Goal: Task Accomplishment & Management: Use online tool/utility

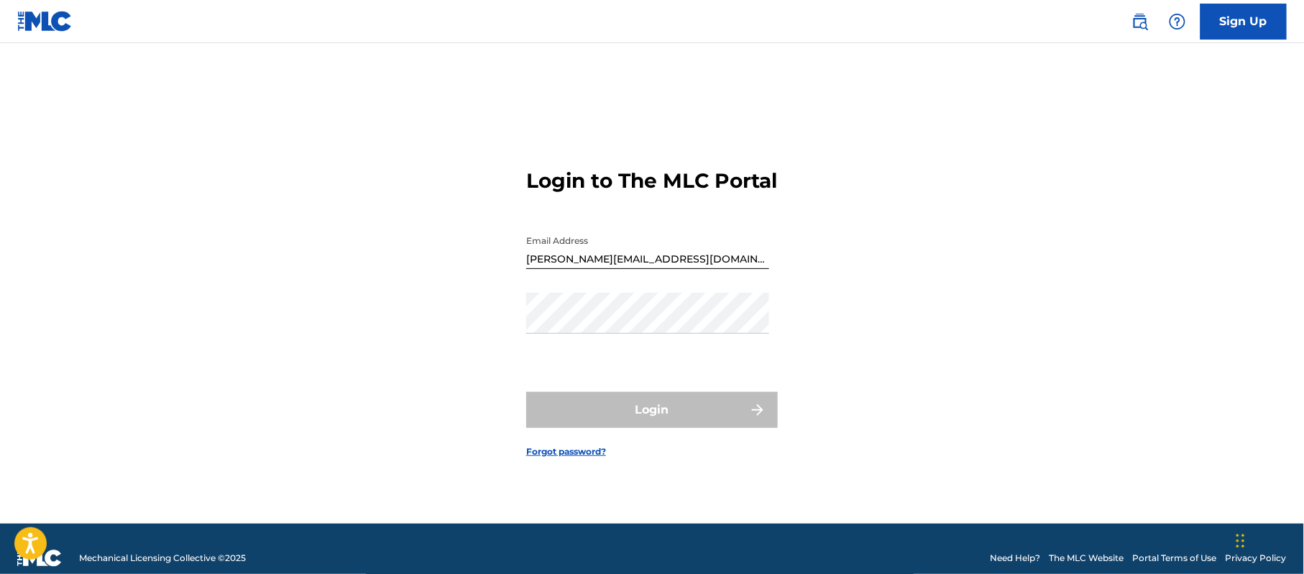
click at [673, 259] on input "[PERSON_NAME][EMAIL_ADDRESS][DOMAIN_NAME]" at bounding box center [647, 248] width 243 height 41
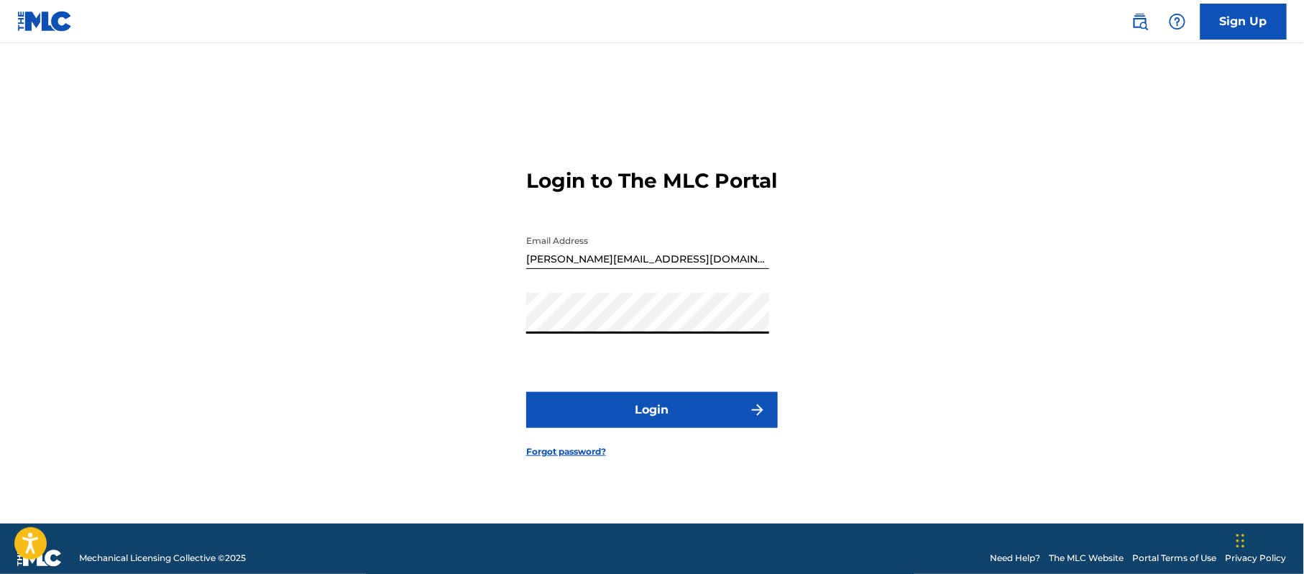
click at [581, 418] on button "Login" at bounding box center [652, 410] width 252 height 36
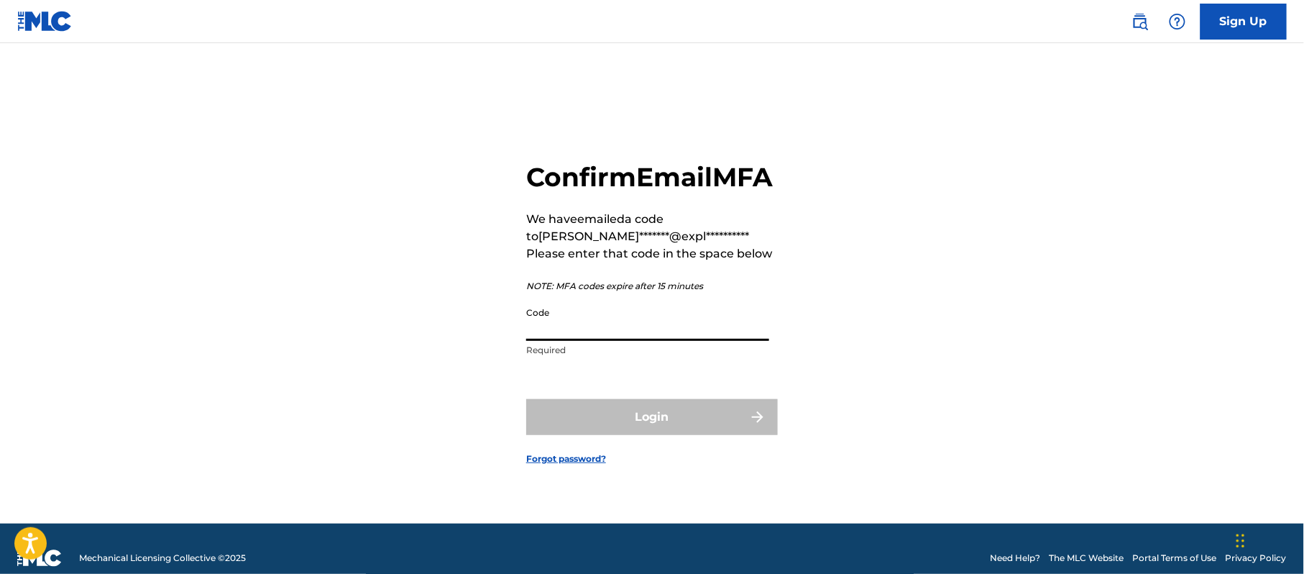
click at [578, 338] on input "Code" at bounding box center [647, 320] width 243 height 41
paste input "530847"
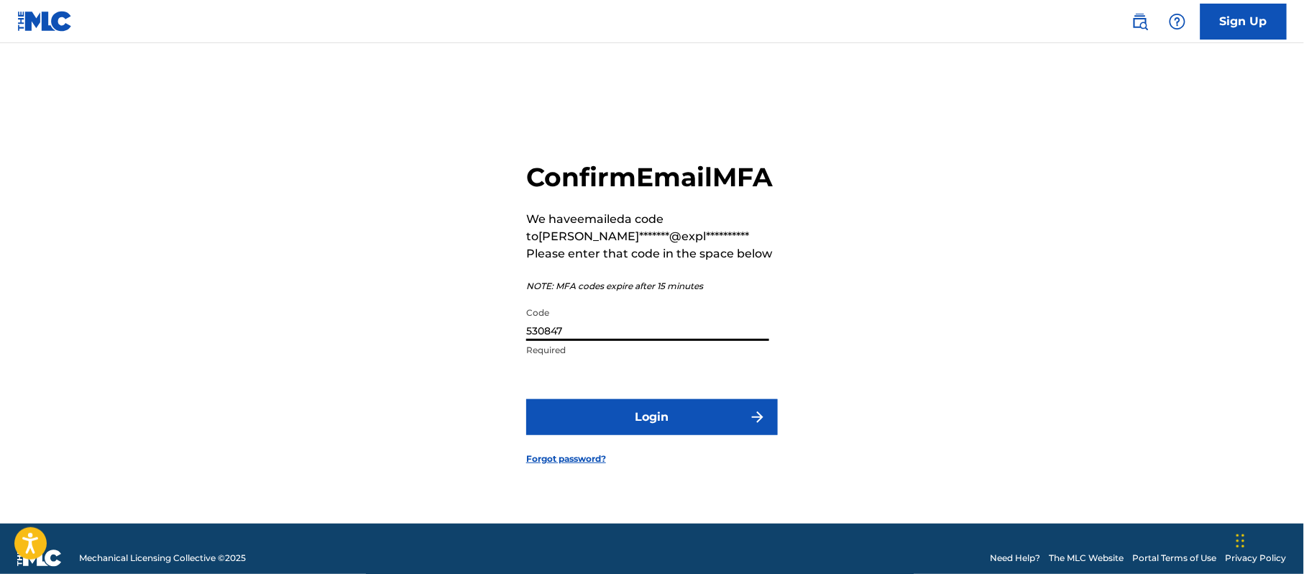
type input "530847"
click at [584, 426] on button "Login" at bounding box center [652, 417] width 252 height 36
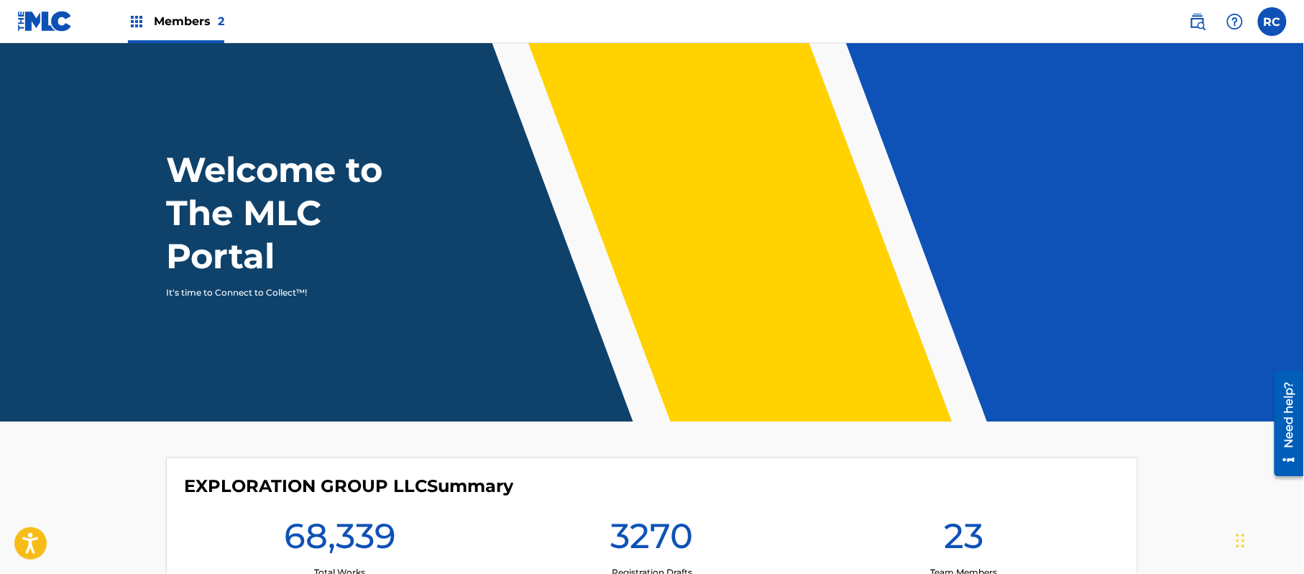
click at [201, 17] on span "Members 2" at bounding box center [189, 21] width 70 height 17
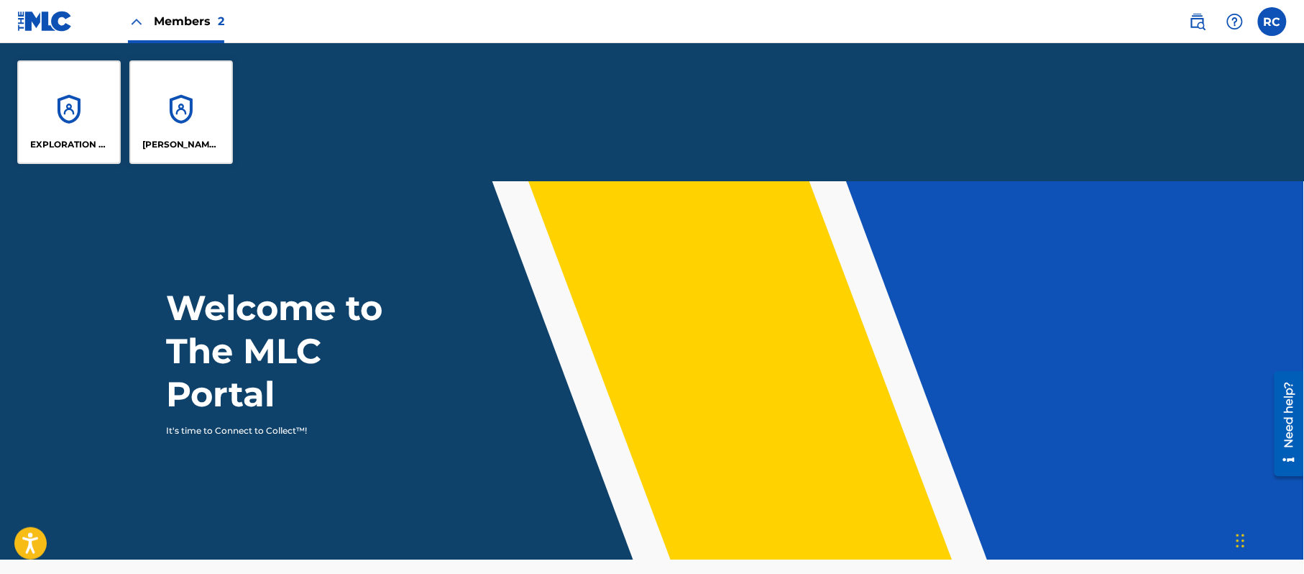
click at [60, 111] on div "EXPLORATION GROUP LLC" at bounding box center [68, 111] width 103 height 103
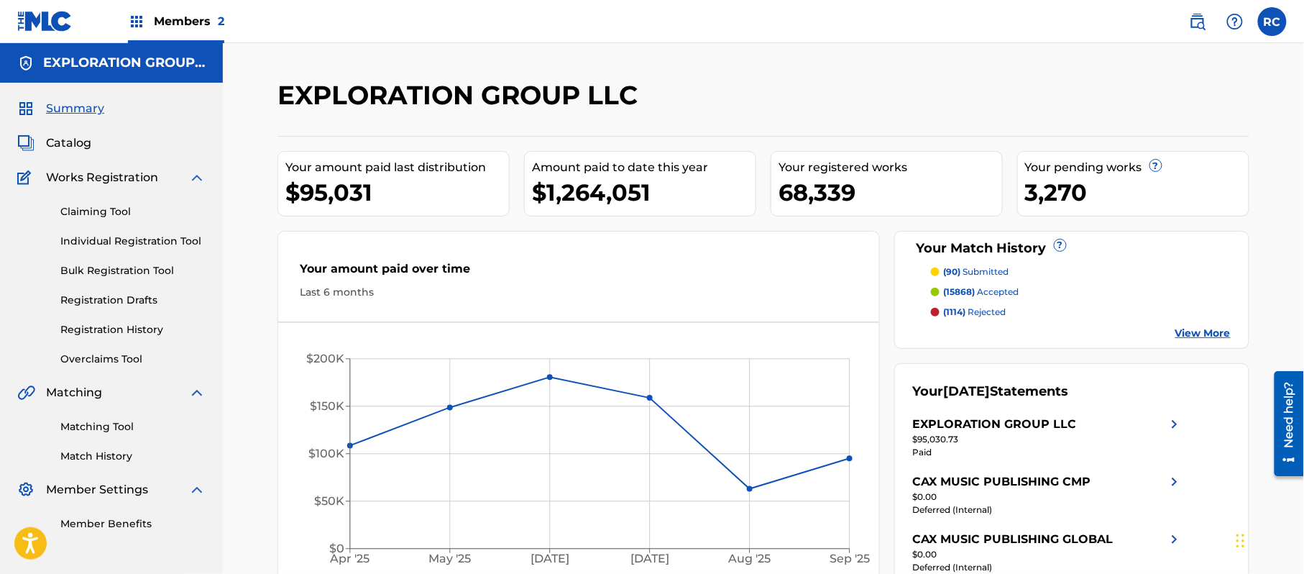
click at [111, 427] on link "Matching Tool" at bounding box center [132, 426] width 145 height 15
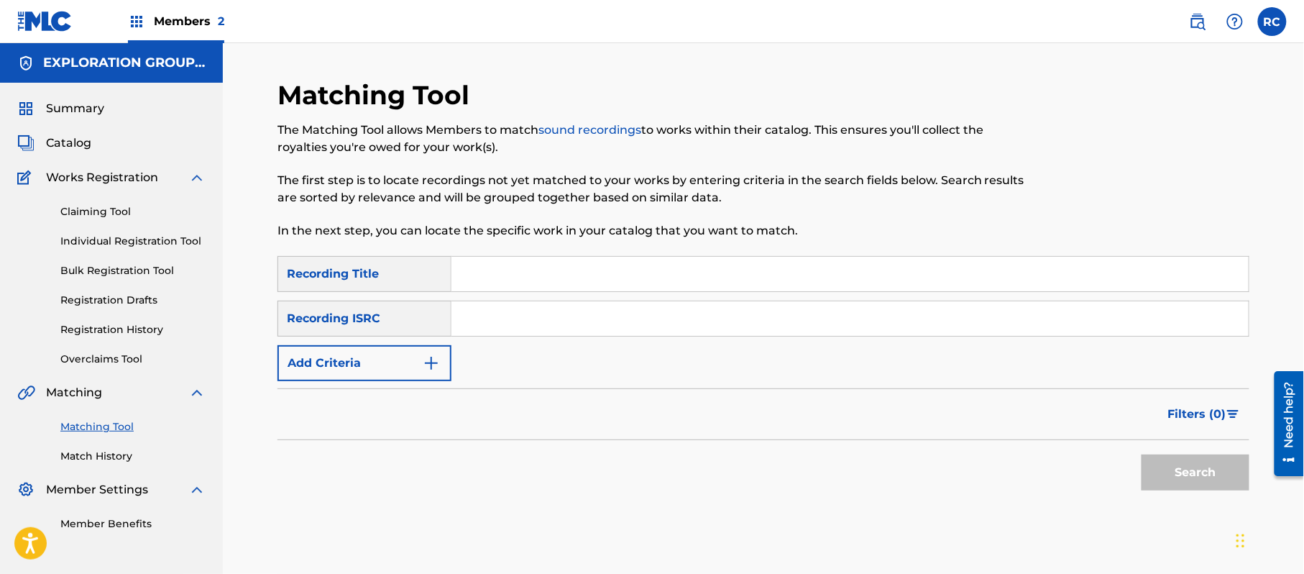
click at [504, 323] on input "Search Form" at bounding box center [849, 318] width 797 height 34
paste input "JPZ920802150"
type input "JPZ920802150"
click at [1180, 467] on button "Search" at bounding box center [1195, 472] width 108 height 36
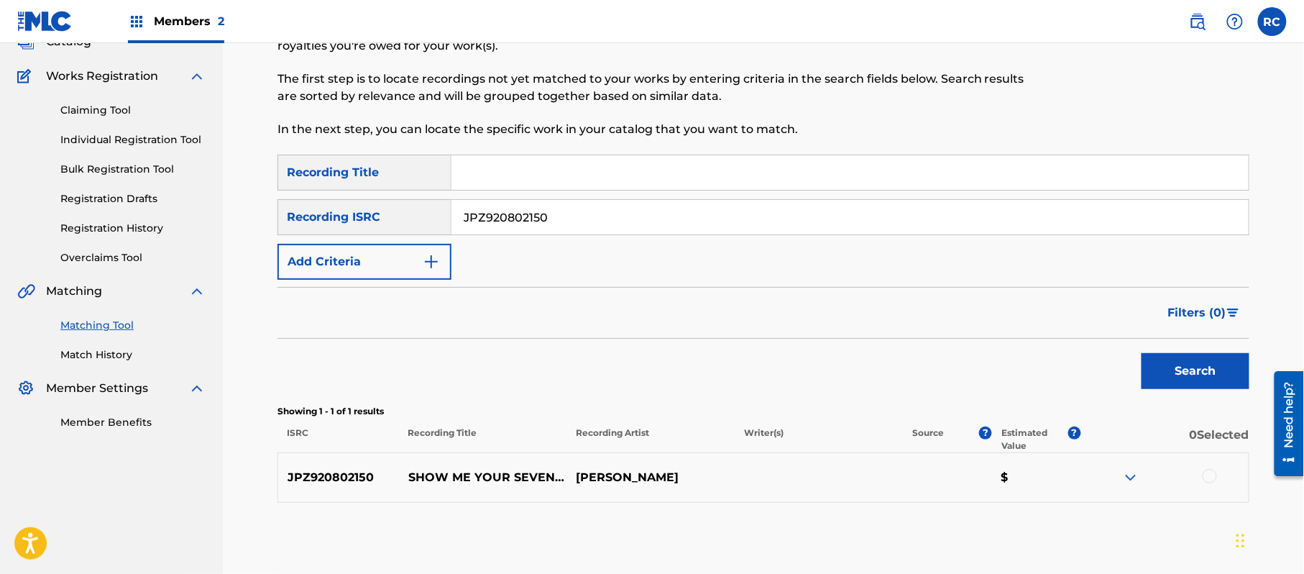
scroll to position [171, 0]
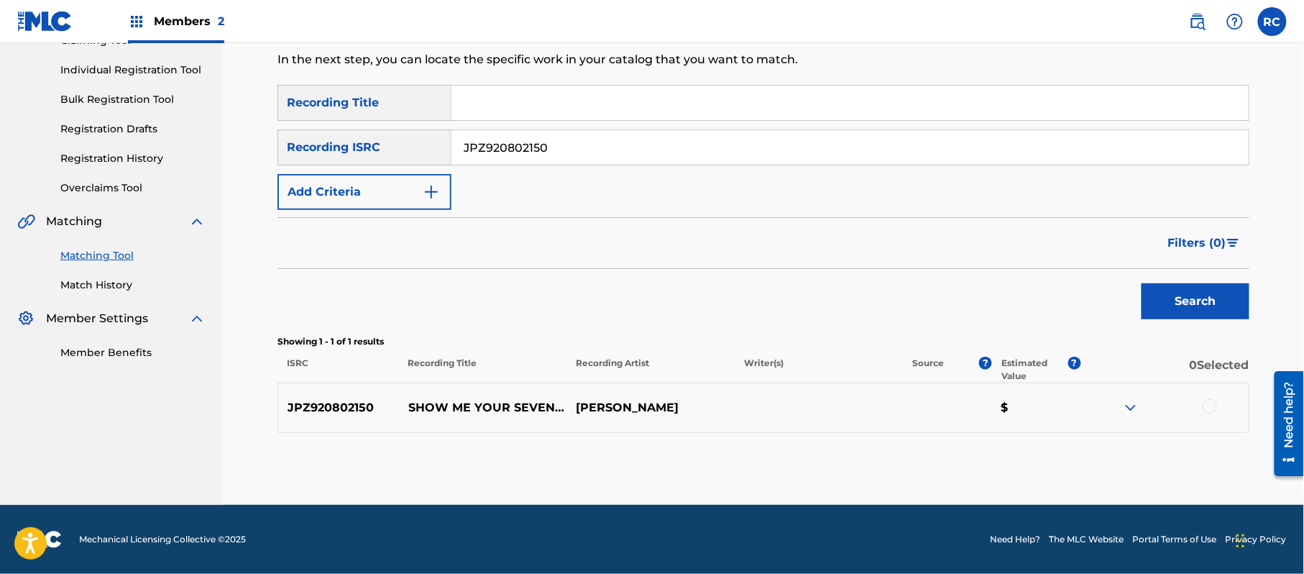
click at [1209, 403] on div at bounding box center [1209, 406] width 14 height 14
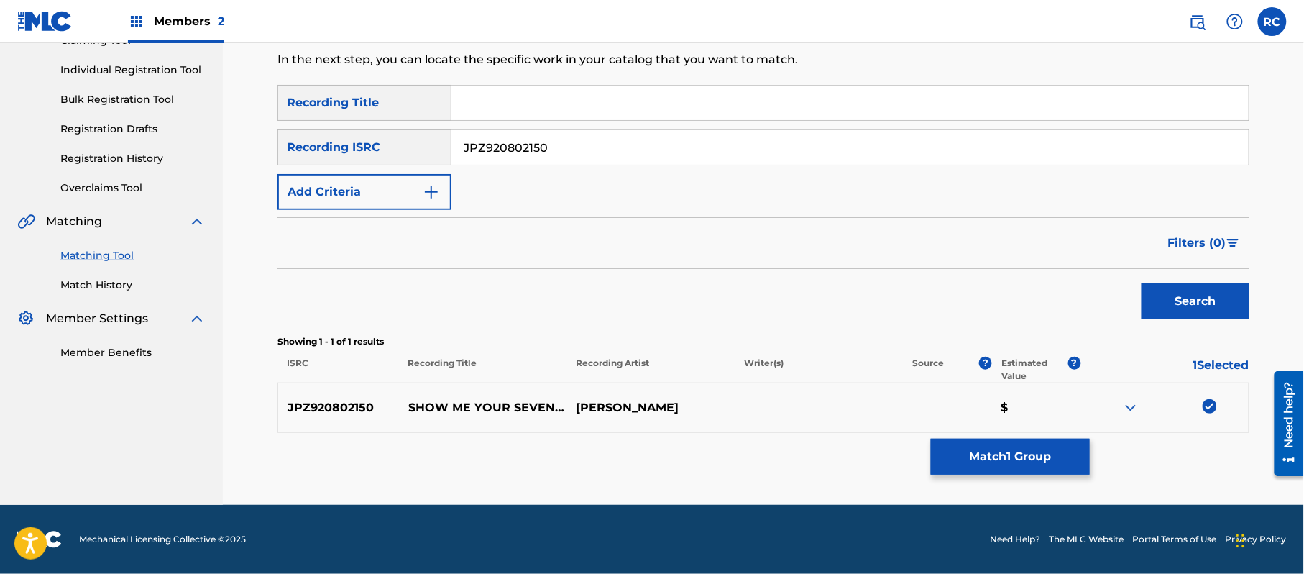
click at [1042, 448] on button "Match 1 Group" at bounding box center [1010, 456] width 159 height 36
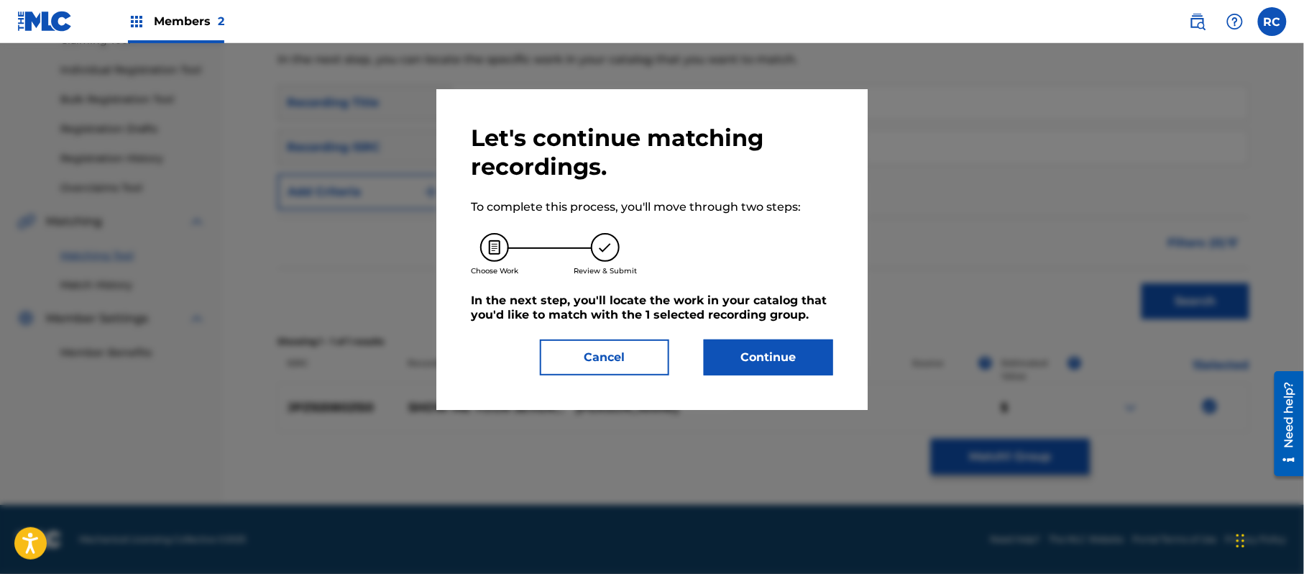
click at [746, 361] on button "Continue" at bounding box center [768, 357] width 129 height 36
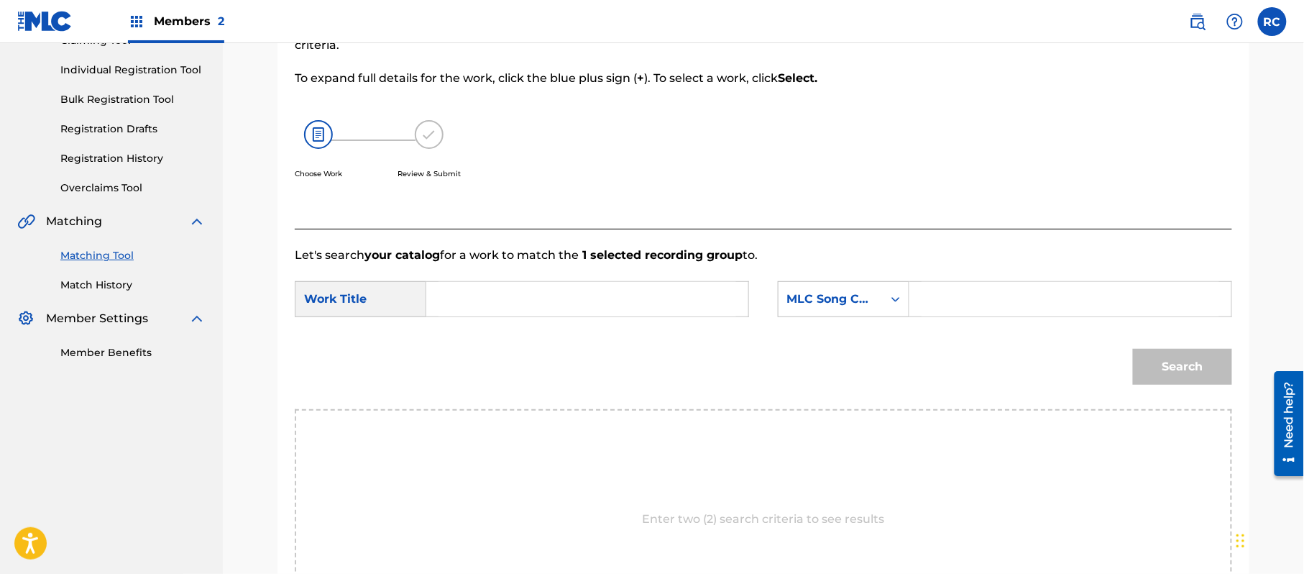
click at [496, 282] on input "Search Form" at bounding box center [587, 299] width 298 height 34
paste input "Show Me Your Seven Seas S70FAN"
click at [641, 300] on input "Show Me Your Seven Seas S70FAN" at bounding box center [587, 299] width 298 height 34
type input "Show Me Your Seven Seas"
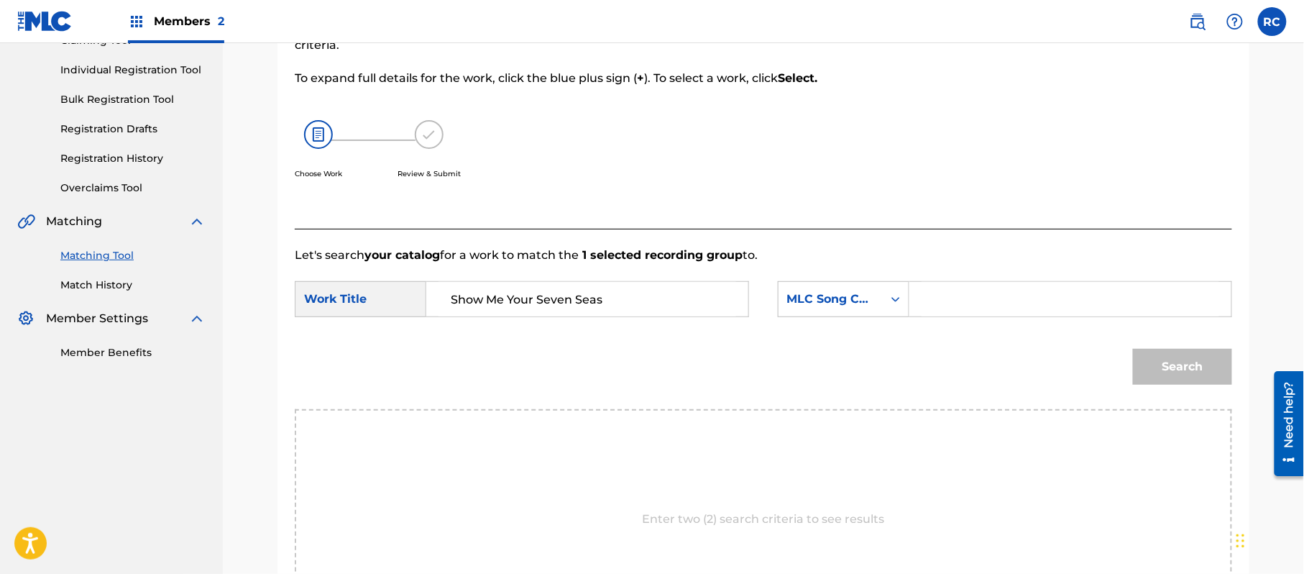
click at [984, 295] on input "Search Form" at bounding box center [1070, 299] width 298 height 34
paste input "S70FAN"
type input "S70FAN"
click at [1202, 369] on button "Search" at bounding box center [1182, 367] width 99 height 36
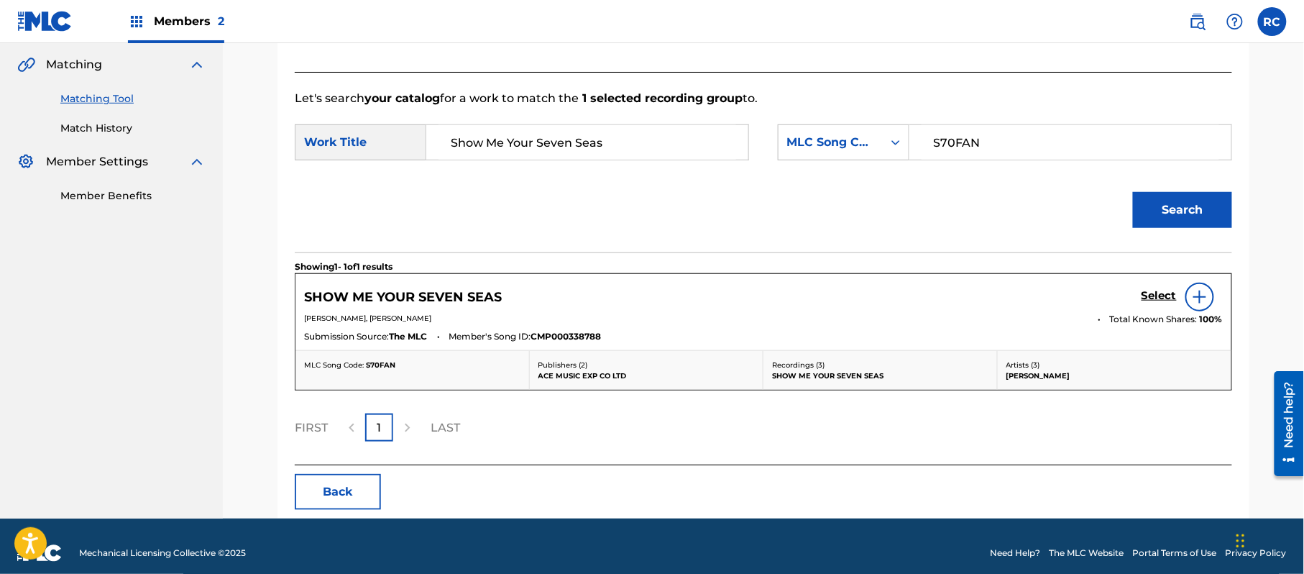
scroll to position [342, 0]
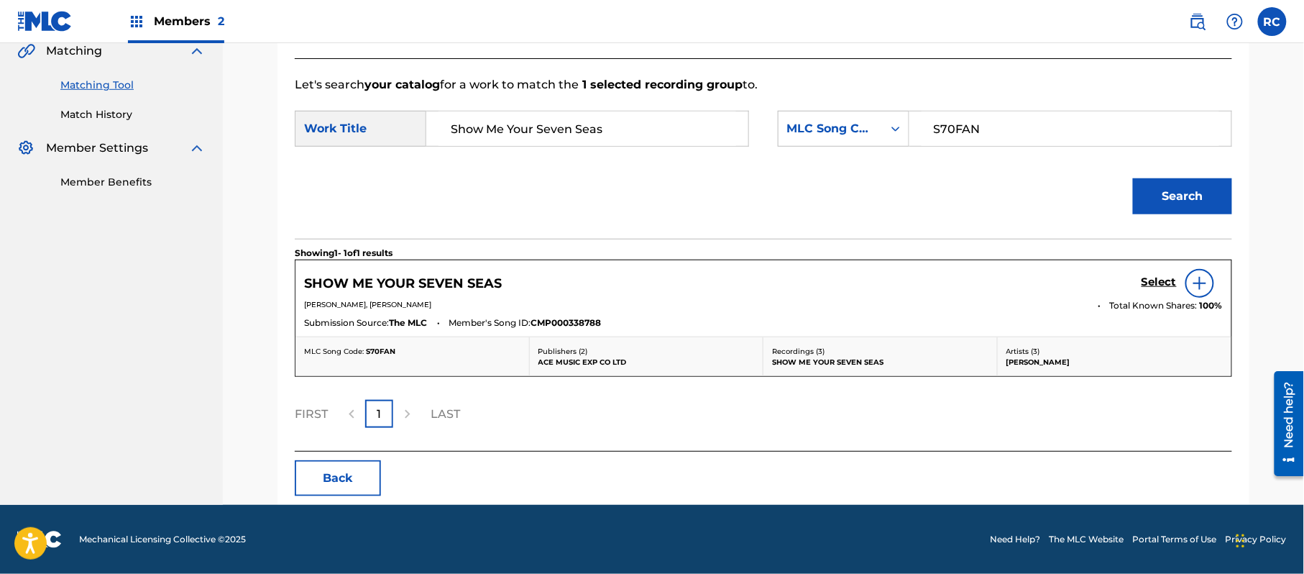
click at [1154, 282] on h5 "Select" at bounding box center [1158, 282] width 35 height 14
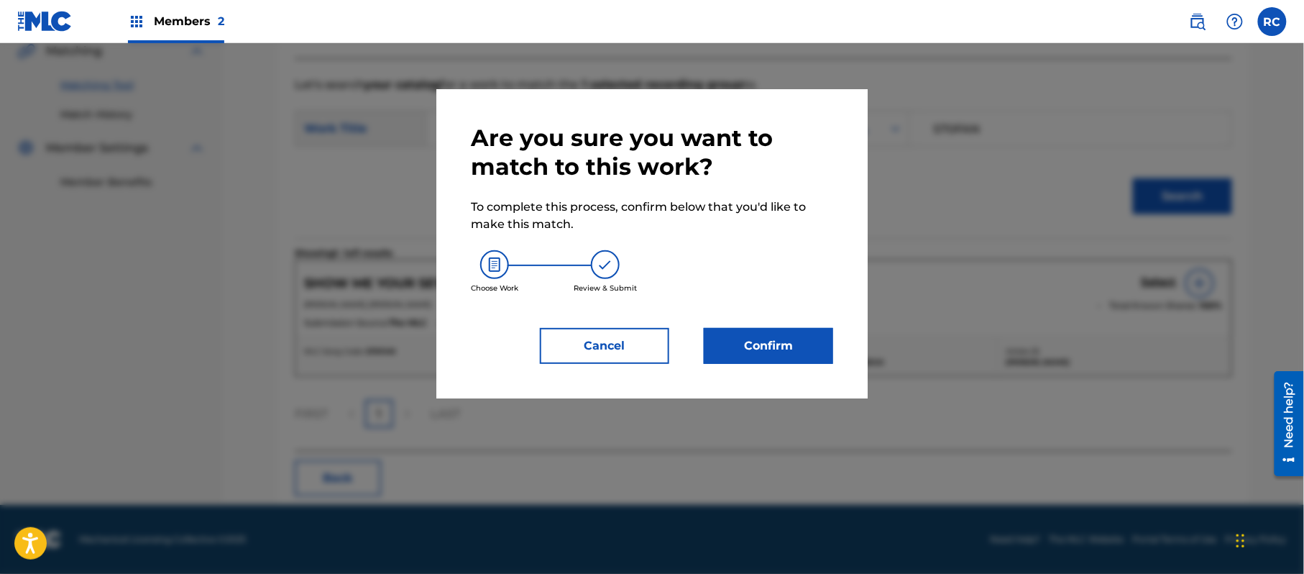
click at [774, 340] on button "Confirm" at bounding box center [768, 346] width 129 height 36
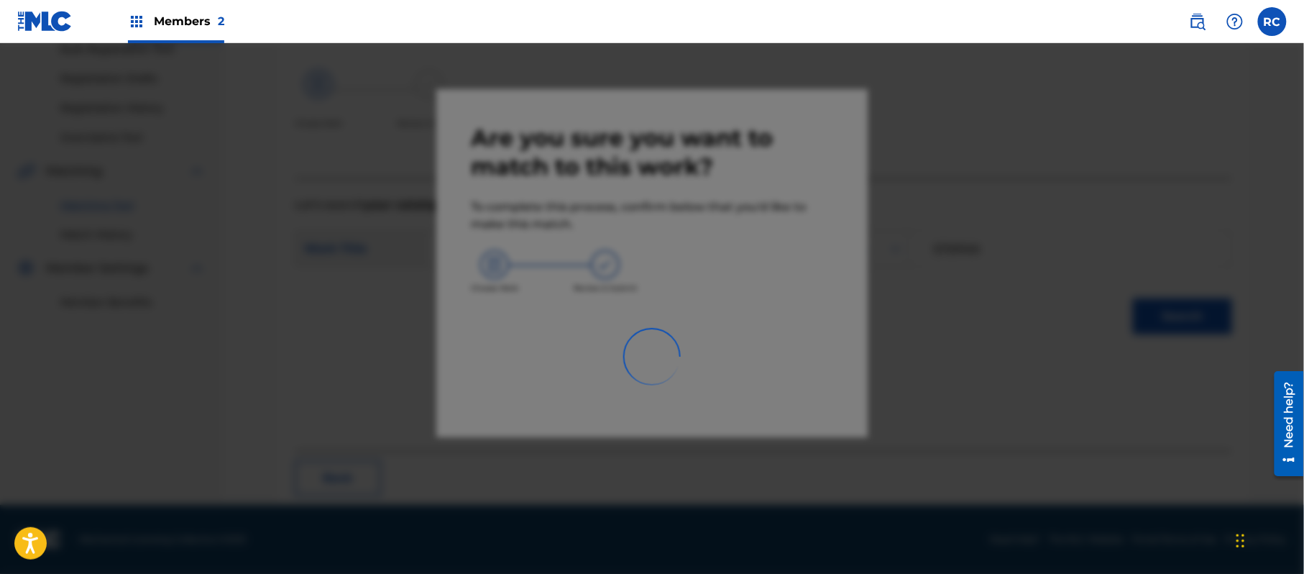
scroll to position [57, 0]
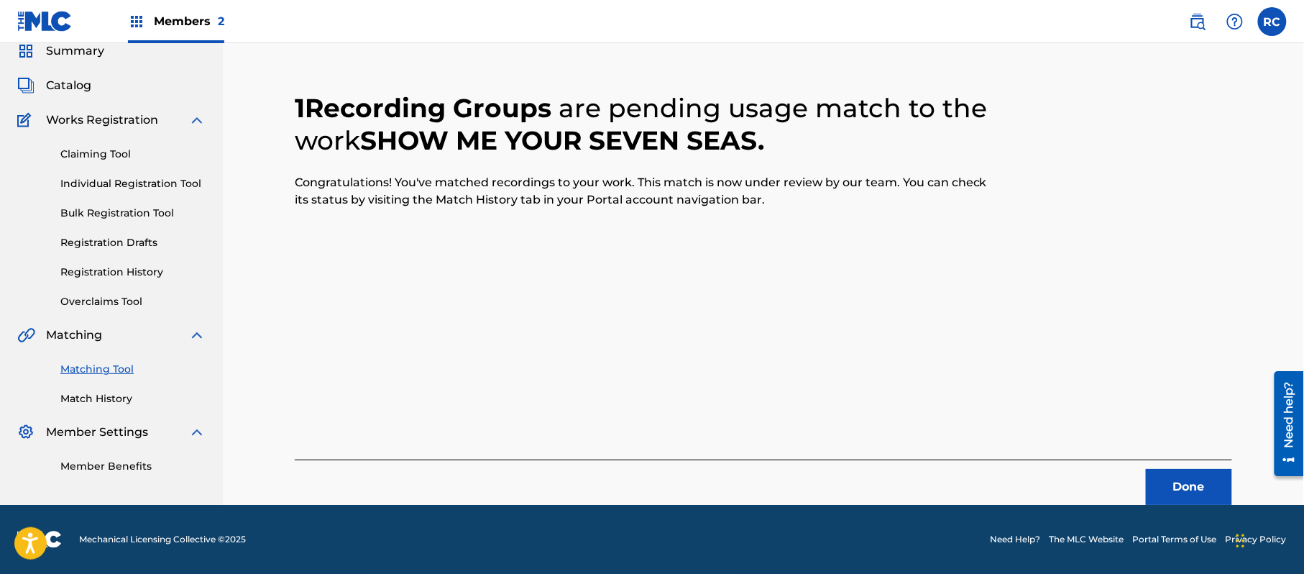
click at [1159, 487] on button "Done" at bounding box center [1189, 487] width 86 height 36
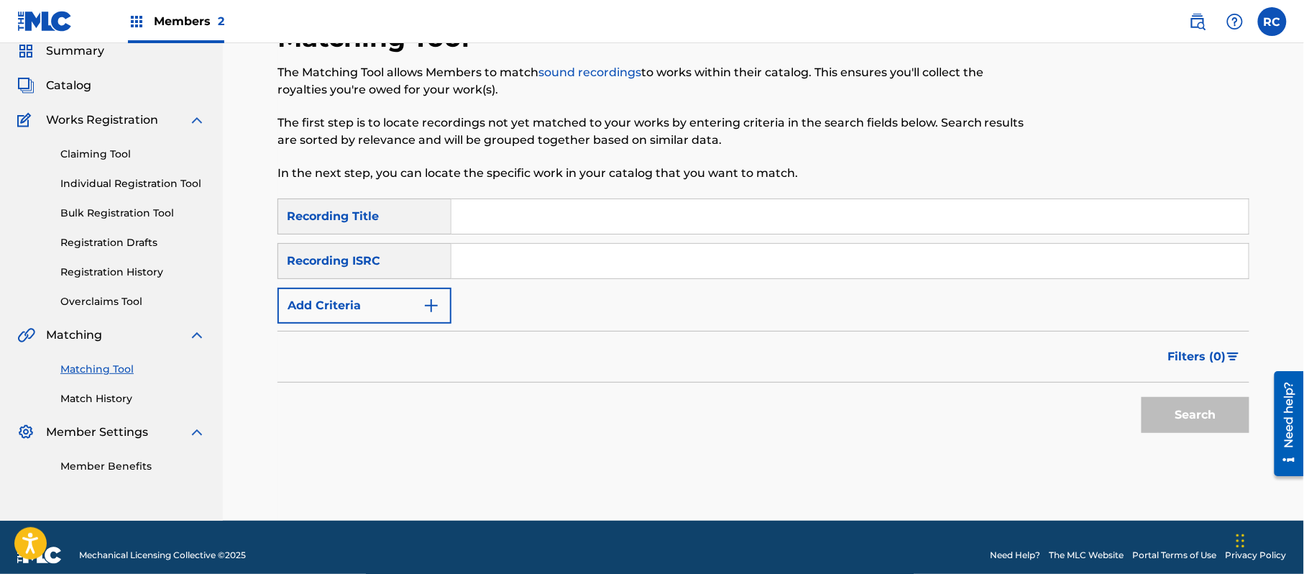
drag, startPoint x: 588, startPoint y: 268, endPoint x: 601, endPoint y: 271, distance: 13.3
click at [588, 268] on input "Search Form" at bounding box center [849, 261] width 797 height 34
paste input "JPZ920802144"
type input "JPZ920802144"
click at [1182, 408] on button "Search" at bounding box center [1195, 415] width 108 height 36
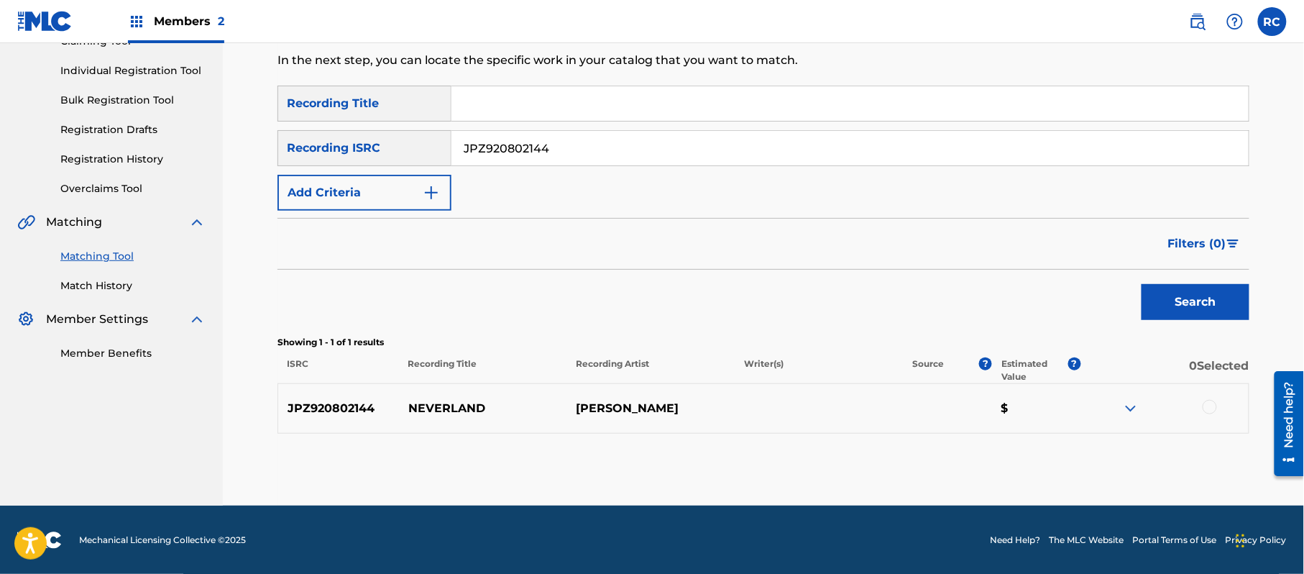
scroll to position [171, 0]
drag, startPoint x: 1213, startPoint y: 407, endPoint x: 1193, endPoint y: 412, distance: 20.7
click at [1212, 408] on div at bounding box center [1209, 406] width 14 height 14
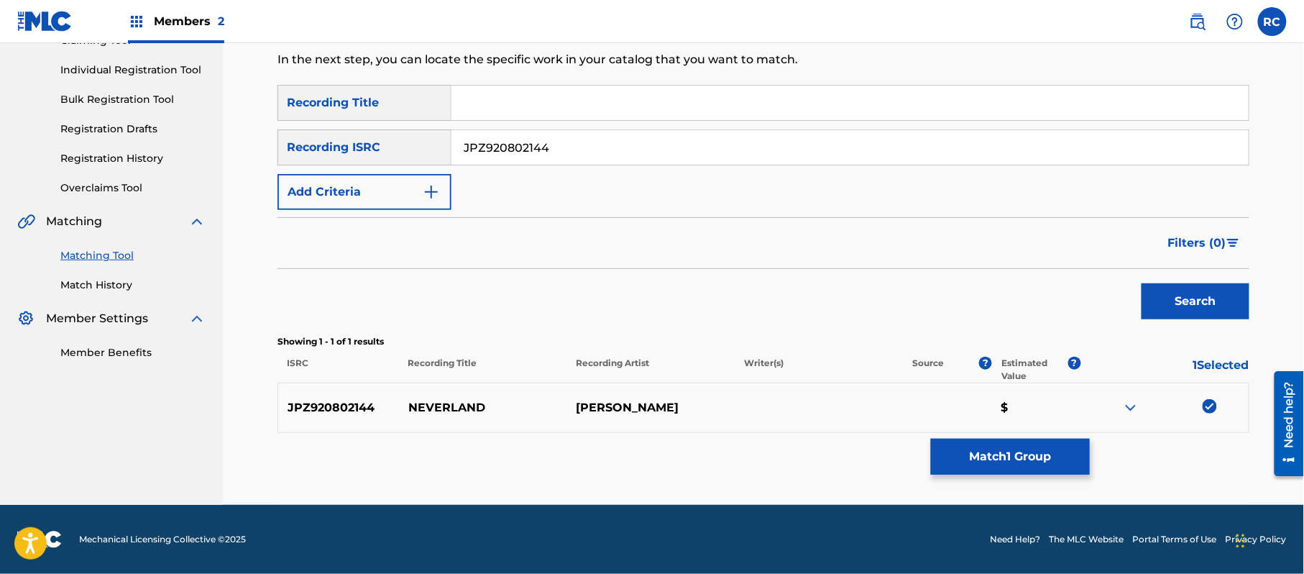
click at [1058, 457] on button "Match 1 Group" at bounding box center [1010, 456] width 159 height 36
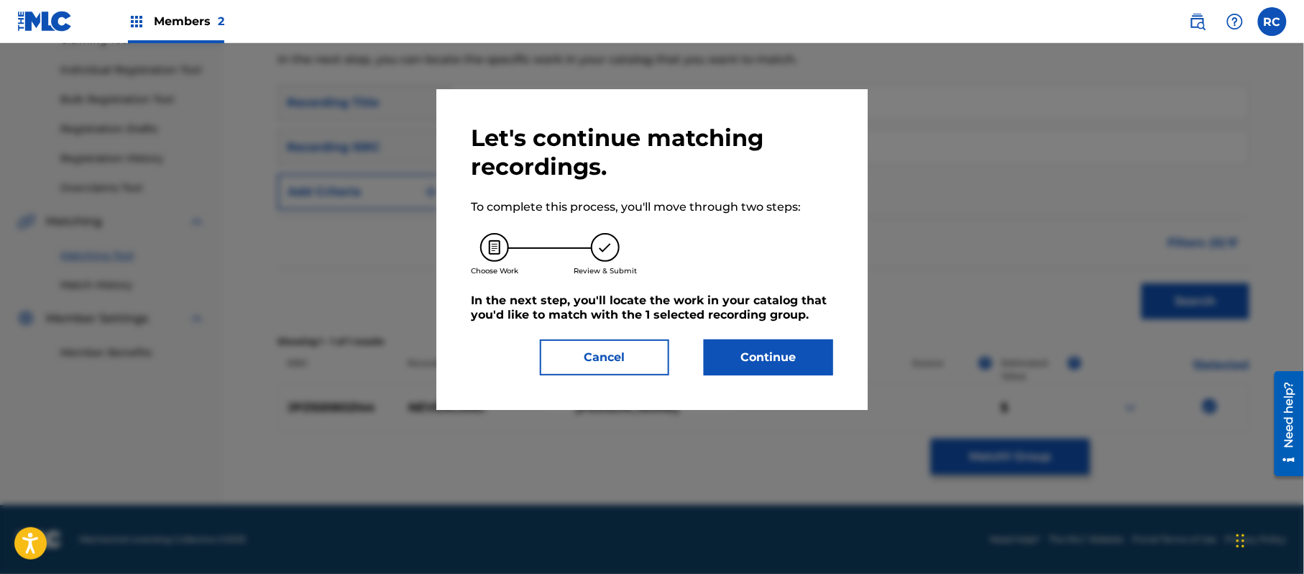
click at [798, 351] on button "Continue" at bounding box center [768, 357] width 129 height 36
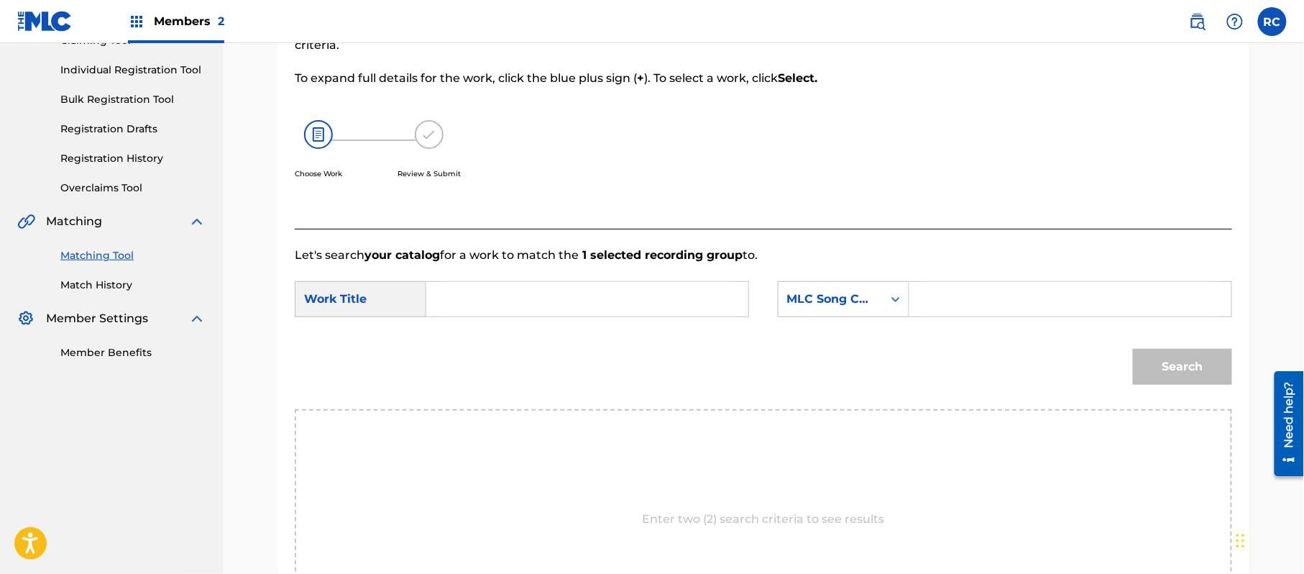
click at [538, 305] on input "Search Form" at bounding box center [587, 299] width 298 height 34
paste input "Neverland N70CSZ"
click at [563, 302] on input "Neverland N70CSZ" at bounding box center [587, 299] width 298 height 34
type input "Neverland"
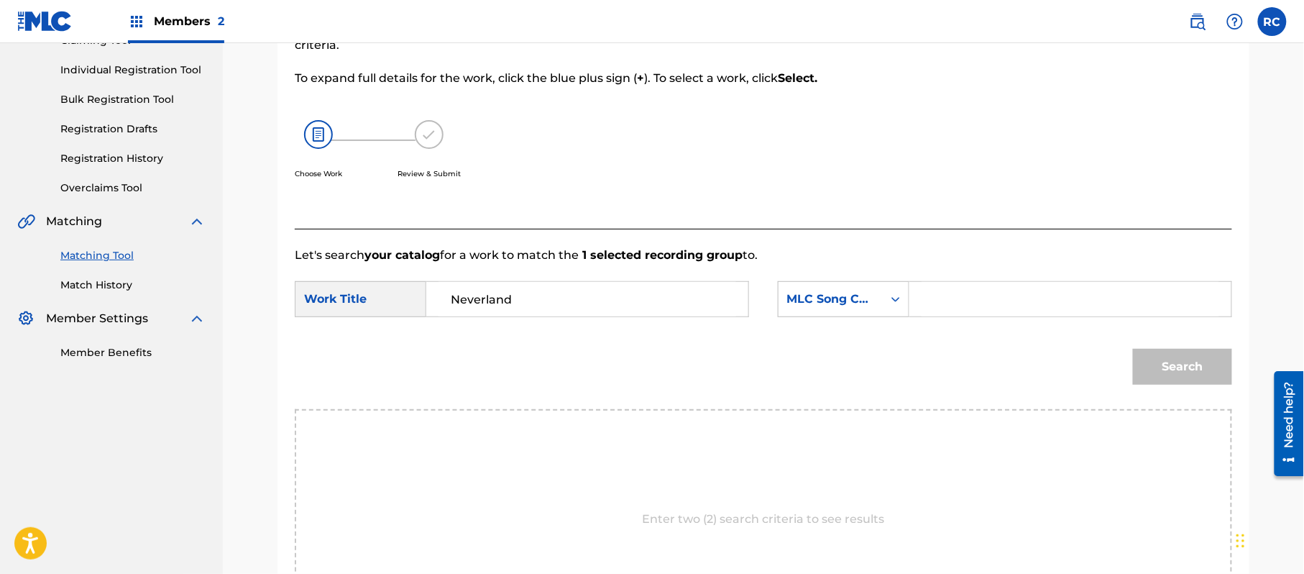
drag, startPoint x: 1016, startPoint y: 302, endPoint x: 1031, endPoint y: 309, distance: 16.1
click at [1016, 302] on input "Search Form" at bounding box center [1070, 299] width 298 height 34
paste input "N70CSZ"
type input "N70CSZ"
click at [1176, 364] on button "Search" at bounding box center [1182, 367] width 99 height 36
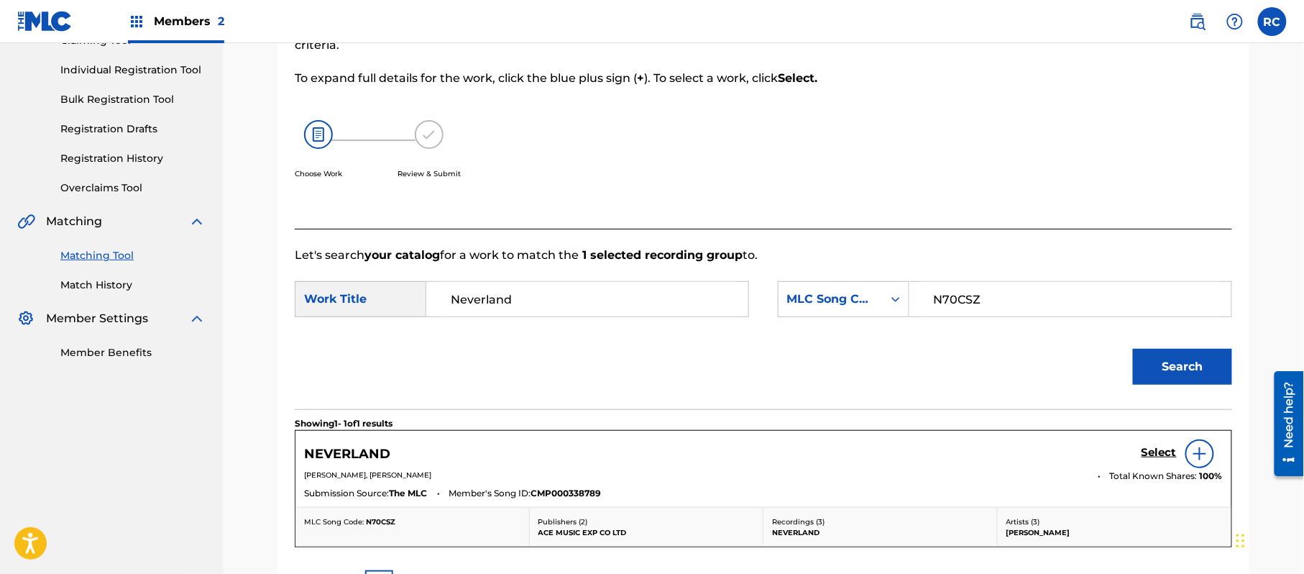
click at [1151, 450] on h5 "Select" at bounding box center [1158, 453] width 35 height 14
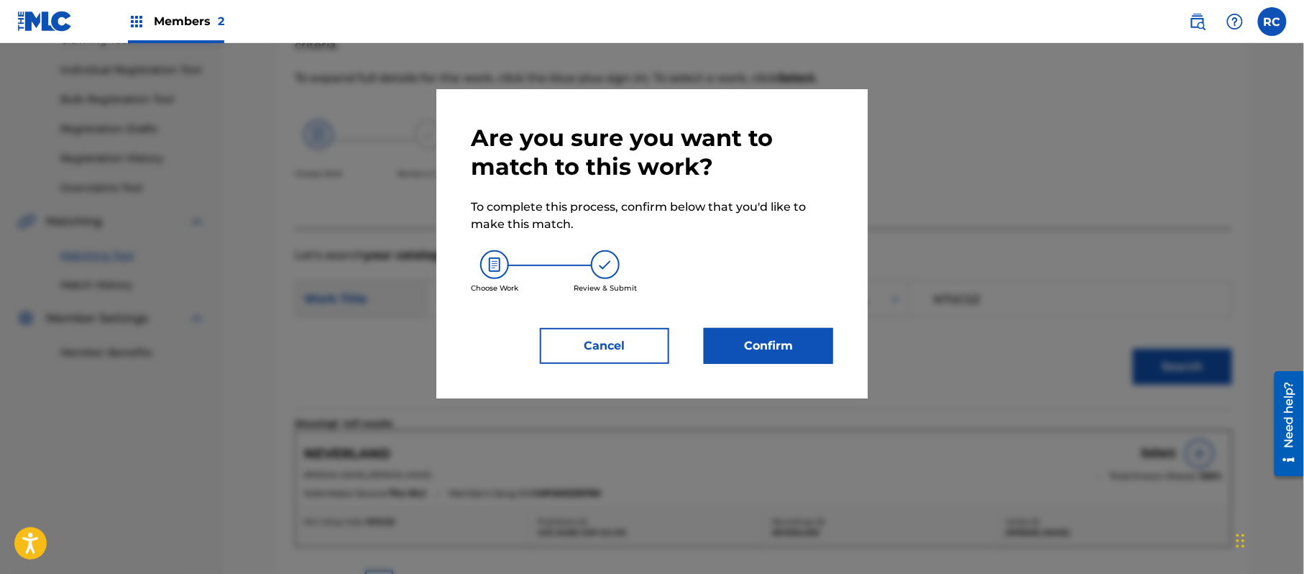
click at [781, 339] on button "Confirm" at bounding box center [768, 346] width 129 height 36
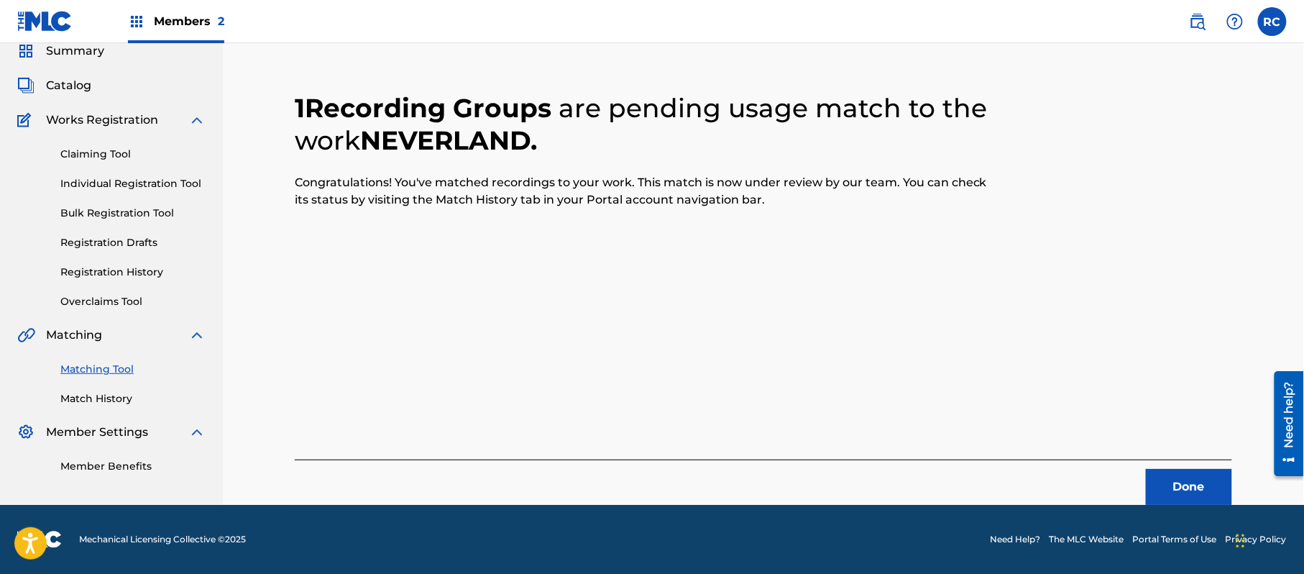
scroll to position [57, 0]
click at [1191, 498] on button "Done" at bounding box center [1189, 487] width 86 height 36
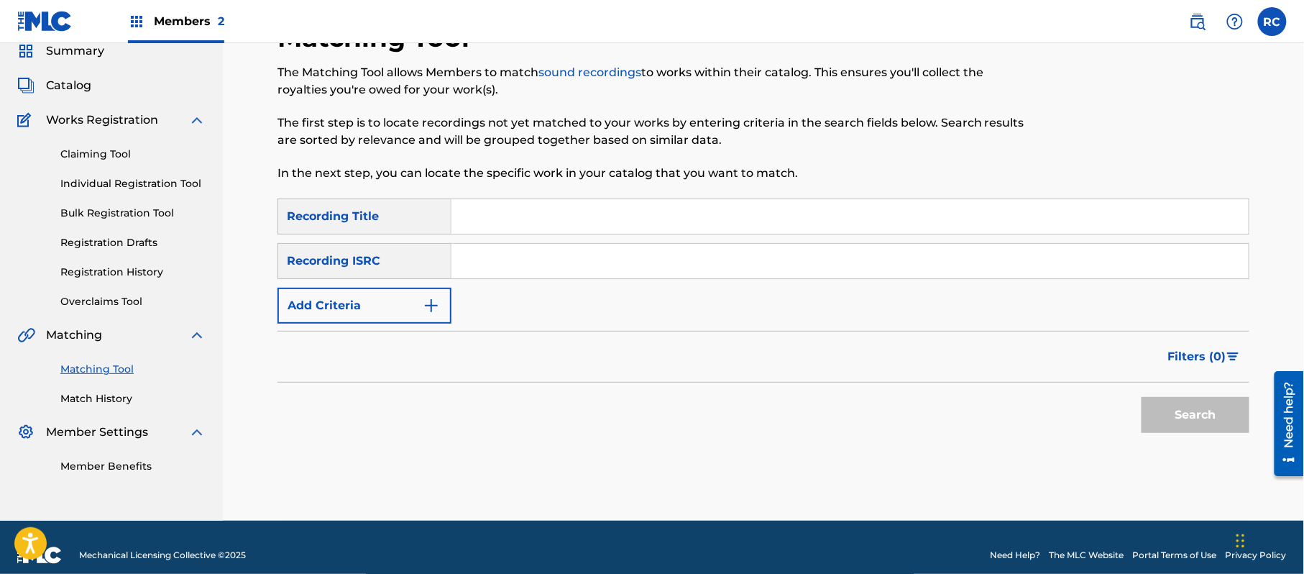
click at [570, 263] on input "Search Form" at bounding box center [849, 261] width 797 height 34
paste input "JPZ920802147"
type input "JPZ920802147"
click at [1159, 415] on button "Search" at bounding box center [1195, 415] width 108 height 36
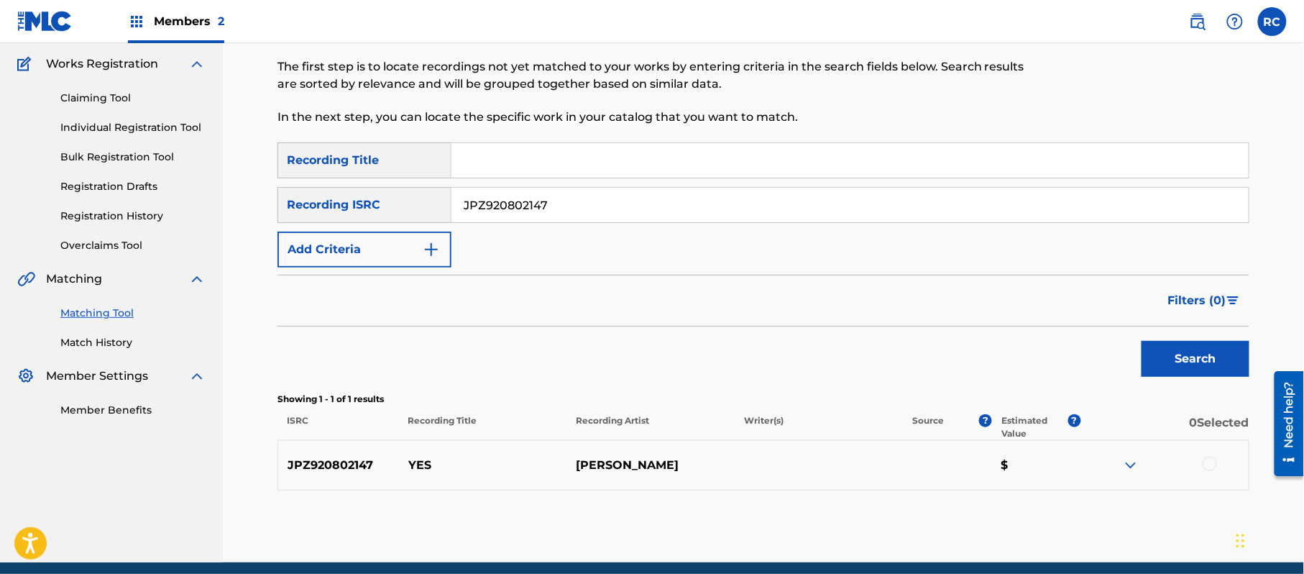
scroll to position [171, 0]
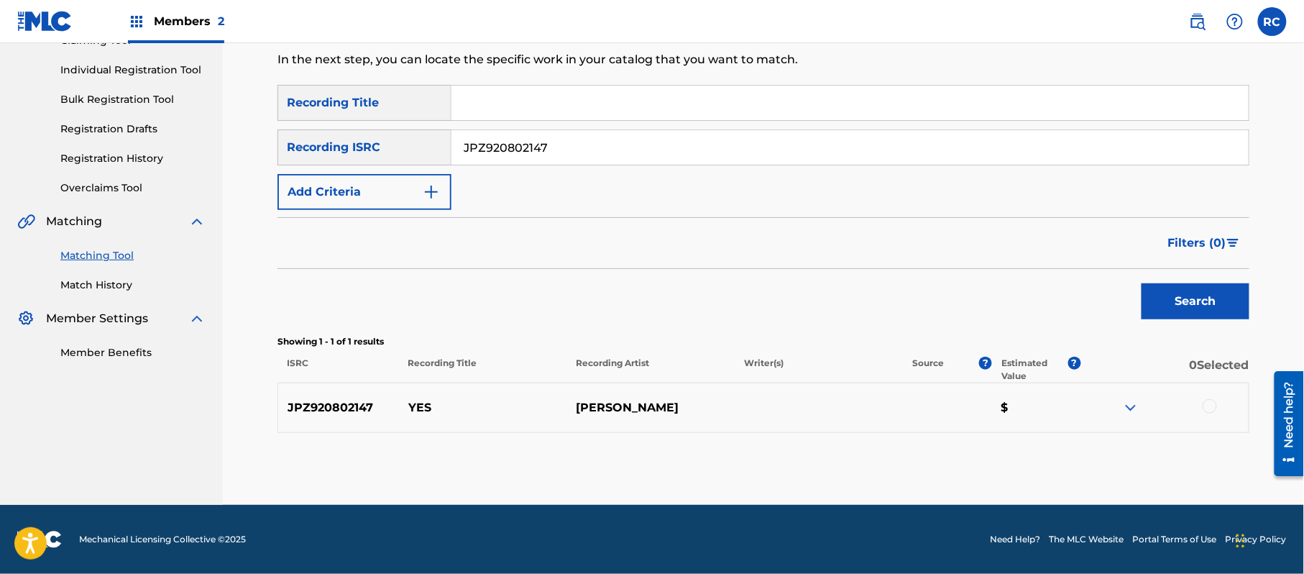
click at [1215, 412] on div at bounding box center [1164, 407] width 168 height 17
click at [1202, 404] on div at bounding box center [1209, 406] width 14 height 14
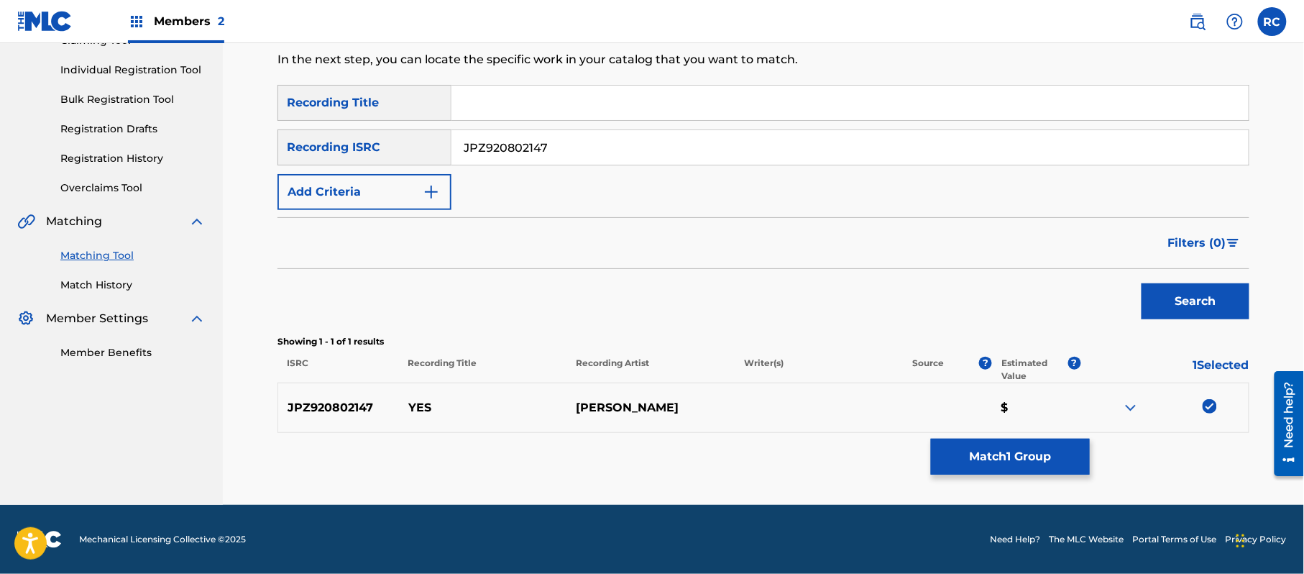
click at [989, 466] on button "Match 1 Group" at bounding box center [1010, 456] width 159 height 36
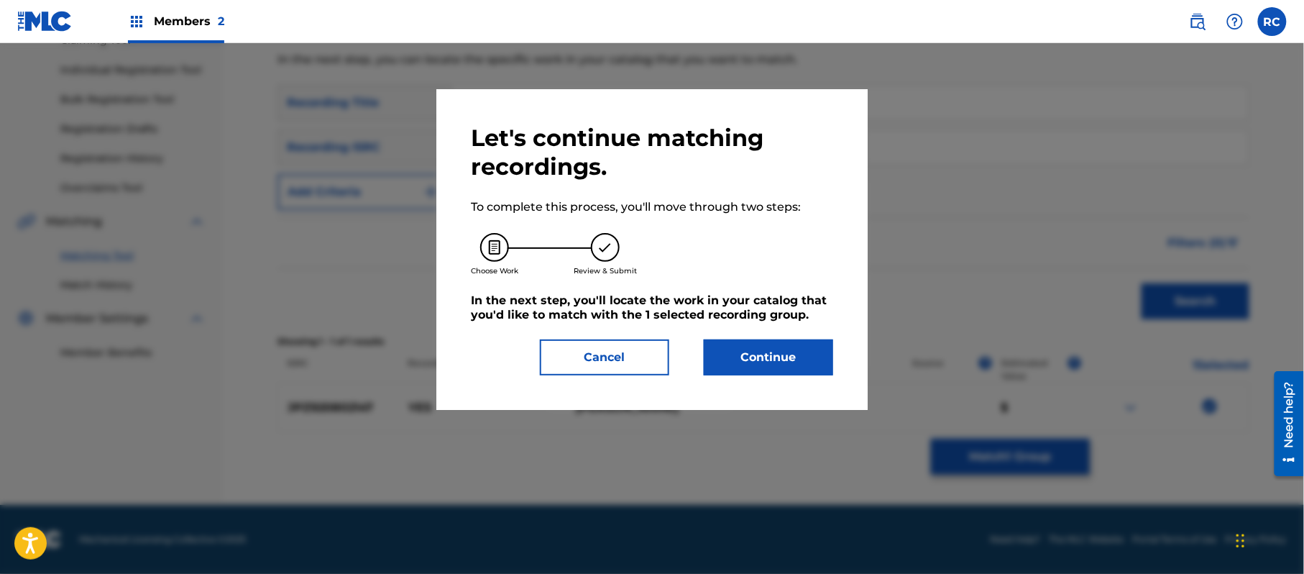
click at [785, 354] on button "Continue" at bounding box center [768, 357] width 129 height 36
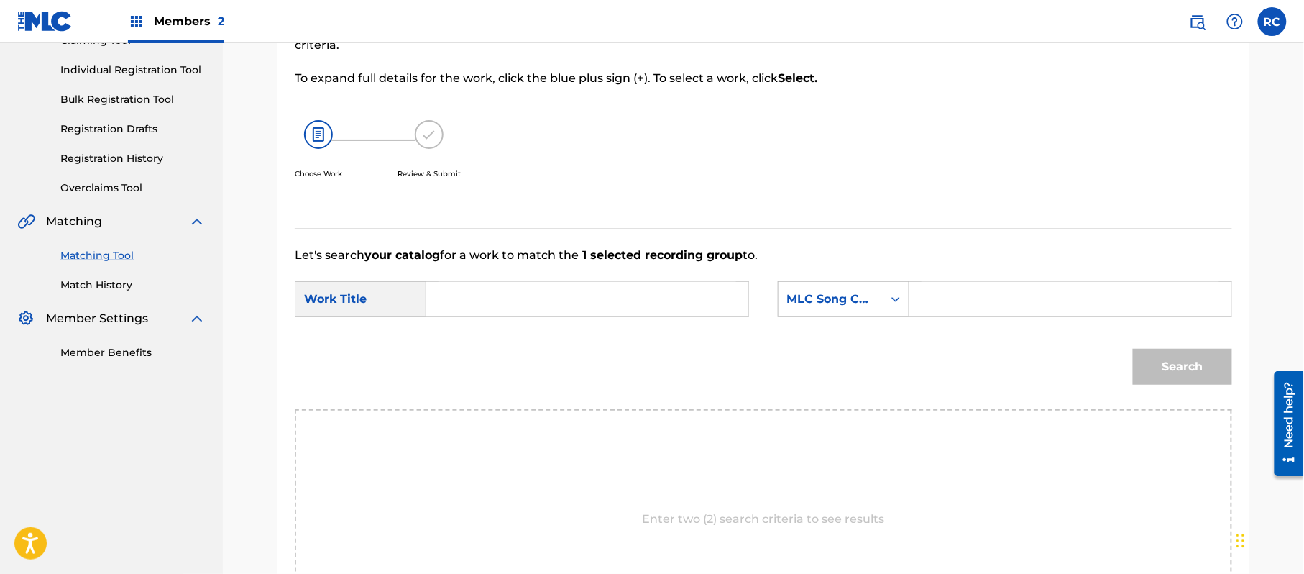
click at [543, 292] on input "Search Form" at bounding box center [587, 299] width 298 height 34
paste input "Yes YP6AS3"
click at [504, 296] on input "Yes YP6AS3" at bounding box center [587, 299] width 298 height 34
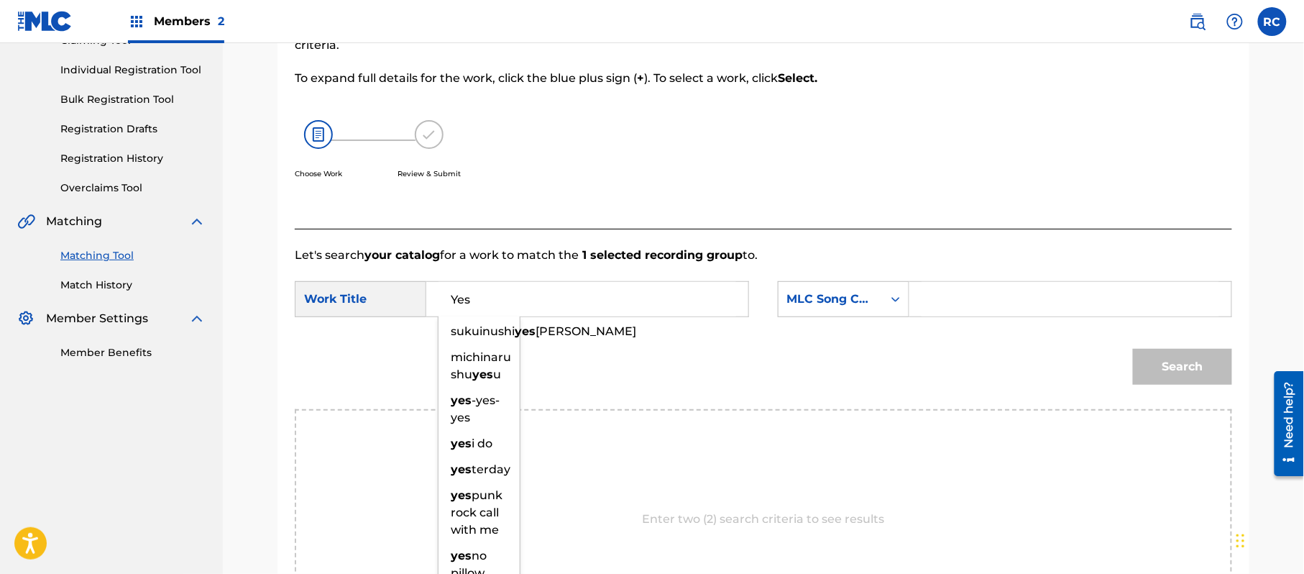
type input "Yes"
click at [1002, 305] on input "Search Form" at bounding box center [1070, 299] width 298 height 34
paste input "YP6AS3"
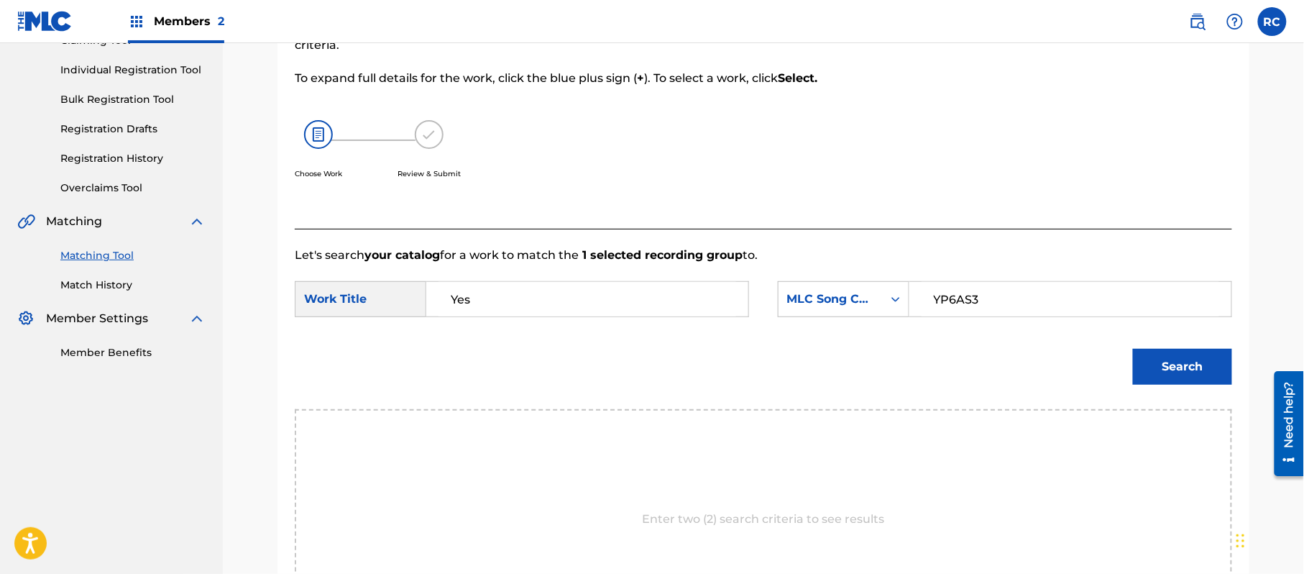
type input "YP6AS3"
click at [1193, 371] on button "Search" at bounding box center [1182, 367] width 99 height 36
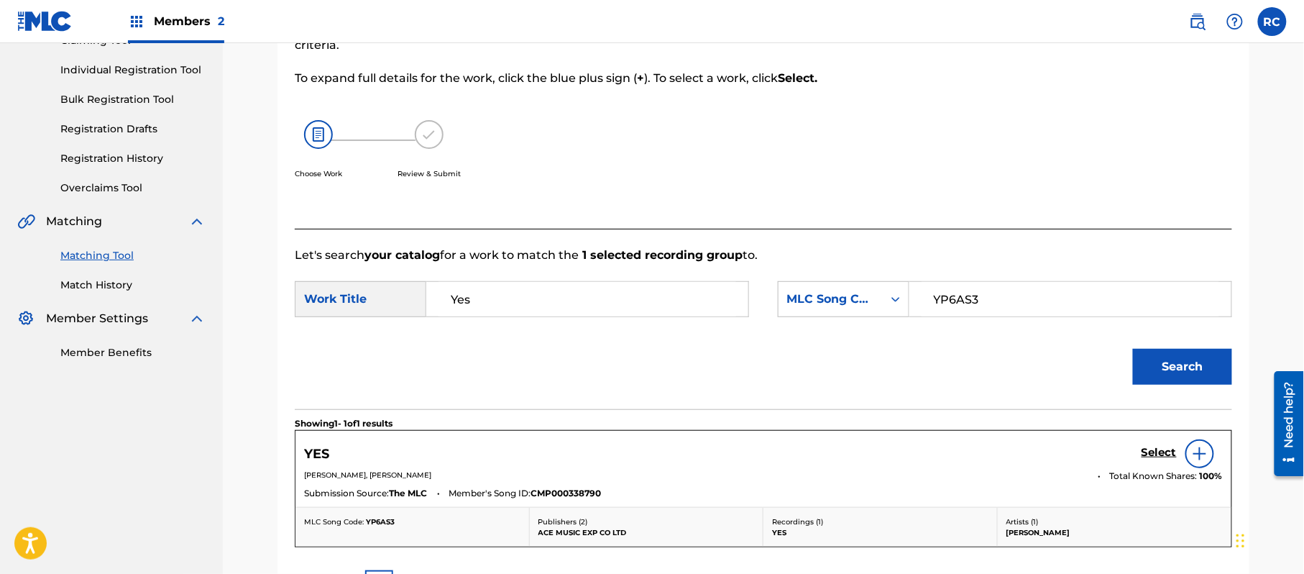
click at [1159, 449] on h5 "Select" at bounding box center [1158, 453] width 35 height 14
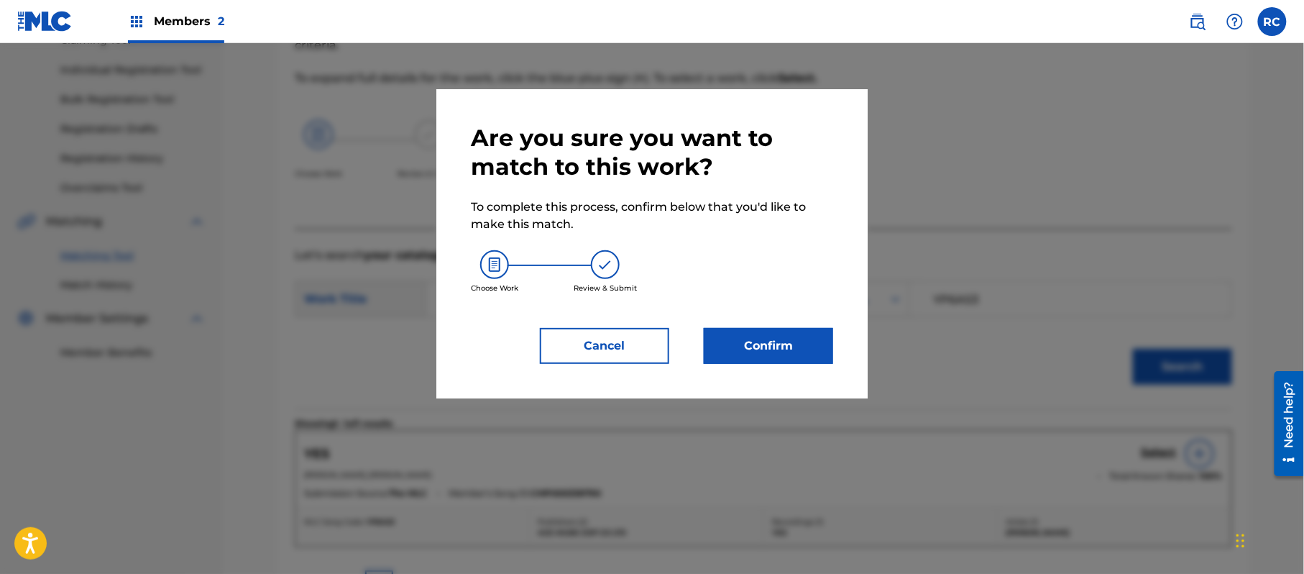
click at [786, 352] on button "Confirm" at bounding box center [768, 346] width 129 height 36
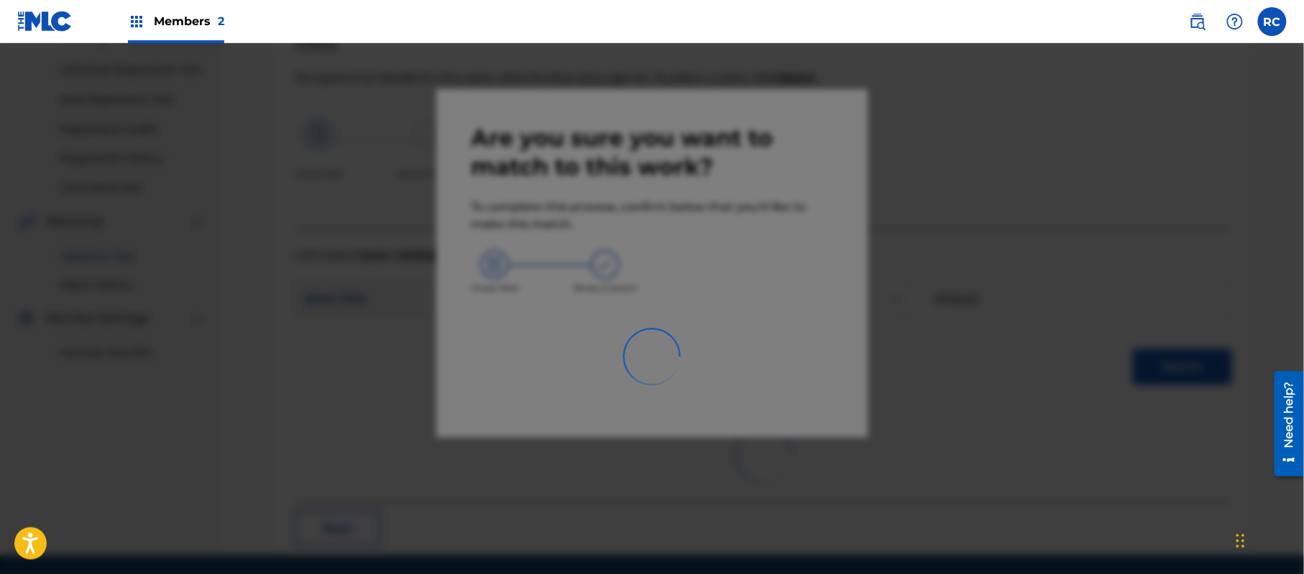
scroll to position [57, 0]
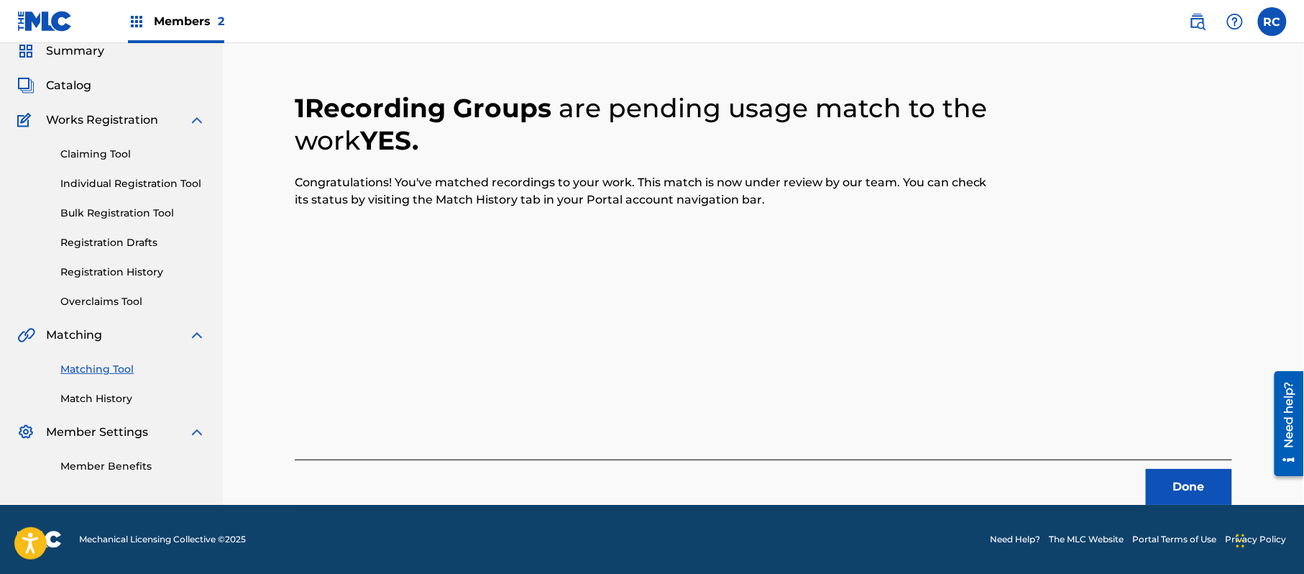
click at [1174, 480] on button "Done" at bounding box center [1189, 487] width 86 height 36
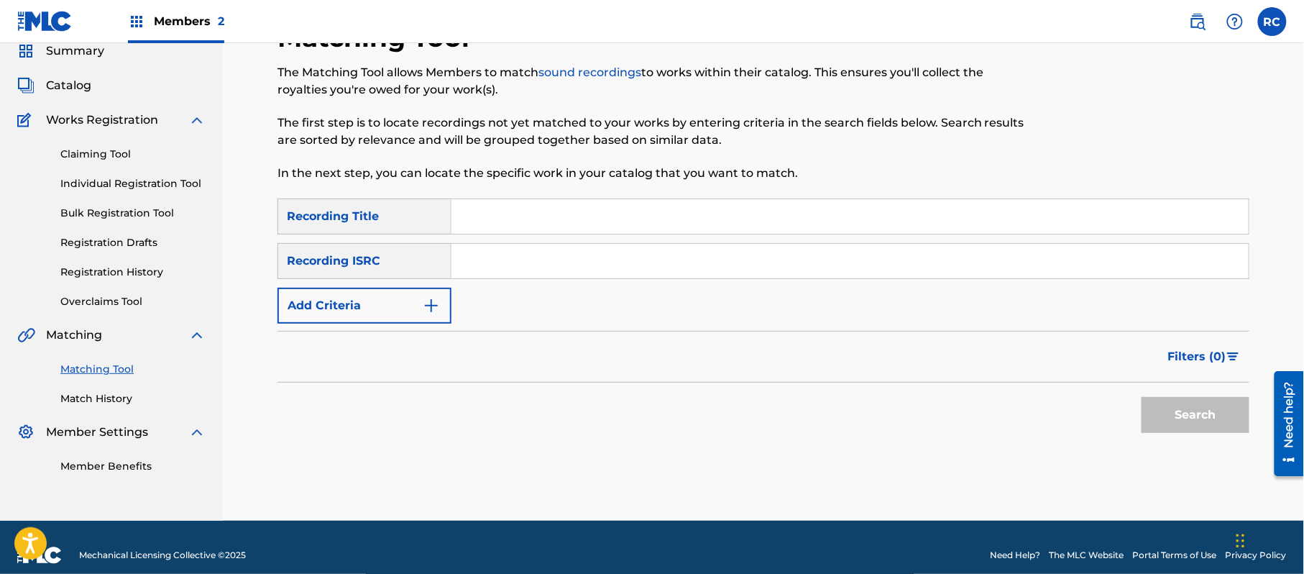
click at [578, 264] on input "Search Form" at bounding box center [849, 261] width 797 height 34
paste input "JPZ921011674"
type input "JPZ921011674"
click at [1212, 415] on button "Search" at bounding box center [1195, 415] width 108 height 36
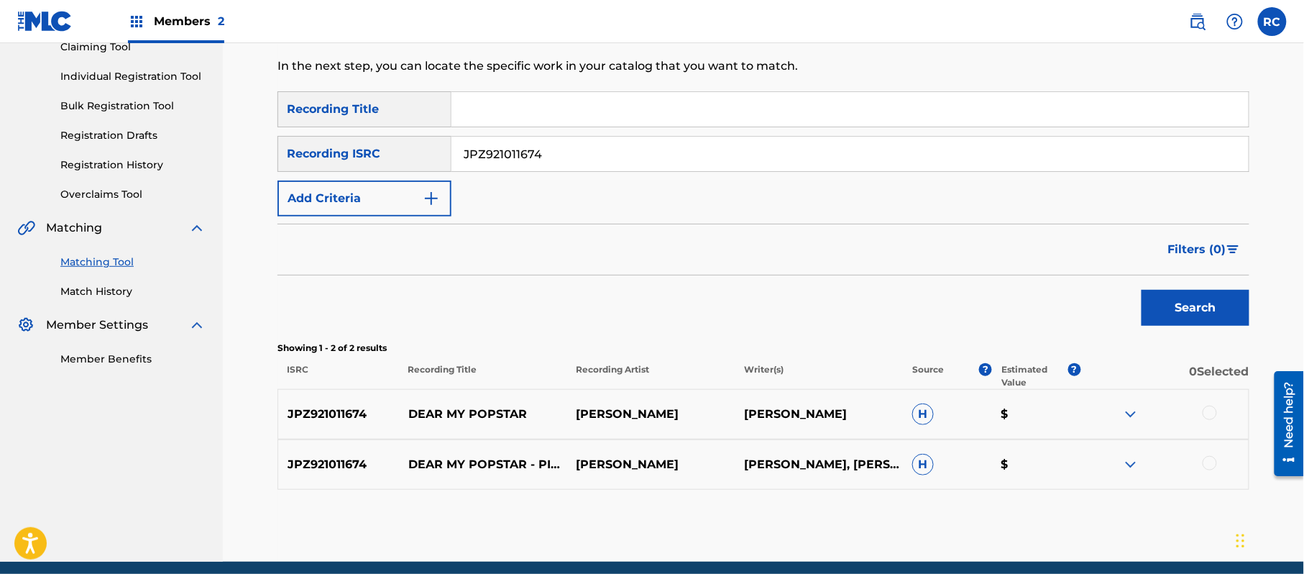
scroll to position [165, 0]
click at [1213, 412] on div at bounding box center [1209, 412] width 14 height 14
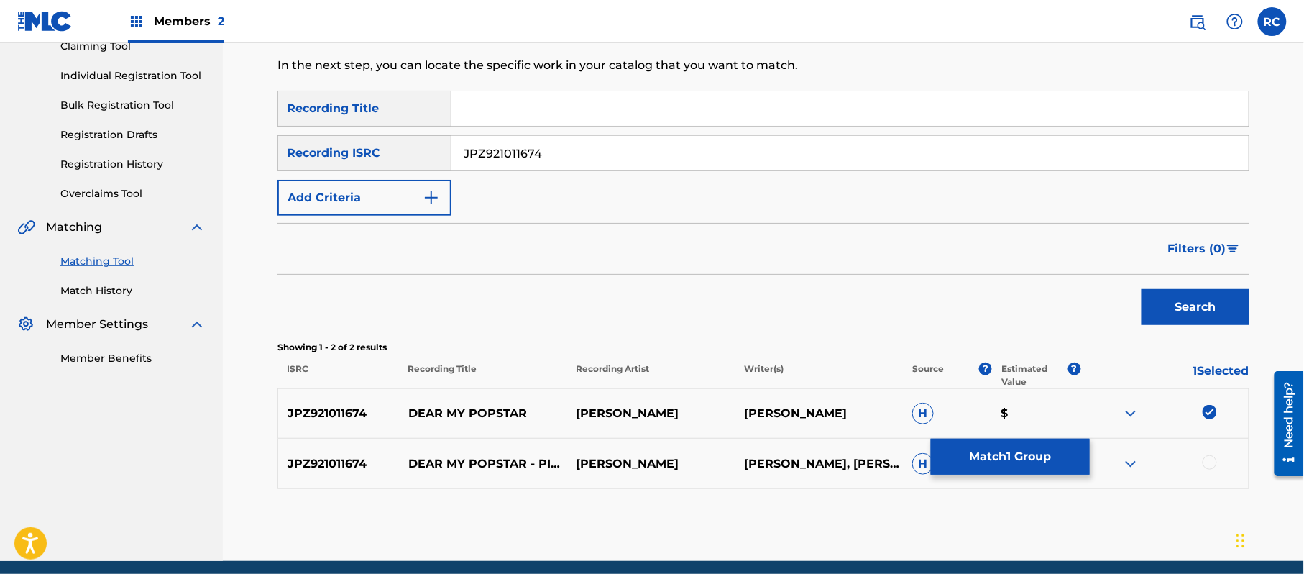
click at [1208, 464] on div at bounding box center [1209, 462] width 14 height 14
click at [1031, 443] on button "Match 2 Groups" at bounding box center [1010, 456] width 159 height 36
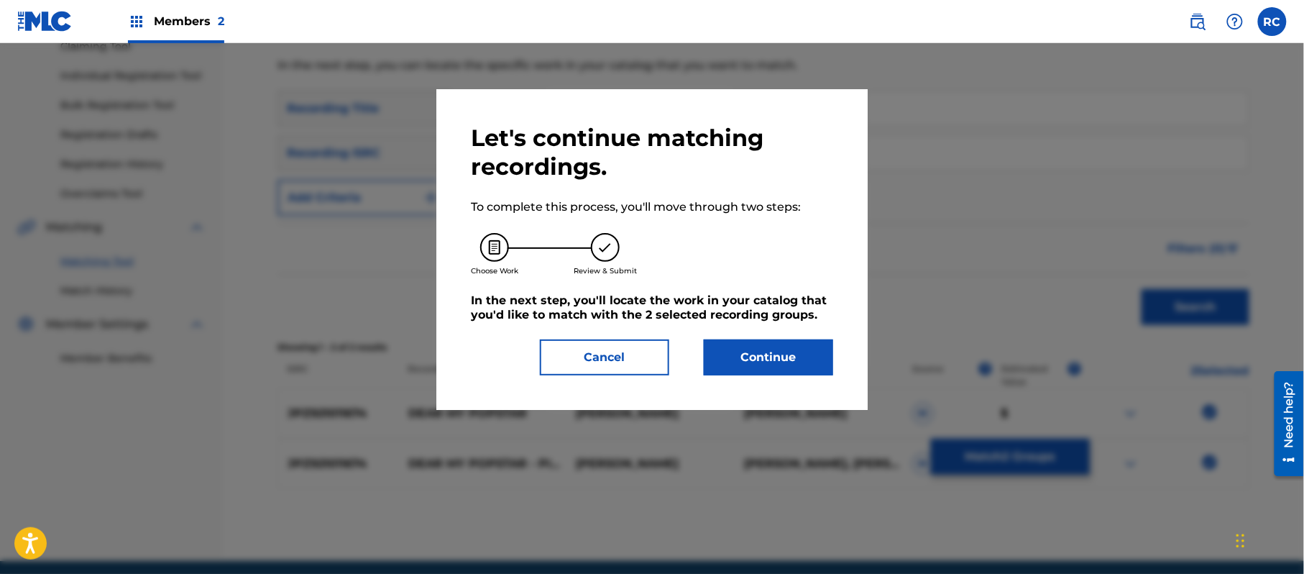
click at [796, 351] on button "Continue" at bounding box center [768, 357] width 129 height 36
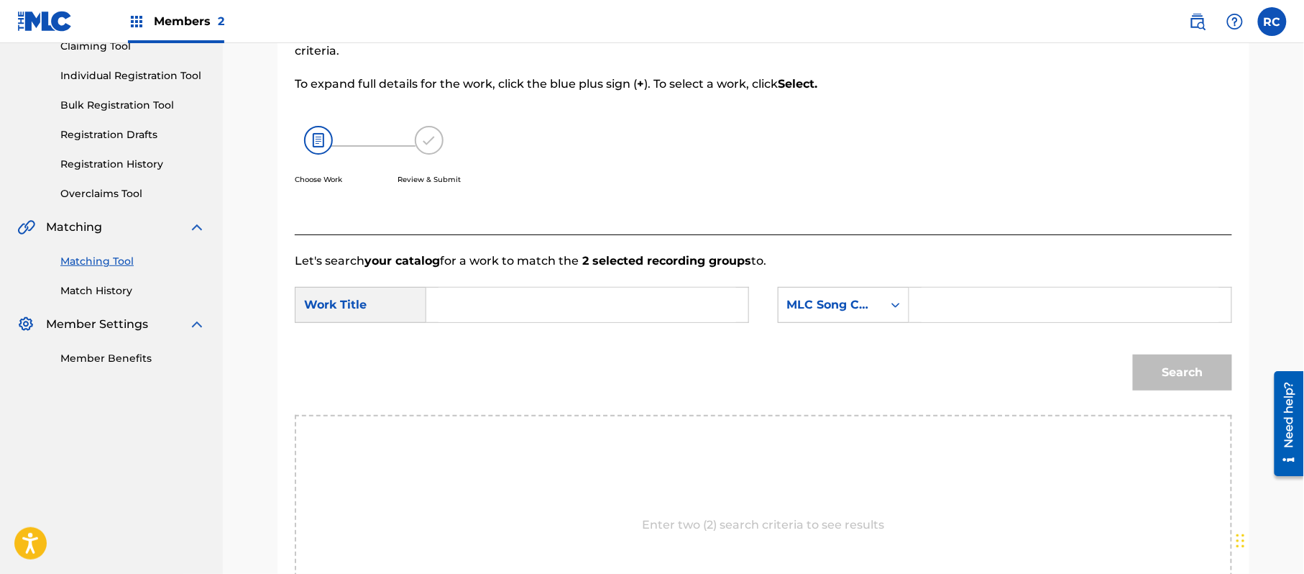
click at [529, 303] on input "Search Form" at bounding box center [587, 304] width 298 height 34
paste input "Dear My Popstar DQ4YS4"
click at [558, 310] on input "Dear My Popstar DQ4YS4" at bounding box center [587, 304] width 298 height 34
type input "Dear My Popstar"
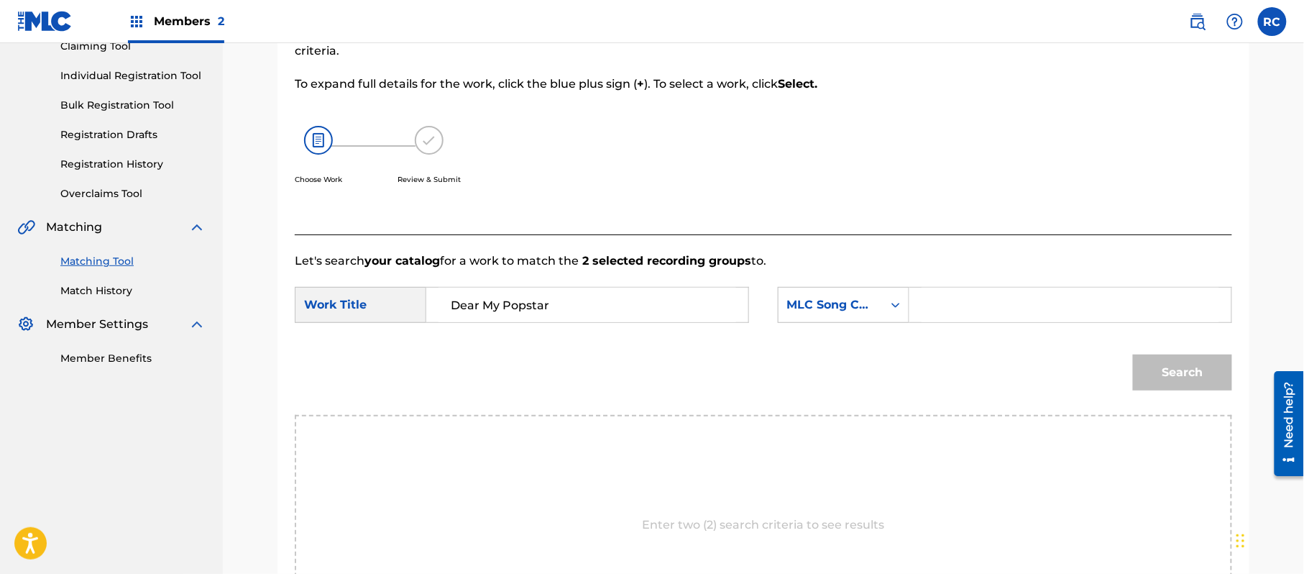
click at [949, 310] on input "Search Form" at bounding box center [1070, 304] width 298 height 34
paste input "DQ4YS4"
type input "DQ4YS4"
click at [1159, 372] on button "Search" at bounding box center [1182, 372] width 99 height 36
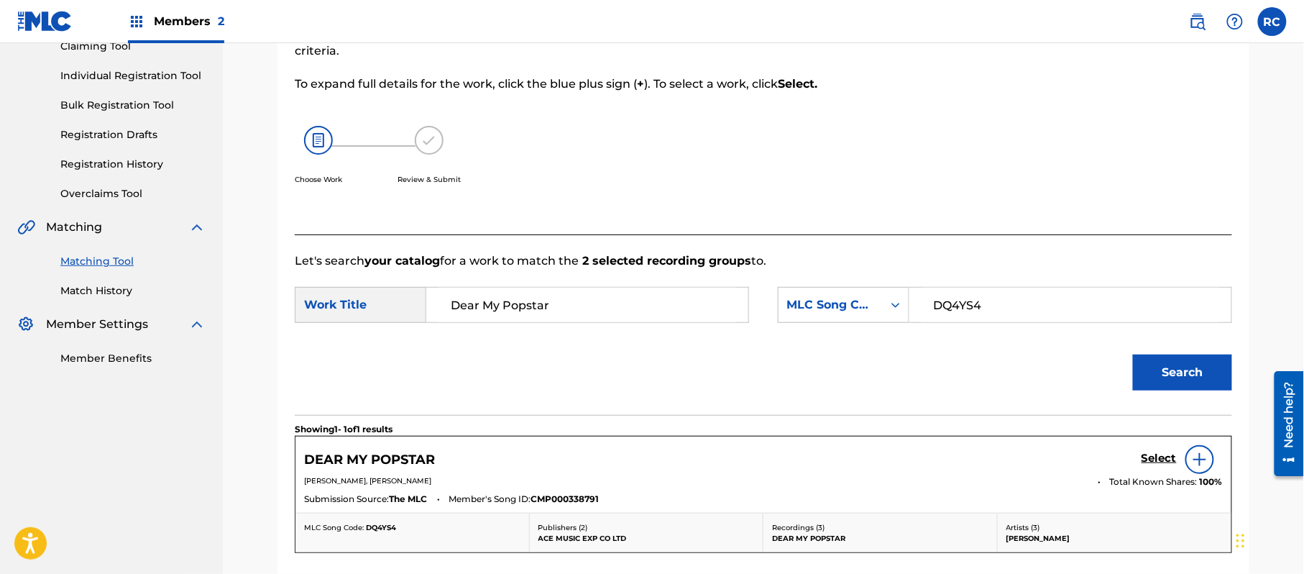
click at [1160, 456] on h5 "Select" at bounding box center [1158, 458] width 35 height 14
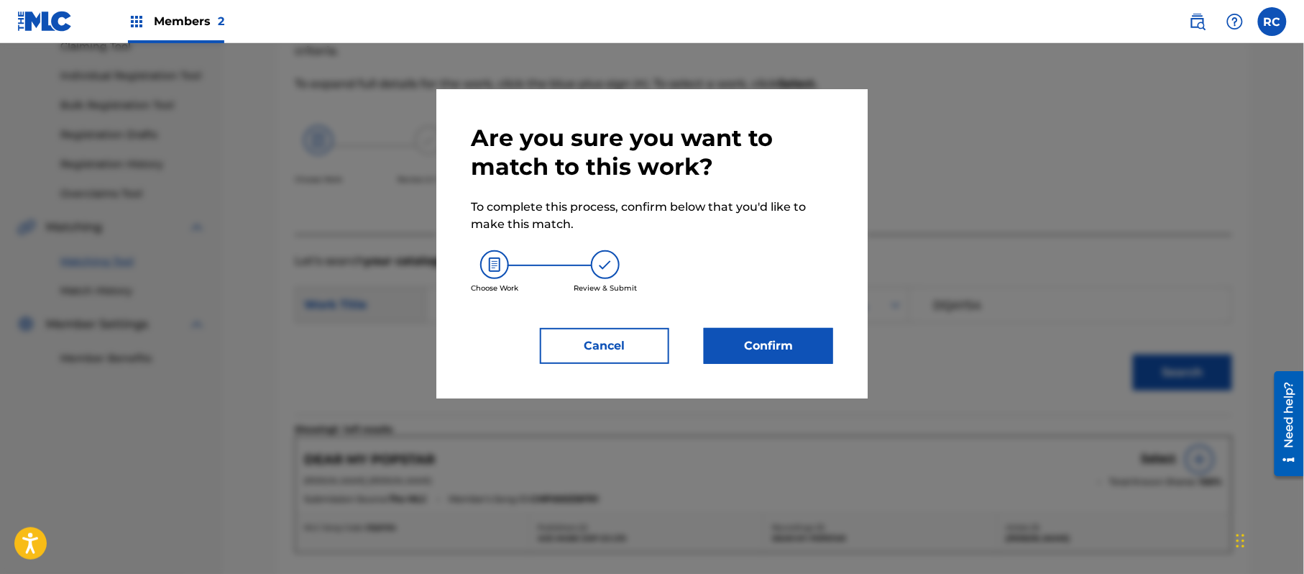
click at [778, 341] on button "Confirm" at bounding box center [768, 346] width 129 height 36
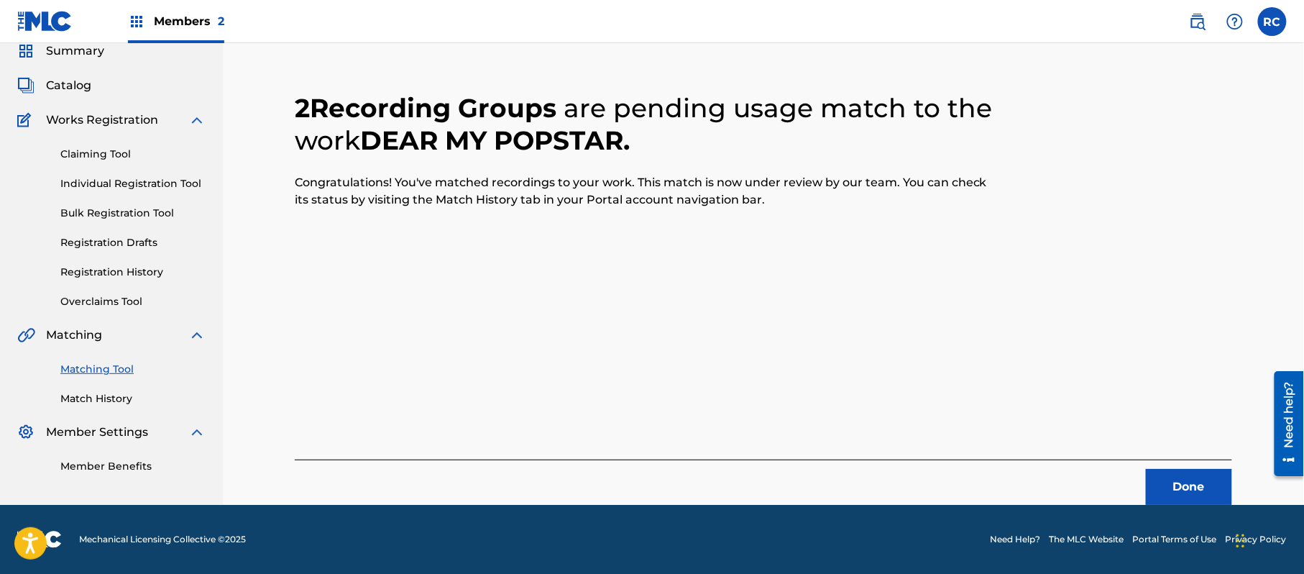
scroll to position [57, 0]
click at [1151, 475] on button "Done" at bounding box center [1189, 487] width 86 height 36
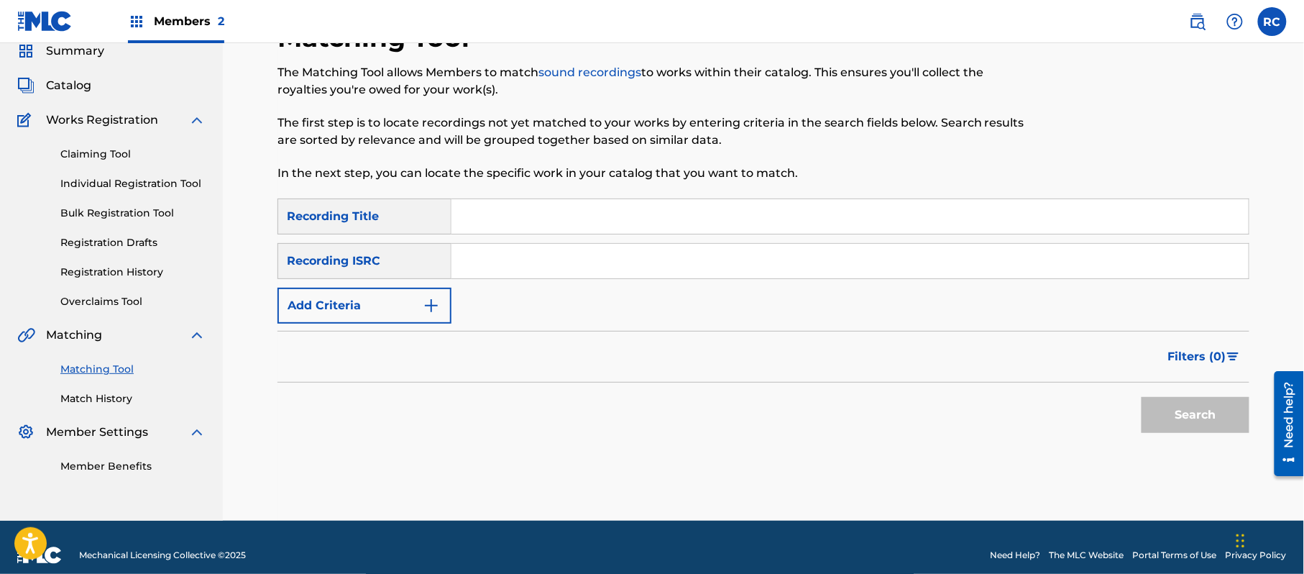
click at [592, 262] on input "Search Form" at bounding box center [849, 261] width 797 height 34
paste input "JPZ920802153"
type input "JPZ920802153"
click at [1189, 406] on button "Search" at bounding box center [1195, 415] width 108 height 36
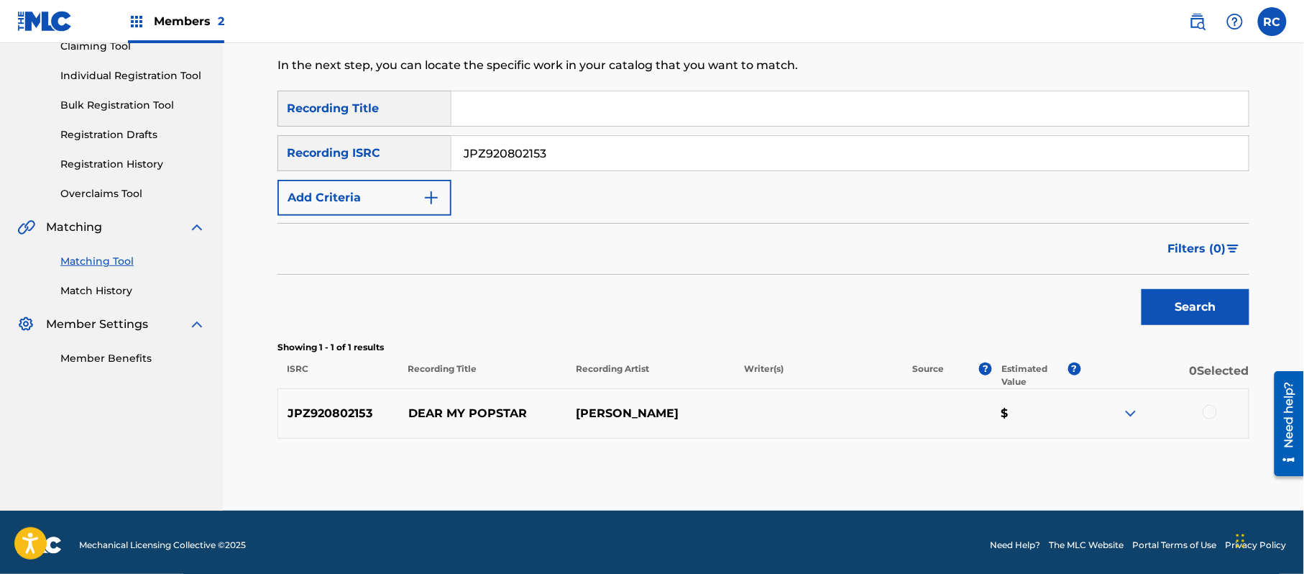
scroll to position [171, 0]
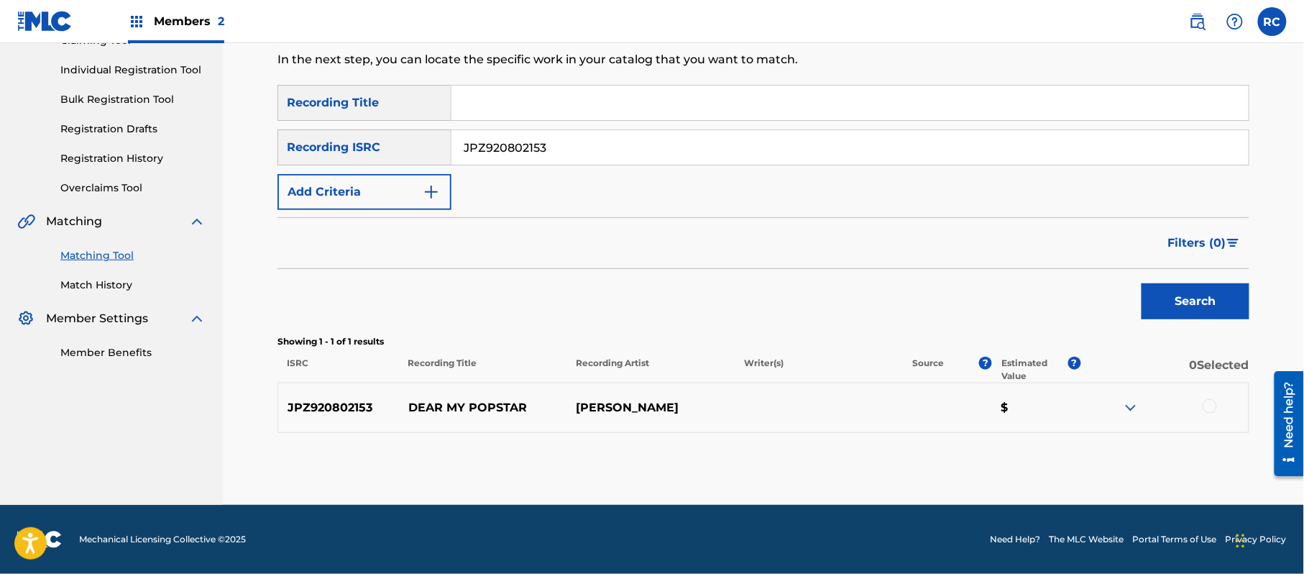
click at [1208, 407] on div at bounding box center [1209, 406] width 14 height 14
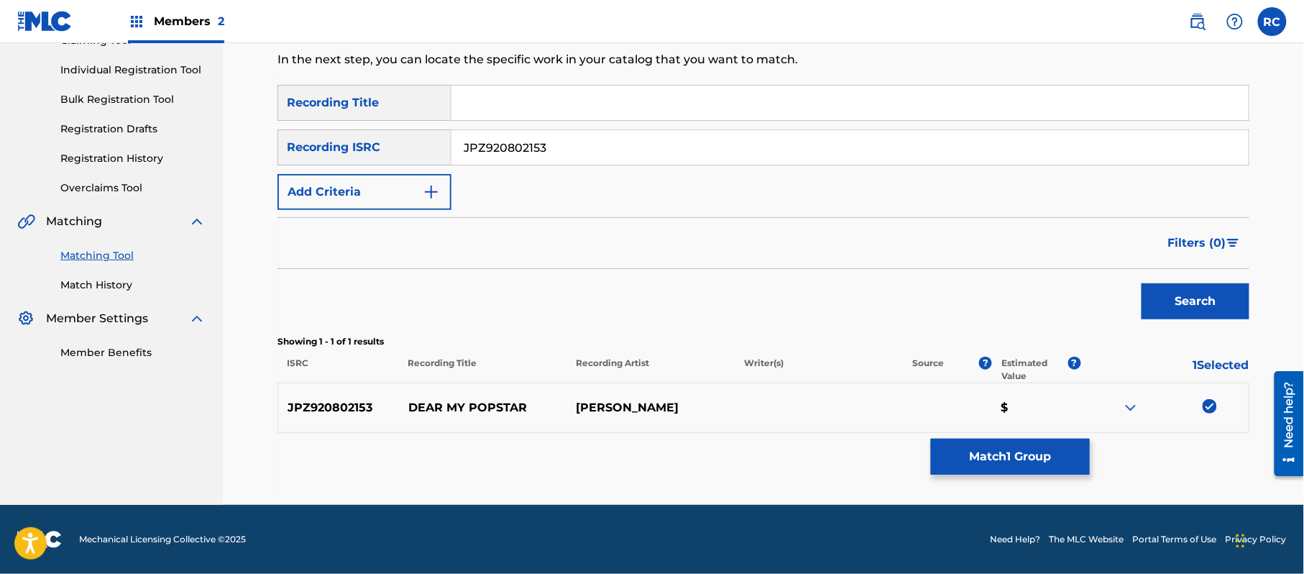
click at [1028, 459] on button "Match 1 Group" at bounding box center [1010, 456] width 159 height 36
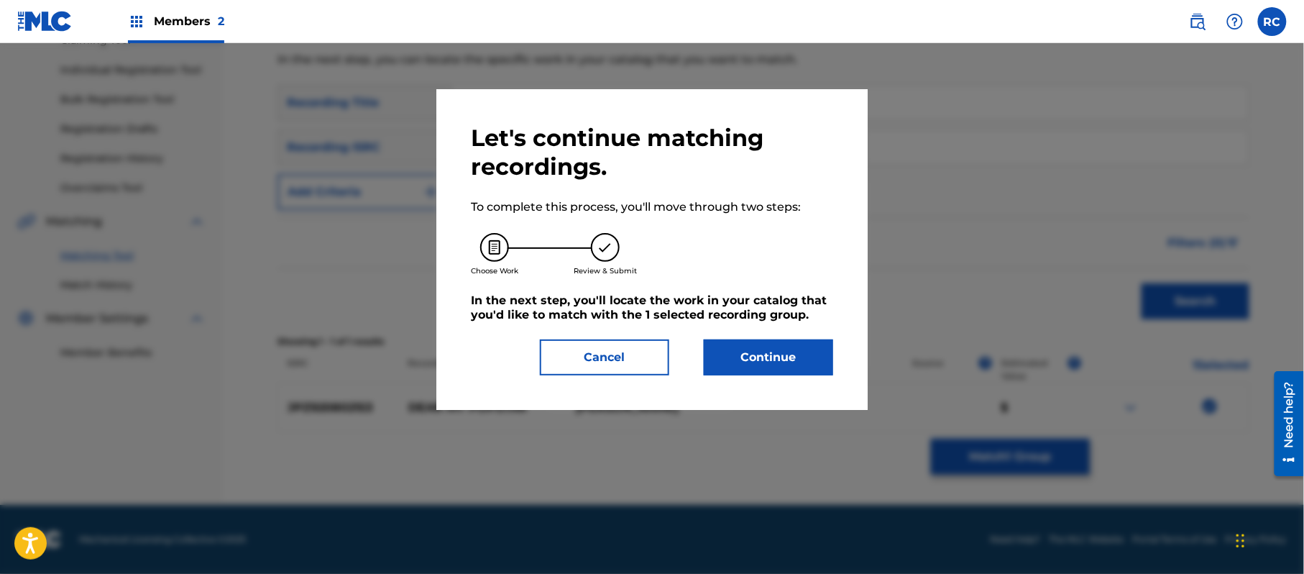
click at [788, 354] on button "Continue" at bounding box center [768, 357] width 129 height 36
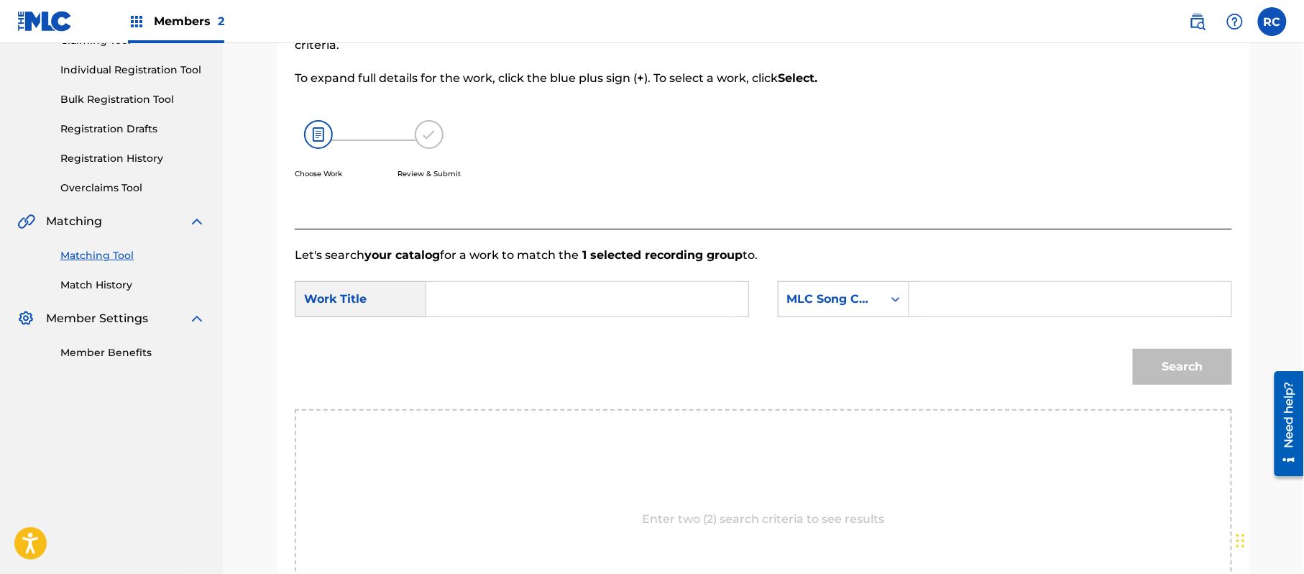
click at [592, 315] on input "Search Form" at bounding box center [587, 299] width 298 height 34
paste input "Dear My Popstar DQ4YS4"
click at [563, 303] on input "Dear My Popstar DQ4YS4" at bounding box center [587, 299] width 298 height 34
type input "Dear My Popstar"
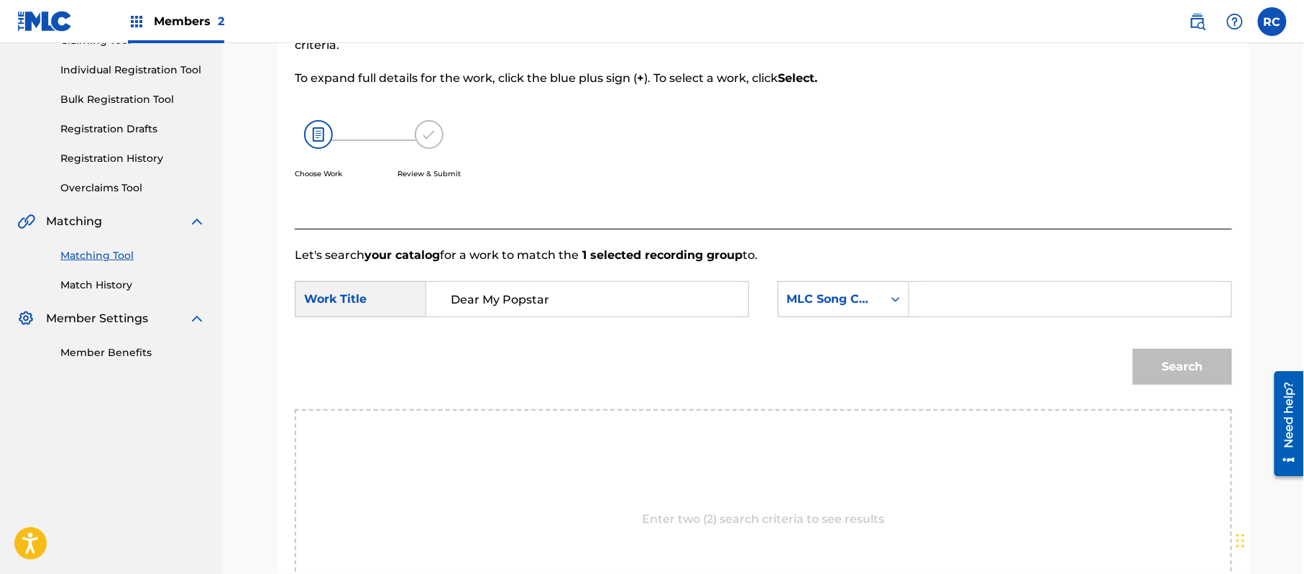
click at [1018, 308] on input "Search Form" at bounding box center [1070, 299] width 298 height 34
paste input "DQ4YS4"
type input "DQ4YS4"
click at [1154, 356] on button "Search" at bounding box center [1182, 367] width 99 height 36
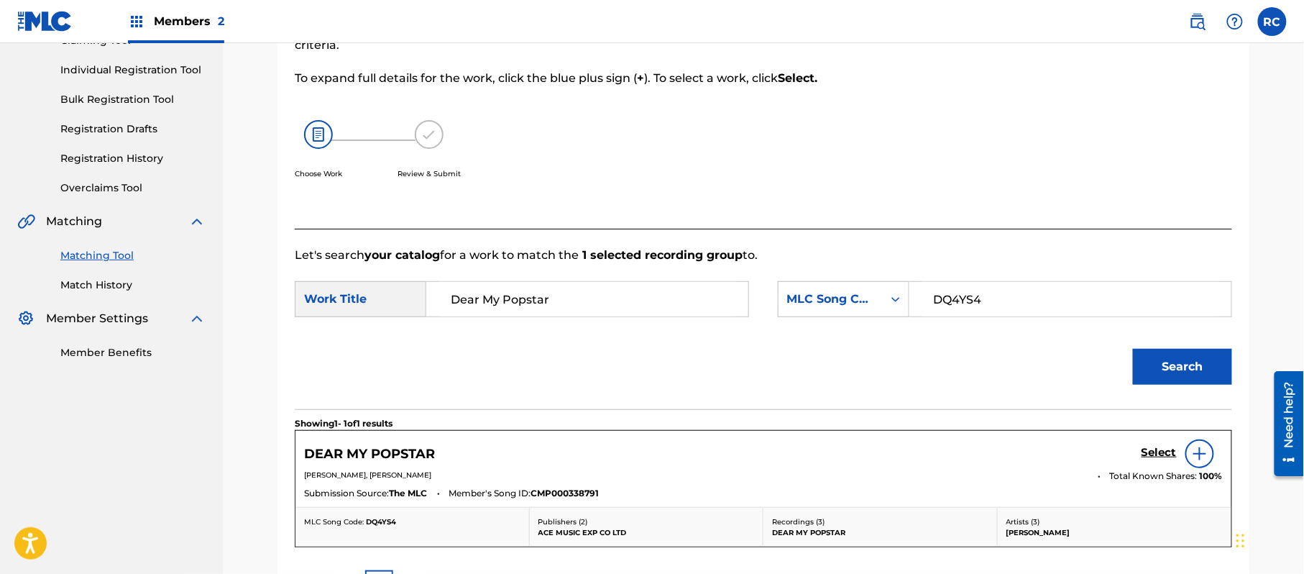
click at [1148, 450] on h5 "Select" at bounding box center [1158, 453] width 35 height 14
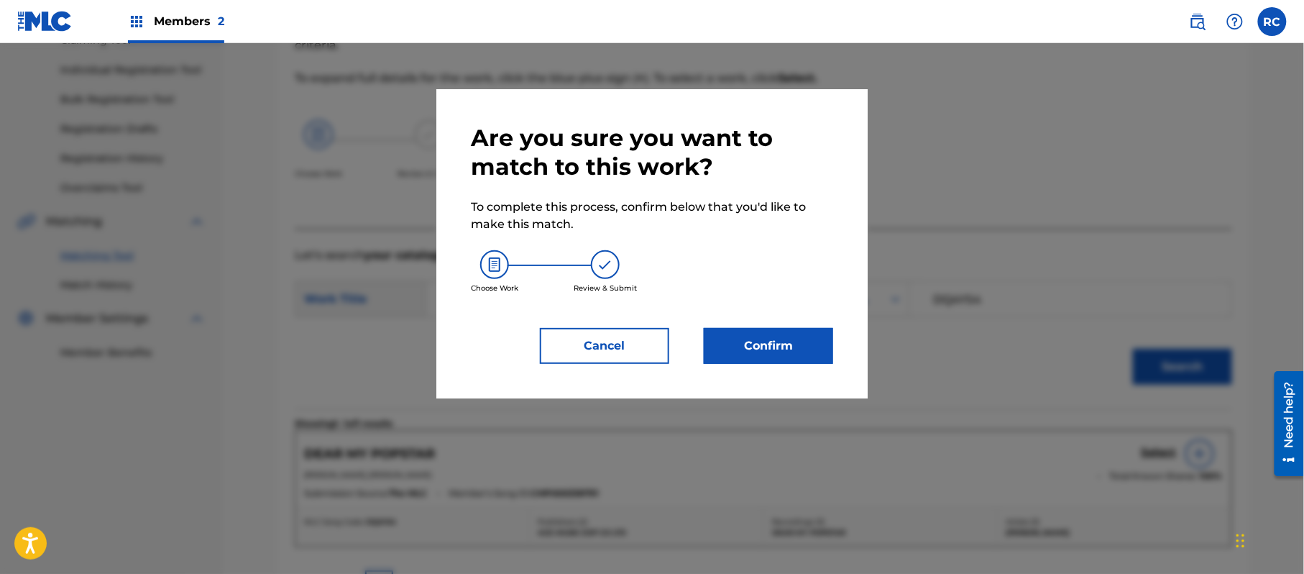
click at [797, 336] on button "Confirm" at bounding box center [768, 346] width 129 height 36
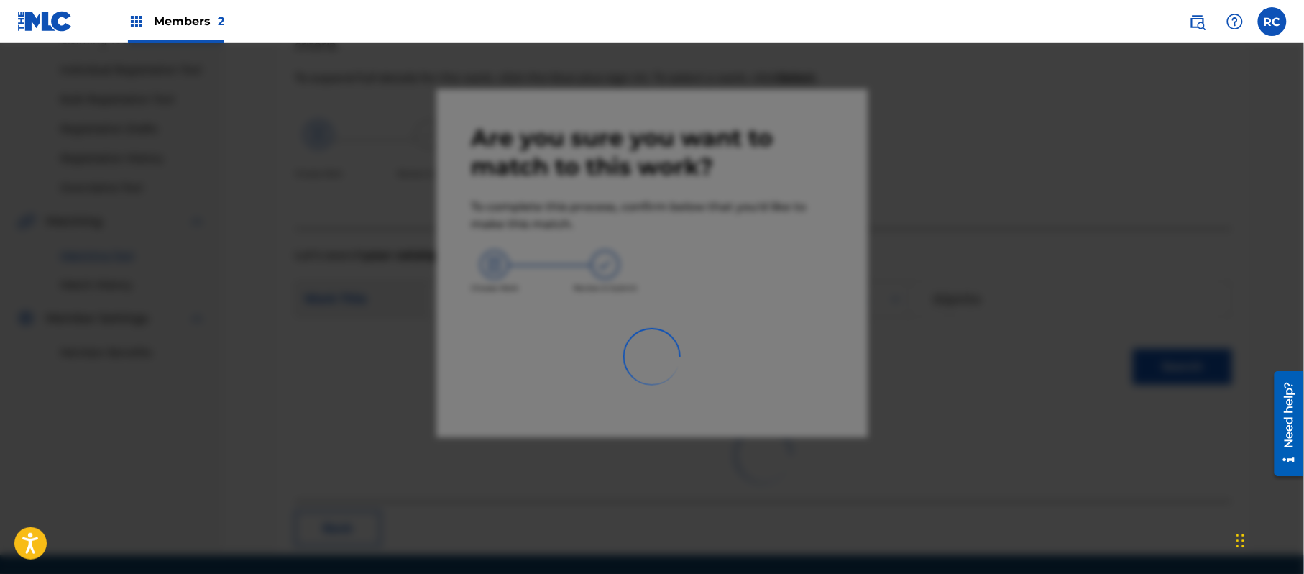
scroll to position [57, 0]
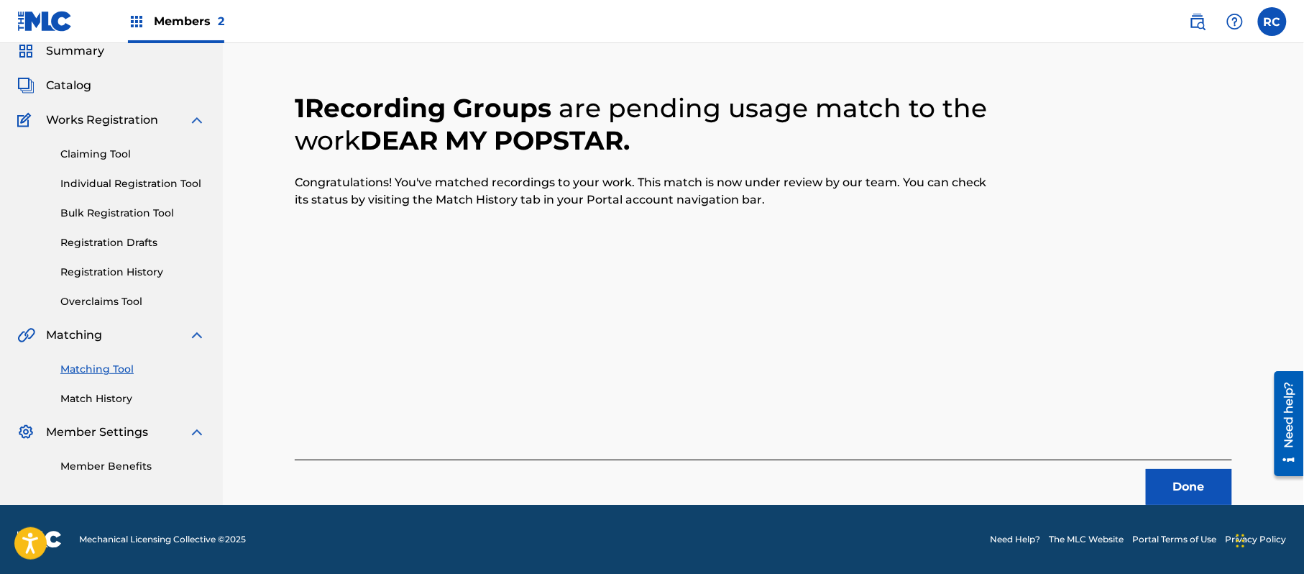
click at [1154, 479] on button "Done" at bounding box center [1189, 487] width 86 height 36
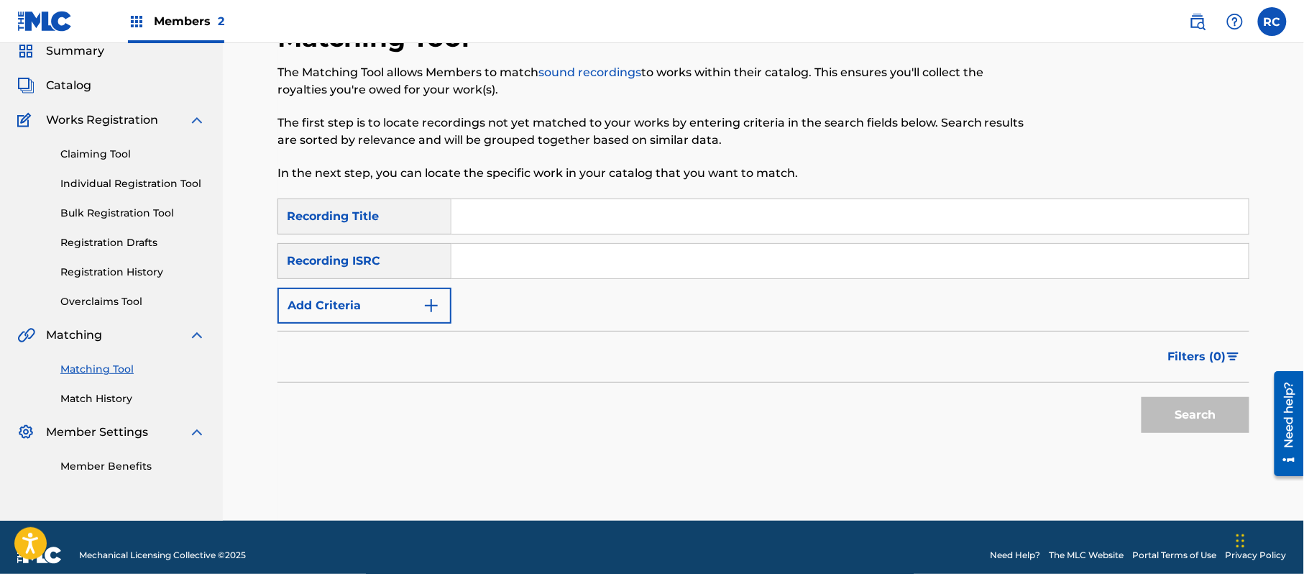
click at [559, 257] on input "Search Form" at bounding box center [849, 261] width 797 height 34
paste input "JPZ921011672"
type input "JPZ921011672"
click at [1228, 417] on button "Search" at bounding box center [1195, 415] width 108 height 36
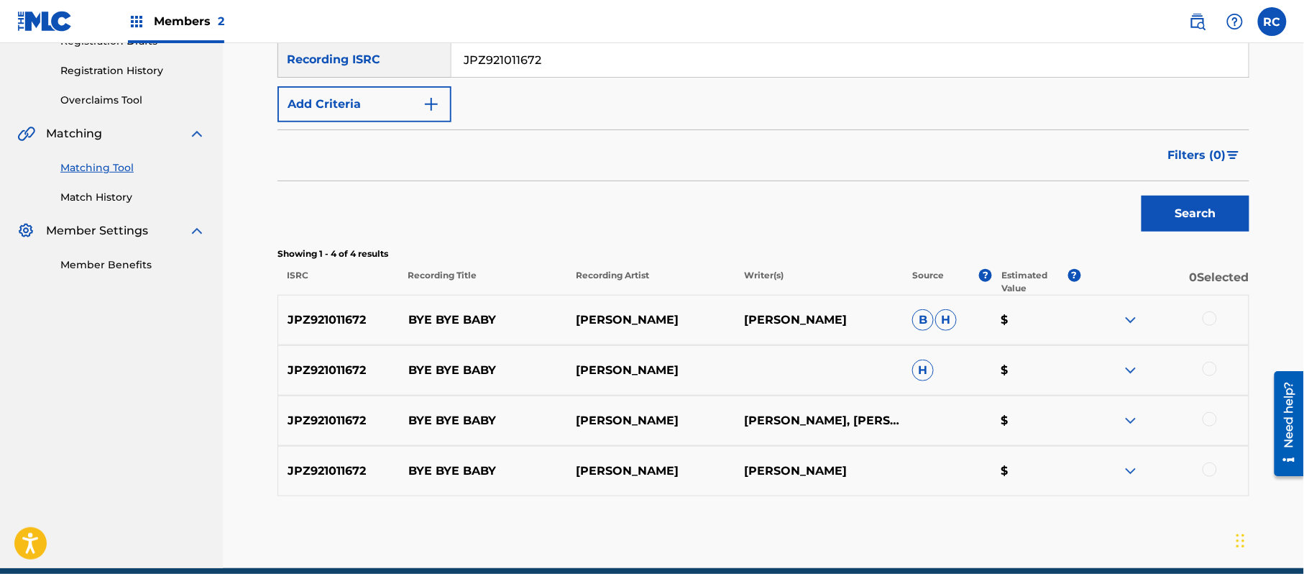
scroll to position [262, 0]
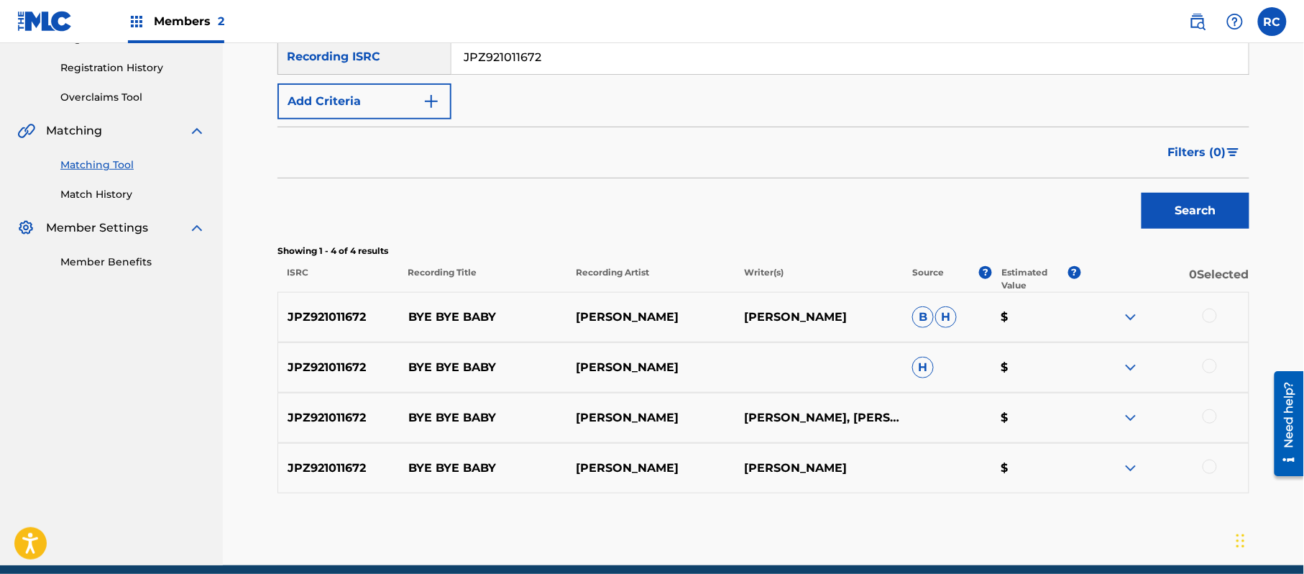
drag, startPoint x: 1216, startPoint y: 317, endPoint x: 1214, endPoint y: 338, distance: 21.0
click at [1216, 318] on div at bounding box center [1209, 315] width 14 height 14
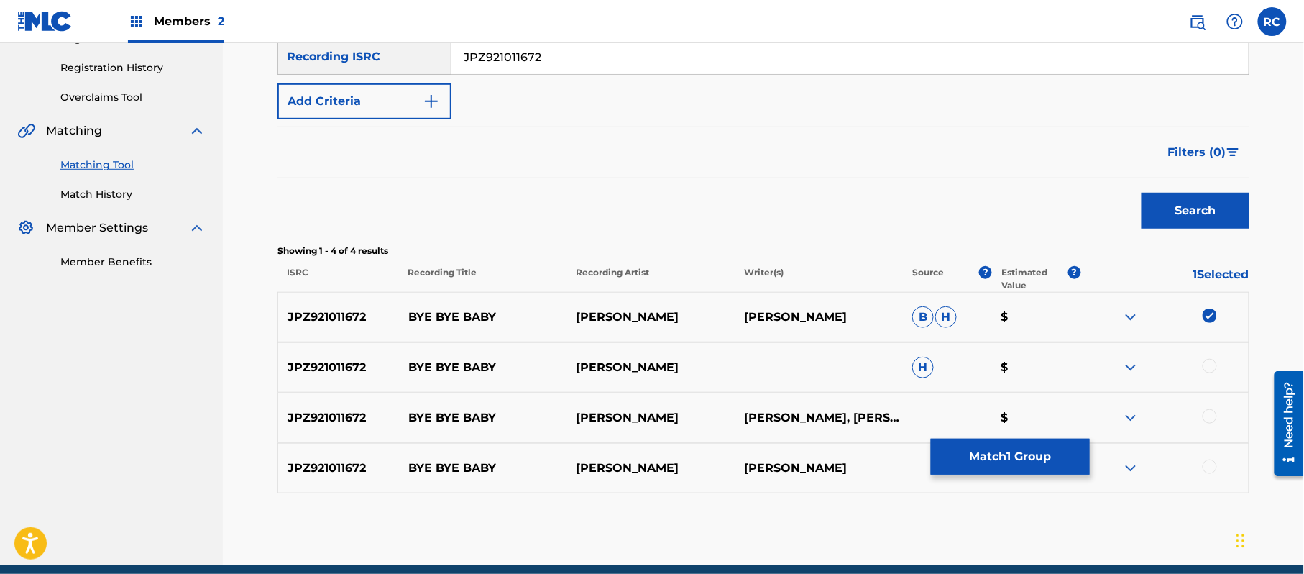
click at [1214, 366] on div at bounding box center [1209, 366] width 14 height 14
click at [1212, 414] on div at bounding box center [1209, 416] width 14 height 14
click at [1214, 474] on div at bounding box center [1164, 467] width 168 height 17
click at [1205, 472] on div at bounding box center [1209, 466] width 14 height 14
click at [1023, 457] on button "Match 4 Groups" at bounding box center [1010, 456] width 159 height 36
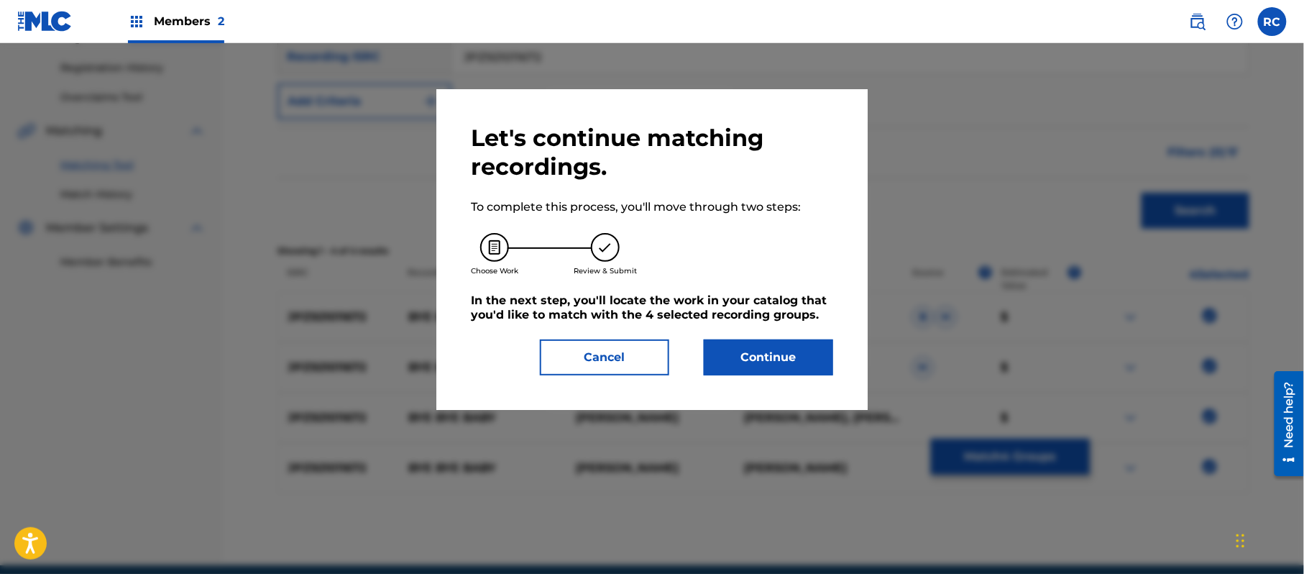
click at [802, 369] on button "Continue" at bounding box center [768, 357] width 129 height 36
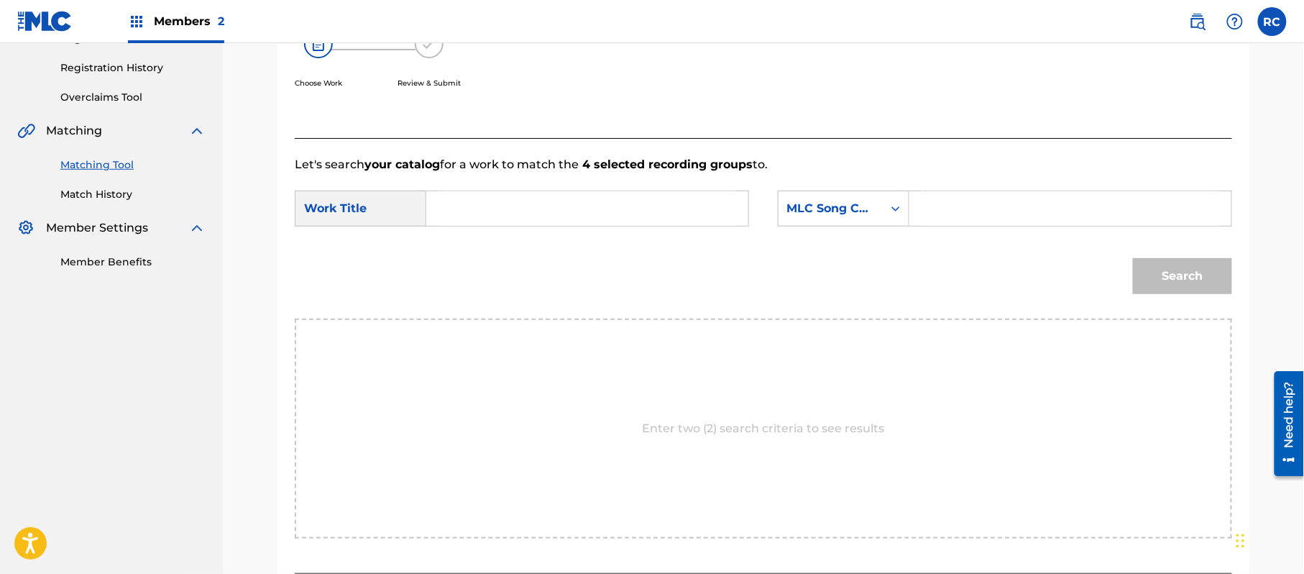
click at [555, 206] on input "Search Form" at bounding box center [587, 208] width 298 height 34
paste input "Bye Bye Baby BD7P7G"
click at [555, 208] on input "Bye Bye Baby BD7P7G" at bounding box center [587, 208] width 298 height 34
click at [553, 208] on input "Bye Bye Baby D7P7G" at bounding box center [587, 208] width 298 height 34
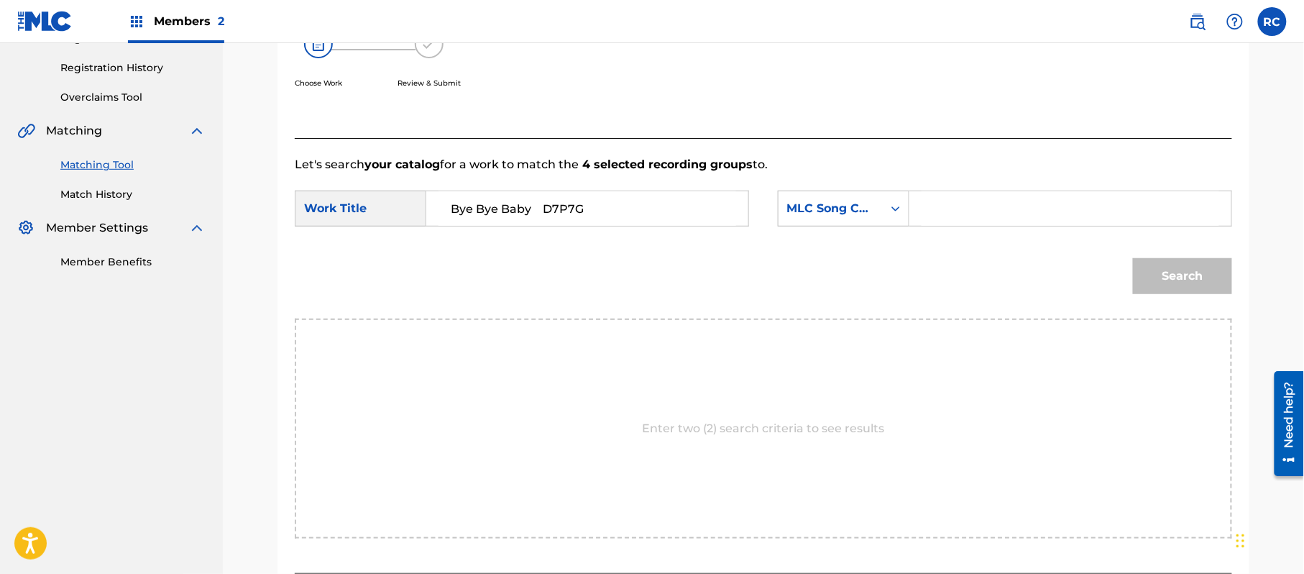
click at [553, 208] on input "Bye Bye Baby D7P7G" at bounding box center [587, 208] width 298 height 34
paste input "B"
click at [553, 208] on input "Bye Bye Baby B" at bounding box center [587, 208] width 298 height 34
paste input "D7P7G"
click at [573, 213] on input "Bye Bye Baby BD7P7G" at bounding box center [587, 208] width 298 height 34
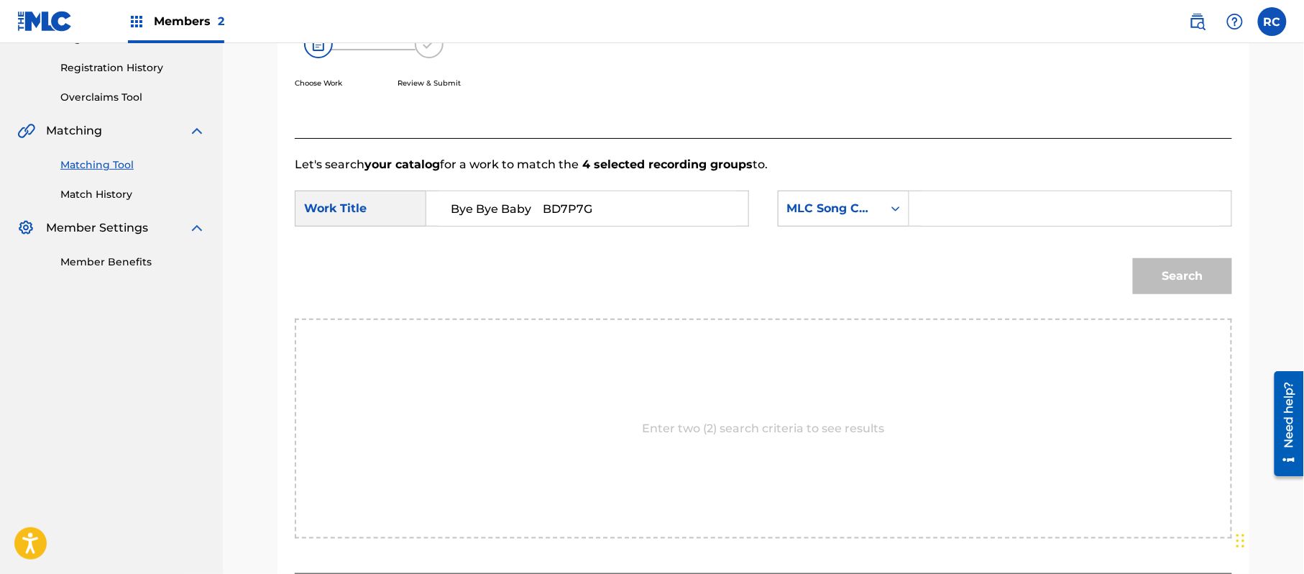
click at [573, 213] on input "Bye Bye Baby BD7P7G" at bounding box center [587, 208] width 298 height 34
type input "Bye Bye Baby"
click at [973, 208] on input "Search Form" at bounding box center [1070, 208] width 298 height 34
paste input "BD7P7G"
type input "BD7P7G"
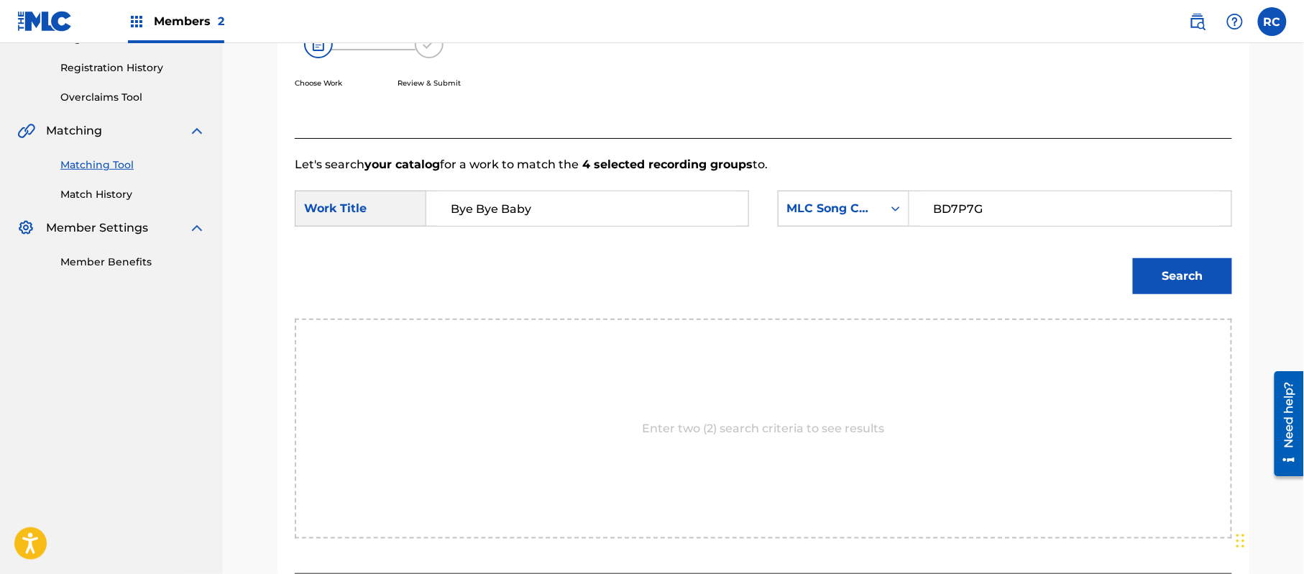
click at [1163, 270] on button "Search" at bounding box center [1182, 276] width 99 height 36
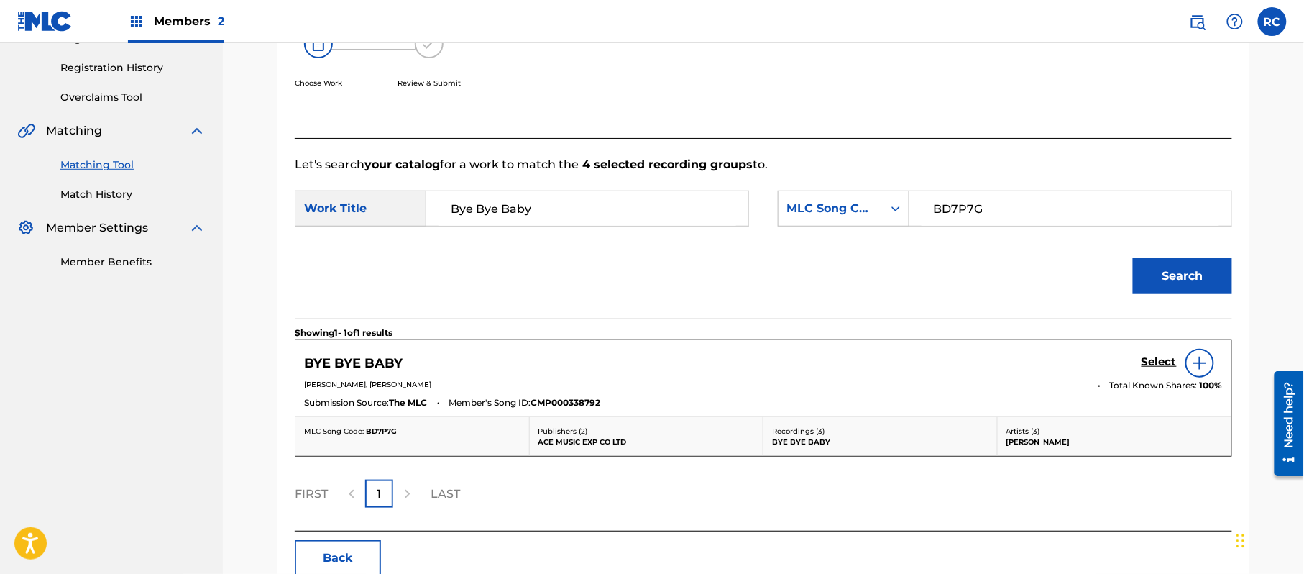
click at [1153, 357] on h5 "Select" at bounding box center [1158, 362] width 35 height 14
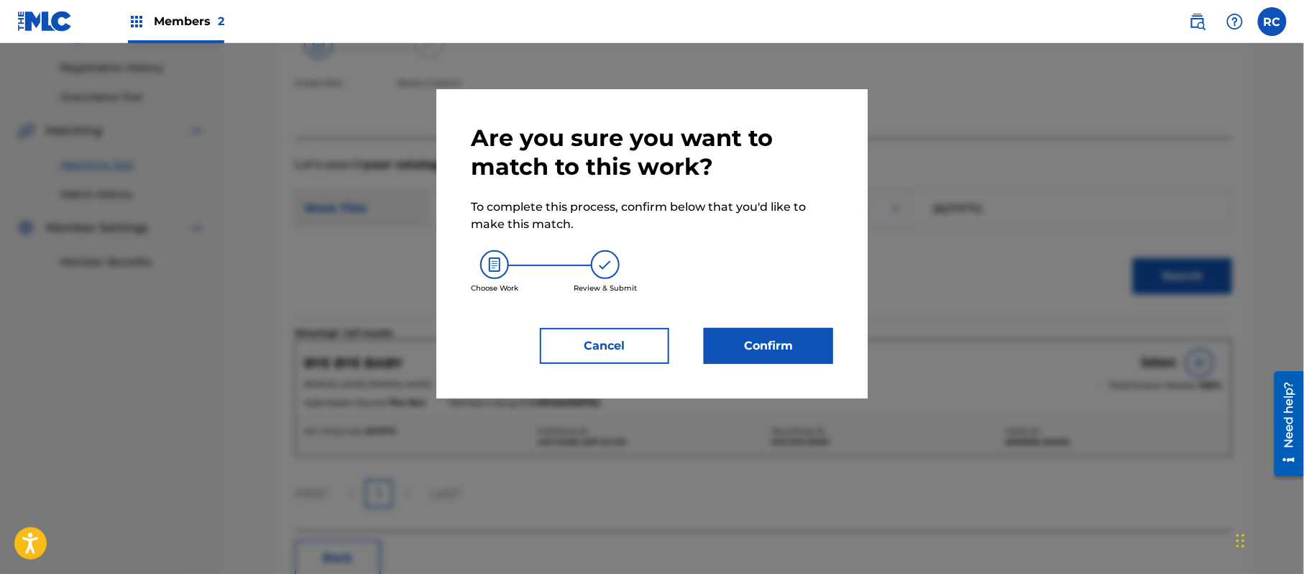
click at [770, 338] on button "Confirm" at bounding box center [768, 346] width 129 height 36
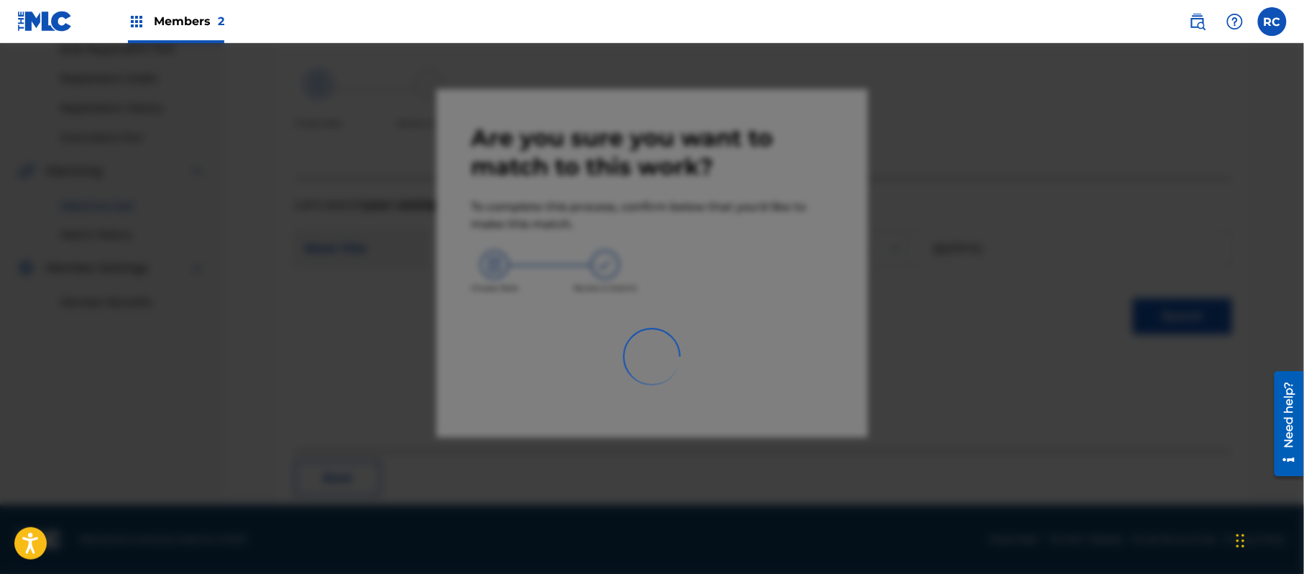
scroll to position [57, 0]
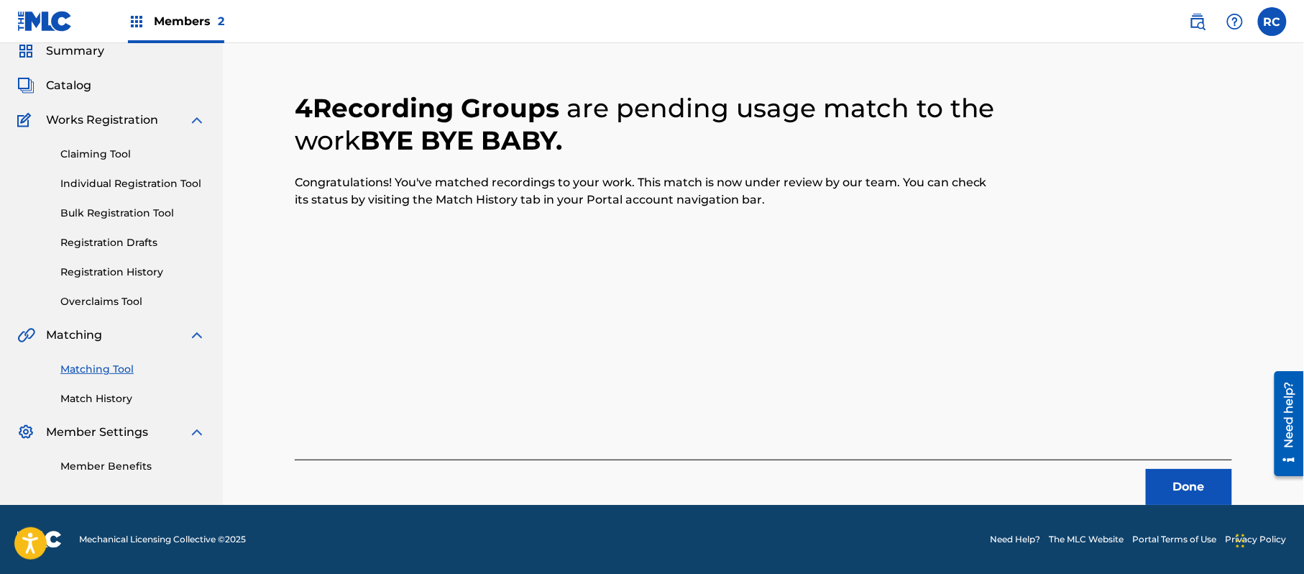
click at [1199, 483] on button "Done" at bounding box center [1189, 487] width 86 height 36
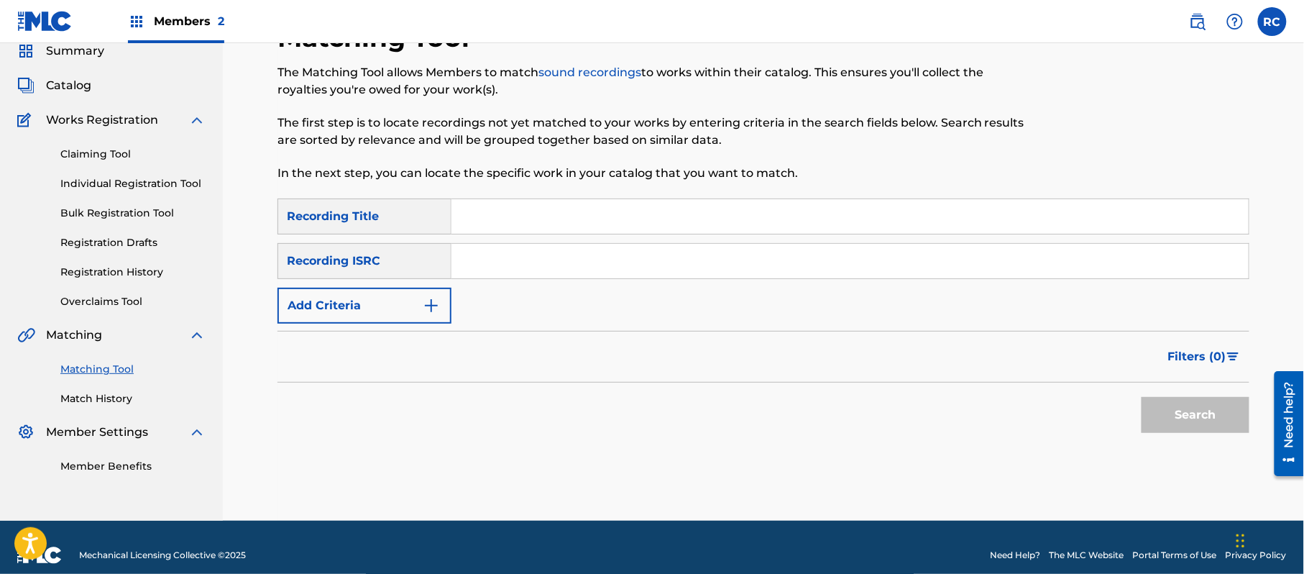
click at [581, 266] on input "Search Form" at bounding box center [849, 261] width 797 height 34
paste input "JPZ921011673"
click at [1194, 411] on button "Search" at bounding box center [1195, 415] width 108 height 36
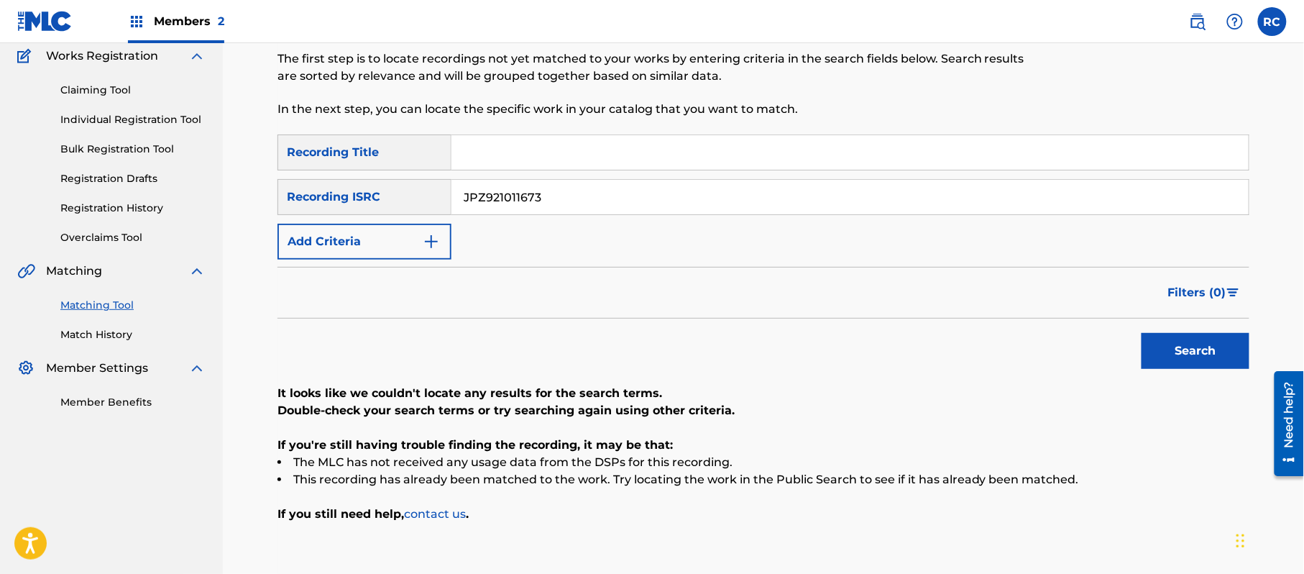
scroll to position [153, 0]
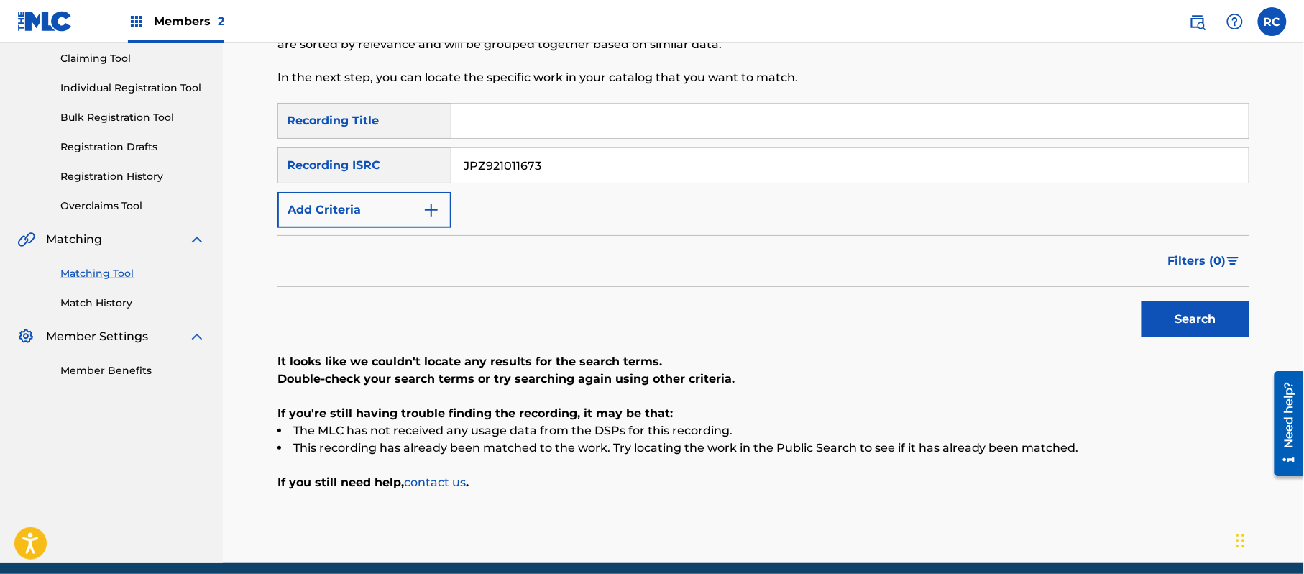
drag, startPoint x: 493, startPoint y: 171, endPoint x: 443, endPoint y: 171, distance: 50.3
click at [413, 171] on div "SearchWithCriteriaf709a915-d5c5-4abc-9821-2862732e2c2c Recording ISRC JPZ921011…" at bounding box center [763, 165] width 972 height 36
paste input "5"
type input "JPZ921011675"
click at [1228, 323] on button "Search" at bounding box center [1195, 319] width 108 height 36
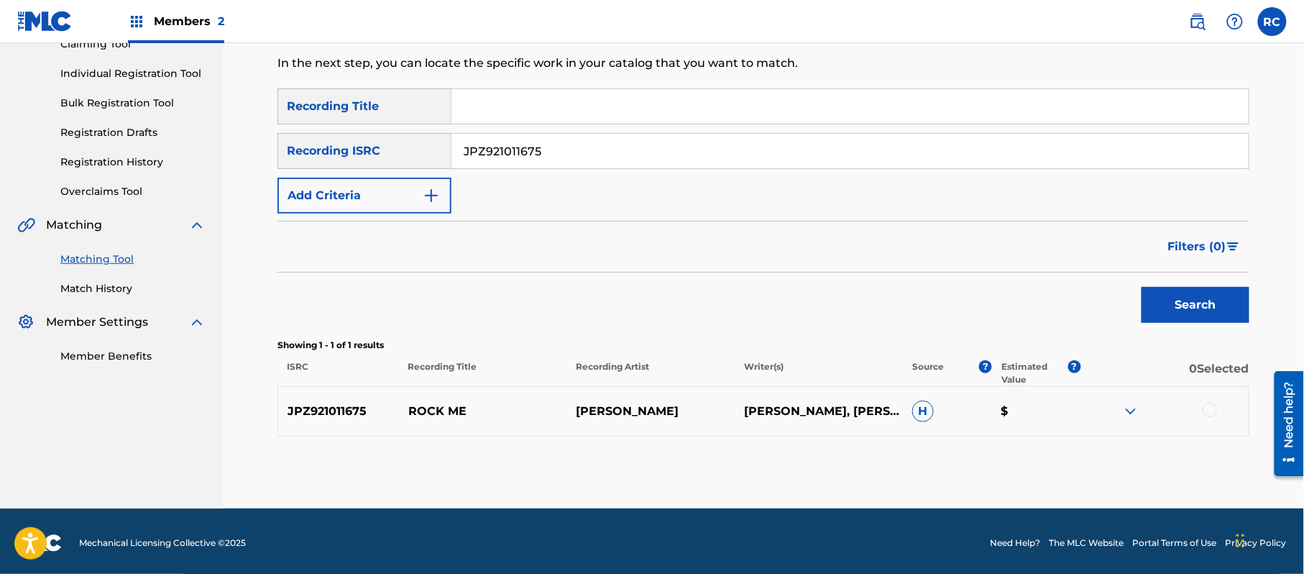
scroll to position [171, 0]
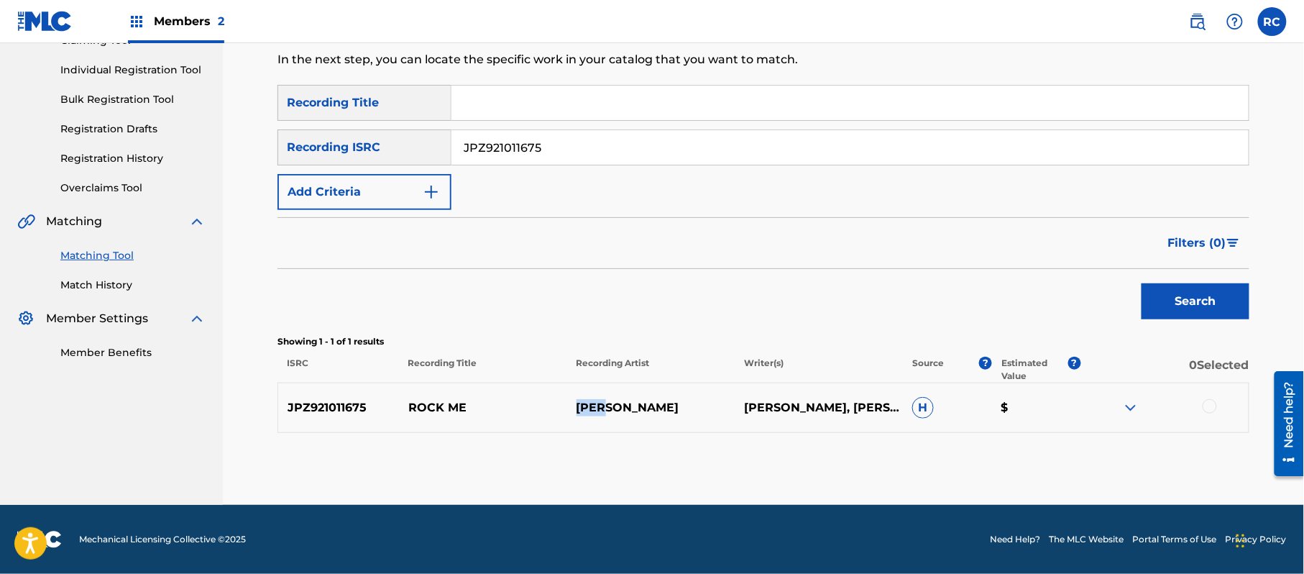
drag, startPoint x: 663, startPoint y: 417, endPoint x: 555, endPoint y: 418, distance: 107.8
click at [555, 418] on div "JPZ921011675 ROCK ME [PERSON_NAME], [PERSON_NAME] H $" at bounding box center [763, 407] width 972 height 50
copy div "[PERSON_NAME]"
click at [1211, 406] on div at bounding box center [1209, 406] width 14 height 14
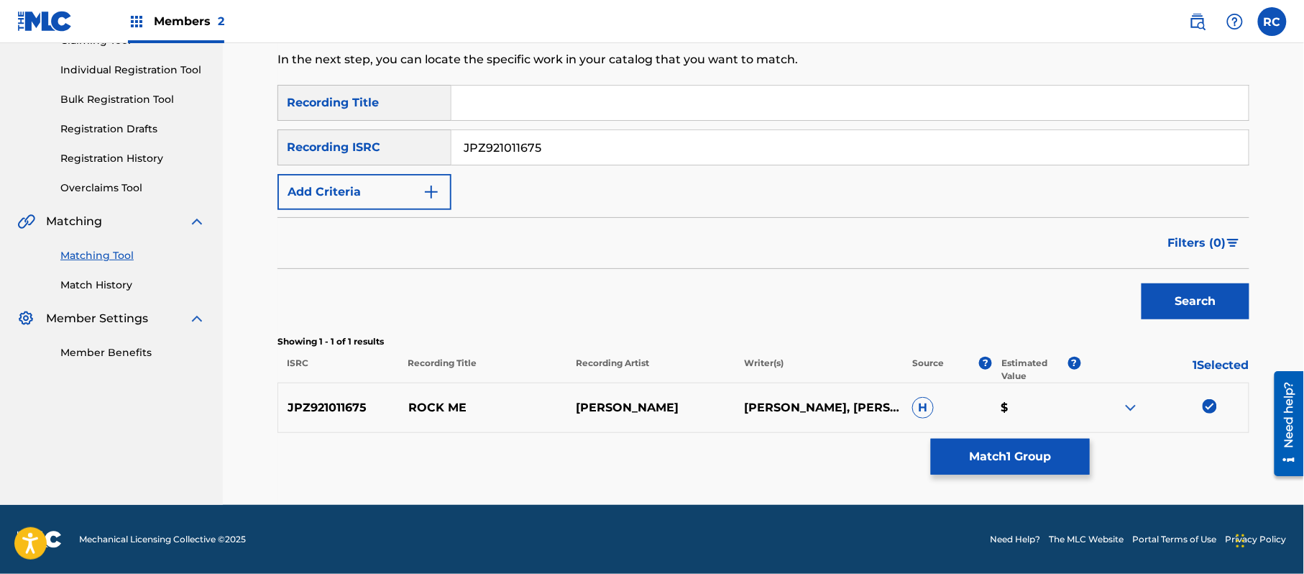
click at [1036, 451] on button "Match 1 Group" at bounding box center [1010, 456] width 159 height 36
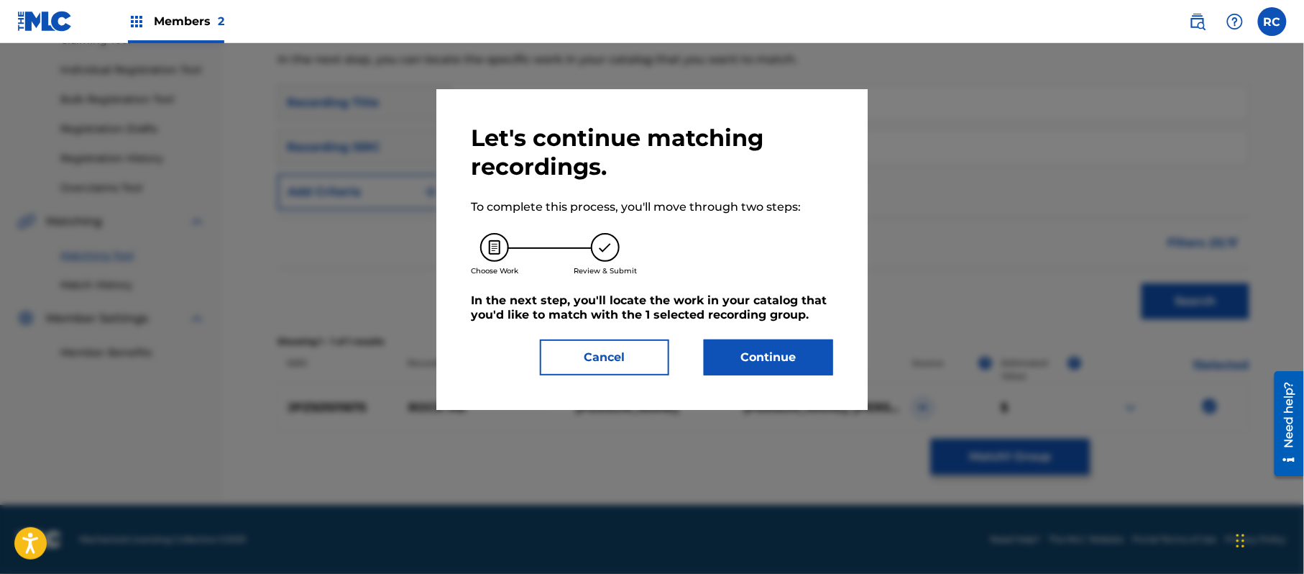
click at [809, 349] on button "Continue" at bounding box center [768, 357] width 129 height 36
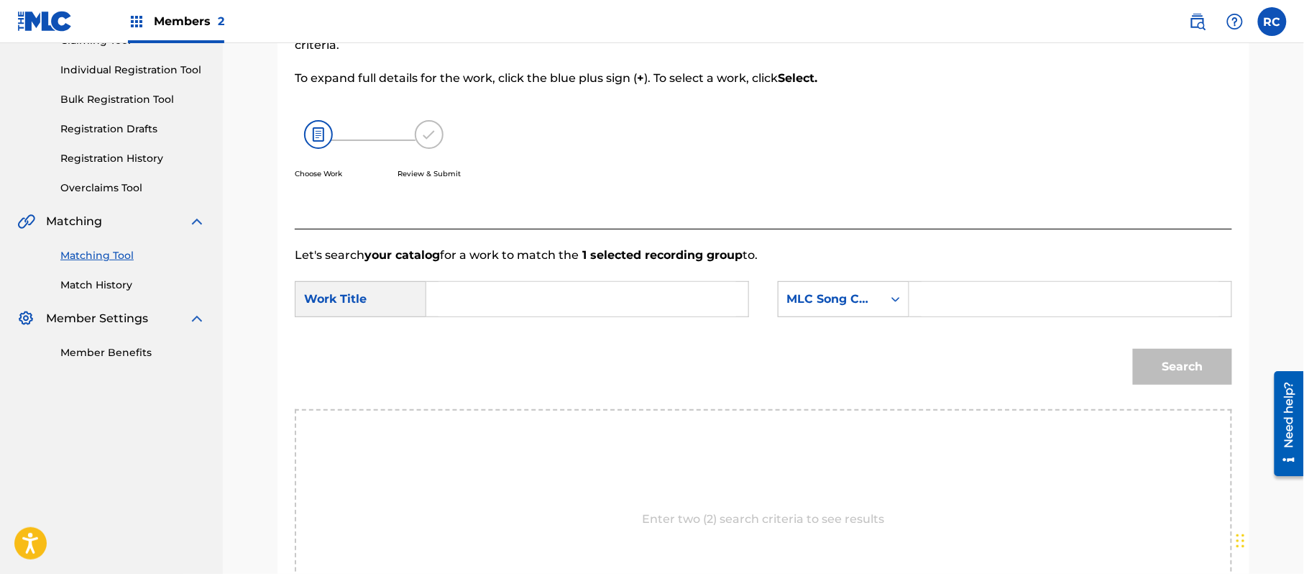
click at [479, 297] on input "Search Form" at bounding box center [587, 299] width 298 height 34
paste input "Rock Me RO3P9N"
click at [542, 300] on input "Rock Me RO3P9N" at bounding box center [587, 299] width 298 height 34
type input "Rock Me"
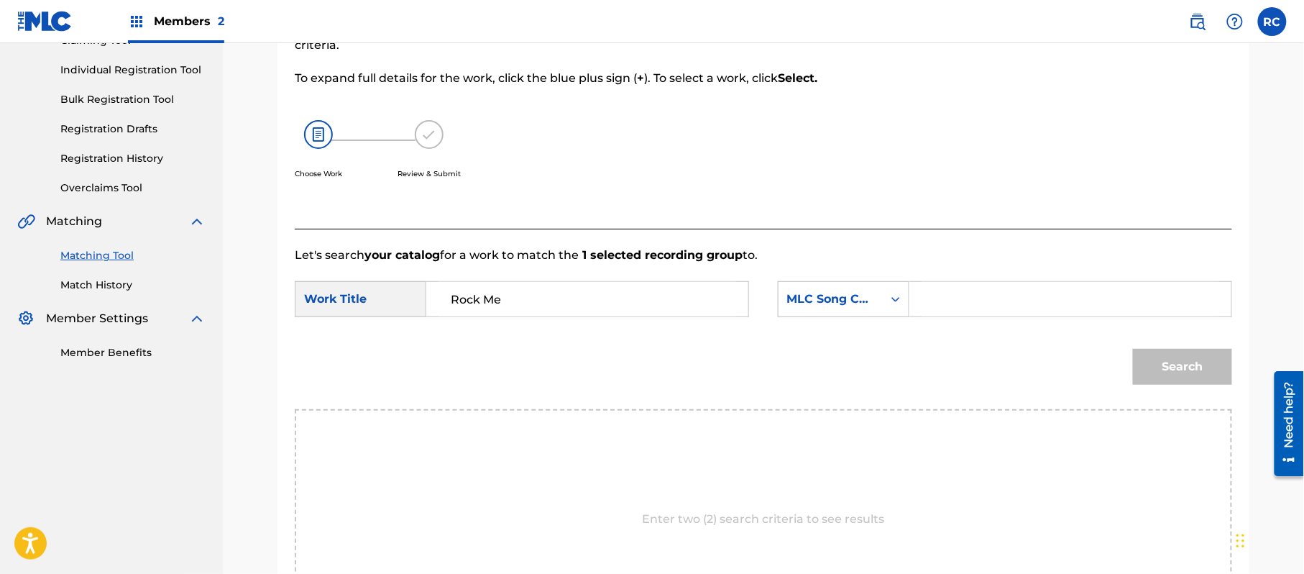
click at [1035, 300] on input "Search Form" at bounding box center [1070, 299] width 298 height 34
paste input "RO3P9N"
type input "RO3P9N"
click at [1179, 360] on button "Search" at bounding box center [1182, 367] width 99 height 36
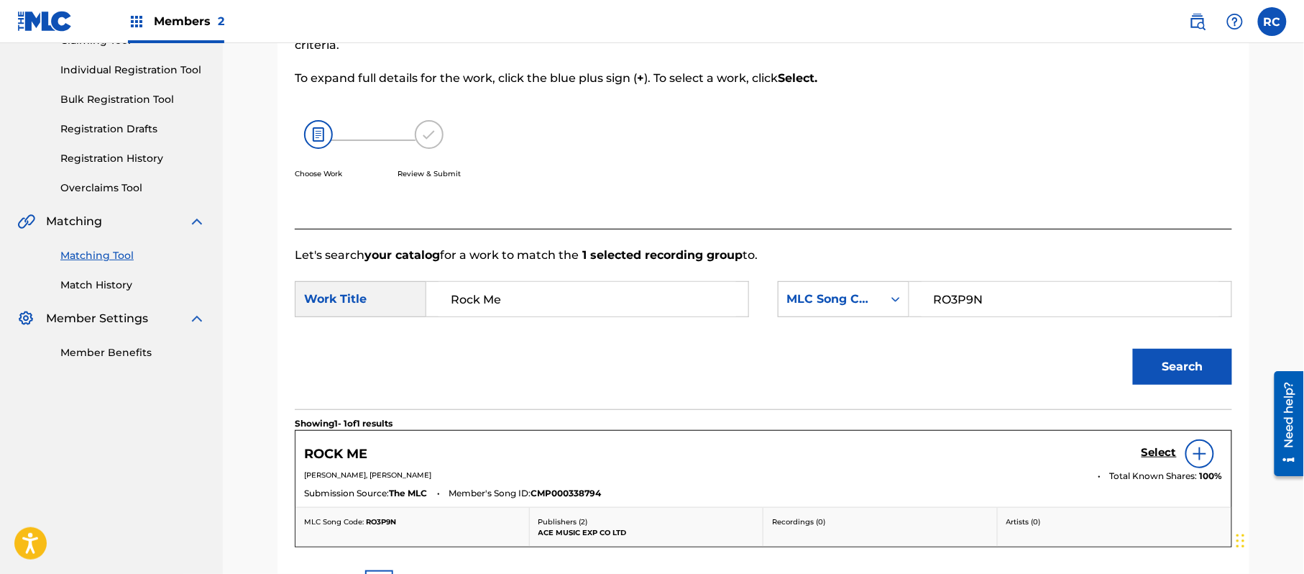
click at [1140, 454] on div "ROCK ME Select" at bounding box center [763, 453] width 919 height 29
click at [1151, 454] on h5 "Select" at bounding box center [1158, 453] width 35 height 14
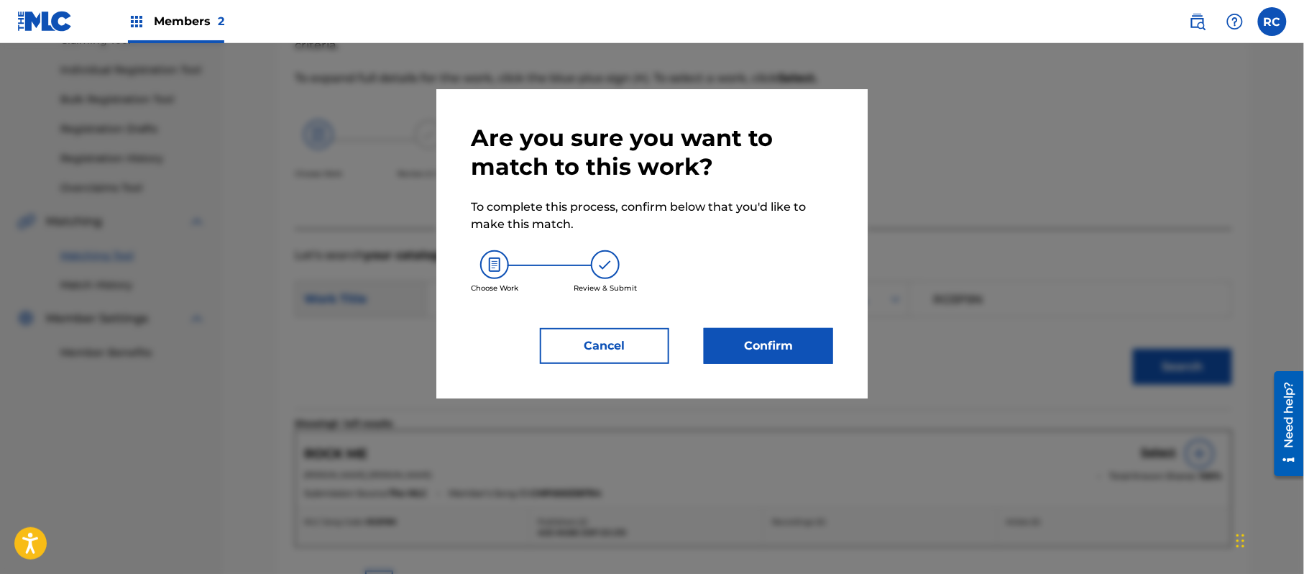
click at [827, 339] on button "Confirm" at bounding box center [768, 346] width 129 height 36
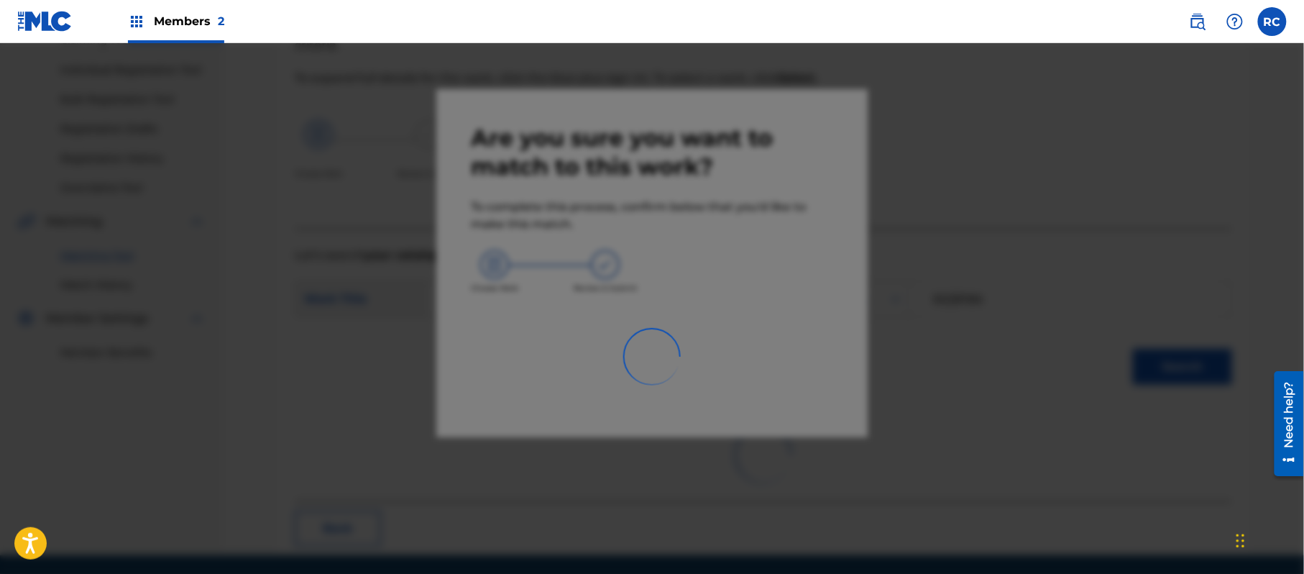
scroll to position [57, 0]
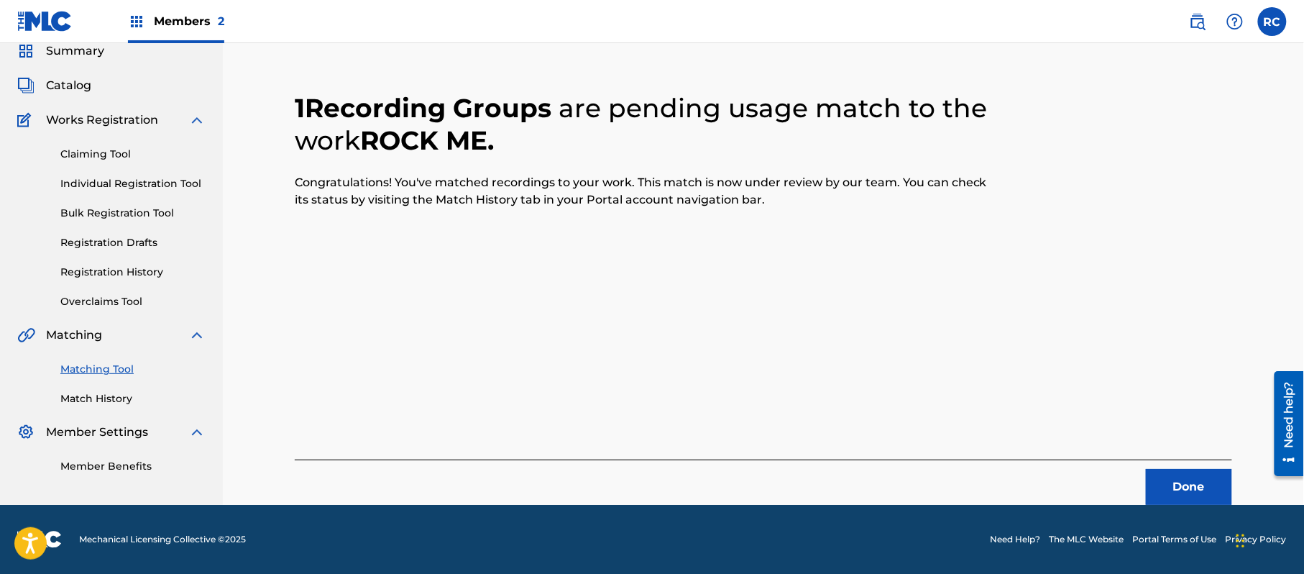
click at [1173, 482] on button "Done" at bounding box center [1189, 487] width 86 height 36
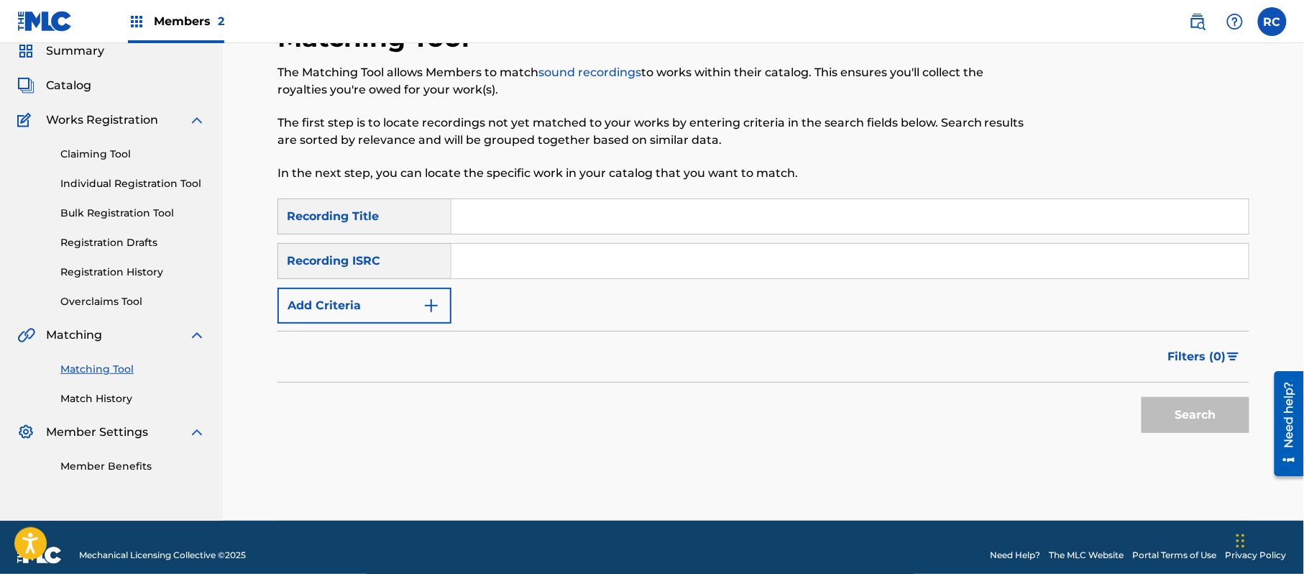
click at [521, 252] on input "Search Form" at bounding box center [849, 261] width 797 height 34
paste input "JPZ921011676"
type input "JPZ921011676"
click at [1241, 408] on button "Search" at bounding box center [1195, 415] width 108 height 36
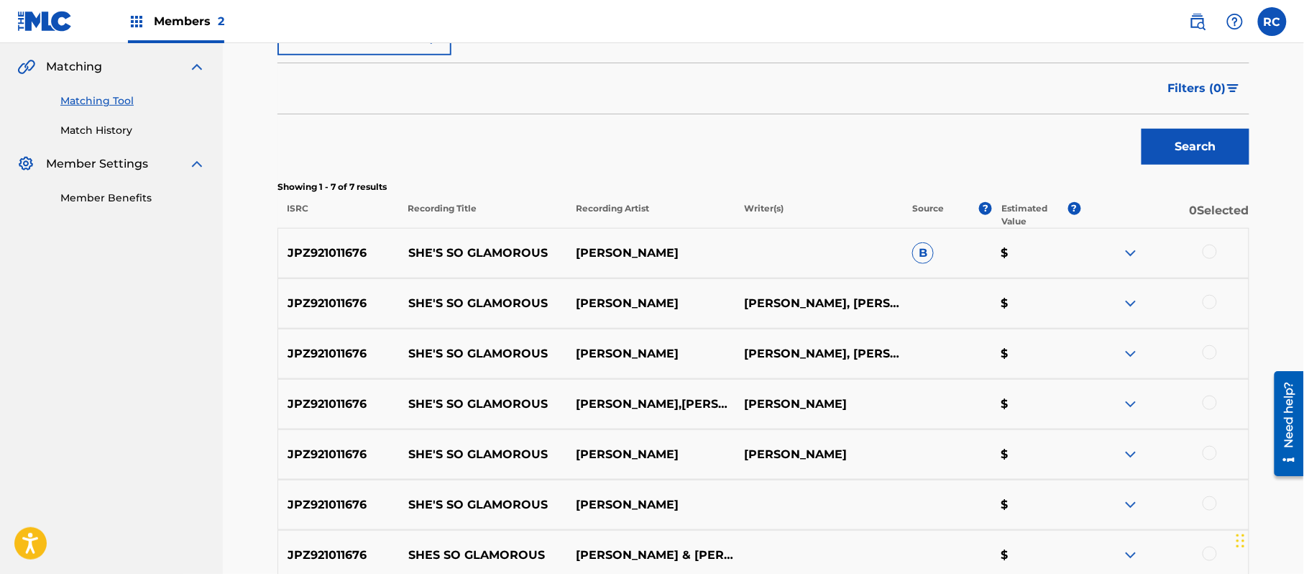
scroll to position [357, 0]
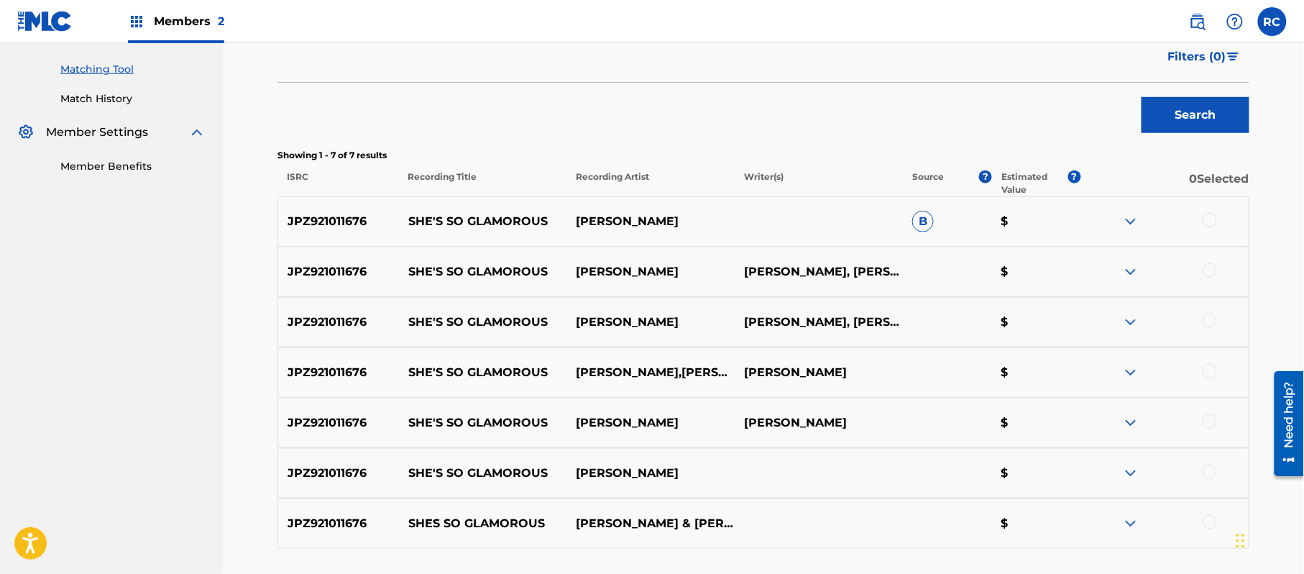
drag, startPoint x: 1213, startPoint y: 216, endPoint x: 1213, endPoint y: 263, distance: 46.7
click at [1213, 221] on div at bounding box center [1209, 220] width 14 height 14
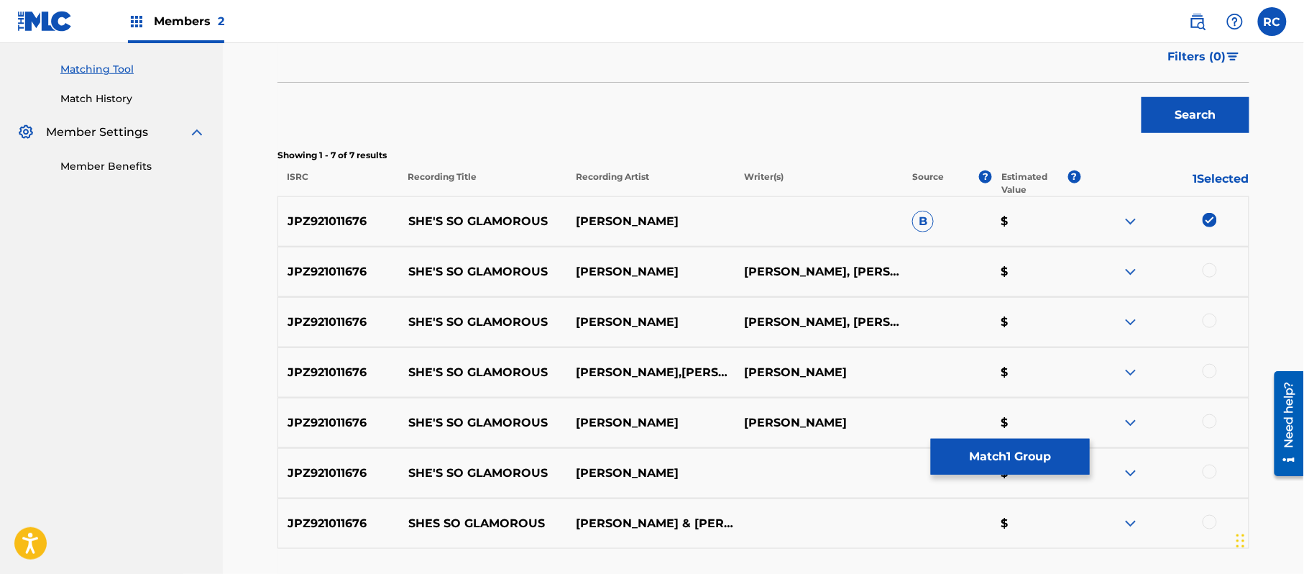
click at [1215, 277] on div at bounding box center [1164, 271] width 168 height 17
click at [1213, 274] on div at bounding box center [1209, 270] width 14 height 14
click at [1210, 323] on div at bounding box center [1209, 320] width 14 height 14
click at [1207, 371] on div at bounding box center [1209, 371] width 14 height 14
click at [1207, 420] on div at bounding box center [1209, 421] width 14 height 14
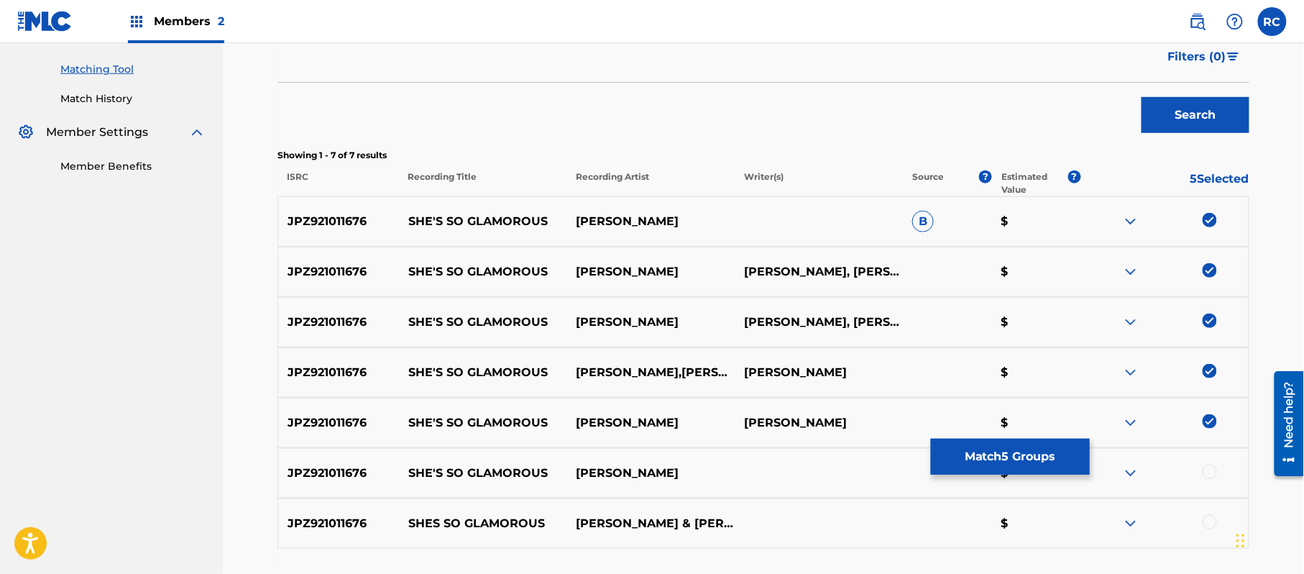
click at [1203, 466] on div at bounding box center [1209, 471] width 14 height 14
click at [1210, 473] on img at bounding box center [1209, 471] width 14 height 14
click at [1209, 476] on div at bounding box center [1209, 471] width 14 height 14
click at [1211, 523] on div at bounding box center [1209, 522] width 14 height 14
drag, startPoint x: 1058, startPoint y: 461, endPoint x: 875, endPoint y: 492, distance: 185.7
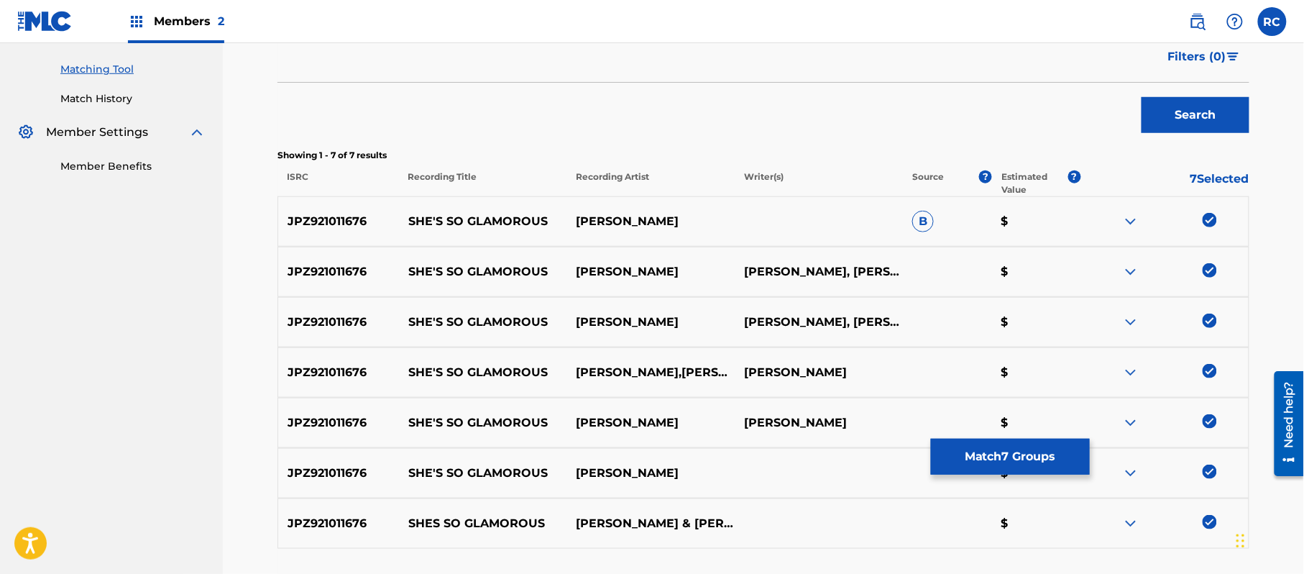
click at [913, 498] on div "SearchWithCriteriab7afdab4-daa6-4530-8de2-8ed51b8377af Recording Title SearchWi…" at bounding box center [763, 224] width 972 height 650
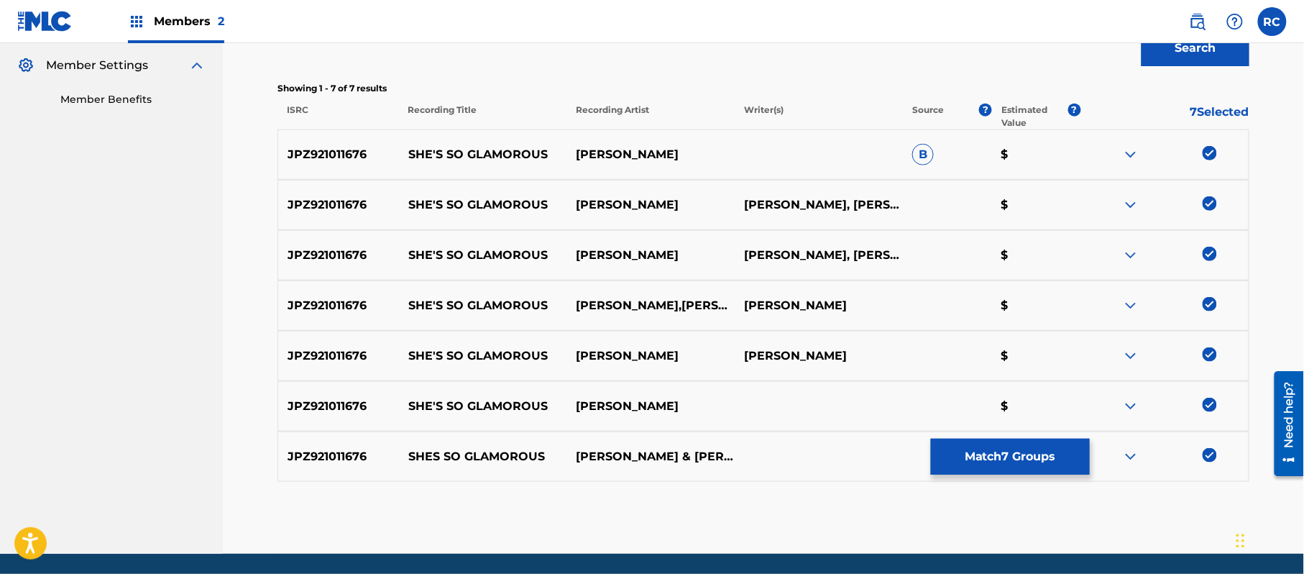
scroll to position [453, 0]
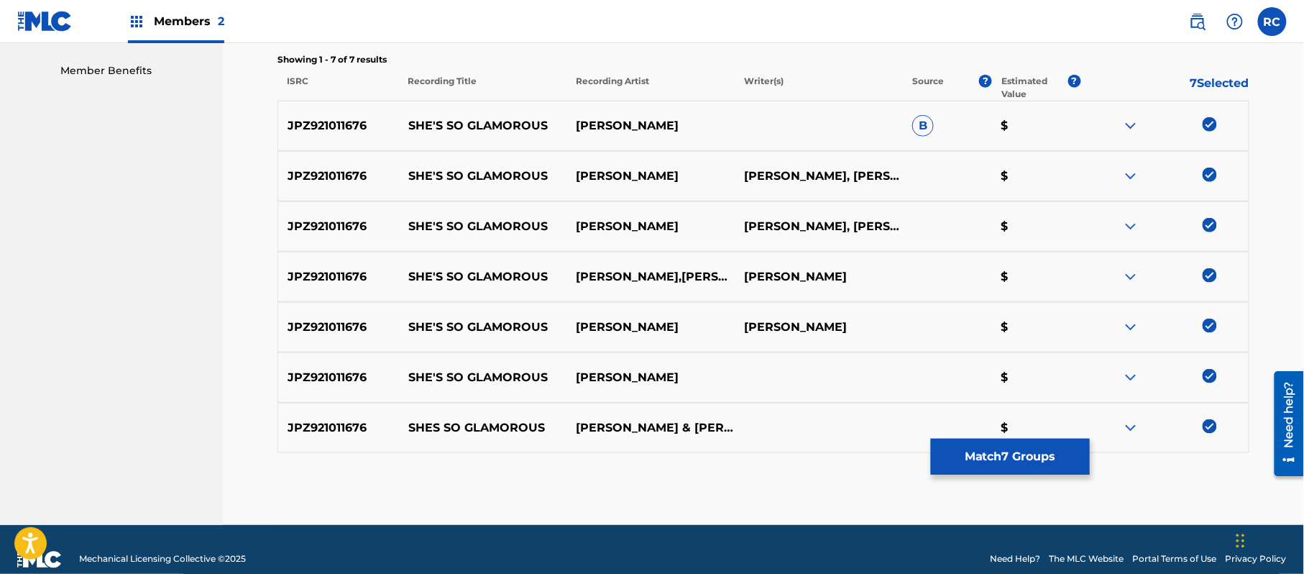
click at [972, 461] on button "Match 7 Groups" at bounding box center [1010, 456] width 159 height 36
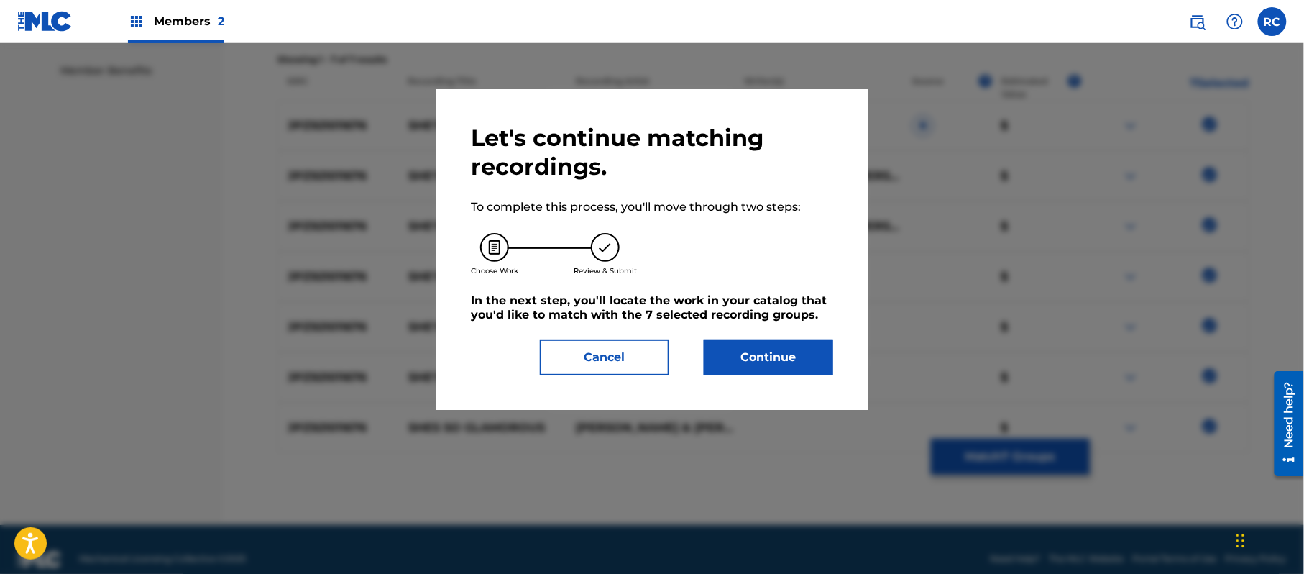
click at [778, 364] on button "Continue" at bounding box center [768, 357] width 129 height 36
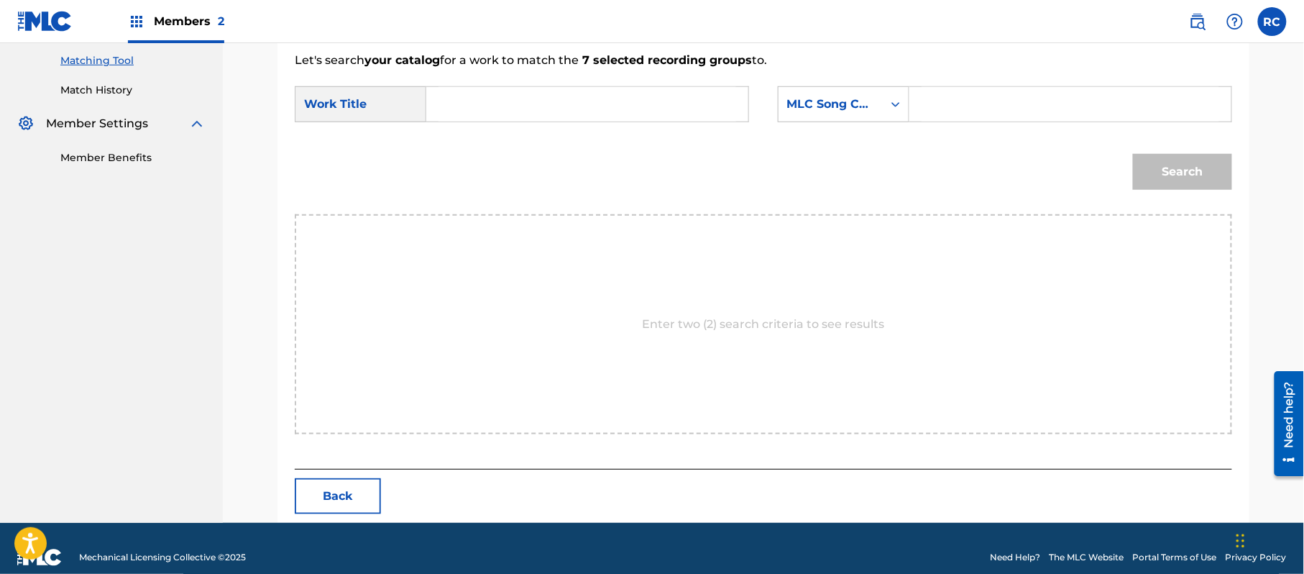
scroll to position [384, 0]
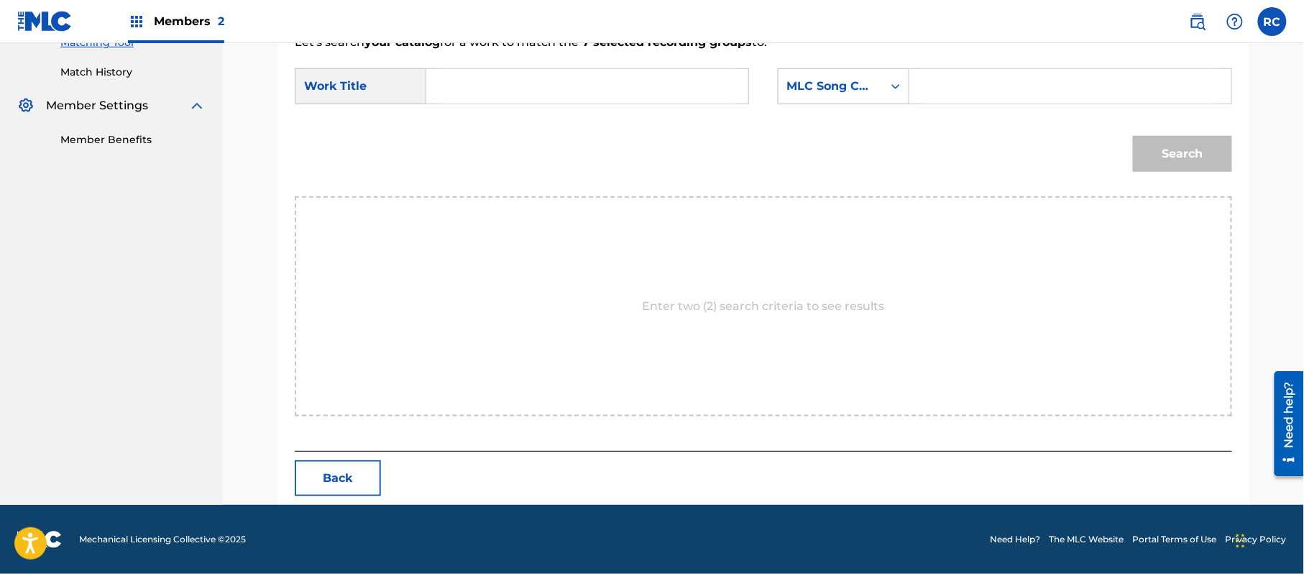
click at [540, 98] on input "Search Form" at bounding box center [587, 86] width 298 height 34
paste input "She'S So Glamorous S70E9X"
click at [584, 82] on input "She'S So Glamorous S70E9X" at bounding box center [587, 86] width 298 height 34
type input "She'S So Glamorous"
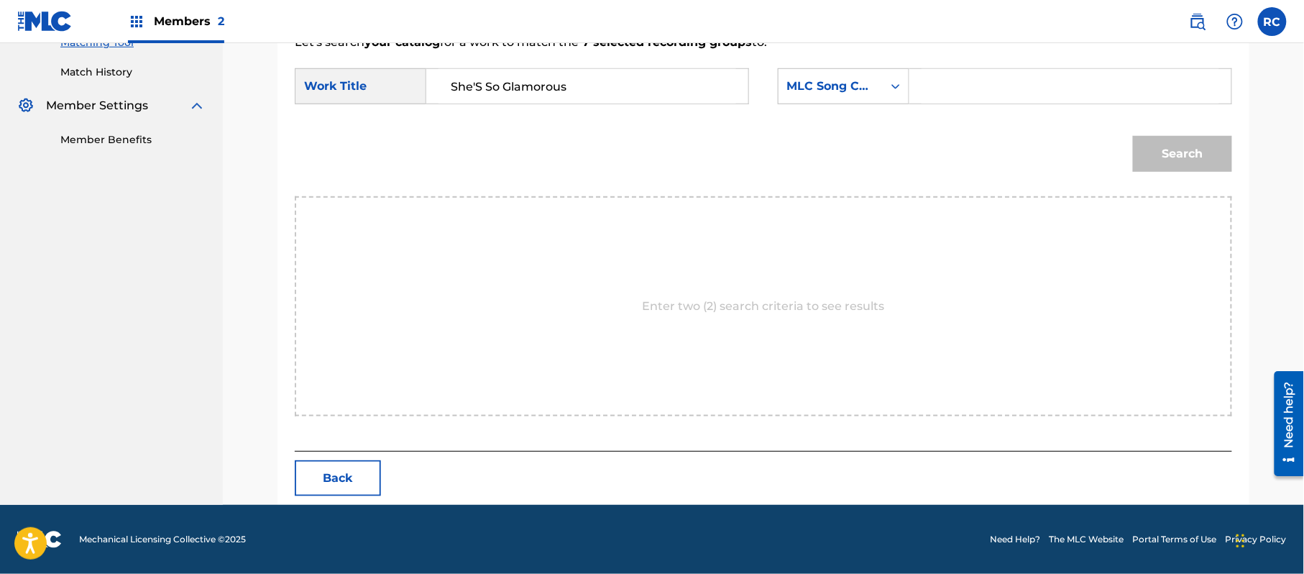
click at [1032, 70] on input "Search Form" at bounding box center [1070, 86] width 298 height 34
paste input "S70E9X"
type input "S70E9X"
click at [1179, 154] on button "Search" at bounding box center [1182, 154] width 99 height 36
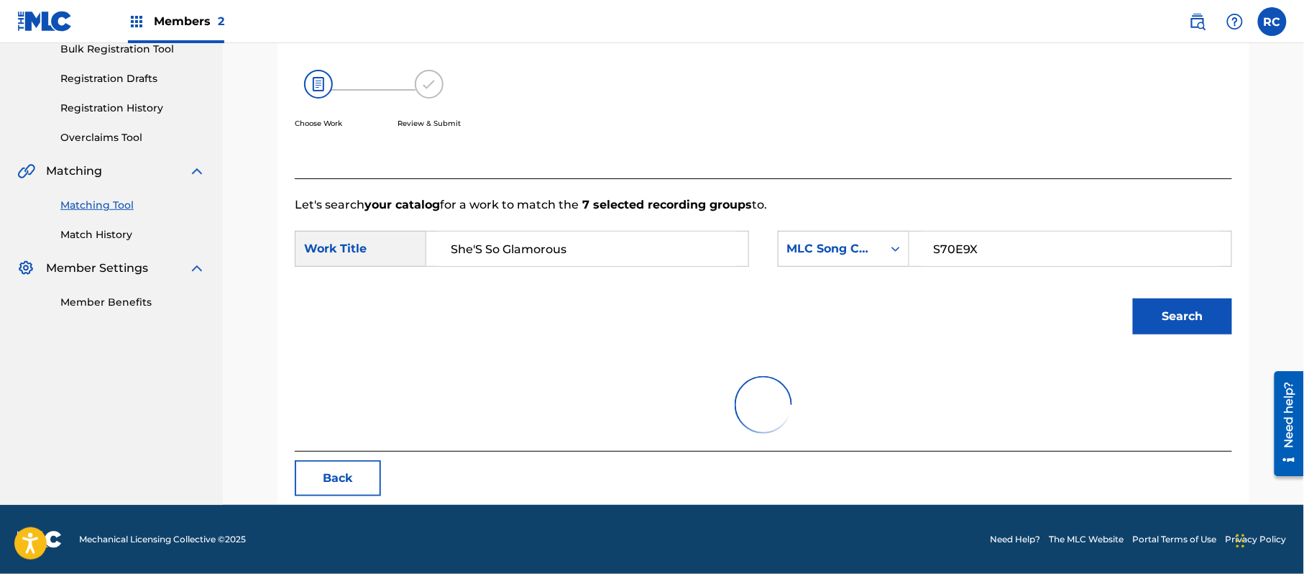
scroll to position [342, 0]
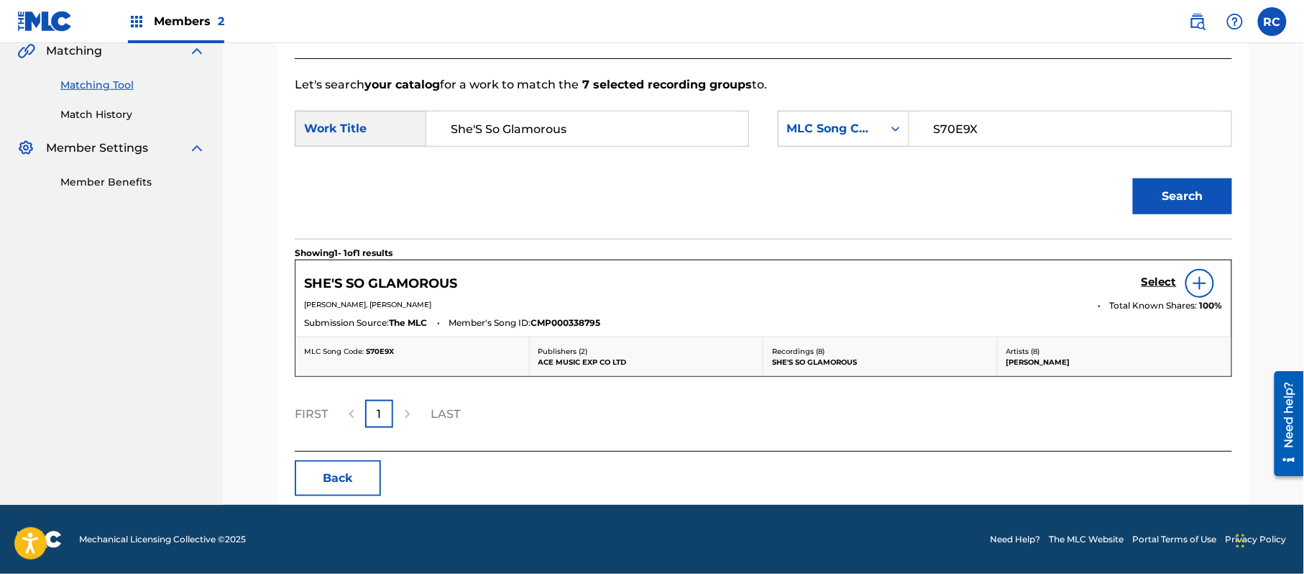
click at [1166, 283] on h5 "Select" at bounding box center [1158, 282] width 35 height 14
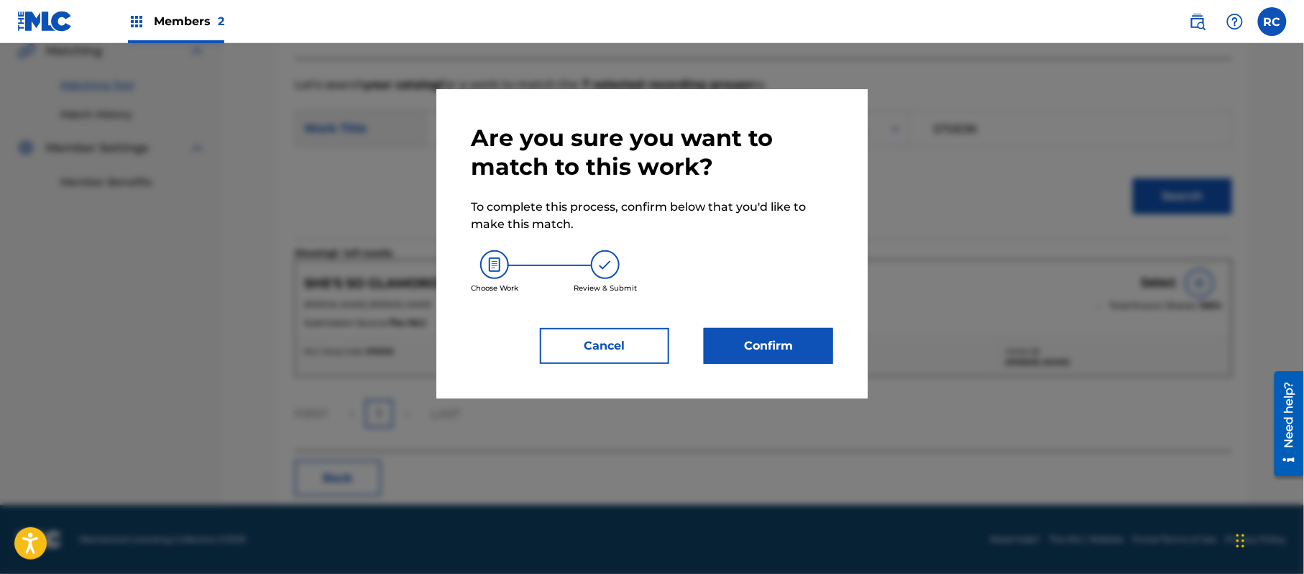
click at [775, 339] on button "Confirm" at bounding box center [768, 346] width 129 height 36
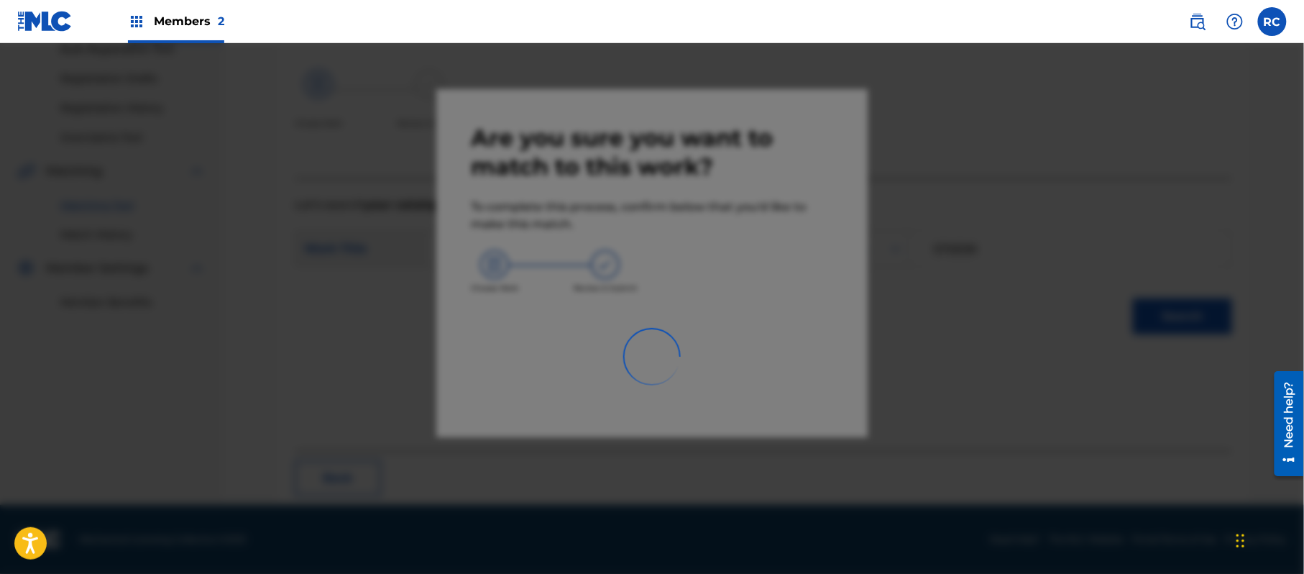
scroll to position [57, 0]
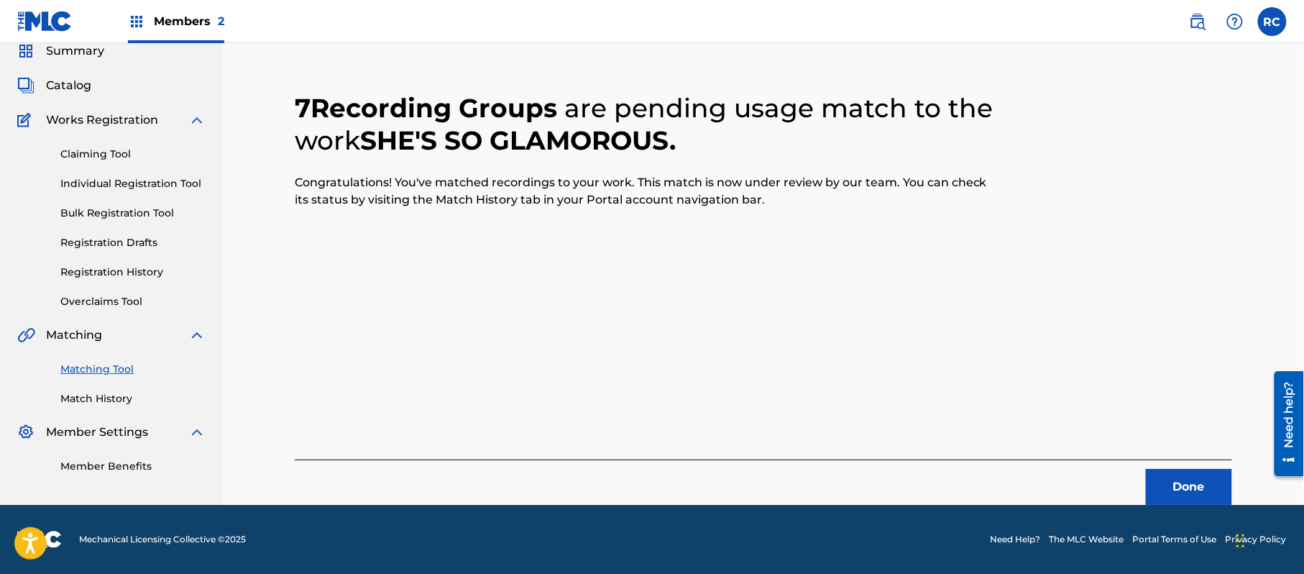
click at [1202, 479] on button "Done" at bounding box center [1189, 487] width 86 height 36
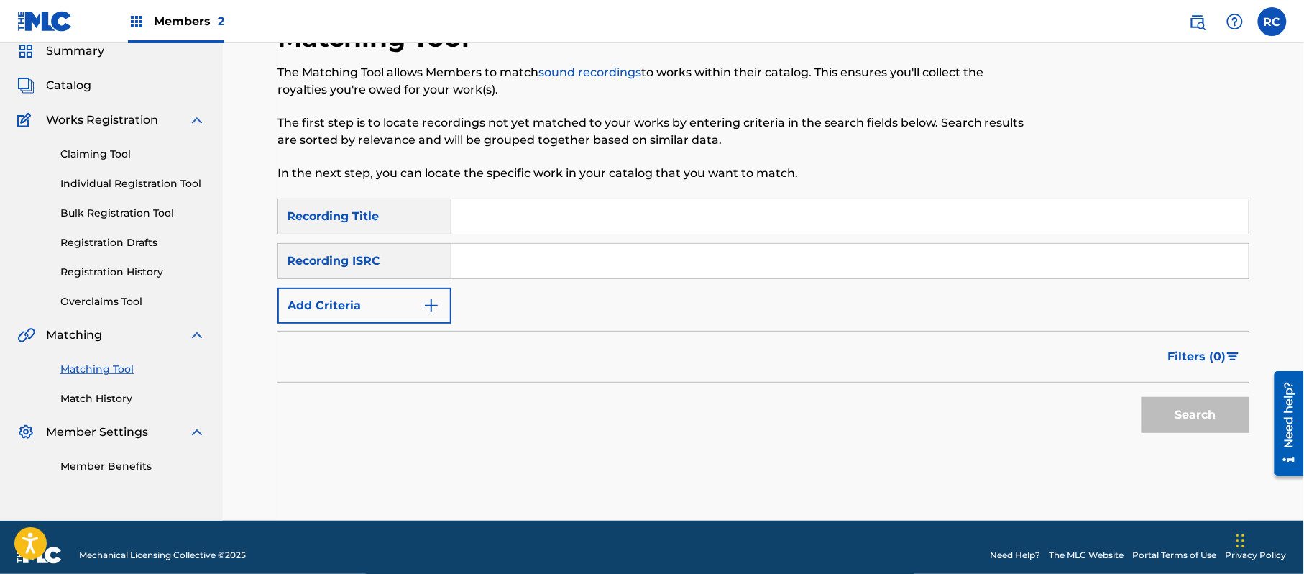
click at [538, 273] on input "Search Form" at bounding box center [849, 261] width 797 height 34
paste input "JPZ921011677"
type input "JPZ921011677"
click at [1232, 420] on button "Search" at bounding box center [1195, 415] width 108 height 36
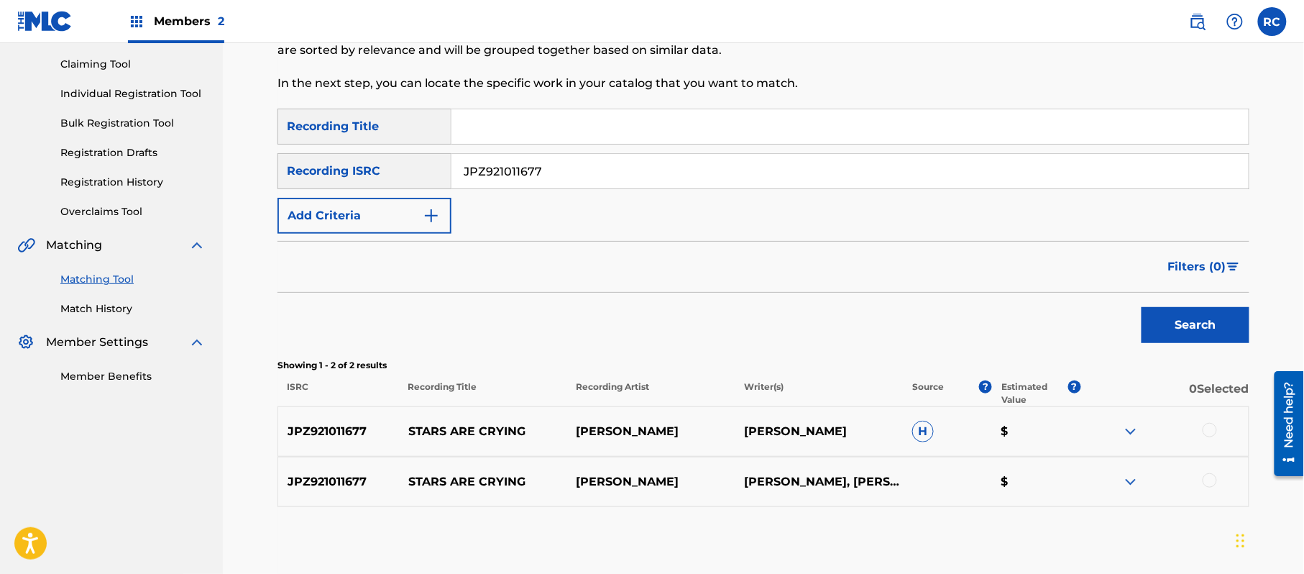
scroll to position [221, 0]
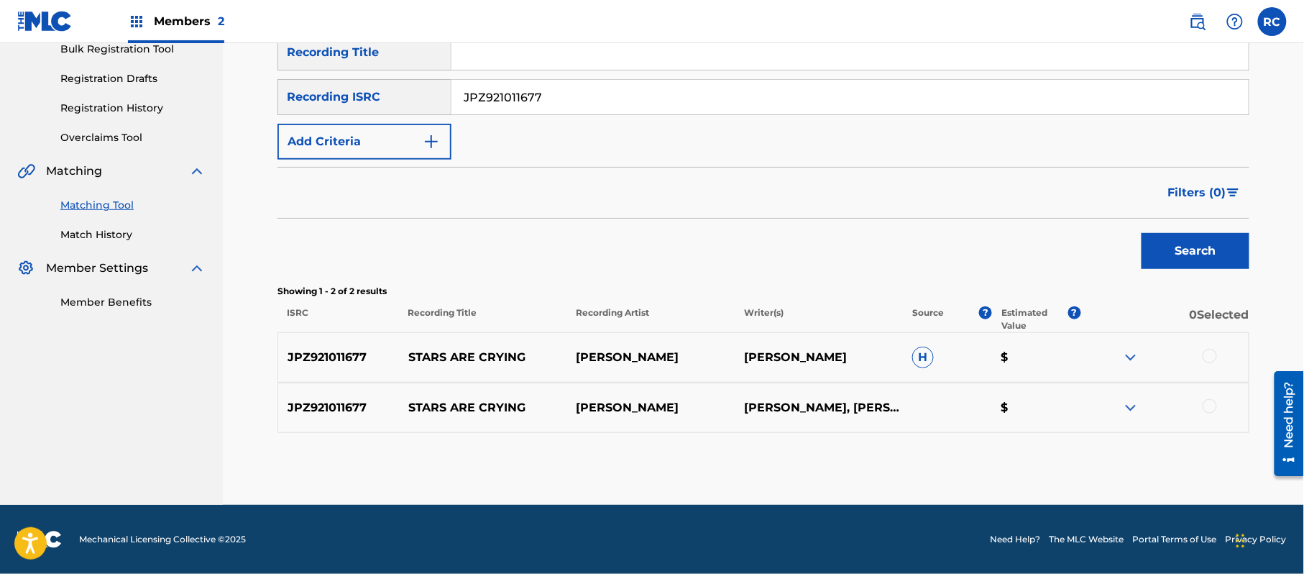
click at [1206, 352] on div at bounding box center [1209, 356] width 14 height 14
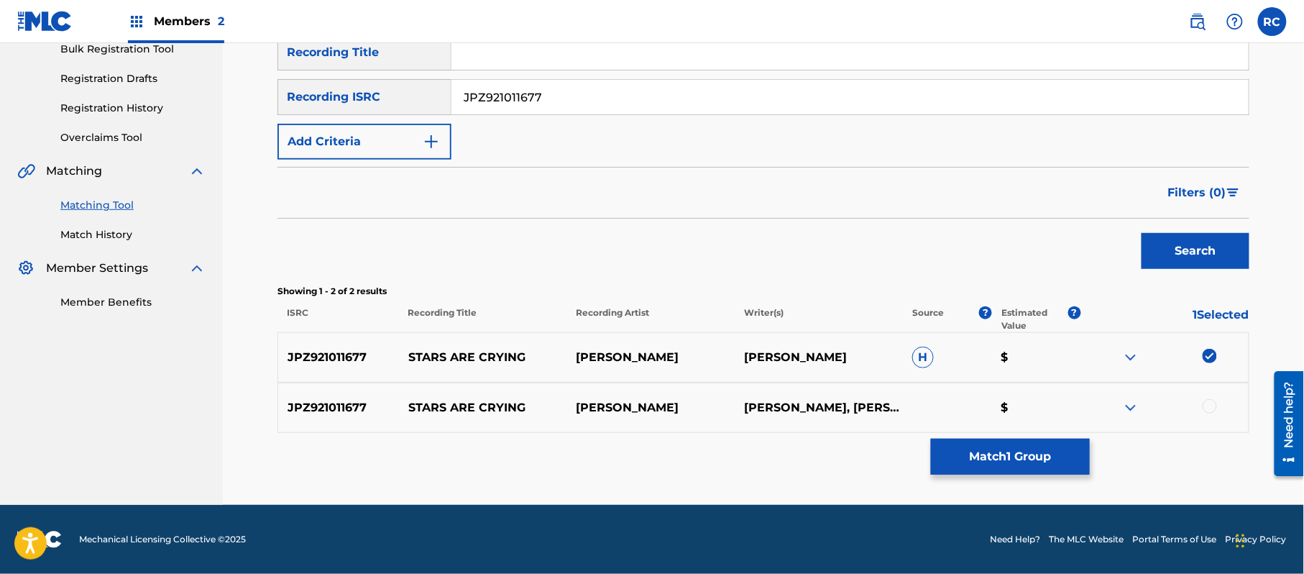
click at [1211, 400] on div at bounding box center [1209, 406] width 14 height 14
click at [1013, 458] on button "Match 2 Groups" at bounding box center [1010, 456] width 159 height 36
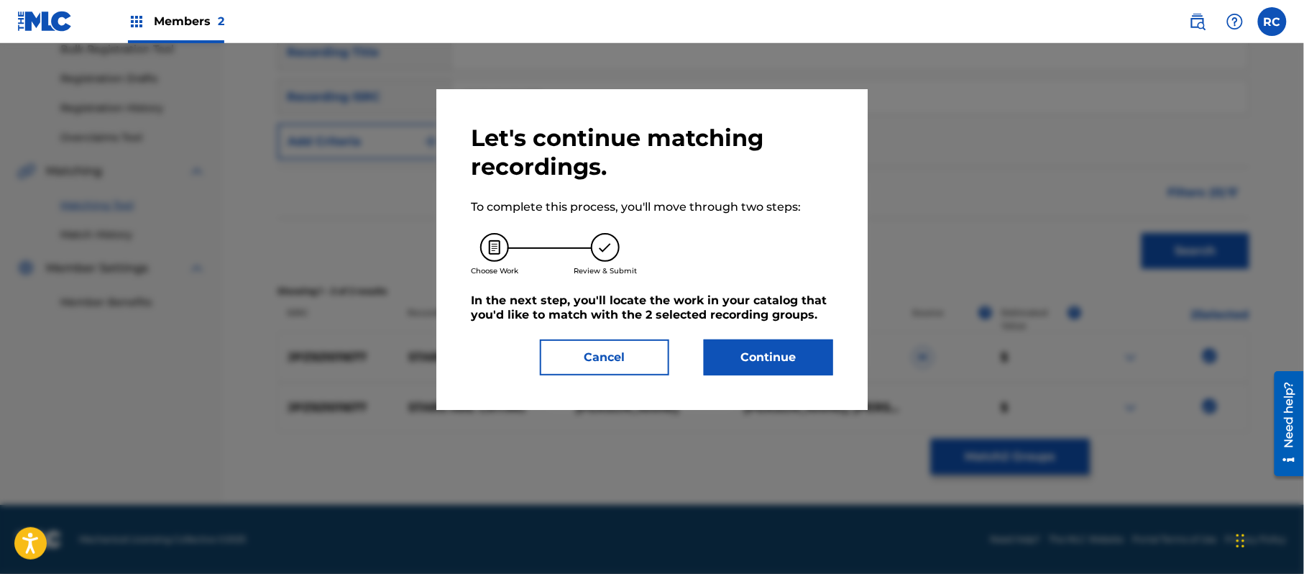
click at [796, 365] on button "Continue" at bounding box center [768, 357] width 129 height 36
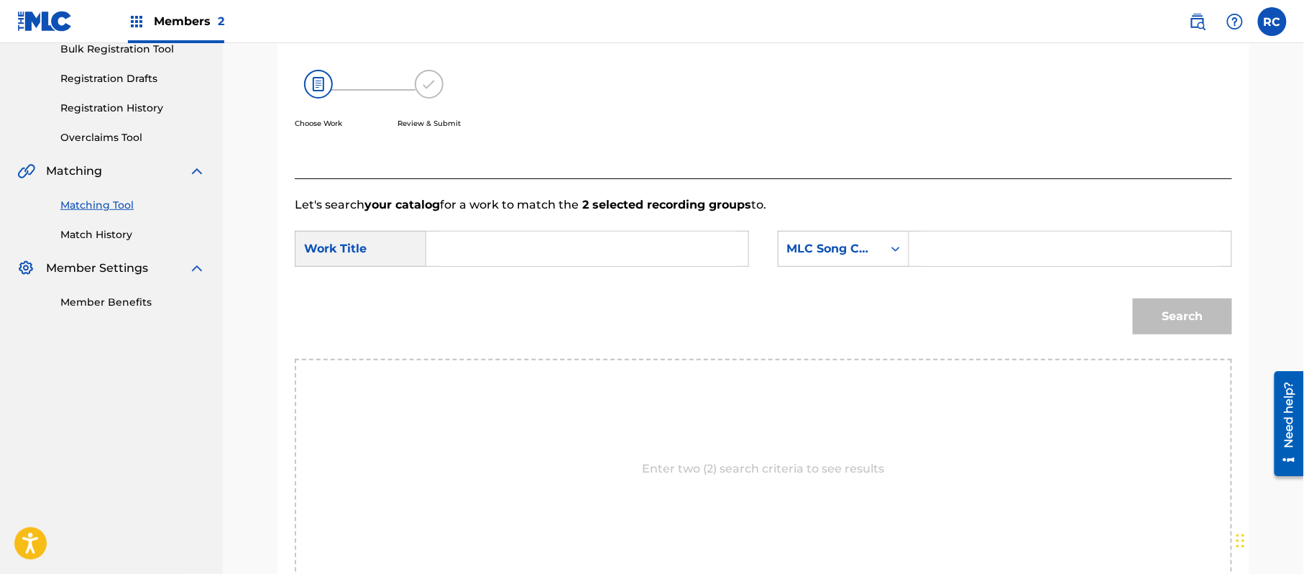
click at [549, 251] on input "Search Form" at bounding box center [587, 248] width 298 height 34
paste input "Stars Are Crying S70H4U"
click at [565, 254] on input "Stars Are Crying S70H4U" at bounding box center [587, 248] width 298 height 34
type input "Stars Are Crying"
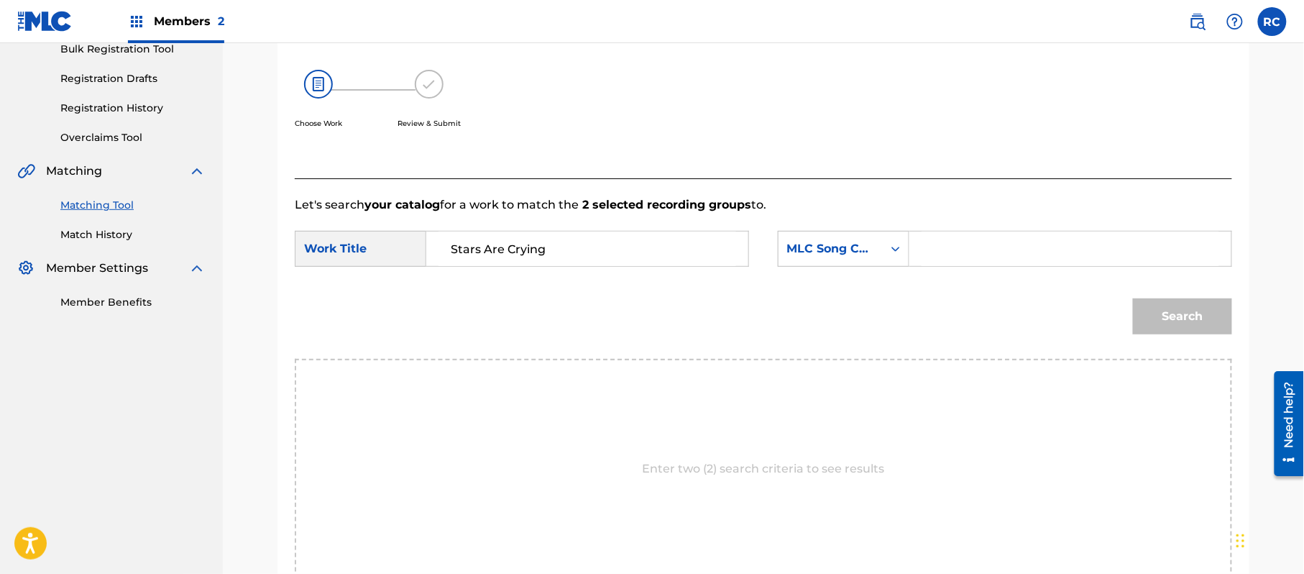
click at [966, 254] on input "Search Form" at bounding box center [1070, 248] width 298 height 34
paste input "S70H4U"
type input "S70H4U"
click at [1197, 326] on button "Search" at bounding box center [1182, 316] width 99 height 36
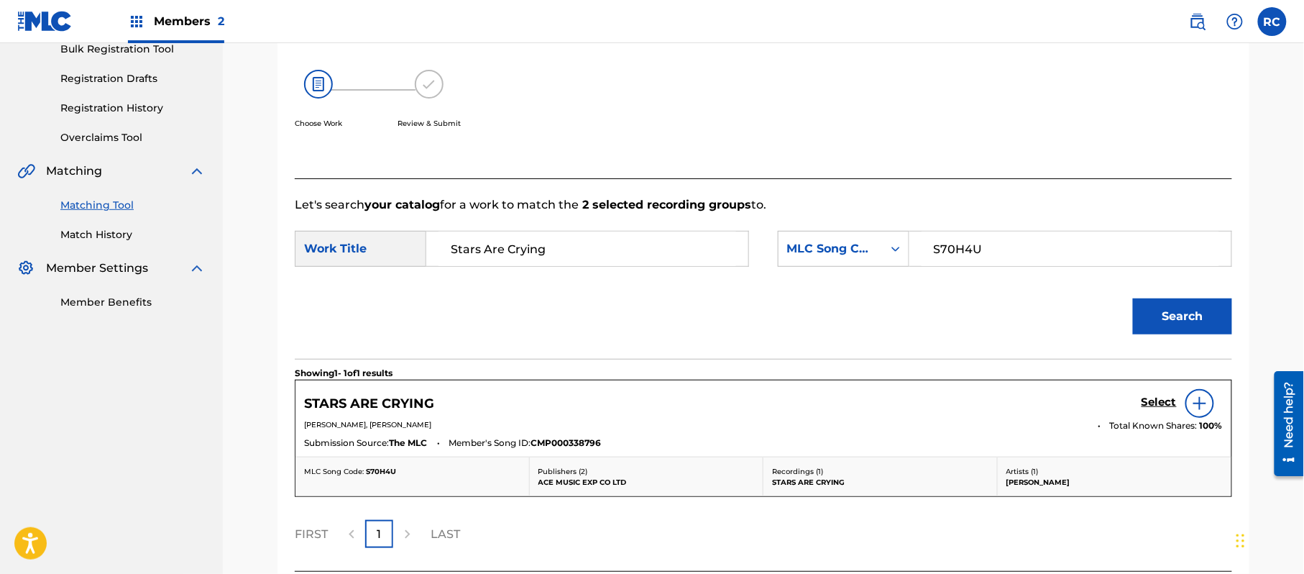
click at [1145, 406] on h5 "Select" at bounding box center [1158, 402] width 35 height 14
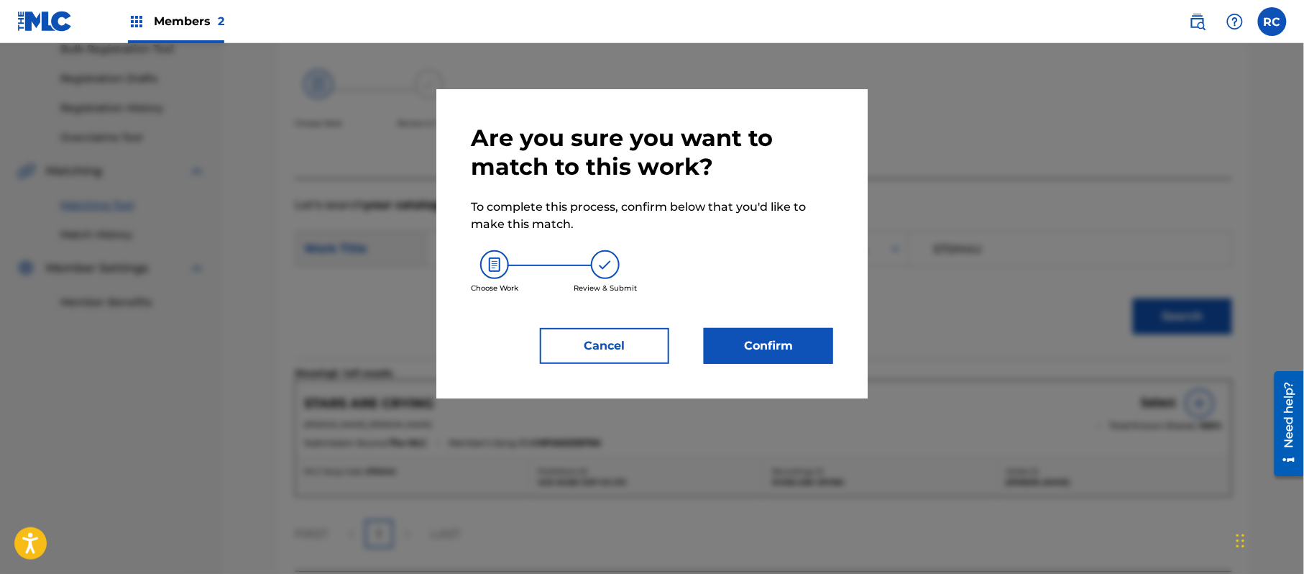
click at [793, 344] on button "Confirm" at bounding box center [768, 346] width 129 height 36
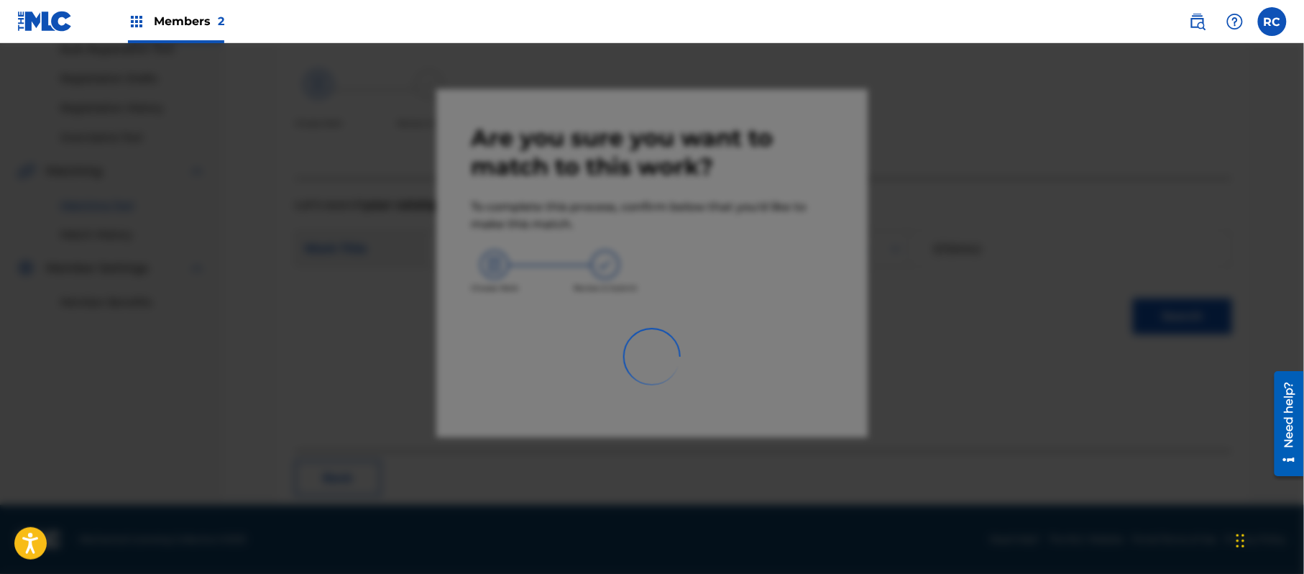
scroll to position [57, 0]
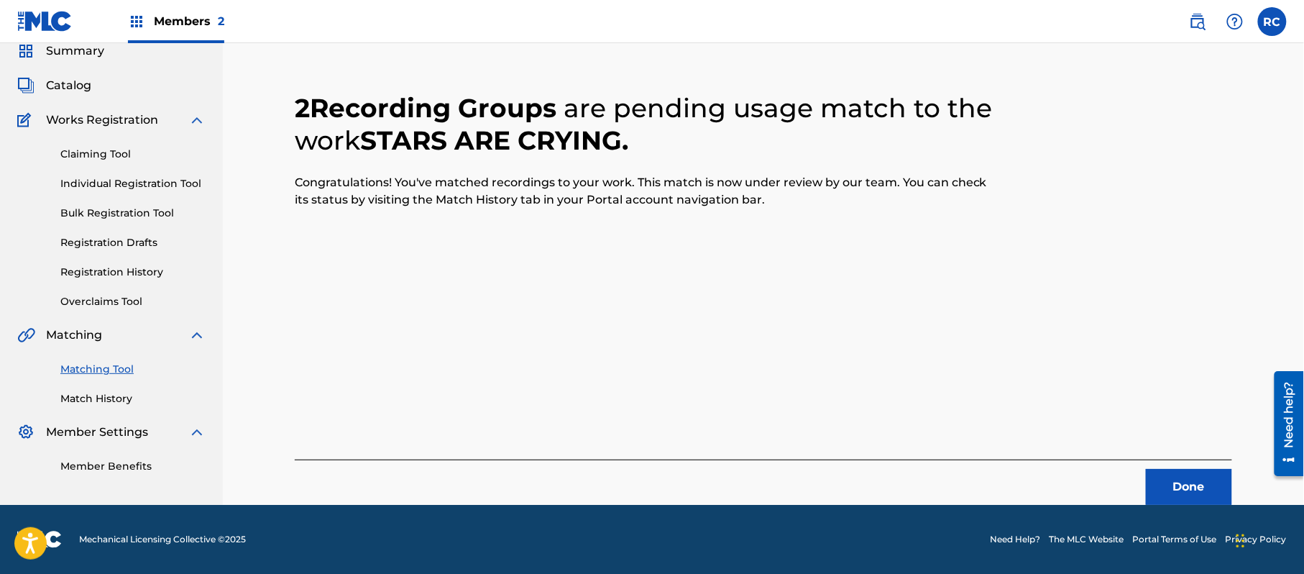
click at [1165, 472] on button "Done" at bounding box center [1189, 487] width 86 height 36
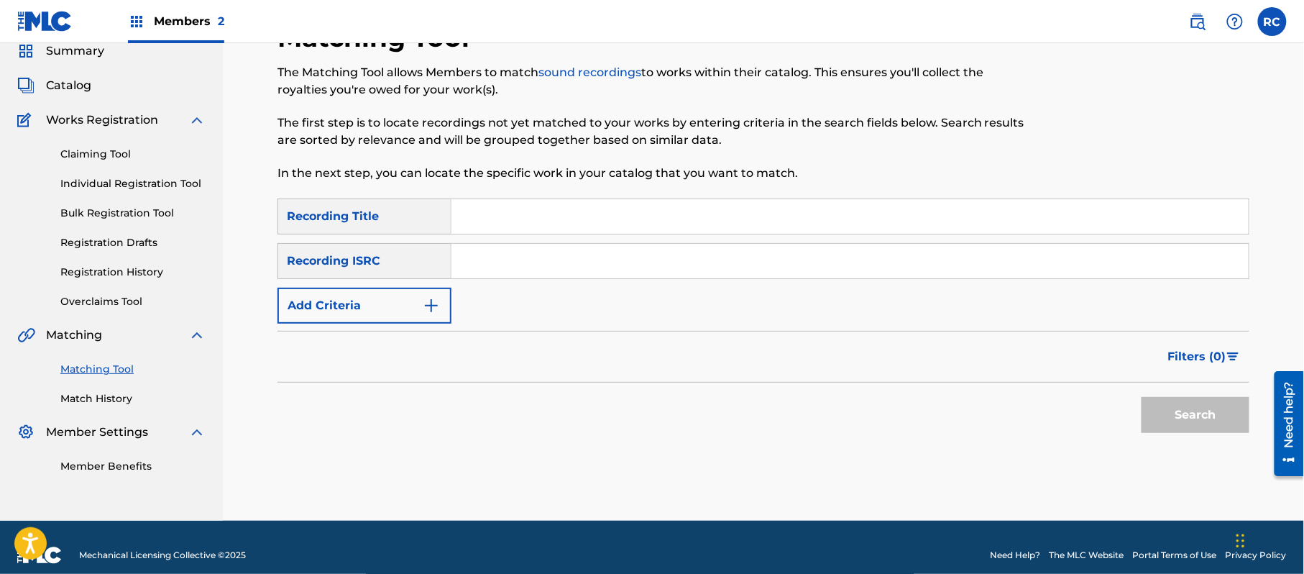
click at [553, 267] on input "Search Form" at bounding box center [849, 261] width 797 height 34
paste input "JPZ921108658"
type input "JPZ921108658"
click at [1146, 403] on button "Search" at bounding box center [1195, 415] width 108 height 36
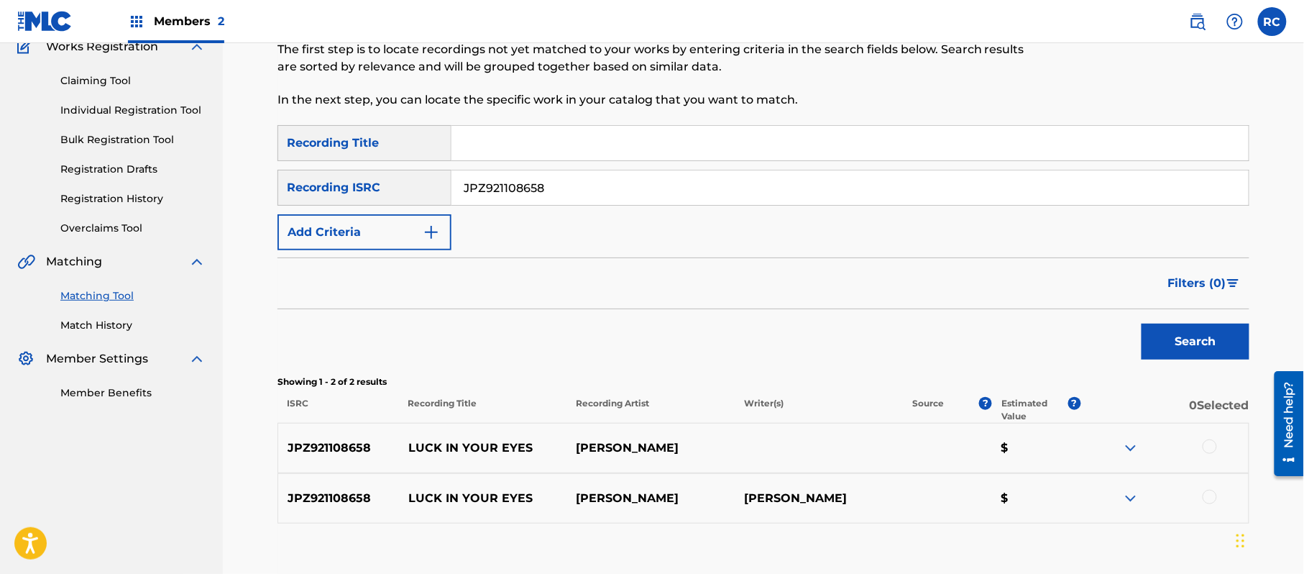
scroll to position [221, 0]
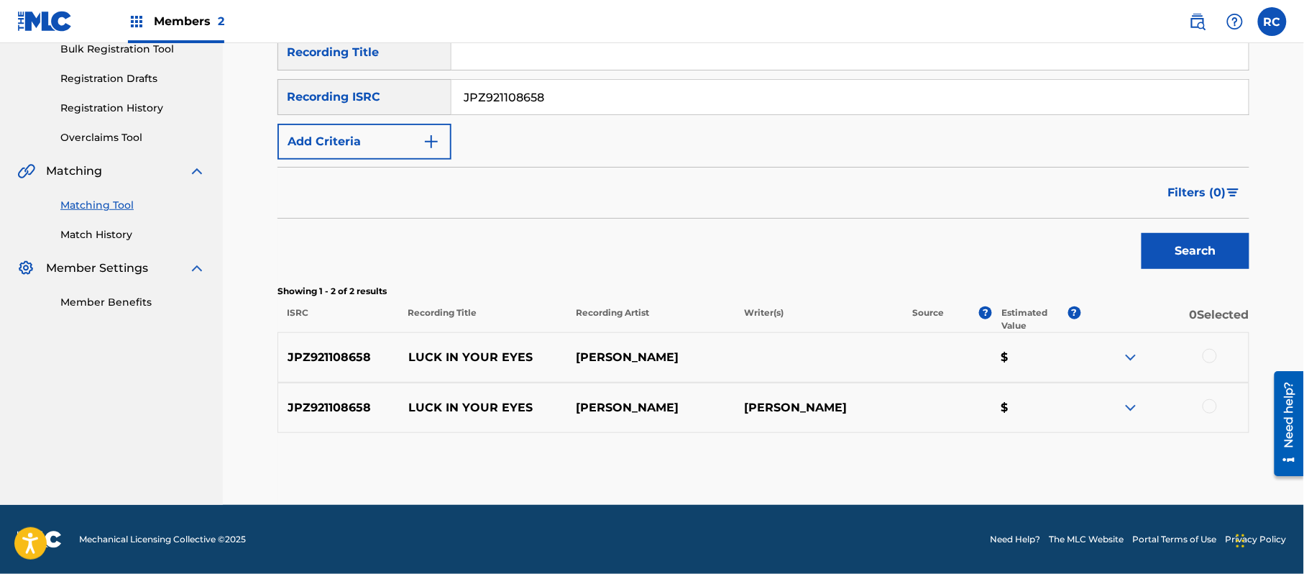
click at [1213, 357] on div at bounding box center [1209, 356] width 14 height 14
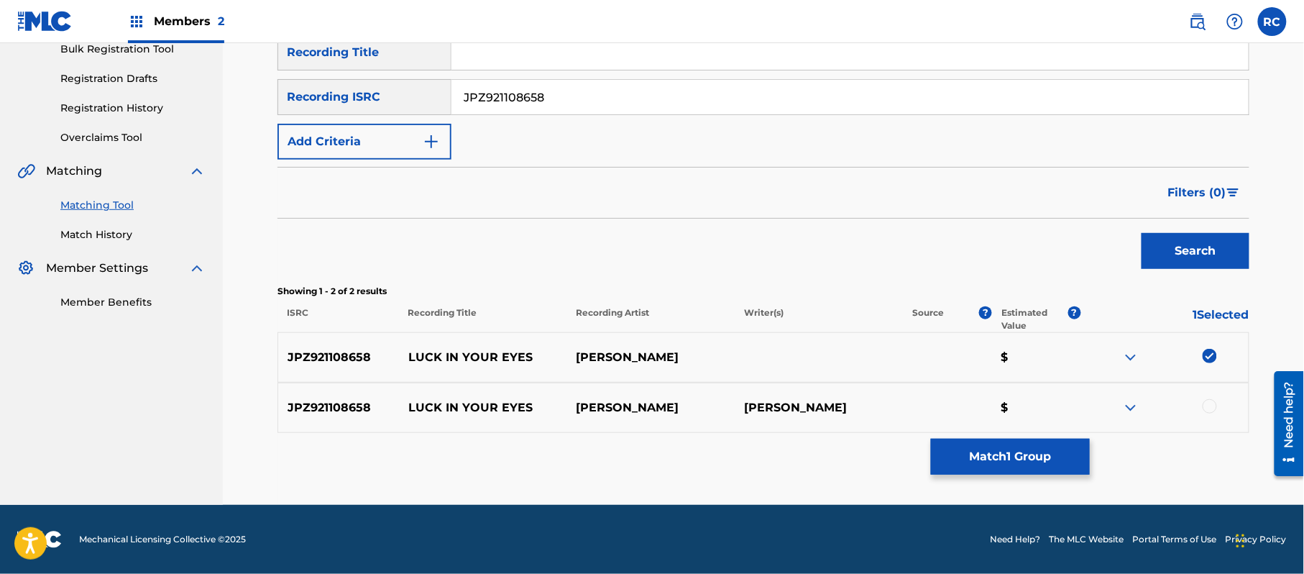
click at [1209, 409] on div at bounding box center [1209, 406] width 14 height 14
click at [1003, 460] on button "Match 2 Groups" at bounding box center [1010, 456] width 159 height 36
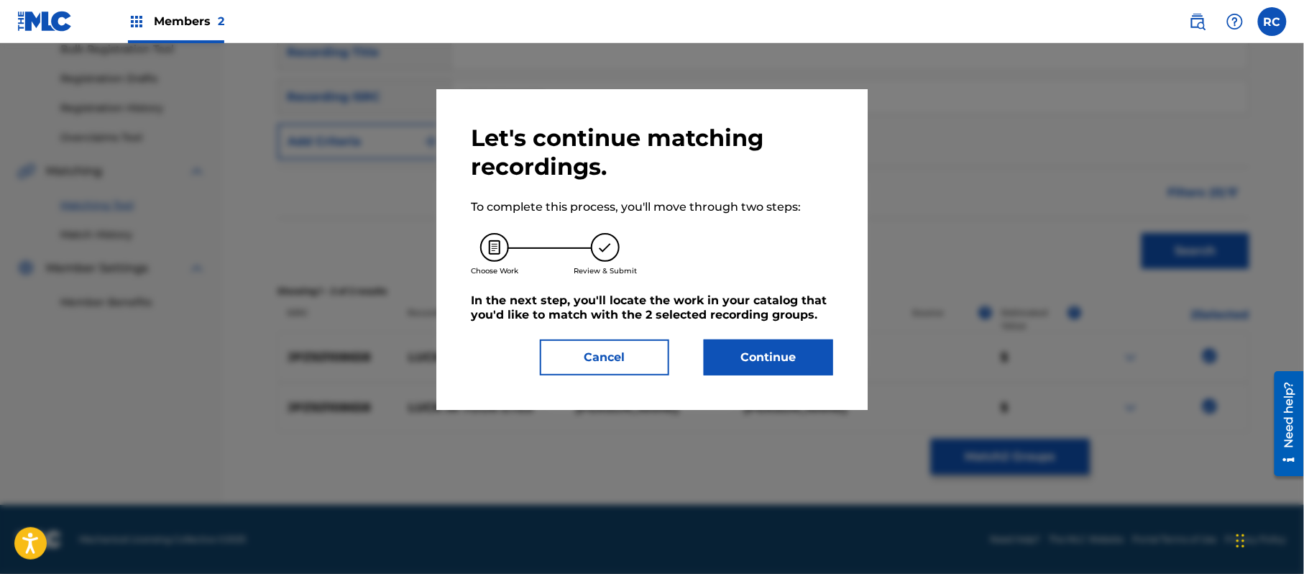
click at [798, 349] on button "Continue" at bounding box center [768, 357] width 129 height 36
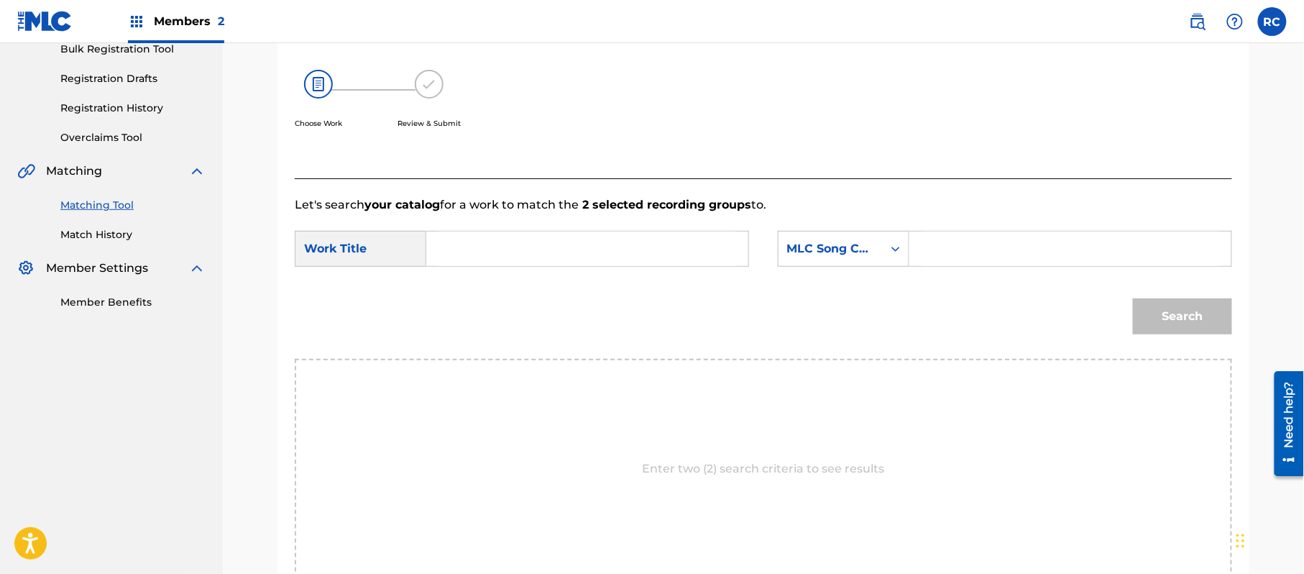
click at [493, 249] on input "Search Form" at bounding box center [587, 248] width 298 height 34
paste input "Luck In Your Eyes LR28GL"
click at [581, 249] on input "Luck In Your Eyes LR28GL" at bounding box center [587, 248] width 298 height 34
type input "Luck In Your Eyes"
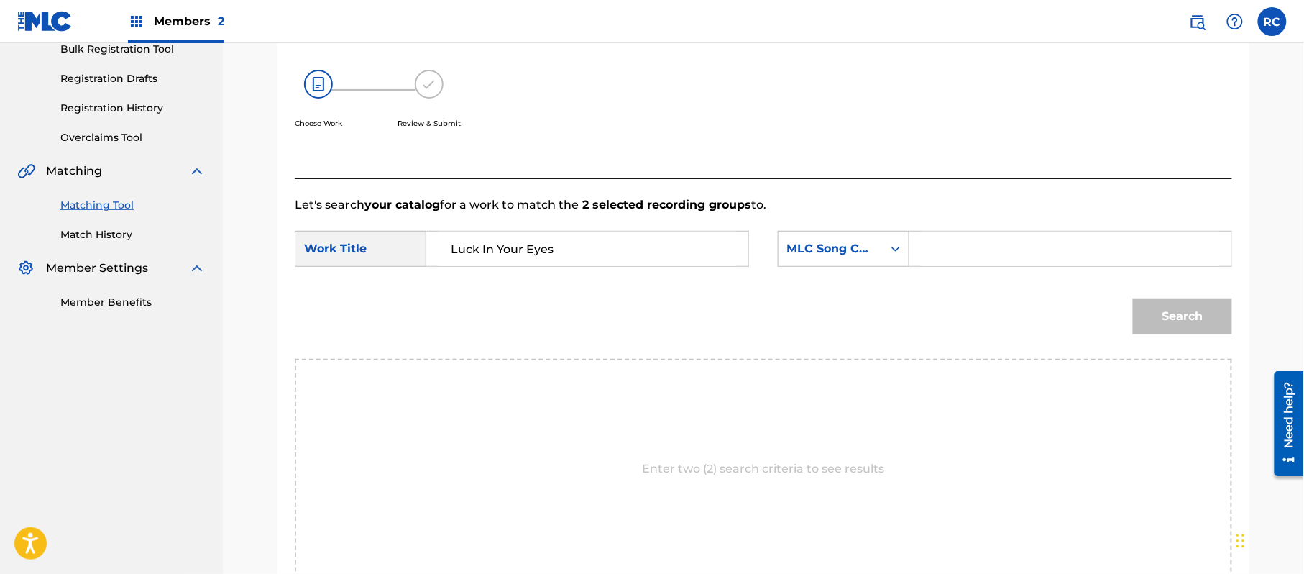
click at [955, 252] on input "Search Form" at bounding box center [1070, 248] width 298 height 34
paste input "LR28GL"
type input "LR28GL"
click at [1208, 310] on button "Search" at bounding box center [1182, 316] width 99 height 36
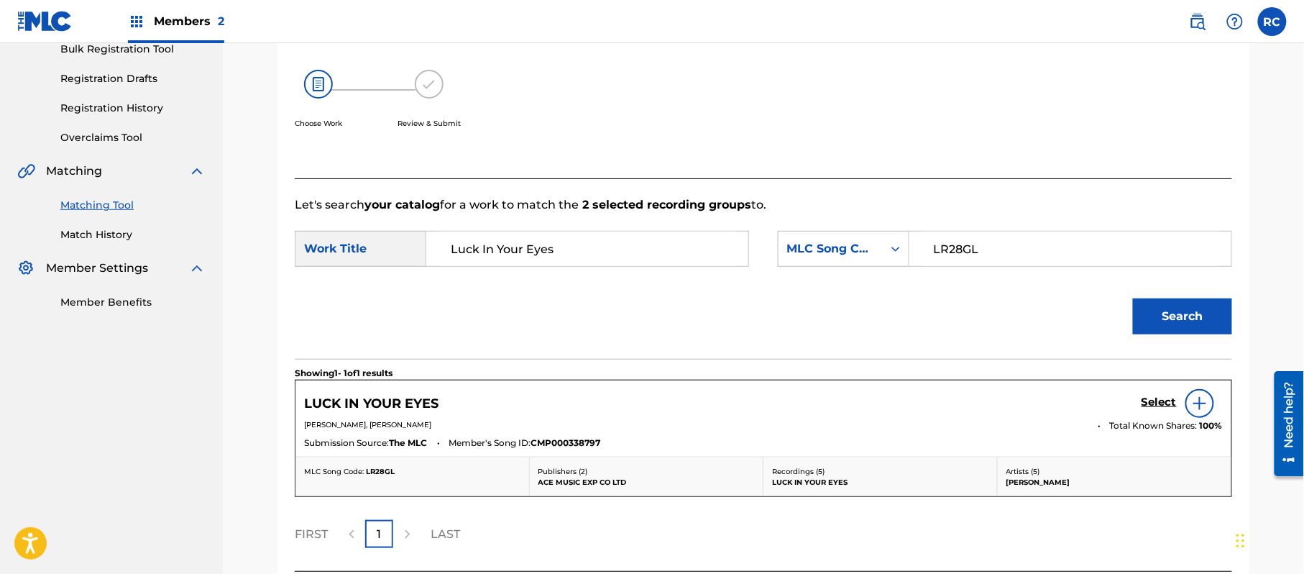
click at [1157, 406] on h5 "Select" at bounding box center [1158, 402] width 35 height 14
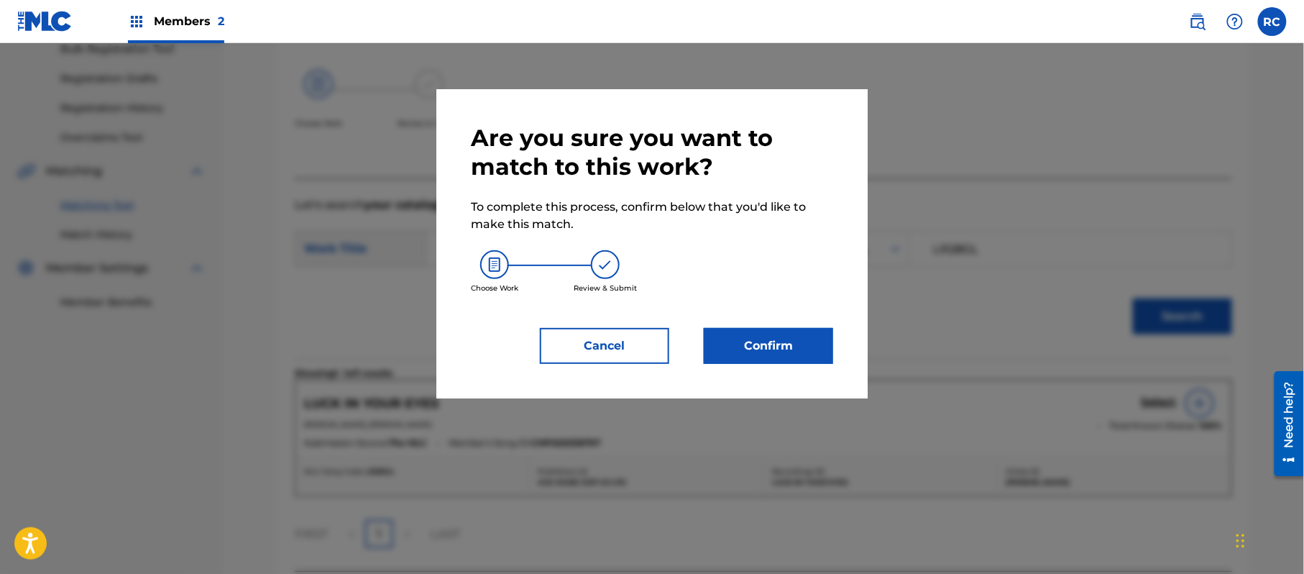
click at [740, 348] on button "Confirm" at bounding box center [768, 346] width 129 height 36
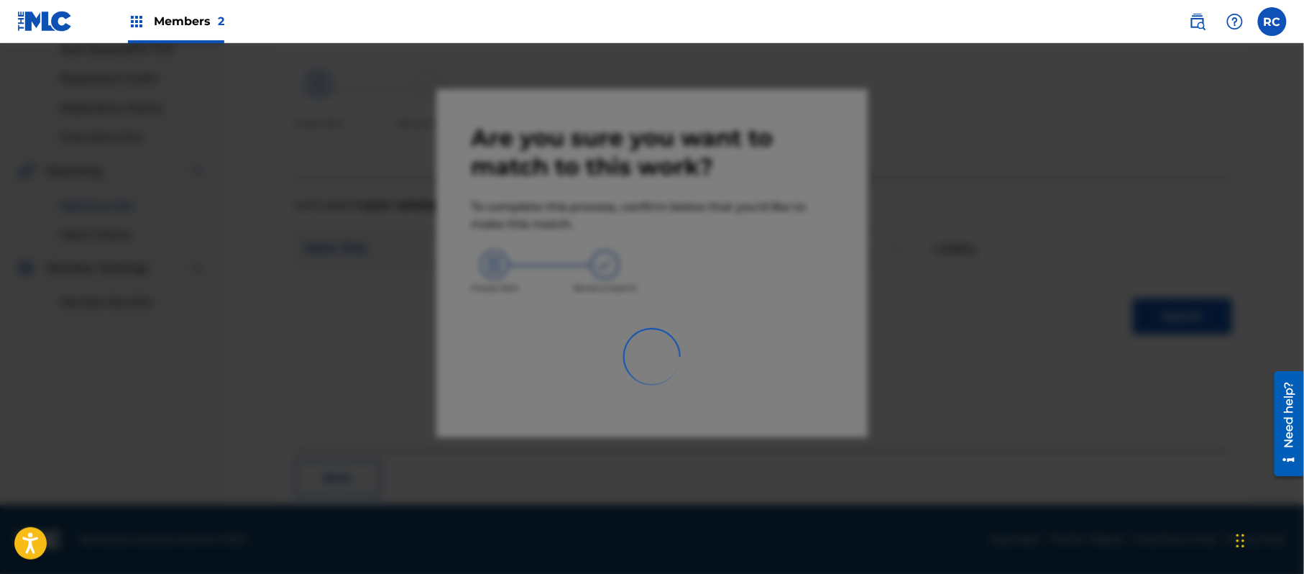
scroll to position [57, 0]
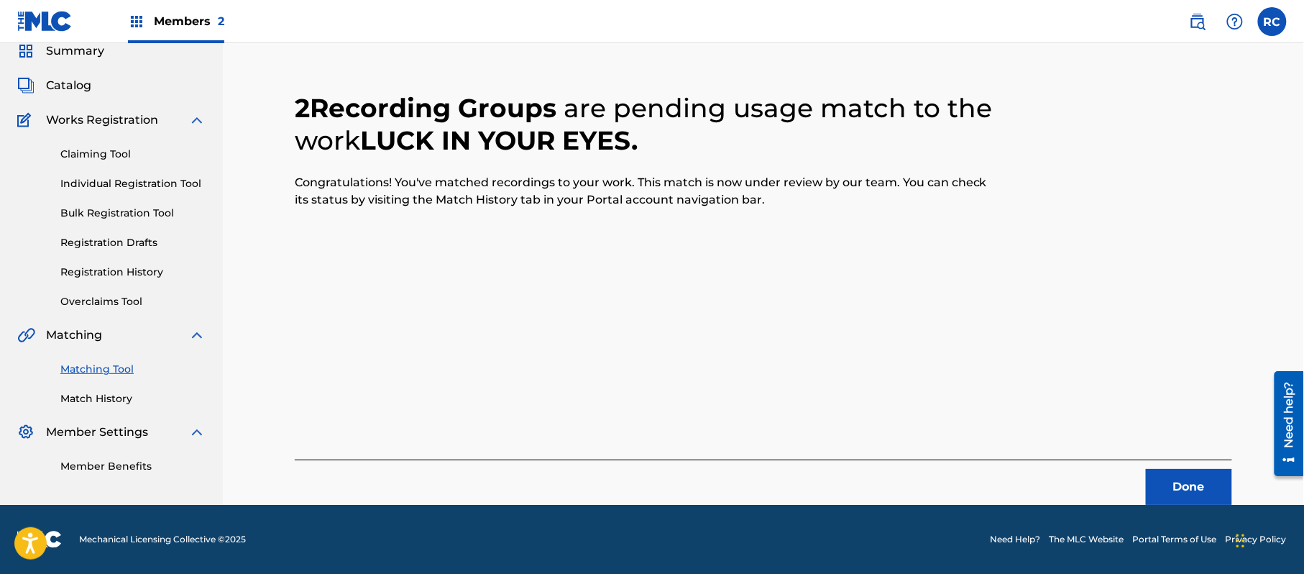
click at [1154, 477] on button "Done" at bounding box center [1189, 487] width 86 height 36
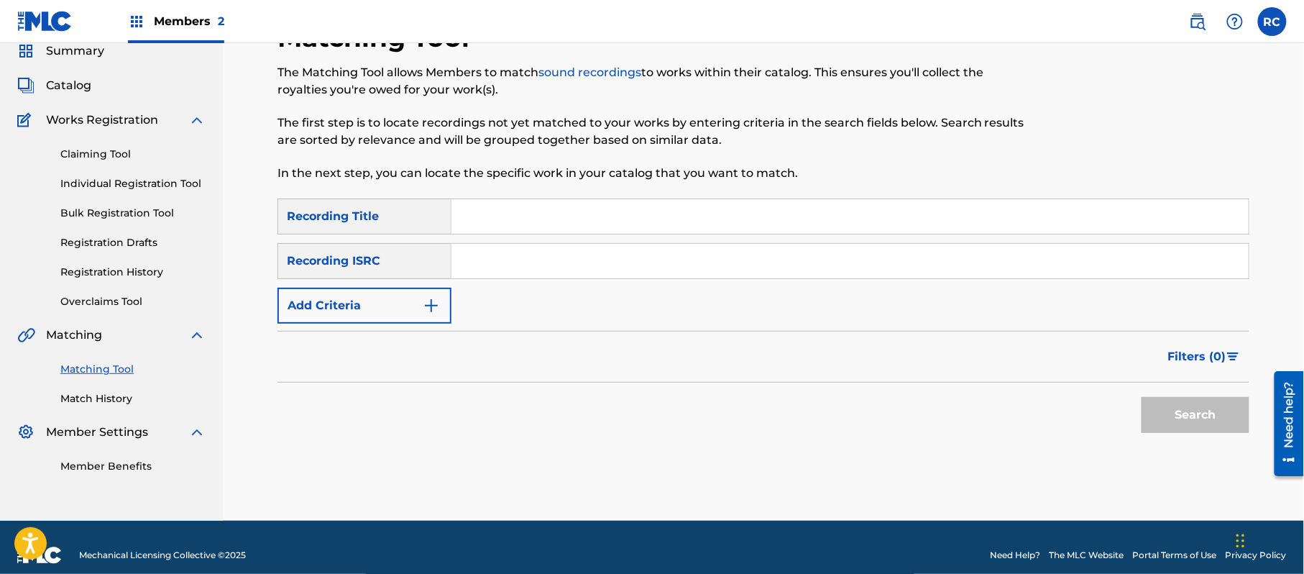
click at [553, 266] on input "Search Form" at bounding box center [849, 261] width 797 height 34
paste input "JPZ920802151"
type input "JPZ920802151"
click at [1179, 409] on button "Search" at bounding box center [1195, 415] width 108 height 36
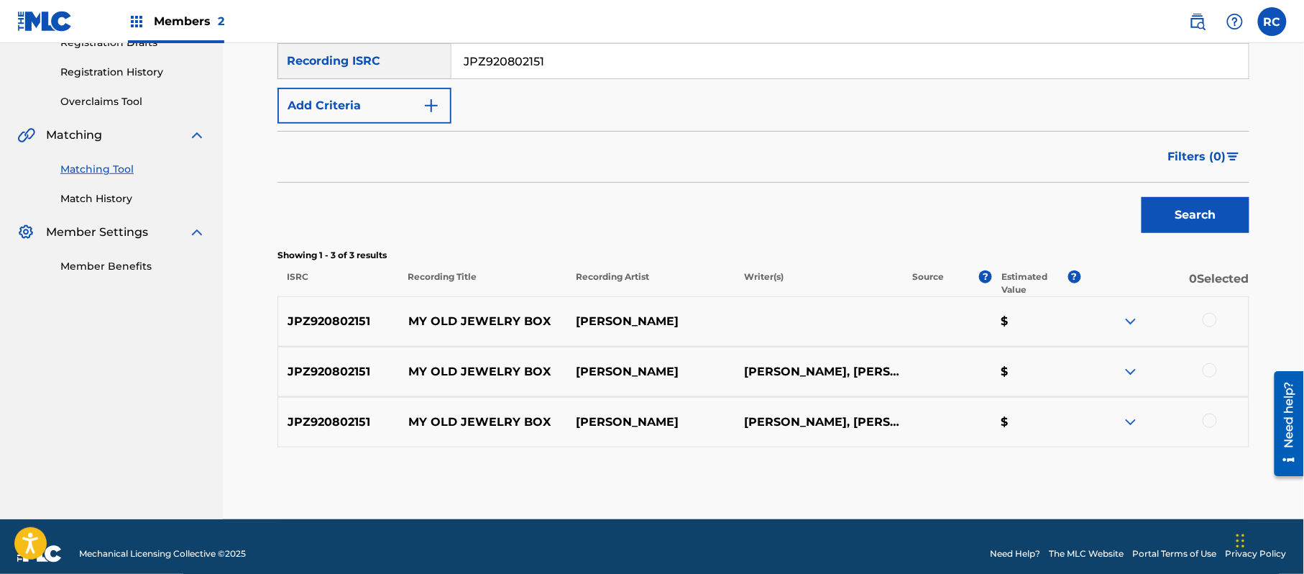
scroll to position [272, 0]
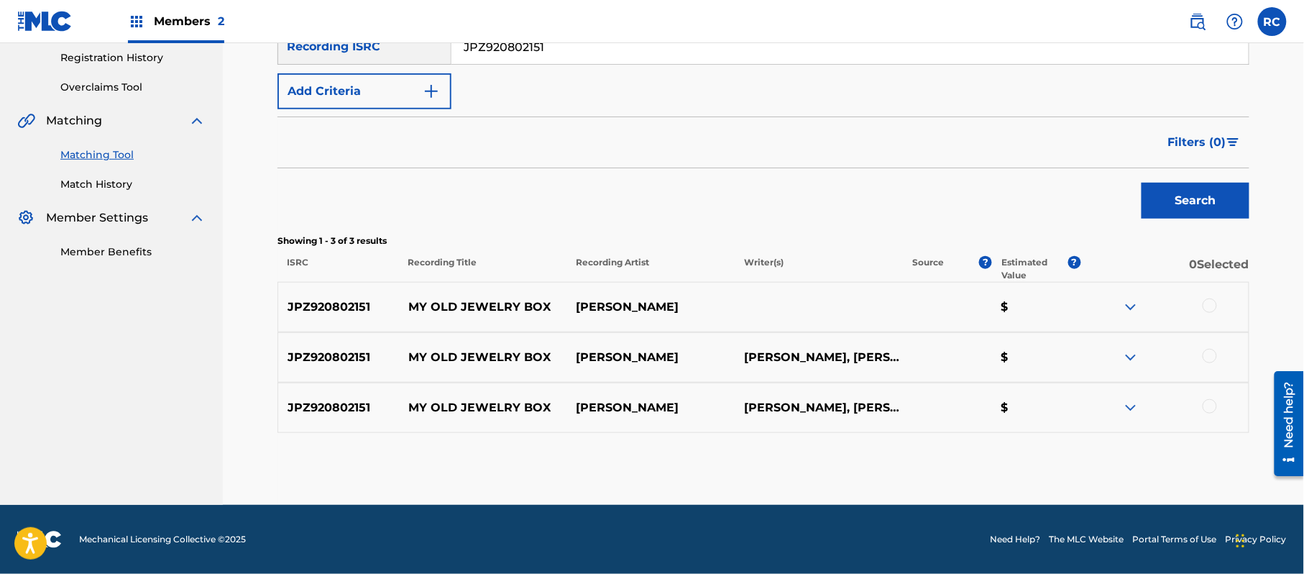
click at [1202, 306] on div at bounding box center [1164, 306] width 168 height 17
click at [1211, 308] on div at bounding box center [1209, 305] width 14 height 14
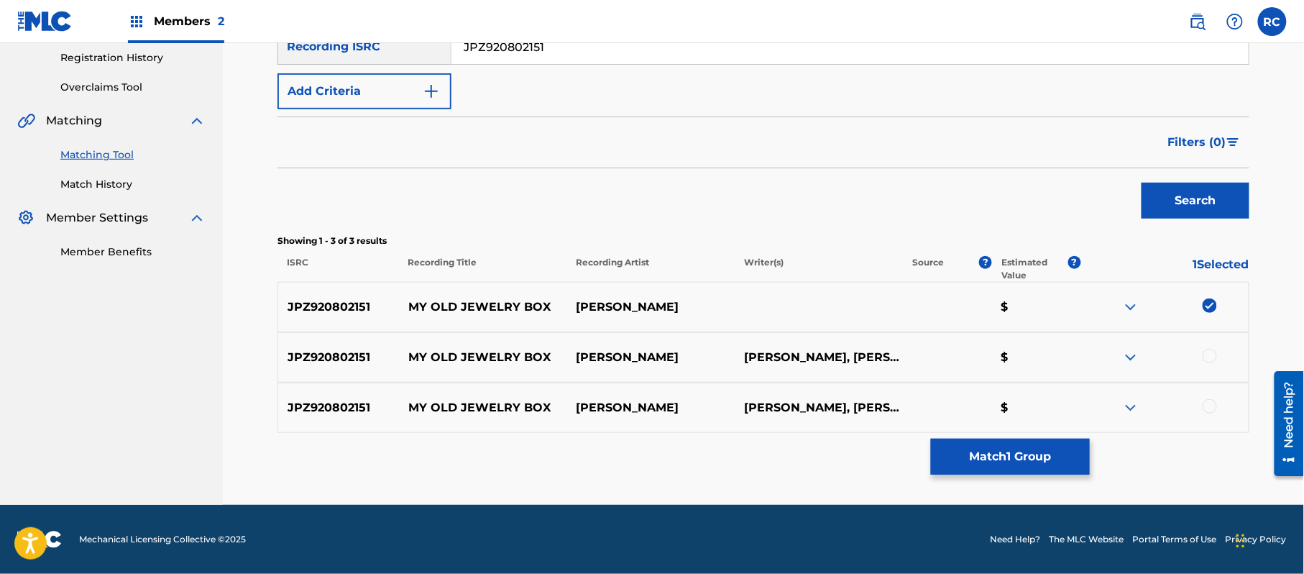
click at [1210, 354] on div at bounding box center [1209, 356] width 14 height 14
click at [1212, 408] on div at bounding box center [1209, 406] width 14 height 14
click at [1034, 455] on button "Match 3 Groups" at bounding box center [1010, 456] width 159 height 36
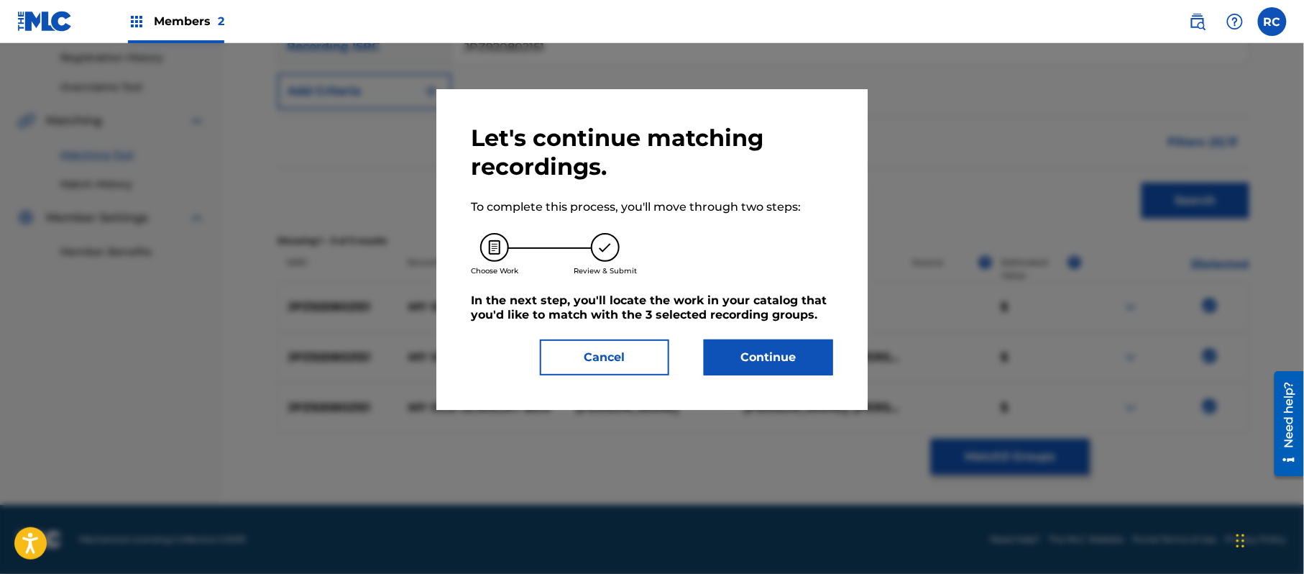
click at [814, 365] on button "Continue" at bounding box center [768, 357] width 129 height 36
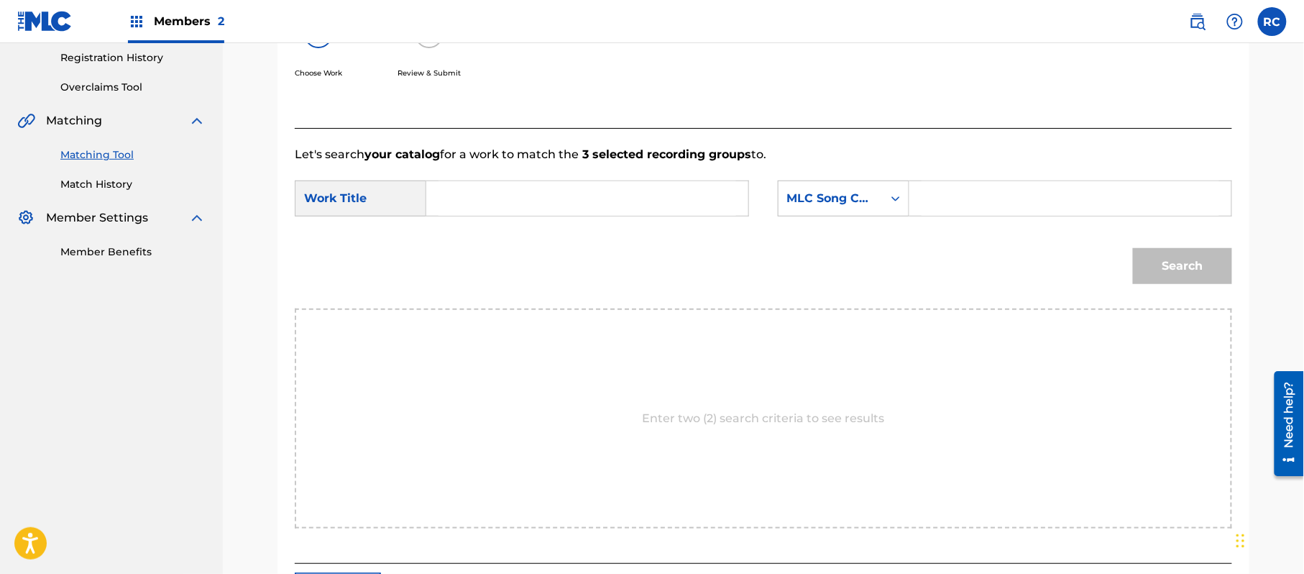
click at [549, 191] on input "Search Form" at bounding box center [587, 198] width 298 height 34
paste input "My Old Jewelry Box MV2OVF"
click at [582, 200] on input "My Old Jewelry Box MV2OVF" at bounding box center [587, 198] width 298 height 34
type input "My Old Jewelry Box"
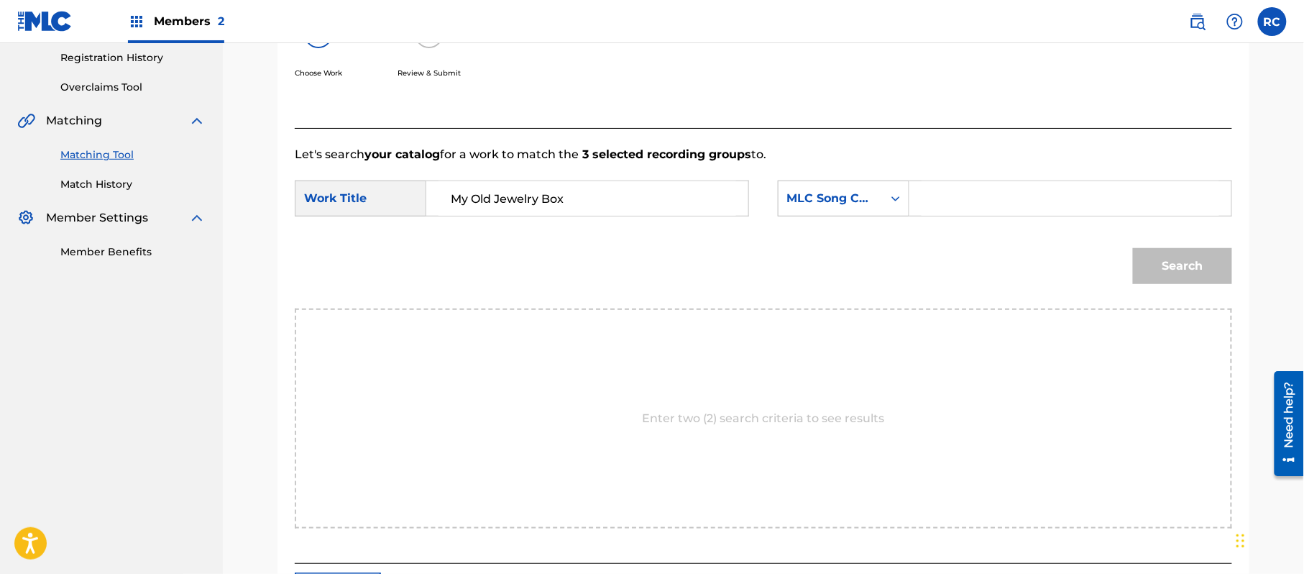
click at [988, 204] on input "Search Form" at bounding box center [1070, 198] width 298 height 34
paste input "MV2OVF"
type input "MV2OVF"
click at [1174, 264] on button "Search" at bounding box center [1182, 266] width 99 height 36
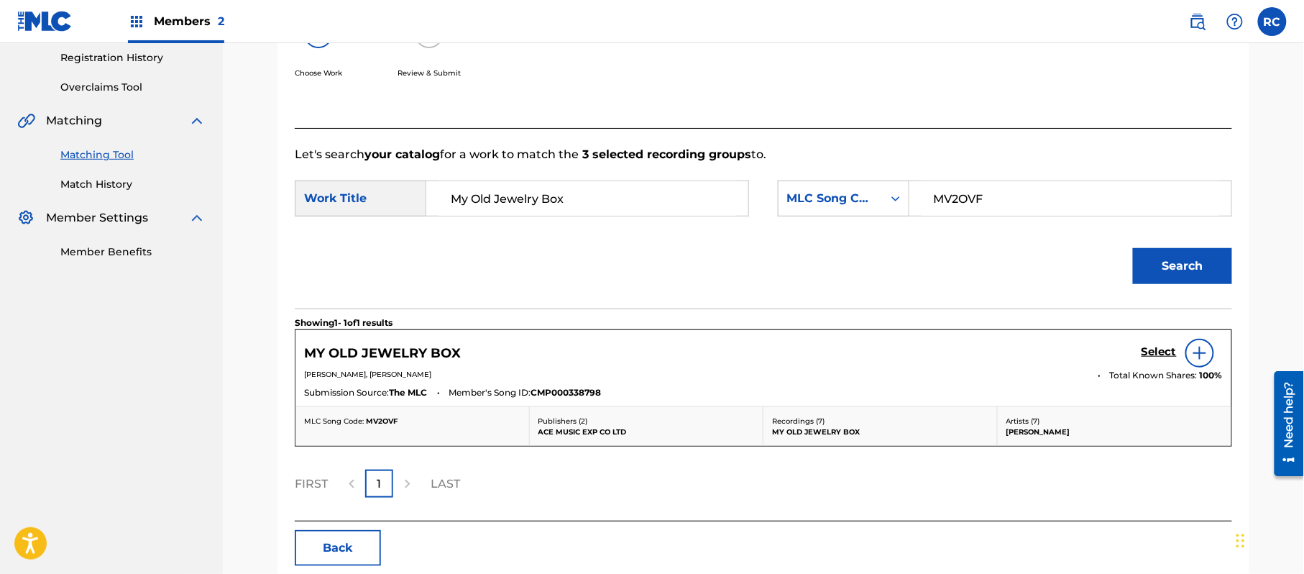
click at [1160, 346] on h5 "Select" at bounding box center [1158, 352] width 35 height 14
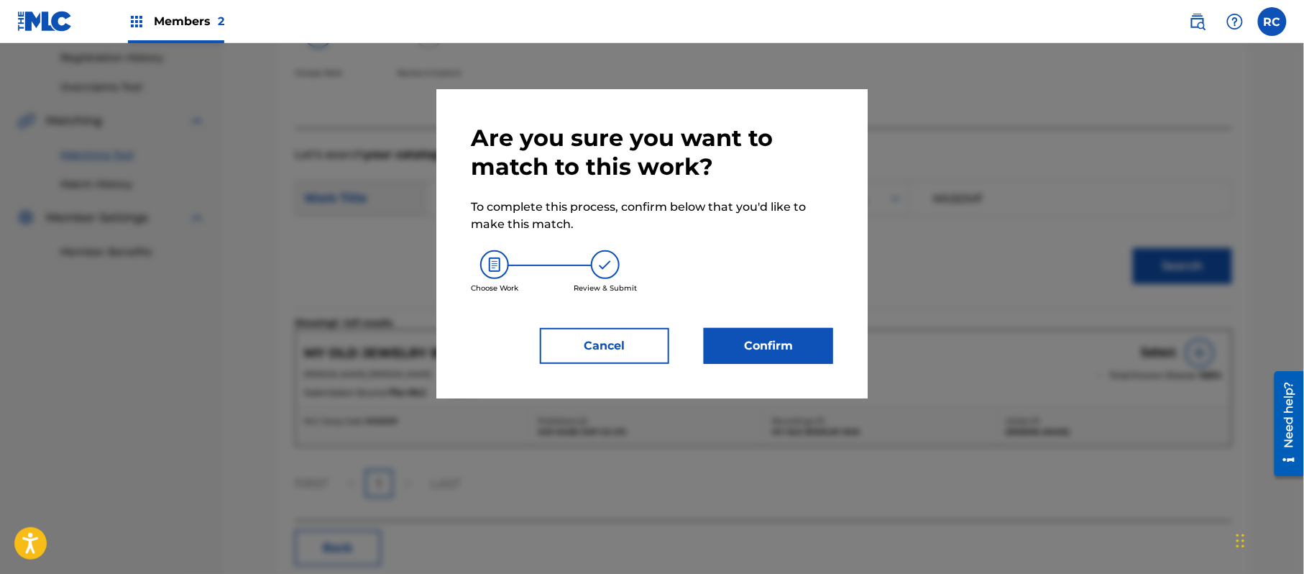
click at [801, 336] on button "Confirm" at bounding box center [768, 346] width 129 height 36
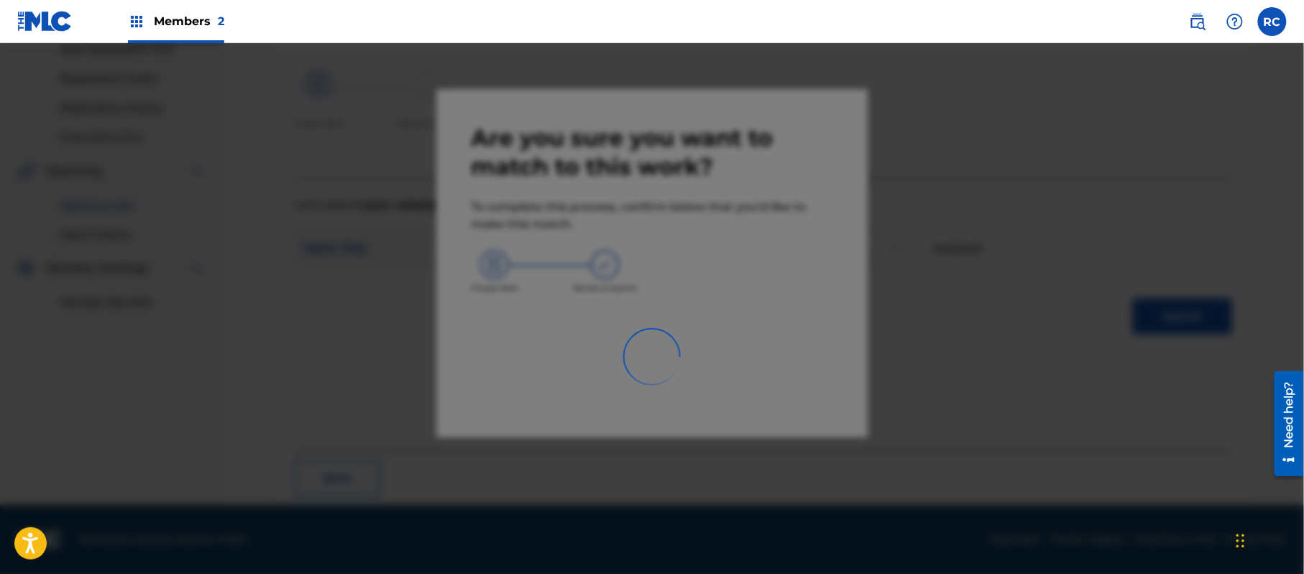
scroll to position [57, 0]
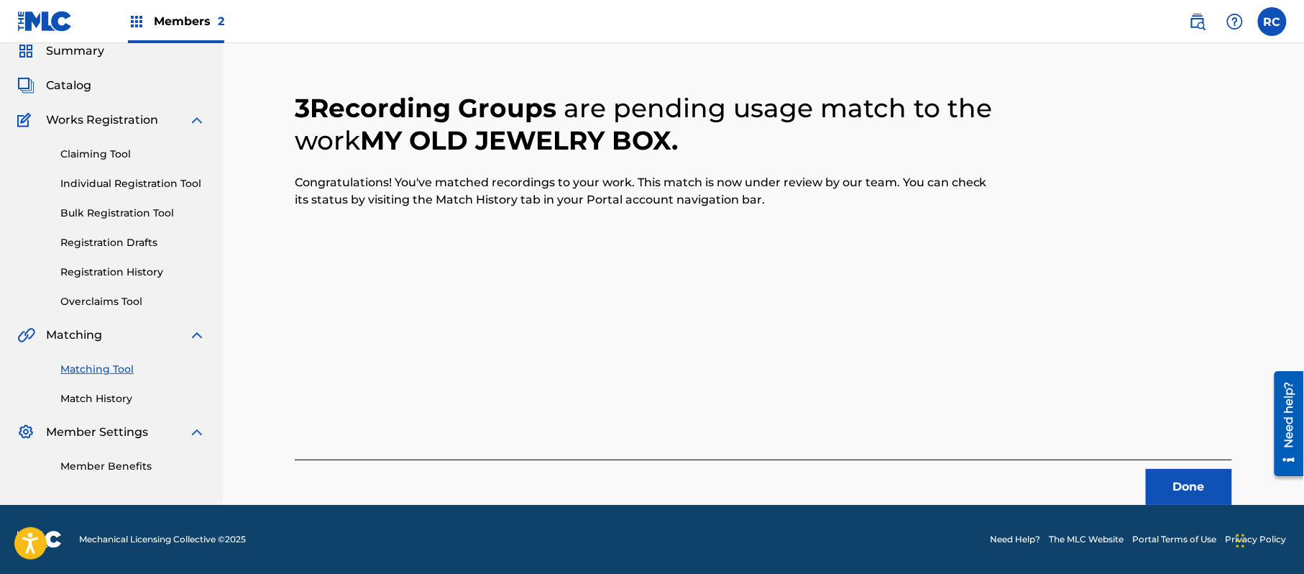
click at [1169, 492] on button "Done" at bounding box center [1189, 487] width 86 height 36
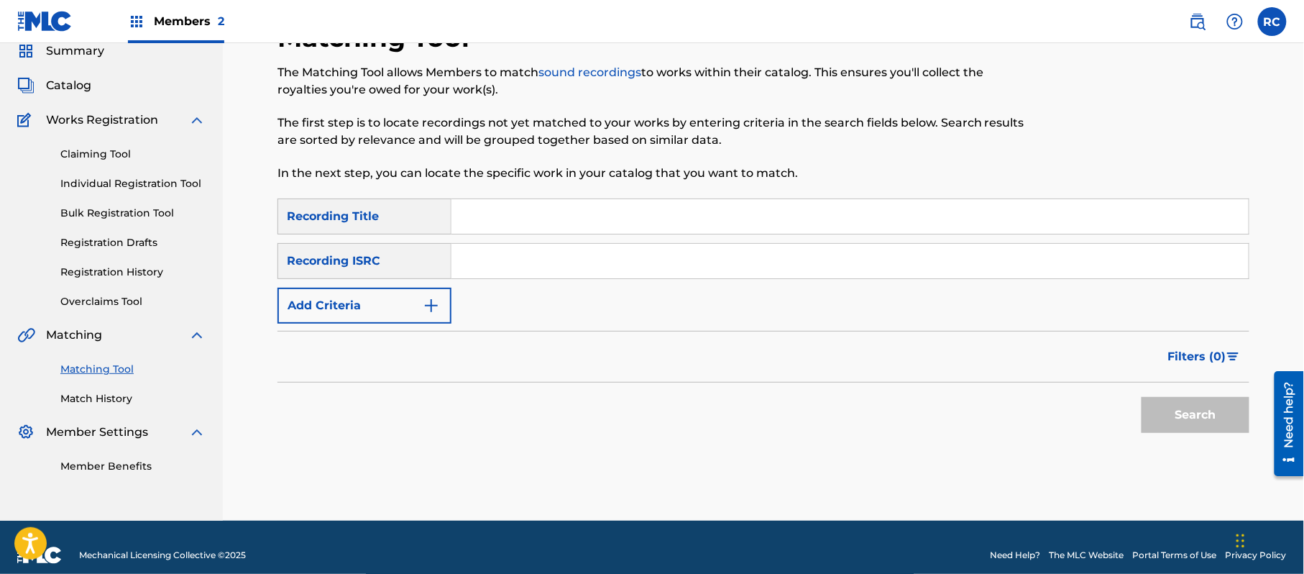
drag, startPoint x: 496, startPoint y: 262, endPoint x: 526, endPoint y: 276, distance: 33.1
click at [496, 262] on input "Search Form" at bounding box center [849, 261] width 797 height 34
paste input "JPZ921605393"
type input "JPZ921605393"
click at [1174, 398] on button "Search" at bounding box center [1195, 415] width 108 height 36
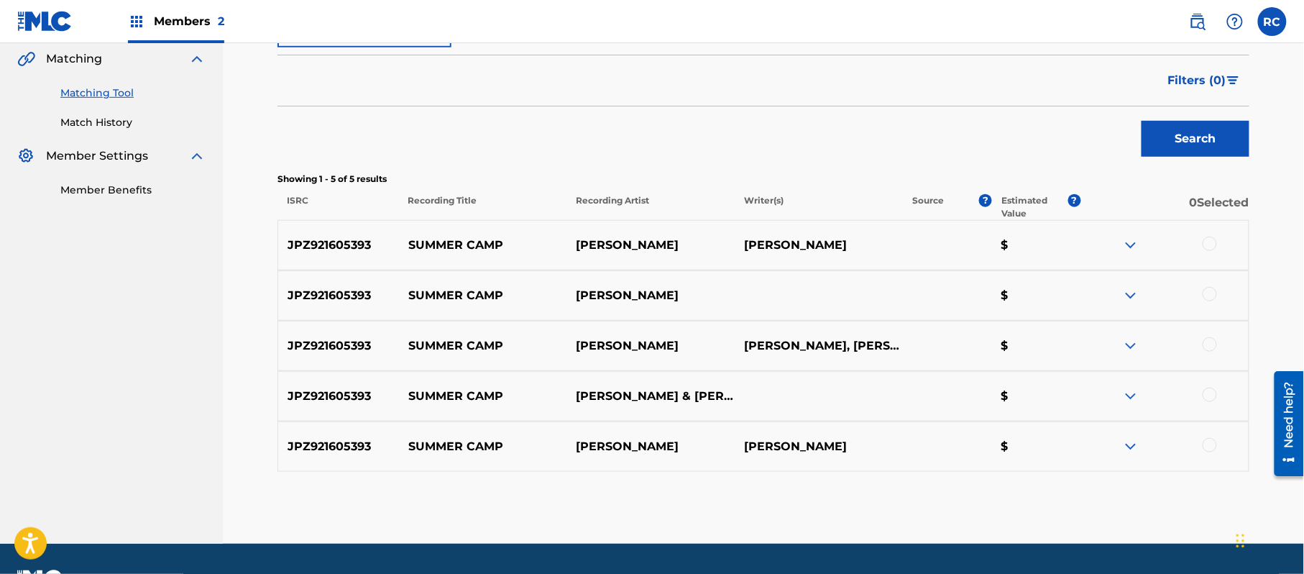
scroll to position [345, 0]
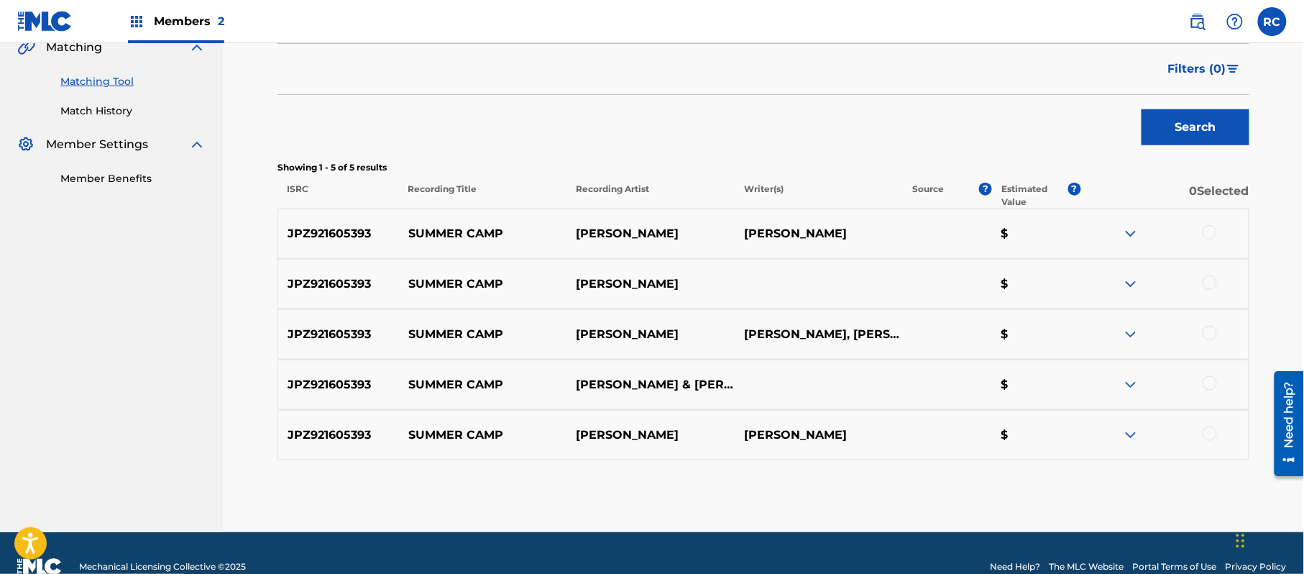
click at [1210, 236] on div at bounding box center [1209, 232] width 14 height 14
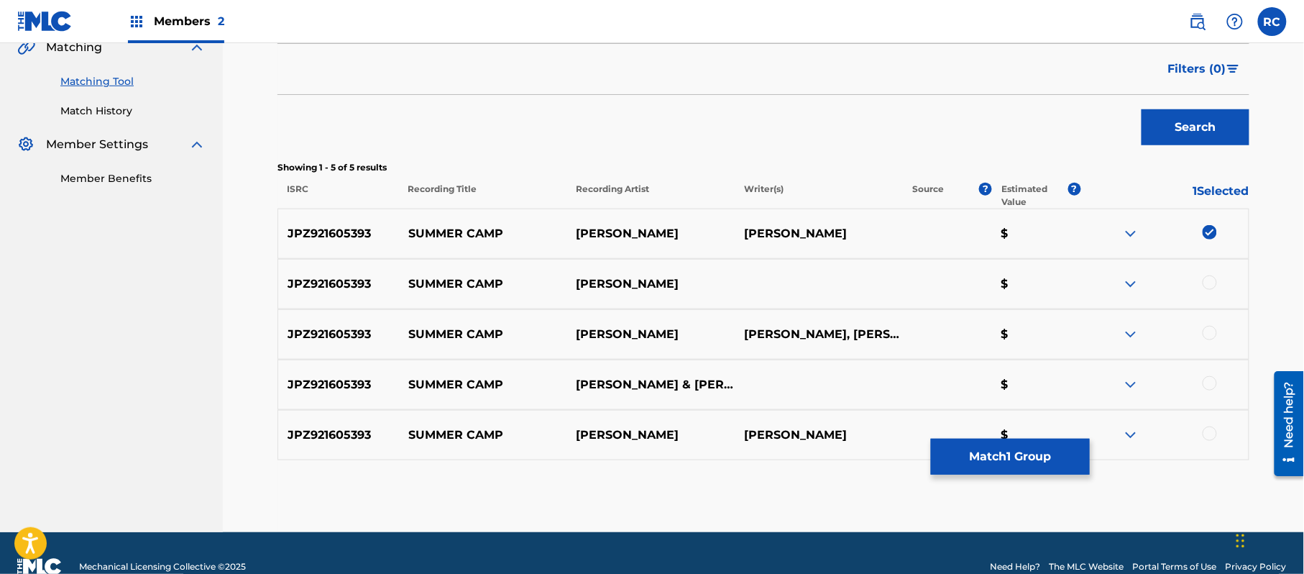
click at [1212, 285] on div at bounding box center [1209, 282] width 14 height 14
click at [1210, 333] on div at bounding box center [1209, 333] width 14 height 14
click at [1209, 385] on div at bounding box center [1209, 383] width 14 height 14
click at [1207, 440] on div at bounding box center [1209, 433] width 14 height 14
click at [1009, 451] on button "Match 5 Groups" at bounding box center [1010, 456] width 159 height 36
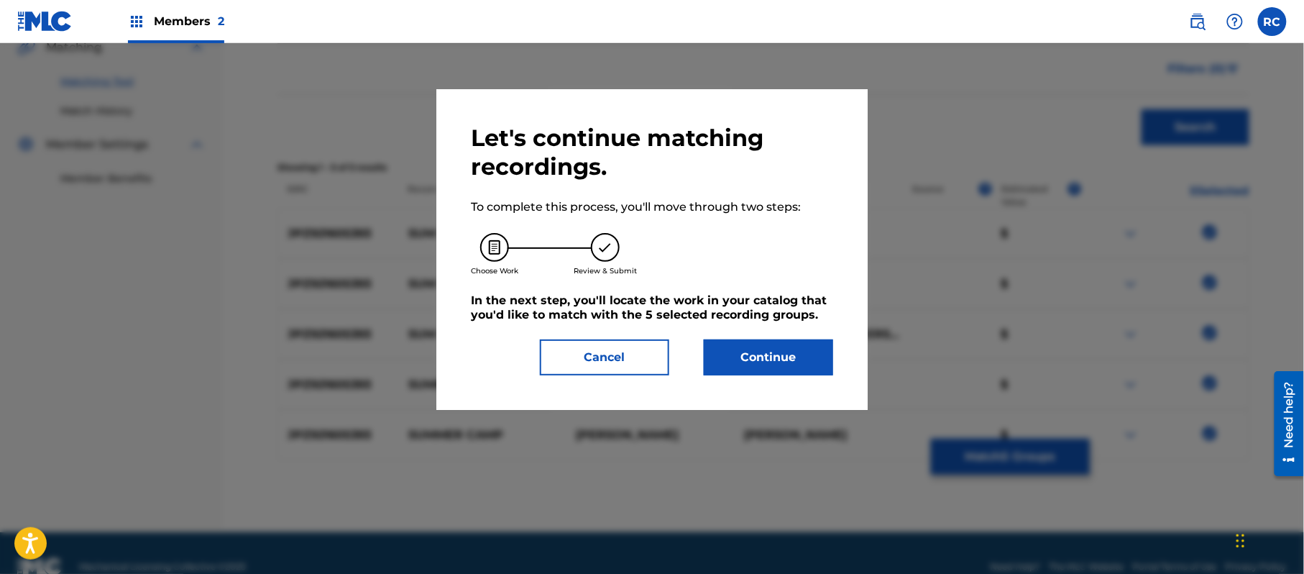
click at [789, 367] on button "Continue" at bounding box center [768, 357] width 129 height 36
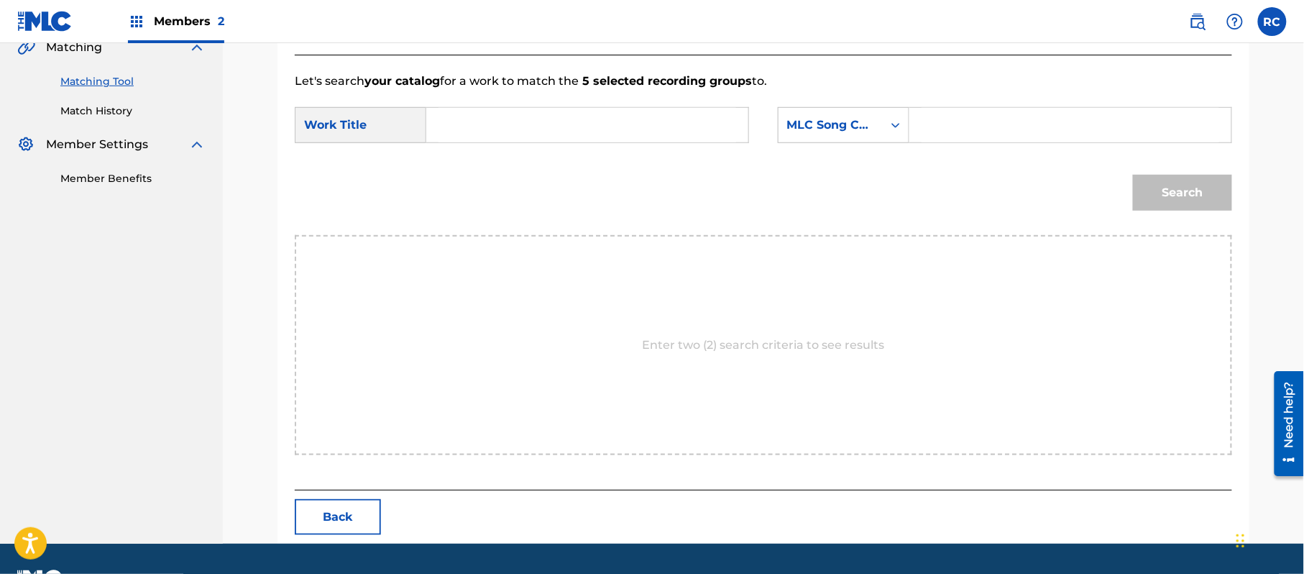
drag, startPoint x: 520, startPoint y: 142, endPoint x: 520, endPoint y: 121, distance: 21.6
click at [520, 138] on div "Search Form" at bounding box center [587, 125] width 323 height 36
click at [520, 121] on input "Search Form" at bounding box center [587, 125] width 298 height 34
paste input "Summer Camp S70E9P"
click at [563, 133] on input "Summer Camp S70E9P" at bounding box center [587, 125] width 298 height 34
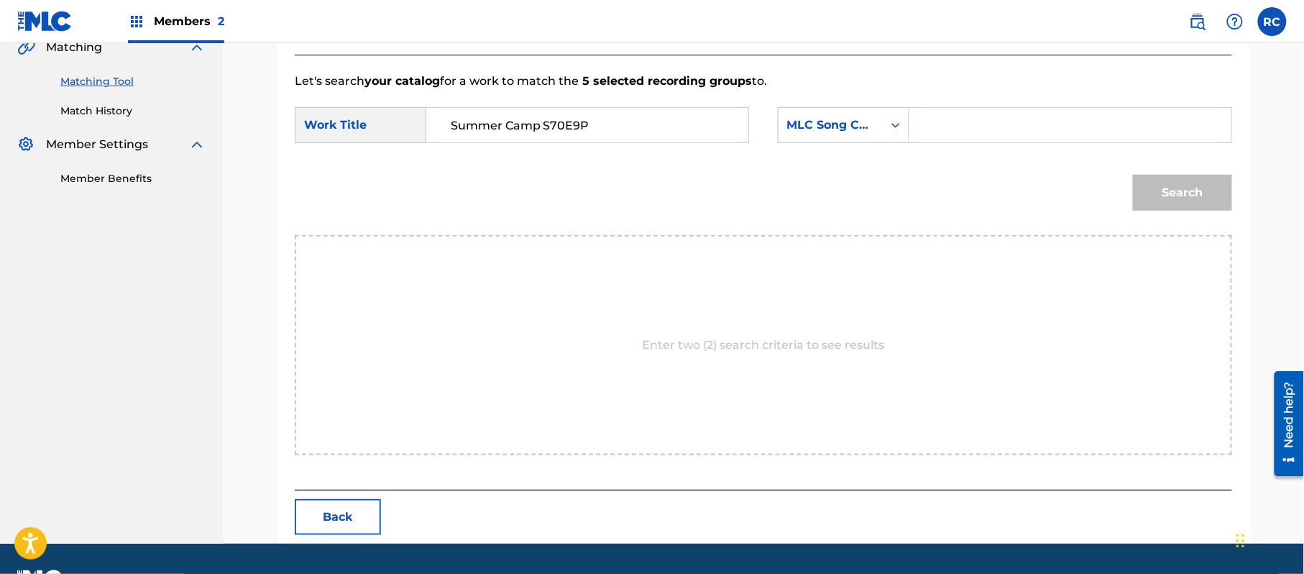
click at [563, 133] on input "Summer Camp S70E9P" at bounding box center [587, 125] width 298 height 34
drag, startPoint x: 569, startPoint y: 121, endPoint x: 372, endPoint y: 142, distance: 198.0
click at [372, 142] on div "SearchWithCriteriade9bc351-1f52-4080-97b1-b91314ee53b1 Work Title Summer Camp x" at bounding box center [522, 125] width 454 height 36
paste input "S70E9P"
click at [568, 130] on input "Summer Camp S70E9P" at bounding box center [587, 125] width 298 height 34
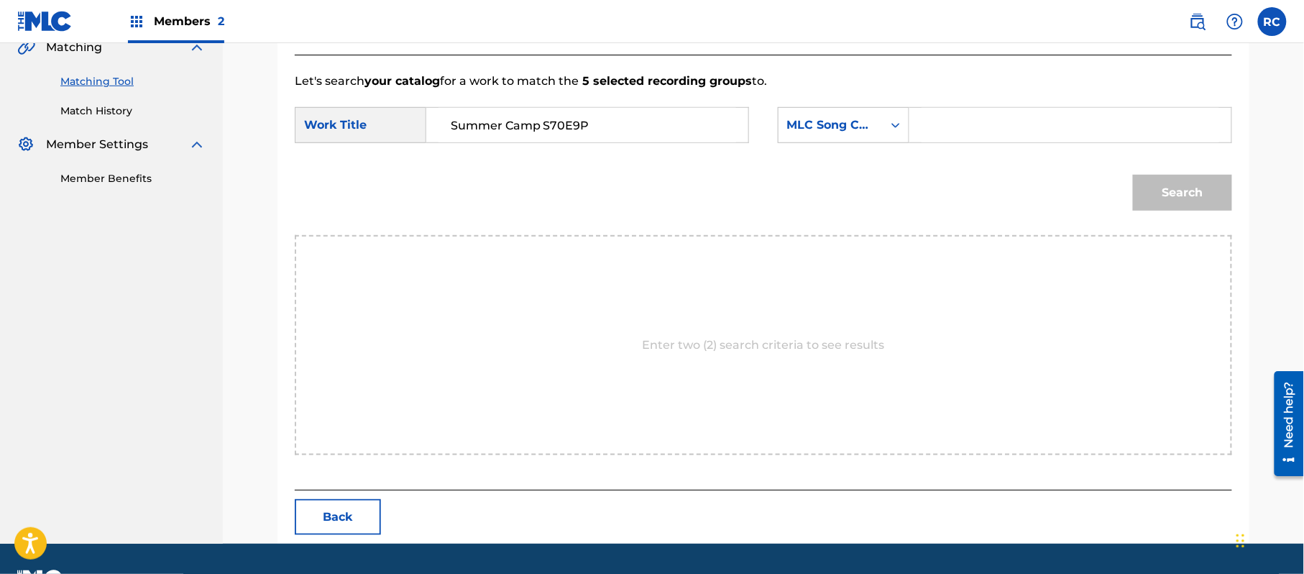
click at [568, 130] on input "Summer Camp S70E9P" at bounding box center [587, 125] width 298 height 34
type input "Summer Camp"
click at [938, 129] on input "Search Form" at bounding box center [1070, 125] width 298 height 34
paste input "S70E9P"
type input "S70E9P"
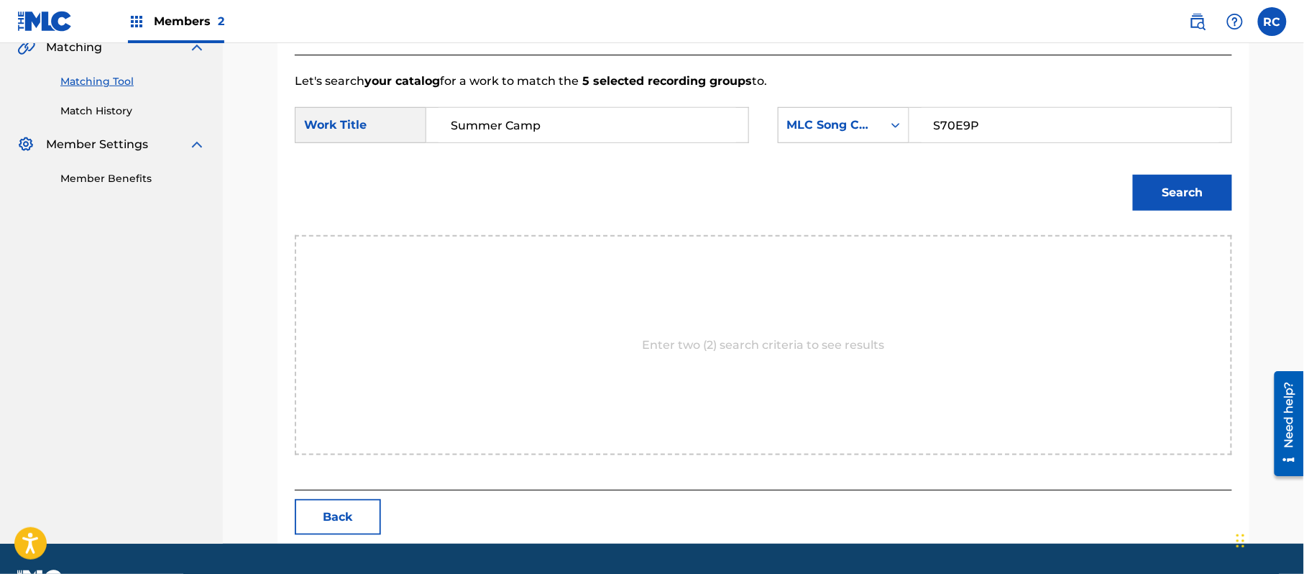
click at [1176, 194] on button "Search" at bounding box center [1182, 193] width 99 height 36
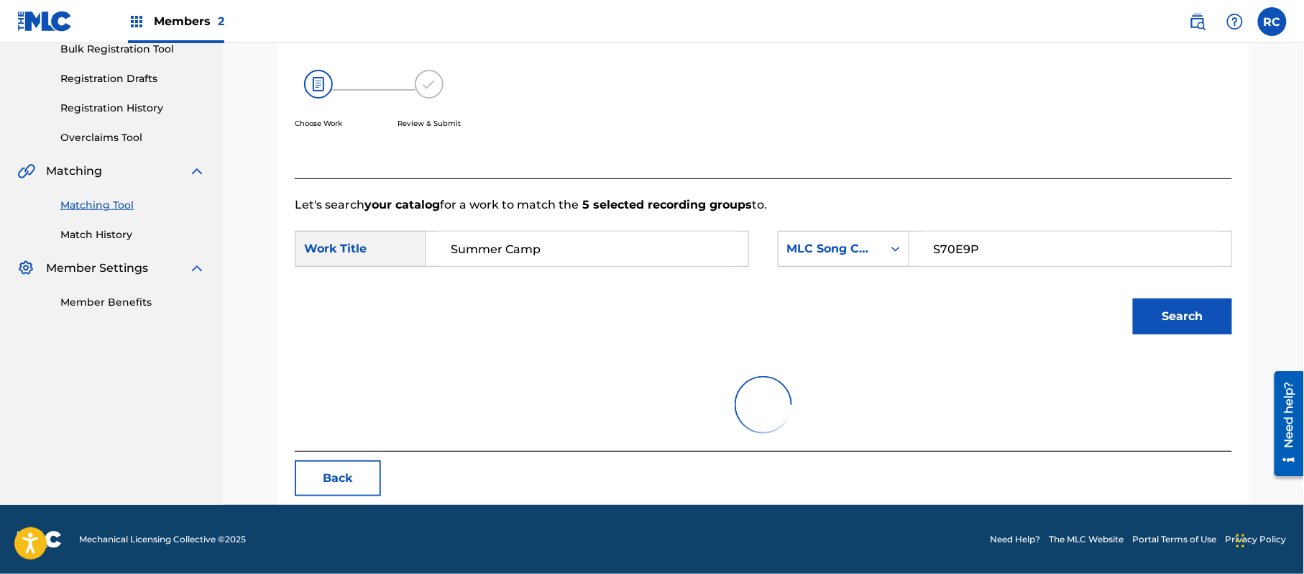
scroll to position [342, 0]
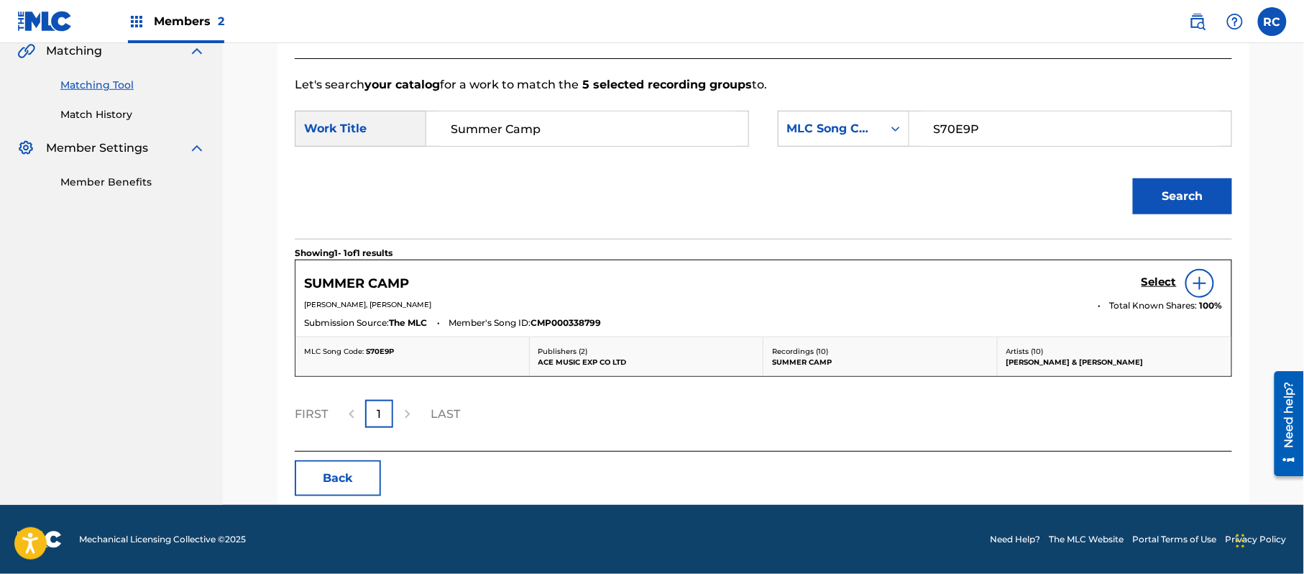
click at [1166, 279] on h5 "Select" at bounding box center [1158, 282] width 35 height 14
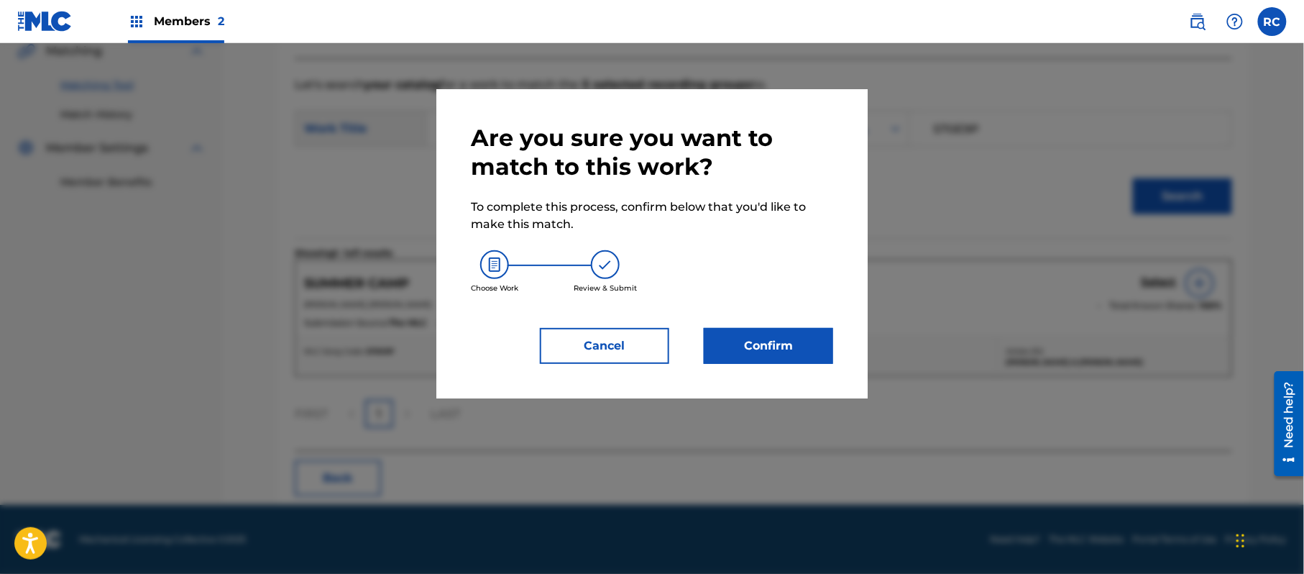
click at [763, 349] on button "Confirm" at bounding box center [768, 346] width 129 height 36
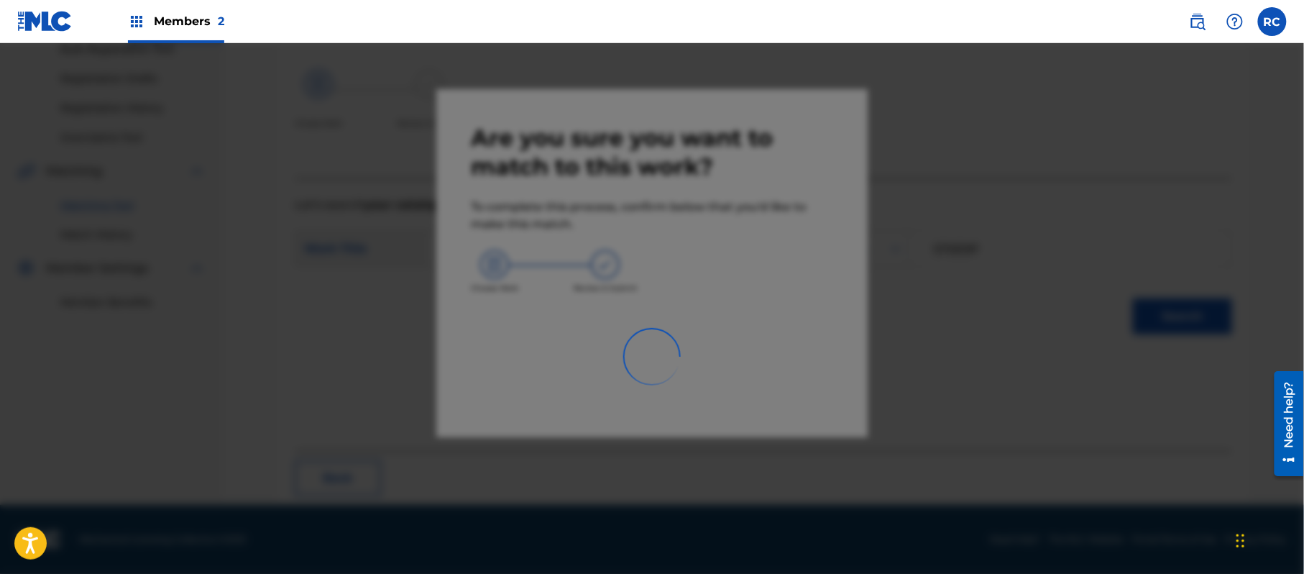
scroll to position [57, 0]
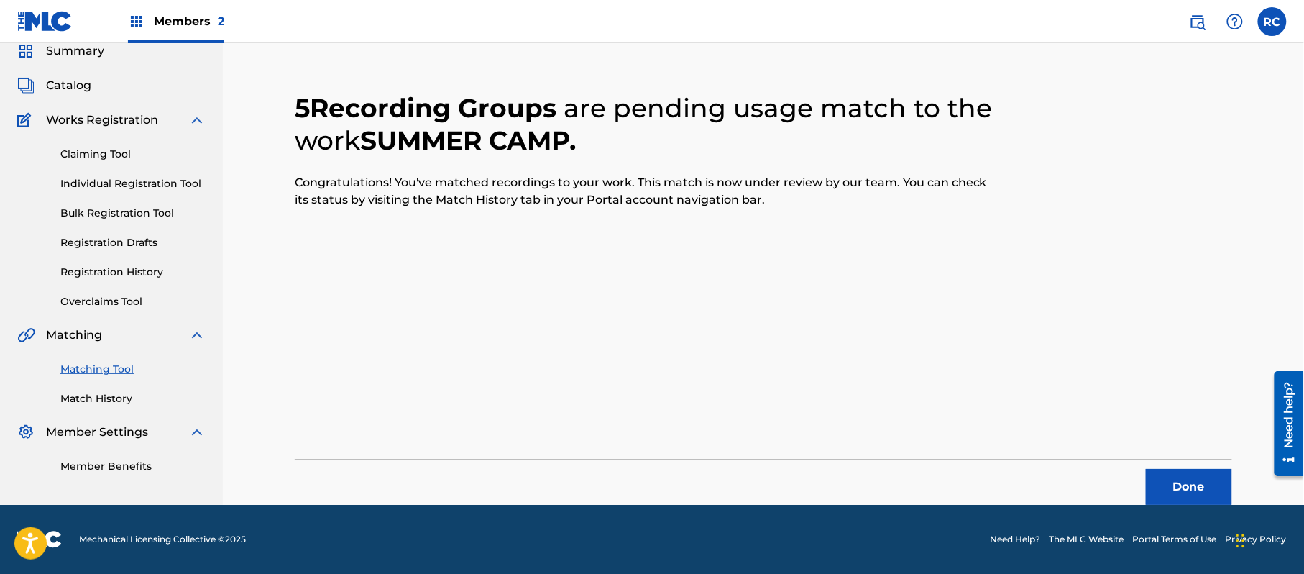
click at [1211, 482] on button "Done" at bounding box center [1189, 487] width 86 height 36
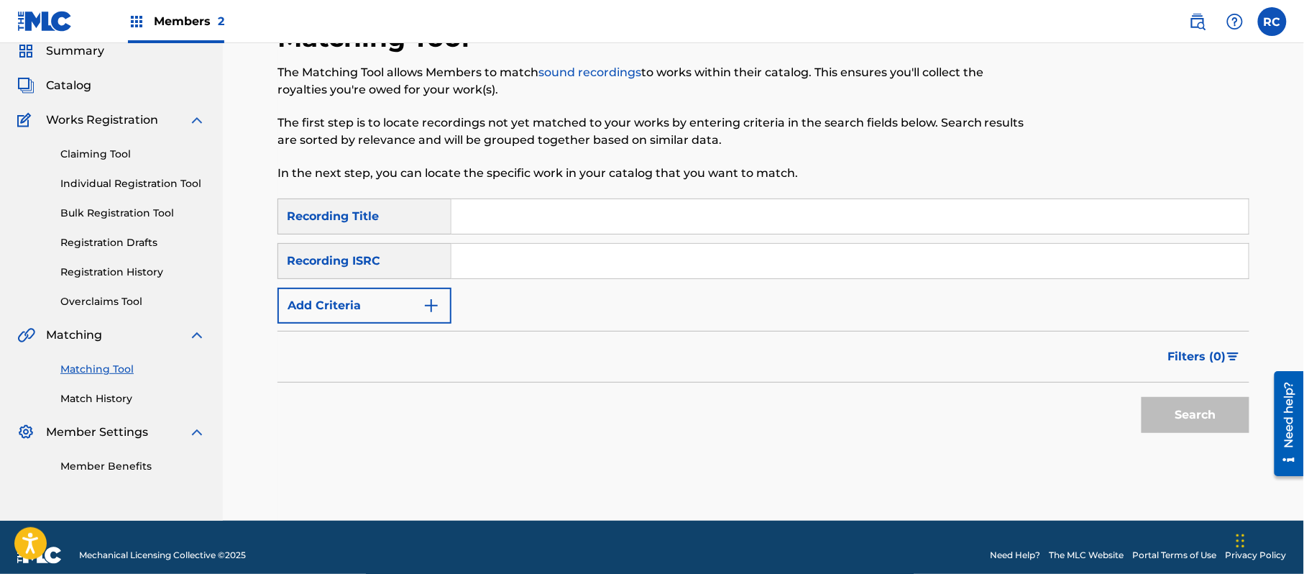
click at [561, 263] on input "Search Form" at bounding box center [849, 261] width 797 height 34
paste input "JPZ921511754"
type input "JPZ921511754"
click at [1177, 421] on button "Search" at bounding box center [1195, 415] width 108 height 36
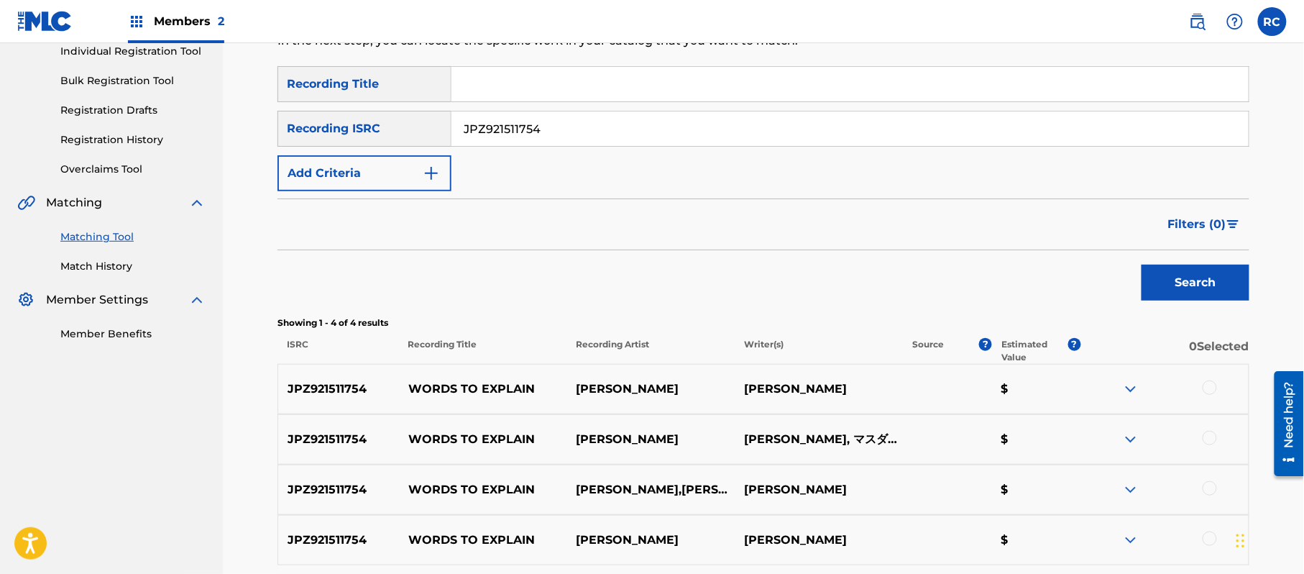
scroll to position [249, 0]
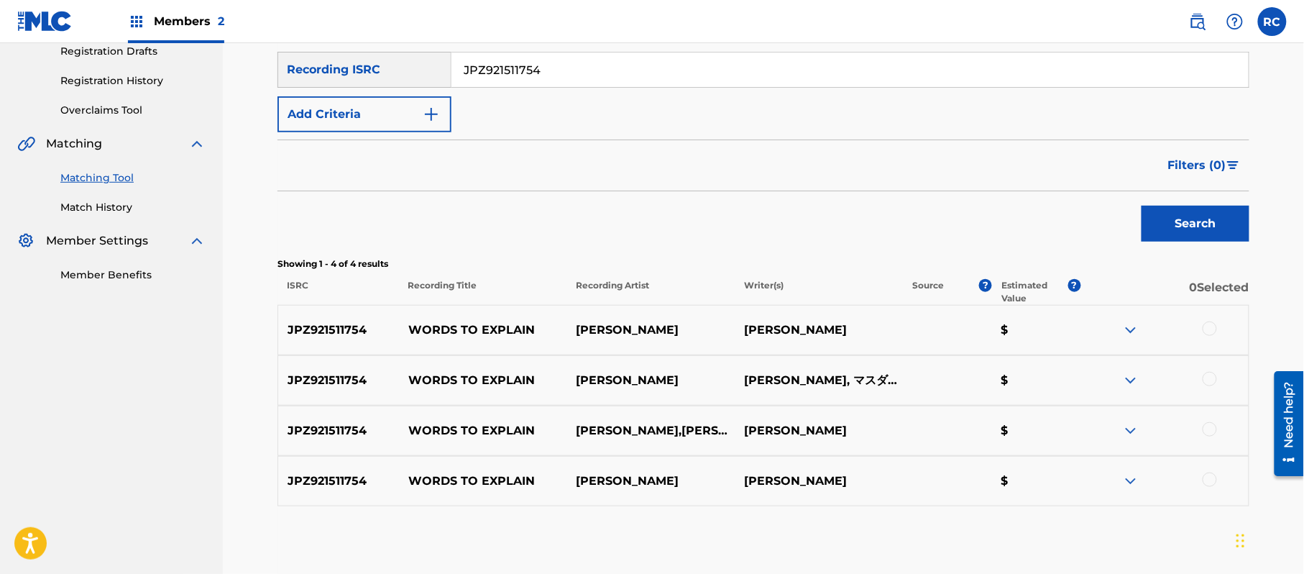
click at [1213, 326] on div at bounding box center [1209, 328] width 14 height 14
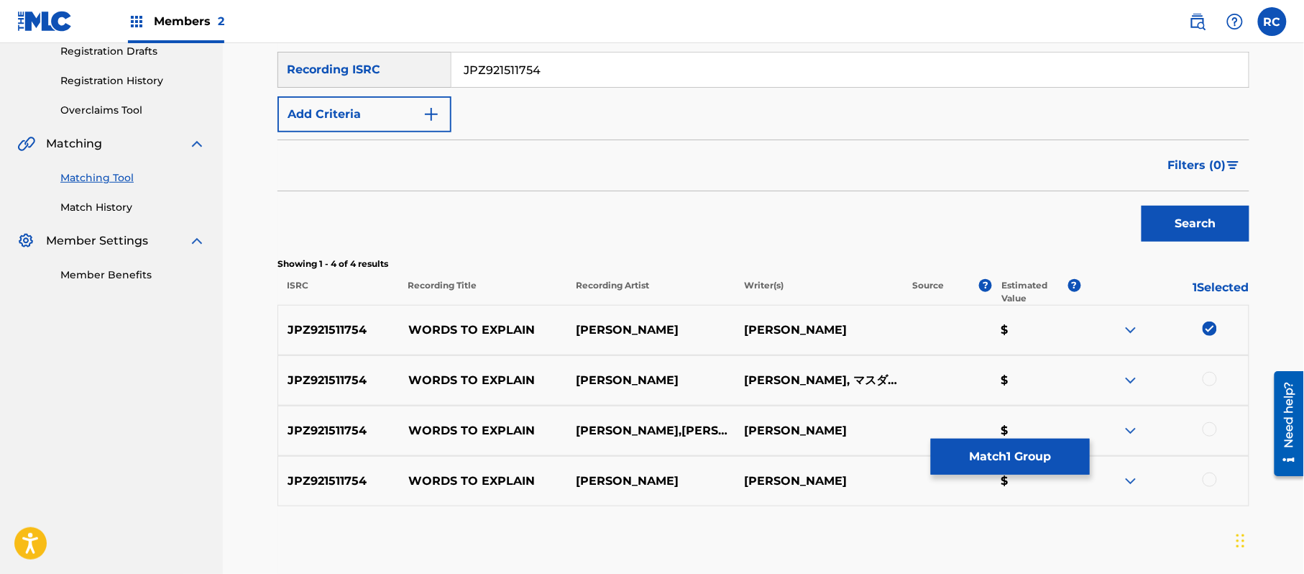
click at [1212, 374] on div at bounding box center [1209, 379] width 14 height 14
click at [1211, 430] on div at bounding box center [1209, 429] width 14 height 14
click at [1210, 474] on div at bounding box center [1209, 479] width 14 height 14
click at [1021, 472] on button "Match 4 Groups" at bounding box center [1010, 456] width 159 height 36
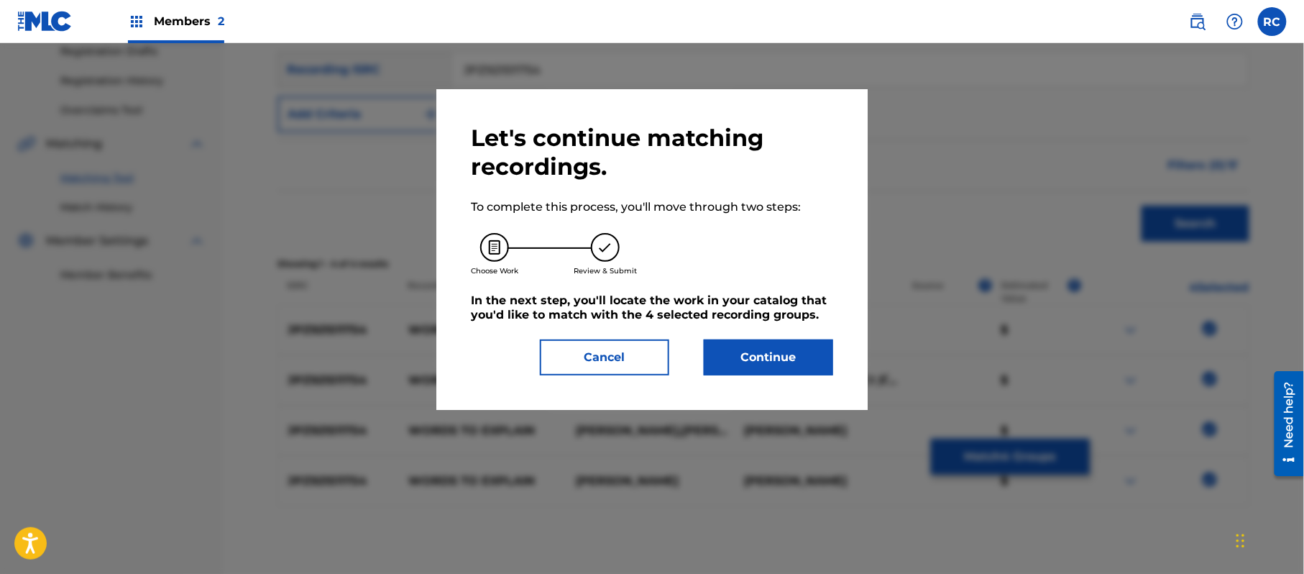
click at [770, 357] on button "Continue" at bounding box center [768, 357] width 129 height 36
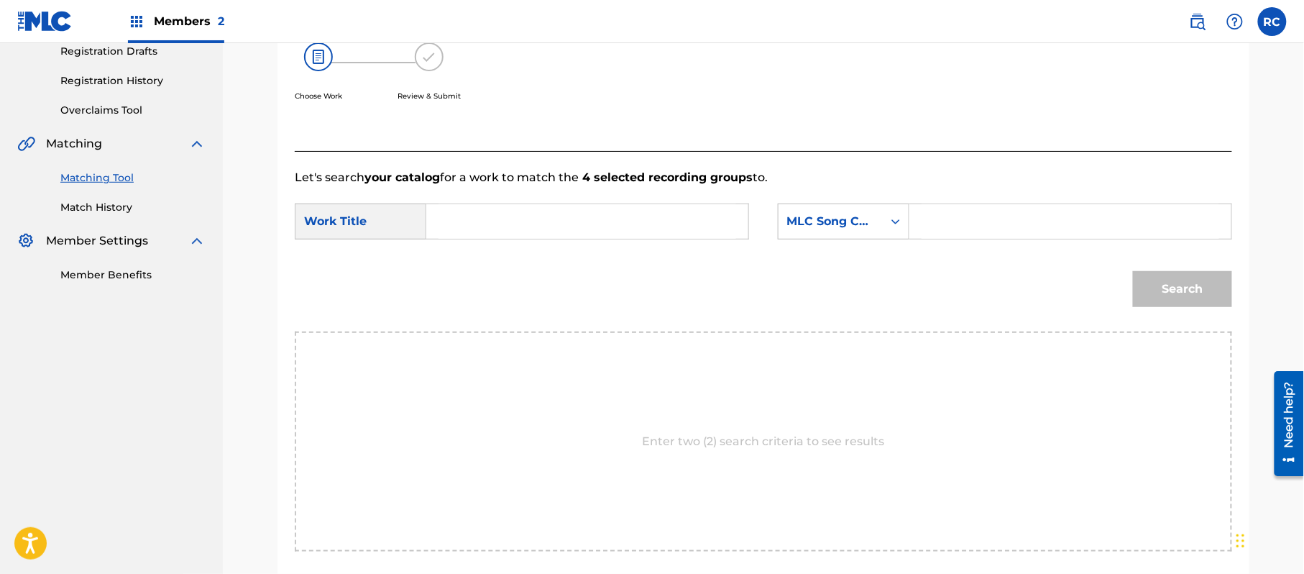
click at [538, 216] on input "Search Form" at bounding box center [587, 221] width 298 height 34
paste input "Words To Explain W51K5M"
click at [576, 225] on input "Words To Explain W51K5M" at bounding box center [587, 221] width 298 height 34
type input "Words To Explain"
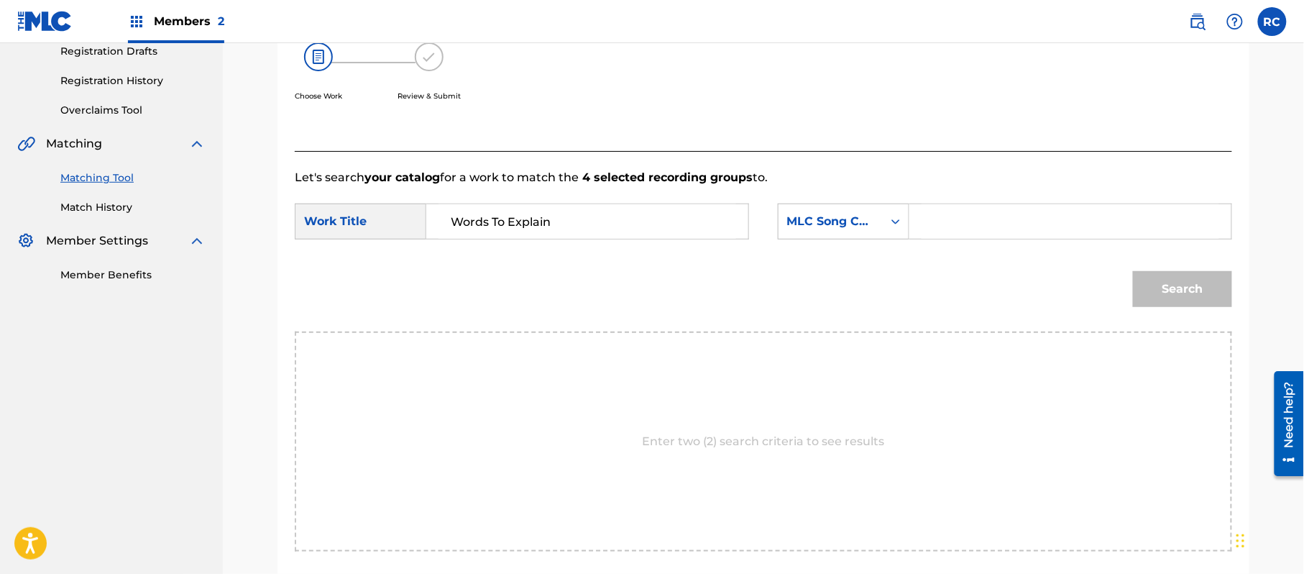
click at [977, 219] on input "Search Form" at bounding box center [1070, 221] width 298 height 34
paste input "W51K5M"
type input "W51K5M"
click at [1171, 279] on button "Search" at bounding box center [1182, 289] width 99 height 36
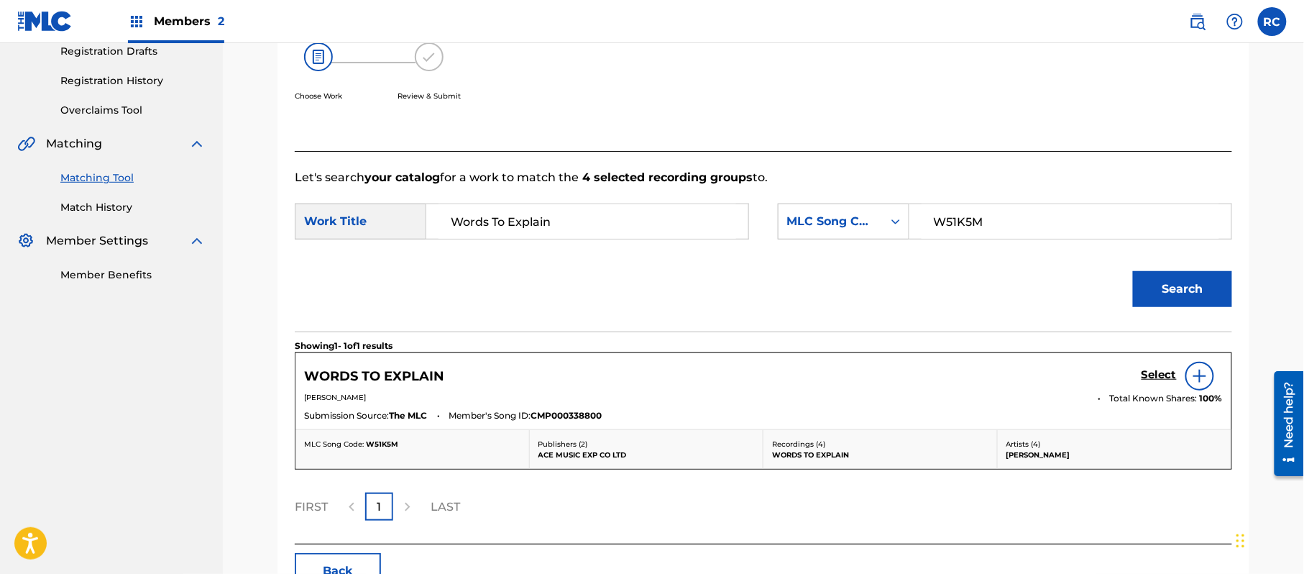
click at [1154, 374] on h5 "Select" at bounding box center [1158, 375] width 35 height 14
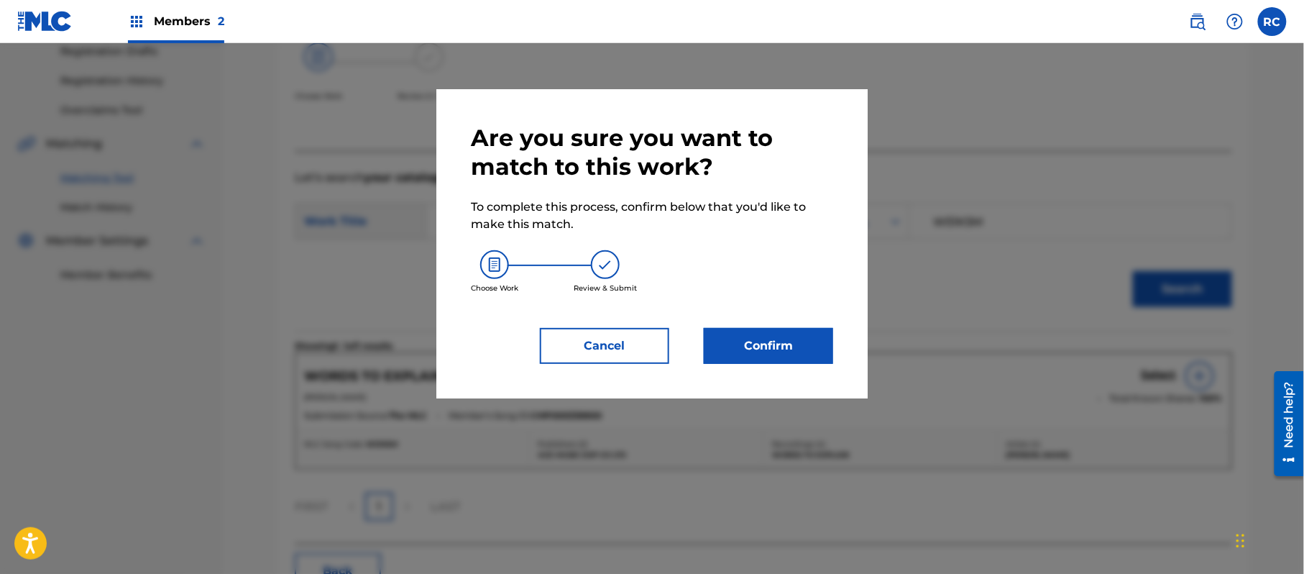
click at [804, 343] on button "Confirm" at bounding box center [768, 346] width 129 height 36
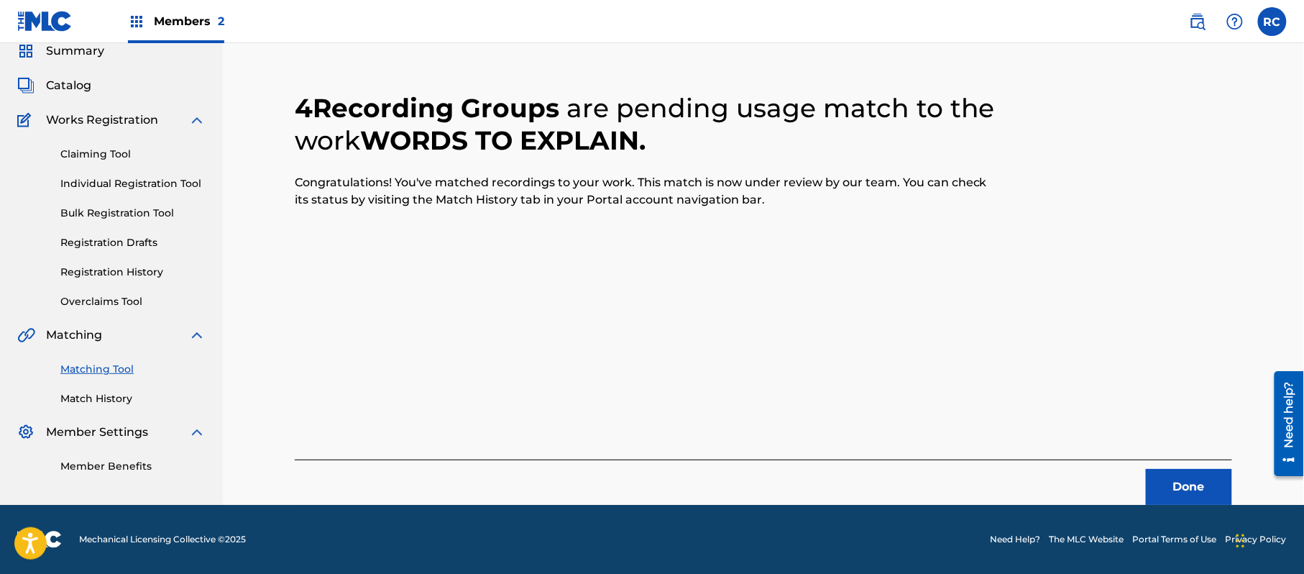
scroll to position [57, 0]
click at [1186, 492] on button "Done" at bounding box center [1189, 487] width 86 height 36
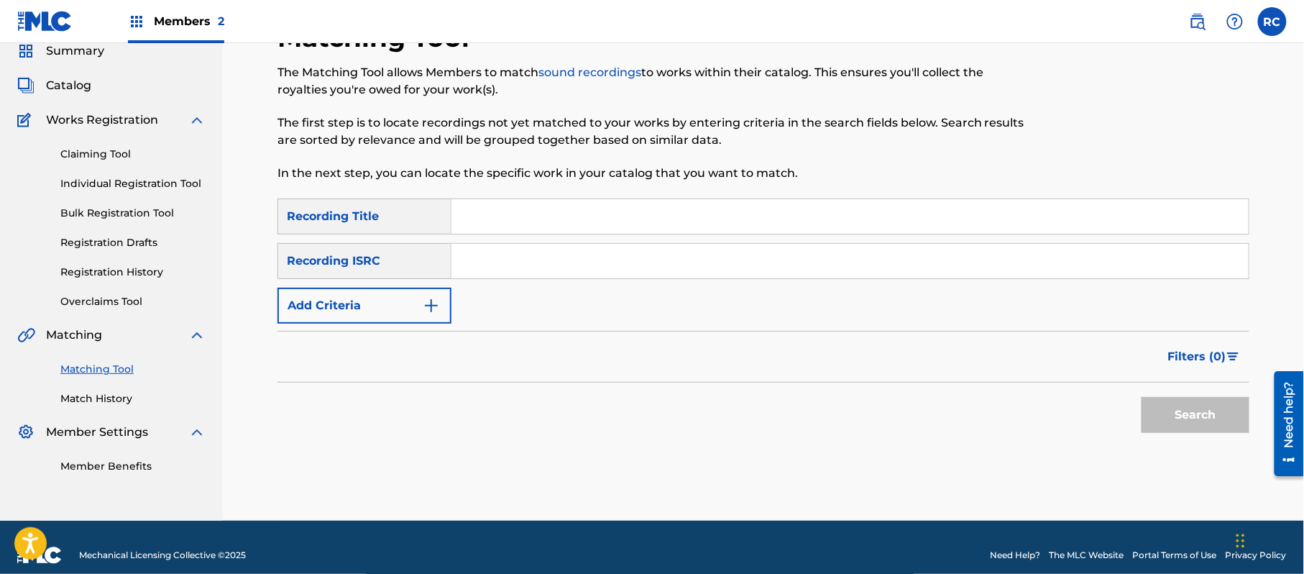
click at [495, 268] on input "Search Form" at bounding box center [849, 261] width 797 height 34
paste input "JPZ921605396"
type input "JPZ921605396"
click at [1168, 424] on button "Search" at bounding box center [1195, 415] width 108 height 36
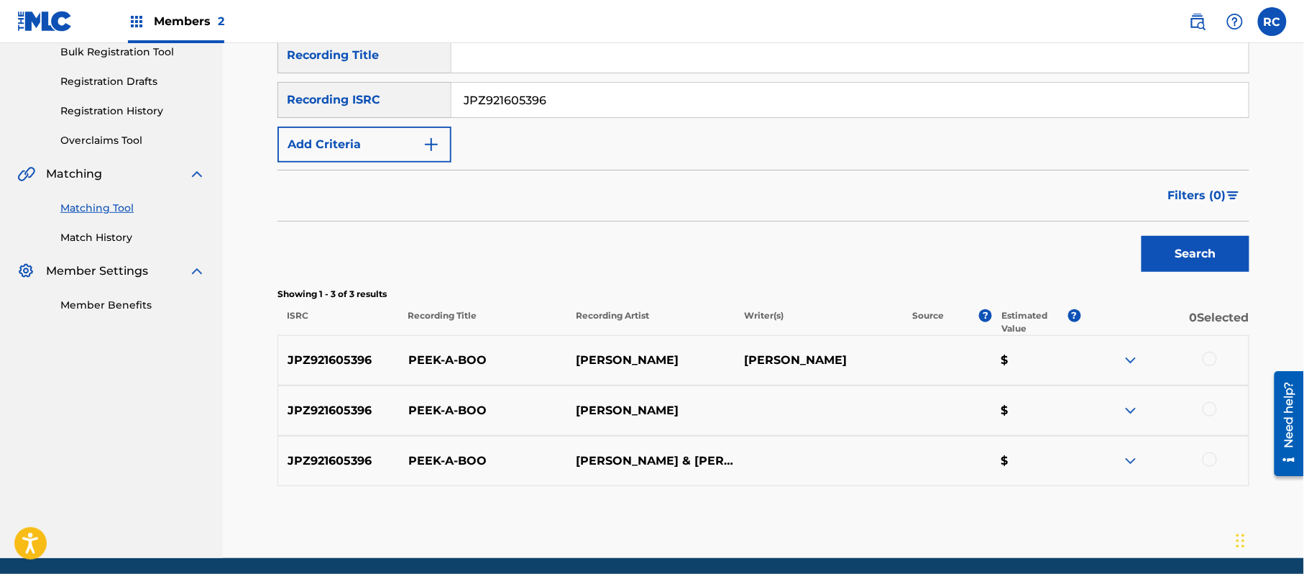
scroll to position [249, 0]
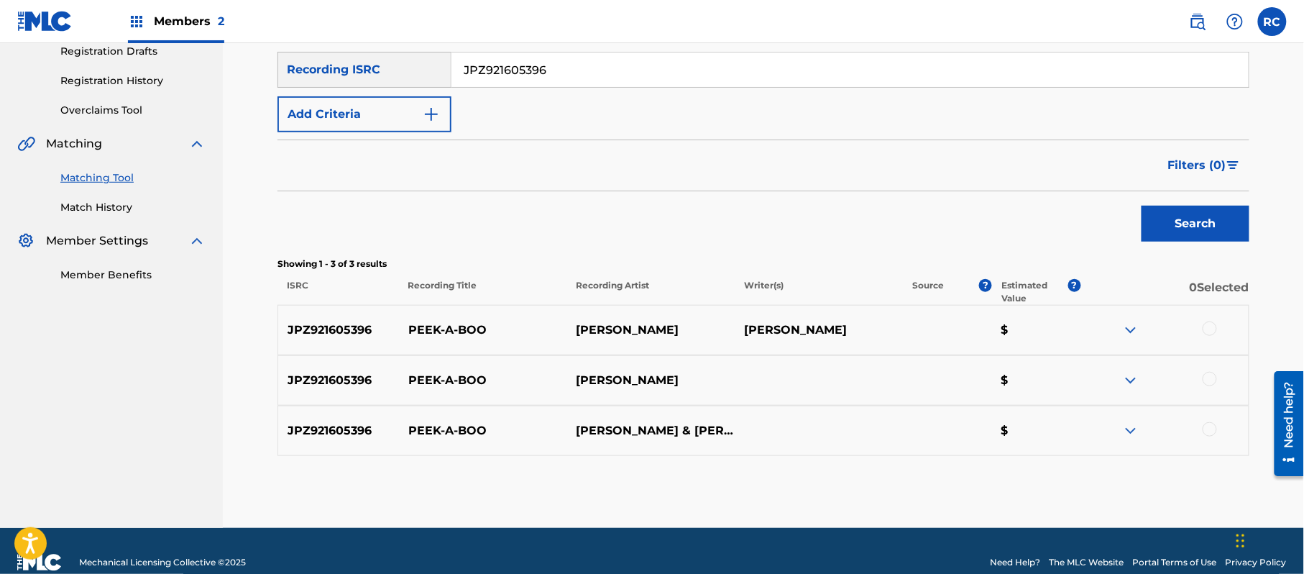
click at [1209, 329] on div at bounding box center [1209, 328] width 14 height 14
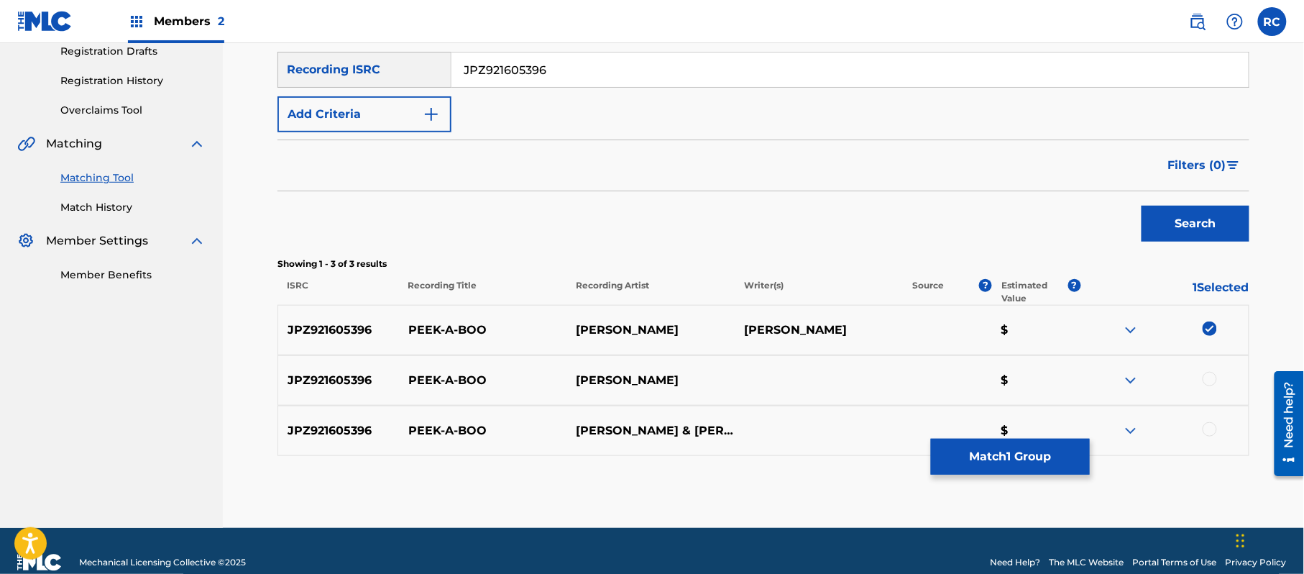
click at [1209, 384] on div at bounding box center [1209, 379] width 14 height 14
click at [1207, 438] on div at bounding box center [1164, 430] width 168 height 17
click at [1210, 427] on div at bounding box center [1209, 429] width 14 height 14
click at [1018, 464] on button "Match 3 Groups" at bounding box center [1010, 456] width 159 height 36
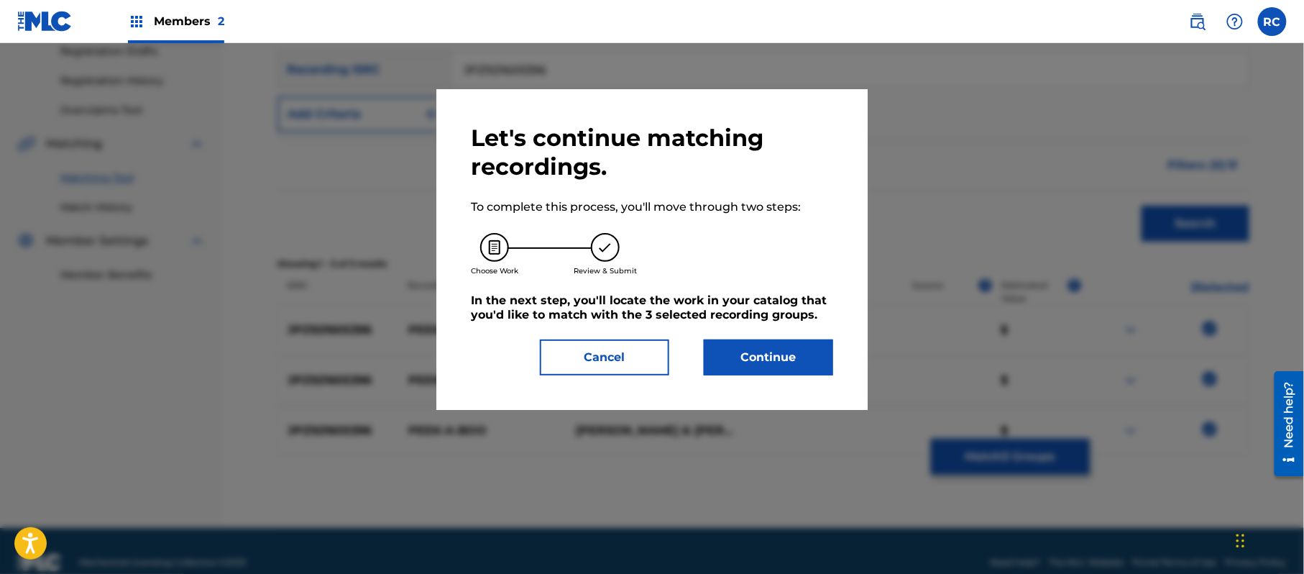
click at [769, 356] on button "Continue" at bounding box center [768, 357] width 129 height 36
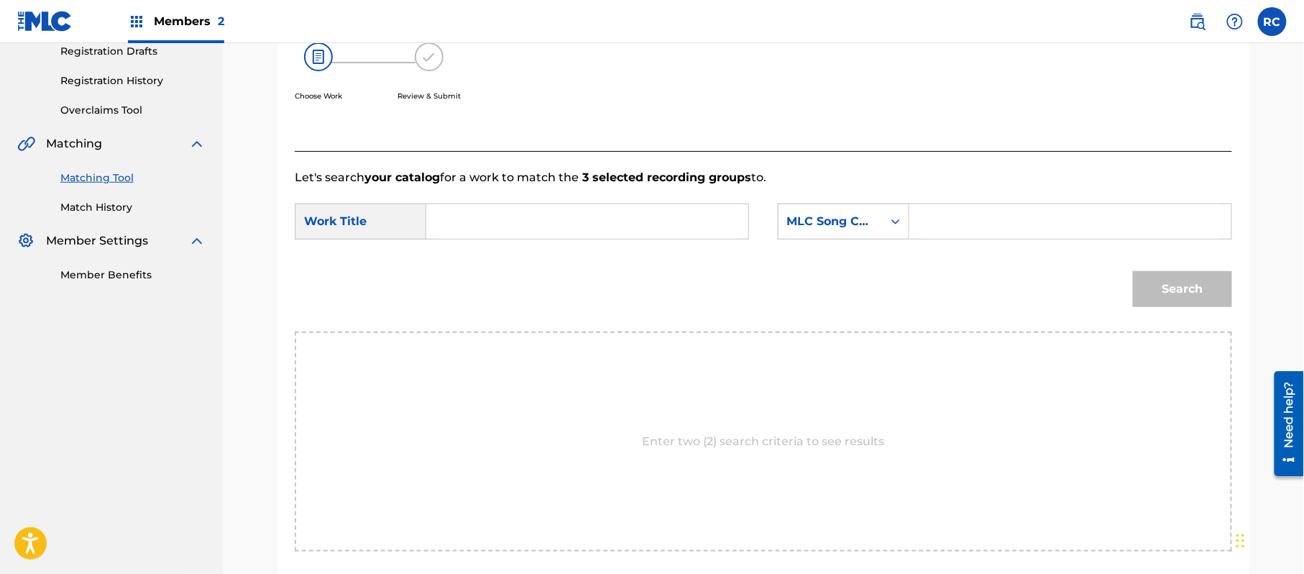
click at [540, 229] on input "Search Form" at bounding box center [587, 221] width 298 height 34
paste input "Peek-A-Boo PM6O33"
click at [559, 227] on input "Peek-A-Boo PM6O33" at bounding box center [587, 221] width 298 height 34
type input "Peek-A-Boo"
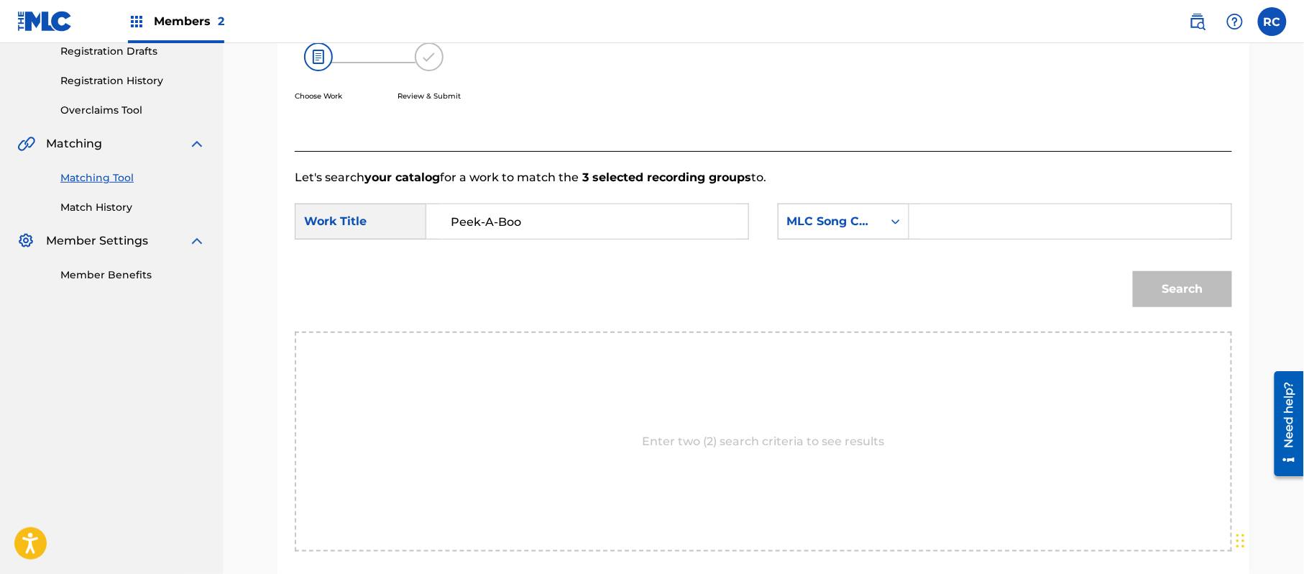
click at [996, 224] on input "Search Form" at bounding box center [1070, 221] width 298 height 34
paste input "PM6O33"
type input "PM6O33"
click at [1159, 286] on button "Search" at bounding box center [1182, 289] width 99 height 36
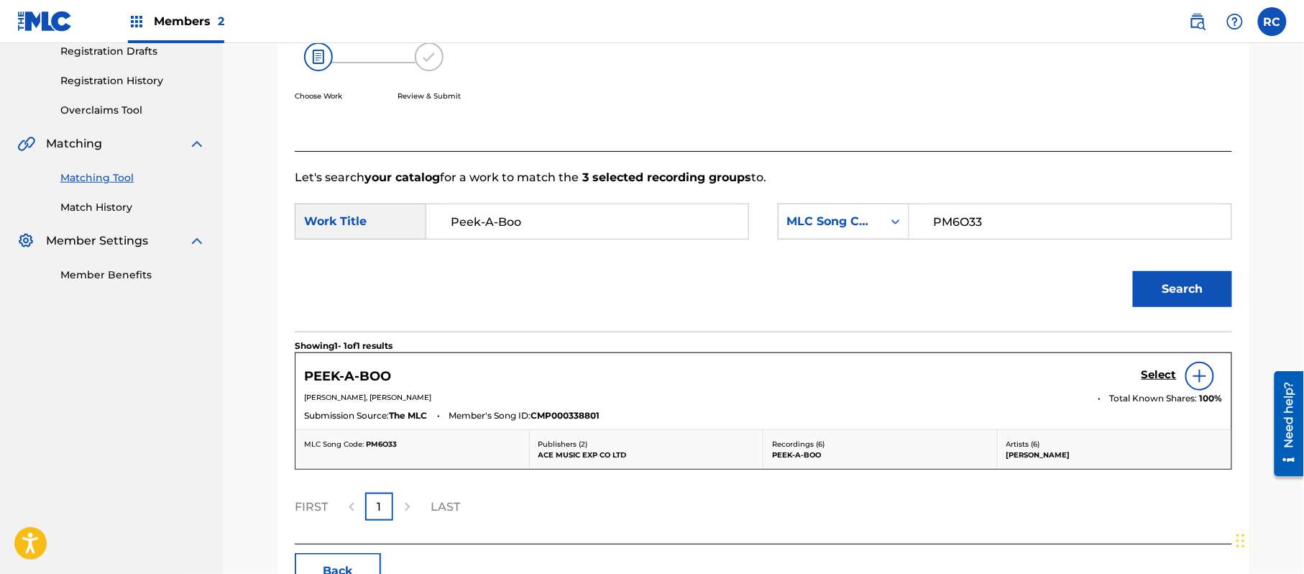
click at [1150, 375] on h5 "Select" at bounding box center [1158, 375] width 35 height 14
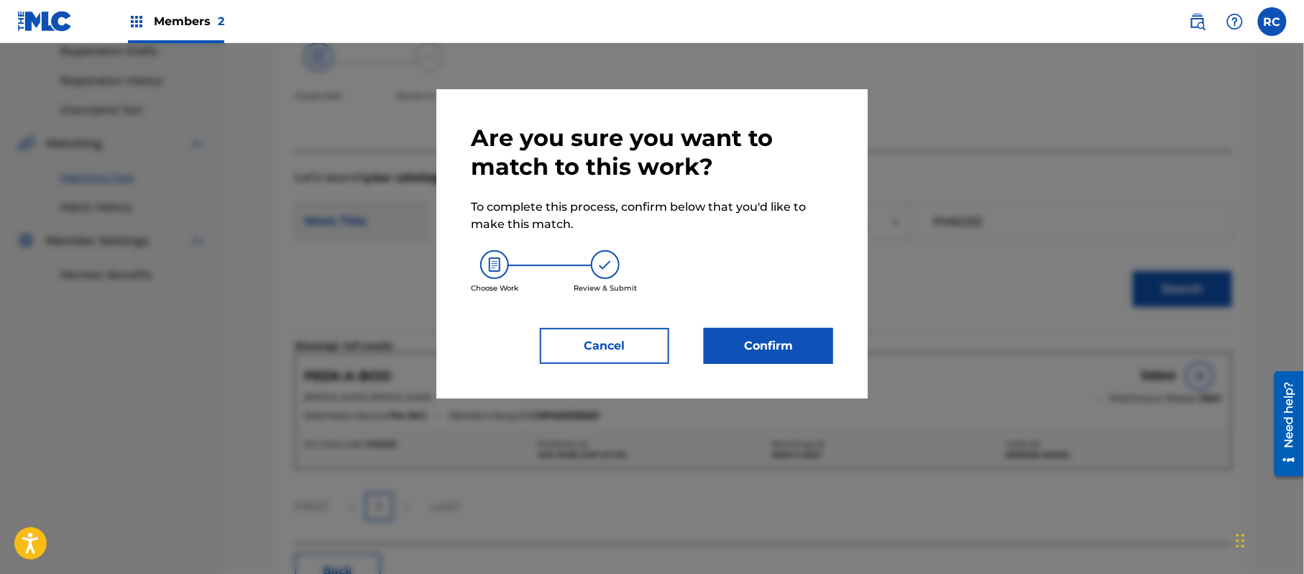
click at [785, 341] on button "Confirm" at bounding box center [768, 346] width 129 height 36
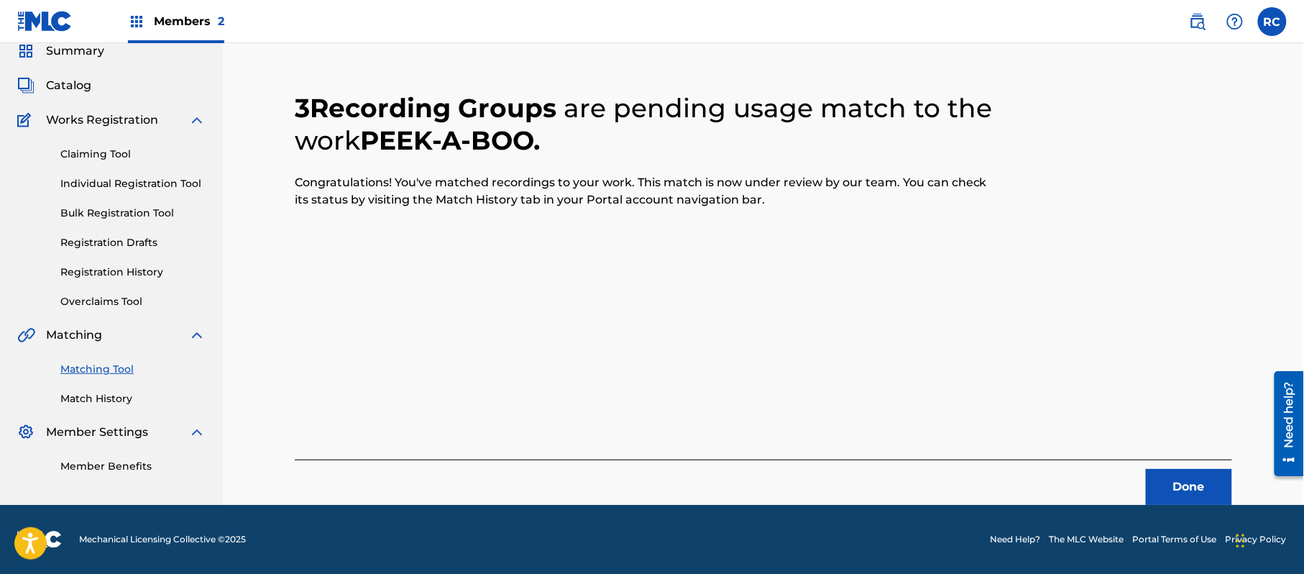
scroll to position [57, 0]
click at [1157, 476] on button "Done" at bounding box center [1189, 487] width 86 height 36
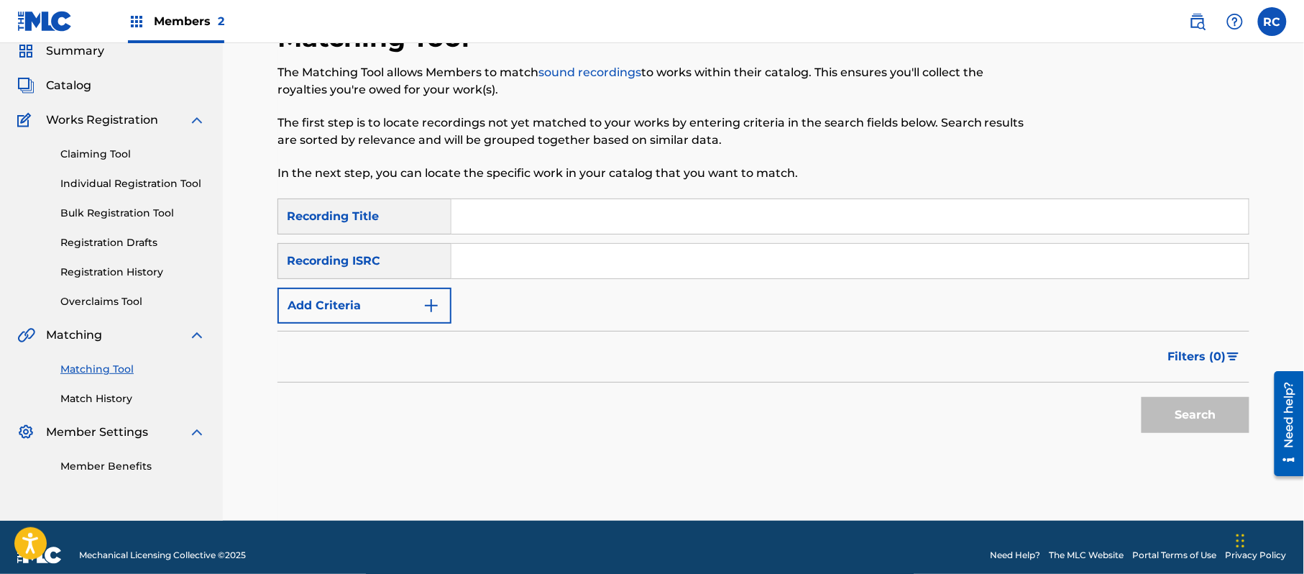
drag, startPoint x: 501, startPoint y: 263, endPoint x: 538, endPoint y: 272, distance: 38.4
click at [501, 263] on input "Search Form" at bounding box center [849, 261] width 797 height 34
paste input "JPZ921212267"
type input "JPZ921212267"
click at [1205, 404] on button "Search" at bounding box center [1195, 415] width 108 height 36
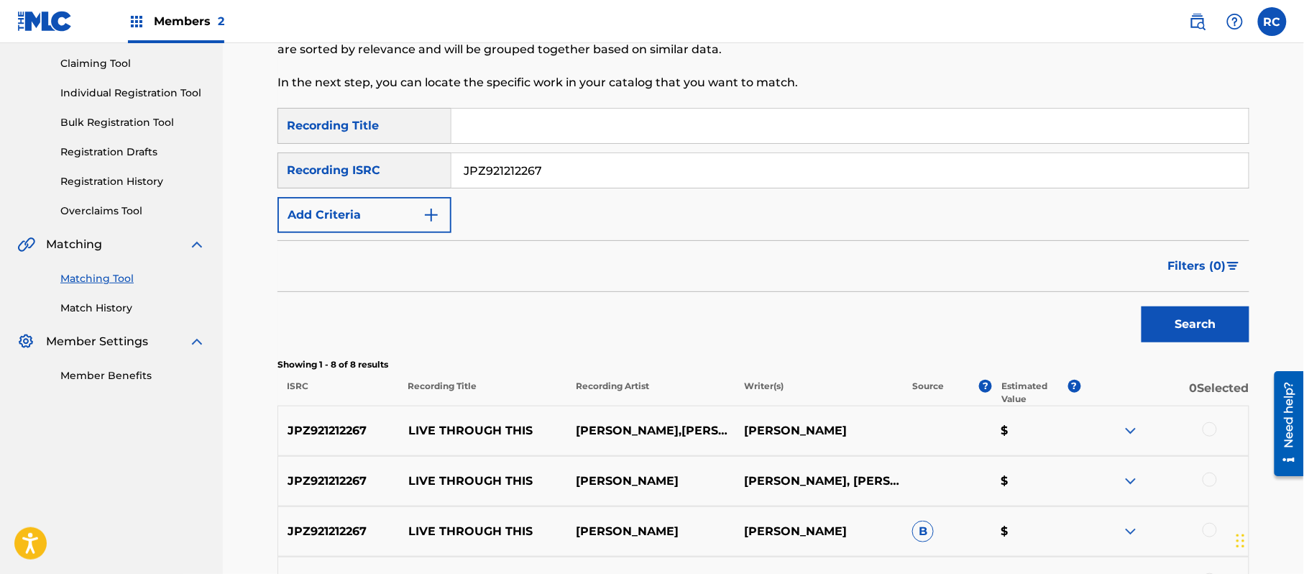
scroll to position [345, 0]
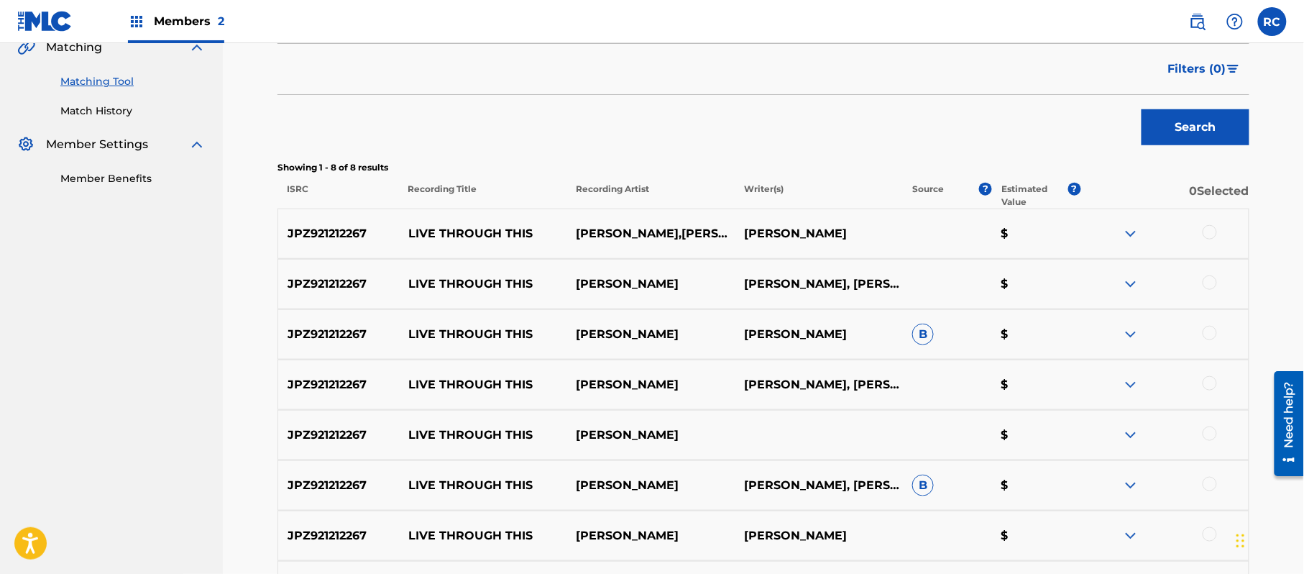
click at [1217, 234] on div at bounding box center [1164, 233] width 168 height 17
click at [1211, 233] on div at bounding box center [1209, 232] width 14 height 14
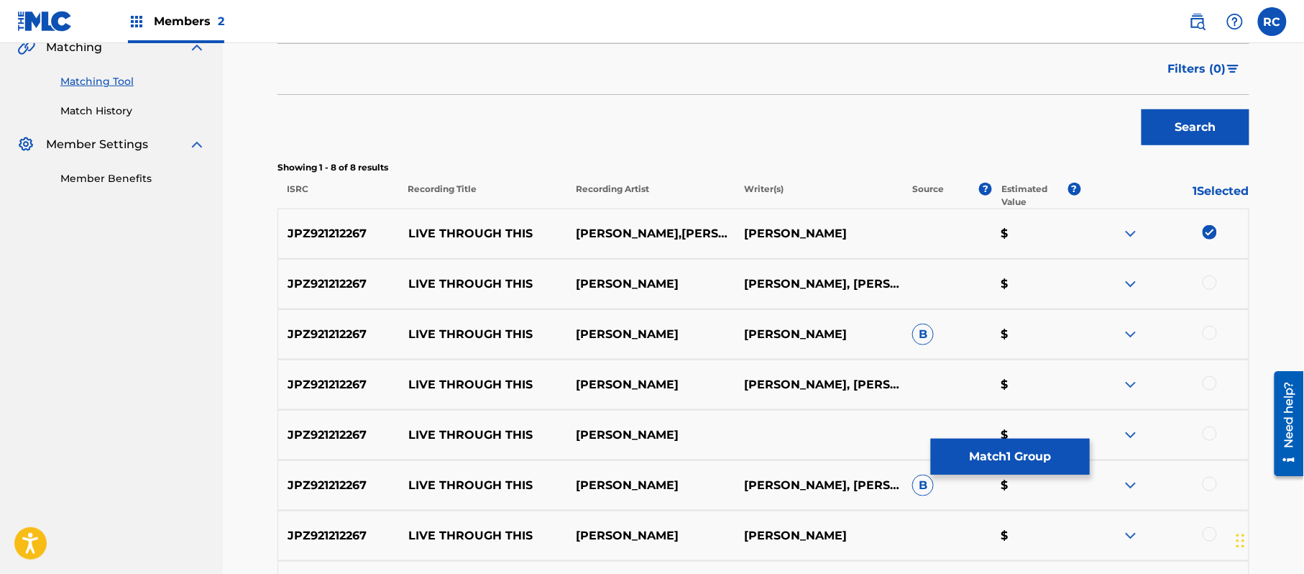
click at [1211, 282] on div at bounding box center [1209, 282] width 14 height 14
click at [1207, 337] on div at bounding box center [1209, 333] width 14 height 14
click at [1209, 381] on div at bounding box center [1209, 383] width 14 height 14
click at [1210, 434] on div at bounding box center [1209, 433] width 14 height 14
click at [1206, 482] on div at bounding box center [1209, 484] width 14 height 14
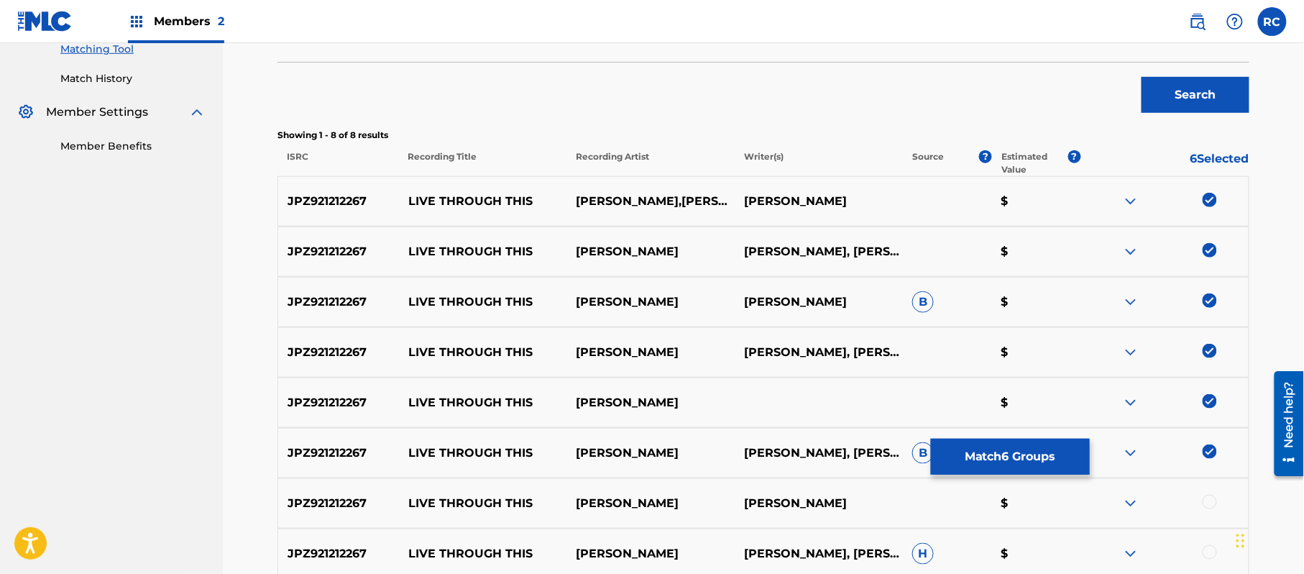
scroll to position [441, 0]
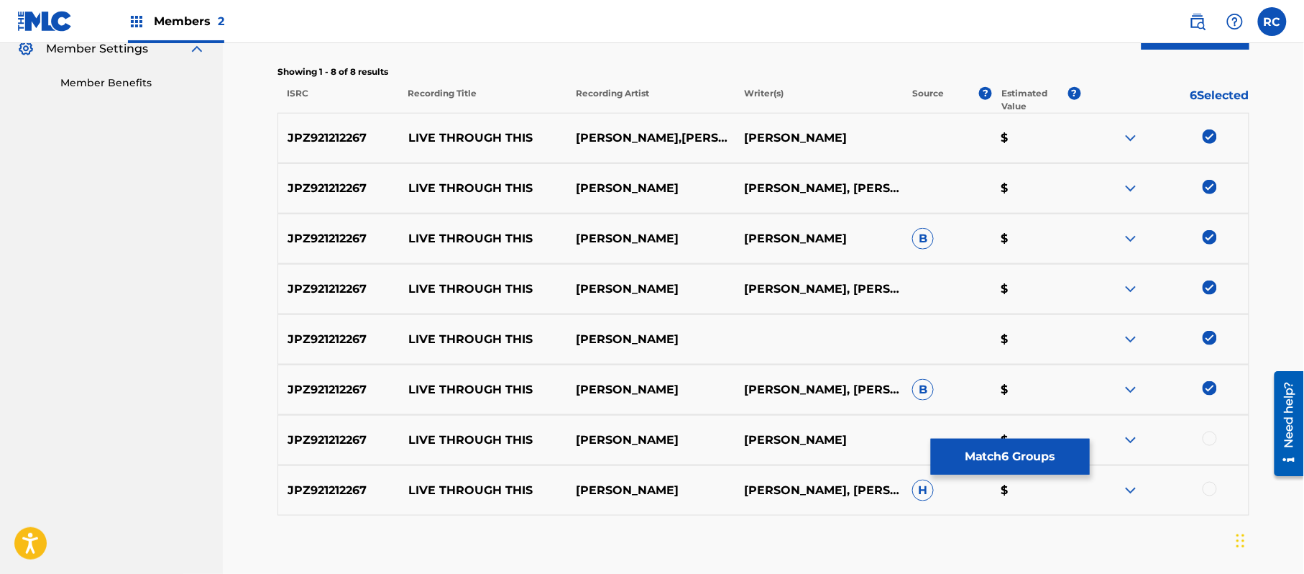
click at [1206, 440] on div at bounding box center [1209, 438] width 14 height 14
click at [1213, 490] on div at bounding box center [1209, 489] width 14 height 14
click at [1034, 461] on button "Match 8 Groups" at bounding box center [1010, 456] width 159 height 36
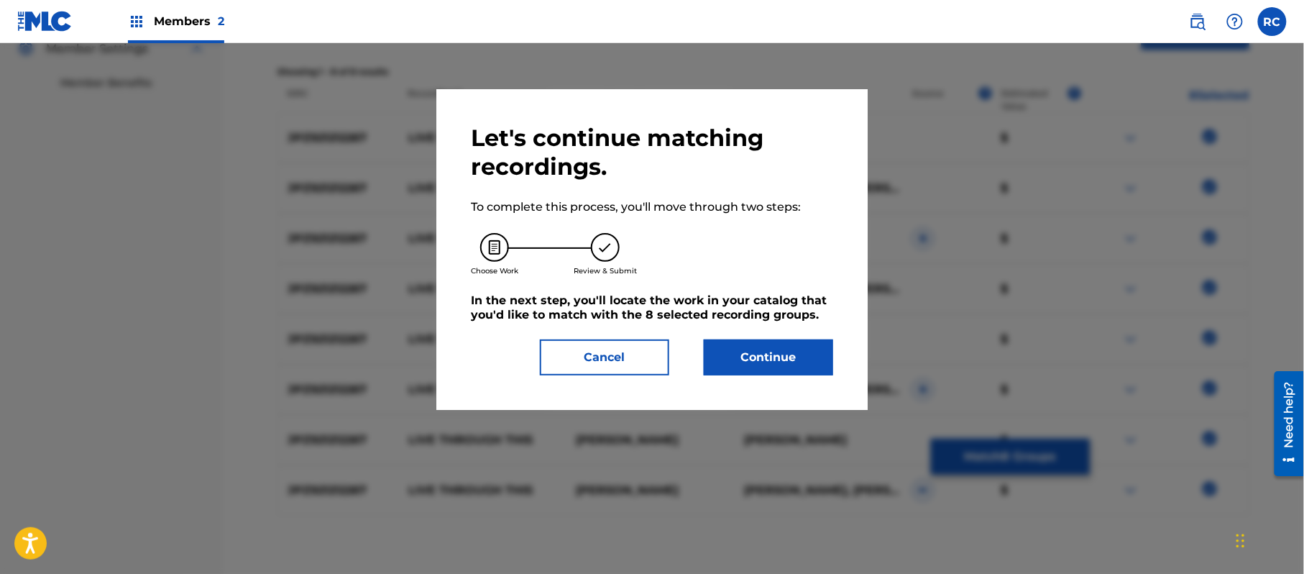
click at [811, 349] on button "Continue" at bounding box center [768, 357] width 129 height 36
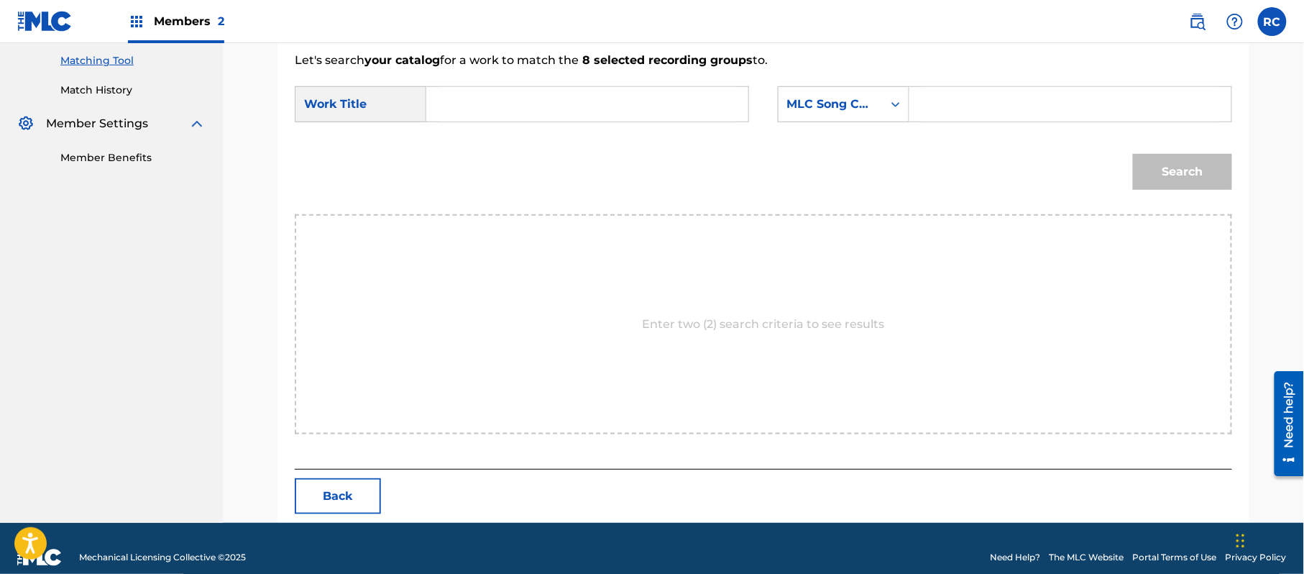
scroll to position [384, 0]
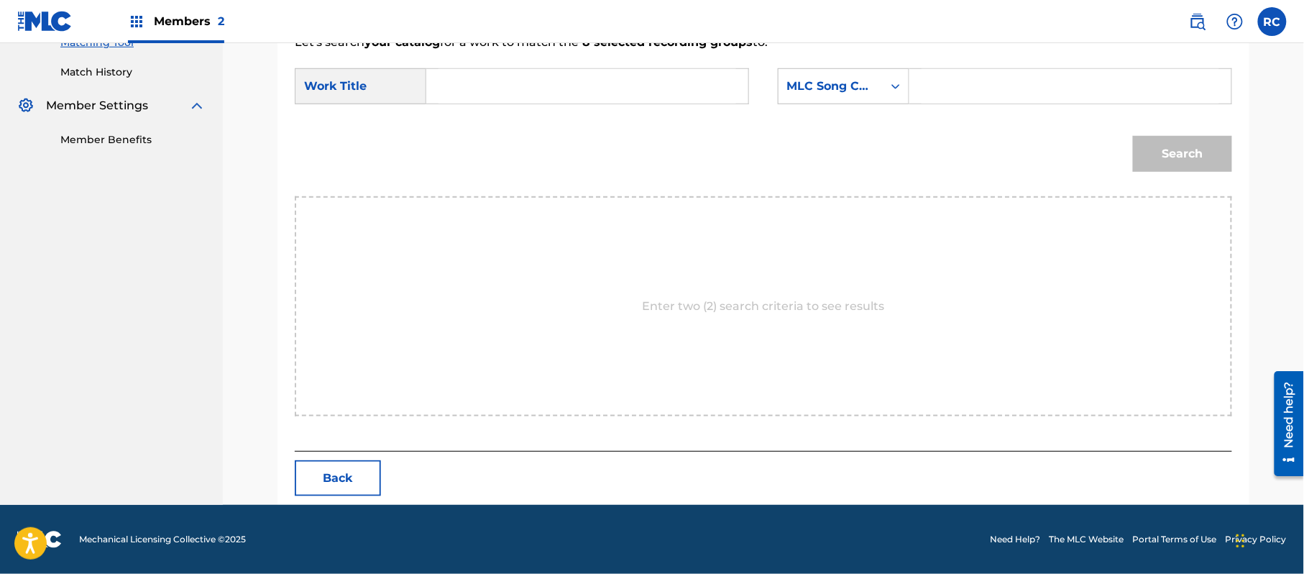
click at [506, 76] on input "Search Form" at bounding box center [587, 86] width 298 height 34
paste input "Live Through This LR21CR"
click at [584, 85] on input "Live Through This LR21CR" at bounding box center [587, 86] width 298 height 34
type input "Live Through This"
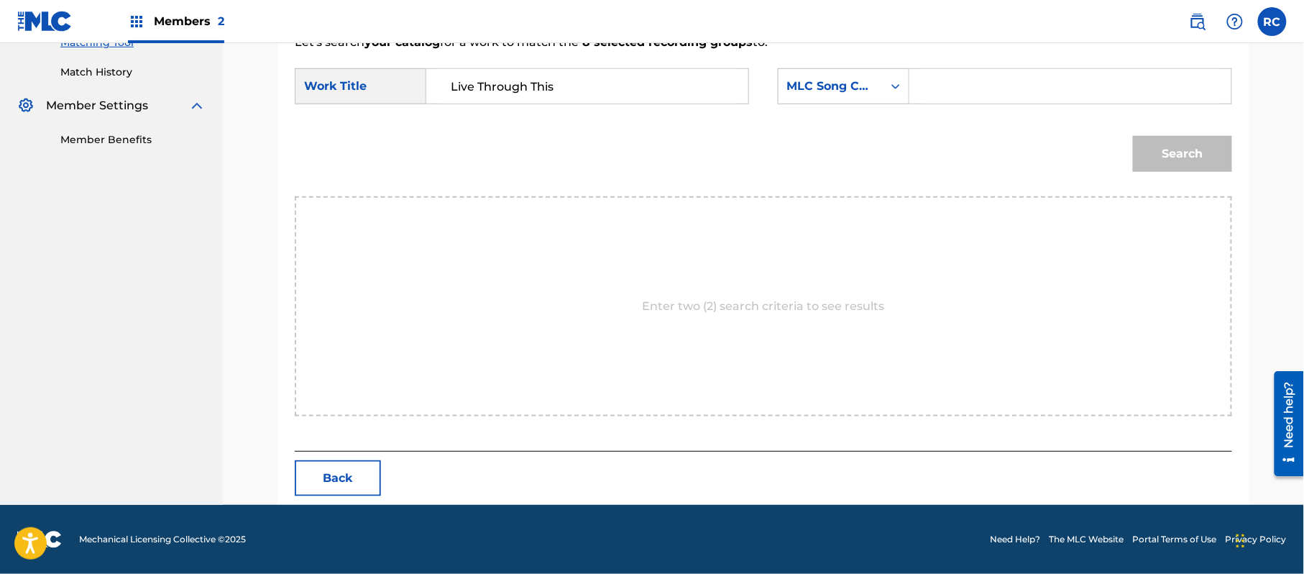
click at [952, 85] on input "Search Form" at bounding box center [1070, 86] width 298 height 34
paste input "LR21CR"
type input "LR21CR"
click at [1174, 159] on button "Search" at bounding box center [1182, 154] width 99 height 36
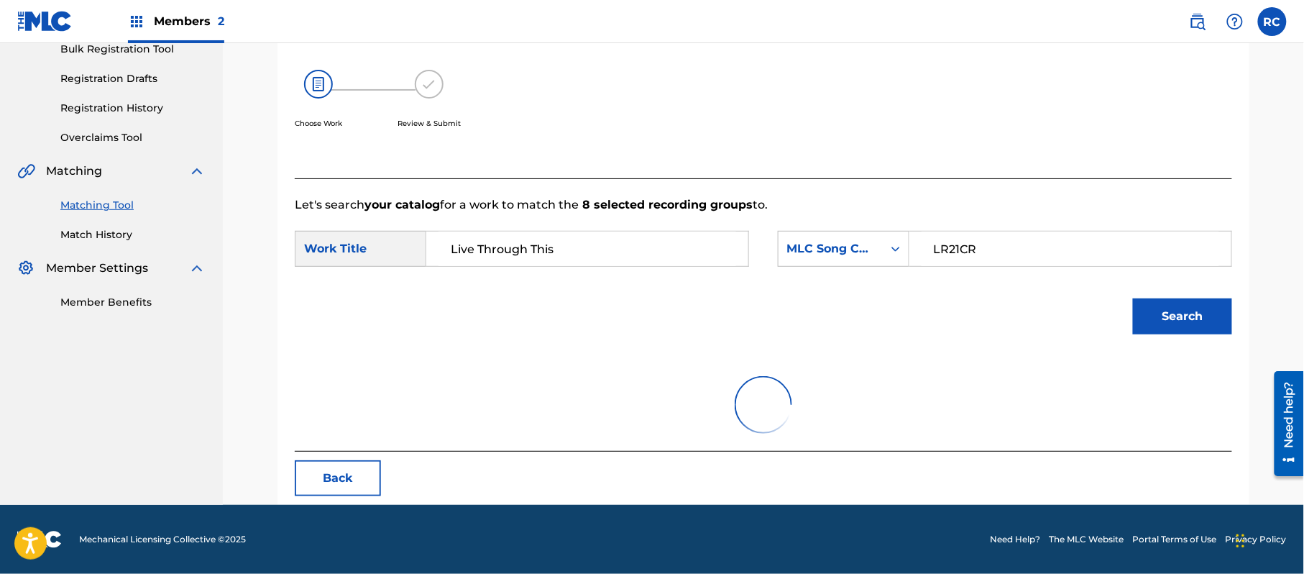
scroll to position [342, 0]
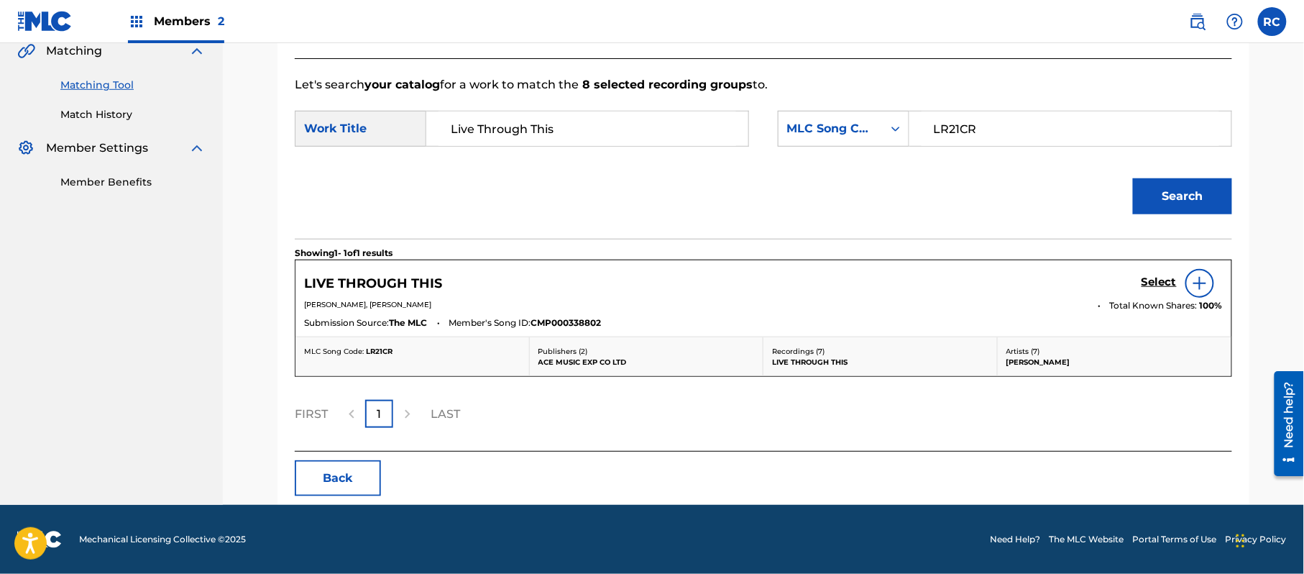
click at [1146, 282] on h5 "Select" at bounding box center [1158, 282] width 35 height 14
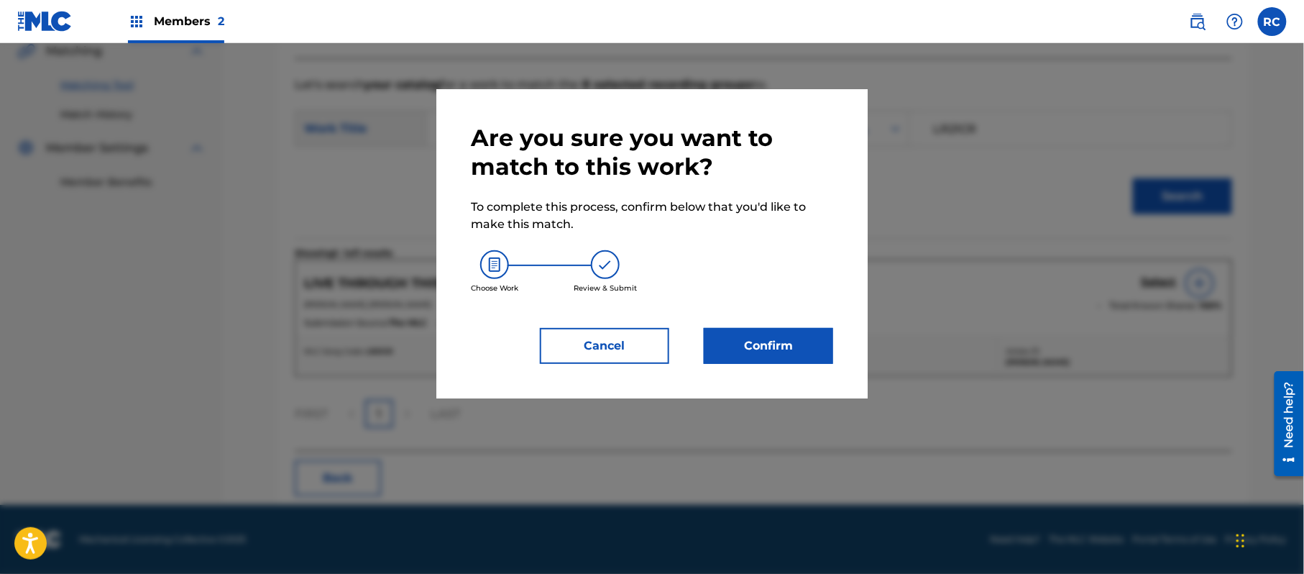
click at [756, 348] on button "Confirm" at bounding box center [768, 346] width 129 height 36
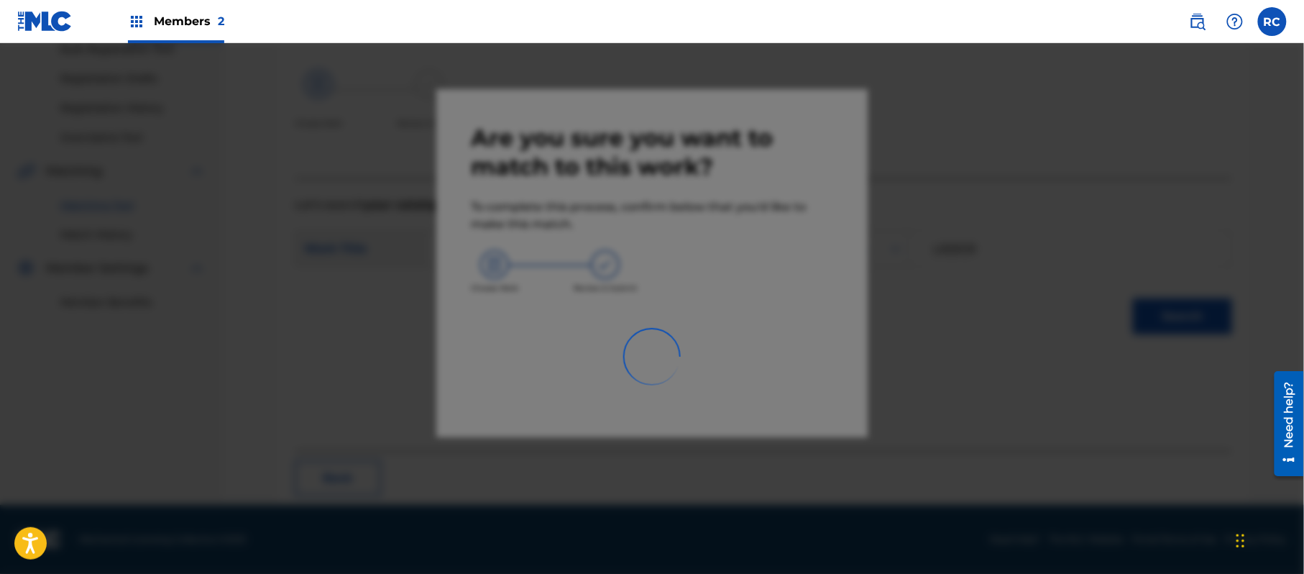
scroll to position [57, 0]
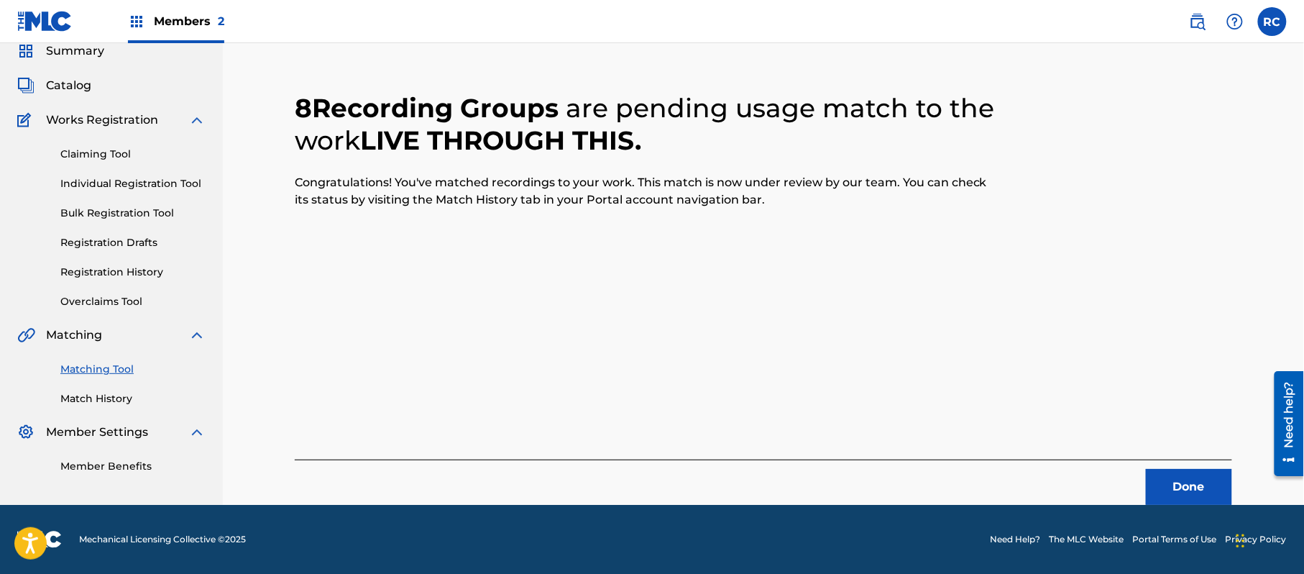
click at [1164, 479] on button "Done" at bounding box center [1189, 487] width 86 height 36
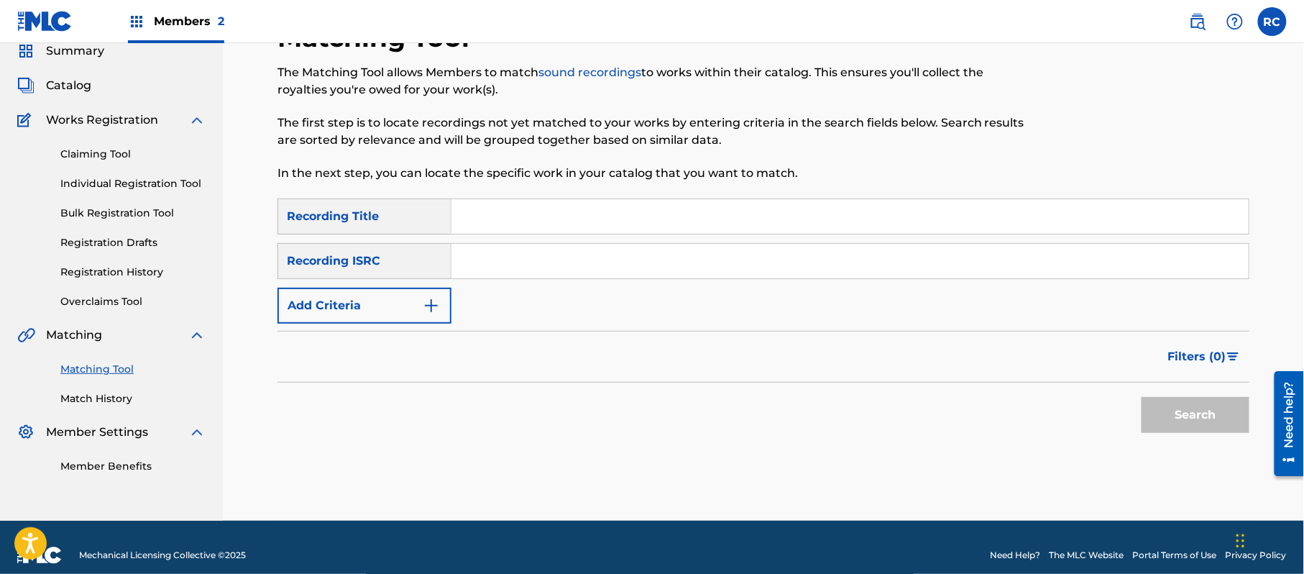
click at [519, 276] on input "Search Form" at bounding box center [849, 261] width 797 height 34
paste input "JPZ921212268"
type input "JPZ921212268"
click at [1177, 414] on button "Search" at bounding box center [1195, 415] width 108 height 36
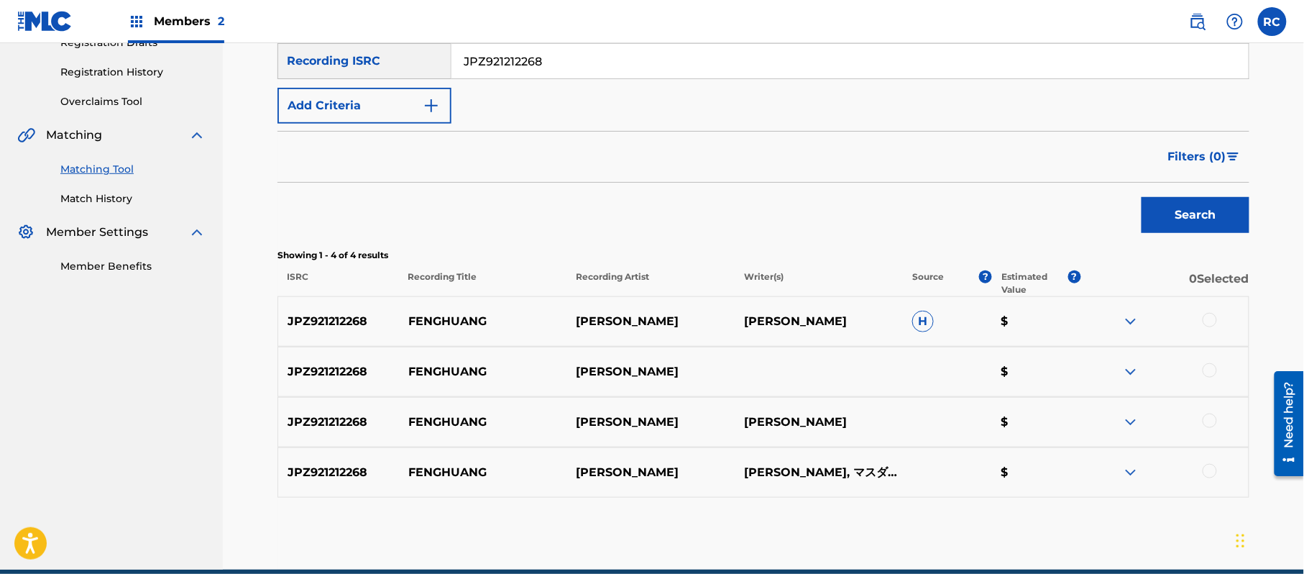
scroll to position [322, 0]
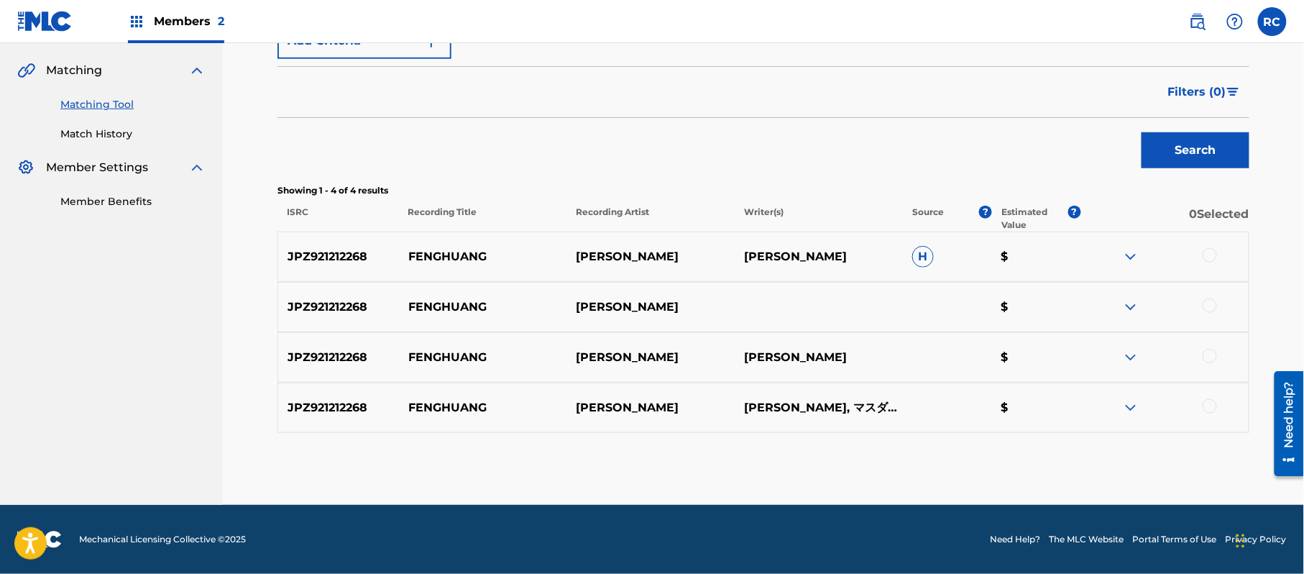
click at [1207, 257] on div at bounding box center [1209, 255] width 14 height 14
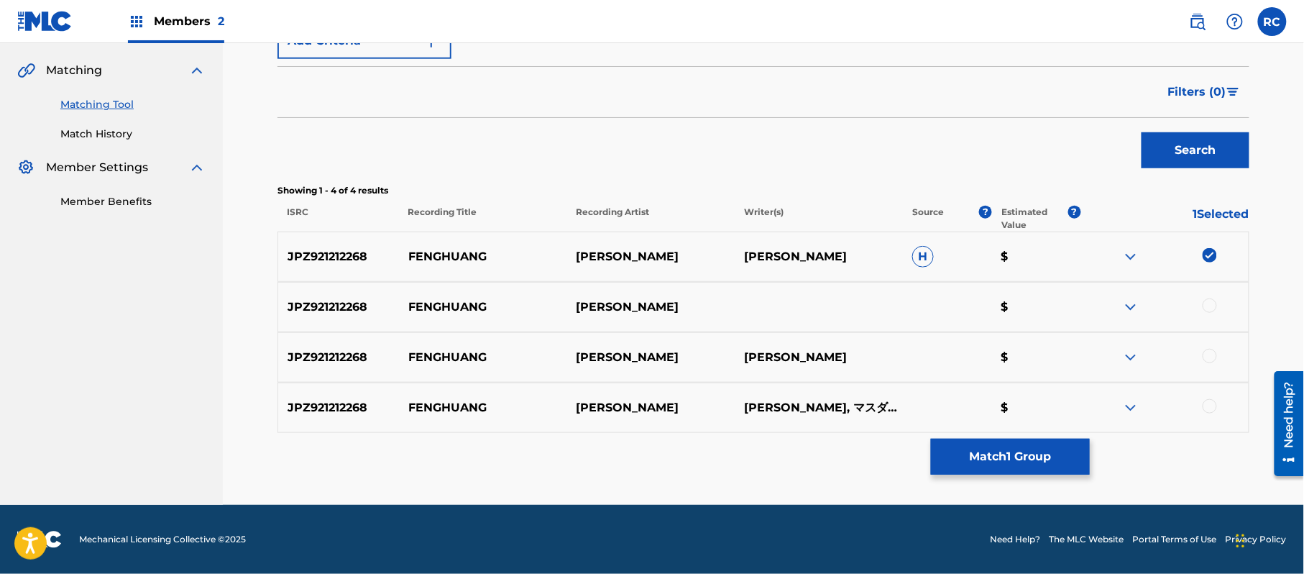
click at [1207, 309] on div at bounding box center [1209, 305] width 14 height 14
click at [1212, 354] on div at bounding box center [1209, 356] width 14 height 14
click at [1210, 404] on div at bounding box center [1209, 406] width 14 height 14
click at [1006, 457] on button "Match 4 Groups" at bounding box center [1010, 456] width 159 height 36
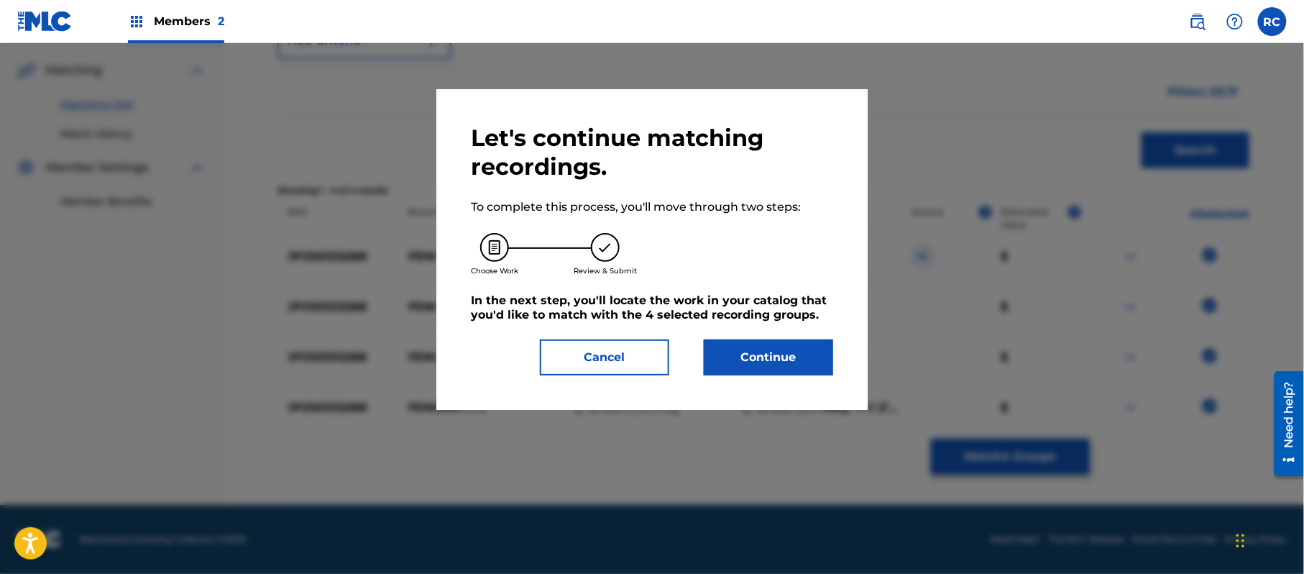
click at [757, 352] on button "Continue" at bounding box center [768, 357] width 129 height 36
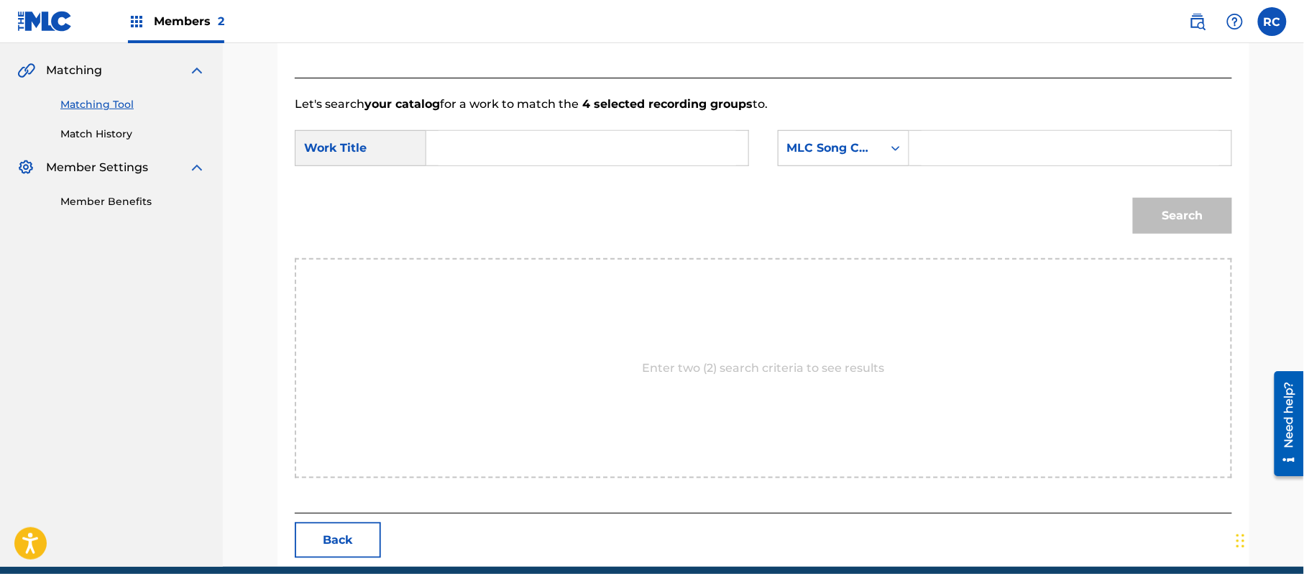
click at [547, 154] on input "Search Form" at bounding box center [587, 148] width 298 height 34
paste input "Fenghuang FB0Q77"
click at [561, 150] on input "Fenghuang FB0Q77" at bounding box center [587, 148] width 298 height 34
type input "Fenghuang"
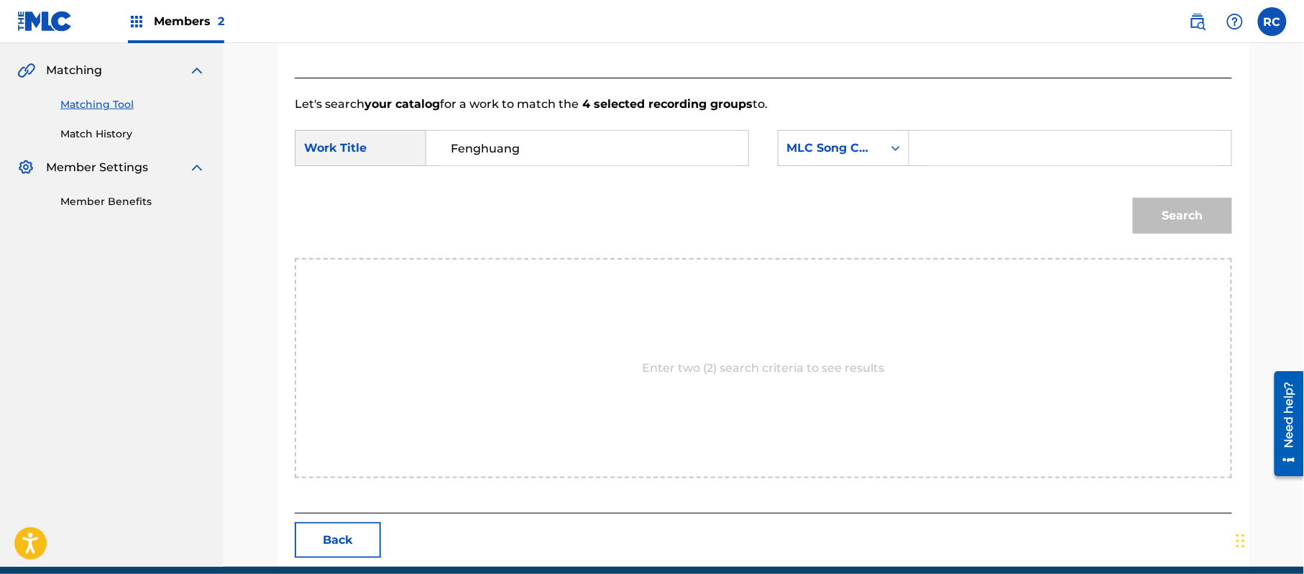
click at [954, 159] on input "Search Form" at bounding box center [1070, 148] width 298 height 34
paste input "FB0Q77"
type input "FB0Q77"
click at [1172, 208] on button "Search" at bounding box center [1182, 216] width 99 height 36
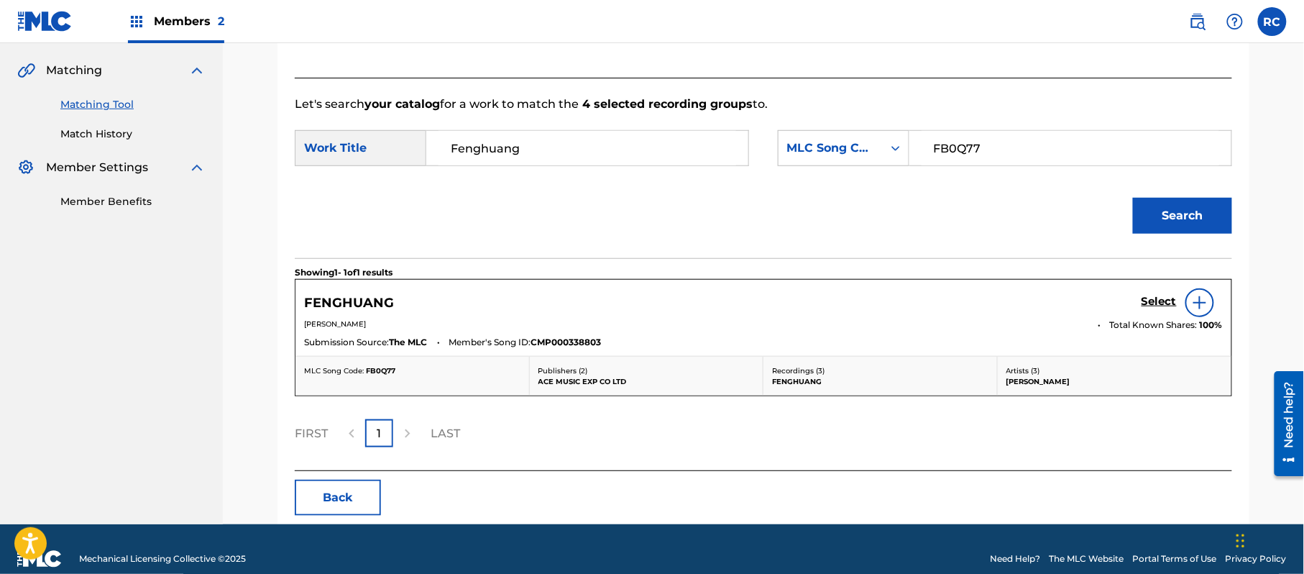
click at [1138, 298] on div "FENGHUANG Select" at bounding box center [763, 302] width 919 height 29
click at [1150, 299] on h5 "Select" at bounding box center [1158, 302] width 35 height 14
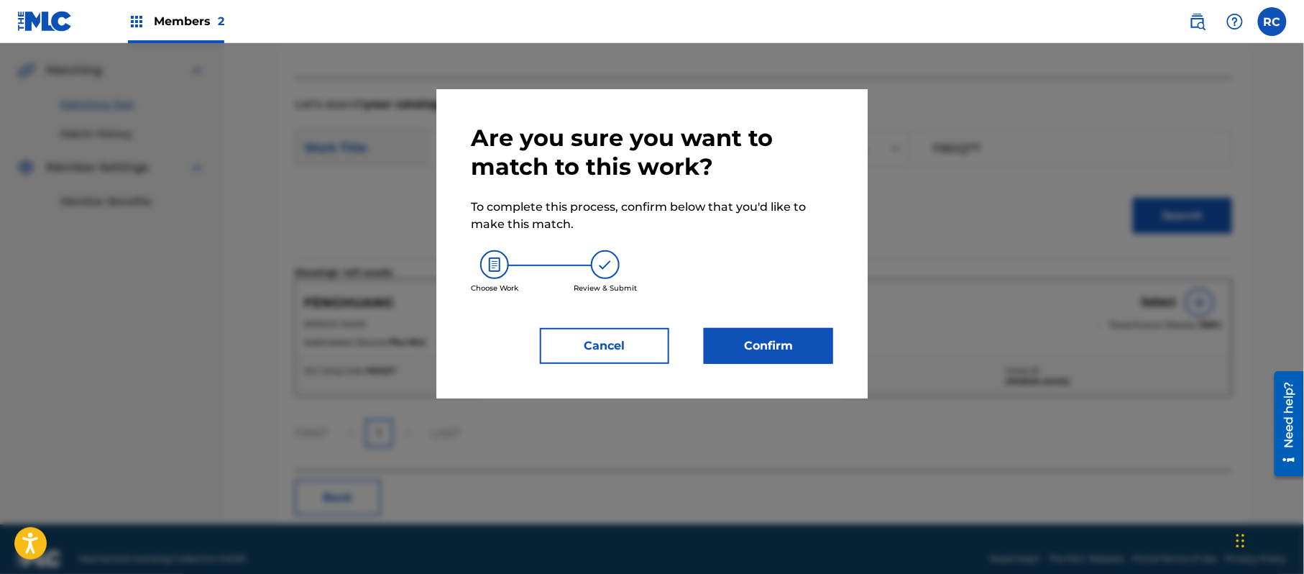
click at [794, 342] on button "Confirm" at bounding box center [768, 346] width 129 height 36
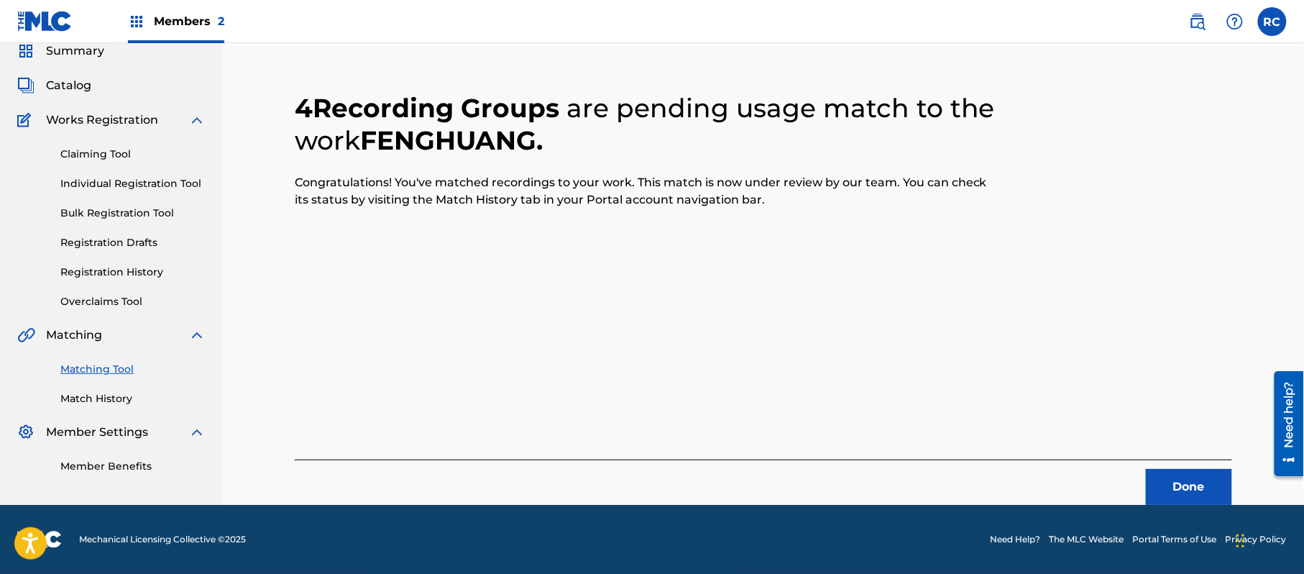
scroll to position [57, 0]
click at [1163, 481] on button "Done" at bounding box center [1189, 487] width 86 height 36
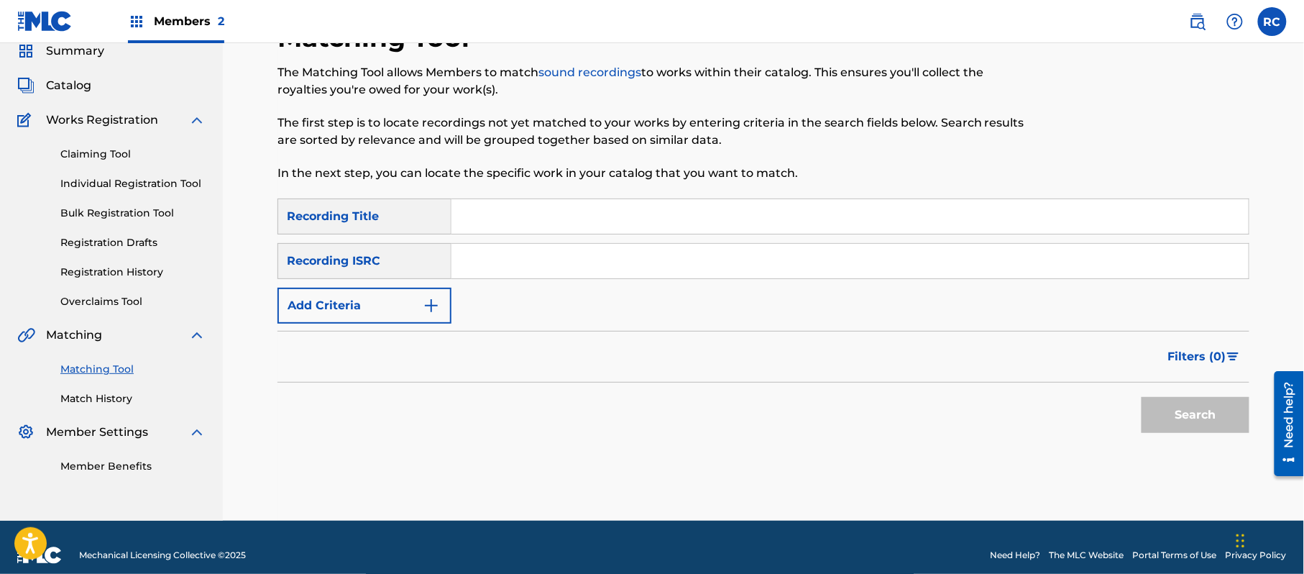
click at [484, 260] on input "Search Form" at bounding box center [849, 261] width 797 height 34
paste input "JPZ921212269"
type input "JPZ921212269"
click at [1167, 421] on button "Search" at bounding box center [1195, 415] width 108 height 36
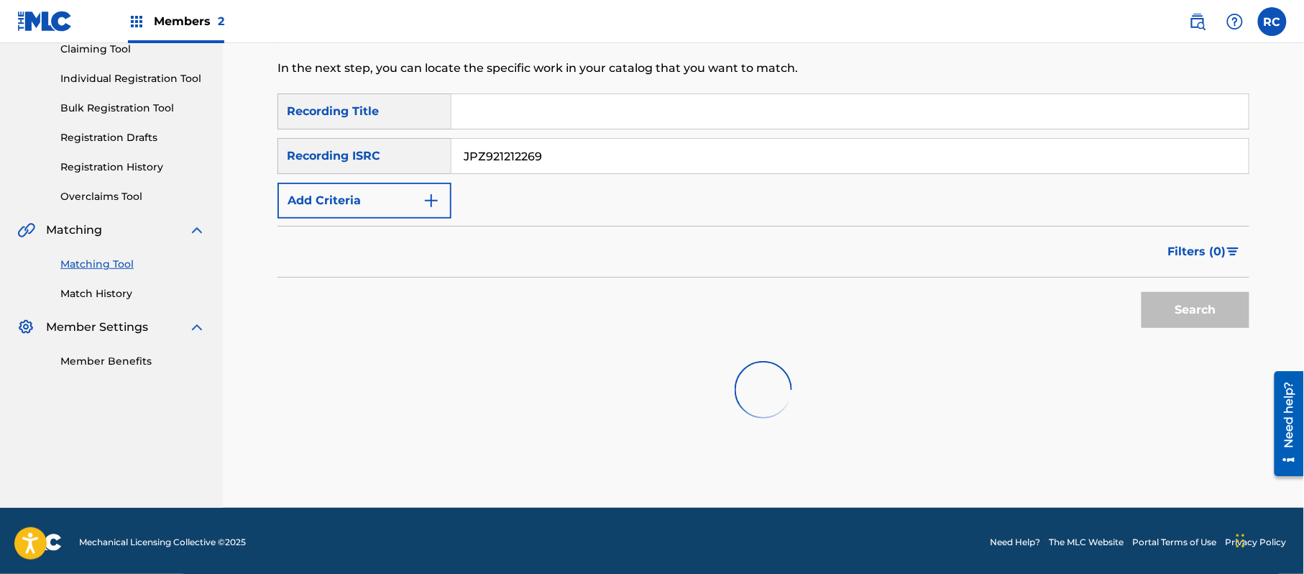
scroll to position [165, 0]
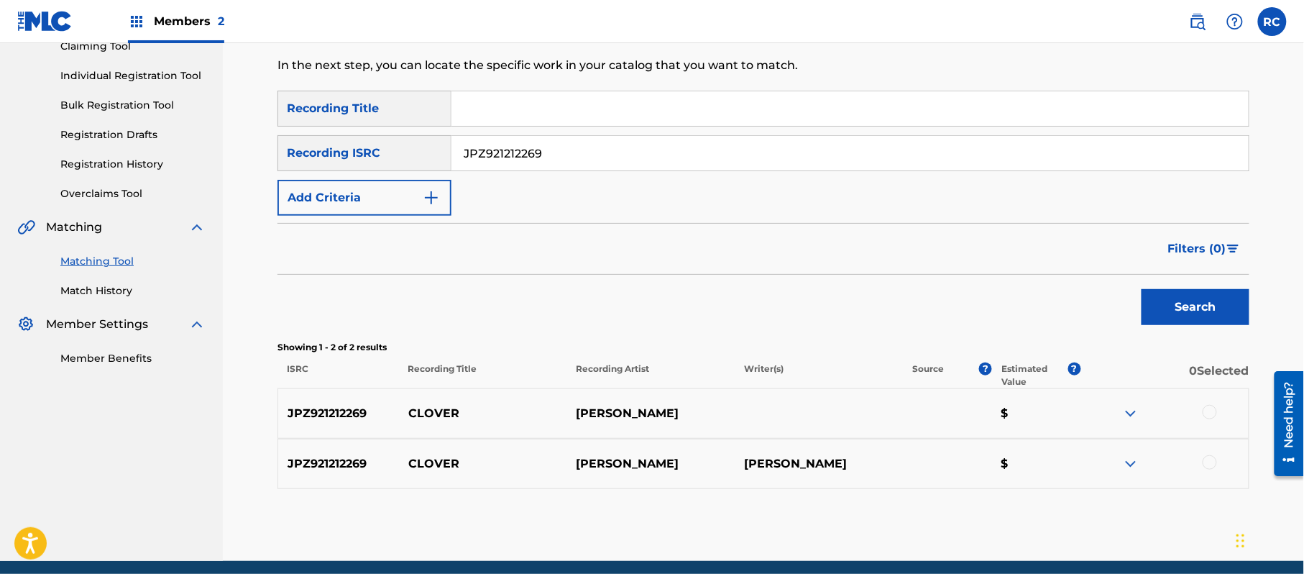
click at [1211, 413] on div at bounding box center [1209, 412] width 14 height 14
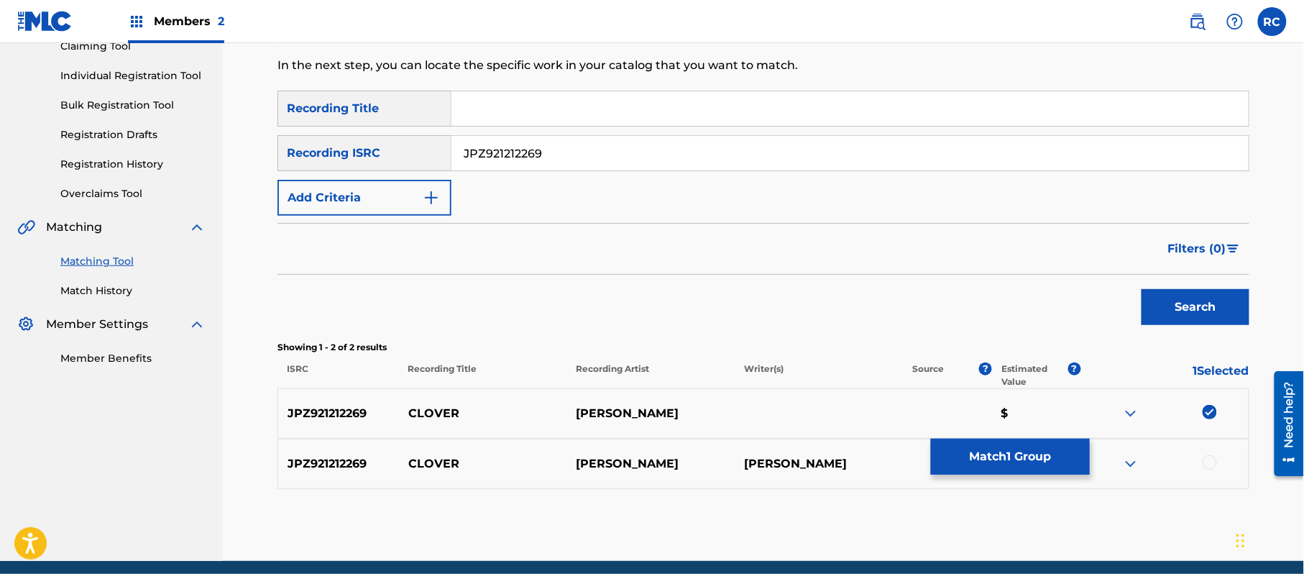
click at [1207, 461] on div at bounding box center [1209, 462] width 14 height 14
click at [1039, 451] on button "Match 2 Groups" at bounding box center [1010, 456] width 159 height 36
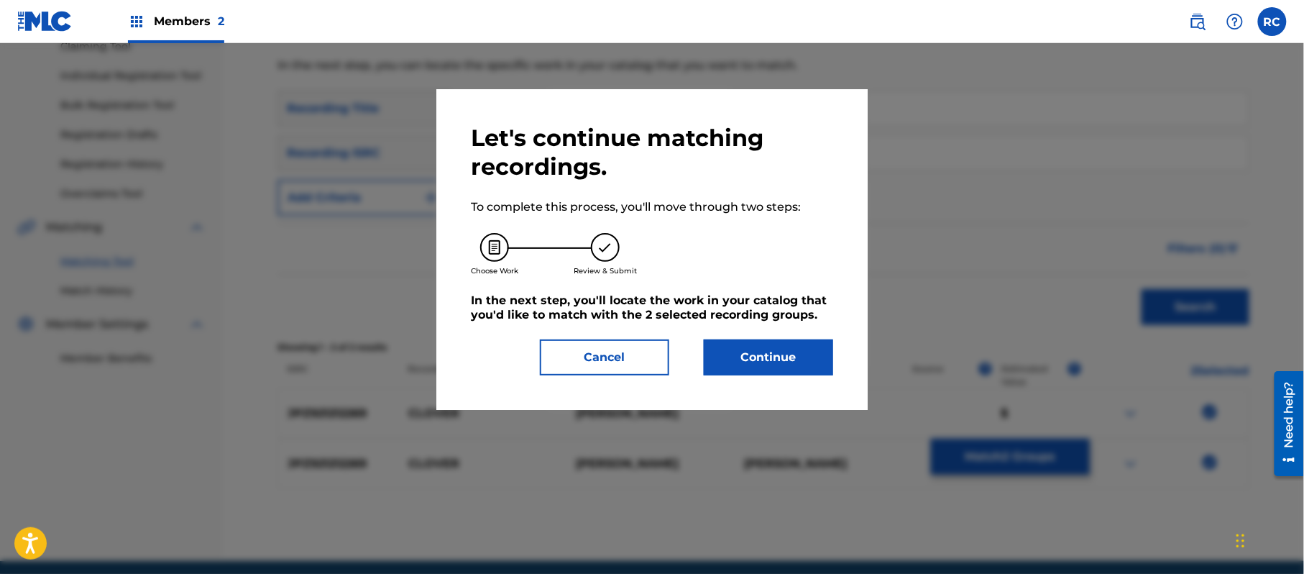
click at [823, 365] on button "Continue" at bounding box center [768, 357] width 129 height 36
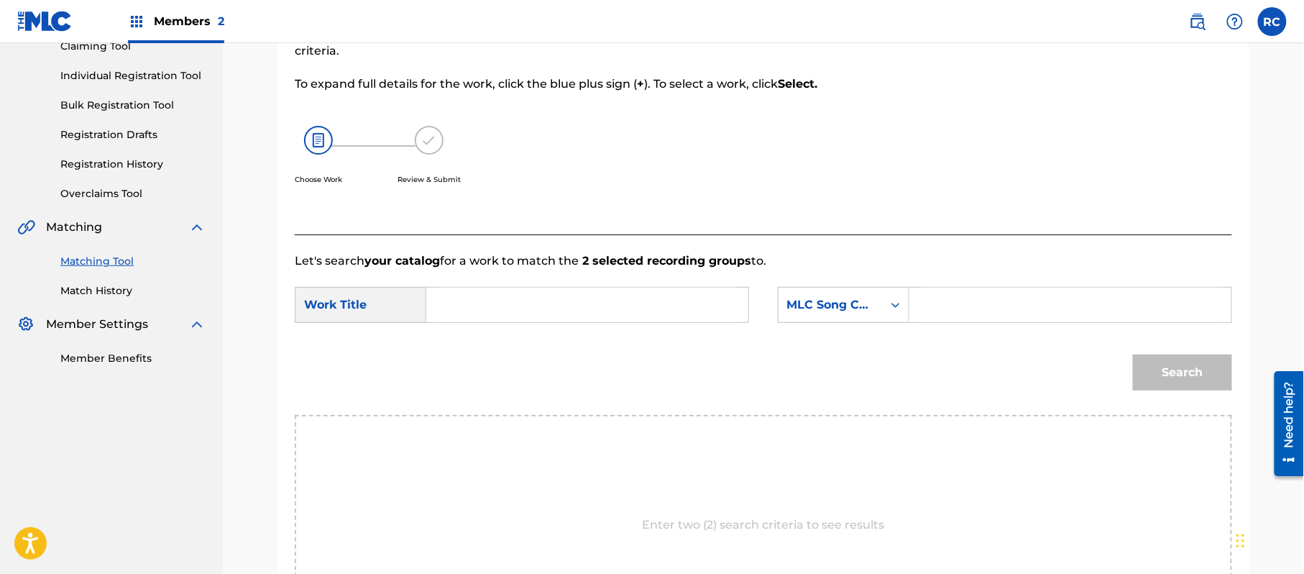
click at [538, 299] on input "Search Form" at bounding box center [587, 304] width 298 height 34
paste input "Clover CI98LZ"
click at [528, 313] on input "Clover CI98LZ" at bounding box center [587, 304] width 298 height 34
type input "Clover"
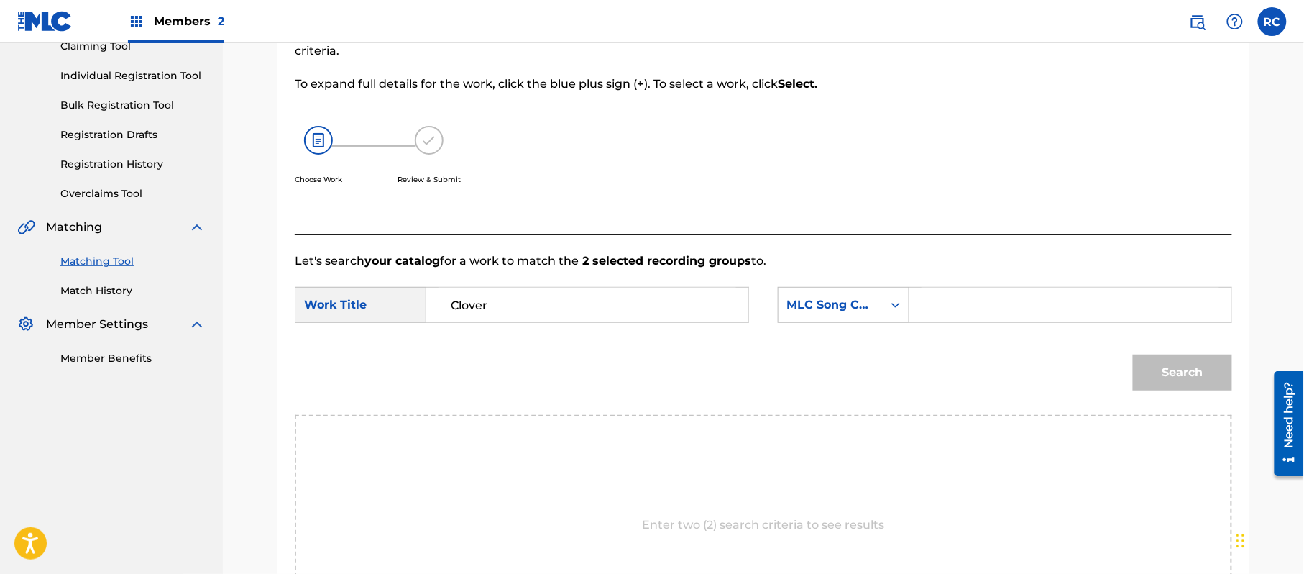
click at [972, 313] on input "Search Form" at bounding box center [1070, 304] width 298 height 34
paste input "CI98LZ"
type input "CI98LZ"
click at [1156, 375] on button "Search" at bounding box center [1182, 372] width 99 height 36
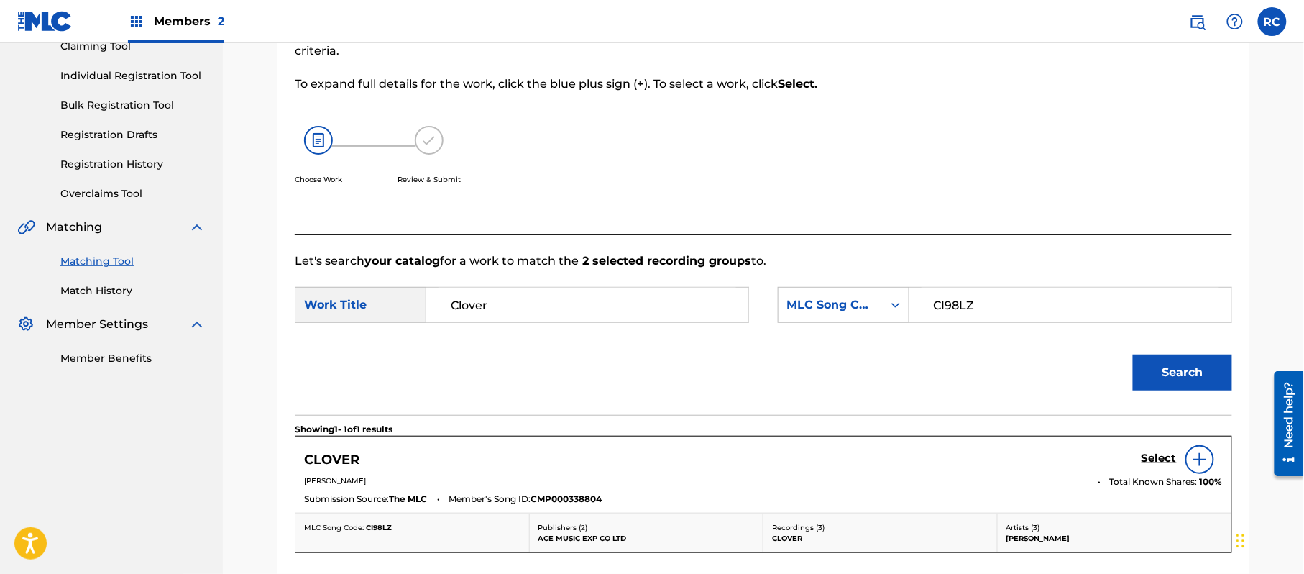
click at [1156, 460] on h5 "Select" at bounding box center [1158, 458] width 35 height 14
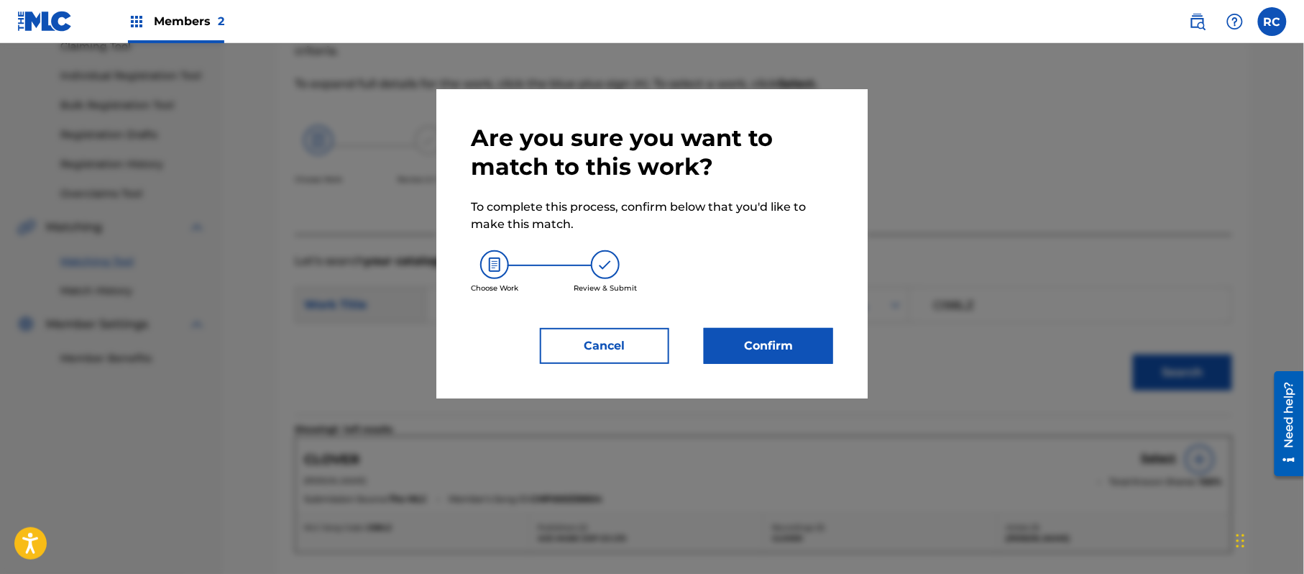
click at [811, 332] on button "Confirm" at bounding box center [768, 346] width 129 height 36
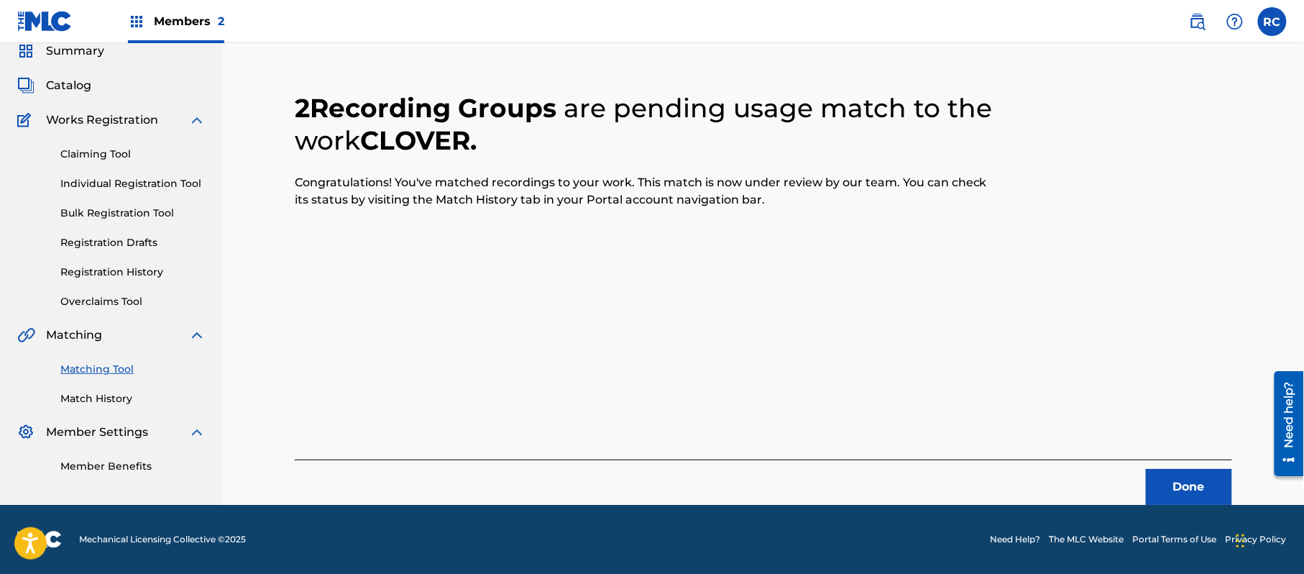
scroll to position [57, 0]
click at [1156, 484] on button "Done" at bounding box center [1189, 487] width 86 height 36
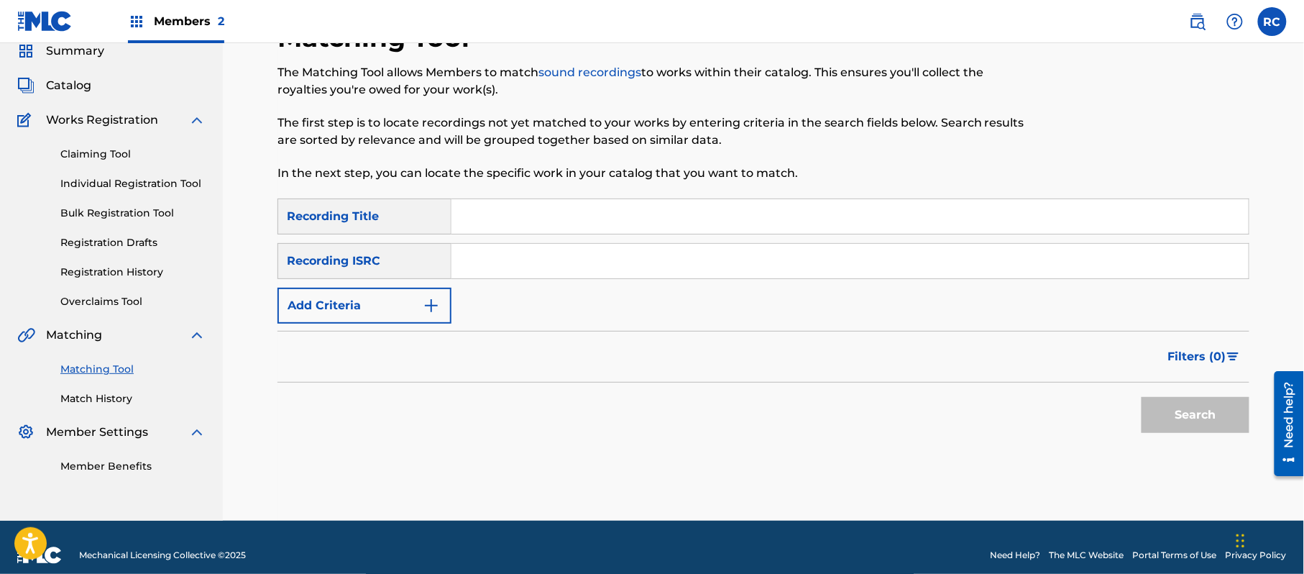
click at [492, 264] on input "Search Form" at bounding box center [849, 261] width 797 height 34
paste input "JPZ921212270"
type input "JPZ921212270"
click at [1177, 425] on button "Search" at bounding box center [1195, 415] width 108 height 36
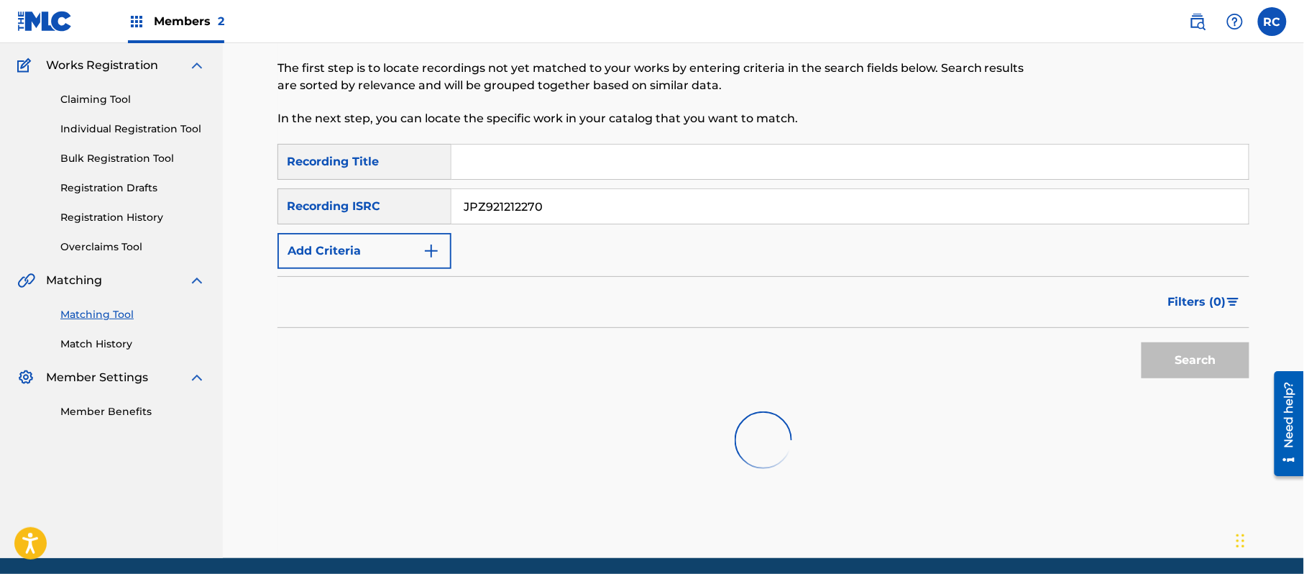
scroll to position [165, 0]
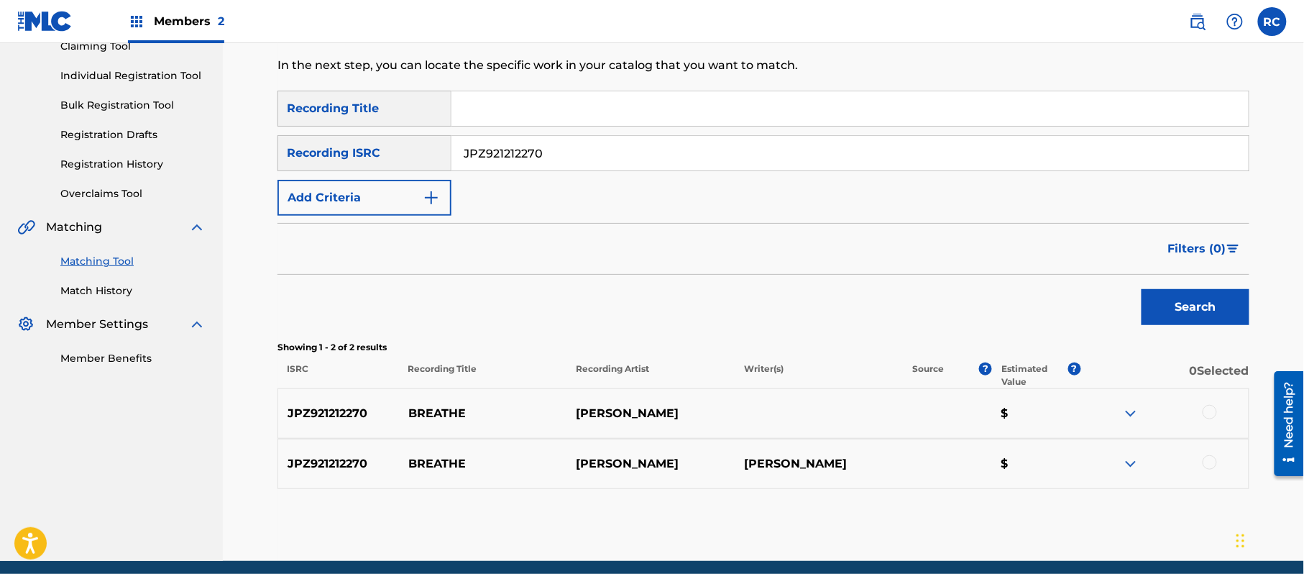
click at [1206, 413] on div at bounding box center [1209, 412] width 14 height 14
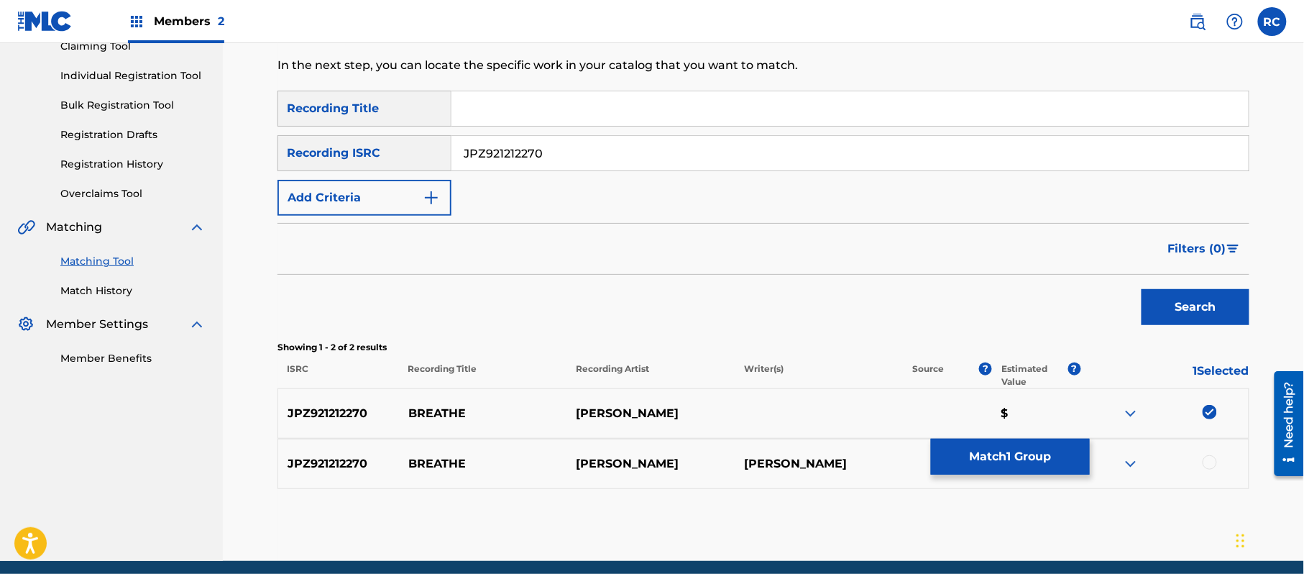
click at [1214, 461] on div at bounding box center [1209, 462] width 14 height 14
click at [1036, 455] on button "Match 2 Groups" at bounding box center [1010, 456] width 159 height 36
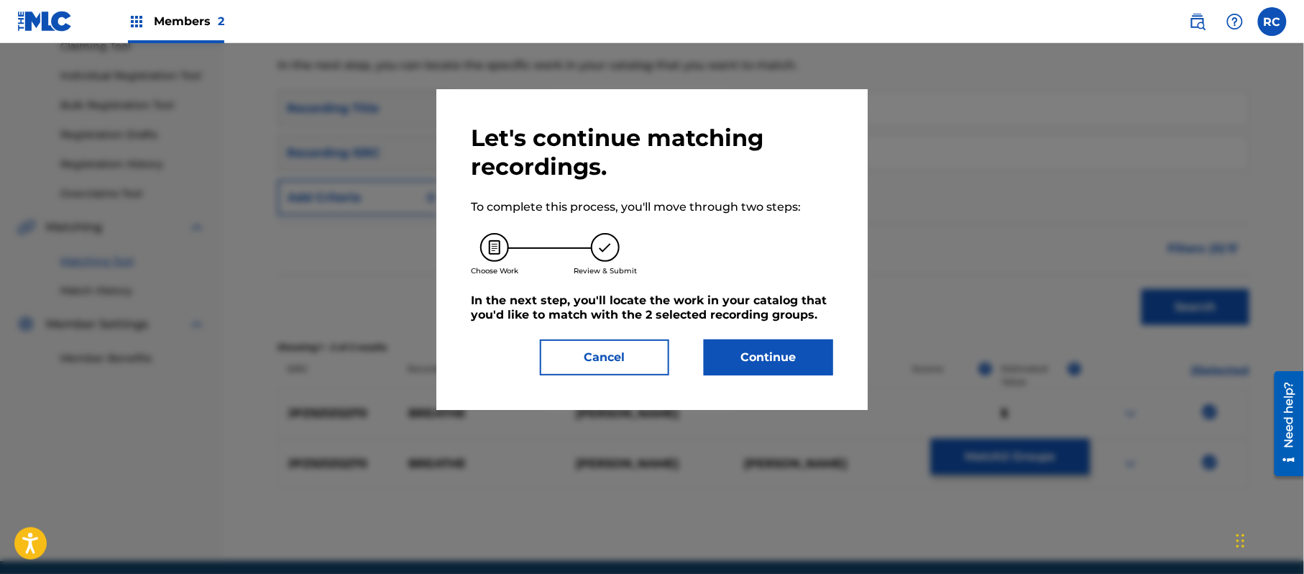
click at [815, 360] on button "Continue" at bounding box center [768, 357] width 129 height 36
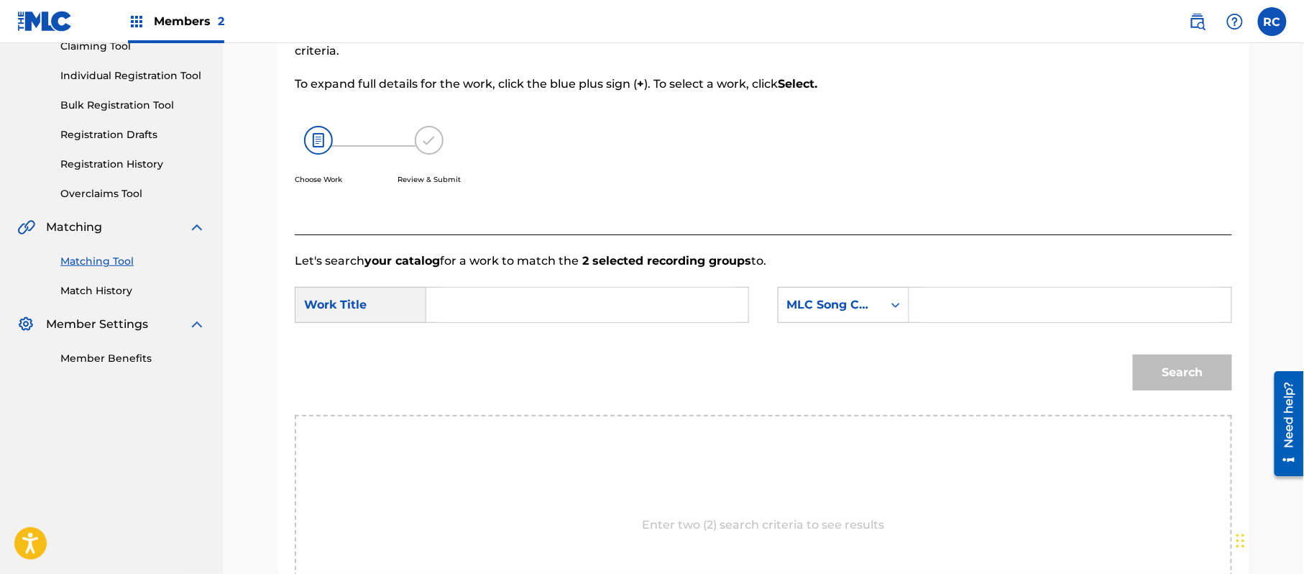
drag, startPoint x: 541, startPoint y: 294, endPoint x: 538, endPoint y: 303, distance: 9.8
click at [539, 299] on input "Search Form" at bounding box center [587, 304] width 298 height 34
paste input "Breathe BD7P8O"
click at [538, 309] on input "Breathe BD7P8O" at bounding box center [587, 304] width 298 height 34
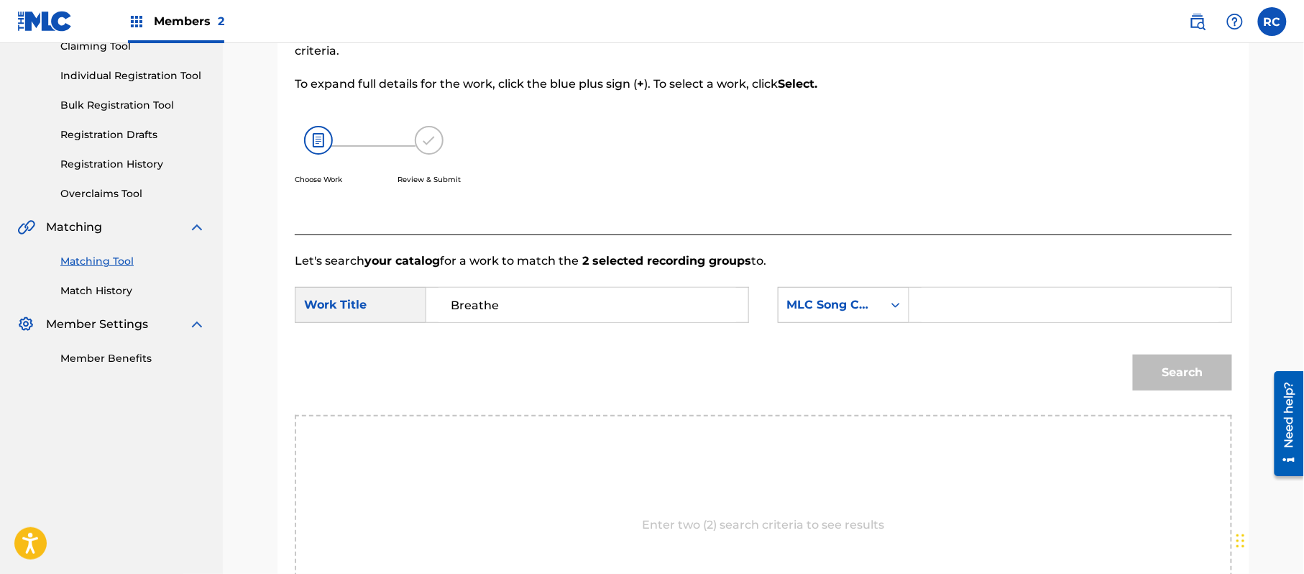
type input "Breathe"
drag, startPoint x: 996, startPoint y: 300, endPoint x: 1006, endPoint y: 306, distance: 11.6
click at [996, 300] on input "Search Form" at bounding box center [1070, 304] width 298 height 34
paste input "BD7P8O"
type input "BD7P8O"
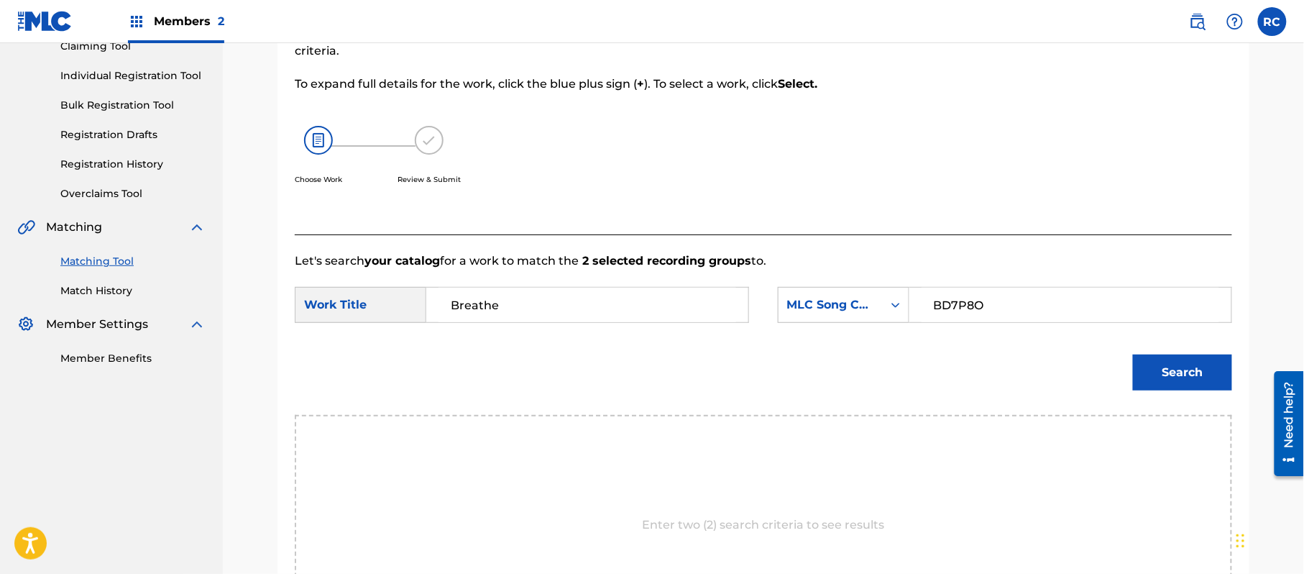
click at [1171, 377] on button "Search" at bounding box center [1182, 372] width 99 height 36
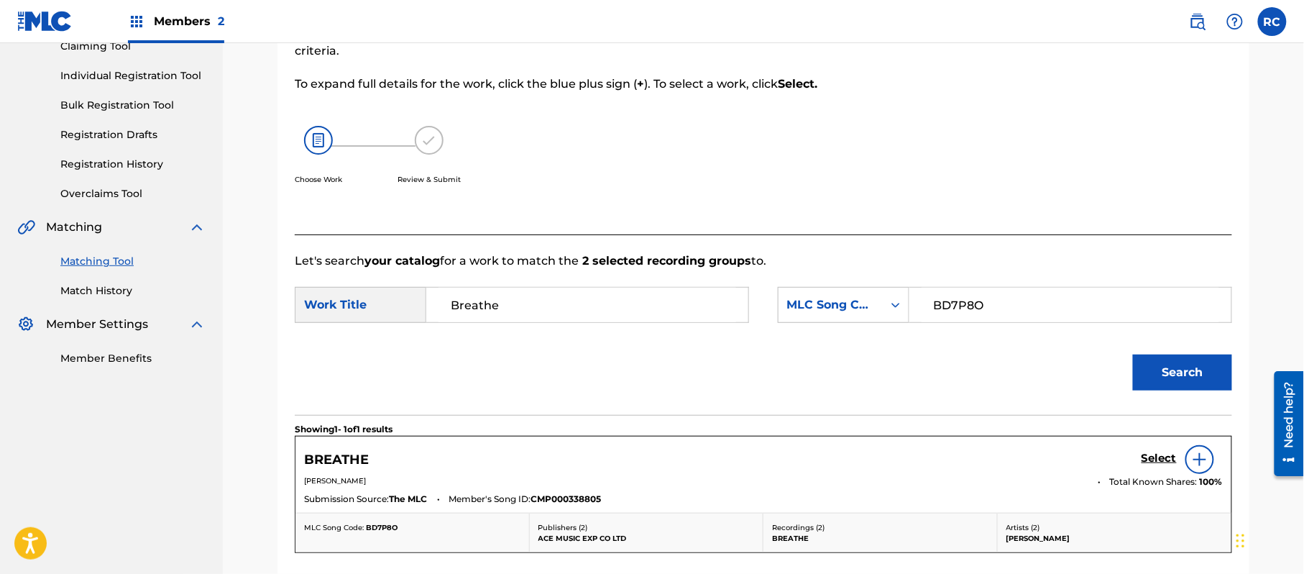
click at [1146, 457] on h5 "Select" at bounding box center [1158, 458] width 35 height 14
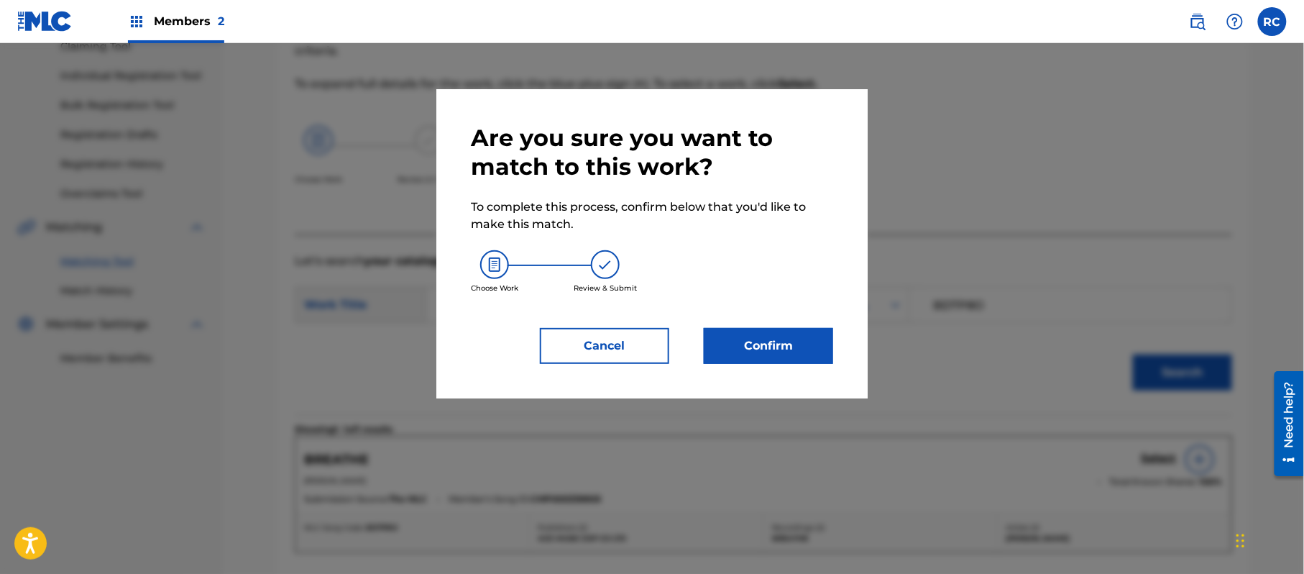
click at [783, 331] on button "Confirm" at bounding box center [768, 346] width 129 height 36
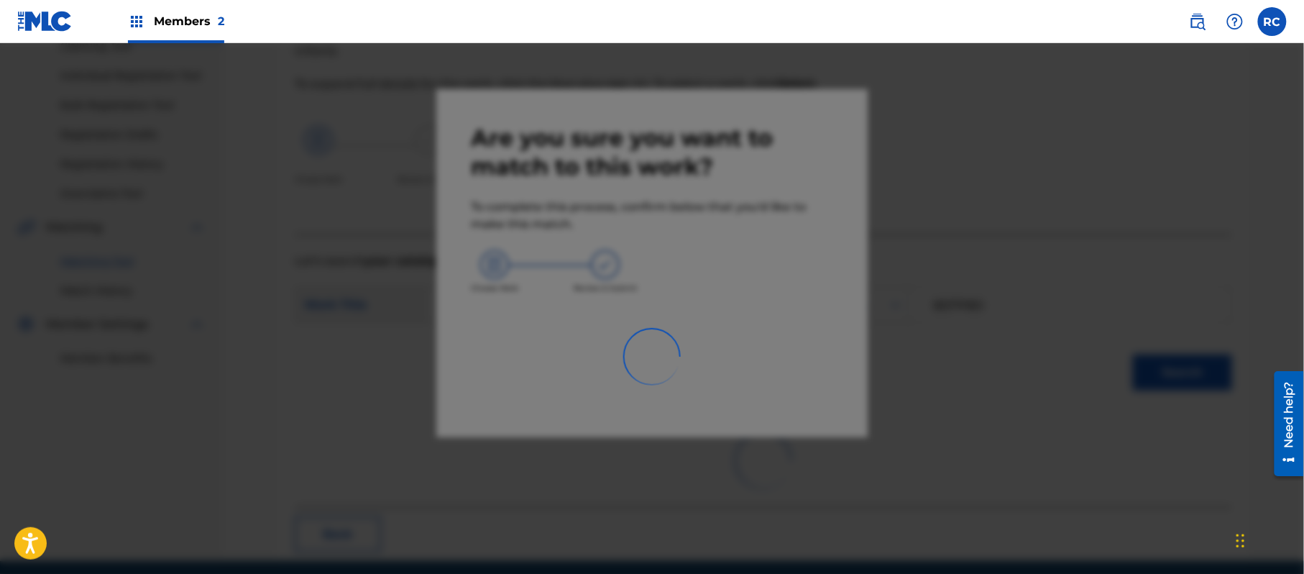
scroll to position [57, 0]
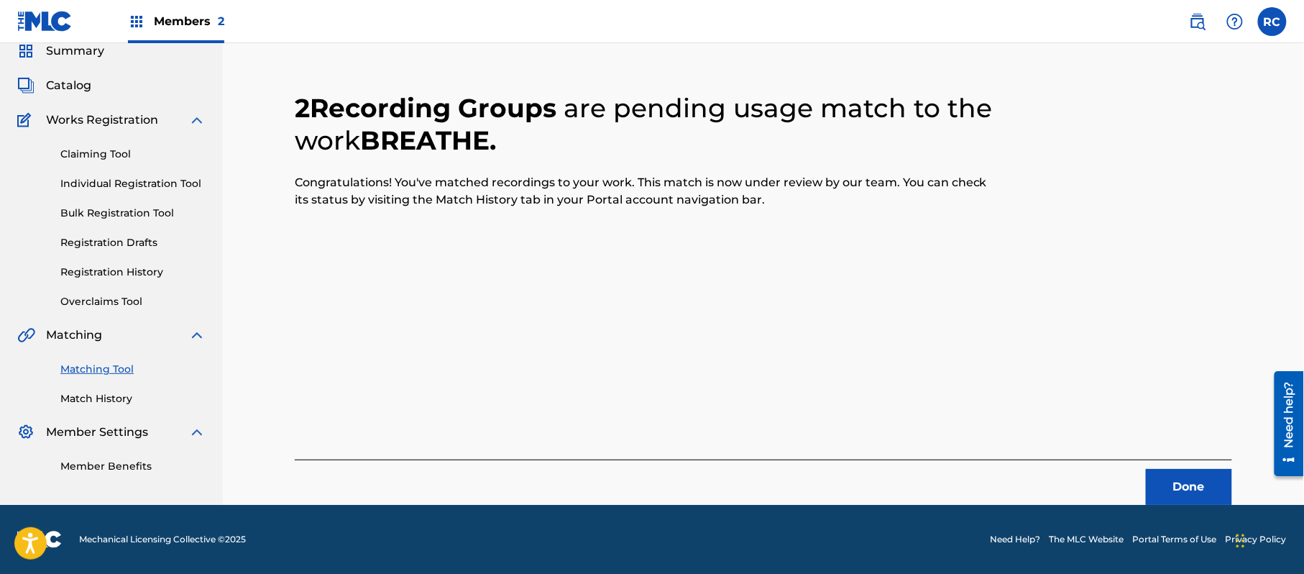
click at [1168, 480] on button "Done" at bounding box center [1189, 487] width 86 height 36
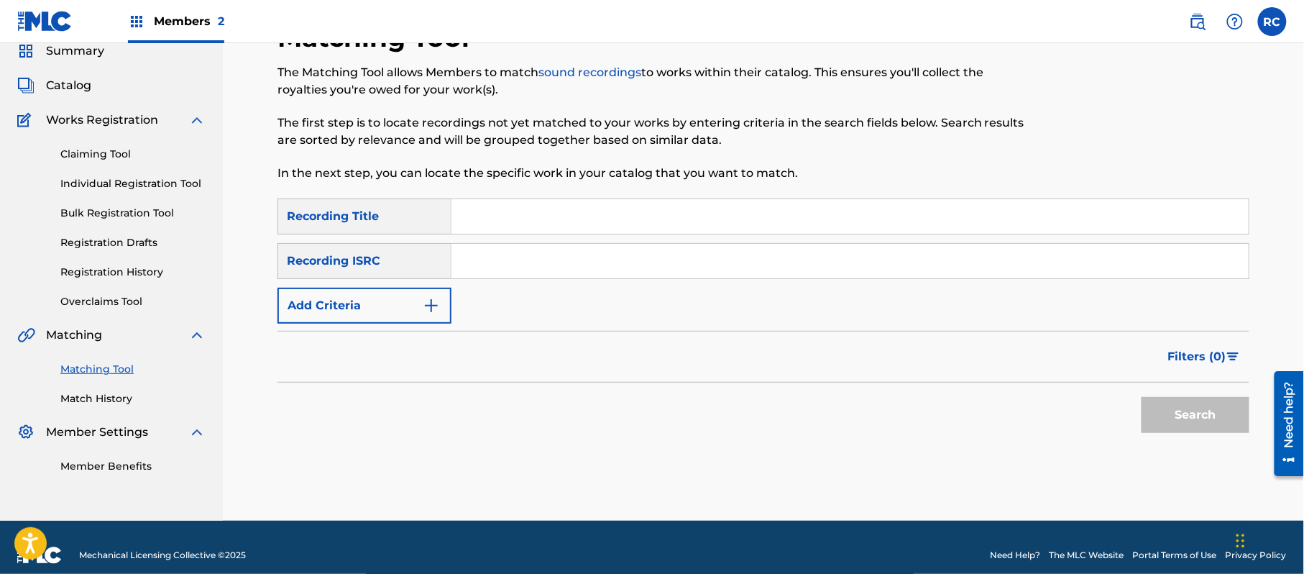
click at [499, 265] on input "Search Form" at bounding box center [849, 261] width 797 height 34
paste input "JPZ921212271"
drag, startPoint x: 1184, startPoint y: 415, endPoint x: 1136, endPoint y: 423, distance: 49.5
click at [1184, 414] on button "Search" at bounding box center [1195, 415] width 108 height 36
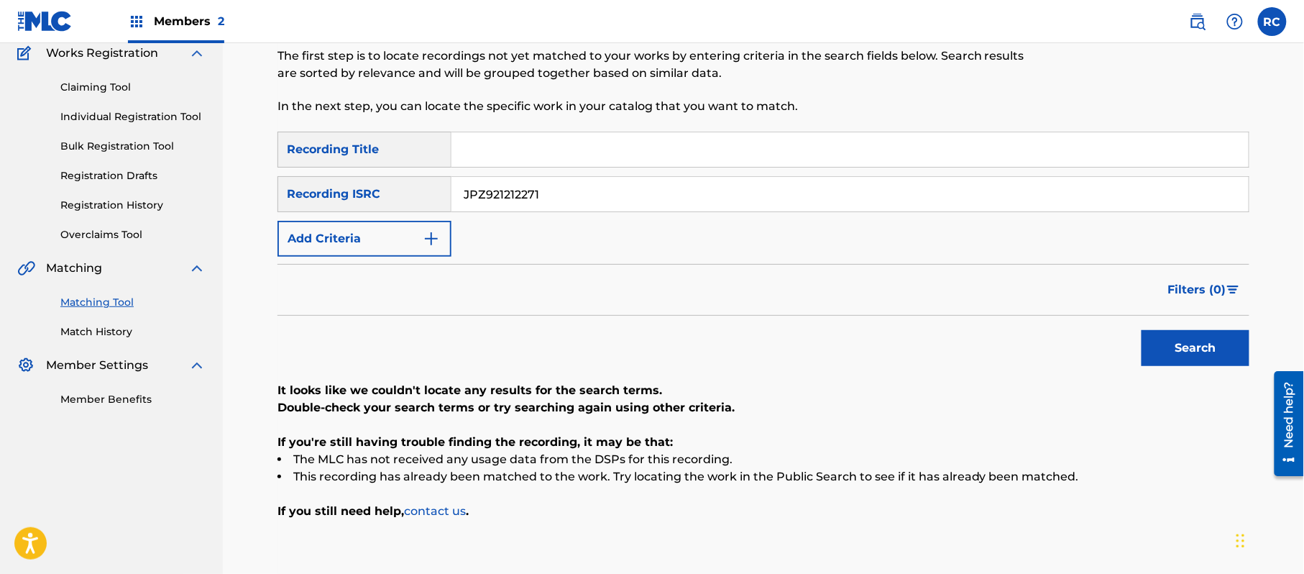
scroll to position [211, 0]
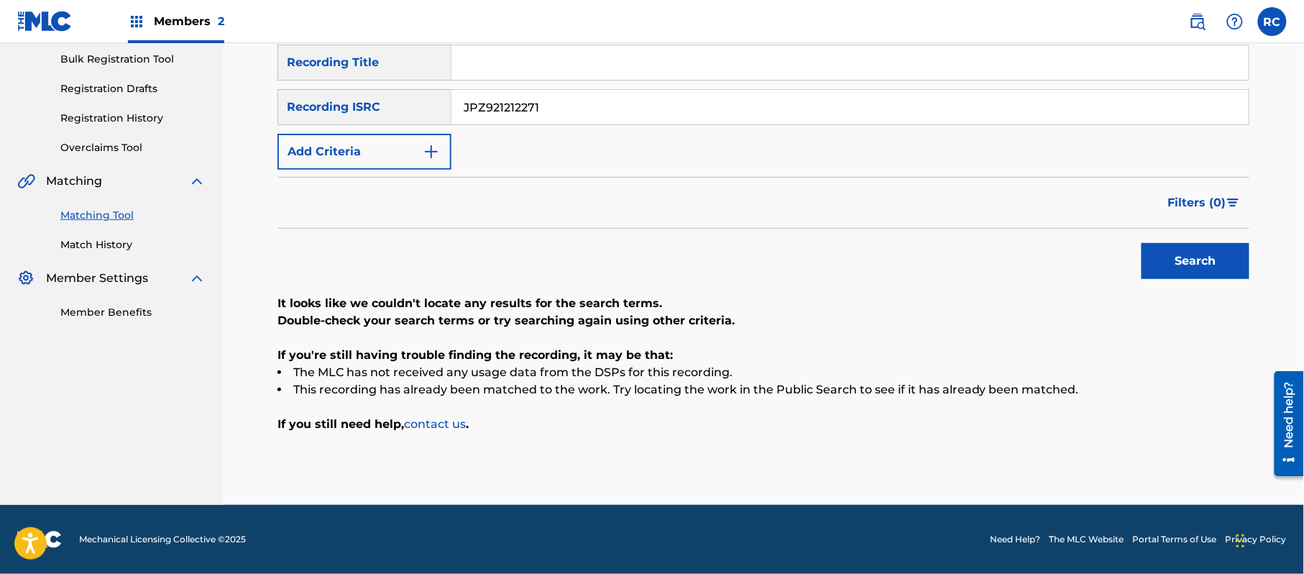
drag, startPoint x: 559, startPoint y: 106, endPoint x: 450, endPoint y: 131, distance: 111.9
click at [403, 134] on div "SearchWithCriteriab7afdab4-daa6-4530-8de2-8ed51b8377af Recording Title SearchWi…" at bounding box center [763, 107] width 972 height 125
paste input "62"
type input "JPZ921212262"
click at [1172, 259] on button "Search" at bounding box center [1195, 261] width 108 height 36
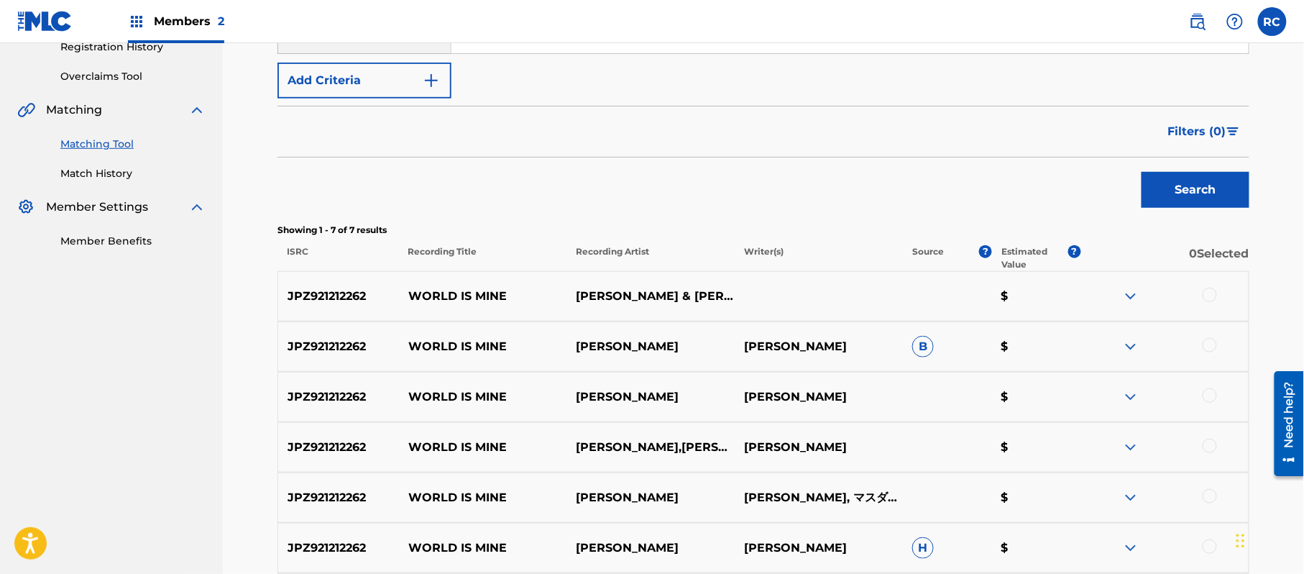
scroll to position [403, 0]
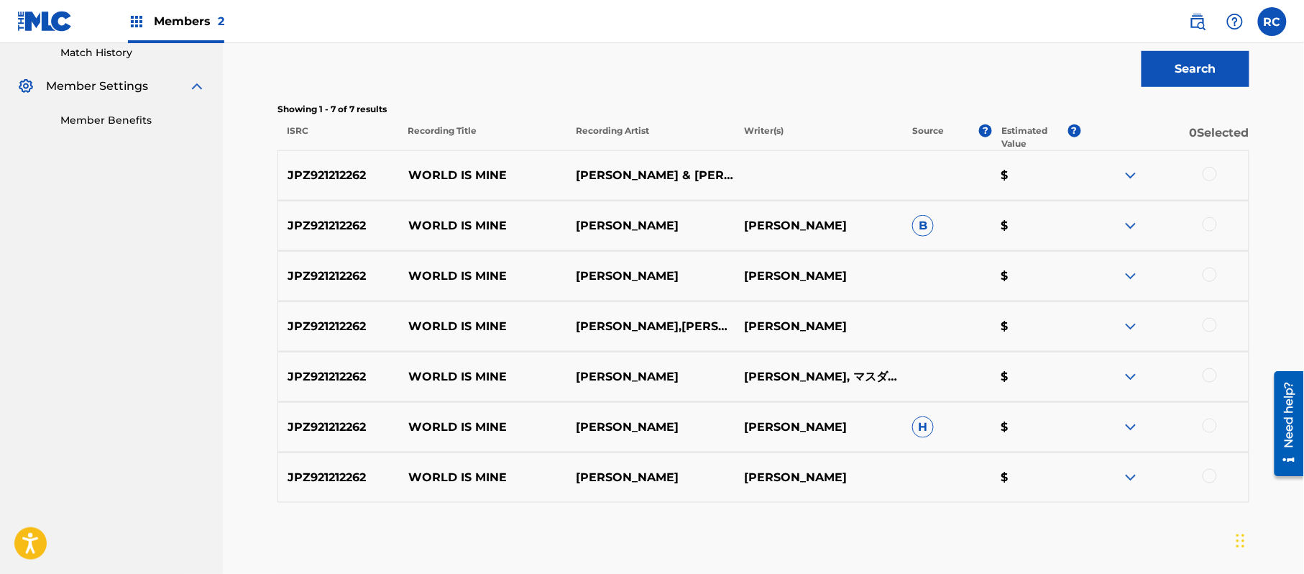
click at [1207, 170] on div at bounding box center [1209, 174] width 14 height 14
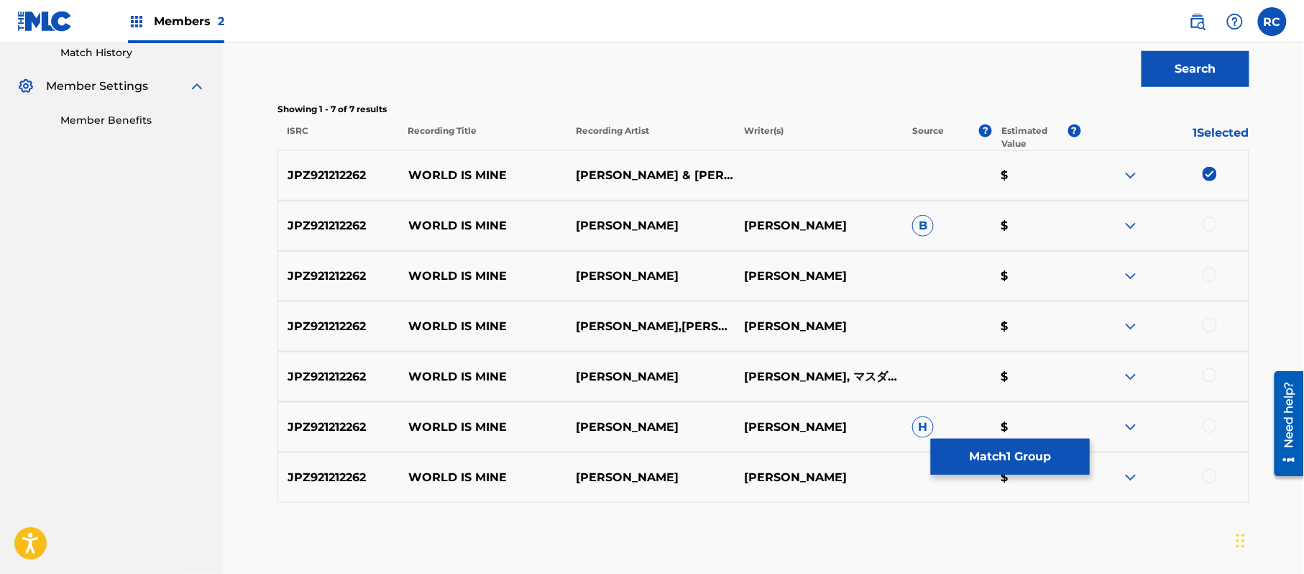
click at [1211, 230] on div at bounding box center [1209, 224] width 14 height 14
click at [1211, 279] on div at bounding box center [1209, 274] width 14 height 14
click at [1211, 325] on div at bounding box center [1209, 325] width 14 height 14
click at [1208, 372] on div at bounding box center [1209, 375] width 14 height 14
click at [1208, 426] on div at bounding box center [1209, 425] width 14 height 14
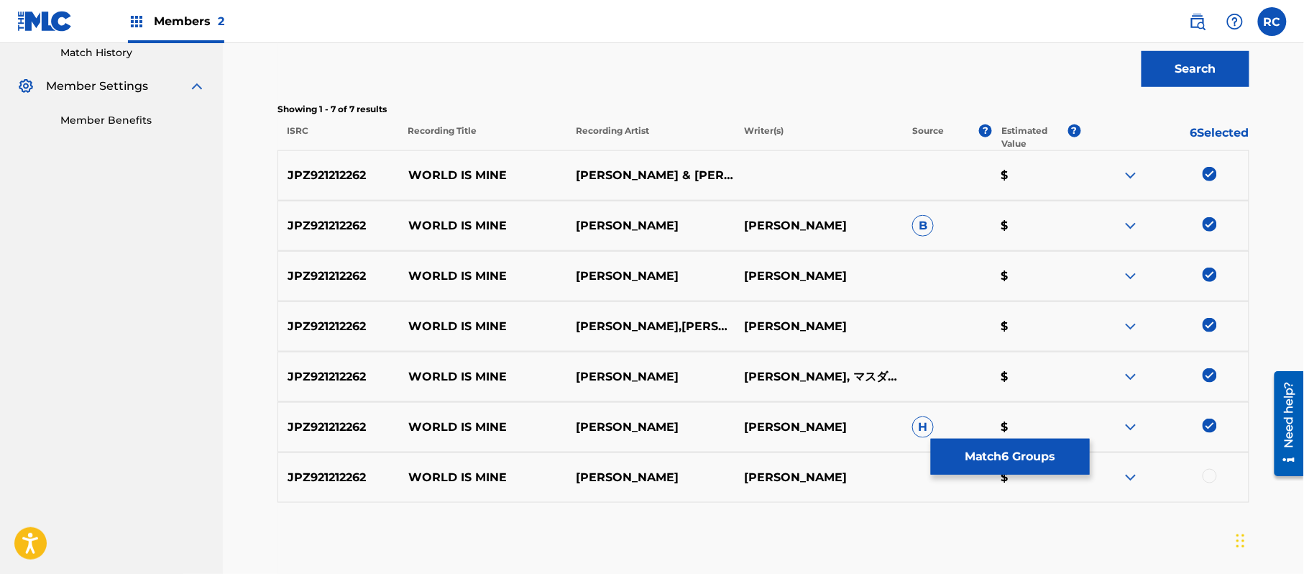
drag, startPoint x: 1213, startPoint y: 475, endPoint x: 1200, endPoint y: 475, distance: 12.9
click at [1212, 476] on div at bounding box center [1209, 476] width 14 height 14
click at [1051, 454] on button "Match 7 Groups" at bounding box center [1010, 456] width 159 height 36
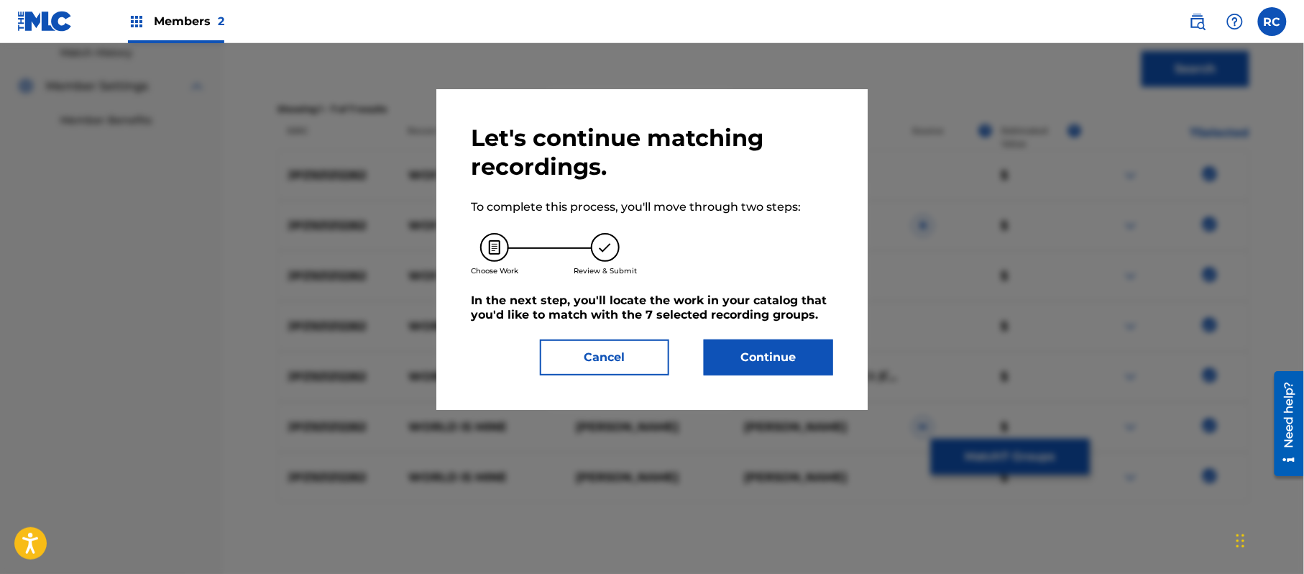
click at [801, 367] on button "Continue" at bounding box center [768, 357] width 129 height 36
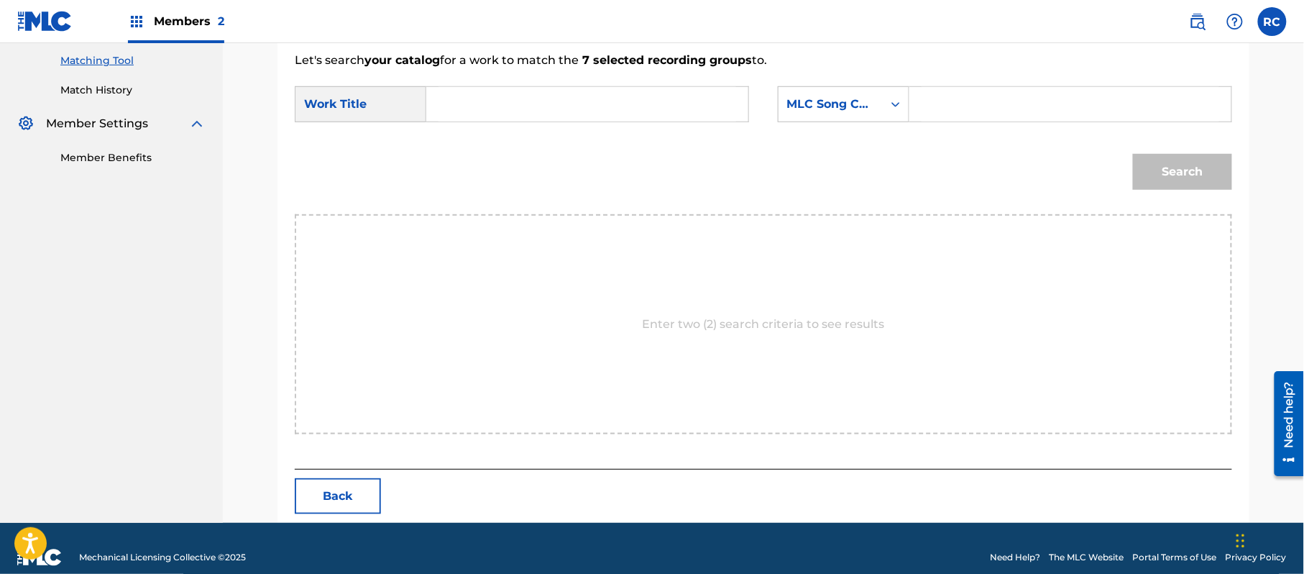
scroll to position [384, 0]
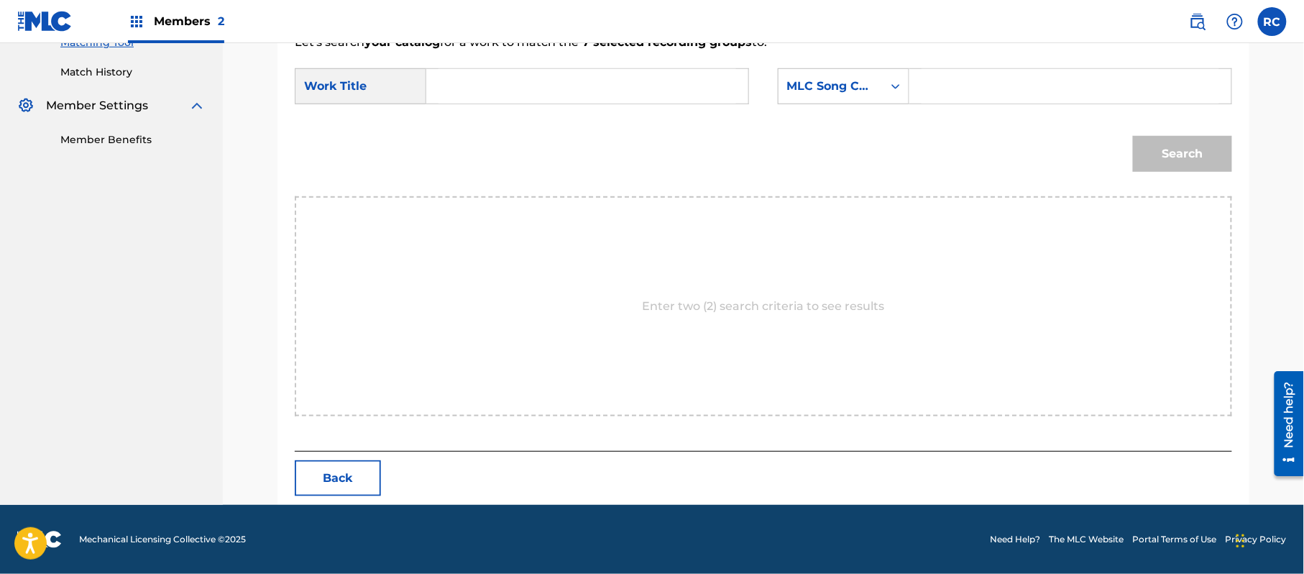
click at [512, 70] on input "Search Form" at bounding box center [587, 86] width 298 height 34
paste input "World Is Mine W51K40"
click at [576, 95] on input "World Is Mine W51K40" at bounding box center [587, 86] width 298 height 34
type input "World Is Mine"
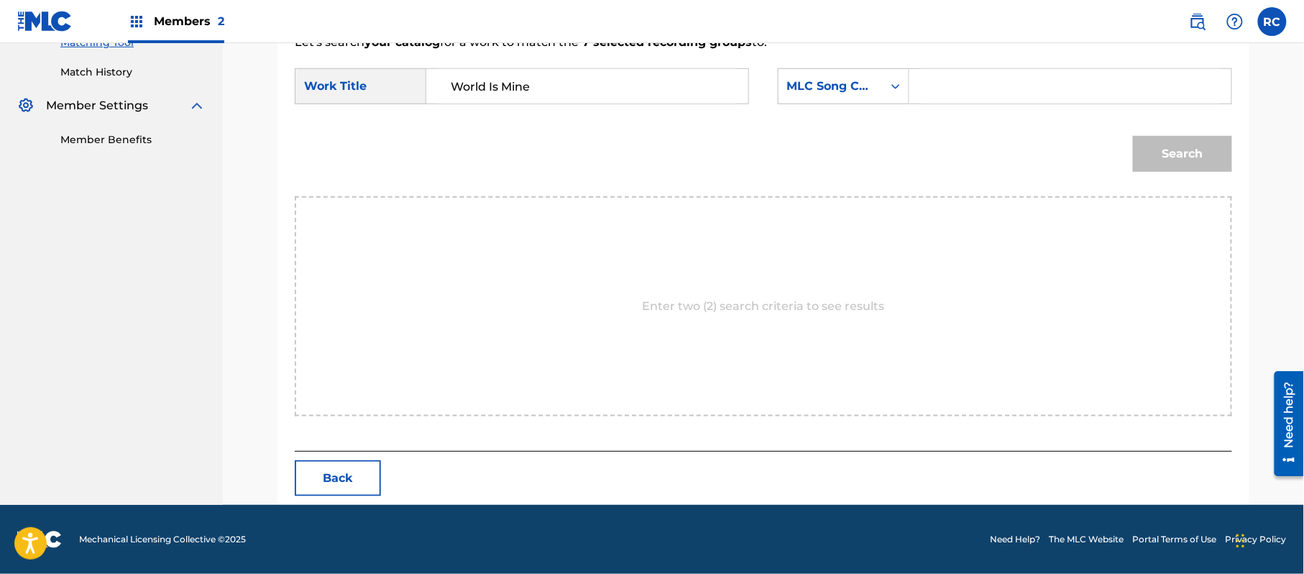
click at [1003, 79] on input "Search Form" at bounding box center [1070, 86] width 298 height 34
paste input "W51K40"
type input "W51K40"
click at [1159, 154] on button "Search" at bounding box center [1182, 154] width 99 height 36
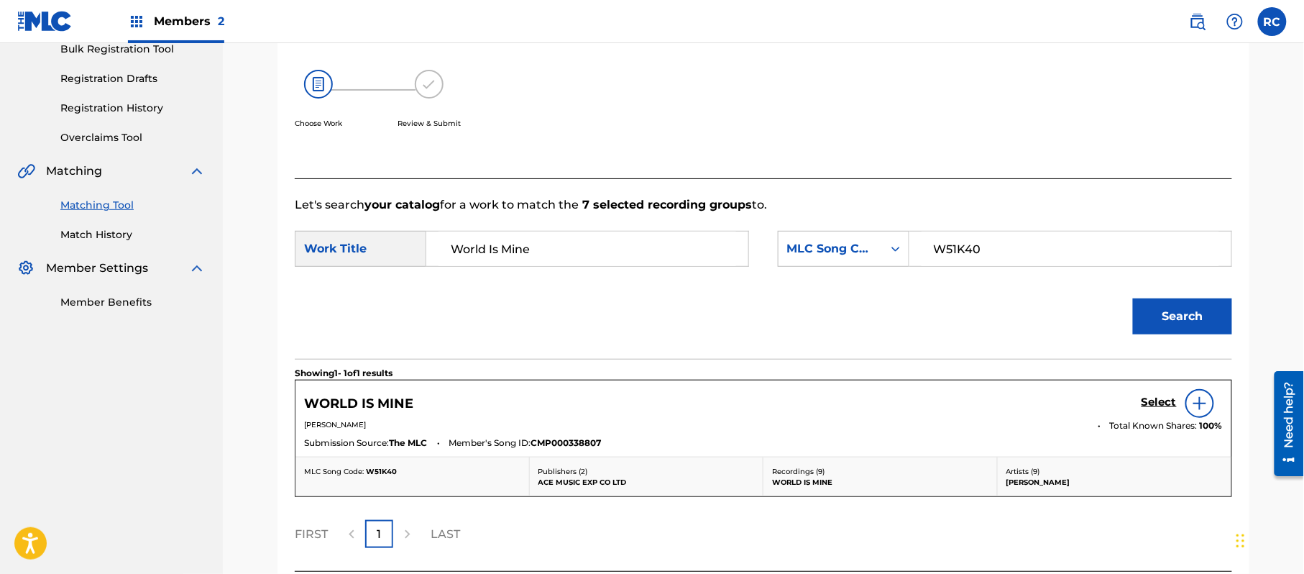
scroll to position [342, 0]
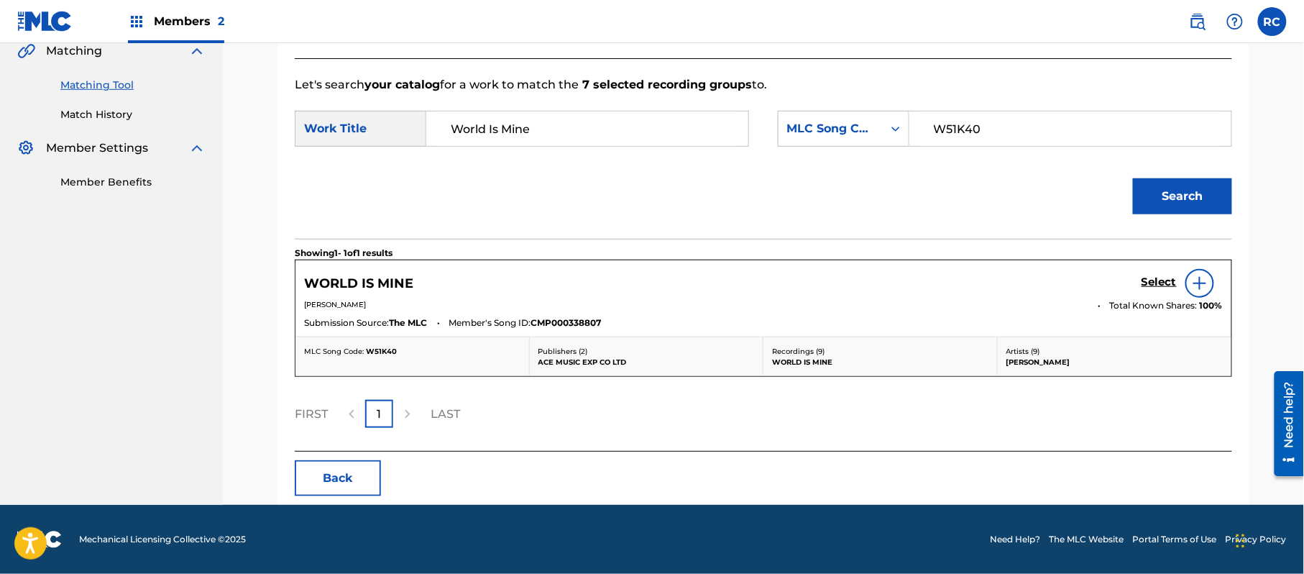
click at [1164, 286] on h5 "Select" at bounding box center [1158, 282] width 35 height 14
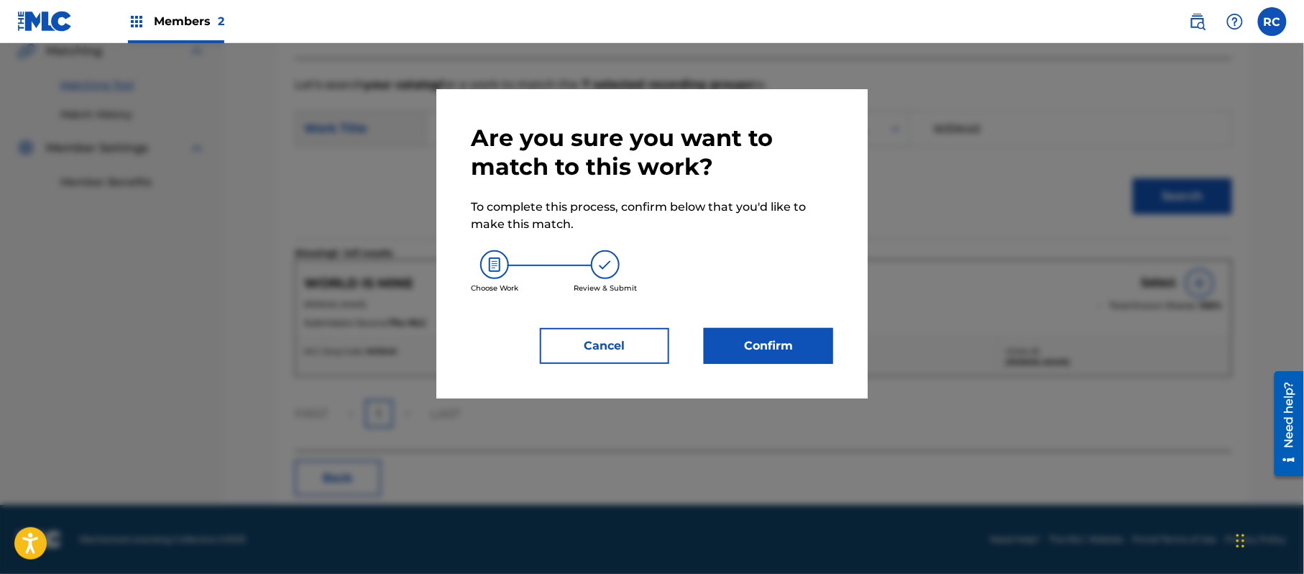
click at [795, 344] on button "Confirm" at bounding box center [768, 346] width 129 height 36
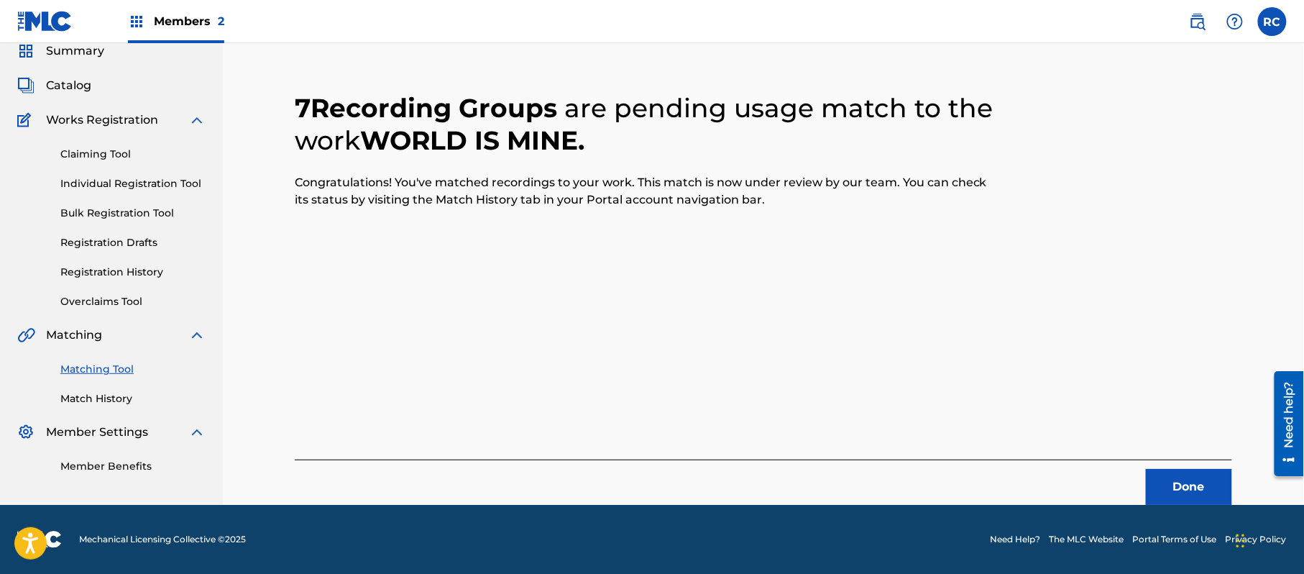
scroll to position [57, 0]
click at [1162, 477] on button "Done" at bounding box center [1189, 487] width 86 height 36
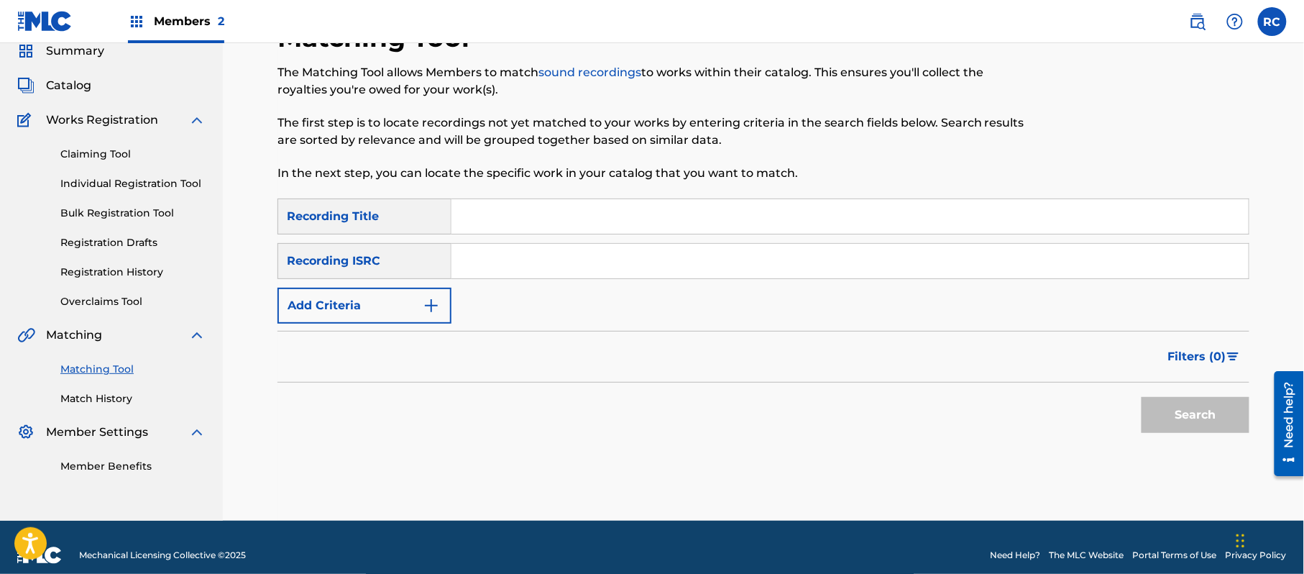
click at [572, 263] on input "Search Form" at bounding box center [849, 261] width 797 height 34
paste input "JPZ921212263"
type input "JPZ921212263"
click at [1182, 420] on button "Search" at bounding box center [1195, 415] width 108 height 36
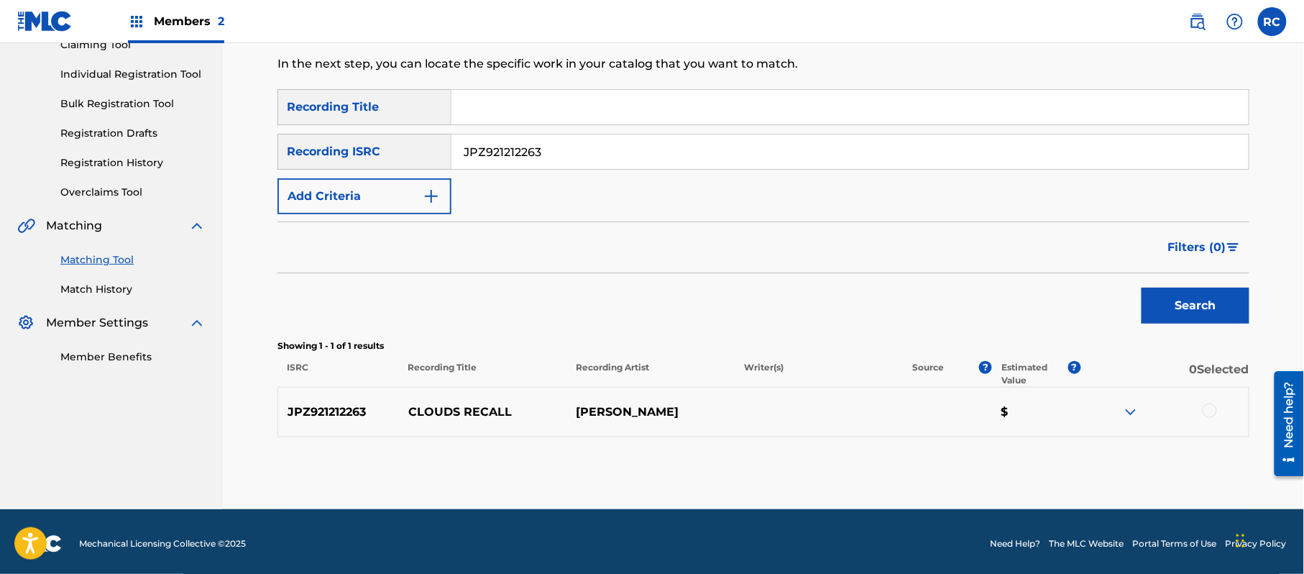
scroll to position [171, 0]
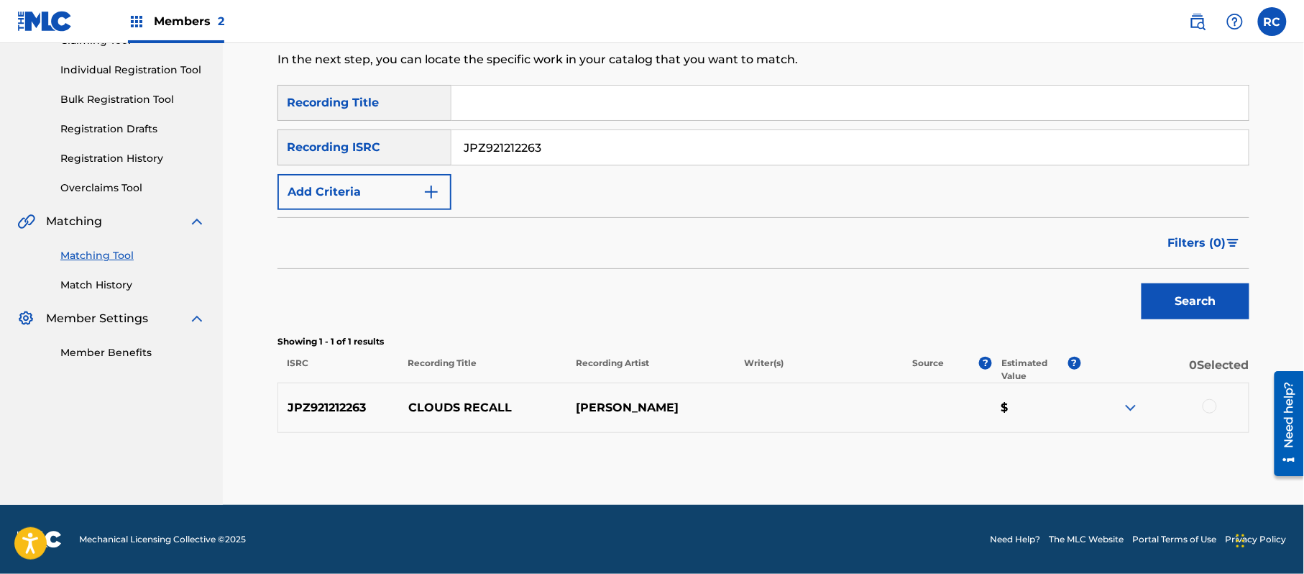
drag, startPoint x: 1212, startPoint y: 404, endPoint x: 1170, endPoint y: 411, distance: 42.3
click at [1212, 405] on div at bounding box center [1209, 406] width 14 height 14
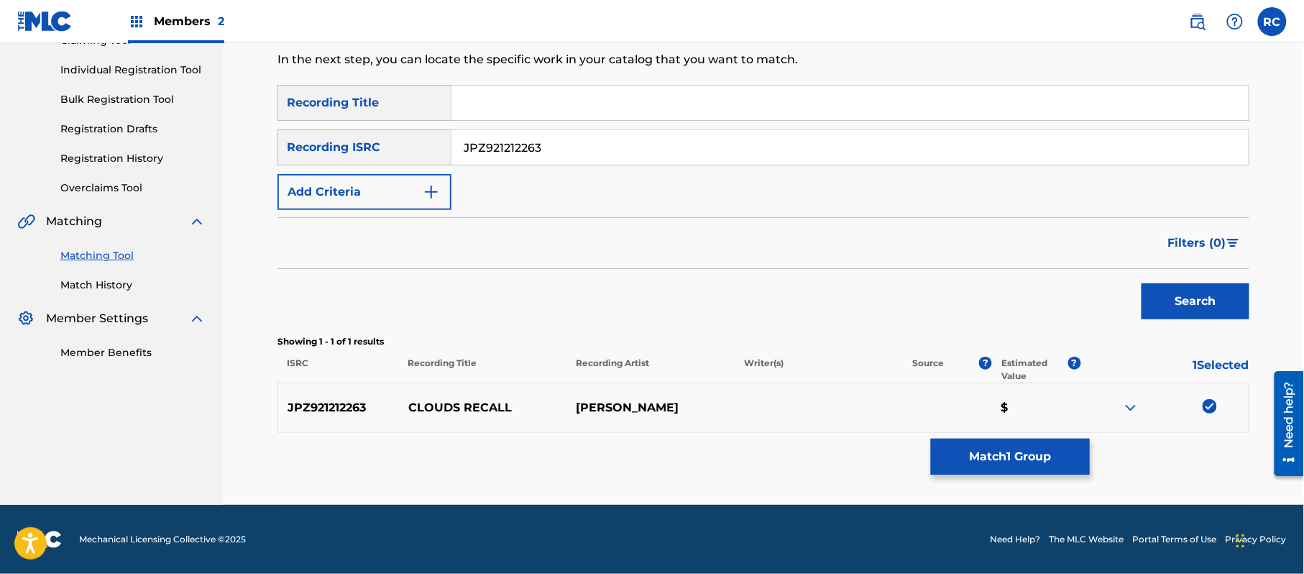
click at [989, 453] on button "Match 1 Group" at bounding box center [1010, 456] width 159 height 36
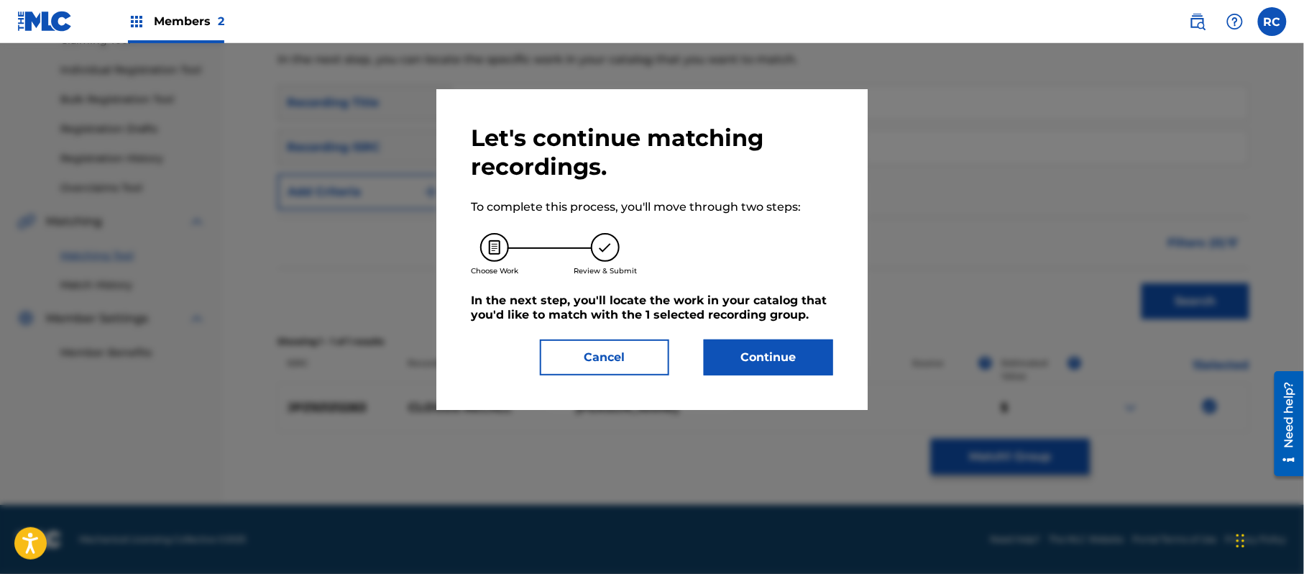
click at [802, 358] on button "Continue" at bounding box center [768, 357] width 129 height 36
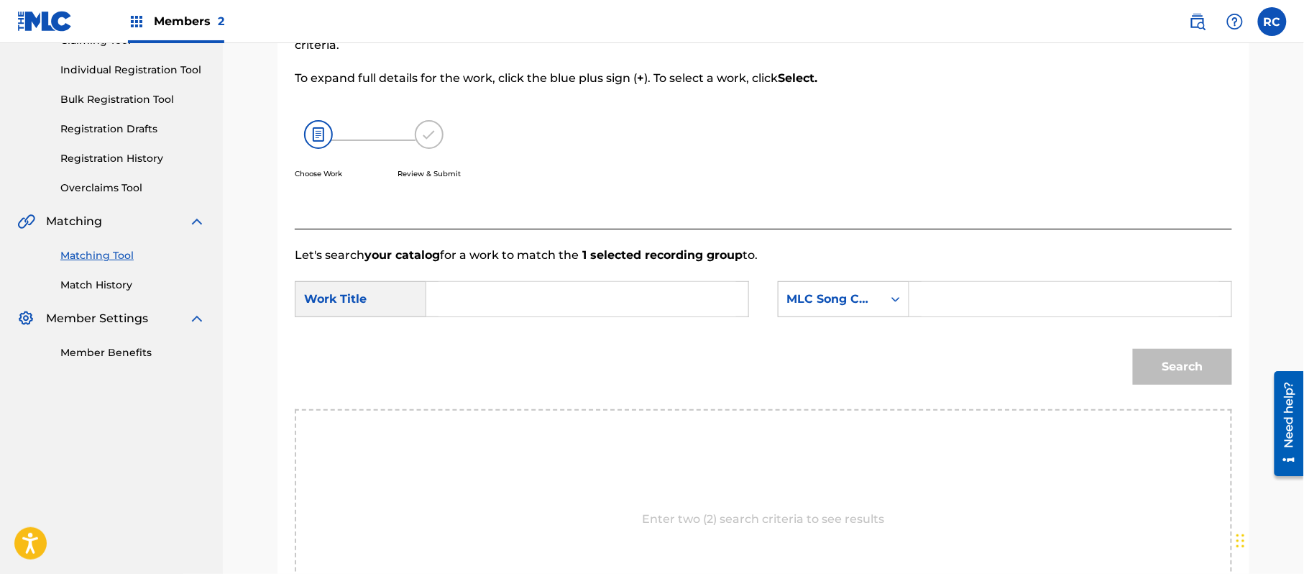
click at [476, 300] on input "Search Form" at bounding box center [587, 299] width 298 height 34
paste input "Clouds Recall CI98HZ"
click at [563, 299] on input "Clouds Recall CI98HZ" at bounding box center [587, 299] width 298 height 34
type input "Clouds Recall"
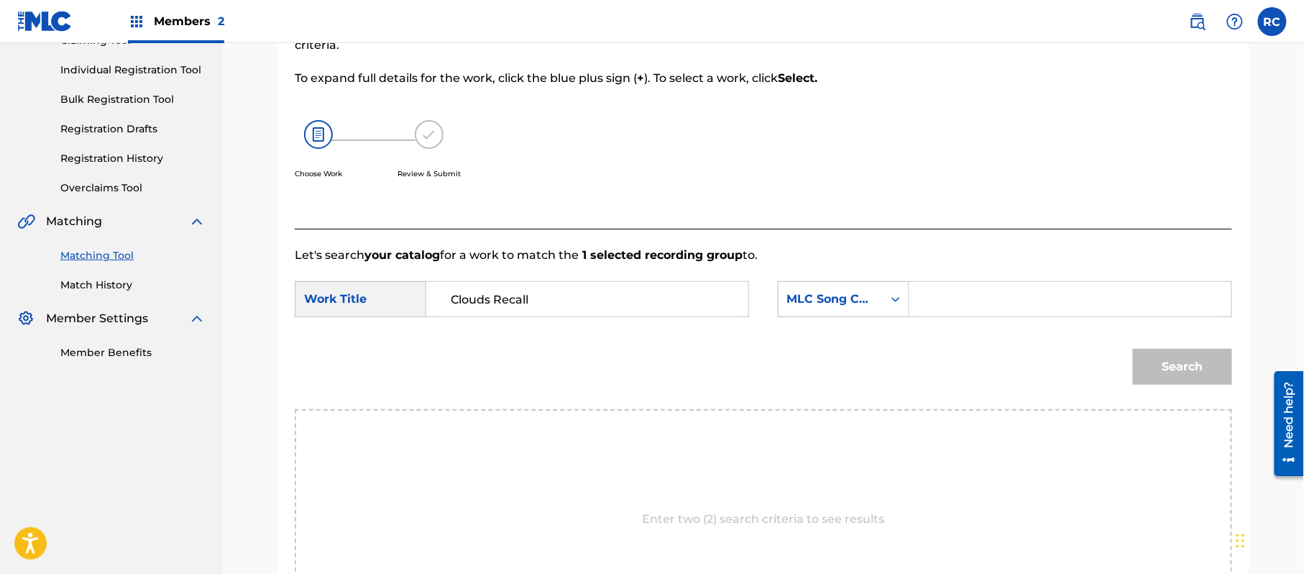
click at [1018, 303] on input "Search Form" at bounding box center [1070, 299] width 298 height 34
paste input "CI98HZ"
type input "CI98HZ"
click at [1176, 372] on button "Search" at bounding box center [1182, 367] width 99 height 36
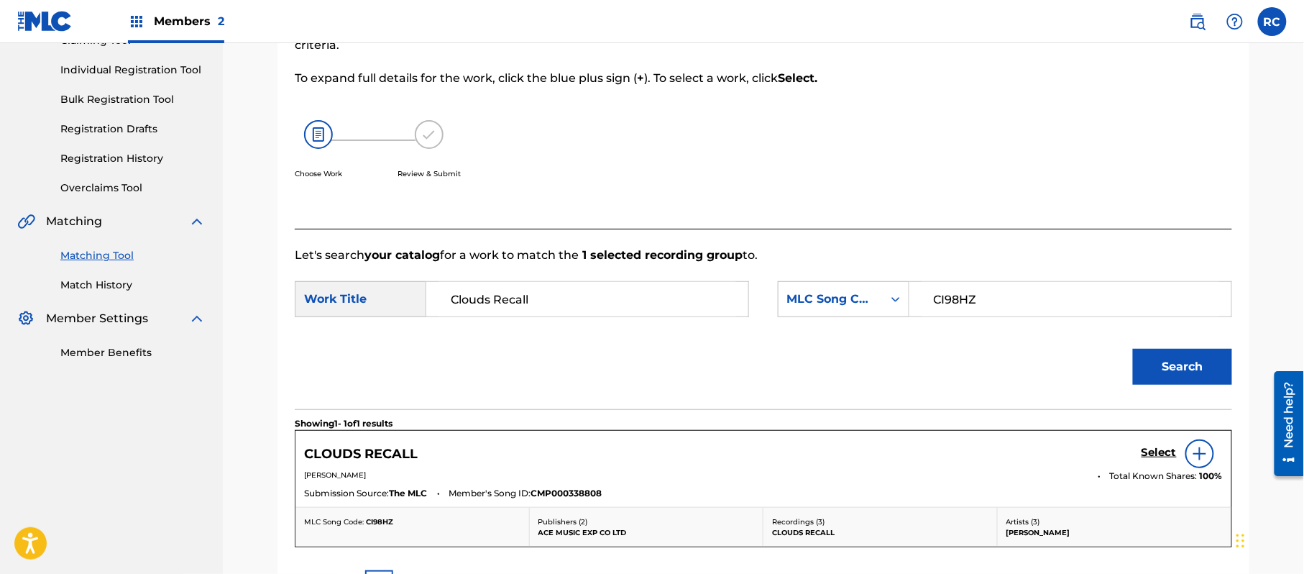
click at [1149, 455] on h5 "Select" at bounding box center [1158, 453] width 35 height 14
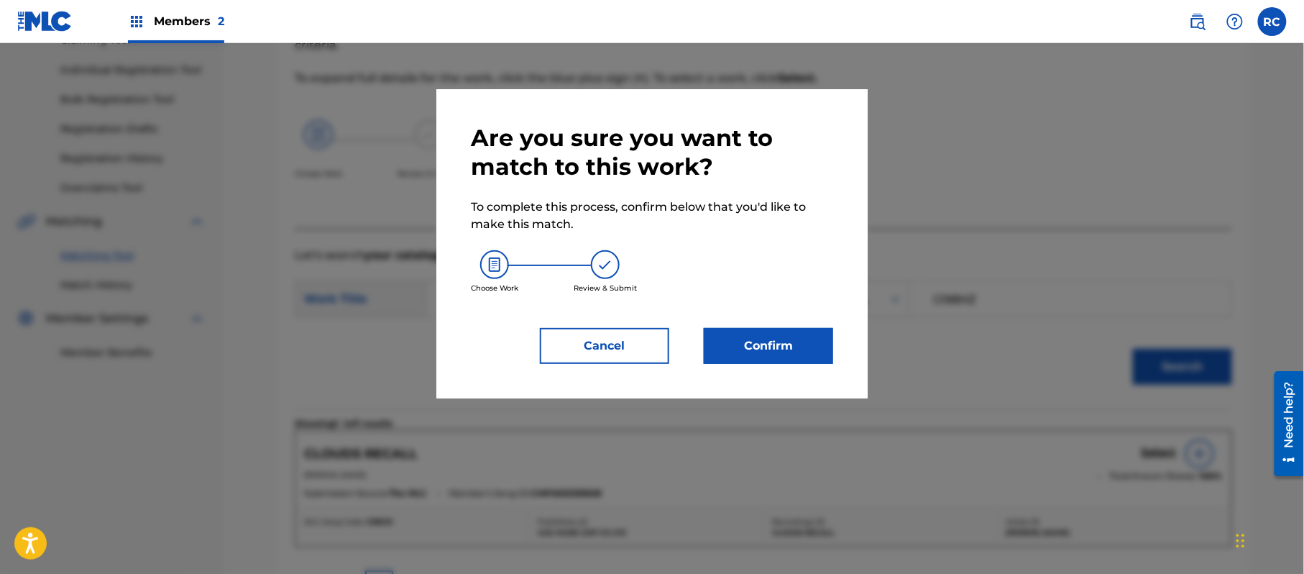
click at [777, 343] on button "Confirm" at bounding box center [768, 346] width 129 height 36
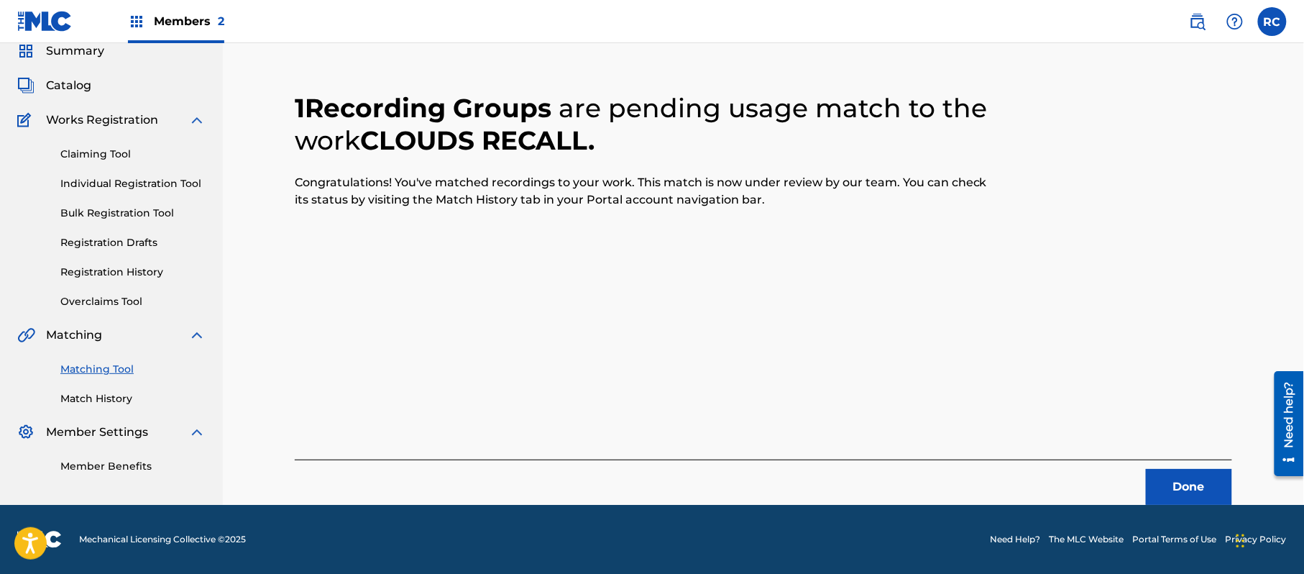
scroll to position [57, 0]
click at [1177, 481] on button "Done" at bounding box center [1189, 487] width 86 height 36
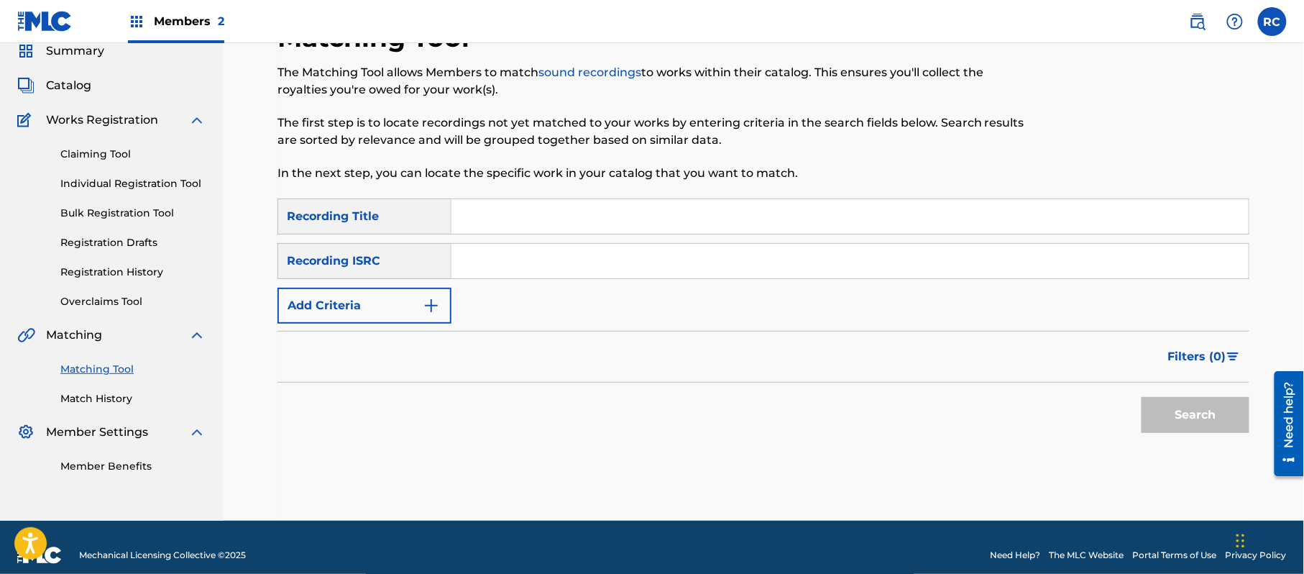
click at [481, 264] on input "Search Form" at bounding box center [849, 261] width 797 height 34
paste input "JPZ921212258"
type input "JPZ921212258"
click at [1195, 415] on button "Search" at bounding box center [1195, 415] width 108 height 36
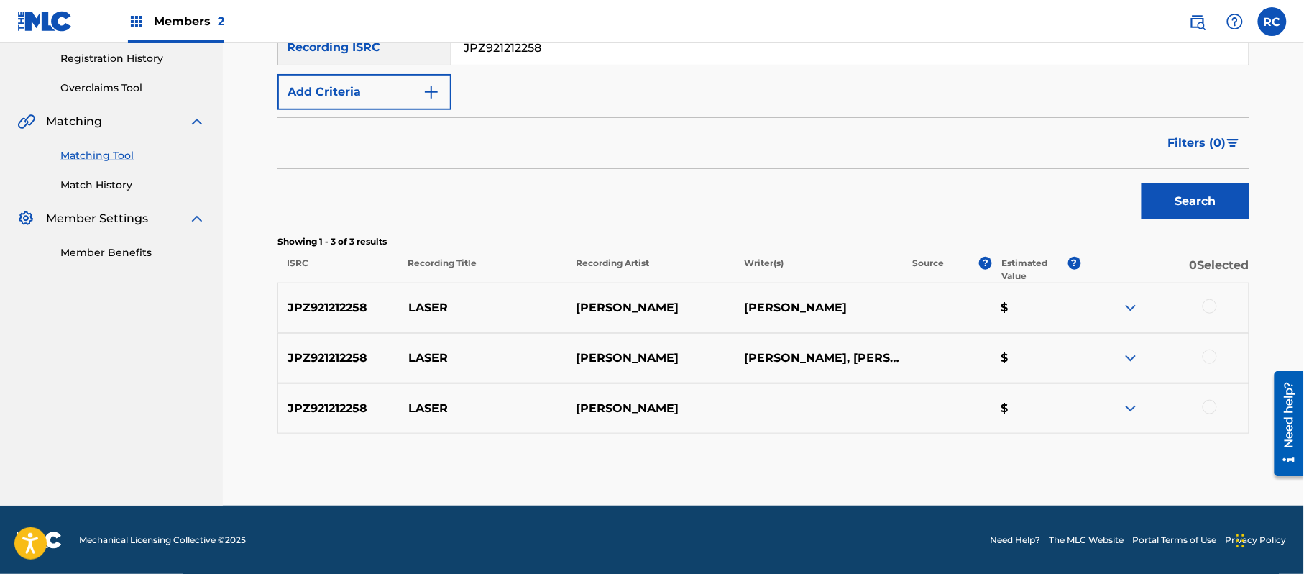
scroll to position [272, 0]
click at [1212, 305] on div at bounding box center [1209, 305] width 14 height 14
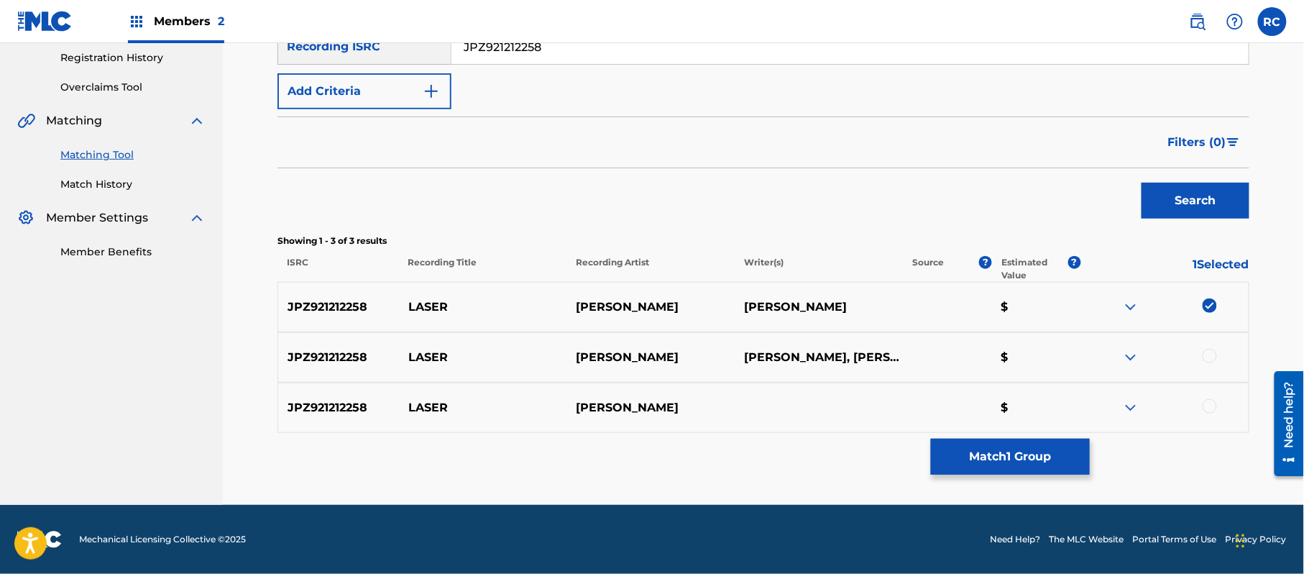
click at [1212, 351] on div at bounding box center [1209, 356] width 14 height 14
click at [1206, 406] on div at bounding box center [1209, 406] width 14 height 14
click at [1018, 461] on button "Match 3 Groups" at bounding box center [1010, 456] width 159 height 36
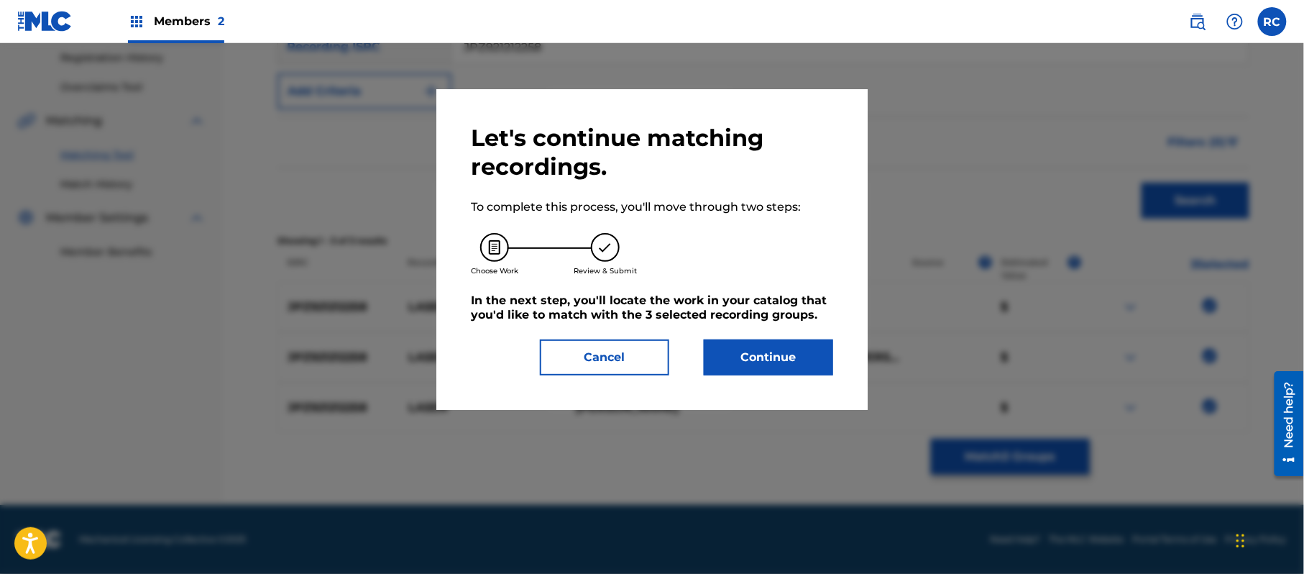
click at [800, 352] on button "Continue" at bounding box center [768, 357] width 129 height 36
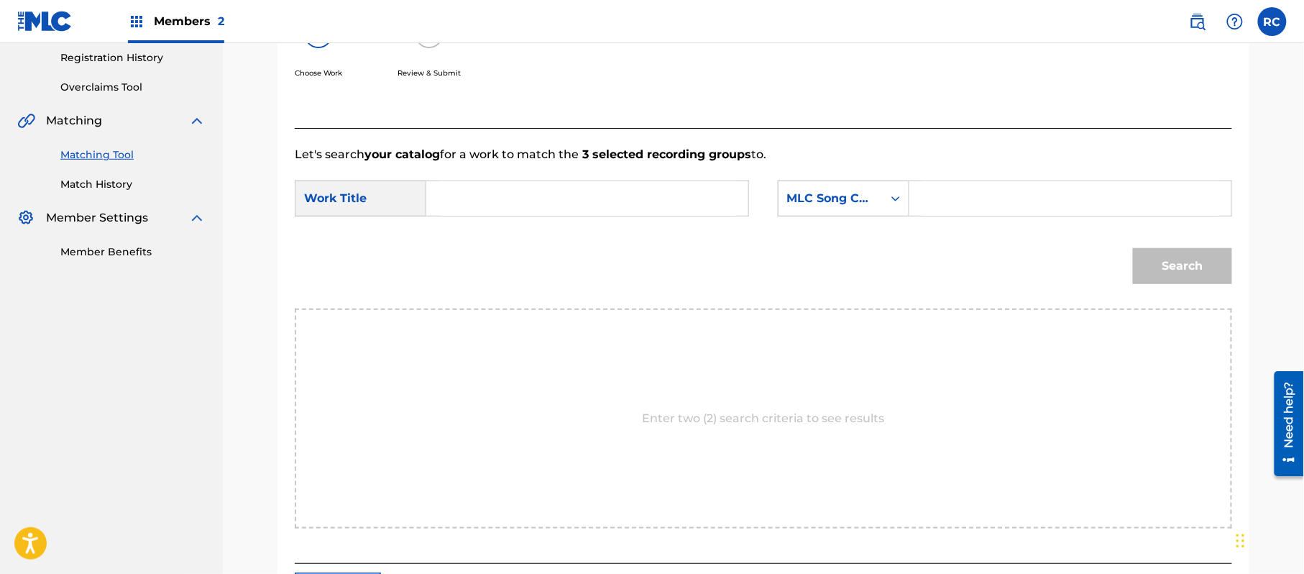
click at [517, 211] on input "Search Form" at bounding box center [587, 198] width 298 height 34
paste input "Laser LR21BX"
click at [541, 201] on input "Laser LR21BX" at bounding box center [587, 198] width 298 height 34
type input "Laser"
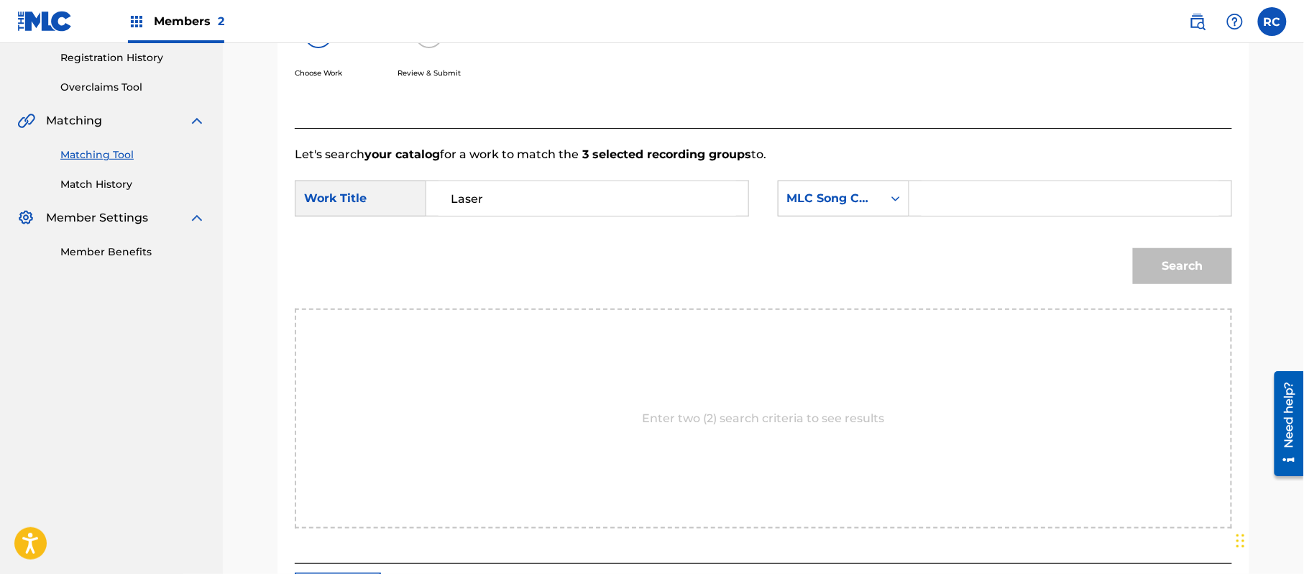
drag, startPoint x: 975, startPoint y: 193, endPoint x: 1028, endPoint y: 213, distance: 57.1
click at [975, 193] on input "Search Form" at bounding box center [1070, 198] width 298 height 34
paste input "LR21BX"
type input "LR21BX"
click at [1160, 265] on button "Search" at bounding box center [1182, 266] width 99 height 36
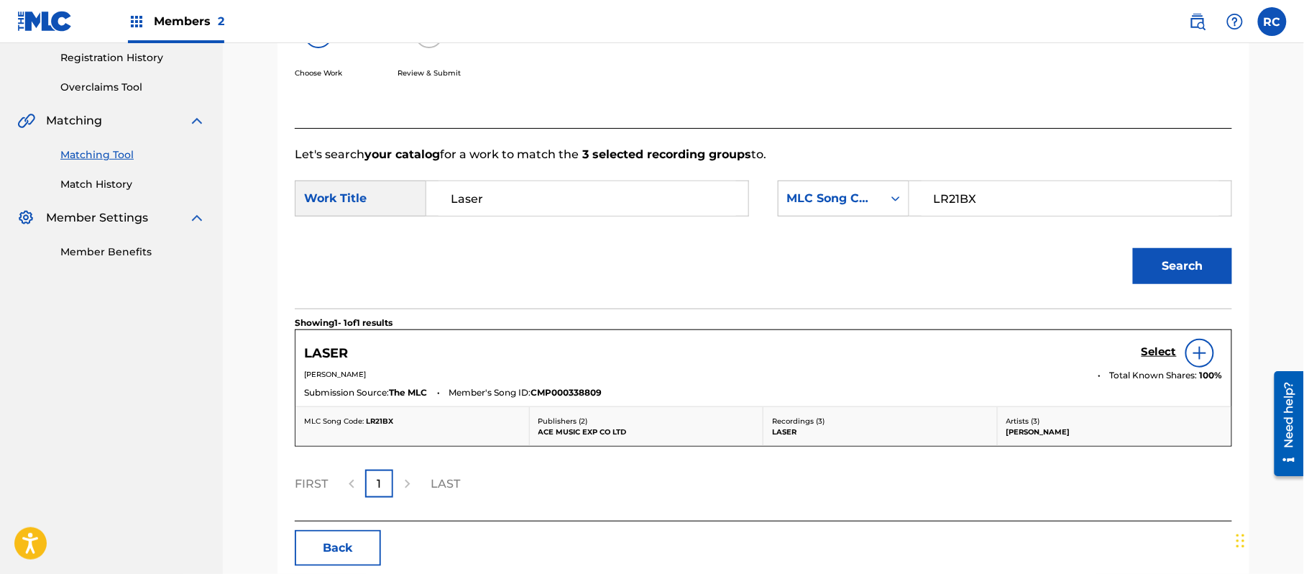
click at [1162, 354] on h5 "Select" at bounding box center [1158, 352] width 35 height 14
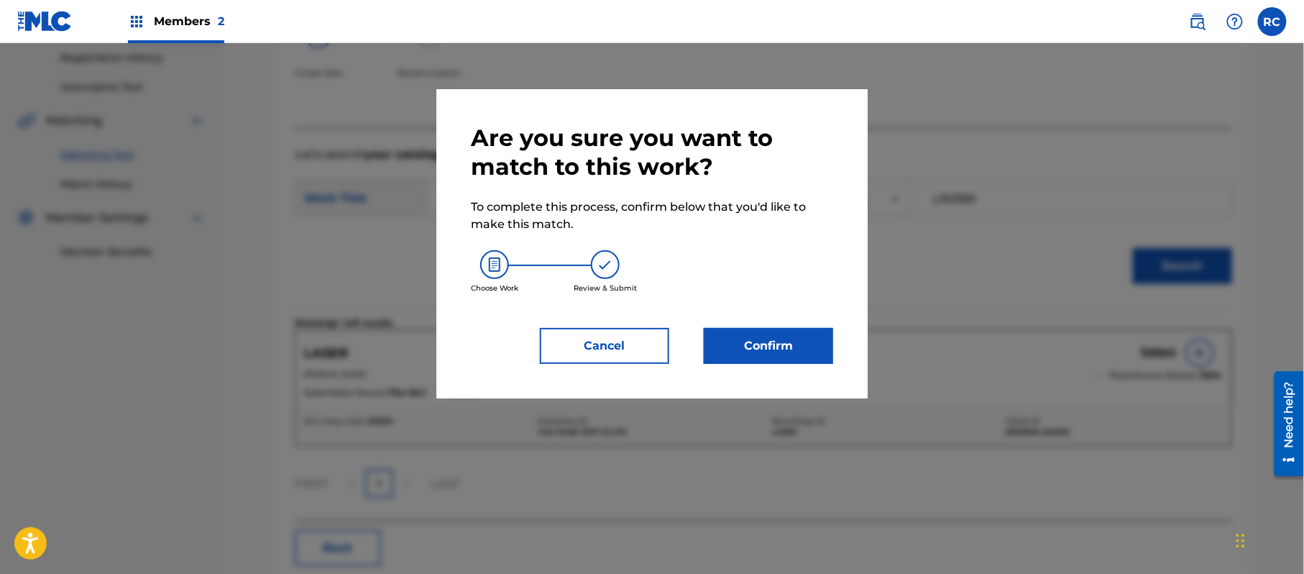
click at [791, 349] on button "Confirm" at bounding box center [768, 346] width 129 height 36
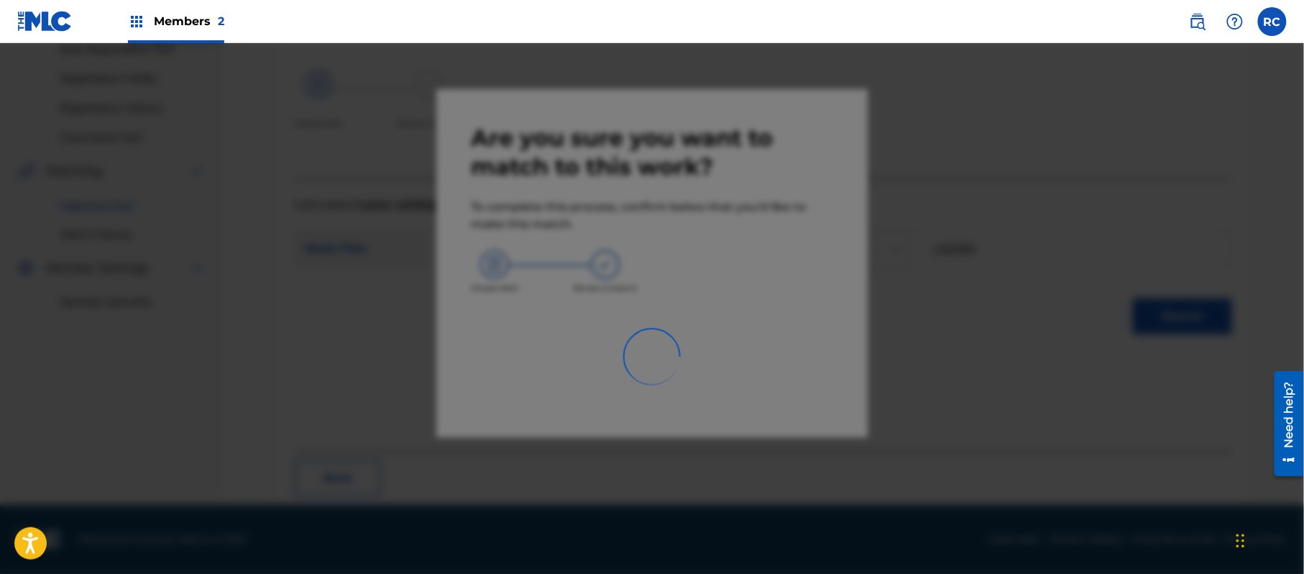
scroll to position [57, 0]
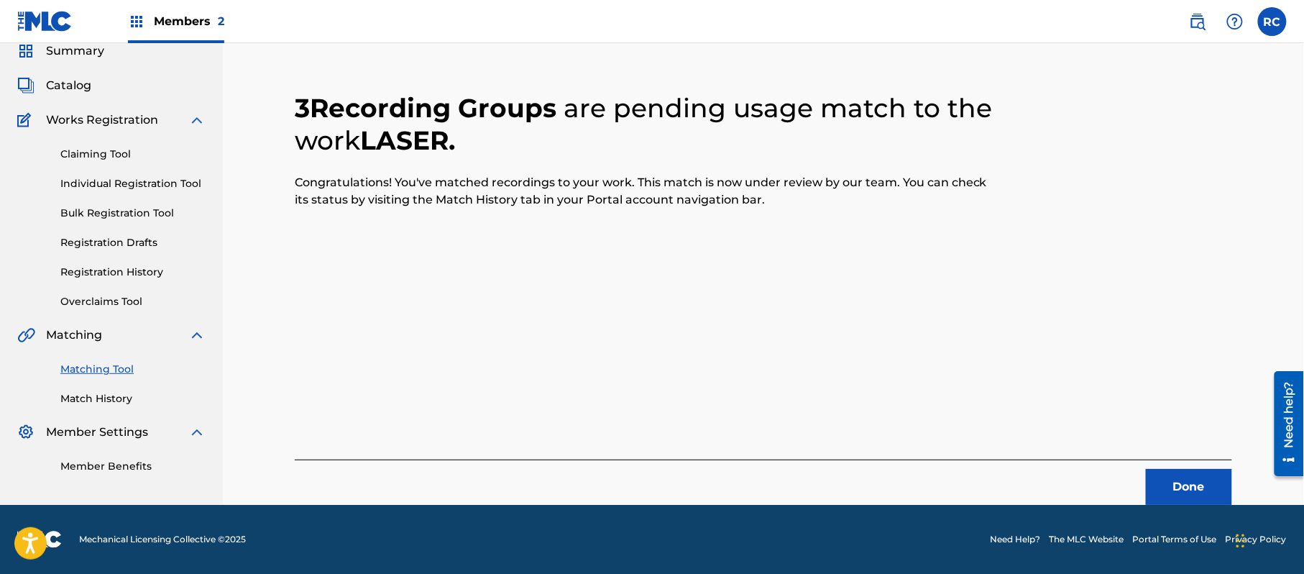
click at [1188, 486] on button "Done" at bounding box center [1189, 487] width 86 height 36
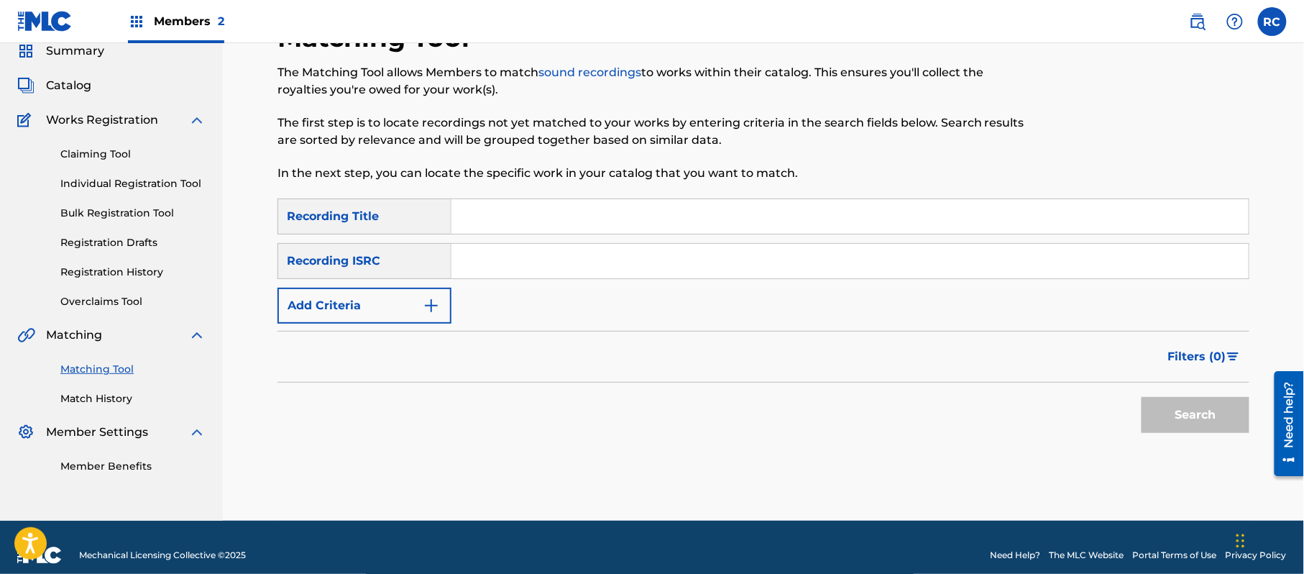
click at [608, 270] on input "Search Form" at bounding box center [849, 261] width 797 height 34
paste input "JPZ921212259"
type input "JPZ921212259"
click at [1176, 427] on button "Search" at bounding box center [1195, 415] width 108 height 36
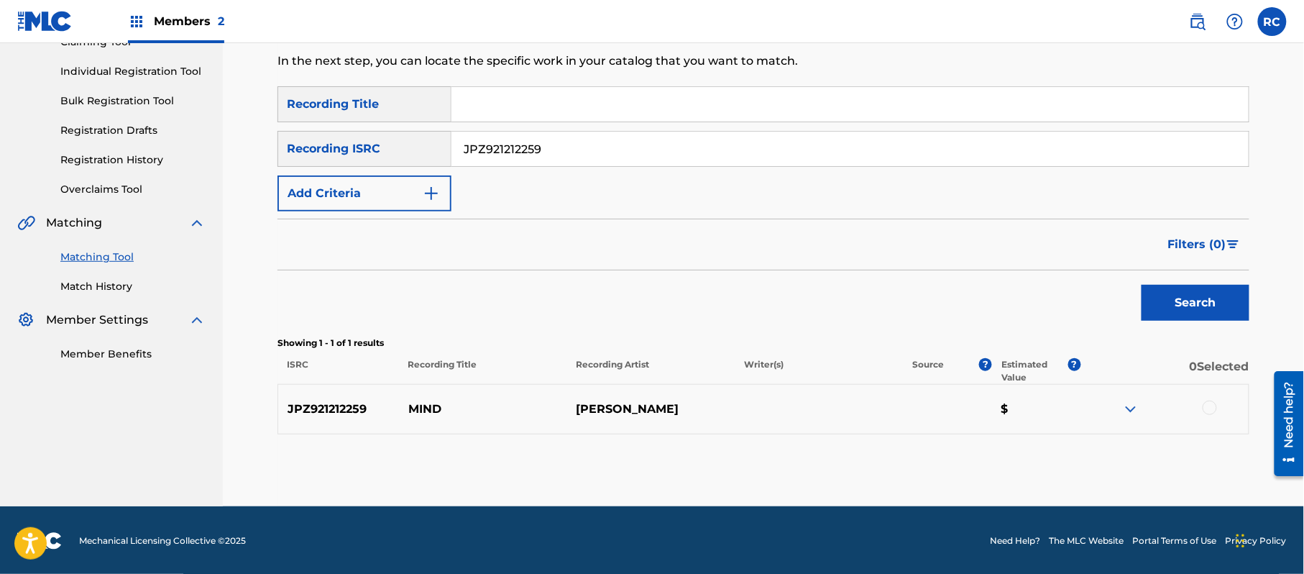
scroll to position [171, 0]
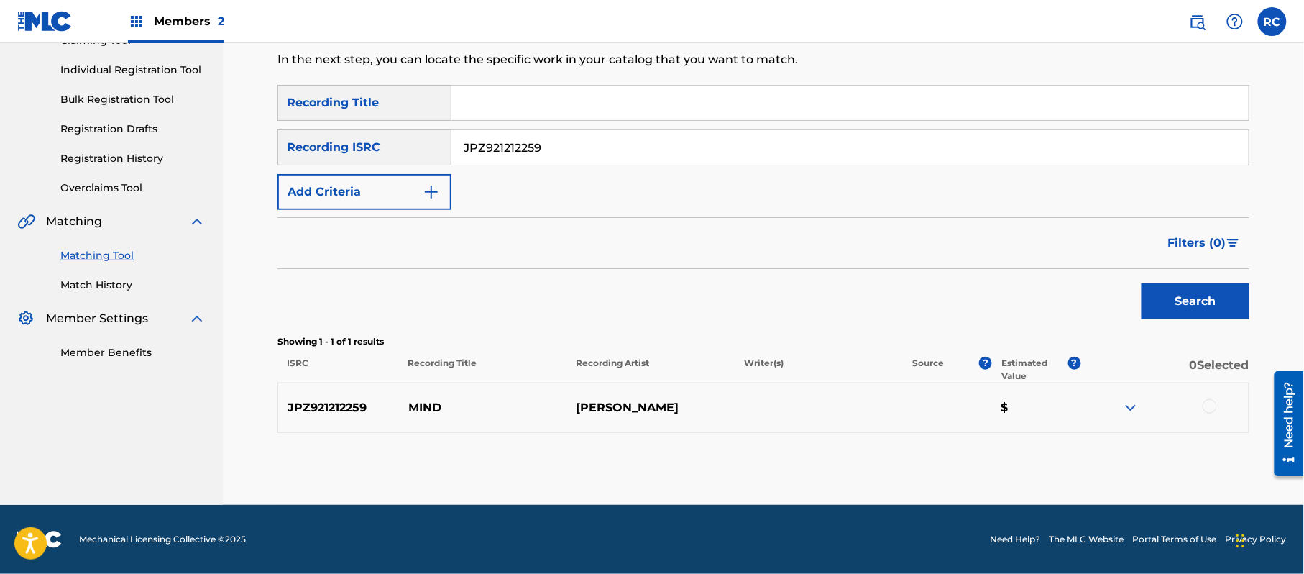
click at [1208, 403] on div at bounding box center [1209, 406] width 14 height 14
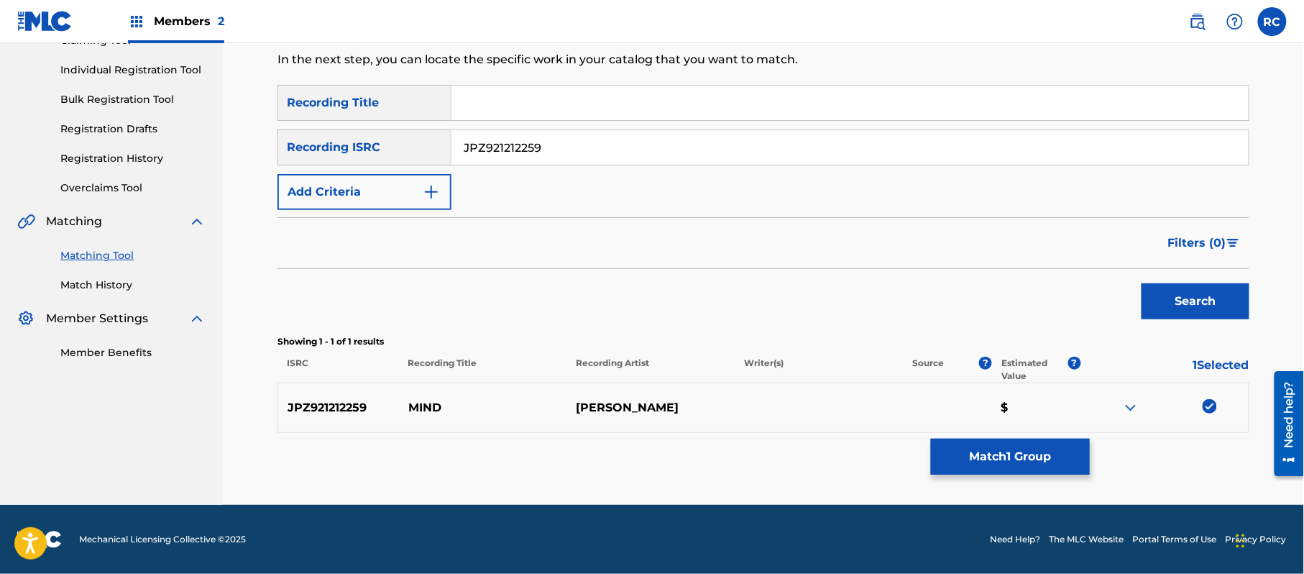
click at [995, 466] on button "Match 1 Group" at bounding box center [1010, 456] width 159 height 36
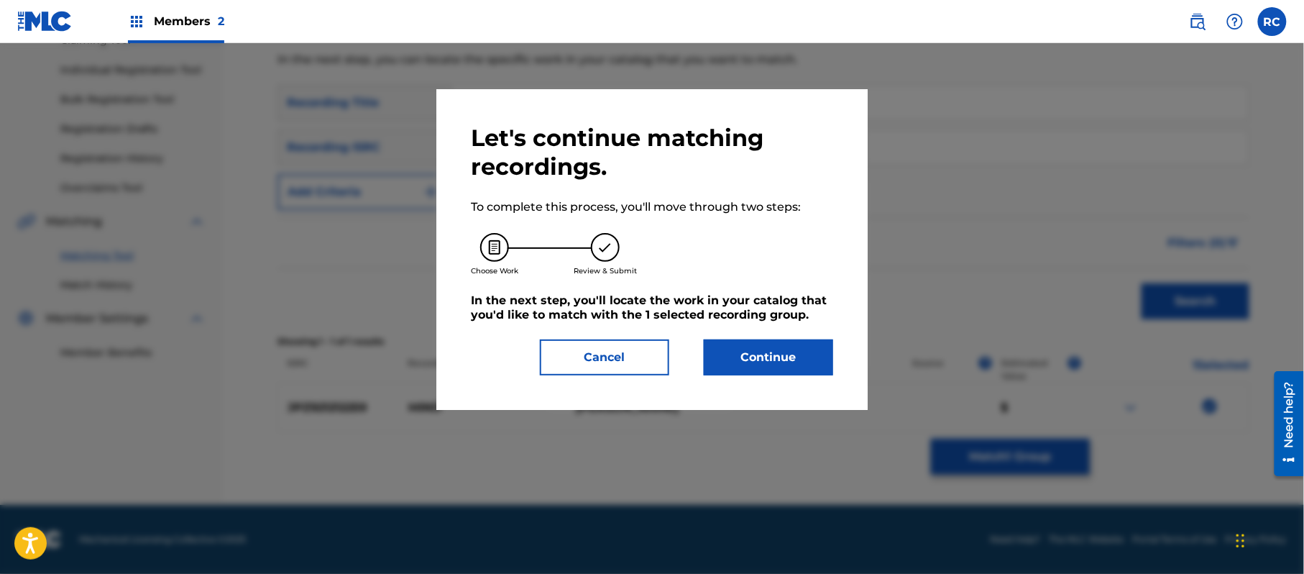
click at [791, 357] on button "Continue" at bounding box center [768, 357] width 129 height 36
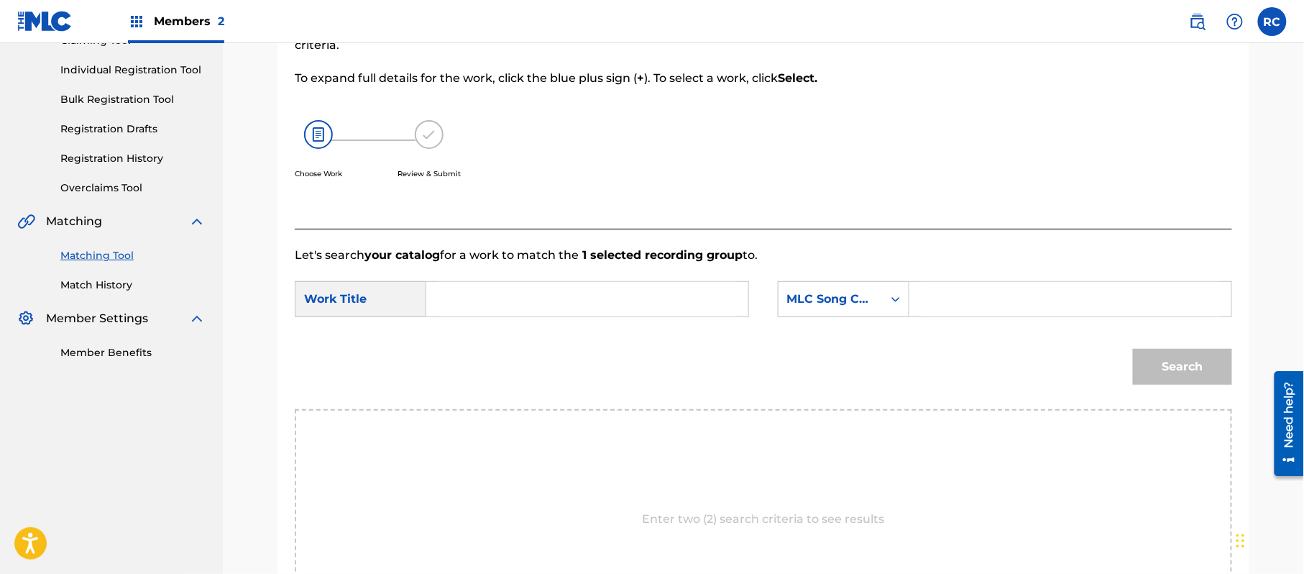
click at [506, 302] on input "Search Form" at bounding box center [587, 299] width 298 height 34
paste input "Mind MV2OU4"
click at [545, 298] on input "Mind MV2OU4" at bounding box center [587, 299] width 298 height 34
type input "Mind"
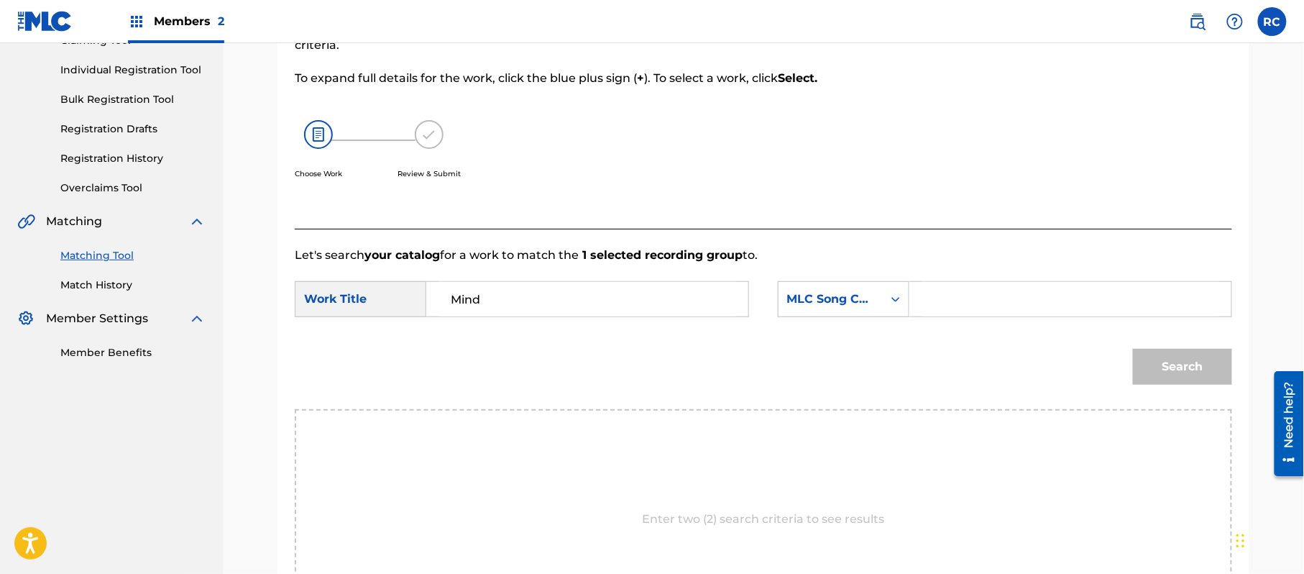
click at [981, 300] on input "Search Form" at bounding box center [1070, 299] width 298 height 34
paste input "MV2OU4"
type input "MV2OU4"
click at [1179, 375] on button "Search" at bounding box center [1182, 367] width 99 height 36
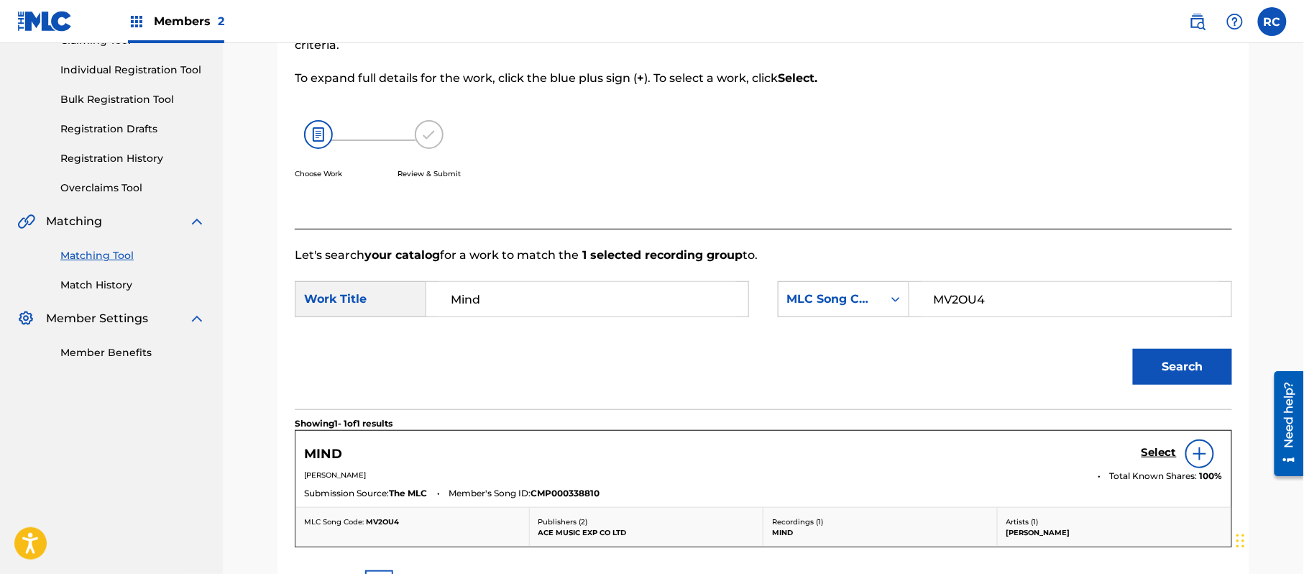
click at [1148, 448] on h5 "Select" at bounding box center [1158, 453] width 35 height 14
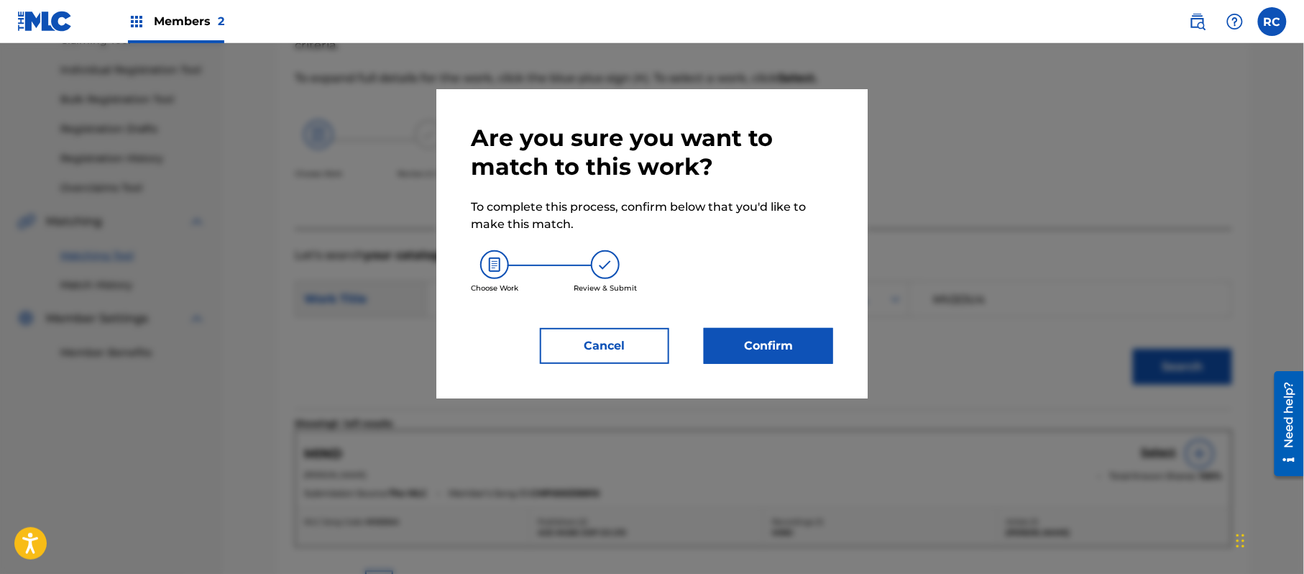
click at [775, 337] on button "Confirm" at bounding box center [768, 346] width 129 height 36
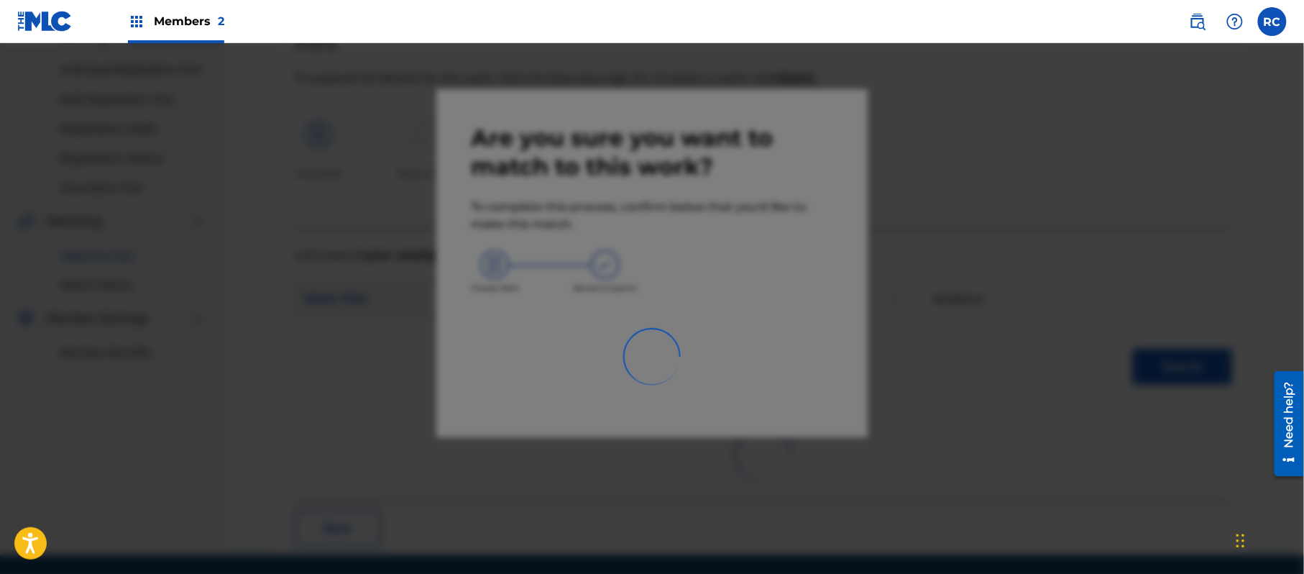
scroll to position [57, 0]
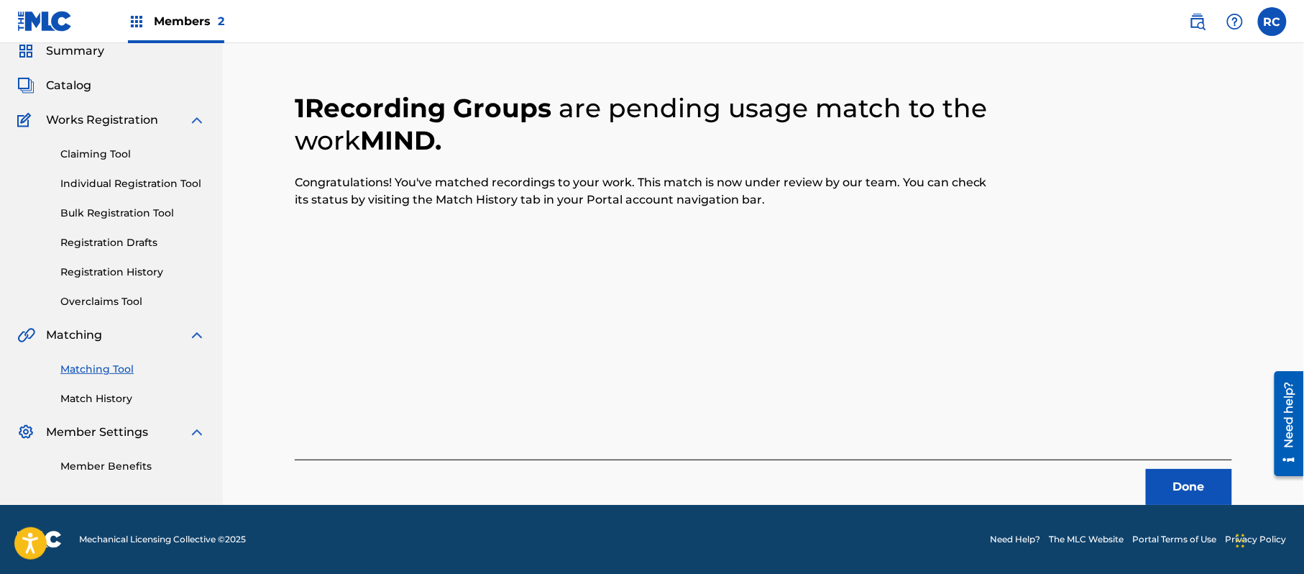
click at [1165, 483] on button "Done" at bounding box center [1189, 487] width 86 height 36
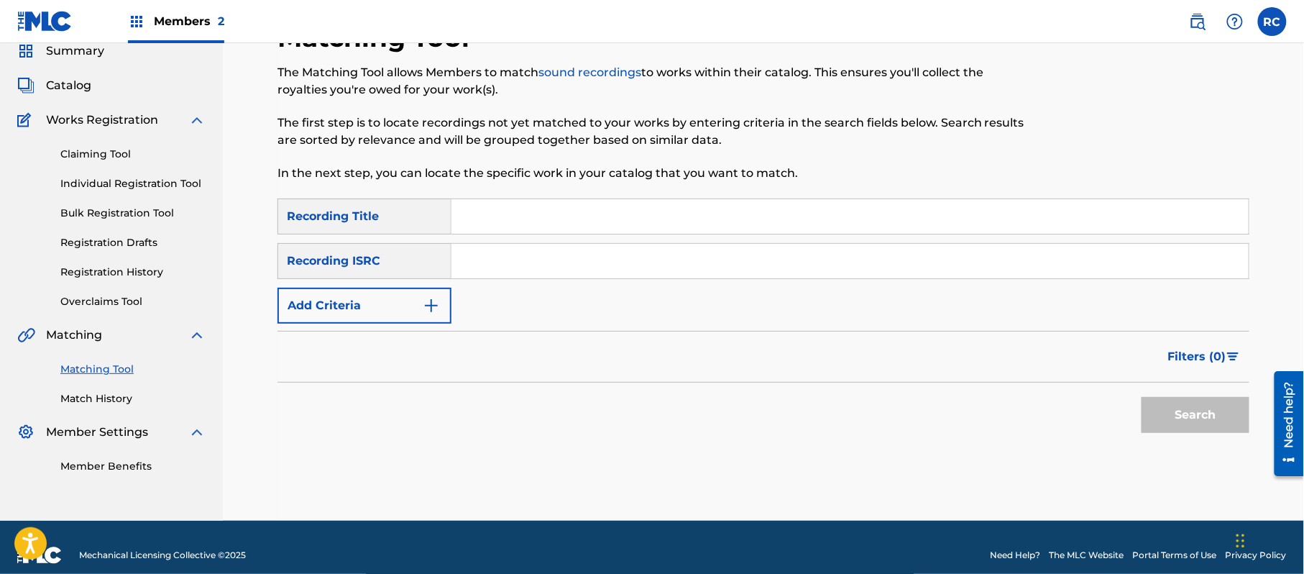
click at [529, 262] on input "Search Form" at bounding box center [849, 261] width 797 height 34
paste input "JPZ921212261"
type input "JPZ921212261"
click at [1214, 423] on button "Search" at bounding box center [1195, 415] width 108 height 36
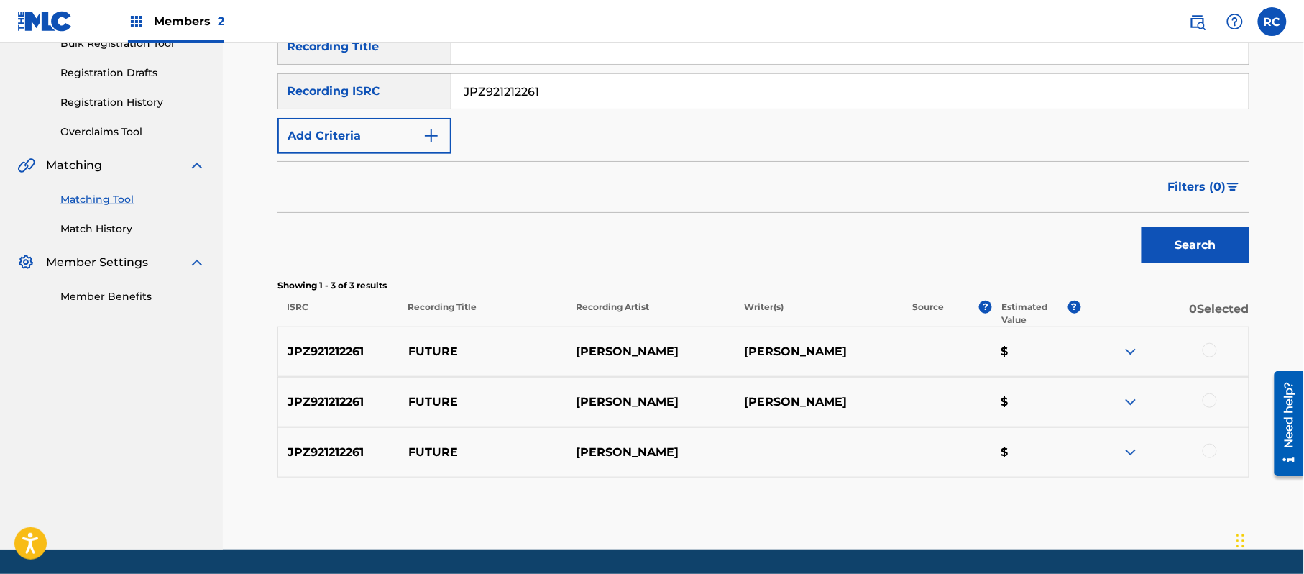
scroll to position [262, 0]
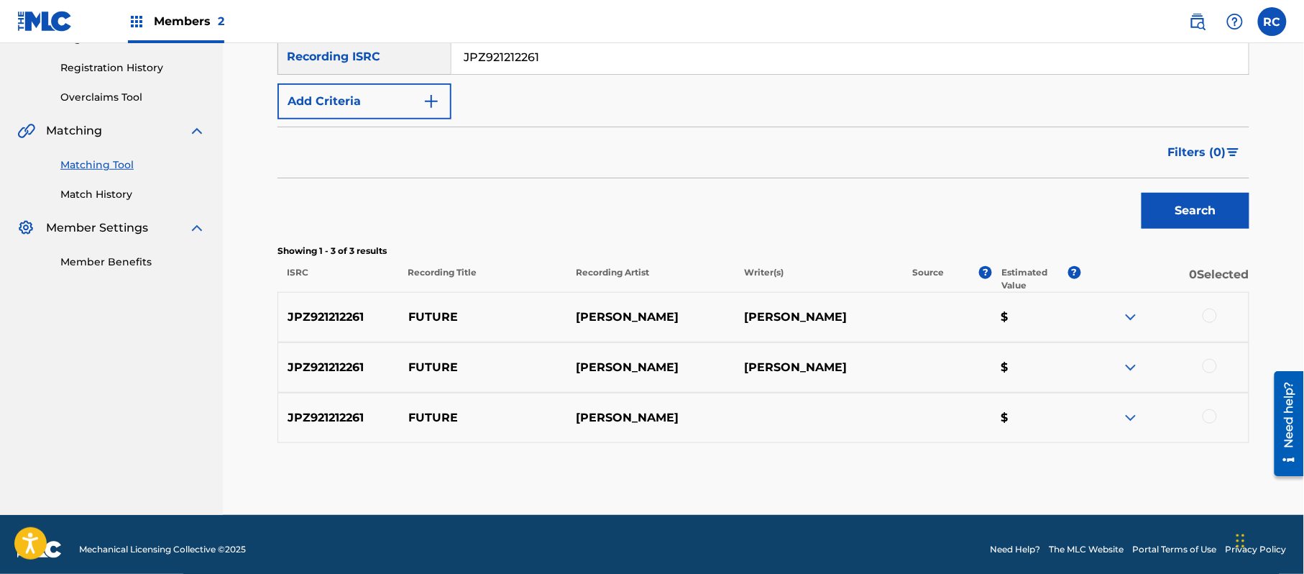
click at [1210, 311] on div at bounding box center [1209, 315] width 14 height 14
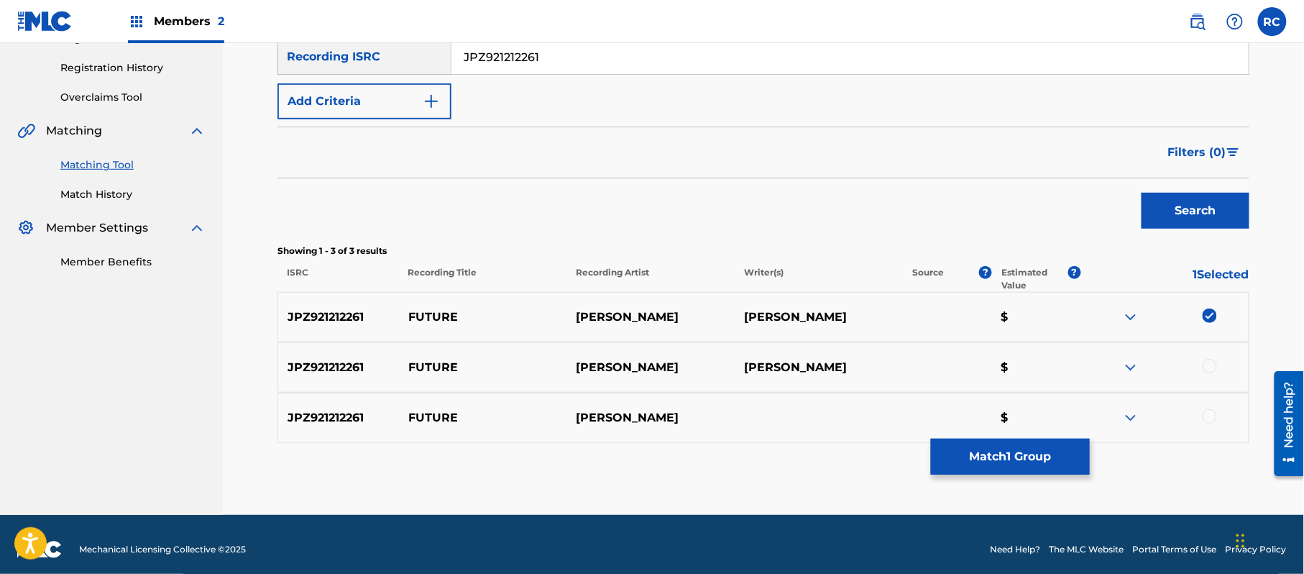
click at [1211, 363] on div at bounding box center [1209, 366] width 14 height 14
click at [1211, 409] on div "JPZ921212261 FUTURE [PERSON_NAME] $" at bounding box center [763, 417] width 972 height 50
click at [1203, 418] on div at bounding box center [1209, 416] width 14 height 14
click at [1028, 459] on button "Match 3 Groups" at bounding box center [1010, 456] width 159 height 36
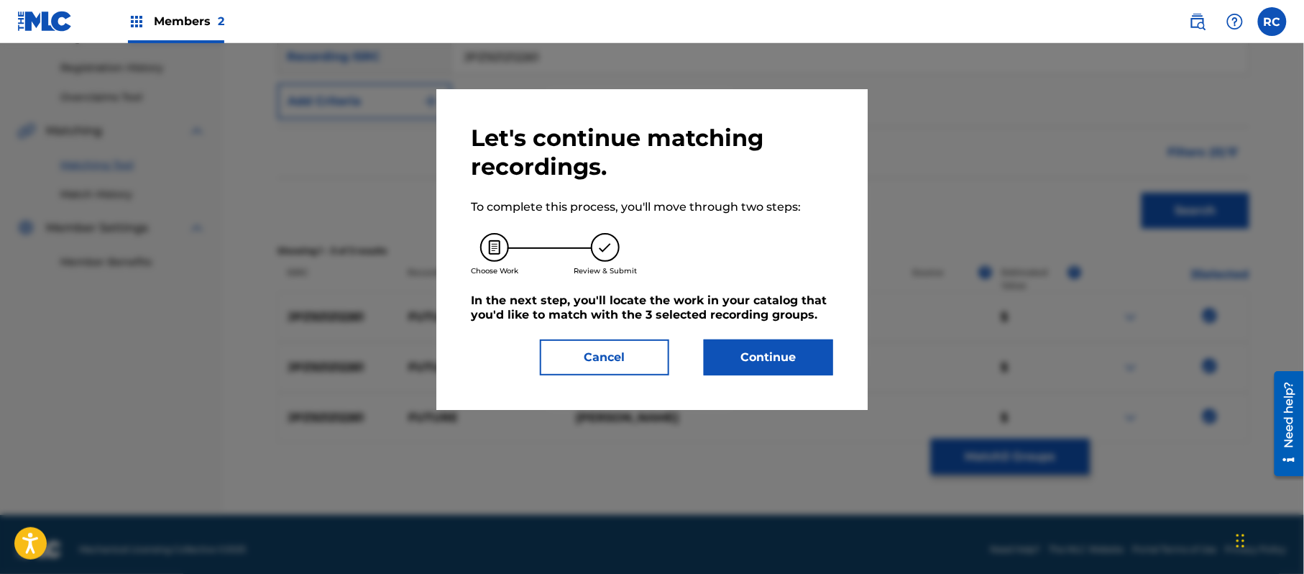
click at [795, 343] on button "Continue" at bounding box center [768, 357] width 129 height 36
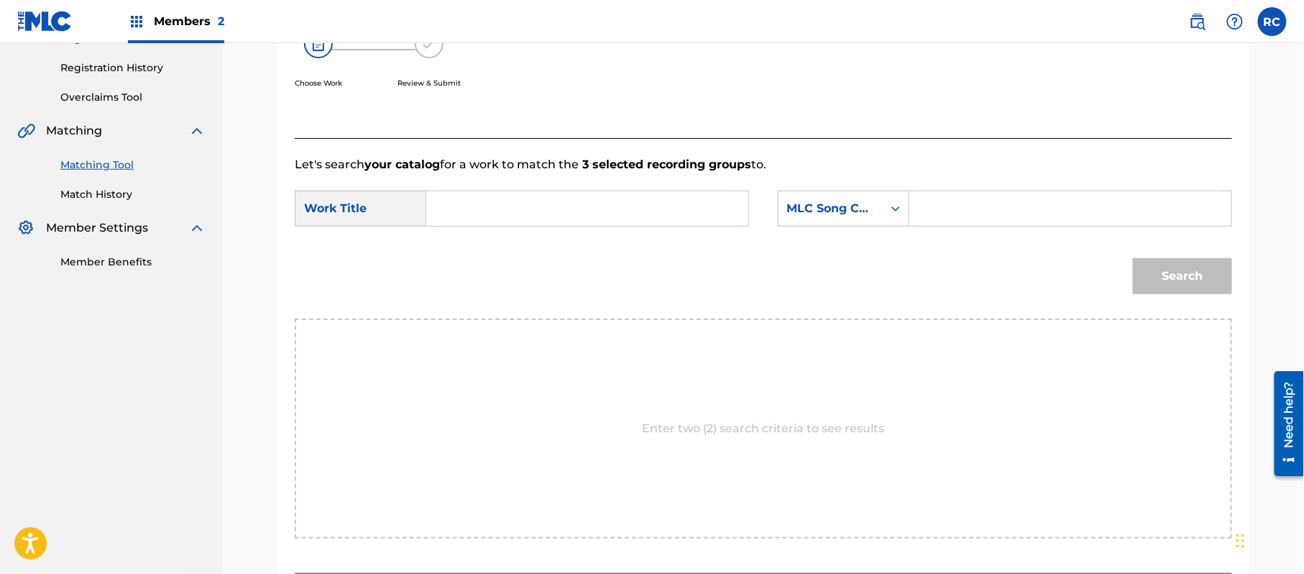
click at [519, 214] on input "Search Form" at bounding box center [587, 208] width 298 height 34
paste input "Future FB0Q71"
click at [538, 213] on input "Future FB0Q71" at bounding box center [587, 208] width 298 height 34
type input "Future"
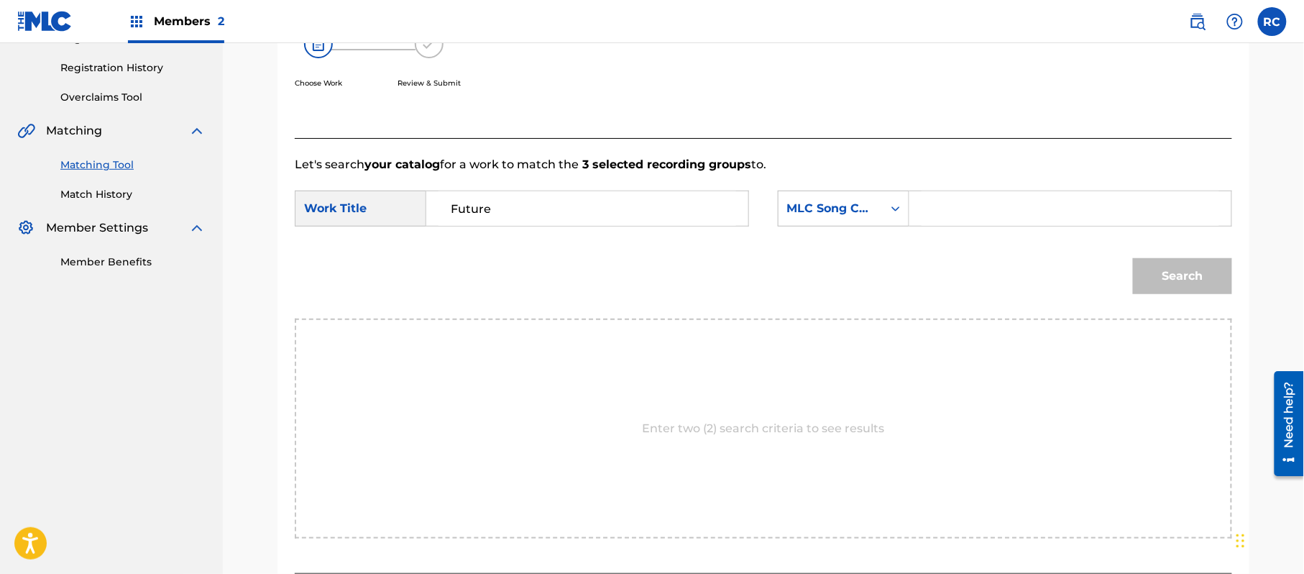
drag, startPoint x: 1004, startPoint y: 202, endPoint x: 1026, endPoint y: 224, distance: 31.5
click at [1004, 202] on input "Search Form" at bounding box center [1070, 208] width 298 height 34
paste input "FB0Q71"
type input "FB0Q71"
click at [1164, 274] on button "Search" at bounding box center [1182, 276] width 99 height 36
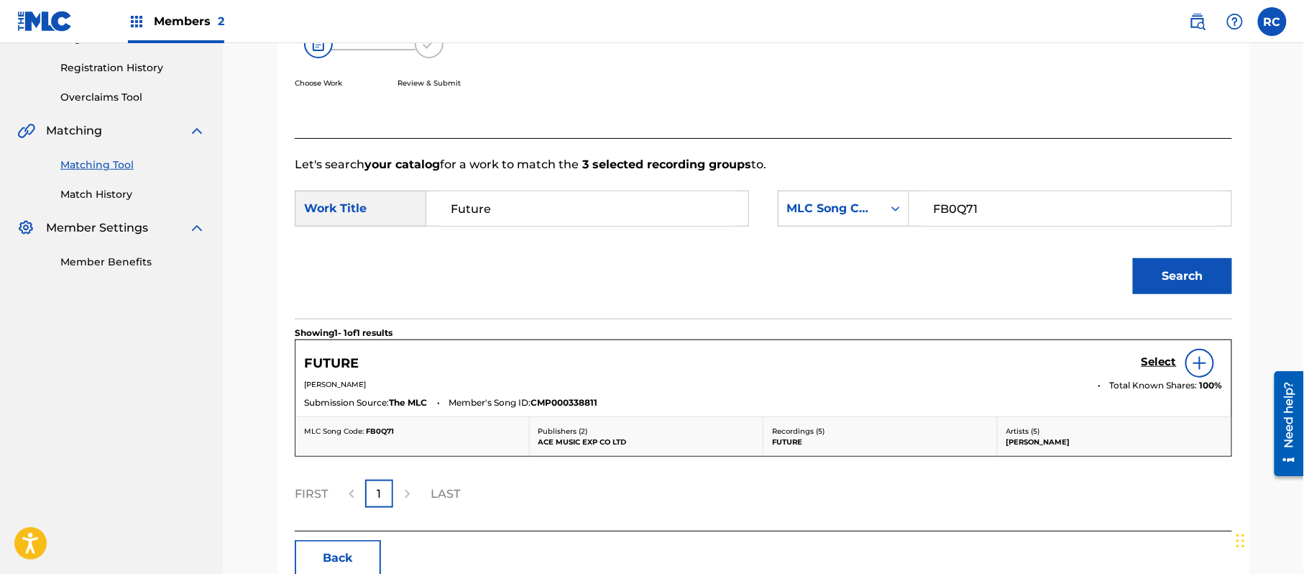
click at [1157, 367] on h5 "Select" at bounding box center [1158, 362] width 35 height 14
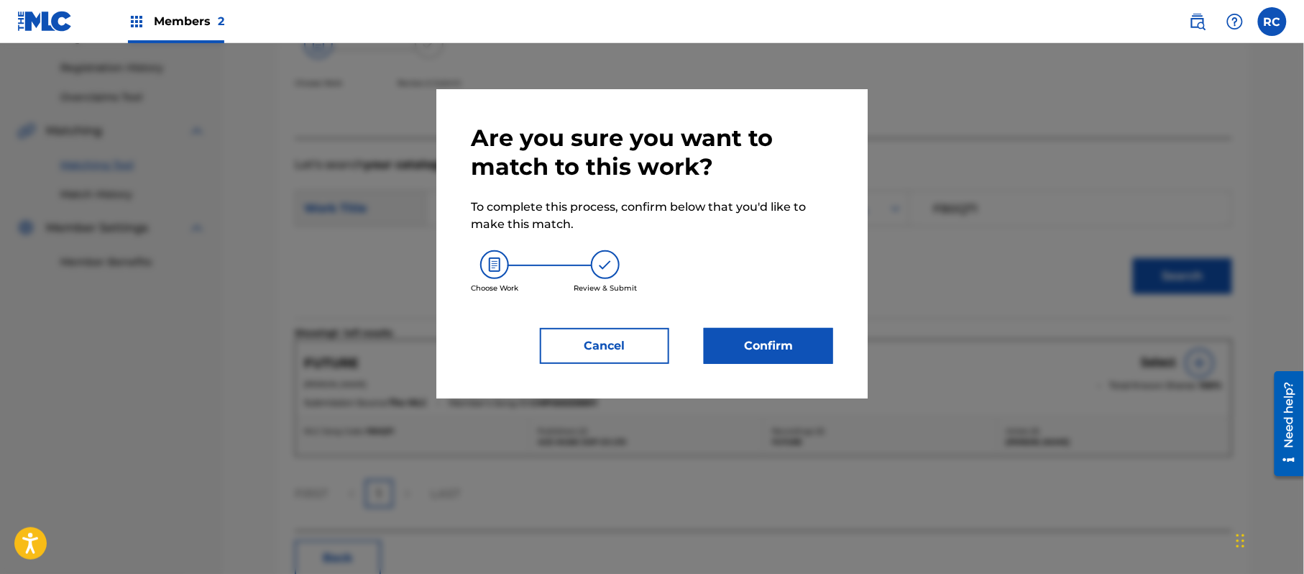
click at [832, 351] on button "Confirm" at bounding box center [768, 346] width 129 height 36
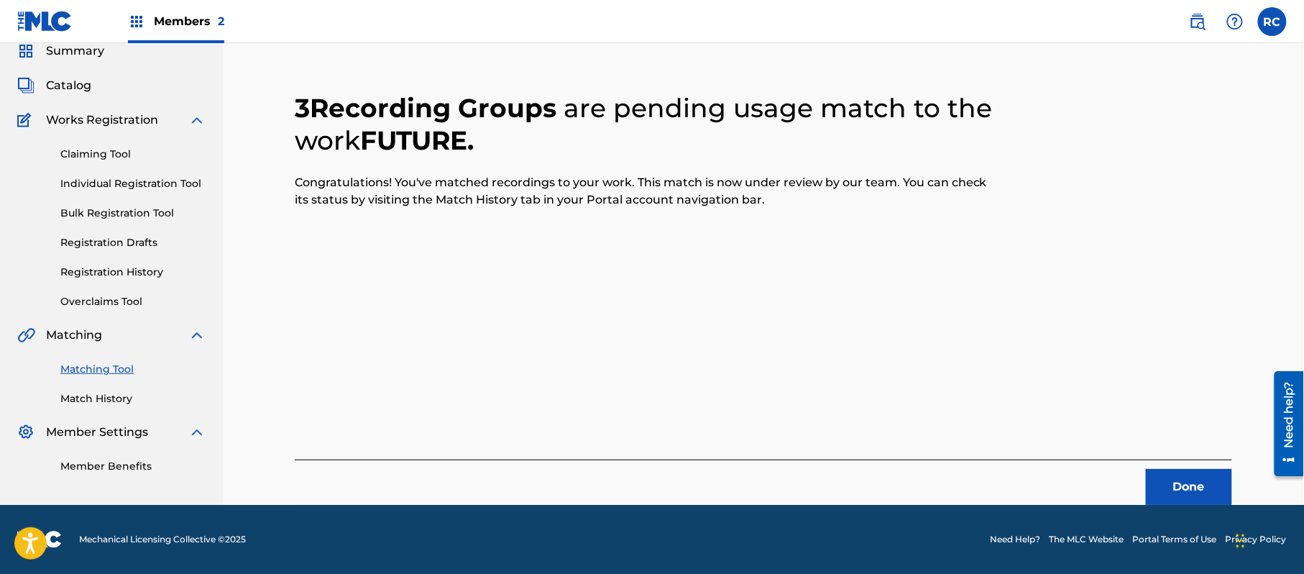
scroll to position [57, 0]
click at [1192, 497] on button "Done" at bounding box center [1189, 487] width 86 height 36
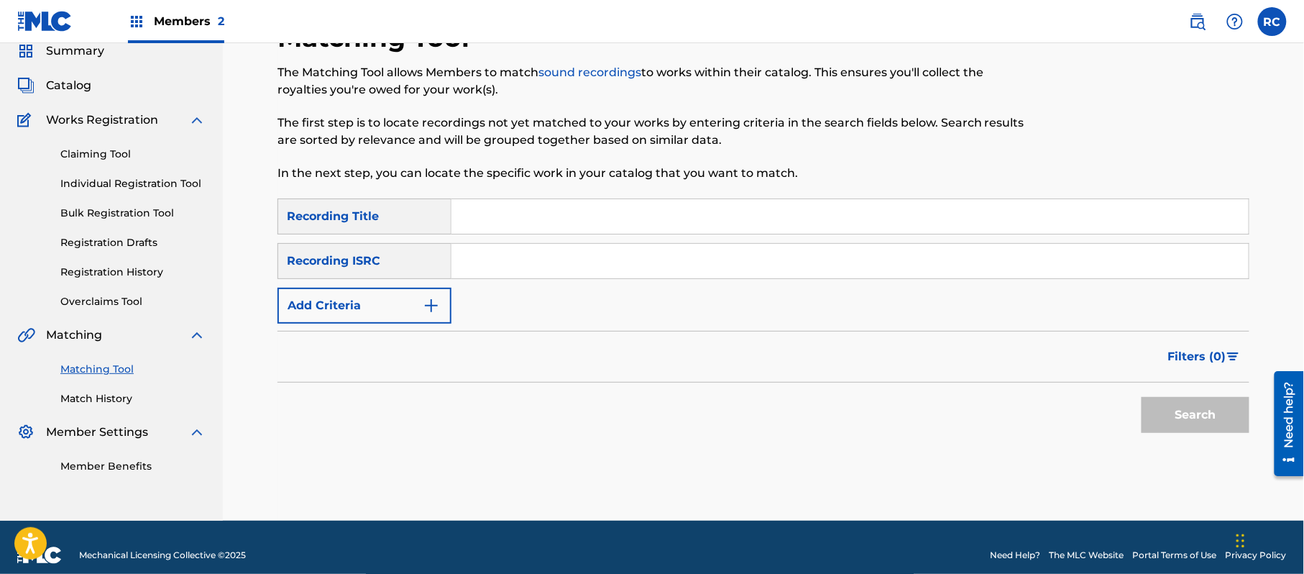
click at [512, 279] on div "SearchWithCriteriab7afdab4-daa6-4530-8de2-8ed51b8377af Recording Title SearchWi…" at bounding box center [763, 260] width 972 height 125
paste input "JPZ921212265"
click at [524, 259] on input "Search Form" at bounding box center [849, 261] width 797 height 34
click at [1205, 415] on button "Search" at bounding box center [1195, 415] width 108 height 36
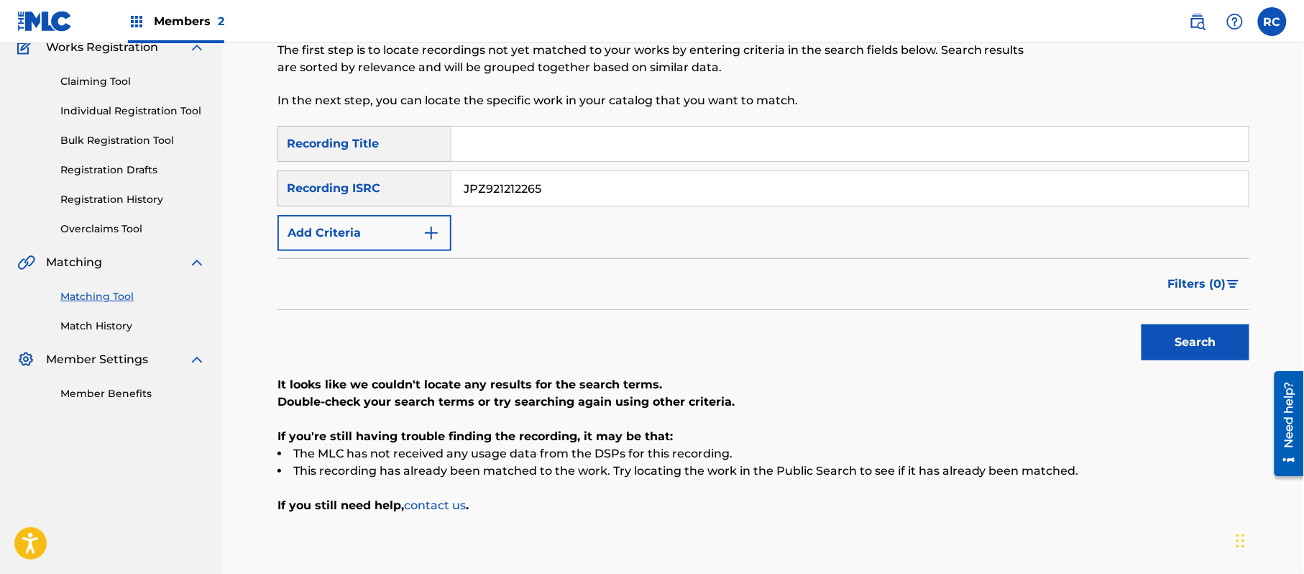
scroll to position [116, 0]
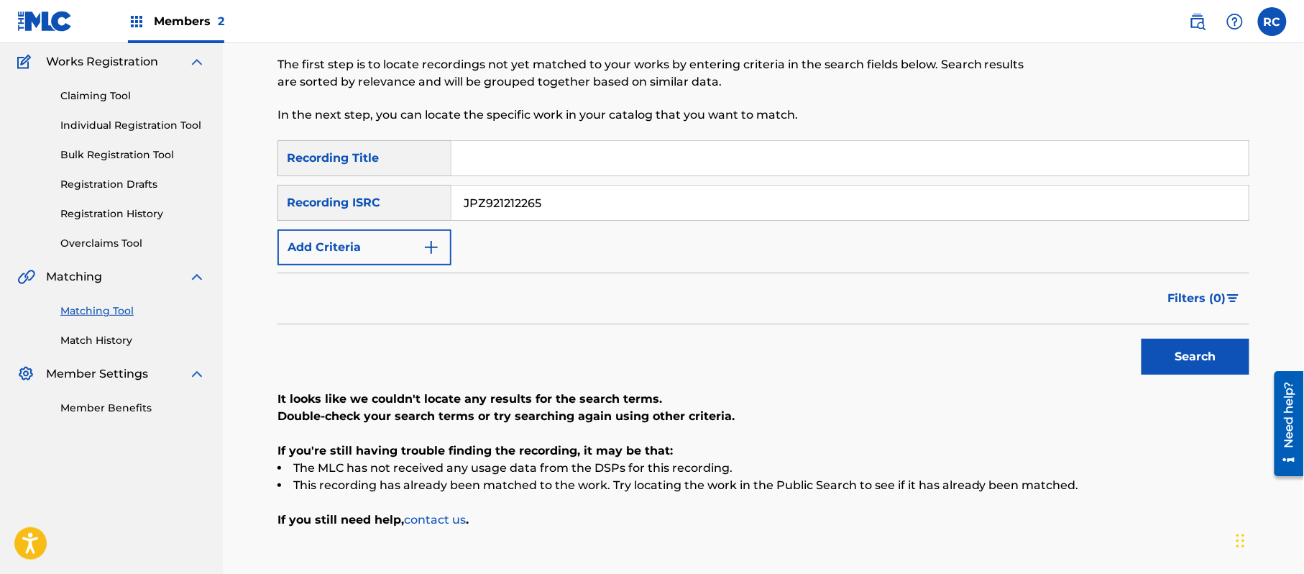
click at [473, 206] on input "JPZ921212265" at bounding box center [849, 202] width 797 height 34
paste input "310049"
type input "JPZ921310049"
click at [1177, 354] on button "Search" at bounding box center [1195, 357] width 108 height 36
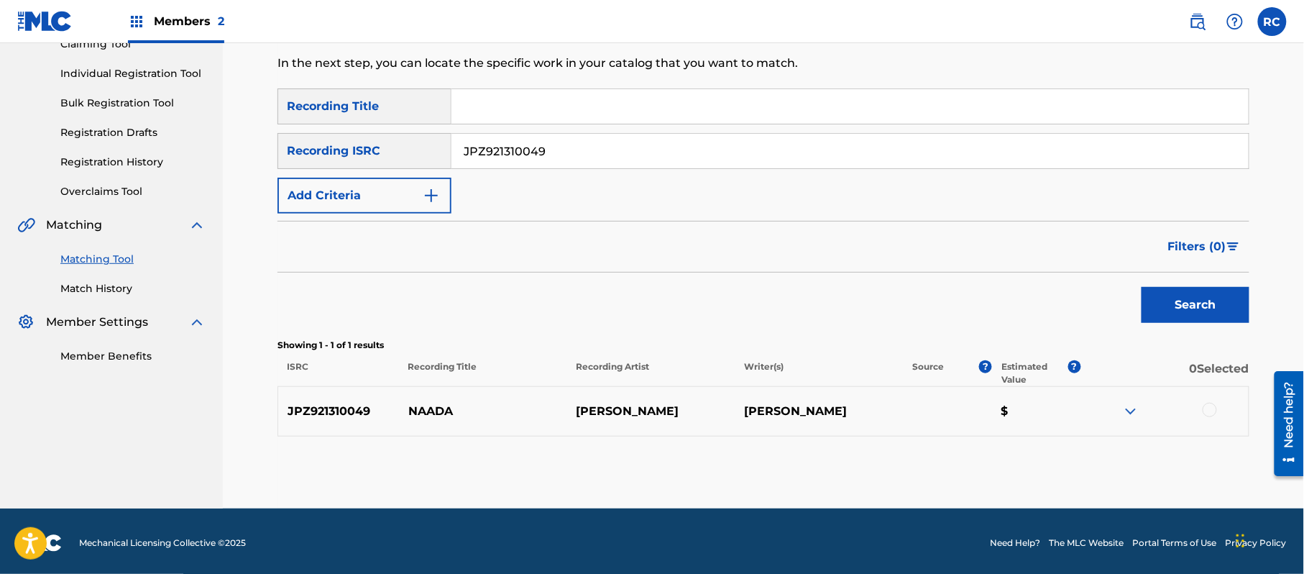
scroll to position [171, 0]
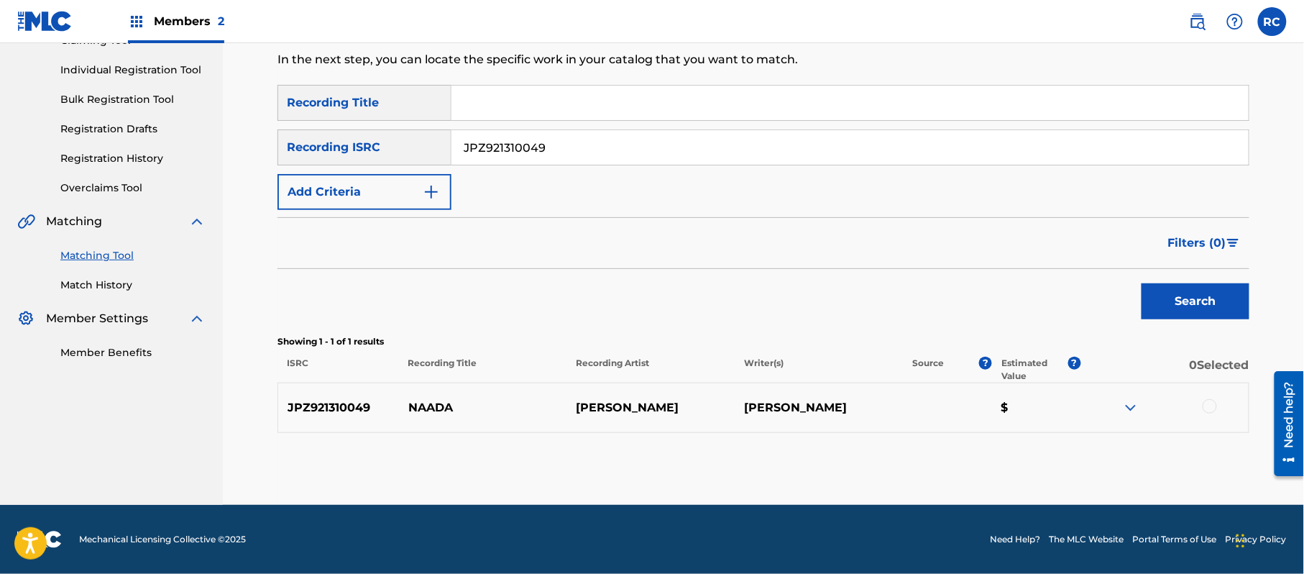
click at [1205, 401] on div at bounding box center [1209, 406] width 14 height 14
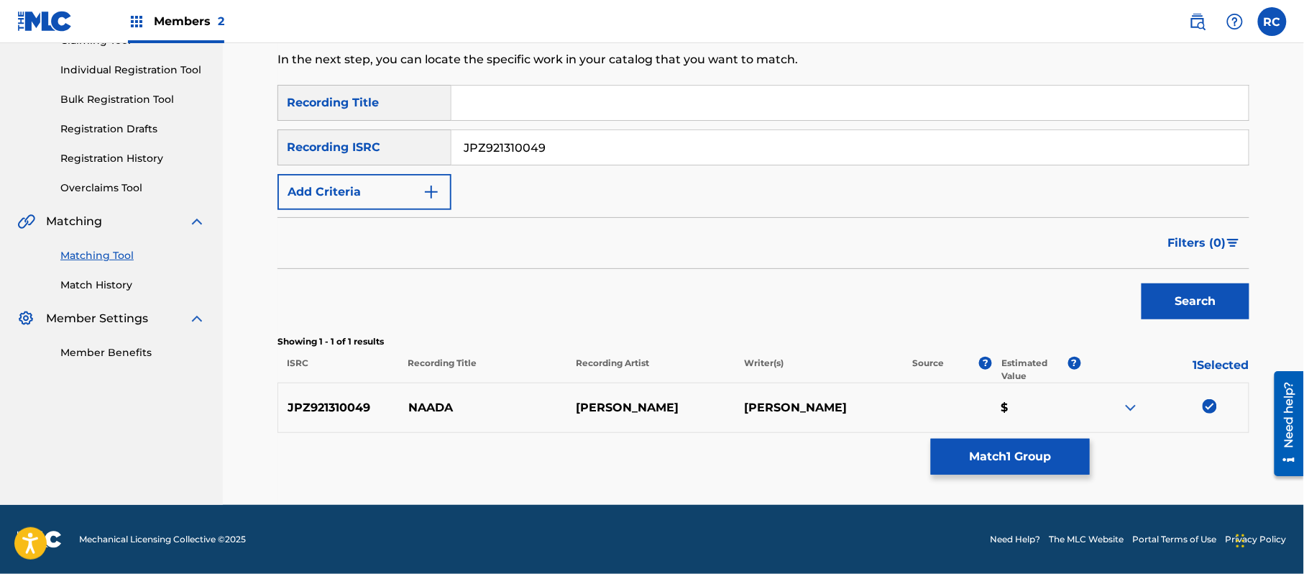
click at [995, 461] on button "Match 1 Group" at bounding box center [1010, 456] width 159 height 36
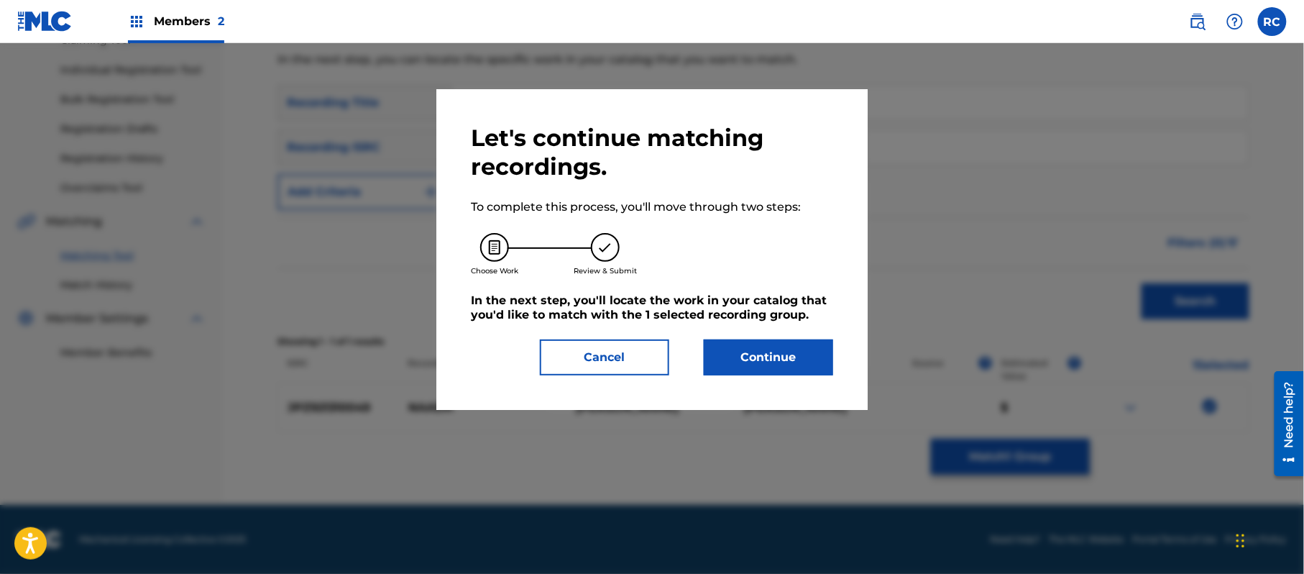
click at [788, 342] on button "Continue" at bounding box center [768, 357] width 129 height 36
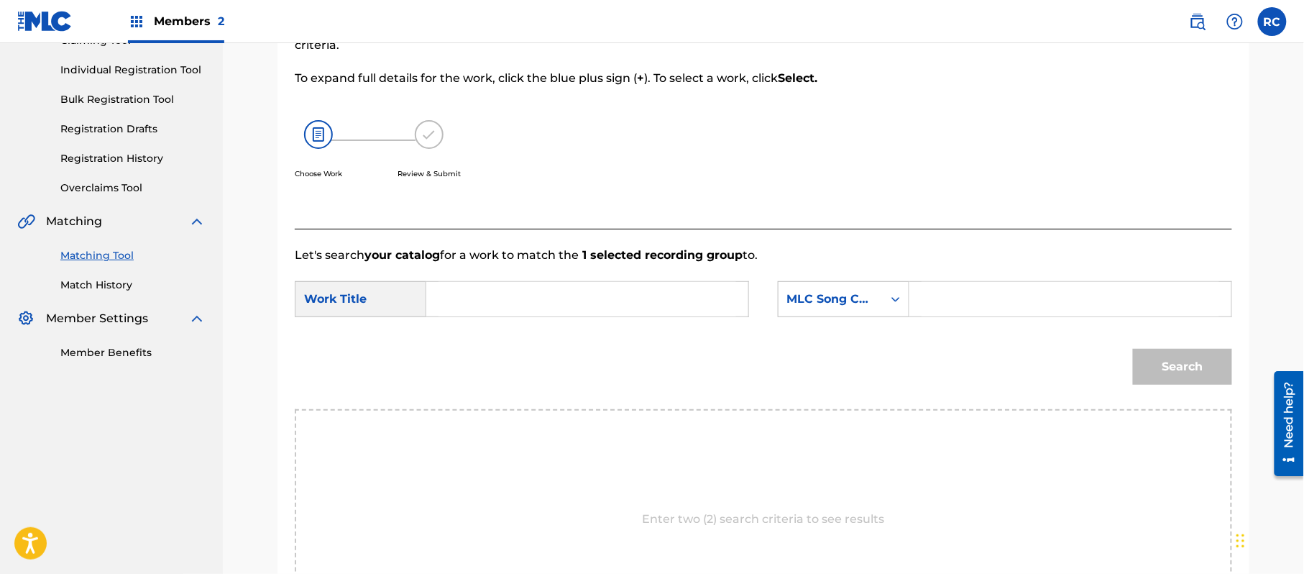
click at [503, 305] on input "Search Form" at bounding box center [587, 299] width 298 height 34
paste input "Naada N70CTG"
click at [522, 305] on input "Naada N70CTG" at bounding box center [587, 299] width 298 height 34
type input "Naada"
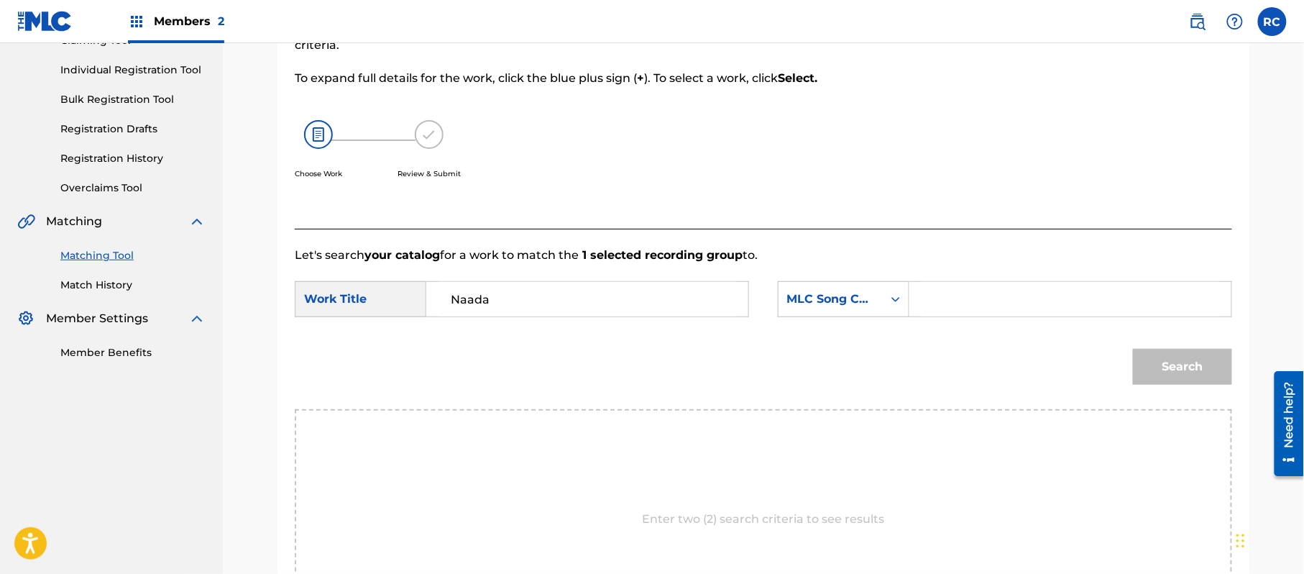
click at [1008, 291] on input "Search Form" at bounding box center [1070, 299] width 298 height 34
paste input "N70CTG"
type input "N70CTG"
click at [1170, 374] on button "Search" at bounding box center [1182, 367] width 99 height 36
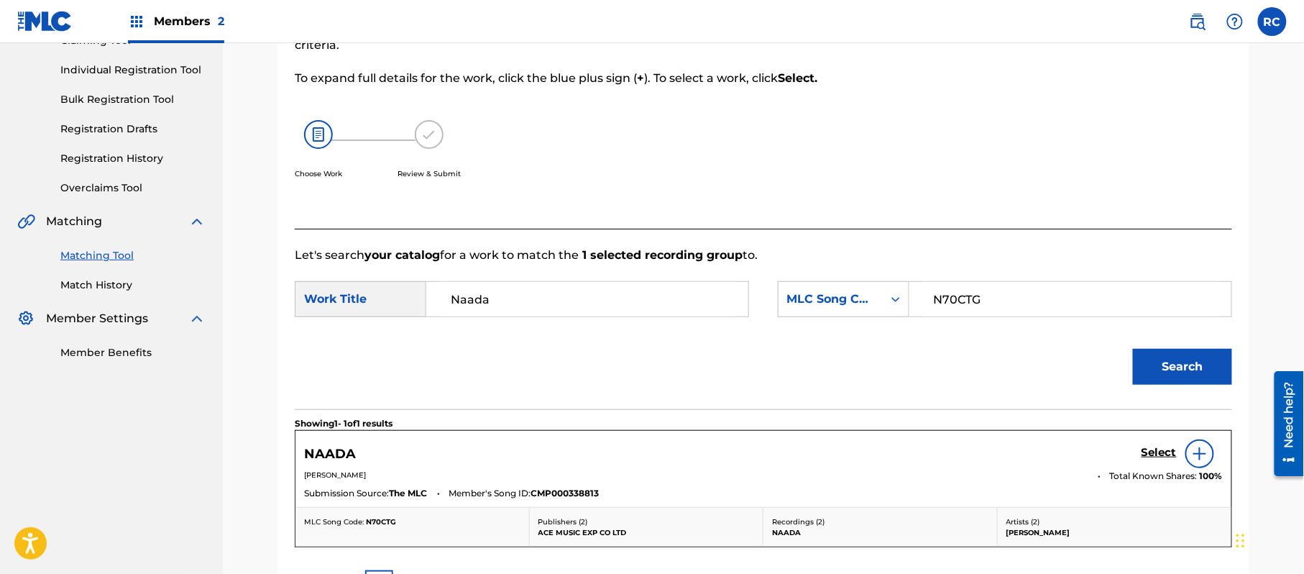
click at [1147, 447] on h5 "Select" at bounding box center [1158, 453] width 35 height 14
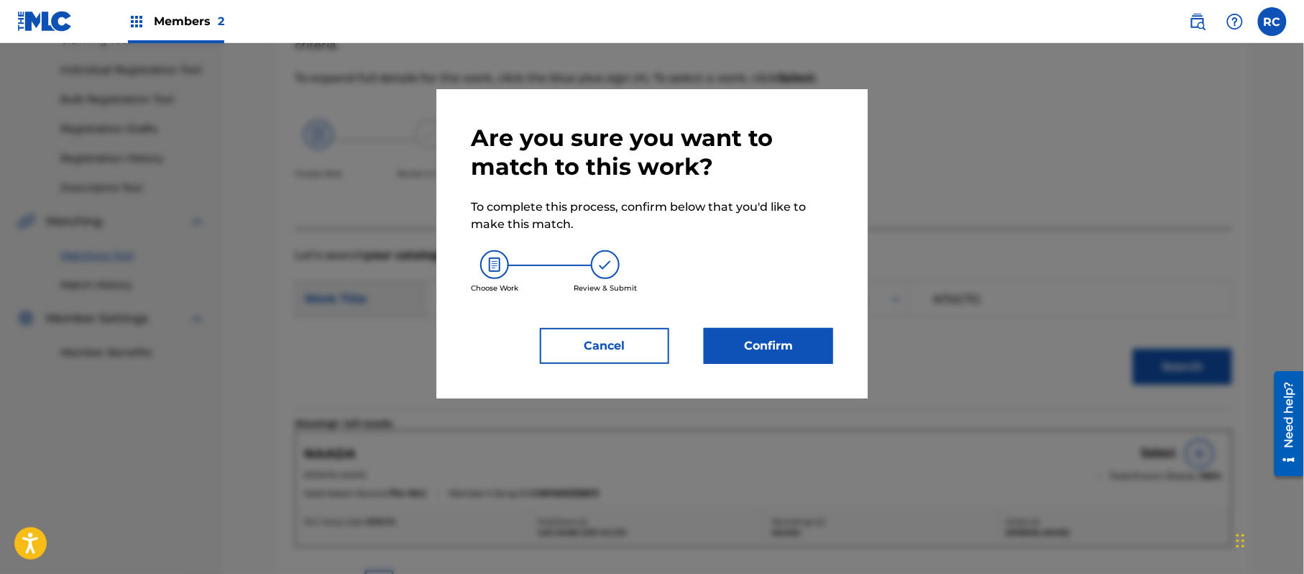
click at [800, 336] on button "Confirm" at bounding box center [768, 346] width 129 height 36
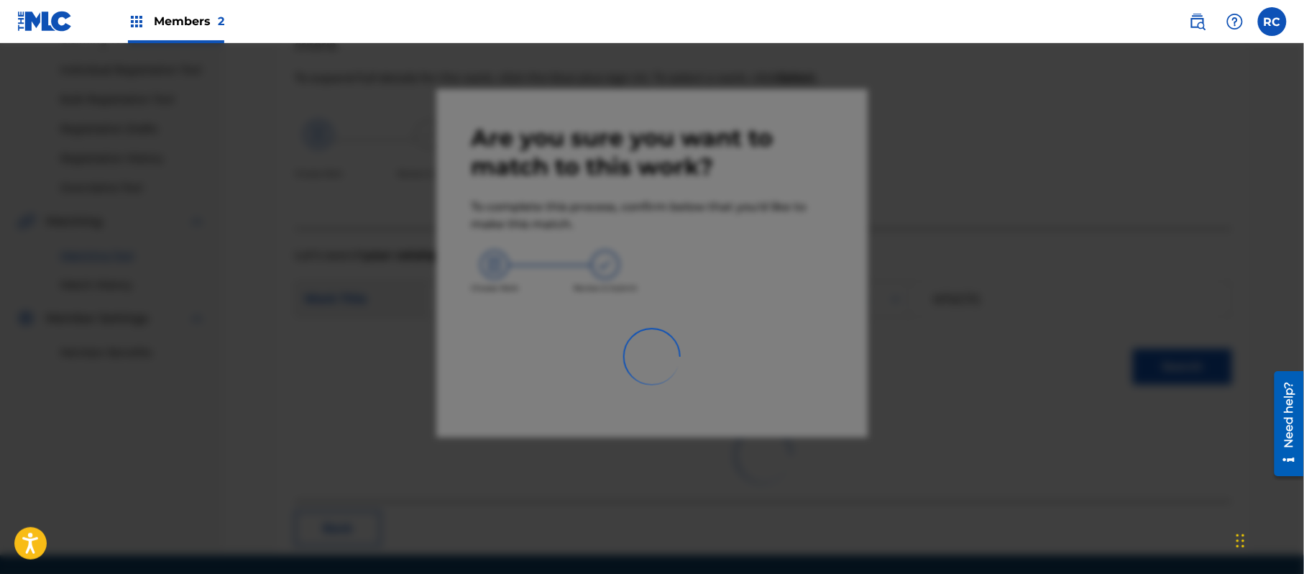
scroll to position [57, 0]
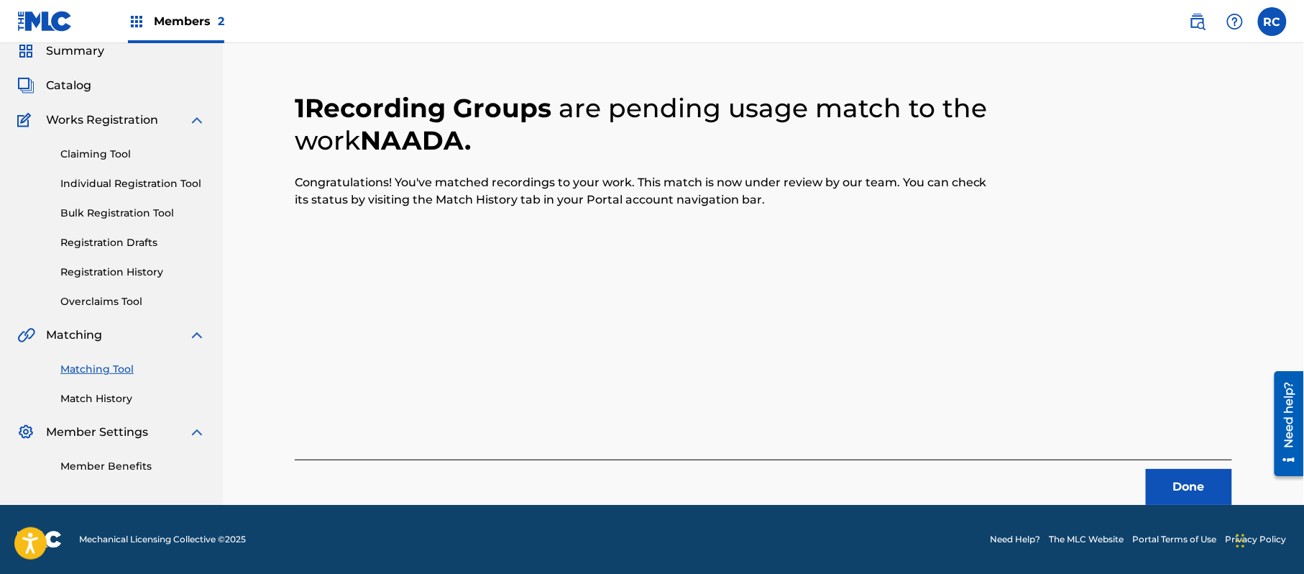
click at [1185, 486] on button "Done" at bounding box center [1189, 487] width 86 height 36
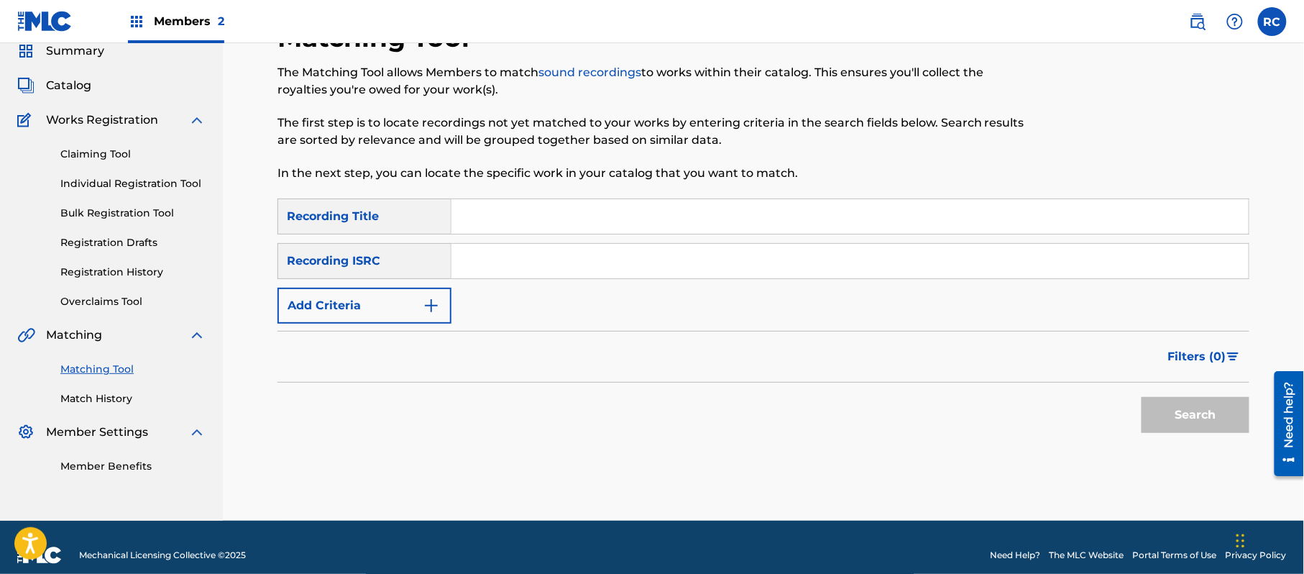
drag, startPoint x: 529, startPoint y: 262, endPoint x: 556, endPoint y: 277, distance: 31.2
click at [529, 262] on input "Search Form" at bounding box center [849, 261] width 797 height 34
paste input "JPZ921310045"
type input "JPZ921310045"
click at [1153, 412] on button "Search" at bounding box center [1195, 415] width 108 height 36
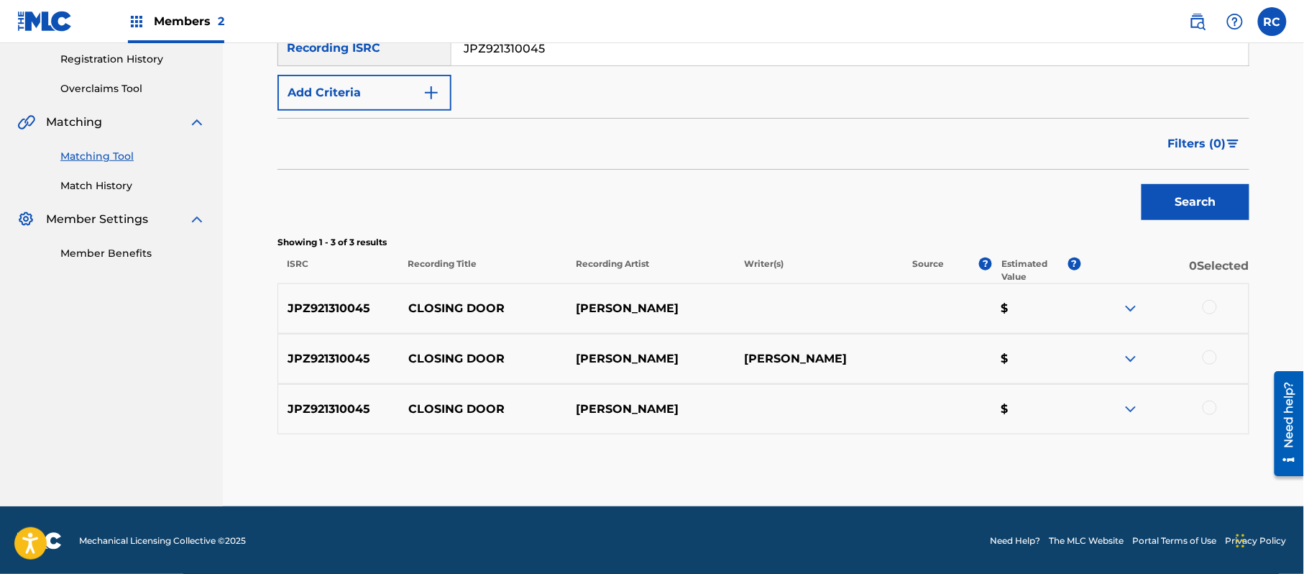
scroll to position [272, 0]
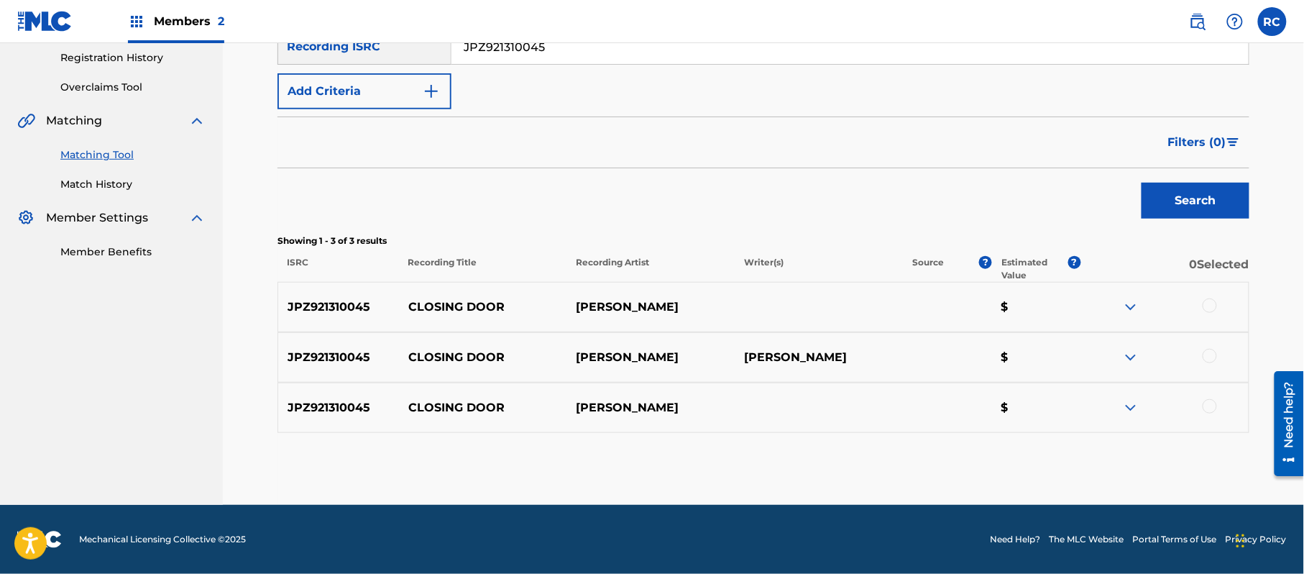
click at [1209, 306] on div at bounding box center [1209, 305] width 14 height 14
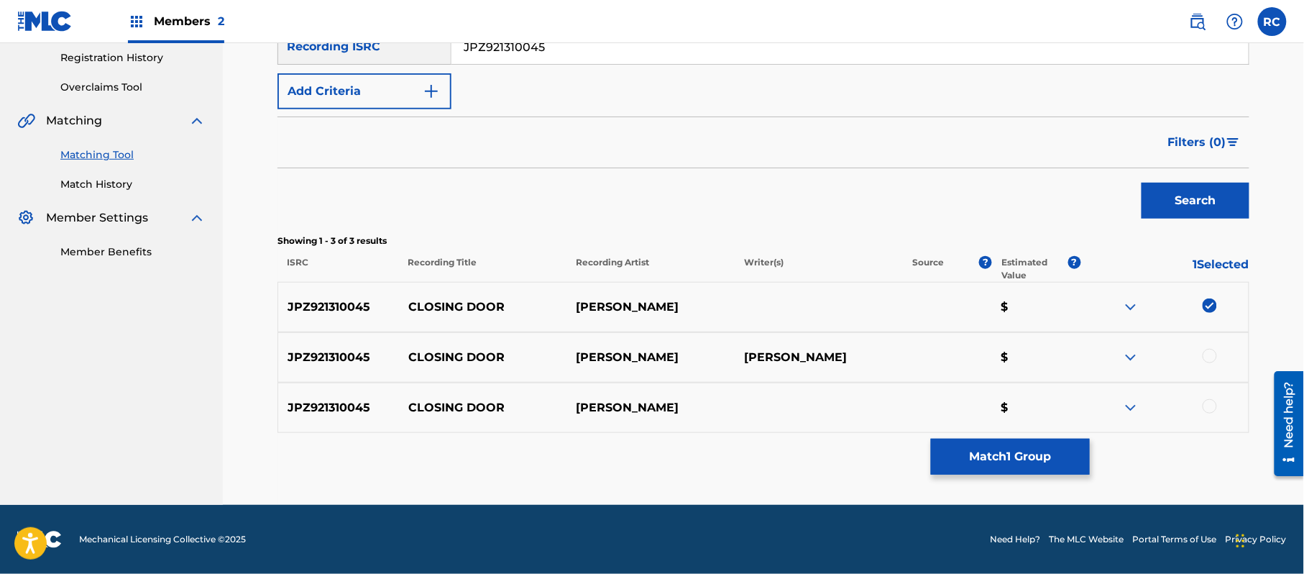
click at [1203, 356] on div at bounding box center [1209, 356] width 14 height 14
click at [1212, 404] on div at bounding box center [1209, 406] width 14 height 14
click at [1044, 459] on button "Match 3 Groups" at bounding box center [1010, 456] width 159 height 36
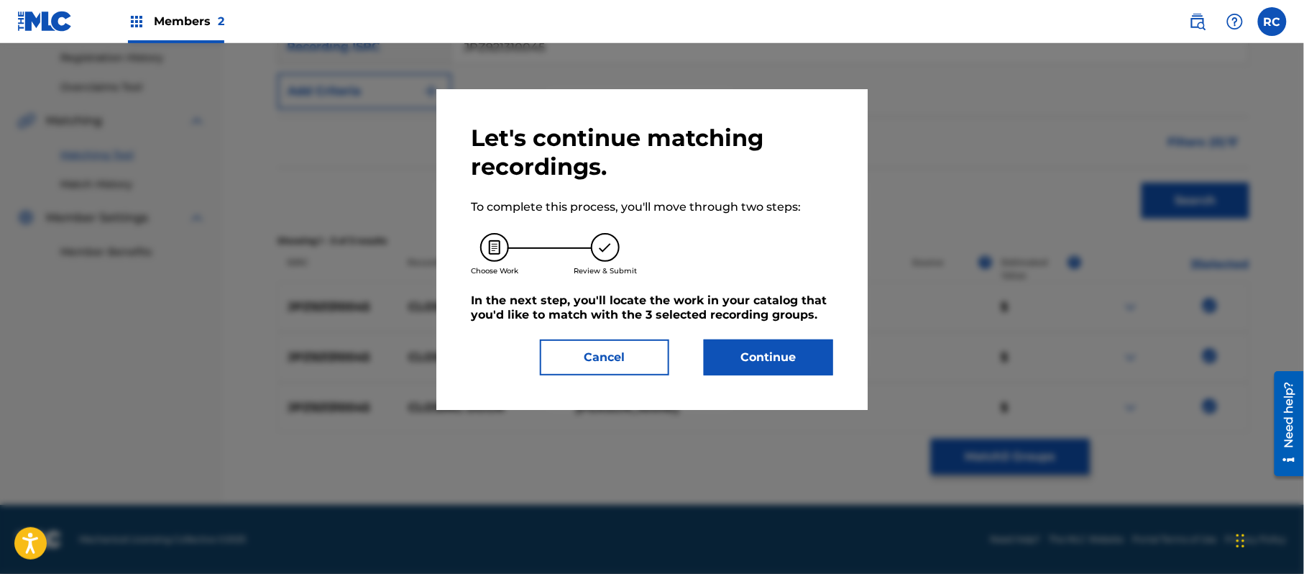
click at [782, 354] on button "Continue" at bounding box center [768, 357] width 129 height 36
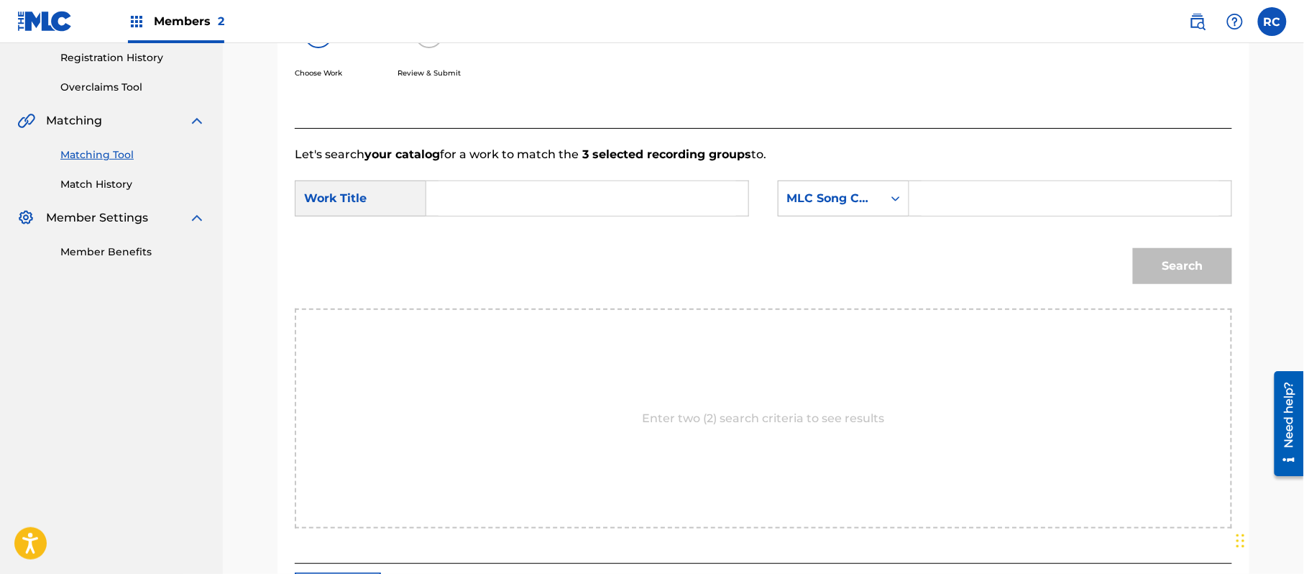
click at [518, 206] on input "Search Form" at bounding box center [587, 198] width 298 height 34
paste input "Closing Door CI98MW"
click at [559, 197] on input "Closing Door CI98MW" at bounding box center [587, 198] width 298 height 34
type input "Closing Door"
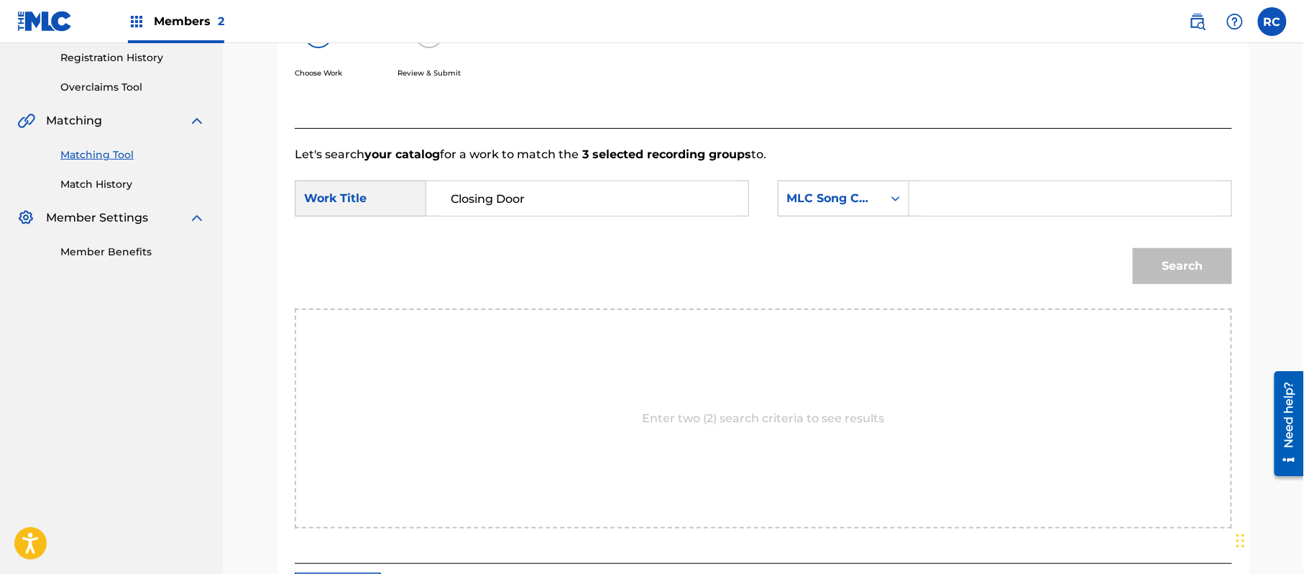
drag, startPoint x: 973, startPoint y: 194, endPoint x: 989, endPoint y: 202, distance: 17.7
click at [973, 194] on input "Search Form" at bounding box center [1070, 198] width 298 height 34
paste input "CI98MW"
type input "CI98MW"
click at [1173, 265] on button "Search" at bounding box center [1182, 266] width 99 height 36
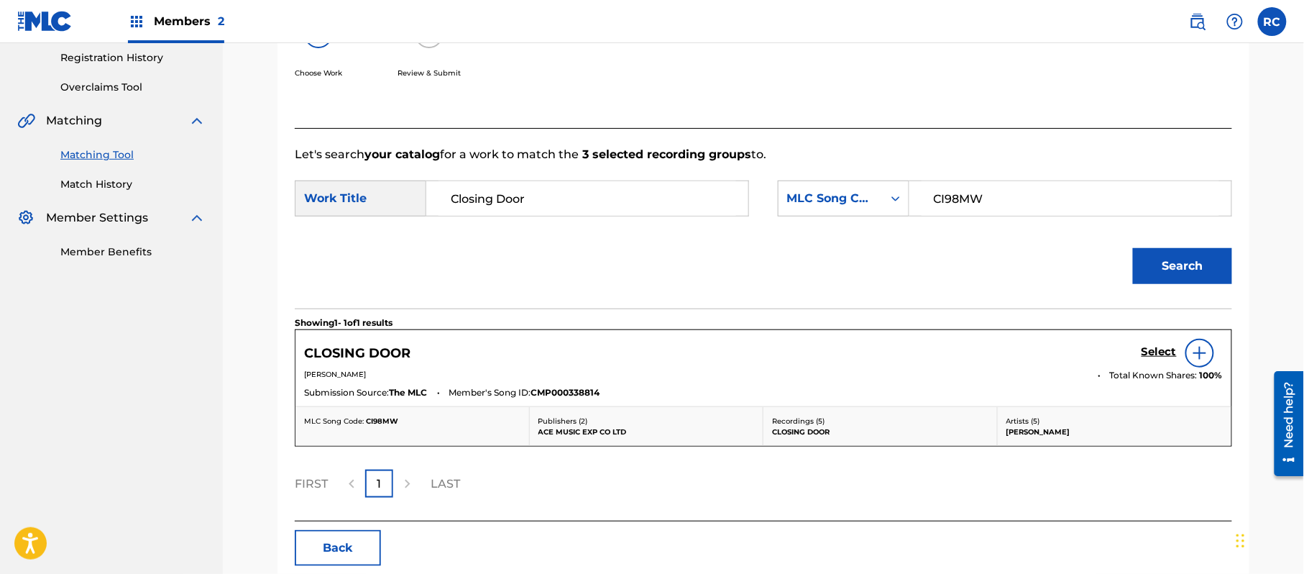
click at [1146, 349] on h5 "Select" at bounding box center [1158, 352] width 35 height 14
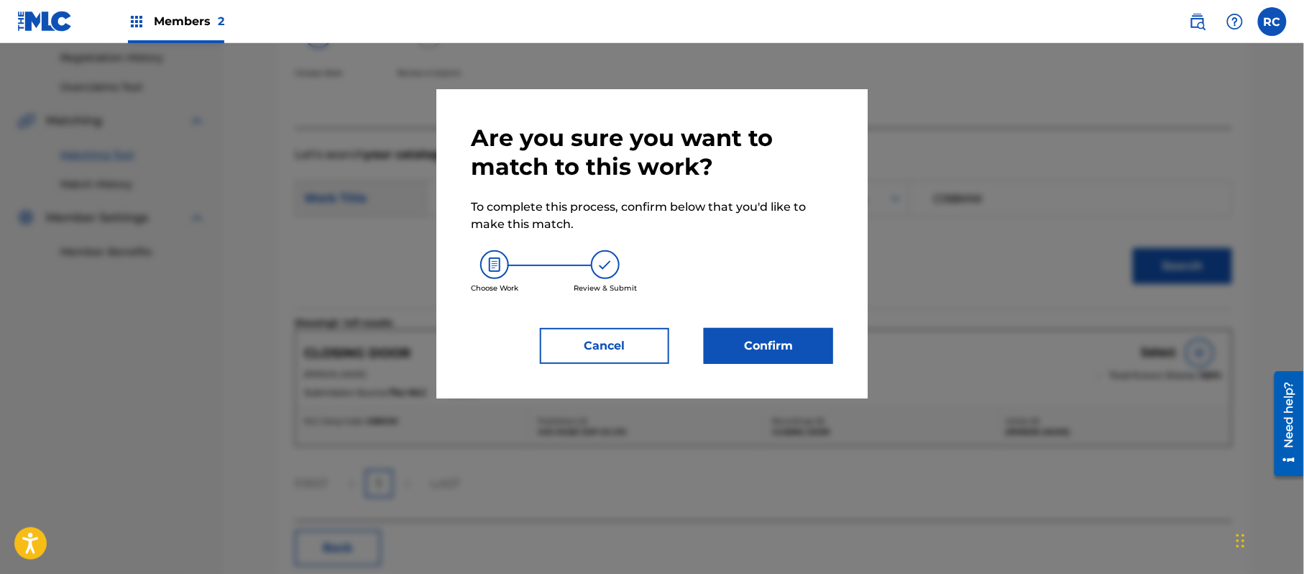
click at [752, 331] on button "Confirm" at bounding box center [768, 346] width 129 height 36
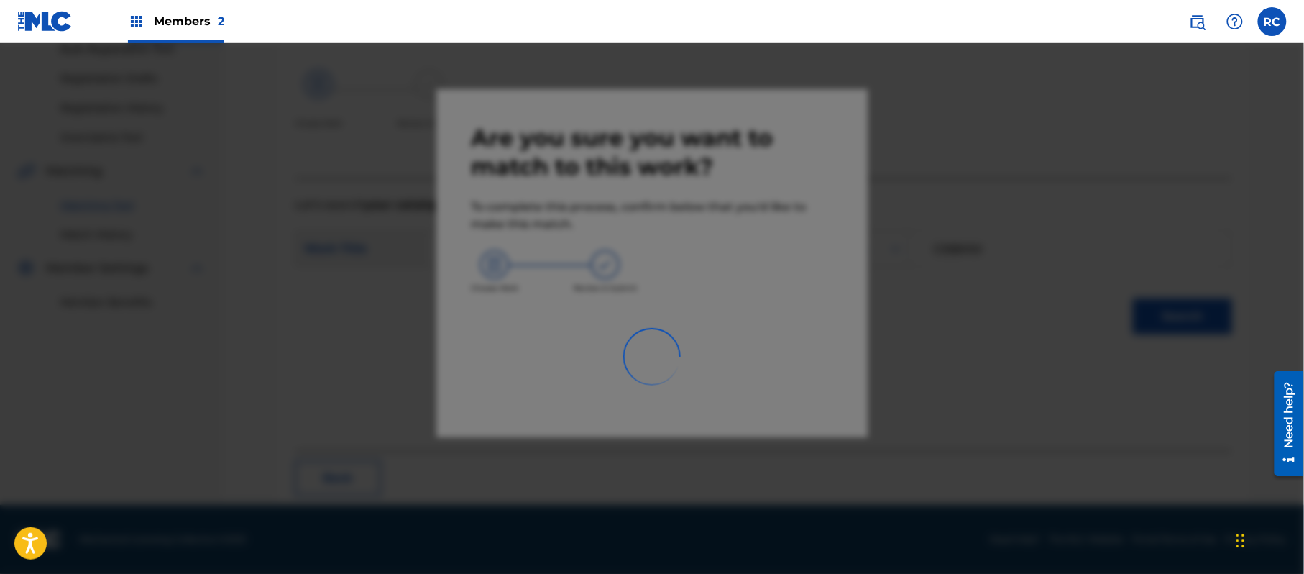
scroll to position [57, 0]
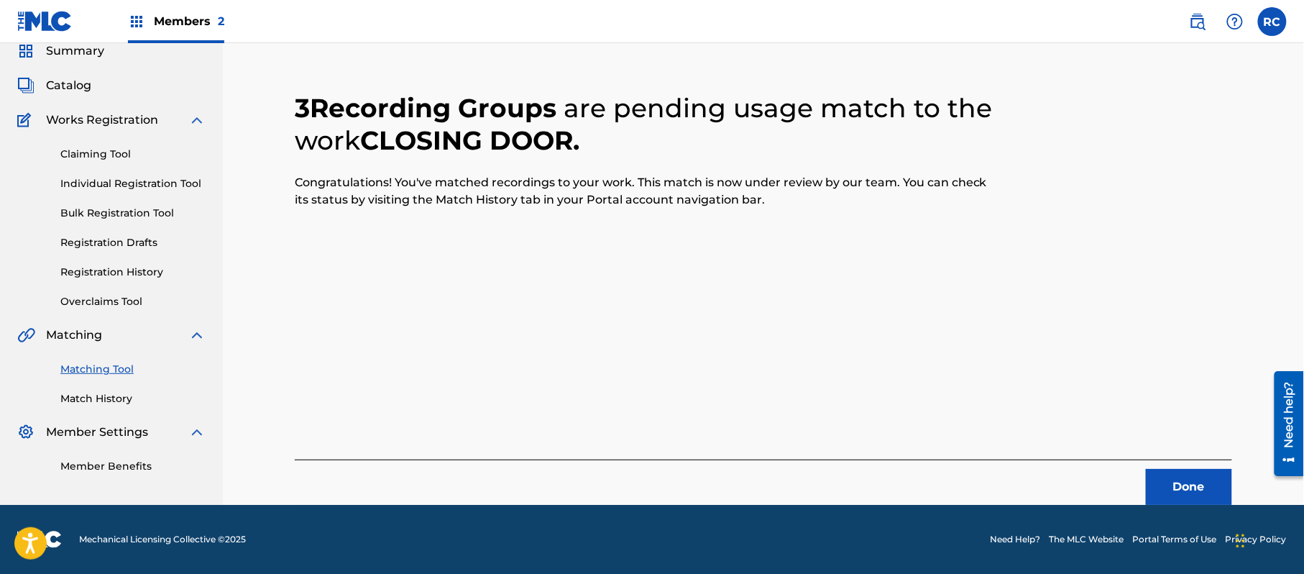
click at [1170, 483] on button "Done" at bounding box center [1189, 487] width 86 height 36
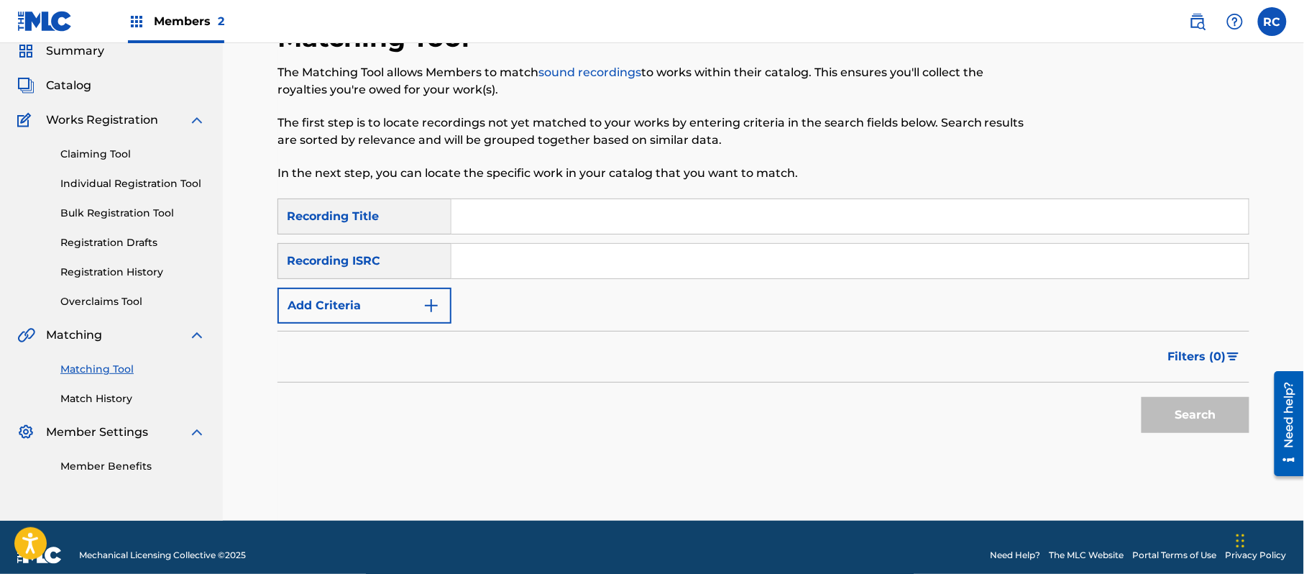
click at [568, 267] on input "Search Form" at bounding box center [849, 261] width 797 height 34
paste input "JPZ921310043"
click at [1161, 413] on button "Search" at bounding box center [1195, 415] width 108 height 36
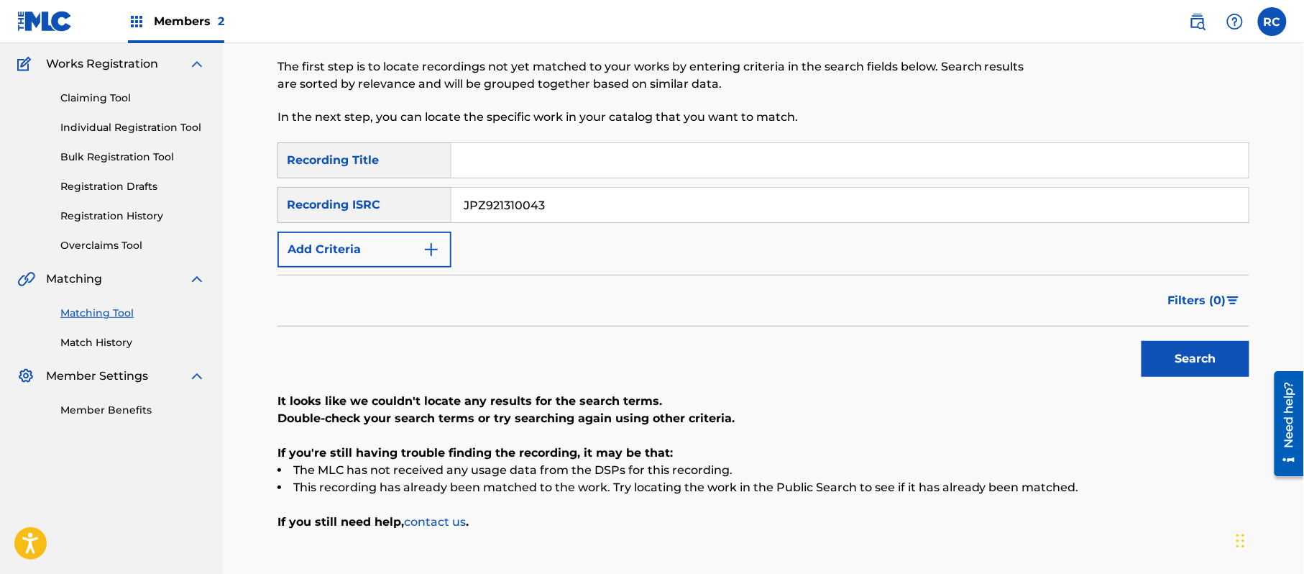
scroll to position [211, 0]
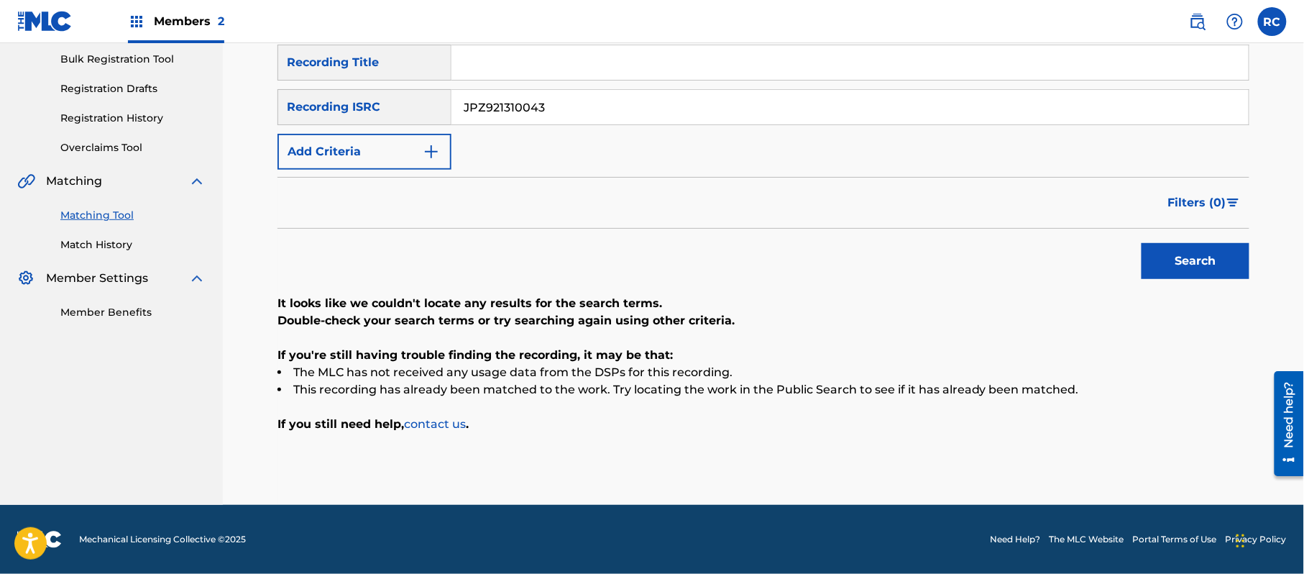
drag, startPoint x: 595, startPoint y: 119, endPoint x: 381, endPoint y: 119, distance: 214.2
click at [381, 119] on div "SearchWithCriteriaf709a915-d5c5-4abc-9821-2862732e2c2c Recording ISRC JPZ921310…" at bounding box center [763, 107] width 972 height 36
paste input "2"
type input "JPZ921310042"
click at [1170, 254] on button "Search" at bounding box center [1195, 261] width 108 height 36
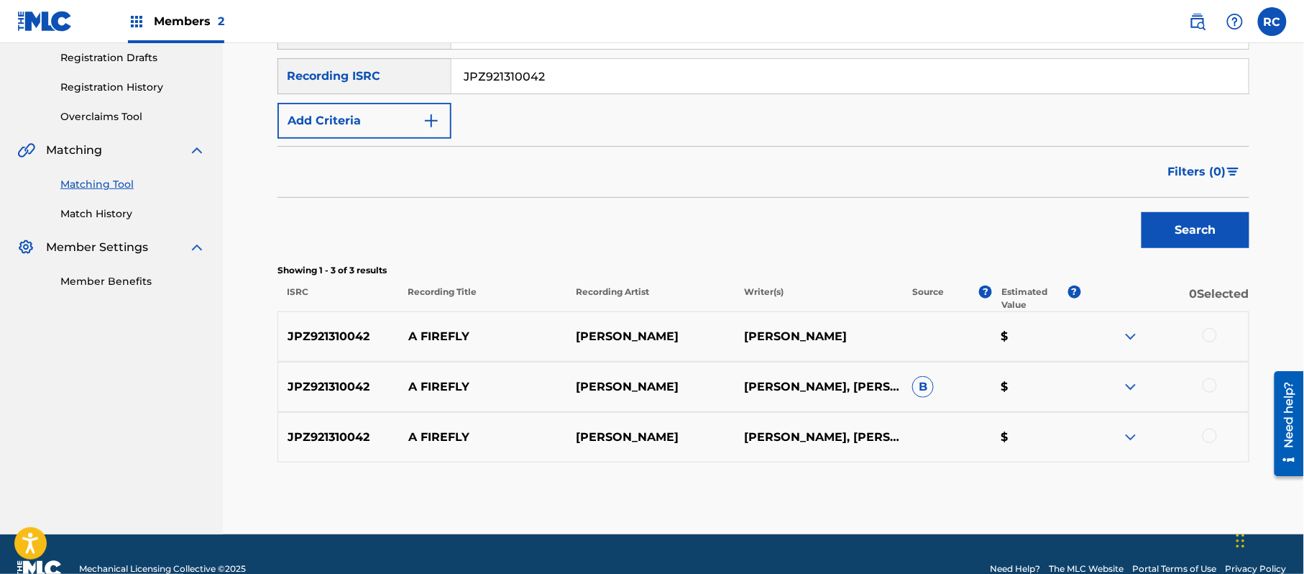
scroll to position [272, 0]
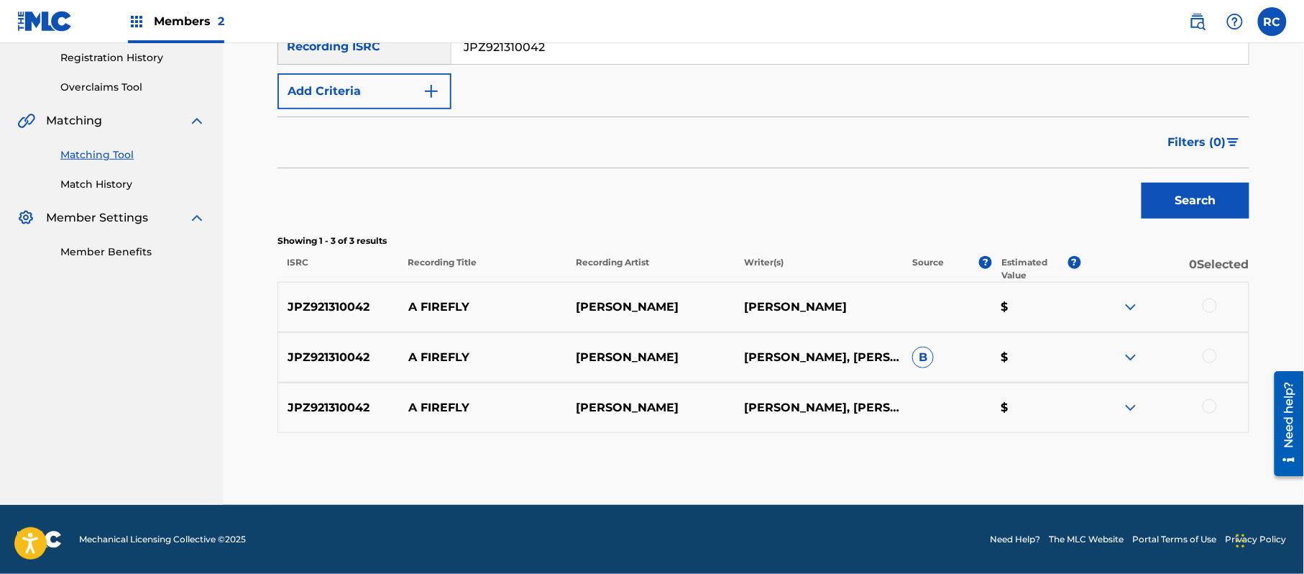
click at [1210, 308] on div at bounding box center [1209, 305] width 14 height 14
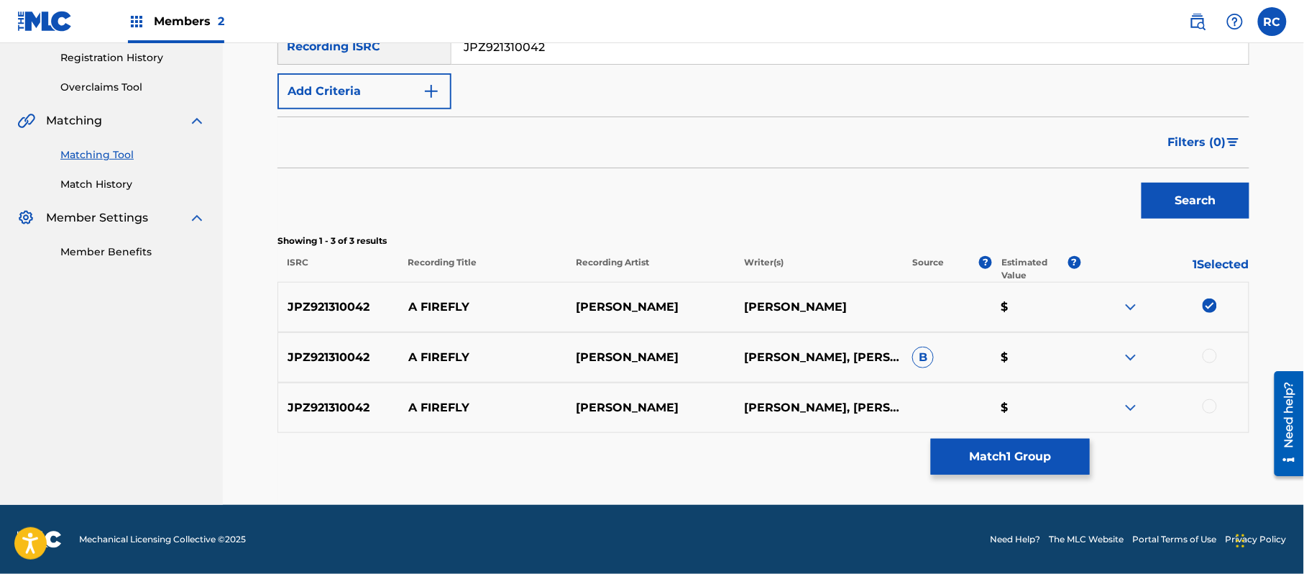
click at [1210, 356] on div at bounding box center [1209, 356] width 14 height 14
click at [1210, 404] on div at bounding box center [1209, 406] width 14 height 14
click at [1013, 452] on button "Match 3 Groups" at bounding box center [1010, 456] width 159 height 36
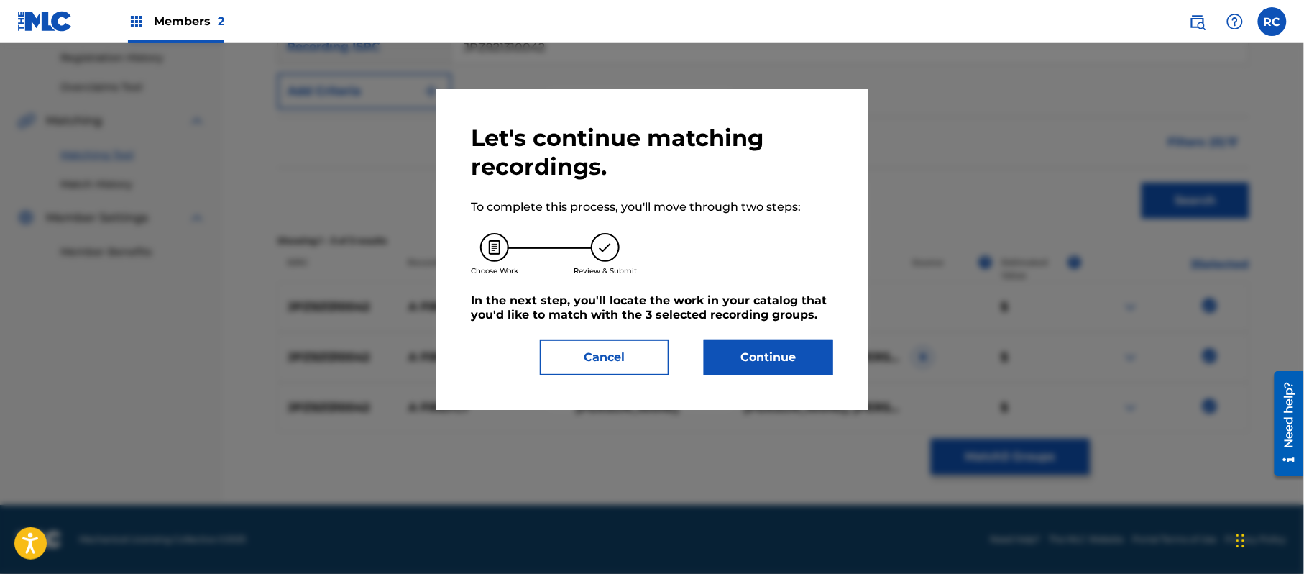
click at [796, 365] on button "Continue" at bounding box center [768, 357] width 129 height 36
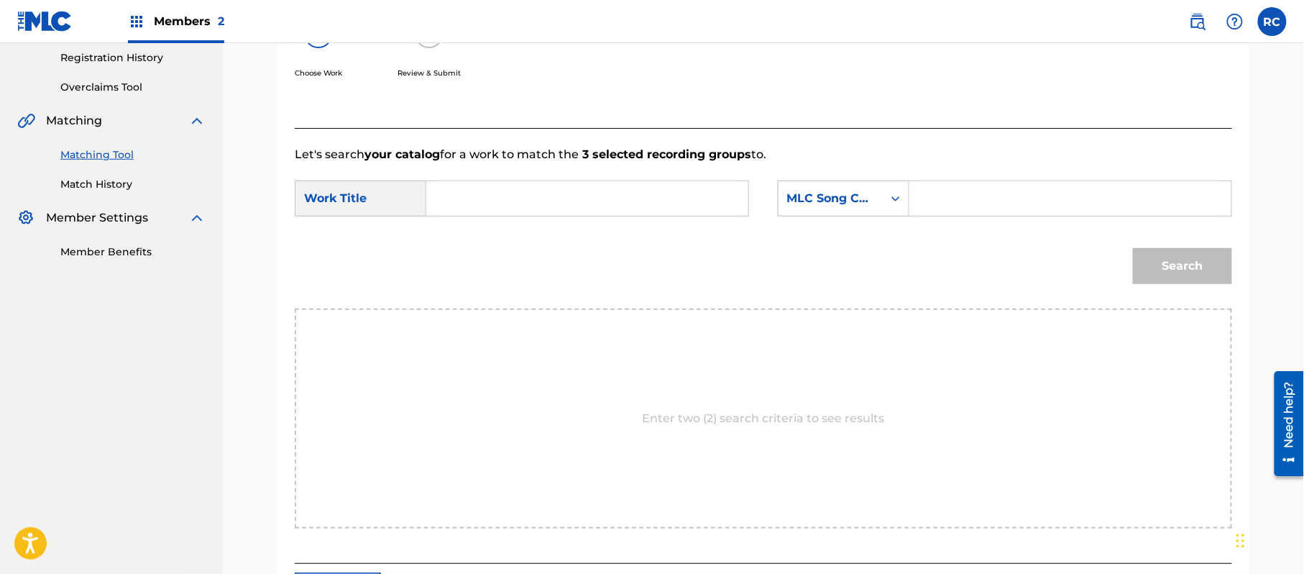
click at [516, 208] on input "Search Form" at bounding box center [587, 198] width 298 height 34
paste input "Firefly A FB0Q7C"
click at [538, 203] on input "Firefly A FB0Q7C" at bounding box center [587, 198] width 298 height 34
type input "Firefly A"
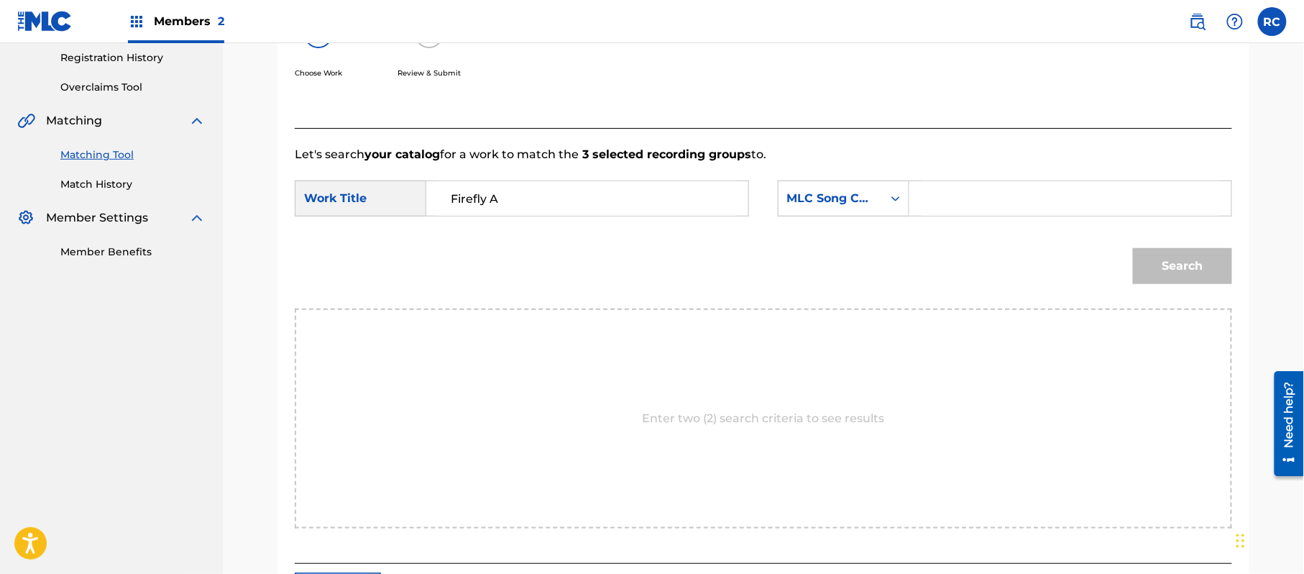
click at [972, 203] on input "Search Form" at bounding box center [1070, 198] width 298 height 34
paste input "FB0Q7C"
type input "FB0Q7C"
click at [1148, 273] on button "Search" at bounding box center [1182, 266] width 99 height 36
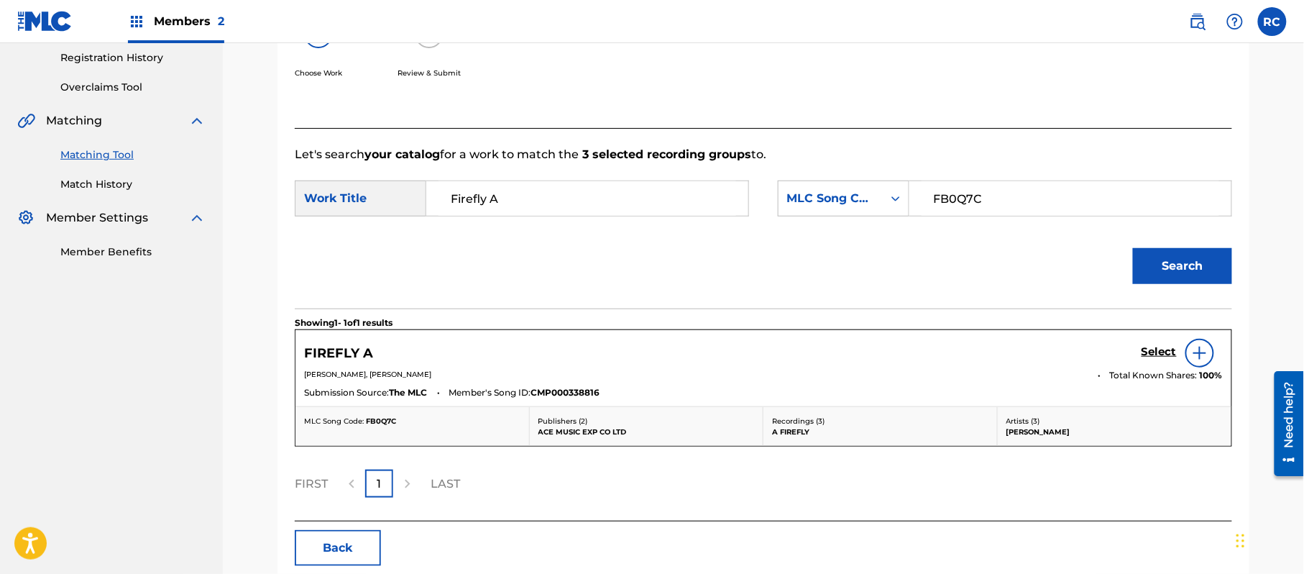
click at [1156, 356] on h5 "Select" at bounding box center [1158, 352] width 35 height 14
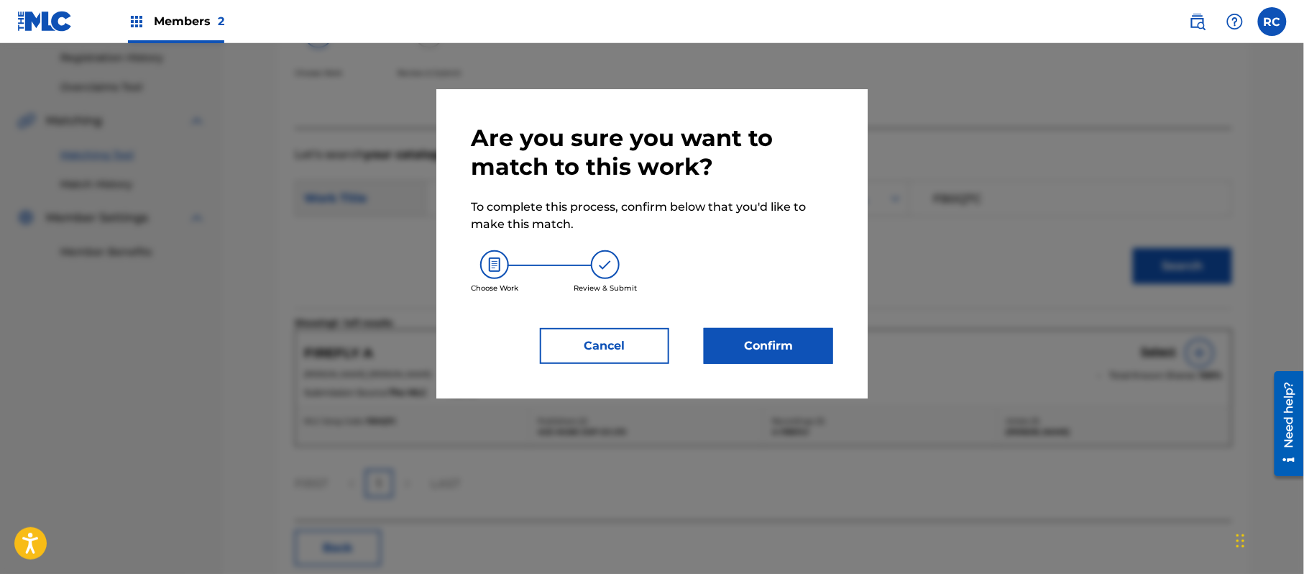
click at [776, 354] on button "Confirm" at bounding box center [768, 346] width 129 height 36
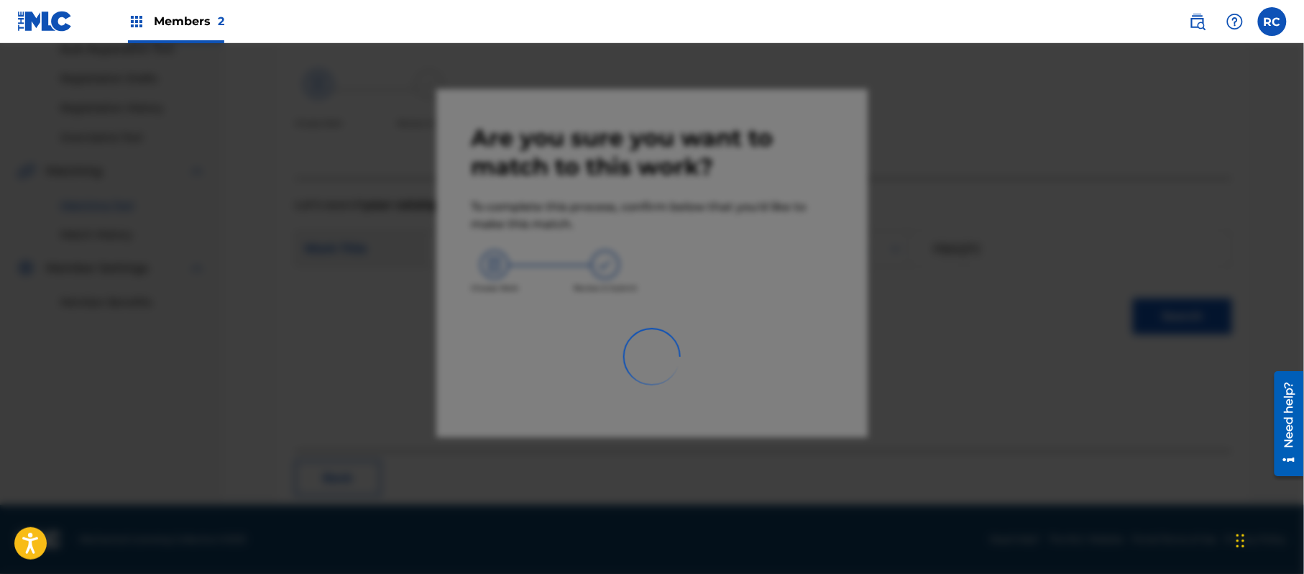
scroll to position [57, 0]
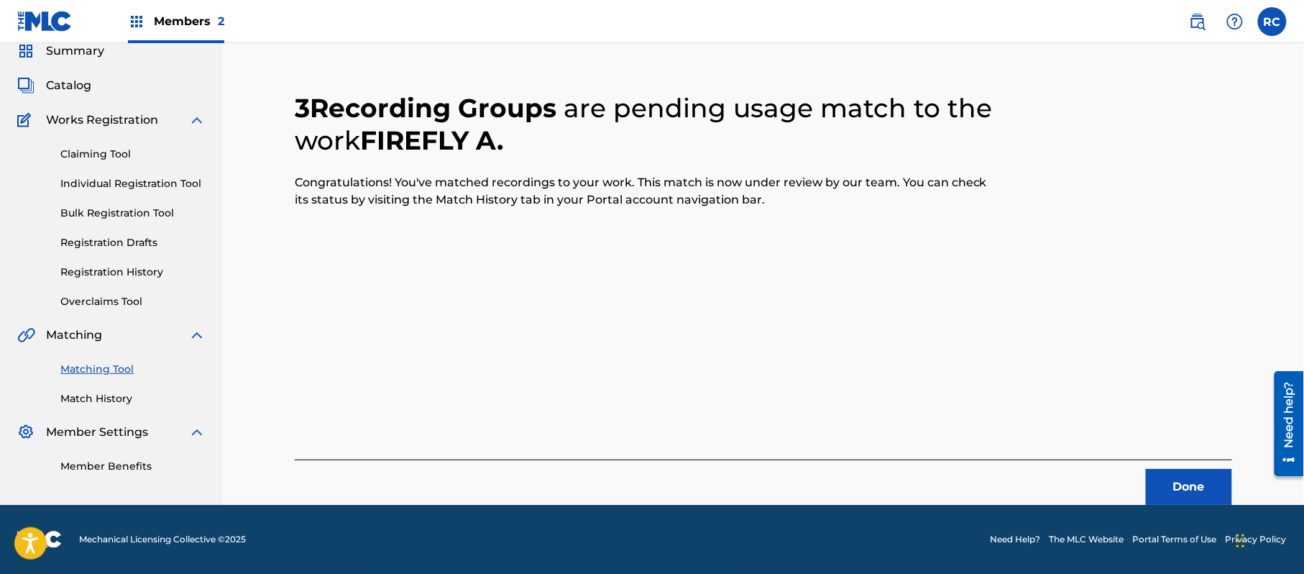
click at [1212, 487] on button "Done" at bounding box center [1189, 487] width 86 height 36
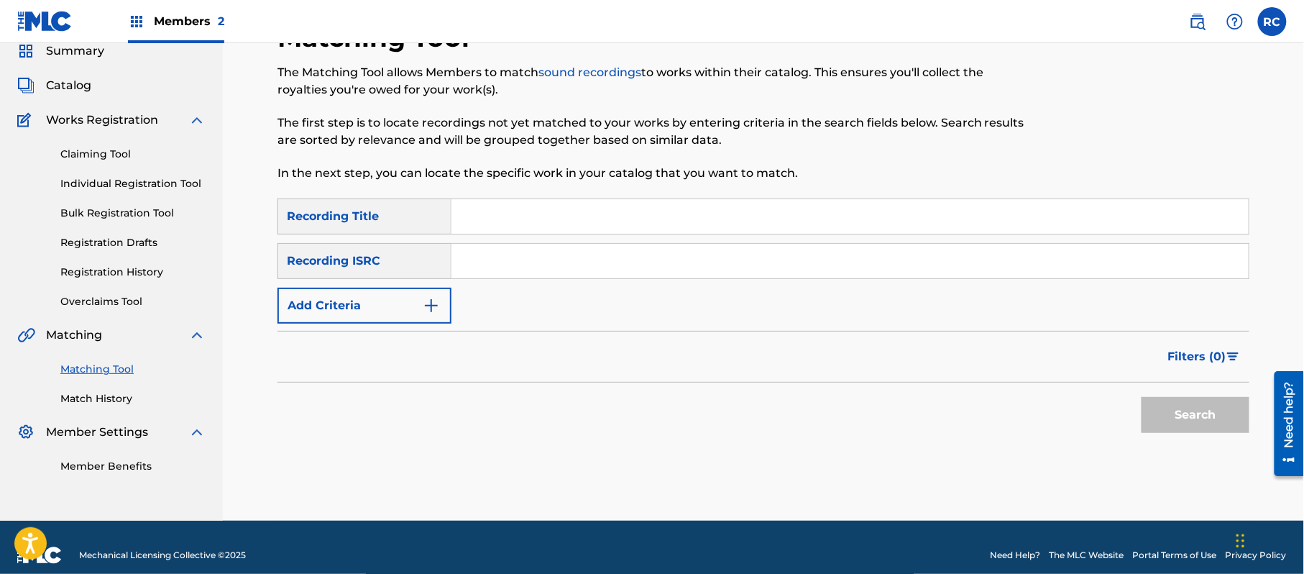
click at [533, 254] on input "Search Form" at bounding box center [849, 261] width 797 height 34
paste input "JPZ921310056"
type input "JPZ921310056"
click at [1189, 418] on button "Search" at bounding box center [1195, 415] width 108 height 36
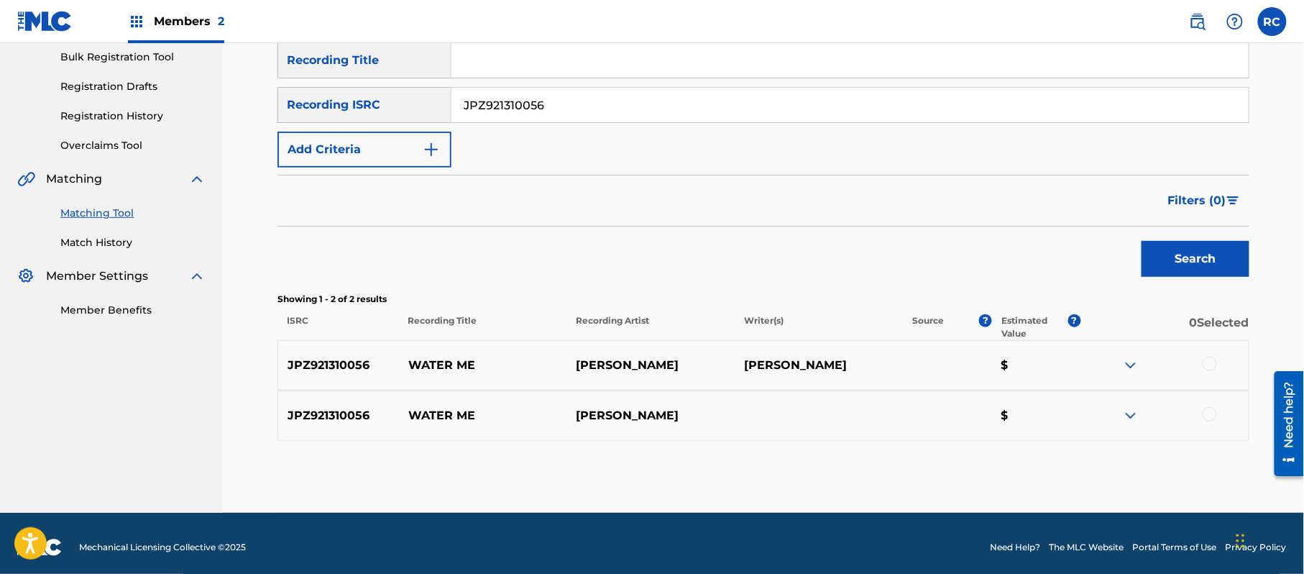
scroll to position [221, 0]
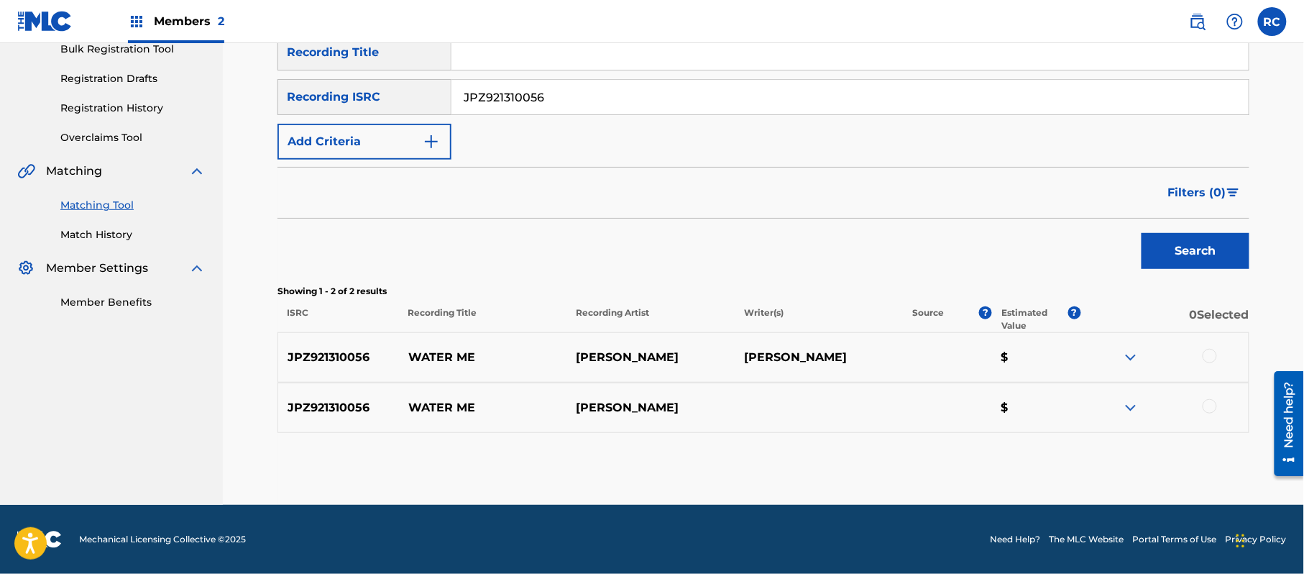
click at [1207, 356] on div at bounding box center [1209, 356] width 14 height 14
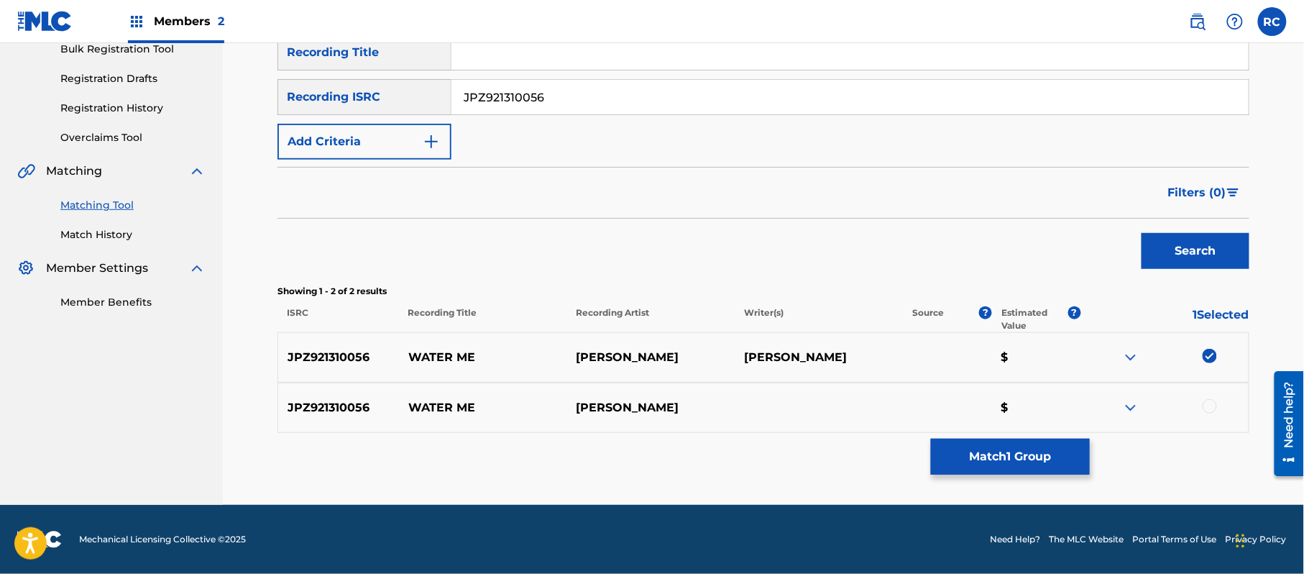
click at [1207, 410] on div at bounding box center [1209, 406] width 14 height 14
click at [1046, 451] on button "Match 2 Groups" at bounding box center [1010, 456] width 159 height 36
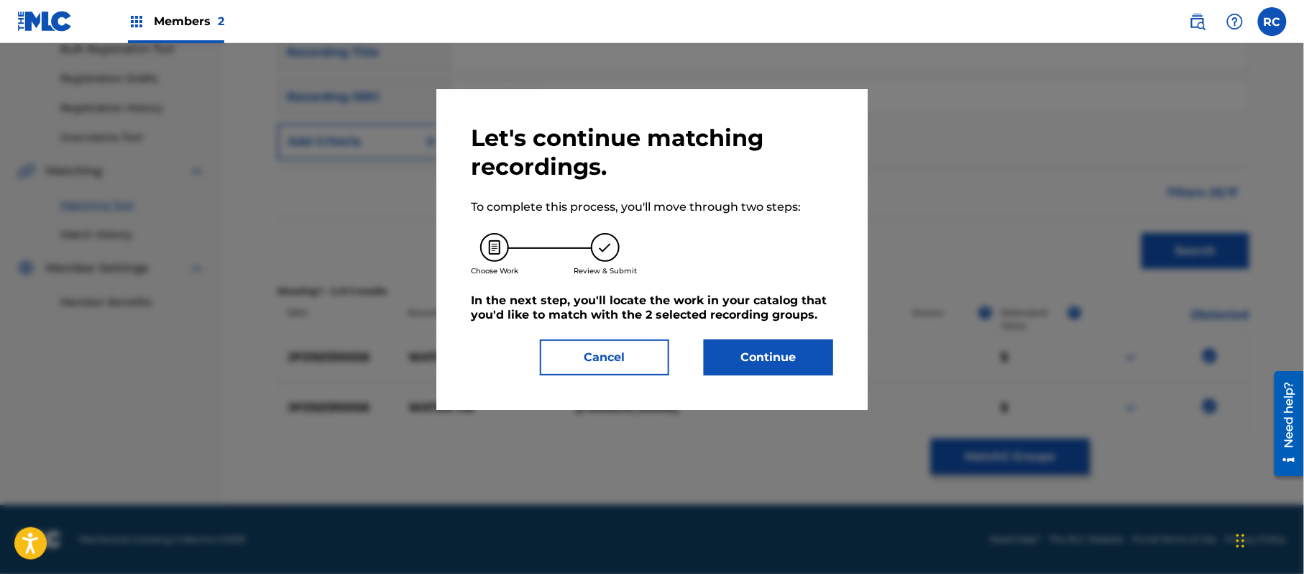
click at [812, 341] on button "Continue" at bounding box center [768, 357] width 129 height 36
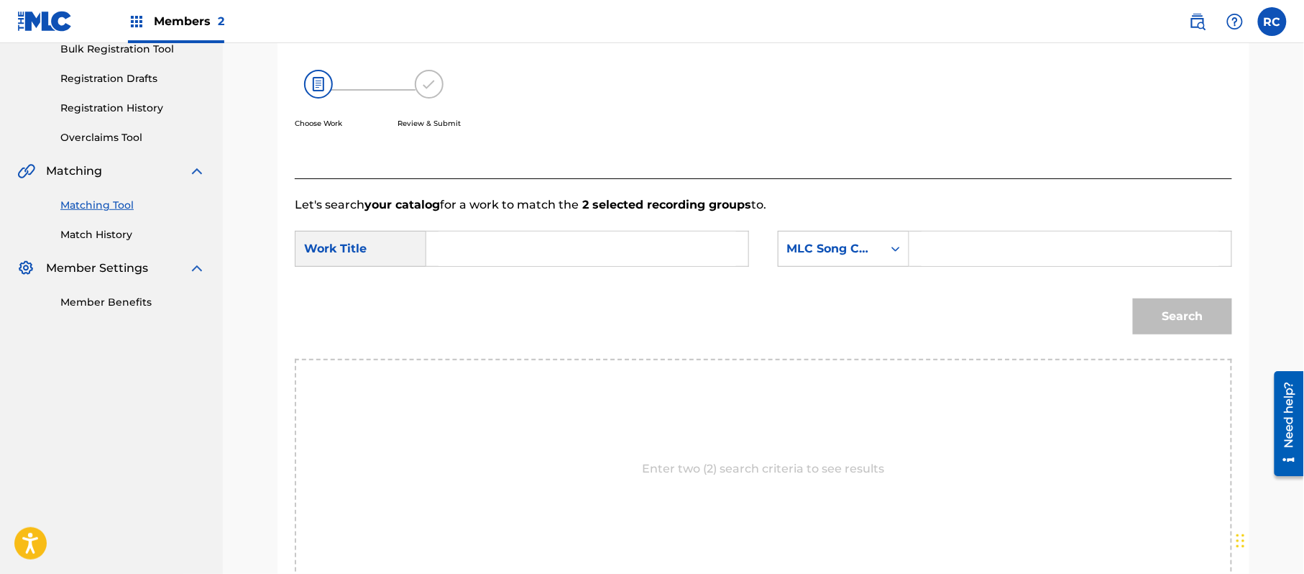
click at [520, 251] on input "Search Form" at bounding box center [587, 248] width 298 height 34
paste input "Water Me W51K15"
click at [533, 251] on input "Water Me W51K15" at bounding box center [587, 248] width 298 height 34
type input "Water Me"
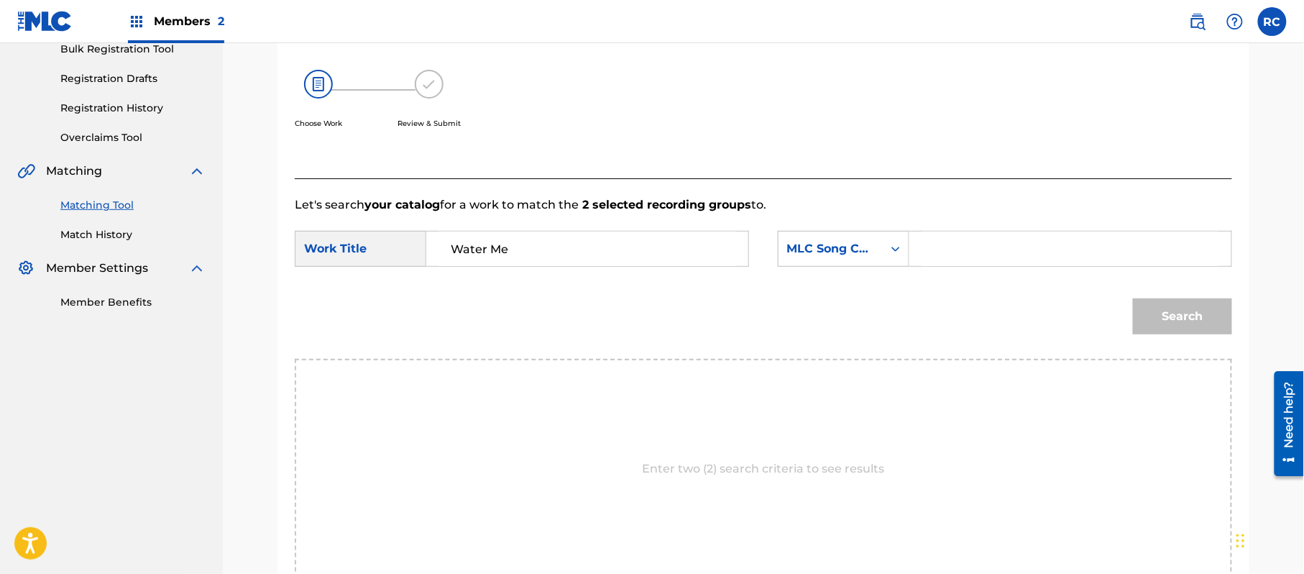
click at [1012, 262] on input "Search Form" at bounding box center [1070, 248] width 298 height 34
paste input "W51K15"
type input "W51K15"
click at [1162, 328] on button "Search" at bounding box center [1182, 316] width 99 height 36
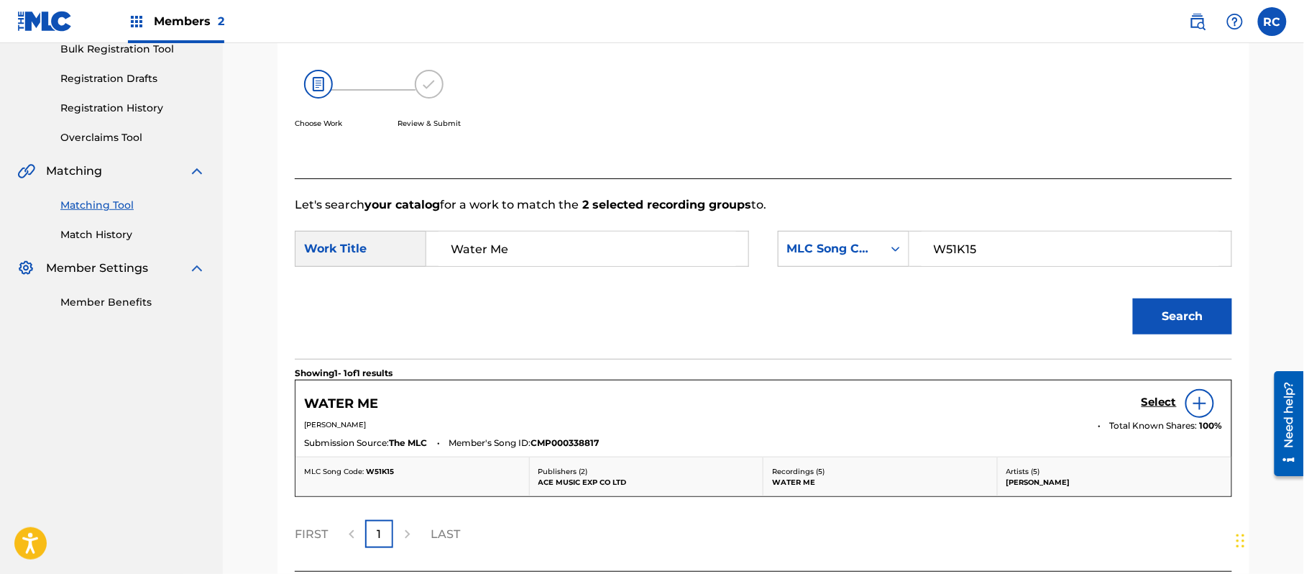
click at [1146, 402] on h5 "Select" at bounding box center [1158, 402] width 35 height 14
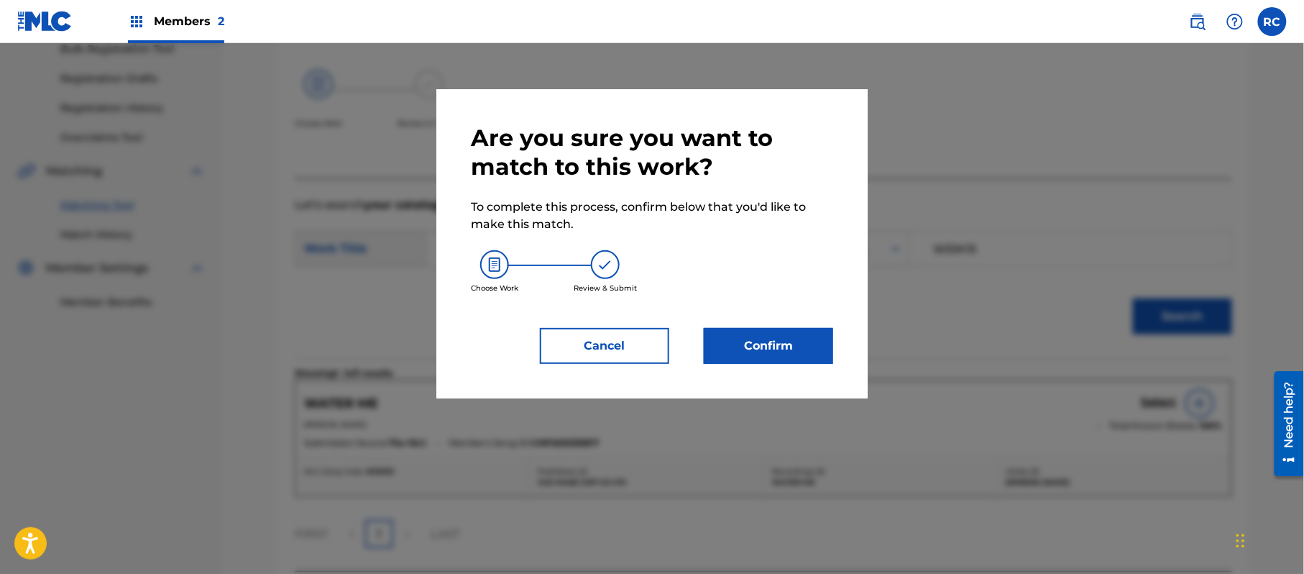
click at [802, 337] on button "Confirm" at bounding box center [768, 346] width 129 height 36
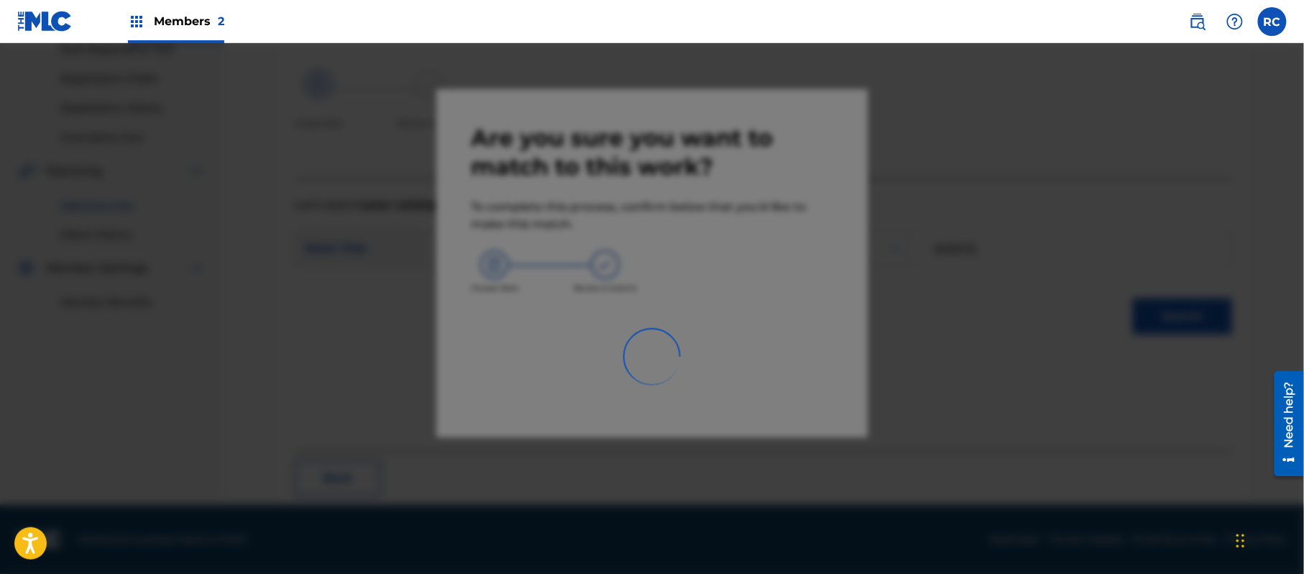
scroll to position [57, 0]
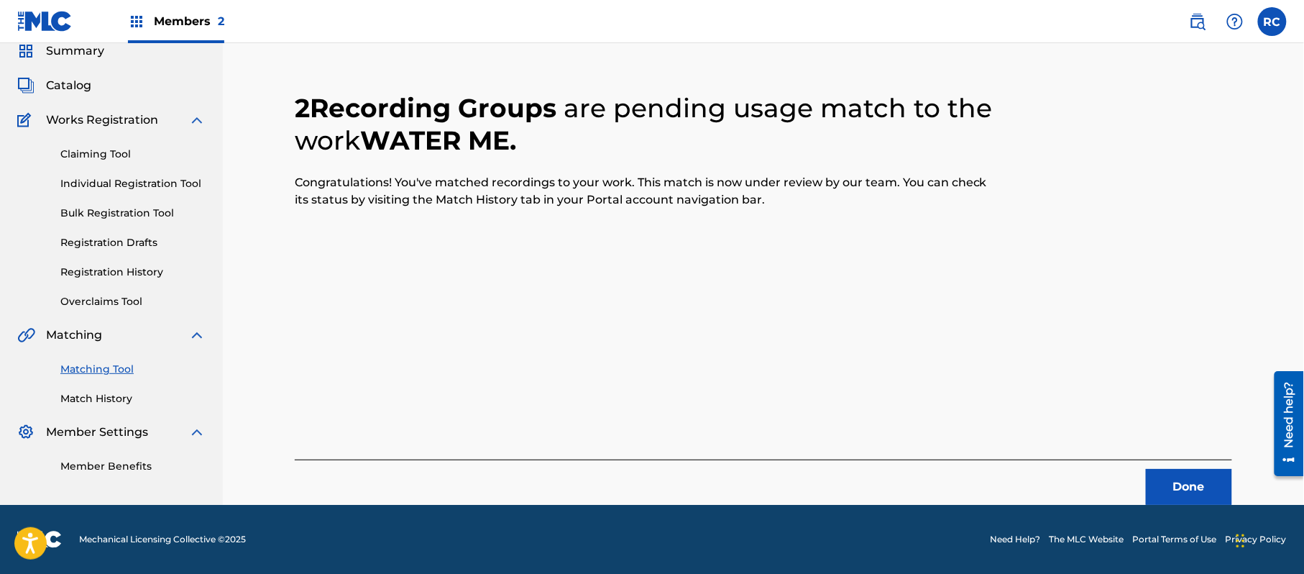
click at [1184, 489] on button "Done" at bounding box center [1189, 487] width 86 height 36
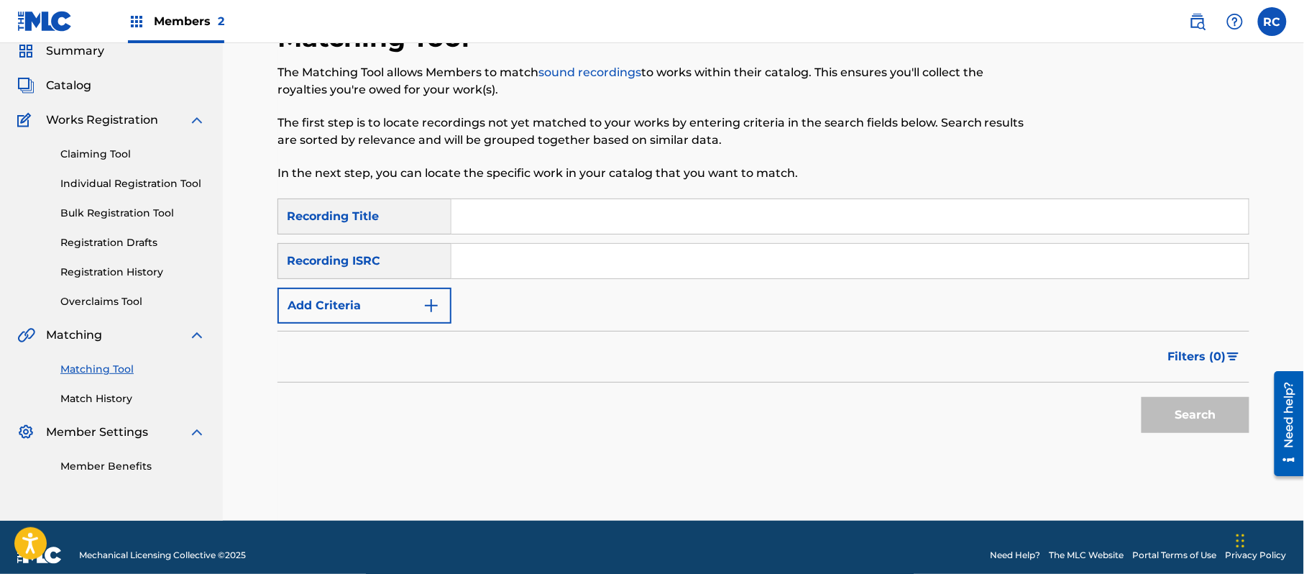
click at [492, 280] on div "SearchWithCriteriab7afdab4-daa6-4530-8de2-8ed51b8377af Recording Title SearchWi…" at bounding box center [763, 260] width 972 height 125
click at [496, 262] on input "Search Form" at bounding box center [849, 261] width 797 height 34
paste input "JPZ921310052"
click at [1153, 412] on button "Search" at bounding box center [1195, 415] width 108 height 36
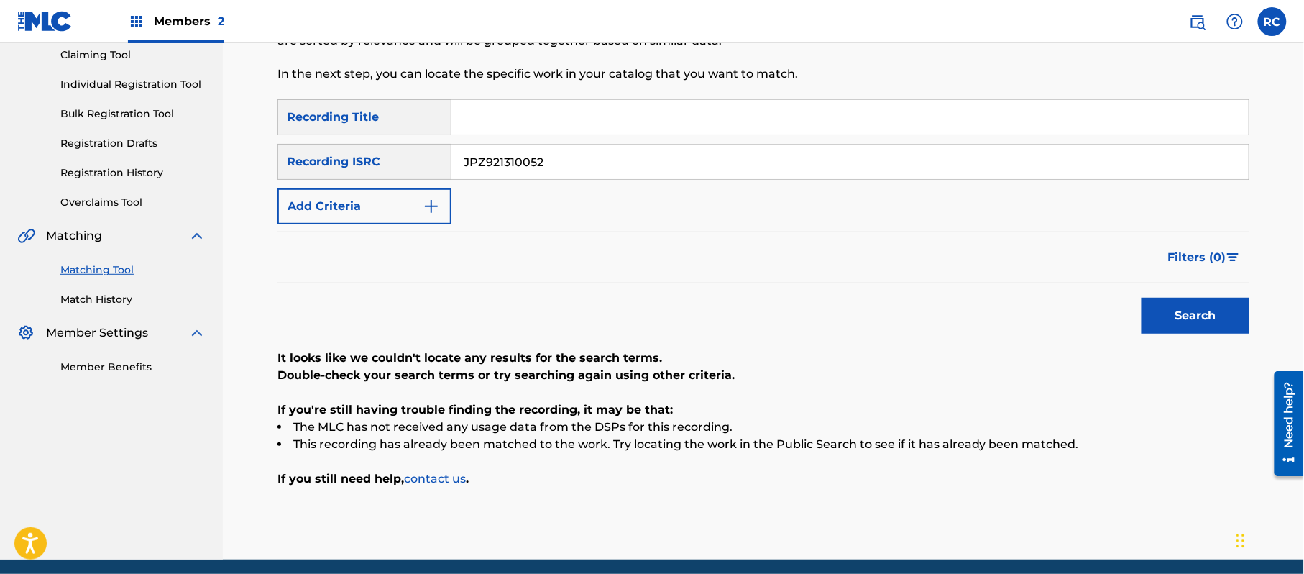
scroll to position [191, 0]
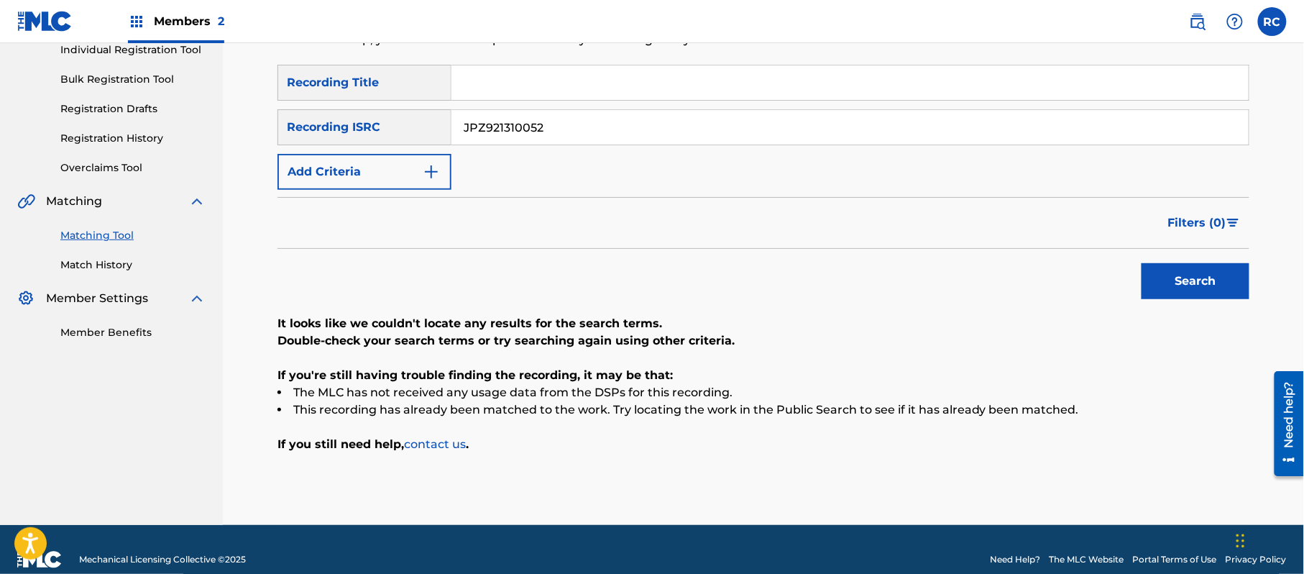
drag, startPoint x: 443, startPoint y: 125, endPoint x: 414, endPoint y: 127, distance: 29.5
click at [414, 126] on div "SearchWithCriteriaf709a915-d5c5-4abc-9821-2862732e2c2c Recording ISRC JPZ921310…" at bounding box center [763, 127] width 972 height 36
paste input "44"
click at [1156, 277] on button "Search" at bounding box center [1195, 281] width 108 height 36
drag, startPoint x: 418, startPoint y: 141, endPoint x: 395, endPoint y: 141, distance: 23.0
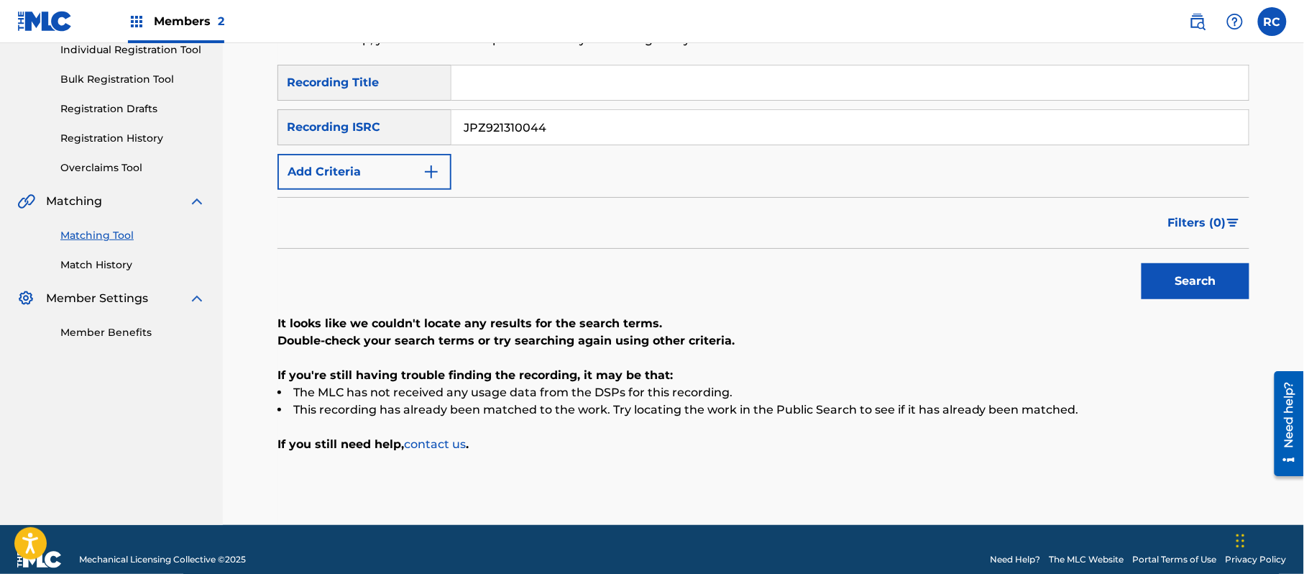
click at [395, 141] on div "SearchWithCriteriaf709a915-d5c5-4abc-9821-2862732e2c2c Recording ISRC JPZ921310…" at bounding box center [763, 127] width 972 height 36
paste input "55"
type input "JPZ921310055"
click at [1236, 282] on button "Search" at bounding box center [1195, 281] width 108 height 36
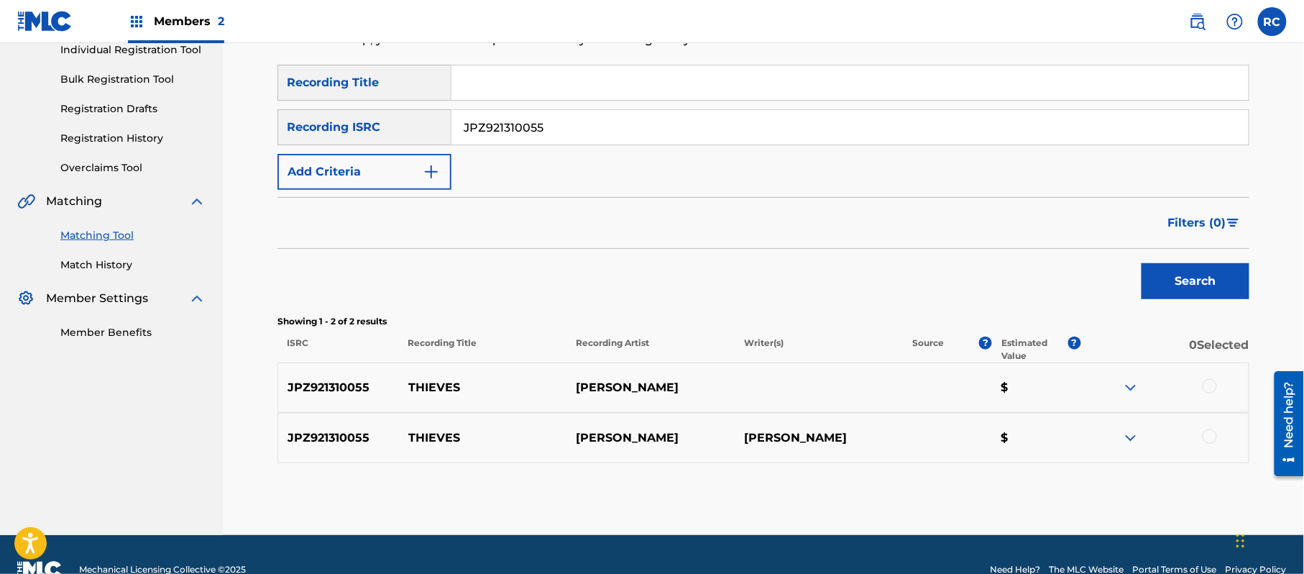
click at [1212, 385] on div at bounding box center [1209, 386] width 14 height 14
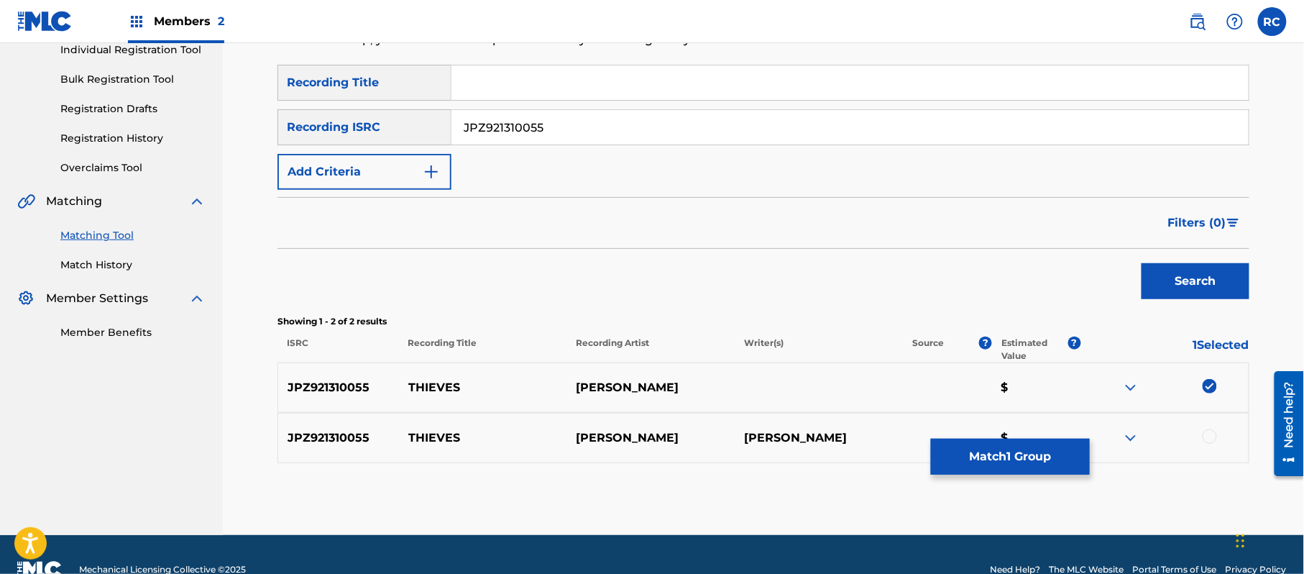
click at [1212, 433] on div at bounding box center [1209, 436] width 14 height 14
click at [1018, 456] on button "Match 2 Groups" at bounding box center [1010, 456] width 159 height 36
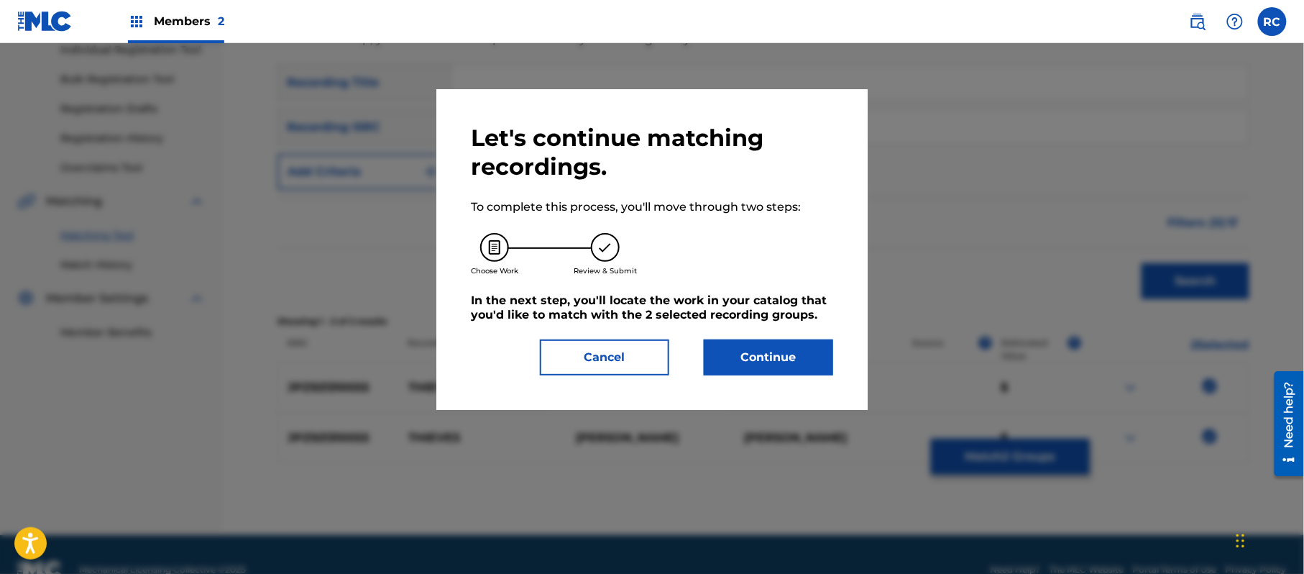
click at [794, 357] on button "Continue" at bounding box center [768, 357] width 129 height 36
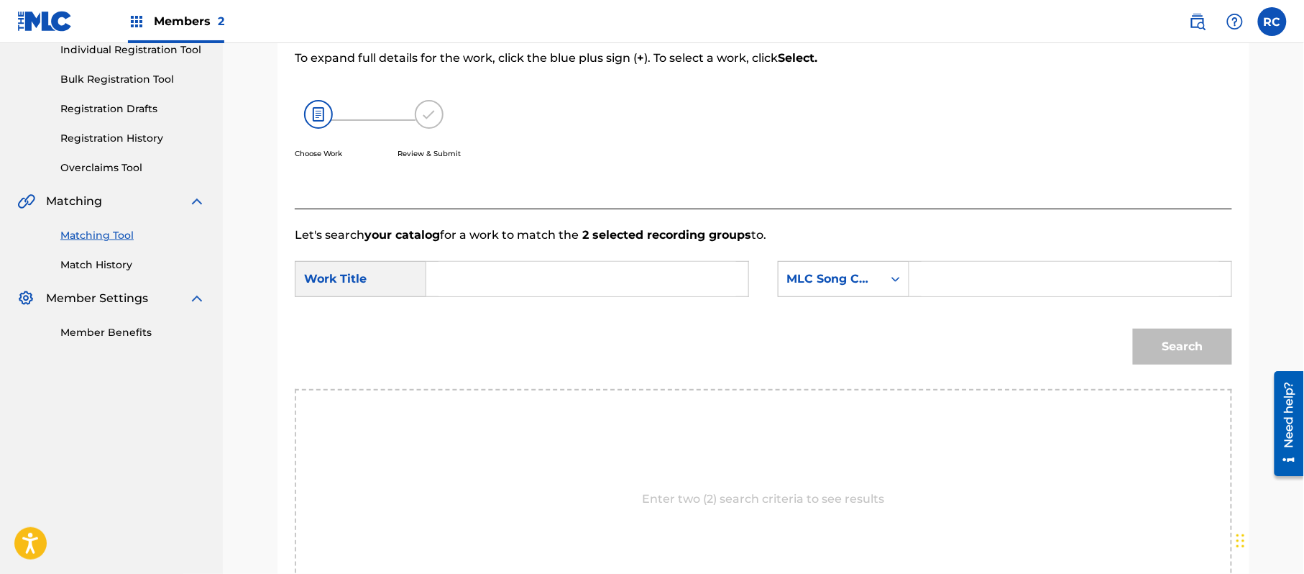
click at [507, 282] on input "Search Form" at bounding box center [587, 279] width 298 height 34
paste input "Thieves TX519N"
click at [512, 280] on input "Thieves TX519N" at bounding box center [587, 279] width 298 height 34
type input "Thieves"
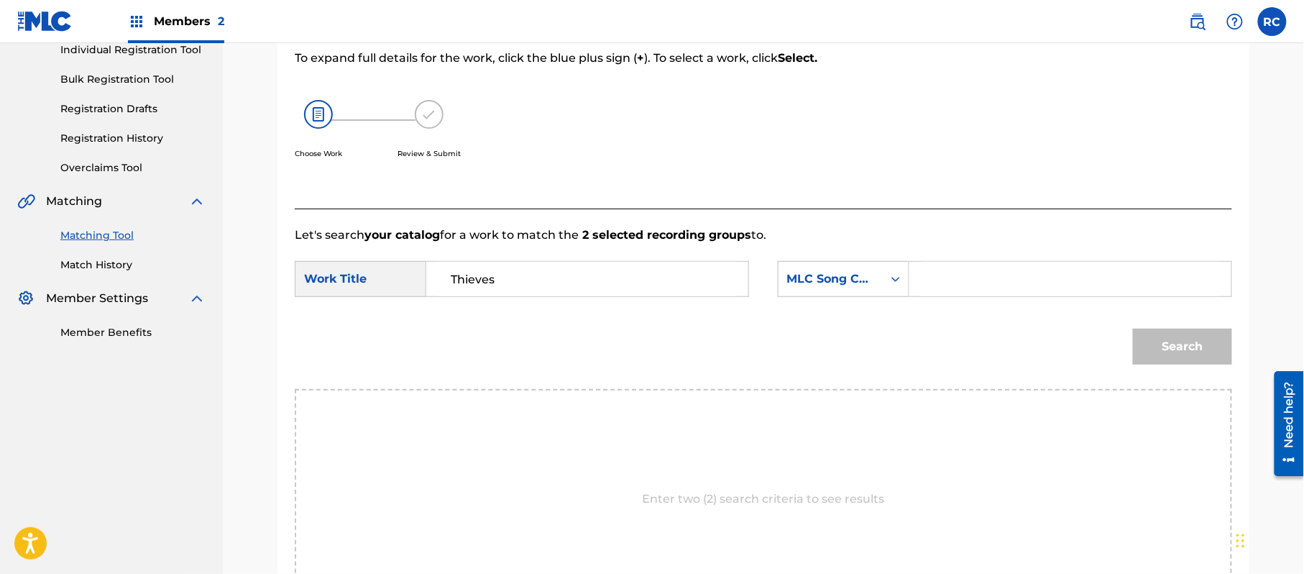
click at [992, 279] on input "Search Form" at bounding box center [1070, 279] width 298 height 34
paste input "TX519N"
type input "TX519N"
click at [1154, 349] on button "Search" at bounding box center [1182, 346] width 99 height 36
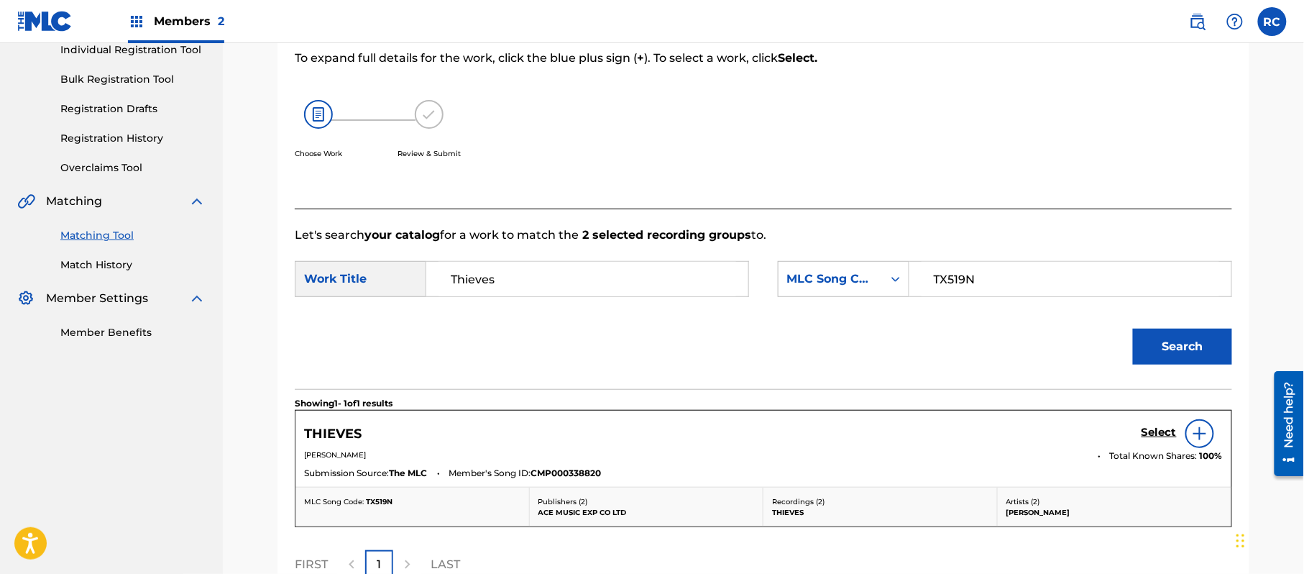
click at [1154, 438] on h5 "Select" at bounding box center [1158, 432] width 35 height 14
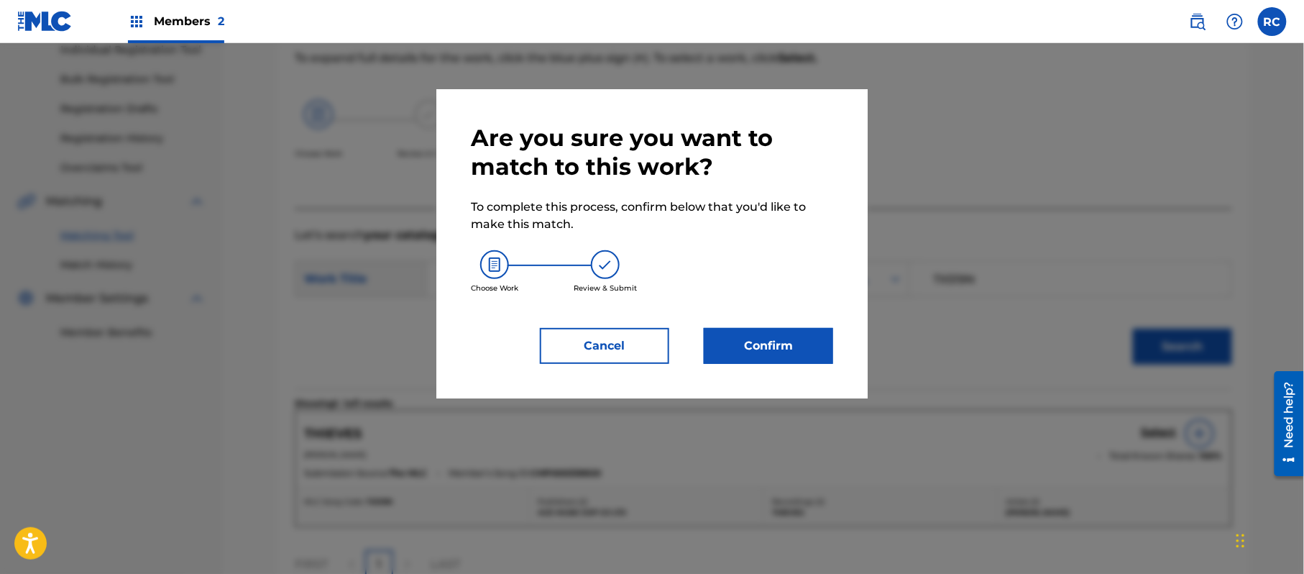
click at [768, 354] on button "Confirm" at bounding box center [768, 346] width 129 height 36
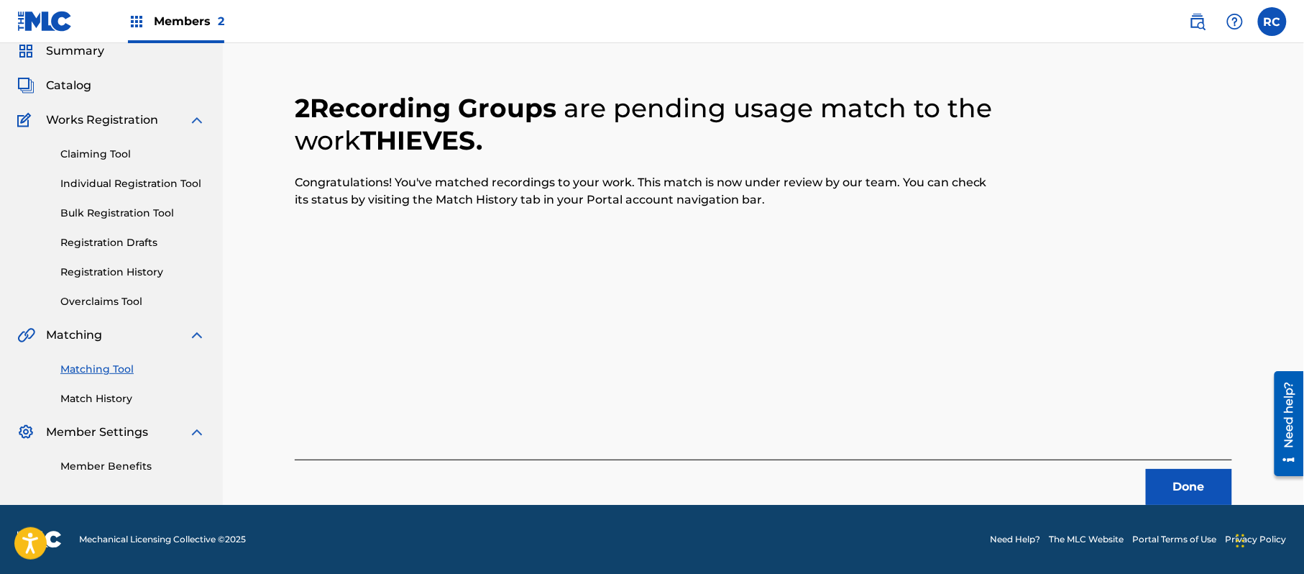
scroll to position [57, 0]
click at [1154, 475] on button "Done" at bounding box center [1189, 487] width 86 height 36
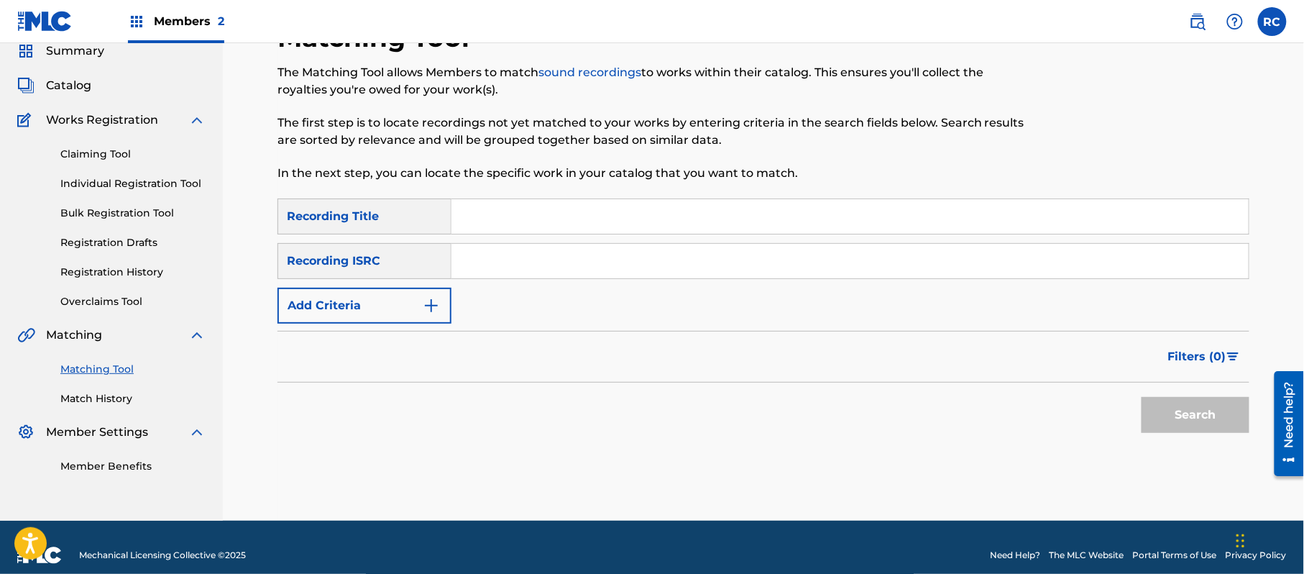
click at [512, 266] on input "Search Form" at bounding box center [849, 261] width 797 height 34
paste input "JPZ921310046"
type input "JPZ921310046"
click at [1189, 420] on button "Search" at bounding box center [1195, 415] width 108 height 36
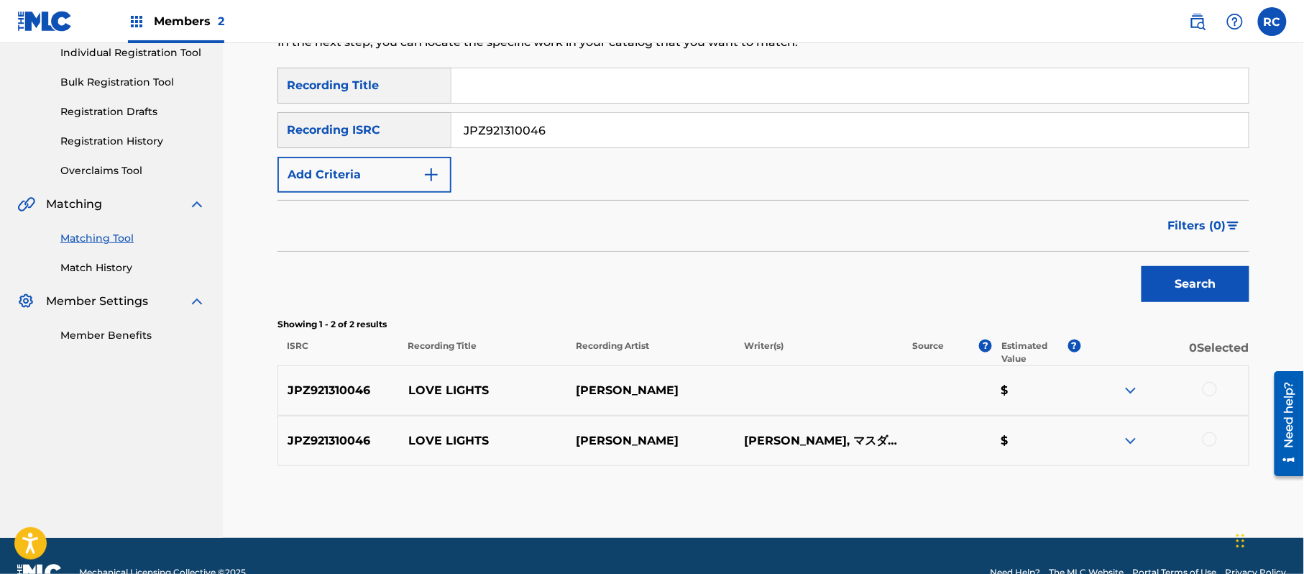
scroll to position [221, 0]
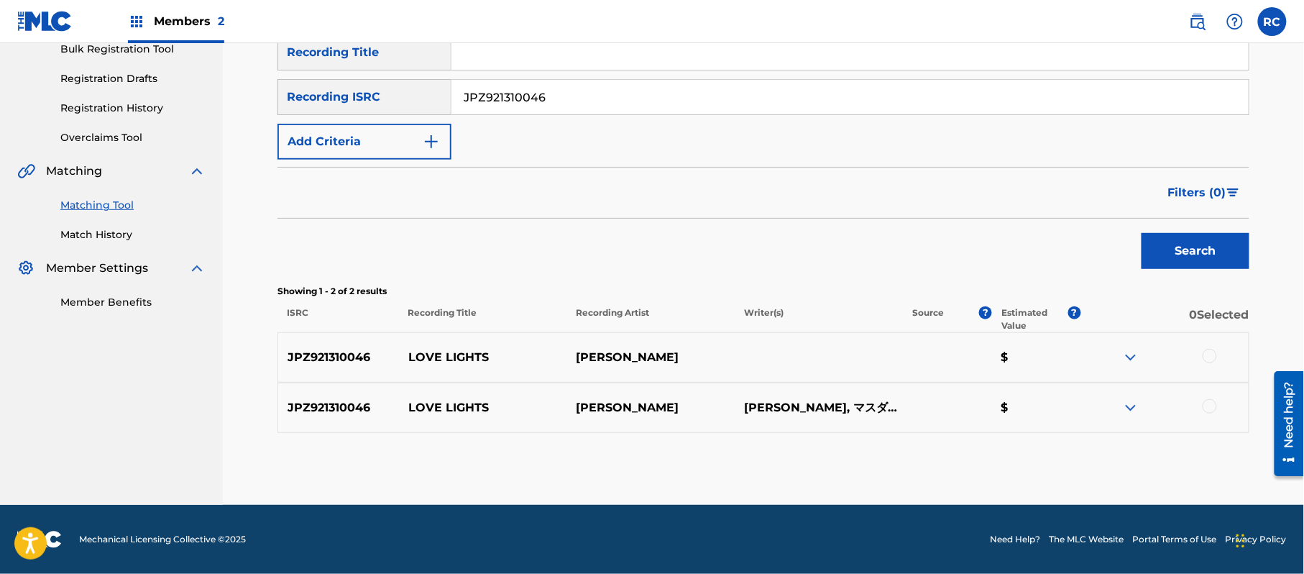
click at [1211, 356] on div at bounding box center [1209, 356] width 14 height 14
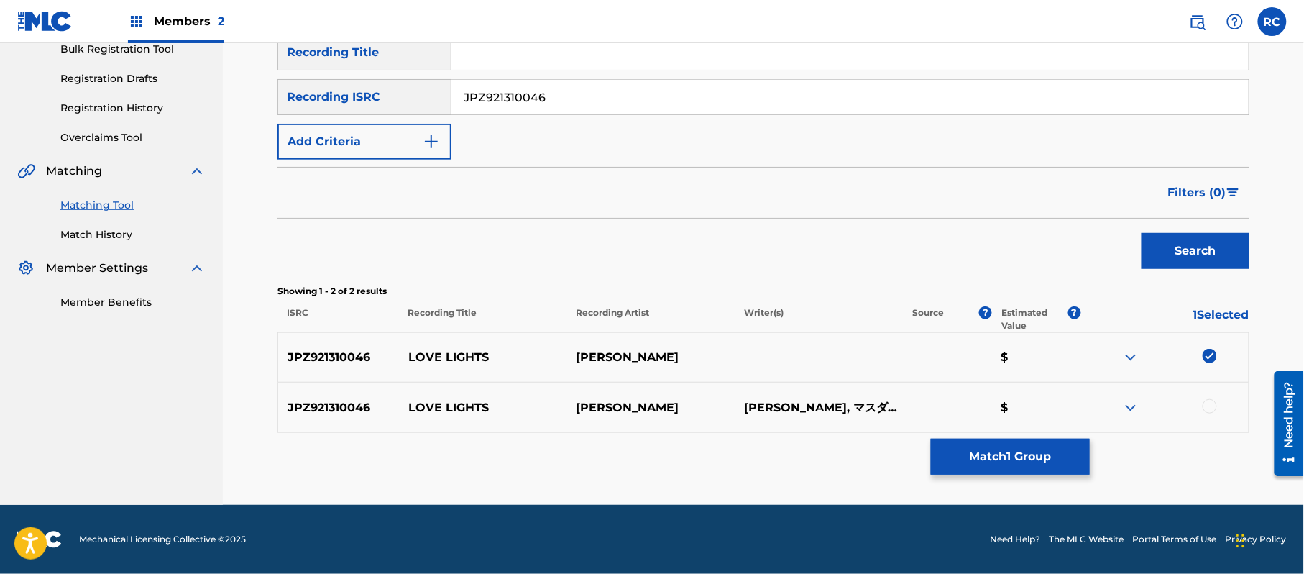
click at [1211, 405] on div at bounding box center [1209, 406] width 14 height 14
click at [1041, 458] on button "Match 2 Groups" at bounding box center [1010, 456] width 159 height 36
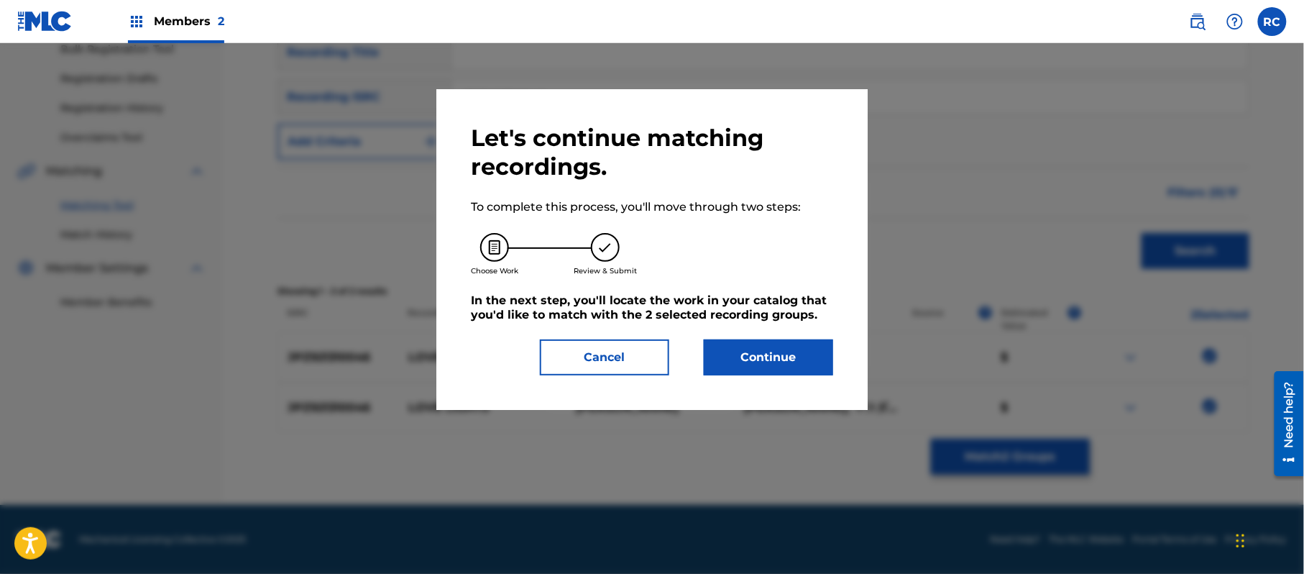
click at [783, 354] on button "Continue" at bounding box center [768, 357] width 129 height 36
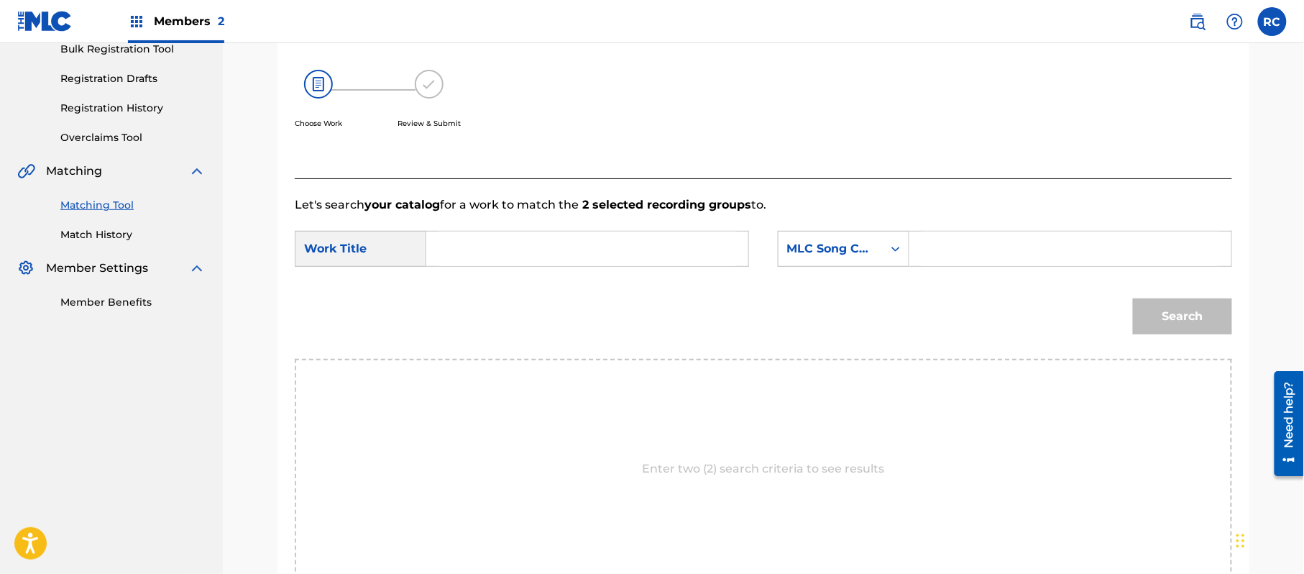
click at [503, 262] on input "Search Form" at bounding box center [587, 248] width 298 height 34
paste input "Love Lights LR28F7"
click at [552, 254] on input "Love Lights LR28F7" at bounding box center [587, 248] width 298 height 34
type input "Love Lights"
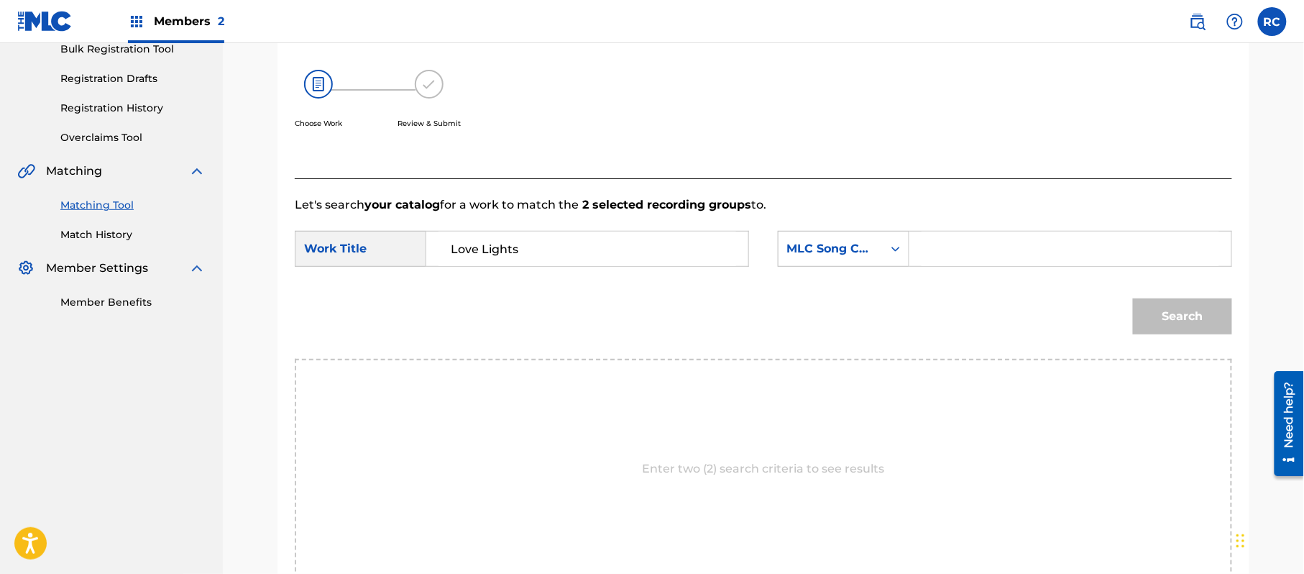
click at [1011, 262] on input "Search Form" at bounding box center [1070, 248] width 298 height 34
paste input "LR28F7"
type input "LR28F7"
click at [1161, 314] on button "Search" at bounding box center [1182, 316] width 99 height 36
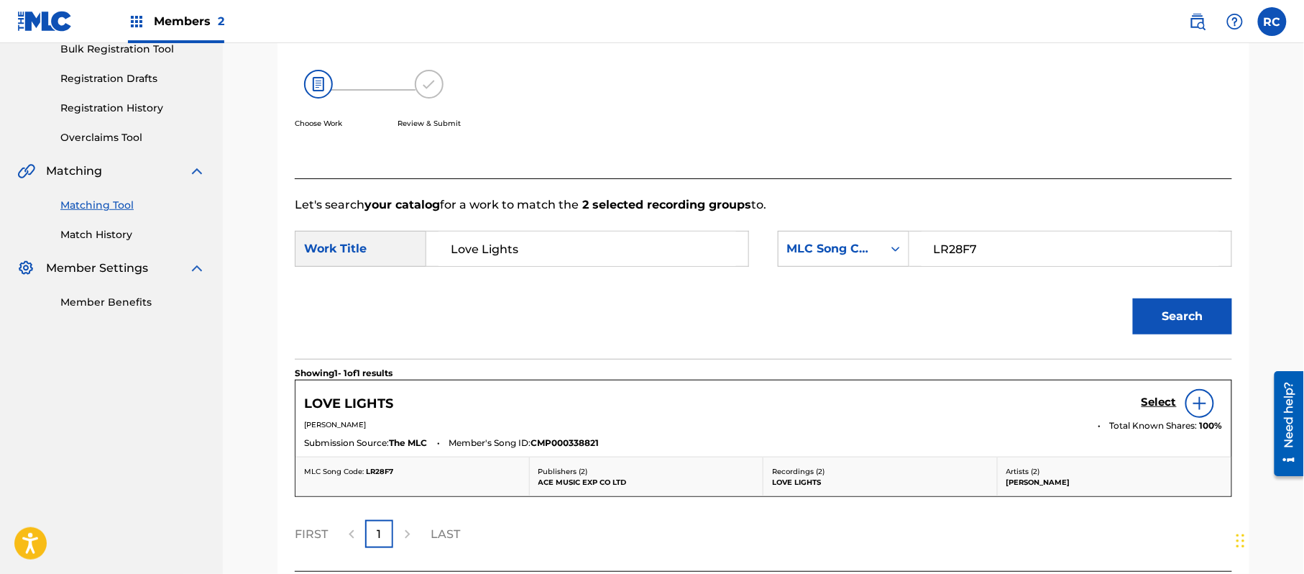
click at [1168, 402] on h5 "Select" at bounding box center [1158, 402] width 35 height 14
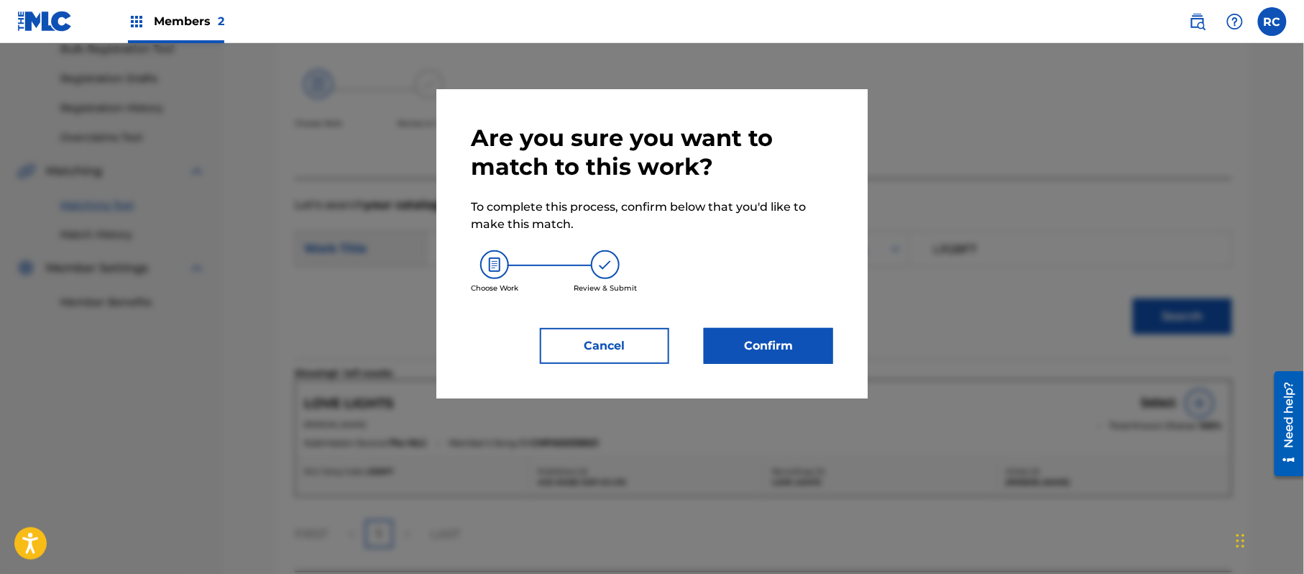
click at [795, 338] on button "Confirm" at bounding box center [768, 346] width 129 height 36
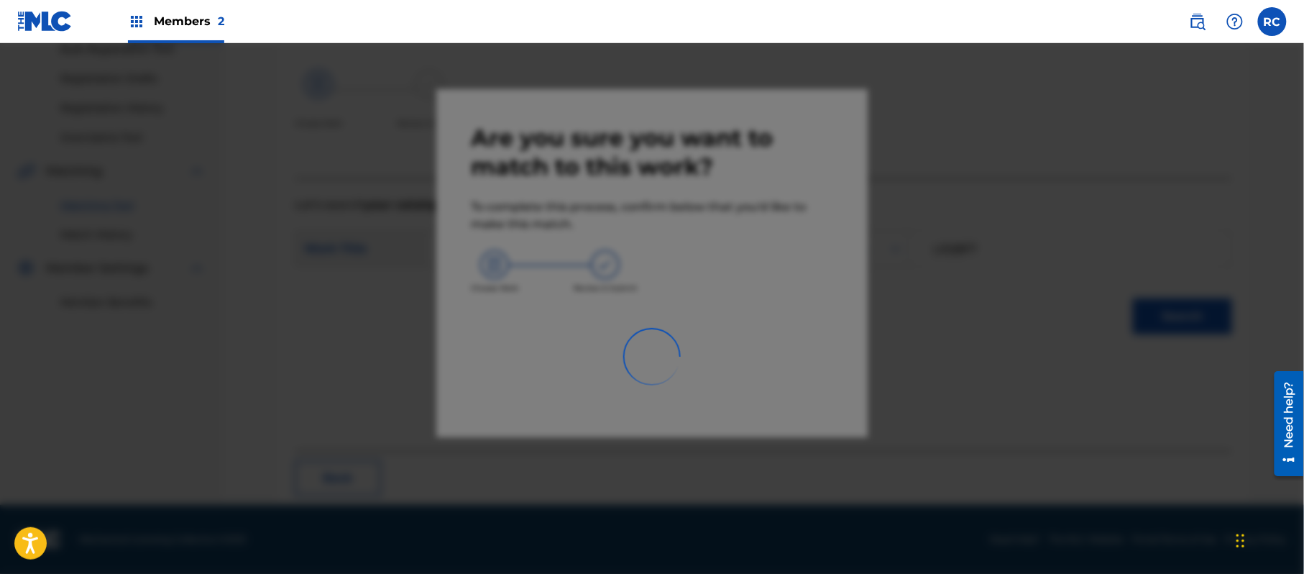
scroll to position [57, 0]
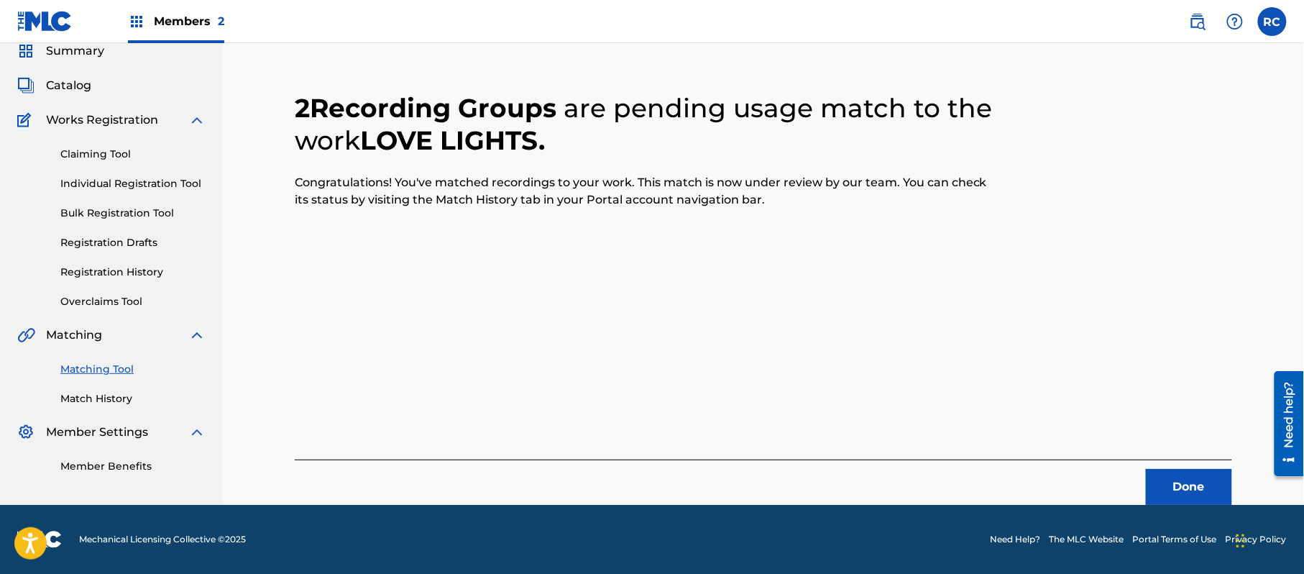
click at [1164, 484] on button "Done" at bounding box center [1189, 487] width 86 height 36
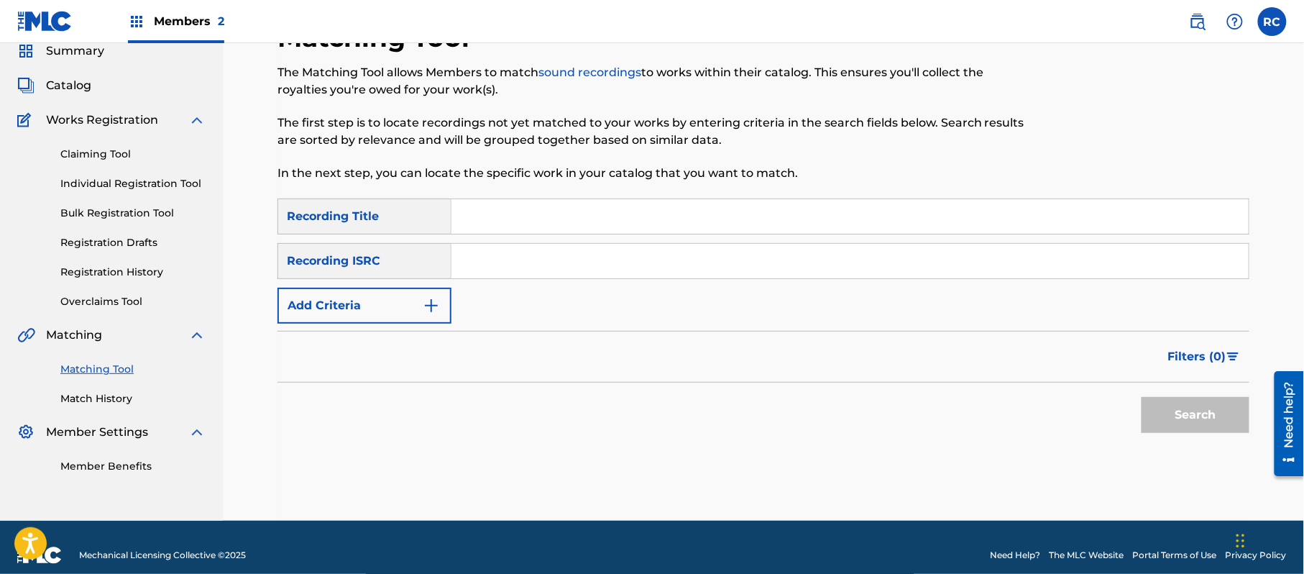
click at [549, 265] on input "Search Form" at bounding box center [849, 261] width 797 height 34
paste input "JPZ921310051"
type input "JPZ921310051"
click at [1162, 410] on button "Search" at bounding box center [1195, 415] width 108 height 36
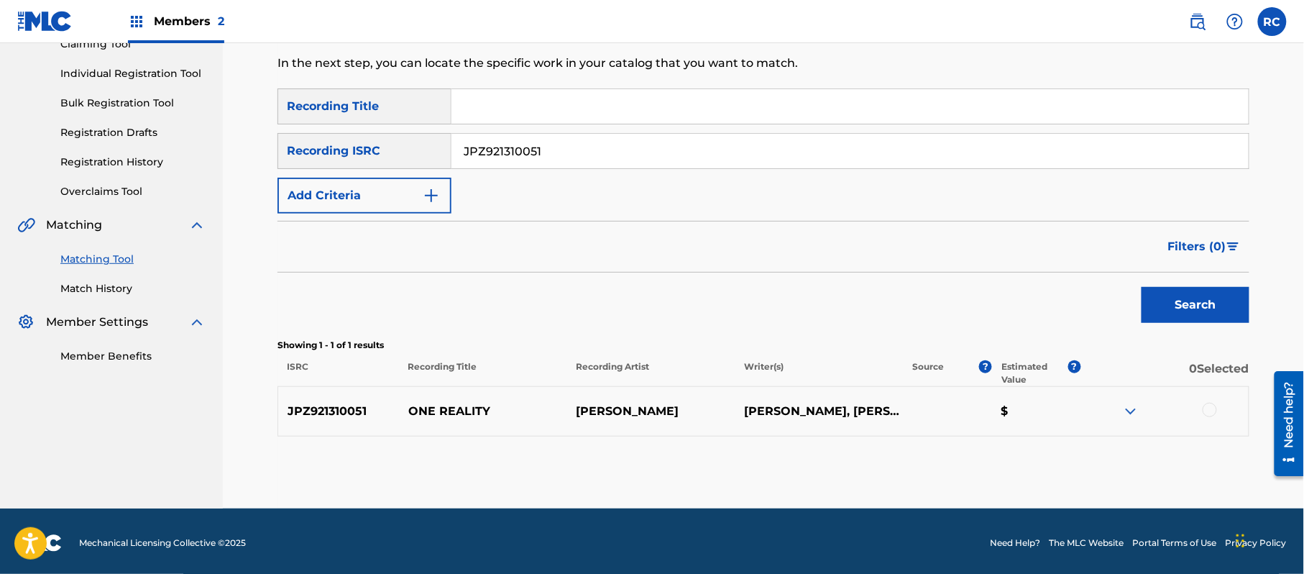
scroll to position [171, 0]
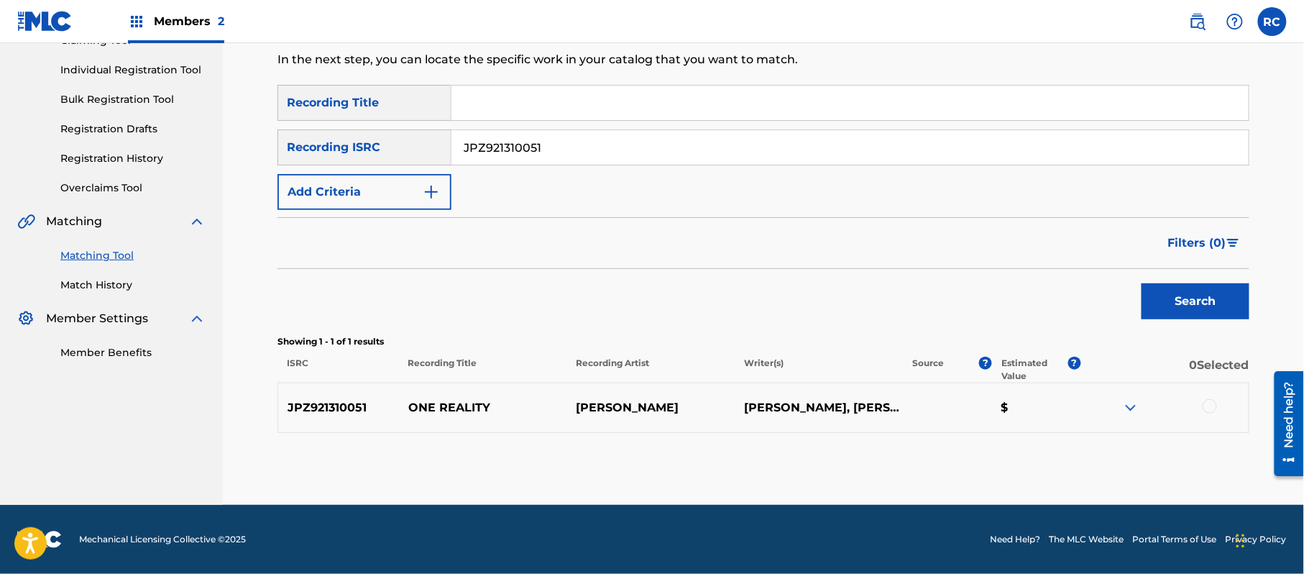
drag, startPoint x: 1214, startPoint y: 406, endPoint x: 1203, endPoint y: 406, distance: 10.8
click at [1214, 405] on div at bounding box center [1209, 406] width 14 height 14
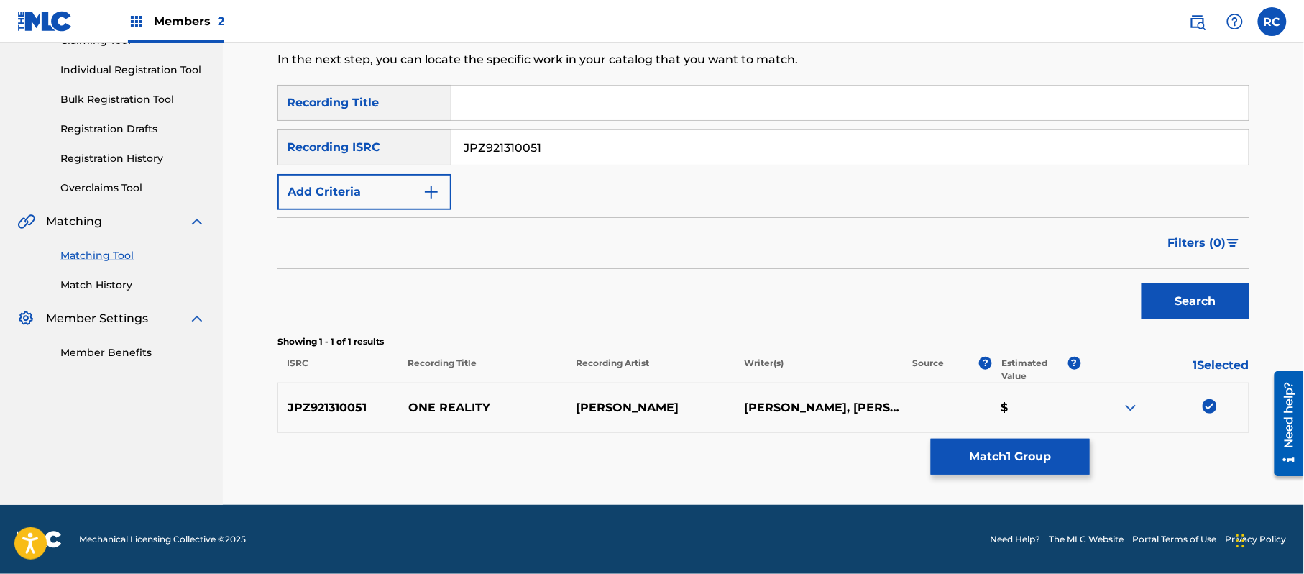
click at [1001, 451] on button "Match 1 Group" at bounding box center [1010, 456] width 159 height 36
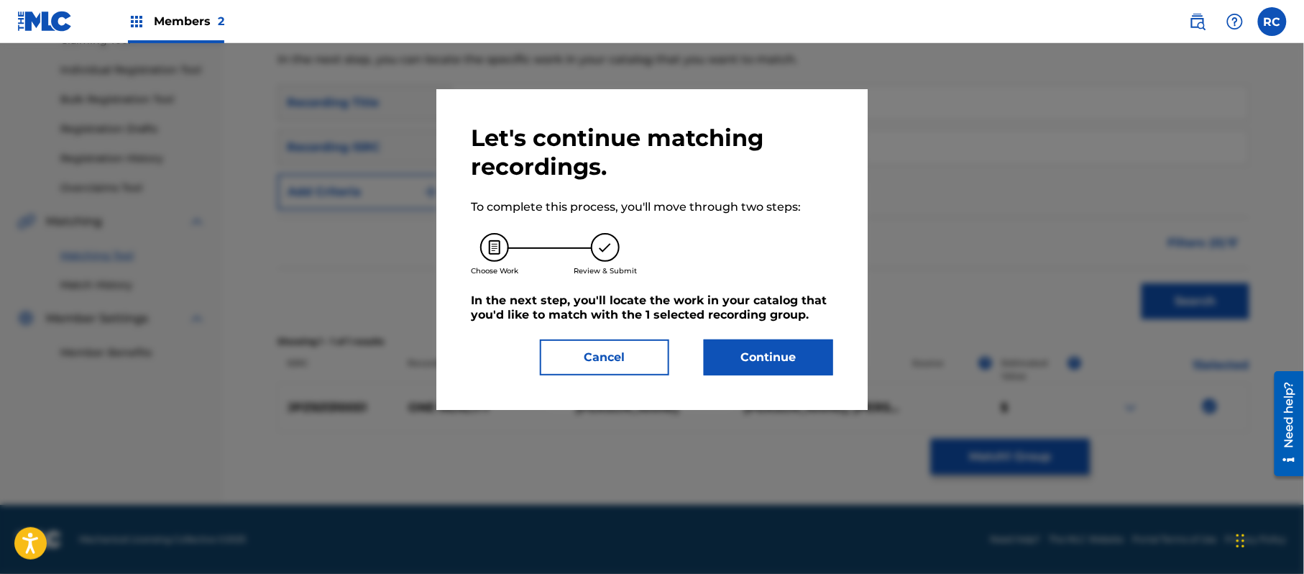
click at [771, 348] on button "Continue" at bounding box center [768, 357] width 129 height 36
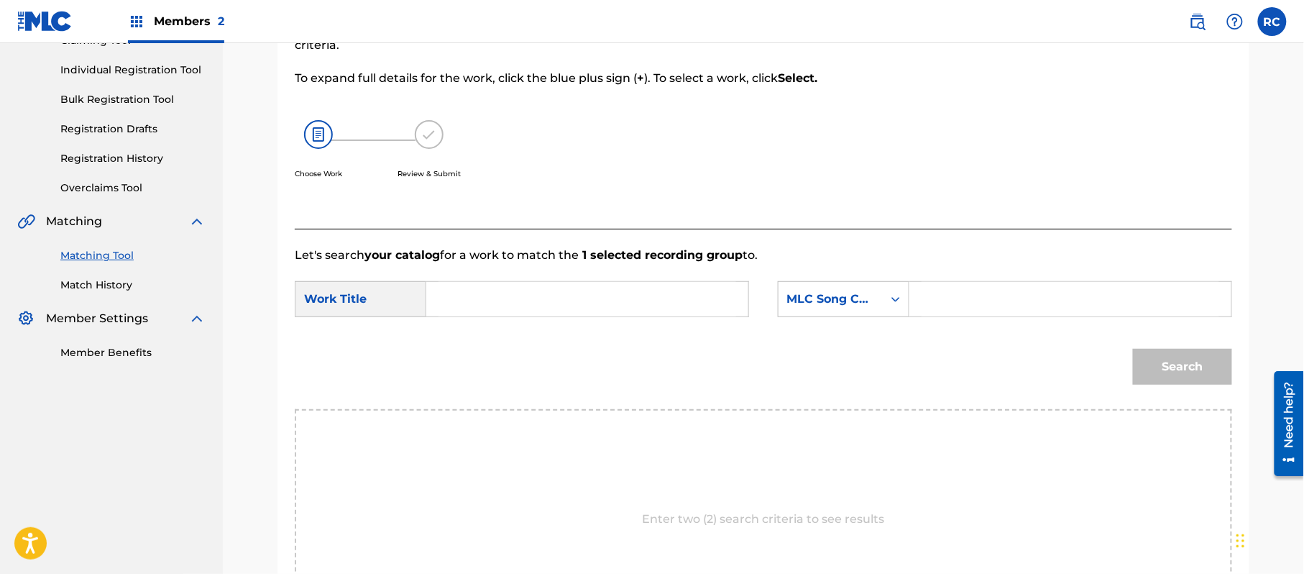
click at [466, 296] on input "Search Form" at bounding box center [587, 299] width 298 height 34
paste input "One Reality OM2WHU"
click at [530, 299] on input "One Reality OM2WHU" at bounding box center [587, 299] width 298 height 34
type input "One Reality"
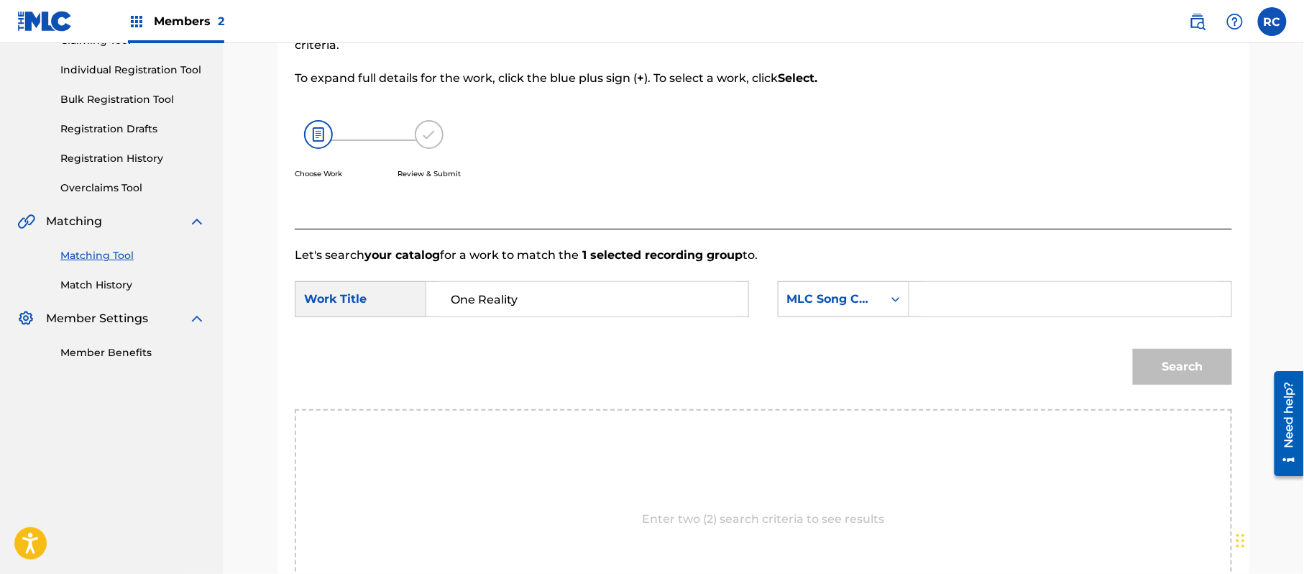
click at [970, 305] on input "Search Form" at bounding box center [1070, 299] width 298 height 34
paste input "OM2WHU"
type input "OM2WHU"
click at [1191, 372] on button "Search" at bounding box center [1182, 367] width 99 height 36
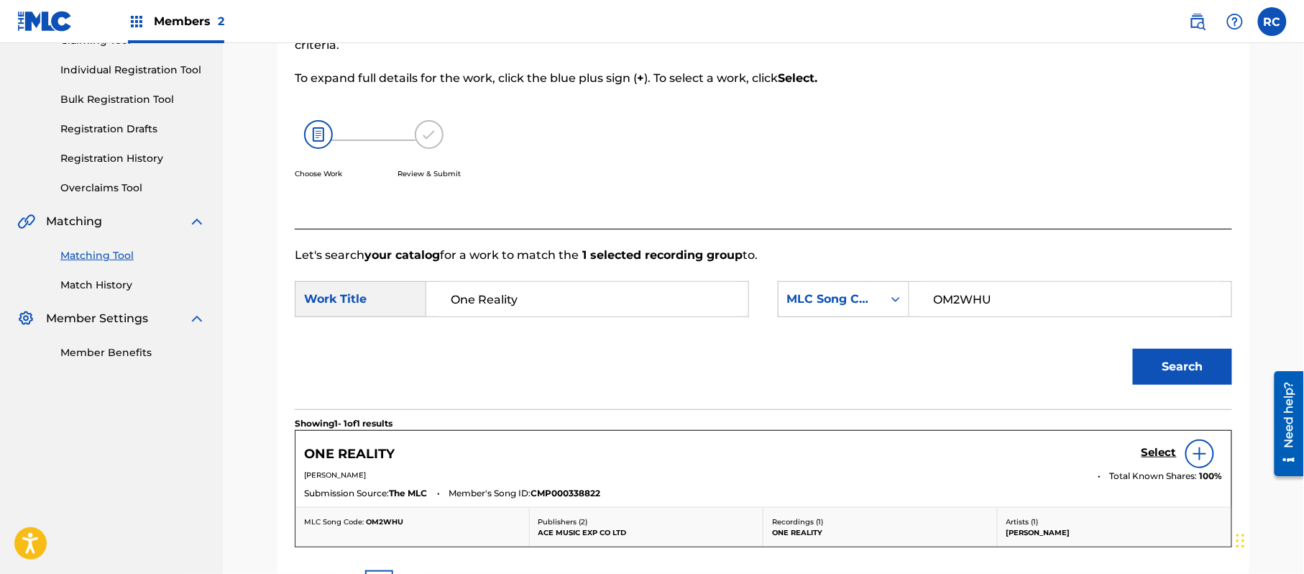
click at [1156, 449] on h5 "Select" at bounding box center [1158, 453] width 35 height 14
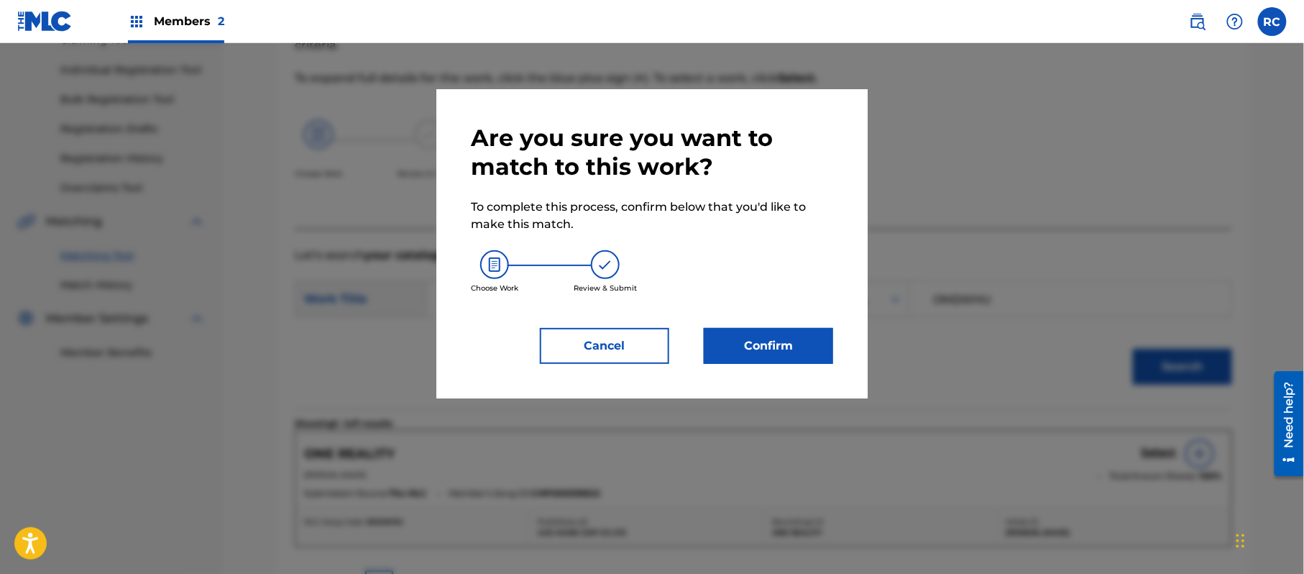
click at [819, 344] on button "Confirm" at bounding box center [768, 346] width 129 height 36
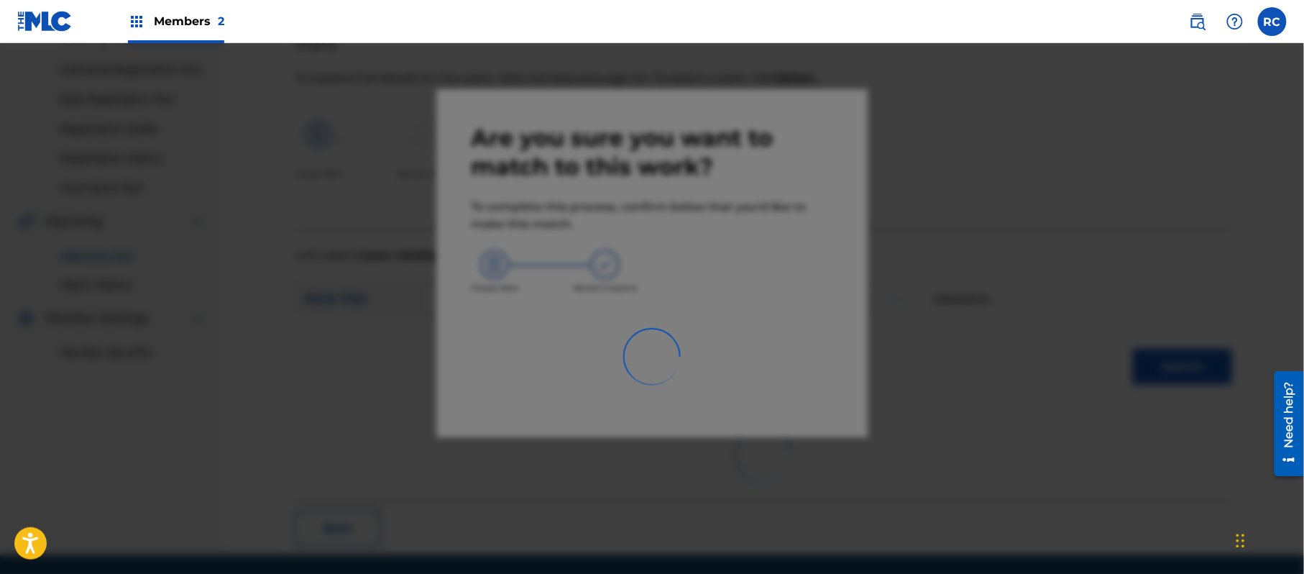
scroll to position [57, 0]
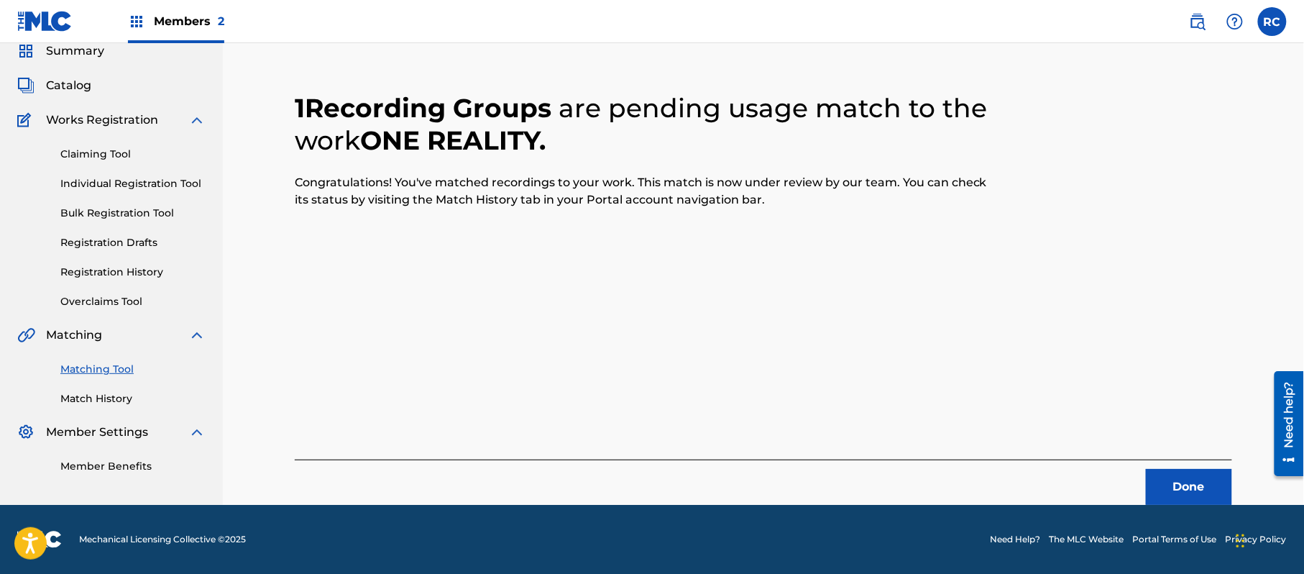
click at [1172, 480] on button "Done" at bounding box center [1189, 487] width 86 height 36
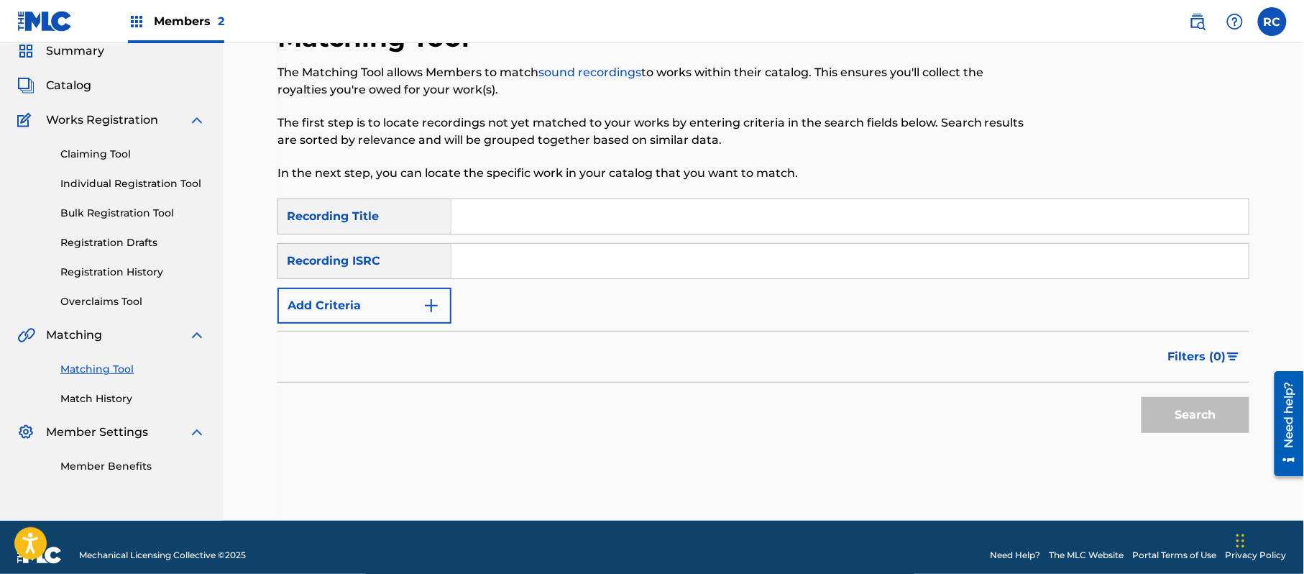
click at [559, 257] on input "Search Form" at bounding box center [849, 261] width 797 height 34
paste
type input "JPZ921212260"
click at [1169, 413] on button "Search" at bounding box center [1195, 415] width 108 height 36
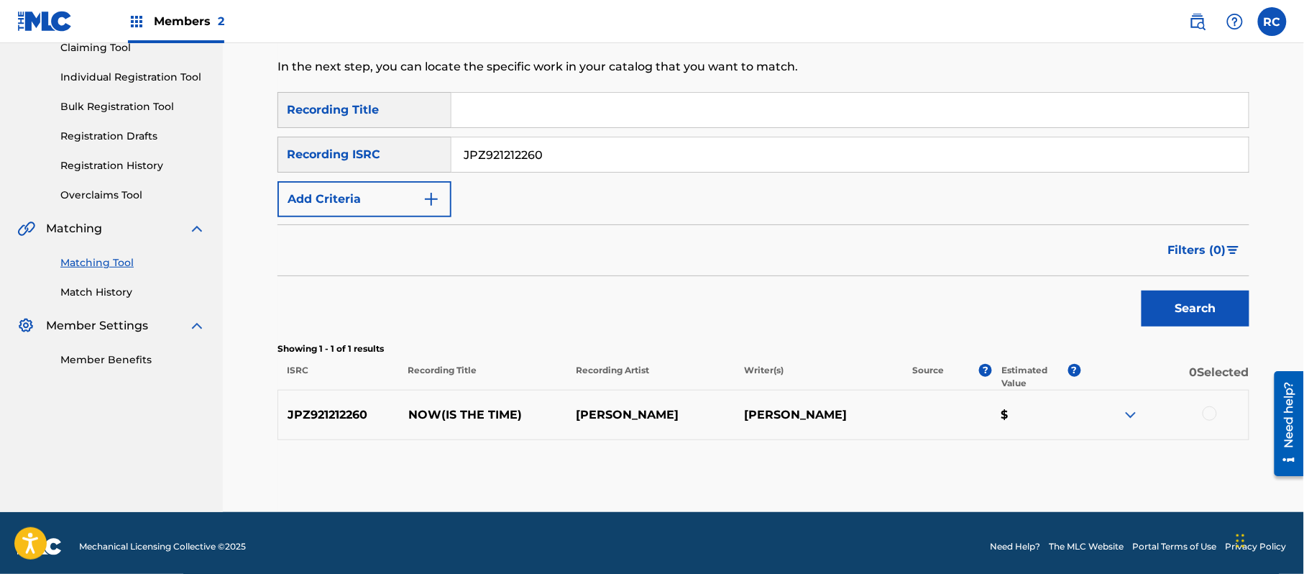
scroll to position [165, 0]
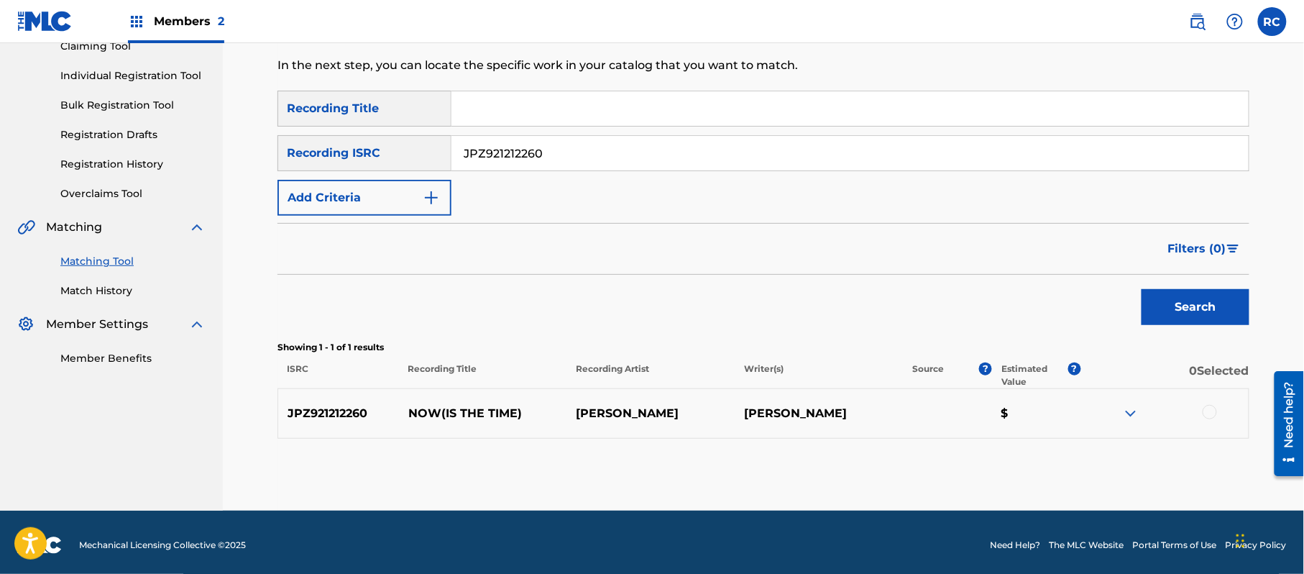
click at [1212, 411] on div at bounding box center [1209, 412] width 14 height 14
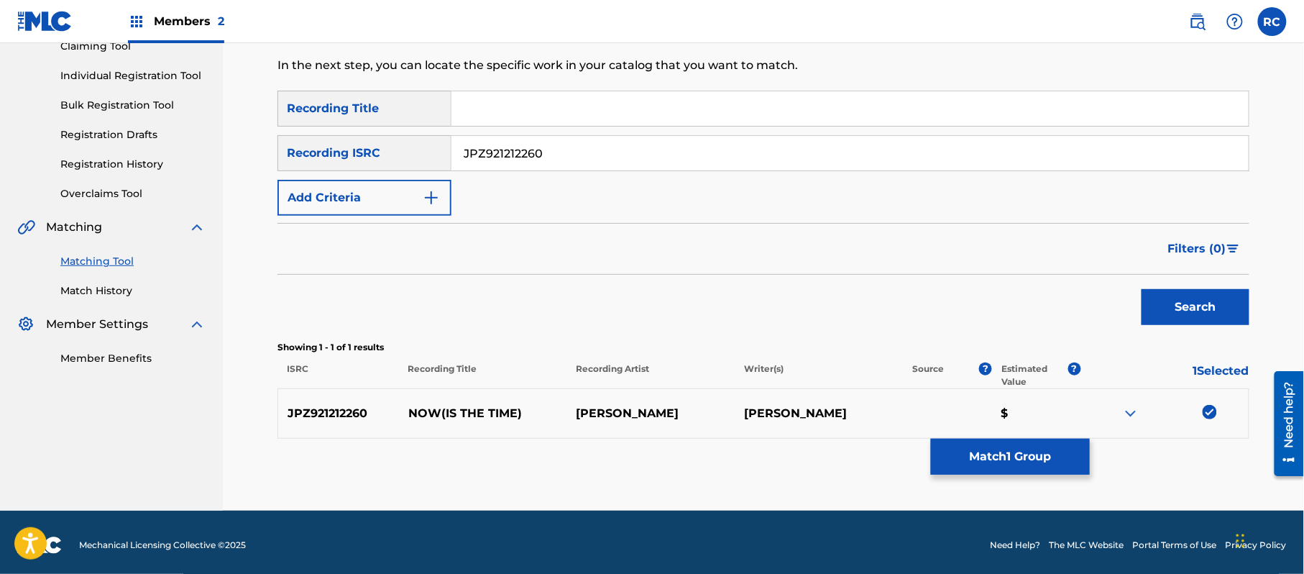
click at [990, 475] on div "Matching Tool The Matching Tool allows Members to match sound recordings to wor…" at bounding box center [763, 212] width 972 height 597
click at [983, 461] on button "Match 1 Group" at bounding box center [1010, 456] width 159 height 36
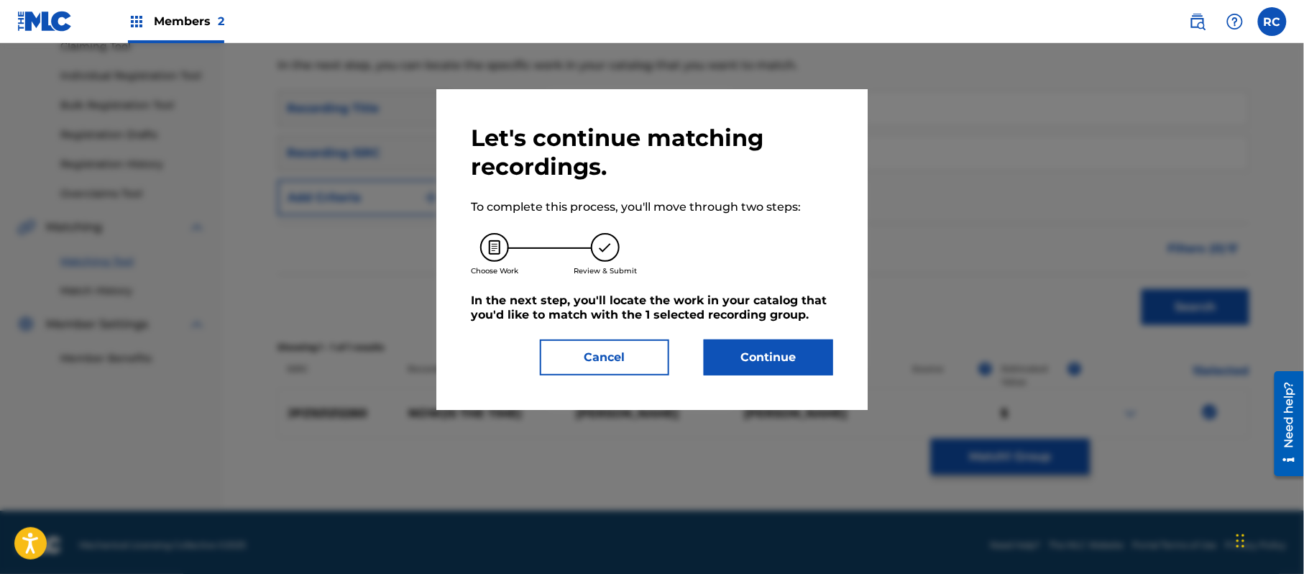
click at [740, 362] on button "Continue" at bounding box center [768, 357] width 129 height 36
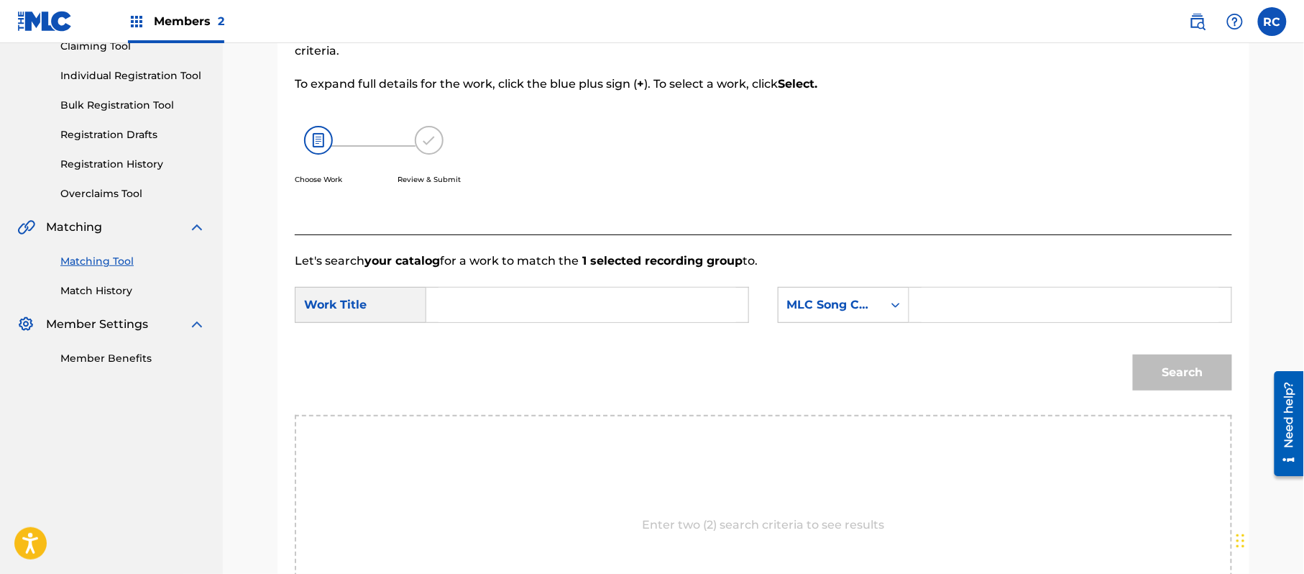
click at [536, 294] on input "Search Form" at bounding box center [587, 304] width 298 height 34
click at [571, 308] on input "Now(Is The Time) N70CPK" at bounding box center [587, 304] width 298 height 34
type input "Now(Is The Time)"
click at [1016, 303] on input "Search Form" at bounding box center [1070, 304] width 298 height 34
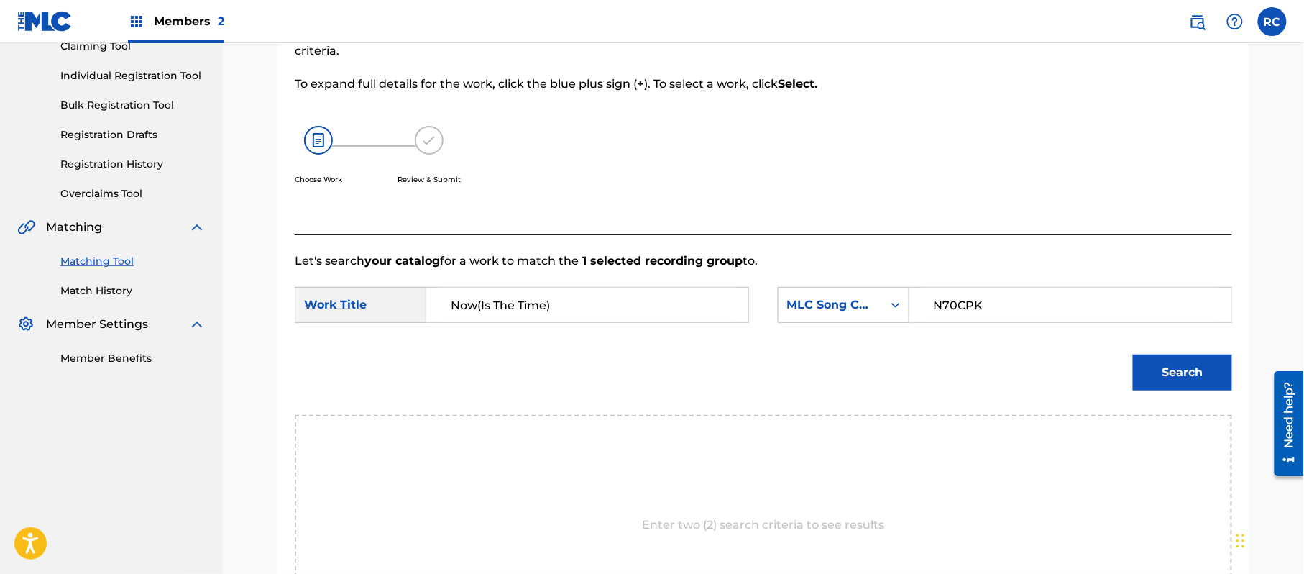
type input "N70CPK"
click at [1160, 368] on button "Search" at bounding box center [1182, 372] width 99 height 36
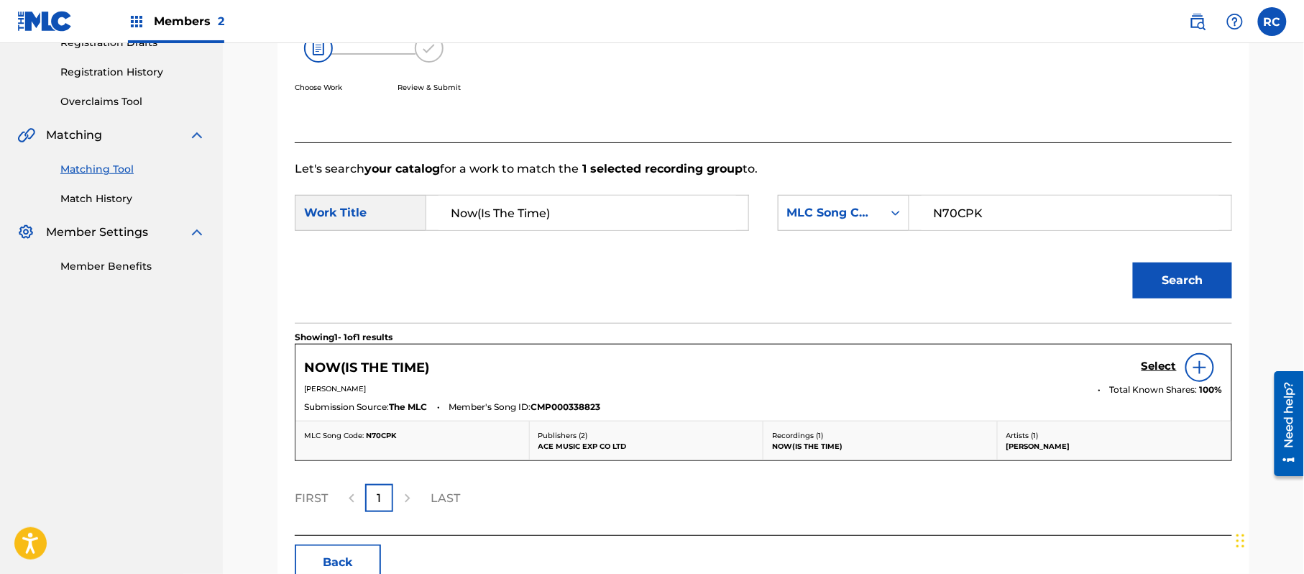
scroll to position [342, 0]
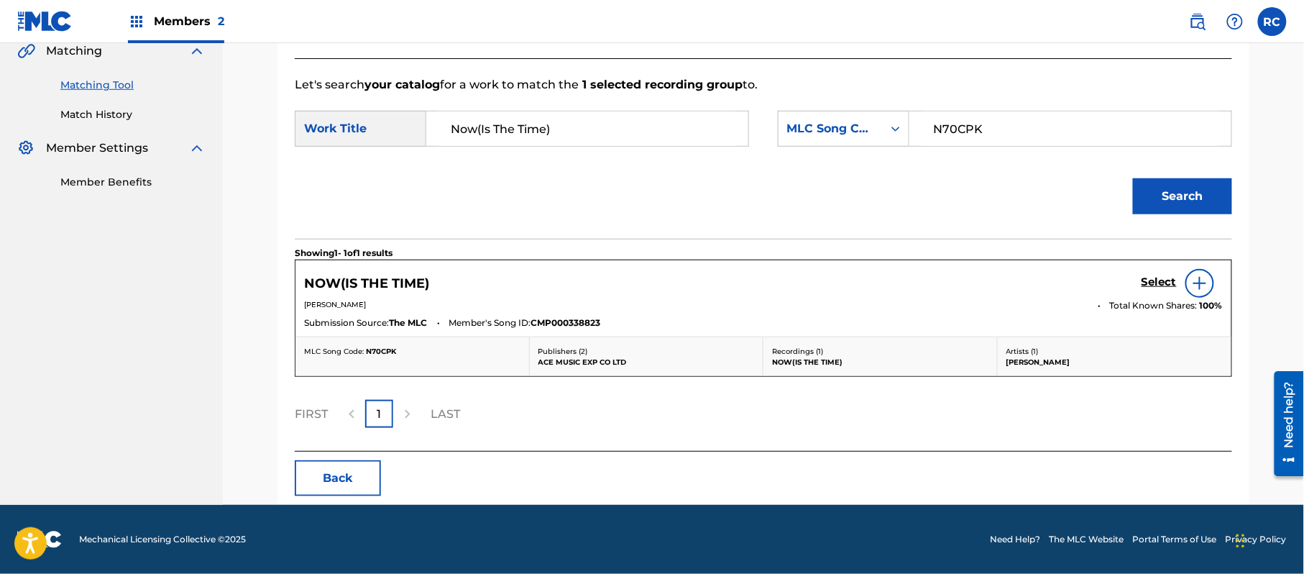
click at [1159, 286] on h5 "Select" at bounding box center [1158, 282] width 35 height 14
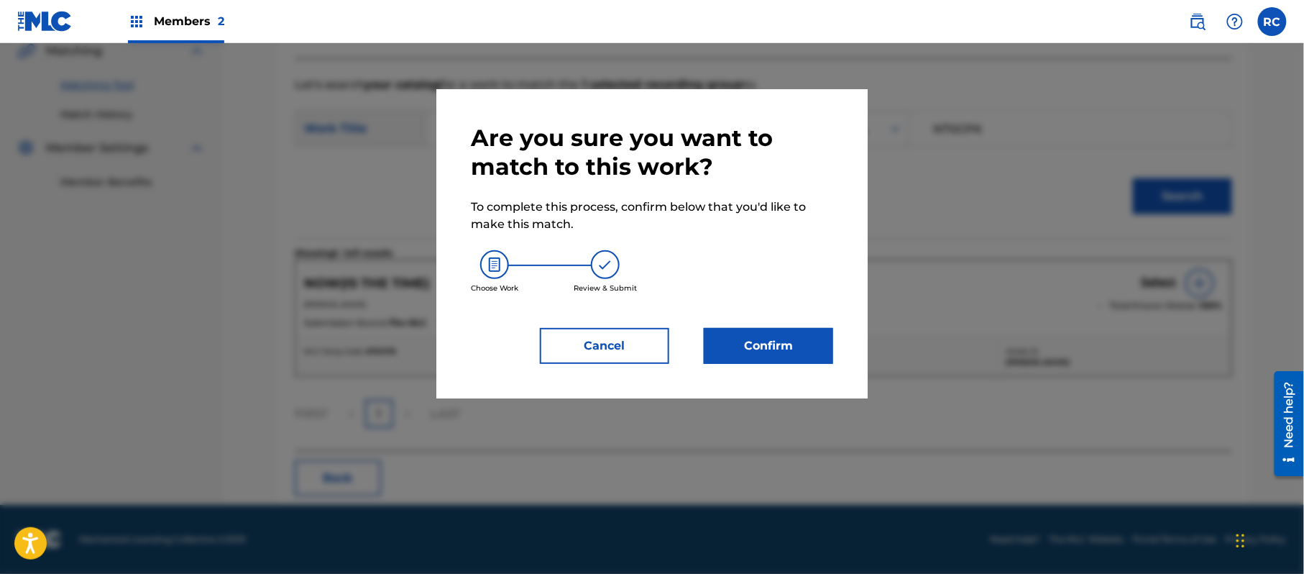
click at [806, 340] on button "Confirm" at bounding box center [768, 346] width 129 height 36
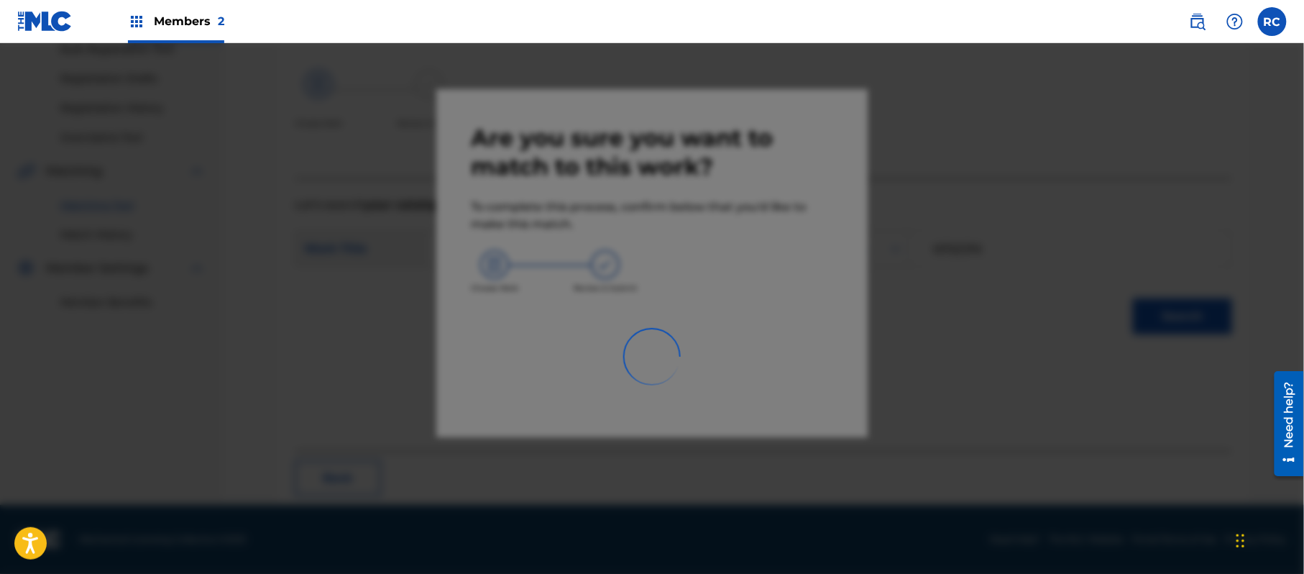
scroll to position [57, 0]
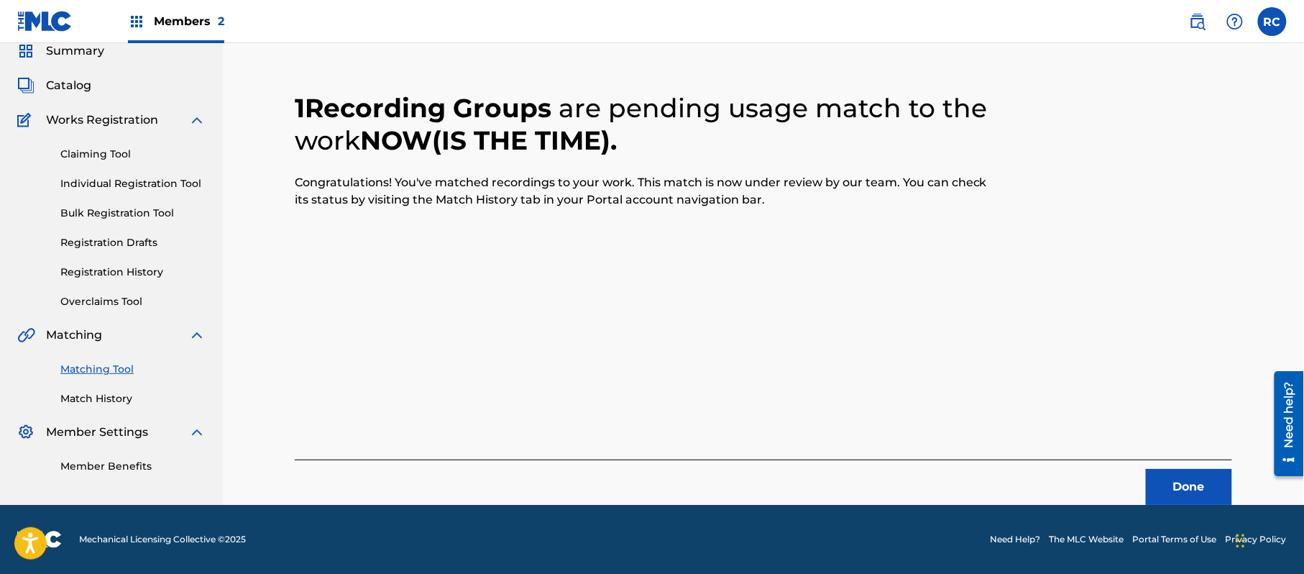
click at [1184, 490] on button "Done" at bounding box center [1189, 487] width 86 height 36
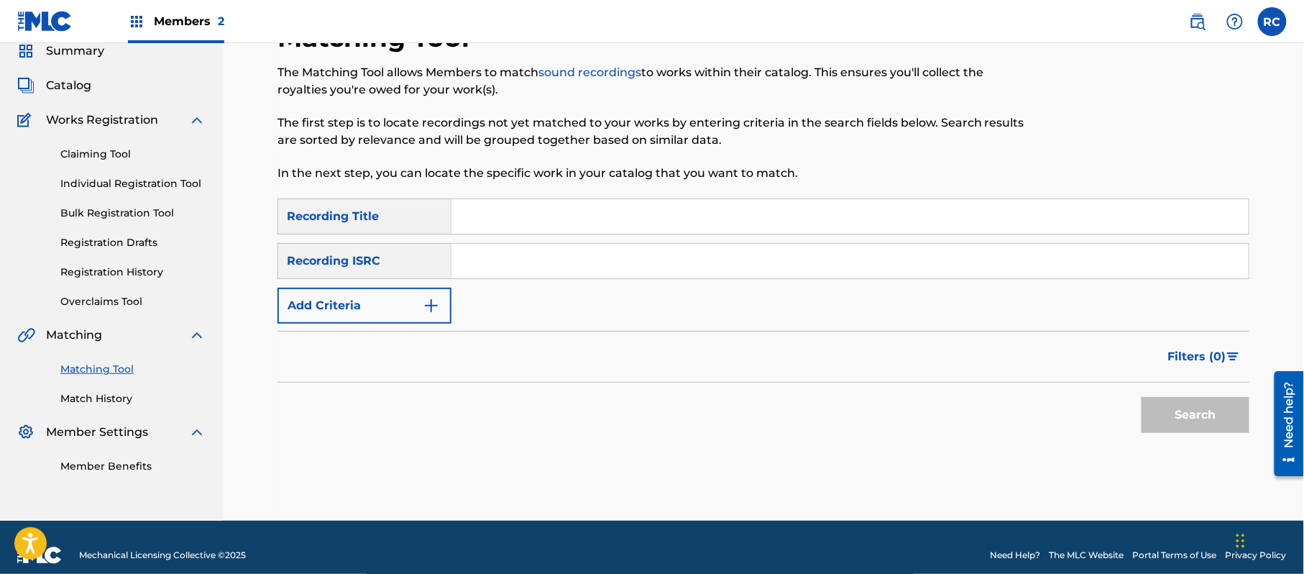
drag, startPoint x: 530, startPoint y: 263, endPoint x: 546, endPoint y: 270, distance: 18.0
click at [530, 263] on input "Search Form" at bounding box center [849, 261] width 797 height 34
type input "JPZ921212264"
click at [1188, 418] on button "Search" at bounding box center [1195, 415] width 108 height 36
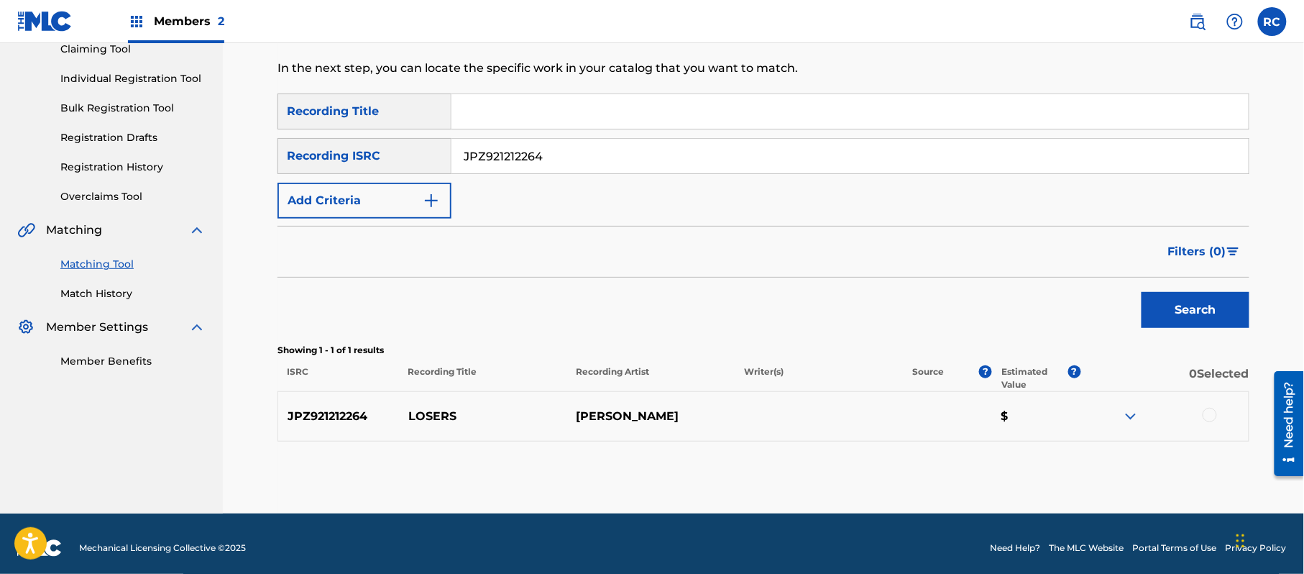
scroll to position [165, 0]
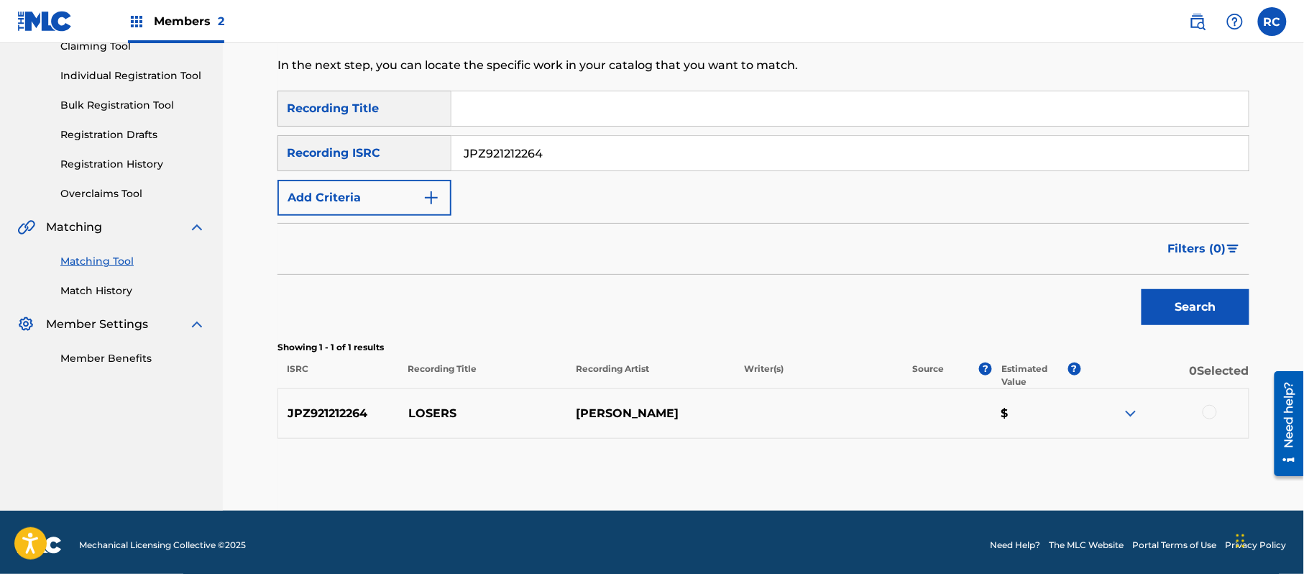
click at [1209, 413] on div at bounding box center [1209, 412] width 14 height 14
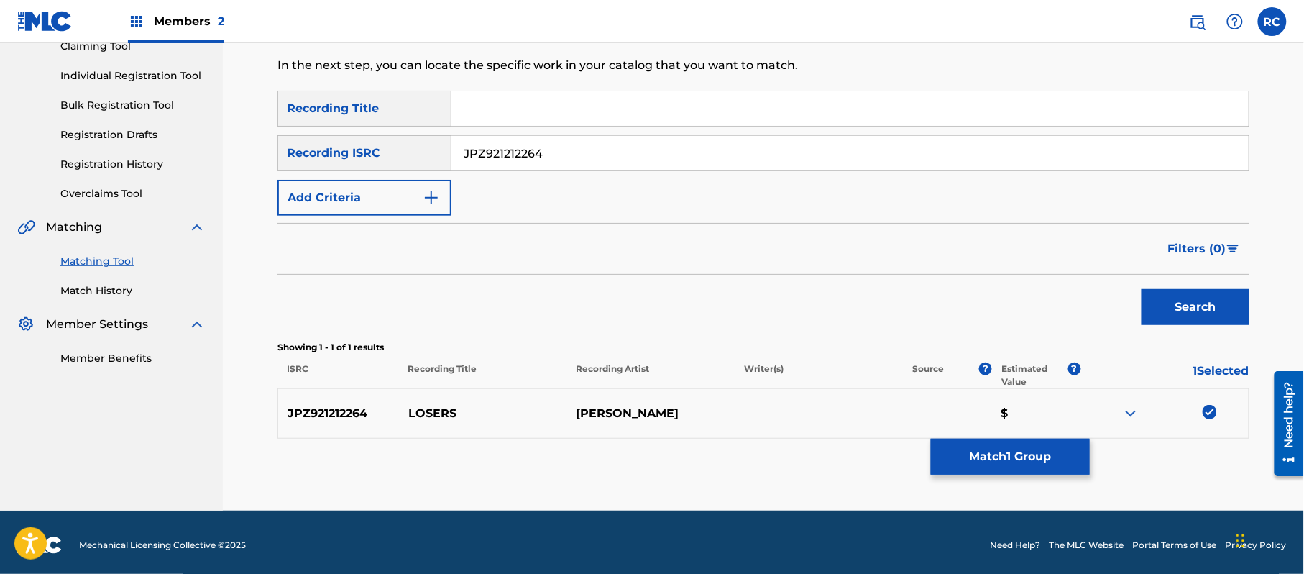
click at [1025, 458] on button "Match 1 Group" at bounding box center [1010, 456] width 159 height 36
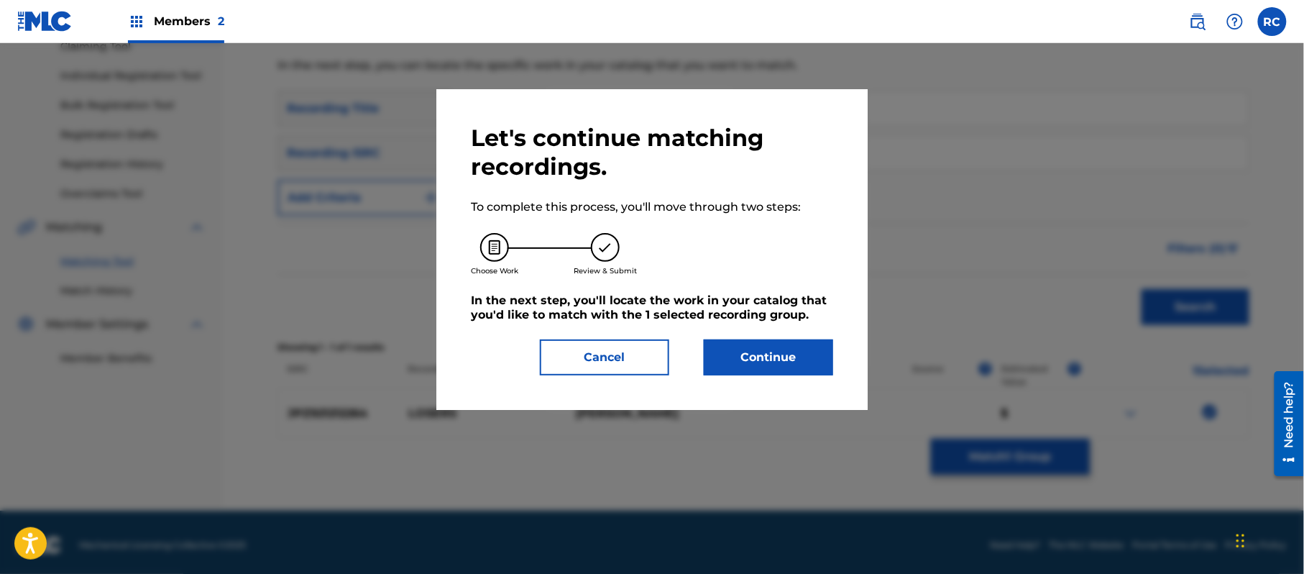
click at [773, 355] on button "Continue" at bounding box center [768, 357] width 129 height 36
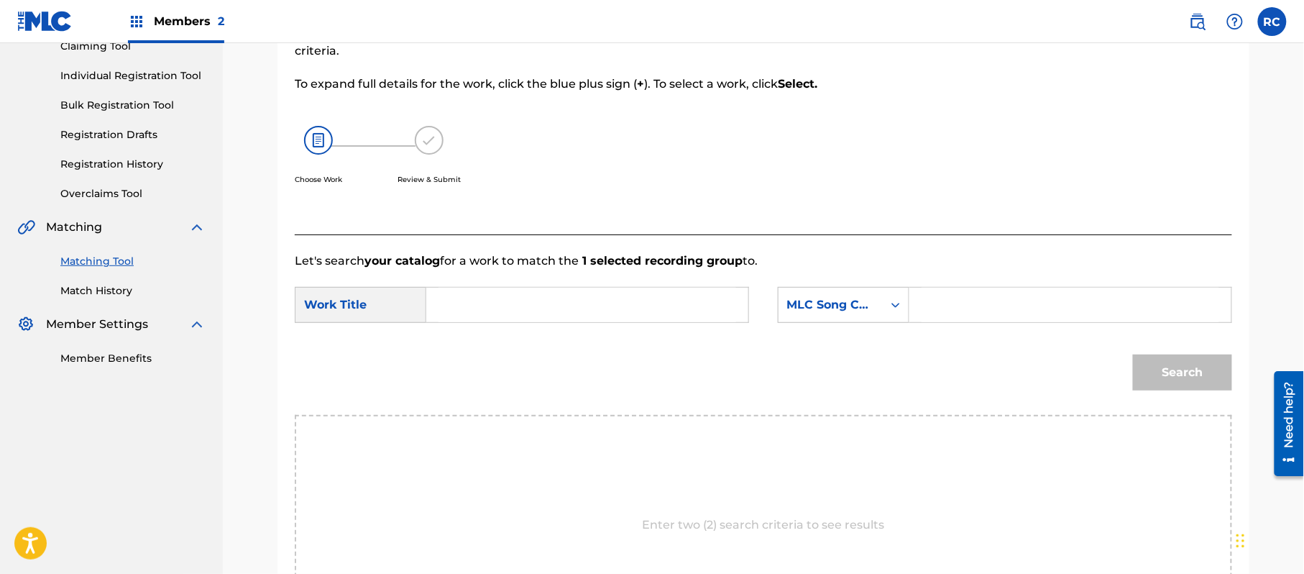
click at [483, 309] on input "Search Form" at bounding box center [587, 304] width 298 height 34
click at [520, 300] on input "Losers LR28ET" at bounding box center [587, 304] width 298 height 34
type input "Losers"
click at [980, 292] on input "Search Form" at bounding box center [1070, 304] width 298 height 34
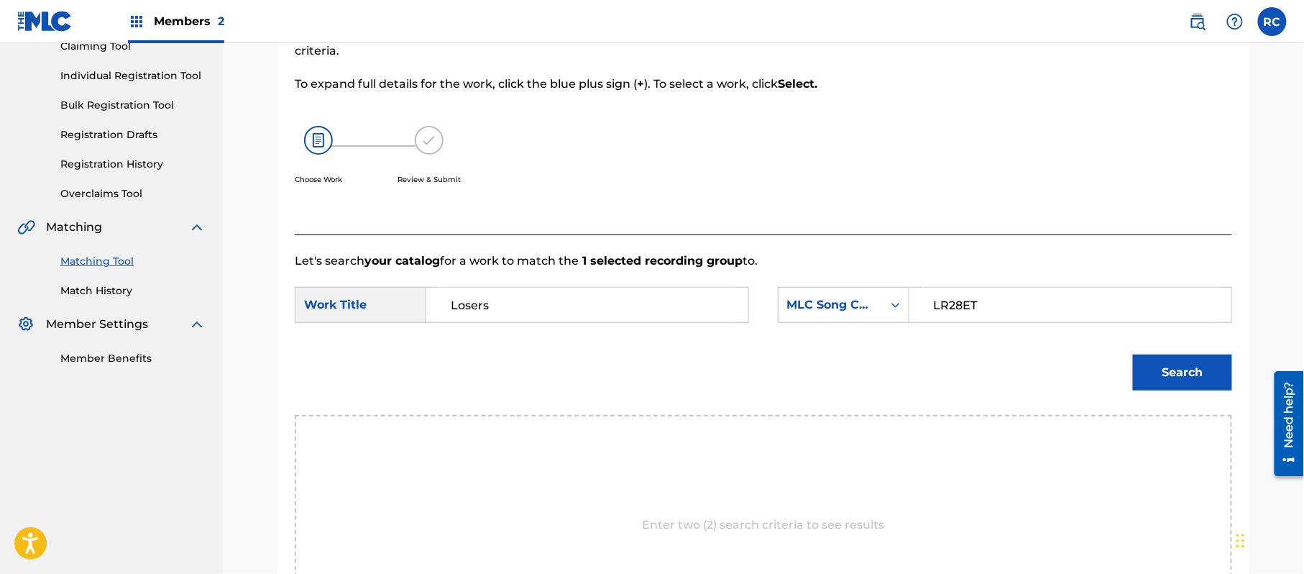
type input "LR28ET"
click at [1195, 372] on button "Search" at bounding box center [1182, 372] width 99 height 36
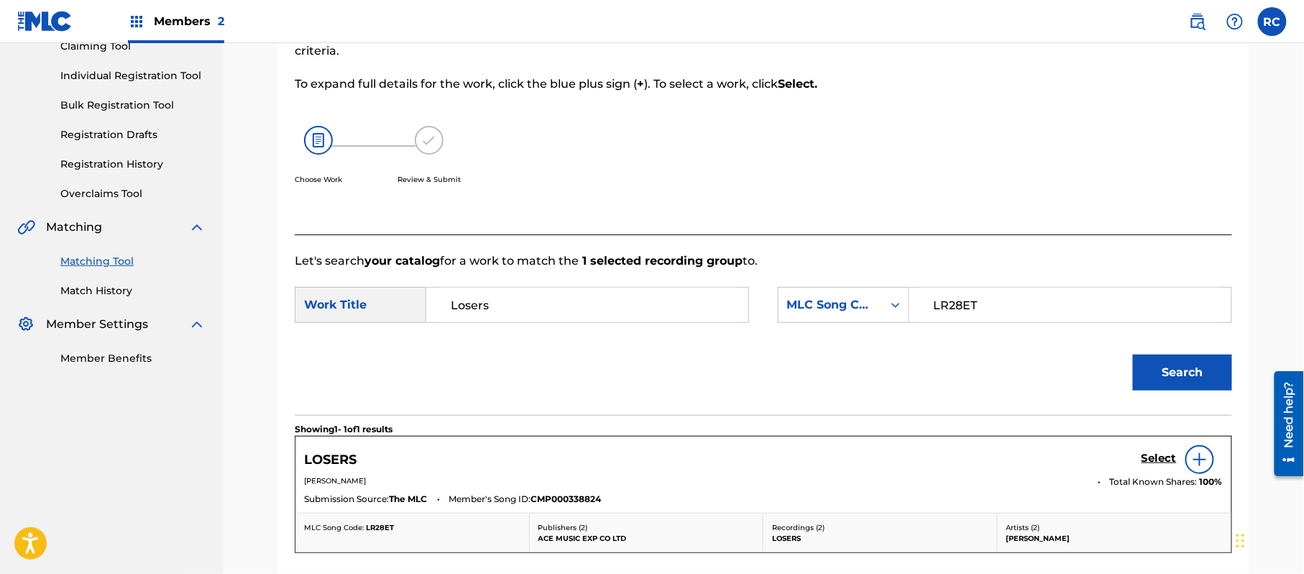
click at [1159, 460] on h5 "Select" at bounding box center [1158, 458] width 35 height 14
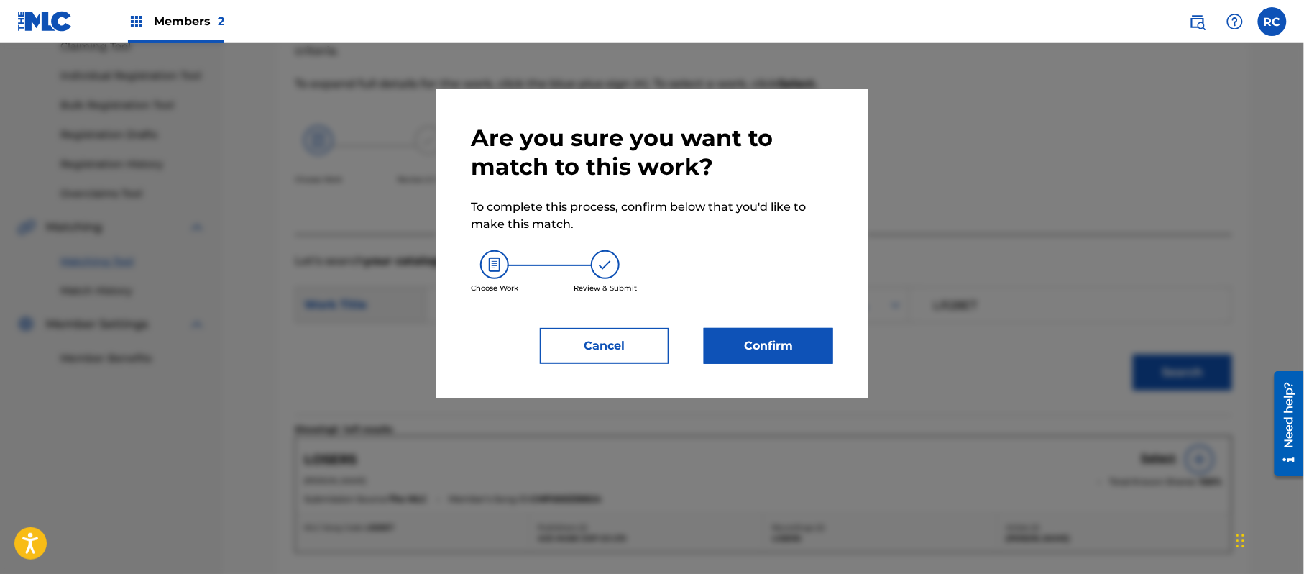
click at [788, 354] on button "Confirm" at bounding box center [768, 346] width 129 height 36
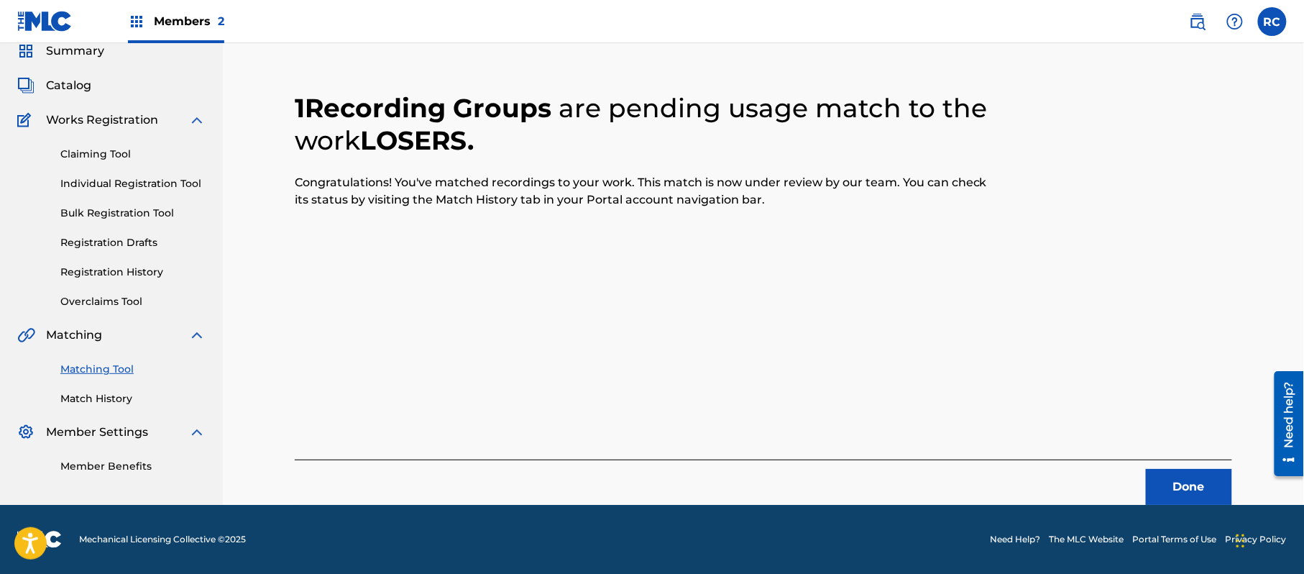
scroll to position [57, 0]
click at [1171, 489] on button "Done" at bounding box center [1189, 487] width 86 height 36
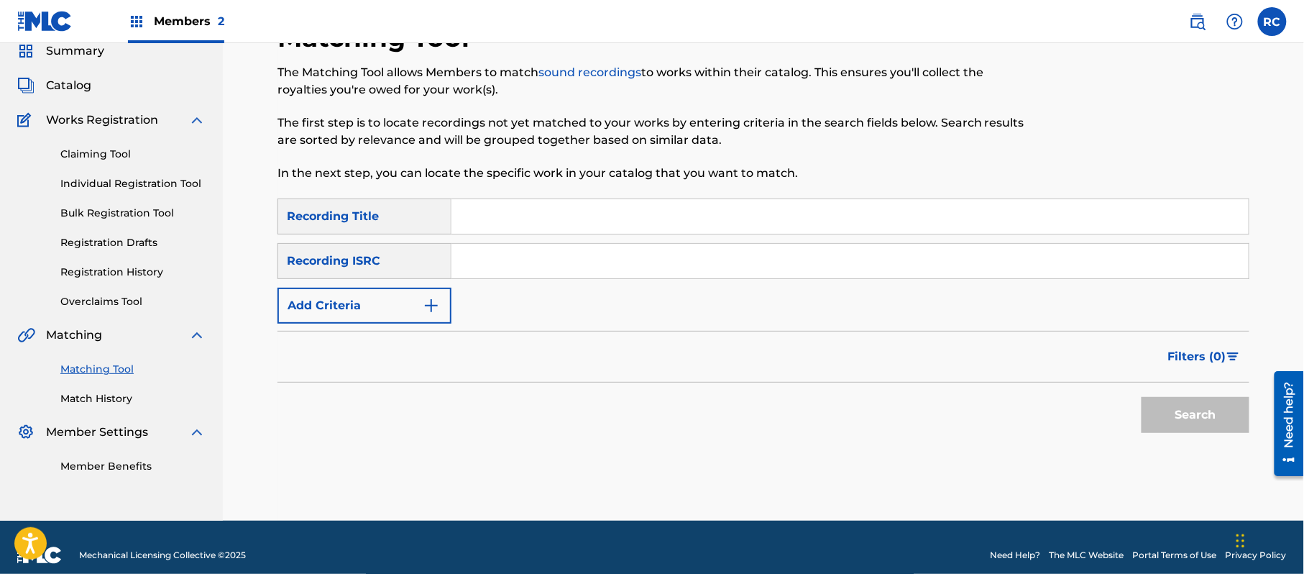
drag, startPoint x: 489, startPoint y: 237, endPoint x: 492, endPoint y: 248, distance: 11.2
click at [492, 248] on div "SearchWithCriteriab7afdab4-daa6-4530-8de2-8ed51b8377af Recording Title SearchWi…" at bounding box center [763, 260] width 972 height 125
drag, startPoint x: 492, startPoint y: 259, endPoint x: 538, endPoint y: 282, distance: 50.5
click at [494, 262] on input "Search Form" at bounding box center [849, 261] width 797 height 34
type input "JPZ921108665"
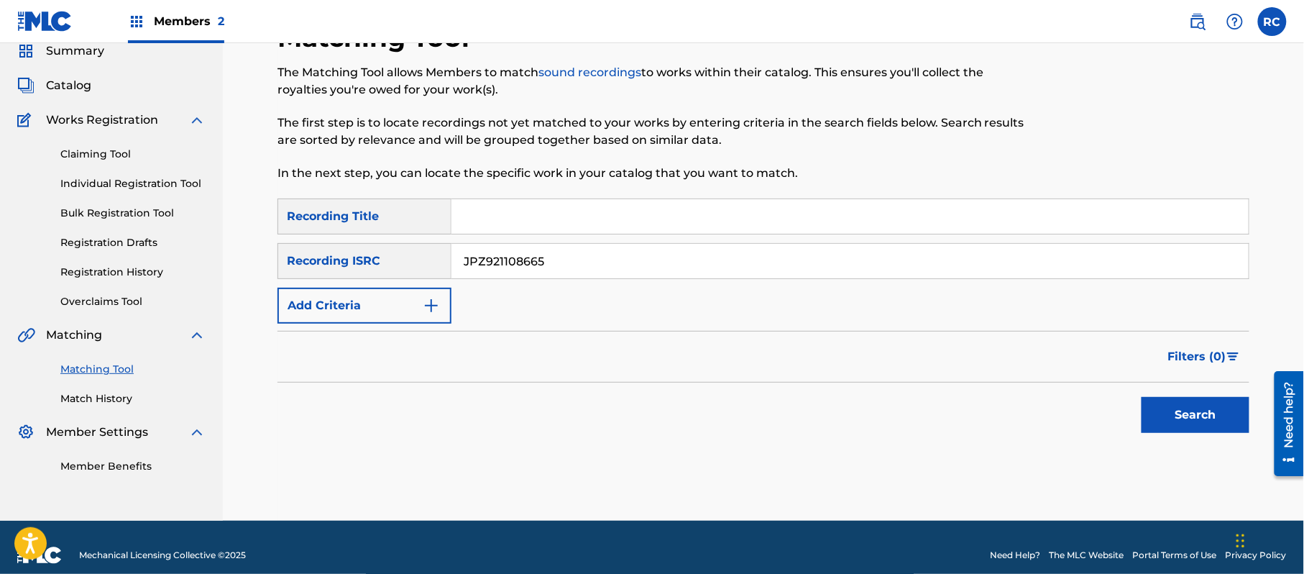
click at [1162, 417] on button "Search" at bounding box center [1195, 415] width 108 height 36
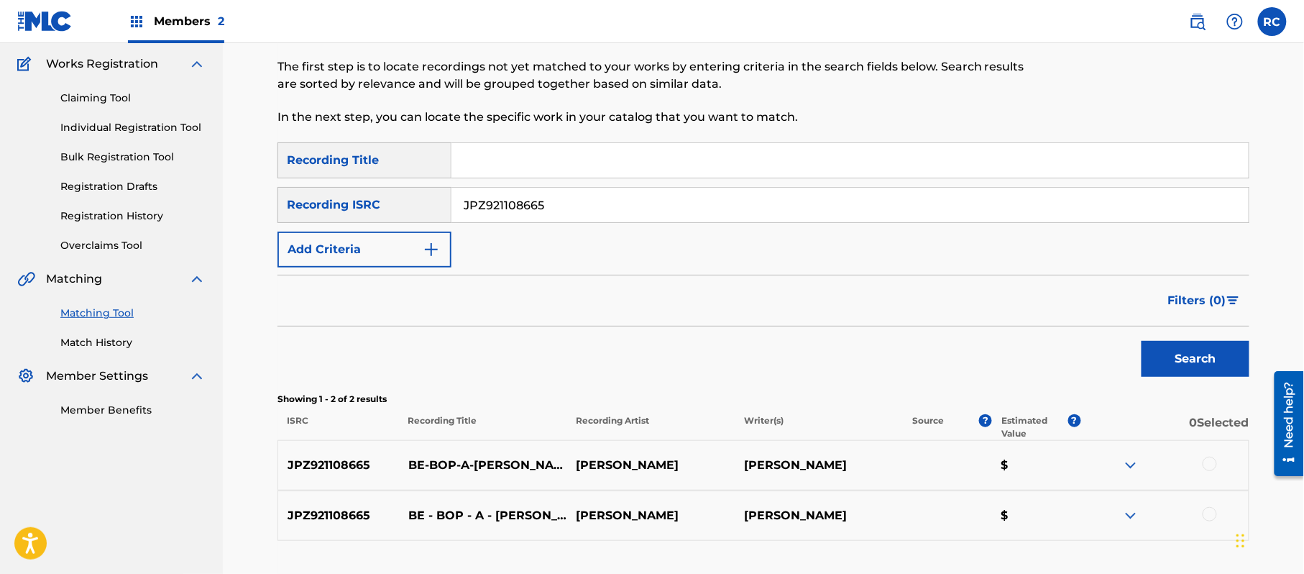
scroll to position [221, 0]
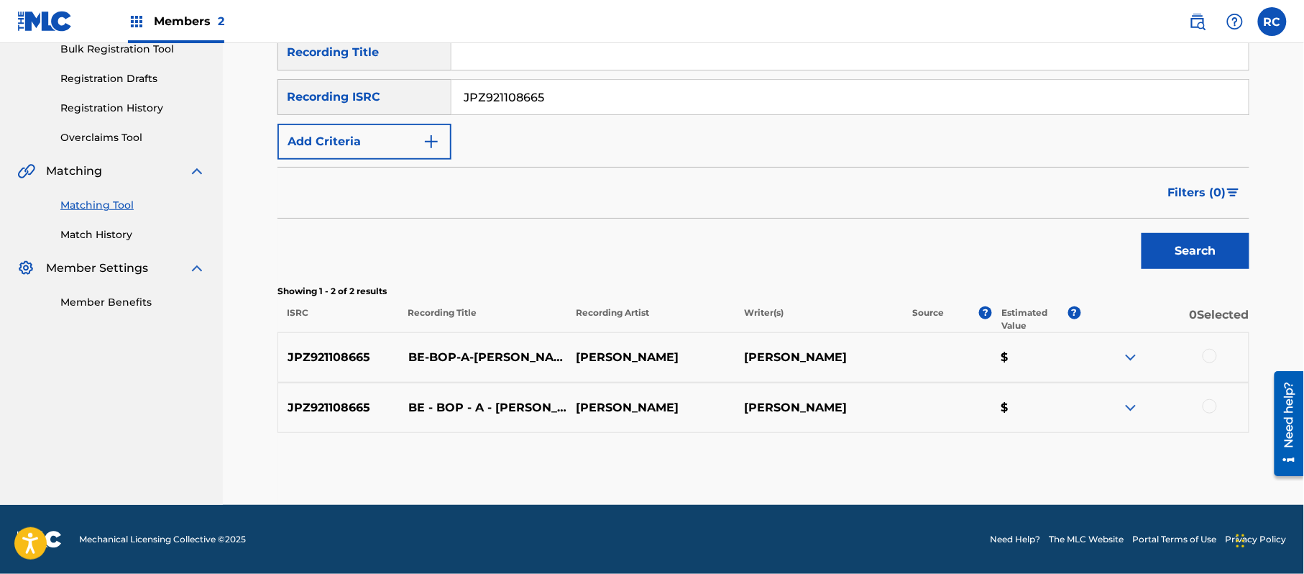
click at [1208, 355] on div at bounding box center [1209, 356] width 14 height 14
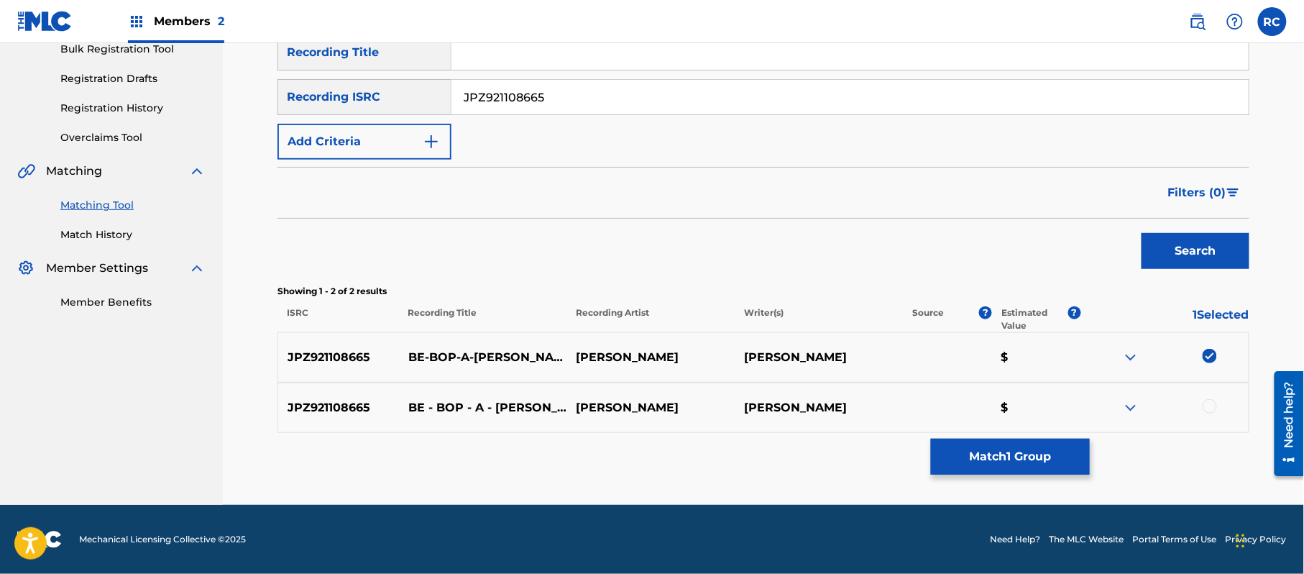
click at [1212, 403] on div at bounding box center [1209, 406] width 14 height 14
click at [1035, 457] on button "Match 2 Groups" at bounding box center [1010, 456] width 159 height 36
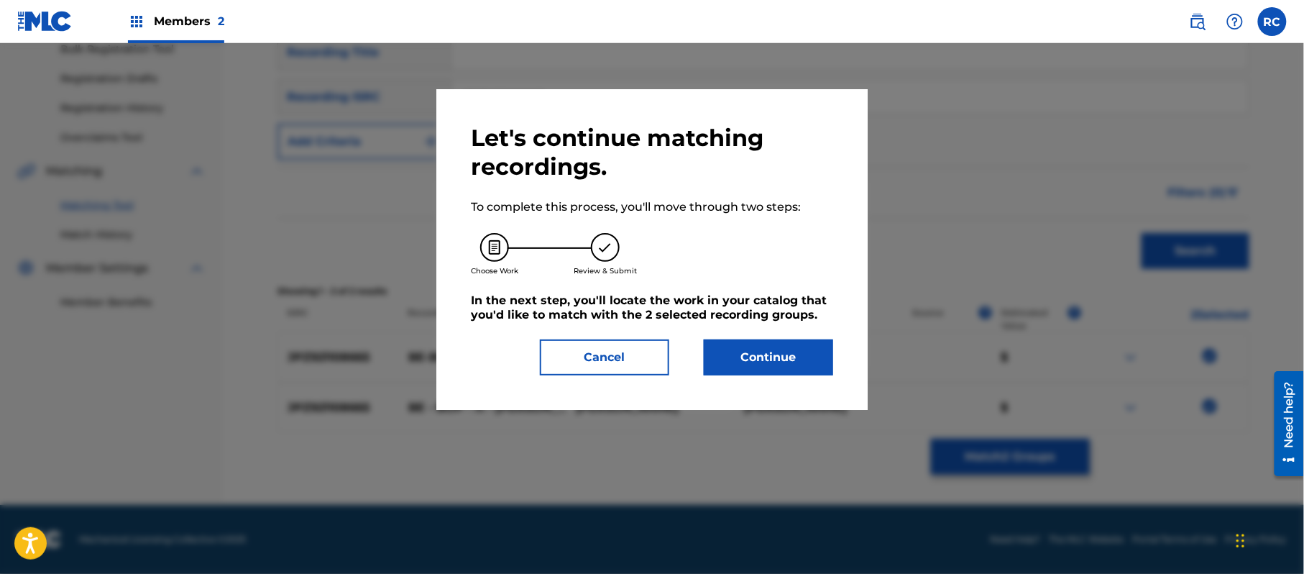
click at [795, 358] on button "Continue" at bounding box center [768, 357] width 129 height 36
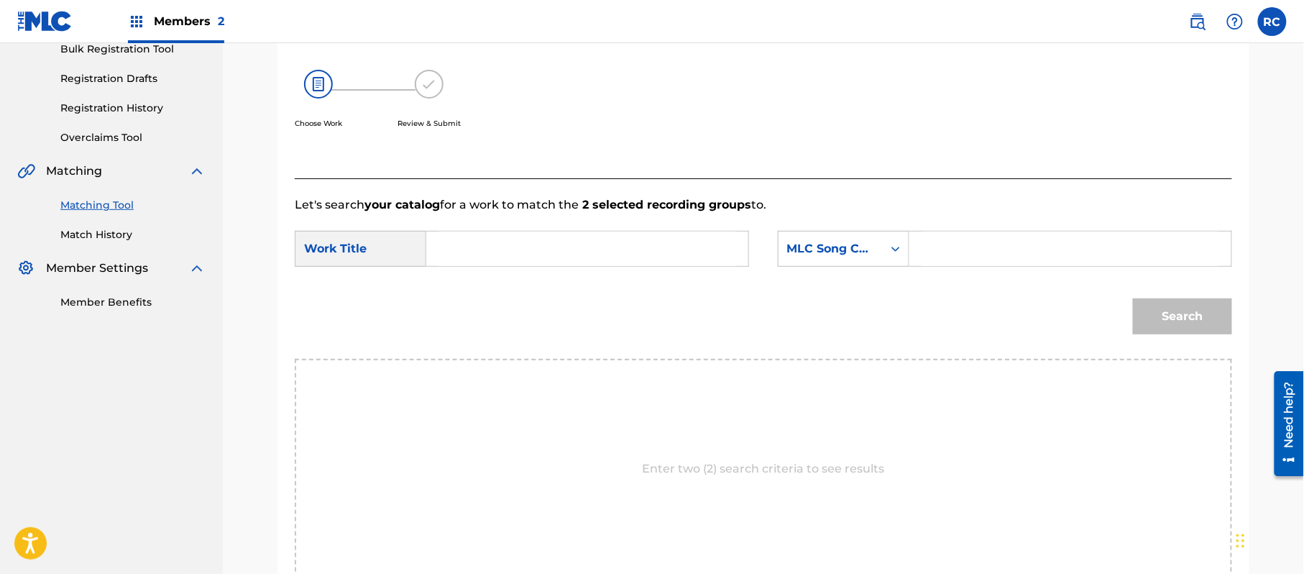
click at [551, 256] on input "Search Form" at bounding box center [587, 248] width 298 height 34
click at [548, 253] on input "Be-Bop-A-[PERSON_NAME] BD7P67" at bounding box center [587, 248] width 298 height 34
type input "Be-Bop-A-[PERSON_NAME]"
click at [989, 244] on input "Search Form" at bounding box center [1070, 248] width 298 height 34
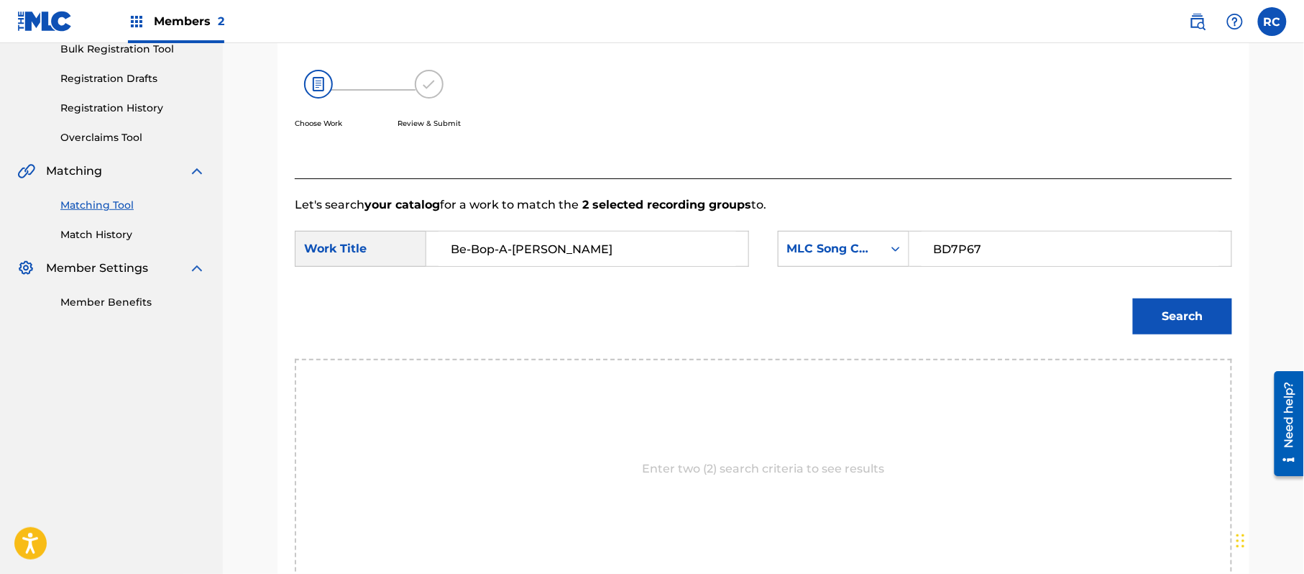
type input "BD7P67"
click at [1179, 318] on button "Search" at bounding box center [1182, 316] width 99 height 36
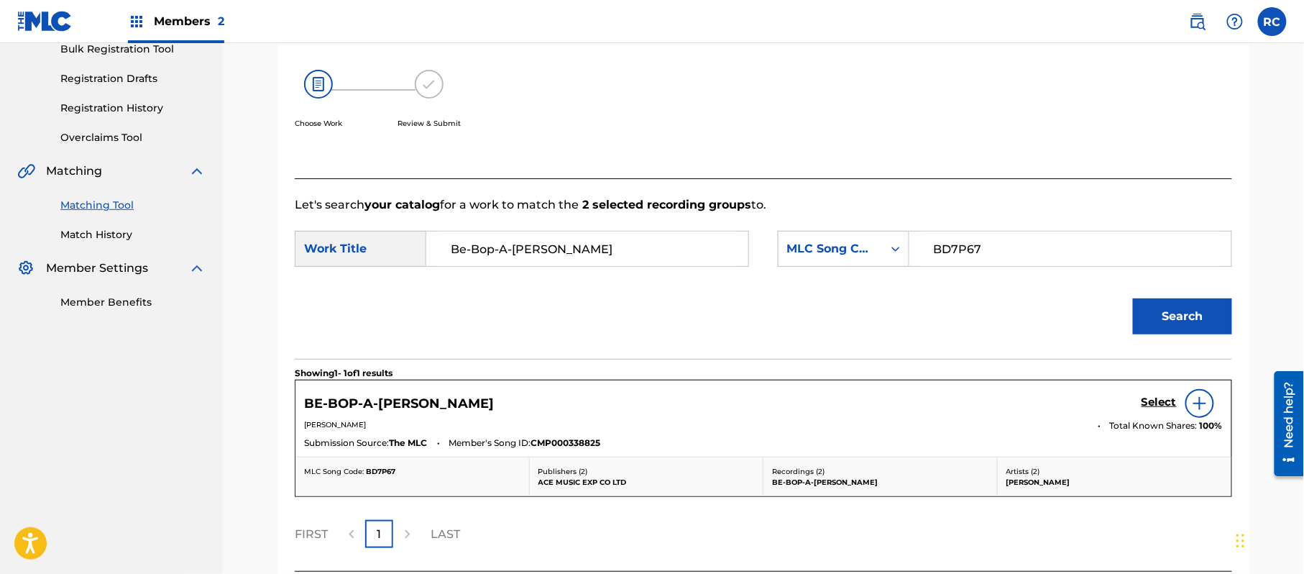
click at [1151, 407] on h5 "Select" at bounding box center [1158, 402] width 35 height 14
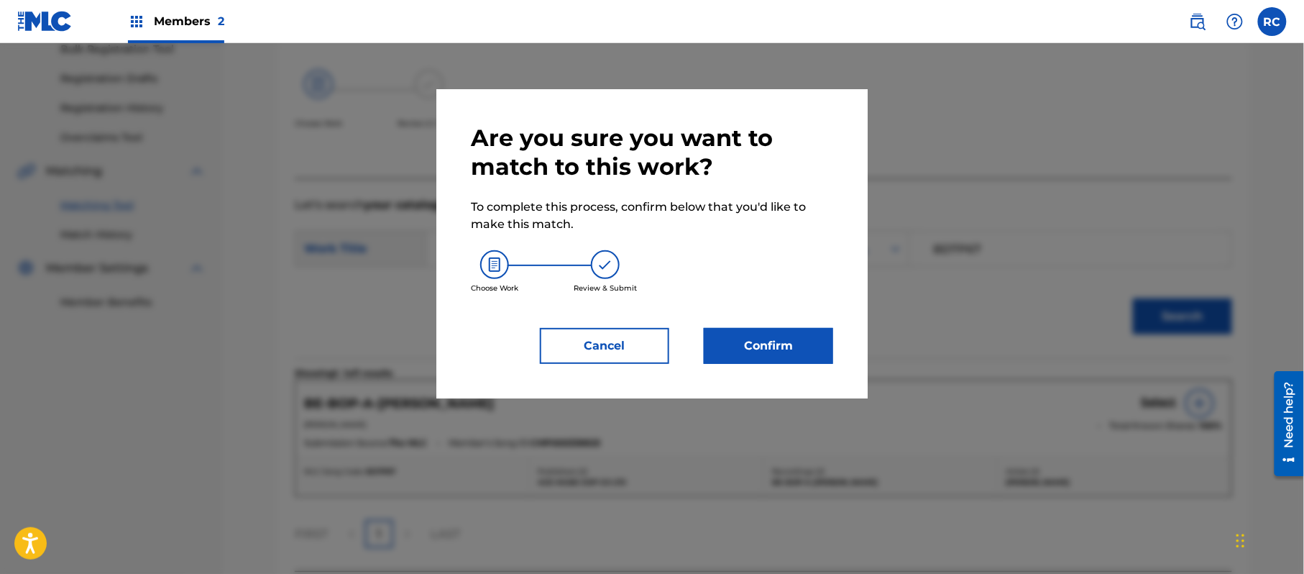
click at [797, 334] on button "Confirm" at bounding box center [768, 346] width 129 height 36
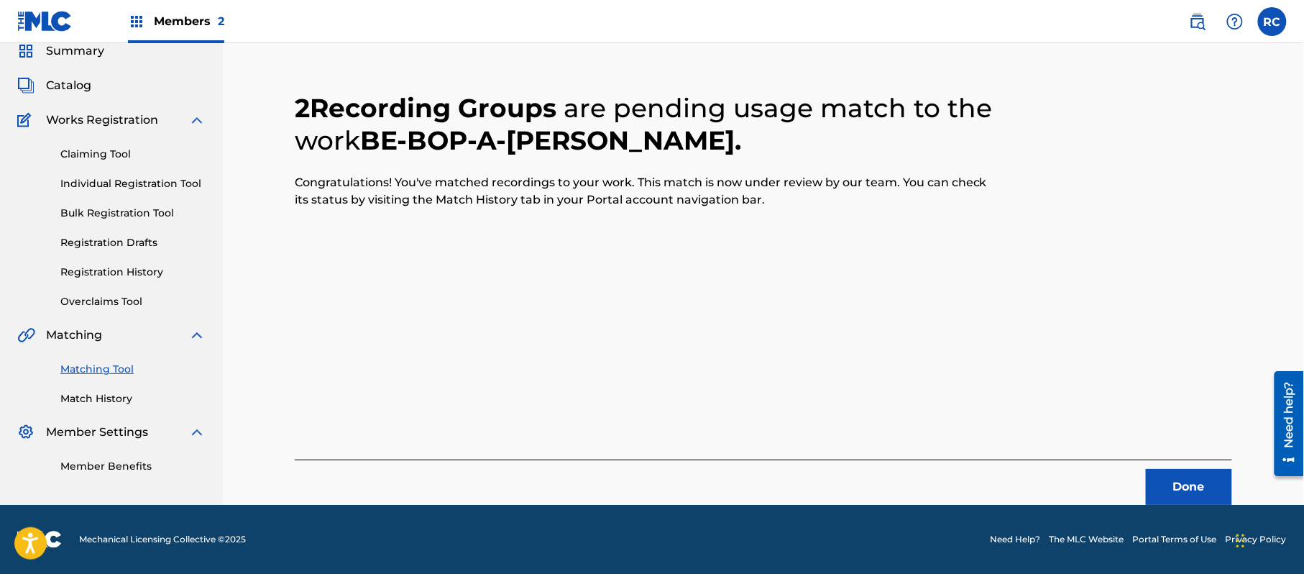
scroll to position [57, 0]
click at [1163, 484] on button "Done" at bounding box center [1189, 487] width 86 height 36
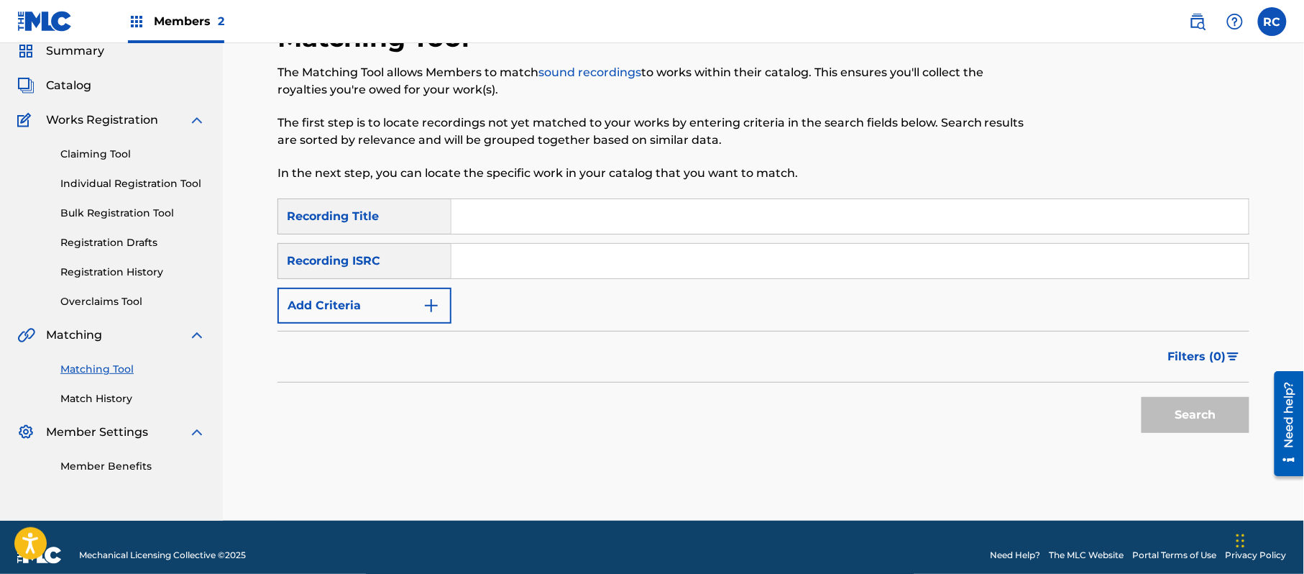
click at [489, 267] on input "Search Form" at bounding box center [849, 261] width 797 height 34
type input "JPZ921108664"
click at [1167, 418] on button "Search" at bounding box center [1195, 415] width 108 height 36
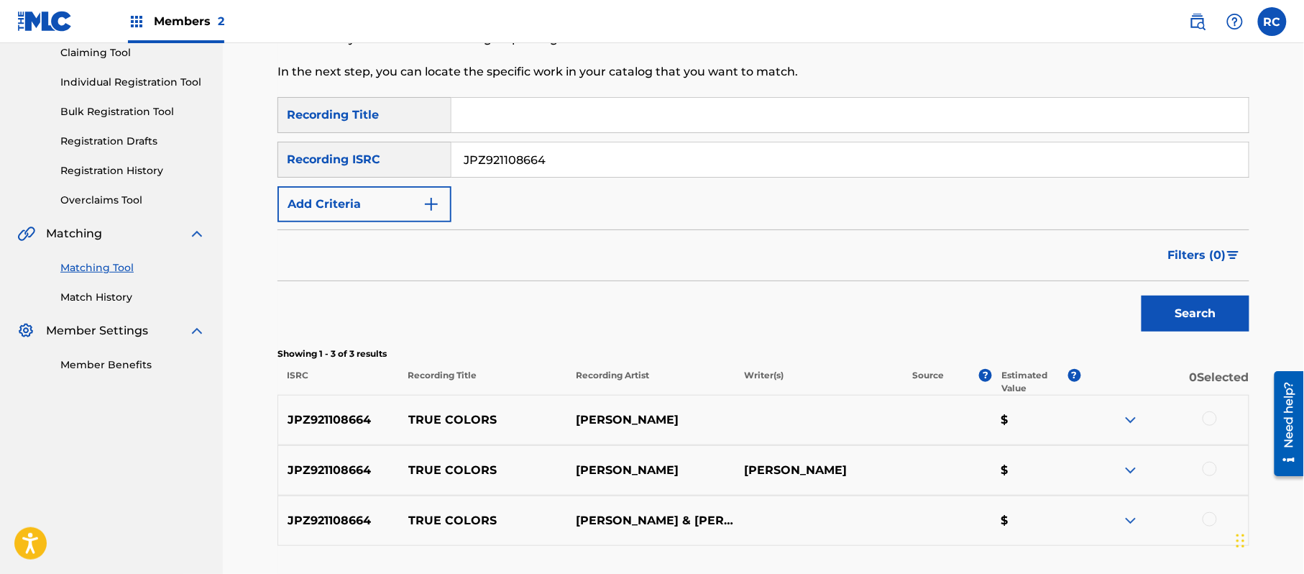
scroll to position [165, 0]
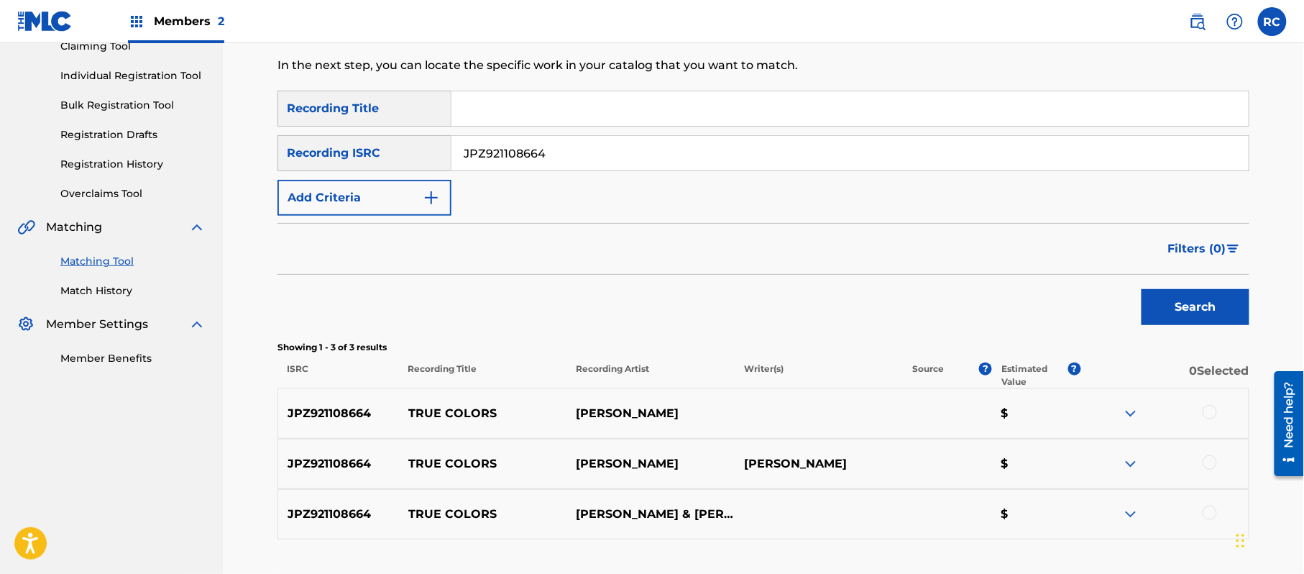
click at [1213, 409] on div at bounding box center [1209, 412] width 14 height 14
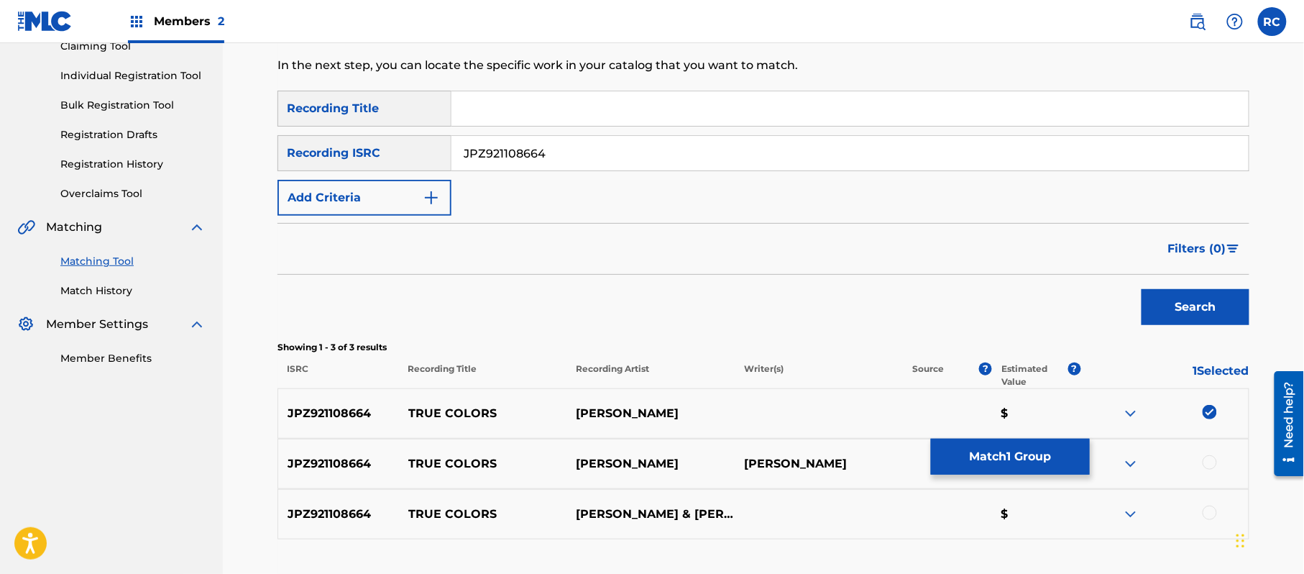
click at [1207, 458] on div at bounding box center [1209, 462] width 14 height 14
click at [1207, 512] on div at bounding box center [1209, 512] width 14 height 14
click at [999, 467] on button "Match 3 Groups" at bounding box center [1010, 456] width 159 height 36
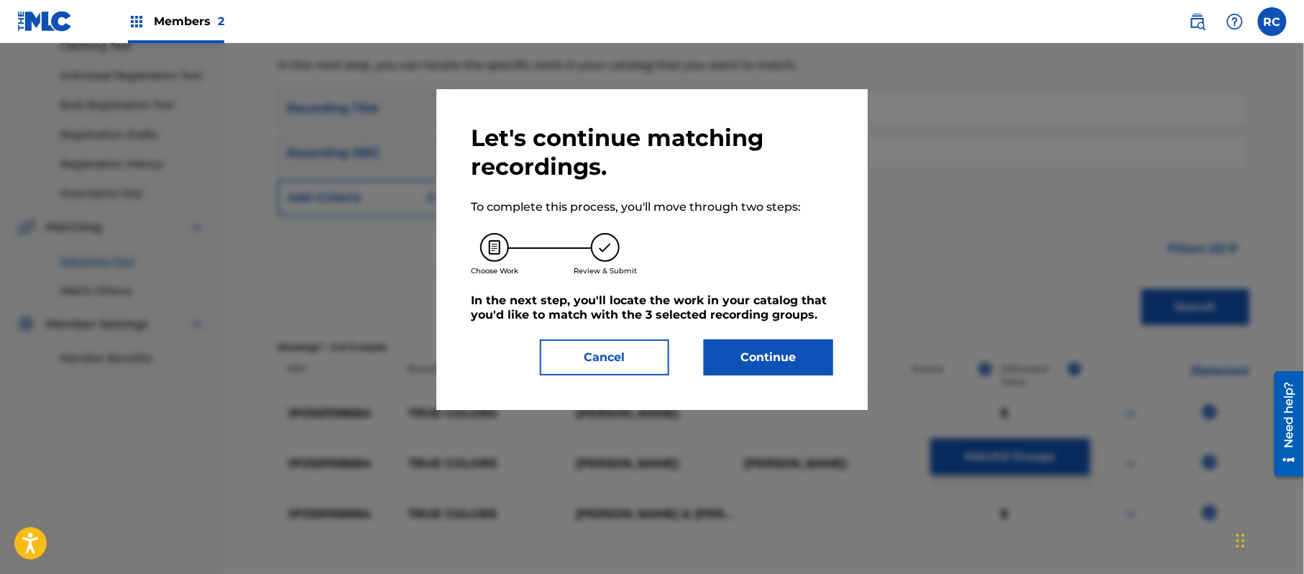
click at [763, 355] on button "Continue" at bounding box center [768, 357] width 129 height 36
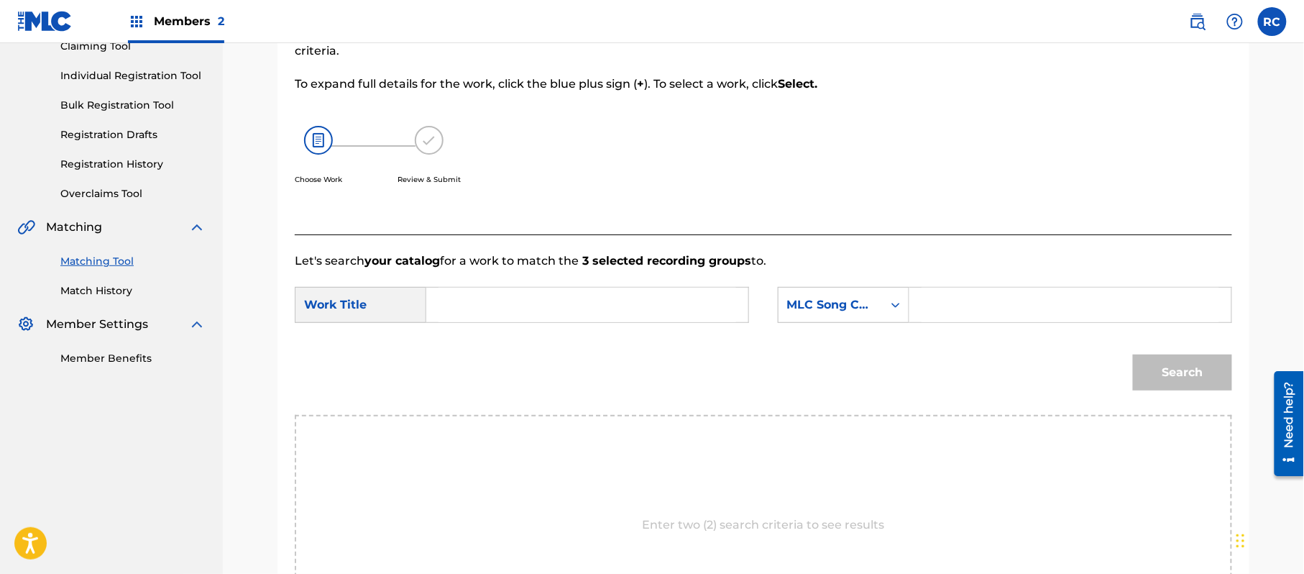
click at [486, 308] on input "Search Form" at bounding box center [587, 304] width 298 height 34
click at [538, 308] on input "True Colors TX519M" at bounding box center [587, 304] width 298 height 34
type input "True Colors"
drag, startPoint x: 944, startPoint y: 296, endPoint x: 976, endPoint y: 311, distance: 35.7
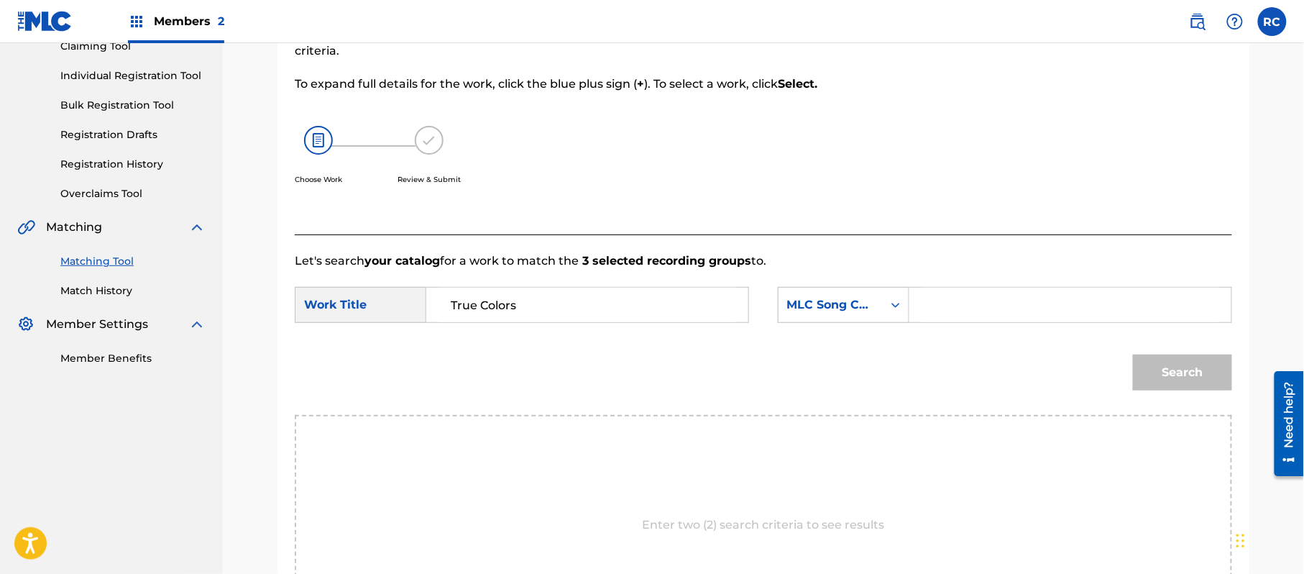
click at [944, 296] on input "Search Form" at bounding box center [1070, 304] width 298 height 34
type input "TX519M"
click at [1182, 377] on button "Search" at bounding box center [1182, 372] width 99 height 36
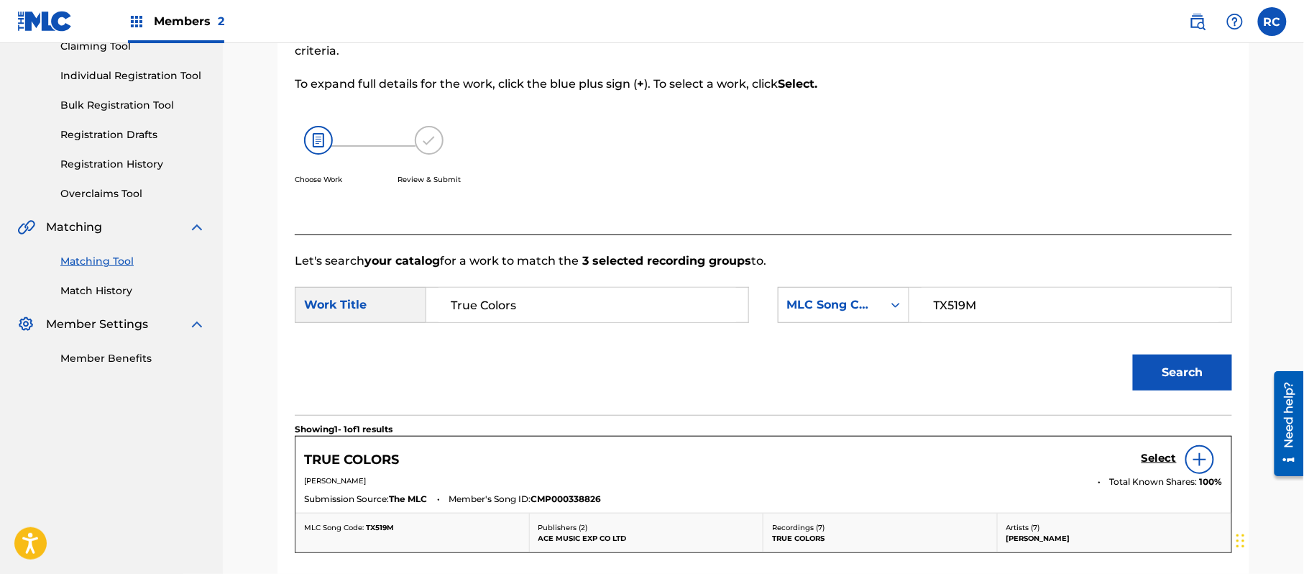
click at [1146, 455] on h5 "Select" at bounding box center [1158, 458] width 35 height 14
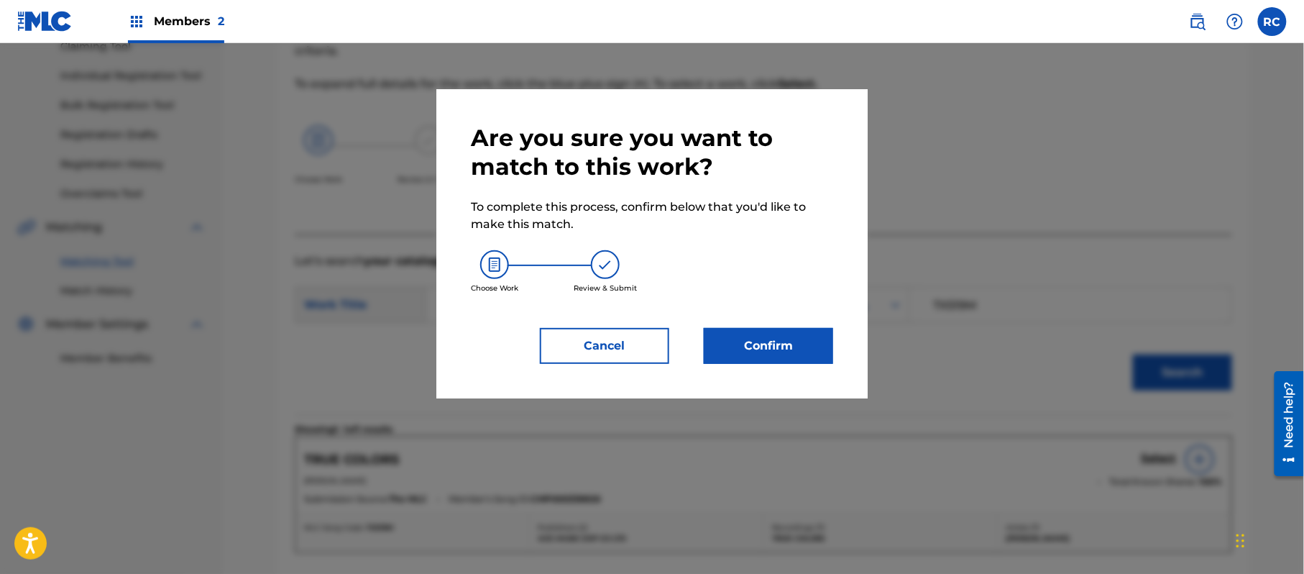
click at [778, 357] on button "Confirm" at bounding box center [768, 346] width 129 height 36
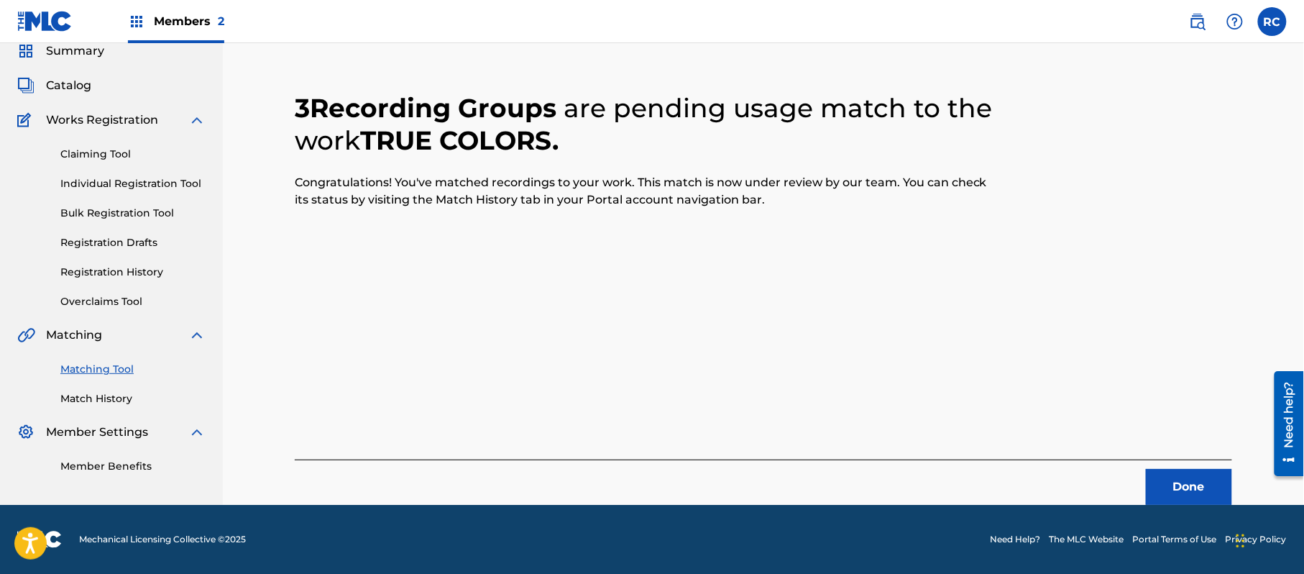
scroll to position [57, 0]
click at [1173, 484] on button "Done" at bounding box center [1189, 487] width 86 height 36
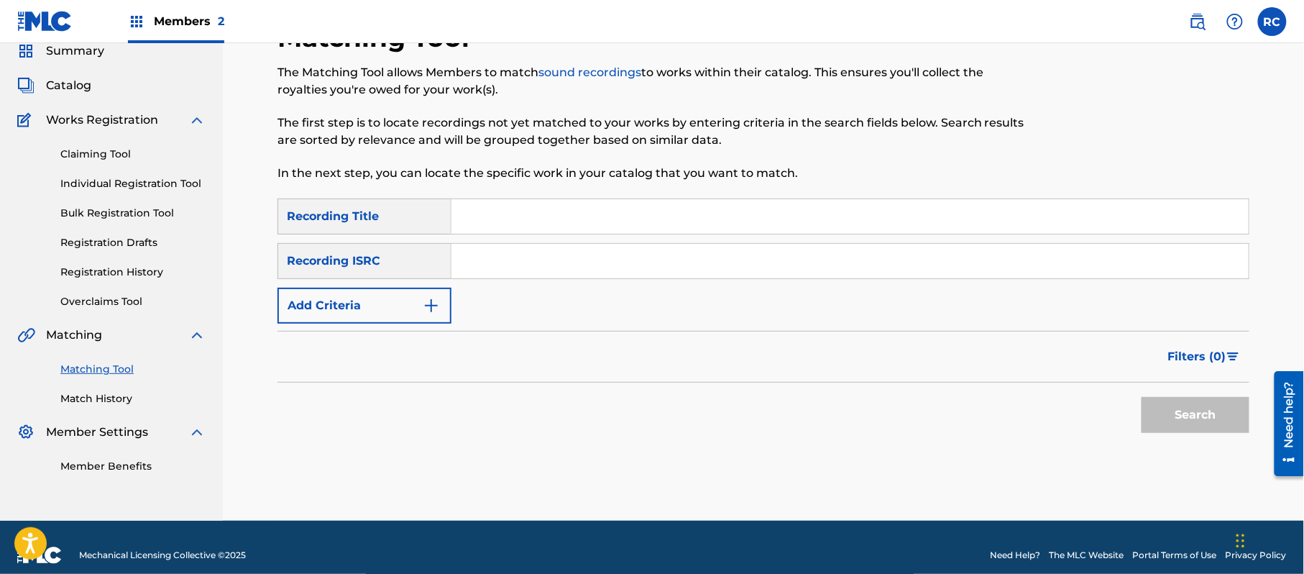
click at [521, 260] on input "Search Form" at bounding box center [849, 261] width 797 height 34
type input "JPZ920603406"
click at [1171, 412] on button "Search" at bounding box center [1195, 415] width 108 height 36
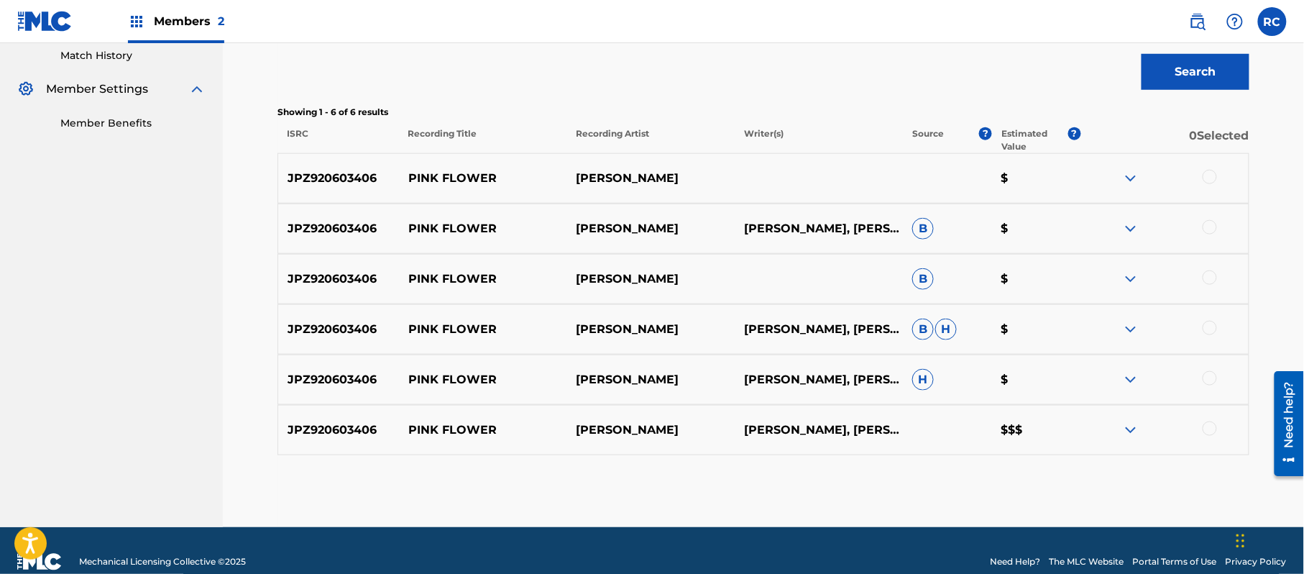
scroll to position [423, 0]
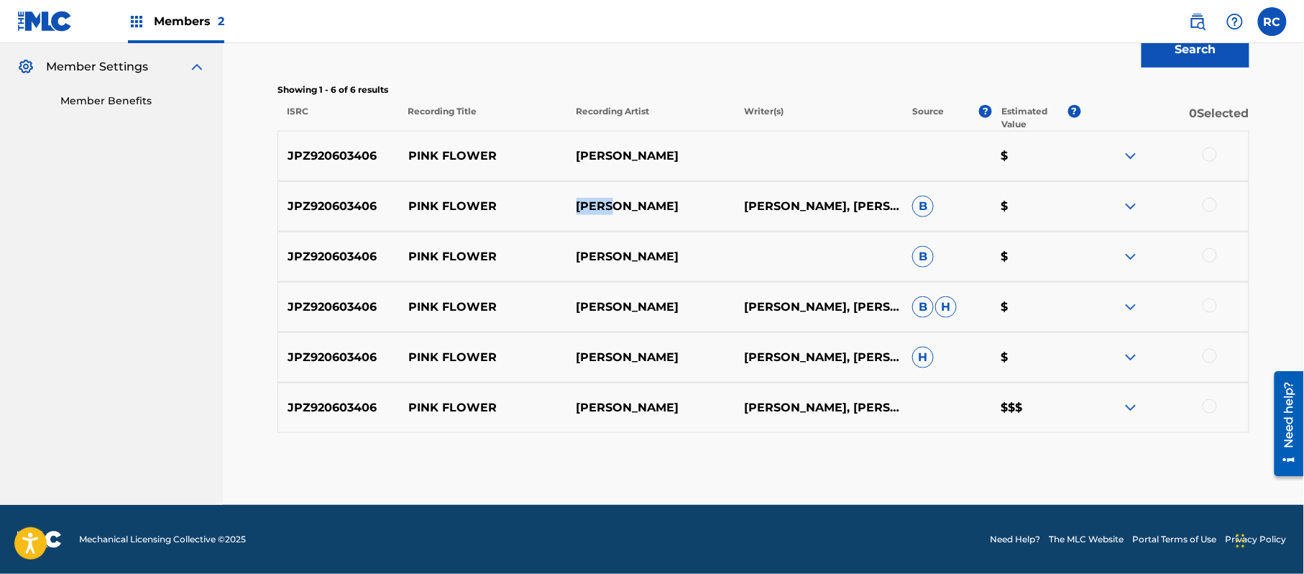
drag, startPoint x: 576, startPoint y: 208, endPoint x: 645, endPoint y: 211, distance: 69.1
click at [645, 211] on p "[PERSON_NAME]" at bounding box center [650, 206] width 168 height 17
copy p "[PERSON_NAME]"
click at [1210, 159] on div at bounding box center [1209, 154] width 14 height 14
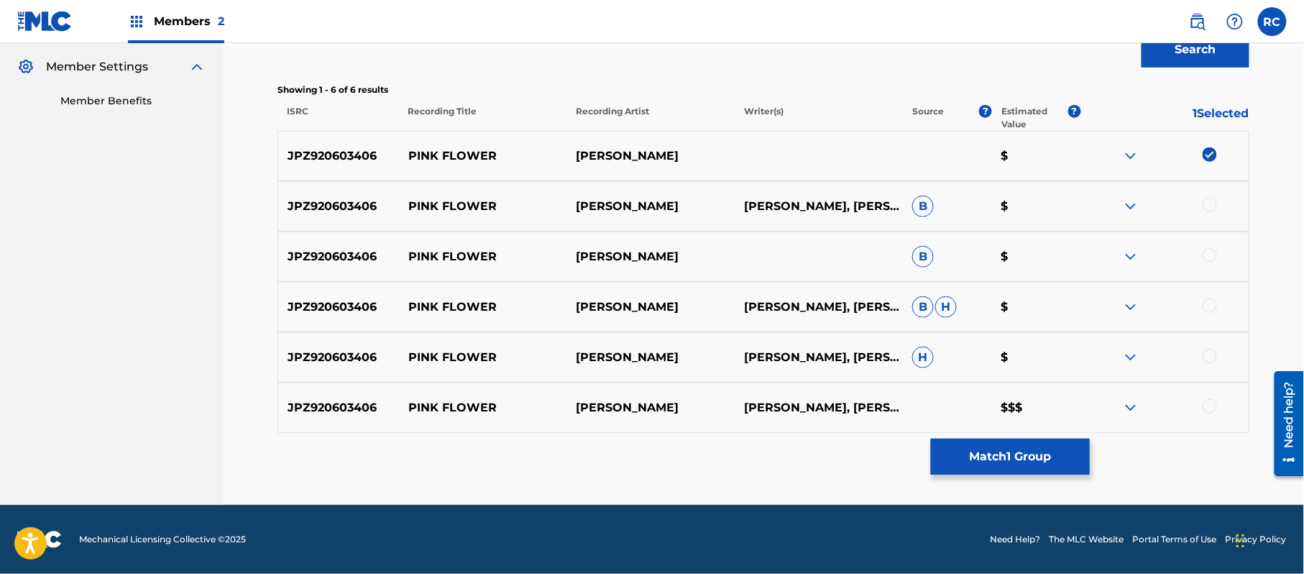
click at [1213, 208] on div at bounding box center [1209, 205] width 14 height 14
click at [1209, 260] on div at bounding box center [1209, 255] width 14 height 14
click at [1209, 302] on div at bounding box center [1209, 305] width 14 height 14
click at [1206, 354] on div at bounding box center [1209, 356] width 14 height 14
click at [1214, 405] on div at bounding box center [1209, 406] width 14 height 14
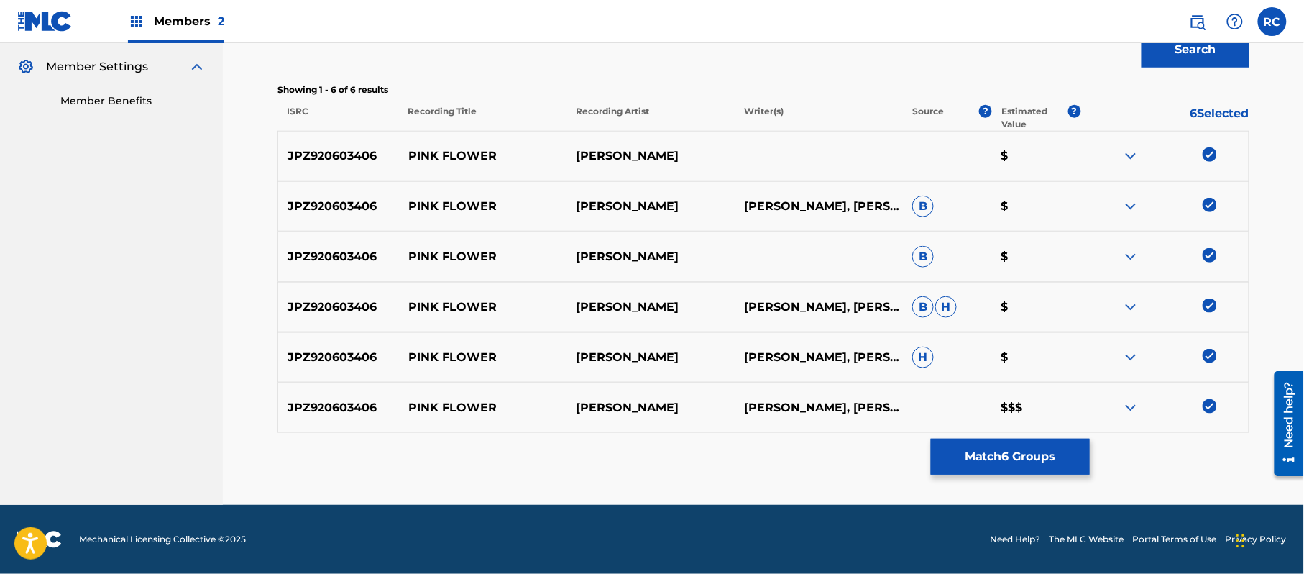
click at [1031, 453] on button "Match 6 Groups" at bounding box center [1010, 456] width 159 height 36
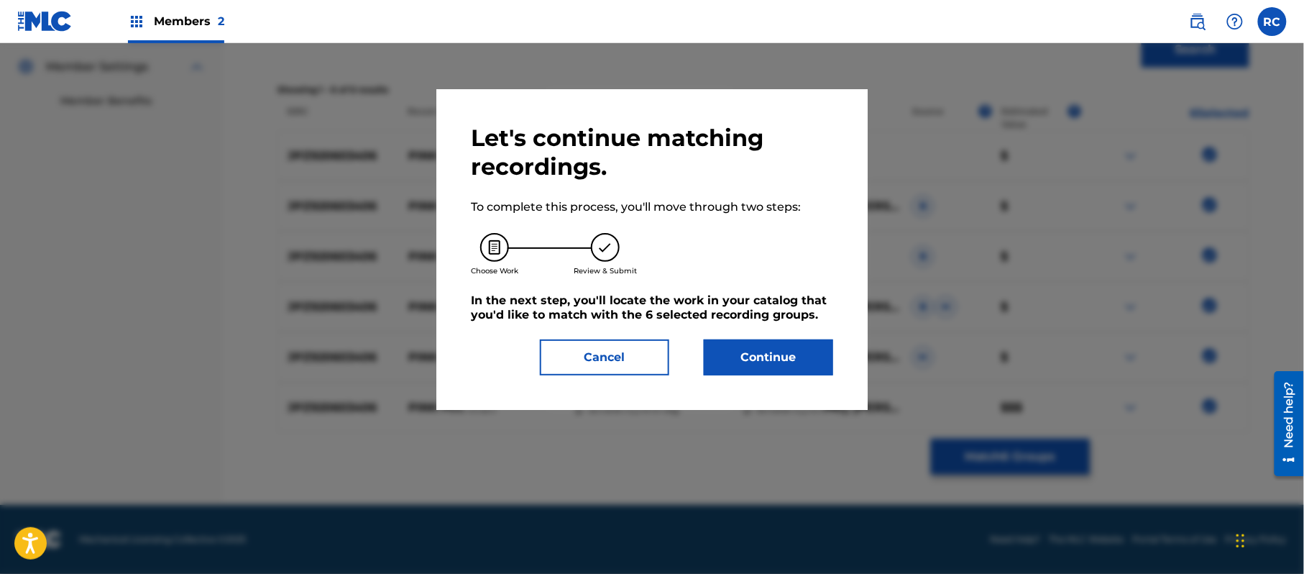
click at [769, 360] on button "Continue" at bounding box center [768, 357] width 129 height 36
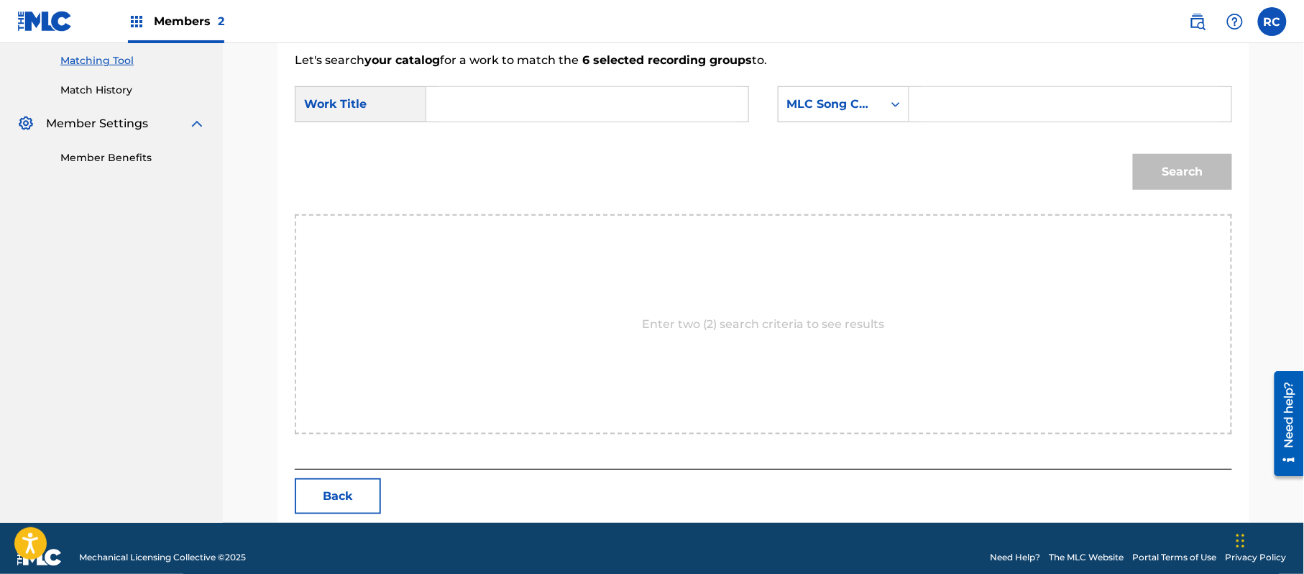
scroll to position [384, 0]
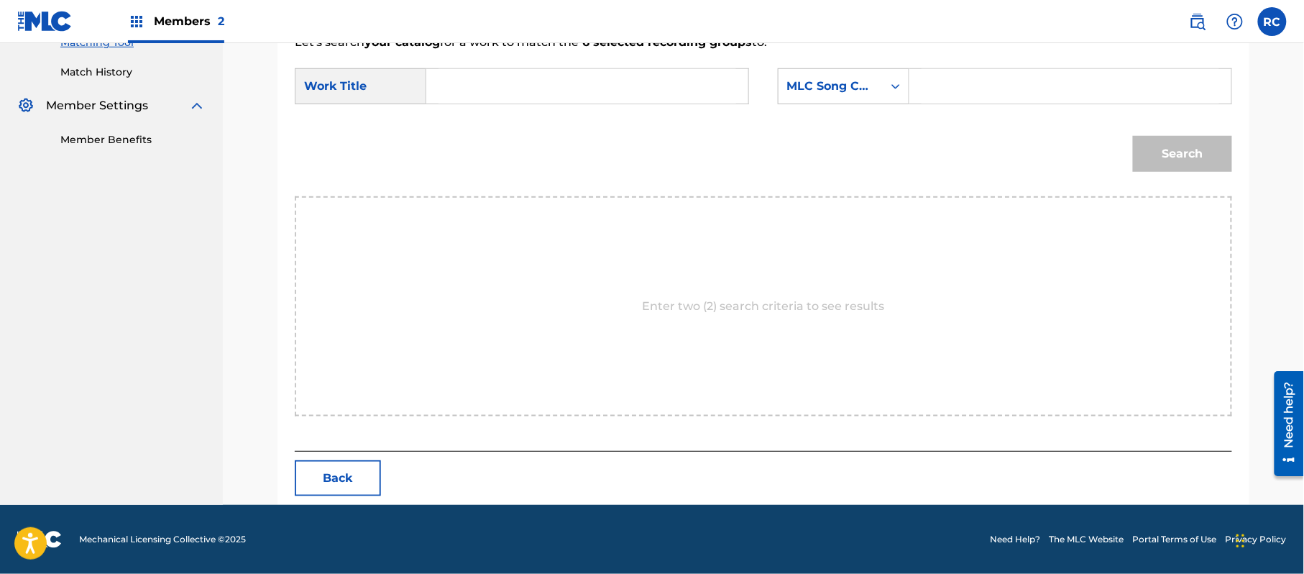
click at [529, 91] on input "Search Form" at bounding box center [587, 86] width 298 height 34
click at [529, 89] on input "Pink Flower PM6O2D" at bounding box center [587, 86] width 298 height 34
type input "Pink Flower"
click at [946, 88] on input "Search Form" at bounding box center [1070, 86] width 298 height 34
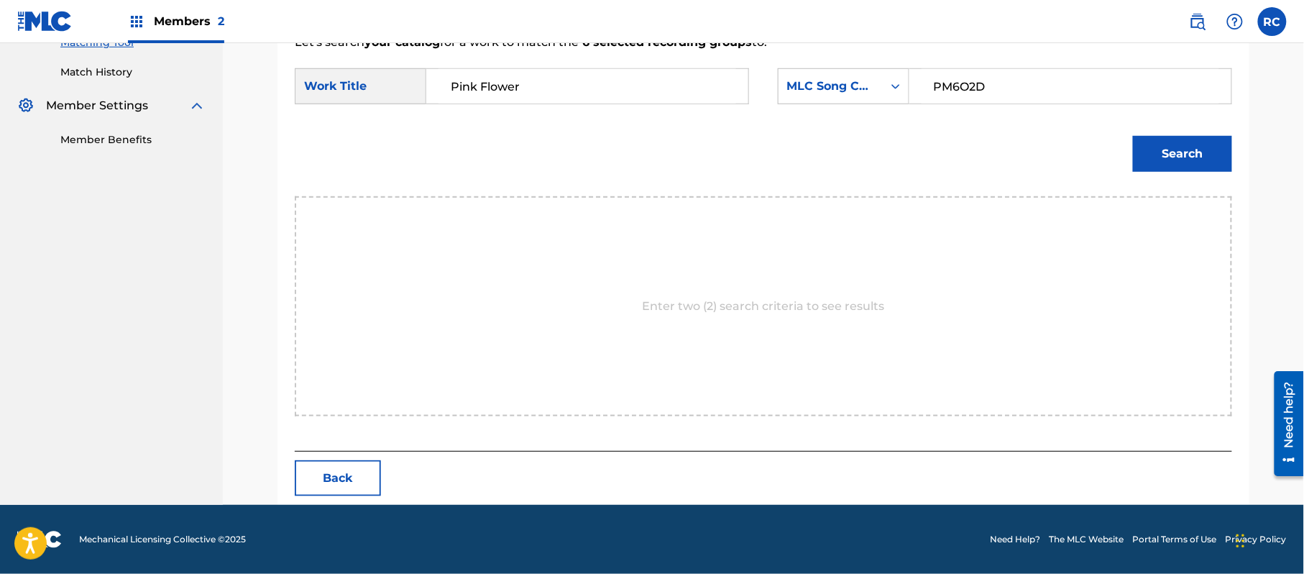
type input "PM6O2D"
click at [1168, 139] on button "Search" at bounding box center [1182, 154] width 99 height 36
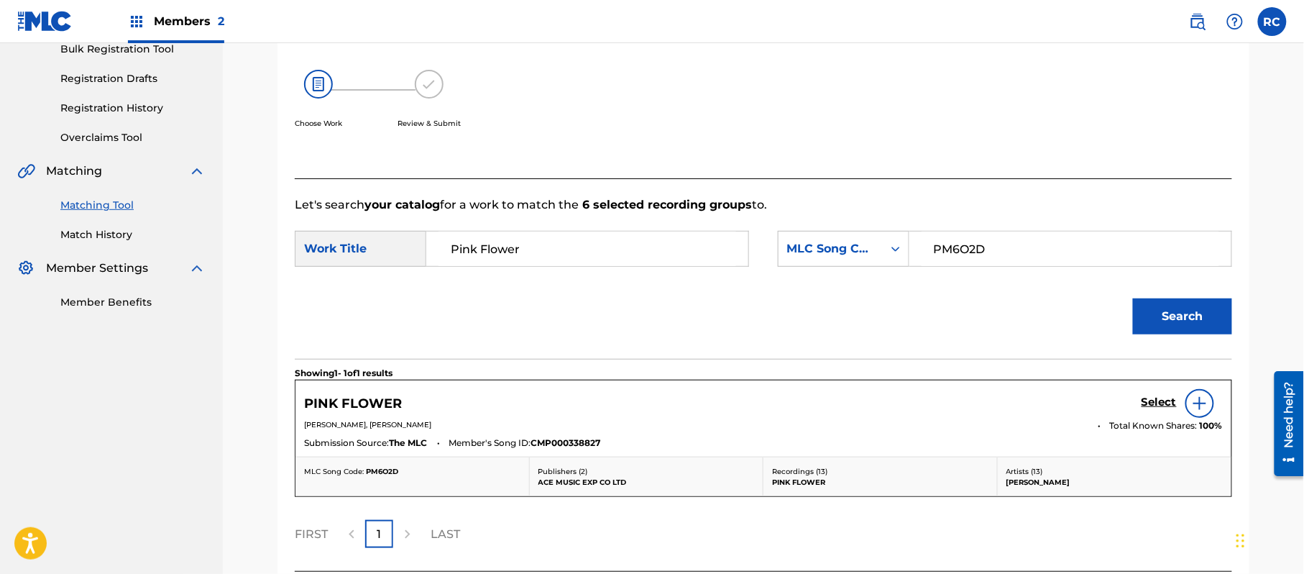
scroll to position [342, 0]
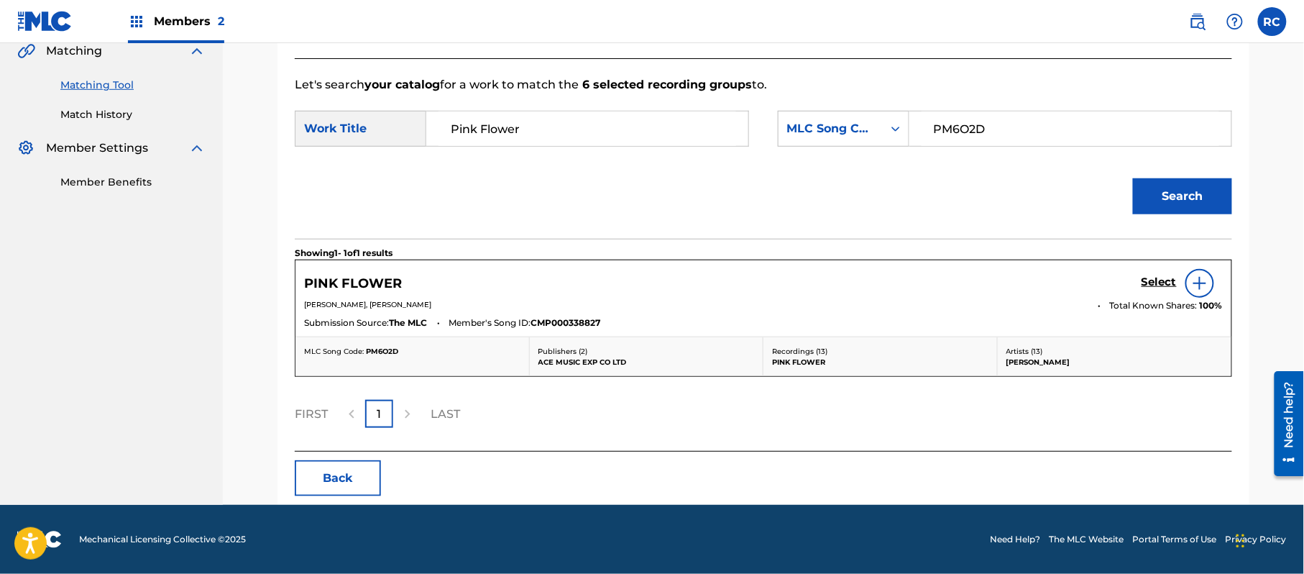
click at [1151, 287] on h5 "Select" at bounding box center [1158, 282] width 35 height 14
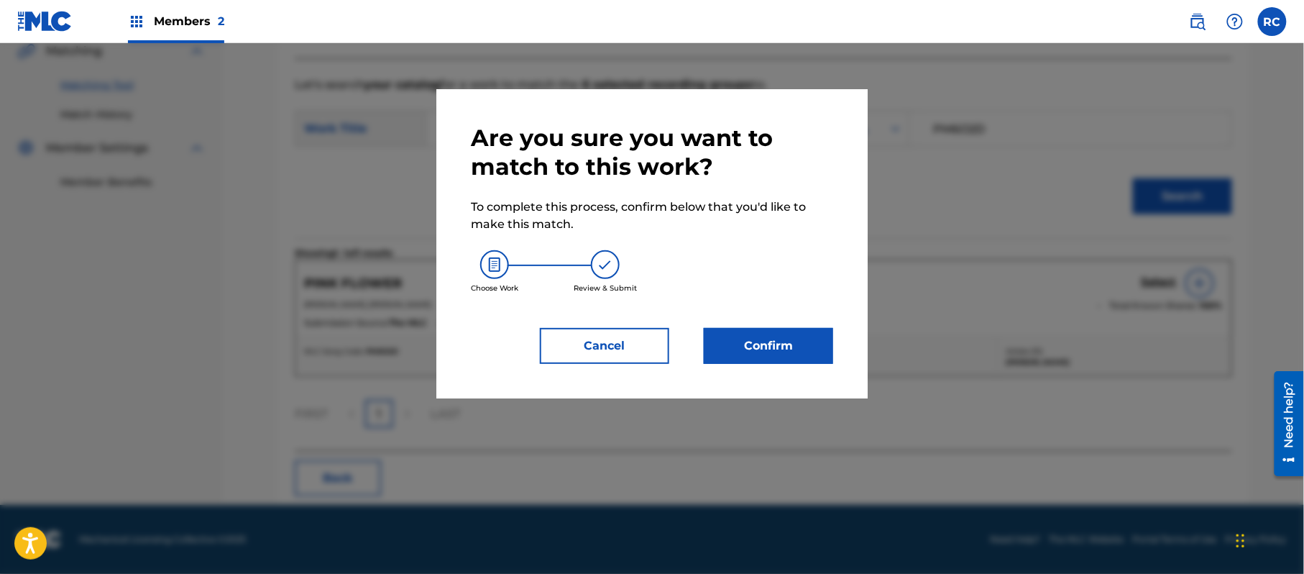
click at [743, 352] on button "Confirm" at bounding box center [768, 346] width 129 height 36
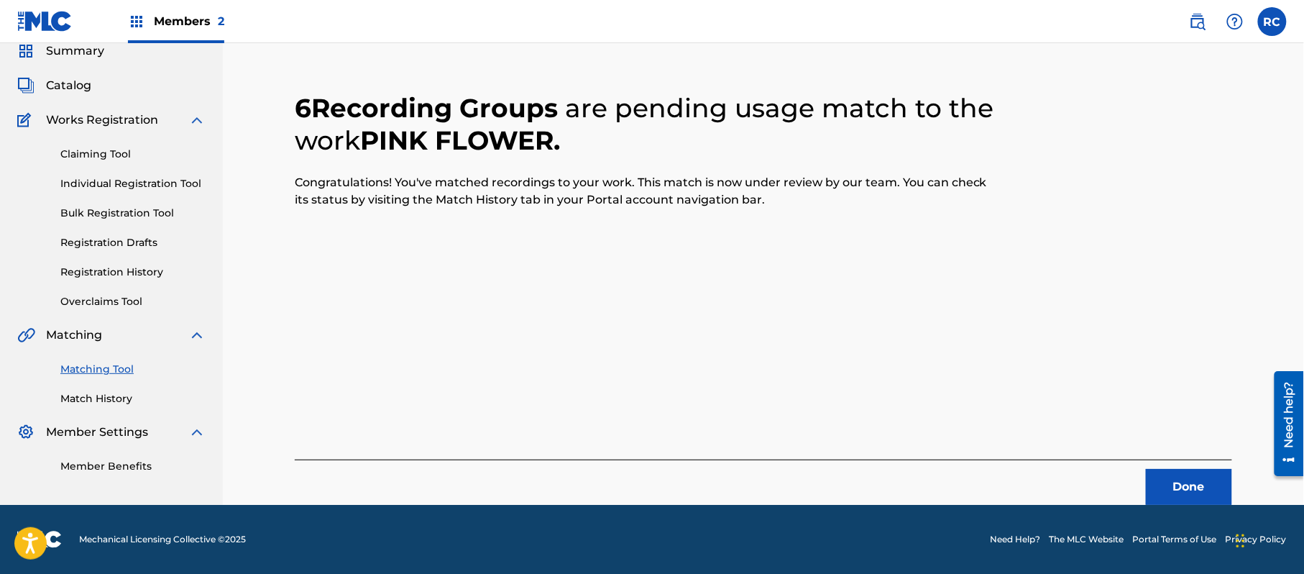
scroll to position [57, 0]
click at [1199, 489] on button "Done" at bounding box center [1189, 487] width 86 height 36
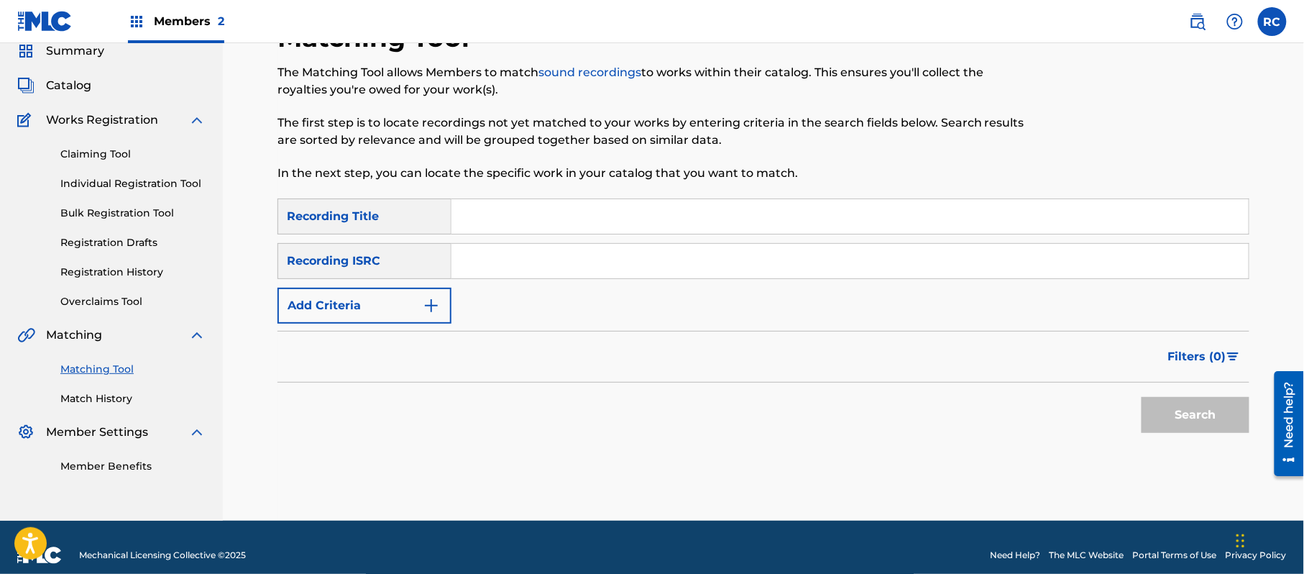
drag, startPoint x: 515, startPoint y: 260, endPoint x: 540, endPoint y: 274, distance: 28.6
click at [516, 262] on input "Search Form" at bounding box center [849, 261] width 797 height 34
type input "JPZ920603397"
click at [1192, 428] on button "Search" at bounding box center [1195, 415] width 108 height 36
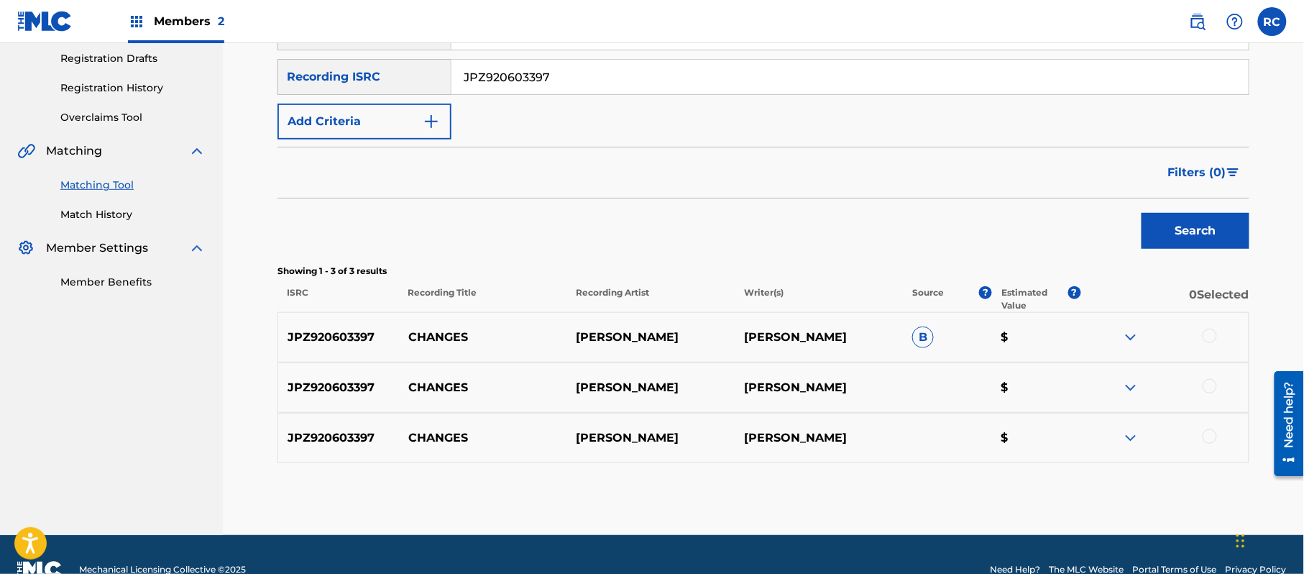
scroll to position [249, 0]
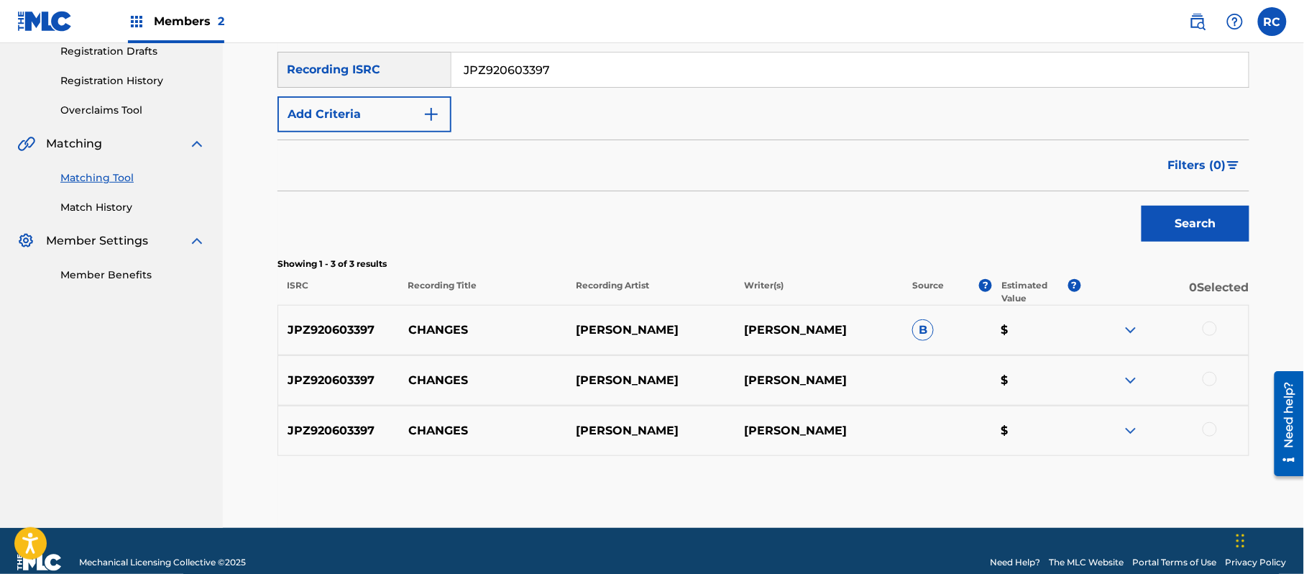
click at [1211, 329] on div at bounding box center [1209, 328] width 14 height 14
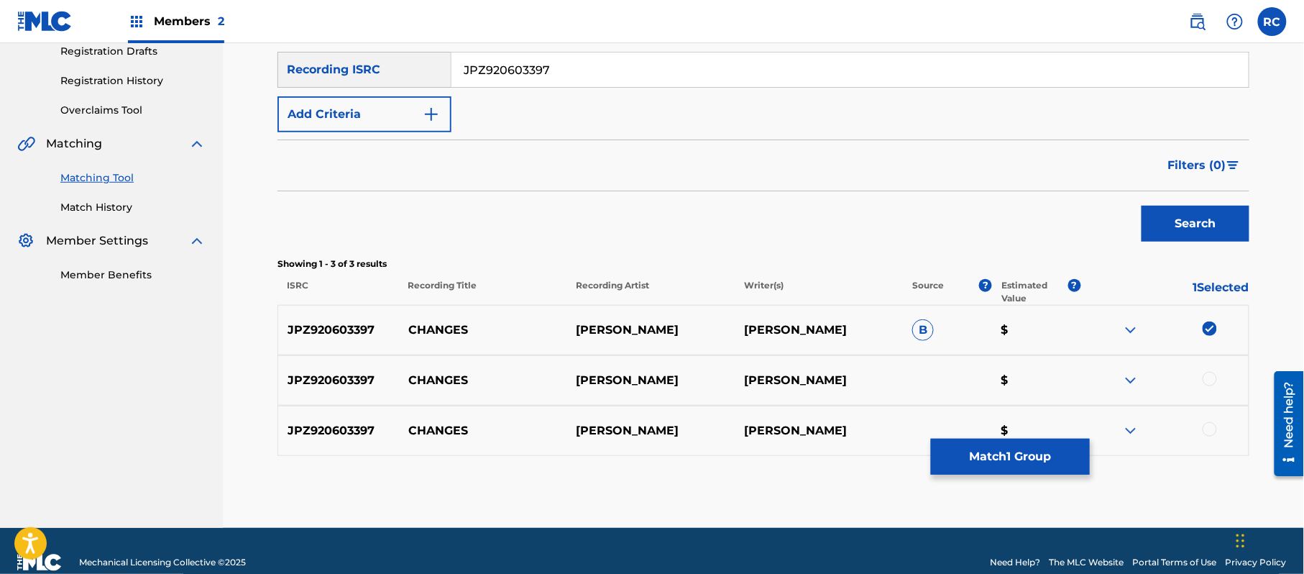
click at [1210, 374] on div at bounding box center [1209, 379] width 14 height 14
click at [1207, 427] on div at bounding box center [1209, 429] width 14 height 14
click at [1044, 461] on button "Match 3 Groups" at bounding box center [1010, 456] width 159 height 36
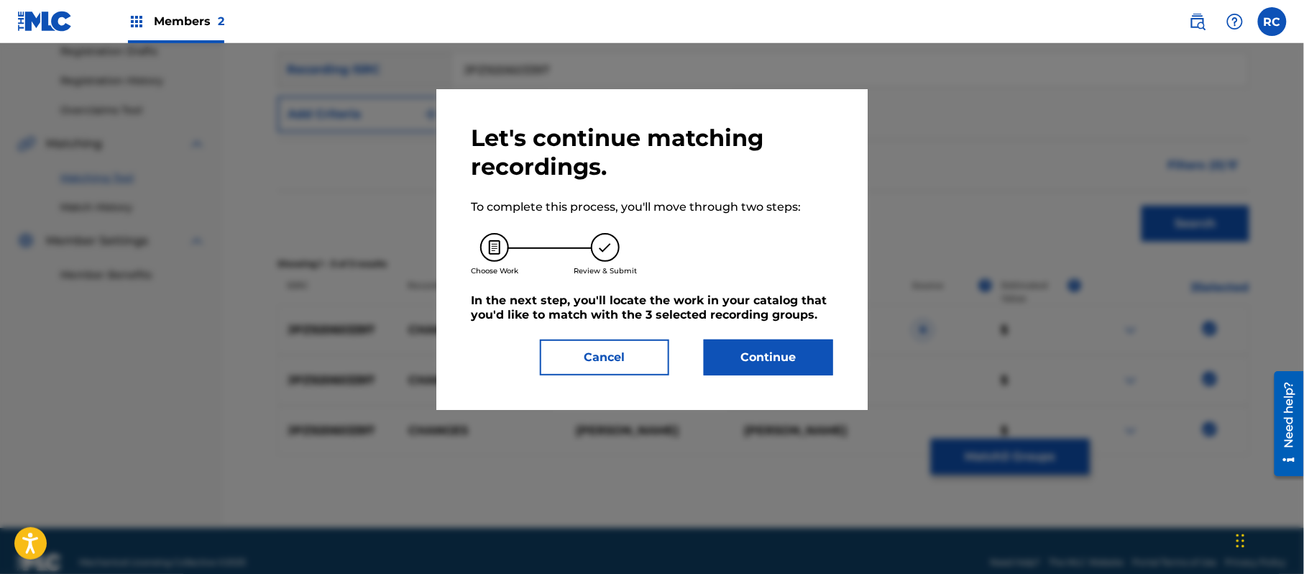
click at [797, 341] on button "Continue" at bounding box center [768, 357] width 129 height 36
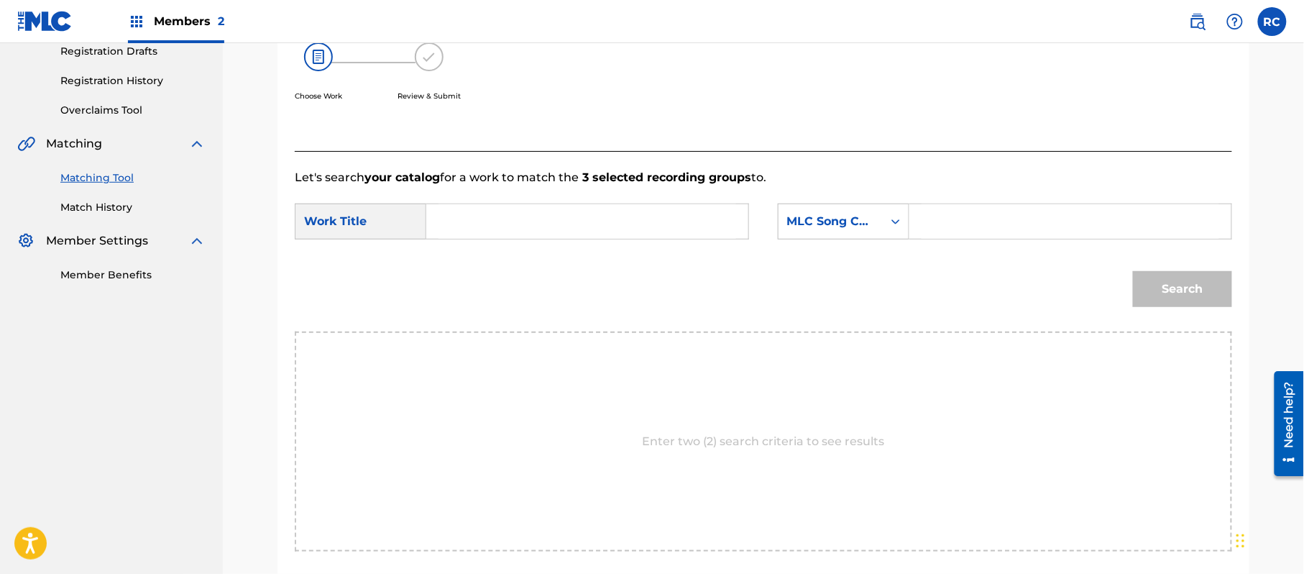
click at [483, 226] on input "Search Form" at bounding box center [587, 221] width 298 height 34
click at [547, 218] on input "Changes CI98GO" at bounding box center [587, 221] width 298 height 34
type input "Changes"
drag, startPoint x: 1015, startPoint y: 224, endPoint x: 1053, endPoint y: 239, distance: 40.7
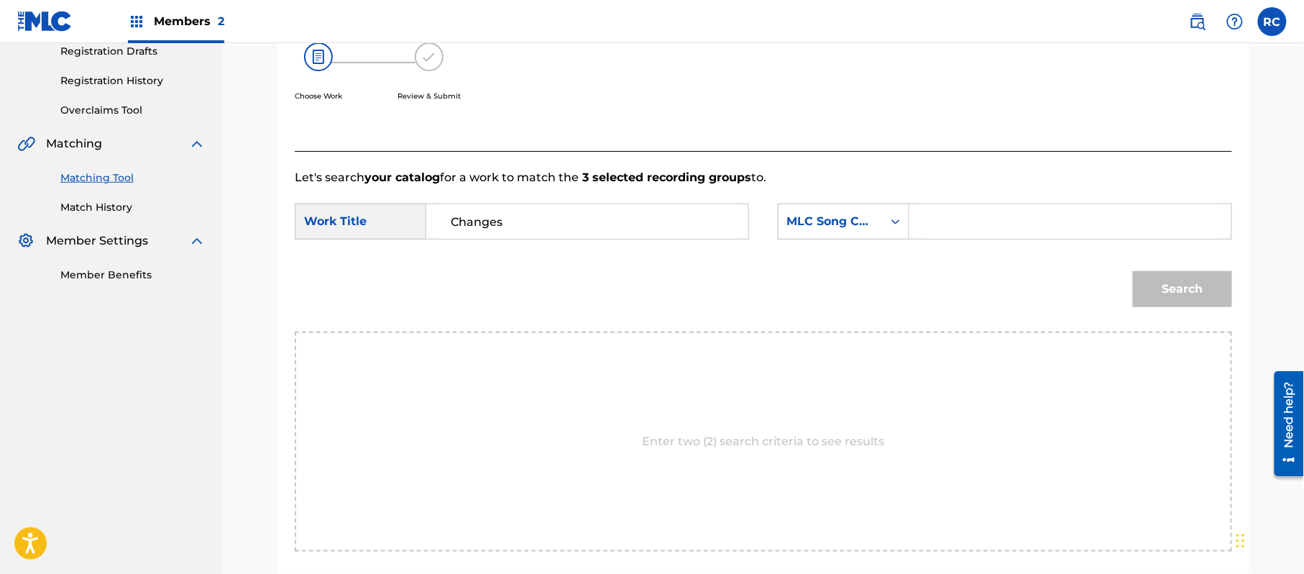
click at [1015, 224] on input "Search Form" at bounding box center [1070, 221] width 298 height 34
type input "CI98GO"
click at [1186, 293] on button "Search" at bounding box center [1182, 289] width 99 height 36
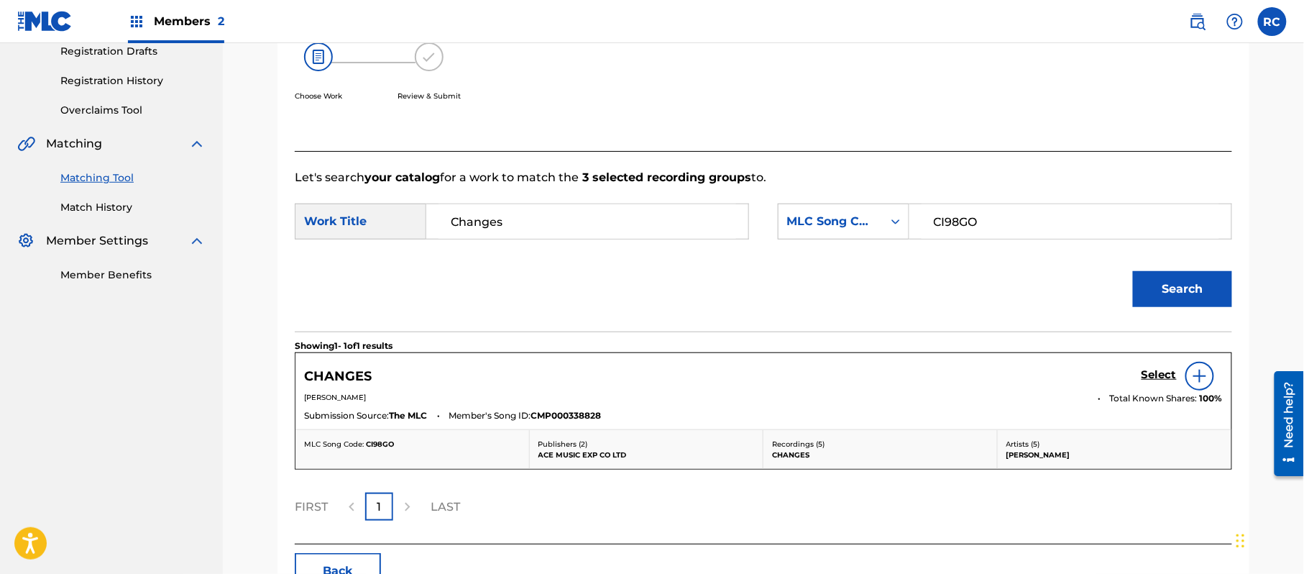
click at [1159, 372] on h5 "Select" at bounding box center [1158, 375] width 35 height 14
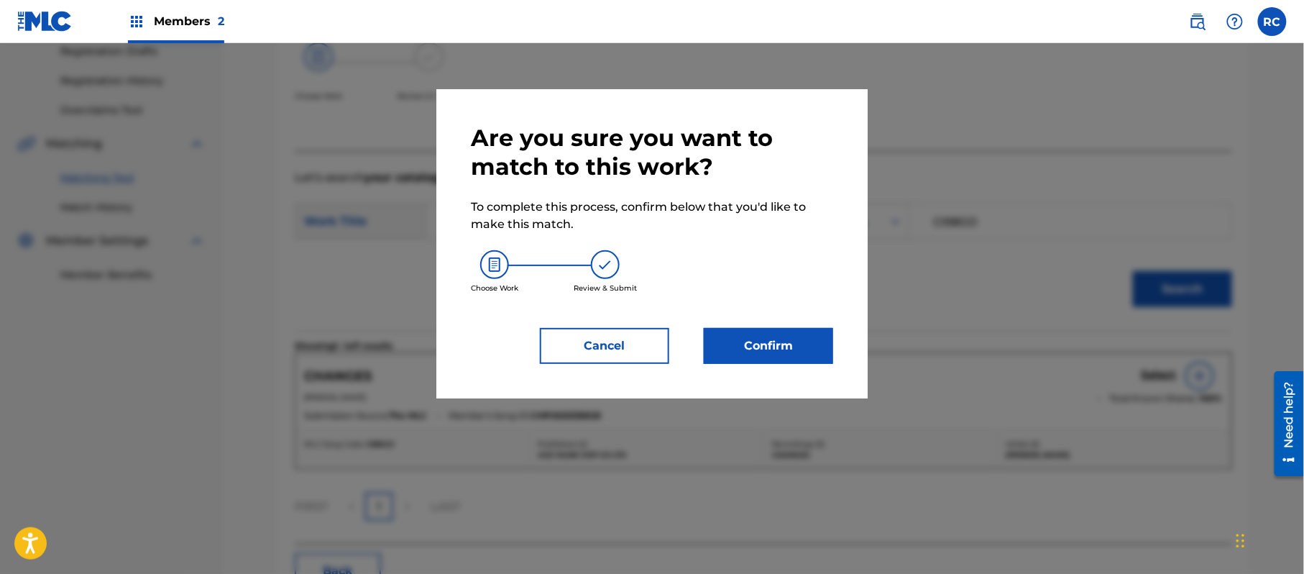
click at [806, 337] on button "Confirm" at bounding box center [768, 346] width 129 height 36
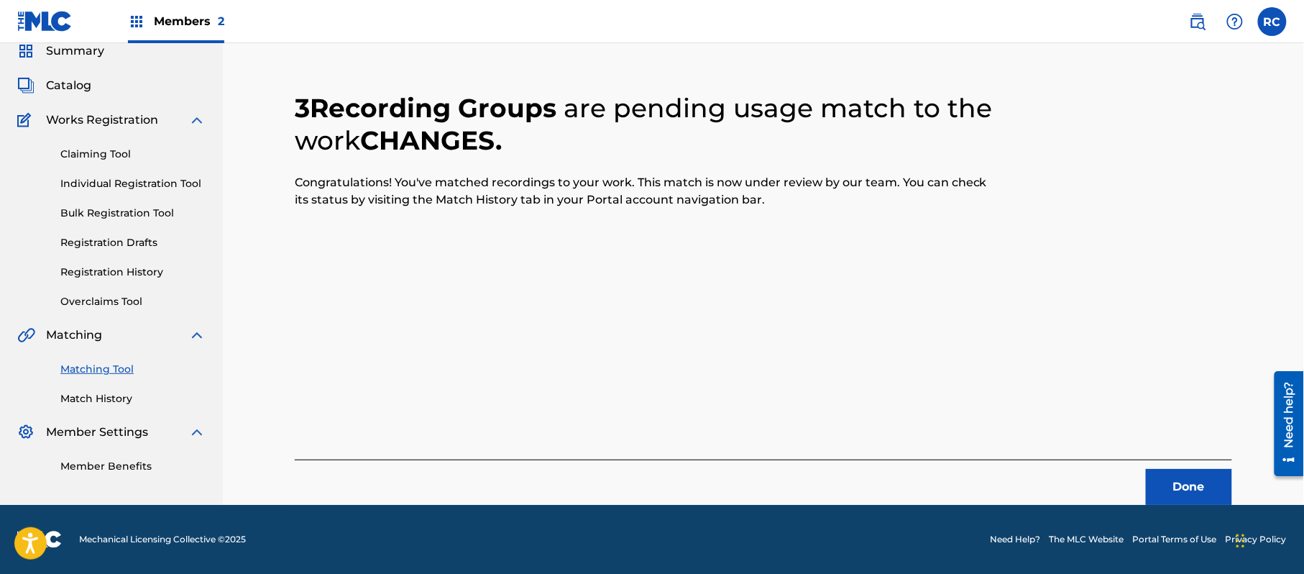
scroll to position [57, 0]
click at [1193, 484] on button "Done" at bounding box center [1189, 487] width 86 height 36
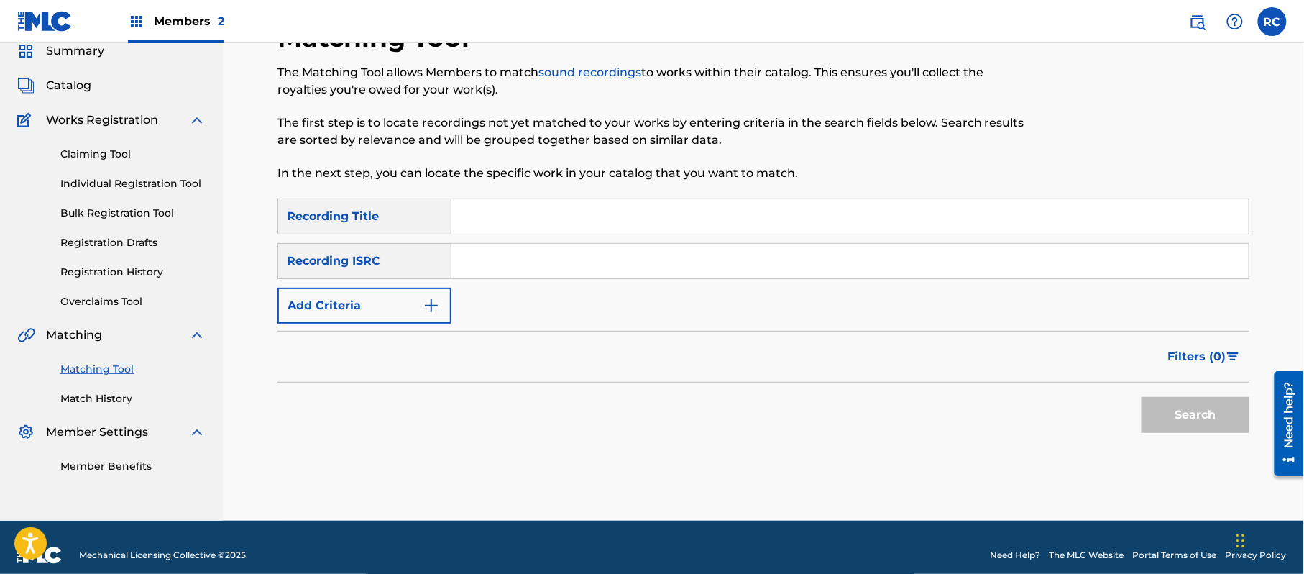
drag, startPoint x: 533, startPoint y: 254, endPoint x: 541, endPoint y: 260, distance: 10.4
click at [533, 254] on input "Search Form" at bounding box center [849, 261] width 797 height 34
type input "JPZ920603401"
click at [1157, 407] on button "Search" at bounding box center [1195, 415] width 108 height 36
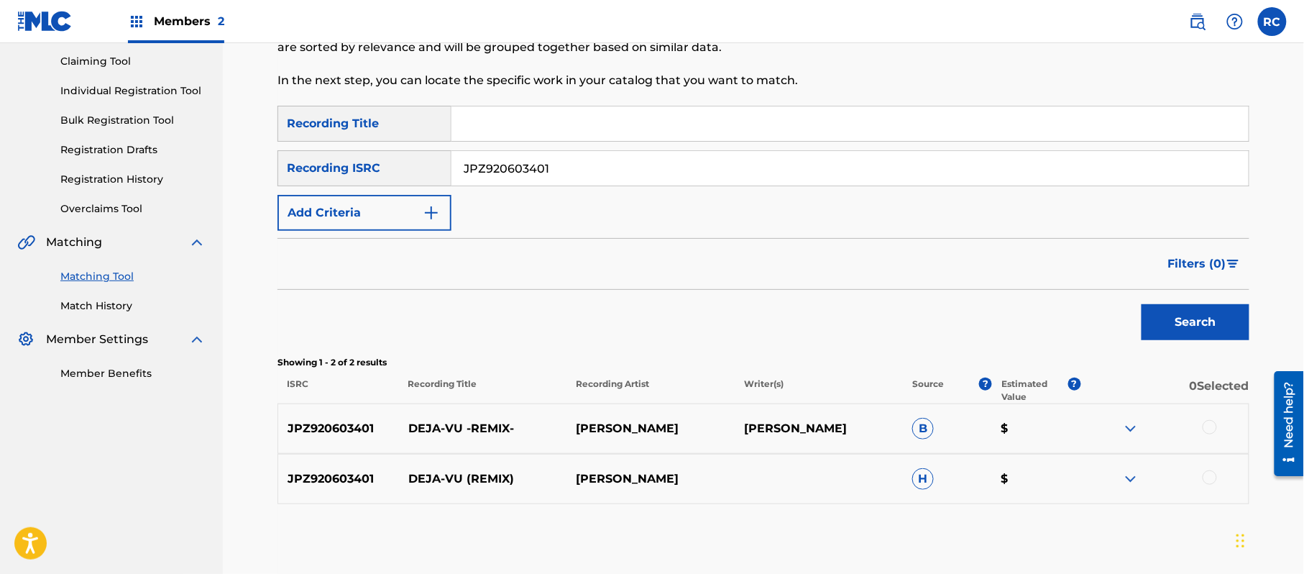
scroll to position [165, 0]
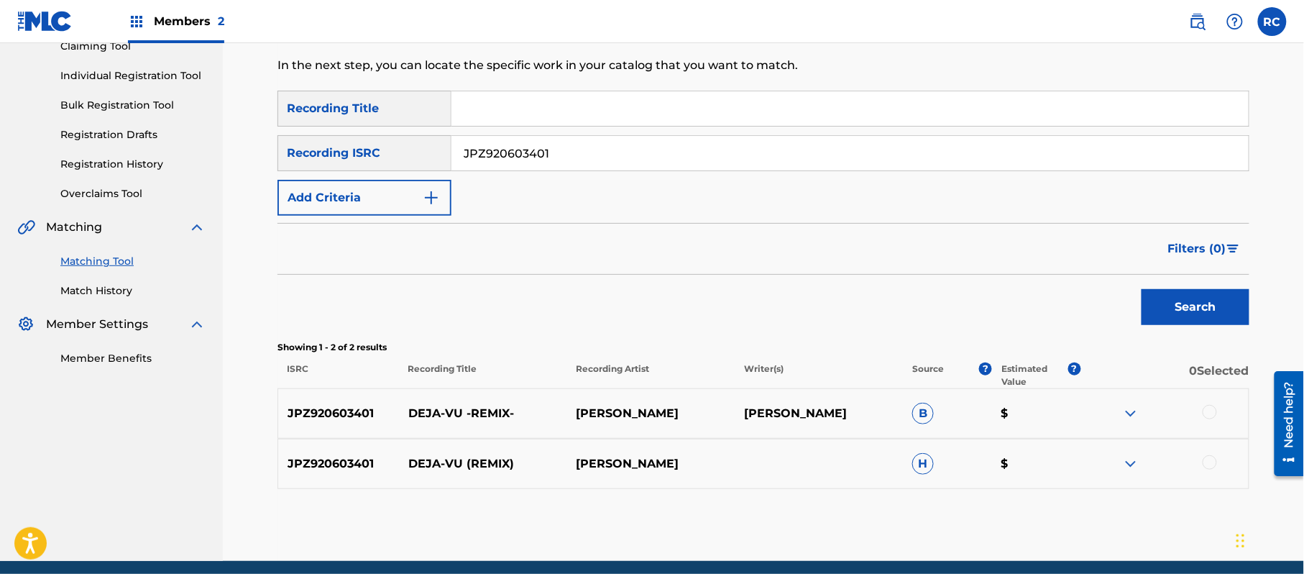
click at [1207, 408] on div at bounding box center [1209, 412] width 14 height 14
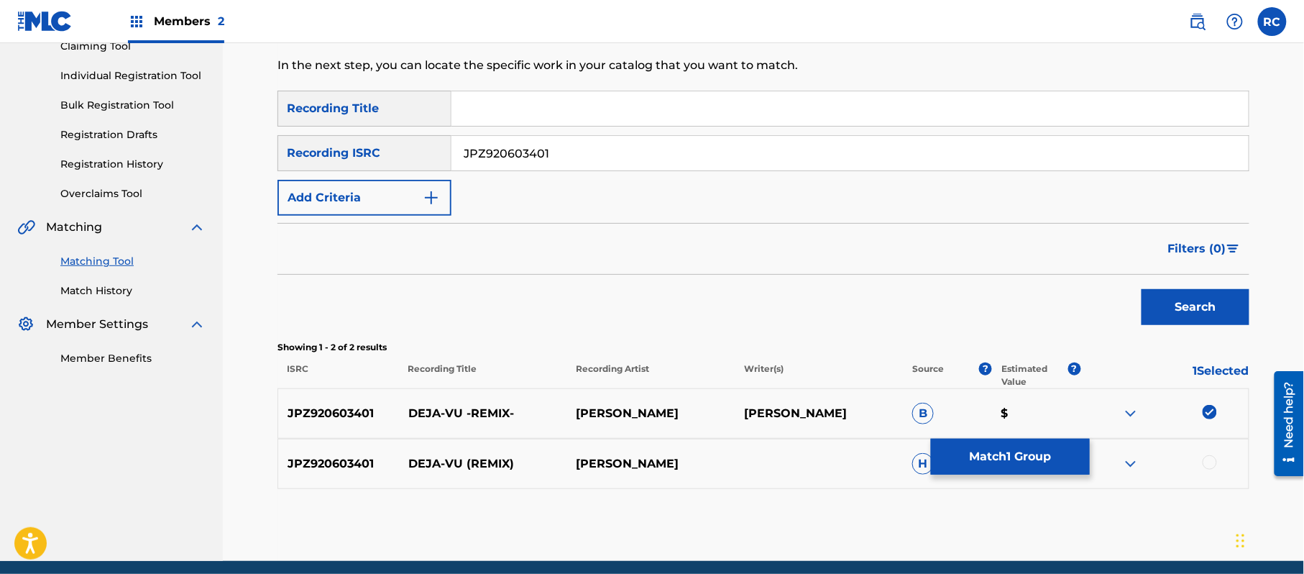
click at [1208, 460] on div at bounding box center [1209, 462] width 14 height 14
click at [1032, 460] on button "Match 2 Groups" at bounding box center [1010, 456] width 159 height 36
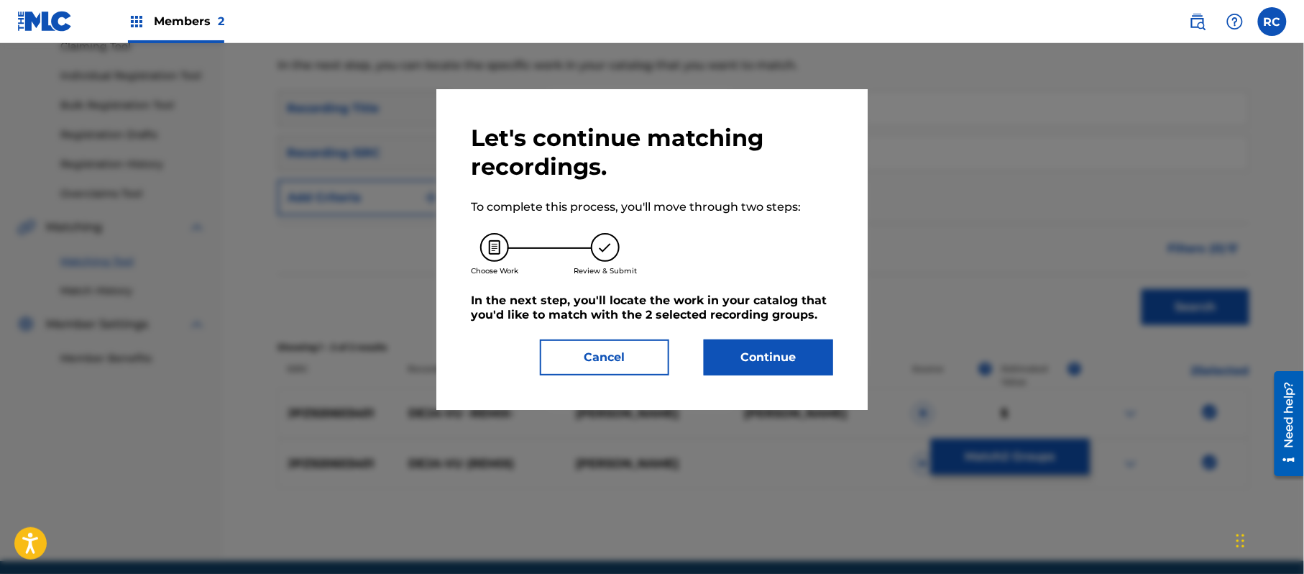
click at [786, 351] on button "Continue" at bounding box center [768, 357] width 129 height 36
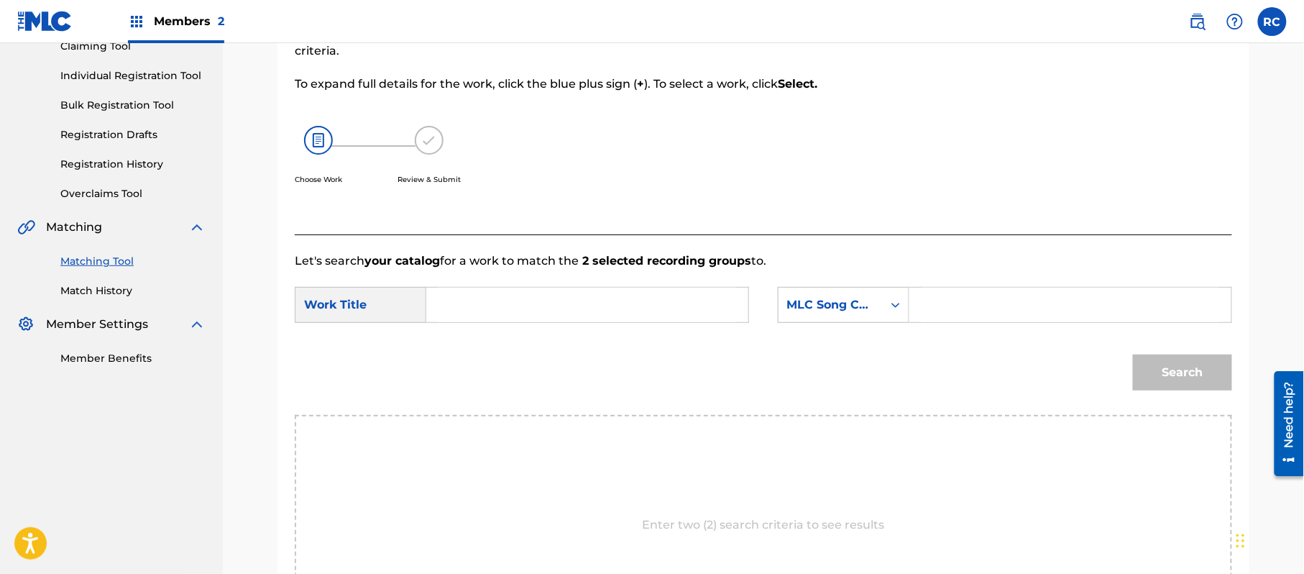
click at [518, 328] on div "SearchWithCriteriade9bc351-1f52-4080-97b1-b91314ee53b1 Work Title SearchWithCri…" at bounding box center [763, 309] width 937 height 45
click at [513, 305] on input "Deja-Vu DQ4YS7" at bounding box center [587, 304] width 298 height 34
click at [528, 300] on input "Deja-Vu DQ4YS7" at bounding box center [587, 304] width 298 height 34
type input "Deja-Vu"
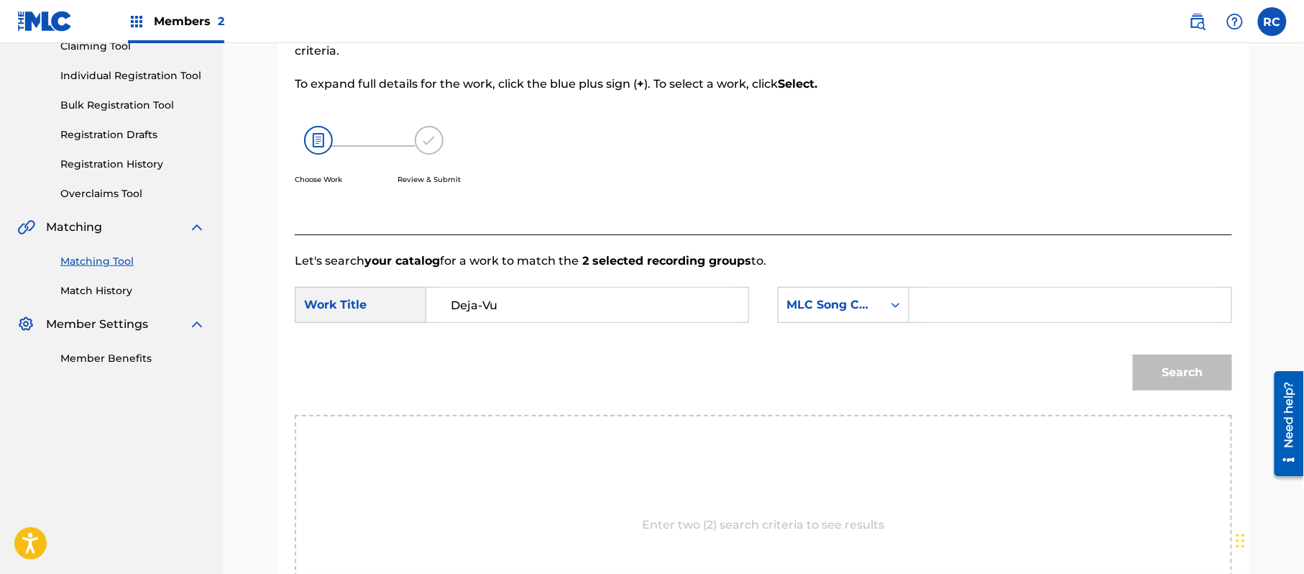
drag, startPoint x: 952, startPoint y: 300, endPoint x: 995, endPoint y: 317, distance: 46.9
click at [952, 300] on input "Search Form" at bounding box center [1070, 304] width 298 height 34
type input "DQ4YS7"
click at [1171, 361] on button "Search" at bounding box center [1182, 372] width 99 height 36
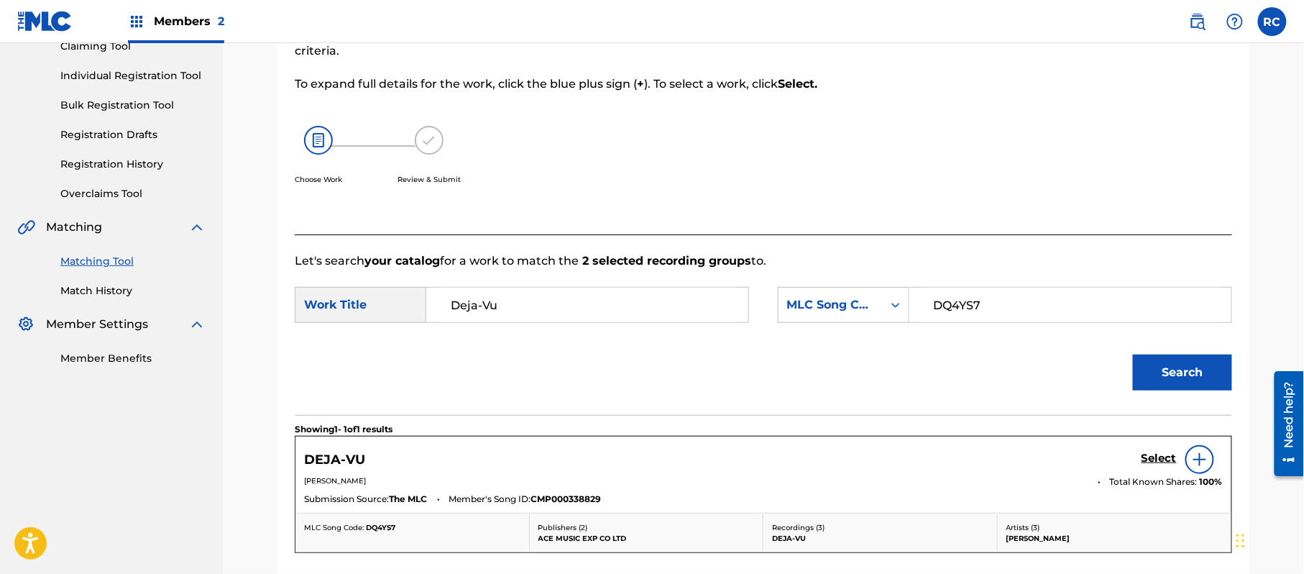
click at [1157, 454] on h5 "Select" at bounding box center [1158, 458] width 35 height 14
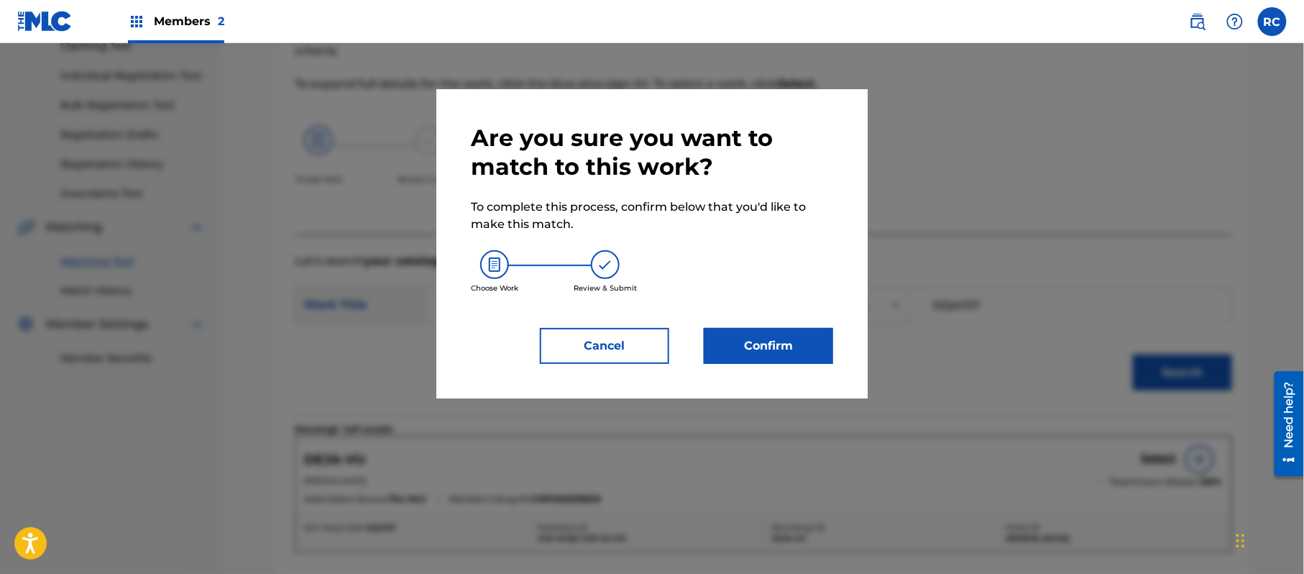
click at [808, 340] on button "Confirm" at bounding box center [768, 346] width 129 height 36
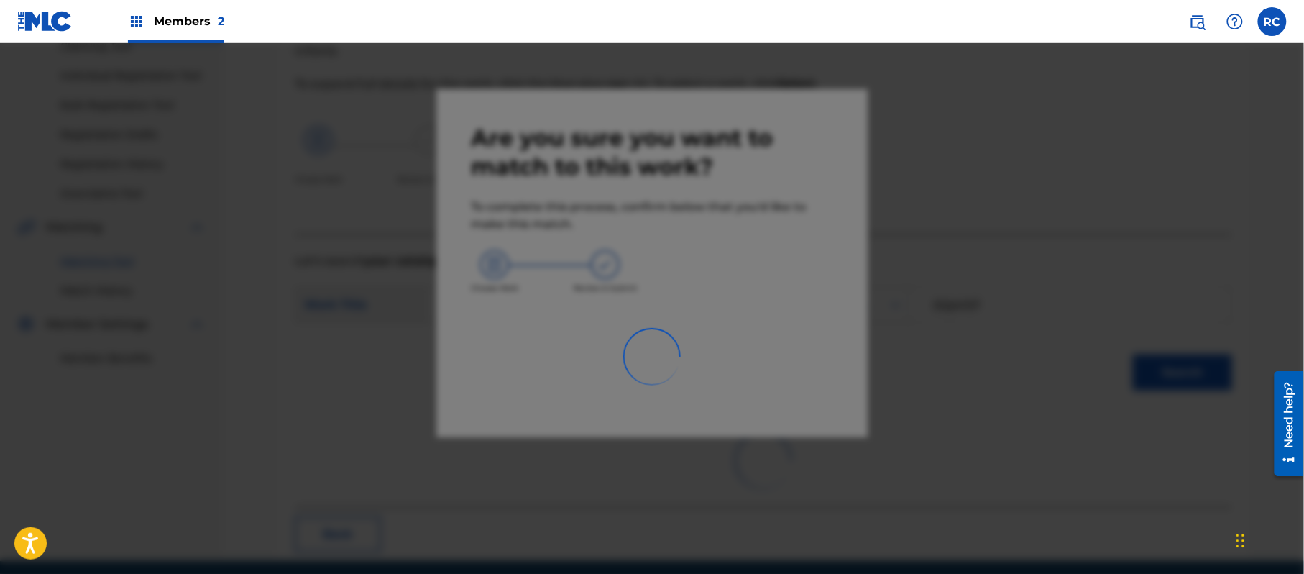
scroll to position [57, 0]
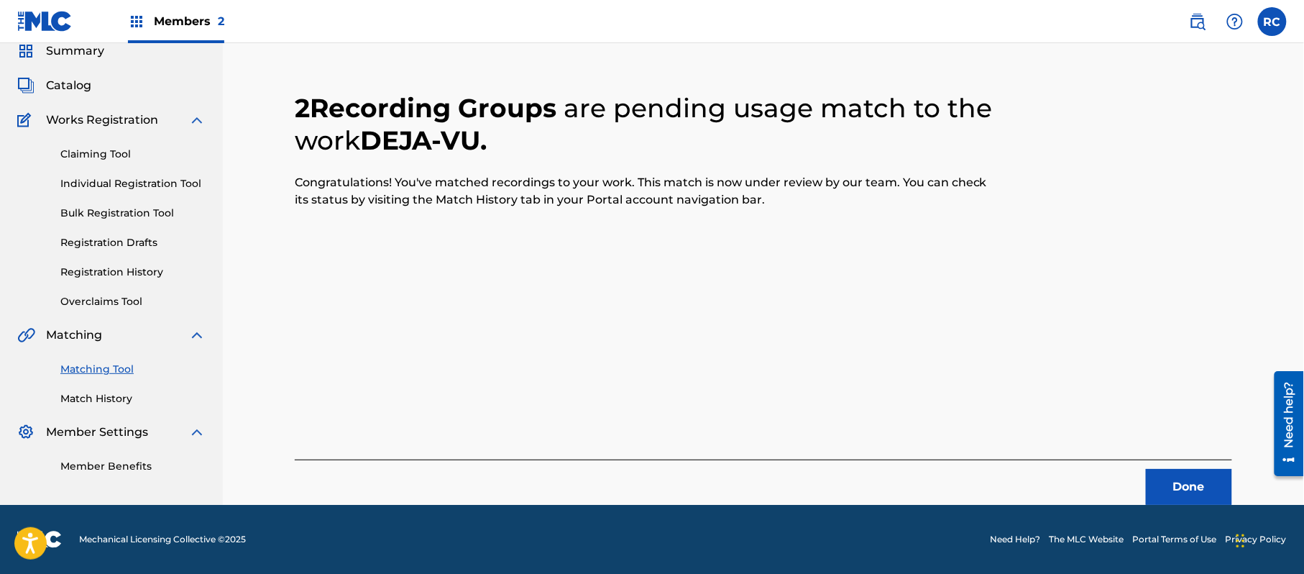
click at [1184, 480] on button "Done" at bounding box center [1189, 487] width 86 height 36
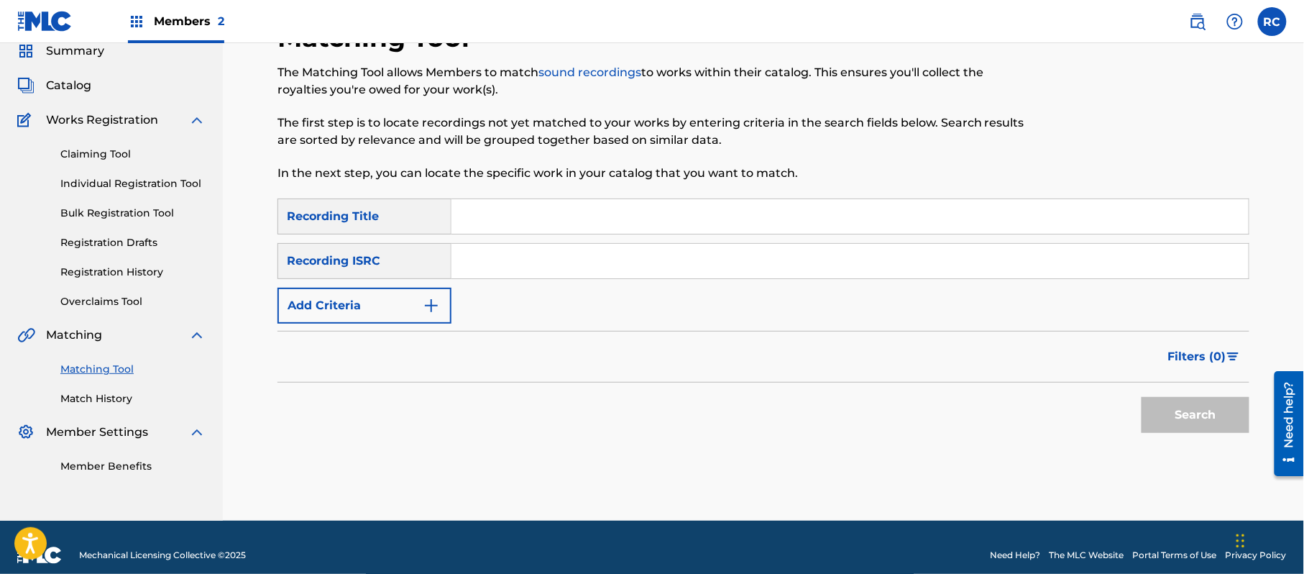
click at [526, 280] on div "SearchWithCriteriab7afdab4-daa6-4530-8de2-8ed51b8377af Recording Title SearchWi…" at bounding box center [763, 260] width 972 height 125
drag, startPoint x: 535, startPoint y: 259, endPoint x: 582, endPoint y: 271, distance: 49.0
click at [538, 257] on input "Search Form" at bounding box center [849, 261] width 797 height 34
type input "JPZ920603396"
click at [1182, 420] on button "Search" at bounding box center [1195, 415] width 108 height 36
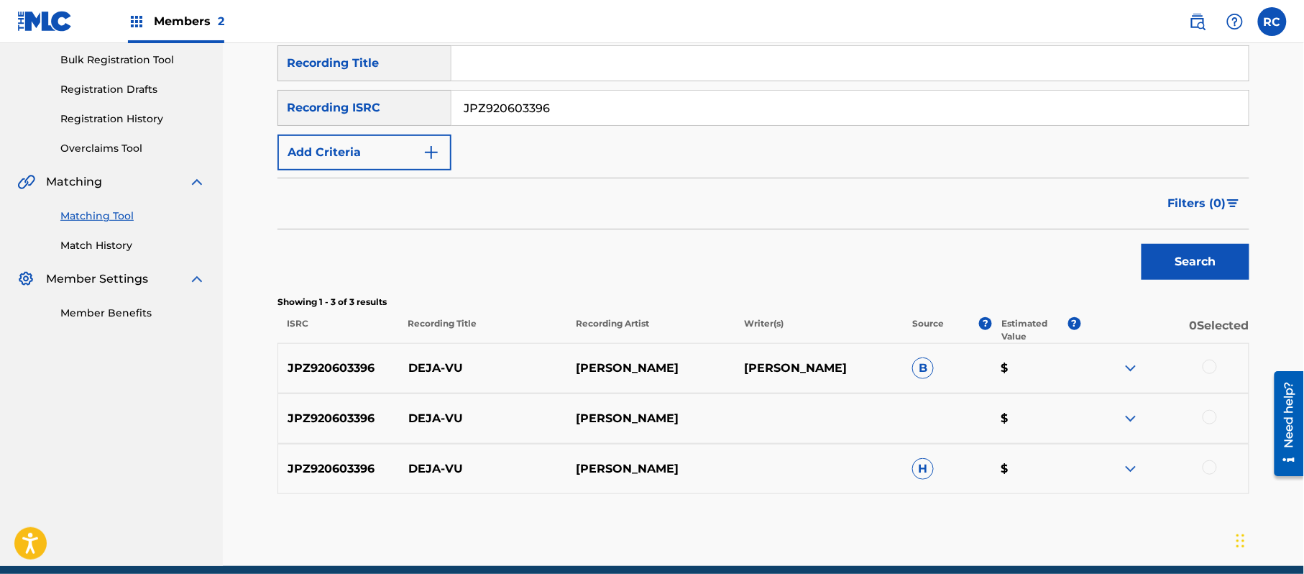
scroll to position [272, 0]
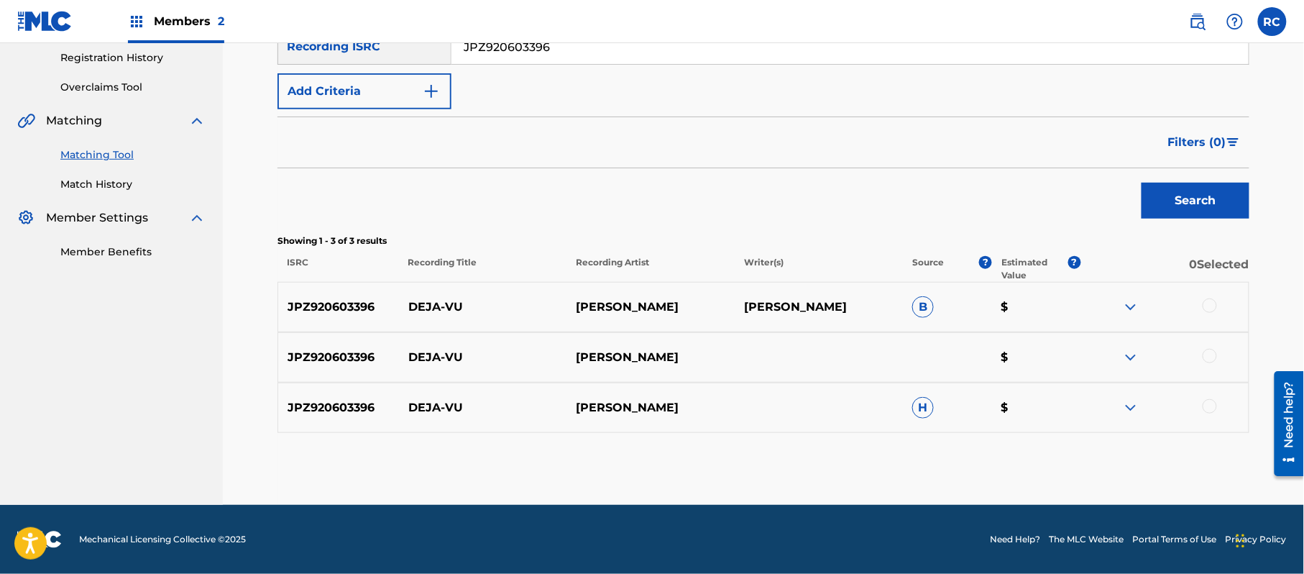
click at [1205, 309] on div at bounding box center [1209, 305] width 14 height 14
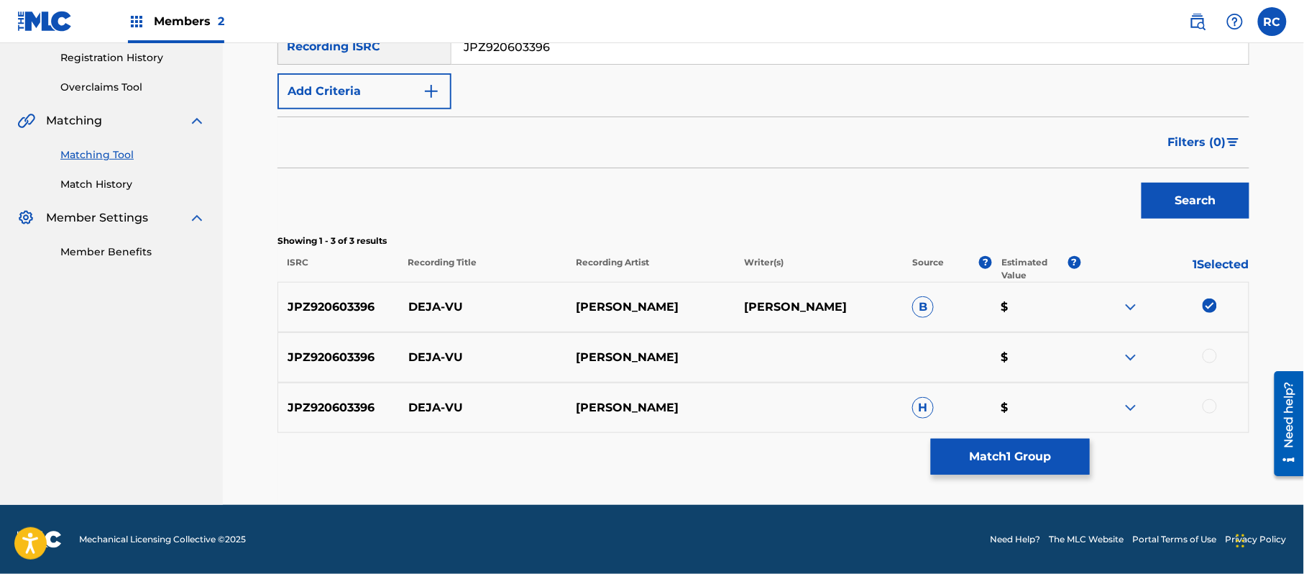
click at [1207, 360] on div at bounding box center [1209, 356] width 14 height 14
click at [1205, 404] on div at bounding box center [1209, 406] width 14 height 14
click at [1031, 446] on button "Match 3 Groups" at bounding box center [1010, 456] width 159 height 36
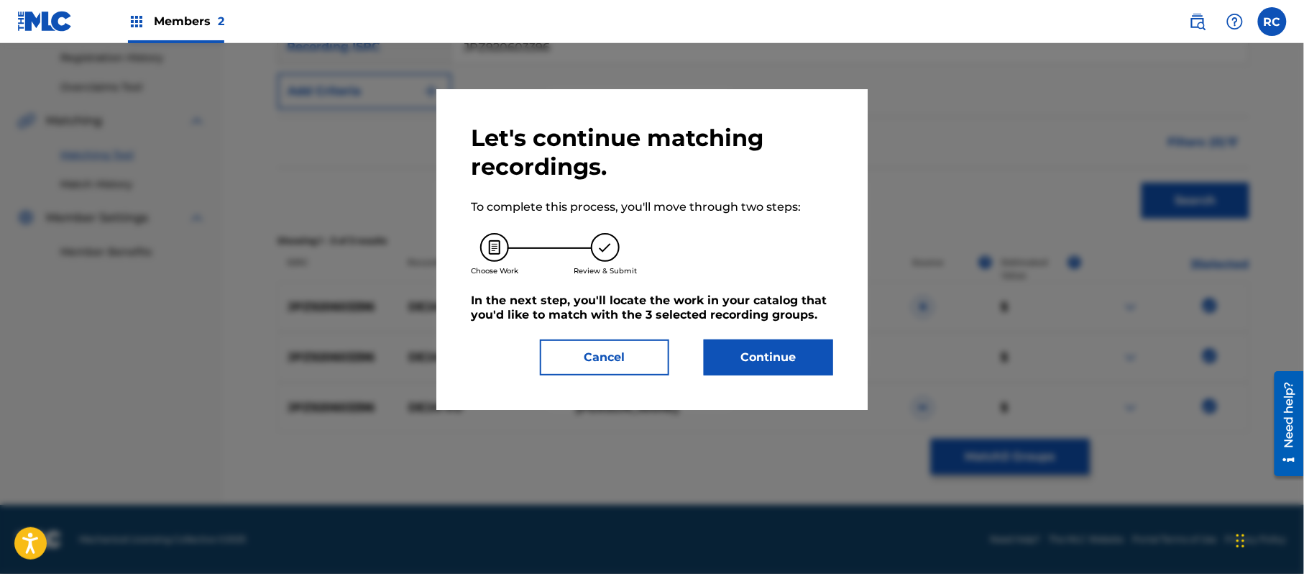
click at [821, 352] on button "Continue" at bounding box center [768, 357] width 129 height 36
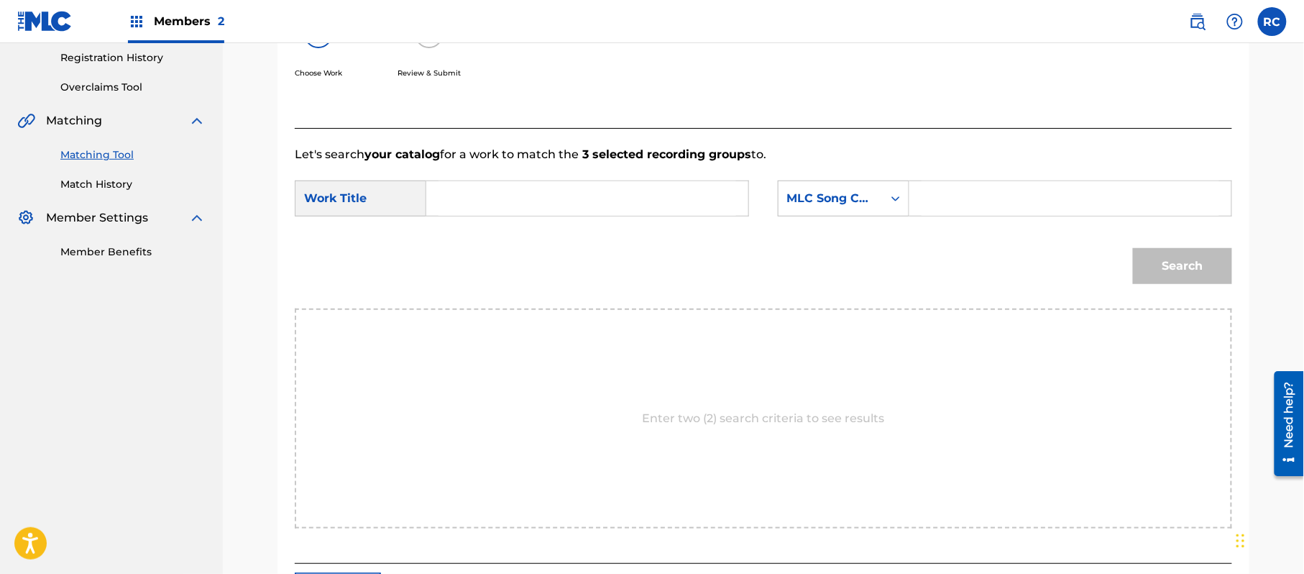
click at [507, 193] on input "Search Form" at bounding box center [587, 198] width 298 height 34
click at [530, 198] on input "Deja-Vu DQ4YS7" at bounding box center [587, 198] width 298 height 34
type input "Deja-Vu"
drag, startPoint x: 961, startPoint y: 191, endPoint x: 1016, endPoint y: 216, distance: 60.5
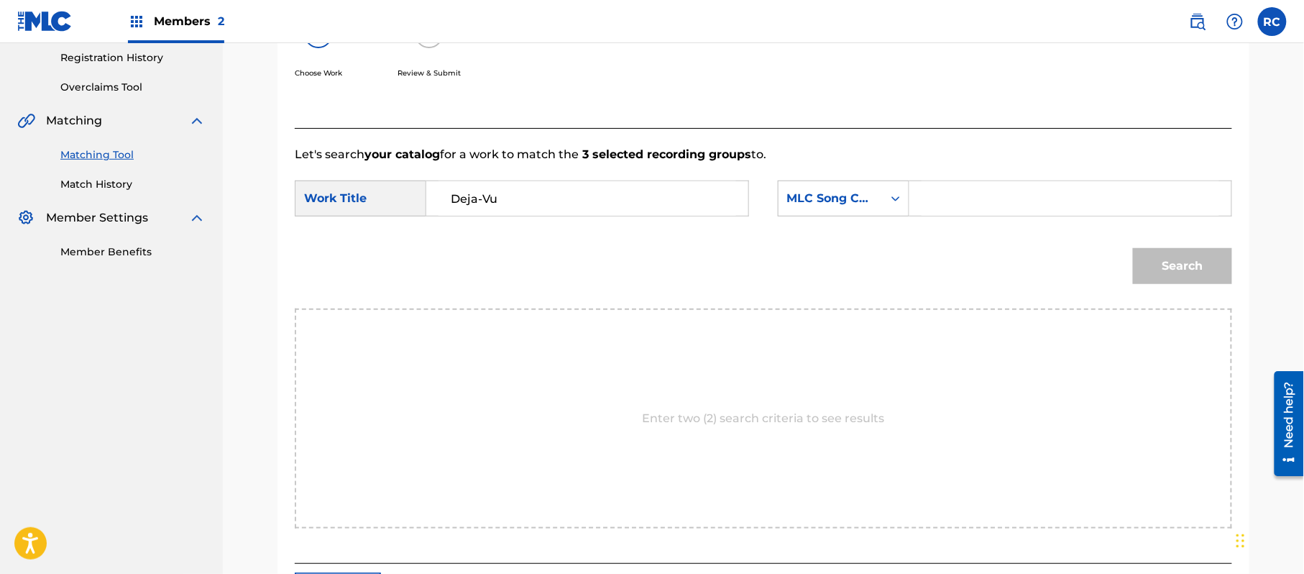
click at [961, 191] on input "Search Form" at bounding box center [1070, 198] width 298 height 34
type input "DQ4YS7"
click at [1168, 253] on button "Search" at bounding box center [1182, 266] width 99 height 36
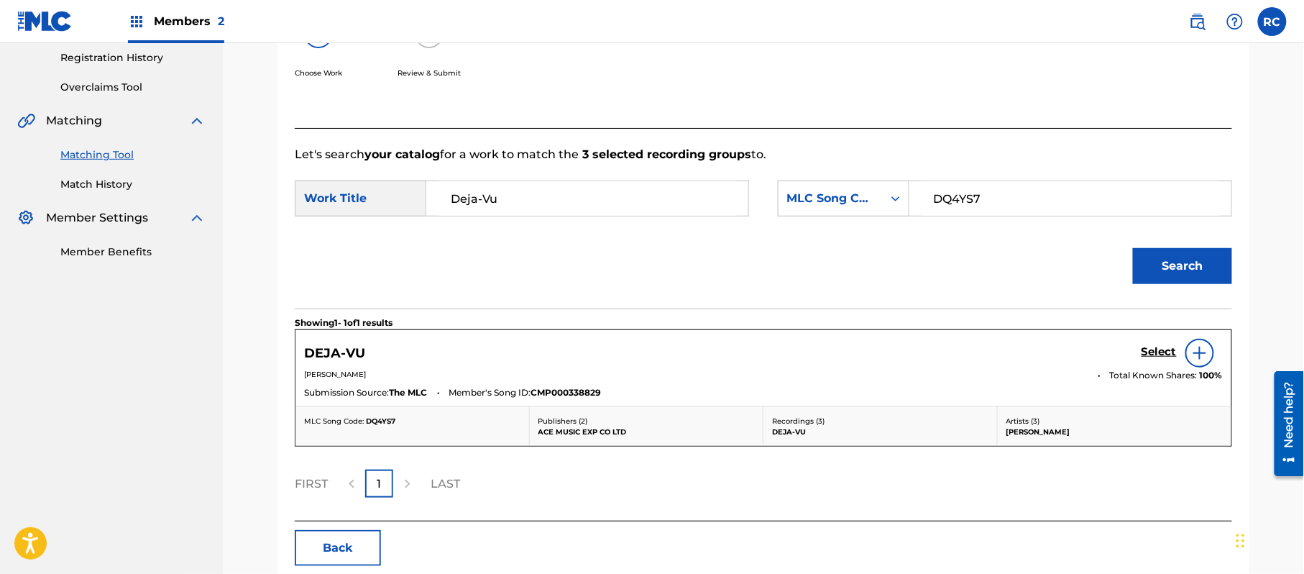
click at [1153, 357] on h5 "Select" at bounding box center [1158, 352] width 35 height 14
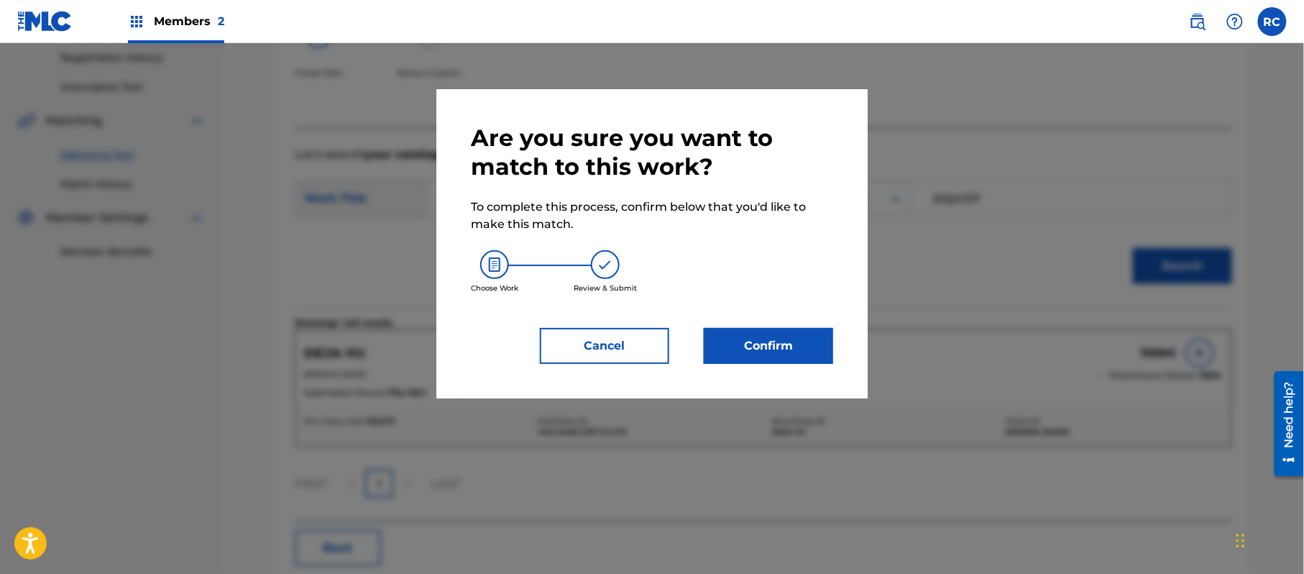
click at [809, 358] on button "Confirm" at bounding box center [768, 346] width 129 height 36
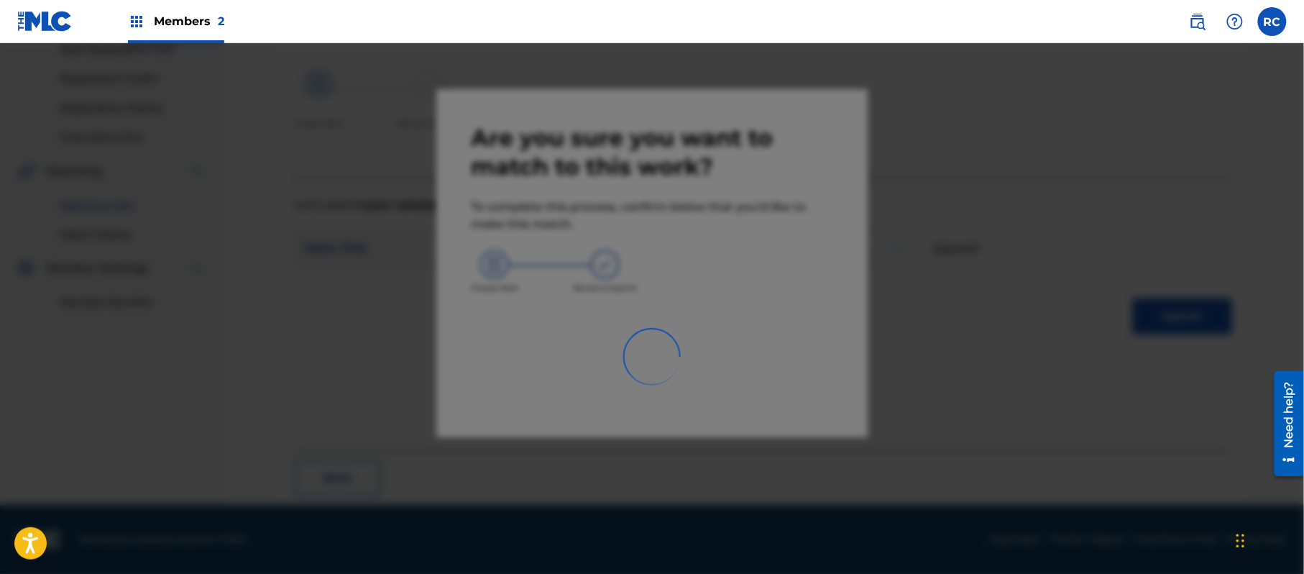
scroll to position [57, 0]
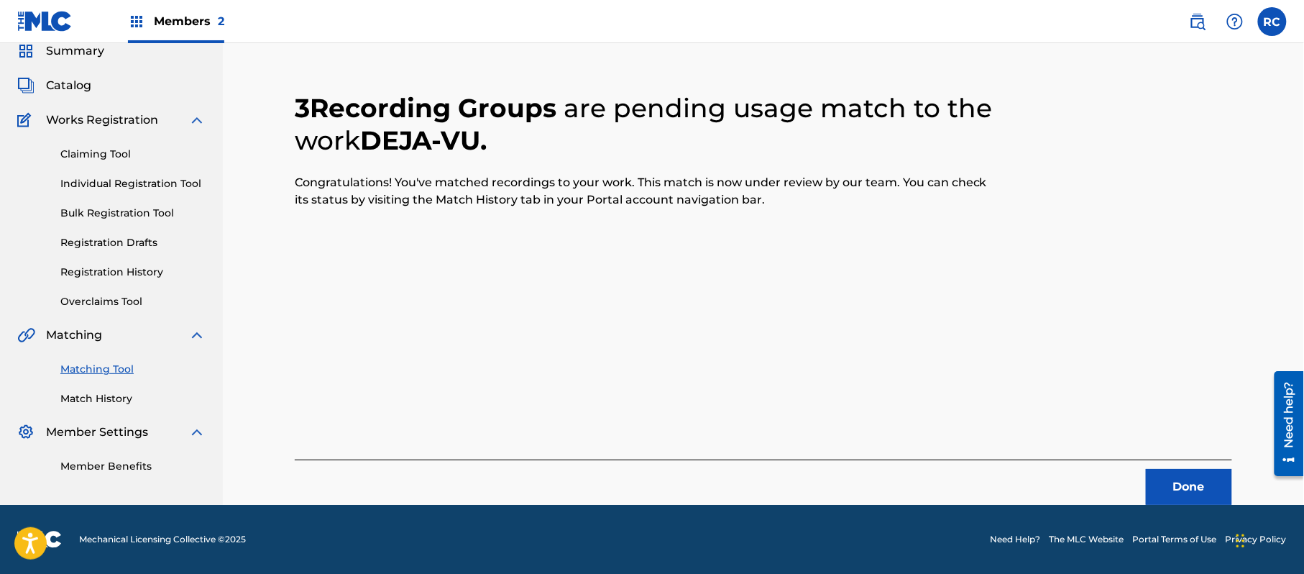
click at [1194, 492] on button "Done" at bounding box center [1189, 487] width 86 height 36
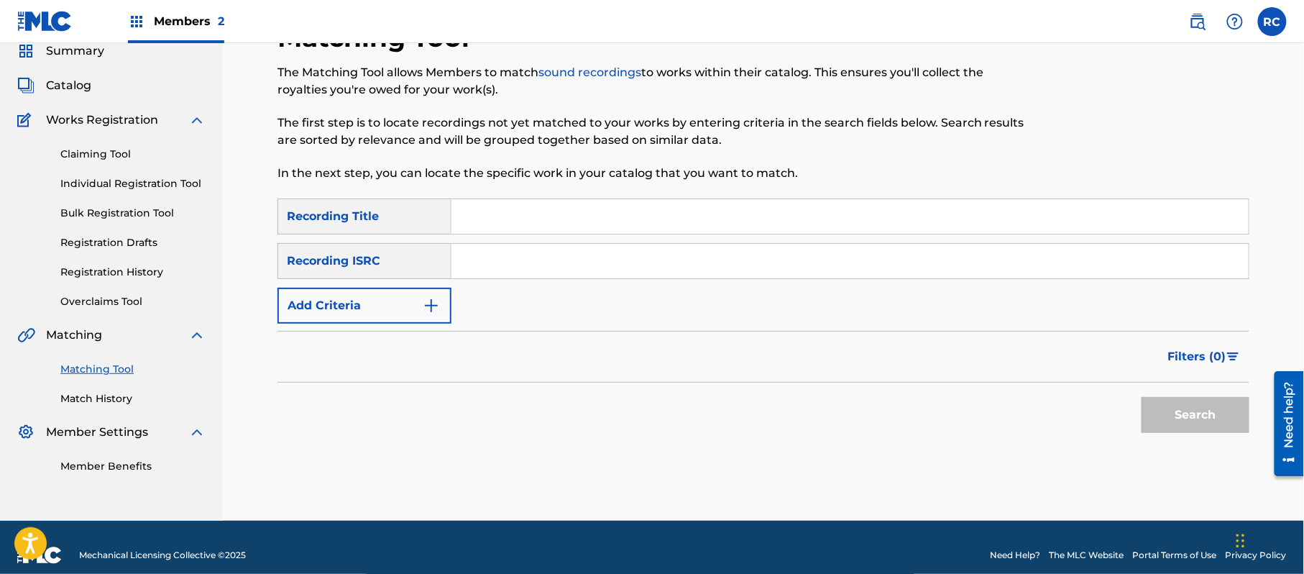
drag, startPoint x: 574, startPoint y: 260, endPoint x: 589, endPoint y: 265, distance: 16.6
click at [574, 260] on input "Search Form" at bounding box center [849, 261] width 797 height 34
type input "JPZ920603399"
click at [1202, 421] on button "Search" at bounding box center [1195, 415] width 108 height 36
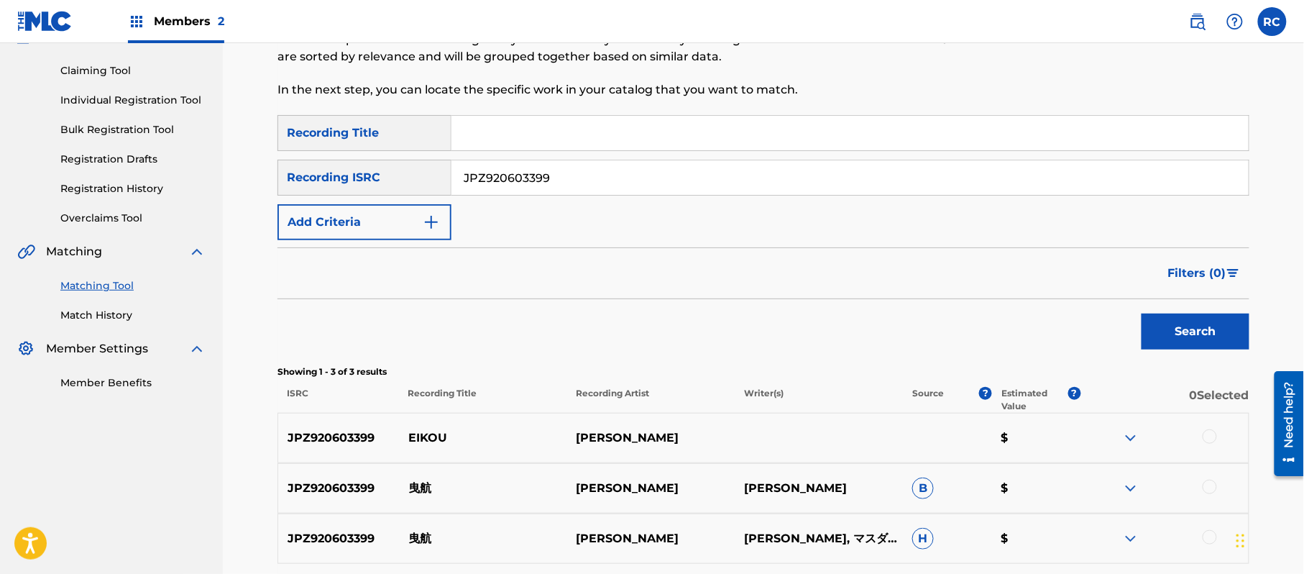
scroll to position [153, 0]
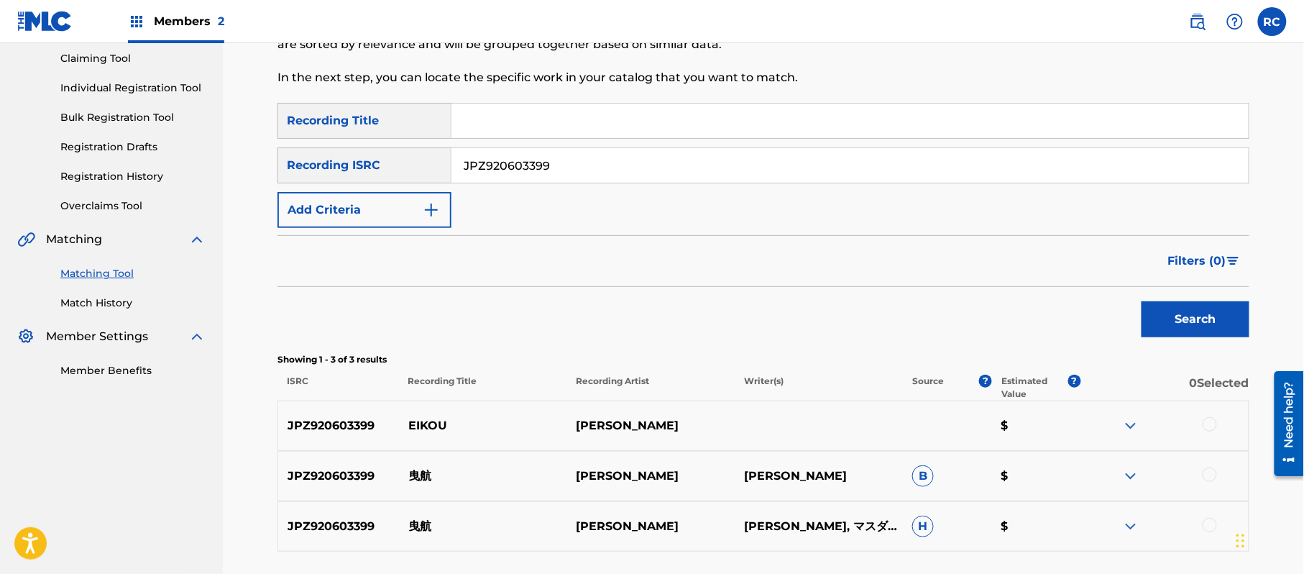
click at [414, 477] on p "曳航" at bounding box center [483, 475] width 168 height 17
copy p "曳航"
drag, startPoint x: 408, startPoint y: 429, endPoint x: 454, endPoint y: 430, distance: 46.0
click at [454, 430] on p "EIKOU" at bounding box center [483, 425] width 168 height 17
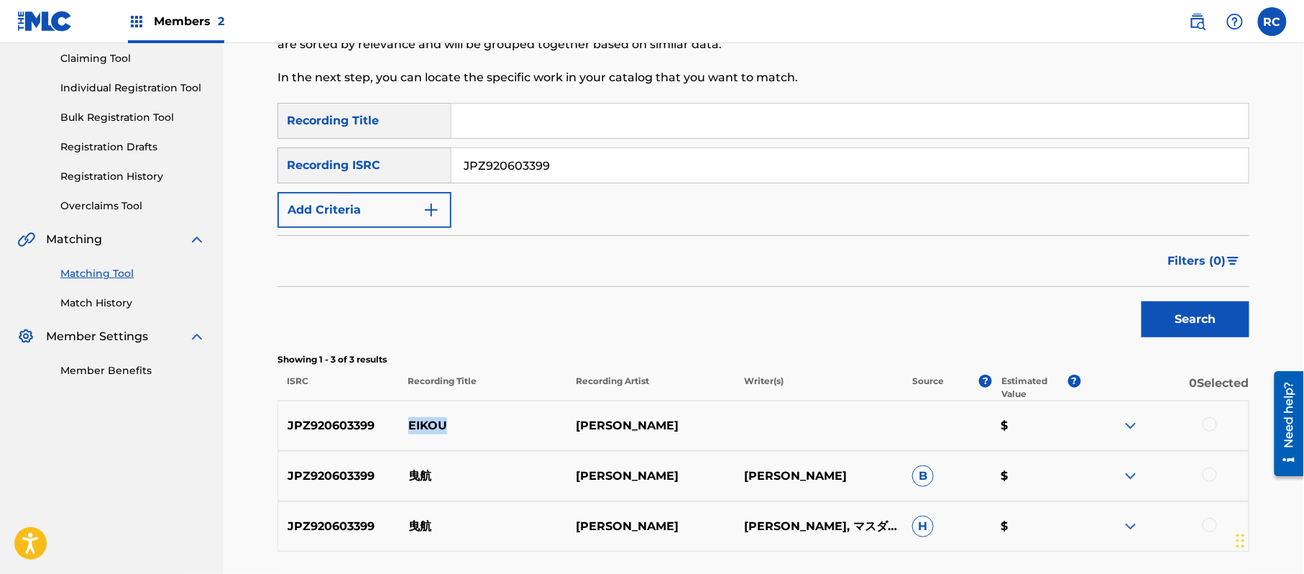
copy p "EIKOU"
click at [1205, 426] on div at bounding box center [1209, 424] width 14 height 14
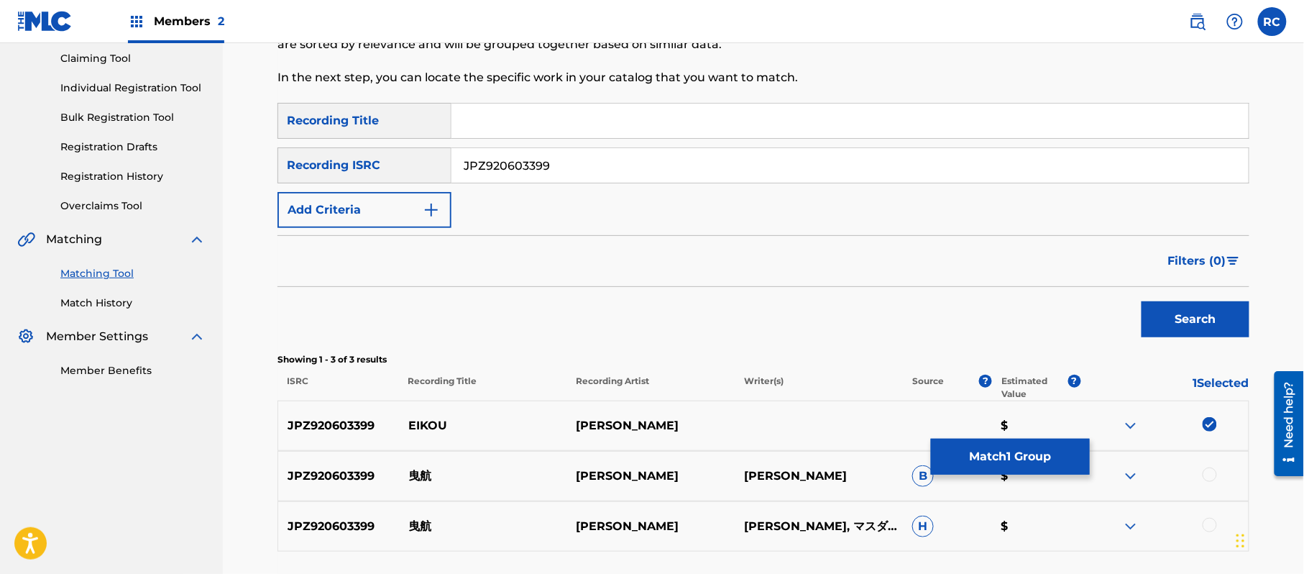
click at [1212, 478] on div at bounding box center [1209, 474] width 14 height 14
click at [1209, 528] on div at bounding box center [1209, 524] width 14 height 14
click at [1015, 466] on button "Match 3 Groups" at bounding box center [1010, 456] width 159 height 36
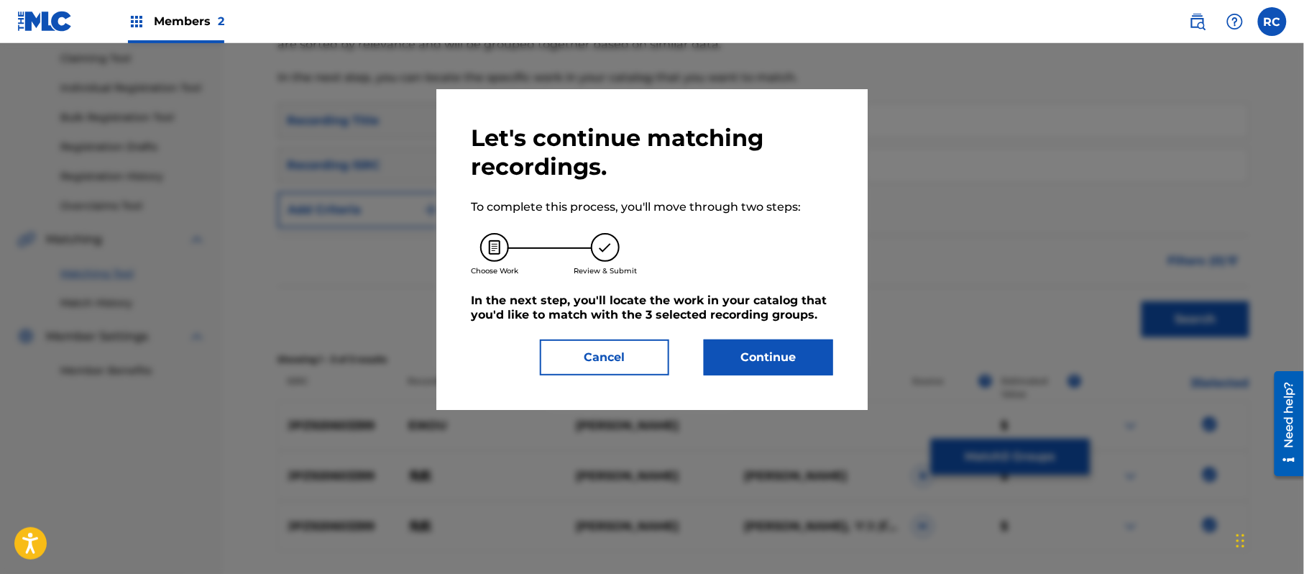
click at [811, 355] on button "Continue" at bounding box center [768, 357] width 129 height 36
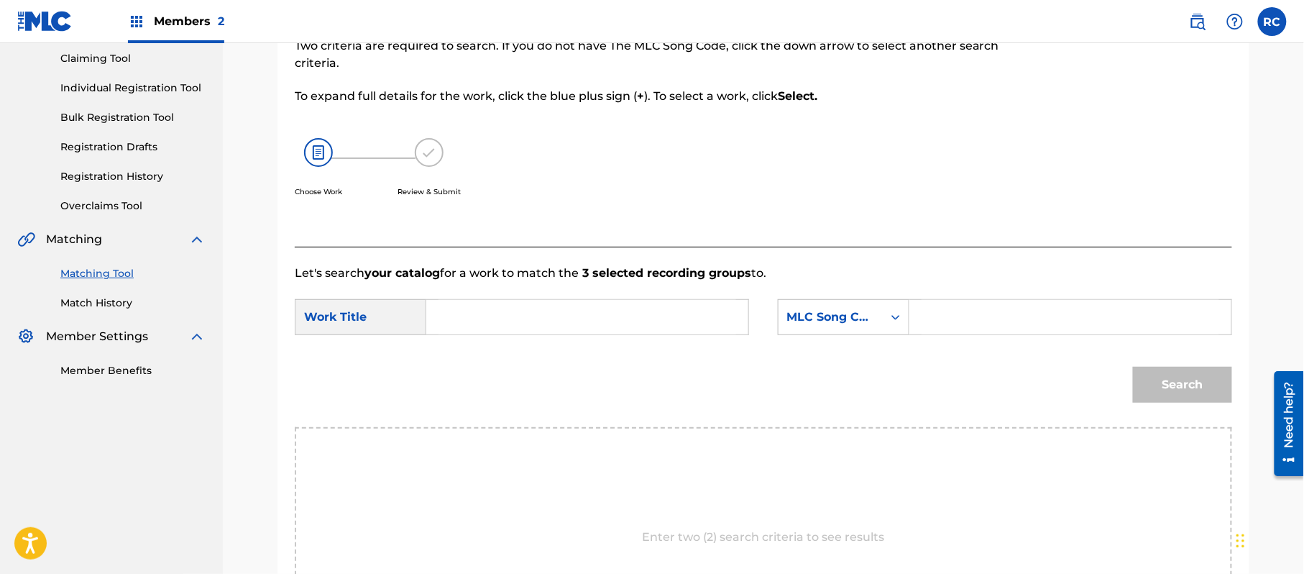
click at [496, 319] on input "Search Form" at bounding box center [587, 317] width 298 height 34
click at [545, 326] on input "Eikou ER9CDR" at bounding box center [587, 317] width 298 height 34
type input "Eikou"
click at [988, 322] on input "Search Form" at bounding box center [1070, 317] width 298 height 34
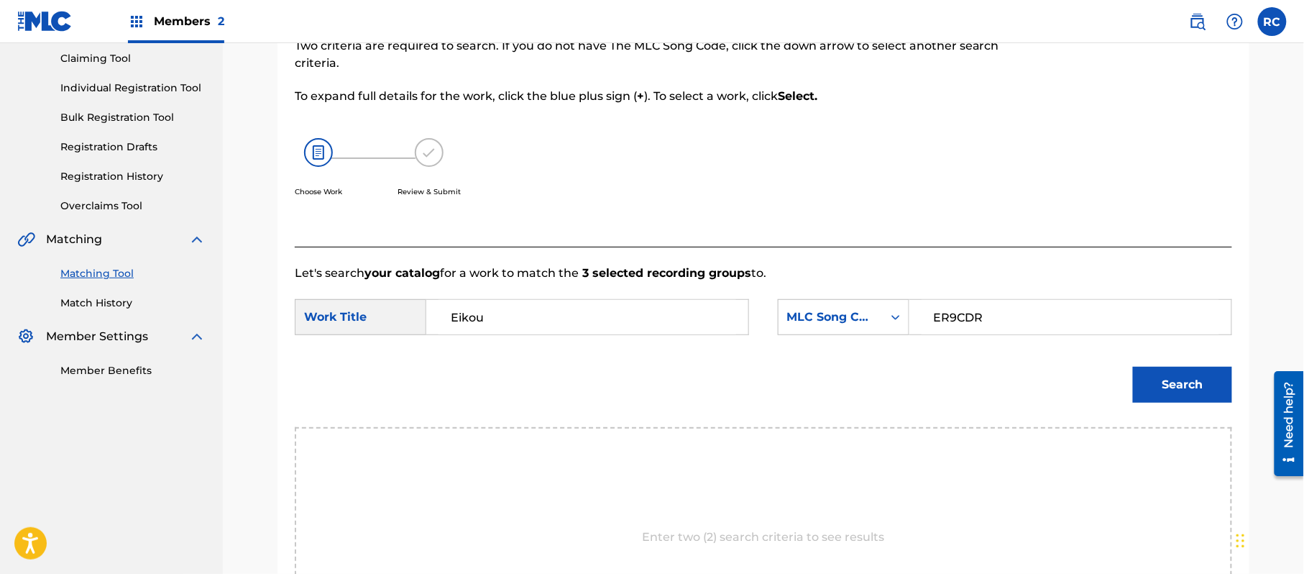
type input "ER9CDR"
click at [1196, 401] on button "Search" at bounding box center [1182, 385] width 99 height 36
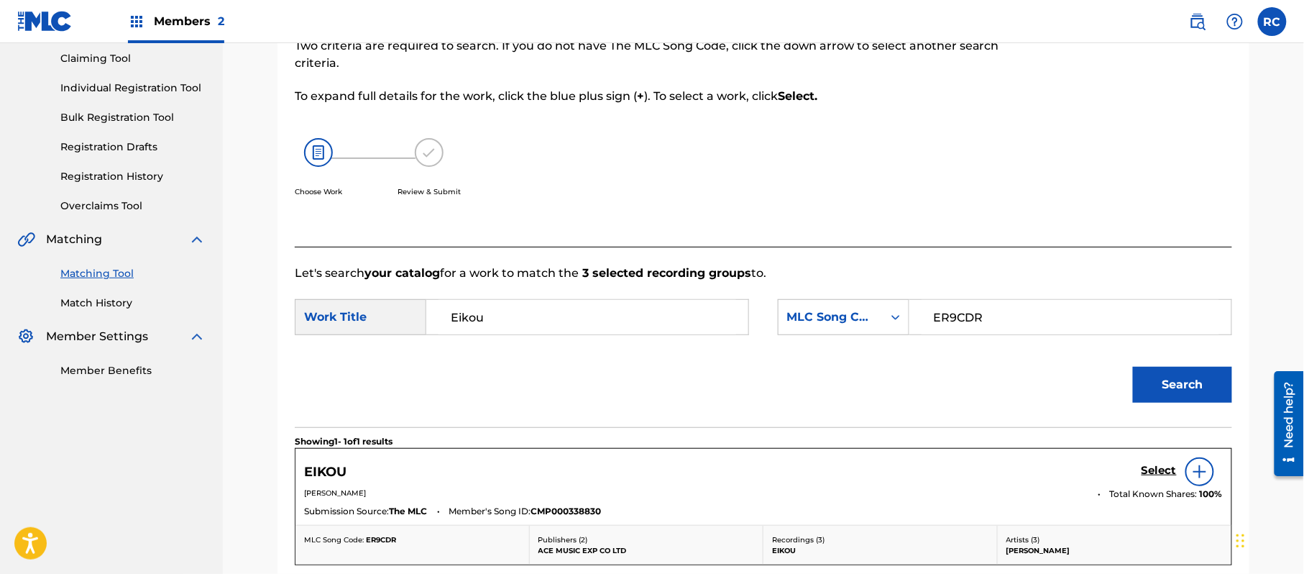
click at [1156, 471] on h5 "Select" at bounding box center [1158, 471] width 35 height 14
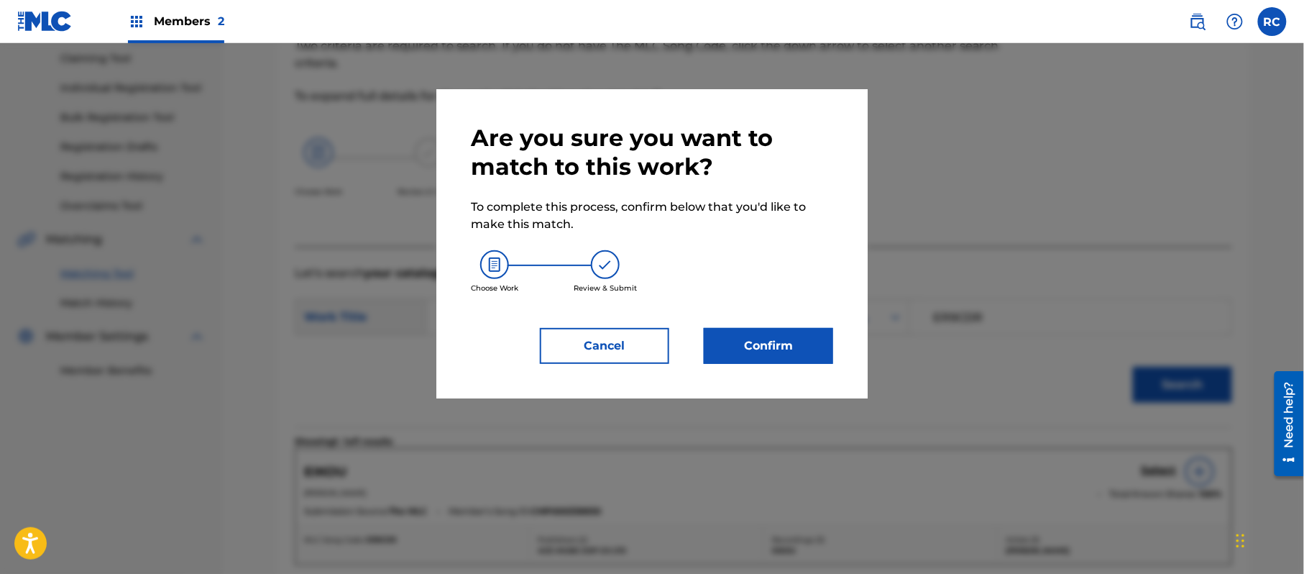
click at [783, 352] on button "Confirm" at bounding box center [768, 346] width 129 height 36
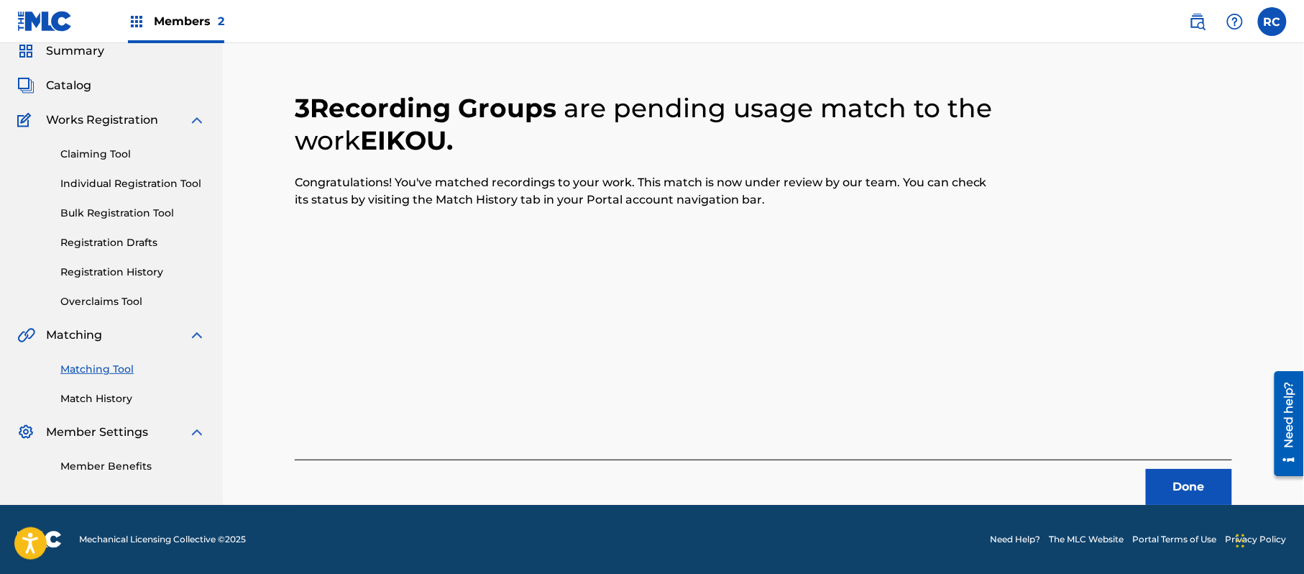
scroll to position [57, 0]
click at [1177, 484] on button "Done" at bounding box center [1189, 487] width 86 height 36
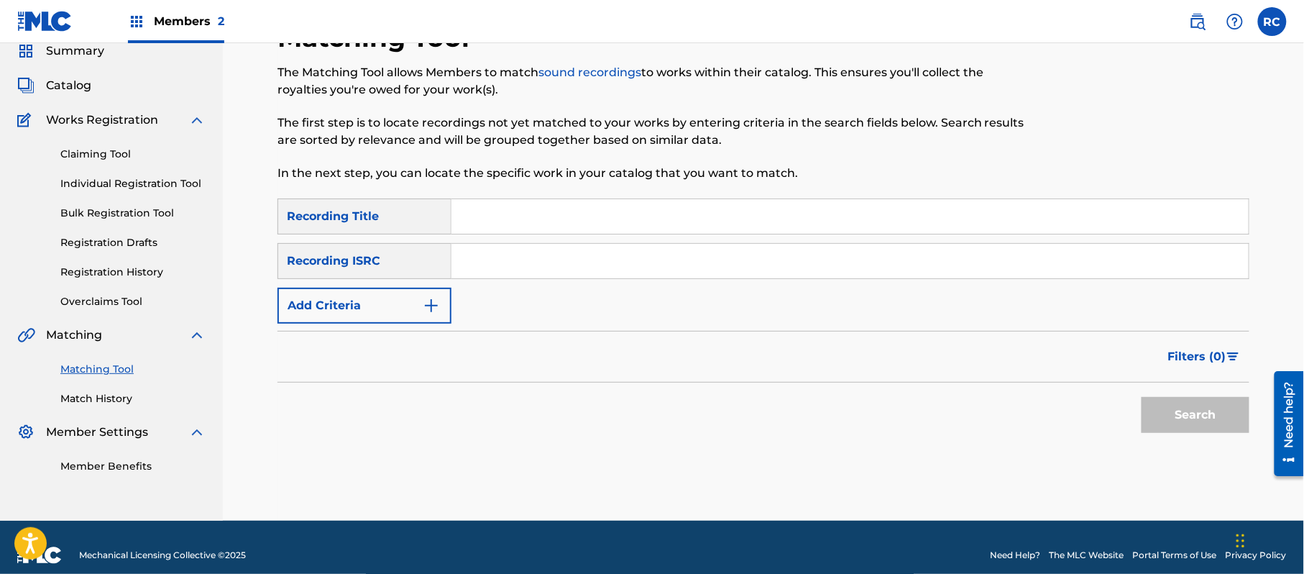
click at [621, 260] on input "Search Form" at bounding box center [849, 261] width 797 height 34
type input "JPZ920603402"
click at [1169, 403] on button "Search" at bounding box center [1195, 415] width 108 height 36
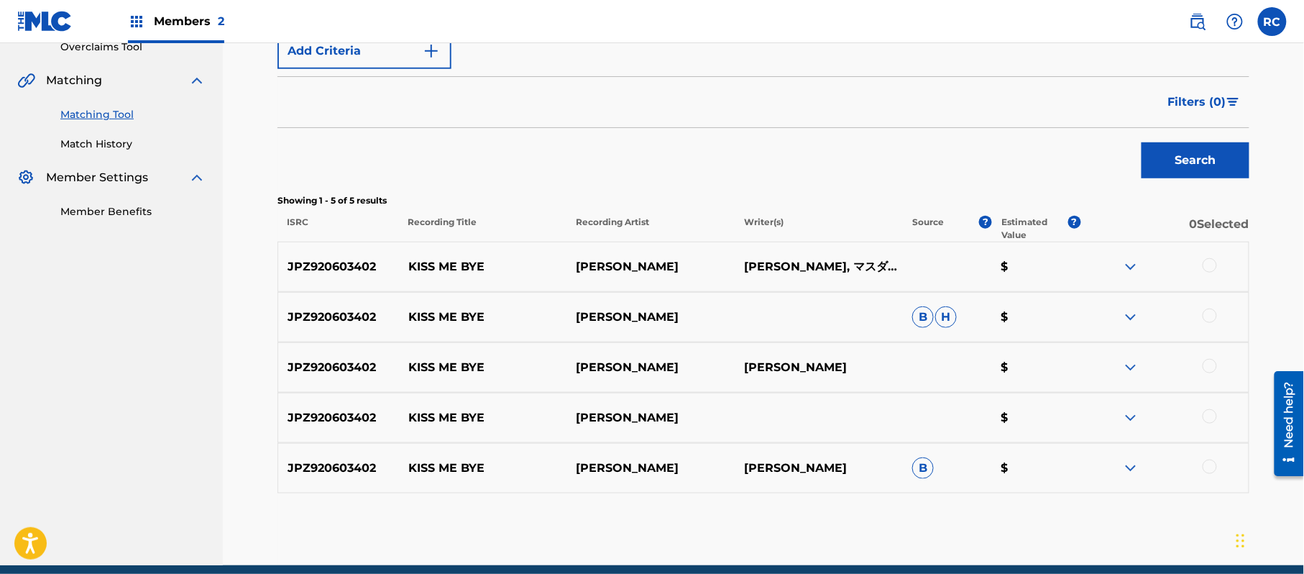
scroll to position [345, 0]
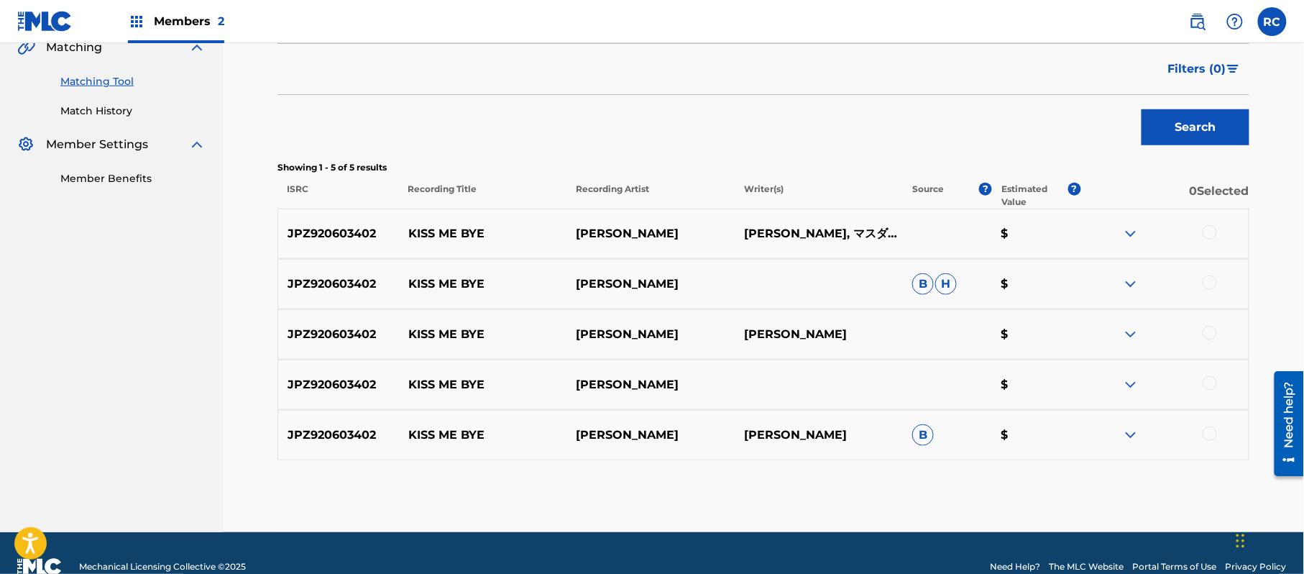
click at [1208, 236] on div at bounding box center [1209, 232] width 14 height 14
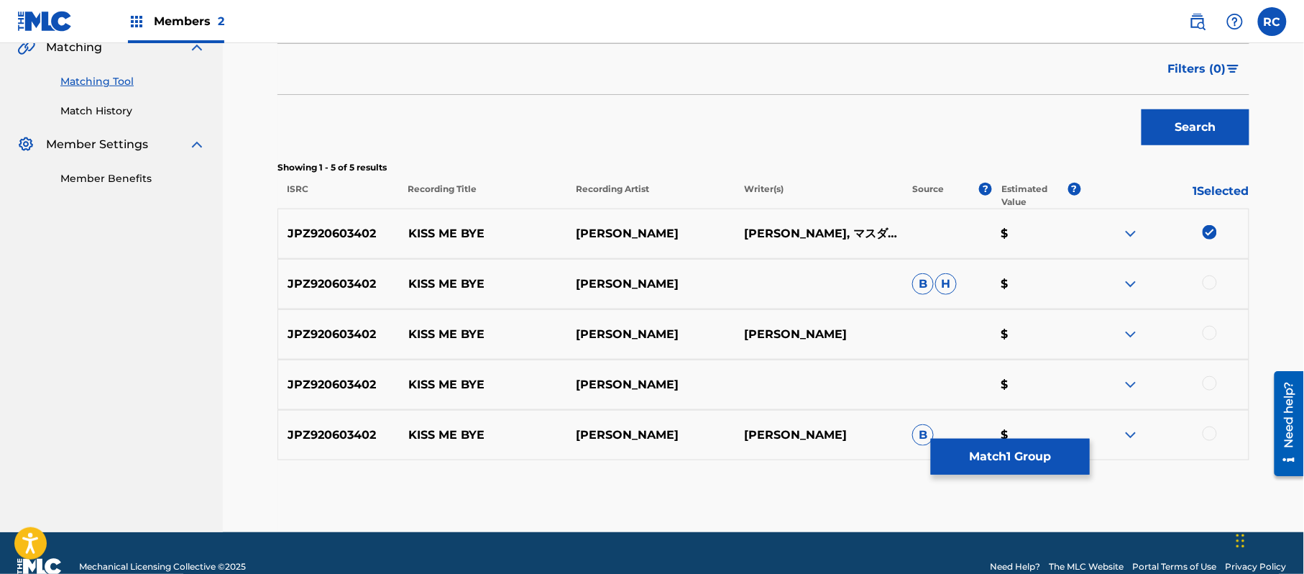
click at [1208, 282] on div at bounding box center [1209, 282] width 14 height 14
click at [1208, 333] on div at bounding box center [1209, 333] width 14 height 14
click at [1208, 385] on div at bounding box center [1209, 383] width 14 height 14
click at [1208, 434] on div at bounding box center [1209, 433] width 14 height 14
click at [1042, 455] on button "Match 5 Groups" at bounding box center [1010, 456] width 159 height 36
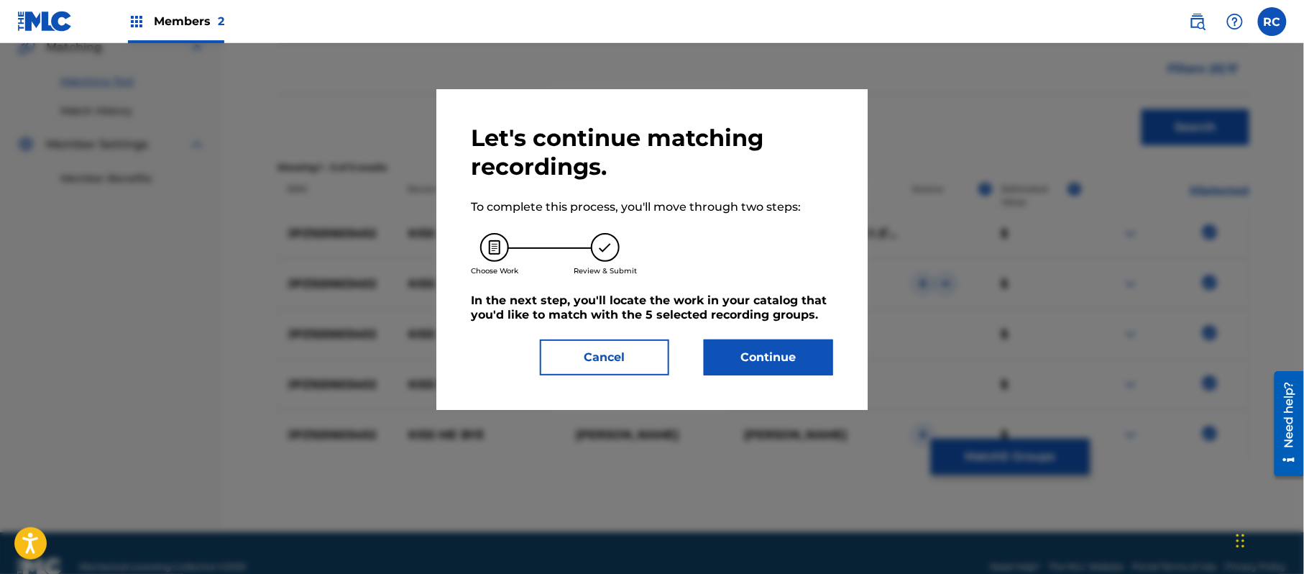
click at [791, 356] on button "Continue" at bounding box center [768, 357] width 129 height 36
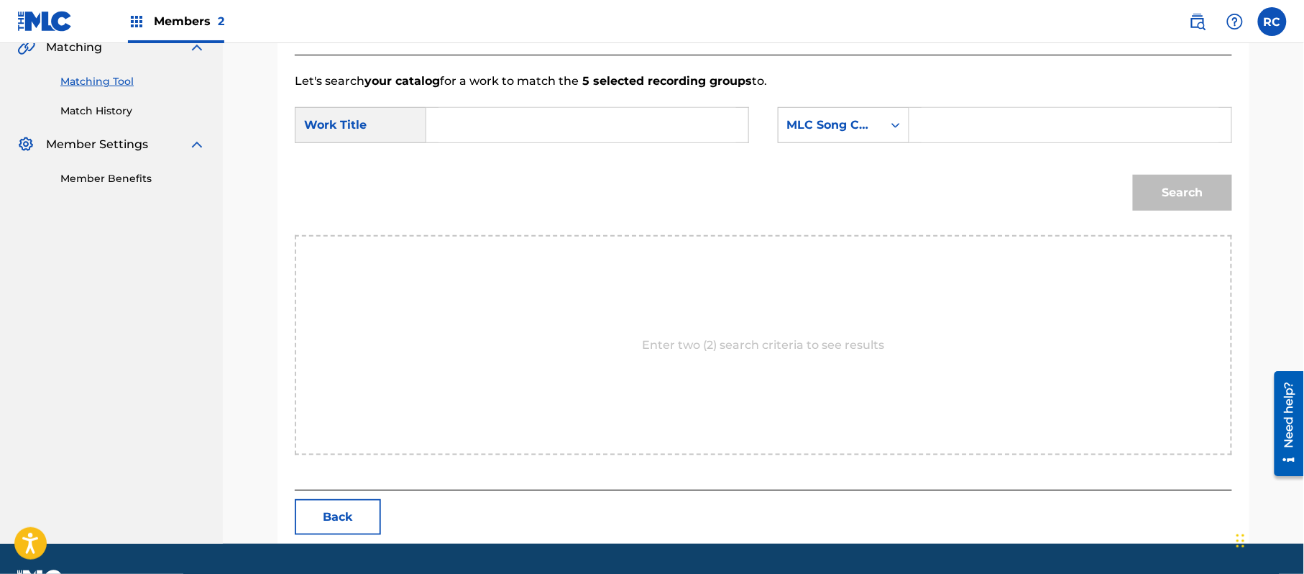
click at [501, 127] on input "Search Form" at bounding box center [587, 125] width 298 height 34
click at [544, 128] on input "Kiss Me Bye KB7RUJ" at bounding box center [587, 125] width 298 height 34
type input "Kiss Me Bye"
click at [995, 137] on input "Search Form" at bounding box center [1070, 125] width 298 height 34
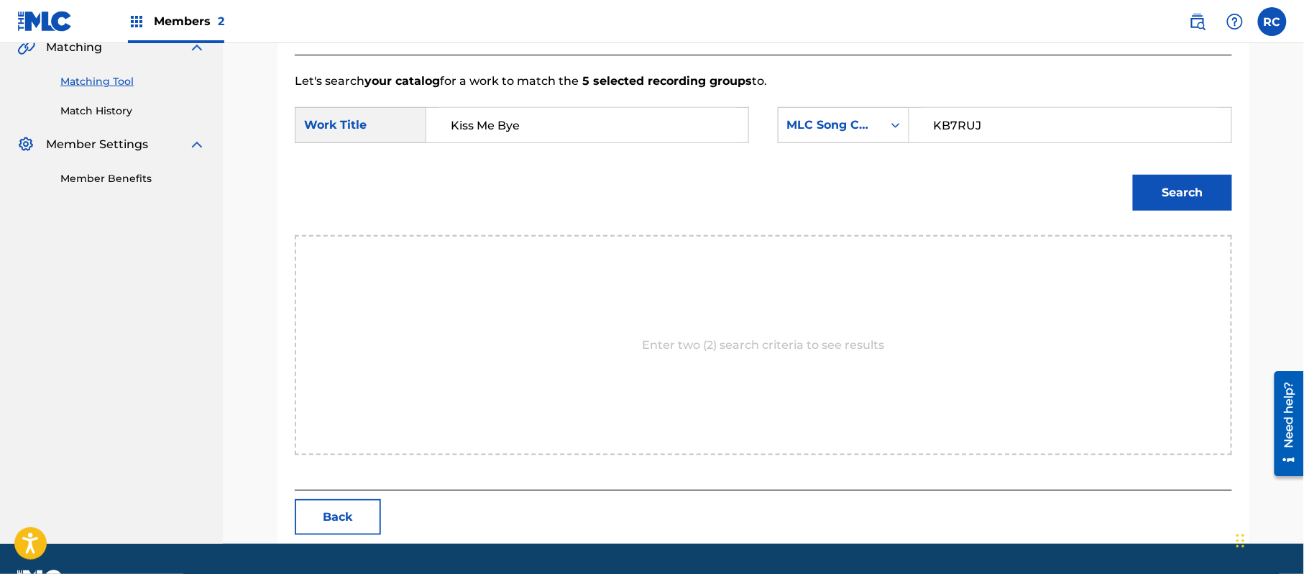
type input "KB7RUJ"
click at [1154, 190] on button "Search" at bounding box center [1182, 193] width 99 height 36
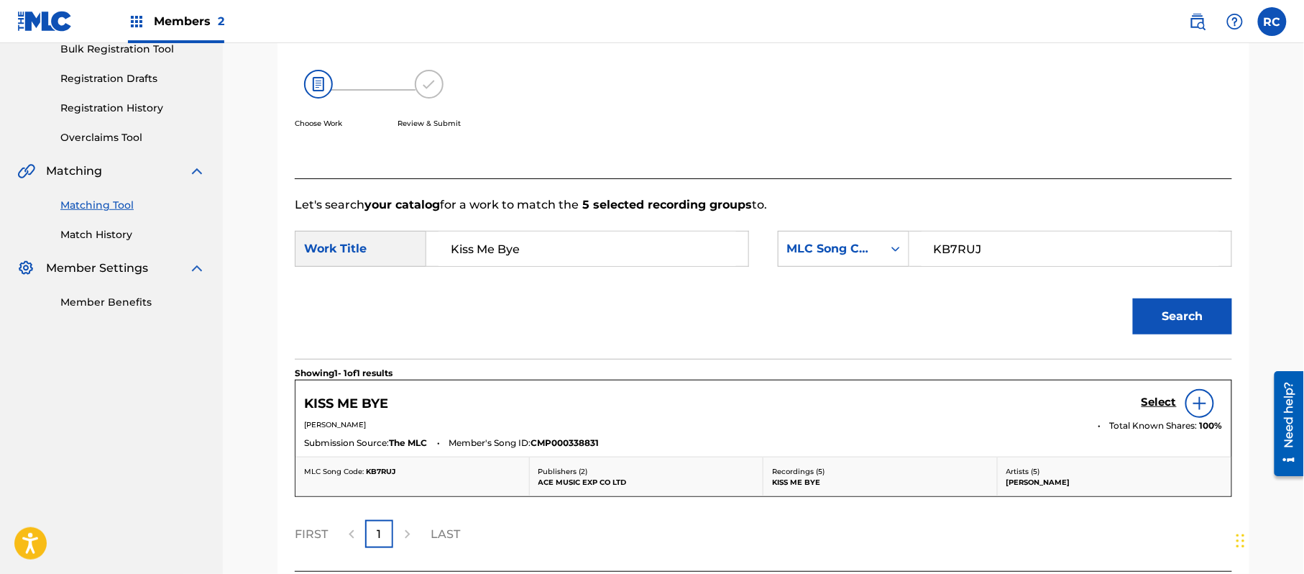
scroll to position [342, 0]
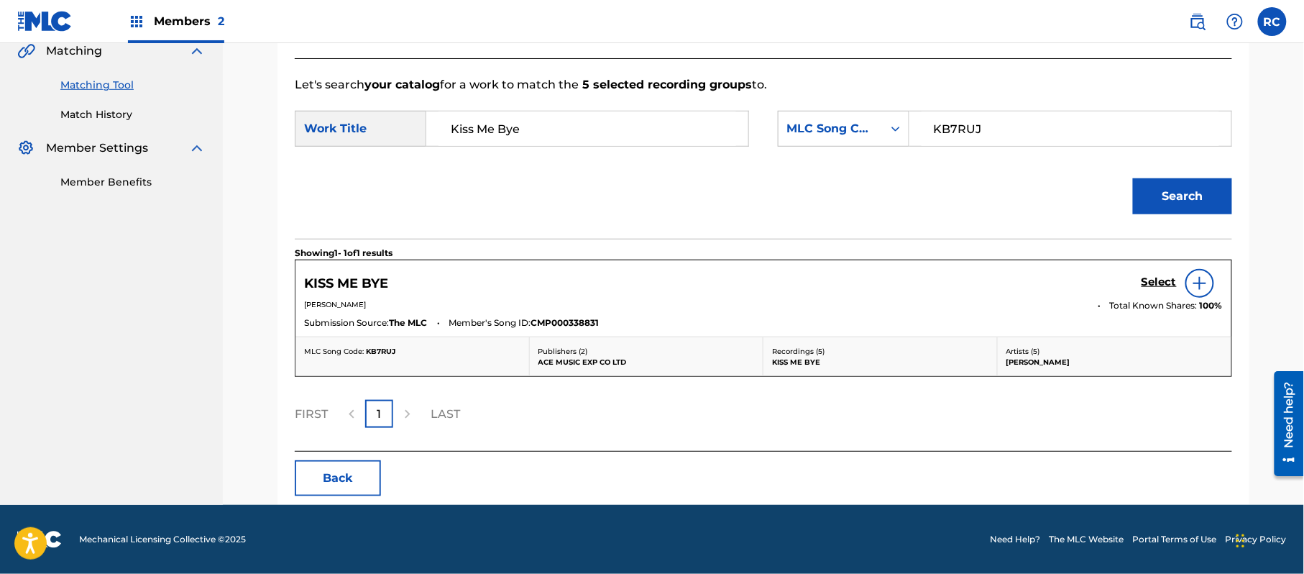
click at [1160, 282] on h5 "Select" at bounding box center [1158, 282] width 35 height 14
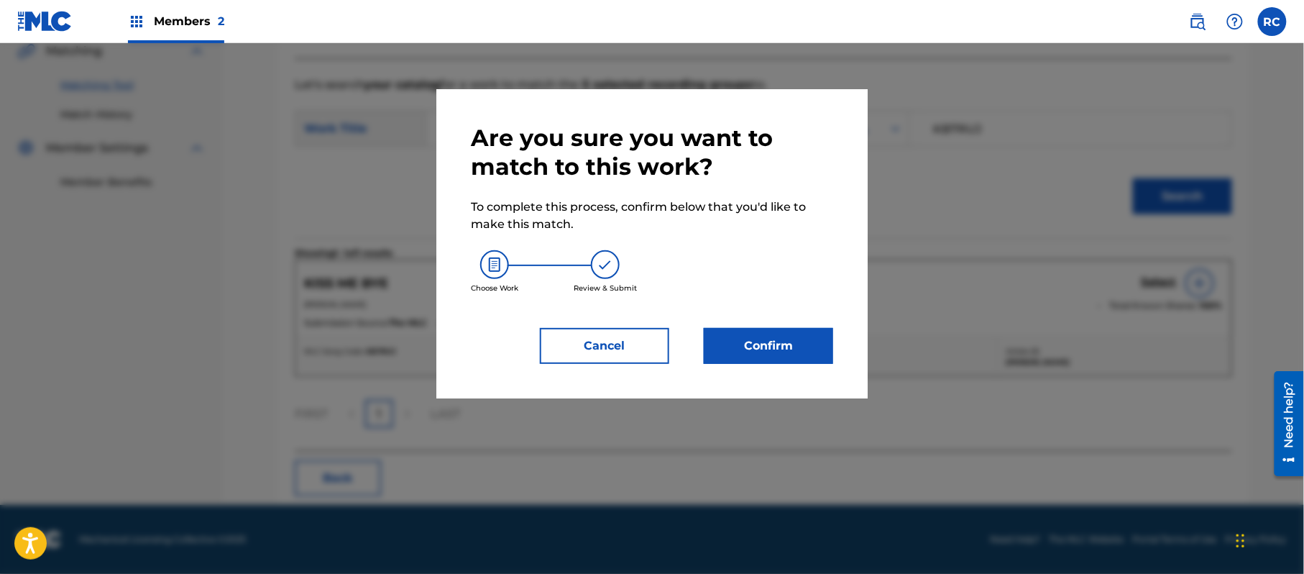
click at [803, 351] on button "Confirm" at bounding box center [768, 346] width 129 height 36
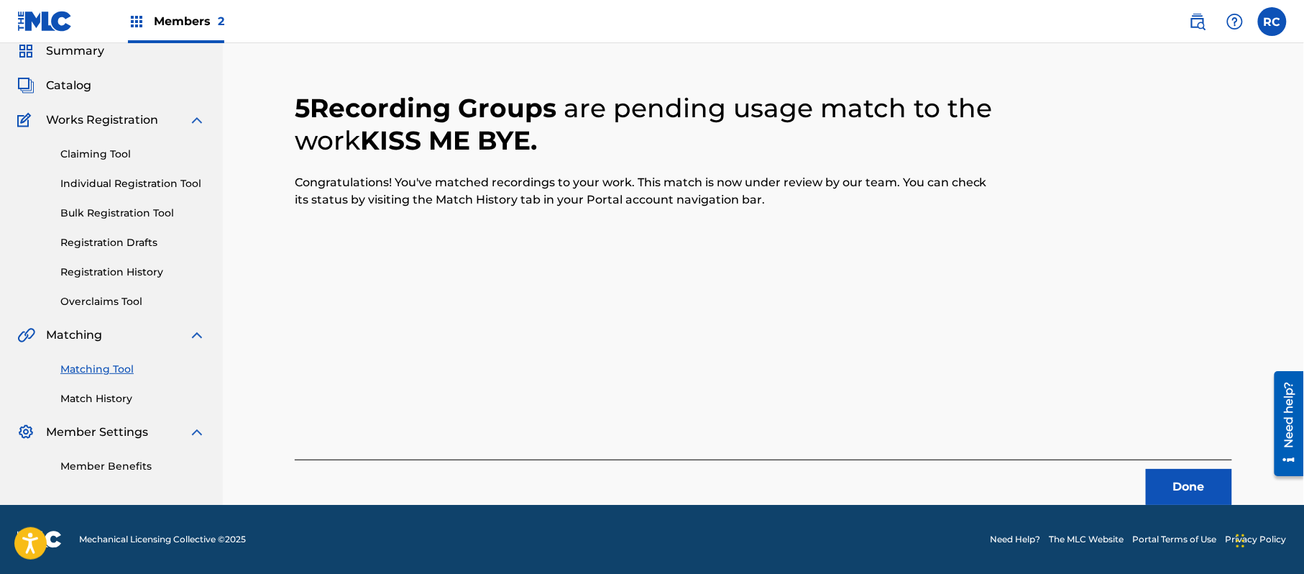
scroll to position [57, 0]
click at [1156, 479] on button "Done" at bounding box center [1189, 487] width 86 height 36
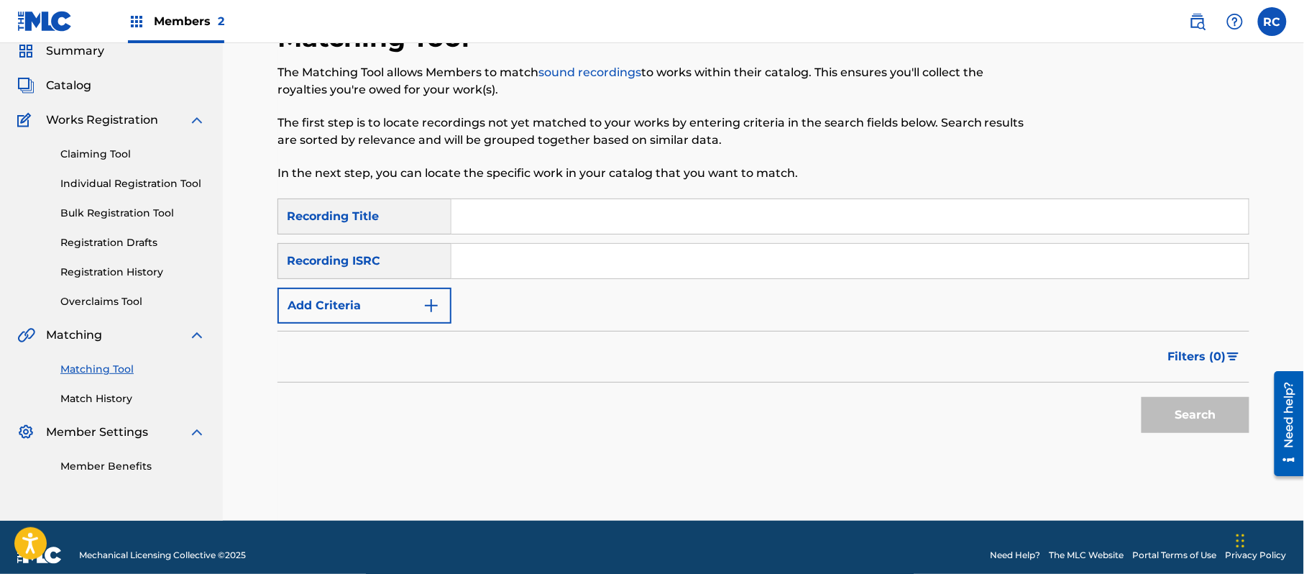
drag, startPoint x: 549, startPoint y: 259, endPoint x: 620, endPoint y: 277, distance: 72.7
click at [550, 260] on input "Search Form" at bounding box center [849, 261] width 797 height 34
click at [1189, 427] on button "Search" at bounding box center [1195, 415] width 108 height 36
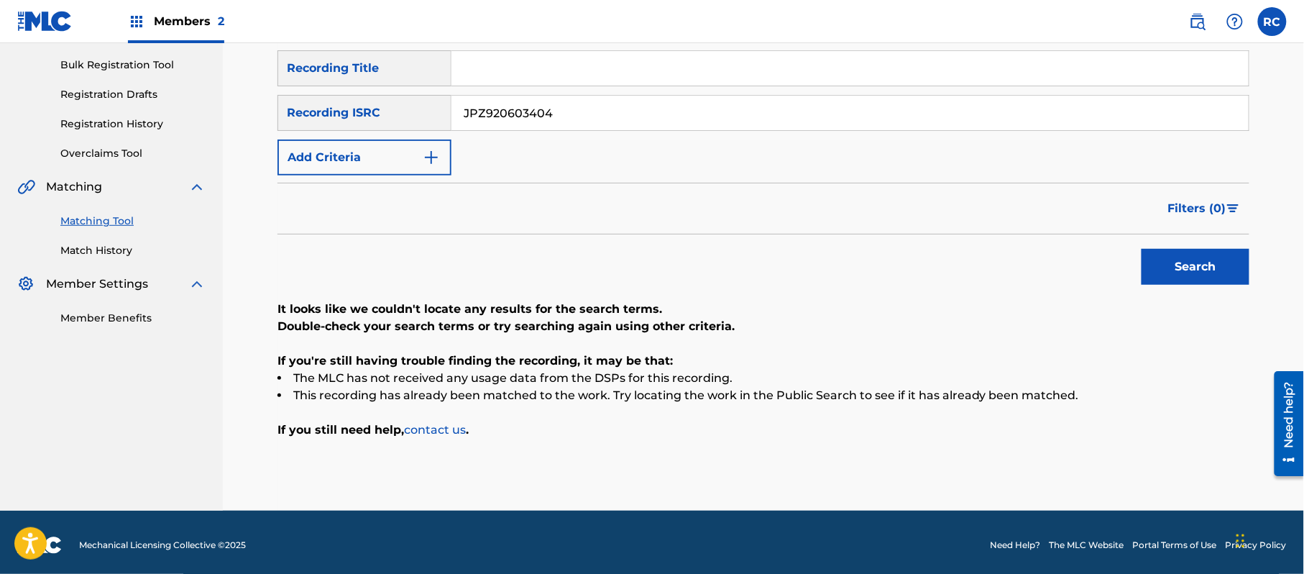
scroll to position [211, 0]
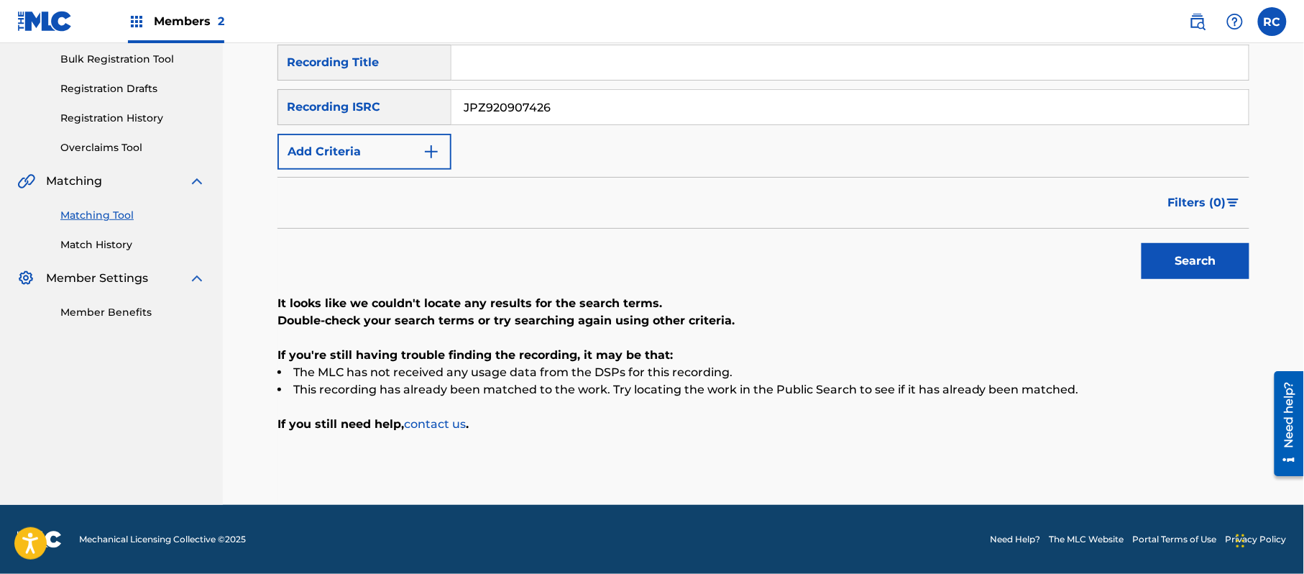
drag, startPoint x: 572, startPoint y: 116, endPoint x: 434, endPoint y: 116, distance: 138.0
click at [434, 116] on div "SearchWithCriteriaf709a915-d5c5-4abc-9821-2862732e2c2c Recording ISRC JPZ920907…" at bounding box center [763, 107] width 972 height 36
type input "JPZ920907426"
click at [1209, 270] on button "Search" at bounding box center [1195, 261] width 108 height 36
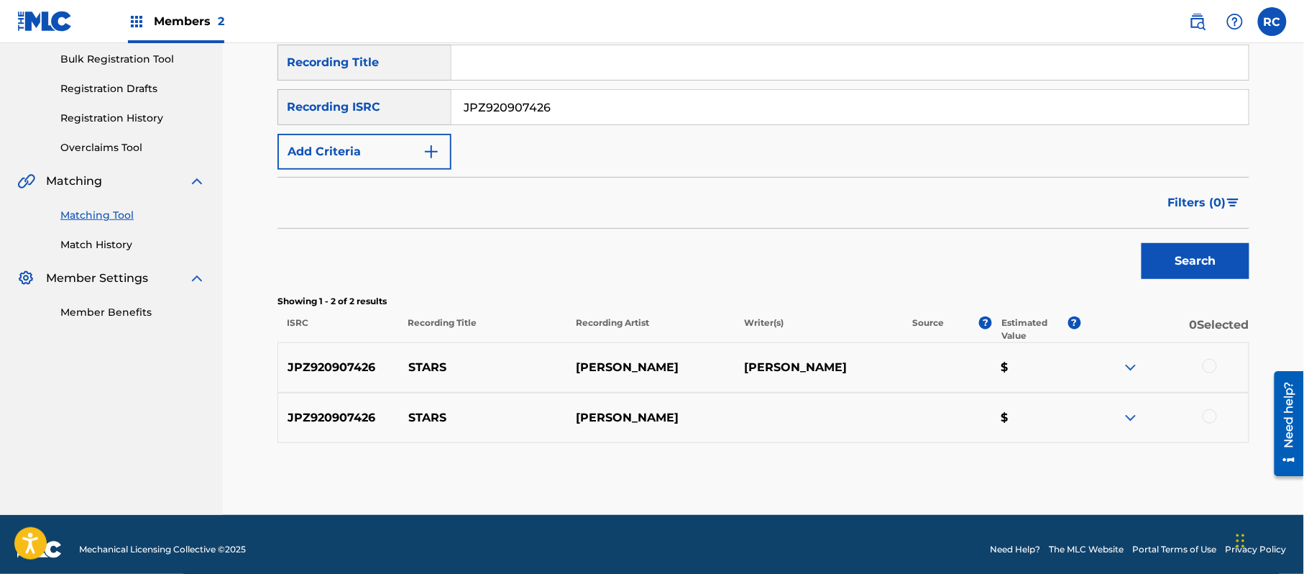
click at [1207, 369] on div at bounding box center [1209, 366] width 14 height 14
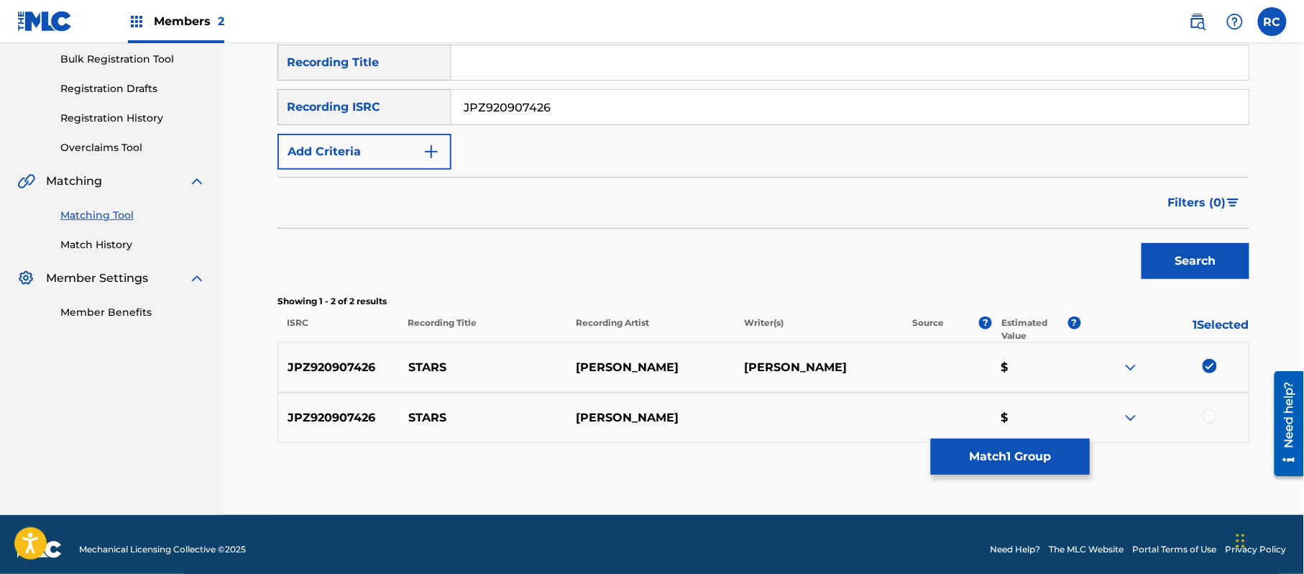
drag, startPoint x: 1214, startPoint y: 418, endPoint x: 1126, endPoint y: 433, distance: 89.7
click at [1213, 418] on div at bounding box center [1209, 416] width 14 height 14
click at [1026, 473] on button "Match 2 Groups" at bounding box center [1010, 456] width 159 height 36
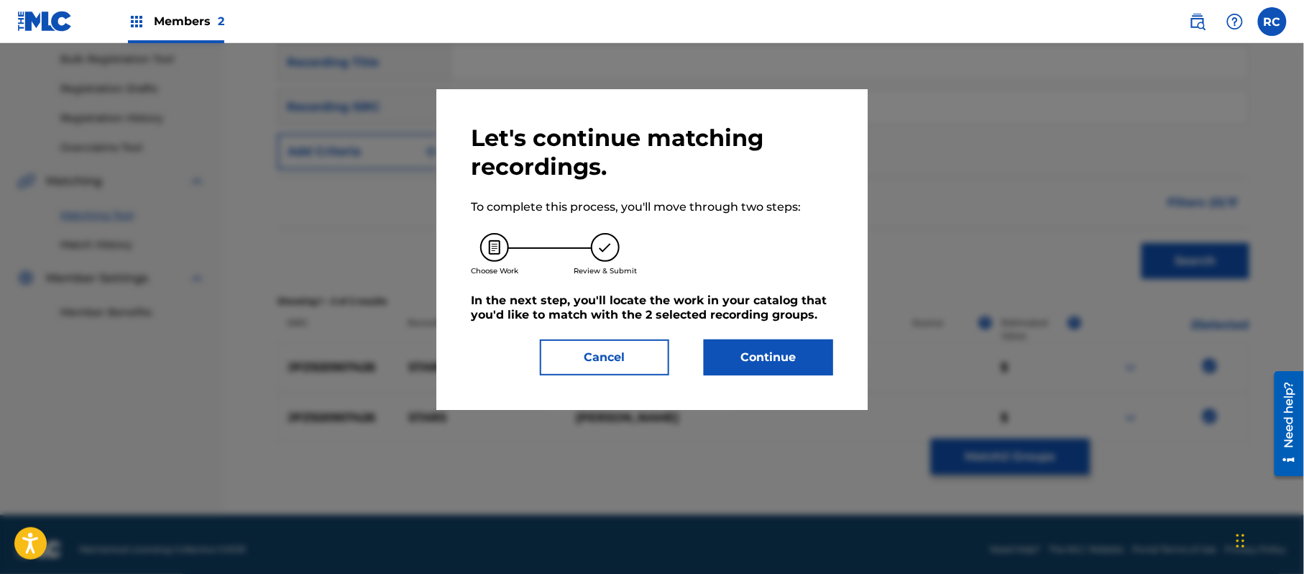
click at [762, 354] on button "Continue" at bounding box center [768, 357] width 129 height 36
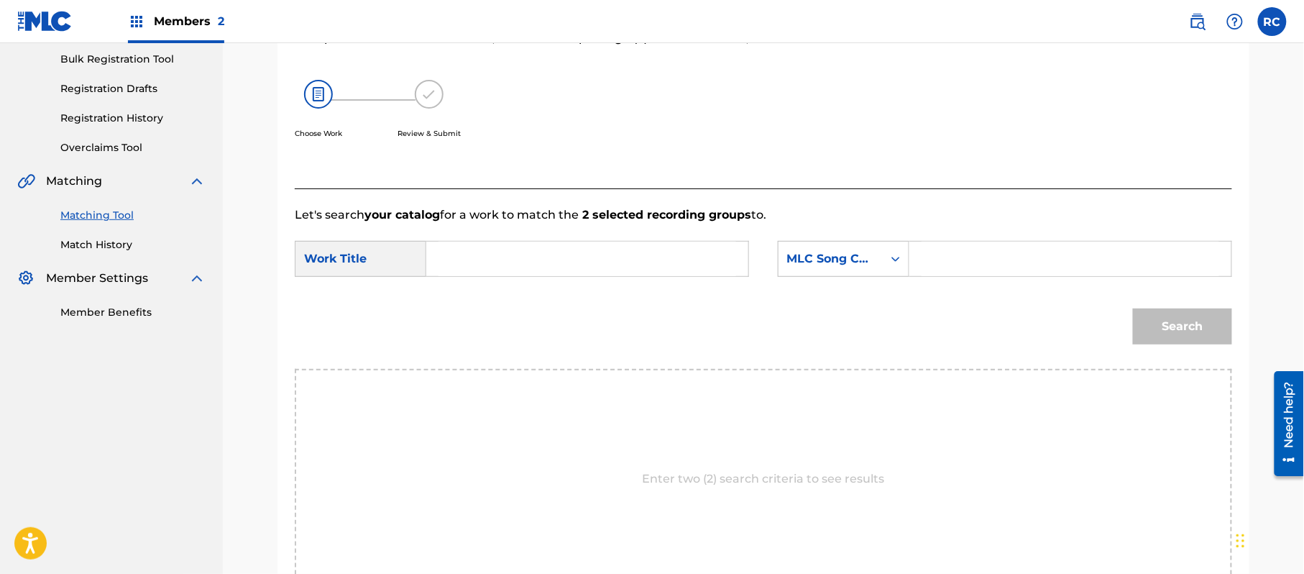
click at [519, 259] on input "Search Form" at bounding box center [587, 258] width 298 height 34
click at [533, 260] on input "Stars S70ICY" at bounding box center [587, 258] width 298 height 34
type input "Stars"
click at [963, 269] on input "Search Form" at bounding box center [1070, 258] width 298 height 34
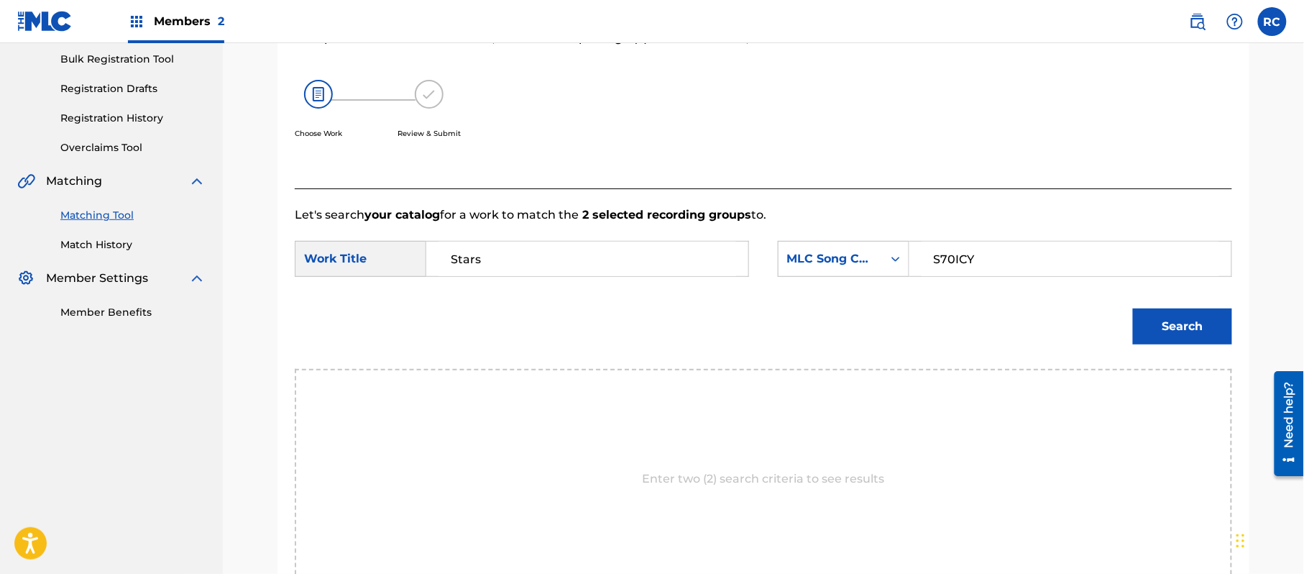
type input "S70ICY"
click at [1167, 331] on button "Search" at bounding box center [1182, 326] width 99 height 36
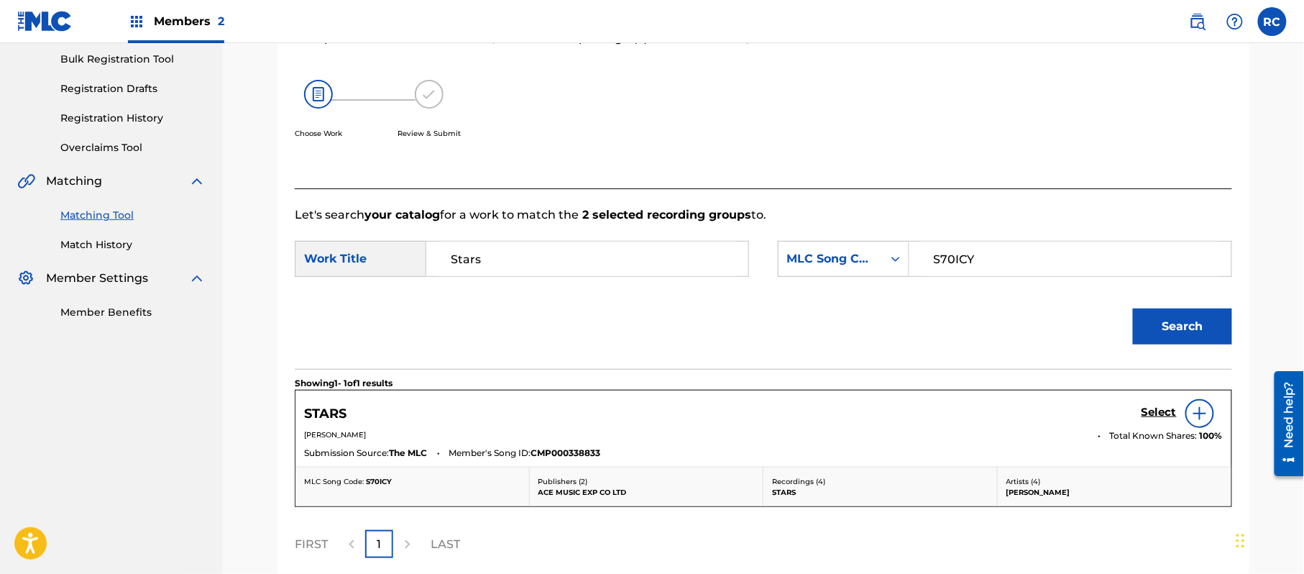
click at [1156, 414] on h5 "Select" at bounding box center [1158, 412] width 35 height 14
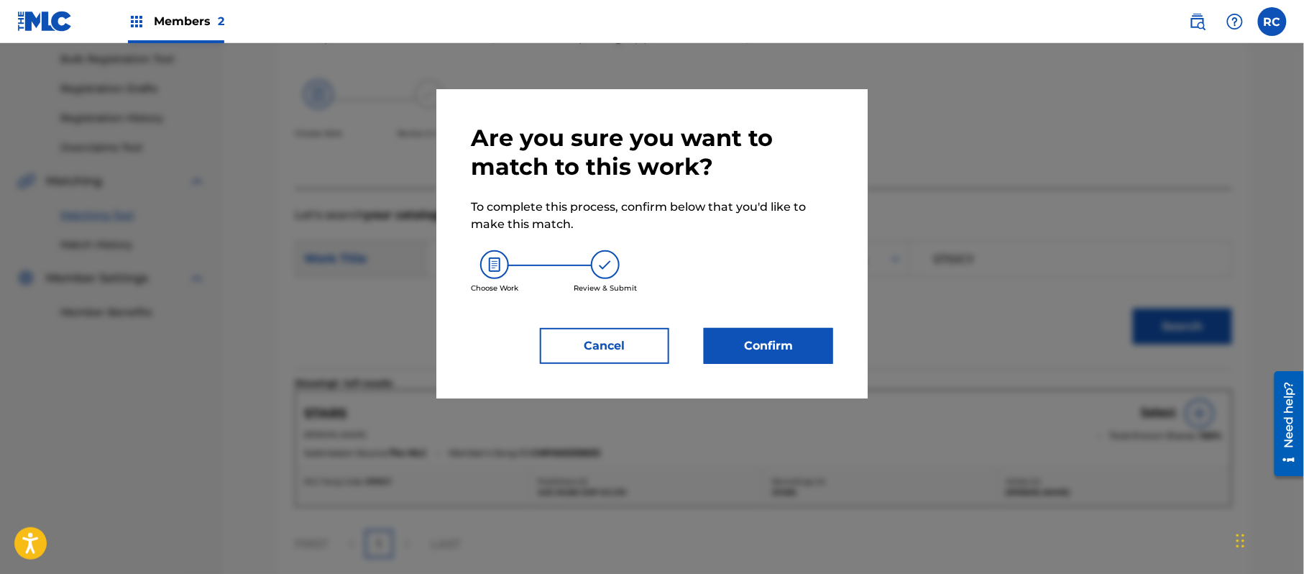
click at [797, 352] on button "Confirm" at bounding box center [768, 346] width 129 height 36
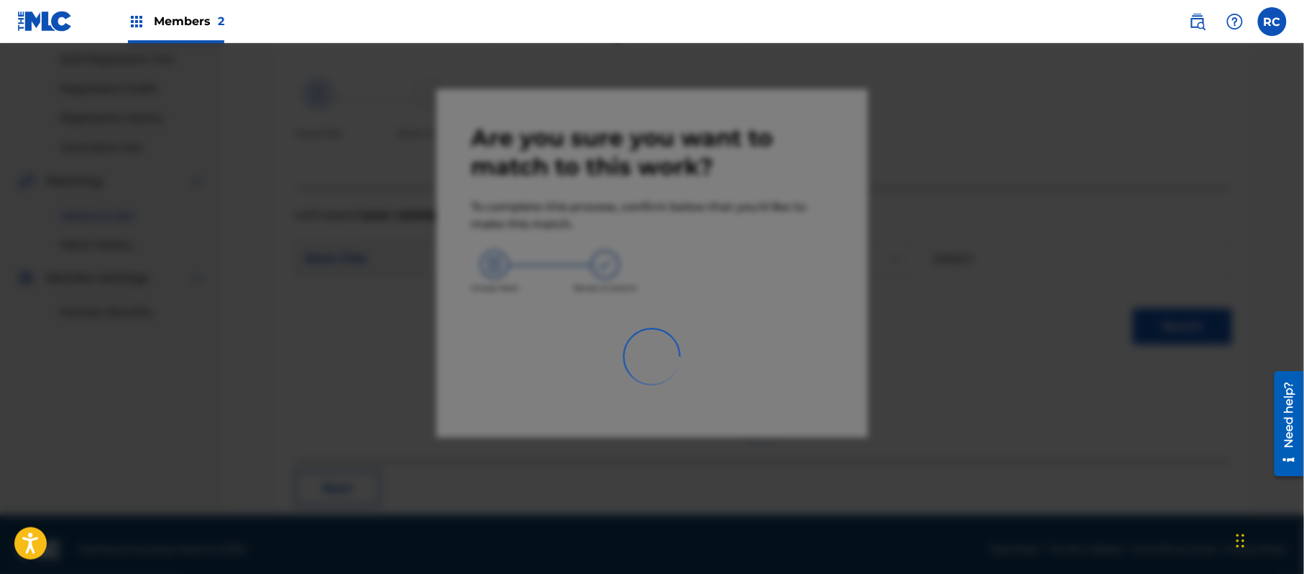
scroll to position [57, 0]
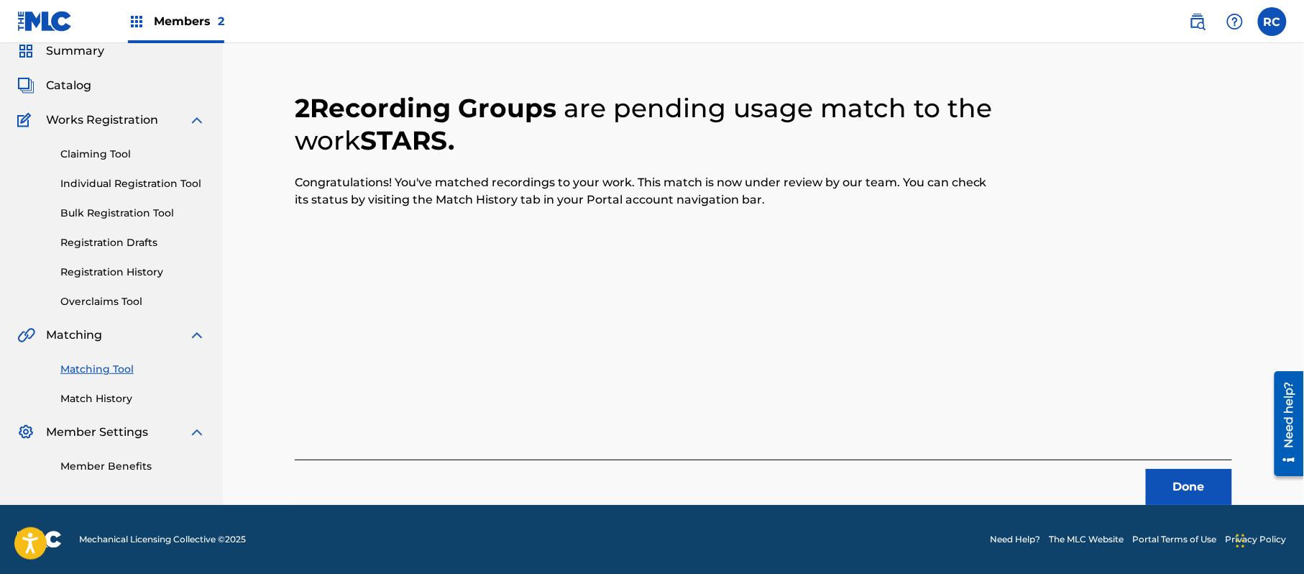
click at [1179, 479] on button "Done" at bounding box center [1189, 487] width 86 height 36
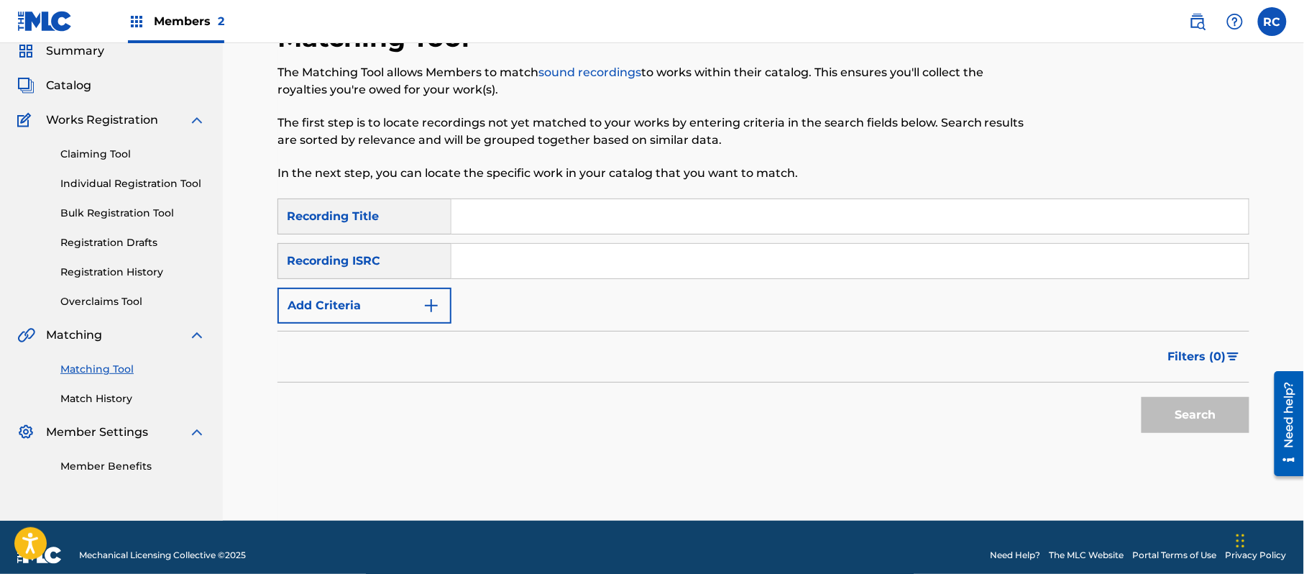
click at [599, 269] on input "Search Form" at bounding box center [849, 261] width 797 height 34
type input "JPZ920907427"
drag, startPoint x: 1205, startPoint y: 410, endPoint x: 1022, endPoint y: 382, distance: 184.6
click at [1203, 411] on button "Search" at bounding box center [1195, 415] width 108 height 36
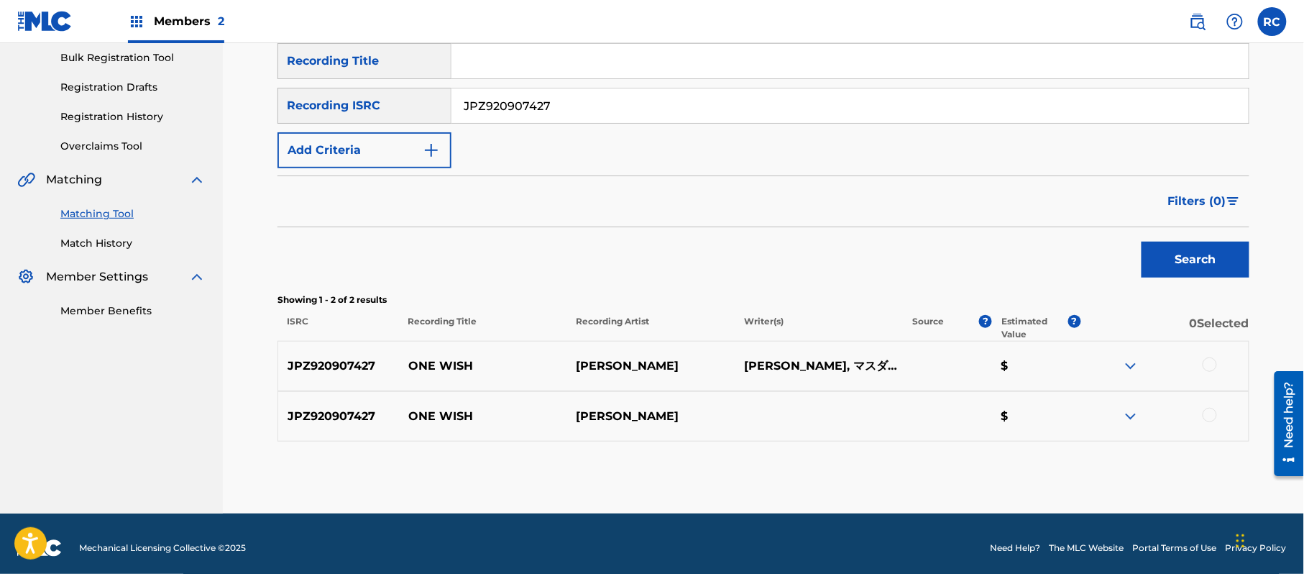
scroll to position [221, 0]
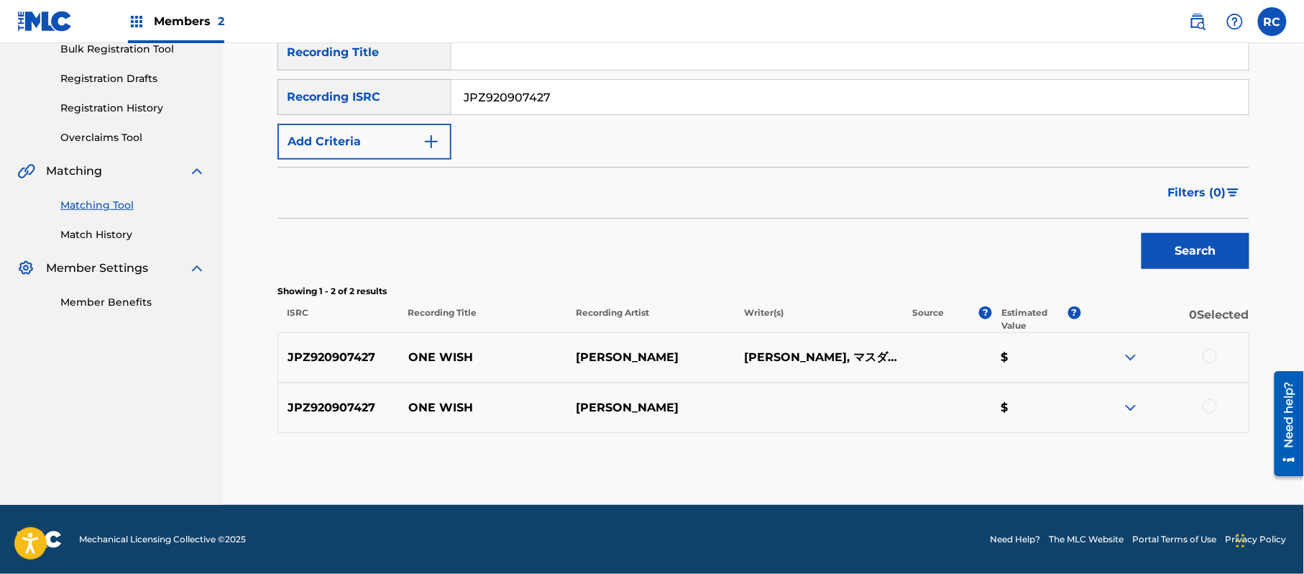
drag, startPoint x: 1215, startPoint y: 356, endPoint x: 1212, endPoint y: 388, distance: 31.8
click at [1214, 356] on div at bounding box center [1209, 356] width 14 height 14
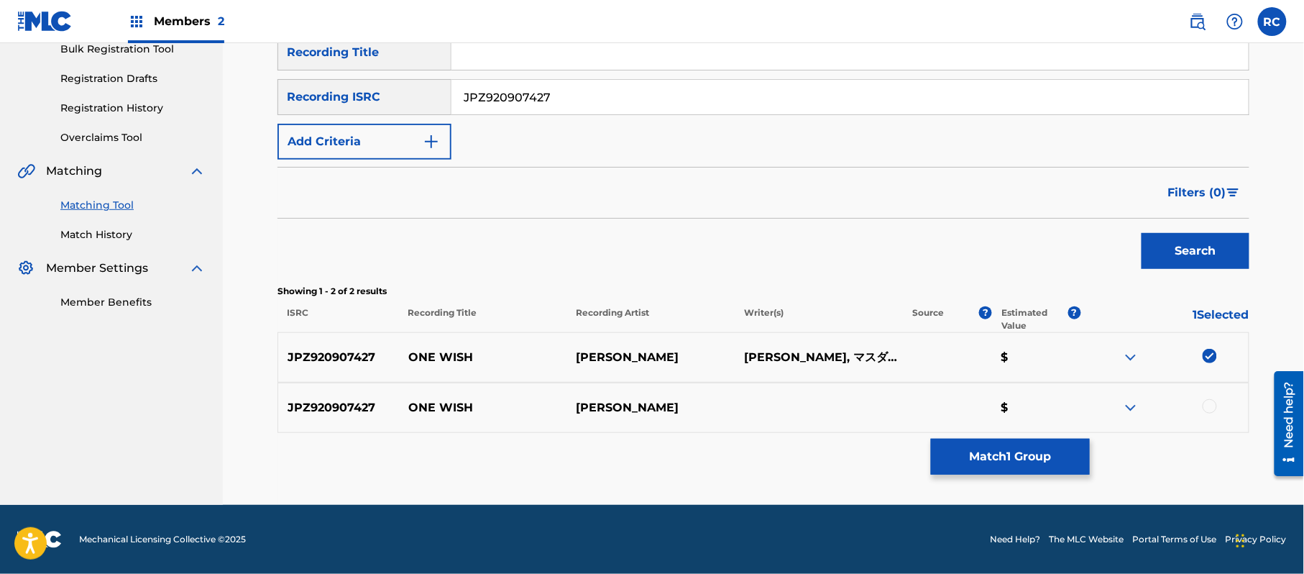
click at [1211, 404] on div at bounding box center [1209, 406] width 14 height 14
click at [1016, 457] on button "Match 2 Groups" at bounding box center [1010, 456] width 159 height 36
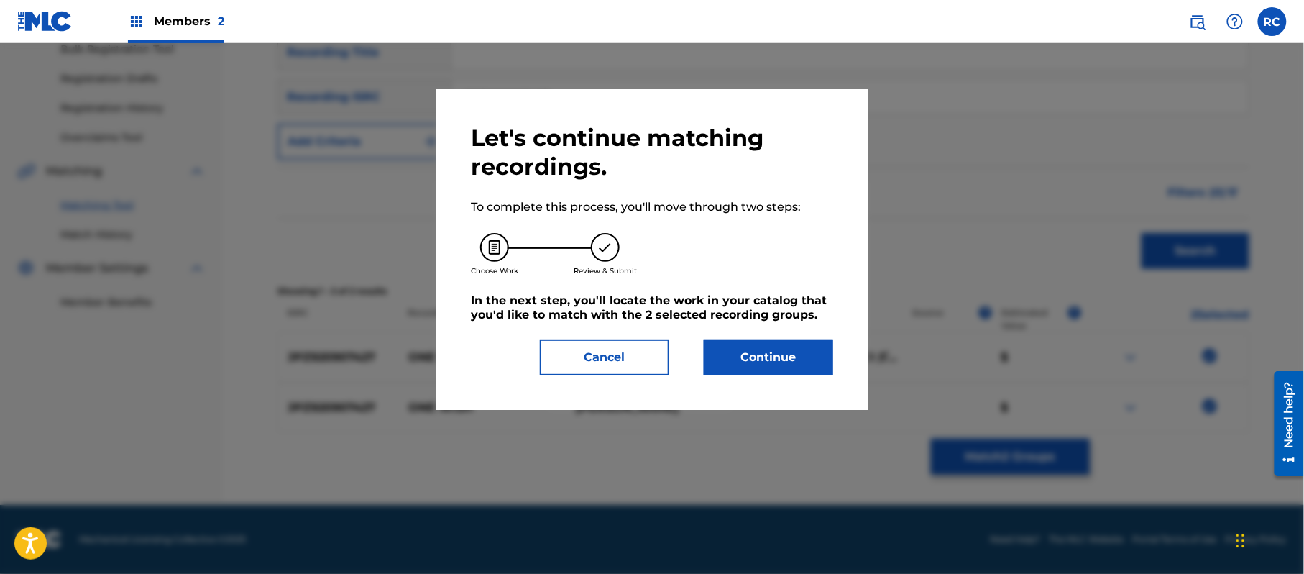
click at [788, 359] on button "Continue" at bounding box center [768, 357] width 129 height 36
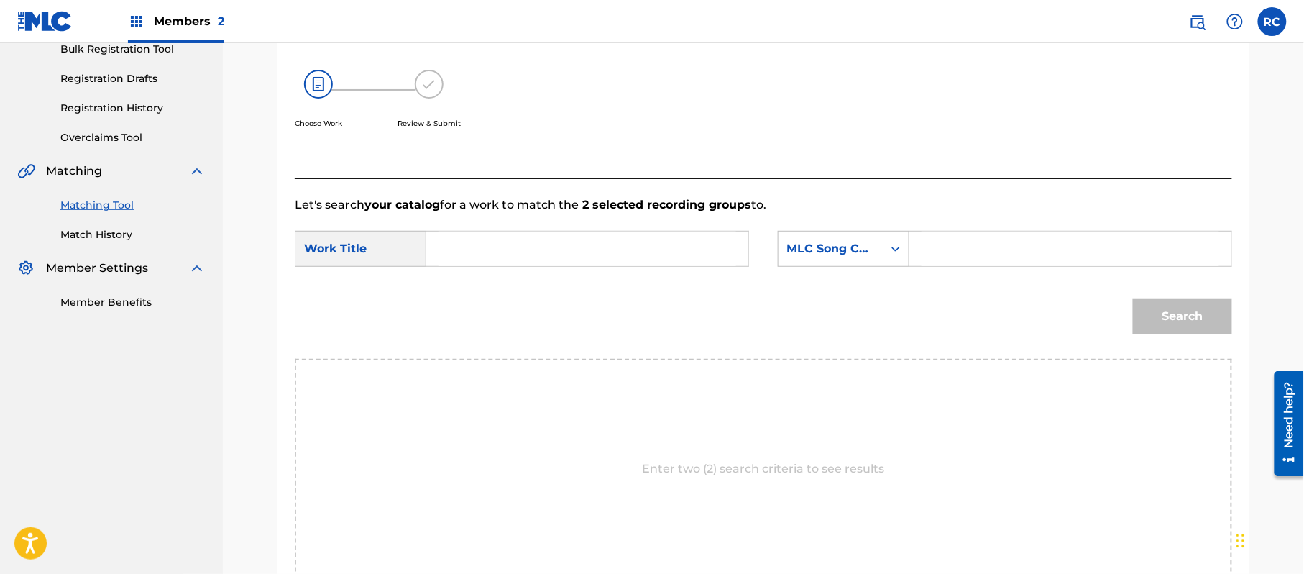
click at [522, 266] on div "Search Form" at bounding box center [587, 249] width 323 height 36
click at [513, 249] on input "Search Form" at bounding box center [587, 248] width 298 height 34
click at [538, 245] on input "One Wish OM2WHE" at bounding box center [587, 248] width 298 height 34
type input "One Wish"
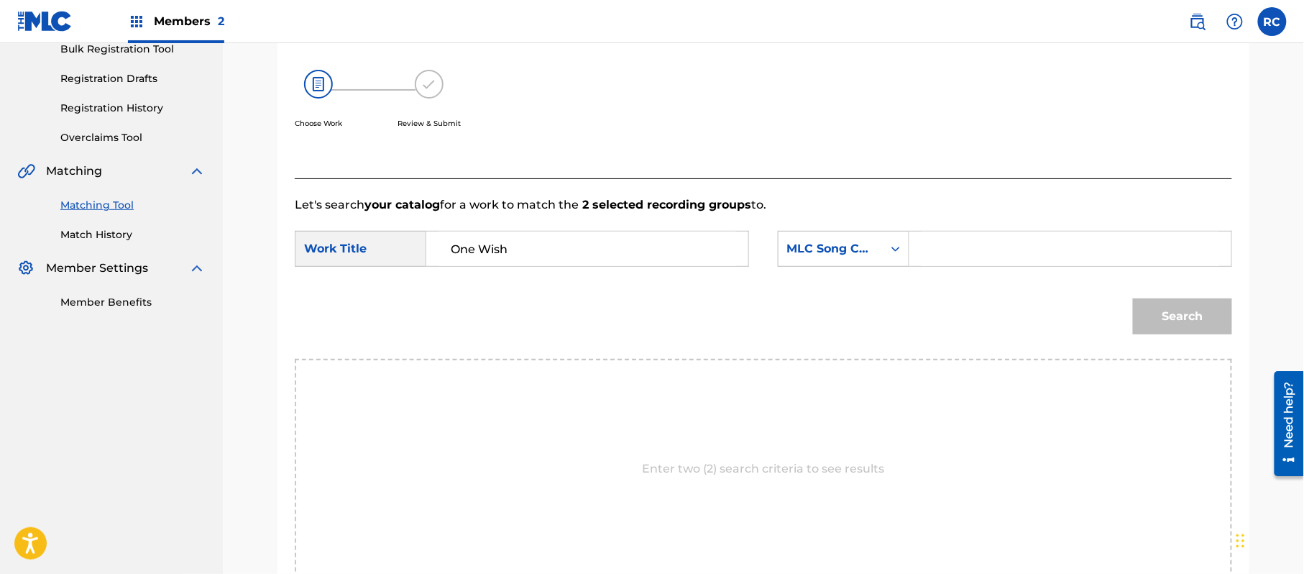
click at [944, 246] on input "Search Form" at bounding box center [1070, 248] width 298 height 34
type input "OM2WHE"
click at [1180, 312] on button "Search" at bounding box center [1182, 316] width 99 height 36
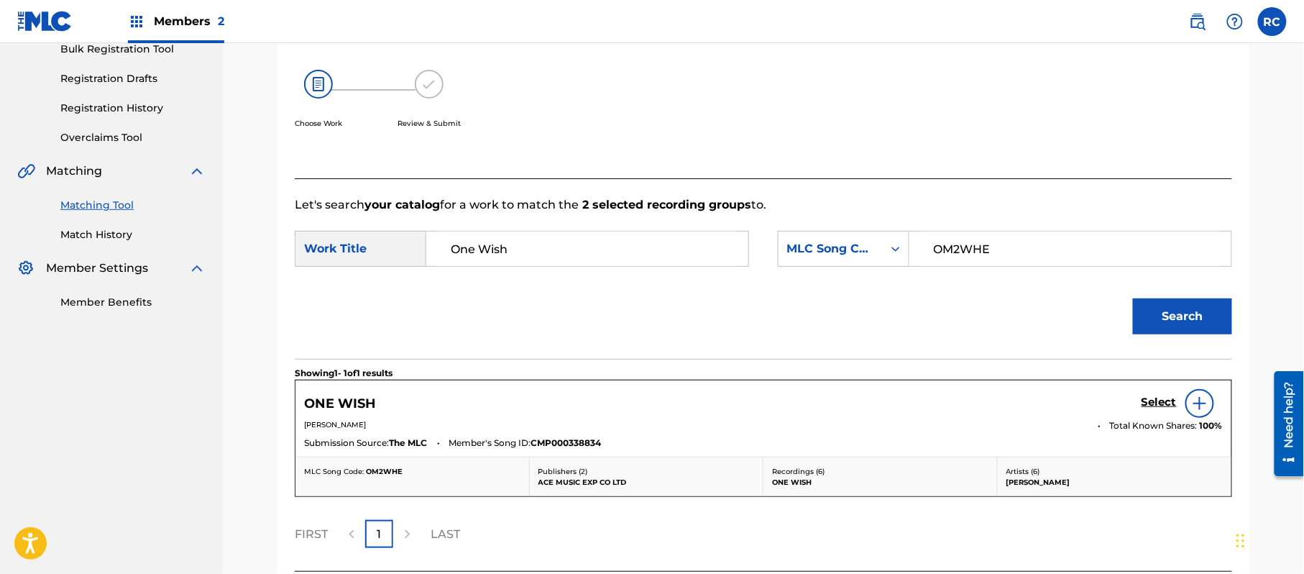
click at [1151, 403] on h5 "Select" at bounding box center [1158, 402] width 35 height 14
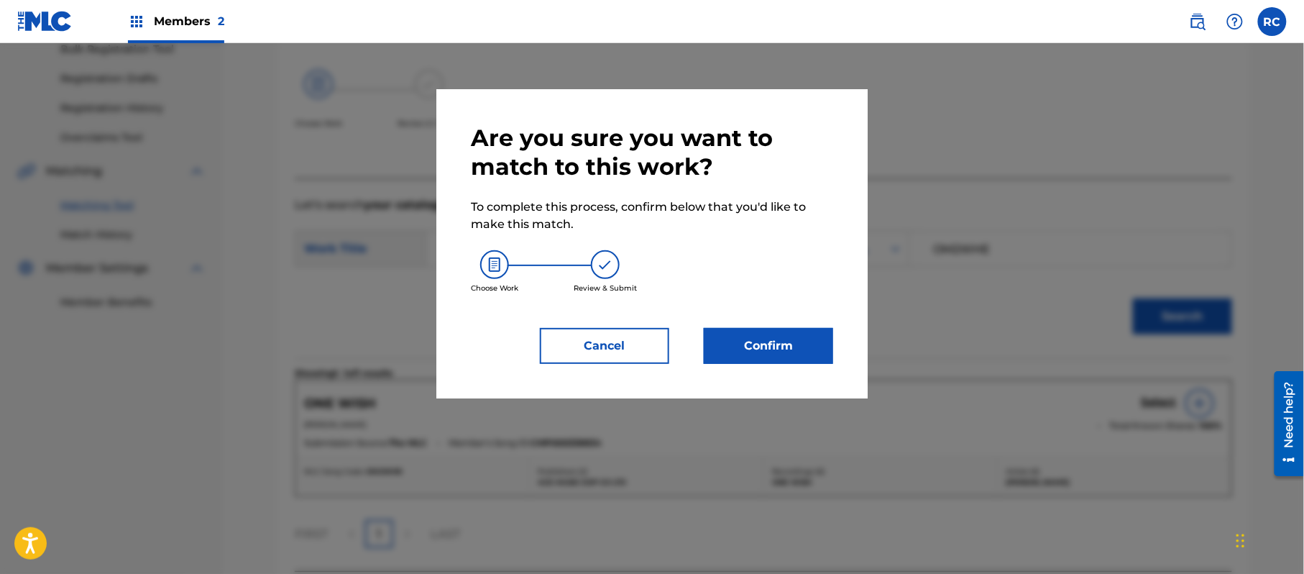
click at [781, 345] on button "Confirm" at bounding box center [768, 346] width 129 height 36
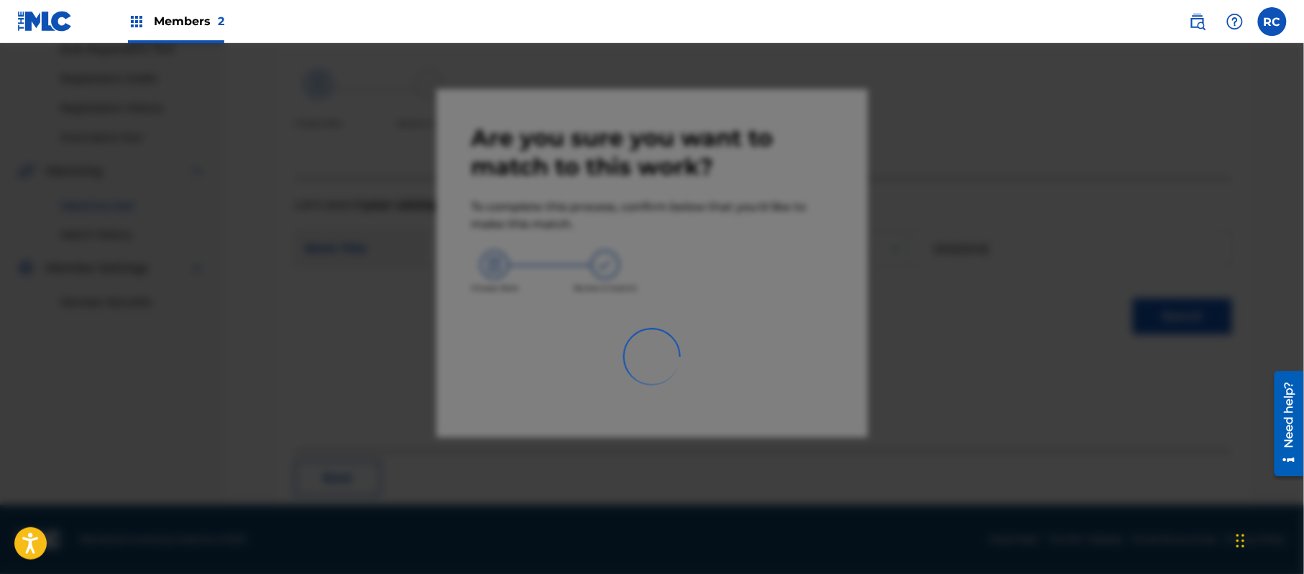
scroll to position [57, 0]
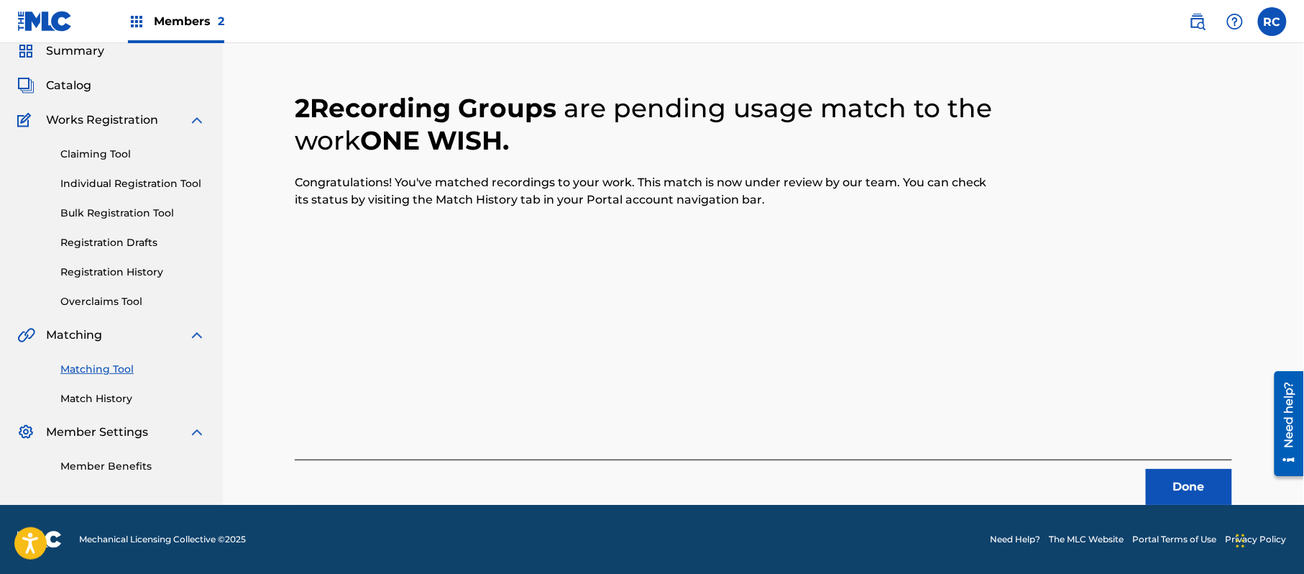
click at [1189, 480] on button "Done" at bounding box center [1189, 487] width 86 height 36
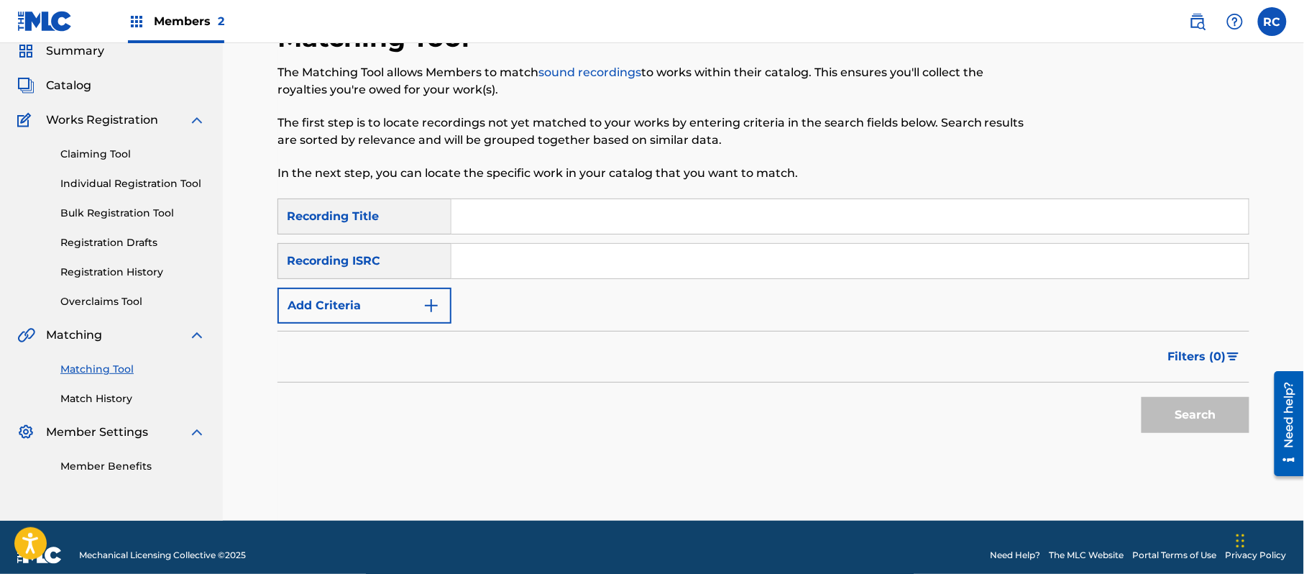
click at [535, 270] on input "Search Form" at bounding box center [849, 261] width 797 height 34
type input "JPZ920907428"
click at [1179, 425] on button "Search" at bounding box center [1195, 415] width 108 height 36
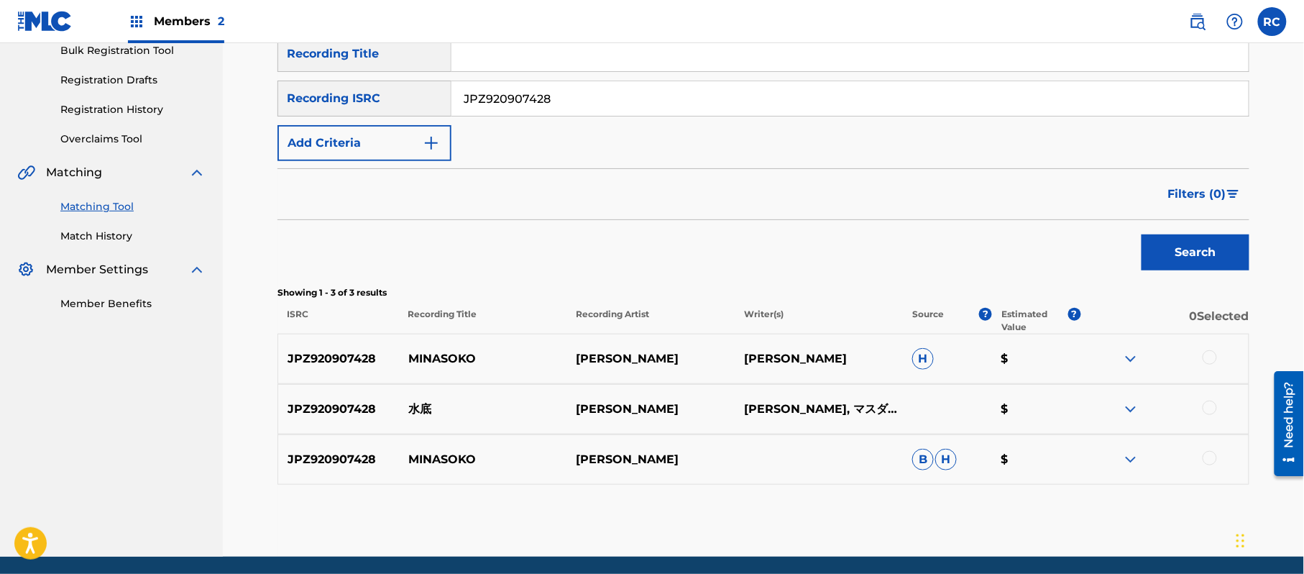
scroll to position [272, 0]
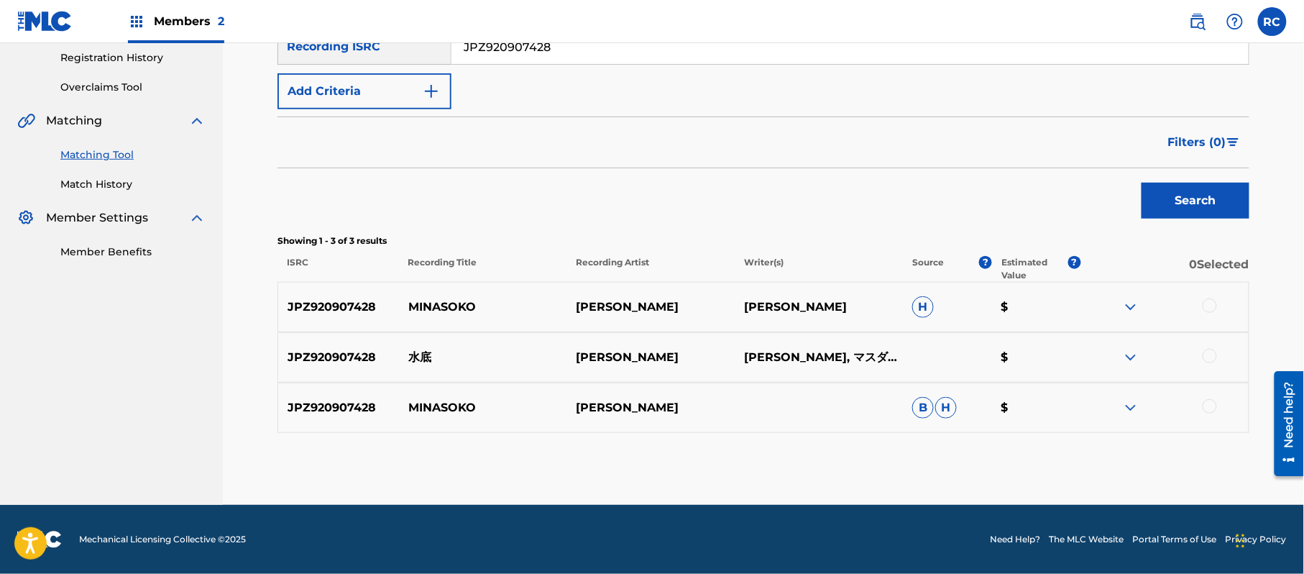
click at [1202, 303] on div at bounding box center [1209, 305] width 14 height 14
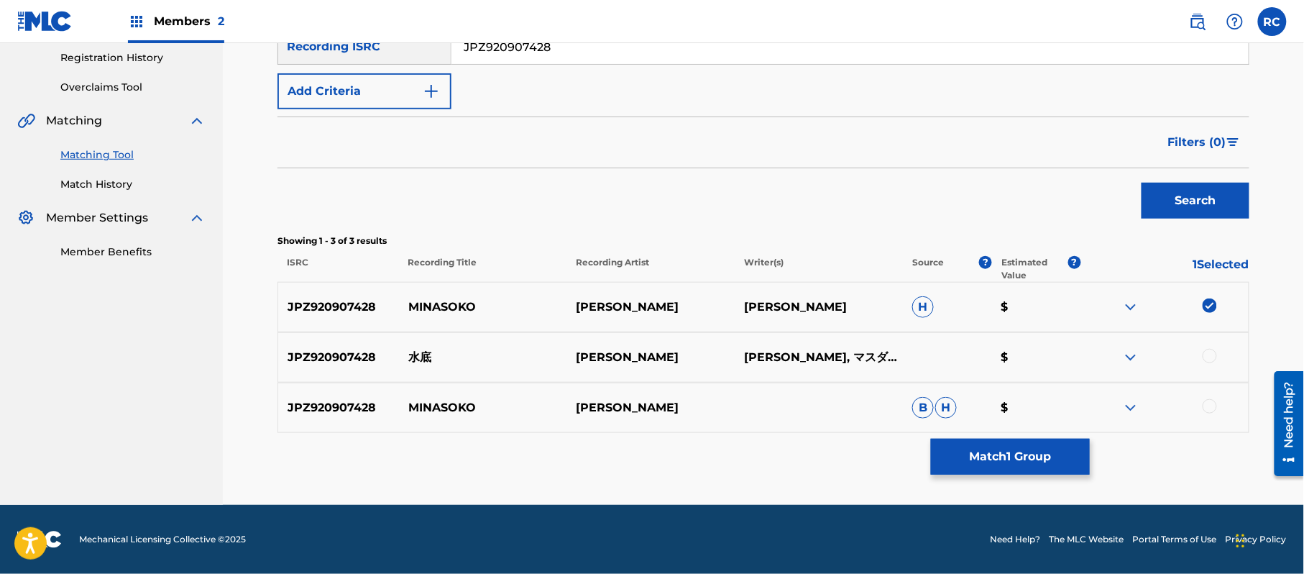
click at [1208, 359] on div at bounding box center [1209, 356] width 14 height 14
click at [1212, 405] on div at bounding box center [1209, 406] width 14 height 14
click at [1206, 305] on img at bounding box center [1209, 305] width 14 height 14
click at [1208, 406] on img at bounding box center [1209, 406] width 14 height 14
drag, startPoint x: 443, startPoint y: 362, endPoint x: 401, endPoint y: 368, distance: 42.8
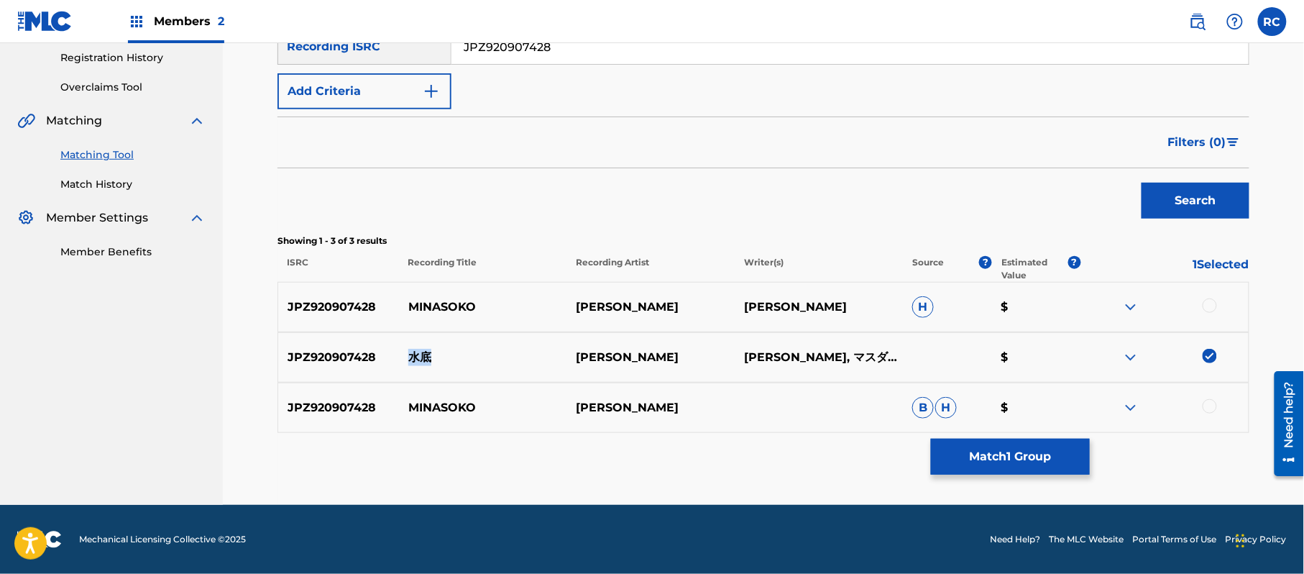
click at [401, 368] on div "JPZ920907428 水底 [PERSON_NAME], マスダタケシ, [PERSON_NAME] $" at bounding box center [763, 357] width 972 height 50
copy p "水底"
click at [1016, 457] on button "Match 1 Group" at bounding box center [1010, 456] width 159 height 36
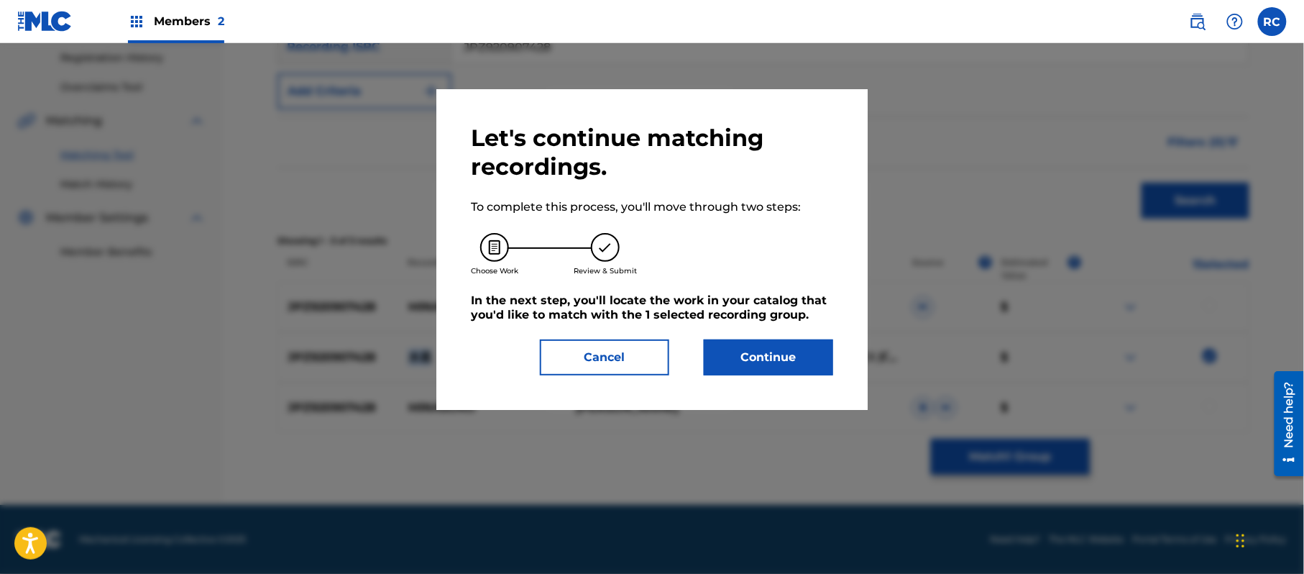
click at [769, 365] on button "Continue" at bounding box center [768, 357] width 129 height 36
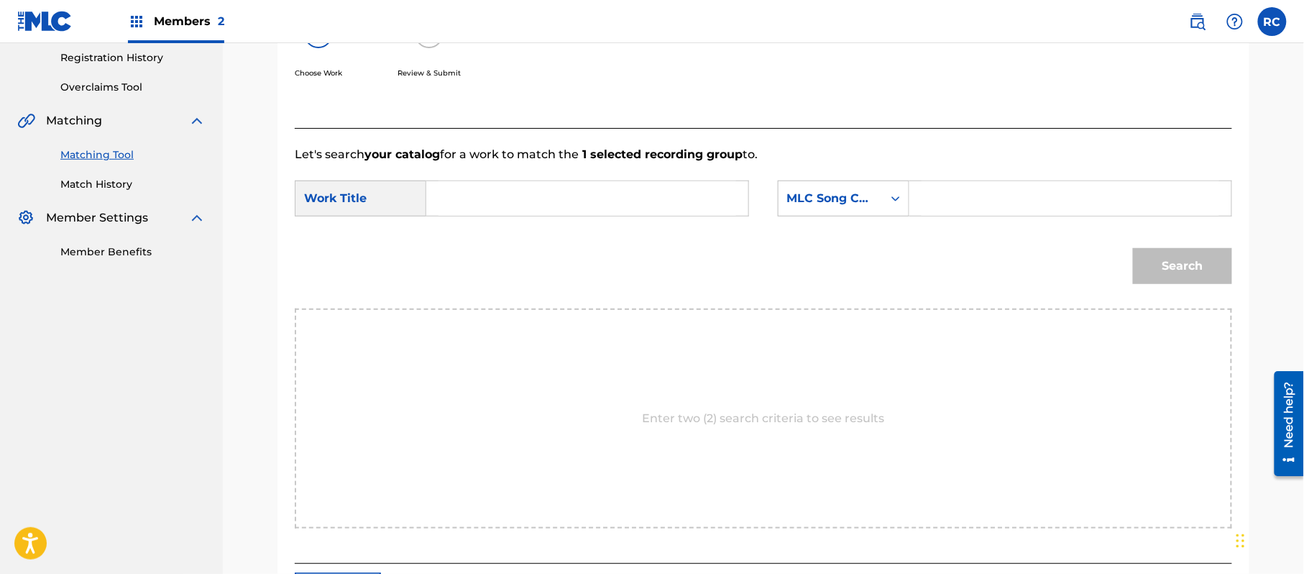
click at [504, 202] on input "Search Form" at bounding box center [587, 198] width 298 height 34
click at [515, 200] on input "Suitei S70H52" at bounding box center [587, 198] width 298 height 34
type input "Suitei"
drag, startPoint x: 988, startPoint y: 205, endPoint x: 1018, endPoint y: 216, distance: 32.1
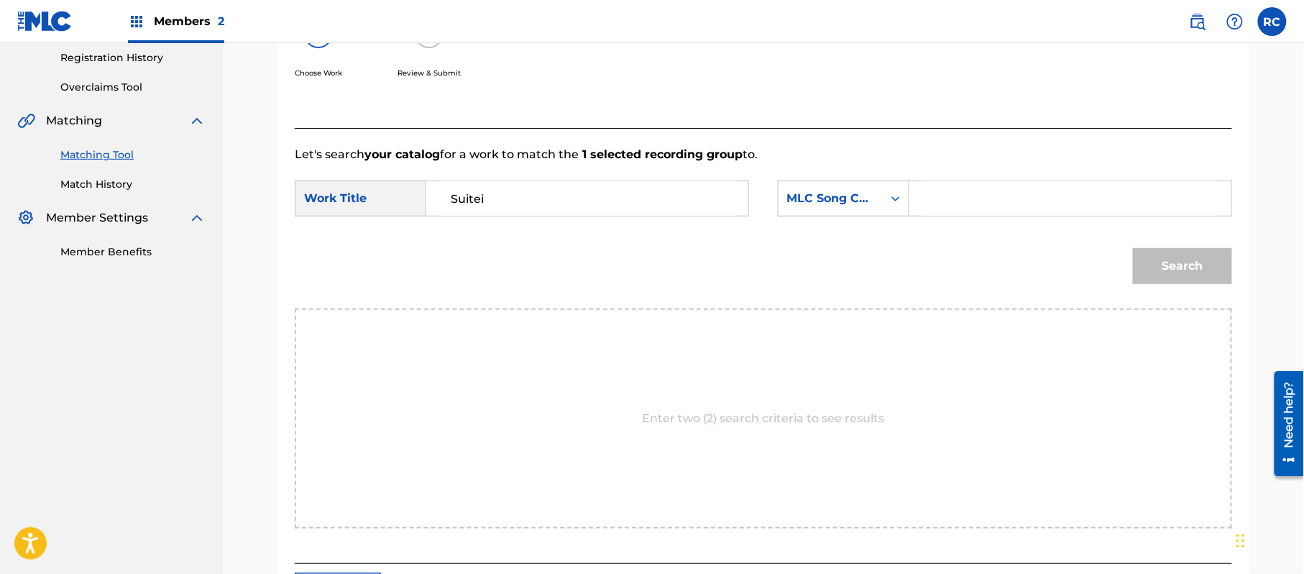
click at [988, 205] on input "Search Form" at bounding box center [1070, 198] width 298 height 34
type input "S70H52"
click at [1186, 277] on button "Search" at bounding box center [1182, 266] width 99 height 36
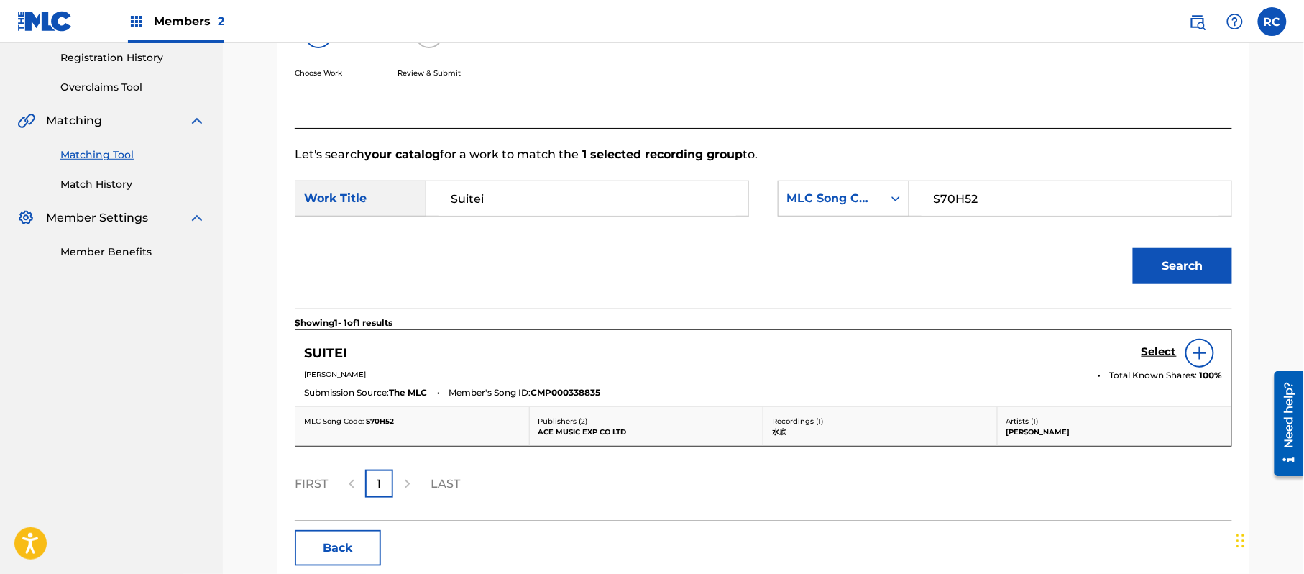
click at [1148, 355] on h5 "Select" at bounding box center [1158, 352] width 35 height 14
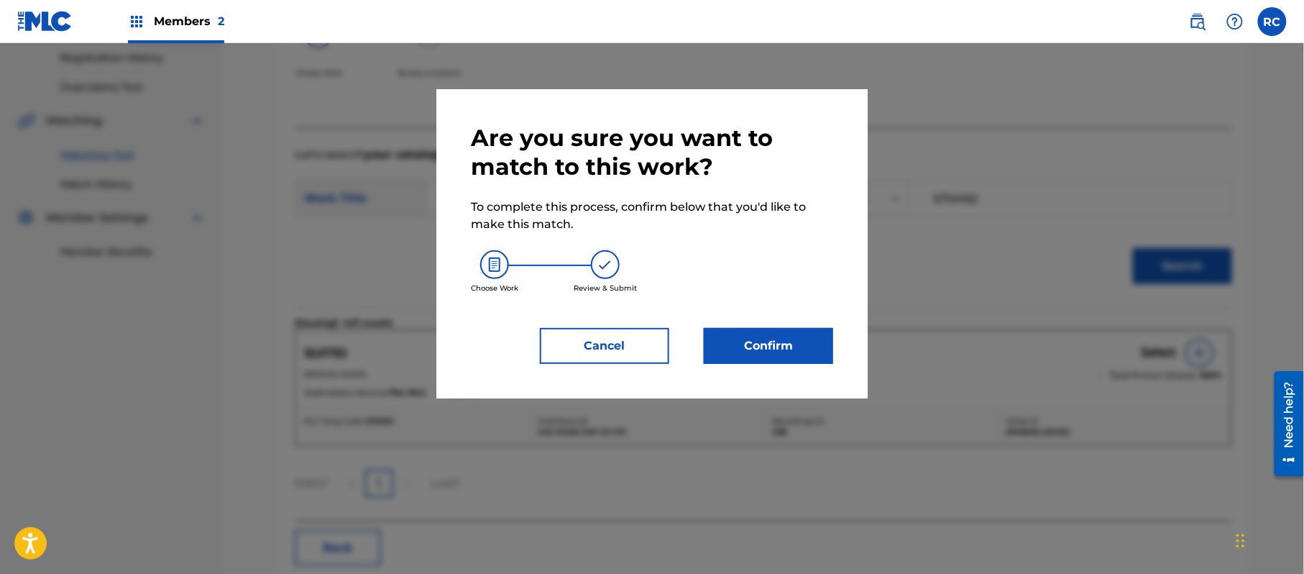
click at [796, 339] on button "Confirm" at bounding box center [768, 346] width 129 height 36
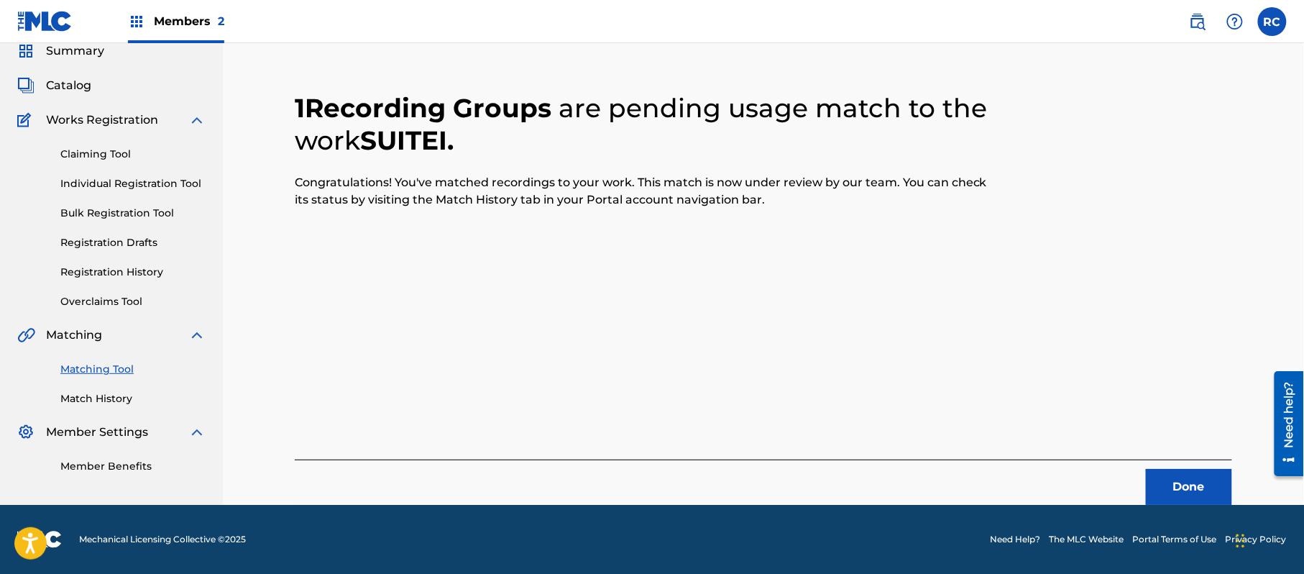
scroll to position [57, 0]
click at [1176, 489] on button "Done" at bounding box center [1189, 487] width 86 height 36
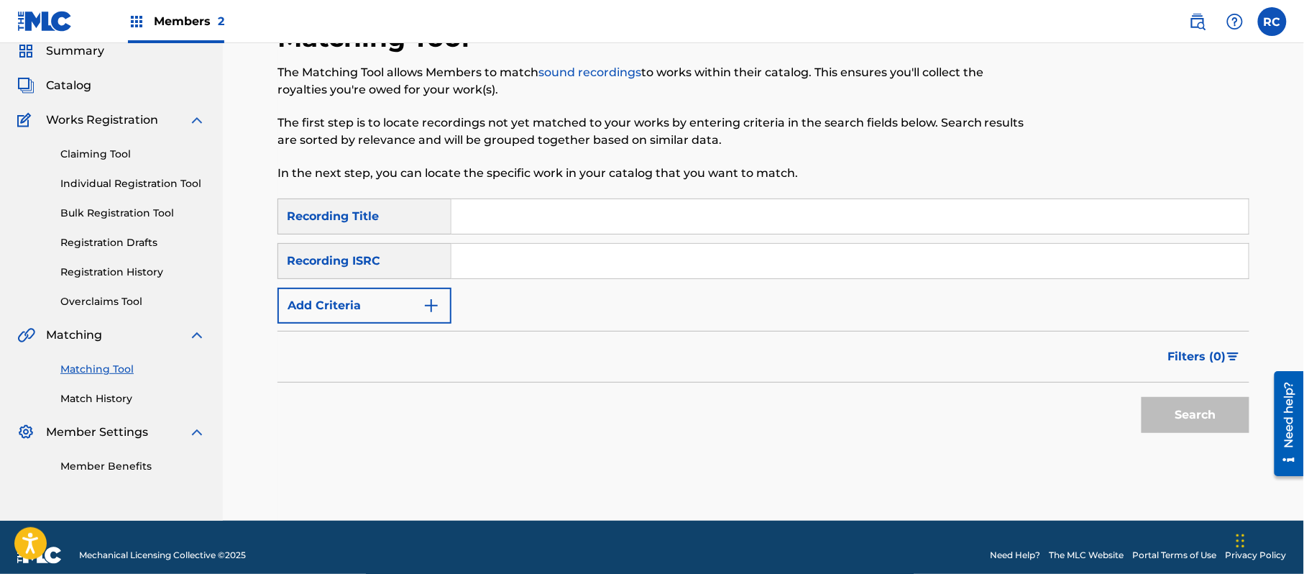
click at [526, 262] on input "Search Form" at bounding box center [849, 261] width 797 height 34
type input "QM4TX2101531"
click at [1163, 407] on button "Search" at bounding box center [1195, 415] width 108 height 36
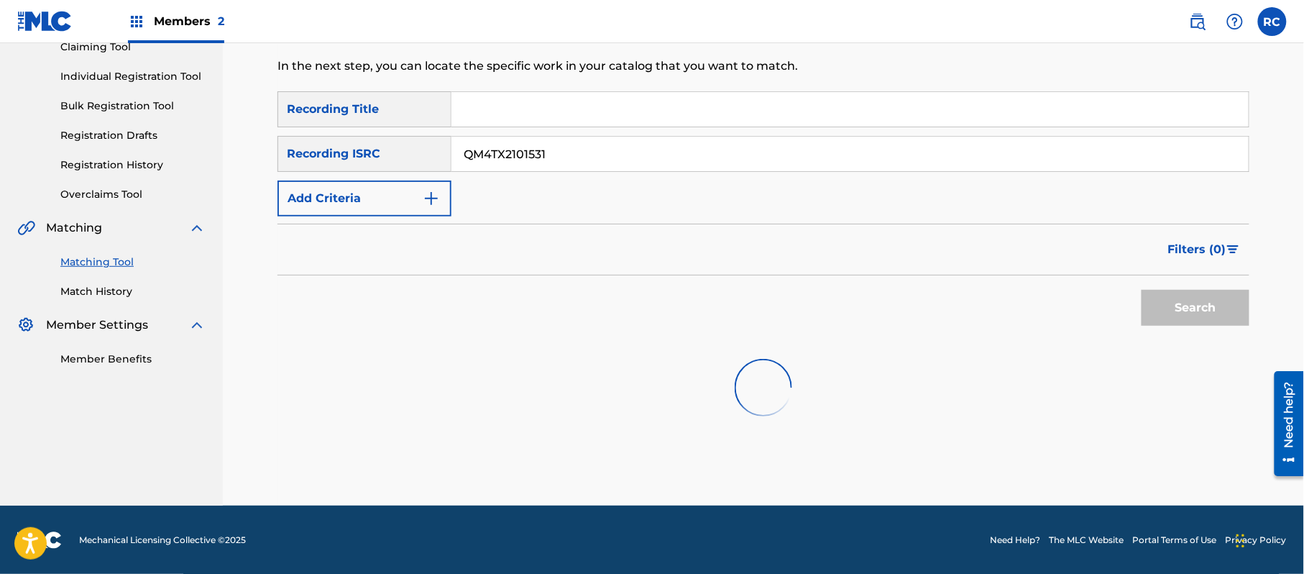
scroll to position [165, 0]
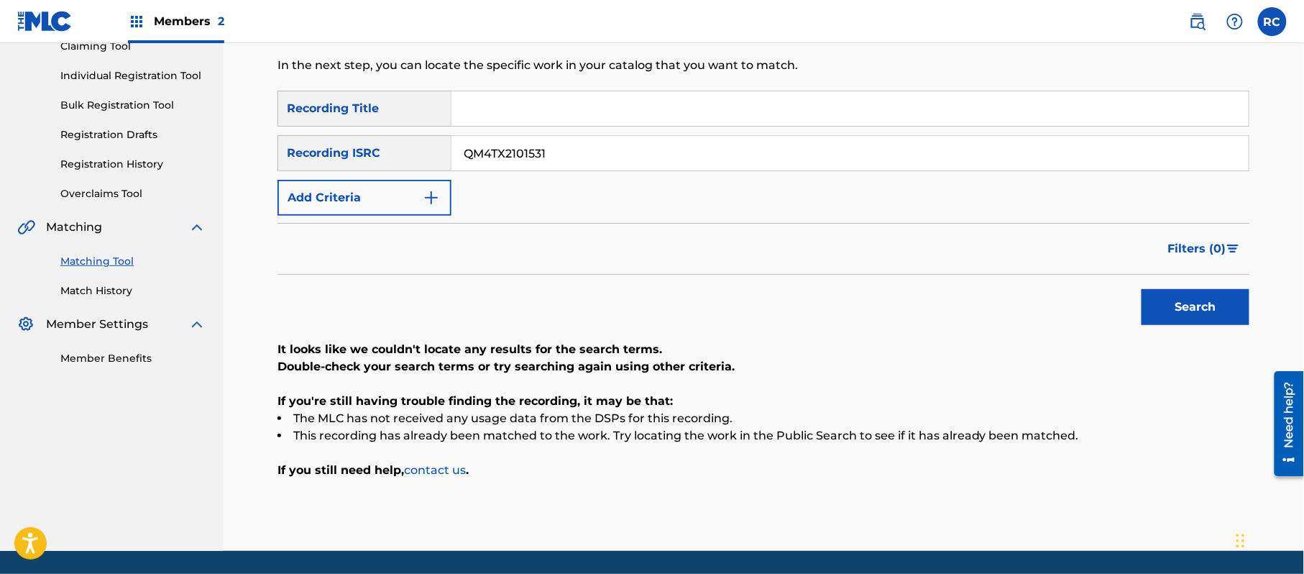
click at [547, 101] on input "Search Form" at bounding box center [849, 108] width 797 height 34
drag, startPoint x: 510, startPoint y: 106, endPoint x: 634, endPoint y: 121, distance: 124.5
click at [634, 121] on input "Nine July [PERSON_NAME]" at bounding box center [849, 108] width 797 height 34
type input "Nine"
drag, startPoint x: 586, startPoint y: 158, endPoint x: 426, endPoint y: 165, distance: 160.4
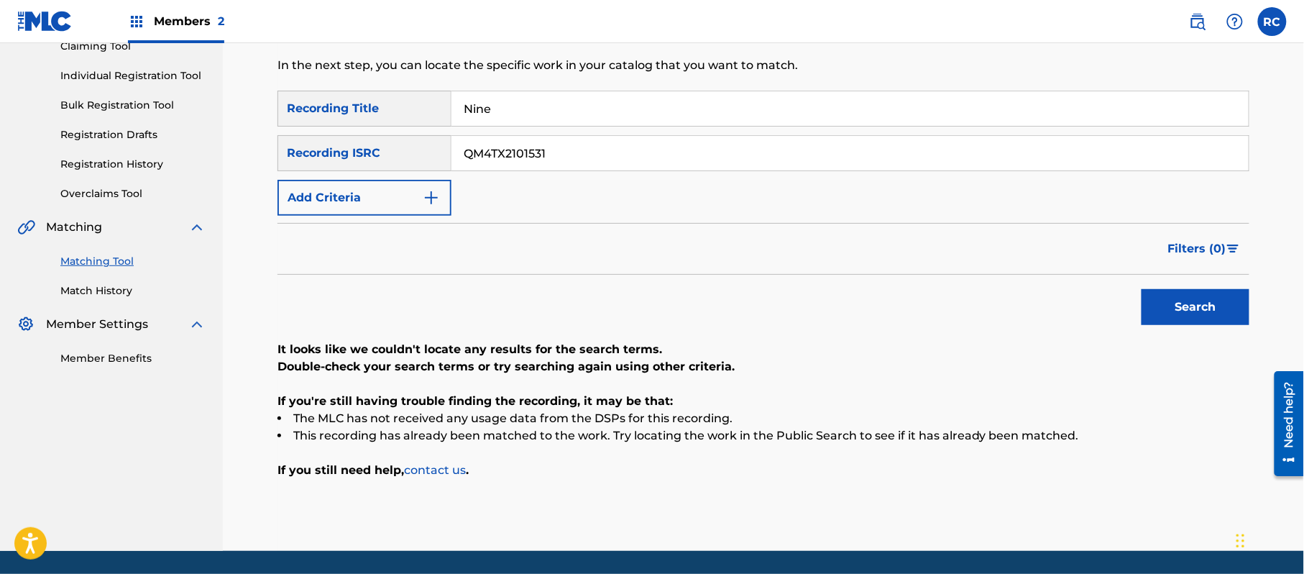
click at [426, 165] on div "SearchWithCriteriaf709a915-d5c5-4abc-9821-2862732e2c2c Recording ISRC QM4TX2101…" at bounding box center [763, 153] width 972 height 36
click at [391, 199] on button "Add Criteria" at bounding box center [364, 198] width 174 height 36
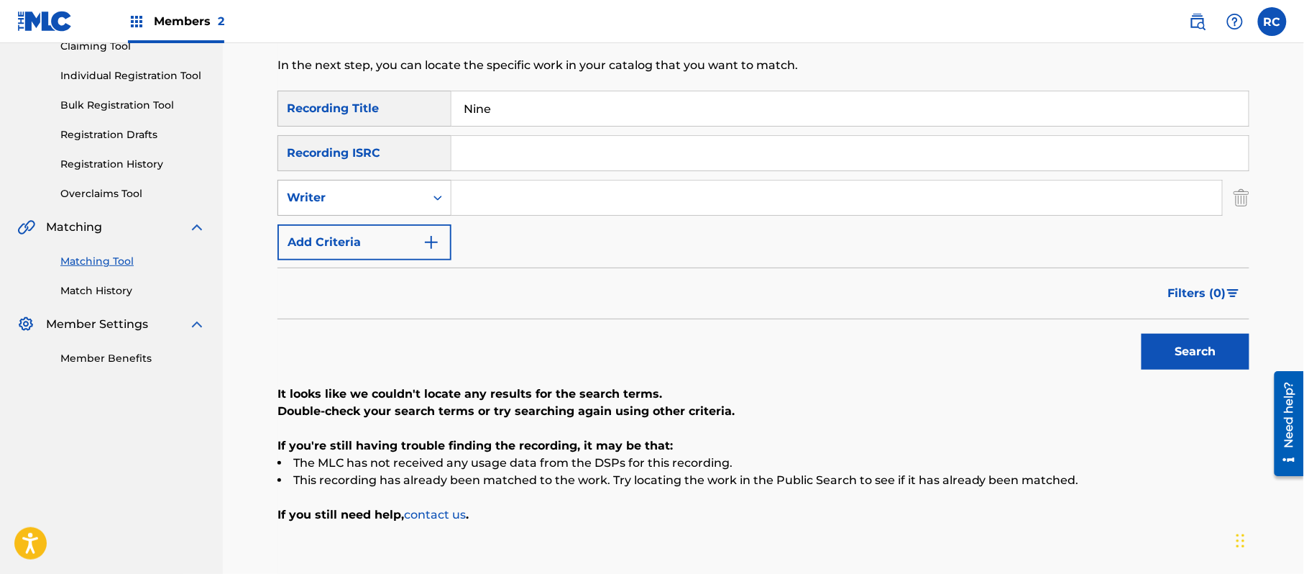
click at [383, 205] on div "Writer" at bounding box center [351, 197] width 129 height 17
click at [367, 240] on div "Recording Artist" at bounding box center [364, 234] width 172 height 36
click at [505, 190] on input "Search Form" at bounding box center [836, 197] width 770 height 34
type input "July [PERSON_NAME]"
click at [1177, 349] on button "Search" at bounding box center [1195, 351] width 108 height 36
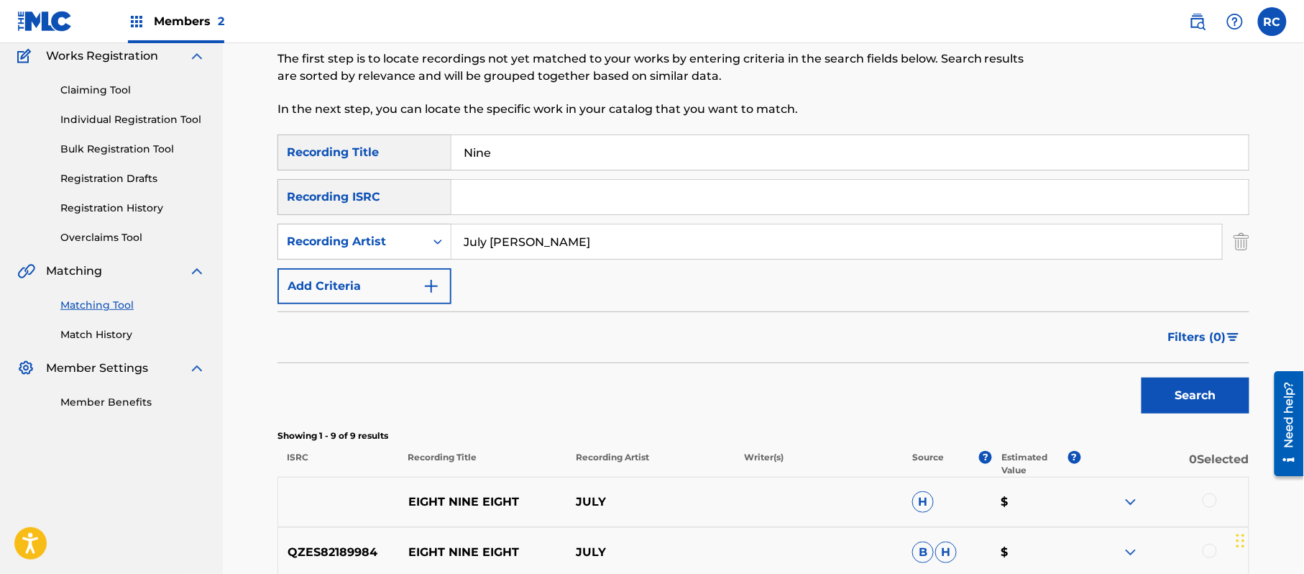
scroll to position [43, 0]
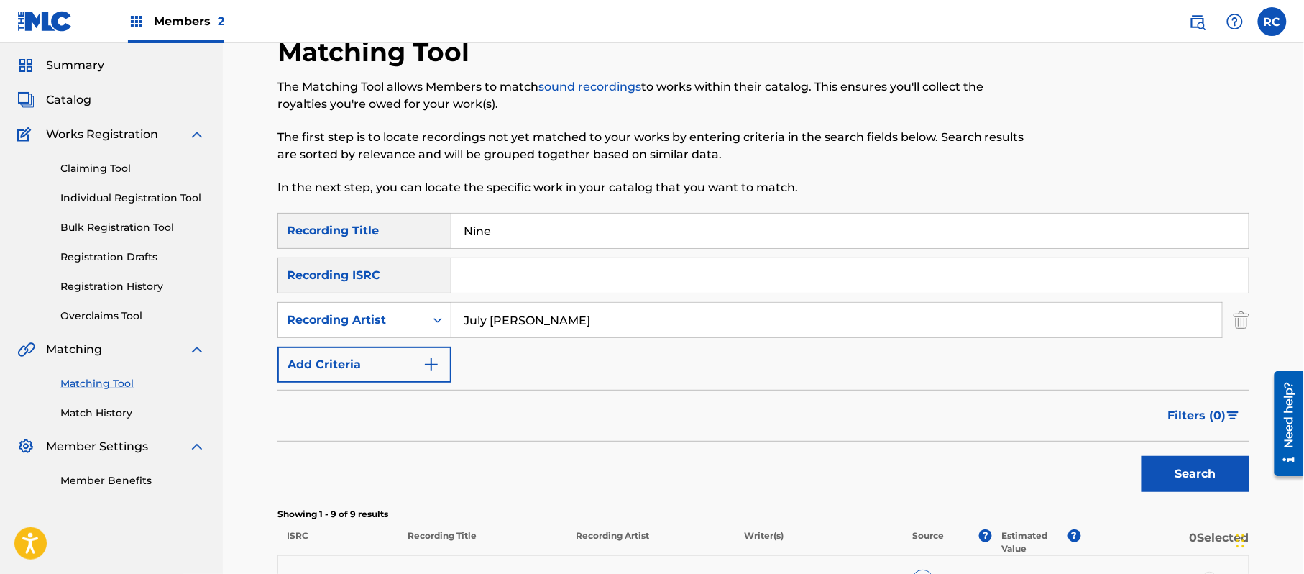
click at [535, 280] on input "Search Form" at bounding box center [849, 275] width 797 height 34
type input "QM7282029916"
drag, startPoint x: 507, startPoint y: 243, endPoint x: 410, endPoint y: 245, distance: 97.1
click at [410, 245] on div "SearchWithCriteriab7afdab4-daa6-4530-8de2-8ed51b8377af Recording Title Nine" at bounding box center [763, 231] width 972 height 36
drag, startPoint x: 561, startPoint y: 321, endPoint x: 430, endPoint y: 321, distance: 130.8
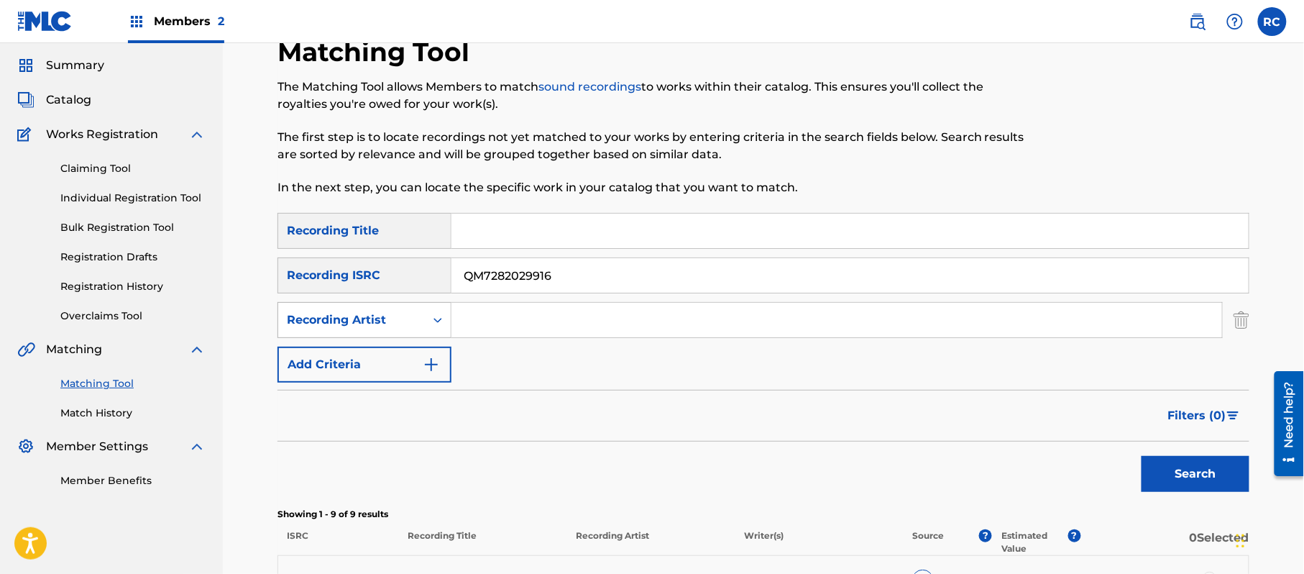
click at [430, 321] on div "SearchWithCriteria12de7c13-48e5-4131-a905-d2b0c2ccf19f Recording Artist" at bounding box center [763, 320] width 972 height 36
click at [1174, 470] on button "Search" at bounding box center [1195, 474] width 108 height 36
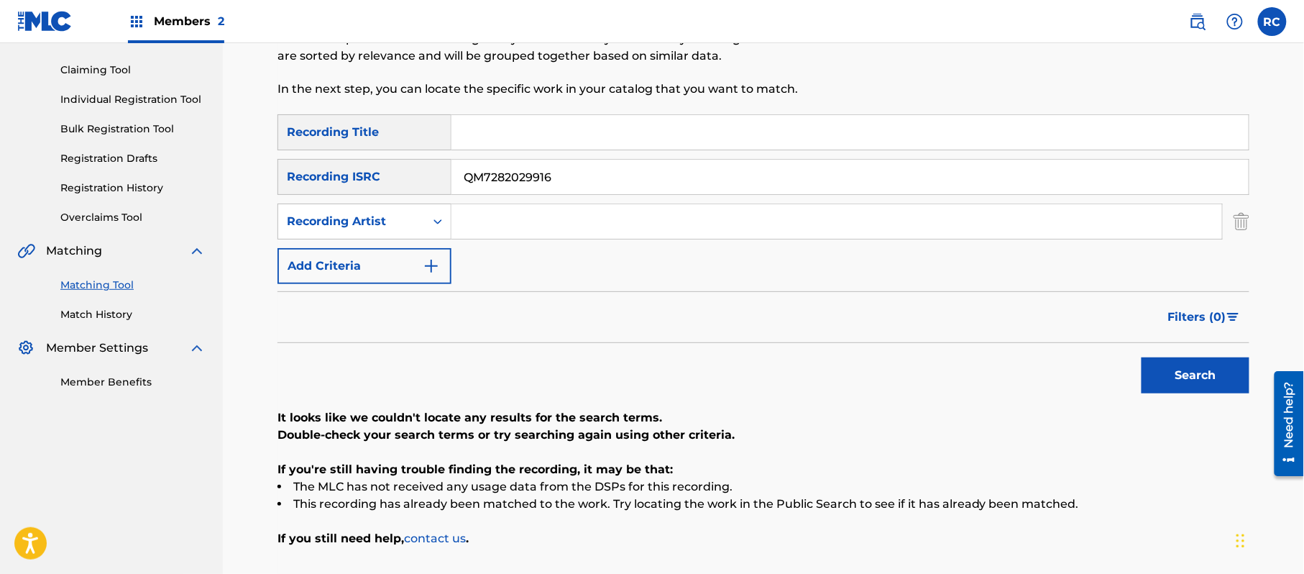
scroll to position [191, 0]
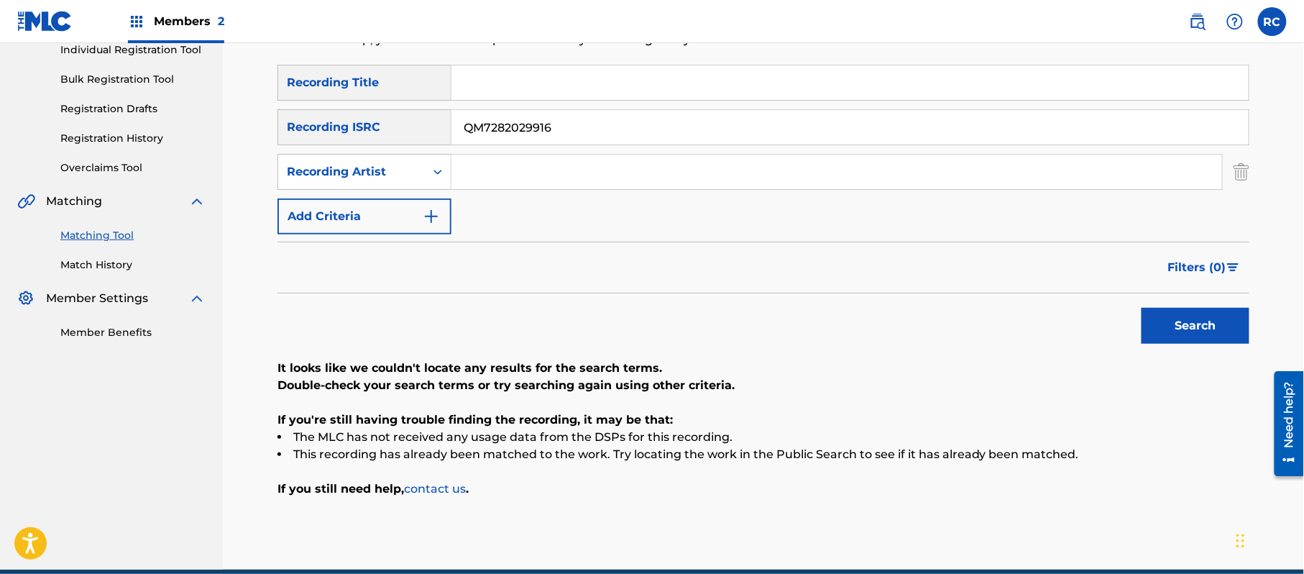
drag, startPoint x: 559, startPoint y: 137, endPoint x: 402, endPoint y: 138, distance: 156.7
click at [402, 138] on div "SearchWithCriteriaf709a915-d5c5-4abc-9821-2862732e2c2c Recording ISRC QM7282029…" at bounding box center [763, 127] width 972 height 36
type input "ITJ871700498"
click at [1172, 325] on button "Search" at bounding box center [1195, 326] width 108 height 36
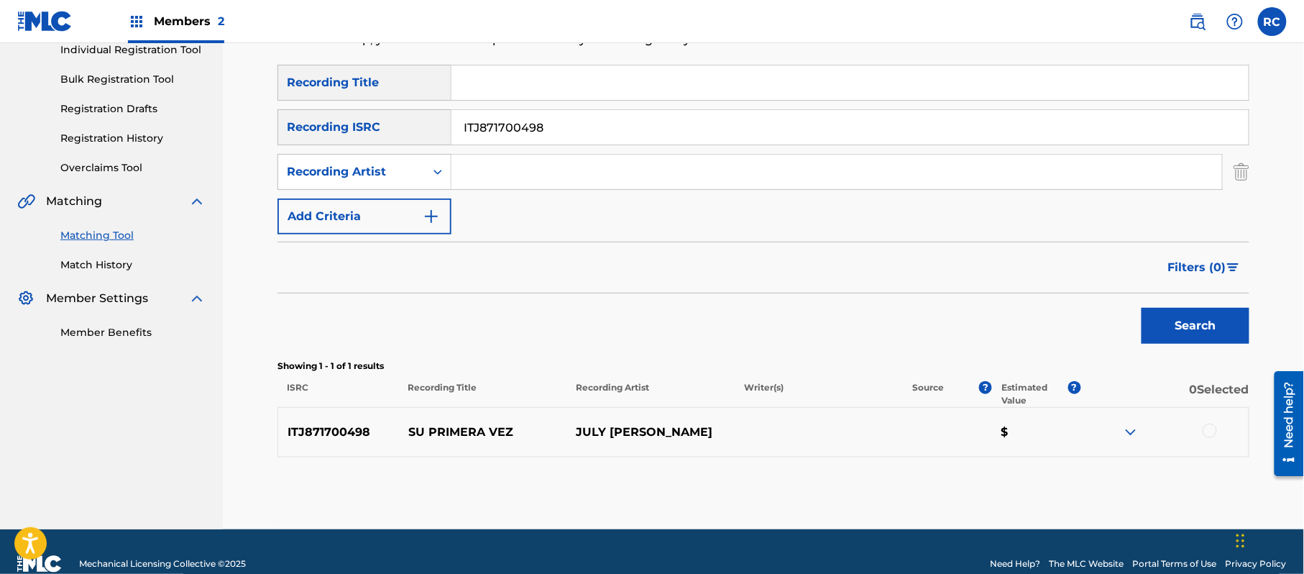
click at [1214, 424] on div at bounding box center [1209, 430] width 14 height 14
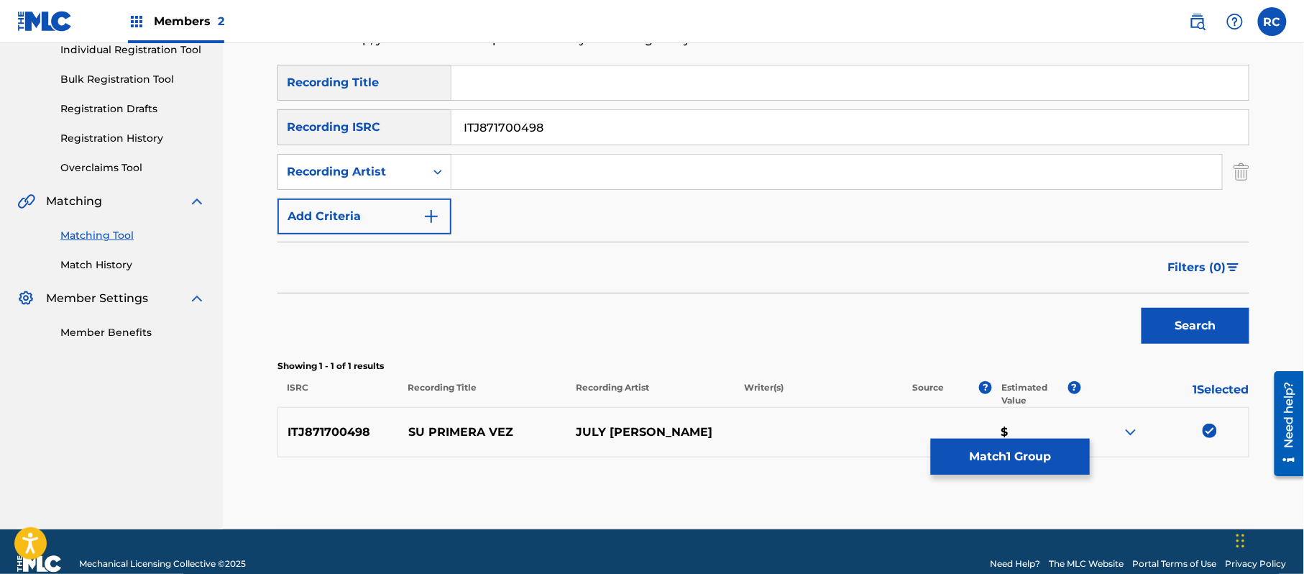
click at [1010, 459] on button "Match 1 Group" at bounding box center [1010, 456] width 159 height 36
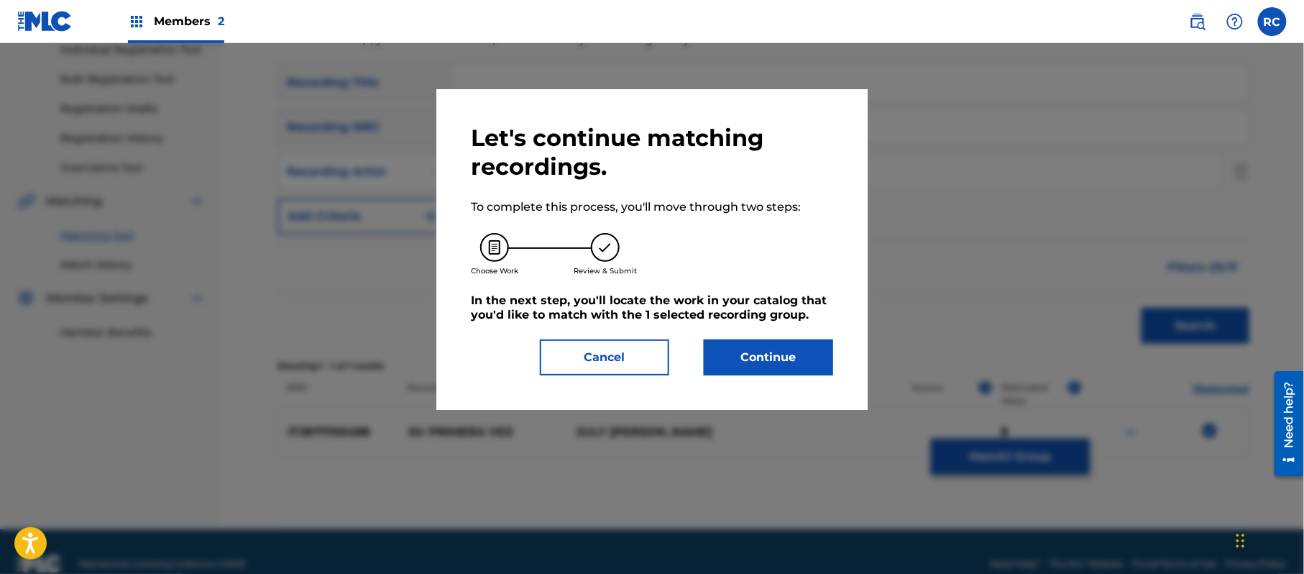
click at [740, 351] on button "Continue" at bounding box center [768, 357] width 129 height 36
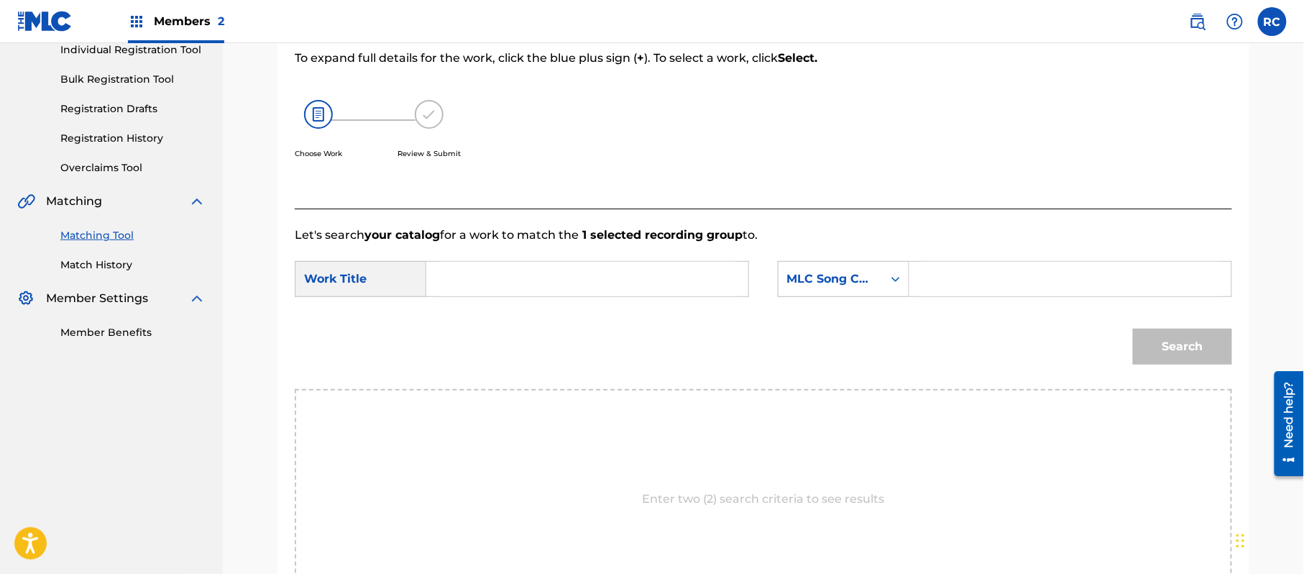
click at [670, 287] on input "Search Form" at bounding box center [587, 279] width 298 height 34
click at [573, 275] on input "Su Primera Vez SH3BWI" at bounding box center [587, 279] width 298 height 34
type input "Su Primera Vez"
drag, startPoint x: 989, startPoint y: 276, endPoint x: 1016, endPoint y: 282, distance: 28.1
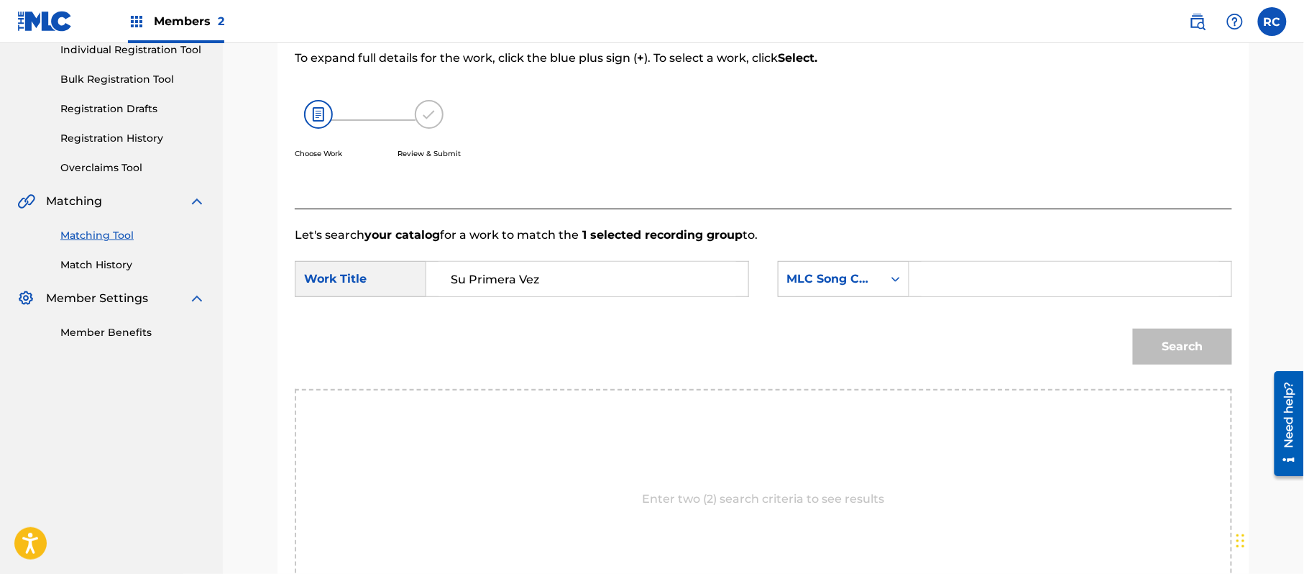
click at [989, 276] on input "Search Form" at bounding box center [1070, 279] width 298 height 34
type input "SH3BWI"
click at [1161, 339] on button "Search" at bounding box center [1182, 346] width 99 height 36
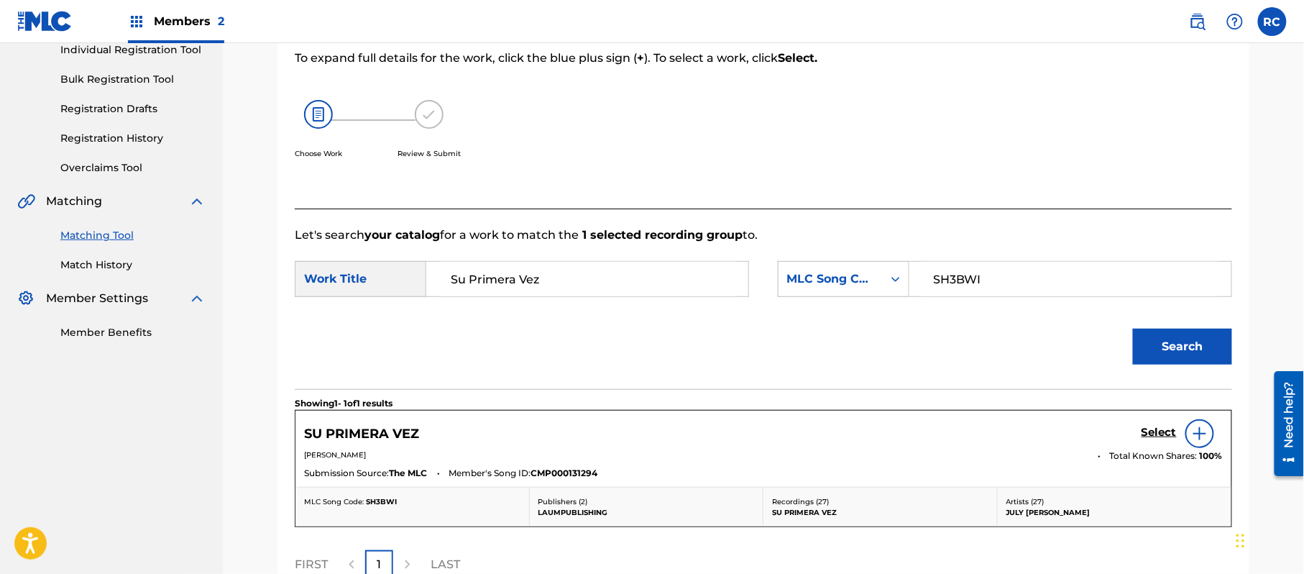
click at [1153, 438] on h5 "Select" at bounding box center [1158, 432] width 35 height 14
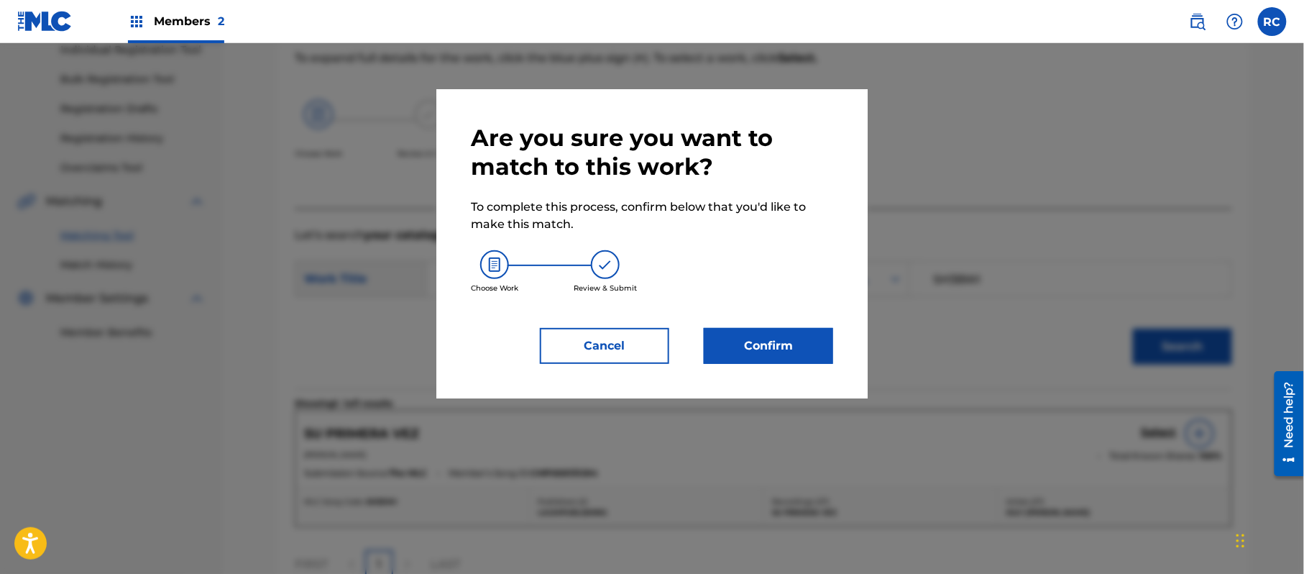
click at [795, 346] on button "Confirm" at bounding box center [768, 346] width 129 height 36
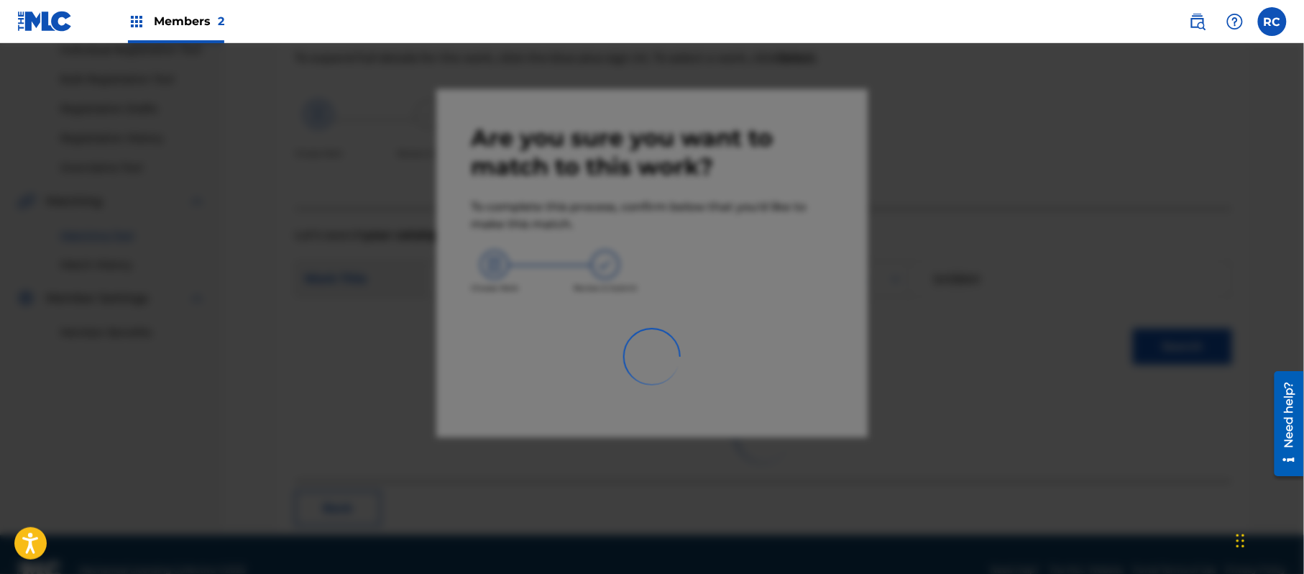
scroll to position [57, 0]
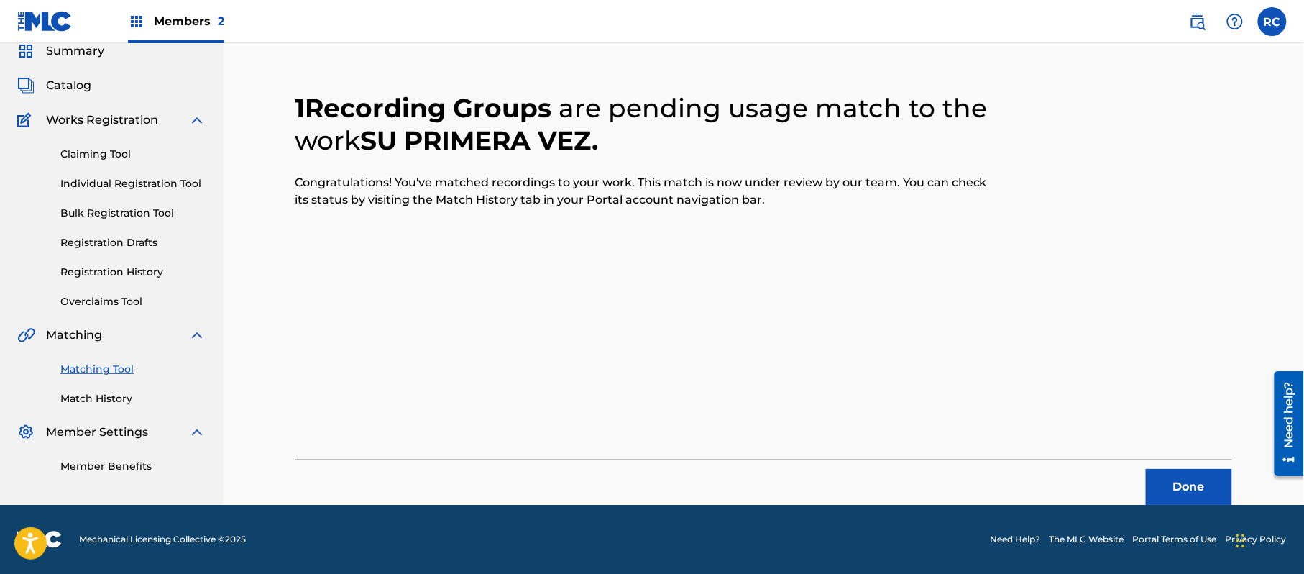
click at [1177, 490] on button "Done" at bounding box center [1189, 487] width 86 height 36
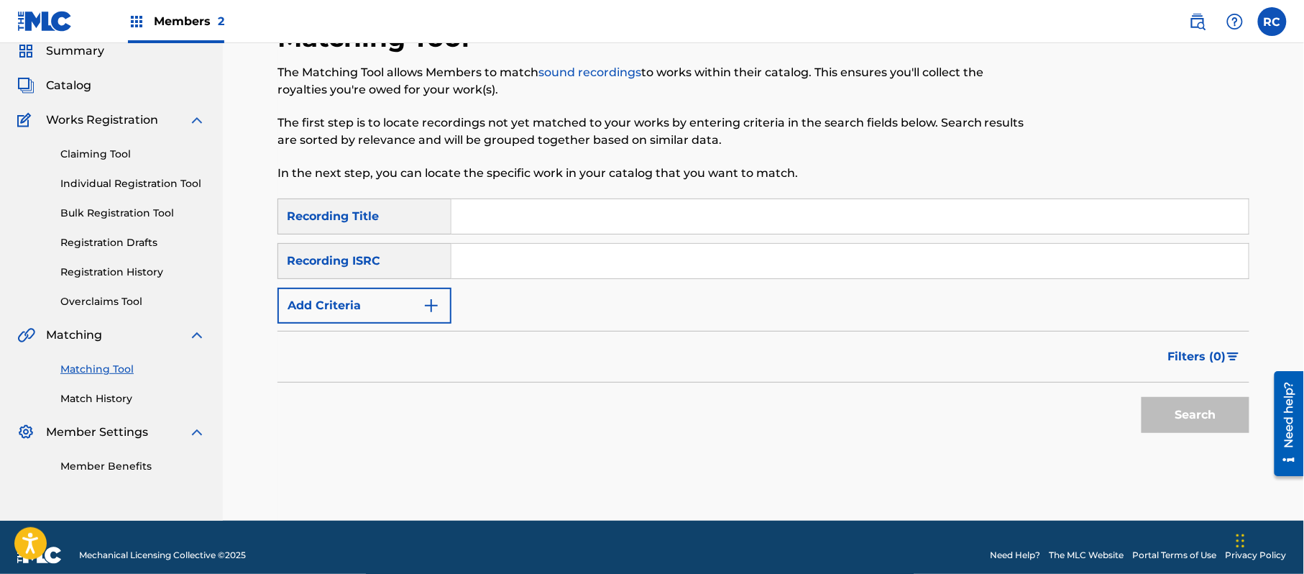
drag, startPoint x: 532, startPoint y: 265, endPoint x: 550, endPoint y: 270, distance: 18.7
click at [532, 265] on input "Search Form" at bounding box center [849, 261] width 797 height 34
type input "QM7282029915"
click at [1176, 420] on button "Search" at bounding box center [1195, 415] width 108 height 36
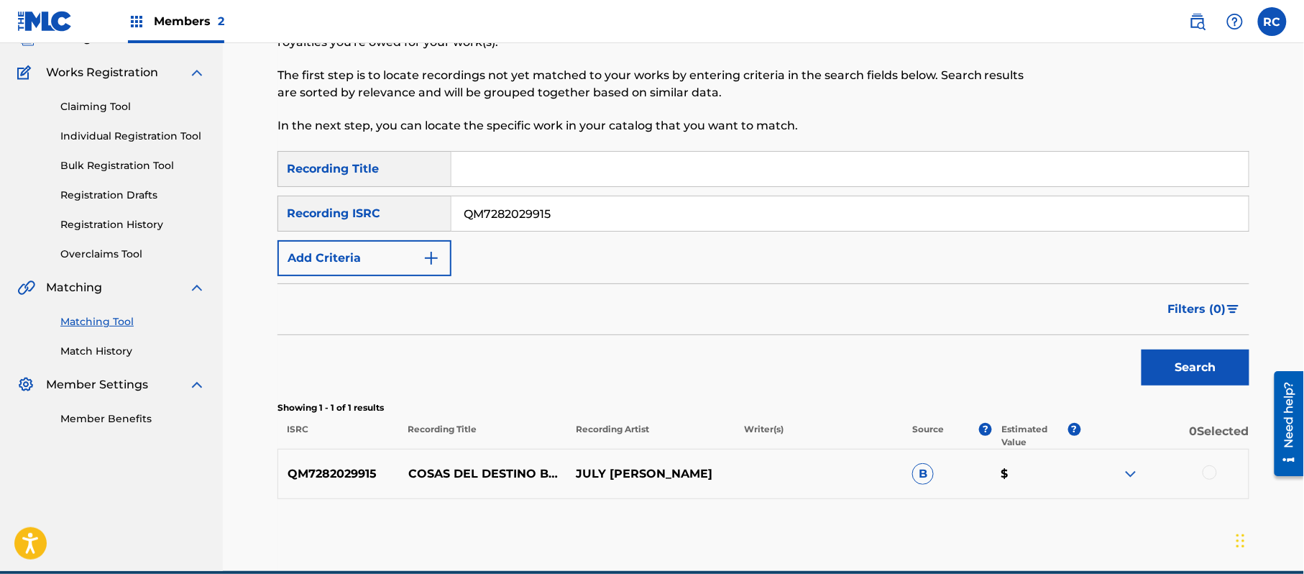
scroll to position [165, 0]
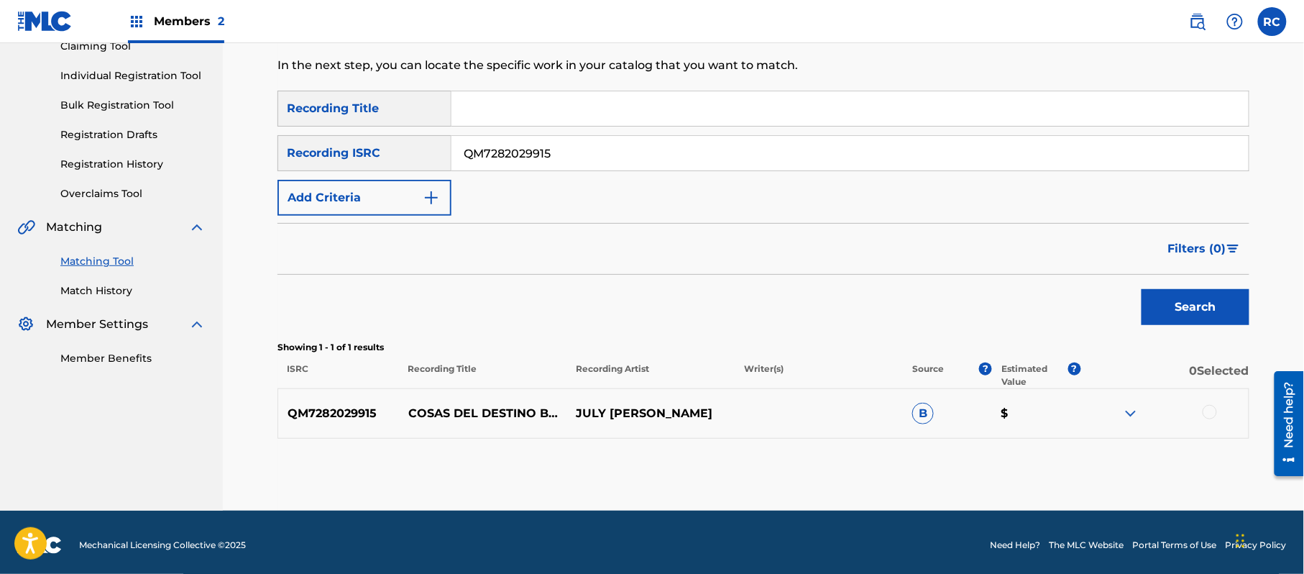
click at [1214, 408] on div at bounding box center [1209, 412] width 14 height 14
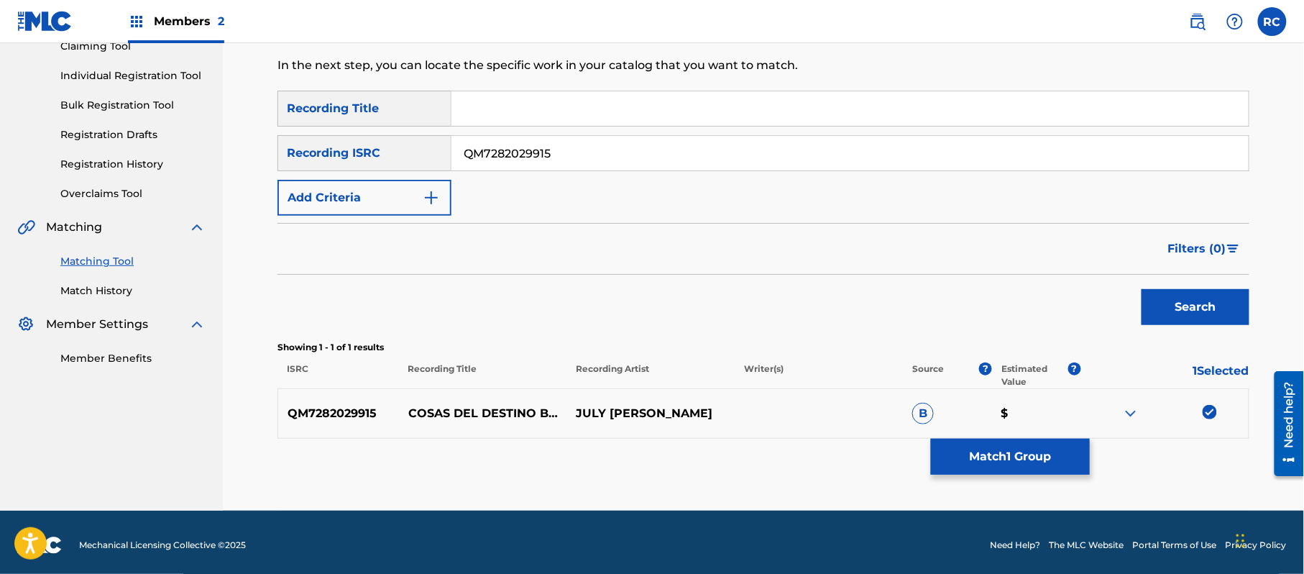
click at [987, 458] on button "Match 1 Group" at bounding box center [1010, 456] width 159 height 36
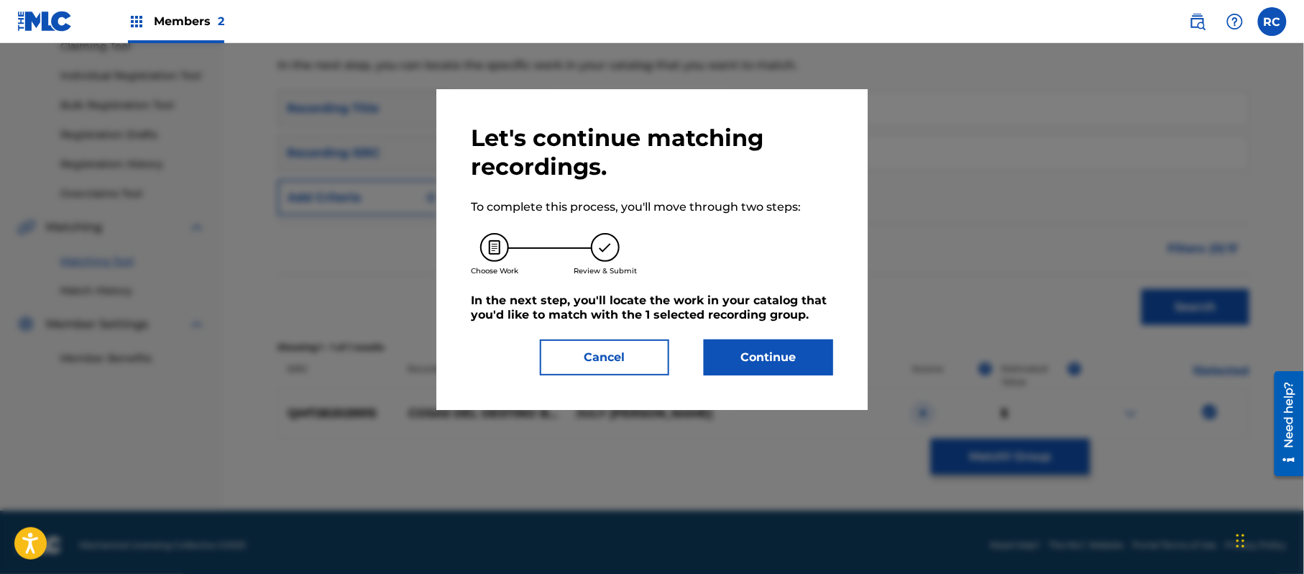
click at [762, 369] on button "Continue" at bounding box center [768, 357] width 129 height 36
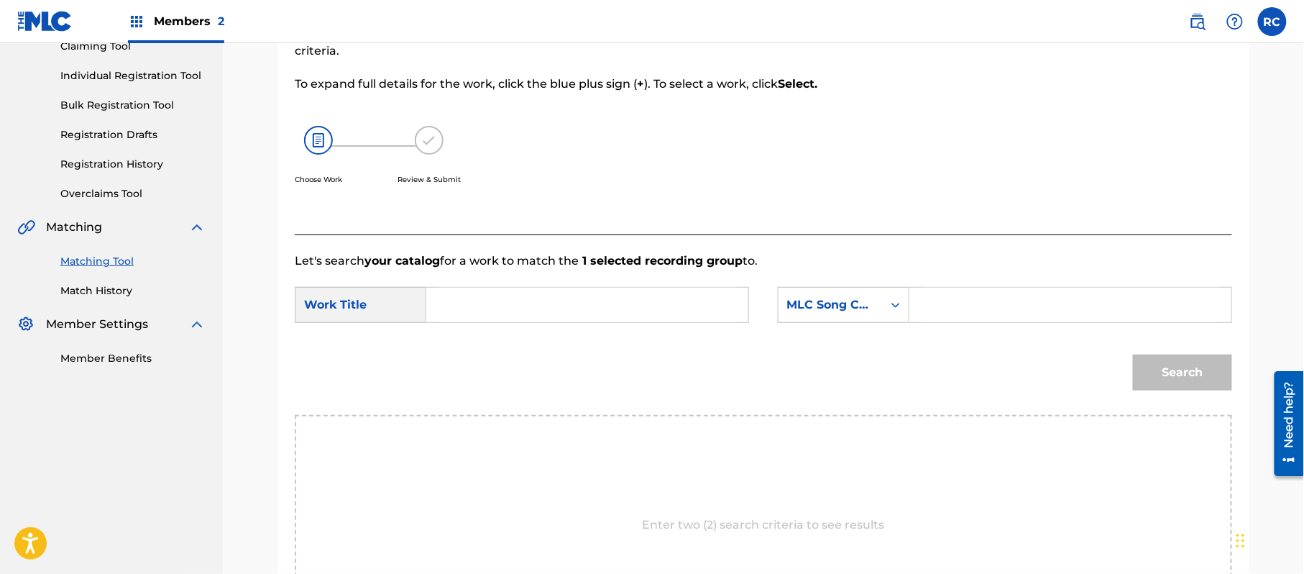
click at [466, 305] on input "Search Form" at bounding box center [587, 304] width 298 height 34
click at [604, 315] on input "Cosas Del Destino CB6KF7" at bounding box center [587, 304] width 298 height 34
type input "Cosas Del Destino"
click at [987, 312] on input "Search Form" at bounding box center [1070, 304] width 298 height 34
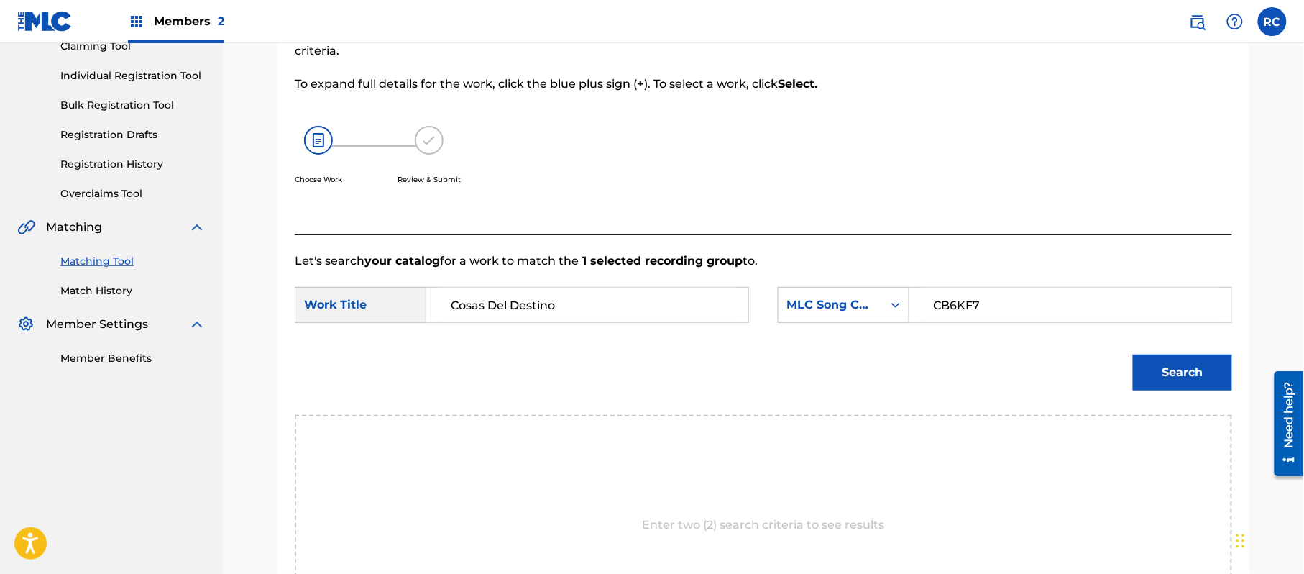
type input "CB6KF7"
click at [1193, 377] on button "Search" at bounding box center [1182, 372] width 99 height 36
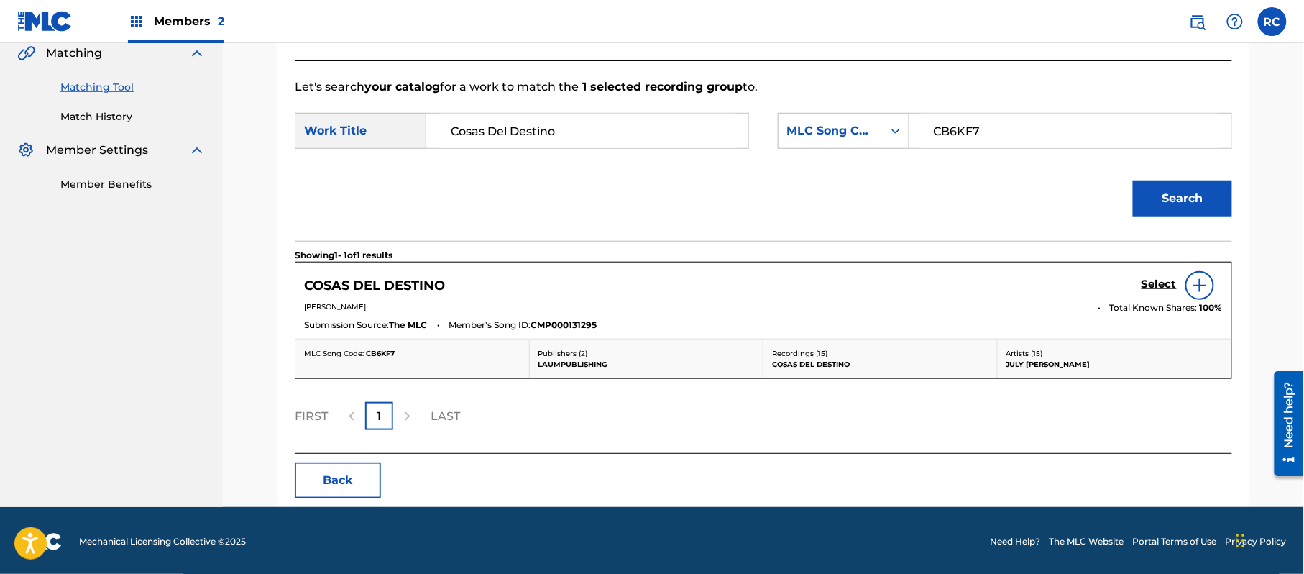
scroll to position [342, 0]
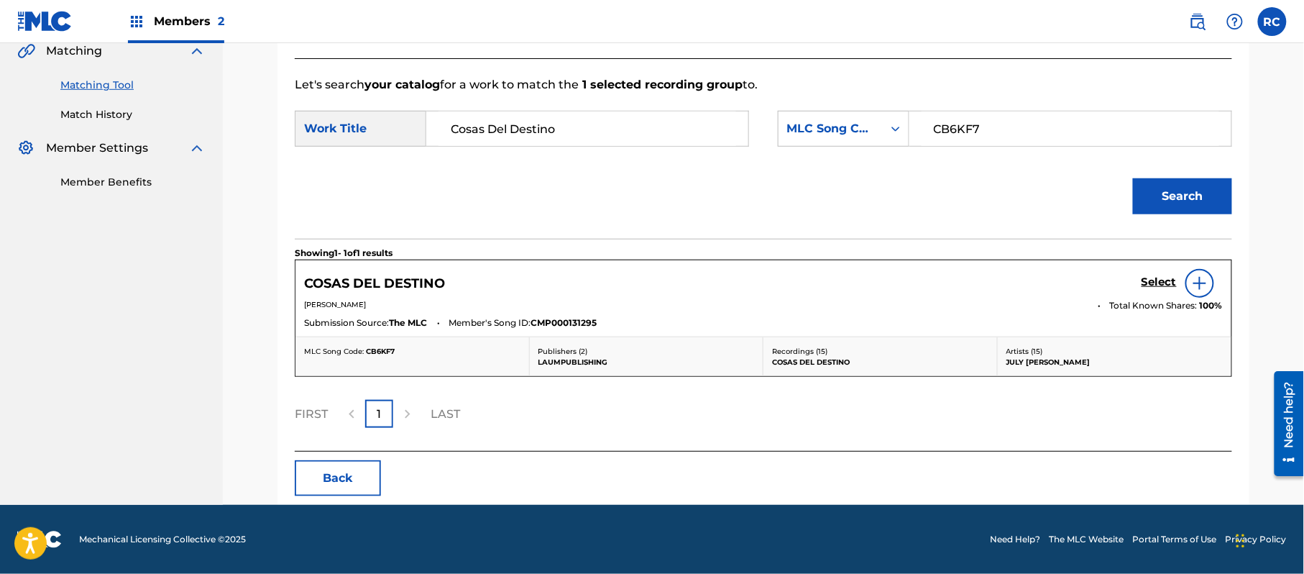
click at [1164, 287] on h5 "Select" at bounding box center [1158, 282] width 35 height 14
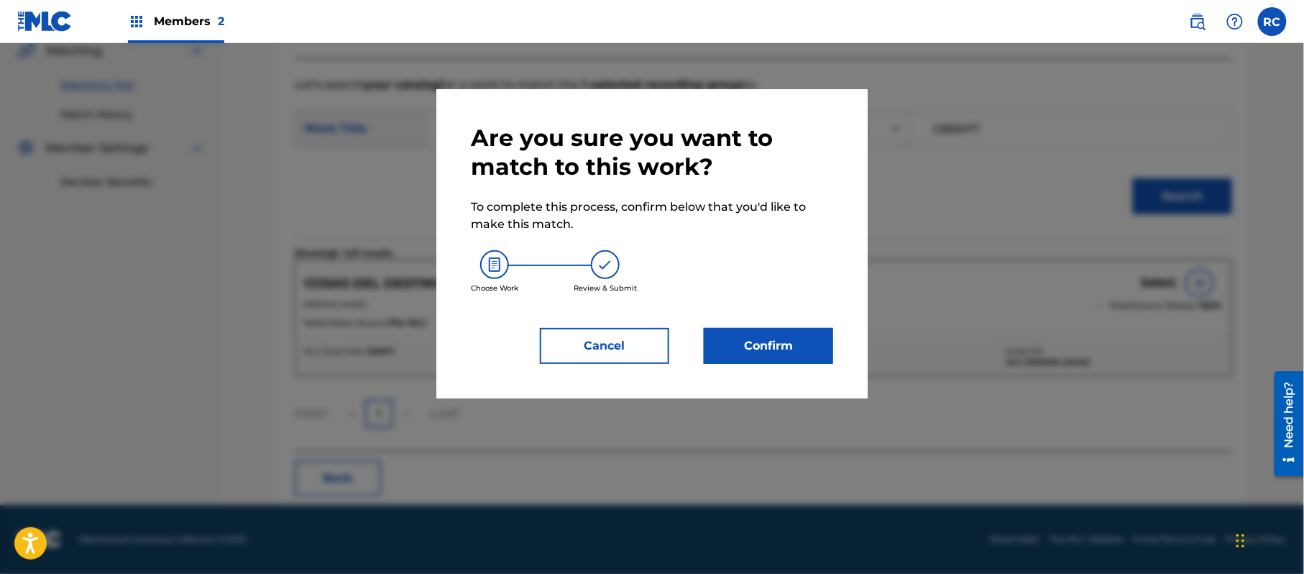
click at [815, 342] on button "Confirm" at bounding box center [768, 346] width 129 height 36
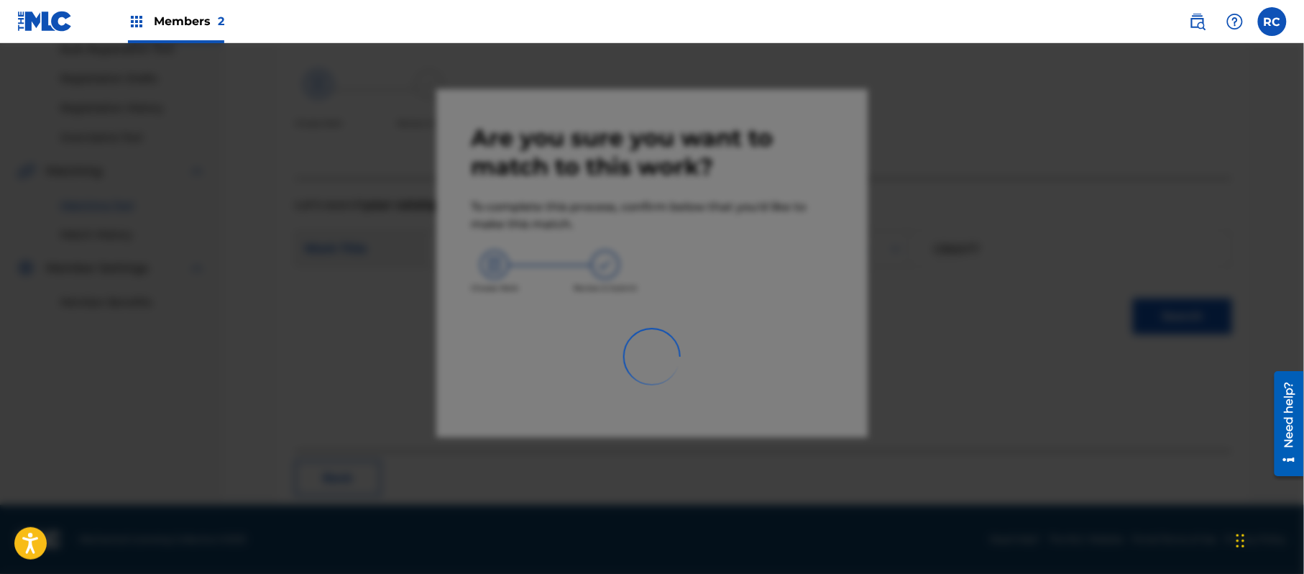
scroll to position [57, 0]
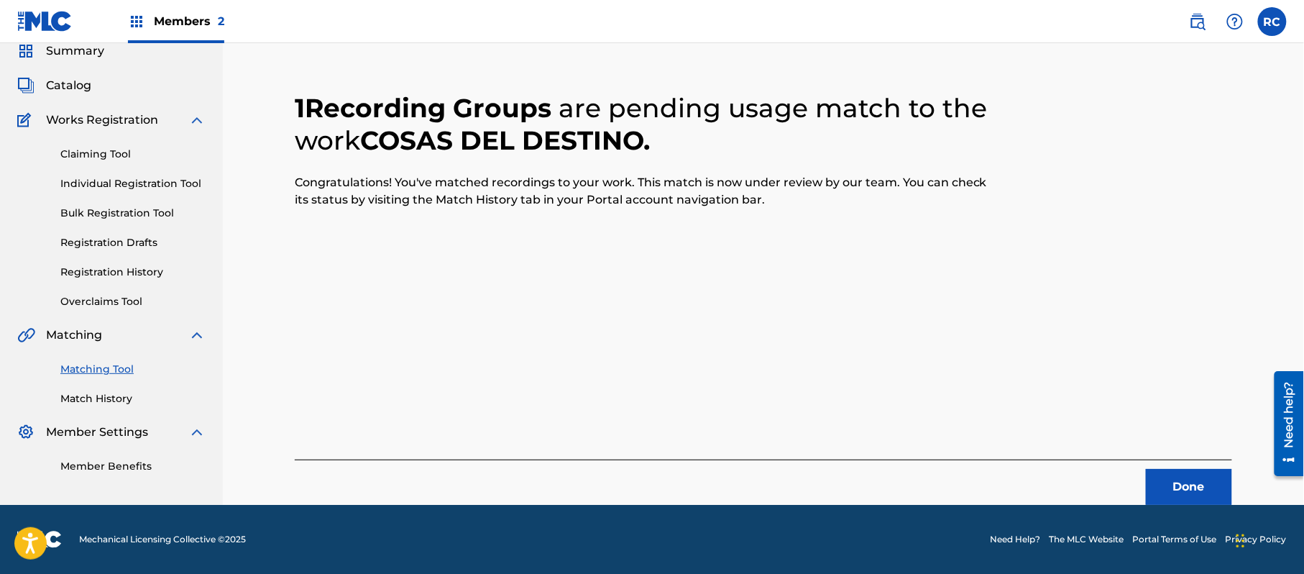
click at [1192, 479] on button "Done" at bounding box center [1189, 487] width 86 height 36
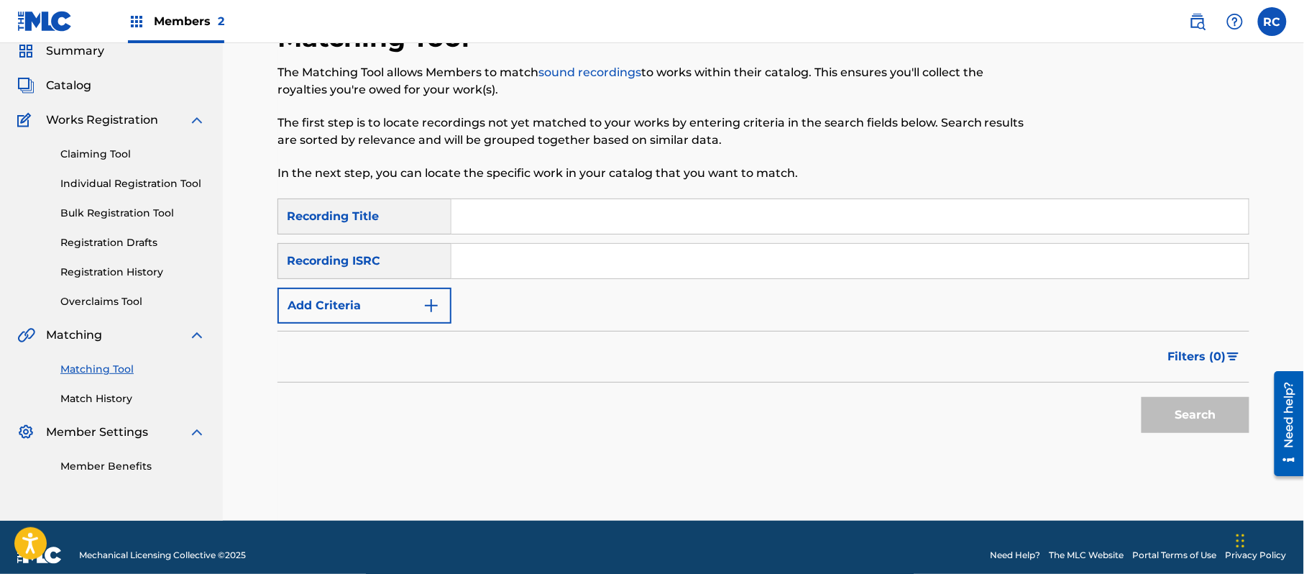
click at [525, 266] on input "Search Form" at bounding box center [849, 261] width 797 height 34
type input "QM7282029925"
click at [1159, 411] on button "Search" at bounding box center [1195, 415] width 108 height 36
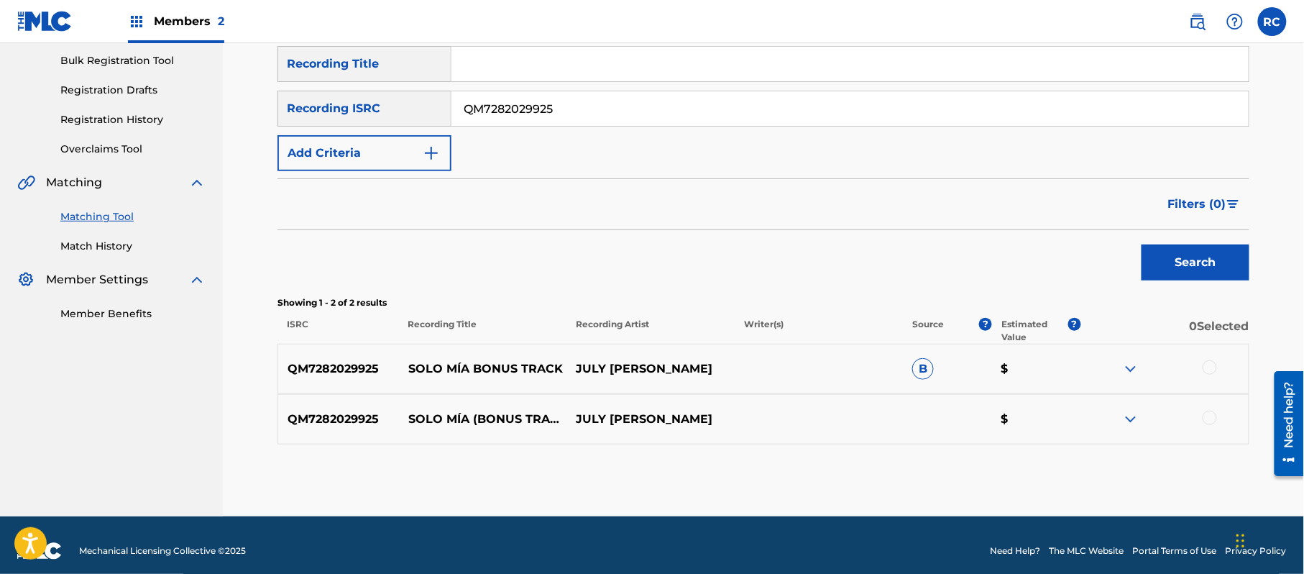
scroll to position [221, 0]
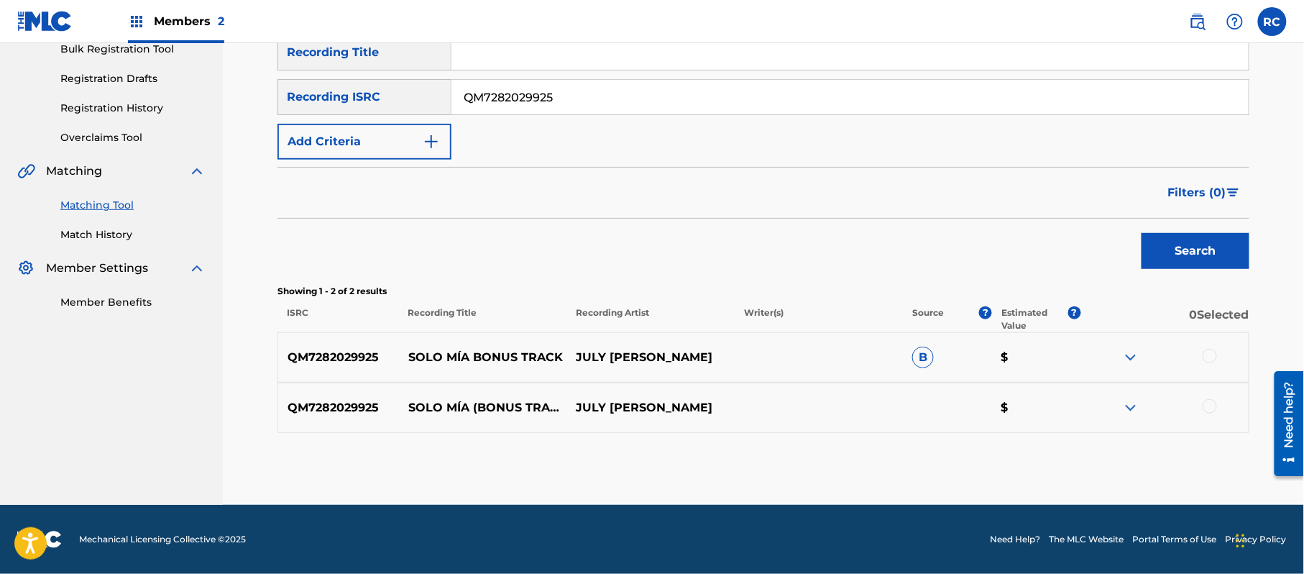
click at [1211, 357] on div at bounding box center [1209, 356] width 14 height 14
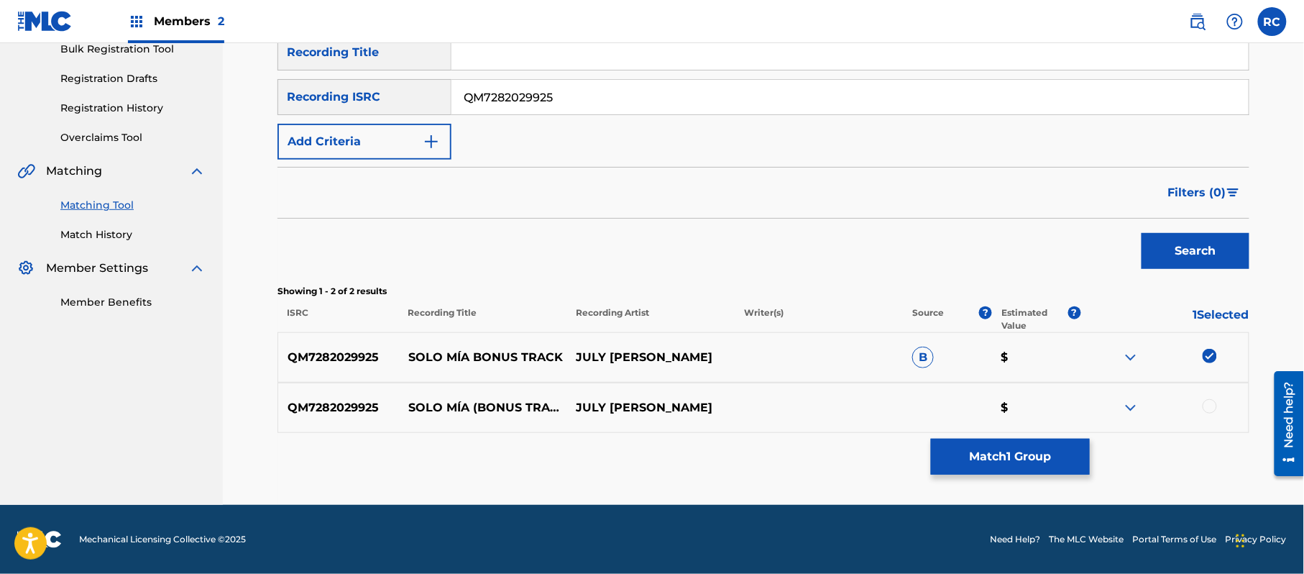
click at [1207, 407] on div at bounding box center [1209, 406] width 14 height 14
click at [1039, 455] on button "Match 2 Groups" at bounding box center [1010, 456] width 159 height 36
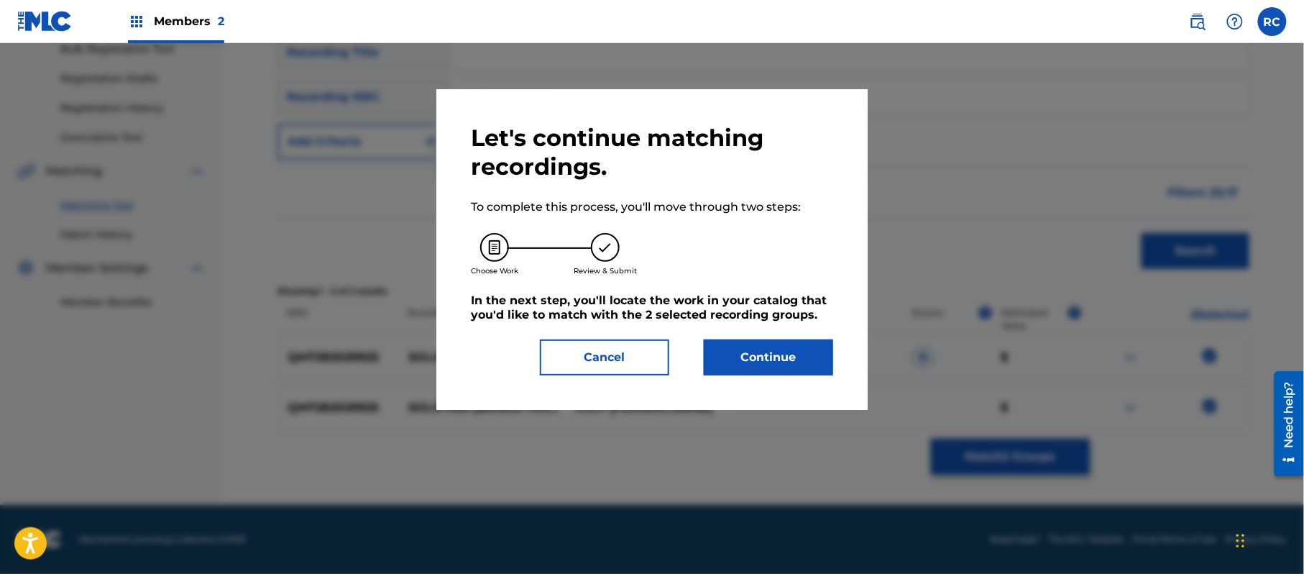
click at [778, 351] on button "Continue" at bounding box center [768, 357] width 129 height 36
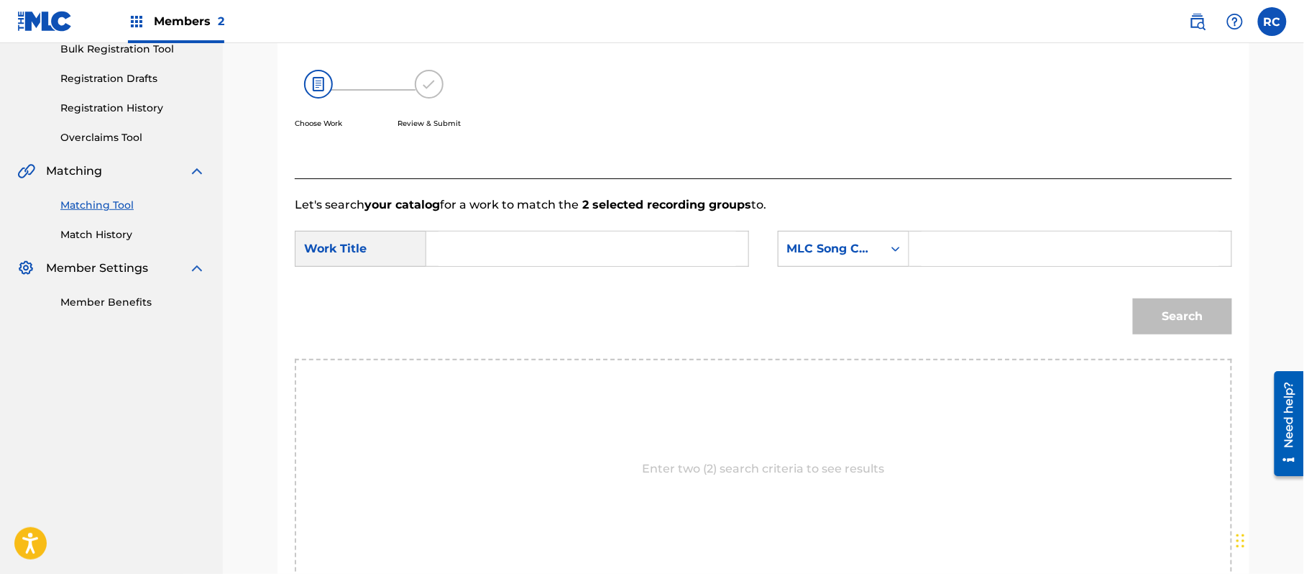
click at [480, 251] on input "Search Form" at bounding box center [587, 248] width 298 height 34
click at [549, 254] on input "Solo Mia SH3BR7" at bounding box center [587, 248] width 298 height 34
type input "Solo Mia"
drag, startPoint x: 955, startPoint y: 250, endPoint x: 973, endPoint y: 256, distance: 18.9
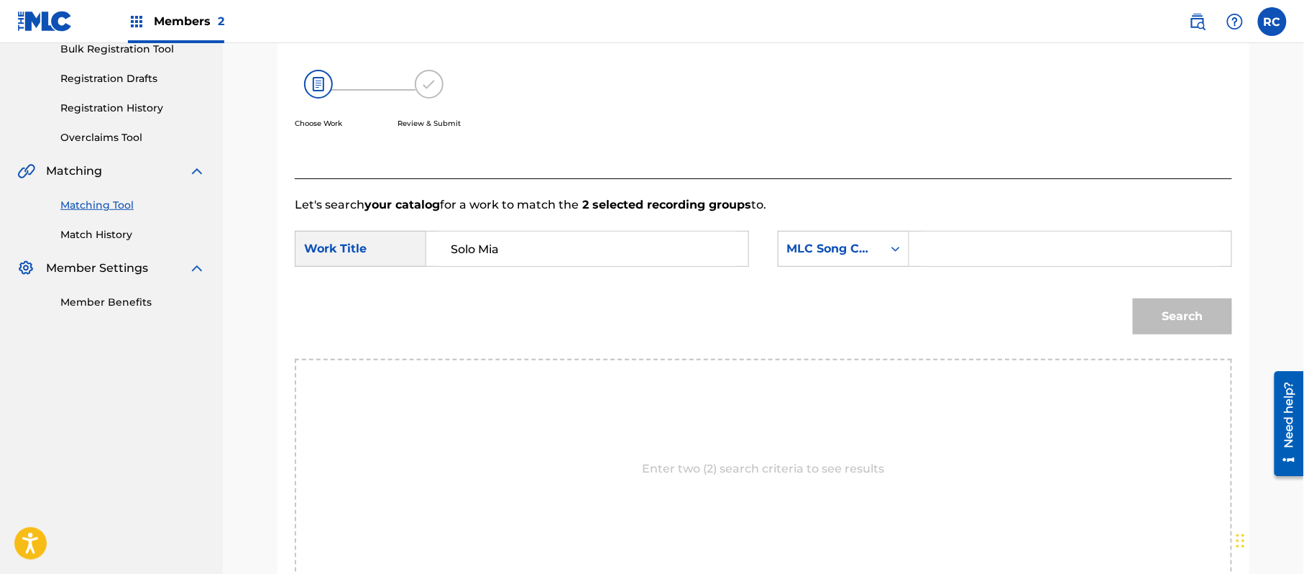
click at [955, 250] on input "Search Form" at bounding box center [1070, 248] width 298 height 34
type input "SH3BR7"
click at [1159, 310] on button "Search" at bounding box center [1182, 316] width 99 height 36
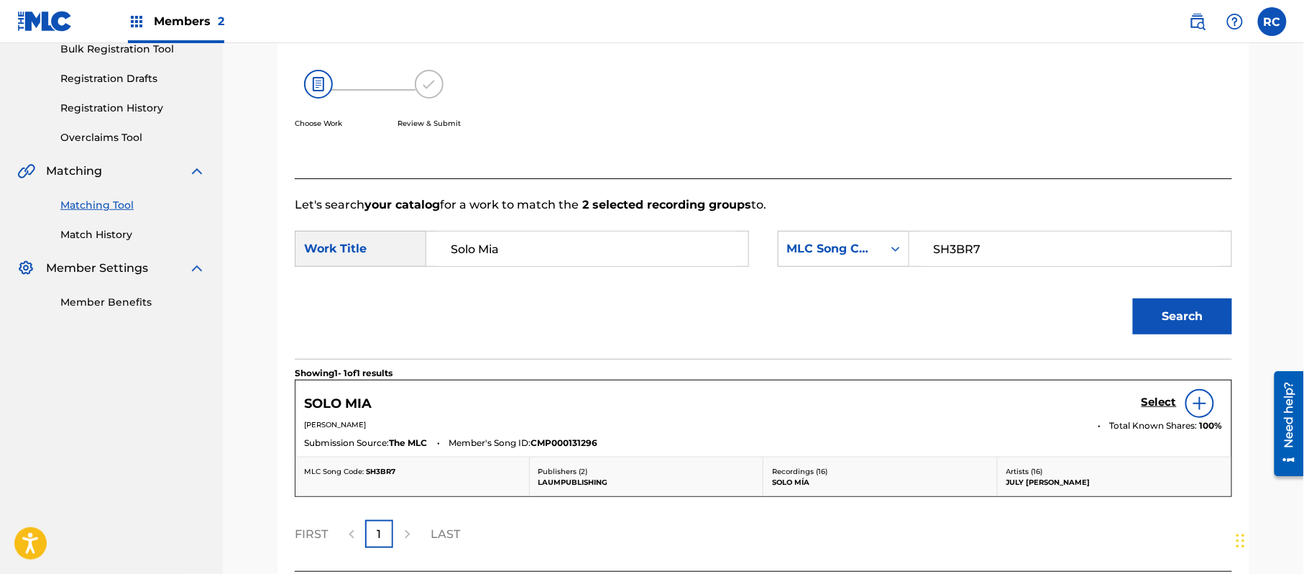
click at [1149, 408] on h5 "Select" at bounding box center [1158, 402] width 35 height 14
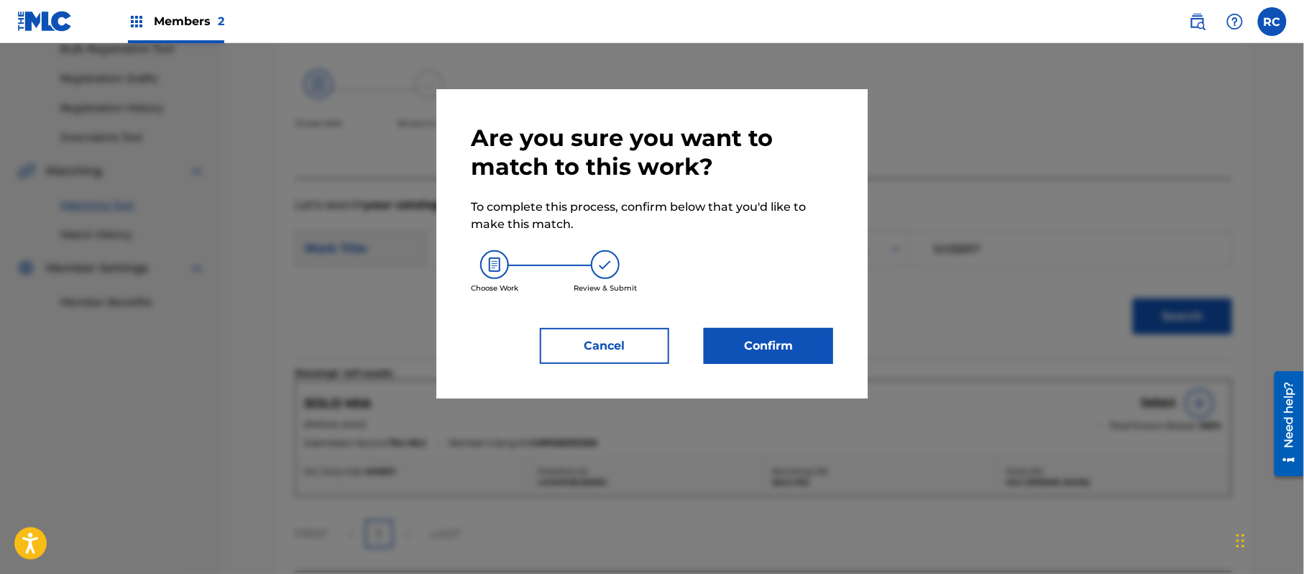
click at [800, 354] on button "Confirm" at bounding box center [768, 346] width 129 height 36
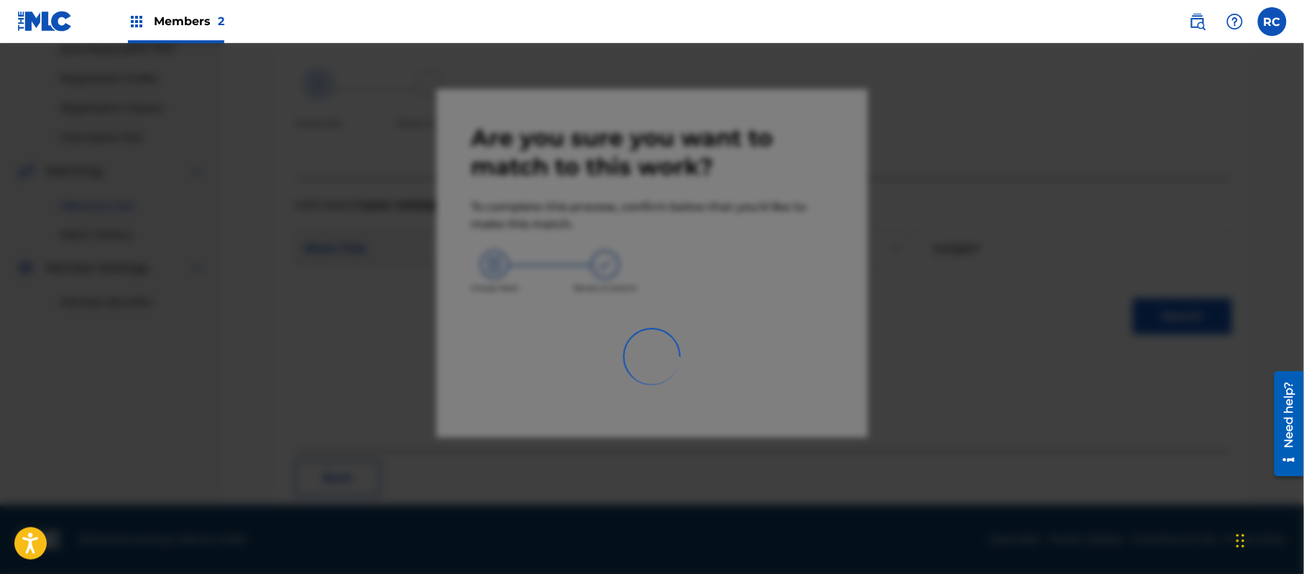
scroll to position [57, 0]
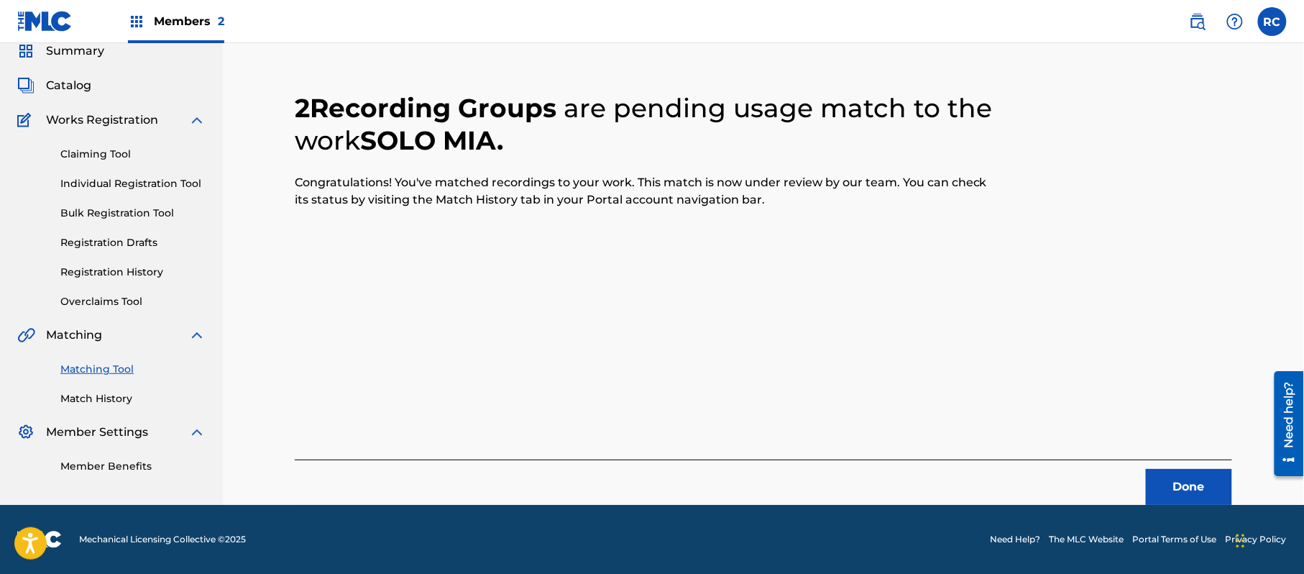
click at [1174, 489] on button "Done" at bounding box center [1189, 487] width 86 height 36
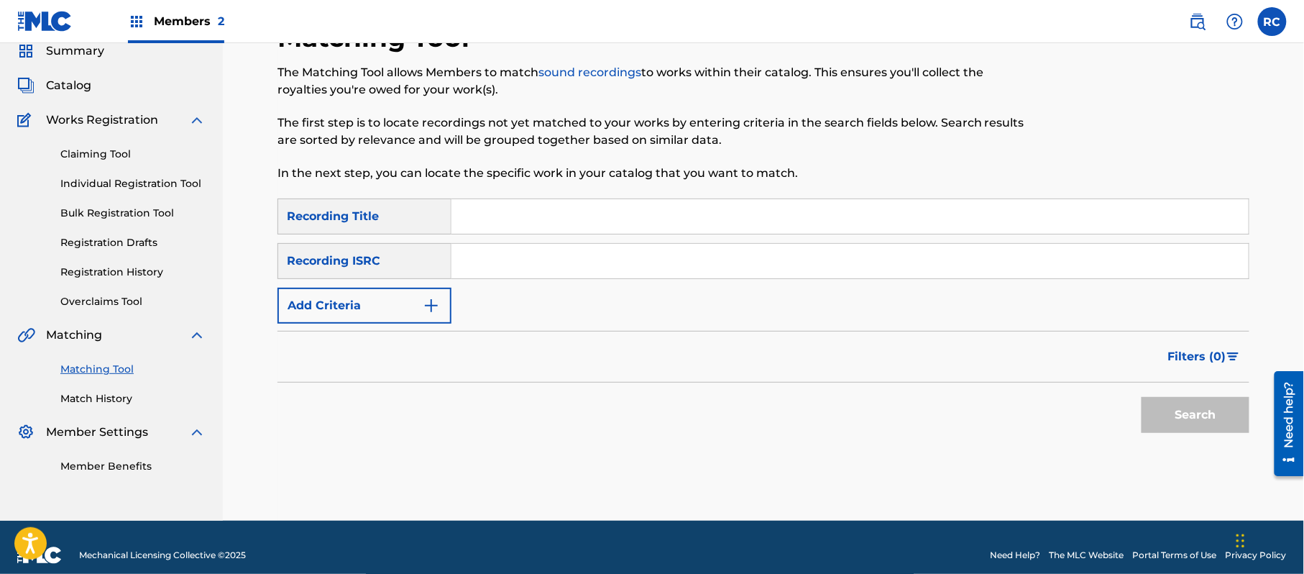
click at [530, 268] on input "Search Form" at bounding box center [849, 261] width 797 height 34
type input "QZ5AB2107443"
click at [1177, 413] on button "Search" at bounding box center [1195, 415] width 108 height 36
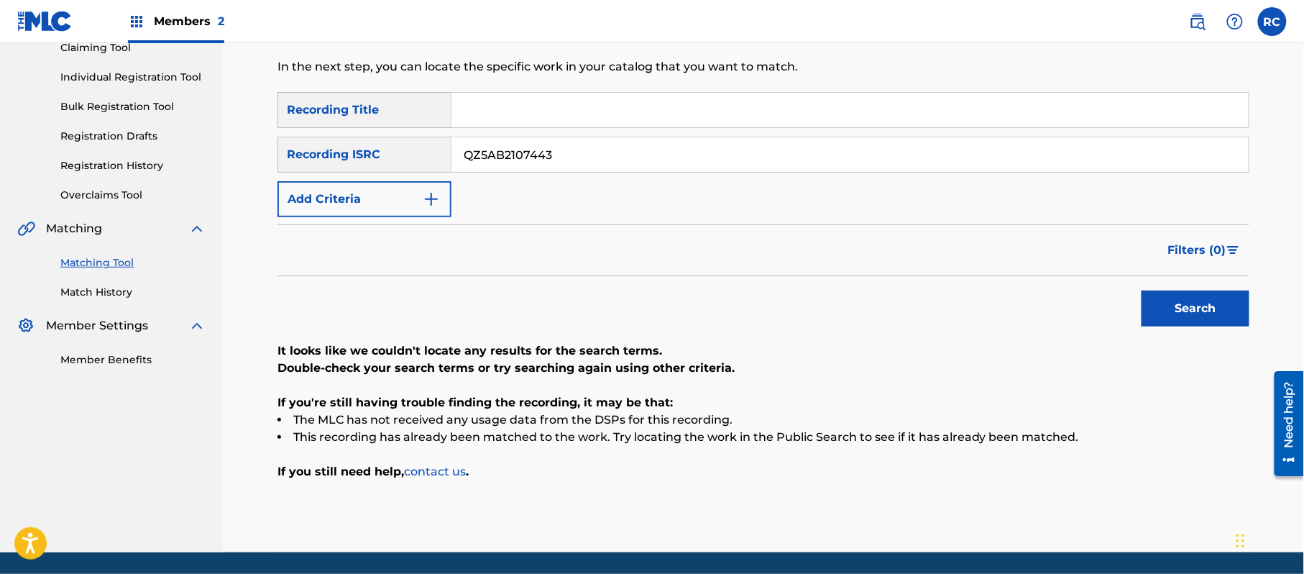
scroll to position [165, 0]
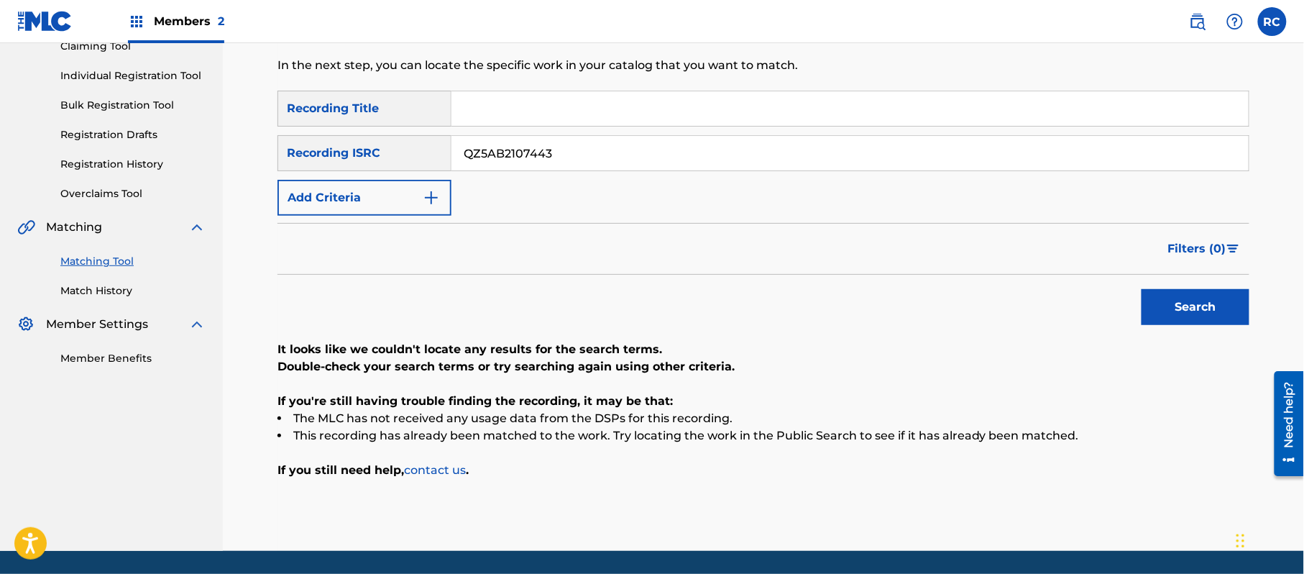
click at [519, 105] on input "Search Form" at bounding box center [849, 108] width 797 height 34
click at [552, 109] on input "Mi Novia Tiene Novia [GEOGRAPHIC_DATA]" at bounding box center [849, 108] width 797 height 34
drag, startPoint x: 587, startPoint y: 108, endPoint x: 673, endPoint y: 121, distance: 86.6
click at [673, 121] on input "Mi Novia Tiene Novia [GEOGRAPHIC_DATA]" at bounding box center [849, 108] width 797 height 34
type input "Mi Novia Tiene Novia"
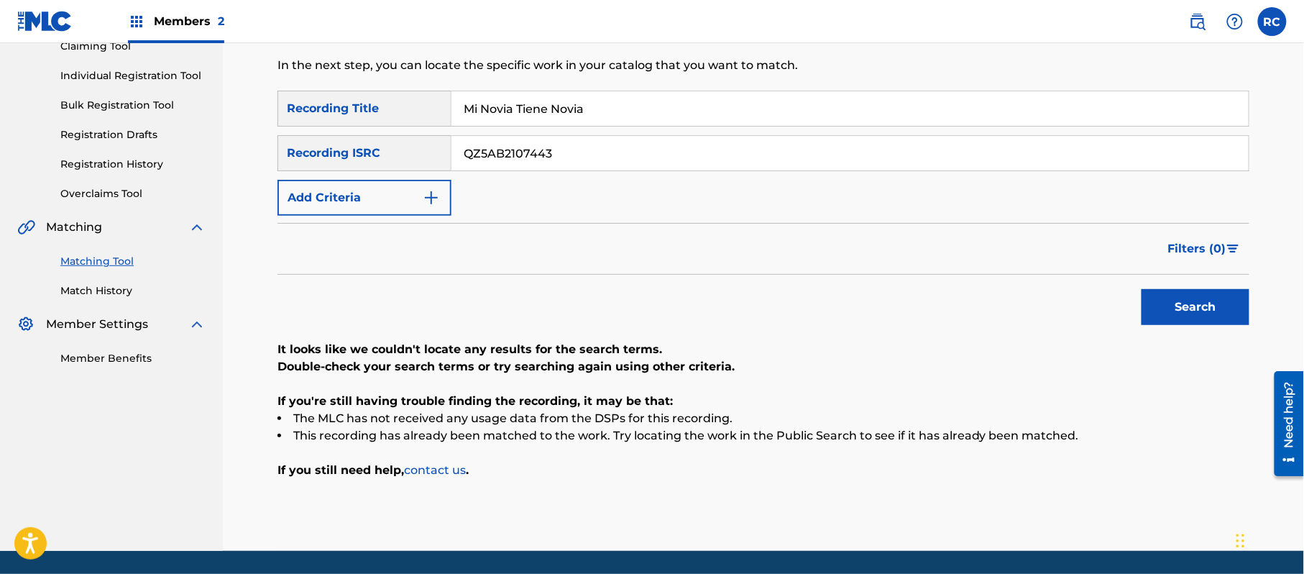
drag, startPoint x: 602, startPoint y: 144, endPoint x: 391, endPoint y: 149, distance: 210.7
click at [395, 148] on div "SearchWithCriteriaf709a915-d5c5-4abc-9821-2862732e2c2c Recording ISRC QZ5AB2107…" at bounding box center [763, 153] width 972 height 36
click at [362, 196] on button "Add Criteria" at bounding box center [364, 198] width 174 height 36
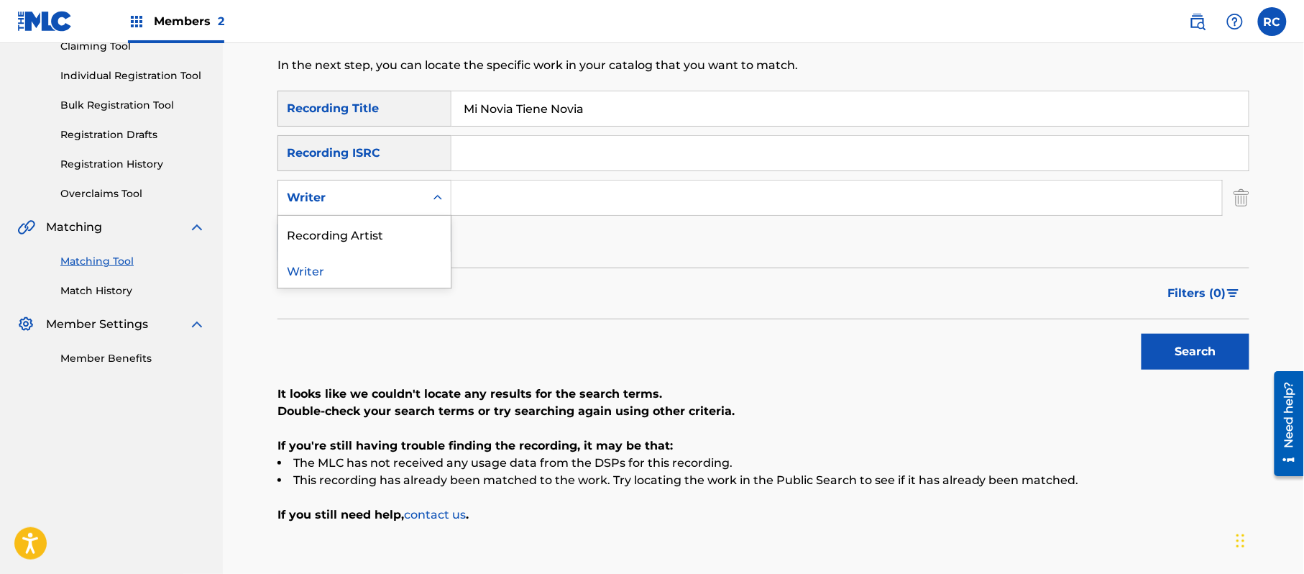
click at [359, 202] on div "Writer" at bounding box center [351, 197] width 129 height 17
click at [355, 239] on div "Recording Artist" at bounding box center [364, 234] width 172 height 36
drag, startPoint x: 501, startPoint y: 200, endPoint x: 539, endPoint y: 211, distance: 39.6
click at [501, 200] on input "Search Form" at bounding box center [836, 197] width 770 height 34
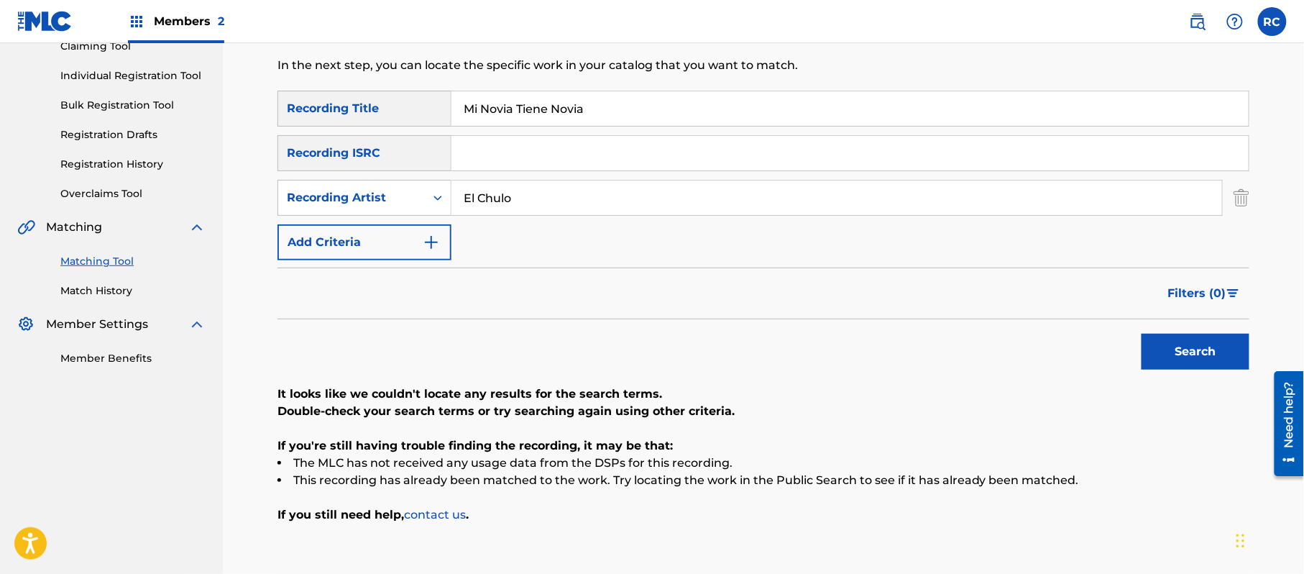
type input "El Chulo"
click at [1197, 346] on button "Search" at bounding box center [1195, 351] width 108 height 36
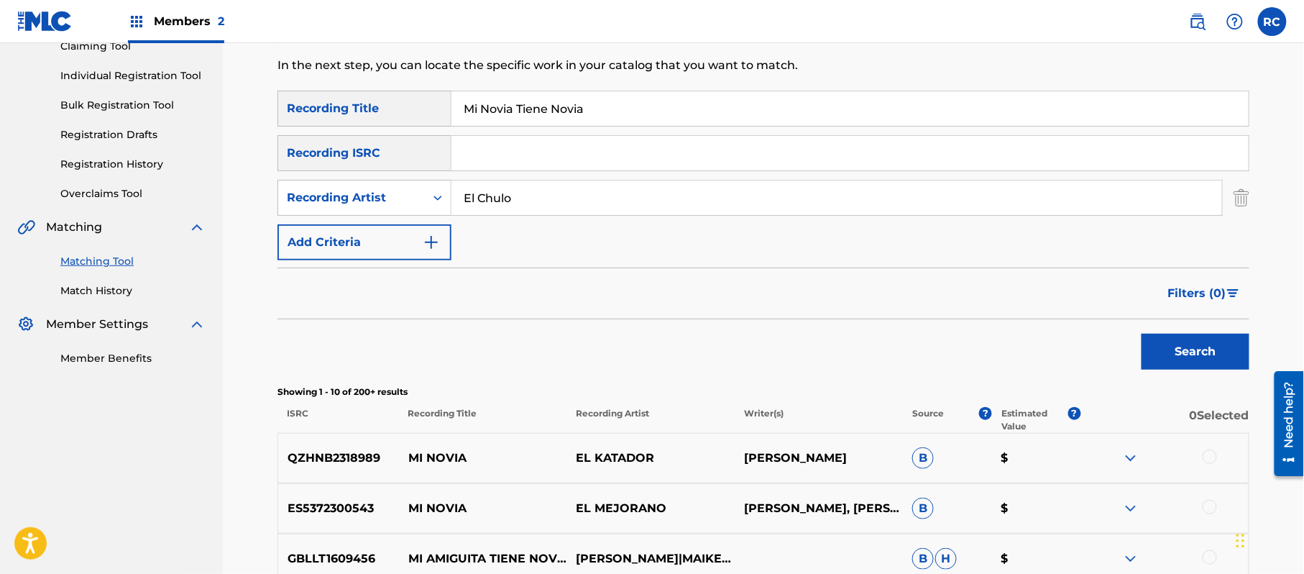
click at [570, 156] on input "Search Form" at bounding box center [849, 153] width 797 height 34
type input "QM6N22183208"
drag, startPoint x: 621, startPoint y: 121, endPoint x: 394, endPoint y: 108, distance: 227.5
click at [394, 108] on div "SearchWithCriteriab7afdab4-daa6-4530-8de2-8ed51b8377af Recording Title Mi Novia…" at bounding box center [763, 109] width 972 height 36
drag, startPoint x: 551, startPoint y: 198, endPoint x: 375, endPoint y: 201, distance: 175.4
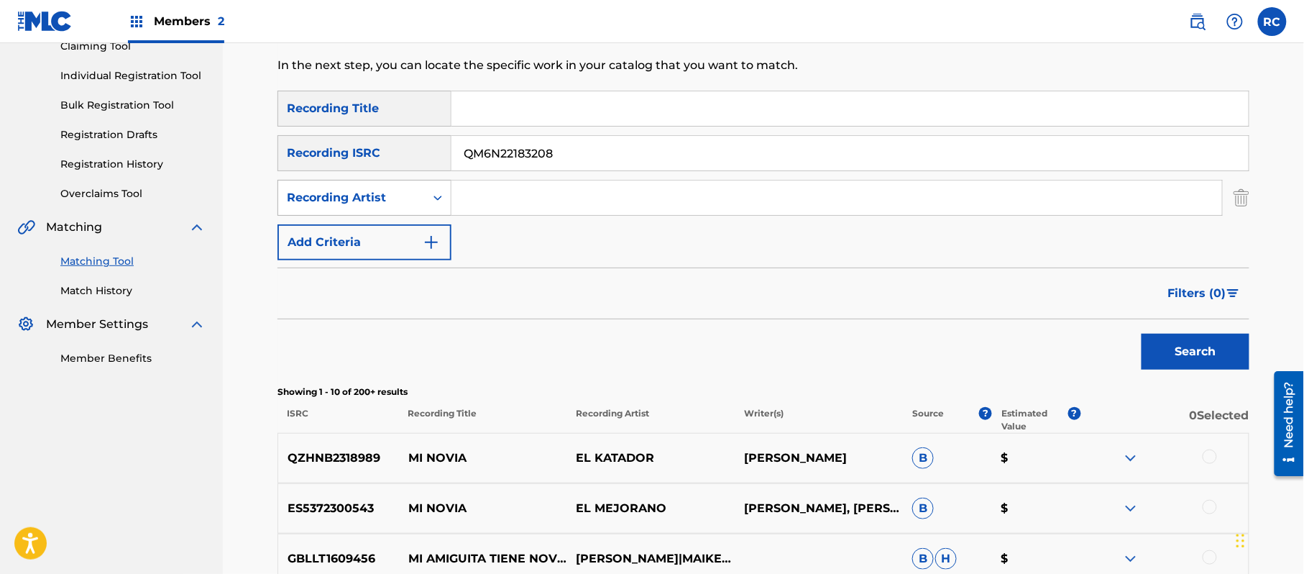
click at [375, 201] on div "SearchWithCriteria3a98500d-f119-4400-bc1c-317b04f30b2d Recording Artist" at bounding box center [763, 198] width 972 height 36
click at [1182, 346] on button "Search" at bounding box center [1195, 351] width 108 height 36
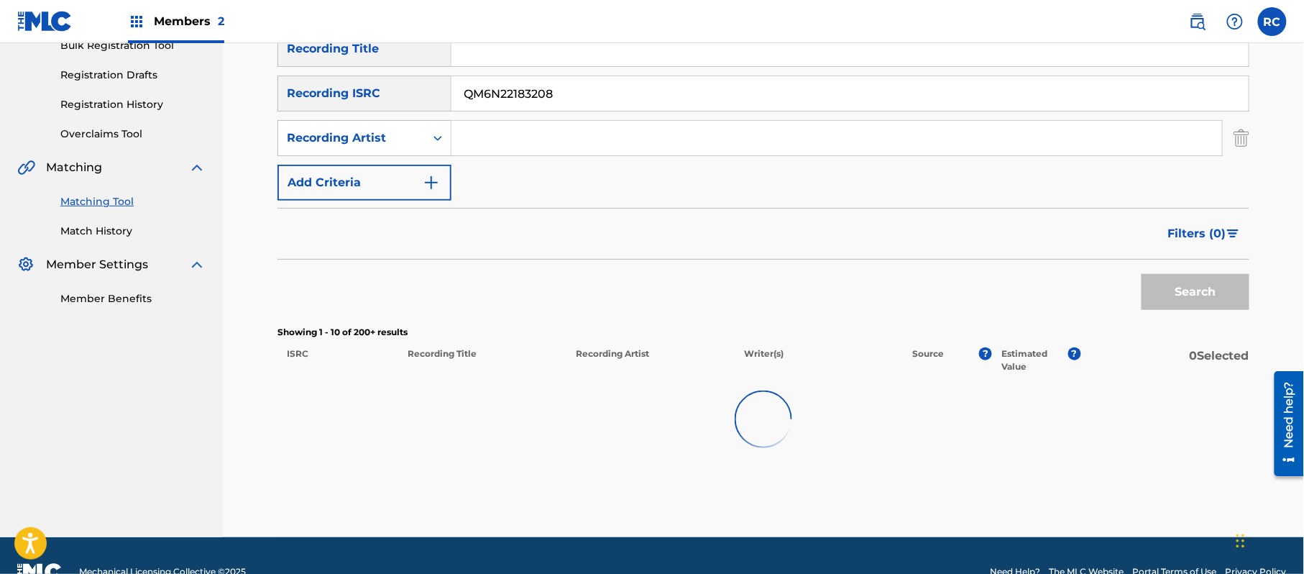
scroll to position [256, 0]
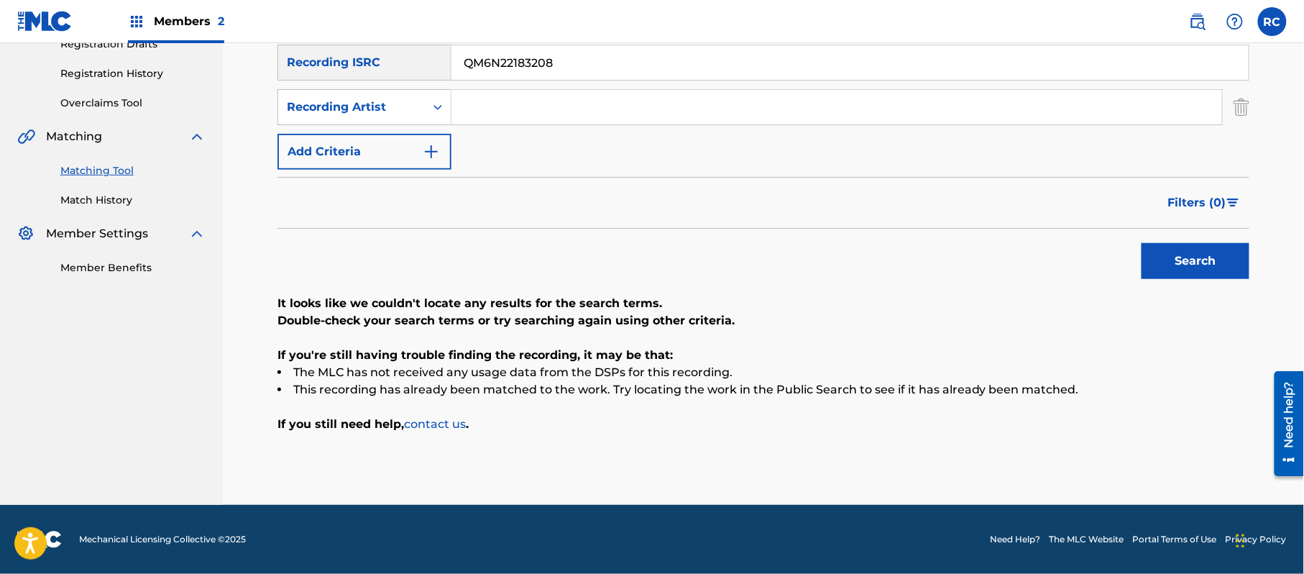
drag, startPoint x: 582, startPoint y: 58, endPoint x: 328, endPoint y: 87, distance: 255.3
click at [328, 87] on div "SearchWithCriteriab7afdab4-daa6-4530-8de2-8ed51b8377af Recording Title SearchWi…" at bounding box center [763, 85] width 972 height 170
type input "USDY41879239"
click at [1216, 268] on button "Search" at bounding box center [1195, 261] width 108 height 36
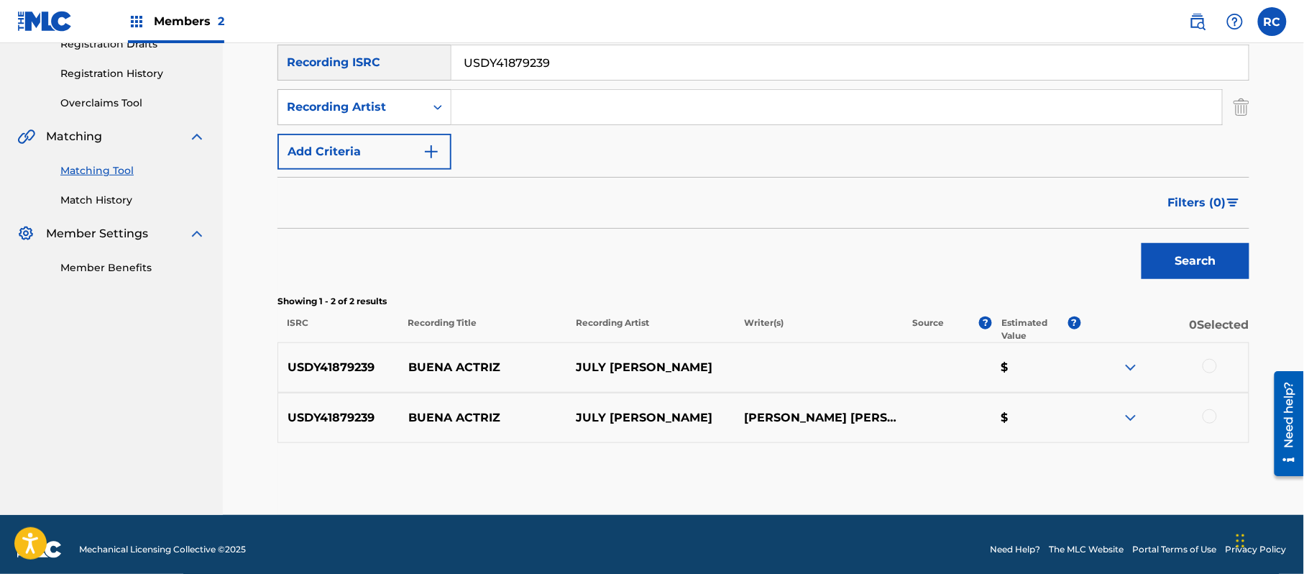
click at [1213, 366] on div at bounding box center [1209, 366] width 14 height 14
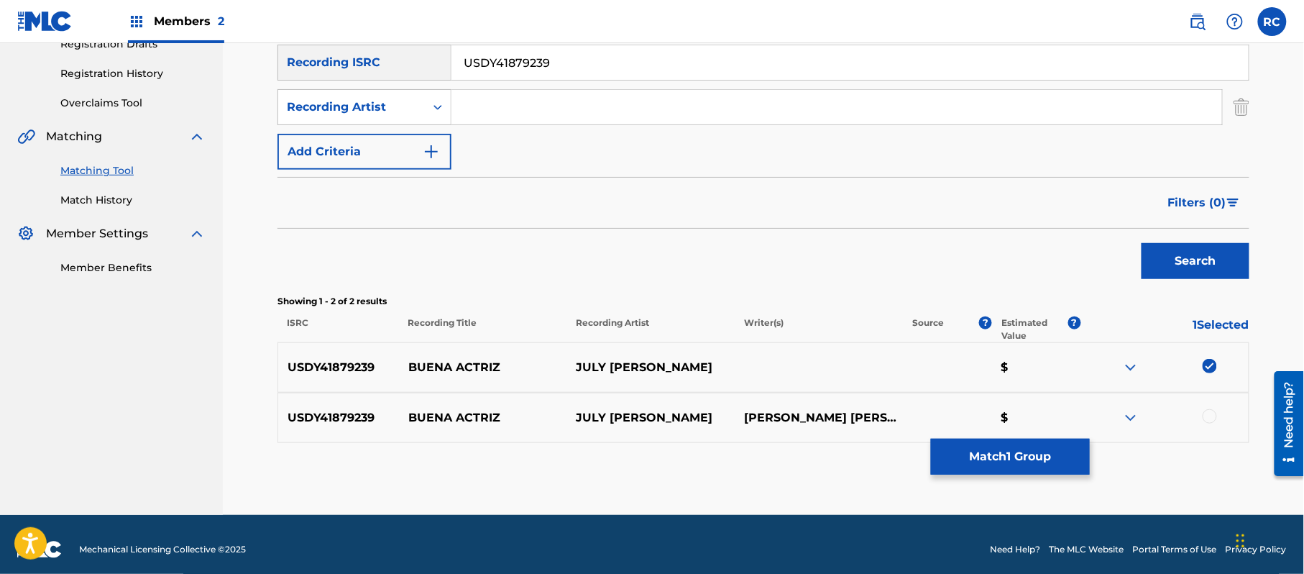
click at [1213, 414] on div at bounding box center [1209, 416] width 14 height 14
click at [1011, 453] on button "Match 2 Groups" at bounding box center [1010, 456] width 159 height 36
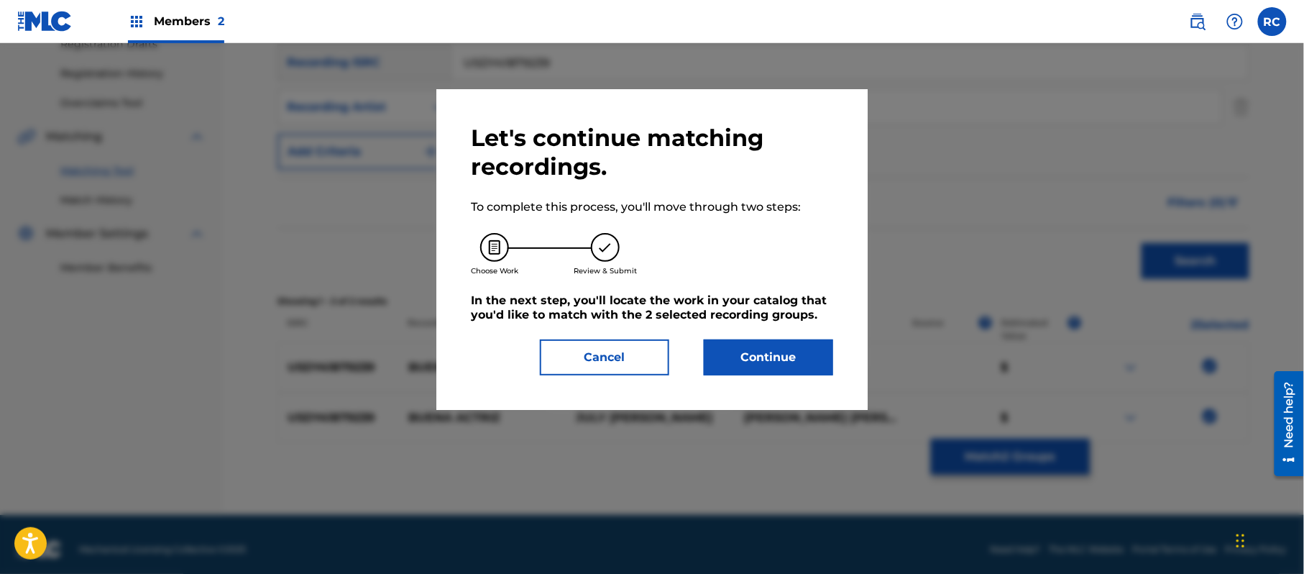
click at [802, 354] on button "Continue" at bounding box center [768, 357] width 129 height 36
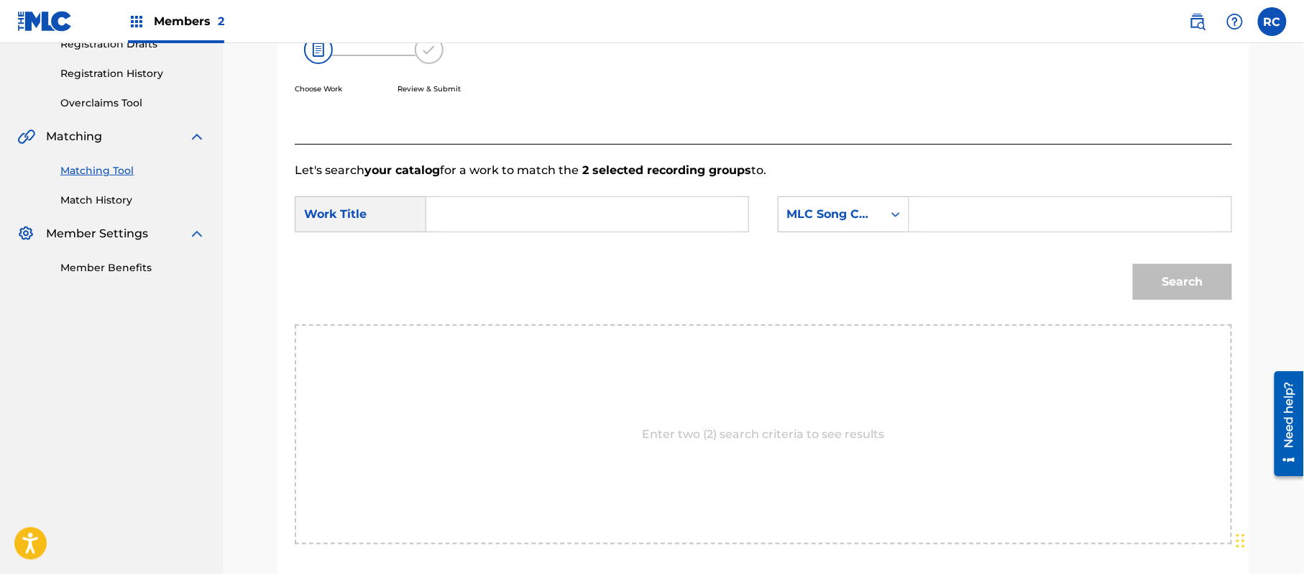
click at [545, 217] on input "Search Form" at bounding box center [587, 214] width 298 height 34
click at [570, 216] on input "Buena Actriz BB82DM" at bounding box center [587, 214] width 298 height 34
type input "Buena Actriz"
click at [958, 214] on input "Search Form" at bounding box center [1070, 214] width 298 height 34
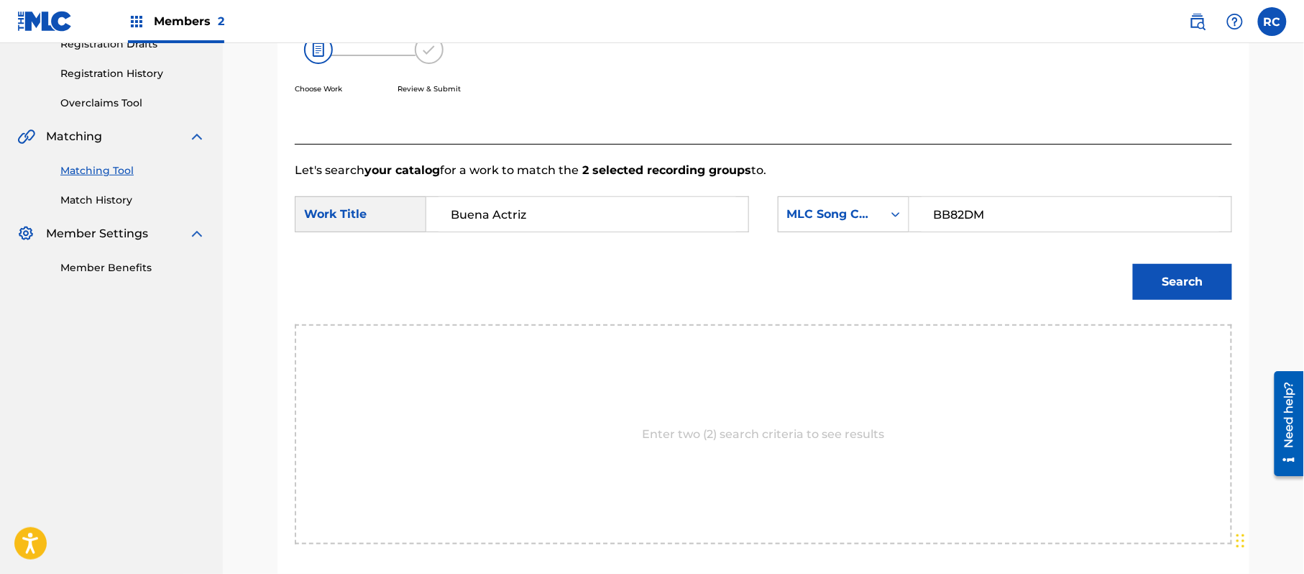
type input "BB82DM"
click at [1164, 289] on button "Search" at bounding box center [1182, 282] width 99 height 36
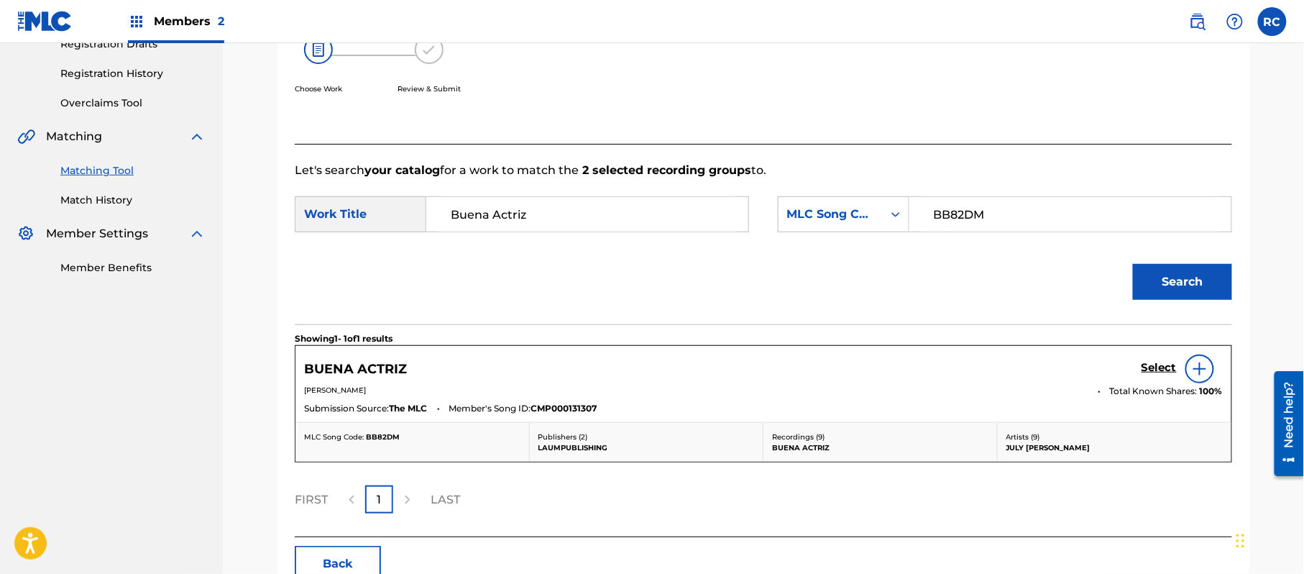
click at [1150, 371] on h5 "Select" at bounding box center [1158, 368] width 35 height 14
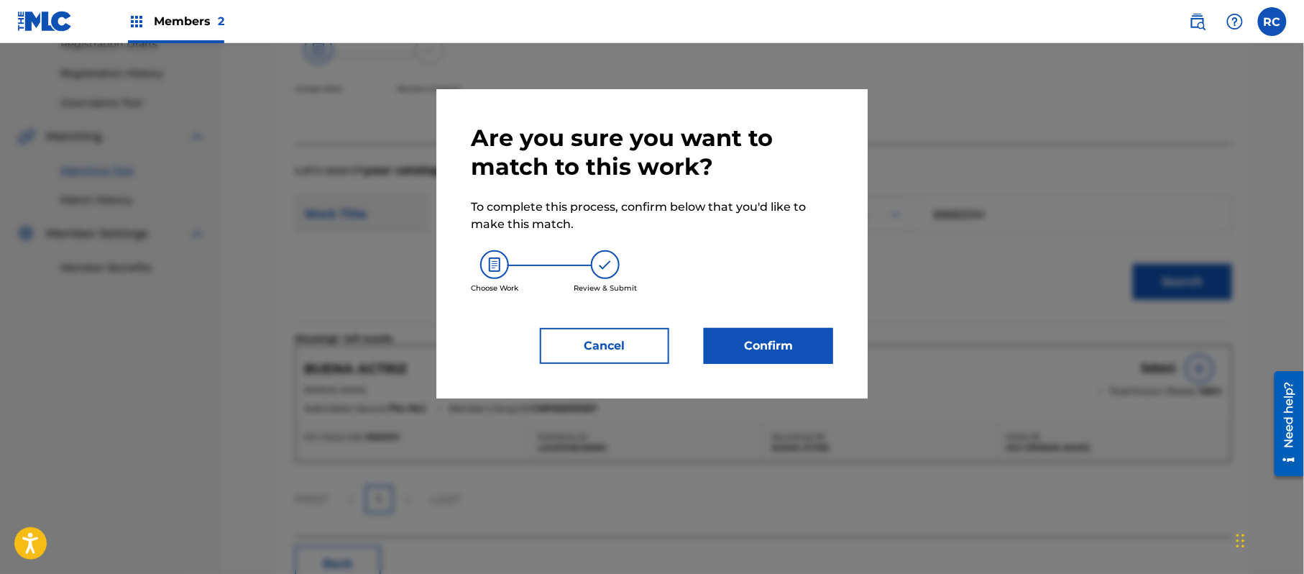
click at [751, 338] on button "Confirm" at bounding box center [768, 346] width 129 height 36
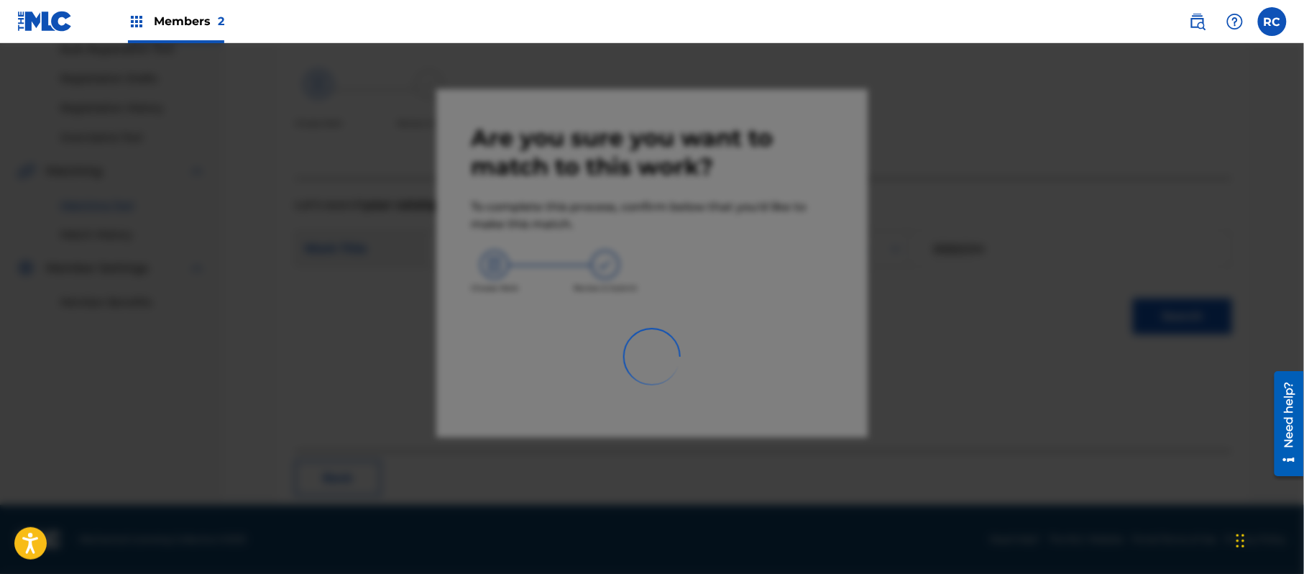
scroll to position [57, 0]
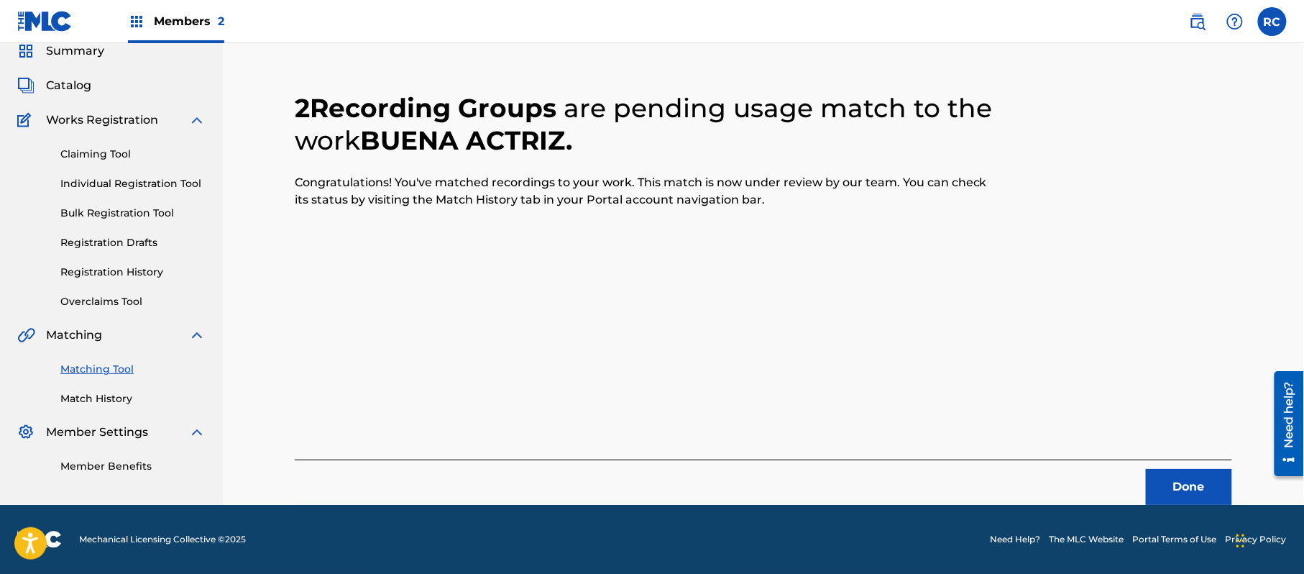
click at [1192, 487] on button "Done" at bounding box center [1189, 487] width 86 height 36
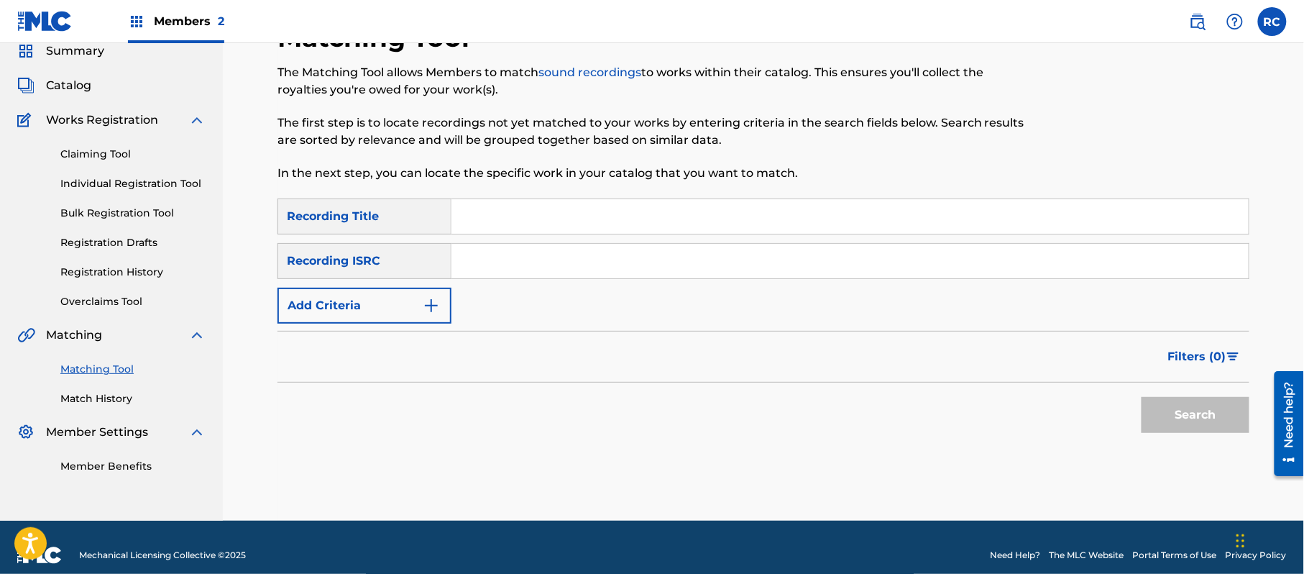
click at [492, 218] on input "Search Form" at bounding box center [849, 216] width 797 height 34
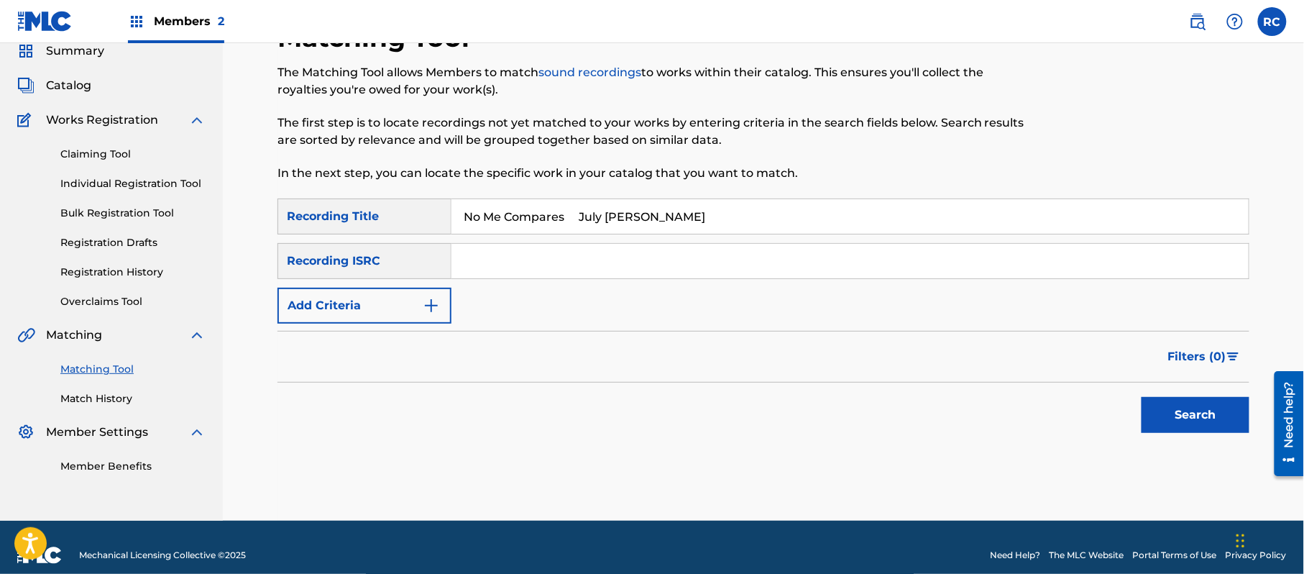
drag, startPoint x: 589, startPoint y: 221, endPoint x: 597, endPoint y: 254, distance: 33.1
click at [713, 237] on div "SearchWithCriteriab7afdab4-daa6-4530-8de2-8ed51b8377af Recording Title No Me Co…" at bounding box center [763, 260] width 972 height 125
type input "No Me Compares"
click at [346, 300] on button "Add Criteria" at bounding box center [364, 305] width 174 height 36
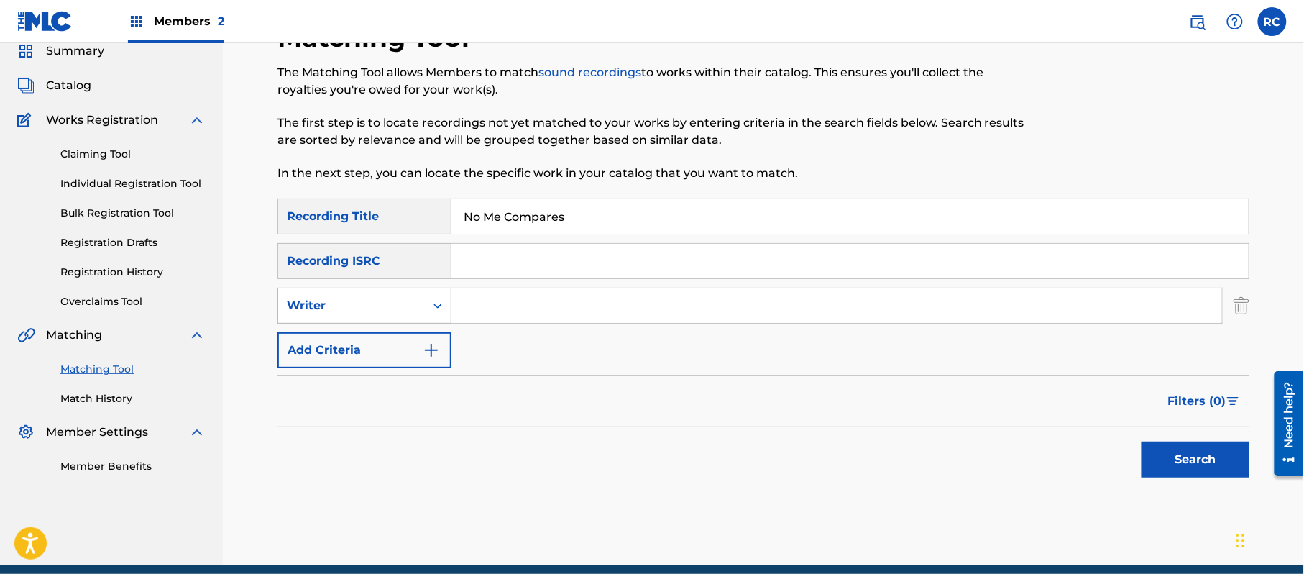
click at [352, 305] on div "Writer" at bounding box center [351, 305] width 129 height 17
drag, startPoint x: 360, startPoint y: 338, endPoint x: 436, endPoint y: 325, distance: 76.6
click at [361, 338] on div "Recording Artist" at bounding box center [364, 341] width 172 height 36
click at [493, 312] on input "Search Form" at bounding box center [836, 305] width 770 height 34
type input "July [PERSON_NAME]"
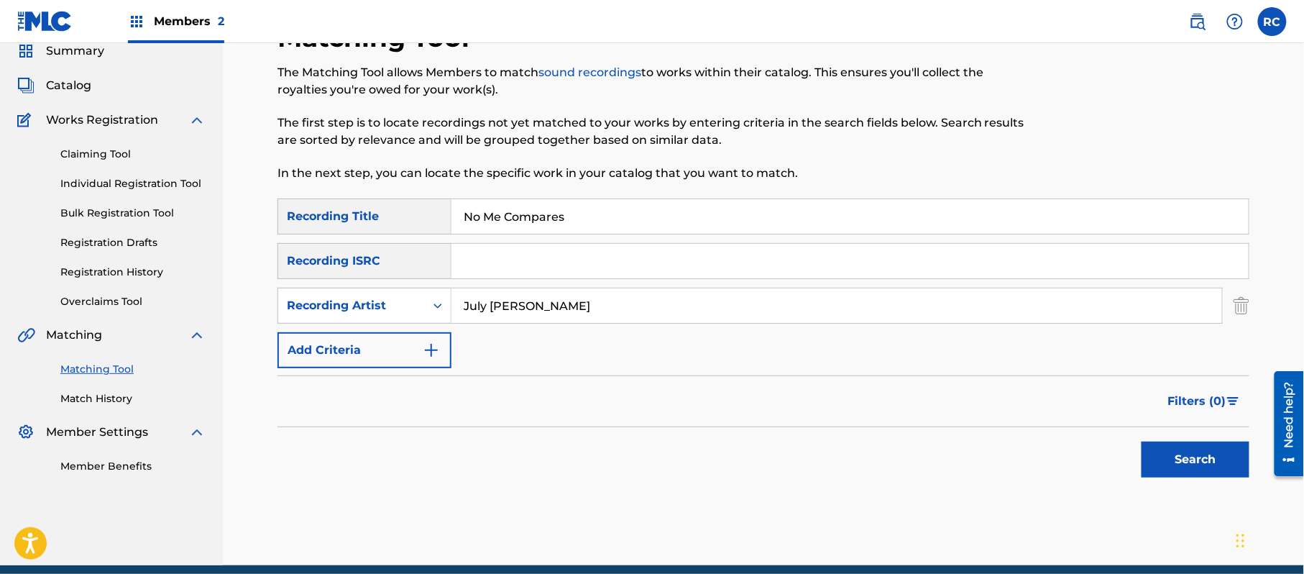
click at [1210, 458] on button "Search" at bounding box center [1195, 459] width 108 height 36
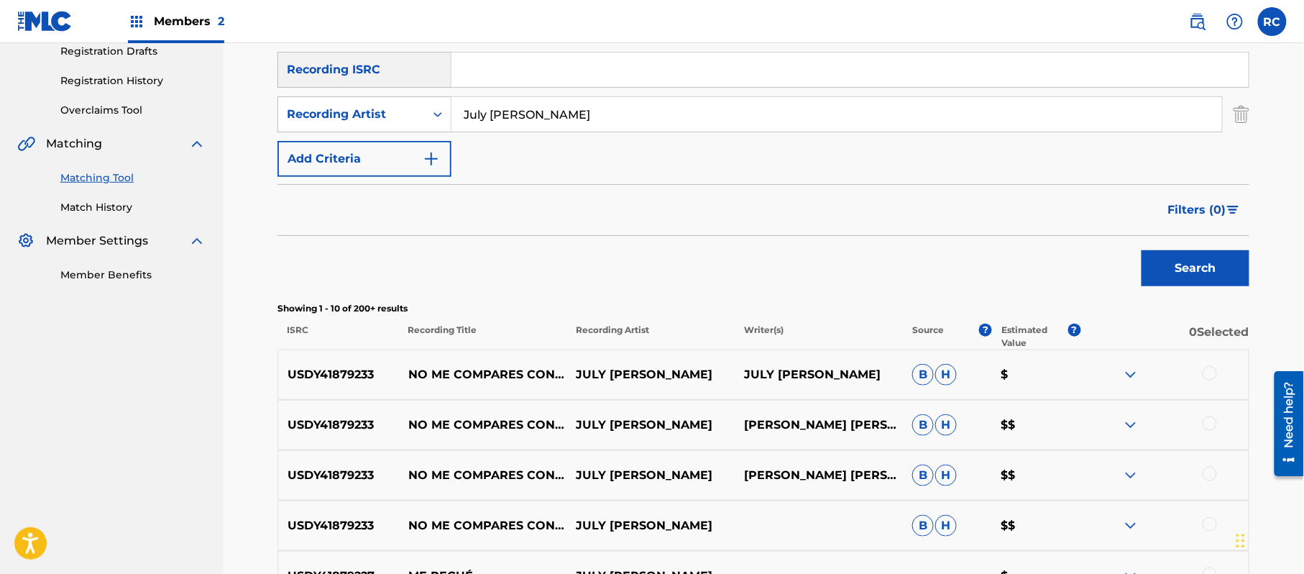
scroll to position [345, 0]
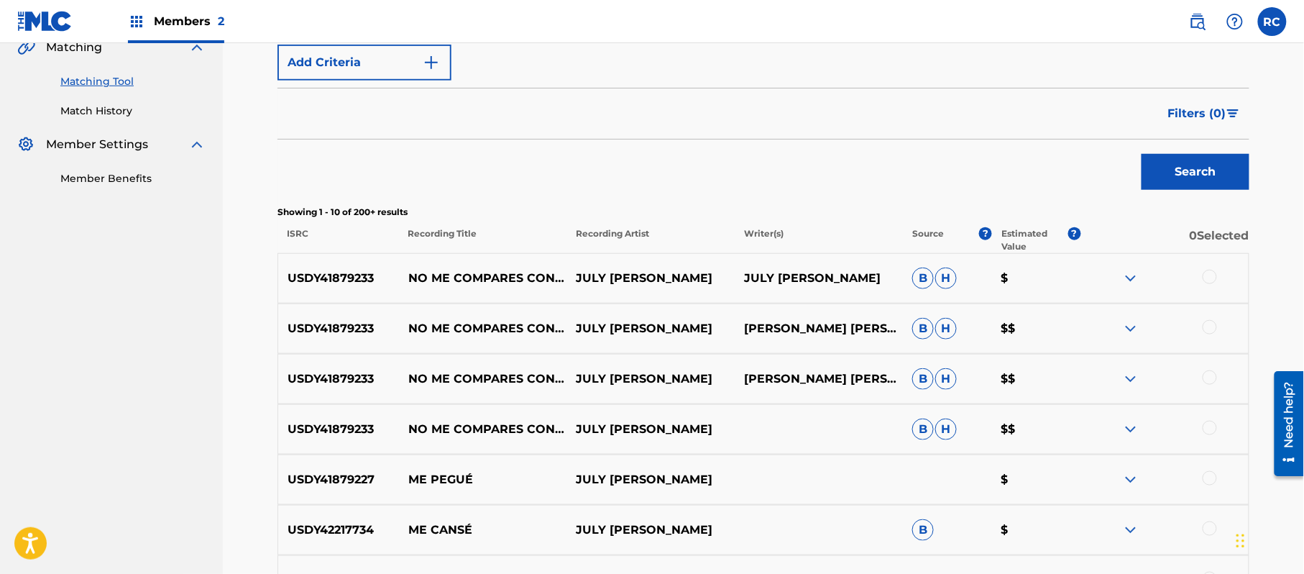
click at [342, 384] on p "USDY41879233" at bounding box center [338, 378] width 121 height 17
copy p "USDY41879233"
click at [1210, 280] on div at bounding box center [1209, 277] width 14 height 14
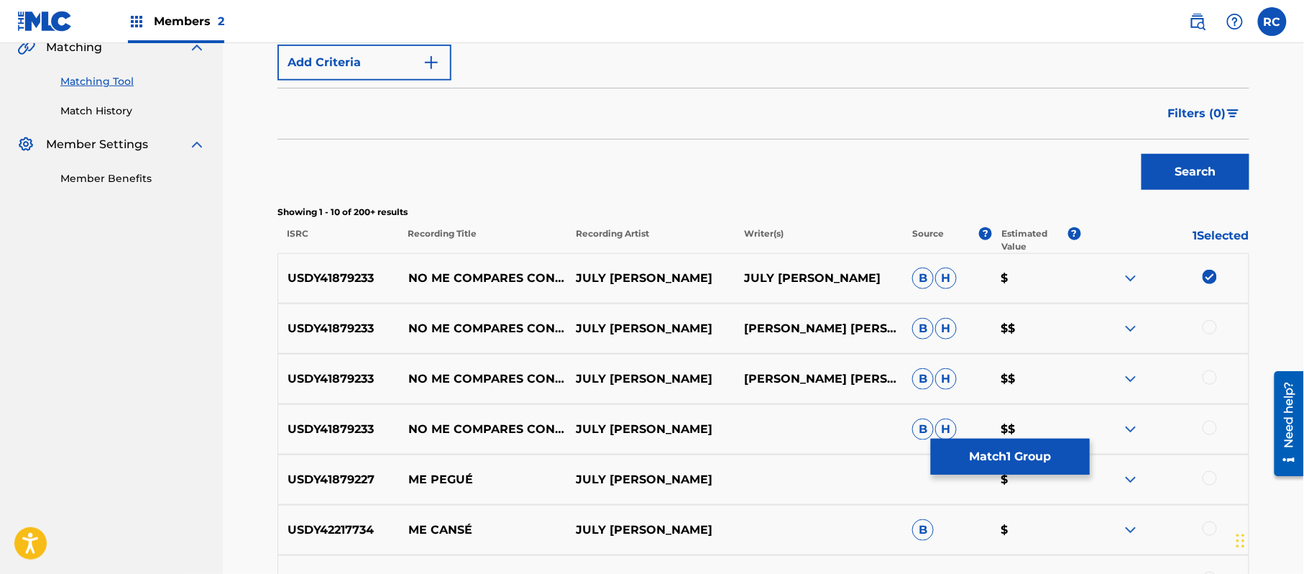
click at [1208, 333] on div at bounding box center [1209, 327] width 14 height 14
click at [1208, 380] on div at bounding box center [1209, 377] width 14 height 14
click at [1205, 426] on div at bounding box center [1209, 427] width 14 height 14
click at [1208, 479] on div at bounding box center [1209, 478] width 14 height 14
click at [1209, 529] on div at bounding box center [1209, 528] width 14 height 14
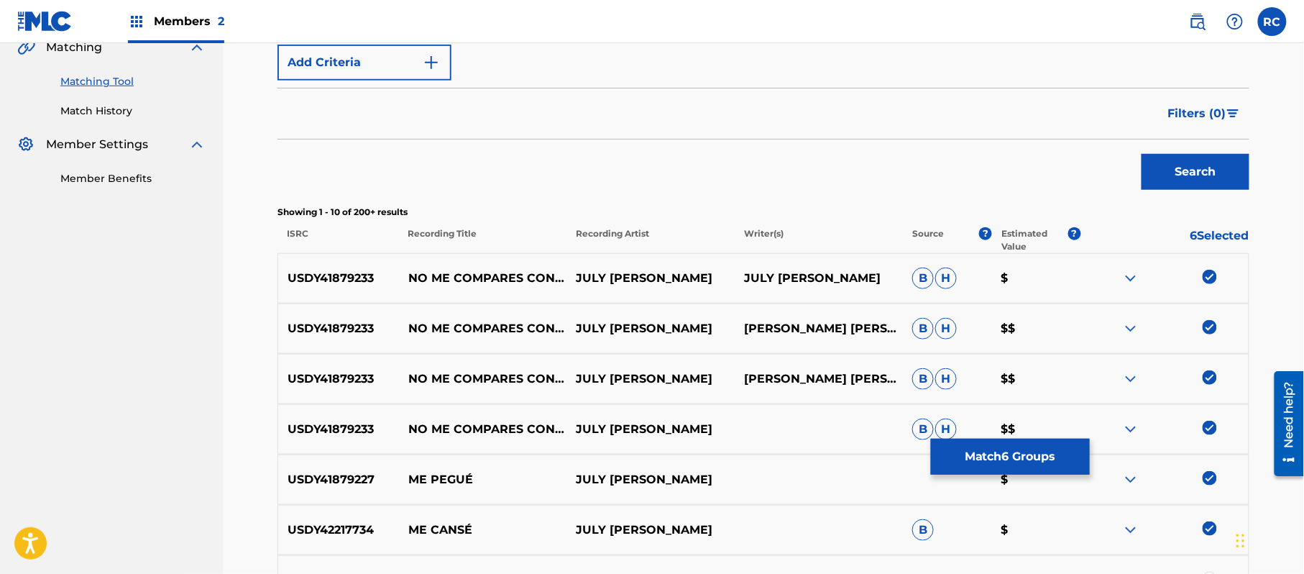
click at [1049, 466] on button "Match 6 Groups" at bounding box center [1010, 456] width 159 height 36
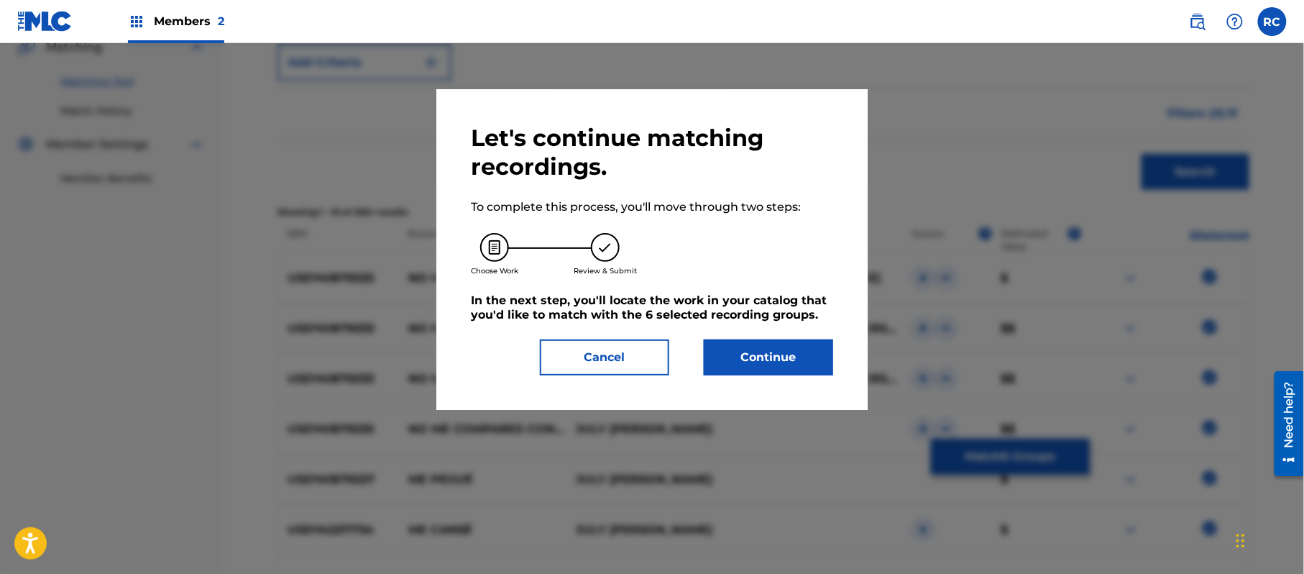
click at [782, 354] on button "Continue" at bounding box center [768, 357] width 129 height 36
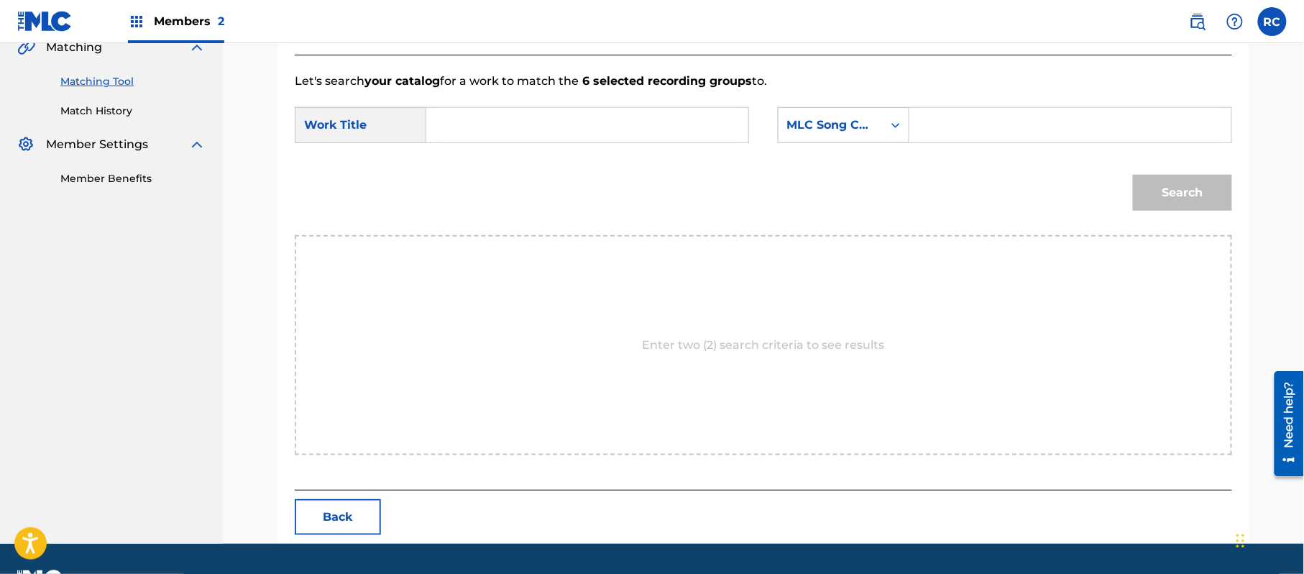
click at [622, 124] on input "Search Form" at bounding box center [587, 125] width 298 height 34
click at [589, 119] on input "No Me Compares NC8419" at bounding box center [587, 125] width 298 height 34
type input "No Me Compares"
drag, startPoint x: 972, startPoint y: 115, endPoint x: 983, endPoint y: 121, distance: 12.9
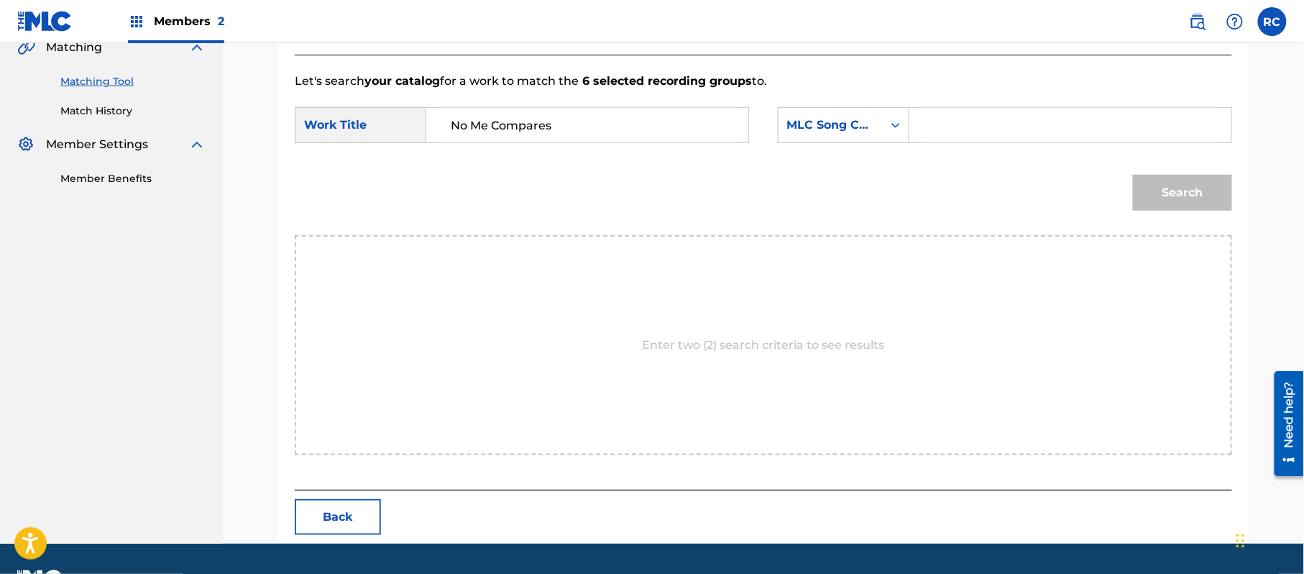
click at [972, 115] on input "Search Form" at bounding box center [1070, 125] width 298 height 34
type input "NC8419"
click at [1171, 187] on button "Search" at bounding box center [1182, 193] width 99 height 36
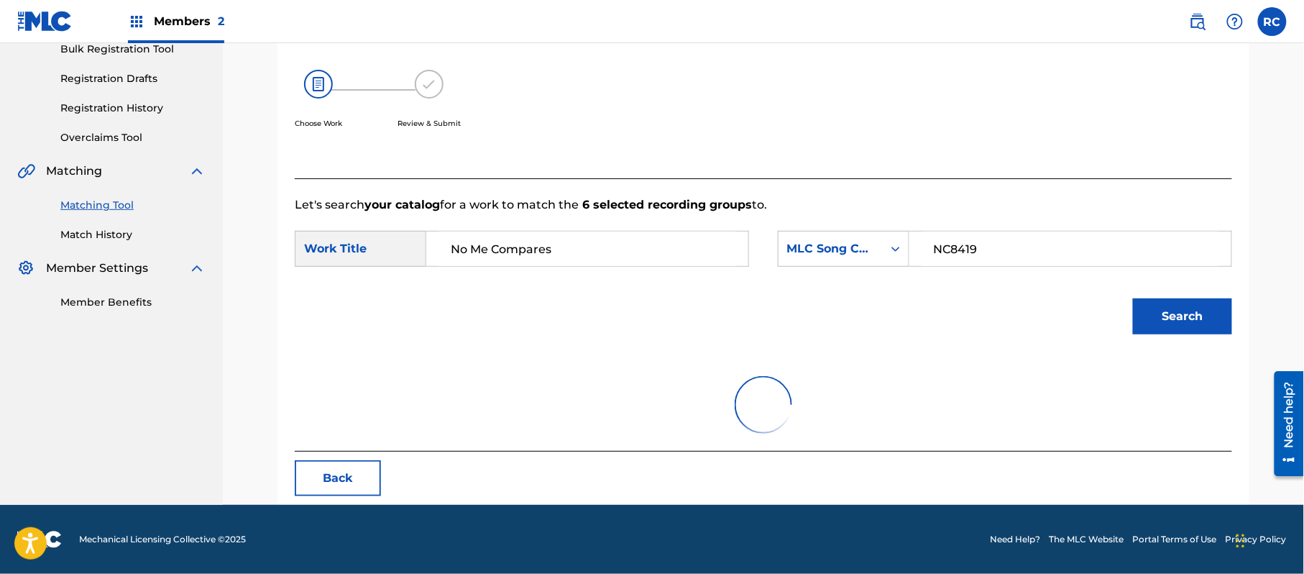
scroll to position [342, 0]
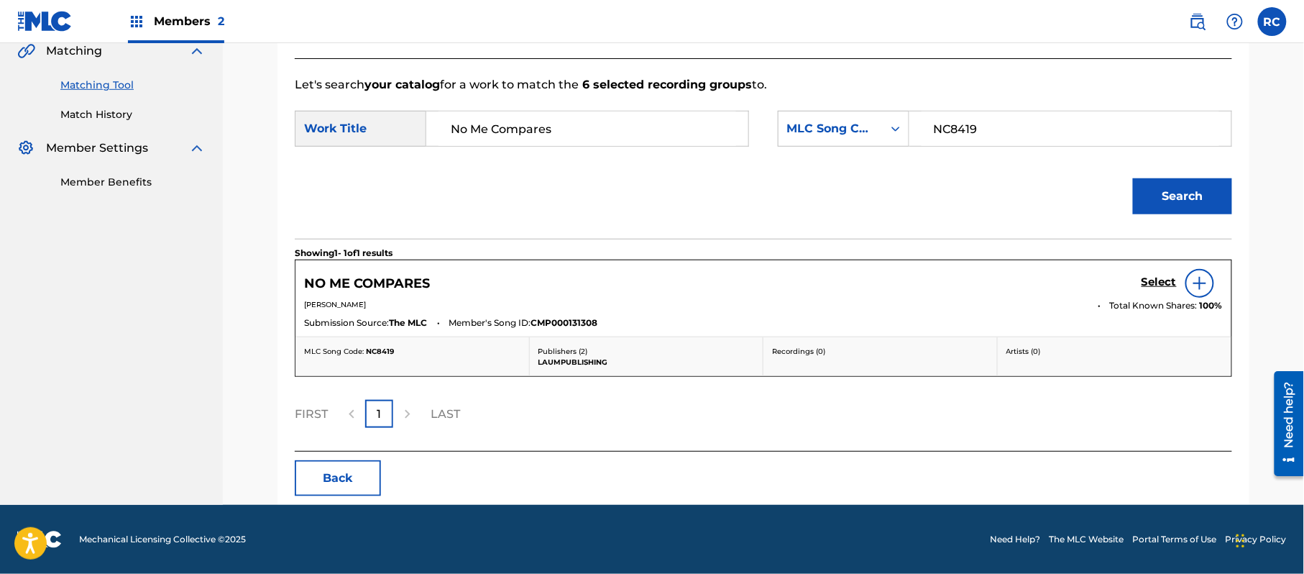
click at [1148, 282] on h5 "Select" at bounding box center [1158, 282] width 35 height 14
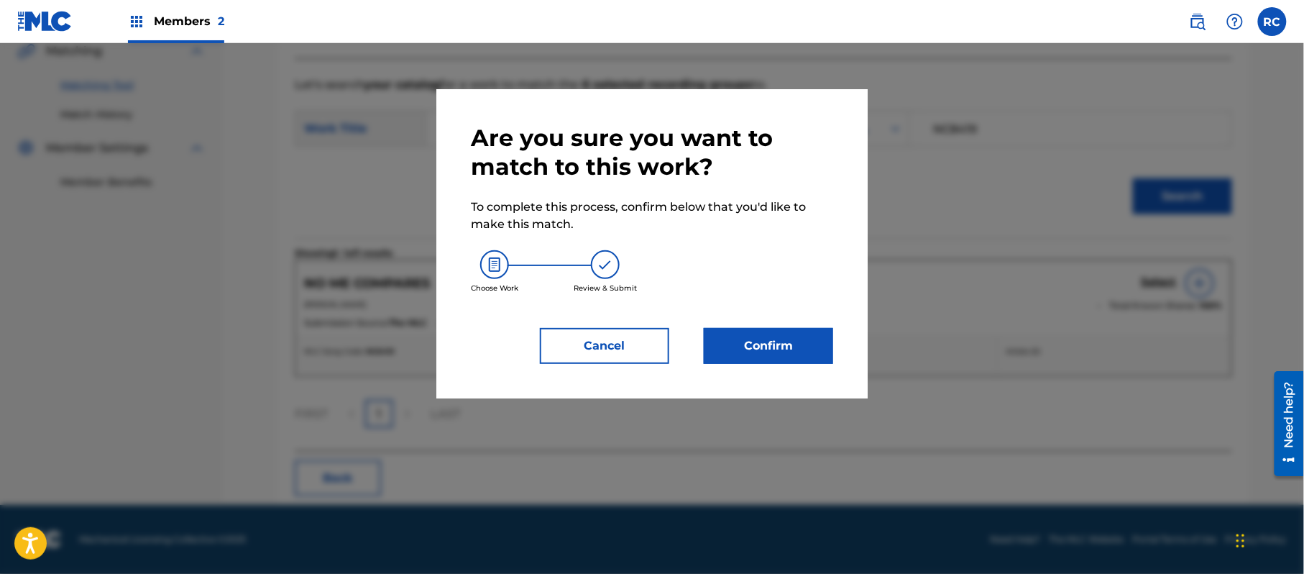
click at [800, 342] on button "Confirm" at bounding box center [768, 346] width 129 height 36
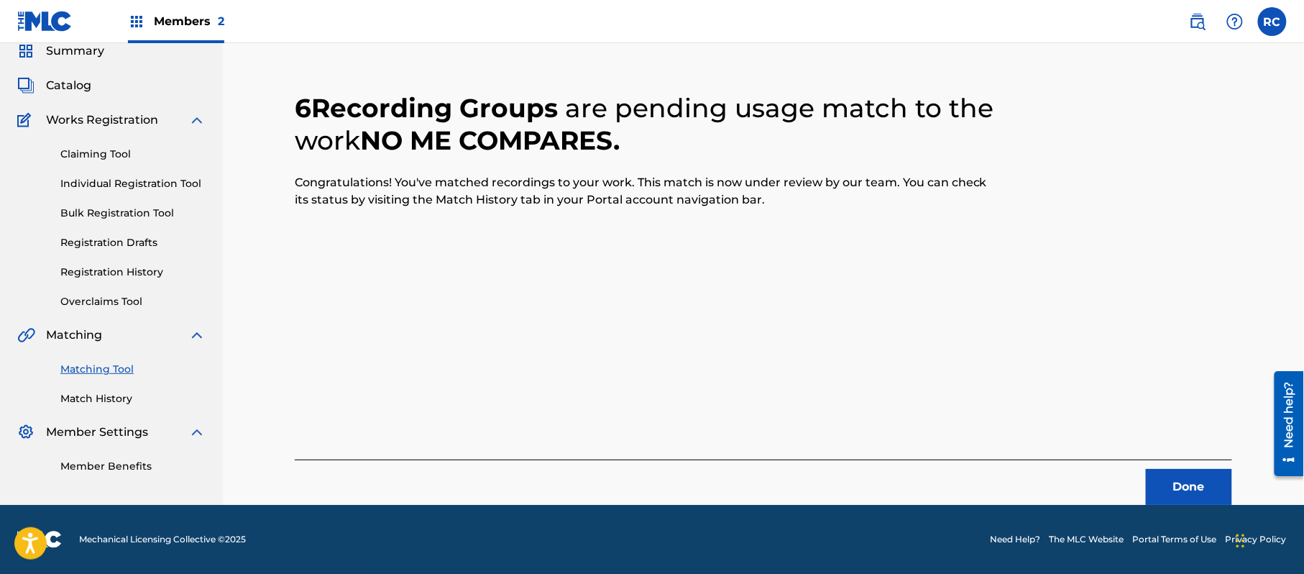
scroll to position [57, 0]
click at [1183, 487] on button "Done" at bounding box center [1189, 487] width 86 height 36
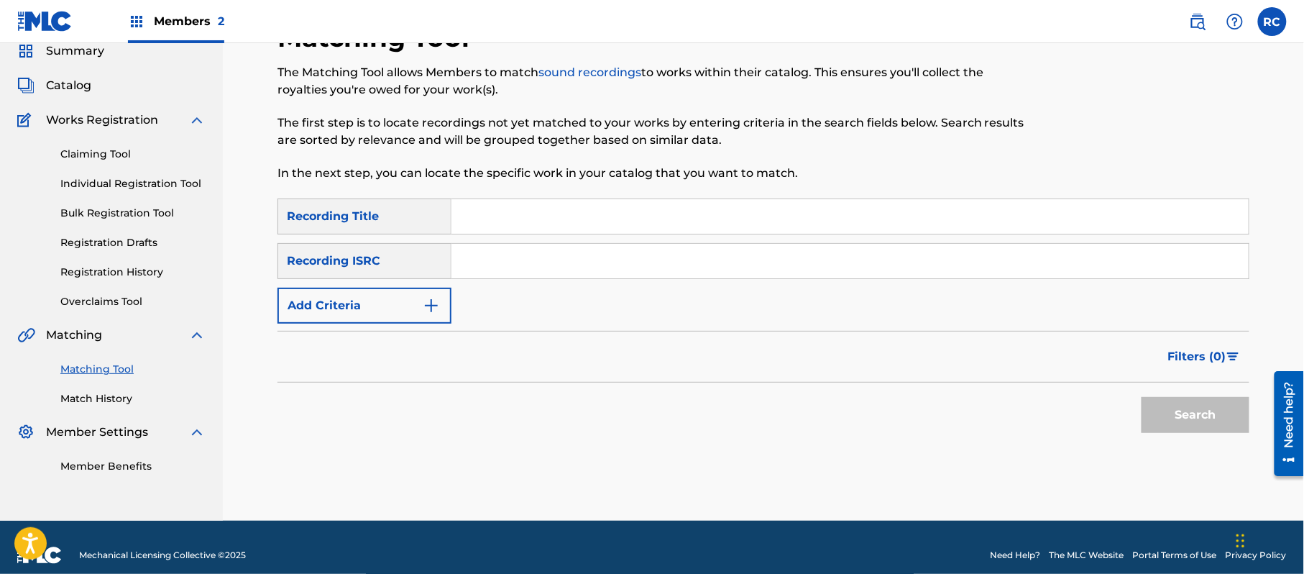
scroll to position [0, 0]
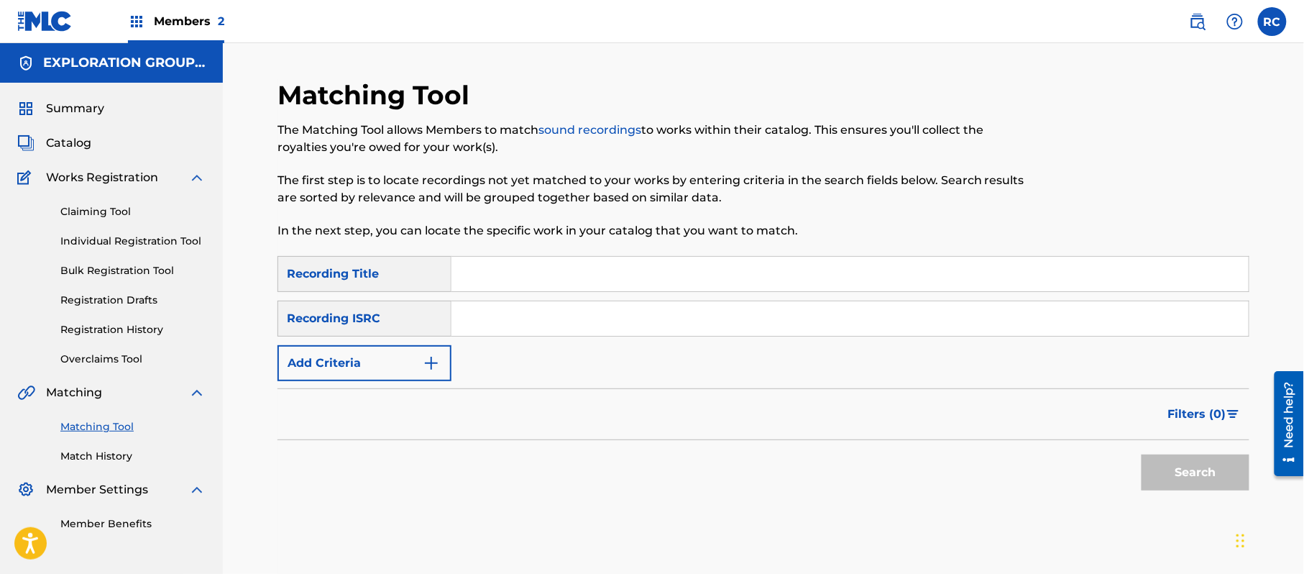
click at [81, 149] on span "Catalog" at bounding box center [68, 142] width 45 height 17
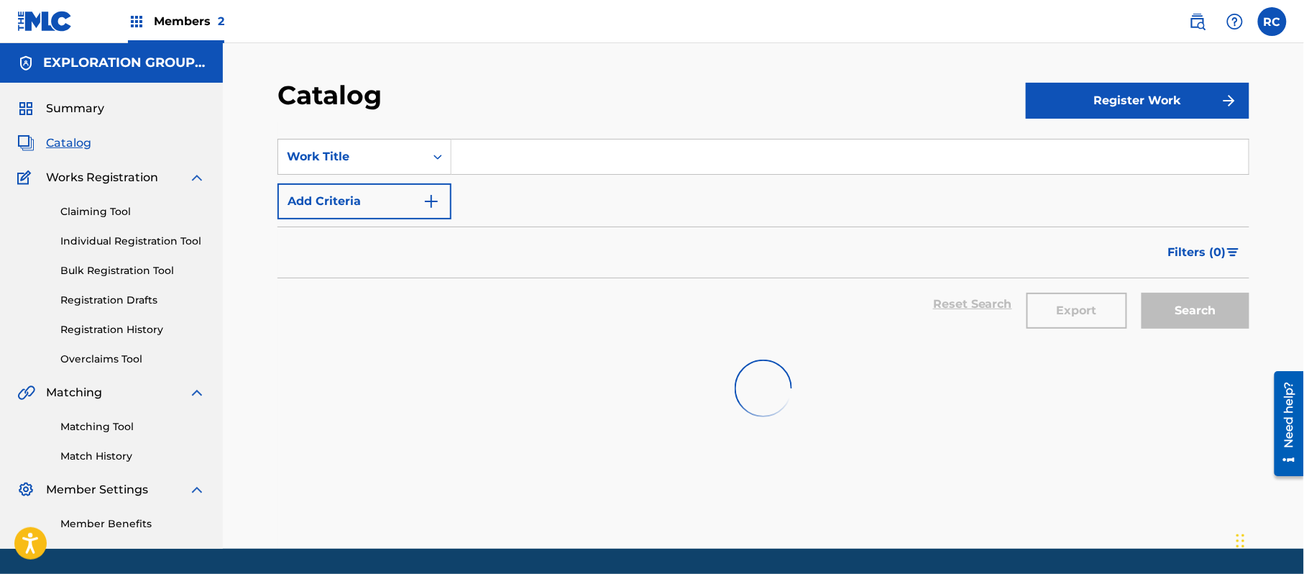
click at [551, 162] on input "Search Form" at bounding box center [849, 156] width 797 height 34
type input "SC1O1Z"
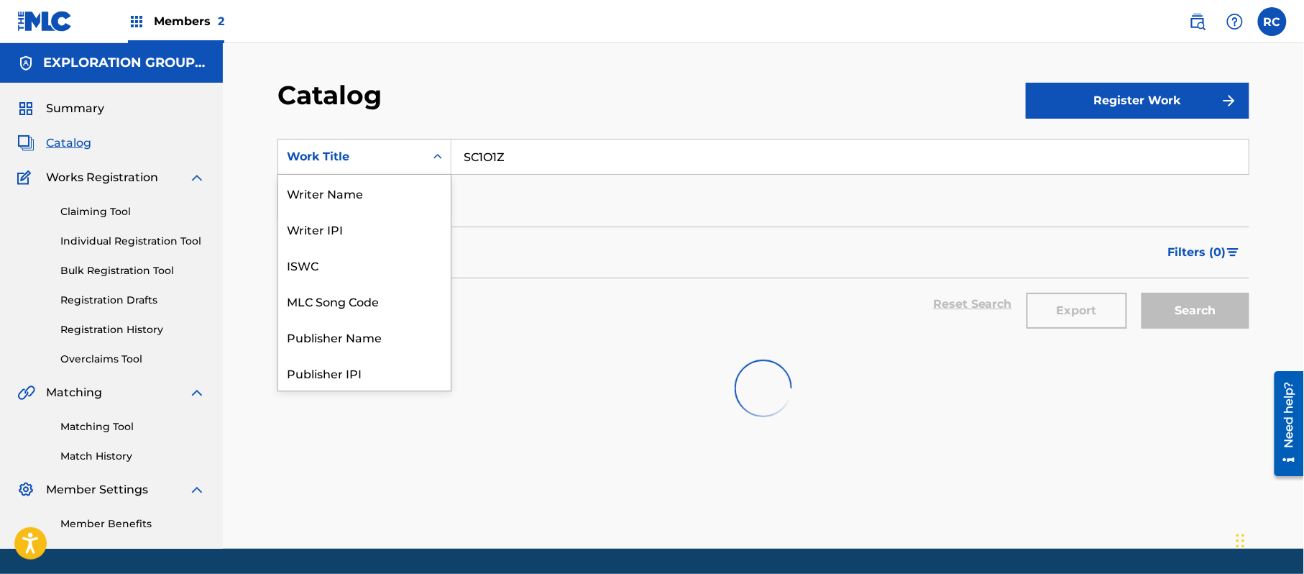
click at [408, 159] on div "Work Title" at bounding box center [351, 156] width 129 height 17
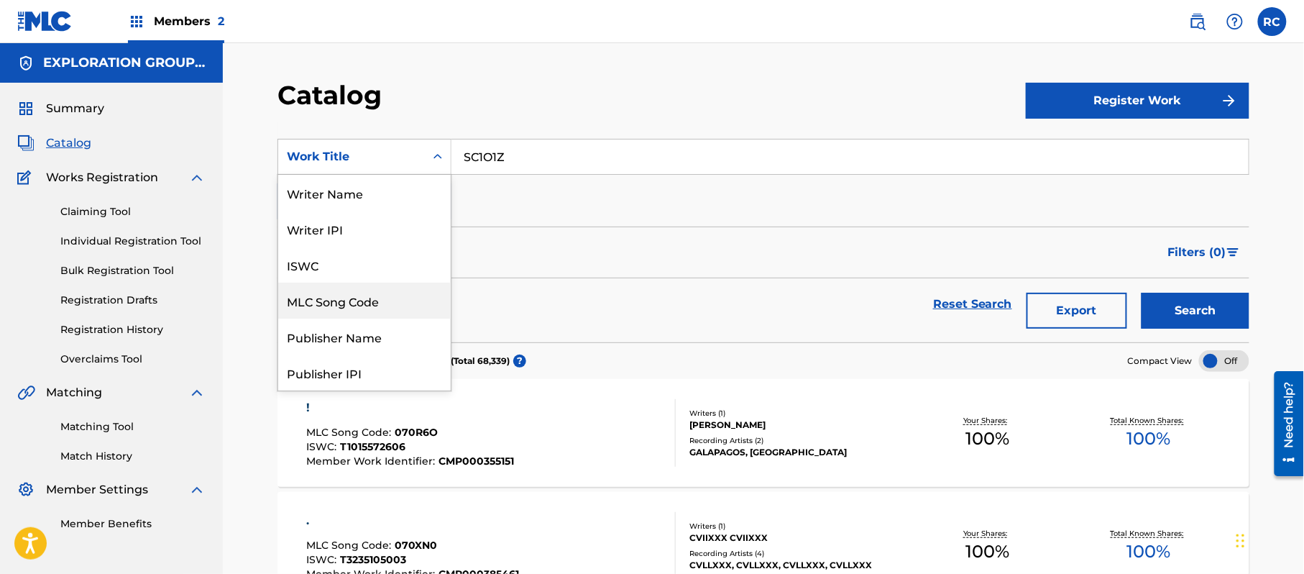
click at [344, 300] on div "MLC Song Code" at bounding box center [364, 300] width 172 height 36
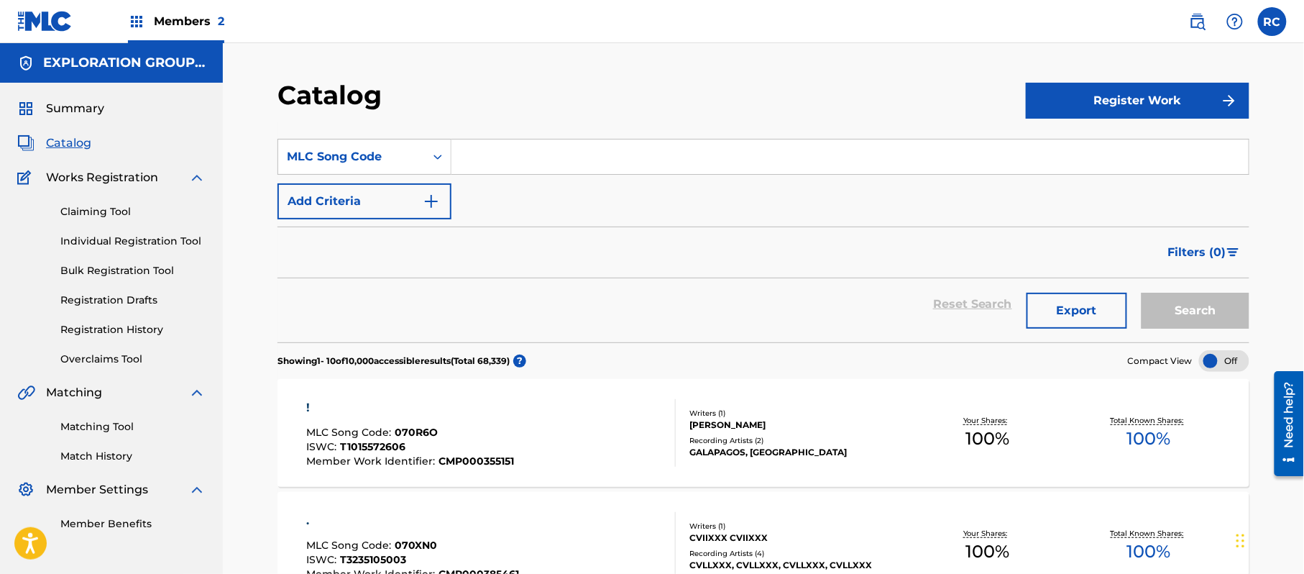
click at [590, 154] on input "Search Form" at bounding box center [849, 156] width 797 height 34
click at [1172, 308] on button "Search" at bounding box center [1195, 311] width 108 height 36
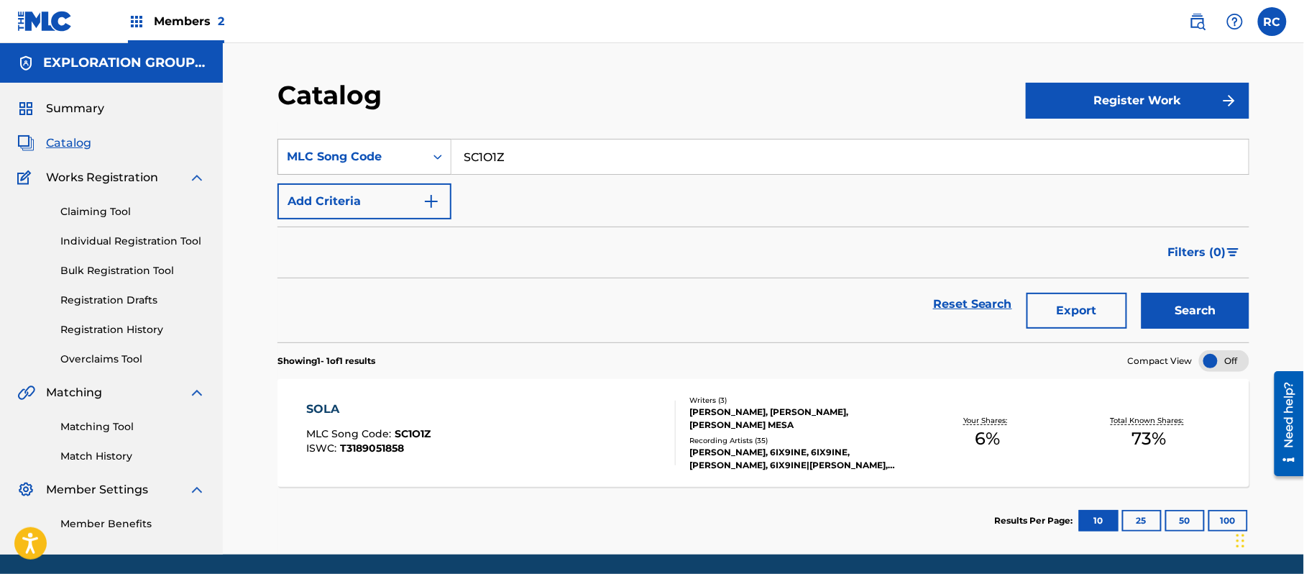
drag, startPoint x: 521, startPoint y: 164, endPoint x: 392, endPoint y: 162, distance: 129.4
click at [392, 162] on div "SearchWithCriteriaf233c422-41eb-43b8-8ae6-dae2eeb2d630 MLC Song Code SC1O1Z" at bounding box center [763, 157] width 972 height 36
type input "SH3JGV"
click at [1213, 308] on button "Search" at bounding box center [1195, 311] width 108 height 36
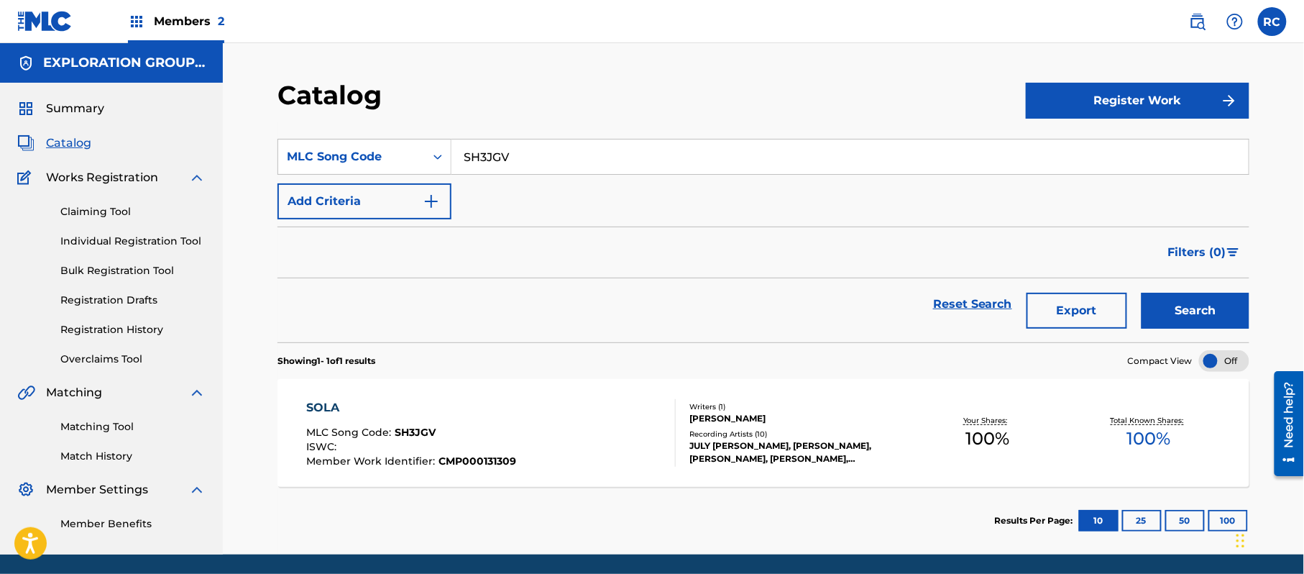
click at [99, 434] on div "Matching Tool Match History" at bounding box center [111, 432] width 188 height 63
click at [115, 428] on link "Matching Tool" at bounding box center [132, 426] width 145 height 15
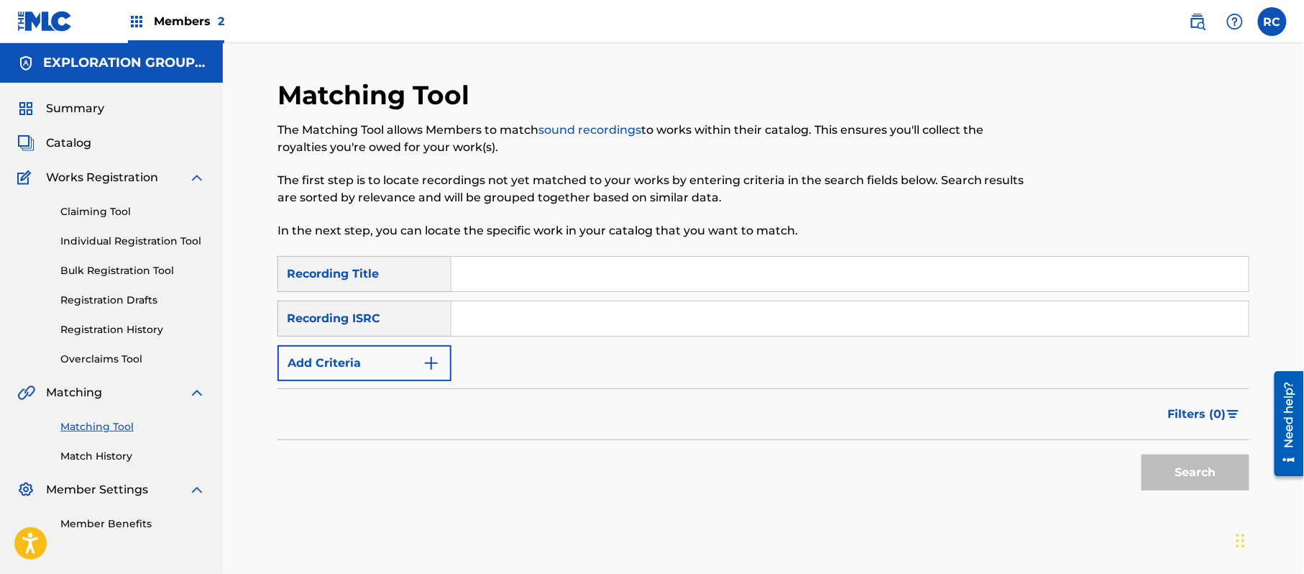
click at [525, 315] on input "Search Form" at bounding box center [849, 318] width 797 height 34
type input "USDY41879231"
click at [1177, 476] on button "Search" at bounding box center [1195, 472] width 108 height 36
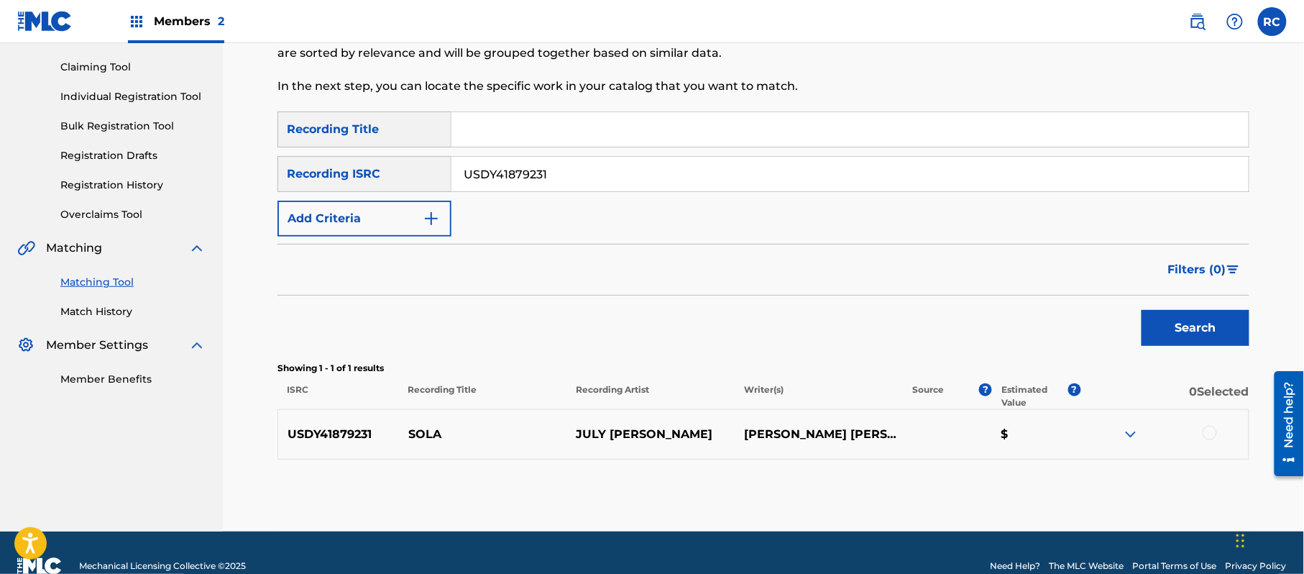
scroll to position [171, 0]
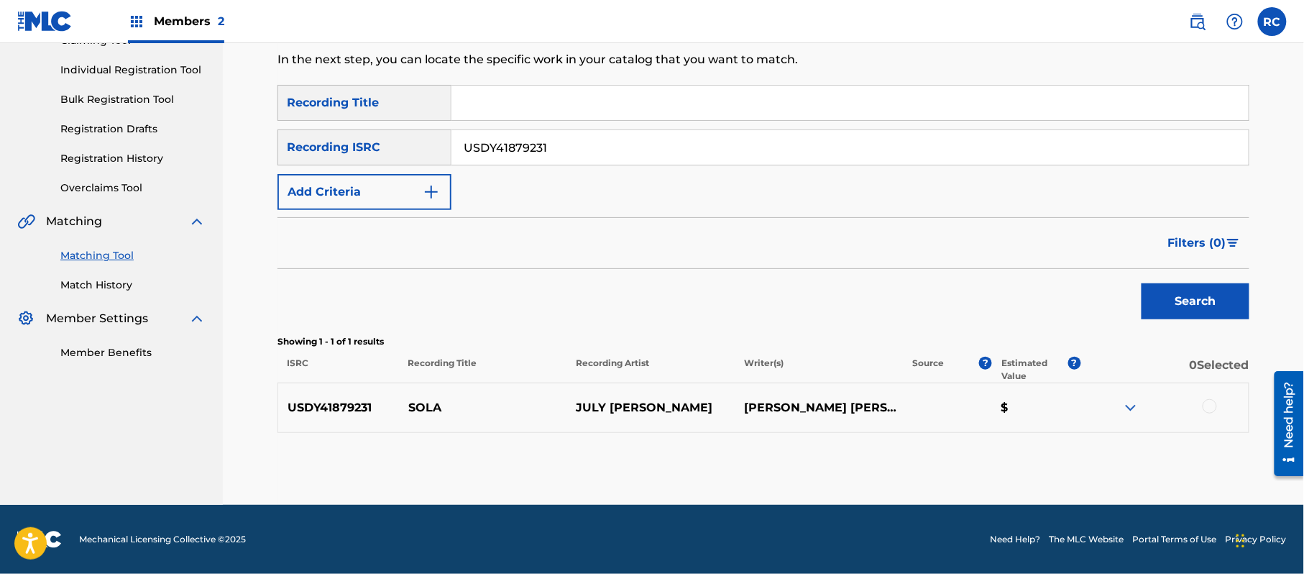
click at [1207, 404] on div at bounding box center [1209, 406] width 14 height 14
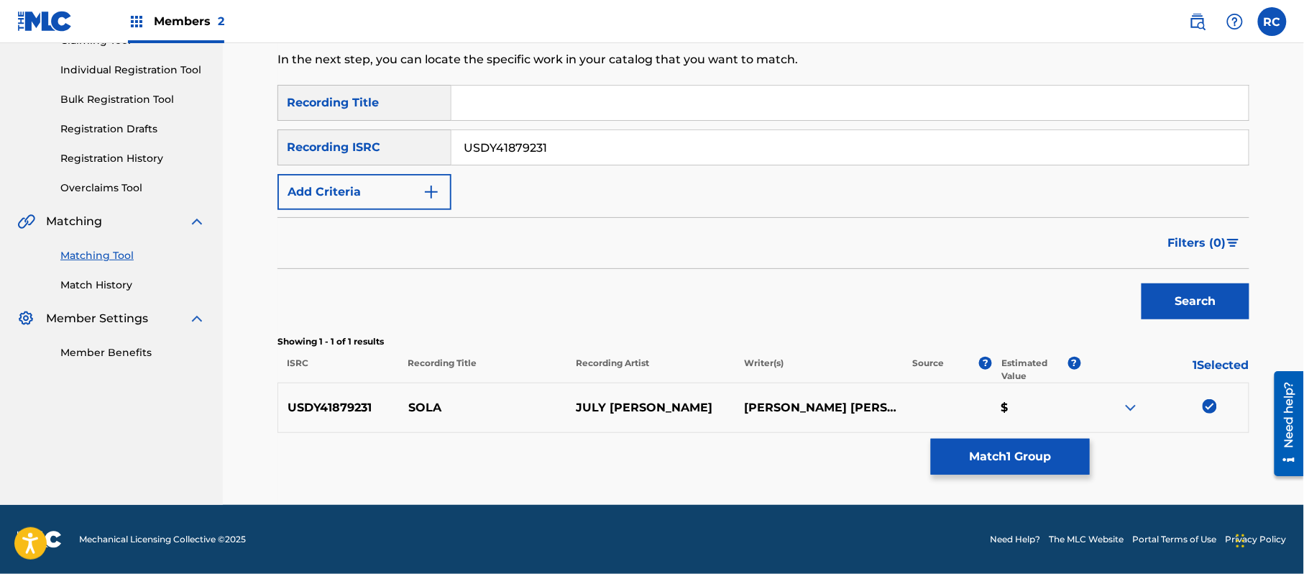
click at [1021, 454] on button "Match 1 Group" at bounding box center [1010, 456] width 159 height 36
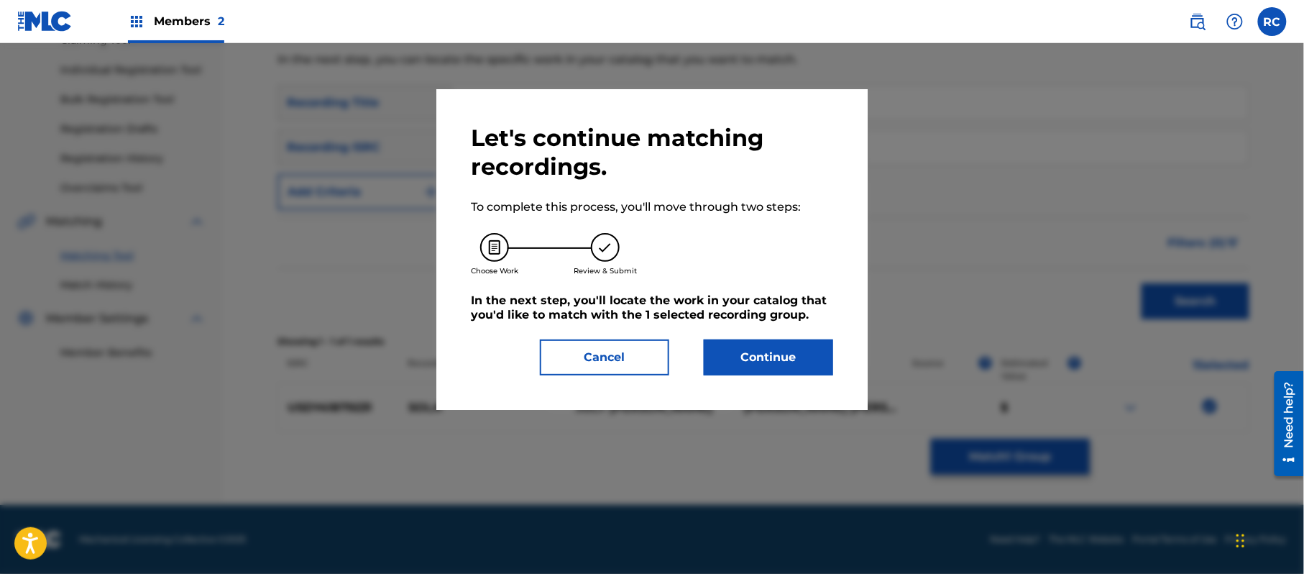
click at [791, 368] on button "Continue" at bounding box center [768, 357] width 129 height 36
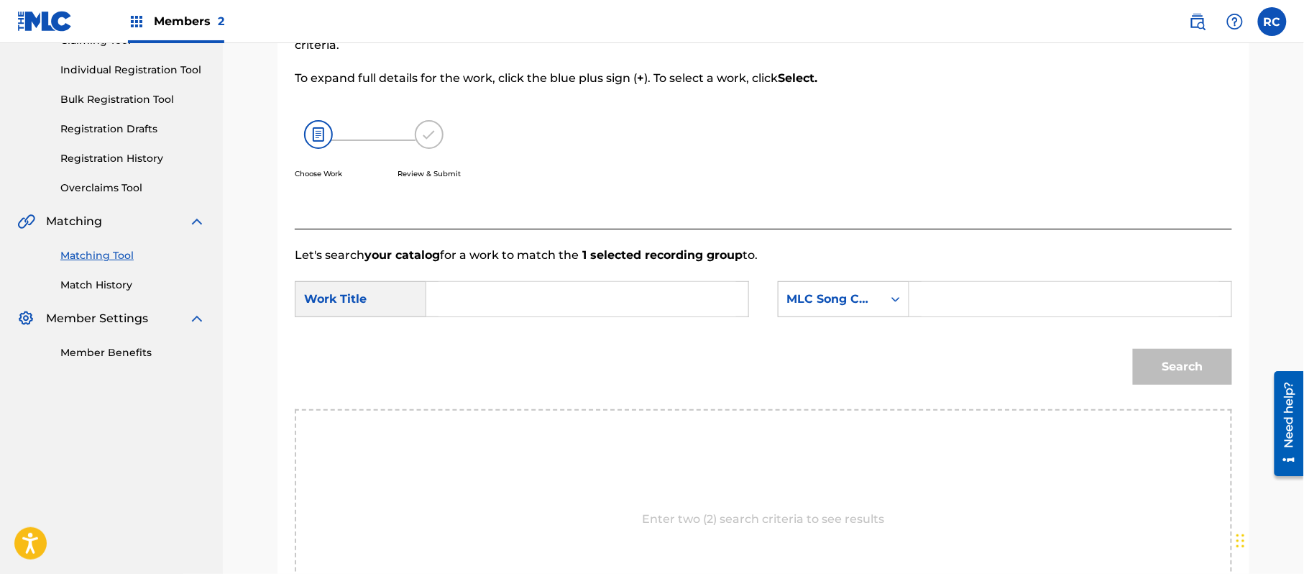
click at [504, 303] on input "Search Form" at bounding box center [587, 299] width 298 height 34
click at [535, 305] on input "Sola SH3JGV" at bounding box center [587, 299] width 298 height 34
type input "Sola"
click at [990, 303] on input "Search Form" at bounding box center [1070, 299] width 298 height 34
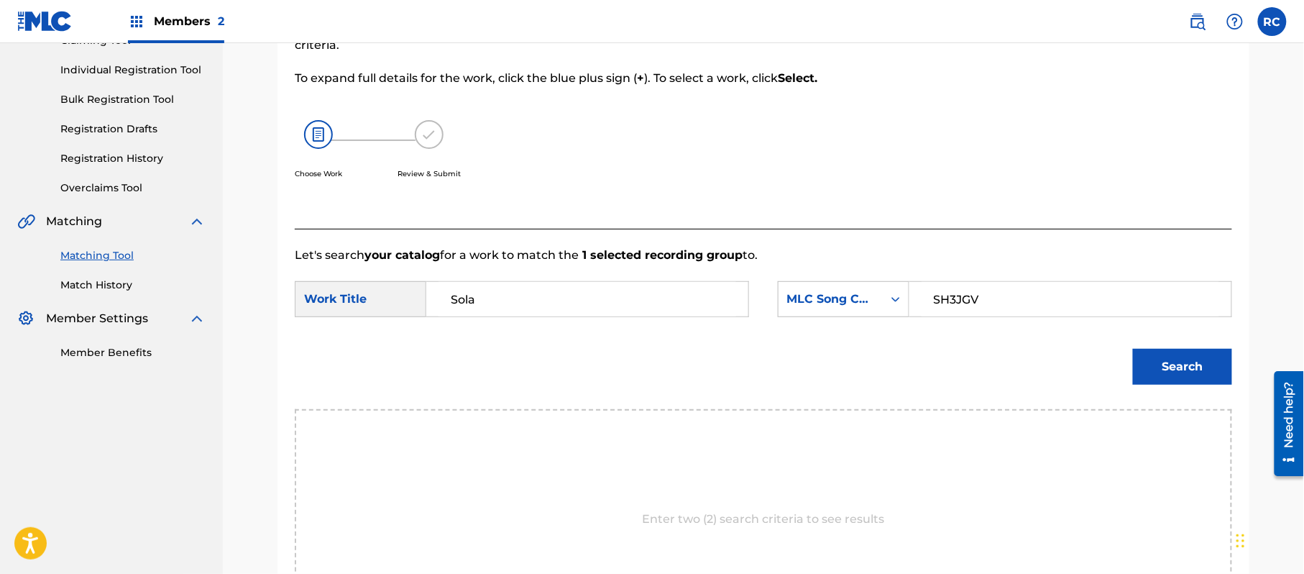
type input "SH3JGV"
click at [1157, 372] on button "Search" at bounding box center [1182, 367] width 99 height 36
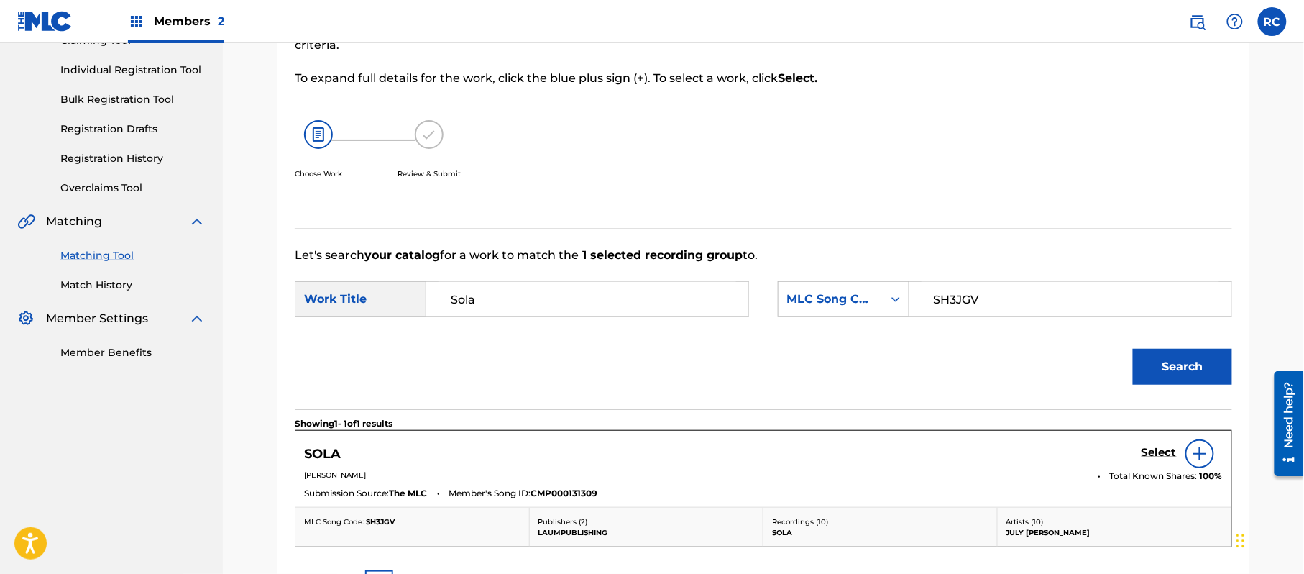
click at [1145, 454] on h5 "Select" at bounding box center [1158, 453] width 35 height 14
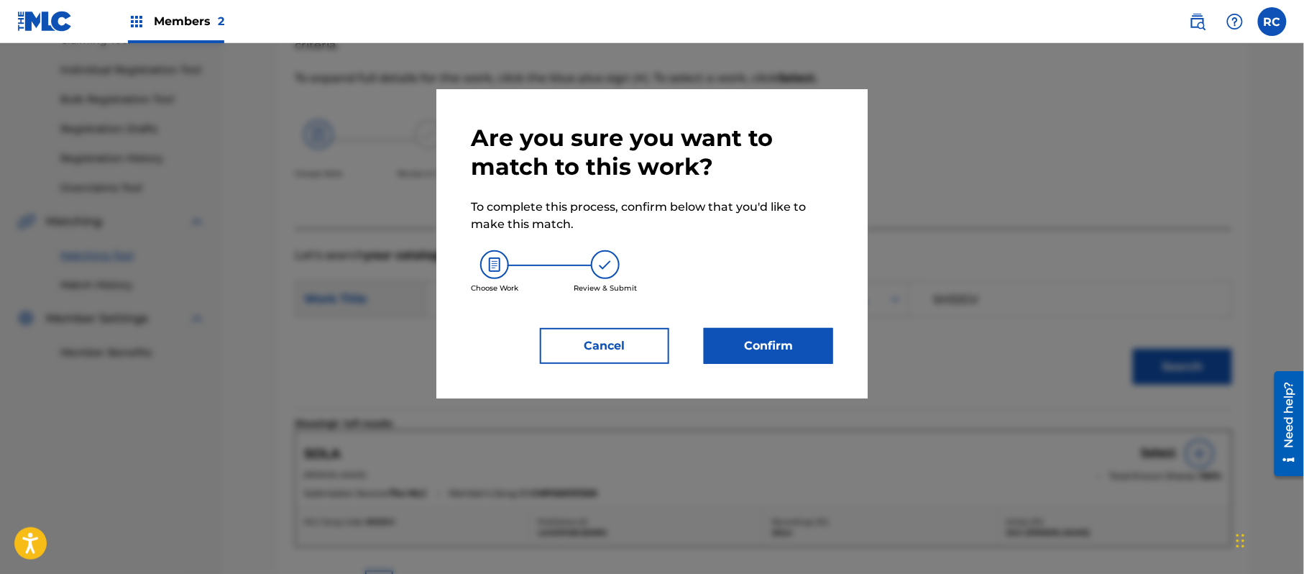
click at [805, 343] on button "Confirm" at bounding box center [768, 346] width 129 height 36
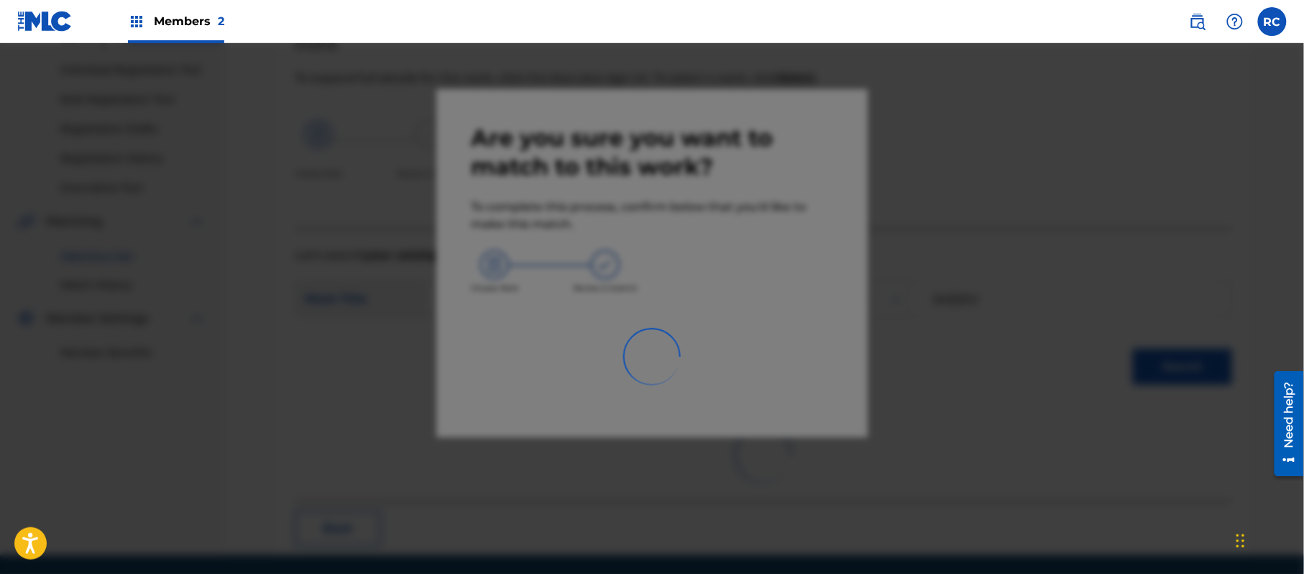
scroll to position [57, 0]
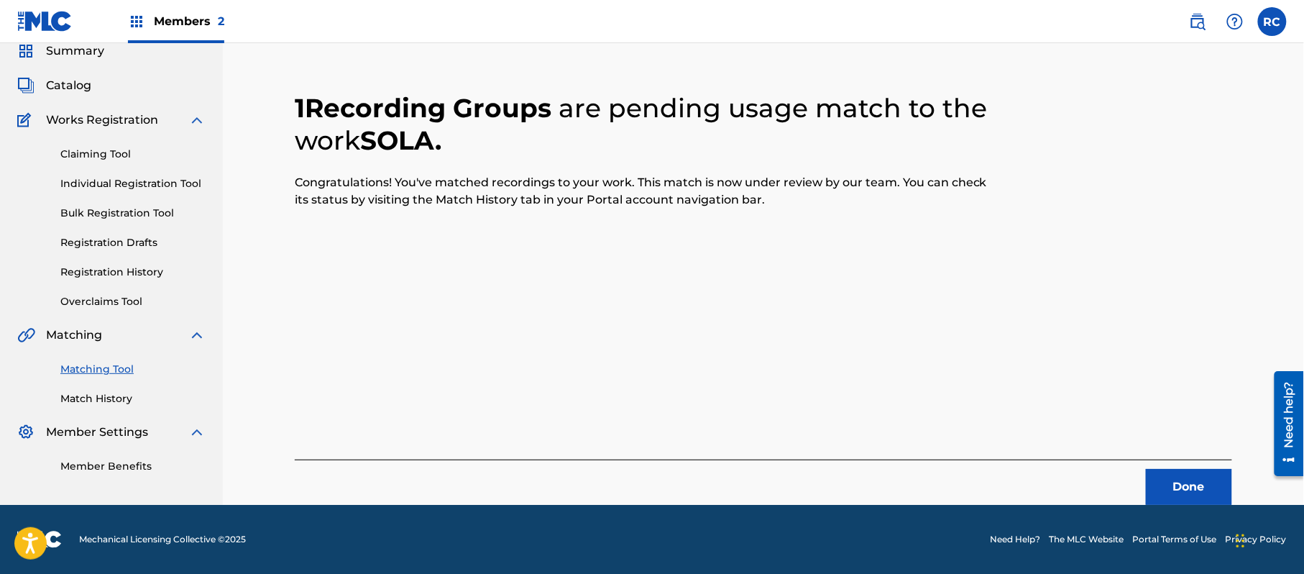
click at [1174, 489] on button "Done" at bounding box center [1189, 487] width 86 height 36
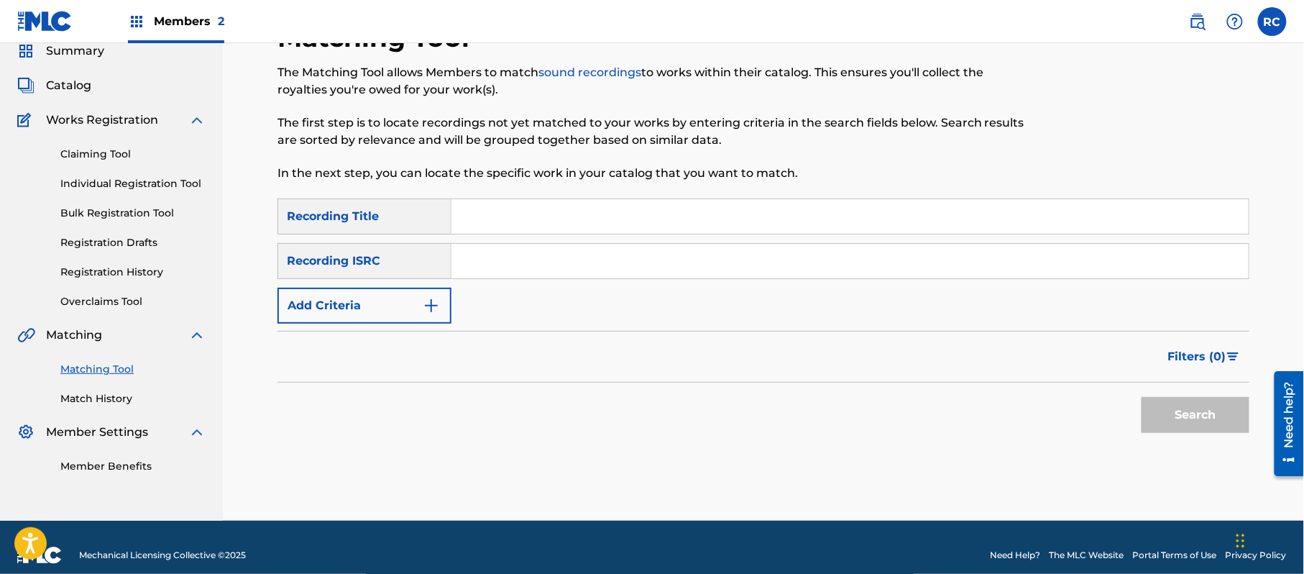
drag, startPoint x: 582, startPoint y: 266, endPoint x: 589, endPoint y: 268, distance: 7.5
click at [582, 266] on input "Search Form" at bounding box center [849, 261] width 797 height 34
click at [1169, 412] on button "Search" at bounding box center [1195, 415] width 108 height 36
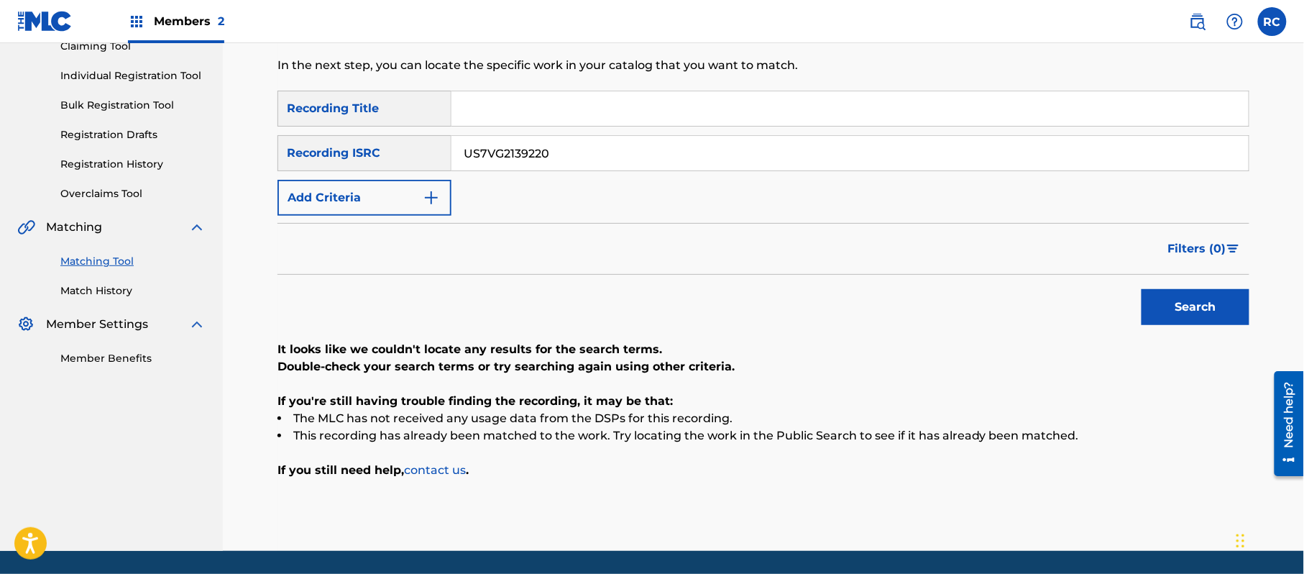
scroll to position [211, 0]
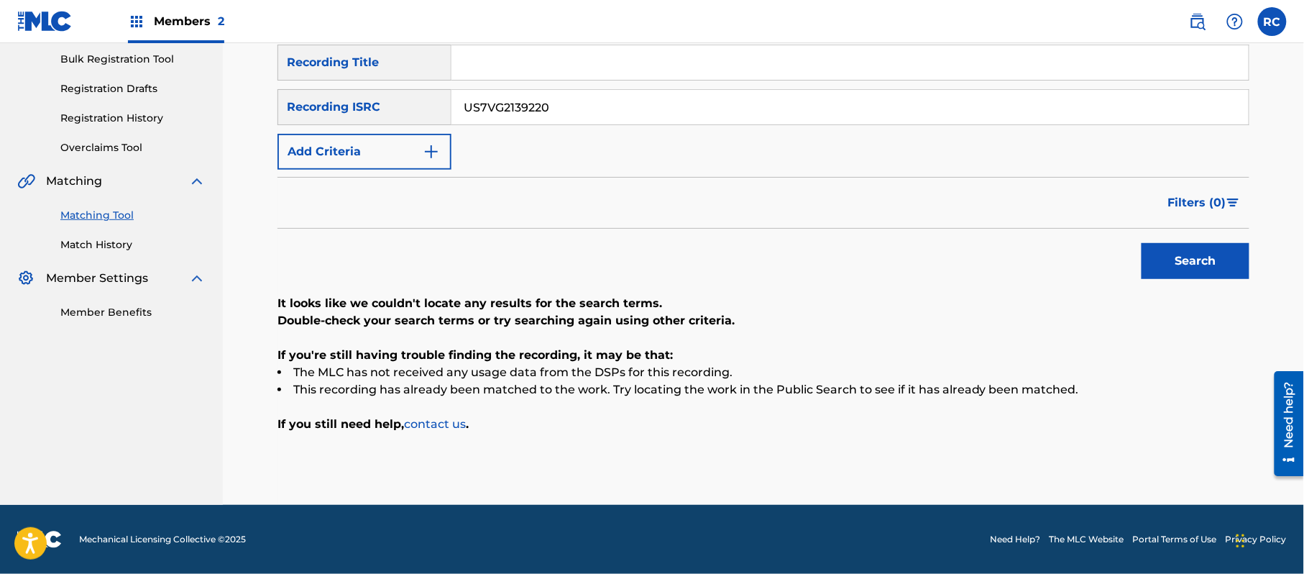
drag, startPoint x: 564, startPoint y: 111, endPoint x: 303, endPoint y: 111, distance: 261.6
click at [303, 111] on div "SearchWithCriteriaf709a915-d5c5-4abc-9821-2862732e2c2c Recording ISRC US7VG2139…" at bounding box center [763, 107] width 972 height 36
click at [1147, 251] on button "Search" at bounding box center [1195, 261] width 108 height 36
drag, startPoint x: 615, startPoint y: 109, endPoint x: 342, endPoint y: 111, distance: 273.1
click at [342, 111] on div "SearchWithCriteriaf709a915-d5c5-4abc-9821-2862732e2c2c Recording ISRC USL4Q1991…" at bounding box center [763, 107] width 972 height 36
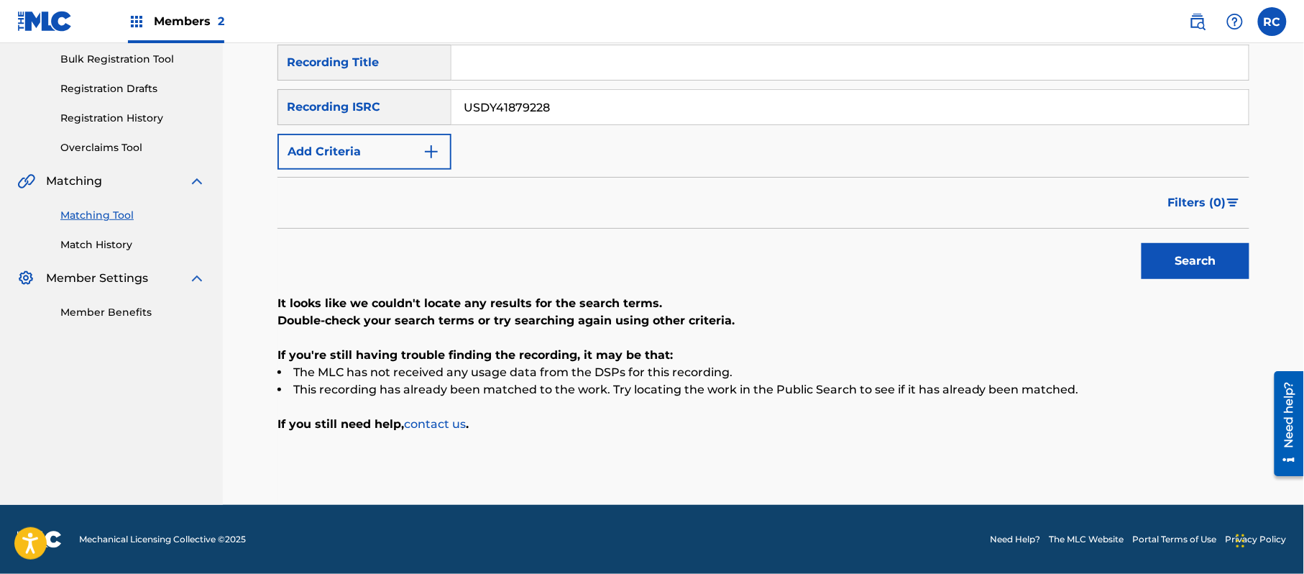
type input "USDY41879228"
click at [1223, 268] on button "Search" at bounding box center [1195, 261] width 108 height 36
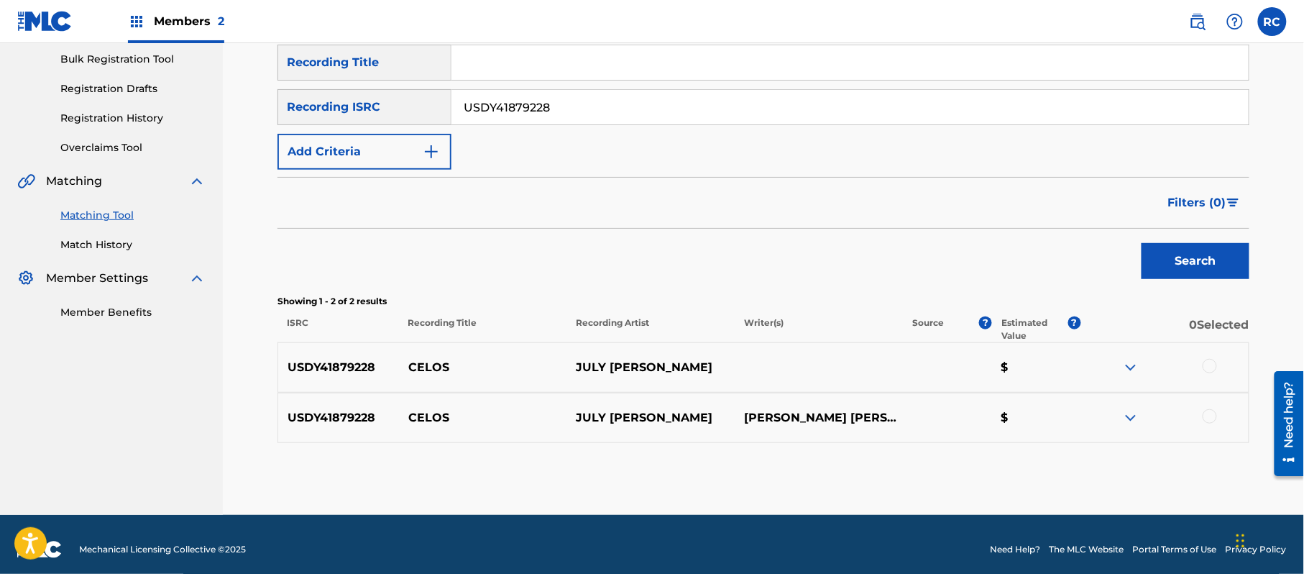
click at [1213, 366] on div at bounding box center [1209, 366] width 14 height 14
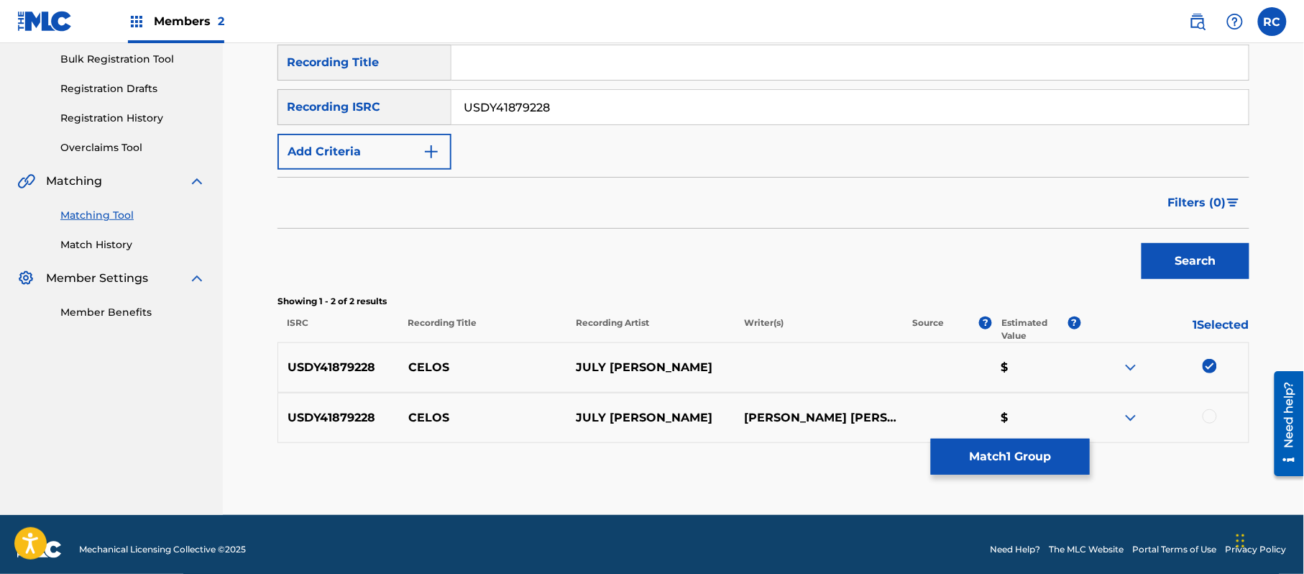
click at [1208, 413] on div at bounding box center [1209, 416] width 14 height 14
click at [1053, 461] on button "Match 2 Groups" at bounding box center [1010, 456] width 159 height 36
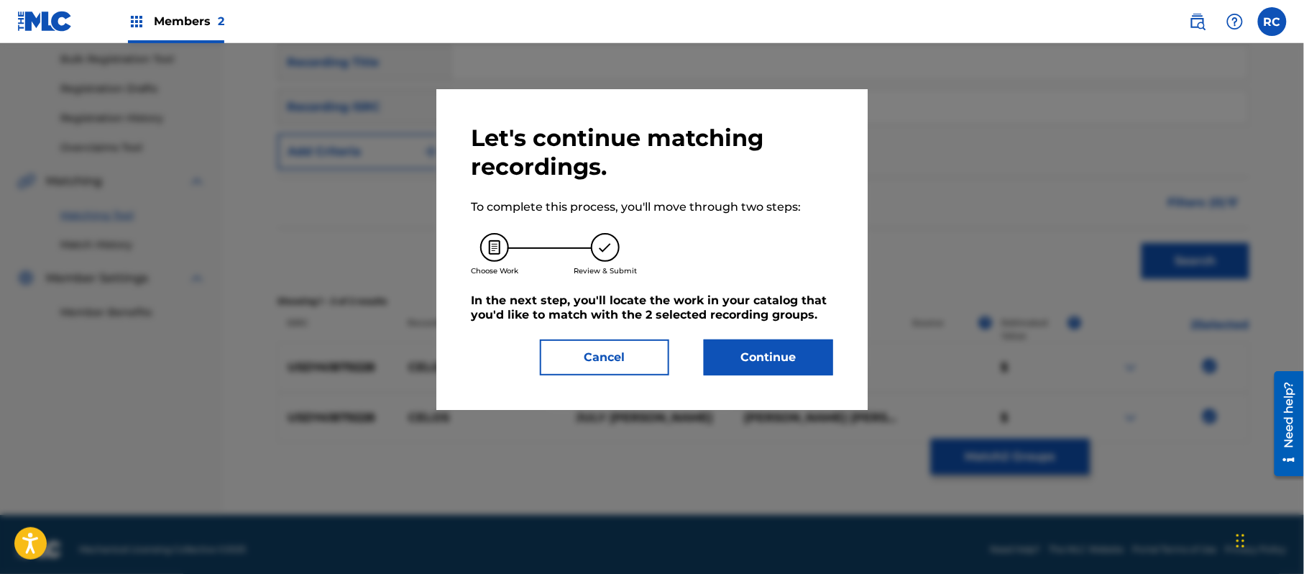
click at [751, 354] on button "Continue" at bounding box center [768, 357] width 129 height 36
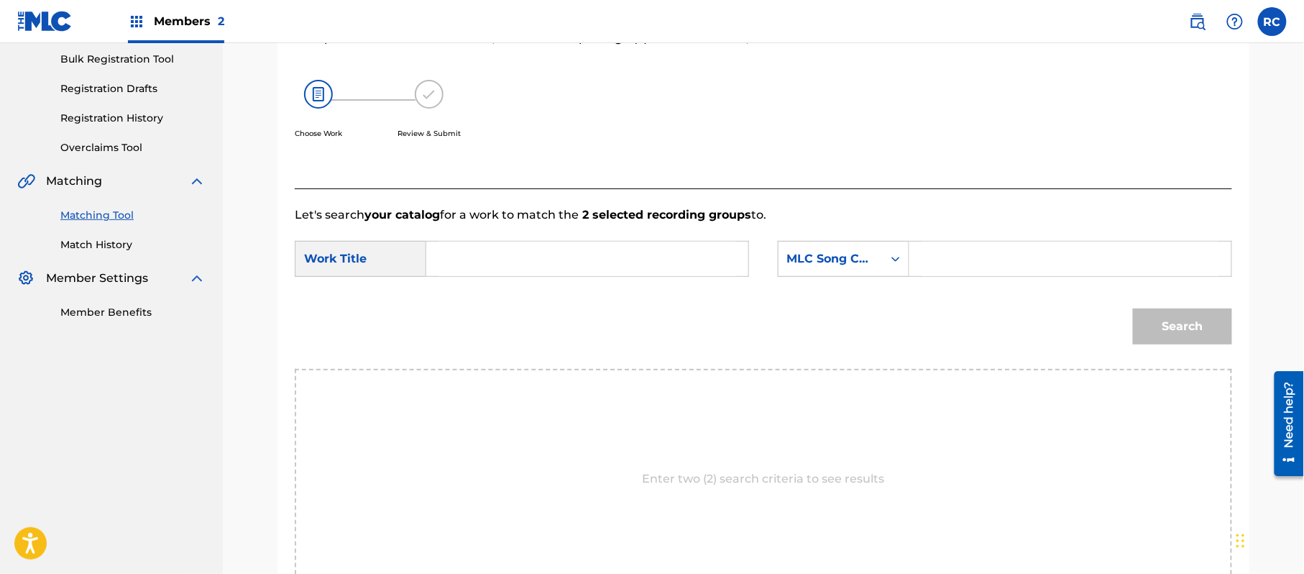
click at [463, 262] on input "Search Form" at bounding box center [587, 258] width 298 height 34
click at [535, 266] on input "Celos CB9HD7" at bounding box center [587, 258] width 298 height 34
type input "Celos"
click at [1052, 263] on input "Search Form" at bounding box center [1070, 258] width 298 height 34
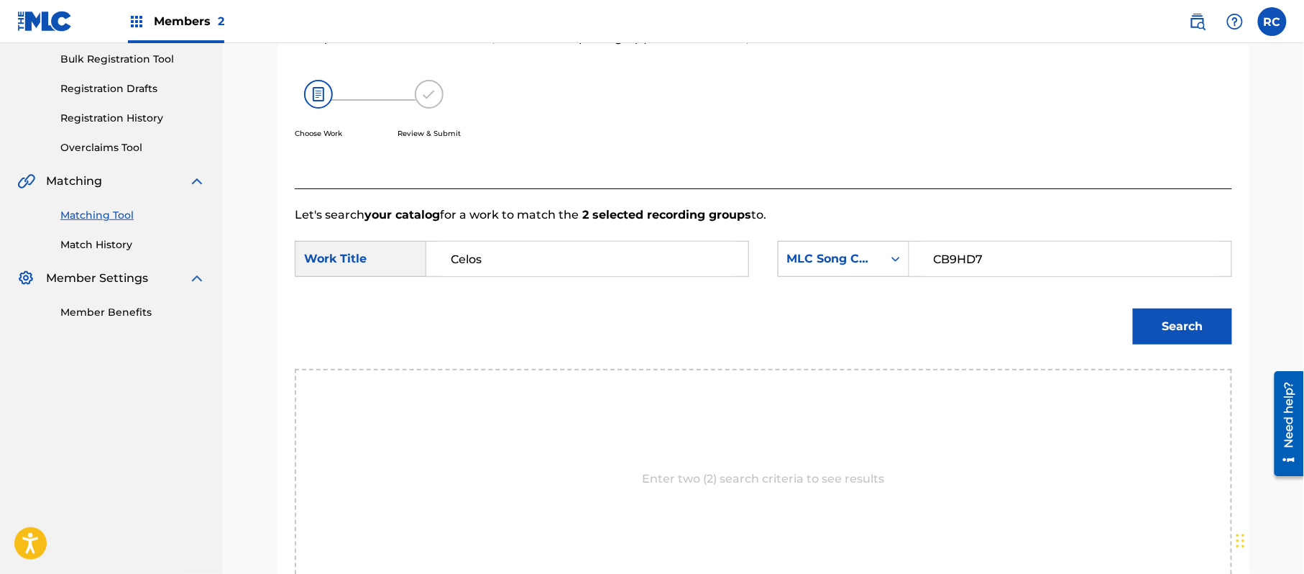
type input "CB9HD7"
click at [1156, 325] on button "Search" at bounding box center [1182, 326] width 99 height 36
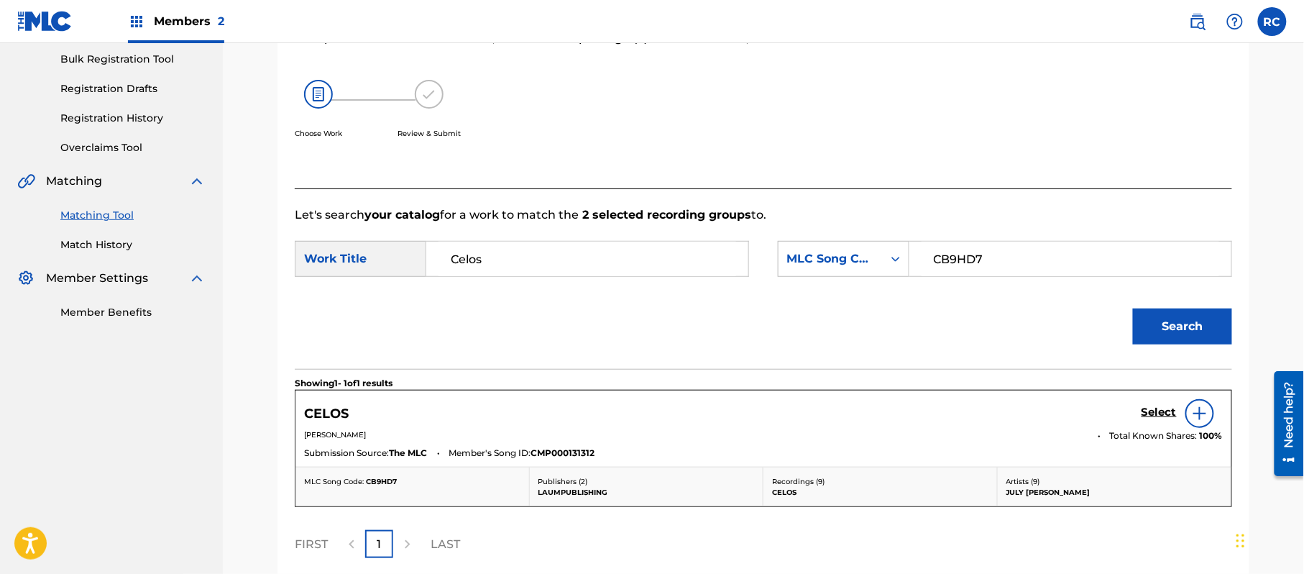
click at [1156, 418] on h5 "Select" at bounding box center [1158, 412] width 35 height 14
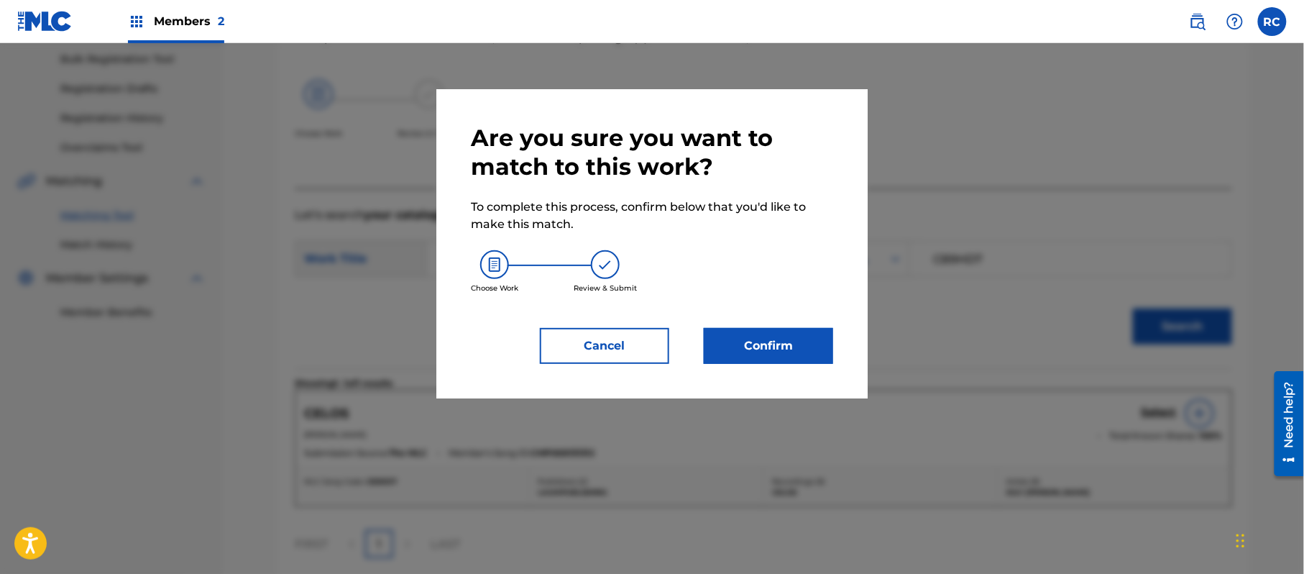
click at [781, 348] on button "Confirm" at bounding box center [768, 346] width 129 height 36
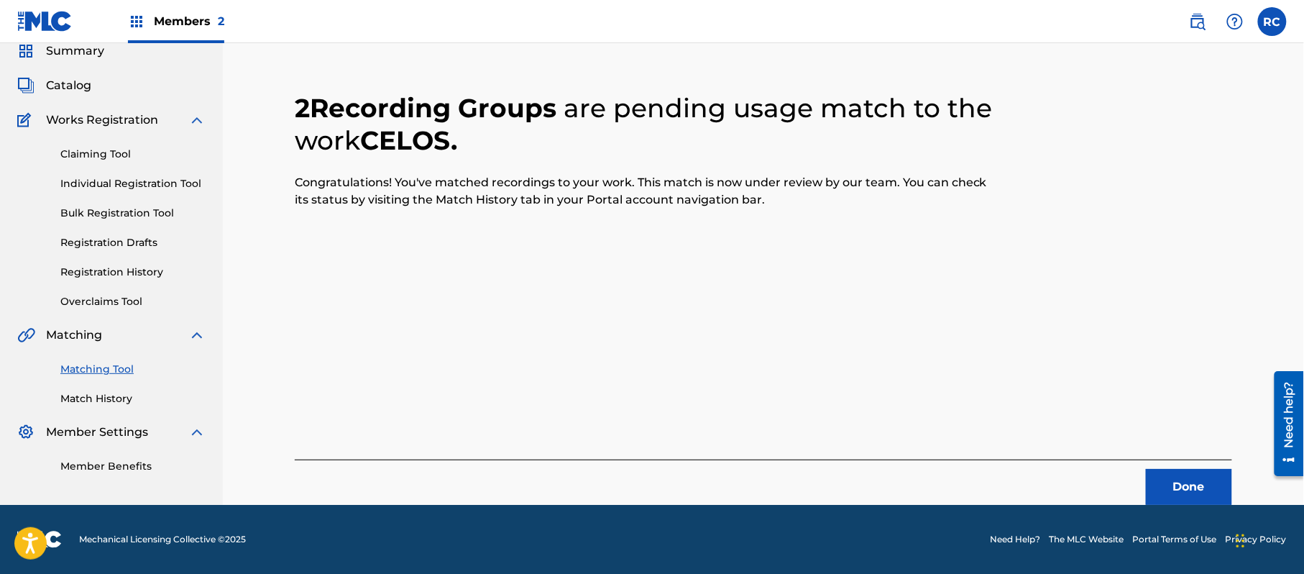
scroll to position [57, 0]
click at [1156, 482] on button "Done" at bounding box center [1189, 487] width 86 height 36
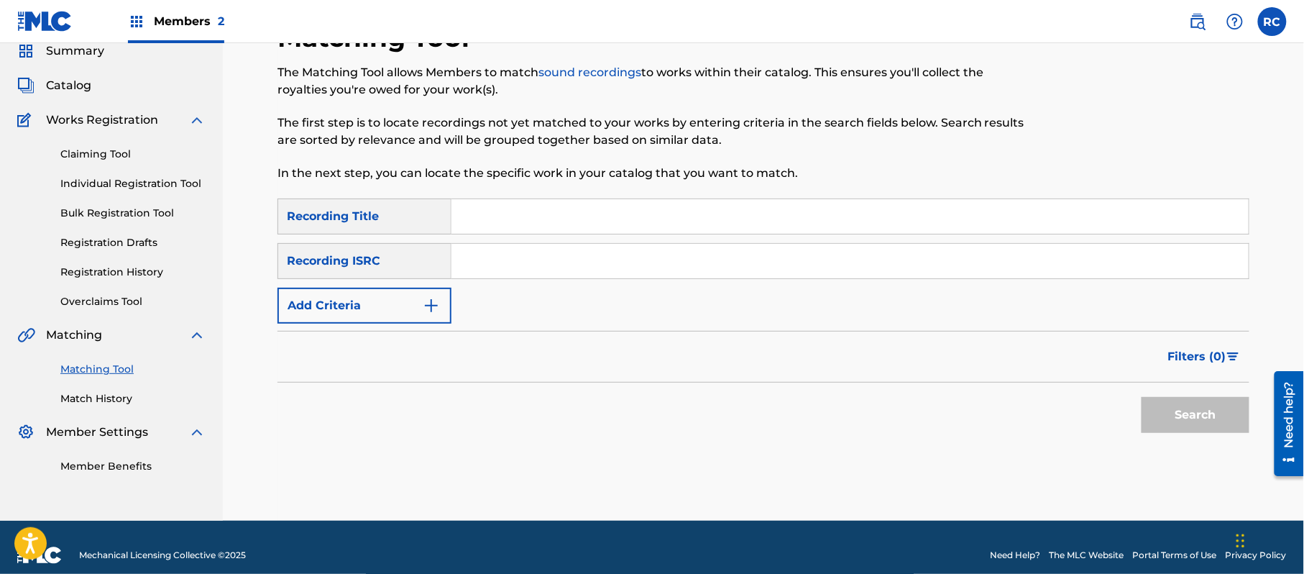
click at [558, 273] on input "Search Form" at bounding box center [849, 261] width 797 height 34
type input "QZHZ62060480"
click at [1157, 412] on button "Search" at bounding box center [1195, 415] width 108 height 36
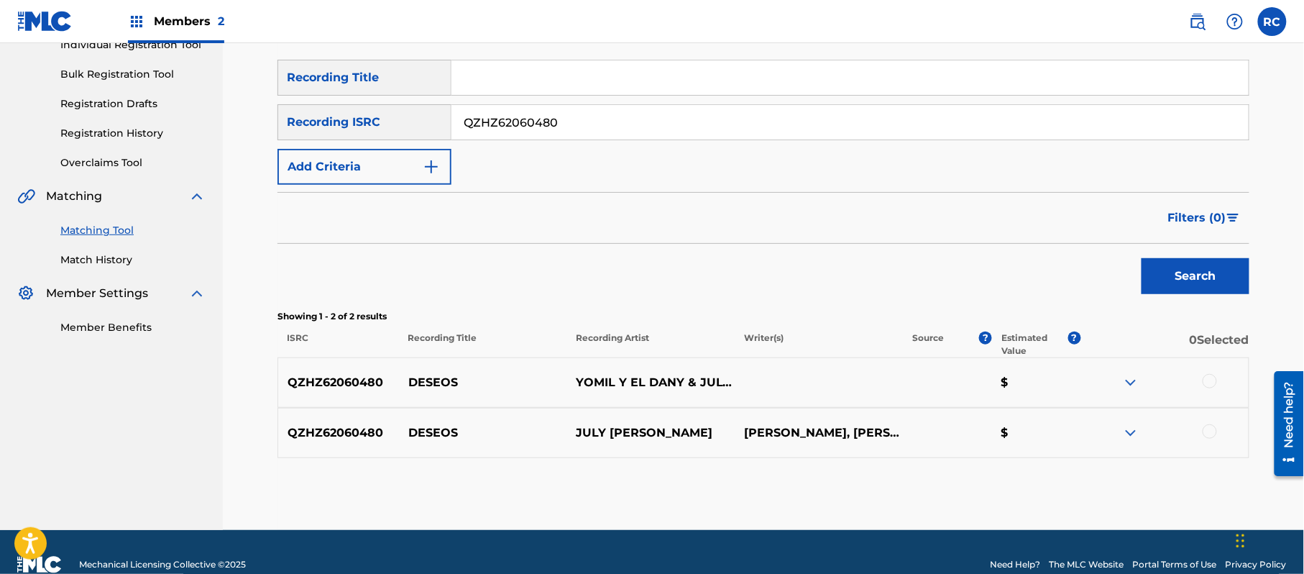
scroll to position [221, 0]
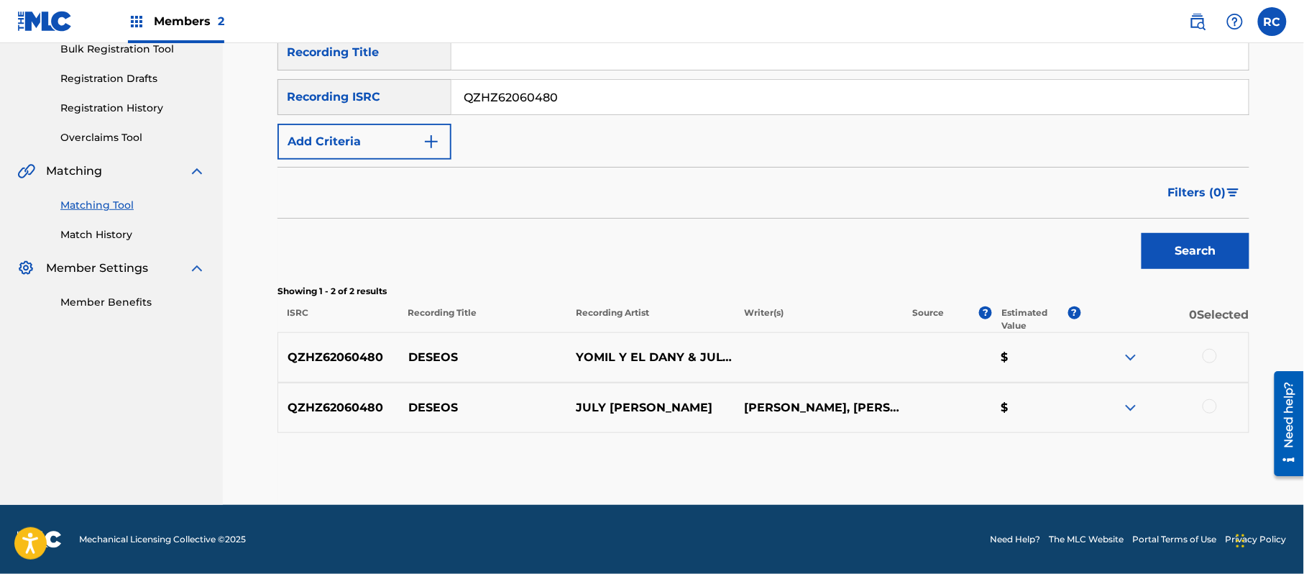
click at [1208, 356] on div at bounding box center [1209, 356] width 14 height 14
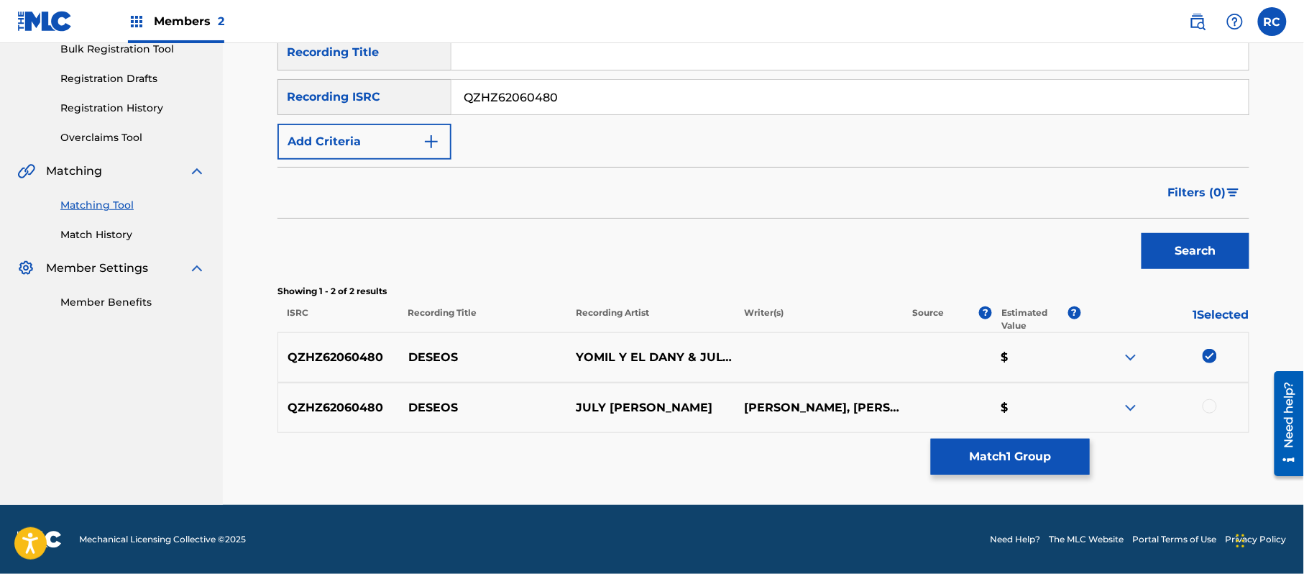
click at [1205, 407] on div at bounding box center [1209, 406] width 14 height 14
click at [1034, 467] on button "Match 2 Groups" at bounding box center [1010, 456] width 159 height 36
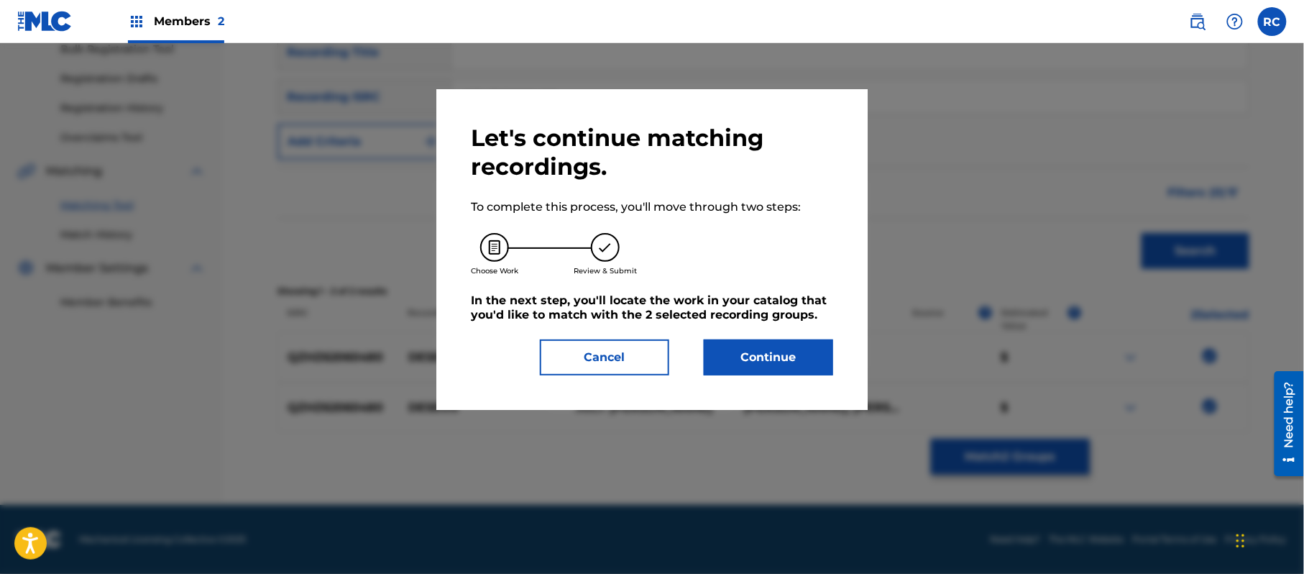
click at [768, 354] on button "Continue" at bounding box center [768, 357] width 129 height 36
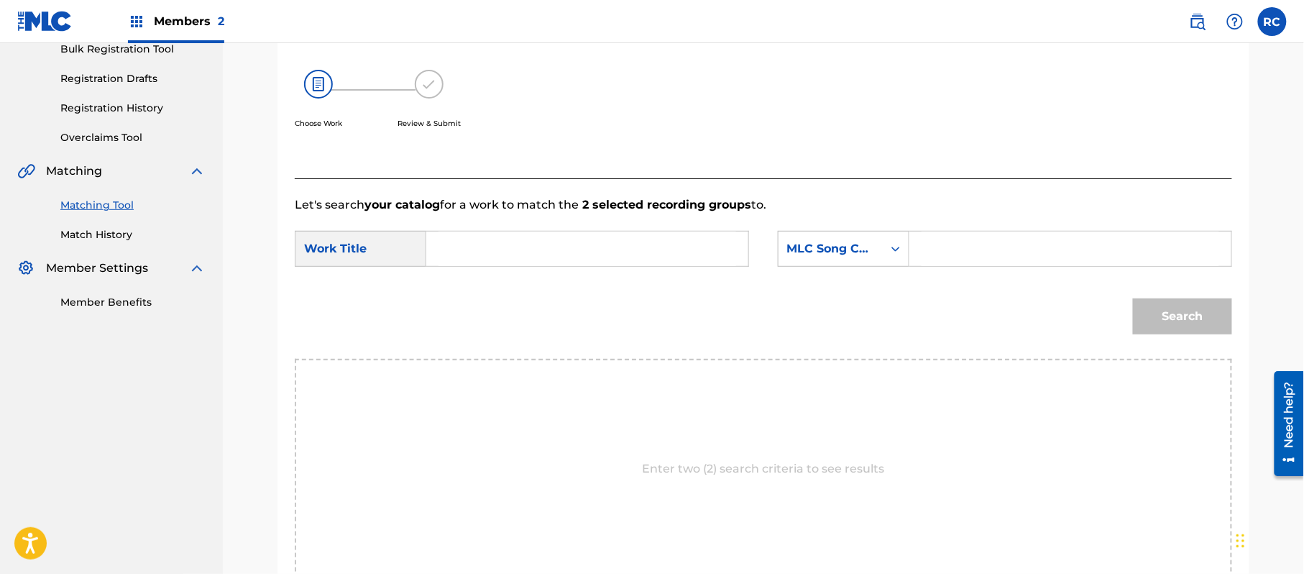
click at [492, 249] on input "Search Form" at bounding box center [587, 248] width 298 height 34
click at [533, 254] on input "Deseos DA5LVP" at bounding box center [587, 248] width 298 height 34
type input "Deseos"
click at [1015, 247] on input "Search Form" at bounding box center [1070, 248] width 298 height 34
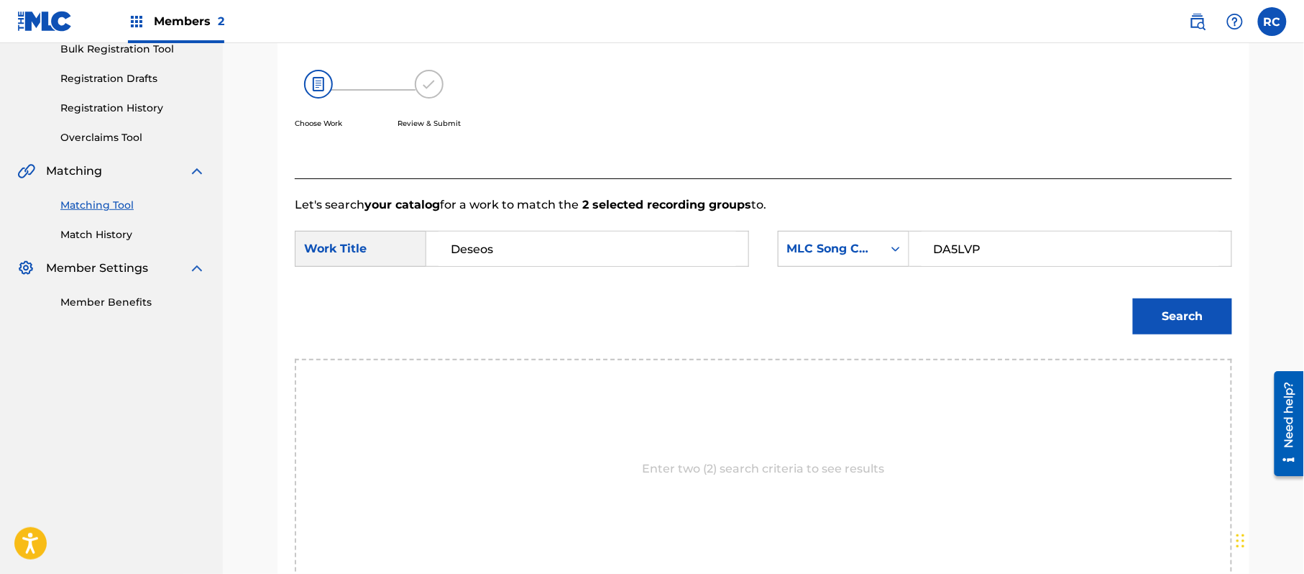
type input "DA5LVP"
click at [1165, 309] on button "Search" at bounding box center [1182, 316] width 99 height 36
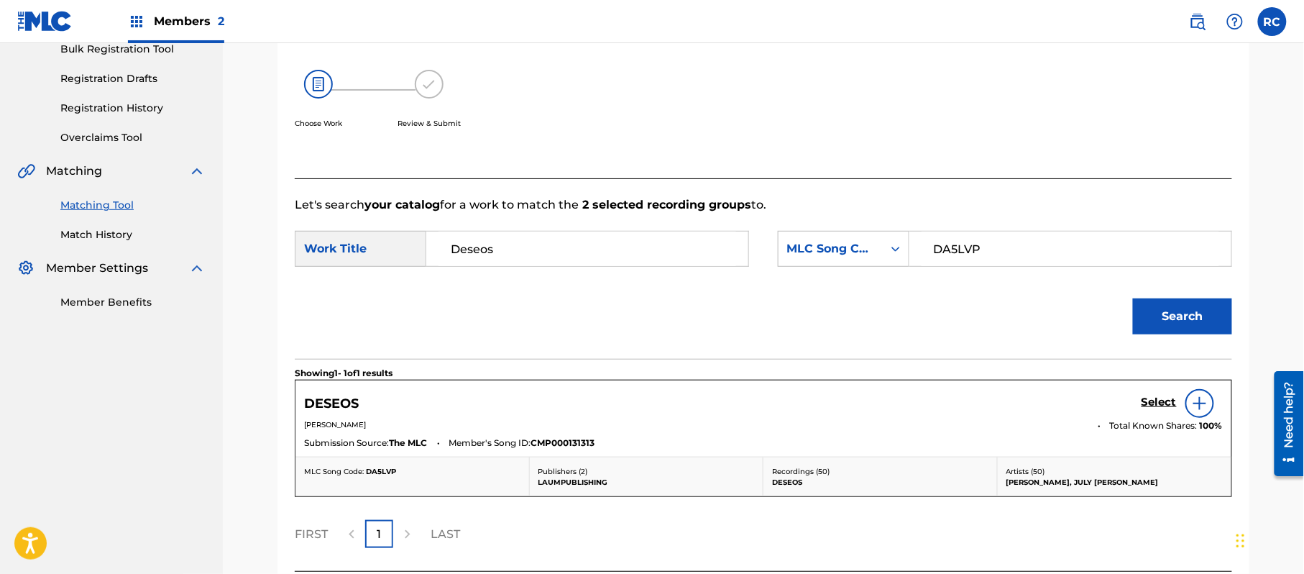
click at [1151, 404] on h5 "Select" at bounding box center [1158, 402] width 35 height 14
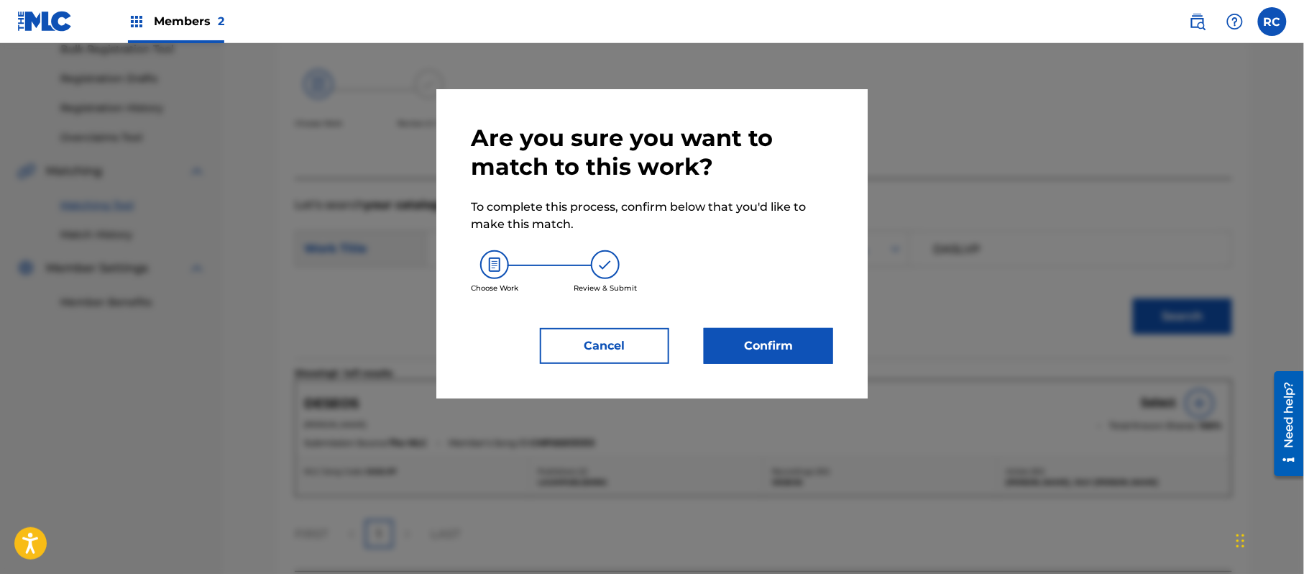
click at [775, 341] on button "Confirm" at bounding box center [768, 346] width 129 height 36
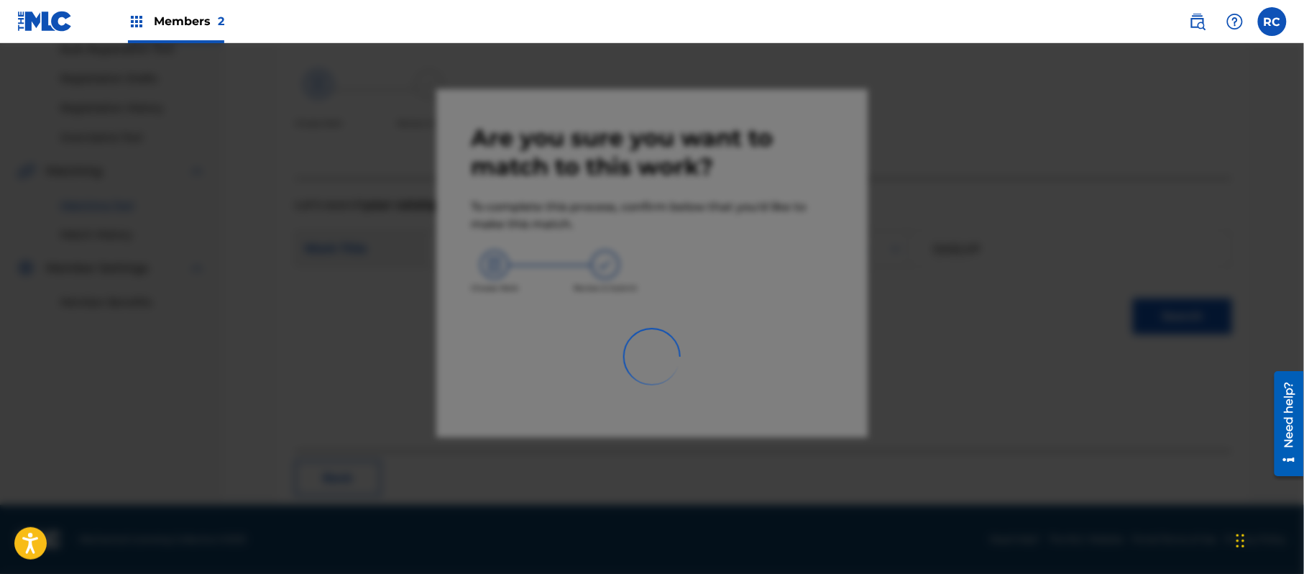
scroll to position [57, 0]
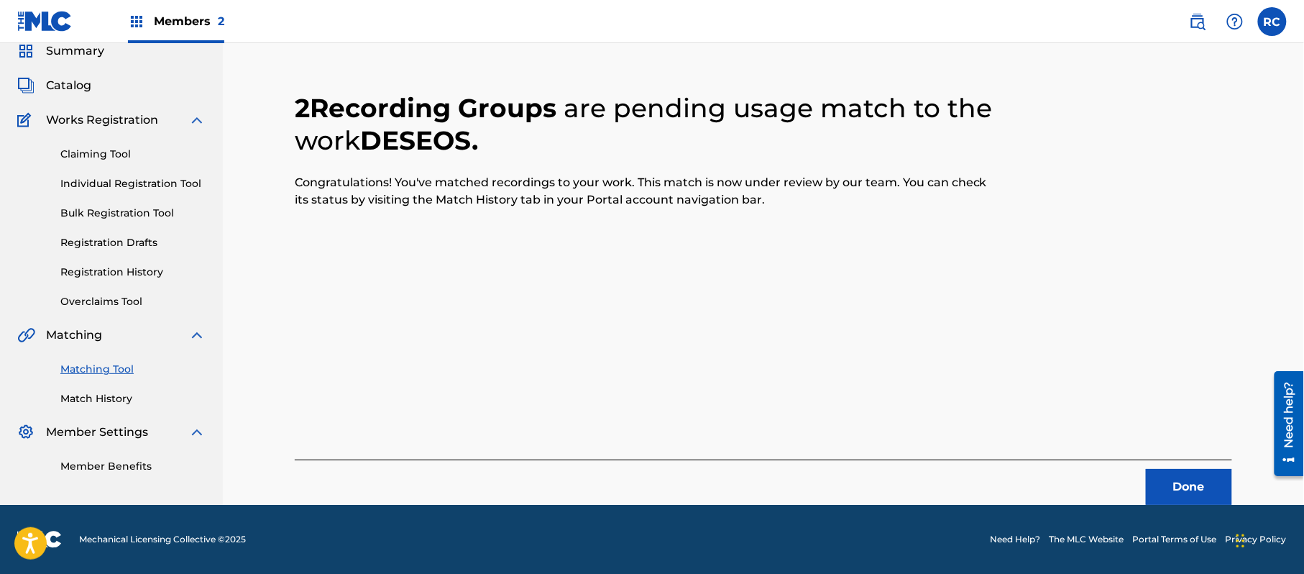
click at [1176, 490] on button "Done" at bounding box center [1189, 487] width 86 height 36
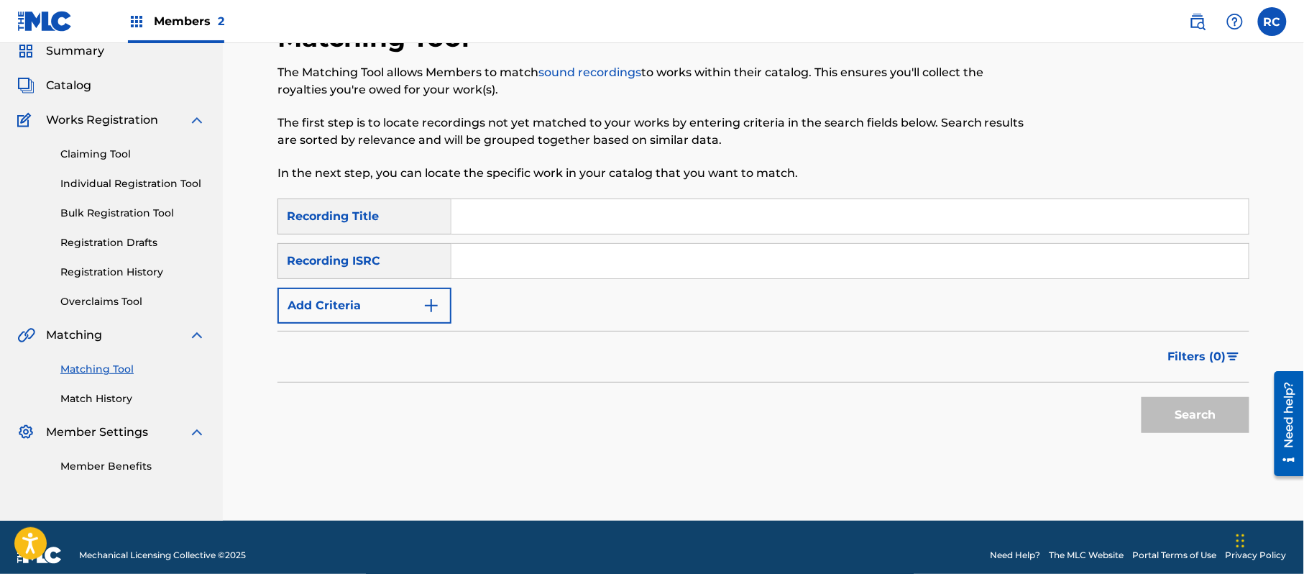
click at [509, 224] on input "Search Form" at bounding box center [849, 216] width 797 height 34
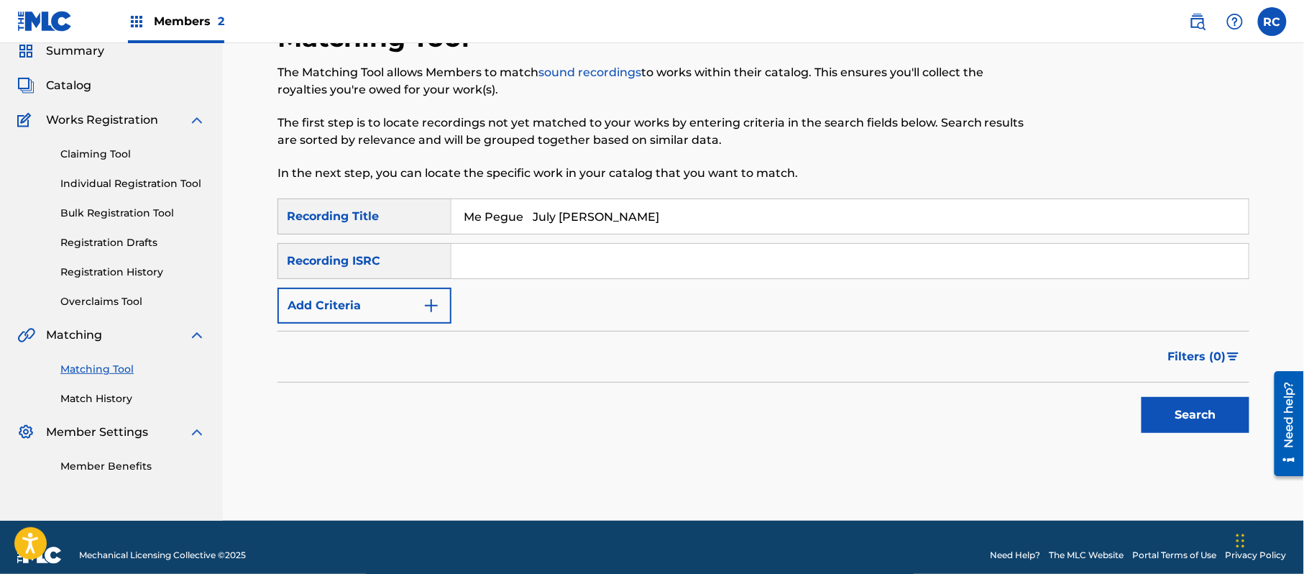
drag, startPoint x: 538, startPoint y: 223, endPoint x: 653, endPoint y: 237, distance: 115.9
click at [653, 237] on div "SearchWithCriteriab7afdab4-daa6-4530-8de2-8ed51b8377af Recording Title Me Pegue…" at bounding box center [763, 260] width 972 height 125
type input "Me Pegue"
click at [366, 308] on button "Add Criteria" at bounding box center [364, 305] width 174 height 36
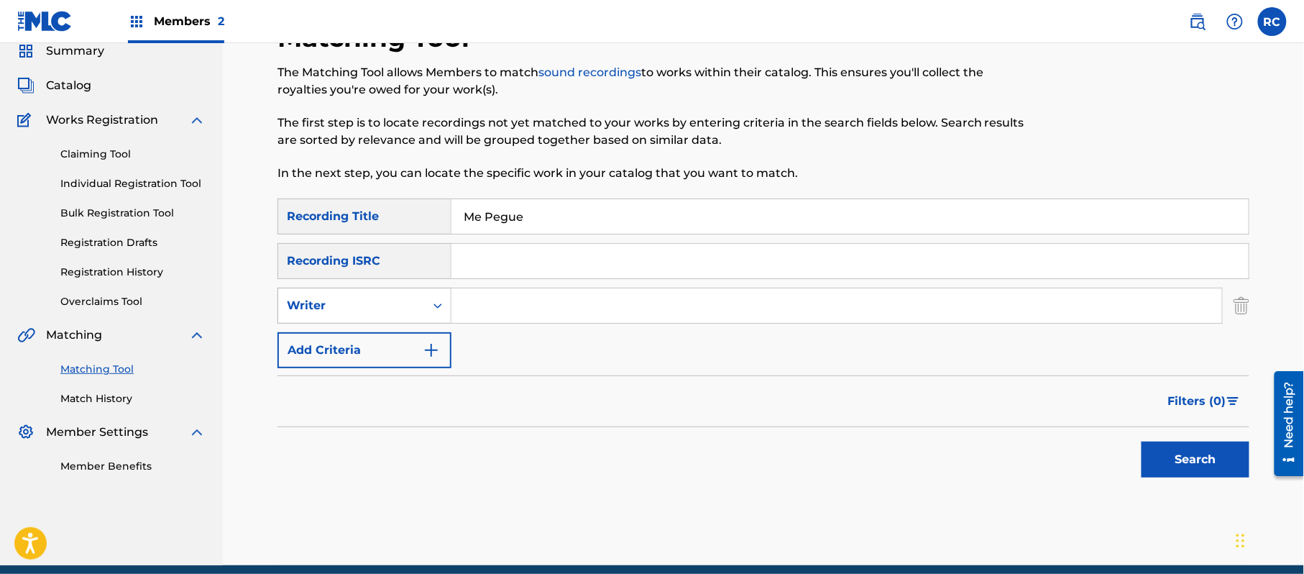
click at [366, 312] on div "Writer" at bounding box center [351, 305] width 129 height 17
click at [383, 341] on div "Recording Artist" at bounding box center [364, 341] width 172 height 36
click at [482, 308] on input "Search Form" at bounding box center [836, 305] width 770 height 34
type input "July [PERSON_NAME]"
click at [1157, 450] on button "Search" at bounding box center [1195, 459] width 108 height 36
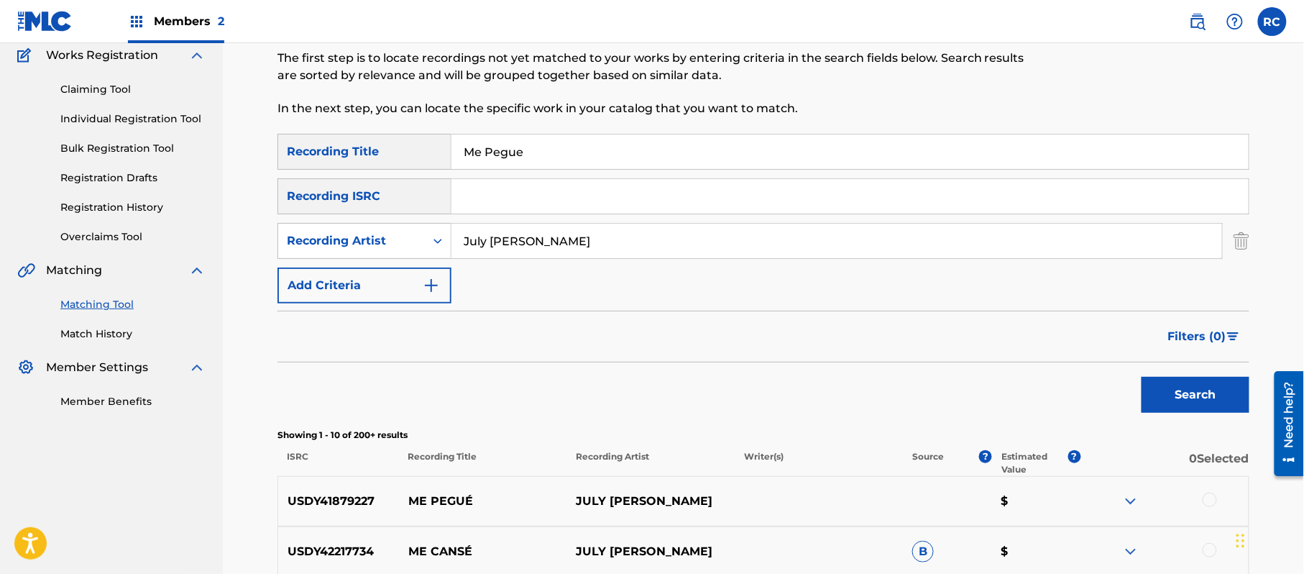
scroll to position [153, 0]
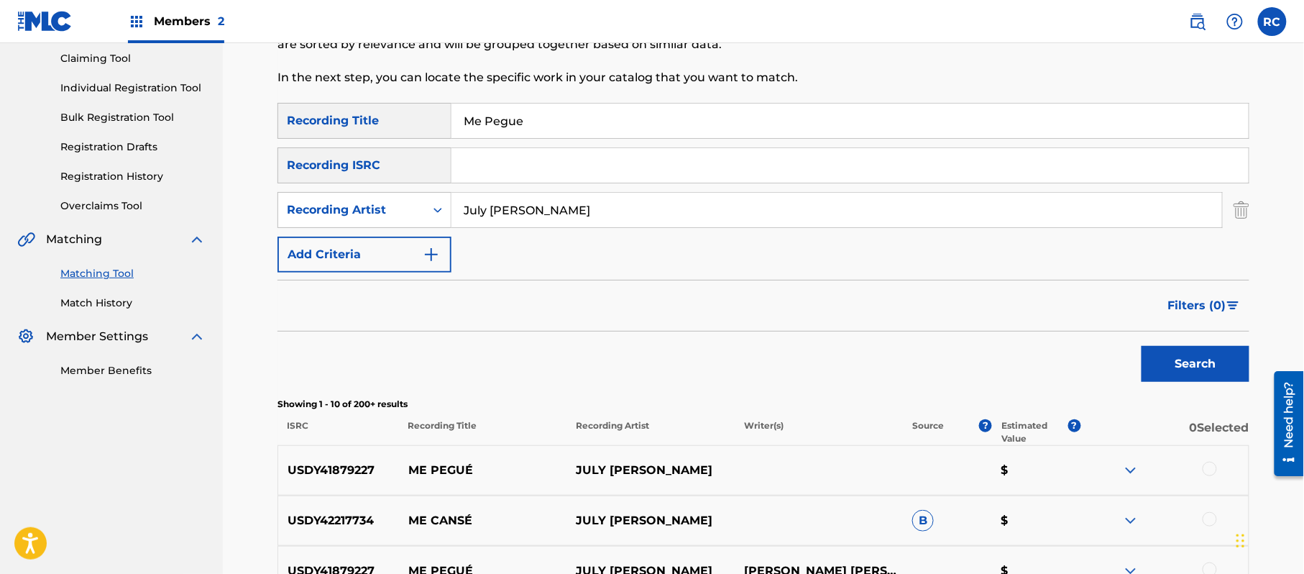
click at [351, 474] on p "USDY41879227" at bounding box center [338, 469] width 121 height 17
copy p "USDY41879227"
click at [521, 162] on input "Search Form" at bounding box center [849, 165] width 797 height 34
type input "USDY41879227"
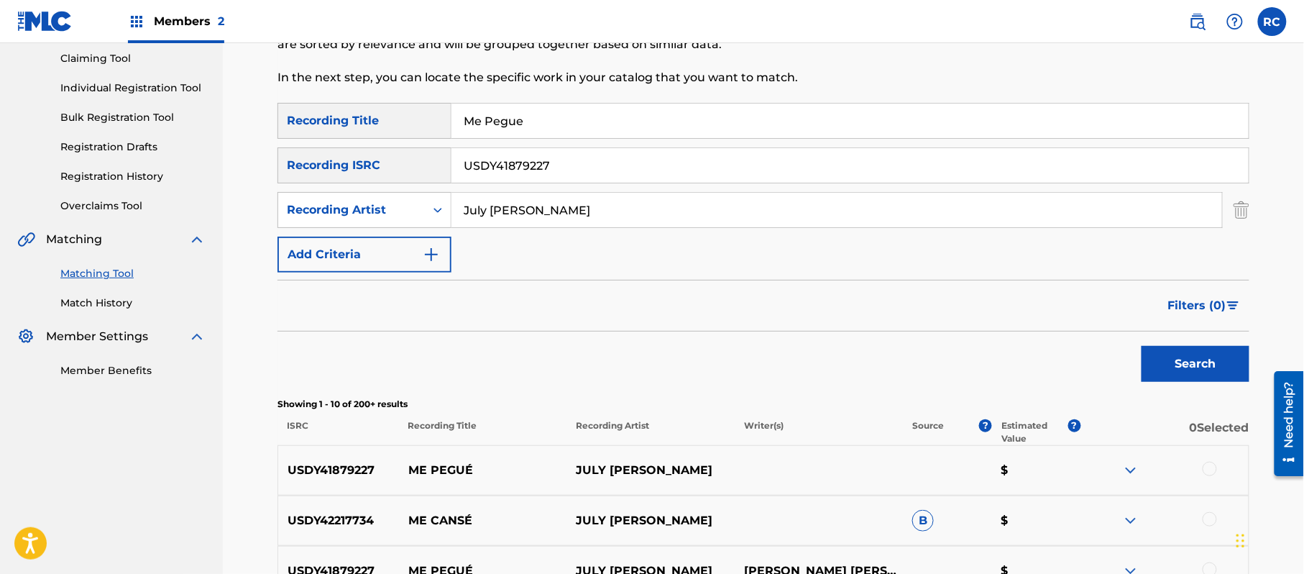
drag, startPoint x: 541, startPoint y: 121, endPoint x: 365, endPoint y: 126, distance: 176.2
click at [365, 126] on div "SearchWithCriteriab7afdab4-daa6-4530-8de2-8ed51b8377af Recording Title Me Pegue" at bounding box center [763, 121] width 972 height 36
drag, startPoint x: 451, startPoint y: 211, endPoint x: 406, endPoint y: 211, distance: 45.3
click at [406, 211] on div "SearchWithCriteriab7afdab4-daa6-4530-8de2-8ed51b8377af Recording Title SearchWi…" at bounding box center [763, 188] width 972 height 170
click at [569, 220] on input "July [PERSON_NAME]" at bounding box center [836, 210] width 770 height 34
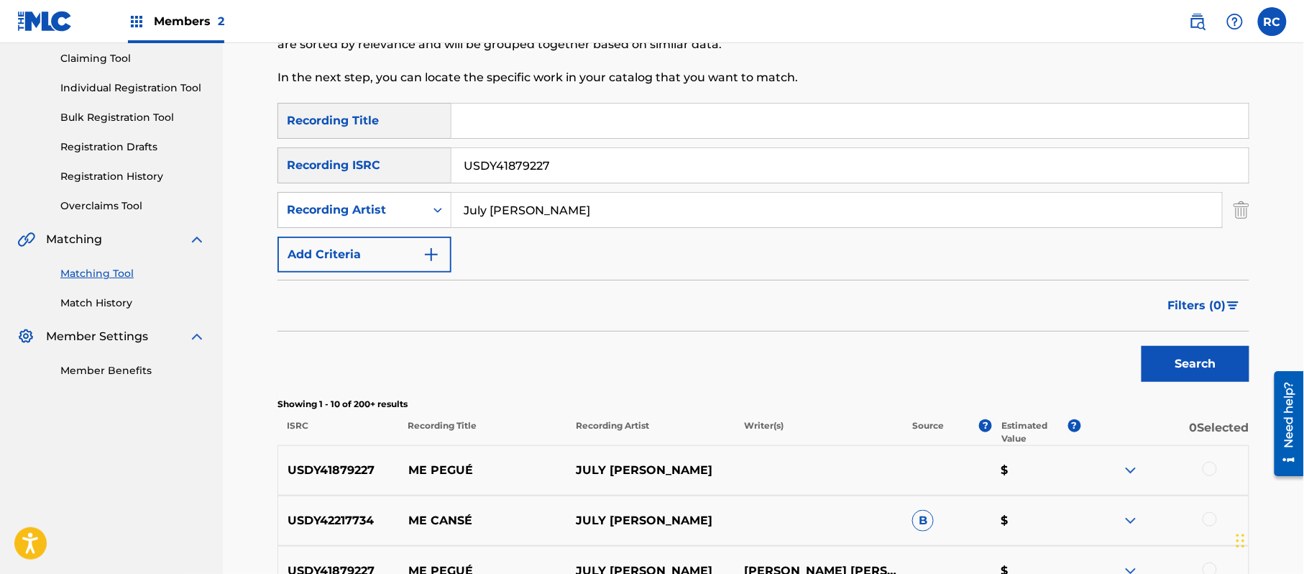
click at [569, 220] on input "July [PERSON_NAME]" at bounding box center [836, 210] width 770 height 34
click at [569, 220] on input "Search Form" at bounding box center [836, 210] width 770 height 34
click at [1163, 366] on button "Search" at bounding box center [1195, 364] width 108 height 36
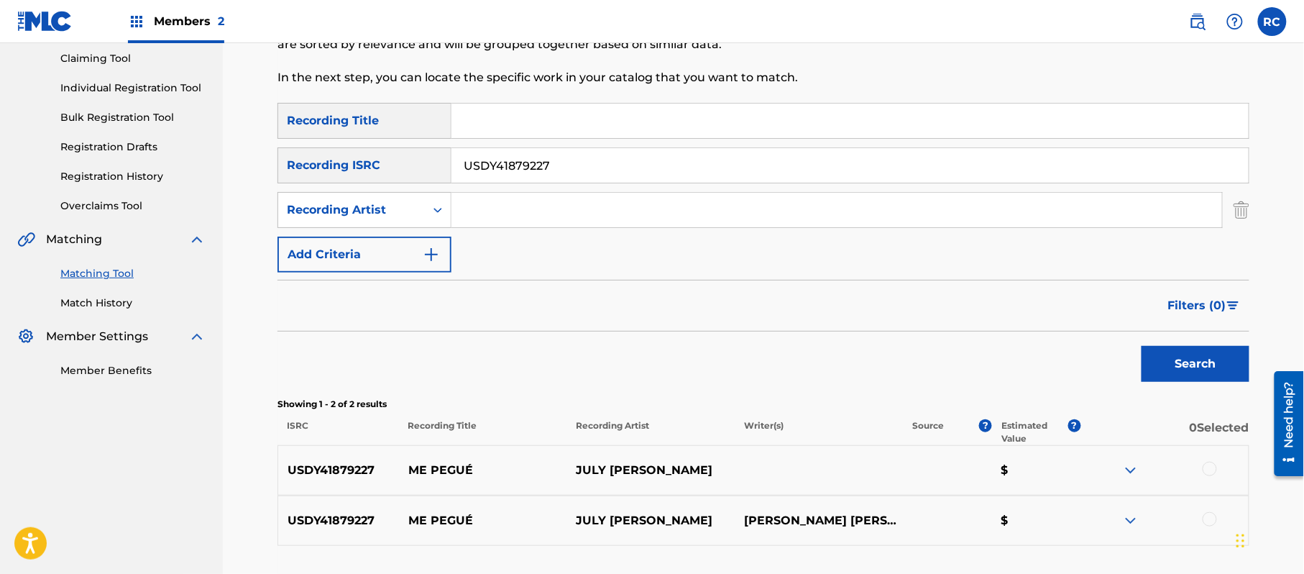
scroll to position [249, 0]
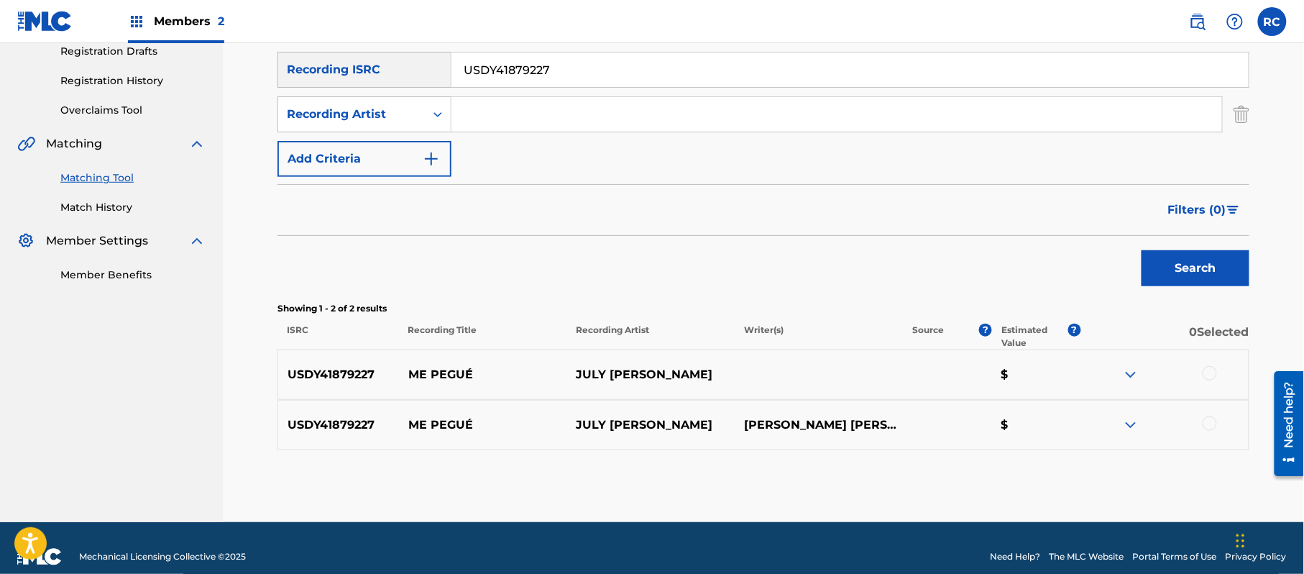
click at [1214, 368] on div at bounding box center [1209, 373] width 14 height 14
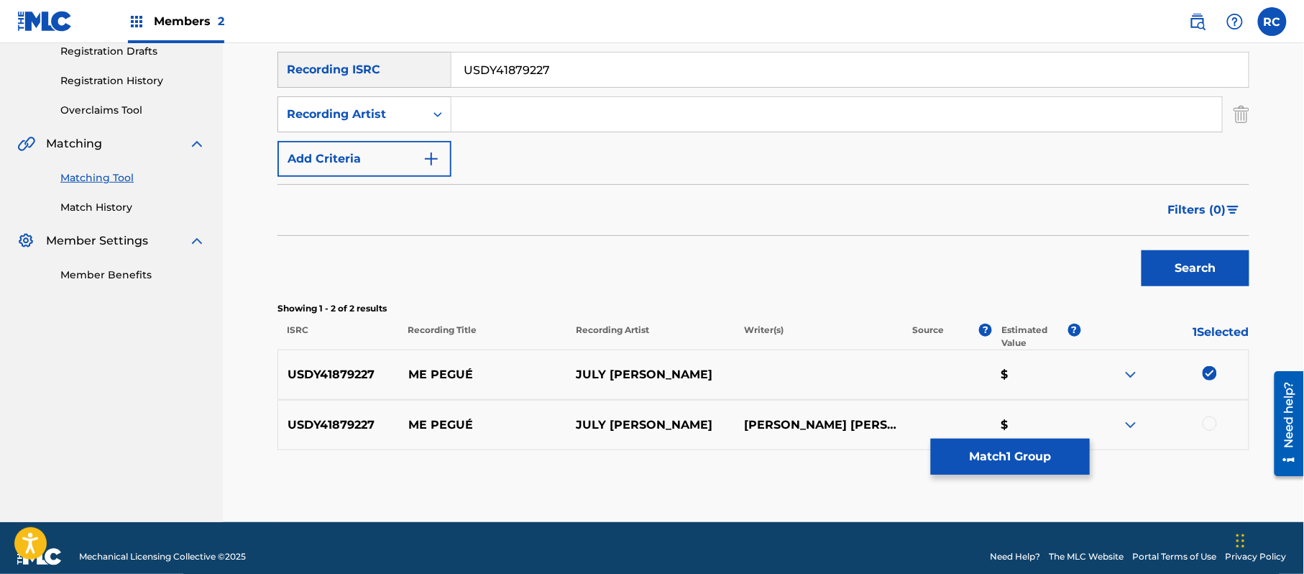
click at [1213, 416] on div at bounding box center [1209, 423] width 14 height 14
click at [1006, 461] on button "Match 2 Groups" at bounding box center [1010, 456] width 159 height 36
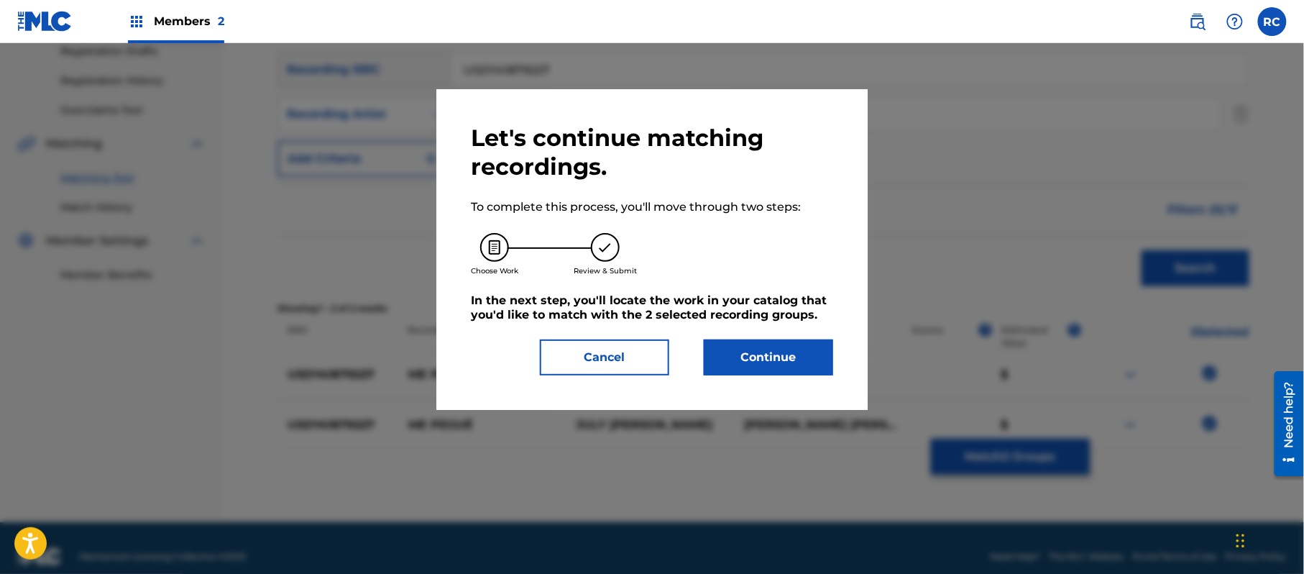
click at [769, 354] on button "Continue" at bounding box center [768, 357] width 129 height 36
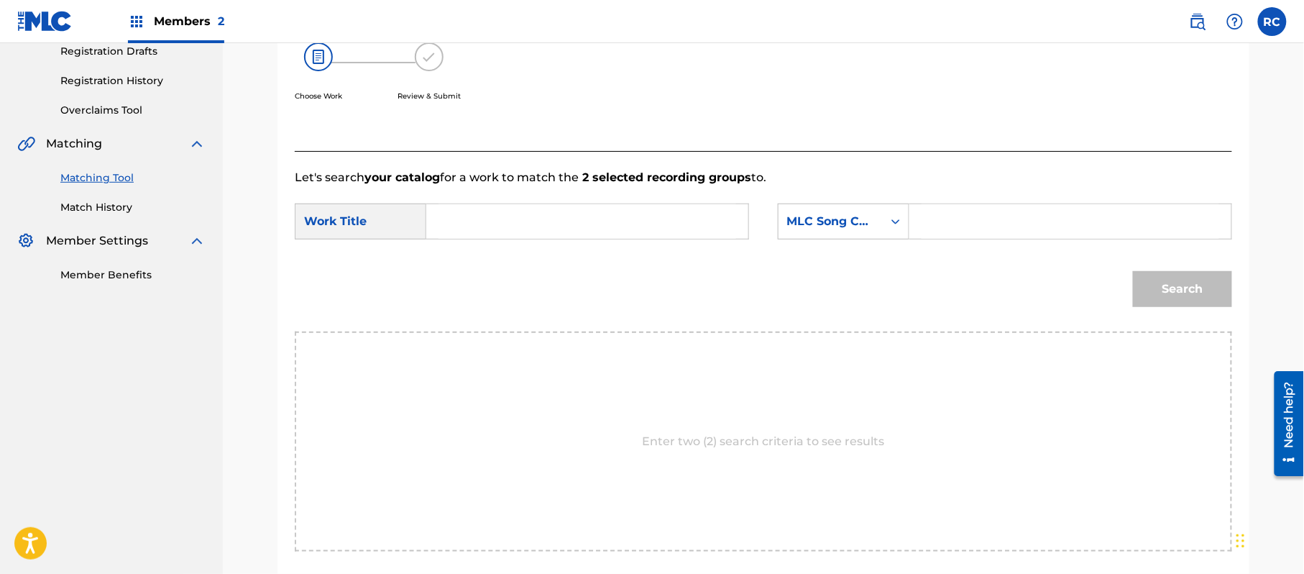
click at [523, 230] on input "Search Form" at bounding box center [587, 221] width 298 height 34
click at [545, 223] on input "Me Pegue MC269S" at bounding box center [587, 221] width 298 height 34
type input "Me Pegue"
click at [985, 251] on form "SearchWithCriteriade9bc351-1f52-4080-97b1-b91314ee53b1 Work Title Me Pegue Sear…" at bounding box center [763, 258] width 937 height 145
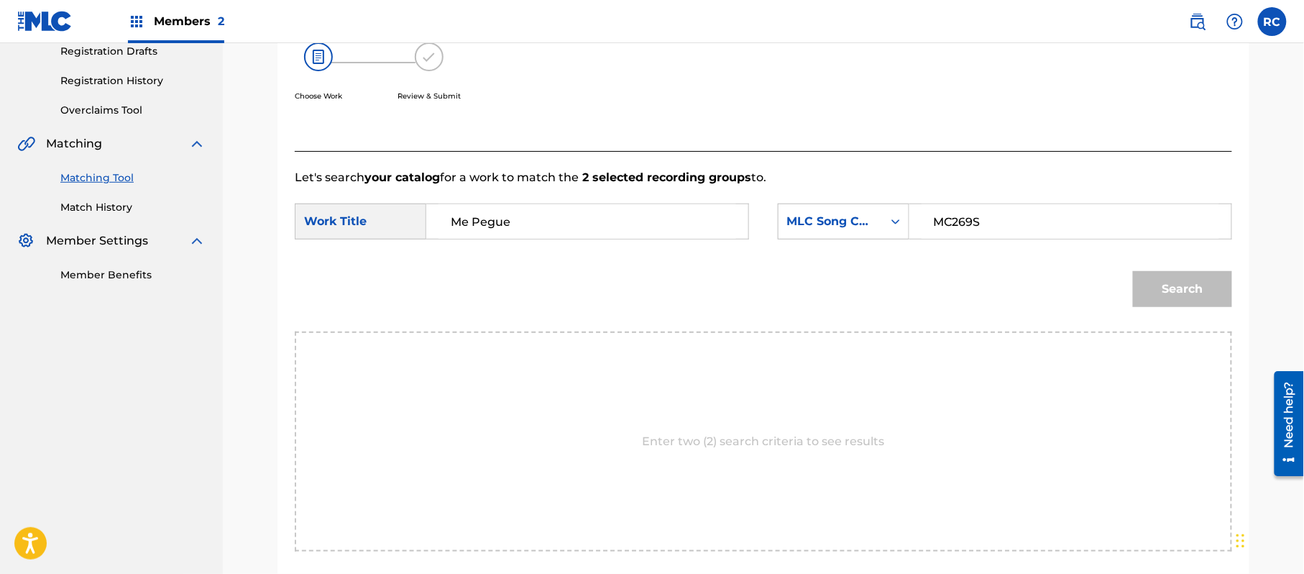
click at [989, 227] on input "MC269S" at bounding box center [1070, 221] width 298 height 34
type input "MC269S"
click at [1144, 288] on button "Search" at bounding box center [1182, 289] width 99 height 36
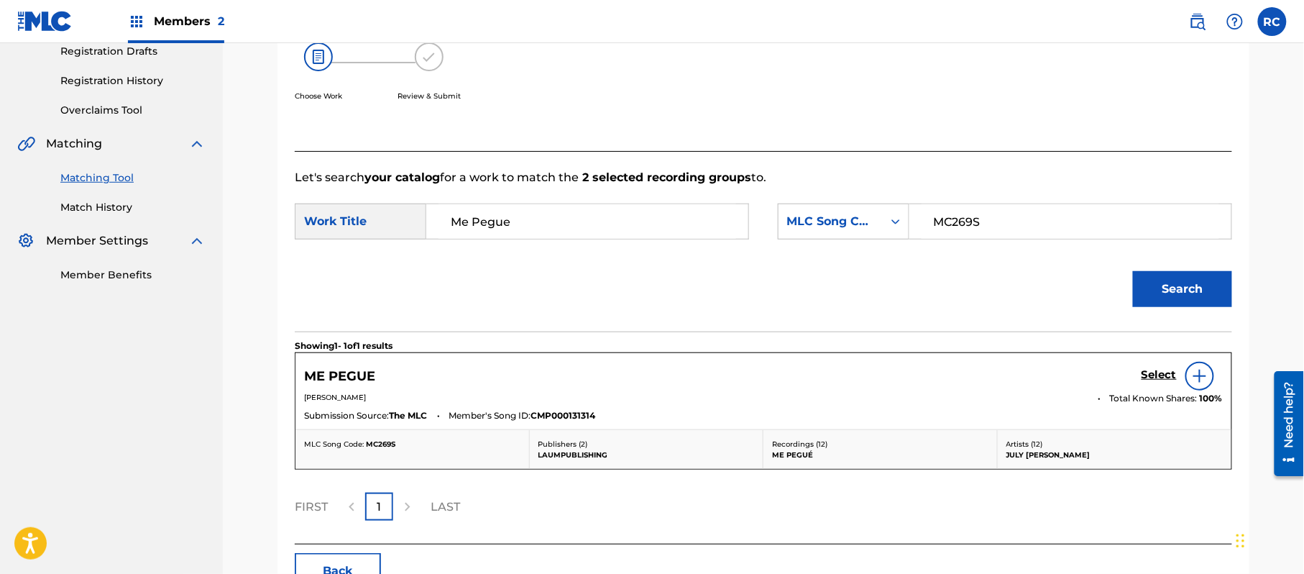
click at [1157, 374] on h5 "Select" at bounding box center [1158, 375] width 35 height 14
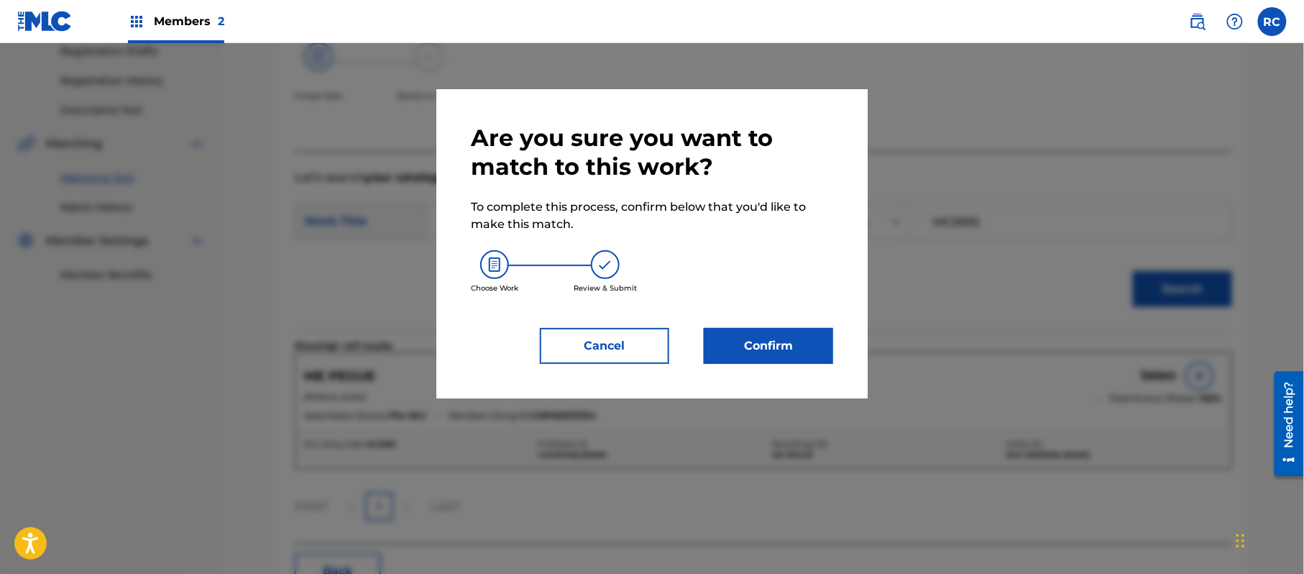
click at [780, 333] on button "Confirm" at bounding box center [768, 346] width 129 height 36
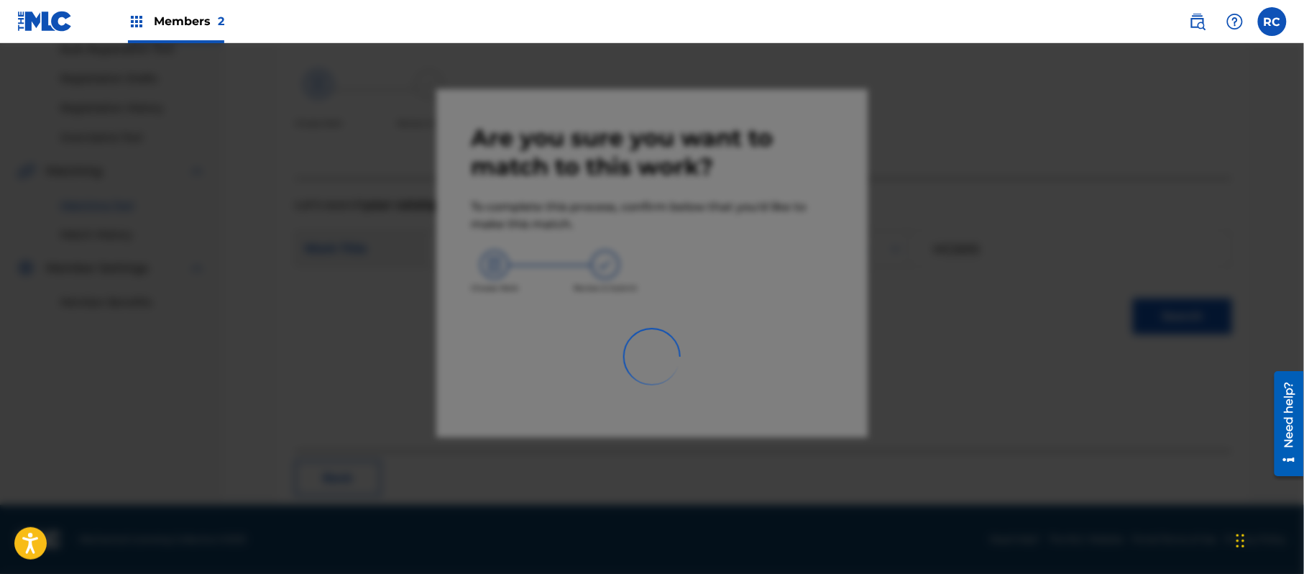
scroll to position [57, 0]
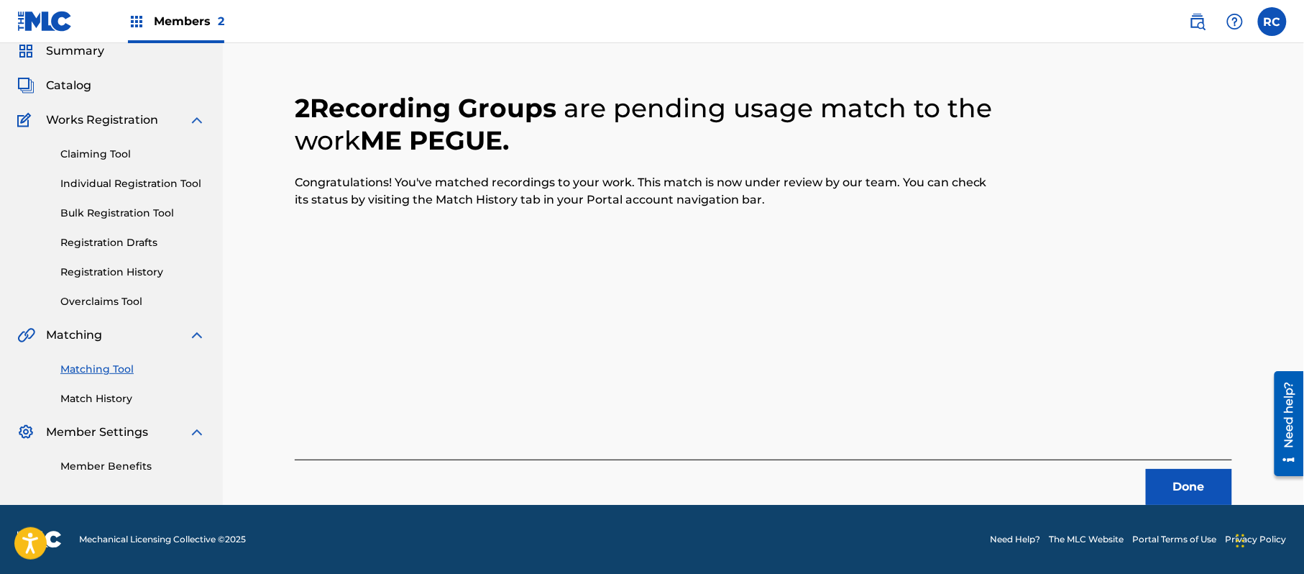
click at [1177, 483] on button "Done" at bounding box center [1189, 487] width 86 height 36
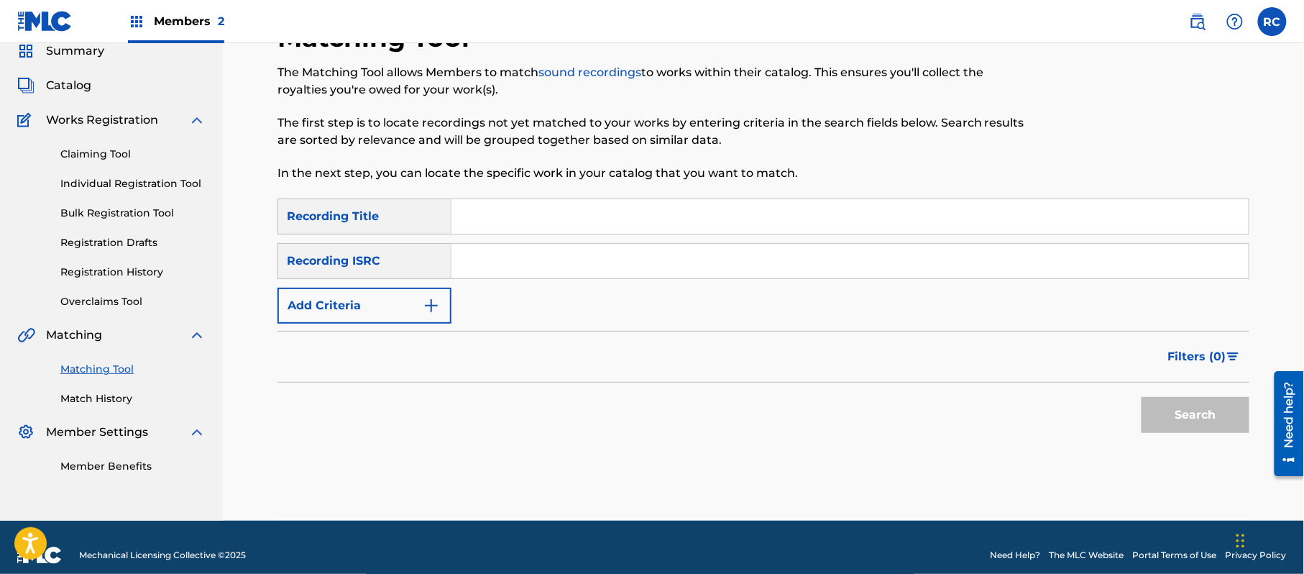
drag, startPoint x: 492, startPoint y: 260, endPoint x: 529, endPoint y: 274, distance: 39.1
click at [492, 260] on input "Search Form" at bounding box center [849, 261] width 797 height 34
type input "USL4Q1991292"
click at [1200, 413] on button "Search" at bounding box center [1195, 415] width 108 height 36
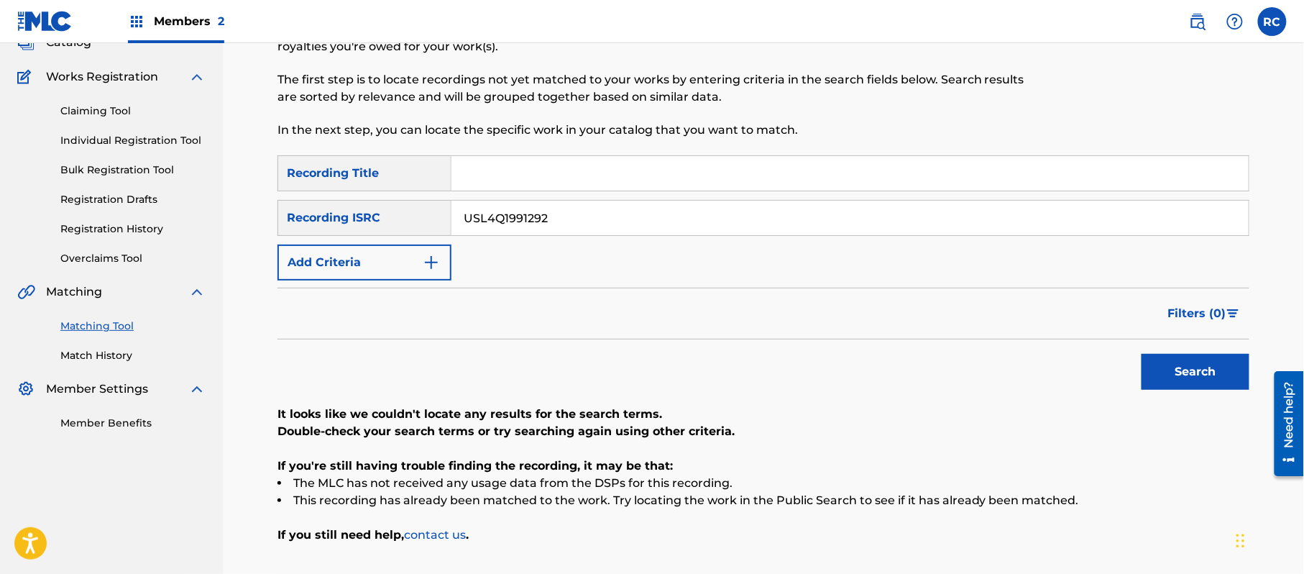
scroll to position [153, 0]
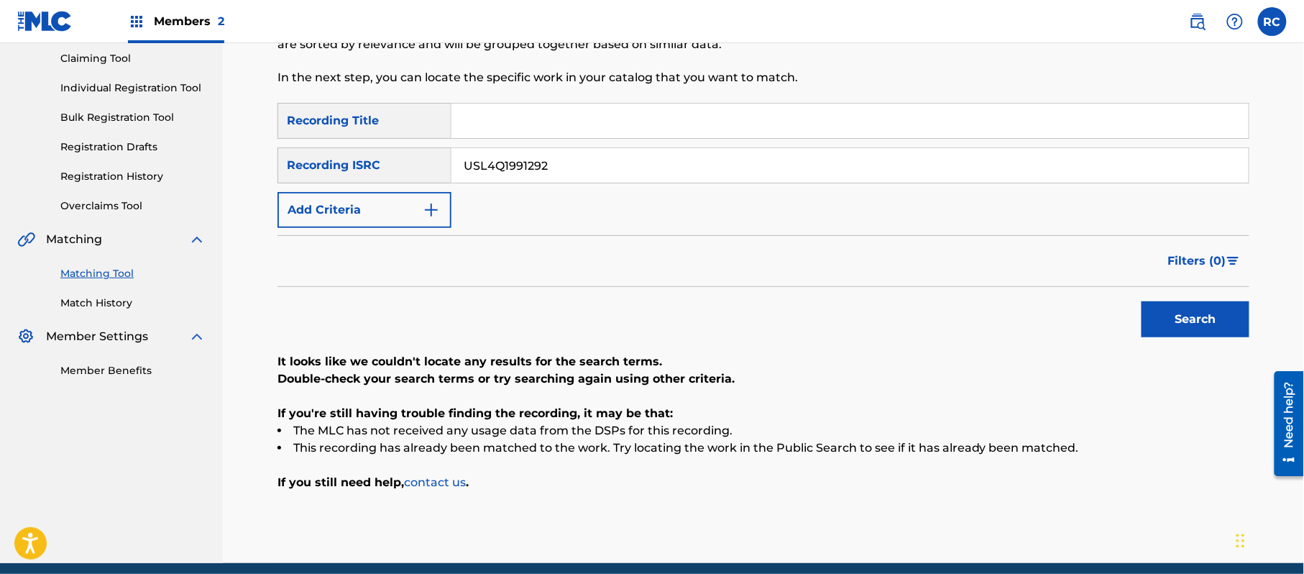
click at [520, 133] on input "Search Form" at bounding box center [849, 120] width 797 height 34
drag, startPoint x: 528, startPoint y: 124, endPoint x: 624, endPoint y: 142, distance: 97.8
click at [624, 141] on div "SearchWithCriteriab7afdab4-daa6-4530-8de2-8ed51b8377af Recording Title 24 Horas…" at bounding box center [763, 165] width 972 height 125
type input "24 Horas"
drag, startPoint x: 579, startPoint y: 167, endPoint x: 377, endPoint y: 171, distance: 201.3
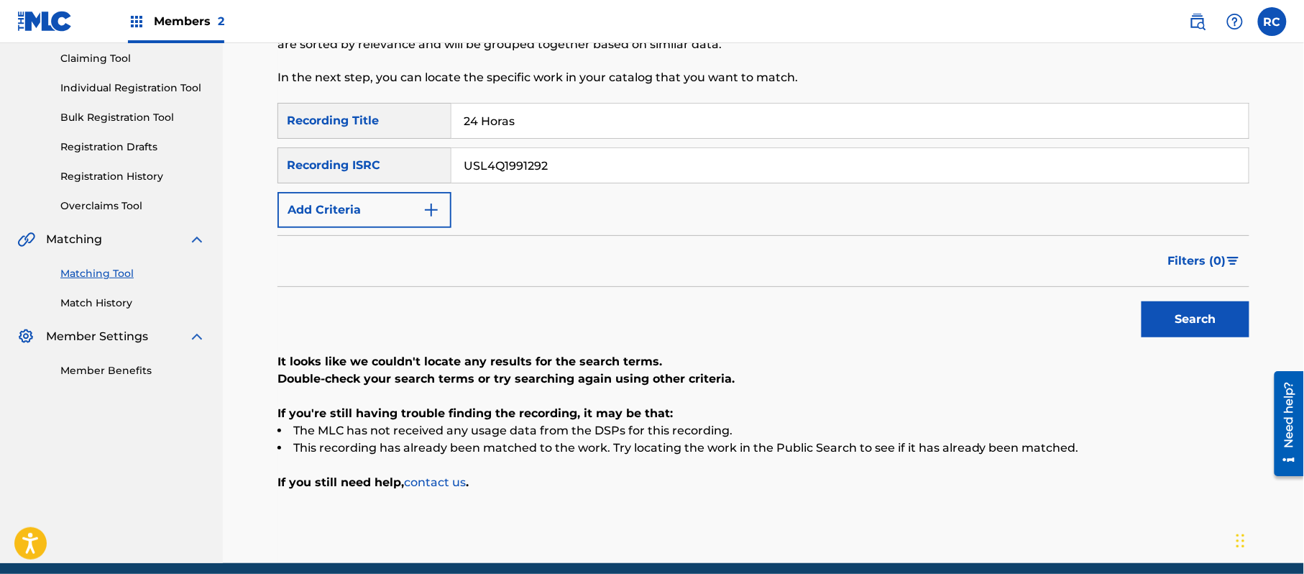
click at [377, 171] on div "SearchWithCriteriaf709a915-d5c5-4abc-9821-2862732e2c2c Recording ISRC USL4Q1991…" at bounding box center [763, 165] width 972 height 36
click at [366, 198] on button "Add Criteria" at bounding box center [364, 210] width 174 height 36
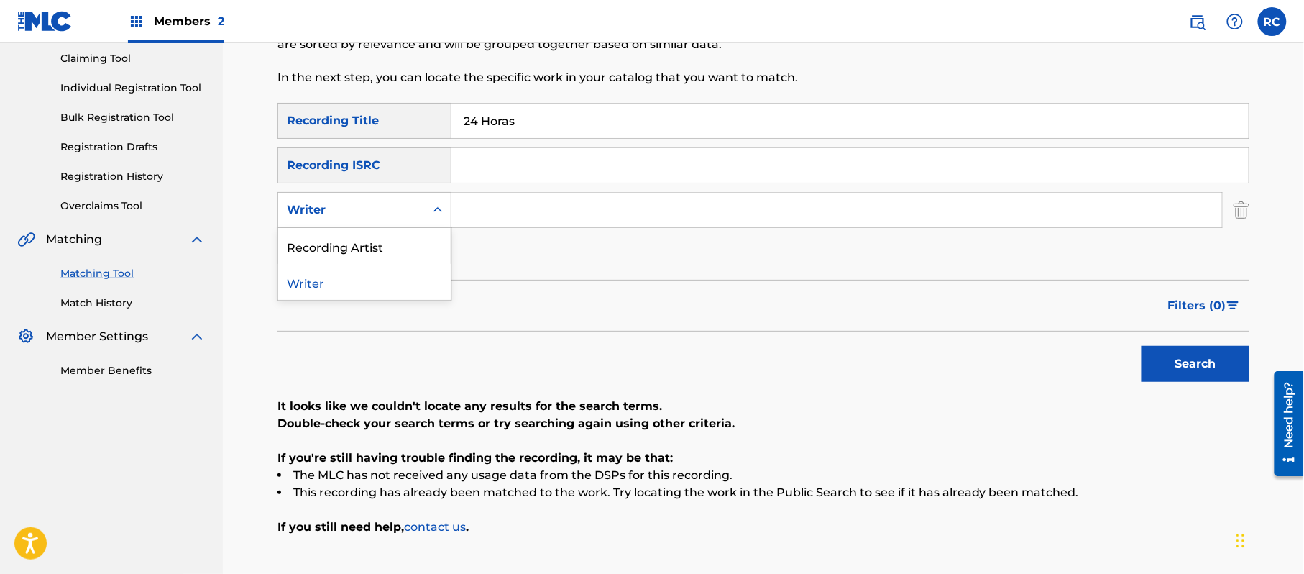
click at [366, 216] on div "Writer" at bounding box center [351, 209] width 129 height 17
click at [400, 250] on div "Recording Artist" at bounding box center [364, 246] width 172 height 36
drag, startPoint x: 515, startPoint y: 214, endPoint x: 547, endPoint y: 219, distance: 32.7
click at [515, 214] on input "Search Form" at bounding box center [836, 210] width 770 height 34
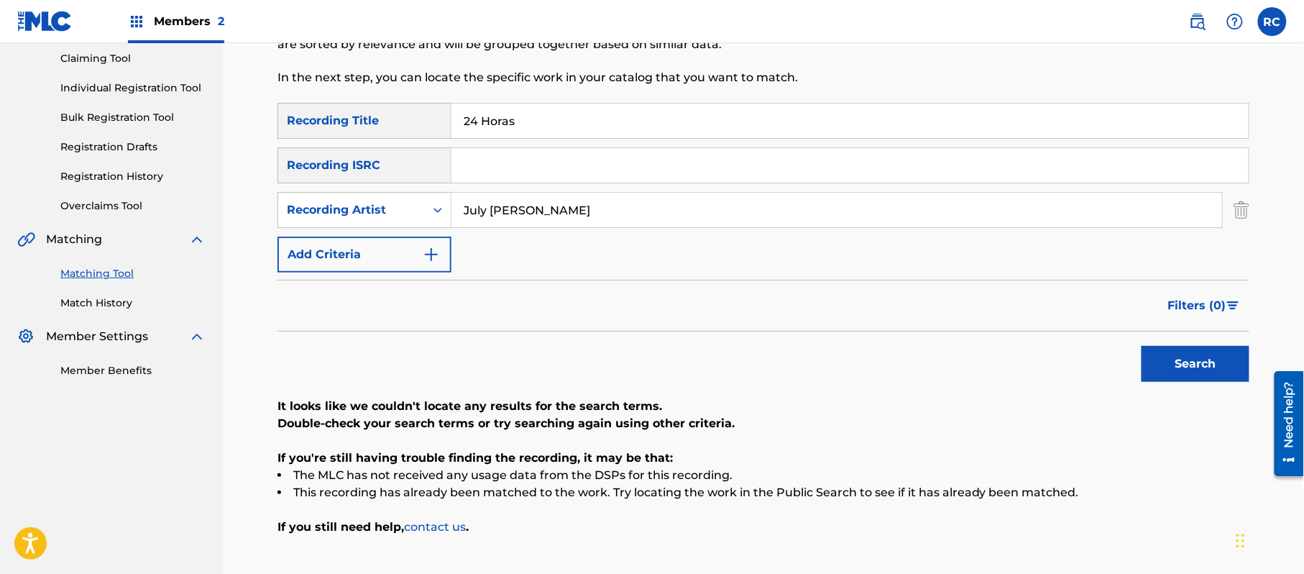
type input "July [PERSON_NAME]"
click at [1159, 361] on button "Search" at bounding box center [1195, 364] width 108 height 36
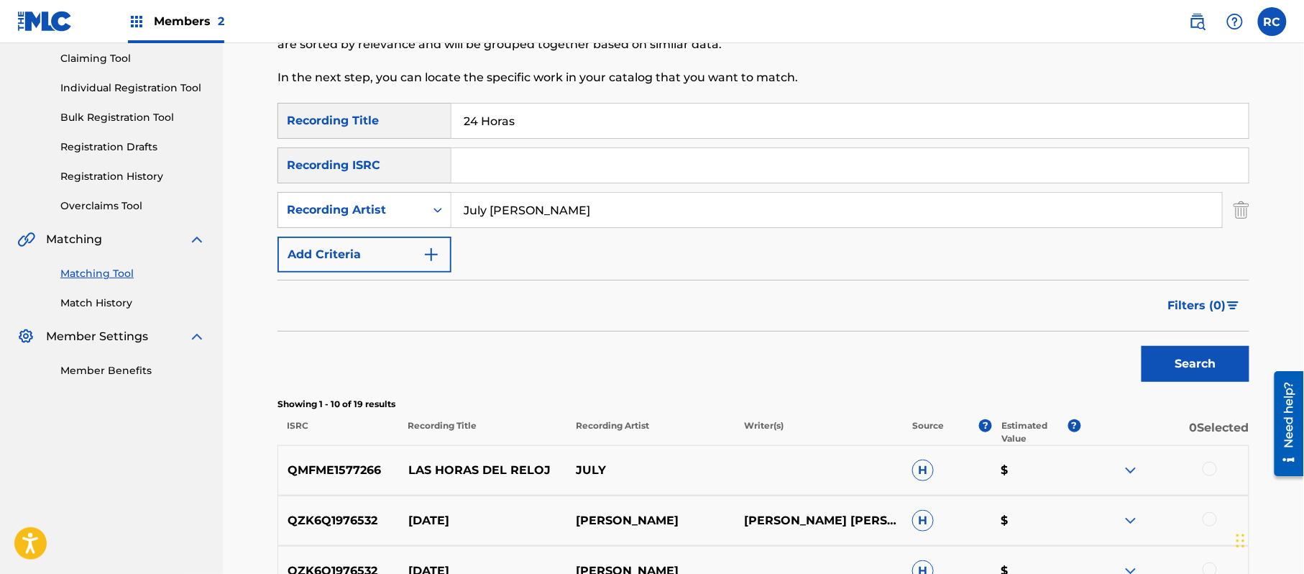
click at [555, 127] on input "24 Horas" at bounding box center [849, 120] width 797 height 34
type input "24 Horas July [PERSON_NAME]"
drag, startPoint x: 611, startPoint y: 122, endPoint x: 357, endPoint y: 125, distance: 253.7
click at [357, 125] on div "SearchWithCriteriab7afdab4-daa6-4530-8de2-8ed51b8377af Recording Title 24 Horas…" at bounding box center [763, 121] width 972 height 36
click at [499, 184] on div "SearchWithCriteriab7afdab4-daa6-4530-8de2-8ed51b8377af Recording Title SearchWi…" at bounding box center [763, 188] width 972 height 170
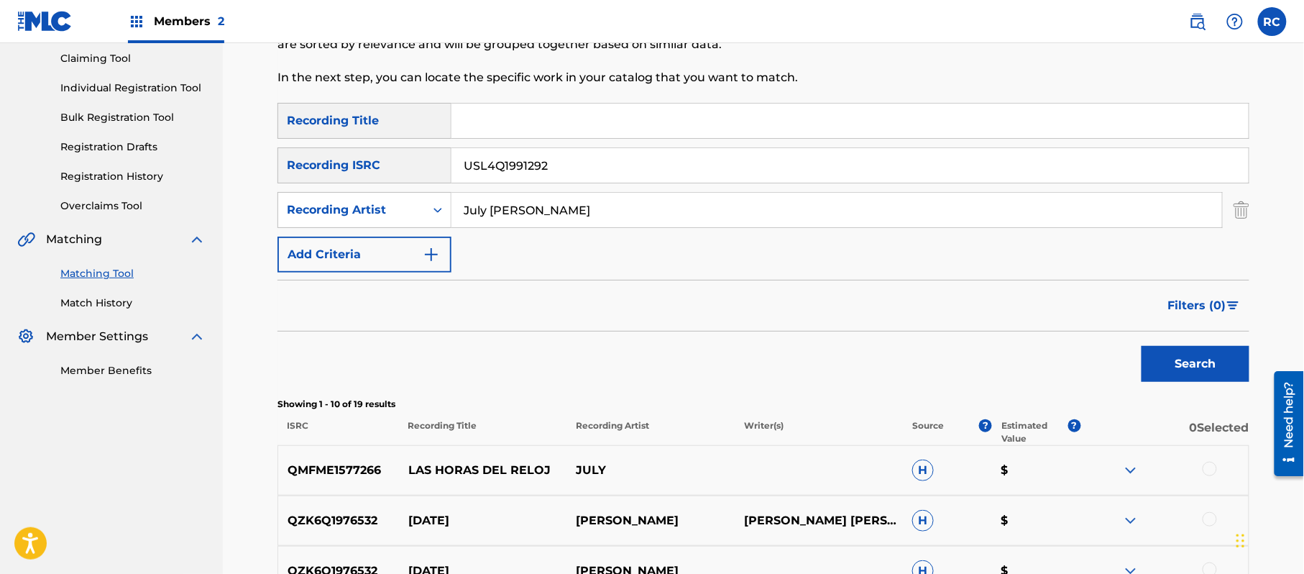
drag, startPoint x: 502, startPoint y: 170, endPoint x: 502, endPoint y: 178, distance: 8.6
click at [502, 170] on input "USL4Q1991292" at bounding box center [849, 165] width 797 height 34
type input "USL4Q1991292"
click at [507, 208] on input "July [PERSON_NAME]" at bounding box center [836, 210] width 770 height 34
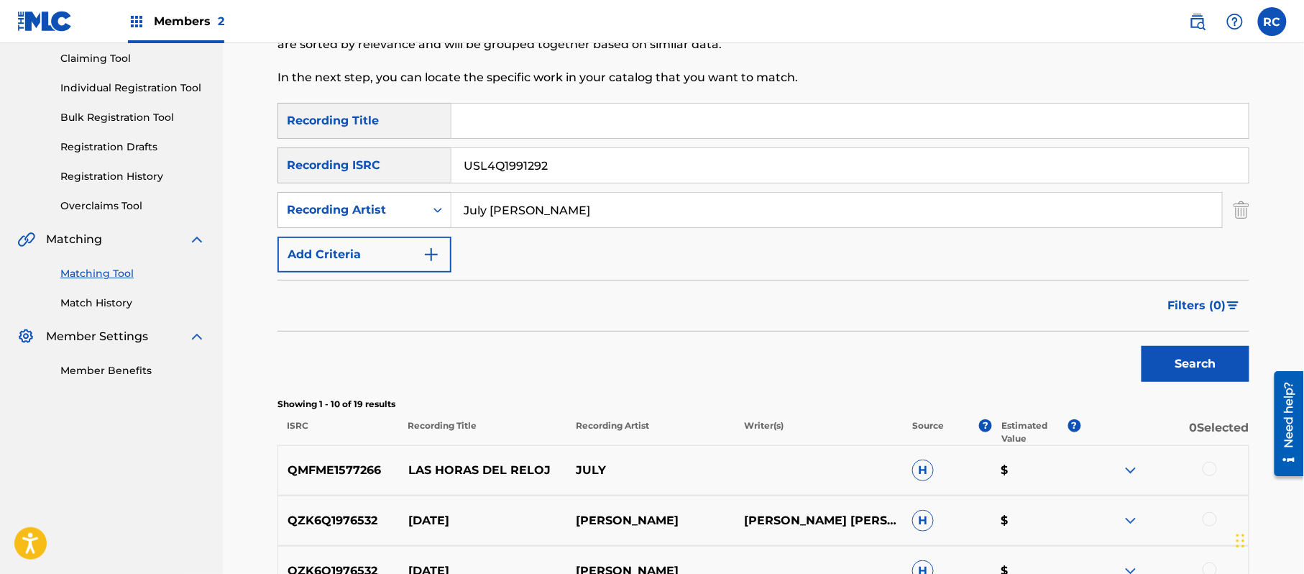
click at [507, 208] on input "July [PERSON_NAME]" at bounding box center [836, 210] width 770 height 34
click at [1202, 367] on button "Search" at bounding box center [1195, 364] width 108 height 36
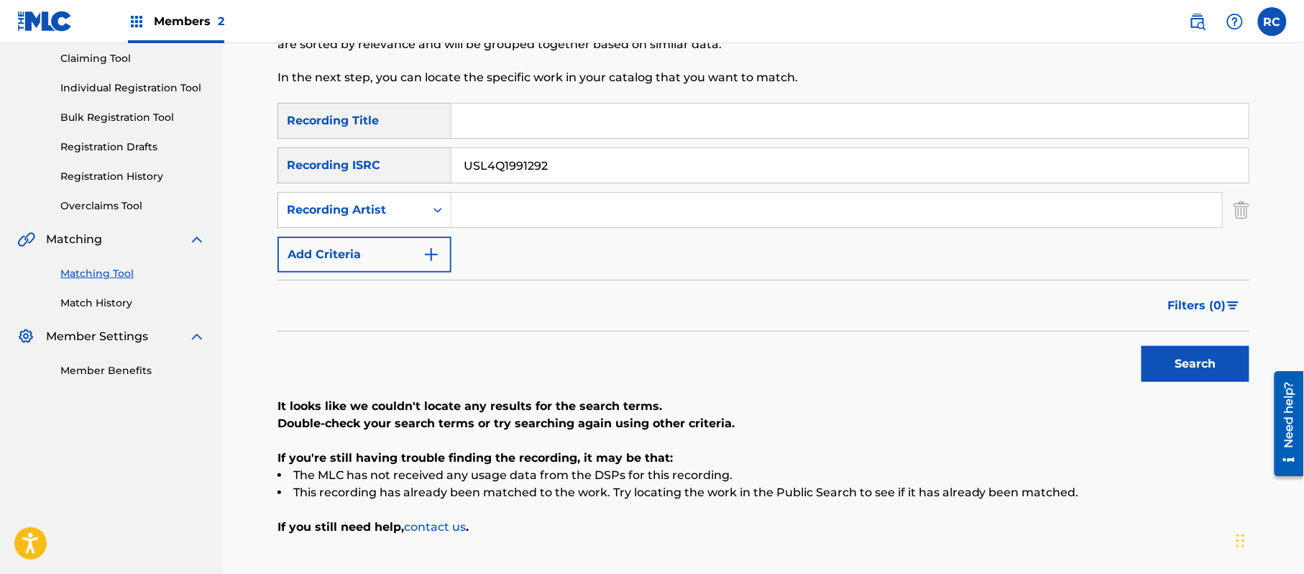
click at [501, 115] on input "Search Form" at bounding box center [849, 120] width 797 height 34
drag, startPoint x: 579, startPoint y: 119, endPoint x: 723, endPoint y: 136, distance: 145.4
click at [723, 134] on input "La Cunchinchera July [PERSON_NAME]" at bounding box center [849, 120] width 797 height 34
type input "La Cunchinchera"
drag, startPoint x: 483, startPoint y: 167, endPoint x: 374, endPoint y: 168, distance: 109.3
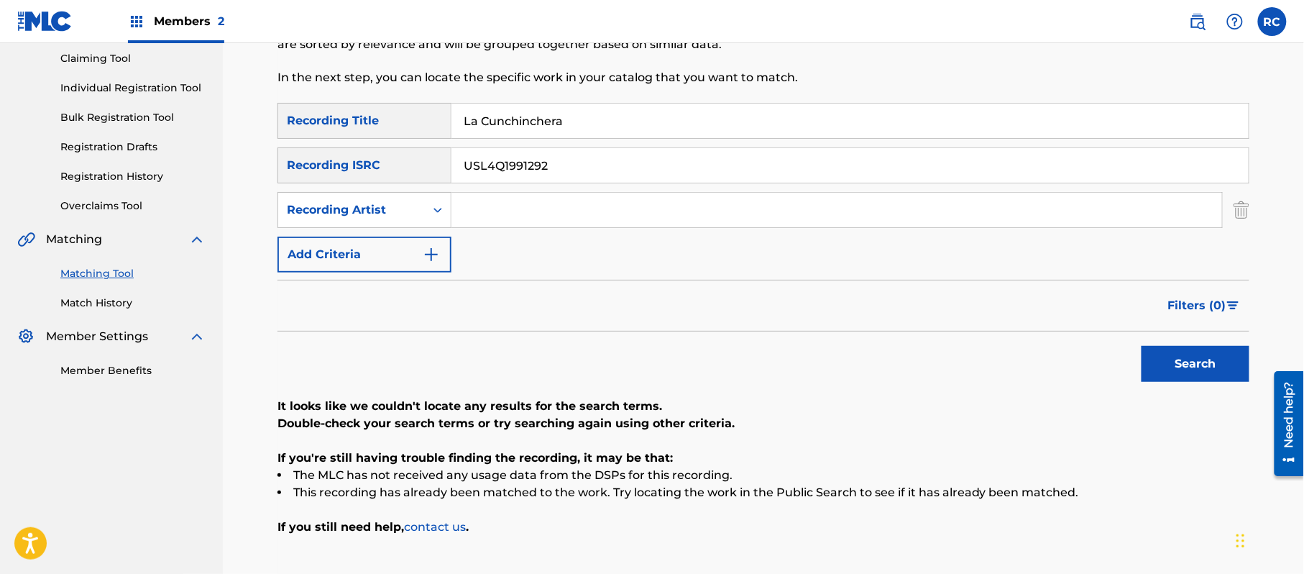
click at [374, 168] on div "SearchWithCriteriaf709a915-d5c5-4abc-9821-2862732e2c2c Recording ISRC USL4Q1991…" at bounding box center [763, 165] width 972 height 36
click at [489, 208] on input "Search Form" at bounding box center [836, 210] width 770 height 34
type input "July [PERSON_NAME]"
click at [1212, 369] on button "Search" at bounding box center [1195, 364] width 108 height 36
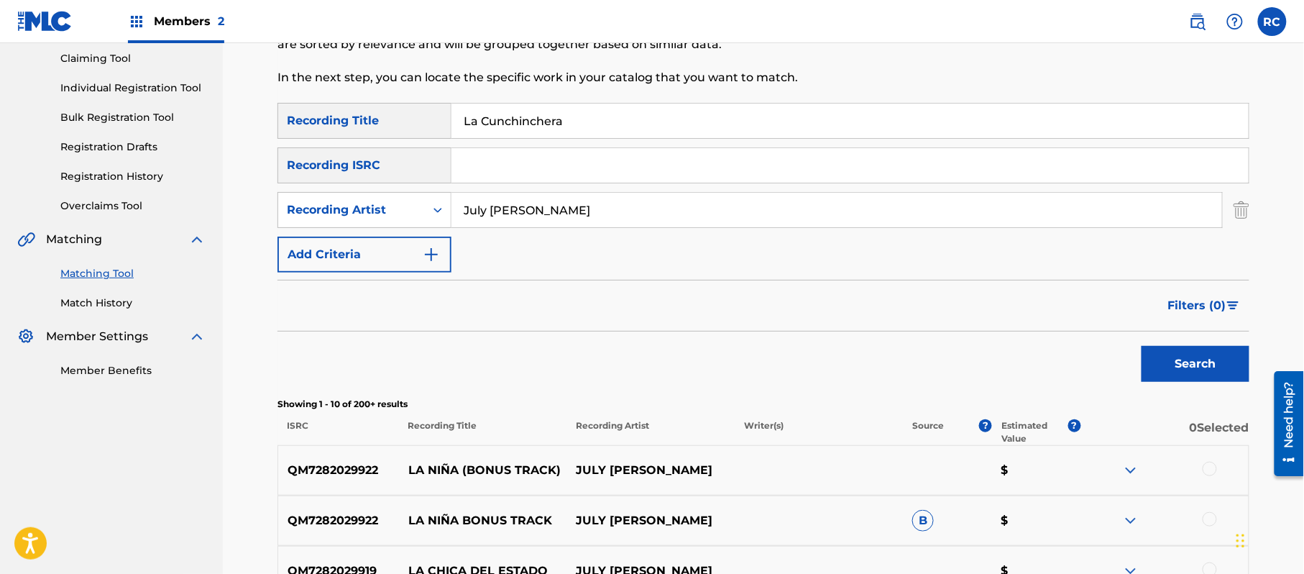
click at [486, 170] on input "Search Form" at bounding box center [849, 165] width 797 height 34
type input "USDY41879238"
drag, startPoint x: 392, startPoint y: 128, endPoint x: 374, endPoint y: 129, distance: 17.3
click at [374, 129] on div "SearchWithCriteriab7afdab4-daa6-4530-8de2-8ed51b8377af Recording Title La Cunch…" at bounding box center [763, 121] width 972 height 36
drag, startPoint x: 401, startPoint y: 213, endPoint x: 326, endPoint y: 213, distance: 75.5
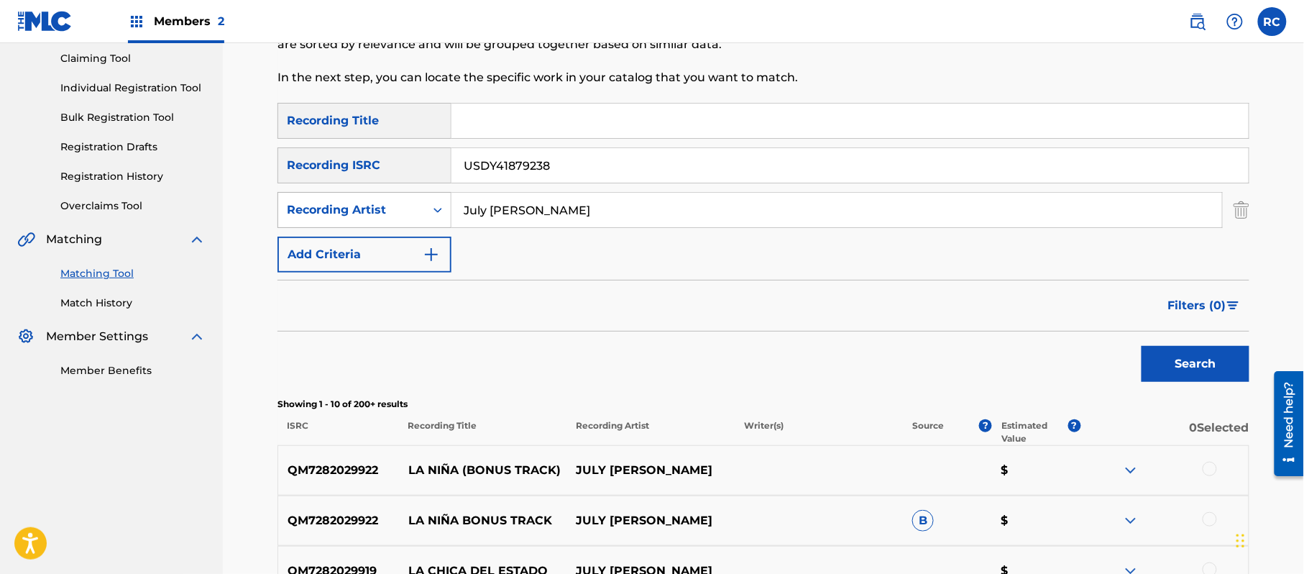
click at [326, 213] on div "SearchWithCriteria3cbf721b-f21f-49b8-ae5c-aa5ef0d2cc48 Recording Artist July [P…" at bounding box center [763, 210] width 972 height 36
click at [1177, 367] on button "Search" at bounding box center [1195, 364] width 108 height 36
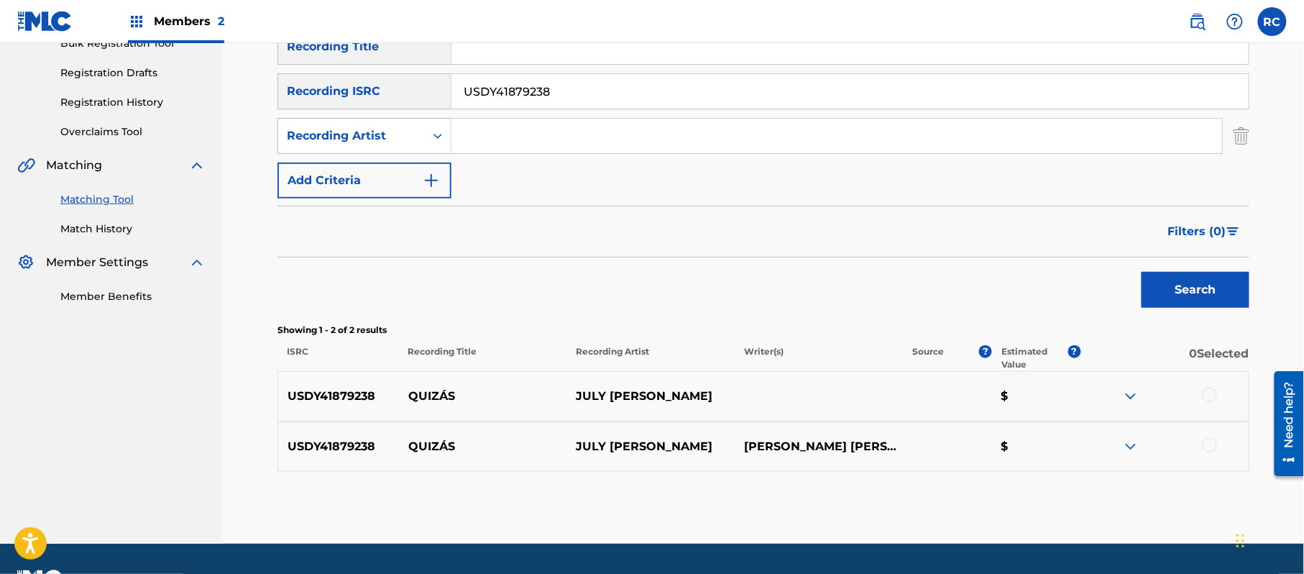
scroll to position [249, 0]
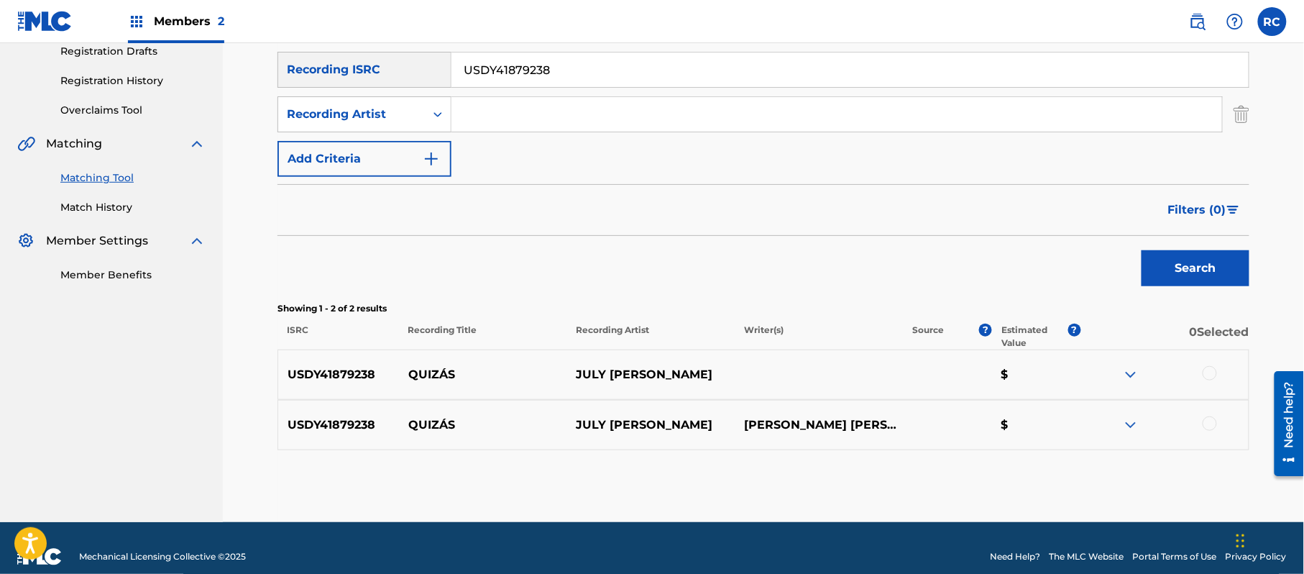
click at [1209, 369] on div at bounding box center [1209, 373] width 14 height 14
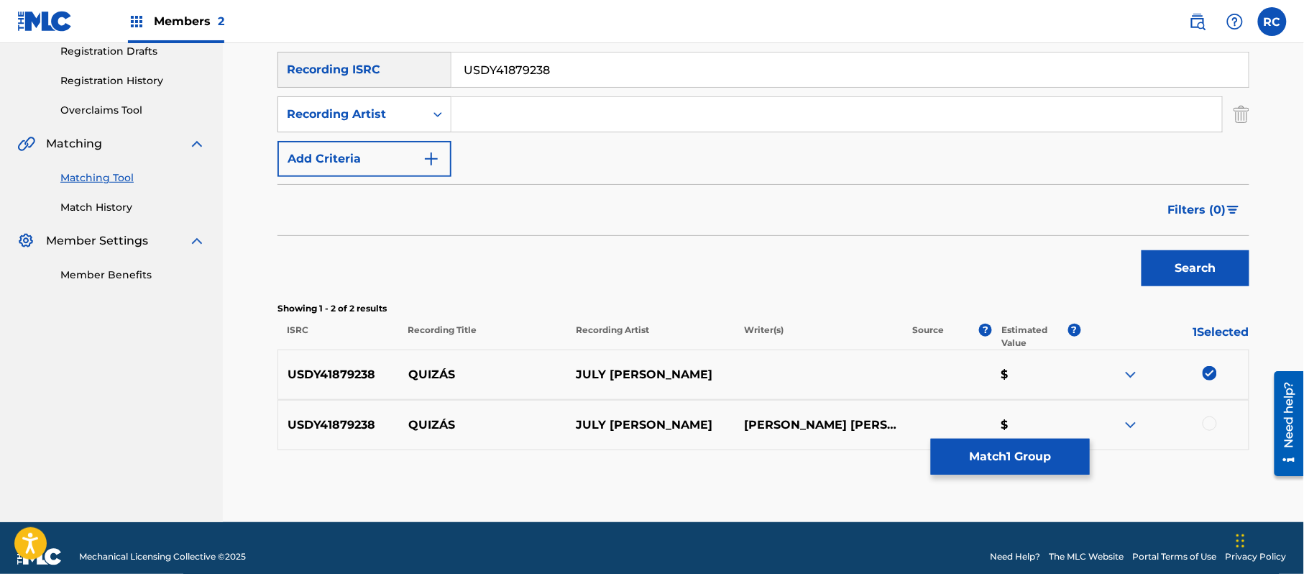
click at [1211, 420] on div at bounding box center [1209, 423] width 14 height 14
click at [1034, 452] on button "Match 2 Groups" at bounding box center [1010, 456] width 159 height 36
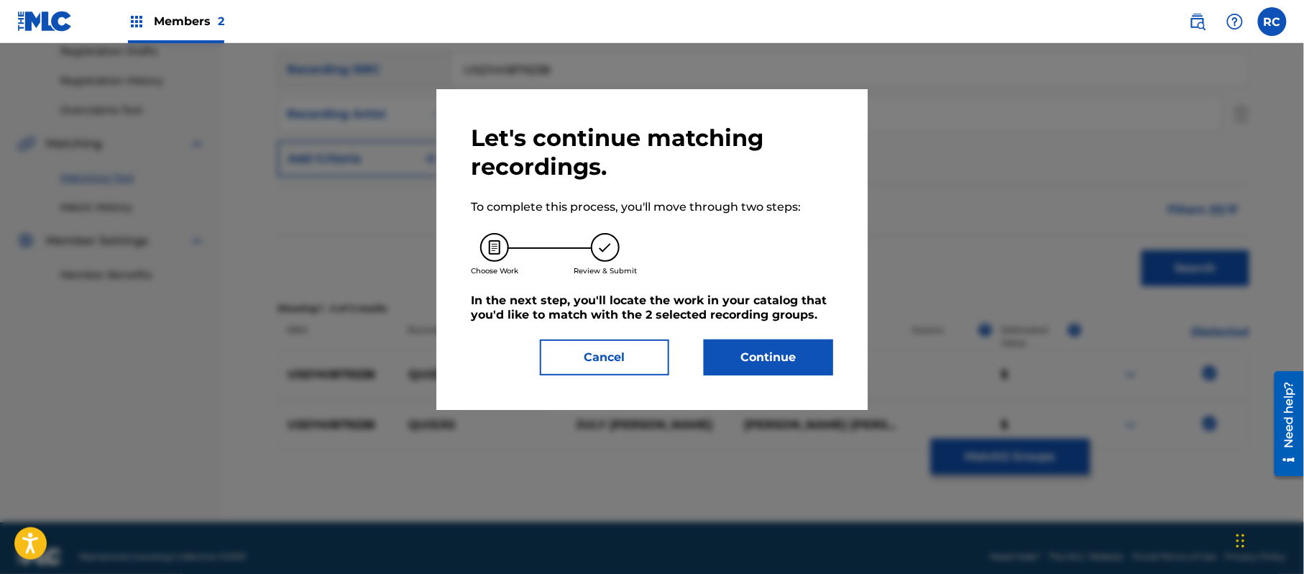
click at [811, 359] on button "Continue" at bounding box center [768, 357] width 129 height 36
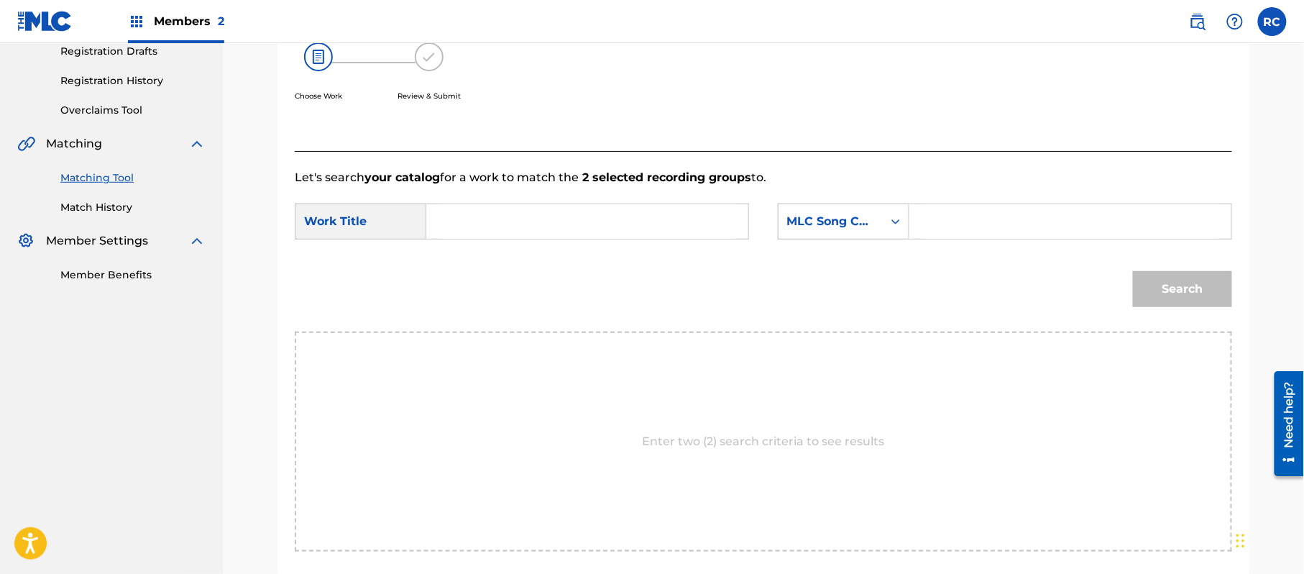
click at [499, 231] on input "Search Form" at bounding box center [587, 221] width 298 height 34
click at [533, 223] on input "Quizas QA919H" at bounding box center [587, 221] width 298 height 34
drag, startPoint x: 533, startPoint y: 223, endPoint x: 605, endPoint y: 223, distance: 71.9
click at [538, 223] on input "Quizas QA919H" at bounding box center [587, 221] width 298 height 34
type input "Quizas"
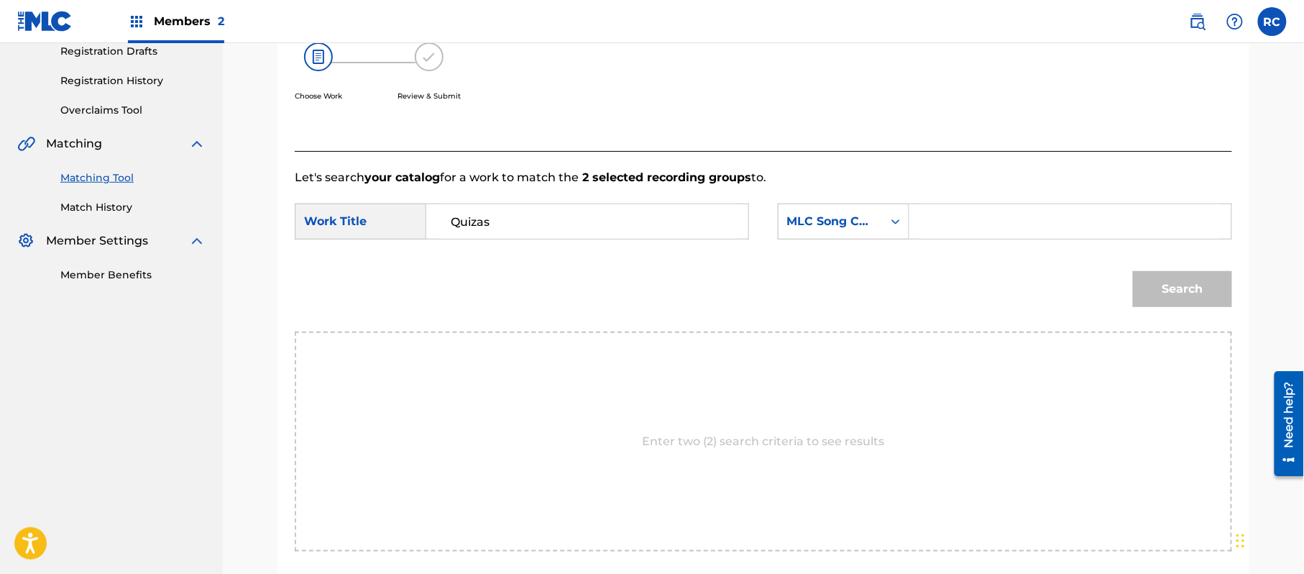
click at [1010, 224] on input "Search Form" at bounding box center [1070, 221] width 298 height 34
type input "QA919H"
click at [1166, 291] on button "Search" at bounding box center [1182, 289] width 99 height 36
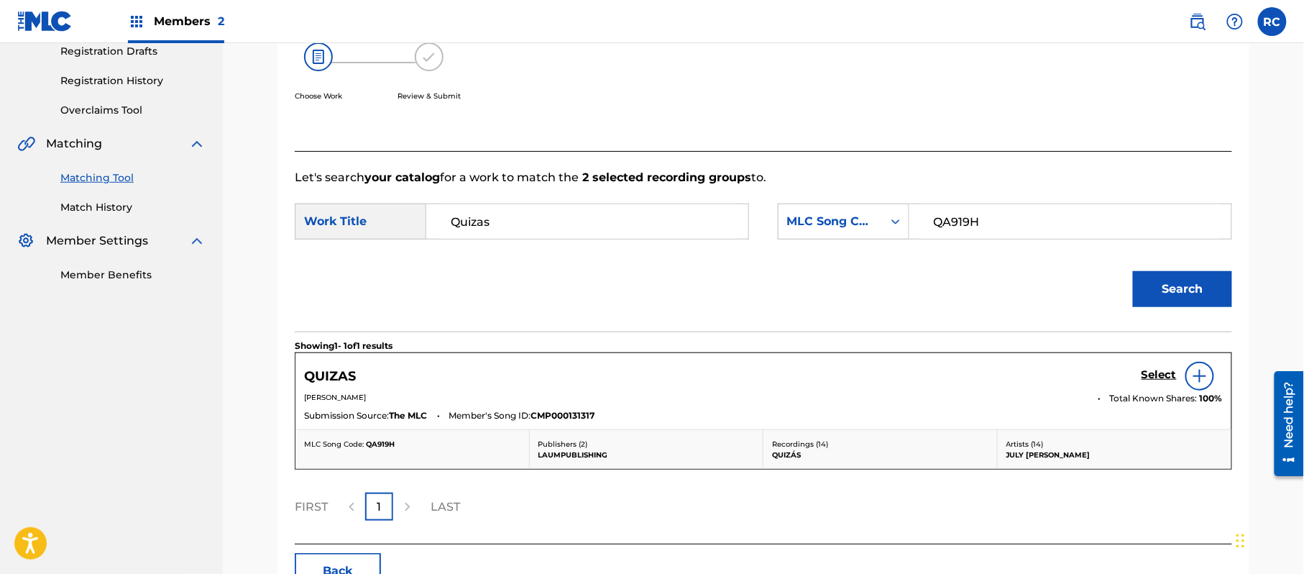
click at [1154, 379] on h5 "Select" at bounding box center [1158, 375] width 35 height 14
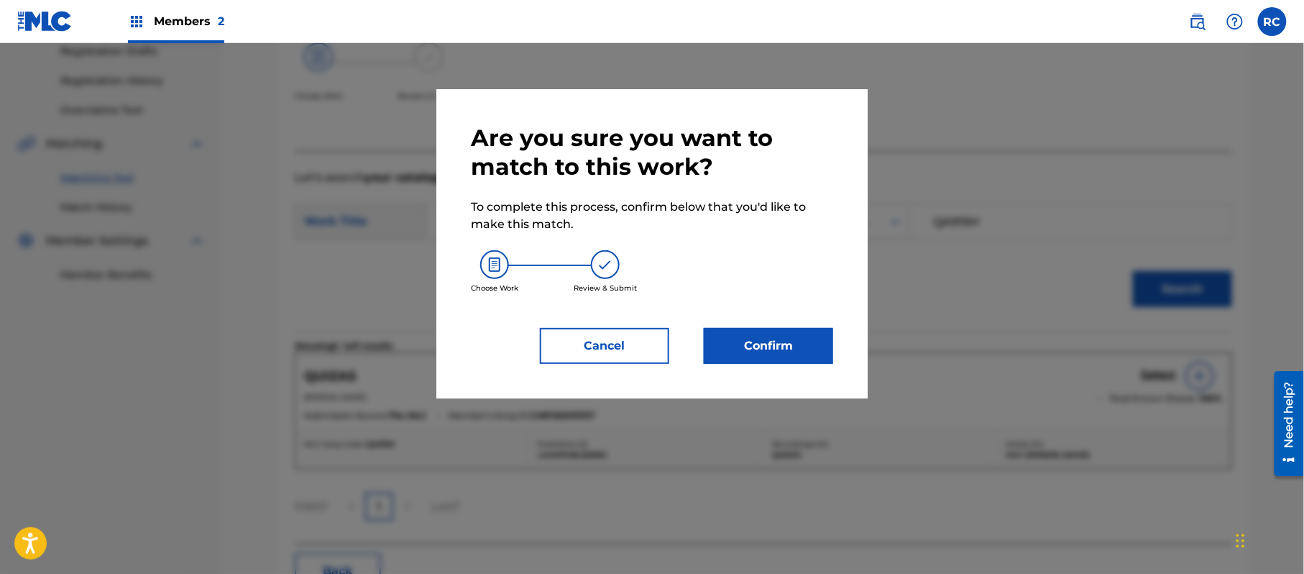
click at [763, 333] on button "Confirm" at bounding box center [768, 346] width 129 height 36
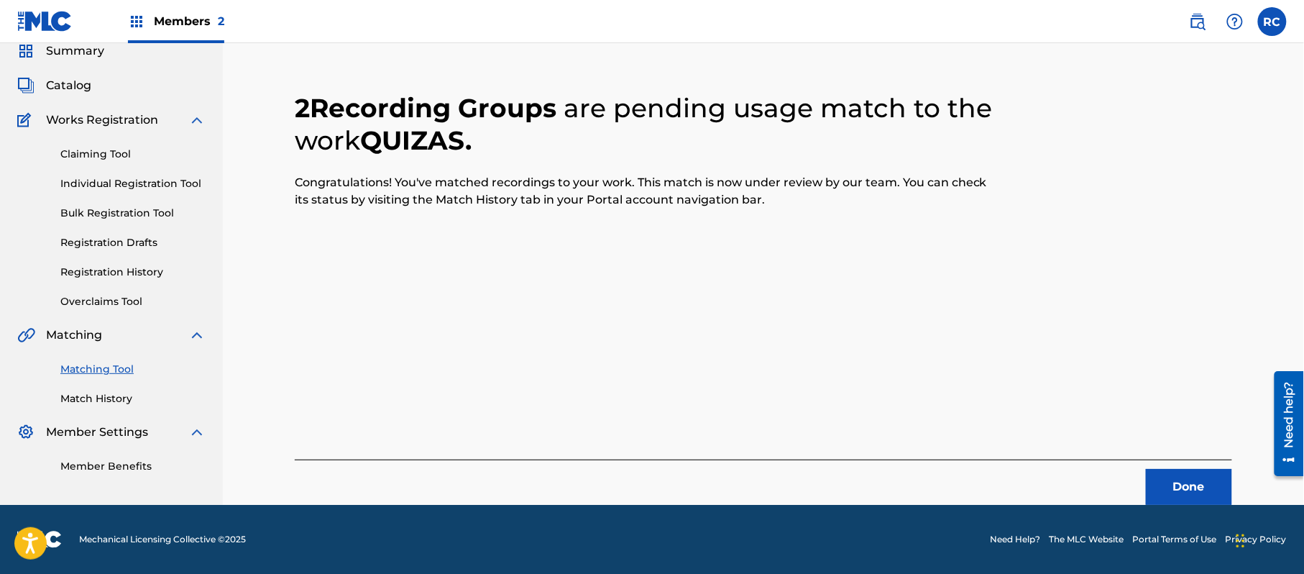
scroll to position [57, 0]
click at [1182, 489] on button "Done" at bounding box center [1189, 487] width 86 height 36
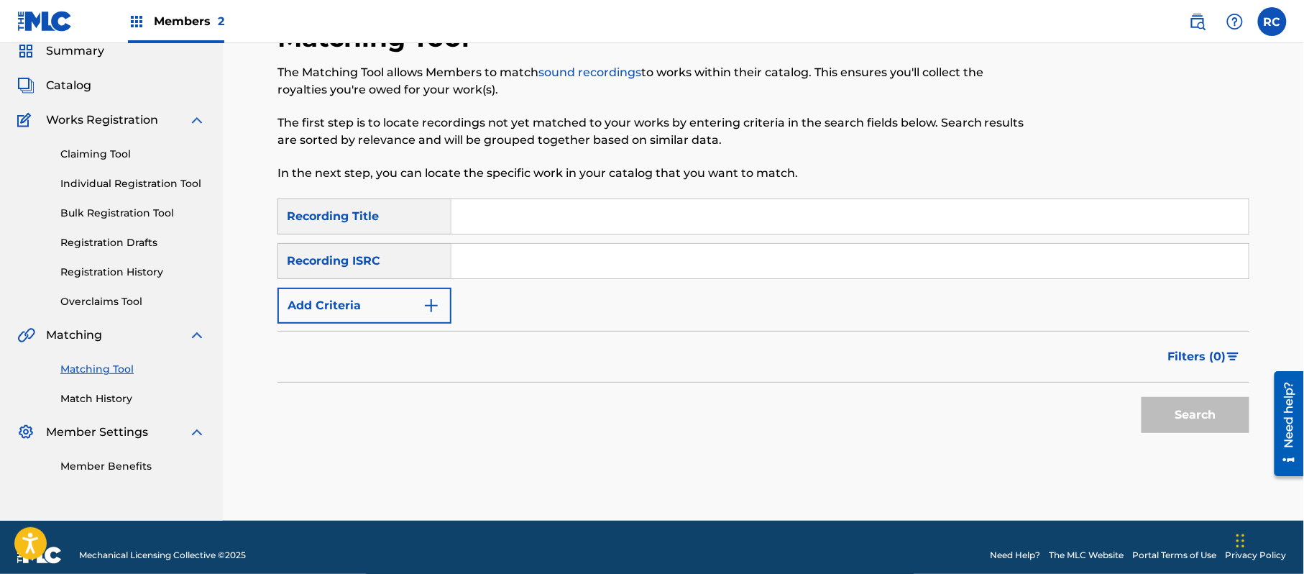
click at [574, 265] on input "Search Form" at bounding box center [849, 261] width 797 height 34
click at [1168, 406] on button "Search" at bounding box center [1195, 415] width 108 height 36
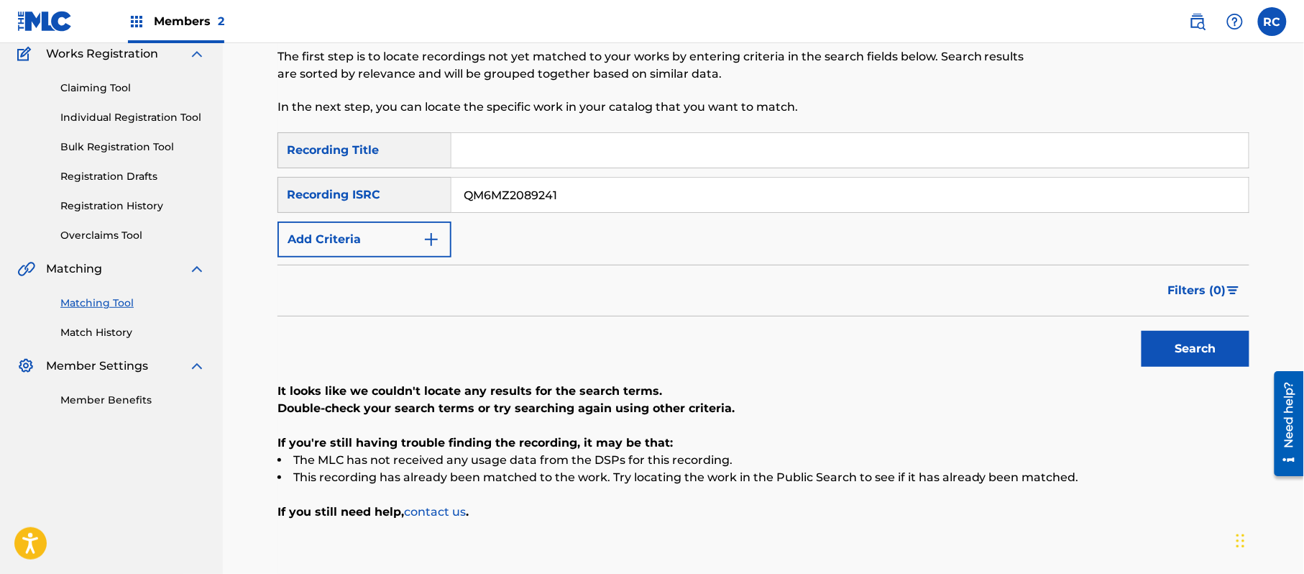
scroll to position [211, 0]
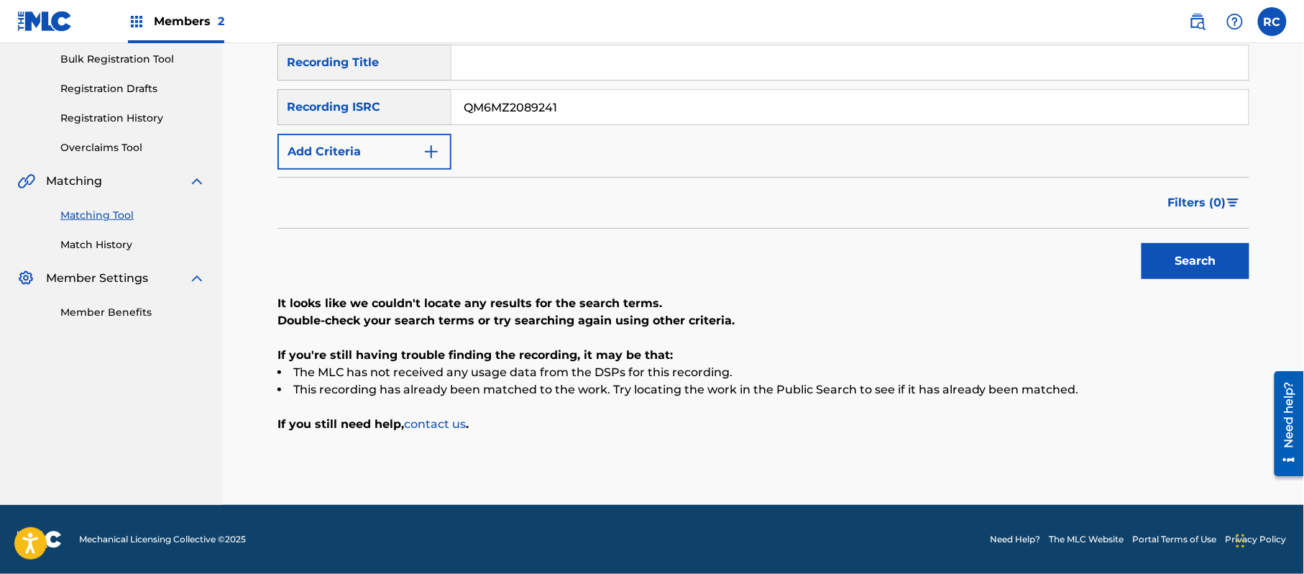
drag, startPoint x: 563, startPoint y: 110, endPoint x: 305, endPoint y: 136, distance: 259.3
click at [305, 136] on div "SearchWithCriteriab7afdab4-daa6-4530-8de2-8ed51b8377af Recording Title SearchWi…" at bounding box center [763, 107] width 972 height 125
type input "USDY41879235"
drag, startPoint x: 1187, startPoint y: 265, endPoint x: 1179, endPoint y: 276, distance: 13.4
click at [1185, 269] on button "Search" at bounding box center [1195, 261] width 108 height 36
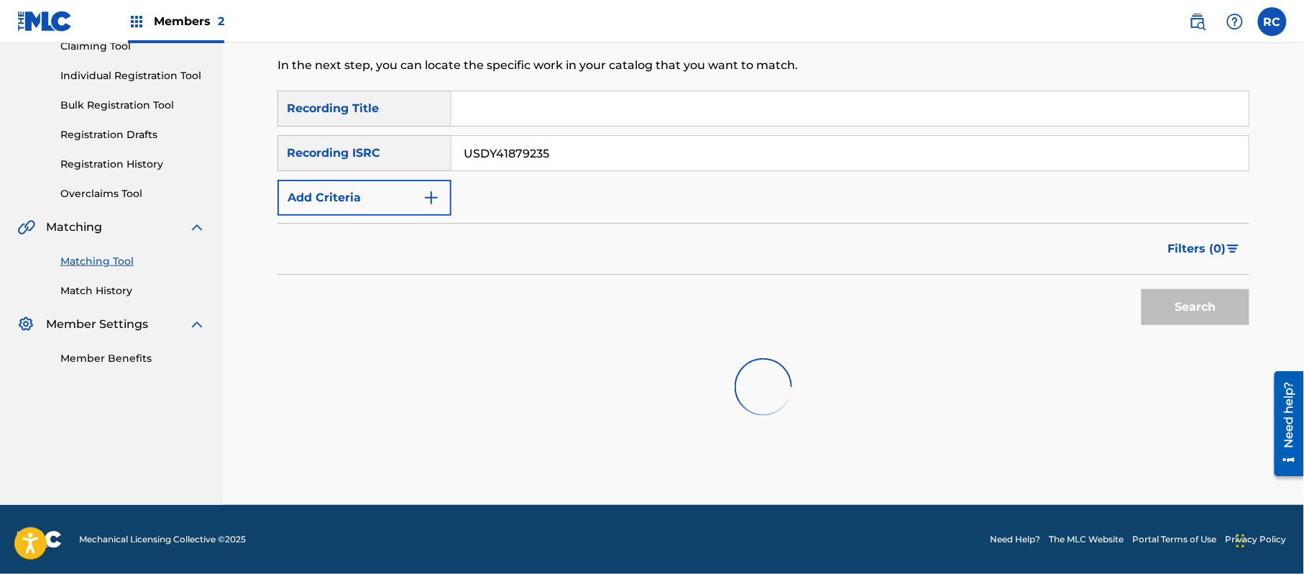
scroll to position [171, 0]
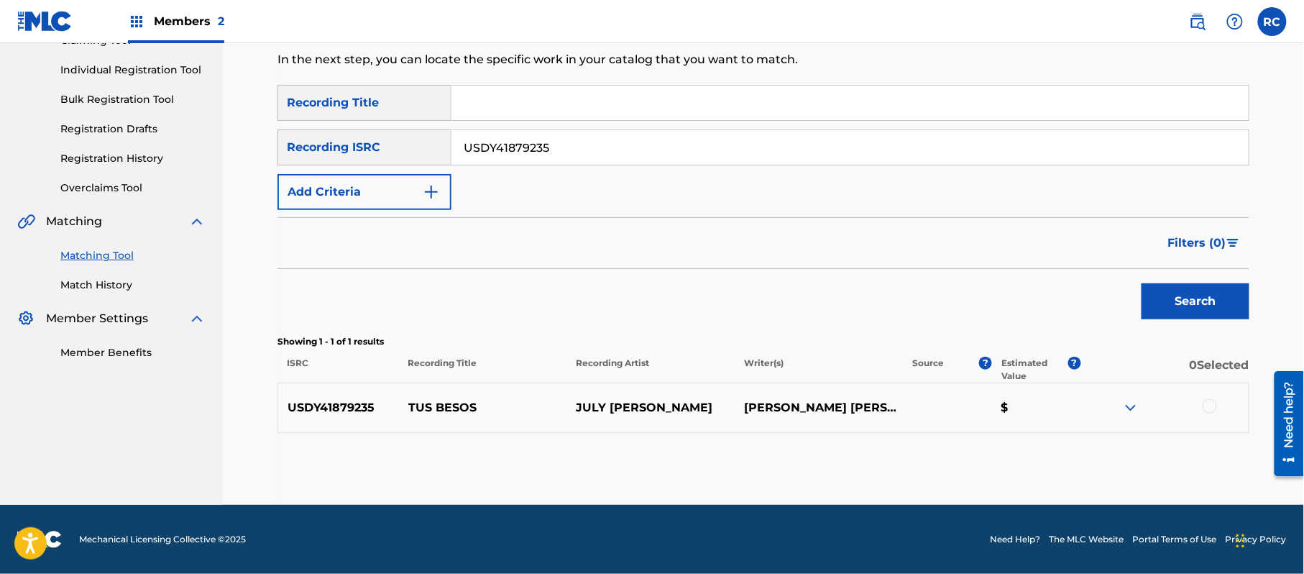
click at [1205, 403] on div at bounding box center [1209, 406] width 14 height 14
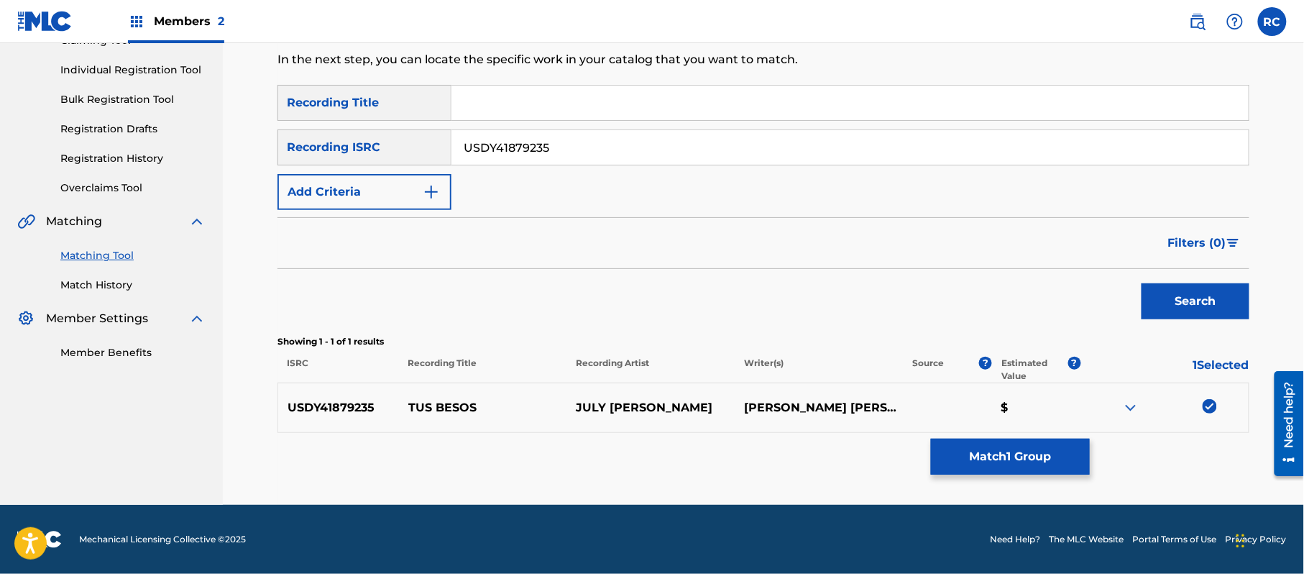
click at [1009, 453] on button "Match 1 Group" at bounding box center [1010, 456] width 159 height 36
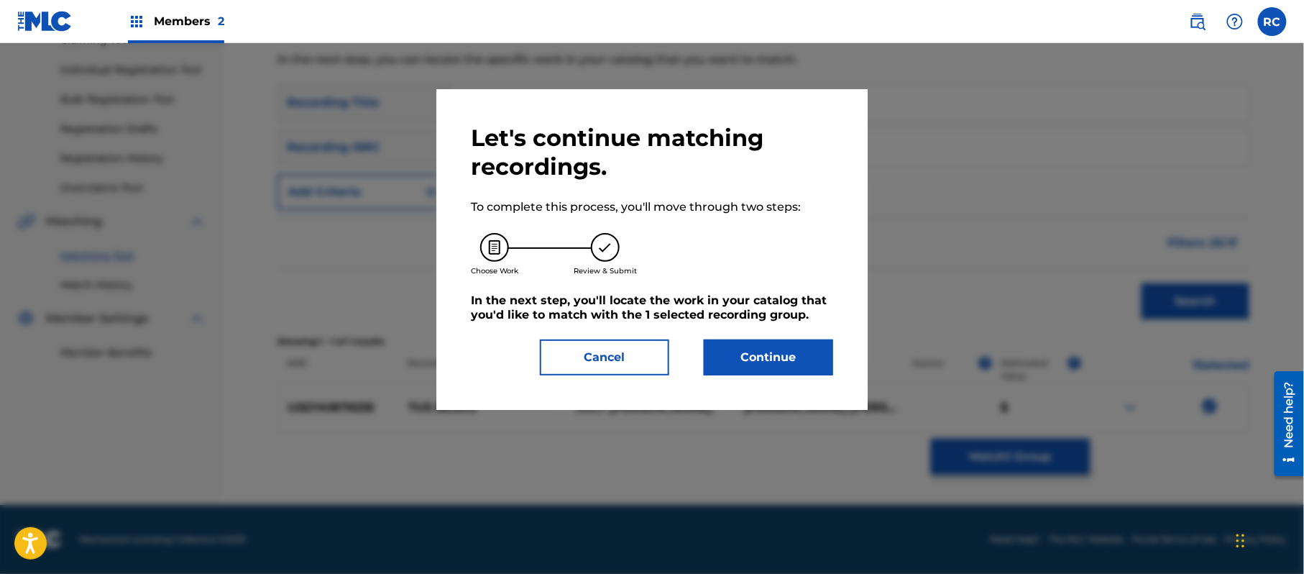
click at [773, 358] on button "Continue" at bounding box center [768, 357] width 129 height 36
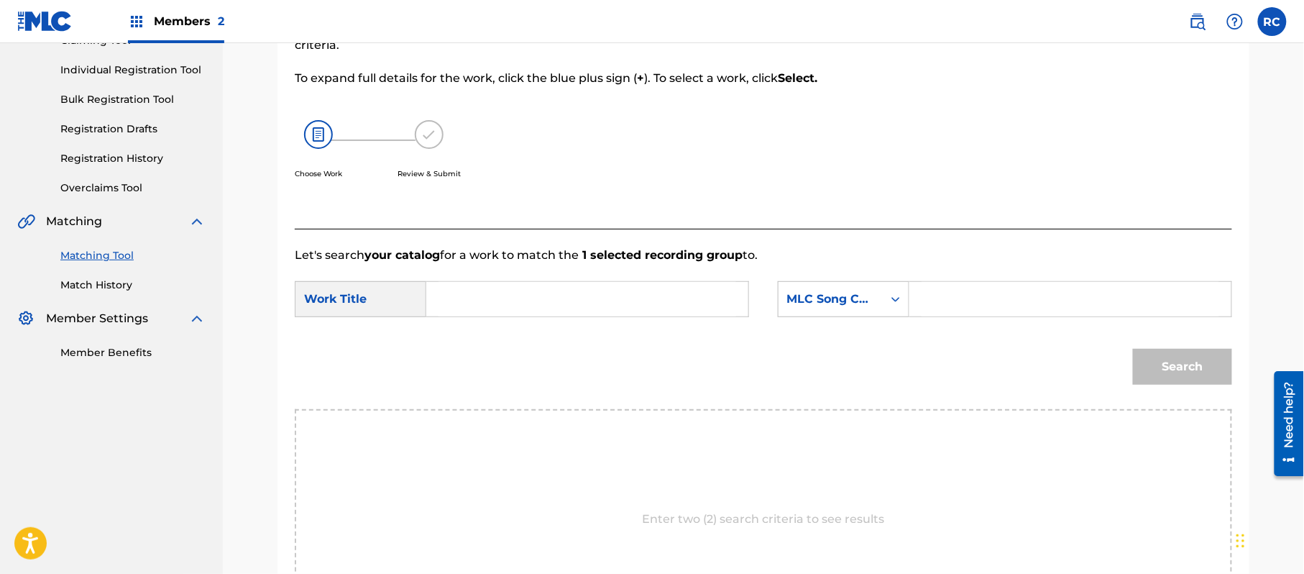
click at [486, 302] on input "Search Form" at bounding box center [587, 299] width 298 height 34
click at [553, 308] on input "Tus Besos TE147A" at bounding box center [587, 299] width 298 height 34
type input "Tus Besos"
click at [1048, 305] on input "Search Form" at bounding box center [1070, 299] width 298 height 34
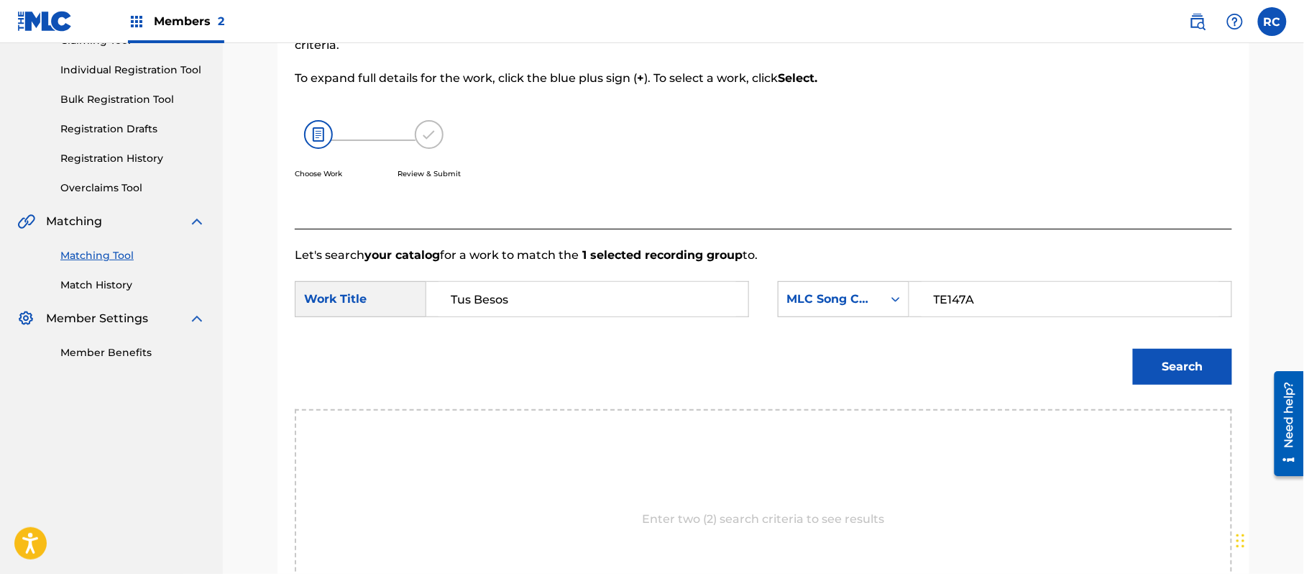
type input "TE147A"
click at [1167, 367] on button "Search" at bounding box center [1182, 367] width 99 height 36
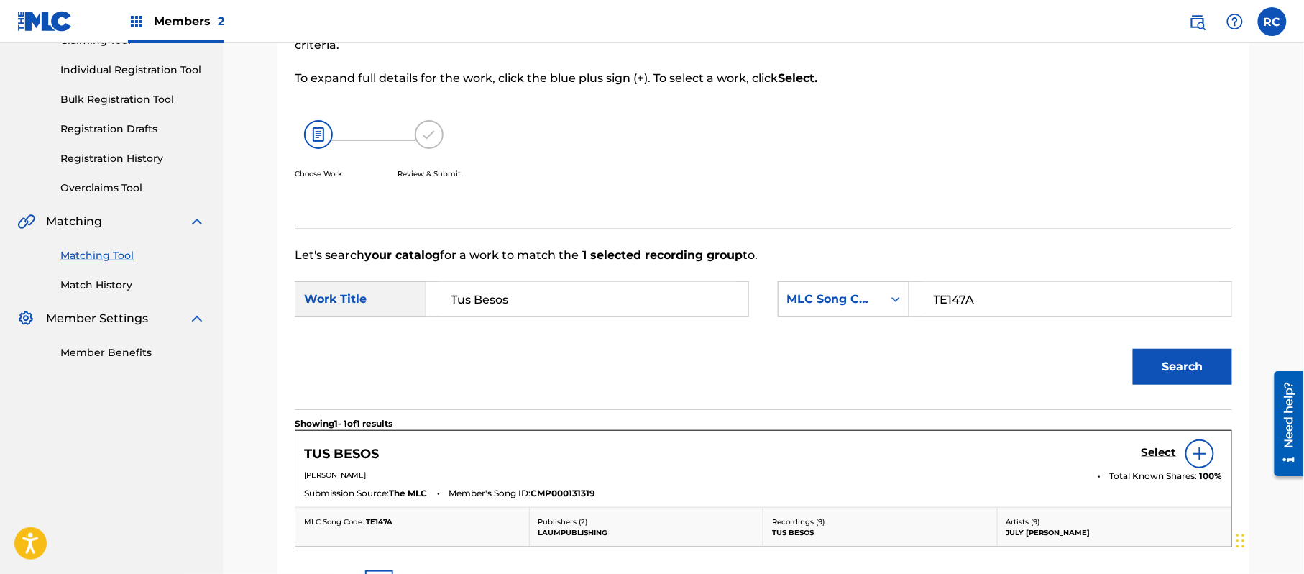
click at [1148, 453] on h5 "Select" at bounding box center [1158, 453] width 35 height 14
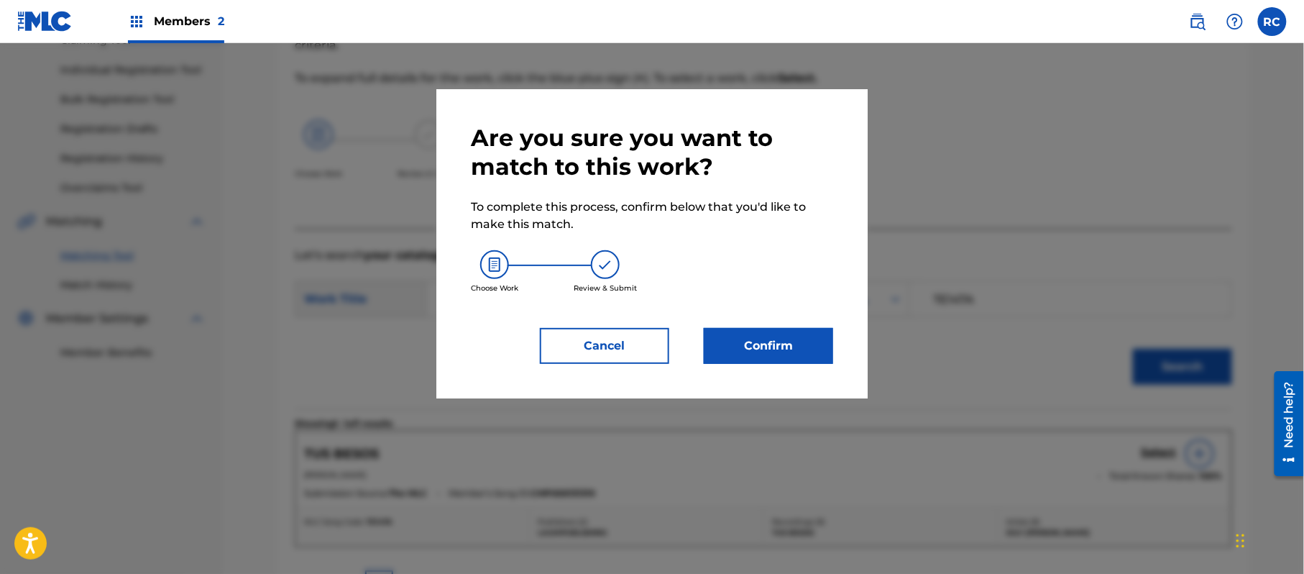
click at [789, 346] on button "Confirm" at bounding box center [768, 346] width 129 height 36
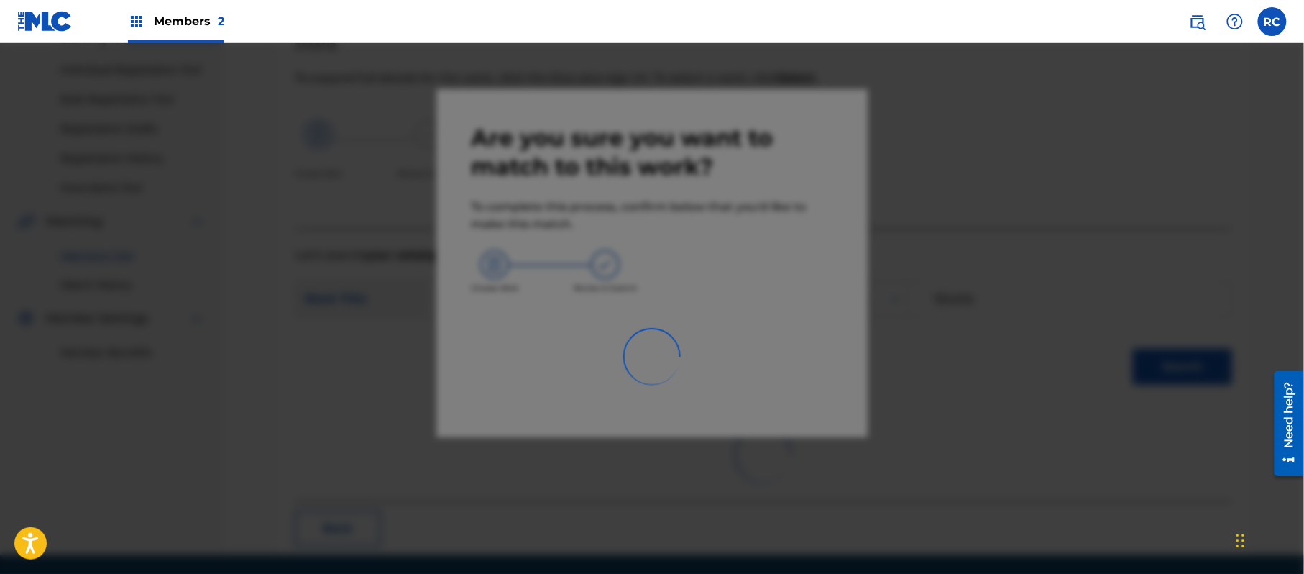
scroll to position [57, 0]
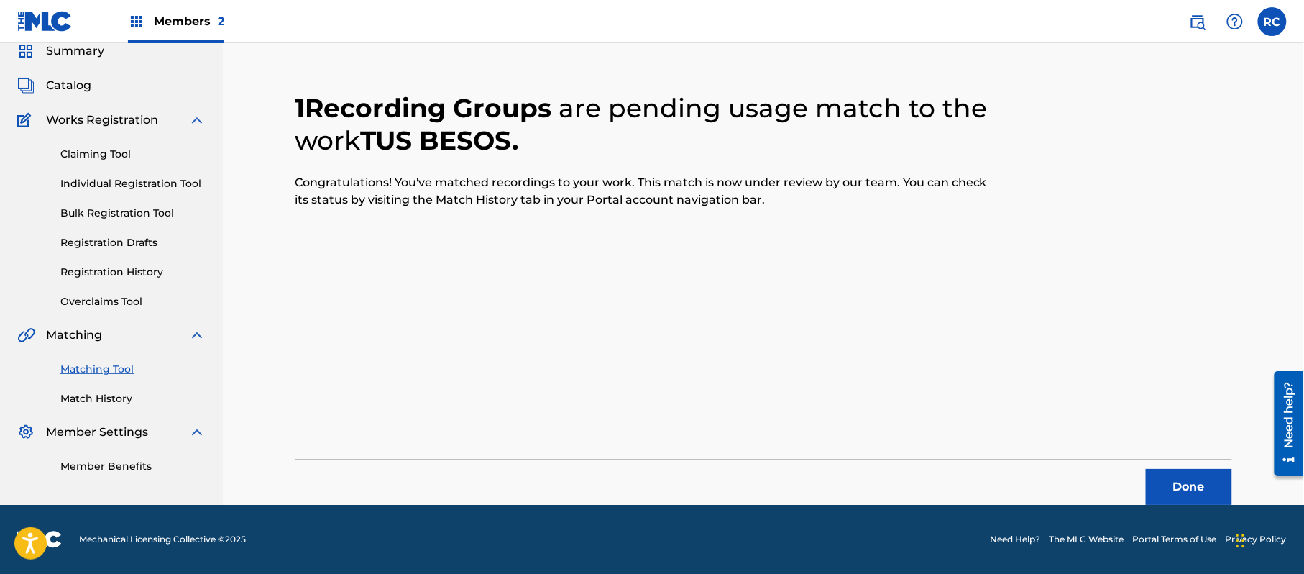
click at [1219, 492] on button "Done" at bounding box center [1189, 487] width 86 height 36
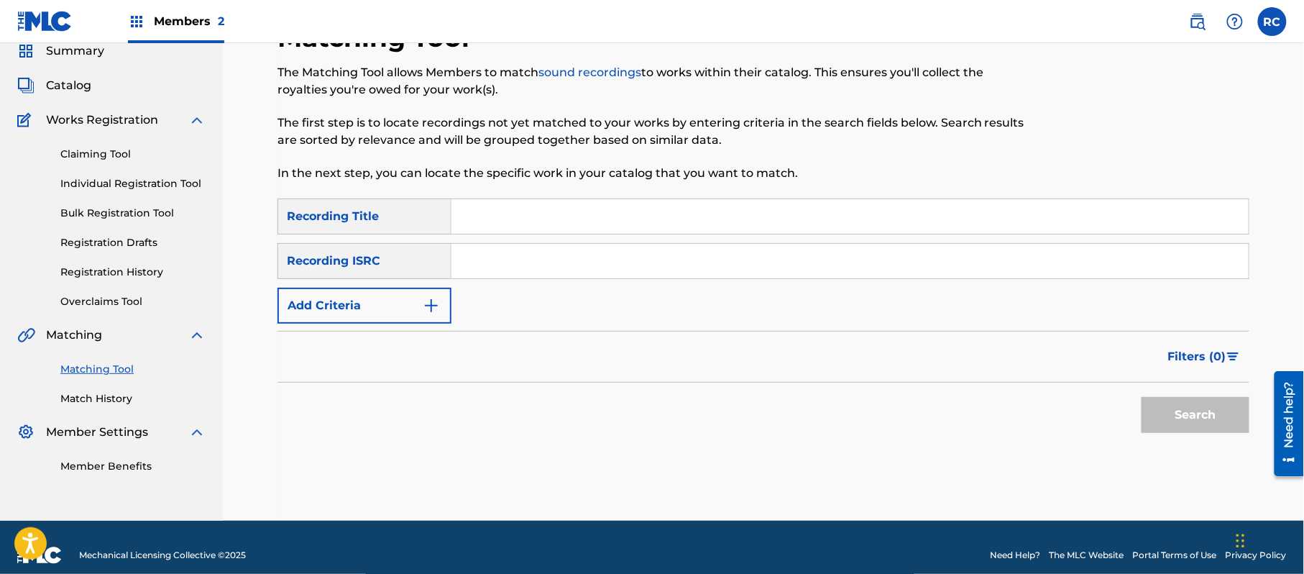
click at [507, 227] on input "Search Form" at bounding box center [849, 216] width 797 height 34
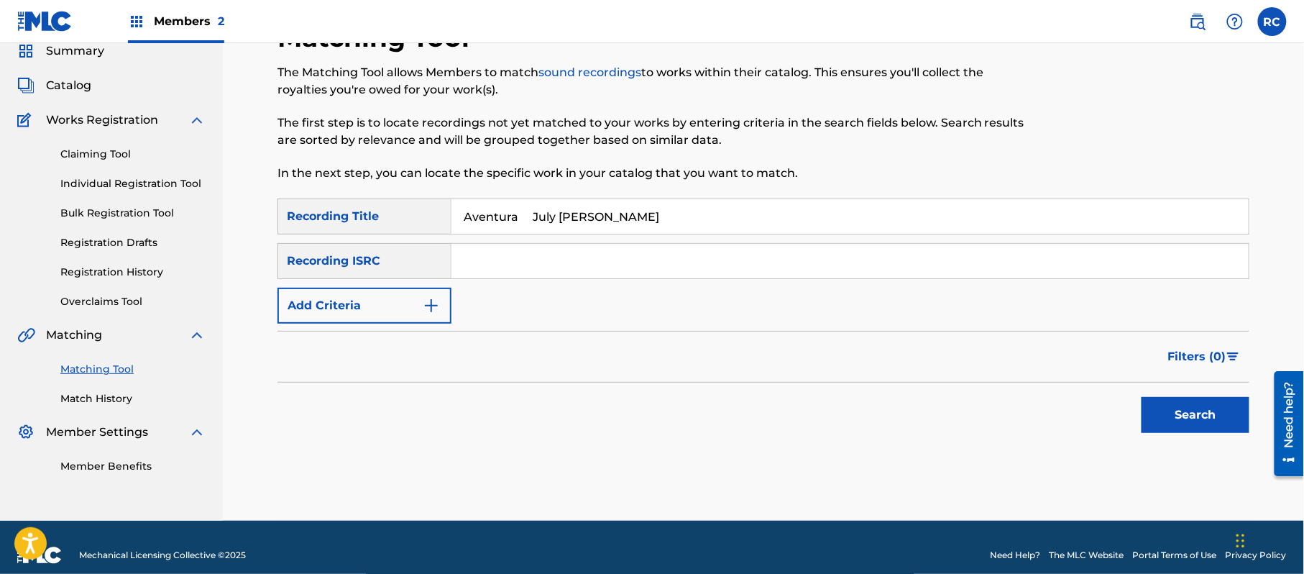
drag, startPoint x: 538, startPoint y: 219, endPoint x: 638, endPoint y: 236, distance: 101.3
click at [638, 236] on div "SearchWithCriteriab7afdab4-daa6-4530-8de2-8ed51b8377af Recording Title Aventura…" at bounding box center [763, 260] width 972 height 125
type input "Aventura"
click at [395, 309] on button "Add Criteria" at bounding box center [364, 305] width 174 height 36
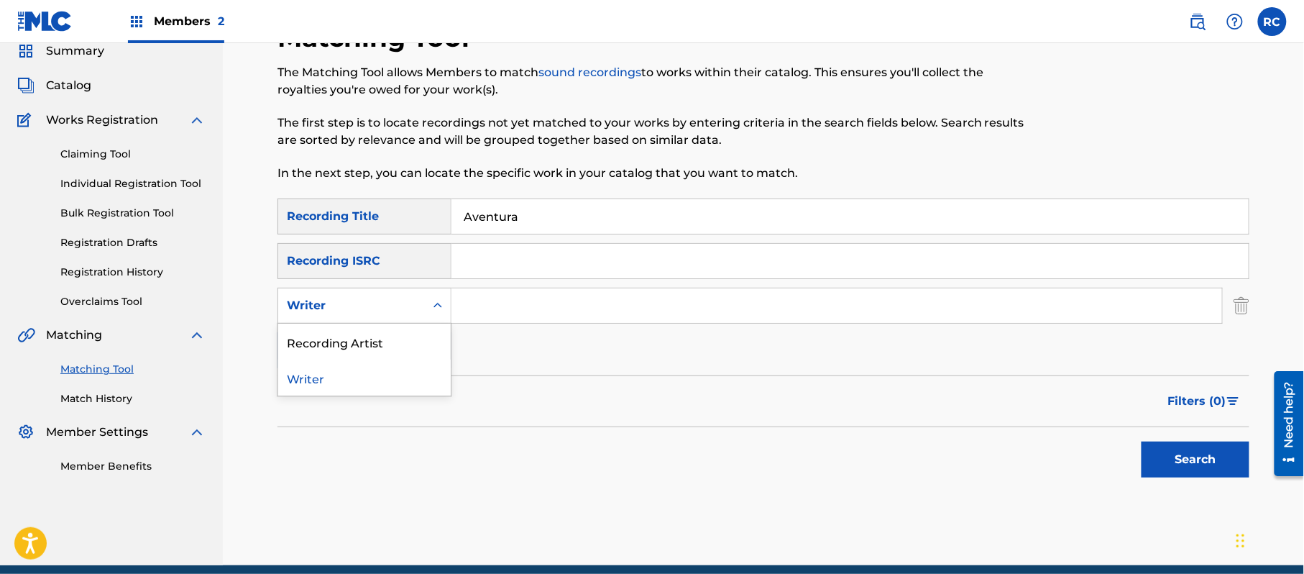
click at [394, 310] on div "Writer" at bounding box center [351, 305] width 129 height 17
click at [386, 345] on div "Recording Artist" at bounding box center [364, 341] width 172 height 36
click at [494, 311] on input "Search Form" at bounding box center [836, 305] width 770 height 34
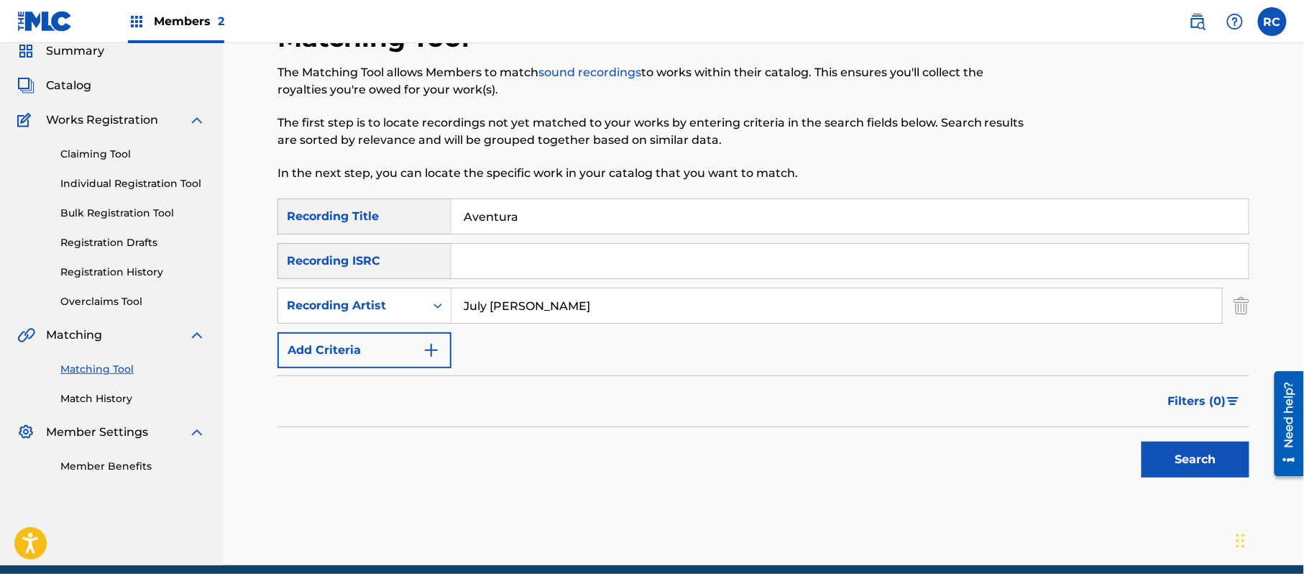
type input "July [PERSON_NAME]"
click at [1189, 466] on button "Search" at bounding box center [1195, 459] width 108 height 36
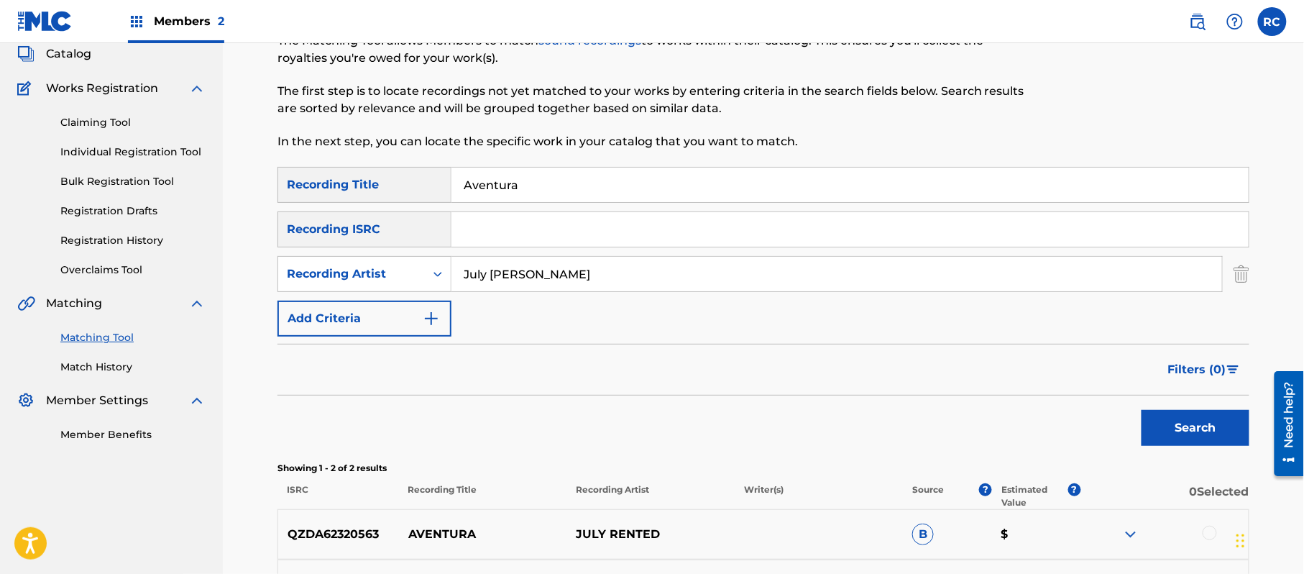
scroll to position [75, 0]
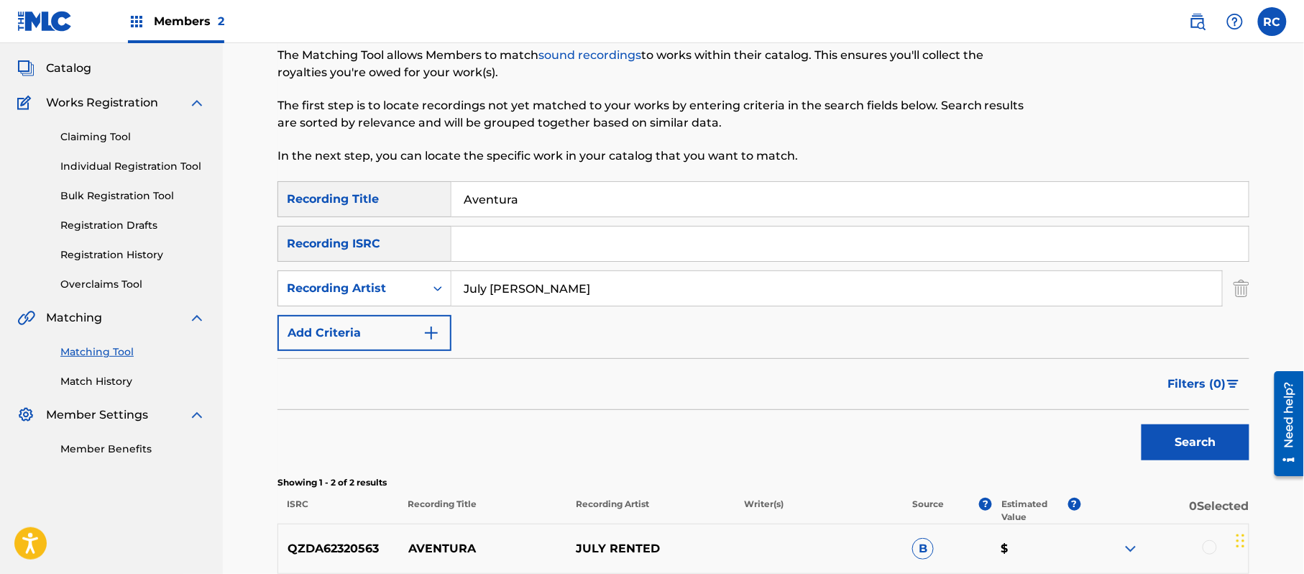
click at [545, 201] on input "Aventura" at bounding box center [849, 199] width 797 height 34
type input "Aventura July [PERSON_NAME]"
click at [540, 205] on input "Aventura July [PERSON_NAME]" at bounding box center [849, 199] width 797 height 34
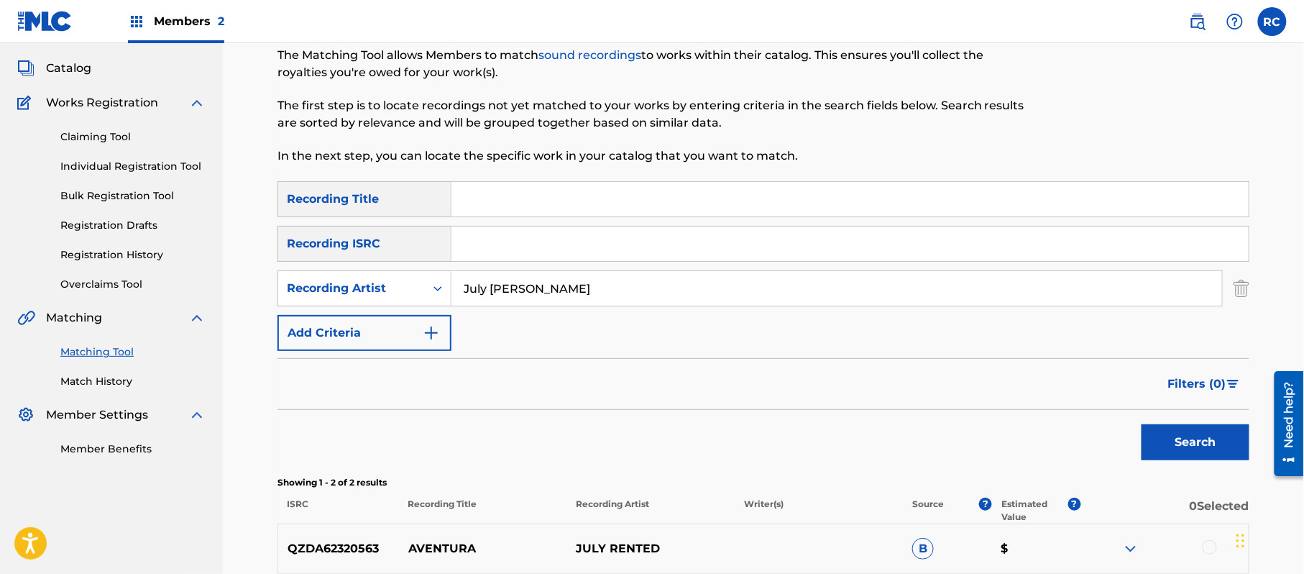
click at [529, 254] on input "Search Form" at bounding box center [849, 243] width 797 height 34
drag, startPoint x: 527, startPoint y: 291, endPoint x: 420, endPoint y: 298, distance: 106.6
click at [420, 298] on div "SearchWithCriteriafb203e45-8141-4d62-97f3-95238e759edd Recording Artist July [P…" at bounding box center [763, 288] width 972 height 36
click at [1228, 443] on button "Search" at bounding box center [1195, 442] width 108 height 36
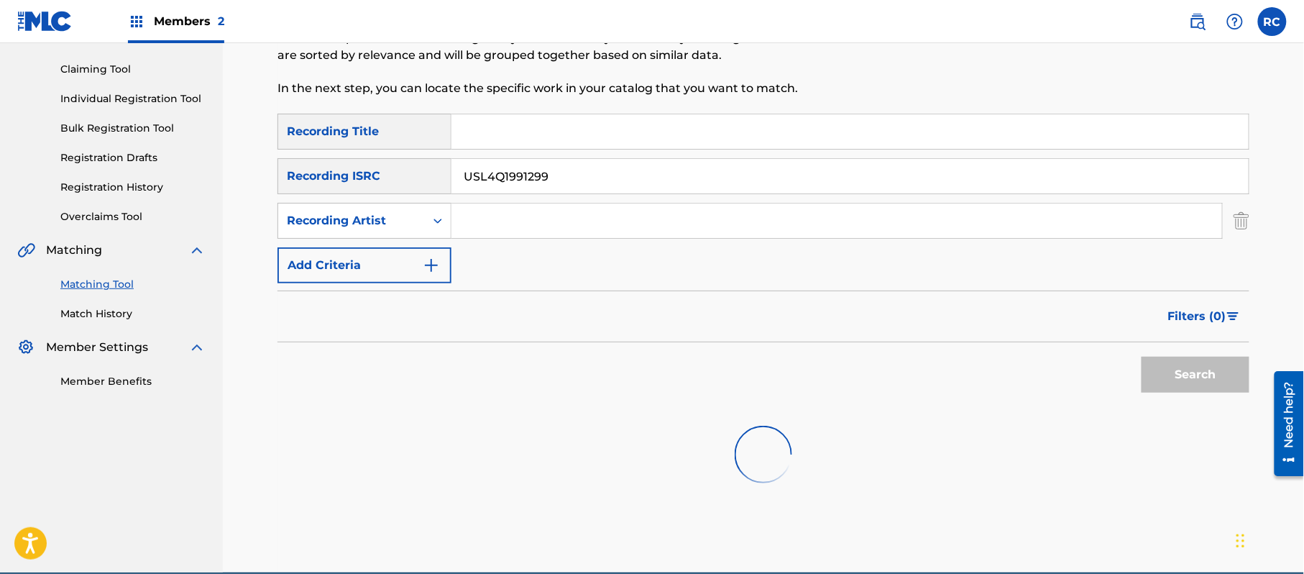
scroll to position [256, 0]
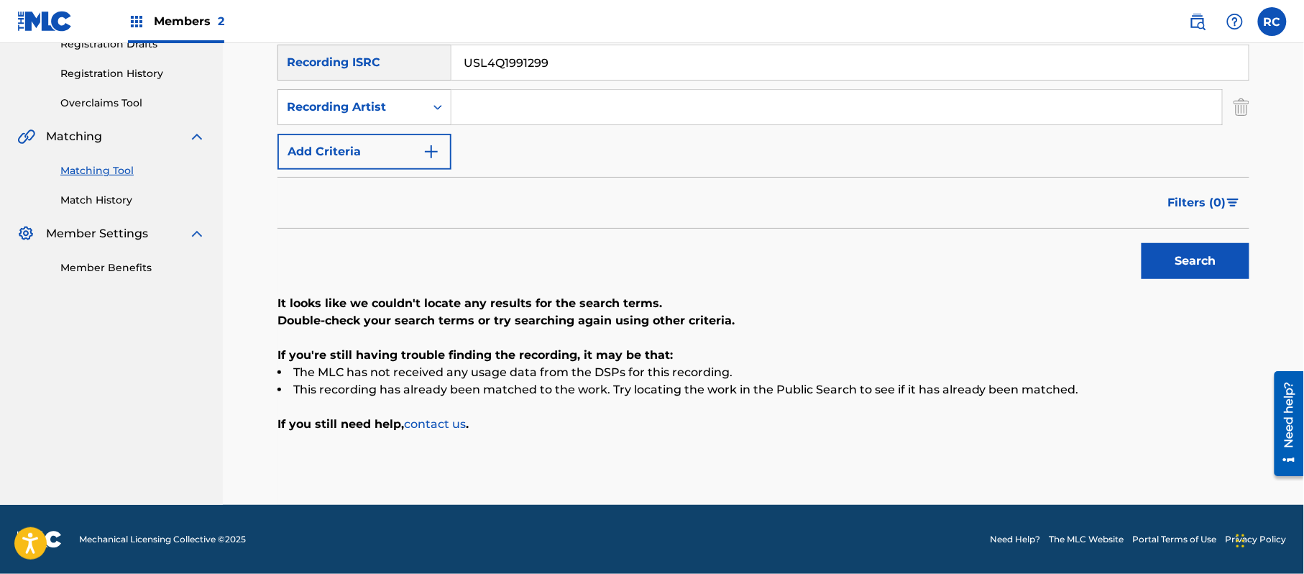
drag, startPoint x: 573, startPoint y: 64, endPoint x: 400, endPoint y: 76, distance: 173.6
click at [379, 73] on div "SearchWithCriteriaf709a915-d5c5-4abc-9821-2862732e2c2c Recording ISRC USL4Q1991…" at bounding box center [763, 63] width 972 height 36
click at [1187, 280] on div "Search" at bounding box center [1191, 257] width 115 height 57
click at [1166, 262] on button "Search" at bounding box center [1195, 261] width 108 height 36
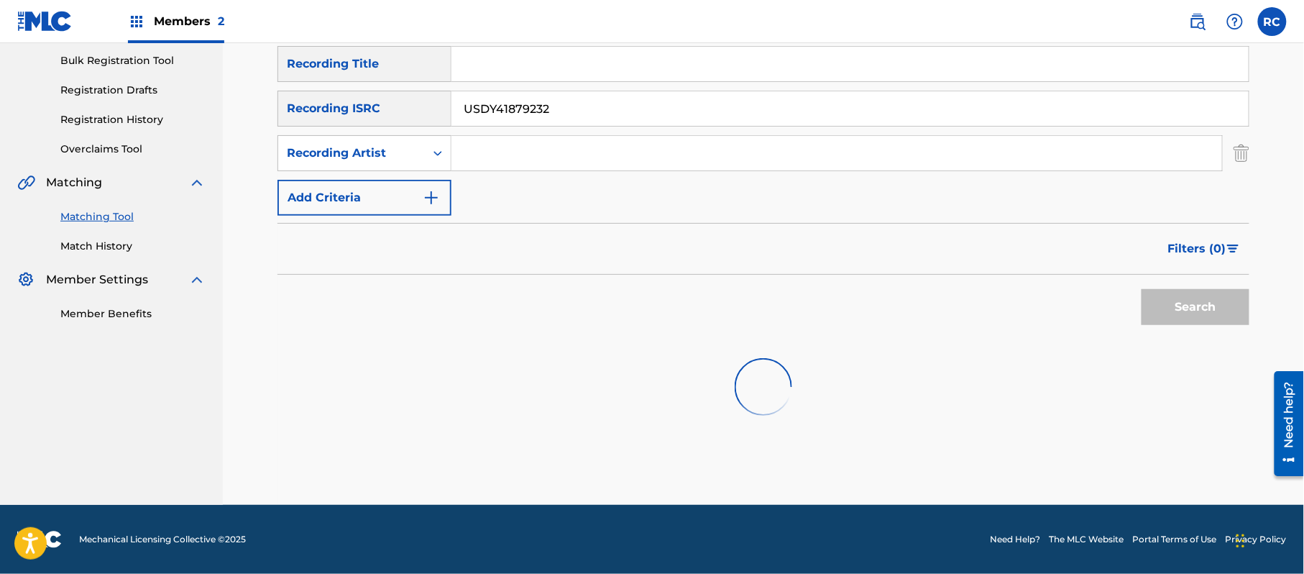
scroll to position [216, 0]
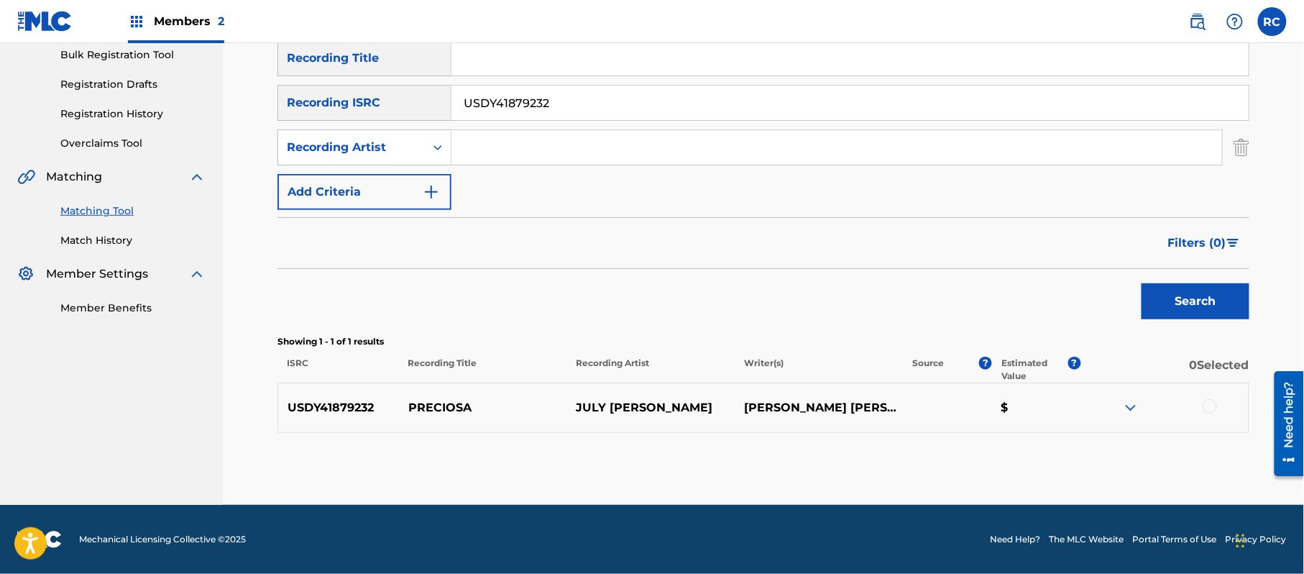
click at [1206, 406] on div at bounding box center [1209, 406] width 14 height 14
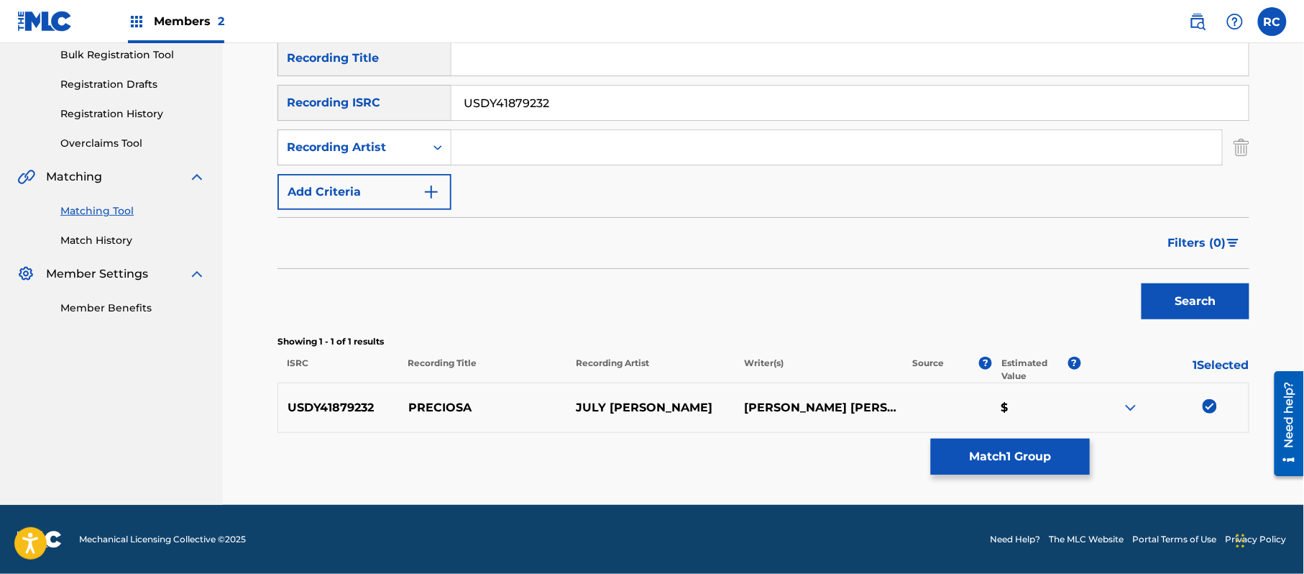
click at [977, 453] on button "Match 1 Group" at bounding box center [1010, 456] width 159 height 36
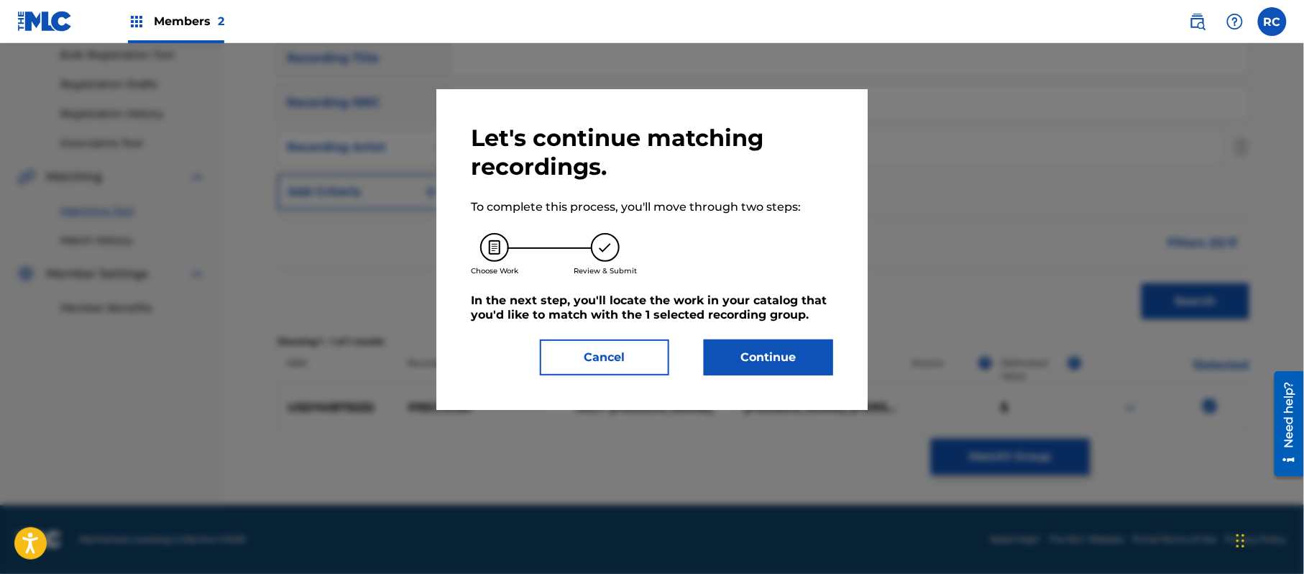
click at [777, 356] on button "Continue" at bounding box center [768, 357] width 129 height 36
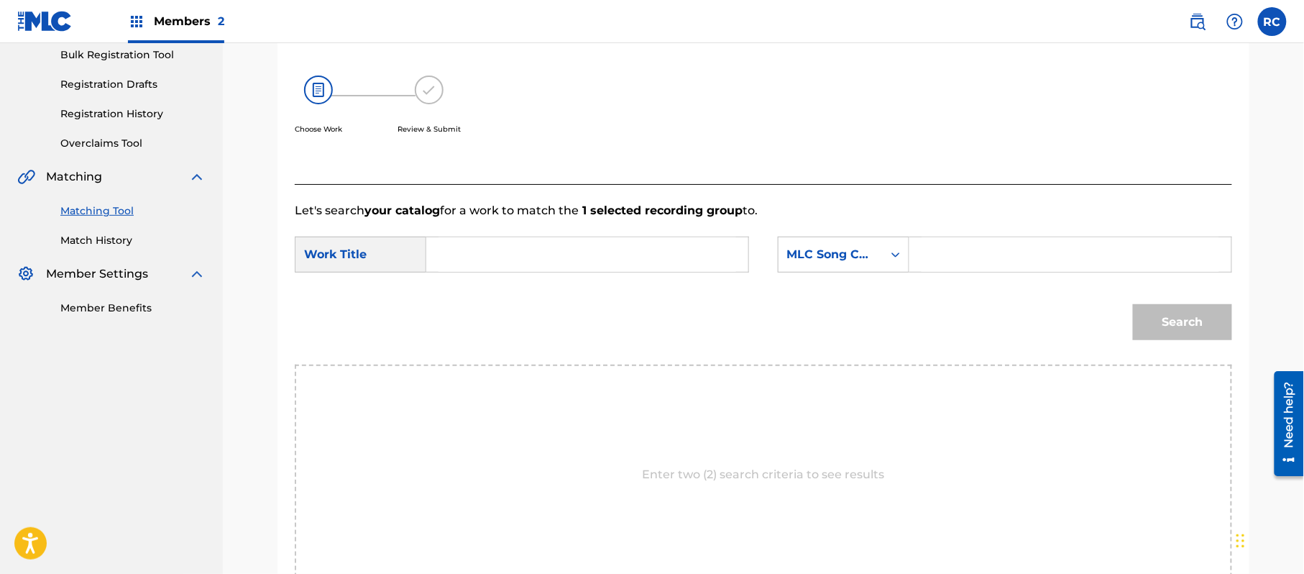
click at [447, 251] on input "Search Form" at bounding box center [587, 254] width 298 height 34
click at [536, 264] on input "Preciosa PE7WKT" at bounding box center [587, 254] width 298 height 34
click at [956, 247] on input "Search Form" at bounding box center [1070, 254] width 298 height 34
click at [1168, 321] on button "Search" at bounding box center [1182, 322] width 99 height 36
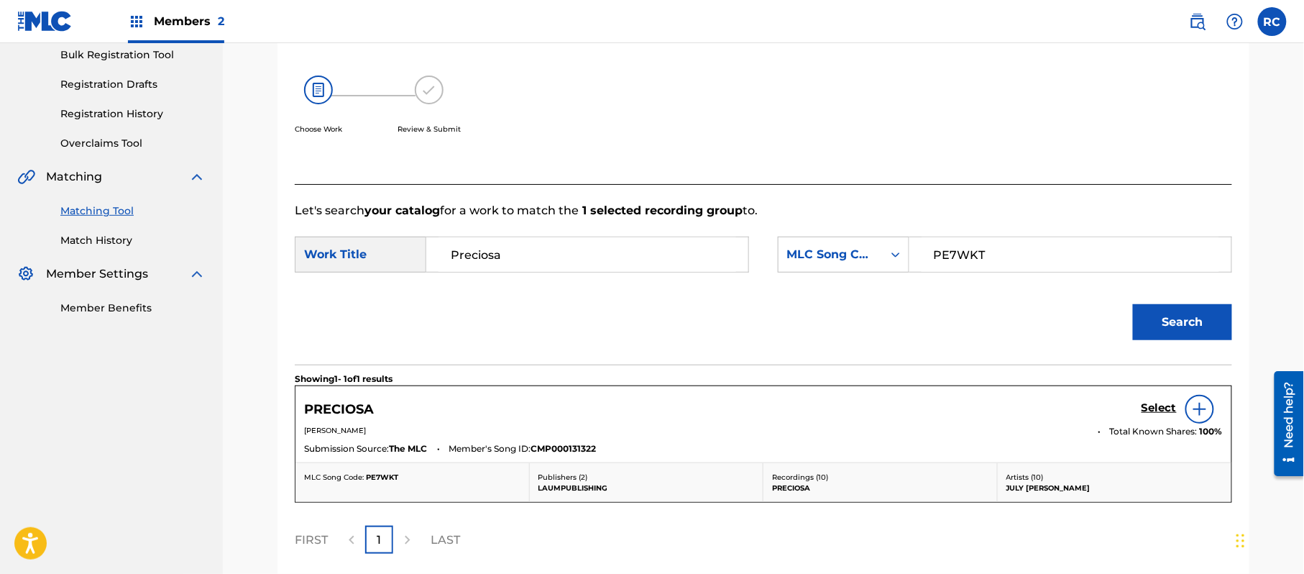
click at [1143, 407] on h5 "Select" at bounding box center [1158, 408] width 35 height 14
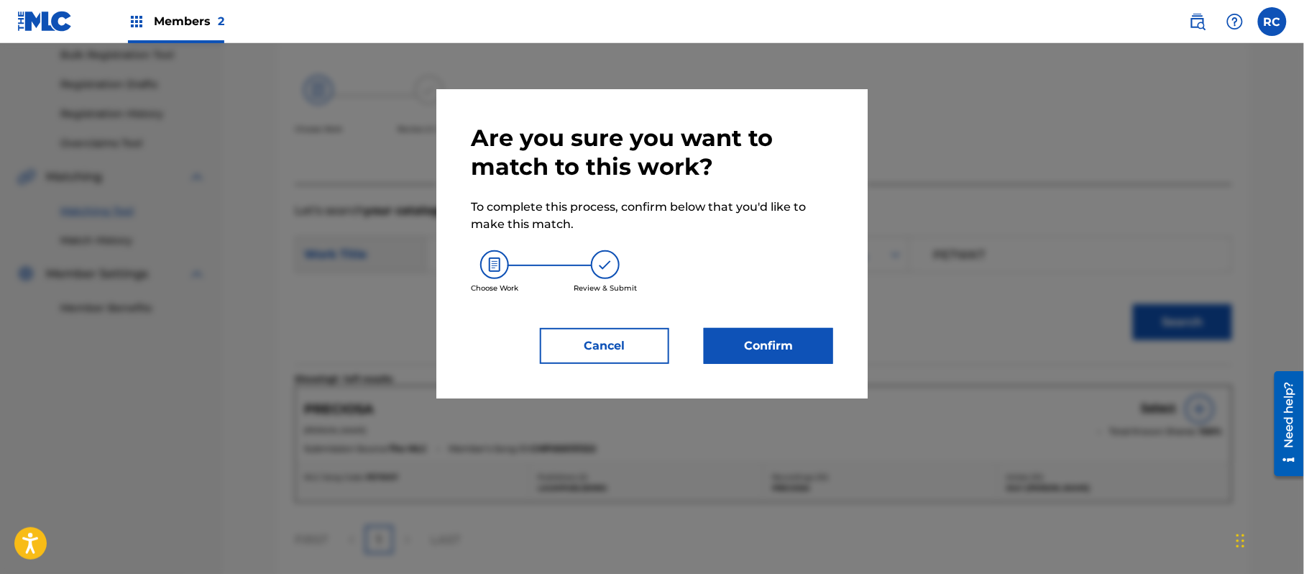
click at [797, 356] on button "Confirm" at bounding box center [768, 346] width 129 height 36
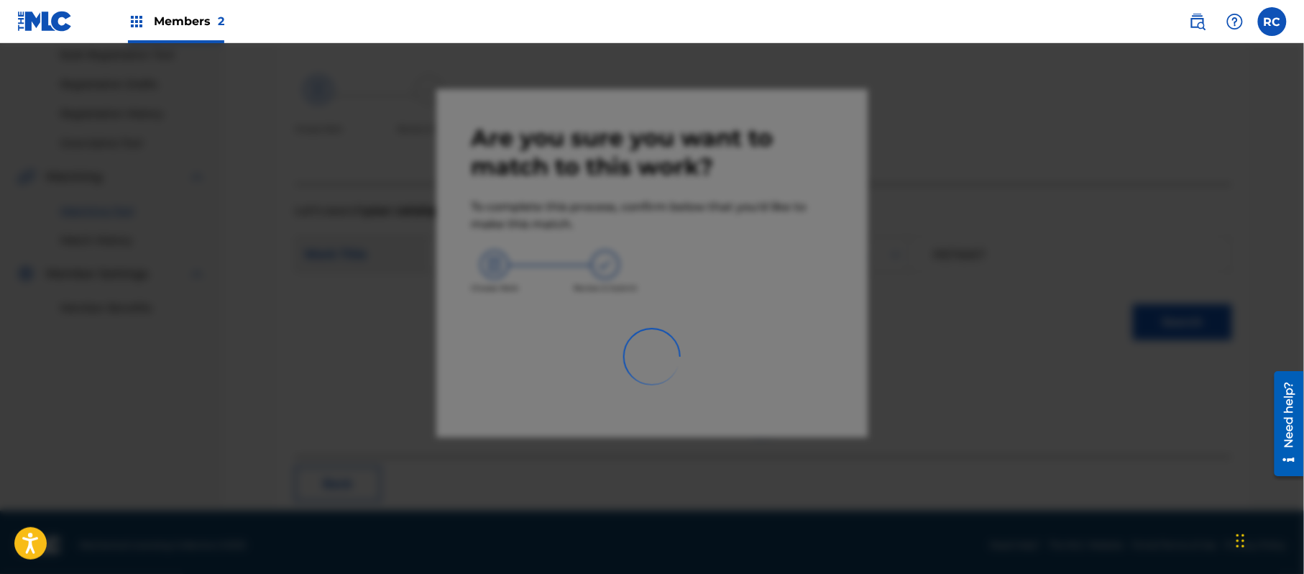
scroll to position [57, 0]
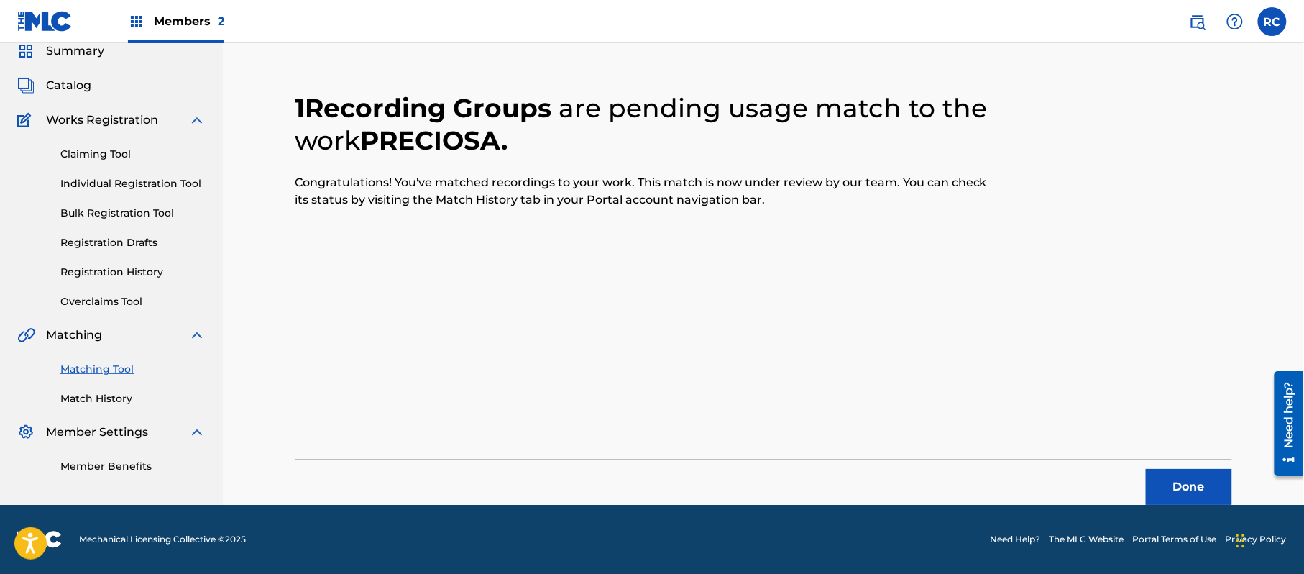
click at [1166, 486] on button "Done" at bounding box center [1189, 487] width 86 height 36
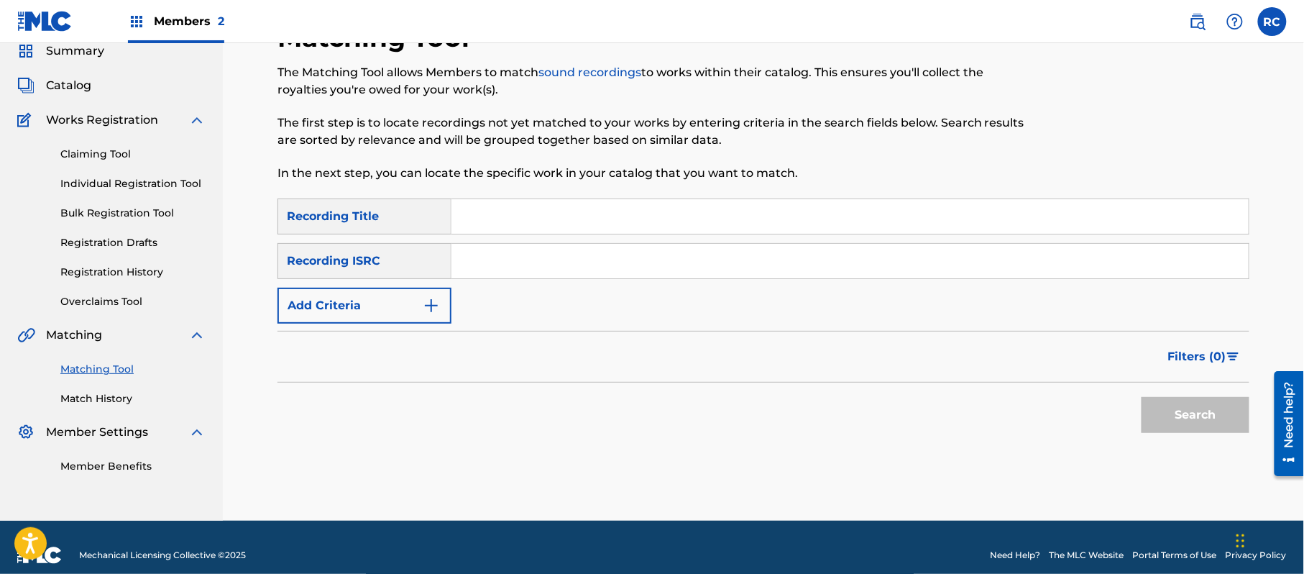
click at [528, 265] on input "Search Form" at bounding box center [849, 261] width 797 height 34
click at [1166, 418] on button "Search" at bounding box center [1195, 415] width 108 height 36
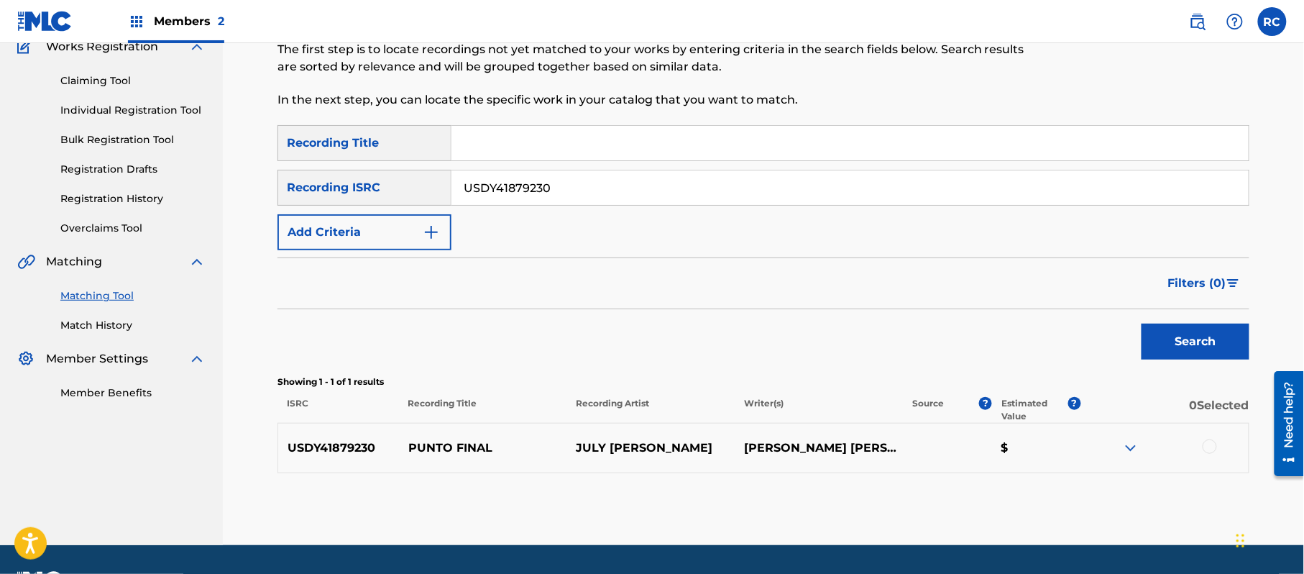
scroll to position [165, 0]
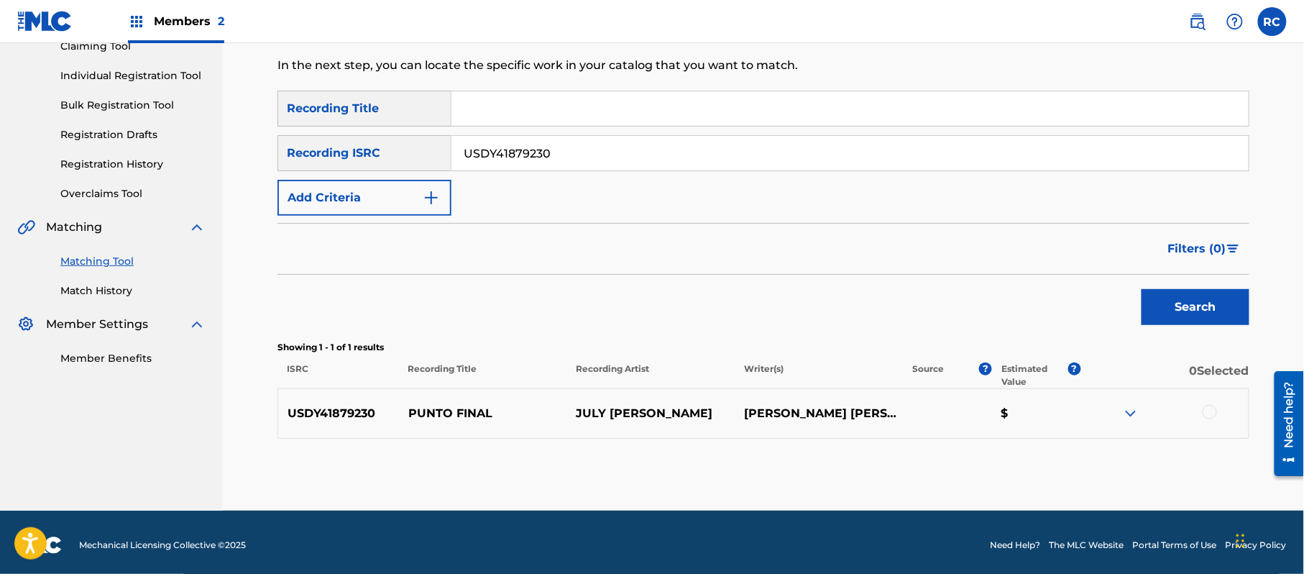
click at [1209, 412] on div at bounding box center [1209, 412] width 14 height 14
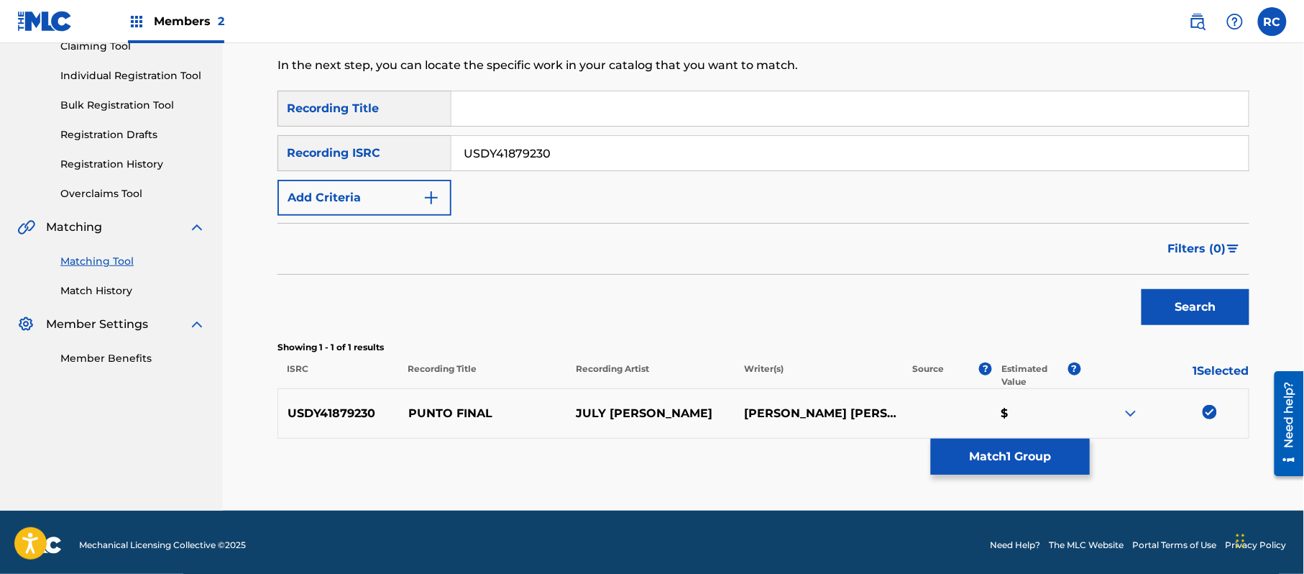
click at [992, 451] on button "Match 1 Group" at bounding box center [1010, 456] width 159 height 36
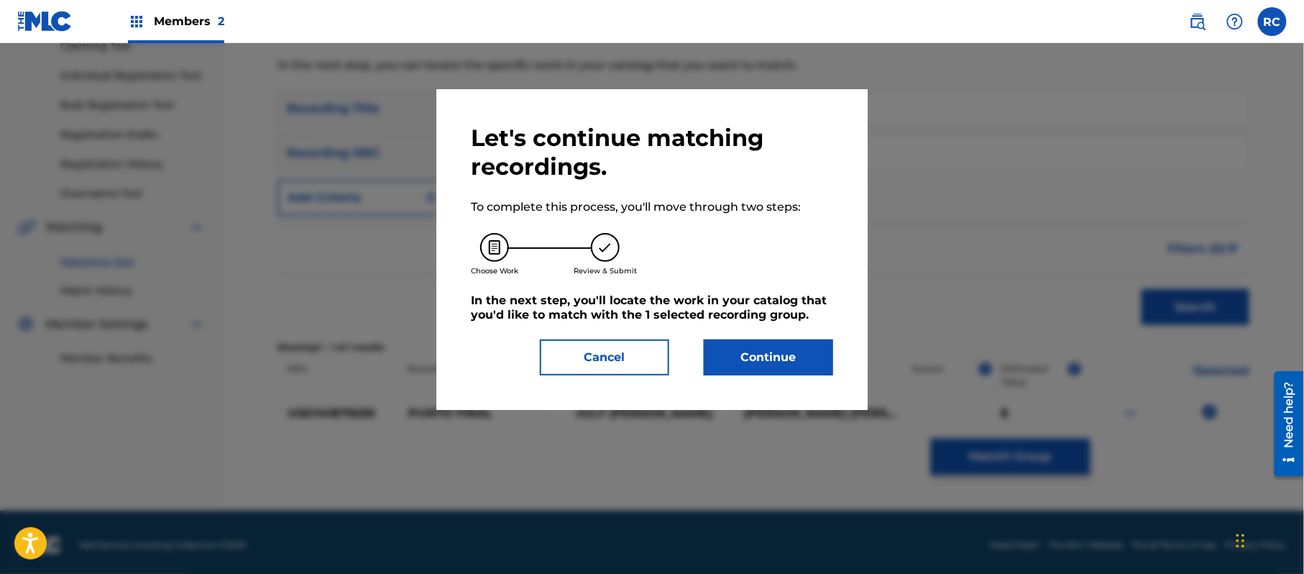
click at [773, 362] on button "Continue" at bounding box center [768, 357] width 129 height 36
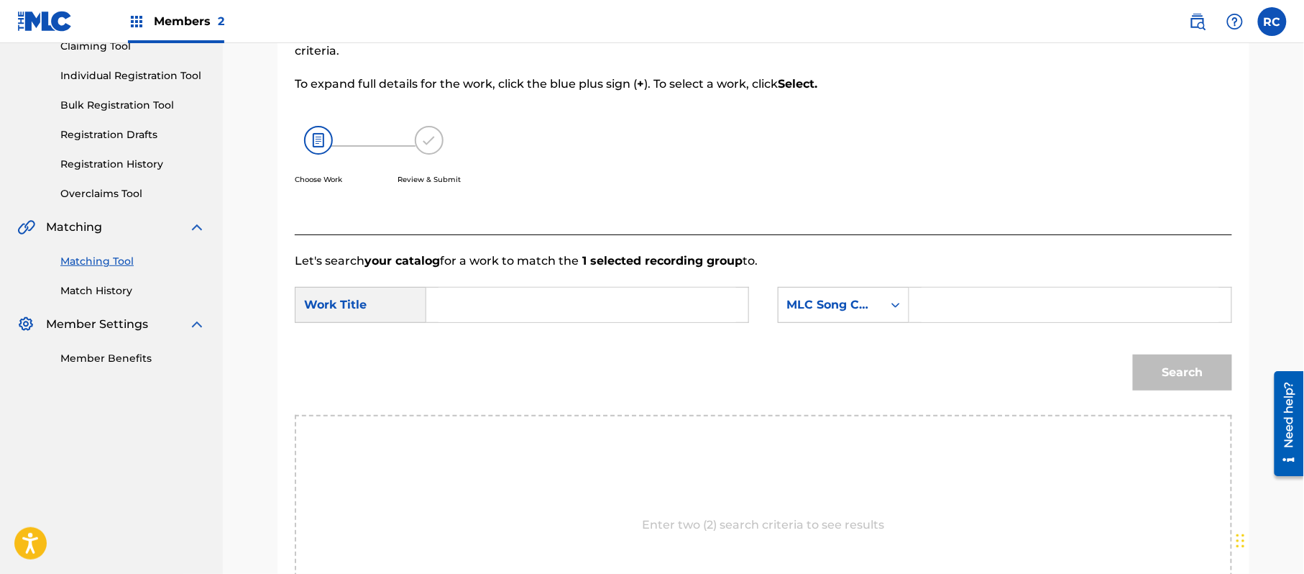
click at [533, 300] on input "Search Form" at bounding box center [587, 304] width 298 height 34
click at [538, 305] on input "Punto Final PE7V5I" at bounding box center [587, 304] width 298 height 34
click at [960, 317] on input "Search Form" at bounding box center [1070, 304] width 298 height 34
click at [1156, 365] on button "Search" at bounding box center [1182, 372] width 99 height 36
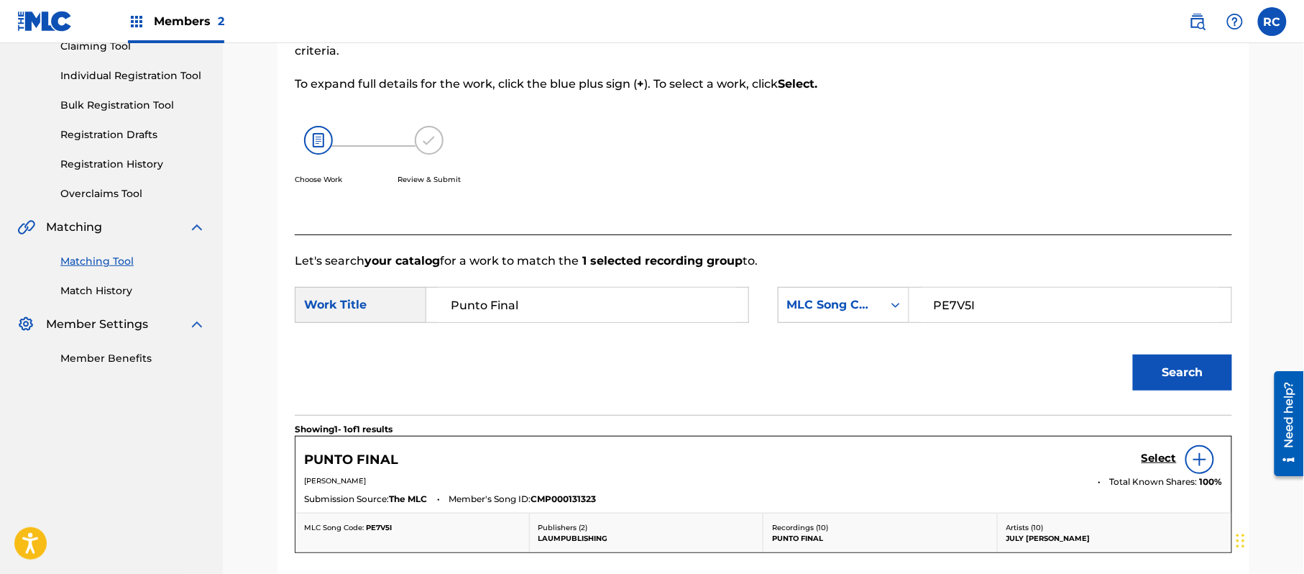
click at [1154, 459] on h5 "Select" at bounding box center [1158, 458] width 35 height 14
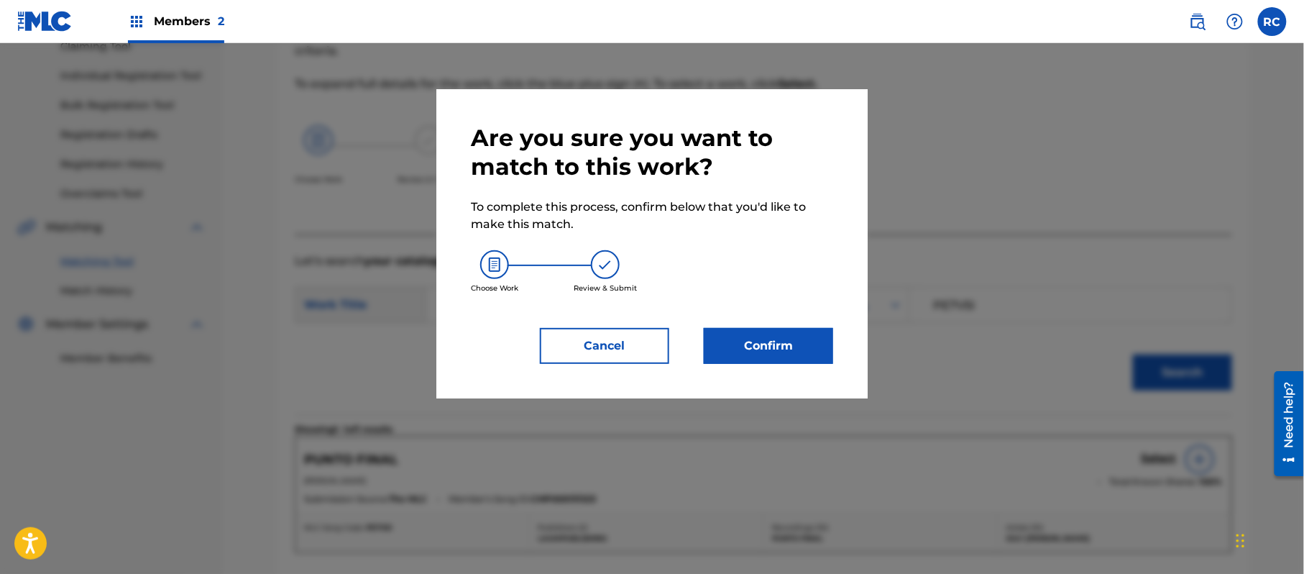
click at [758, 349] on button "Confirm" at bounding box center [768, 346] width 129 height 36
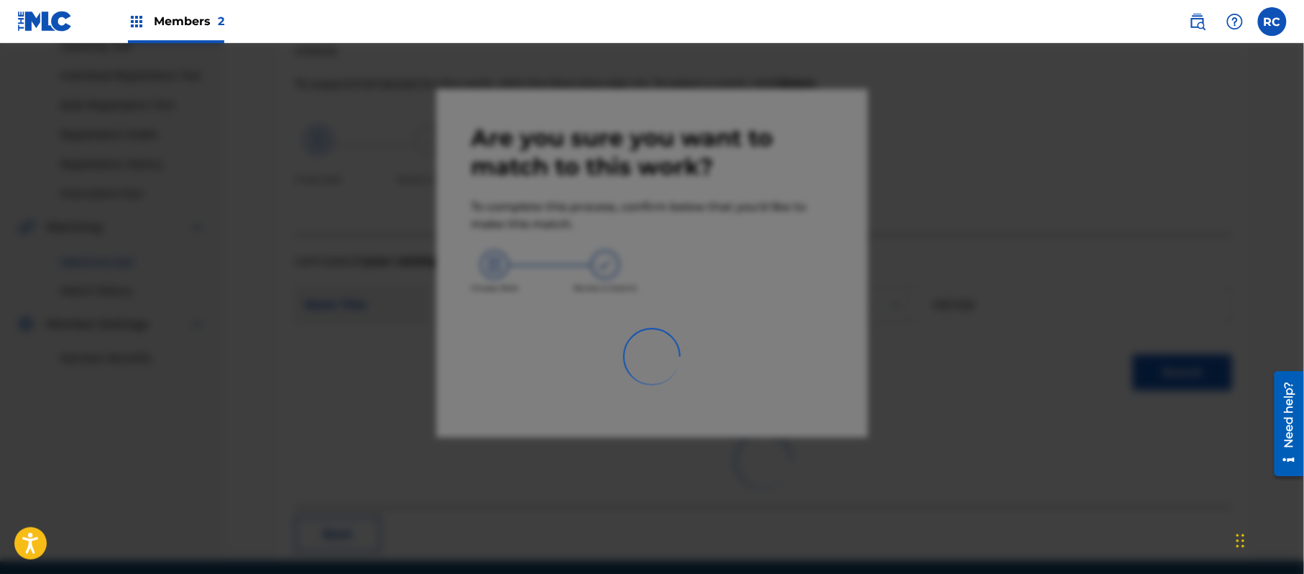
scroll to position [57, 0]
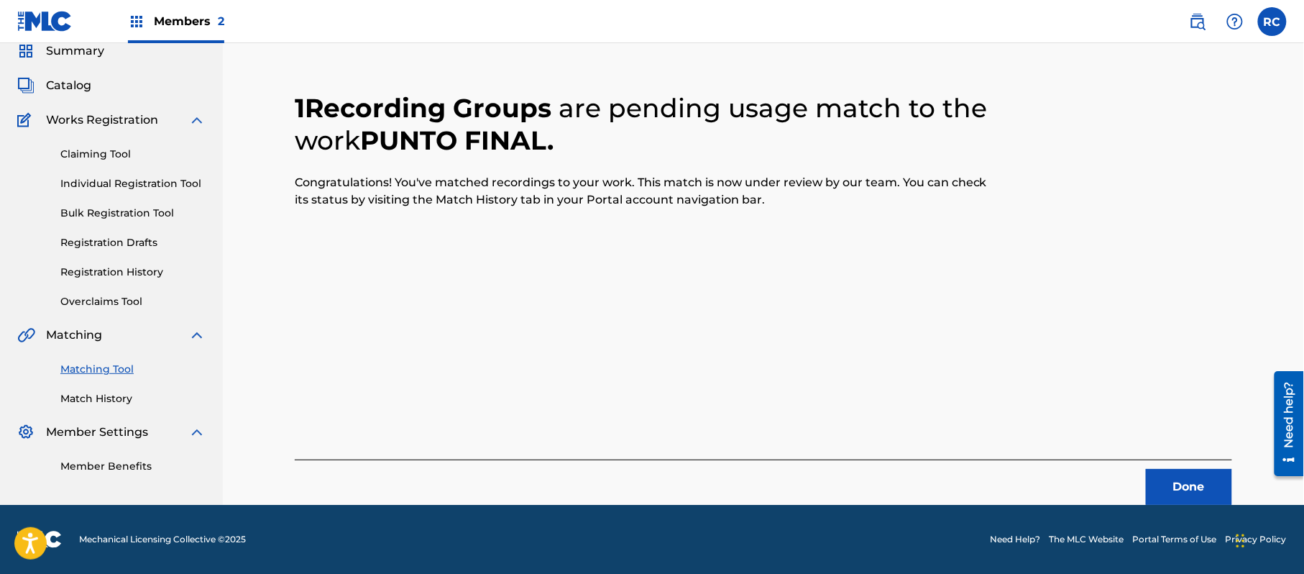
click at [1174, 492] on button "Done" at bounding box center [1189, 487] width 86 height 36
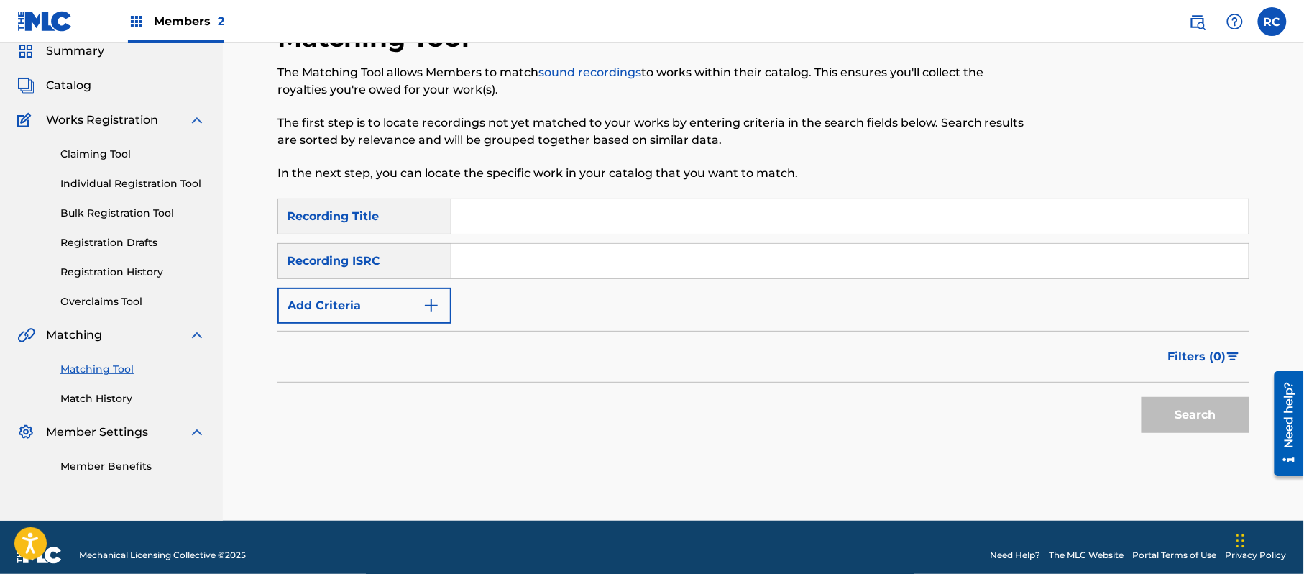
drag, startPoint x: 548, startPoint y: 254, endPoint x: 561, endPoint y: 264, distance: 17.0
click at [548, 254] on input "Search Form" at bounding box center [849, 261] width 797 height 34
click at [1171, 417] on button "Search" at bounding box center [1195, 415] width 108 height 36
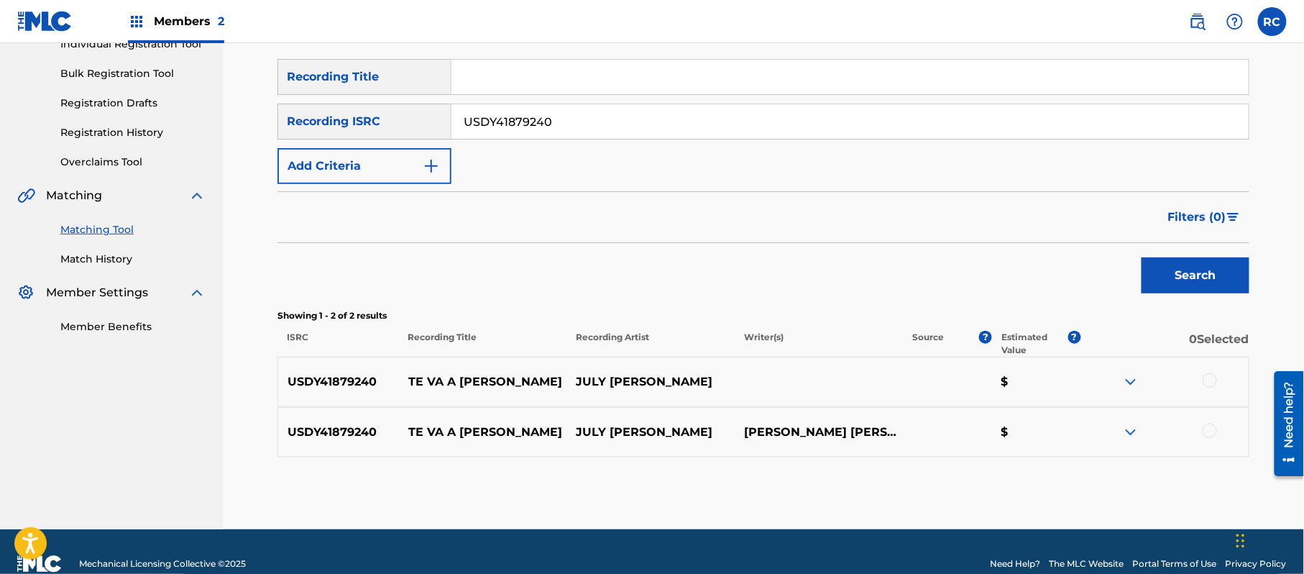
scroll to position [221, 0]
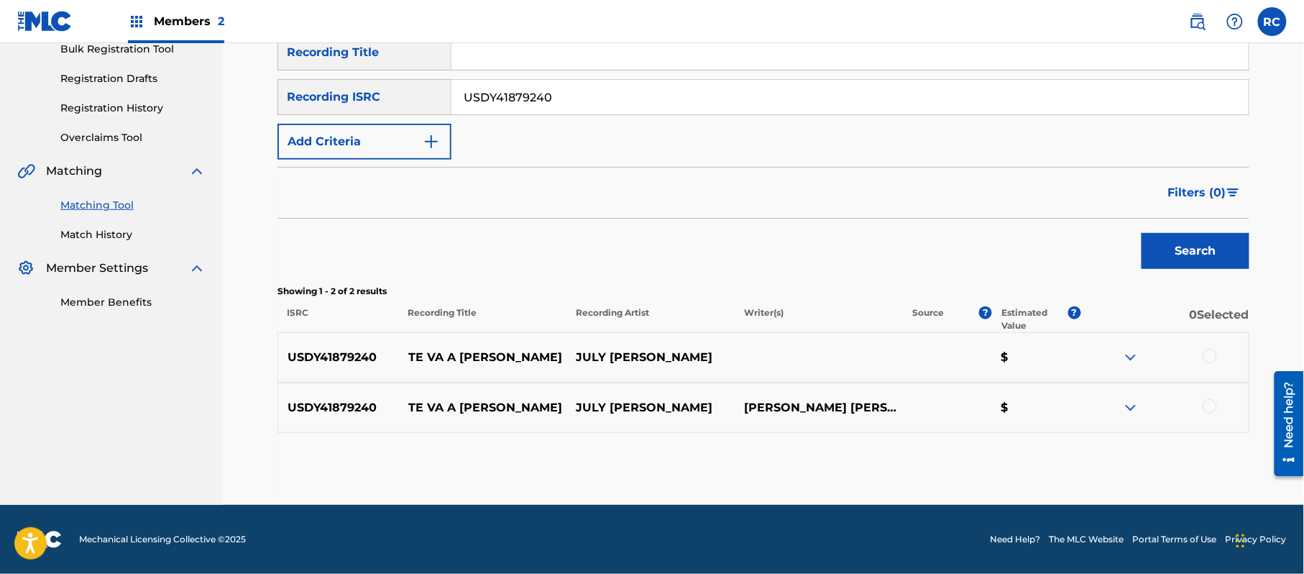
click at [1211, 352] on div at bounding box center [1209, 356] width 14 height 14
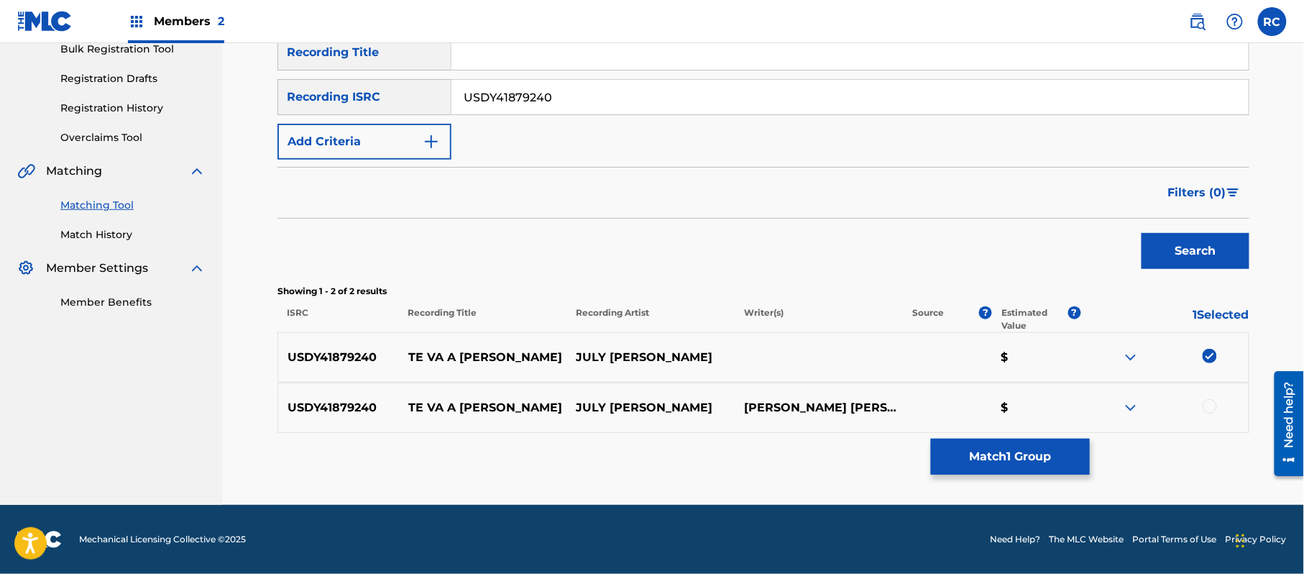
click at [1209, 402] on div at bounding box center [1209, 406] width 14 height 14
click at [1069, 452] on button "Match 2 Groups" at bounding box center [1010, 456] width 159 height 36
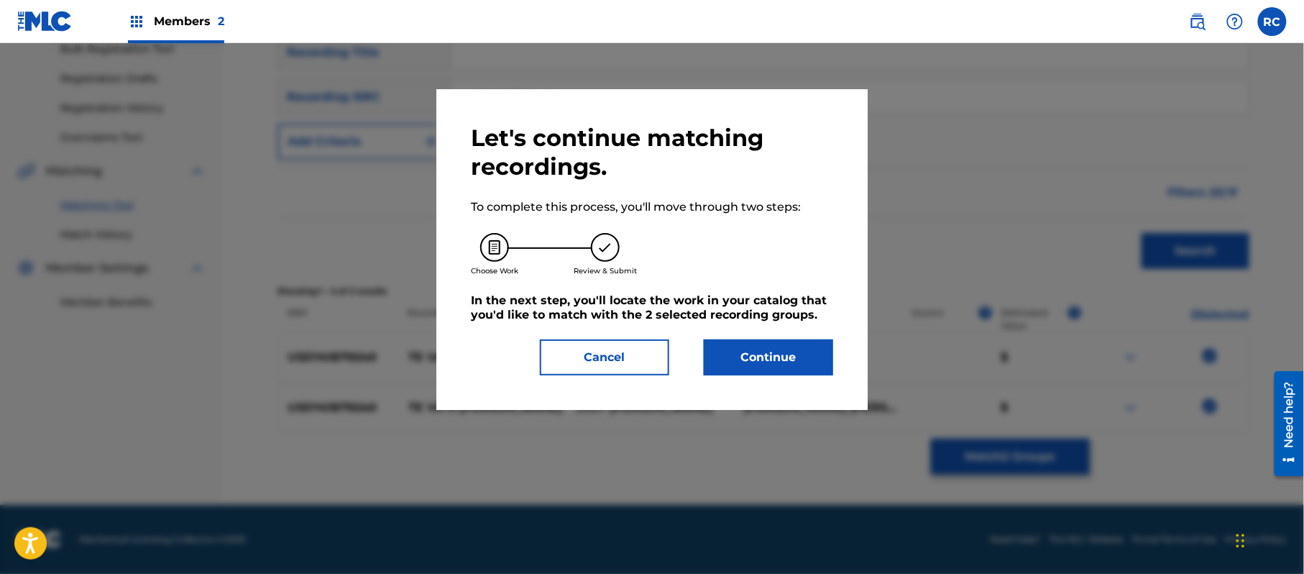
click at [826, 358] on button "Continue" at bounding box center [768, 357] width 129 height 36
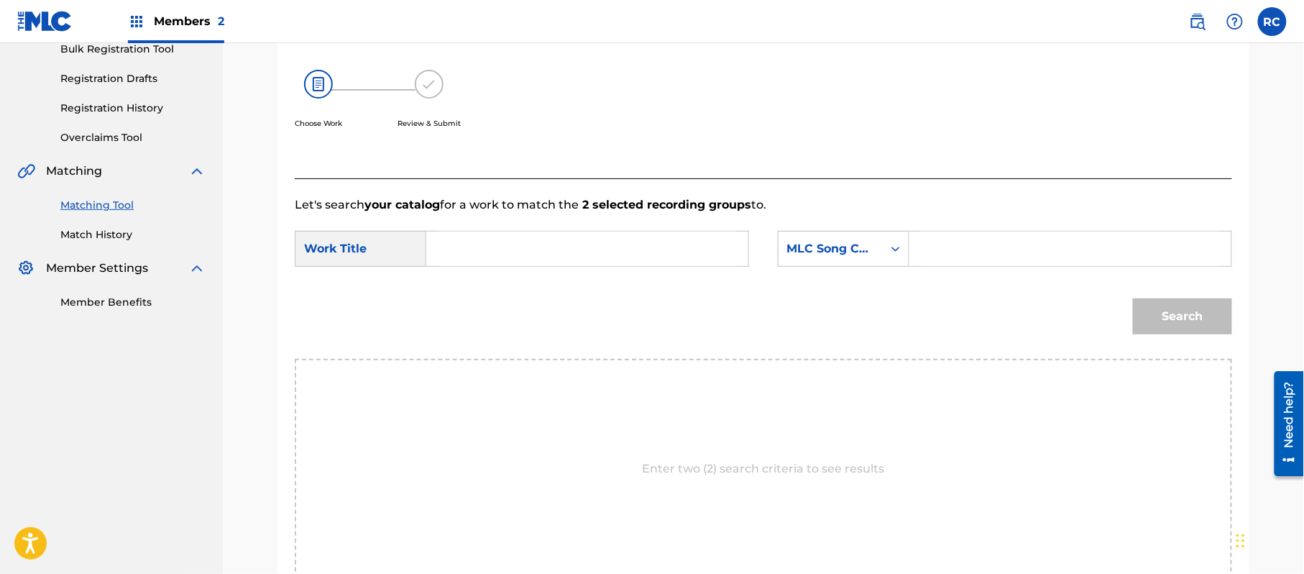
click at [636, 259] on input "Search Form" at bounding box center [587, 248] width 298 height 34
click at [562, 252] on input "Te Va A [PERSON_NAME] TE145B" at bounding box center [587, 248] width 298 height 34
click at [967, 234] on input "Search Form" at bounding box center [1070, 248] width 298 height 34
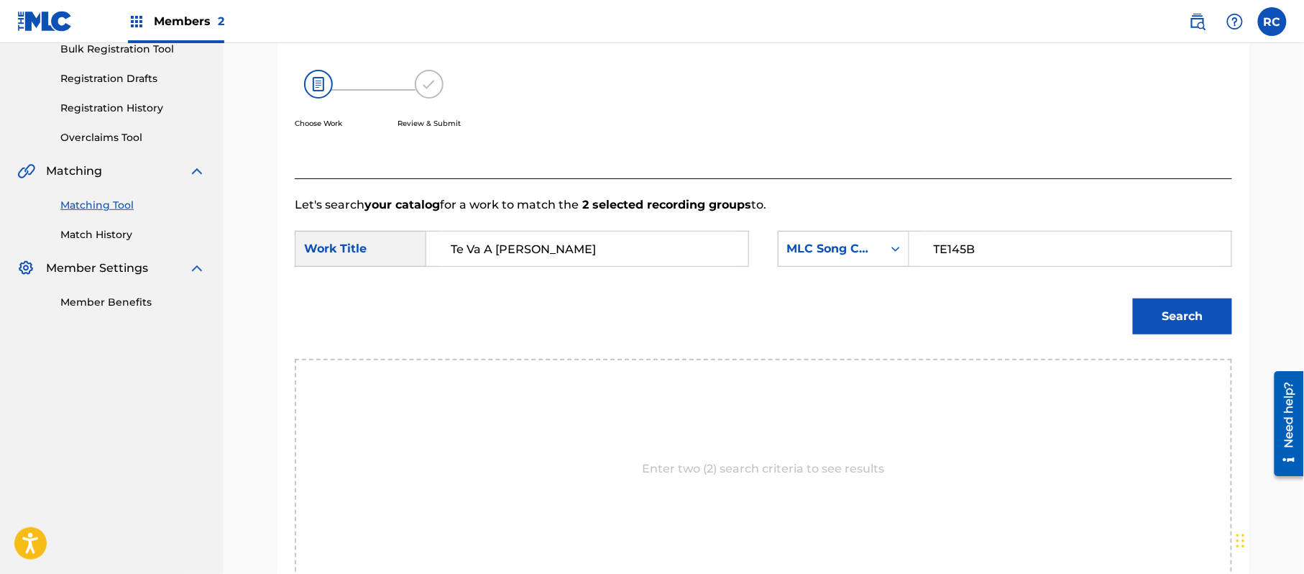
click at [1179, 306] on button "Search" at bounding box center [1182, 316] width 99 height 36
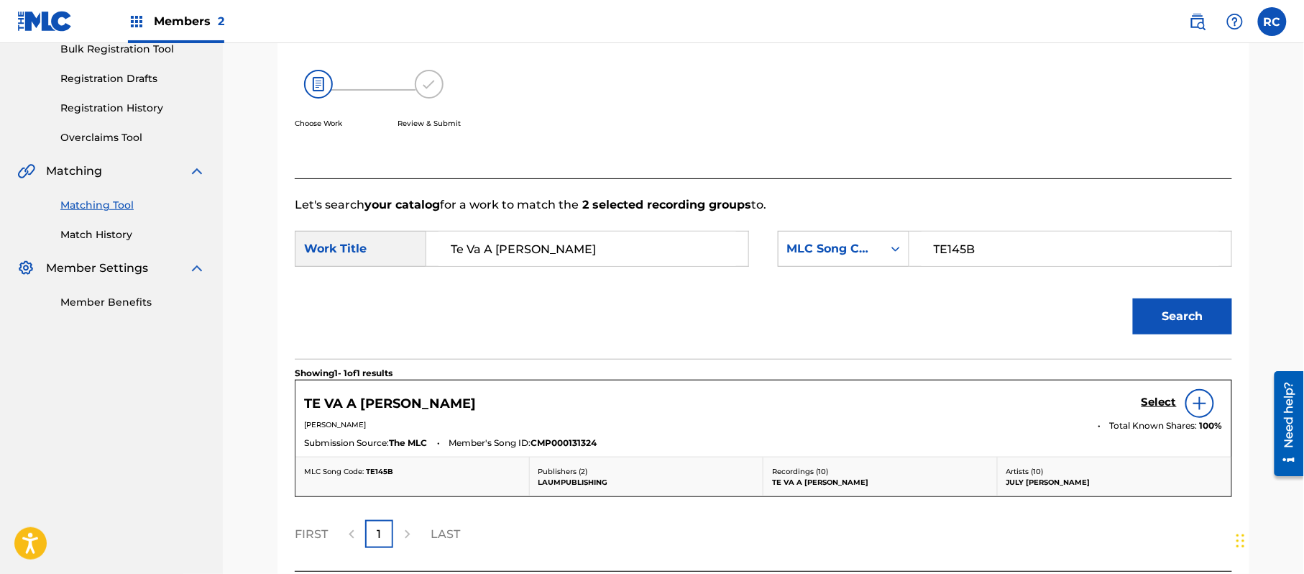
click at [1157, 410] on link "Select" at bounding box center [1158, 403] width 35 height 16
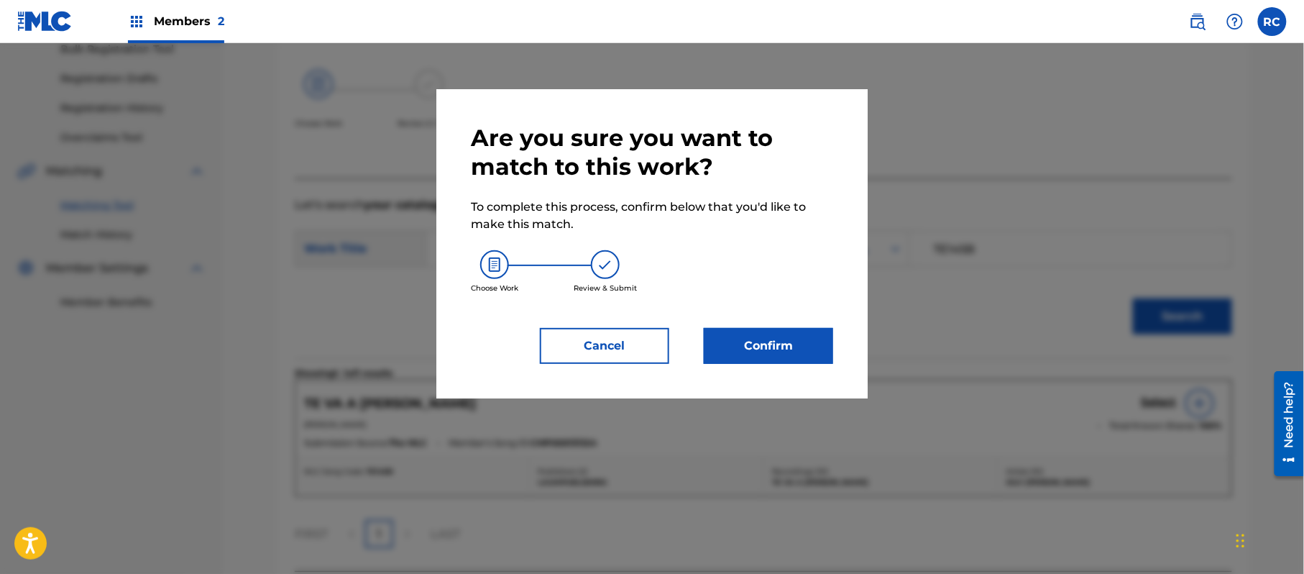
click at [768, 346] on button "Confirm" at bounding box center [768, 346] width 129 height 36
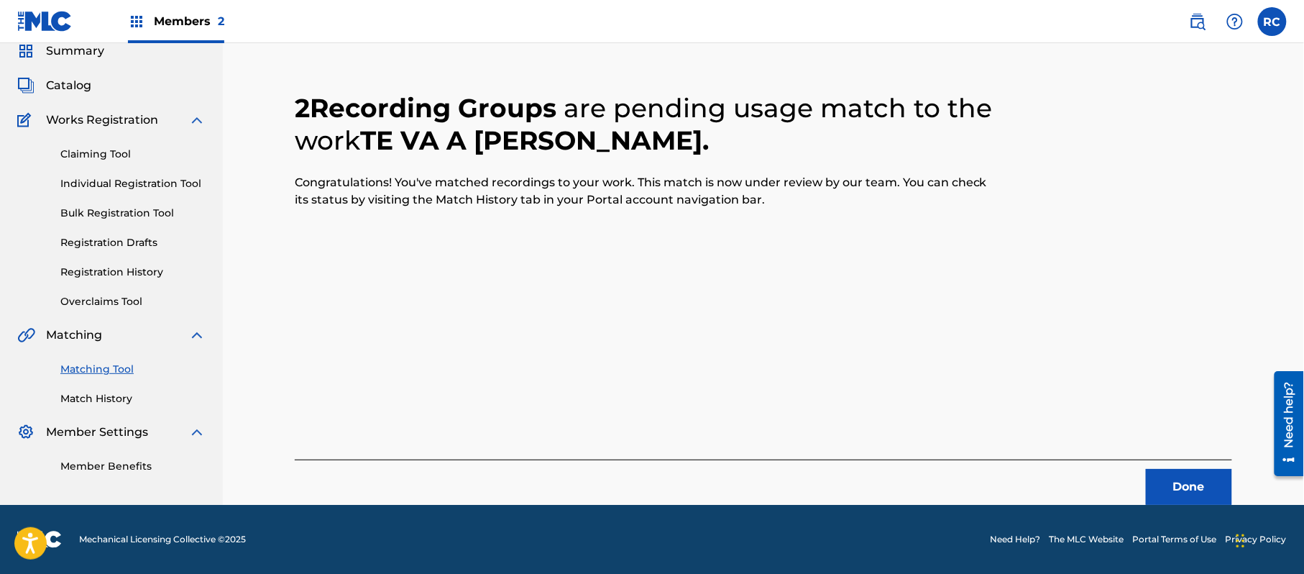
scroll to position [57, 0]
click at [1182, 487] on button "Done" at bounding box center [1189, 487] width 86 height 36
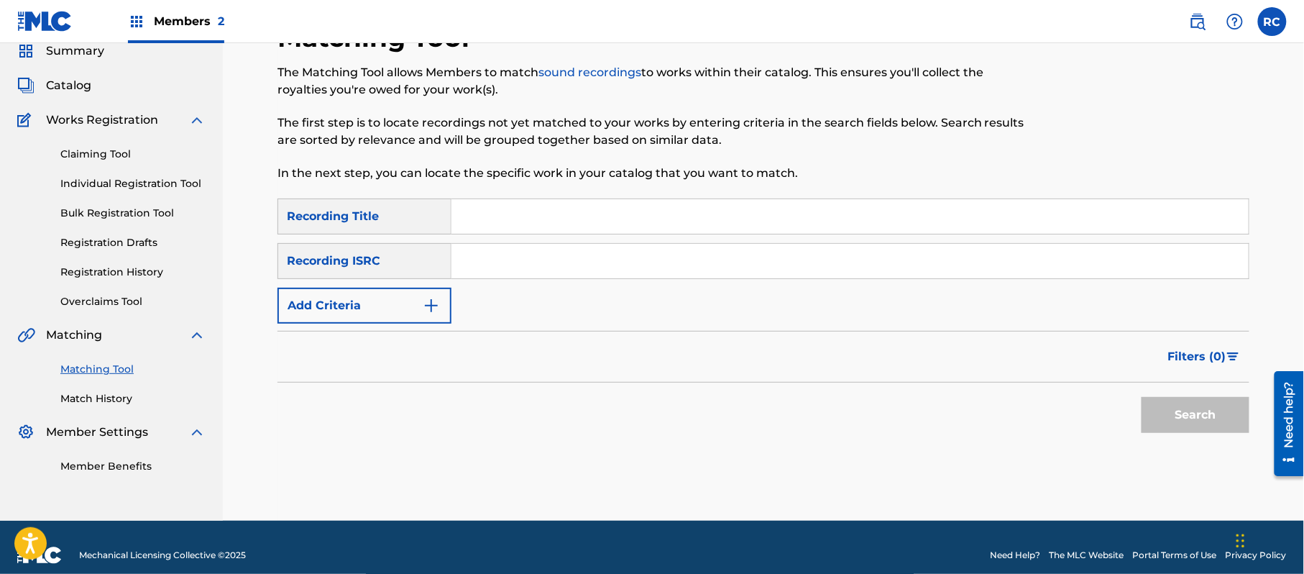
click at [569, 276] on input "Search Form" at bounding box center [849, 261] width 797 height 34
click at [1177, 415] on button "Search" at bounding box center [1195, 415] width 108 height 36
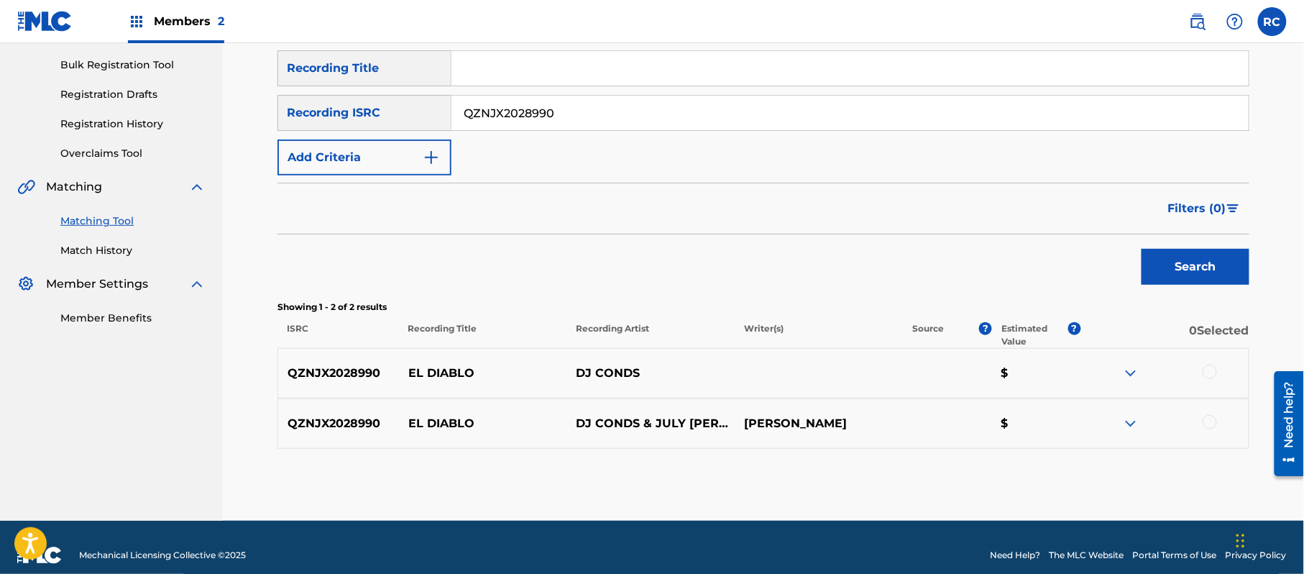
scroll to position [221, 0]
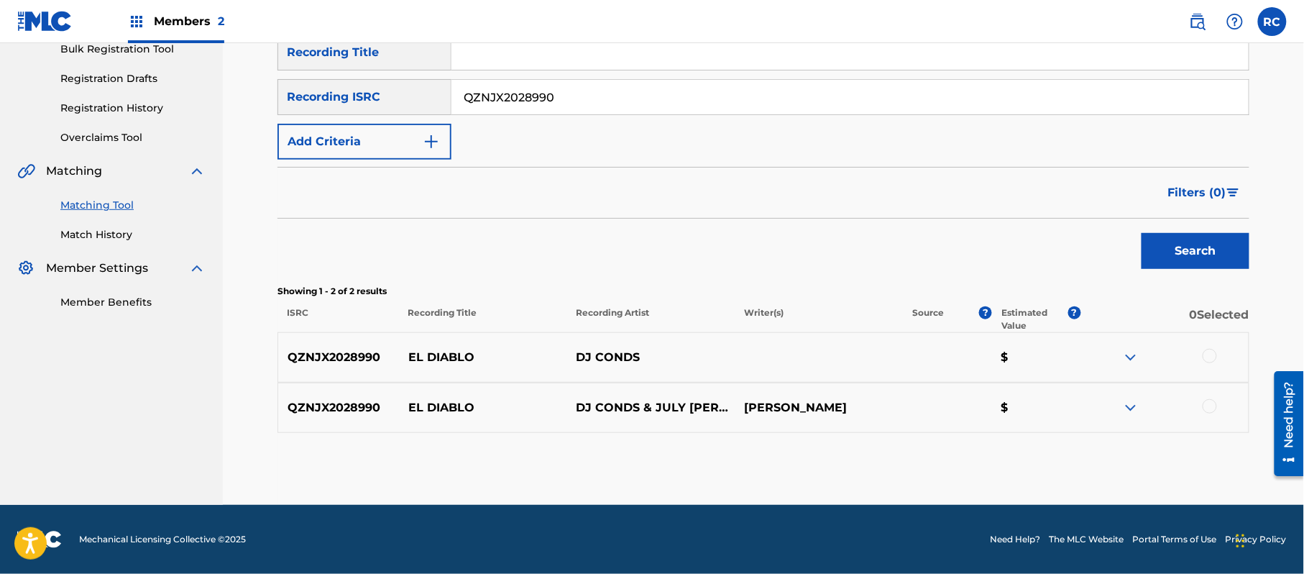
click at [1212, 355] on div at bounding box center [1209, 356] width 14 height 14
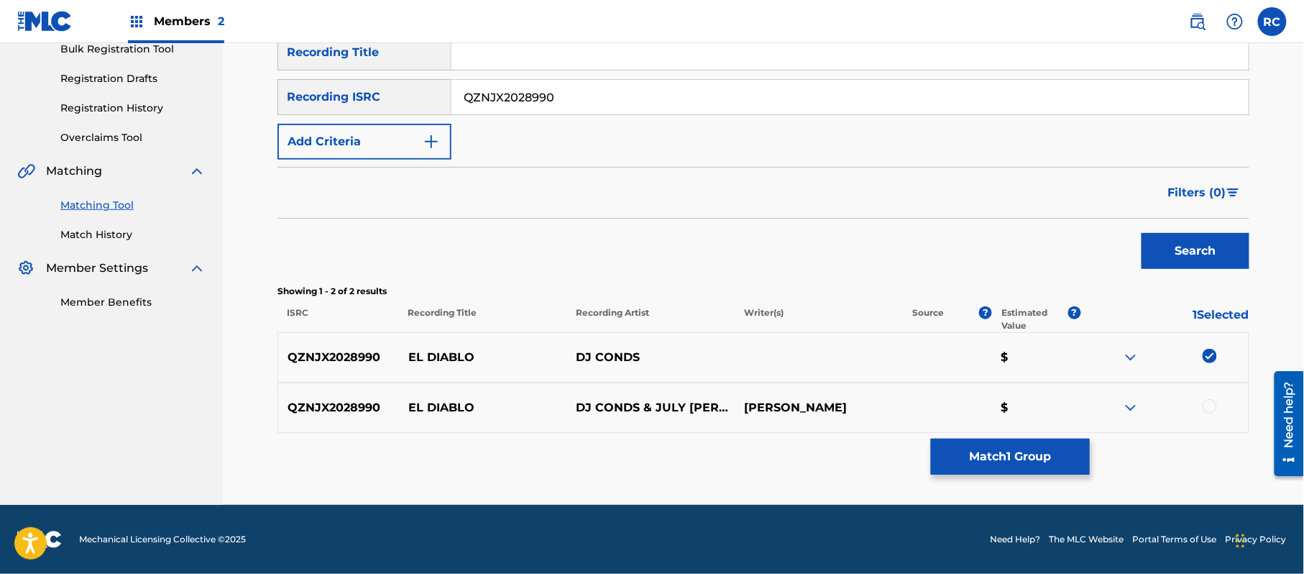
drag, startPoint x: 1211, startPoint y: 405, endPoint x: 1110, endPoint y: 424, distance: 103.1
click at [1211, 404] on div at bounding box center [1209, 406] width 14 height 14
click at [1016, 452] on button "Match 2 Groups" at bounding box center [1010, 456] width 159 height 36
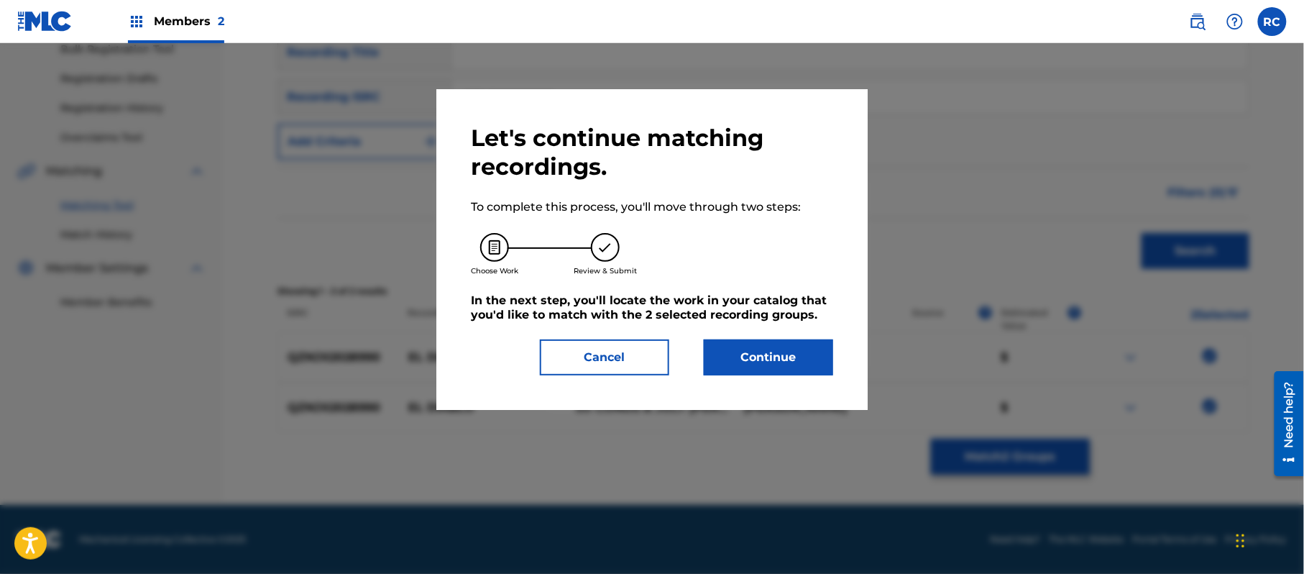
click at [776, 363] on button "Continue" at bounding box center [768, 357] width 129 height 36
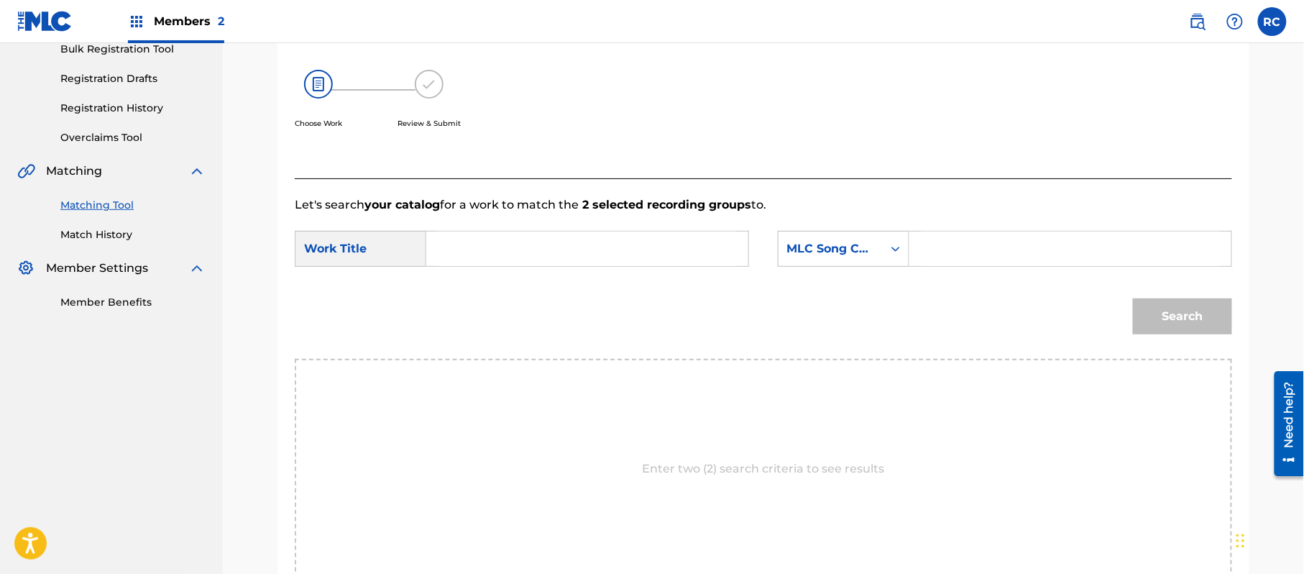
click at [563, 246] on input "Search Form" at bounding box center [587, 248] width 298 height 34
click at [559, 246] on input "El Diablo EB3P6R" at bounding box center [587, 248] width 298 height 34
click at [979, 265] on input "Search Form" at bounding box center [1070, 248] width 298 height 34
click at [1174, 311] on button "Search" at bounding box center [1182, 316] width 99 height 36
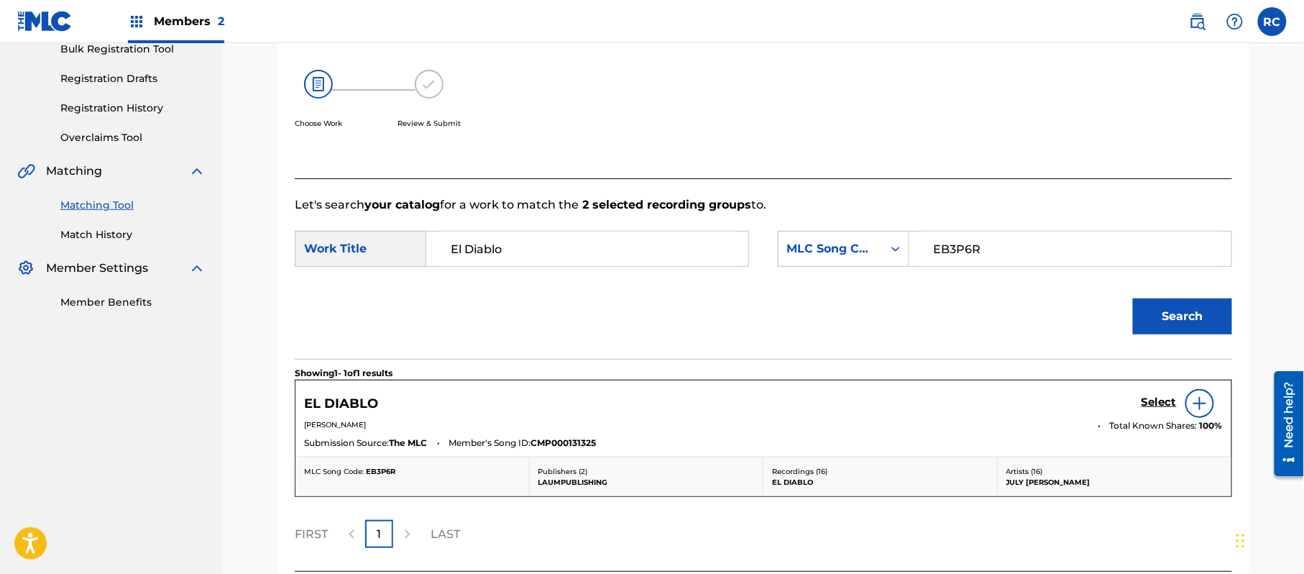
click at [1148, 403] on h5 "Select" at bounding box center [1158, 402] width 35 height 14
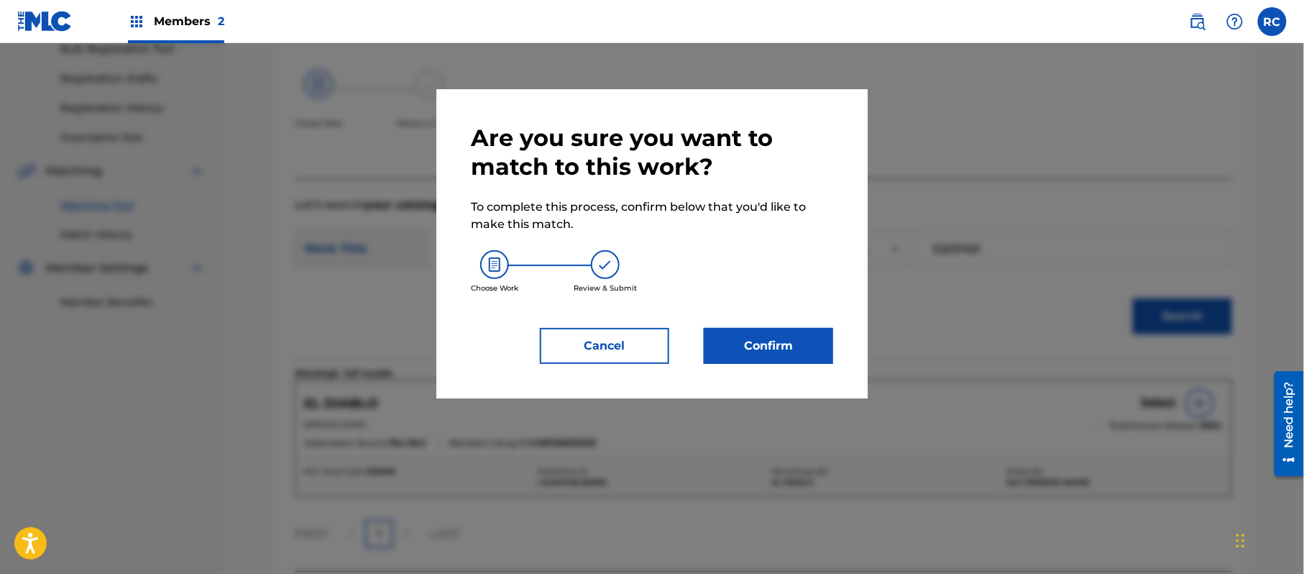
click at [788, 340] on button "Confirm" at bounding box center [768, 346] width 129 height 36
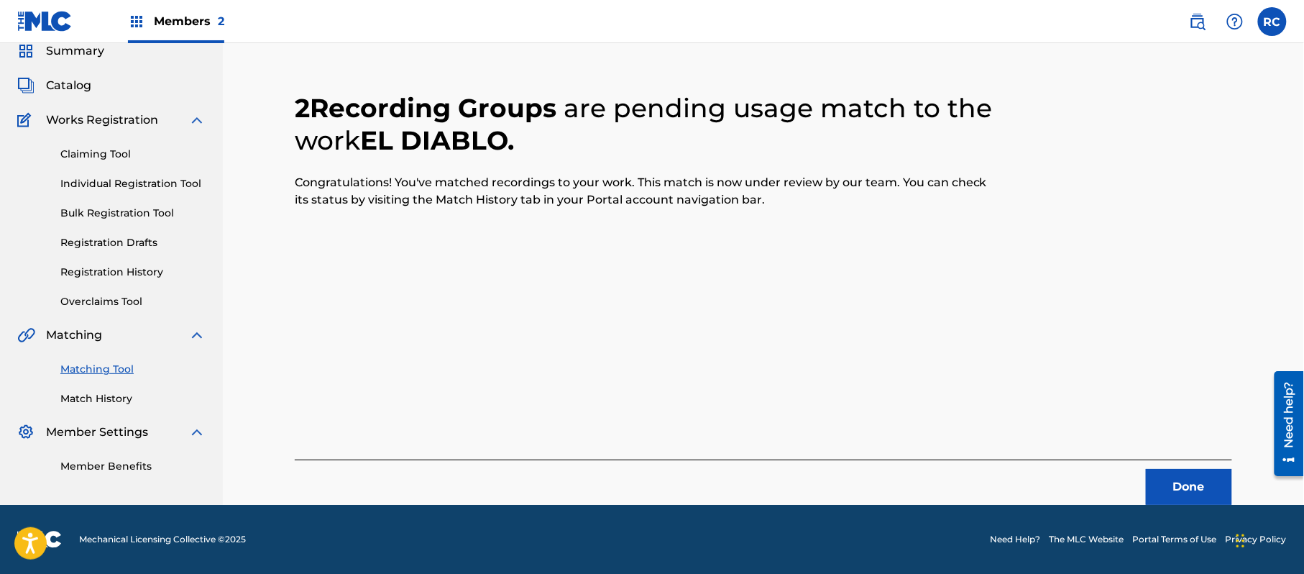
scroll to position [57, 0]
click at [1176, 483] on button "Done" at bounding box center [1189, 487] width 86 height 36
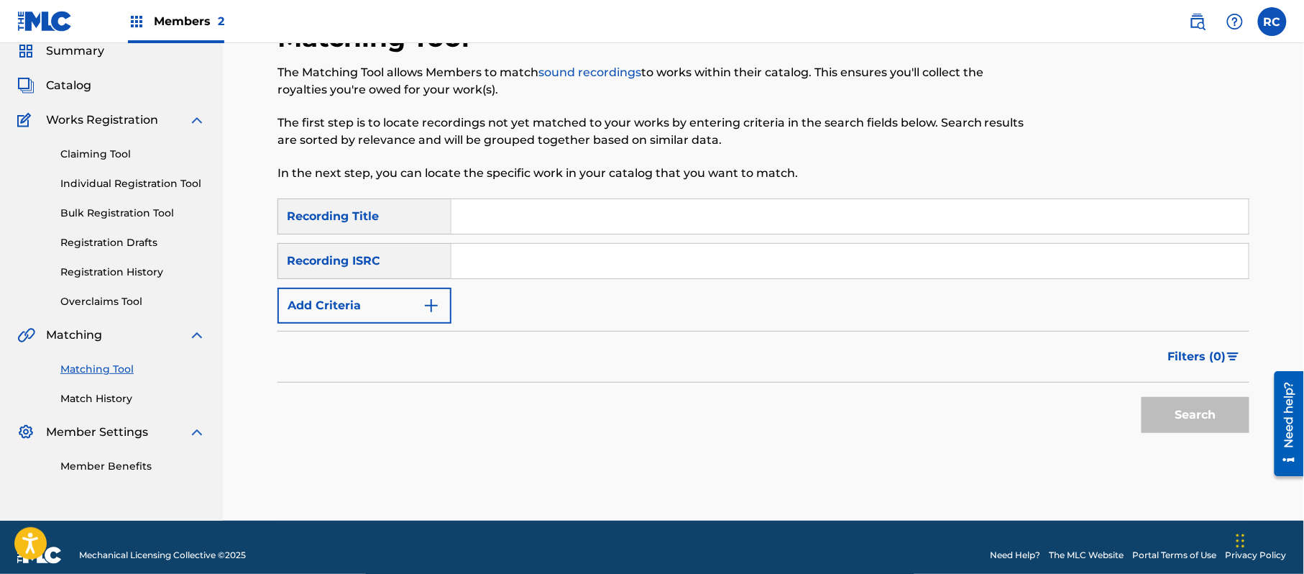
click at [493, 269] on input "Search Form" at bounding box center [849, 261] width 797 height 34
click at [1167, 415] on button "Search" at bounding box center [1195, 415] width 108 height 36
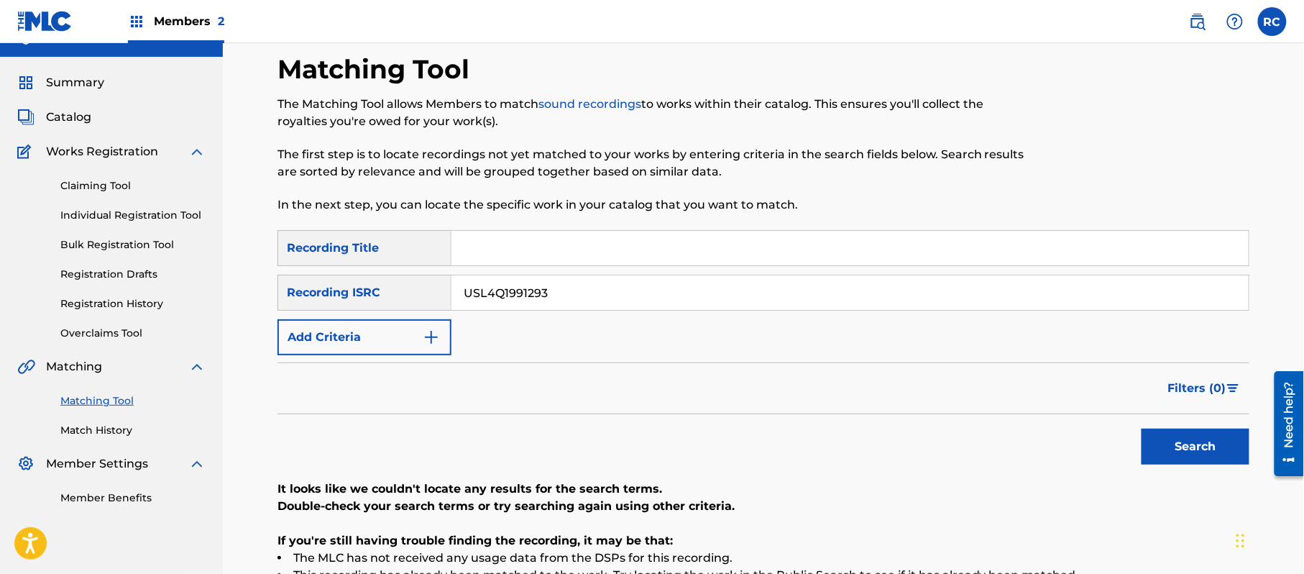
scroll to position [0, 0]
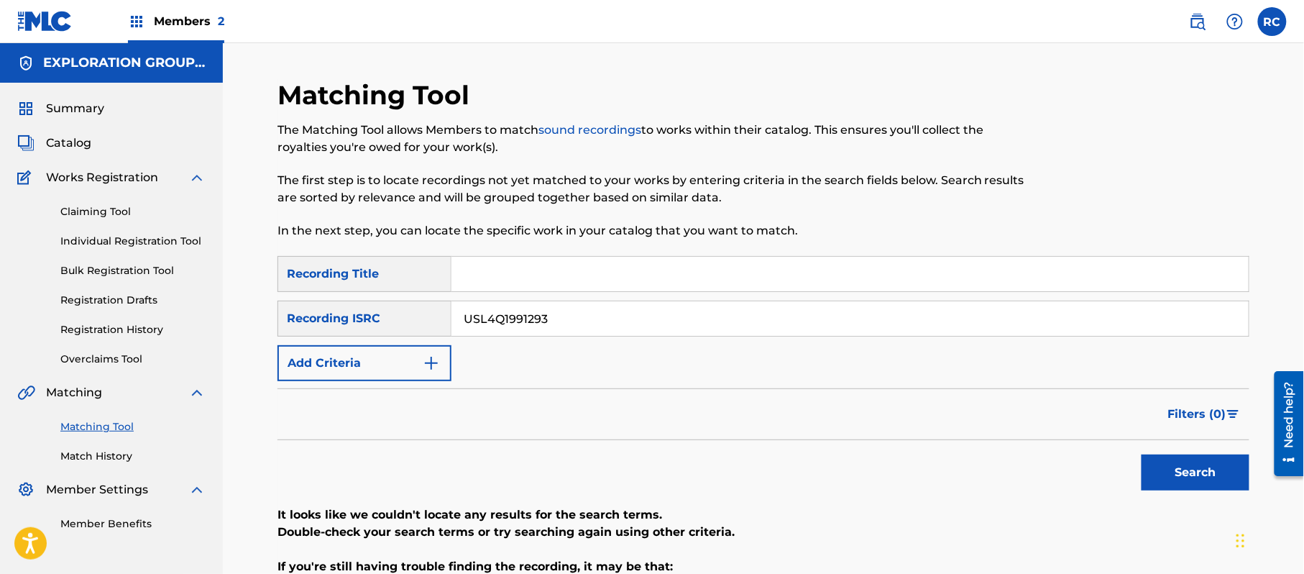
drag, startPoint x: 581, startPoint y: 326, endPoint x: 408, endPoint y: 336, distance: 172.8
click at [408, 336] on div "SearchWithCriteriab7afdab4-daa6-4530-8de2-8ed51b8377af Recording Title SearchWi…" at bounding box center [763, 318] width 972 height 125
click at [1159, 470] on button "Search" at bounding box center [1195, 472] width 108 height 36
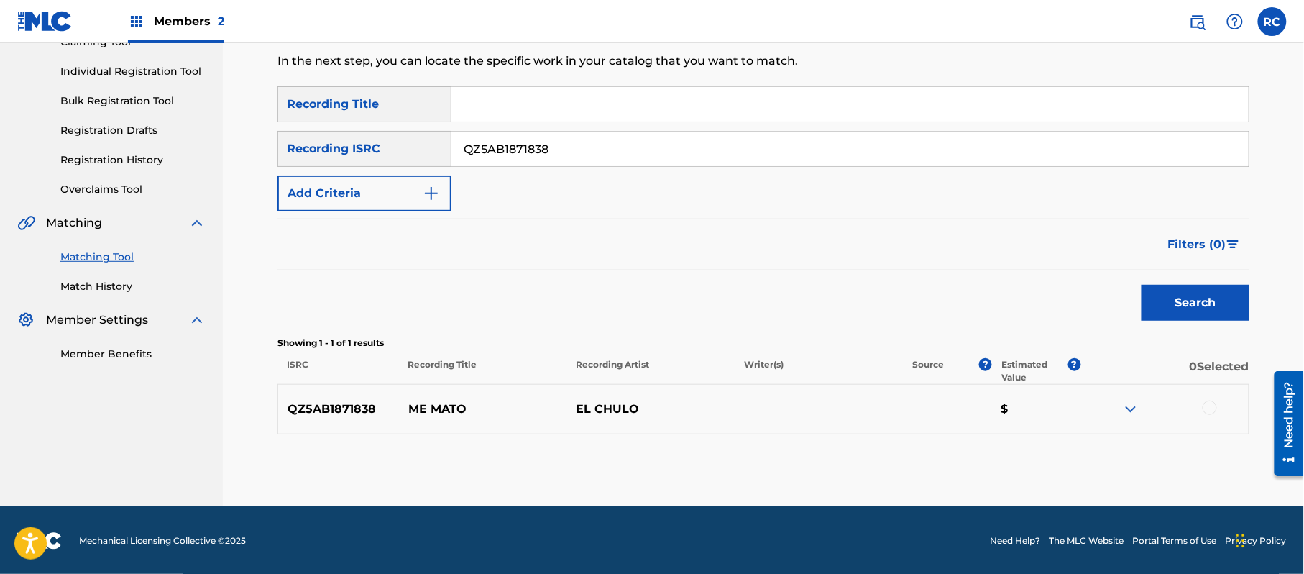
scroll to position [171, 0]
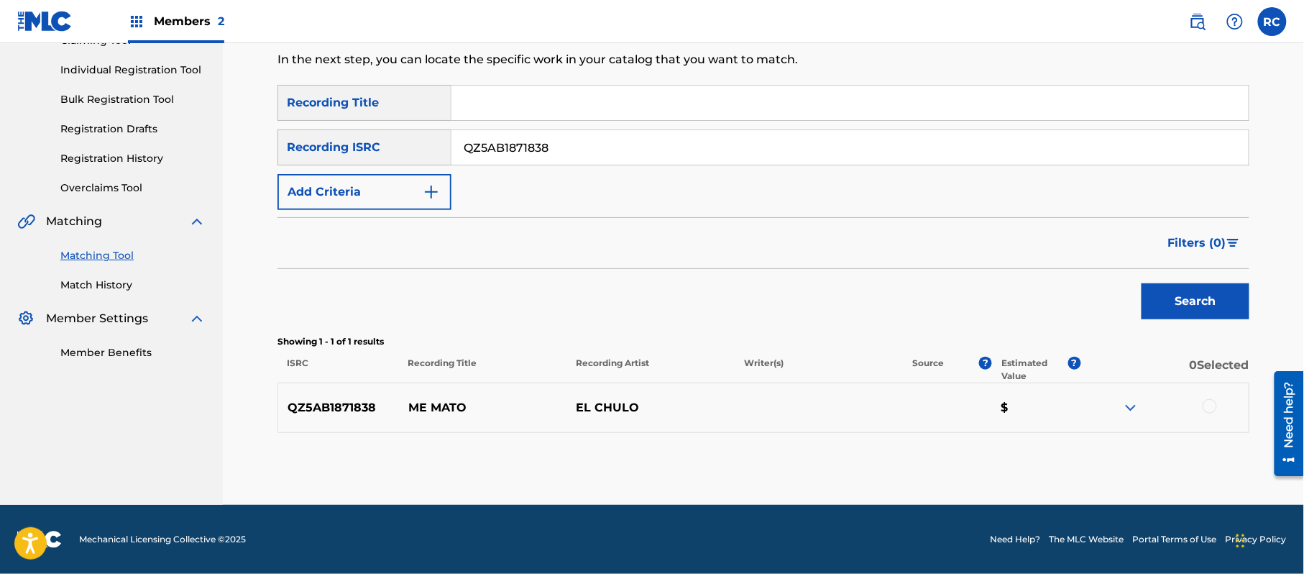
click at [1211, 411] on div at bounding box center [1209, 406] width 14 height 14
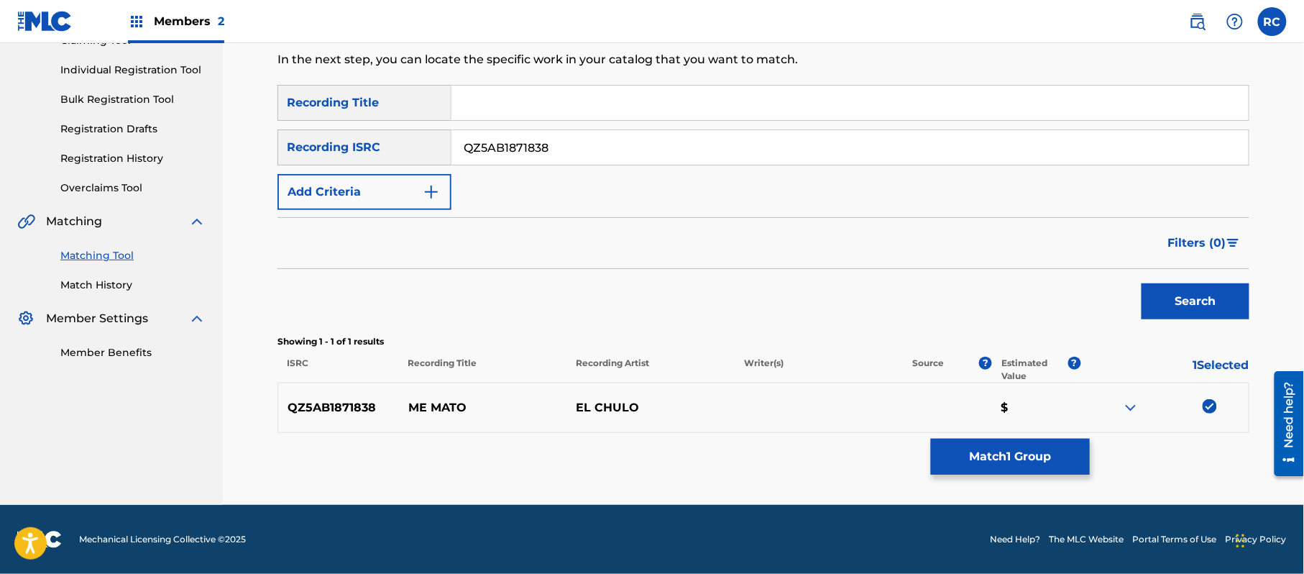
click at [1041, 444] on button "Match 1 Group" at bounding box center [1010, 456] width 159 height 36
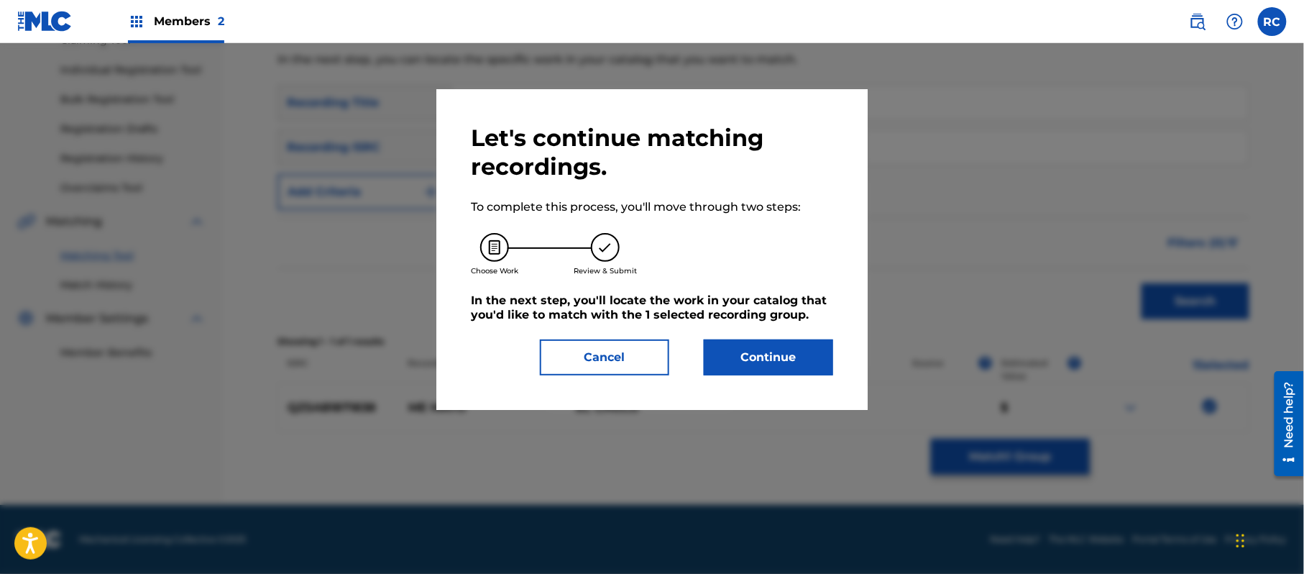
click at [781, 351] on button "Continue" at bounding box center [768, 357] width 129 height 36
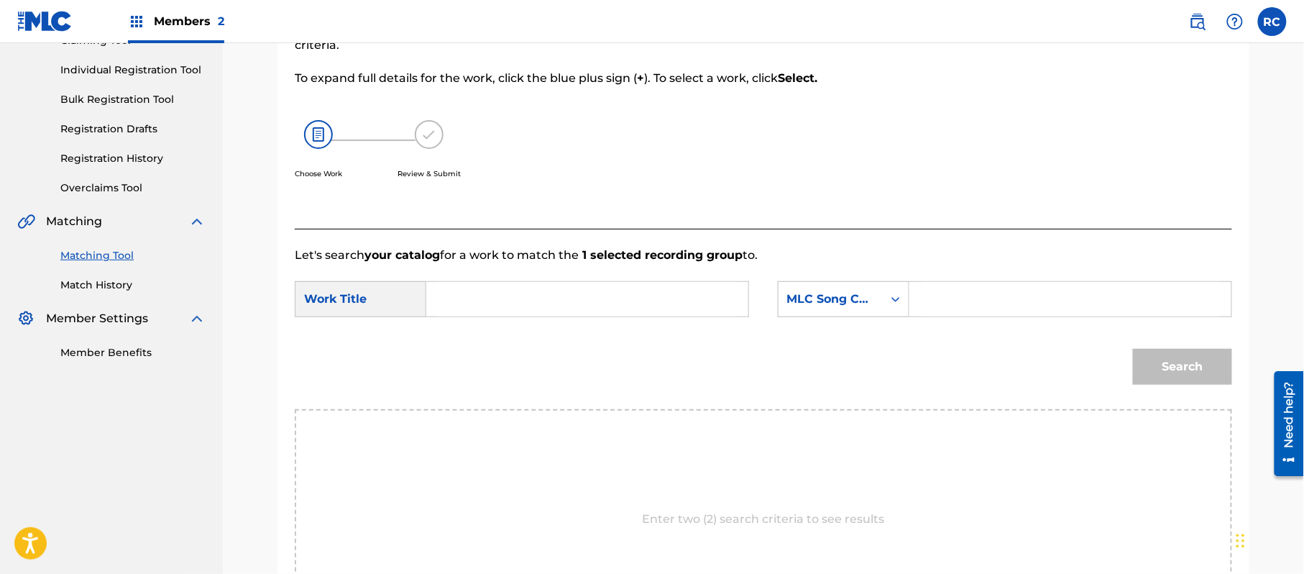
click at [460, 294] on input "Search Form" at bounding box center [587, 299] width 298 height 34
click at [535, 305] on input "Me Mato MC26D7" at bounding box center [587, 299] width 298 height 34
drag, startPoint x: 1006, startPoint y: 303, endPoint x: 1022, endPoint y: 306, distance: 16.2
click at [1006, 303] on input "Search Form" at bounding box center [1070, 299] width 298 height 34
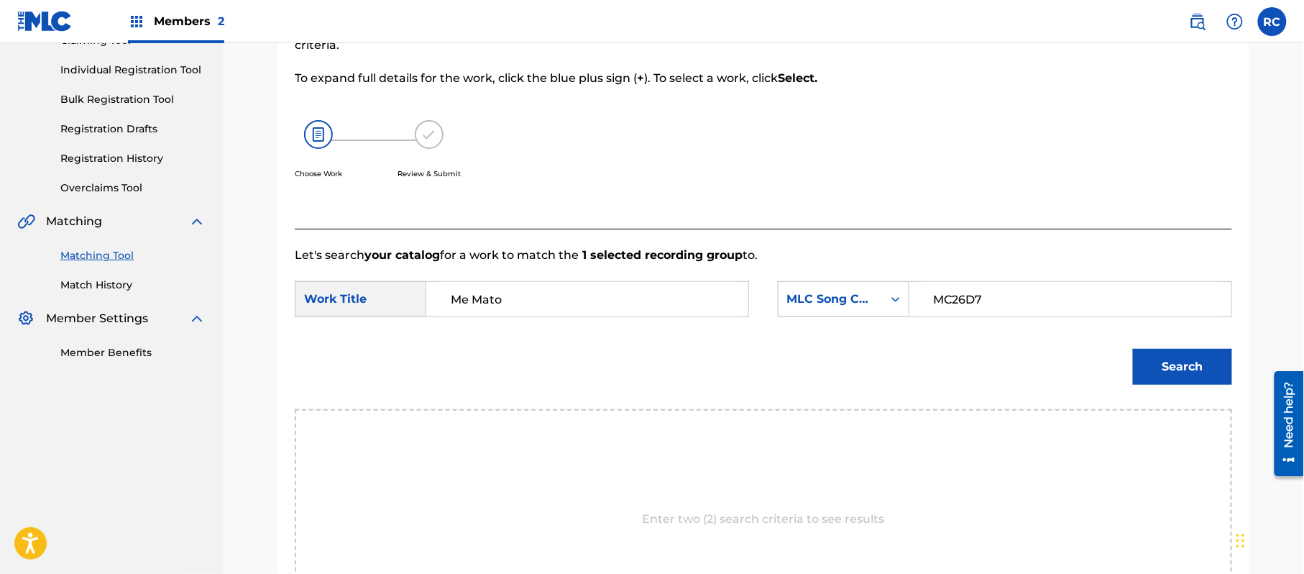
click at [1153, 358] on button "Search" at bounding box center [1182, 367] width 99 height 36
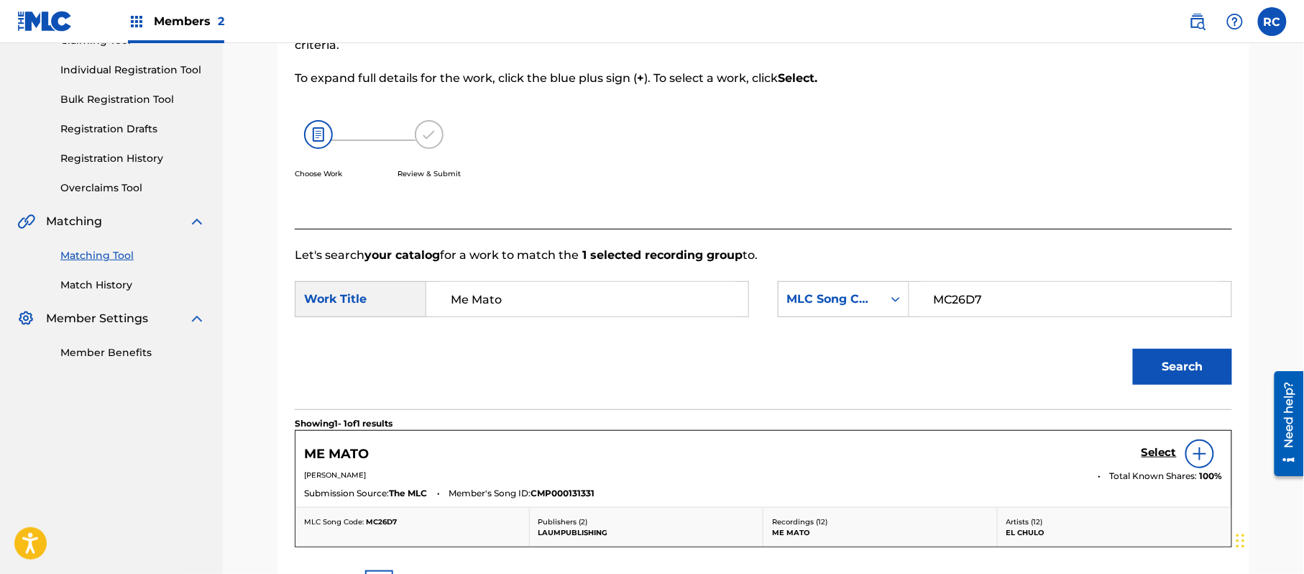
click at [1149, 446] on h5 "Select" at bounding box center [1158, 453] width 35 height 14
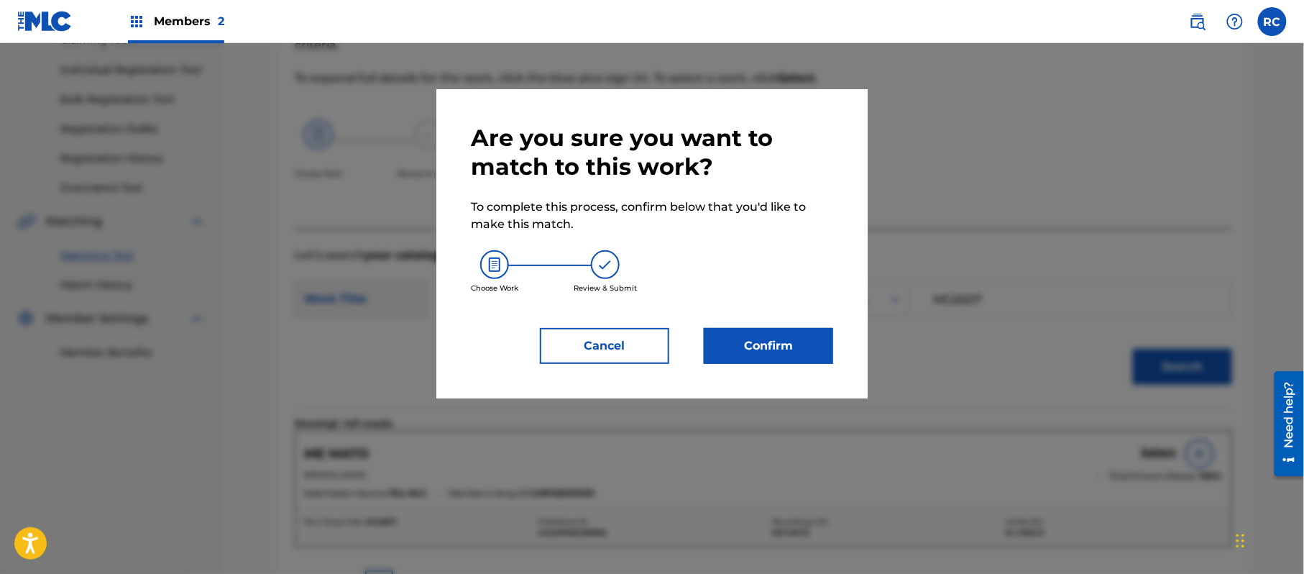
click at [804, 356] on button "Confirm" at bounding box center [768, 346] width 129 height 36
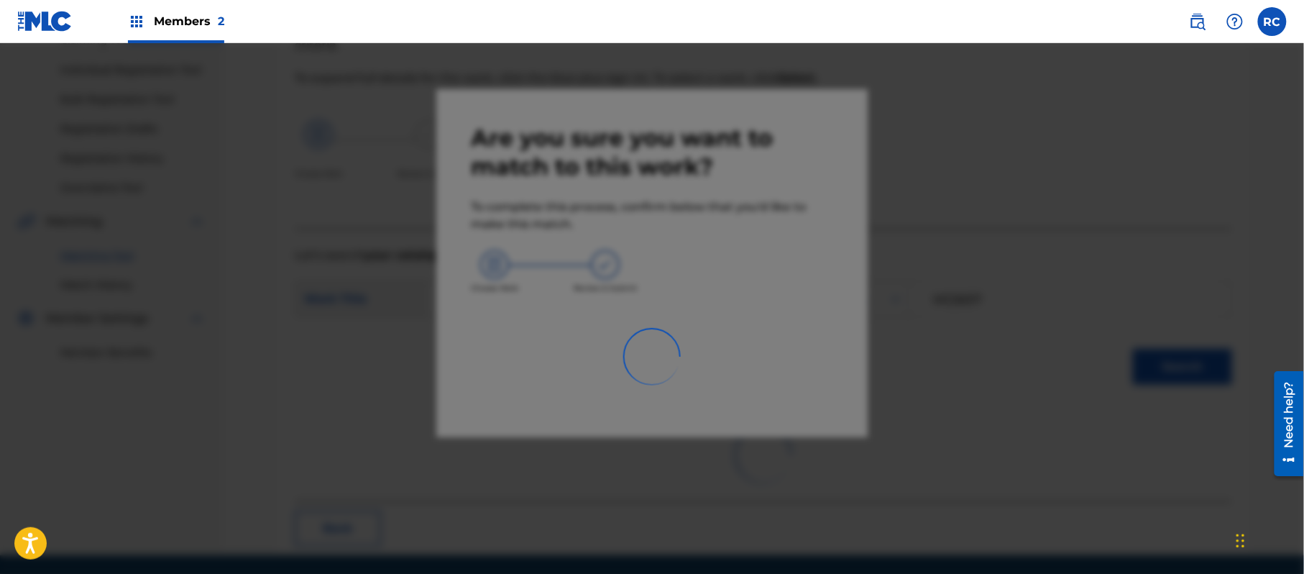
scroll to position [57, 0]
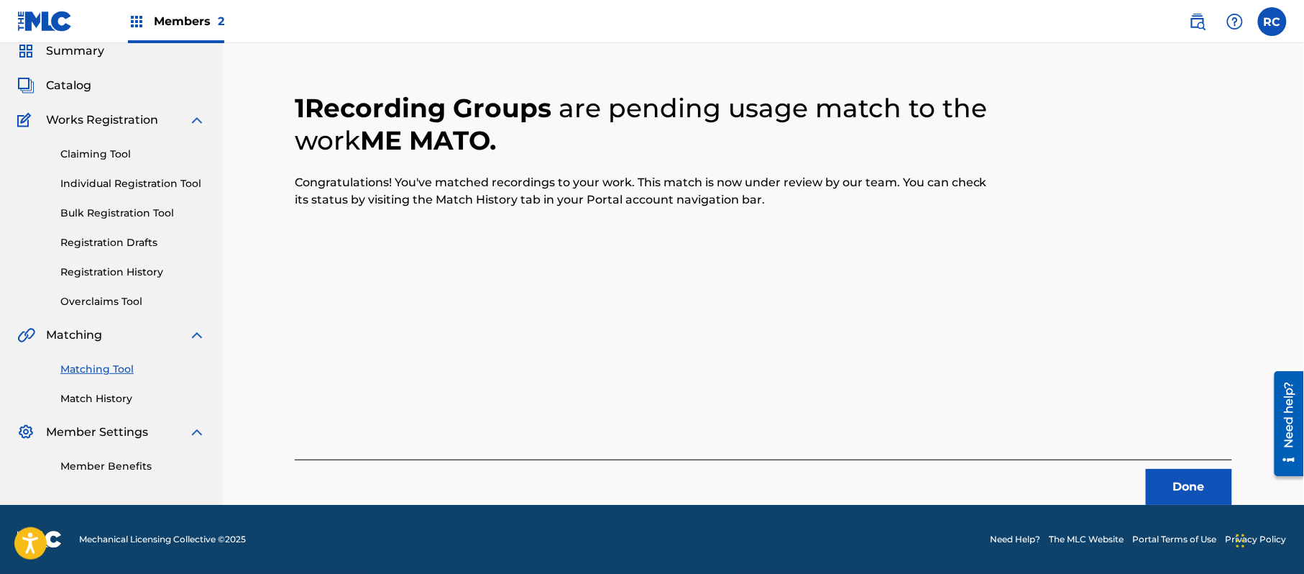
click at [1174, 484] on button "Done" at bounding box center [1189, 487] width 86 height 36
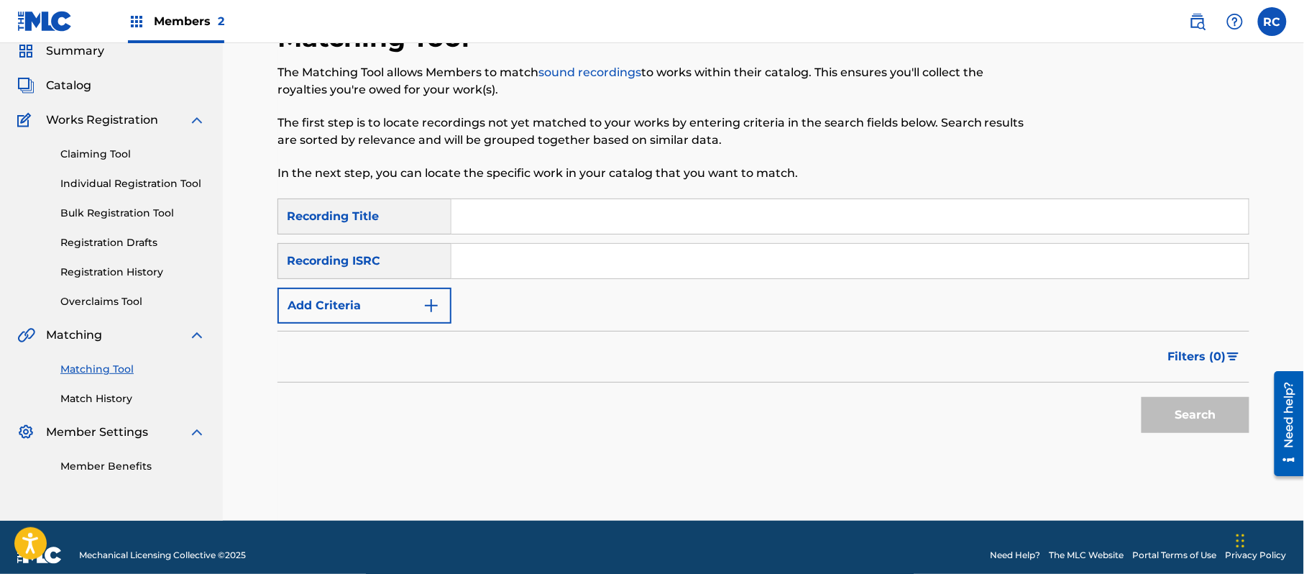
click at [484, 276] on input "Search Form" at bounding box center [849, 261] width 797 height 34
click at [1160, 414] on button "Search" at bounding box center [1195, 415] width 108 height 36
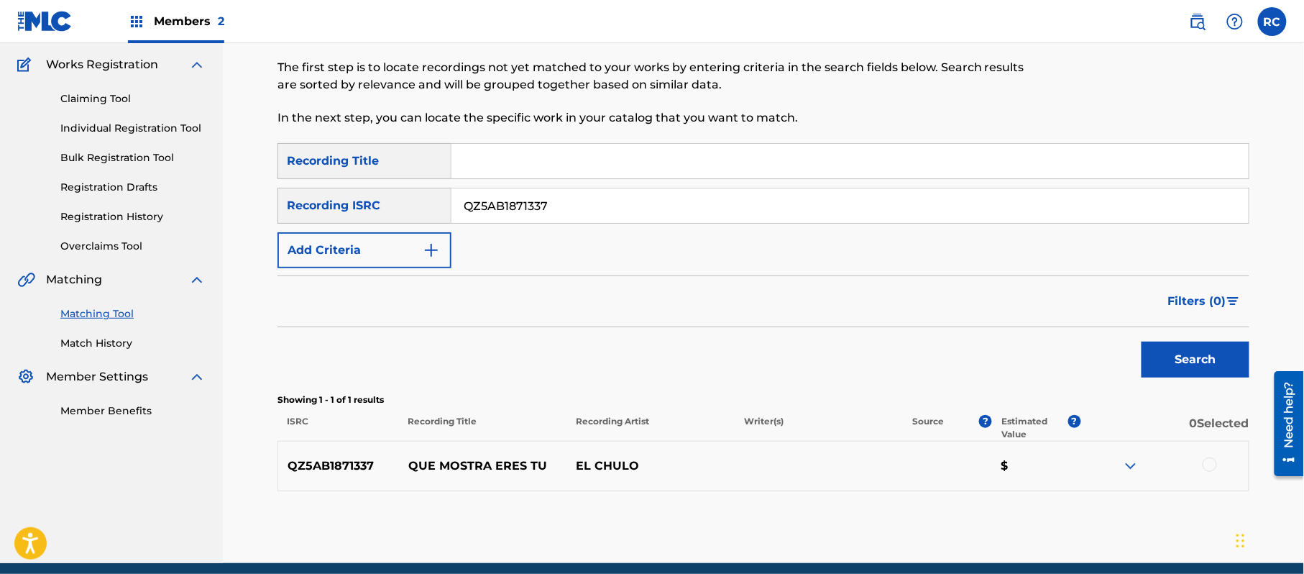
scroll to position [165, 0]
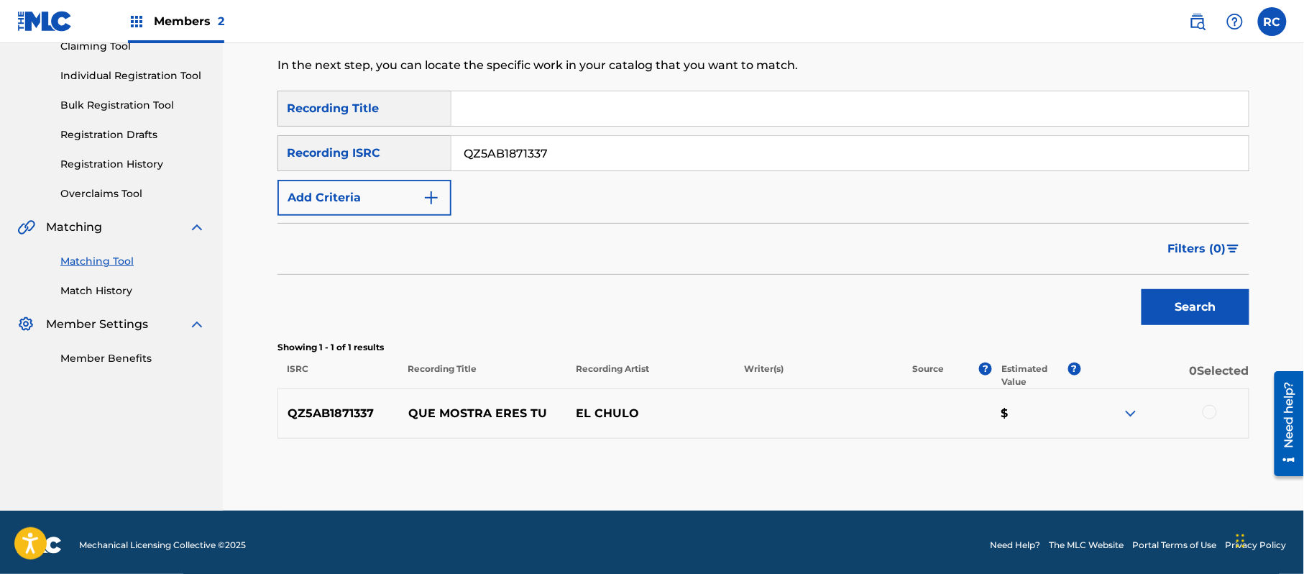
click at [1212, 412] on div at bounding box center [1209, 412] width 14 height 14
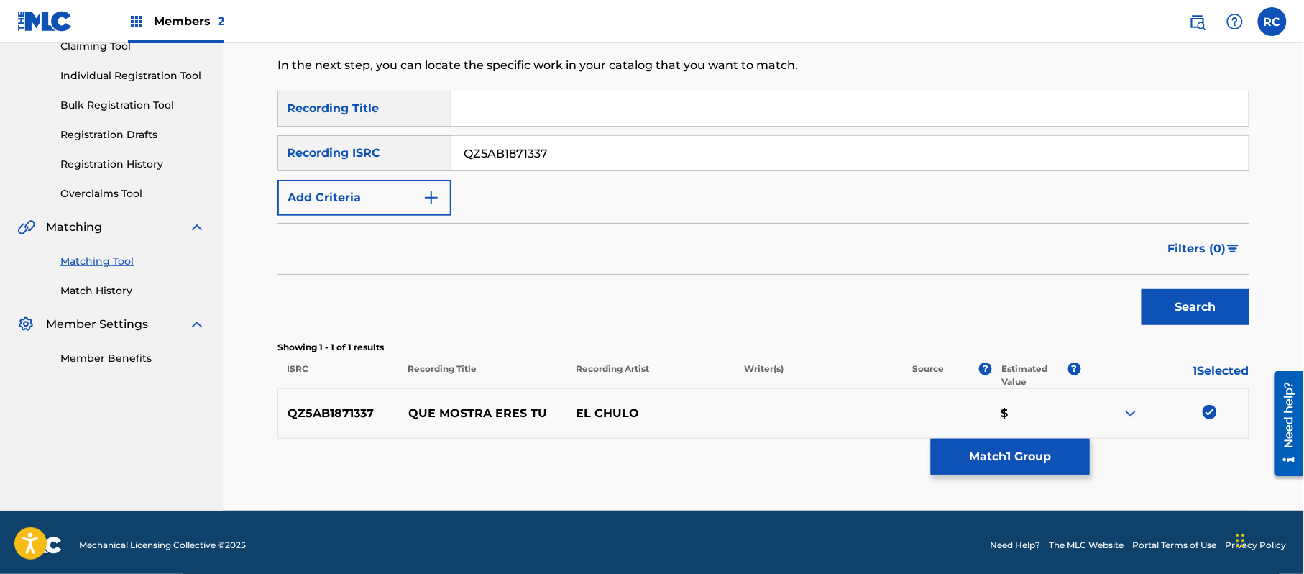
click at [1036, 466] on button "Match 1 Group" at bounding box center [1010, 456] width 159 height 36
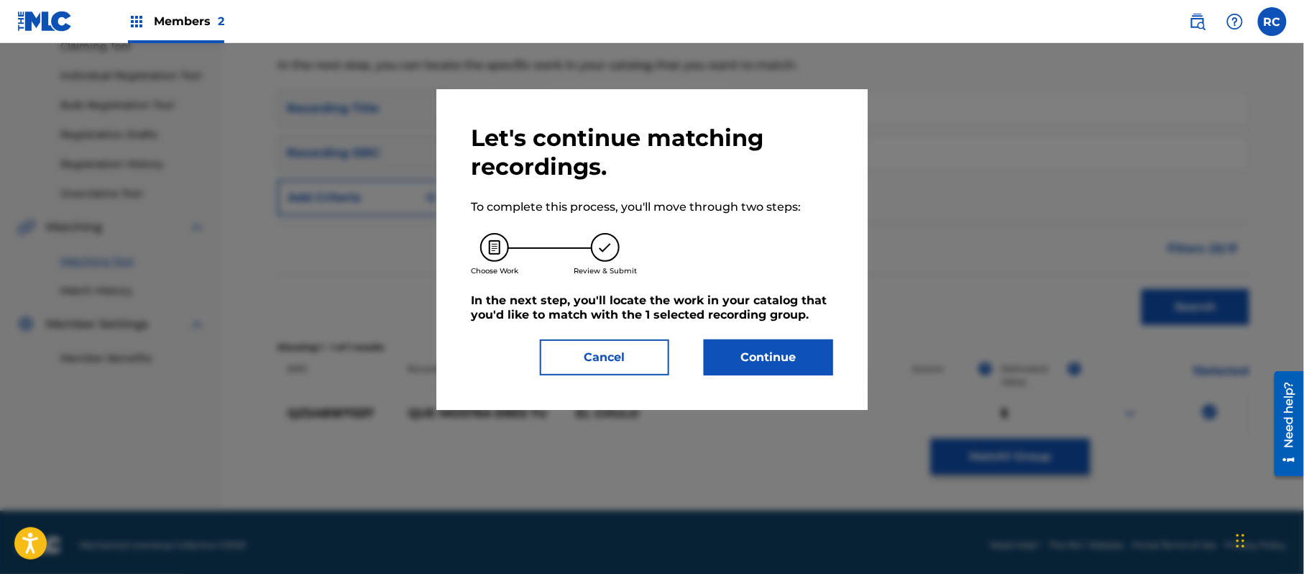
click at [783, 362] on button "Continue" at bounding box center [768, 357] width 129 height 36
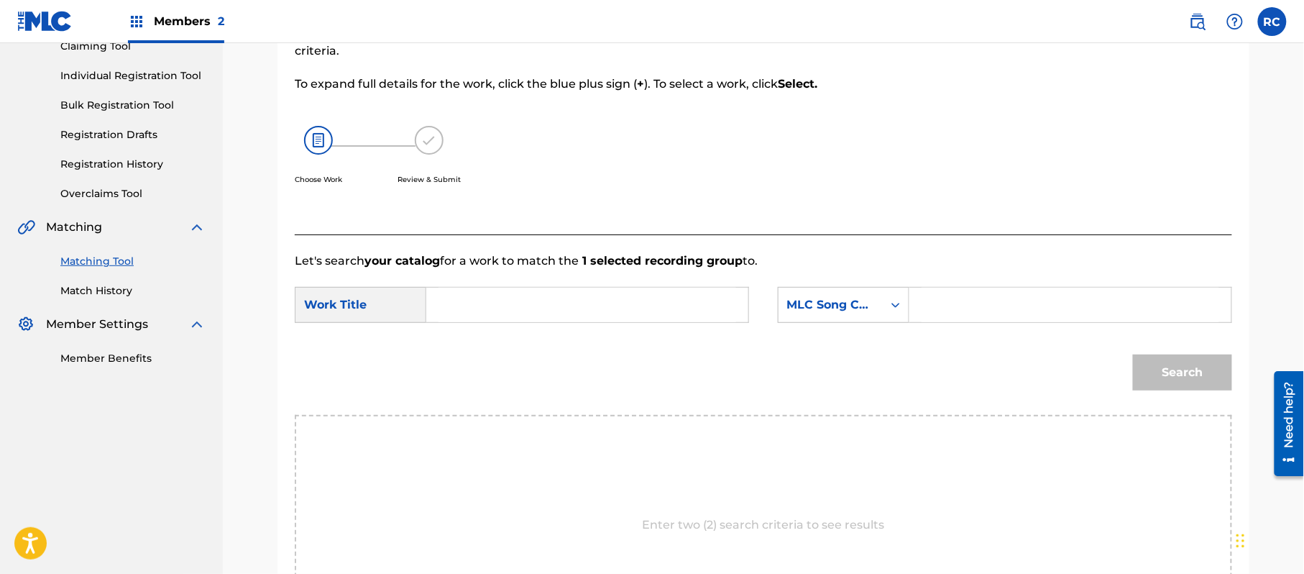
click at [570, 297] on input "Search Form" at bounding box center [587, 304] width 298 height 34
click at [597, 303] on input "Que Mostra Eres Tu QA919J" at bounding box center [587, 304] width 298 height 34
click at [986, 303] on input "Search Form" at bounding box center [1070, 304] width 298 height 34
click at [1151, 375] on button "Search" at bounding box center [1182, 372] width 99 height 36
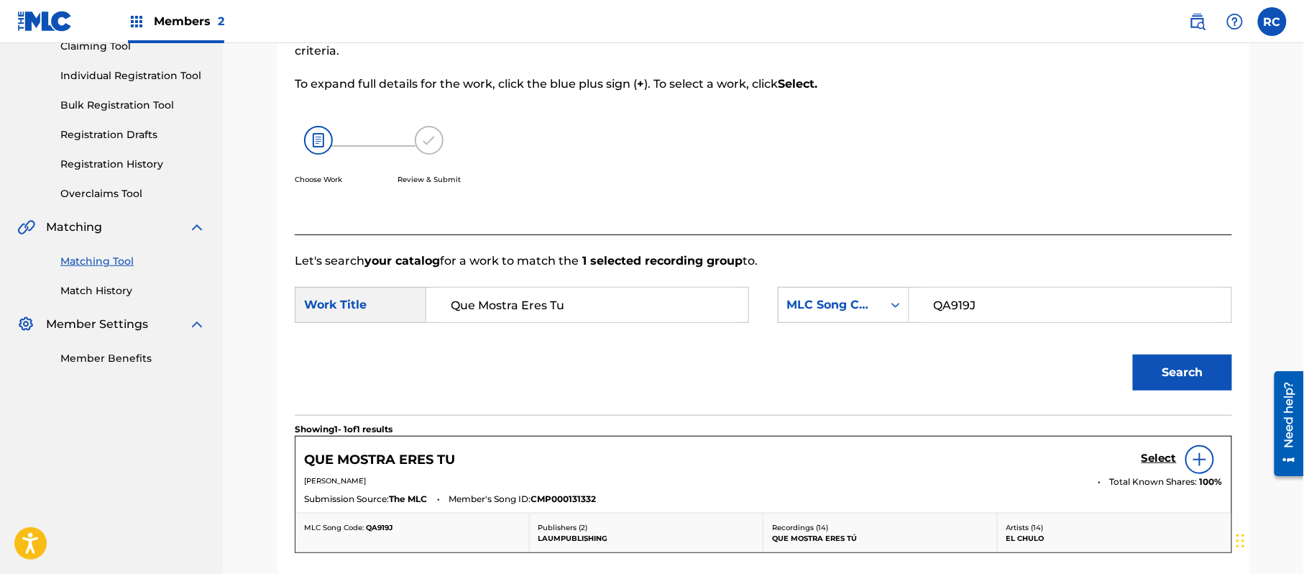
click at [1151, 461] on h5 "Select" at bounding box center [1158, 458] width 35 height 14
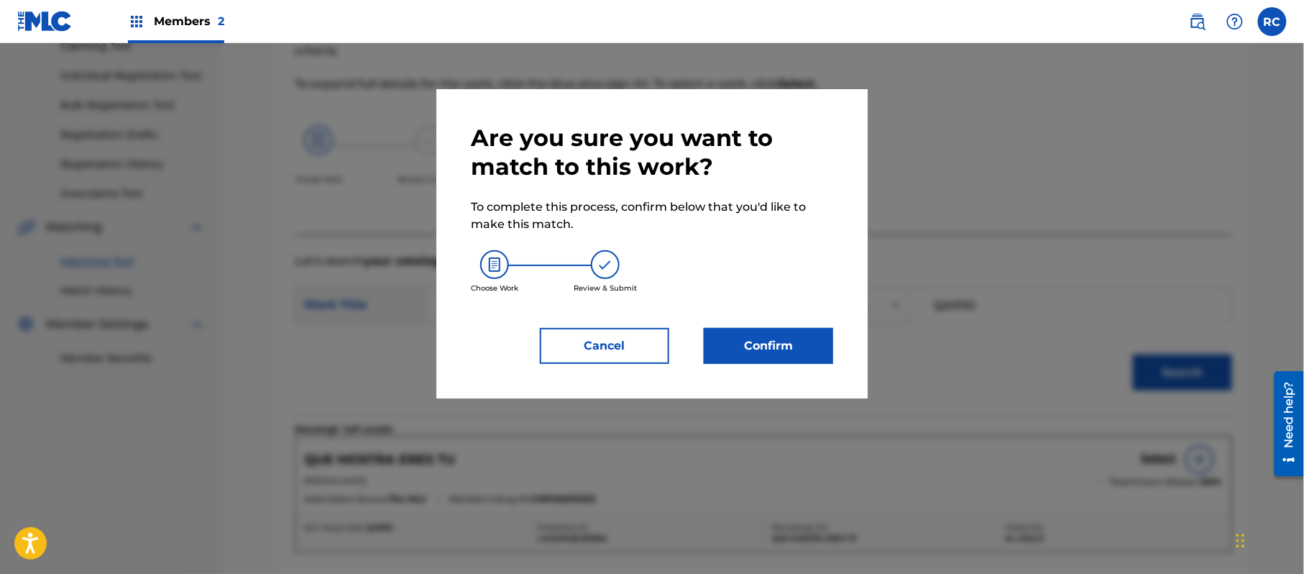
click at [788, 348] on button "Confirm" at bounding box center [768, 346] width 129 height 36
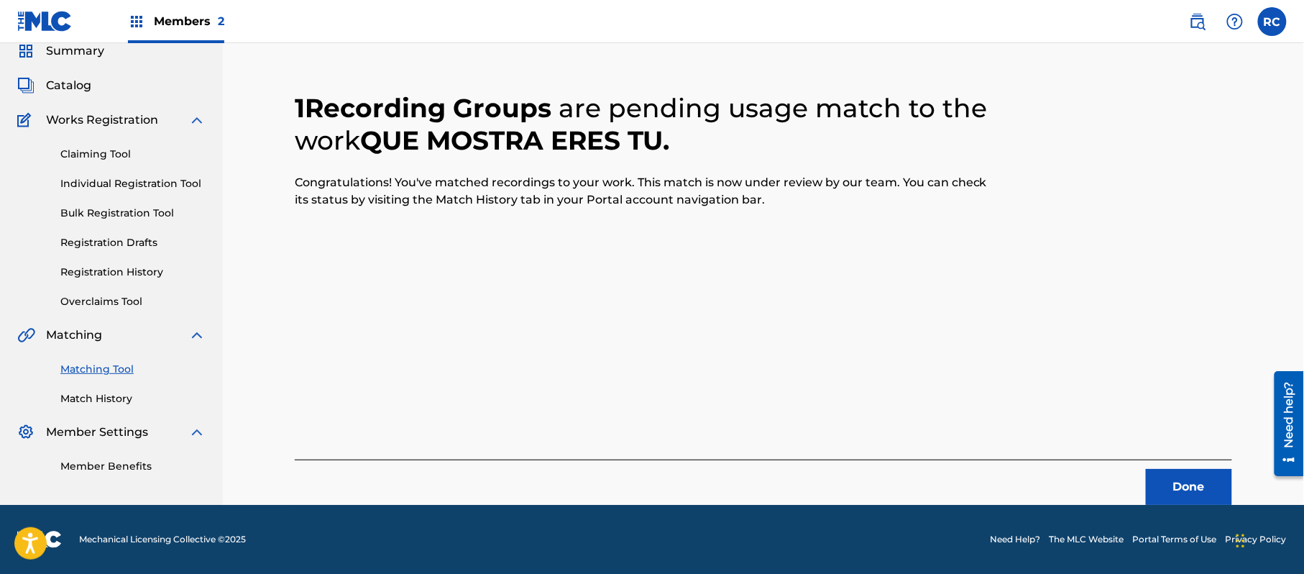
scroll to position [57, 0]
click at [1176, 484] on button "Done" at bounding box center [1189, 487] width 86 height 36
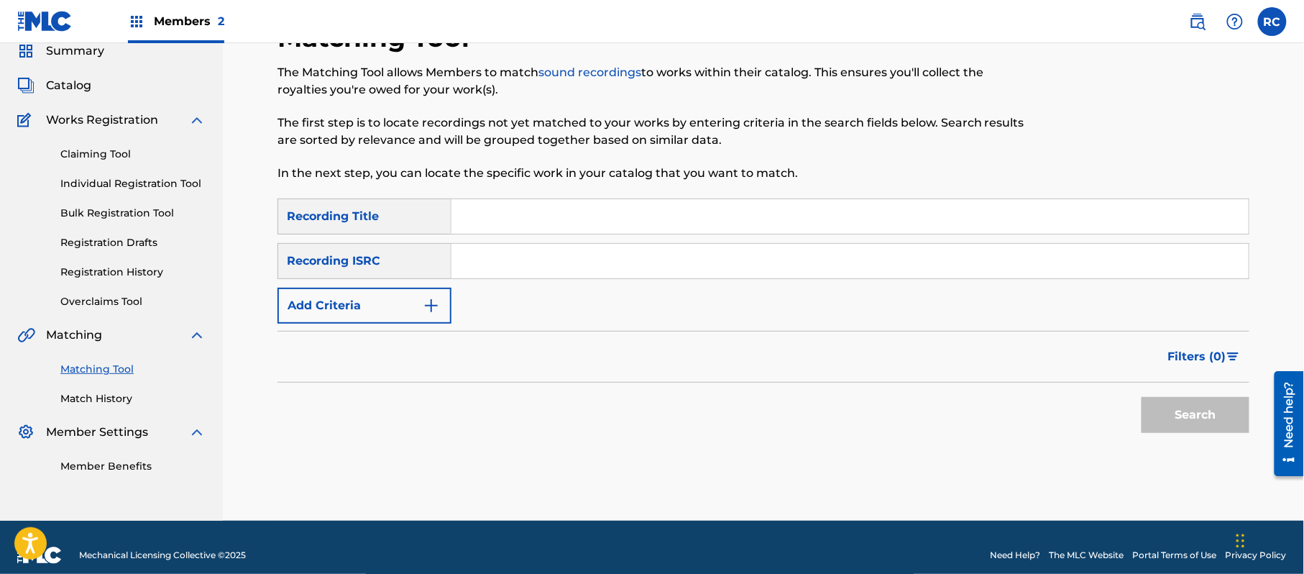
click at [527, 230] on input "Search Form" at bounding box center [849, 216] width 797 height 34
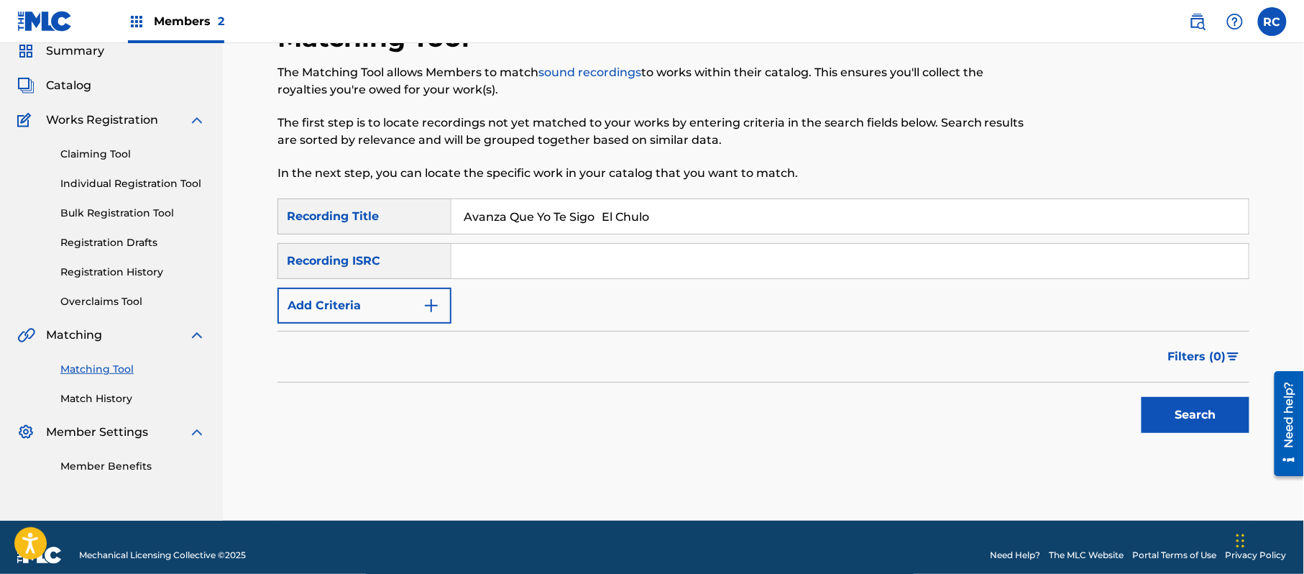
drag, startPoint x: 602, startPoint y: 216, endPoint x: 630, endPoint y: 263, distance: 54.1
click at [717, 237] on div "SearchWithCriteriab7afdab4-daa6-4530-8de2-8ed51b8377af Recording Title Avanza Q…" at bounding box center [763, 260] width 972 height 125
click at [397, 297] on button "Add Criteria" at bounding box center [364, 305] width 174 height 36
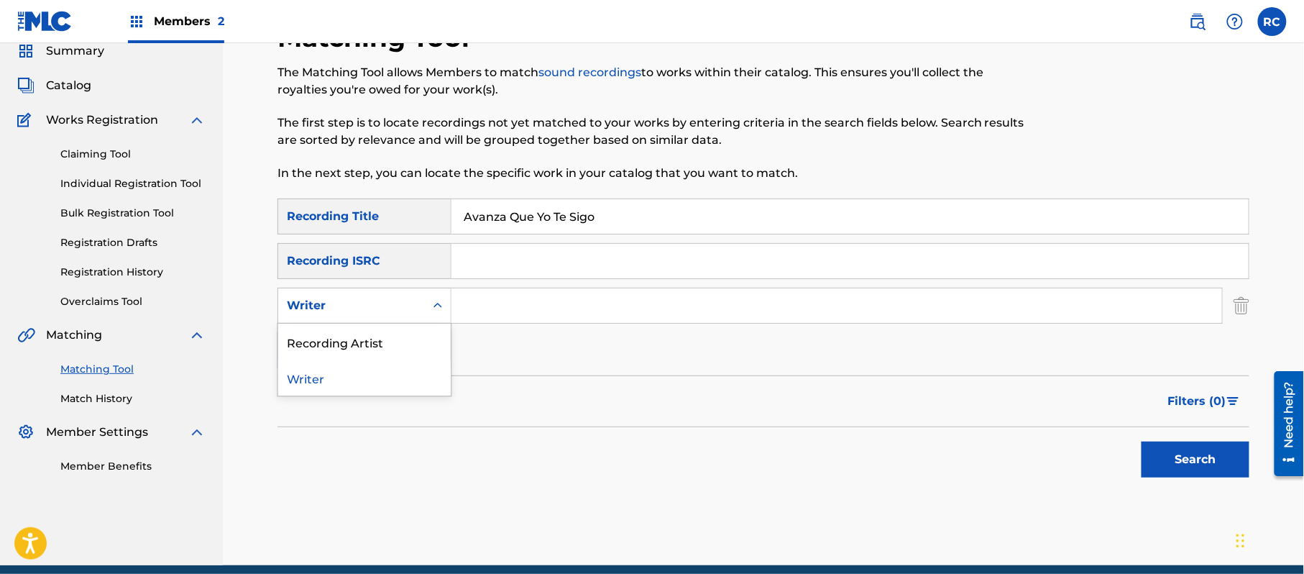
drag, startPoint x: 395, startPoint y: 315, endPoint x: 390, endPoint y: 337, distance: 23.0
click at [395, 316] on div "Writer" at bounding box center [351, 305] width 147 height 27
click at [386, 351] on div "Recording Artist" at bounding box center [364, 341] width 172 height 36
drag, startPoint x: 448, startPoint y: 328, endPoint x: 515, endPoint y: 302, distance: 71.9
click at [513, 302] on input "Search Form" at bounding box center [836, 305] width 770 height 34
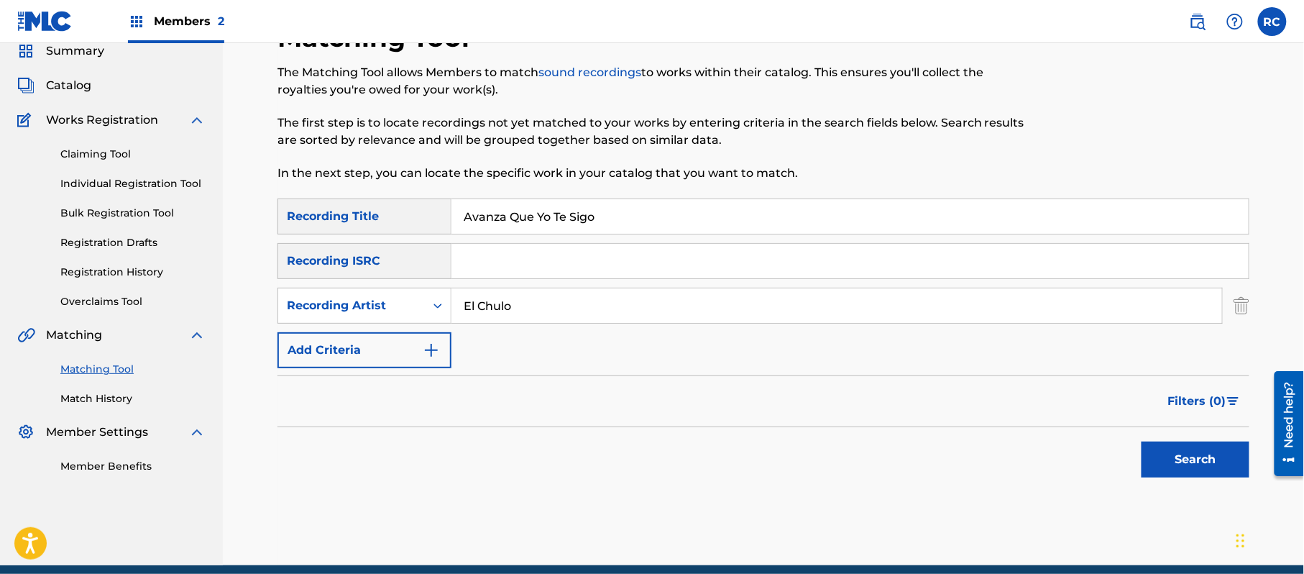
click at [1205, 446] on button "Search" at bounding box center [1195, 459] width 108 height 36
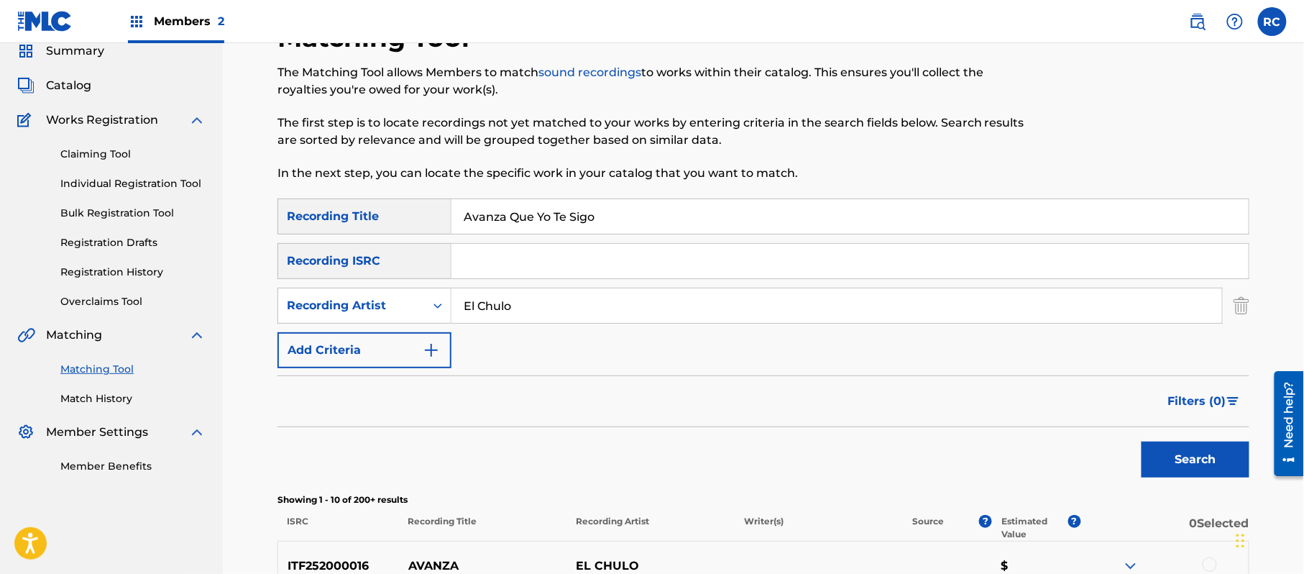
click at [489, 303] on input "El Chulo" at bounding box center [836, 305] width 770 height 34
drag, startPoint x: 599, startPoint y: 219, endPoint x: 440, endPoint y: 239, distance: 160.1
click at [440, 239] on div "SearchWithCriteriab7afdab4-daa6-4530-8de2-8ed51b8377af Recording Title Avanza Q…" at bounding box center [763, 283] width 972 height 170
click at [473, 314] on input "El Chulo" at bounding box center [836, 305] width 770 height 34
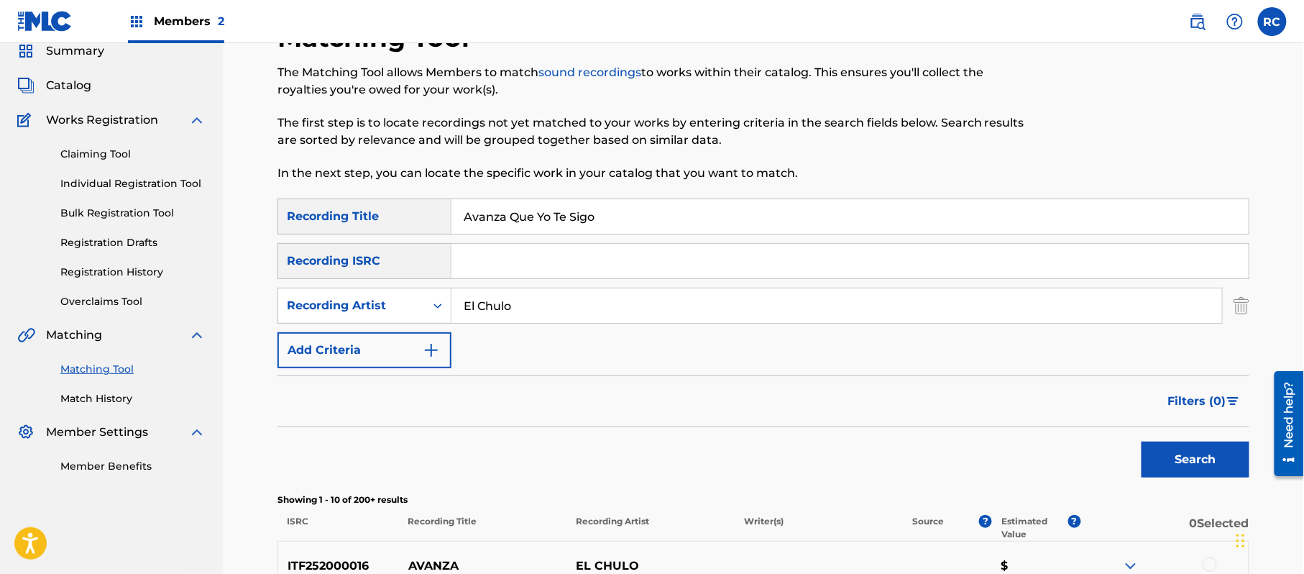
click at [473, 314] on input "El Chulo" at bounding box center [836, 305] width 770 height 34
click at [654, 223] on input "Avanza Que Yo Te Sigo" at bounding box center [849, 216] width 797 height 34
drag, startPoint x: 677, startPoint y: 216, endPoint x: 386, endPoint y: 220, distance: 291.1
click at [386, 220] on div "SearchWithCriteriab7afdab4-daa6-4530-8de2-8ed51b8377af Recording Title Avanza Q…" at bounding box center [763, 216] width 972 height 36
drag, startPoint x: 430, startPoint y: 223, endPoint x: 403, endPoint y: 227, distance: 26.9
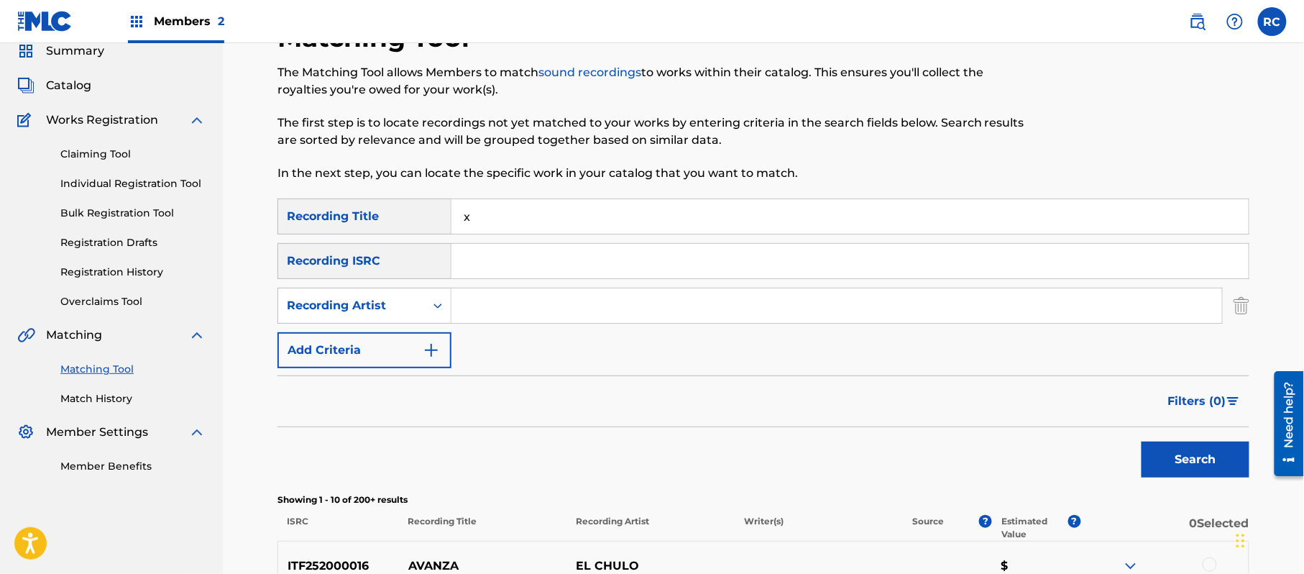
click at [403, 227] on div "SearchWithCriteriab7afdab4-daa6-4530-8de2-8ed51b8377af Recording Title x" at bounding box center [763, 216] width 972 height 36
click at [474, 226] on input "El Chulo" at bounding box center [849, 216] width 797 height 34
drag, startPoint x: 474, startPoint y: 226, endPoint x: 796, endPoint y: 325, distance: 336.9
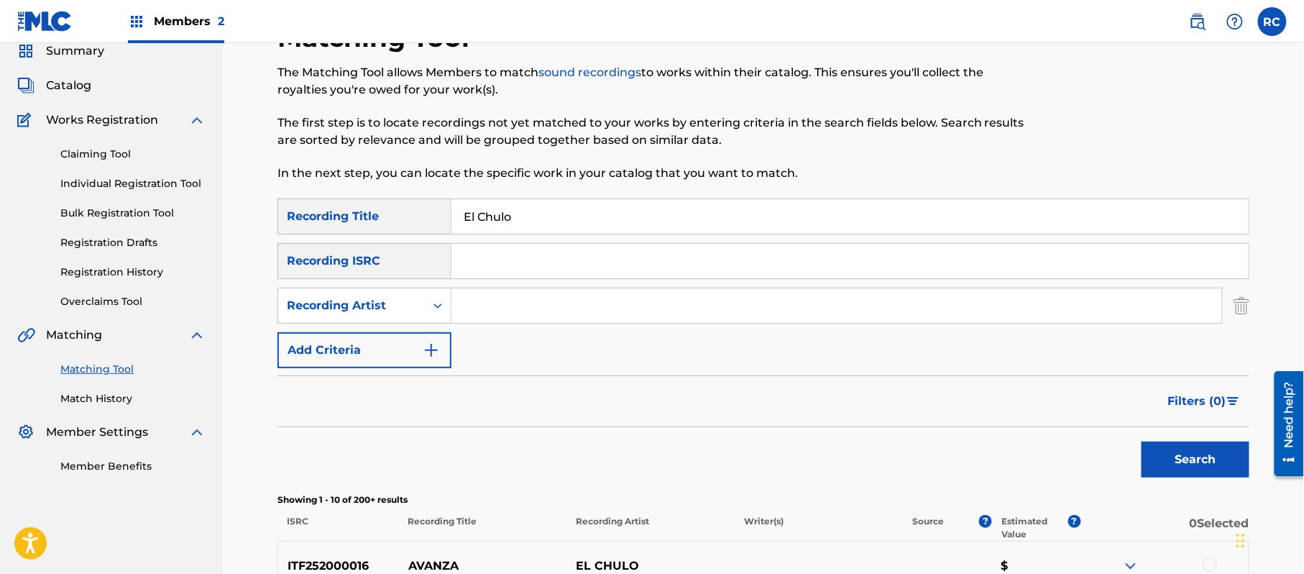
click at [796, 325] on div "SearchWithCriteriab7afdab4-daa6-4530-8de2-8ed51b8377af Recording Title El Chulo…" at bounding box center [763, 283] width 972 height 170
drag, startPoint x: 561, startPoint y: 219, endPoint x: 389, endPoint y: 219, distance: 171.8
click at [389, 219] on div "SearchWithCriteriab7afdab4-daa6-4530-8de2-8ed51b8377af Recording Title El Chulo" at bounding box center [763, 216] width 972 height 36
click at [576, 277] on div "Search Form" at bounding box center [850, 261] width 798 height 36
click at [578, 265] on input "QZ5AB1719377" at bounding box center [849, 261] width 797 height 34
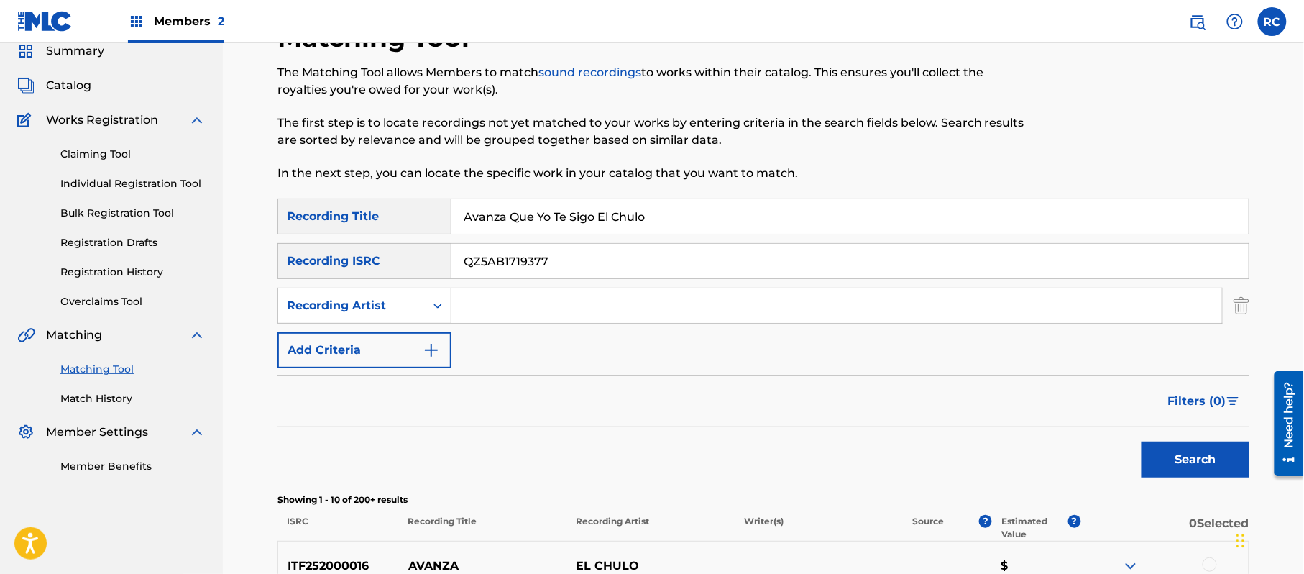
drag, startPoint x: 659, startPoint y: 223, endPoint x: 364, endPoint y: 220, distance: 295.4
click at [364, 220] on div "SearchWithCriteriab7afdab4-daa6-4530-8de2-8ed51b8377af Recording Title Avanza Q…" at bounding box center [763, 216] width 972 height 36
click at [1186, 467] on button "Search" at bounding box center [1195, 459] width 108 height 36
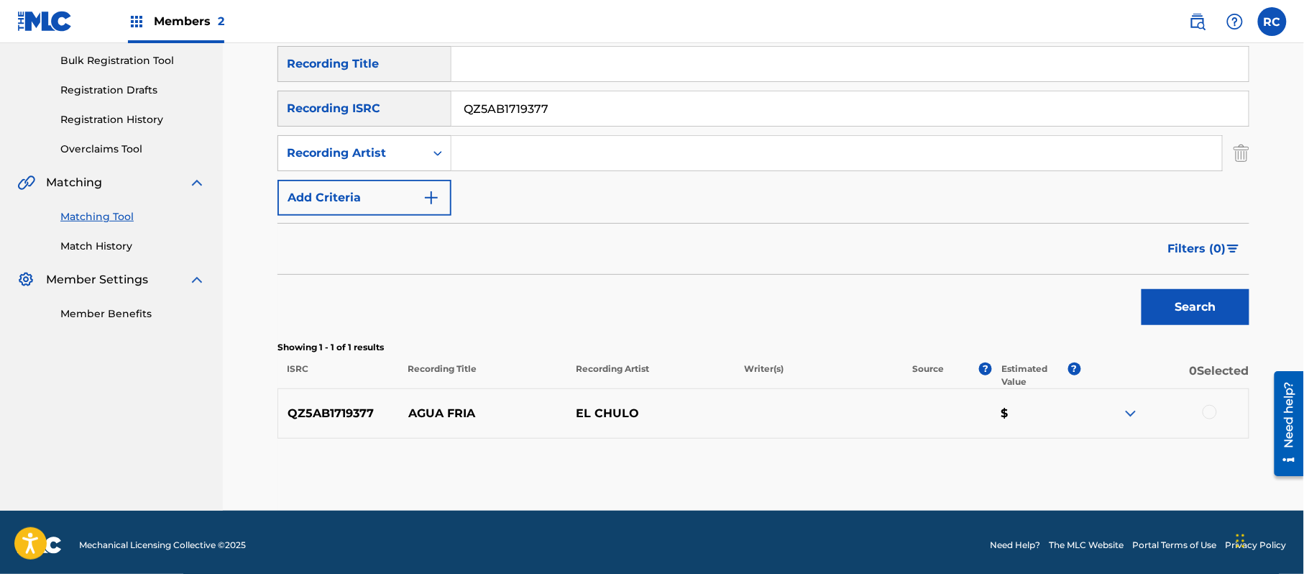
scroll to position [216, 0]
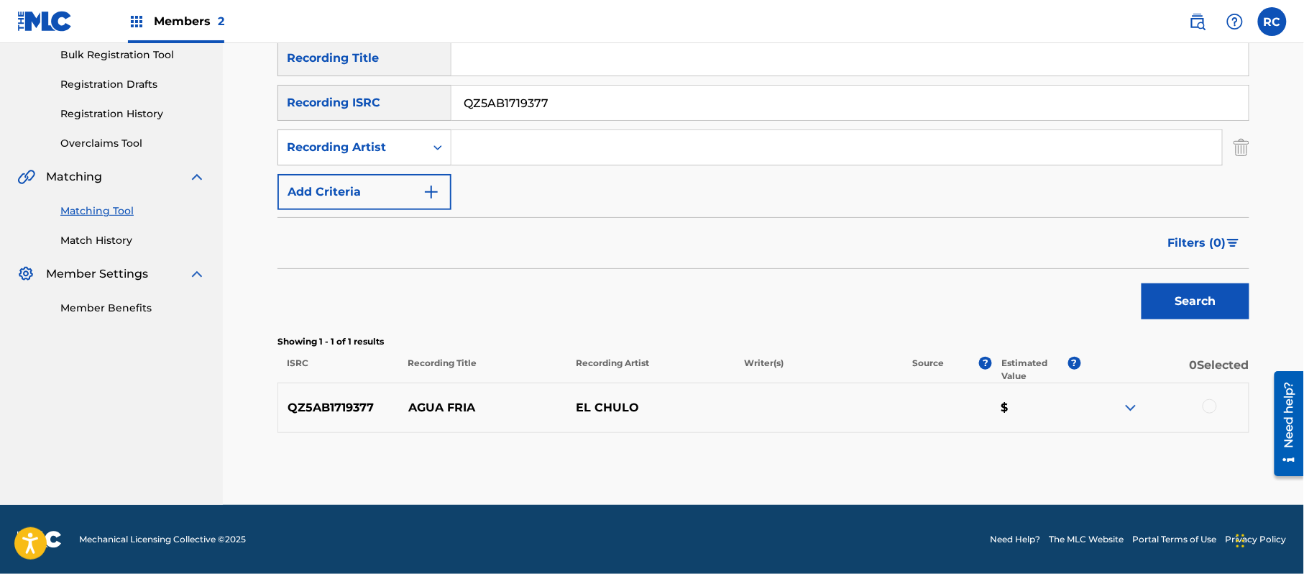
drag, startPoint x: 1217, startPoint y: 409, endPoint x: 1208, endPoint y: 407, distance: 8.9
click at [1215, 409] on div at bounding box center [1164, 407] width 168 height 17
click at [1208, 407] on div at bounding box center [1209, 406] width 14 height 14
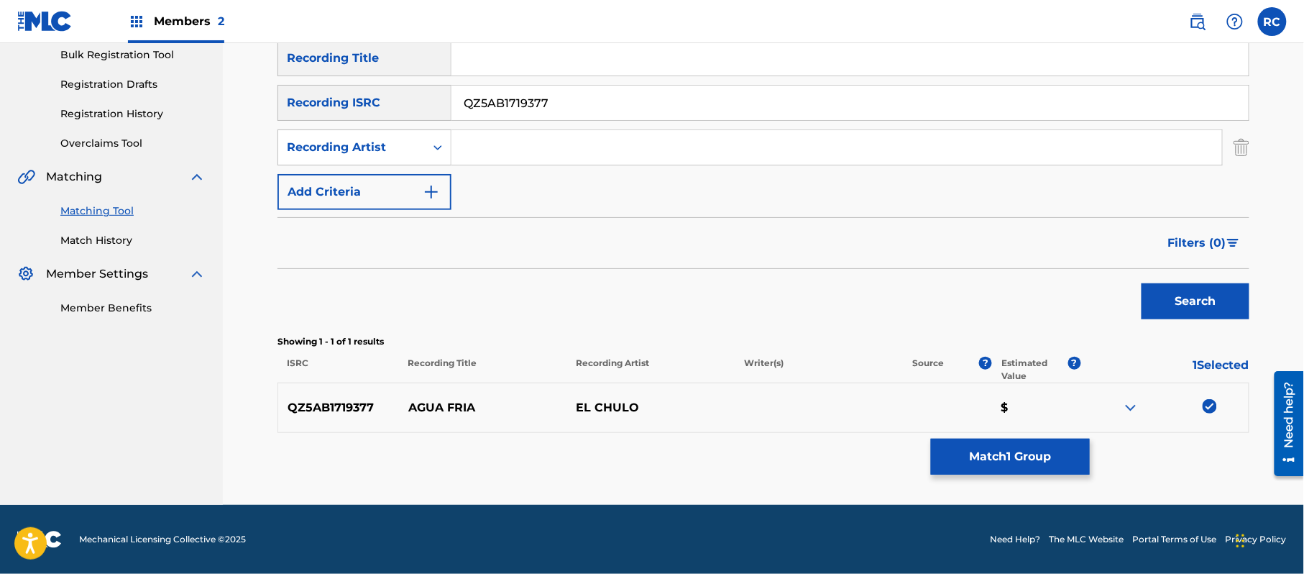
click at [1031, 446] on button "Match 1 Group" at bounding box center [1010, 456] width 159 height 36
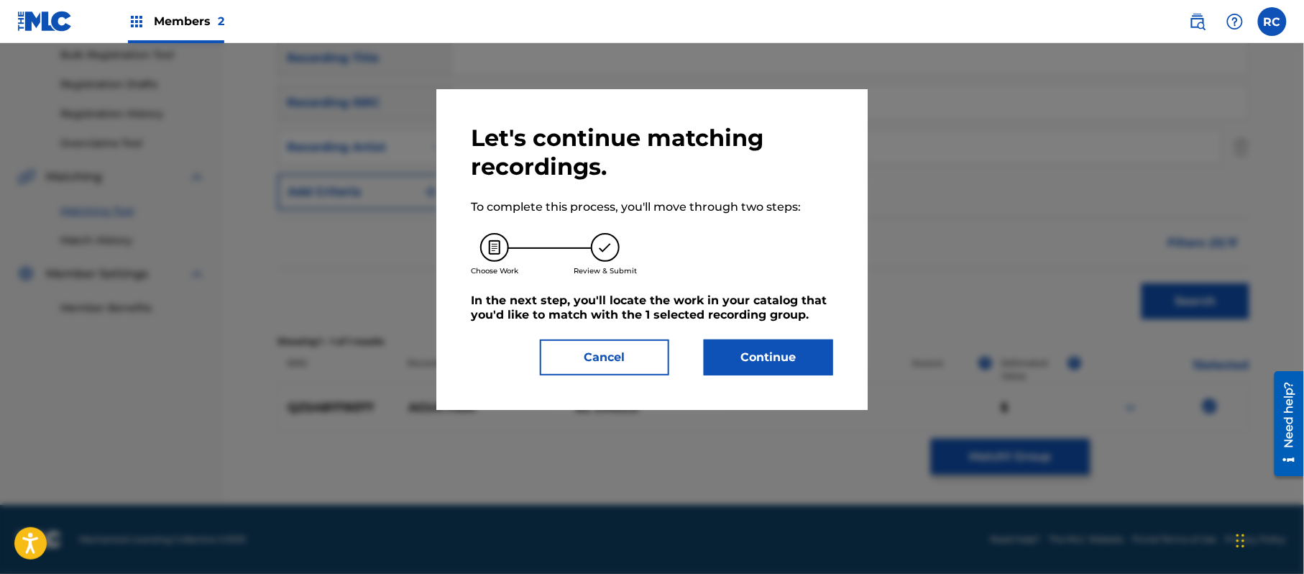
click at [783, 360] on button "Continue" at bounding box center [768, 357] width 129 height 36
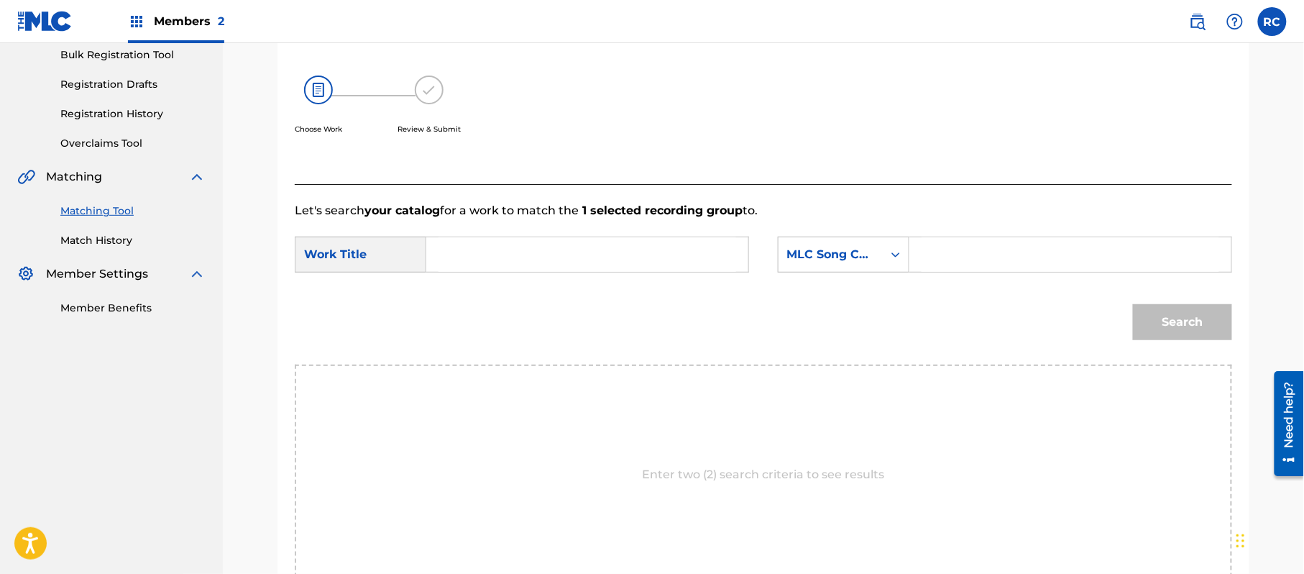
click at [451, 257] on input "Search Form" at bounding box center [587, 254] width 298 height 34
click at [538, 252] on input "Agua Fria AB5C2B" at bounding box center [587, 254] width 298 height 34
click at [940, 253] on input "Search Form" at bounding box center [1070, 254] width 298 height 34
click at [1202, 317] on button "Search" at bounding box center [1182, 322] width 99 height 36
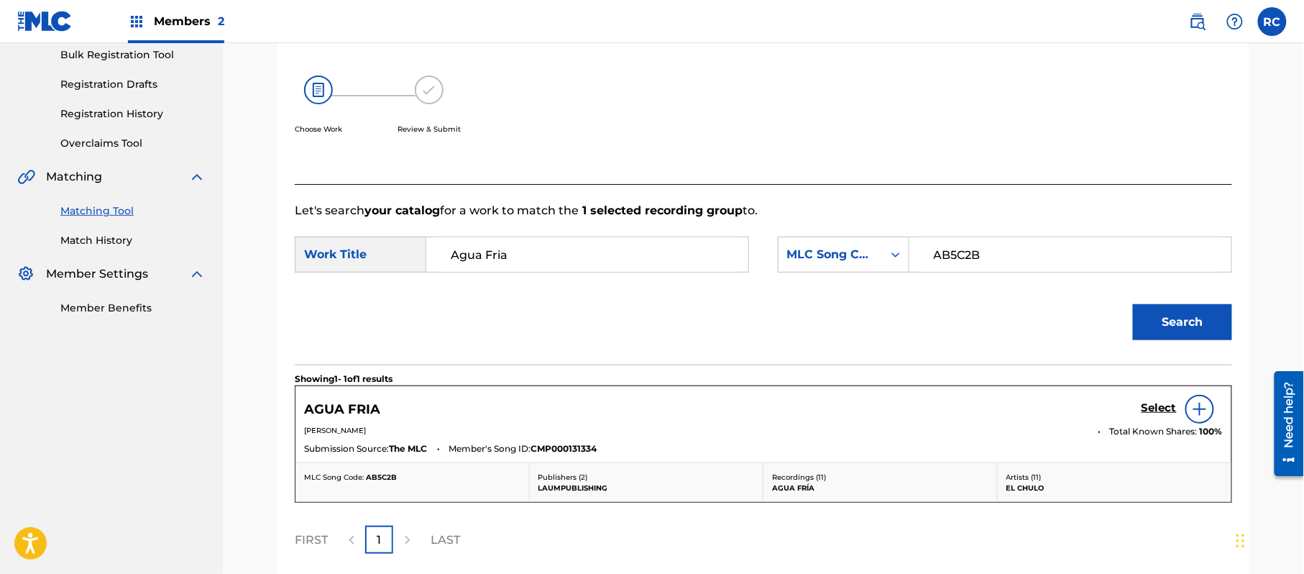
click at [1143, 404] on h5 "Select" at bounding box center [1158, 408] width 35 height 14
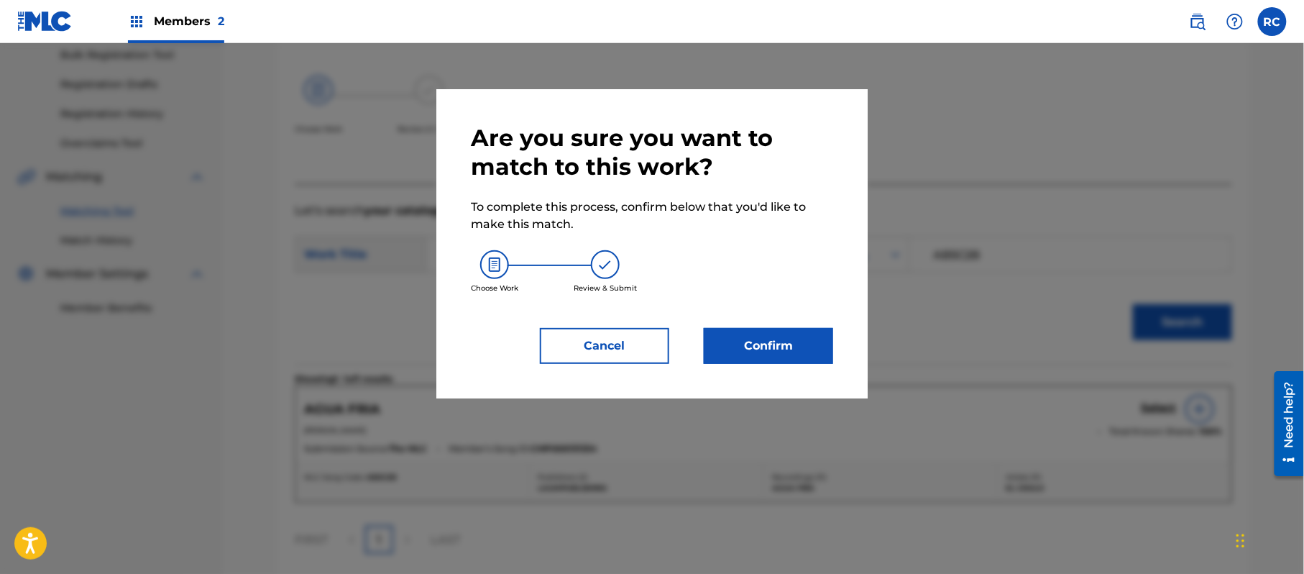
click at [798, 337] on button "Confirm" at bounding box center [768, 346] width 129 height 36
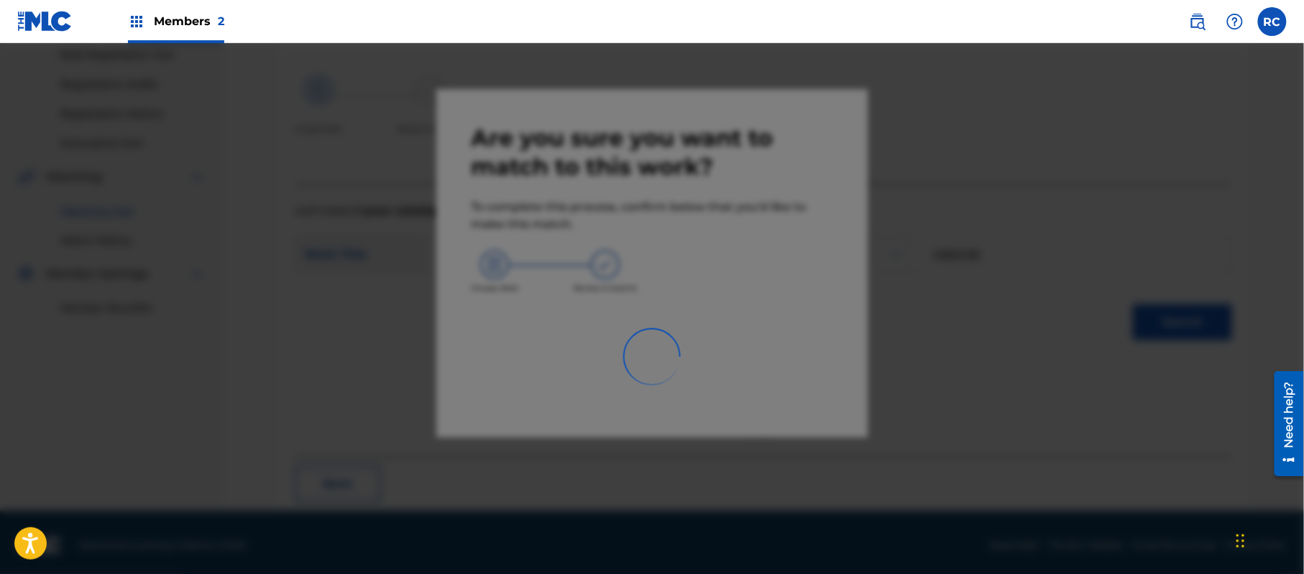
scroll to position [57, 0]
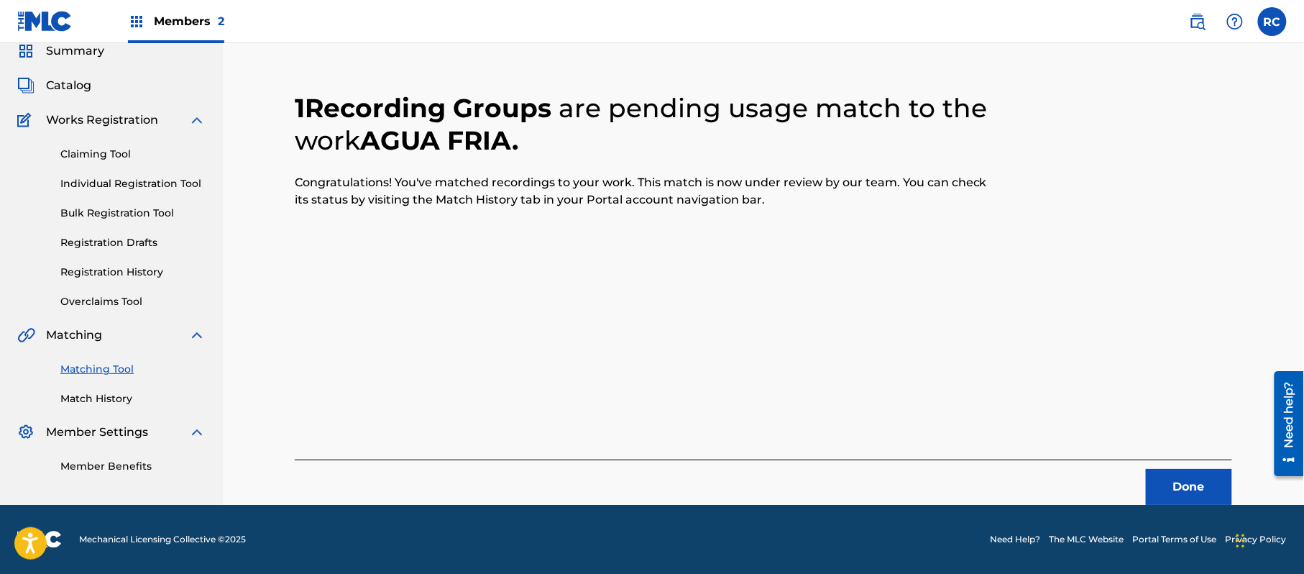
click at [1166, 483] on button "Done" at bounding box center [1189, 487] width 86 height 36
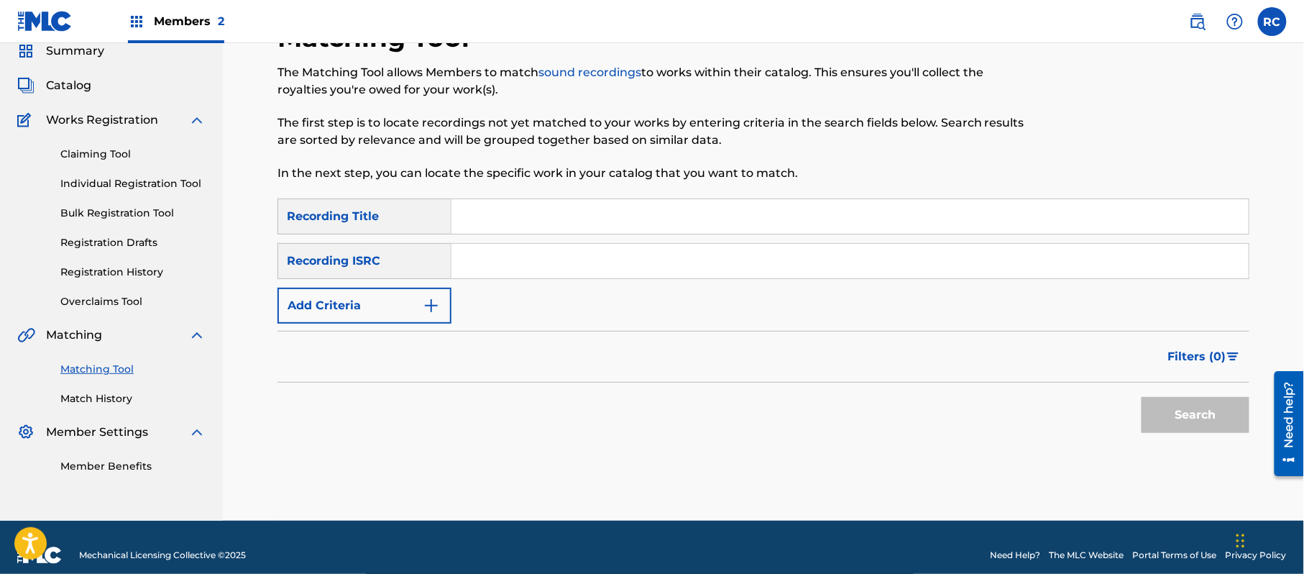
click at [558, 271] on input "Search Form" at bounding box center [849, 261] width 797 height 34
click at [1165, 415] on button "Search" at bounding box center [1195, 415] width 108 height 36
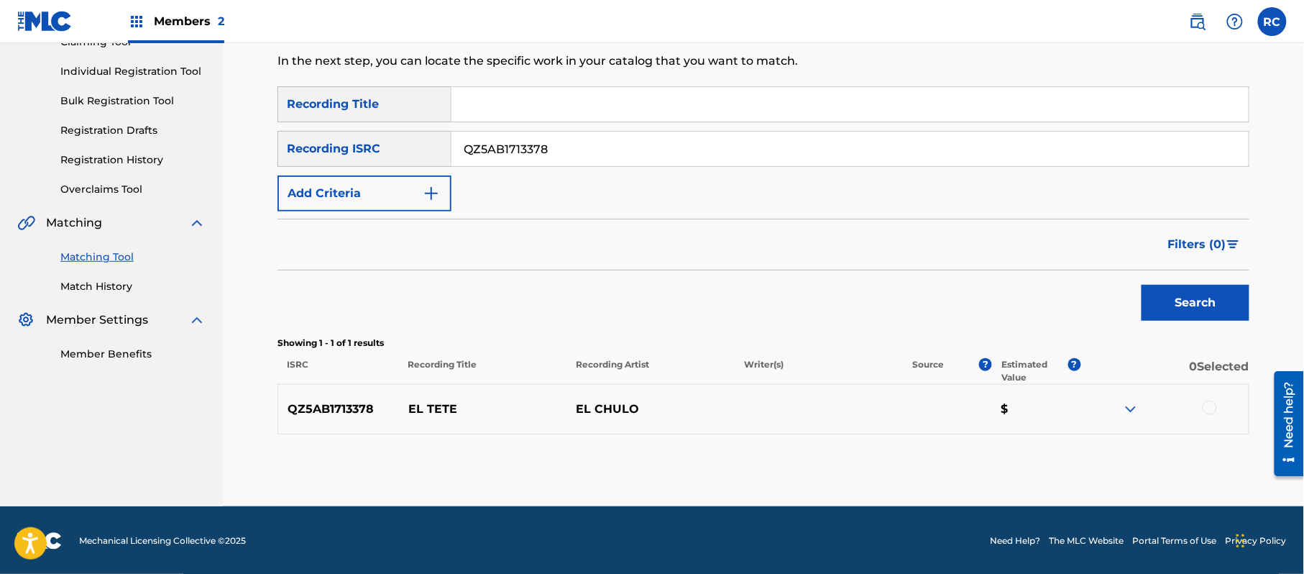
scroll to position [171, 0]
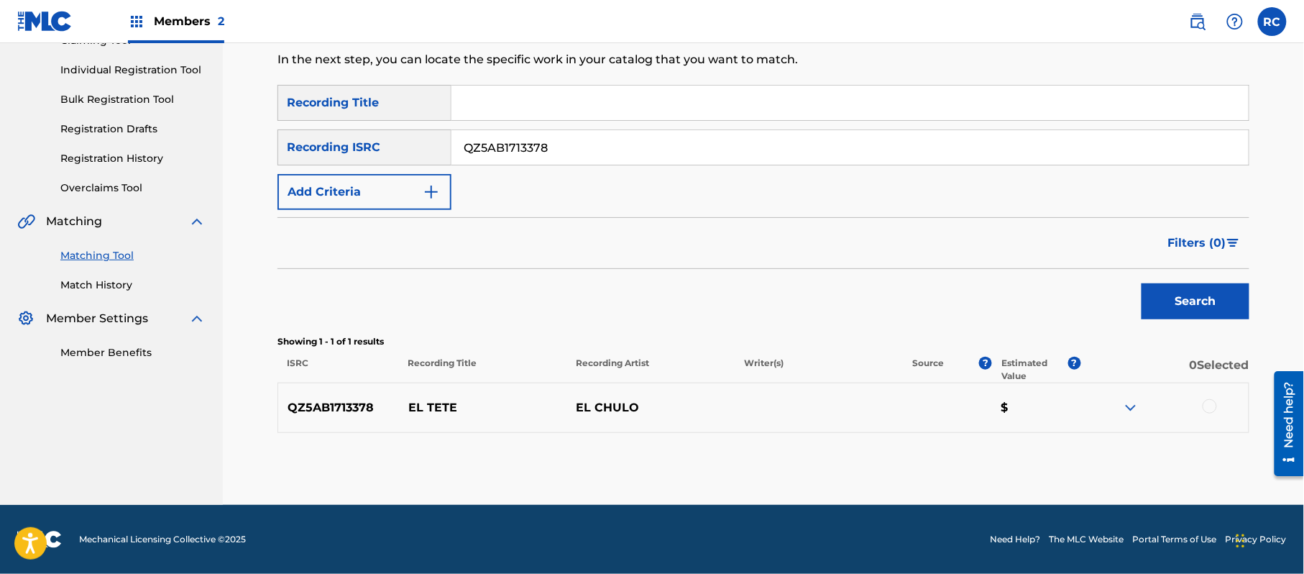
click at [1213, 407] on div at bounding box center [1209, 406] width 14 height 14
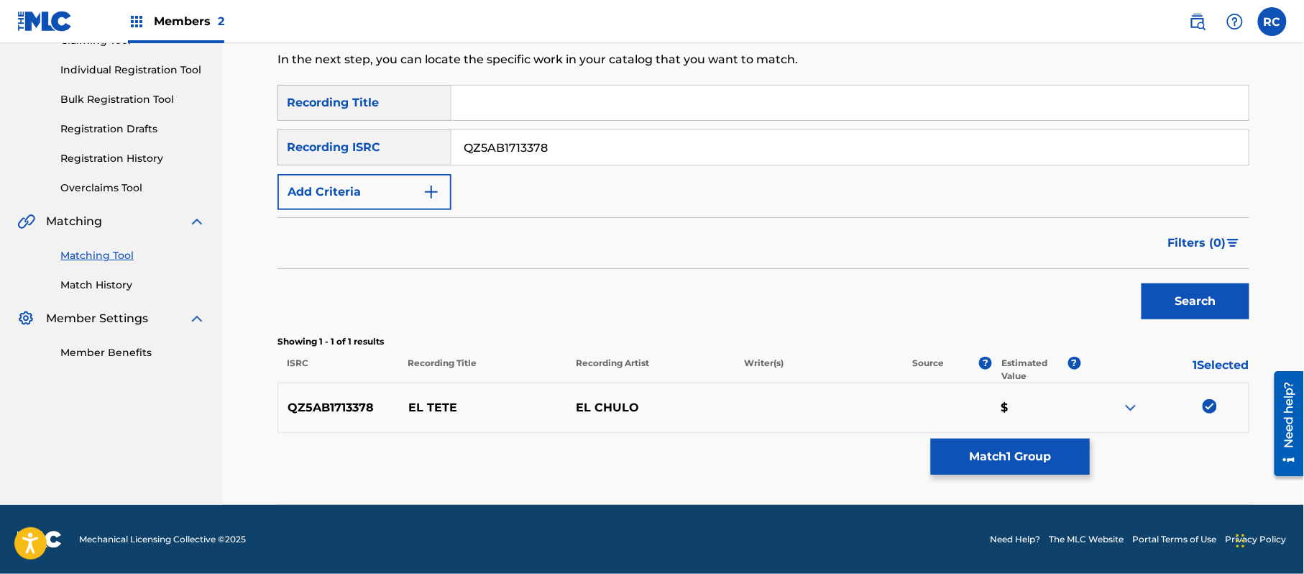
click at [961, 452] on button "Match 1 Group" at bounding box center [1010, 456] width 159 height 36
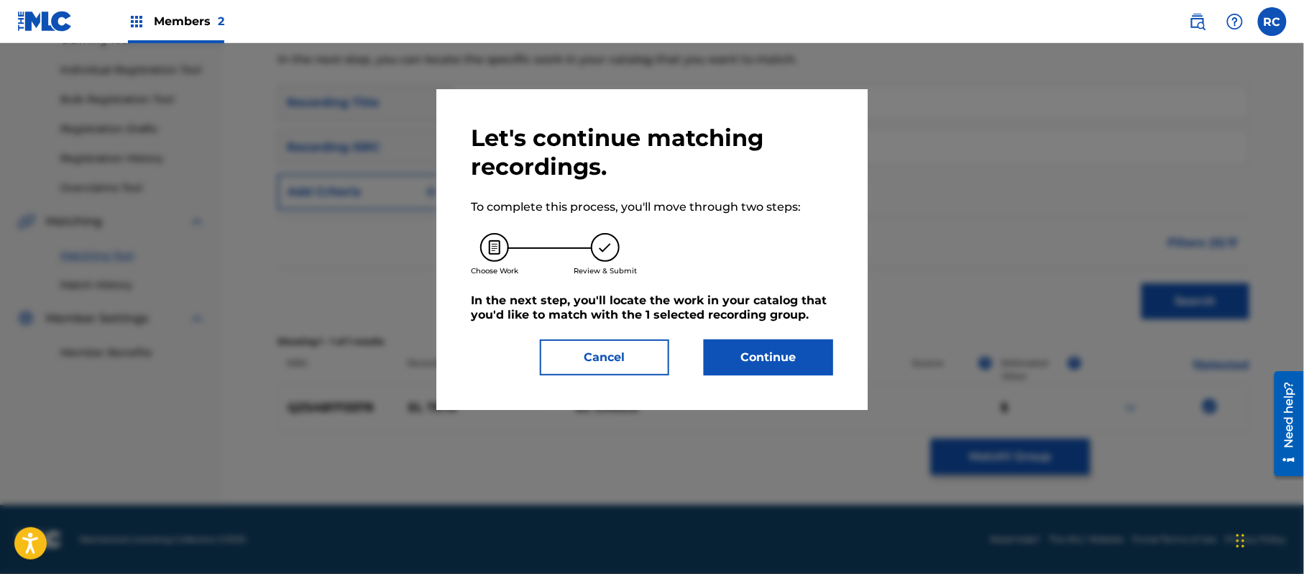
click at [750, 355] on button "Continue" at bounding box center [768, 357] width 129 height 36
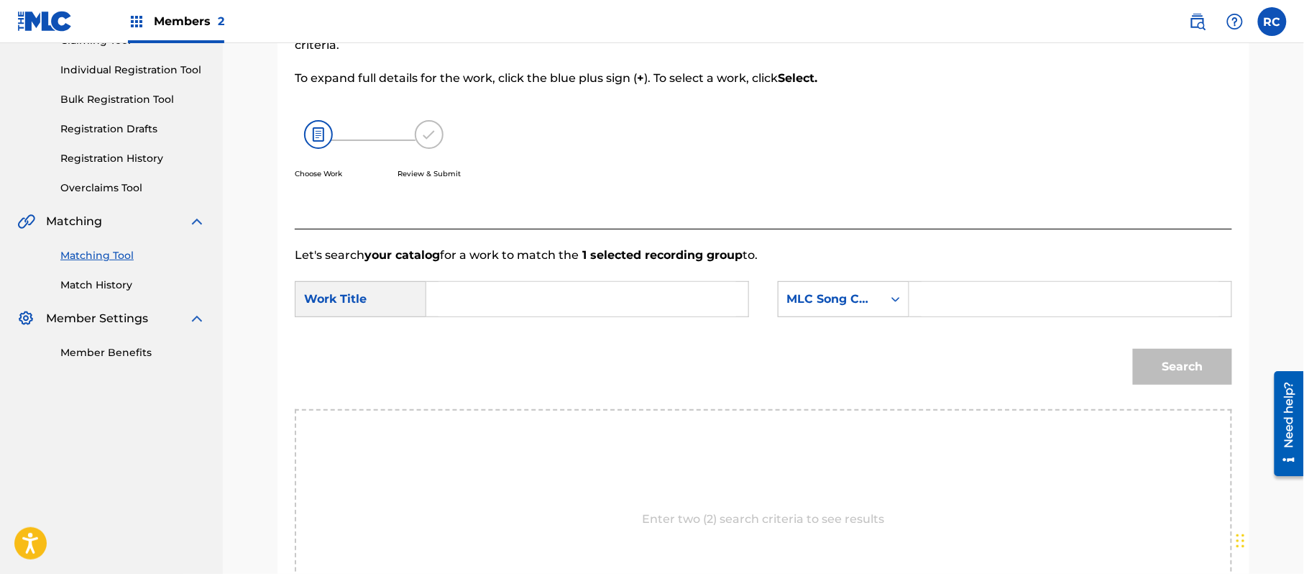
click at [496, 305] on input "Search Form" at bounding box center [587, 299] width 298 height 34
click at [532, 308] on input "El Tete EB3P1J" at bounding box center [587, 299] width 298 height 34
click at [1102, 308] on input "Search Form" at bounding box center [1070, 299] width 298 height 34
click at [1179, 371] on button "Search" at bounding box center [1182, 367] width 99 height 36
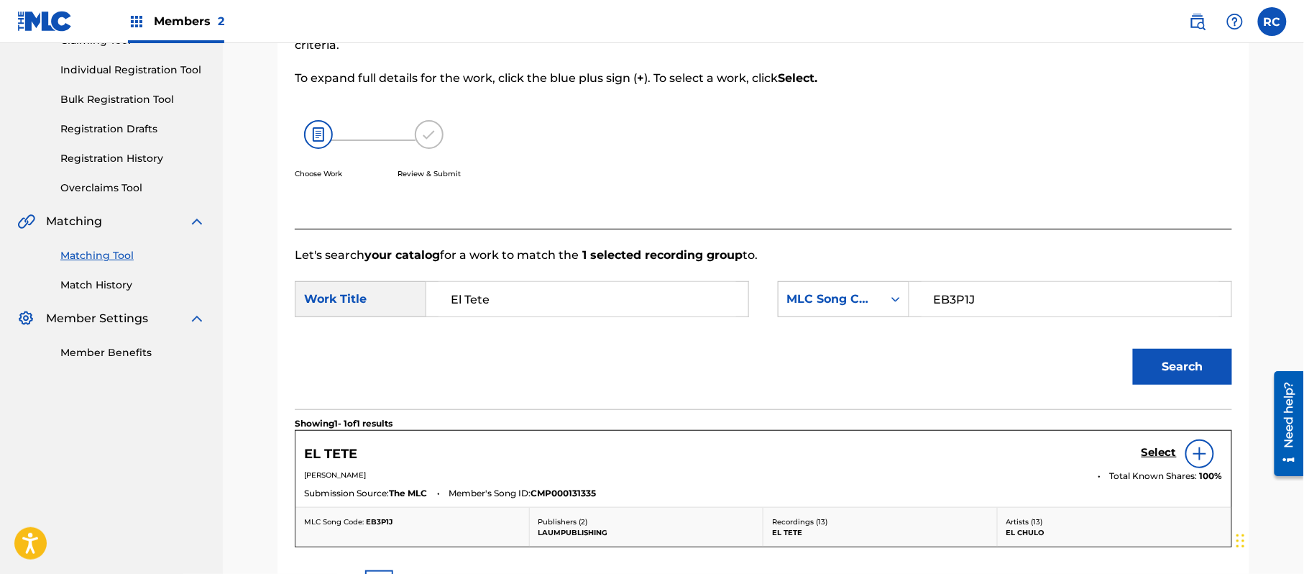
click at [1159, 452] on h5 "Select" at bounding box center [1158, 453] width 35 height 14
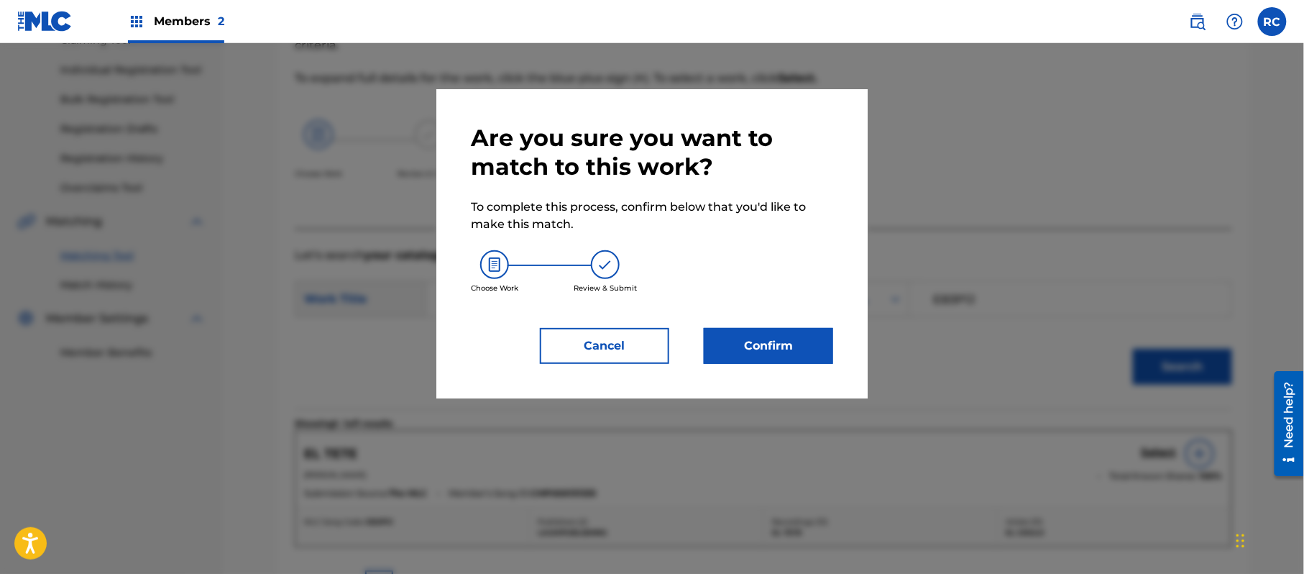
click at [803, 357] on button "Confirm" at bounding box center [768, 346] width 129 height 36
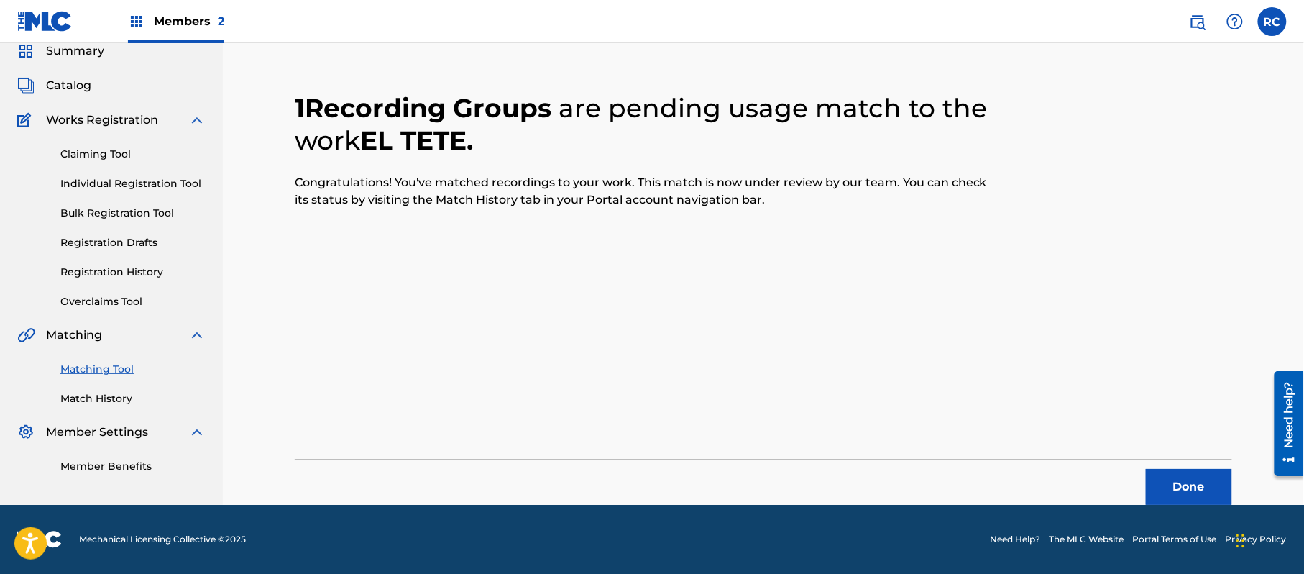
scroll to position [57, 0]
click at [1170, 474] on button "Done" at bounding box center [1189, 487] width 86 height 36
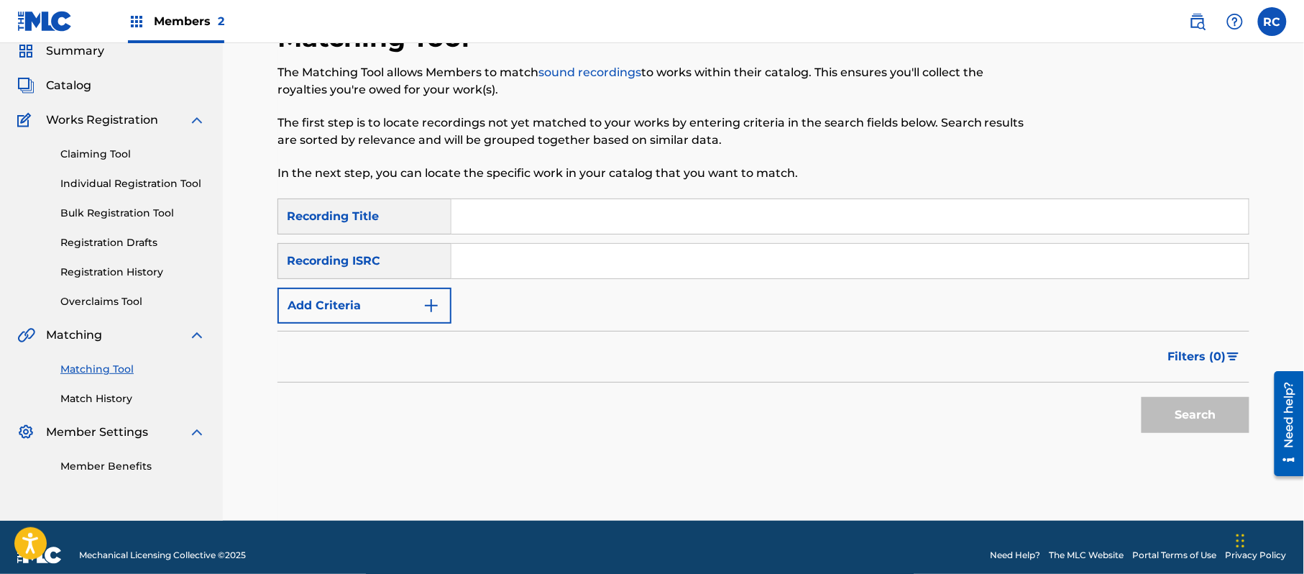
click at [535, 274] on input "Search Form" at bounding box center [849, 261] width 797 height 34
click at [1174, 427] on button "Search" at bounding box center [1195, 415] width 108 height 36
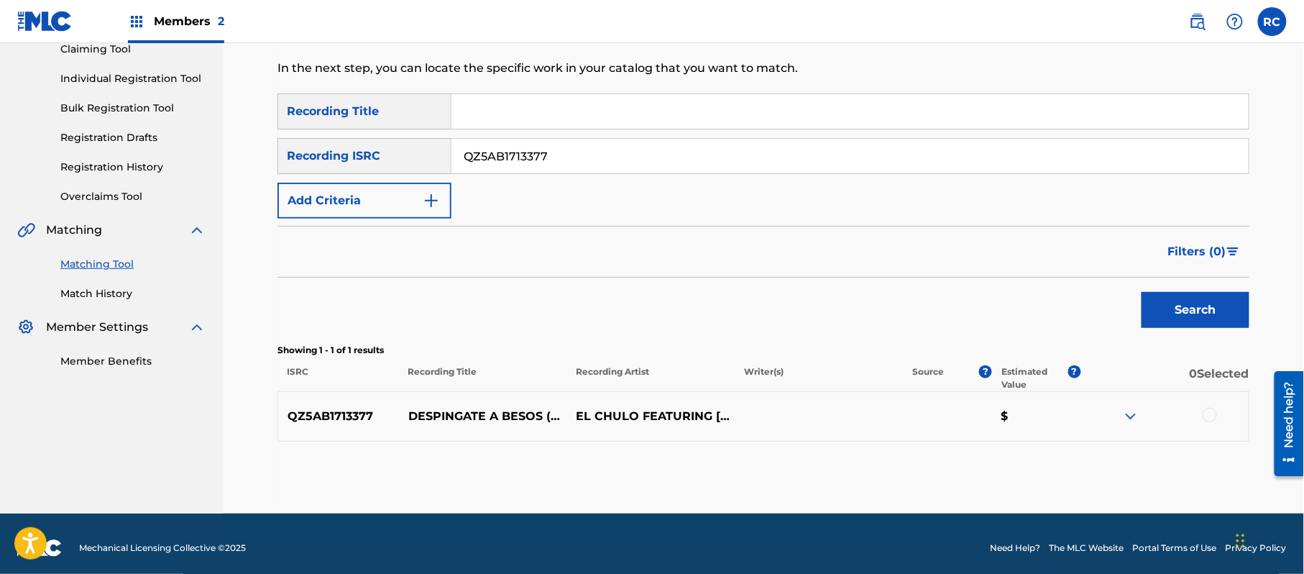
scroll to position [171, 0]
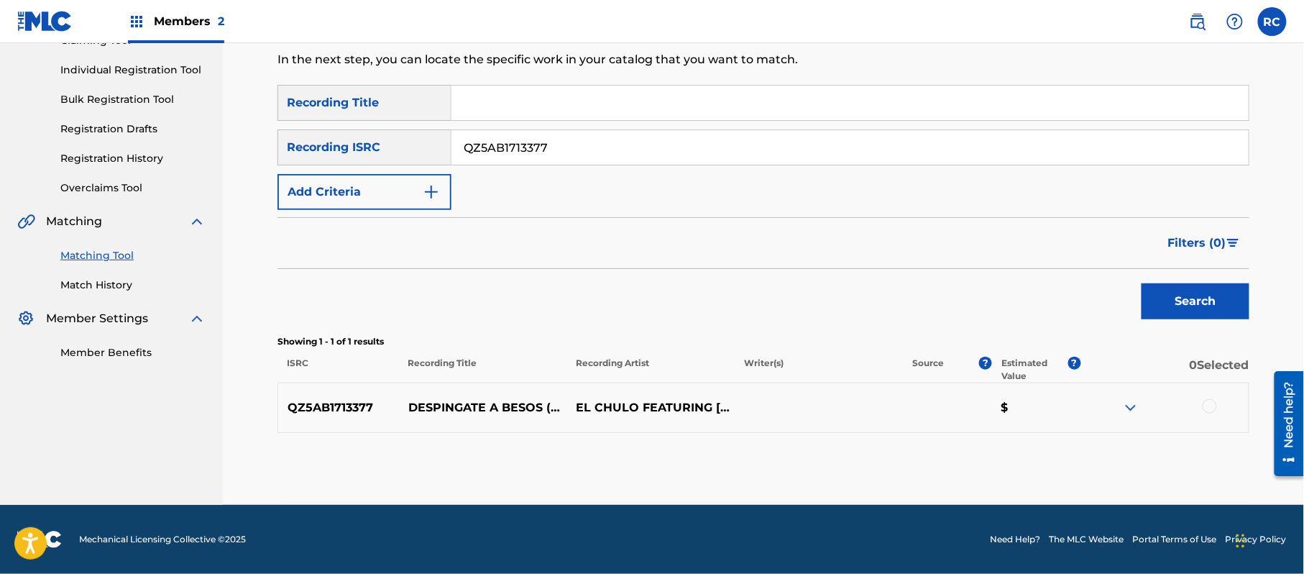
click at [1205, 408] on div at bounding box center [1209, 406] width 14 height 14
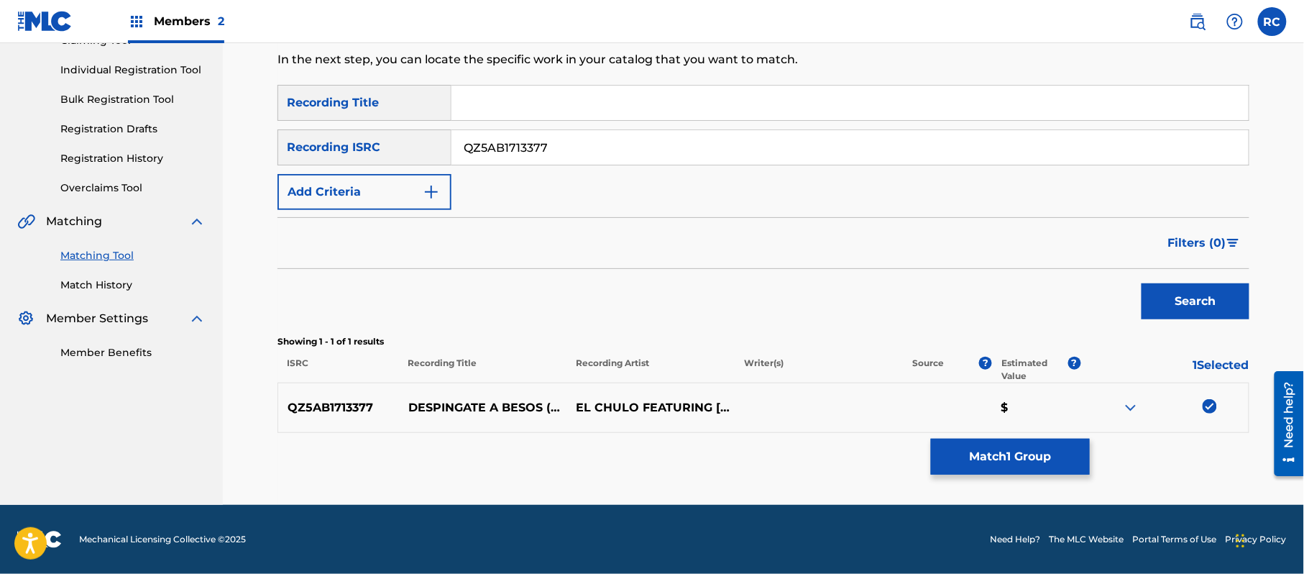
click at [1064, 446] on button "Match 1 Group" at bounding box center [1010, 456] width 159 height 36
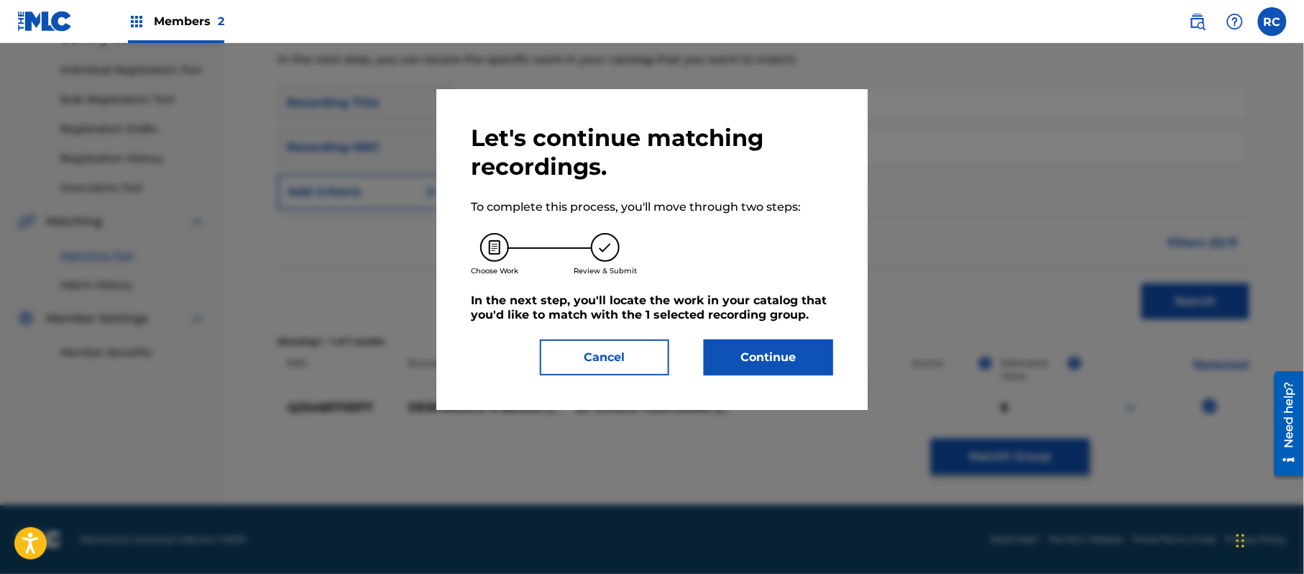
click at [785, 352] on button "Continue" at bounding box center [768, 357] width 129 height 36
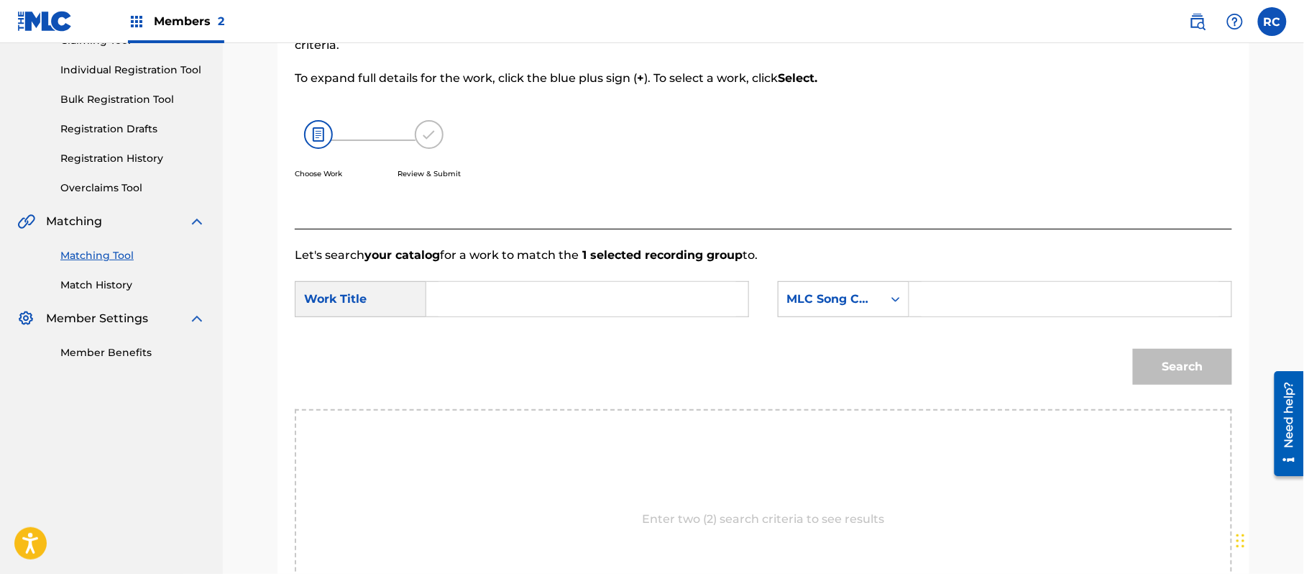
drag, startPoint x: 553, startPoint y: 286, endPoint x: 543, endPoint y: 294, distance: 12.2
click at [549, 291] on input "Search Form" at bounding box center [587, 299] width 298 height 34
click at [582, 295] on input "Despingate A Besos DA5TNL" at bounding box center [587, 299] width 298 height 34
click at [954, 295] on input "Search Form" at bounding box center [1070, 299] width 298 height 34
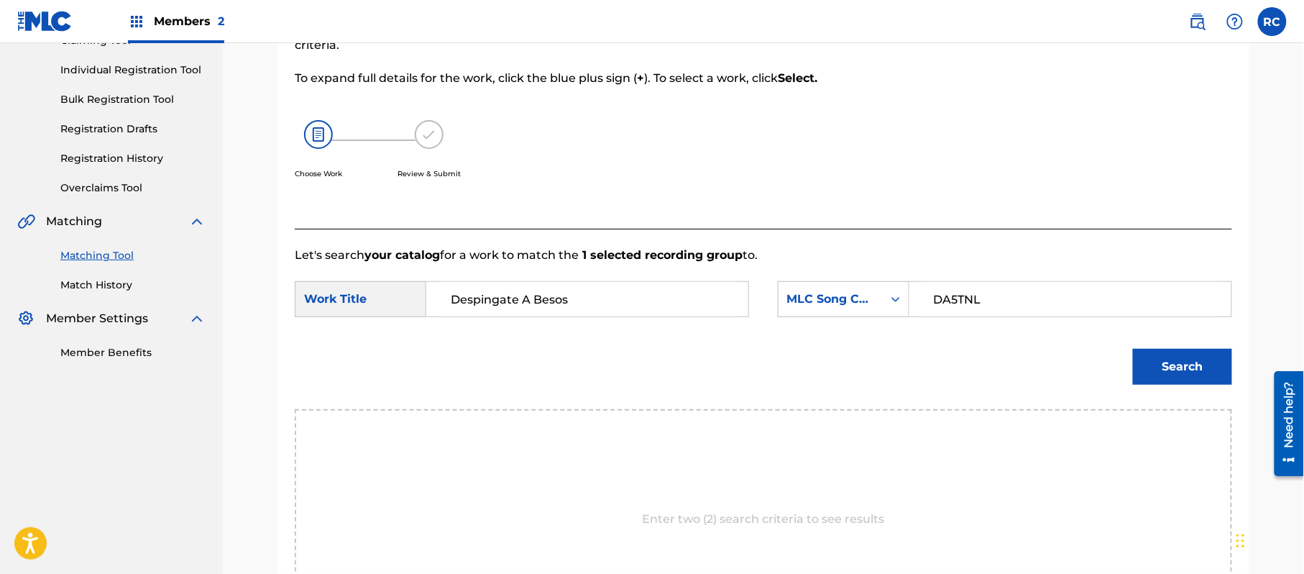
click at [1154, 368] on button "Search" at bounding box center [1182, 367] width 99 height 36
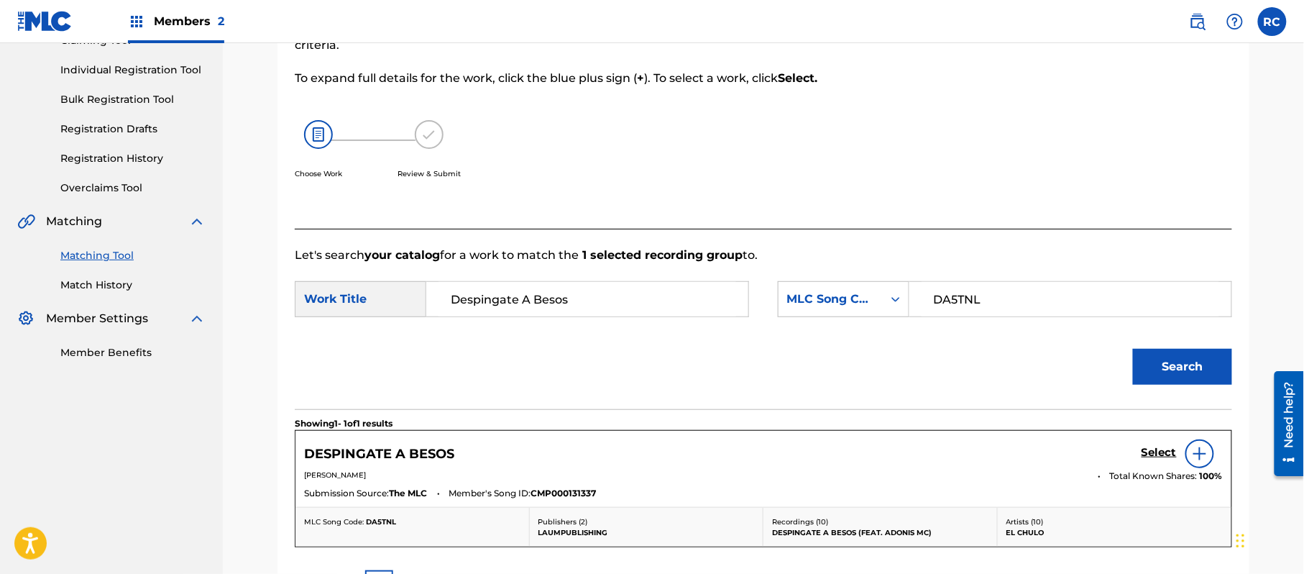
click at [1162, 448] on h5 "Select" at bounding box center [1158, 453] width 35 height 14
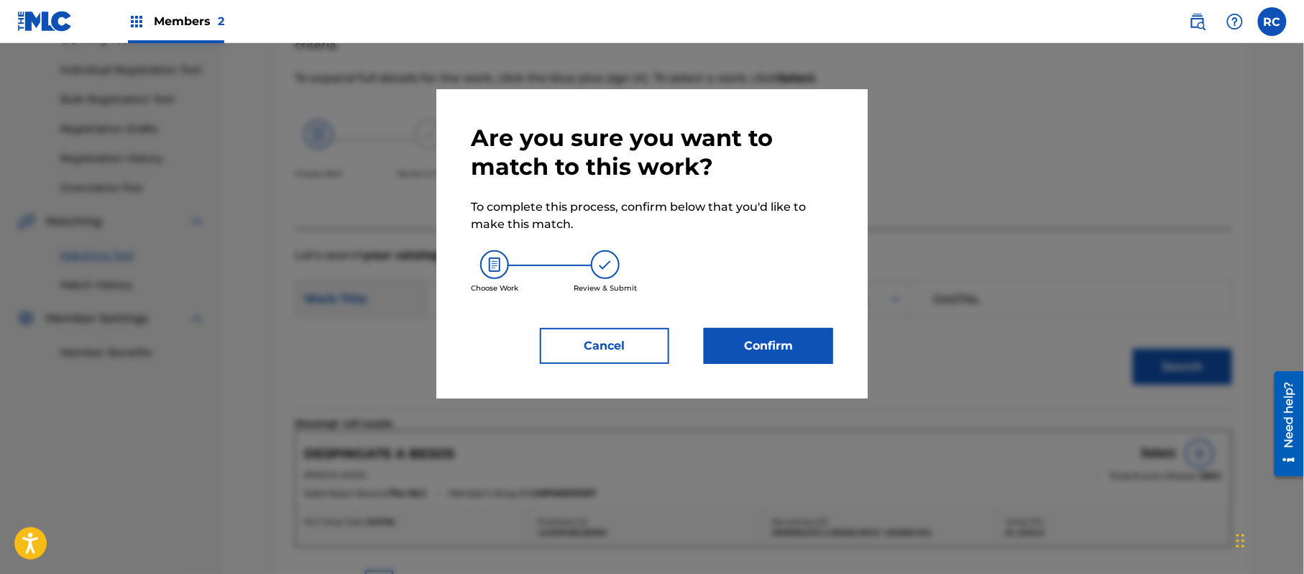
click at [745, 336] on button "Confirm" at bounding box center [768, 346] width 129 height 36
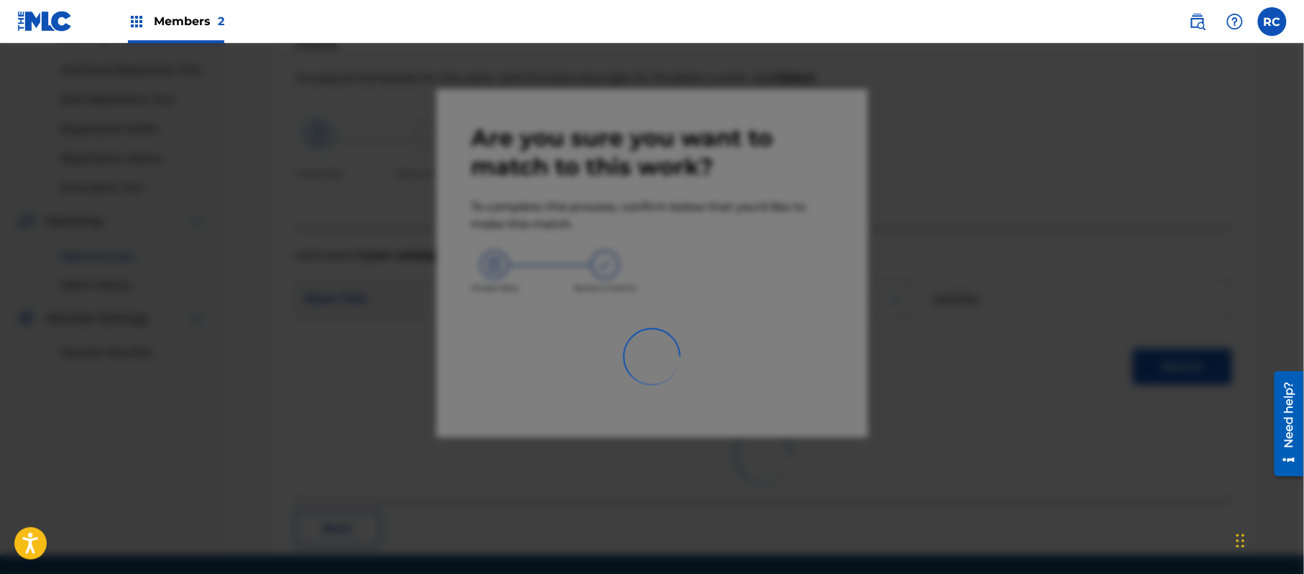
scroll to position [57, 0]
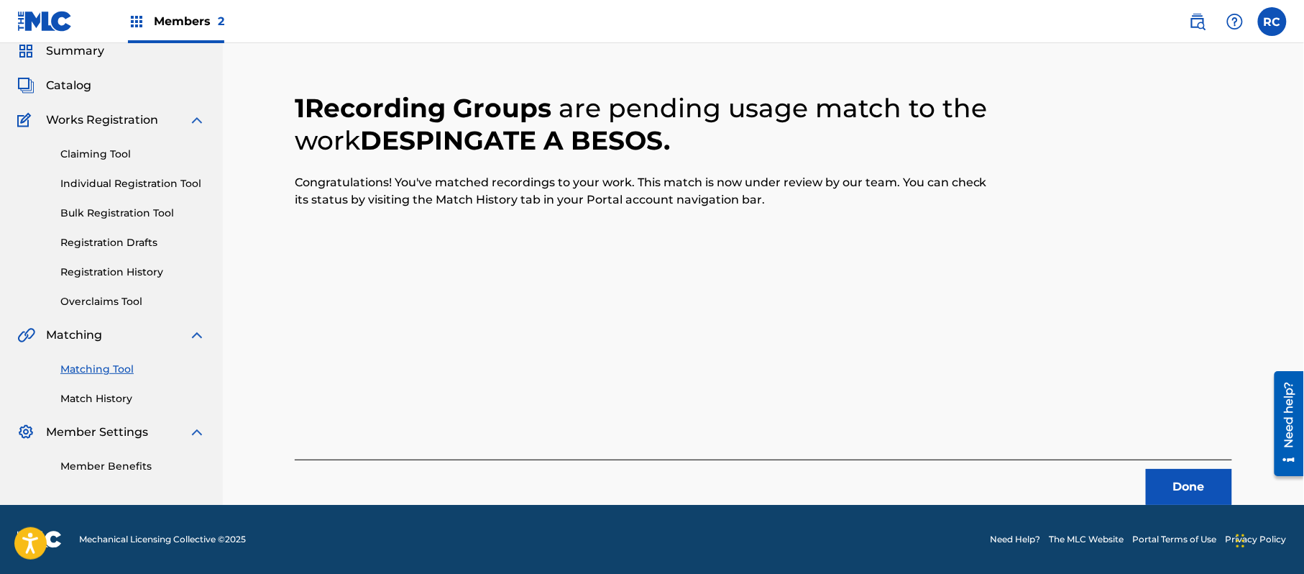
click at [1177, 492] on button "Done" at bounding box center [1189, 487] width 86 height 36
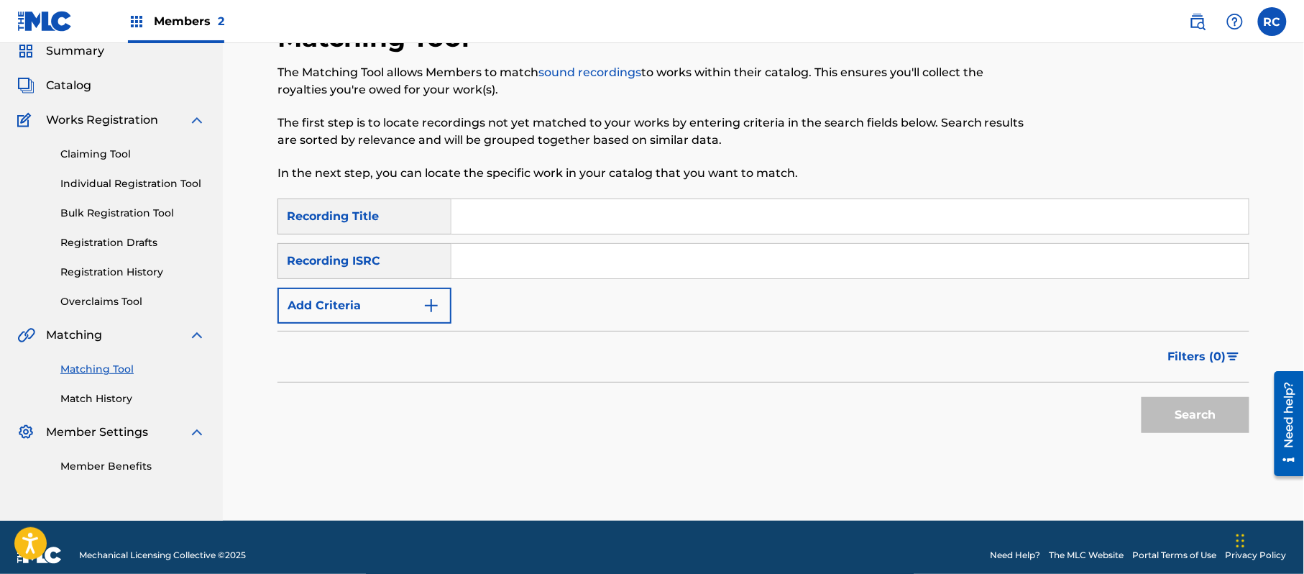
click at [526, 269] on input "Search Form" at bounding box center [849, 261] width 797 height 34
click at [1215, 413] on button "Search" at bounding box center [1195, 415] width 108 height 36
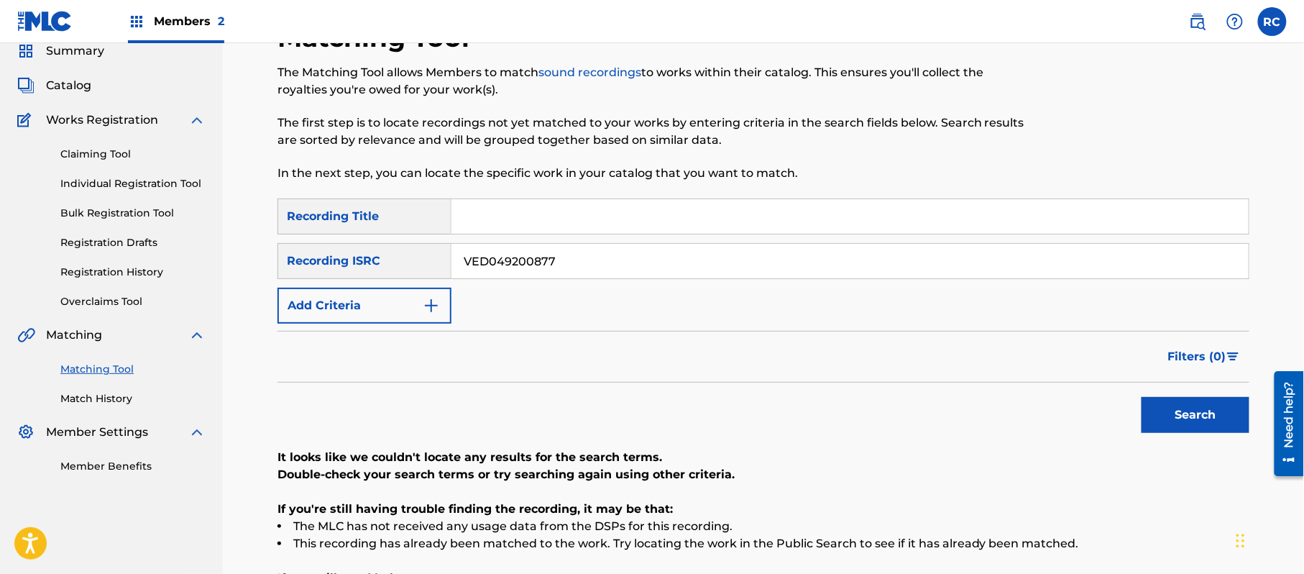
drag, startPoint x: 584, startPoint y: 269, endPoint x: 329, endPoint y: 277, distance: 254.6
click at [290, 270] on div "SearchWithCriteriaf709a915-d5c5-4abc-9821-2862732e2c2c Recording ISRC VED049200…" at bounding box center [763, 261] width 972 height 36
drag, startPoint x: 1239, startPoint y: 424, endPoint x: 1172, endPoint y: 426, distance: 67.6
click at [1235, 426] on button "Search" at bounding box center [1195, 415] width 108 height 36
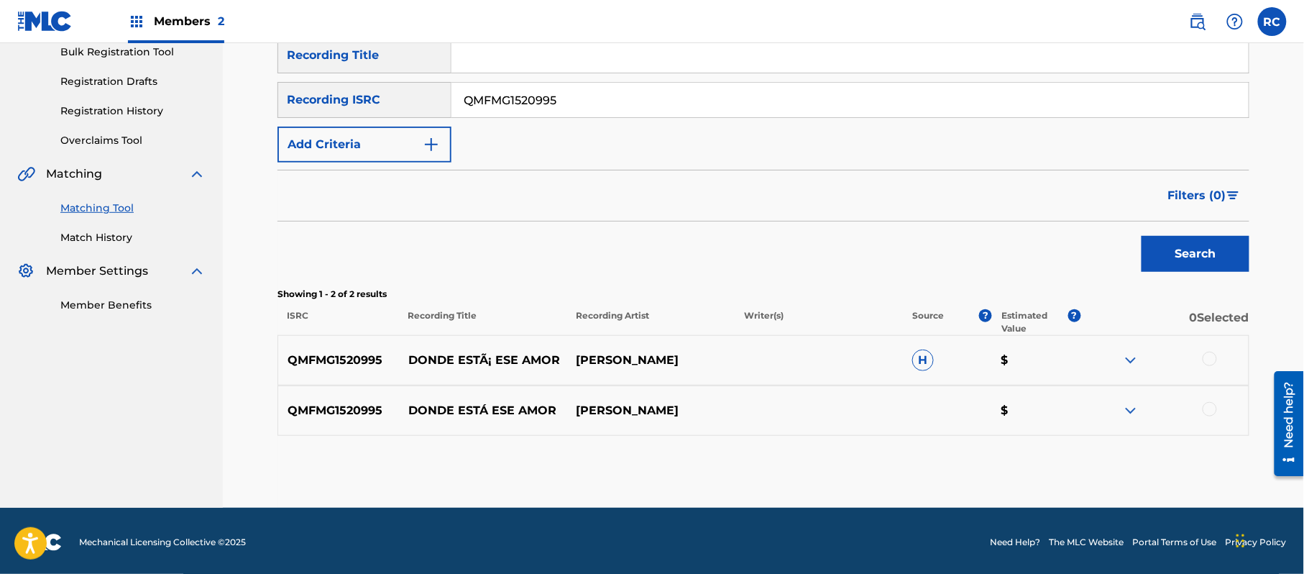
scroll to position [221, 0]
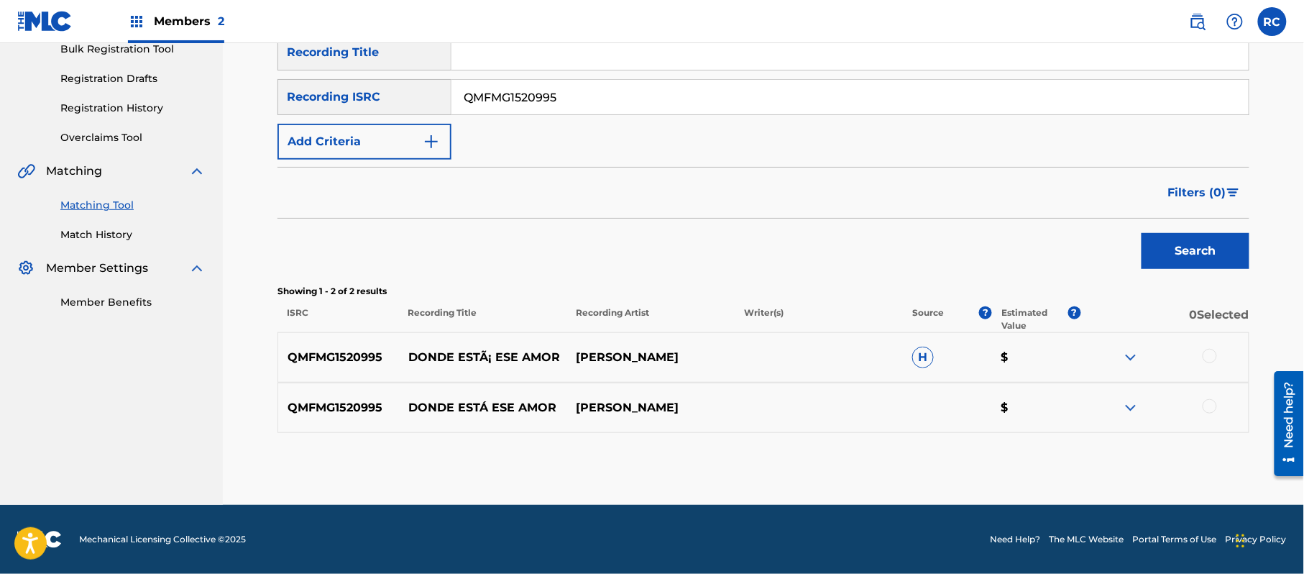
drag, startPoint x: 1216, startPoint y: 357, endPoint x: 1211, endPoint y: 368, distance: 11.9
click at [1215, 357] on div at bounding box center [1209, 356] width 14 height 14
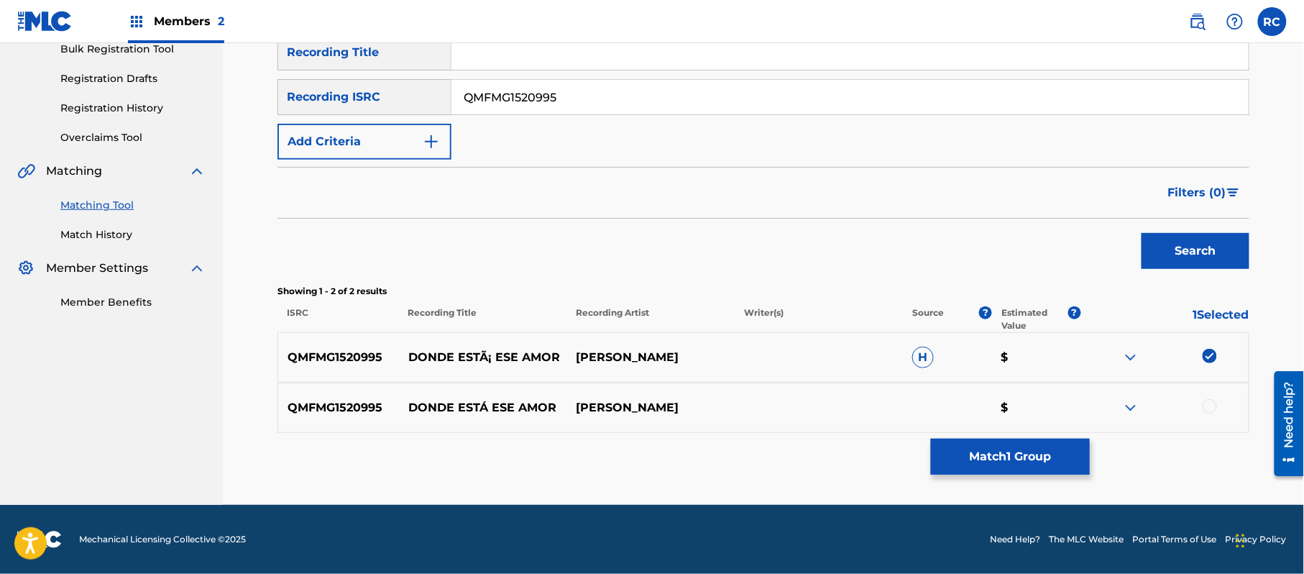
click at [1207, 403] on div at bounding box center [1209, 406] width 14 height 14
click at [1009, 453] on button "Match 2 Groups" at bounding box center [1010, 456] width 159 height 36
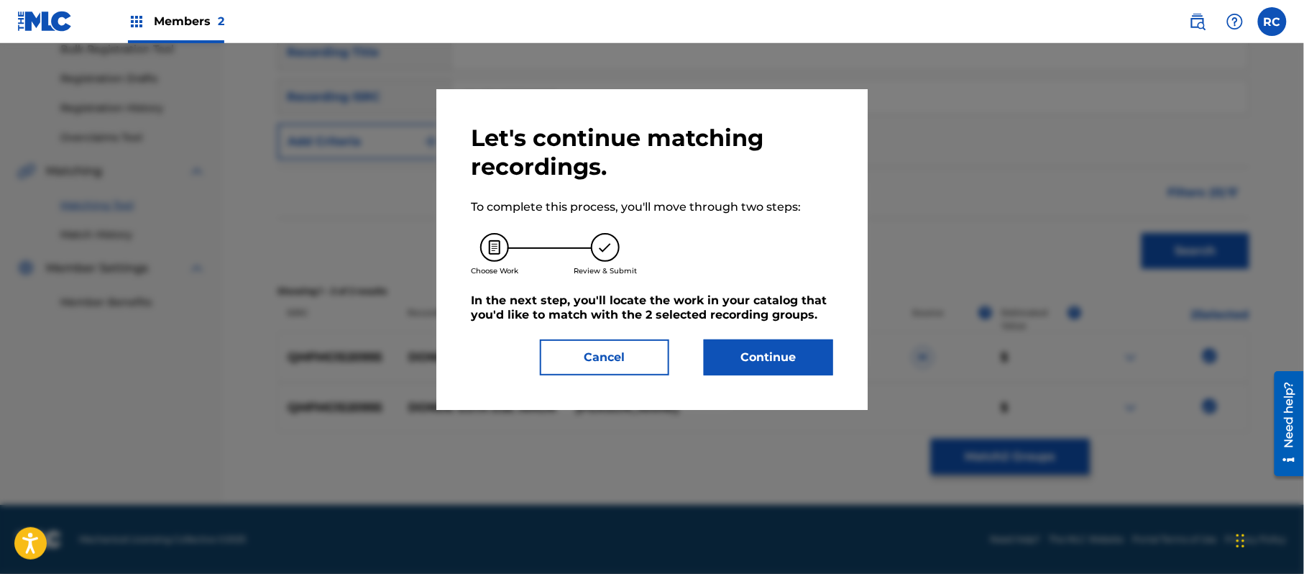
click at [788, 369] on button "Continue" at bounding box center [768, 357] width 129 height 36
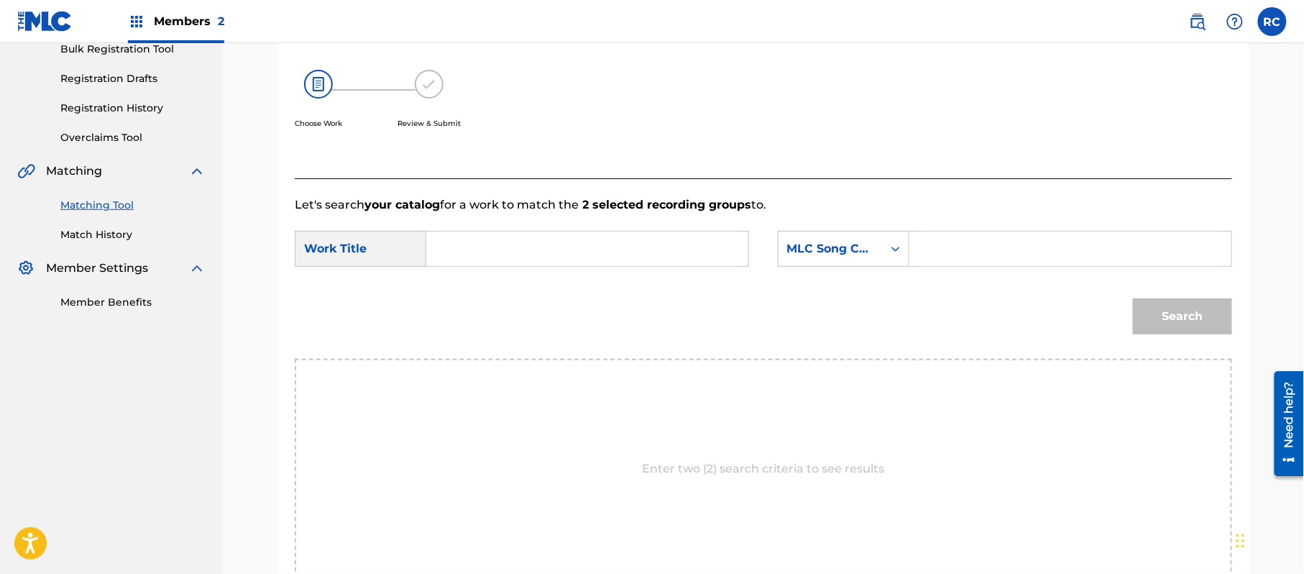
drag, startPoint x: 604, startPoint y: 262, endPoint x: 579, endPoint y: 263, distance: 25.2
click at [604, 260] on input "Search Form" at bounding box center [587, 248] width 298 height 34
click at [622, 259] on input "Donde Esta Ese Amor DC3CYG" at bounding box center [587, 248] width 298 height 34
drag, startPoint x: 982, startPoint y: 248, endPoint x: 990, endPoint y: 249, distance: 7.9
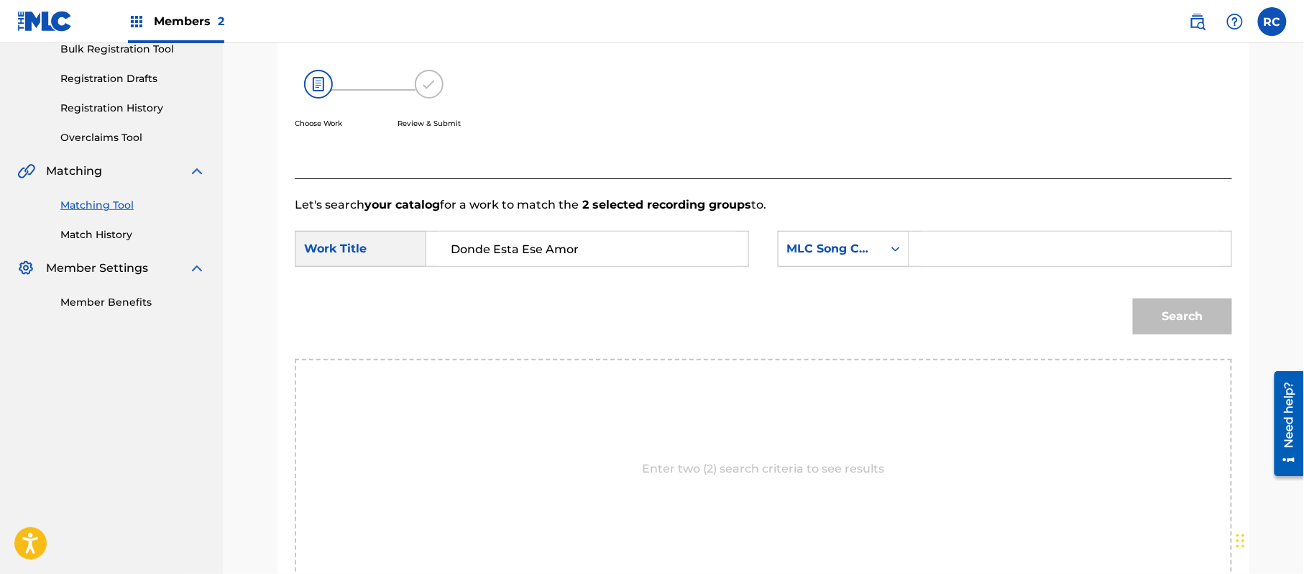
click at [982, 248] on input "Search Form" at bounding box center [1070, 248] width 298 height 34
click at [1177, 323] on button "Search" at bounding box center [1182, 316] width 99 height 36
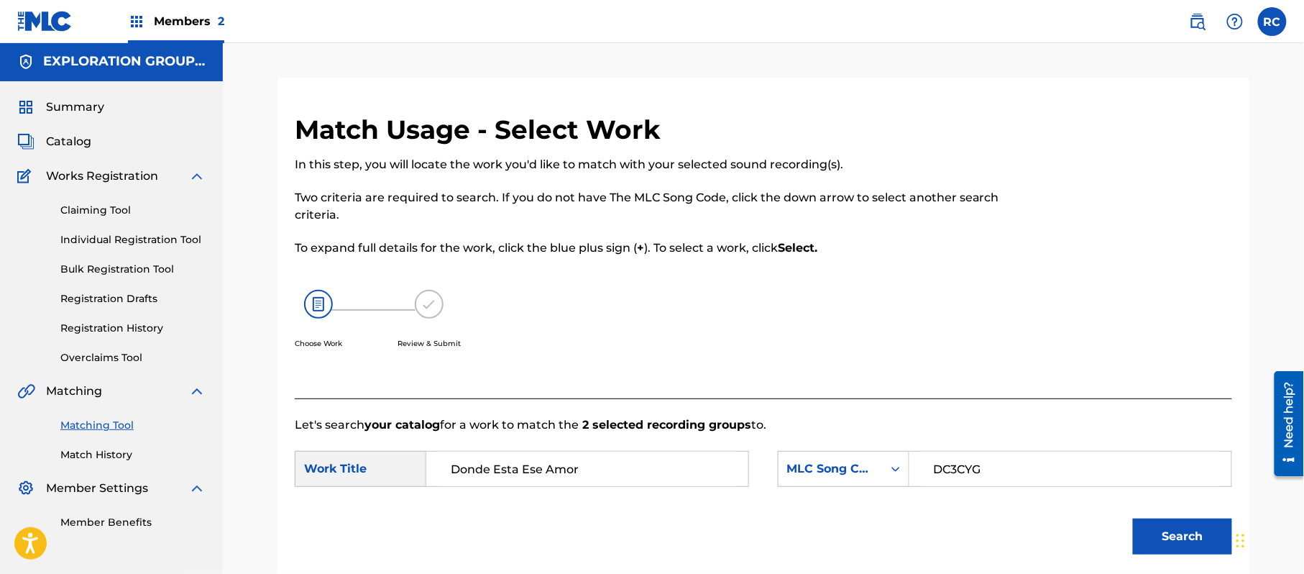
scroll to position [0, 0]
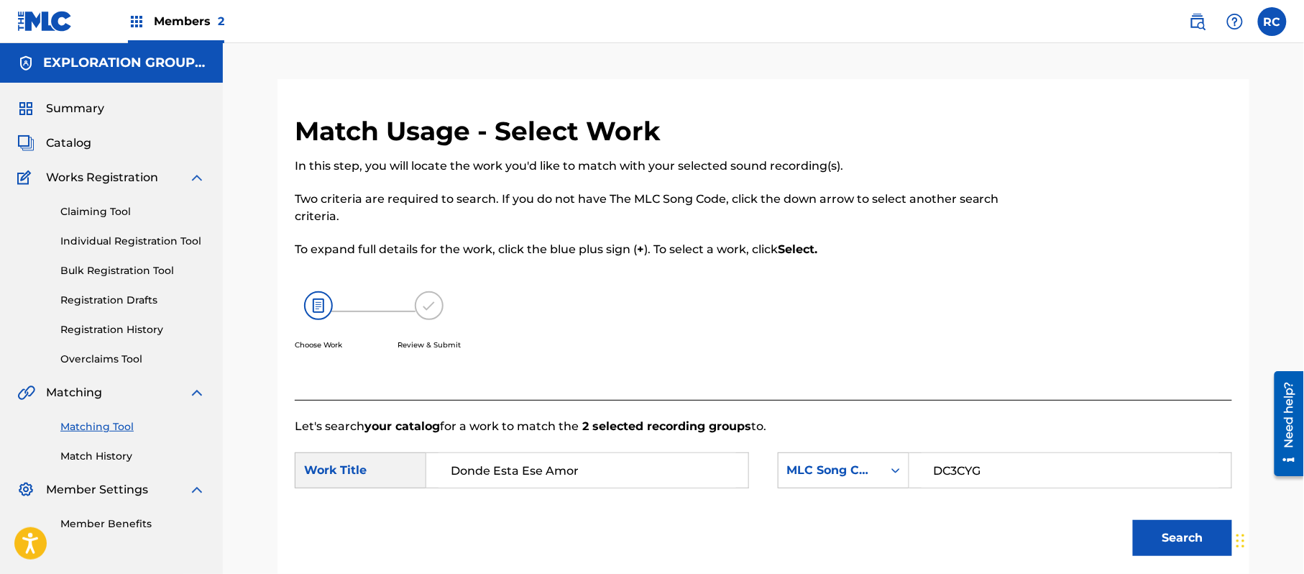
click at [87, 148] on span "Catalog" at bounding box center [68, 142] width 45 height 17
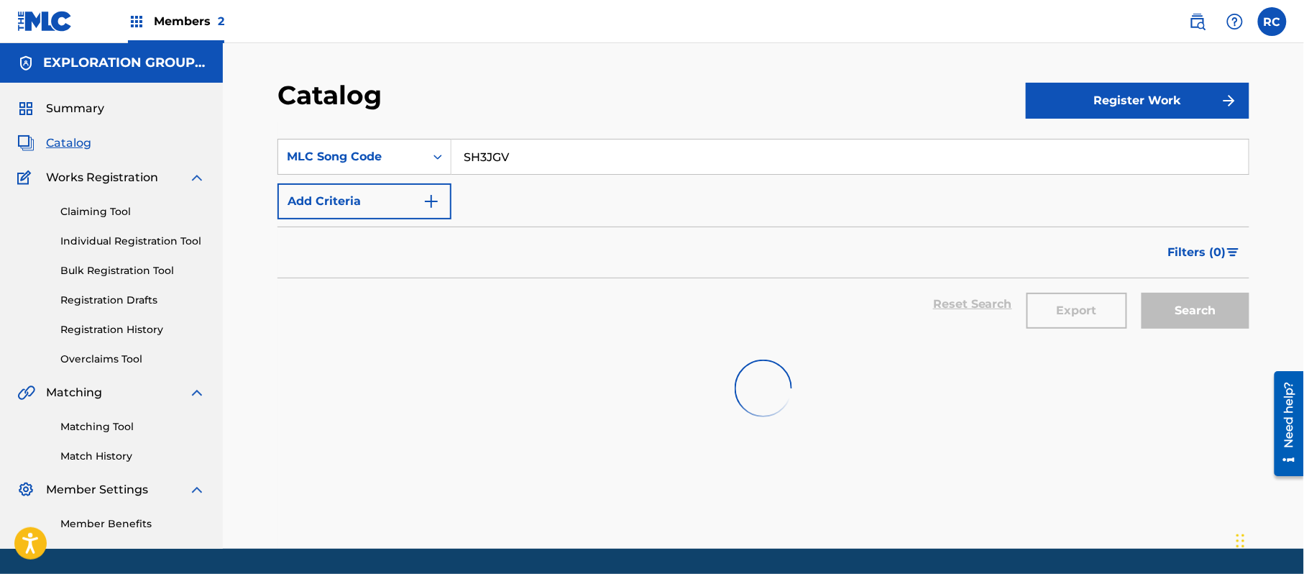
drag, startPoint x: 538, startPoint y: 156, endPoint x: 505, endPoint y: 160, distance: 34.0
click at [505, 160] on input "SH3JGV" at bounding box center [849, 156] width 797 height 34
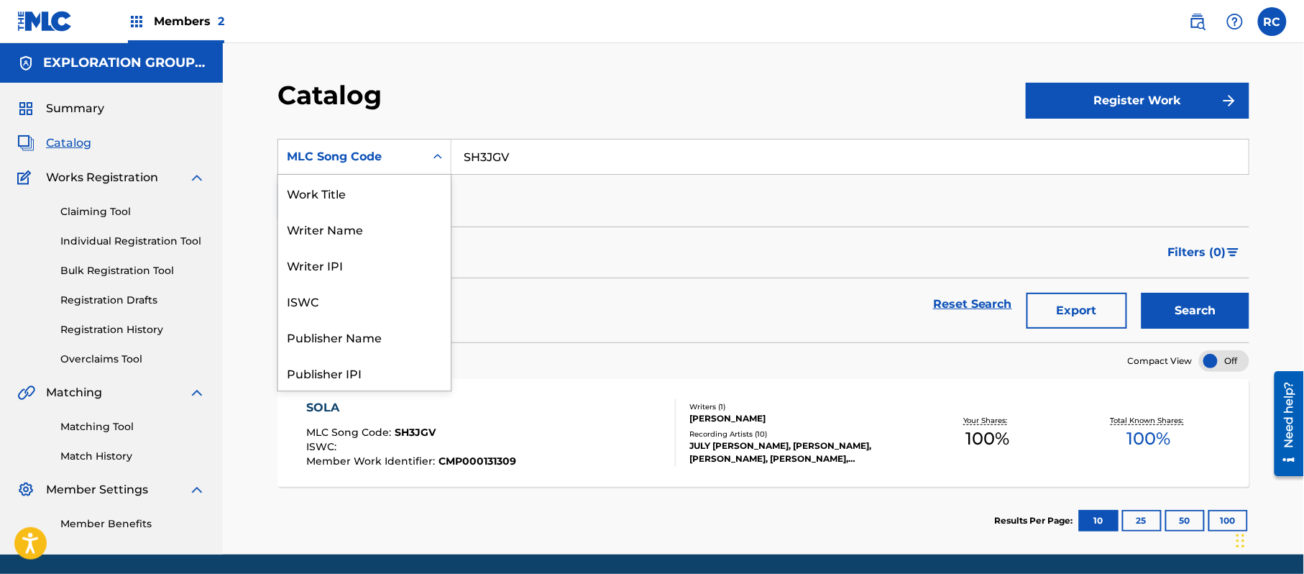
click at [404, 160] on div "MLC Song Code" at bounding box center [351, 156] width 129 height 17
click at [384, 180] on div "MLC Publisher Number" at bounding box center [364, 193] width 172 height 36
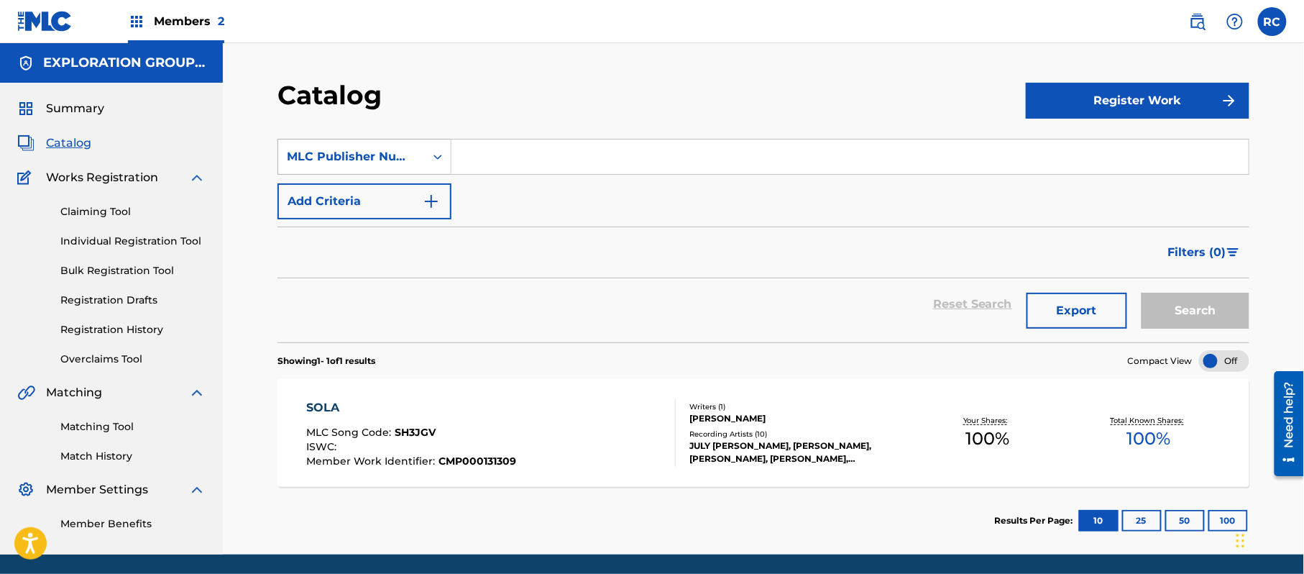
click at [428, 149] on div "Search Form" at bounding box center [438, 157] width 26 height 26
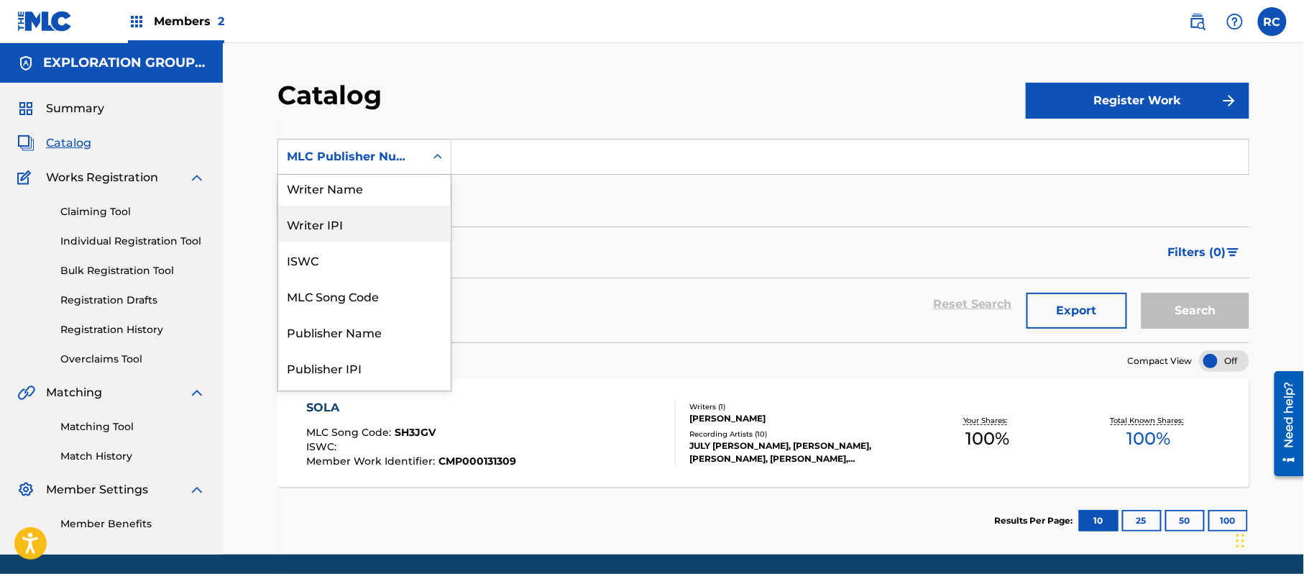
scroll to position [0, 0]
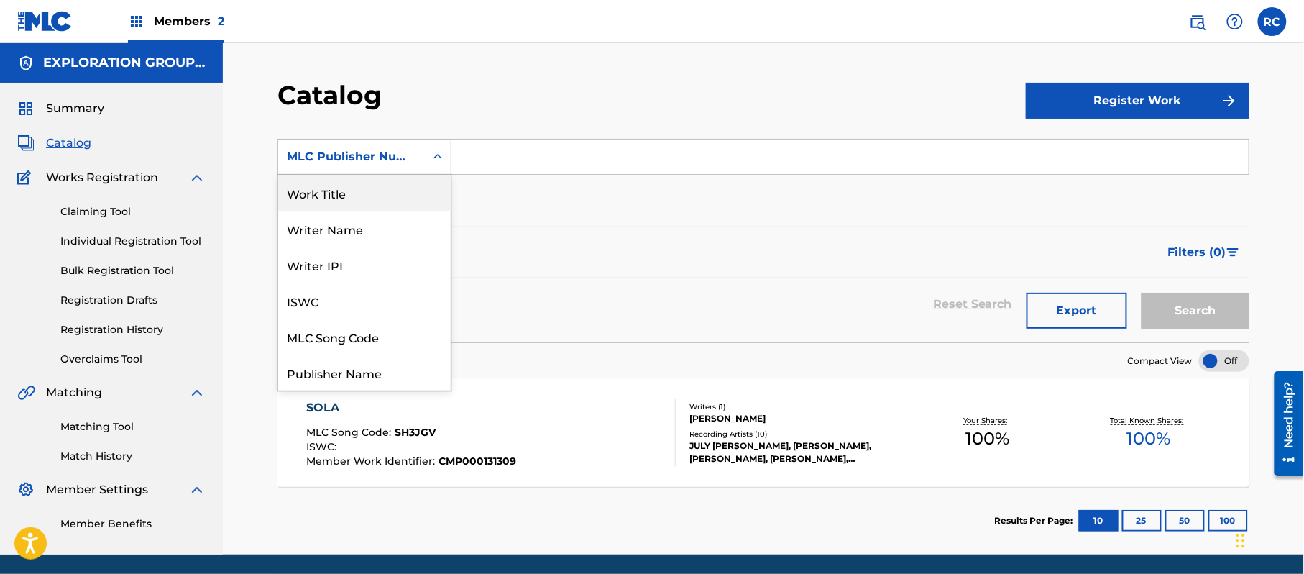
click at [369, 191] on div "Work Title" at bounding box center [364, 193] width 172 height 36
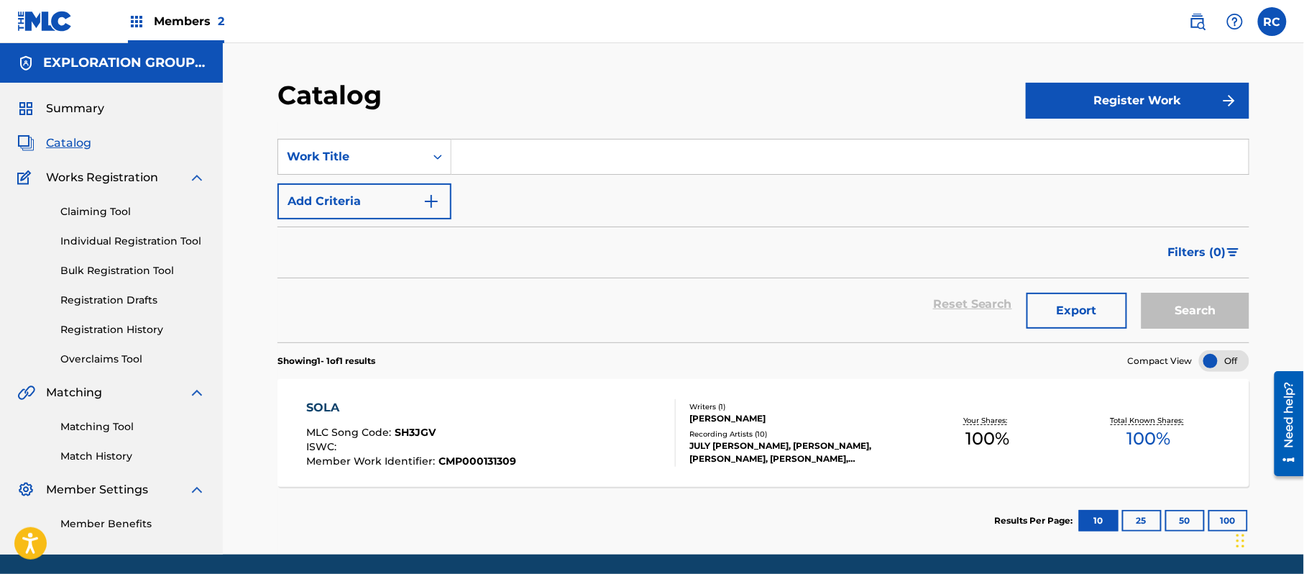
click at [489, 157] on input "Search Form" at bounding box center [849, 156] width 797 height 34
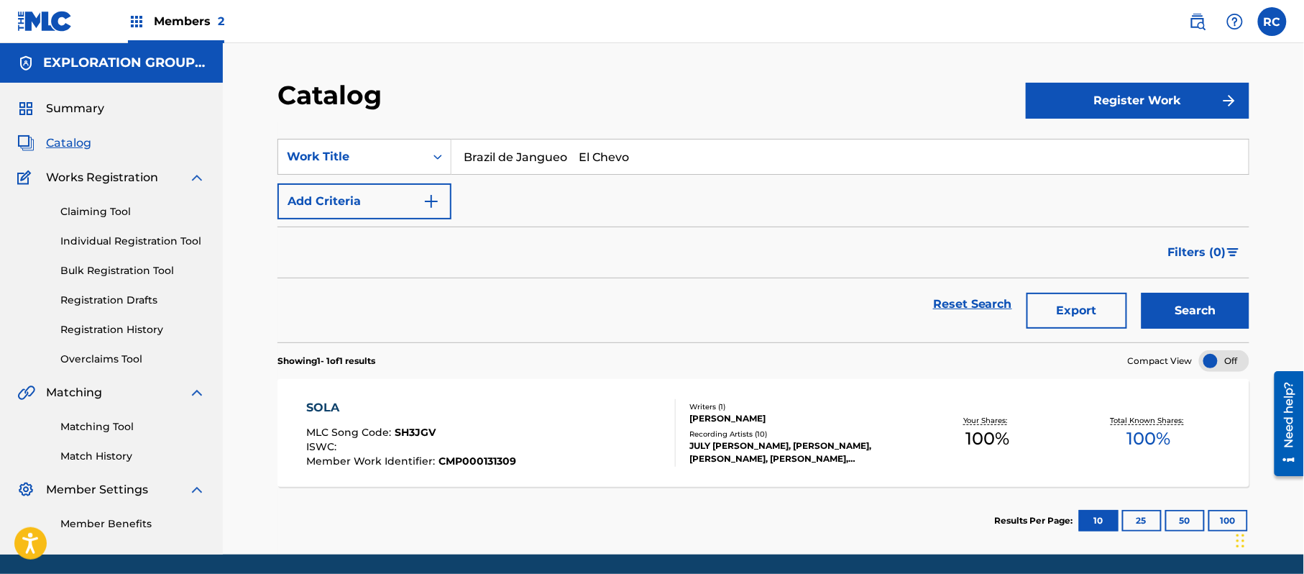
drag, startPoint x: 590, startPoint y: 157, endPoint x: 656, endPoint y: 148, distance: 66.7
click at [656, 148] on input "Brazil de Jangueo El Chevo" at bounding box center [849, 156] width 797 height 34
click at [425, 204] on img "Search Form" at bounding box center [431, 201] width 17 height 17
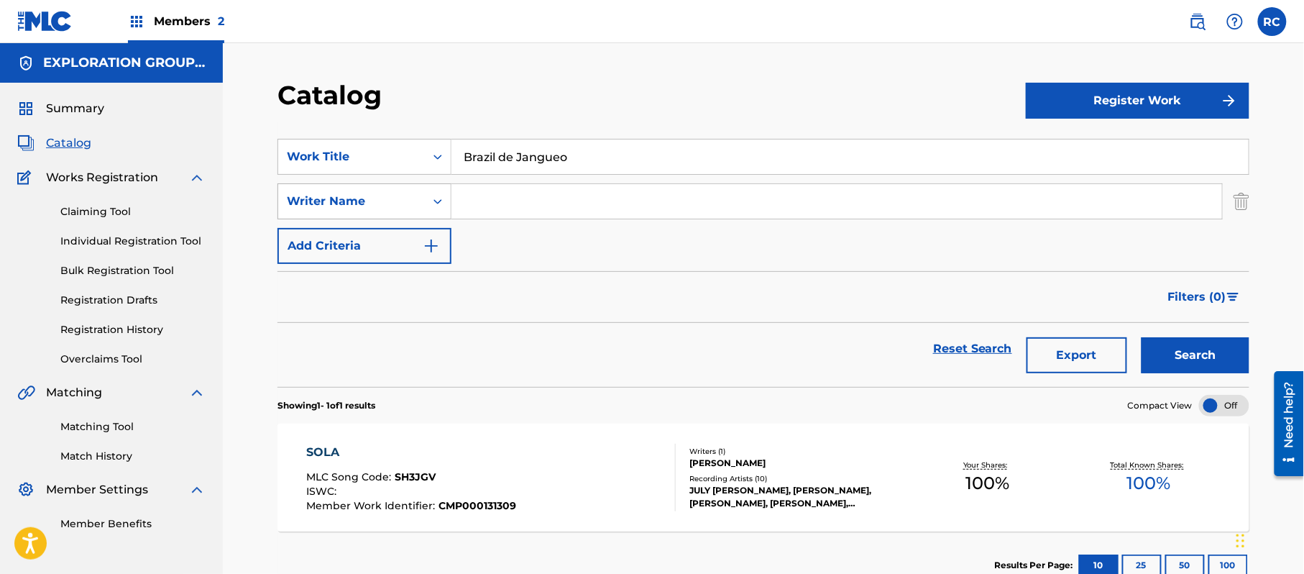
click at [397, 197] on div "Writer Name" at bounding box center [351, 201] width 129 height 17
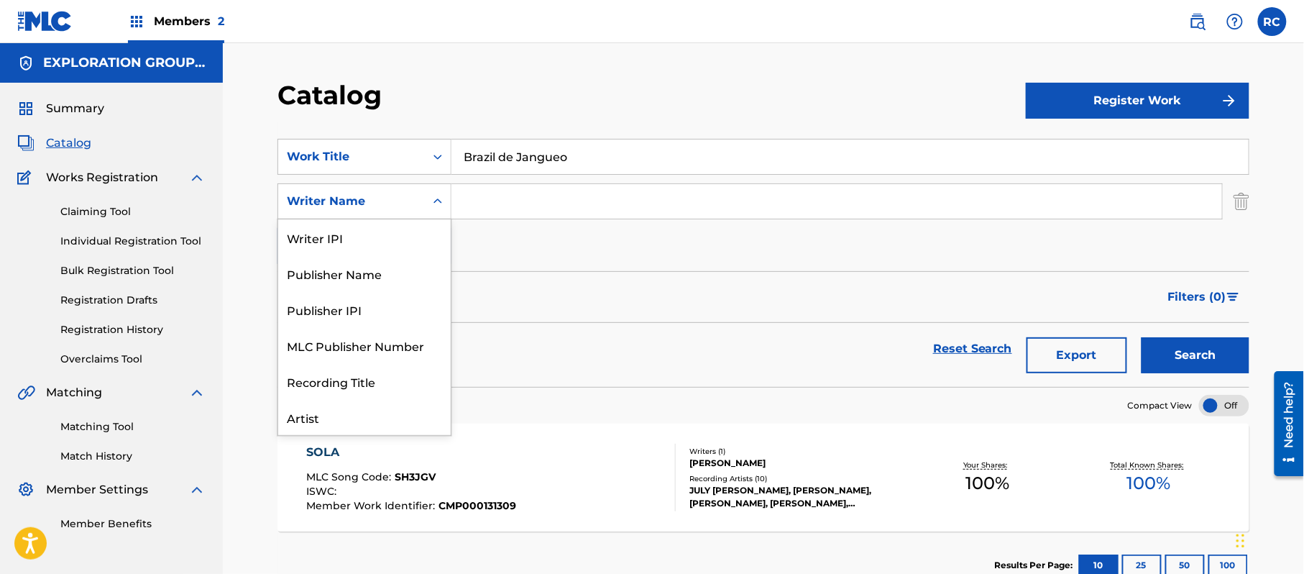
scroll to position [72, 0]
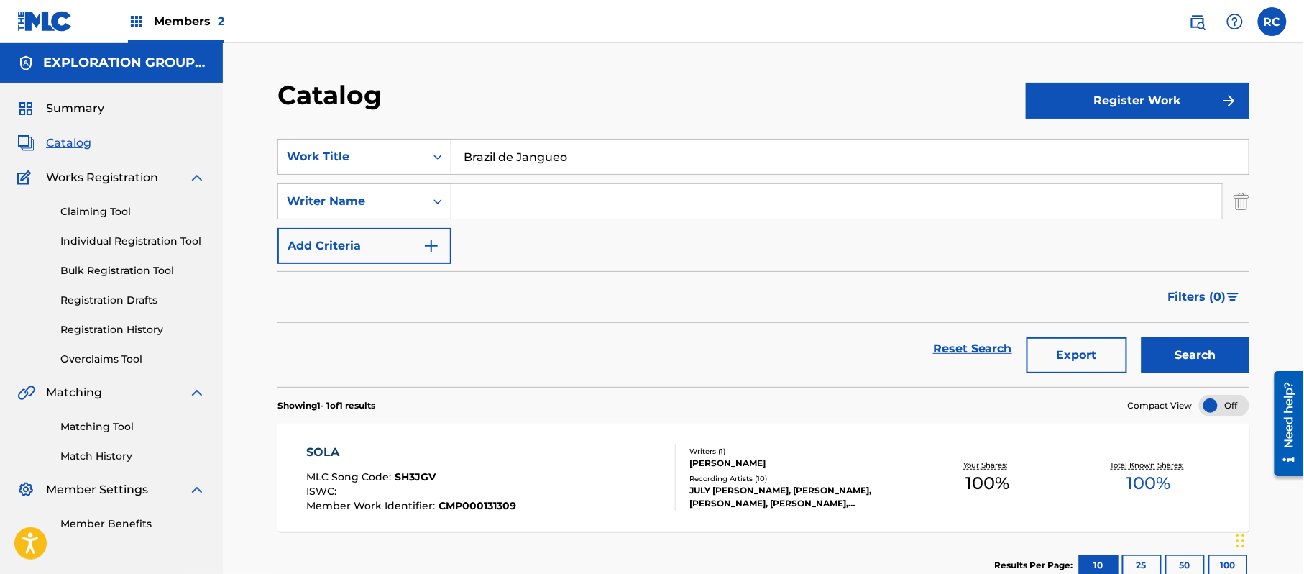
click at [469, 208] on input "Search Form" at bounding box center [836, 201] width 770 height 34
click at [1182, 348] on button "Search" at bounding box center [1195, 355] width 108 height 36
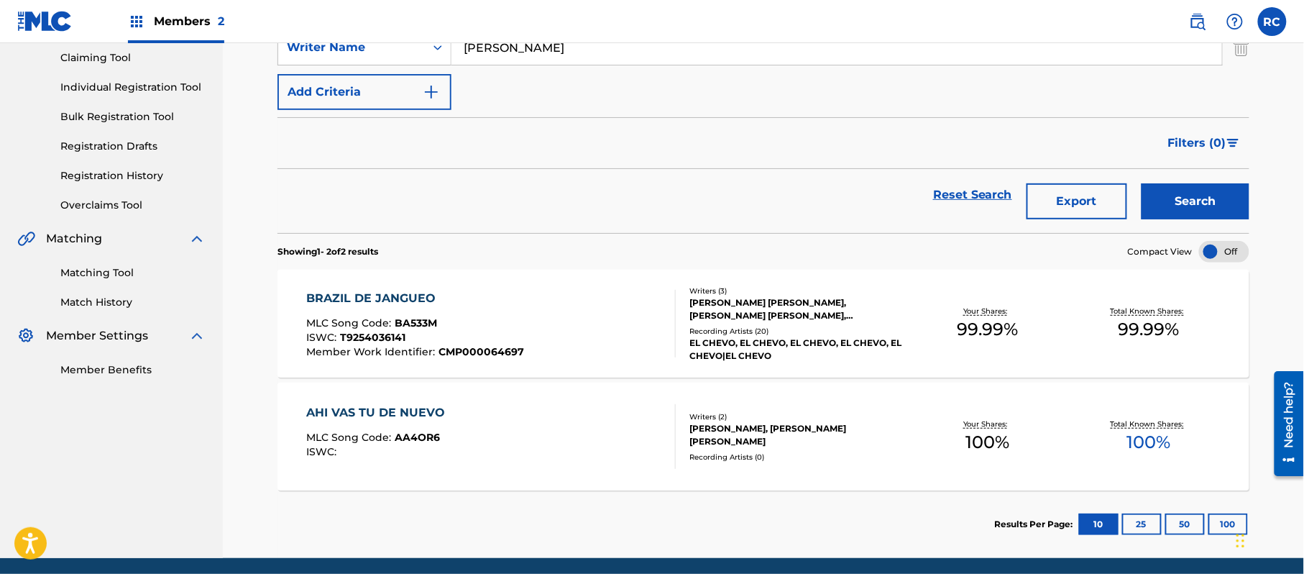
scroll to position [191, 0]
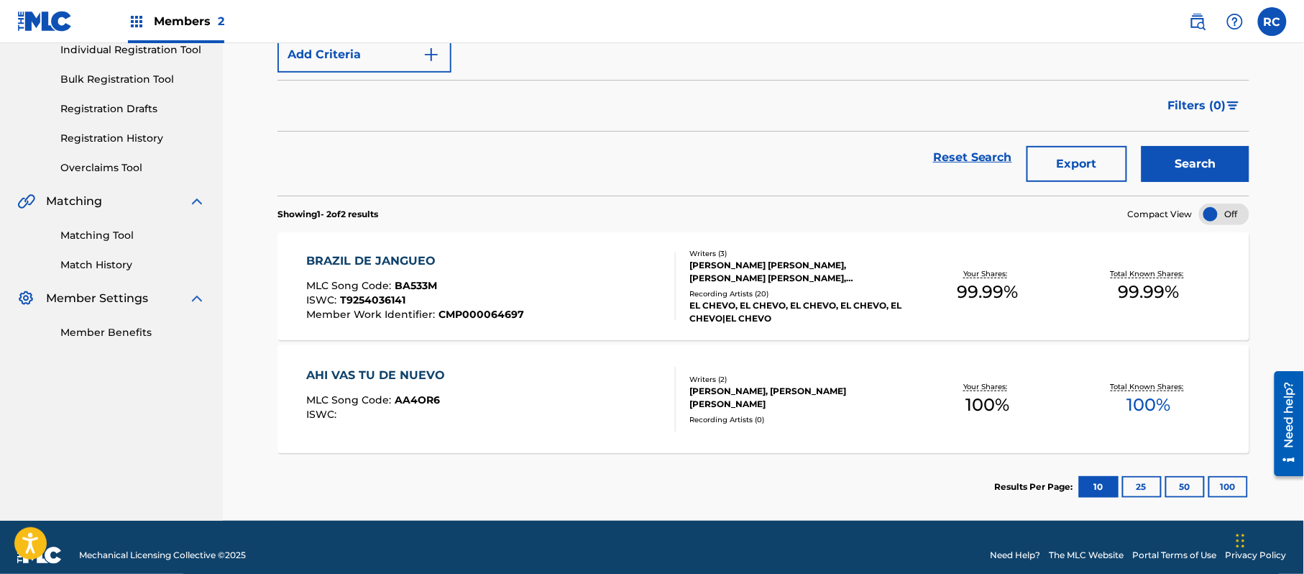
click at [397, 262] on div "BRAZIL DE JANGUEO" at bounding box center [416, 260] width 218 height 17
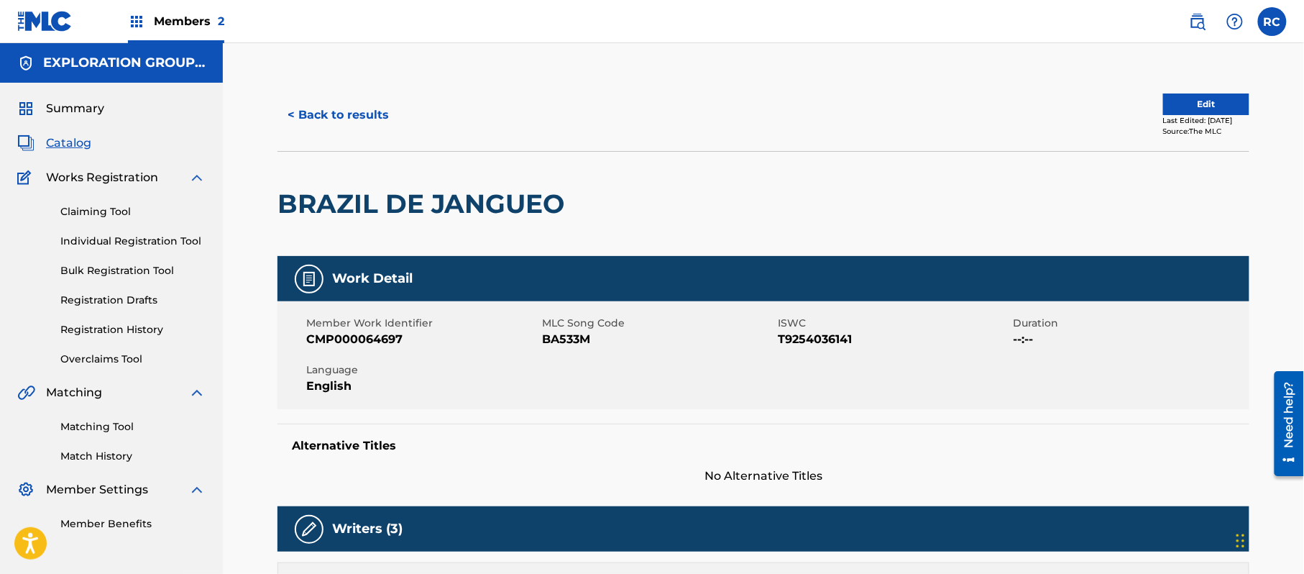
click at [553, 335] on span "BA533M" at bounding box center [658, 339] width 232 height 17
copy span "BA533M"
click at [115, 421] on link "Matching Tool" at bounding box center [132, 426] width 145 height 15
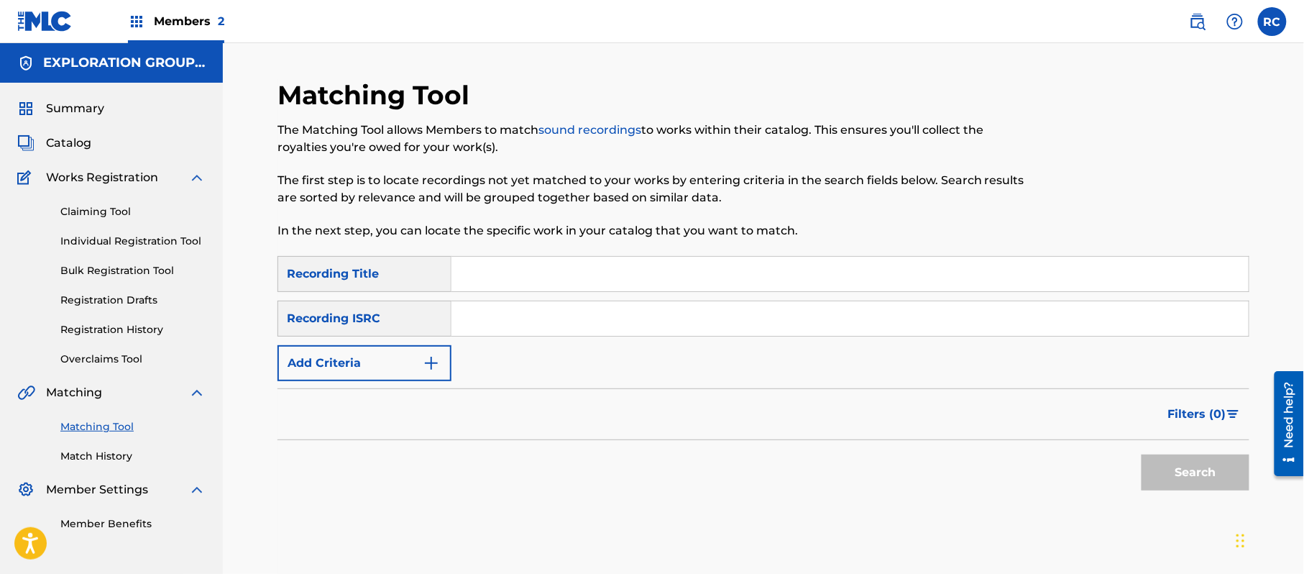
drag, startPoint x: 497, startPoint y: 322, endPoint x: 520, endPoint y: 334, distance: 26.0
click at [497, 322] on input "Search Form" at bounding box center [849, 318] width 797 height 34
click at [1192, 466] on button "Search" at bounding box center [1195, 472] width 108 height 36
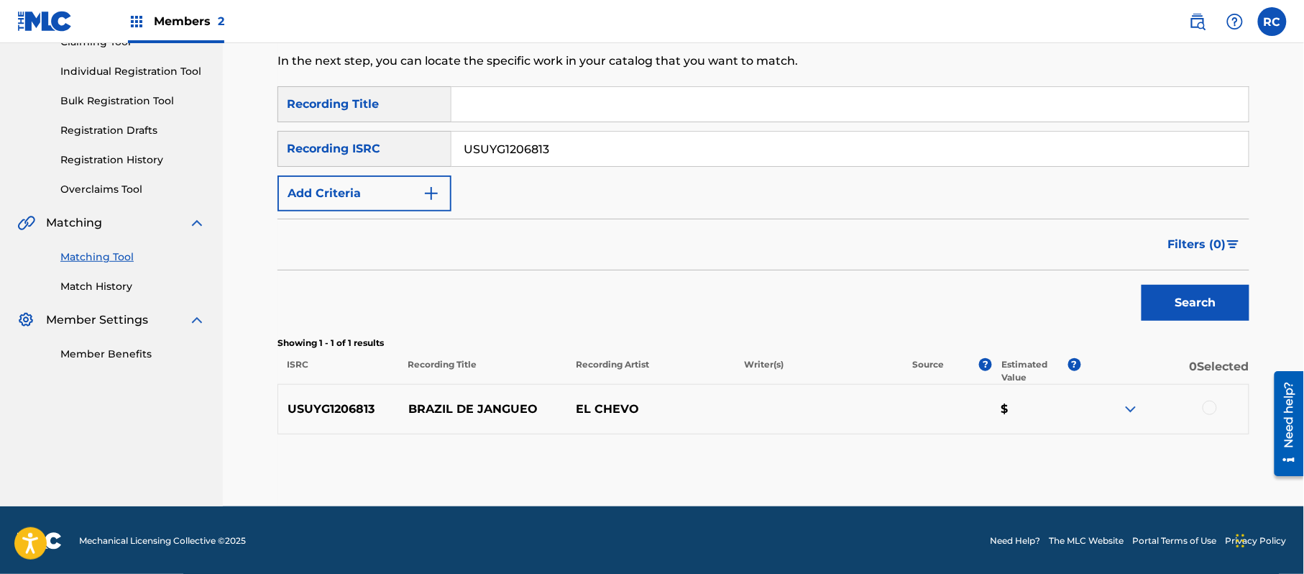
scroll to position [171, 0]
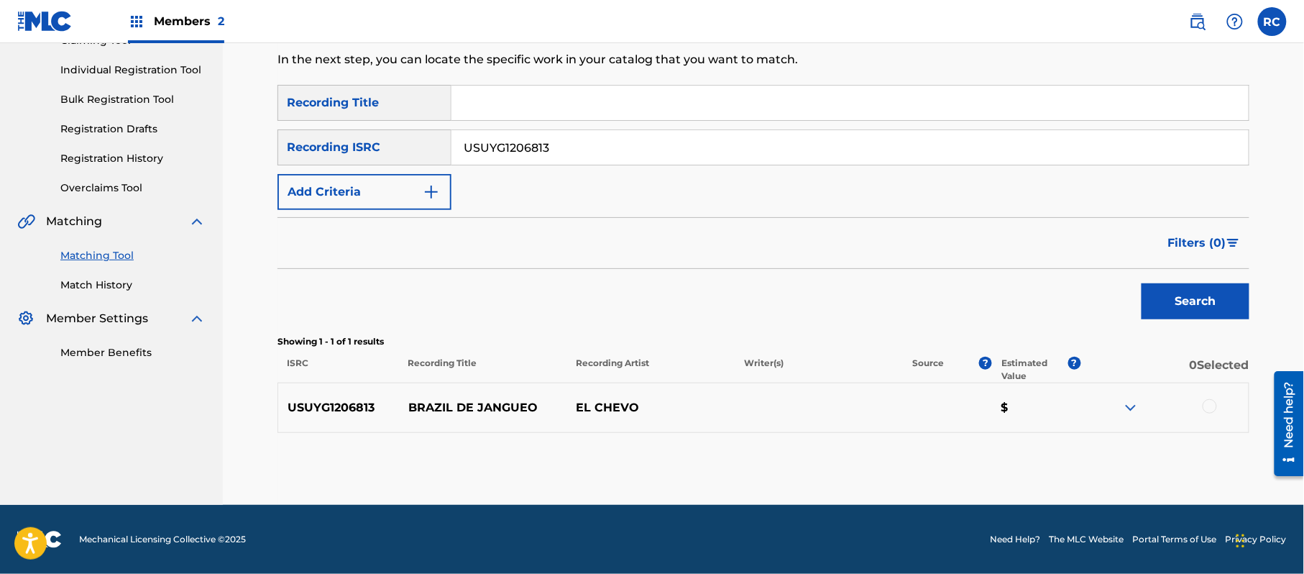
click at [1205, 407] on div at bounding box center [1209, 406] width 14 height 14
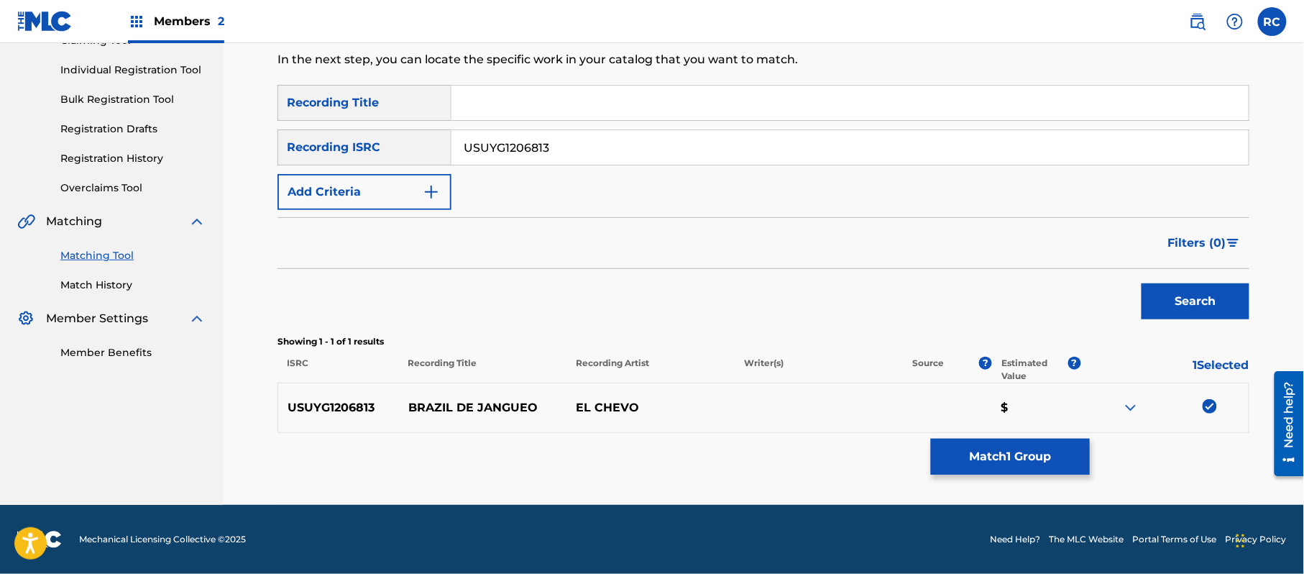
click at [1000, 456] on button "Match 1 Group" at bounding box center [1010, 456] width 159 height 36
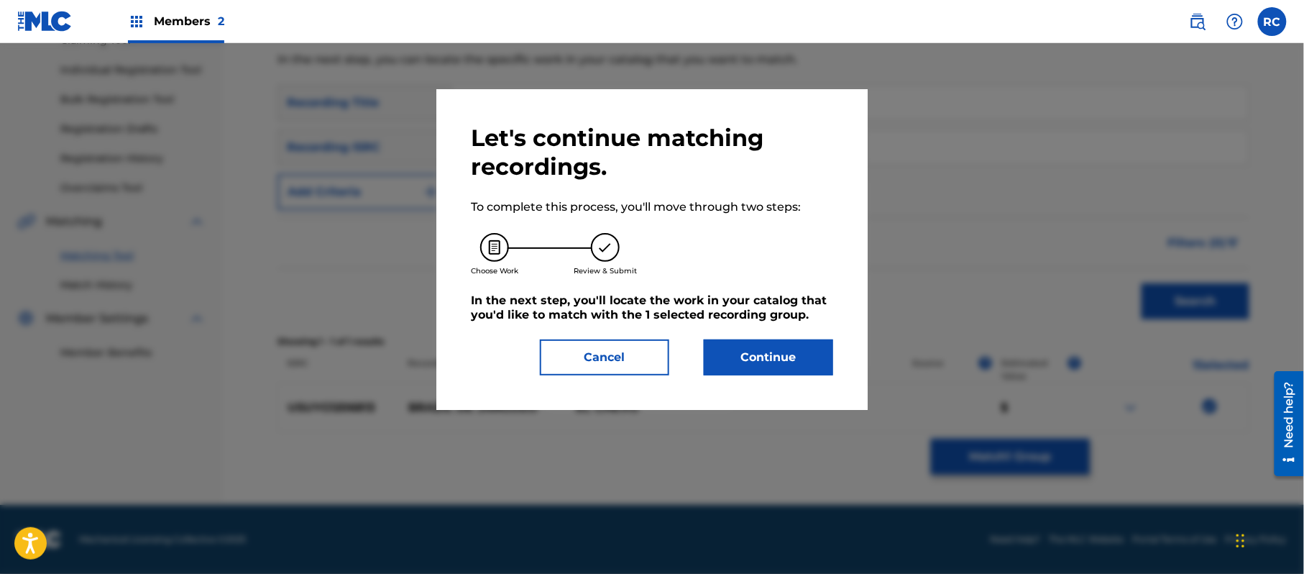
click at [763, 354] on button "Continue" at bounding box center [768, 357] width 129 height 36
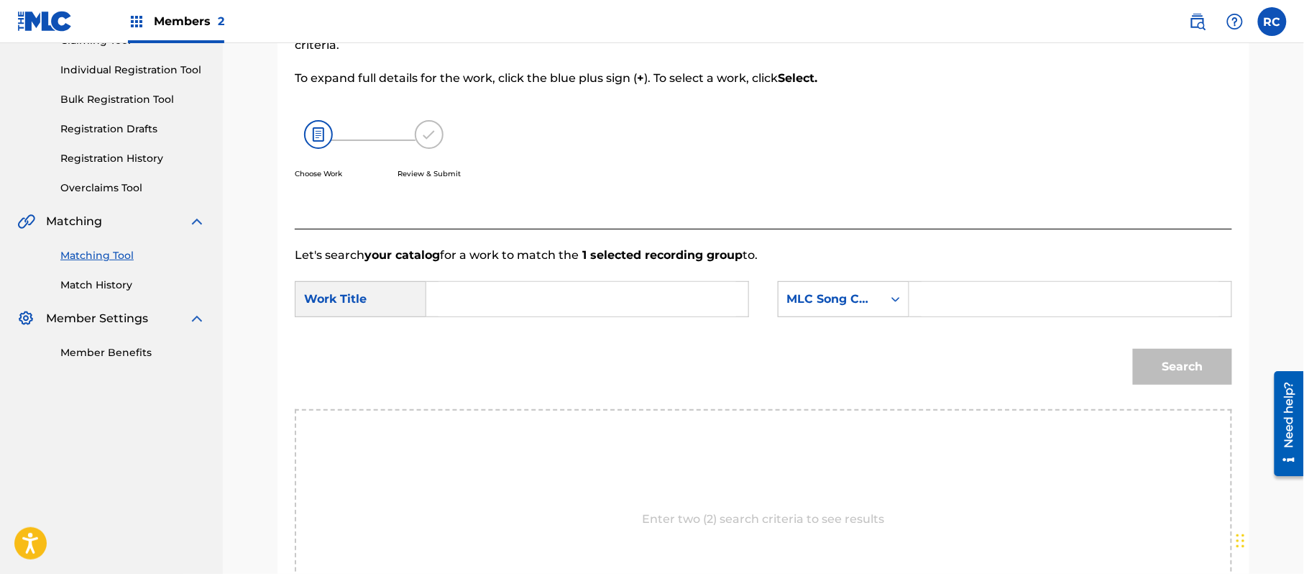
drag, startPoint x: 547, startPoint y: 292, endPoint x: 539, endPoint y: 306, distance: 16.4
click at [547, 293] on input "Search Form" at bounding box center [587, 299] width 298 height 34
click at [576, 302] on input "Brazil de Jangueo BA533M" at bounding box center [587, 299] width 298 height 34
click at [950, 300] on input "Search Form" at bounding box center [1070, 299] width 298 height 34
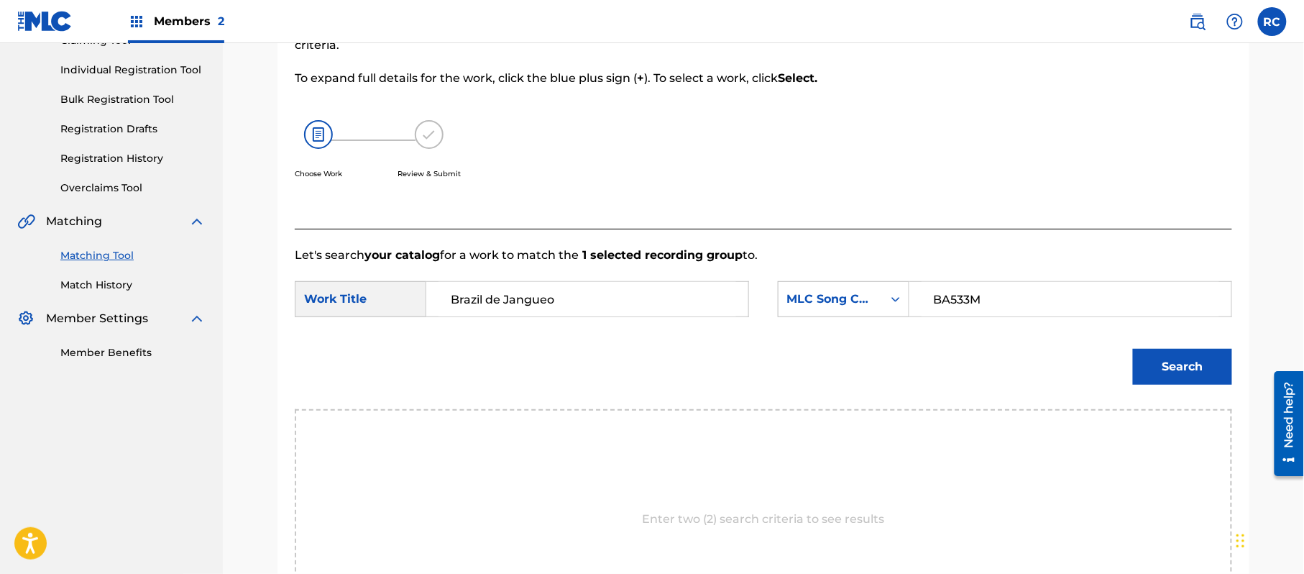
click at [1187, 362] on button "Search" at bounding box center [1182, 367] width 99 height 36
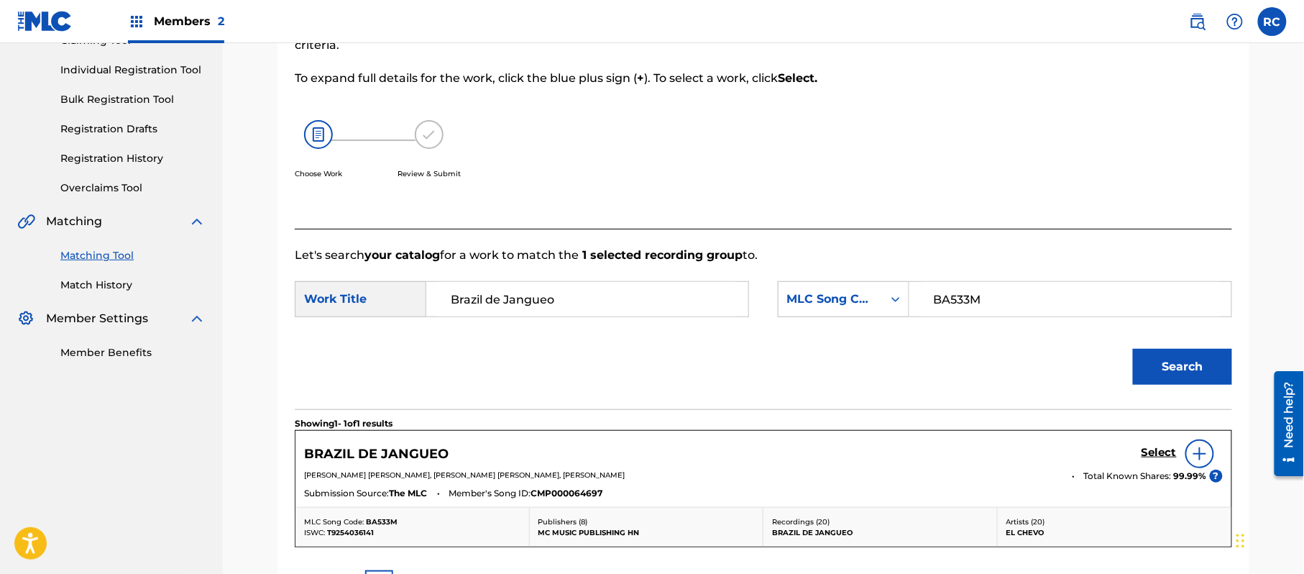
click at [1156, 456] on h5 "Select" at bounding box center [1158, 453] width 35 height 14
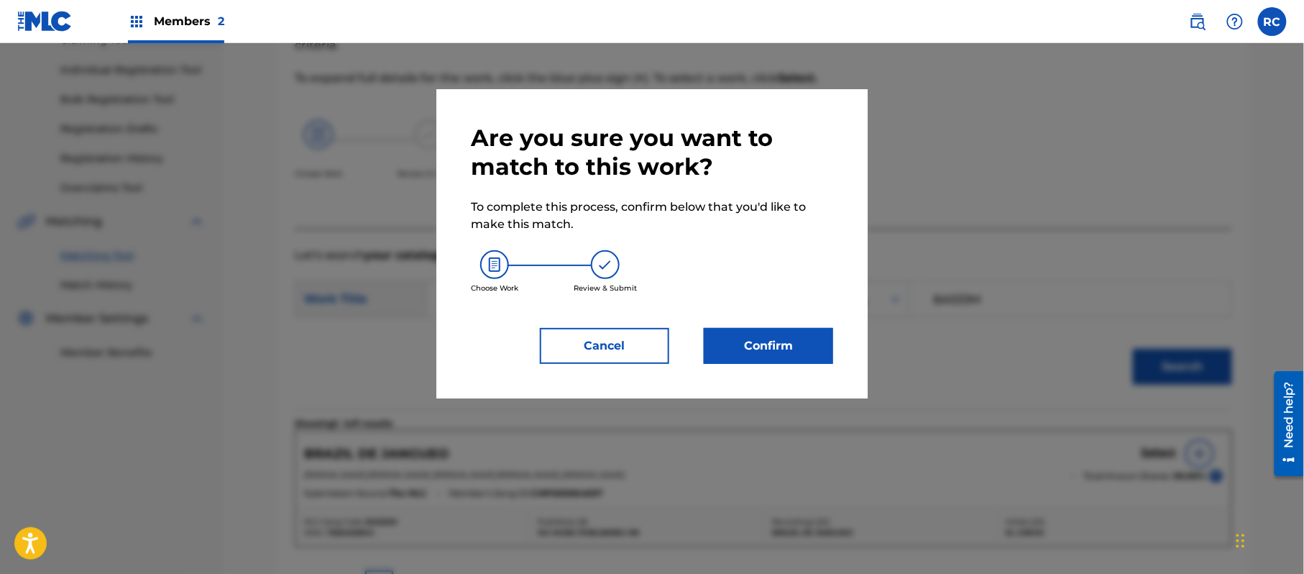
click at [773, 346] on button "Confirm" at bounding box center [768, 346] width 129 height 36
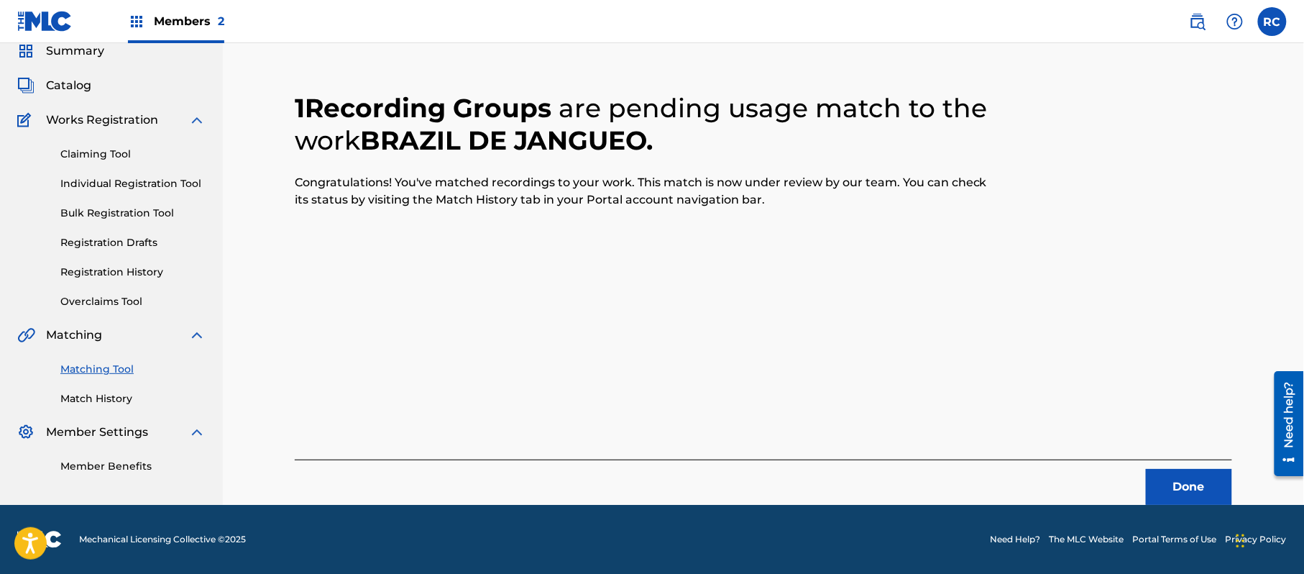
scroll to position [57, 0]
click at [1174, 493] on button "Done" at bounding box center [1189, 487] width 86 height 36
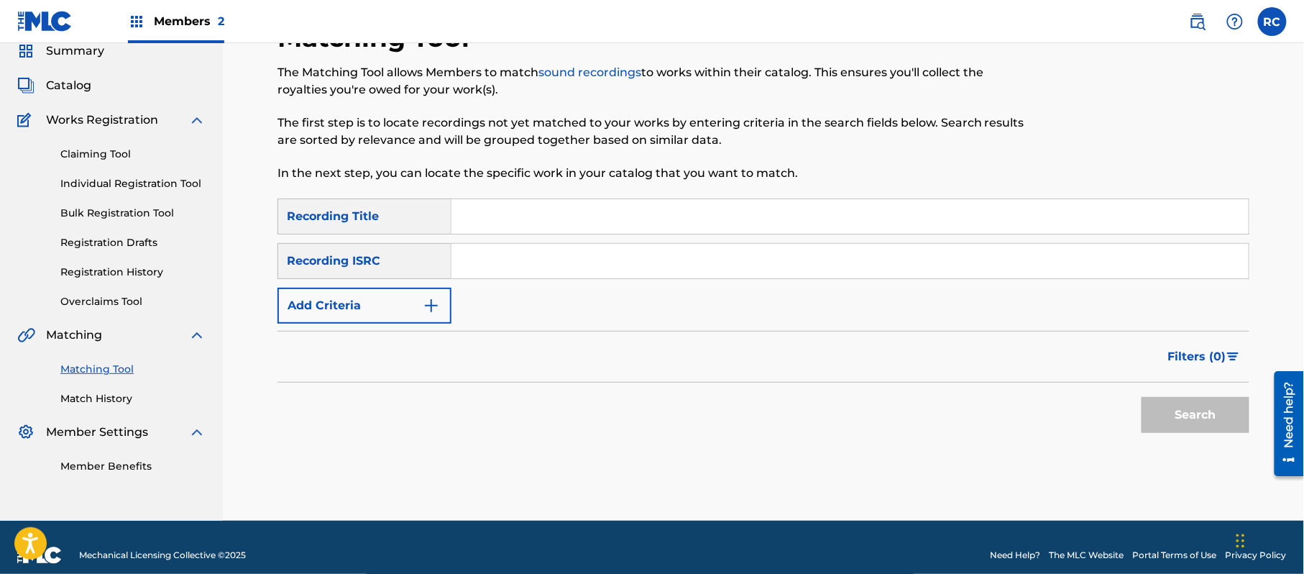
drag, startPoint x: 519, startPoint y: 268, endPoint x: 542, endPoint y: 276, distance: 24.3
click at [519, 268] on input "Search Form" at bounding box center [849, 261] width 797 height 34
click at [1233, 418] on button "Search" at bounding box center [1195, 415] width 108 height 36
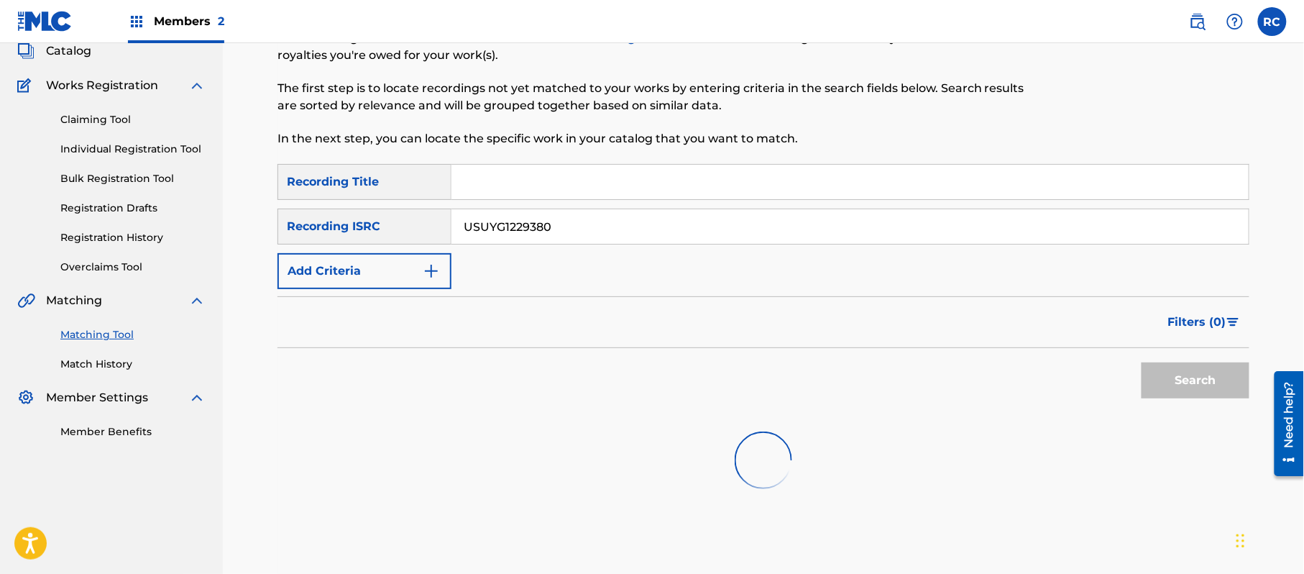
scroll to position [153, 0]
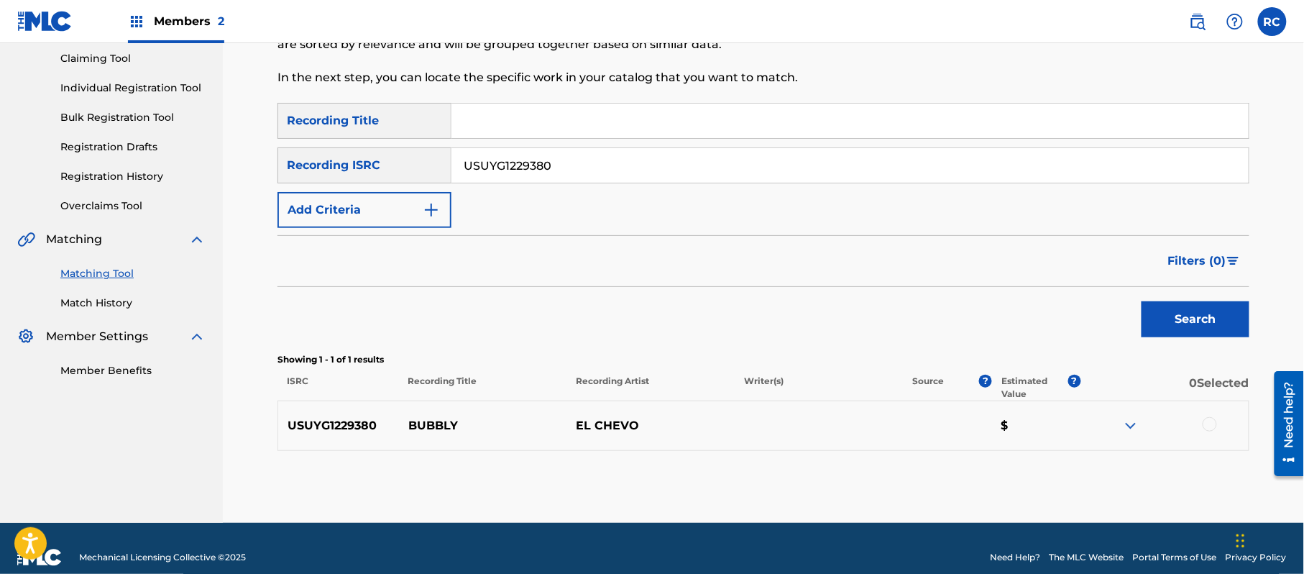
click at [1209, 423] on div at bounding box center [1209, 424] width 14 height 14
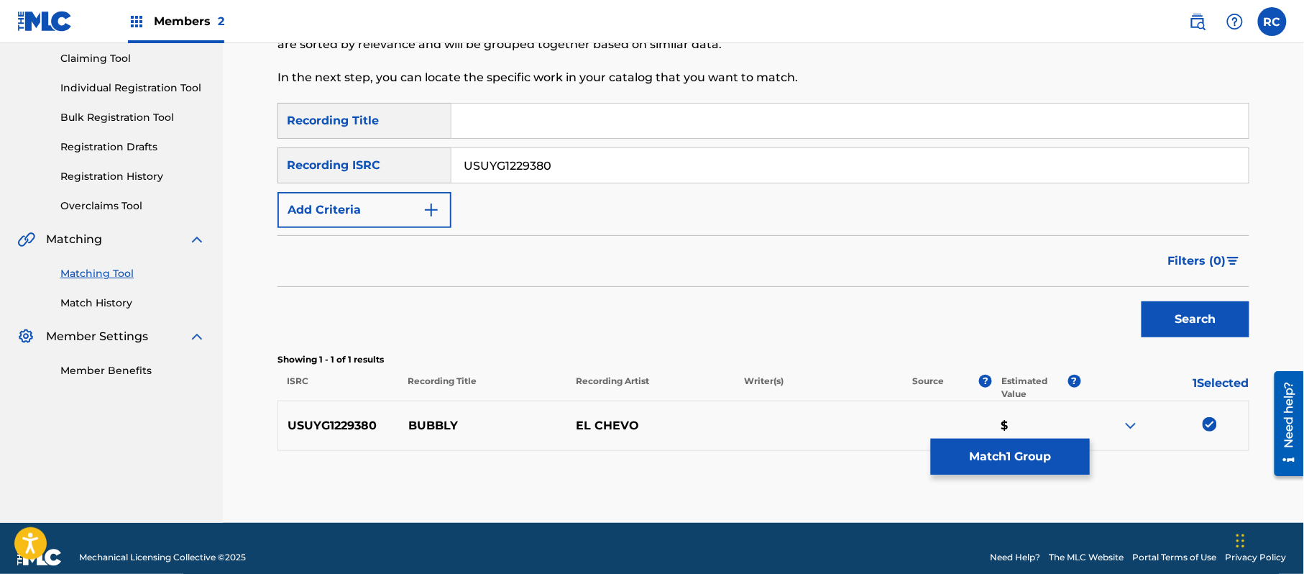
click at [1039, 461] on button "Match 1 Group" at bounding box center [1010, 456] width 159 height 36
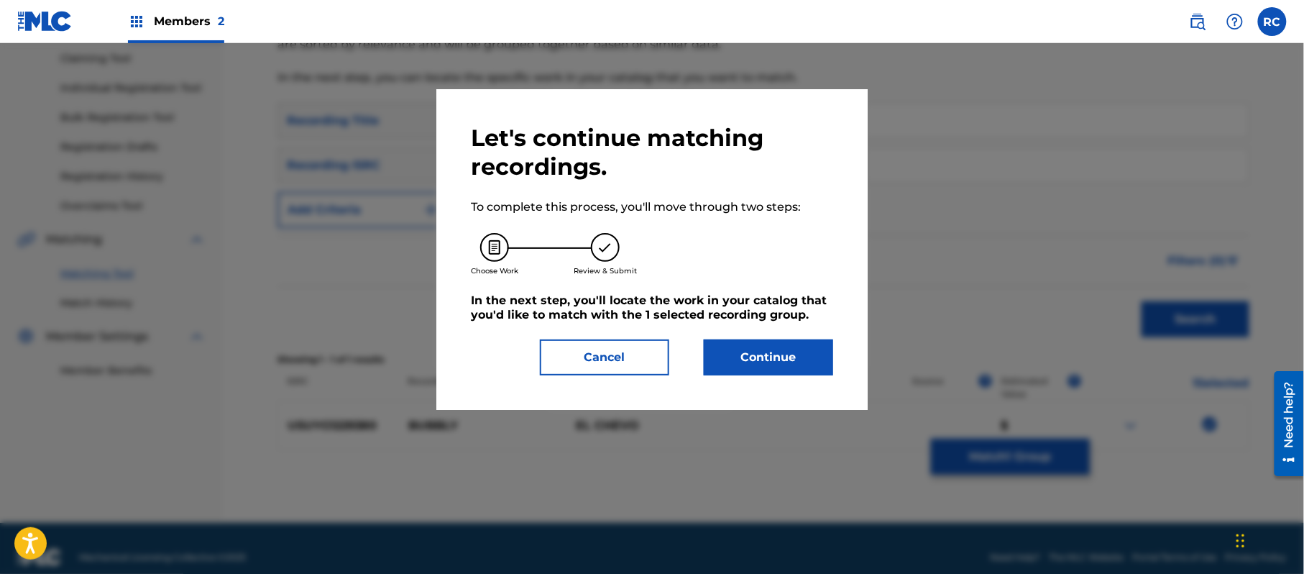
click at [823, 364] on button "Continue" at bounding box center [768, 357] width 129 height 36
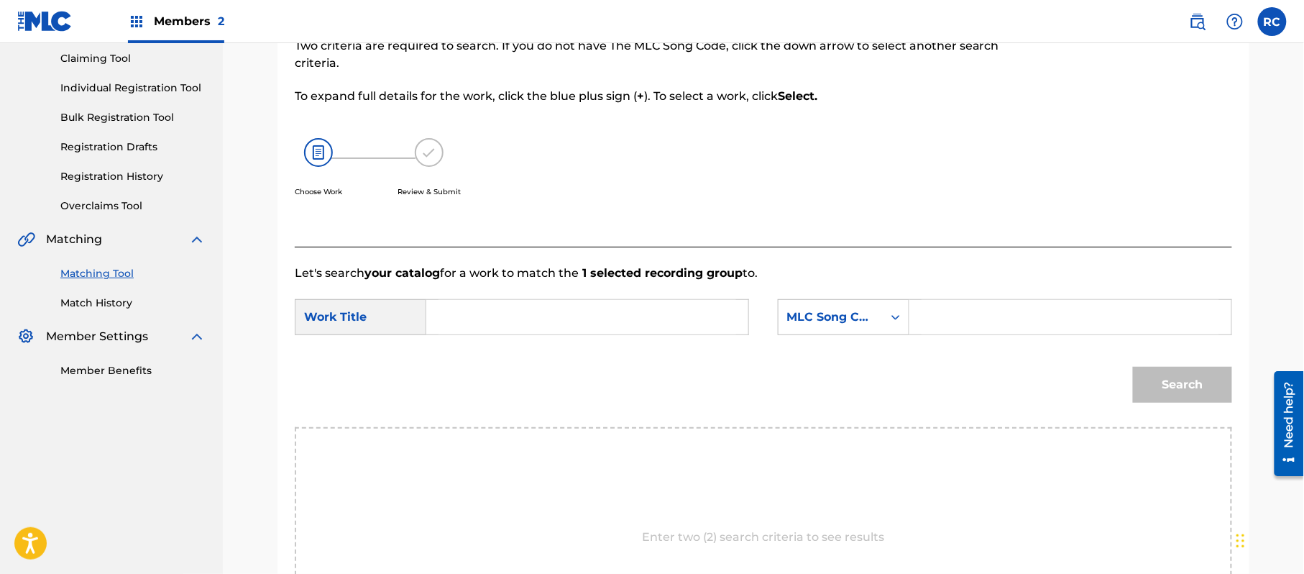
click at [487, 326] on input "Search Form" at bounding box center [587, 317] width 298 height 34
click at [512, 321] on input "Bubbly BA531R" at bounding box center [587, 317] width 298 height 34
drag, startPoint x: 1028, startPoint y: 316, endPoint x: 1036, endPoint y: 320, distance: 8.7
click at [1028, 316] on input "Search Form" at bounding box center [1070, 317] width 298 height 34
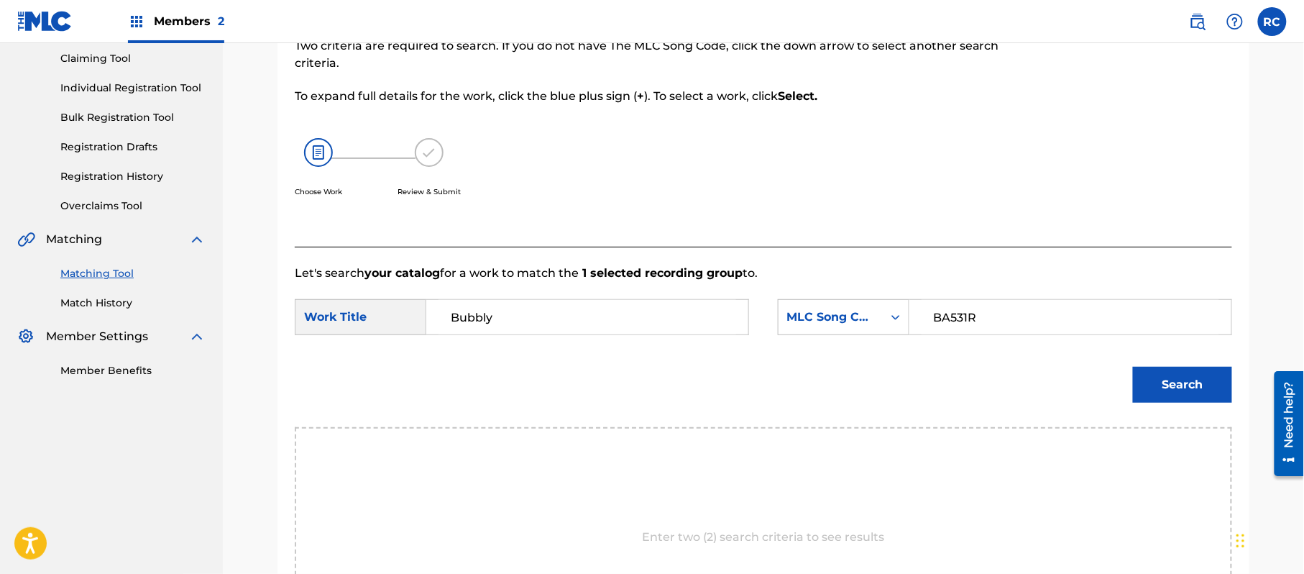
click at [1205, 385] on button "Search" at bounding box center [1182, 385] width 99 height 36
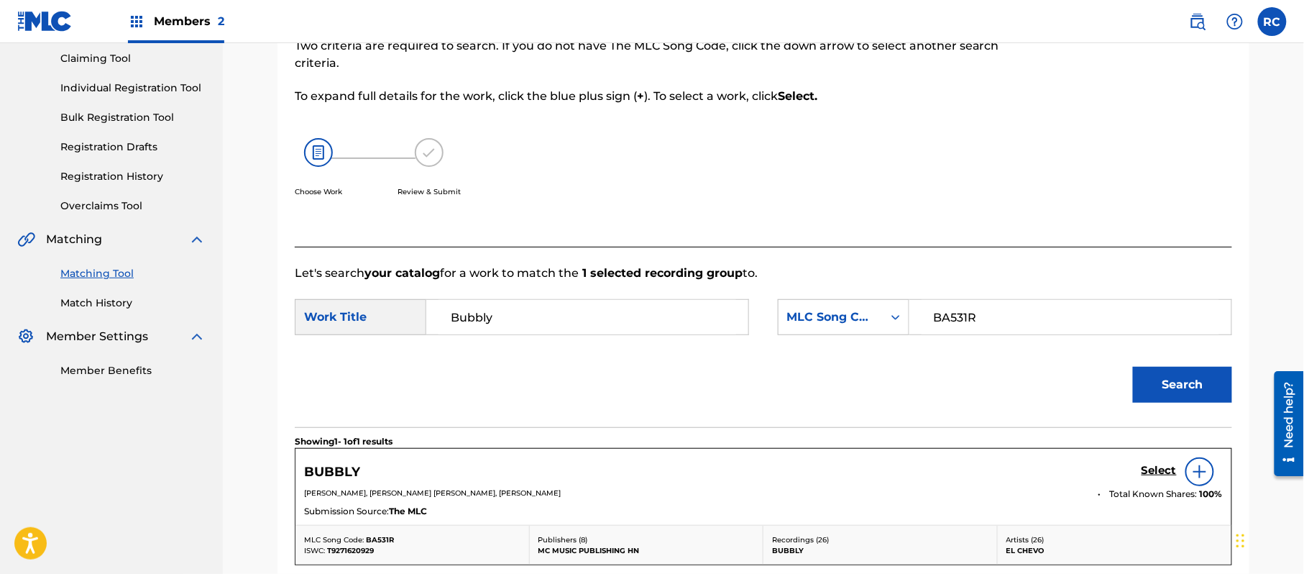
click at [1139, 473] on div "BUBBLY Select" at bounding box center [763, 471] width 919 height 29
click at [1161, 471] on h5 "Select" at bounding box center [1158, 471] width 35 height 14
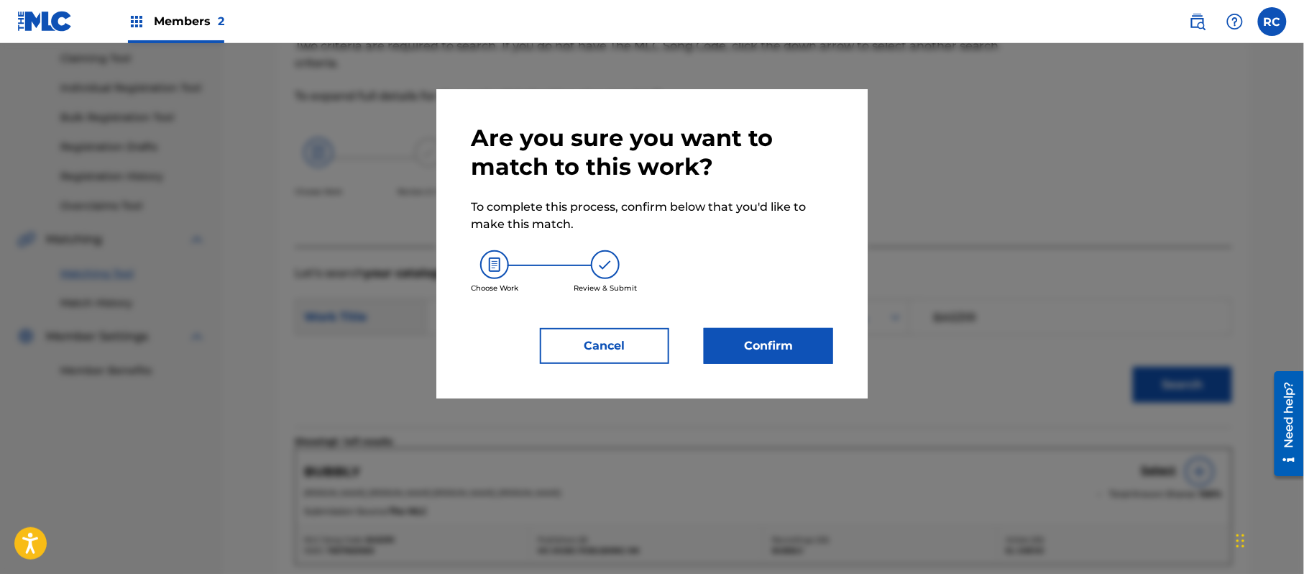
click at [806, 342] on button "Confirm" at bounding box center [768, 346] width 129 height 36
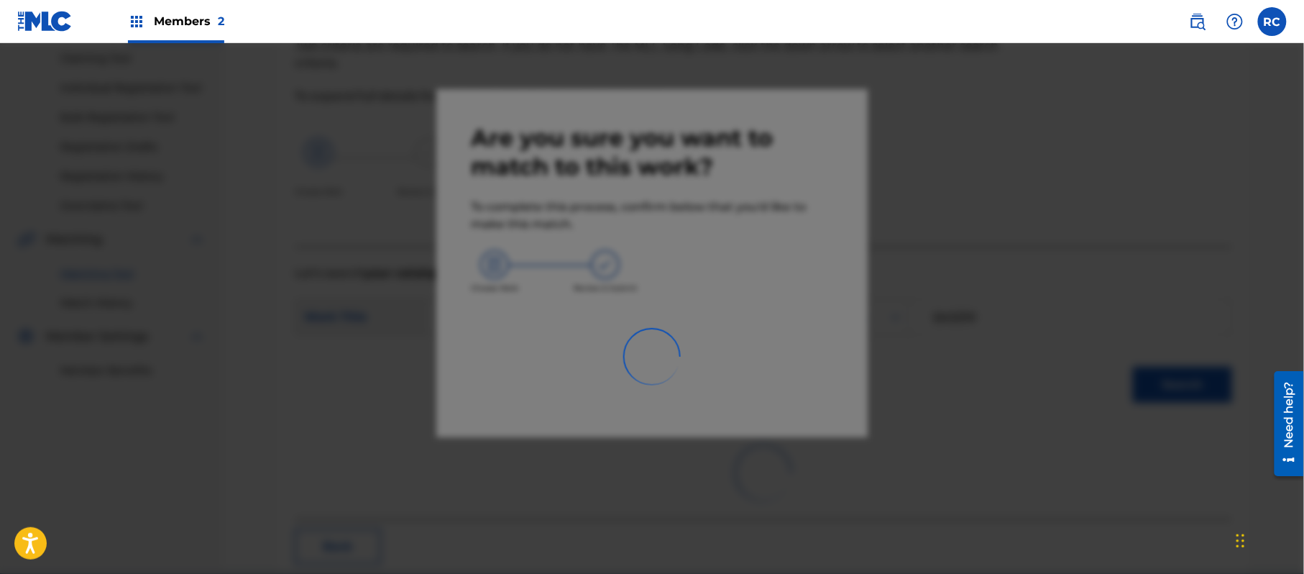
scroll to position [57, 0]
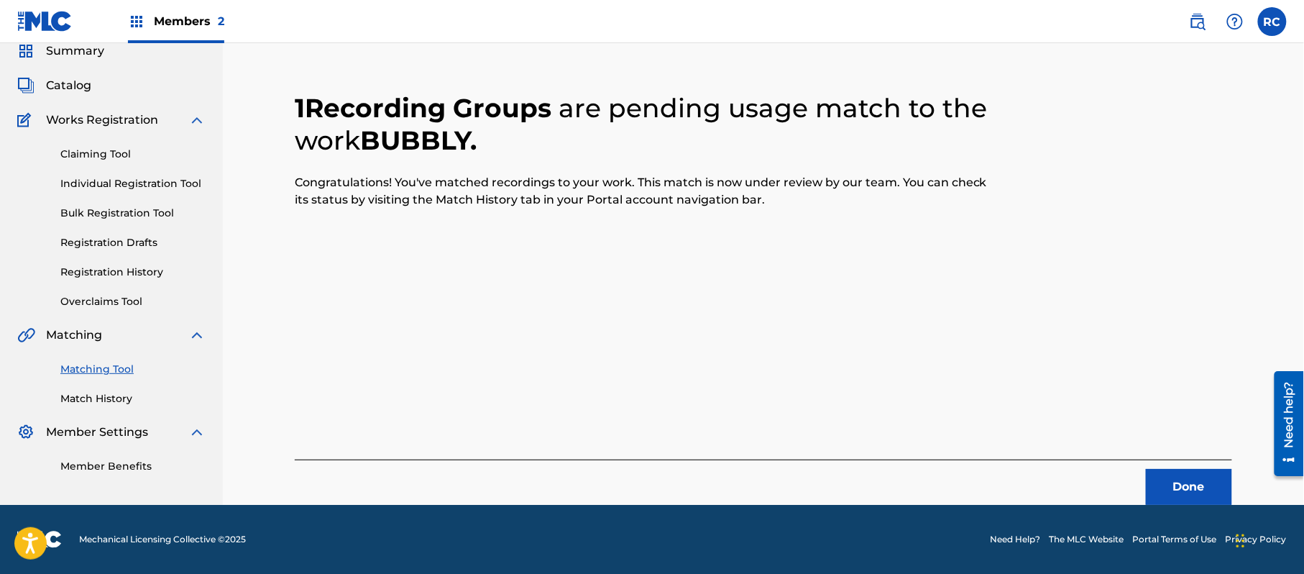
click at [1167, 482] on button "Done" at bounding box center [1189, 487] width 86 height 36
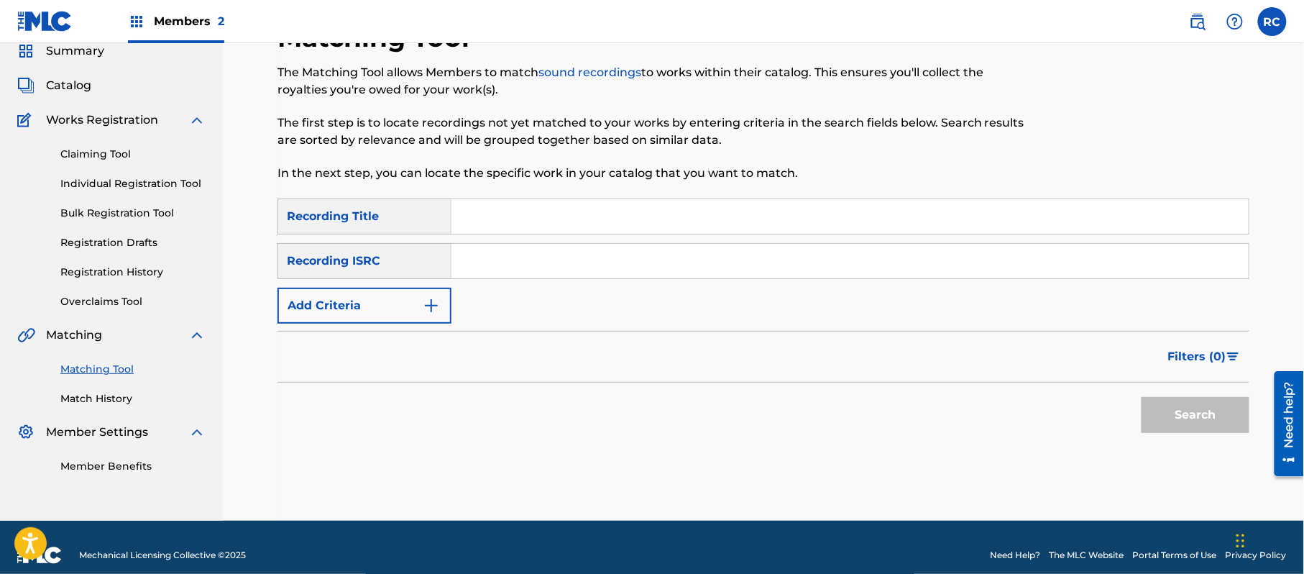
click at [487, 262] on input "Search Form" at bounding box center [849, 261] width 797 height 34
click at [1177, 425] on button "Search" at bounding box center [1195, 415] width 108 height 36
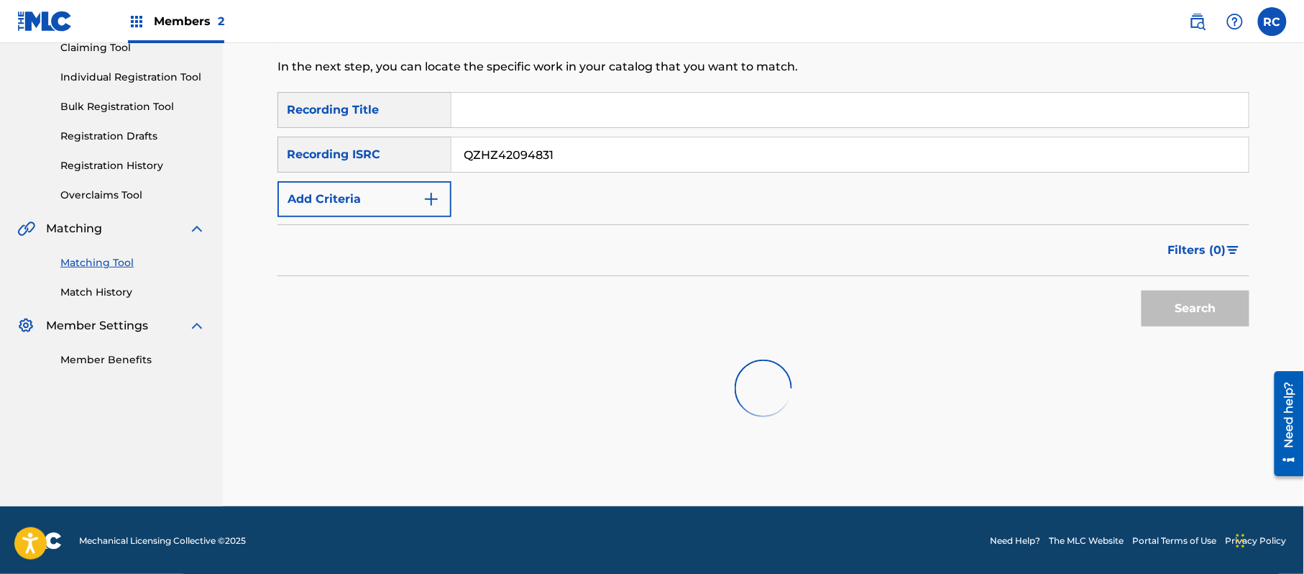
scroll to position [165, 0]
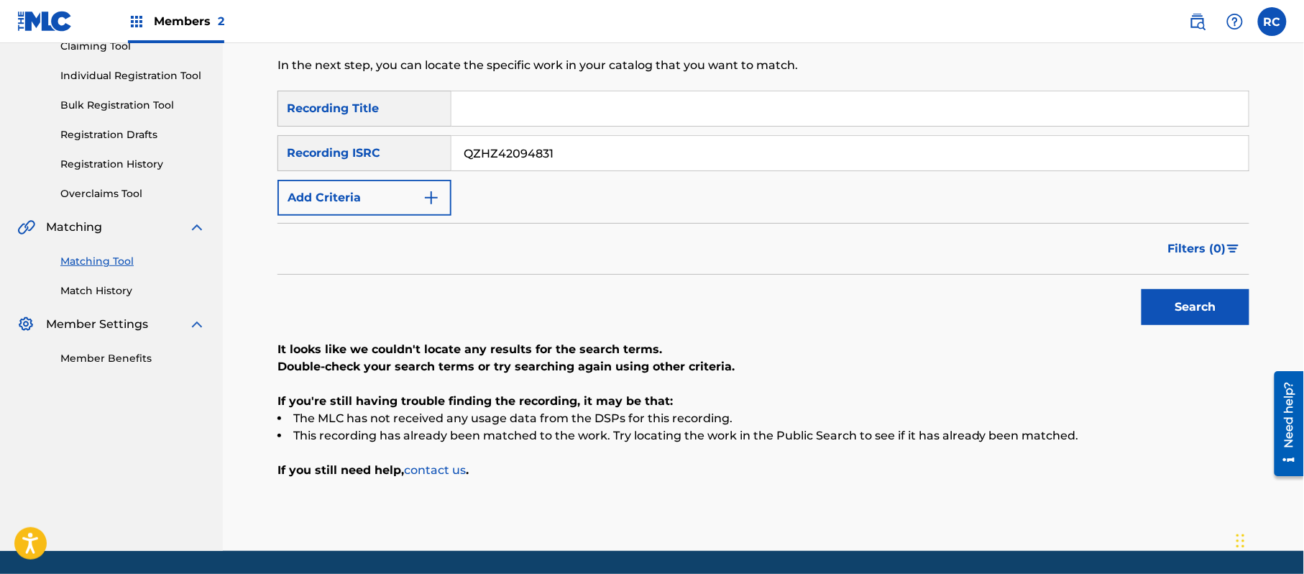
drag, startPoint x: 576, startPoint y: 150, endPoint x: 407, endPoint y: 165, distance: 170.2
click at [403, 162] on div "SearchWithCriteriaf709a915-d5c5-4abc-9821-2862732e2c2c Recording ISRC QZHZ42094…" at bounding box center [763, 153] width 972 height 36
drag, startPoint x: 1164, startPoint y: 306, endPoint x: 1105, endPoint y: 328, distance: 63.0
click at [1164, 308] on button "Search" at bounding box center [1195, 307] width 108 height 36
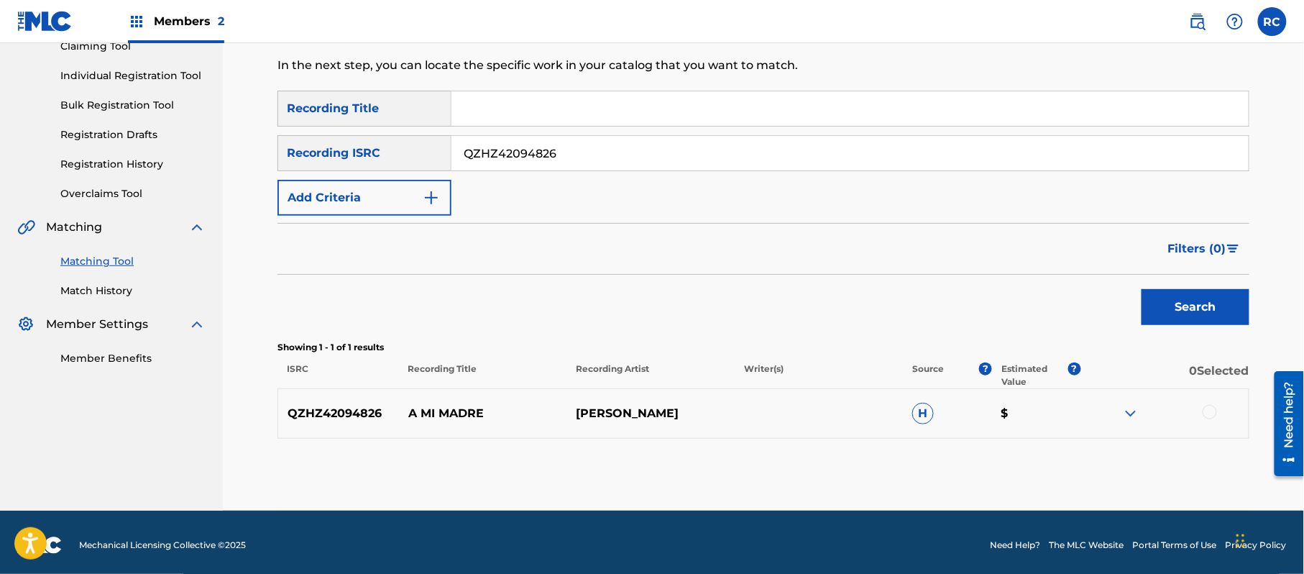
click at [1208, 412] on div at bounding box center [1209, 412] width 14 height 14
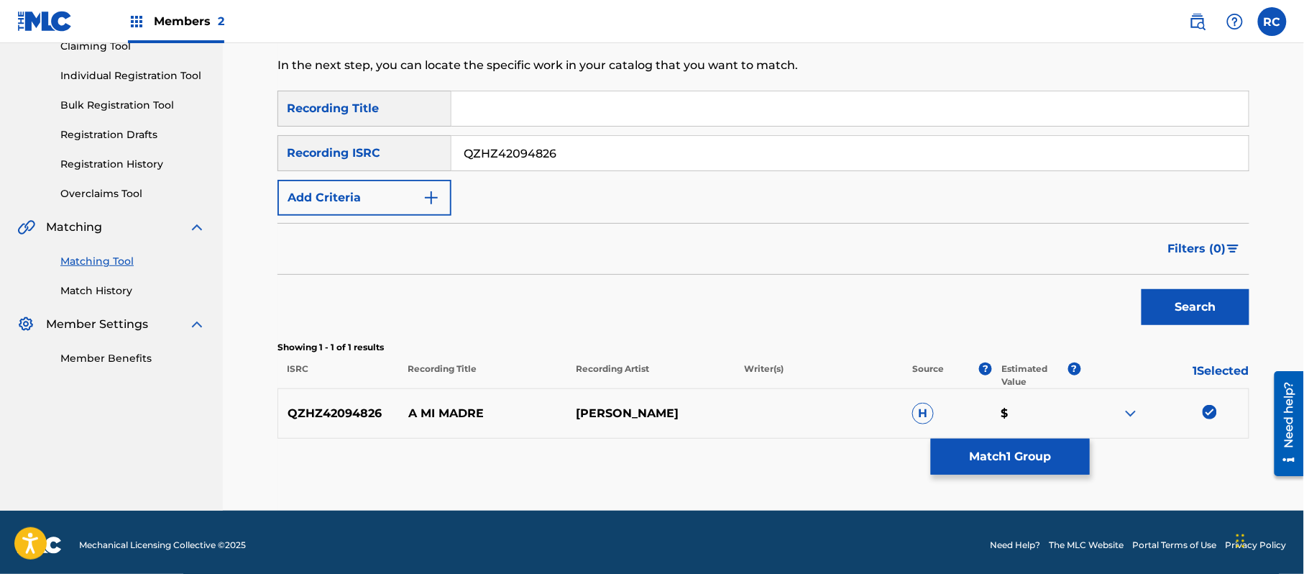
click at [1006, 453] on button "Match 1 Group" at bounding box center [1010, 456] width 159 height 36
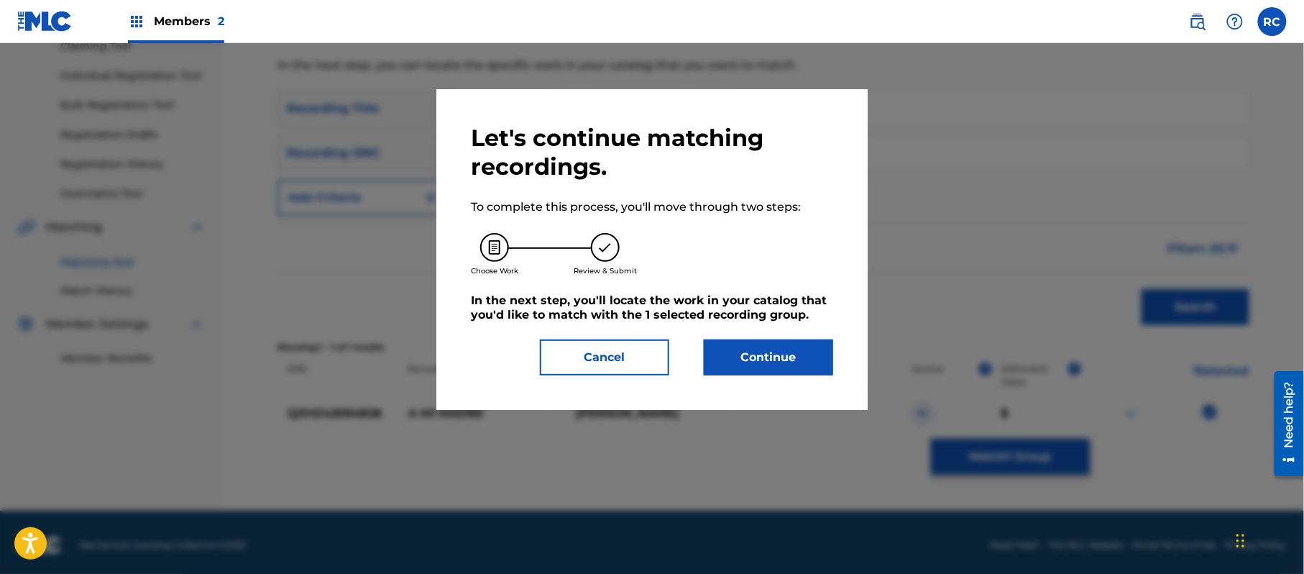
click at [788, 352] on button "Continue" at bounding box center [768, 357] width 129 height 36
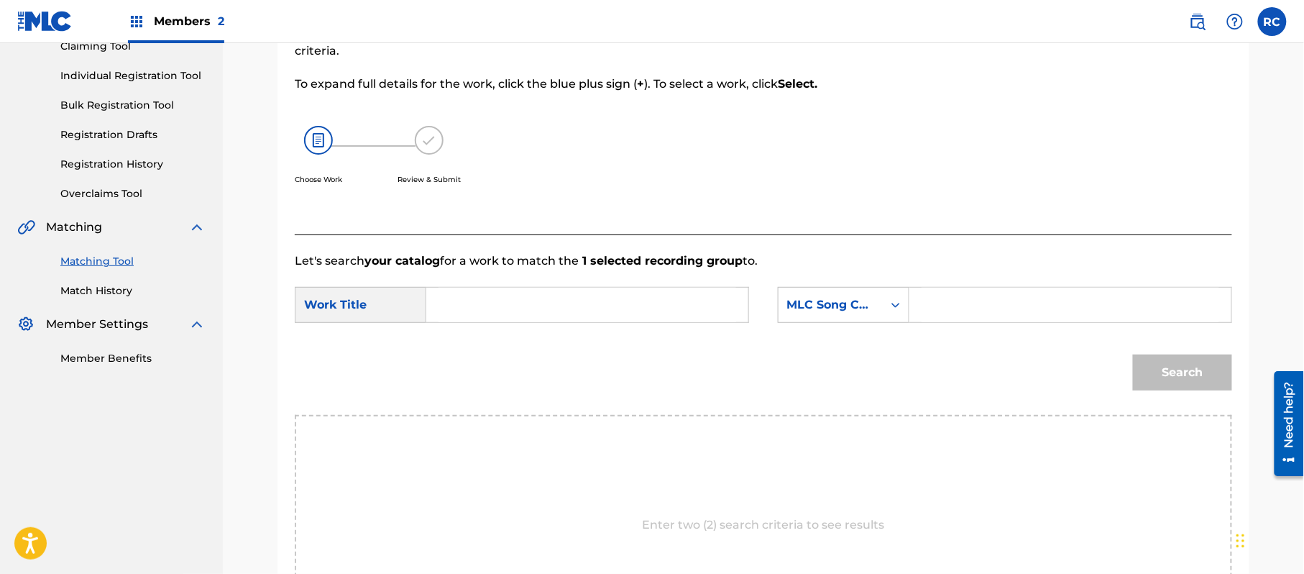
drag, startPoint x: 572, startPoint y: 302, endPoint x: 565, endPoint y: 306, distance: 8.4
click at [570, 305] on input "Search Form" at bounding box center [587, 304] width 298 height 34
click at [538, 305] on input "A Mi Madre AD19UV" at bounding box center [587, 304] width 298 height 34
click at [973, 300] on input "Search Form" at bounding box center [1070, 304] width 298 height 34
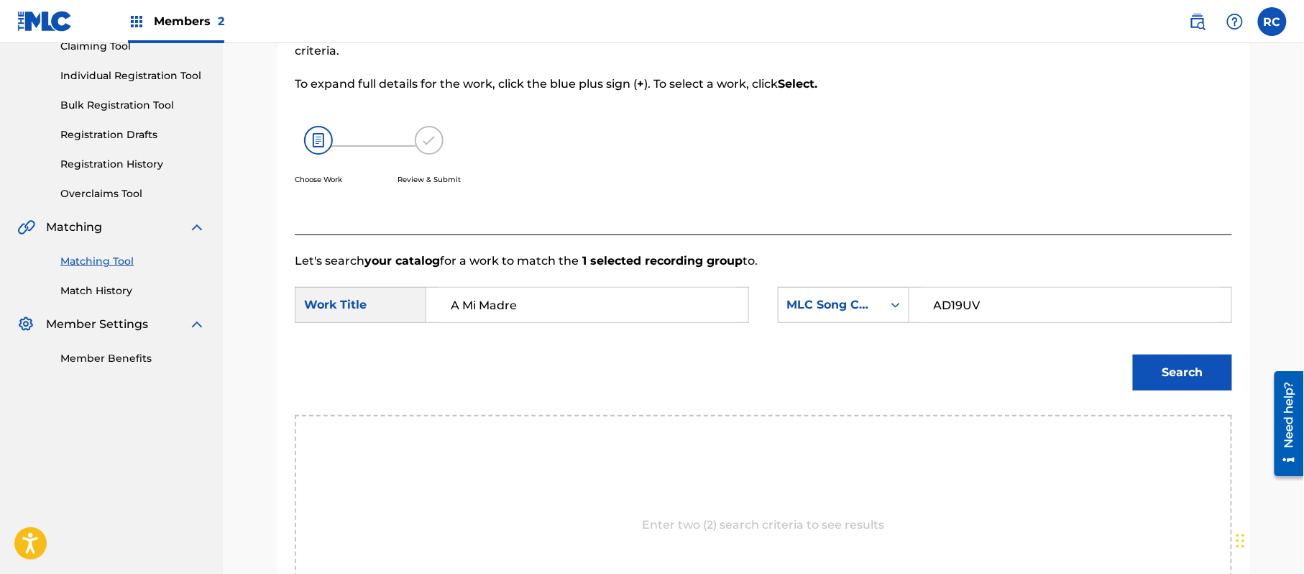
click at [1177, 363] on button "Search" at bounding box center [1182, 372] width 99 height 36
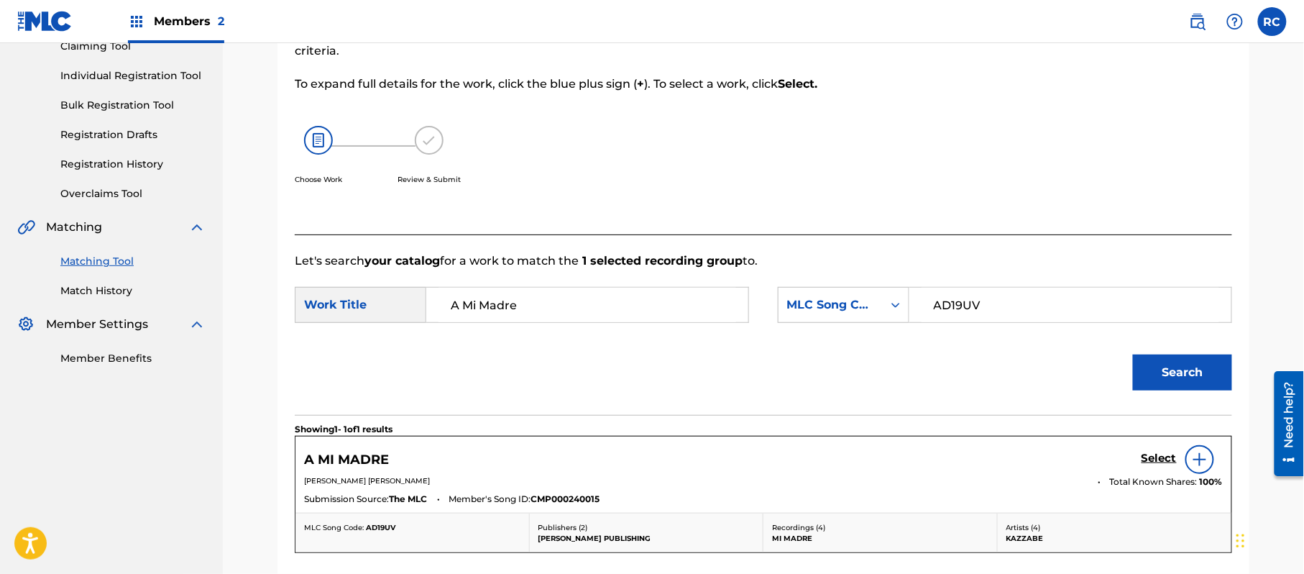
click at [1160, 460] on h5 "Select" at bounding box center [1158, 458] width 35 height 14
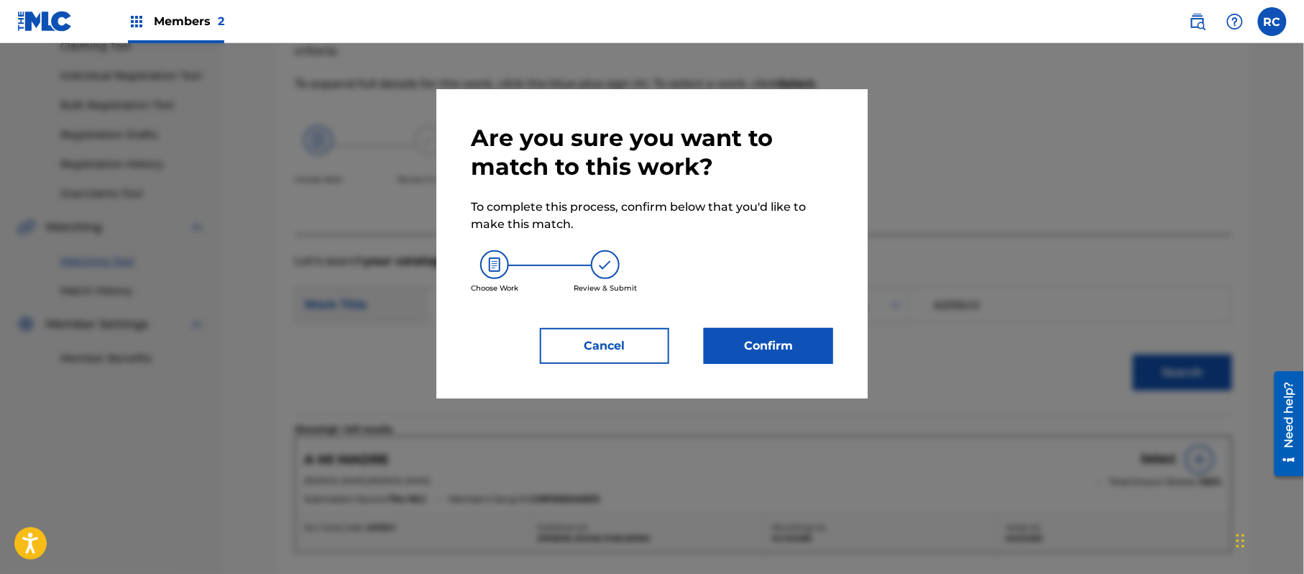
click at [713, 343] on button "Confirm" at bounding box center [768, 346] width 129 height 36
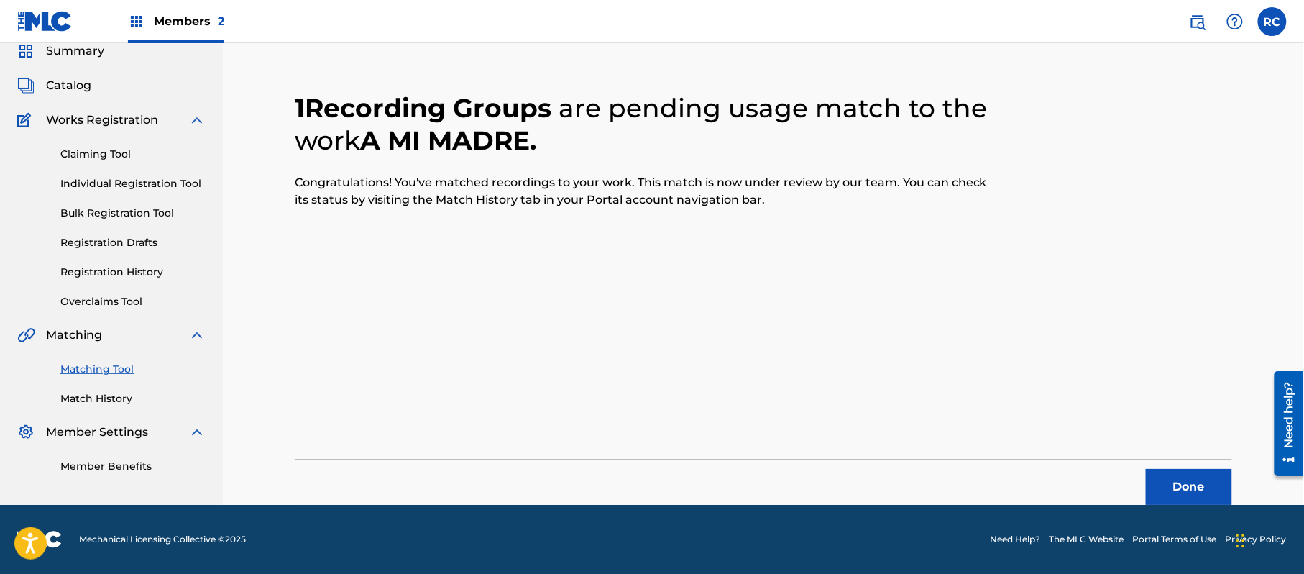
scroll to position [57, 0]
click at [1179, 484] on button "Done" at bounding box center [1189, 487] width 86 height 36
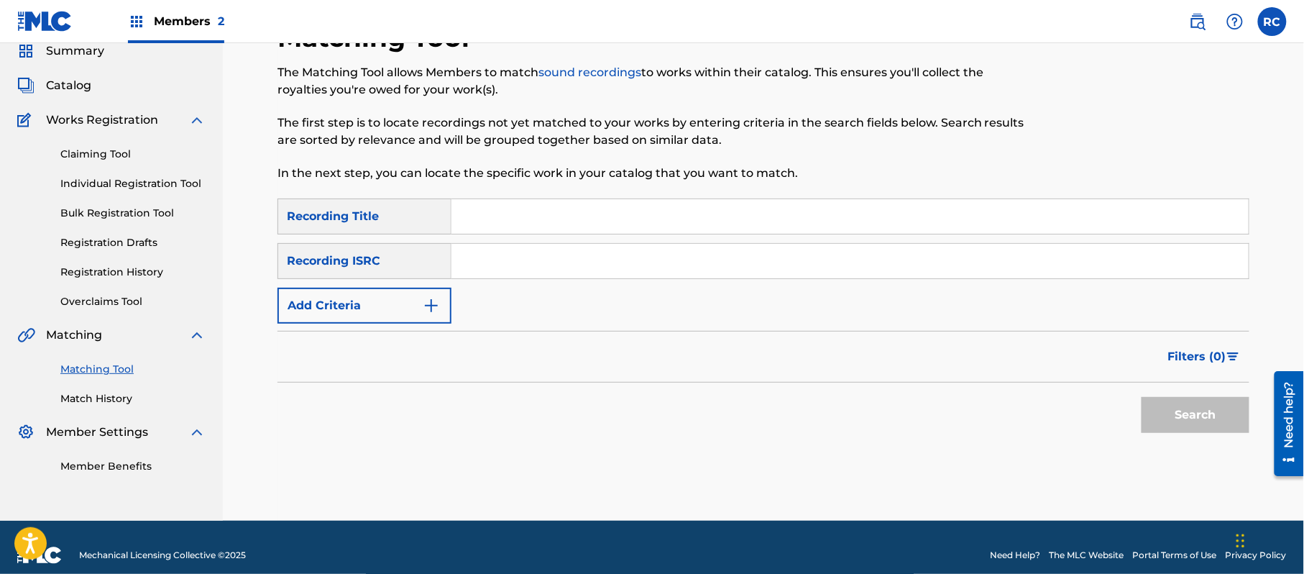
drag, startPoint x: 499, startPoint y: 271, endPoint x: 533, endPoint y: 286, distance: 37.0
click at [499, 271] on input "Search Form" at bounding box center [849, 261] width 797 height 34
click at [1180, 415] on button "Search" at bounding box center [1195, 415] width 108 height 36
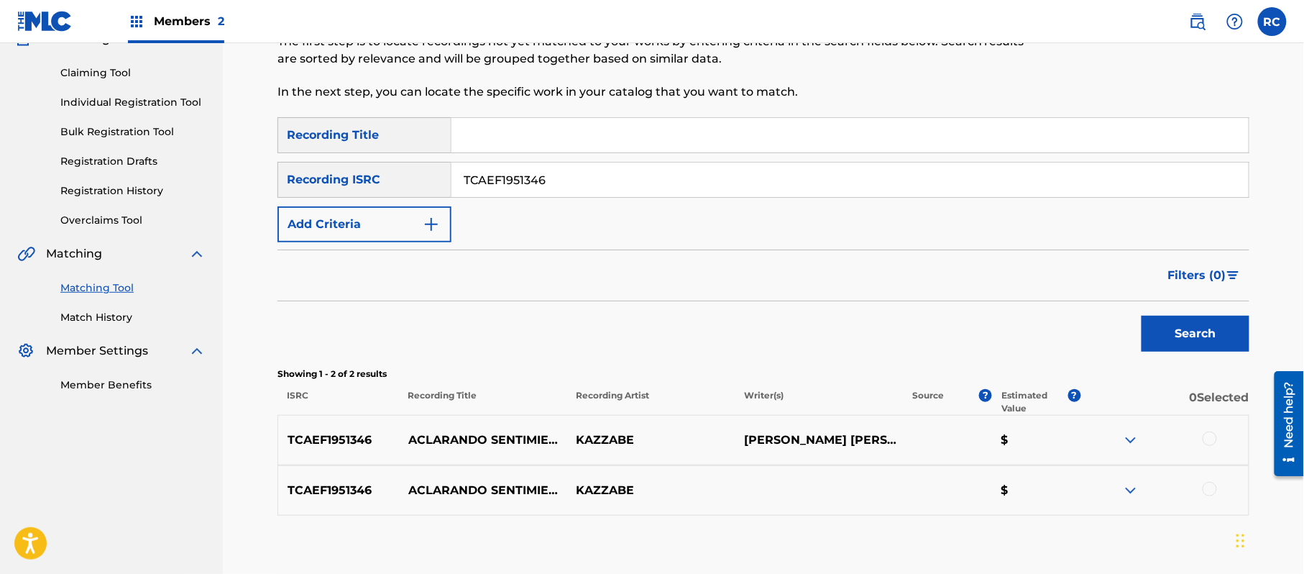
scroll to position [221, 0]
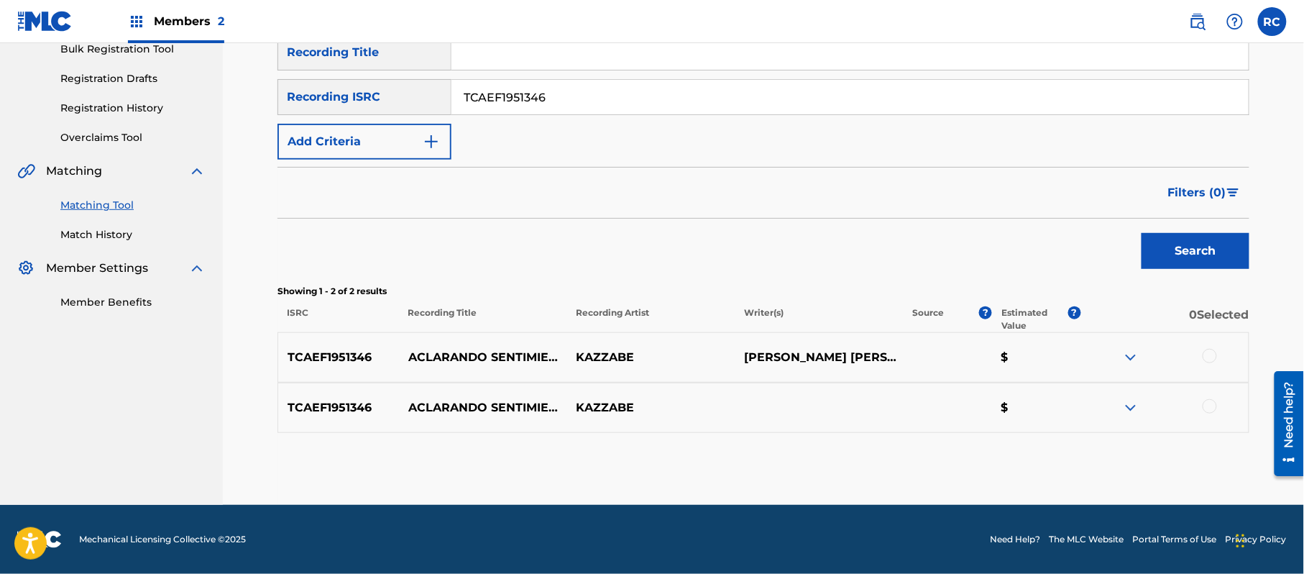
click at [1215, 359] on div at bounding box center [1209, 356] width 14 height 14
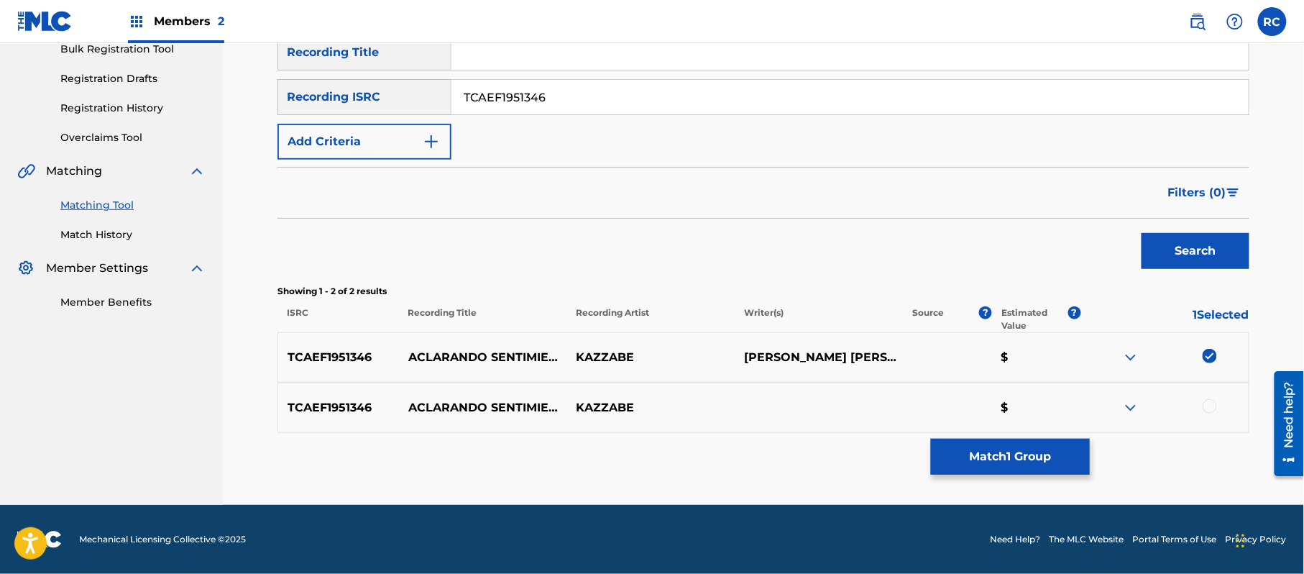
click at [1207, 410] on div at bounding box center [1209, 406] width 14 height 14
click at [1015, 452] on button "Match 2 Groups" at bounding box center [1010, 456] width 159 height 36
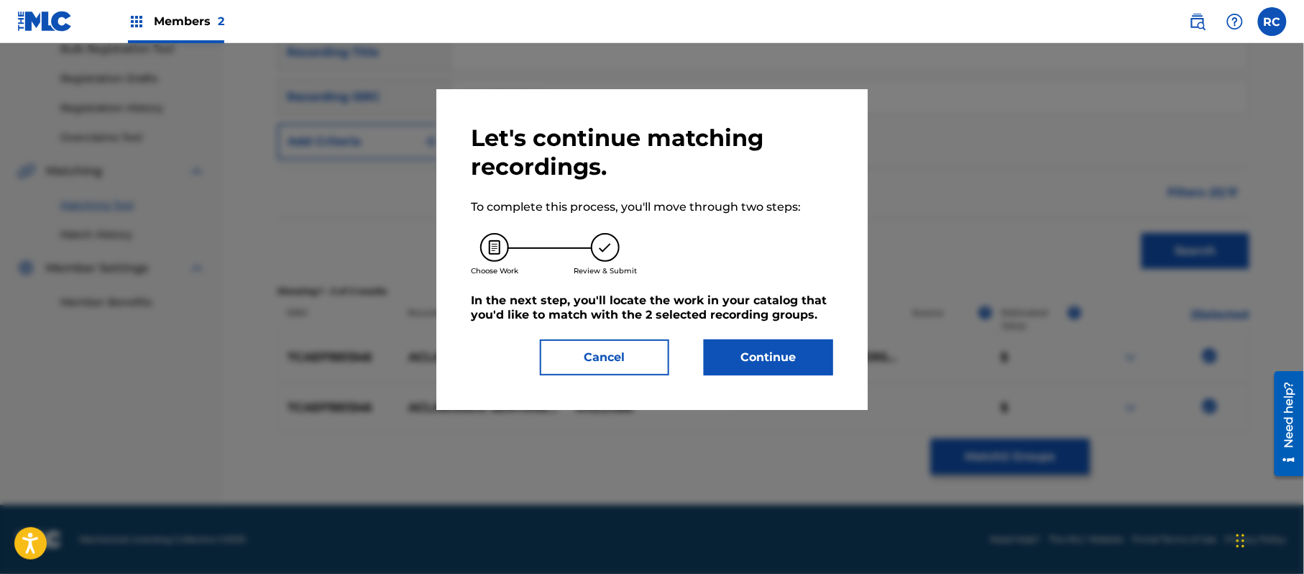
click at [779, 346] on button "Continue" at bounding box center [768, 357] width 129 height 36
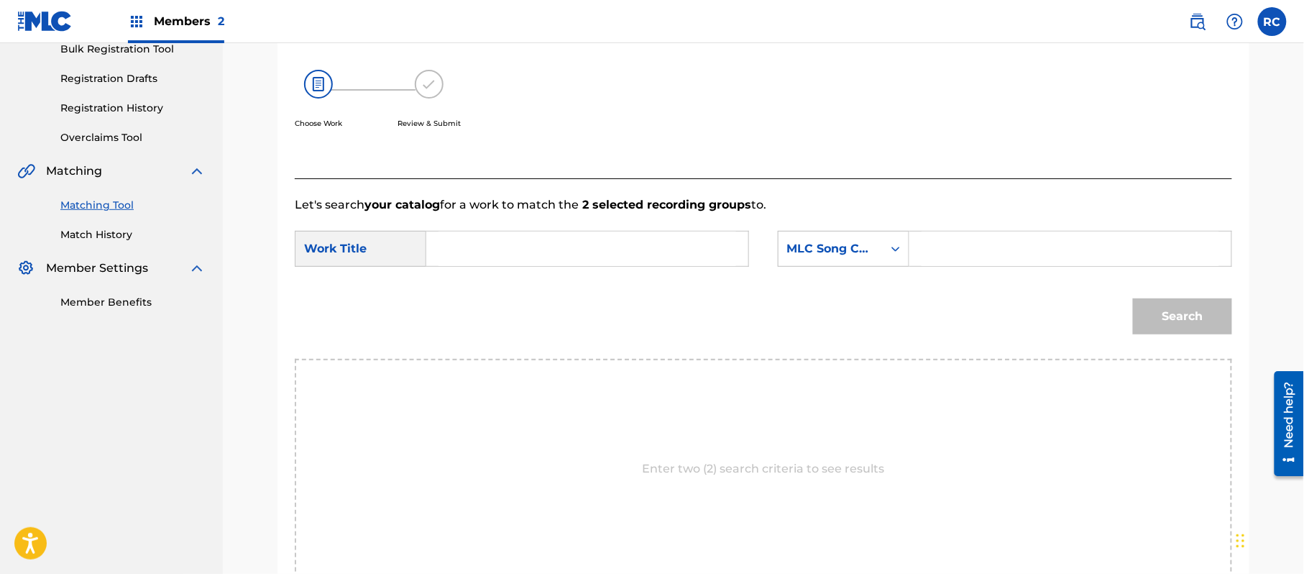
click at [518, 265] on input "Search Form" at bounding box center [587, 248] width 298 height 34
click at [609, 252] on input "Aclarando Sentimientos AD19VY" at bounding box center [587, 248] width 298 height 34
drag, startPoint x: 975, startPoint y: 256, endPoint x: 989, endPoint y: 259, distance: 14.8
click at [975, 256] on input "Search Form" at bounding box center [1070, 248] width 298 height 34
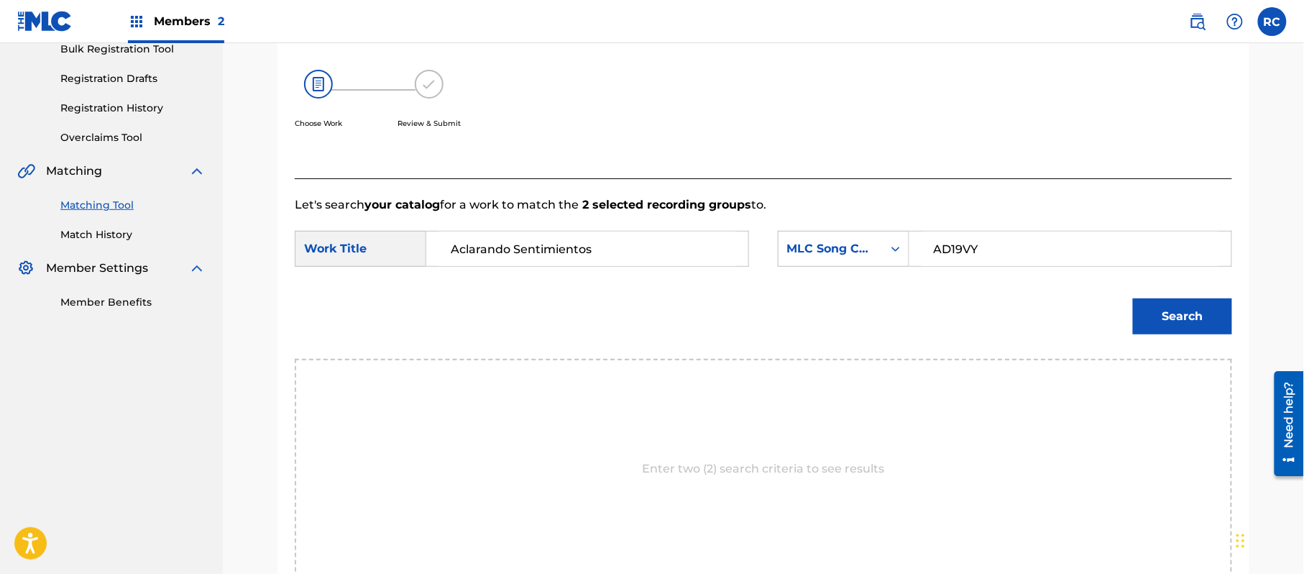
click at [1154, 323] on button "Search" at bounding box center [1182, 316] width 99 height 36
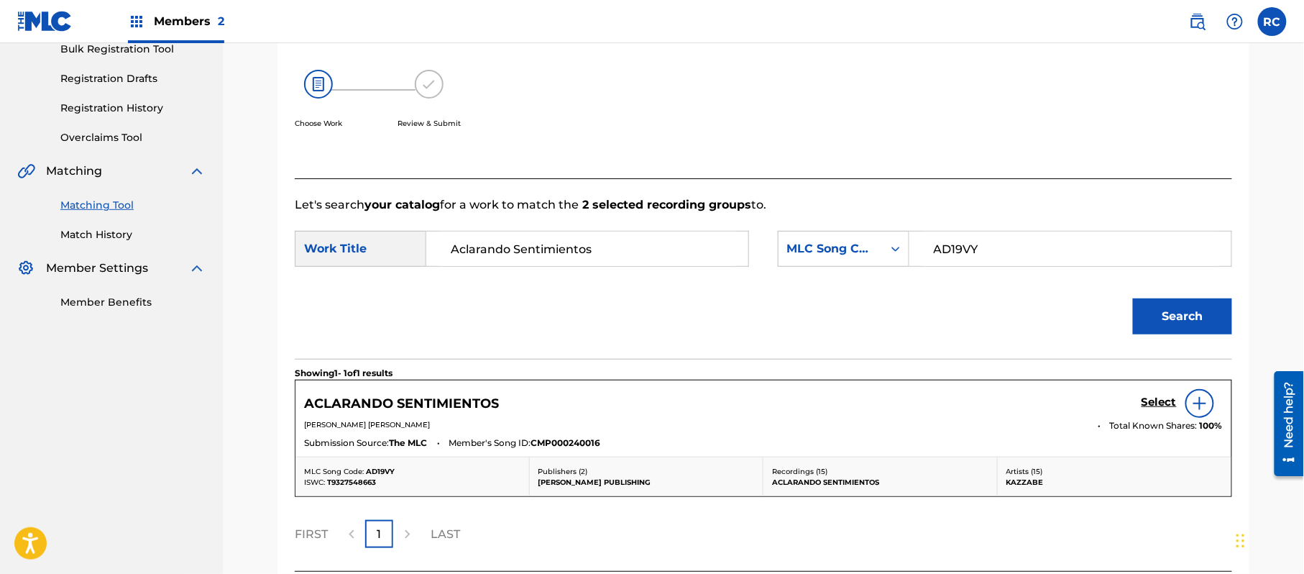
click at [1153, 398] on h5 "Select" at bounding box center [1158, 402] width 35 height 14
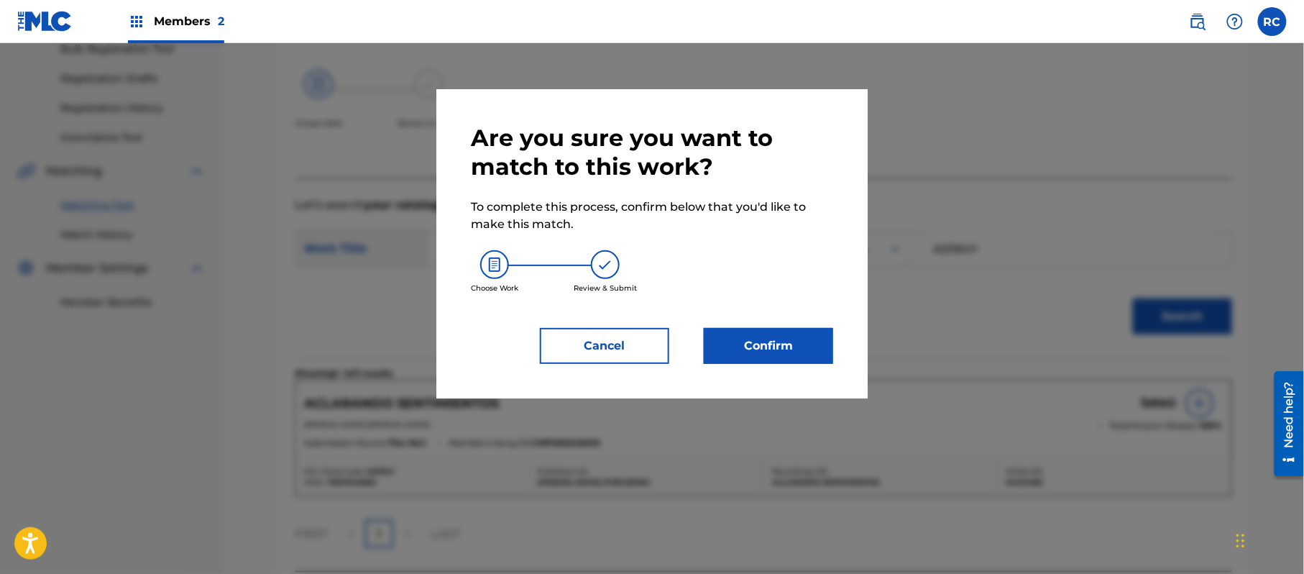
click at [777, 346] on button "Confirm" at bounding box center [768, 346] width 129 height 36
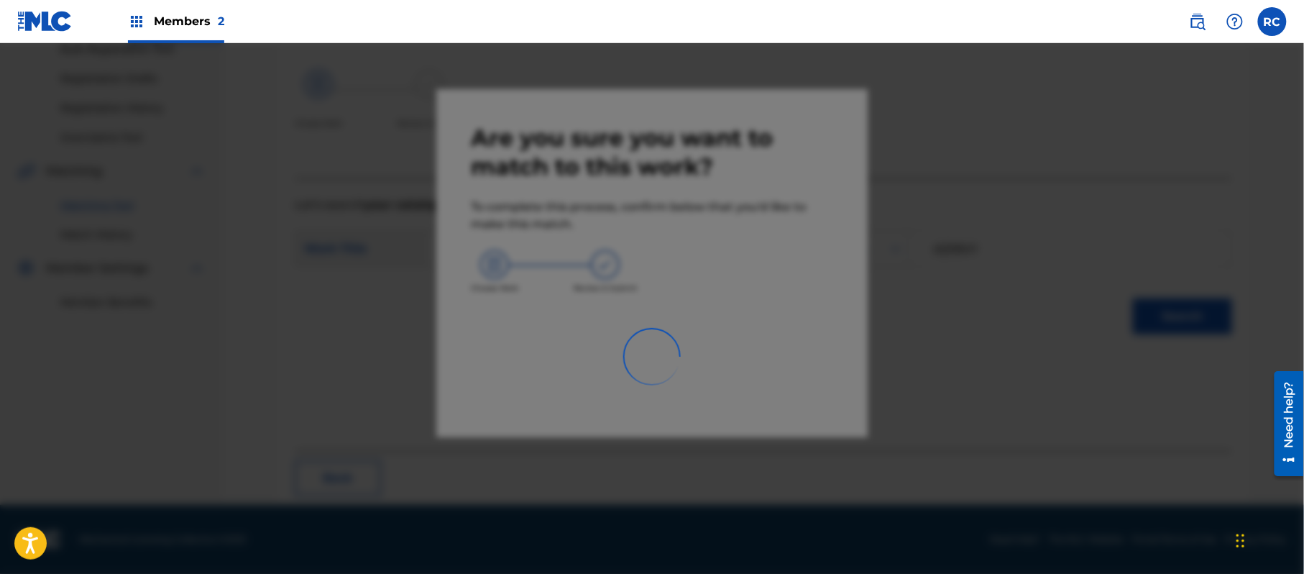
scroll to position [57, 0]
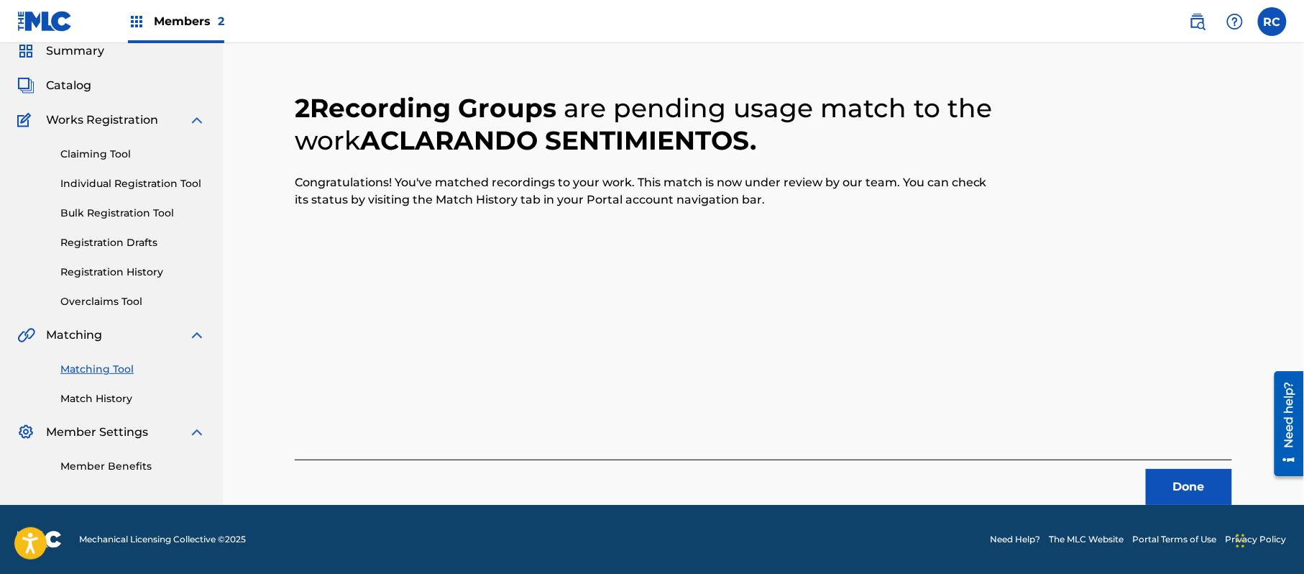
click at [1179, 484] on button "Done" at bounding box center [1189, 487] width 86 height 36
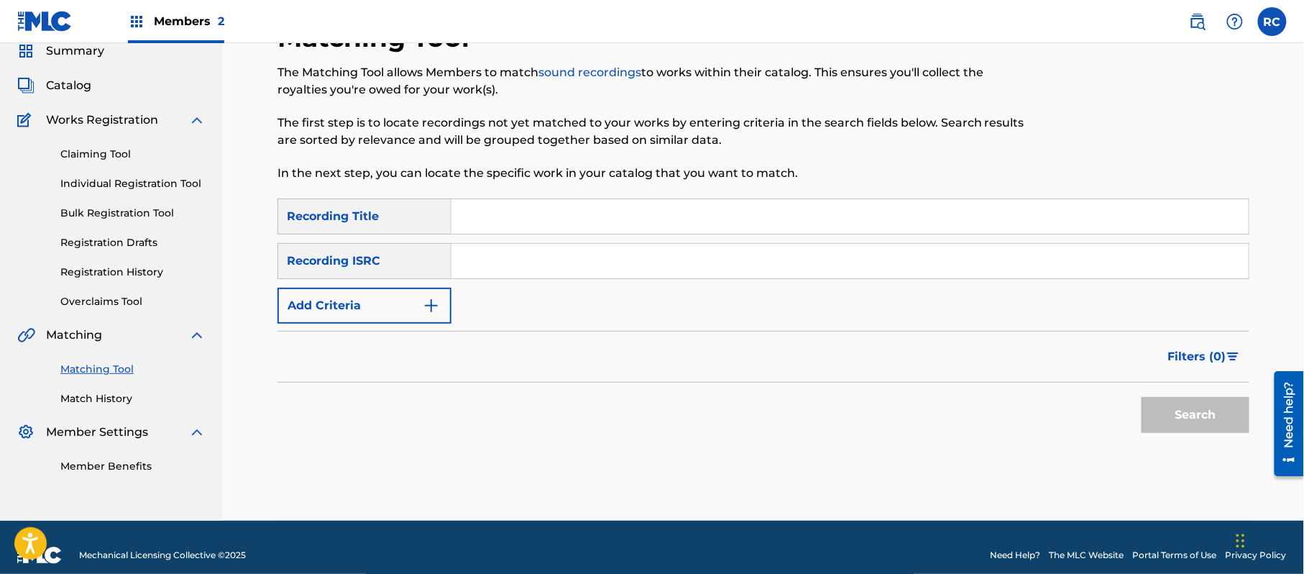
click at [555, 272] on input "Search Form" at bounding box center [849, 261] width 797 height 34
click at [1144, 411] on button "Search" at bounding box center [1195, 415] width 108 height 36
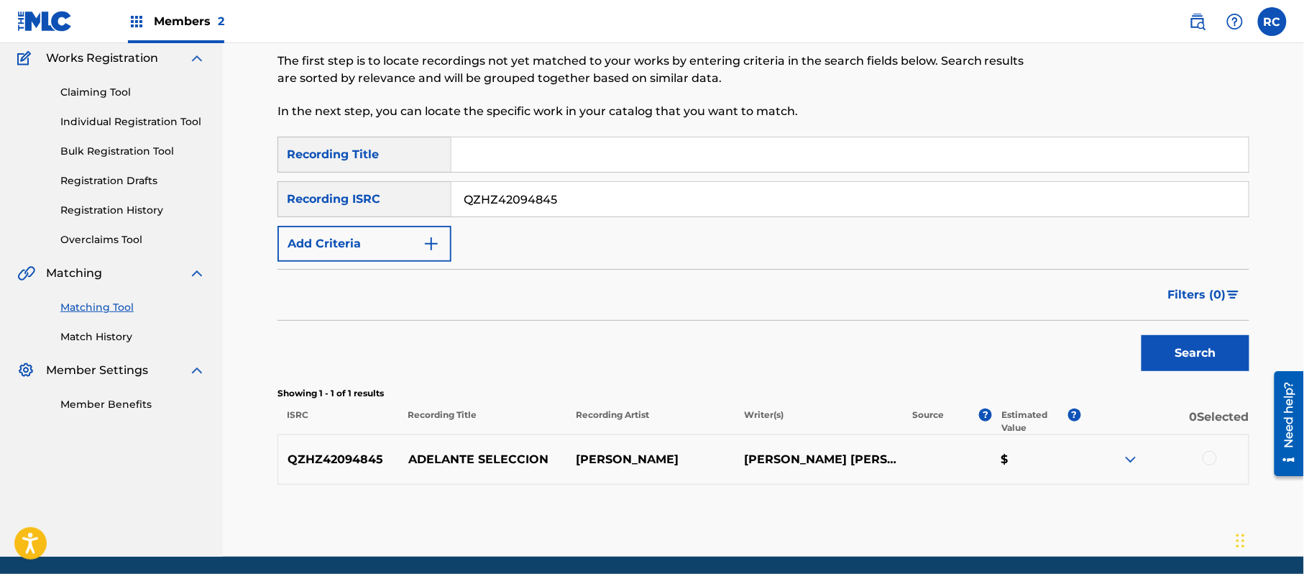
scroll to position [153, 0]
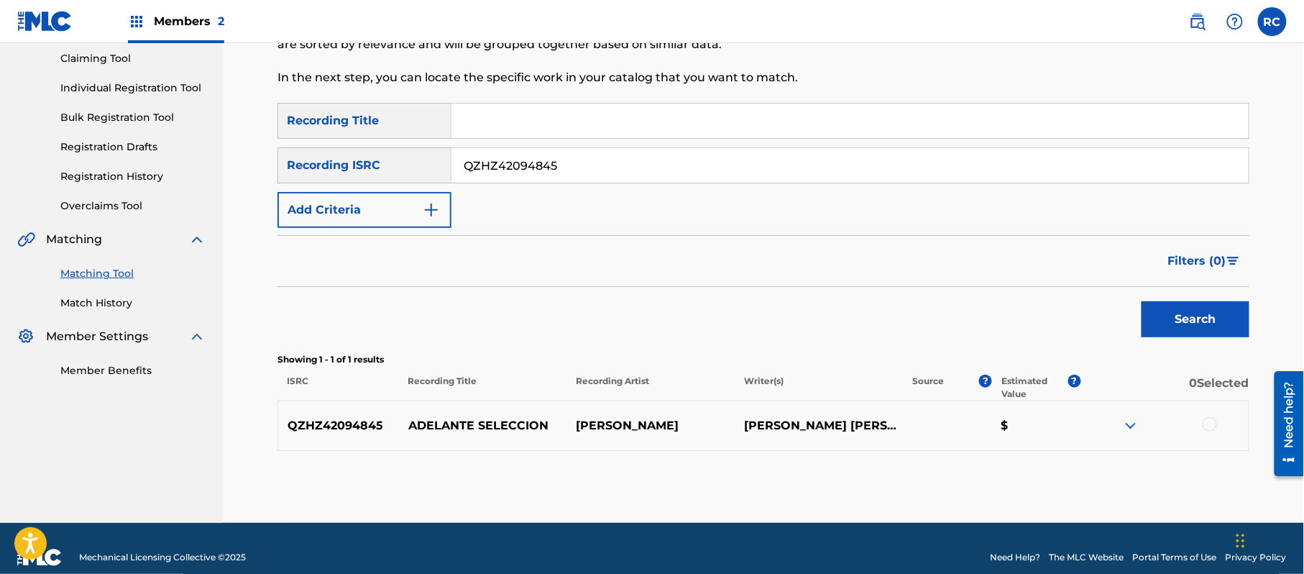
click at [1209, 421] on div at bounding box center [1209, 424] width 14 height 14
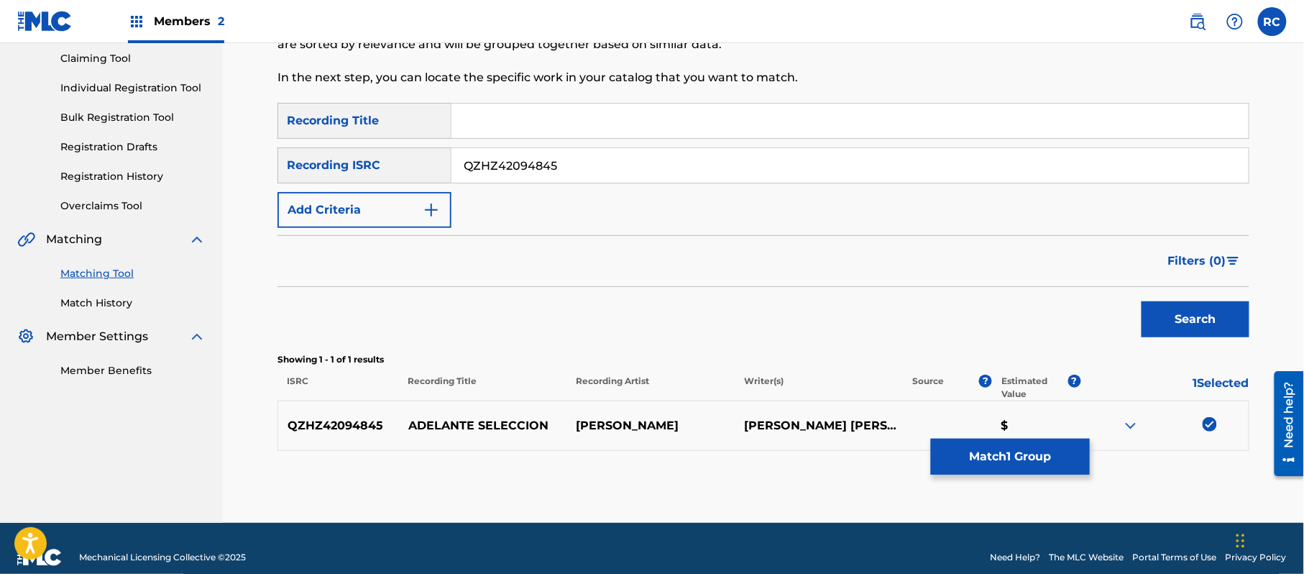
click at [1071, 461] on button "Match 1 Group" at bounding box center [1010, 456] width 159 height 36
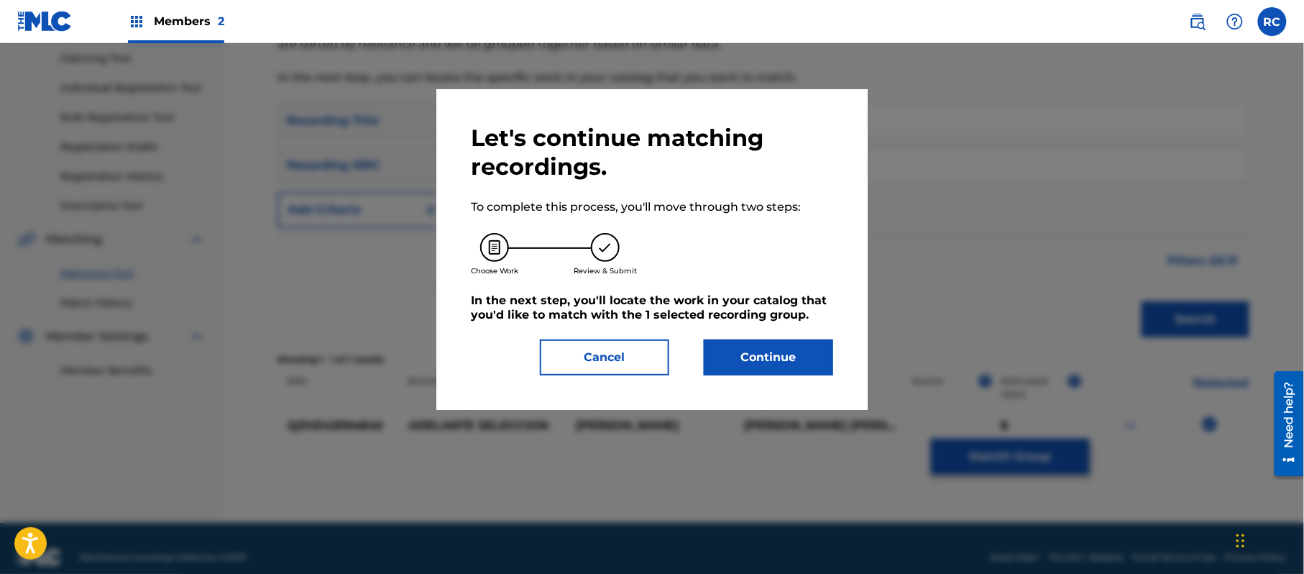
click at [815, 360] on button "Continue" at bounding box center [768, 357] width 129 height 36
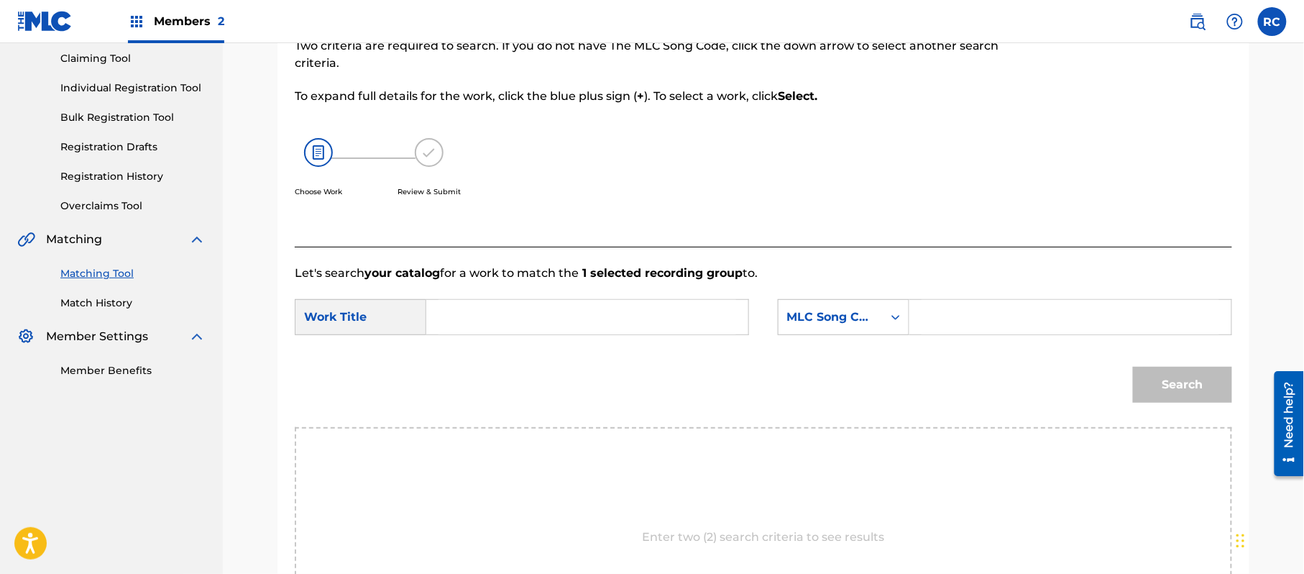
click at [507, 321] on input "Search Form" at bounding box center [587, 317] width 298 height 34
click at [587, 315] on input "[PERSON_NAME] AD19SI" at bounding box center [587, 317] width 298 height 34
click at [1000, 331] on input "Search Form" at bounding box center [1070, 317] width 298 height 34
click at [1177, 387] on button "Search" at bounding box center [1182, 385] width 99 height 36
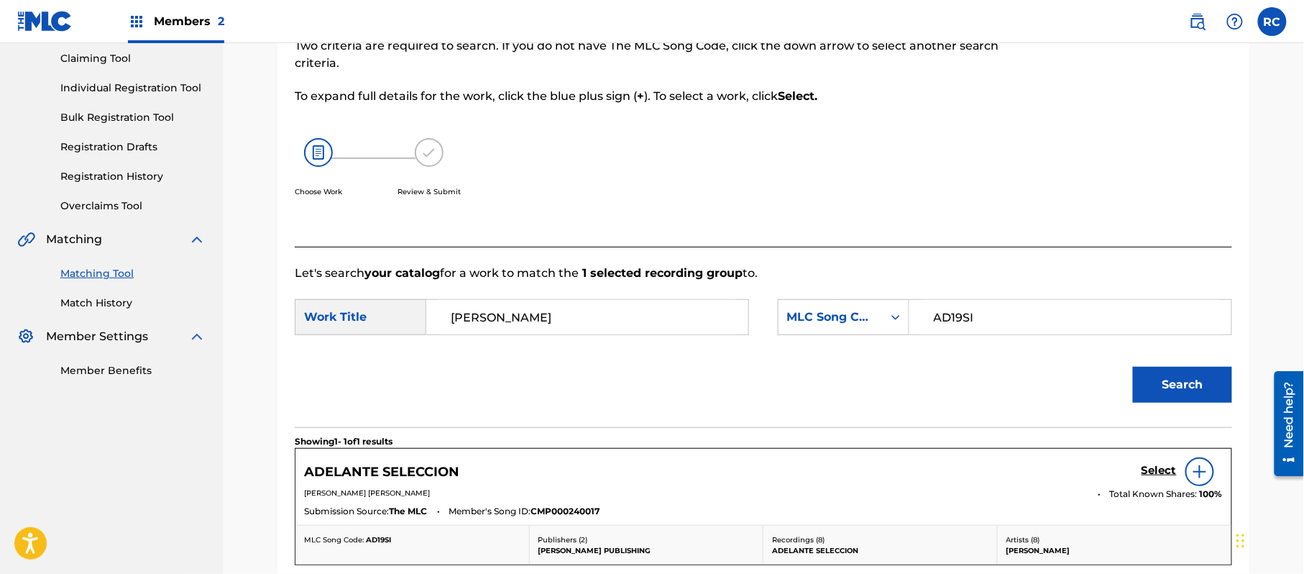
click at [1153, 473] on h5 "Select" at bounding box center [1158, 471] width 35 height 14
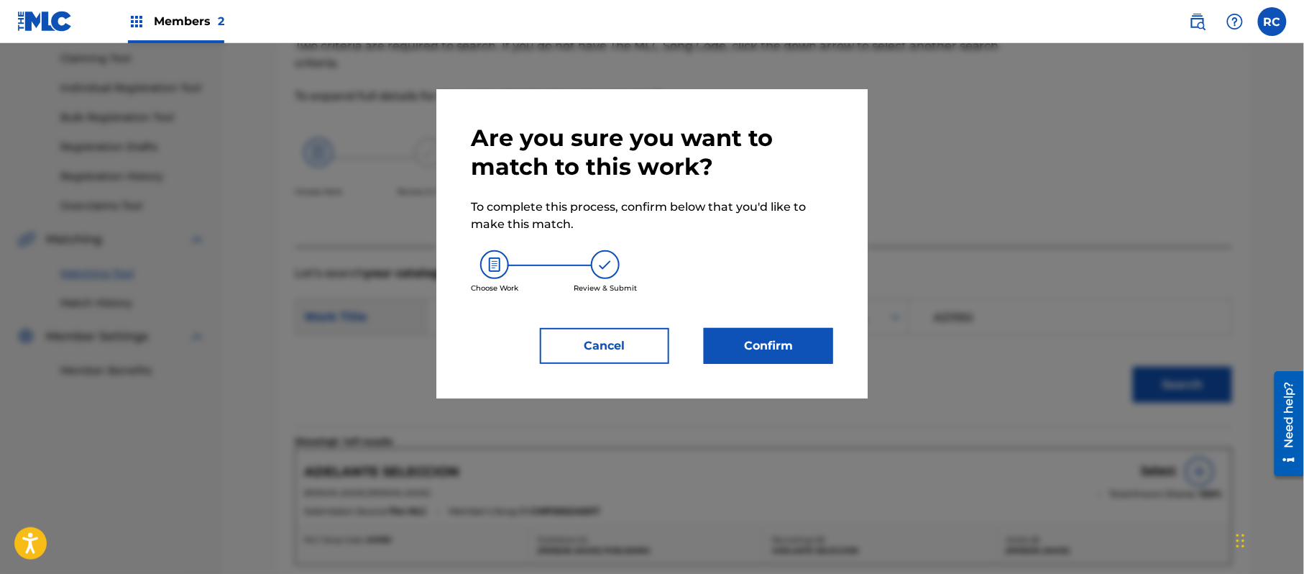
click at [757, 338] on button "Confirm" at bounding box center [768, 346] width 129 height 36
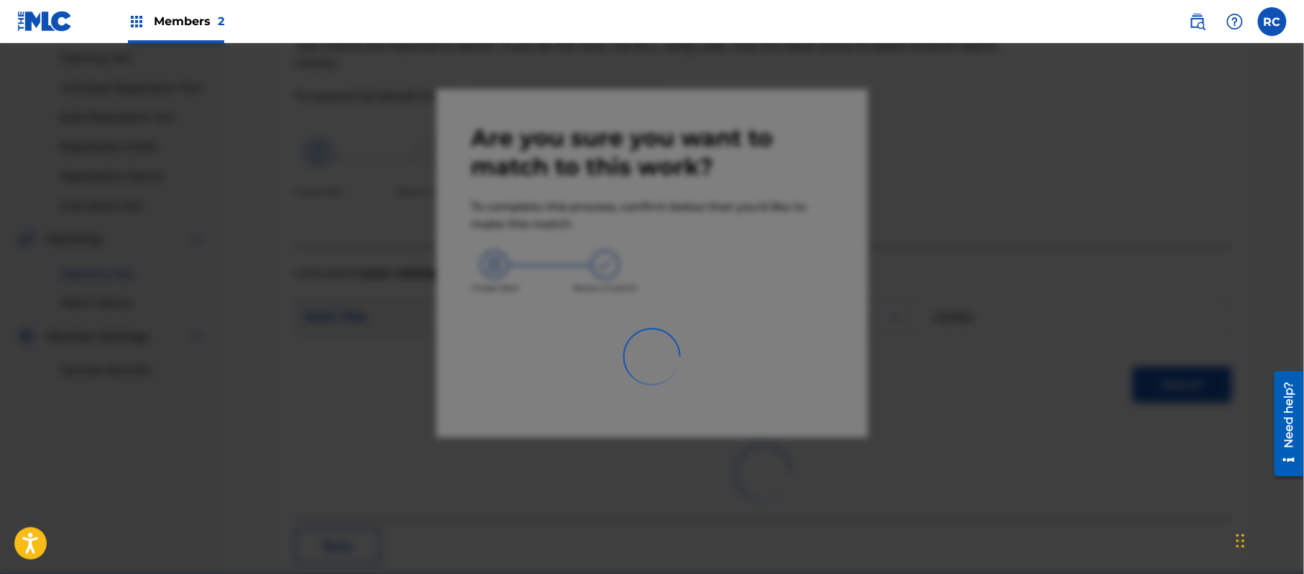
scroll to position [57, 0]
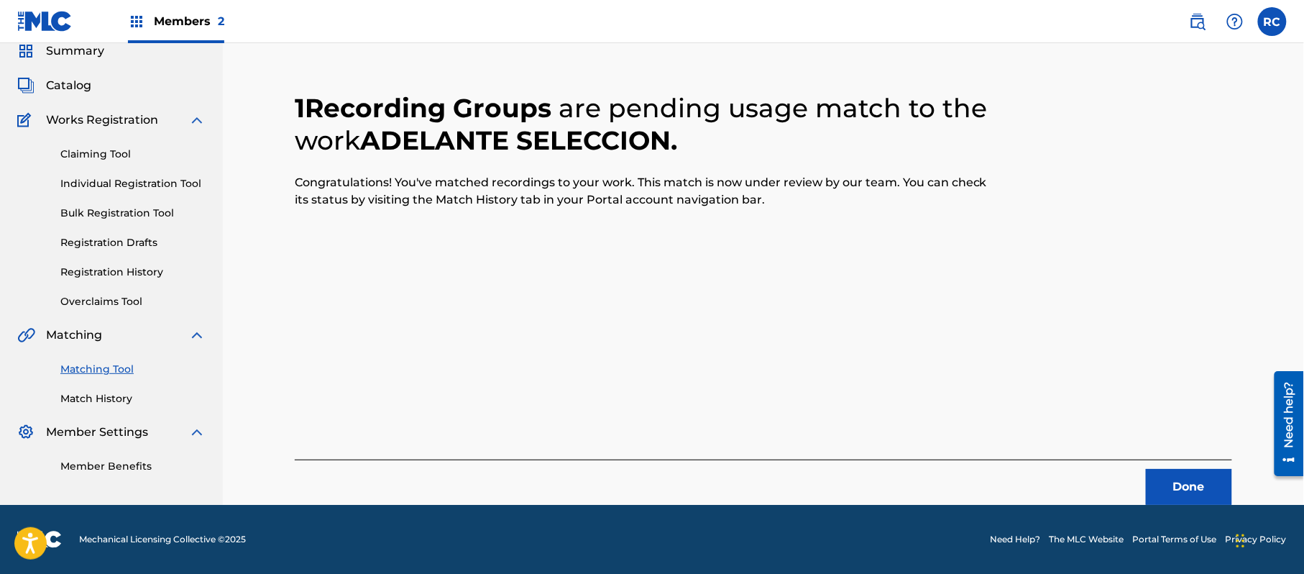
click at [1166, 487] on button "Done" at bounding box center [1189, 487] width 86 height 36
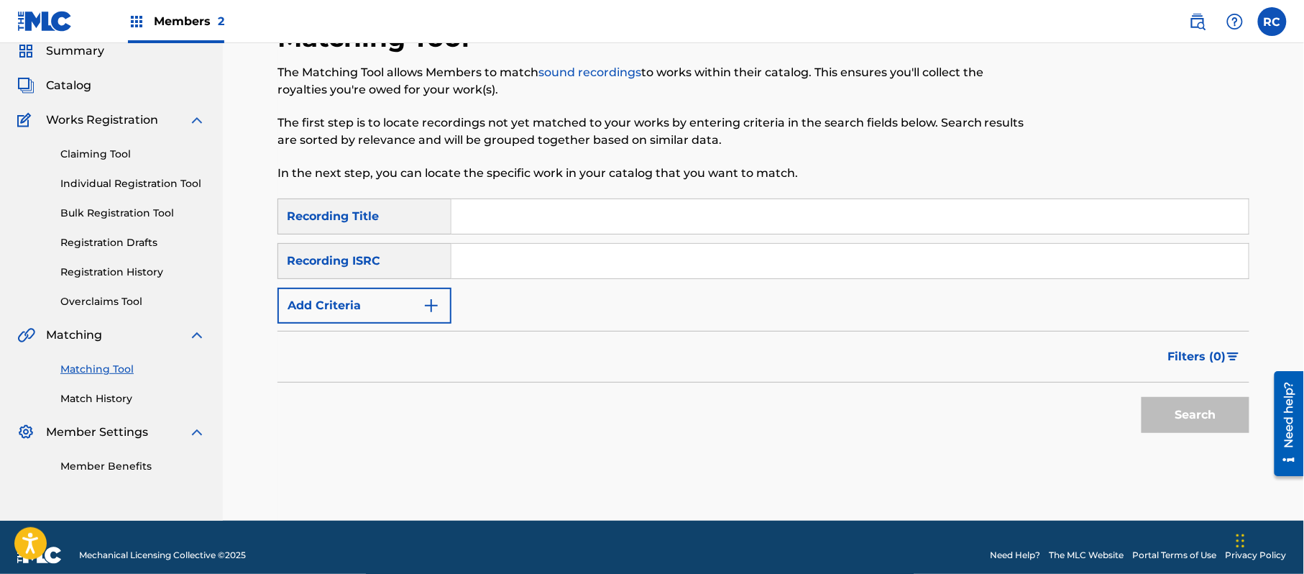
drag, startPoint x: 486, startPoint y: 265, endPoint x: 530, endPoint y: 279, distance: 46.6
click at [486, 265] on input "Search Form" at bounding box center [849, 261] width 797 height 34
click at [1153, 413] on button "Search" at bounding box center [1195, 415] width 108 height 36
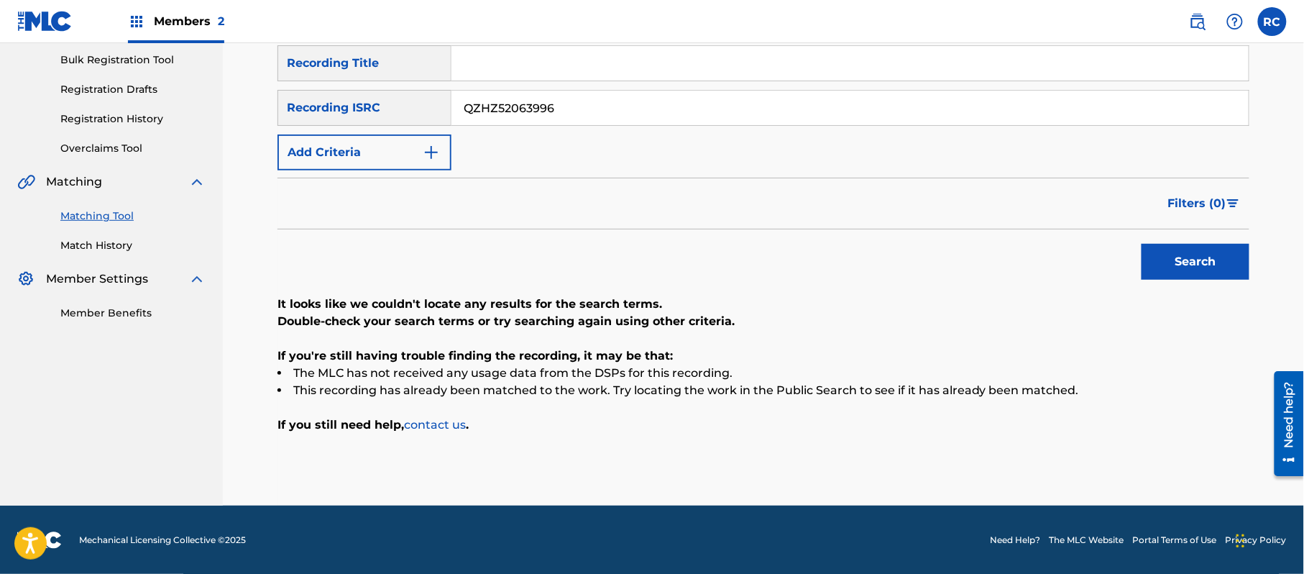
scroll to position [211, 0]
drag, startPoint x: 414, startPoint y: 99, endPoint x: 405, endPoint y: 103, distance: 9.6
click at [405, 101] on div "SearchWithCriteriaf709a915-d5c5-4abc-9821-2862732e2c2c Recording ISRC QZHZ52063…" at bounding box center [763, 107] width 972 height 36
click at [1202, 280] on div "Search" at bounding box center [1191, 257] width 115 height 57
click at [1191, 269] on button "Search" at bounding box center [1195, 261] width 108 height 36
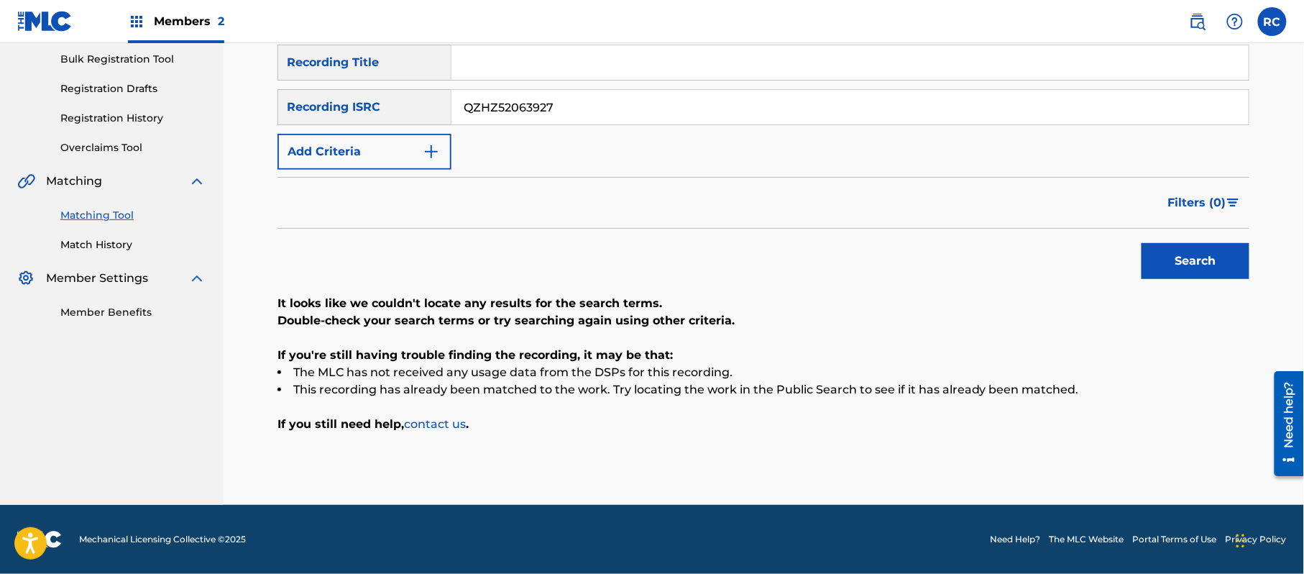
drag, startPoint x: 564, startPoint y: 114, endPoint x: 395, endPoint y: 116, distance: 169.6
click at [395, 116] on div "SearchWithCriteriaf709a915-d5c5-4abc-9821-2862732e2c2c Recording ISRC QZHZ52063…" at bounding box center [763, 107] width 972 height 36
click at [1205, 265] on button "Search" at bounding box center [1195, 261] width 108 height 36
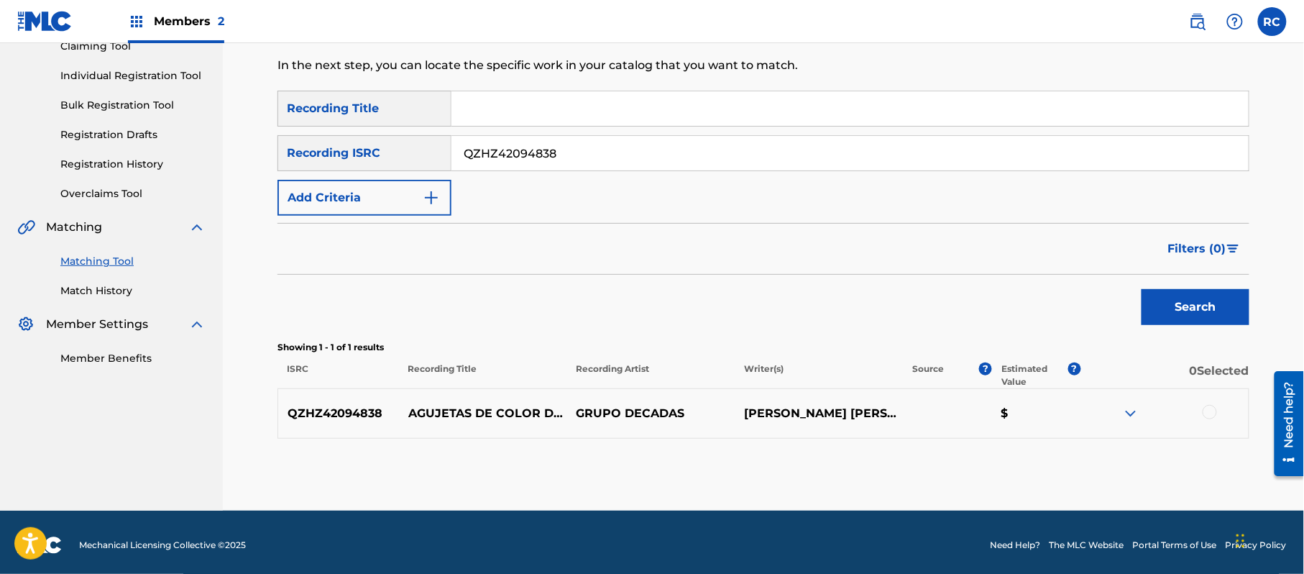
scroll to position [171, 0]
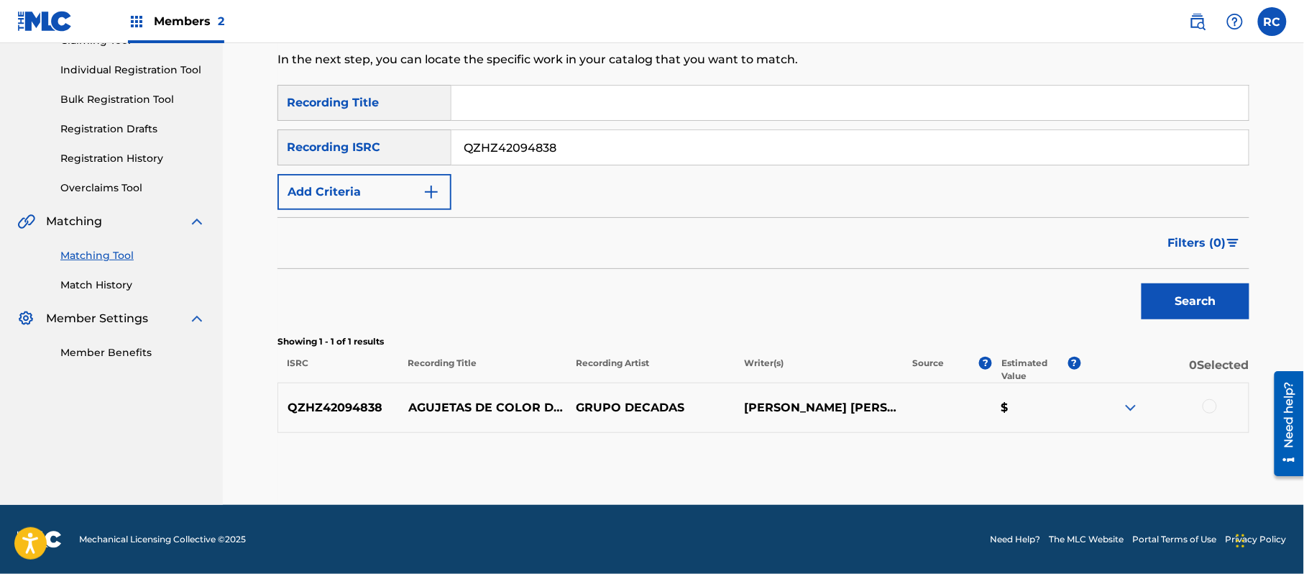
click at [1211, 407] on div at bounding box center [1209, 406] width 14 height 14
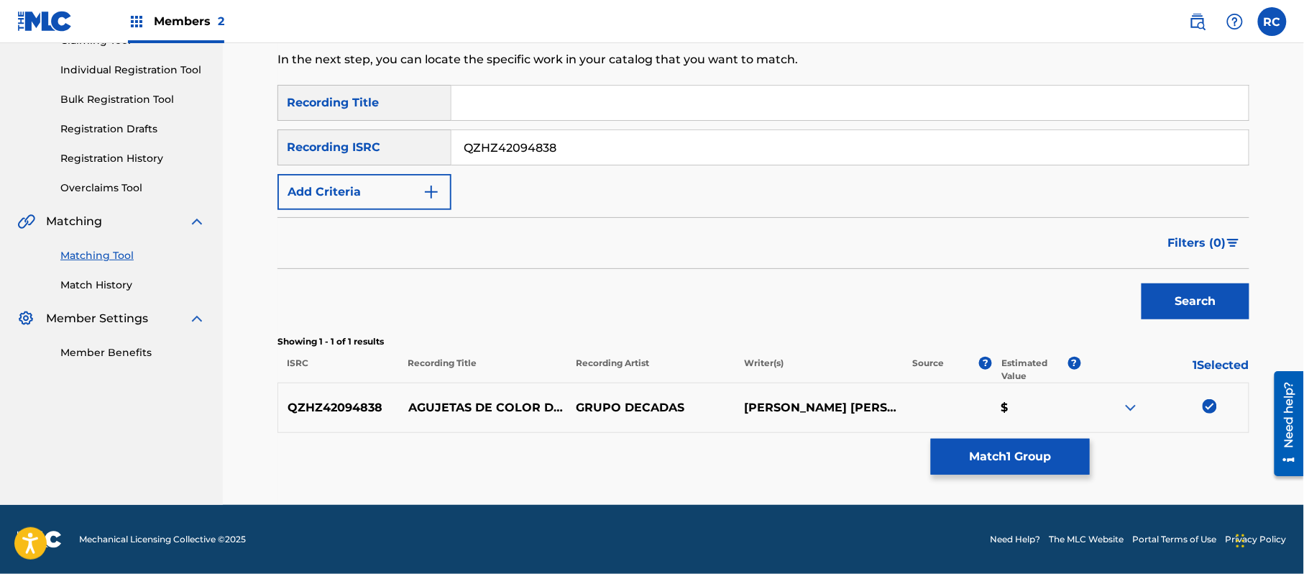
click at [1003, 449] on button "Match 1 Group" at bounding box center [1010, 456] width 159 height 36
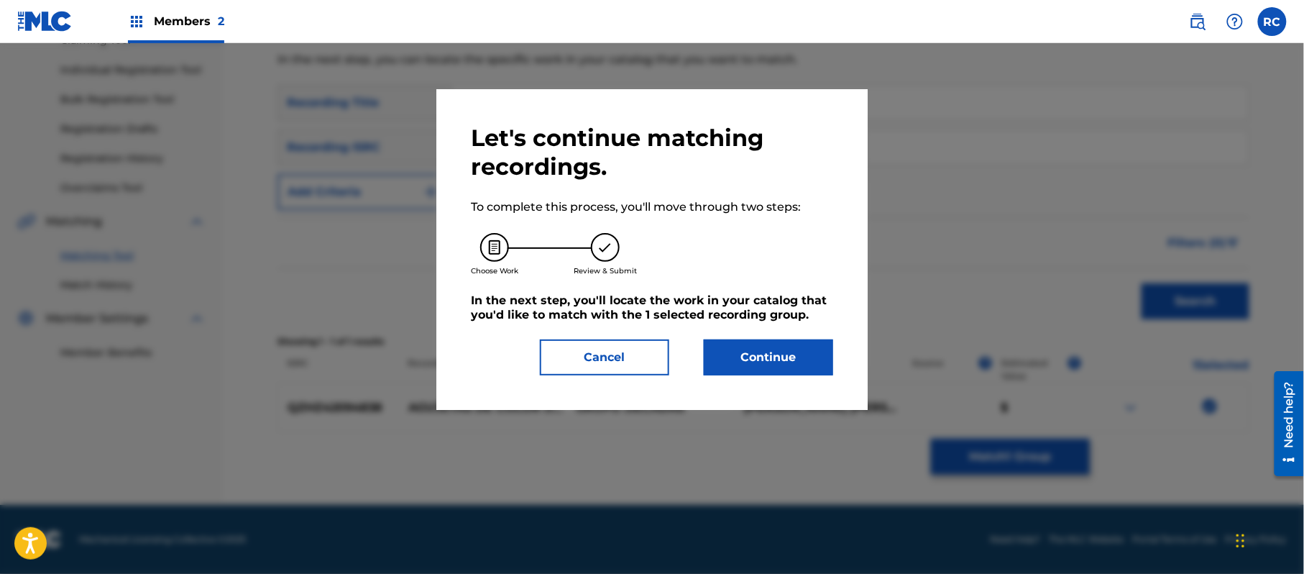
click at [816, 358] on button "Continue" at bounding box center [768, 357] width 129 height 36
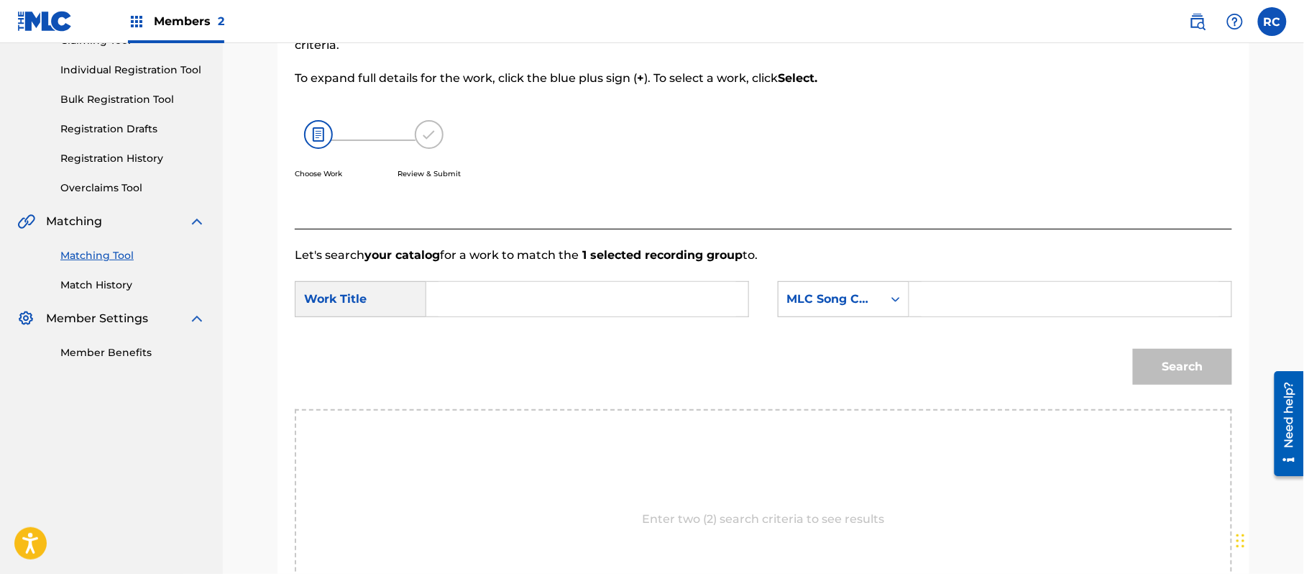
drag, startPoint x: 568, startPoint y: 287, endPoint x: 551, endPoint y: 299, distance: 20.7
click at [566, 288] on input "Search Form" at bounding box center [587, 299] width 298 height 34
click at [630, 300] on input "Agujetas de color de Rosa AD19U9" at bounding box center [587, 299] width 298 height 34
click at [946, 282] on input "Search Form" at bounding box center [1070, 299] width 298 height 34
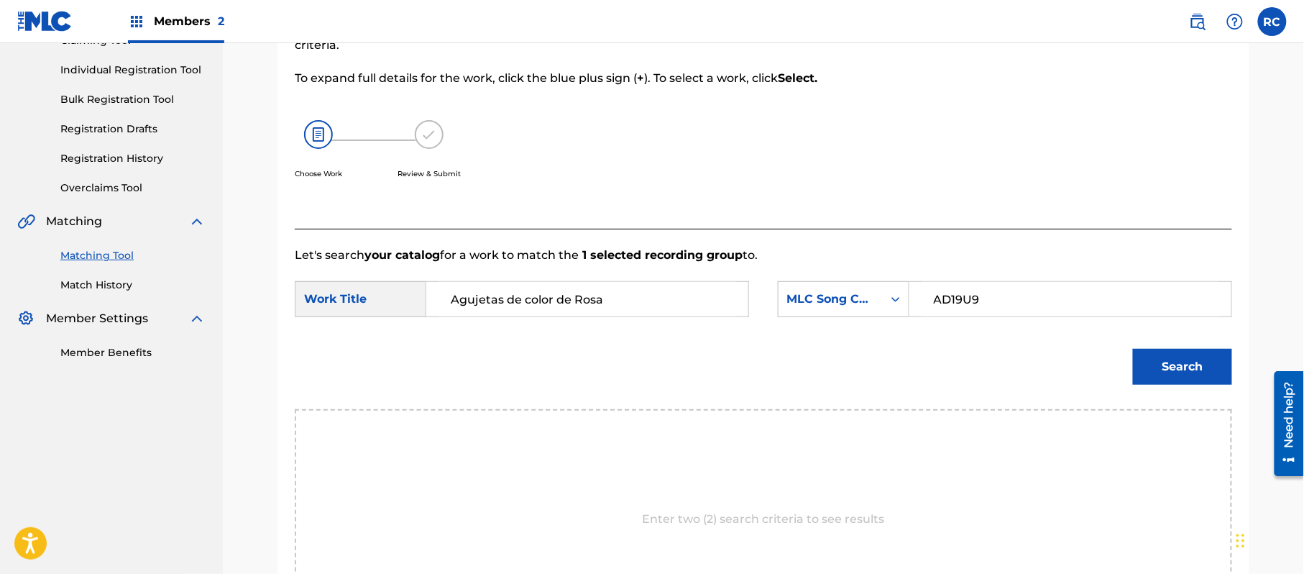
click at [1215, 358] on button "Search" at bounding box center [1182, 367] width 99 height 36
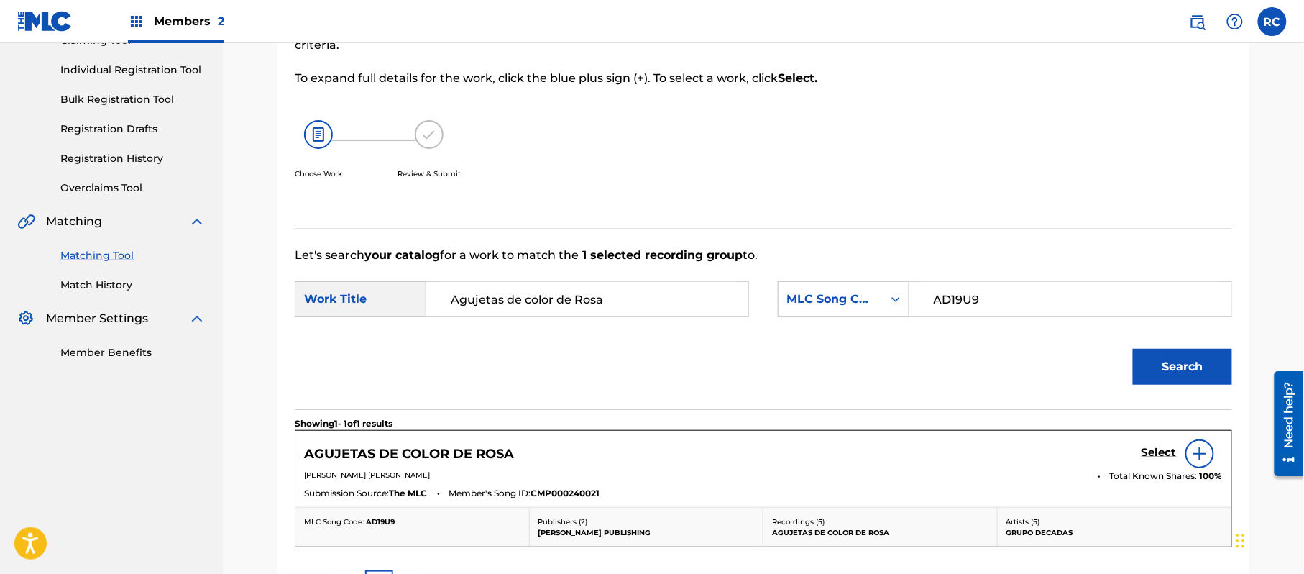
click at [1156, 458] on h5 "Select" at bounding box center [1158, 453] width 35 height 14
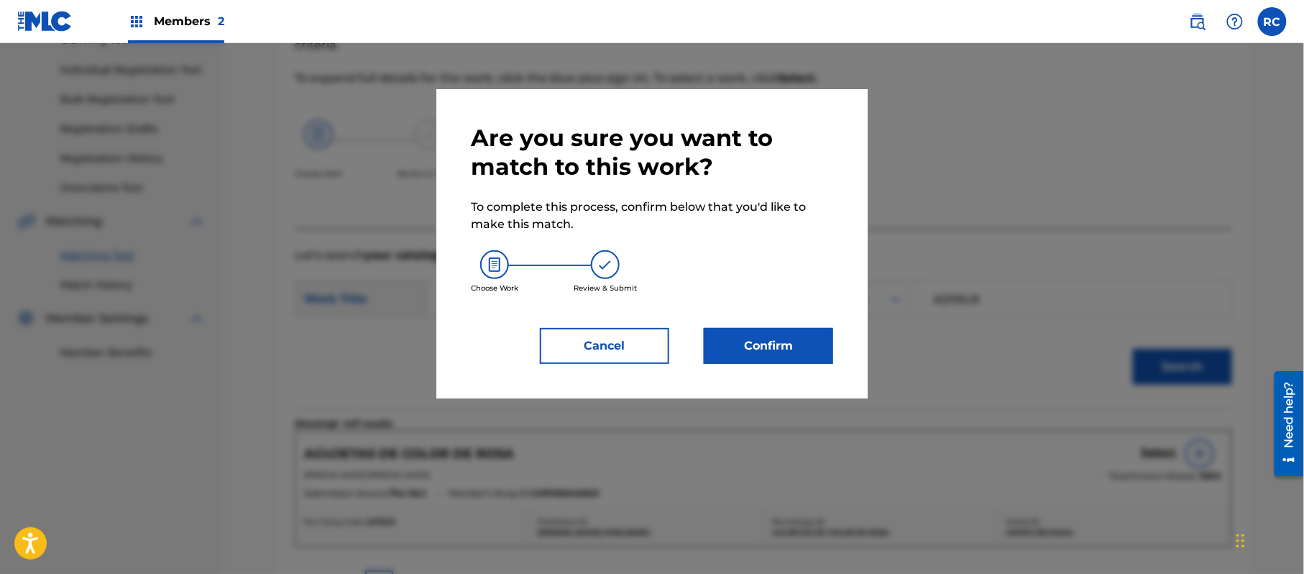
click at [806, 345] on button "Confirm" at bounding box center [768, 346] width 129 height 36
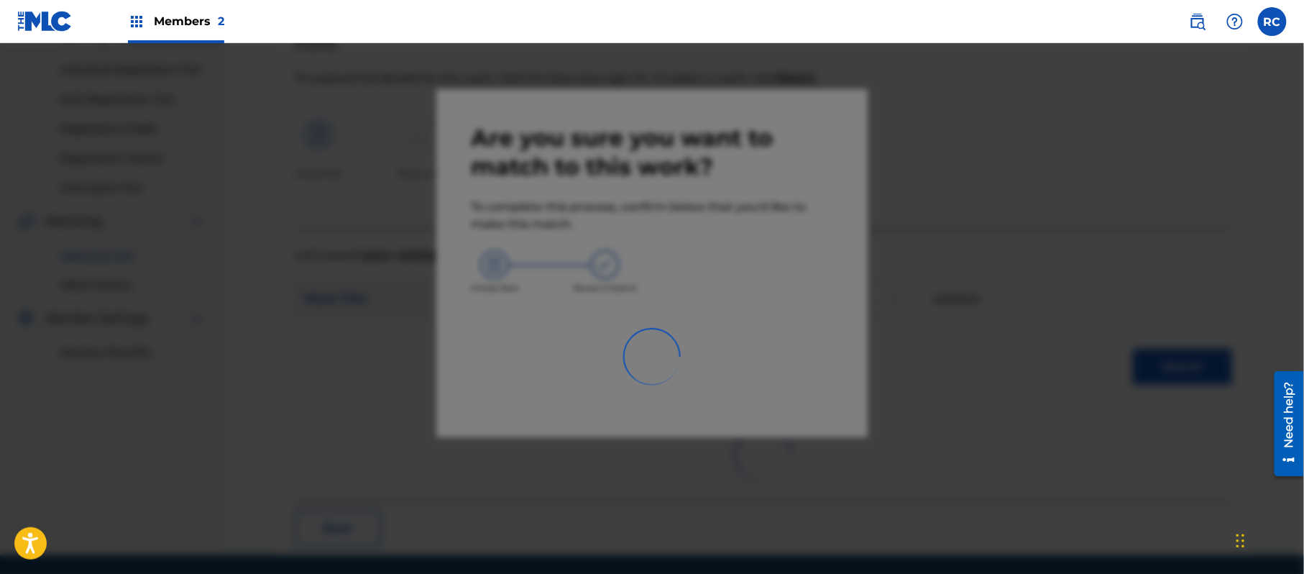
scroll to position [57, 0]
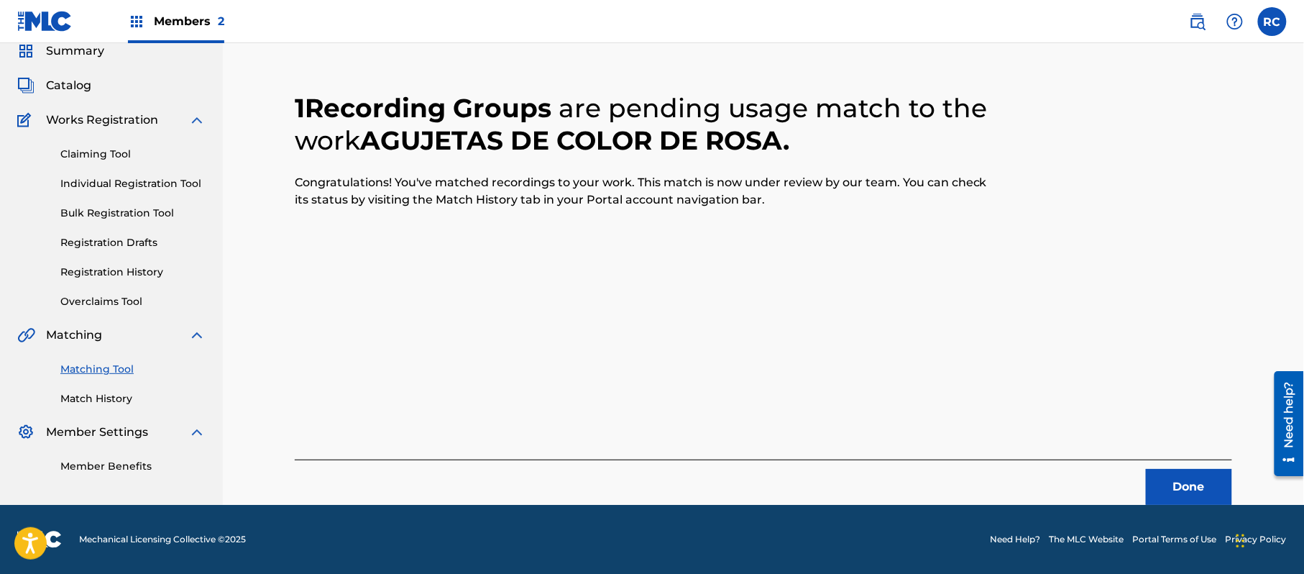
click at [1185, 487] on button "Done" at bounding box center [1189, 487] width 86 height 36
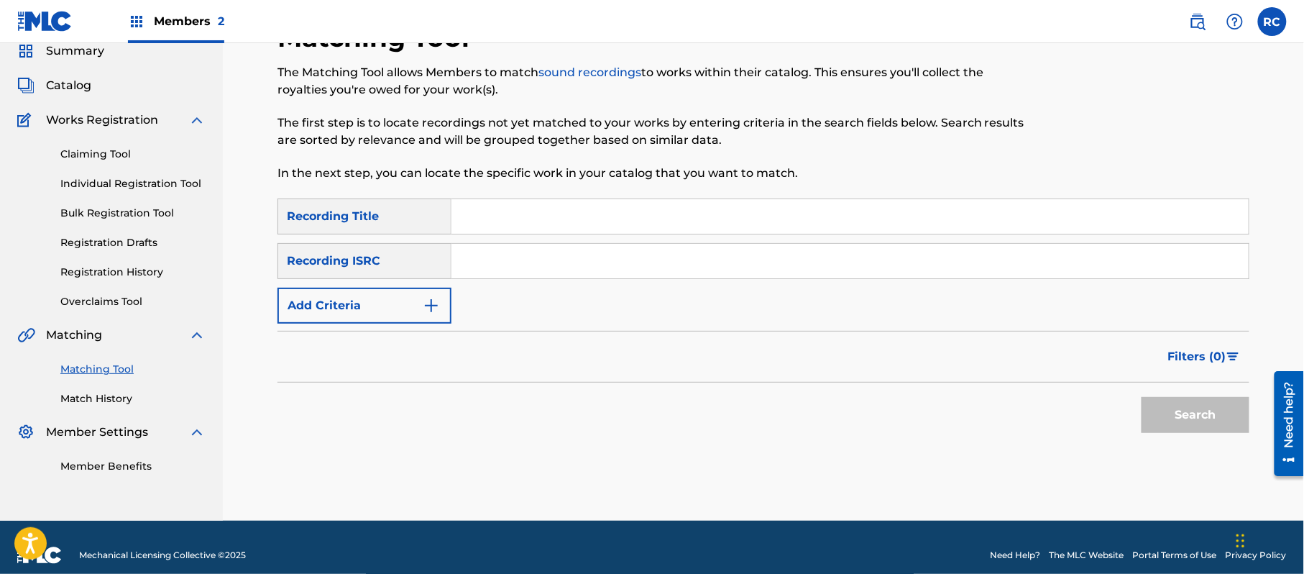
click at [627, 264] on input "Search Form" at bounding box center [849, 261] width 797 height 34
click at [1166, 428] on button "Search" at bounding box center [1195, 415] width 108 height 36
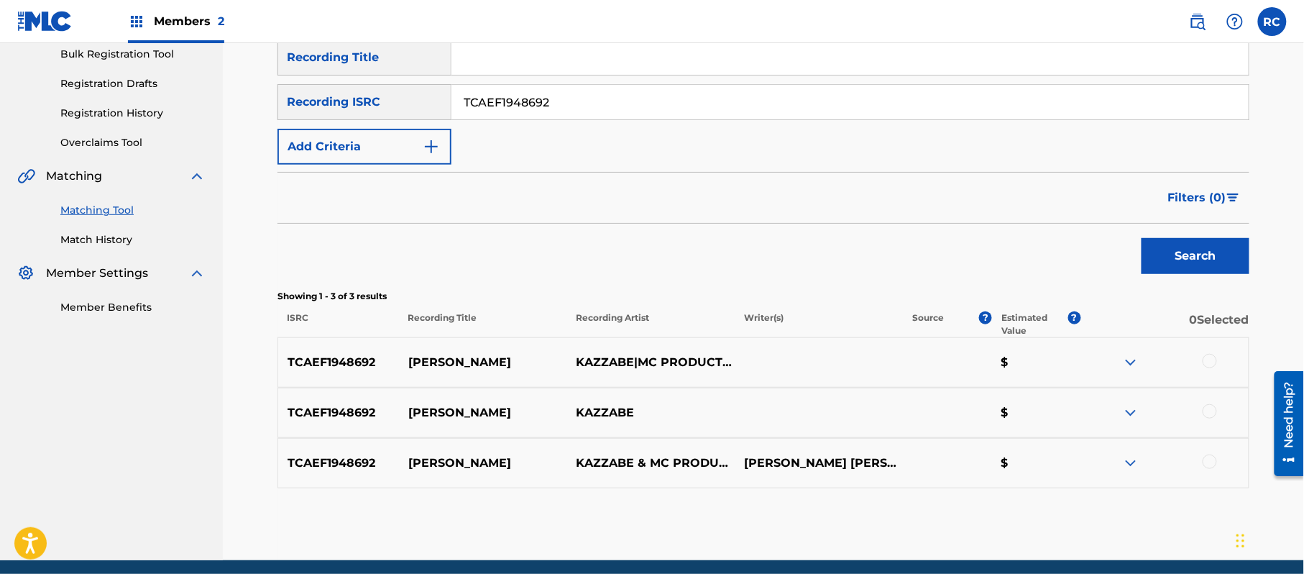
scroll to position [249, 0]
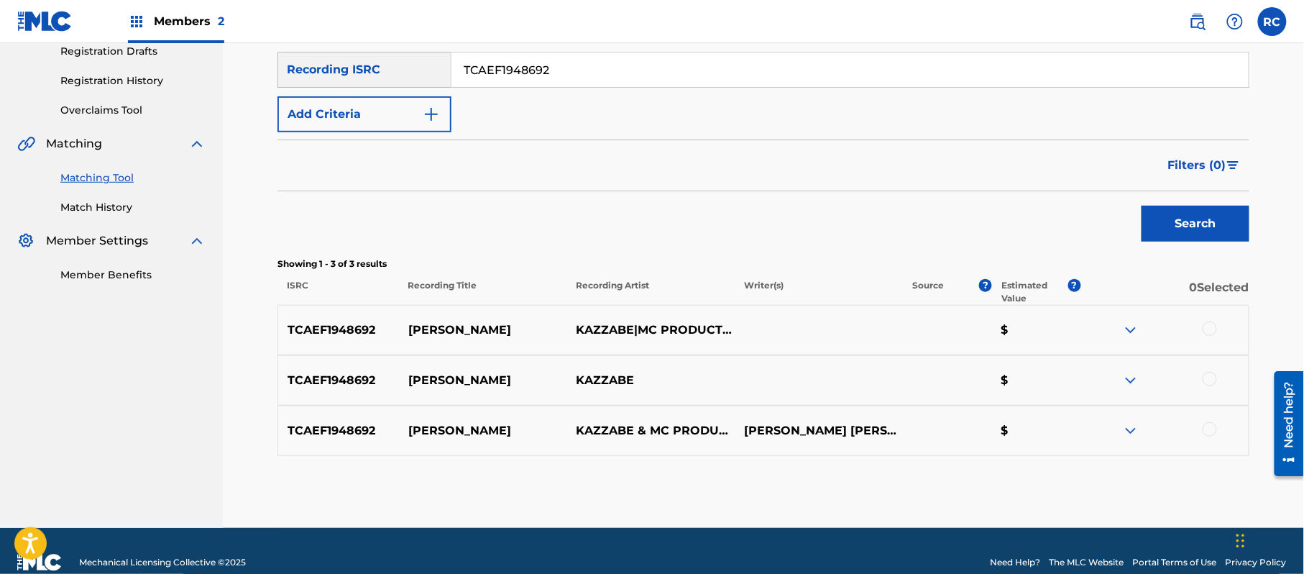
click at [1214, 326] on div at bounding box center [1209, 328] width 14 height 14
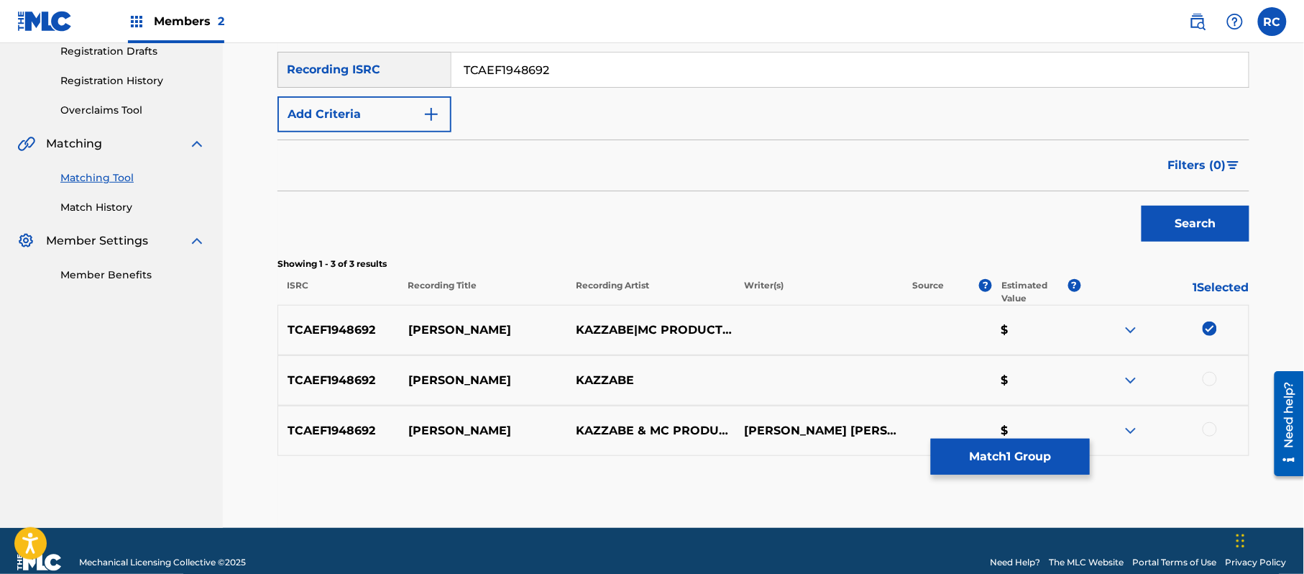
click at [1212, 380] on div at bounding box center [1209, 379] width 14 height 14
click at [1213, 431] on div at bounding box center [1209, 429] width 14 height 14
click at [1021, 470] on button "Match 3 Groups" at bounding box center [1010, 456] width 159 height 36
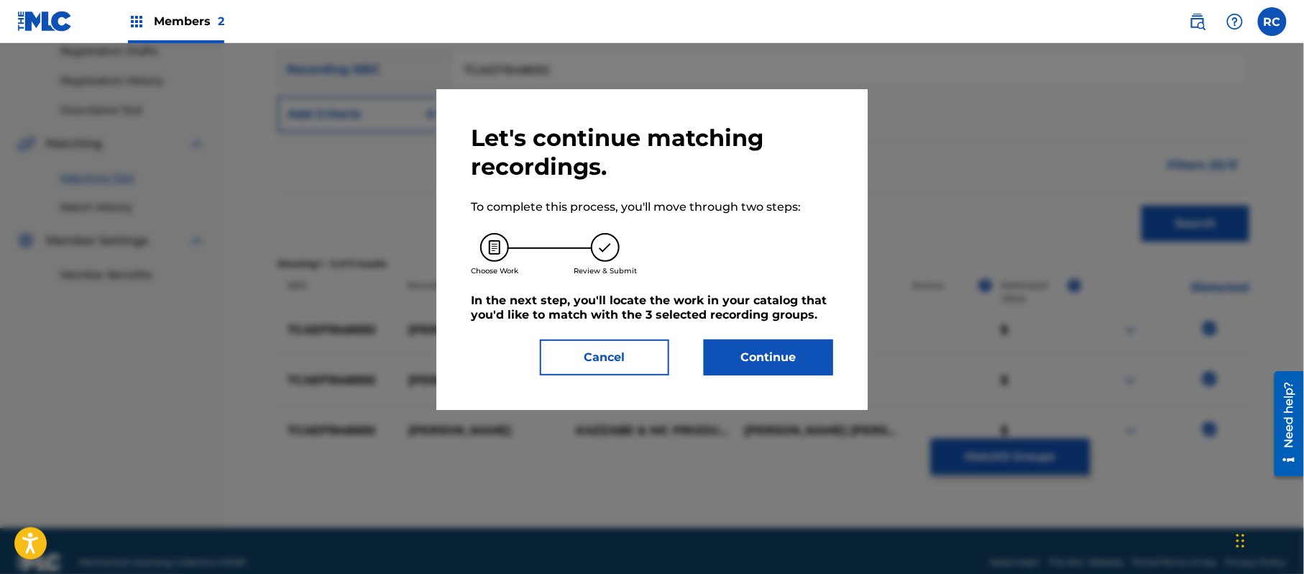
click at [765, 368] on button "Continue" at bounding box center [768, 357] width 129 height 36
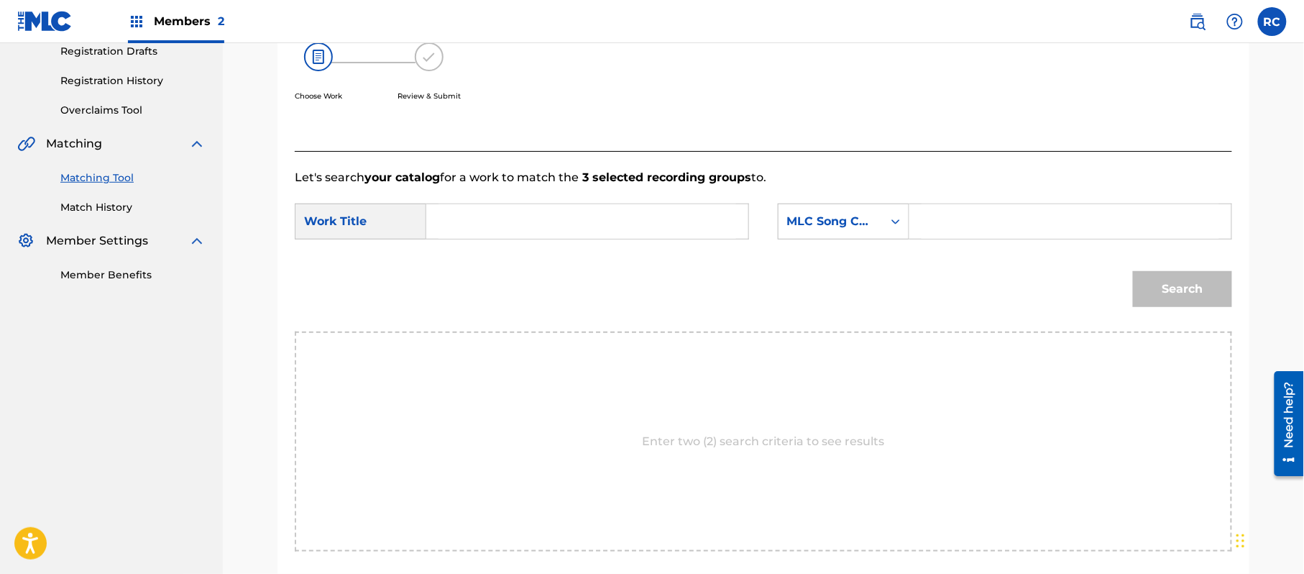
click at [552, 221] on input "Search Form" at bounding box center [587, 221] width 298 height 34
click at [550, 223] on input "[PERSON_NAME] AD2HGL" at bounding box center [587, 221] width 298 height 34
click at [947, 216] on input "Search Form" at bounding box center [1070, 221] width 298 height 34
click at [1179, 293] on button "Search" at bounding box center [1182, 289] width 99 height 36
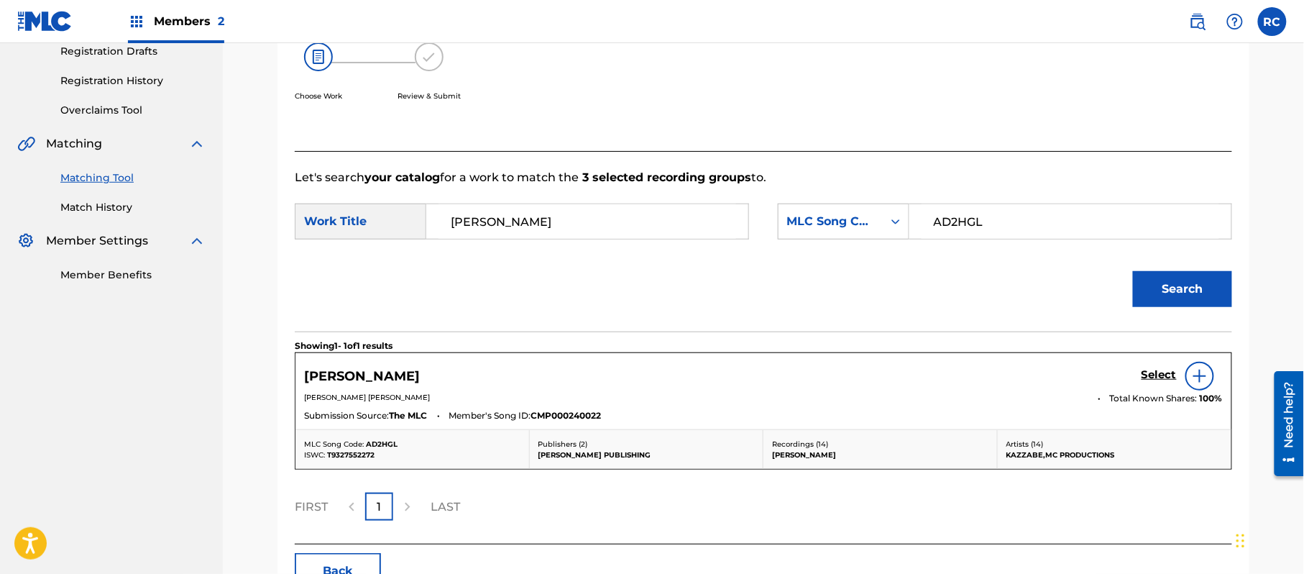
click at [1150, 377] on h5 "Select" at bounding box center [1158, 375] width 35 height 14
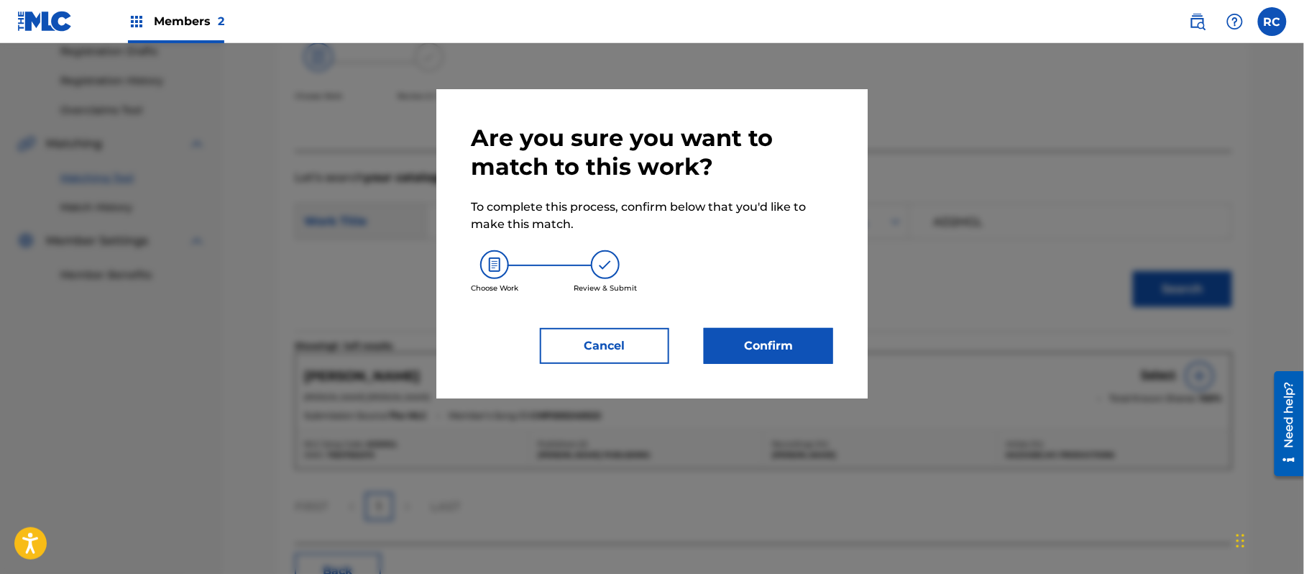
click at [809, 336] on button "Confirm" at bounding box center [768, 346] width 129 height 36
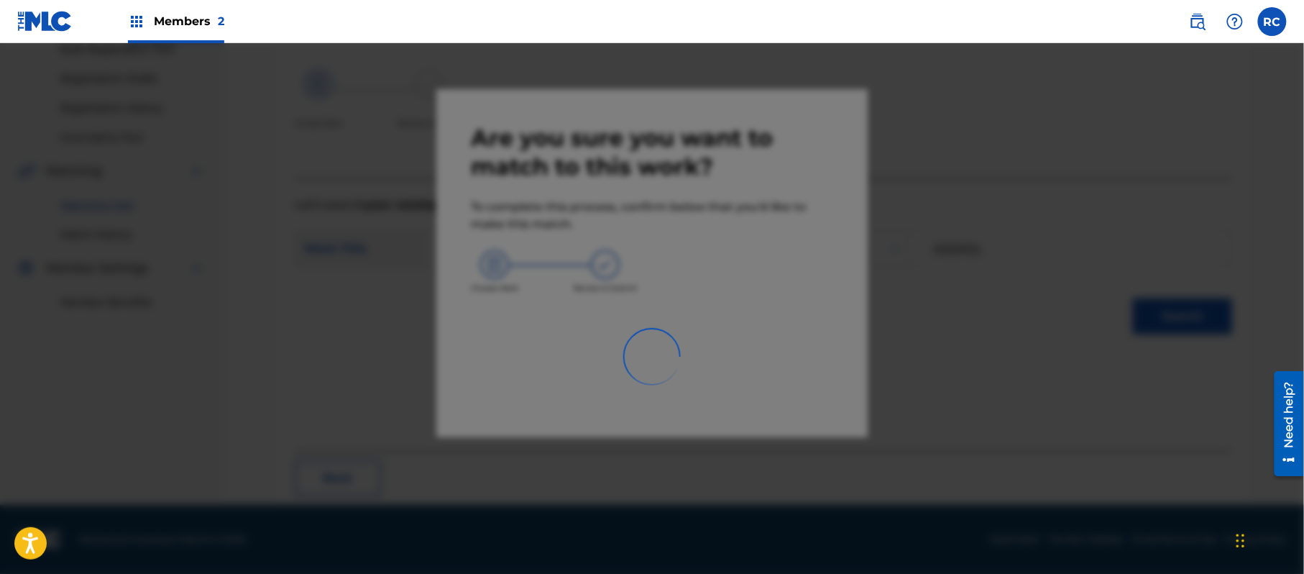
scroll to position [57, 0]
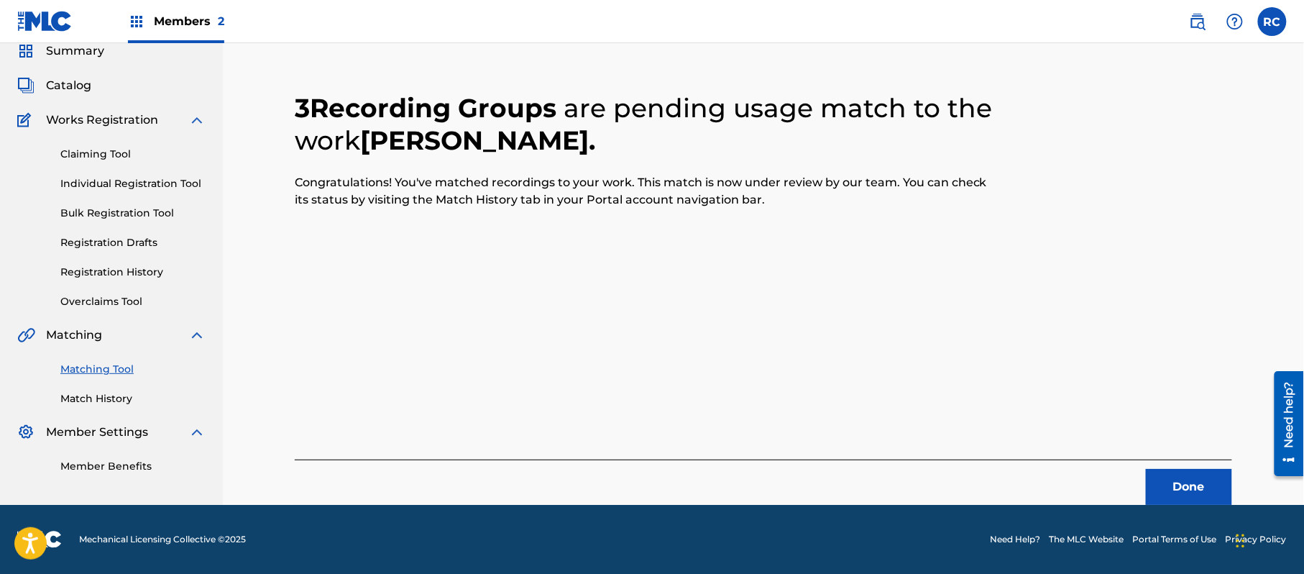
click at [1164, 481] on button "Done" at bounding box center [1189, 487] width 86 height 36
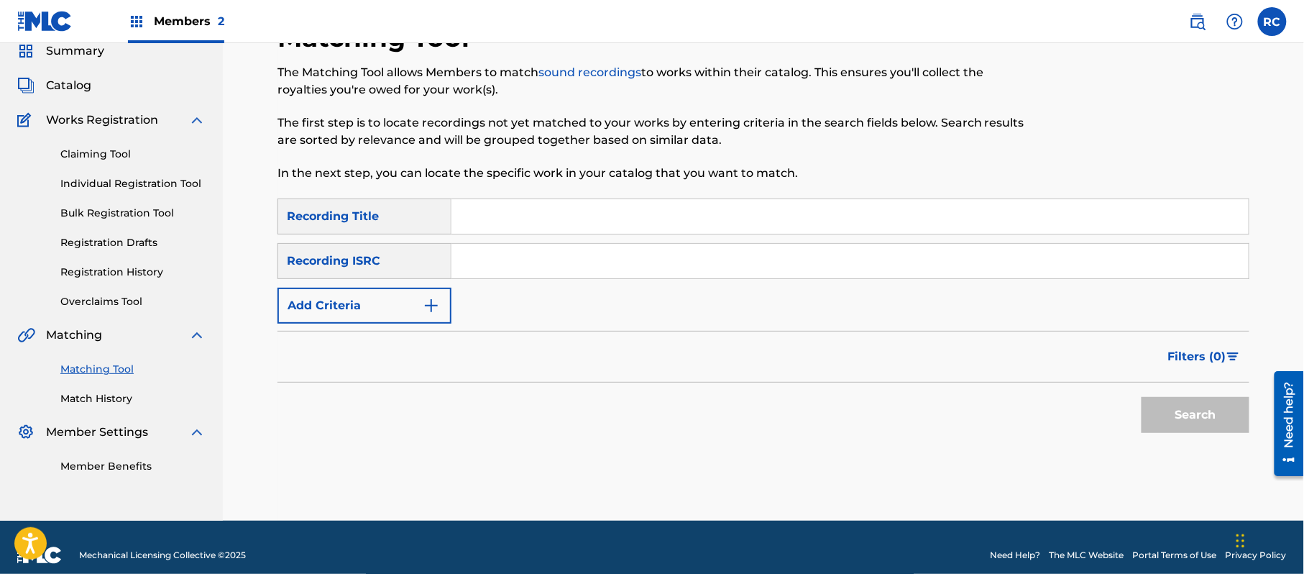
click at [593, 271] on input "Search Form" at bounding box center [849, 261] width 797 height 34
click at [1167, 420] on button "Search" at bounding box center [1195, 415] width 108 height 36
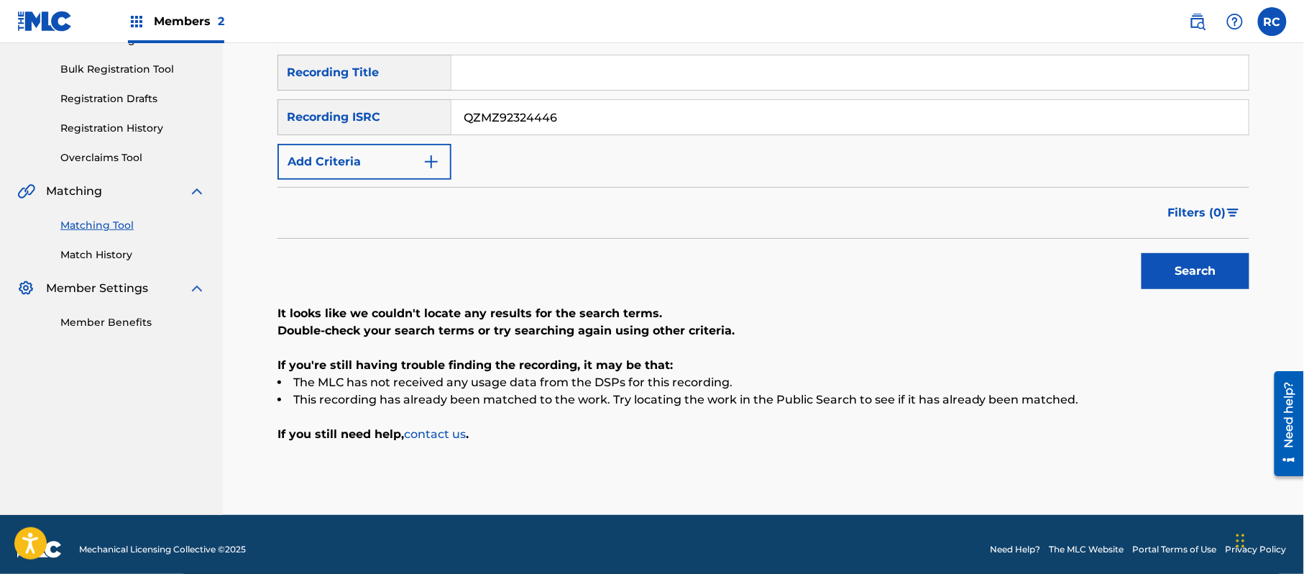
scroll to position [211, 0]
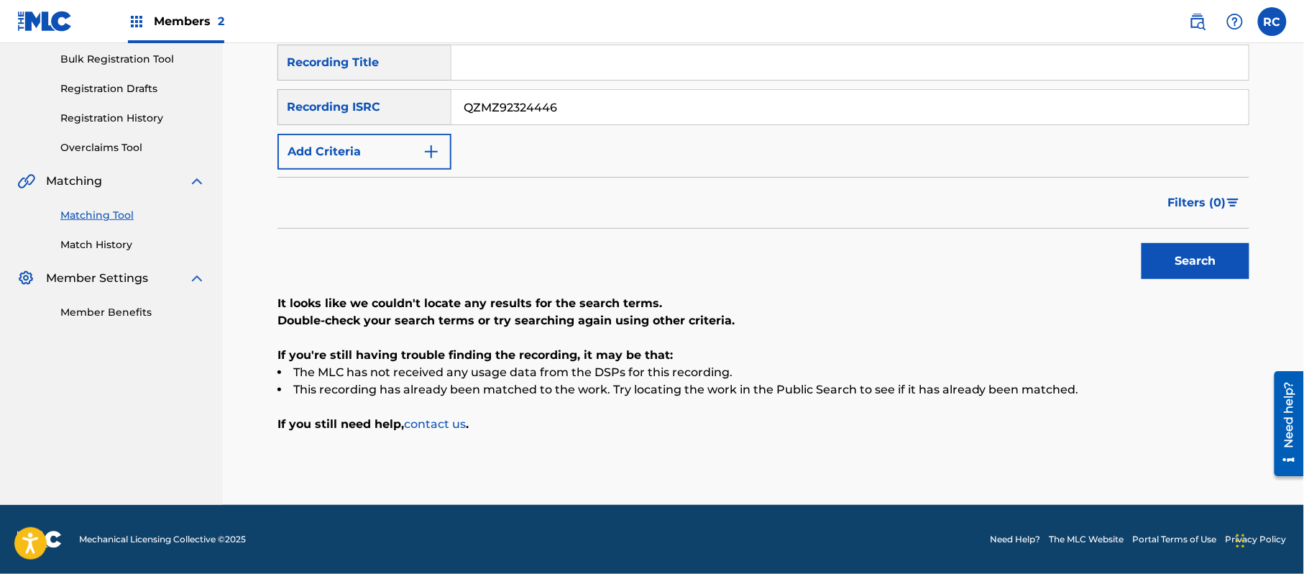
drag, startPoint x: 567, startPoint y: 105, endPoint x: 360, endPoint y: 108, distance: 207.0
click at [360, 108] on div "SearchWithCriteriaf709a915-d5c5-4abc-9821-2862732e2c2c Recording ISRC QZMZ92324…" at bounding box center [763, 107] width 972 height 36
click at [1188, 266] on button "Search" at bounding box center [1195, 261] width 108 height 36
drag, startPoint x: 586, startPoint y: 102, endPoint x: 504, endPoint y: 134, distance: 88.5
click at [335, 102] on div "SearchWithCriteriaf709a915-d5c5-4abc-9821-2862732e2c2c Recording ISRC QZTVM2317…" at bounding box center [763, 107] width 972 height 36
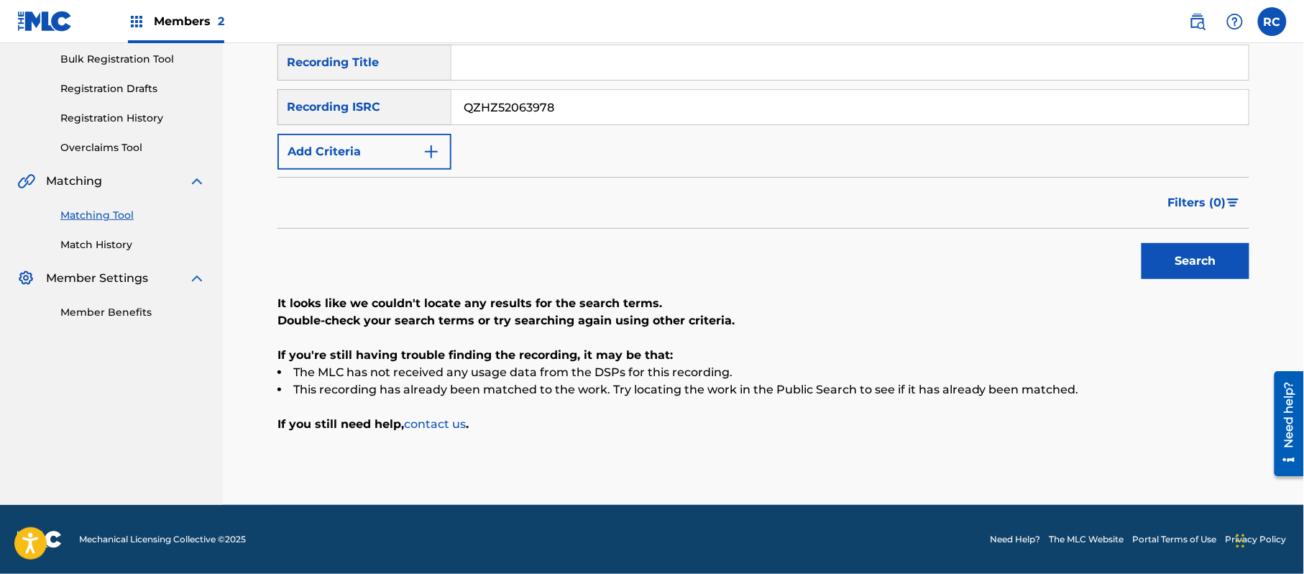
click at [1163, 262] on button "Search" at bounding box center [1195, 261] width 108 height 36
drag, startPoint x: 592, startPoint y: 119, endPoint x: 395, endPoint y: 119, distance: 197.7
click at [395, 119] on div "SearchWithCriteriaf709a915-d5c5-4abc-9821-2862732e2c2c Recording ISRC QZHZ52063…" at bounding box center [763, 107] width 972 height 36
click at [1199, 263] on button "Search" at bounding box center [1195, 261] width 108 height 36
drag, startPoint x: 563, startPoint y: 111, endPoint x: 372, endPoint y: 111, distance: 191.9
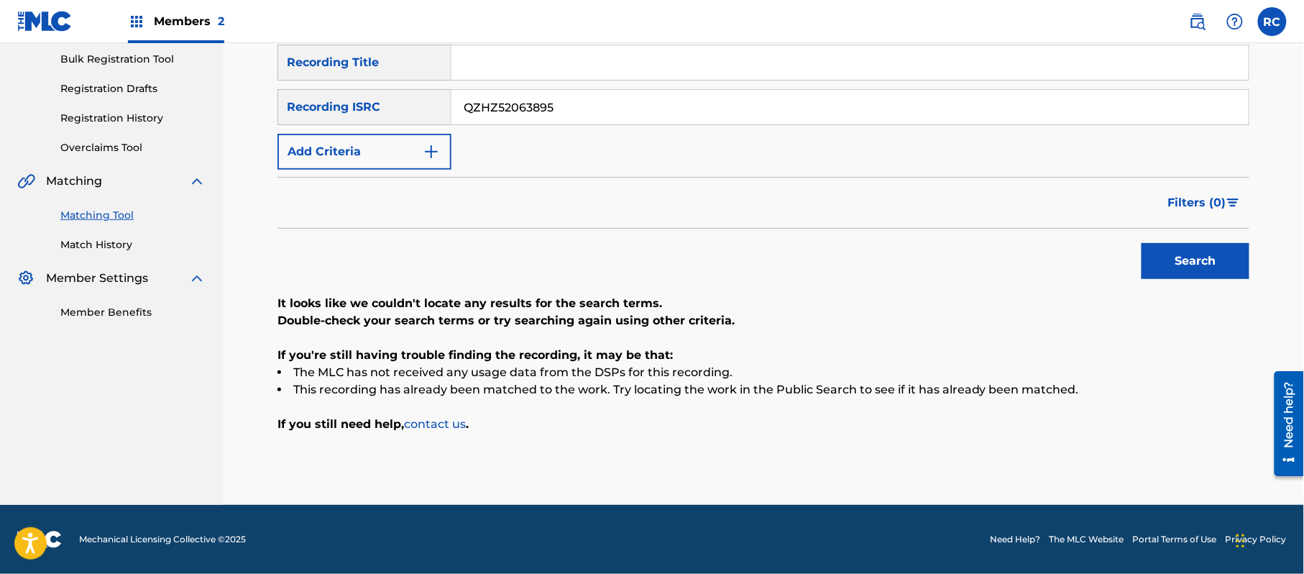
click at [372, 111] on div "SearchWithCriteriaf709a915-d5c5-4abc-9821-2862732e2c2c Recording ISRC QZHZ52063…" at bounding box center [763, 107] width 972 height 36
click at [1173, 262] on button "Search" at bounding box center [1195, 261] width 108 height 36
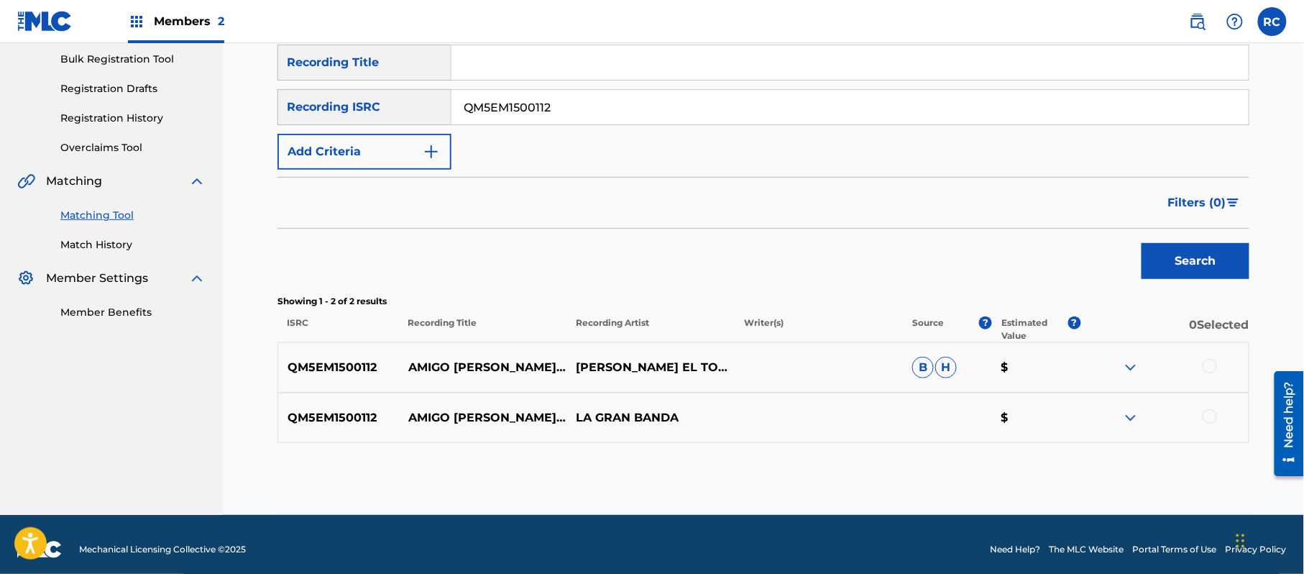
click at [1214, 366] on div at bounding box center [1209, 366] width 14 height 14
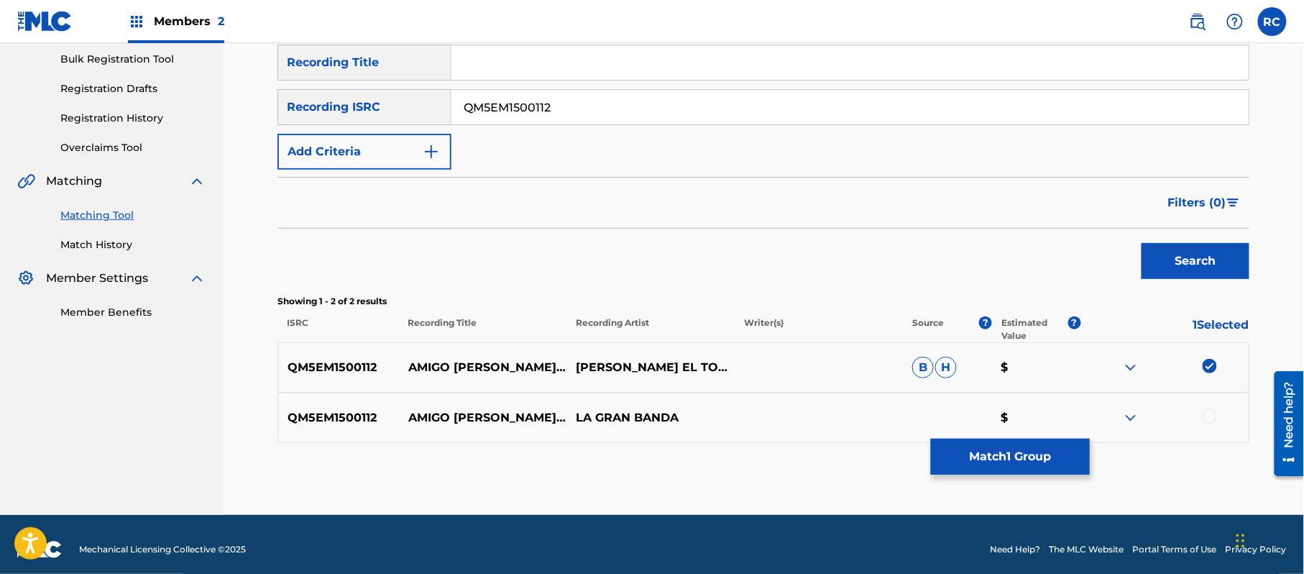
click at [1209, 418] on div at bounding box center [1209, 416] width 14 height 14
click at [1022, 472] on button "Match 2 Groups" at bounding box center [1010, 456] width 159 height 36
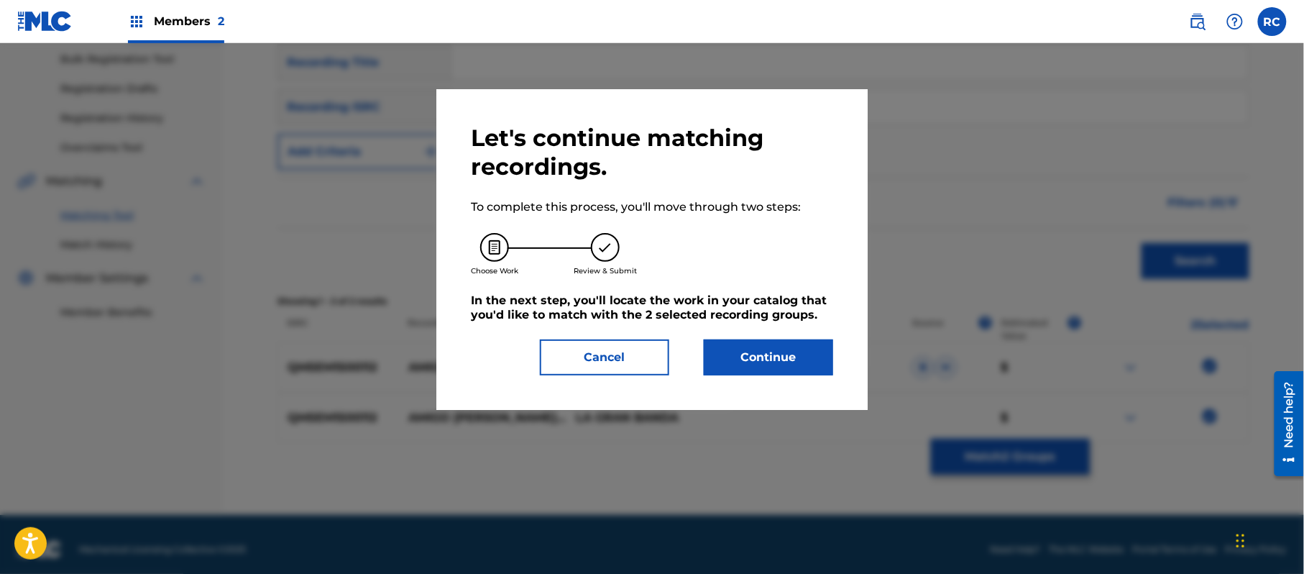
click at [768, 360] on button "Continue" at bounding box center [768, 357] width 129 height 36
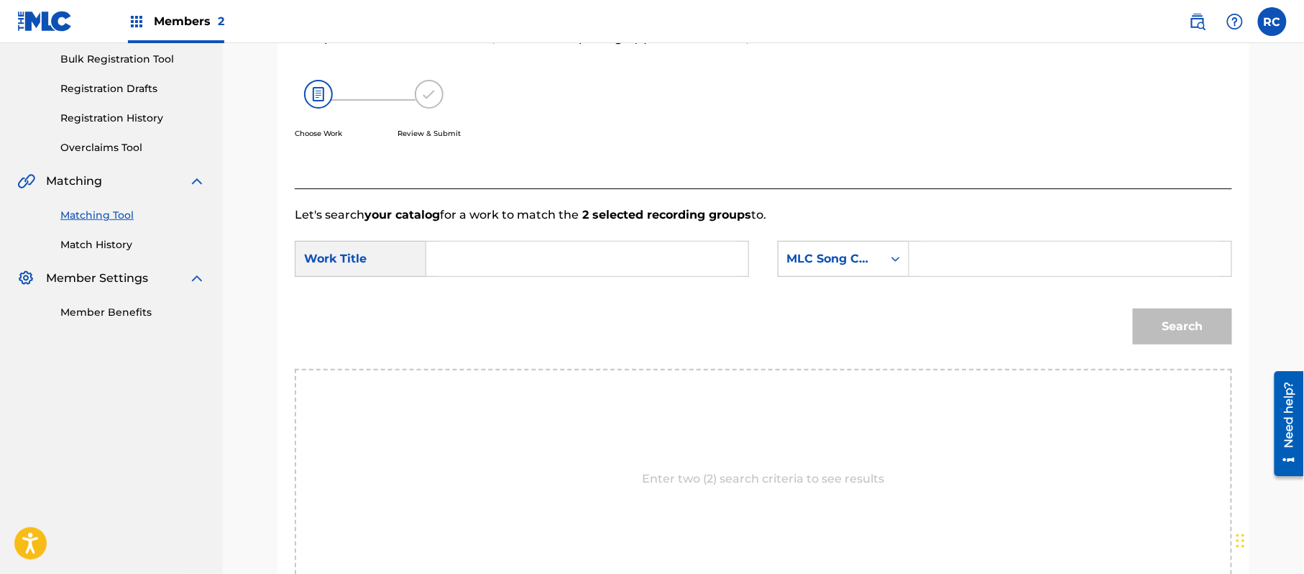
click at [486, 266] on input "Search Form" at bounding box center [587, 258] width 298 height 34
click at [549, 264] on input "Amigo Mio AD2HE2" at bounding box center [587, 258] width 298 height 34
click at [1036, 256] on input "Search Form" at bounding box center [1070, 258] width 298 height 34
click at [1171, 331] on button "Search" at bounding box center [1182, 326] width 99 height 36
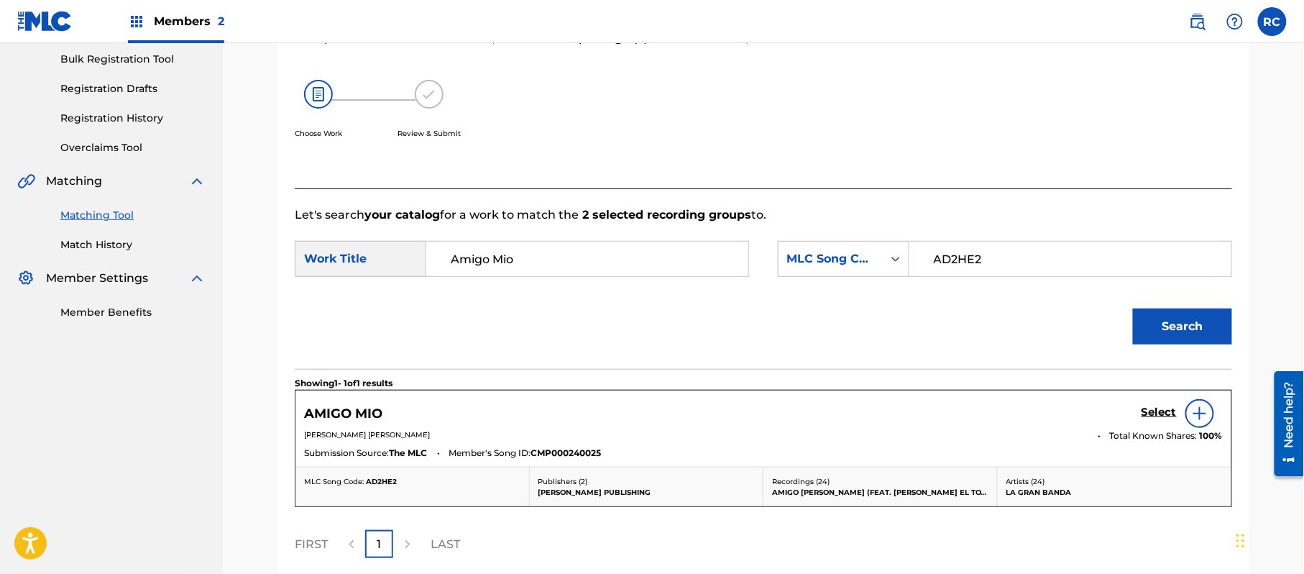
click at [1157, 415] on h5 "Select" at bounding box center [1158, 412] width 35 height 14
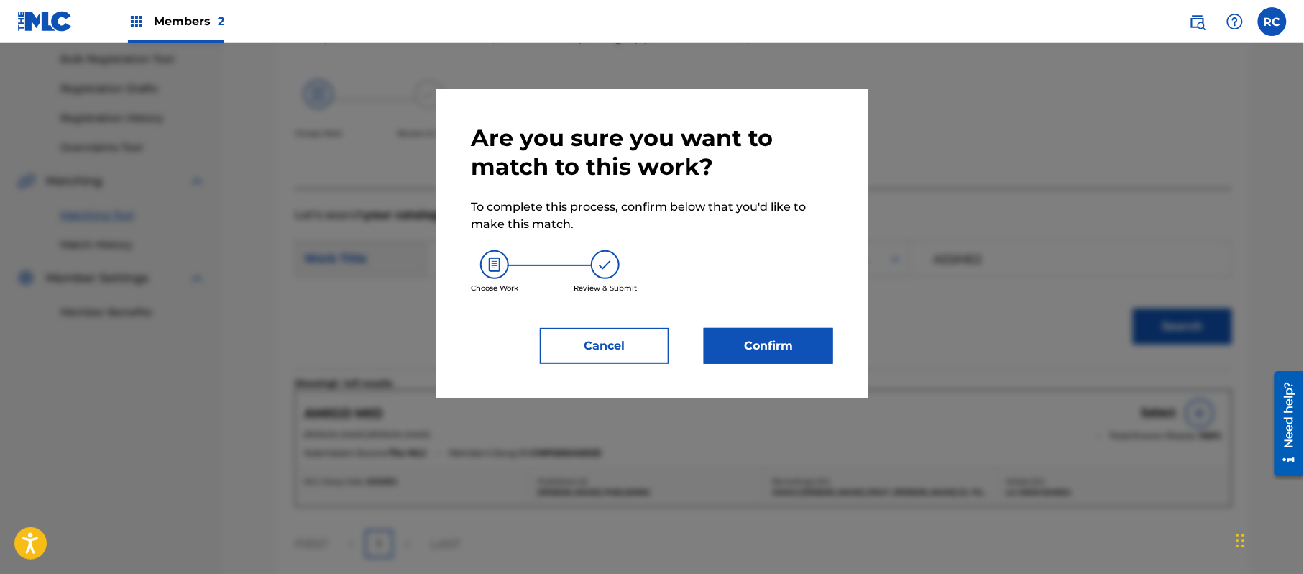
click at [766, 346] on button "Confirm" at bounding box center [768, 346] width 129 height 36
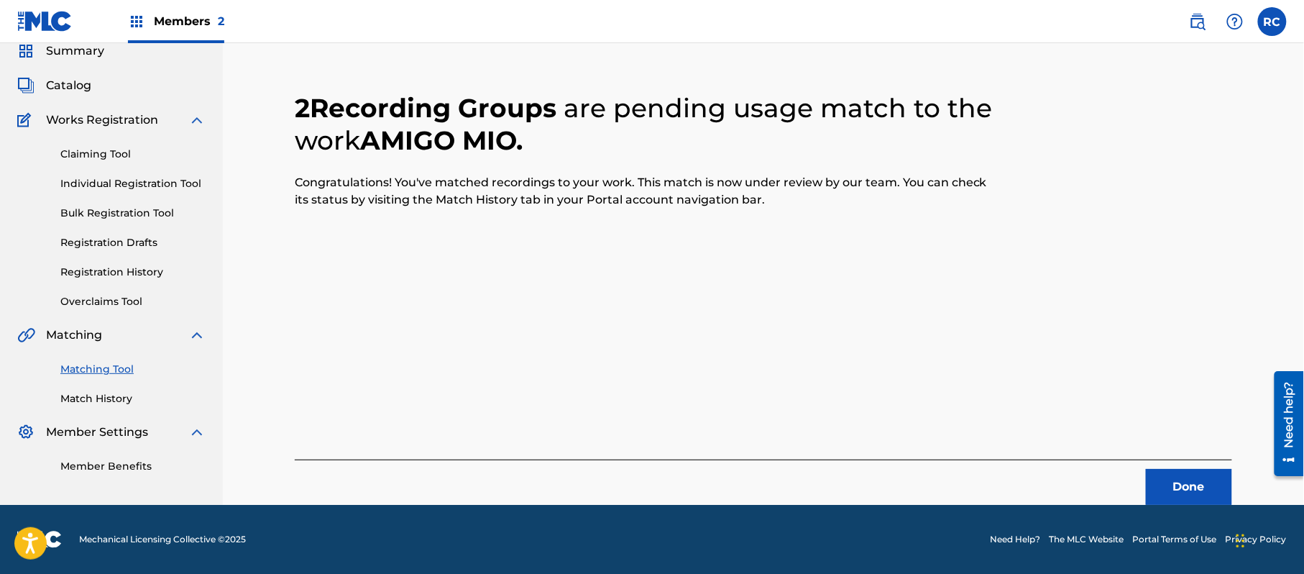
scroll to position [57, 0]
click at [1199, 489] on button "Done" at bounding box center [1189, 487] width 86 height 36
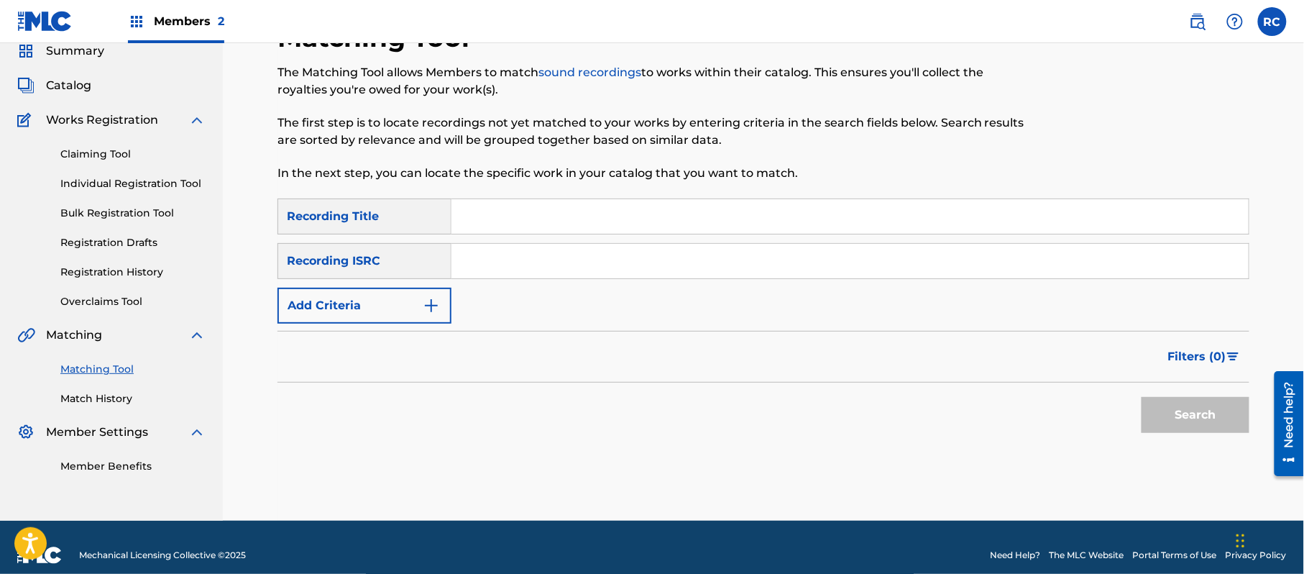
click at [584, 267] on input "Search Form" at bounding box center [849, 261] width 797 height 34
click at [1166, 415] on button "Search" at bounding box center [1195, 415] width 108 height 36
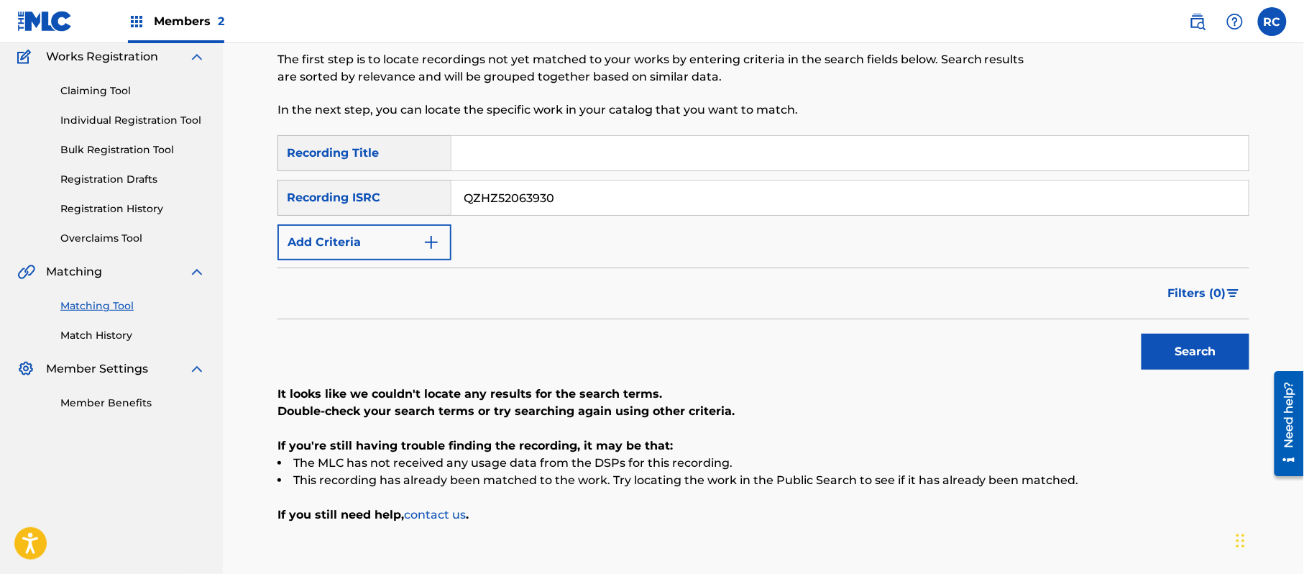
scroll to position [153, 0]
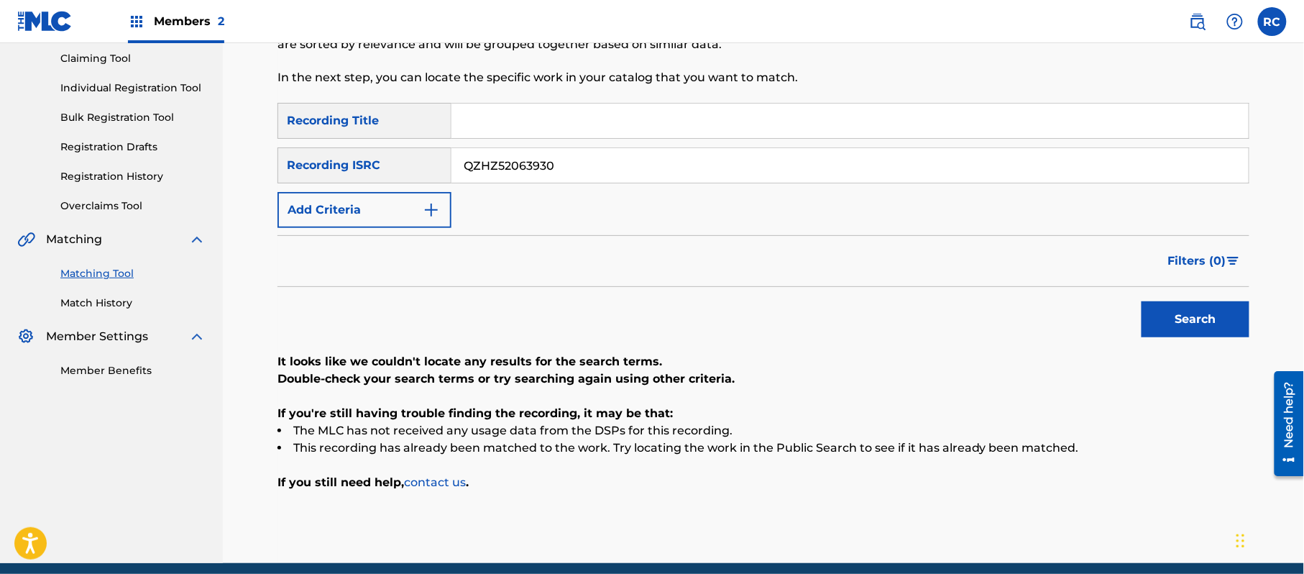
click at [402, 156] on div "SearchWithCriteriaf709a915-d5c5-4abc-9821-2862732e2c2c Recording ISRC QZHZ52063…" at bounding box center [763, 165] width 972 height 36
click at [1190, 313] on button "Search" at bounding box center [1195, 319] width 108 height 36
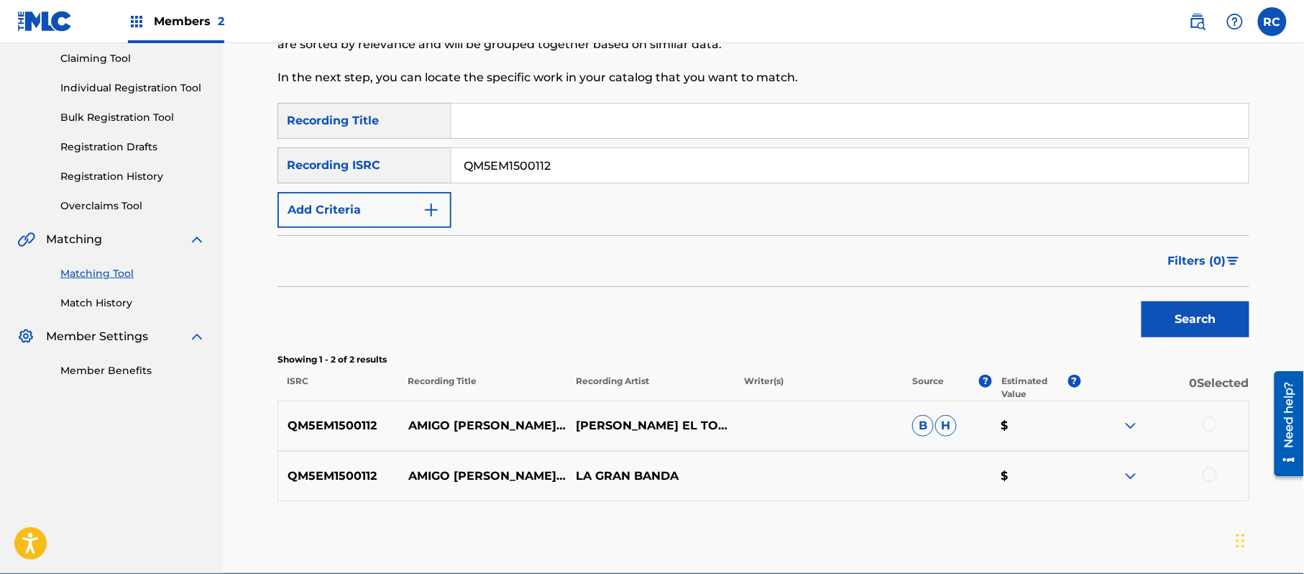
drag, startPoint x: 585, startPoint y: 175, endPoint x: 367, endPoint y: 171, distance: 218.5
click at [367, 171] on div "SearchWithCriteriaf709a915-d5c5-4abc-9821-2862732e2c2c Recording ISRC QM5EM1500…" at bounding box center [763, 165] width 972 height 36
click at [1197, 323] on button "Search" at bounding box center [1195, 319] width 108 height 36
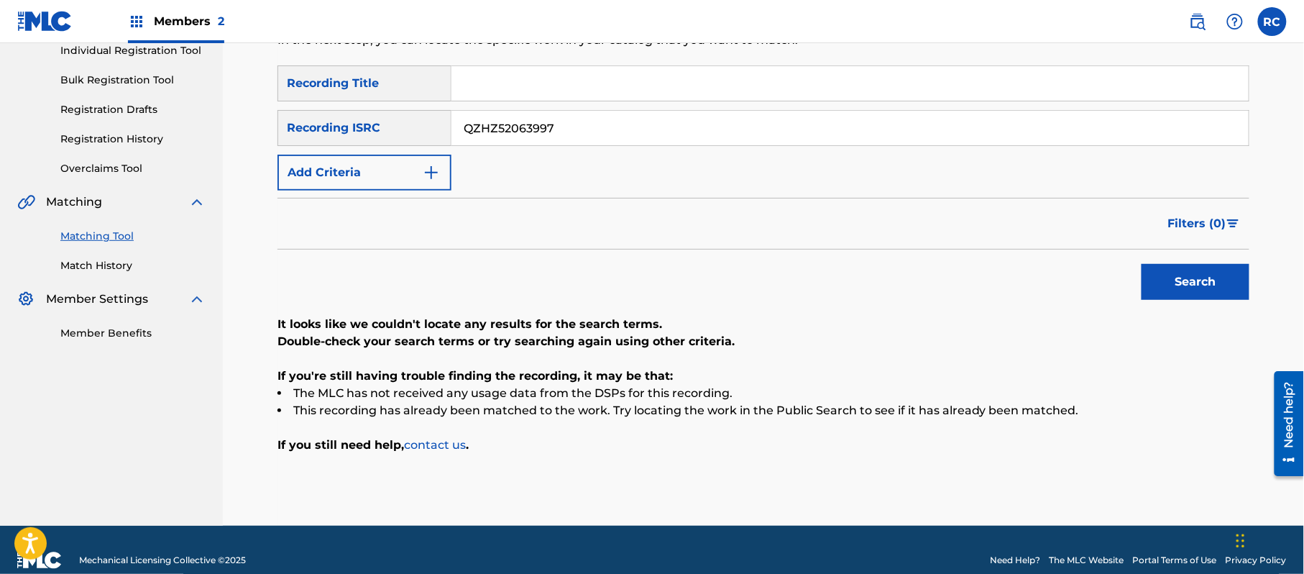
scroll to position [211, 0]
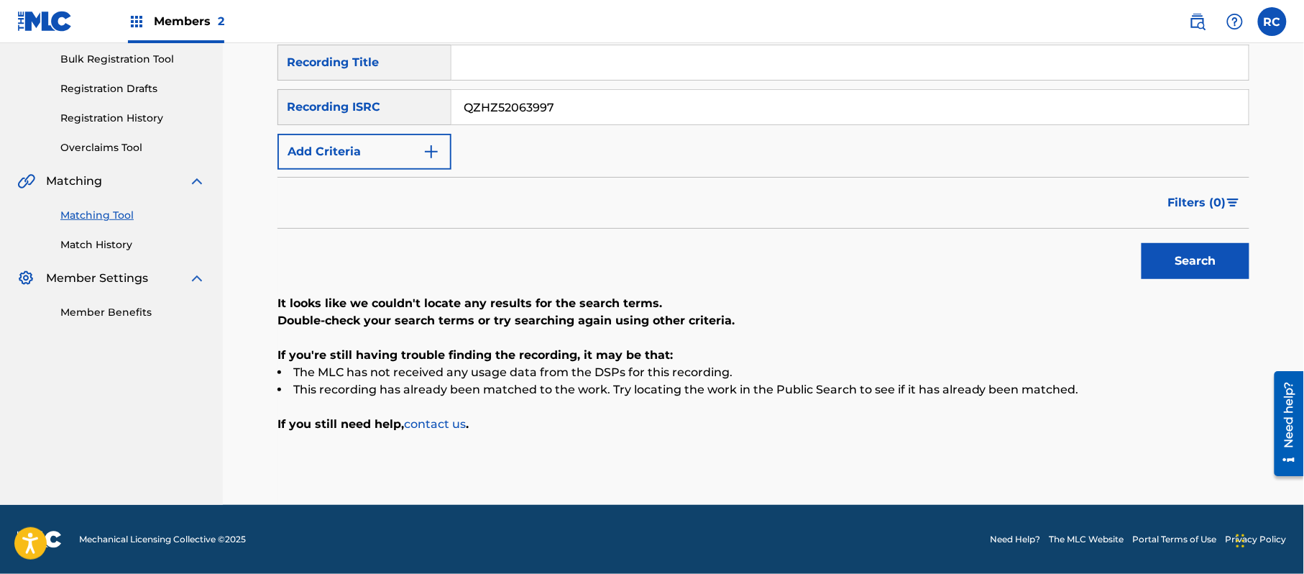
drag, startPoint x: 571, startPoint y: 108, endPoint x: 395, endPoint y: 119, distance: 175.7
click at [395, 119] on div "SearchWithCriteriaf709a915-d5c5-4abc-9821-2862732e2c2c Recording ISRC QZHZ52063…" at bounding box center [763, 107] width 972 height 36
click at [1174, 254] on button "Search" at bounding box center [1195, 261] width 108 height 36
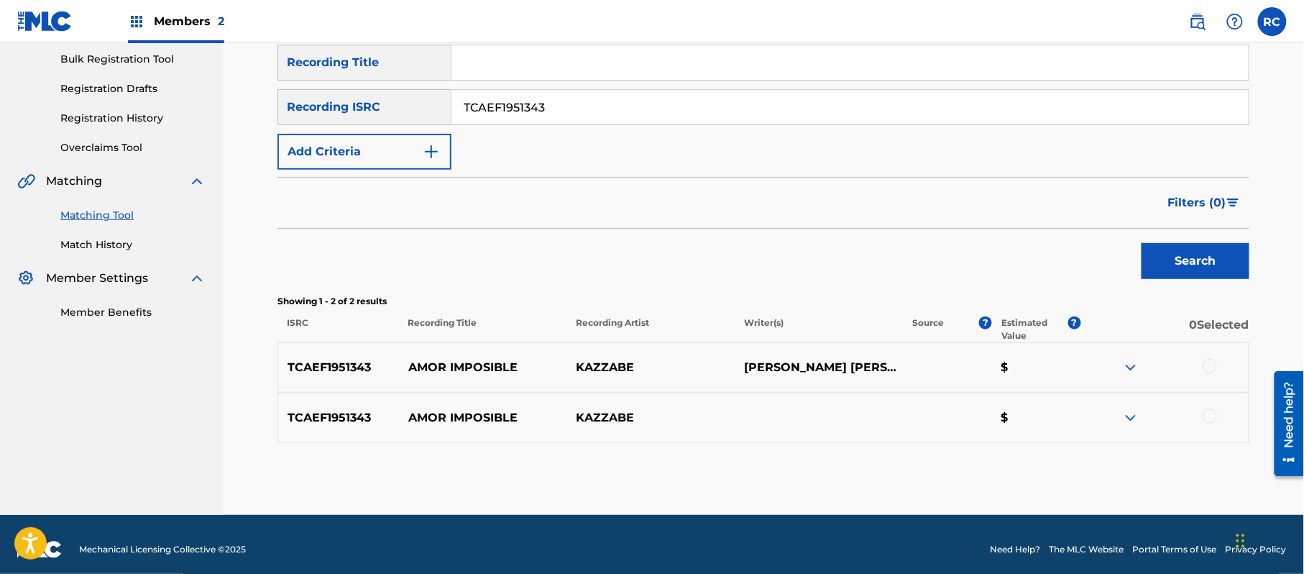
click at [1206, 360] on div at bounding box center [1209, 366] width 14 height 14
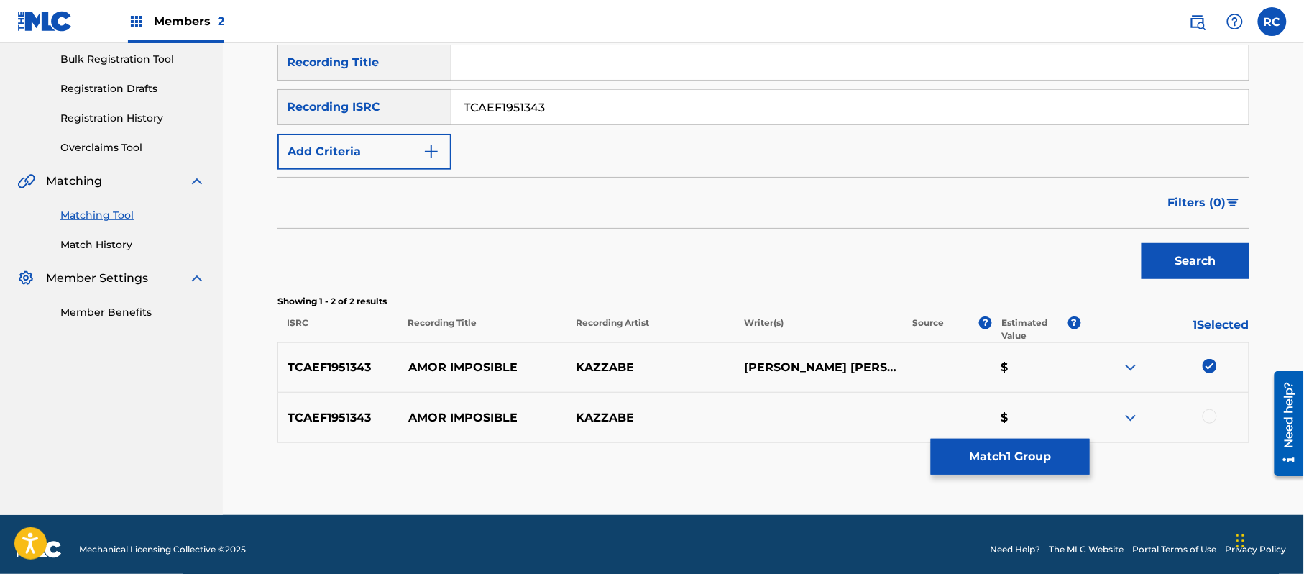
click at [1206, 420] on div at bounding box center [1209, 416] width 14 height 14
click at [979, 452] on button "Match 2 Groups" at bounding box center [1010, 456] width 159 height 36
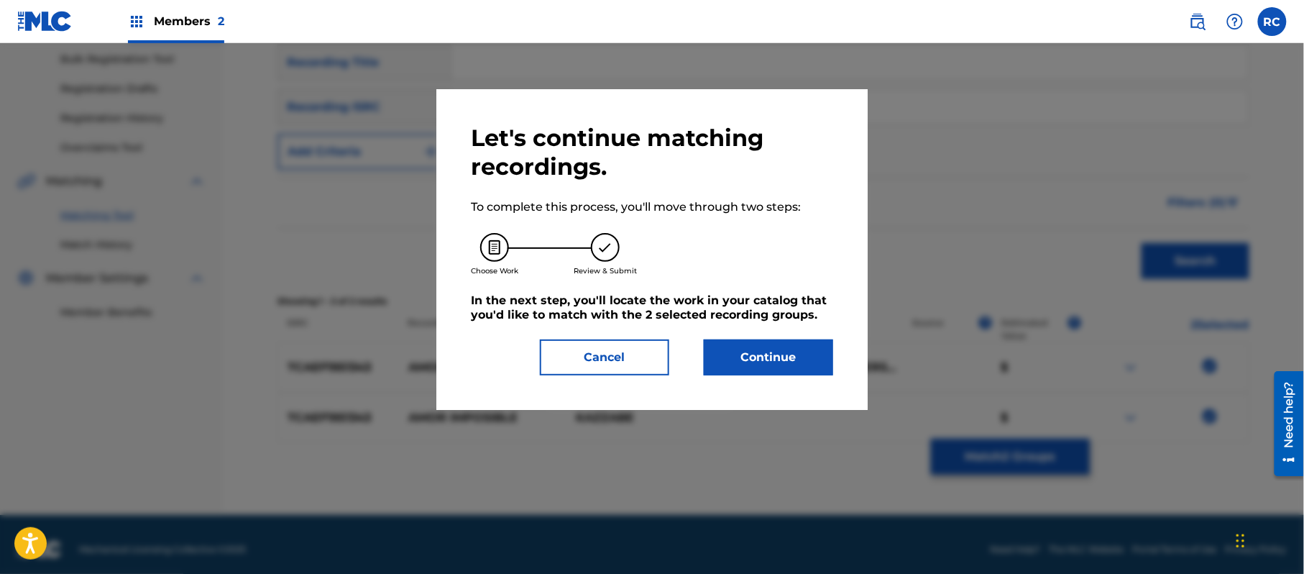
click at [808, 349] on button "Continue" at bounding box center [768, 357] width 129 height 36
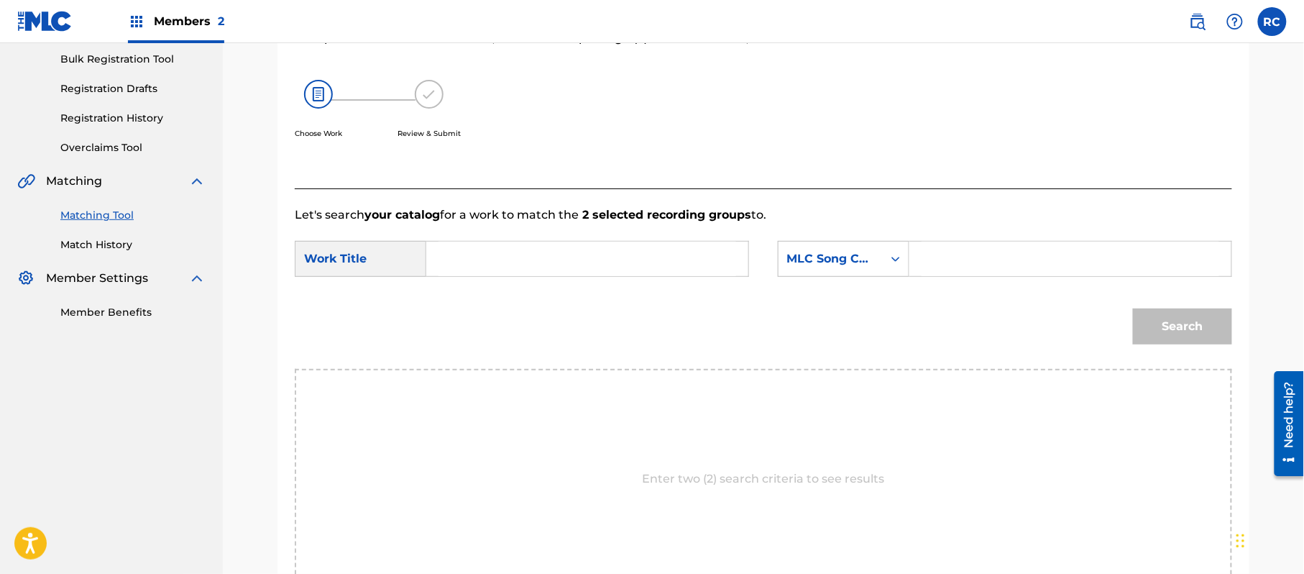
click at [532, 268] on input "Search Form" at bounding box center [587, 258] width 298 height 34
click at [558, 265] on input "Amor Imposible AD19T1" at bounding box center [587, 258] width 298 height 34
click at [982, 257] on input "Search Form" at bounding box center [1070, 258] width 298 height 34
click at [1163, 329] on button "Search" at bounding box center [1182, 326] width 99 height 36
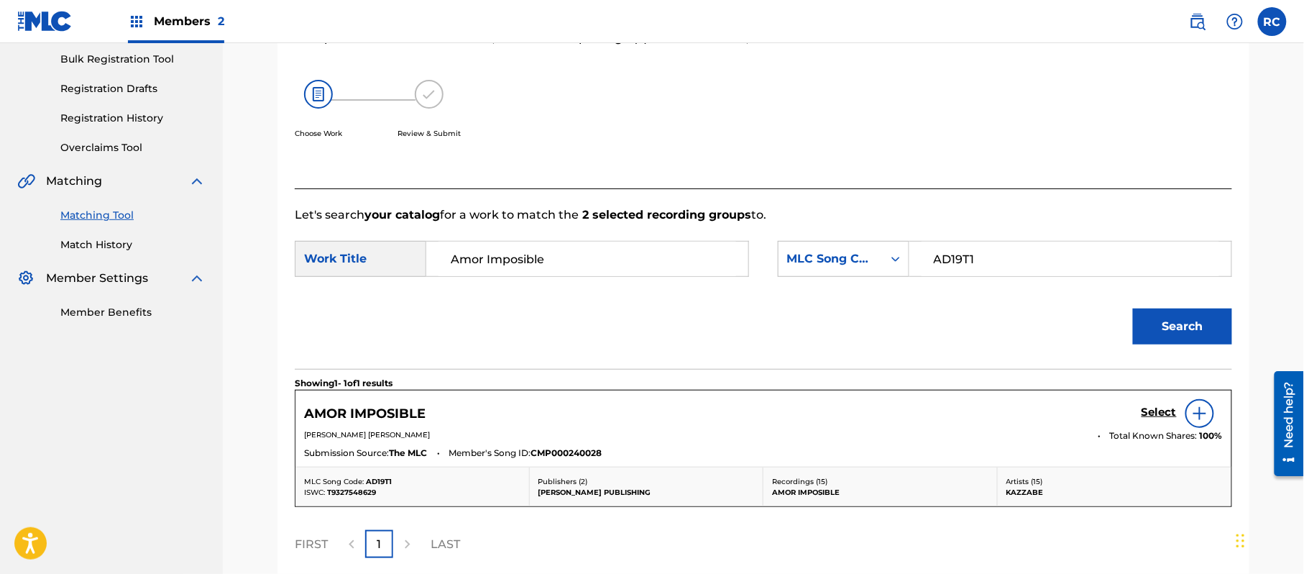
click at [1147, 410] on h5 "Select" at bounding box center [1158, 412] width 35 height 14
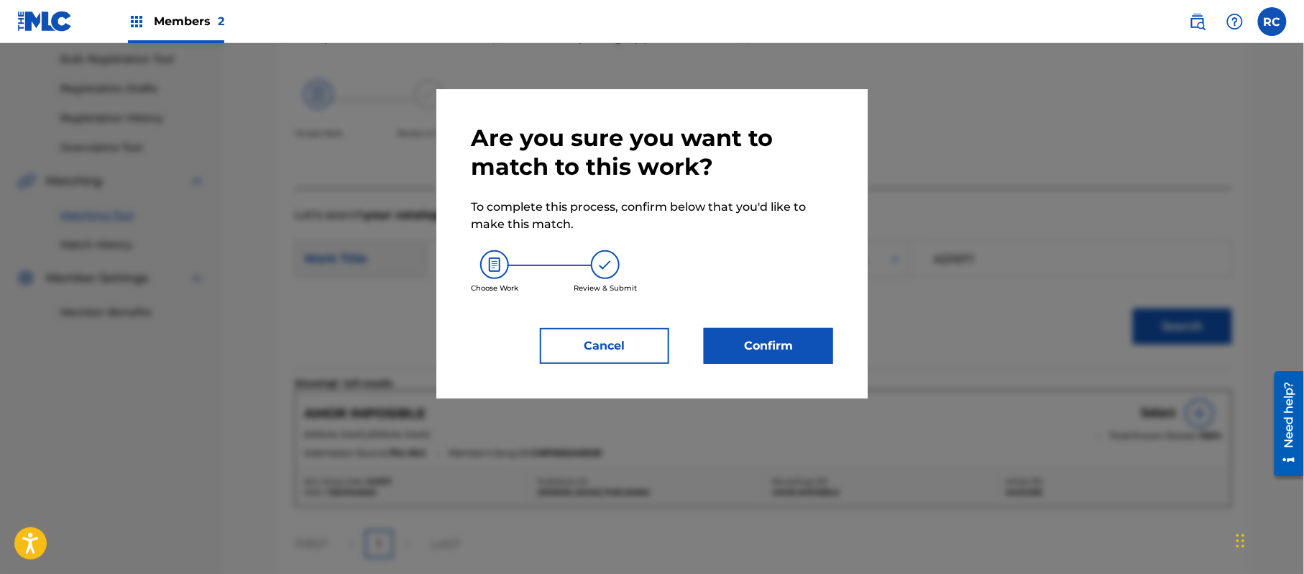
click at [766, 331] on button "Confirm" at bounding box center [768, 346] width 129 height 36
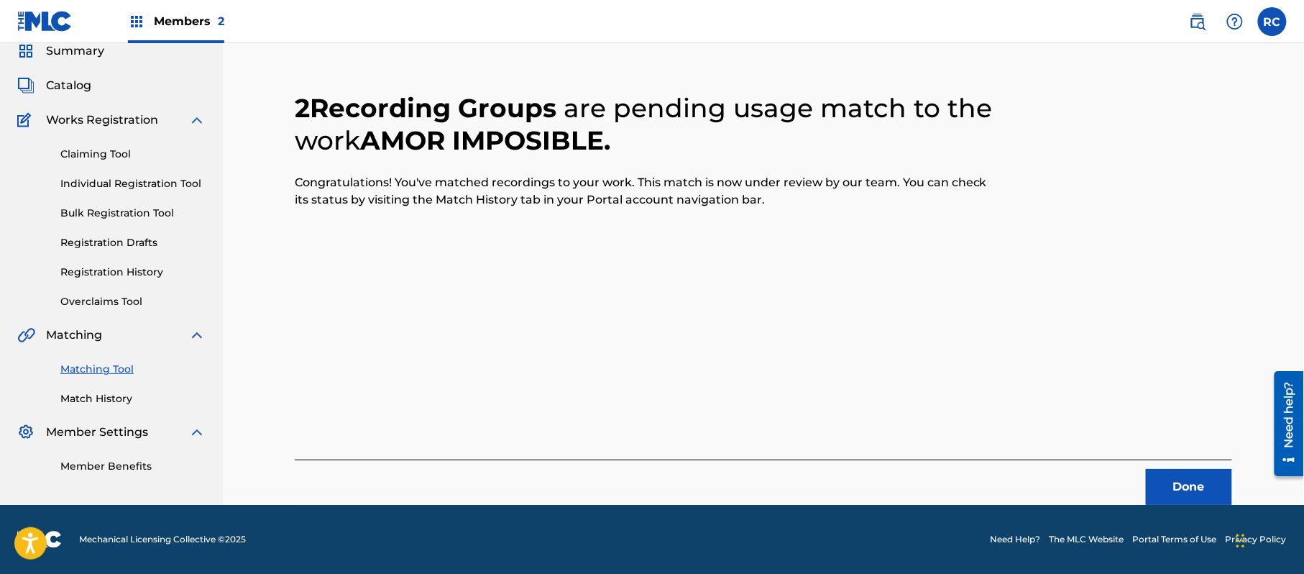
scroll to position [57, 0]
click at [1191, 487] on button "Done" at bounding box center [1189, 487] width 86 height 36
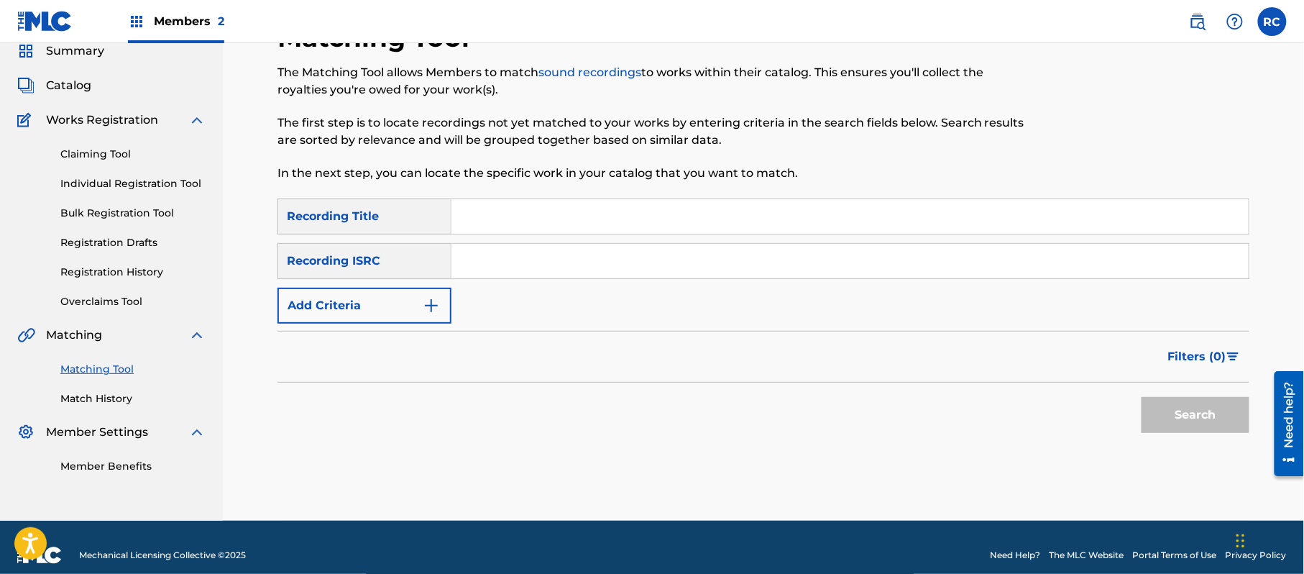
click at [574, 259] on input "Search Form" at bounding box center [849, 261] width 797 height 34
click at [1171, 415] on button "Search" at bounding box center [1195, 415] width 108 height 36
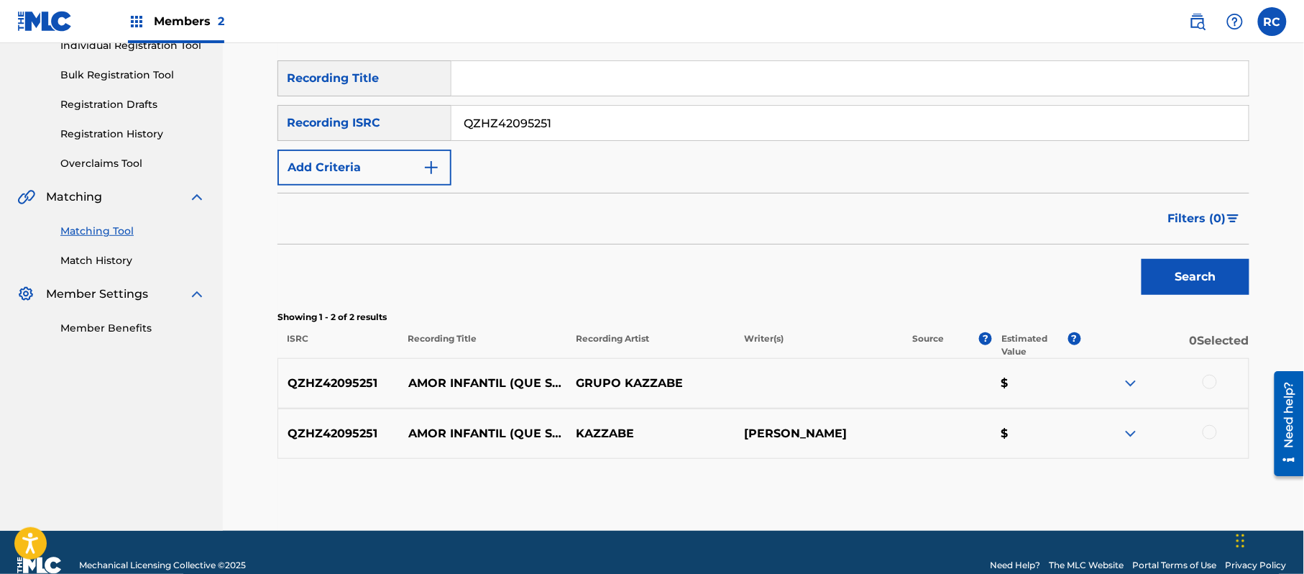
scroll to position [221, 0]
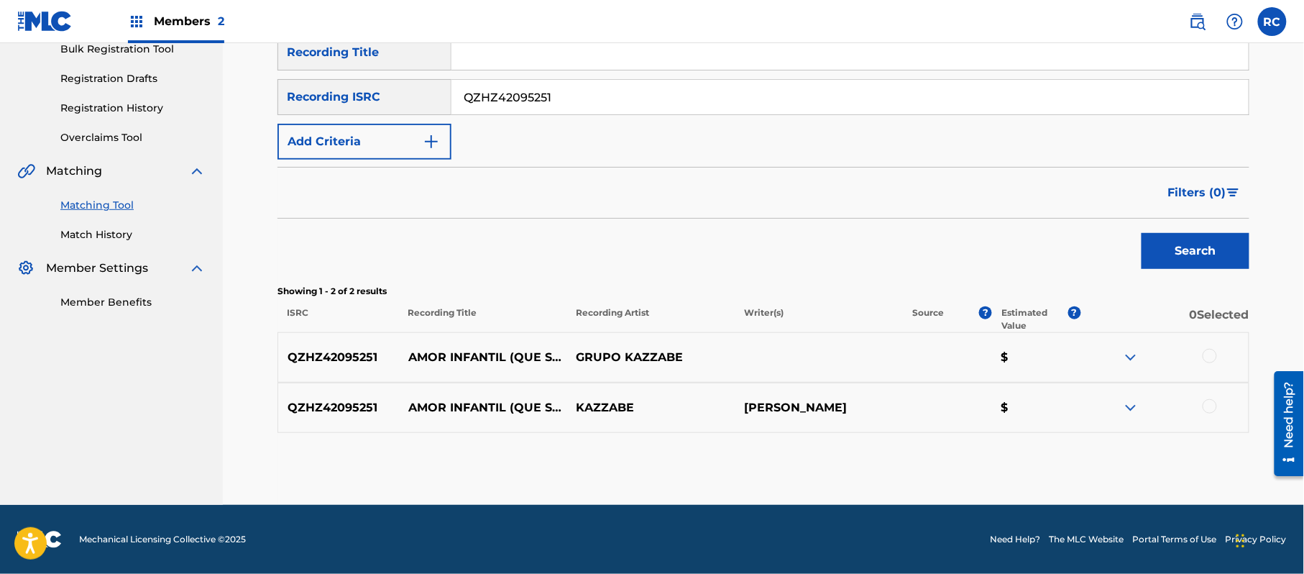
drag, startPoint x: 1216, startPoint y: 359, endPoint x: 1218, endPoint y: 378, distance: 18.7
click at [1214, 359] on div at bounding box center [1209, 356] width 14 height 14
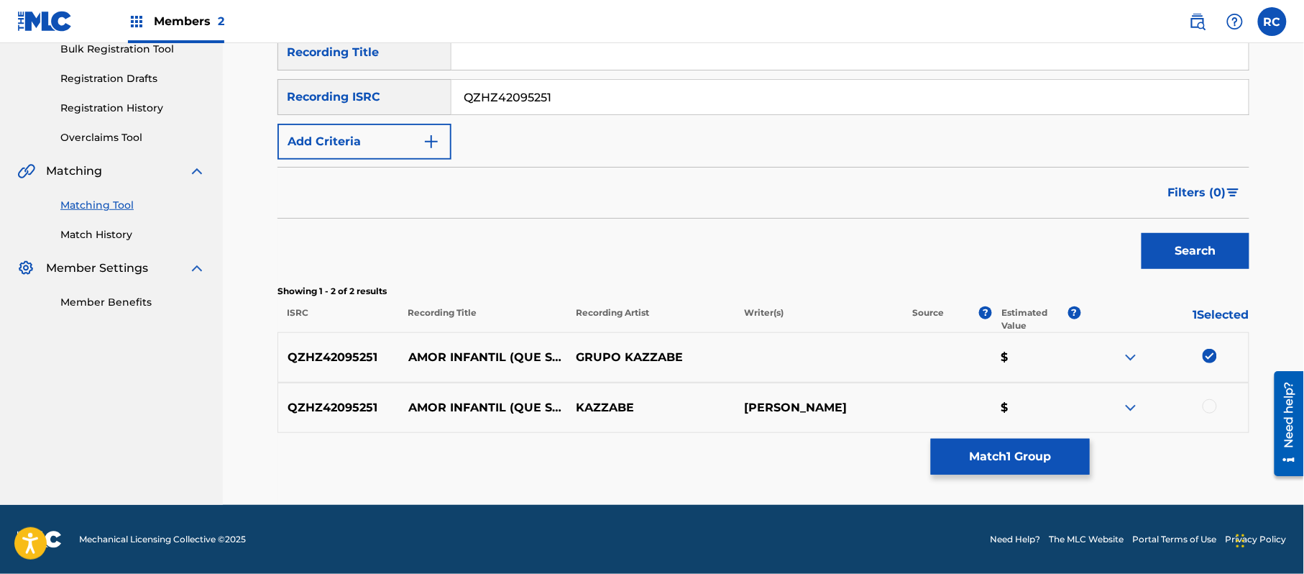
click at [1207, 411] on div at bounding box center [1209, 406] width 14 height 14
click at [1006, 456] on button "Match 2 Groups" at bounding box center [1010, 456] width 159 height 36
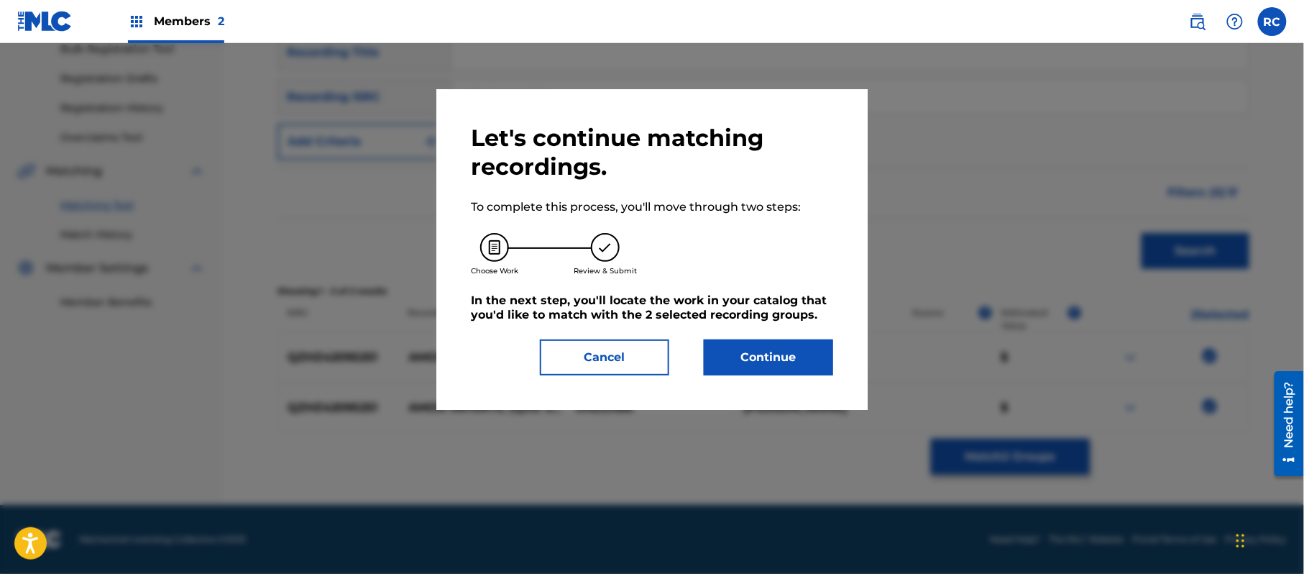
click at [748, 369] on button "Continue" at bounding box center [768, 357] width 129 height 36
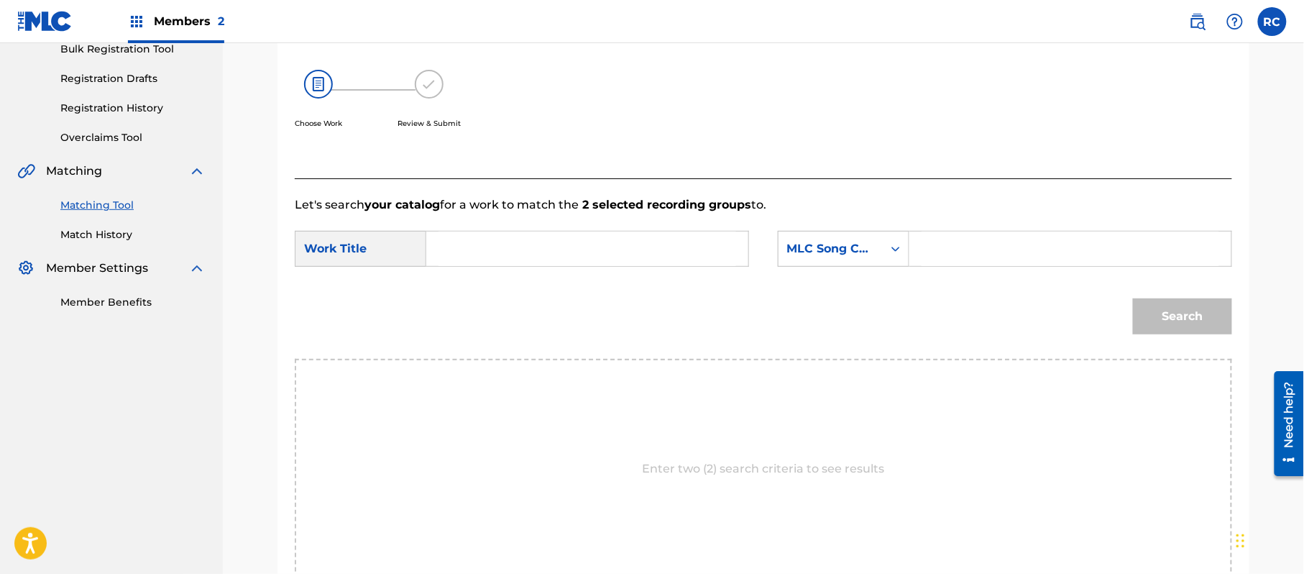
click at [481, 253] on input "Search Form" at bounding box center [587, 248] width 298 height 34
click at [624, 253] on input "Amor Infantil (que sera) AD19SK" at bounding box center [587, 248] width 298 height 34
drag, startPoint x: 1005, startPoint y: 253, endPoint x: 1065, endPoint y: 266, distance: 61.7
click at [1006, 253] on input "Search Form" at bounding box center [1070, 248] width 298 height 34
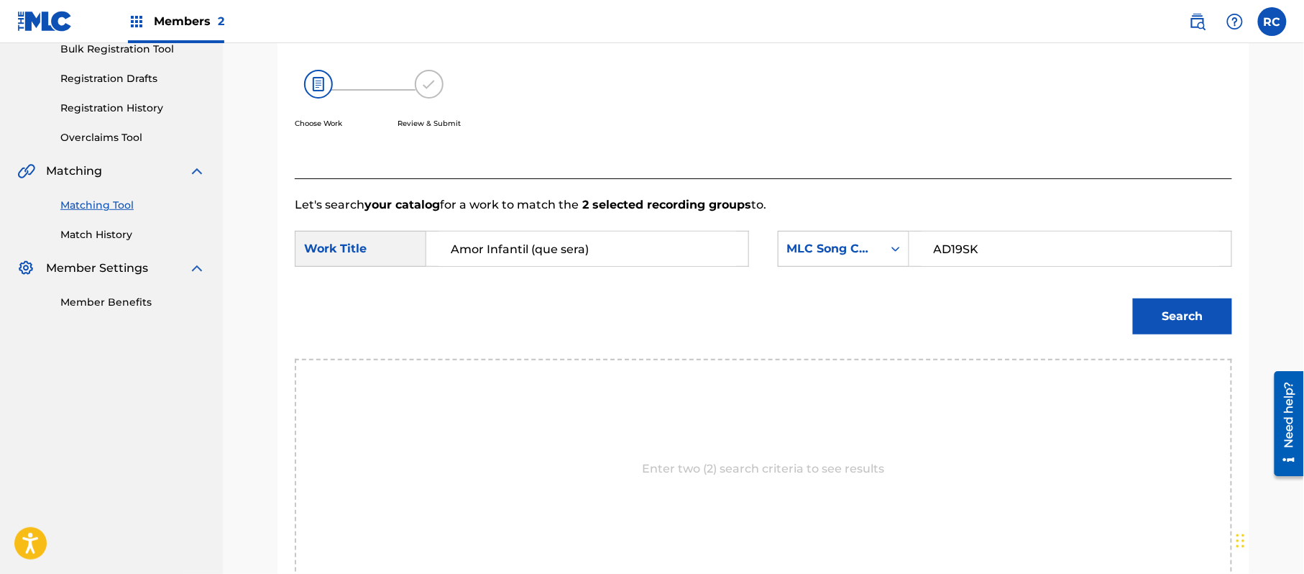
click at [1176, 323] on button "Search" at bounding box center [1182, 316] width 99 height 36
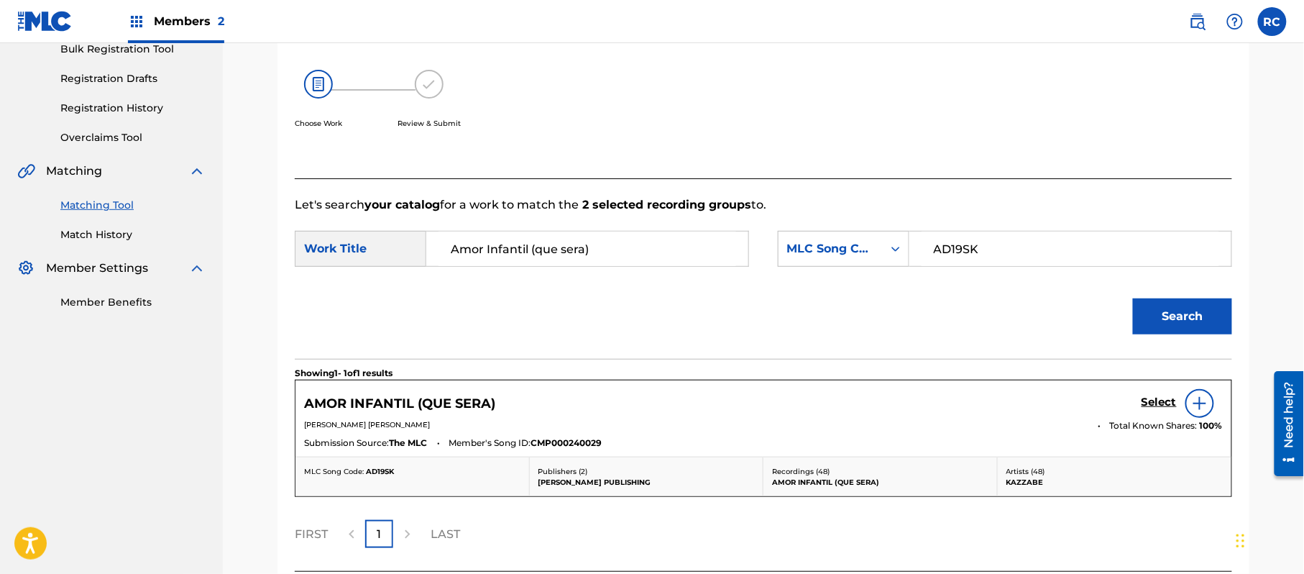
click at [1144, 404] on h5 "Select" at bounding box center [1158, 402] width 35 height 14
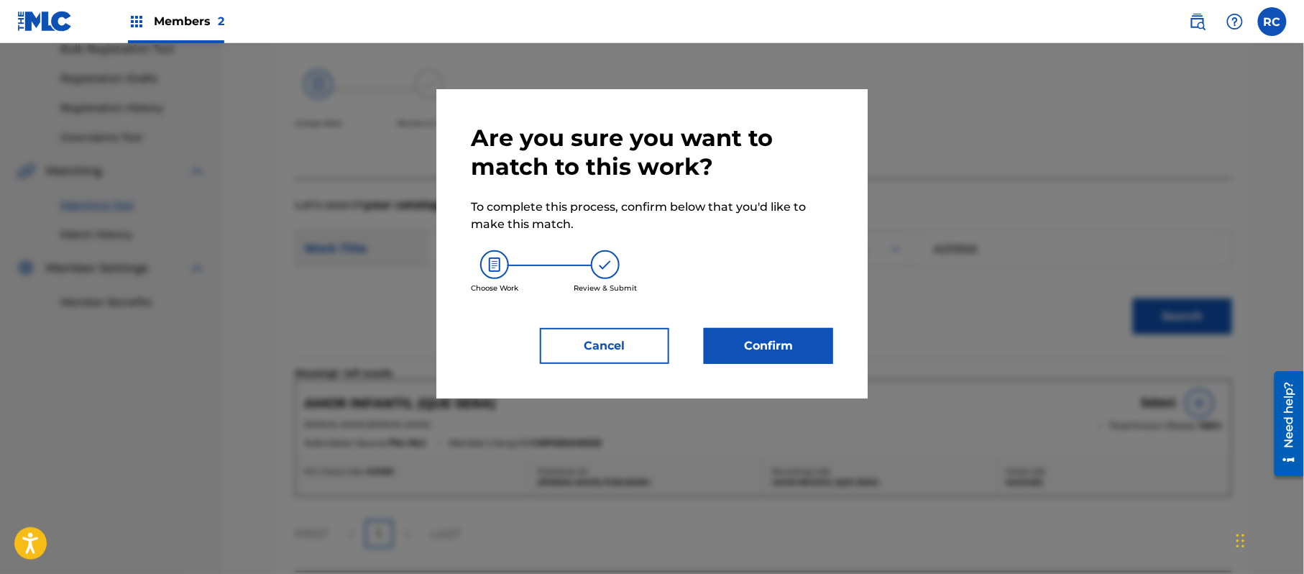
click at [802, 344] on button "Confirm" at bounding box center [768, 346] width 129 height 36
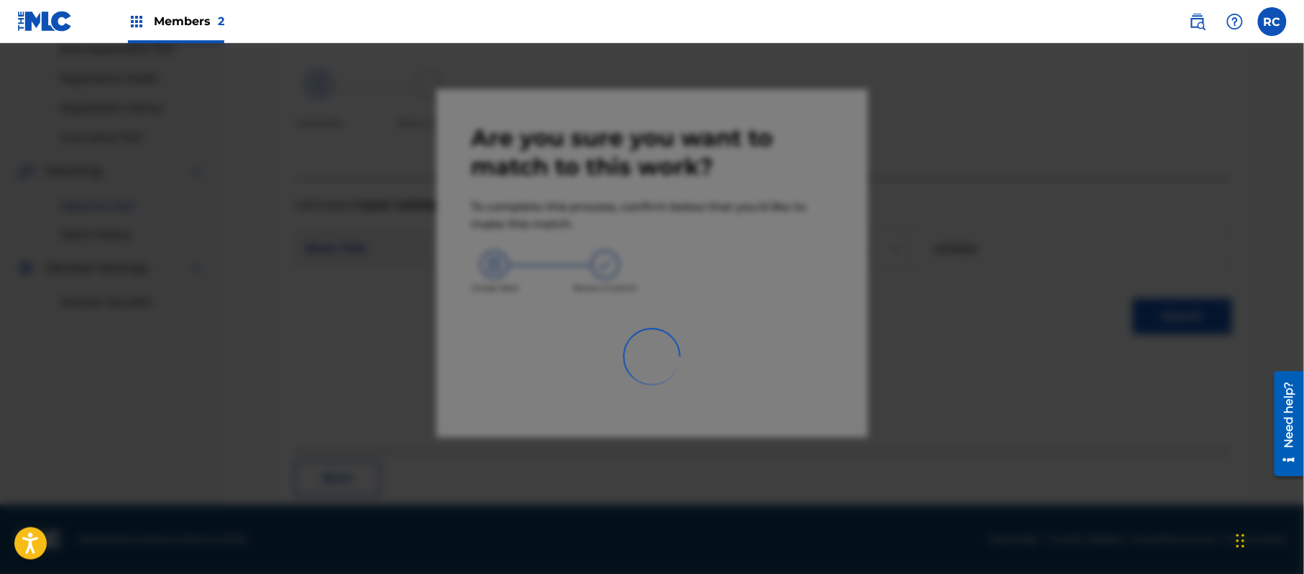
scroll to position [57, 0]
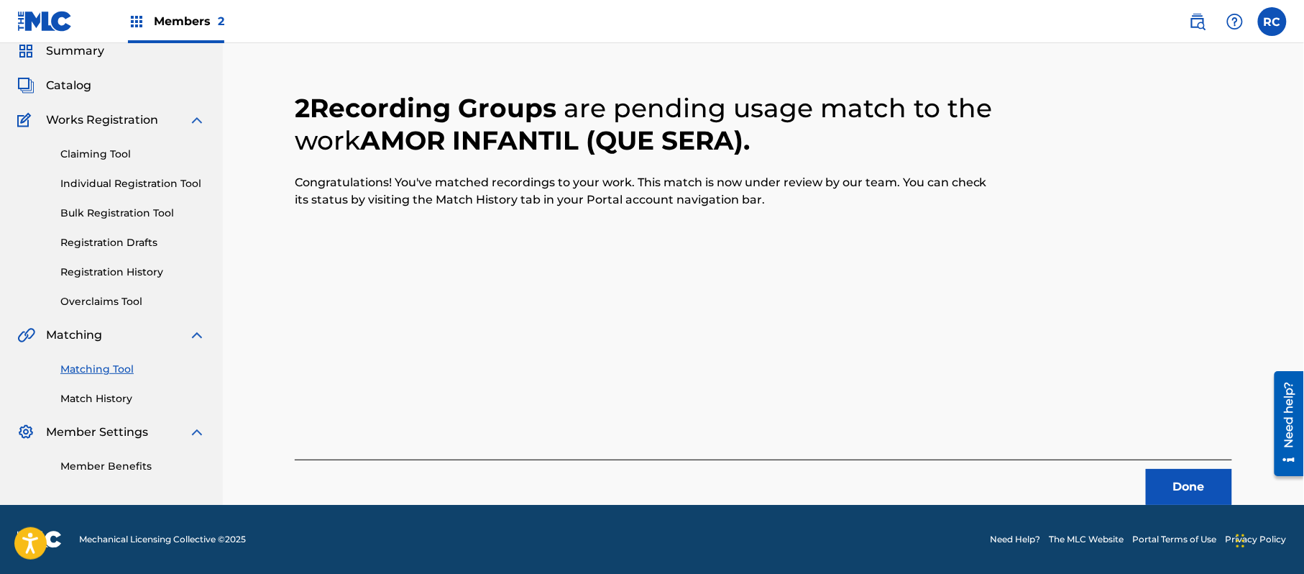
click at [1174, 486] on button "Done" at bounding box center [1189, 487] width 86 height 36
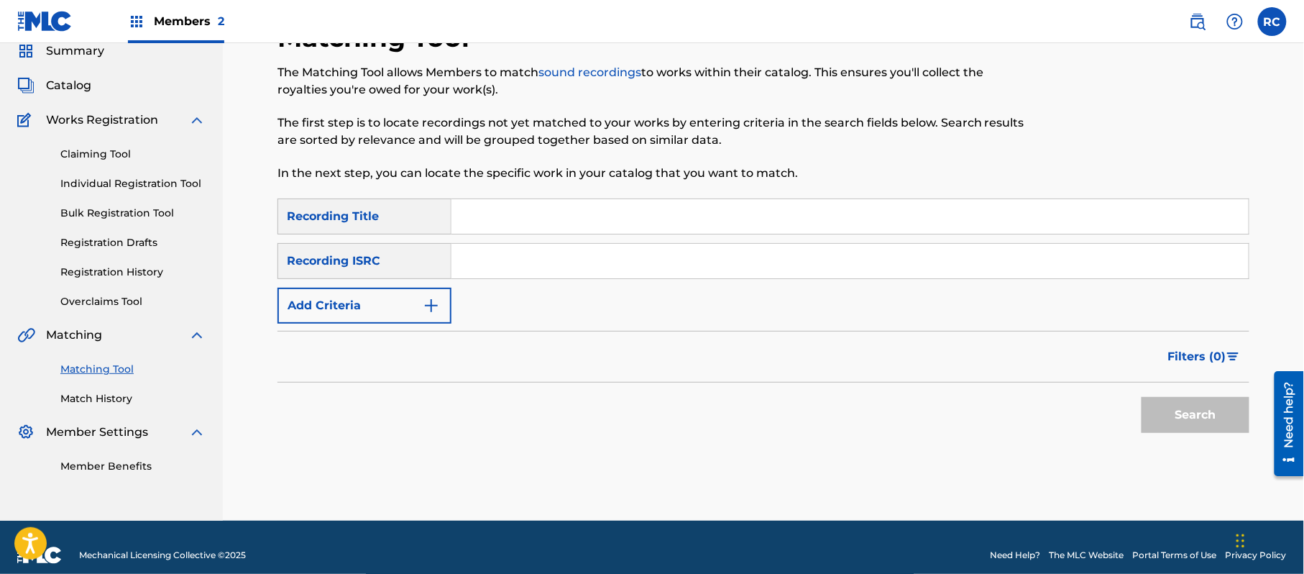
click at [676, 262] on input "Search Form" at bounding box center [849, 261] width 797 height 34
click at [1177, 418] on button "Search" at bounding box center [1195, 415] width 108 height 36
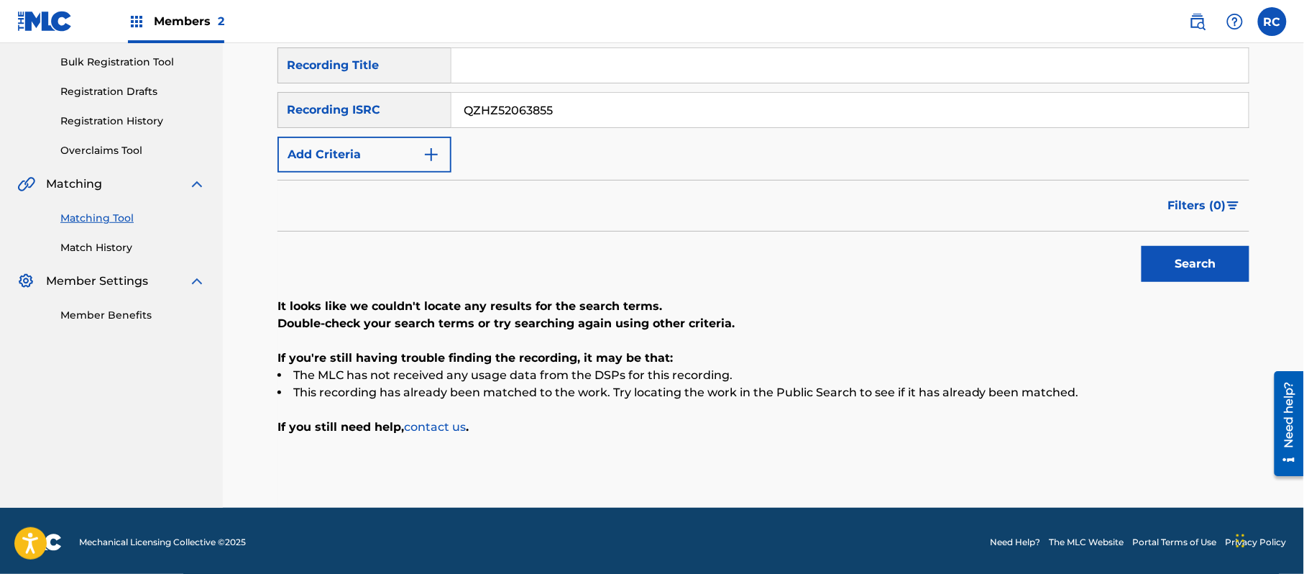
scroll to position [211, 0]
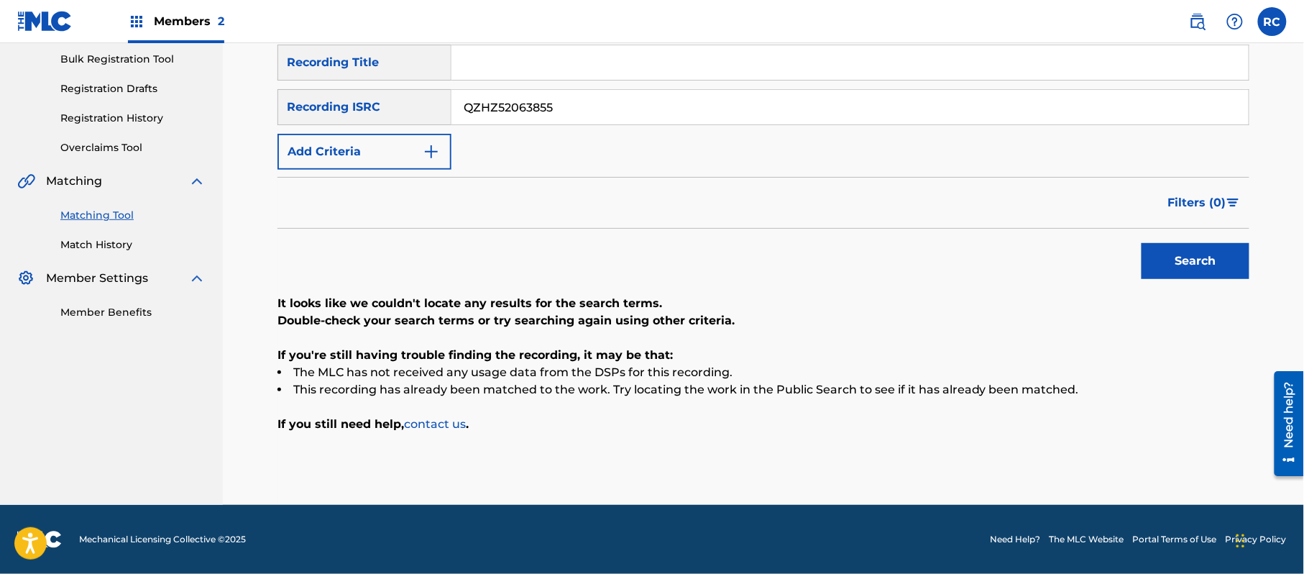
drag, startPoint x: 425, startPoint y: 111, endPoint x: 395, endPoint y: 116, distance: 30.6
click at [395, 116] on div "SearchWithCriteriaf709a915-d5c5-4abc-9821-2862732e2c2c Recording ISRC QZHZ52063…" at bounding box center [763, 107] width 972 height 36
drag, startPoint x: 1159, startPoint y: 262, endPoint x: 1125, endPoint y: 280, distance: 38.6
click at [1157, 267] on button "Search" at bounding box center [1195, 261] width 108 height 36
drag, startPoint x: 455, startPoint y: 106, endPoint x: 460, endPoint y: 133, distance: 27.1
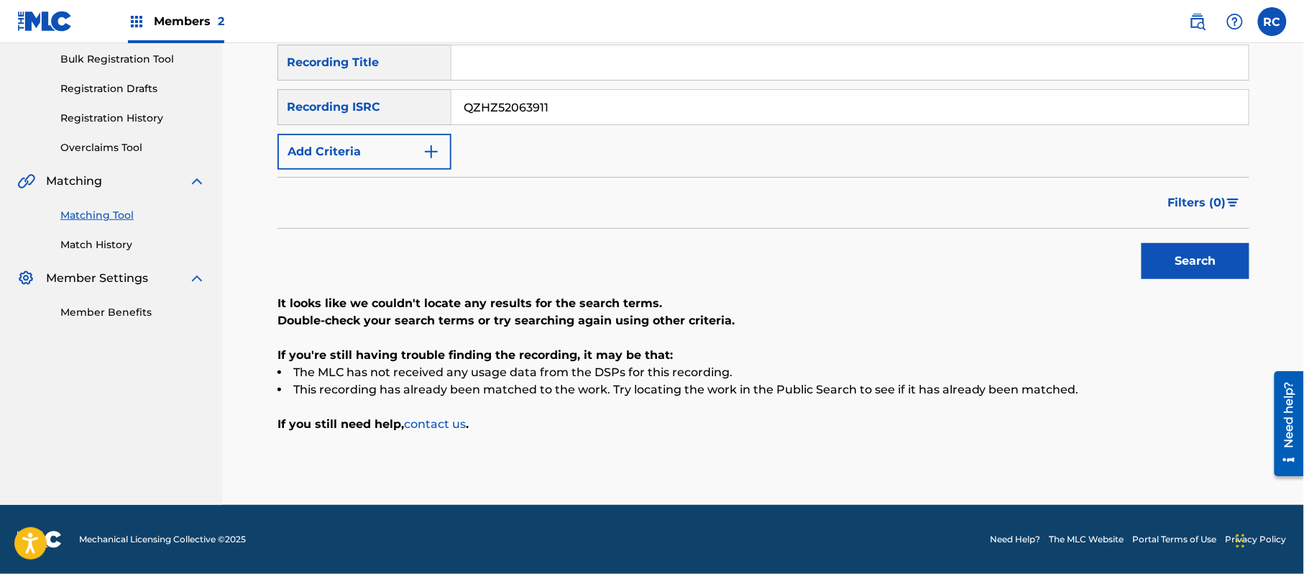
click at [340, 109] on div "SearchWithCriteriaf709a915-d5c5-4abc-9821-2862732e2c2c Recording ISRC QZHZ52063…" at bounding box center [763, 107] width 972 height 36
drag, startPoint x: 1196, startPoint y: 263, endPoint x: 1144, endPoint y: 289, distance: 57.9
click at [1196, 262] on button "Search" at bounding box center [1195, 261] width 108 height 36
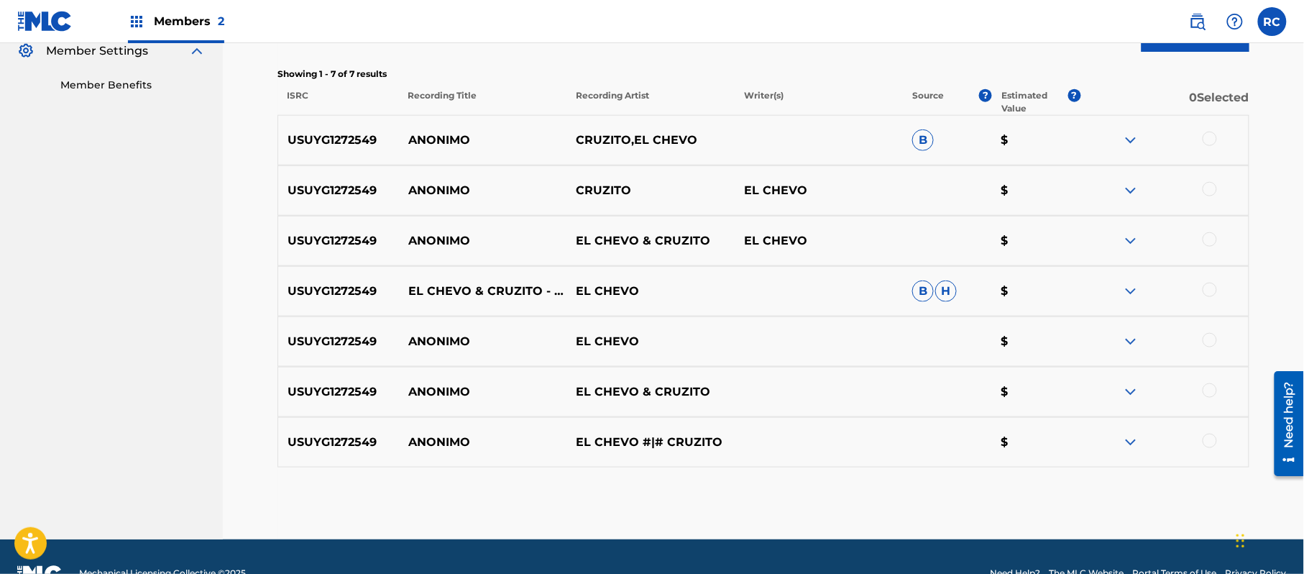
scroll to position [473, 0]
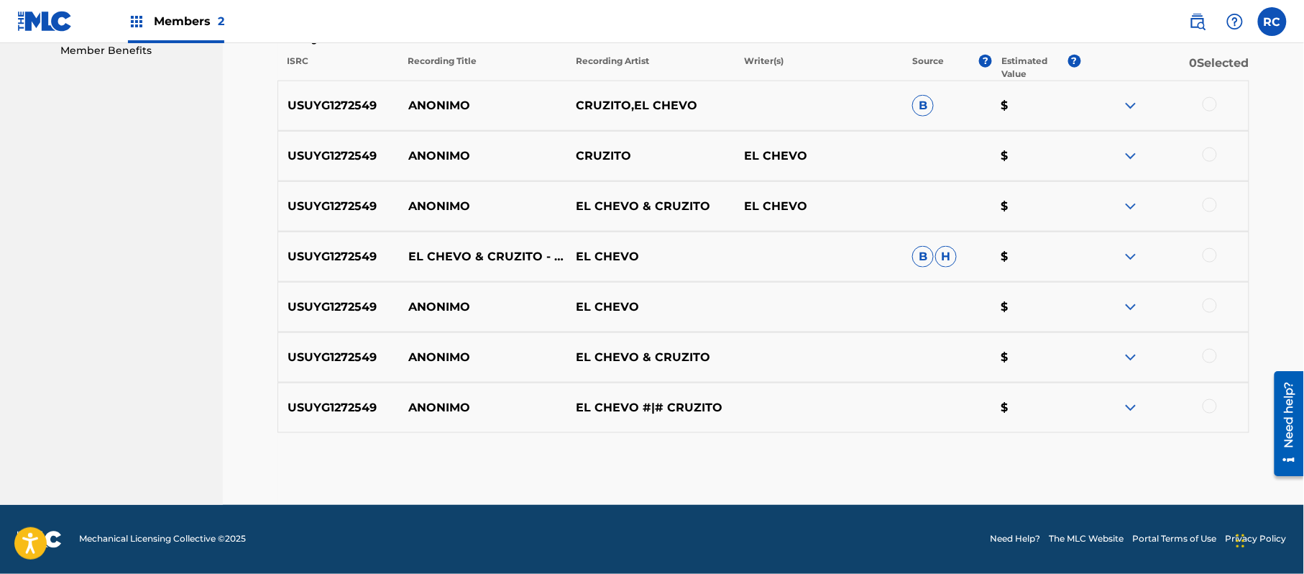
click at [1208, 108] on div at bounding box center [1209, 104] width 14 height 14
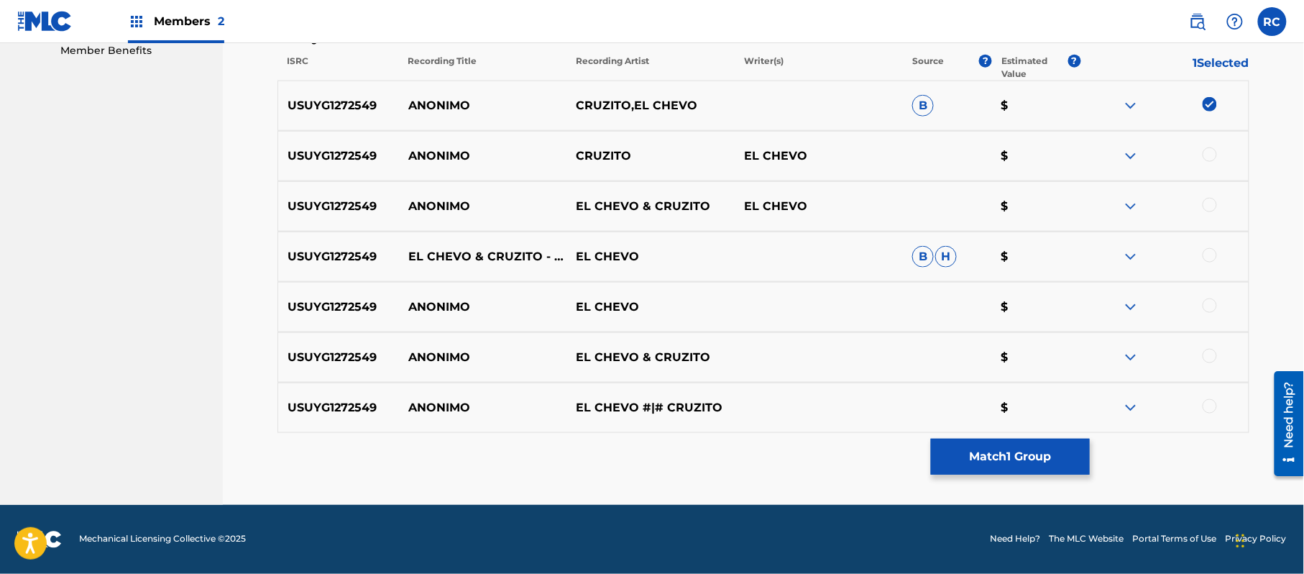
click at [1214, 152] on div at bounding box center [1209, 154] width 14 height 14
click at [1210, 205] on div at bounding box center [1209, 205] width 14 height 14
click at [1205, 257] on div at bounding box center [1209, 255] width 14 height 14
drag, startPoint x: 1216, startPoint y: 308, endPoint x: 1216, endPoint y: 338, distance: 29.5
click at [1216, 309] on div at bounding box center [1164, 306] width 168 height 17
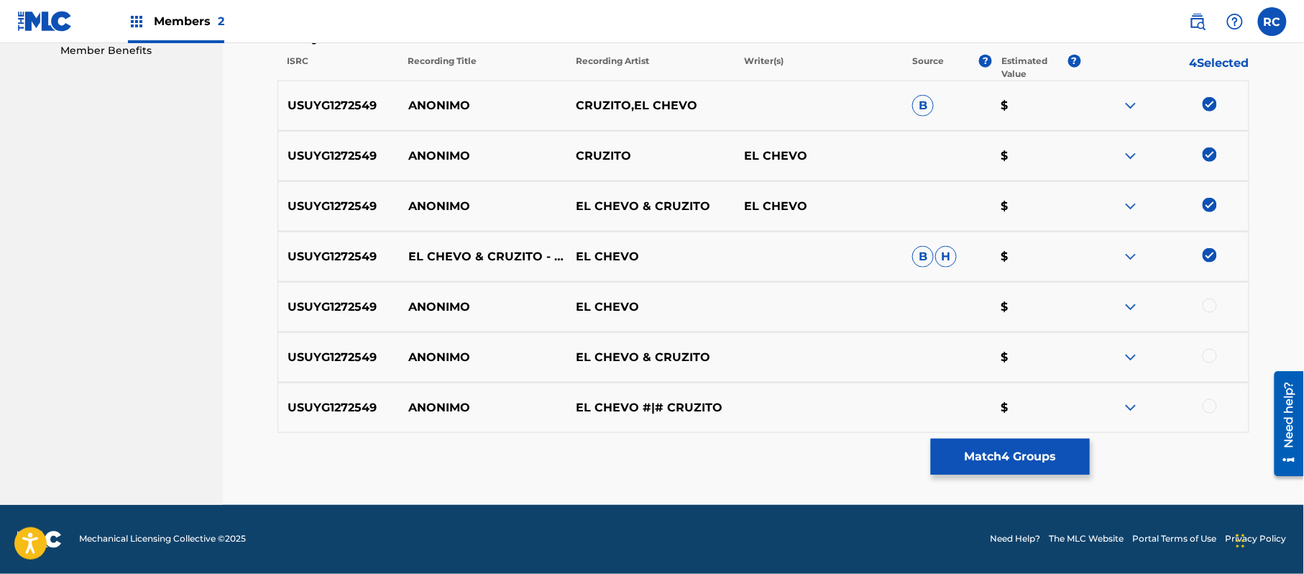
click at [1214, 355] on div at bounding box center [1209, 356] width 14 height 14
drag, startPoint x: 1213, startPoint y: 300, endPoint x: 1211, endPoint y: 377, distance: 76.9
click at [1211, 303] on div at bounding box center [1209, 305] width 14 height 14
click at [1211, 413] on div at bounding box center [1164, 407] width 168 height 17
drag, startPoint x: 1213, startPoint y: 405, endPoint x: 1183, endPoint y: 414, distance: 31.4
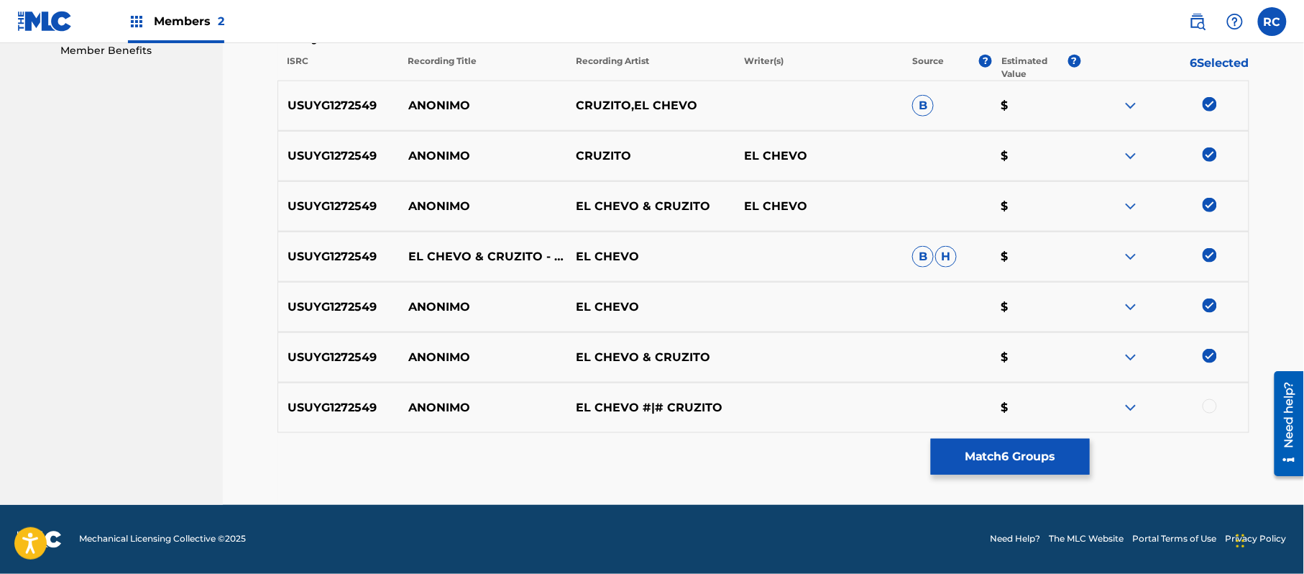
click at [1212, 405] on div at bounding box center [1209, 406] width 14 height 14
click at [1023, 446] on button "Match 7 Groups" at bounding box center [1010, 456] width 159 height 36
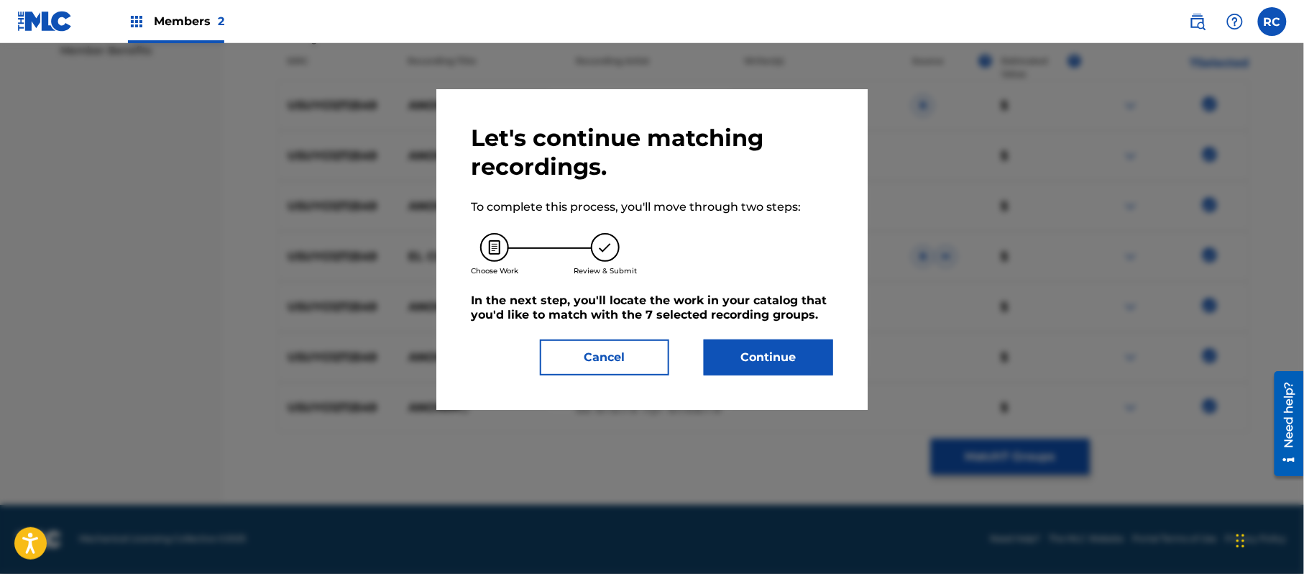
click at [772, 349] on button "Continue" at bounding box center [768, 357] width 129 height 36
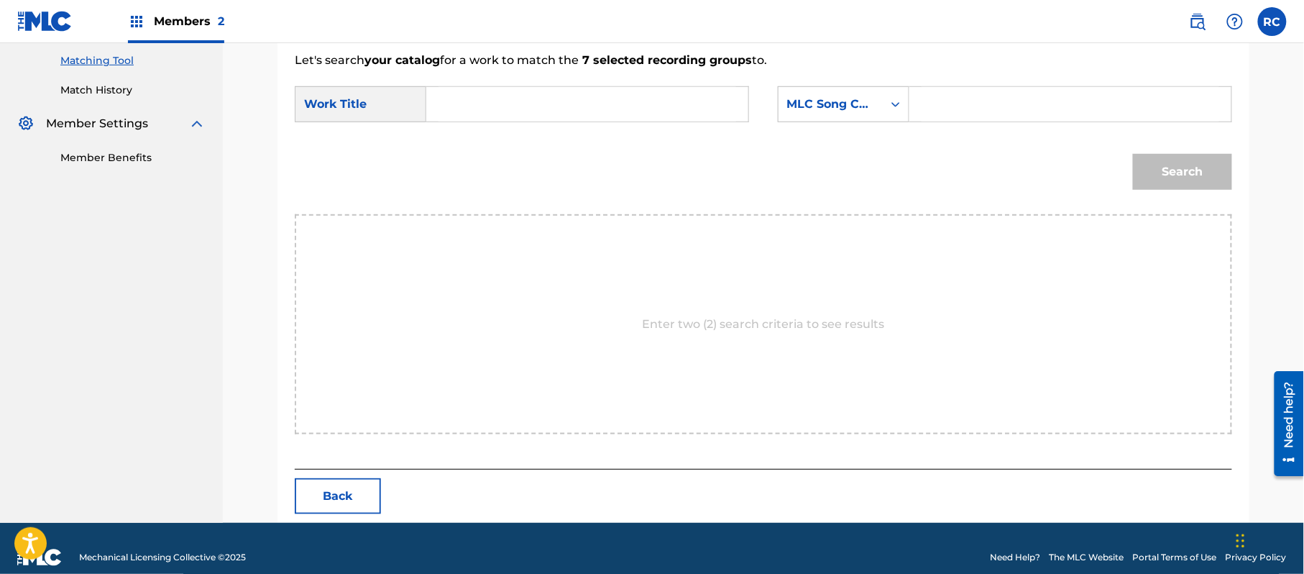
scroll to position [384, 0]
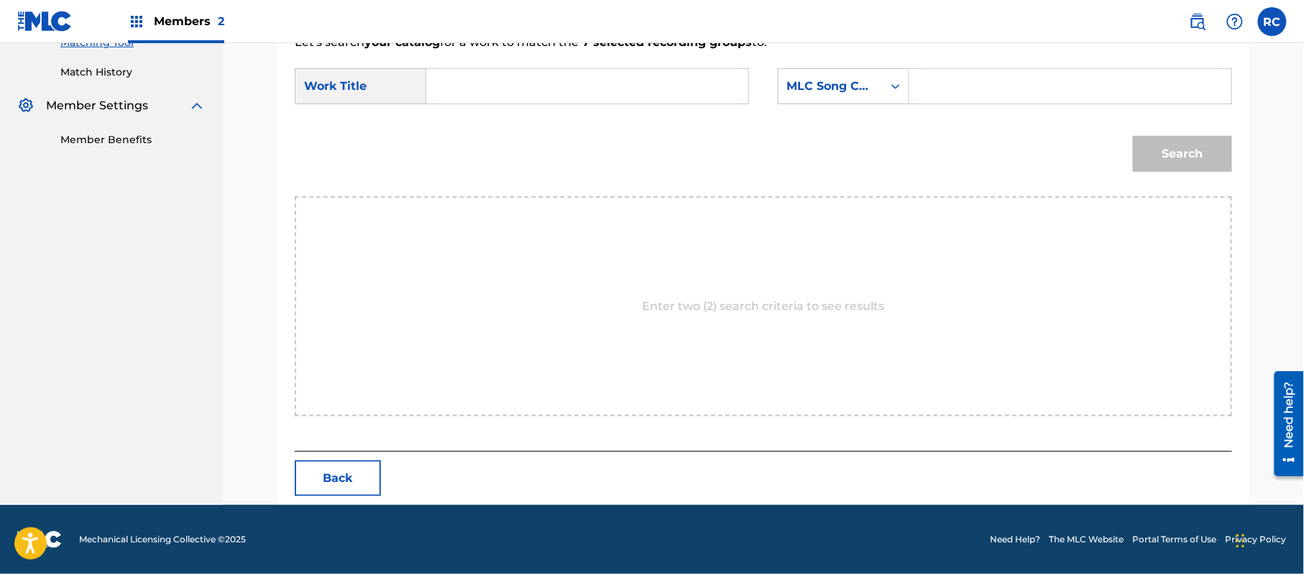
click at [558, 76] on input "Search Form" at bounding box center [587, 86] width 298 height 34
click at [558, 89] on input "anonimo AD19TO" at bounding box center [587, 86] width 298 height 34
drag, startPoint x: 952, startPoint y: 96, endPoint x: 965, endPoint y: 98, distance: 13.3
click at [952, 96] on input "Search Form" at bounding box center [1070, 86] width 298 height 34
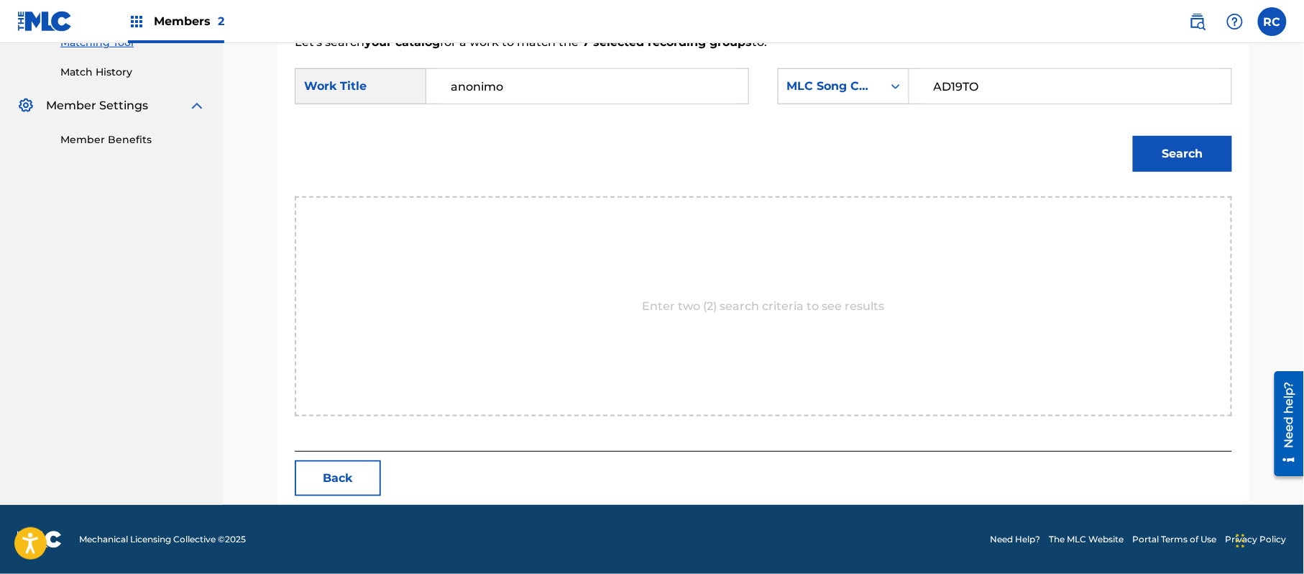
click at [1213, 162] on button "Search" at bounding box center [1182, 154] width 99 height 36
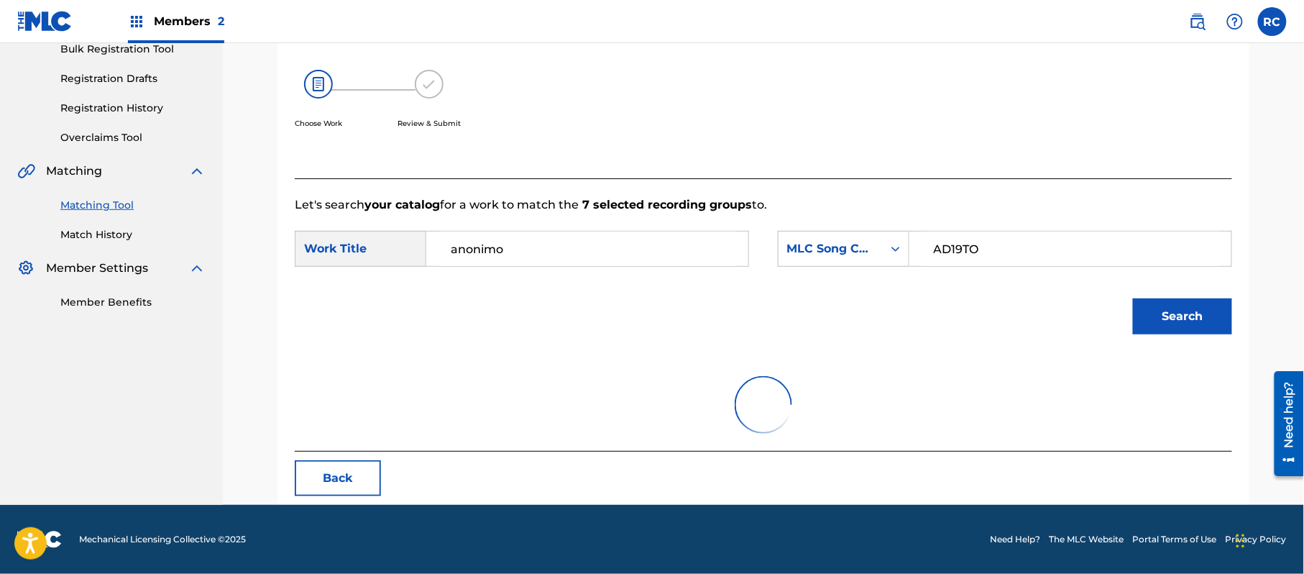
scroll to position [342, 0]
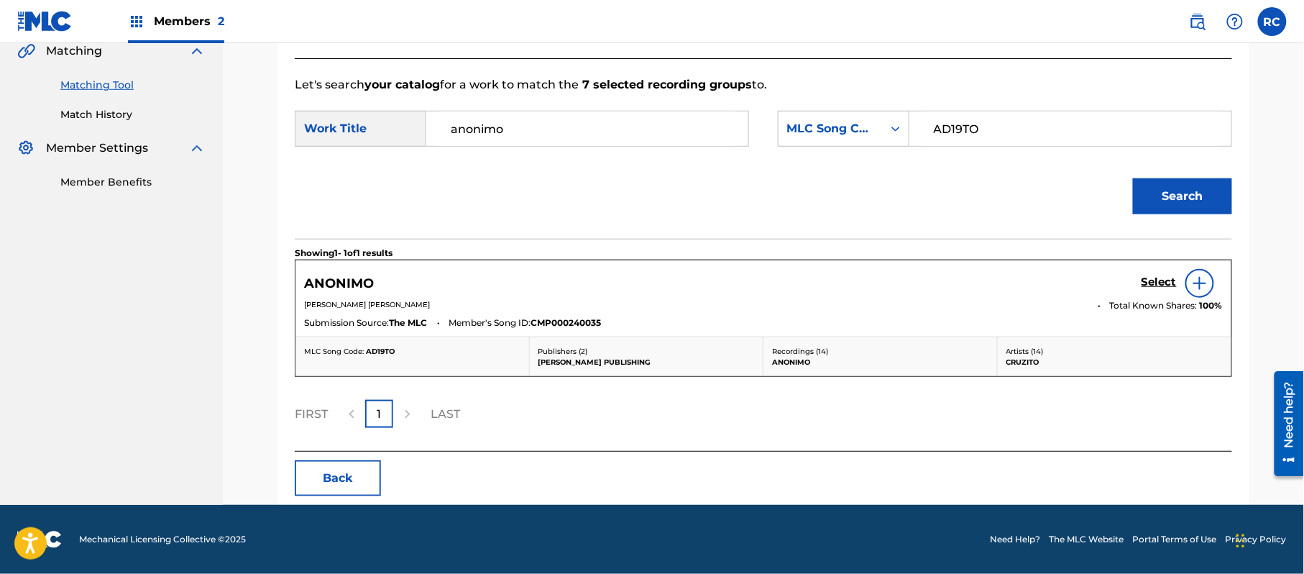
click at [1156, 282] on h5 "Select" at bounding box center [1158, 282] width 35 height 14
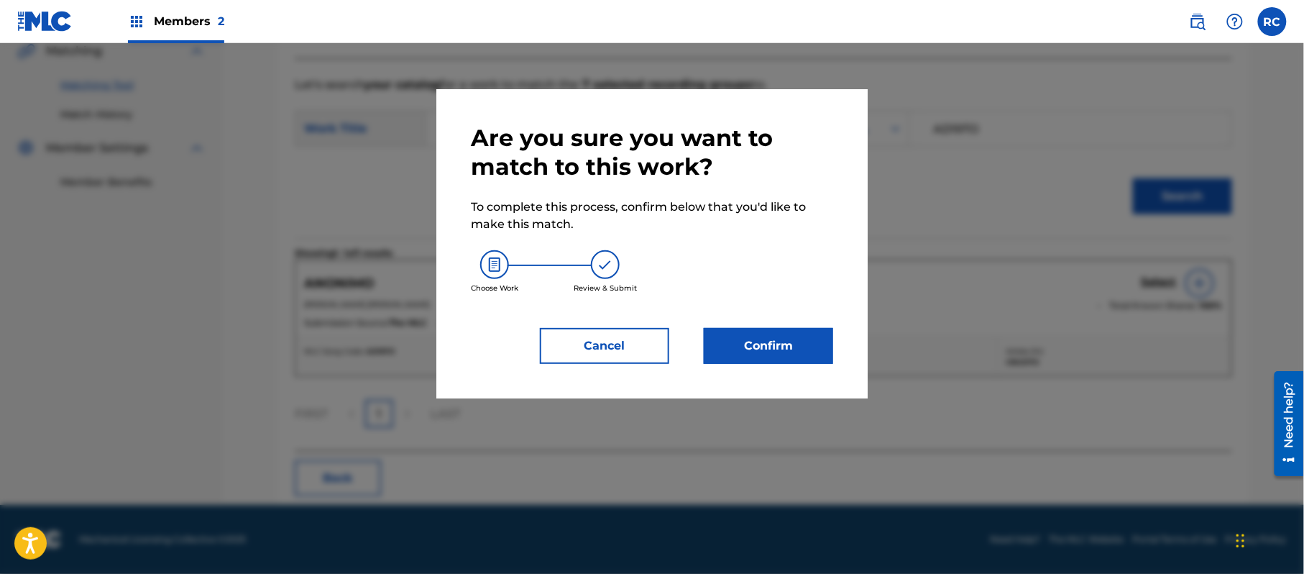
click at [758, 343] on button "Confirm" at bounding box center [768, 346] width 129 height 36
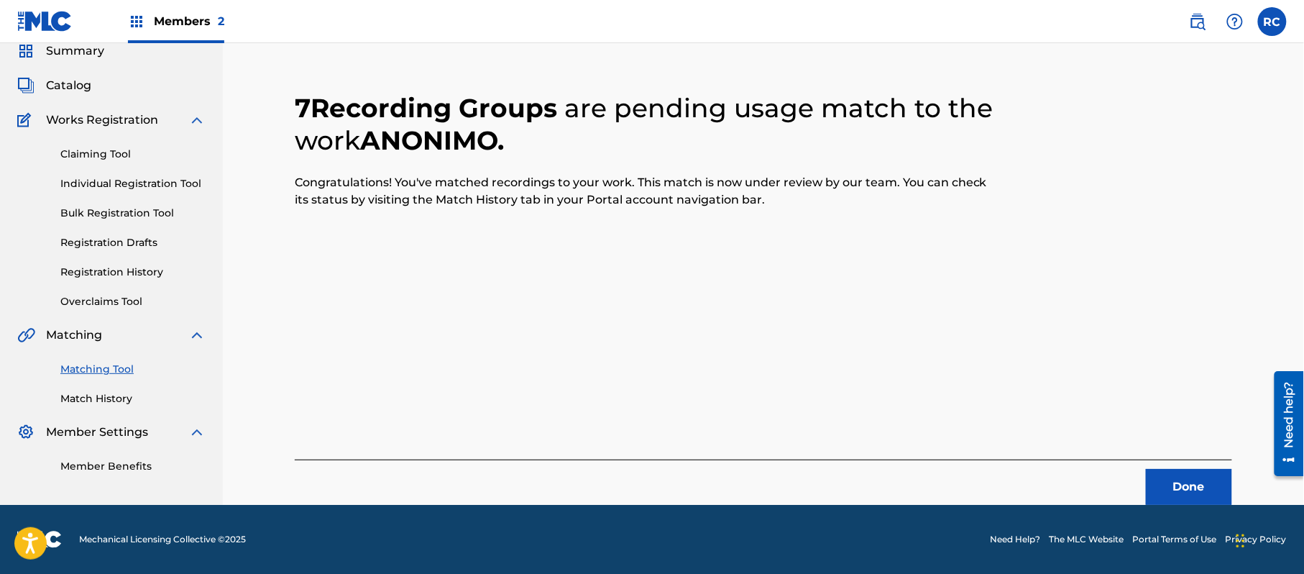
scroll to position [57, 0]
click at [1177, 487] on button "Done" at bounding box center [1189, 487] width 86 height 36
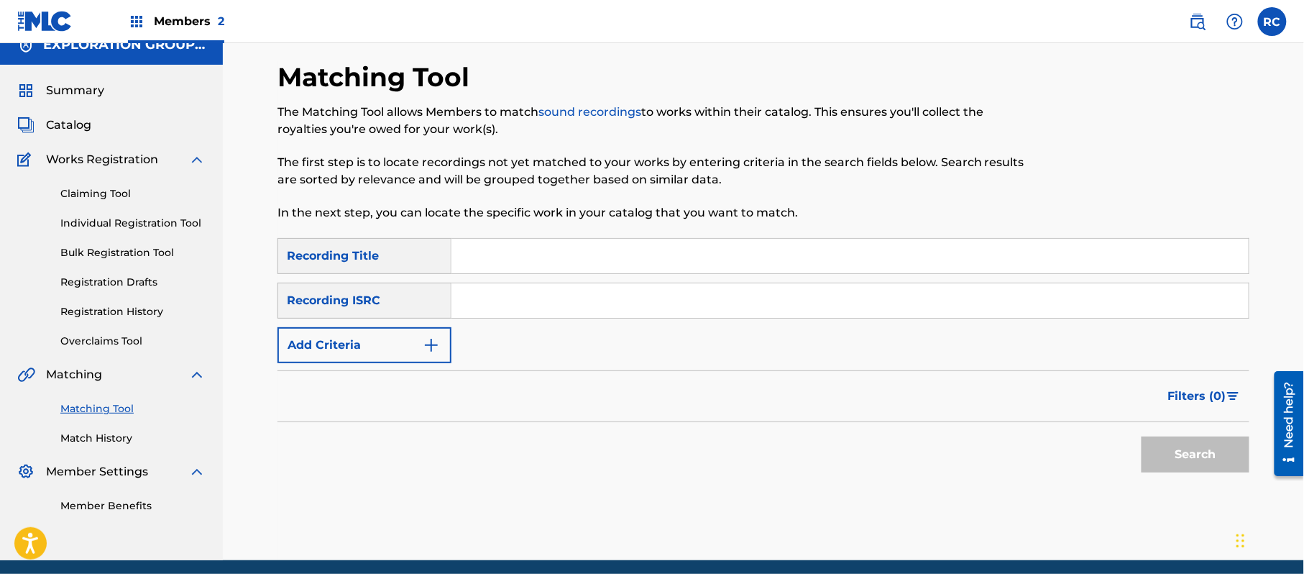
scroll to position [0, 0]
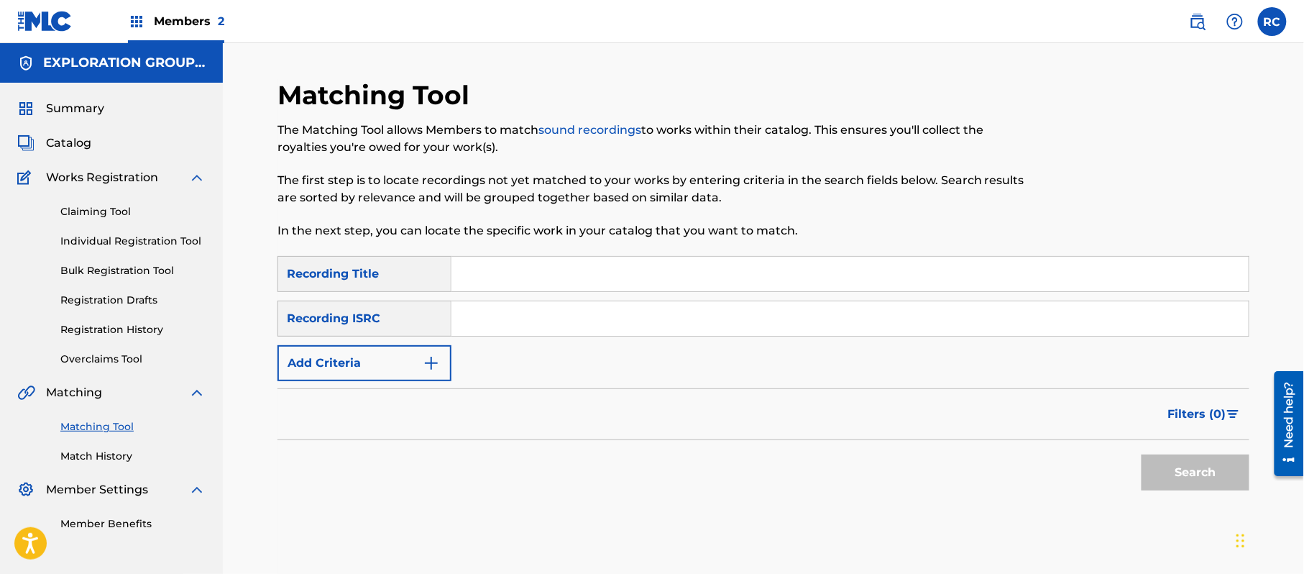
drag, startPoint x: 69, startPoint y: 102, endPoint x: 75, endPoint y: 107, distance: 7.6
click at [69, 102] on span "Summary" at bounding box center [75, 108] width 58 height 17
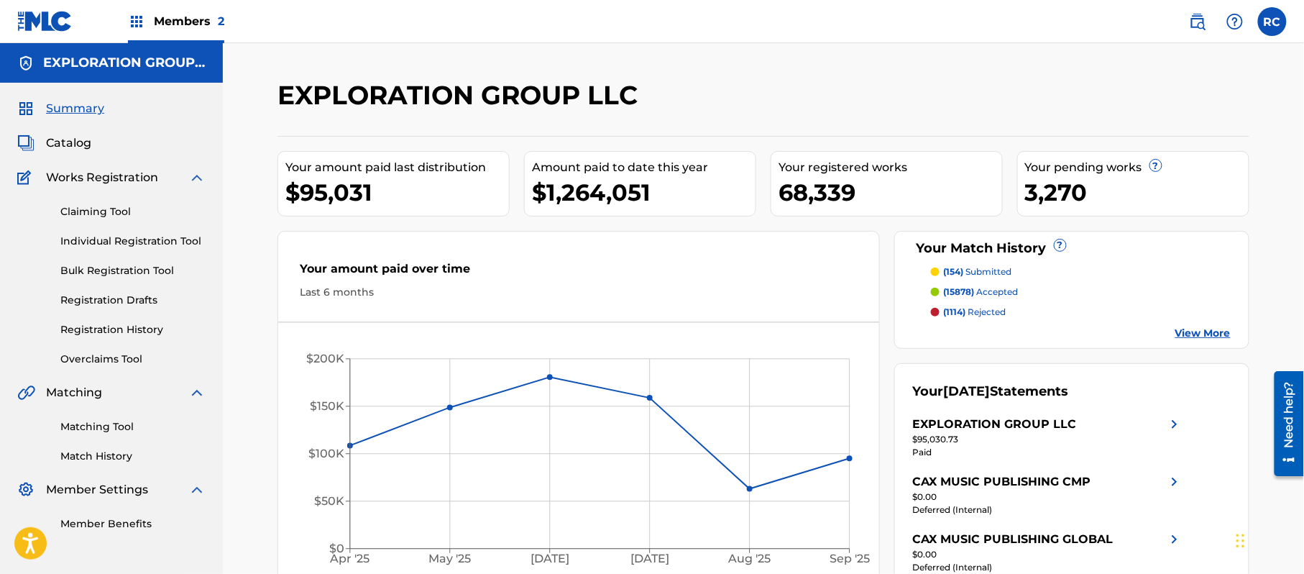
click at [170, 20] on span "Members 2" at bounding box center [189, 21] width 70 height 17
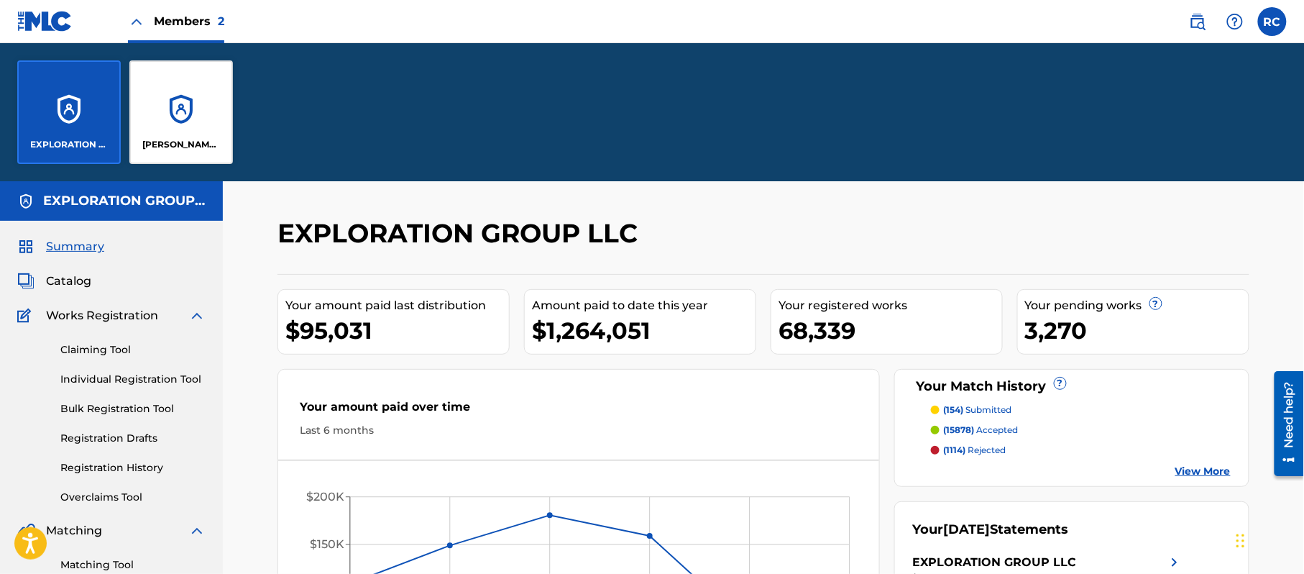
click at [75, 105] on div "EXPLORATION GROUP LLC" at bounding box center [68, 111] width 103 height 103
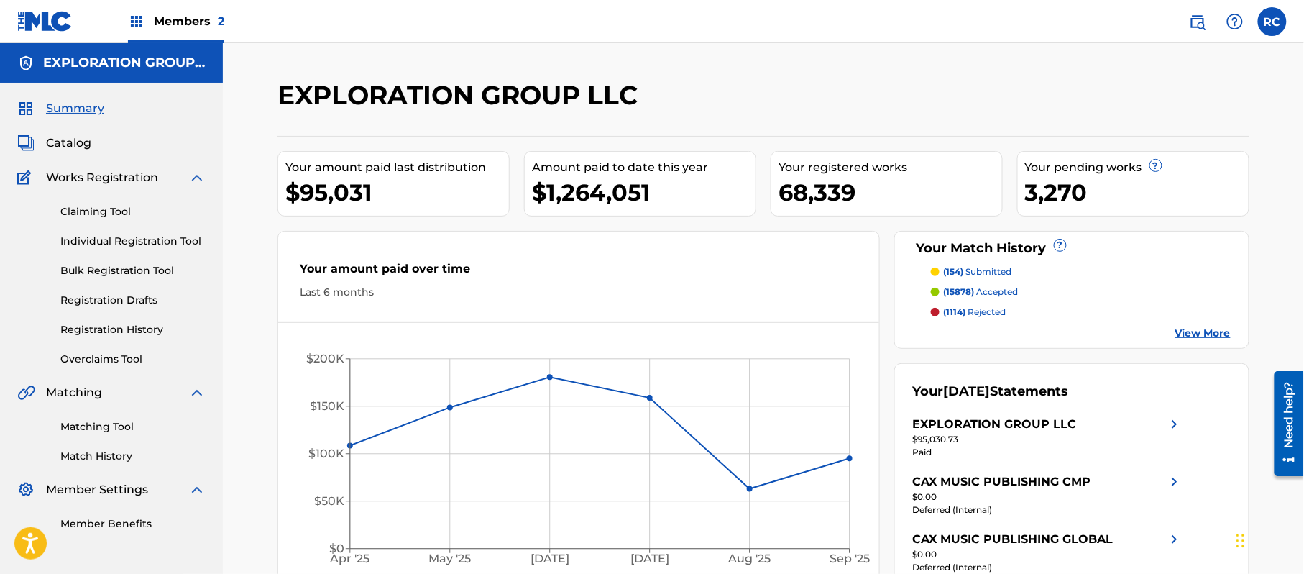
click at [173, 29] on span "Members 2" at bounding box center [189, 21] width 70 height 17
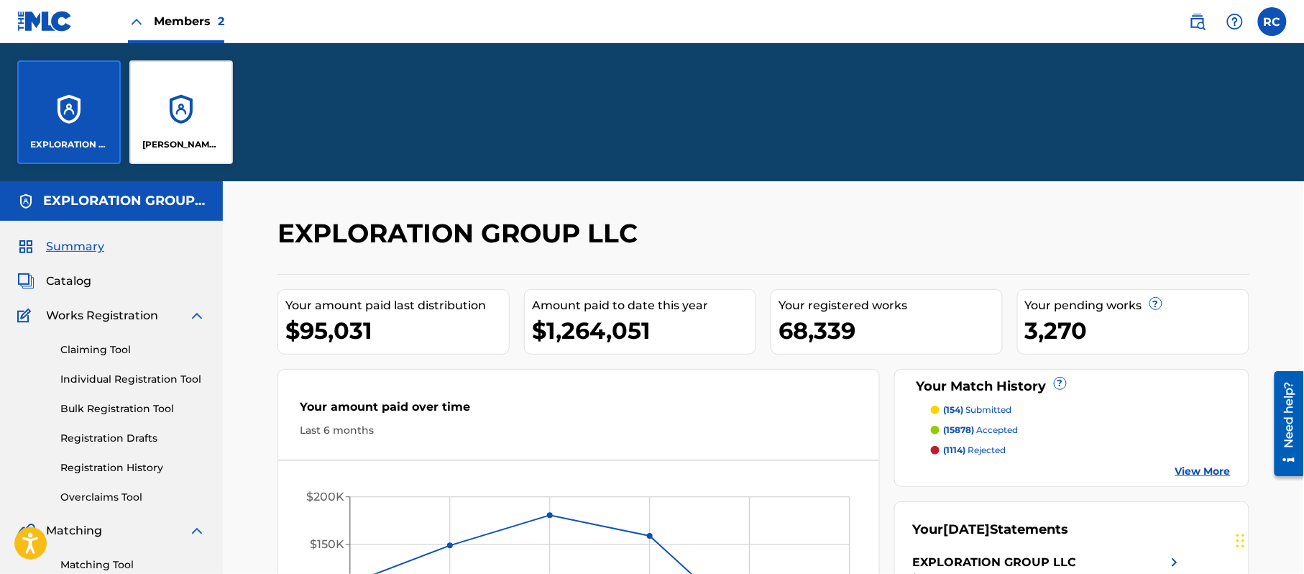
click at [182, 135] on div "[PERSON_NAME] BAY MUSIC" at bounding box center [180, 111] width 103 height 103
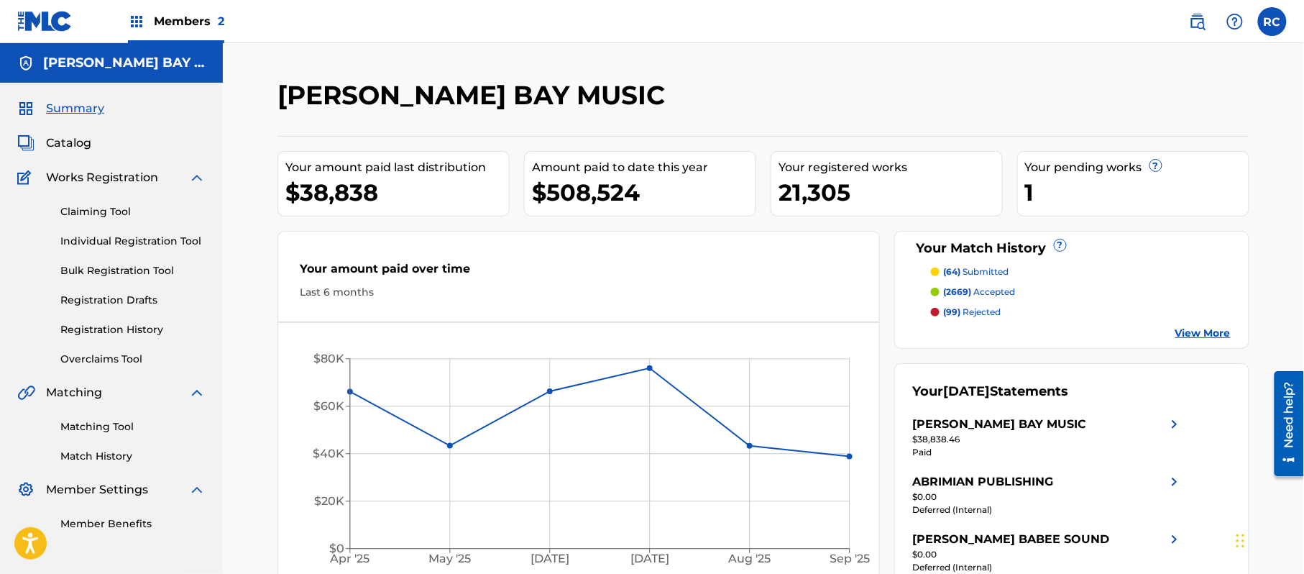
click at [106, 428] on link "Matching Tool" at bounding box center [132, 426] width 145 height 15
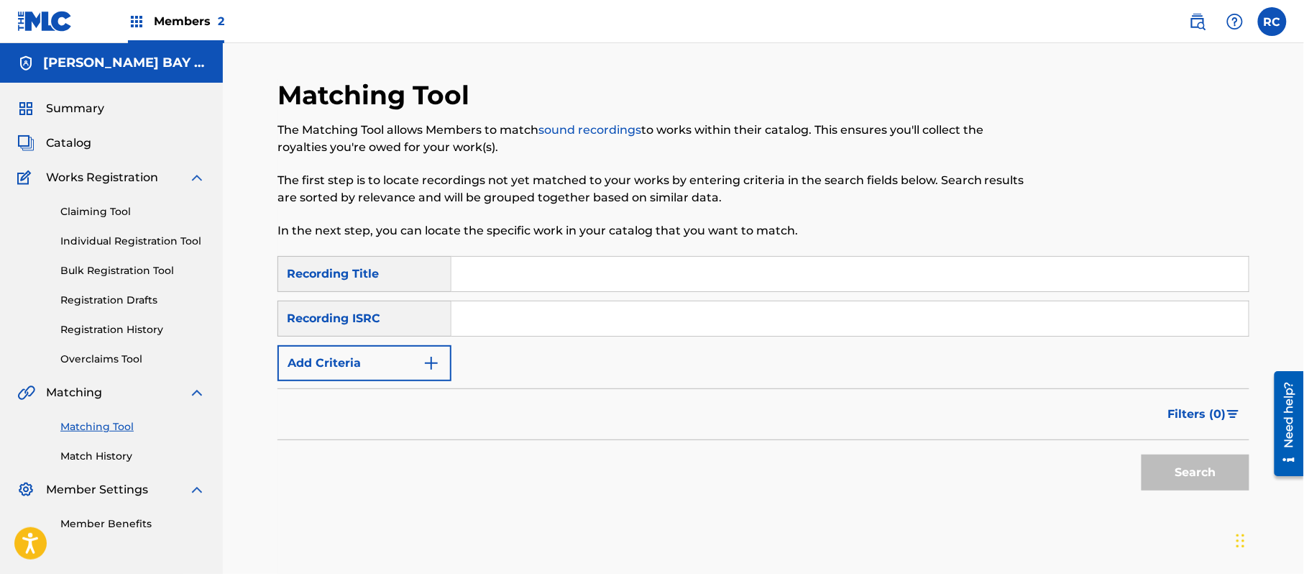
drag, startPoint x: 489, startPoint y: 316, endPoint x: 541, endPoint y: 338, distance: 56.7
click at [492, 317] on input "Search Form" at bounding box center [849, 318] width 797 height 34
click at [1159, 477] on button "Search" at bounding box center [1195, 472] width 108 height 36
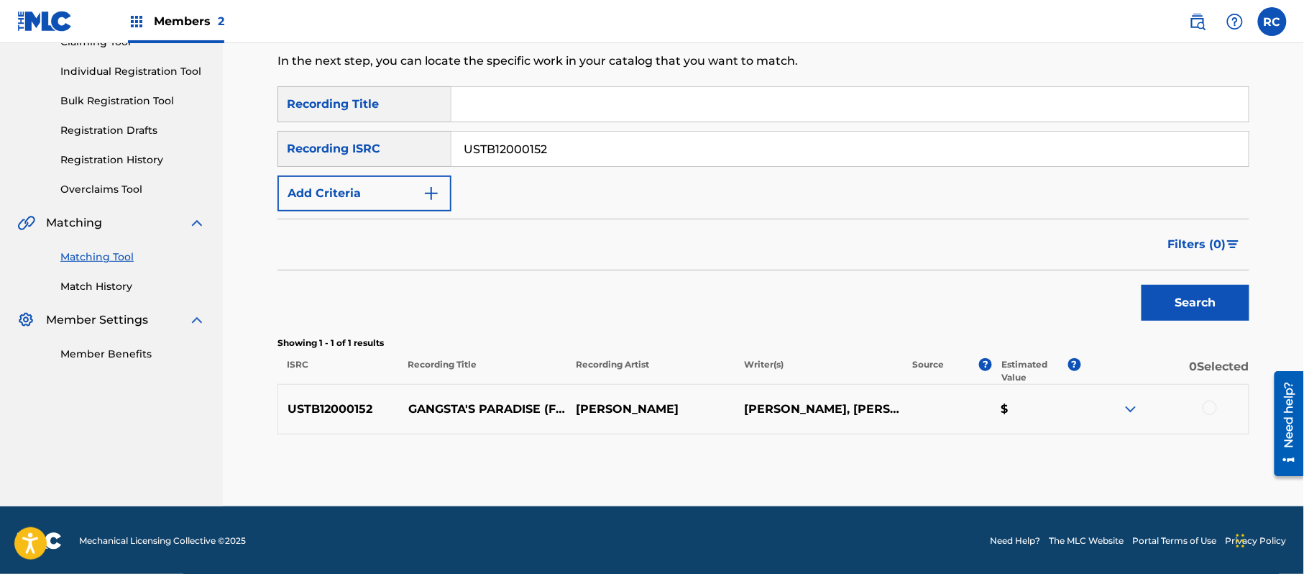
scroll to position [171, 0]
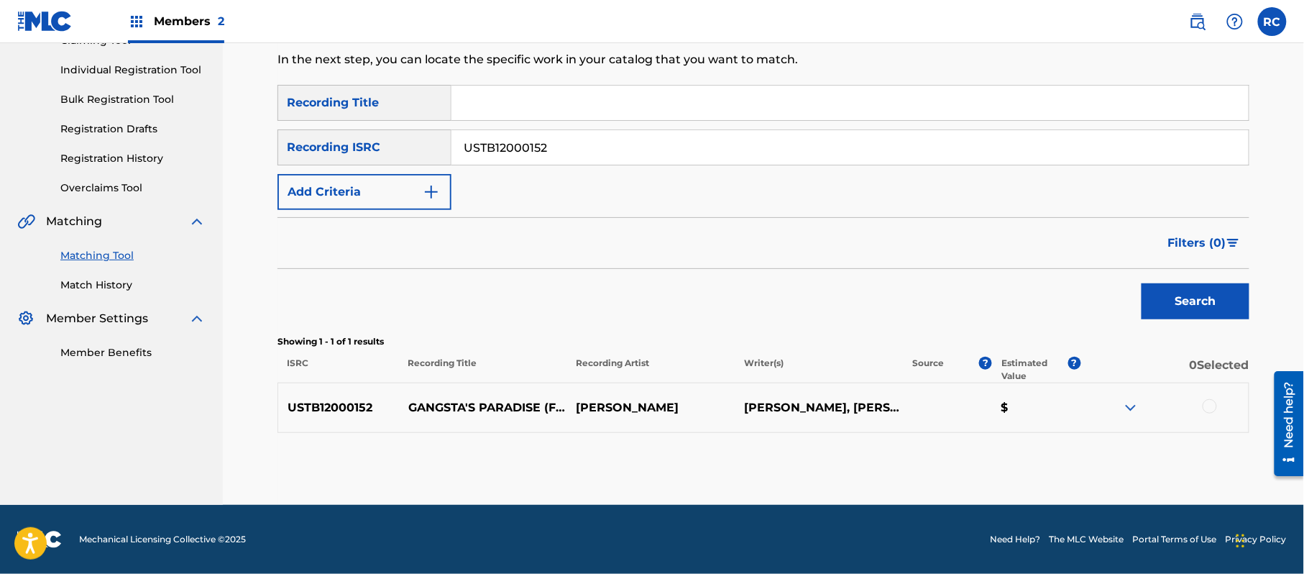
click at [613, 271] on div "Search" at bounding box center [763, 297] width 972 height 57
drag, startPoint x: 1205, startPoint y: 406, endPoint x: 1137, endPoint y: 420, distance: 69.6
click at [1205, 406] on div at bounding box center [1209, 406] width 14 height 14
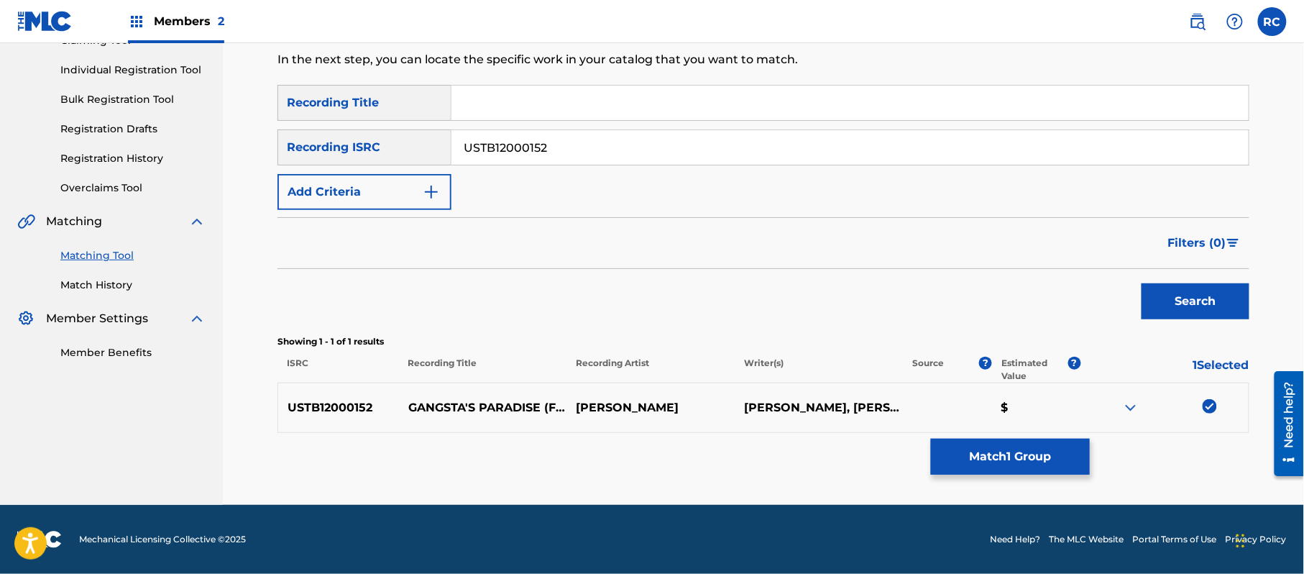
click at [1015, 453] on button "Match 1 Group" at bounding box center [1010, 456] width 159 height 36
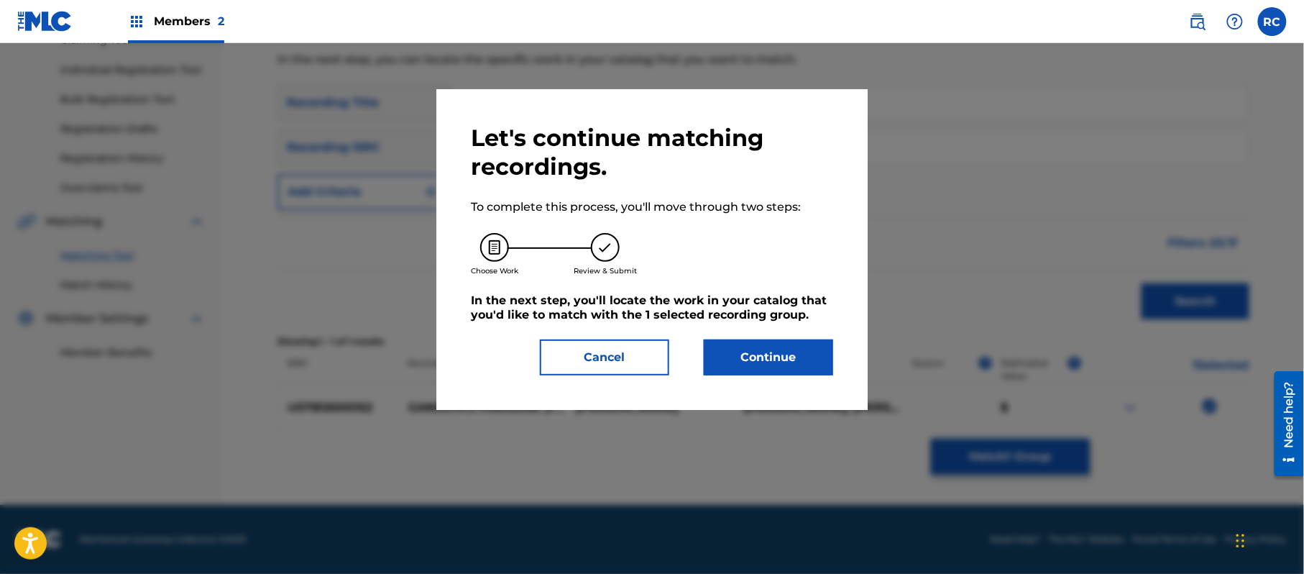
click at [804, 360] on button "Continue" at bounding box center [768, 357] width 129 height 36
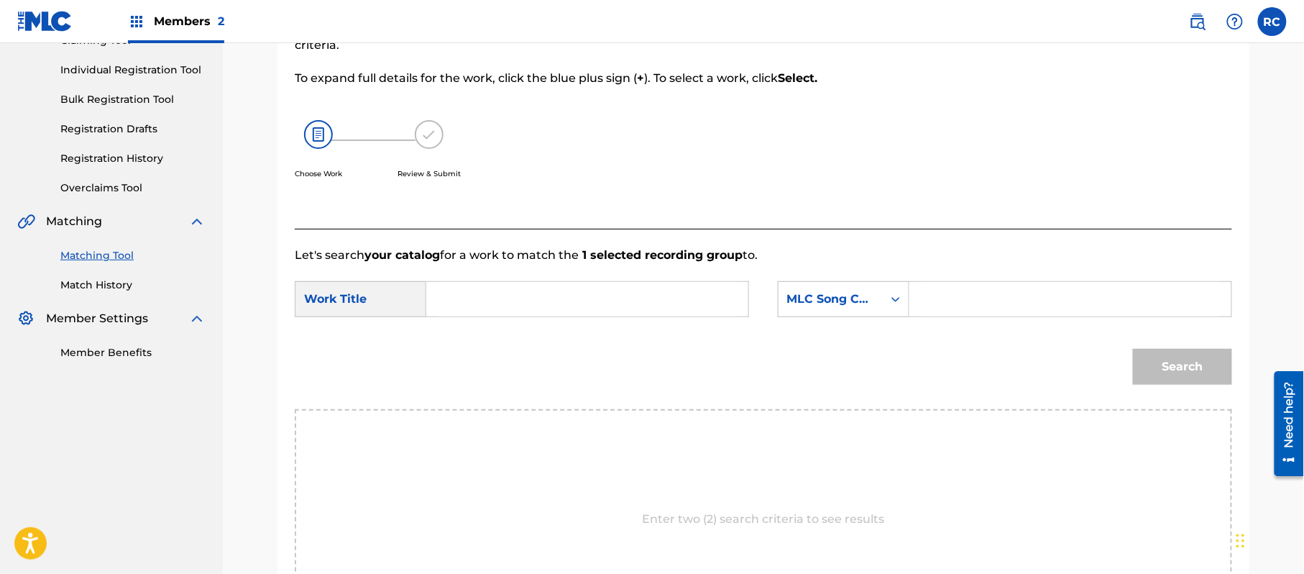
click at [487, 300] on input "Search Form" at bounding box center [587, 299] width 298 height 34
click at [581, 297] on input "Gangsta's Paradise G03769" at bounding box center [587, 299] width 298 height 34
click at [1015, 306] on input "Search Form" at bounding box center [1070, 299] width 298 height 34
click at [1164, 367] on button "Search" at bounding box center [1182, 367] width 99 height 36
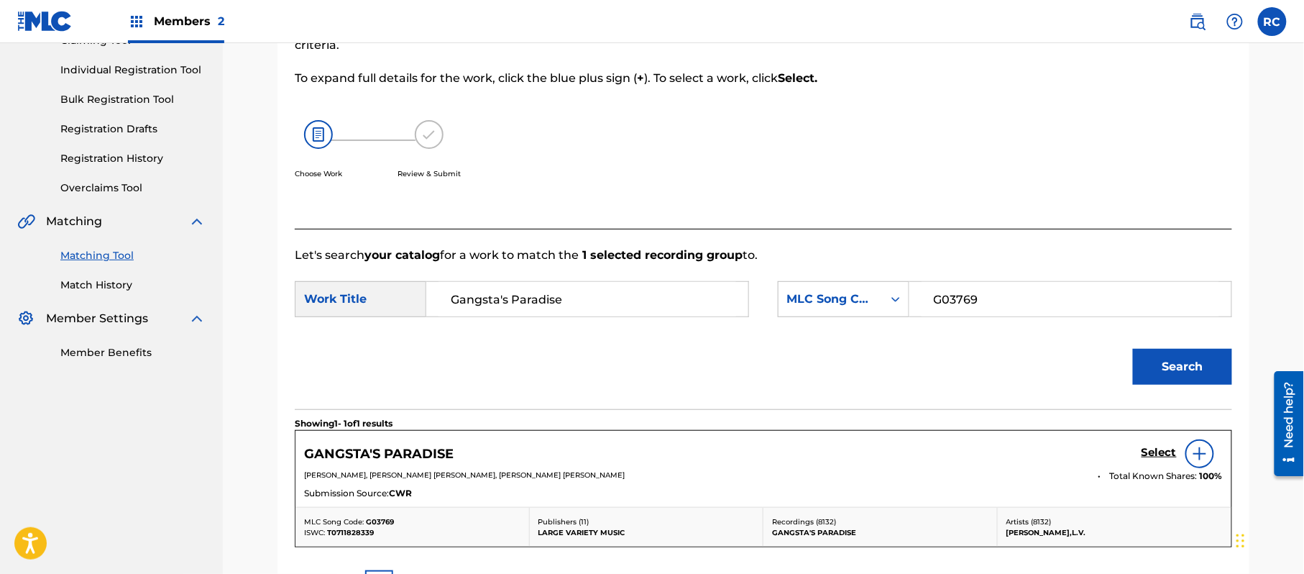
click at [1151, 457] on h5 "Select" at bounding box center [1158, 453] width 35 height 14
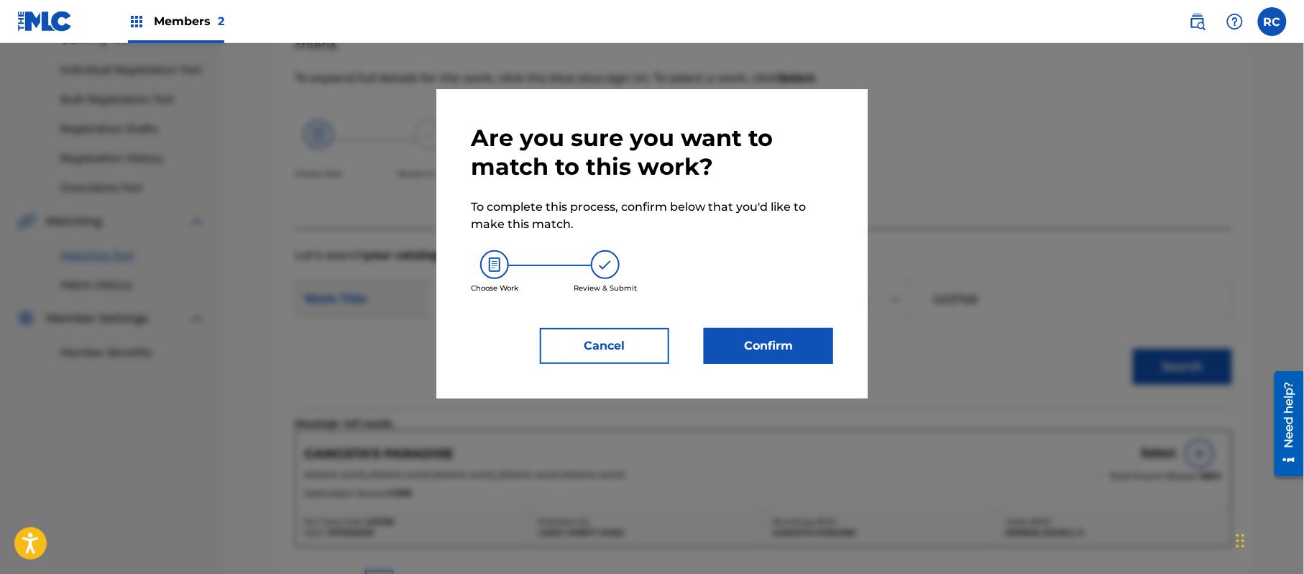
click at [769, 346] on button "Confirm" at bounding box center [768, 346] width 129 height 36
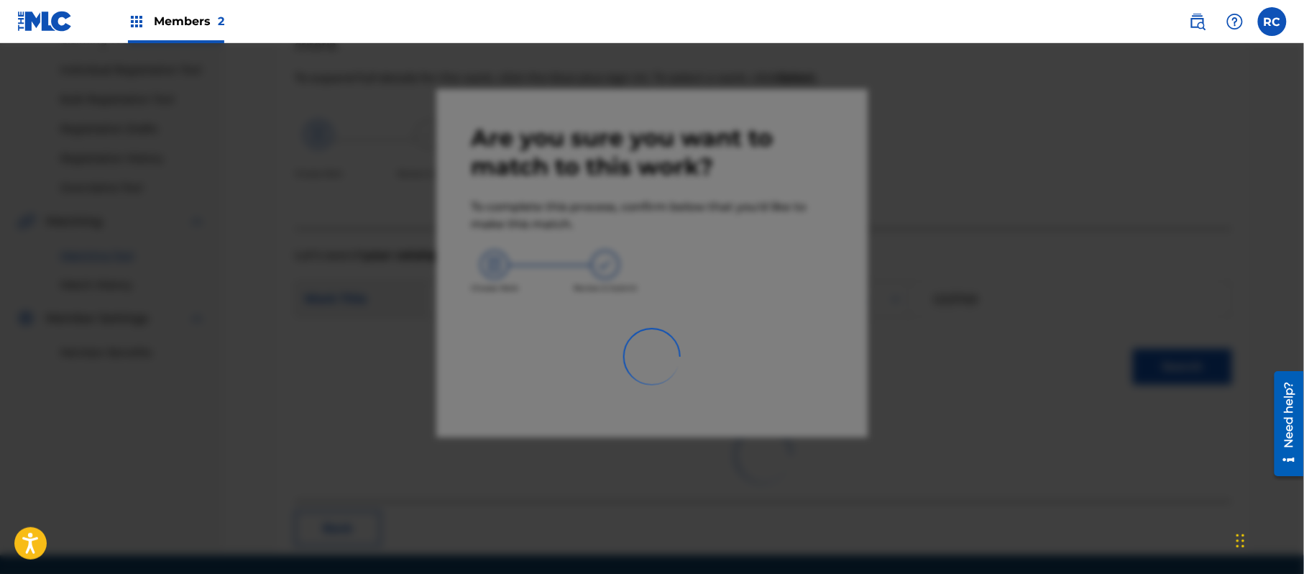
scroll to position [57, 0]
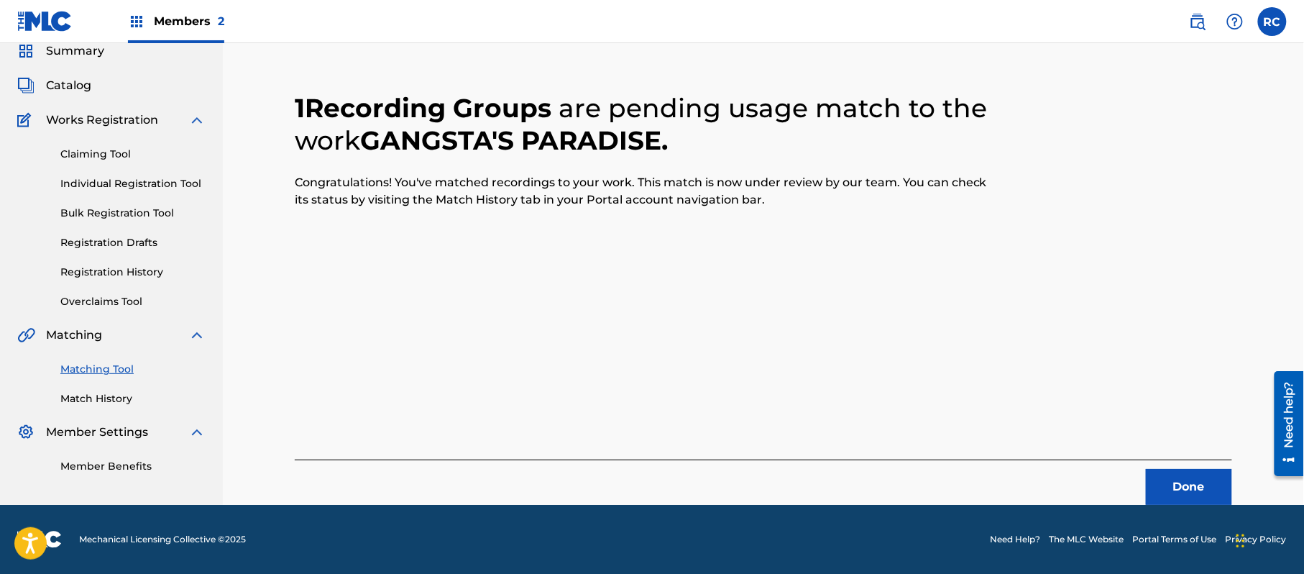
click at [621, 264] on div "1 Recording Groups are pending usage match to the work GANGSTA'S PARADISE . Con…" at bounding box center [763, 280] width 937 height 447
click at [1177, 481] on button "Done" at bounding box center [1189, 487] width 86 height 36
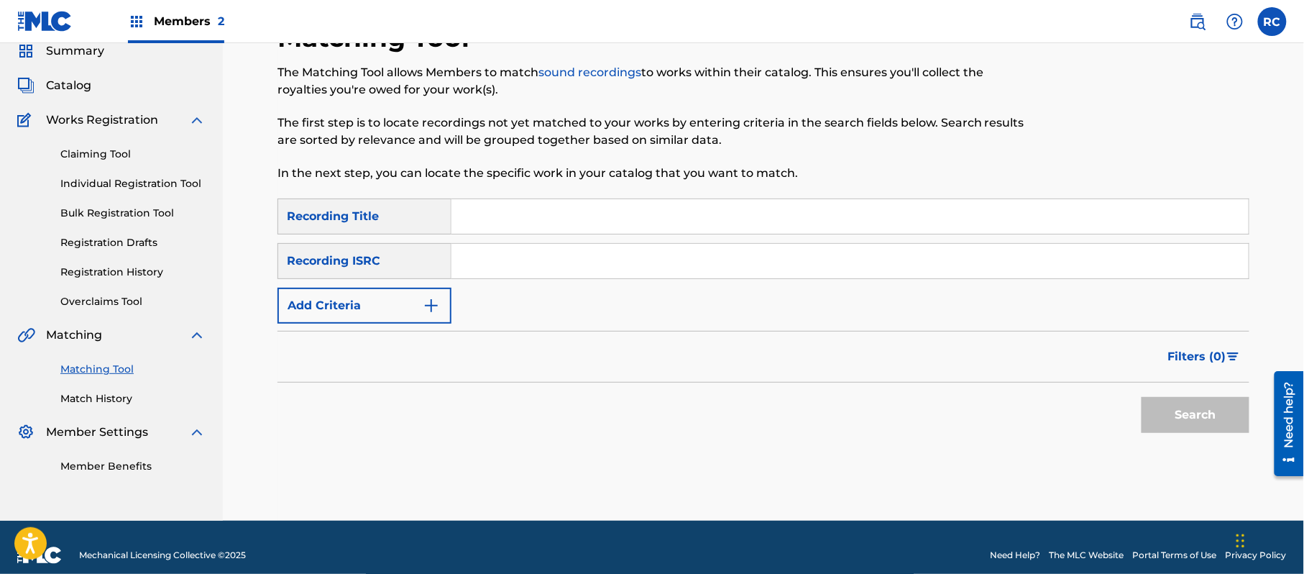
click at [572, 271] on input "Search Form" at bounding box center [849, 261] width 797 height 34
click at [1190, 420] on button "Search" at bounding box center [1195, 415] width 108 height 36
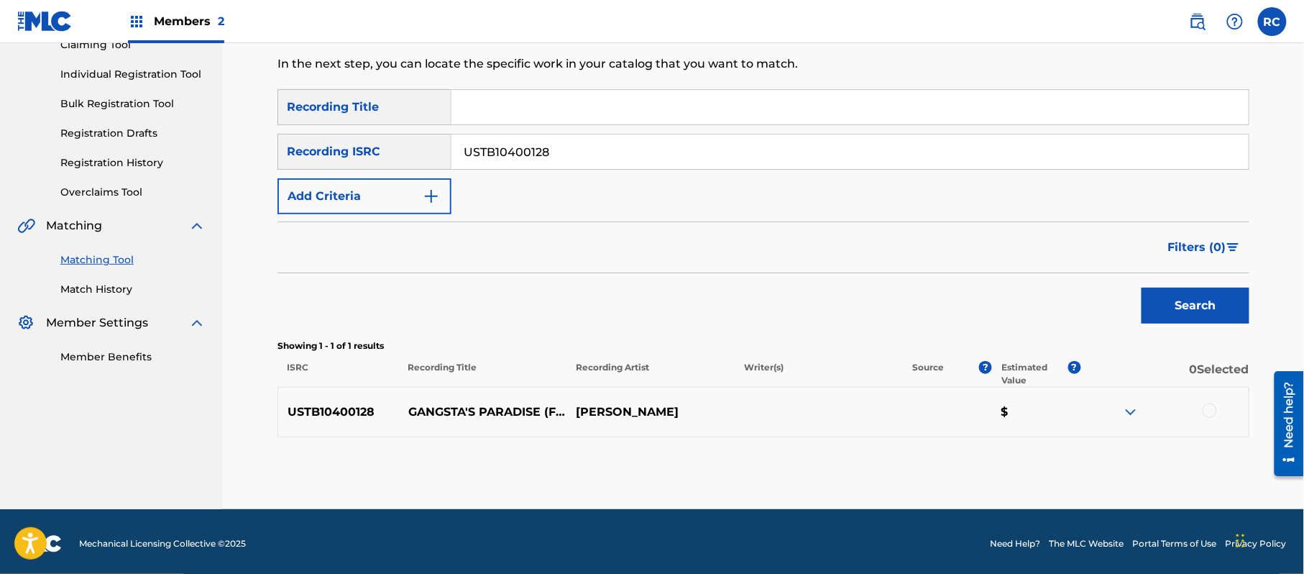
scroll to position [171, 0]
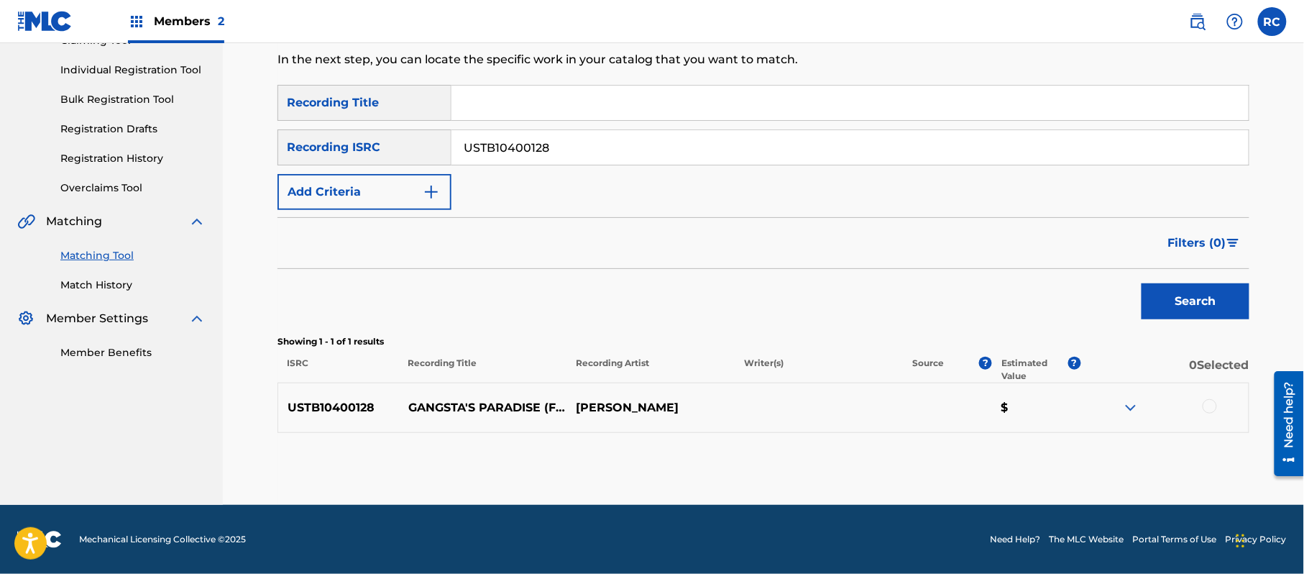
drag, startPoint x: 574, startPoint y: 266, endPoint x: 541, endPoint y: 252, distance: 35.4
click at [574, 266] on div "Filters ( 0 )" at bounding box center [763, 243] width 972 height 52
drag, startPoint x: 1214, startPoint y: 402, endPoint x: 1200, endPoint y: 407, distance: 15.0
click at [1213, 404] on div at bounding box center [1209, 406] width 14 height 14
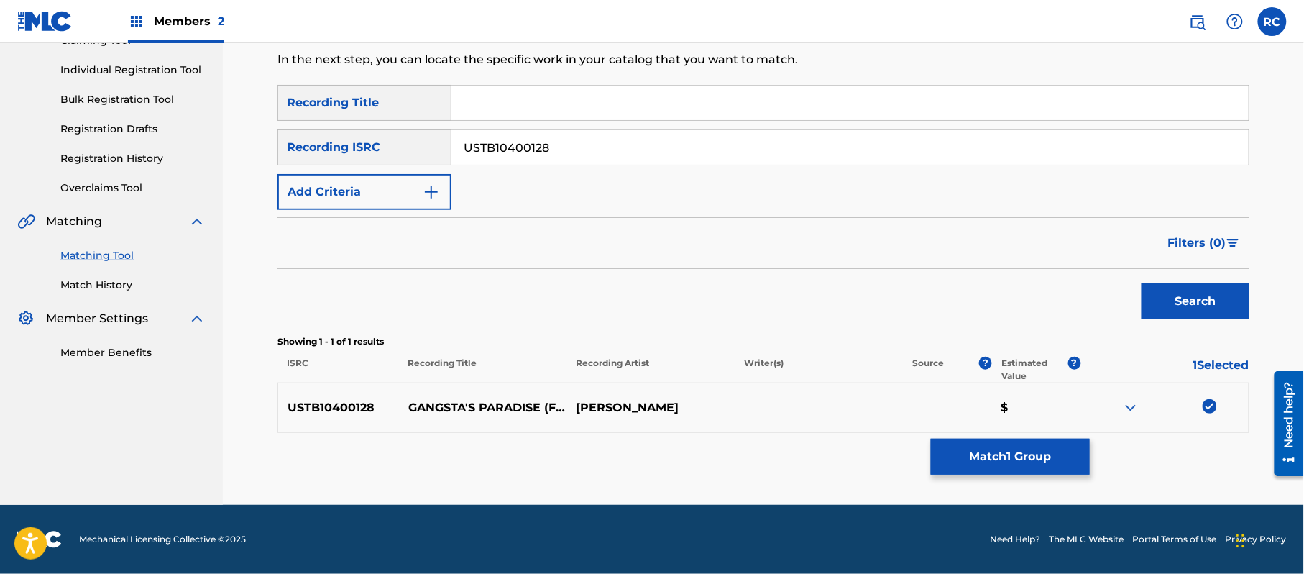
click at [1045, 455] on button "Match 1 Group" at bounding box center [1010, 456] width 159 height 36
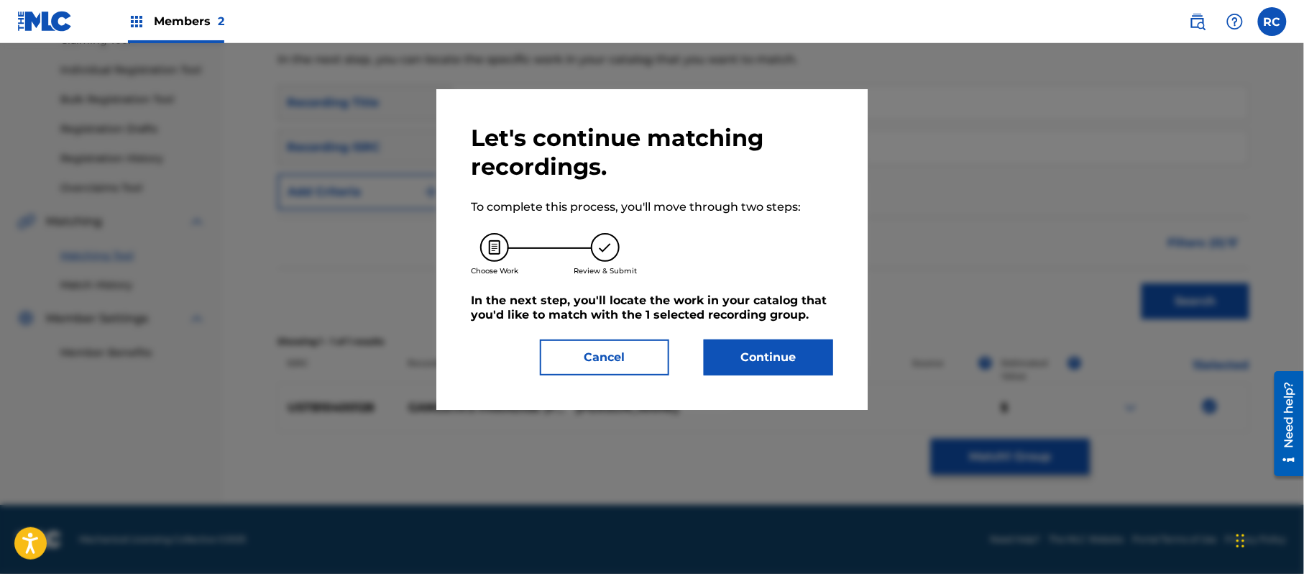
click at [763, 354] on button "Continue" at bounding box center [768, 357] width 129 height 36
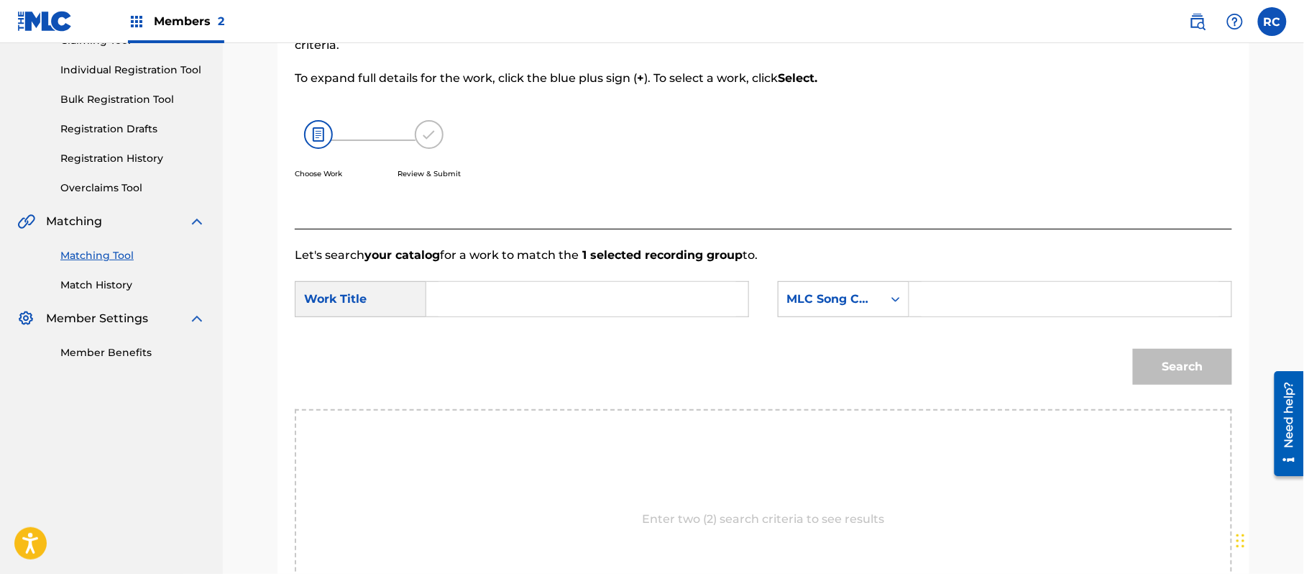
click at [509, 310] on input "Search Form" at bounding box center [587, 299] width 298 height 34
click at [594, 320] on div "SearchWithCriteriade9bc351-1f52-4080-97b1-b91314ee53b1 Work Title Gangsta's Par…" at bounding box center [763, 303] width 937 height 45
click at [584, 299] on input "Gangsta's Paradise G03769" at bounding box center [587, 299] width 298 height 34
click at [956, 300] on input "Search Form" at bounding box center [1070, 299] width 298 height 34
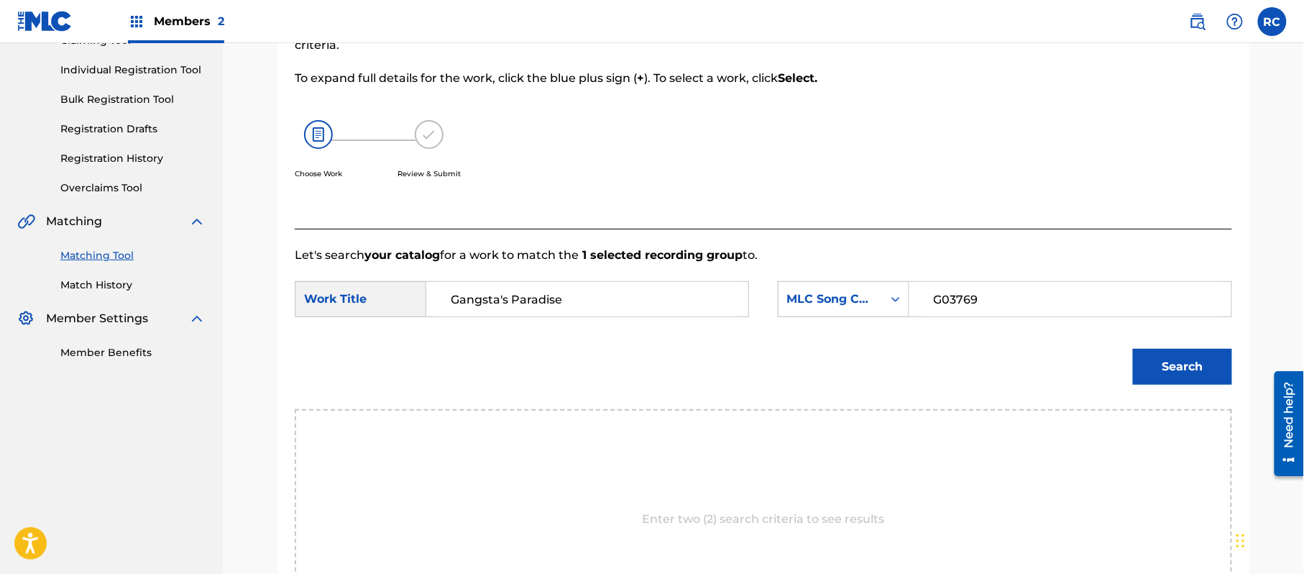
click at [1167, 364] on button "Search" at bounding box center [1182, 367] width 99 height 36
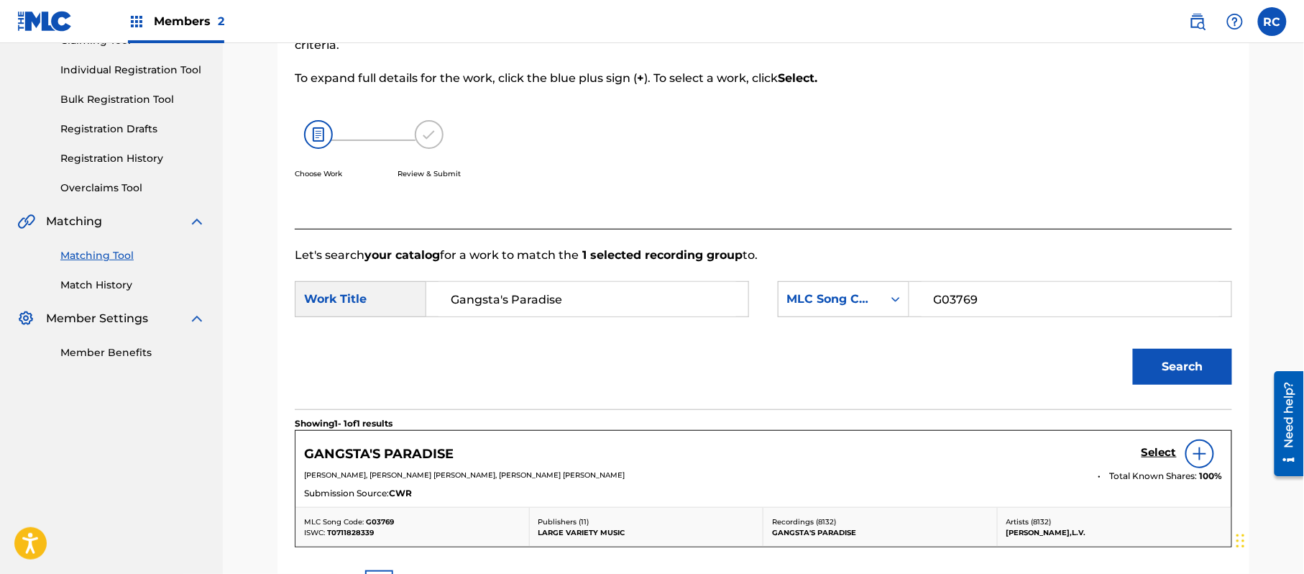
click at [1154, 452] on h5 "Select" at bounding box center [1158, 453] width 35 height 14
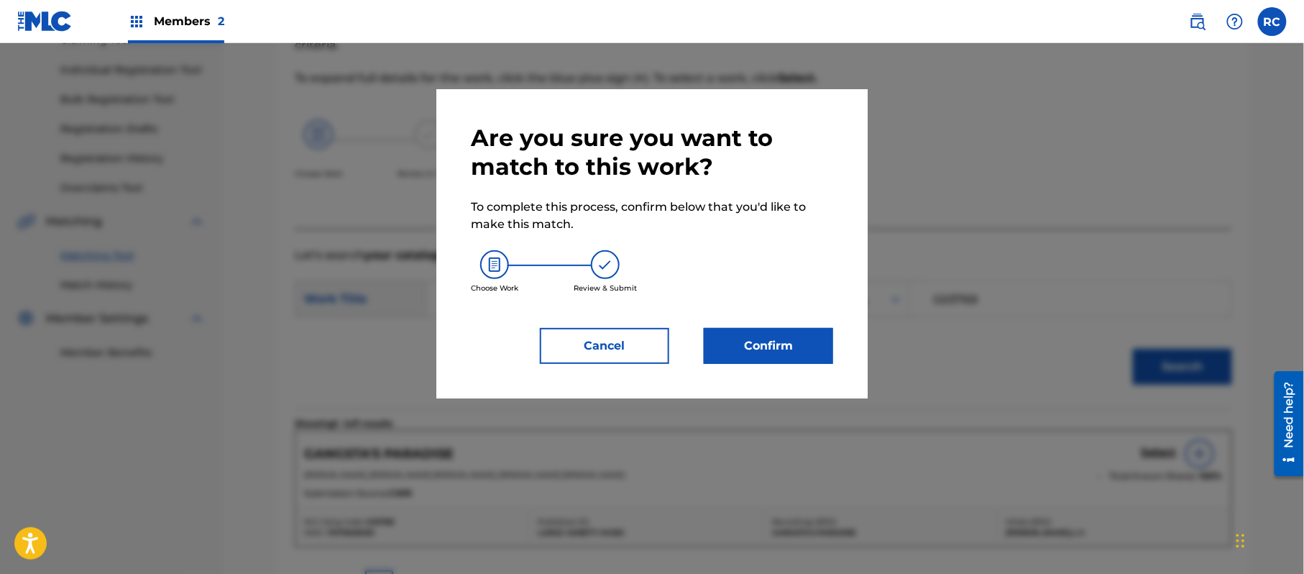
click at [817, 348] on button "Confirm" at bounding box center [768, 346] width 129 height 36
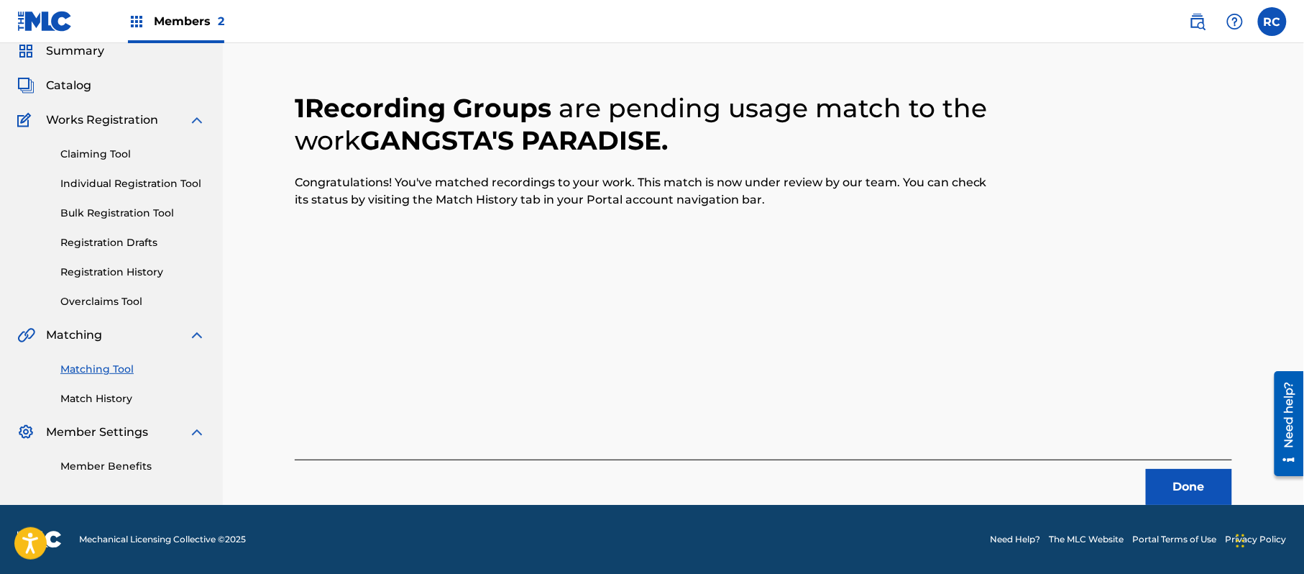
scroll to position [57, 0]
click at [1219, 479] on button "Done" at bounding box center [1189, 487] width 86 height 36
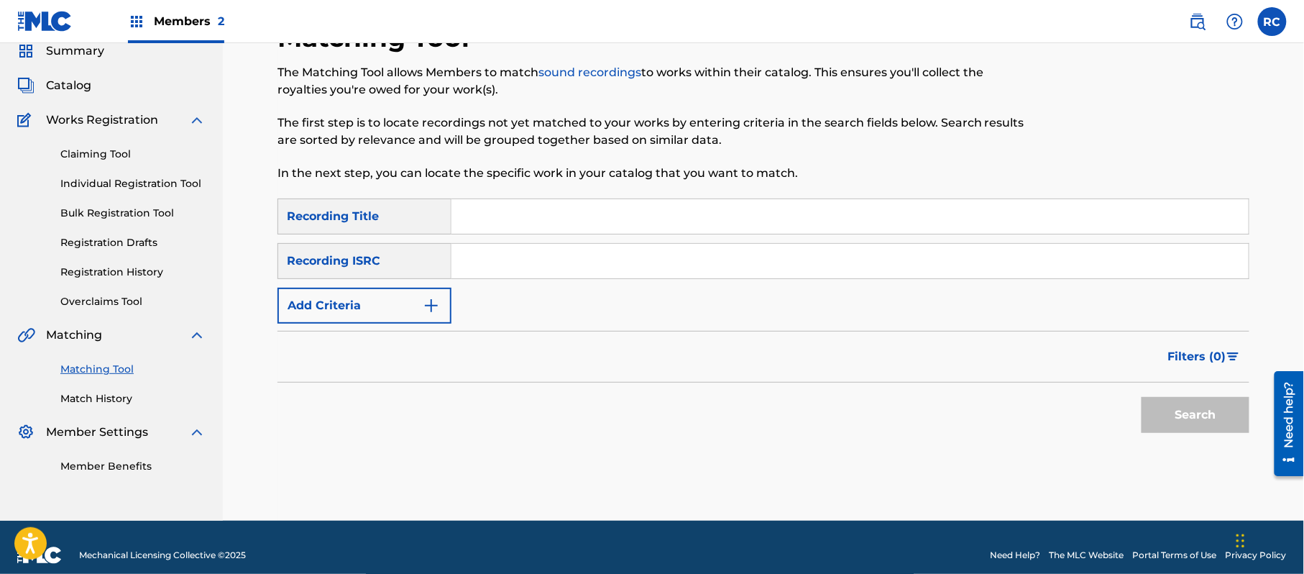
click at [565, 265] on input "Search Form" at bounding box center [849, 261] width 797 height 34
click at [1154, 409] on button "Search" at bounding box center [1195, 415] width 108 height 36
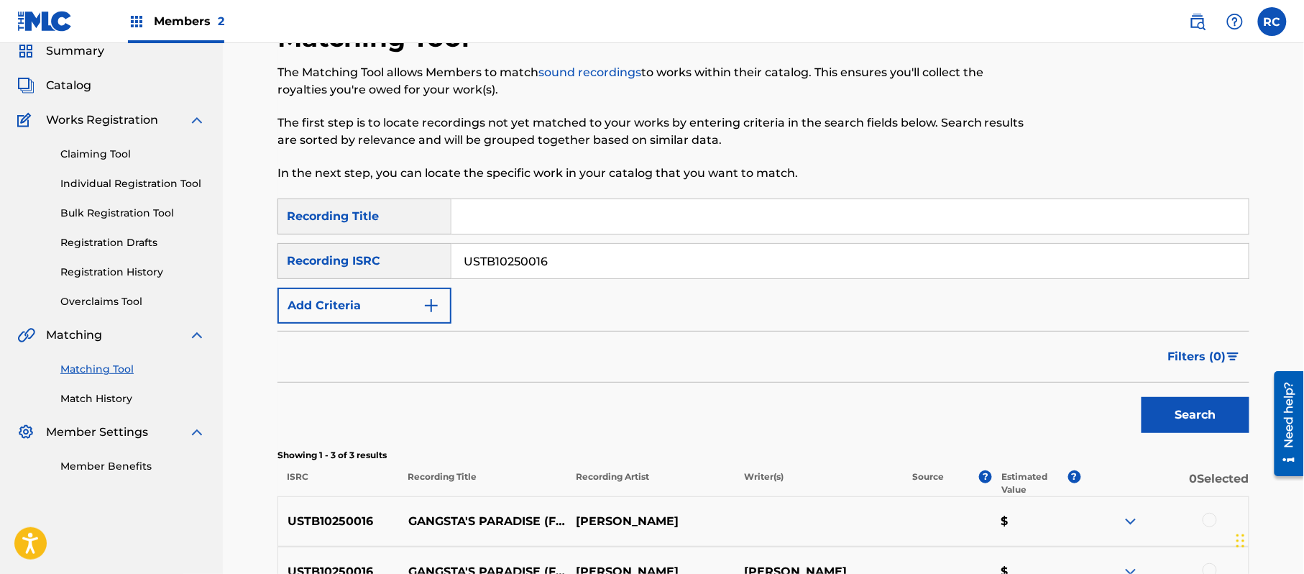
drag, startPoint x: 619, startPoint y: 262, endPoint x: 432, endPoint y: 263, distance: 186.9
click at [432, 263] on div "SearchWithCriteriaf709a915-d5c5-4abc-9821-2862732e2c2c Recording ISRC USTB10250…" at bounding box center [763, 261] width 972 height 36
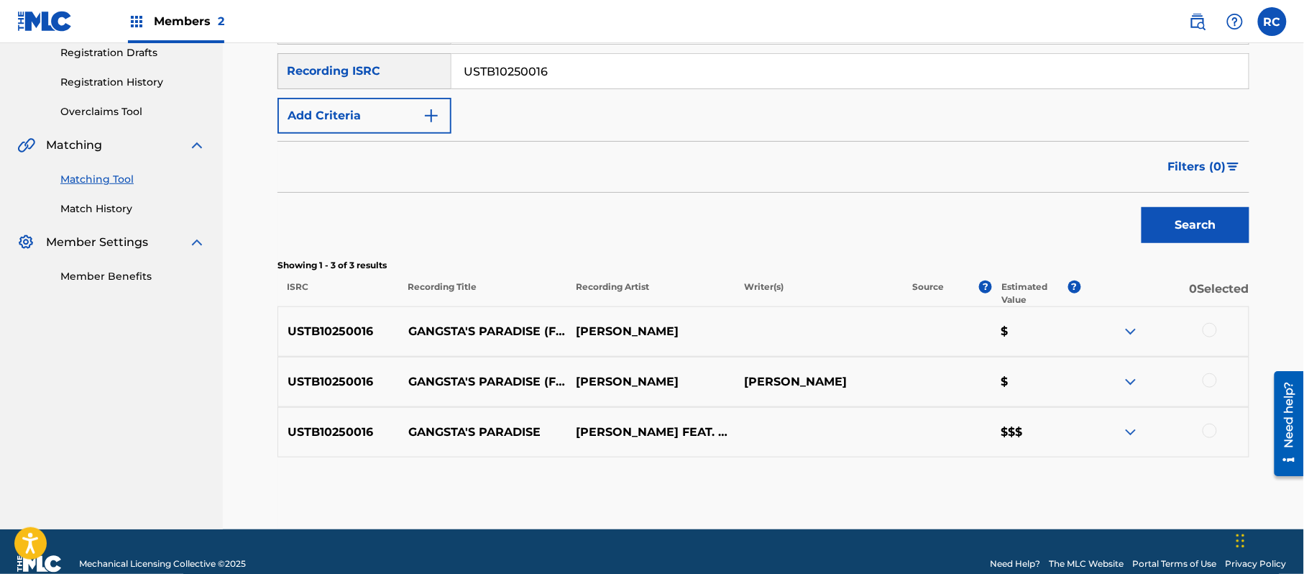
scroll to position [249, 0]
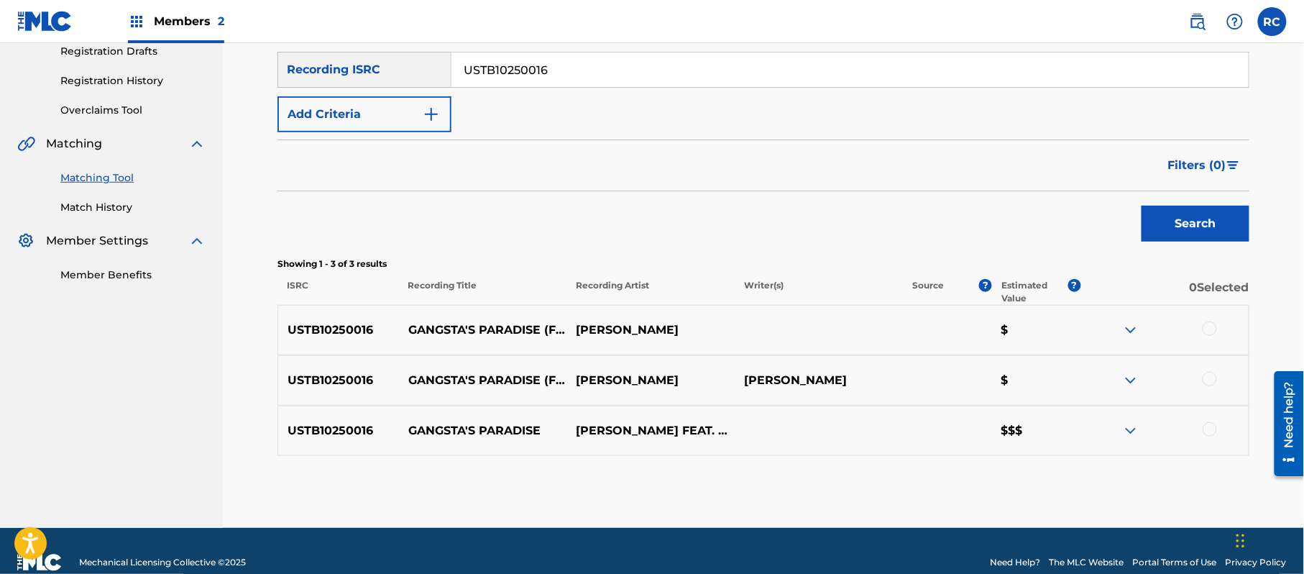
drag, startPoint x: 596, startPoint y: 220, endPoint x: 766, endPoint y: 294, distance: 185.7
click at [596, 220] on div "Search" at bounding box center [763, 219] width 972 height 57
click at [1205, 331] on div at bounding box center [1209, 328] width 14 height 14
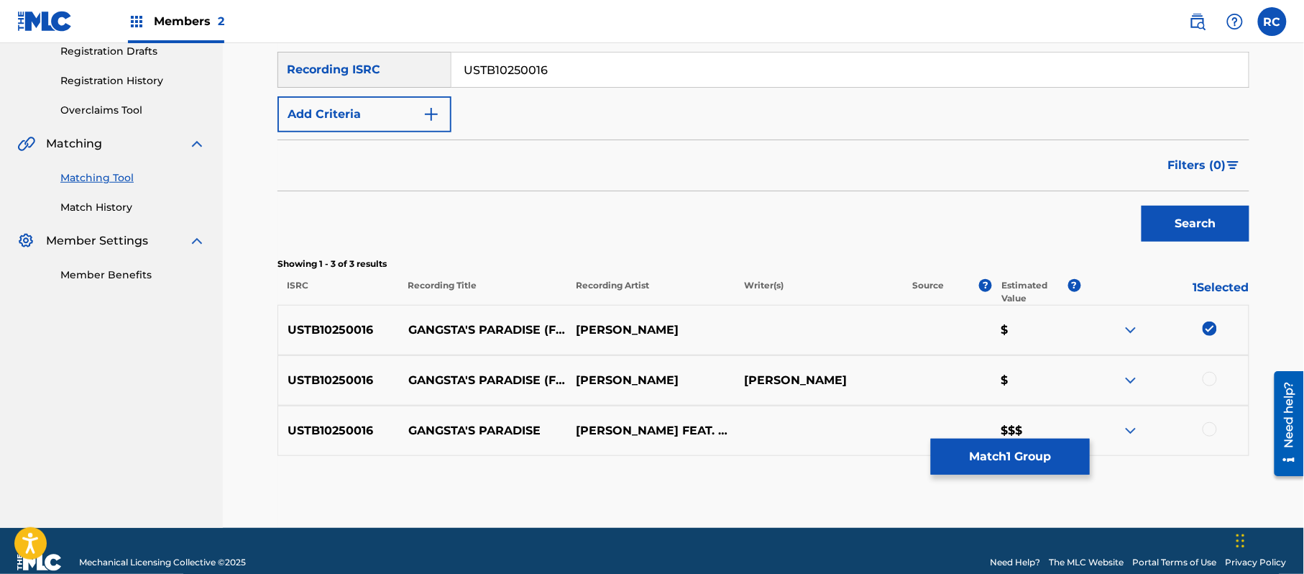
click at [1208, 378] on div at bounding box center [1209, 379] width 14 height 14
click at [1209, 431] on div at bounding box center [1209, 429] width 14 height 14
click at [1039, 459] on button "Match 3 Groups" at bounding box center [1010, 456] width 159 height 36
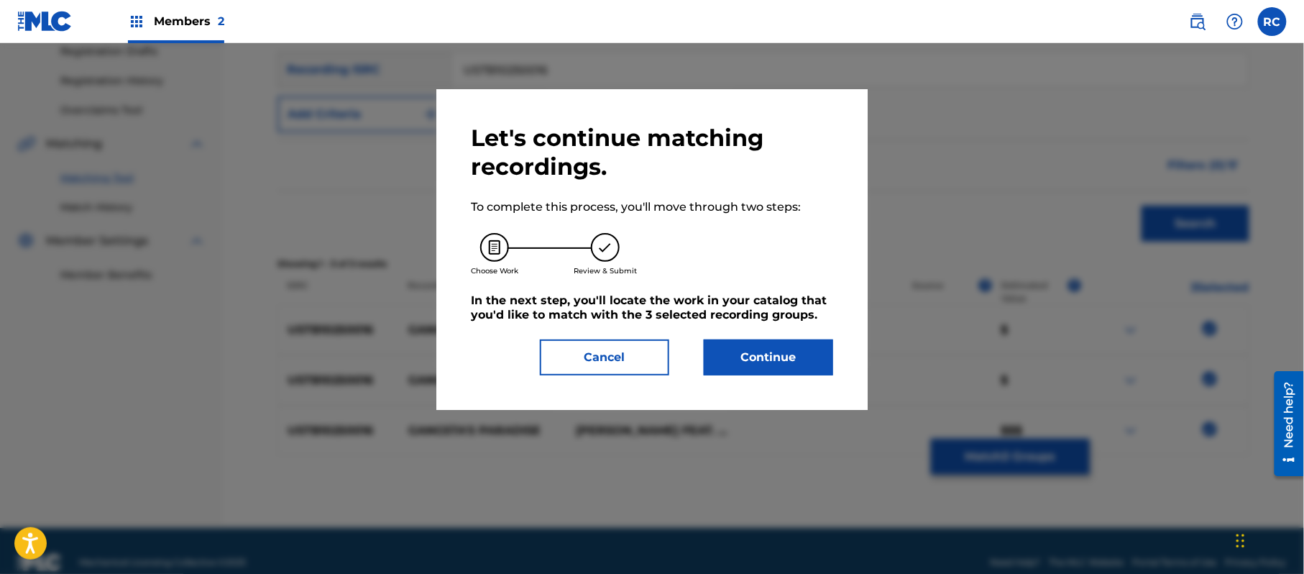
click at [811, 355] on button "Continue" at bounding box center [768, 357] width 129 height 36
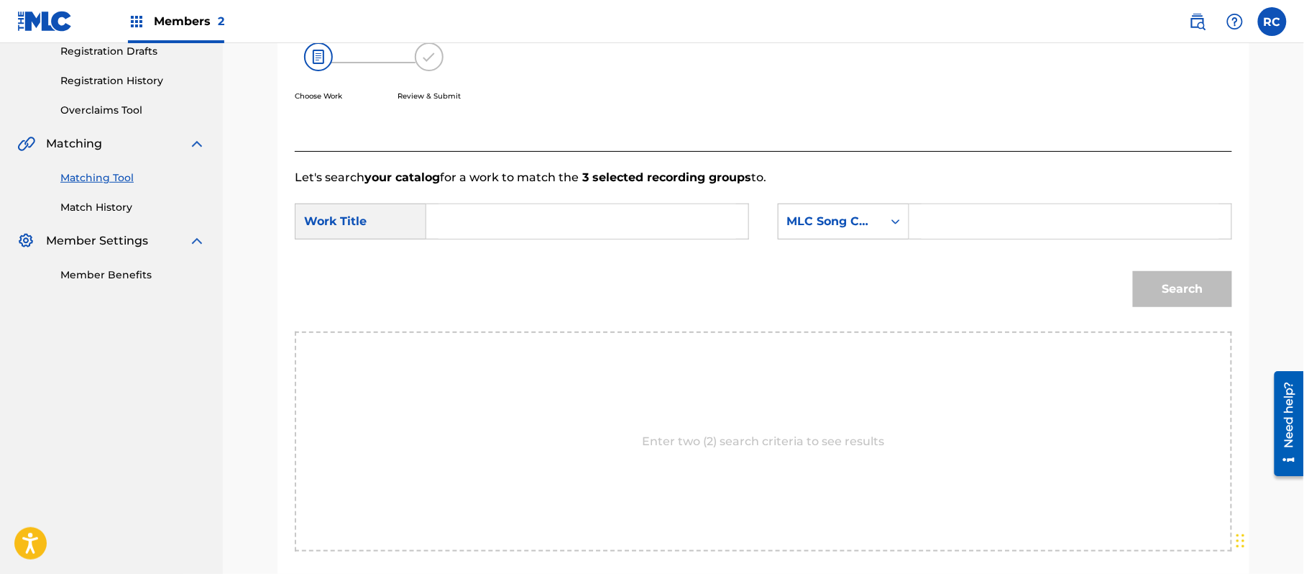
click at [617, 234] on input "Search Form" at bounding box center [587, 221] width 298 height 34
click at [582, 221] on input "Gangsta's Paradise G03769" at bounding box center [587, 221] width 298 height 34
click at [914, 218] on div "Search Form" at bounding box center [1070, 221] width 323 height 36
click at [969, 230] on input "Search Form" at bounding box center [1070, 221] width 298 height 34
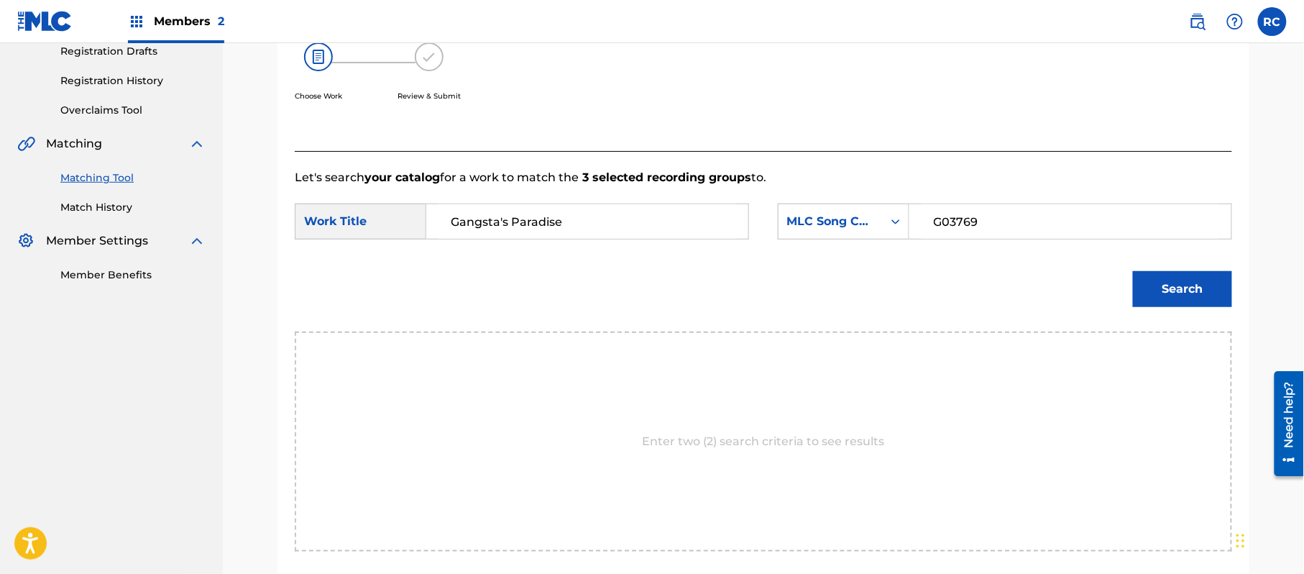
click at [1163, 285] on button "Search" at bounding box center [1182, 289] width 99 height 36
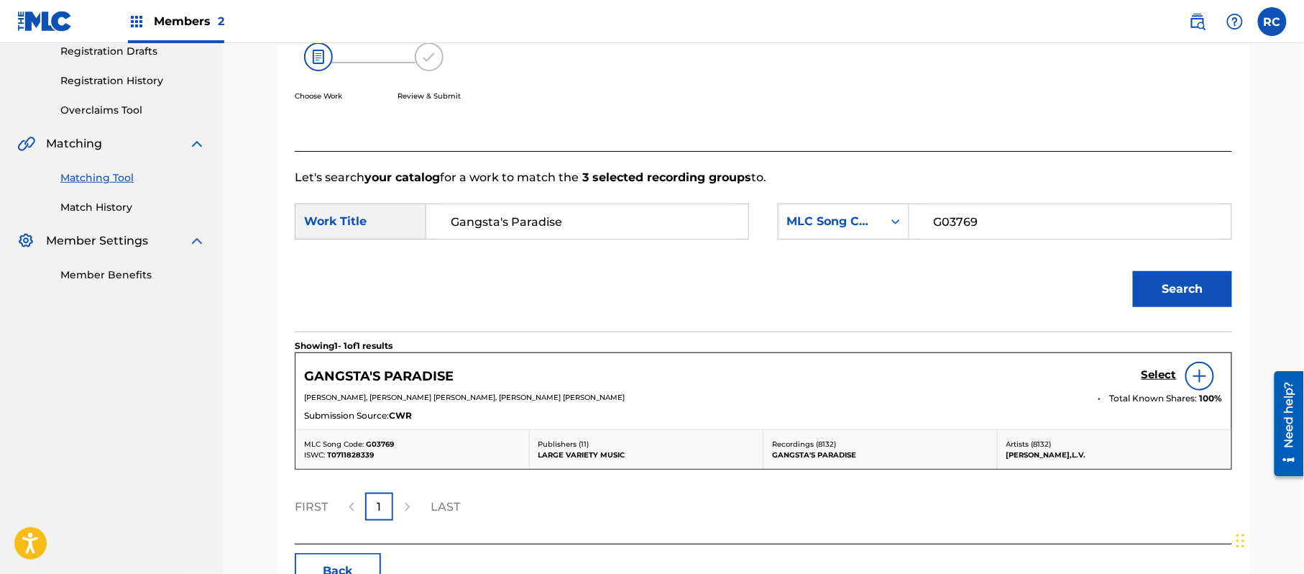
click at [1151, 378] on h5 "Select" at bounding box center [1158, 375] width 35 height 14
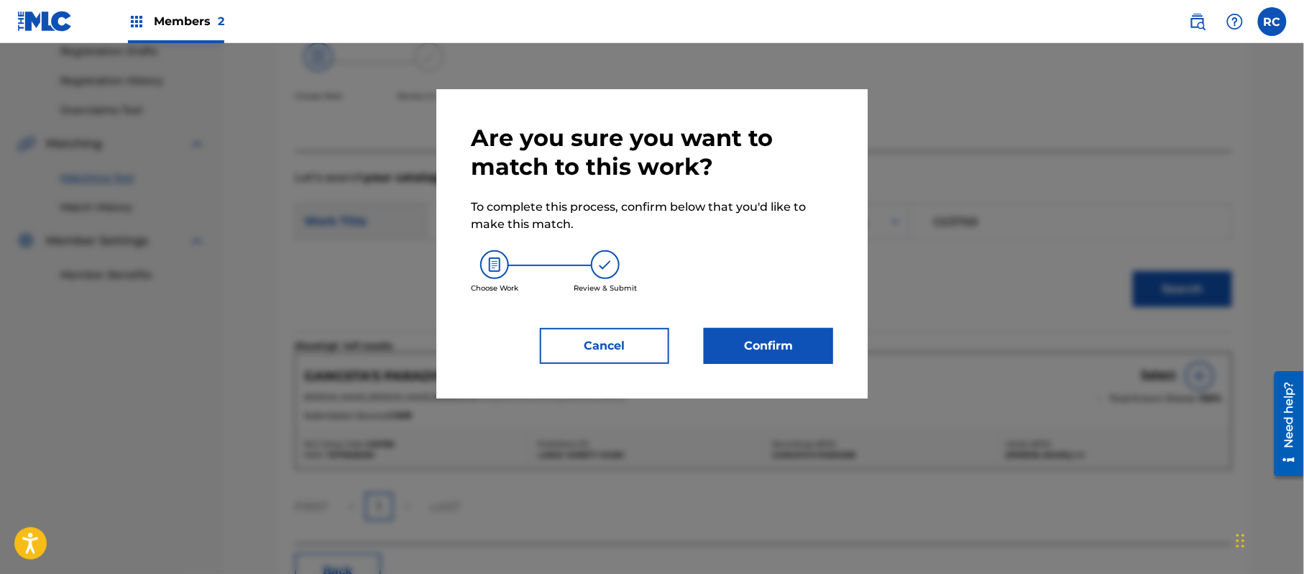
click at [780, 351] on button "Confirm" at bounding box center [768, 346] width 129 height 36
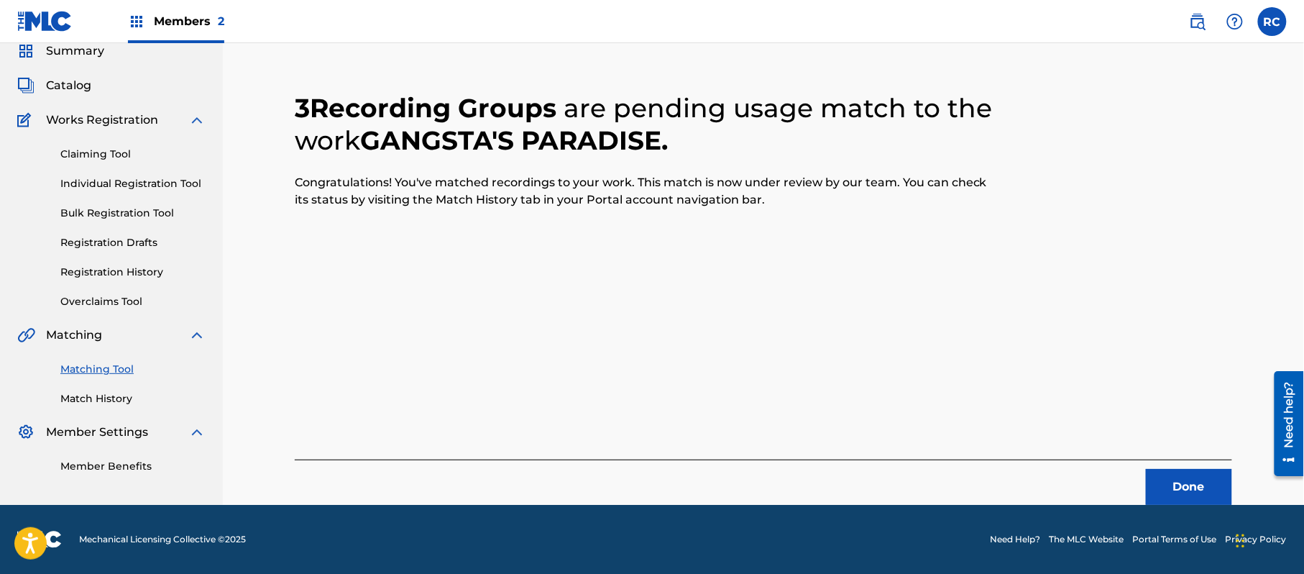
scroll to position [57, 0]
click at [663, 198] on p "Congratulations! You've matched recordings to your work. This match is now unde…" at bounding box center [646, 191] width 703 height 34
click at [1182, 484] on button "Done" at bounding box center [1189, 487] width 86 height 36
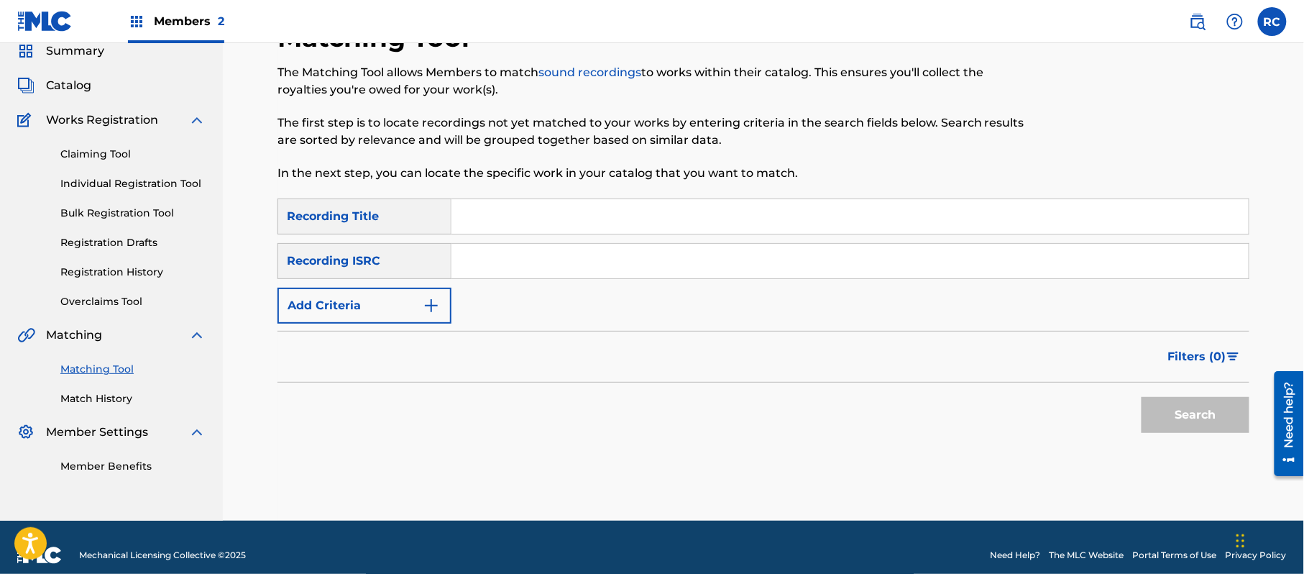
drag, startPoint x: 555, startPoint y: 260, endPoint x: 581, endPoint y: 273, distance: 28.9
click at [555, 262] on input "Search Form" at bounding box center [849, 261] width 797 height 34
drag, startPoint x: 1159, startPoint y: 413, endPoint x: 1134, endPoint y: 415, distance: 24.5
click at [1159, 413] on button "Search" at bounding box center [1195, 415] width 108 height 36
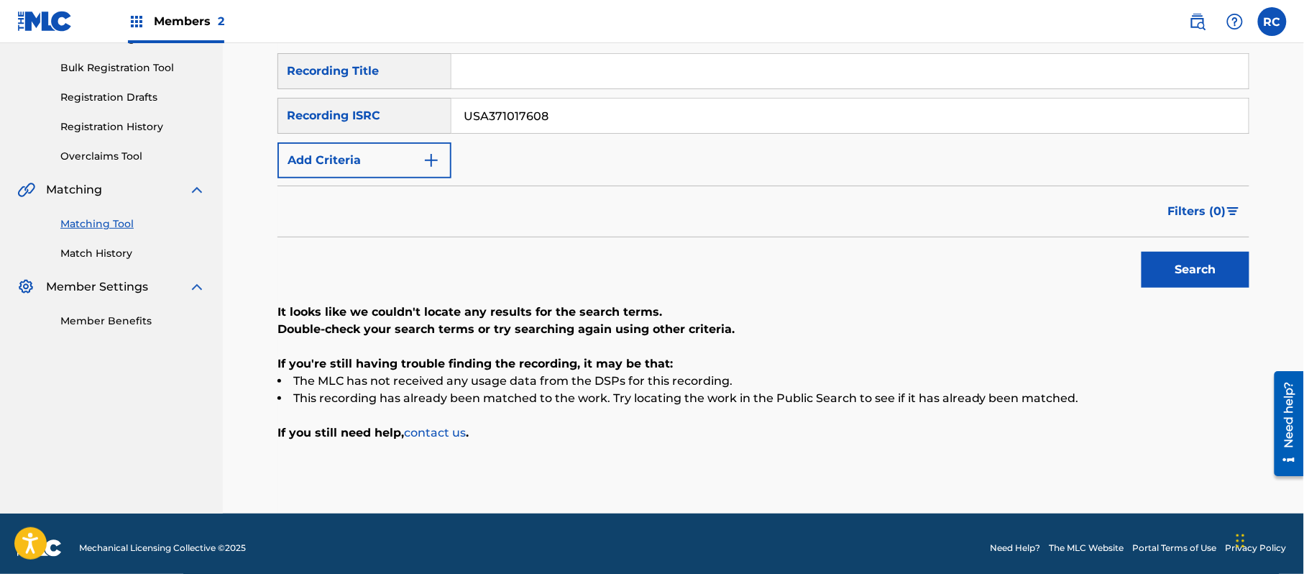
scroll to position [211, 0]
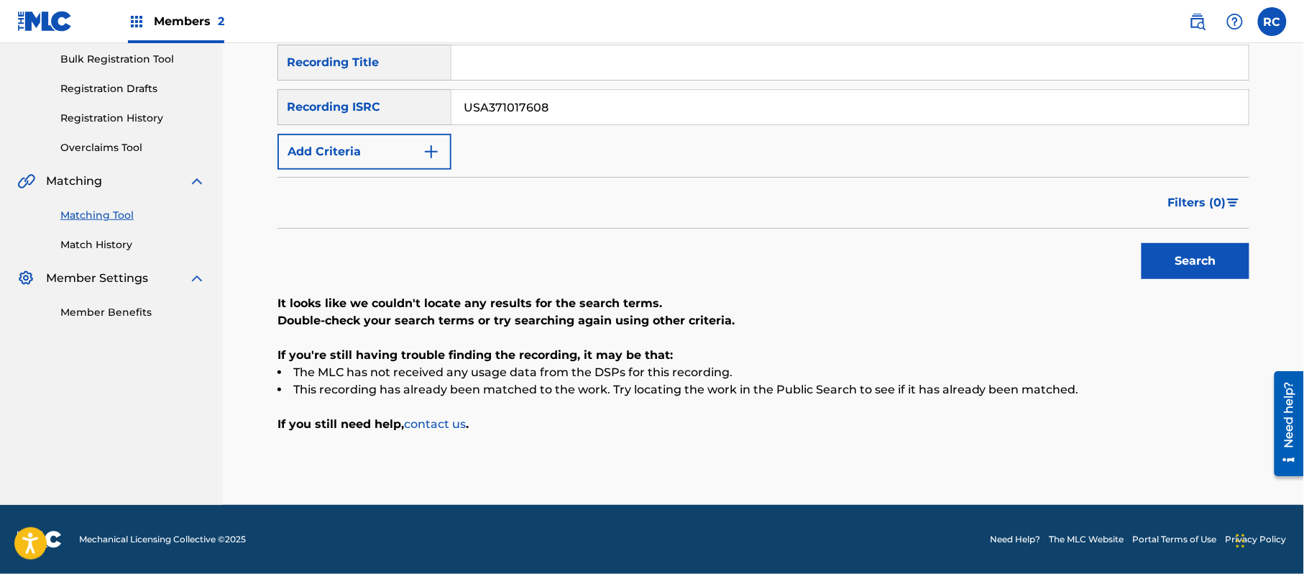
click at [405, 112] on div "SearchWithCriteriaf709a915-d5c5-4abc-9821-2862732e2c2c Recording ISRC USA371017…" at bounding box center [763, 107] width 972 height 36
click at [1189, 276] on button "Search" at bounding box center [1195, 261] width 108 height 36
drag, startPoint x: 529, startPoint y: 108, endPoint x: 388, endPoint y: 122, distance: 141.6
click at [368, 118] on div "SearchWithCriteriaf709a915-d5c5-4abc-9821-2862732e2c2c Recording ISRC USA560935…" at bounding box center [763, 107] width 972 height 36
drag, startPoint x: 1157, startPoint y: 247, endPoint x: 1149, endPoint y: 252, distance: 9.6
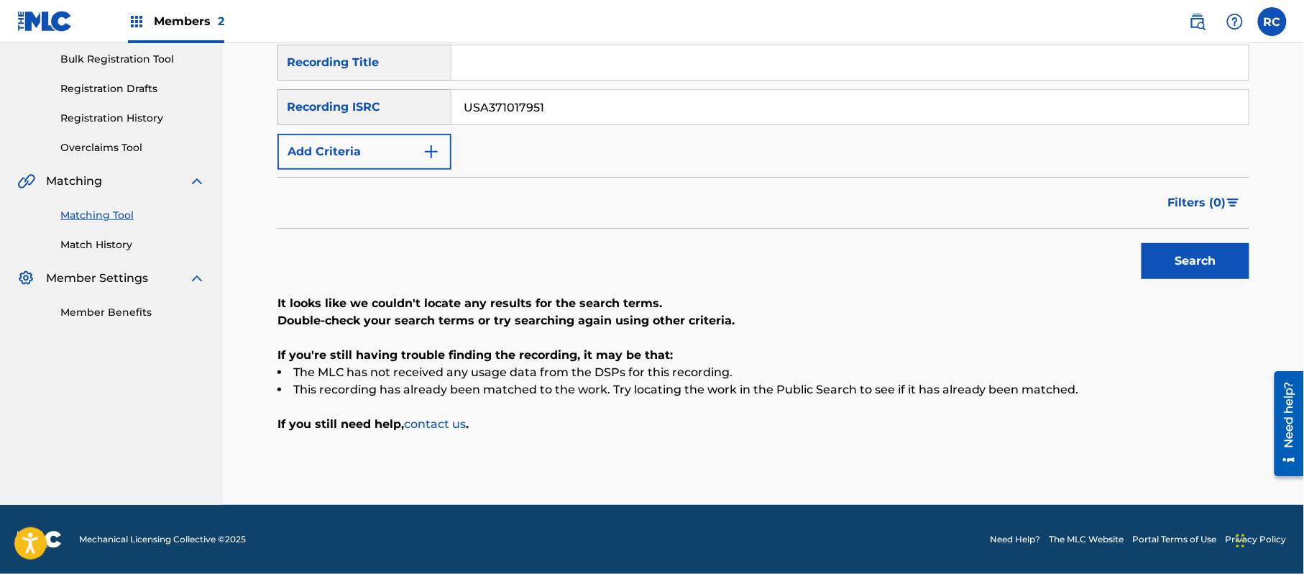
click at [1157, 247] on button "Search" at bounding box center [1195, 261] width 108 height 36
drag, startPoint x: 432, startPoint y: 115, endPoint x: 406, endPoint y: 115, distance: 25.9
click at [406, 115] on div "SearchWithCriteriaf709a915-d5c5-4abc-9821-2862732e2c2c Recording ISRC USA371017…" at bounding box center [763, 107] width 972 height 36
click at [1211, 269] on button "Search" at bounding box center [1195, 261] width 108 height 36
drag, startPoint x: 412, startPoint y: 108, endPoint x: 372, endPoint y: 124, distance: 43.2
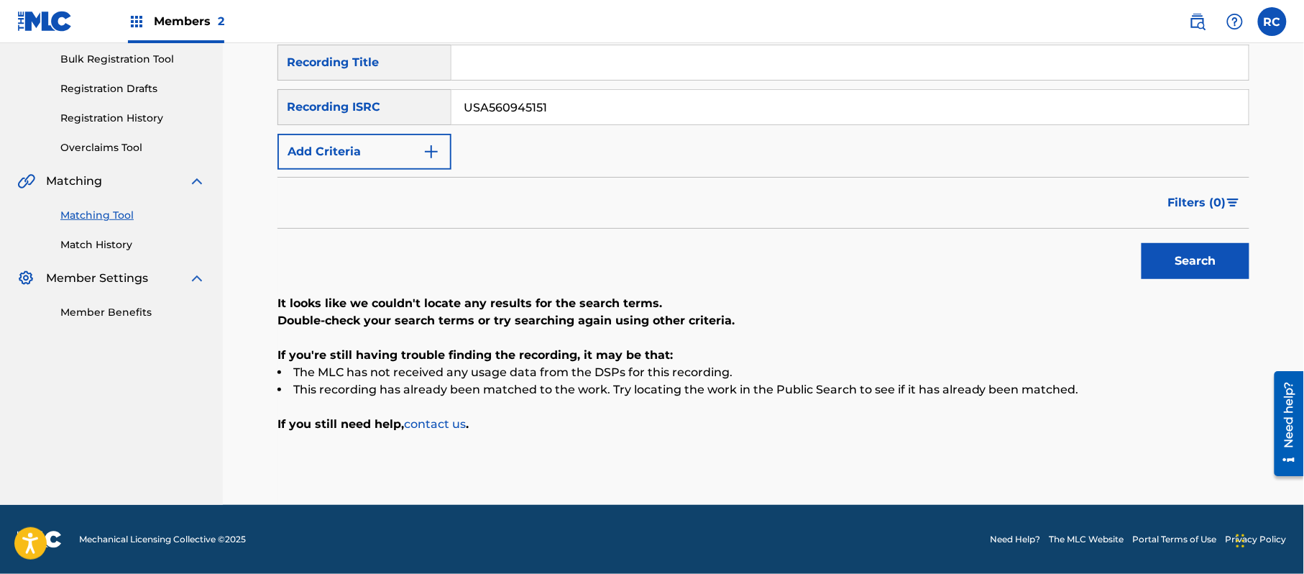
click at [366, 119] on div "SearchWithCriteriaf709a915-d5c5-4abc-9821-2862732e2c2c Recording ISRC USA560945…" at bounding box center [763, 107] width 972 height 36
drag, startPoint x: 1168, startPoint y: 254, endPoint x: 1133, endPoint y: 271, distance: 38.3
click at [1168, 257] on button "Search" at bounding box center [1195, 261] width 108 height 36
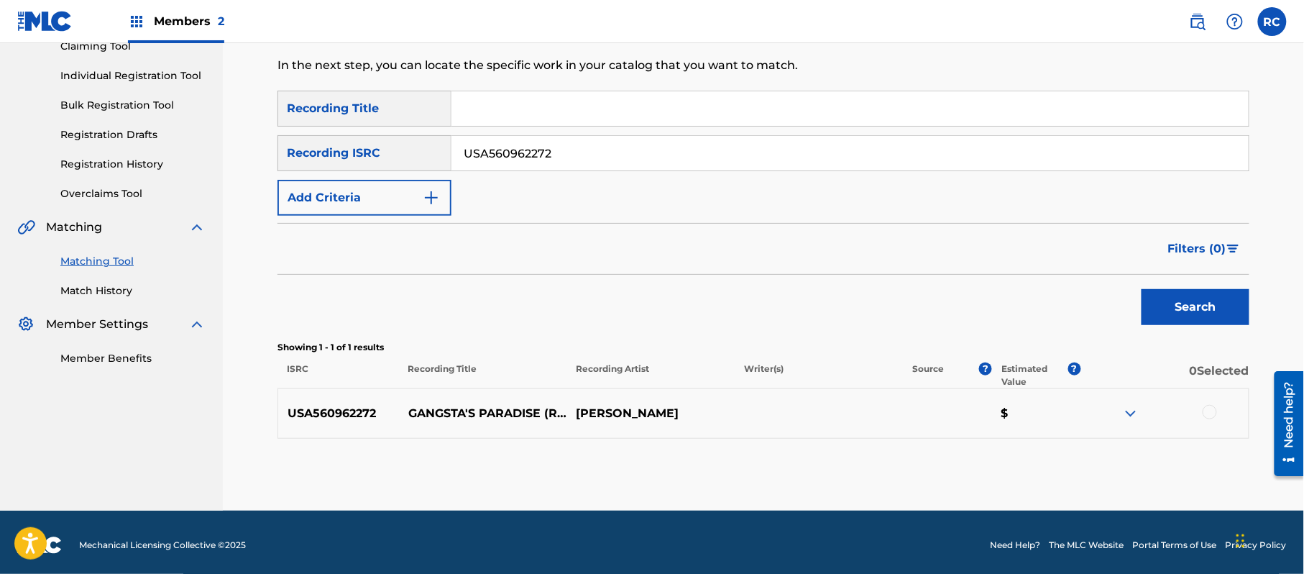
scroll to position [171, 0]
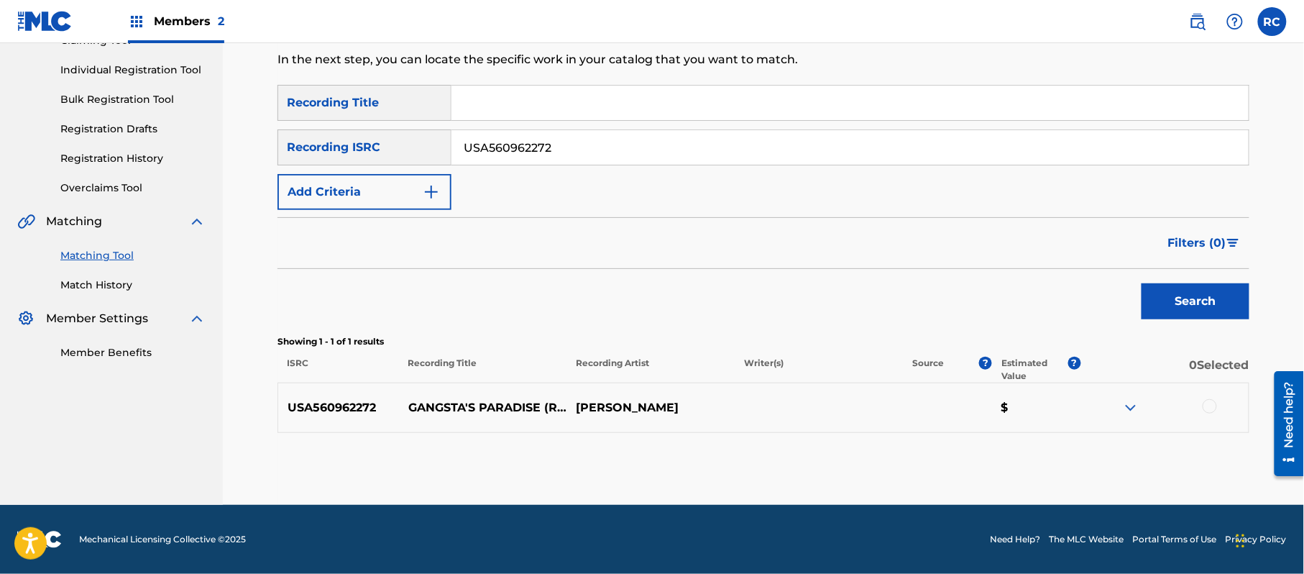
click at [686, 328] on div "SearchWithCriteriab7afdab4-daa6-4530-8de2-8ed51b8377af Recording Title SearchWi…" at bounding box center [763, 259] width 972 height 348
drag, startPoint x: 1214, startPoint y: 406, endPoint x: 1099, endPoint y: 412, distance: 115.1
click at [1213, 406] on div at bounding box center [1209, 406] width 14 height 14
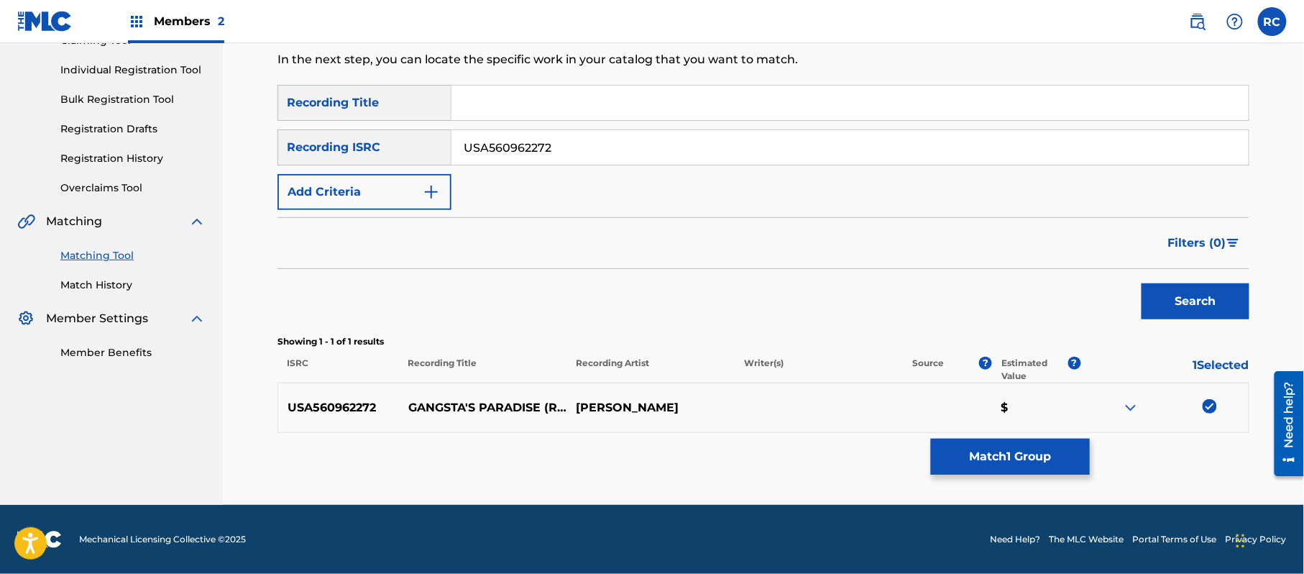
click at [990, 459] on button "Match 1 Group" at bounding box center [1010, 456] width 159 height 36
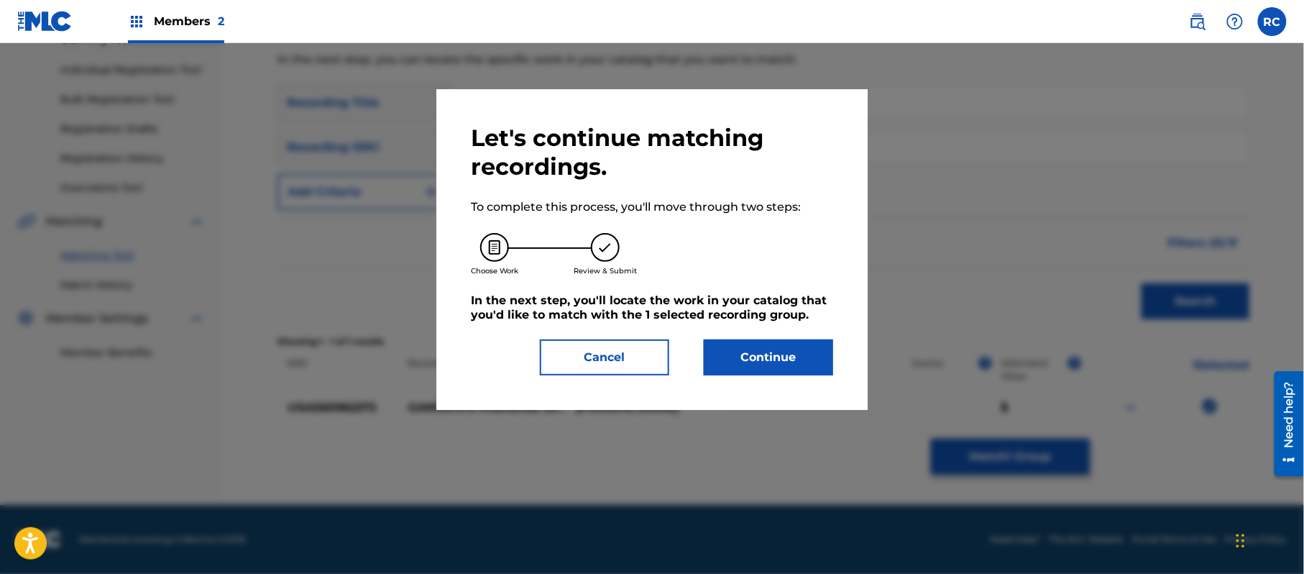
click at [793, 354] on button "Continue" at bounding box center [768, 357] width 129 height 36
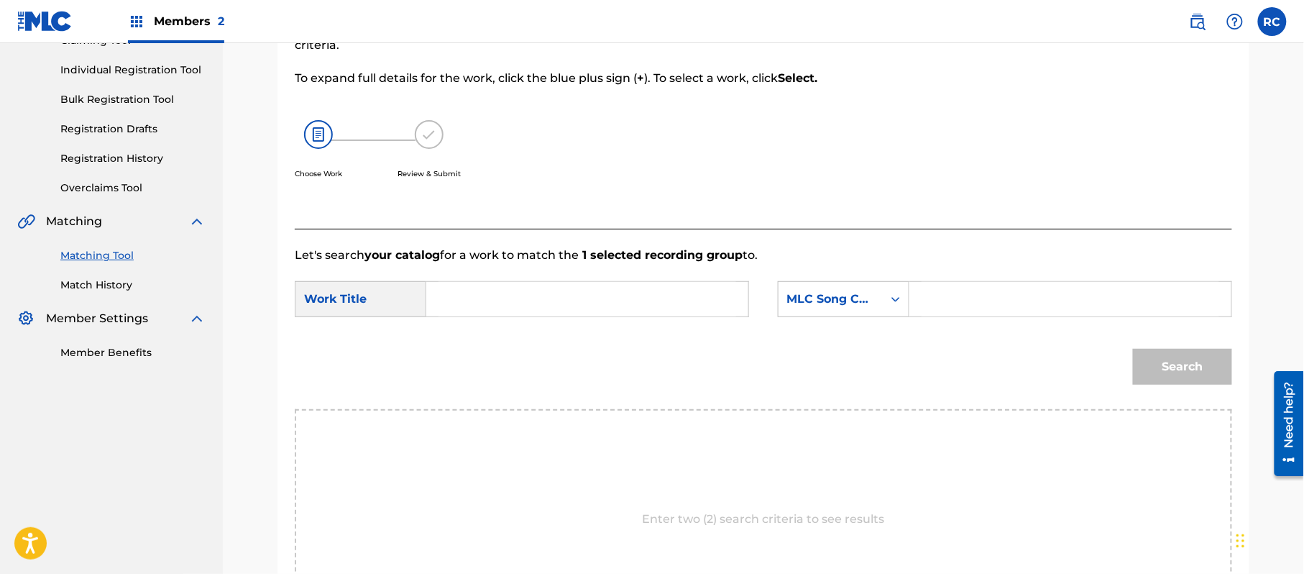
click at [480, 300] on input "Search Form" at bounding box center [587, 299] width 298 height 34
click at [599, 296] on input "Gangsta's Paradise G03769" at bounding box center [587, 299] width 298 height 34
click at [963, 312] on input "Search Form" at bounding box center [1070, 299] width 298 height 34
drag, startPoint x: 1153, startPoint y: 343, endPoint x: 1154, endPoint y: 351, distance: 8.7
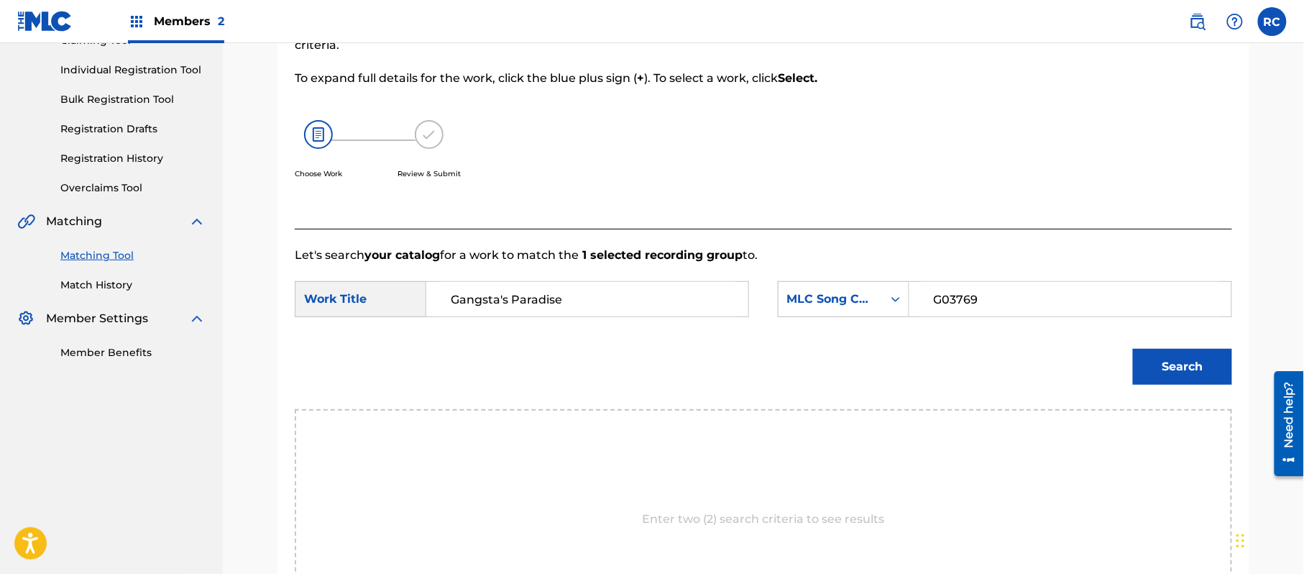
click at [1154, 351] on div "Search" at bounding box center [1179, 362] width 106 height 57
click at [1154, 361] on button "Search" at bounding box center [1182, 367] width 99 height 36
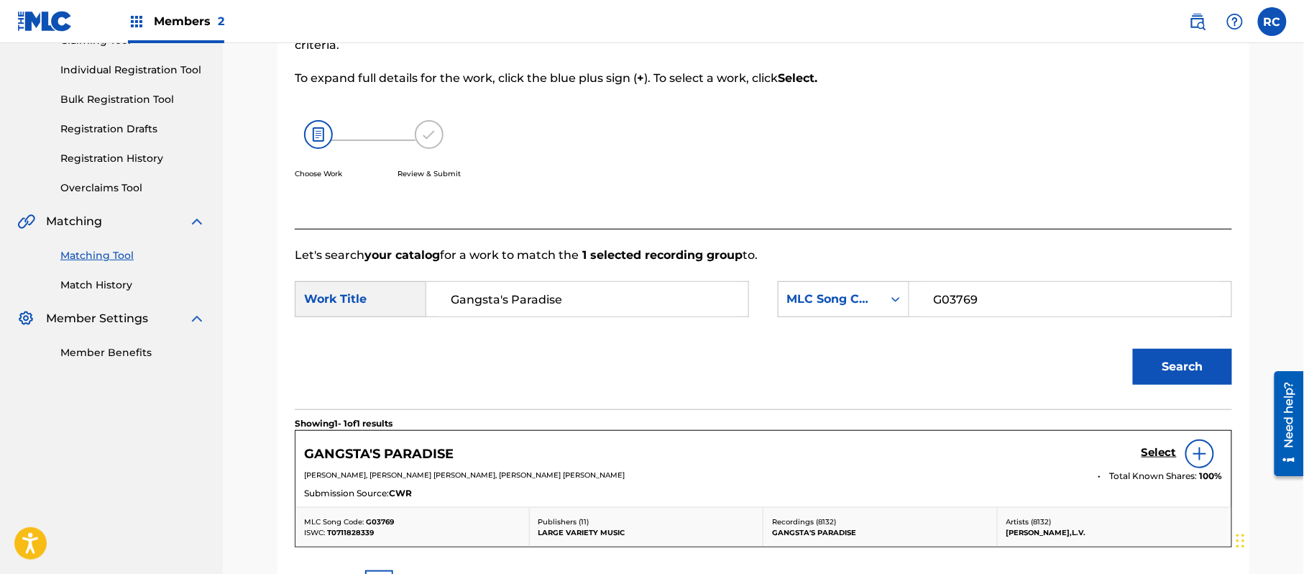
click at [1159, 461] on link "Select" at bounding box center [1158, 454] width 35 height 16
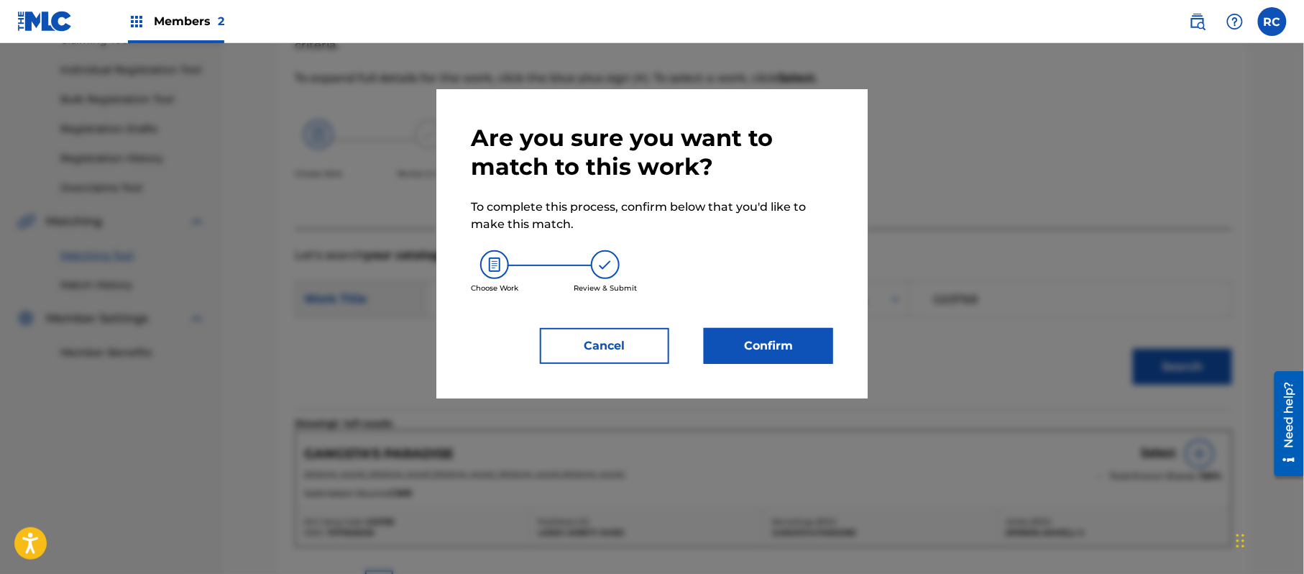
click at [778, 337] on button "Confirm" at bounding box center [768, 346] width 129 height 36
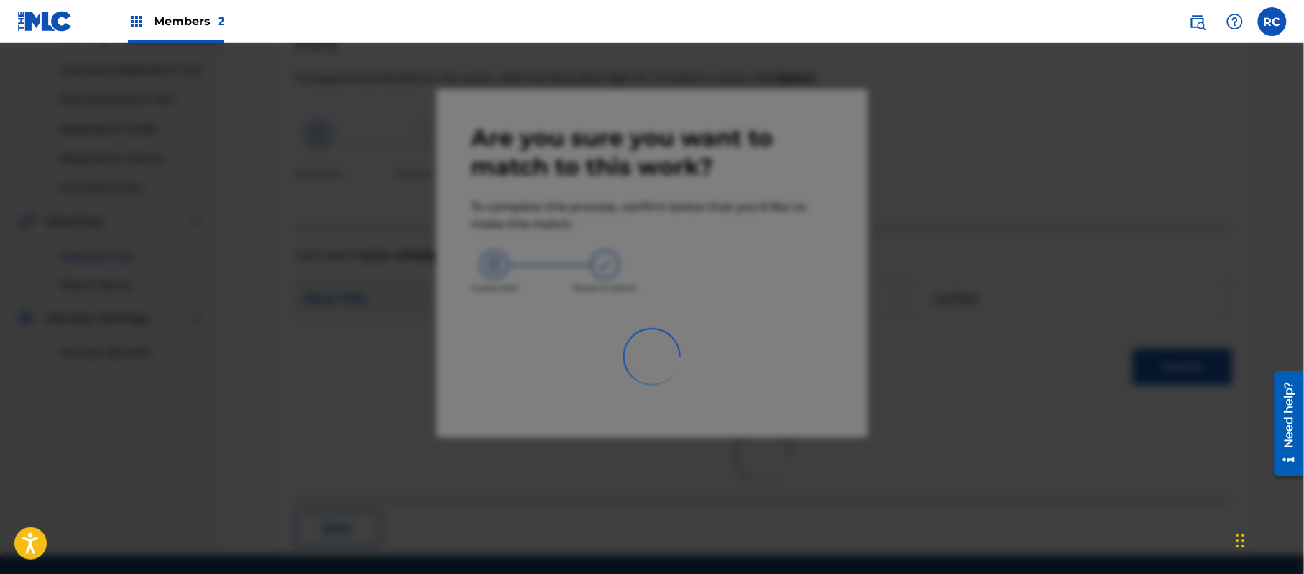
scroll to position [57, 0]
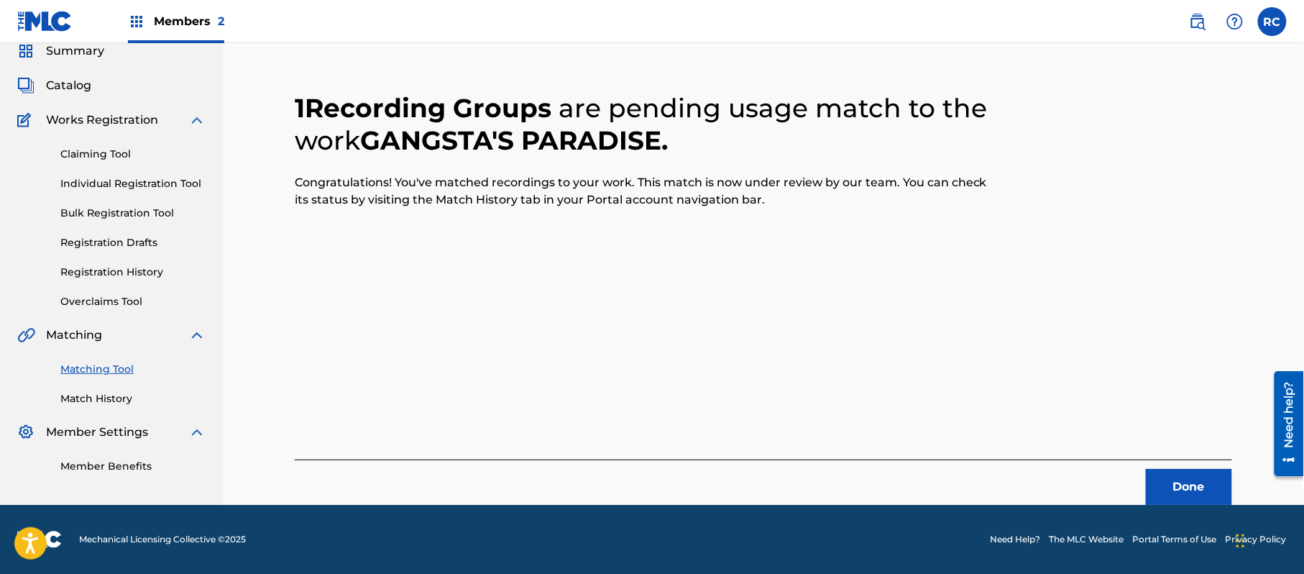
click at [1171, 486] on button "Done" at bounding box center [1189, 487] width 86 height 36
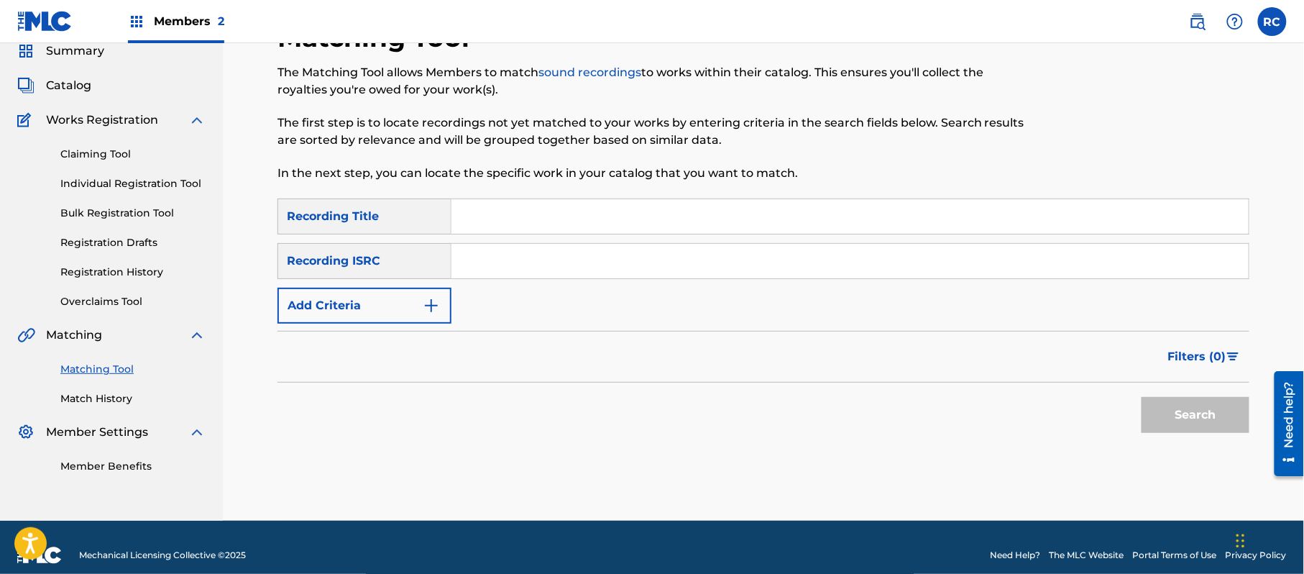
drag, startPoint x: 573, startPoint y: 251, endPoint x: 570, endPoint y: 259, distance: 9.1
click at [571, 256] on input "Search Form" at bounding box center [849, 261] width 797 height 34
click at [1193, 418] on button "Search" at bounding box center [1195, 415] width 108 height 36
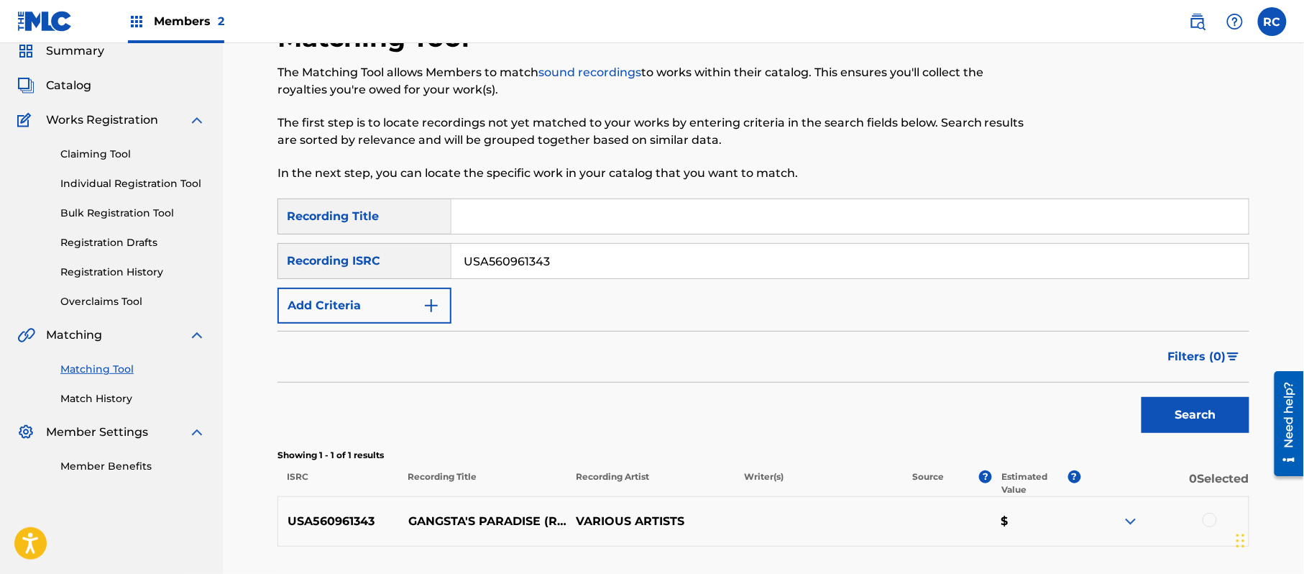
scroll to position [153, 0]
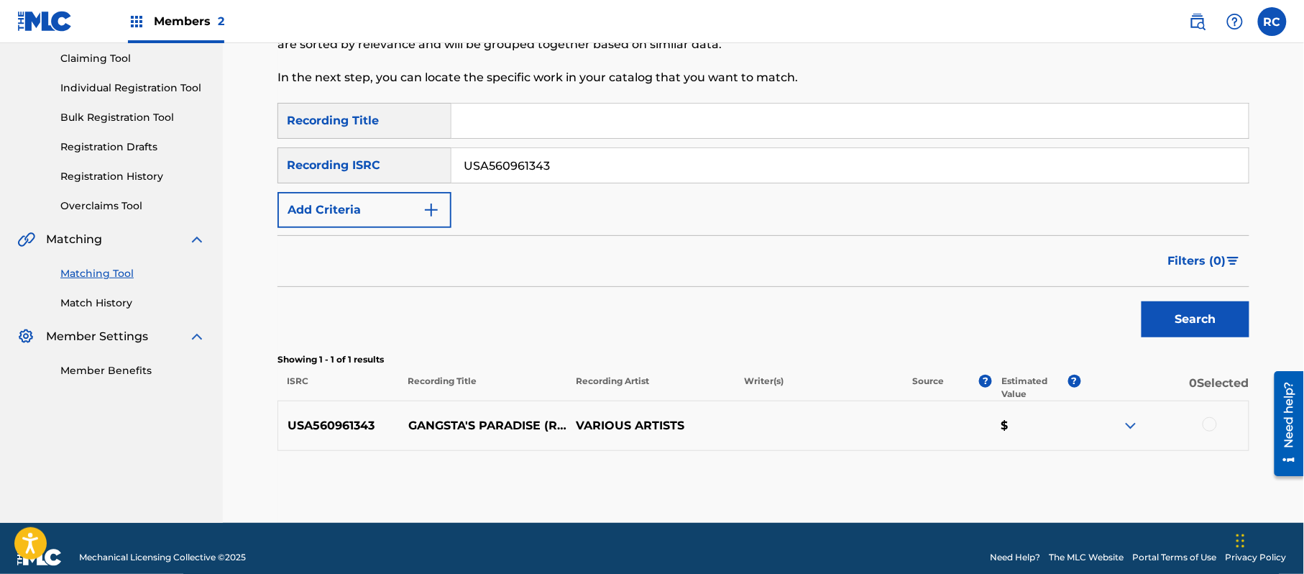
drag, startPoint x: 625, startPoint y: 272, endPoint x: 648, endPoint y: 275, distance: 23.2
click at [627, 272] on div "Filters ( 0 )" at bounding box center [763, 261] width 972 height 52
drag, startPoint x: 1208, startPoint y: 423, endPoint x: 1195, endPoint y: 423, distance: 13.7
click at [1208, 423] on div at bounding box center [1209, 424] width 14 height 14
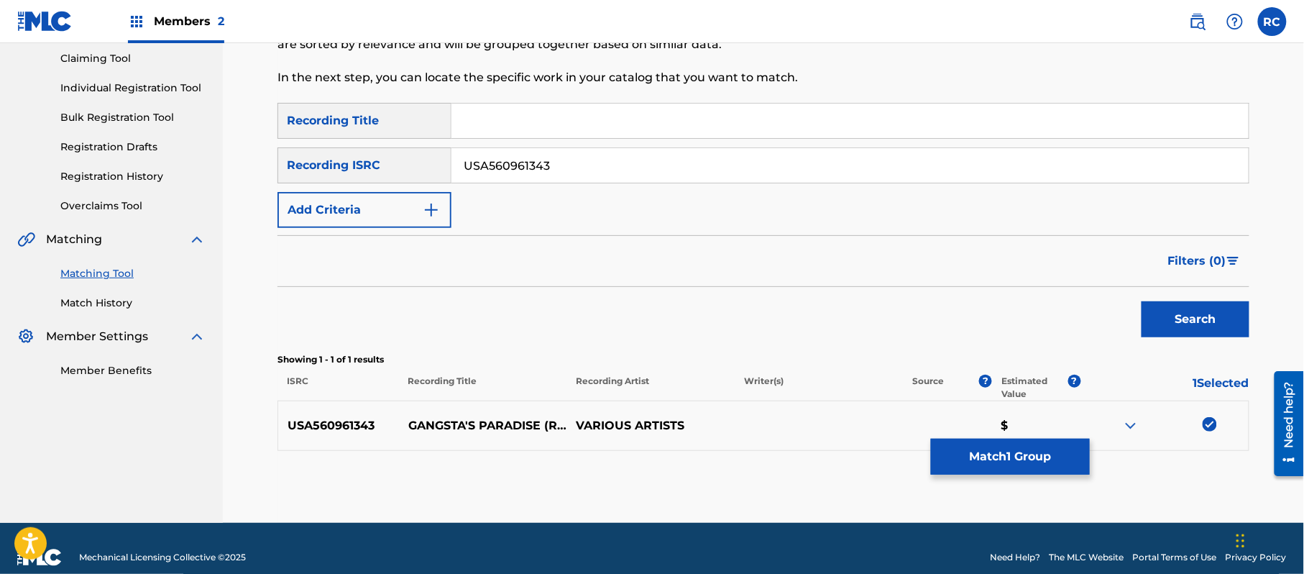
click at [983, 453] on button "Match 1 Group" at bounding box center [1010, 456] width 159 height 36
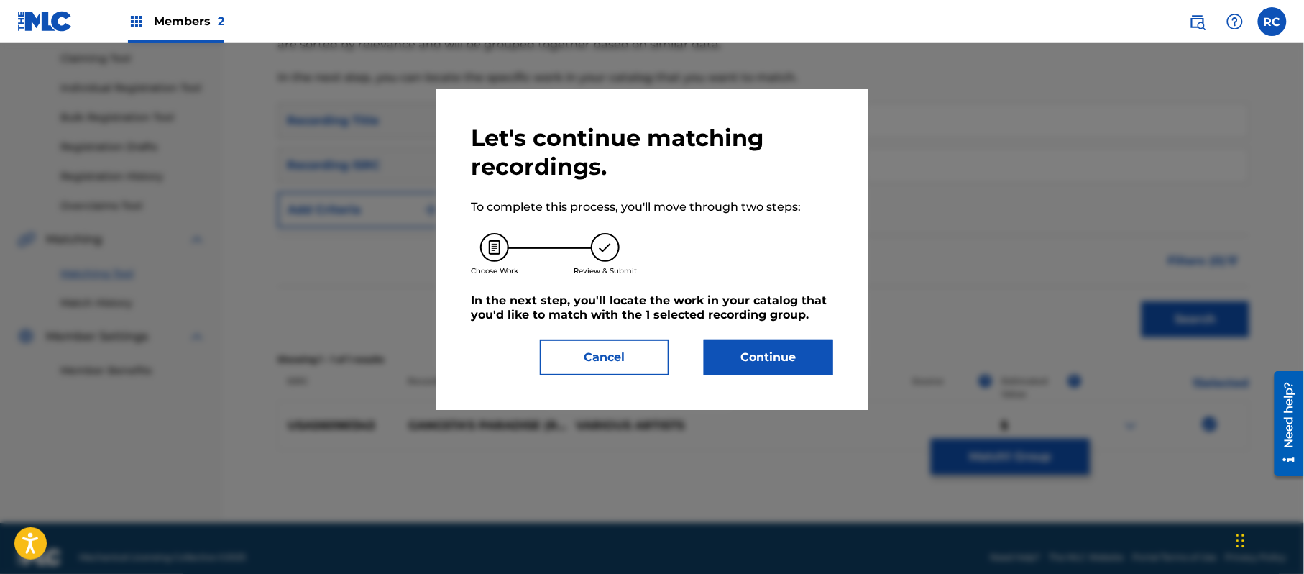
click at [809, 355] on button "Continue" at bounding box center [768, 357] width 129 height 36
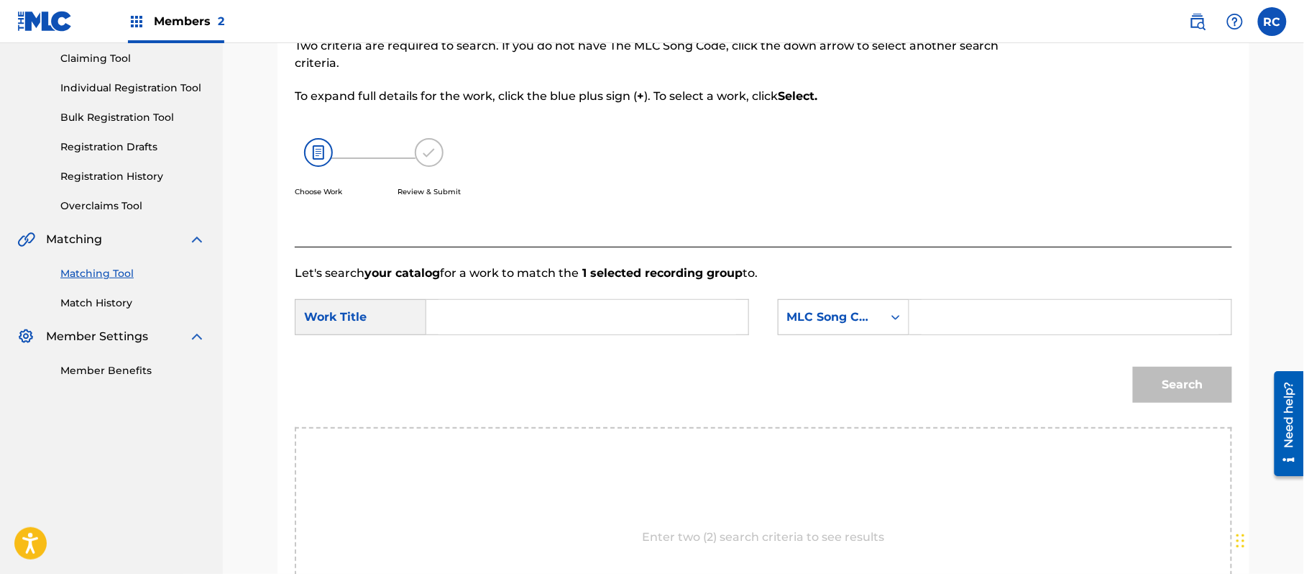
drag, startPoint x: 559, startPoint y: 325, endPoint x: 527, endPoint y: 325, distance: 32.3
click at [558, 323] on input "Search Form" at bounding box center [587, 317] width 298 height 34
click at [570, 316] on input "Gangsta's Paradise G03769" at bounding box center [587, 317] width 298 height 34
click at [929, 313] on input "Search Form" at bounding box center [1070, 317] width 298 height 34
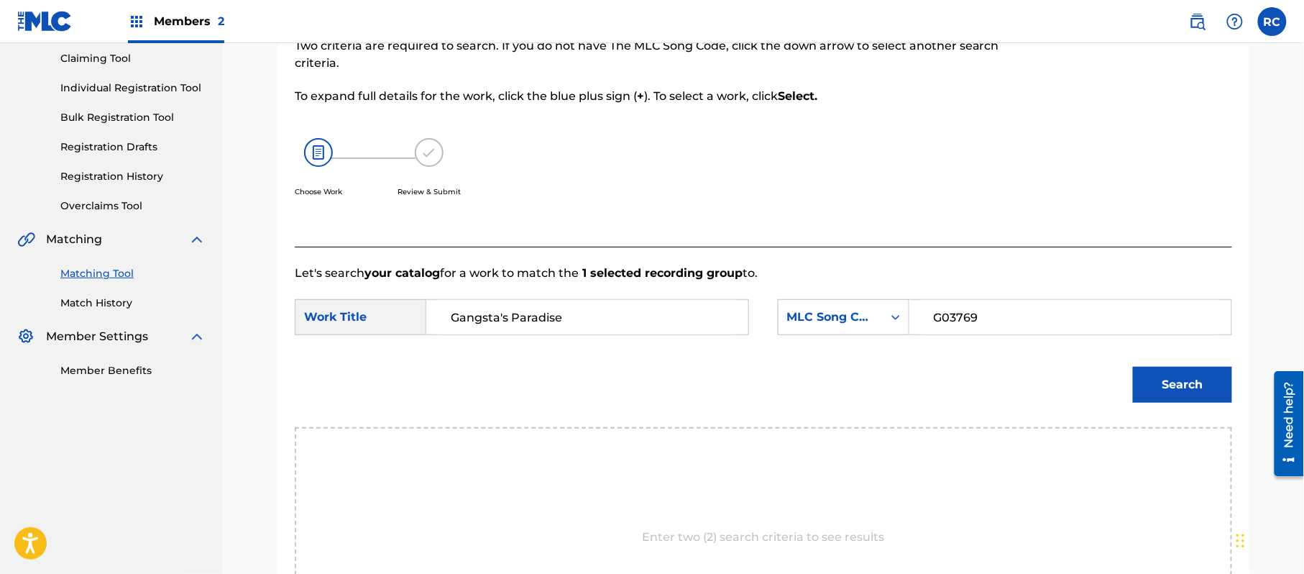
click at [1164, 387] on button "Search" at bounding box center [1182, 385] width 99 height 36
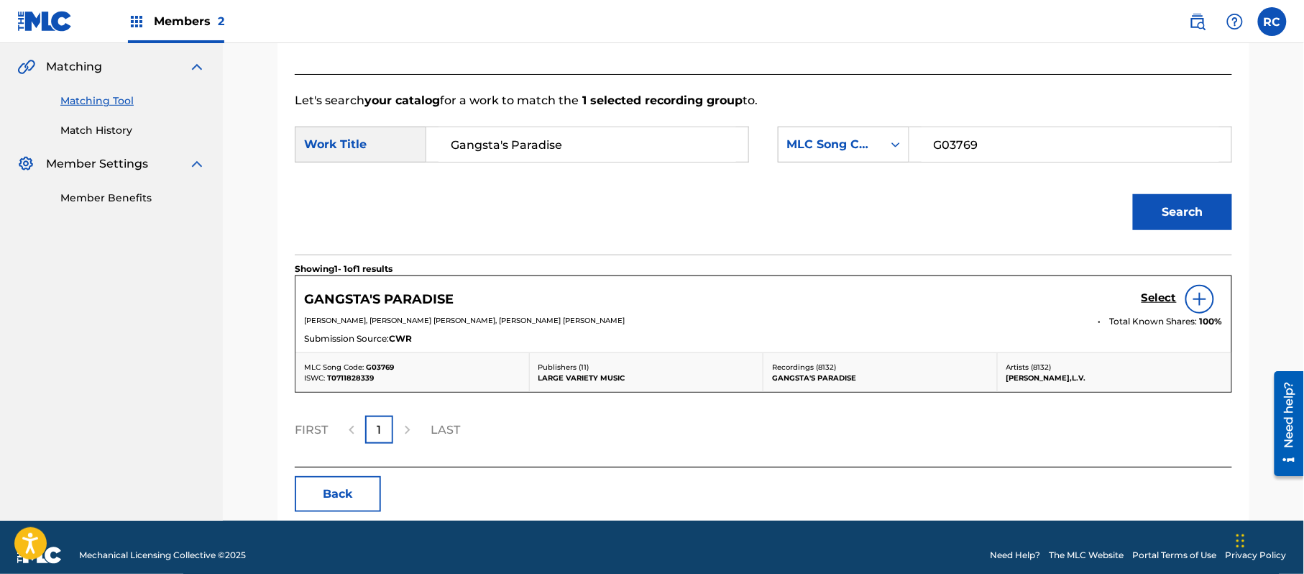
scroll to position [342, 0]
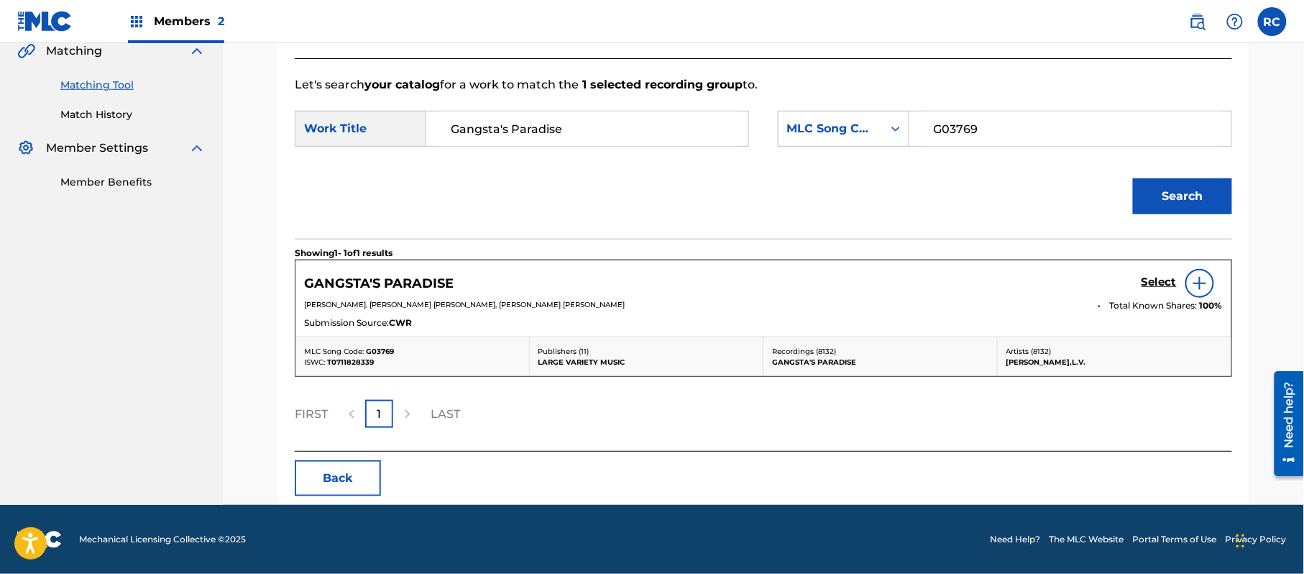
click at [1149, 274] on div "Select" at bounding box center [1181, 283] width 81 height 29
click at [1145, 285] on h5 "Select" at bounding box center [1158, 282] width 35 height 14
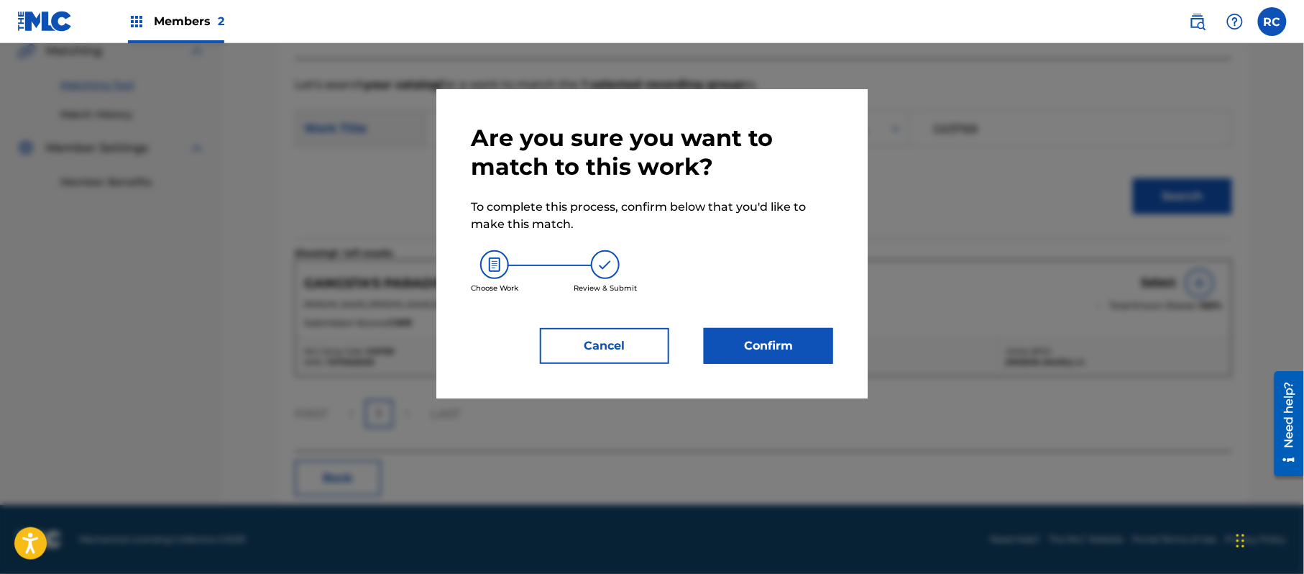
click at [758, 348] on button "Confirm" at bounding box center [768, 346] width 129 height 36
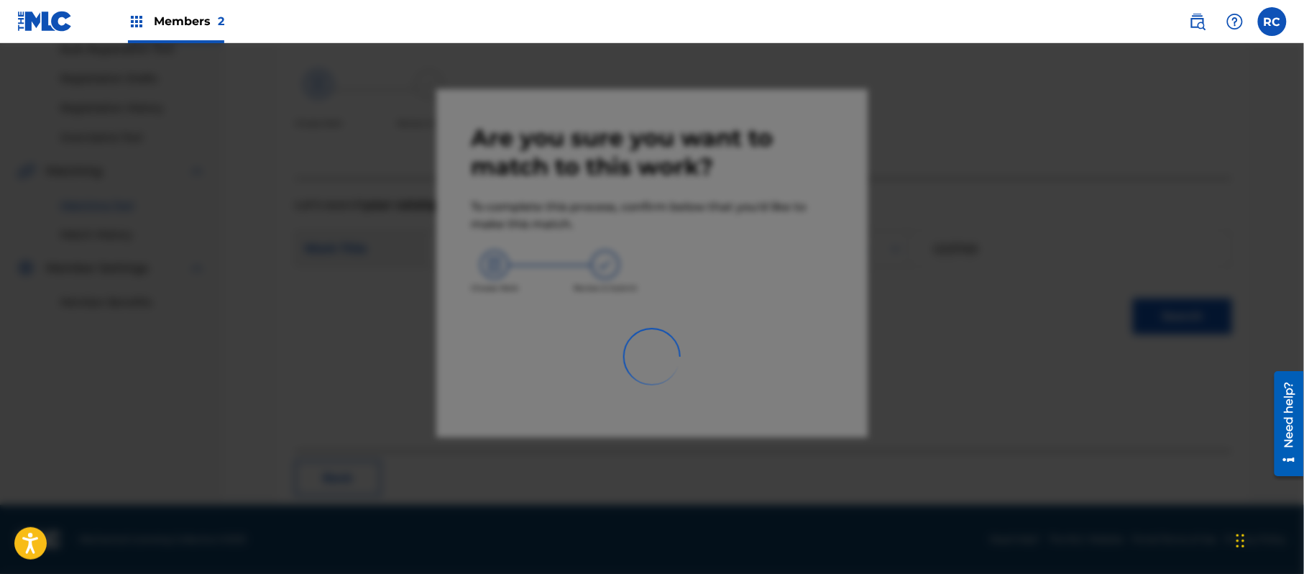
scroll to position [57, 0]
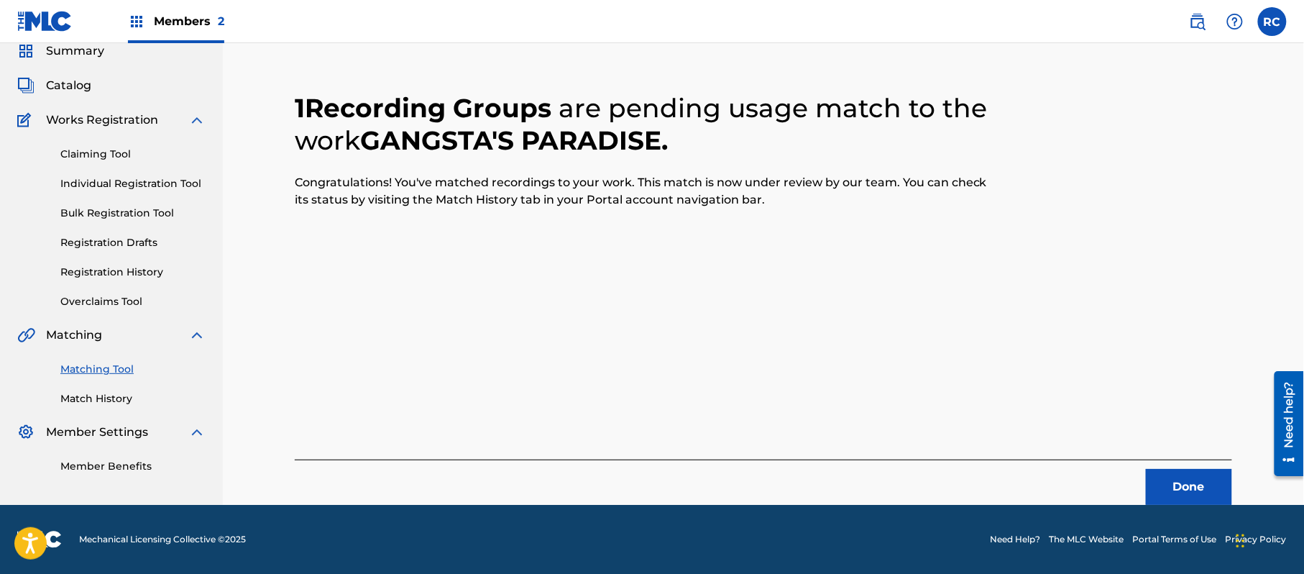
click at [639, 259] on div "1 Recording Groups are pending usage match to the work GANGSTA'S PARADISE . Con…" at bounding box center [763, 280] width 937 height 447
click at [1176, 486] on button "Done" at bounding box center [1189, 487] width 86 height 36
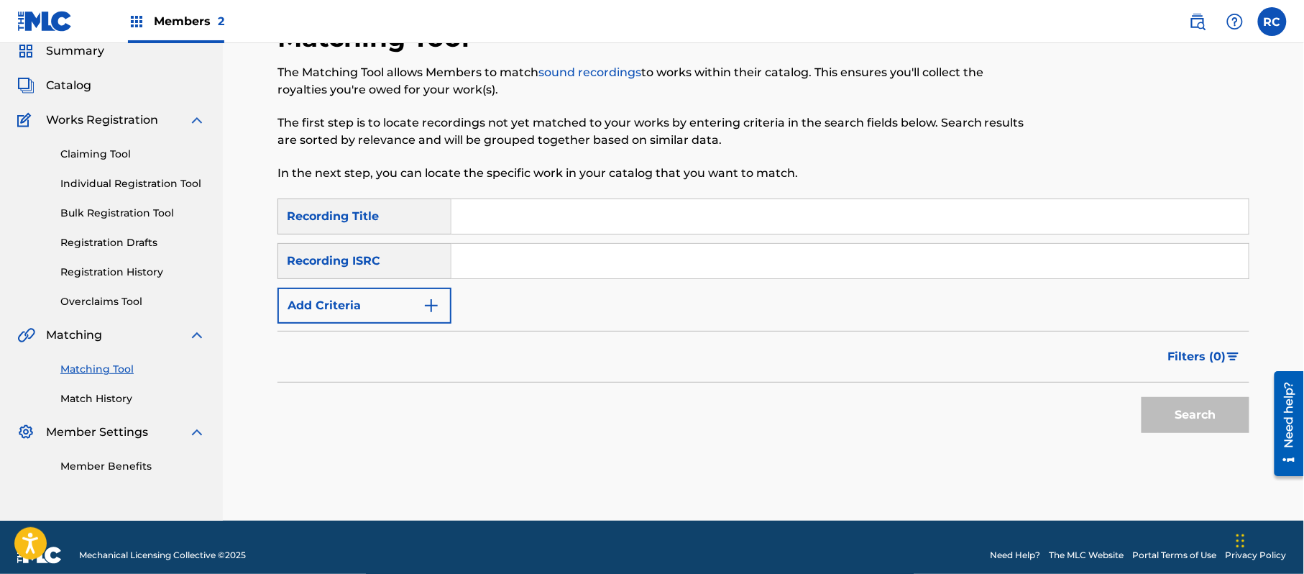
drag, startPoint x: 668, startPoint y: 262, endPoint x: 704, endPoint y: 280, distance: 40.5
click at [668, 262] on input "Search Form" at bounding box center [849, 261] width 797 height 34
drag, startPoint x: 1162, startPoint y: 417, endPoint x: 1091, endPoint y: 447, distance: 77.3
click at [1163, 418] on button "Search" at bounding box center [1195, 415] width 108 height 36
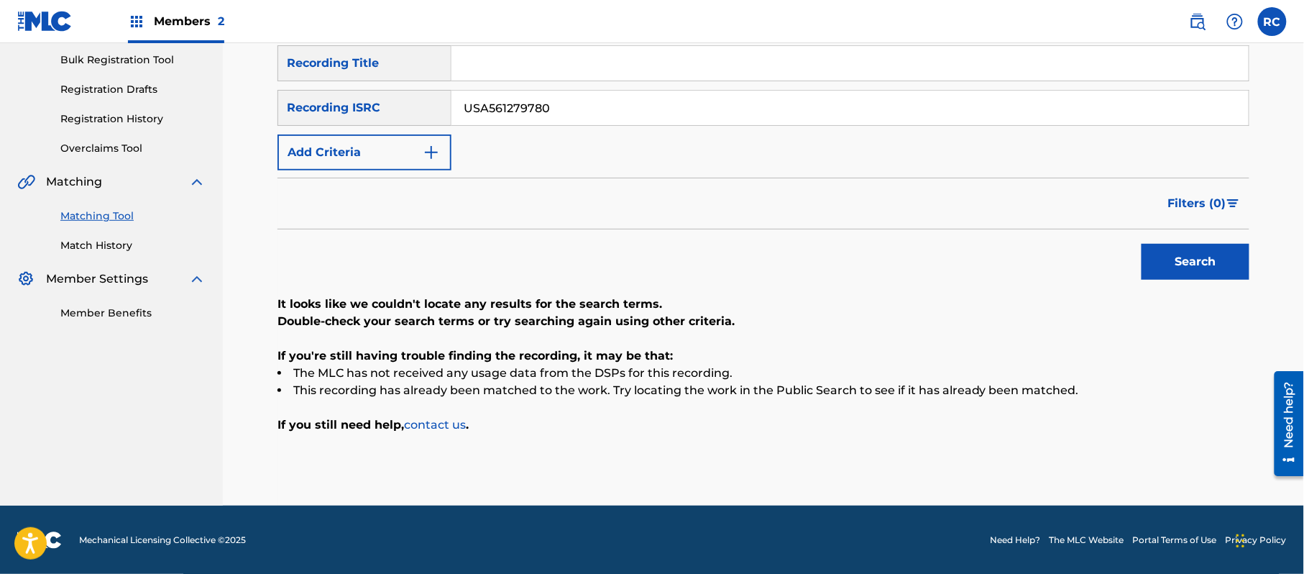
scroll to position [211, 0]
drag, startPoint x: 584, startPoint y: 107, endPoint x: 496, endPoint y: 118, distance: 89.1
click at [434, 107] on div "SearchWithCriteriaf709a915-d5c5-4abc-9821-2862732e2c2c Recording ISRC USA561279…" at bounding box center [763, 107] width 972 height 36
drag, startPoint x: 1193, startPoint y: 257, endPoint x: 1015, endPoint y: 331, distance: 193.0
click at [1193, 257] on button "Search" at bounding box center [1195, 261] width 108 height 36
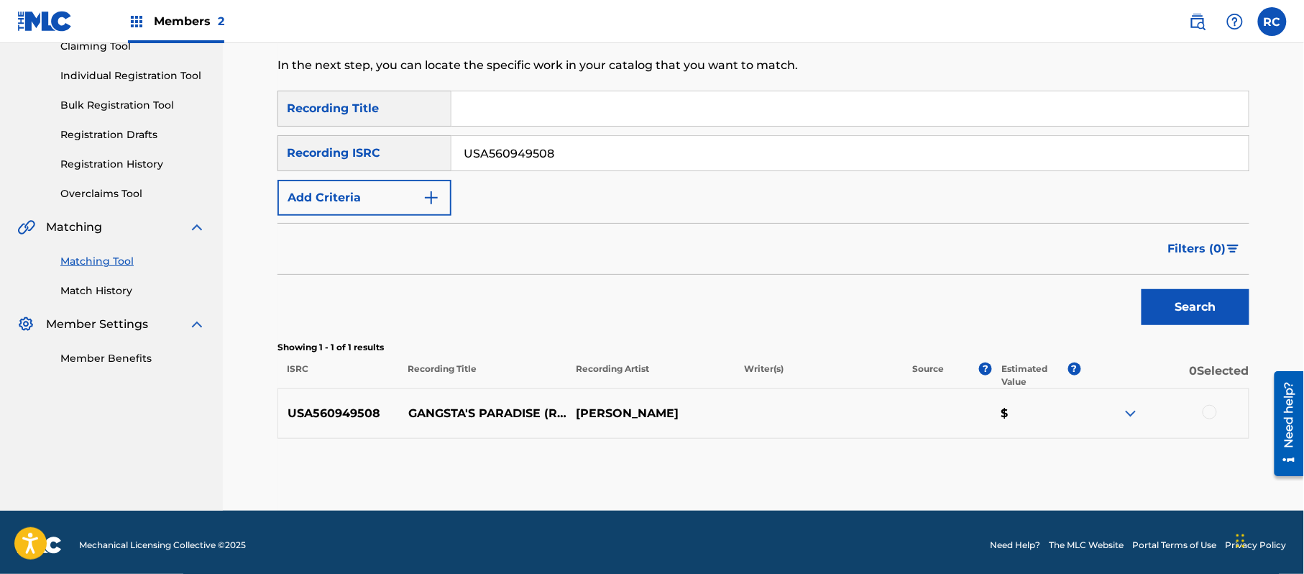
scroll to position [171, 0]
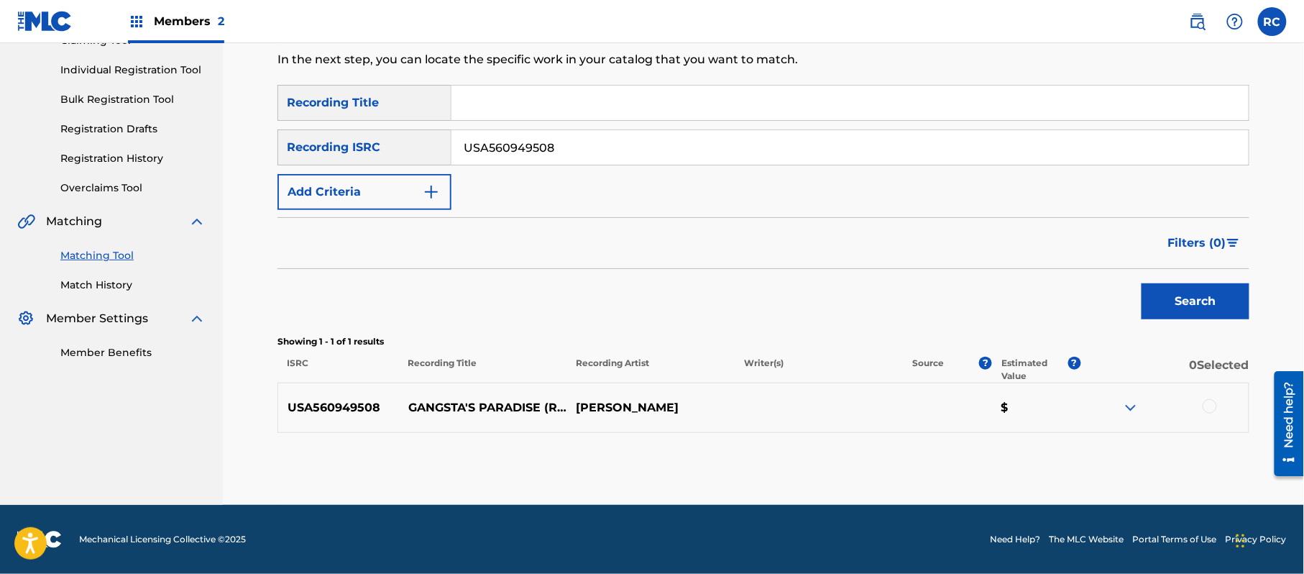
click at [486, 168] on div "SearchWithCriteriab7afdab4-daa6-4530-8de2-8ed51b8377af Recording Title SearchWi…" at bounding box center [763, 147] width 972 height 125
drag, startPoint x: 1207, startPoint y: 405, endPoint x: 1176, endPoint y: 405, distance: 31.6
click at [1188, 405] on div at bounding box center [1164, 407] width 168 height 17
click at [1210, 404] on div at bounding box center [1209, 406] width 14 height 14
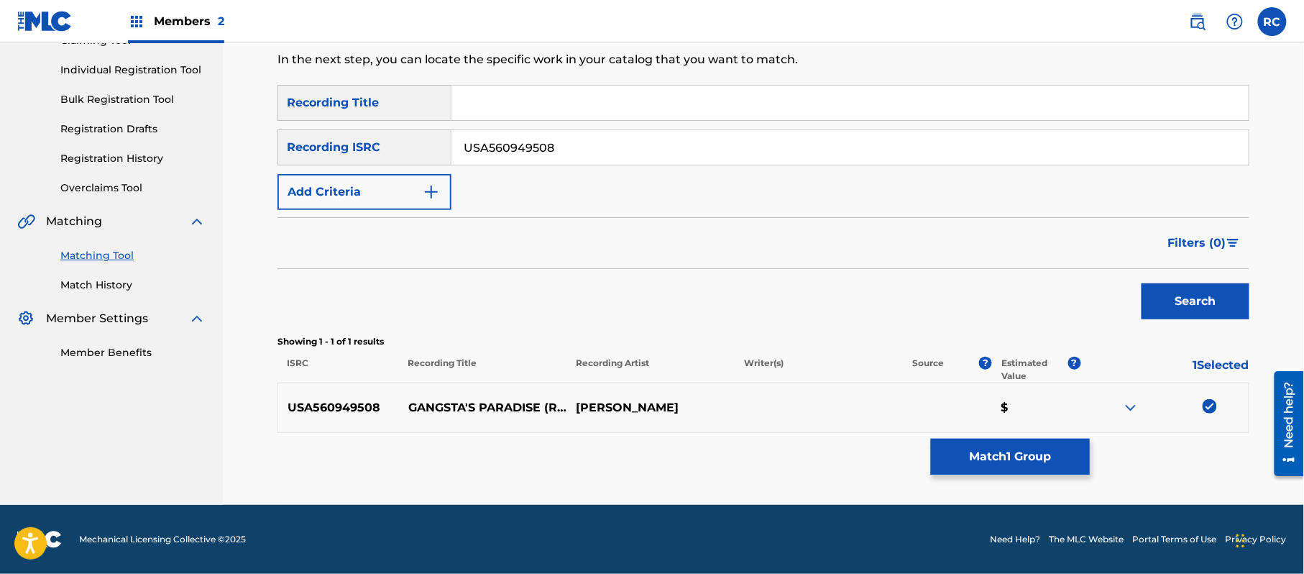
click at [1012, 454] on button "Match 1 Group" at bounding box center [1010, 456] width 159 height 36
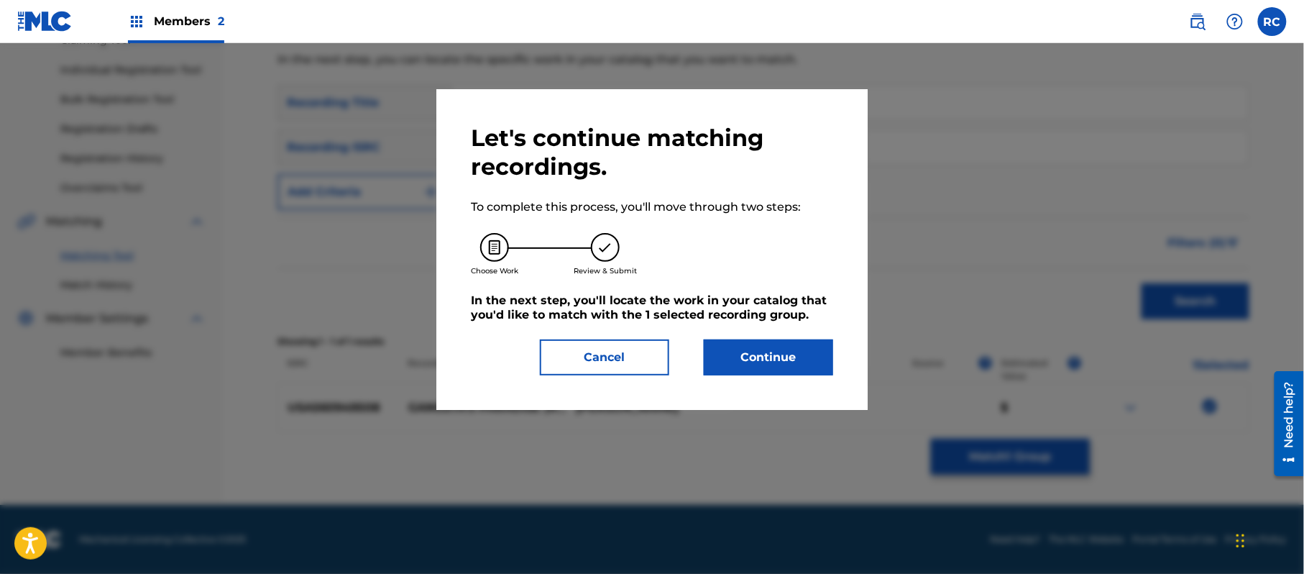
click at [786, 358] on button "Continue" at bounding box center [768, 357] width 129 height 36
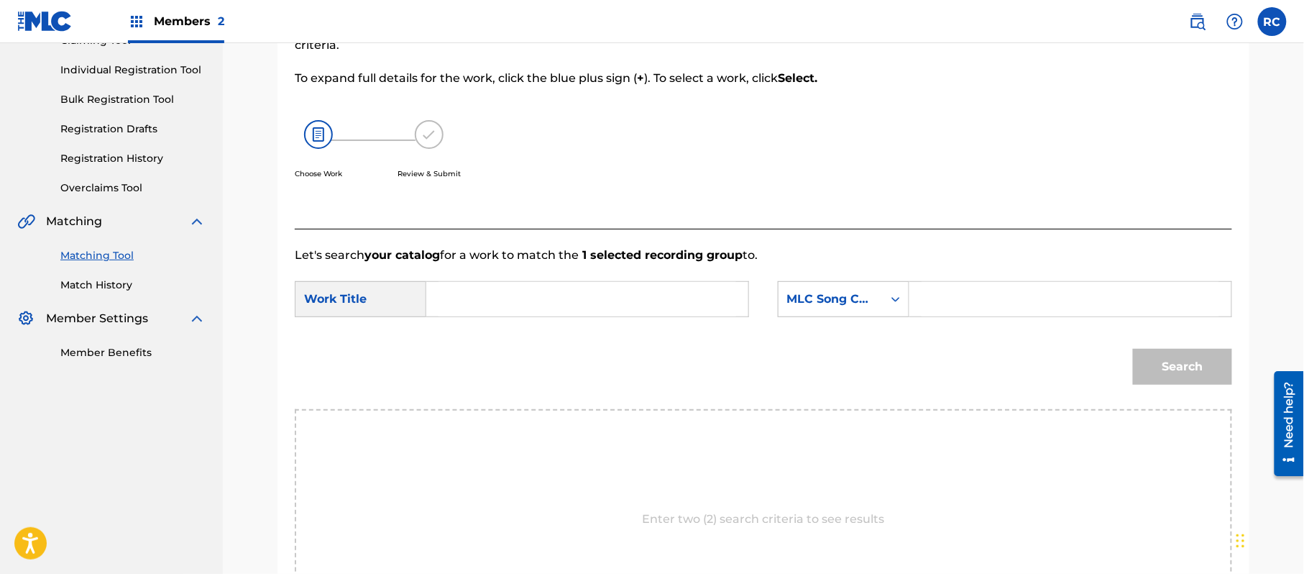
click at [545, 300] on input "Search Form" at bounding box center [587, 299] width 298 height 34
click at [581, 295] on input "Gangsta's Paradise G03769" at bounding box center [587, 299] width 298 height 34
click at [937, 295] on input "Search Form" at bounding box center [1070, 299] width 298 height 34
drag, startPoint x: 1200, startPoint y: 365, endPoint x: 1146, endPoint y: 563, distance: 205.6
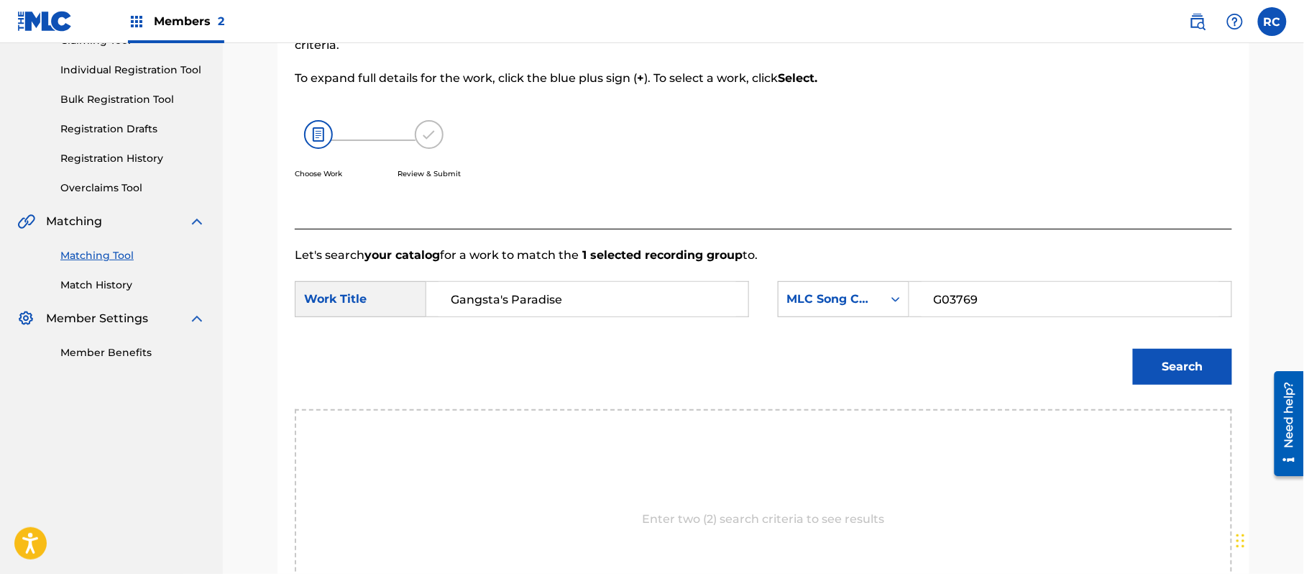
click at [1200, 366] on button "Search" at bounding box center [1182, 367] width 99 height 36
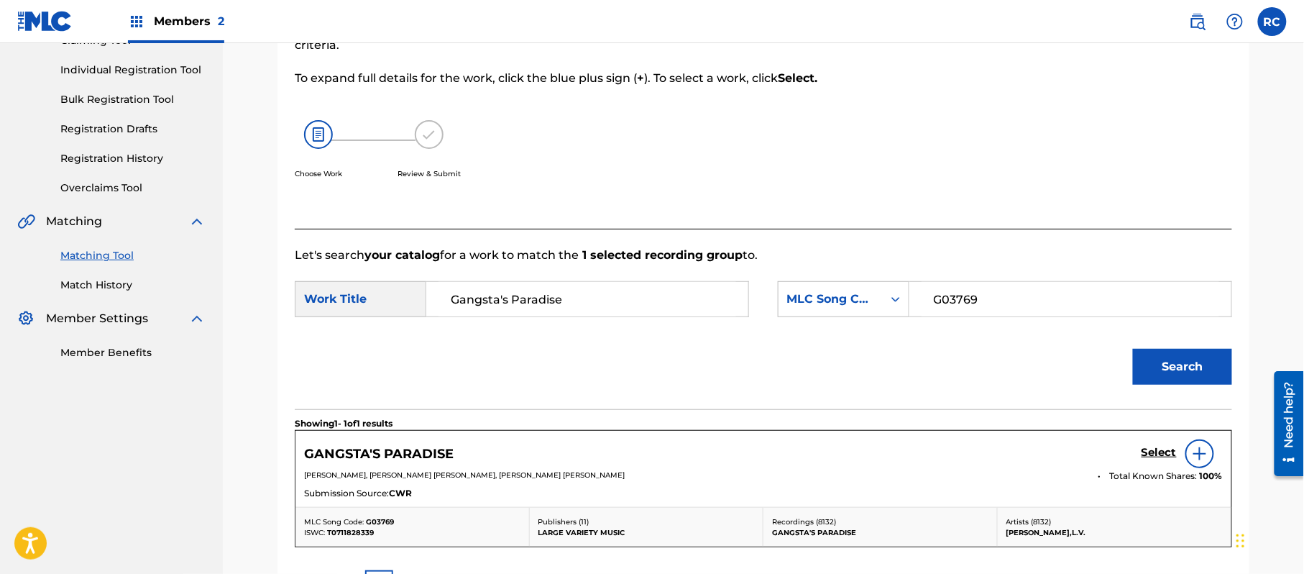
click at [1144, 452] on h5 "Select" at bounding box center [1158, 453] width 35 height 14
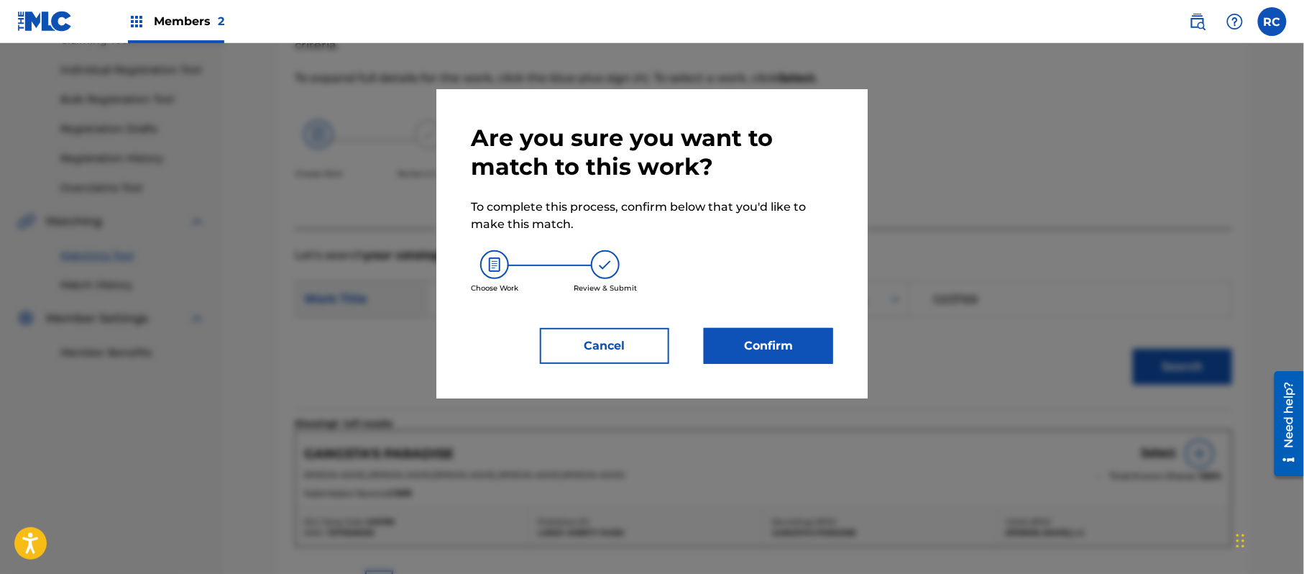
click at [791, 354] on button "Confirm" at bounding box center [768, 346] width 129 height 36
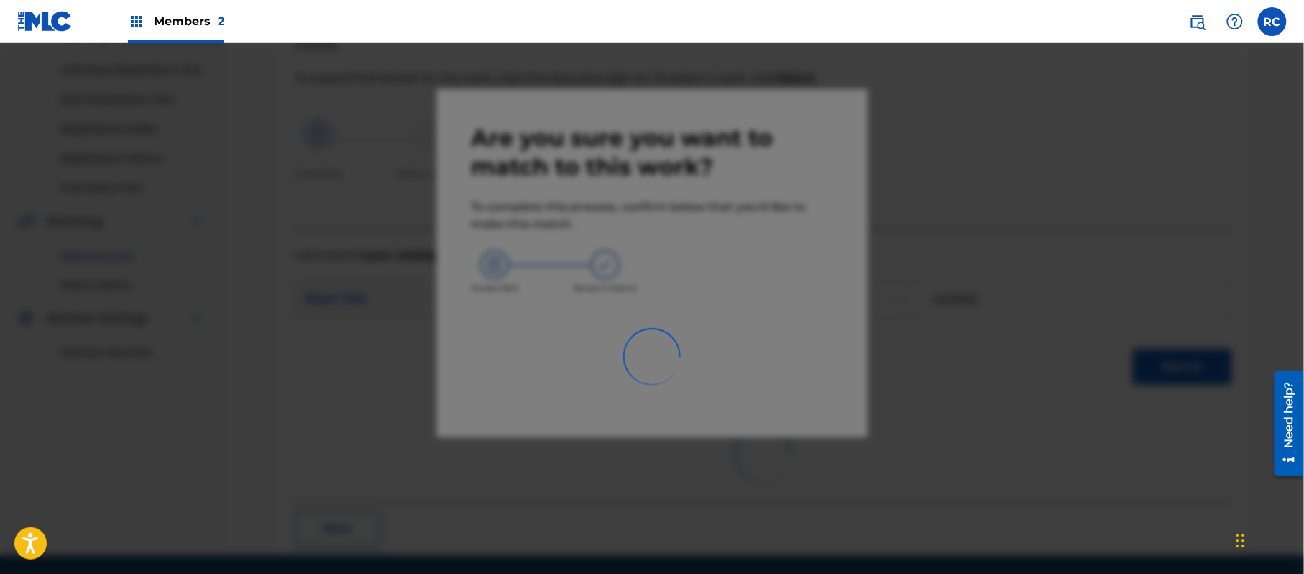
scroll to position [57, 0]
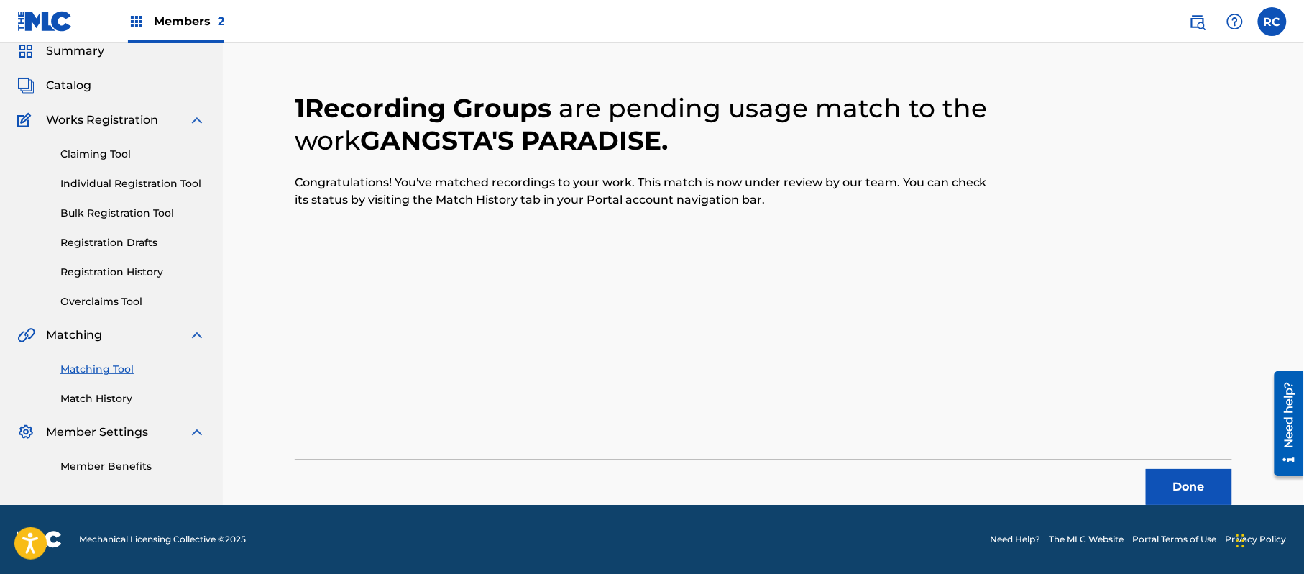
click at [1213, 478] on button "Done" at bounding box center [1189, 487] width 86 height 36
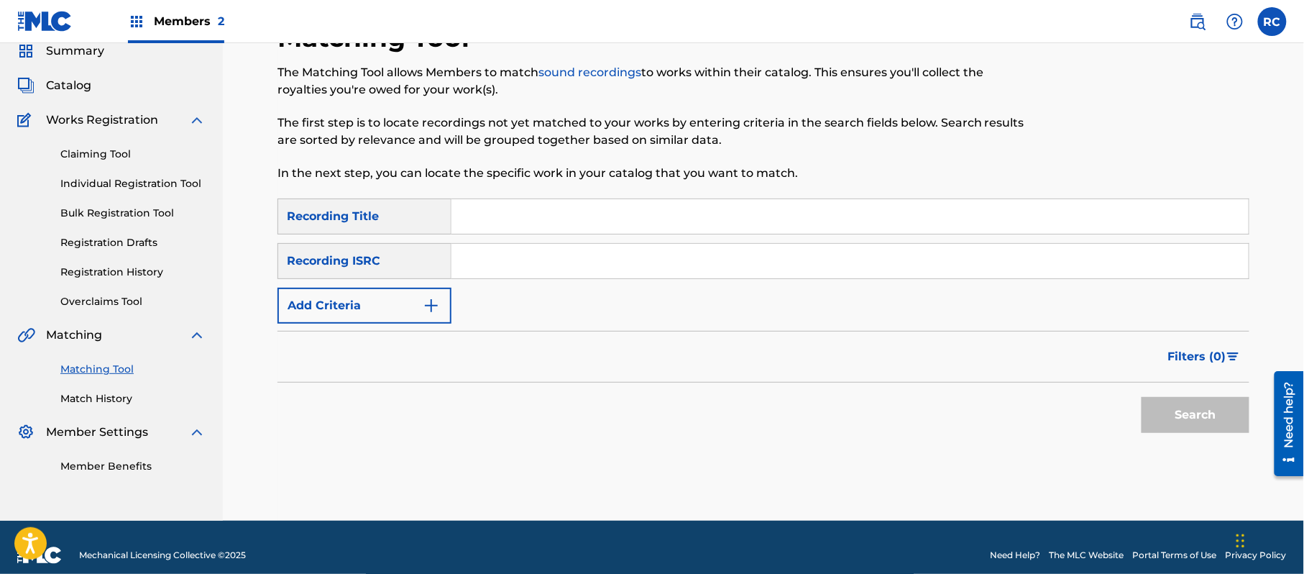
drag, startPoint x: 559, startPoint y: 262, endPoint x: 573, endPoint y: 264, distance: 14.0
click at [559, 262] on input "Search Form" at bounding box center [849, 261] width 797 height 34
click at [1159, 415] on button "Search" at bounding box center [1195, 415] width 108 height 36
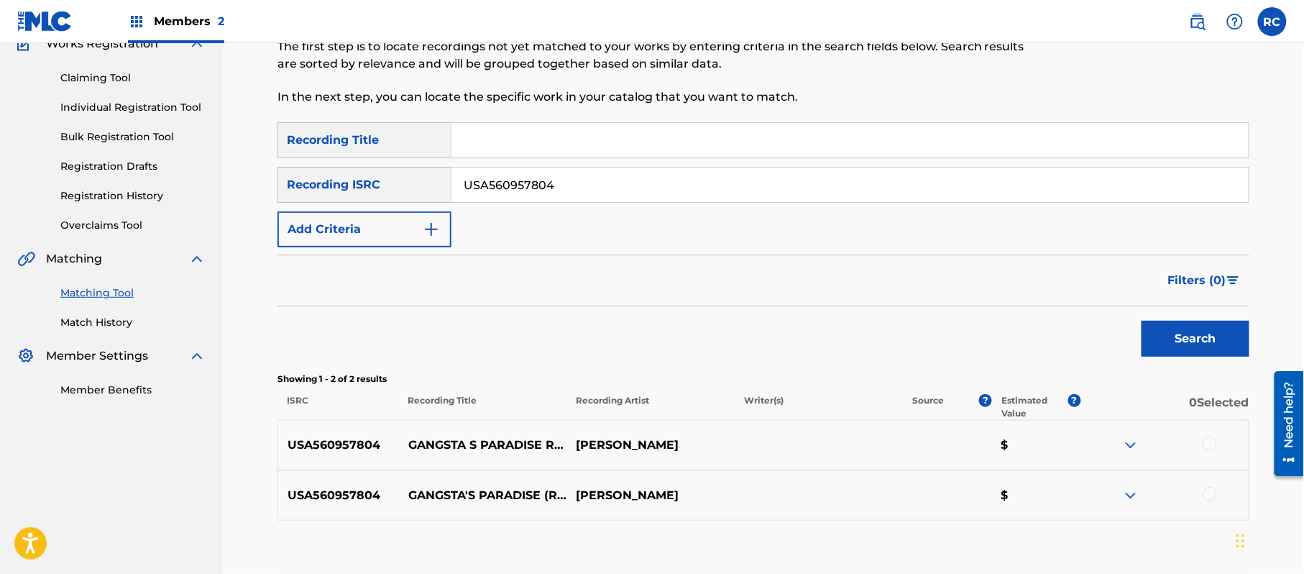
scroll to position [191, 0]
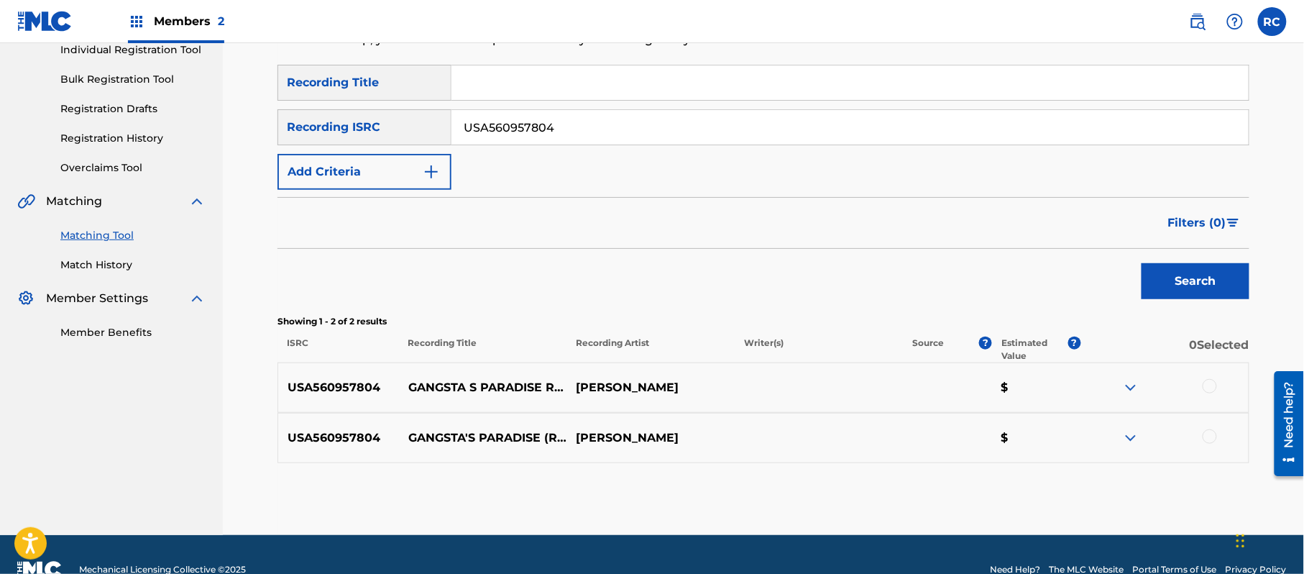
click at [1207, 381] on div at bounding box center [1209, 386] width 14 height 14
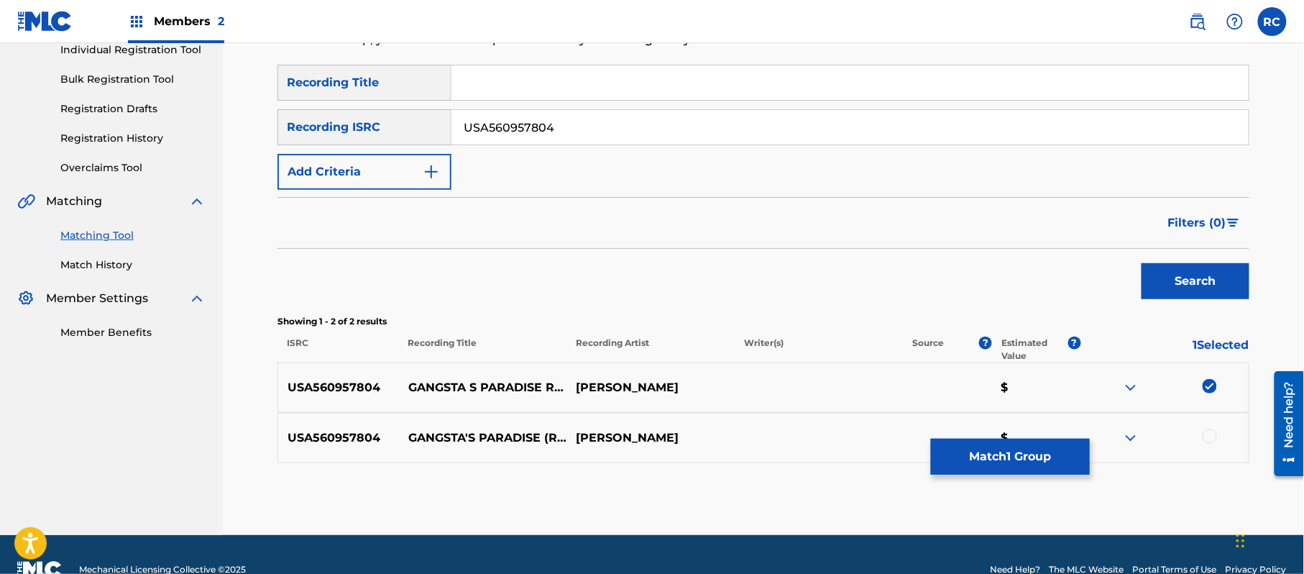
click at [1208, 434] on div at bounding box center [1209, 436] width 14 height 14
click at [1009, 453] on button "Match 2 Groups" at bounding box center [1010, 456] width 159 height 36
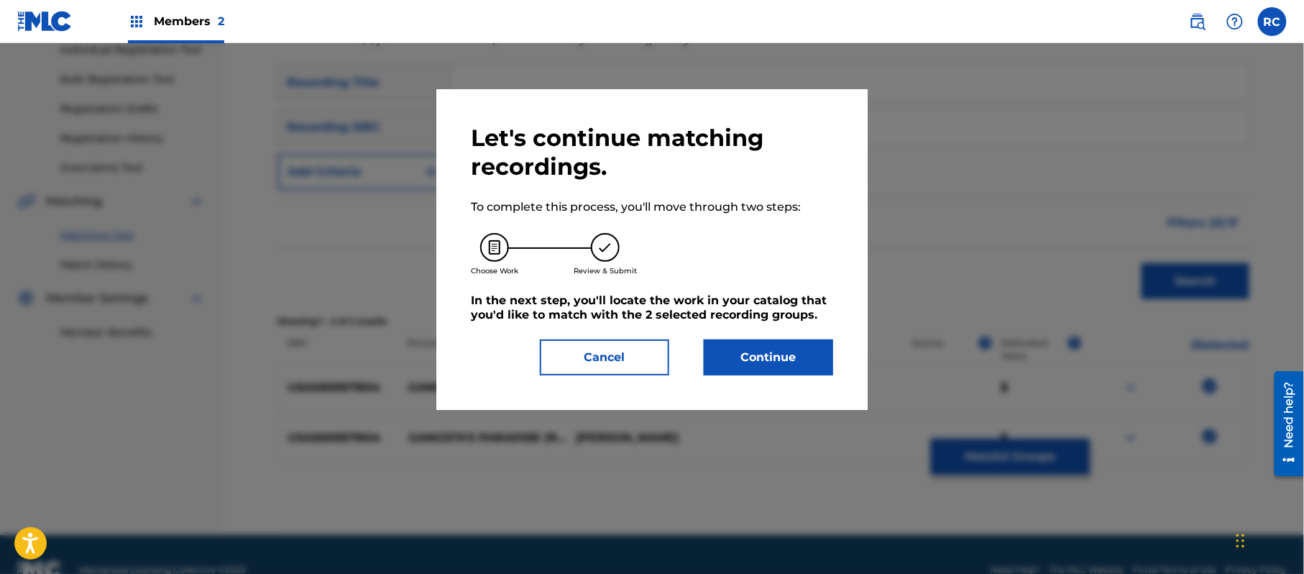
click at [805, 354] on button "Continue" at bounding box center [768, 357] width 129 height 36
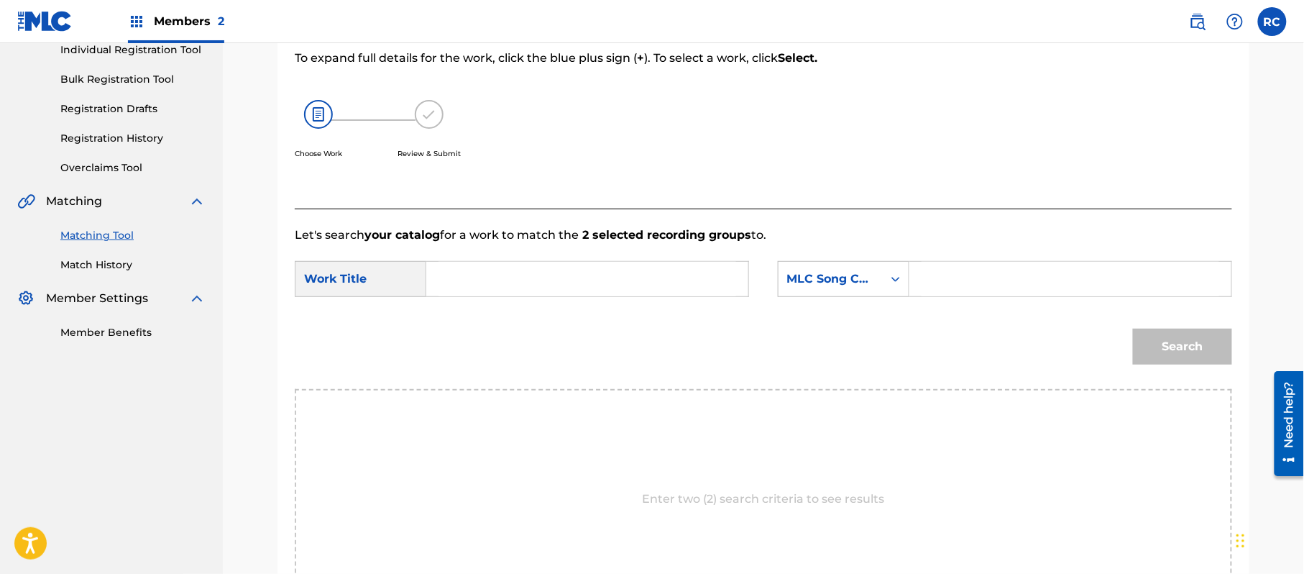
click at [522, 267] on input "Search Form" at bounding box center [587, 279] width 298 height 34
click at [579, 280] on input "Gangsta's Paradise G03769" at bounding box center [587, 279] width 298 height 34
click at [986, 279] on input "Search Form" at bounding box center [1070, 279] width 298 height 34
click at [1173, 343] on button "Search" at bounding box center [1182, 346] width 99 height 36
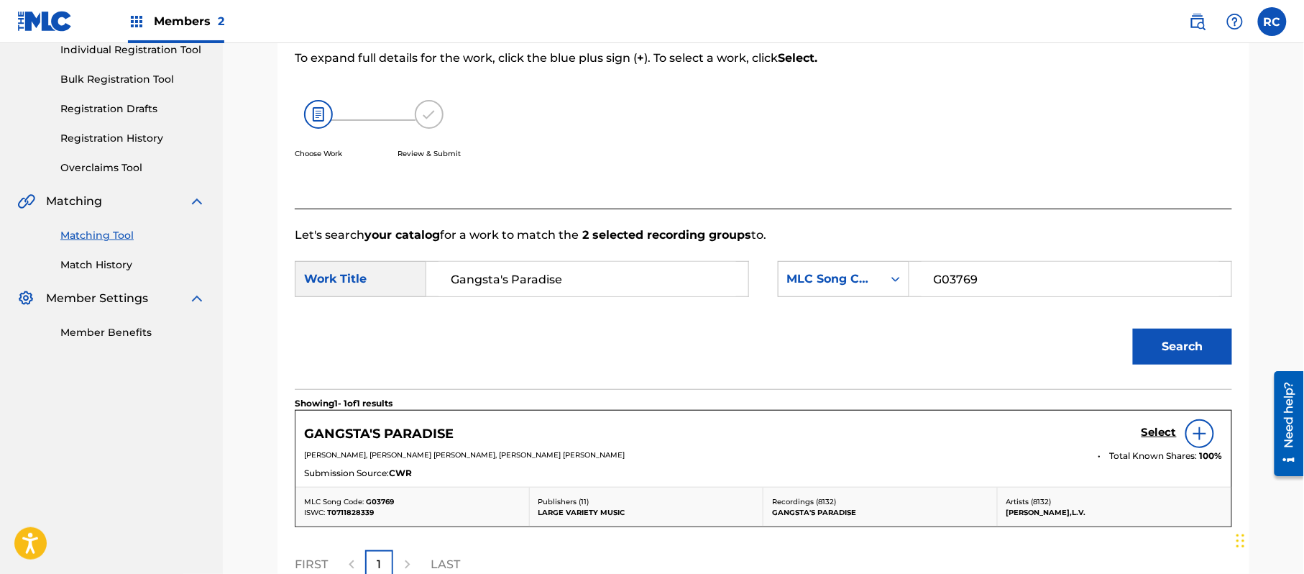
click at [1161, 436] on h5 "Select" at bounding box center [1158, 432] width 35 height 14
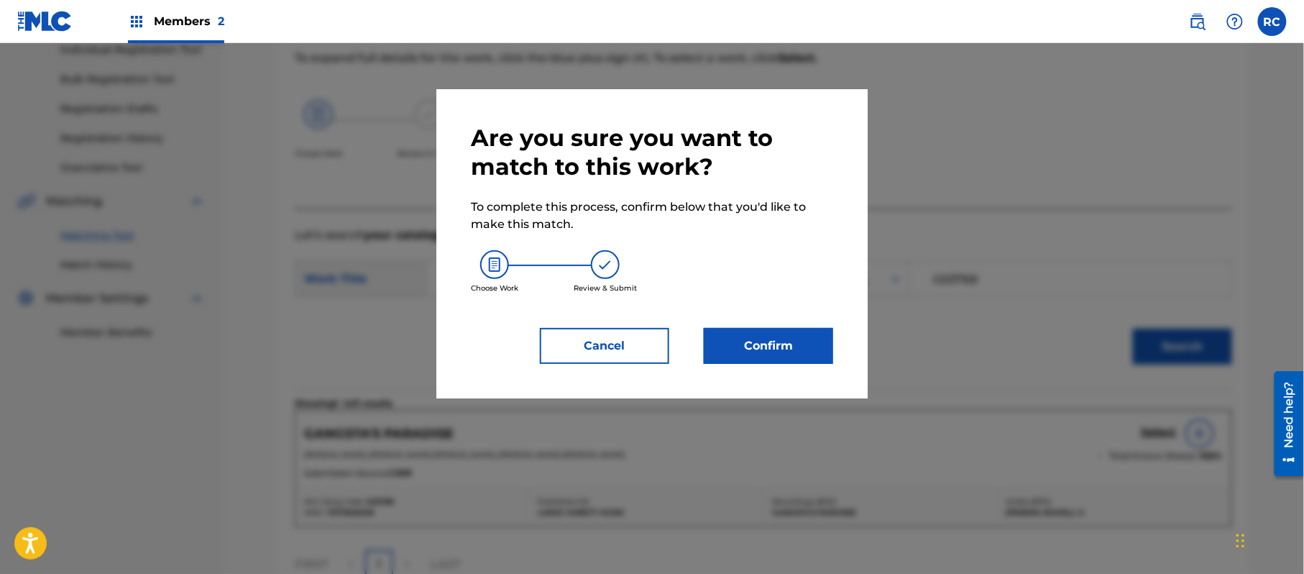
click at [775, 348] on button "Confirm" at bounding box center [768, 346] width 129 height 36
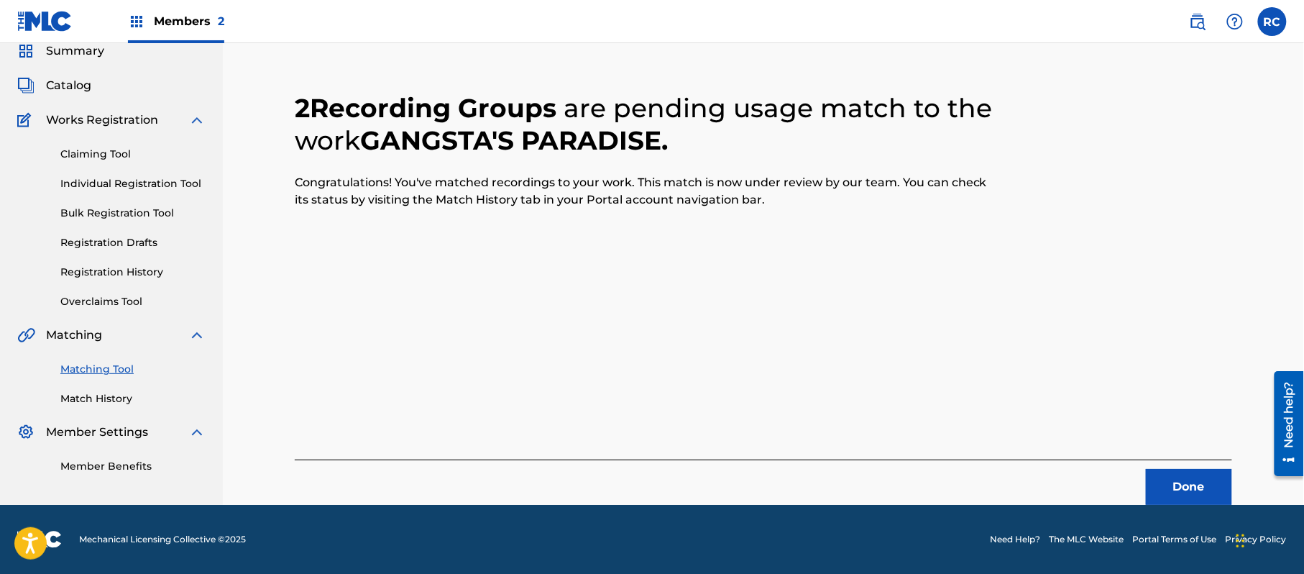
scroll to position [57, 0]
click at [1192, 479] on button "Done" at bounding box center [1189, 487] width 86 height 36
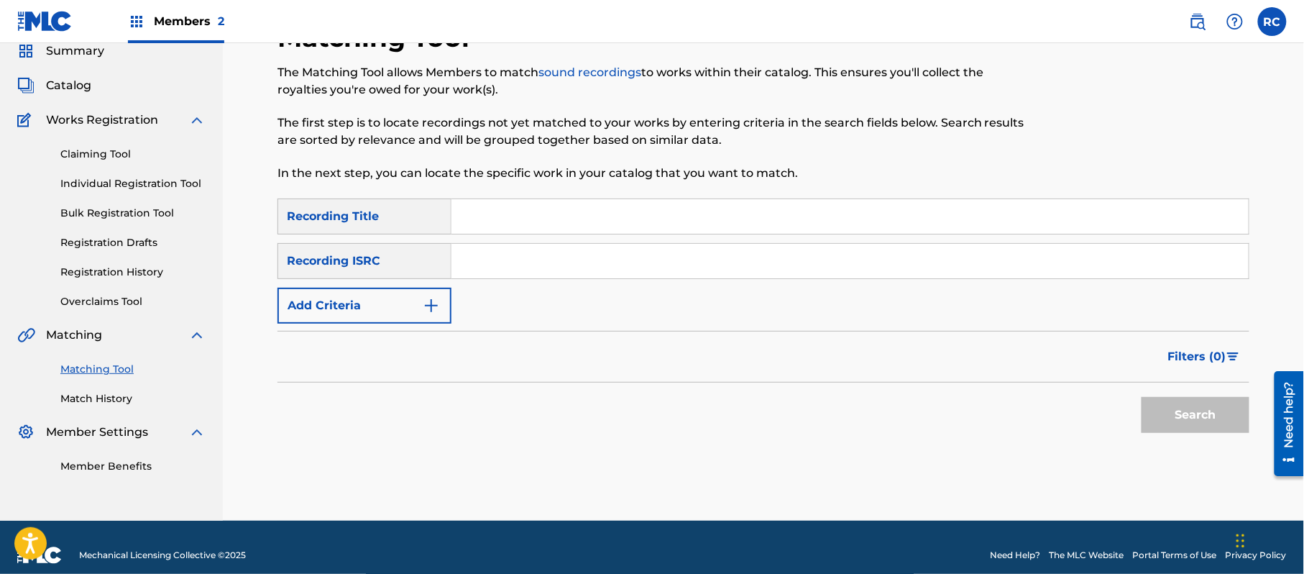
click at [515, 265] on input "Search Form" at bounding box center [849, 261] width 797 height 34
click at [1174, 410] on button "Search" at bounding box center [1195, 415] width 108 height 36
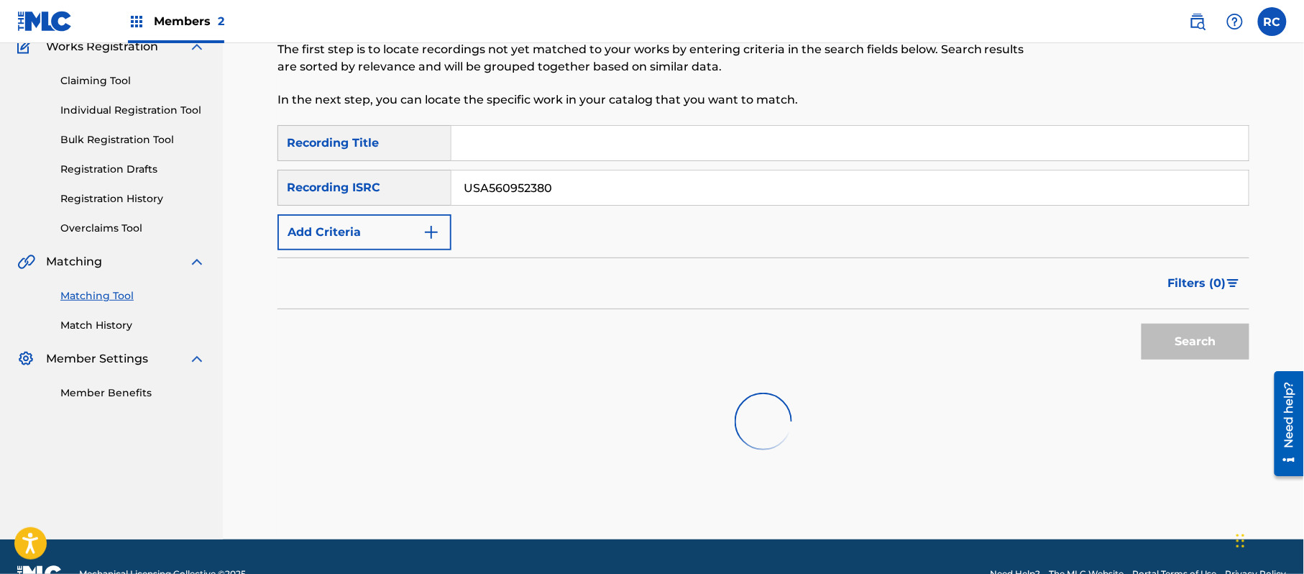
scroll to position [165, 0]
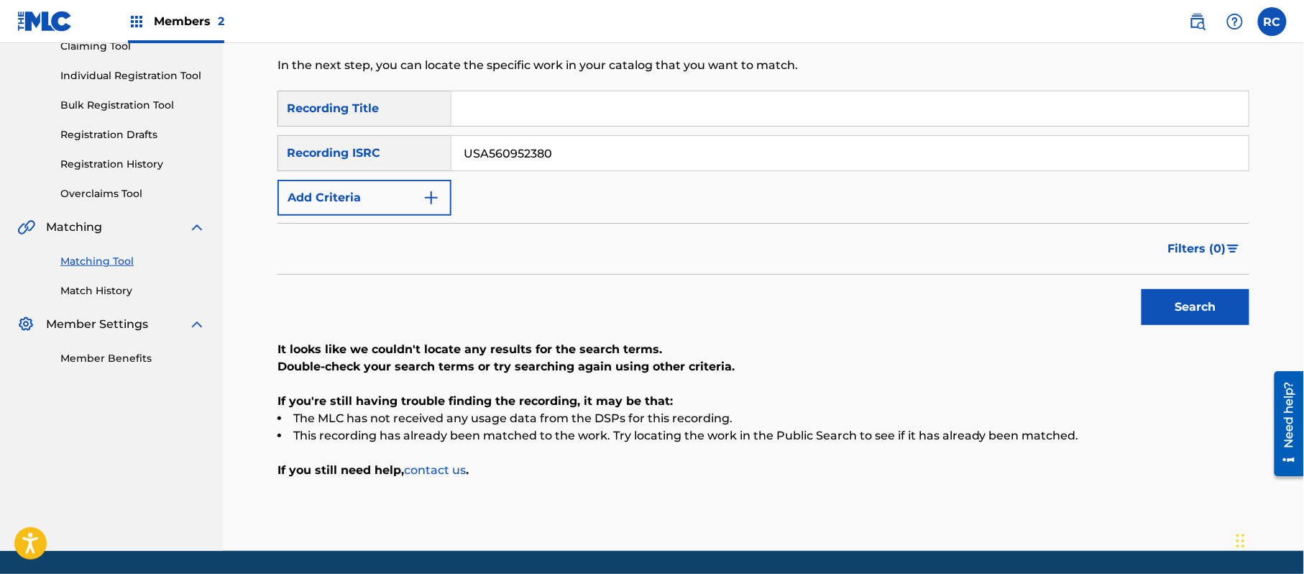
click at [522, 152] on input "USA560952380" at bounding box center [849, 153] width 797 height 34
click at [1151, 305] on button "Search" at bounding box center [1195, 307] width 108 height 36
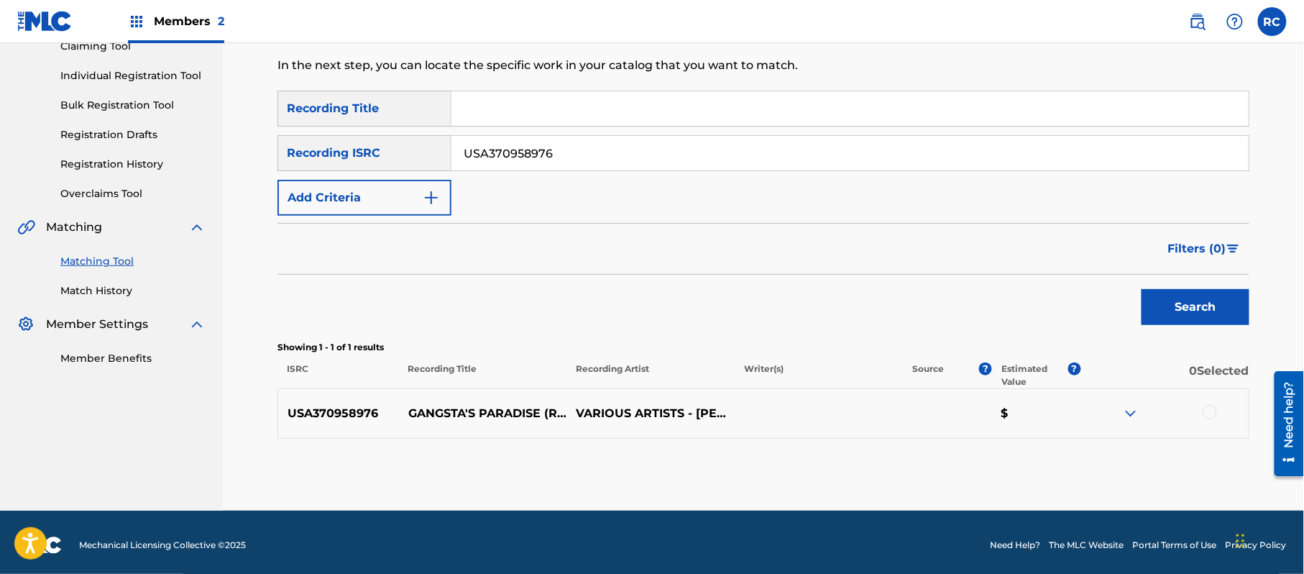
click at [657, 322] on div "Search" at bounding box center [763, 303] width 972 height 57
click at [1205, 411] on div at bounding box center [1209, 412] width 14 height 14
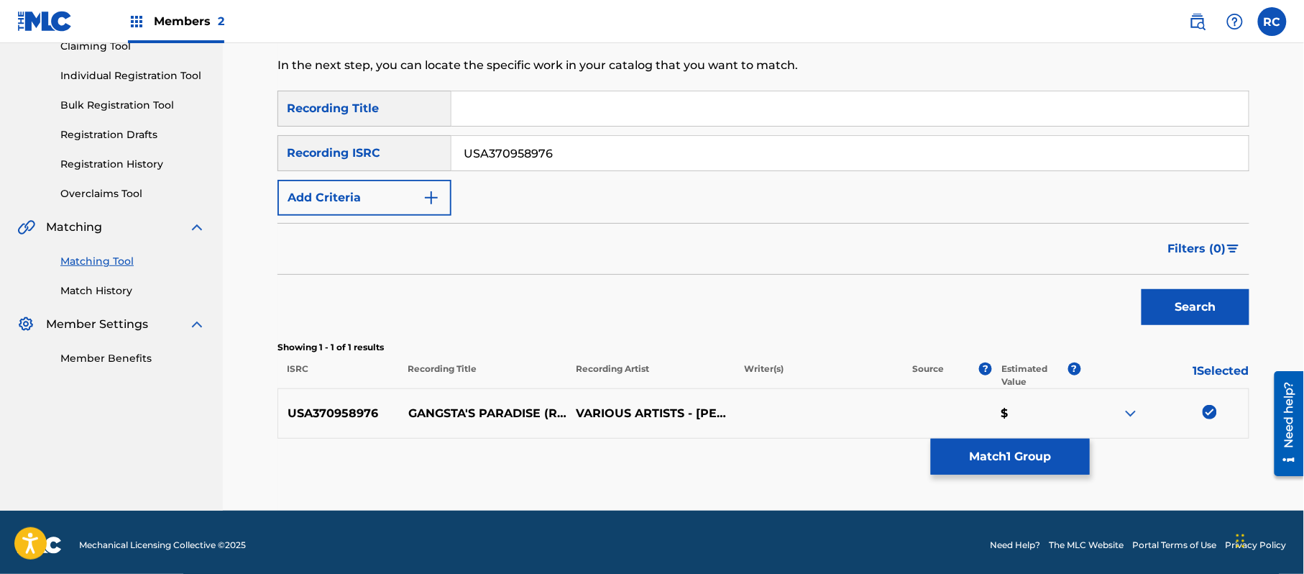
click at [995, 461] on button "Match 1 Group" at bounding box center [1010, 456] width 159 height 36
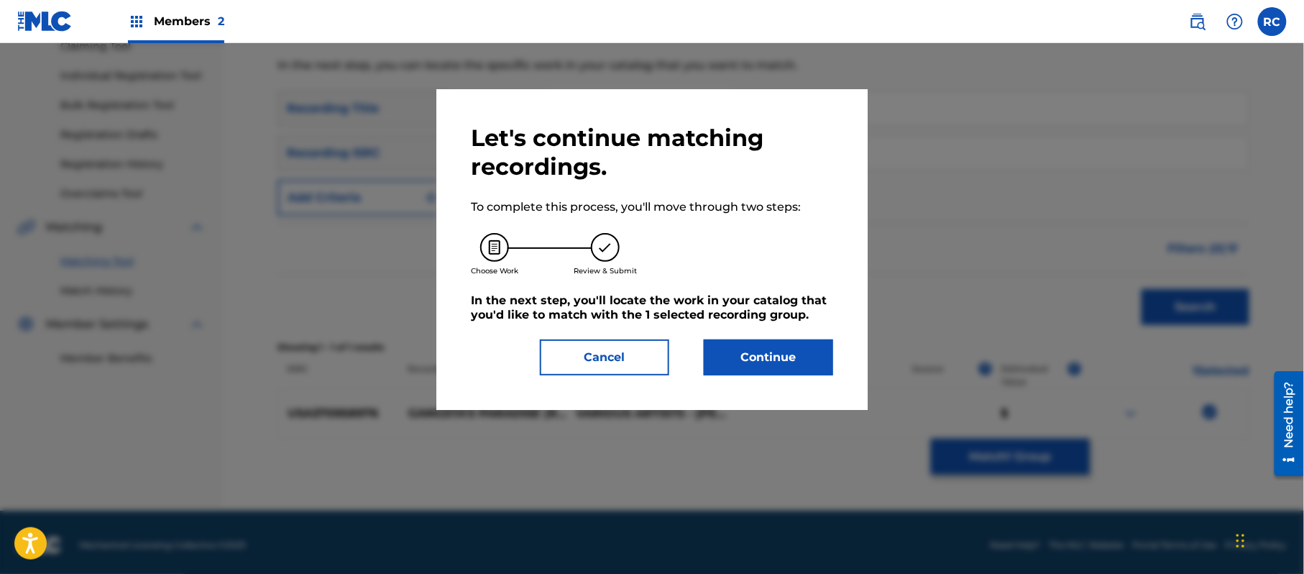
click at [770, 340] on button "Continue" at bounding box center [768, 357] width 129 height 36
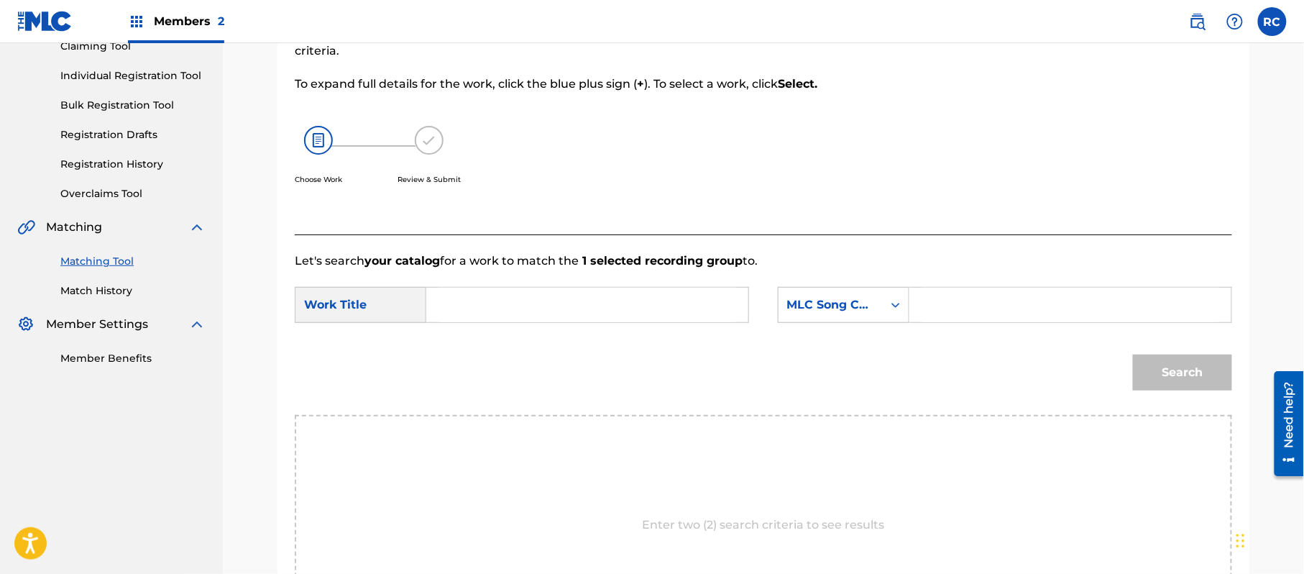
click at [479, 305] on input "Search Form" at bounding box center [587, 304] width 298 height 34
click at [588, 305] on input "Gangsta's Paradise G03769" at bounding box center [587, 304] width 298 height 34
click at [976, 310] on input "Search Form" at bounding box center [1070, 304] width 298 height 34
click at [1199, 383] on button "Search" at bounding box center [1182, 372] width 99 height 36
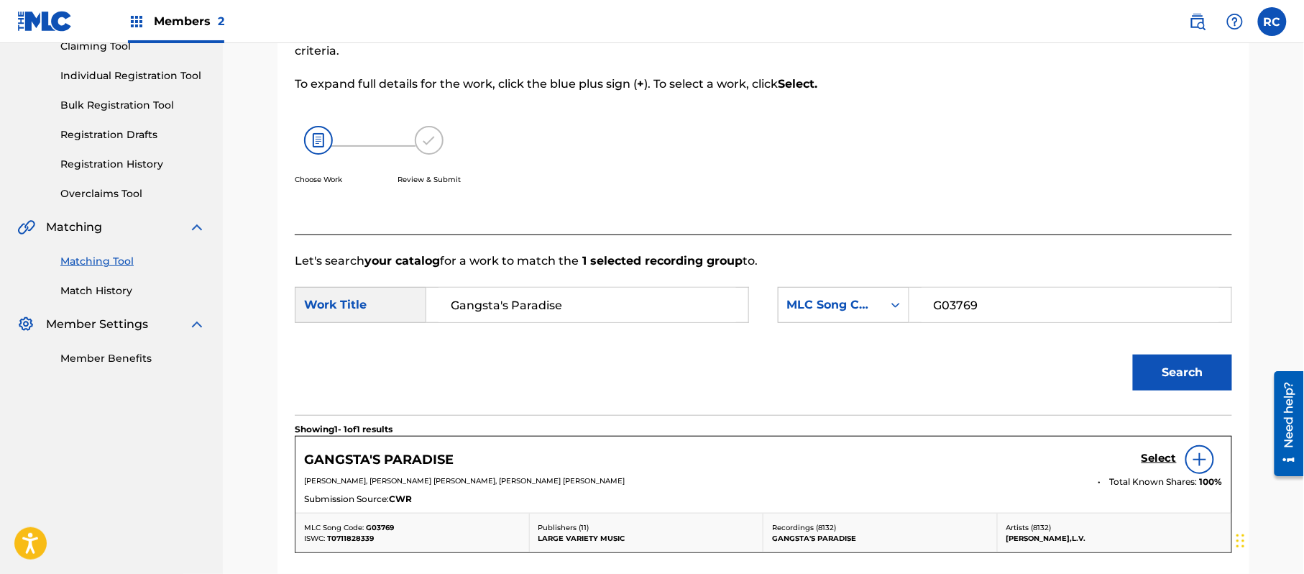
click at [1154, 461] on h5 "Select" at bounding box center [1158, 458] width 35 height 14
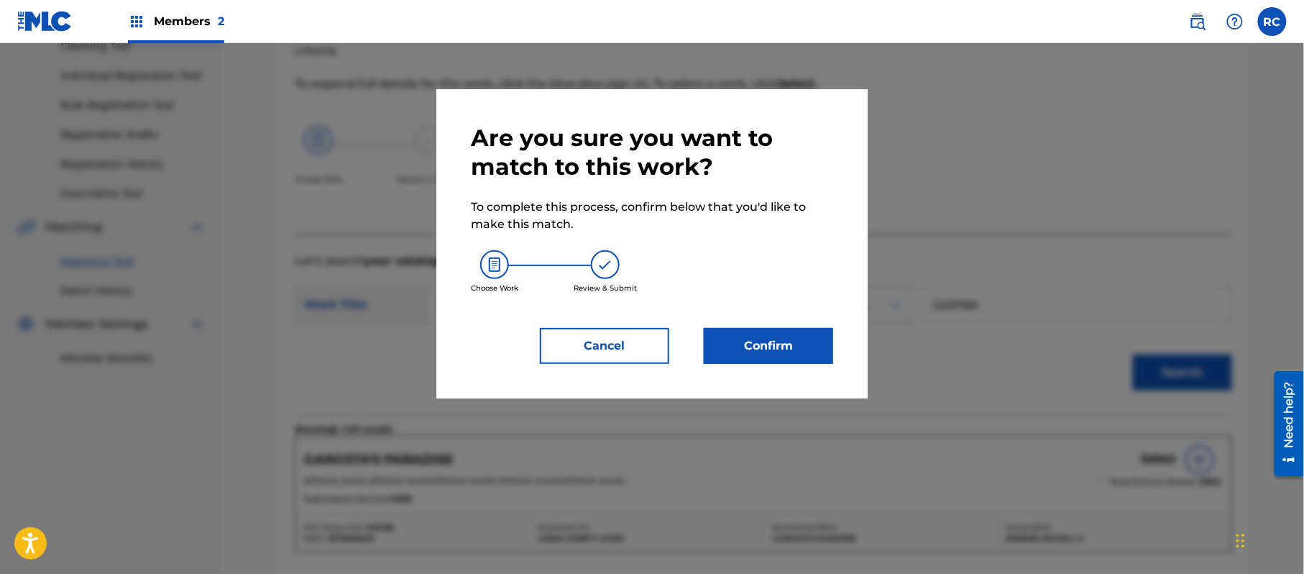
click at [793, 339] on button "Confirm" at bounding box center [768, 346] width 129 height 36
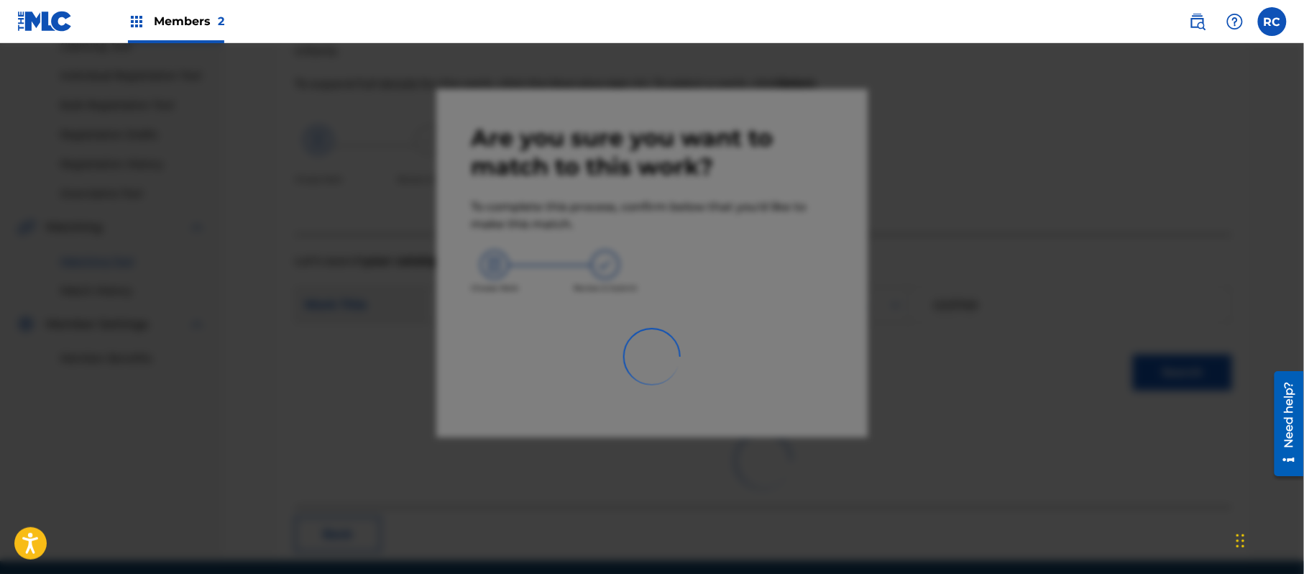
scroll to position [57, 0]
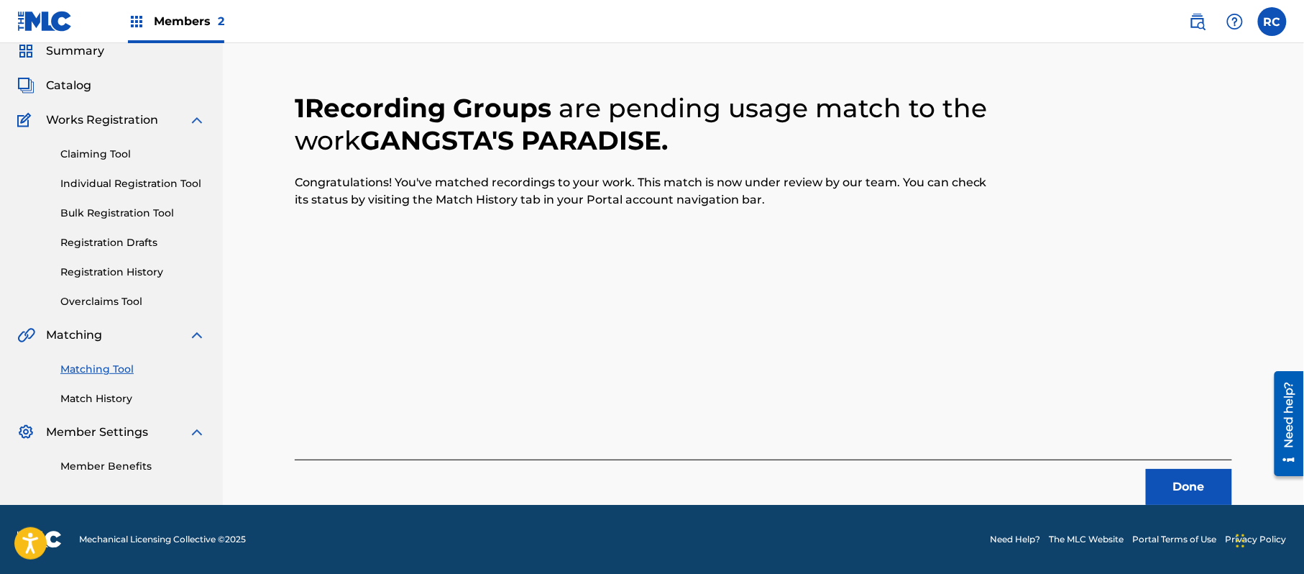
click at [1184, 489] on button "Done" at bounding box center [1189, 487] width 86 height 36
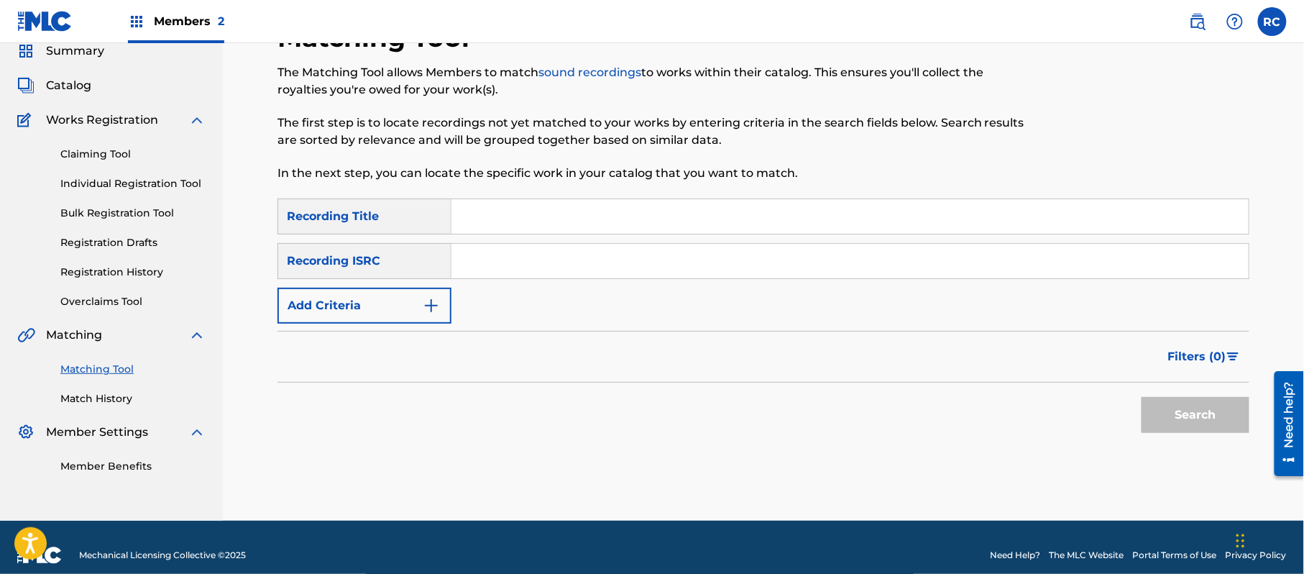
click at [474, 273] on input "Search Form" at bounding box center [849, 261] width 797 height 34
click at [1164, 423] on button "Search" at bounding box center [1195, 415] width 108 height 36
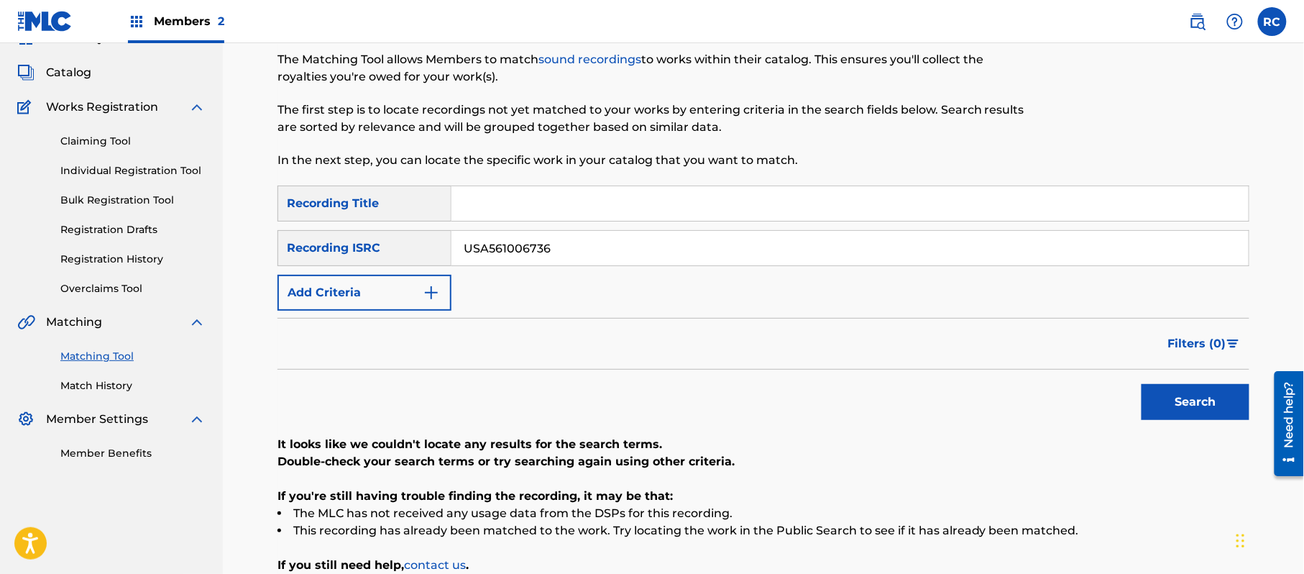
scroll to position [96, 0]
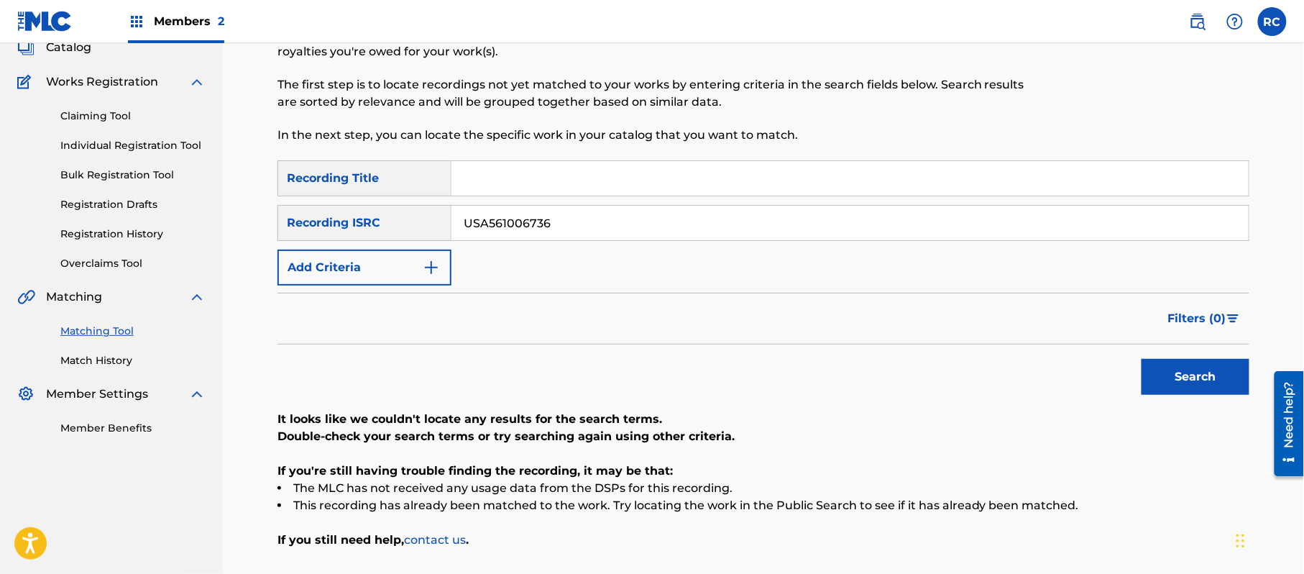
drag, startPoint x: 564, startPoint y: 225, endPoint x: 446, endPoint y: 226, distance: 117.9
click at [446, 226] on div "SearchWithCriteriaf709a915-d5c5-4abc-9821-2862732e2c2c Recording ISRC USA561006…" at bounding box center [763, 223] width 972 height 36
click at [1174, 379] on button "Search" at bounding box center [1195, 377] width 108 height 36
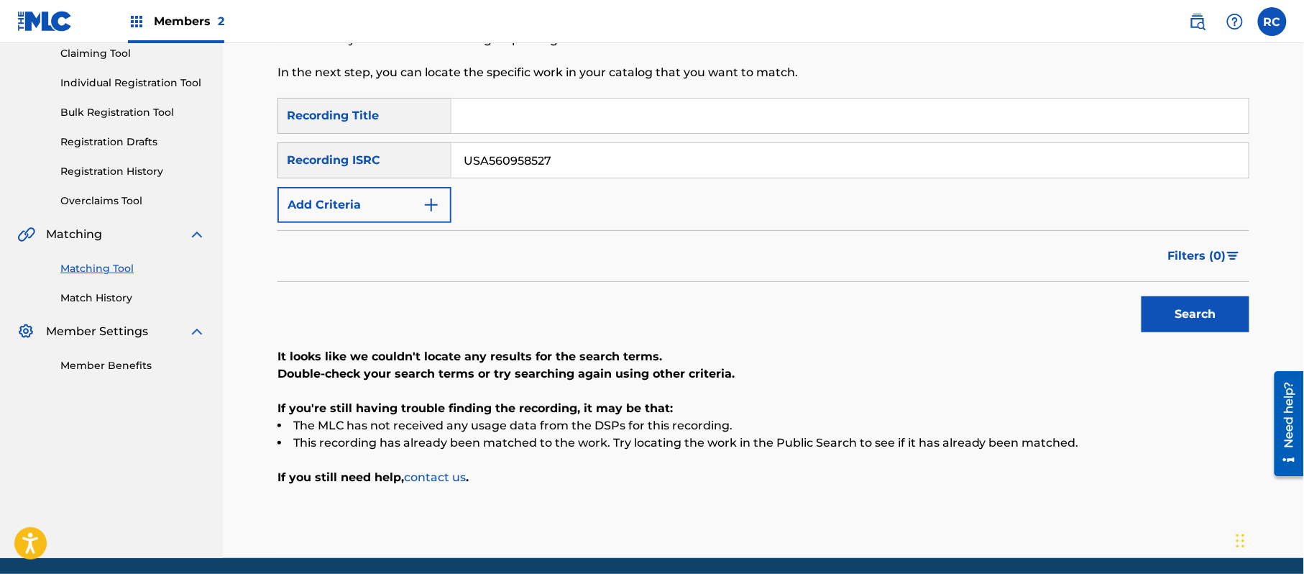
scroll to position [191, 0]
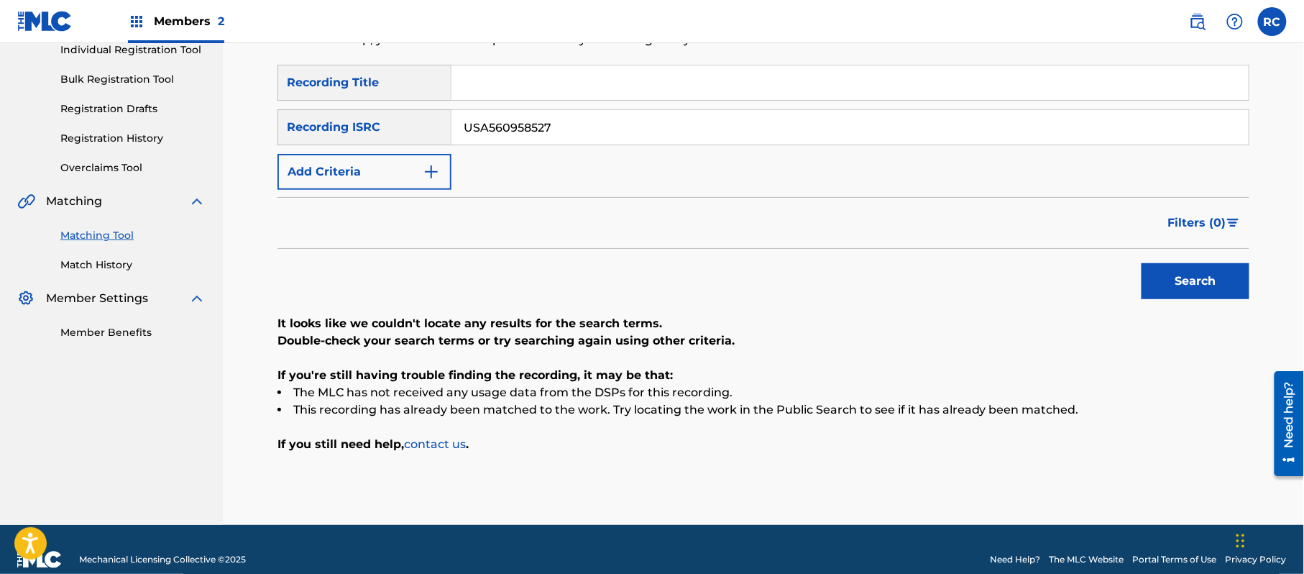
drag, startPoint x: 525, startPoint y: 121, endPoint x: 449, endPoint y: 121, distance: 75.5
click at [449, 121] on div "SearchWithCriteriaf709a915-d5c5-4abc-9821-2862732e2c2c Recording ISRC USA560958…" at bounding box center [763, 127] width 972 height 36
click at [1174, 280] on button "Search" at bounding box center [1195, 281] width 108 height 36
drag, startPoint x: 456, startPoint y: 116, endPoint x: 403, endPoint y: 121, distance: 52.7
click at [403, 121] on div "SearchWithCriteriaf709a915-d5c5-4abc-9821-2862732e2c2c Recording ISRC USA560898…" at bounding box center [763, 127] width 972 height 36
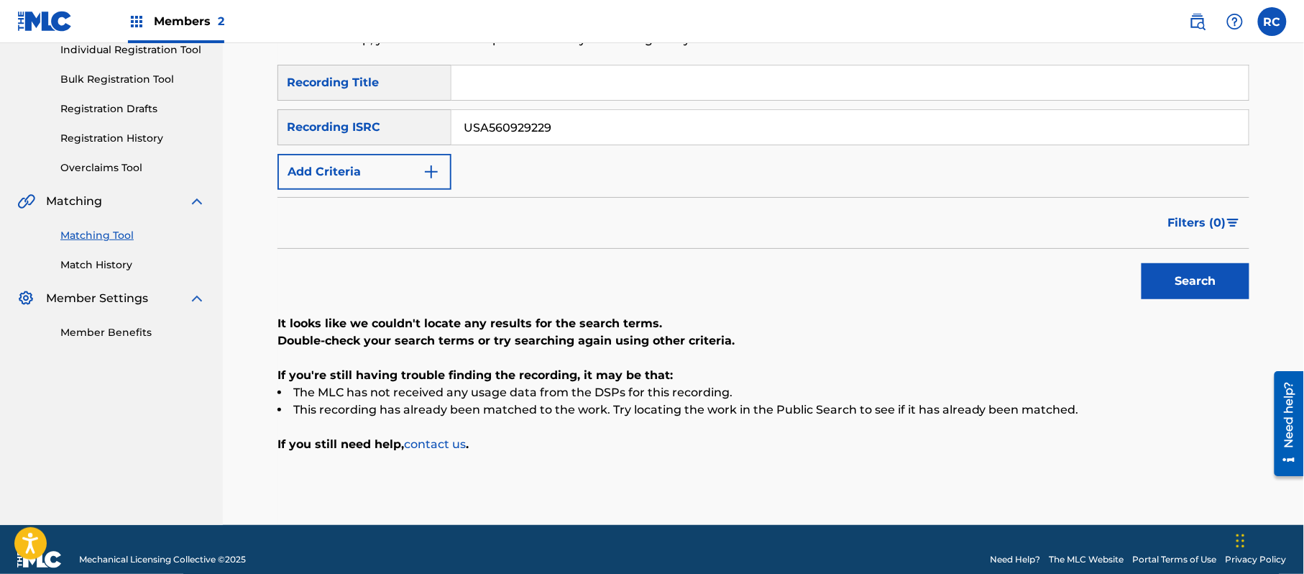
click at [1205, 287] on button "Search" at bounding box center [1195, 281] width 108 height 36
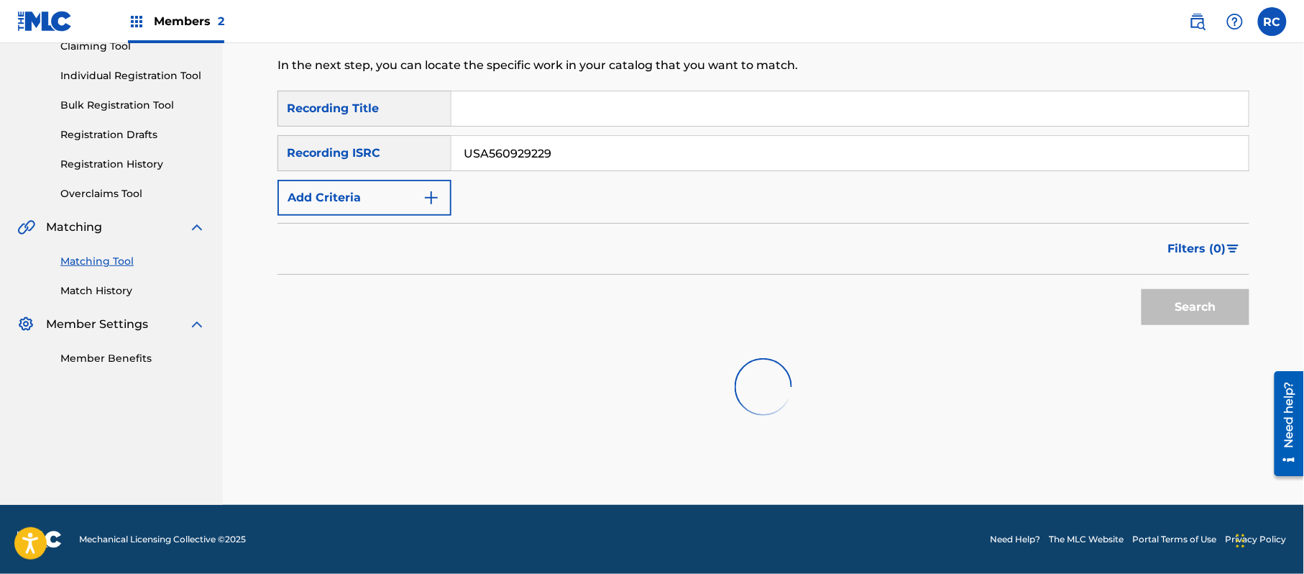
scroll to position [171, 0]
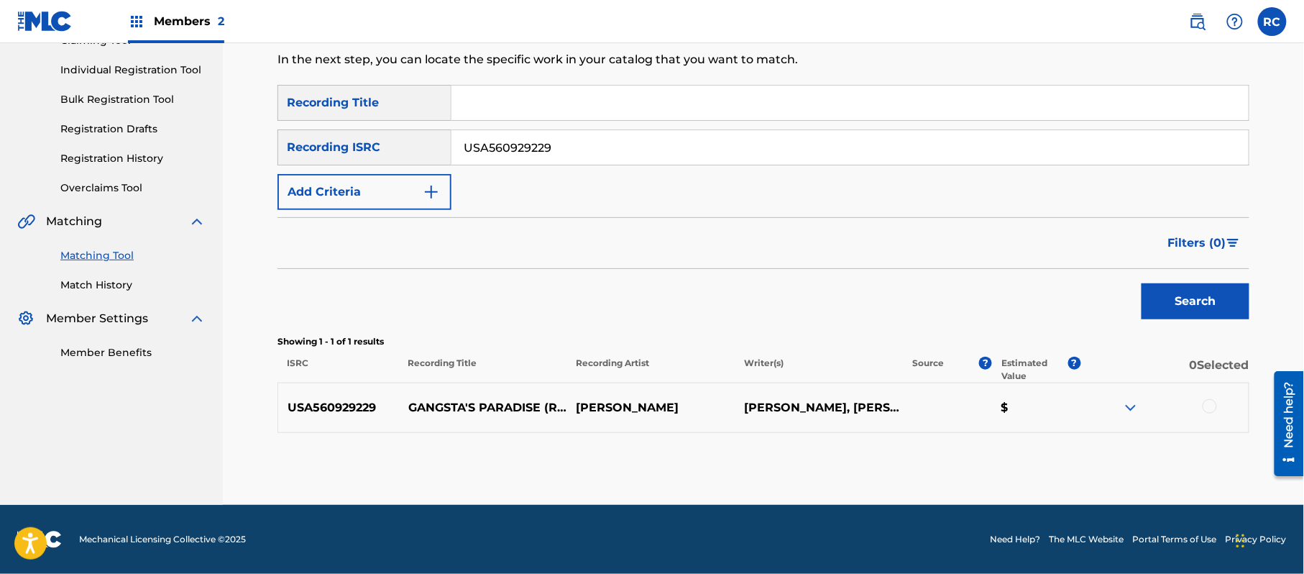
drag, startPoint x: 678, startPoint y: 300, endPoint x: 717, endPoint y: 315, distance: 41.0
click at [683, 302] on div "Search" at bounding box center [763, 297] width 972 height 57
click at [1205, 409] on div at bounding box center [1209, 406] width 14 height 14
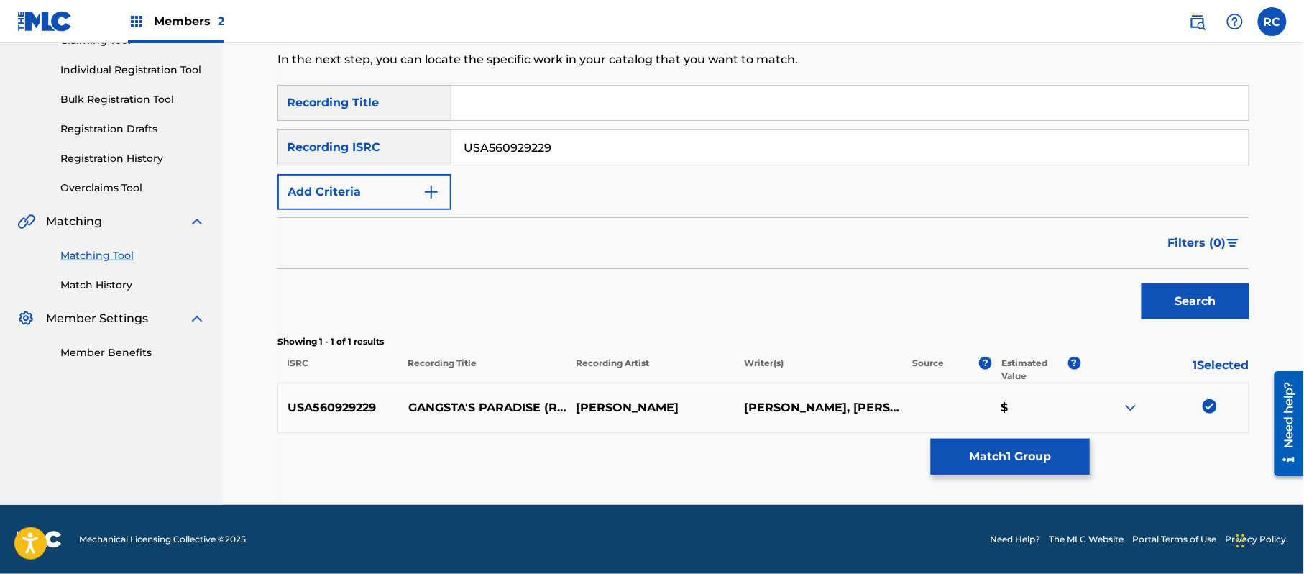
click at [1044, 461] on button "Match 1 Group" at bounding box center [1010, 456] width 159 height 36
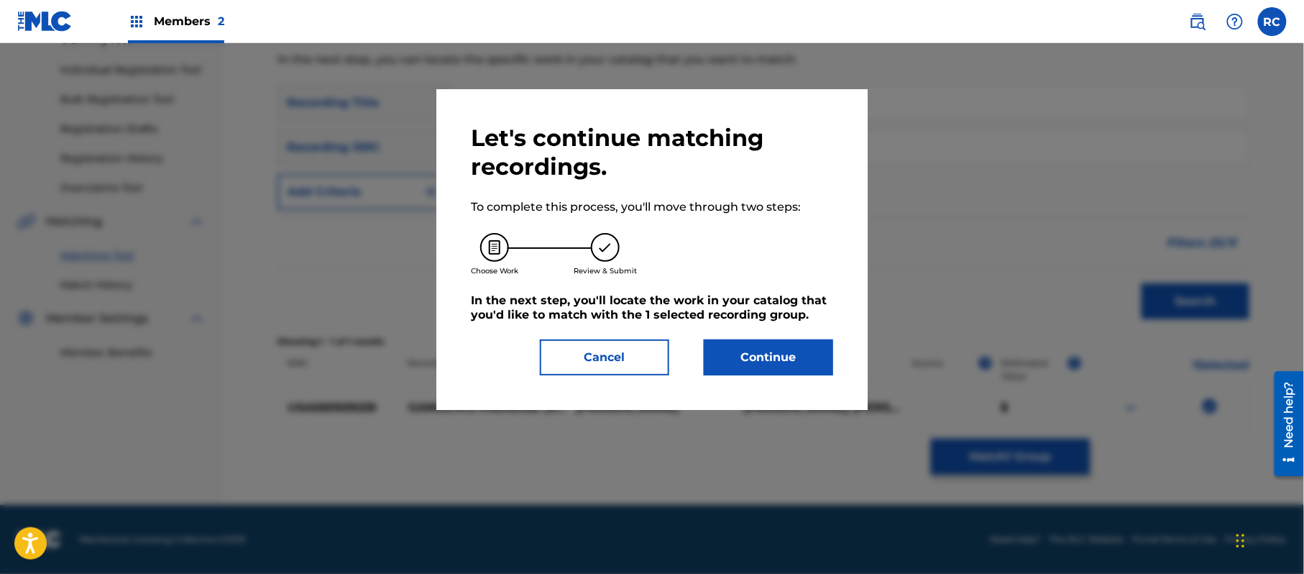
click at [809, 361] on button "Continue" at bounding box center [768, 357] width 129 height 36
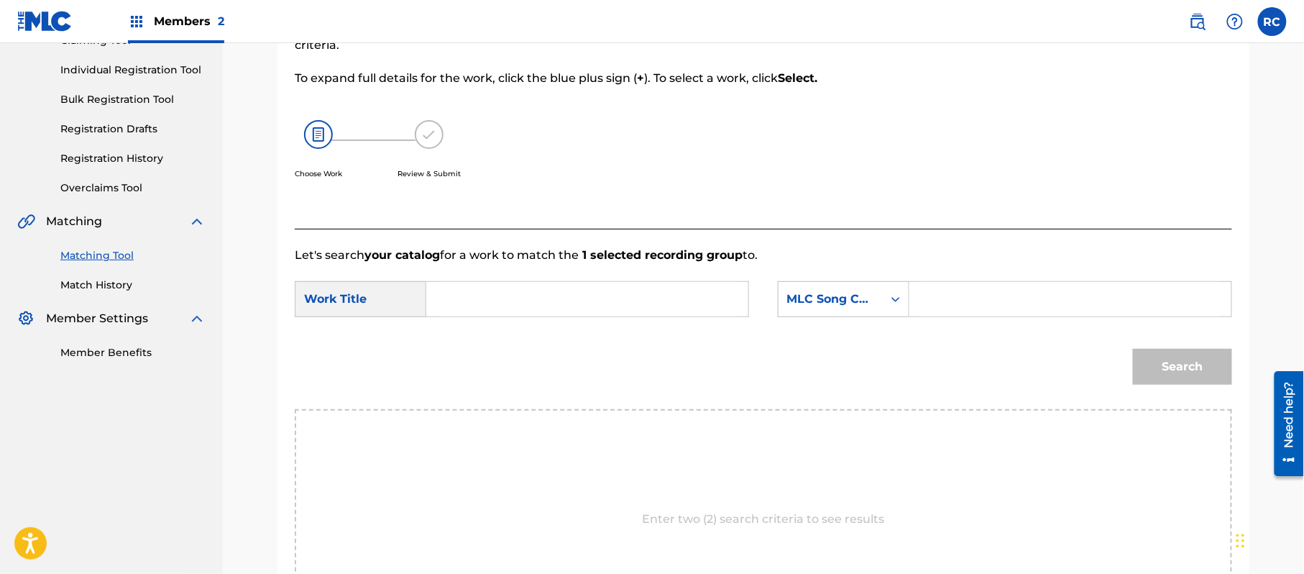
click at [506, 305] on input "Search Form" at bounding box center [587, 299] width 298 height 34
click at [573, 302] on input "Gangsta's Paradise G03769" at bounding box center [587, 299] width 298 height 34
drag, startPoint x: 597, startPoint y: 303, endPoint x: 395, endPoint y: 326, distance: 203.3
click at [331, 326] on form "SearchWithCriteriade9bc351-1f52-4080-97b1-b91314ee53b1 Work Title Gangsta's Par…" at bounding box center [763, 336] width 937 height 145
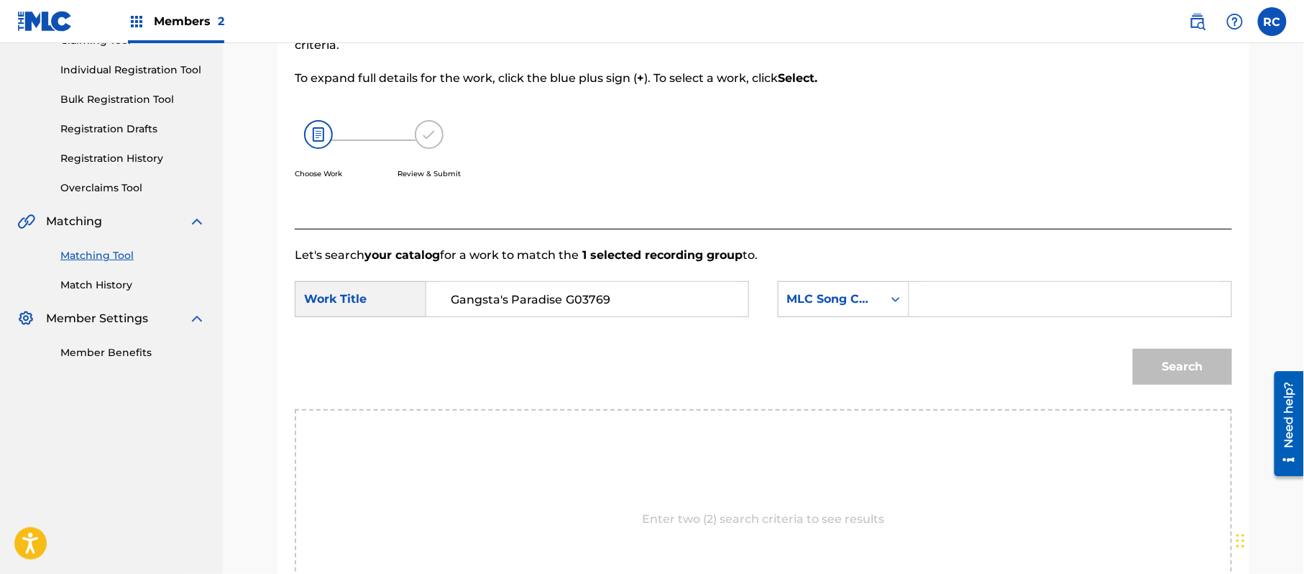
click at [581, 303] on input "Gangsta's Paradise G03769" at bounding box center [587, 299] width 298 height 34
click at [931, 294] on input "Search Form" at bounding box center [1070, 299] width 298 height 34
click at [1156, 374] on button "Search" at bounding box center [1182, 367] width 99 height 36
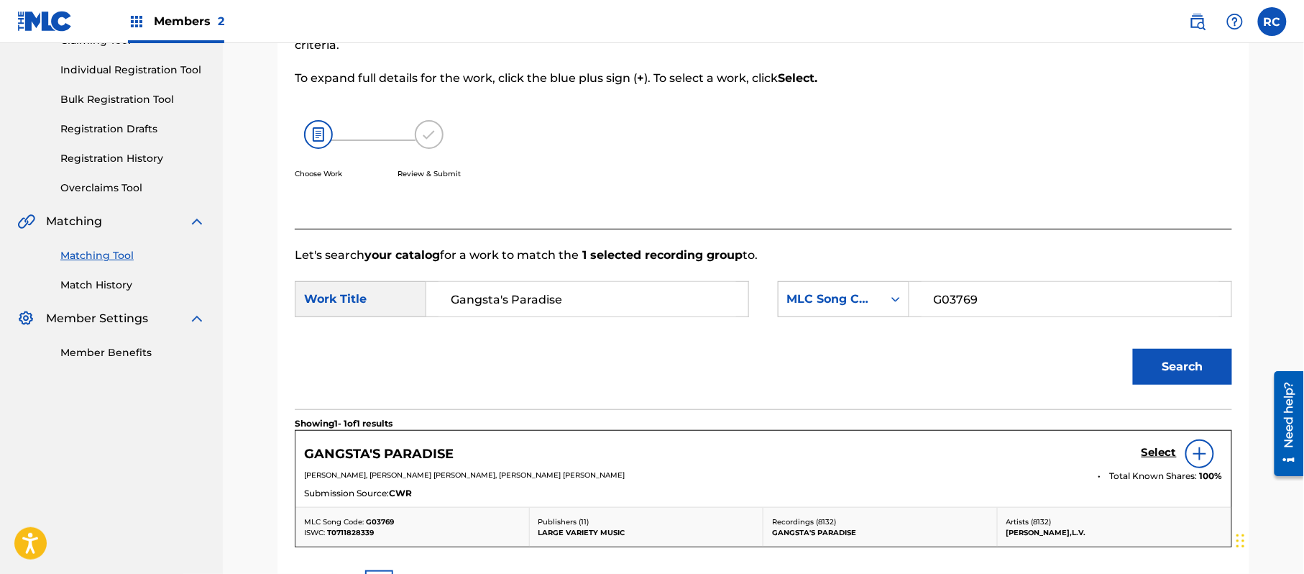
click at [1148, 450] on h5 "Select" at bounding box center [1158, 453] width 35 height 14
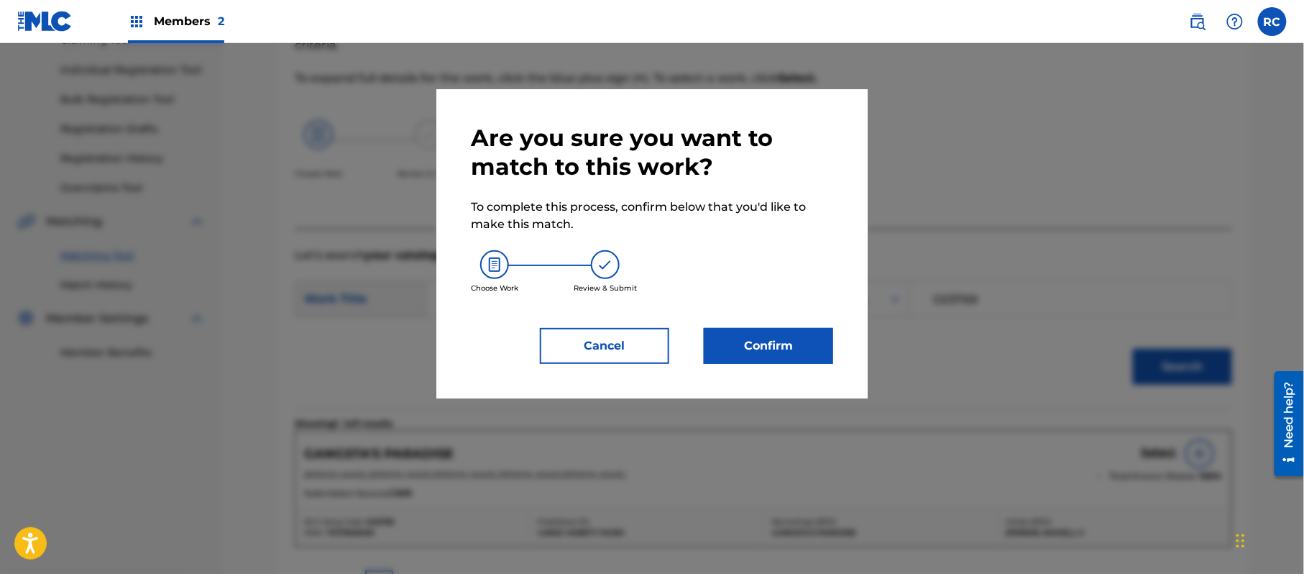
click at [805, 346] on button "Confirm" at bounding box center [768, 346] width 129 height 36
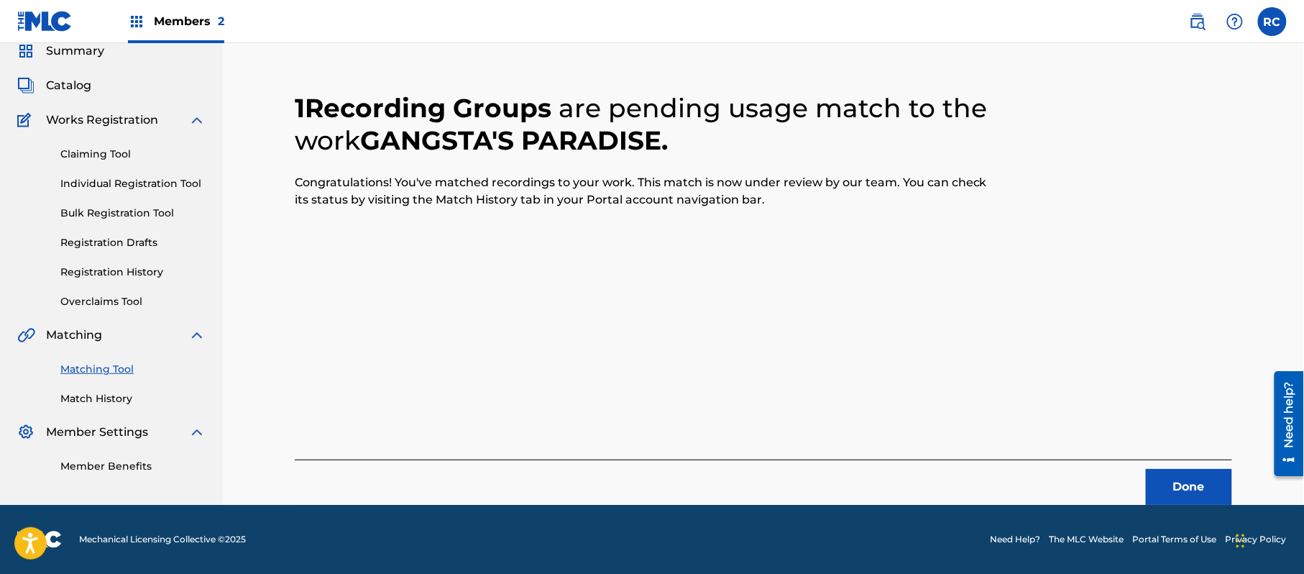
scroll to position [57, 0]
drag, startPoint x: 625, startPoint y: 241, endPoint x: 723, endPoint y: 262, distance: 99.9
click at [625, 241] on div "1 Recording Groups are pending usage match to the work GANGSTA'S PARADISE . Con…" at bounding box center [763, 280] width 937 height 447
click at [1179, 490] on button "Done" at bounding box center [1189, 487] width 86 height 36
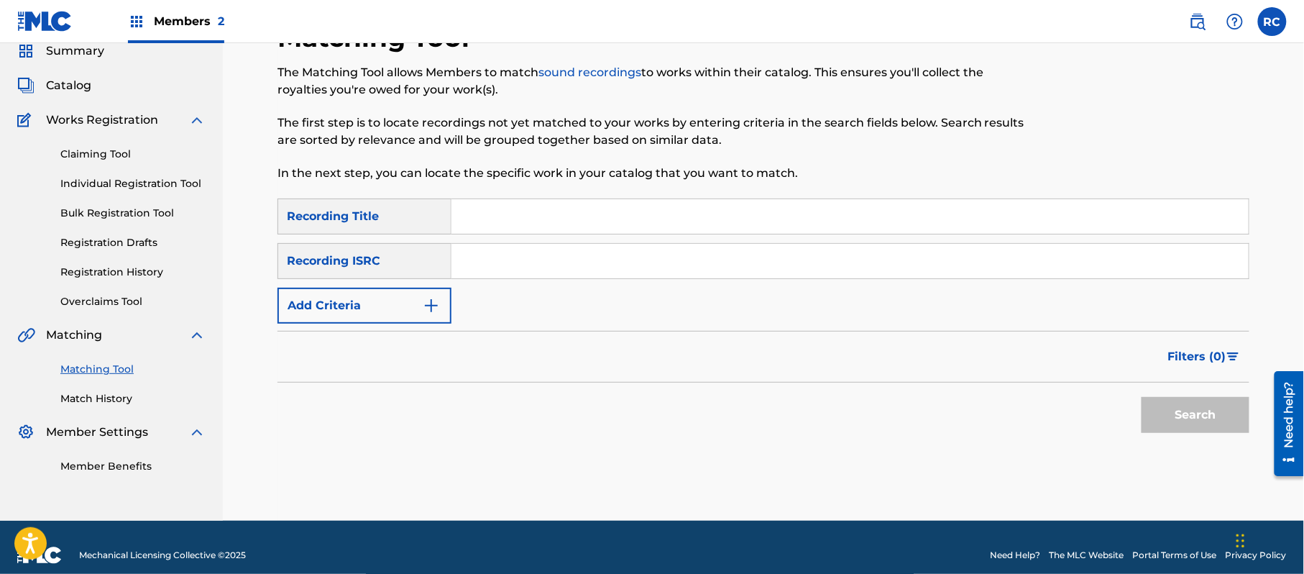
click at [582, 257] on input "Search Form" at bounding box center [849, 261] width 797 height 34
click at [1190, 415] on button "Search" at bounding box center [1195, 415] width 108 height 36
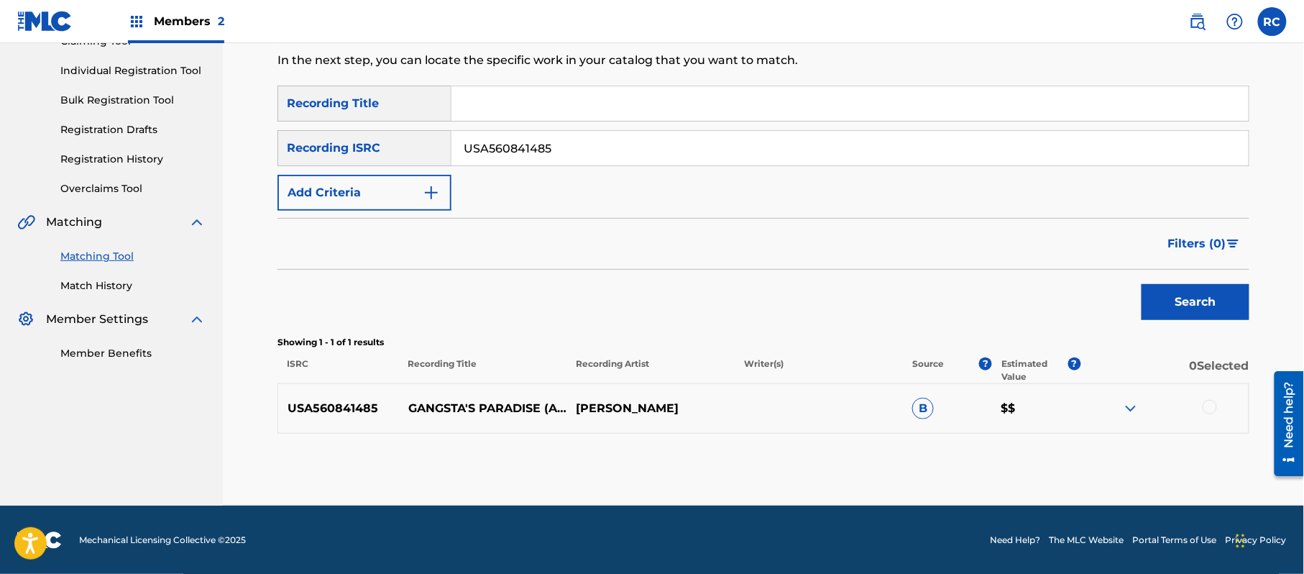
scroll to position [171, 0]
click at [595, 313] on div "Search" at bounding box center [763, 297] width 972 height 57
click at [1210, 402] on div at bounding box center [1209, 406] width 14 height 14
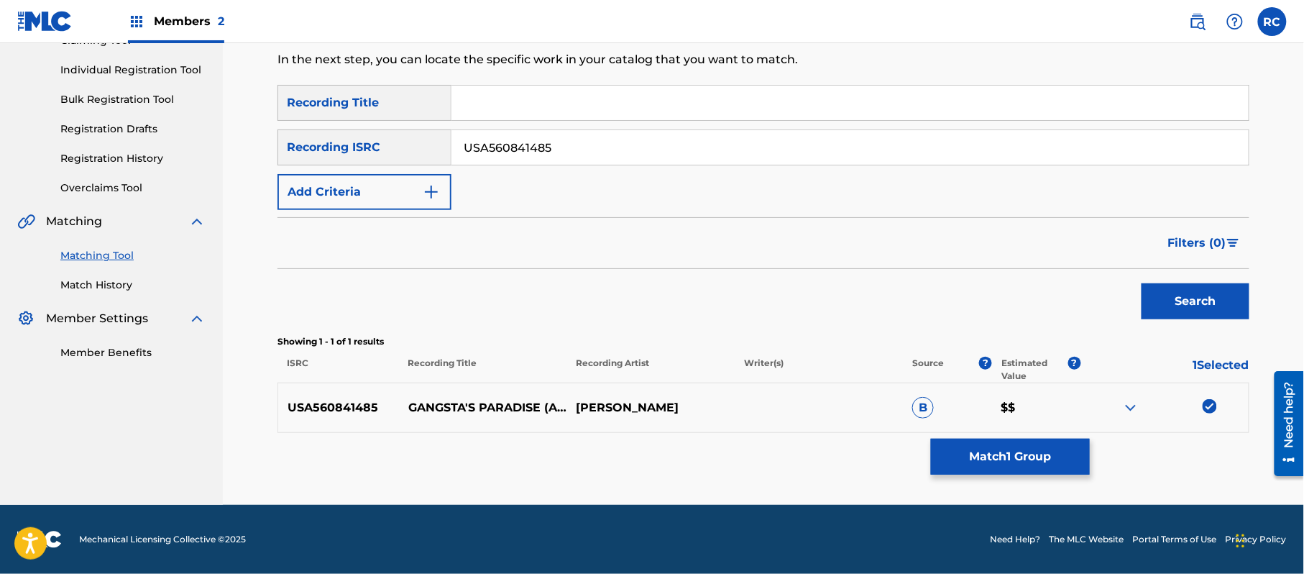
click at [1034, 455] on button "Match 1 Group" at bounding box center [1010, 456] width 159 height 36
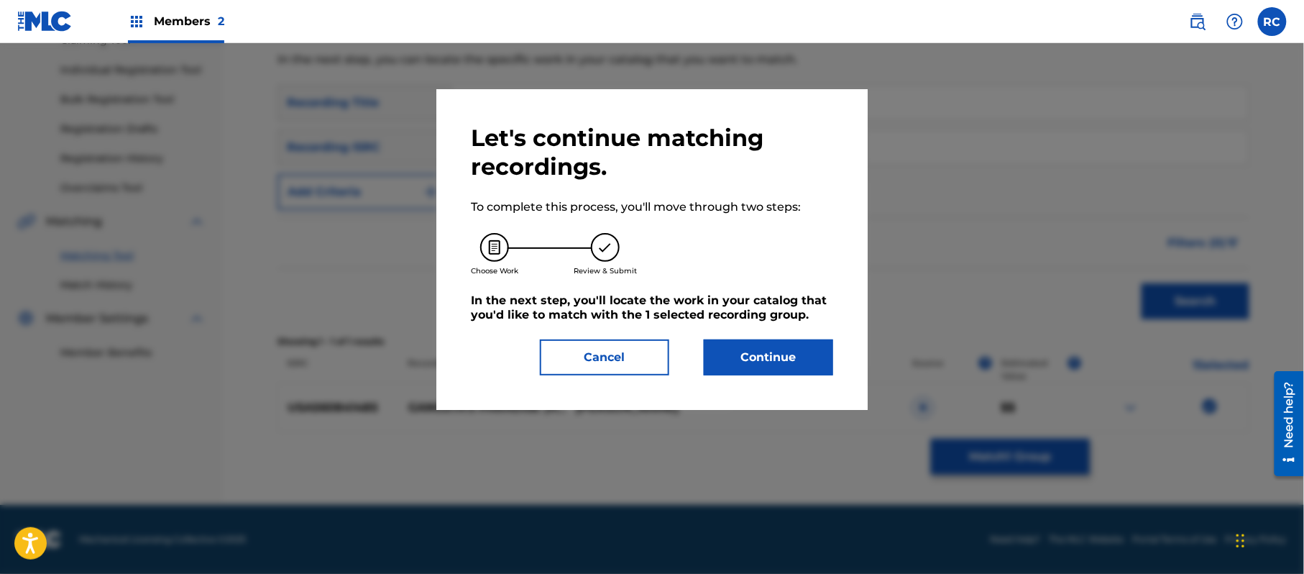
click at [809, 351] on button "Continue" at bounding box center [768, 357] width 129 height 36
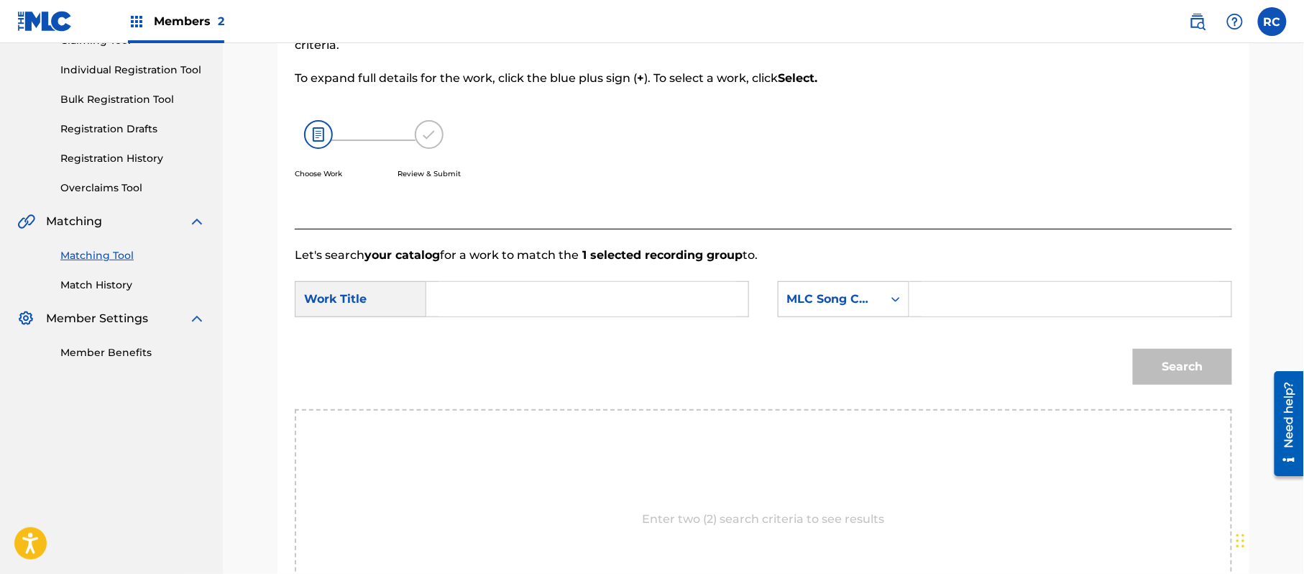
click at [499, 300] on input "Search Form" at bounding box center [587, 299] width 298 height 34
click at [579, 300] on input "Gangsta's Paradise G03769" at bounding box center [587, 299] width 298 height 34
drag, startPoint x: 955, startPoint y: 295, endPoint x: 970, endPoint y: 300, distance: 15.2
click at [955, 295] on input "Search Form" at bounding box center [1070, 299] width 298 height 34
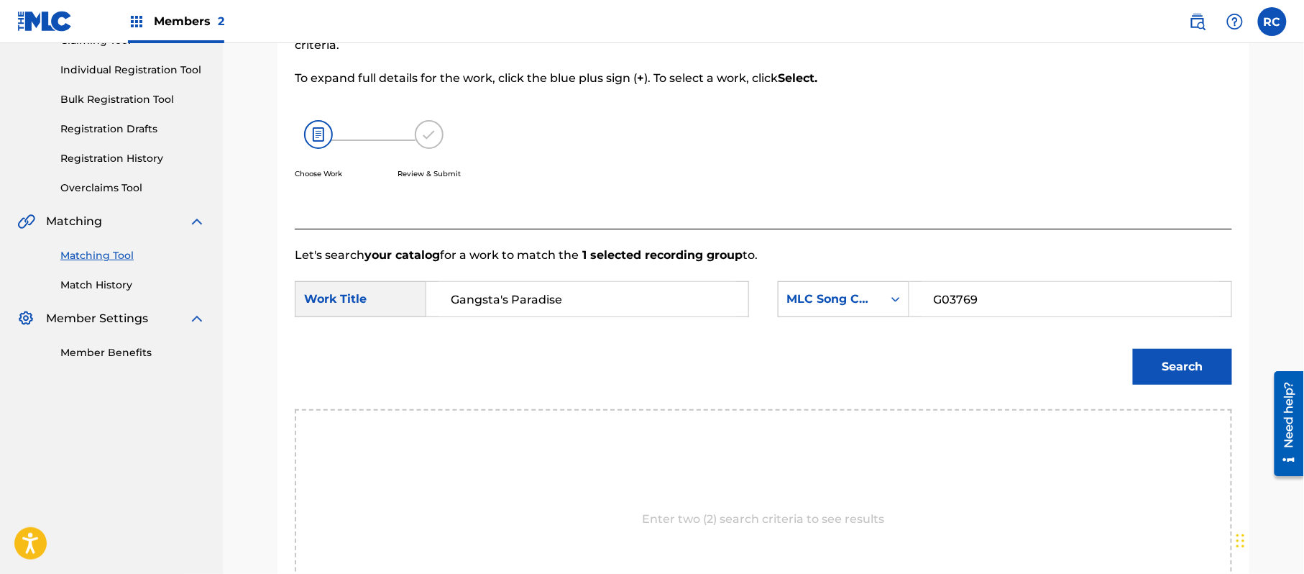
click at [1161, 371] on button "Search" at bounding box center [1182, 367] width 99 height 36
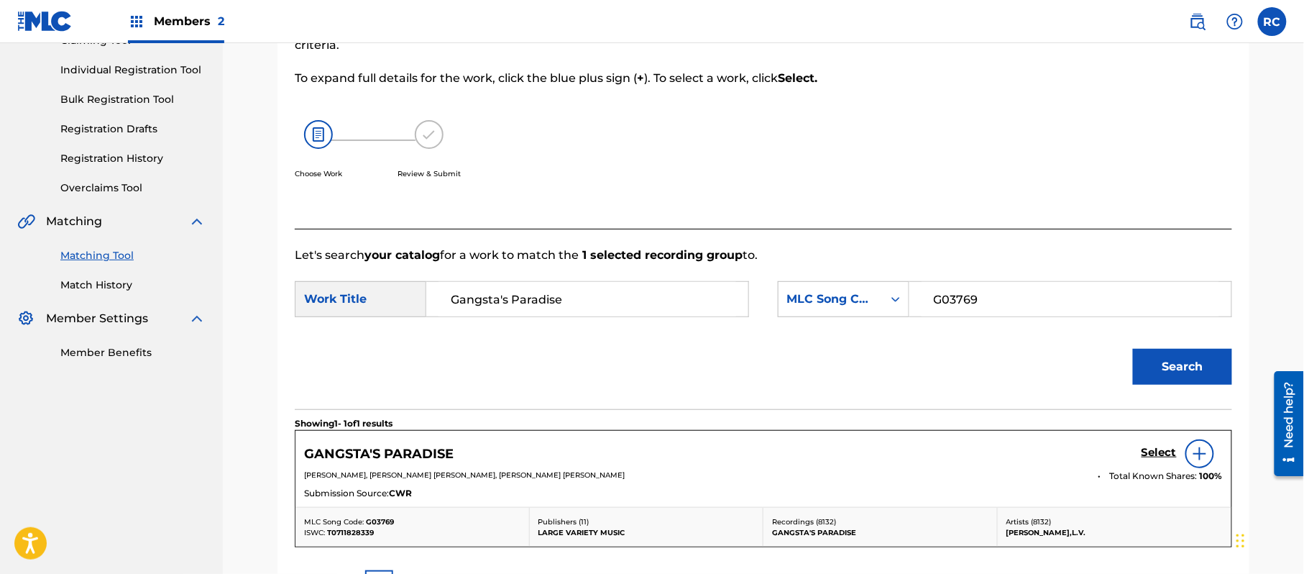
click at [1154, 447] on h5 "Select" at bounding box center [1158, 453] width 35 height 14
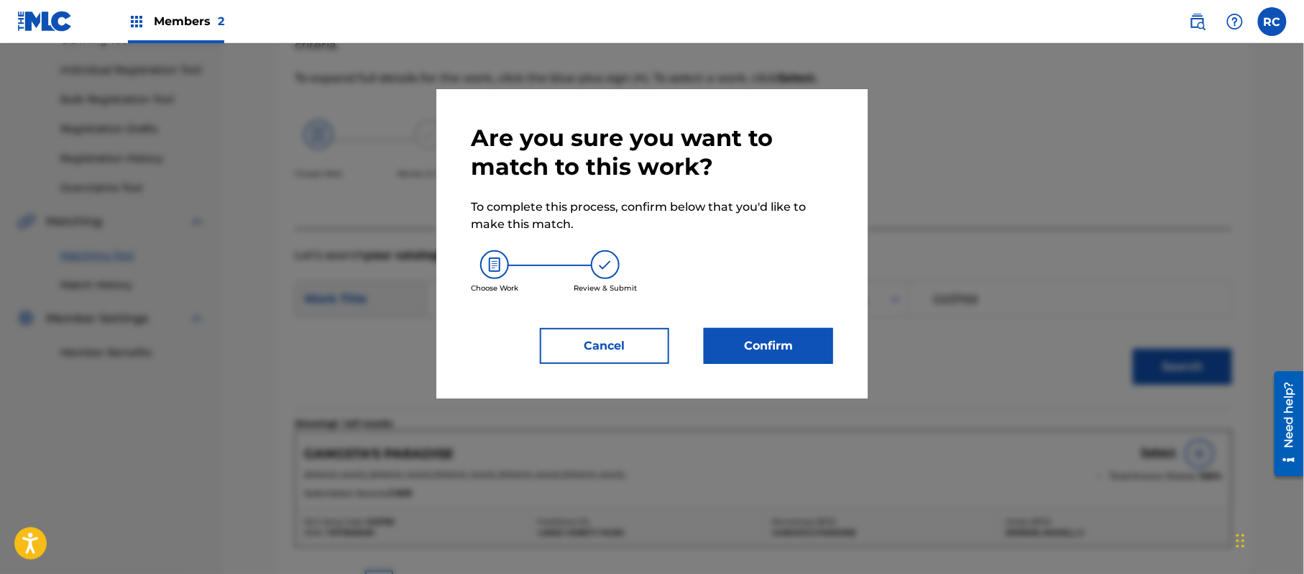
click at [783, 334] on button "Confirm" at bounding box center [768, 346] width 129 height 36
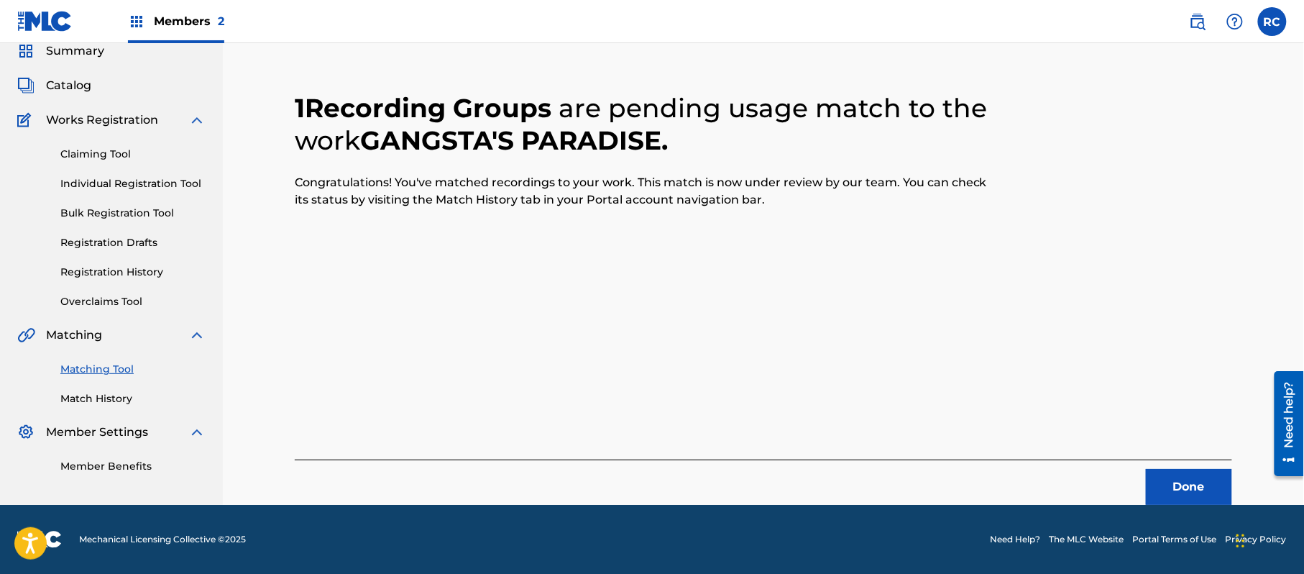
scroll to position [57, 0]
click at [1179, 483] on button "Done" at bounding box center [1189, 487] width 86 height 36
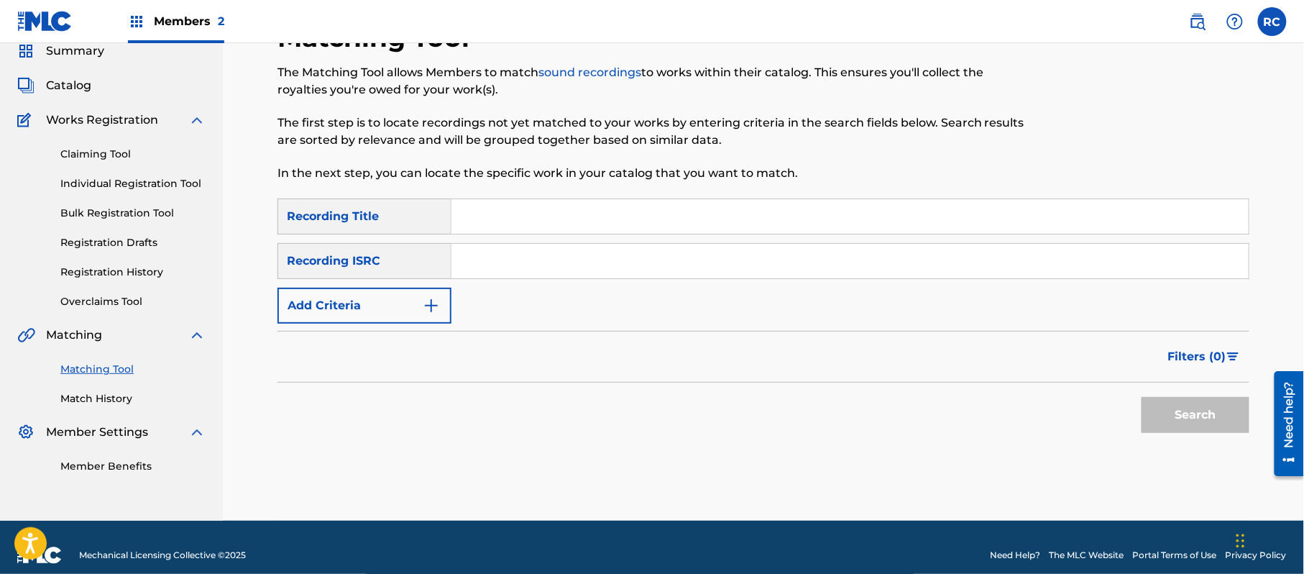
click at [520, 260] on input "Search Form" at bounding box center [849, 261] width 797 height 34
click at [1156, 411] on button "Search" at bounding box center [1195, 415] width 108 height 36
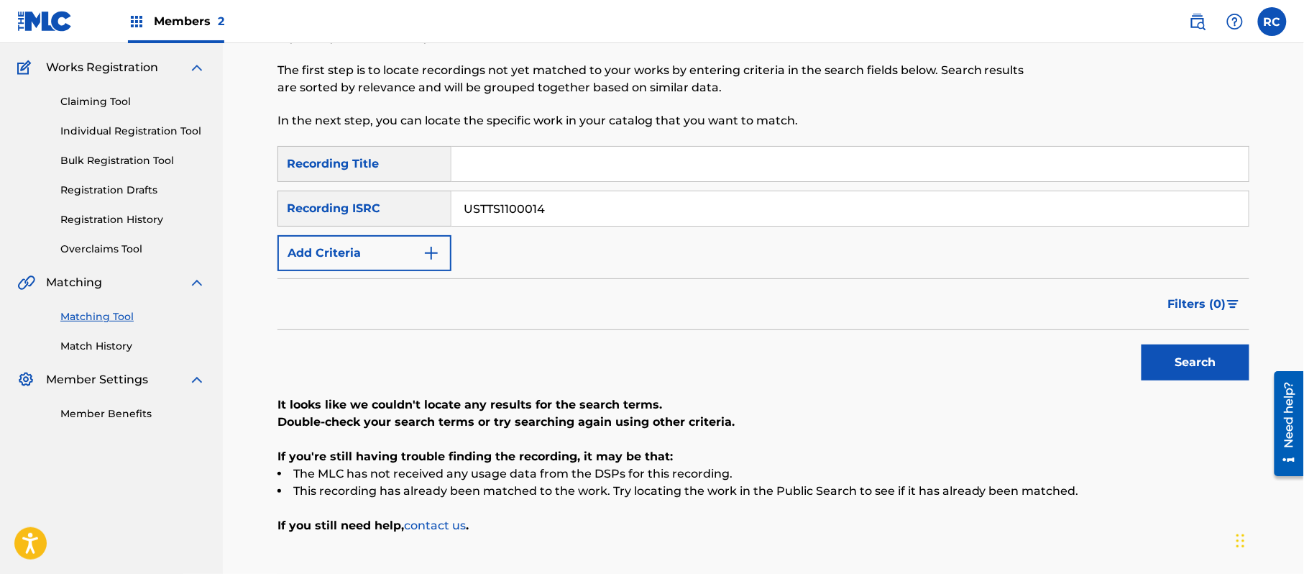
scroll to position [153, 0]
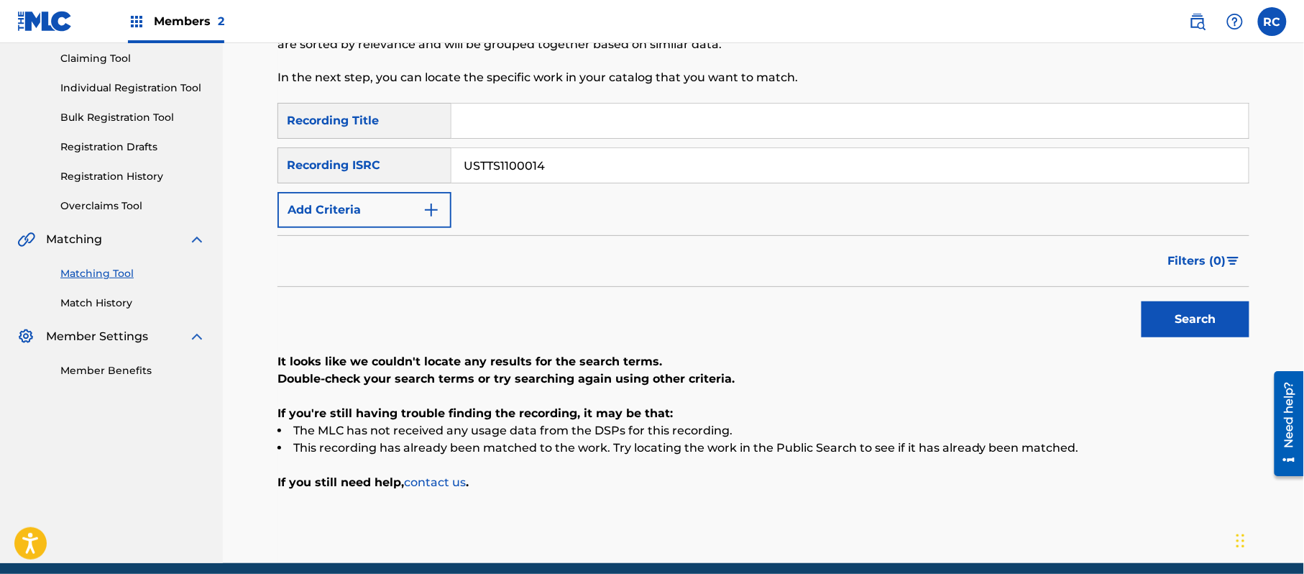
click at [507, 167] on input "USTTS1100014" at bounding box center [849, 165] width 797 height 34
click at [1200, 328] on button "Search" at bounding box center [1195, 319] width 108 height 36
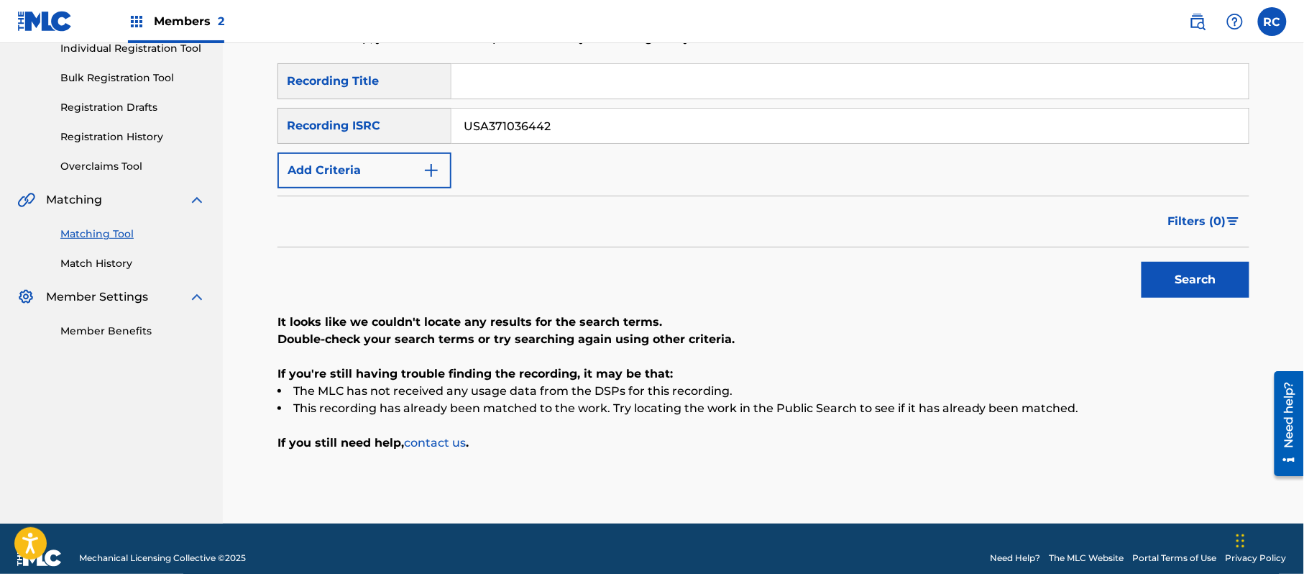
scroll to position [211, 0]
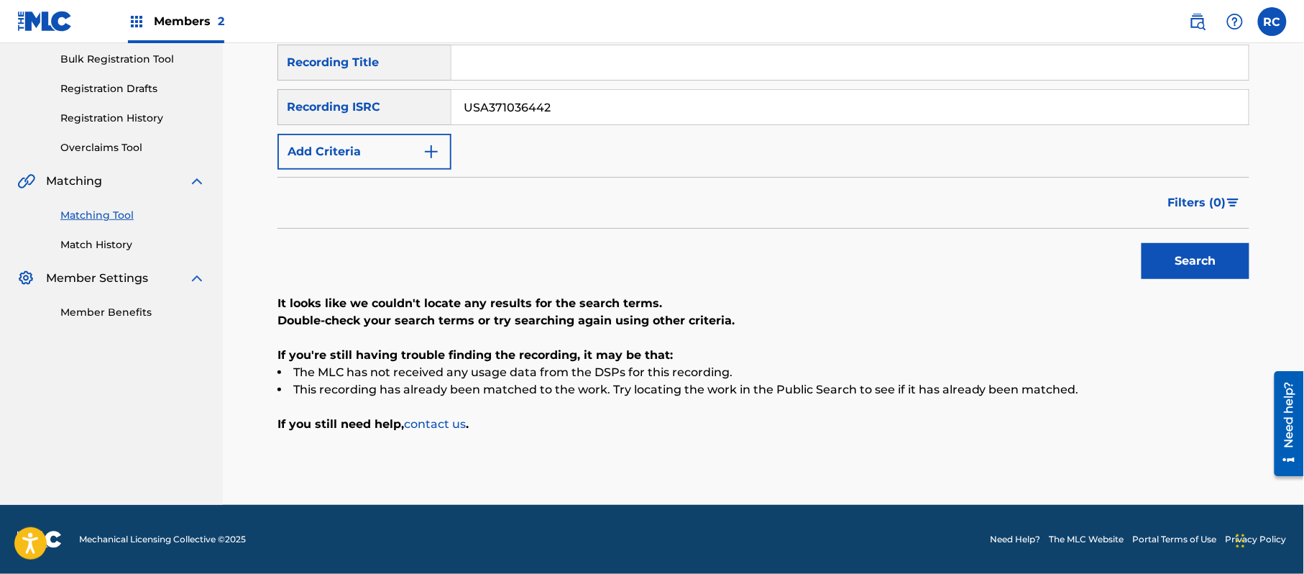
drag, startPoint x: 565, startPoint y: 114, endPoint x: 412, endPoint y: 129, distance: 153.9
click at [412, 129] on div "SearchWithCriteriab7afdab4-daa6-4530-8de2-8ed51b8377af Recording Title SearchWi…" at bounding box center [763, 107] width 972 height 125
click at [1191, 274] on button "Search" at bounding box center [1195, 261] width 108 height 36
drag, startPoint x: 578, startPoint y: 113, endPoint x: 446, endPoint y: 119, distance: 131.7
click at [395, 115] on div "SearchWithCriteriaf709a915-d5c5-4abc-9821-2862732e2c2c Recording ISRC USA560987…" at bounding box center [763, 107] width 972 height 36
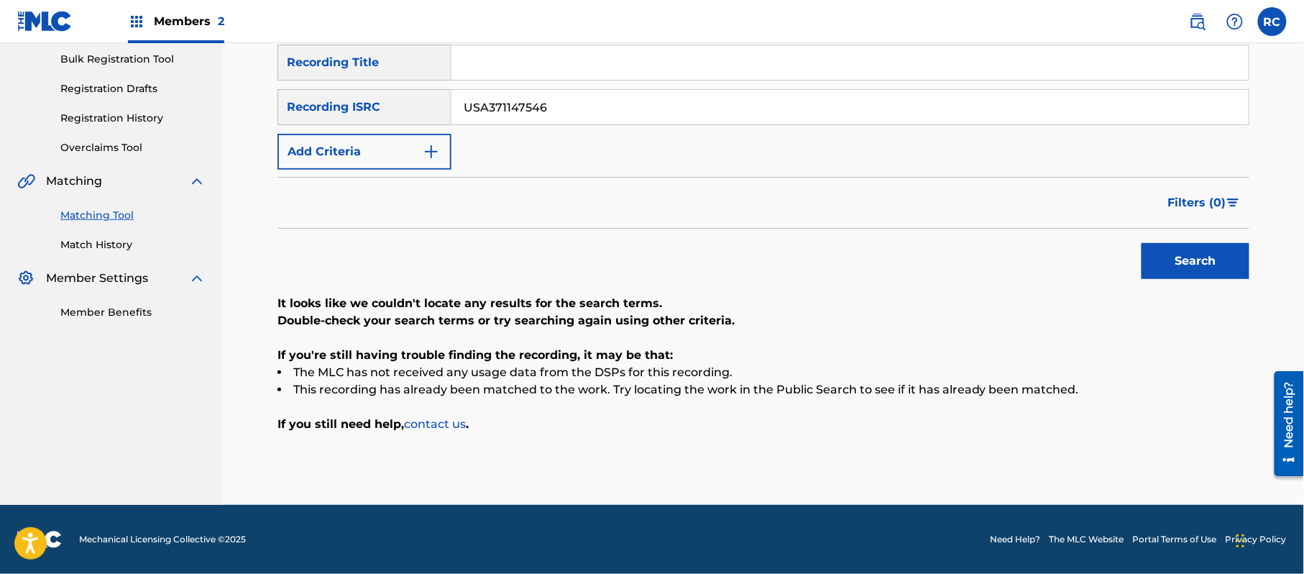
click at [1174, 264] on button "Search" at bounding box center [1195, 261] width 108 height 36
drag, startPoint x: 443, startPoint y: 111, endPoint x: 418, endPoint y: 112, distance: 25.2
click at [418, 112] on div "SearchWithCriteriaf709a915-d5c5-4abc-9821-2862732e2c2c Recording ISRC USA371147…" at bounding box center [763, 107] width 972 height 36
drag, startPoint x: 1156, startPoint y: 259, endPoint x: 1133, endPoint y: 270, distance: 25.7
click at [1154, 262] on button "Search" at bounding box center [1195, 261] width 108 height 36
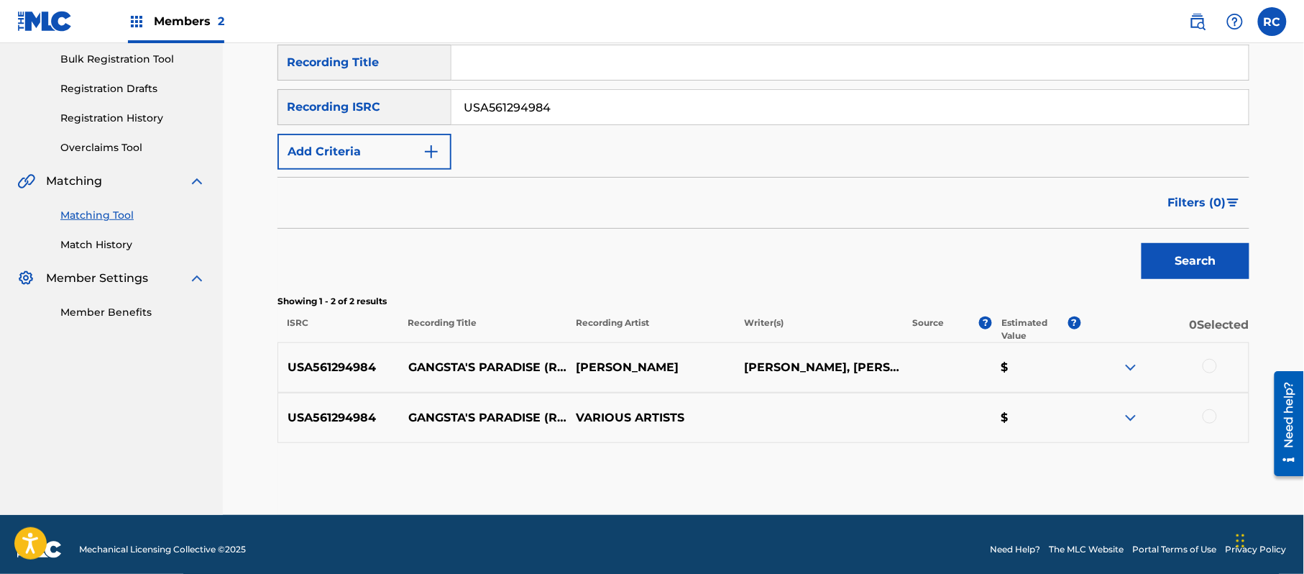
click at [602, 300] on p "Showing 1 - 2 of 2 results" at bounding box center [763, 301] width 972 height 13
drag, startPoint x: 1214, startPoint y: 366, endPoint x: 1209, endPoint y: 401, distance: 35.6
click at [1213, 366] on div at bounding box center [1209, 366] width 14 height 14
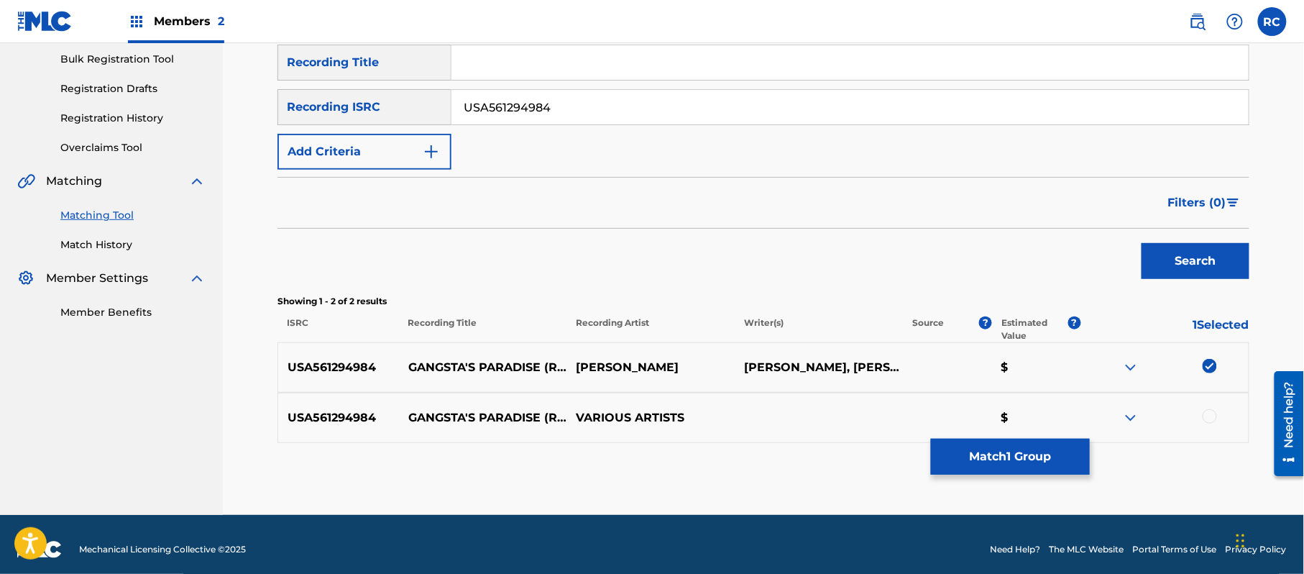
click at [1209, 415] on div at bounding box center [1209, 416] width 14 height 14
click at [1005, 466] on button "Match 2 Groups" at bounding box center [1010, 456] width 159 height 36
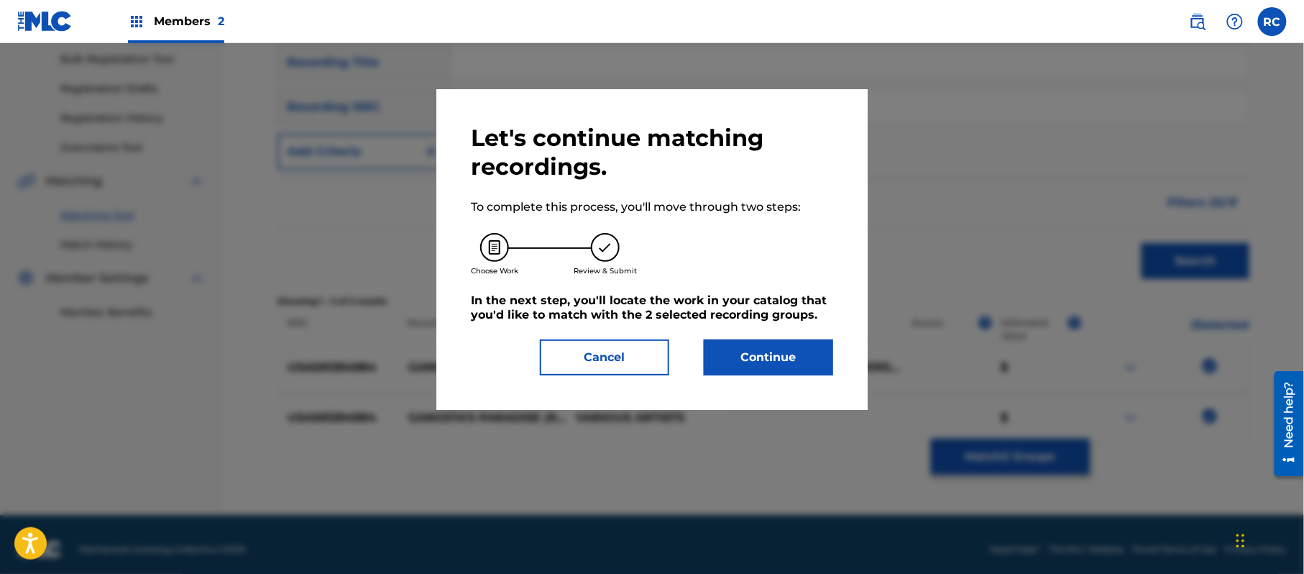
click at [785, 363] on button "Continue" at bounding box center [768, 357] width 129 height 36
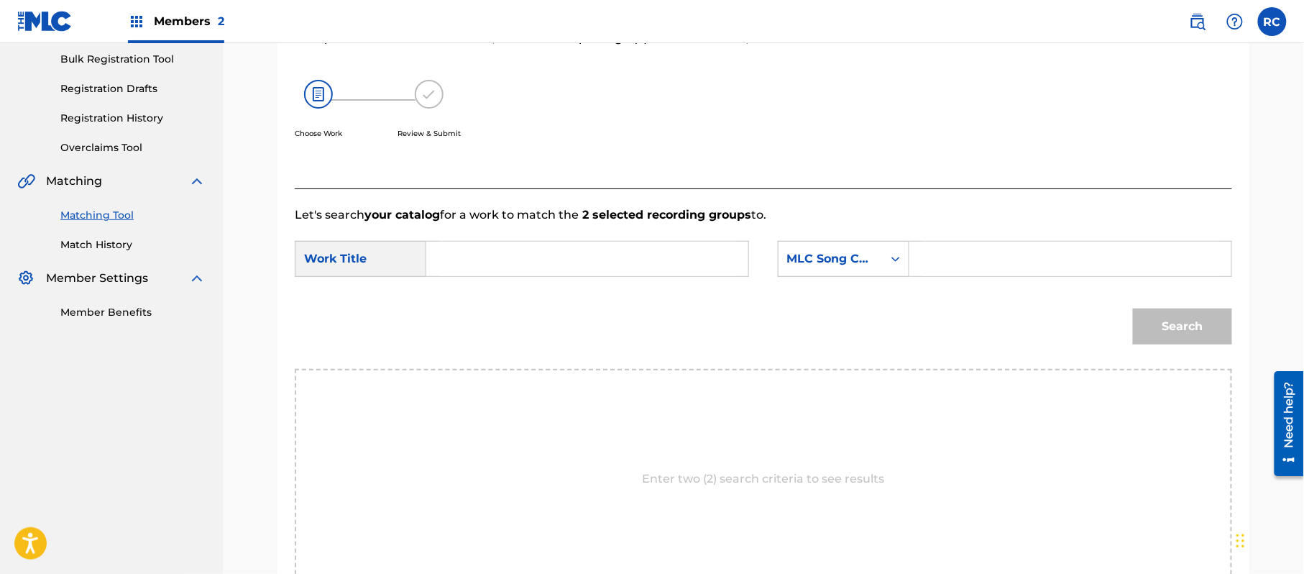
click at [625, 262] on input "Search Form" at bounding box center [587, 258] width 298 height 34
click at [602, 259] on input "Gangsta's Paradise G03769" at bounding box center [587, 258] width 298 height 34
click at [993, 265] on input "Search Form" at bounding box center [1070, 258] width 298 height 34
click at [984, 264] on input "Search Form" at bounding box center [1070, 258] width 298 height 34
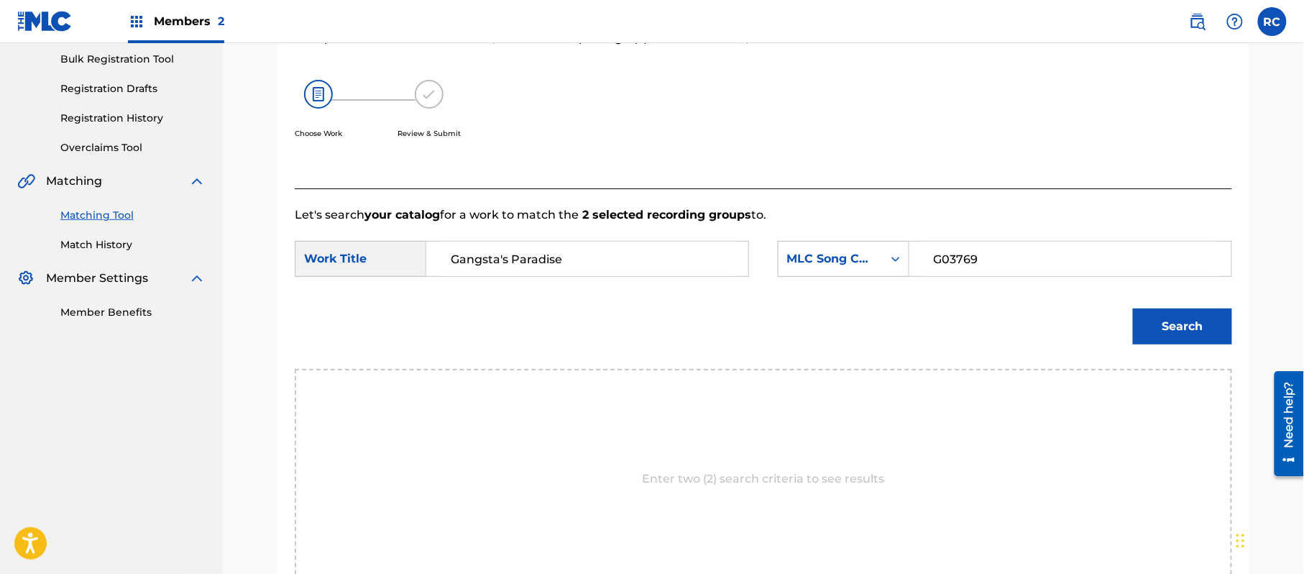
click at [1179, 323] on button "Search" at bounding box center [1182, 326] width 99 height 36
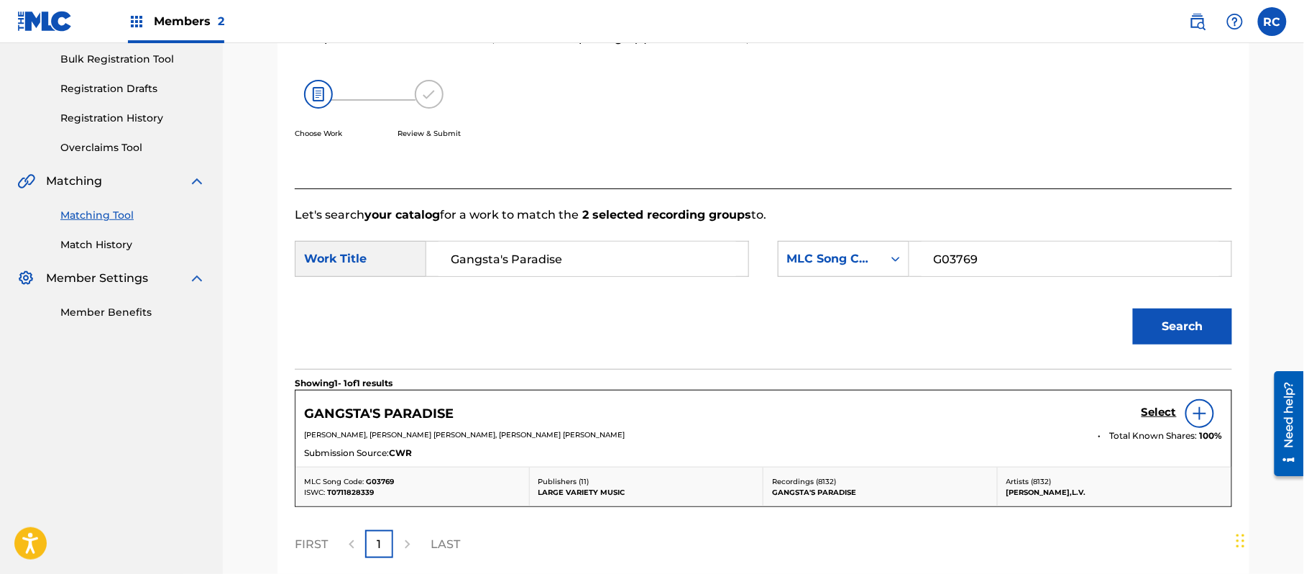
click at [1146, 413] on h5 "Select" at bounding box center [1158, 412] width 35 height 14
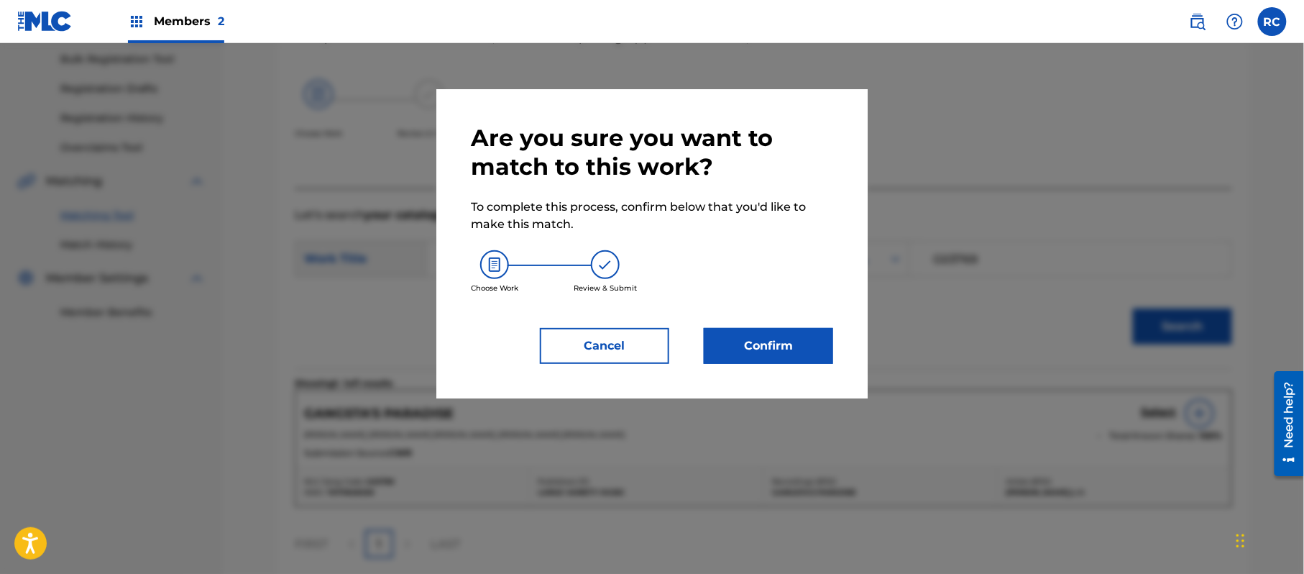
click at [798, 343] on button "Confirm" at bounding box center [768, 346] width 129 height 36
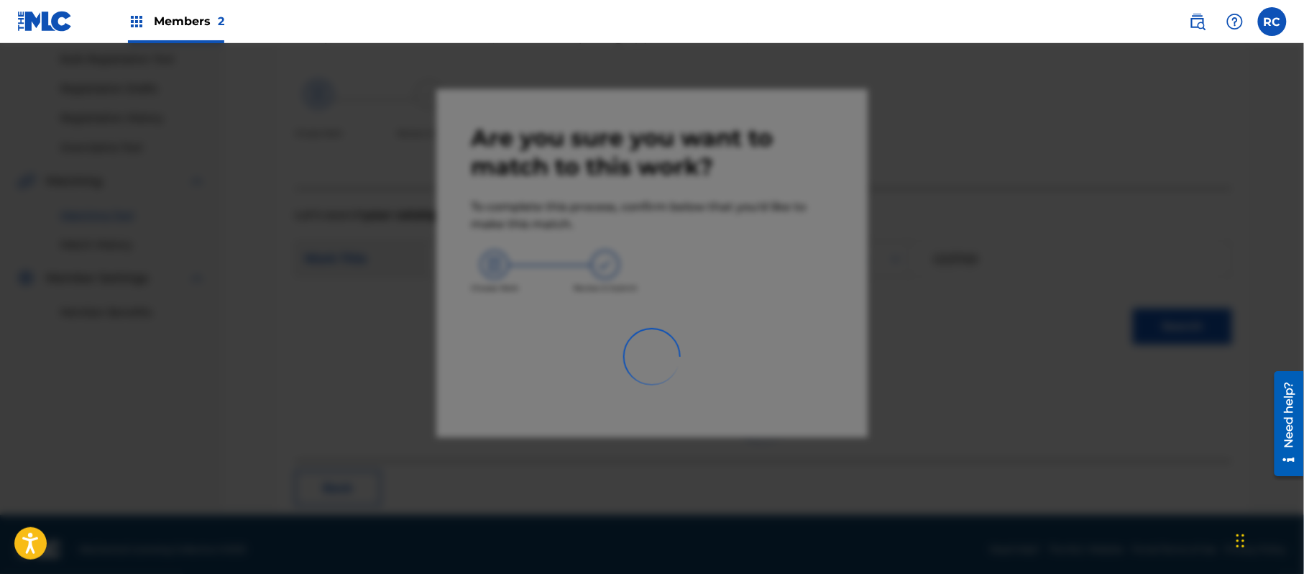
scroll to position [57, 0]
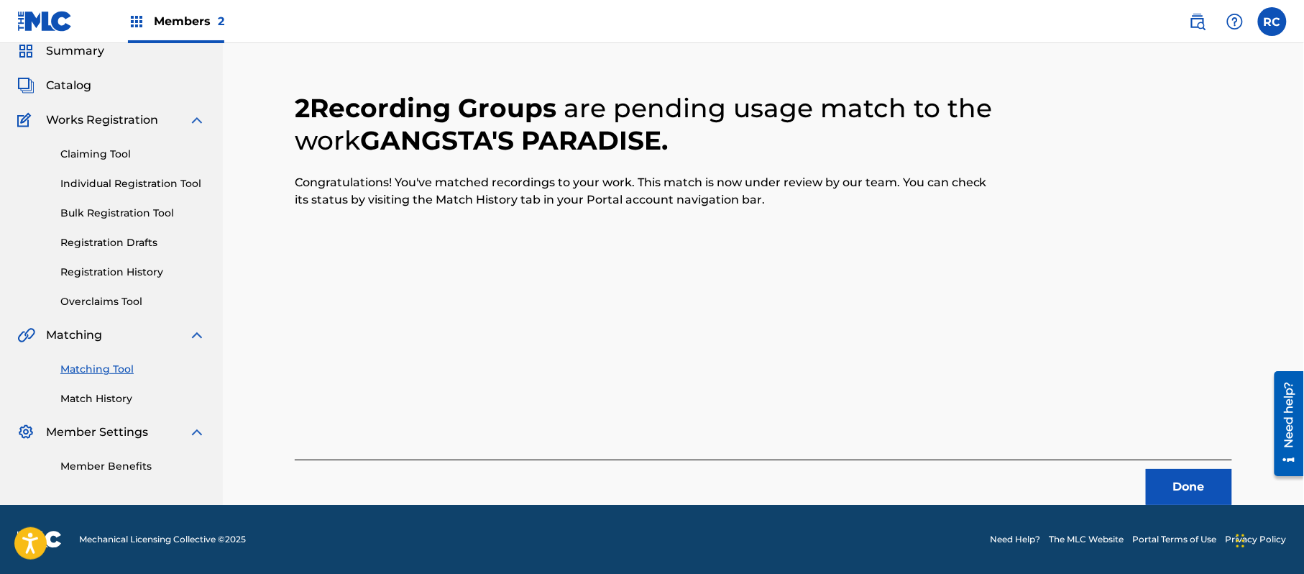
click at [1165, 492] on button "Done" at bounding box center [1189, 487] width 86 height 36
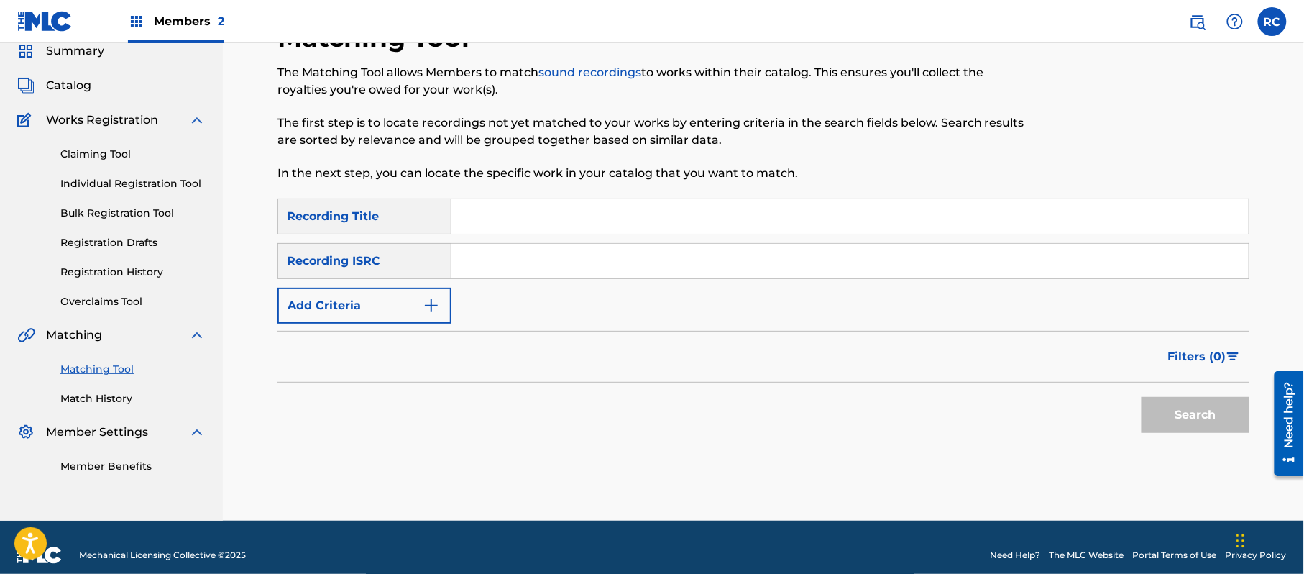
click at [501, 262] on input "Search Form" at bounding box center [849, 261] width 797 height 34
drag, startPoint x: 1200, startPoint y: 420, endPoint x: 742, endPoint y: 331, distance: 467.1
click at [1200, 420] on button "Search" at bounding box center [1195, 415] width 108 height 36
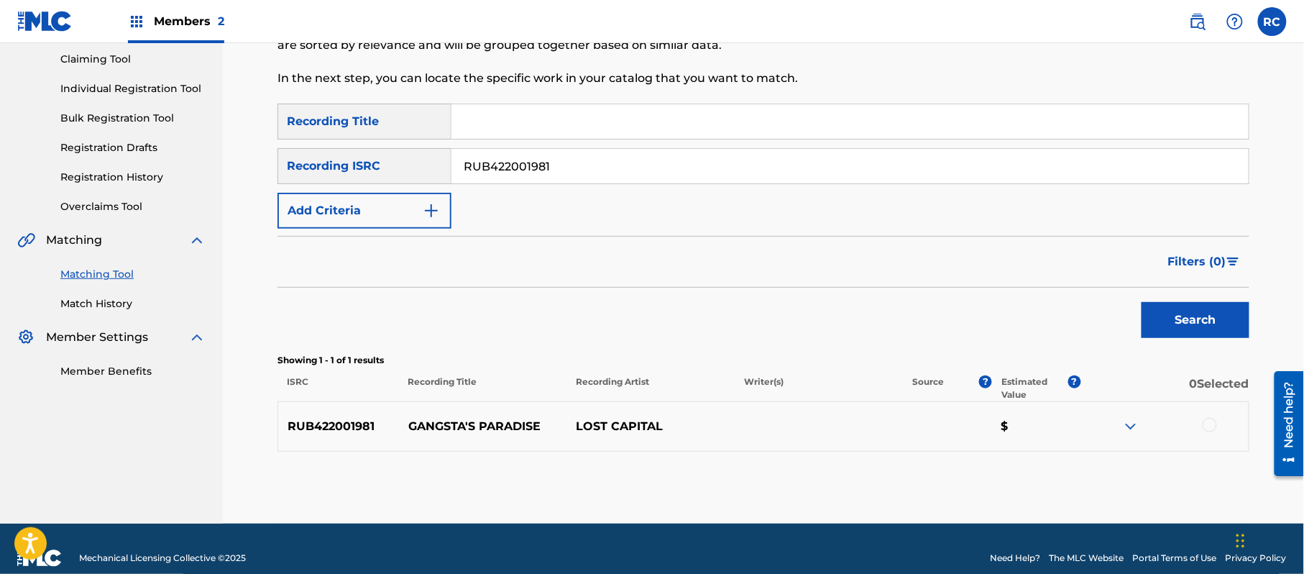
scroll to position [153, 0]
drag, startPoint x: 643, startPoint y: 331, endPoint x: 660, endPoint y: 337, distance: 18.2
click at [643, 331] on div "Search" at bounding box center [763, 315] width 972 height 57
click at [1213, 430] on div at bounding box center [1209, 424] width 14 height 14
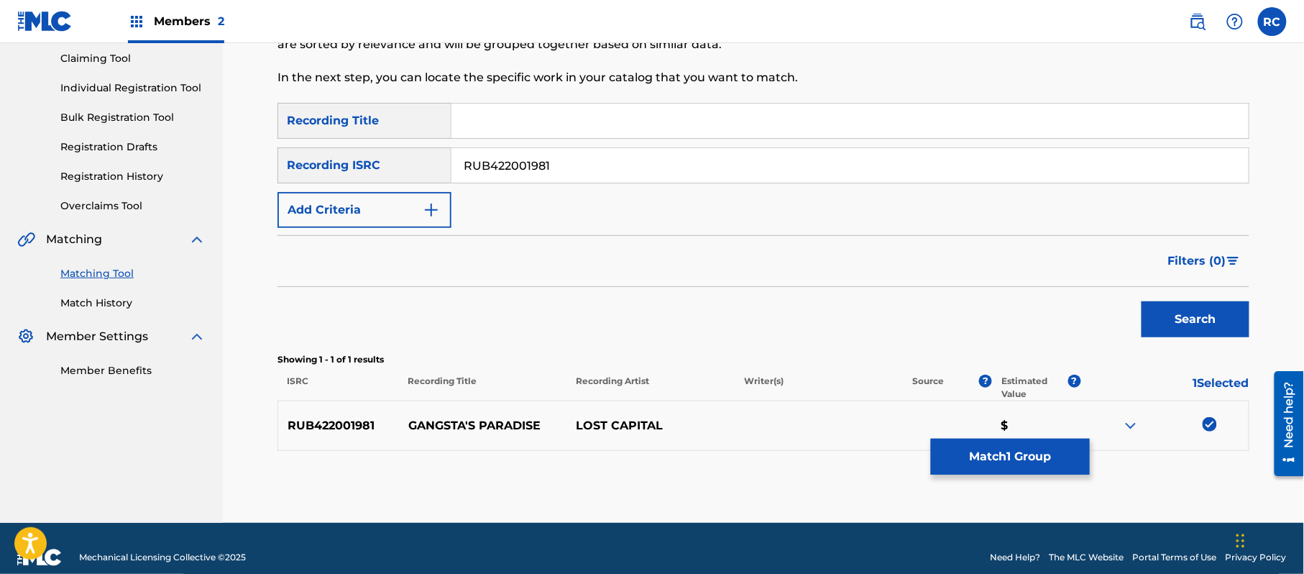
click at [993, 457] on button "Match 1 Group" at bounding box center [1010, 456] width 159 height 36
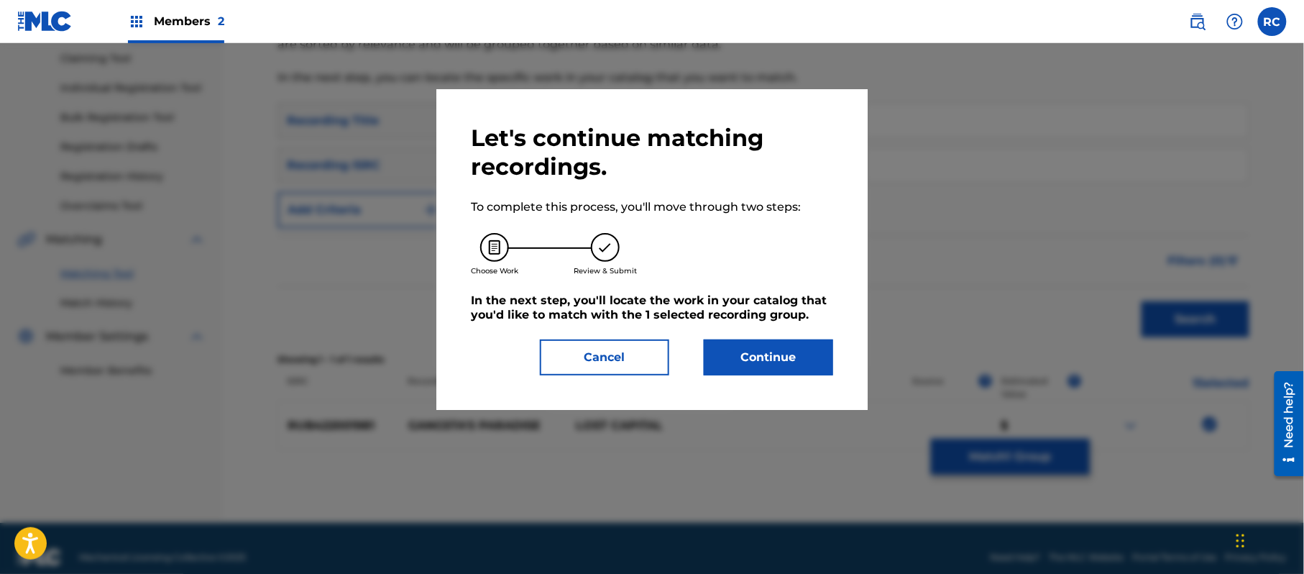
click at [795, 346] on button "Continue" at bounding box center [768, 357] width 129 height 36
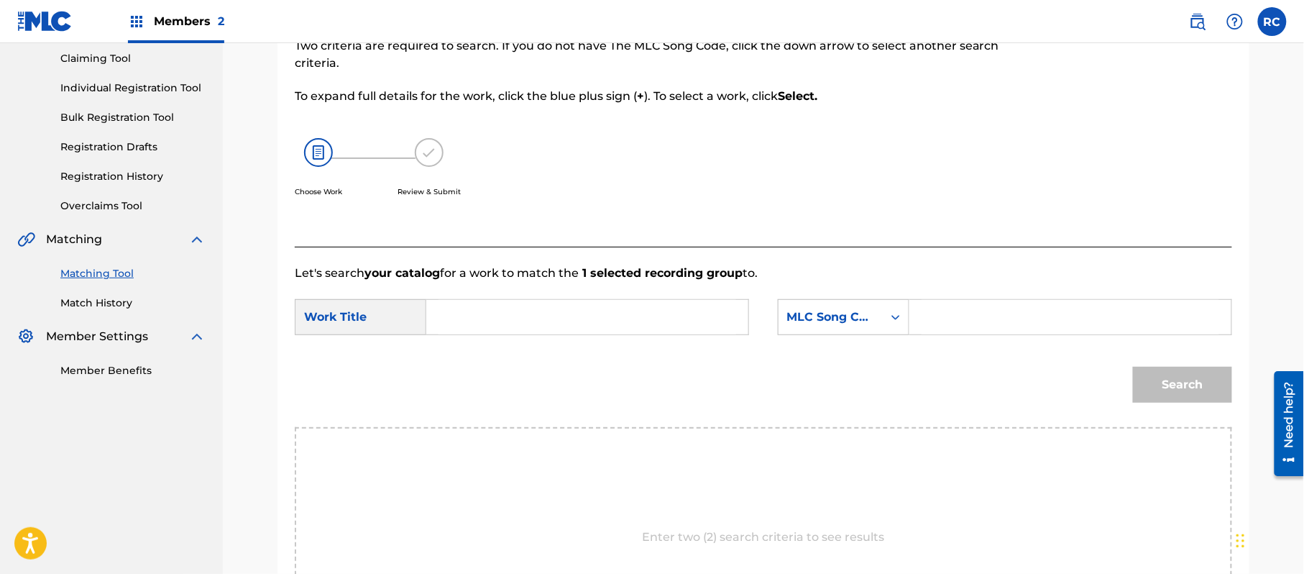
click at [622, 320] on input "Search Form" at bounding box center [587, 317] width 298 height 34
click at [582, 316] on input "Gangsta's Paradise G03769" at bounding box center [587, 317] width 298 height 34
click at [591, 314] on input "Gangsta's Paradise G03769" at bounding box center [587, 317] width 298 height 34
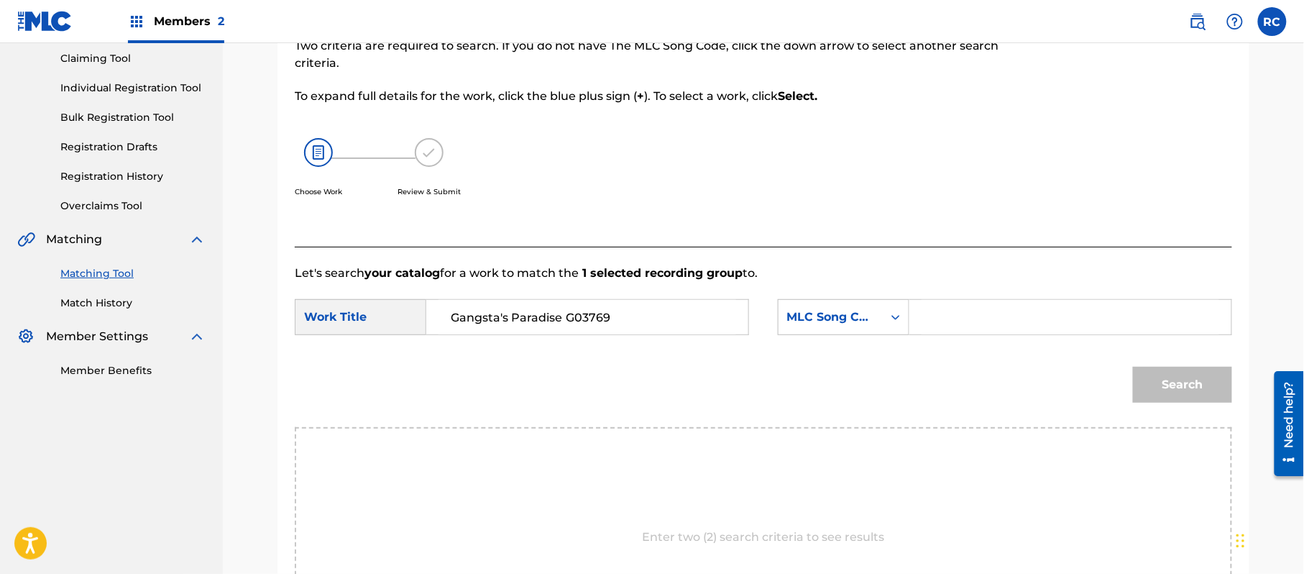
click at [591, 314] on input "Gangsta's Paradise G03769" at bounding box center [587, 317] width 298 height 34
click at [973, 305] on input "Search Form" at bounding box center [1070, 317] width 298 height 34
click at [1184, 378] on button "Search" at bounding box center [1182, 385] width 99 height 36
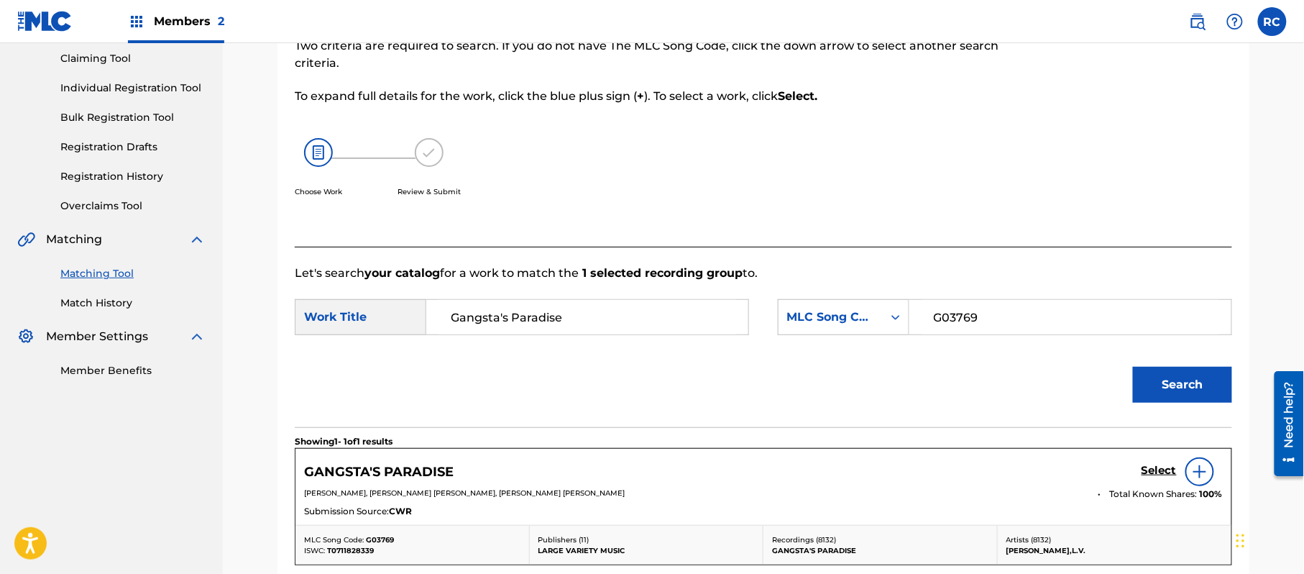
click at [1156, 477] on h5 "Select" at bounding box center [1158, 471] width 35 height 14
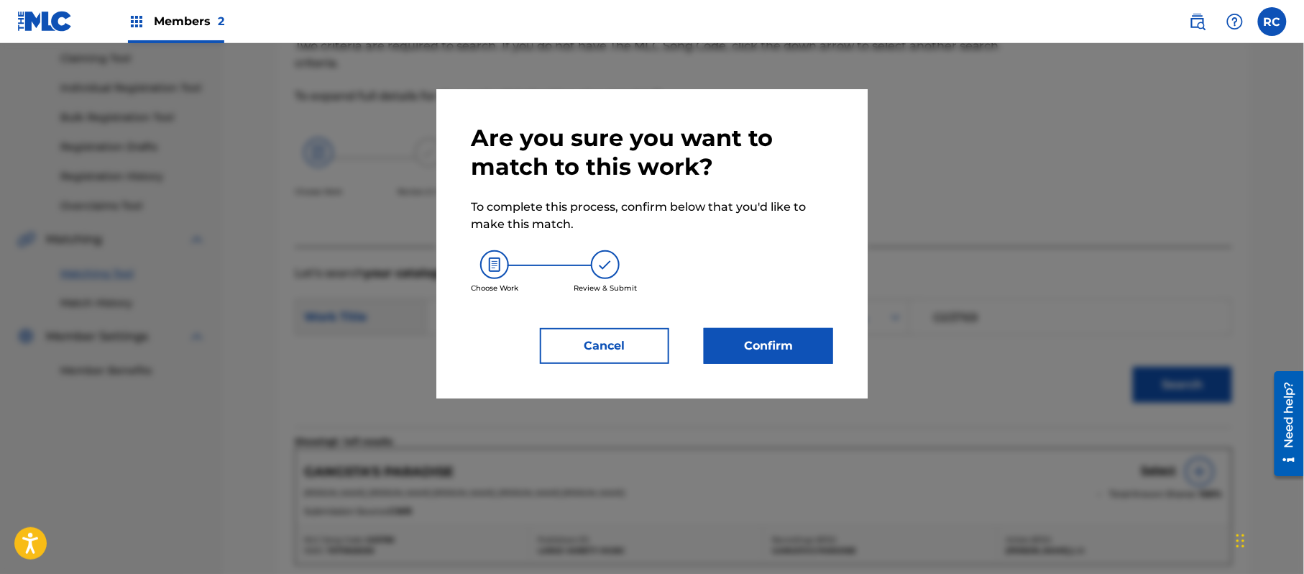
click at [778, 345] on button "Confirm" at bounding box center [768, 346] width 129 height 36
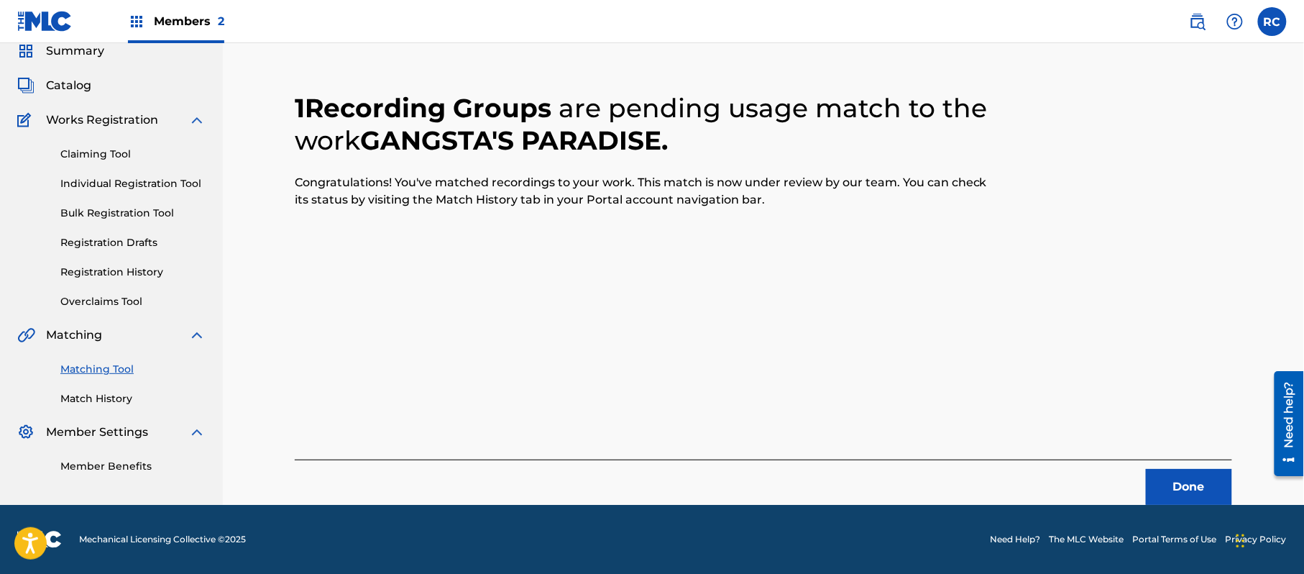
scroll to position [57, 0]
click at [639, 282] on div "1 Recording Groups are pending usage match to the work GANGSTA'S PARADISE . Con…" at bounding box center [763, 280] width 937 height 447
click at [1186, 484] on button "Done" at bounding box center [1189, 487] width 86 height 36
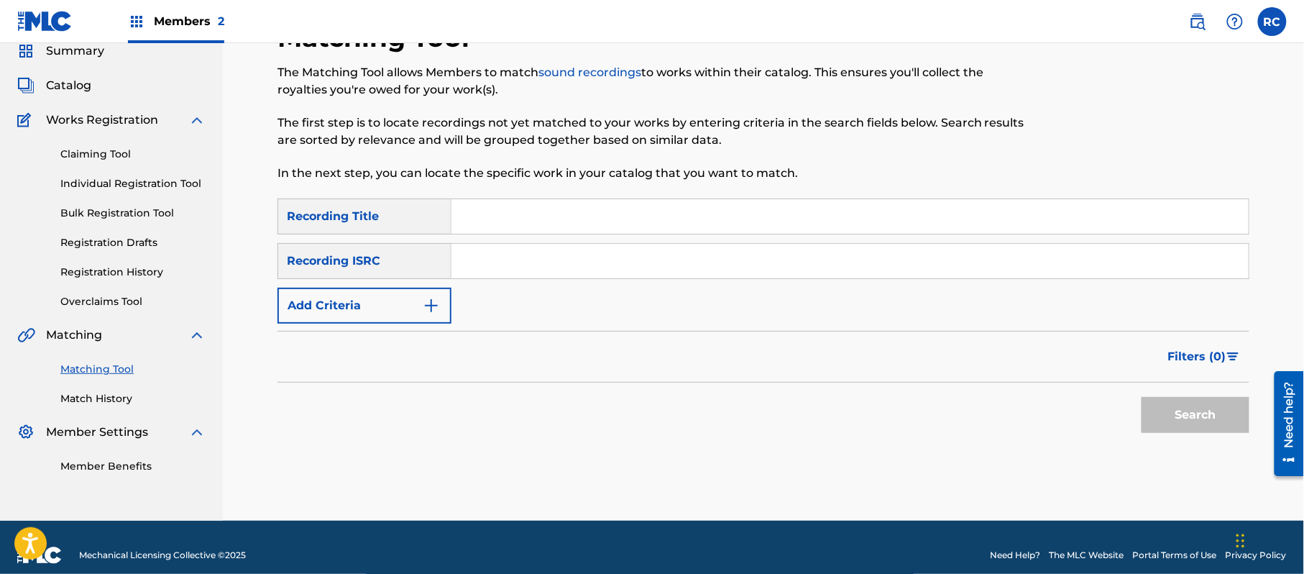
click at [564, 262] on input "Search Form" at bounding box center [849, 261] width 797 height 34
click at [1179, 404] on button "Search" at bounding box center [1195, 415] width 108 height 36
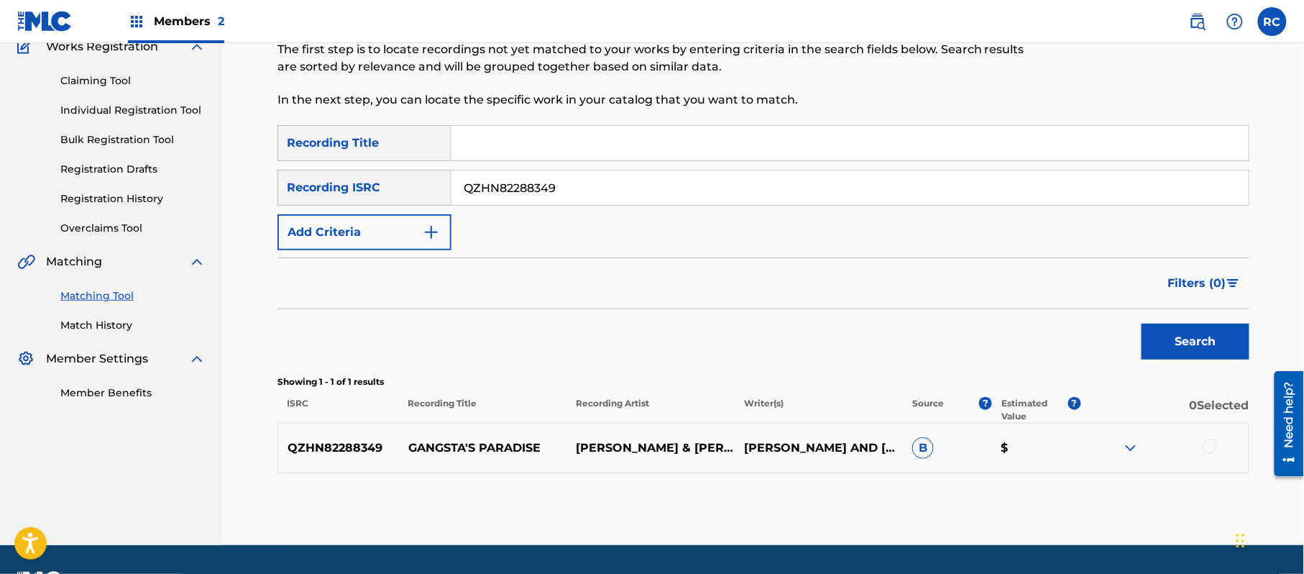
scroll to position [153, 0]
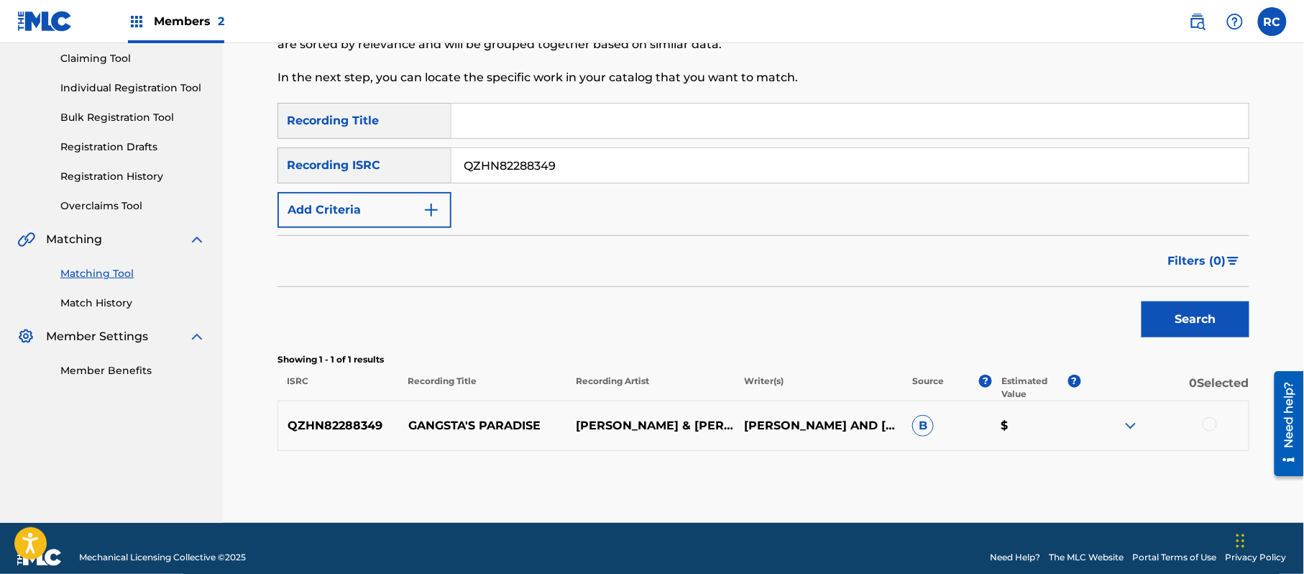
click at [1210, 420] on div at bounding box center [1209, 424] width 14 height 14
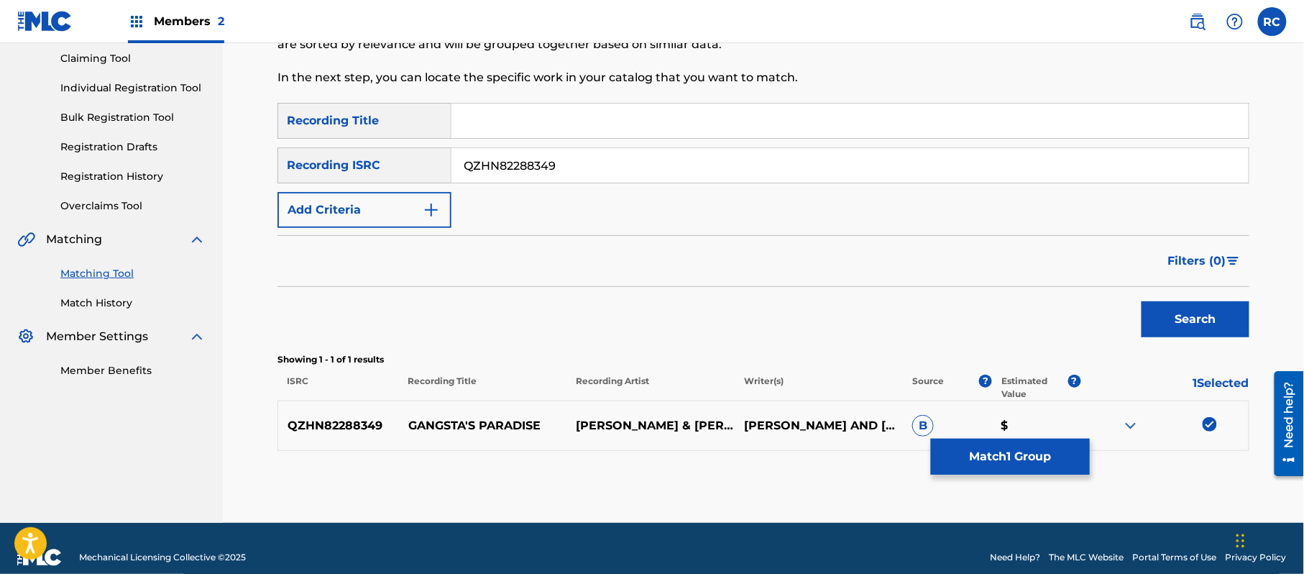
click at [1009, 461] on button "Match 1 Group" at bounding box center [1010, 456] width 159 height 36
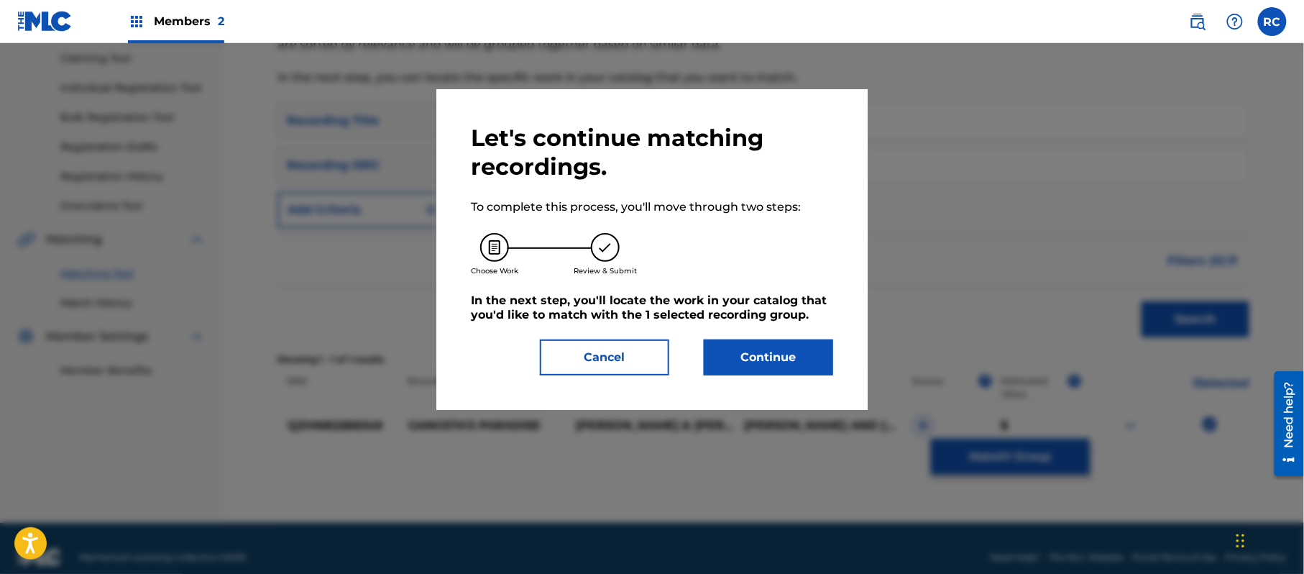
click at [769, 362] on button "Continue" at bounding box center [768, 357] width 129 height 36
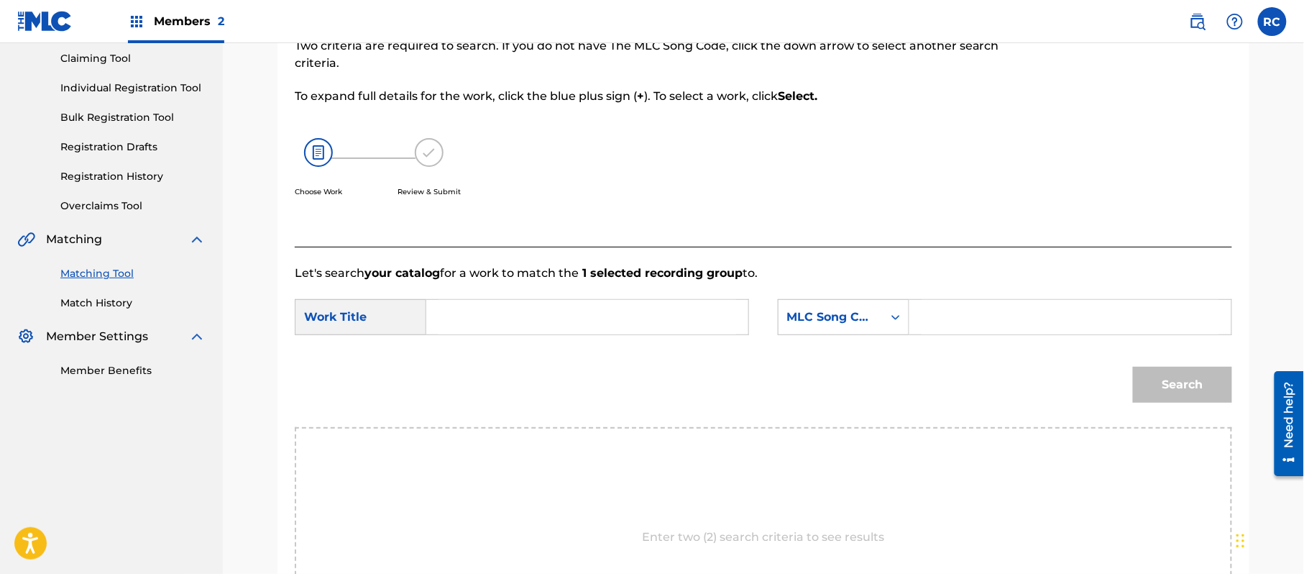
click at [517, 328] on input "Search Form" at bounding box center [587, 317] width 298 height 34
click at [587, 313] on input "Gangsta's Paradise G03769" at bounding box center [587, 317] width 298 height 34
click at [585, 323] on input "Gangsta's Paradise G3769" at bounding box center [587, 317] width 298 height 34
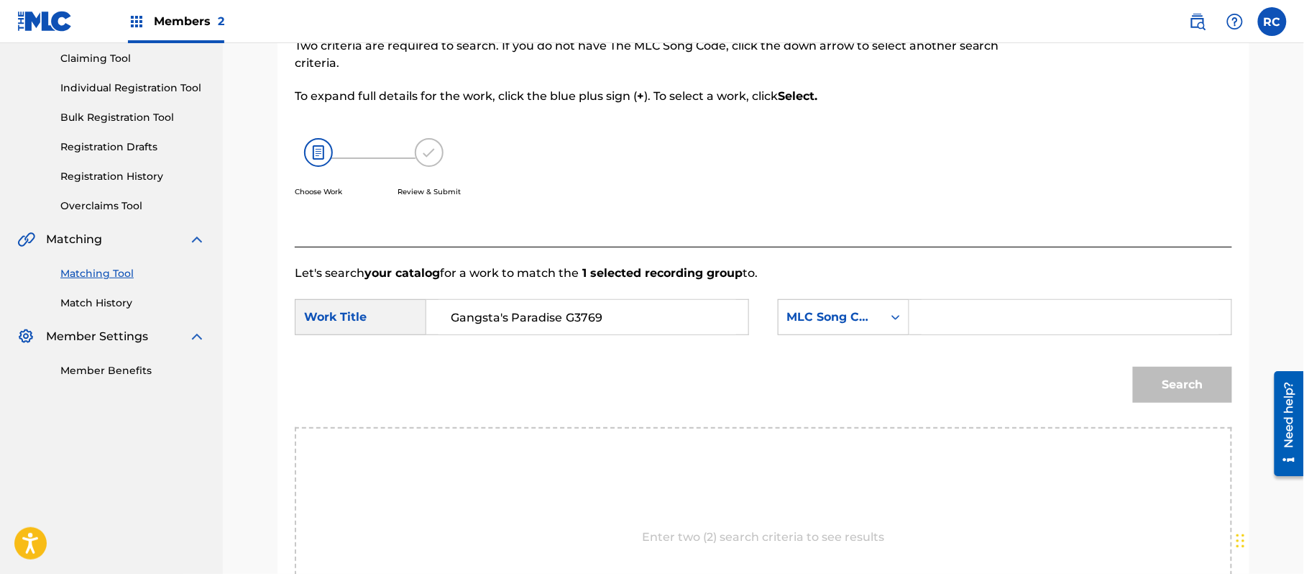
click at [585, 323] on input "Gangsta's Paradise G3769" at bounding box center [587, 317] width 298 height 34
drag, startPoint x: 460, startPoint y: 325, endPoint x: 400, endPoint y: 328, distance: 59.7
click at [383, 328] on div "SearchWithCriteriade9bc351-1f52-4080-97b1-b91314ee53b1 Work Title 0" at bounding box center [522, 317] width 454 height 36
click at [574, 323] on input "Gangsta's Paradise G03769" at bounding box center [587, 317] width 298 height 34
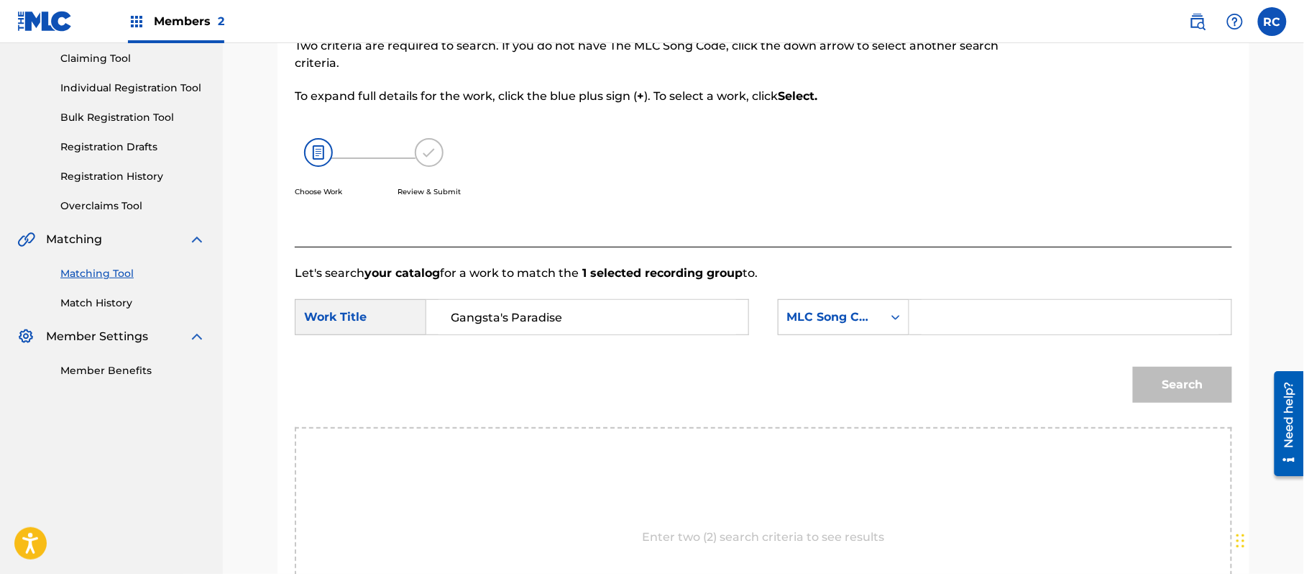
drag, startPoint x: 985, startPoint y: 315, endPoint x: 995, endPoint y: 318, distance: 11.2
click at [985, 315] on input "Search Form" at bounding box center [1070, 317] width 298 height 34
click at [1177, 383] on button "Search" at bounding box center [1182, 385] width 99 height 36
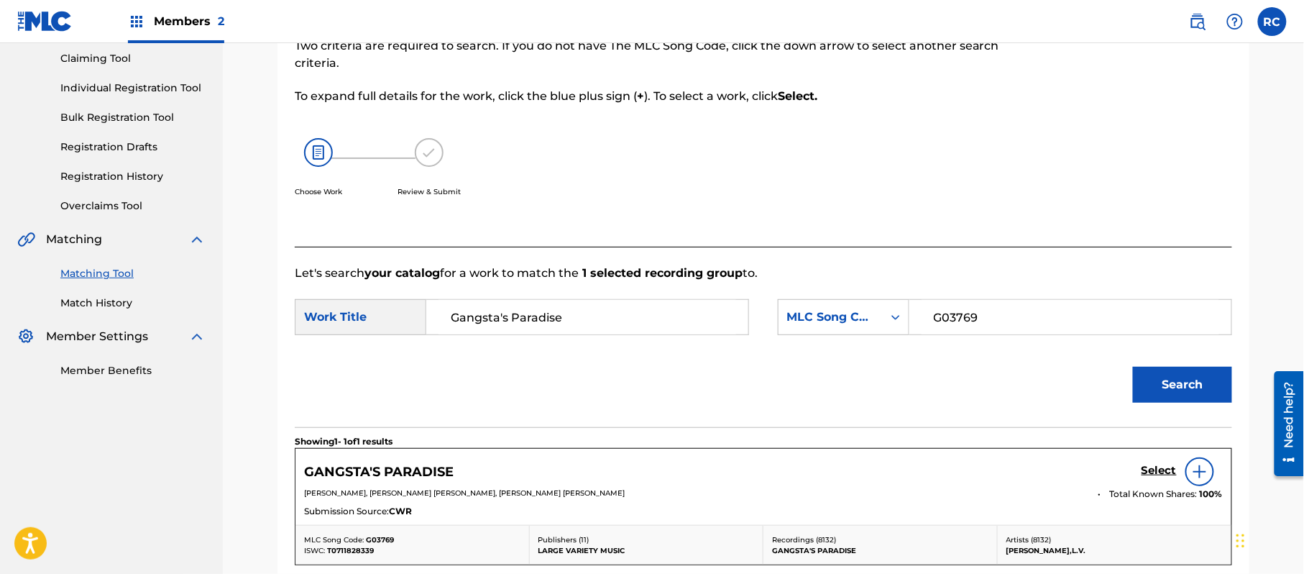
click at [1148, 477] on h5 "Select" at bounding box center [1158, 471] width 35 height 14
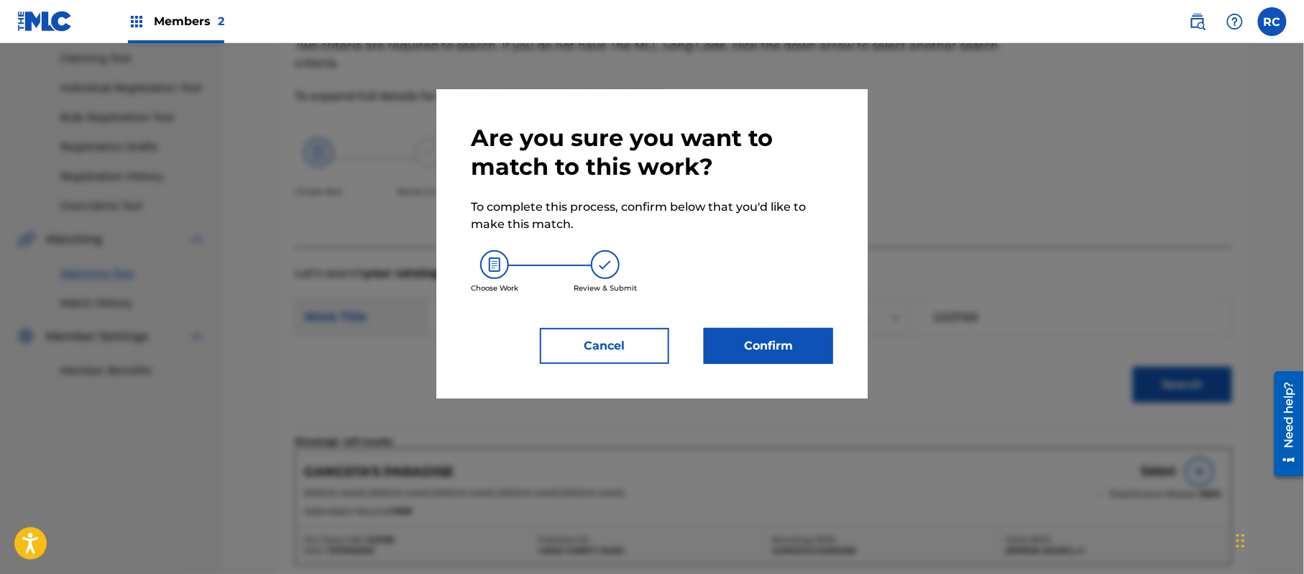
click at [746, 340] on button "Confirm" at bounding box center [768, 346] width 129 height 36
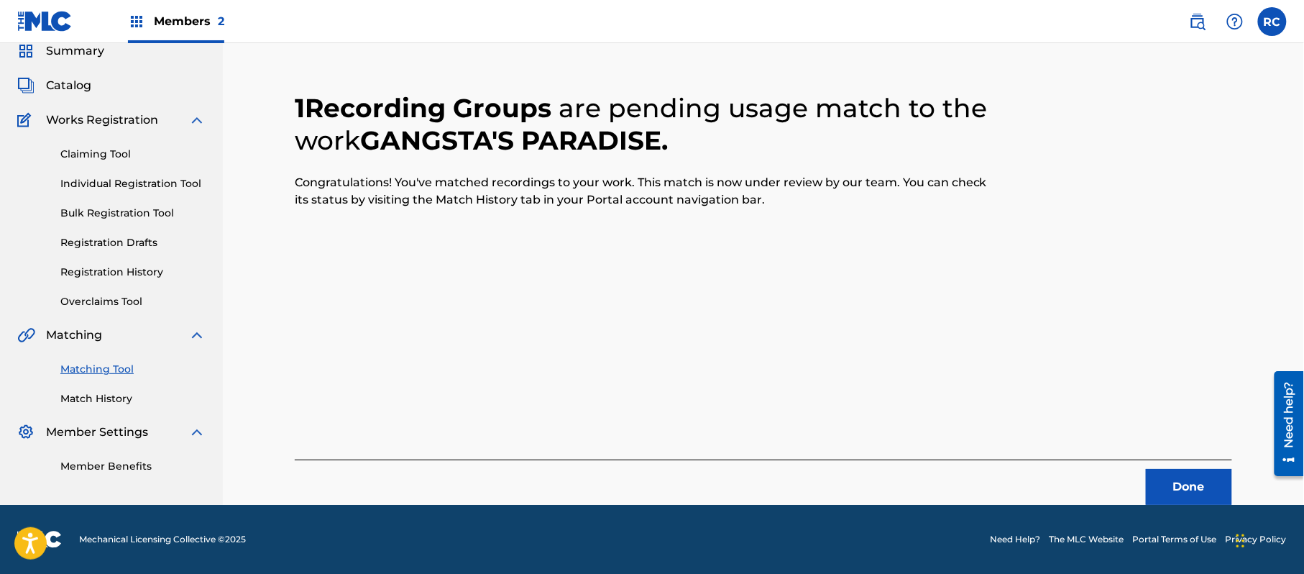
scroll to position [57, 0]
click at [1217, 494] on button "Done" at bounding box center [1189, 487] width 86 height 36
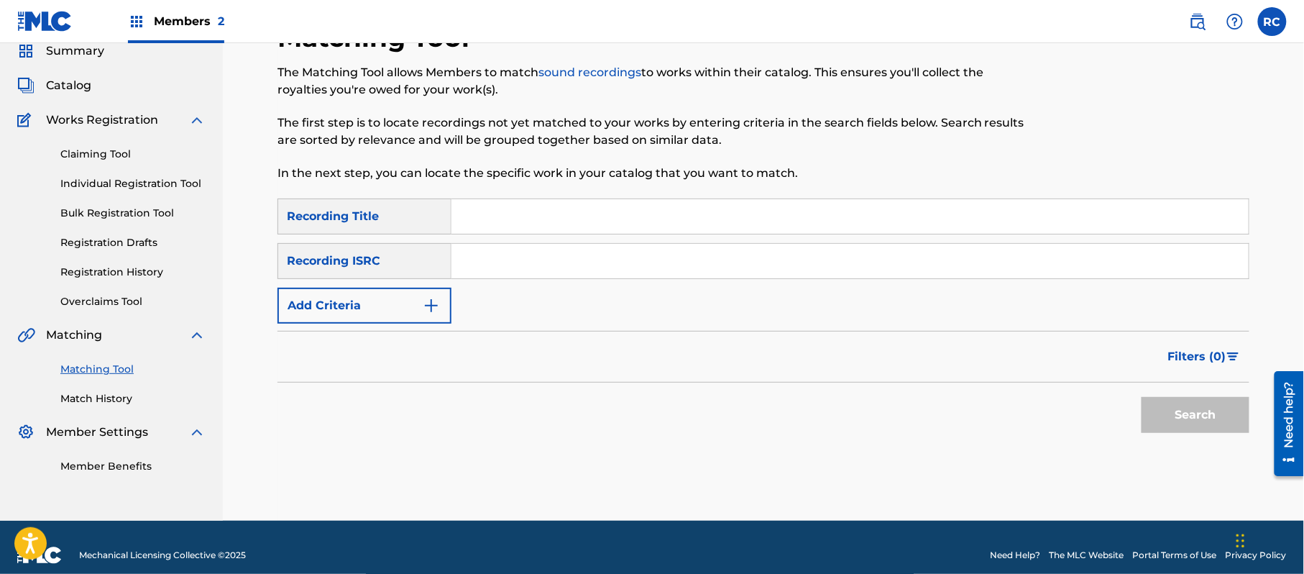
click at [538, 248] on input "Search Form" at bounding box center [849, 261] width 797 height 34
click at [1225, 413] on button "Search" at bounding box center [1195, 415] width 108 height 36
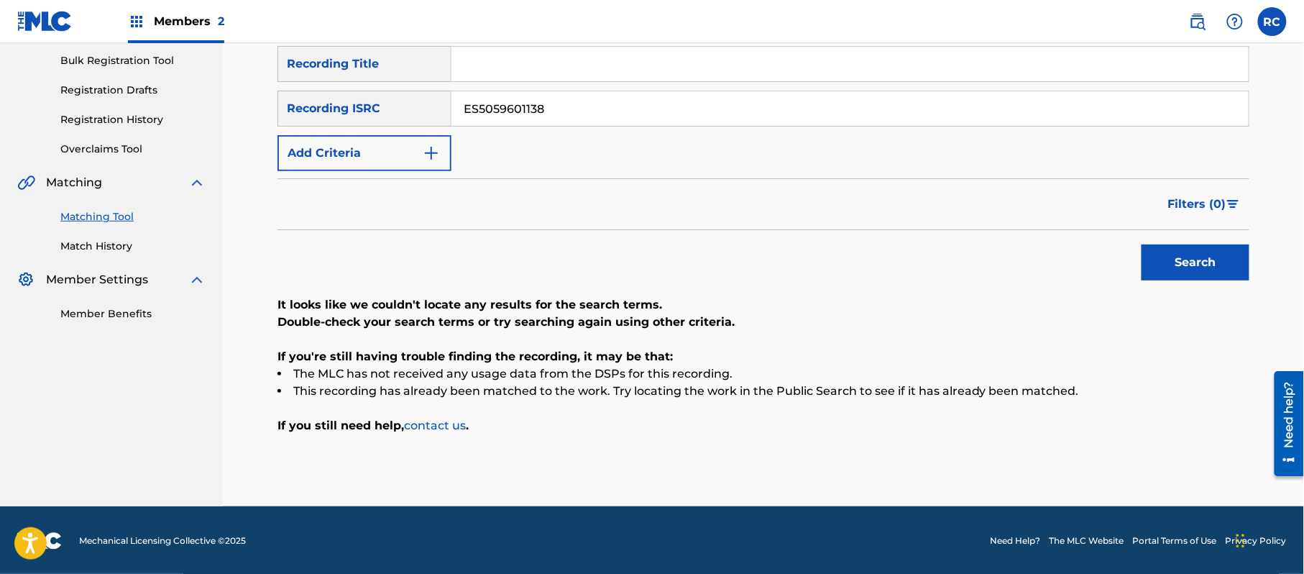
scroll to position [211, 0]
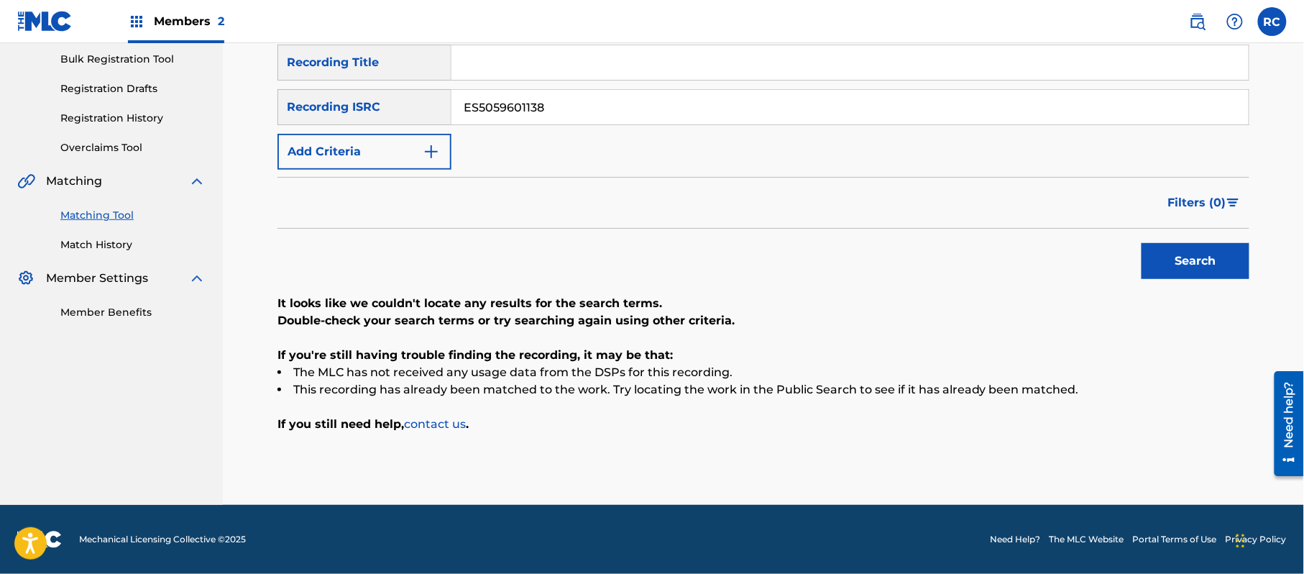
drag, startPoint x: 552, startPoint y: 109, endPoint x: 375, endPoint y: 109, distance: 176.8
click at [371, 109] on div "SearchWithCriteriaf709a915-d5c5-4abc-9821-2862732e2c2c Recording ISRC ES5059601…" at bounding box center [763, 107] width 972 height 36
click at [1156, 259] on button "Search" at bounding box center [1195, 261] width 108 height 36
drag, startPoint x: 564, startPoint y: 112, endPoint x: 377, endPoint y: 112, distance: 186.9
click at [377, 112] on div "SearchWithCriteriaf709a915-d5c5-4abc-9821-2862732e2c2c Recording ISRC NL2QC2100…" at bounding box center [763, 107] width 972 height 36
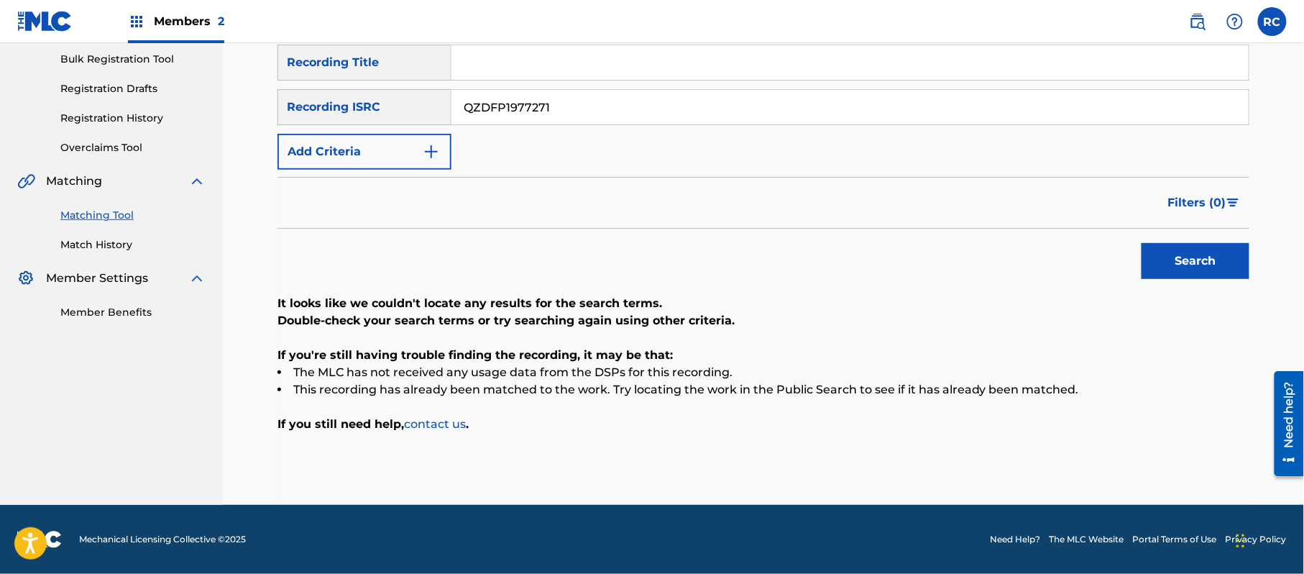
click at [1167, 259] on button "Search" at bounding box center [1195, 261] width 108 height 36
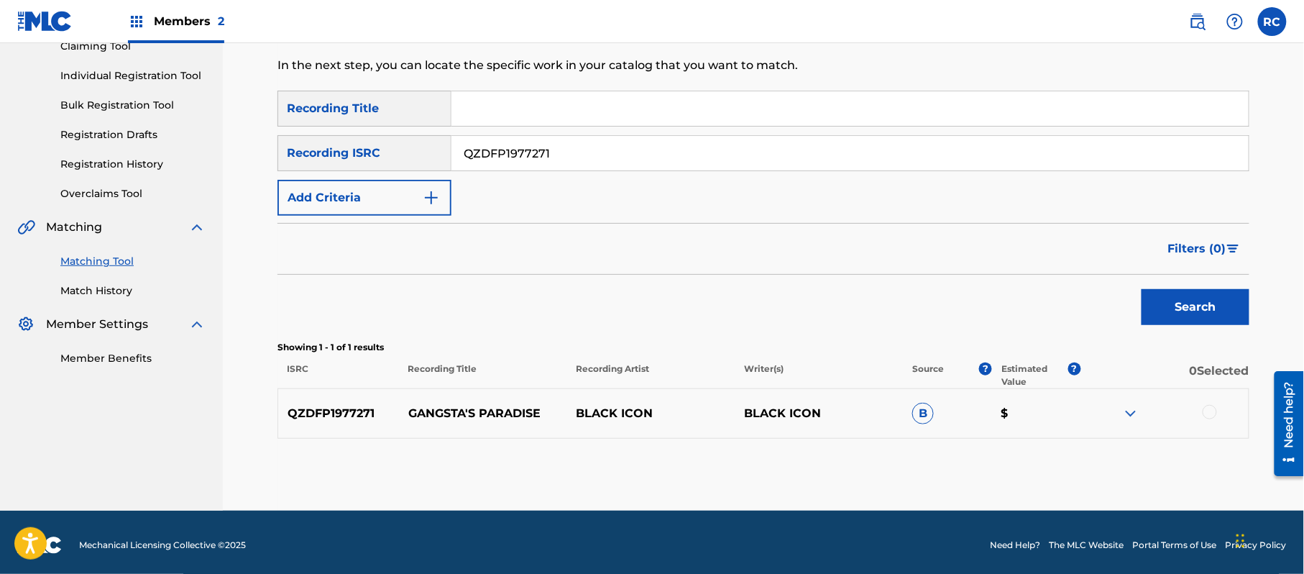
scroll to position [171, 0]
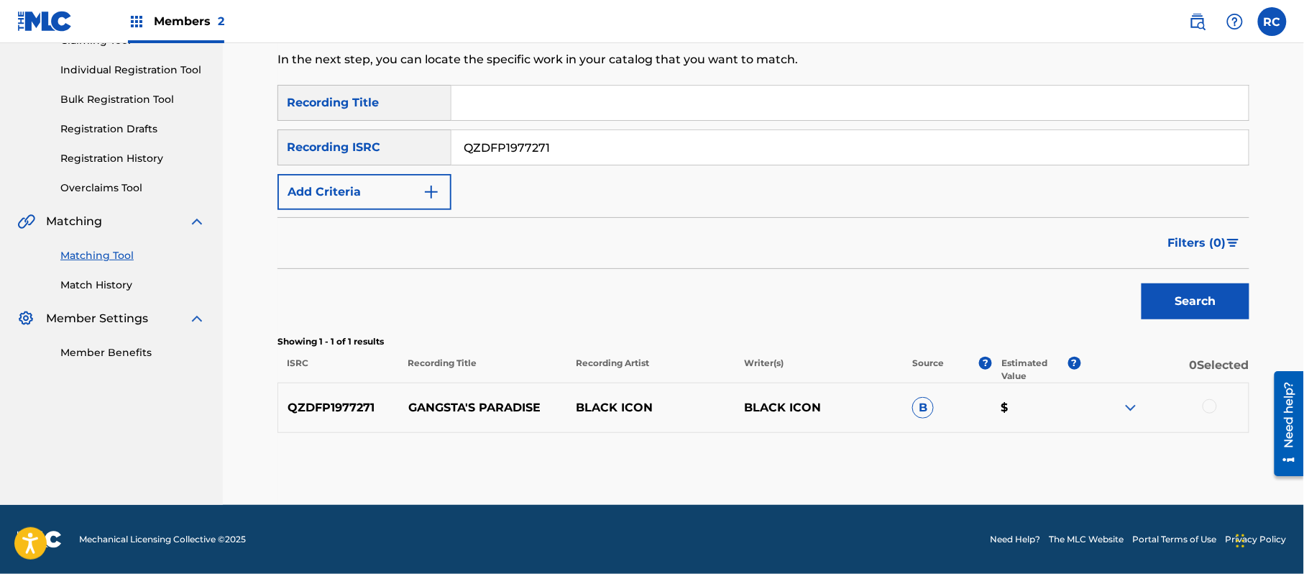
click at [628, 271] on div "Search" at bounding box center [763, 297] width 972 height 57
click at [1218, 410] on div at bounding box center [1164, 407] width 168 height 17
drag, startPoint x: 1213, startPoint y: 408, endPoint x: 1186, endPoint y: 412, distance: 27.5
click at [1211, 408] on div at bounding box center [1209, 406] width 14 height 14
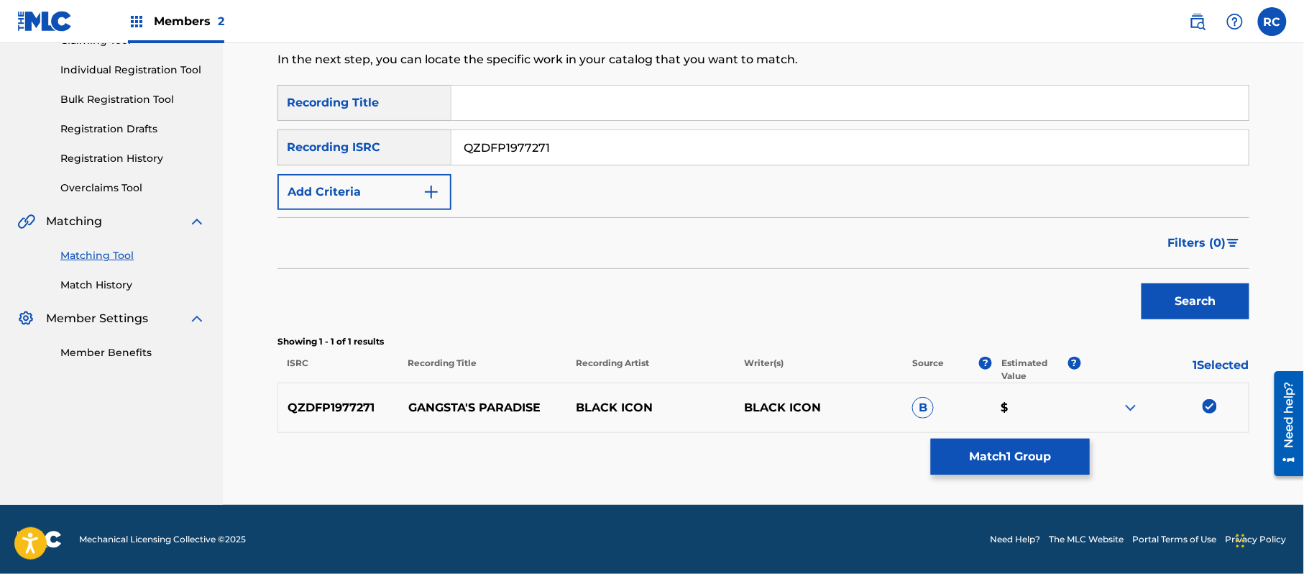
click at [1031, 461] on button "Match 1 Group" at bounding box center [1010, 456] width 159 height 36
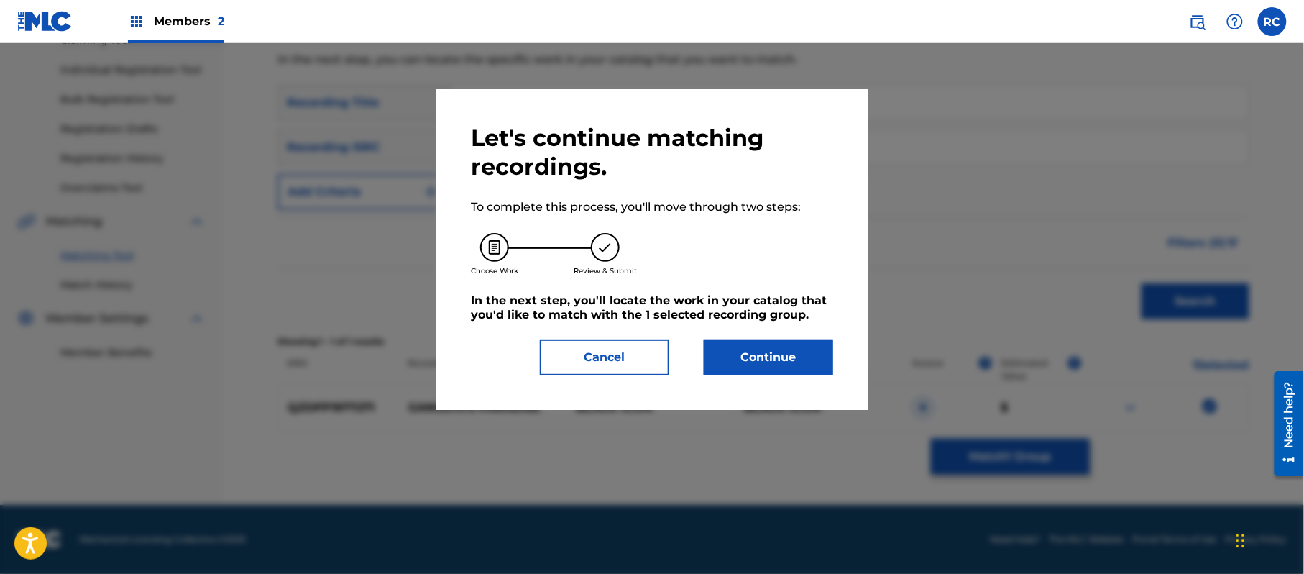
click at [788, 358] on button "Continue" at bounding box center [768, 357] width 129 height 36
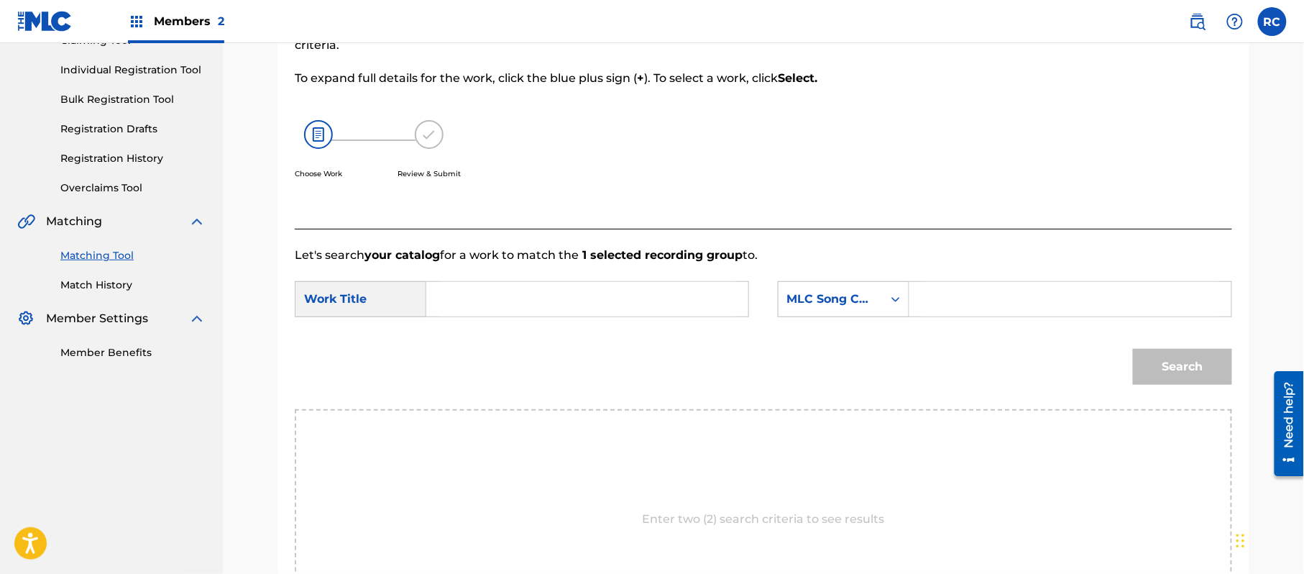
click at [482, 303] on input "Search Form" at bounding box center [587, 299] width 298 height 34
click at [587, 305] on input "Gangsta's Paradise G03769" at bounding box center [587, 299] width 298 height 34
click at [978, 305] on input "Search Form" at bounding box center [1070, 299] width 298 height 34
click at [1194, 363] on button "Search" at bounding box center [1182, 367] width 99 height 36
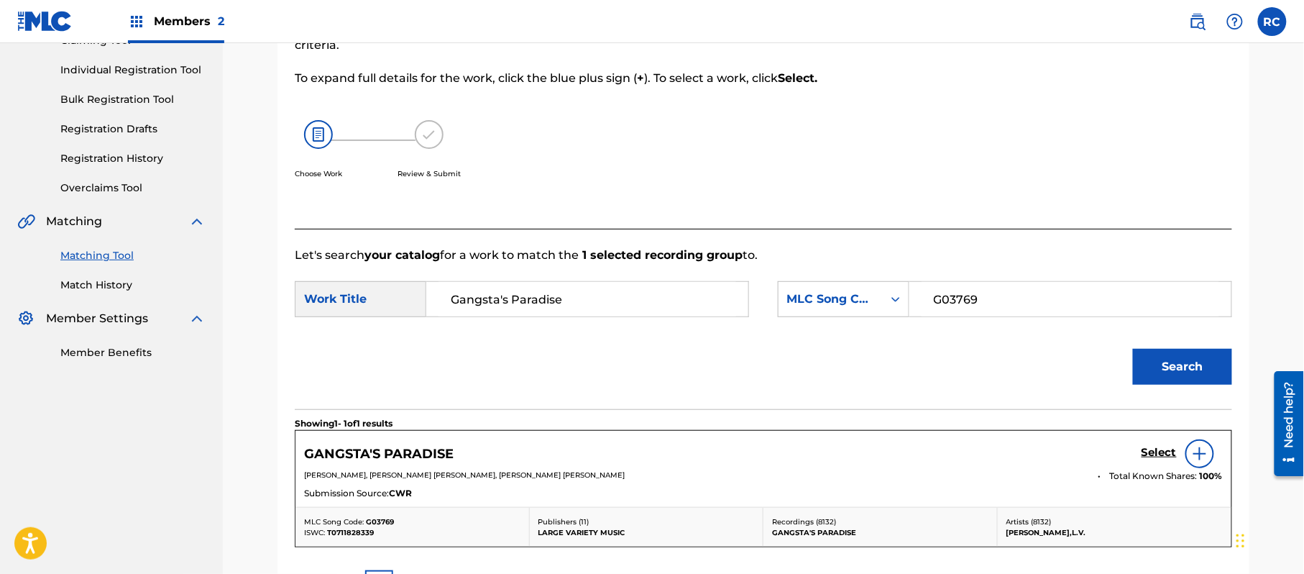
click at [1162, 457] on h5 "Select" at bounding box center [1158, 453] width 35 height 14
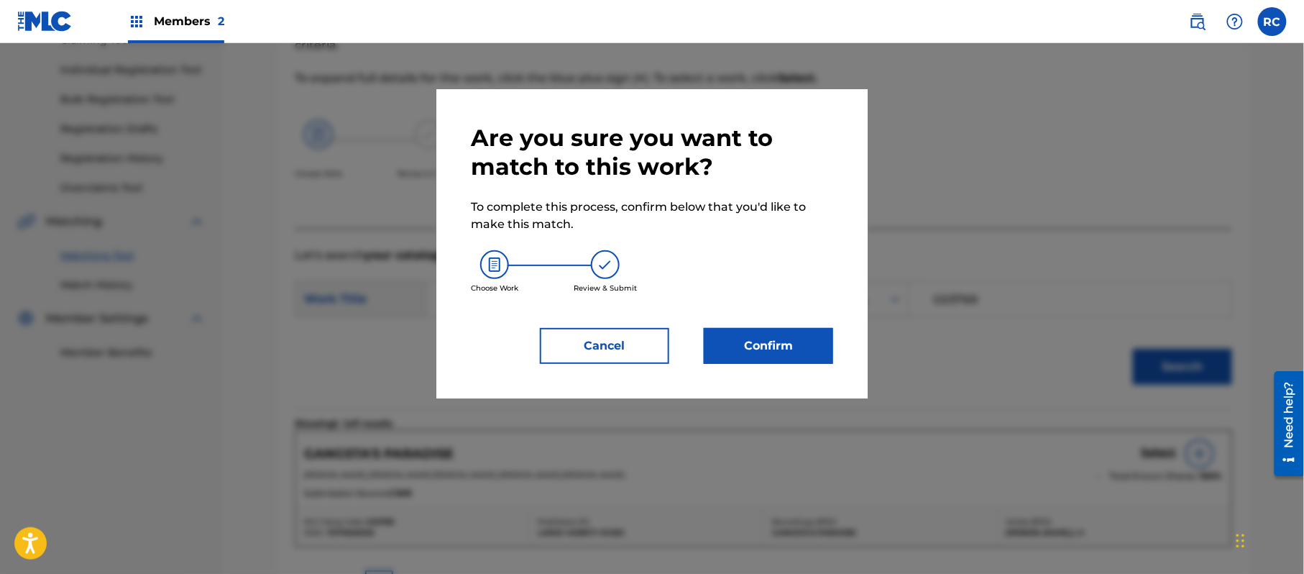
click at [789, 349] on button "Confirm" at bounding box center [768, 346] width 129 height 36
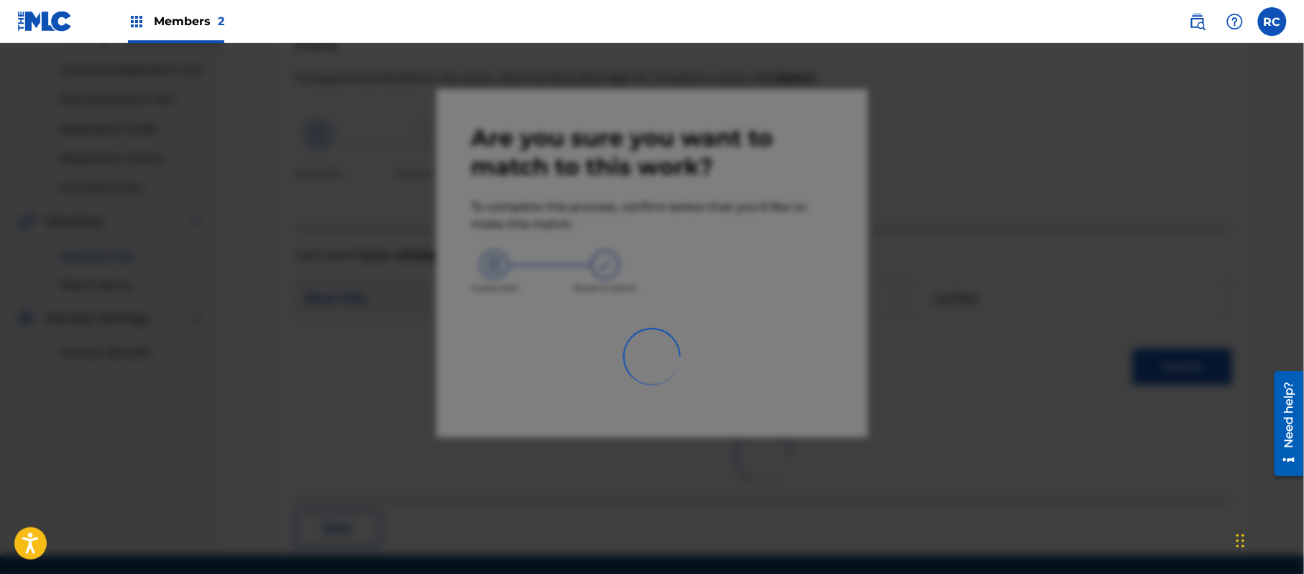
scroll to position [57, 0]
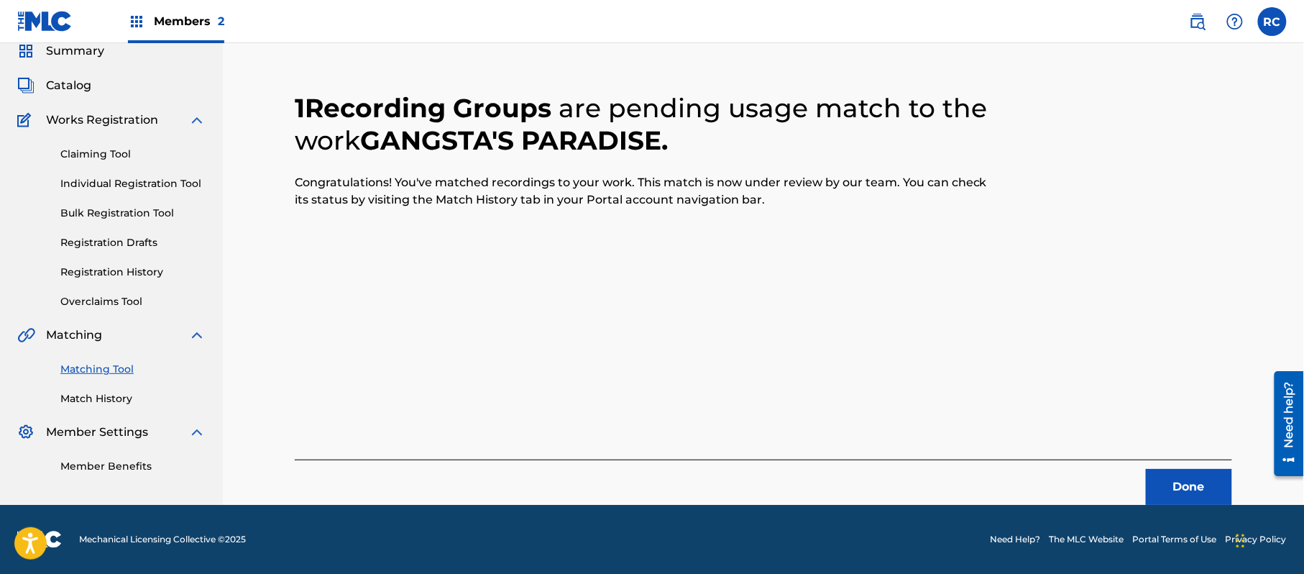
click at [1154, 476] on button "Done" at bounding box center [1189, 487] width 86 height 36
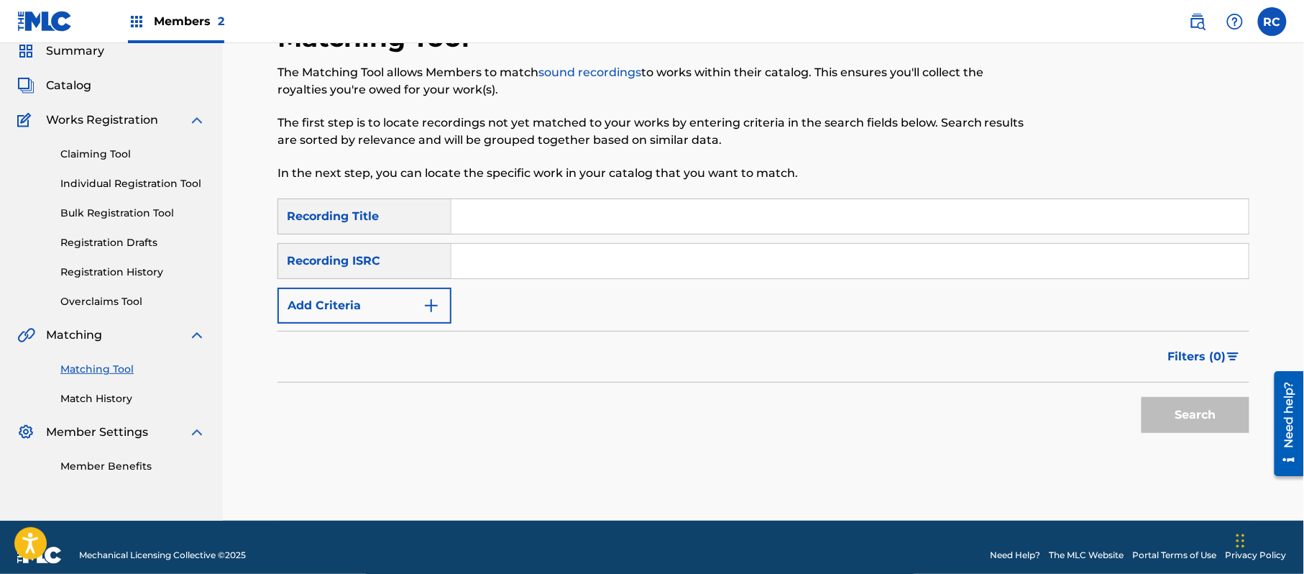
click at [608, 254] on input "Search Form" at bounding box center [849, 261] width 797 height 34
click at [1182, 420] on button "Search" at bounding box center [1195, 415] width 108 height 36
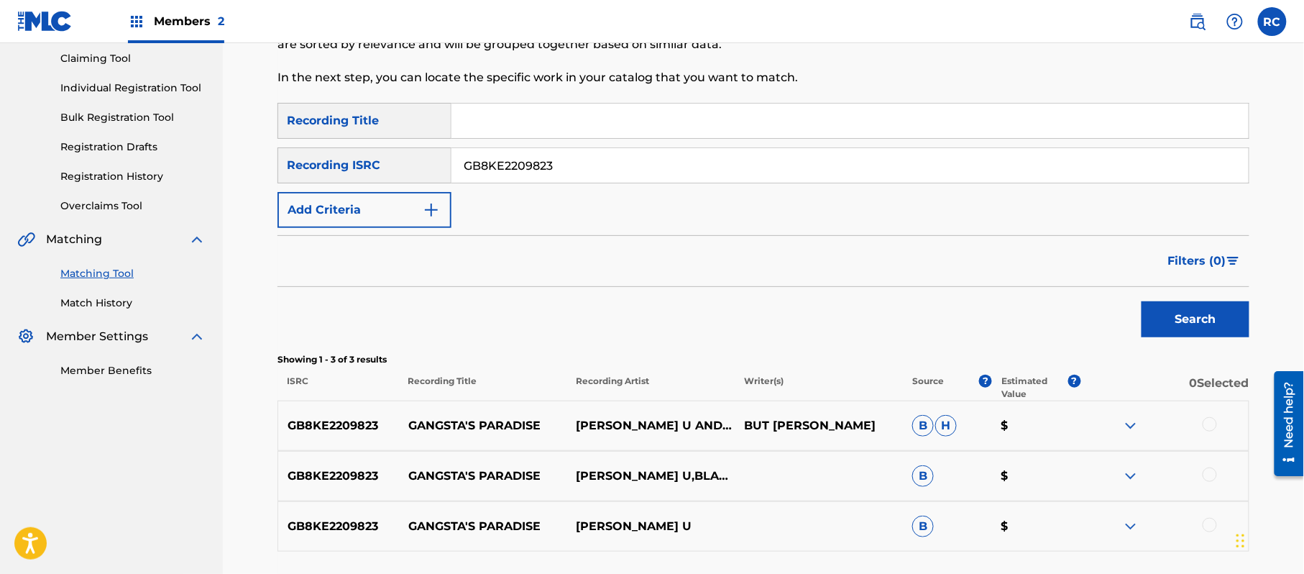
scroll to position [249, 0]
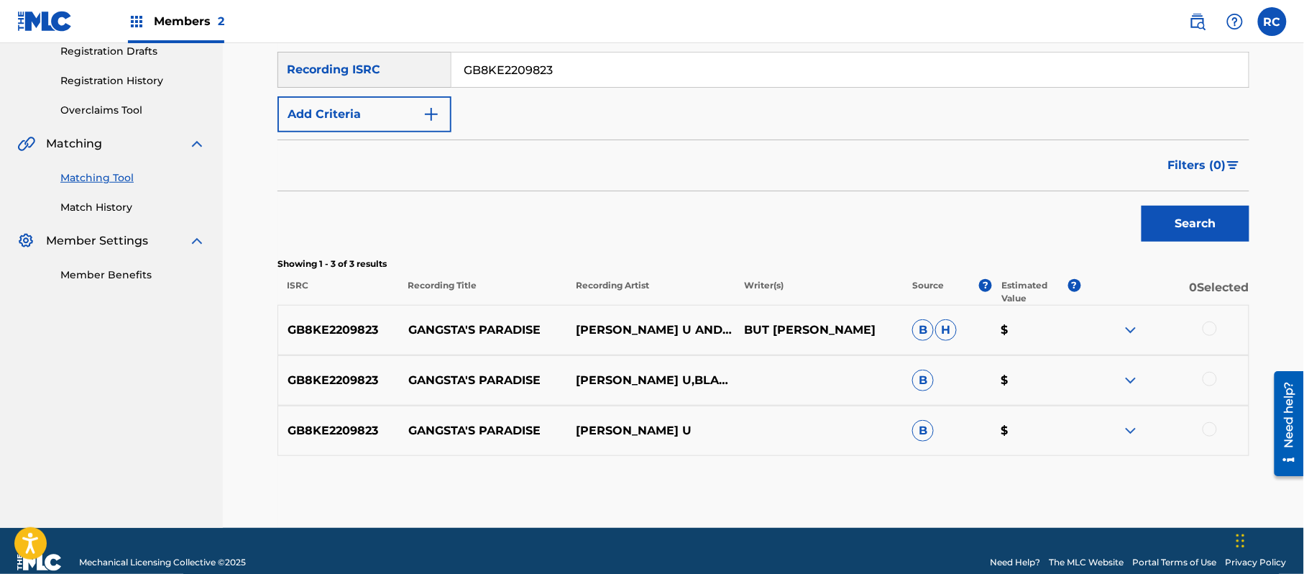
click at [562, 463] on div "Matching Tool The Matching Tool allows Members to match sound recordings to wor…" at bounding box center [763, 178] width 972 height 697
click at [1206, 326] on div at bounding box center [1209, 328] width 14 height 14
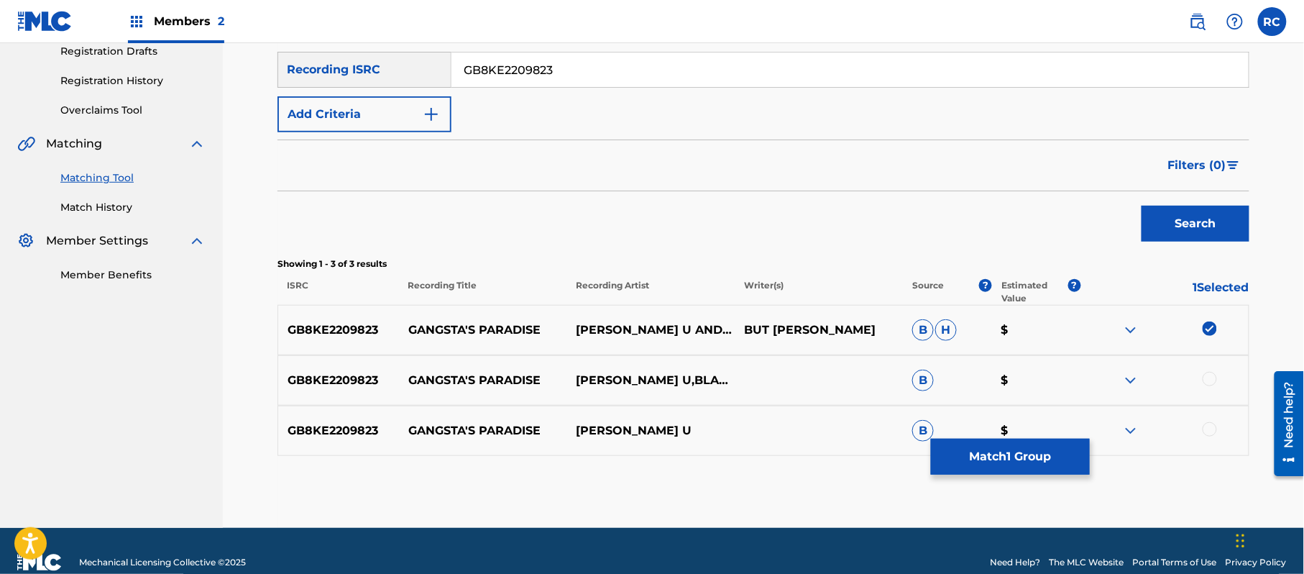
click at [1207, 377] on div at bounding box center [1209, 379] width 14 height 14
click at [1214, 428] on div at bounding box center [1209, 429] width 14 height 14
click at [1034, 471] on button "Match 3 Groups" at bounding box center [1010, 456] width 159 height 36
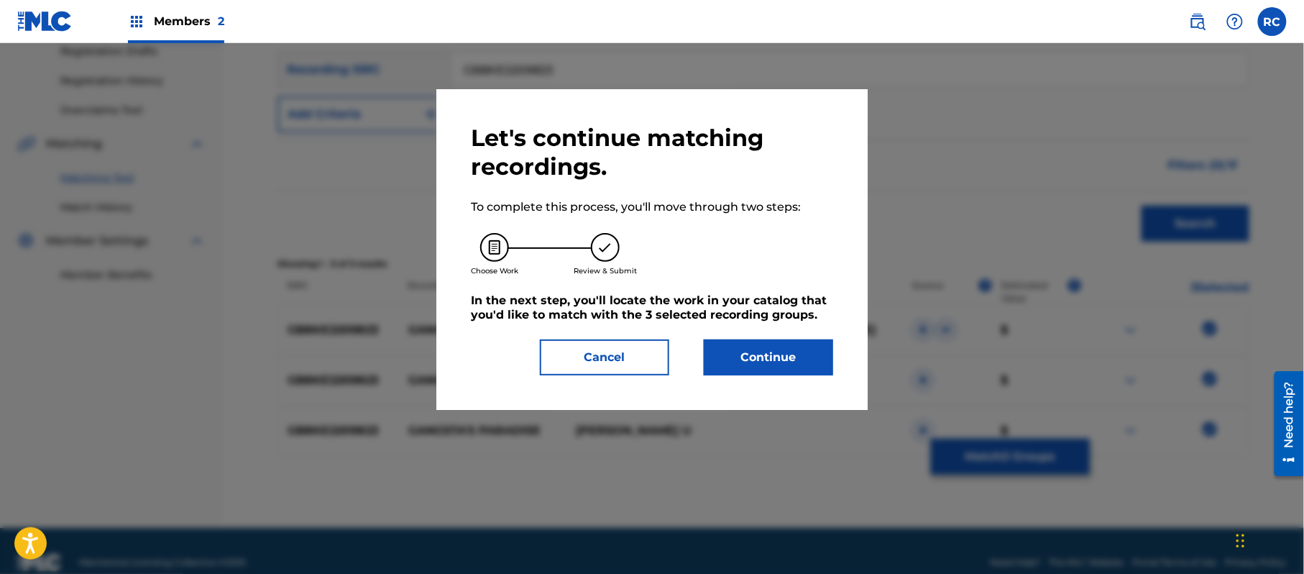
click at [832, 368] on button "Continue" at bounding box center [768, 357] width 129 height 36
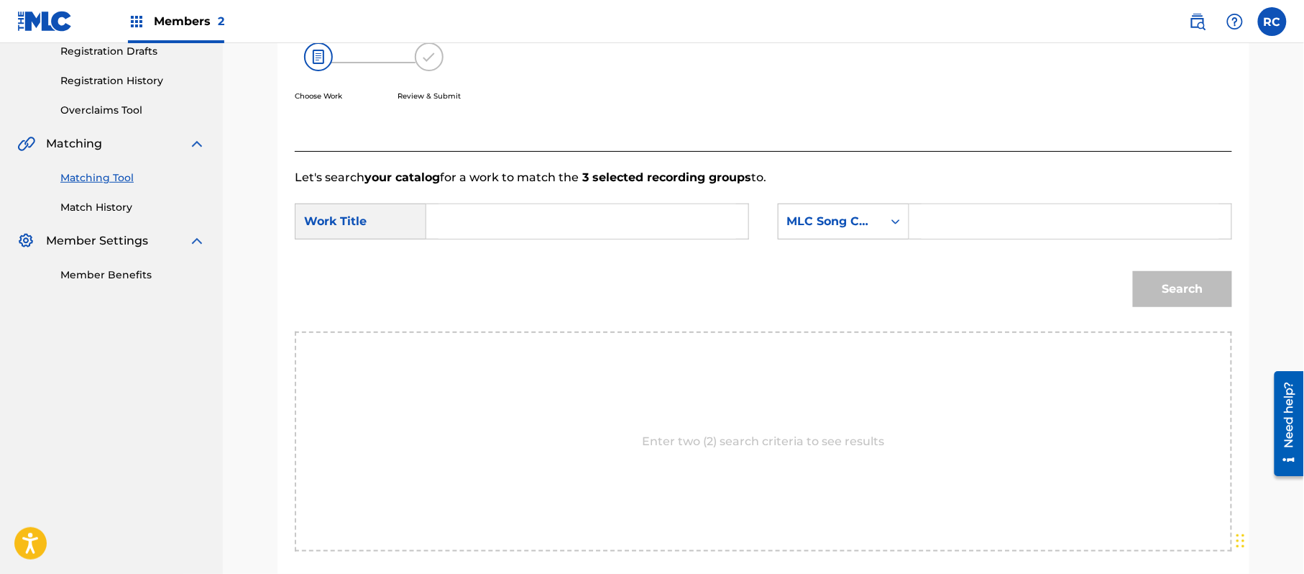
click at [525, 231] on input "Search Form" at bounding box center [587, 221] width 298 height 34
click at [576, 221] on input "Gangsta's Paradise G03769" at bounding box center [587, 221] width 298 height 34
click at [921, 229] on input "Search Form" at bounding box center [1070, 221] width 298 height 34
click at [1183, 283] on button "Search" at bounding box center [1182, 289] width 99 height 36
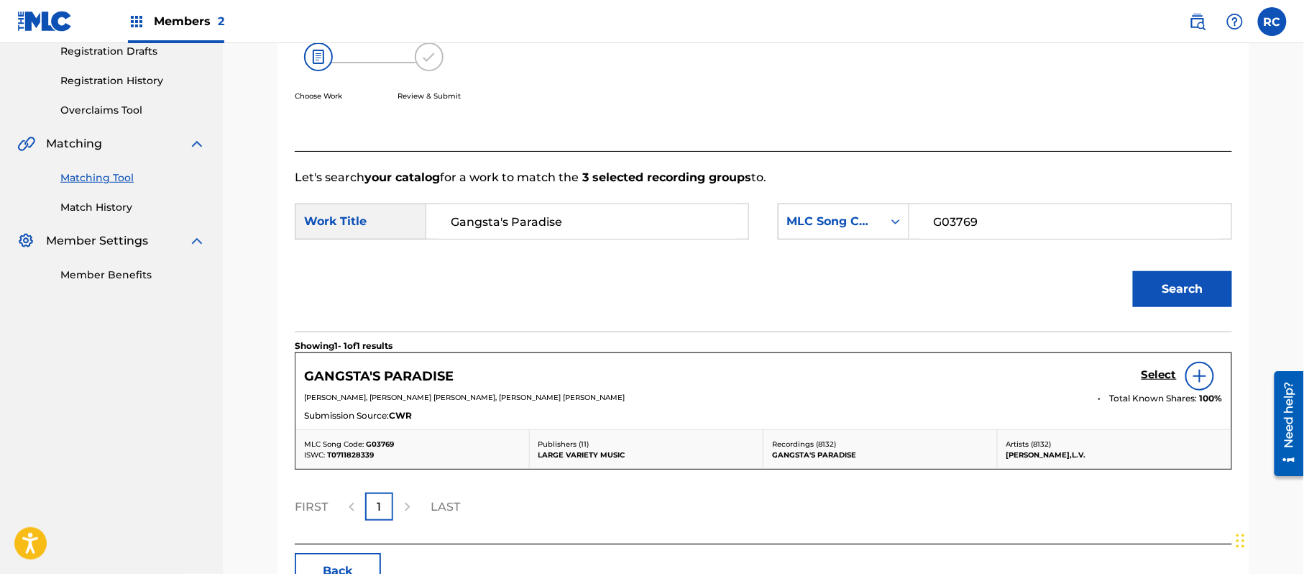
click at [1145, 377] on h5 "Select" at bounding box center [1158, 375] width 35 height 14
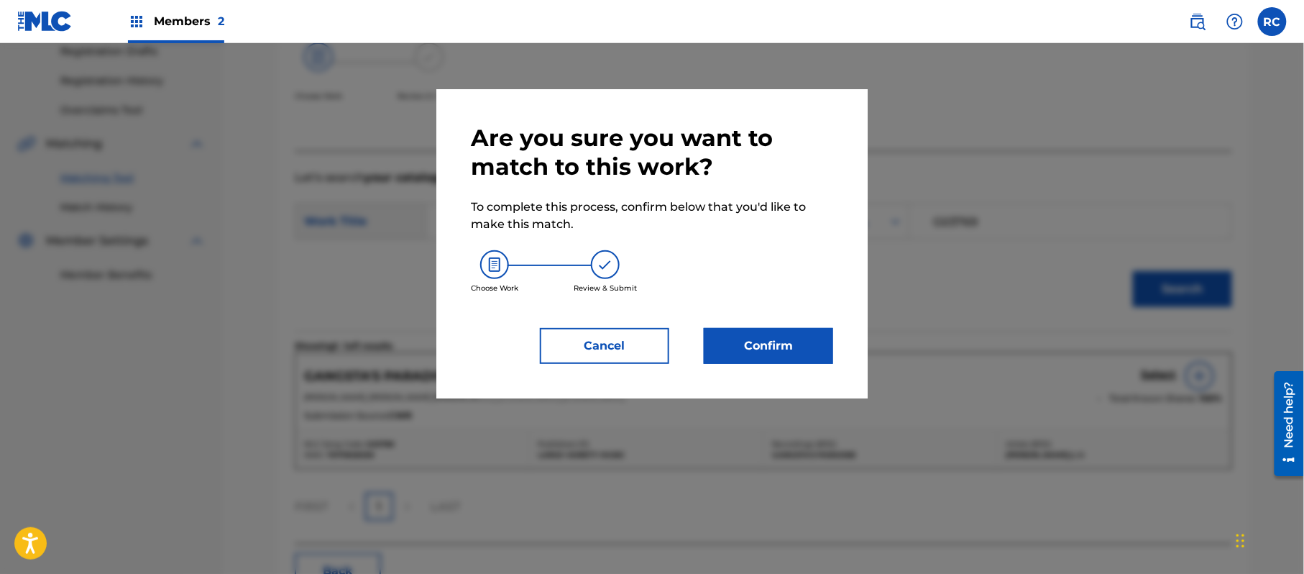
click at [768, 343] on button "Confirm" at bounding box center [768, 346] width 129 height 36
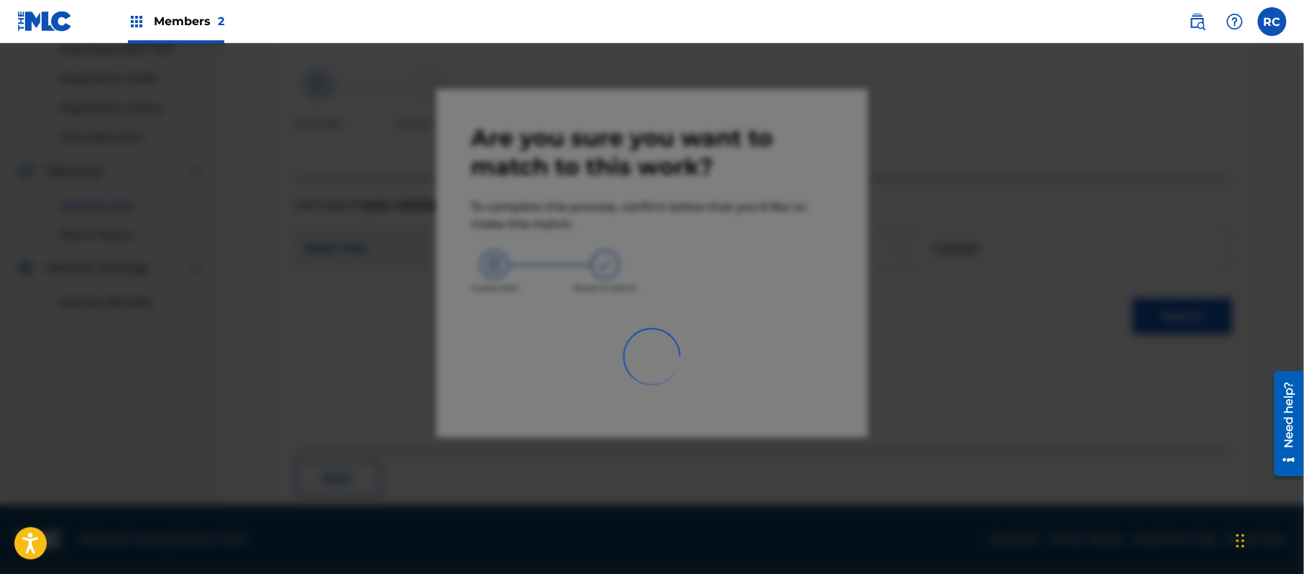
scroll to position [57, 0]
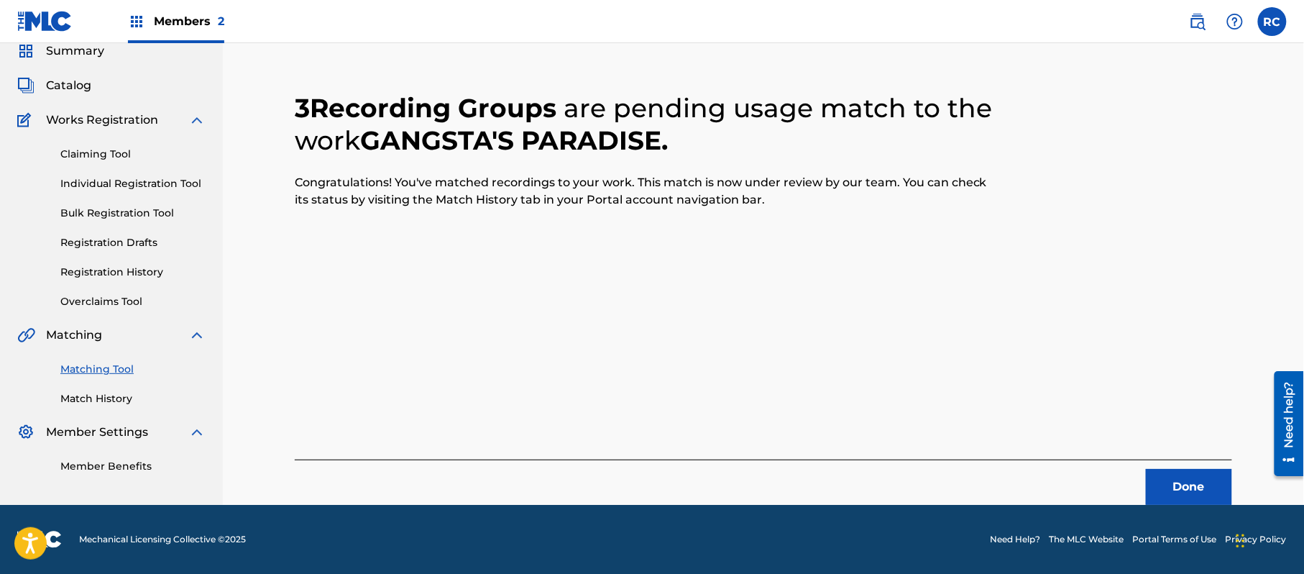
click at [1202, 484] on button "Done" at bounding box center [1189, 487] width 86 height 36
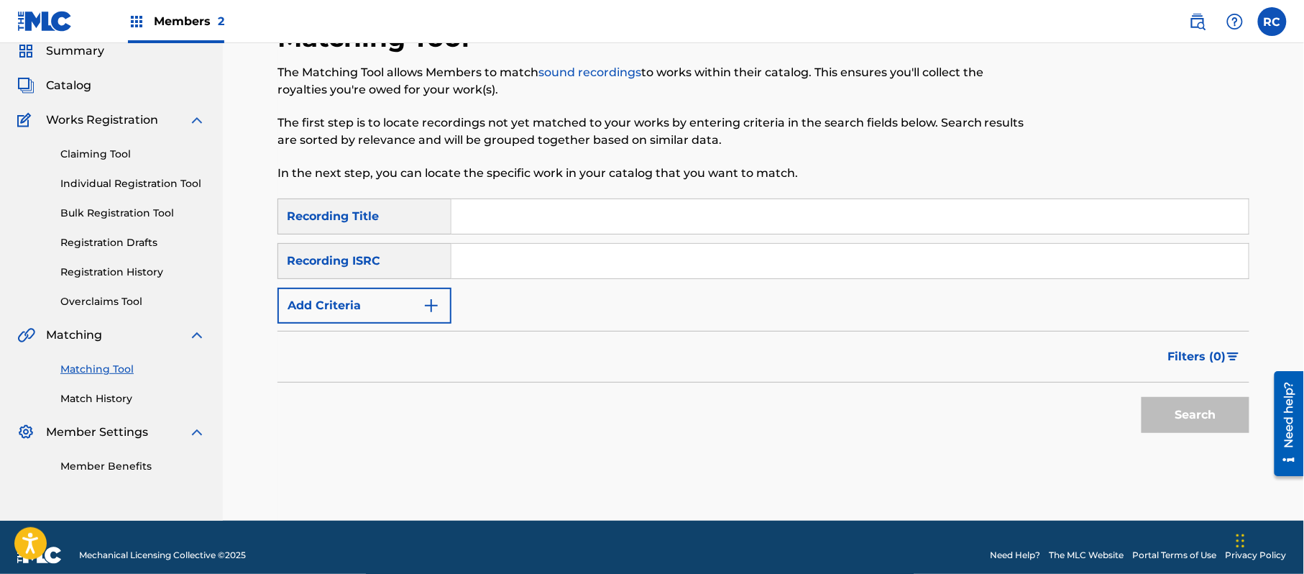
drag, startPoint x: 481, startPoint y: 274, endPoint x: 490, endPoint y: 276, distance: 9.6
click at [481, 274] on input "Search Form" at bounding box center [849, 261] width 797 height 34
click at [1167, 412] on button "Search" at bounding box center [1195, 415] width 108 height 36
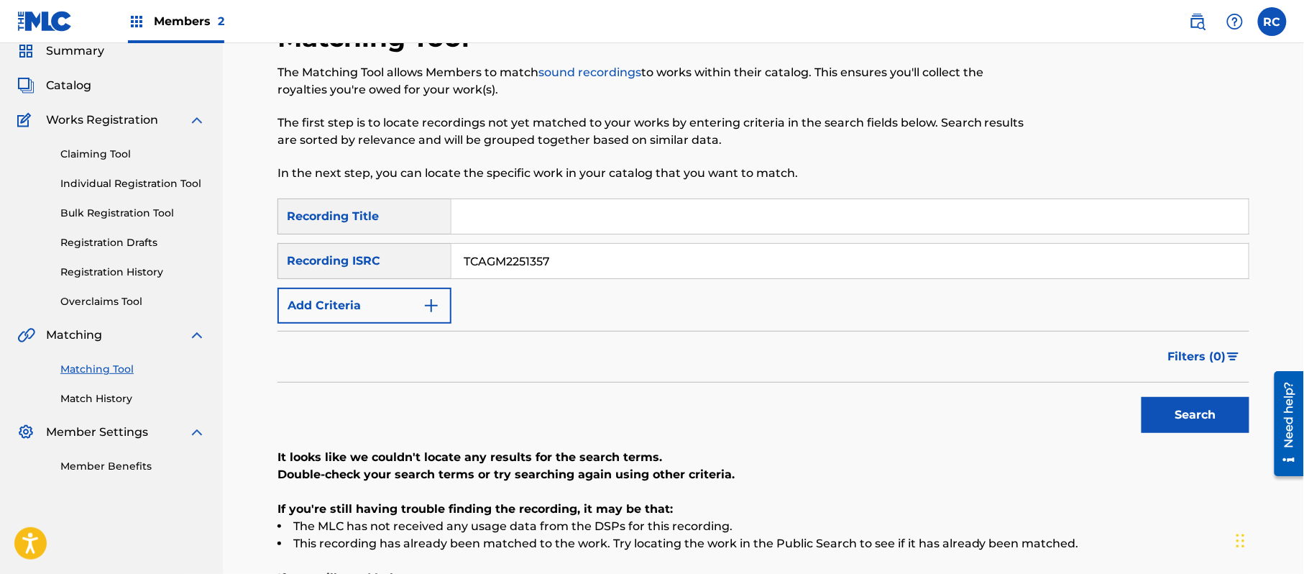
drag, startPoint x: 591, startPoint y: 265, endPoint x: 451, endPoint y: 265, distance: 139.4
click at [451, 265] on input "TCAGM2251357" at bounding box center [849, 261] width 797 height 34
click at [1150, 415] on button "Search" at bounding box center [1195, 415] width 108 height 36
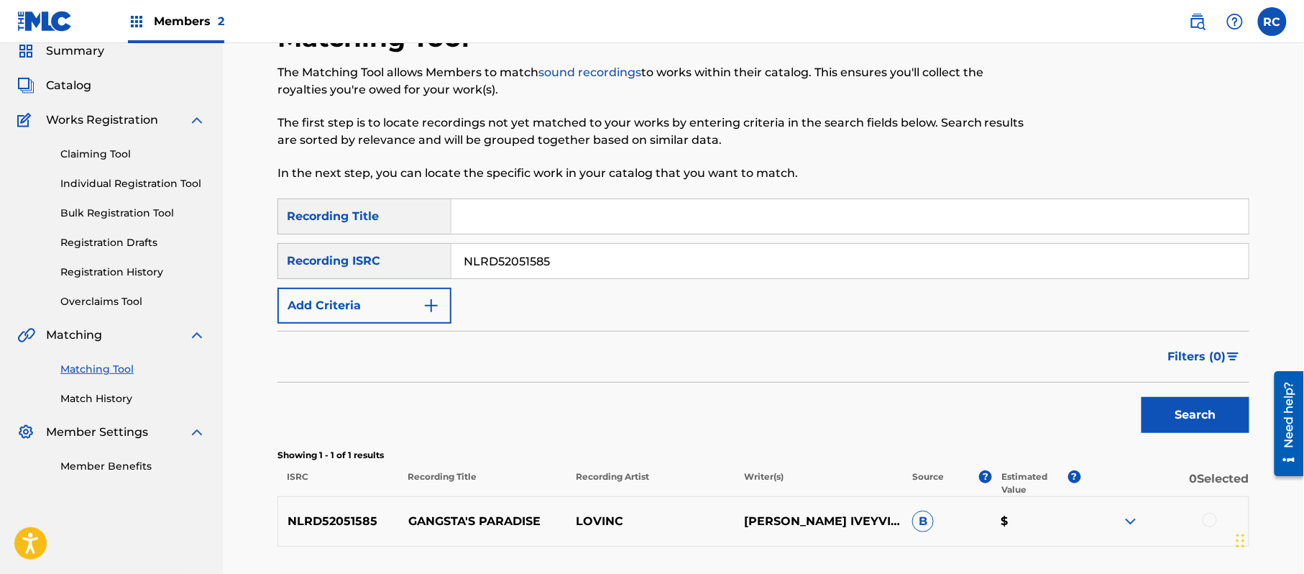
scroll to position [153, 0]
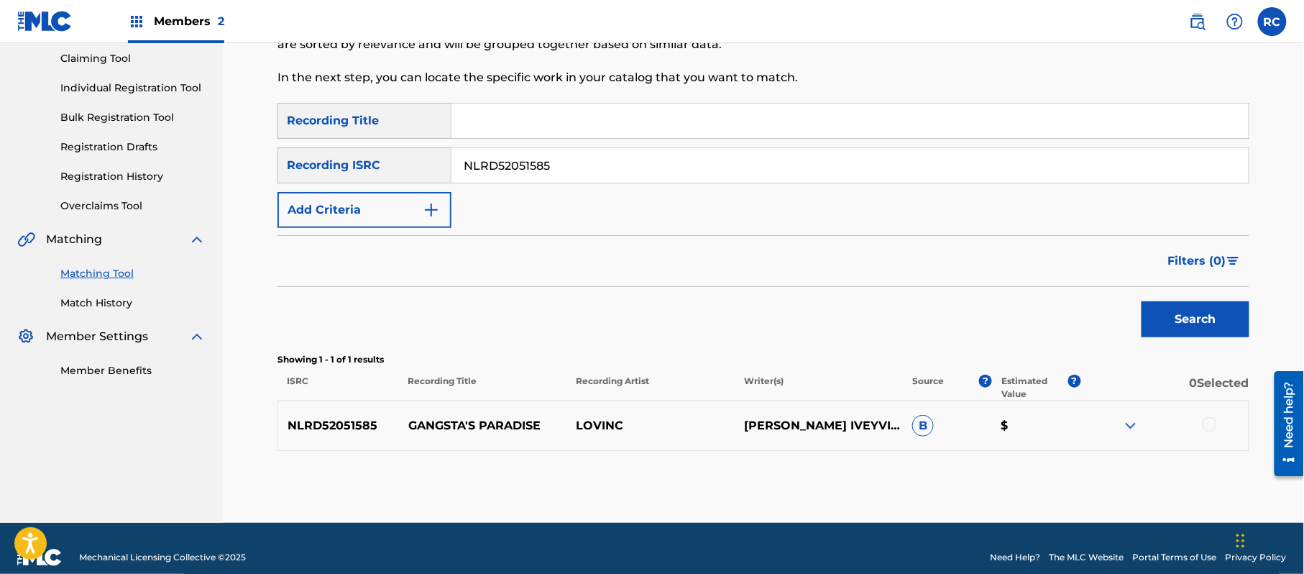
click at [625, 365] on p "Showing 1 - 1 of 1 results" at bounding box center [763, 359] width 972 height 13
click at [1205, 430] on div at bounding box center [1164, 425] width 168 height 17
click at [1209, 429] on div at bounding box center [1209, 424] width 14 height 14
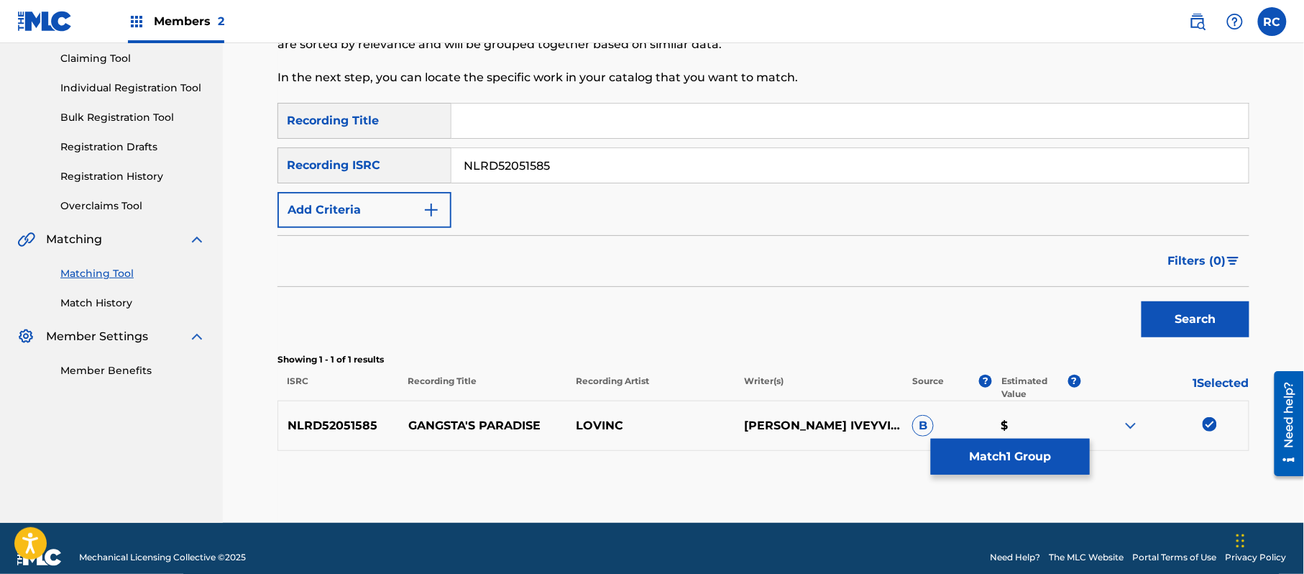
click at [990, 461] on button "Match 1 Group" at bounding box center [1010, 456] width 159 height 36
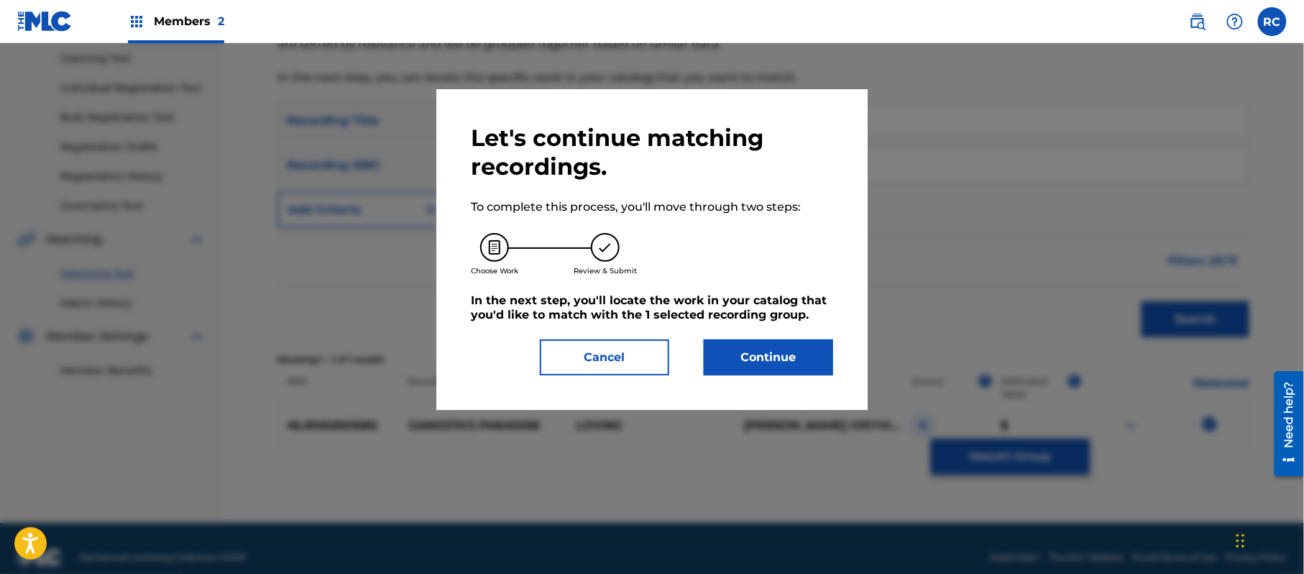
click at [795, 351] on button "Continue" at bounding box center [768, 357] width 129 height 36
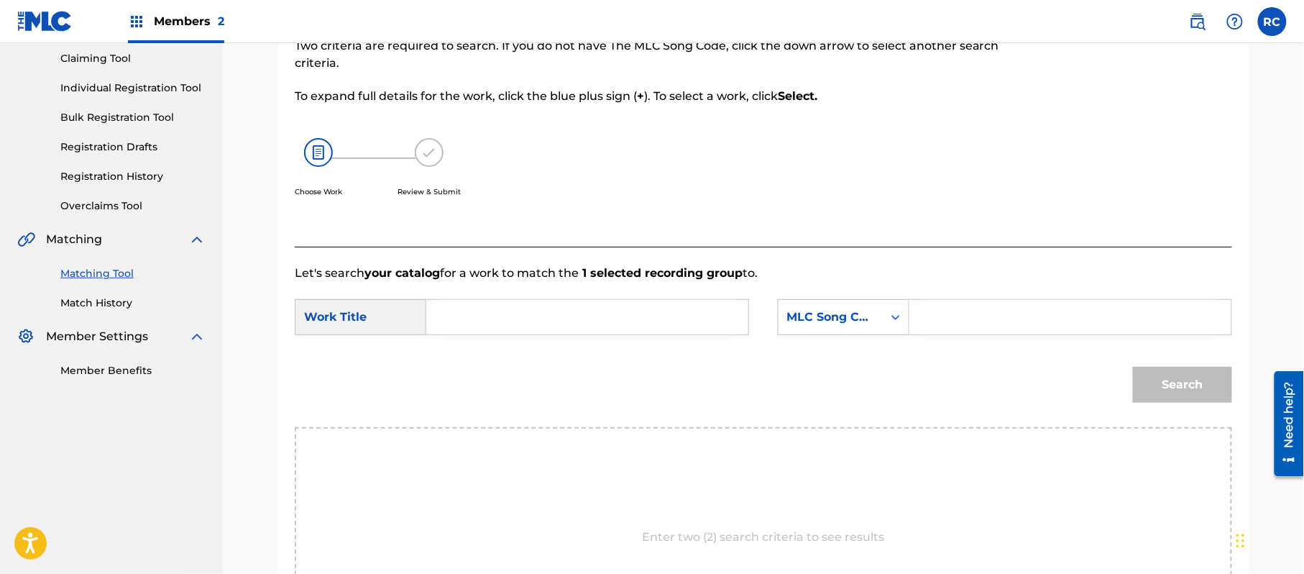
click at [624, 318] on input "Search Form" at bounding box center [587, 317] width 298 height 34
click at [601, 328] on input "Gangsta's Paradise G03769" at bounding box center [587, 317] width 298 height 34
click at [601, 326] on input "Gangsta's Paradise G03769" at bounding box center [587, 317] width 298 height 34
click at [946, 313] on input "Search Form" at bounding box center [1070, 317] width 298 height 34
click at [1154, 375] on button "Search" at bounding box center [1182, 385] width 99 height 36
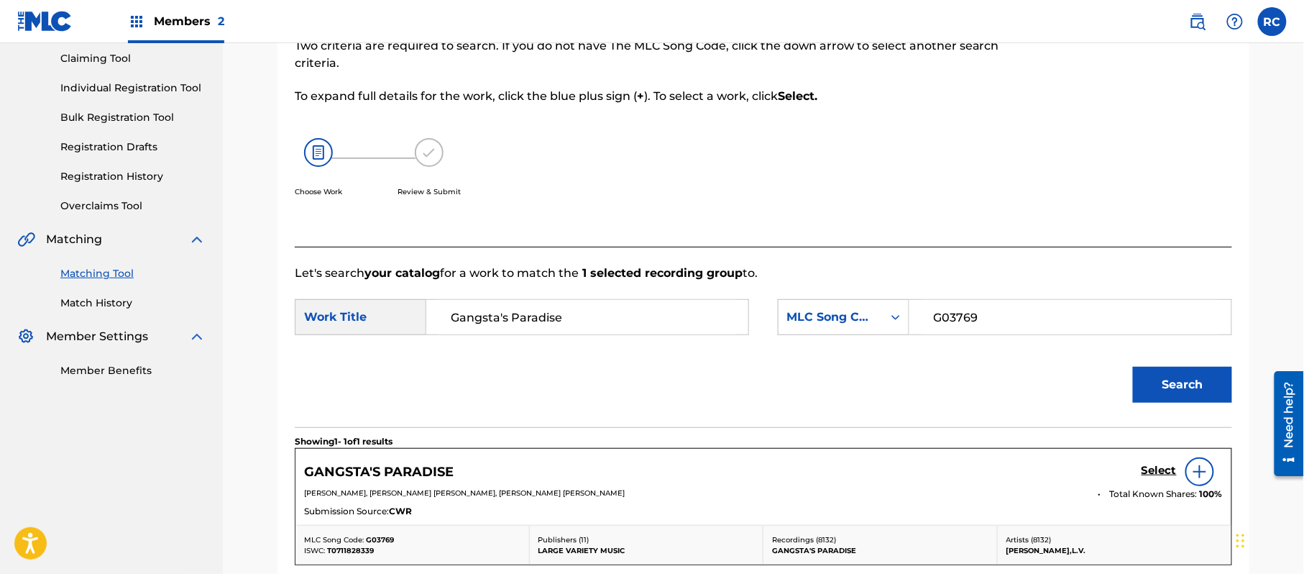
click at [1156, 469] on h5 "Select" at bounding box center [1158, 471] width 35 height 14
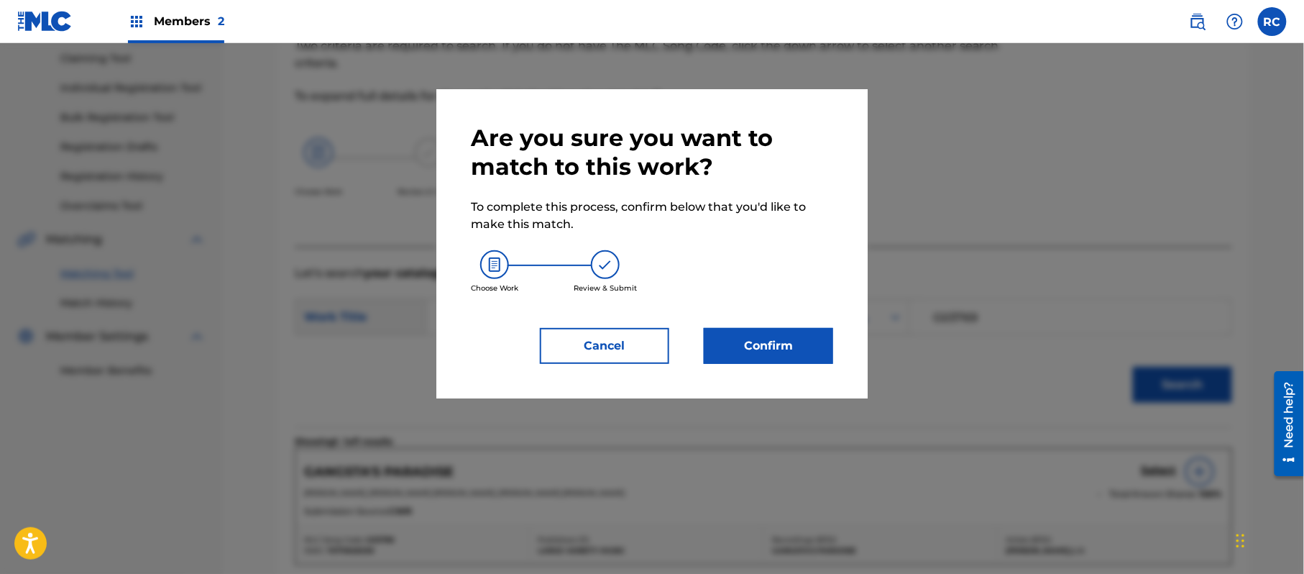
click at [799, 335] on button "Confirm" at bounding box center [768, 346] width 129 height 36
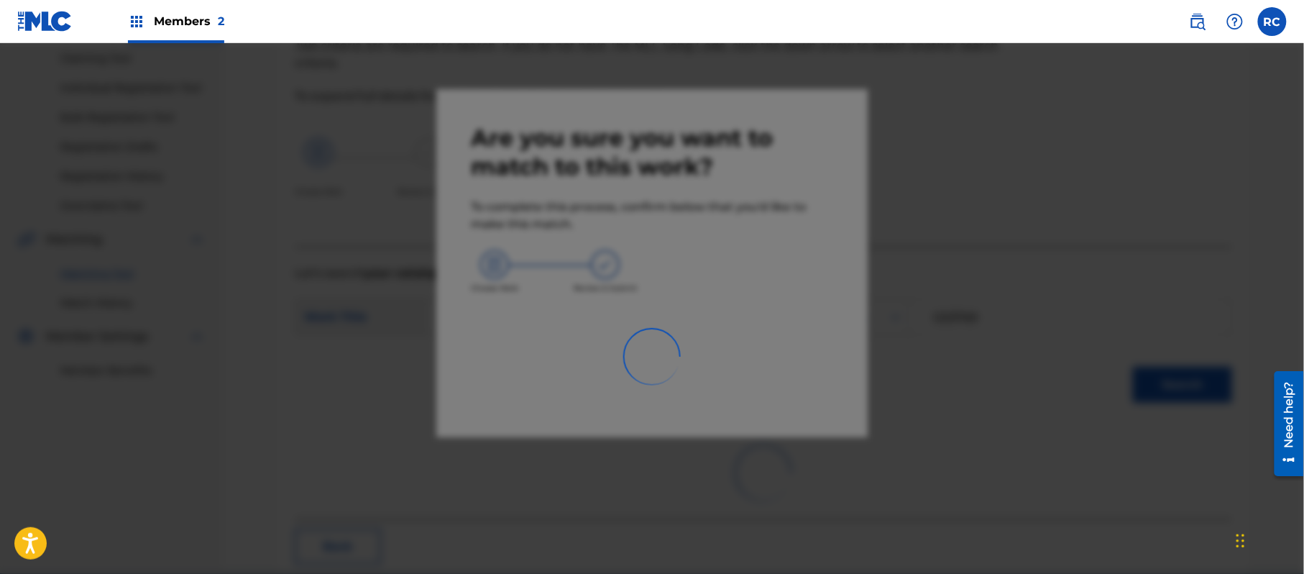
scroll to position [57, 0]
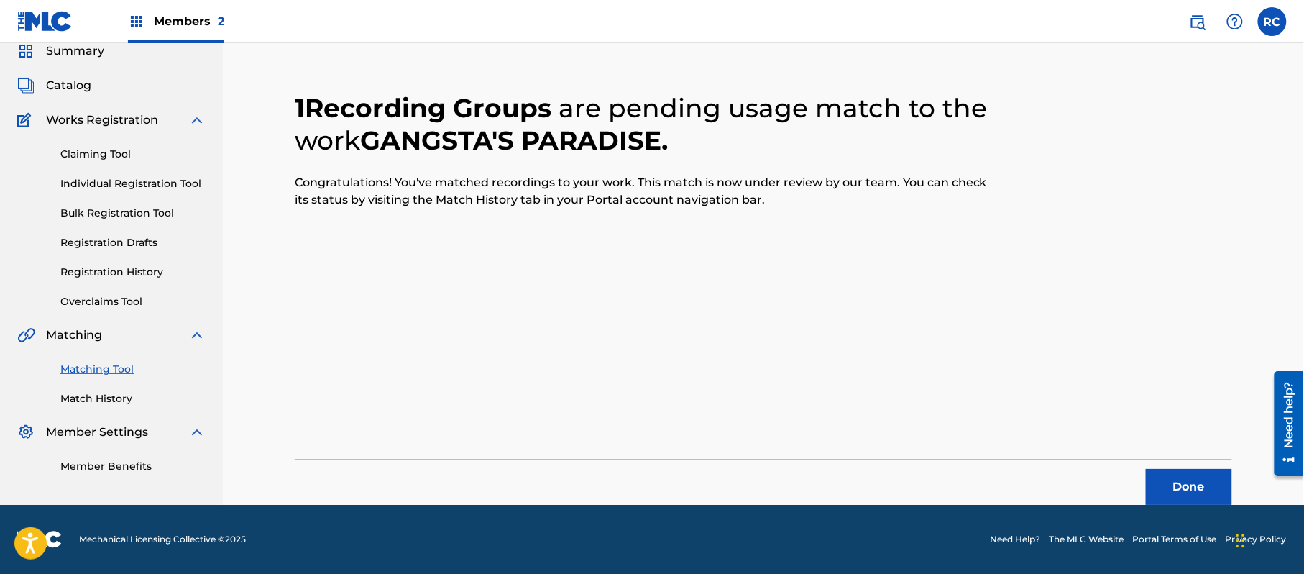
click at [1180, 492] on button "Done" at bounding box center [1189, 487] width 86 height 36
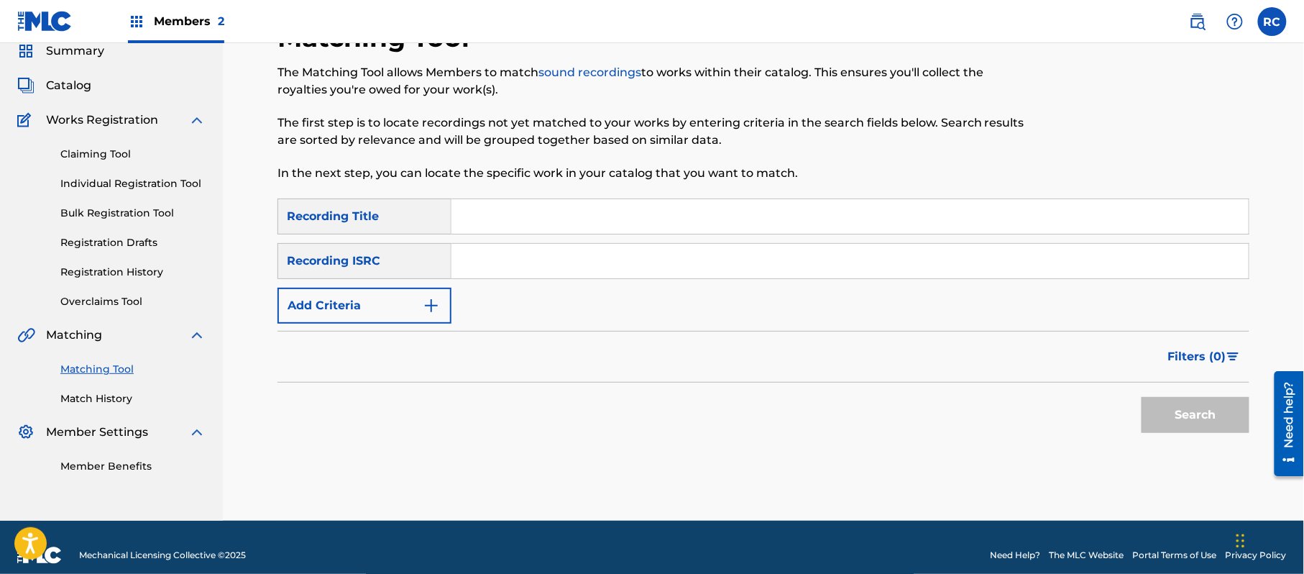
click at [553, 256] on input "Search Form" at bounding box center [849, 261] width 797 height 34
click at [1156, 415] on button "Search" at bounding box center [1195, 415] width 108 height 36
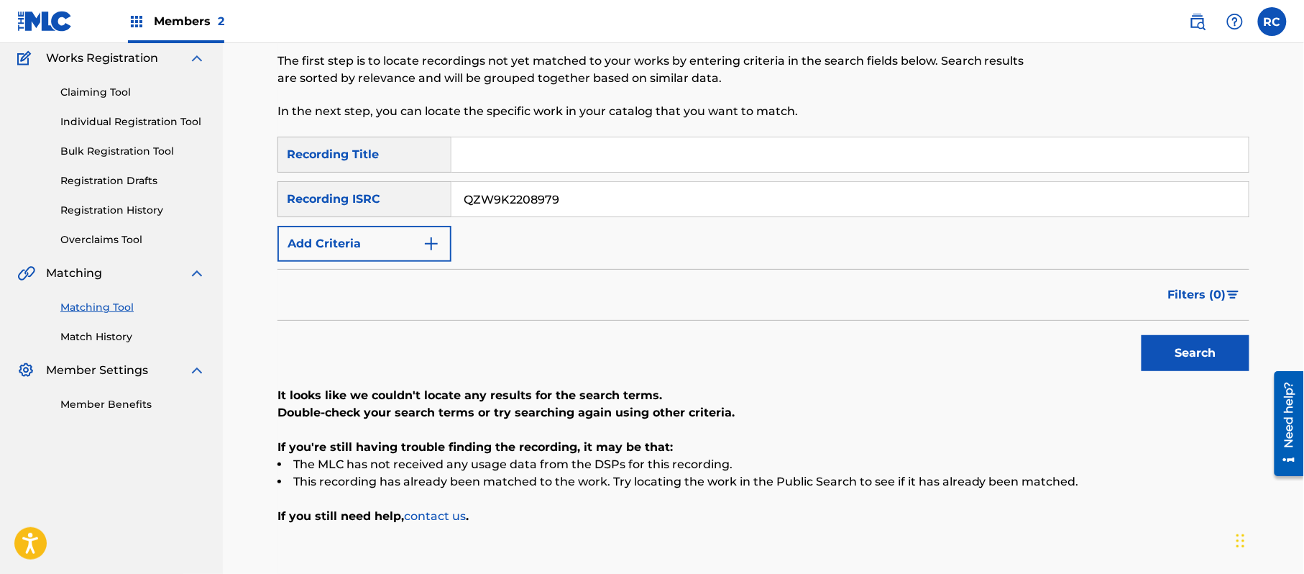
scroll to position [153, 0]
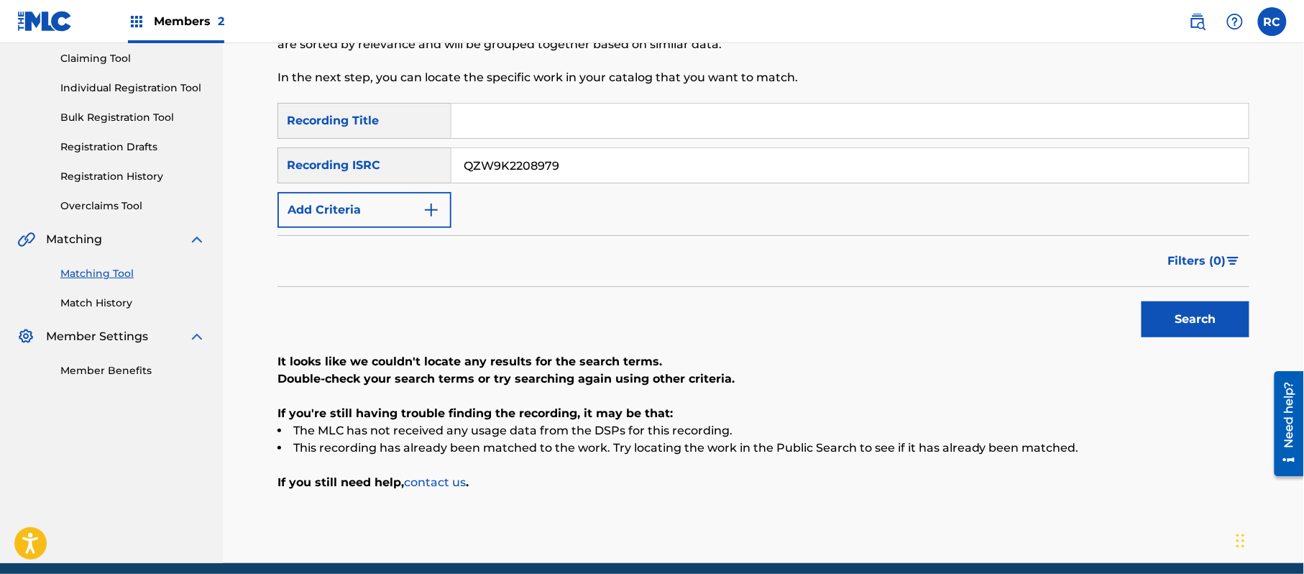
click at [535, 167] on input "QZW9K2208979" at bounding box center [849, 165] width 797 height 34
click at [1169, 313] on button "Search" at bounding box center [1195, 319] width 108 height 36
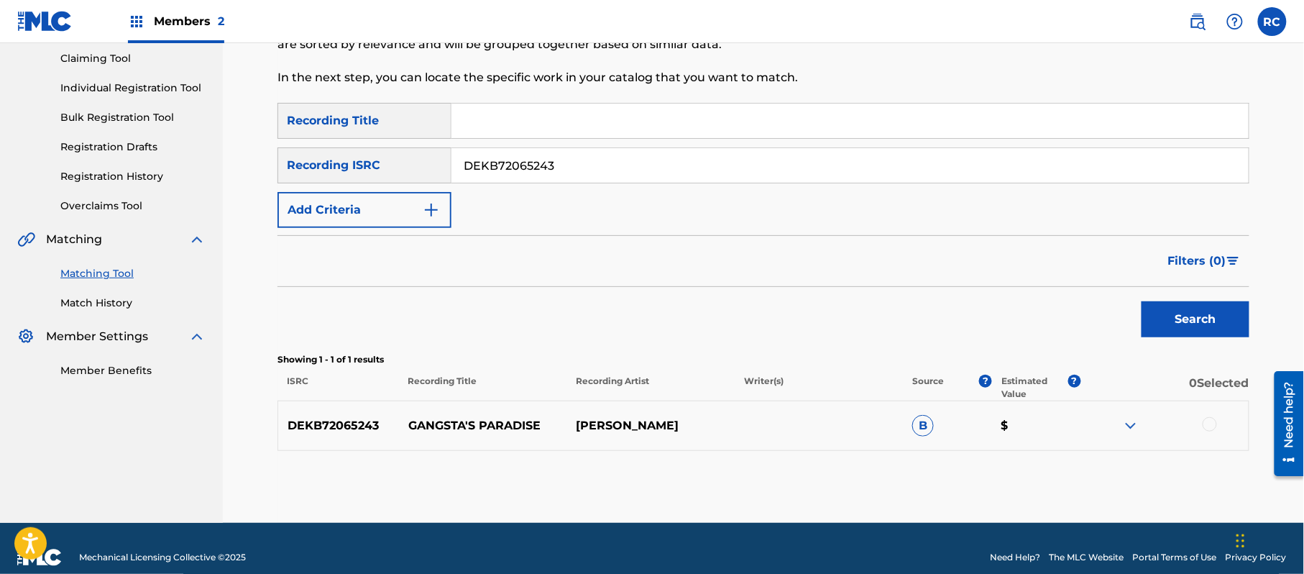
drag, startPoint x: 653, startPoint y: 334, endPoint x: 661, endPoint y: 338, distance: 9.3
click at [653, 334] on div "Search" at bounding box center [763, 315] width 972 height 57
click at [1207, 424] on div at bounding box center [1209, 424] width 14 height 14
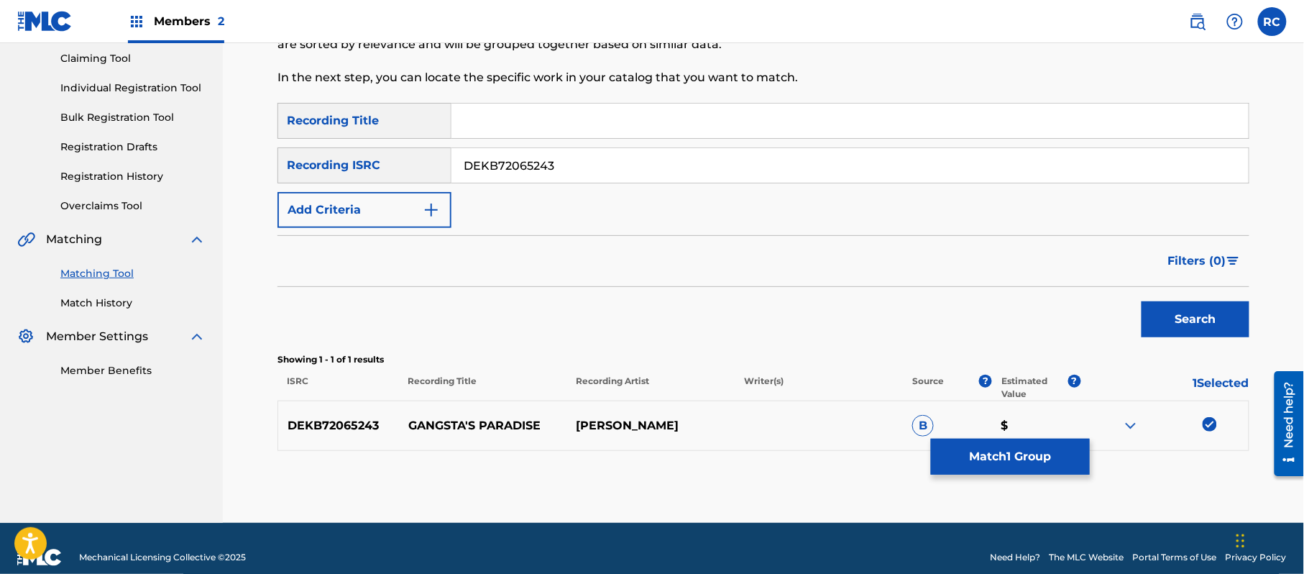
click at [989, 460] on button "Match 1 Group" at bounding box center [1010, 456] width 159 height 36
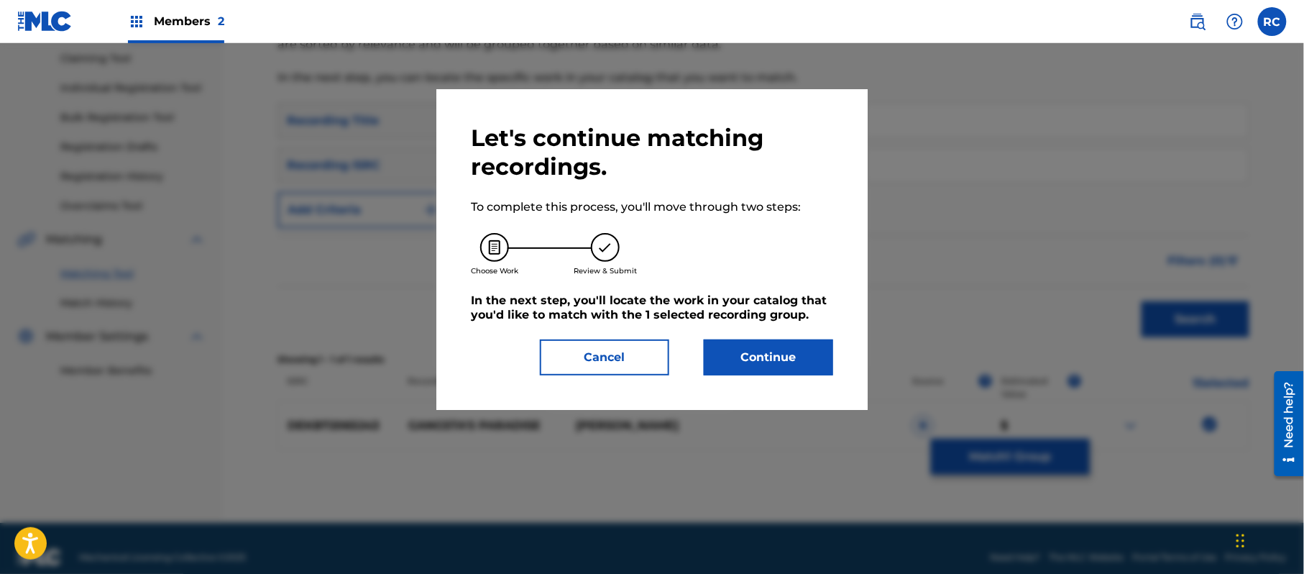
click at [763, 355] on button "Continue" at bounding box center [768, 357] width 129 height 36
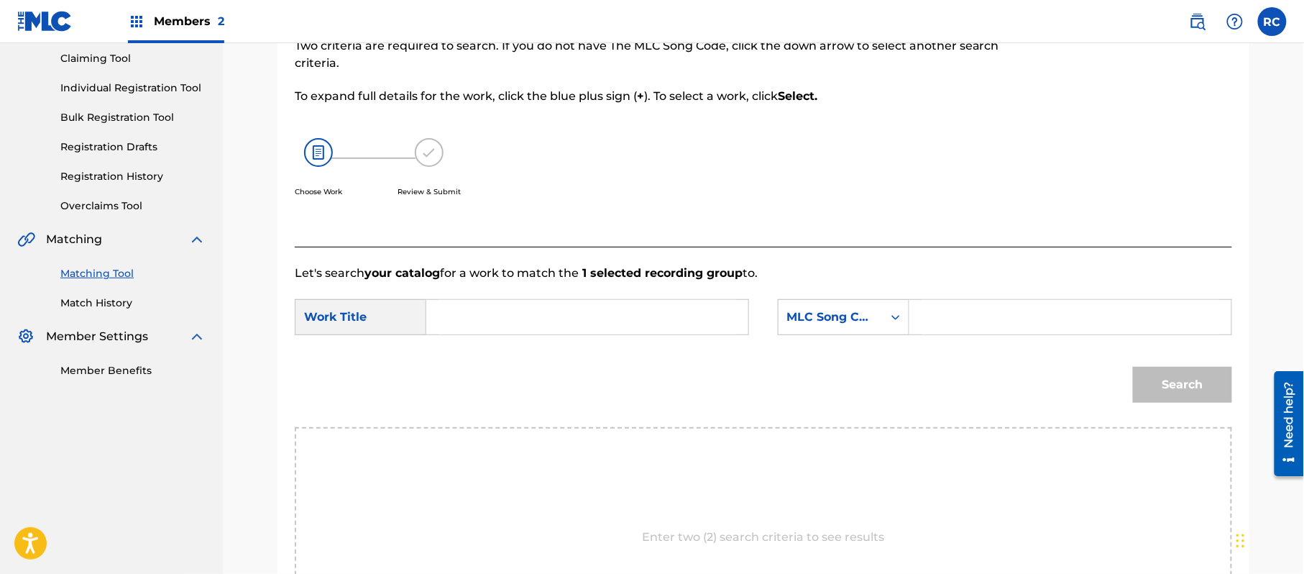
click at [619, 325] on input "Search Form" at bounding box center [587, 317] width 298 height 34
click at [590, 320] on input "Gangsta's Paradise G03769" at bounding box center [587, 317] width 298 height 34
click at [592, 320] on input "Gangsta's Paradise G03769" at bounding box center [587, 317] width 298 height 34
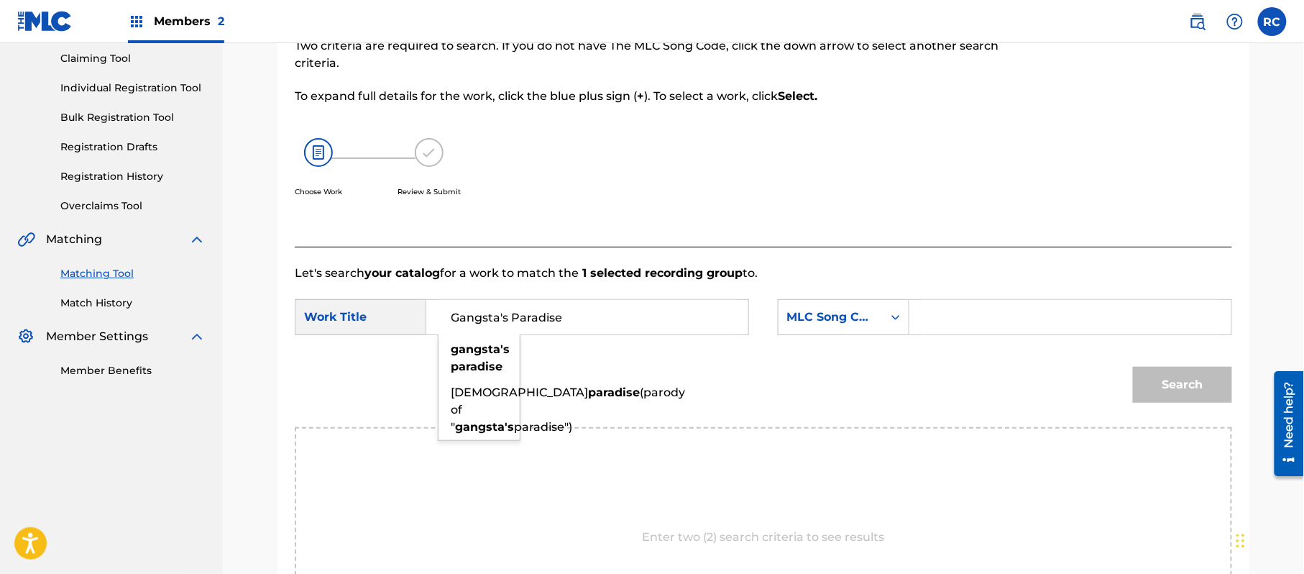
click at [929, 316] on input "Search Form" at bounding box center [1070, 317] width 298 height 34
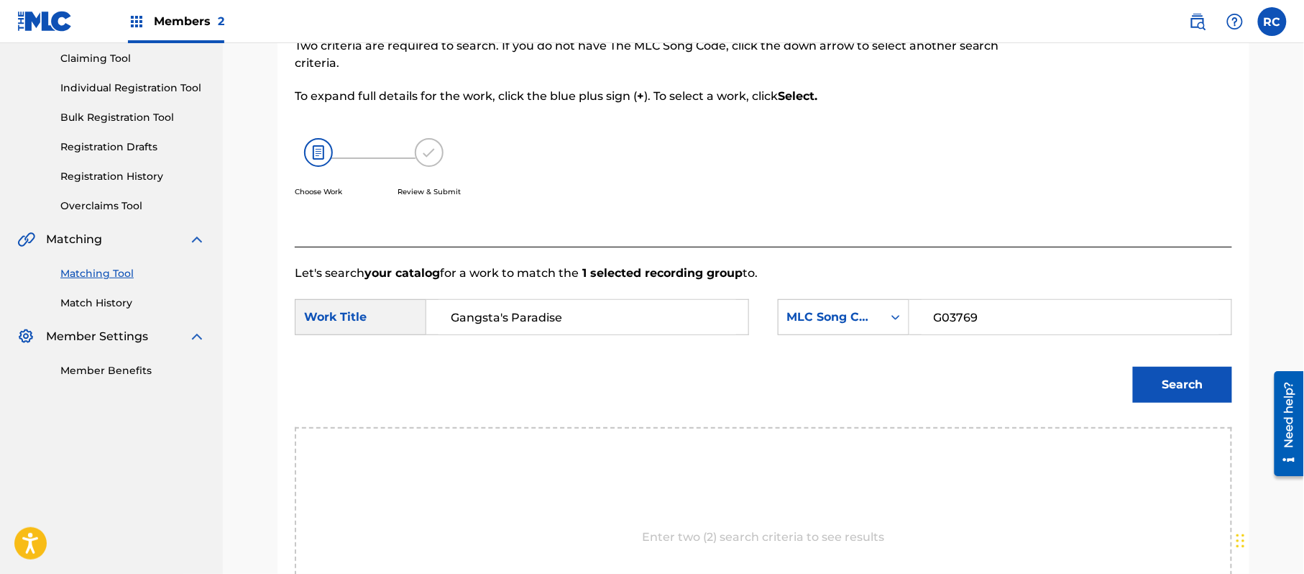
click at [1153, 377] on button "Search" at bounding box center [1182, 385] width 99 height 36
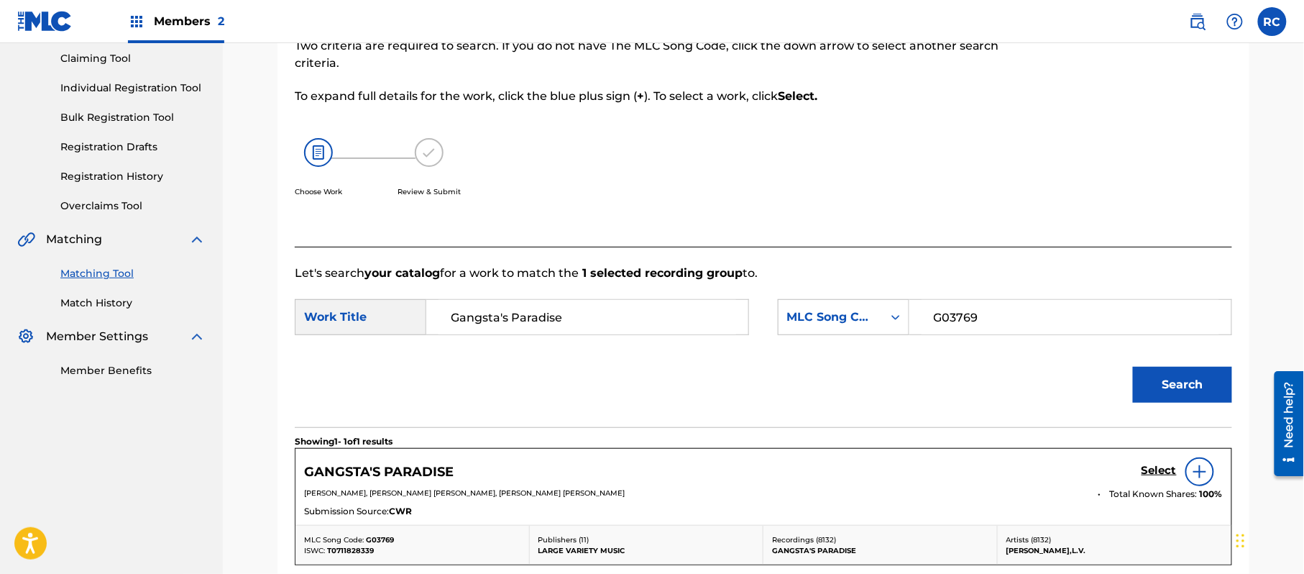
click at [1145, 470] on h5 "Select" at bounding box center [1158, 471] width 35 height 14
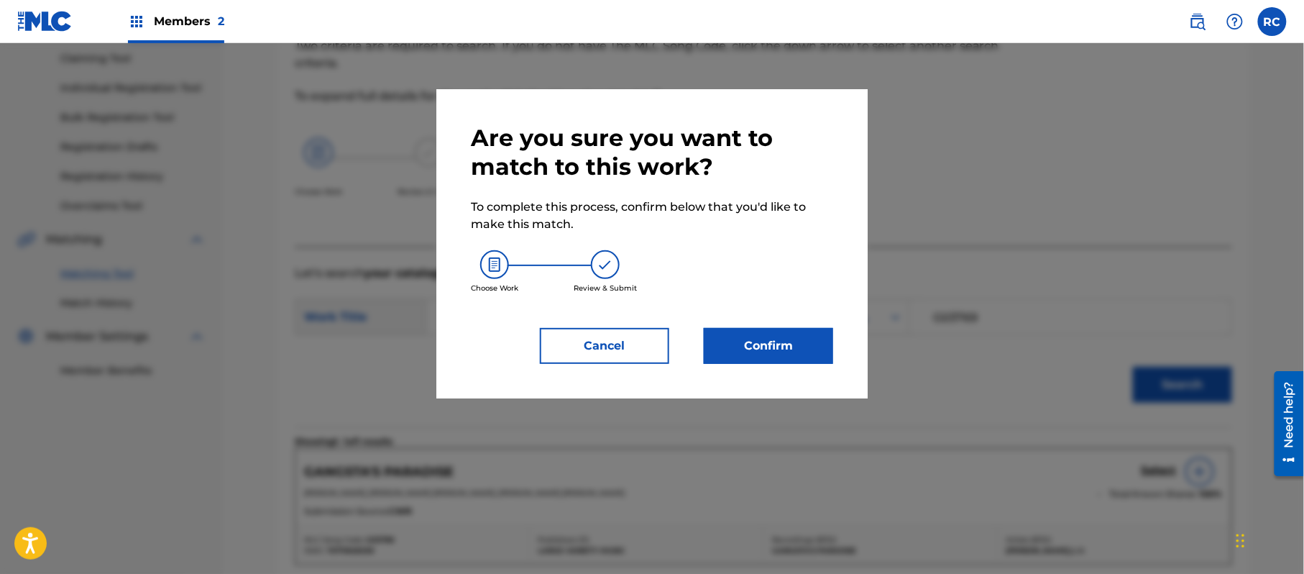
click at [809, 345] on button "Confirm" at bounding box center [768, 346] width 129 height 36
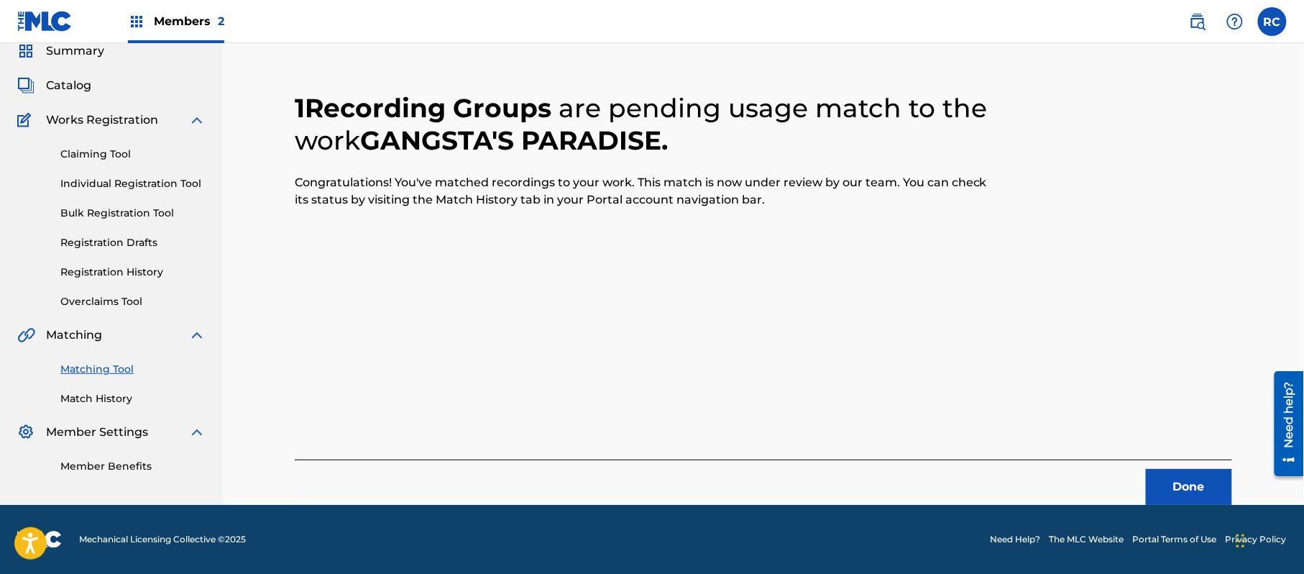
scroll to position [57, 0]
click at [1183, 496] on button "Done" at bounding box center [1189, 487] width 86 height 36
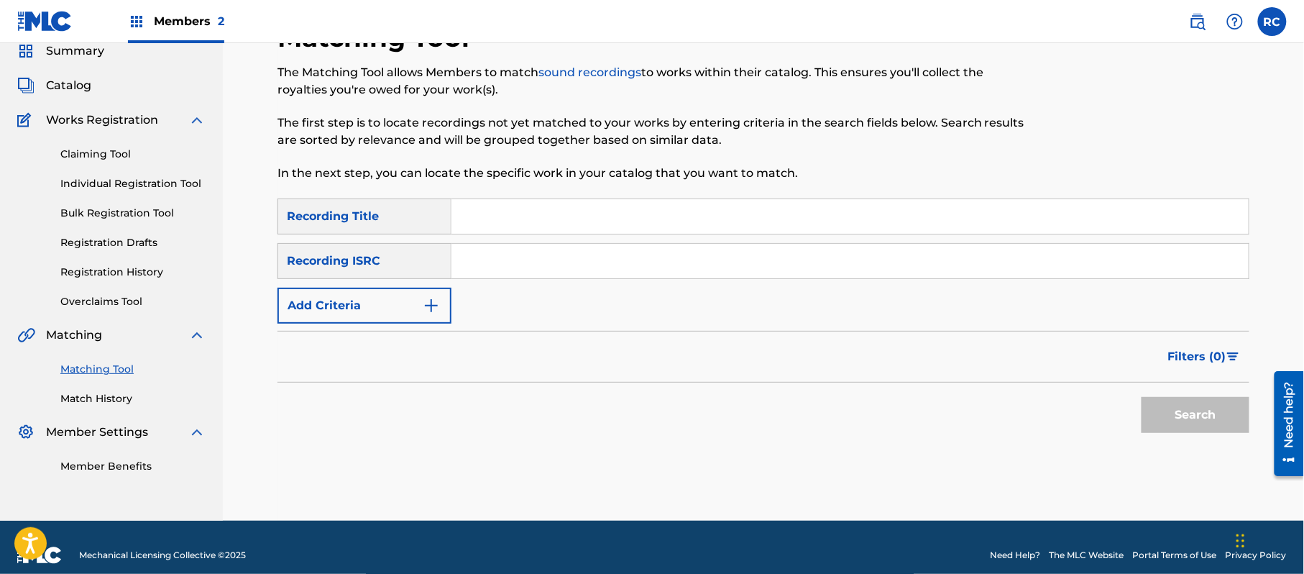
drag, startPoint x: 644, startPoint y: 262, endPoint x: 704, endPoint y: 276, distance: 61.9
click at [644, 262] on input "Search Form" at bounding box center [849, 261] width 797 height 34
click at [1171, 408] on button "Search" at bounding box center [1195, 415] width 108 height 36
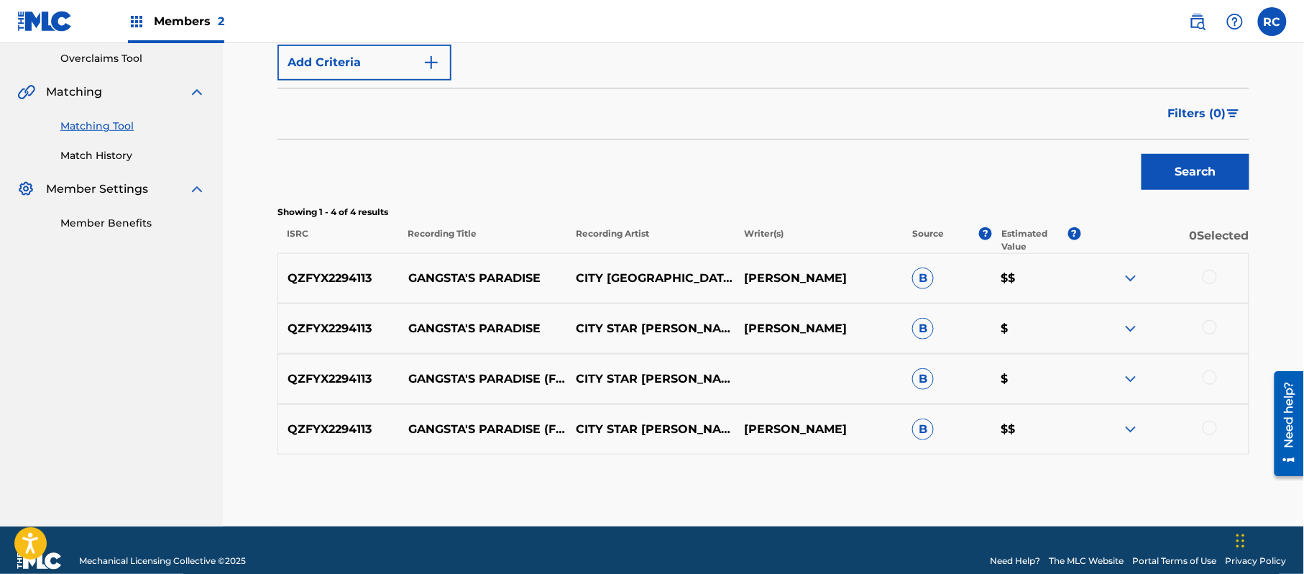
scroll to position [322, 0]
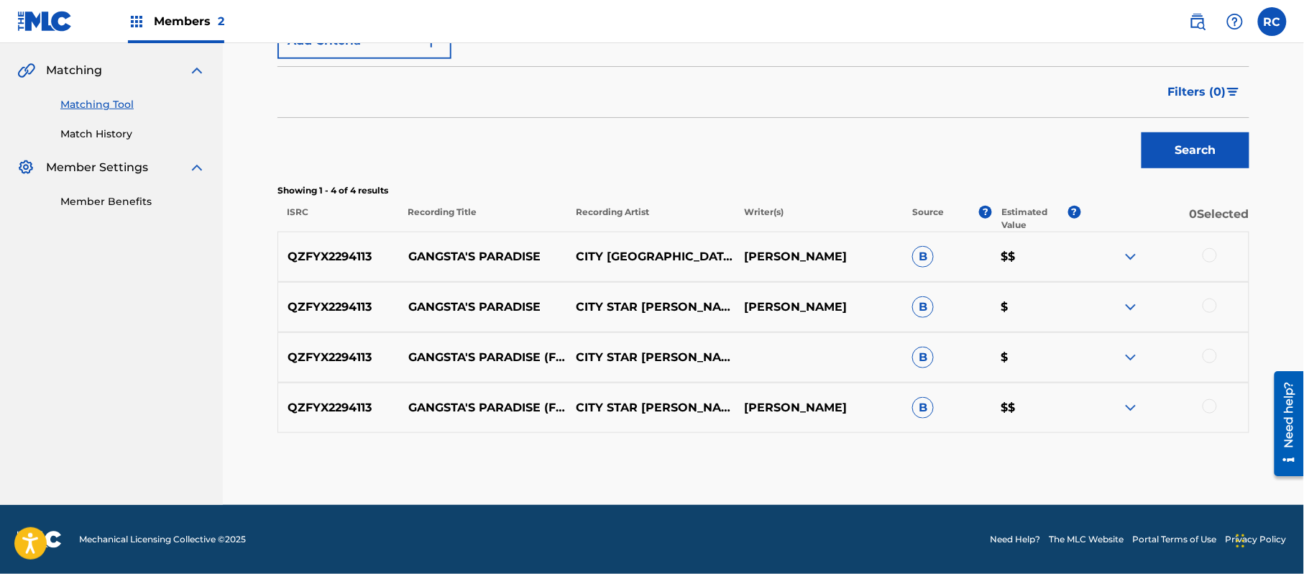
click at [1214, 252] on div at bounding box center [1209, 255] width 14 height 14
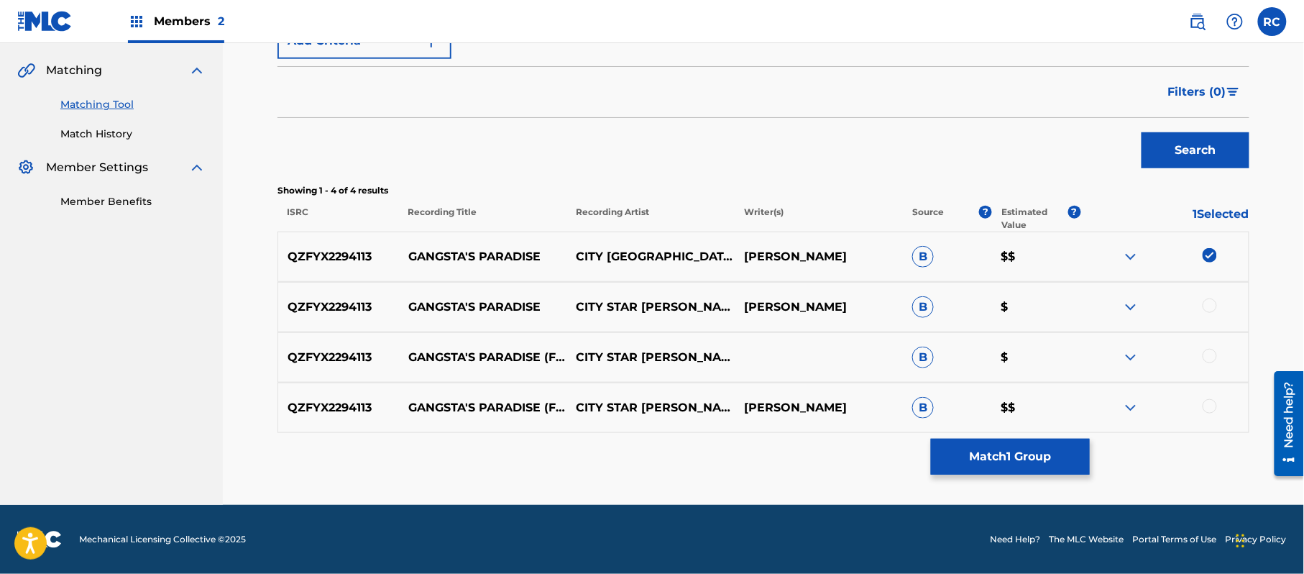
click at [1211, 302] on div at bounding box center [1209, 305] width 14 height 14
click at [1211, 354] on div at bounding box center [1209, 356] width 14 height 14
click at [1210, 403] on div at bounding box center [1209, 406] width 14 height 14
click at [1021, 449] on button "Match 4 Groups" at bounding box center [1010, 456] width 159 height 36
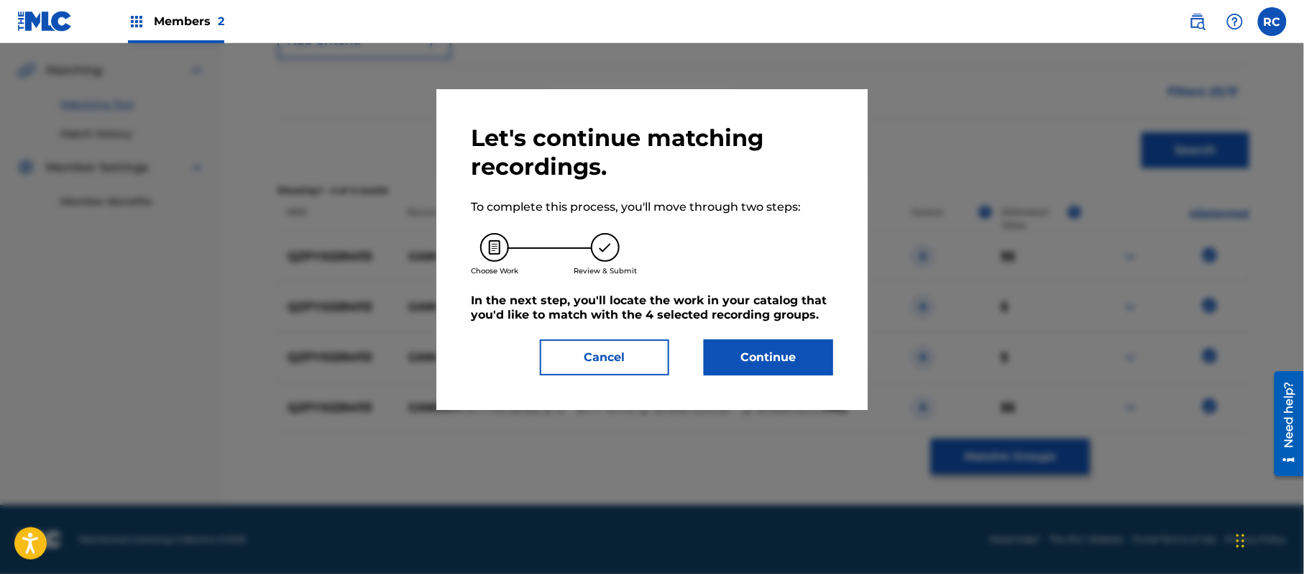
click at [815, 354] on button "Continue" at bounding box center [768, 357] width 129 height 36
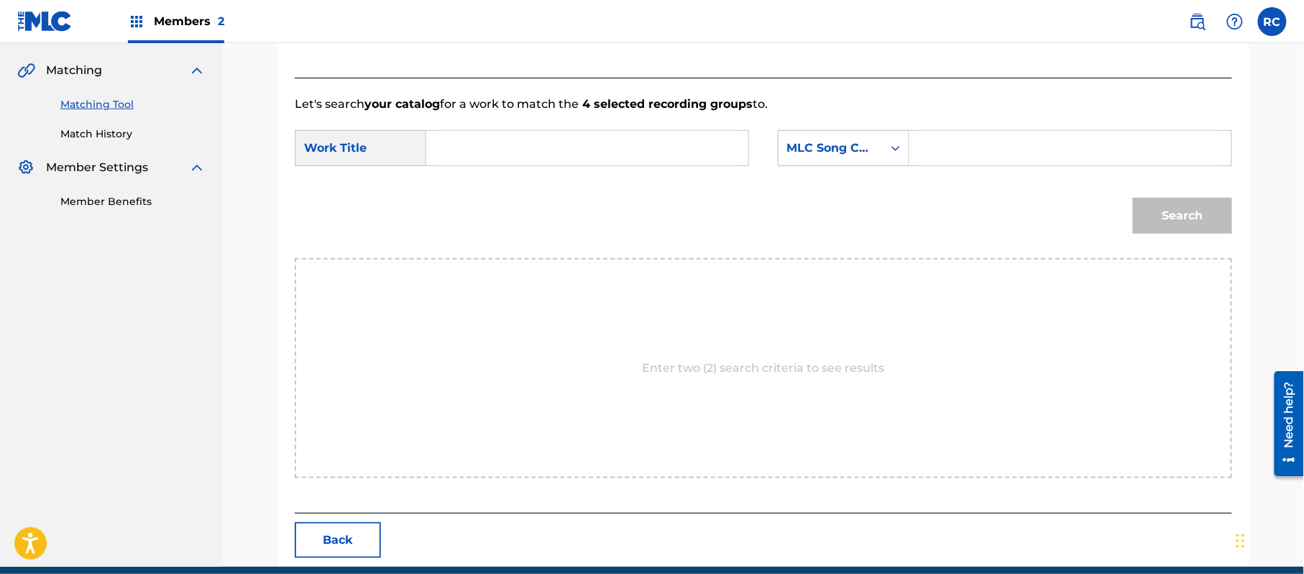
click at [553, 142] on input "Search Form" at bounding box center [587, 148] width 298 height 34
click at [584, 151] on input "Gangsta's Paradise G03769" at bounding box center [587, 148] width 298 height 34
click at [995, 148] on input "Search Form" at bounding box center [1070, 148] width 298 height 34
click at [1154, 231] on button "Search" at bounding box center [1182, 216] width 99 height 36
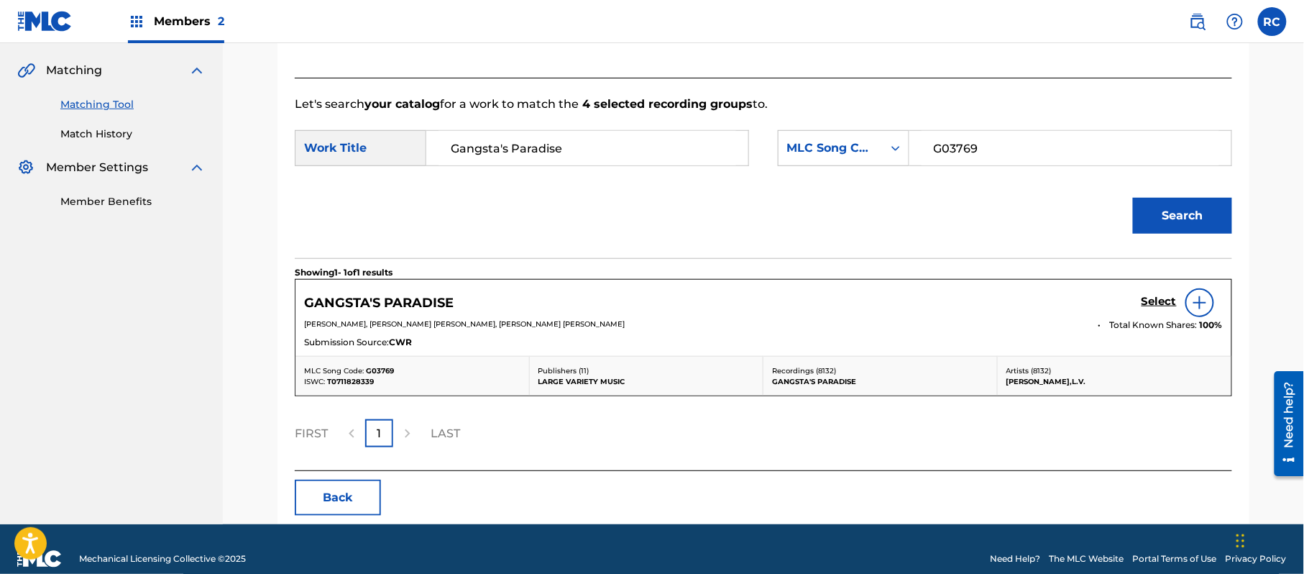
click at [1156, 300] on h5 "Select" at bounding box center [1158, 302] width 35 height 14
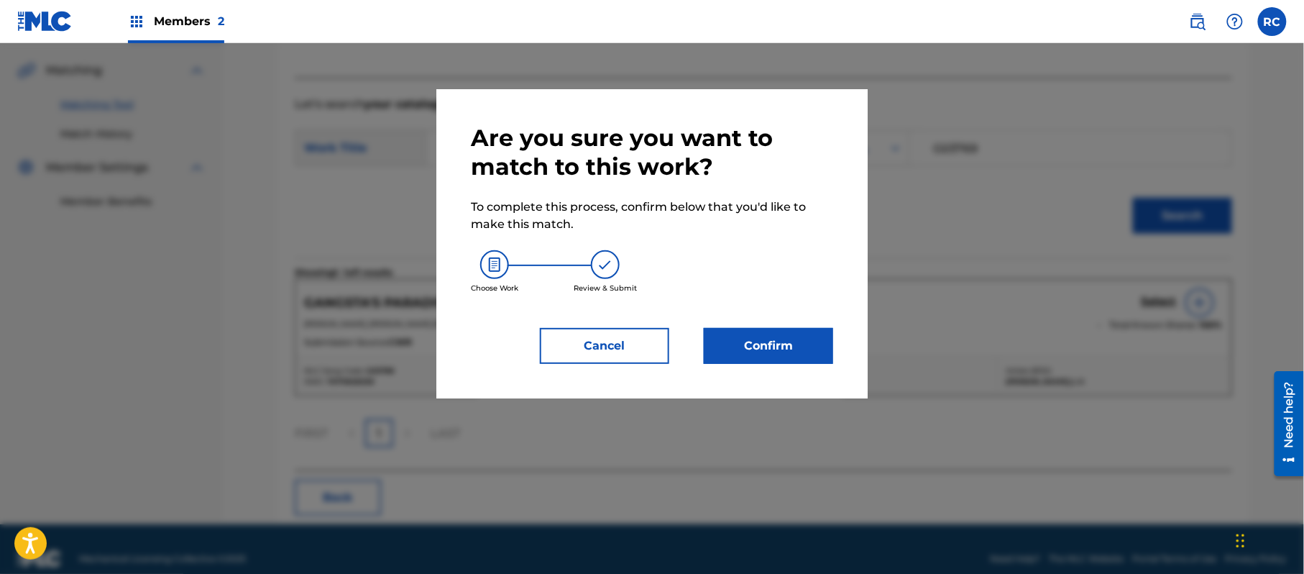
click at [797, 352] on button "Confirm" at bounding box center [768, 346] width 129 height 36
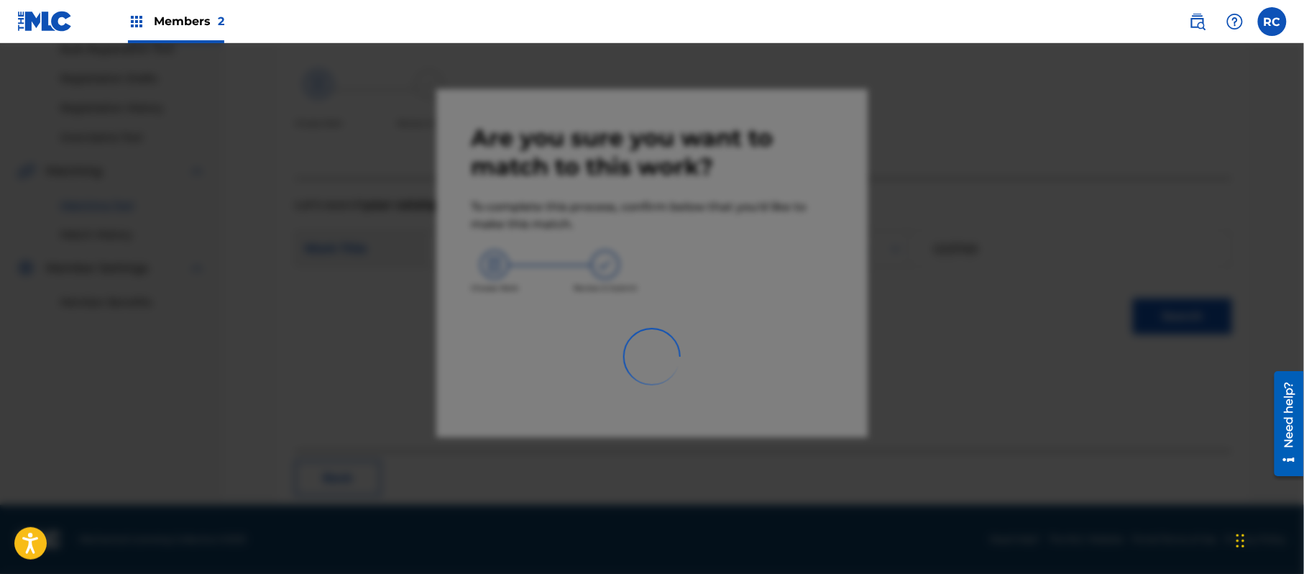
scroll to position [57, 0]
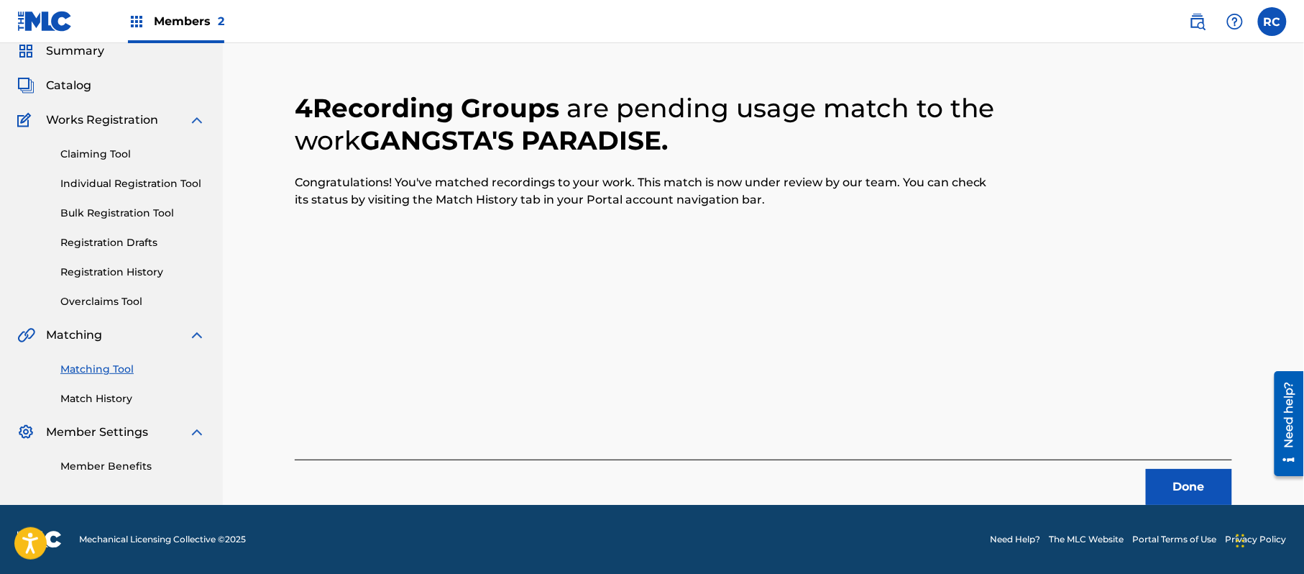
click at [1171, 492] on button "Done" at bounding box center [1189, 487] width 86 height 36
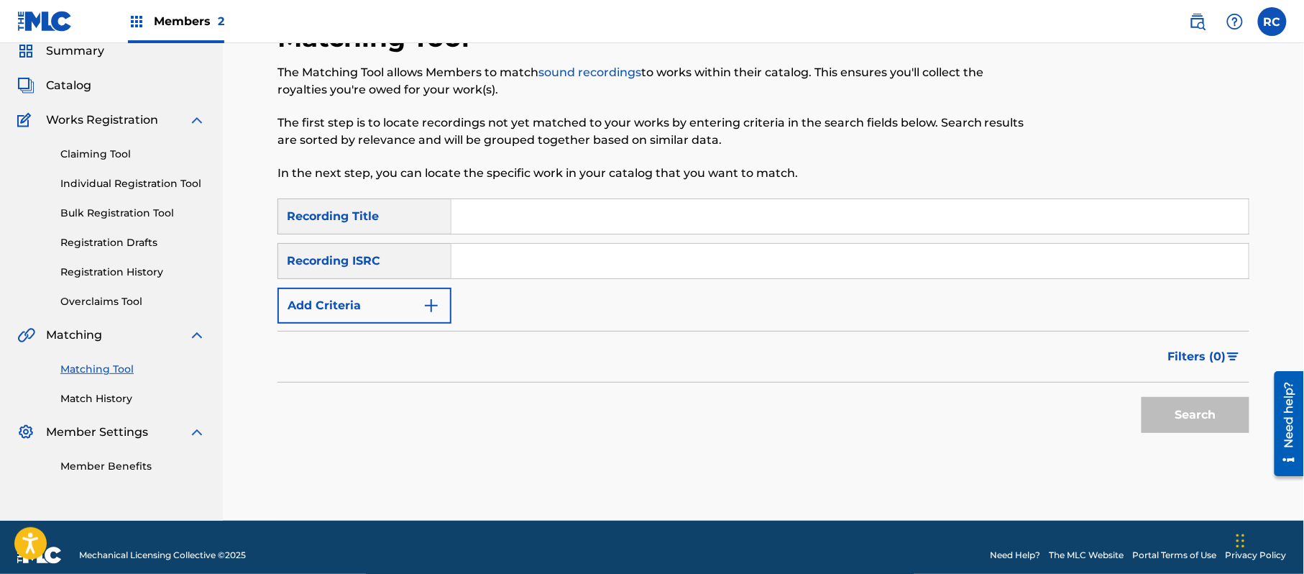
click at [589, 267] on input "Search Form" at bounding box center [849, 261] width 797 height 34
click at [1161, 405] on button "Search" at bounding box center [1195, 415] width 108 height 36
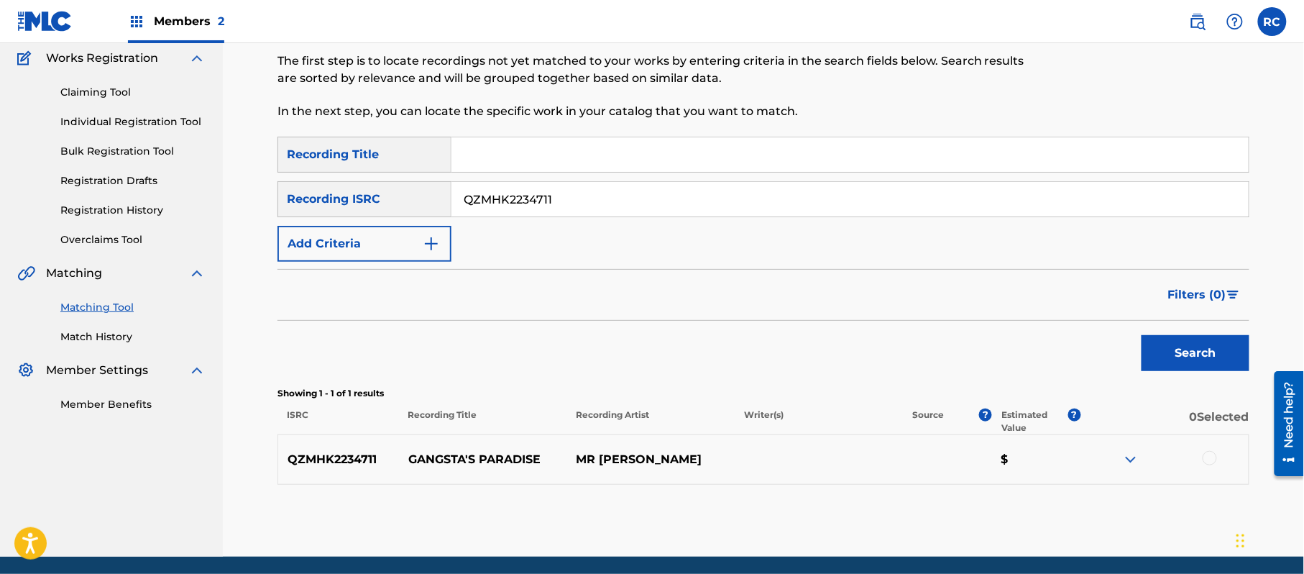
scroll to position [153, 0]
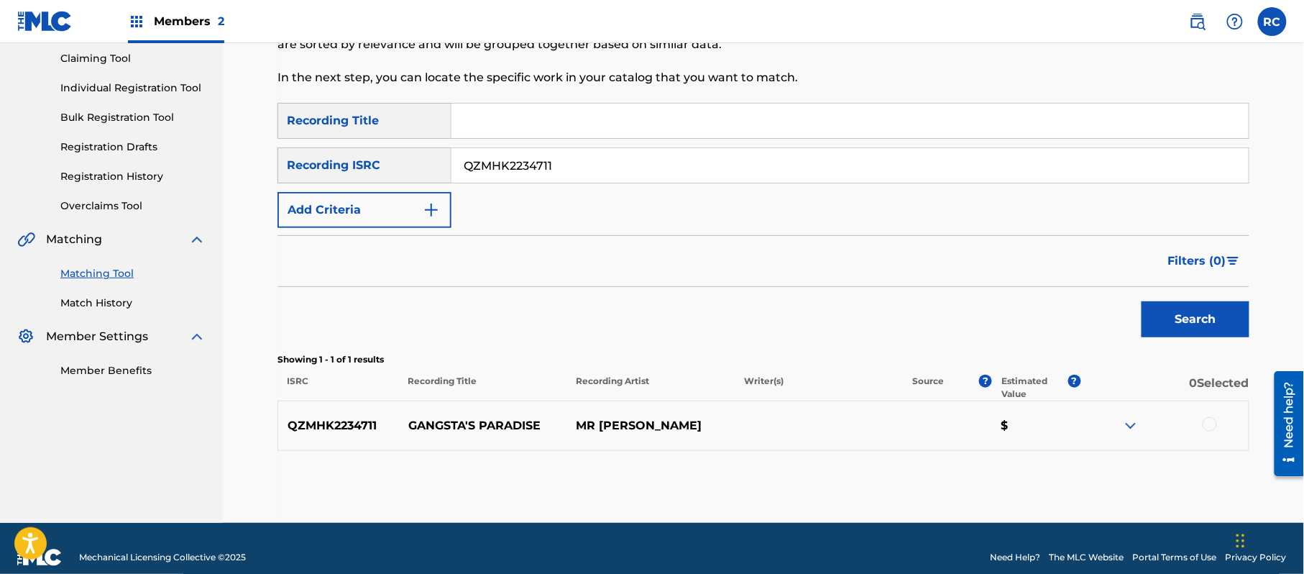
click at [1209, 426] on div at bounding box center [1209, 424] width 14 height 14
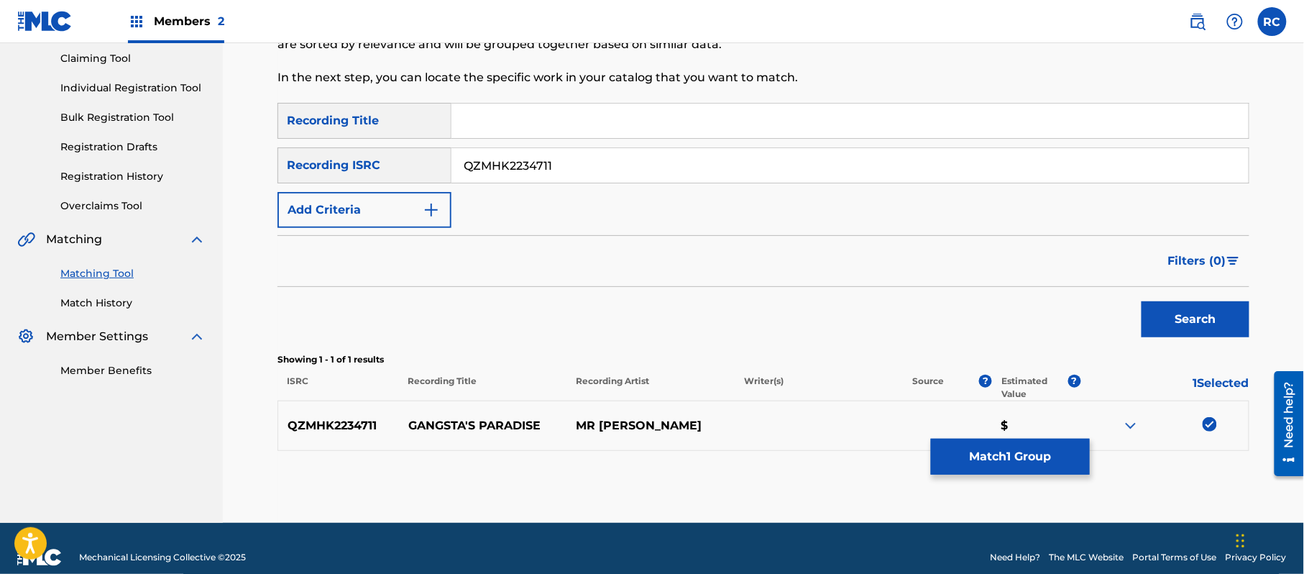
click at [959, 452] on button "Match 1 Group" at bounding box center [1010, 456] width 159 height 36
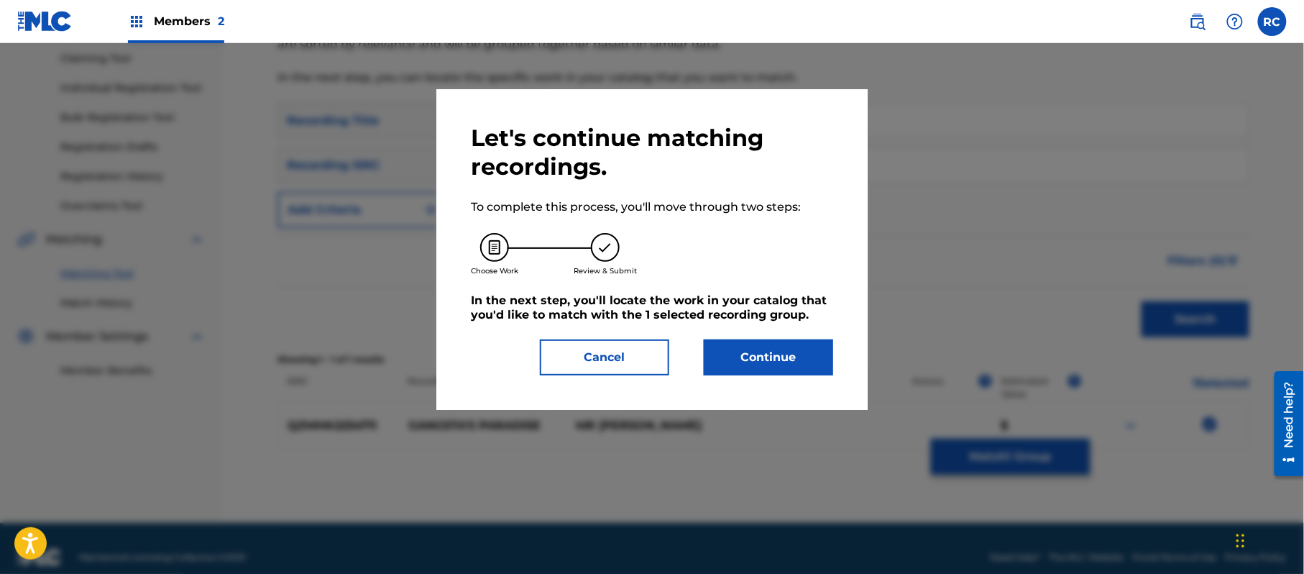
click at [800, 357] on button "Continue" at bounding box center [768, 357] width 129 height 36
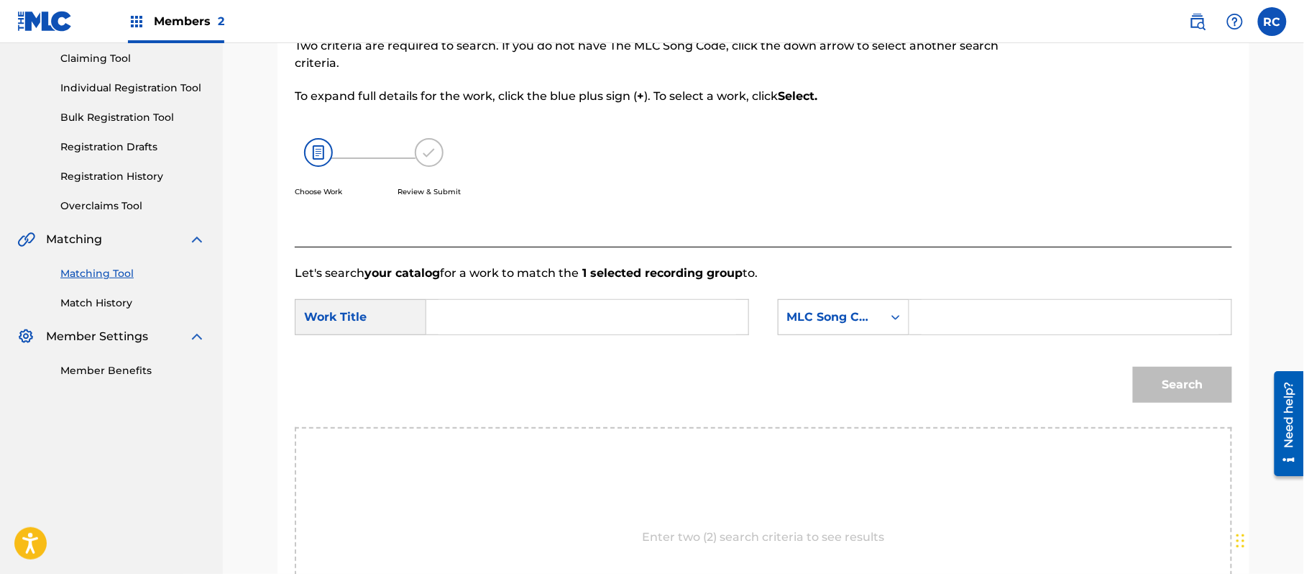
click at [528, 325] on input "Search Form" at bounding box center [587, 317] width 298 height 34
click at [579, 320] on input "Gangsta's Paradise G03769" at bounding box center [587, 317] width 298 height 34
drag, startPoint x: 954, startPoint y: 315, endPoint x: 986, endPoint y: 323, distance: 32.6
click at [954, 315] on input "Search Form" at bounding box center [1070, 317] width 298 height 34
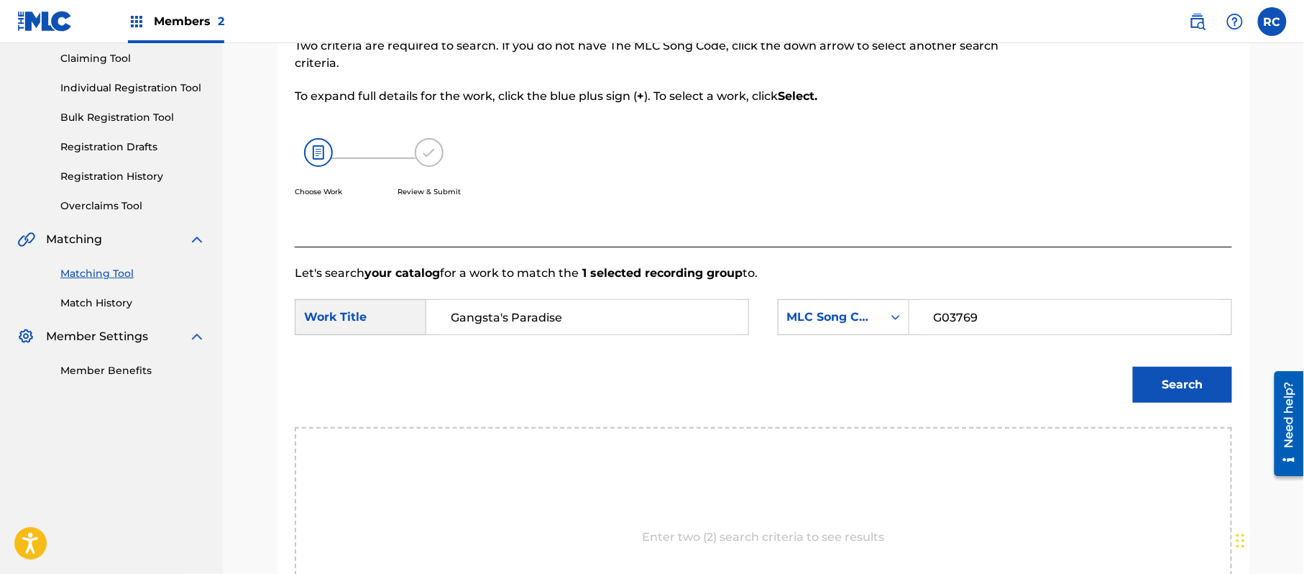
click at [1156, 385] on button "Search" at bounding box center [1182, 385] width 99 height 36
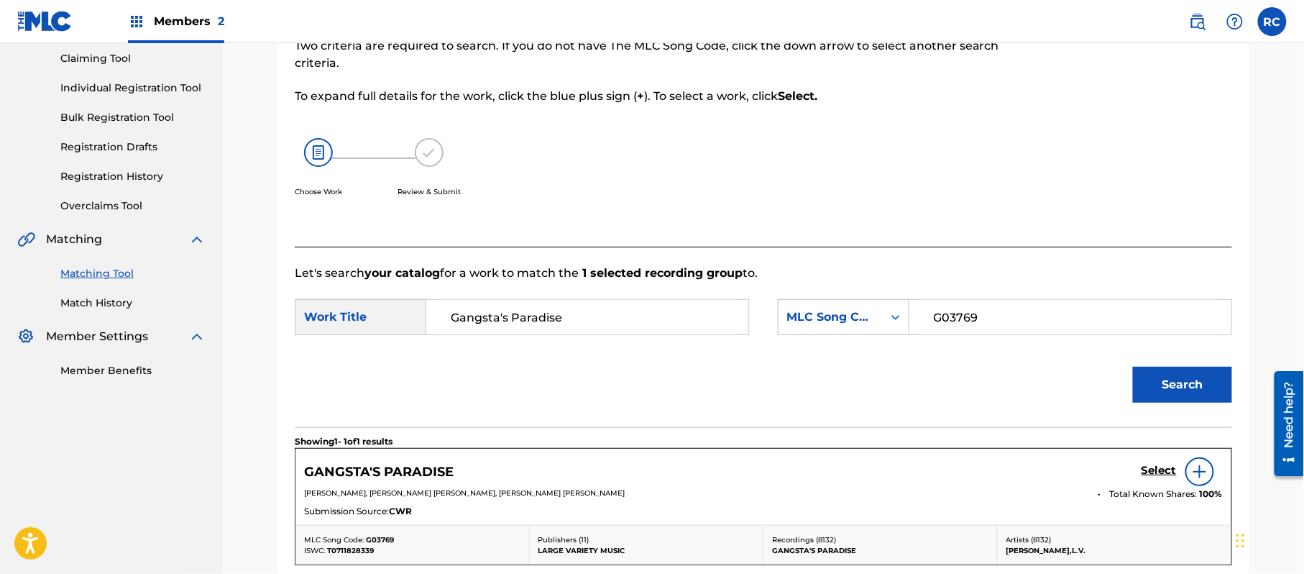
click at [1149, 467] on h5 "Select" at bounding box center [1158, 471] width 35 height 14
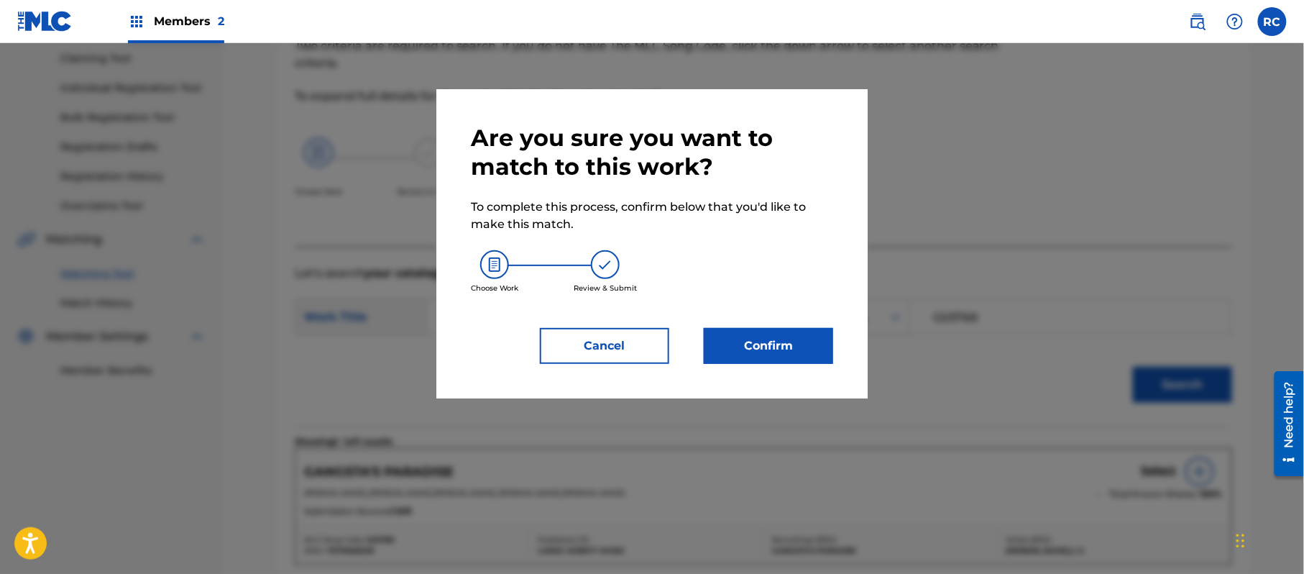
click at [758, 341] on button "Confirm" at bounding box center [768, 346] width 129 height 36
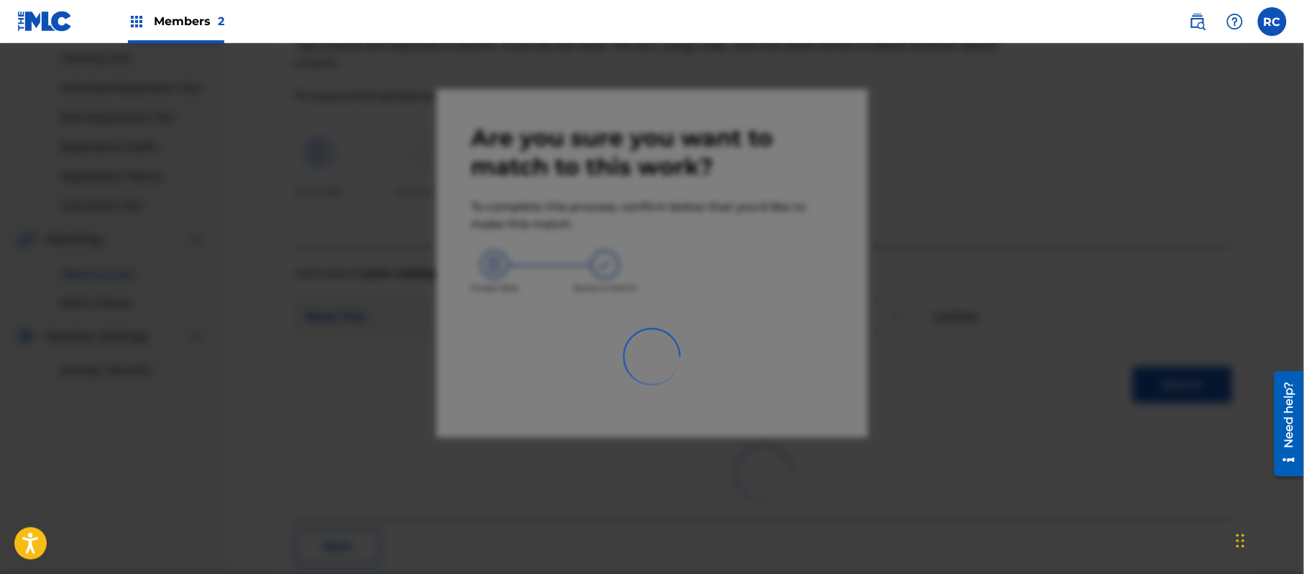
scroll to position [57, 0]
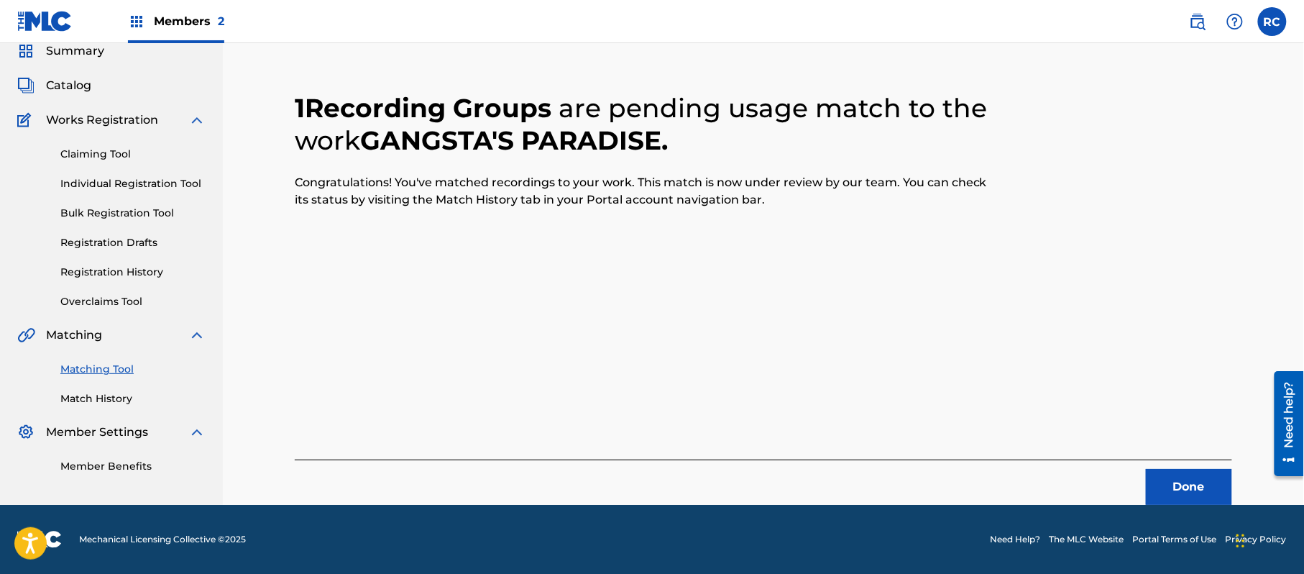
click at [648, 356] on div "1 Recording Groups are pending usage match to the work GANGSTA'S PARADISE . Con…" at bounding box center [763, 280] width 937 height 447
click at [1208, 480] on button "Done" at bounding box center [1189, 487] width 86 height 36
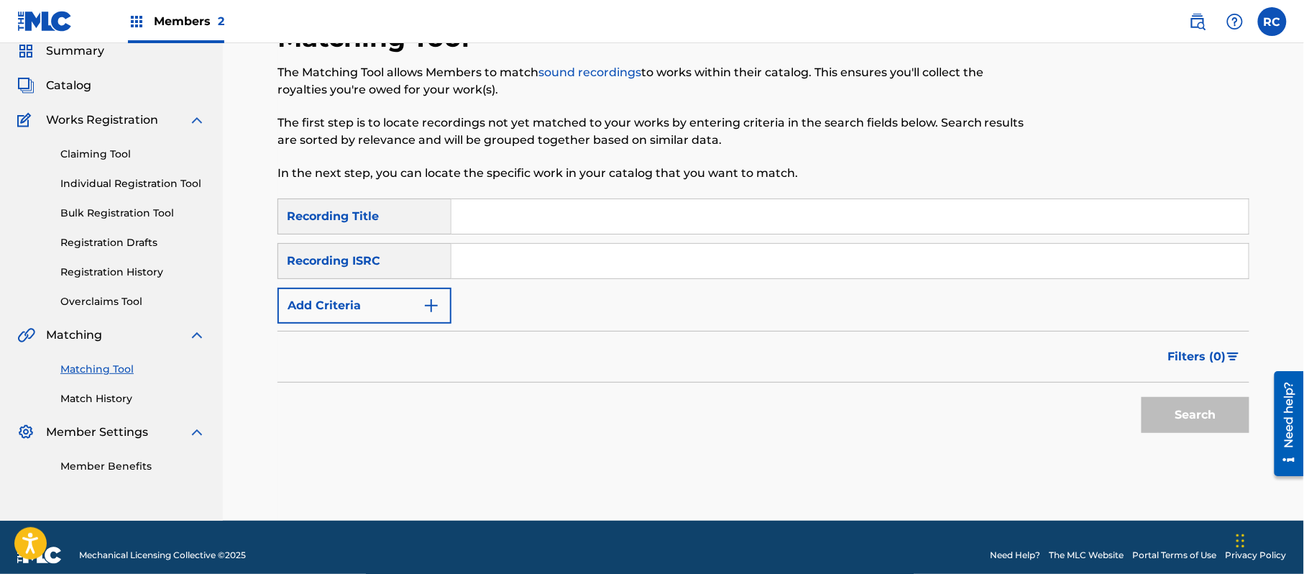
click at [611, 262] on input "Search Form" at bounding box center [849, 261] width 797 height 34
click at [1177, 407] on button "Search" at bounding box center [1195, 415] width 108 height 36
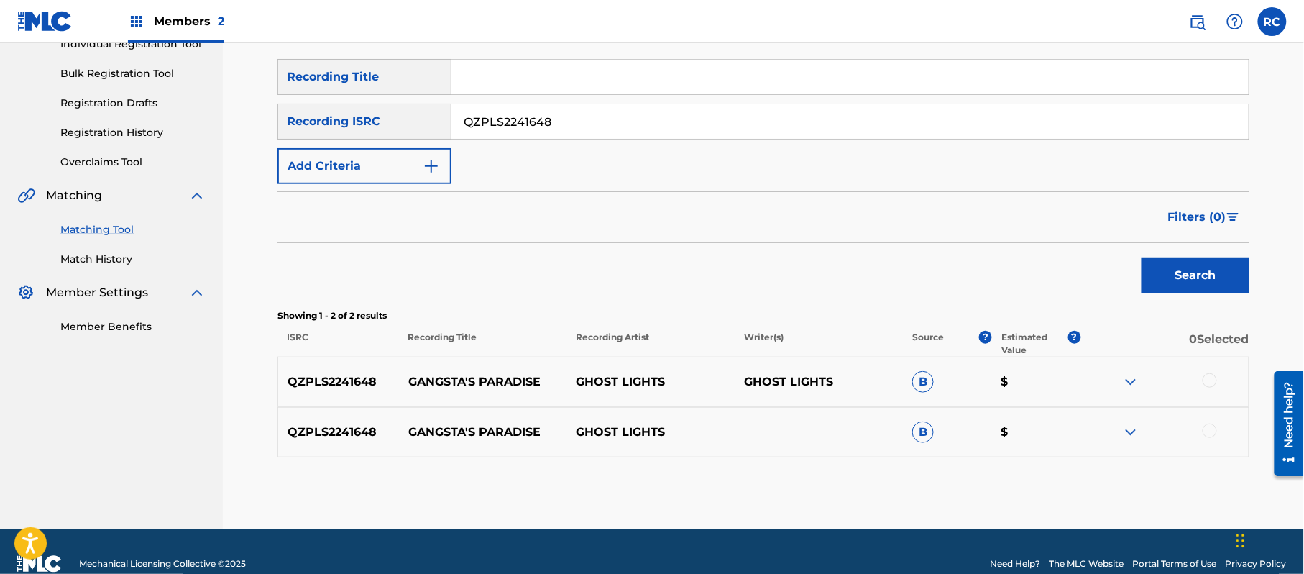
scroll to position [221, 0]
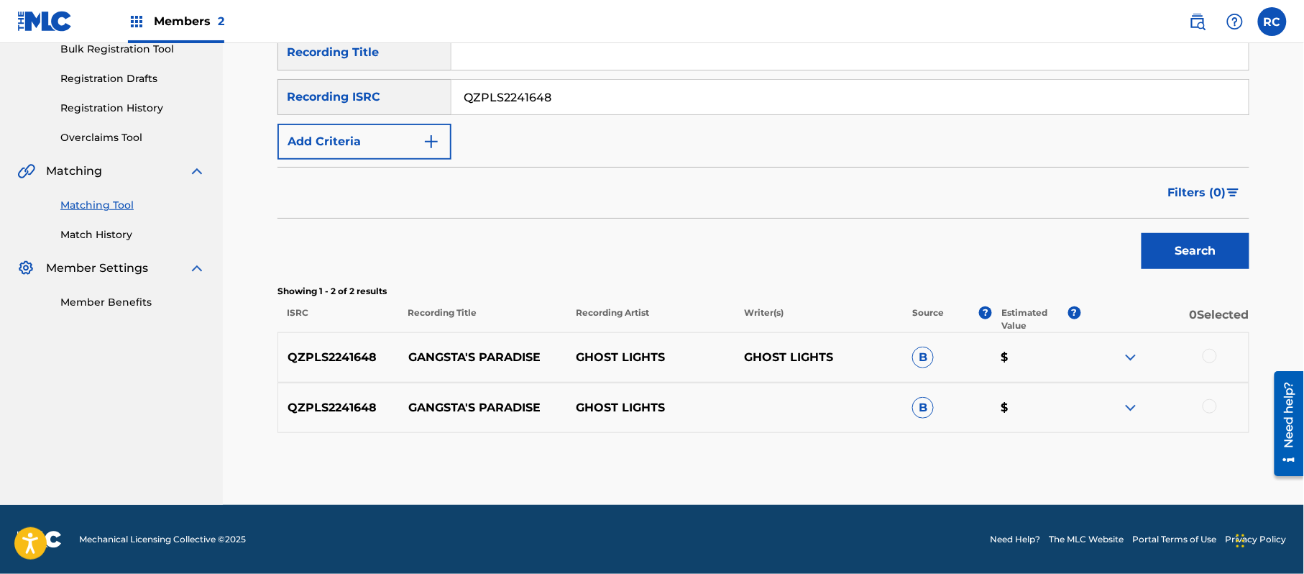
drag, startPoint x: 640, startPoint y: 229, endPoint x: 727, endPoint y: 264, distance: 94.8
click at [640, 229] on div "Search" at bounding box center [763, 246] width 972 height 57
drag, startPoint x: 1212, startPoint y: 355, endPoint x: 1216, endPoint y: 392, distance: 36.9
click at [1211, 355] on div at bounding box center [1209, 356] width 14 height 14
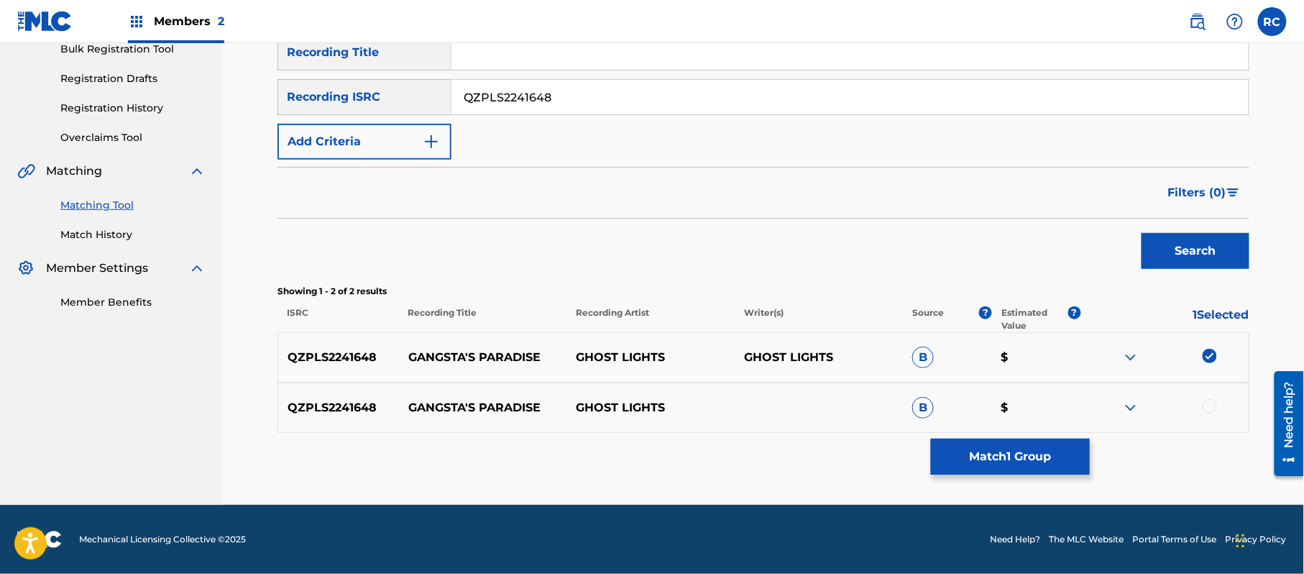
drag, startPoint x: 1211, startPoint y: 407, endPoint x: 1111, endPoint y: 430, distance: 102.5
click at [1211, 406] on div at bounding box center [1209, 406] width 14 height 14
click at [1053, 457] on button "Match 2 Groups" at bounding box center [1010, 456] width 159 height 36
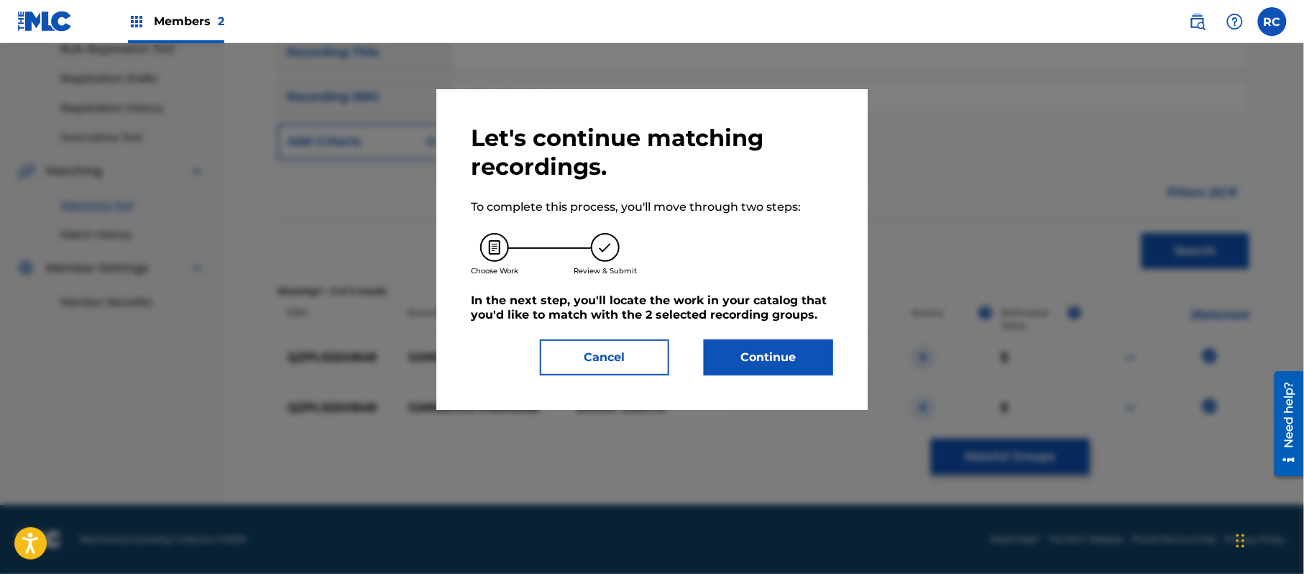
click at [808, 361] on button "Continue" at bounding box center [768, 357] width 129 height 36
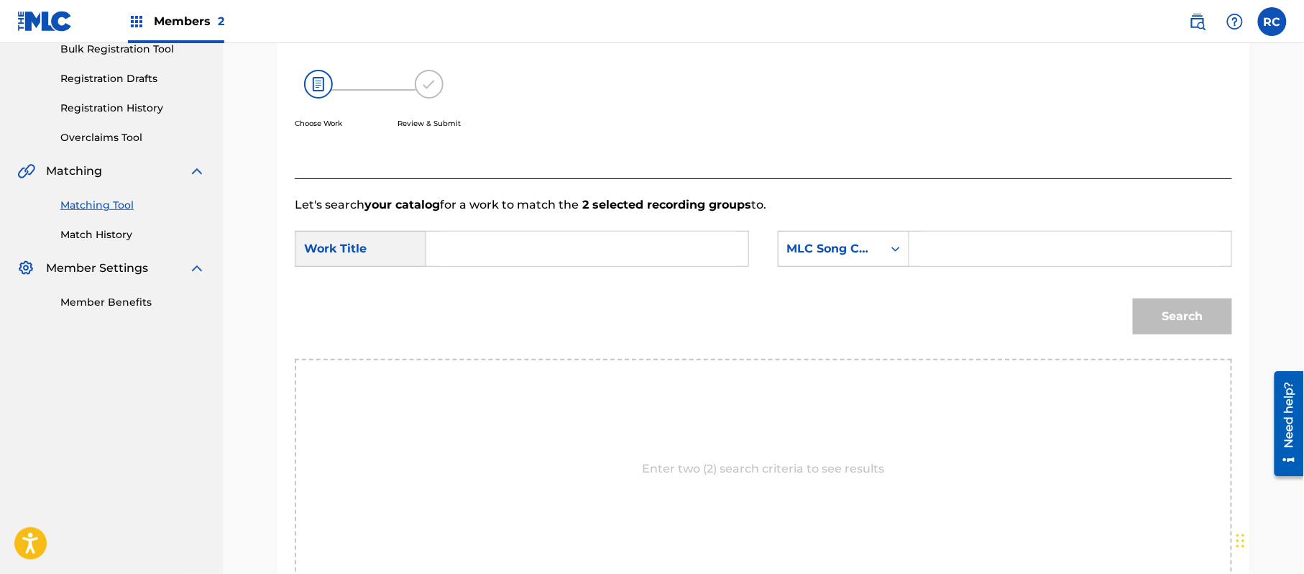
click at [561, 253] on input "Search Form" at bounding box center [587, 248] width 298 height 34
click at [587, 243] on input "Gangsta's Paradise G03769" at bounding box center [587, 248] width 298 height 34
drag, startPoint x: 962, startPoint y: 236, endPoint x: 970, endPoint y: 243, distance: 10.2
click at [962, 236] on input "Search Form" at bounding box center [1070, 248] width 298 height 34
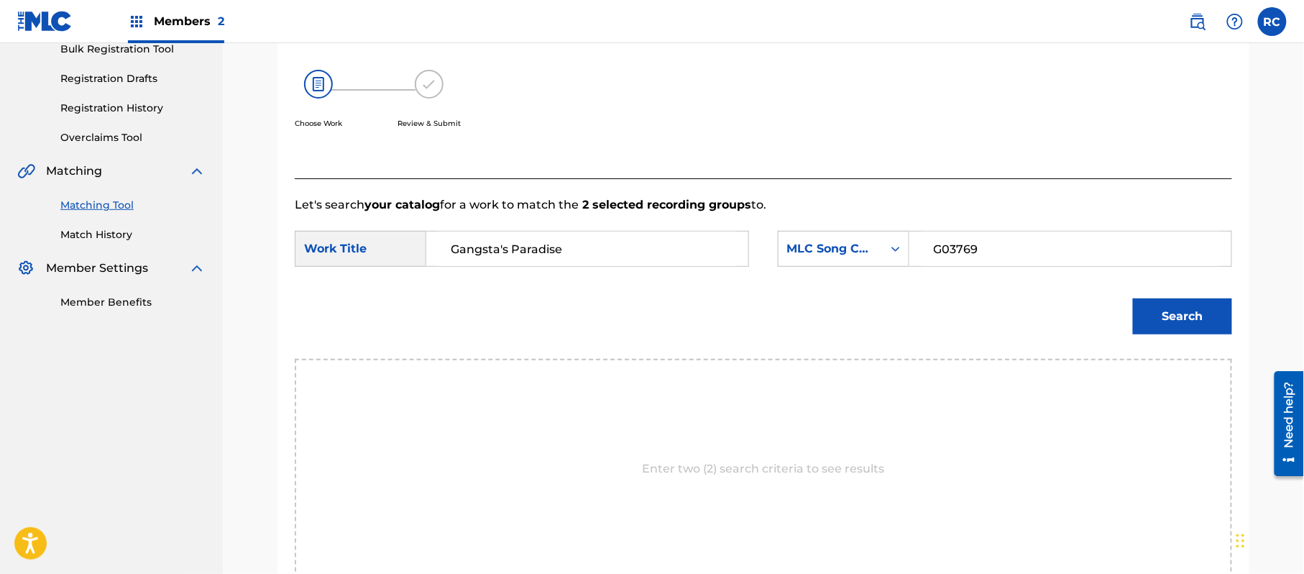
click at [1176, 314] on button "Search" at bounding box center [1182, 316] width 99 height 36
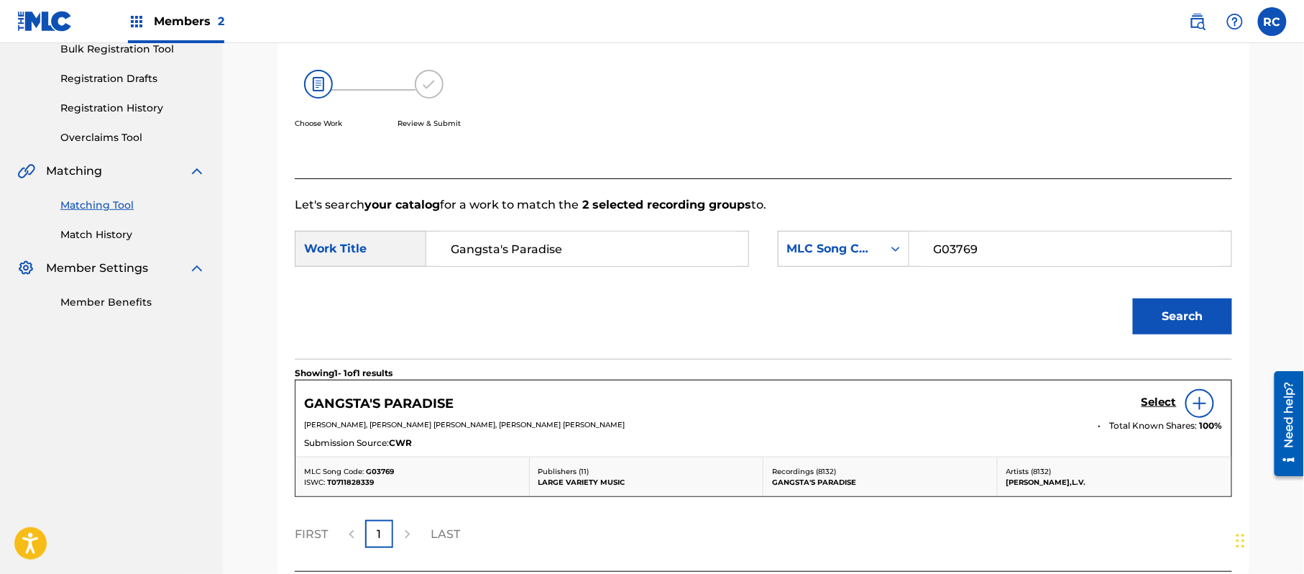
click at [1153, 406] on h5 "Select" at bounding box center [1158, 402] width 35 height 14
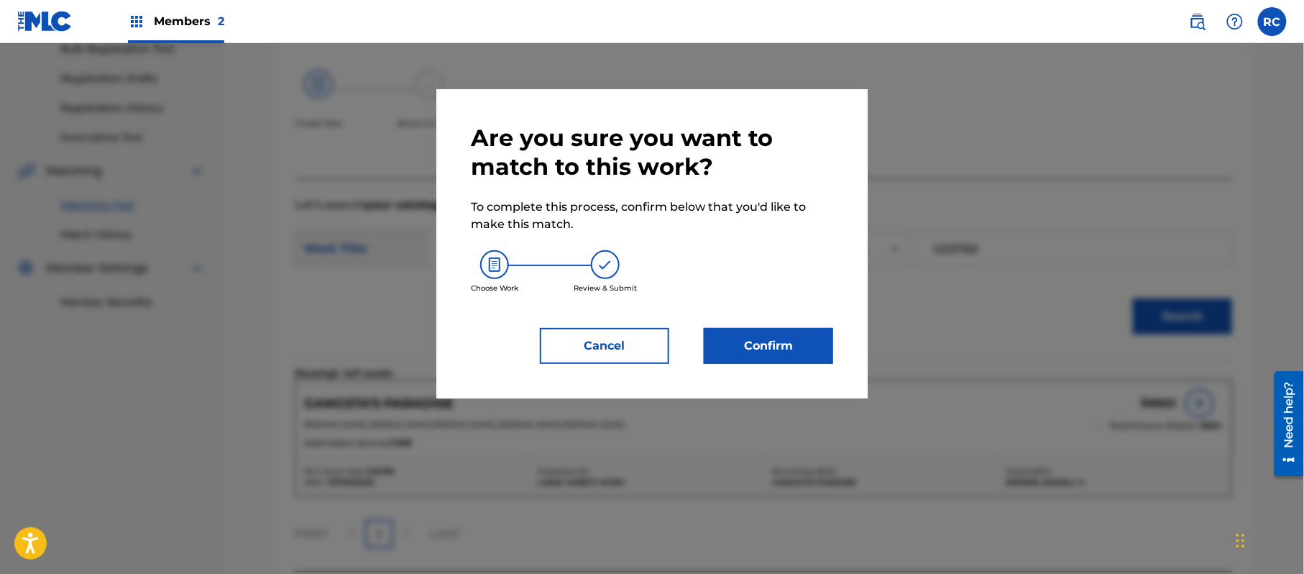
click at [766, 339] on button "Confirm" at bounding box center [768, 346] width 129 height 36
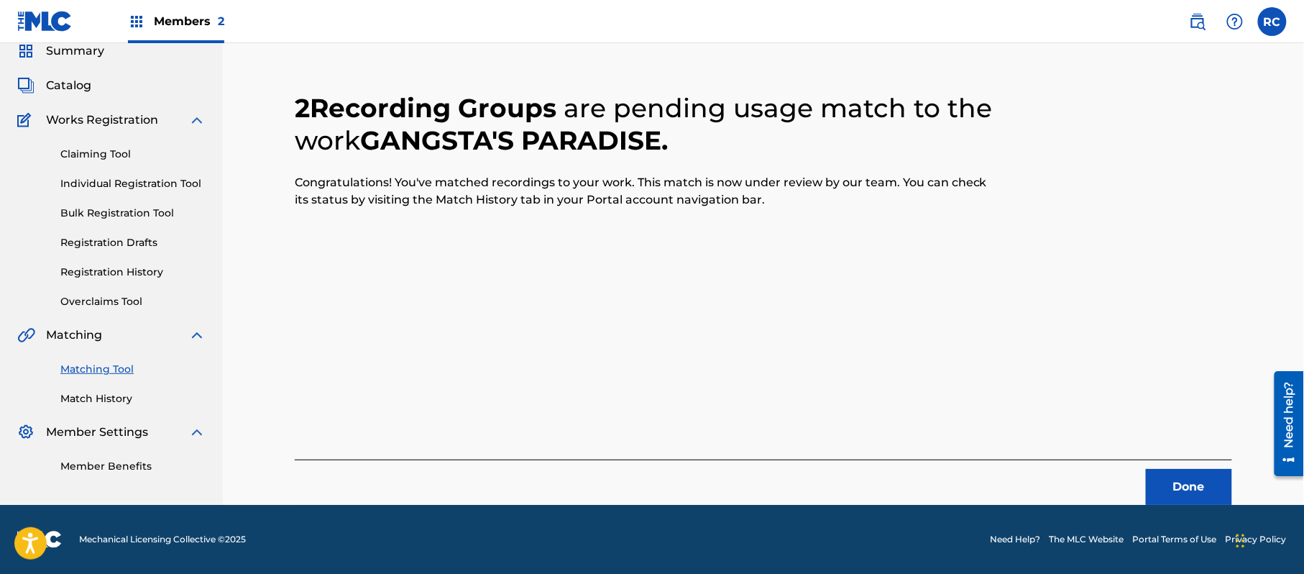
scroll to position [57, 0]
click at [633, 282] on div "2 Recording Groups are pending usage match to the work GANGSTA'S PARADISE . Con…" at bounding box center [763, 280] width 937 height 447
click at [1192, 489] on button "Done" at bounding box center [1189, 487] width 86 height 36
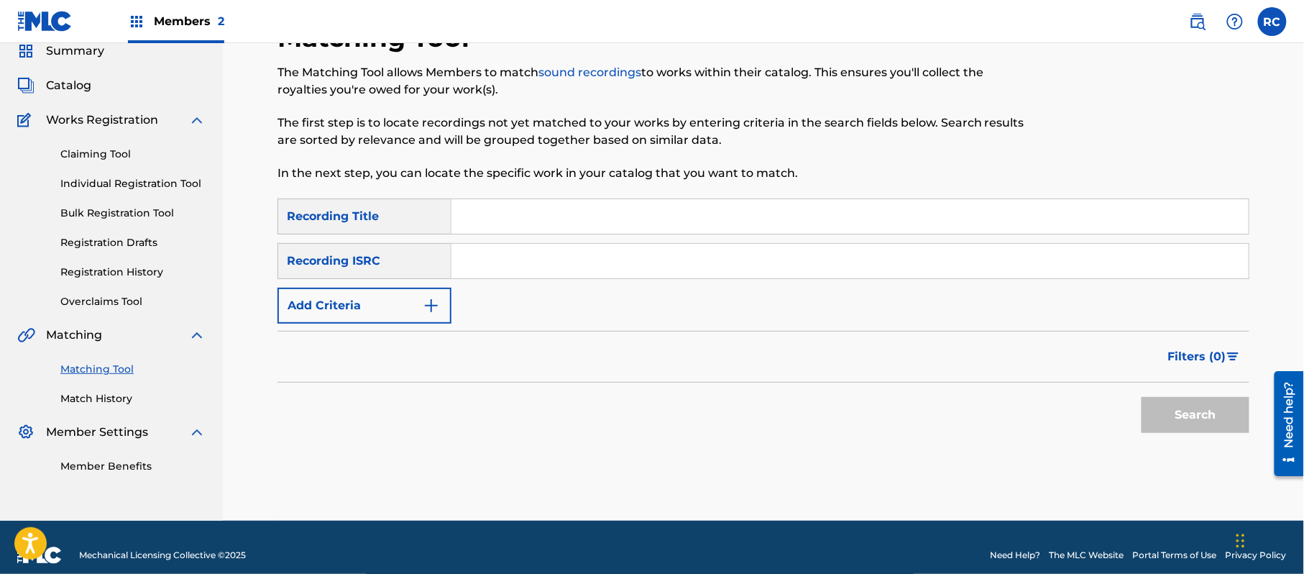
click at [696, 263] on input "Search Form" at bounding box center [849, 261] width 797 height 34
click at [1180, 421] on button "Search" at bounding box center [1195, 415] width 108 height 36
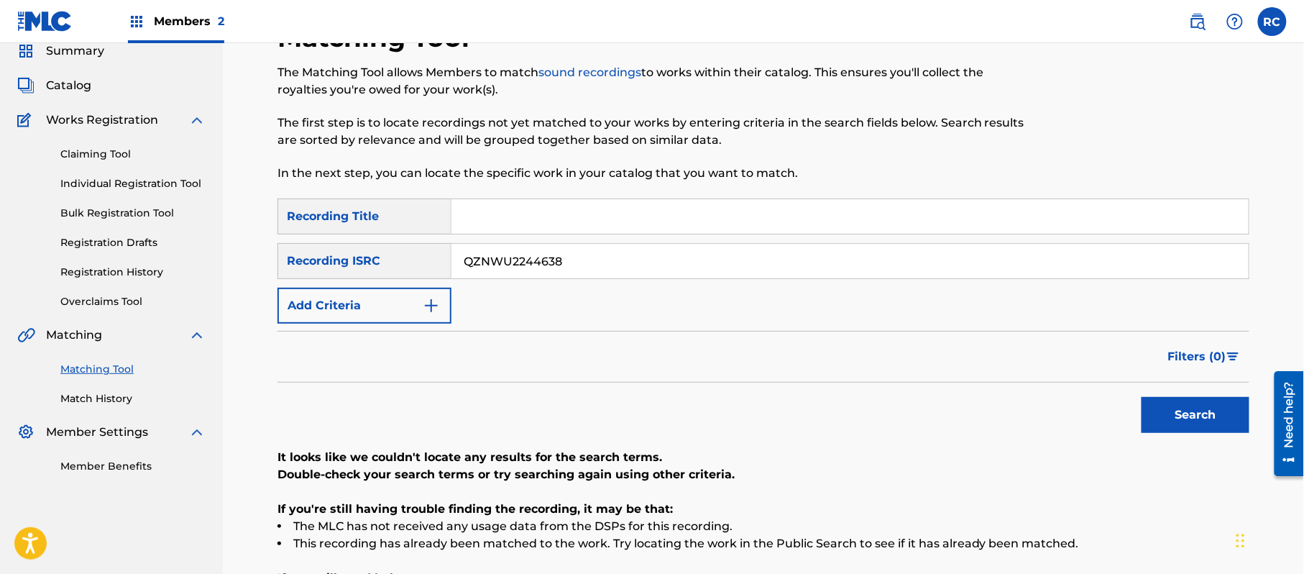
click at [561, 257] on input "QZNWU2244638" at bounding box center [849, 261] width 797 height 34
click at [1157, 407] on button "Search" at bounding box center [1195, 415] width 108 height 36
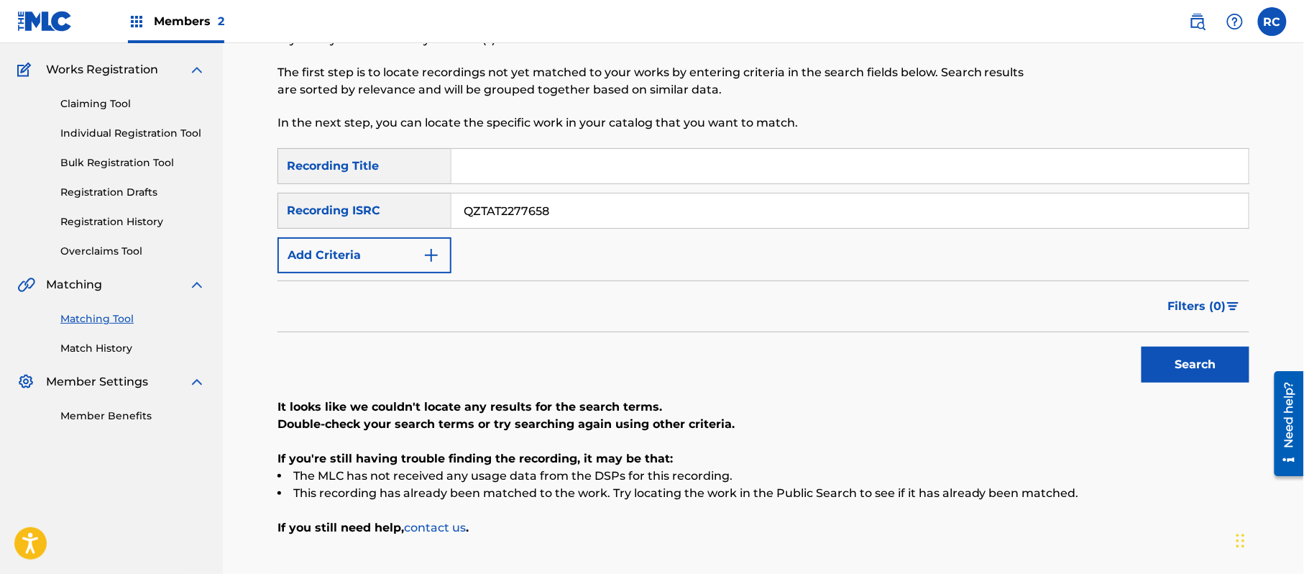
scroll to position [153, 0]
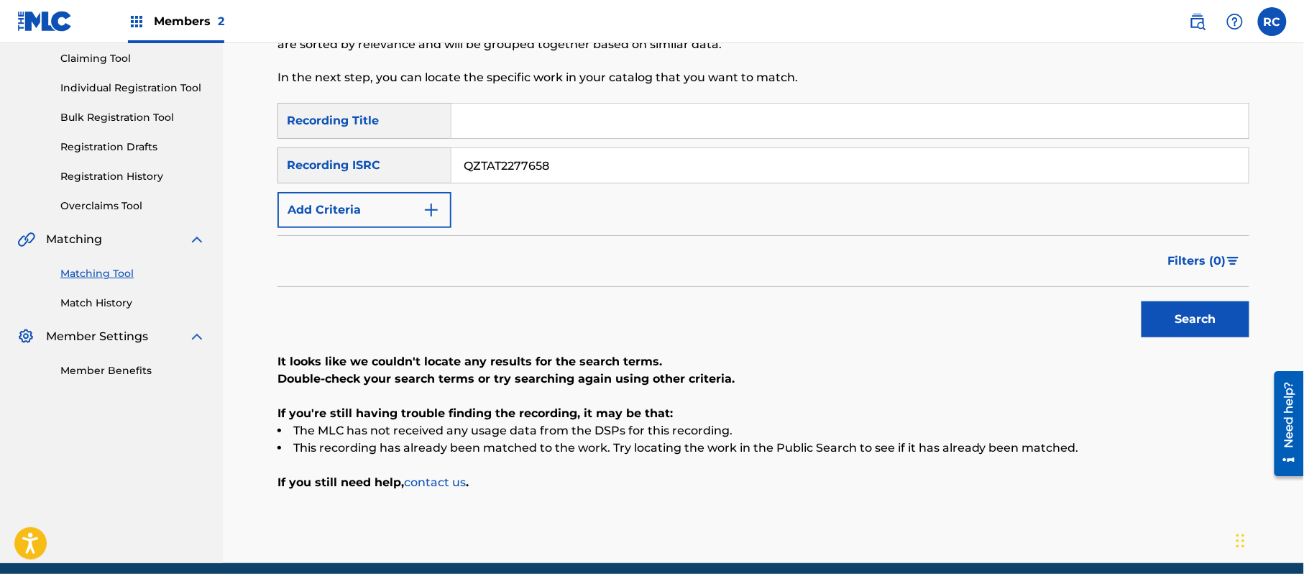
drag, startPoint x: 449, startPoint y: 168, endPoint x: 438, endPoint y: 170, distance: 11.7
click at [438, 170] on div "SearchWithCriteriaf709a915-d5c5-4abc-9821-2862732e2c2c Recording ISRC QZTAT2277…" at bounding box center [763, 165] width 972 height 36
click at [1187, 315] on button "Search" at bounding box center [1195, 319] width 108 height 36
drag, startPoint x: 395, startPoint y: 165, endPoint x: 424, endPoint y: 177, distance: 31.0
click at [381, 168] on div "SearchWithCriteriaf709a915-d5c5-4abc-9821-2862732e2c2c Recording ISRC TCJPP2195…" at bounding box center [763, 165] width 972 height 36
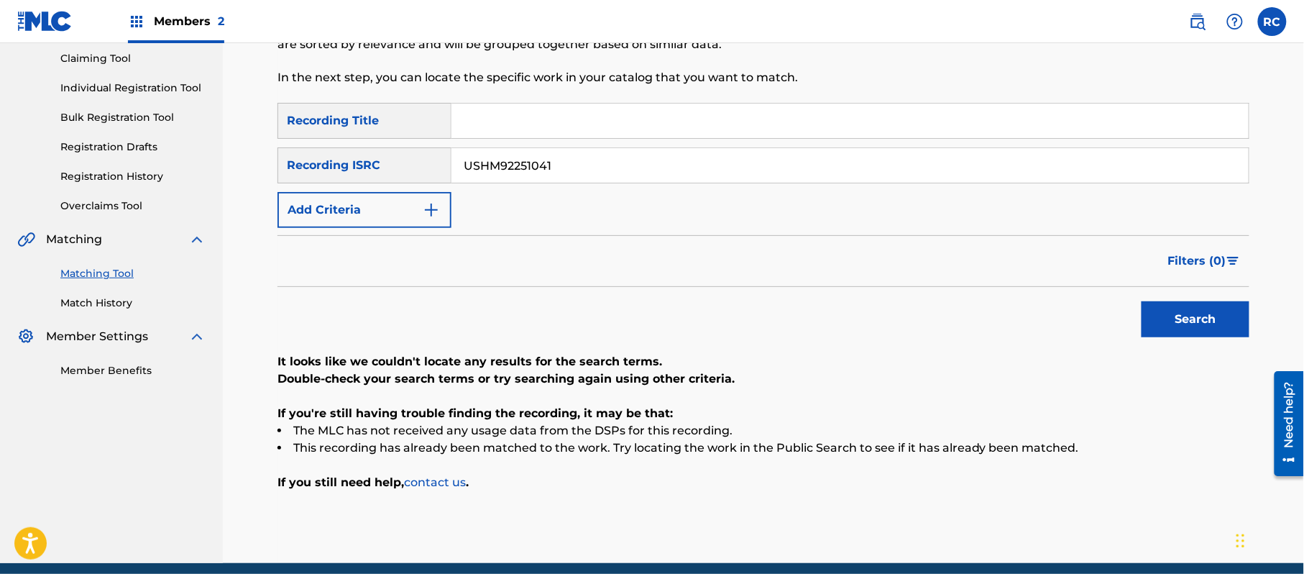
click at [1156, 316] on button "Search" at bounding box center [1195, 319] width 108 height 36
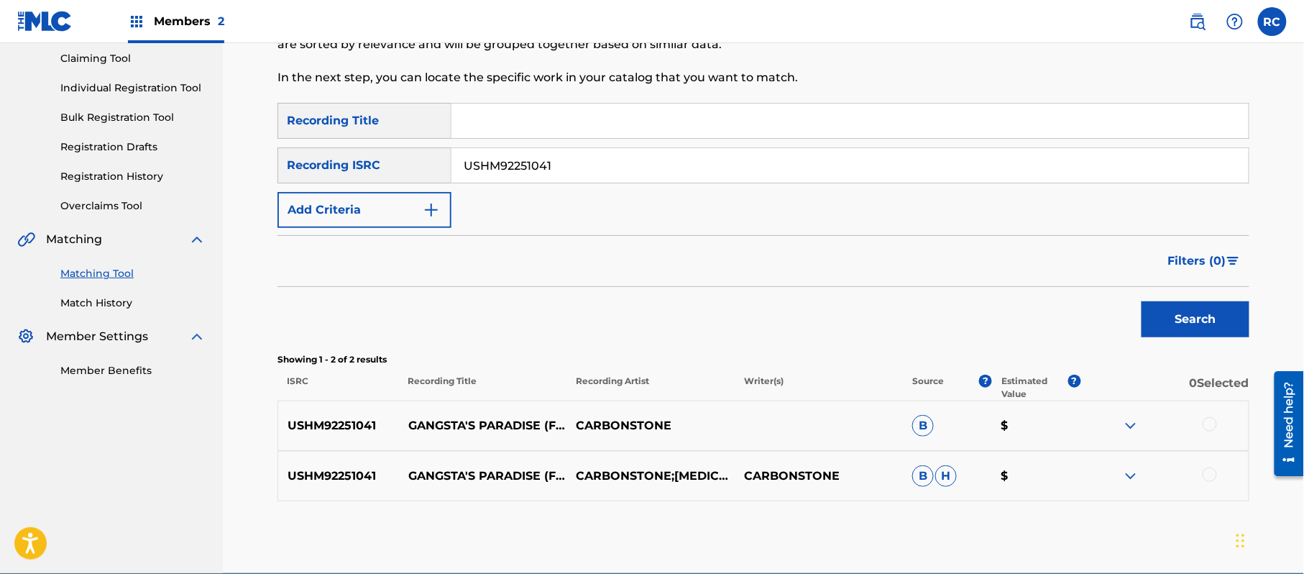
click at [647, 326] on div "Search" at bounding box center [763, 315] width 972 height 57
click at [1208, 421] on div at bounding box center [1209, 424] width 14 height 14
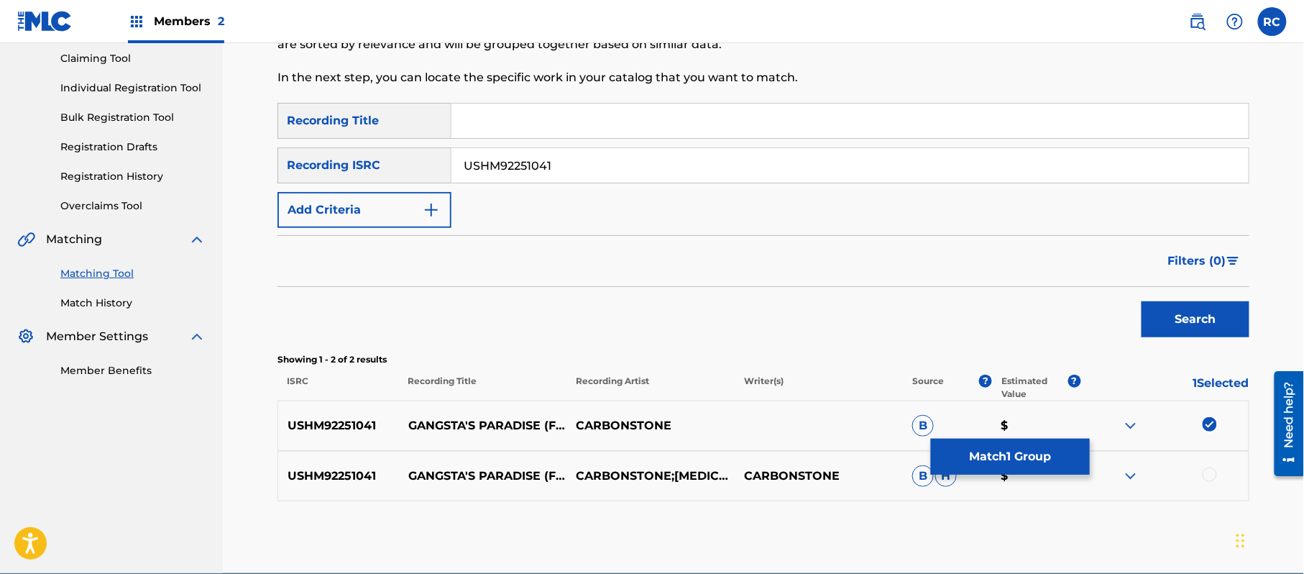
click at [1205, 475] on div at bounding box center [1209, 474] width 14 height 14
click at [1050, 461] on button "Match 2 Groups" at bounding box center [1010, 456] width 159 height 36
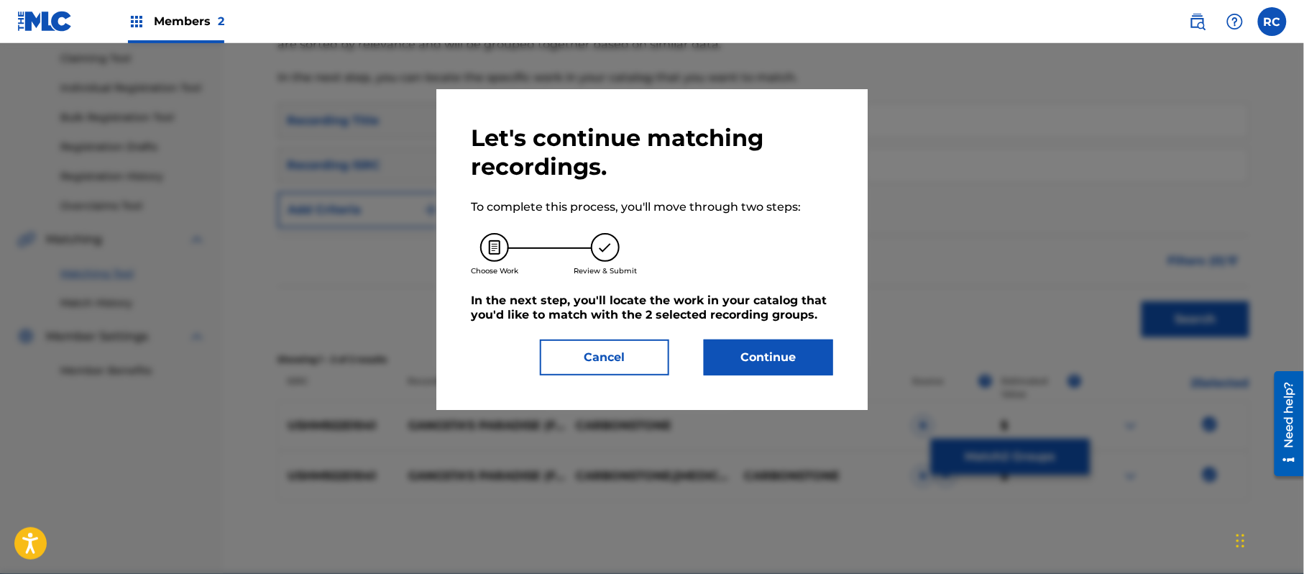
click at [814, 358] on button "Continue" at bounding box center [768, 357] width 129 height 36
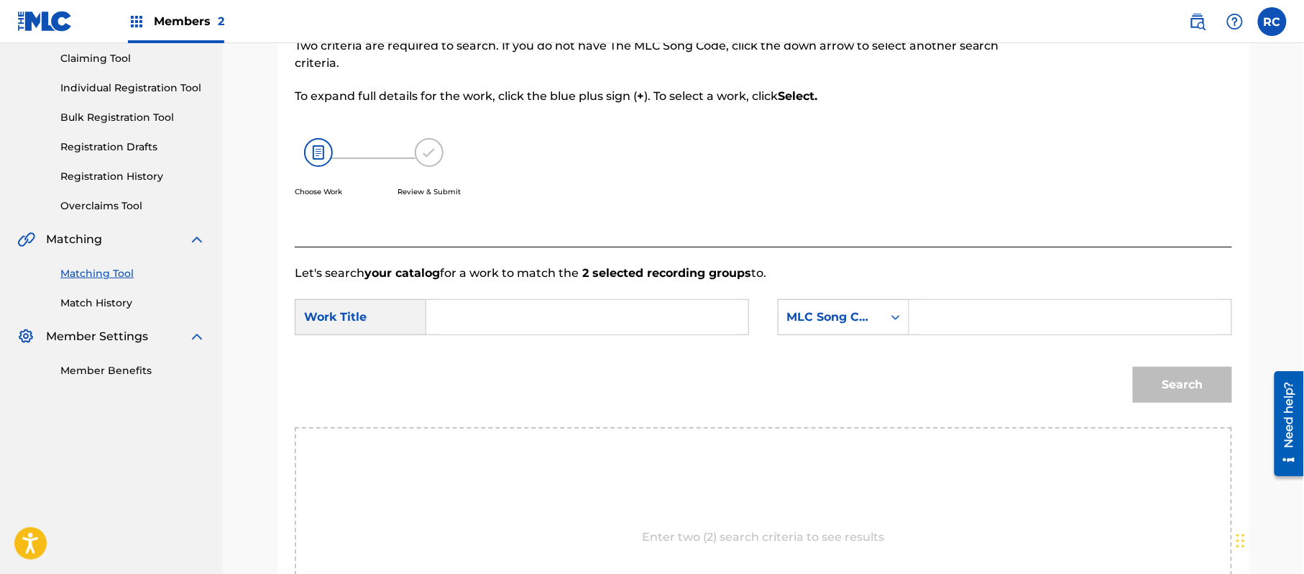
click at [474, 306] on input "Search Form" at bounding box center [587, 317] width 298 height 34
click at [592, 317] on input "Gangsta's Paradise G03769" at bounding box center [587, 317] width 298 height 34
click at [970, 326] on input "Search Form" at bounding box center [1070, 317] width 298 height 34
click at [1183, 397] on button "Search" at bounding box center [1182, 385] width 99 height 36
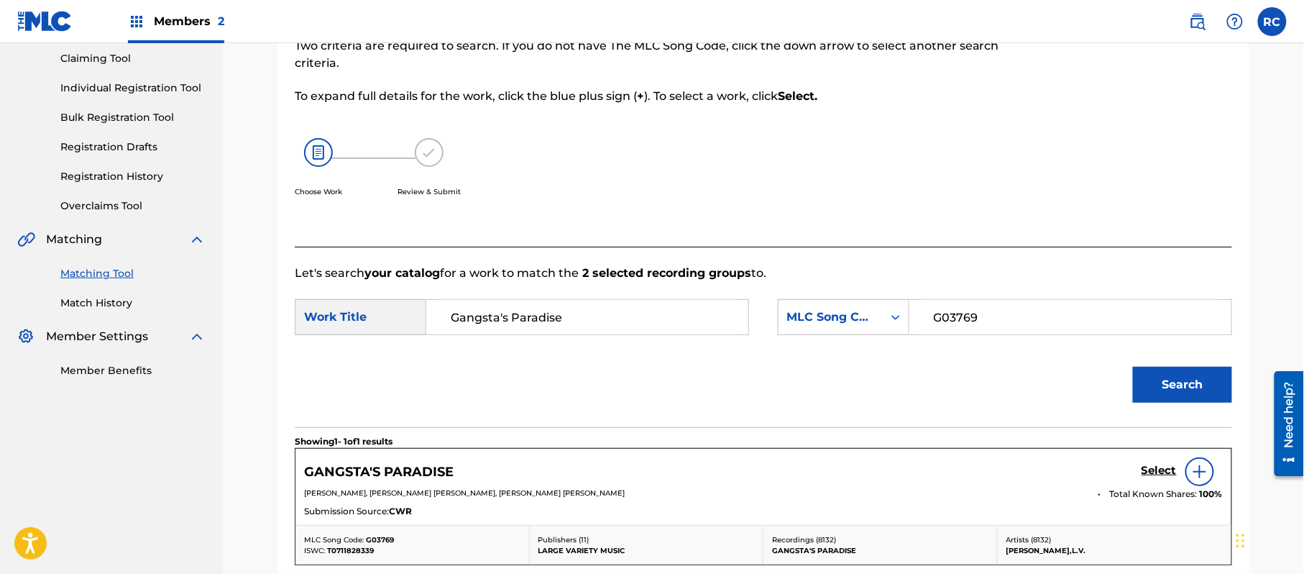
click at [1143, 469] on h5 "Select" at bounding box center [1158, 471] width 35 height 14
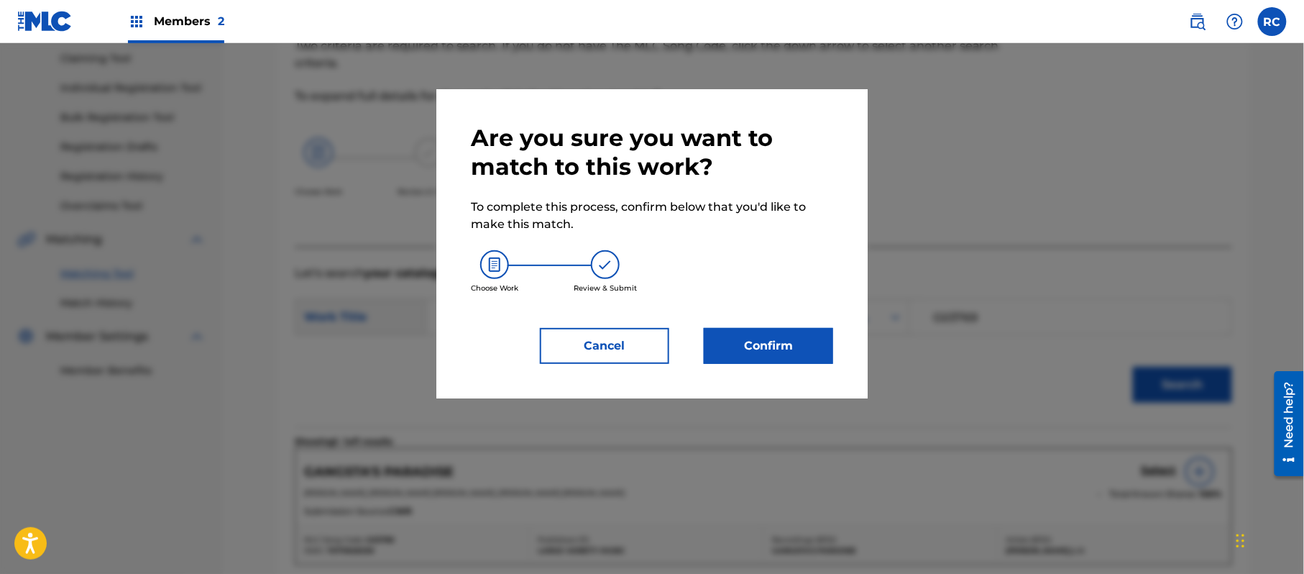
click at [806, 331] on button "Confirm" at bounding box center [768, 346] width 129 height 36
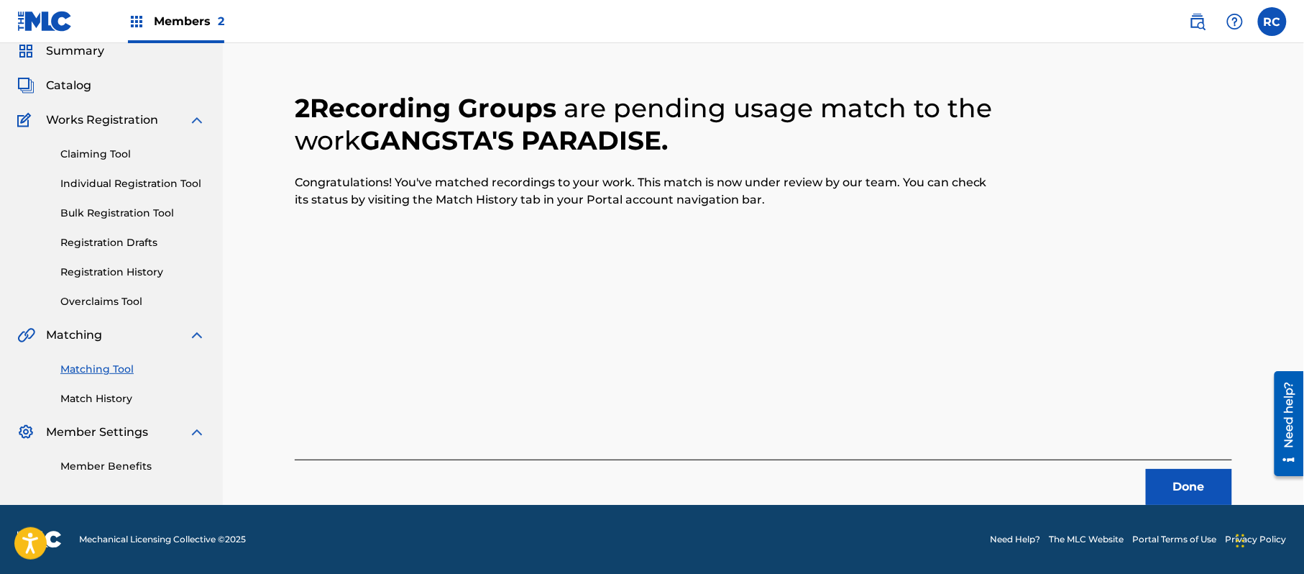
scroll to position [57, 0]
click at [1161, 478] on button "Done" at bounding box center [1189, 487] width 86 height 36
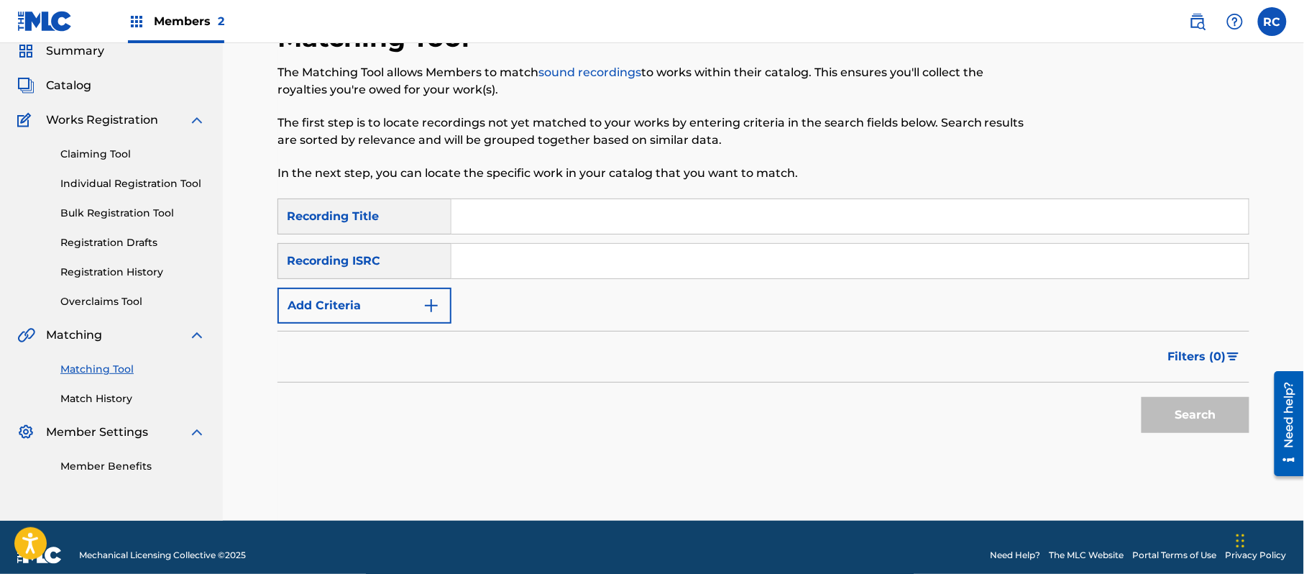
drag, startPoint x: 543, startPoint y: 252, endPoint x: 564, endPoint y: 262, distance: 23.5
click at [543, 252] on input "Search Form" at bounding box center [849, 261] width 797 height 34
click at [1157, 407] on button "Search" at bounding box center [1195, 415] width 108 height 36
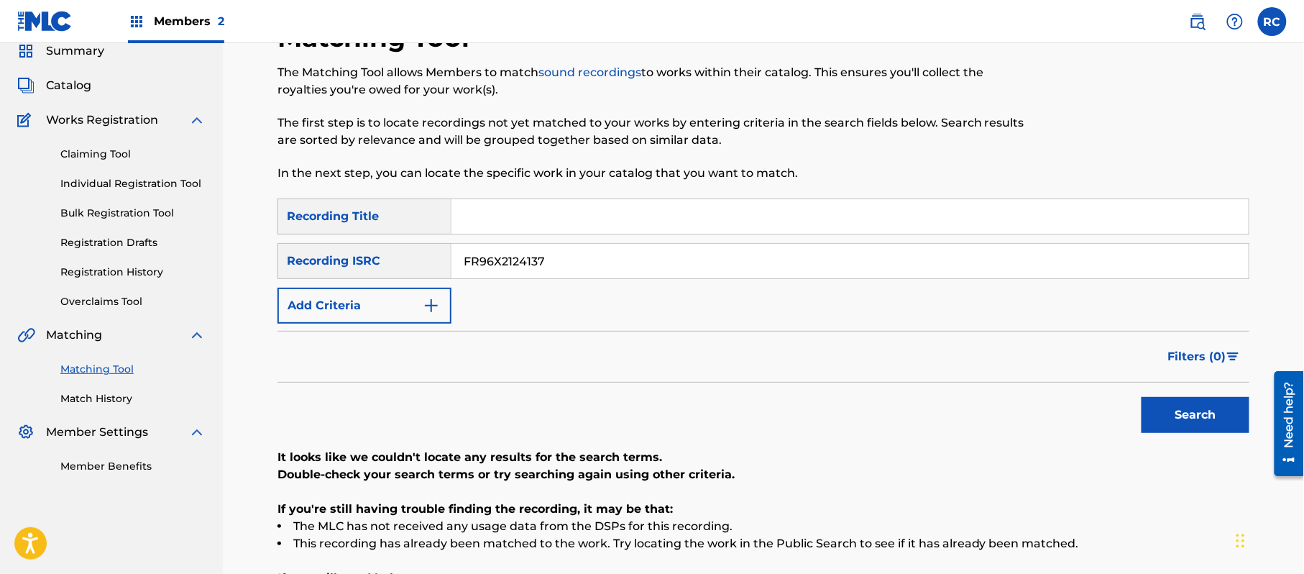
click at [444, 257] on div "SearchWithCriteriaf709a915-d5c5-4abc-9821-2862732e2c2c Recording ISRC FR96X2124…" at bounding box center [763, 261] width 972 height 36
click at [1154, 407] on button "Search" at bounding box center [1195, 415] width 108 height 36
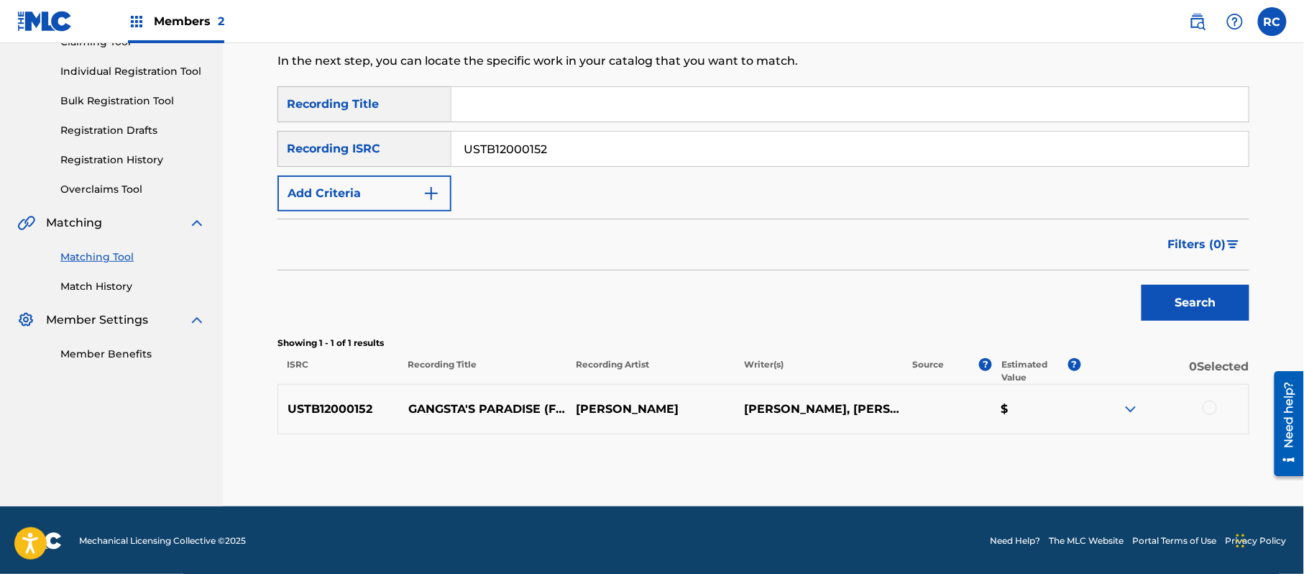
scroll to position [171, 0]
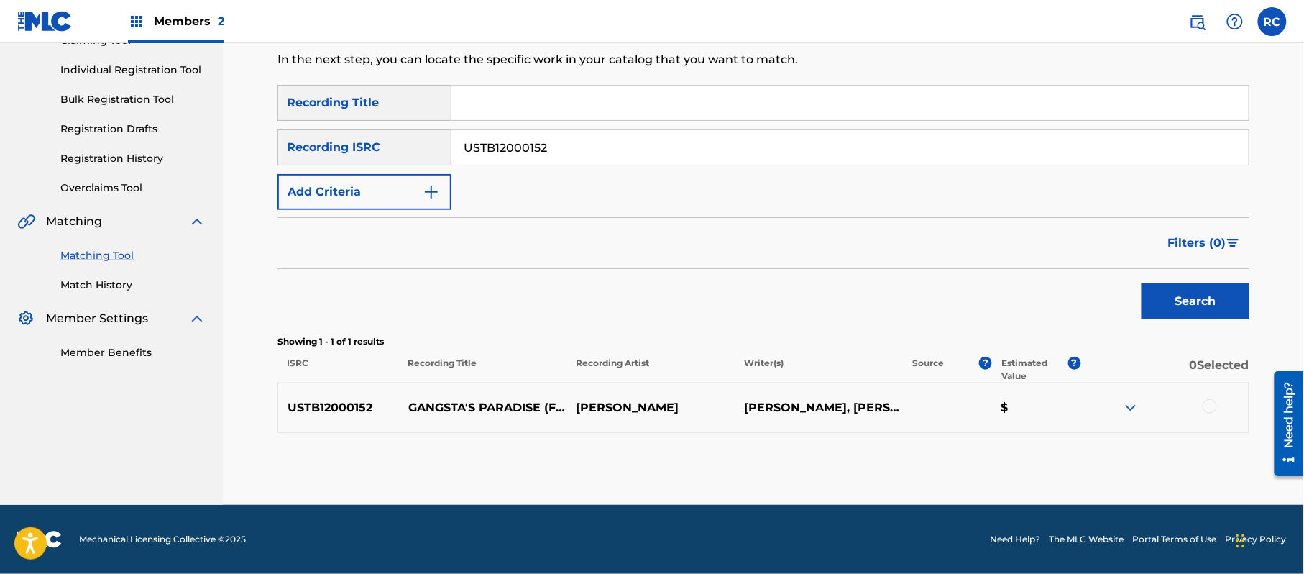
click at [642, 306] on div "Search" at bounding box center [763, 297] width 972 height 57
click at [1210, 406] on div at bounding box center [1209, 406] width 14 height 14
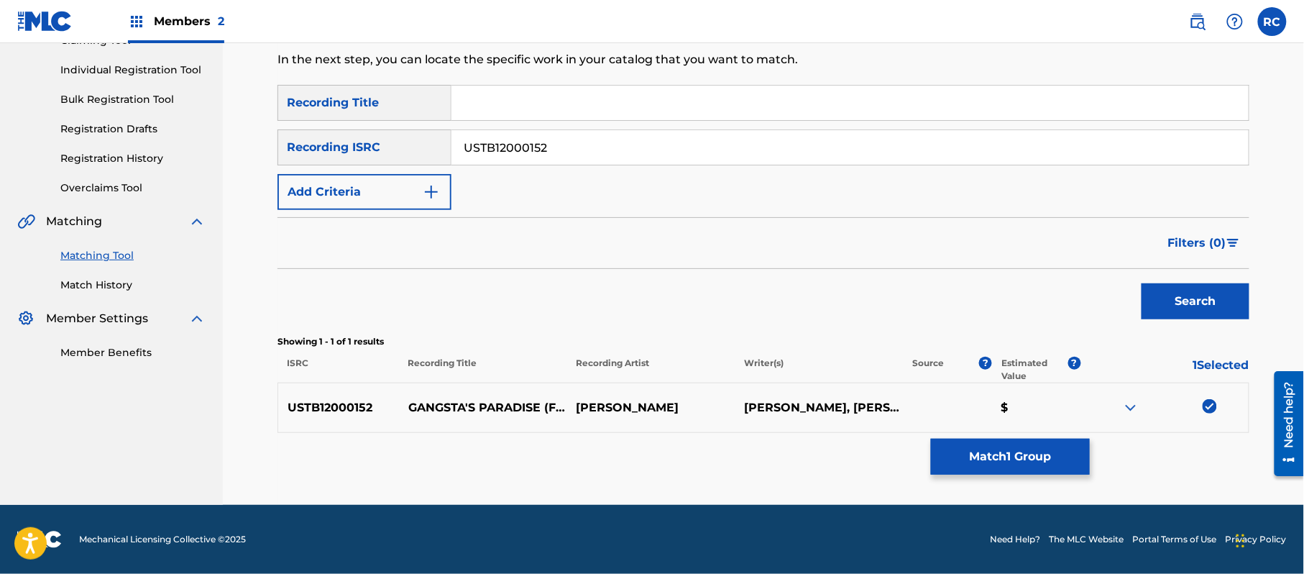
click at [1058, 464] on button "Match 1 Group" at bounding box center [1010, 456] width 159 height 36
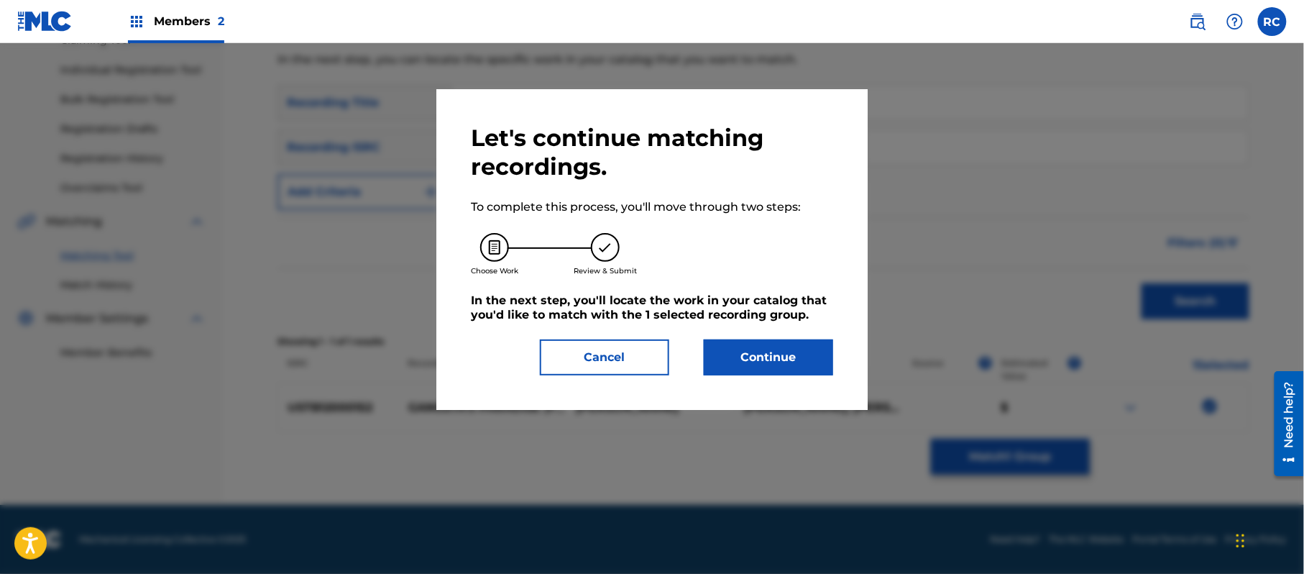
click at [815, 366] on button "Continue" at bounding box center [768, 357] width 129 height 36
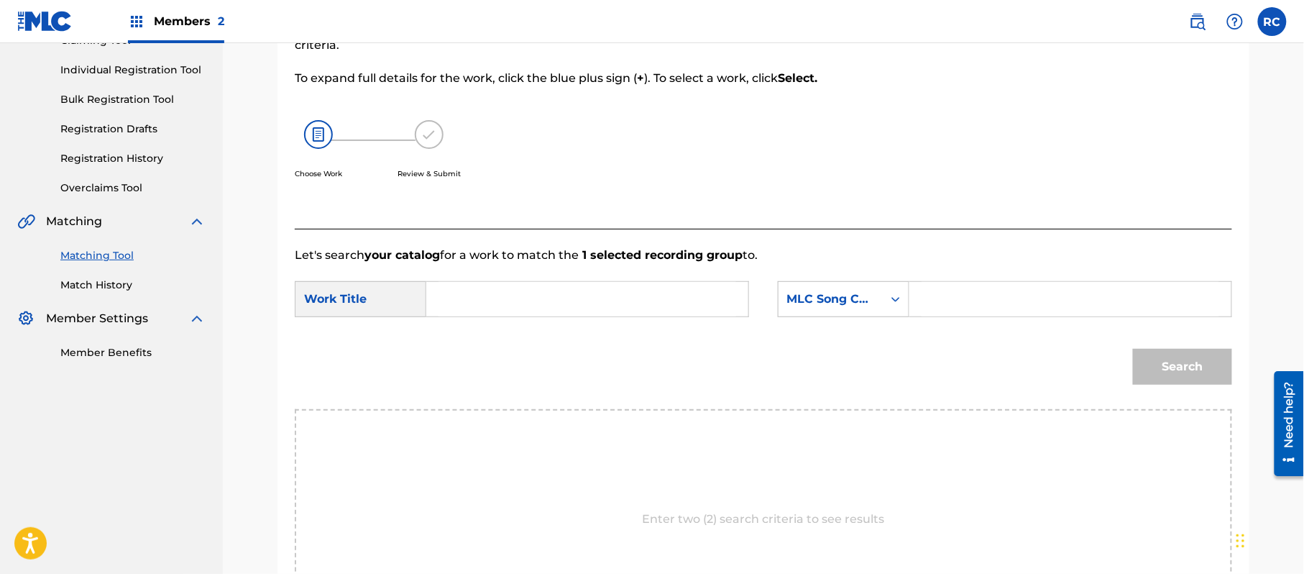
click at [449, 294] on input "Search Form" at bounding box center [587, 299] width 298 height 34
click at [581, 303] on input "Gangsta's Paradise G03769" at bounding box center [587, 299] width 298 height 34
click at [967, 305] on input "Search Form" at bounding box center [1070, 299] width 298 height 34
click at [1173, 366] on button "Search" at bounding box center [1182, 367] width 99 height 36
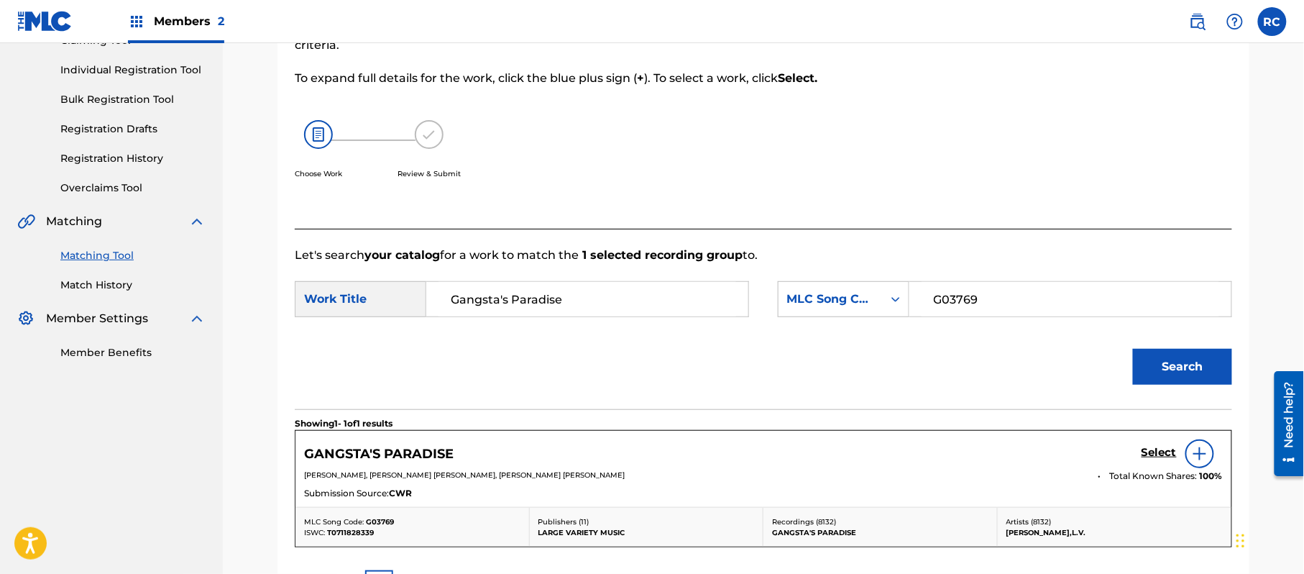
click at [1159, 450] on h5 "Select" at bounding box center [1158, 453] width 35 height 14
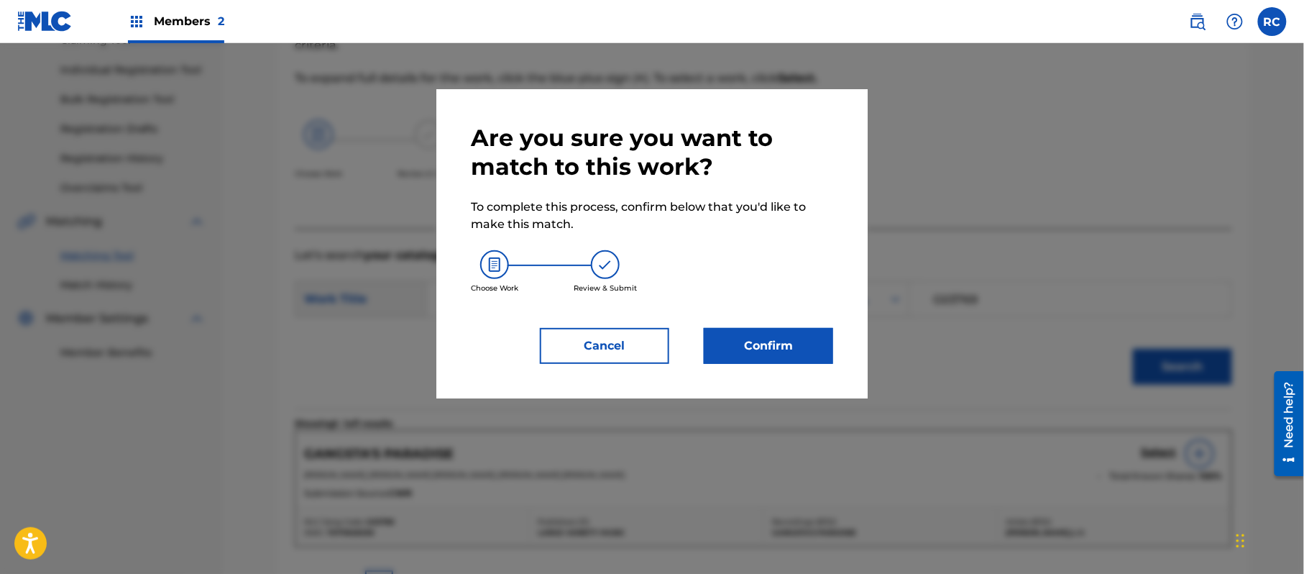
click at [811, 348] on button "Confirm" at bounding box center [768, 346] width 129 height 36
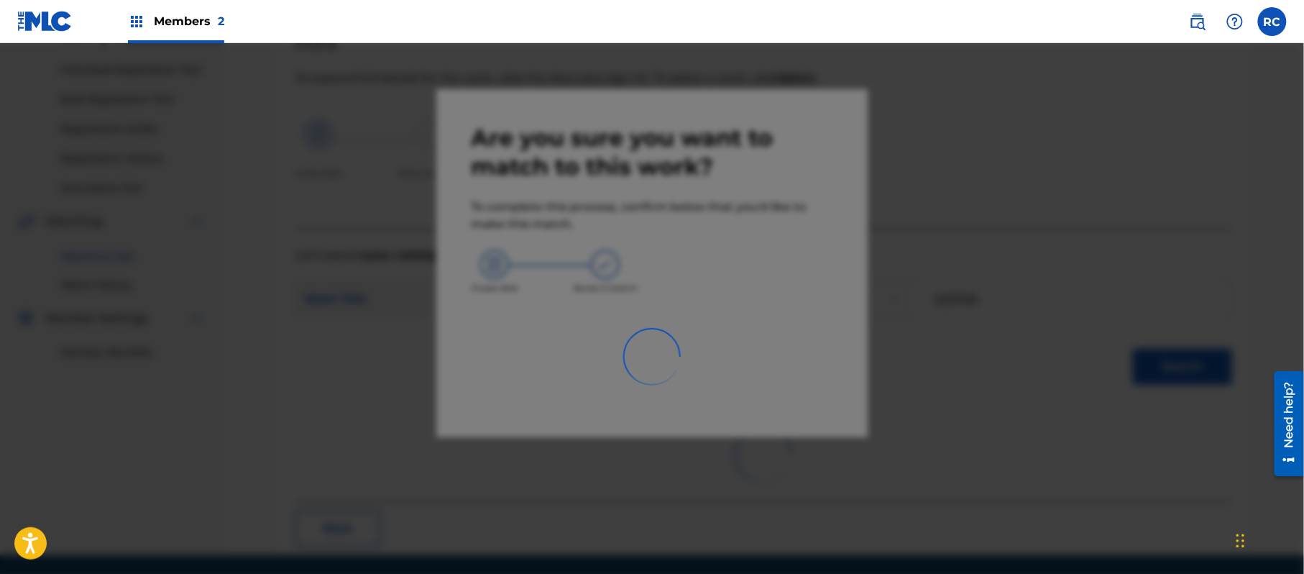
scroll to position [57, 0]
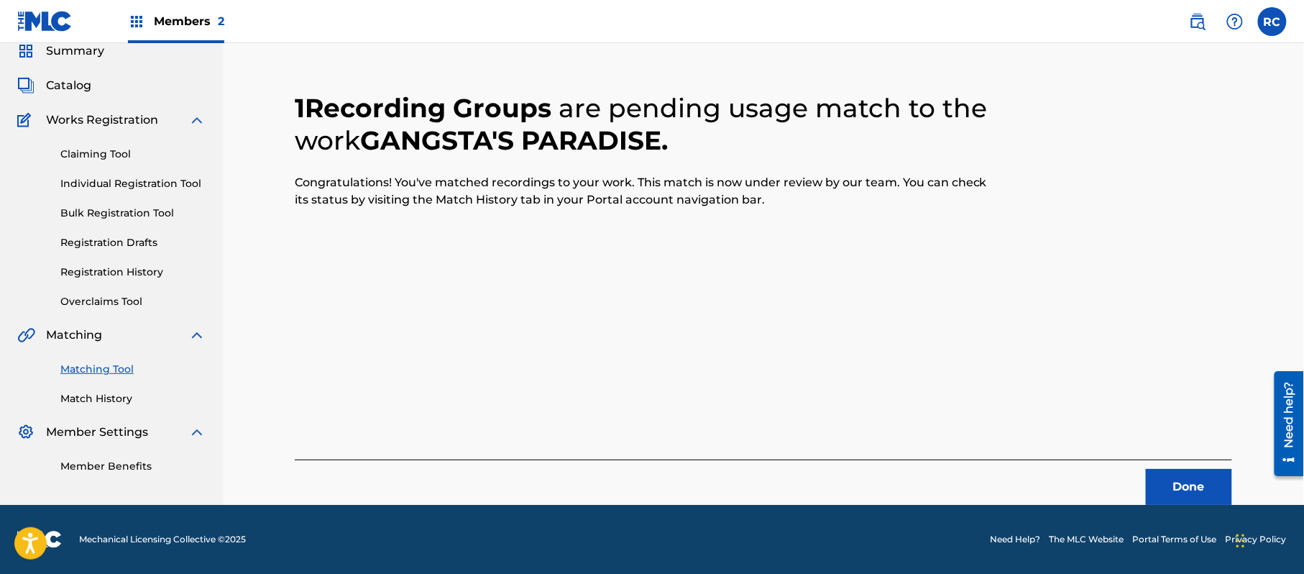
click at [1172, 486] on button "Done" at bounding box center [1189, 487] width 86 height 36
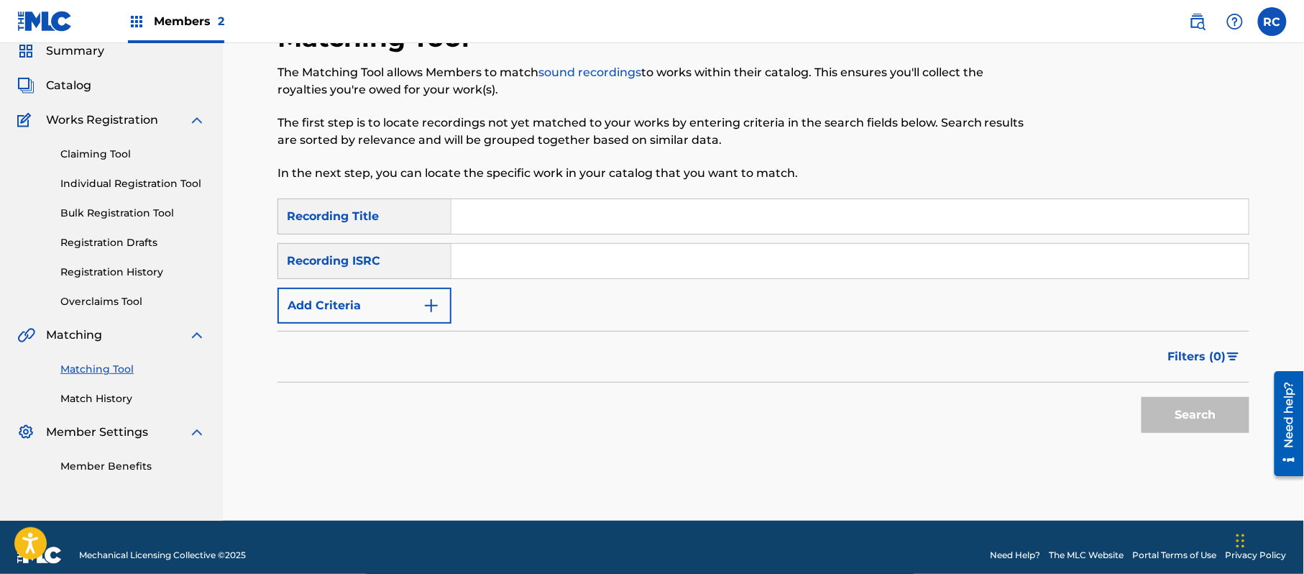
click at [507, 259] on input "Search Form" at bounding box center [849, 261] width 797 height 34
click at [1170, 420] on button "Search" at bounding box center [1195, 415] width 108 height 36
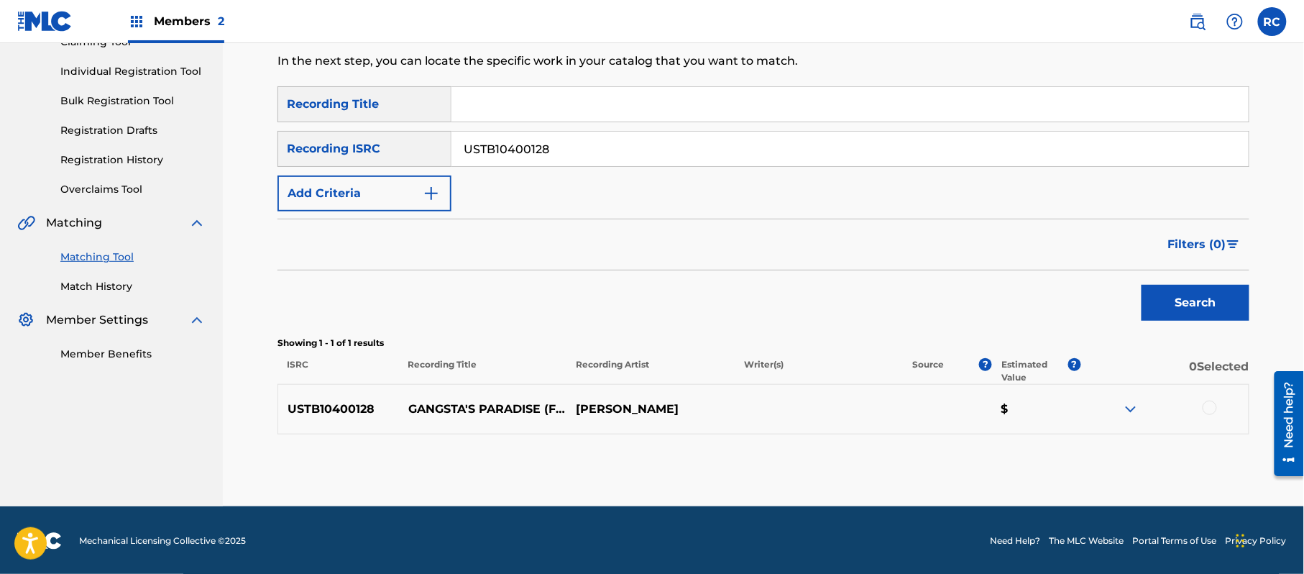
scroll to position [171, 0]
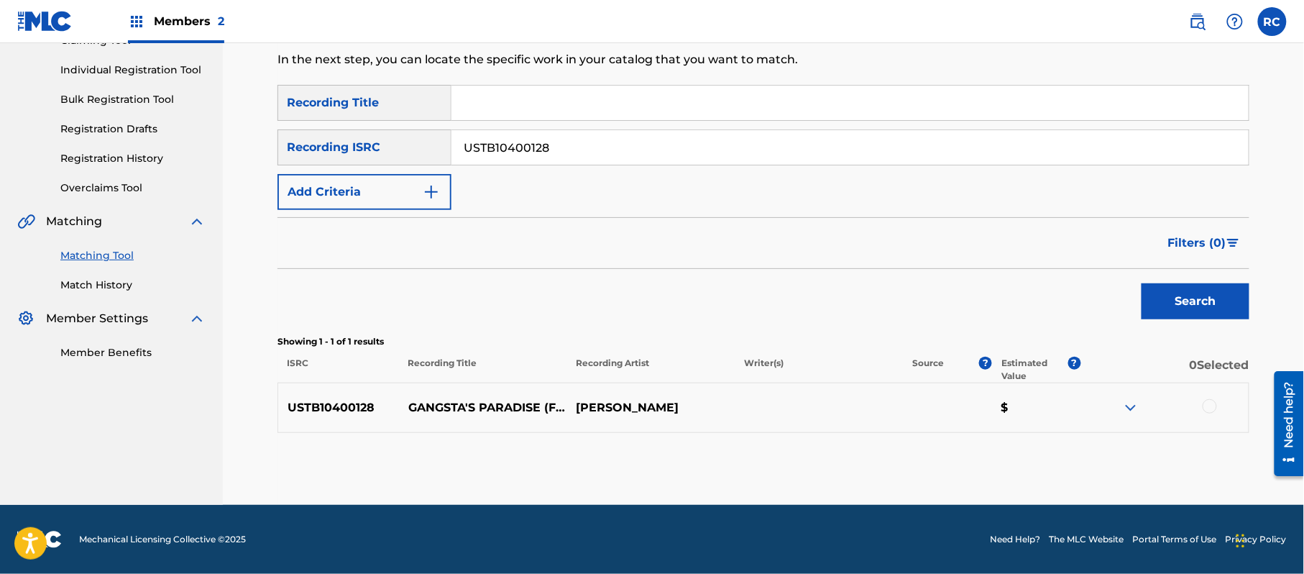
drag, startPoint x: 630, startPoint y: 326, endPoint x: 717, endPoint y: 340, distance: 88.1
click at [630, 325] on div "Search" at bounding box center [763, 297] width 972 height 57
click at [1206, 411] on div at bounding box center [1209, 406] width 14 height 14
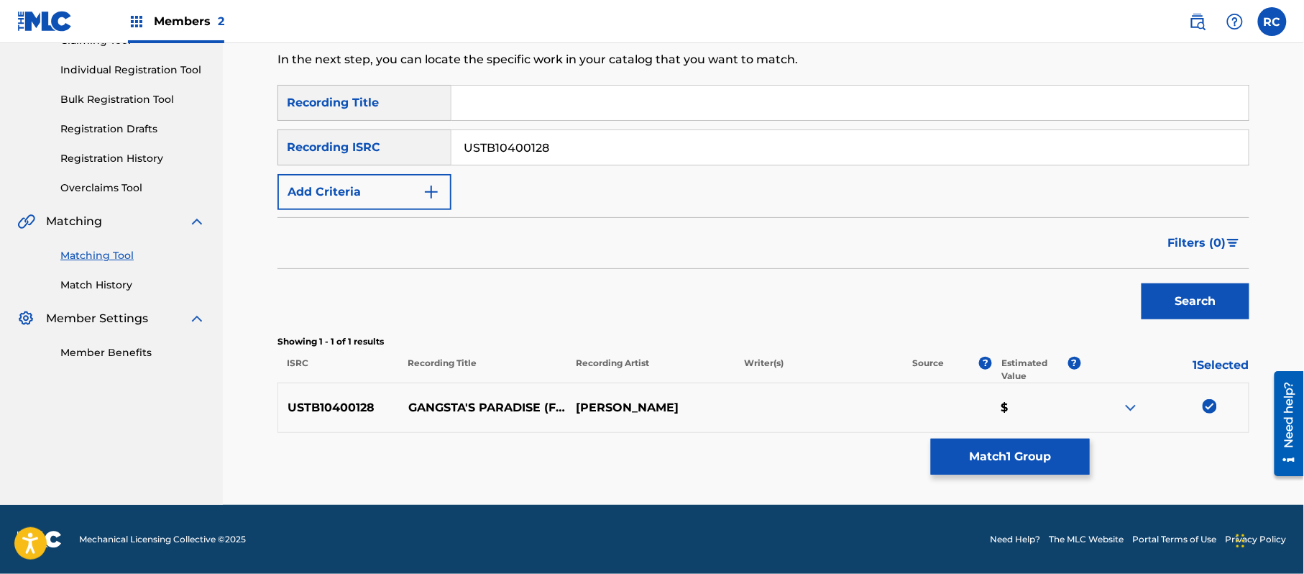
click at [1008, 449] on button "Match 1 Group" at bounding box center [1010, 456] width 159 height 36
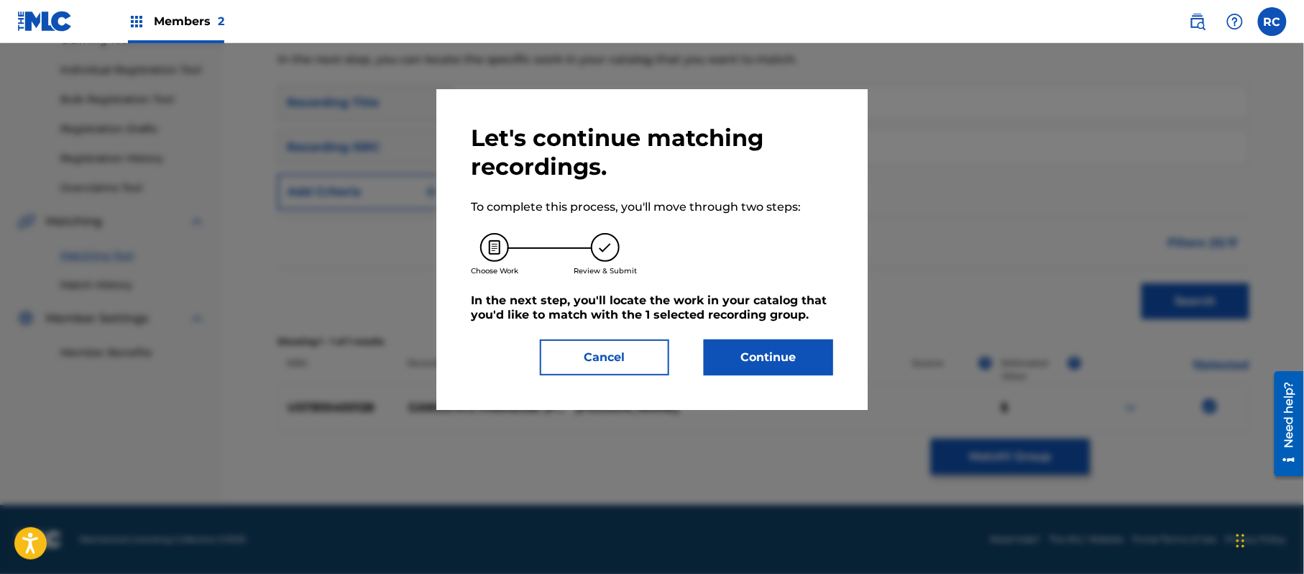
click at [763, 357] on button "Continue" at bounding box center [768, 357] width 129 height 36
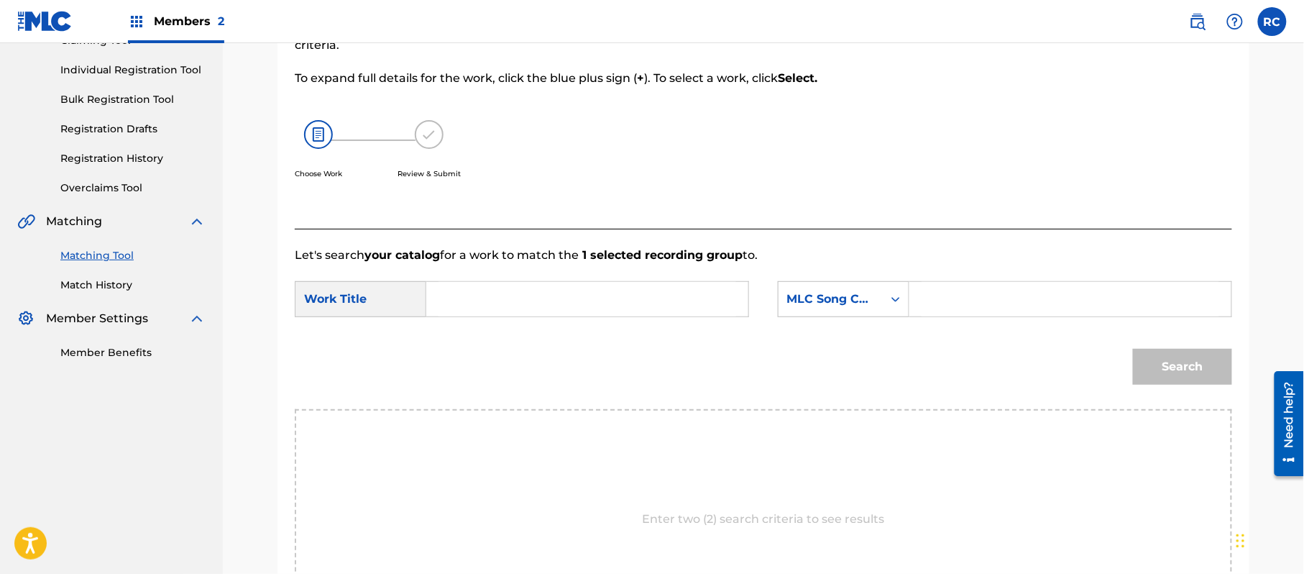
click at [529, 303] on input "Search Form" at bounding box center [587, 299] width 298 height 34
click at [587, 300] on input "Gangsta's Paradise G03769" at bounding box center [587, 299] width 298 height 34
click at [1010, 311] on input "Search Form" at bounding box center [1070, 299] width 298 height 34
click at [1154, 366] on button "Search" at bounding box center [1182, 367] width 99 height 36
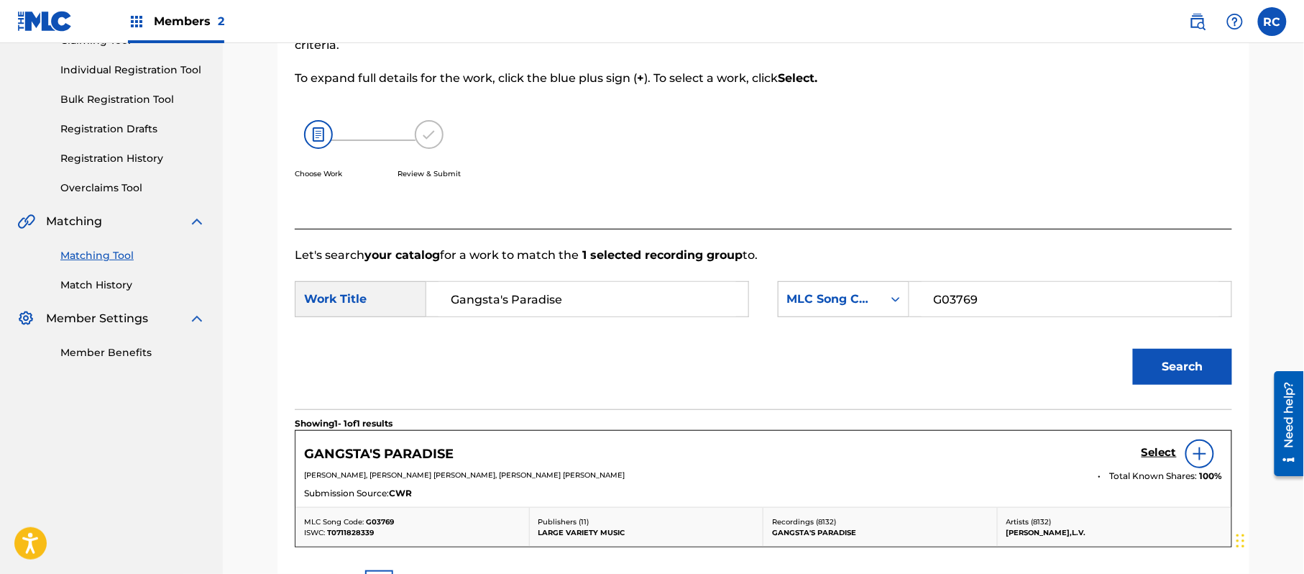
click at [1150, 452] on h5 "Select" at bounding box center [1158, 453] width 35 height 14
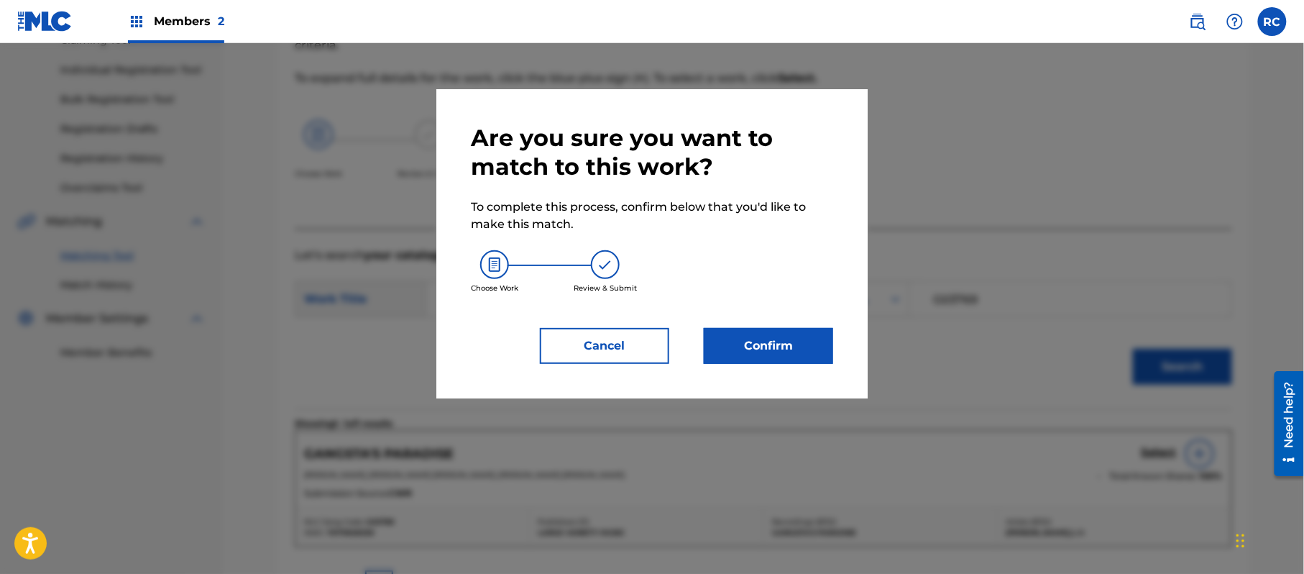
click at [794, 340] on button "Confirm" at bounding box center [768, 346] width 129 height 36
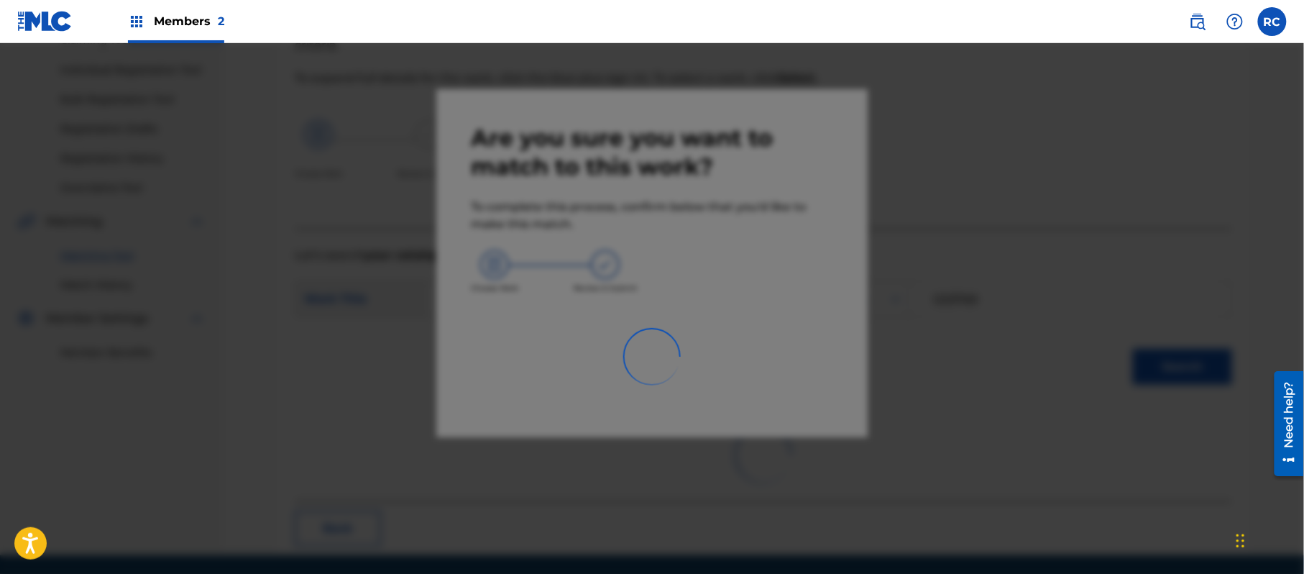
scroll to position [57, 0]
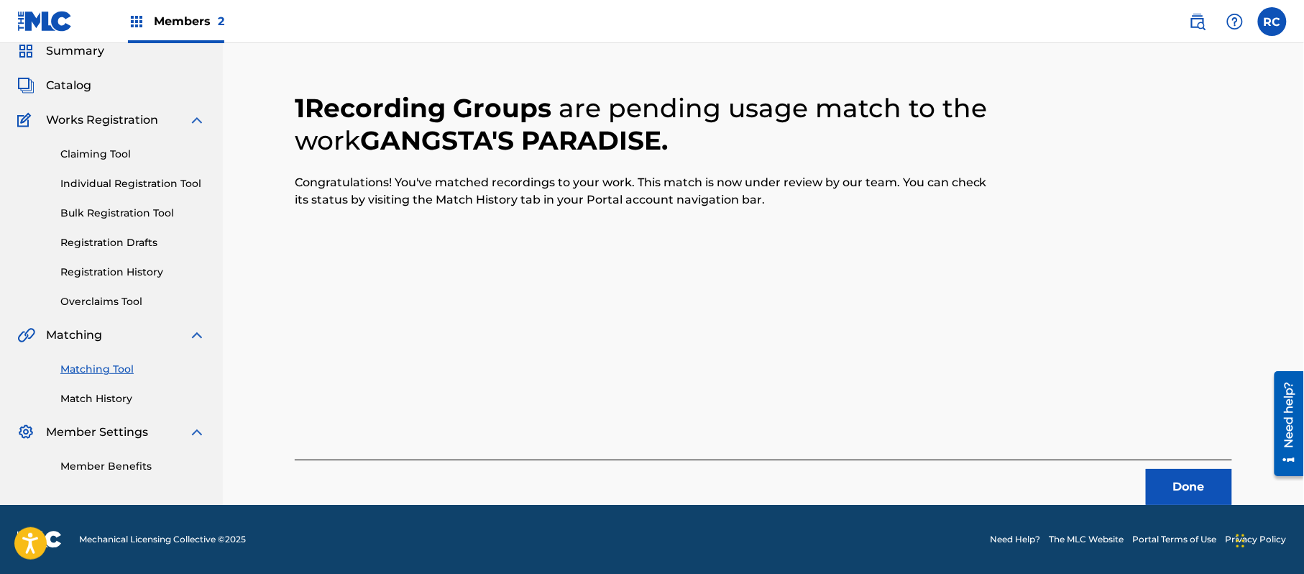
click at [1169, 482] on button "Done" at bounding box center [1189, 487] width 86 height 36
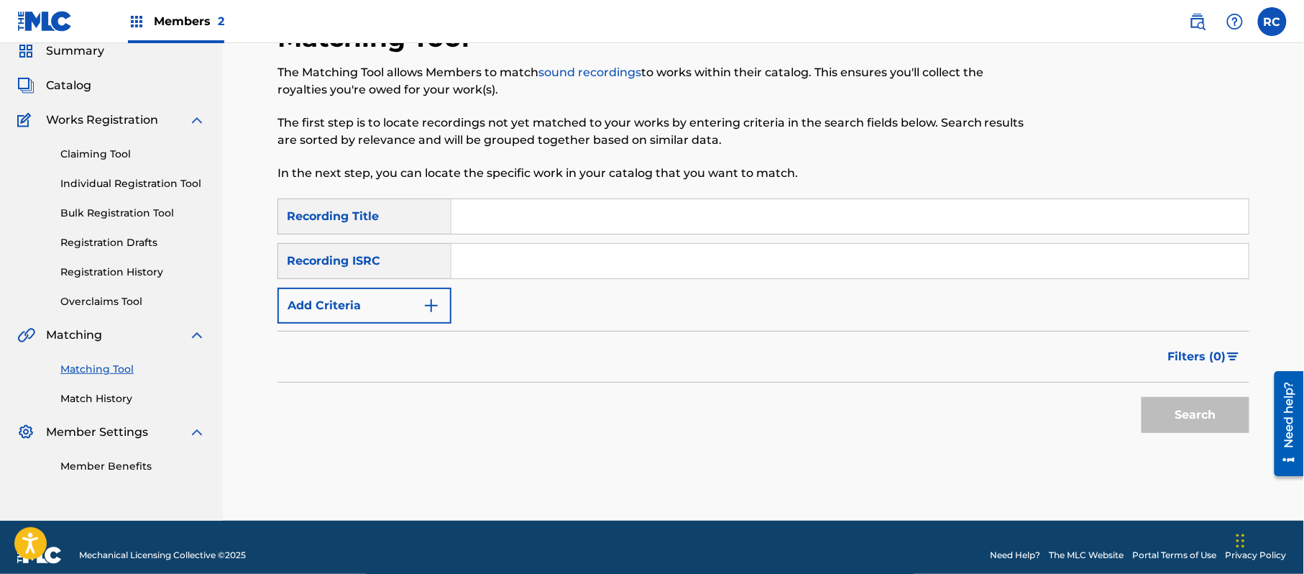
drag, startPoint x: 604, startPoint y: 265, endPoint x: 671, endPoint y: 277, distance: 67.8
click at [604, 265] on input "Search Form" at bounding box center [849, 261] width 797 height 34
click at [1163, 418] on button "Search" at bounding box center [1195, 415] width 108 height 36
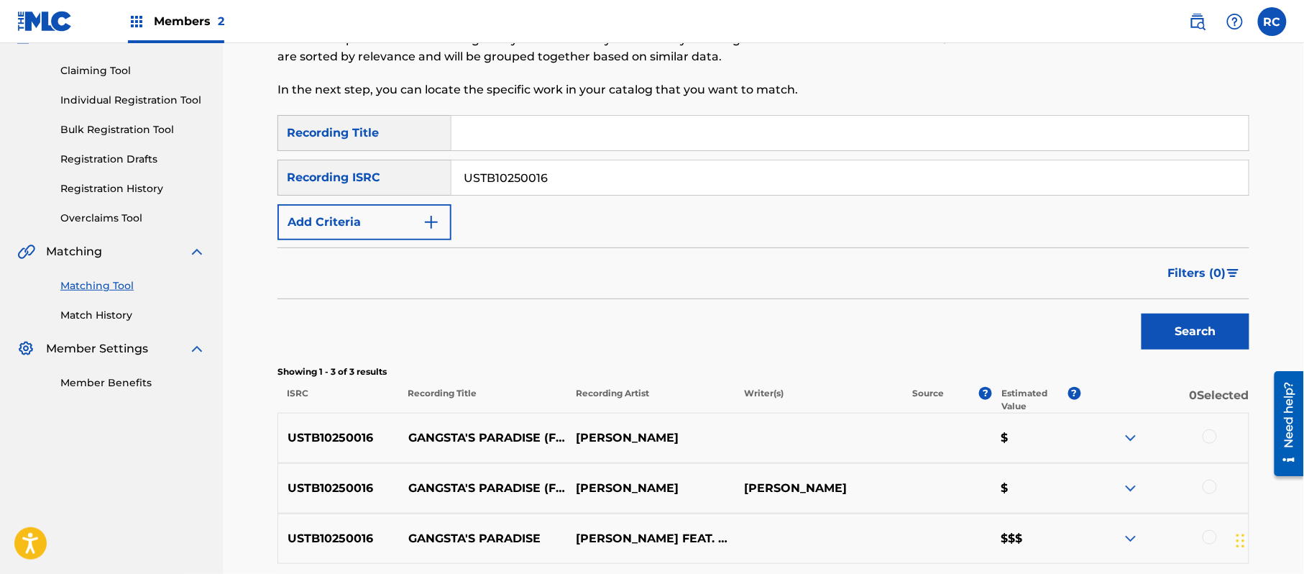
scroll to position [249, 0]
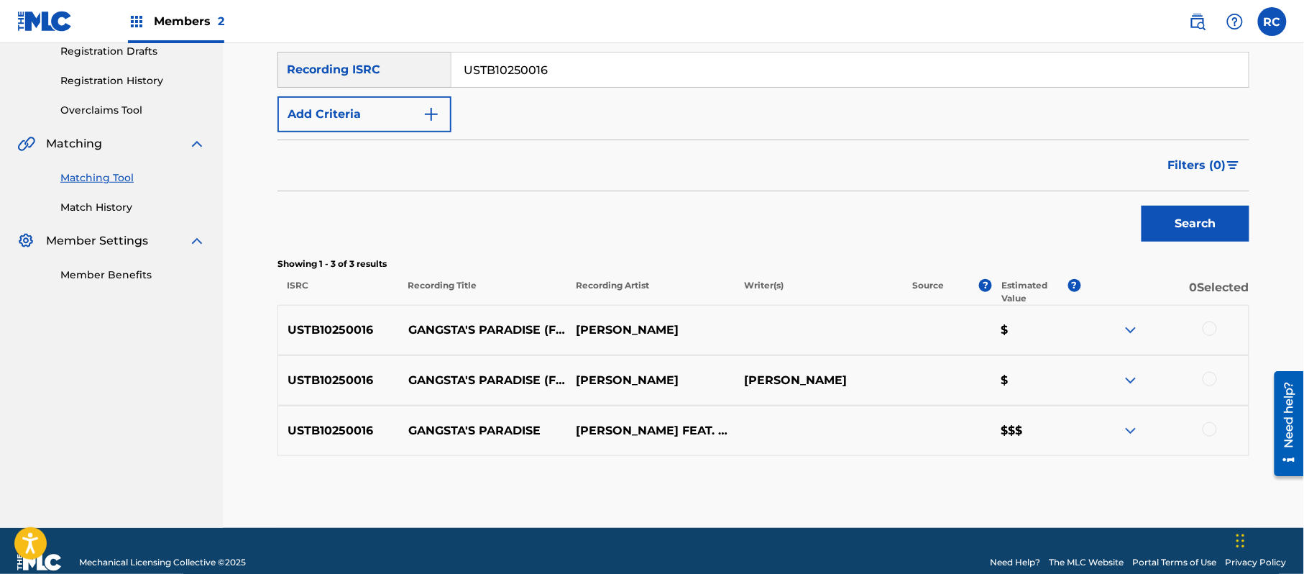
click at [627, 228] on div "Search" at bounding box center [763, 219] width 972 height 57
drag, startPoint x: 1210, startPoint y: 328, endPoint x: 1215, endPoint y: 349, distance: 21.3
click at [1209, 328] on div at bounding box center [1209, 328] width 14 height 14
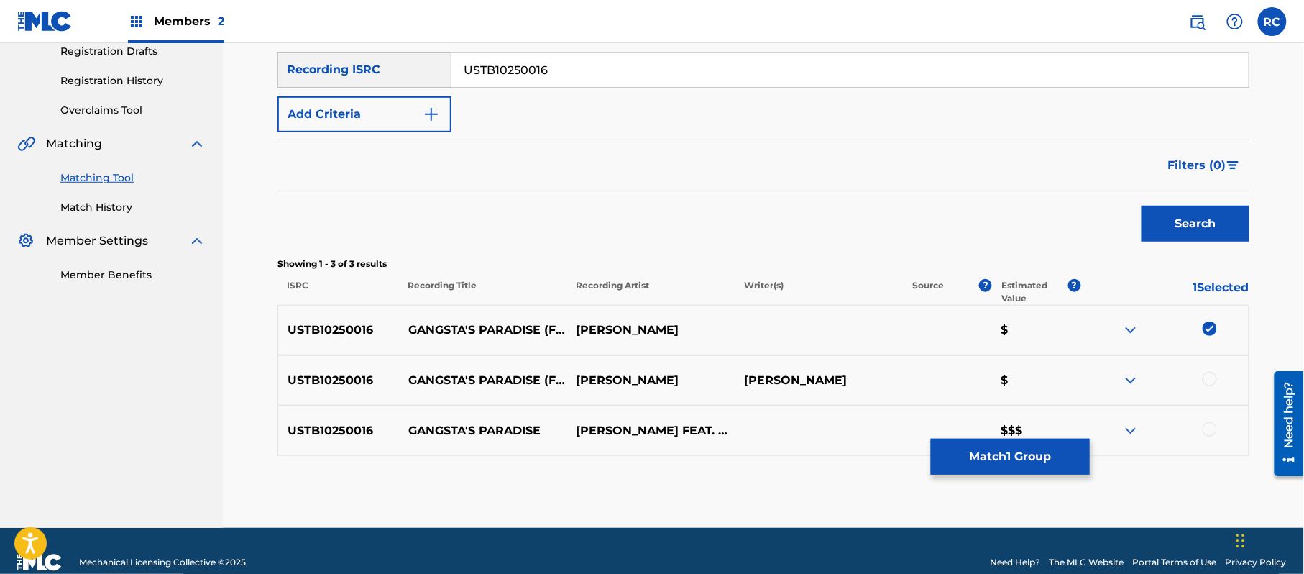
click at [1213, 380] on div at bounding box center [1209, 379] width 14 height 14
click at [1209, 435] on div at bounding box center [1209, 429] width 14 height 14
click at [1038, 466] on button "Match 3 Groups" at bounding box center [1010, 456] width 159 height 36
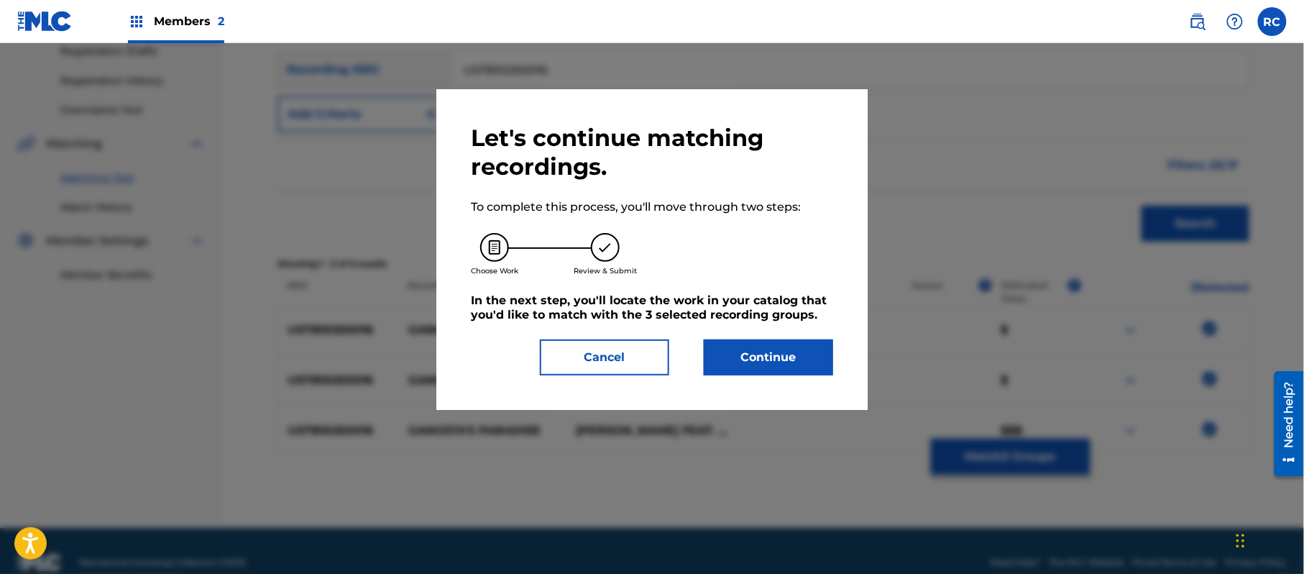
click at [802, 365] on button "Continue" at bounding box center [768, 357] width 129 height 36
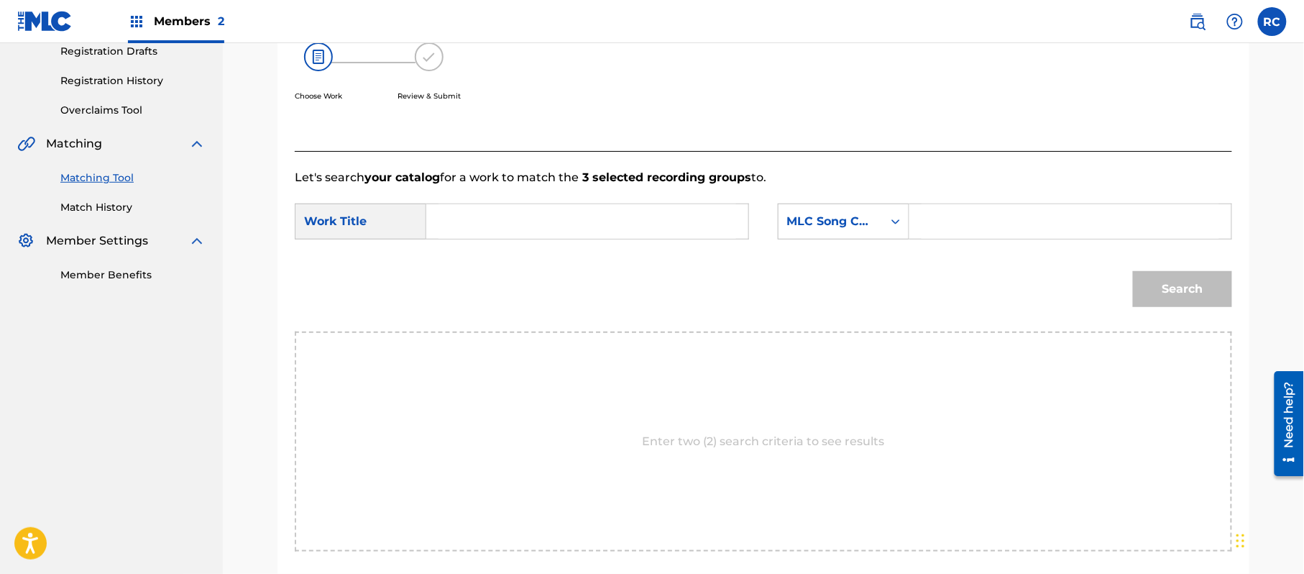
drag, startPoint x: 632, startPoint y: 226, endPoint x: 579, endPoint y: 229, distance: 54.0
click at [630, 228] on input "Search Form" at bounding box center [587, 221] width 298 height 34
click at [576, 224] on input "Gangsta's Paradise G03769" at bounding box center [587, 221] width 298 height 34
drag, startPoint x: 578, startPoint y: 224, endPoint x: 644, endPoint y: 224, distance: 66.1
click at [579, 224] on input "Gangsta's Paradise G03769" at bounding box center [587, 221] width 298 height 34
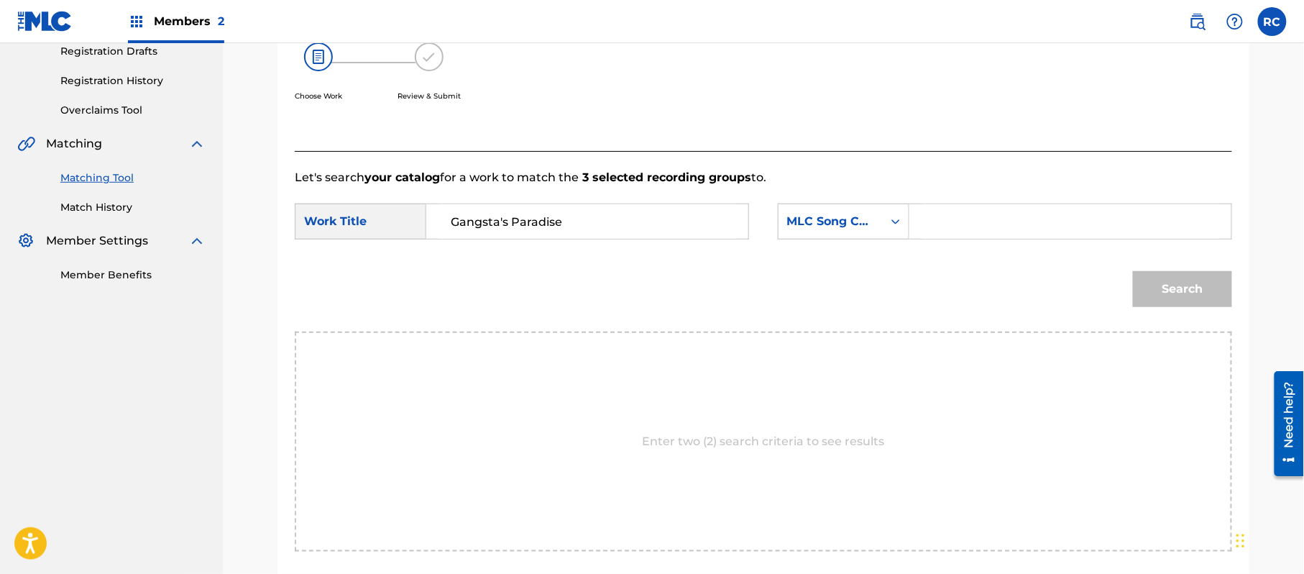
click at [924, 216] on input "Search Form" at bounding box center [1070, 221] width 298 height 34
click at [1165, 298] on button "Search" at bounding box center [1182, 289] width 99 height 36
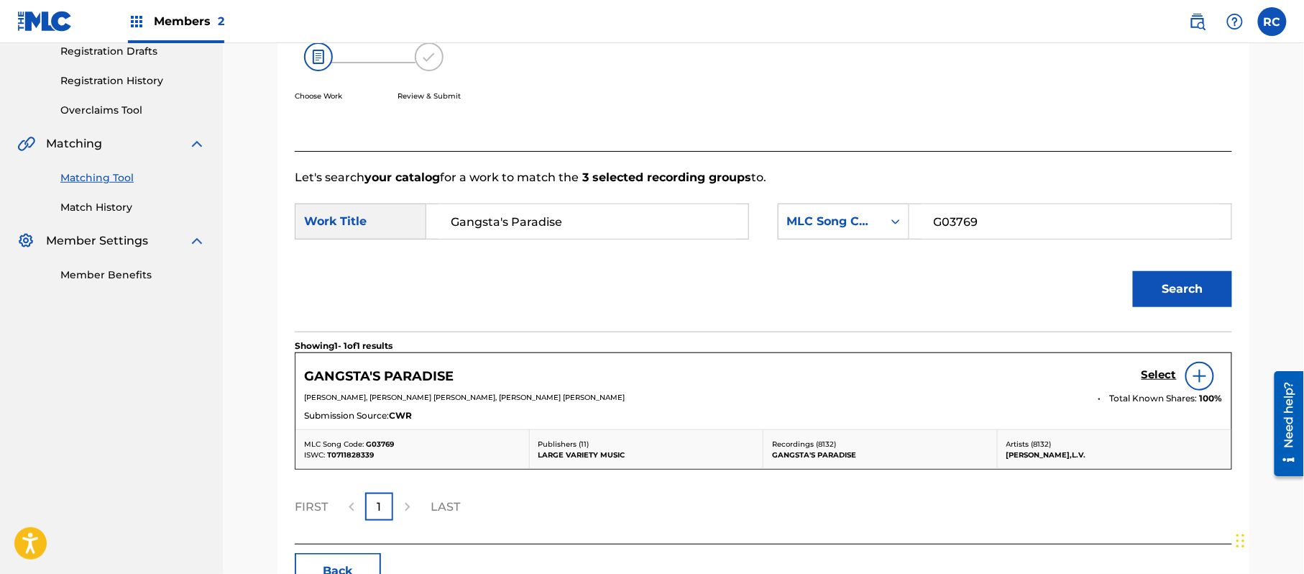
click at [1157, 372] on h5 "Select" at bounding box center [1158, 375] width 35 height 14
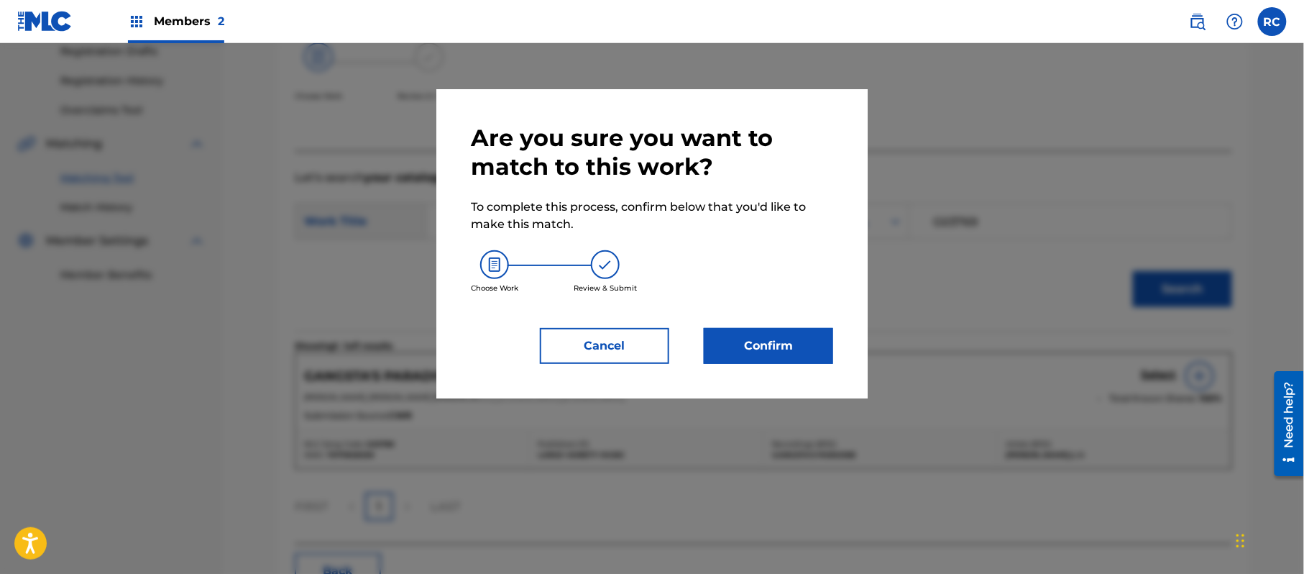
click at [802, 342] on button "Confirm" at bounding box center [768, 346] width 129 height 36
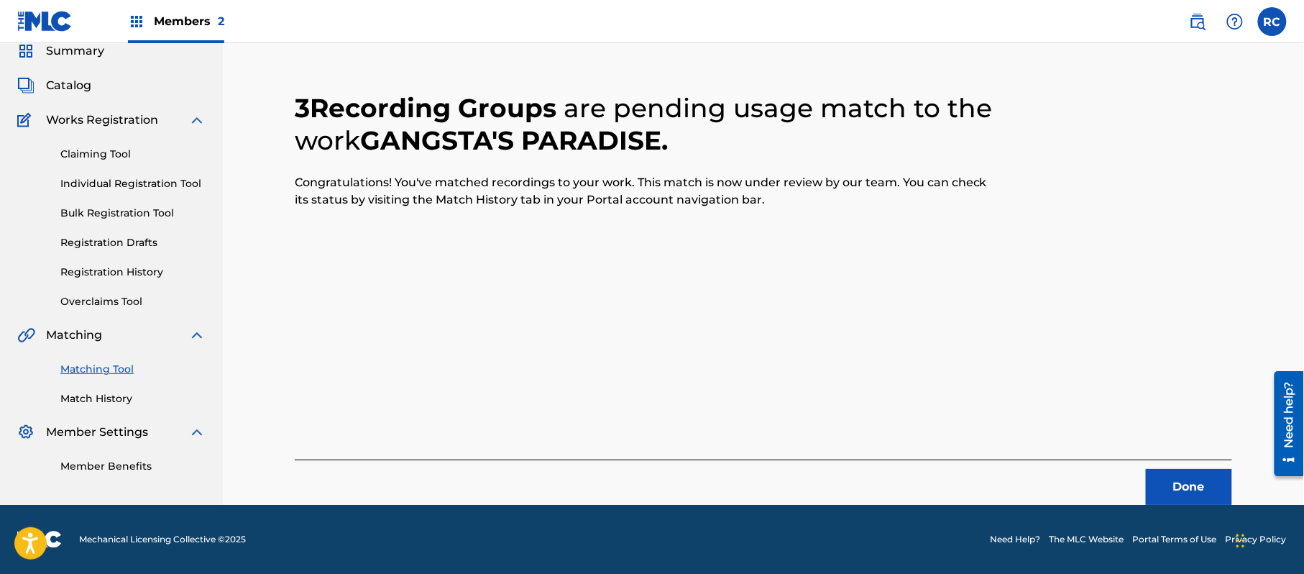
scroll to position [57, 0]
click at [1163, 484] on button "Done" at bounding box center [1189, 487] width 86 height 36
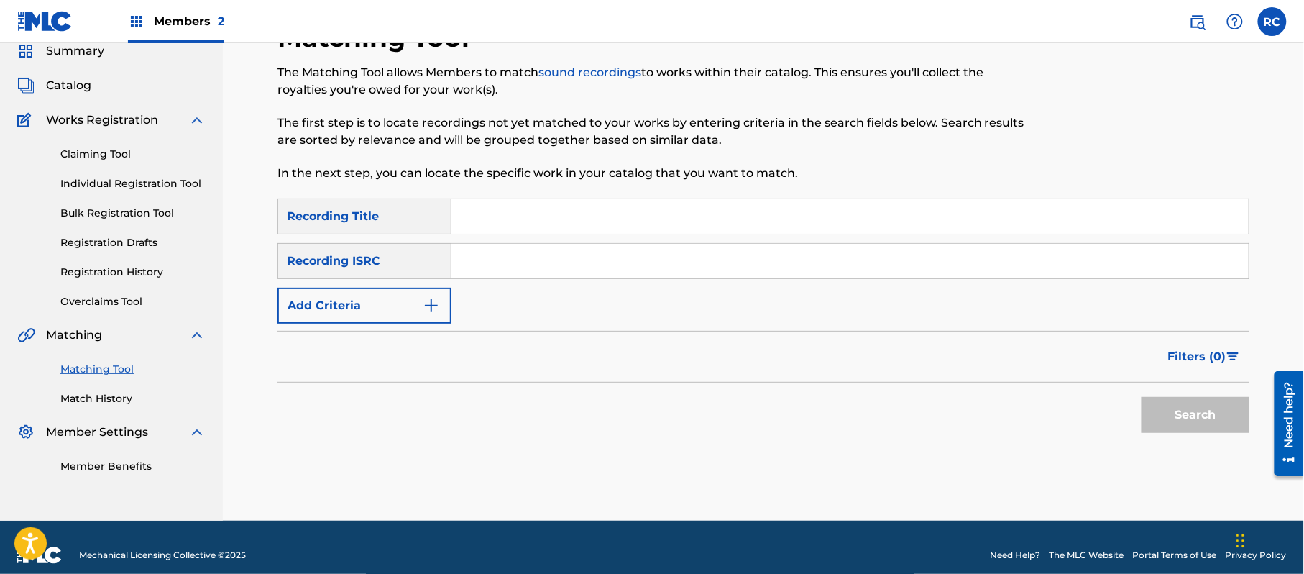
click at [558, 271] on input "Search Form" at bounding box center [849, 261] width 797 height 34
click at [1164, 418] on button "Search" at bounding box center [1195, 415] width 108 height 36
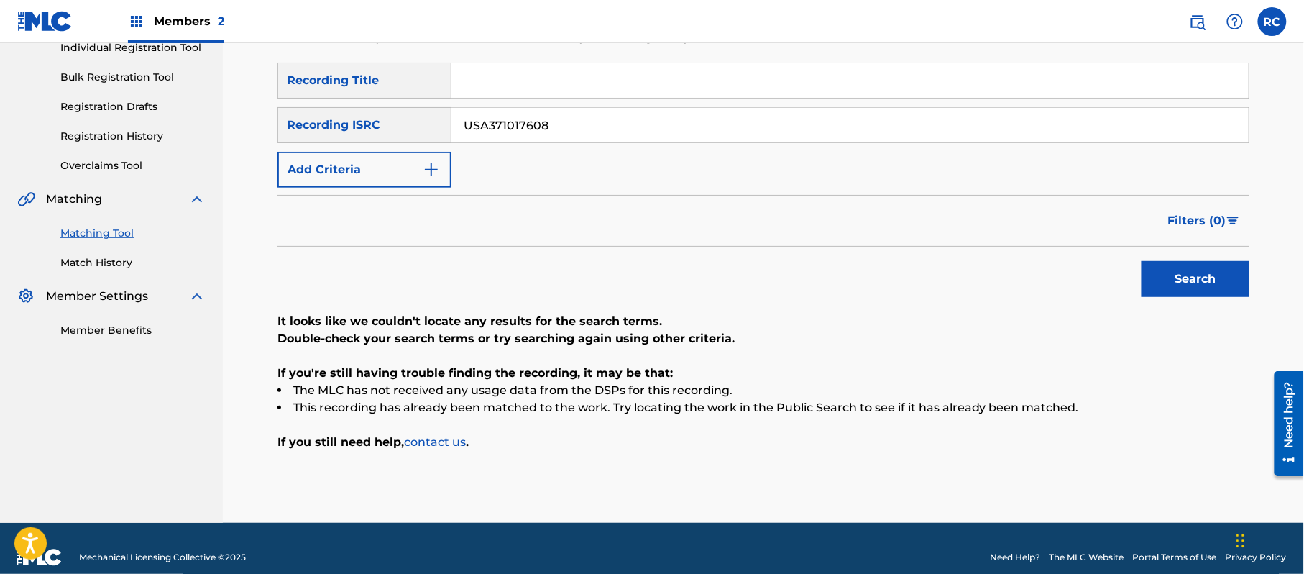
scroll to position [211, 0]
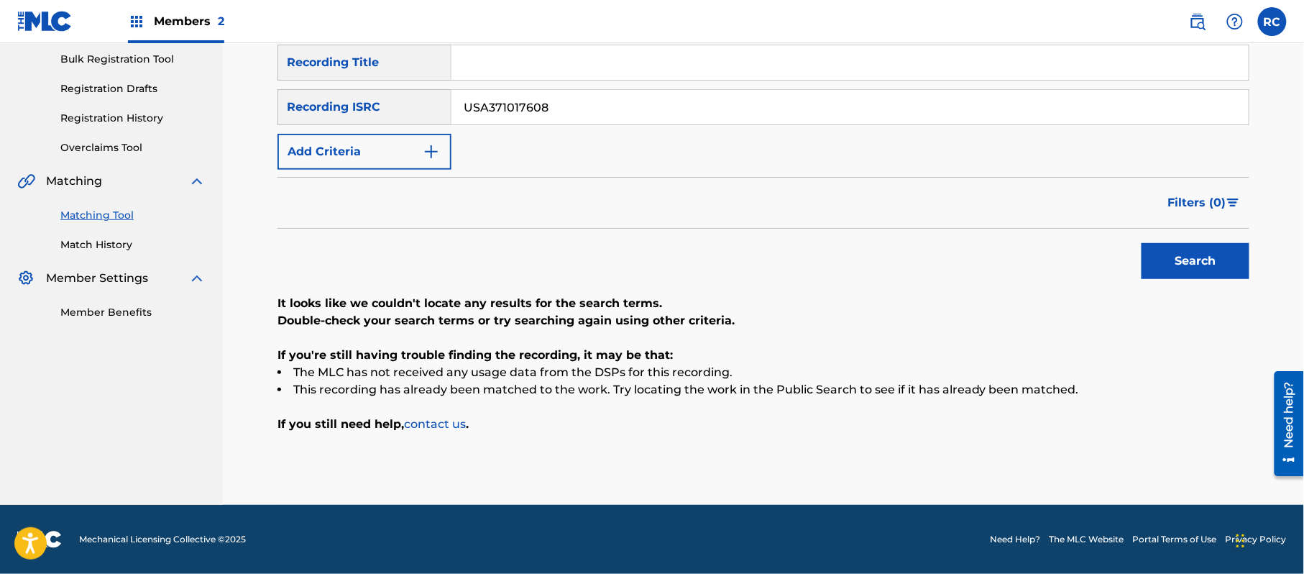
drag, startPoint x: 585, startPoint y: 114, endPoint x: 463, endPoint y: 126, distance: 122.9
click at [404, 114] on div "SearchWithCriteriaf709a915-d5c5-4abc-9821-2862732e2c2c Recording ISRC USA371017…" at bounding box center [763, 107] width 972 height 36
click at [1183, 276] on button "Search" at bounding box center [1195, 261] width 108 height 36
drag, startPoint x: 581, startPoint y: 113, endPoint x: 407, endPoint y: 113, distance: 173.9
click at [407, 113] on div "SearchWithCriteriaf709a915-d5c5-4abc-9821-2862732e2c2c Recording ISRC USA560935…" at bounding box center [763, 107] width 972 height 36
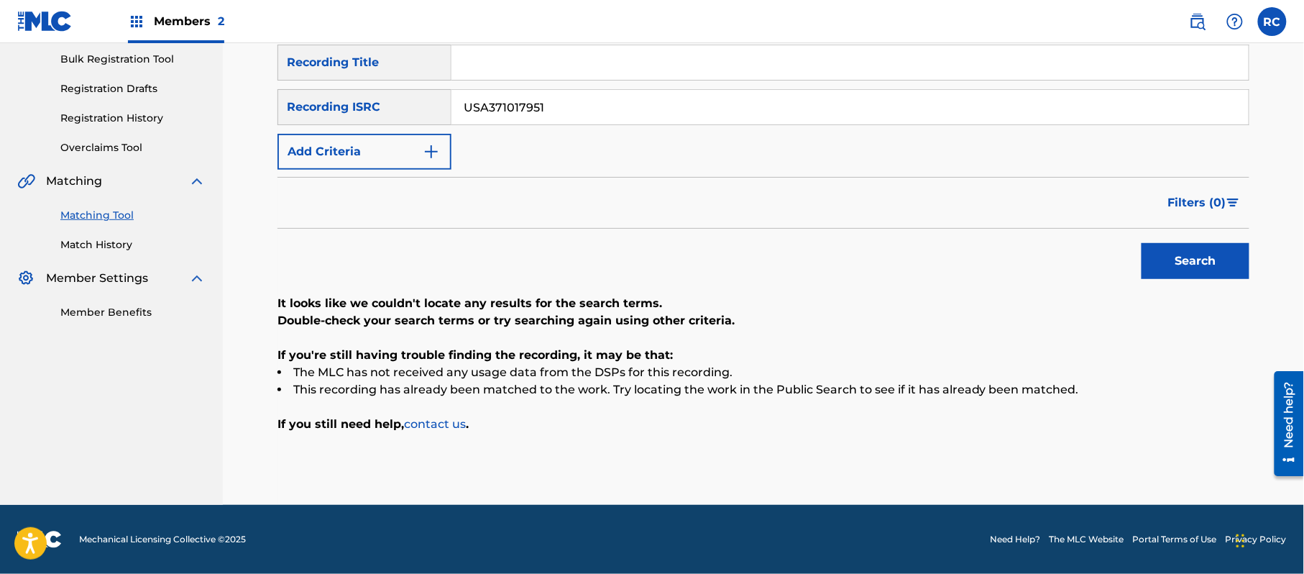
click at [1179, 262] on button "Search" at bounding box center [1195, 261] width 108 height 36
drag, startPoint x: 568, startPoint y: 112, endPoint x: 409, endPoint y: 111, distance: 158.8
click at [409, 111] on div "SearchWithCriteriaf709a915-d5c5-4abc-9821-2862732e2c2c Recording ISRC USA371017…" at bounding box center [763, 107] width 972 height 36
click at [1159, 264] on button "Search" at bounding box center [1195, 261] width 108 height 36
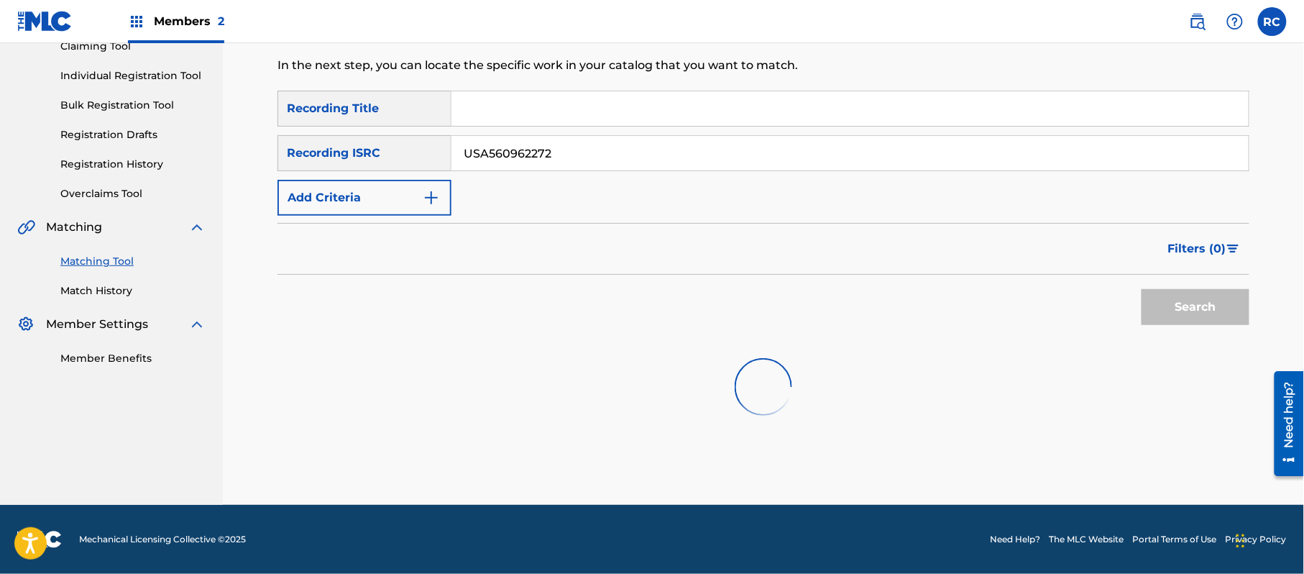
scroll to position [171, 0]
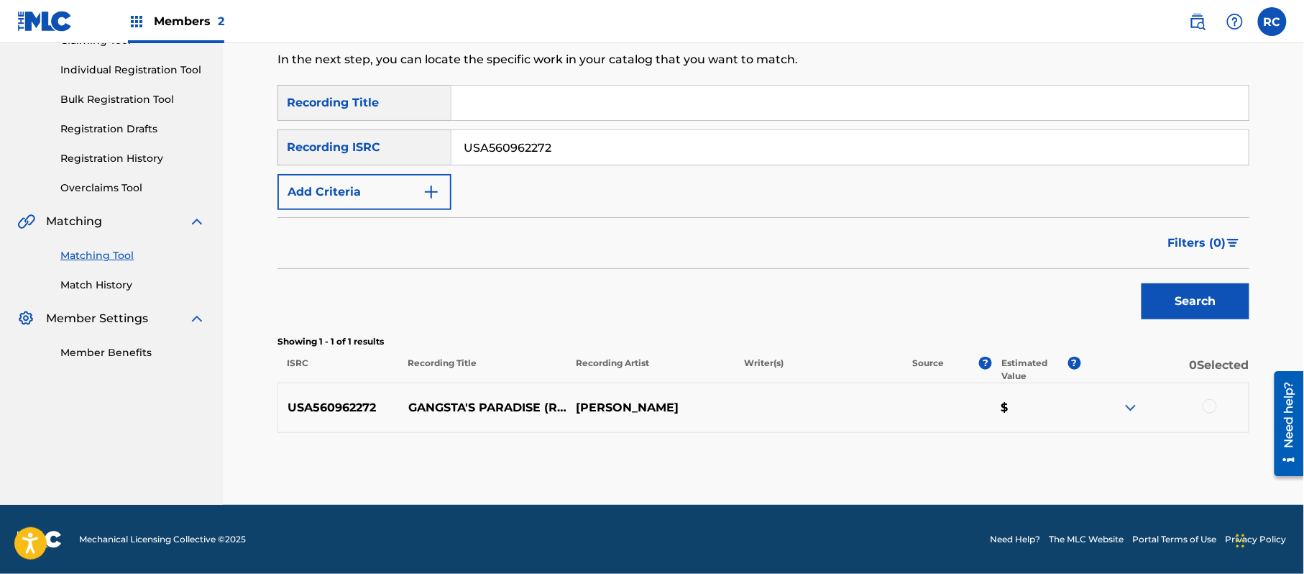
click at [641, 271] on div "Search" at bounding box center [763, 297] width 972 height 57
click at [1205, 405] on div at bounding box center [1209, 406] width 14 height 14
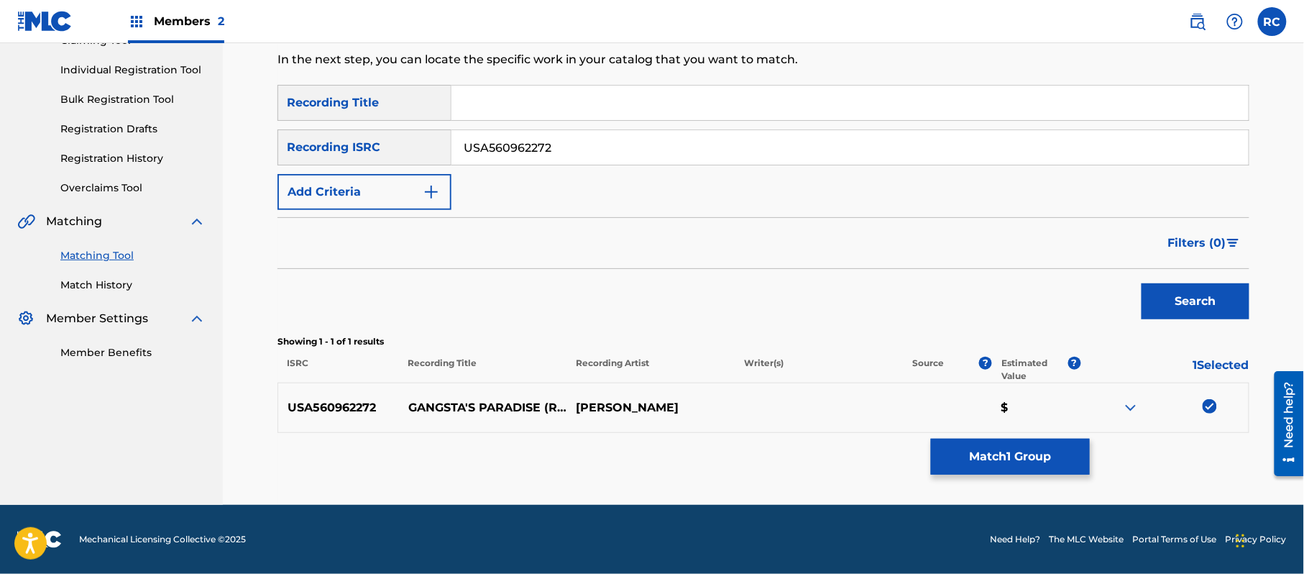
click at [1001, 456] on button "Match 1 Group" at bounding box center [1010, 456] width 159 height 36
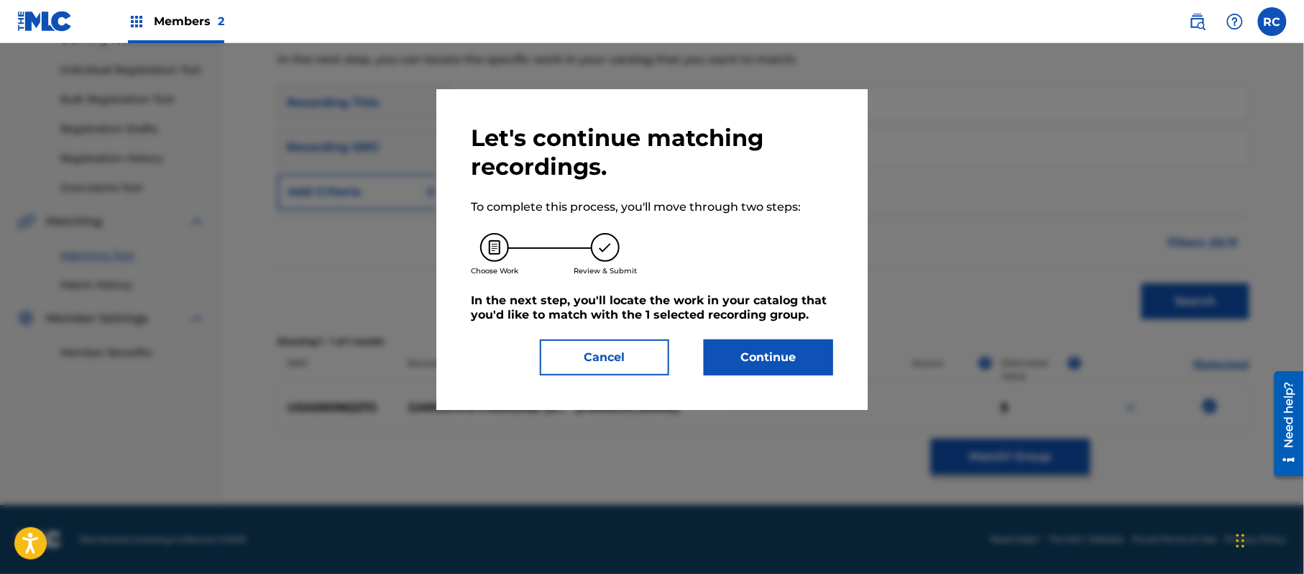
click at [806, 359] on button "Continue" at bounding box center [768, 357] width 129 height 36
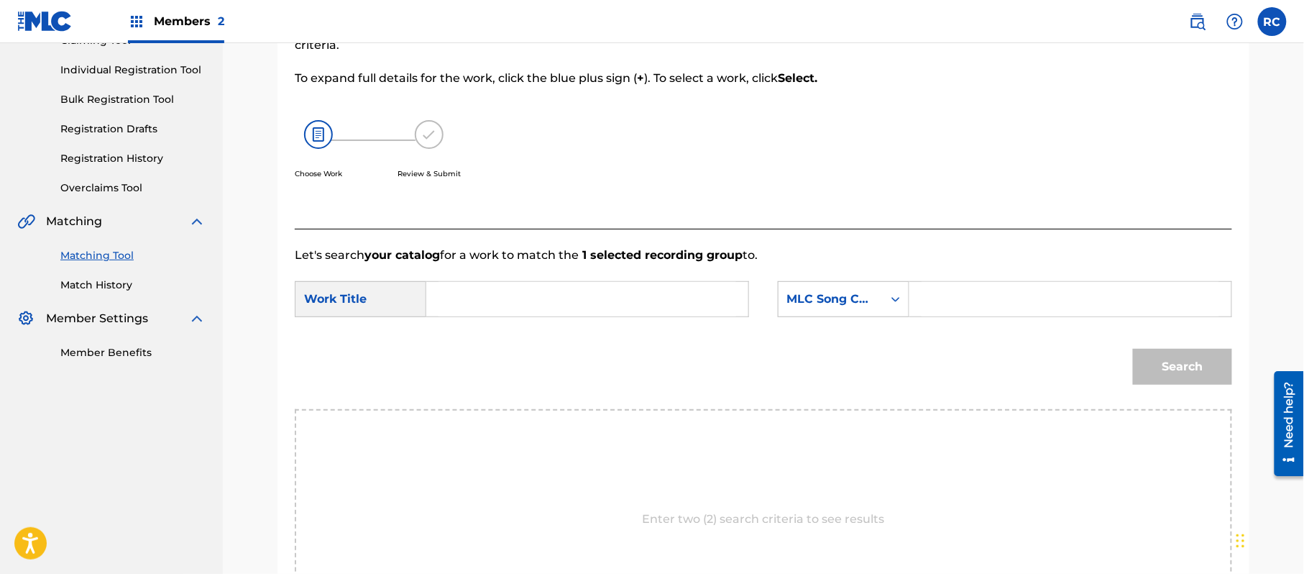
click at [487, 297] on input "Search Form" at bounding box center [587, 299] width 298 height 34
click at [575, 298] on input "Gangsta's Paradise G03769" at bounding box center [587, 299] width 298 height 34
click at [981, 302] on input "Search Form" at bounding box center [1070, 299] width 298 height 34
click at [1172, 377] on button "Search" at bounding box center [1182, 367] width 99 height 36
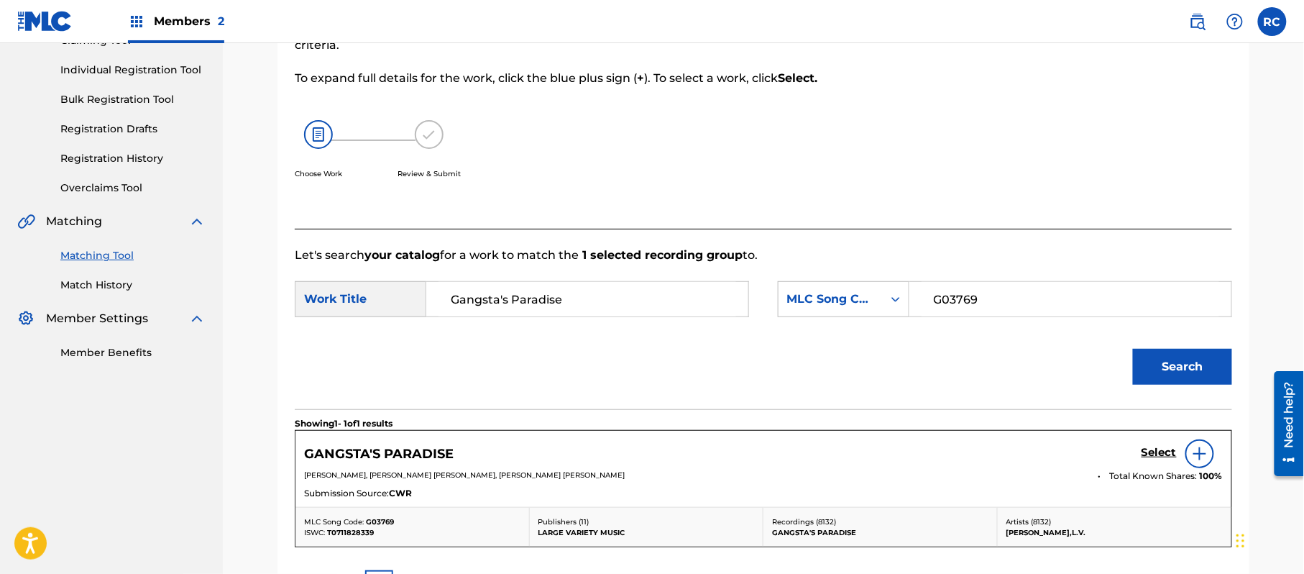
click at [1154, 453] on h5 "Select" at bounding box center [1158, 453] width 35 height 14
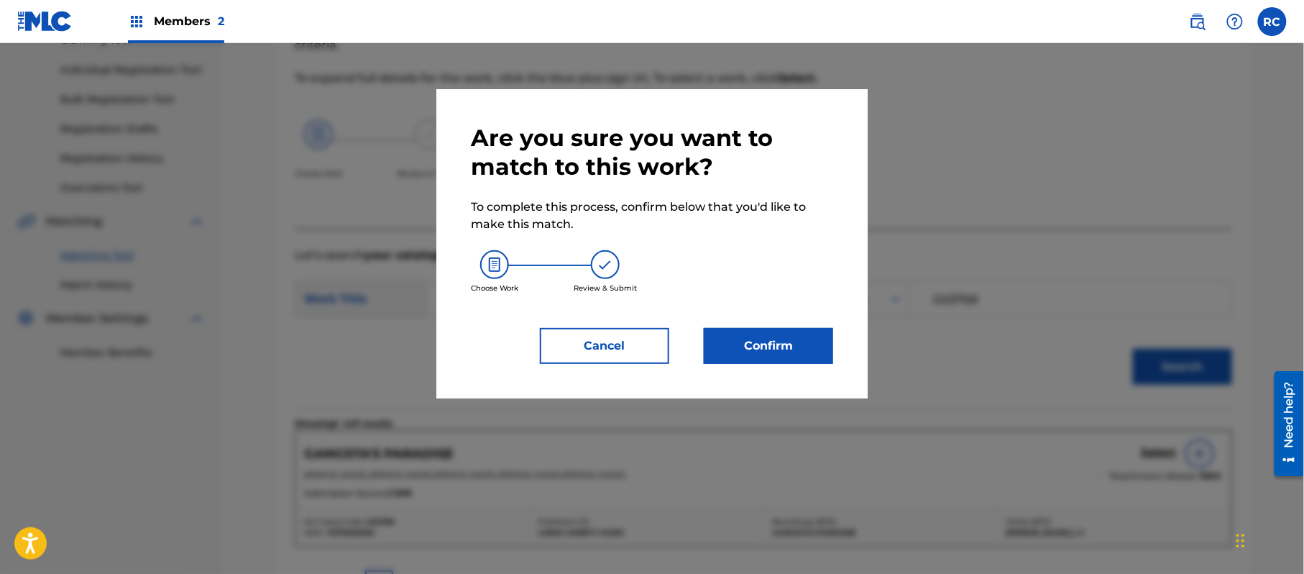
click at [804, 349] on button "Confirm" at bounding box center [768, 346] width 129 height 36
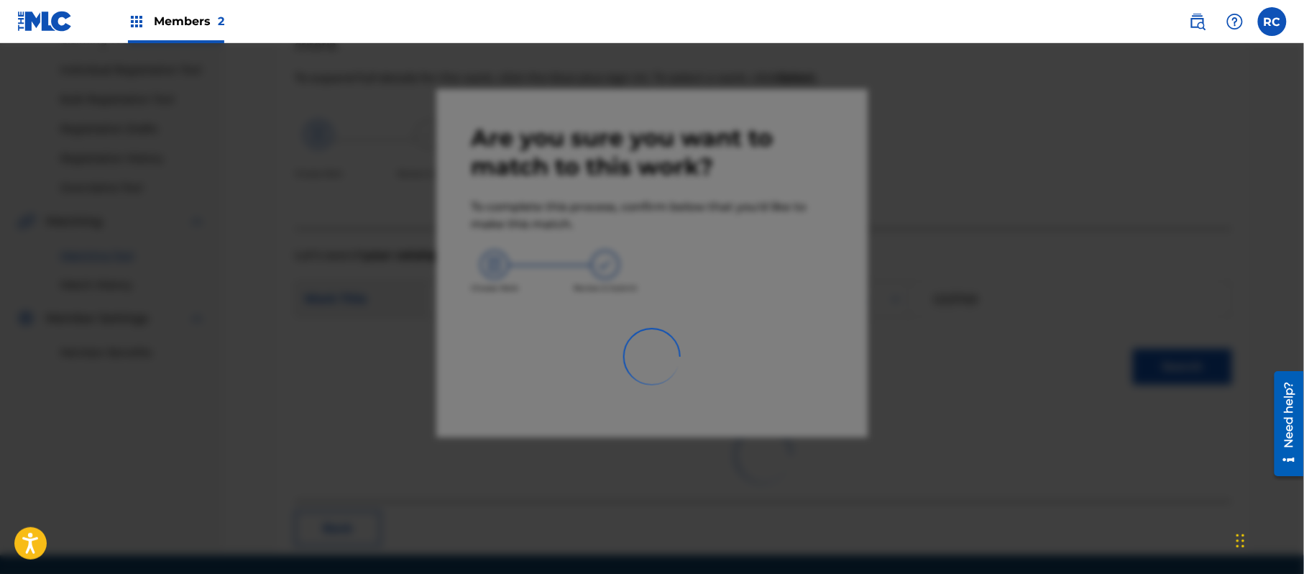
scroll to position [57, 0]
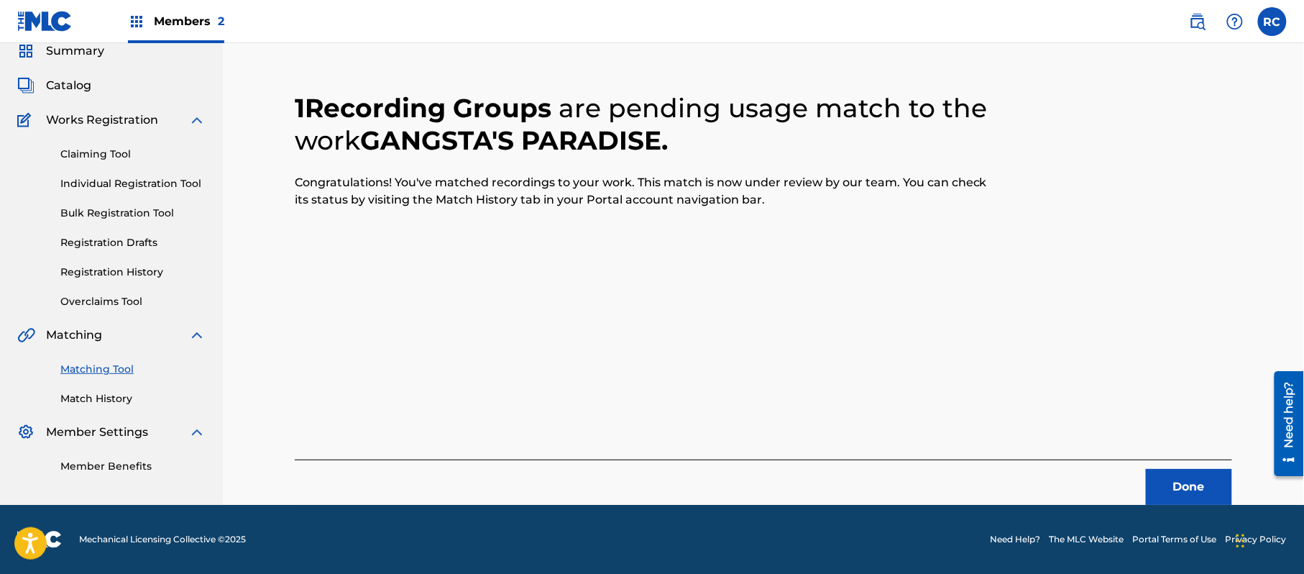
click at [1179, 484] on button "Done" at bounding box center [1189, 487] width 86 height 36
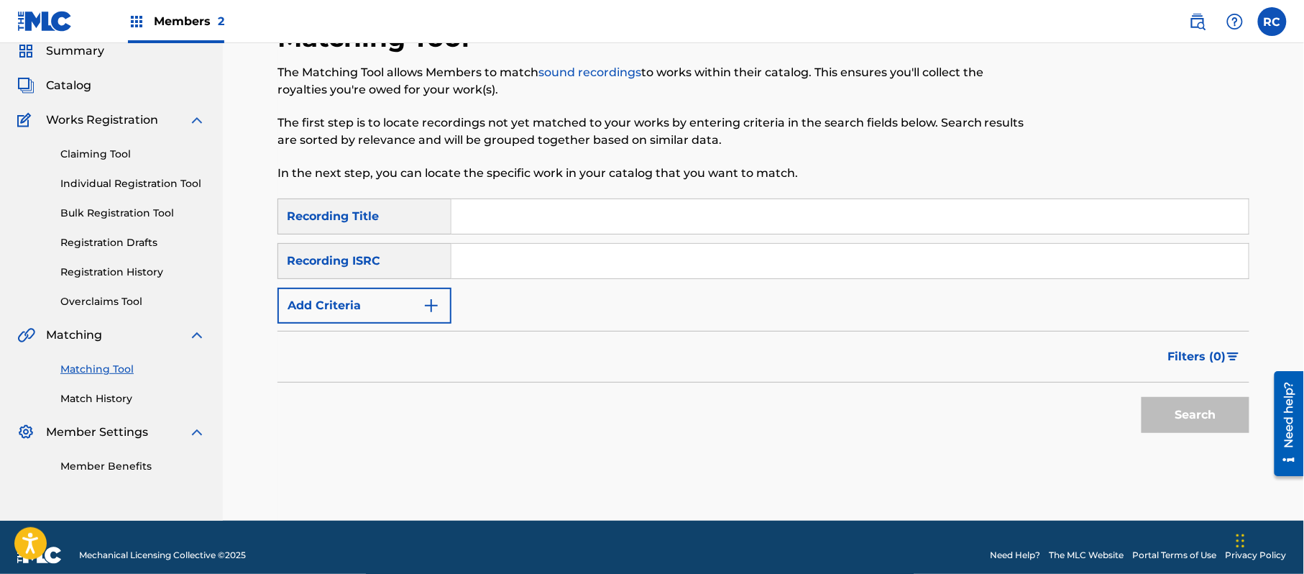
drag, startPoint x: 493, startPoint y: 262, endPoint x: 526, endPoint y: 269, distance: 33.7
click at [493, 262] on input "Search Form" at bounding box center [849, 261] width 797 height 34
click at [1180, 420] on button "Search" at bounding box center [1195, 415] width 108 height 36
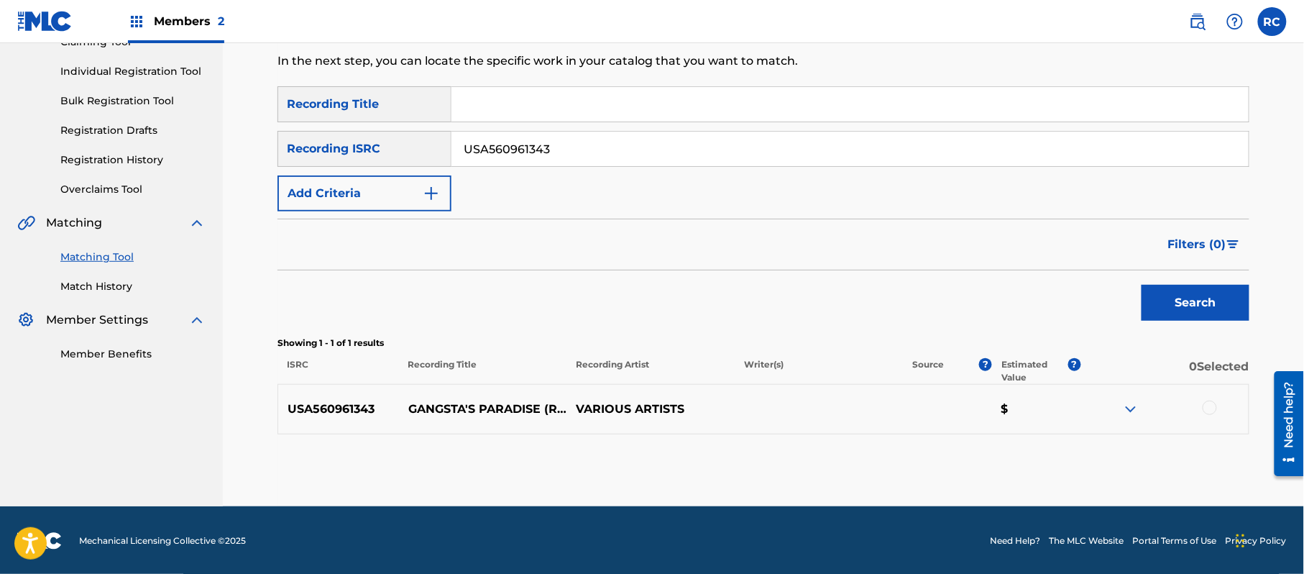
scroll to position [171, 0]
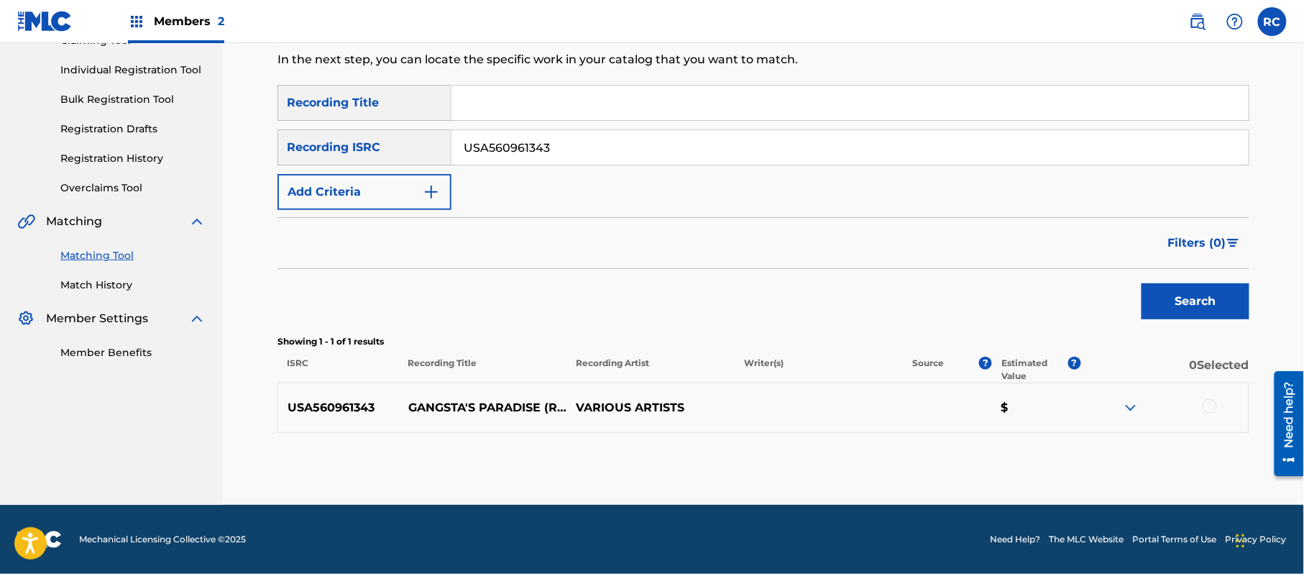
drag, startPoint x: 663, startPoint y: 308, endPoint x: 677, endPoint y: 311, distance: 14.7
click at [663, 308] on div "Search" at bounding box center [763, 297] width 972 height 57
drag, startPoint x: 1211, startPoint y: 404, endPoint x: 1078, endPoint y: 407, distance: 133.0
click at [1208, 405] on div at bounding box center [1209, 406] width 14 height 14
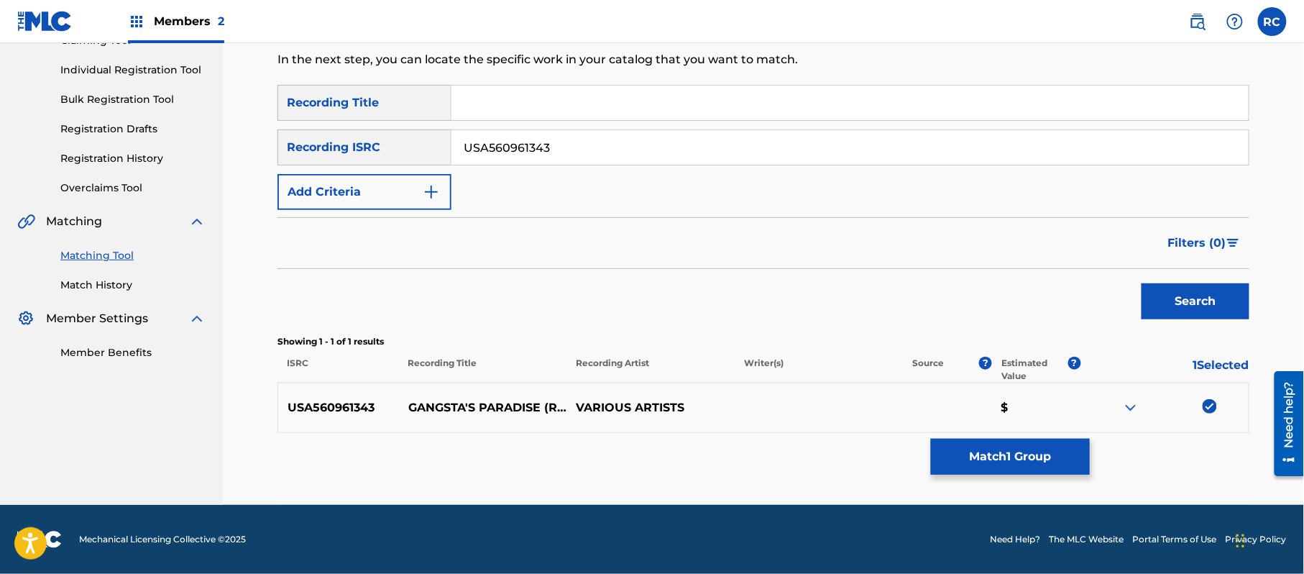
click at [1007, 459] on button "Match 1 Group" at bounding box center [1010, 456] width 159 height 36
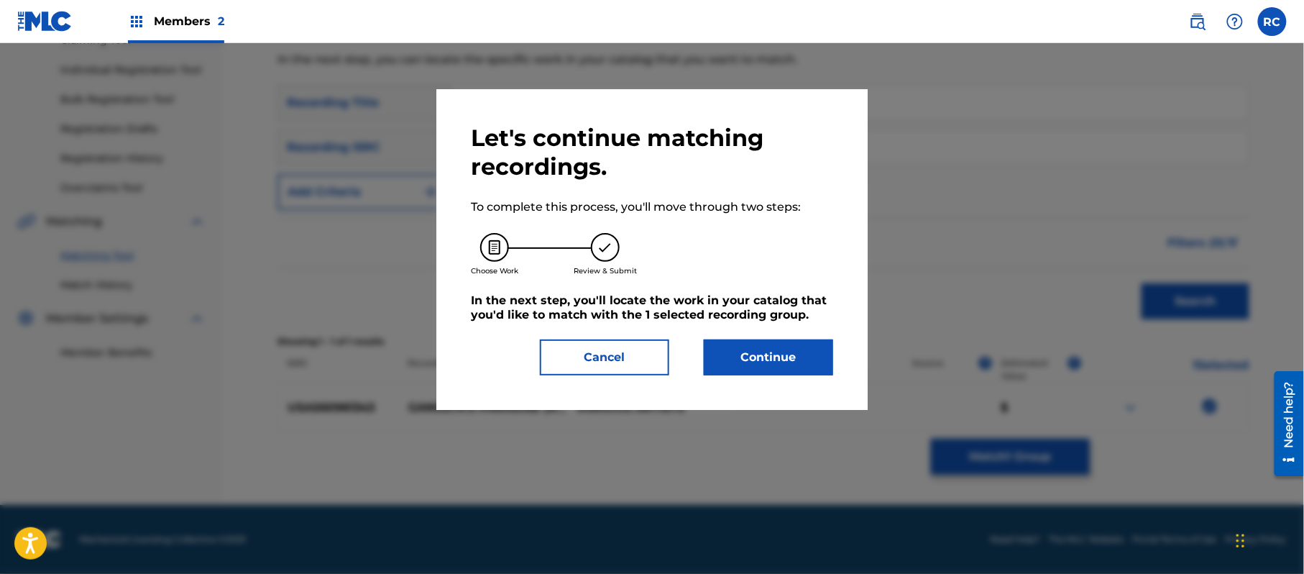
click at [793, 352] on button "Continue" at bounding box center [768, 357] width 129 height 36
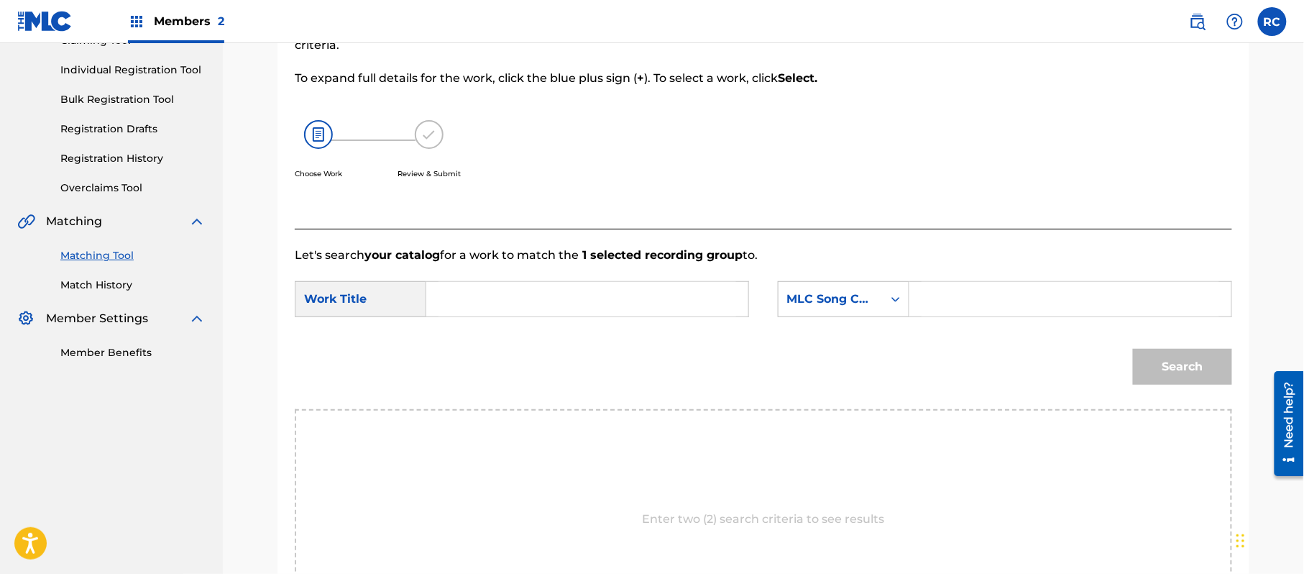
click at [471, 311] on input "Search Form" at bounding box center [587, 299] width 298 height 34
click at [596, 300] on input "Gangsta's Paradise G03769" at bounding box center [587, 299] width 298 height 34
drag, startPoint x: 1019, startPoint y: 303, endPoint x: 1039, endPoint y: 313, distance: 22.2
click at [1019, 303] on input "Search Form" at bounding box center [1070, 299] width 298 height 34
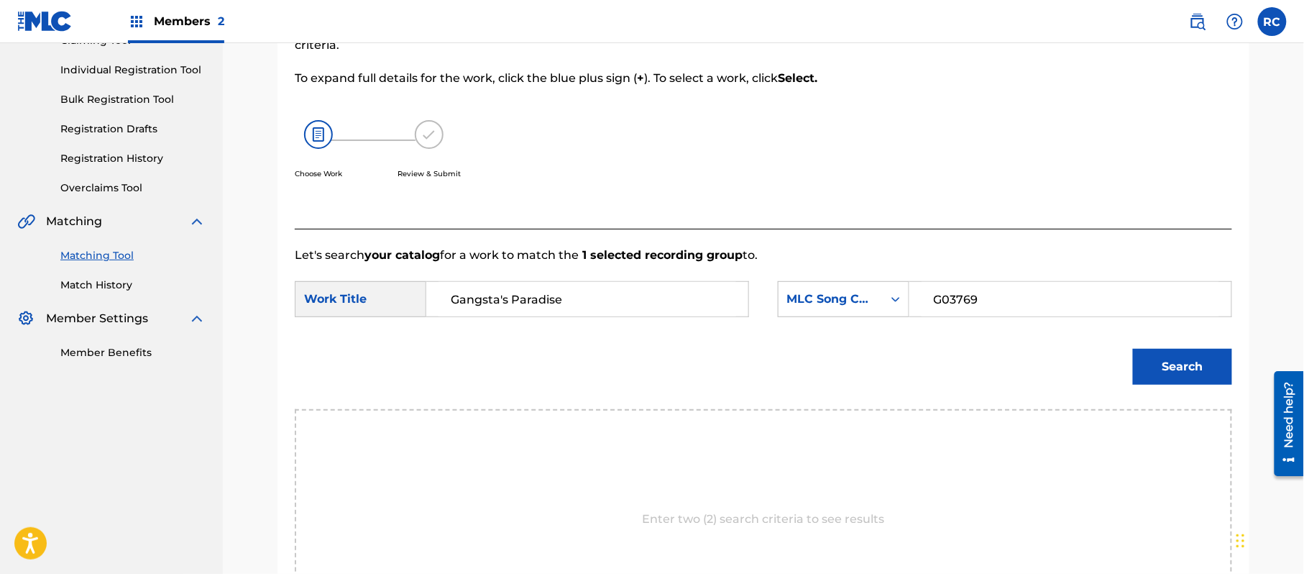
click at [1182, 367] on button "Search" at bounding box center [1182, 367] width 99 height 36
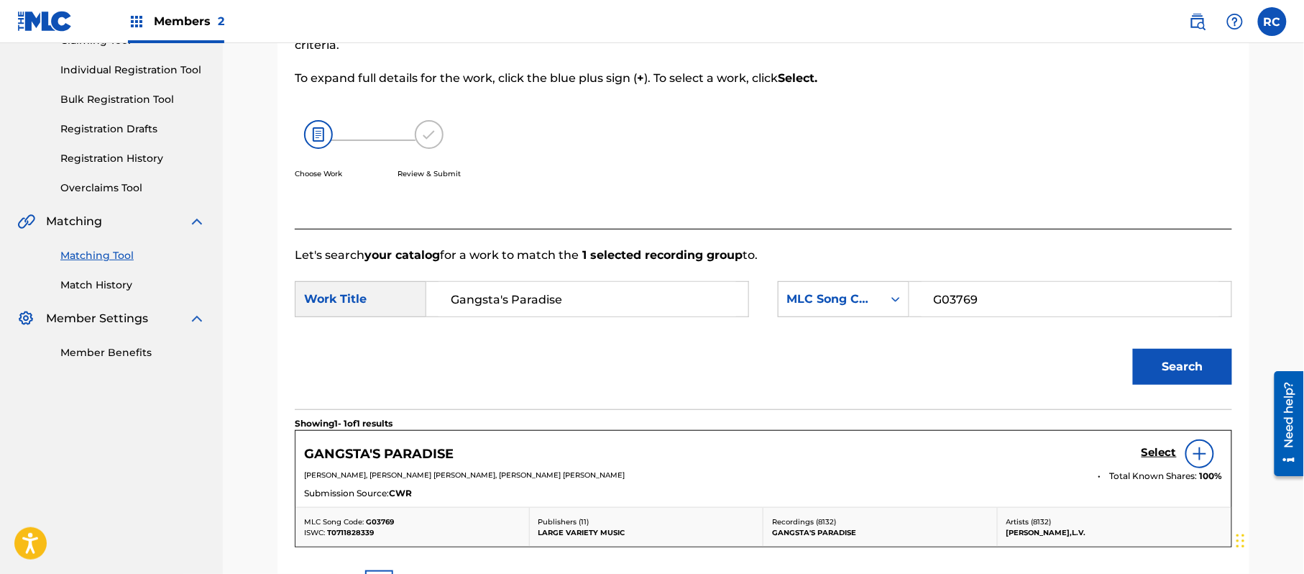
click at [1147, 457] on h5 "Select" at bounding box center [1158, 453] width 35 height 14
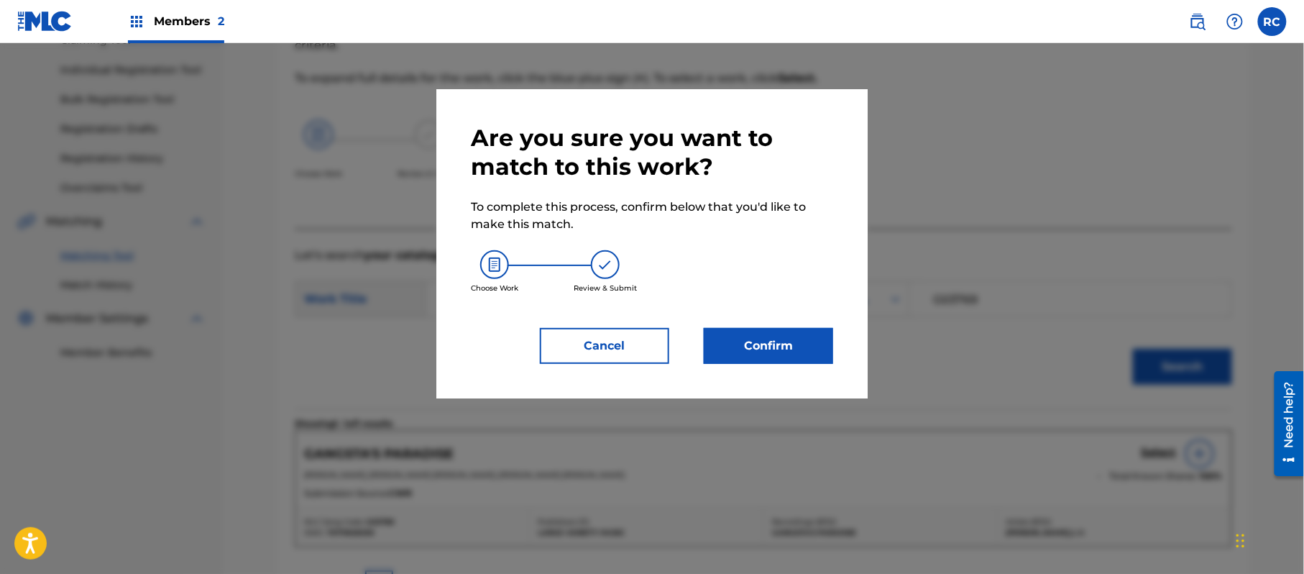
click at [826, 351] on button "Confirm" at bounding box center [768, 346] width 129 height 36
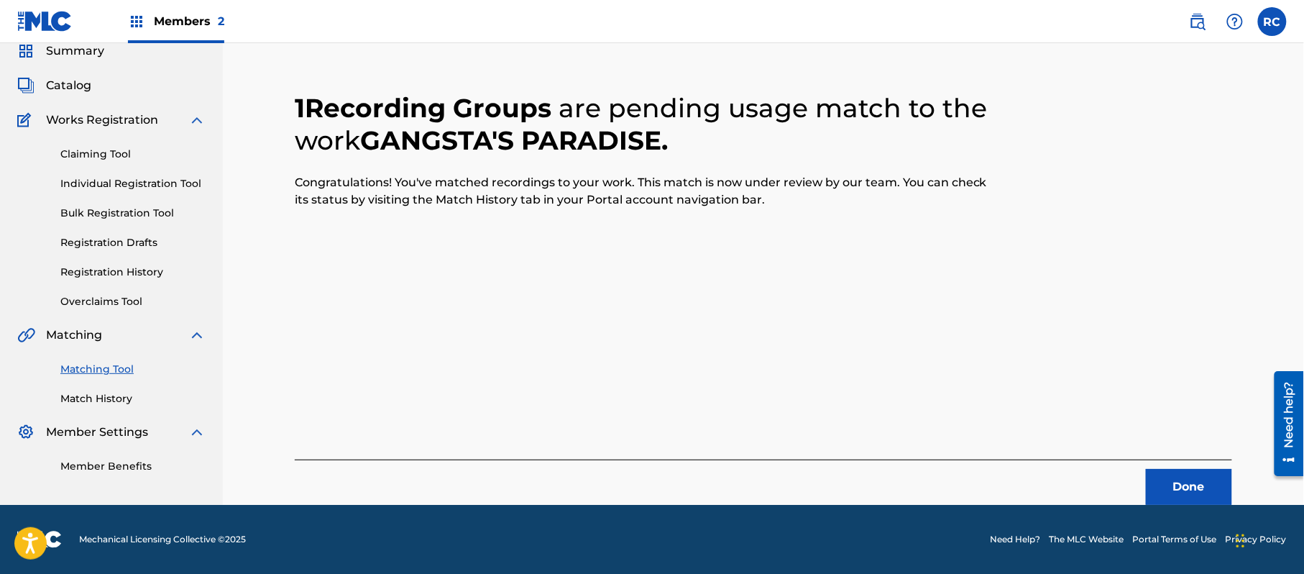
scroll to position [57, 0]
click at [562, 265] on div "1 Recording Groups are pending usage match to the work GANGSTA'S PARADISE . Con…" at bounding box center [763, 280] width 937 height 447
click at [1185, 486] on button "Done" at bounding box center [1189, 487] width 86 height 36
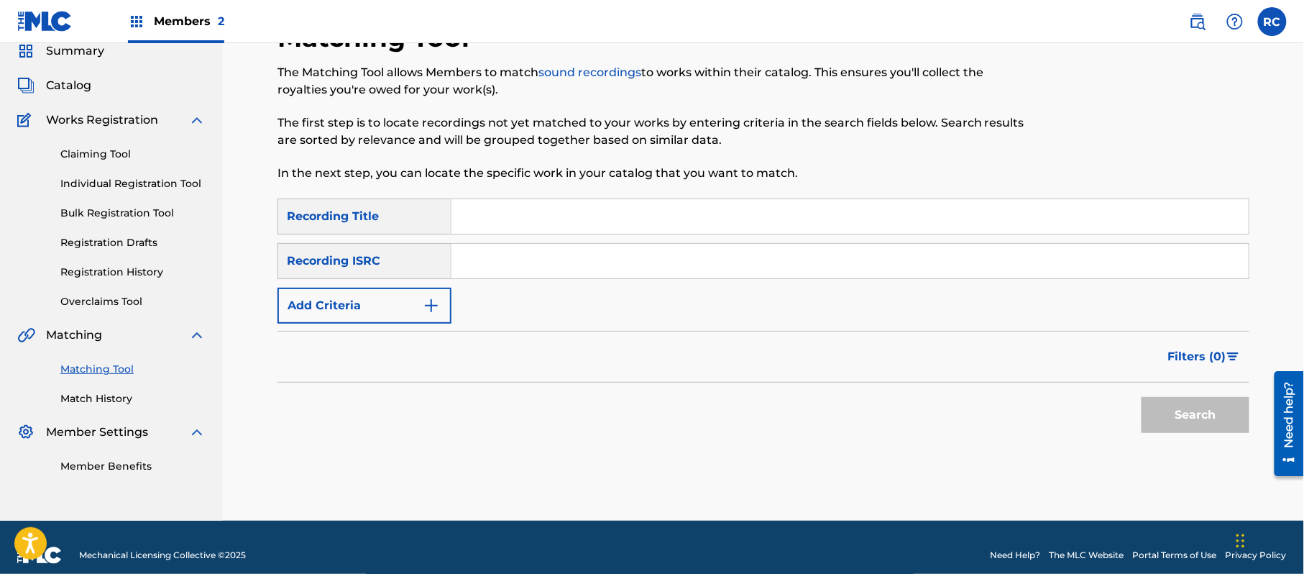
click at [640, 259] on input "Search Form" at bounding box center [849, 261] width 797 height 34
click at [1187, 410] on button "Search" at bounding box center [1195, 415] width 108 height 36
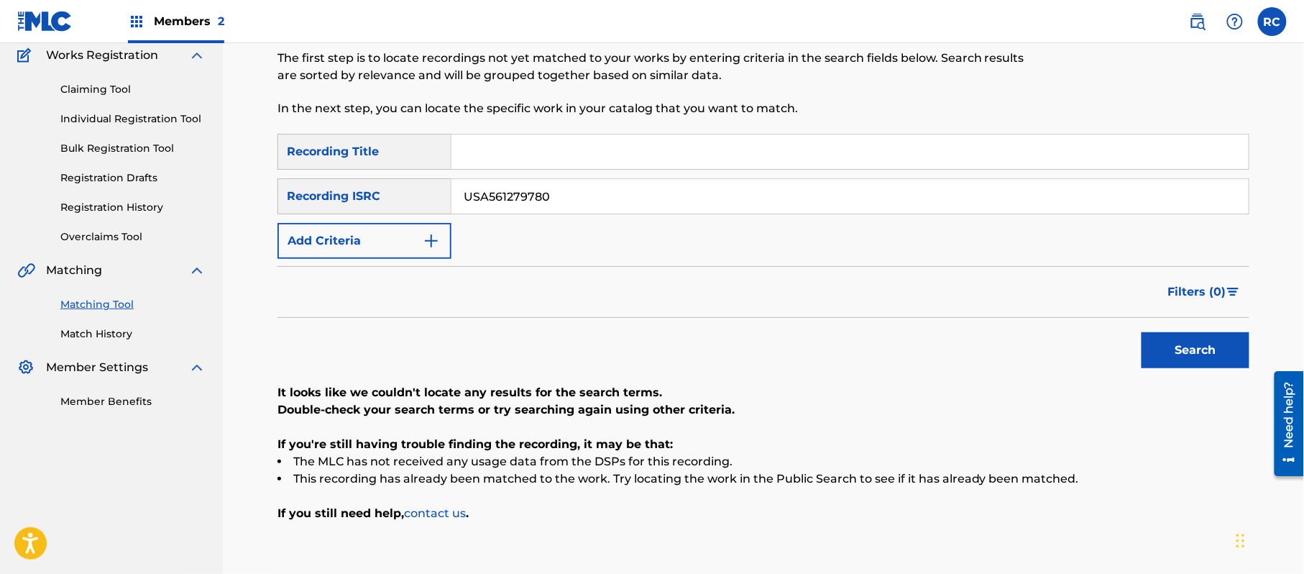
scroll to position [153, 0]
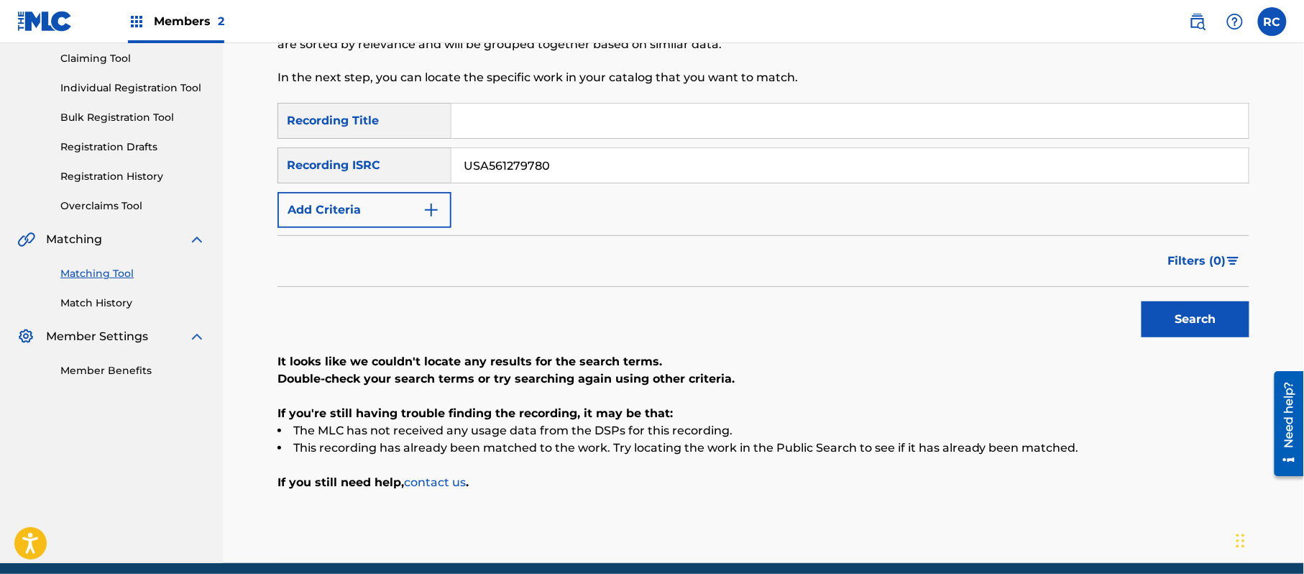
drag, startPoint x: 558, startPoint y: 165, endPoint x: 356, endPoint y: 165, distance: 202.0
click at [356, 165] on div "SearchWithCriteriaf709a915-d5c5-4abc-9821-2862732e2c2c Recording ISRC USA561279…" at bounding box center [763, 165] width 972 height 36
click at [1177, 332] on button "Search" at bounding box center [1195, 319] width 108 height 36
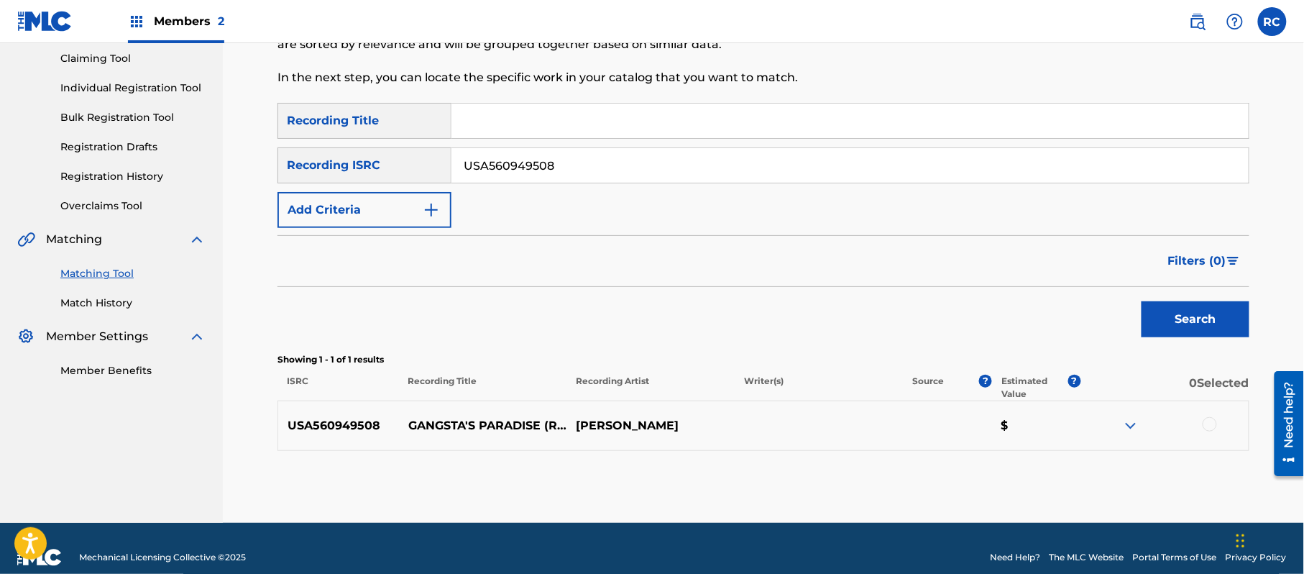
click at [653, 321] on div "Search" at bounding box center [763, 315] width 972 height 57
click at [1206, 423] on div at bounding box center [1209, 424] width 14 height 14
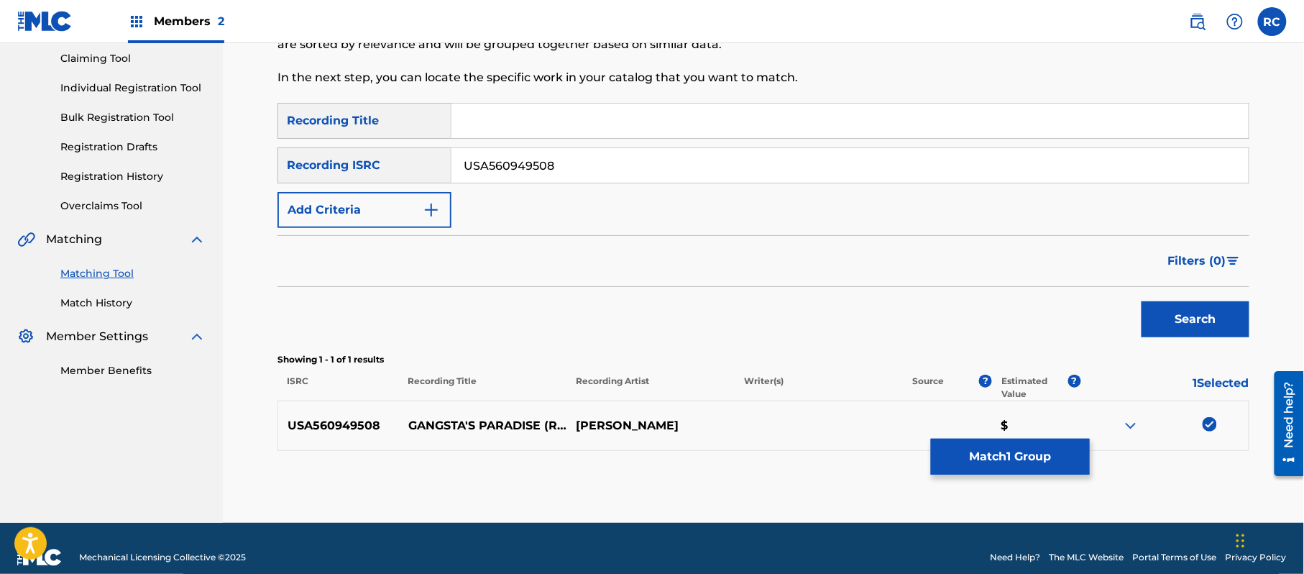
click at [969, 457] on button "Match 1 Group" at bounding box center [1010, 456] width 159 height 36
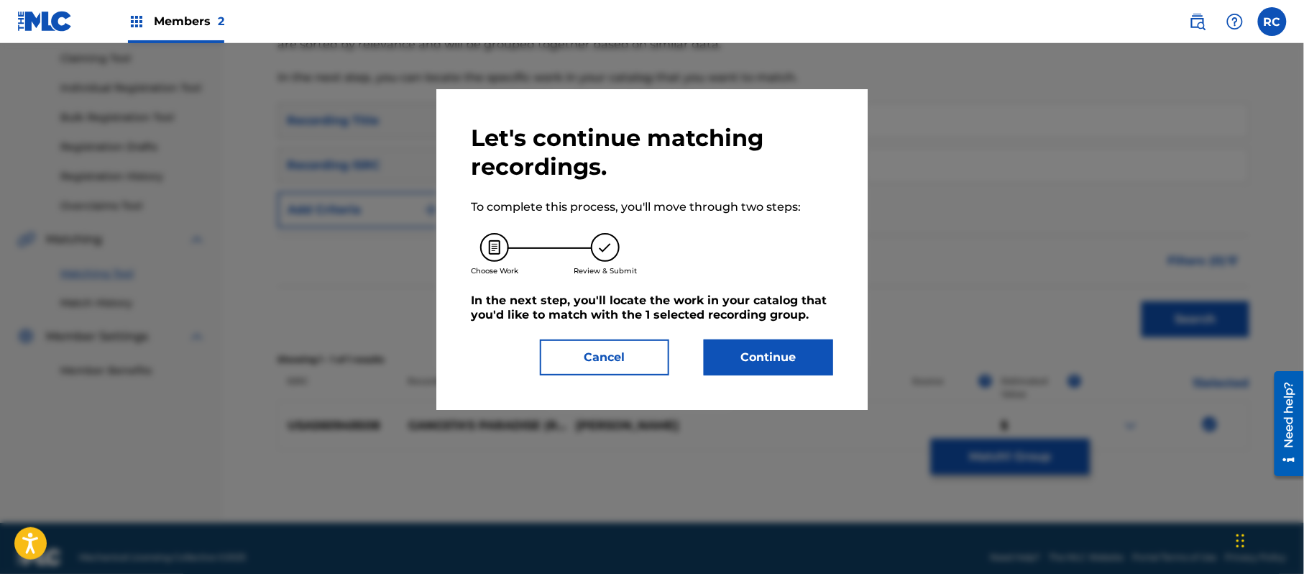
click at [800, 346] on button "Continue" at bounding box center [768, 357] width 129 height 36
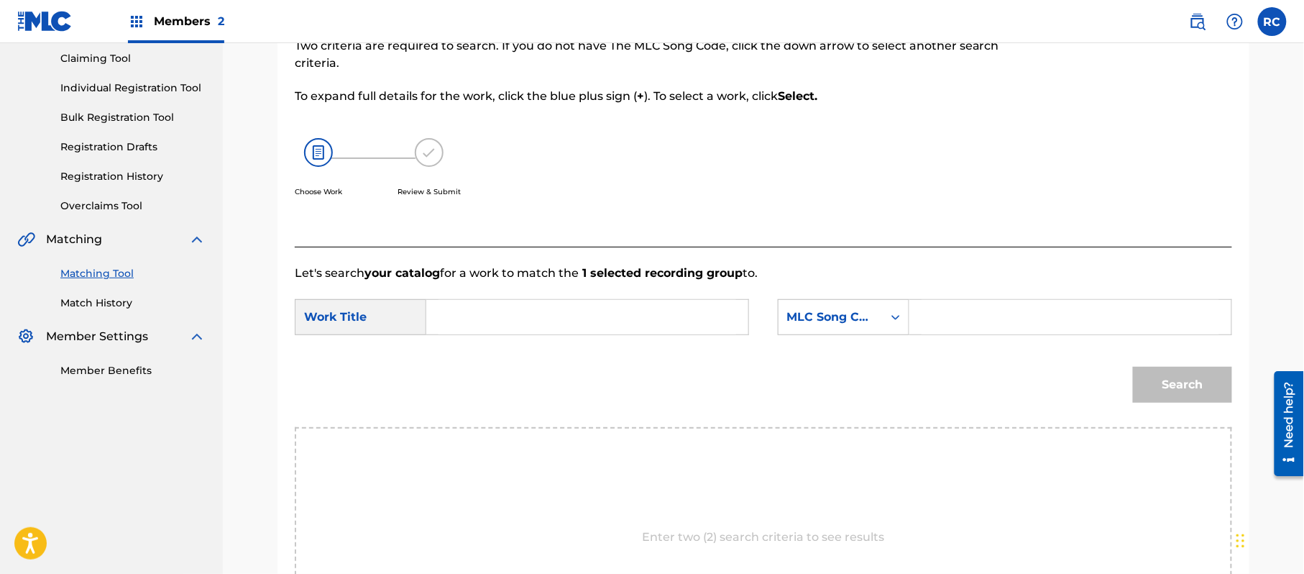
click at [517, 326] on input "Search Form" at bounding box center [587, 317] width 298 height 34
click at [576, 321] on input "Gangsta's Paradise G03769" at bounding box center [587, 317] width 298 height 34
click at [944, 310] on input "Search Form" at bounding box center [1070, 317] width 298 height 34
click at [1173, 387] on button "Search" at bounding box center [1182, 385] width 99 height 36
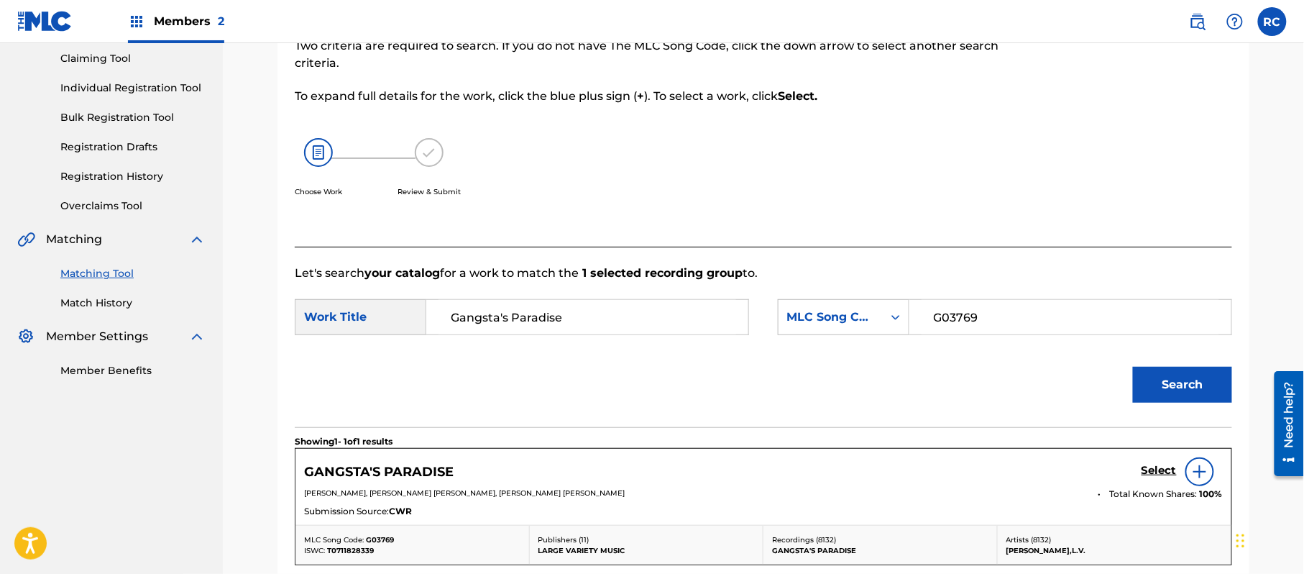
click at [1151, 473] on h5 "Select" at bounding box center [1158, 471] width 35 height 14
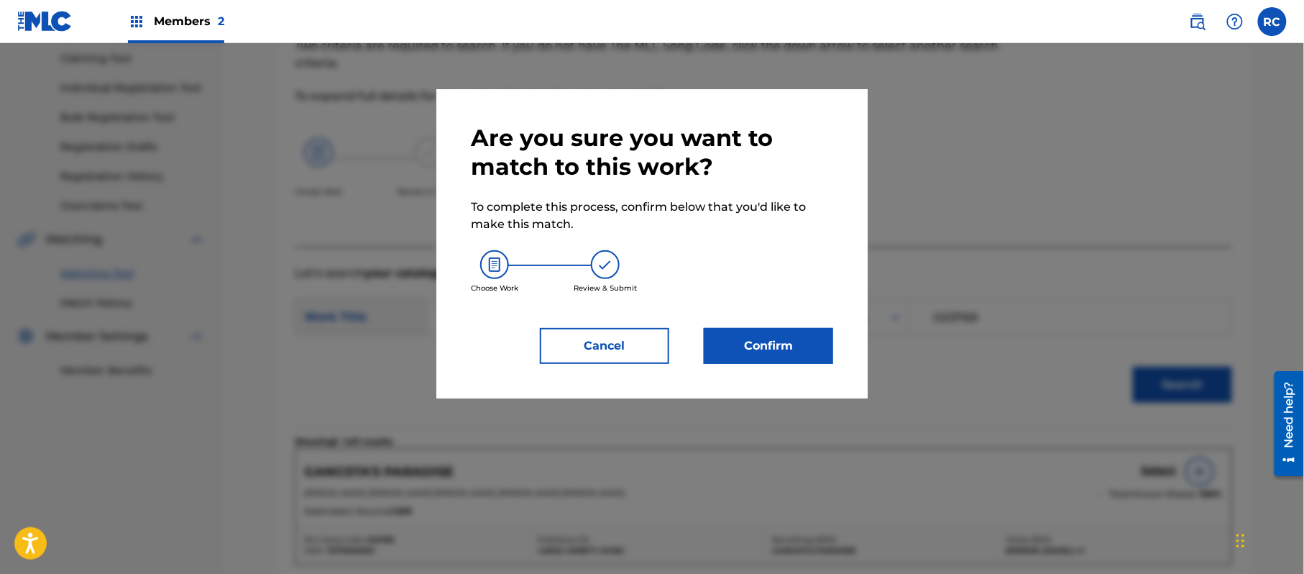
click at [785, 346] on button "Confirm" at bounding box center [768, 346] width 129 height 36
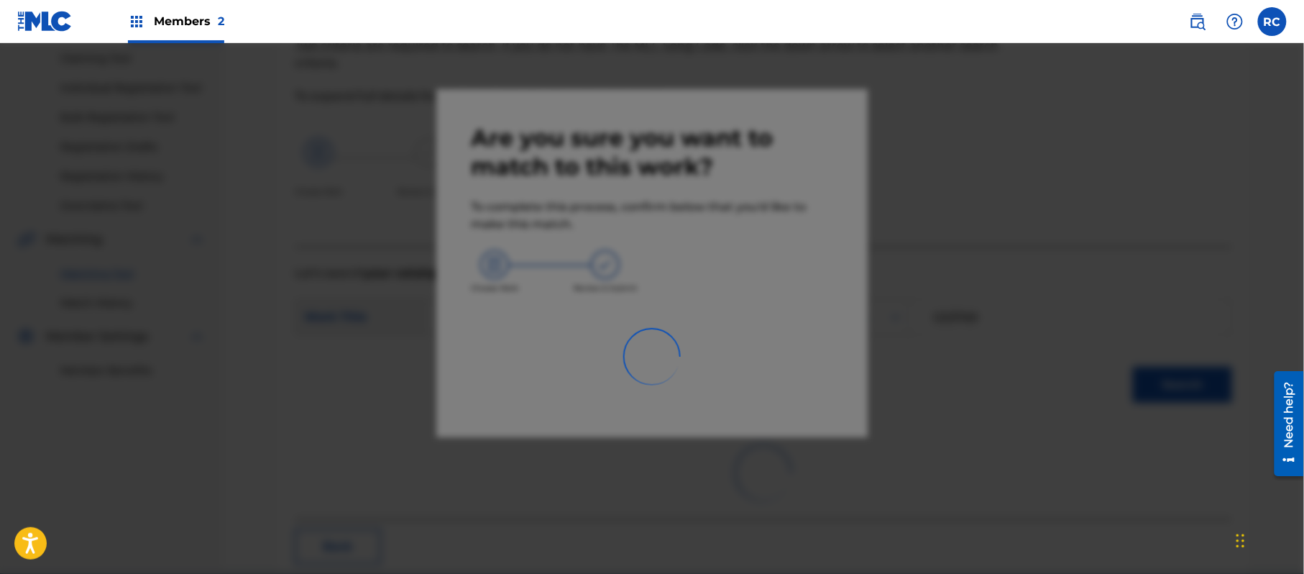
scroll to position [57, 0]
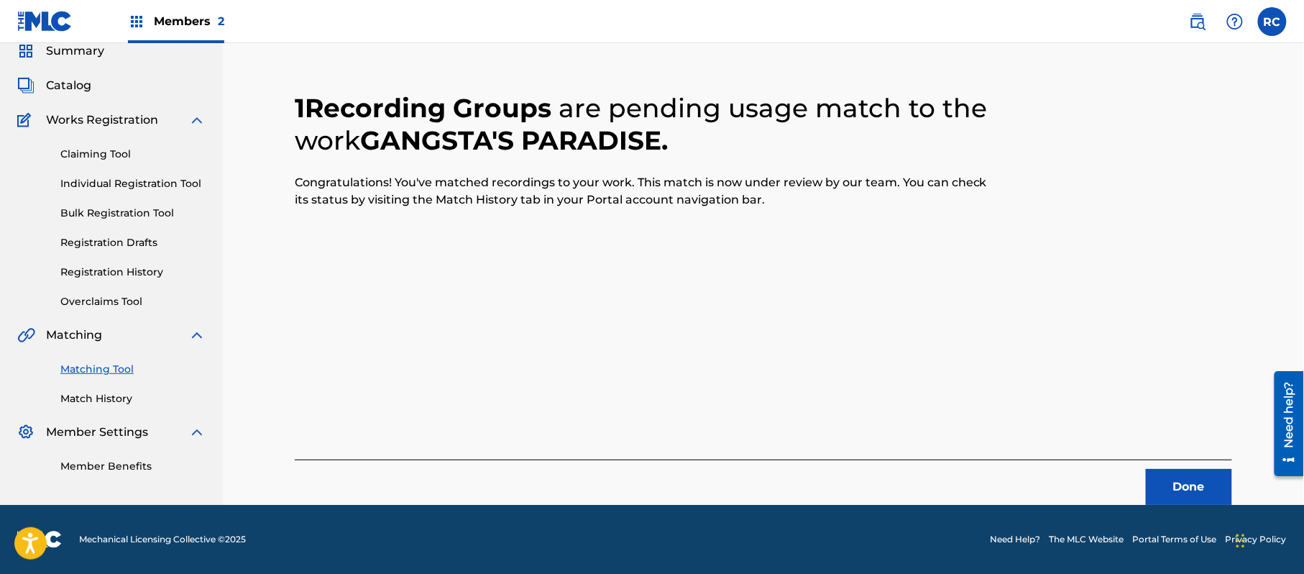
click at [1173, 490] on button "Done" at bounding box center [1189, 487] width 86 height 36
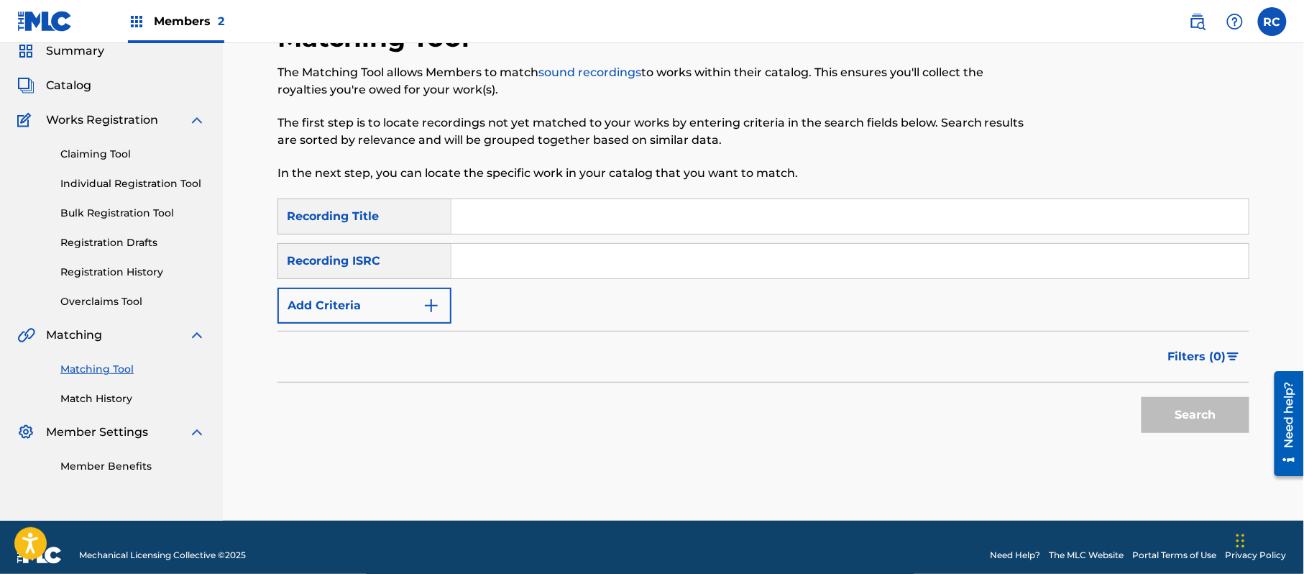
click at [581, 254] on input "Search Form" at bounding box center [849, 261] width 797 height 34
click at [1162, 410] on button "Search" at bounding box center [1195, 415] width 108 height 36
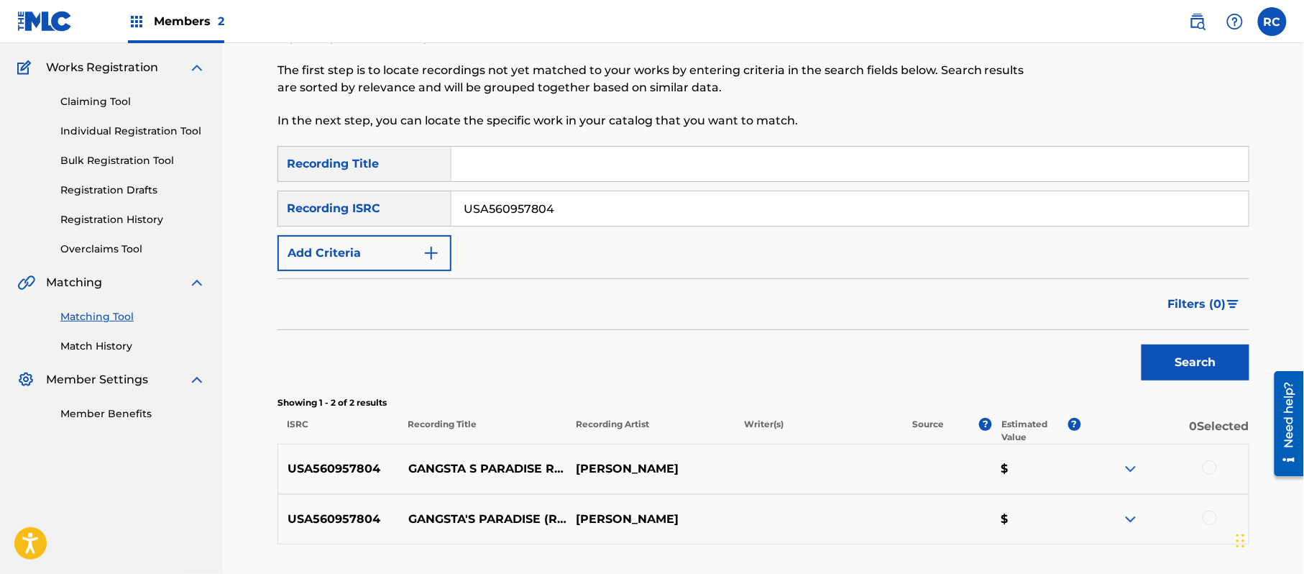
scroll to position [153, 0]
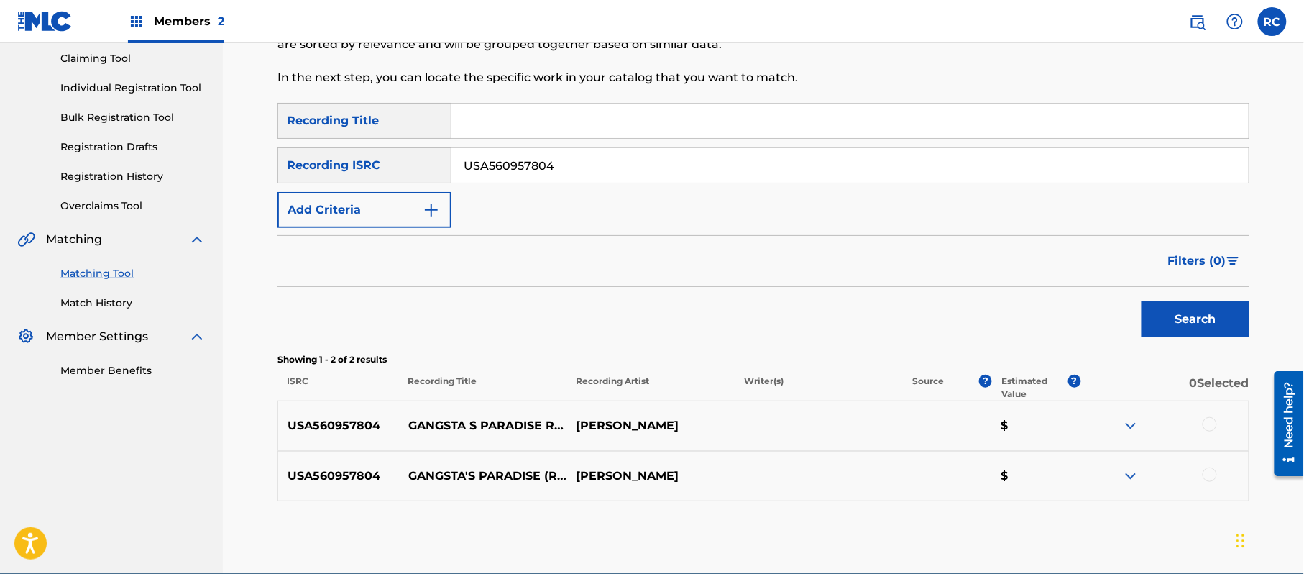
click at [1210, 425] on div at bounding box center [1209, 424] width 14 height 14
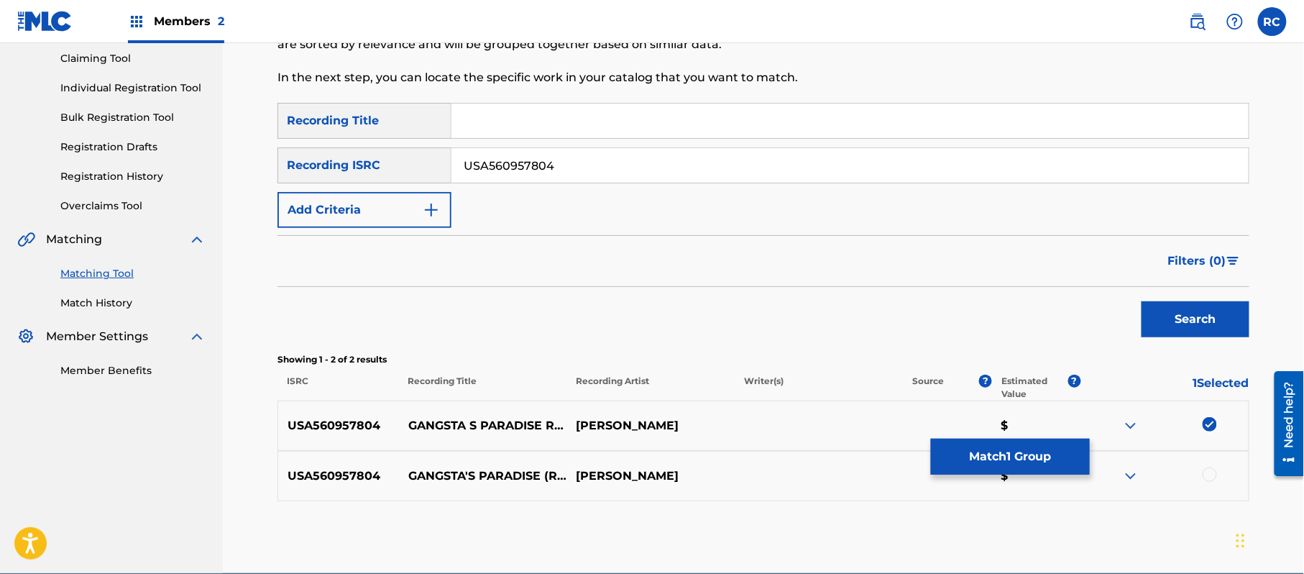
click at [1206, 473] on div at bounding box center [1209, 474] width 14 height 14
click at [1025, 446] on button "Match 2 Groups" at bounding box center [1010, 456] width 159 height 36
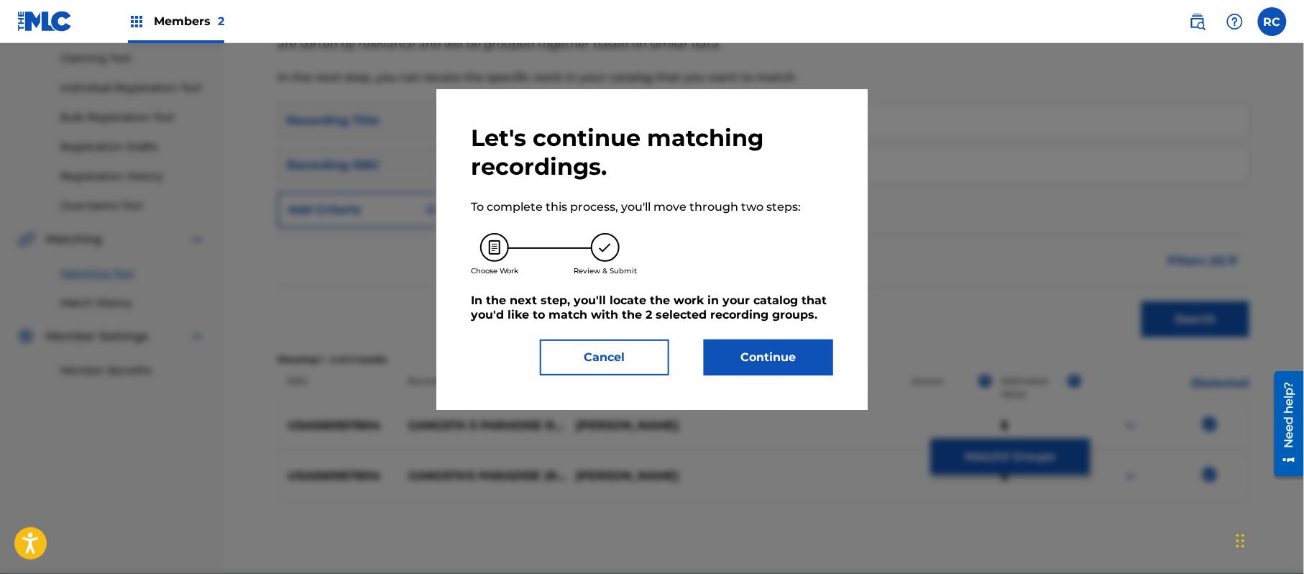
click at [816, 351] on button "Continue" at bounding box center [768, 357] width 129 height 36
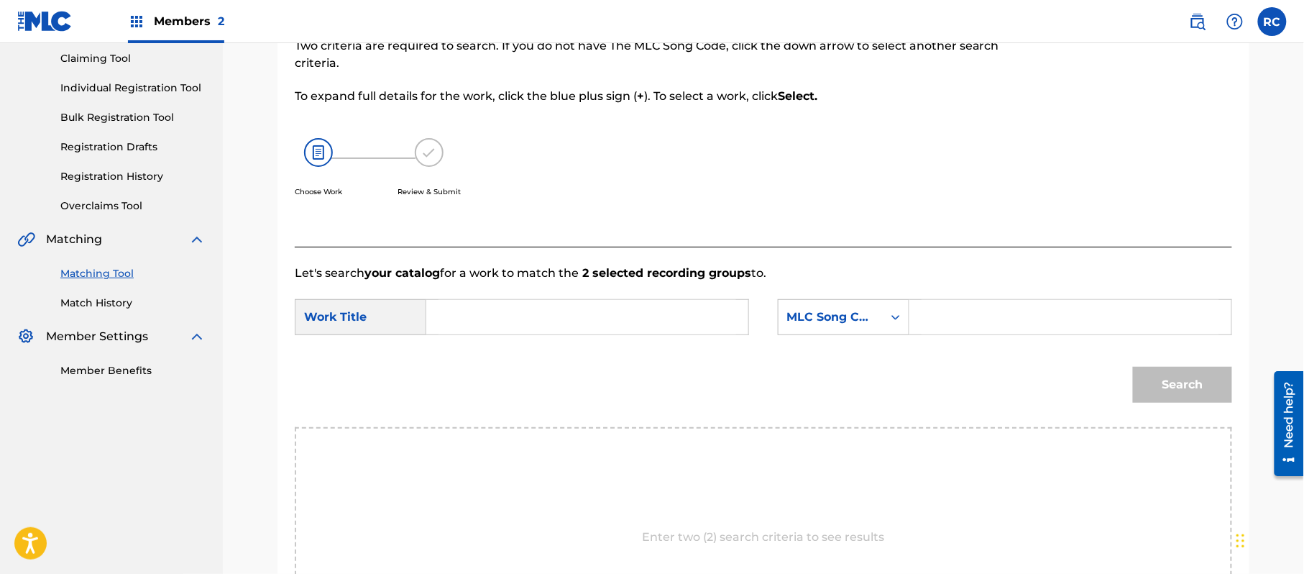
drag, startPoint x: 498, startPoint y: 193, endPoint x: 447, endPoint y: 147, distance: 68.2
click at [497, 191] on div "Choose Work Review & Submit" at bounding box center [656, 175] width 722 height 109
click at [527, 318] on input "Search Form" at bounding box center [587, 317] width 298 height 34
click at [584, 317] on input "Gangsta's Paradise G03769" at bounding box center [587, 317] width 298 height 34
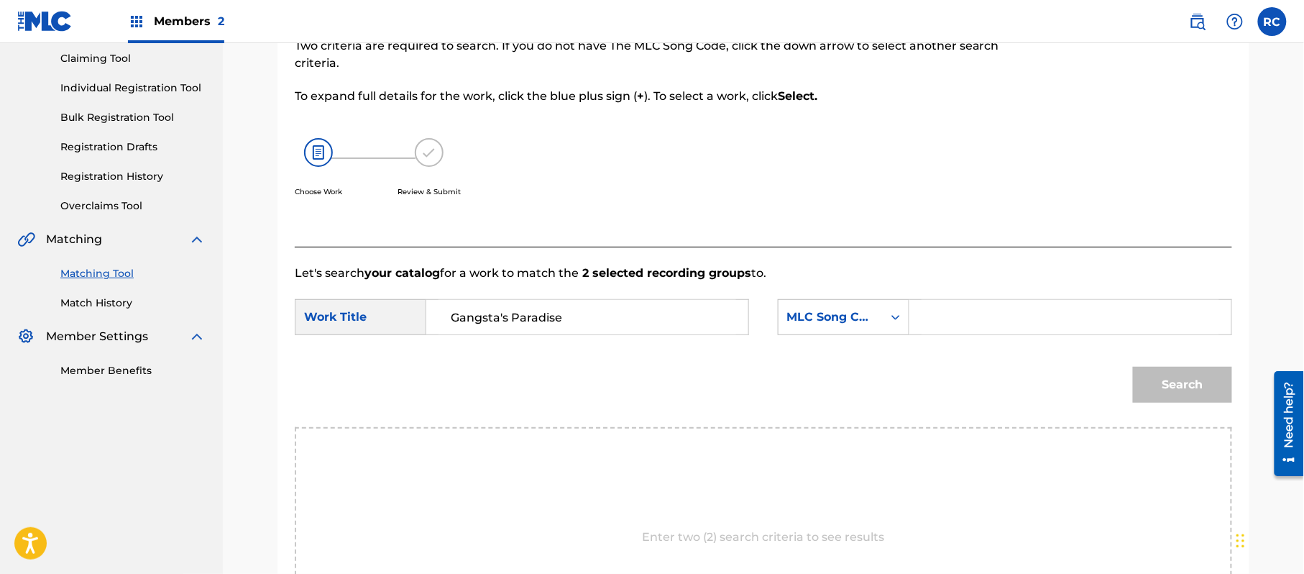
click at [956, 311] on input "Search Form" at bounding box center [1070, 317] width 298 height 34
click at [1174, 380] on button "Search" at bounding box center [1182, 385] width 99 height 36
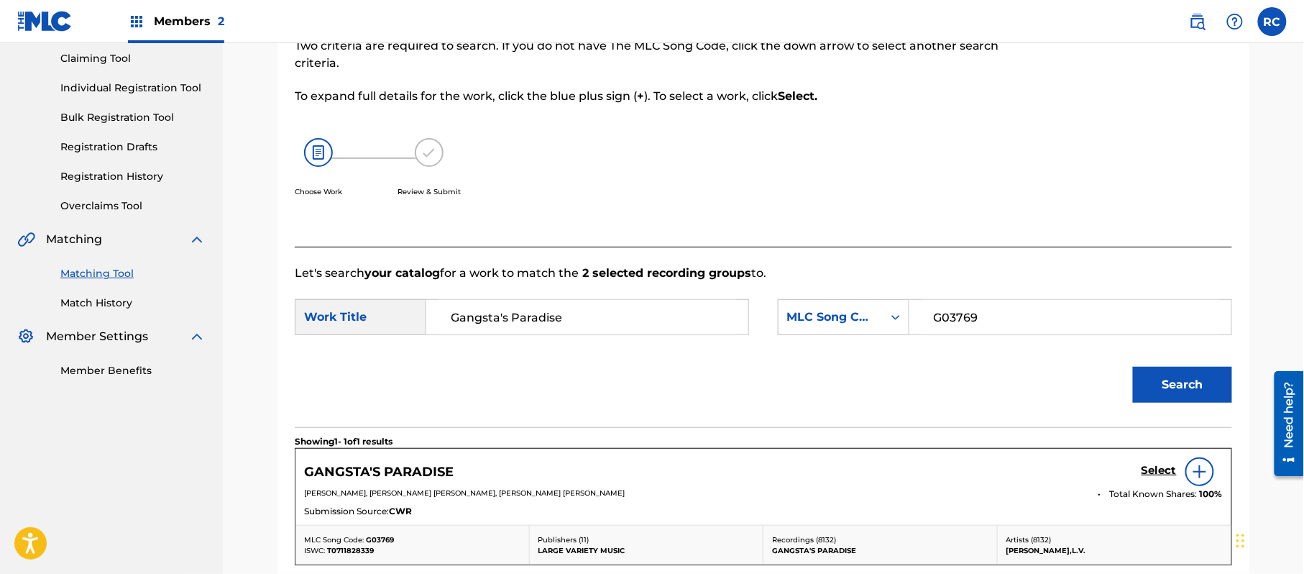
click at [1149, 475] on h5 "Select" at bounding box center [1158, 471] width 35 height 14
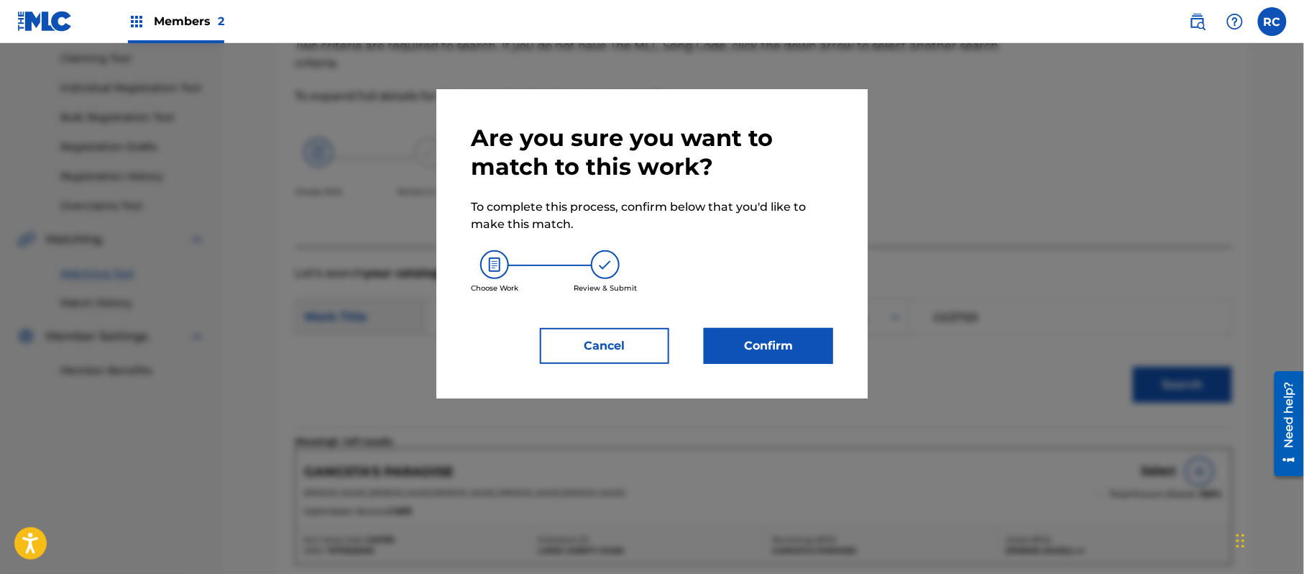
click at [803, 318] on div "Are you sure you want to match to this work? To complete this process, confirm …" at bounding box center [652, 244] width 362 height 240
click at [799, 332] on button "Confirm" at bounding box center [768, 346] width 129 height 36
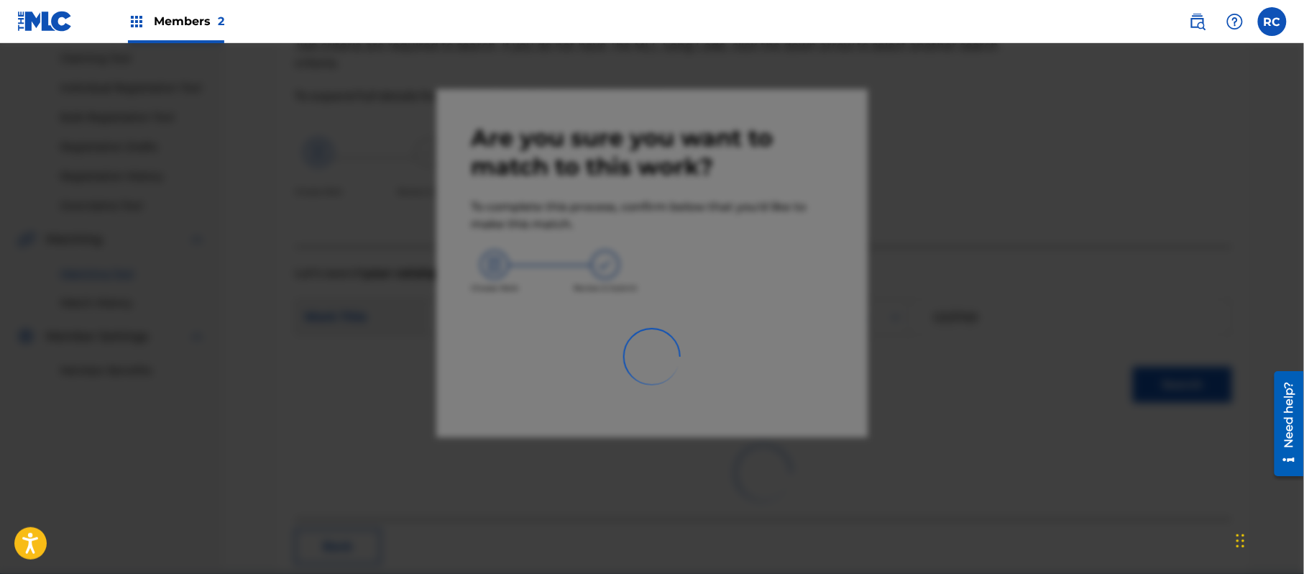
scroll to position [57, 0]
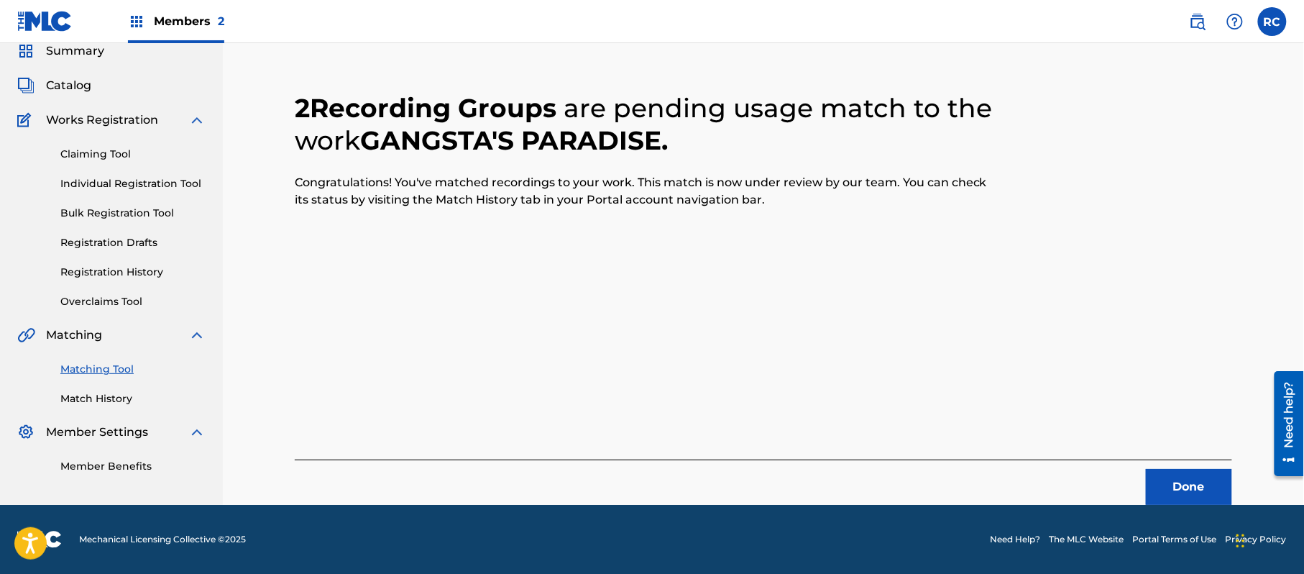
click at [1144, 481] on div "Done" at bounding box center [763, 481] width 937 height 45
click at [1153, 487] on button "Done" at bounding box center [1189, 487] width 86 height 36
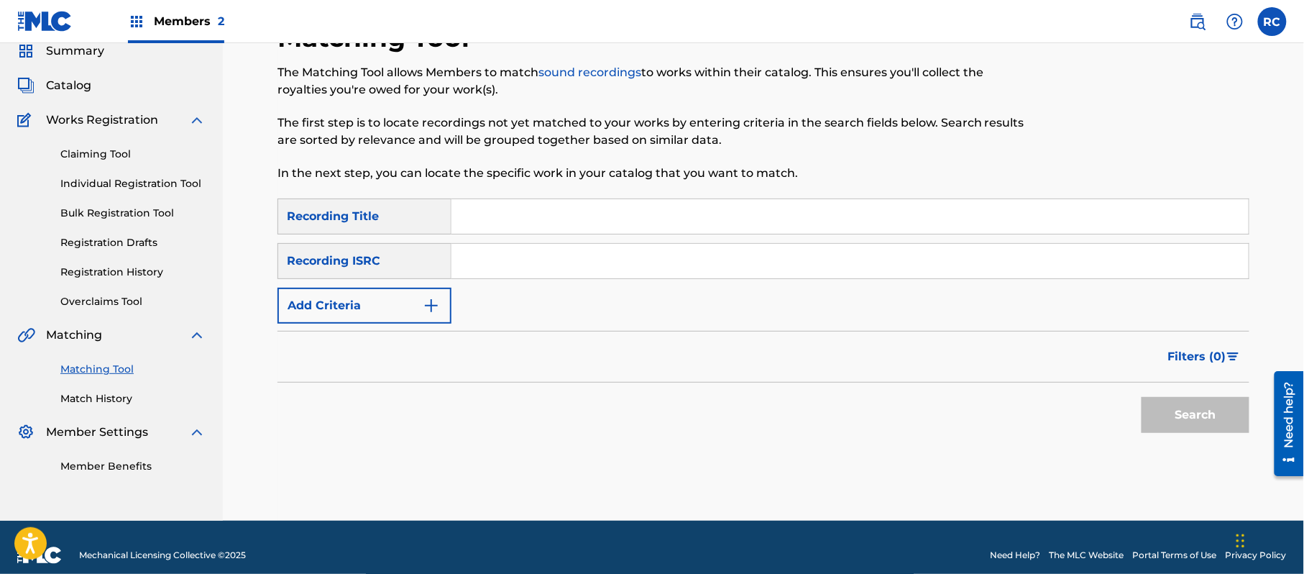
click at [533, 263] on input "Search Form" at bounding box center [849, 261] width 797 height 34
click at [1176, 421] on button "Search" at bounding box center [1195, 415] width 108 height 36
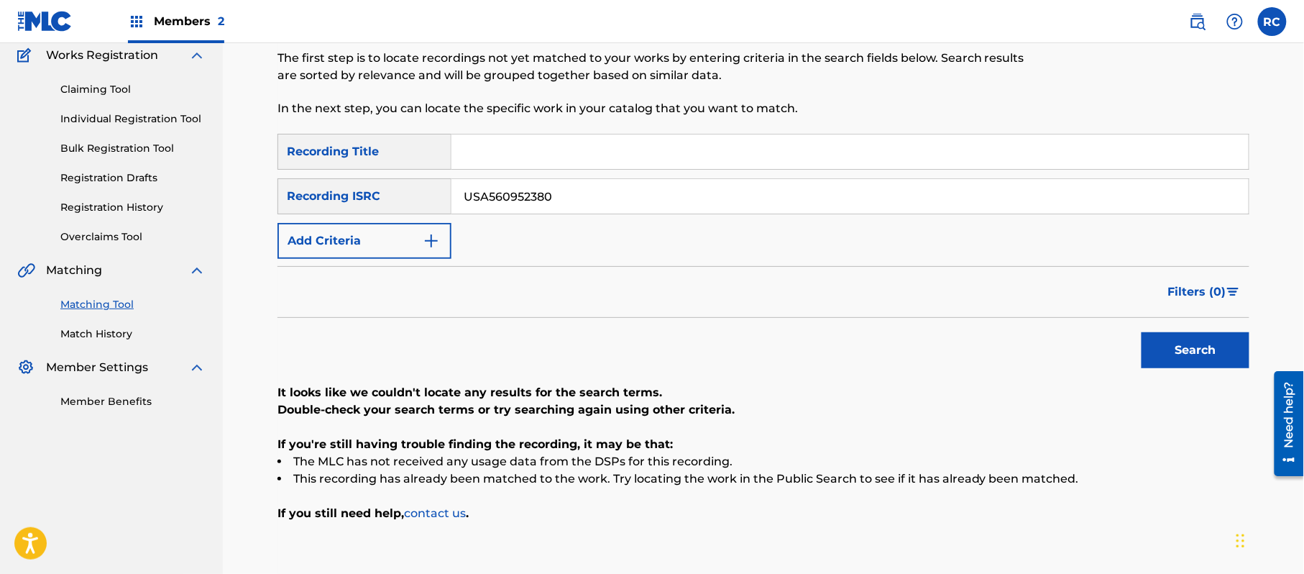
scroll to position [153, 0]
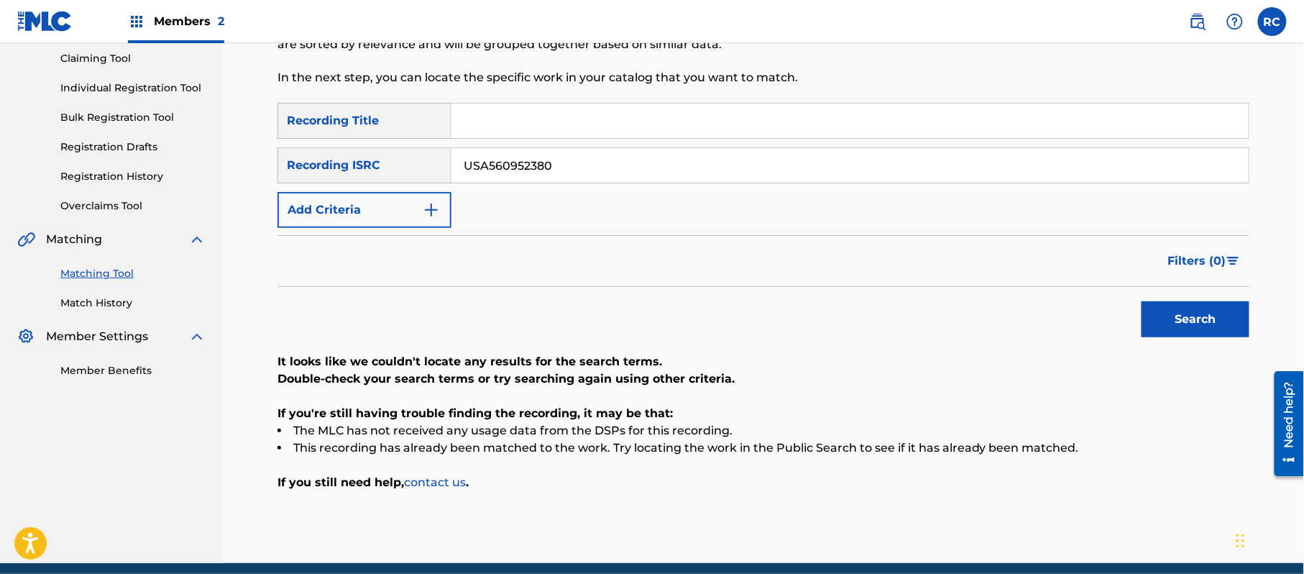
drag, startPoint x: 551, startPoint y: 164, endPoint x: 405, endPoint y: 164, distance: 145.2
click at [405, 164] on div "SearchWithCriteriaf709a915-d5c5-4abc-9821-2862732e2c2c Recording ISRC USA560952…" at bounding box center [763, 165] width 972 height 36
click at [1179, 326] on button "Search" at bounding box center [1195, 319] width 108 height 36
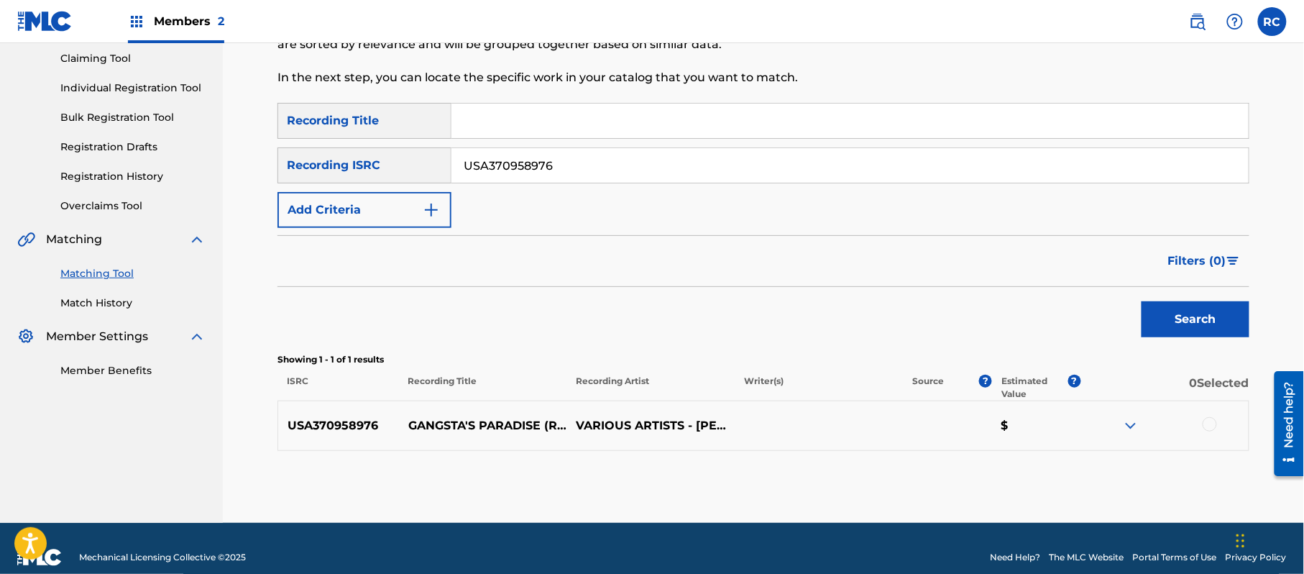
drag, startPoint x: 589, startPoint y: 305, endPoint x: 716, endPoint y: 335, distance: 129.9
click at [590, 305] on div "Search" at bounding box center [763, 315] width 972 height 57
click at [1211, 424] on div at bounding box center [1209, 424] width 14 height 14
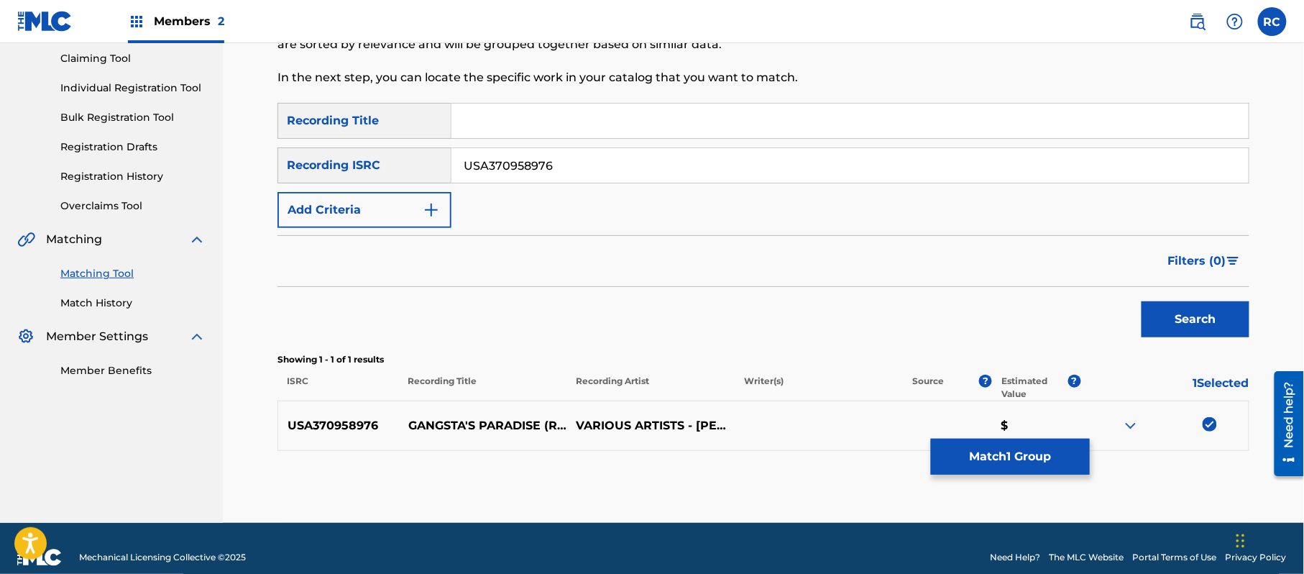
click at [1015, 459] on button "Match 1 Group" at bounding box center [1010, 456] width 159 height 36
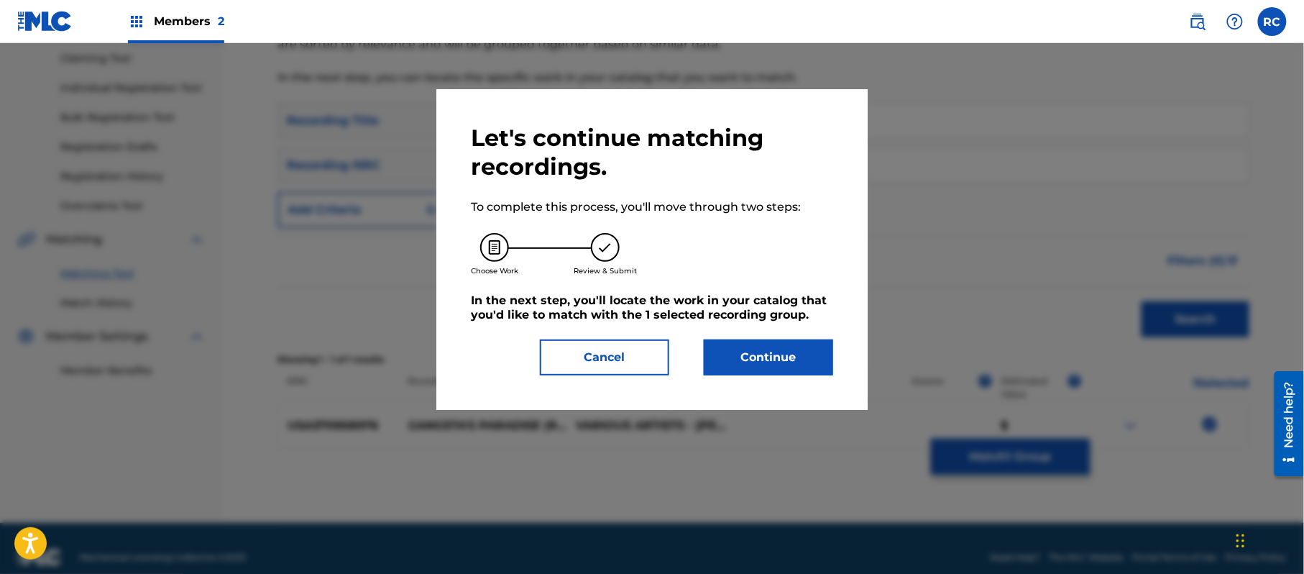
click at [782, 356] on button "Continue" at bounding box center [768, 357] width 129 height 36
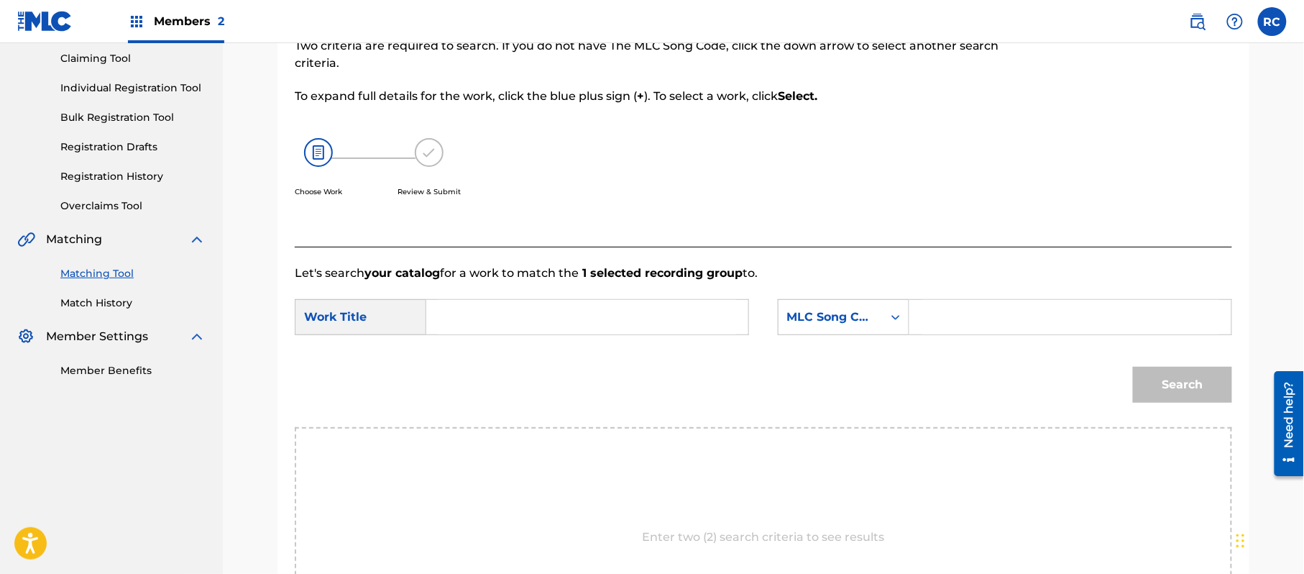
click at [510, 323] on input "Search Form" at bounding box center [587, 317] width 298 height 34
click at [587, 318] on input "Gangsta's Paradise G03769" at bounding box center [587, 317] width 298 height 34
click at [946, 314] on input "Search Form" at bounding box center [1070, 317] width 298 height 34
click at [1162, 389] on button "Search" at bounding box center [1182, 385] width 99 height 36
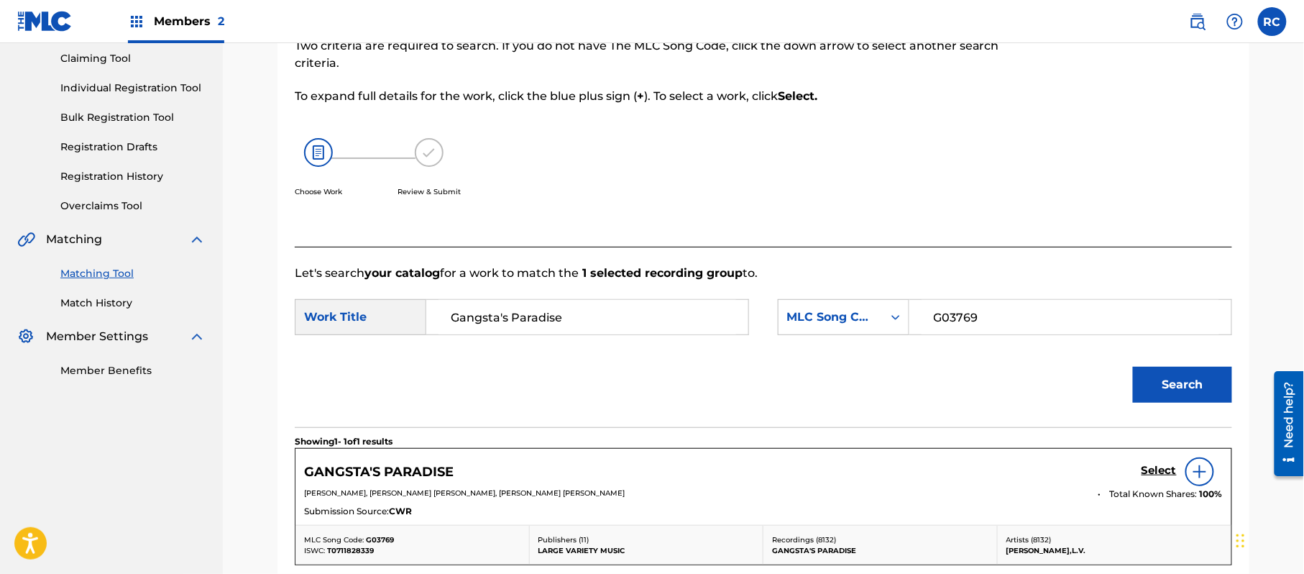
click at [1148, 473] on h5 "Select" at bounding box center [1158, 471] width 35 height 14
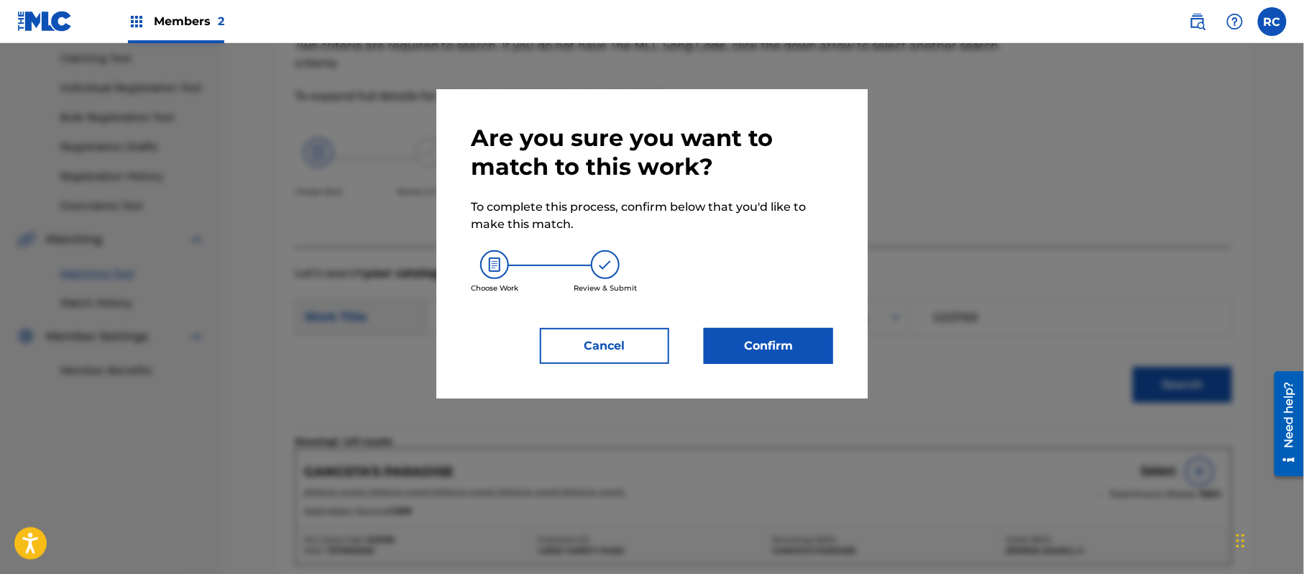
click at [788, 333] on button "Confirm" at bounding box center [768, 346] width 129 height 36
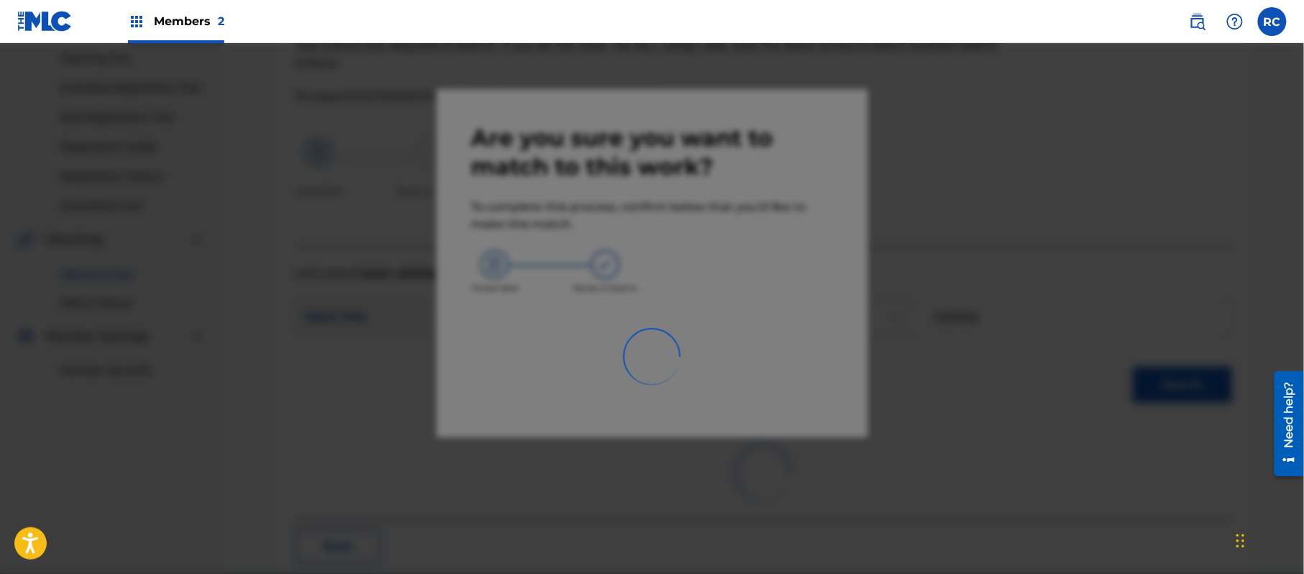
scroll to position [57, 0]
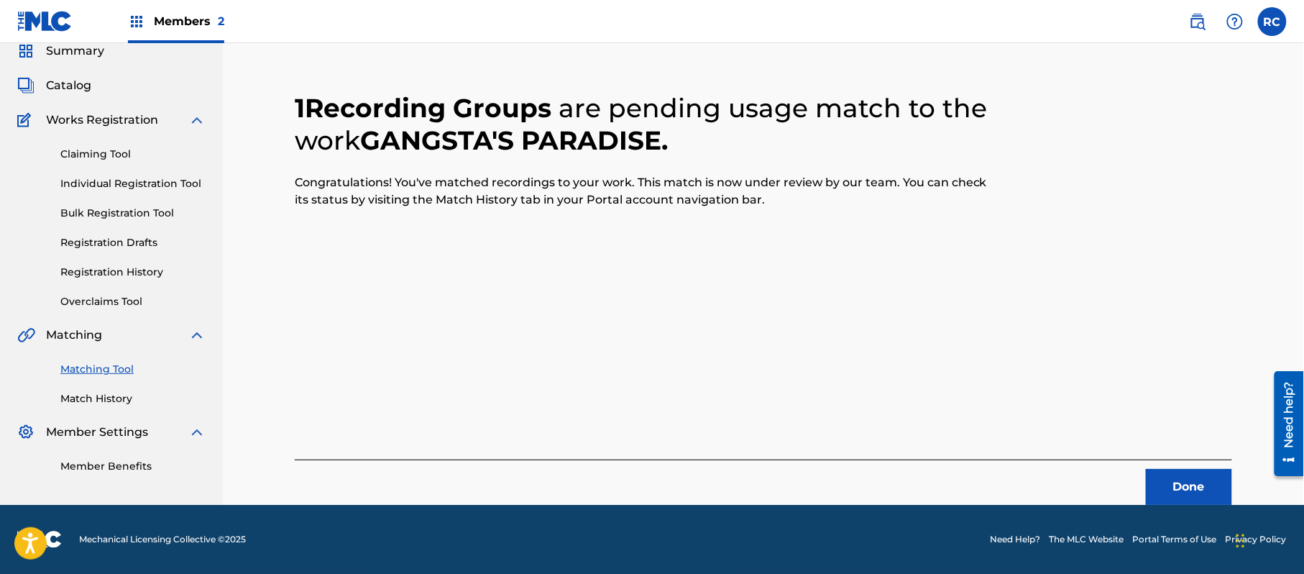
click at [1172, 484] on button "Done" at bounding box center [1189, 487] width 86 height 36
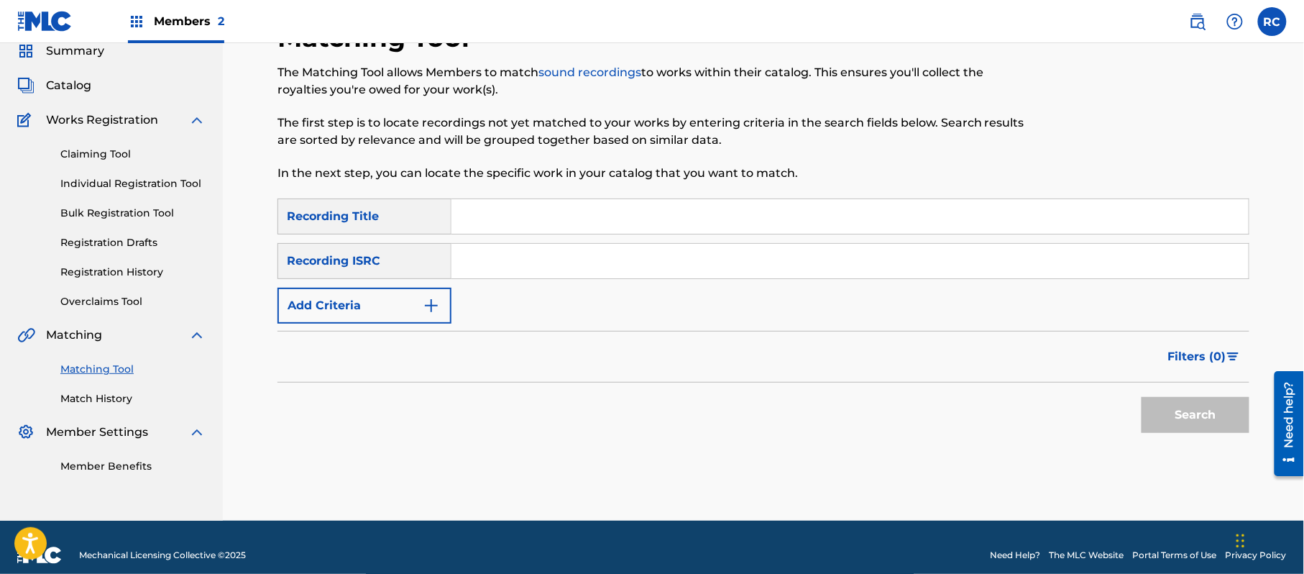
drag, startPoint x: 572, startPoint y: 268, endPoint x: 625, endPoint y: 276, distance: 53.8
click at [572, 267] on input "Search Form" at bounding box center [849, 261] width 797 height 34
drag, startPoint x: 1202, startPoint y: 420, endPoint x: 1184, endPoint y: 420, distance: 18.0
click at [1200, 420] on button "Search" at bounding box center [1195, 415] width 108 height 36
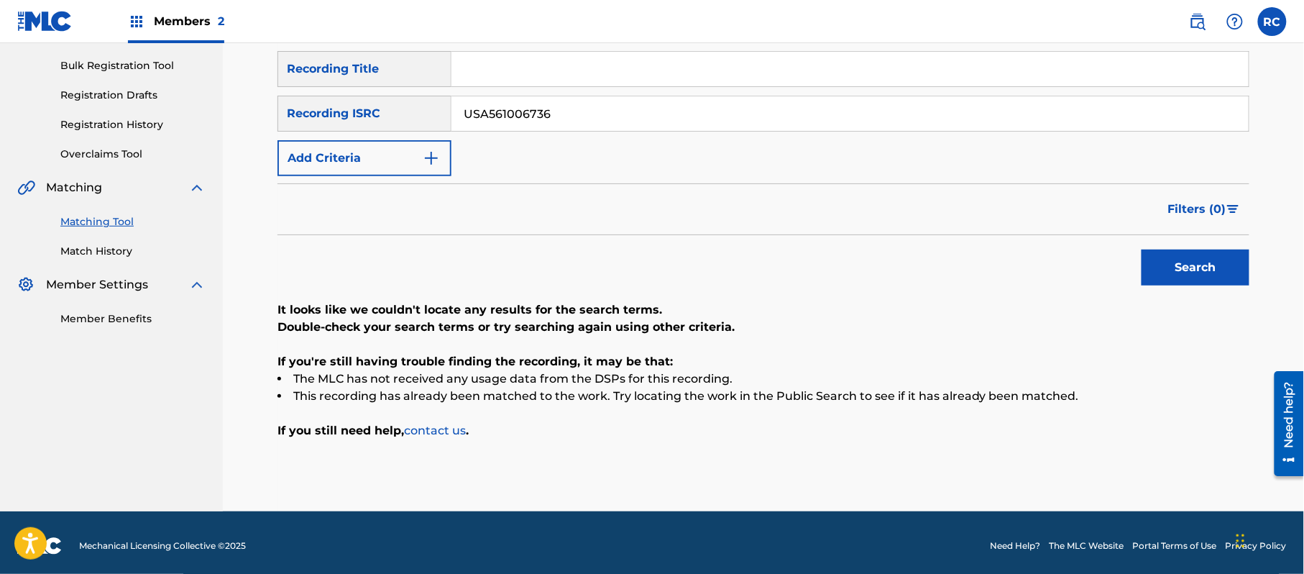
scroll to position [211, 0]
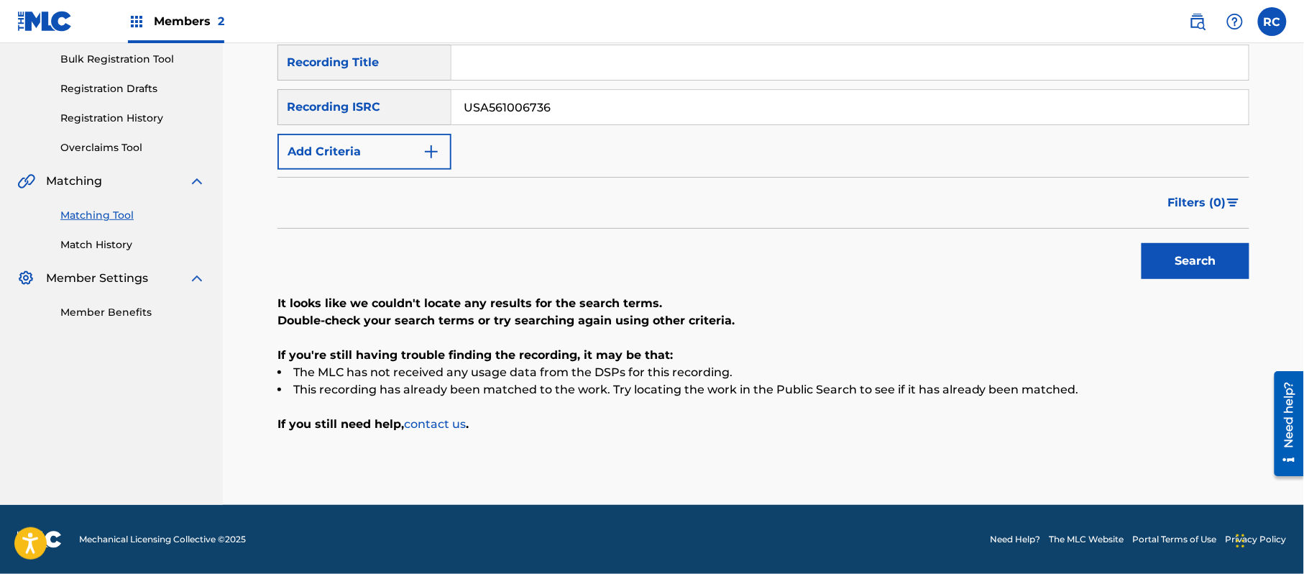
drag, startPoint x: 564, startPoint y: 103, endPoint x: 395, endPoint y: 119, distance: 170.4
click at [395, 119] on div "SearchWithCriteriaf709a915-d5c5-4abc-9821-2862732e2c2c Recording ISRC USA561006…" at bounding box center [763, 107] width 972 height 36
drag, startPoint x: 1202, startPoint y: 265, endPoint x: 1056, endPoint y: 279, distance: 147.3
click at [1200, 267] on button "Search" at bounding box center [1195, 261] width 108 height 36
drag, startPoint x: 397, startPoint y: 110, endPoint x: 377, endPoint y: 110, distance: 20.1
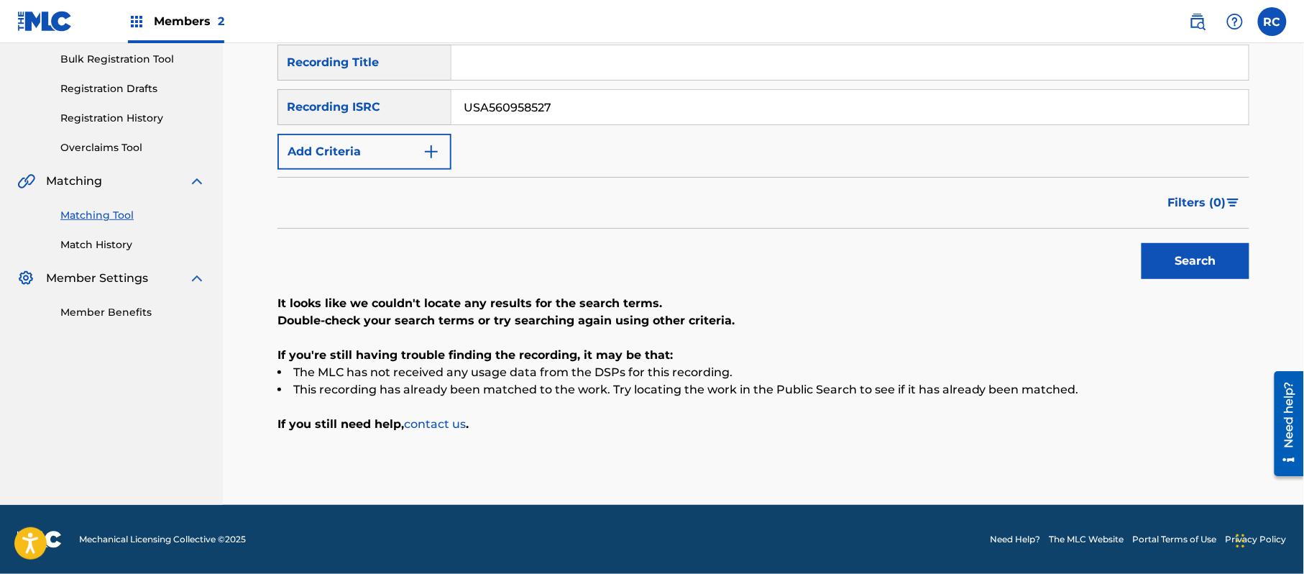
click at [377, 110] on div "SearchWithCriteriaf709a915-d5c5-4abc-9821-2862732e2c2c Recording ISRC USA560958…" at bounding box center [763, 107] width 972 height 36
click at [1197, 262] on button "Search" at bounding box center [1195, 261] width 108 height 36
drag, startPoint x: 501, startPoint y: 107, endPoint x: 404, endPoint y: 107, distance: 97.0
click at [404, 107] on div "SearchWithCriteriaf709a915-d5c5-4abc-9821-2862732e2c2c Recording ISRC USA560898…" at bounding box center [763, 107] width 972 height 36
click at [1180, 269] on button "Search" at bounding box center [1195, 261] width 108 height 36
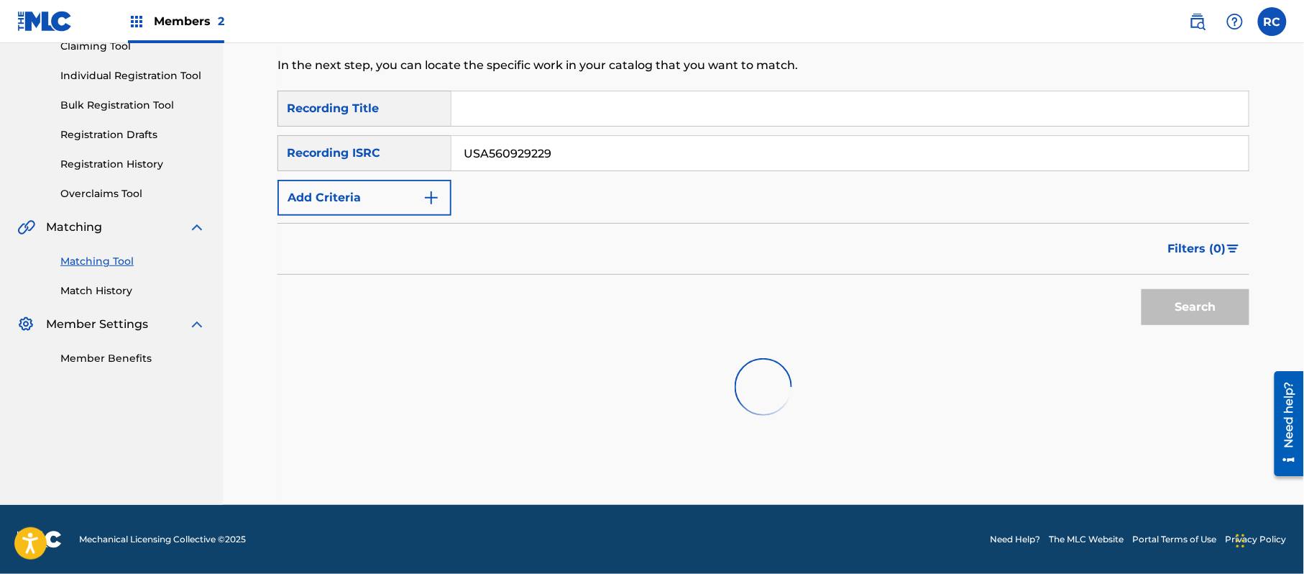
scroll to position [171, 0]
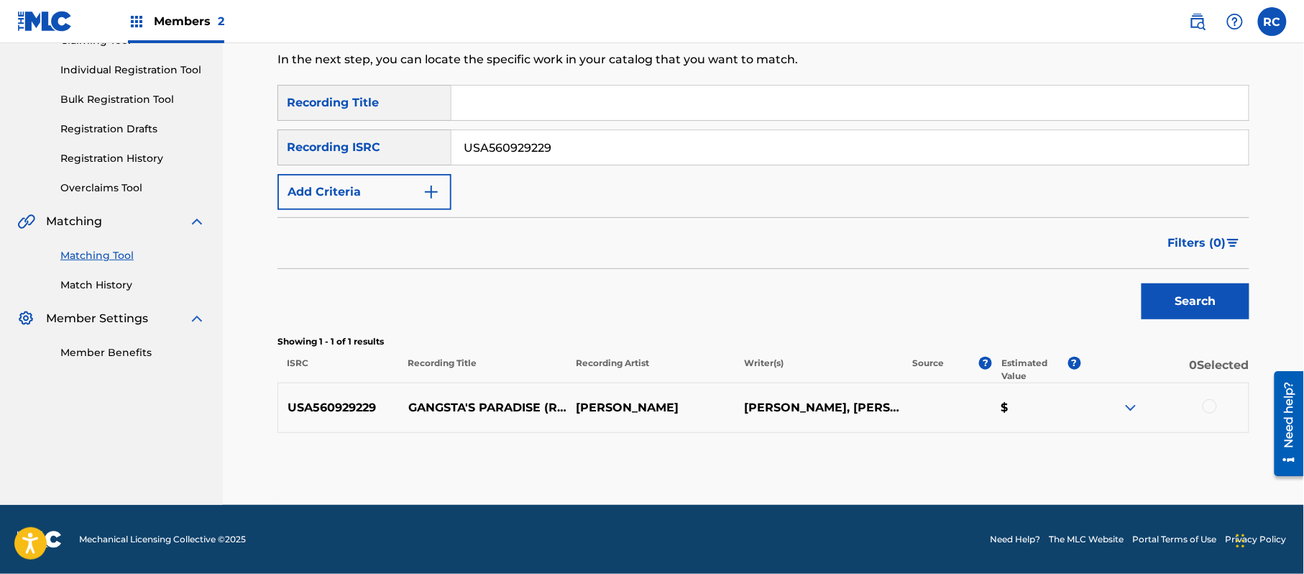
click at [650, 279] on div "Search" at bounding box center [763, 297] width 972 height 57
click at [1206, 401] on div at bounding box center [1209, 406] width 14 height 14
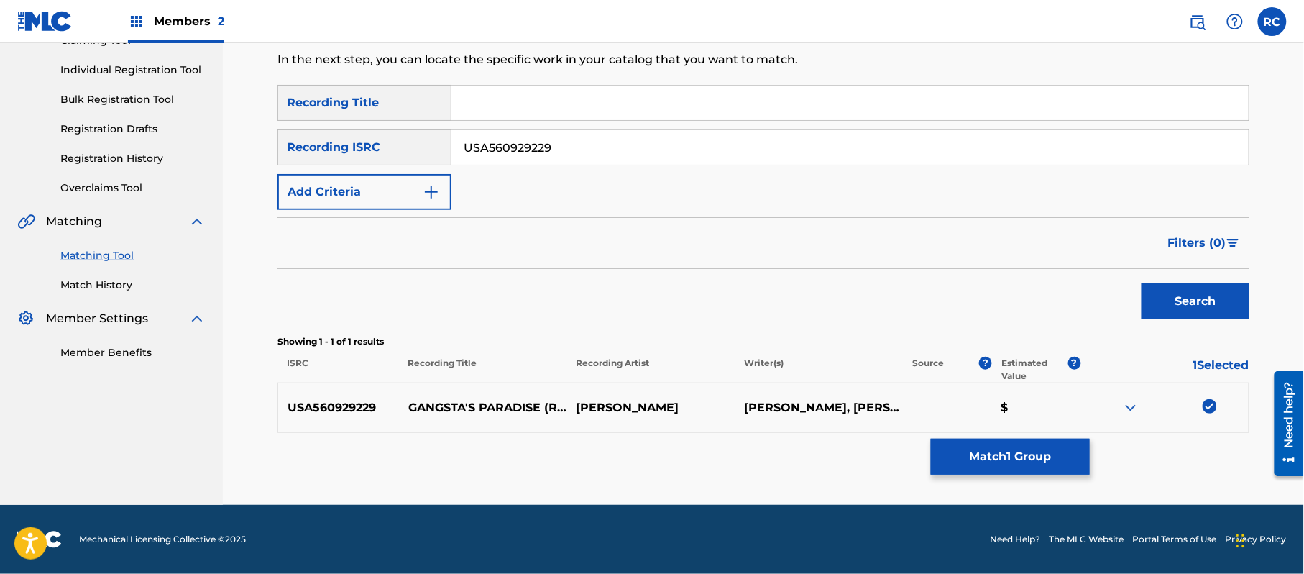
click at [993, 455] on button "Match 1 Group" at bounding box center [1010, 456] width 159 height 36
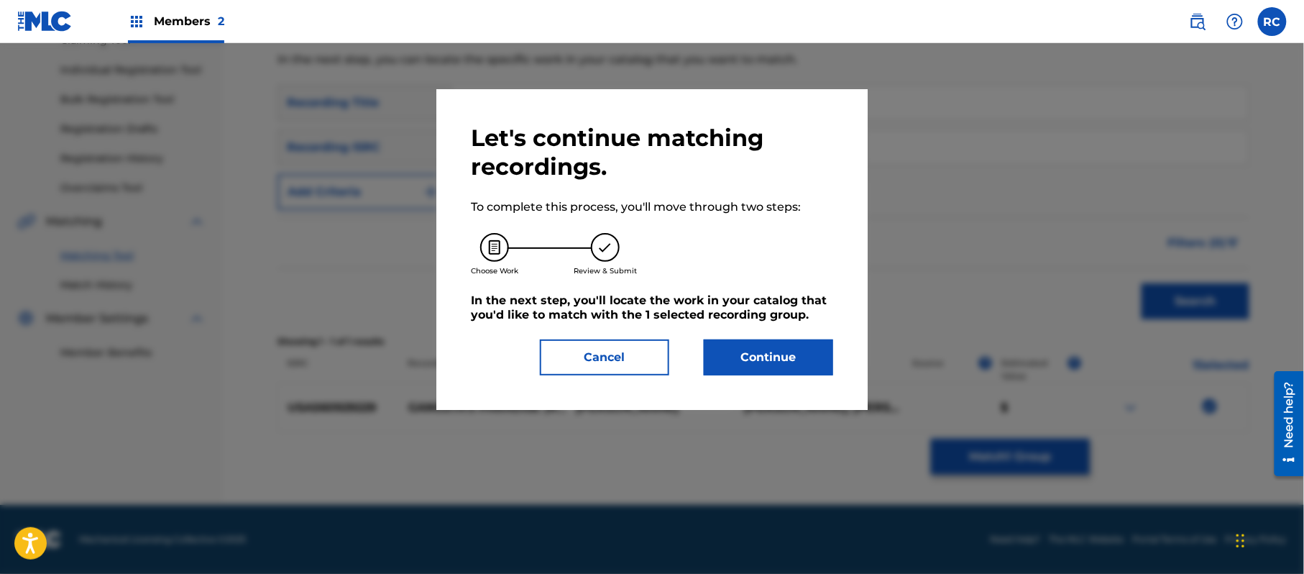
click at [812, 354] on button "Continue" at bounding box center [768, 357] width 129 height 36
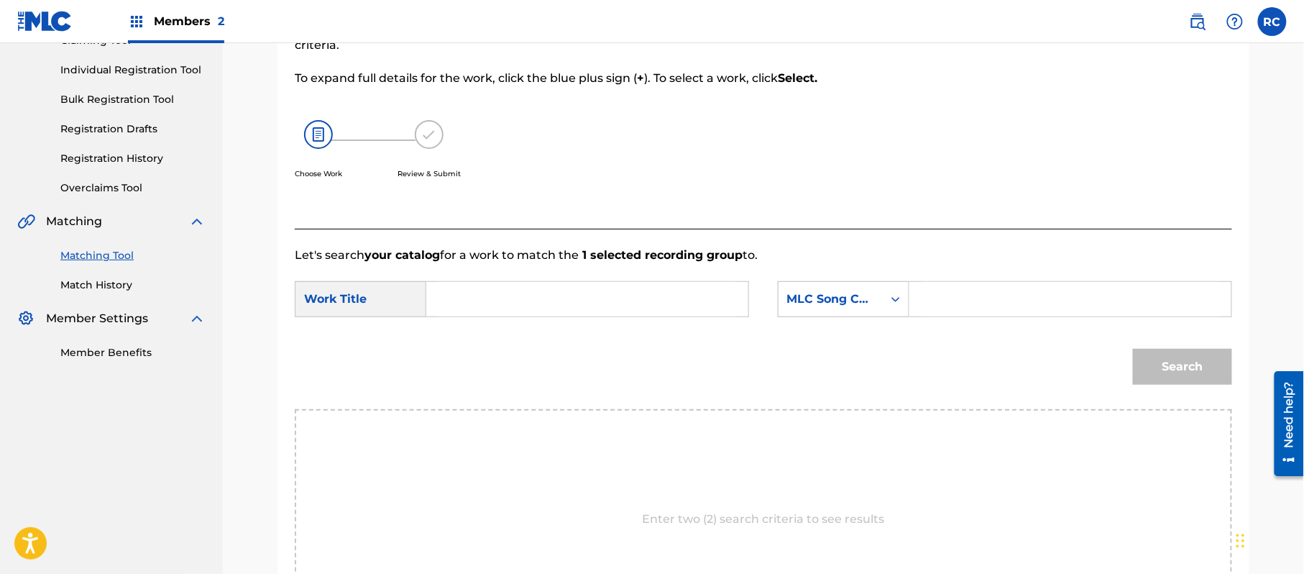
click at [524, 296] on input "Search Form" at bounding box center [587, 299] width 298 height 34
click at [593, 299] on input "Gangsta's Paradise G03769" at bounding box center [587, 299] width 298 height 34
click at [1025, 303] on input "Search Form" at bounding box center [1070, 299] width 298 height 34
click at [1161, 378] on button "Search" at bounding box center [1182, 367] width 99 height 36
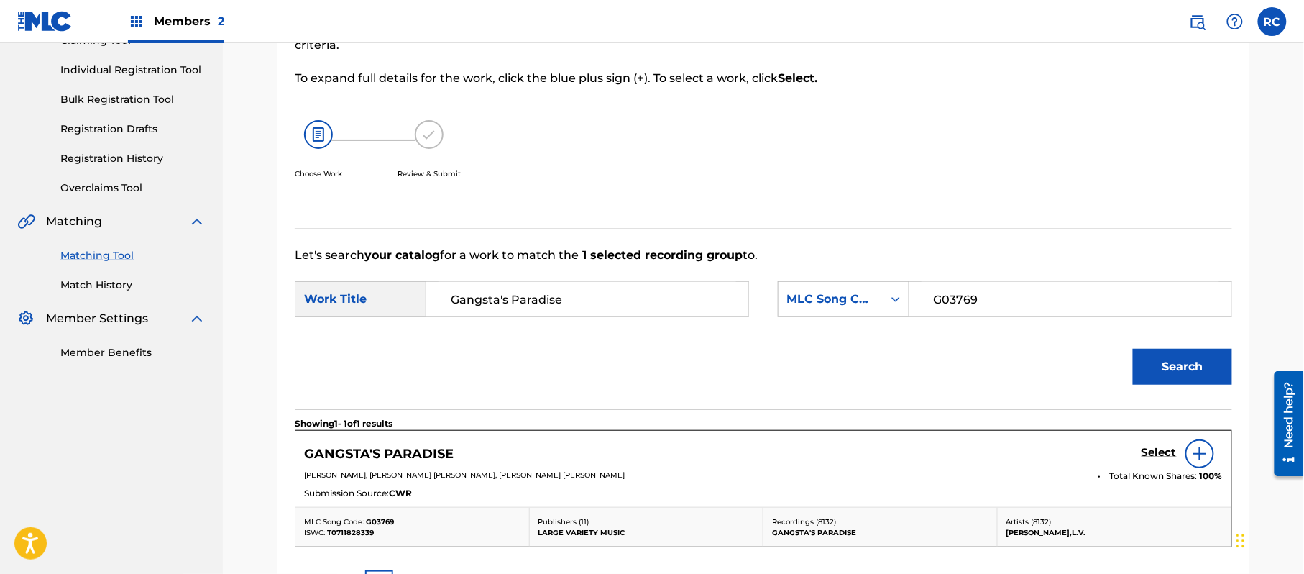
click at [1144, 453] on h5 "Select" at bounding box center [1158, 453] width 35 height 14
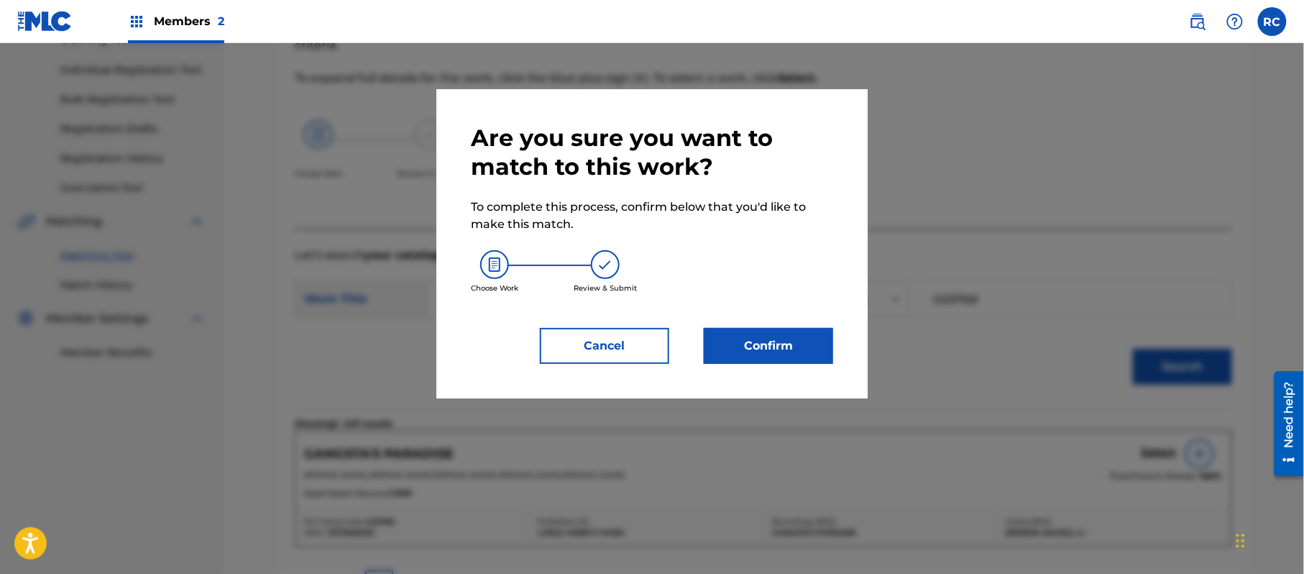
click at [786, 337] on button "Confirm" at bounding box center [768, 346] width 129 height 36
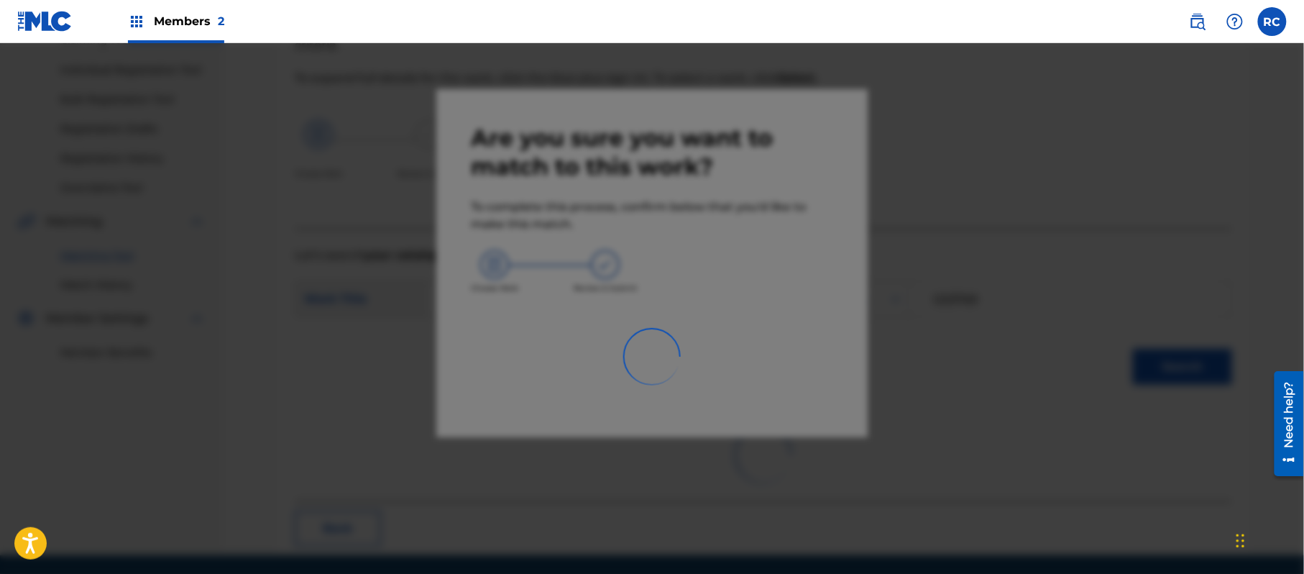
scroll to position [57, 0]
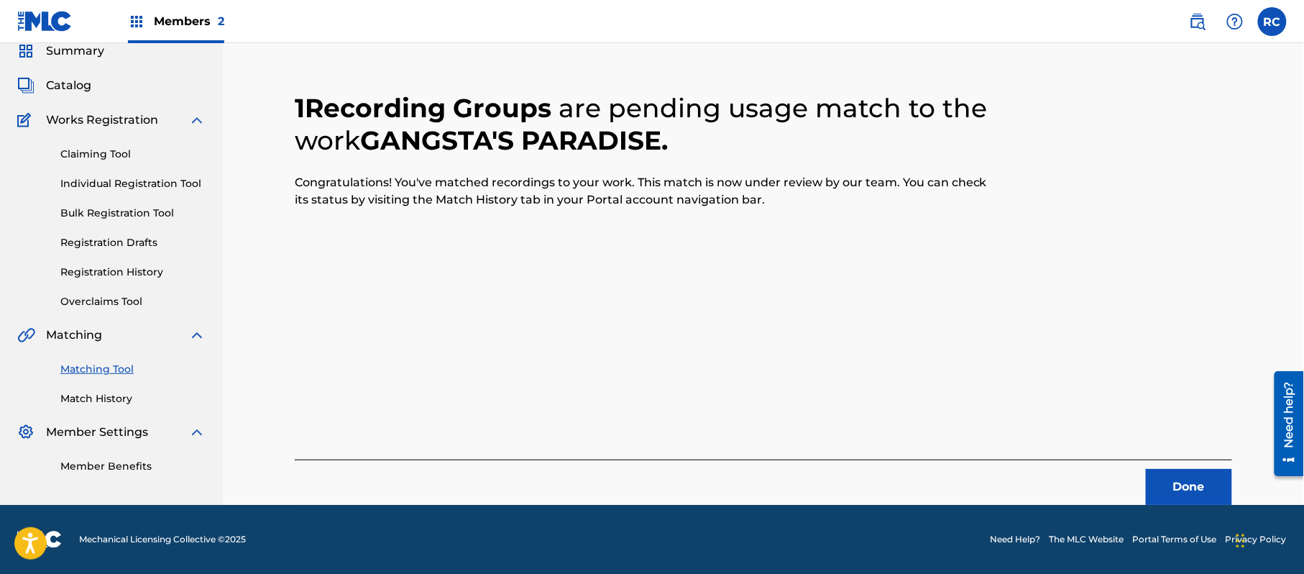
click at [703, 288] on div "1 Recording Groups are pending usage match to the work GANGSTA'S PARADISE . Con…" at bounding box center [763, 280] width 937 height 447
click at [1170, 500] on button "Done" at bounding box center [1189, 487] width 86 height 36
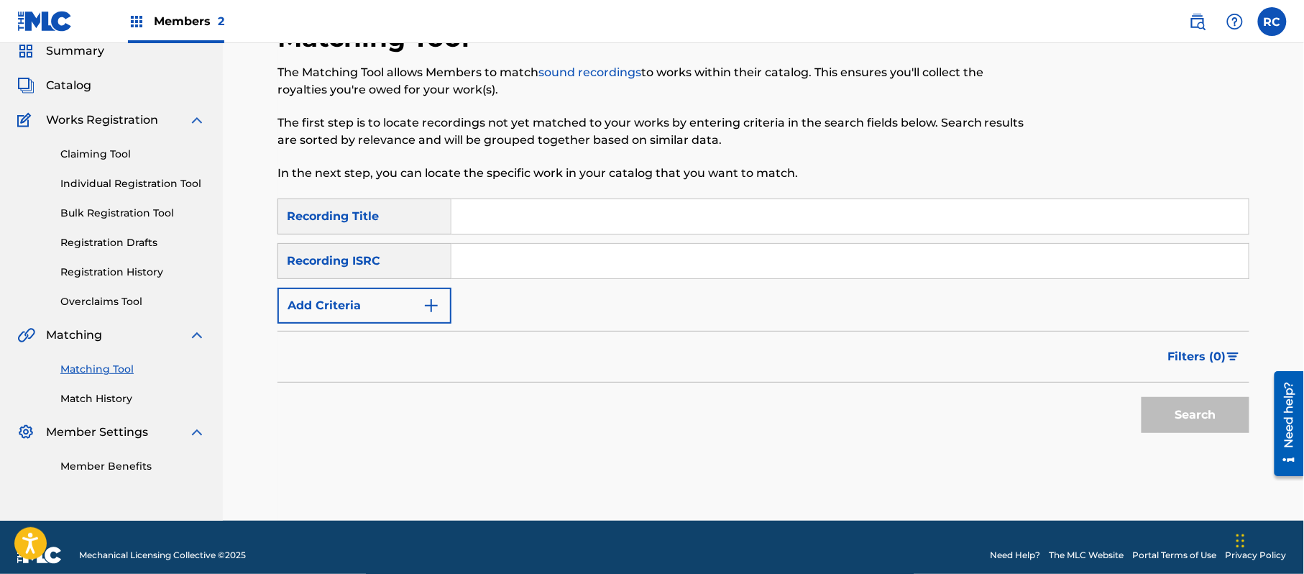
click at [570, 249] on input "Search Form" at bounding box center [849, 261] width 797 height 34
click at [1156, 415] on button "Search" at bounding box center [1195, 415] width 108 height 36
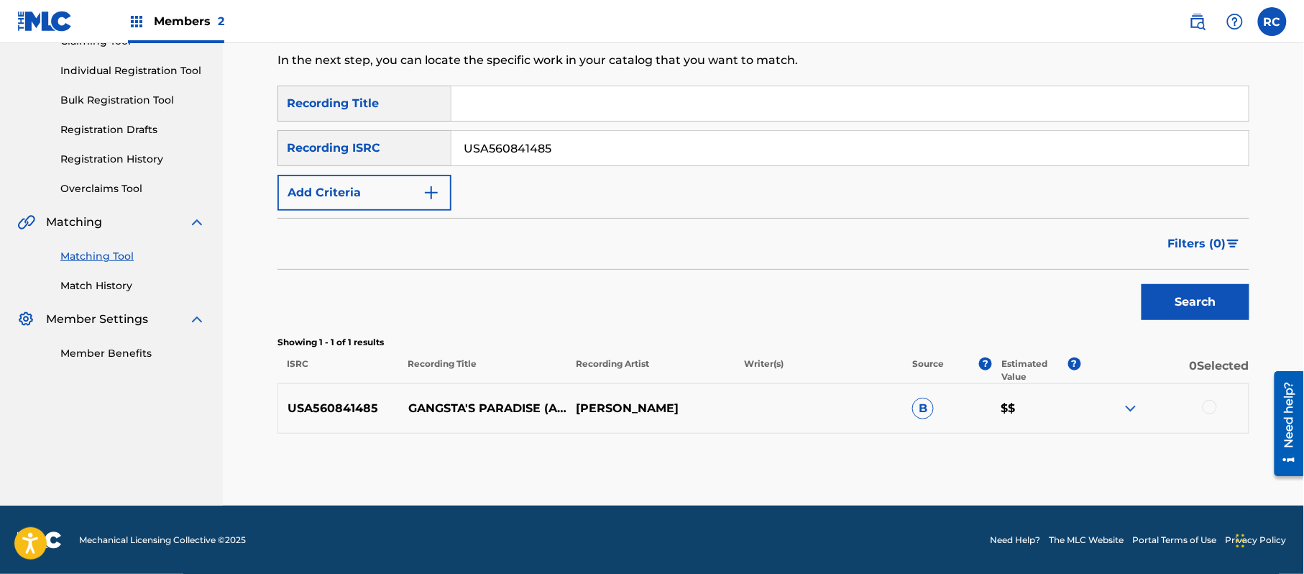
scroll to position [171, 0]
drag, startPoint x: 638, startPoint y: 288, endPoint x: 647, endPoint y: 292, distance: 9.3
click at [638, 288] on div "Search" at bounding box center [763, 297] width 972 height 57
click at [1205, 397] on div "USA560841485 GANGSTA'S PARADISE (AS HEARD IN THE GREEN HORNET) [RE-RECORDED/RE-…" at bounding box center [763, 407] width 972 height 50
click at [1210, 410] on div at bounding box center [1209, 406] width 14 height 14
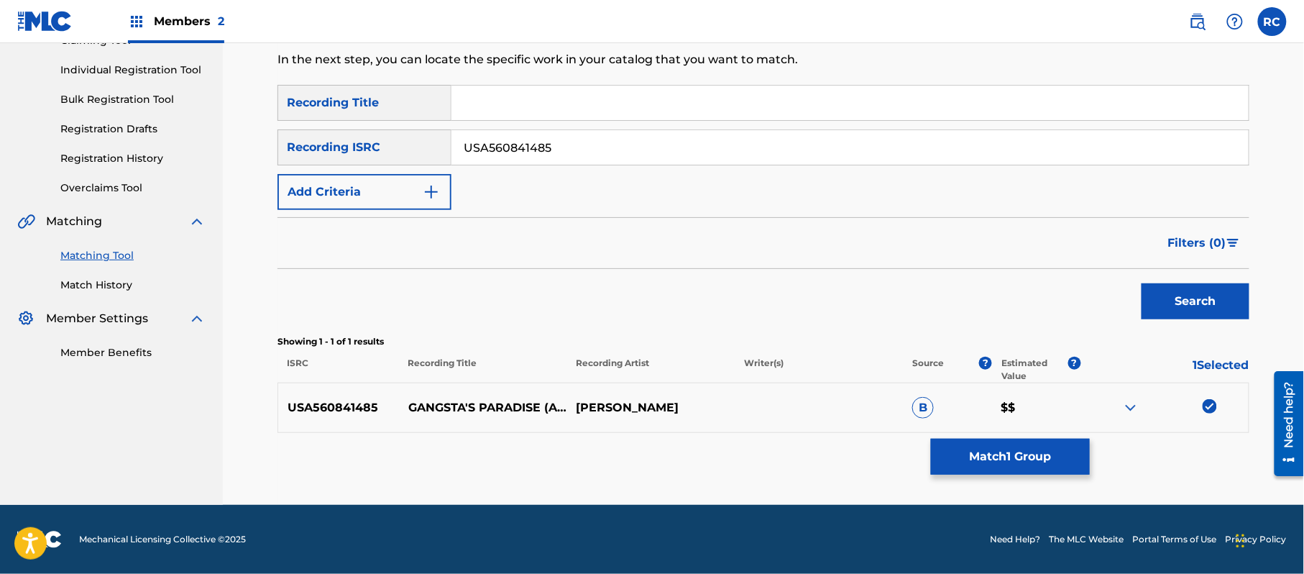
click at [1012, 466] on button "Match 1 Group" at bounding box center [1010, 456] width 159 height 36
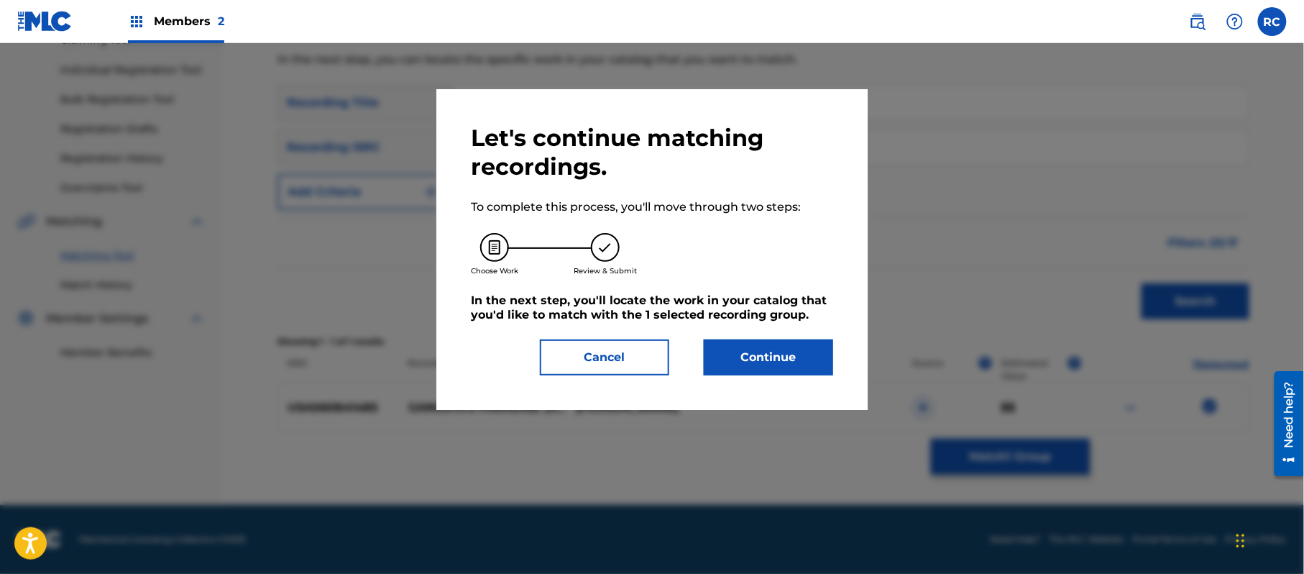
click at [786, 357] on button "Continue" at bounding box center [768, 357] width 129 height 36
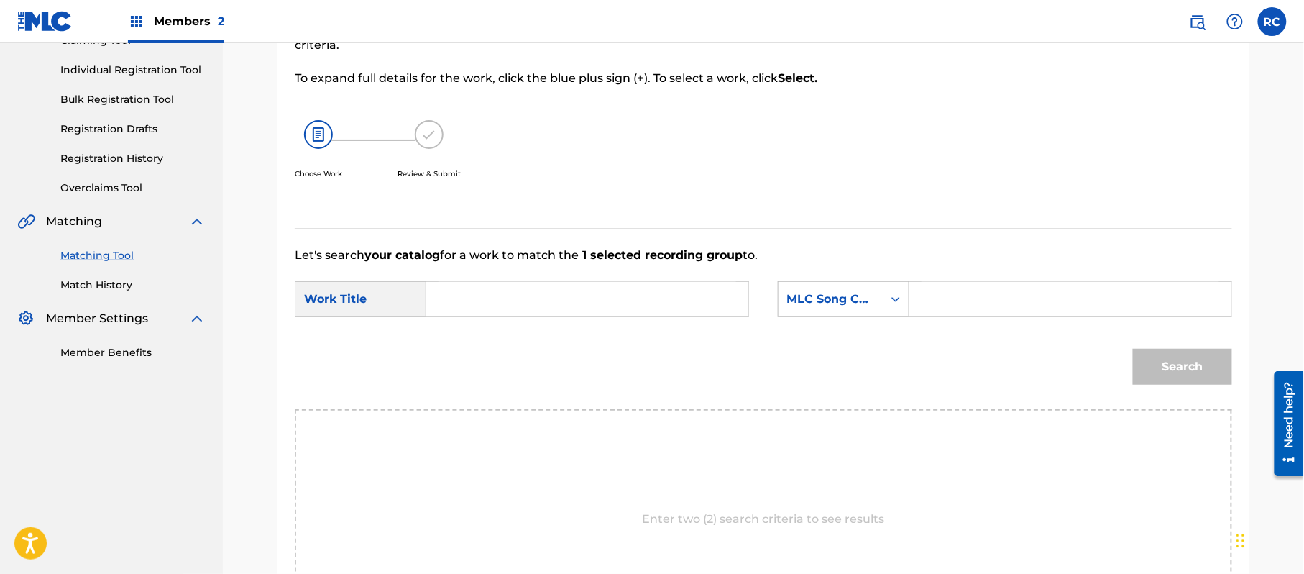
click at [576, 300] on input "Search Form" at bounding box center [587, 299] width 298 height 34
click at [586, 299] on input "Gangsta's Paradise G03769" at bounding box center [587, 299] width 298 height 34
click at [963, 299] on input "Search Form" at bounding box center [1070, 299] width 298 height 34
click at [1176, 364] on button "Search" at bounding box center [1182, 367] width 99 height 36
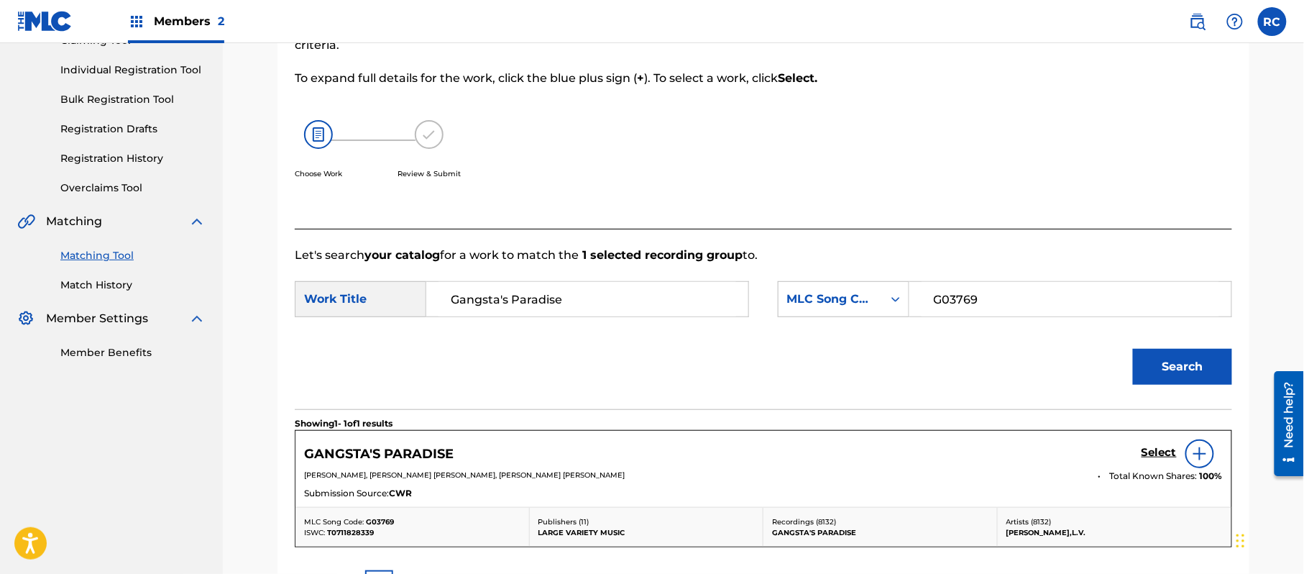
click at [1147, 452] on h5 "Select" at bounding box center [1158, 453] width 35 height 14
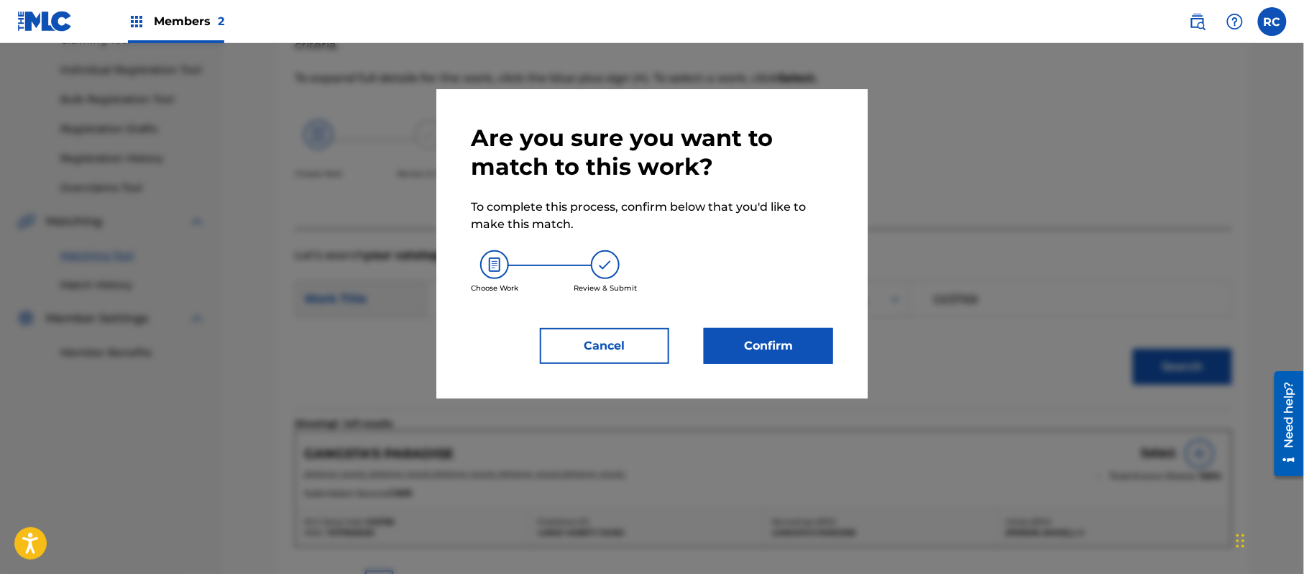
click at [773, 341] on button "Confirm" at bounding box center [768, 346] width 129 height 36
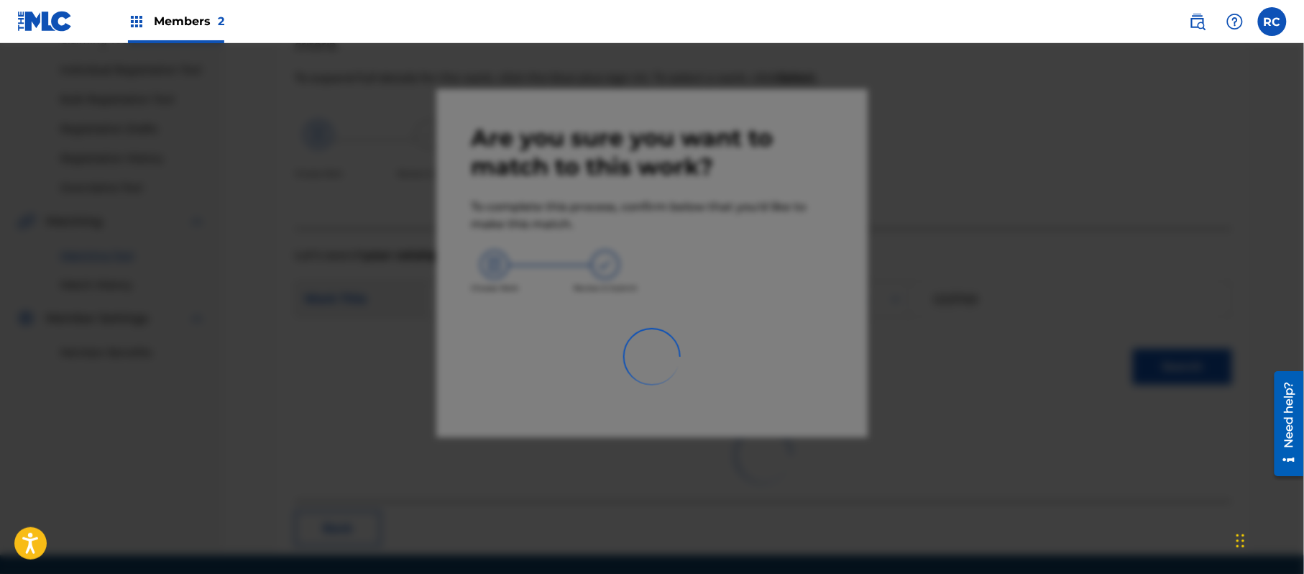
scroll to position [57, 0]
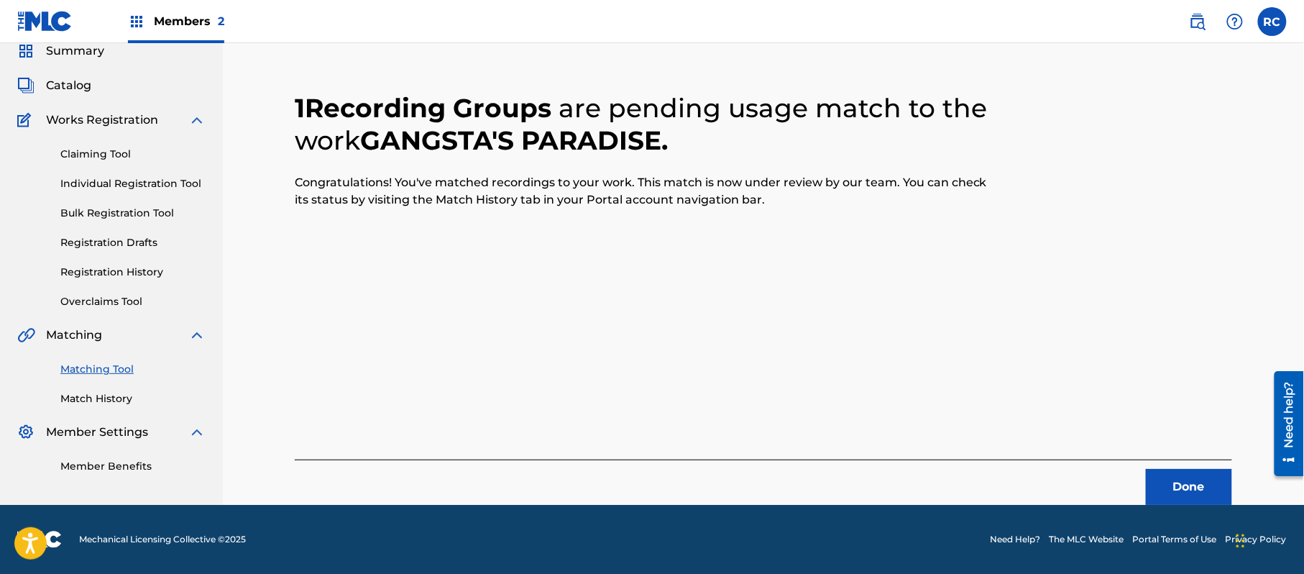
drag, startPoint x: 677, startPoint y: 386, endPoint x: 709, endPoint y: 389, distance: 31.8
click at [677, 386] on div "1 Recording Groups are pending usage match to the work GANGSTA'S PARADISE . Con…" at bounding box center [763, 280] width 937 height 447
click at [1171, 487] on button "Done" at bounding box center [1189, 487] width 86 height 36
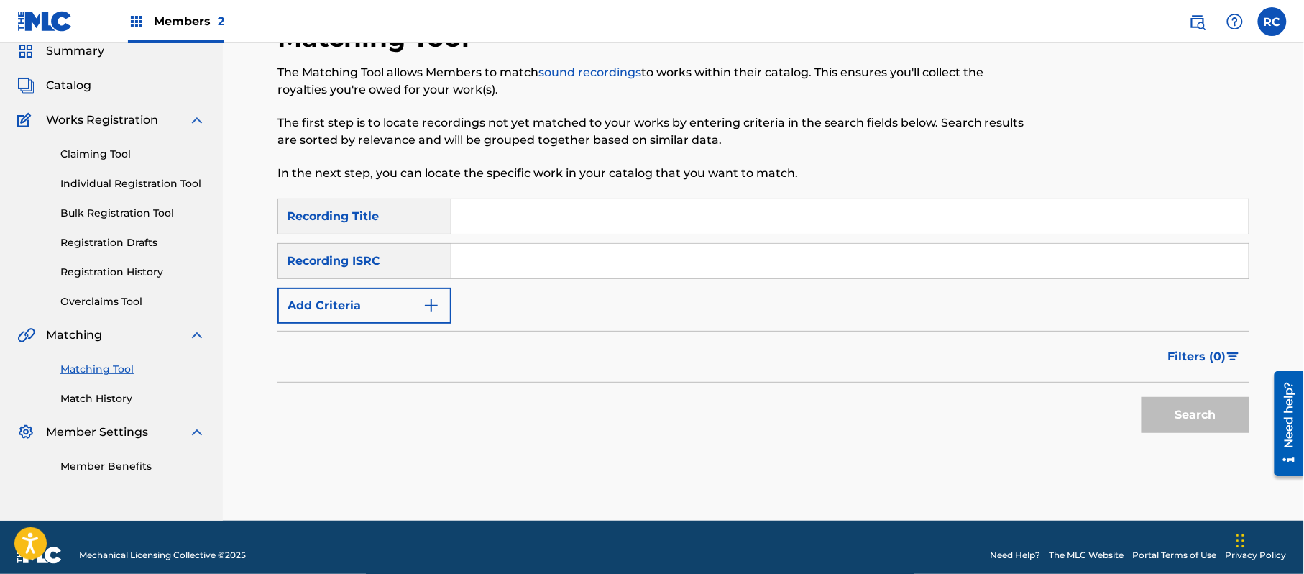
click at [719, 264] on input "Search Form" at bounding box center [849, 261] width 797 height 34
click at [1162, 411] on button "Search" at bounding box center [1195, 415] width 108 height 36
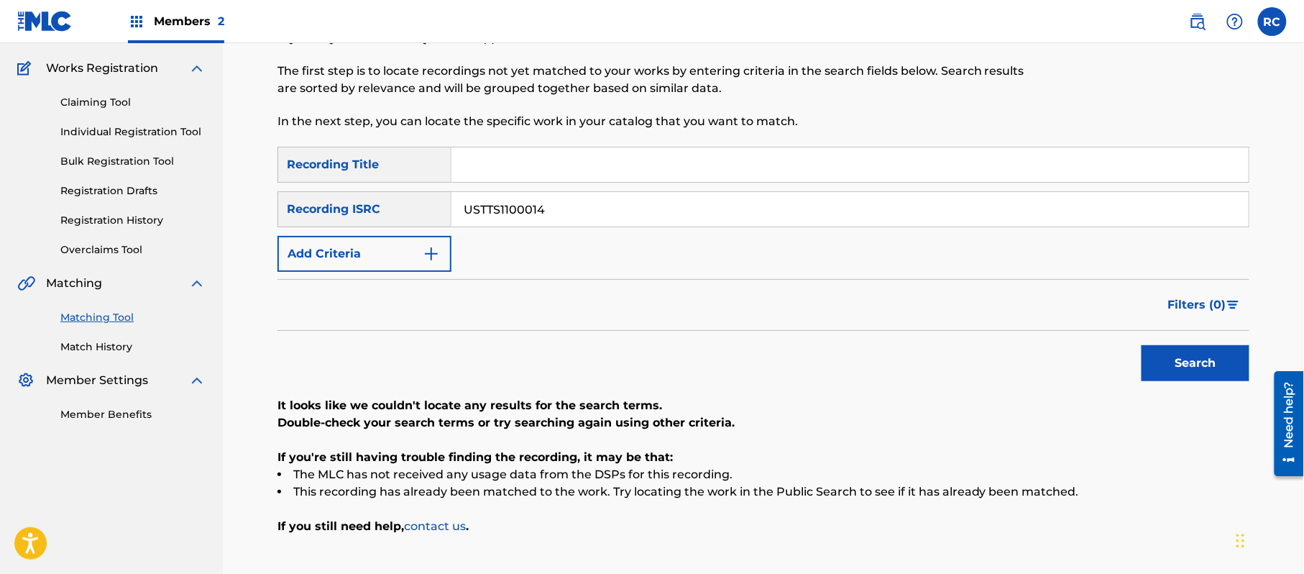
scroll to position [153, 0]
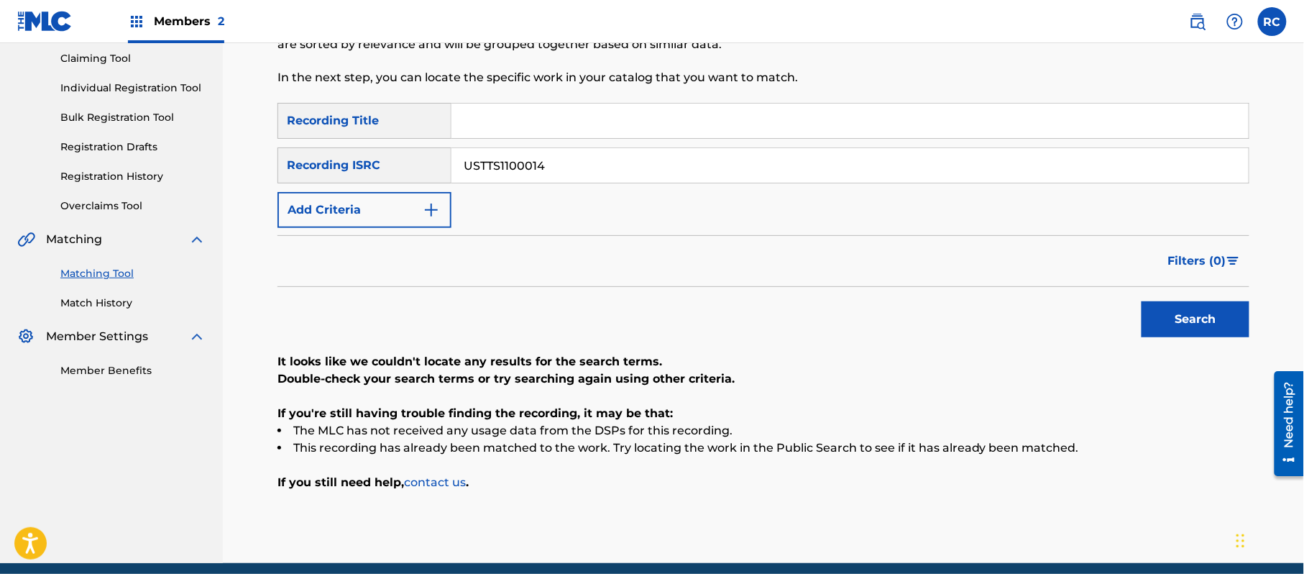
drag, startPoint x: 544, startPoint y: 165, endPoint x: 448, endPoint y: 193, distance: 99.8
click at [398, 185] on div "SearchWithCriteriab7afdab4-daa6-4530-8de2-8ed51b8377af Recording Title SearchWi…" at bounding box center [763, 165] width 972 height 125
click at [1180, 323] on button "Search" at bounding box center [1195, 319] width 108 height 36
click at [438, 170] on div "SearchWithCriteriaf709a915-d5c5-4abc-9821-2862732e2c2c Recording ISRC USA371036…" at bounding box center [763, 165] width 972 height 36
click at [1172, 312] on button "Search" at bounding box center [1195, 319] width 108 height 36
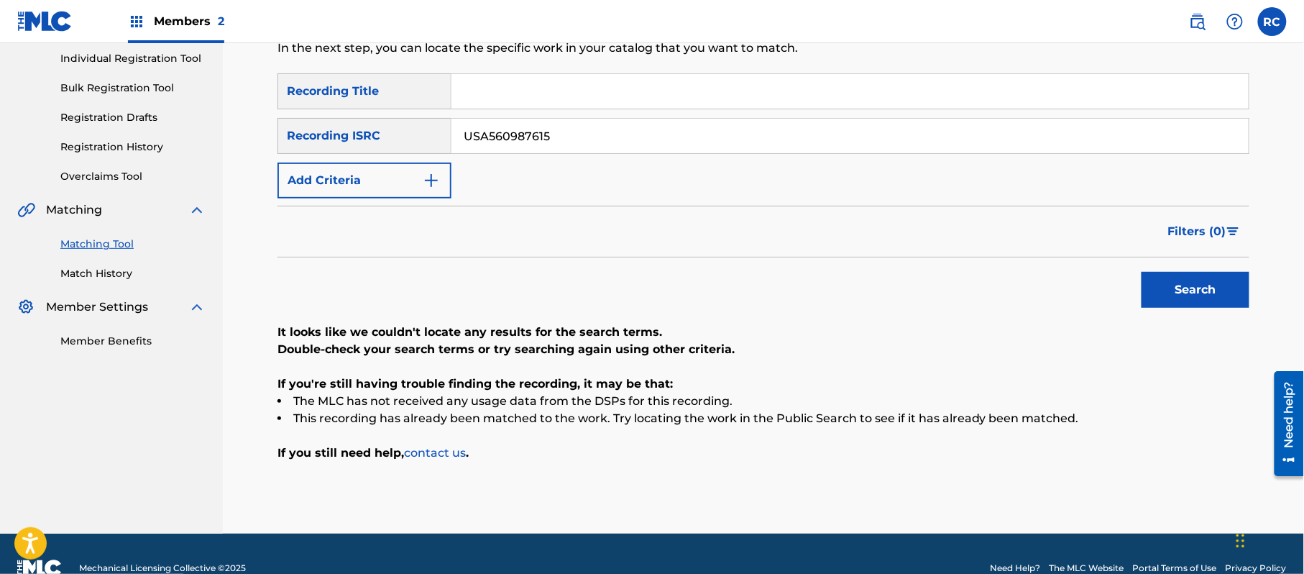
scroll to position [211, 0]
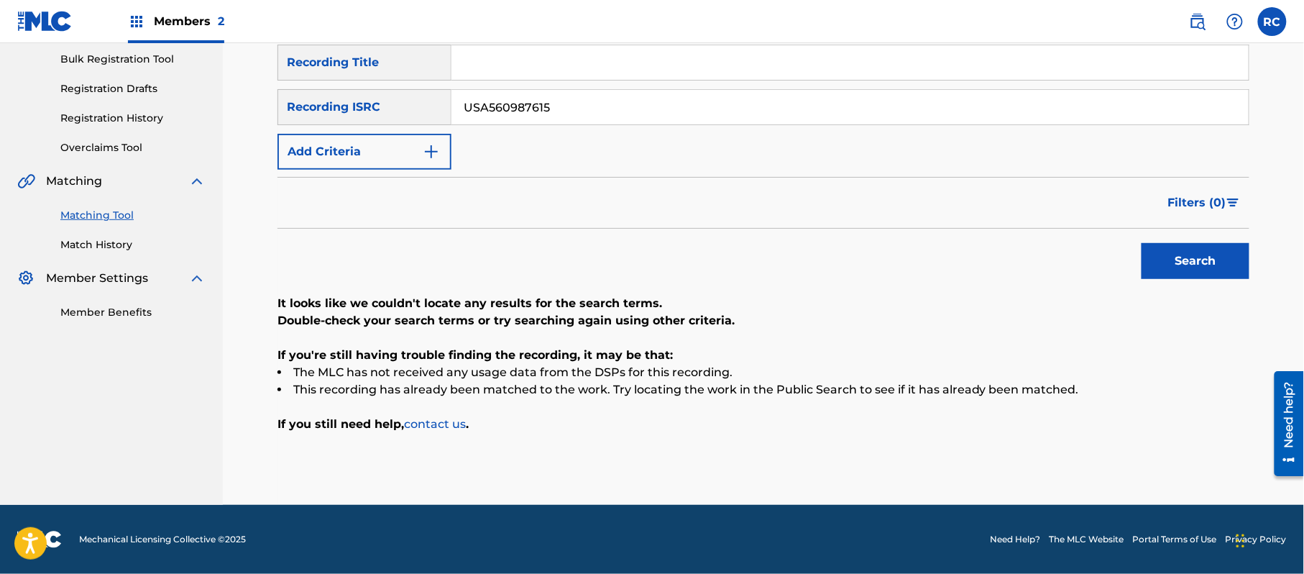
drag, startPoint x: 579, startPoint y: 108, endPoint x: 385, endPoint y: 108, distance: 193.3
click at [385, 108] on div "SearchWithCriteriaf709a915-d5c5-4abc-9821-2862732e2c2c Recording ISRC USA560987…" at bounding box center [763, 107] width 972 height 36
drag, startPoint x: 1182, startPoint y: 253, endPoint x: 1166, endPoint y: 267, distance: 21.9
click at [1176, 262] on button "Search" at bounding box center [1195, 261] width 108 height 36
click at [433, 101] on div "SearchWithCriteriaf709a915-d5c5-4abc-9821-2862732e2c2c Recording ISRC USA560945…" at bounding box center [763, 107] width 972 height 36
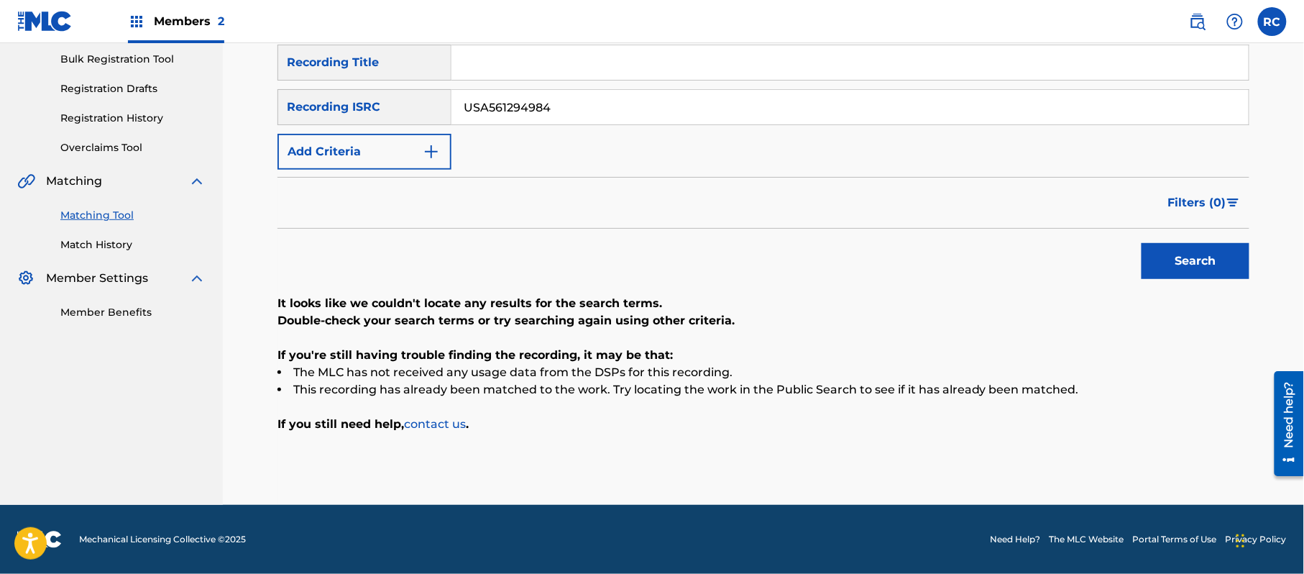
click at [1174, 271] on button "Search" at bounding box center [1195, 261] width 108 height 36
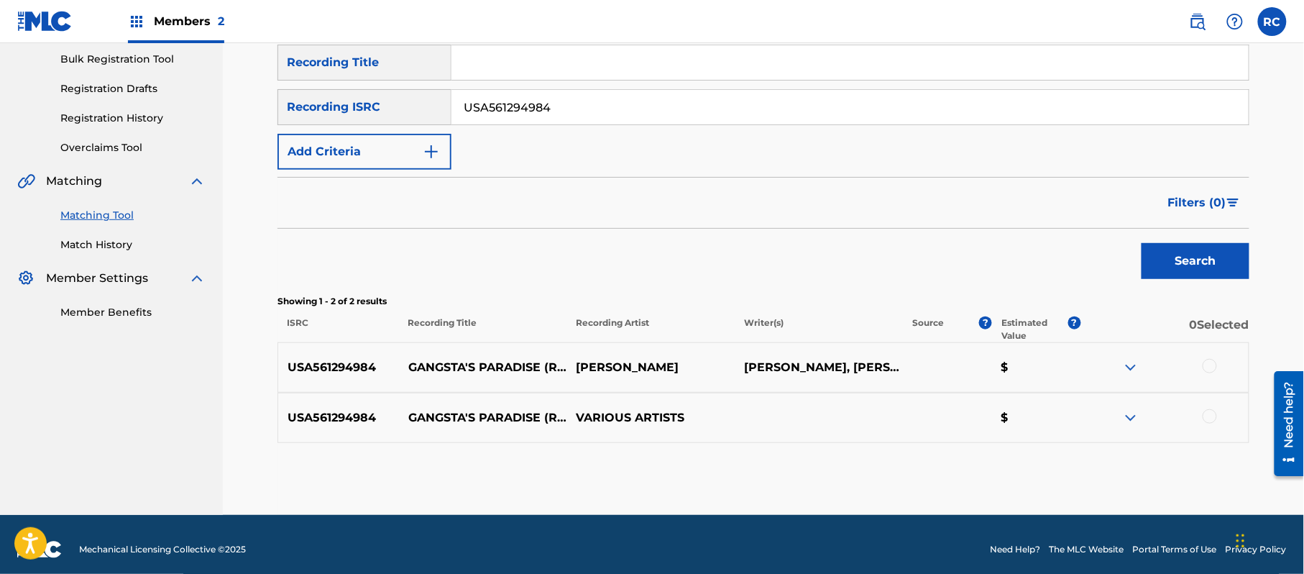
drag, startPoint x: 661, startPoint y: 241, endPoint x: 707, endPoint y: 262, distance: 50.2
click at [661, 241] on div "Search" at bounding box center [763, 257] width 972 height 57
click at [1216, 369] on div at bounding box center [1164, 367] width 168 height 17
click at [1212, 361] on div at bounding box center [1209, 366] width 14 height 14
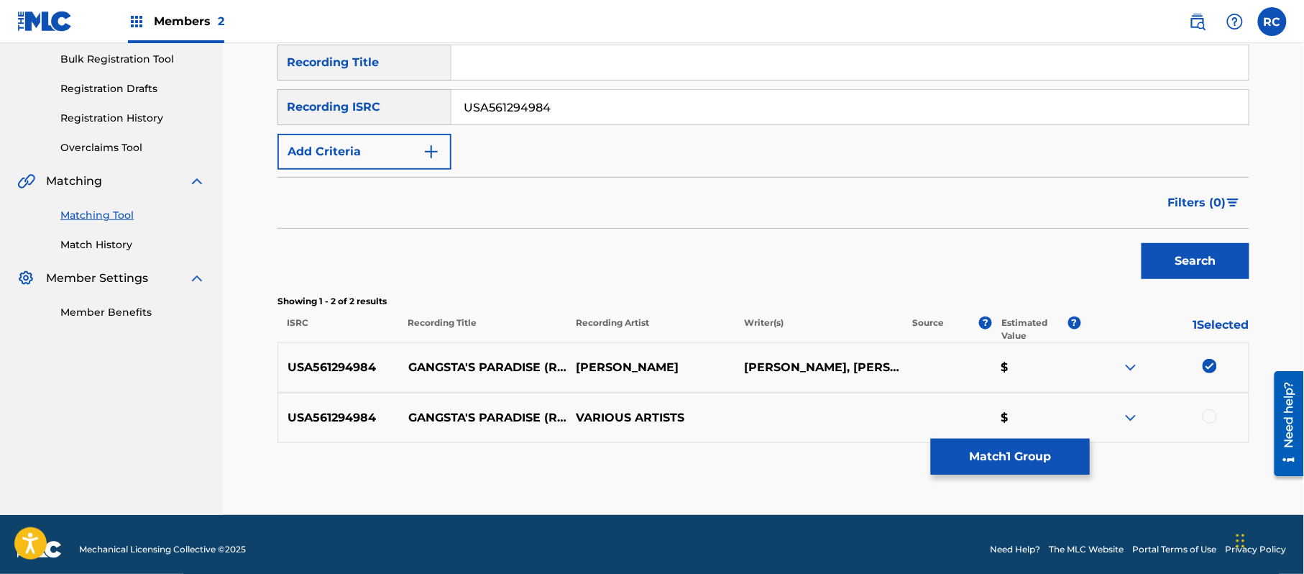
click at [1214, 415] on div at bounding box center [1209, 416] width 14 height 14
click at [1018, 467] on button "Match 2 Groups" at bounding box center [1010, 456] width 159 height 36
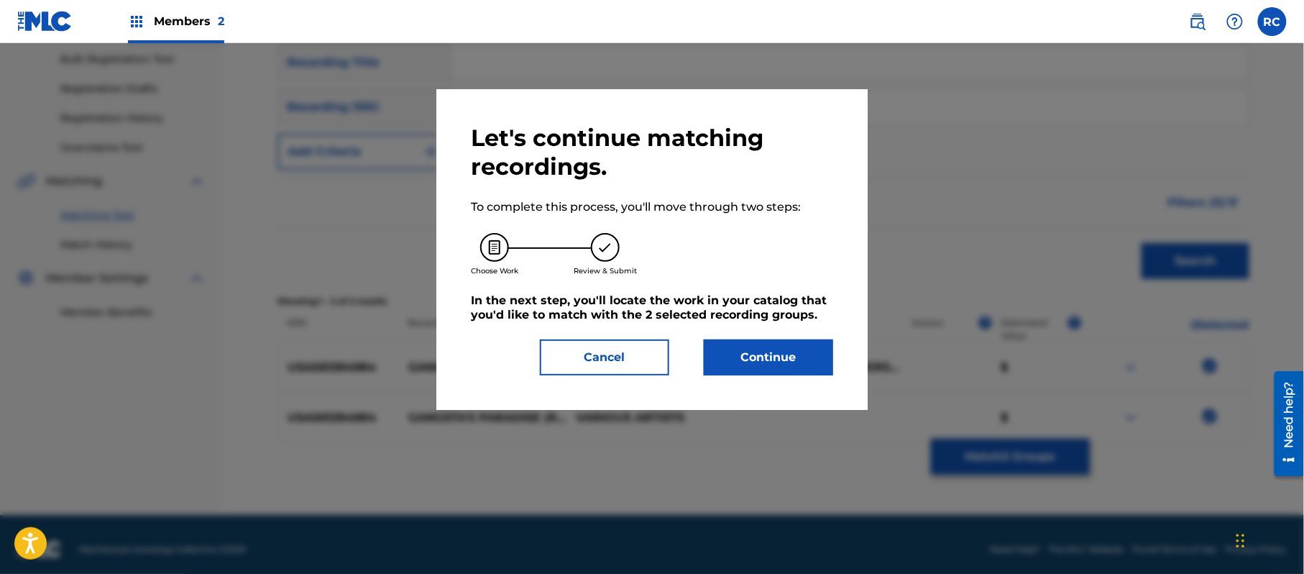
click at [802, 357] on button "Continue" at bounding box center [768, 357] width 129 height 36
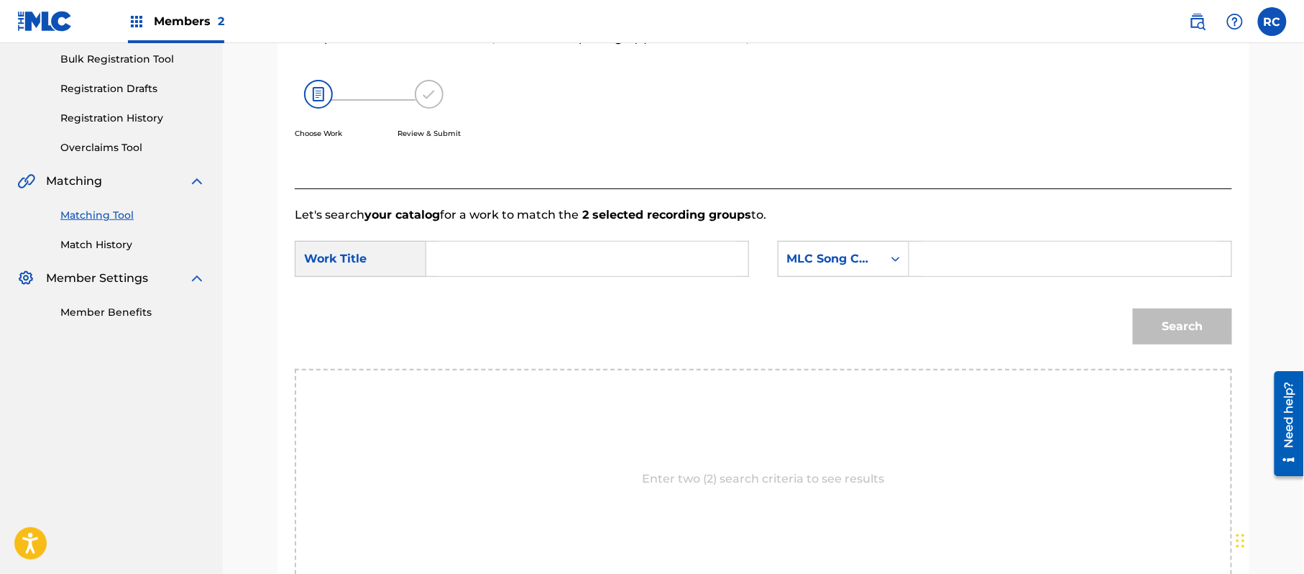
click at [555, 263] on input "Search Form" at bounding box center [587, 258] width 298 height 34
click at [581, 254] on input "Gangsta's Paradise G03769" at bounding box center [587, 258] width 298 height 34
click at [952, 254] on input "Search Form" at bounding box center [1070, 258] width 298 height 34
click at [1156, 326] on button "Search" at bounding box center [1182, 326] width 99 height 36
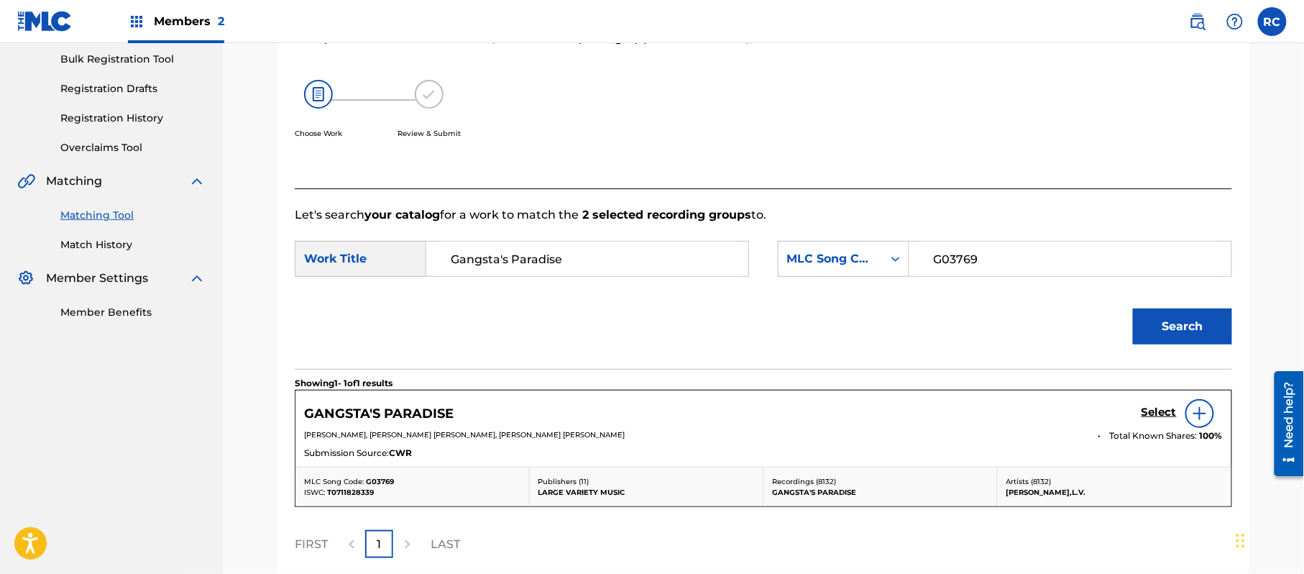
click at [1156, 414] on h5 "Select" at bounding box center [1158, 412] width 35 height 14
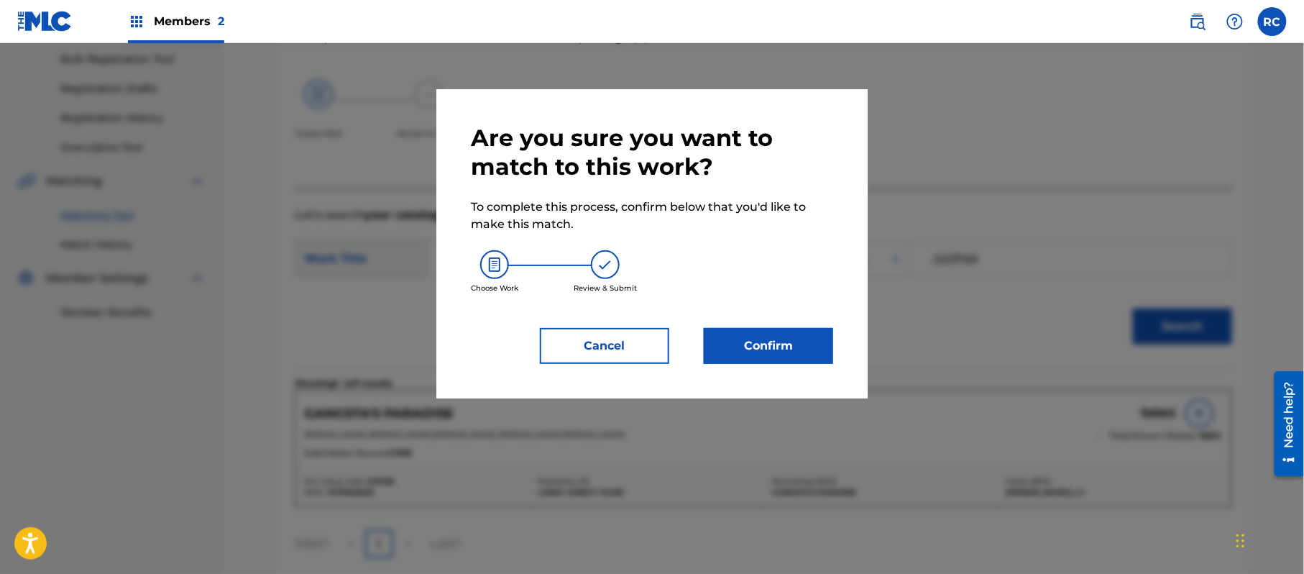
click at [768, 338] on button "Confirm" at bounding box center [768, 346] width 129 height 36
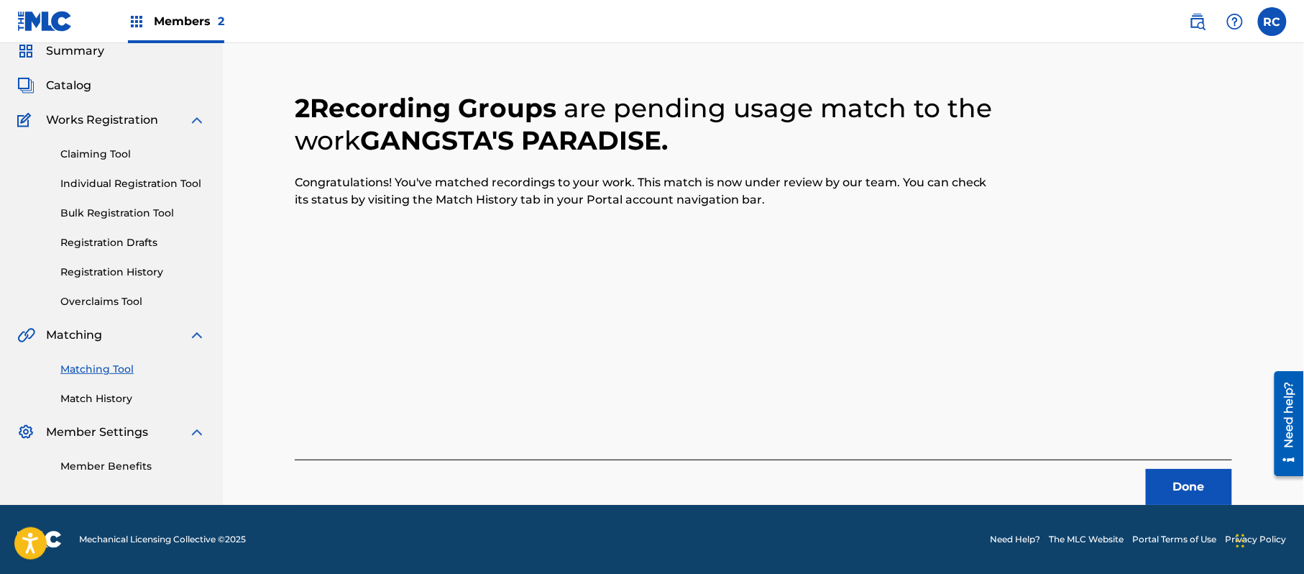
scroll to position [57, 0]
click at [1166, 478] on button "Done" at bounding box center [1189, 487] width 86 height 36
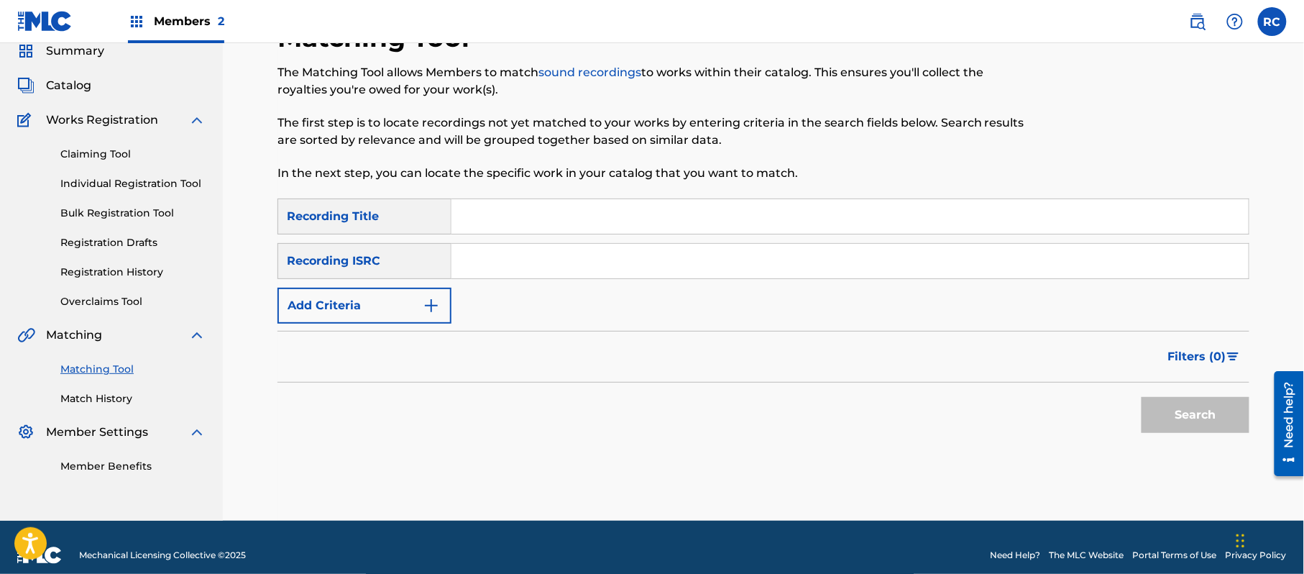
click at [543, 257] on input "Search Form" at bounding box center [849, 261] width 797 height 34
click at [1172, 418] on button "Search" at bounding box center [1195, 415] width 108 height 36
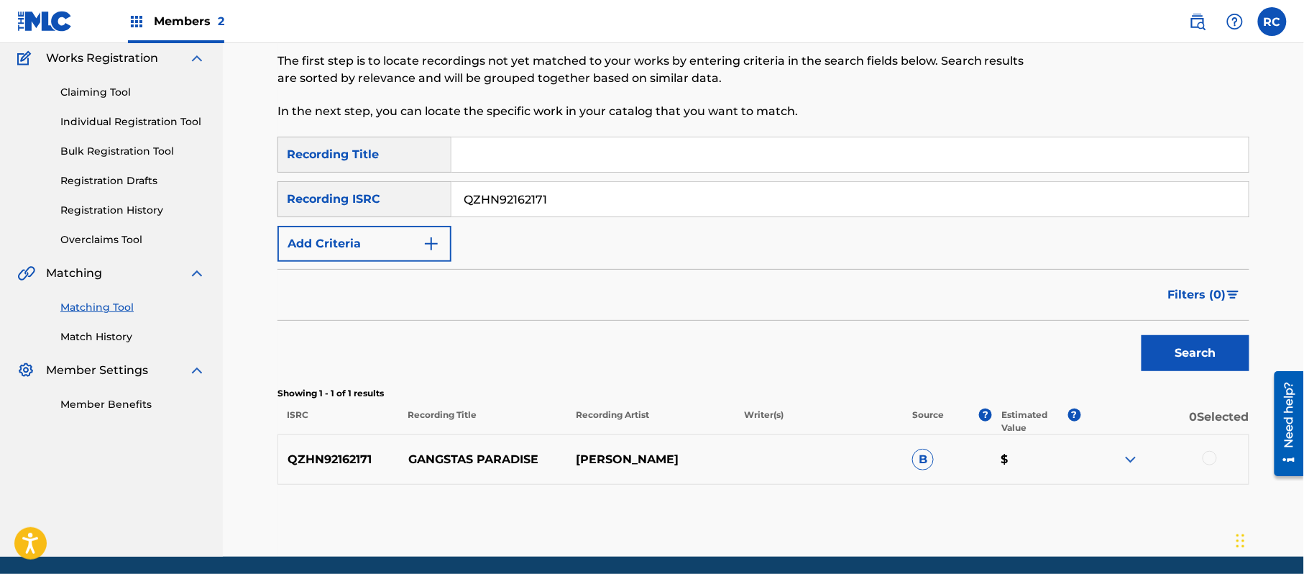
scroll to position [153, 0]
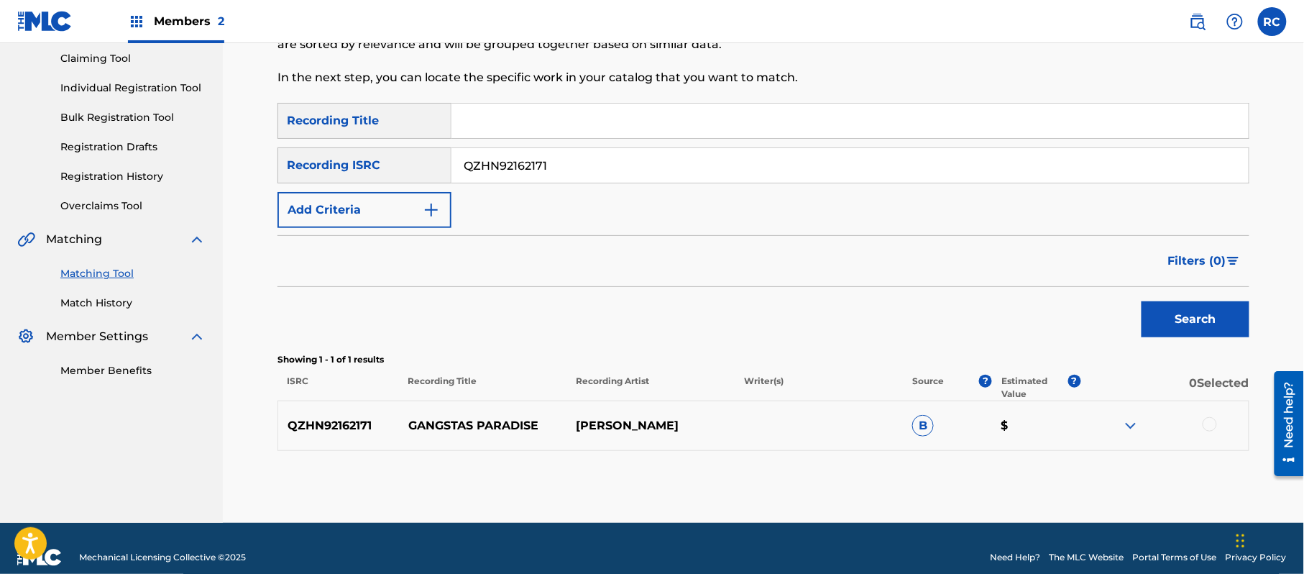
click at [538, 346] on div "SearchWithCriteriab7afdab4-daa6-4530-8de2-8ed51b8377af Recording Title SearchWi…" at bounding box center [763, 277] width 972 height 348
click at [1206, 426] on div at bounding box center [1209, 424] width 14 height 14
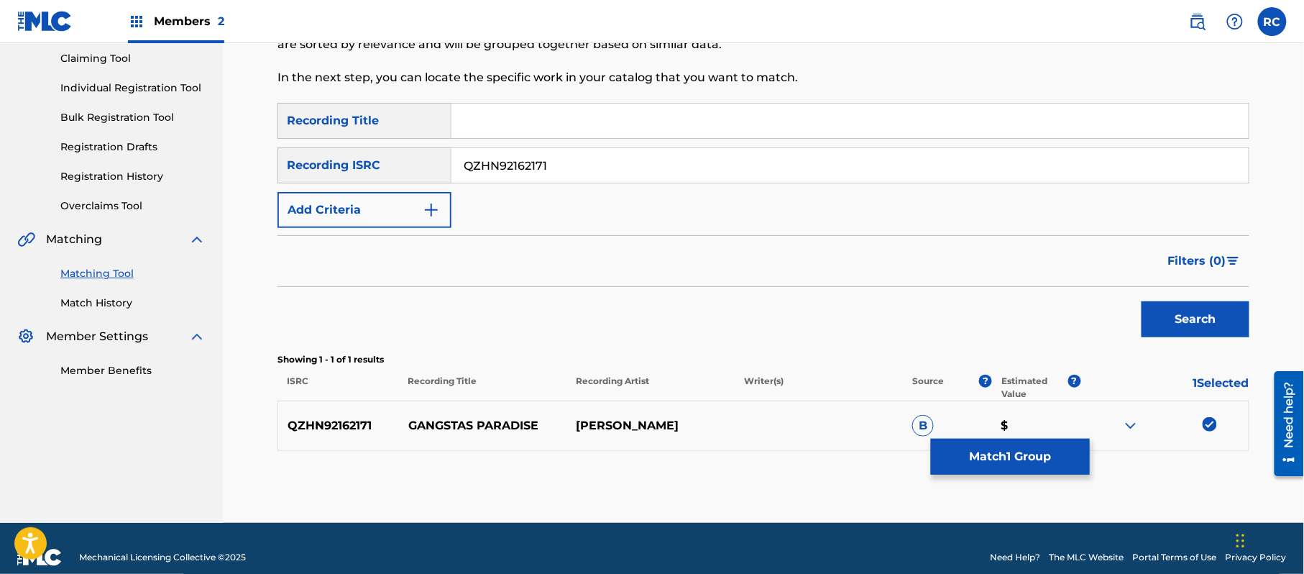
click at [1012, 464] on button "Match 1 Group" at bounding box center [1010, 456] width 159 height 36
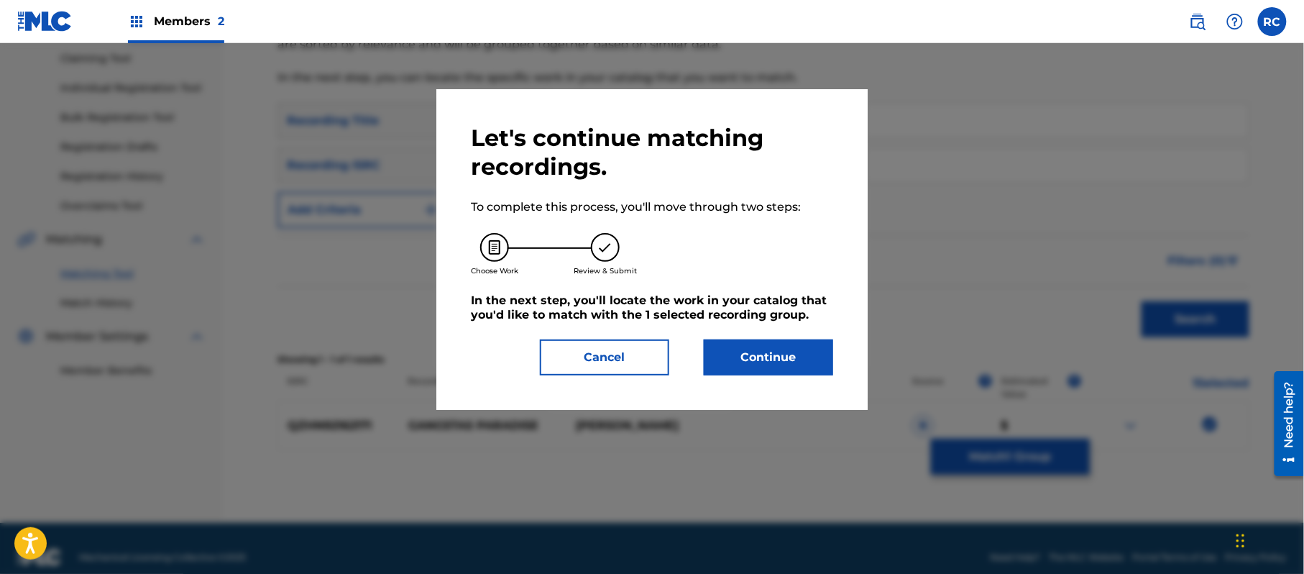
click at [758, 358] on button "Continue" at bounding box center [768, 357] width 129 height 36
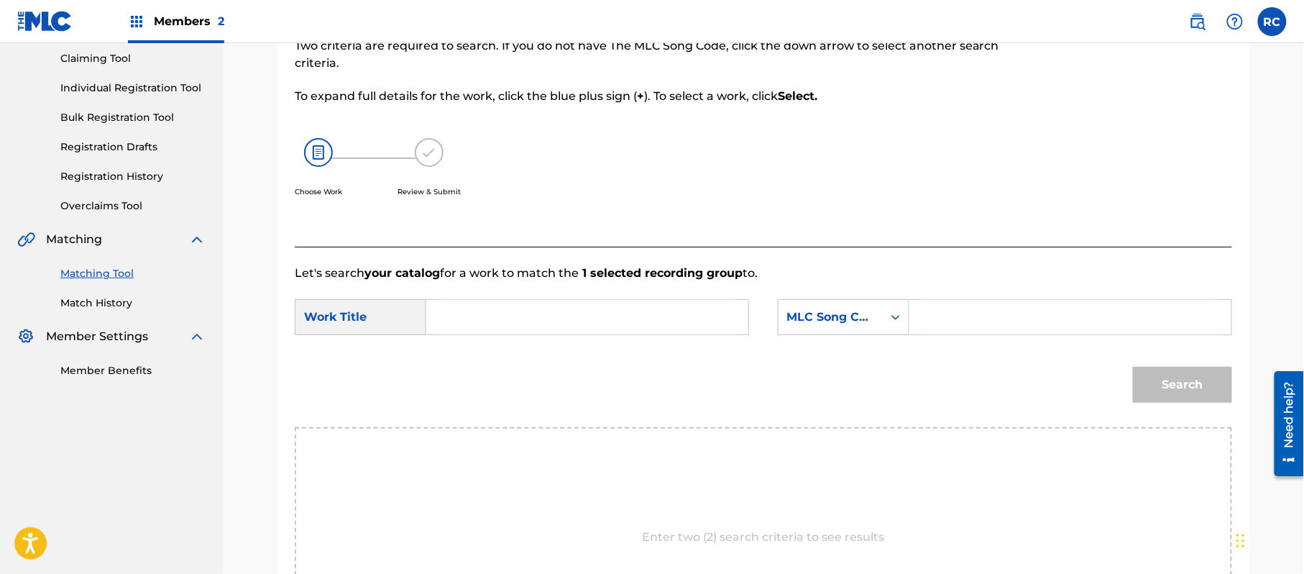
drag, startPoint x: 482, startPoint y: 312, endPoint x: 486, endPoint y: 320, distance: 9.0
click at [482, 313] on input "Search Form" at bounding box center [587, 317] width 298 height 34
click at [591, 320] on input "Gangsta's Paradise G03769" at bounding box center [587, 317] width 298 height 34
drag, startPoint x: 591, startPoint y: 320, endPoint x: 730, endPoint y: 319, distance: 139.4
click at [591, 319] on input "Gangsta's Paradise G03769" at bounding box center [587, 317] width 298 height 34
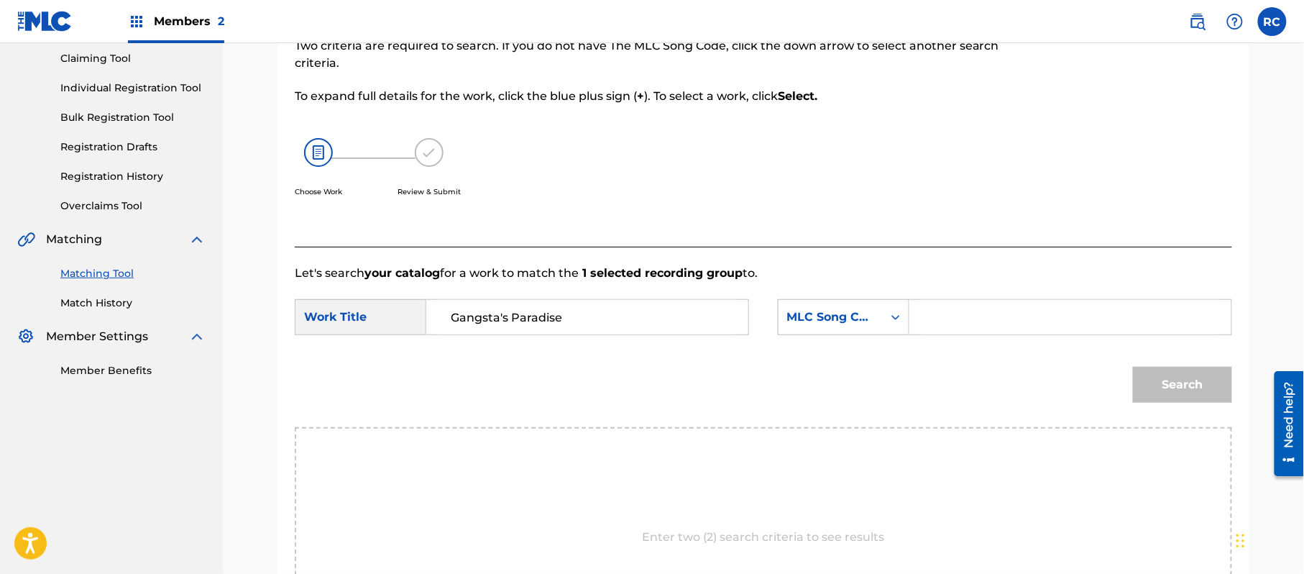
drag, startPoint x: 950, startPoint y: 316, endPoint x: 967, endPoint y: 326, distance: 19.6
click at [950, 316] on input "Search Form" at bounding box center [1070, 317] width 298 height 34
click at [1180, 400] on button "Search" at bounding box center [1182, 385] width 99 height 36
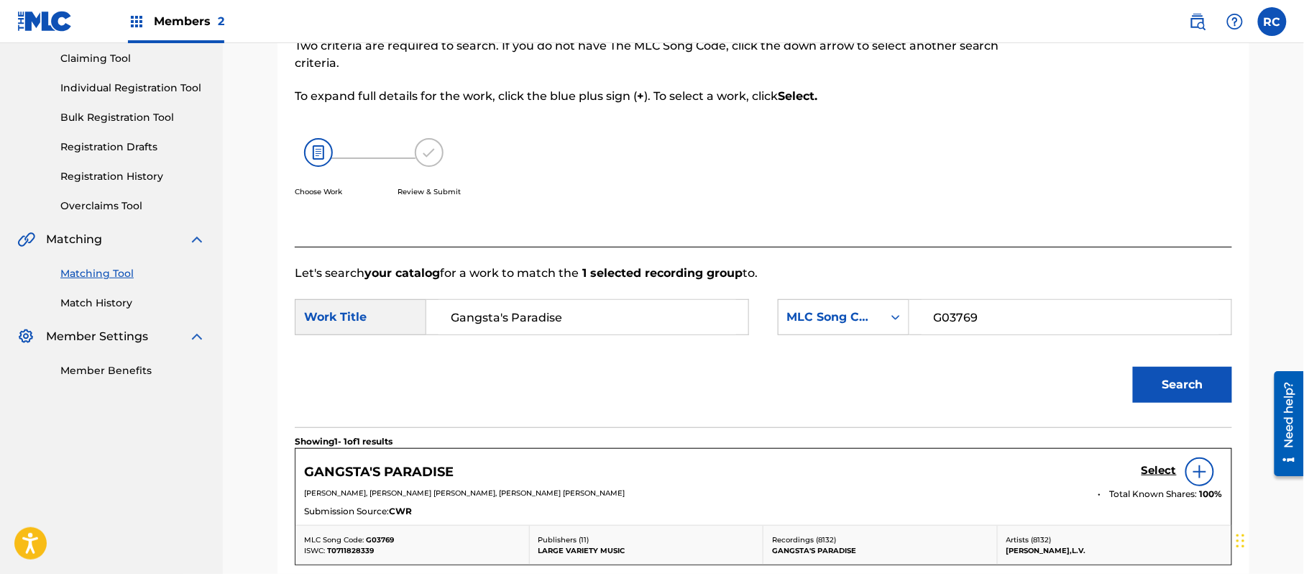
click at [1151, 471] on h5 "Select" at bounding box center [1158, 471] width 35 height 14
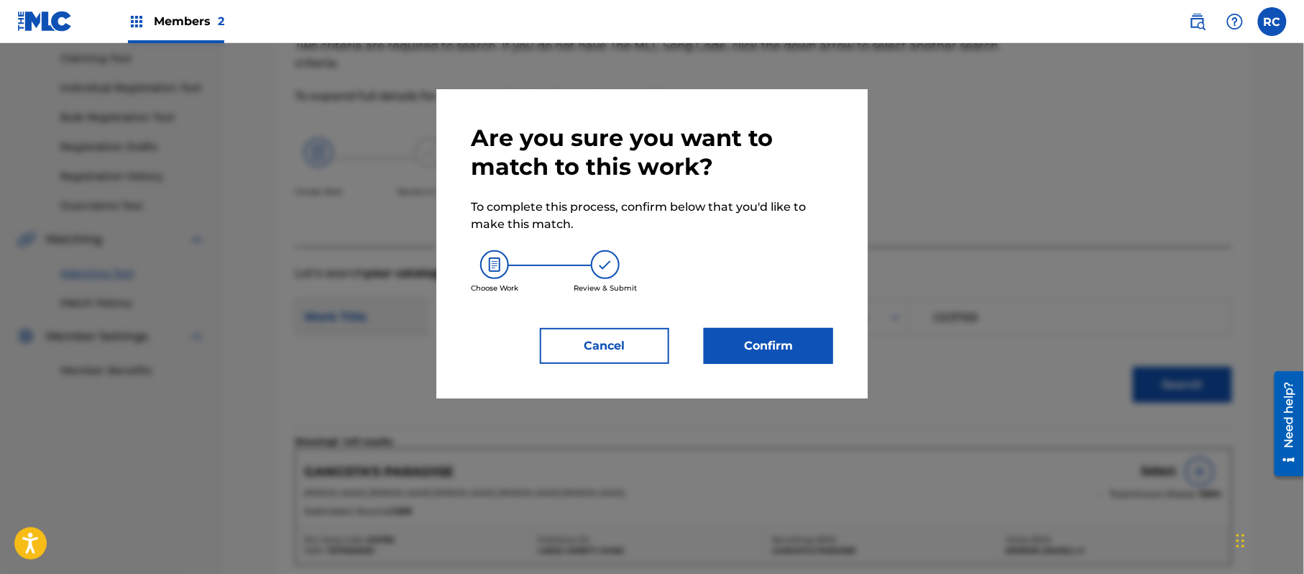
click at [779, 346] on button "Confirm" at bounding box center [768, 346] width 129 height 36
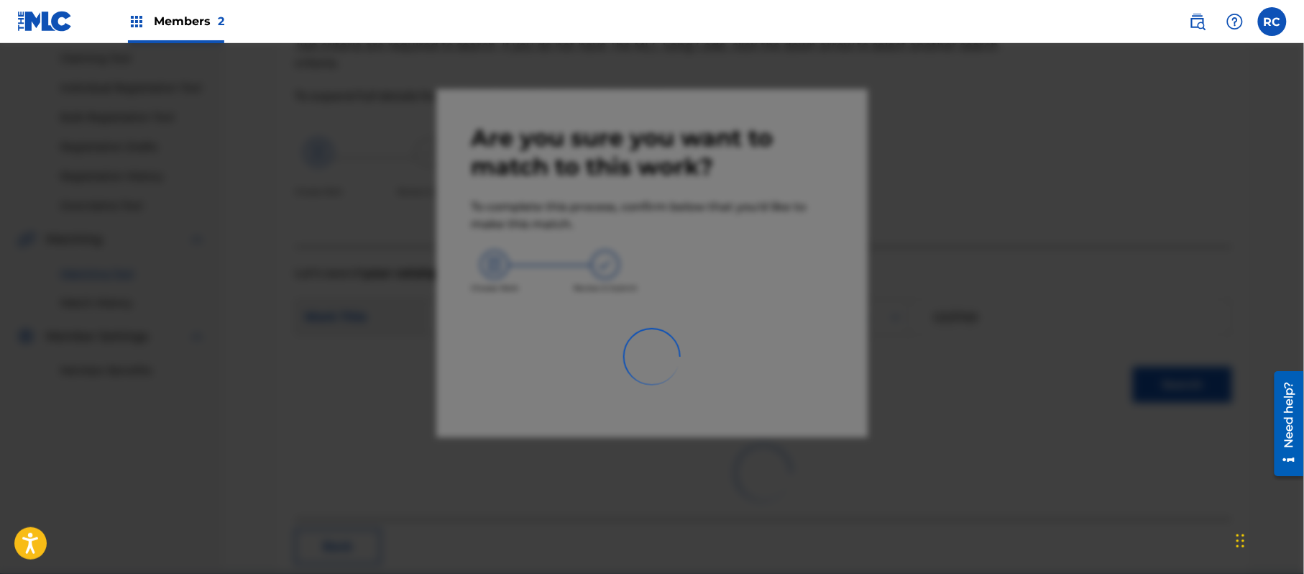
scroll to position [57, 0]
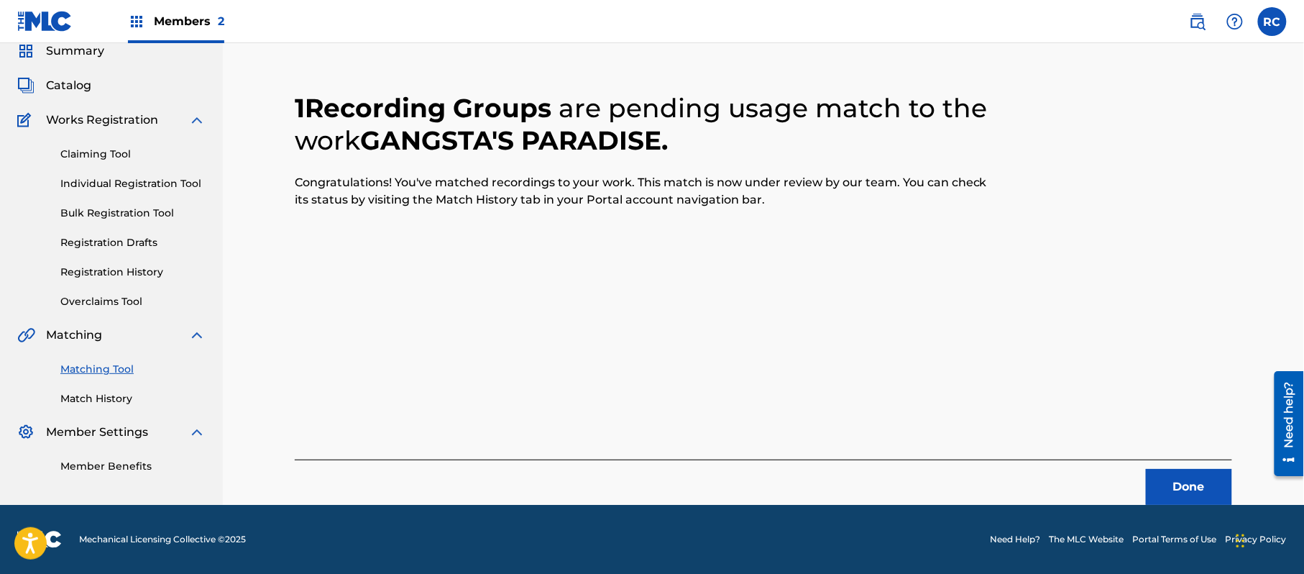
click at [1161, 487] on button "Done" at bounding box center [1189, 487] width 86 height 36
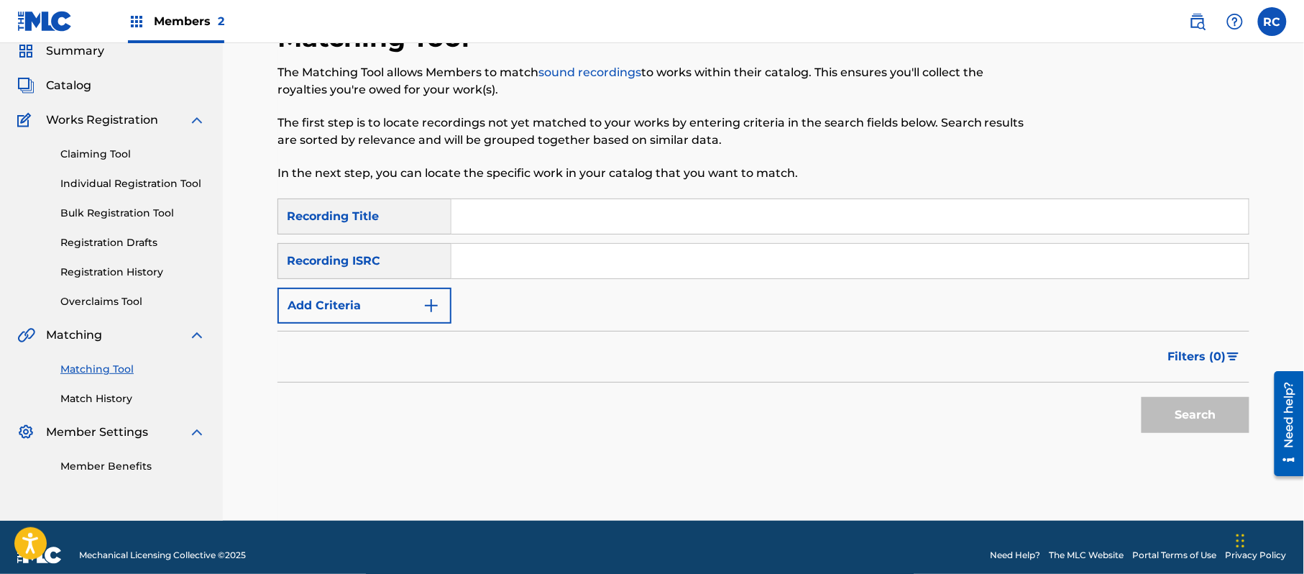
click at [526, 263] on input "Search Form" at bounding box center [849, 261] width 797 height 34
click at [1165, 410] on button "Search" at bounding box center [1195, 415] width 108 height 36
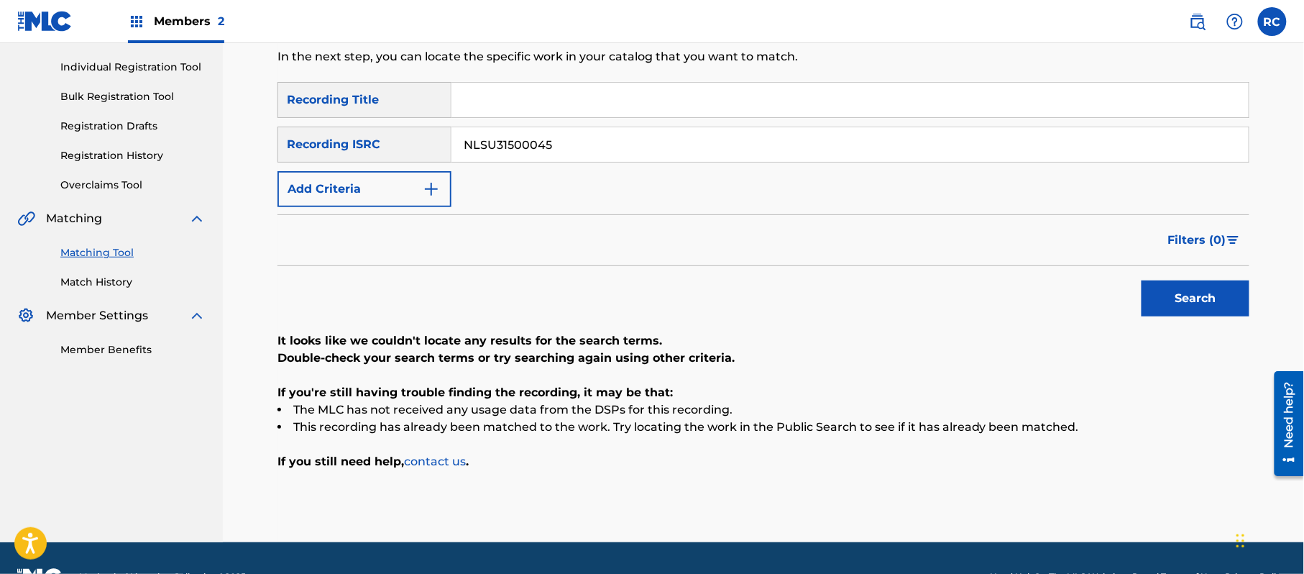
scroll to position [211, 0]
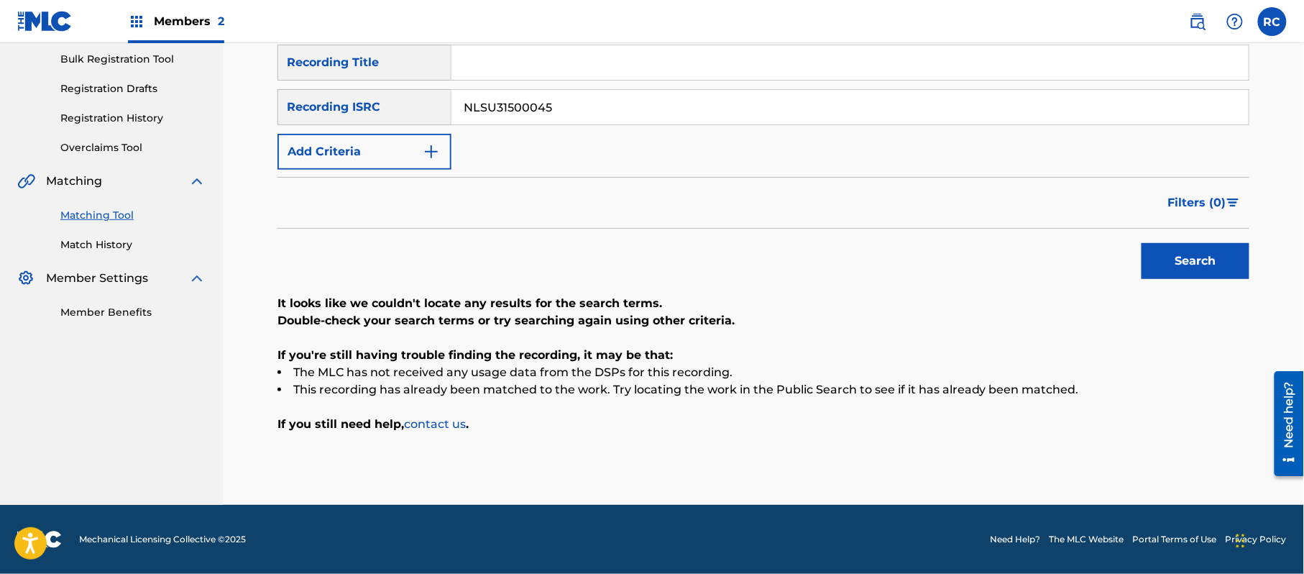
drag, startPoint x: 566, startPoint y: 102, endPoint x: 400, endPoint y: 139, distance: 170.9
click at [355, 132] on div "SearchWithCriteriab7afdab4-daa6-4530-8de2-8ed51b8377af Recording Title SearchWi…" at bounding box center [763, 107] width 972 height 125
click at [1182, 271] on button "Search" at bounding box center [1195, 261] width 108 height 36
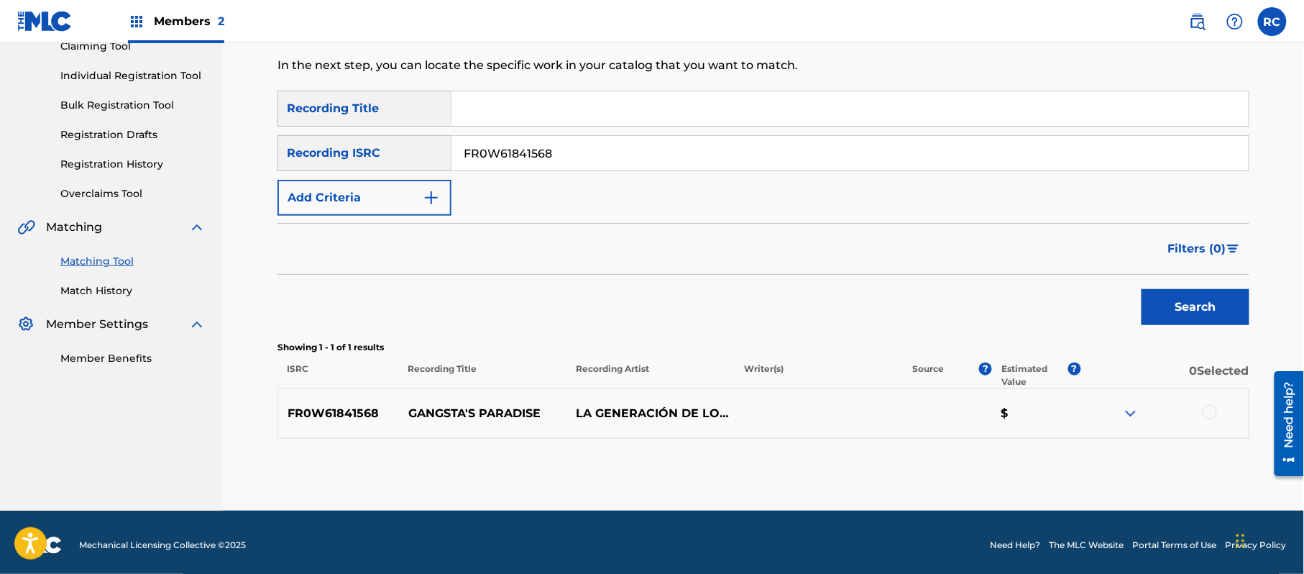
scroll to position [171, 0]
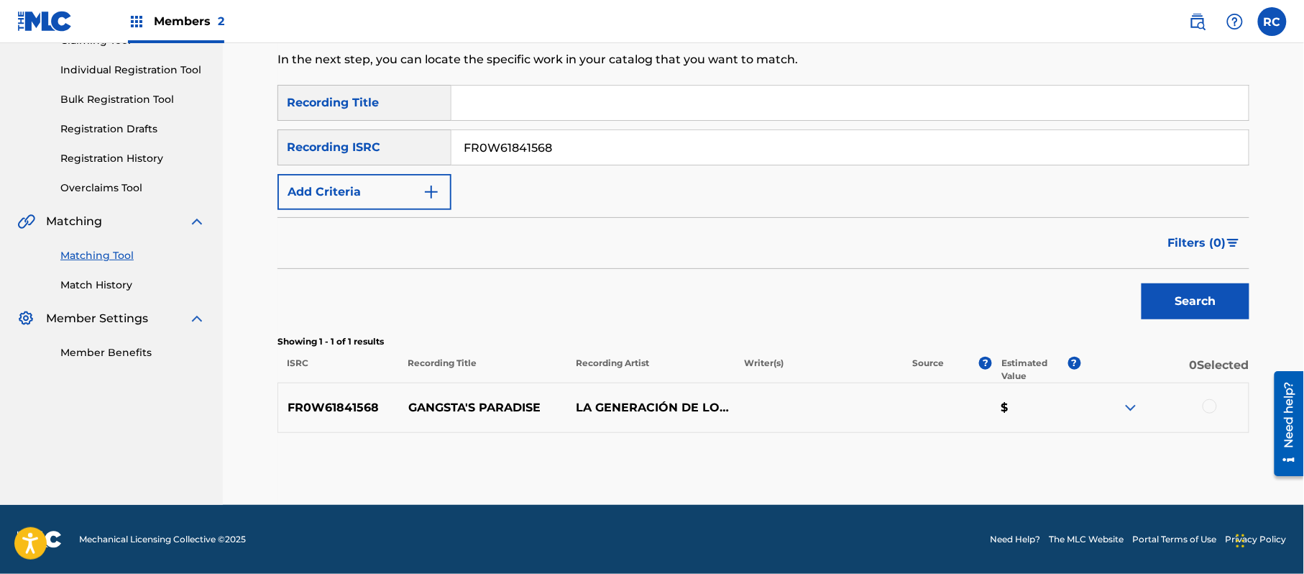
click at [607, 285] on div "Search" at bounding box center [763, 297] width 972 height 57
drag, startPoint x: 1212, startPoint y: 401, endPoint x: 1133, endPoint y: 420, distance: 80.7
click at [1211, 401] on div at bounding box center [1209, 406] width 14 height 14
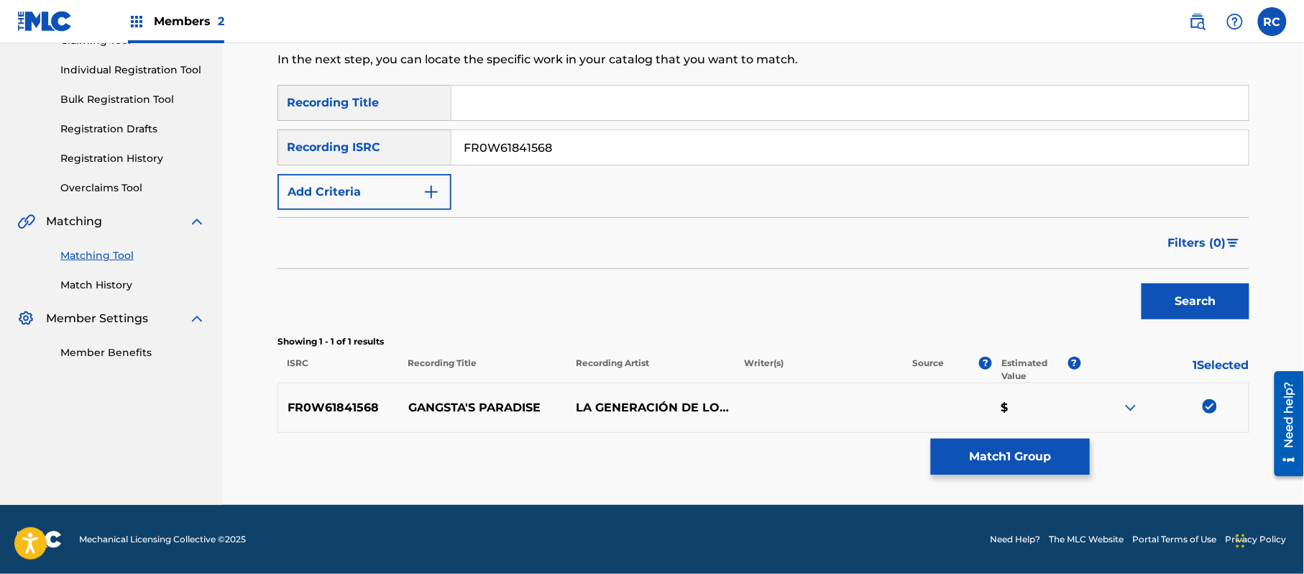
click at [1053, 458] on button "Match 1 Group" at bounding box center [1010, 456] width 159 height 36
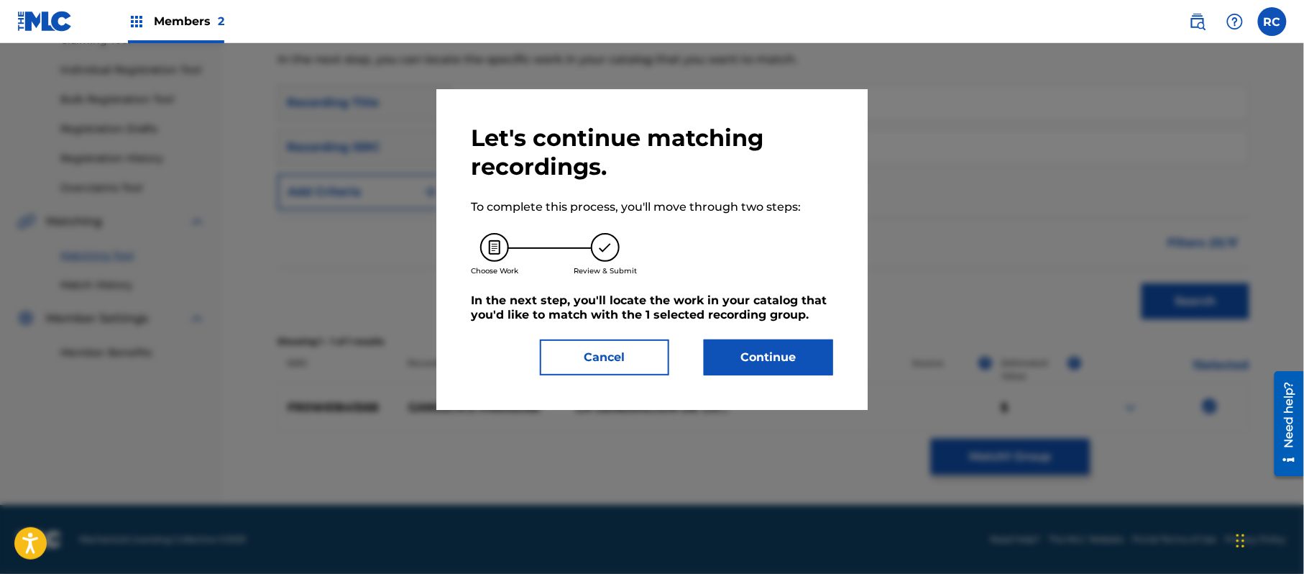
click at [788, 354] on button "Continue" at bounding box center [768, 357] width 129 height 36
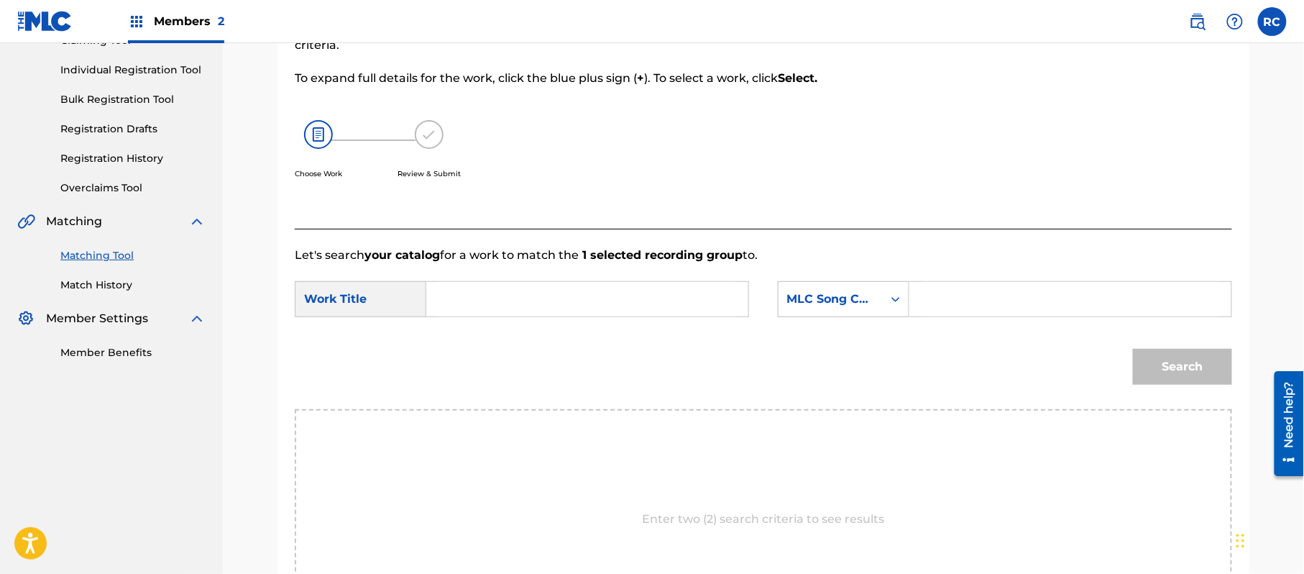
click at [492, 303] on input "Search Form" at bounding box center [587, 299] width 298 height 34
click at [579, 303] on input "Gangsta's Paradise G03769" at bounding box center [587, 299] width 298 height 34
drag, startPoint x: 998, startPoint y: 308, endPoint x: 1013, endPoint y: 310, distance: 16.1
click at [998, 308] on input "Search Form" at bounding box center [1070, 299] width 298 height 34
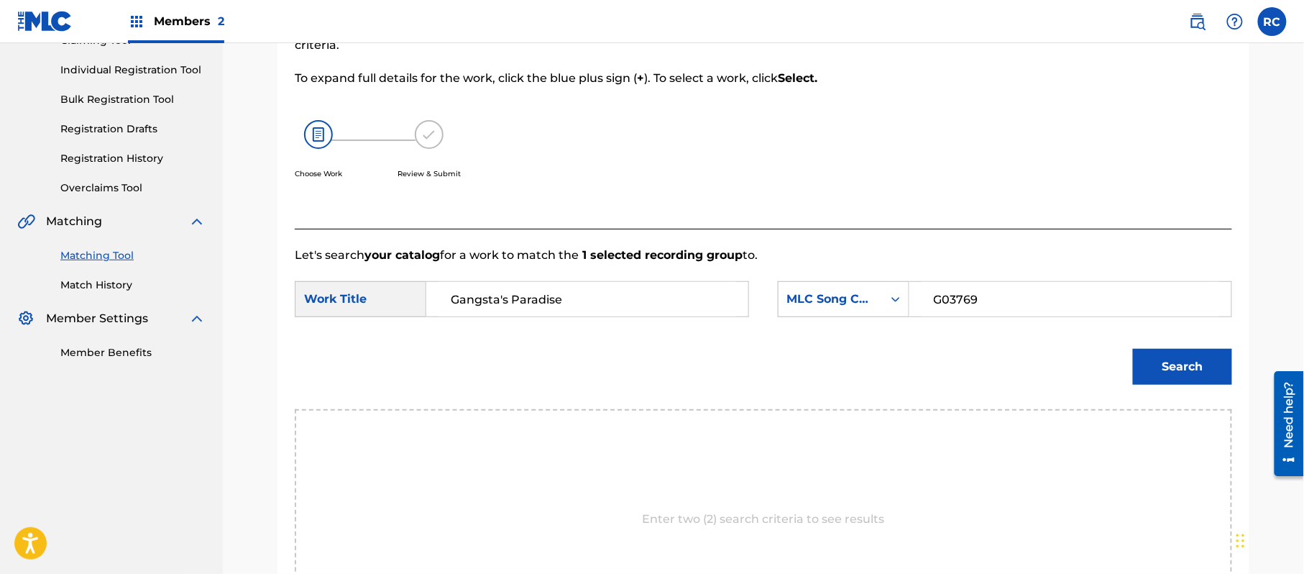
click at [1179, 369] on button "Search" at bounding box center [1182, 367] width 99 height 36
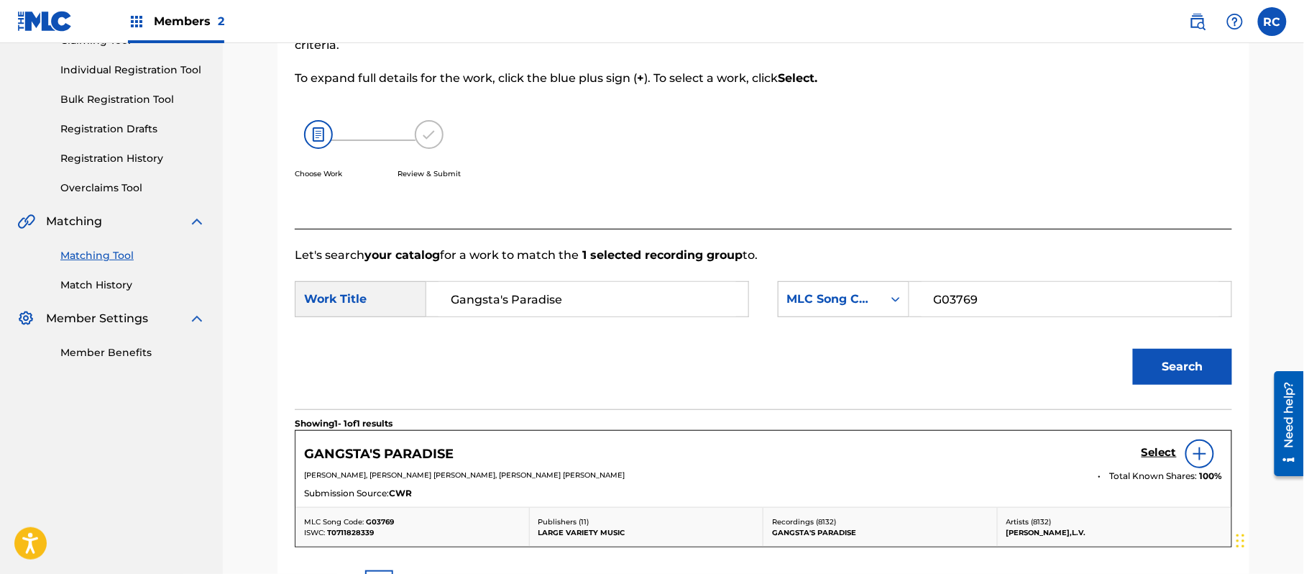
click at [1145, 451] on h5 "Select" at bounding box center [1158, 453] width 35 height 14
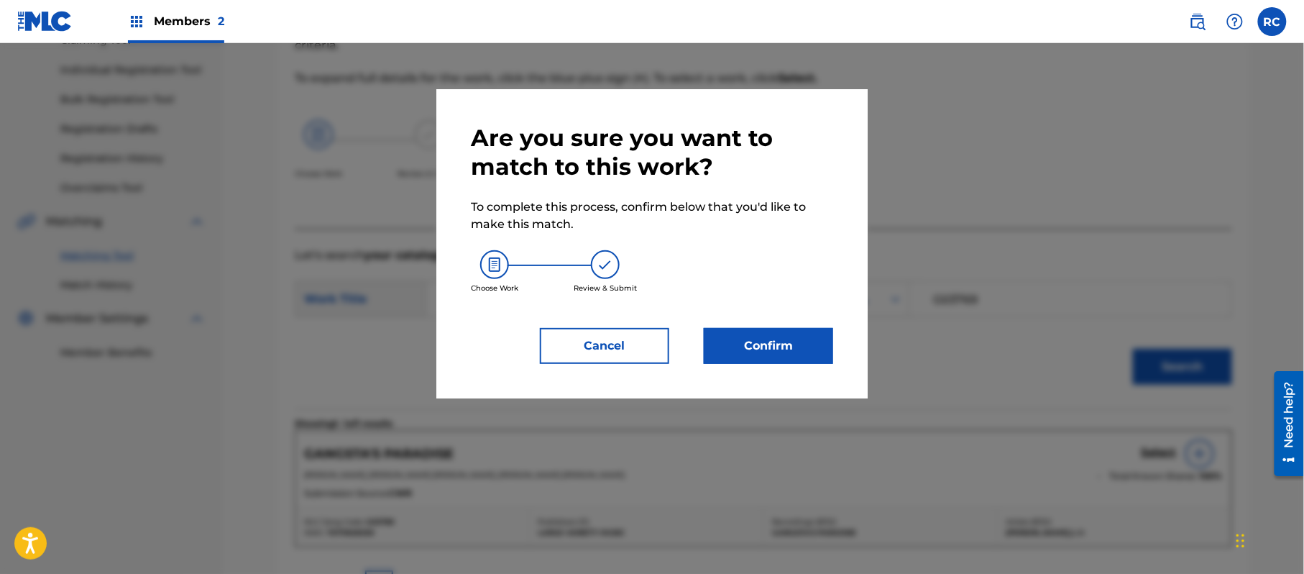
click at [751, 351] on button "Confirm" at bounding box center [768, 346] width 129 height 36
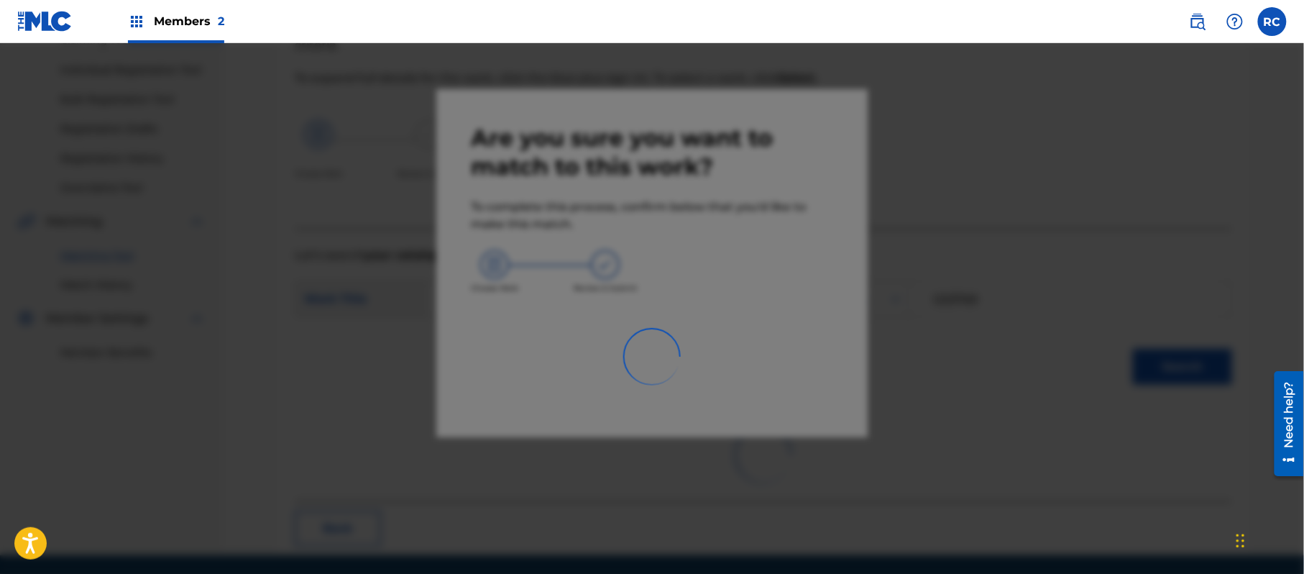
scroll to position [57, 0]
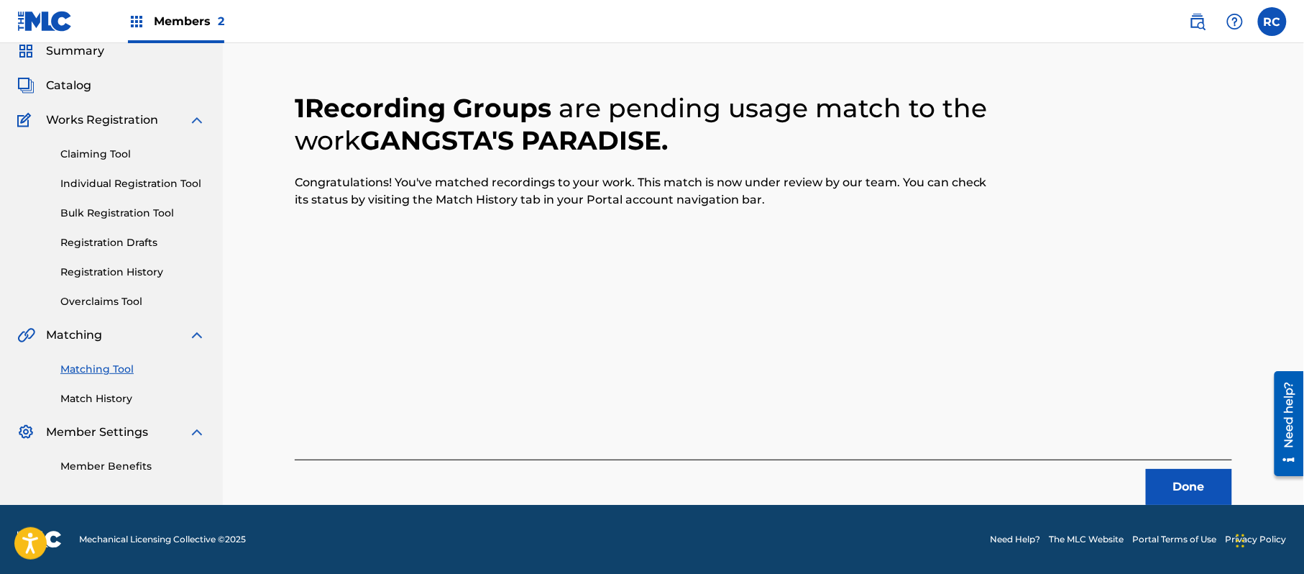
click at [1173, 487] on button "Done" at bounding box center [1189, 487] width 86 height 36
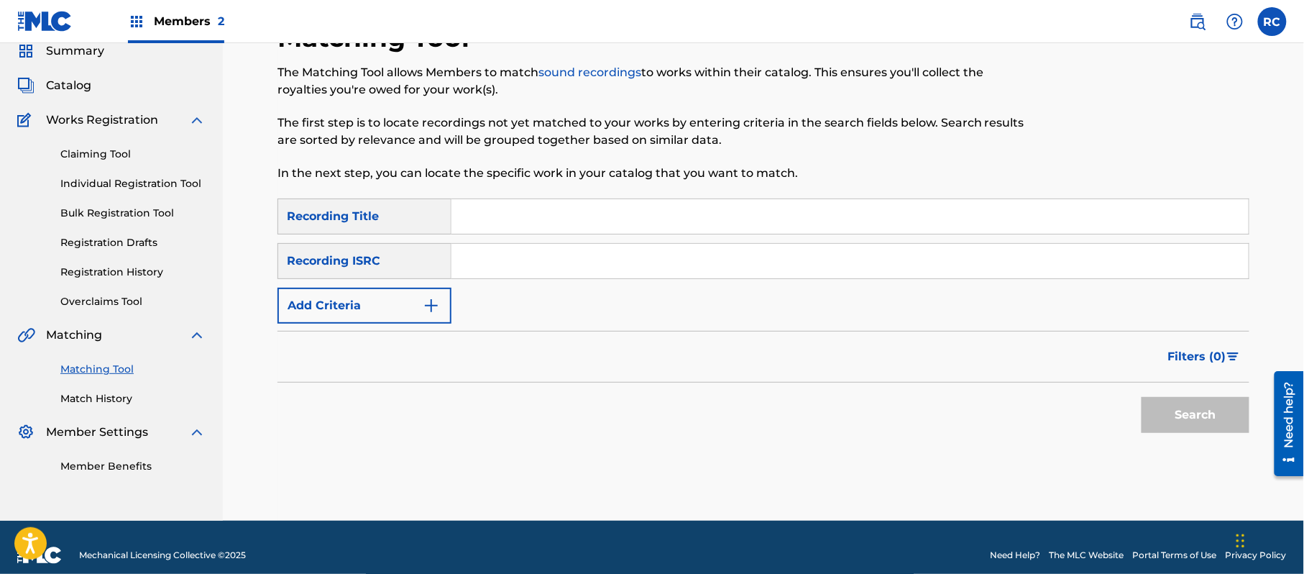
drag, startPoint x: 538, startPoint y: 266, endPoint x: 563, endPoint y: 272, distance: 26.5
click at [538, 266] on input "Search Form" at bounding box center [849, 261] width 797 height 34
drag, startPoint x: 1197, startPoint y: 417, endPoint x: 975, endPoint y: 395, distance: 223.1
click at [1195, 417] on button "Search" at bounding box center [1195, 415] width 108 height 36
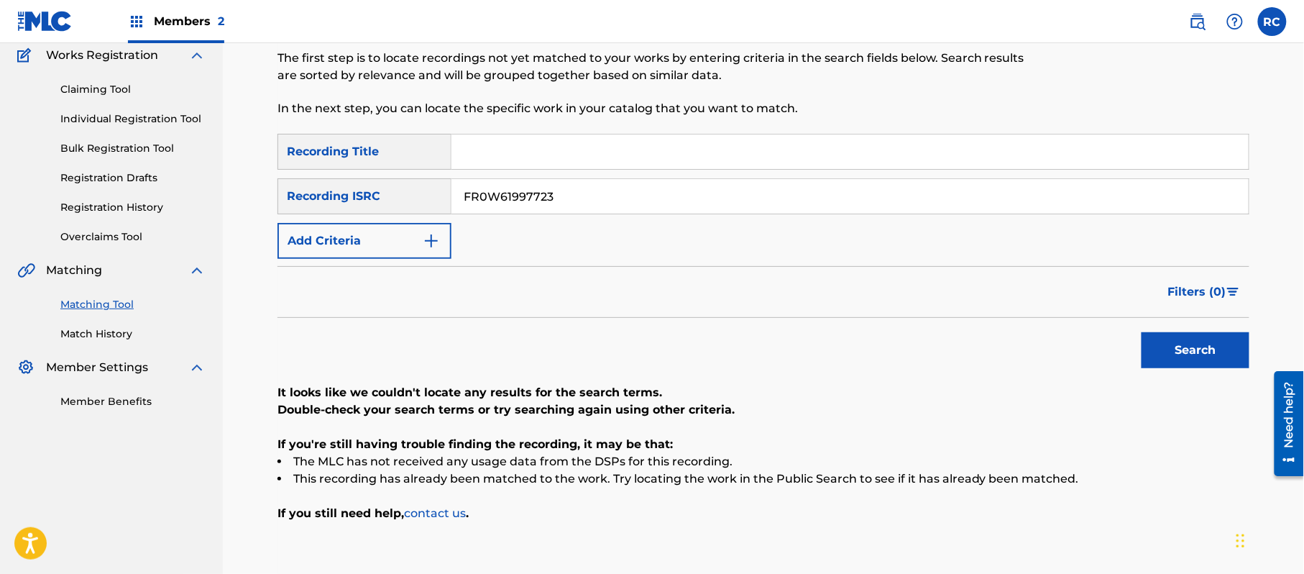
scroll to position [153, 0]
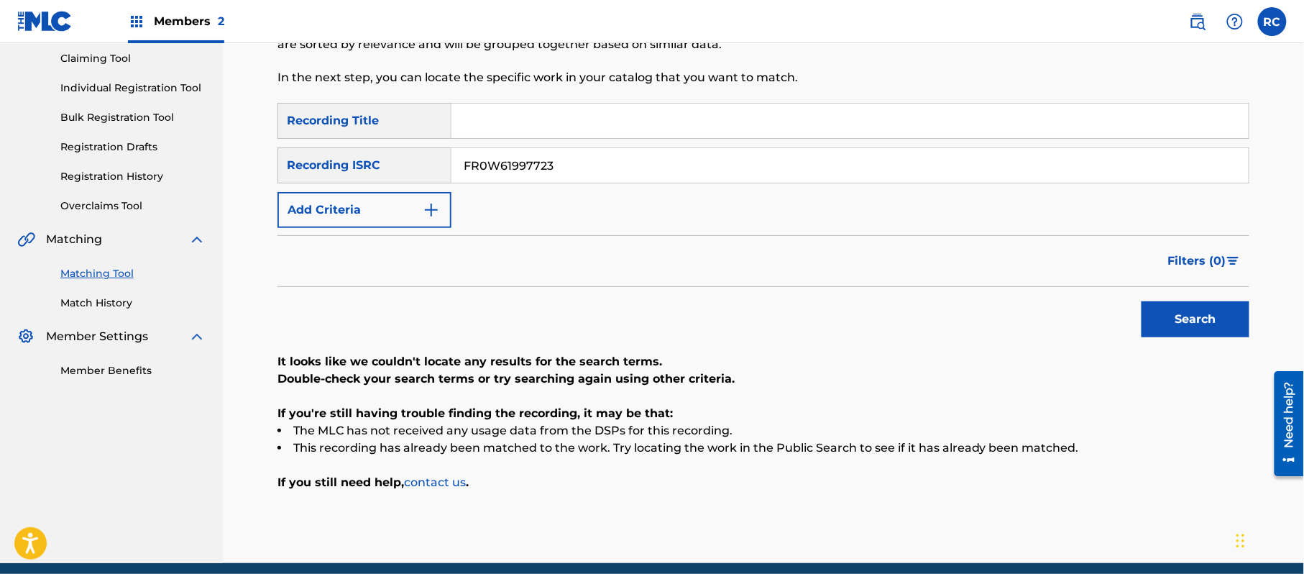
drag, startPoint x: 434, startPoint y: 162, endPoint x: 389, endPoint y: 162, distance: 45.3
click at [389, 162] on div "SearchWithCriteriaf709a915-d5c5-4abc-9821-2862732e2c2c Recording ISRC FR0W61997…" at bounding box center [763, 165] width 972 height 36
click at [1205, 319] on button "Search" at bounding box center [1195, 319] width 108 height 36
drag, startPoint x: 513, startPoint y: 174, endPoint x: 372, endPoint y: 165, distance: 141.9
click at [372, 165] on div "SearchWithCriteriaf709a915-d5c5-4abc-9821-2862732e2c2c Recording ISRC FR0W61841…" at bounding box center [763, 165] width 972 height 36
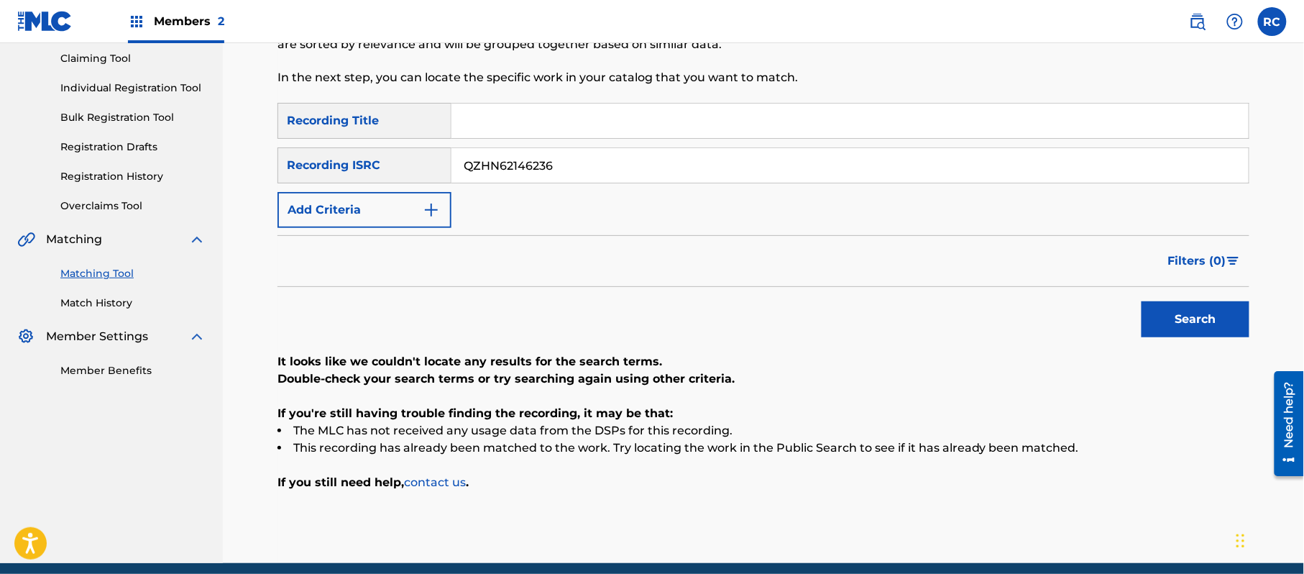
click at [1220, 328] on button "Search" at bounding box center [1195, 319] width 108 height 36
drag, startPoint x: 553, startPoint y: 167, endPoint x: 375, endPoint y: 195, distance: 179.8
click at [372, 195] on div "SearchWithCriteriab7afdab4-daa6-4530-8de2-8ed51b8377af Recording Title SearchWi…" at bounding box center [763, 165] width 972 height 125
click at [1165, 326] on button "Search" at bounding box center [1195, 319] width 108 height 36
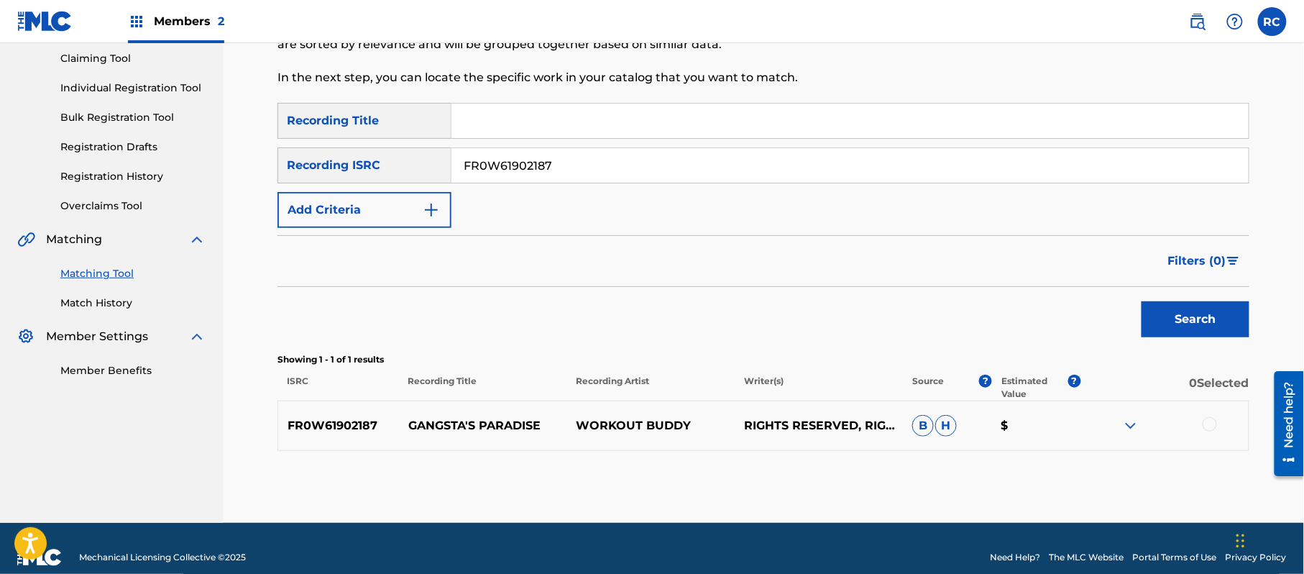
drag, startPoint x: 678, startPoint y: 311, endPoint x: 877, endPoint y: 381, distance: 210.3
click at [678, 312] on div "Search" at bounding box center [763, 315] width 972 height 57
drag, startPoint x: 1213, startPoint y: 423, endPoint x: 1206, endPoint y: 424, distance: 7.3
click at [1211, 423] on div at bounding box center [1209, 424] width 14 height 14
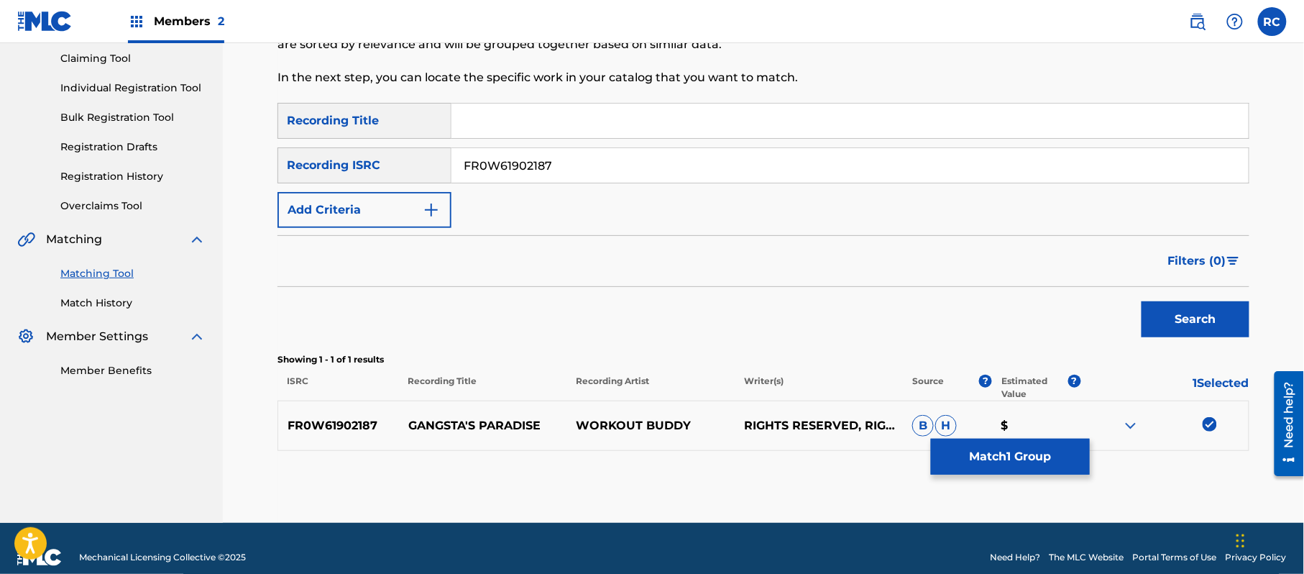
click at [1012, 458] on button "Match 1 Group" at bounding box center [1010, 456] width 159 height 36
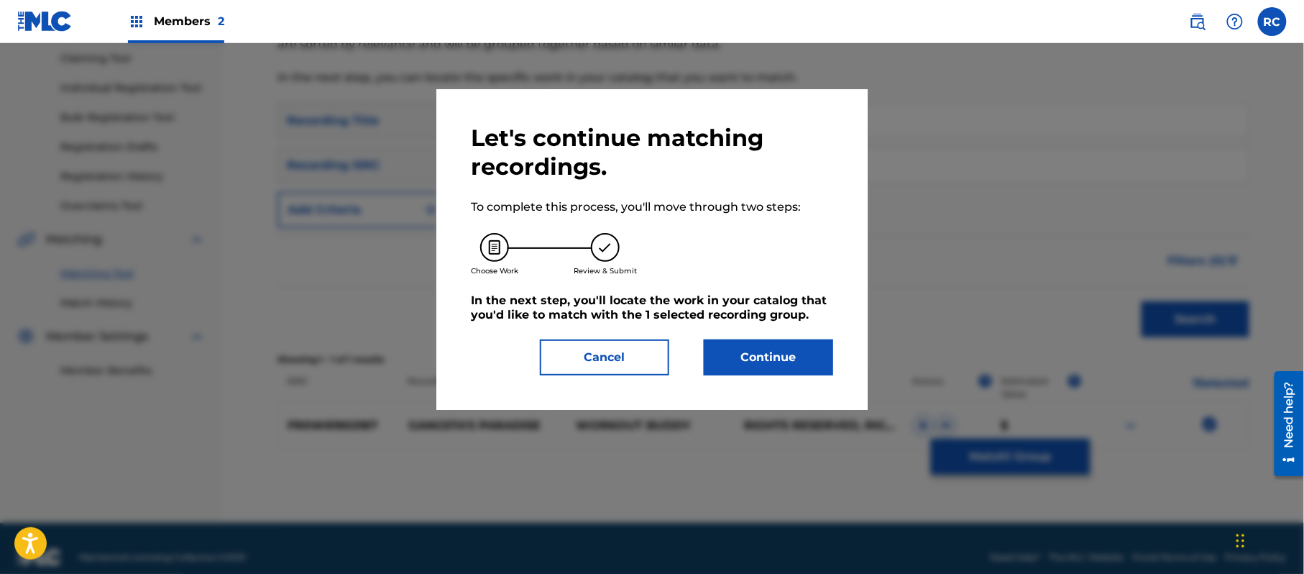
click at [797, 364] on button "Continue" at bounding box center [768, 357] width 129 height 36
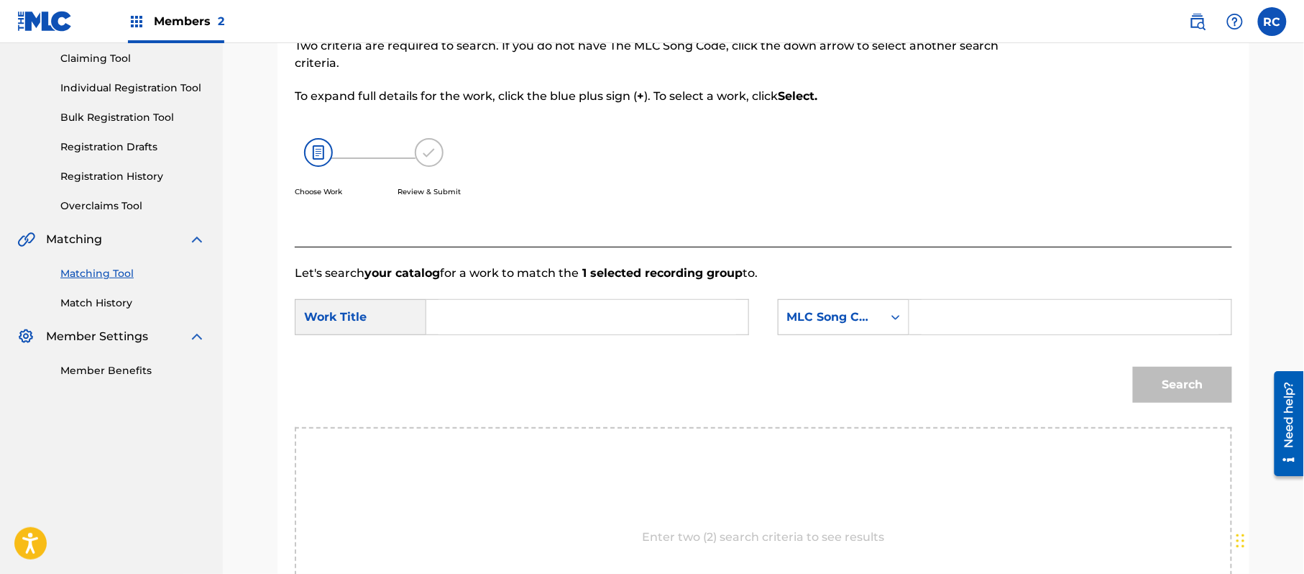
click at [593, 323] on input "Search Form" at bounding box center [587, 317] width 298 height 34
click at [586, 326] on input "Gangsta's Paradise G03769" at bounding box center [587, 317] width 298 height 34
click at [995, 314] on input "Search Form" at bounding box center [1070, 317] width 298 height 34
click at [1183, 391] on button "Search" at bounding box center [1182, 385] width 99 height 36
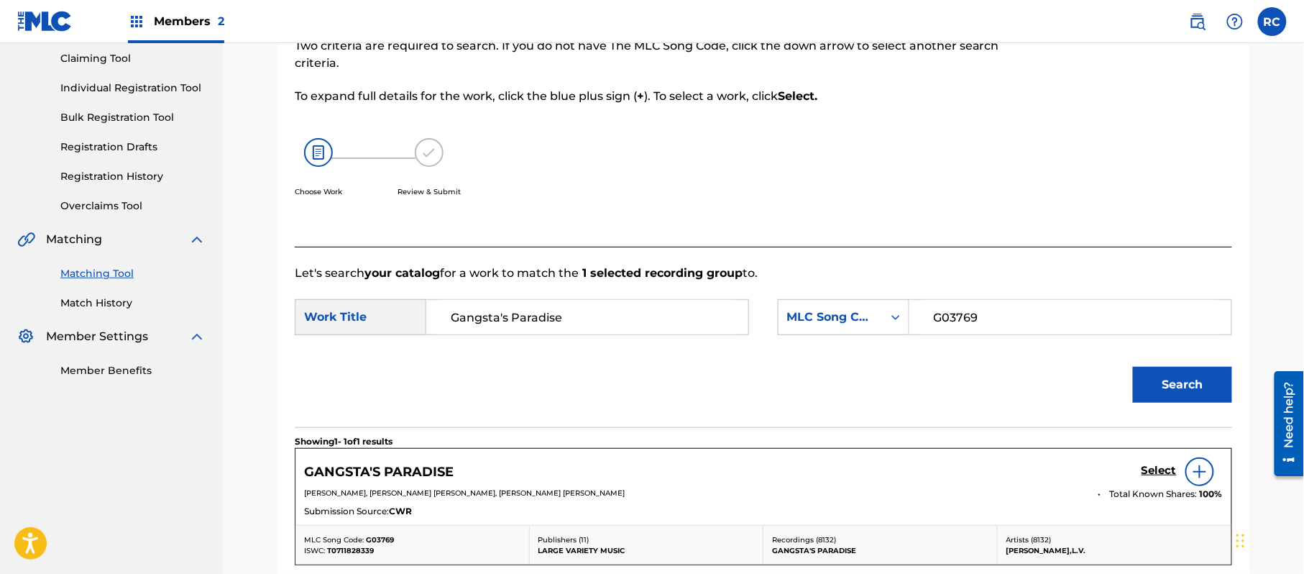
click at [1153, 469] on h5 "Select" at bounding box center [1158, 471] width 35 height 14
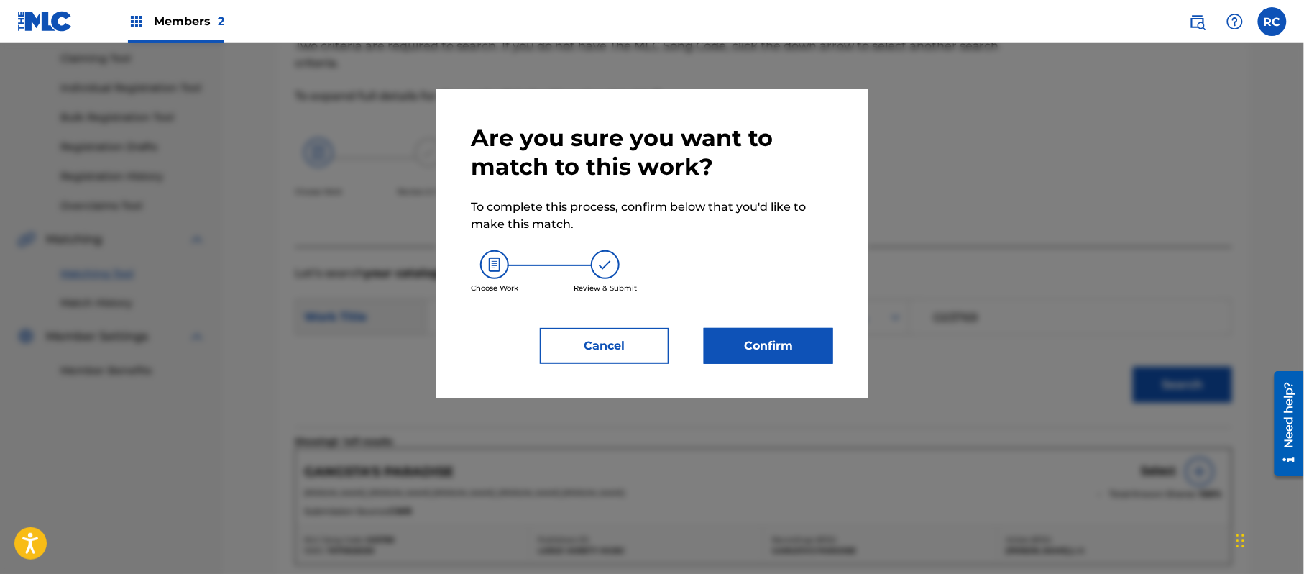
click at [795, 360] on button "Confirm" at bounding box center [768, 346] width 129 height 36
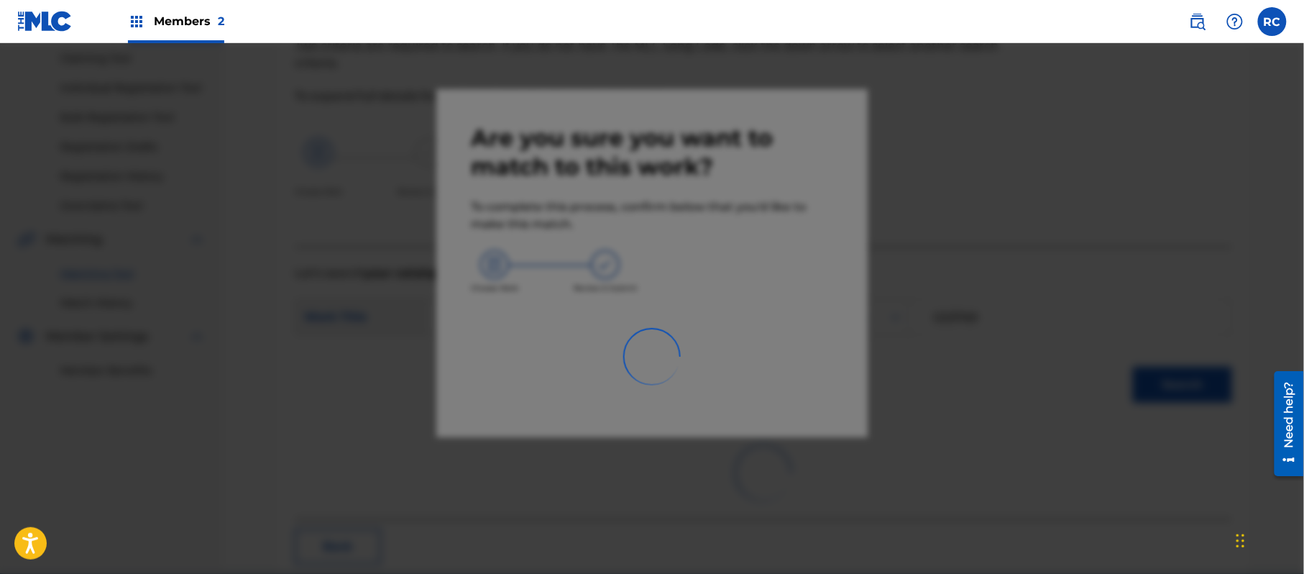
scroll to position [57, 0]
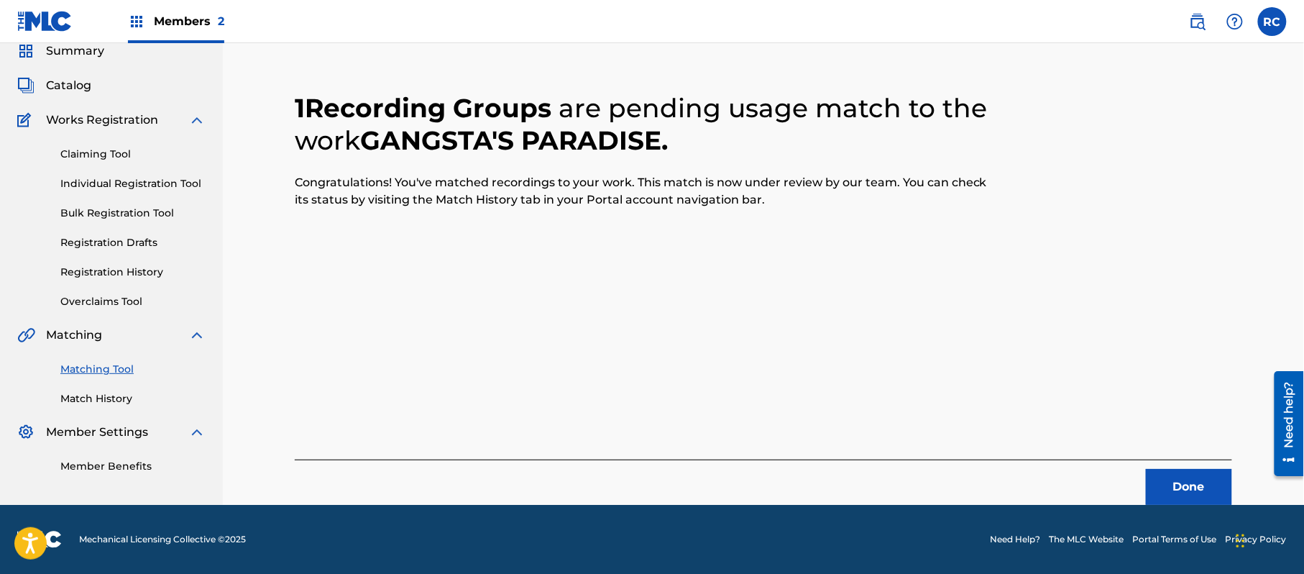
click at [1179, 489] on button "Done" at bounding box center [1189, 487] width 86 height 36
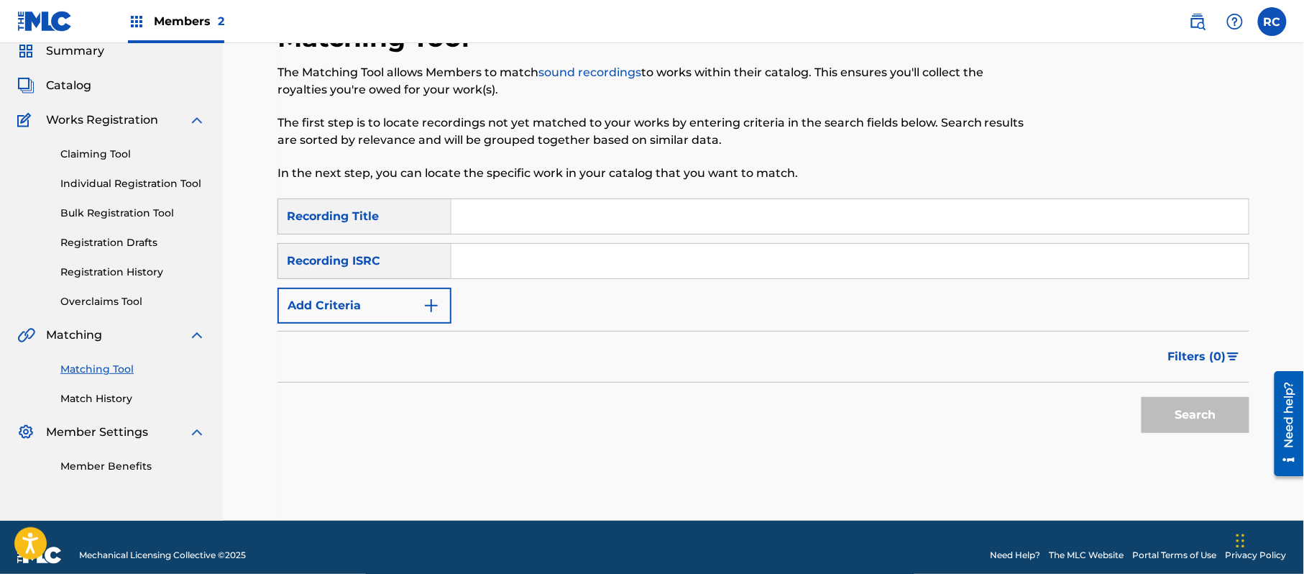
click at [573, 264] on input "Search Form" at bounding box center [849, 261] width 797 height 34
click at [1176, 410] on button "Search" at bounding box center [1195, 415] width 108 height 36
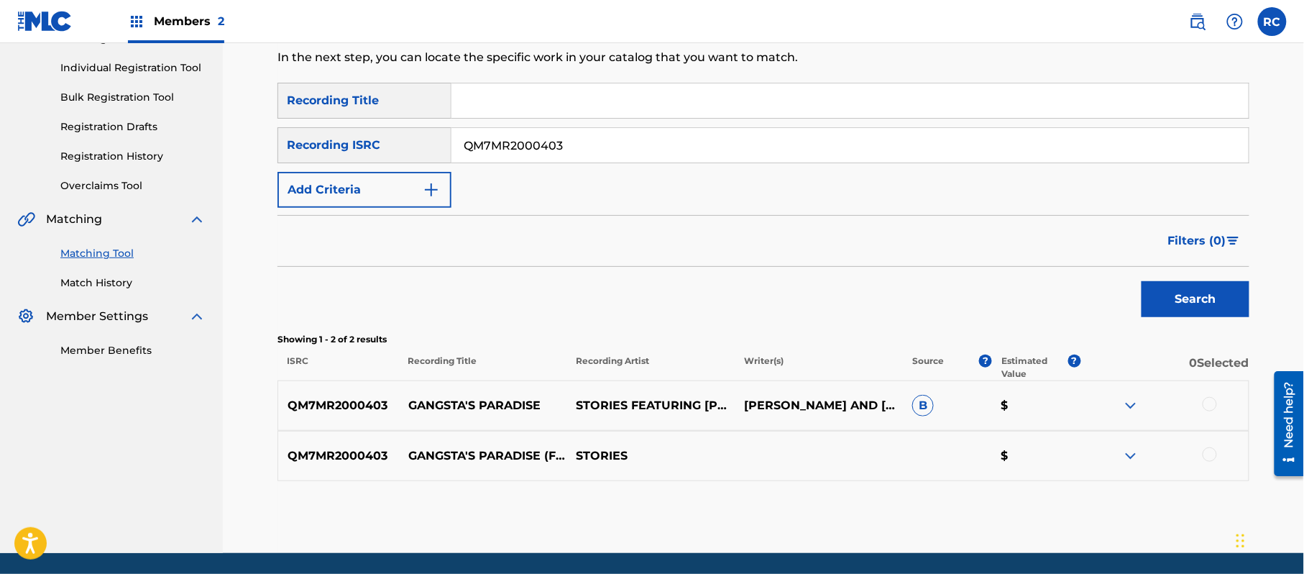
scroll to position [221, 0]
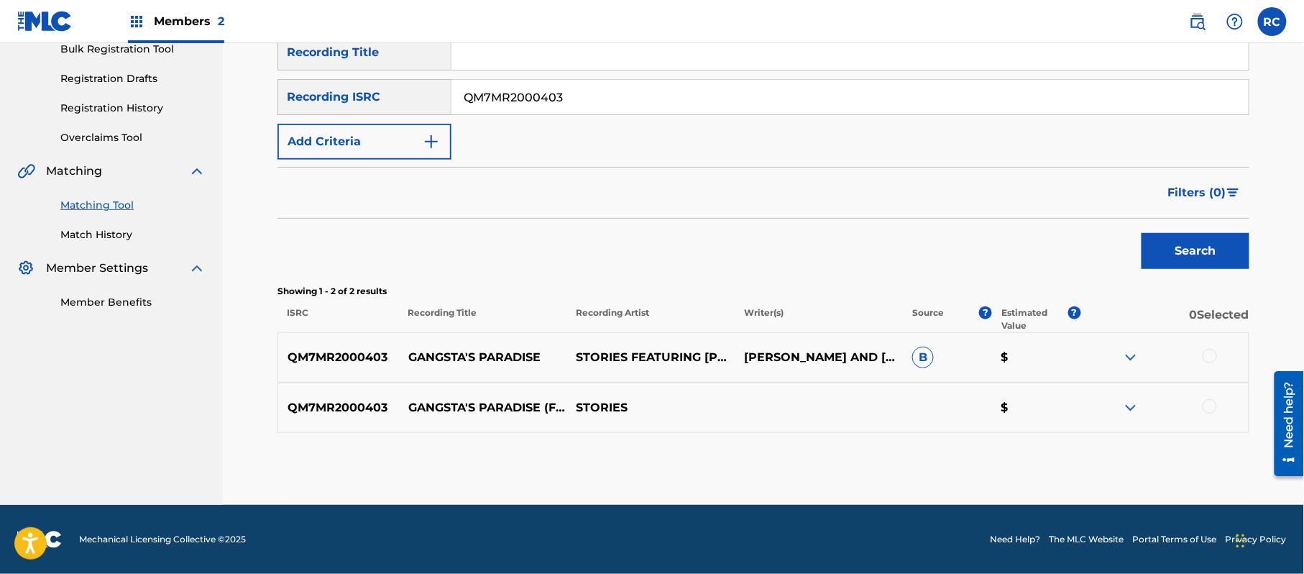
click at [663, 253] on div "Search" at bounding box center [763, 246] width 972 height 57
click at [1210, 356] on div at bounding box center [1209, 356] width 14 height 14
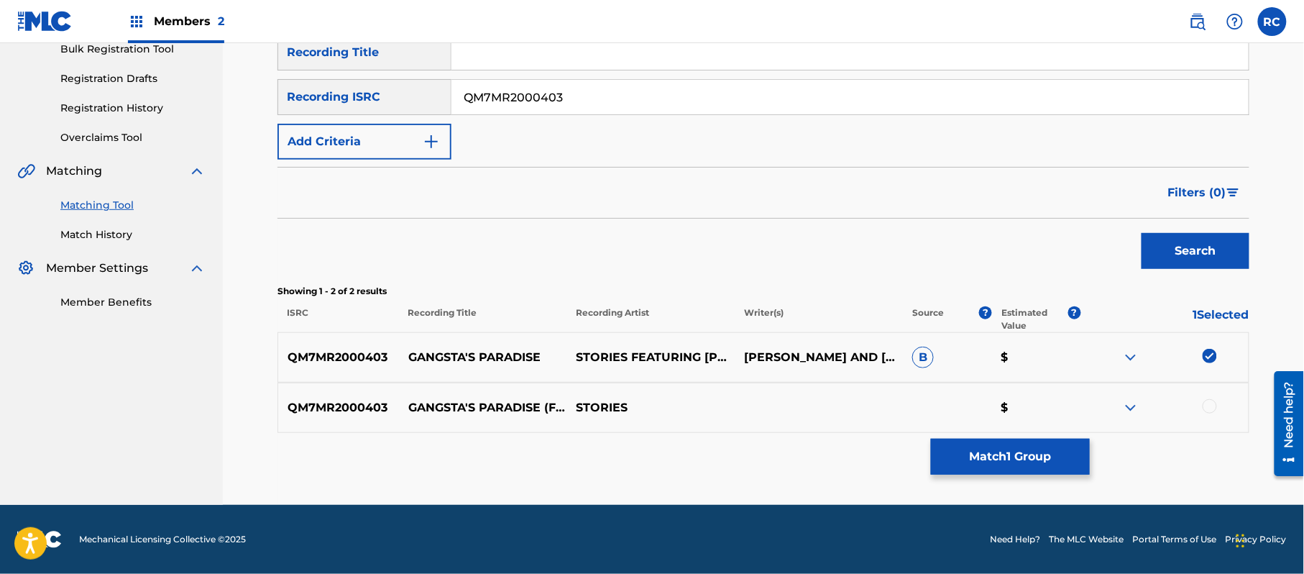
click at [1213, 402] on div at bounding box center [1209, 406] width 14 height 14
click at [1032, 456] on button "Match 2 Groups" at bounding box center [1010, 456] width 159 height 36
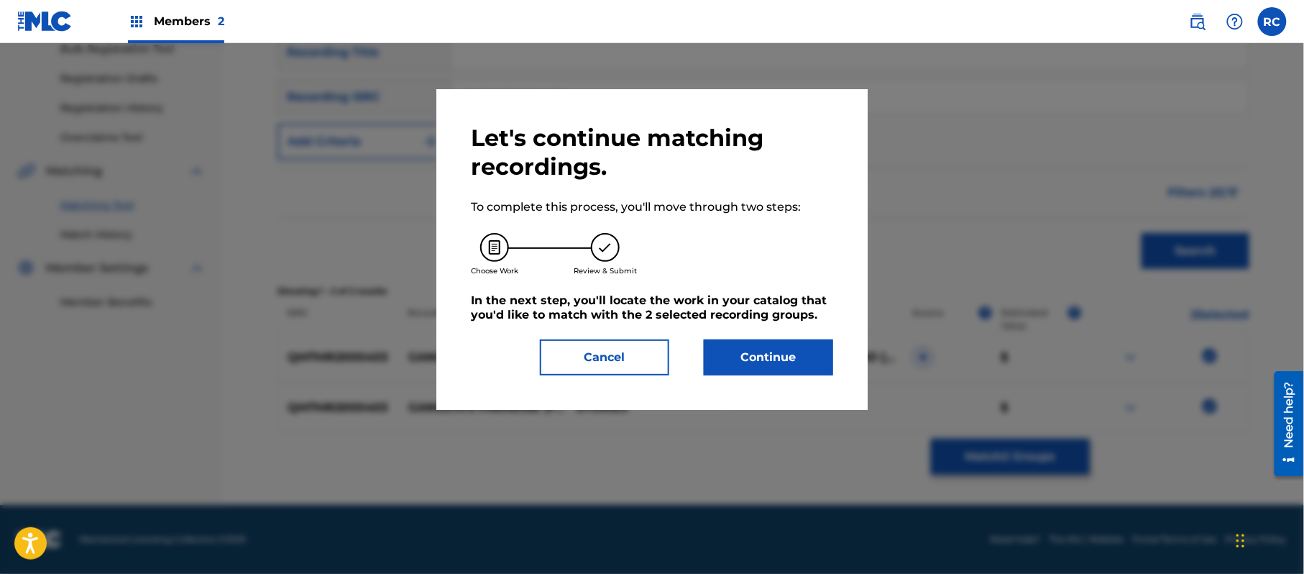
click at [801, 345] on button "Continue" at bounding box center [768, 357] width 129 height 36
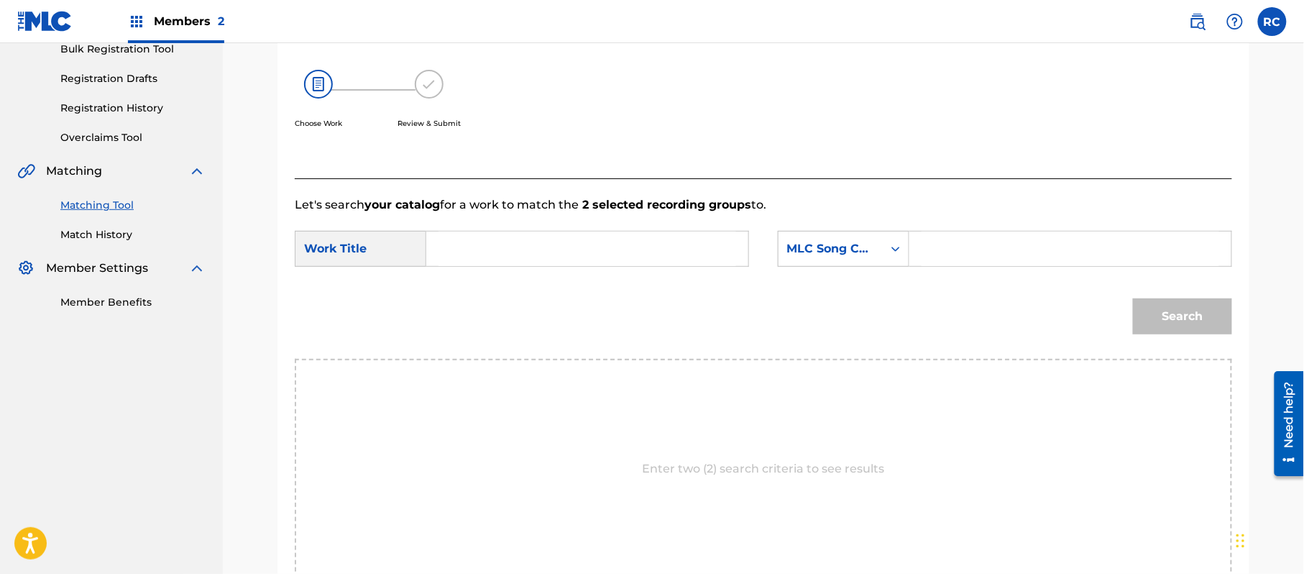
click at [535, 254] on input "Search Form" at bounding box center [587, 248] width 298 height 34
click at [575, 249] on input "Gangsta's Paradise G03769" at bounding box center [587, 248] width 298 height 34
click at [939, 251] on input "Search Form" at bounding box center [1070, 248] width 298 height 34
click at [1206, 321] on button "Search" at bounding box center [1182, 316] width 99 height 36
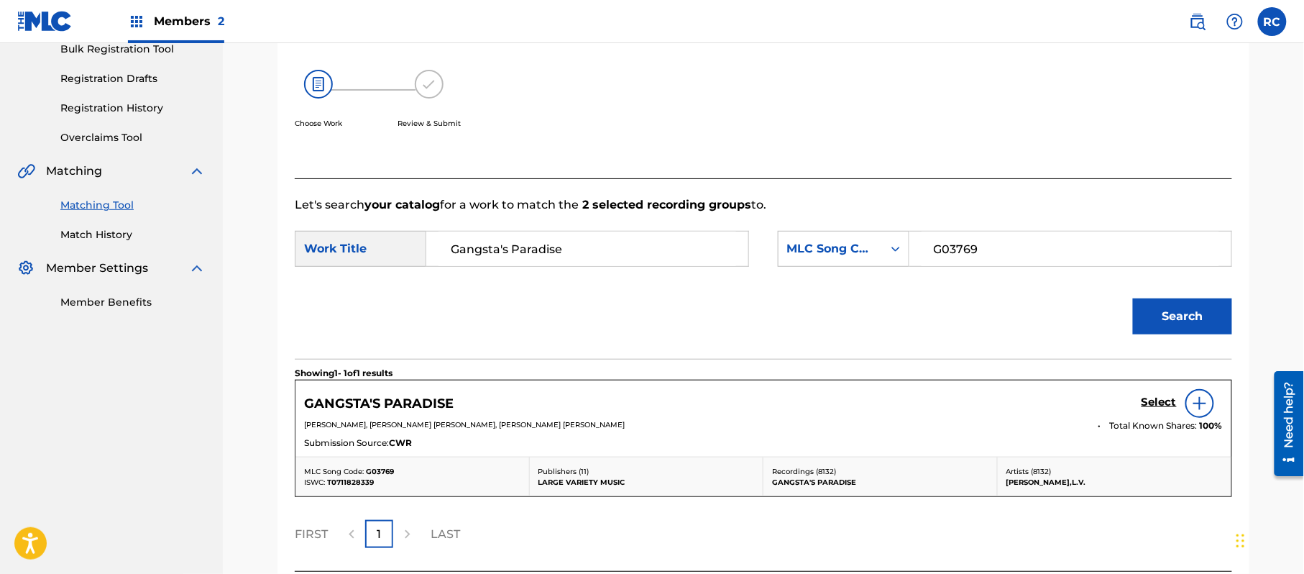
click at [1142, 403] on h5 "Select" at bounding box center [1158, 402] width 35 height 14
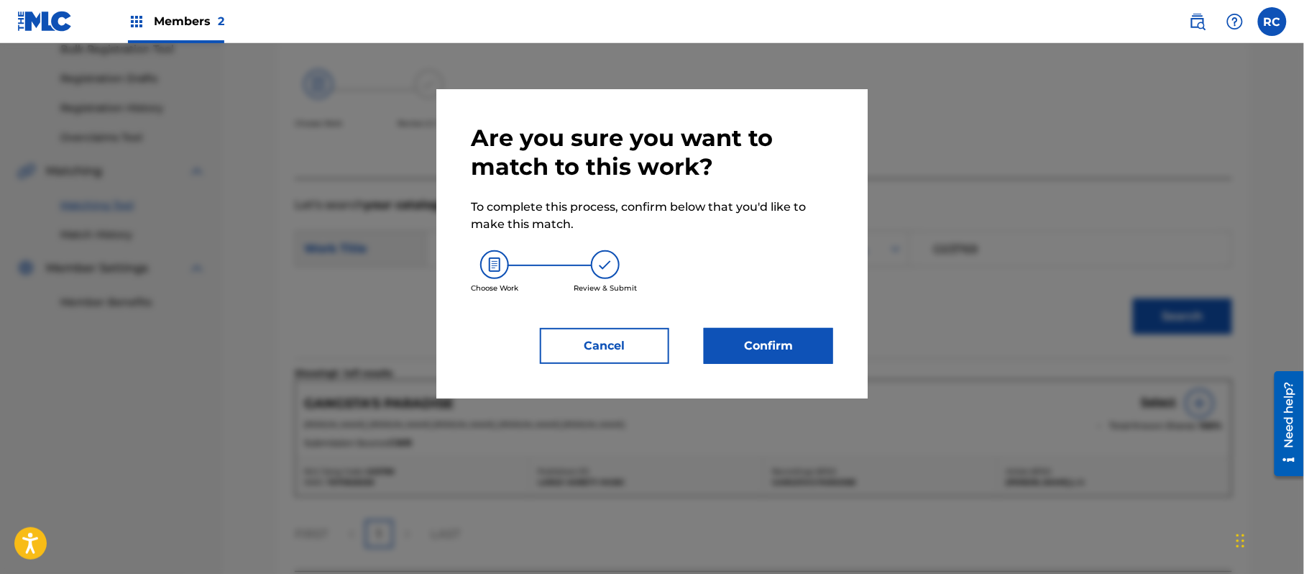
click at [799, 339] on button "Confirm" at bounding box center [768, 346] width 129 height 36
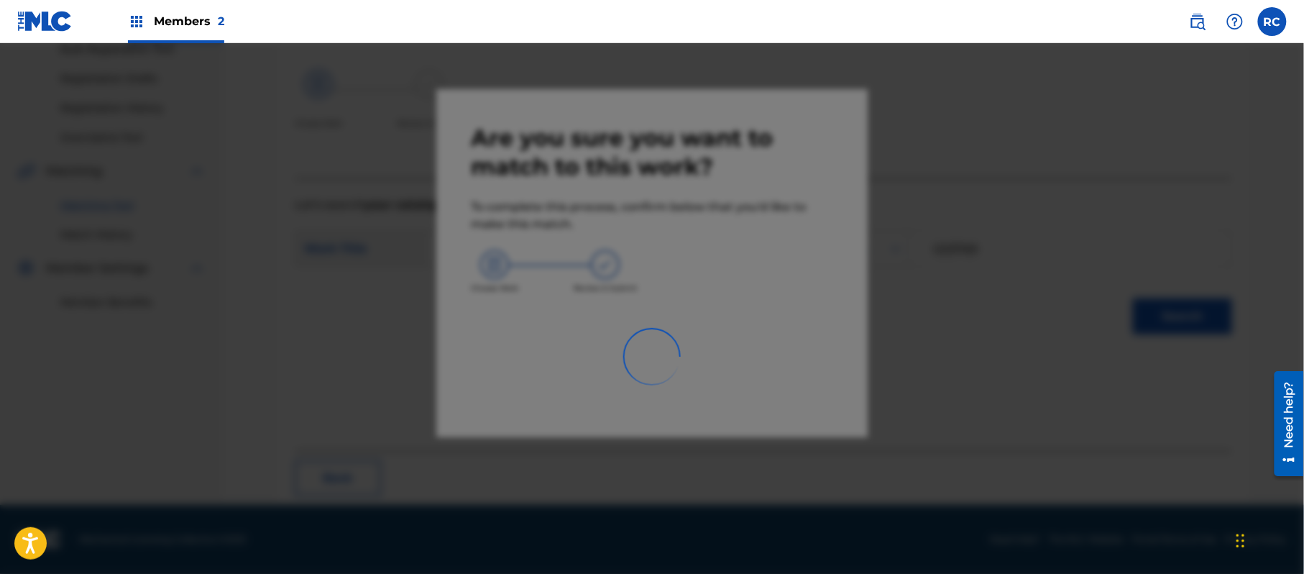
scroll to position [57, 0]
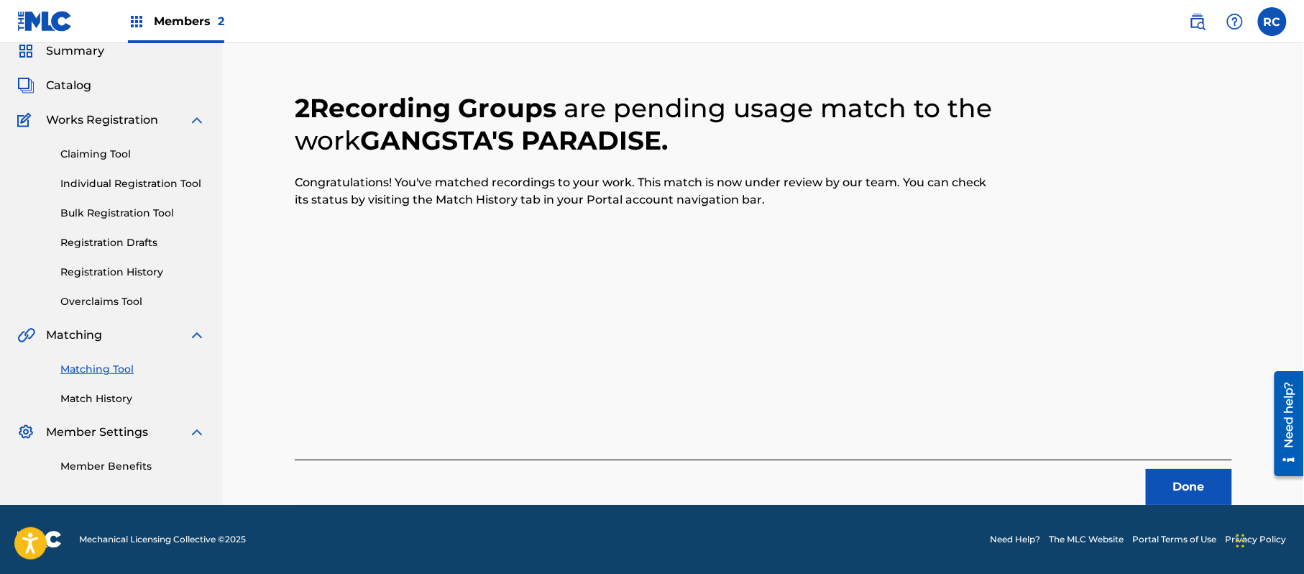
click at [1203, 483] on button "Done" at bounding box center [1189, 487] width 86 height 36
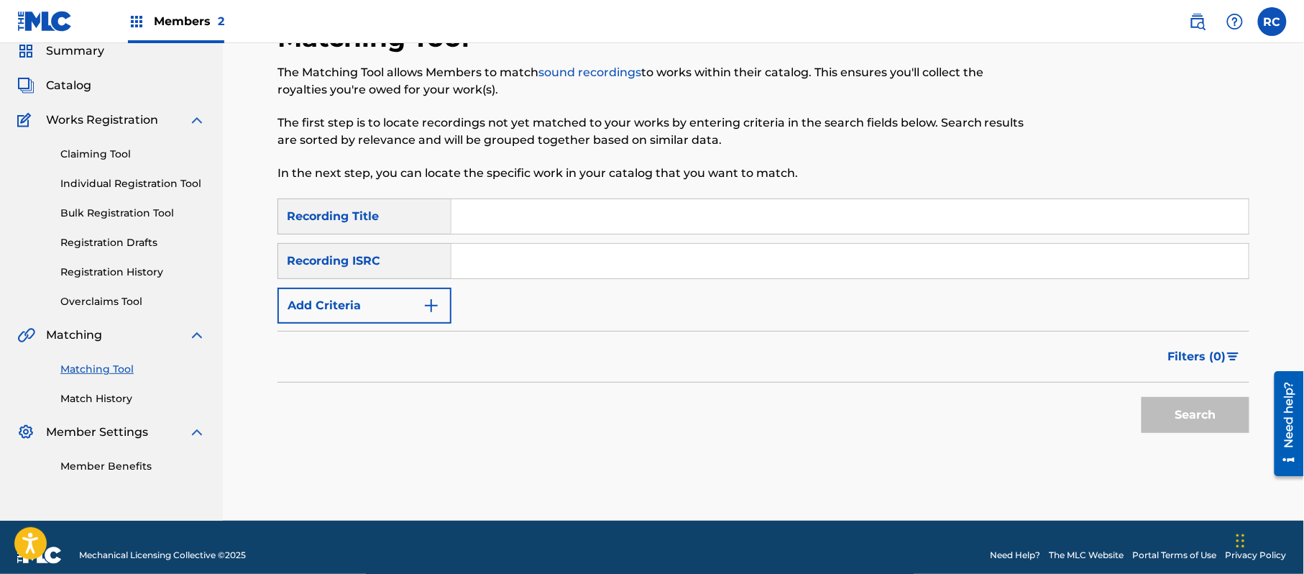
click at [547, 257] on input "Search Form" at bounding box center [849, 261] width 797 height 34
click at [1180, 428] on button "Search" at bounding box center [1195, 415] width 108 height 36
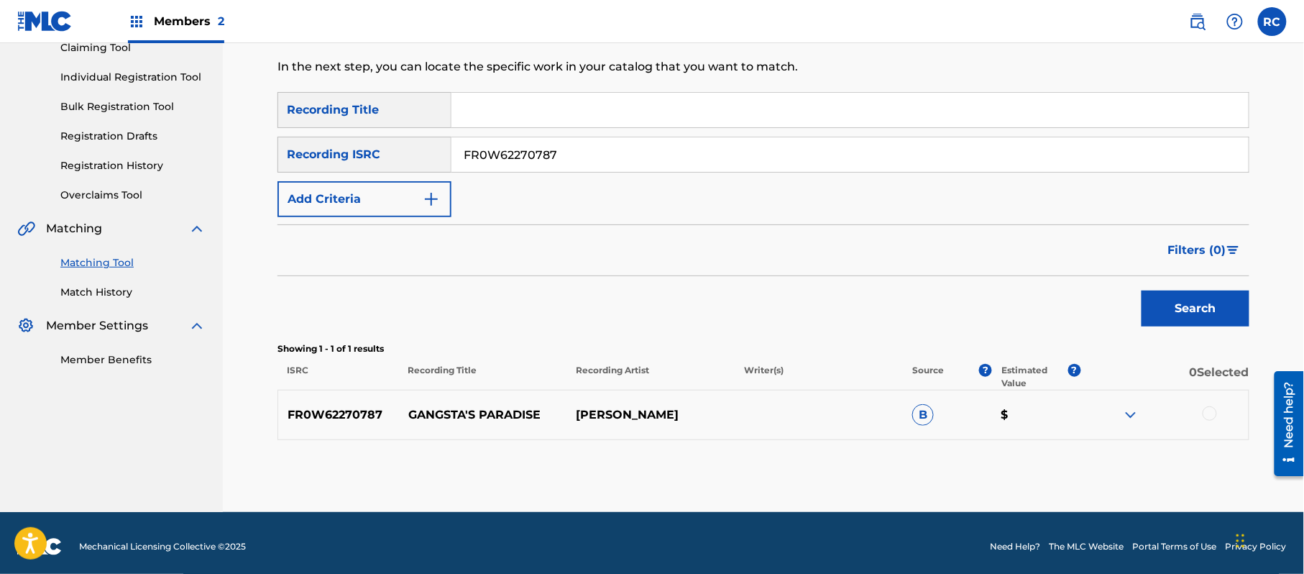
scroll to position [171, 0]
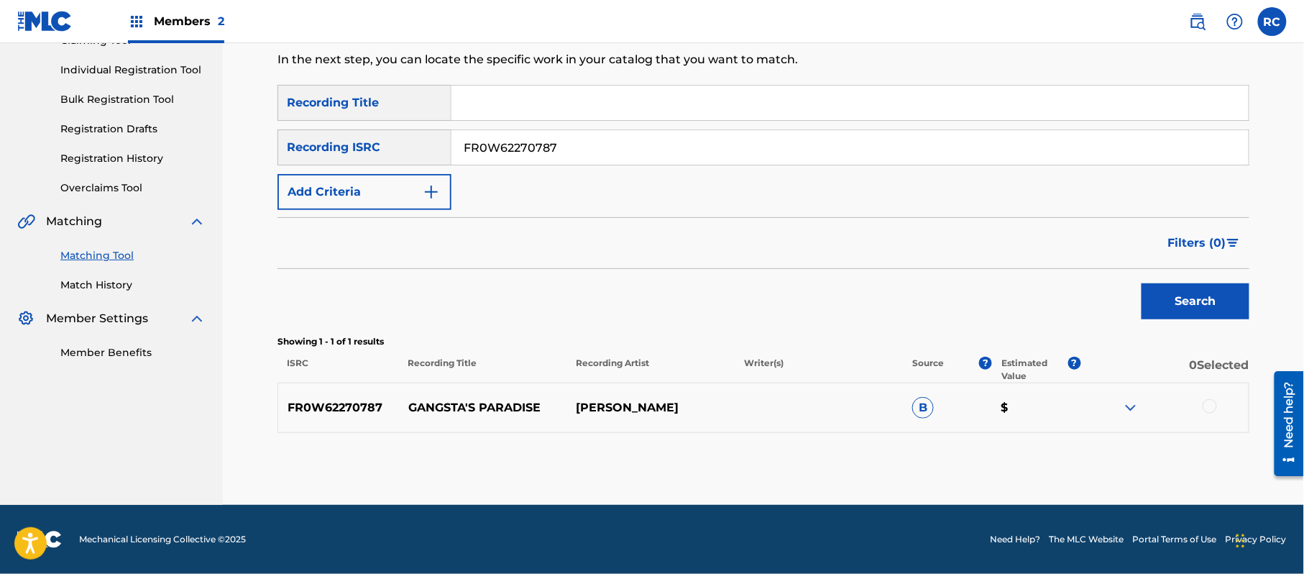
drag, startPoint x: 493, startPoint y: 277, endPoint x: 889, endPoint y: 339, distance: 400.9
click at [495, 277] on div "Search" at bounding box center [763, 297] width 972 height 57
click at [1211, 405] on div at bounding box center [1209, 406] width 14 height 14
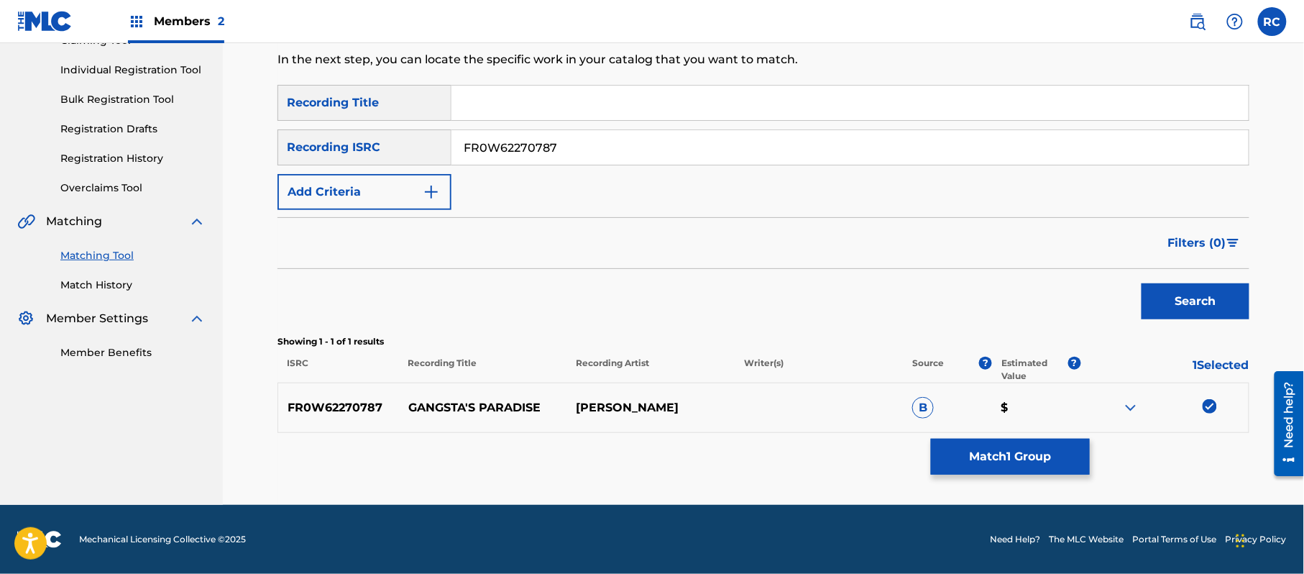
click at [1055, 455] on button "Match 1 Group" at bounding box center [1010, 456] width 159 height 36
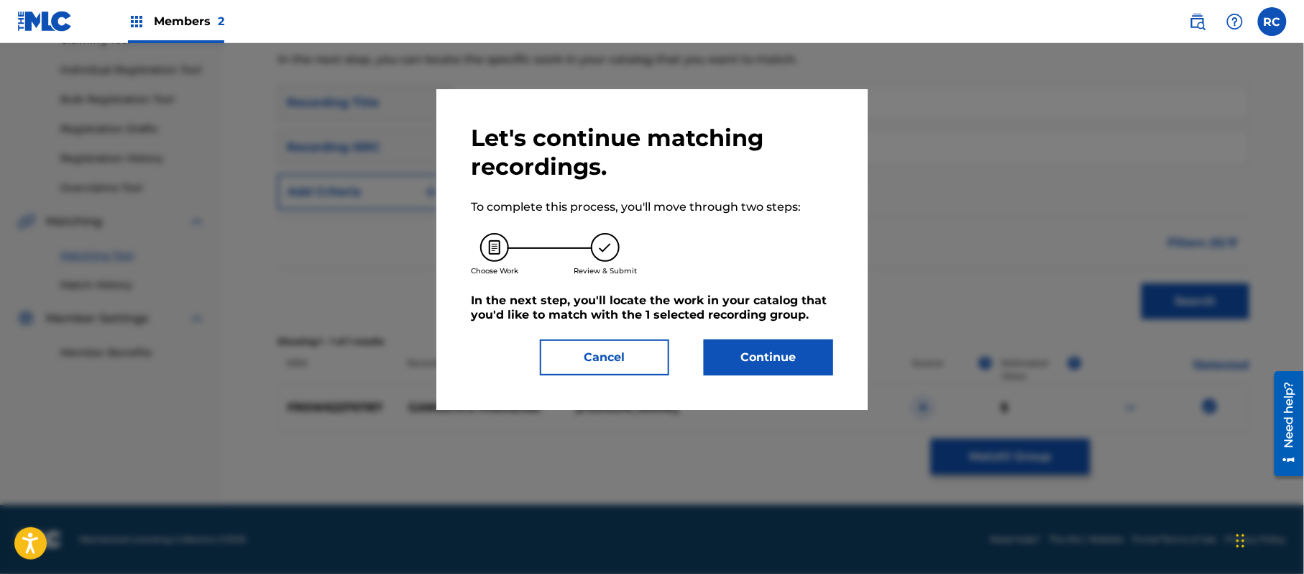
click at [815, 372] on button "Continue" at bounding box center [768, 357] width 129 height 36
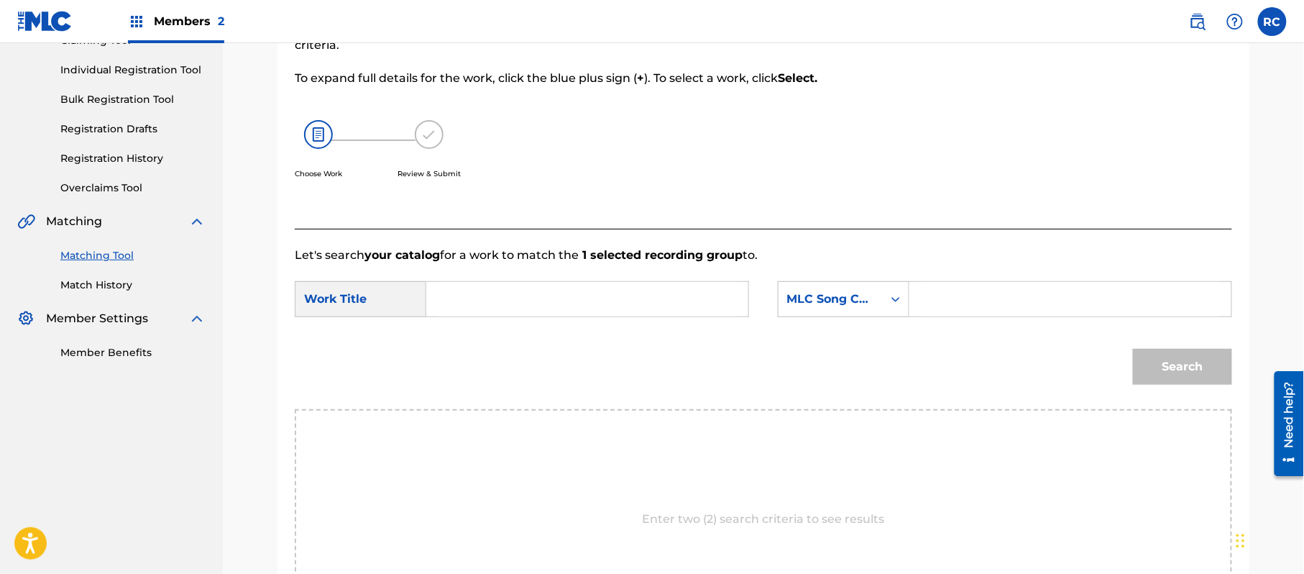
click at [498, 313] on input "Search Form" at bounding box center [587, 299] width 298 height 34
click at [579, 303] on input "Gangsta's Paradise G03769" at bounding box center [587, 299] width 298 height 34
click at [987, 303] on input "Search Form" at bounding box center [1070, 299] width 298 height 34
click at [1172, 355] on button "Search" at bounding box center [1182, 367] width 99 height 36
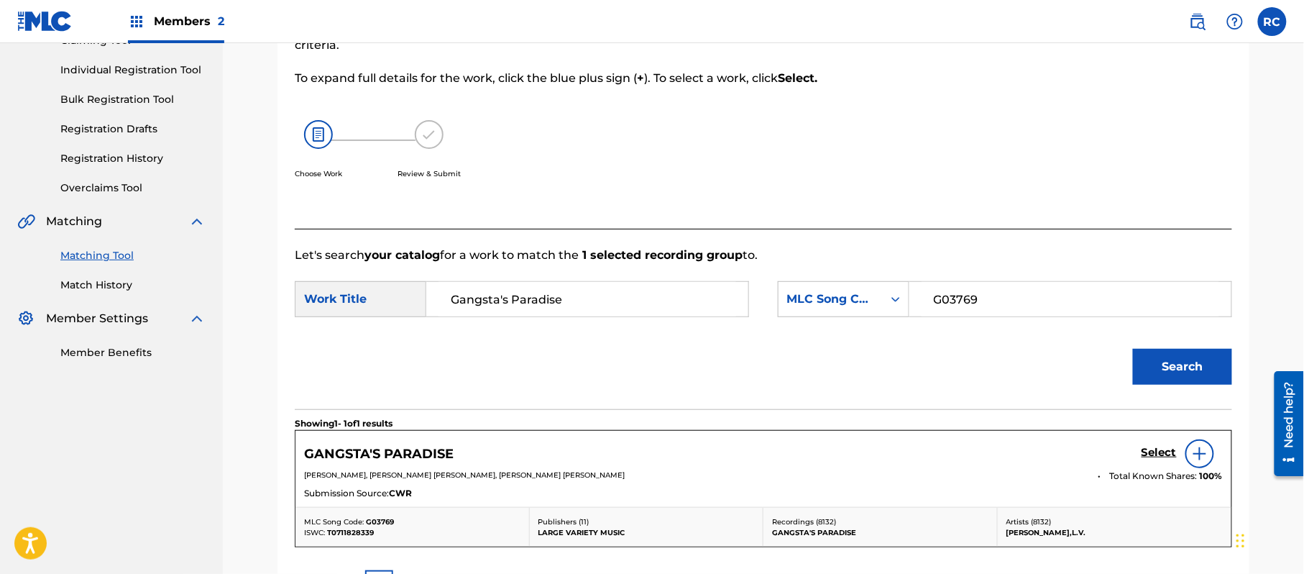
click at [1154, 452] on h5 "Select" at bounding box center [1158, 453] width 35 height 14
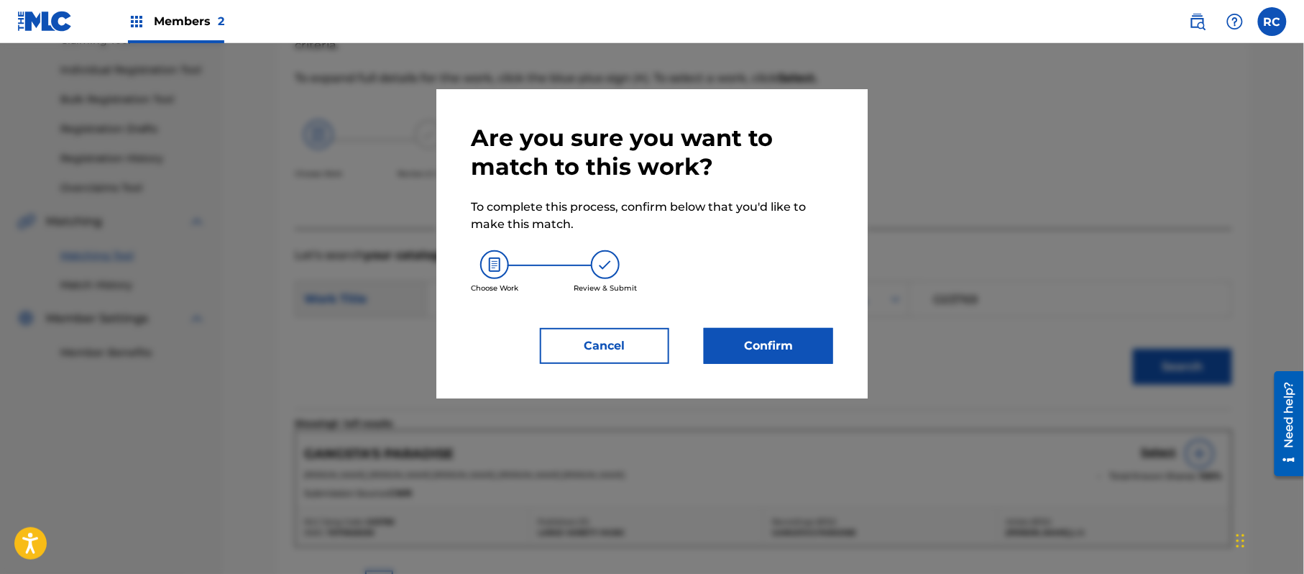
click at [801, 339] on button "Confirm" at bounding box center [768, 346] width 129 height 36
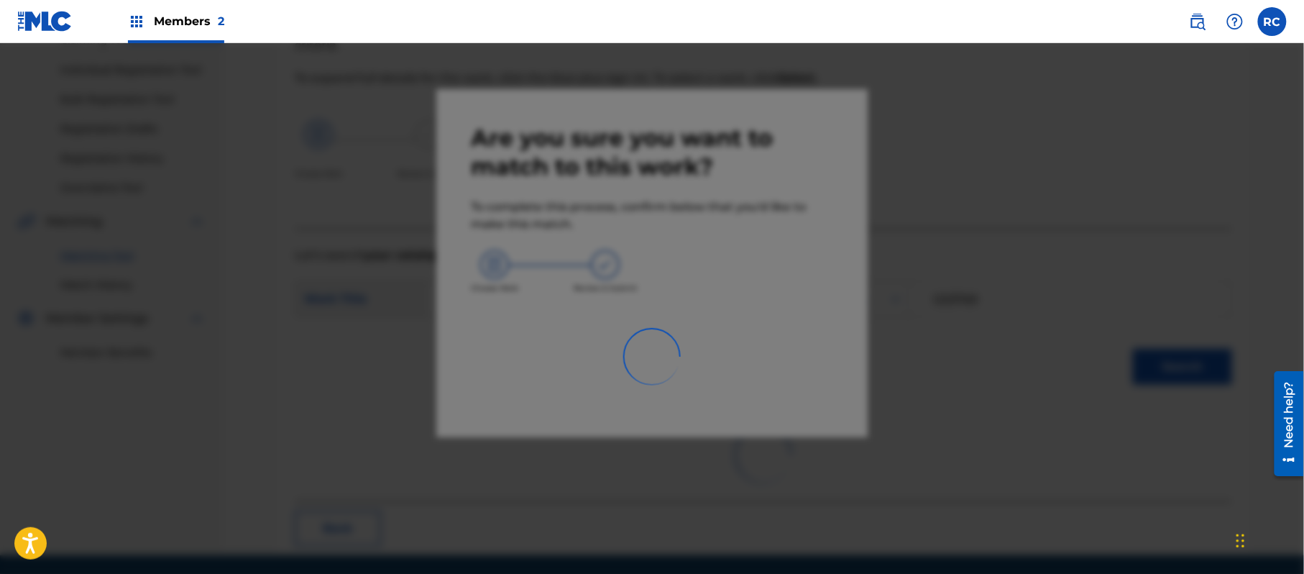
scroll to position [57, 0]
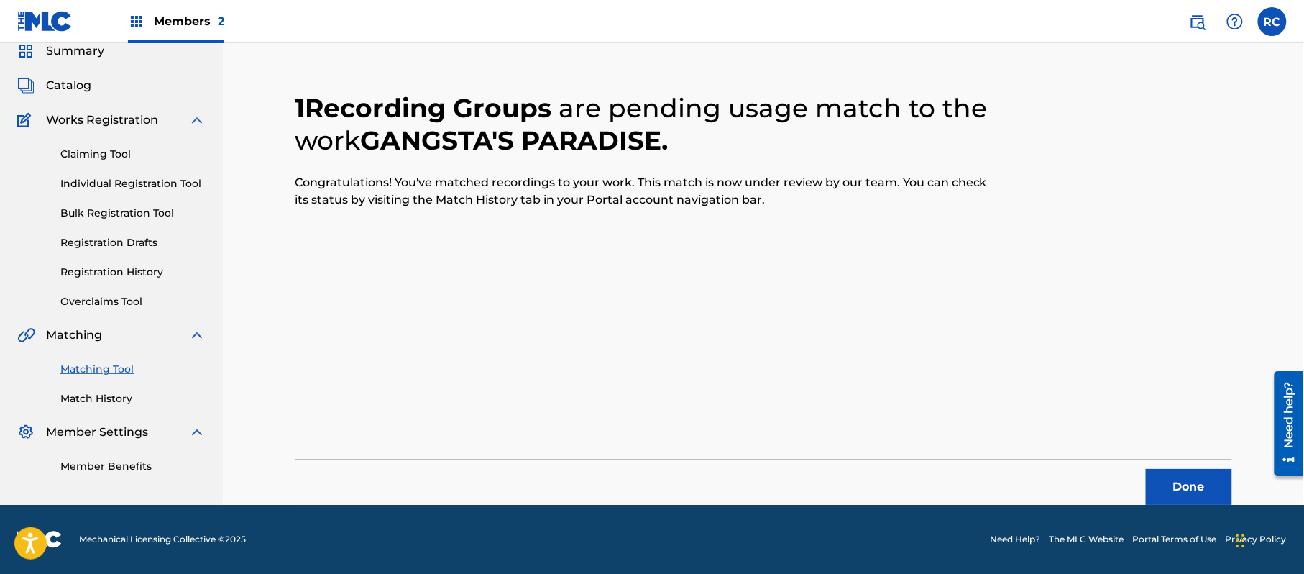
click at [1166, 471] on button "Done" at bounding box center [1189, 487] width 86 height 36
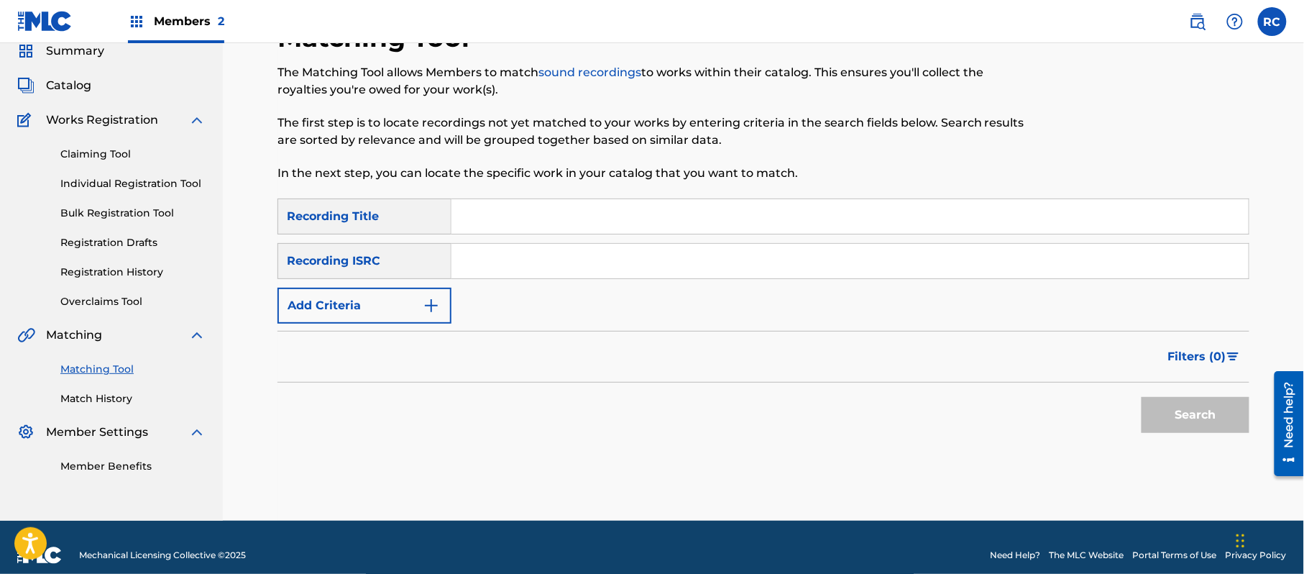
click at [546, 265] on input "Search Form" at bounding box center [849, 261] width 797 height 34
click at [1187, 417] on button "Search" at bounding box center [1195, 415] width 108 height 36
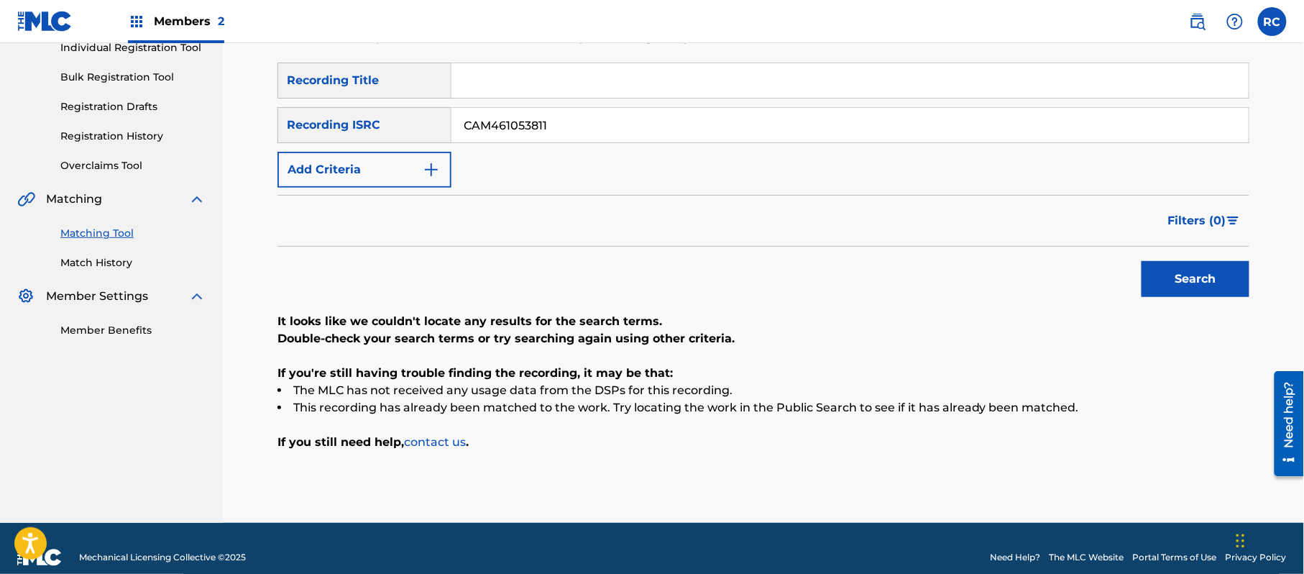
scroll to position [211, 0]
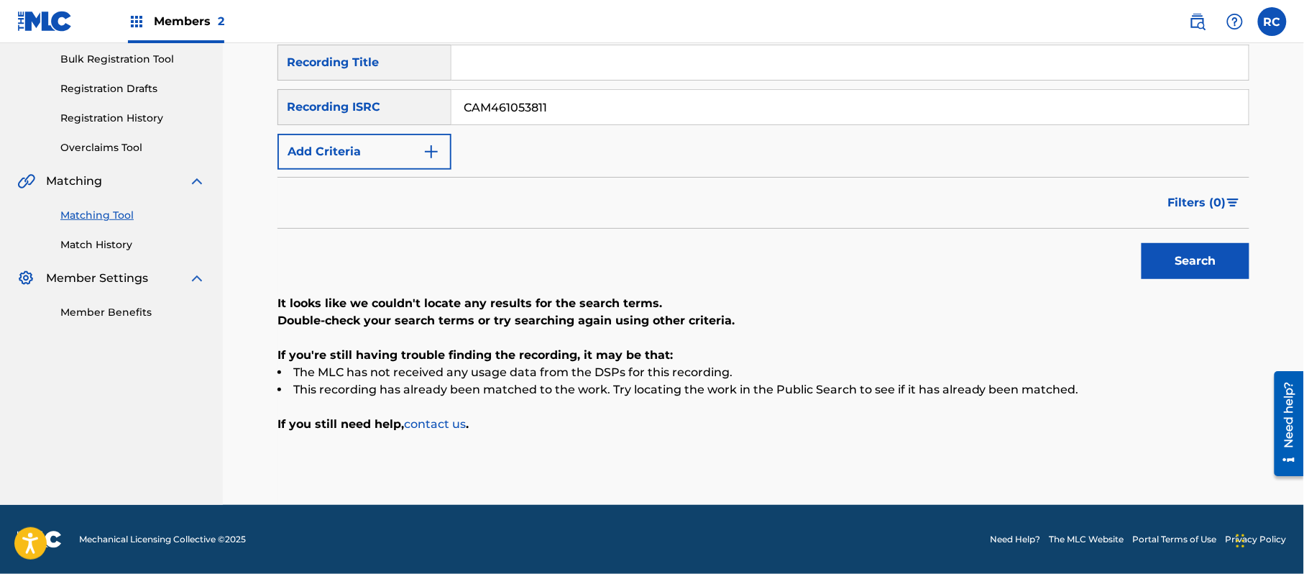
drag, startPoint x: 549, startPoint y: 104, endPoint x: 400, endPoint y: 112, distance: 149.7
click at [377, 108] on div "SearchWithCriteriaf709a915-d5c5-4abc-9821-2862732e2c2c Recording ISRC CAM461053…" at bounding box center [763, 107] width 972 height 36
click at [1161, 273] on button "Search" at bounding box center [1195, 261] width 108 height 36
drag, startPoint x: 558, startPoint y: 101, endPoint x: 437, endPoint y: 125, distance: 123.1
click at [381, 114] on div "SearchWithCriteriaf709a915-d5c5-4abc-9821-2862732e2c2c Recording ISRC TCABL1386…" at bounding box center [763, 107] width 972 height 36
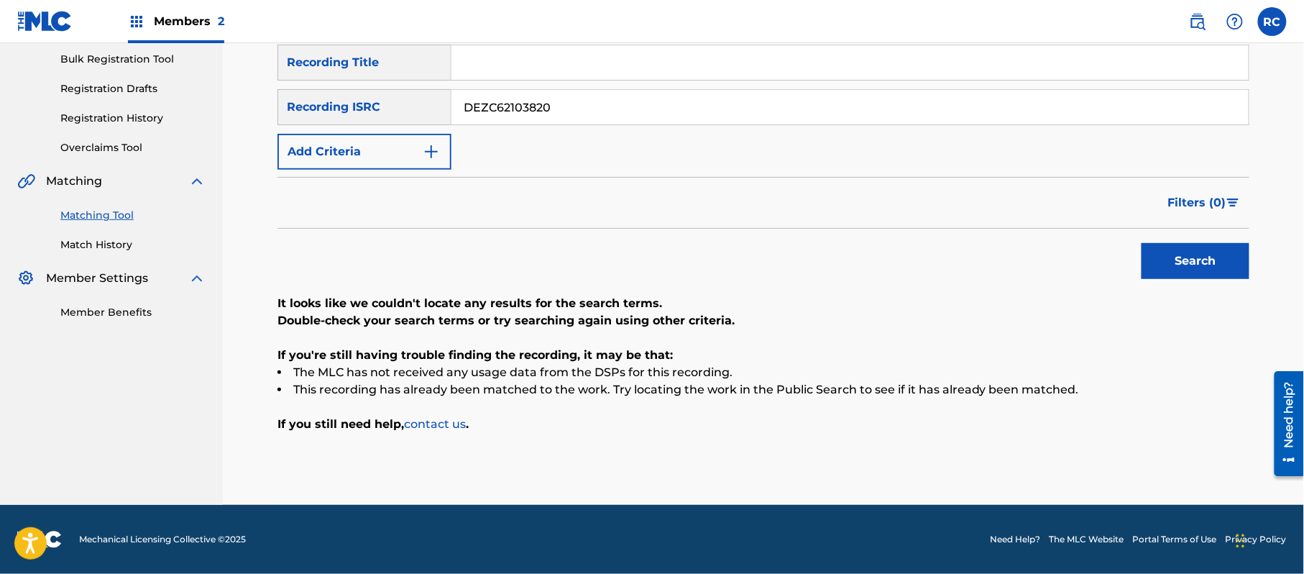
click at [1160, 267] on button "Search" at bounding box center [1195, 261] width 108 height 36
drag, startPoint x: 556, startPoint y: 96, endPoint x: 434, endPoint y: 104, distance: 122.4
click at [415, 101] on div "SearchWithCriteriaf709a915-d5c5-4abc-9821-2862732e2c2c Recording ISRC DEZC62103…" at bounding box center [763, 107] width 972 height 36
drag, startPoint x: 1160, startPoint y: 256, endPoint x: 1141, endPoint y: 271, distance: 24.0
click at [1160, 259] on button "Search" at bounding box center [1195, 261] width 108 height 36
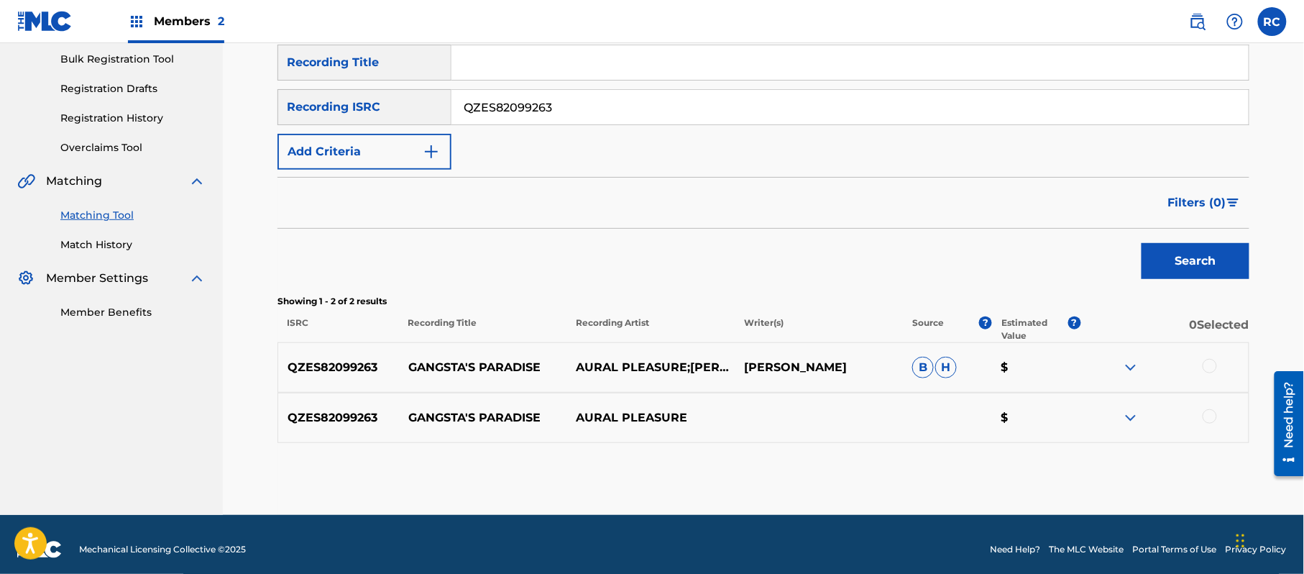
click at [699, 224] on div "Filters ( 0 )" at bounding box center [763, 203] width 972 height 52
click at [1206, 365] on div at bounding box center [1209, 366] width 14 height 14
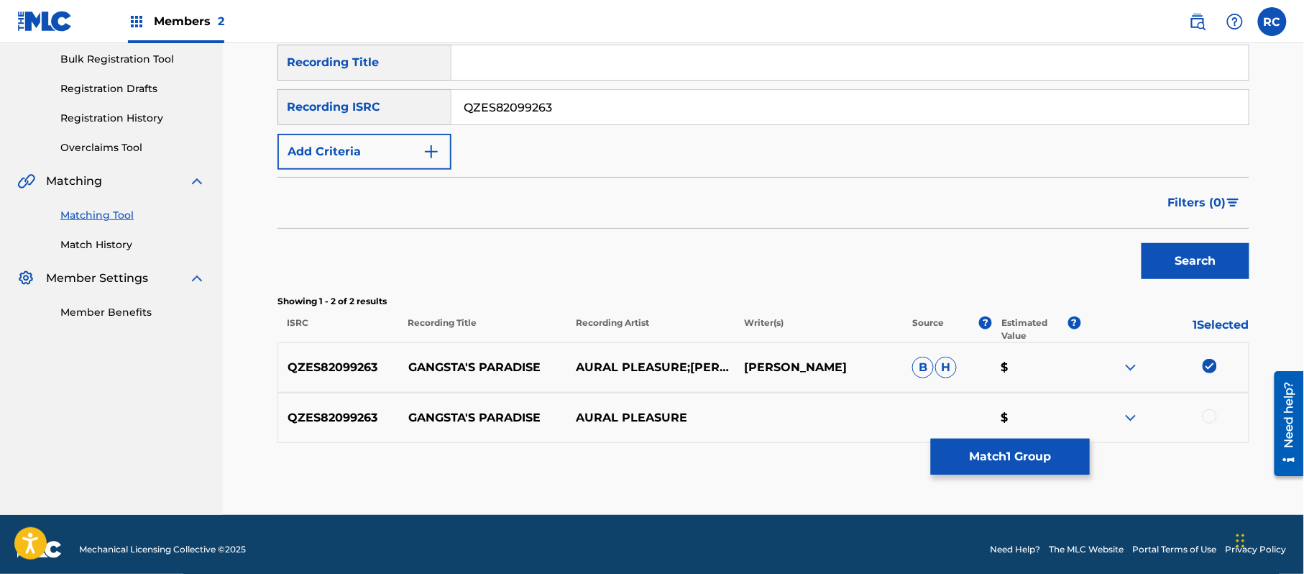
click at [1207, 418] on div at bounding box center [1209, 416] width 14 height 14
click at [1008, 452] on button "Match 2 Groups" at bounding box center [1010, 456] width 159 height 36
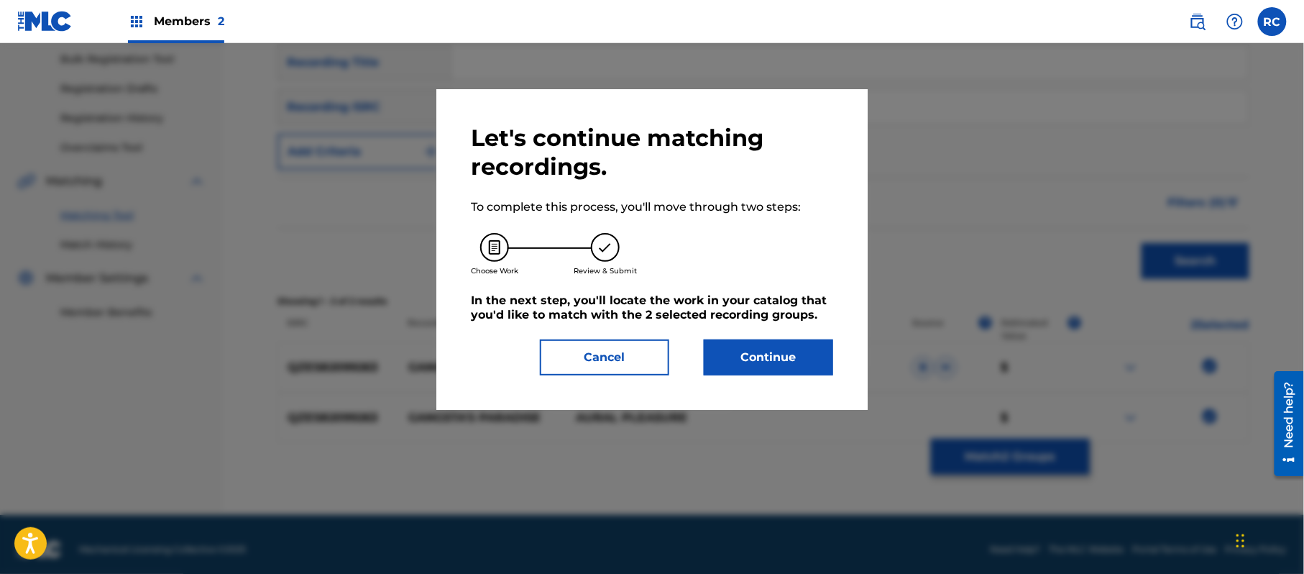
click at [806, 344] on button "Continue" at bounding box center [768, 357] width 129 height 36
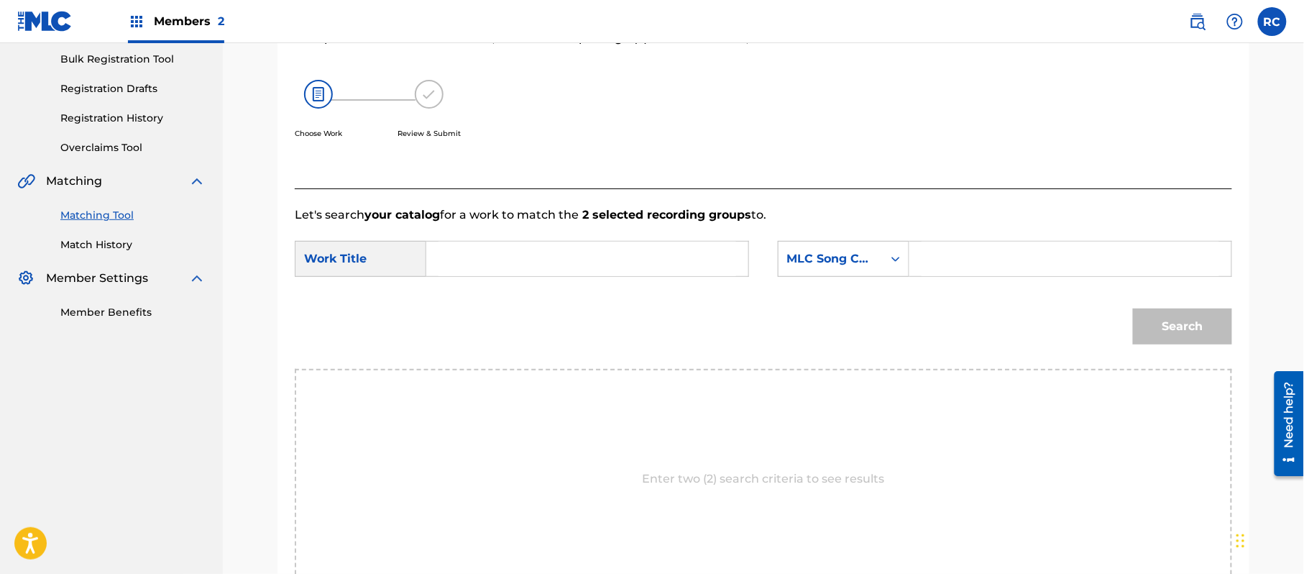
drag, startPoint x: 522, startPoint y: 280, endPoint x: 517, endPoint y: 260, distance: 20.6
click at [520, 275] on div "SearchWithCriteriade9bc351-1f52-4080-97b1-b91314ee53b1 Work Title SearchWithCri…" at bounding box center [763, 263] width 937 height 45
click at [517, 260] on input "Search Form" at bounding box center [587, 258] width 298 height 34
click at [590, 260] on input "Gangsta's Paradise G03769" at bounding box center [587, 258] width 298 height 34
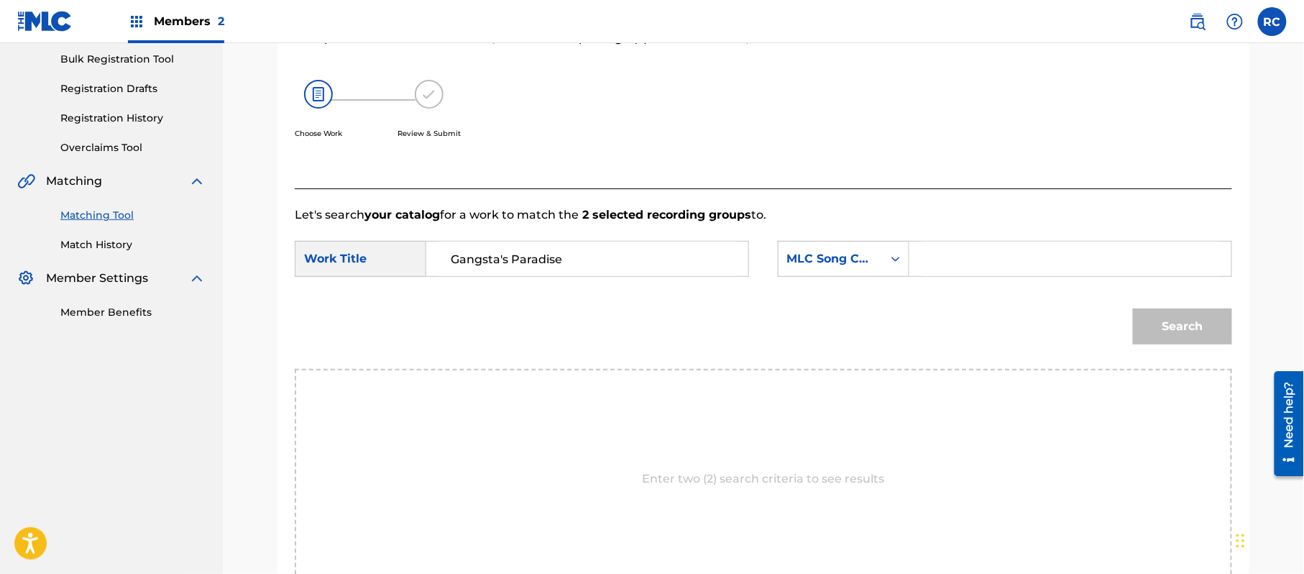
click at [959, 256] on input "Search Form" at bounding box center [1070, 258] width 298 height 34
click at [1195, 336] on button "Search" at bounding box center [1182, 326] width 99 height 36
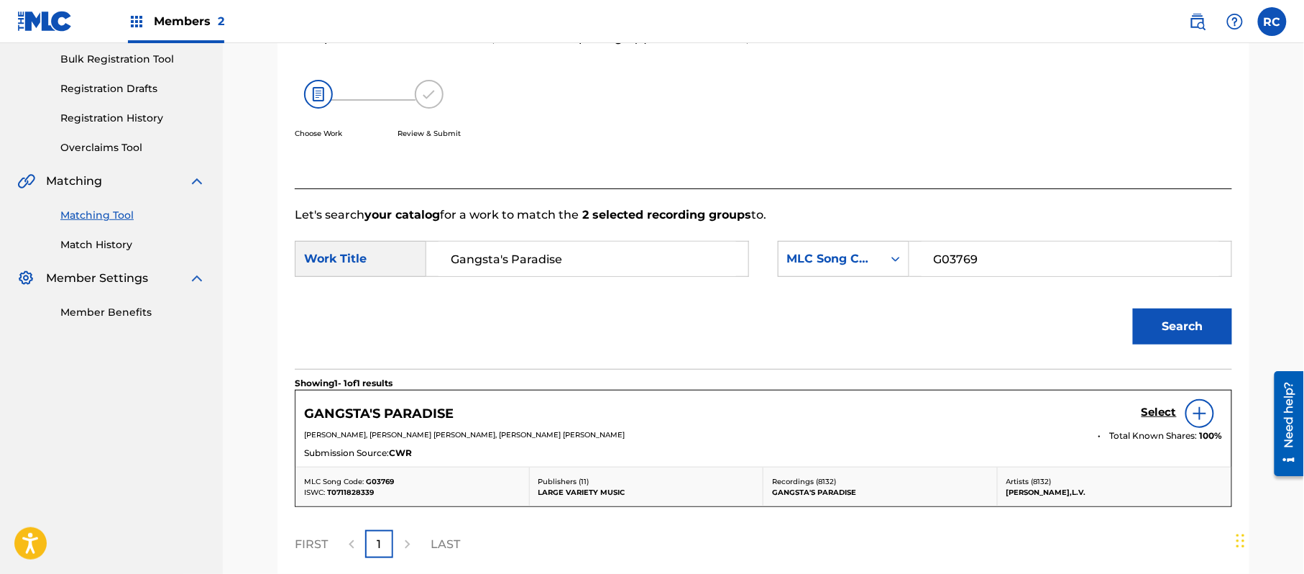
click at [1148, 415] on h5 "Select" at bounding box center [1158, 412] width 35 height 14
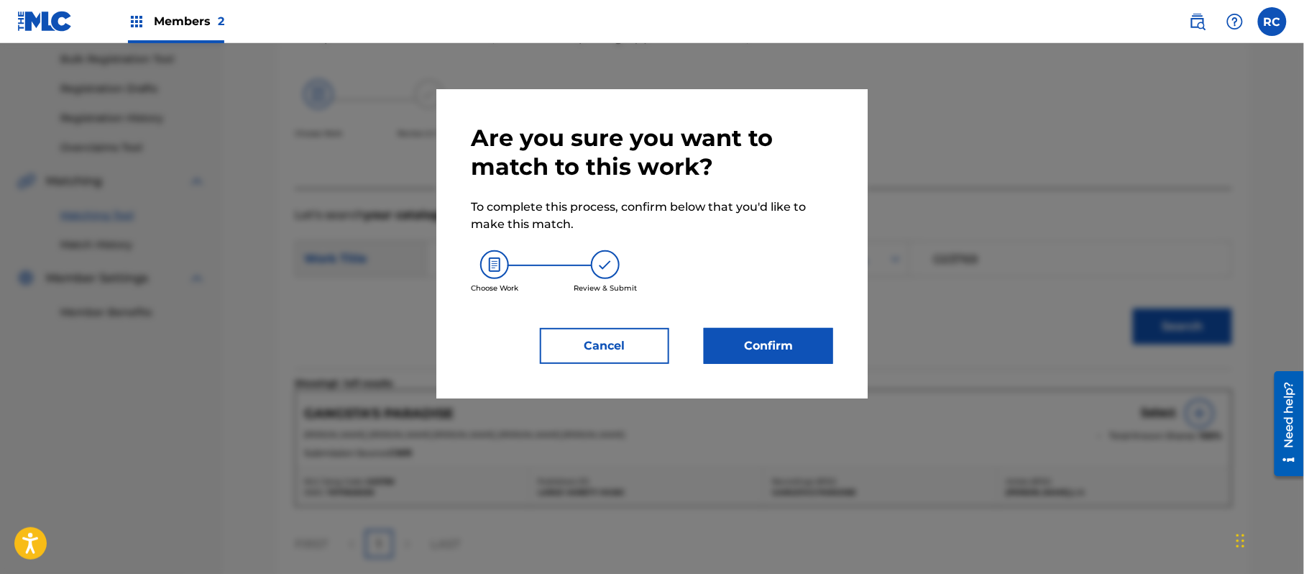
click at [757, 336] on button "Confirm" at bounding box center [768, 346] width 129 height 36
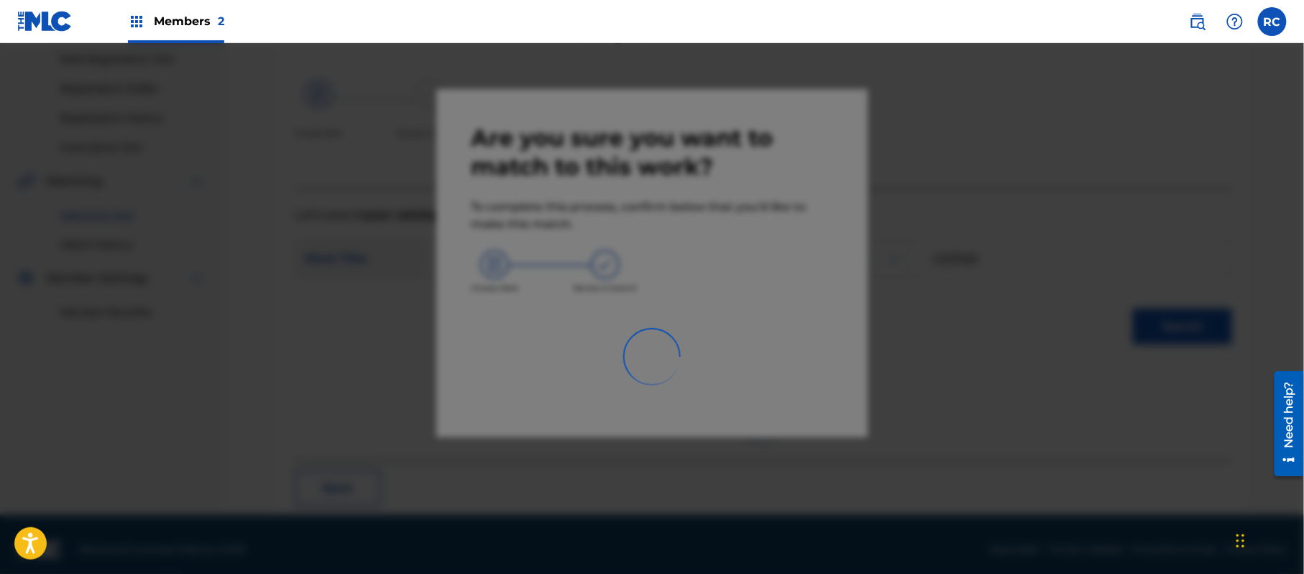
scroll to position [57, 0]
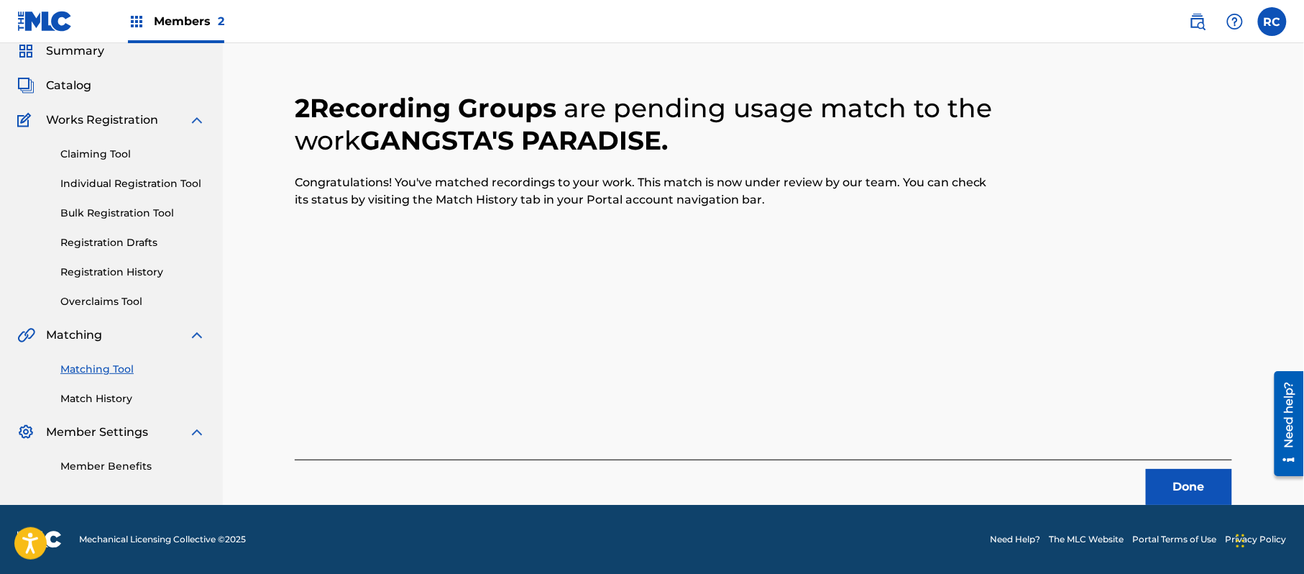
click at [1185, 487] on button "Done" at bounding box center [1189, 487] width 86 height 36
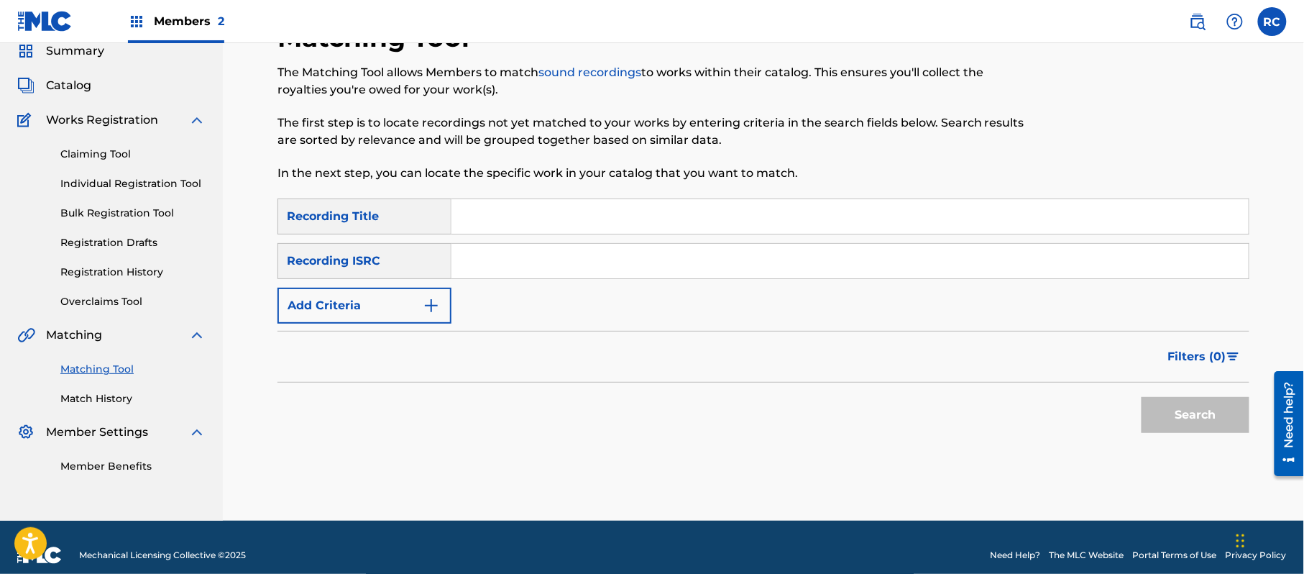
click at [526, 264] on input "Search Form" at bounding box center [849, 261] width 797 height 34
drag, startPoint x: 1174, startPoint y: 408, endPoint x: 1153, endPoint y: 412, distance: 21.2
click at [1174, 409] on button "Search" at bounding box center [1195, 415] width 108 height 36
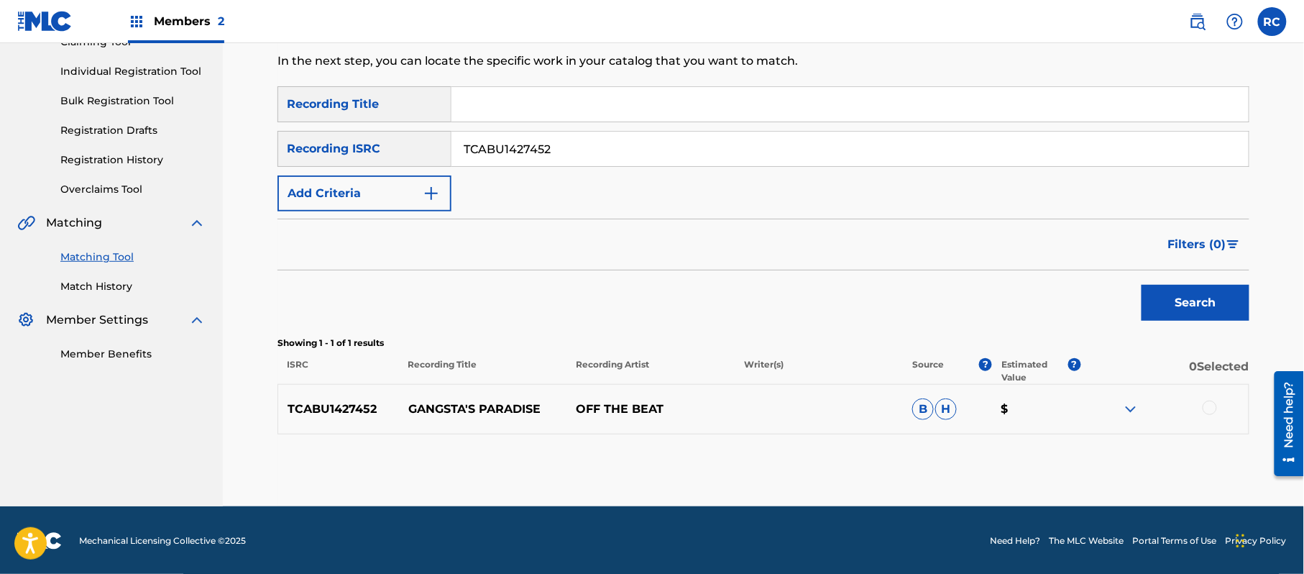
scroll to position [171, 0]
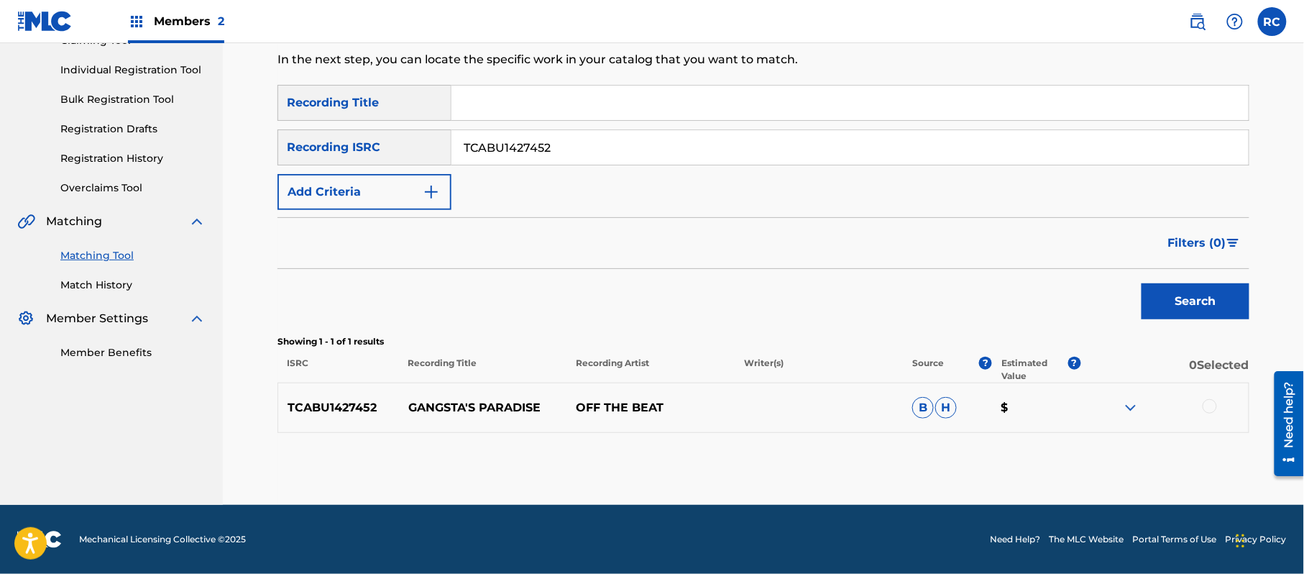
click at [1205, 402] on div at bounding box center [1209, 406] width 14 height 14
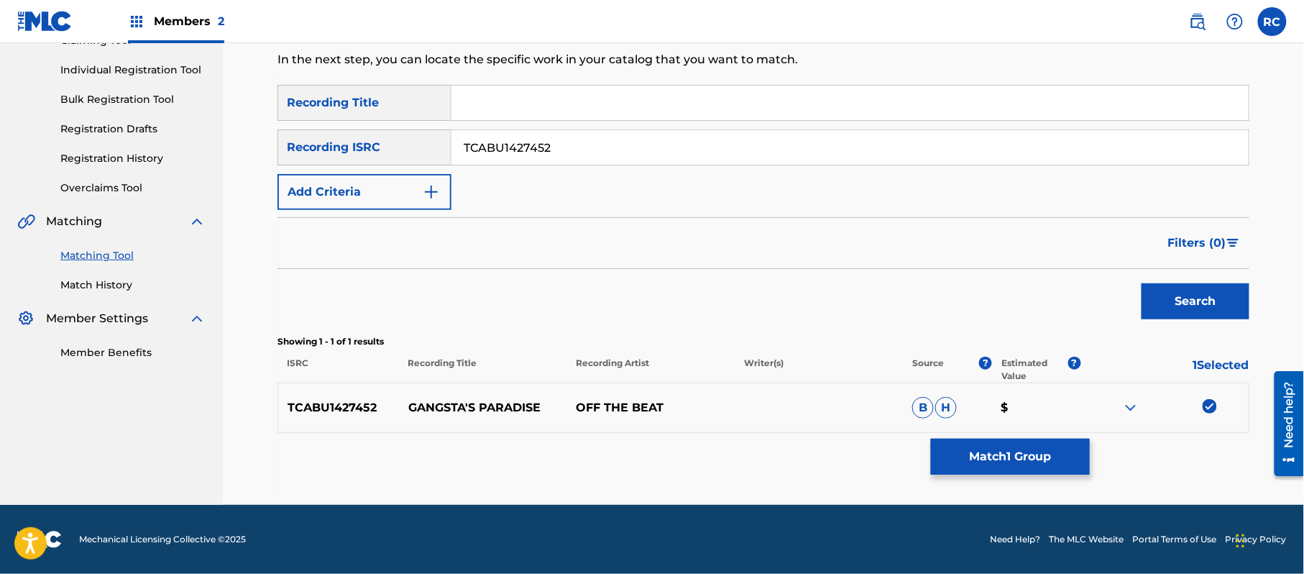
click at [983, 452] on button "Match 1 Group" at bounding box center [1010, 456] width 159 height 36
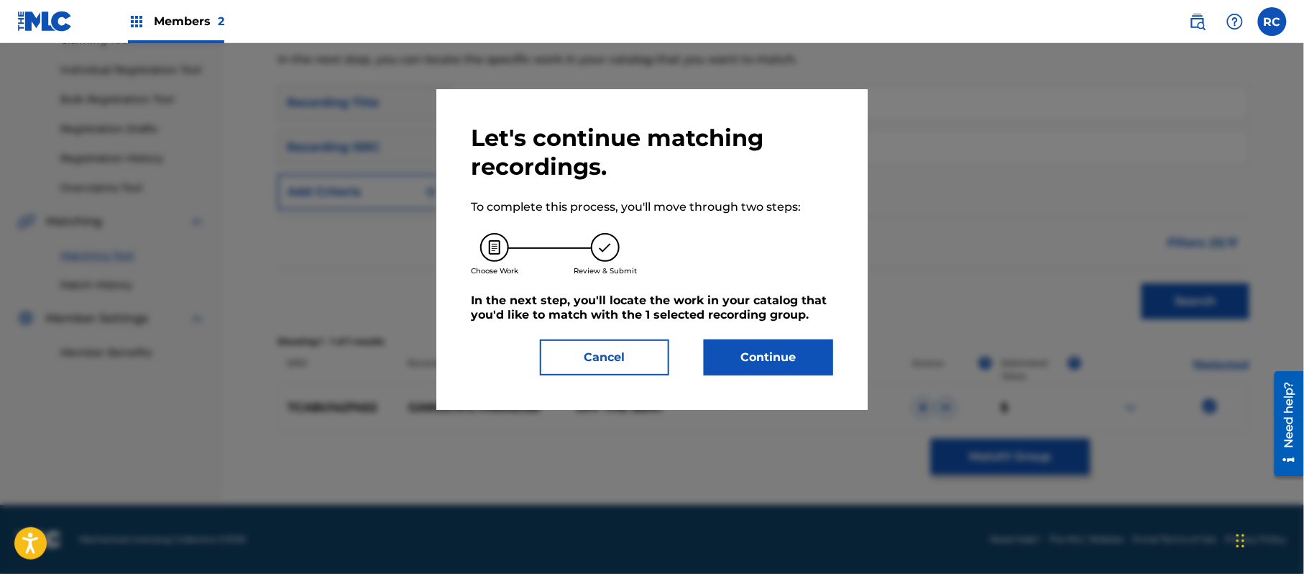
click at [668, 200] on p "To complete this process, you'll move through two steps:" at bounding box center [652, 206] width 362 height 17
click at [801, 354] on button "Continue" at bounding box center [768, 357] width 129 height 36
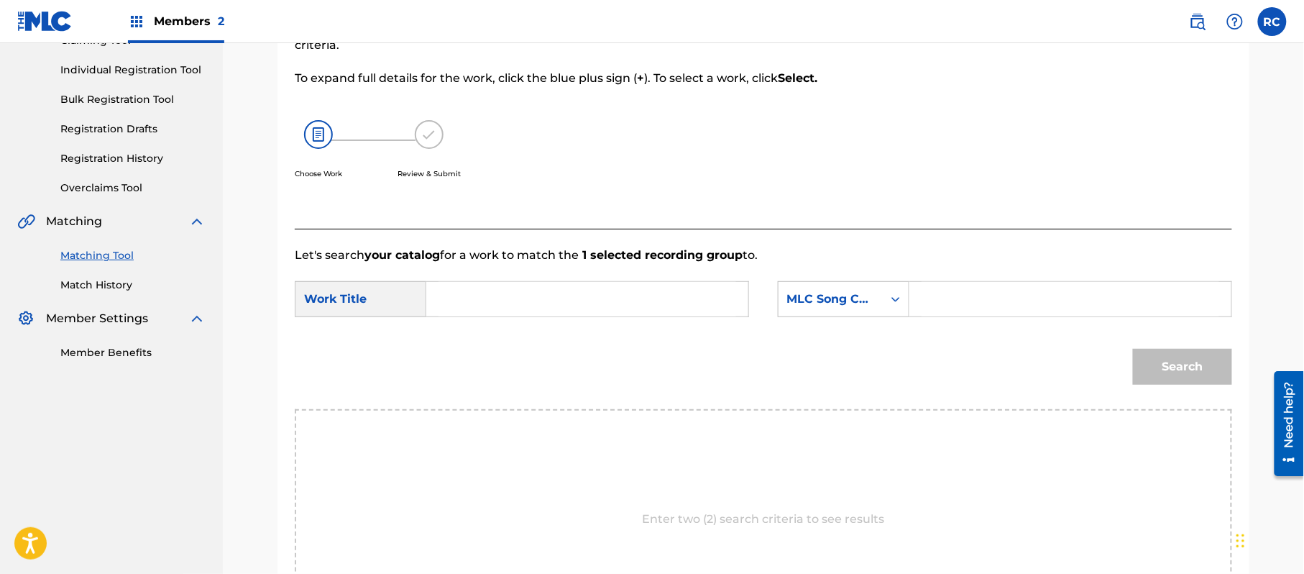
click at [519, 300] on input "Search Form" at bounding box center [587, 299] width 298 height 34
click at [584, 299] on input "Gangsta's Paradise G03769" at bounding box center [587, 299] width 298 height 34
click at [587, 299] on input "Gangsta's Paradise G03769" at bounding box center [587, 299] width 298 height 34
click at [996, 305] on input "Search Form" at bounding box center [1070, 299] width 298 height 34
click at [1140, 355] on button "Search" at bounding box center [1182, 367] width 99 height 36
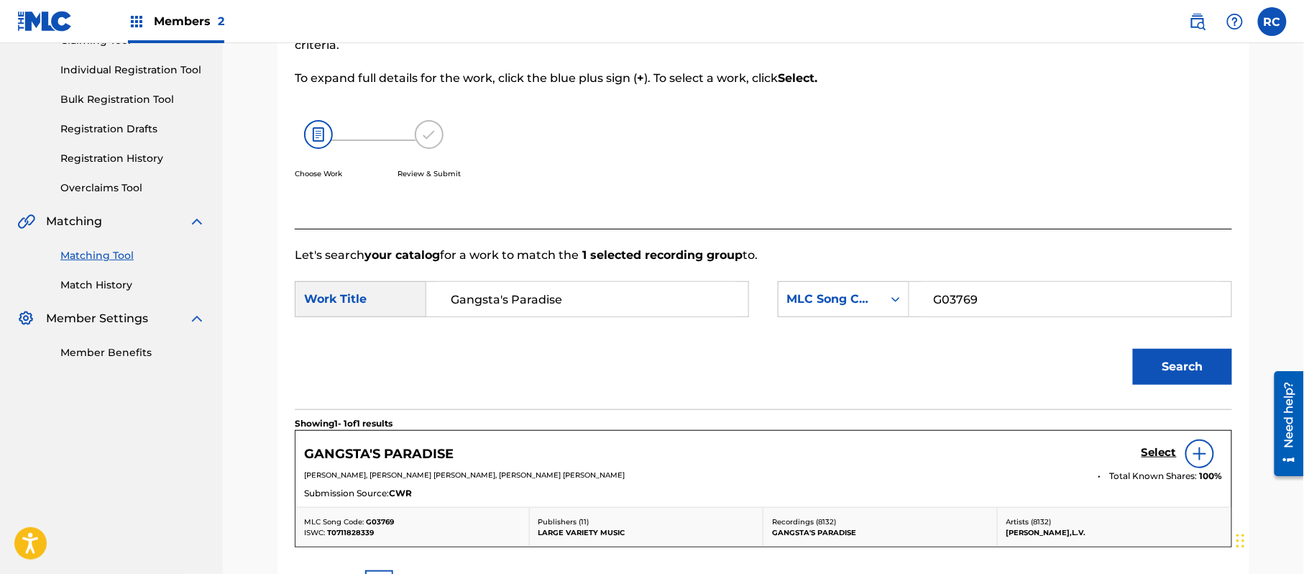
click at [1163, 452] on h5 "Select" at bounding box center [1158, 453] width 35 height 14
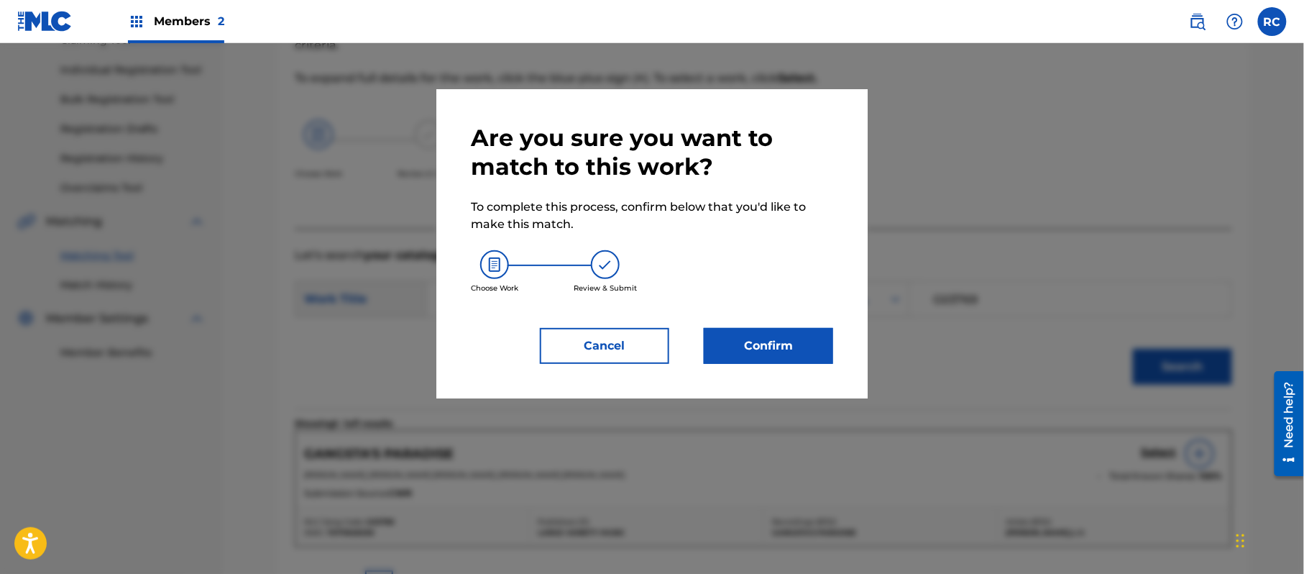
click at [796, 338] on button "Confirm" at bounding box center [768, 346] width 129 height 36
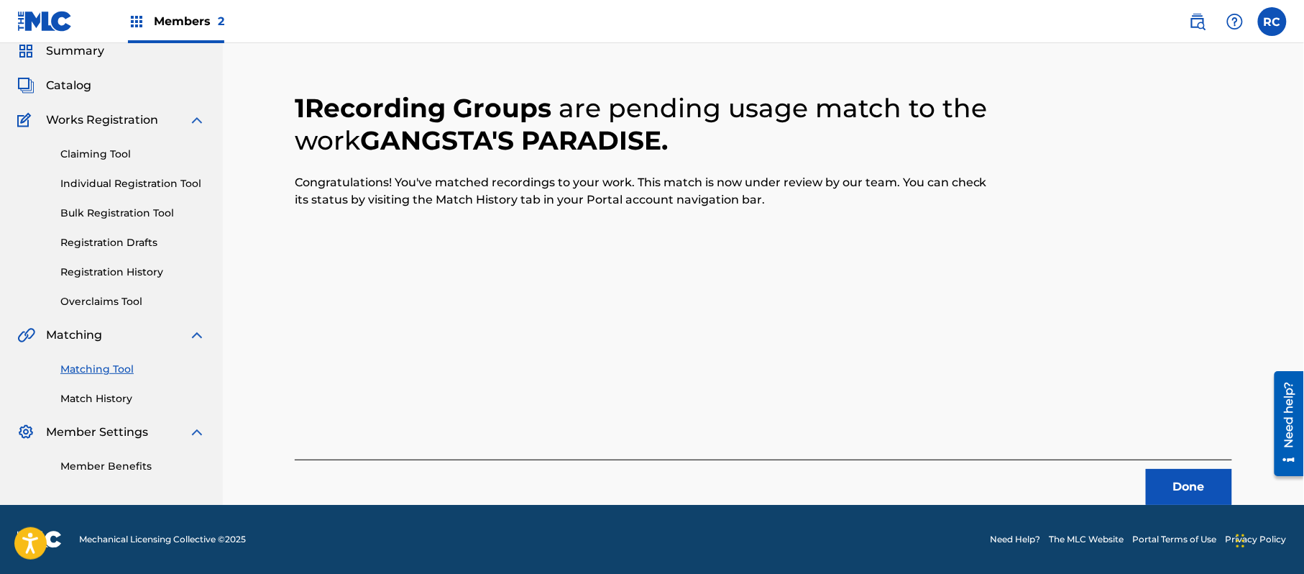
scroll to position [57, 0]
click at [1177, 487] on button "Done" at bounding box center [1189, 487] width 86 height 36
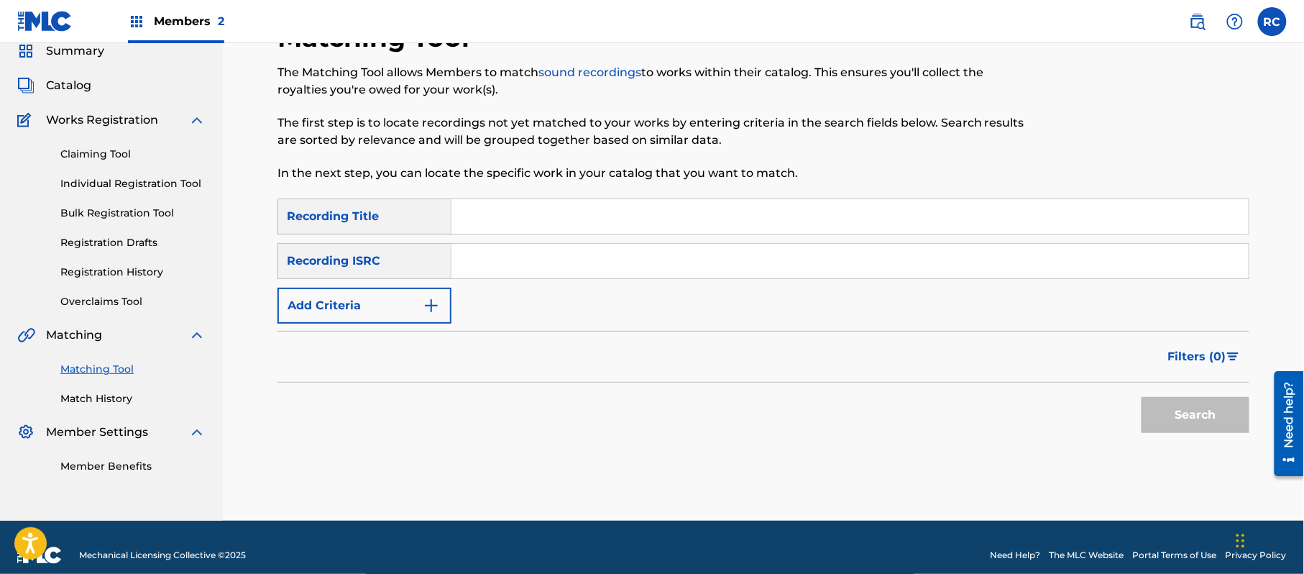
click at [584, 216] on input "Search Form" at bounding box center [849, 216] width 797 height 34
click at [538, 263] on input "Search Form" at bounding box center [849, 261] width 797 height 34
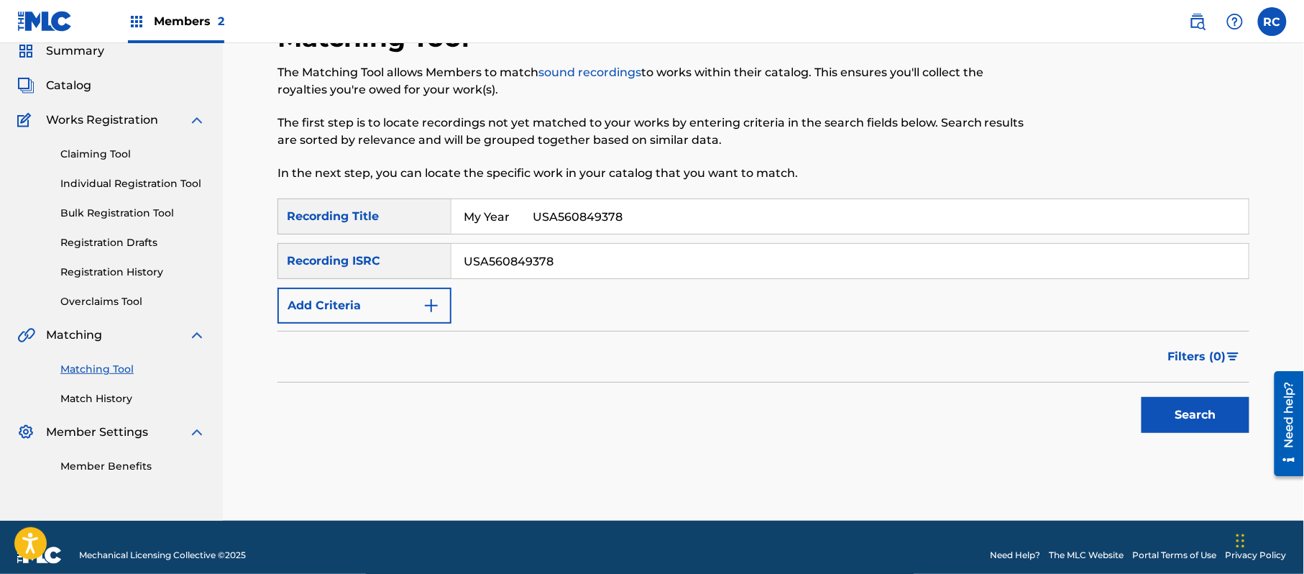
drag, startPoint x: 617, startPoint y: 211, endPoint x: 400, endPoint y: 211, distance: 217.1
click at [400, 211] on div "SearchWithCriteriab7afdab4-daa6-4530-8de2-8ed51b8377af Recording Title My Year …" at bounding box center [763, 216] width 972 height 36
drag, startPoint x: 1218, startPoint y: 420, endPoint x: 878, endPoint y: 385, distance: 341.7
click at [1215, 420] on button "Search" at bounding box center [1195, 415] width 108 height 36
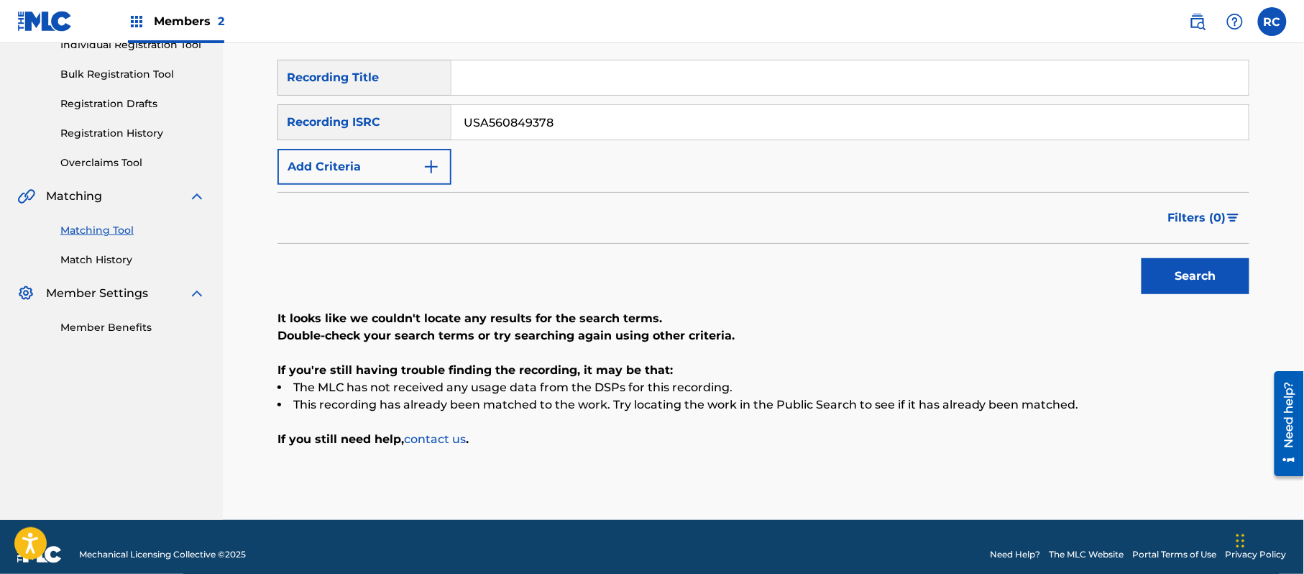
scroll to position [211, 0]
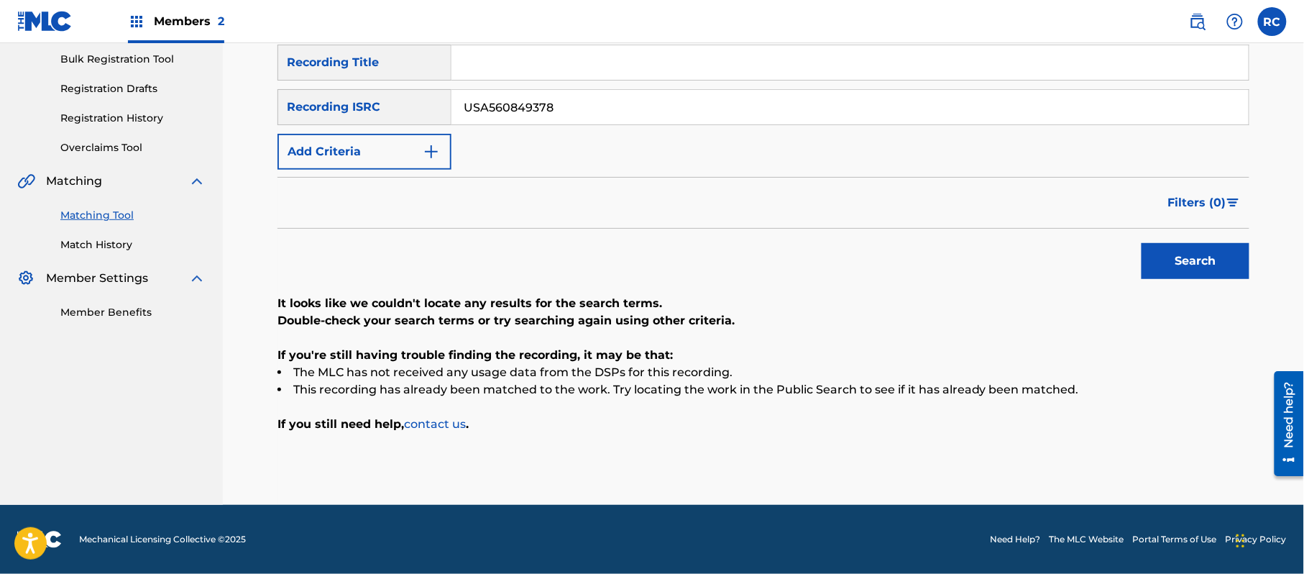
drag, startPoint x: 564, startPoint y: 102, endPoint x: 452, endPoint y: 119, distance: 113.3
click at [377, 104] on div "SearchWithCriteriaf709a915-d5c5-4abc-9821-2862732e2c2c Recording ISRC USA560849…" at bounding box center [763, 107] width 972 height 36
drag, startPoint x: 1200, startPoint y: 256, endPoint x: 1067, endPoint y: 293, distance: 138.1
click at [1197, 254] on button "Search" at bounding box center [1195, 261] width 108 height 36
drag, startPoint x: 552, startPoint y: 104, endPoint x: 375, endPoint y: 104, distance: 176.8
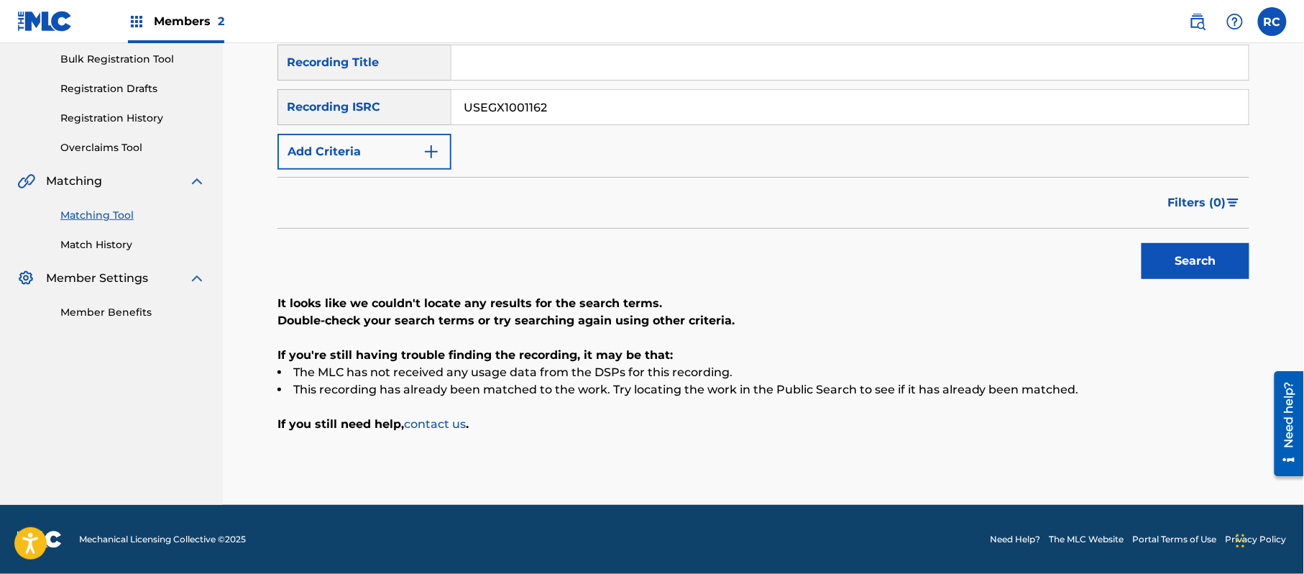
click at [375, 104] on div "SearchWithCriteriaf709a915-d5c5-4abc-9821-2862732e2c2c Recording ISRC USEGX1001…" at bounding box center [763, 107] width 972 height 36
click at [1179, 263] on button "Search" at bounding box center [1195, 261] width 108 height 36
drag, startPoint x: 476, startPoint y: 113, endPoint x: 411, endPoint y: 116, distance: 64.8
click at [411, 116] on div "SearchWithCriteriaf709a915-d5c5-4abc-9821-2862732e2c2c Recording ISRC USTBI0250…" at bounding box center [763, 107] width 972 height 36
click at [1166, 262] on button "Search" at bounding box center [1195, 261] width 108 height 36
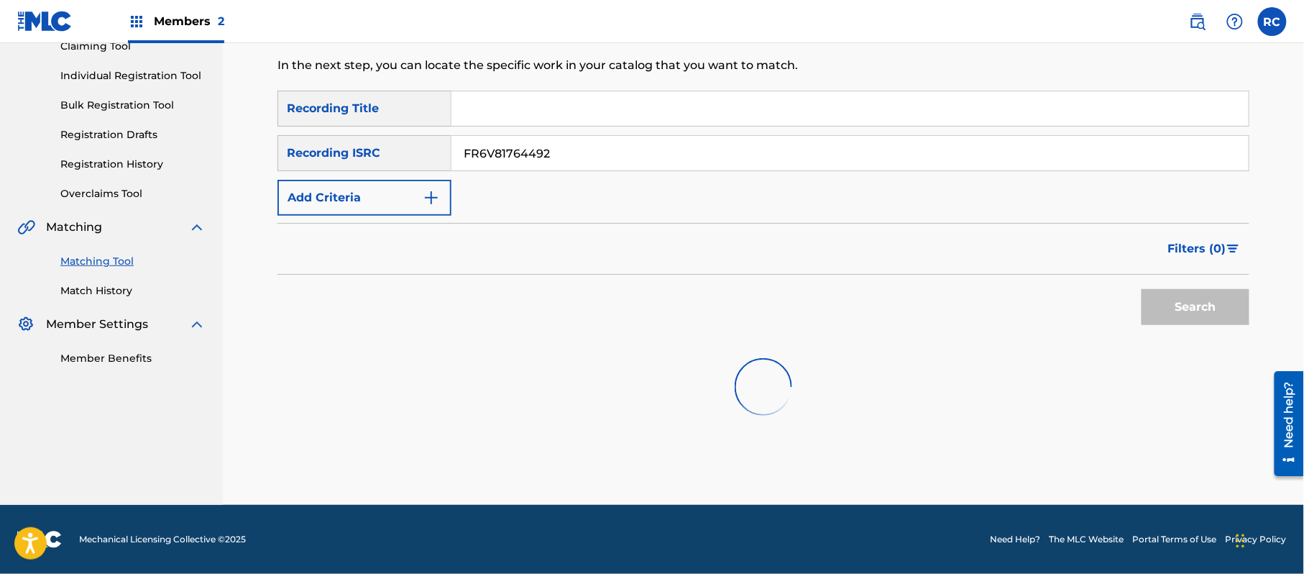
scroll to position [171, 0]
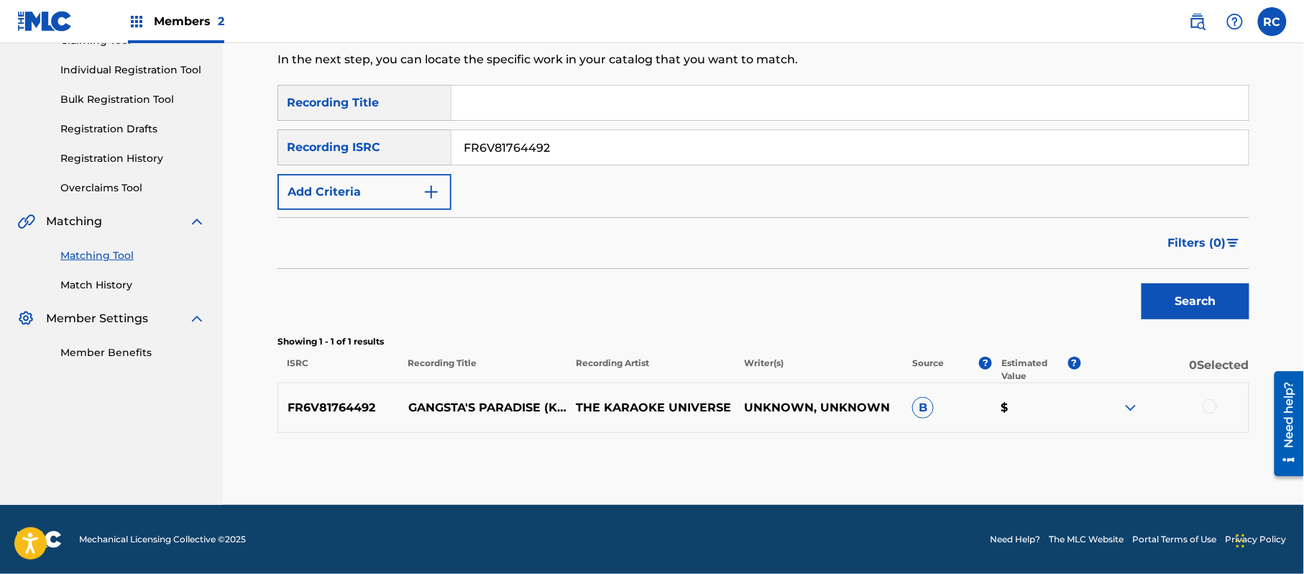
click at [483, 248] on div "Filters ( 0 )" at bounding box center [763, 243] width 972 height 52
drag, startPoint x: 1210, startPoint y: 400, endPoint x: 1151, endPoint y: 412, distance: 60.8
click at [1209, 400] on div at bounding box center [1209, 406] width 14 height 14
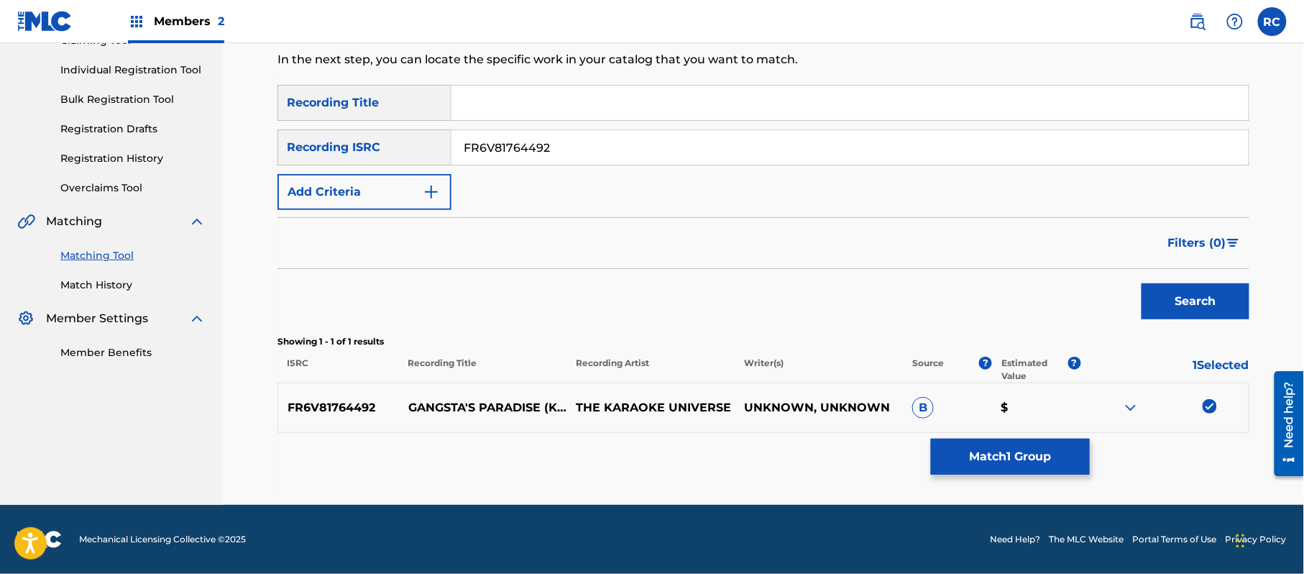
click at [999, 460] on button "Match 1 Group" at bounding box center [1010, 456] width 159 height 36
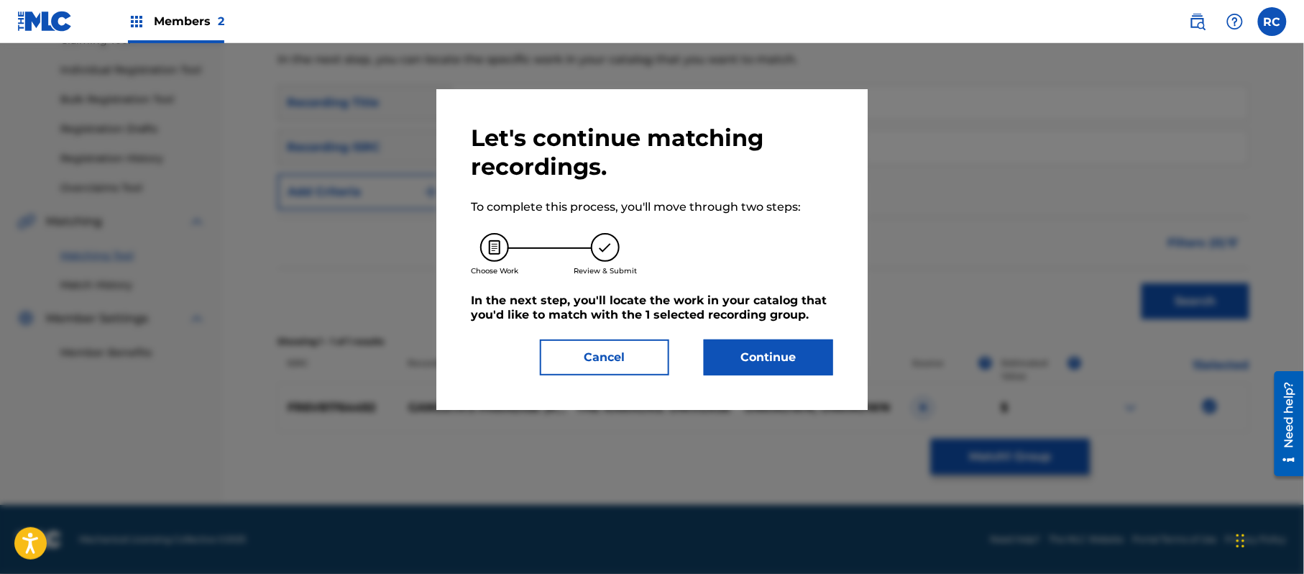
click at [774, 351] on button "Continue" at bounding box center [768, 357] width 129 height 36
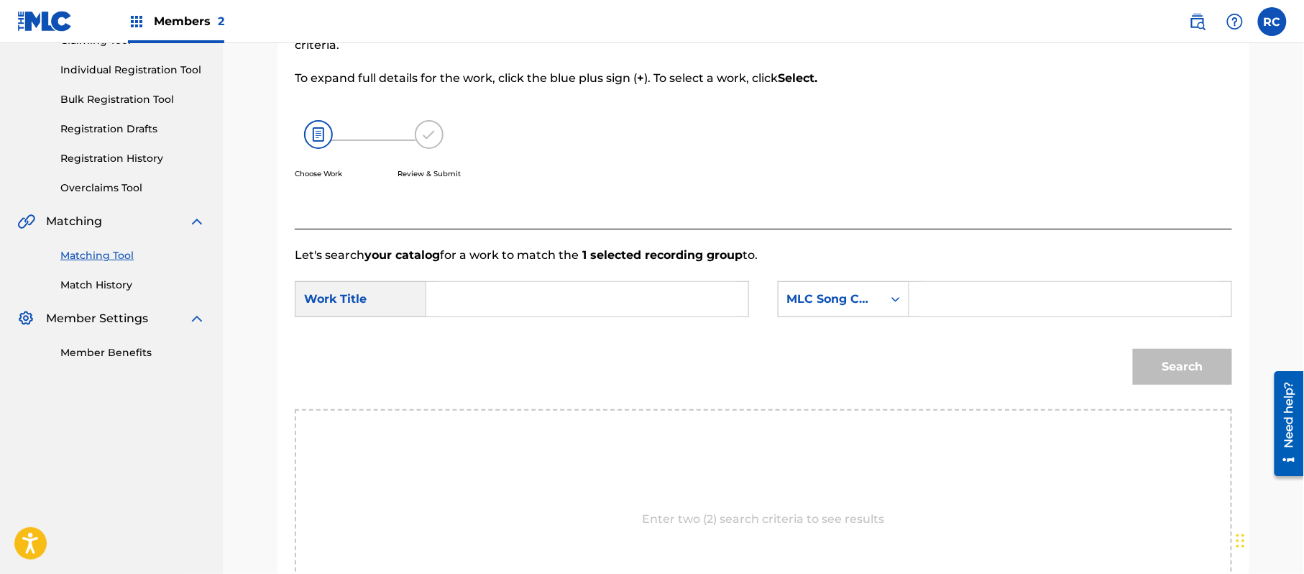
click at [478, 314] on input "Search Form" at bounding box center [587, 299] width 298 height 34
click at [582, 300] on input "Gangsta's Paradise G03769" at bounding box center [587, 299] width 298 height 34
drag, startPoint x: 952, startPoint y: 306, endPoint x: 970, endPoint y: 310, distance: 18.5
click at [952, 306] on input "Search Form" at bounding box center [1070, 299] width 298 height 34
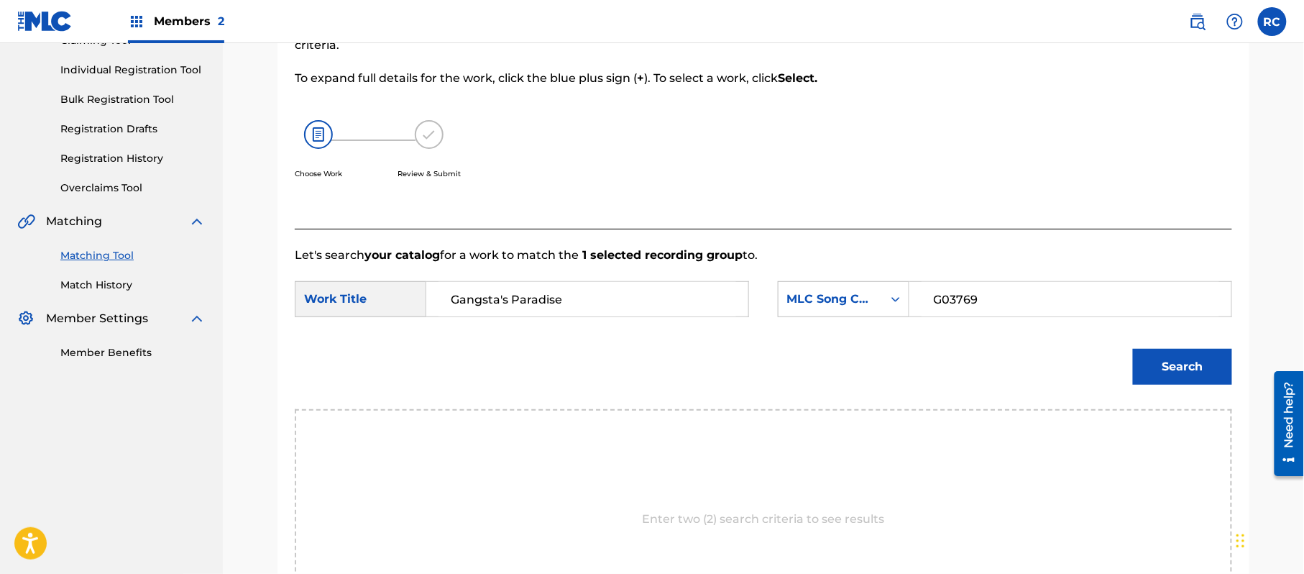
click at [1184, 364] on button "Search" at bounding box center [1182, 367] width 99 height 36
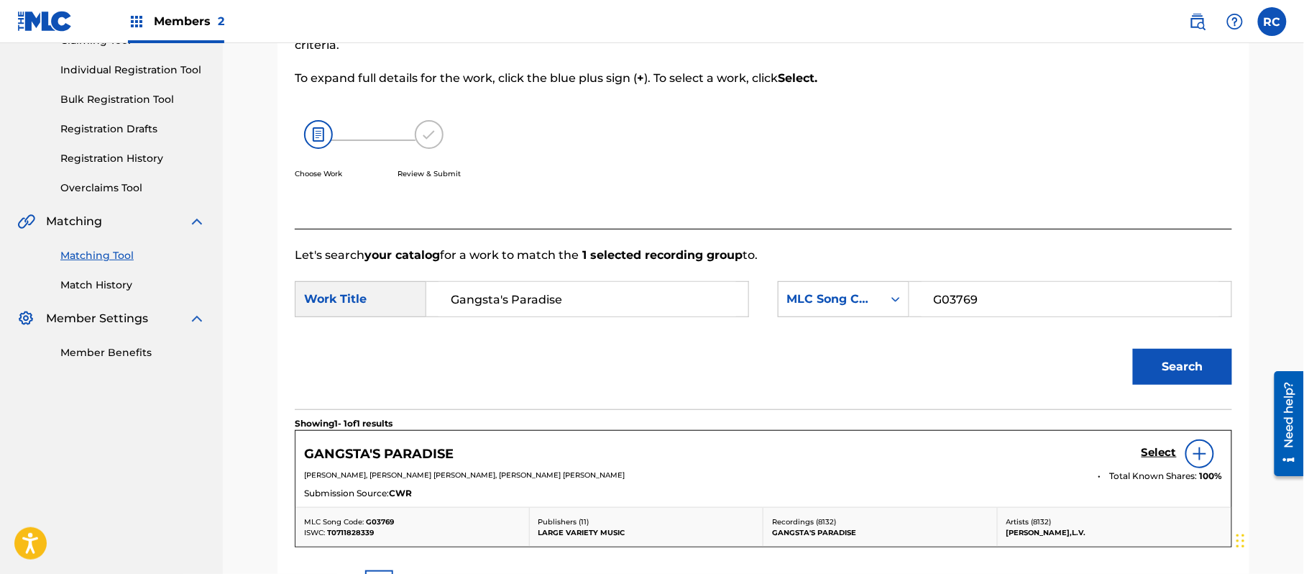
click at [1148, 449] on h5 "Select" at bounding box center [1158, 453] width 35 height 14
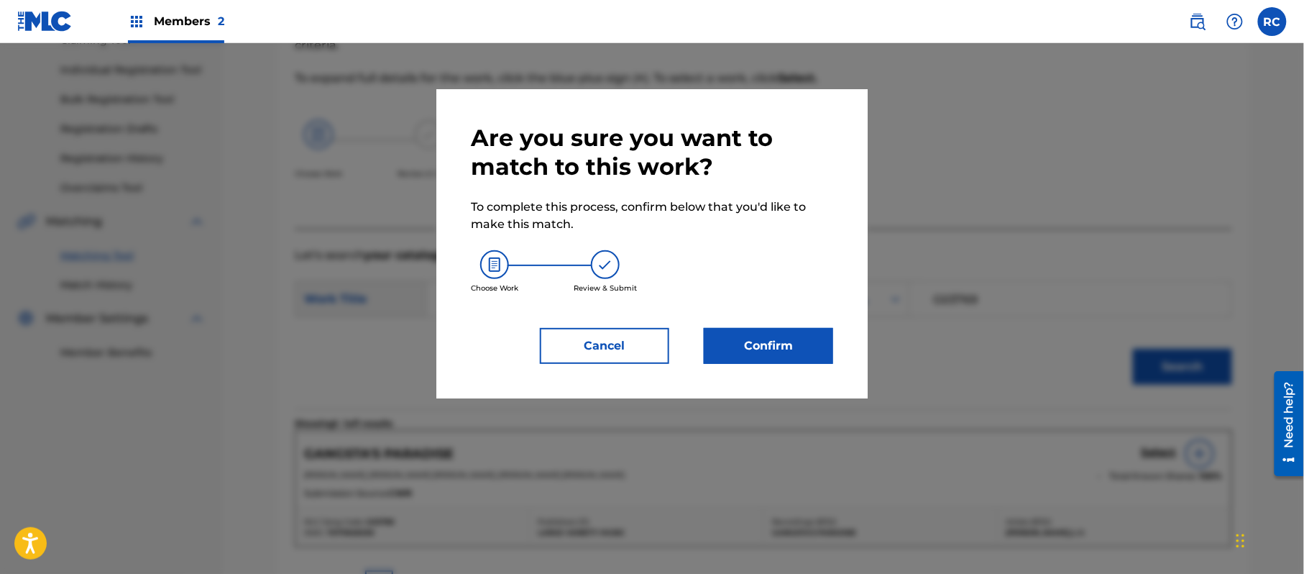
click at [782, 349] on button "Confirm" at bounding box center [768, 346] width 129 height 36
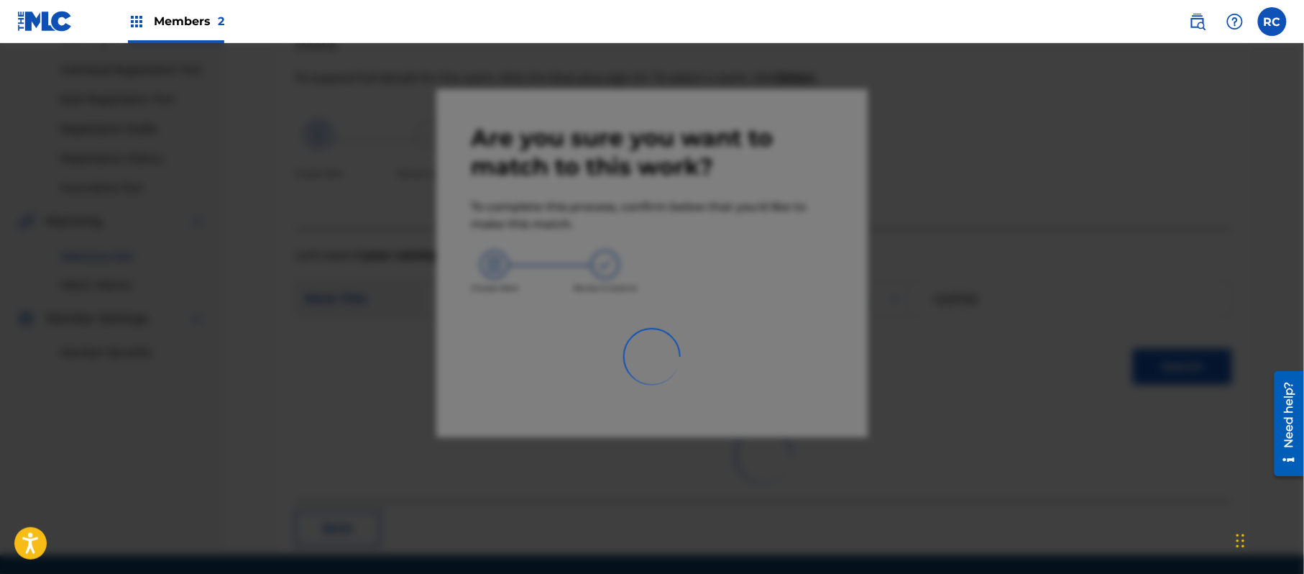
scroll to position [57, 0]
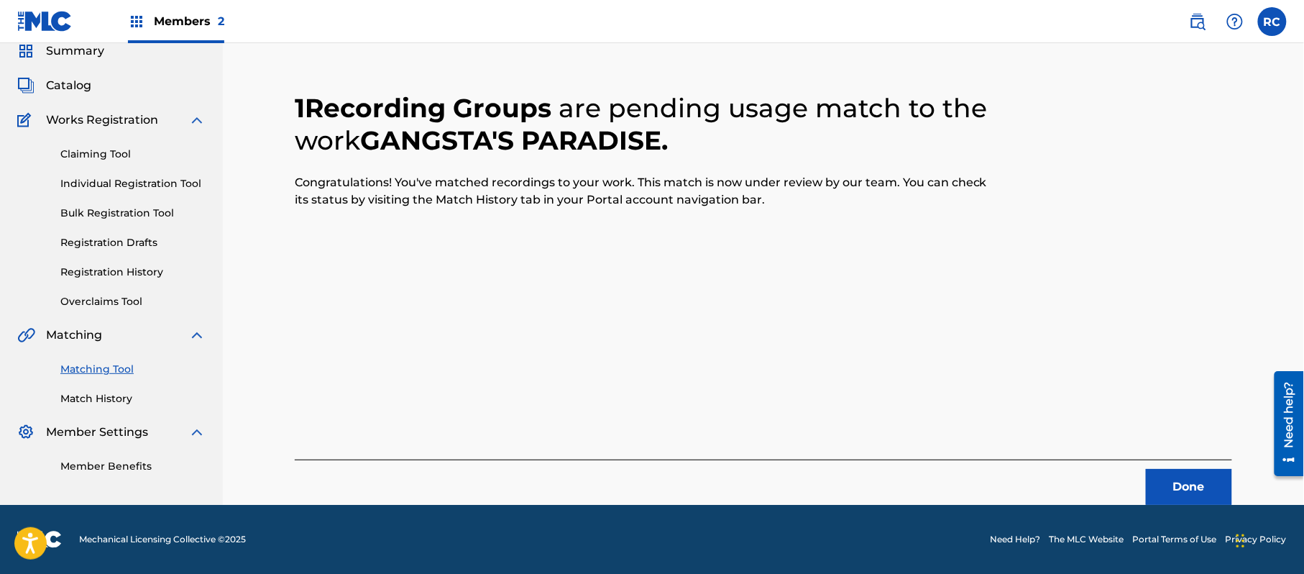
click at [1179, 478] on button "Done" at bounding box center [1189, 487] width 86 height 36
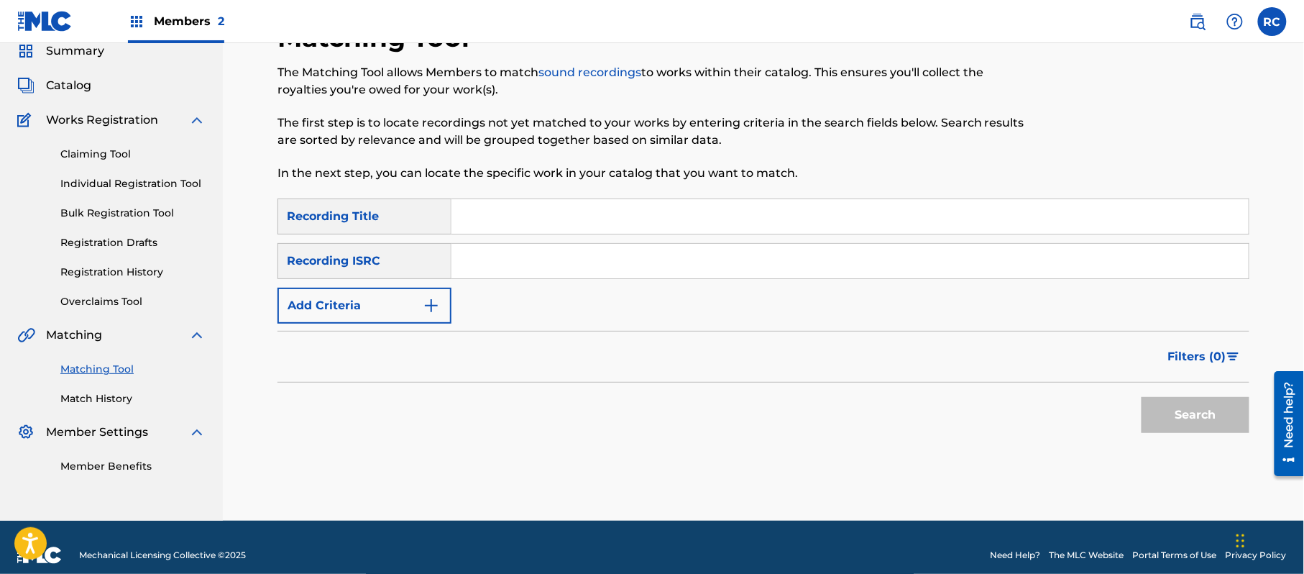
click at [525, 264] on input "Search Form" at bounding box center [849, 261] width 797 height 34
click at [1161, 415] on button "Search" at bounding box center [1195, 415] width 108 height 36
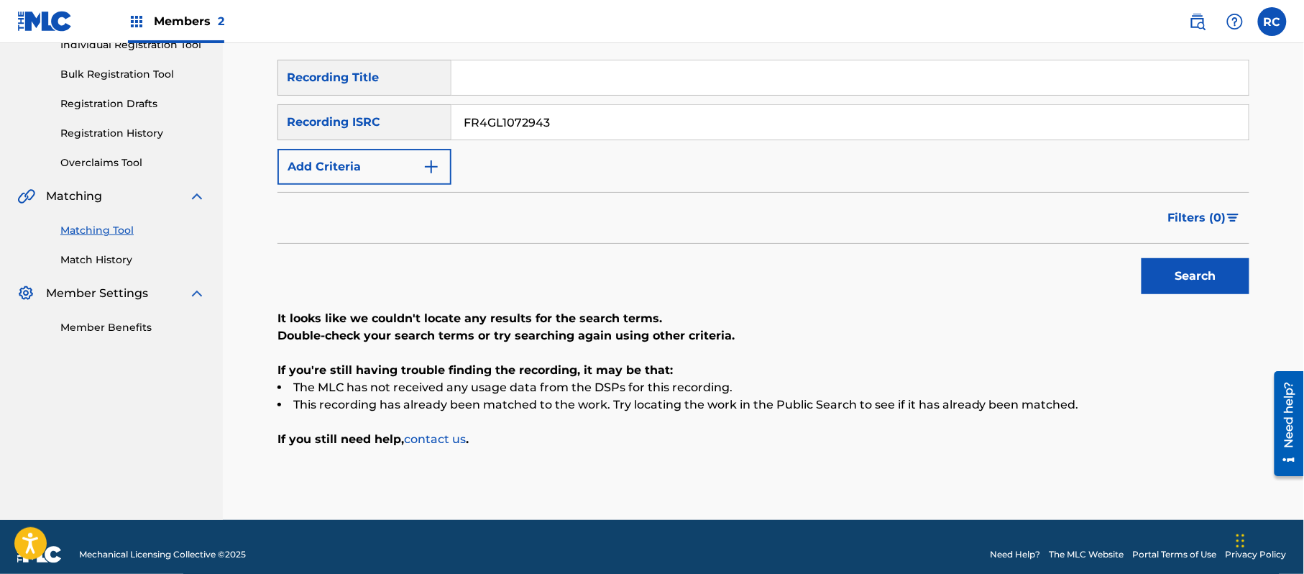
scroll to position [211, 0]
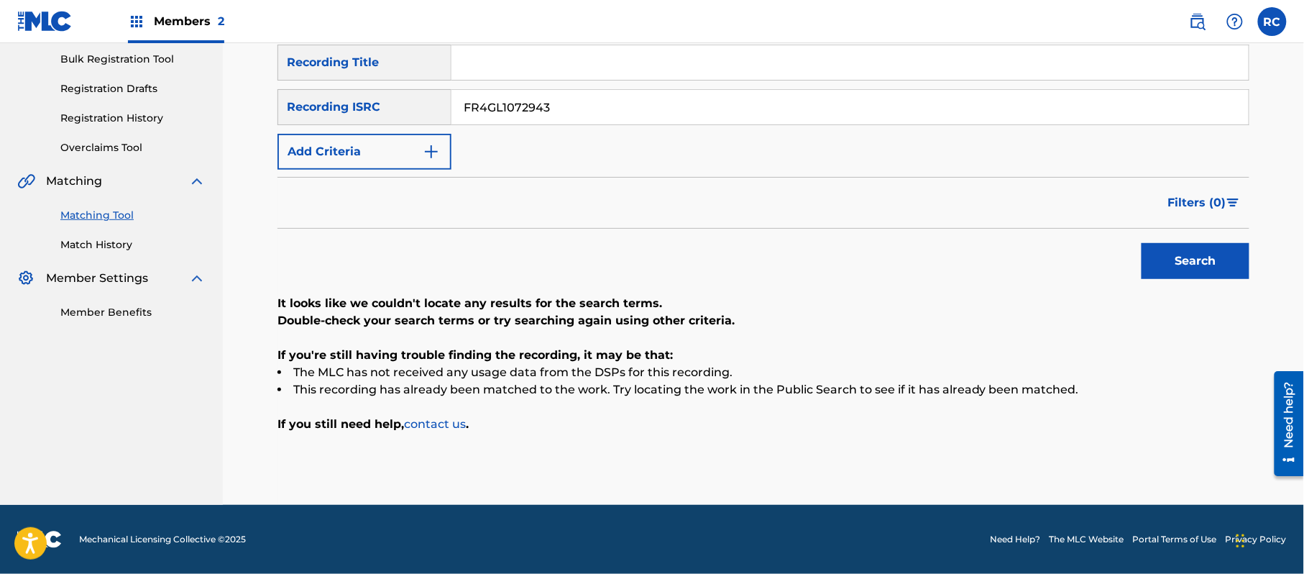
drag, startPoint x: 470, startPoint y: 109, endPoint x: 382, endPoint y: 109, distance: 87.7
click at [382, 109] on div "SearchWithCriteriaf709a915-d5c5-4abc-9821-2862732e2c2c Recording ISRC FR4GL1072…" at bounding box center [763, 107] width 972 height 36
drag, startPoint x: 1164, startPoint y: 262, endPoint x: 1068, endPoint y: 302, distance: 104.4
click at [1164, 262] on button "Search" at bounding box center [1195, 261] width 108 height 36
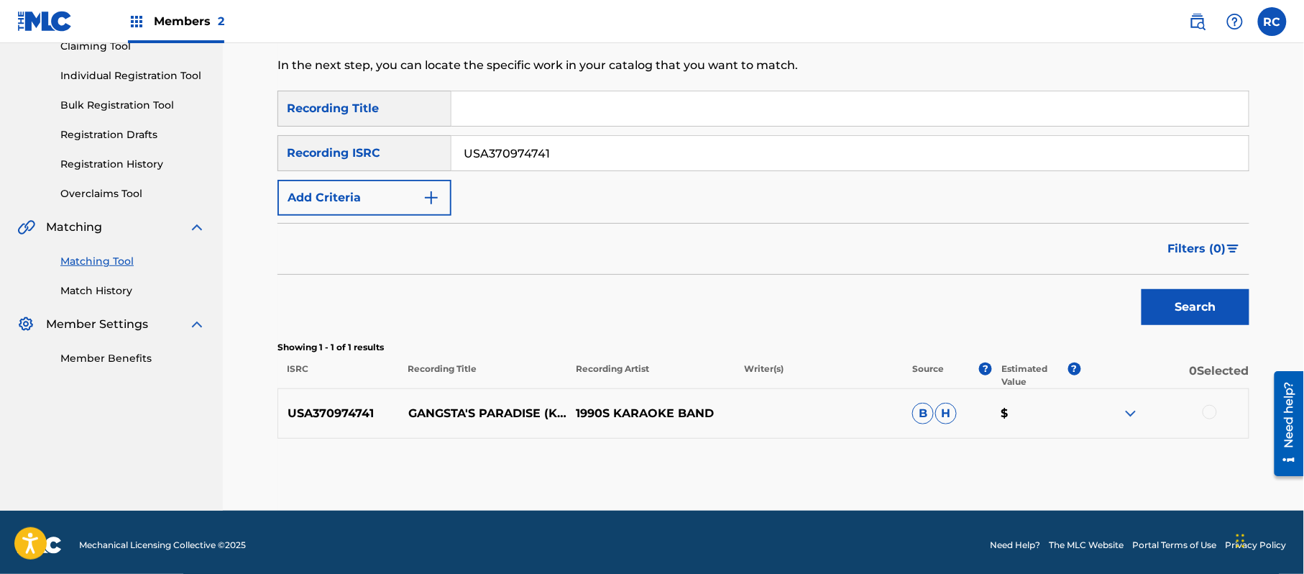
scroll to position [171, 0]
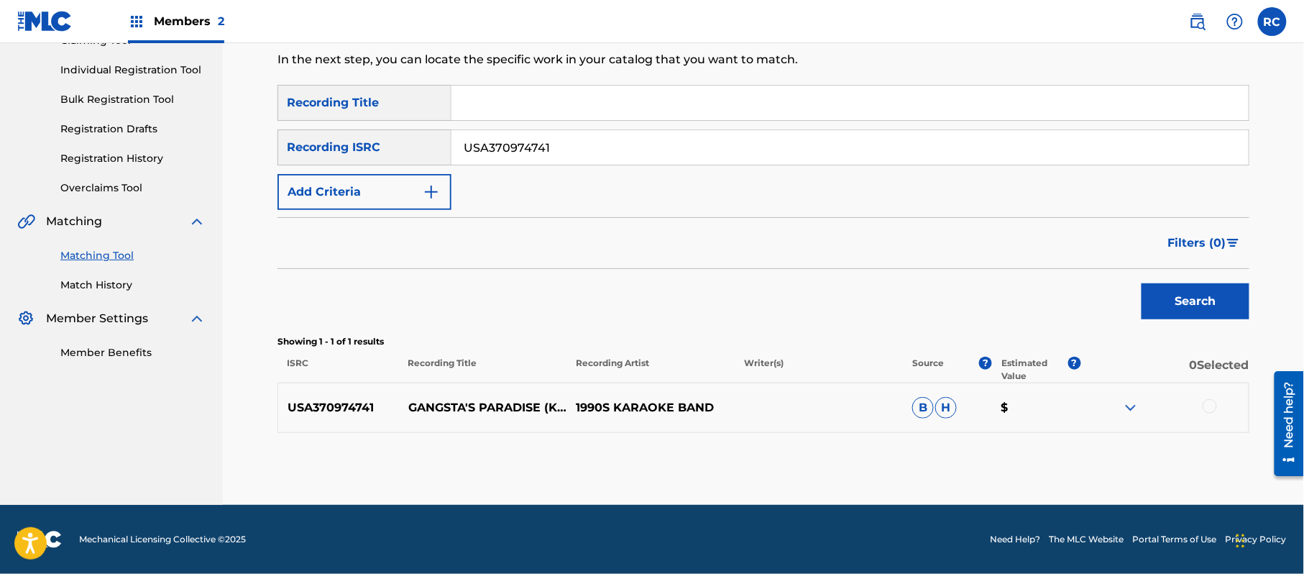
drag, startPoint x: 663, startPoint y: 296, endPoint x: 736, endPoint y: 325, distance: 78.7
click at [663, 296] on div "Search" at bounding box center [763, 297] width 972 height 57
drag, startPoint x: 1213, startPoint y: 403, endPoint x: 1173, endPoint y: 415, distance: 42.1
click at [1211, 403] on div at bounding box center [1209, 406] width 14 height 14
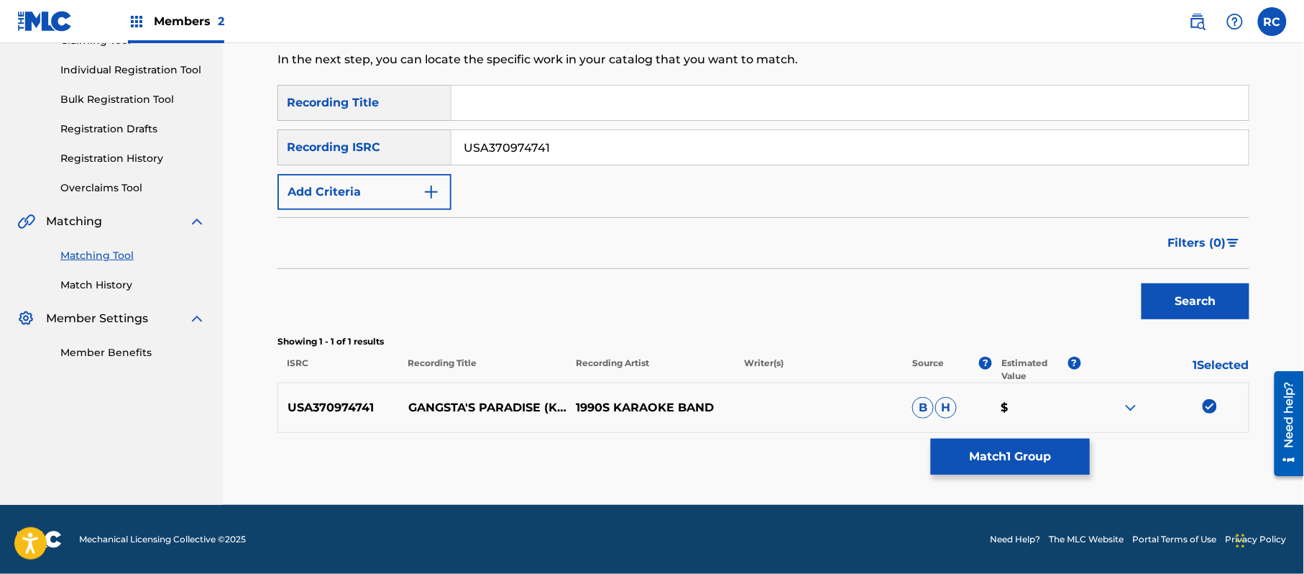
click at [1061, 455] on button "Match 1 Group" at bounding box center [1010, 456] width 159 height 36
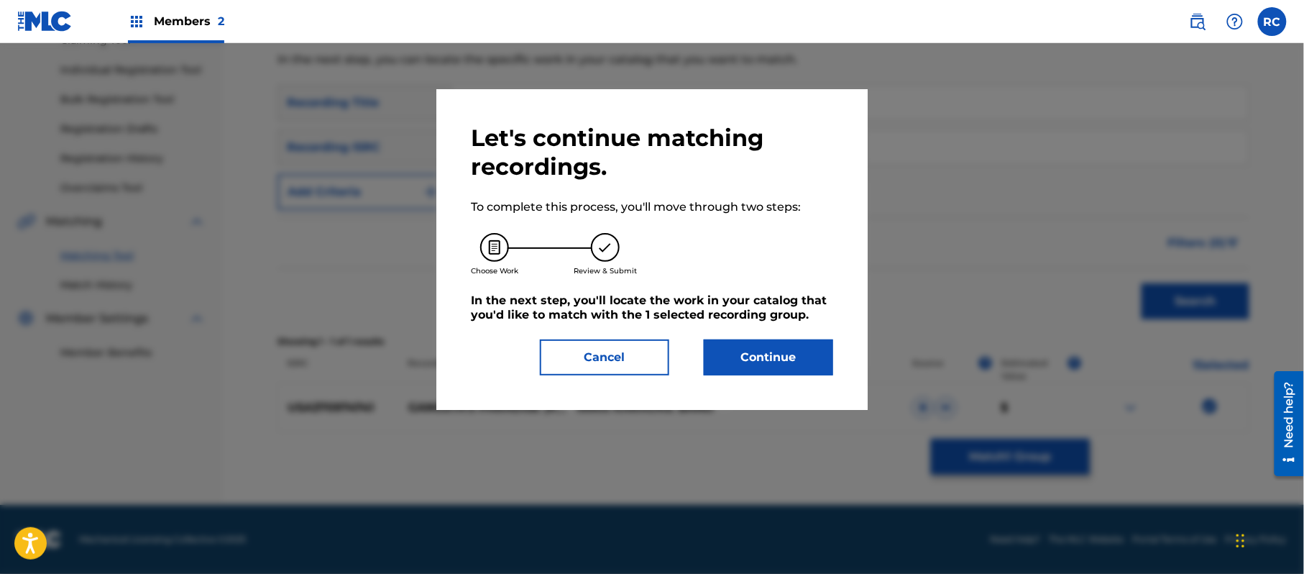
click at [826, 355] on button "Continue" at bounding box center [768, 357] width 129 height 36
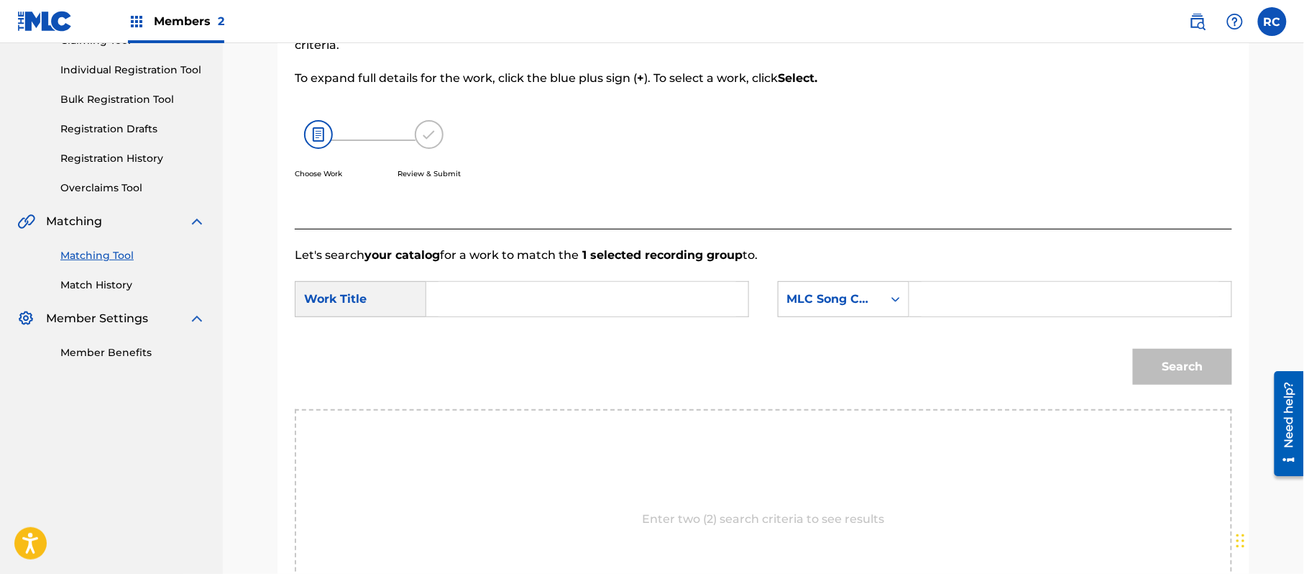
click at [487, 292] on input "Search Form" at bounding box center [587, 299] width 298 height 34
click at [574, 300] on input "Gangsta's Paradise G03769" at bounding box center [587, 299] width 298 height 34
drag, startPoint x: 981, startPoint y: 303, endPoint x: 1013, endPoint y: 315, distance: 34.6
click at [981, 303] on input "Search Form" at bounding box center [1070, 299] width 298 height 34
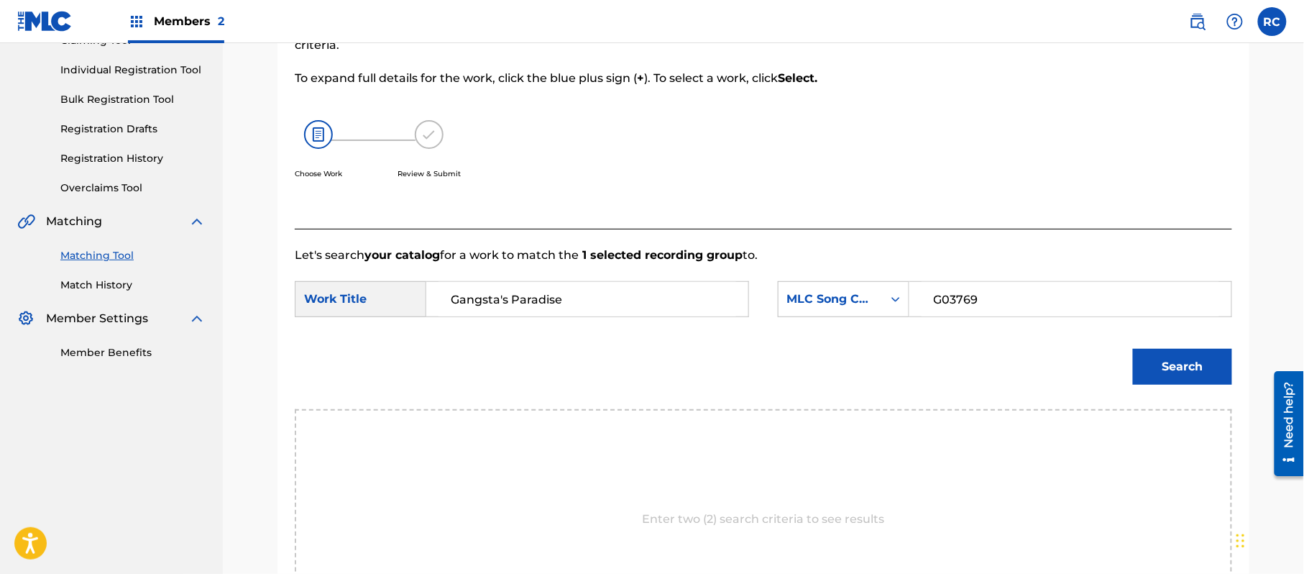
click at [1160, 375] on button "Search" at bounding box center [1182, 367] width 99 height 36
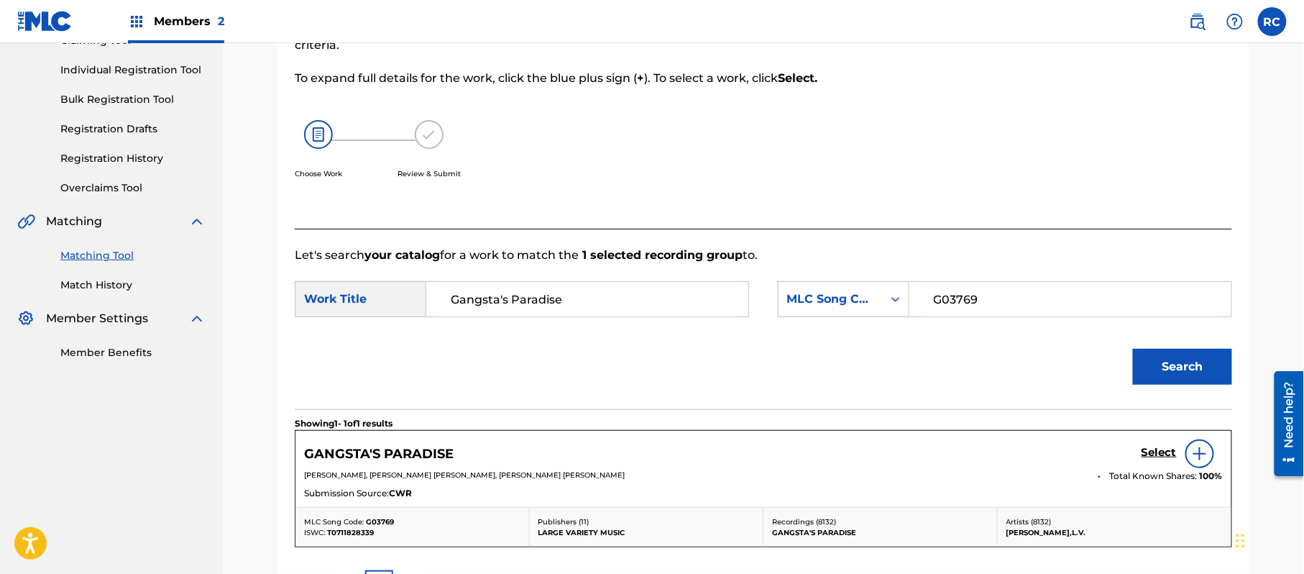
click at [1149, 444] on div "Select" at bounding box center [1181, 453] width 81 height 29
click at [1141, 453] on h5 "Select" at bounding box center [1158, 453] width 35 height 14
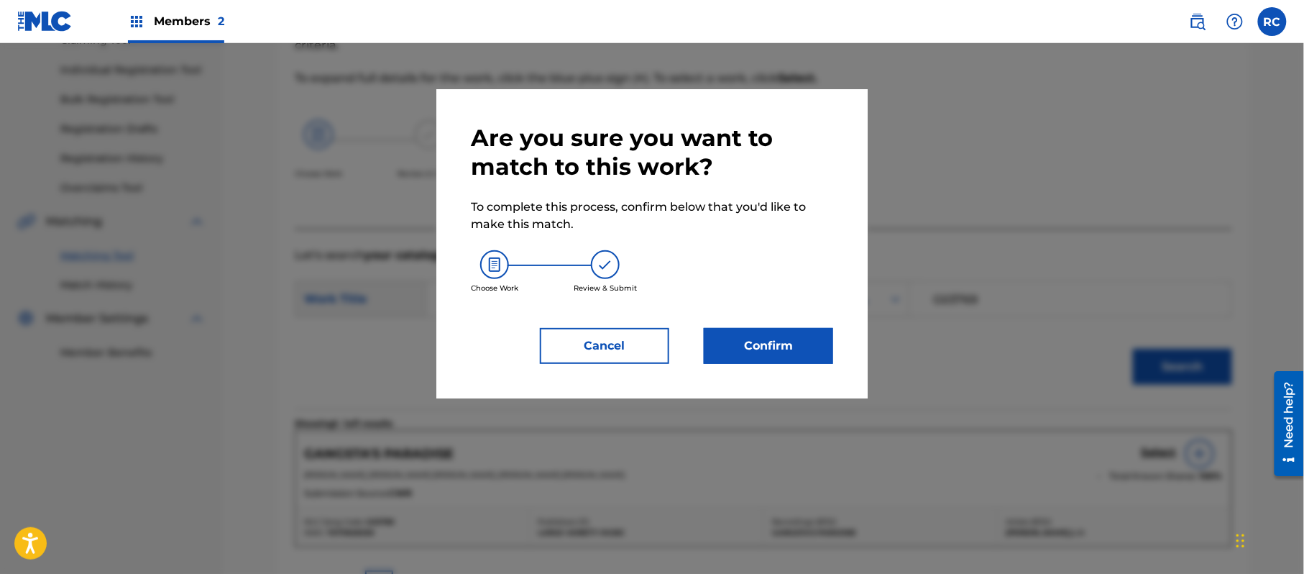
click at [773, 332] on button "Confirm" at bounding box center [768, 346] width 129 height 36
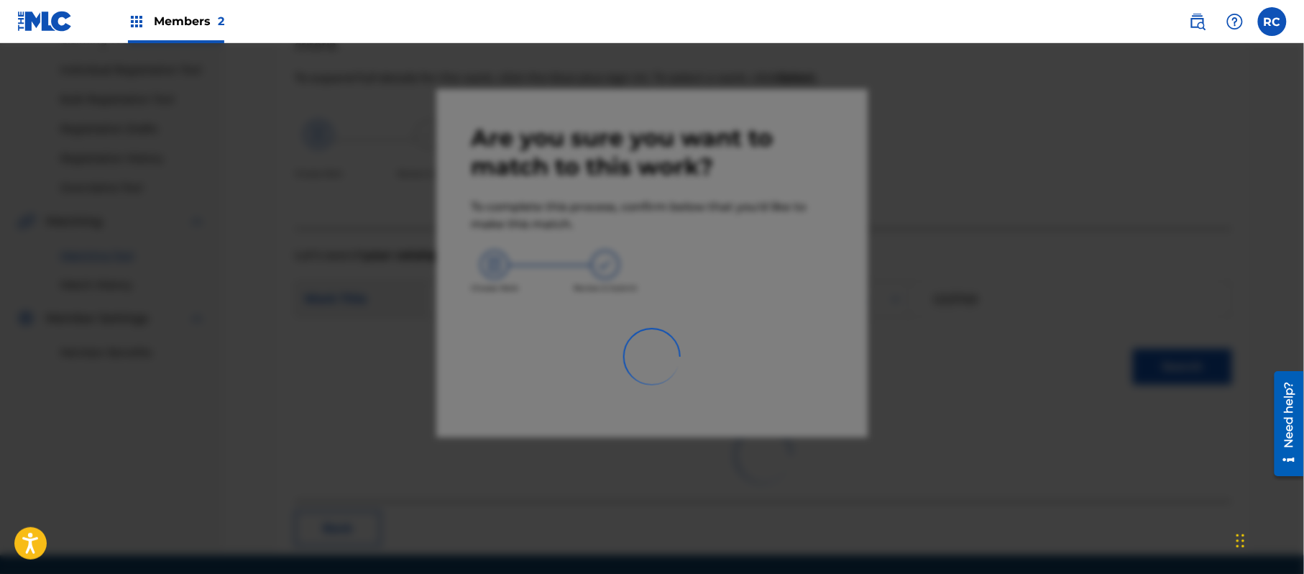
scroll to position [57, 0]
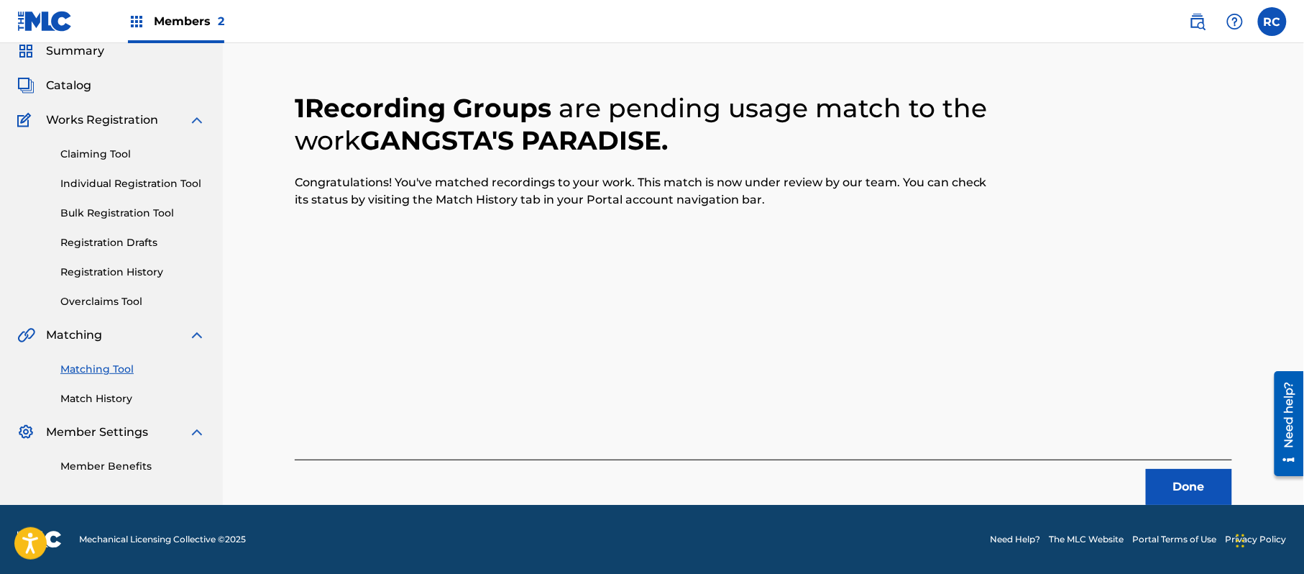
click at [1171, 481] on button "Done" at bounding box center [1189, 487] width 86 height 36
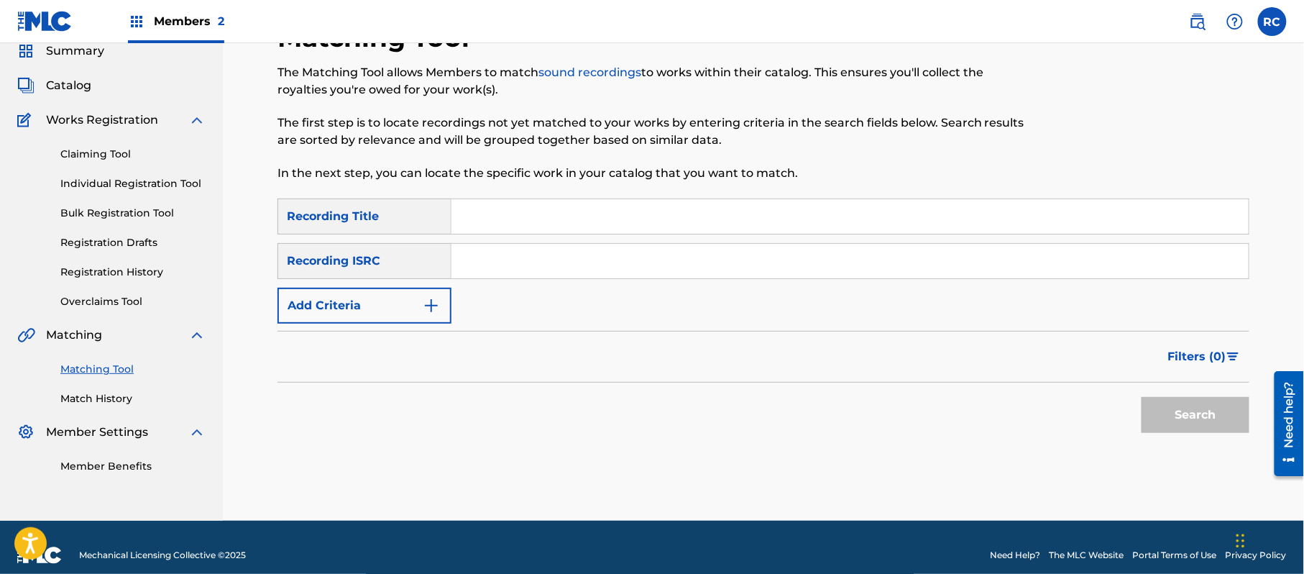
click at [572, 269] on input "Search Form" at bounding box center [849, 261] width 797 height 34
drag, startPoint x: 1225, startPoint y: 418, endPoint x: 1169, endPoint y: 418, distance: 56.8
click at [1212, 418] on button "Search" at bounding box center [1195, 415] width 108 height 36
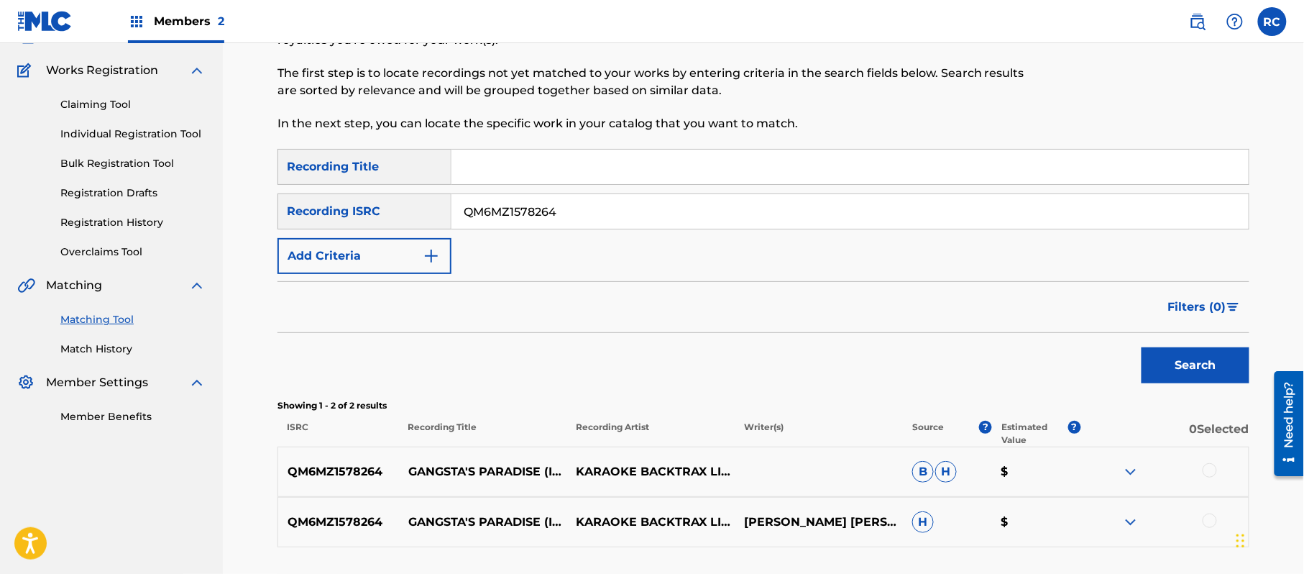
scroll to position [153, 0]
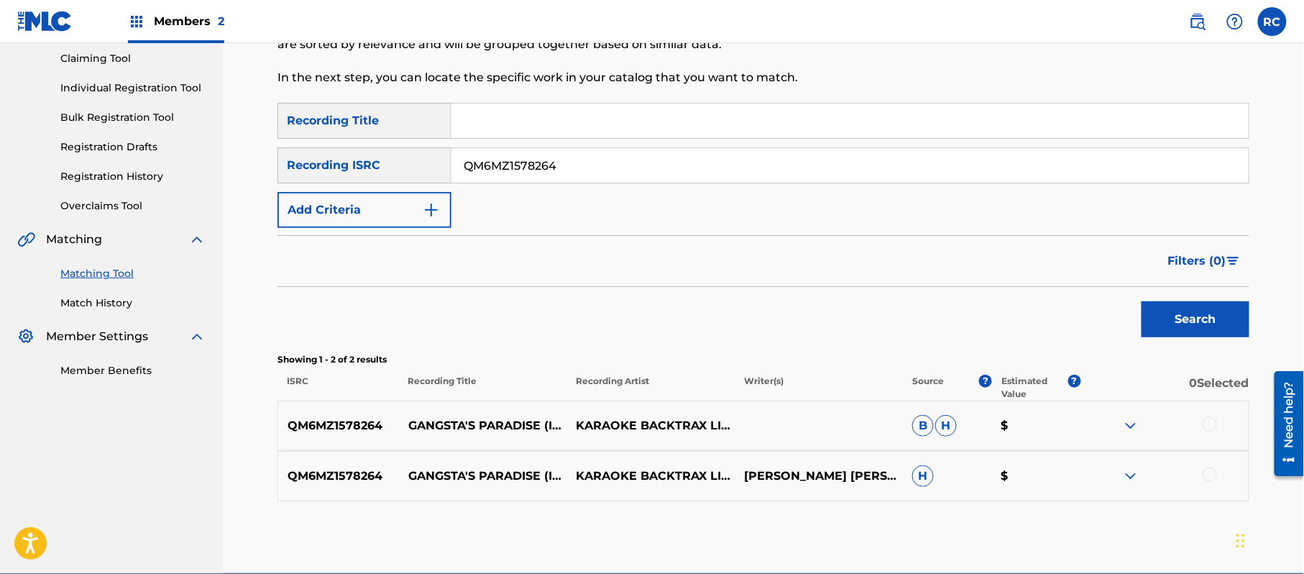
drag, startPoint x: 498, startPoint y: 302, endPoint x: 540, endPoint y: 302, distance: 42.4
click at [498, 302] on div "Search" at bounding box center [763, 315] width 972 height 57
click at [1213, 423] on div at bounding box center [1209, 424] width 14 height 14
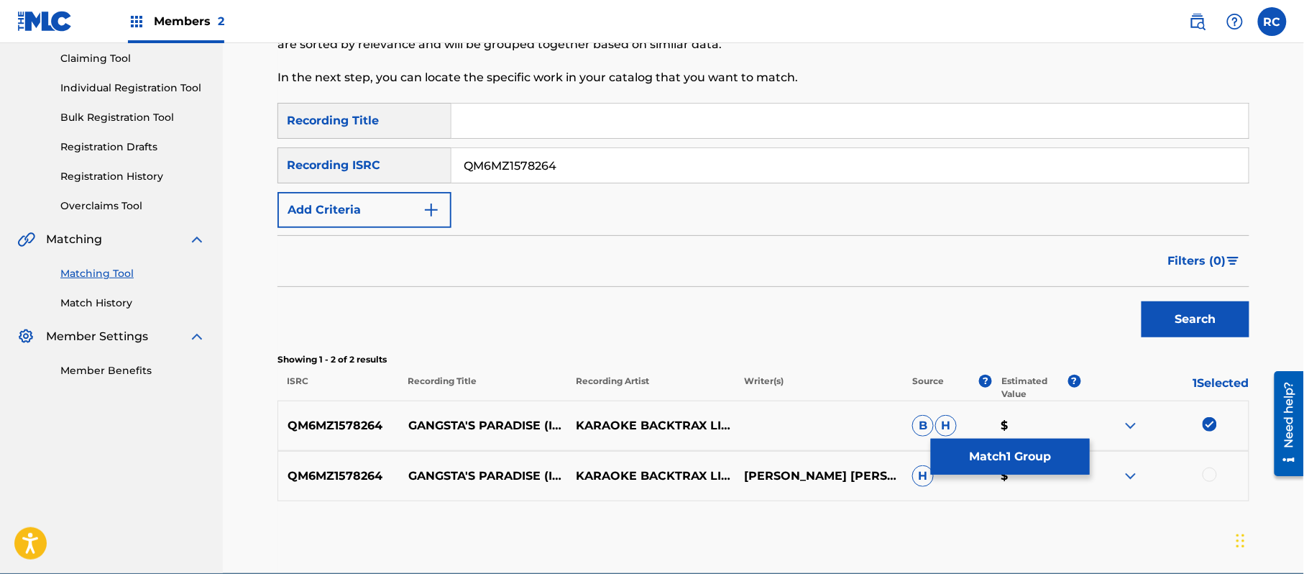
click at [1207, 470] on div at bounding box center [1209, 474] width 14 height 14
click
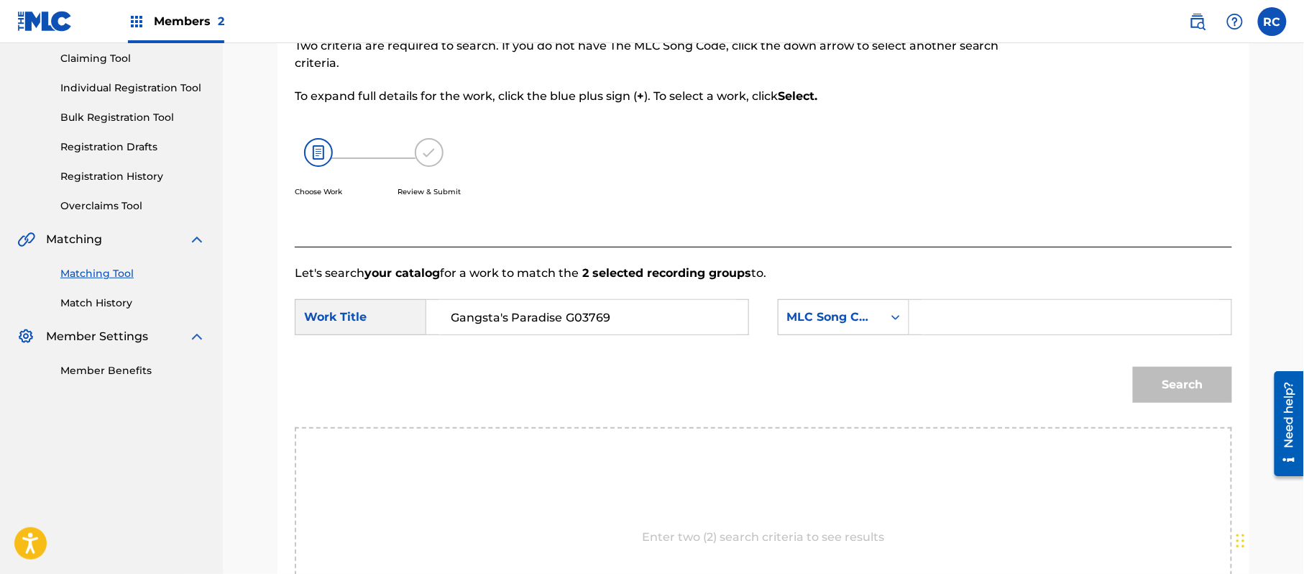
click at [598, 317] on input "Gangsta's Paradise G03769" at bounding box center [587, 317] width 298 height 34
drag, startPoint x: 934, startPoint y: 310, endPoint x: 942, endPoint y: 312, distance: 7.3
click at [935, 310] on input "Search Form" at bounding box center [1070, 317] width 298 height 34
click at [1168, 377] on button "Search" at bounding box center [1182, 385] width 99 height 36
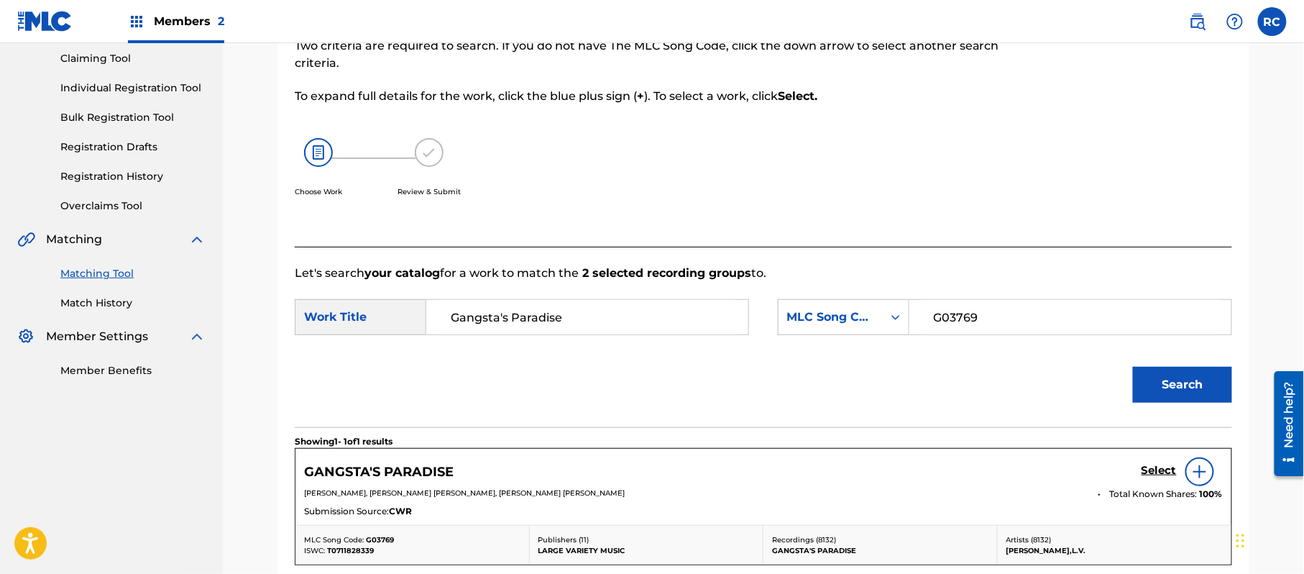
click at [1144, 472] on h5 "Select" at bounding box center [1158, 471] width 35 height 14
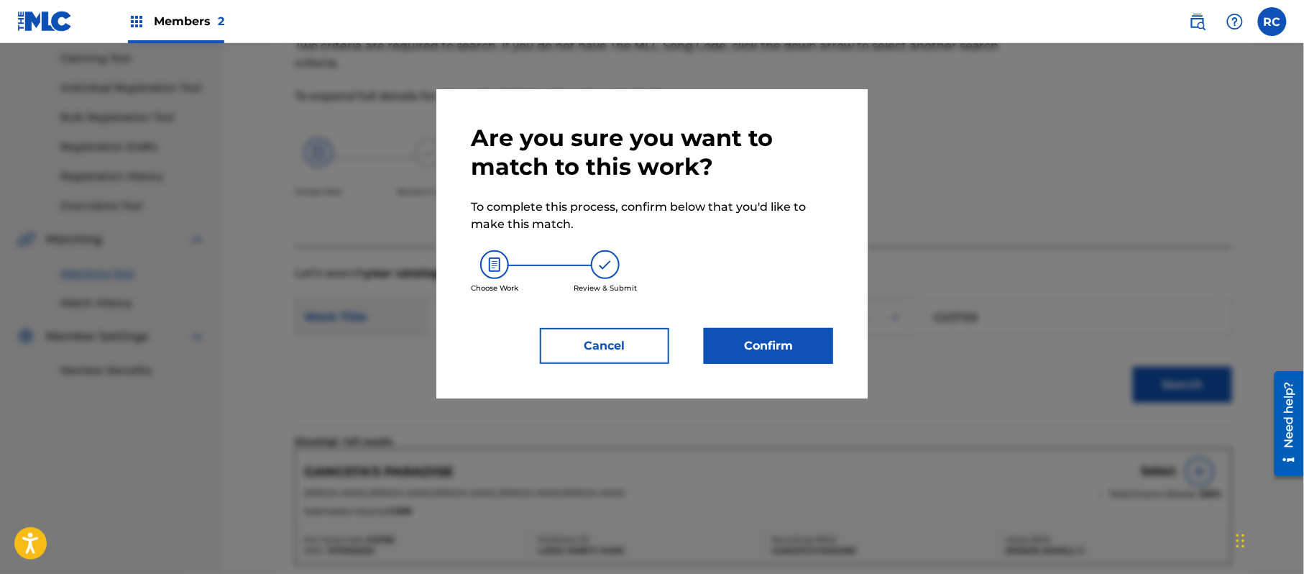
click at [809, 341] on button "Confirm" at bounding box center [768, 346] width 129 height 36
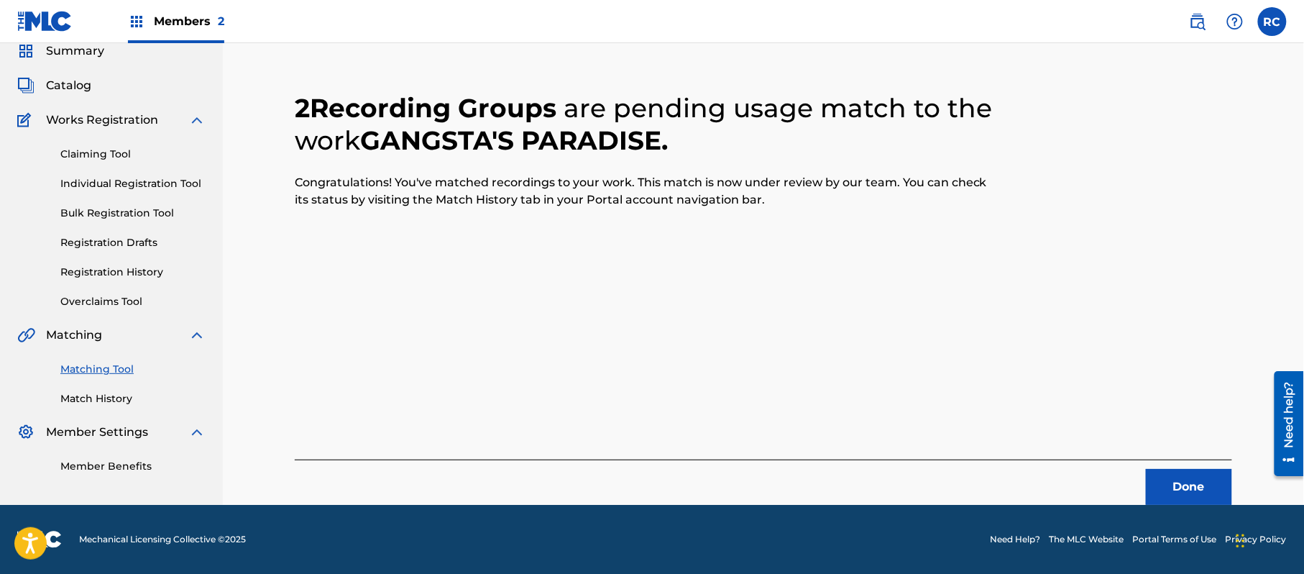
scroll to position [57, 0]
click at [622, 335] on div "2 Recording Groups are pending usage match to the work GANGSTA'S PARADISE . Con…" at bounding box center [763, 280] width 937 height 447
click at [1197, 492] on button "Done" at bounding box center [1189, 487] width 86 height 36
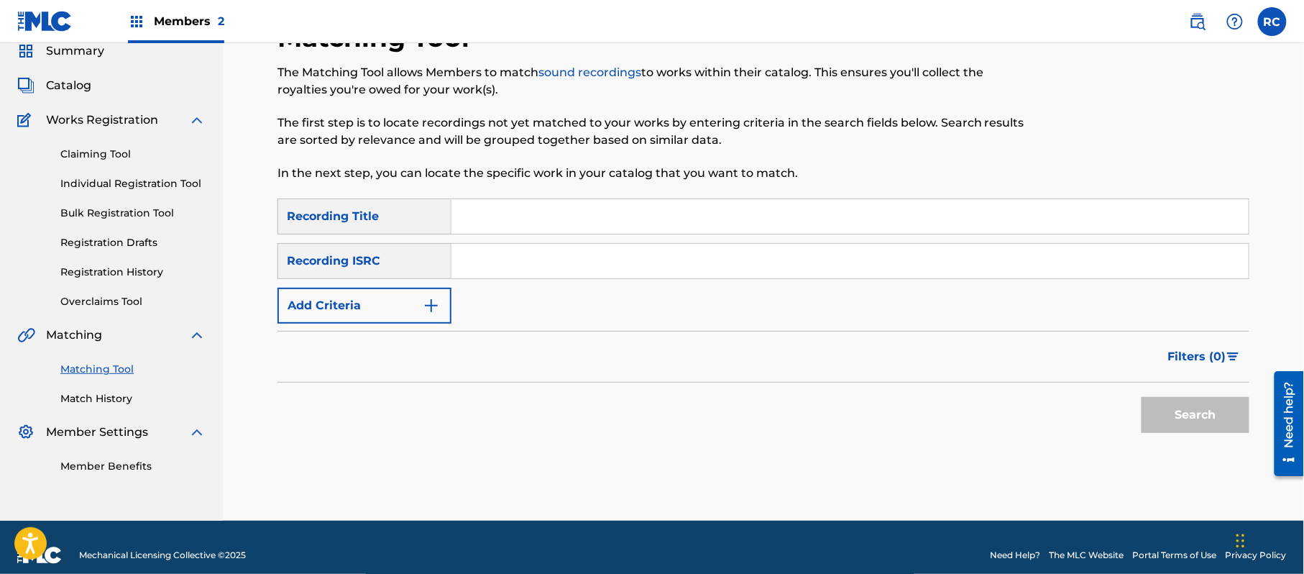
click at [592, 265] on input "Search Form" at bounding box center [849, 261] width 797 height 34
drag, startPoint x: 1170, startPoint y: 415, endPoint x: 1096, endPoint y: 415, distance: 74.0
click at [1167, 415] on button "Search" at bounding box center [1195, 415] width 108 height 36
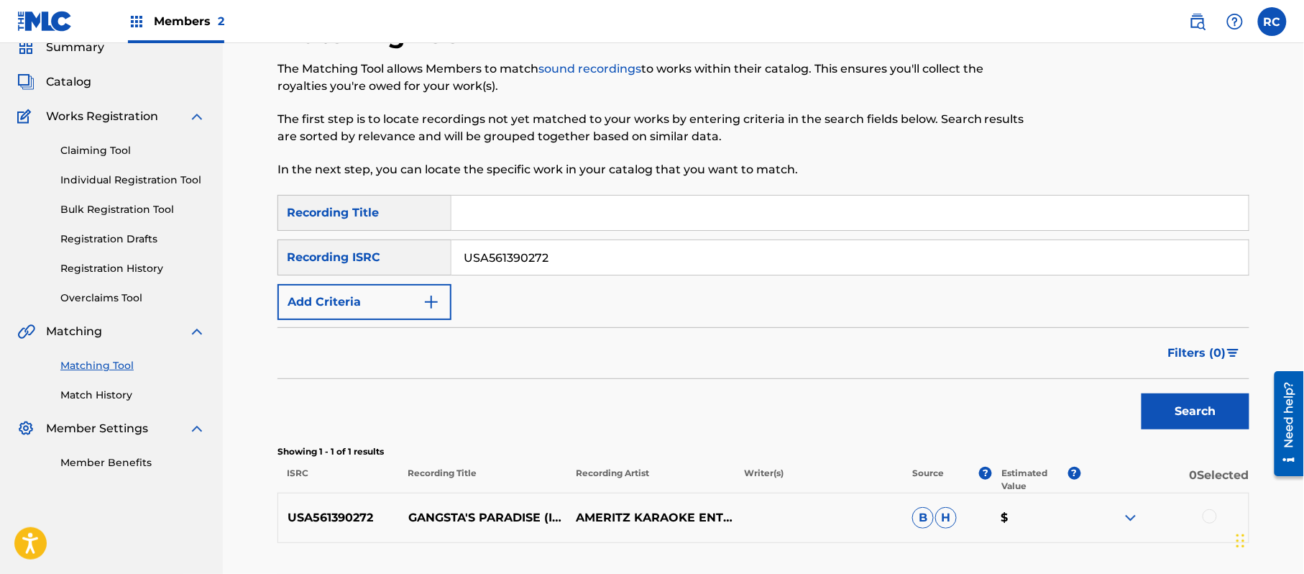
scroll to position [96, 0]
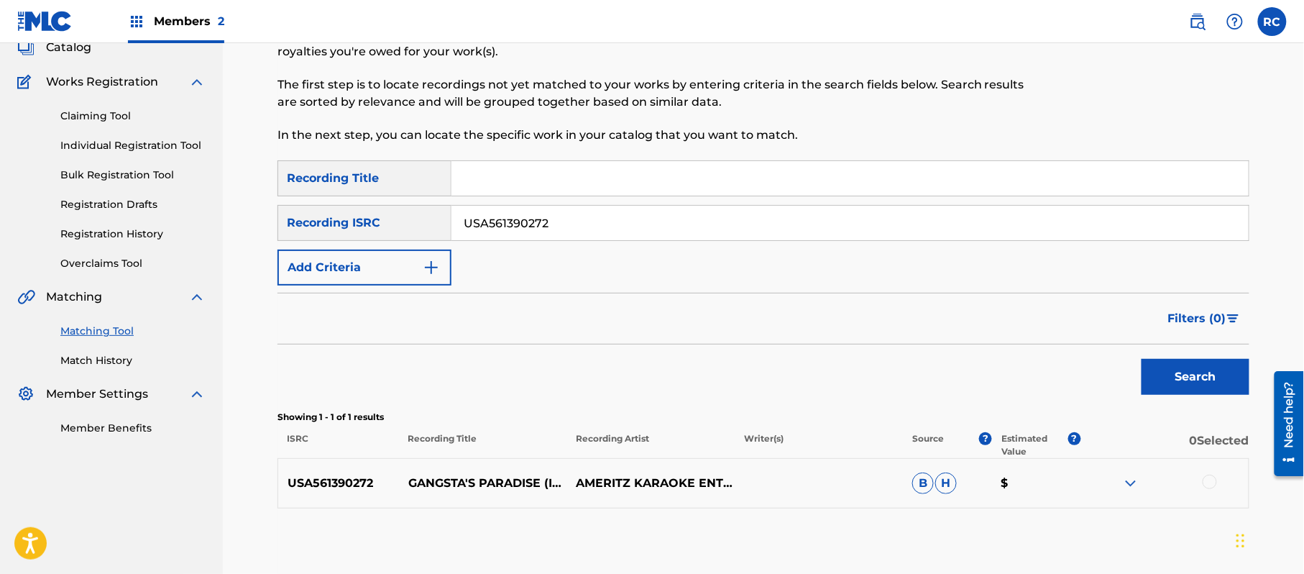
click at [1205, 481] on div at bounding box center [1209, 481] width 14 height 14
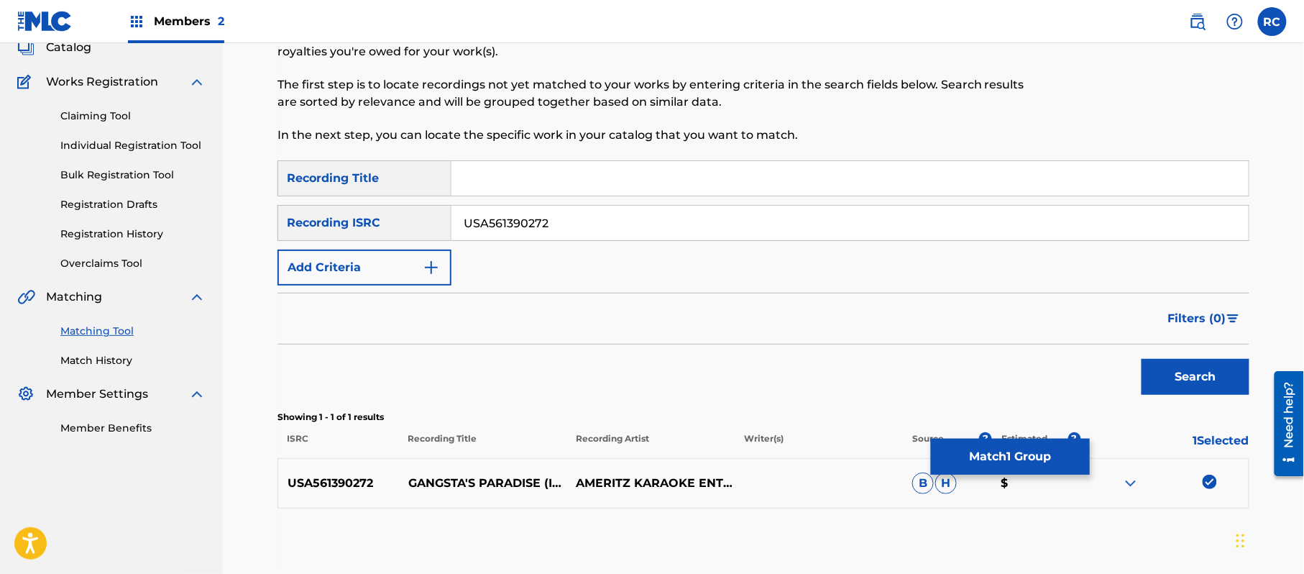
click at [1000, 450] on button "Match 1 Group" at bounding box center [1010, 456] width 159 height 36
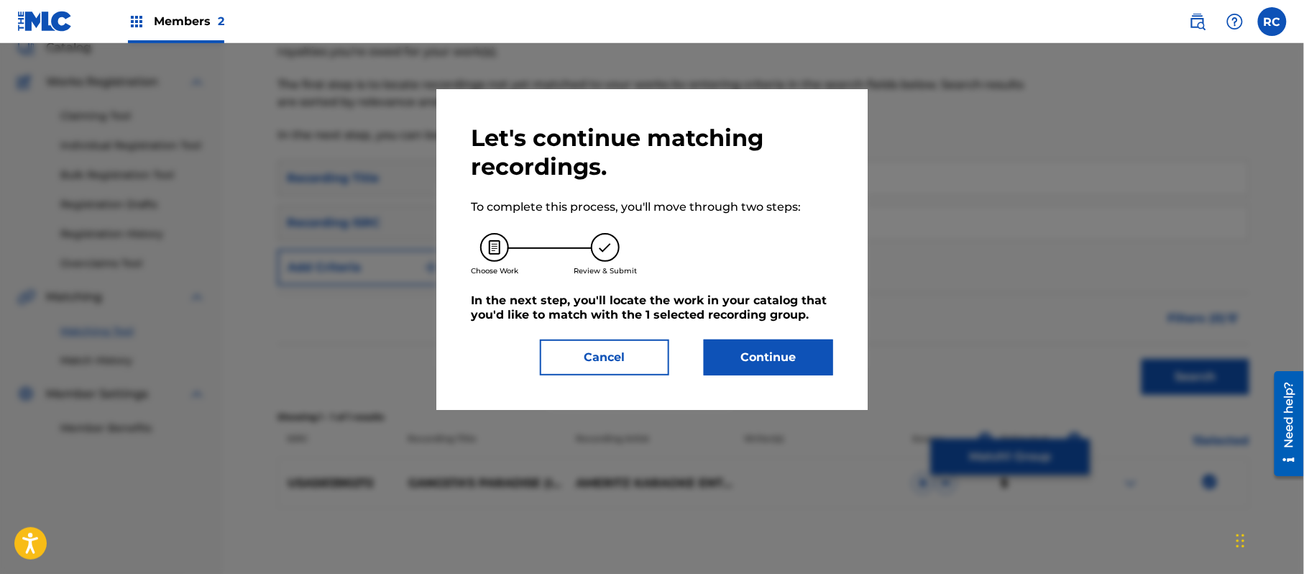
click at [815, 352] on button "Continue" at bounding box center [768, 357] width 129 height 36
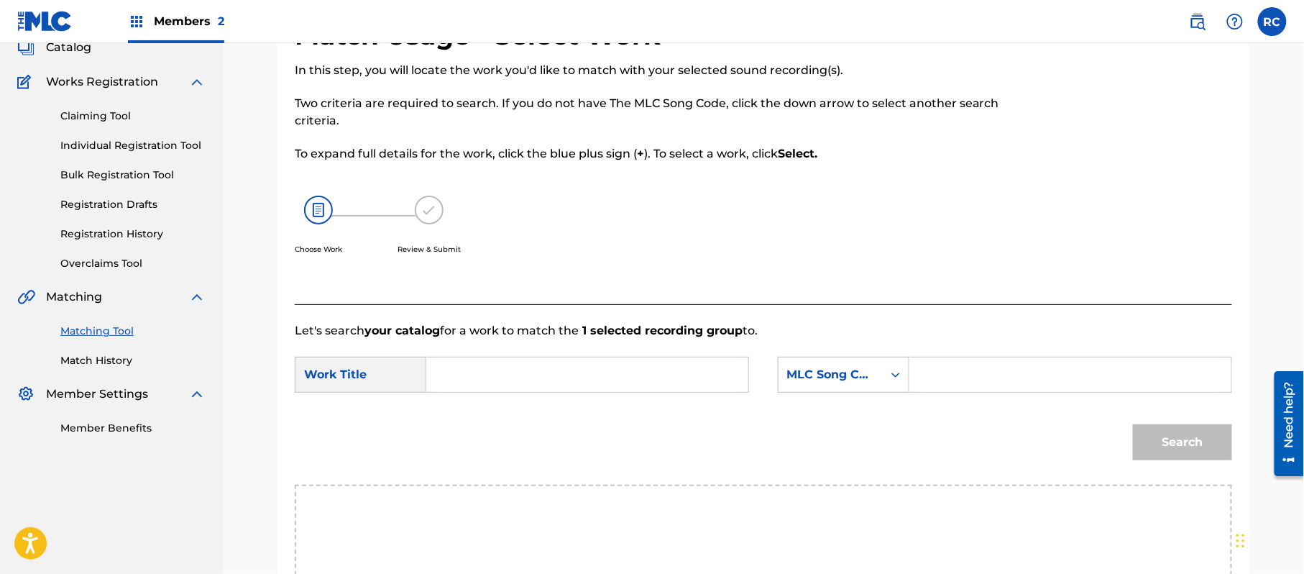
click at [618, 239] on div "Choose Work Review & Submit" at bounding box center [656, 232] width 722 height 109
click at [505, 386] on input "Search Form" at bounding box center [587, 374] width 298 height 34
click at [590, 377] on input "Gangsta's Paradise G03769" at bounding box center [587, 374] width 298 height 34
drag, startPoint x: 590, startPoint y: 377, endPoint x: 655, endPoint y: 377, distance: 65.4
click at [594, 377] on input "Gangsta's Paradise G03769" at bounding box center [587, 374] width 298 height 34
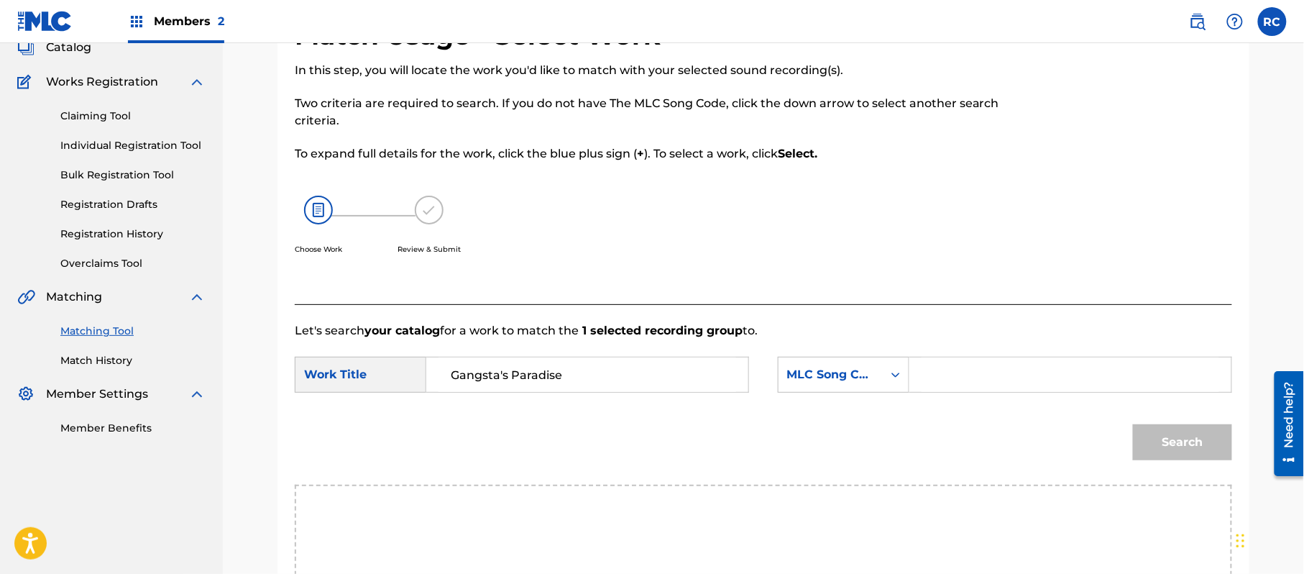
click at [969, 383] on input "Search Form" at bounding box center [1070, 374] width 298 height 34
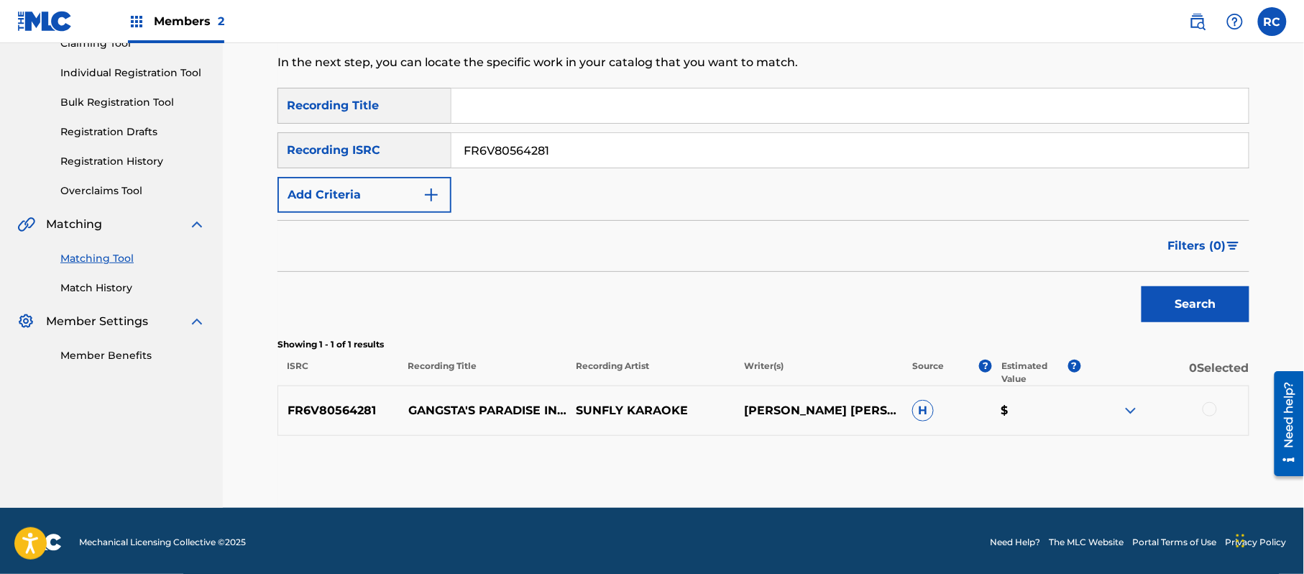
scroll to position [171, 0]
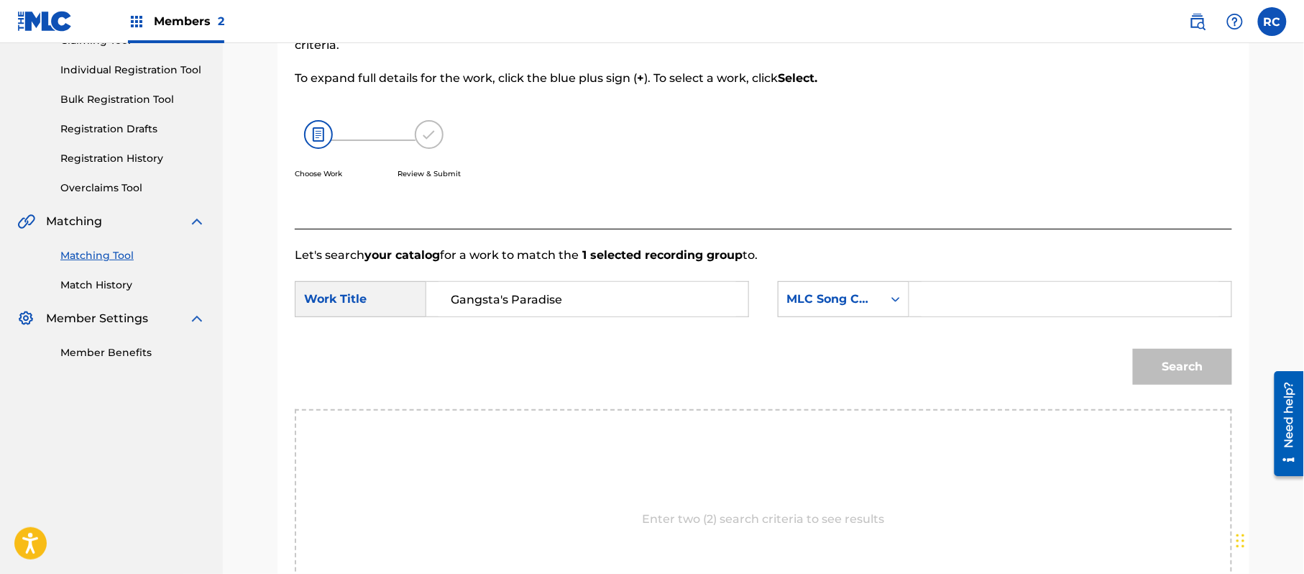
drag, startPoint x: 959, startPoint y: 302, endPoint x: 970, endPoint y: 306, distance: 12.3
drag, startPoint x: 645, startPoint y: 173, endPoint x: 627, endPoint y: 172, distance: 18.0
drag, startPoint x: 579, startPoint y: 305, endPoint x: 717, endPoint y: 305, distance: 138.0
drag, startPoint x: 995, startPoint y: 303, endPoint x: 1006, endPoint y: 308, distance: 12.6
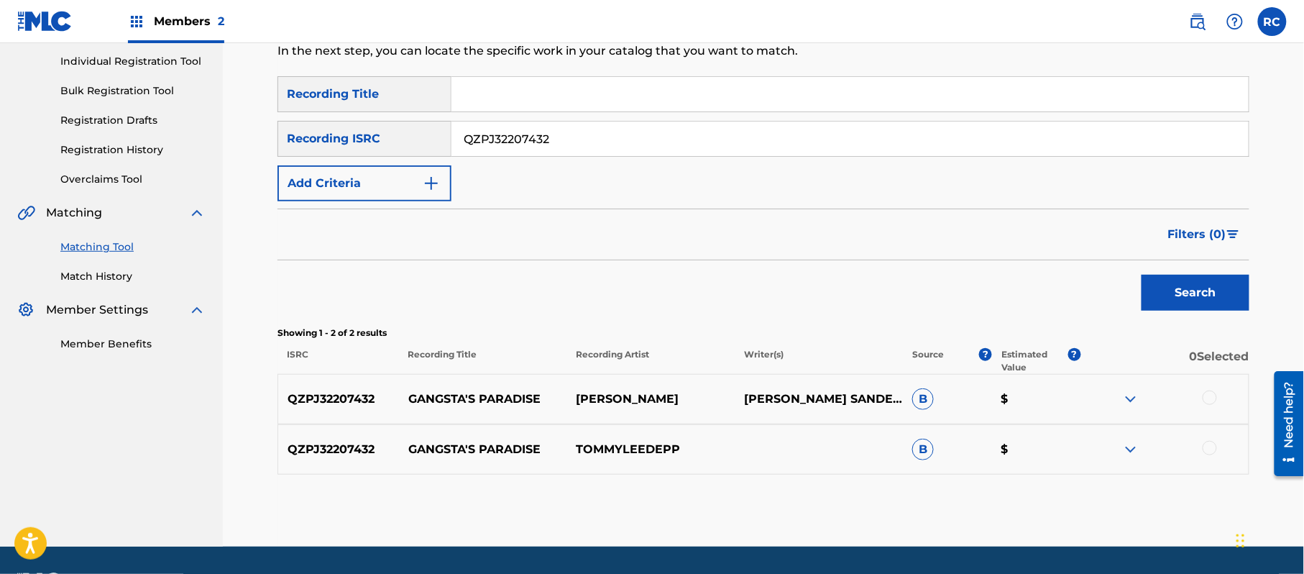
scroll to position [221, 0]
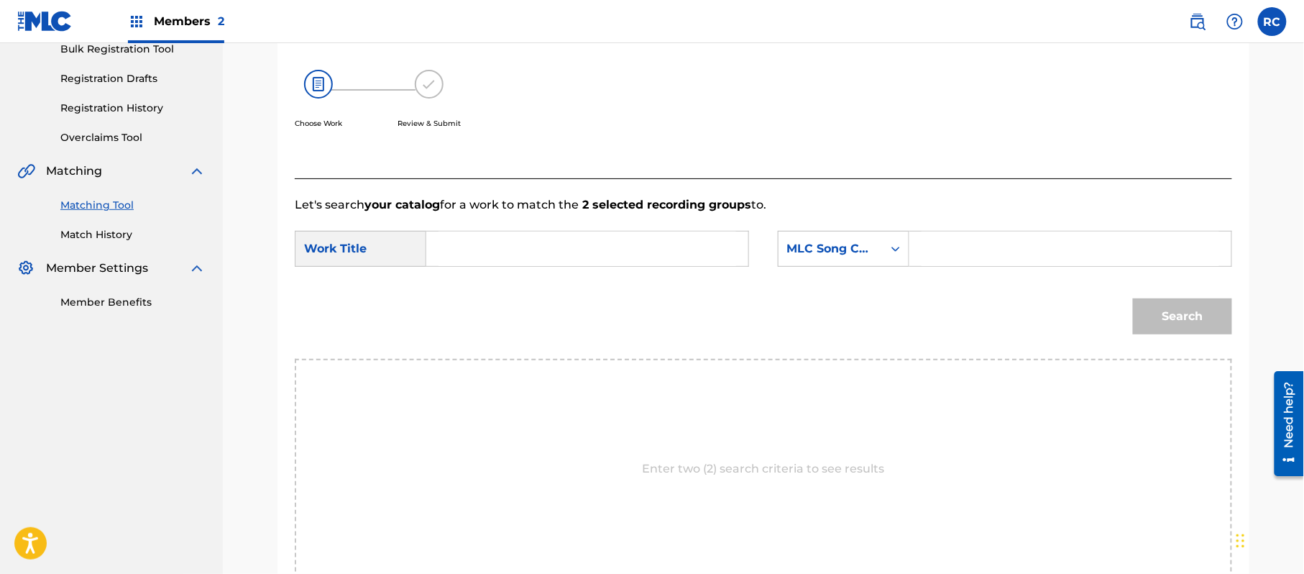
drag, startPoint x: 570, startPoint y: 374, endPoint x: 414, endPoint y: 244, distance: 202.6
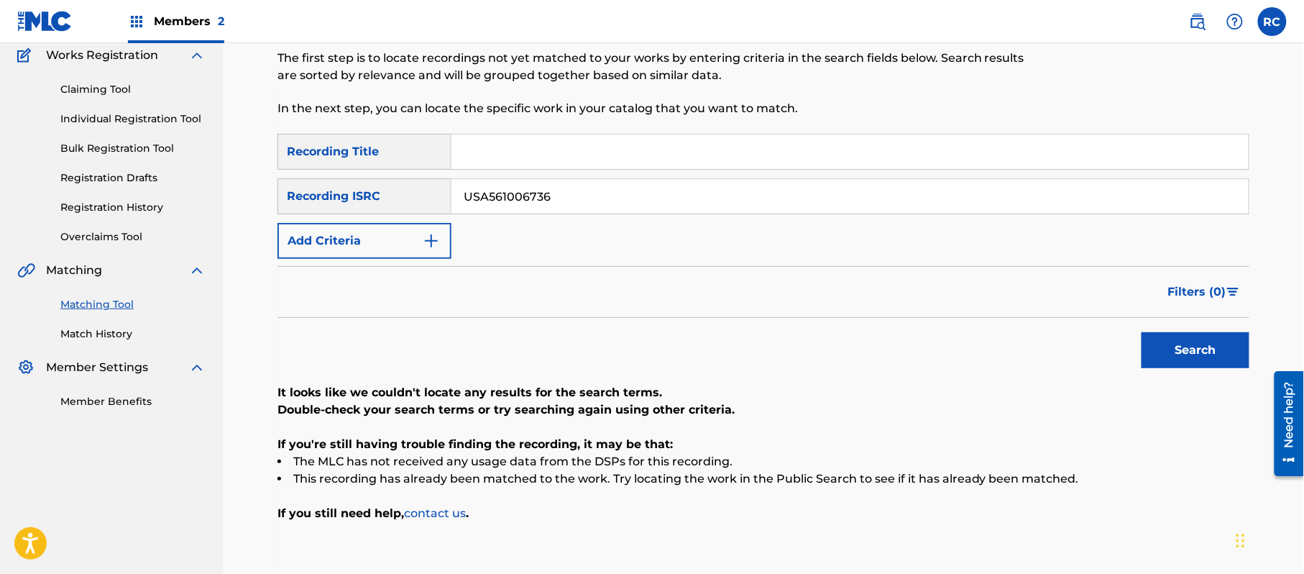
scroll to position [211, 0]
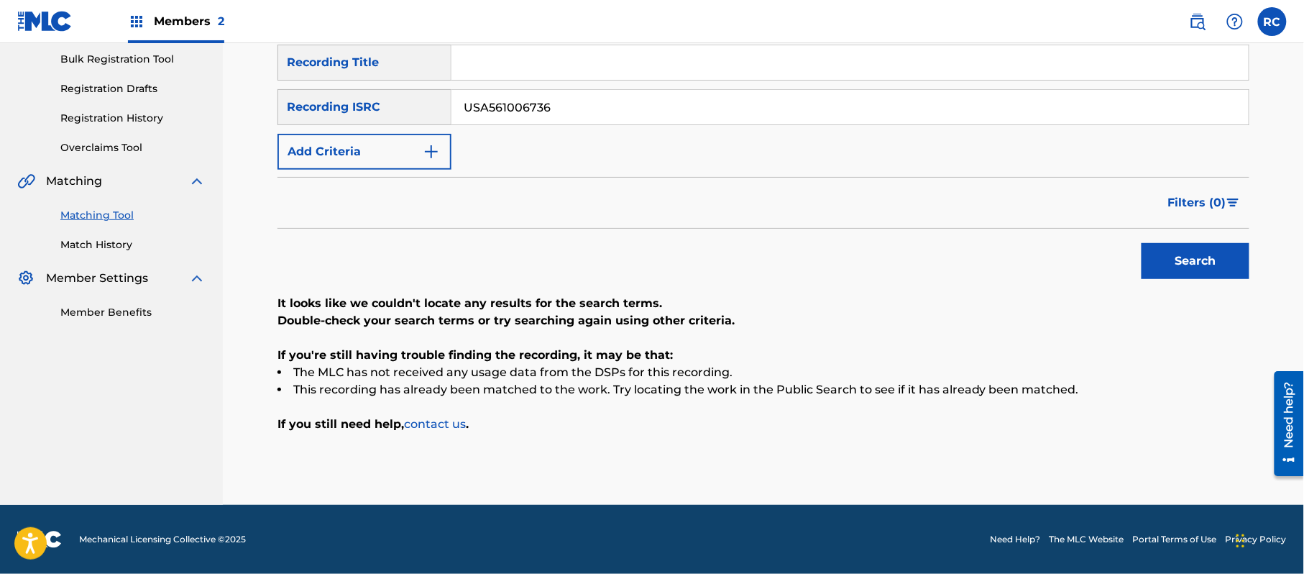
drag, startPoint x: 570, startPoint y: 105, endPoint x: 387, endPoint y: 112, distance: 183.4
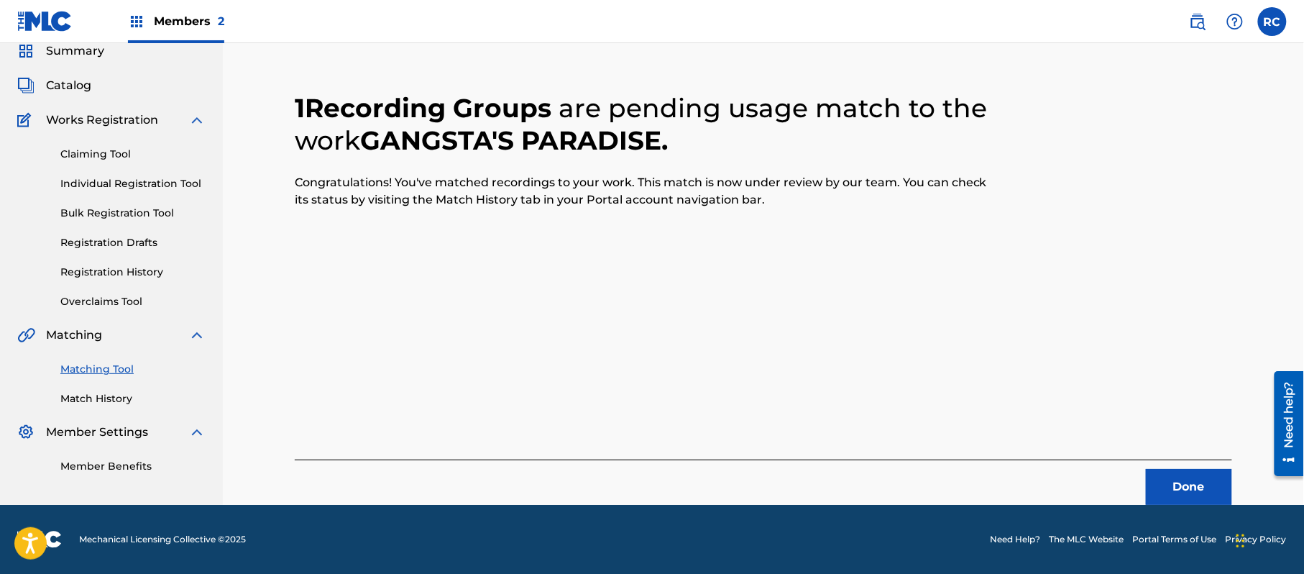
scroll to position [57, 0]
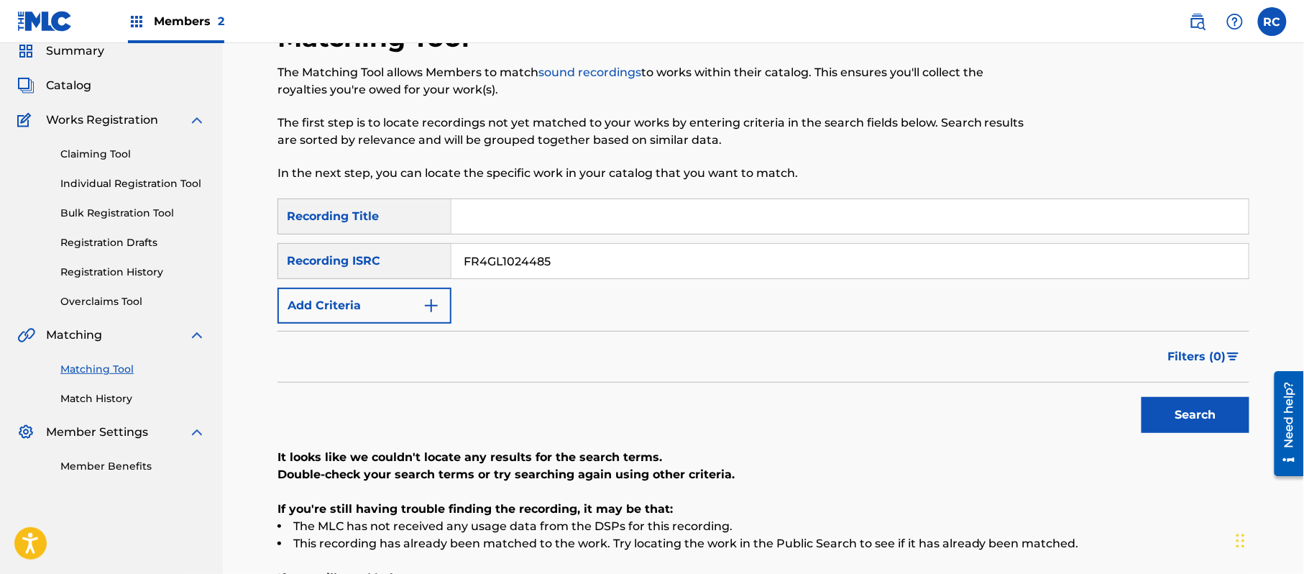
drag, startPoint x: 391, startPoint y: 275, endPoint x: 379, endPoint y: 279, distance: 12.3
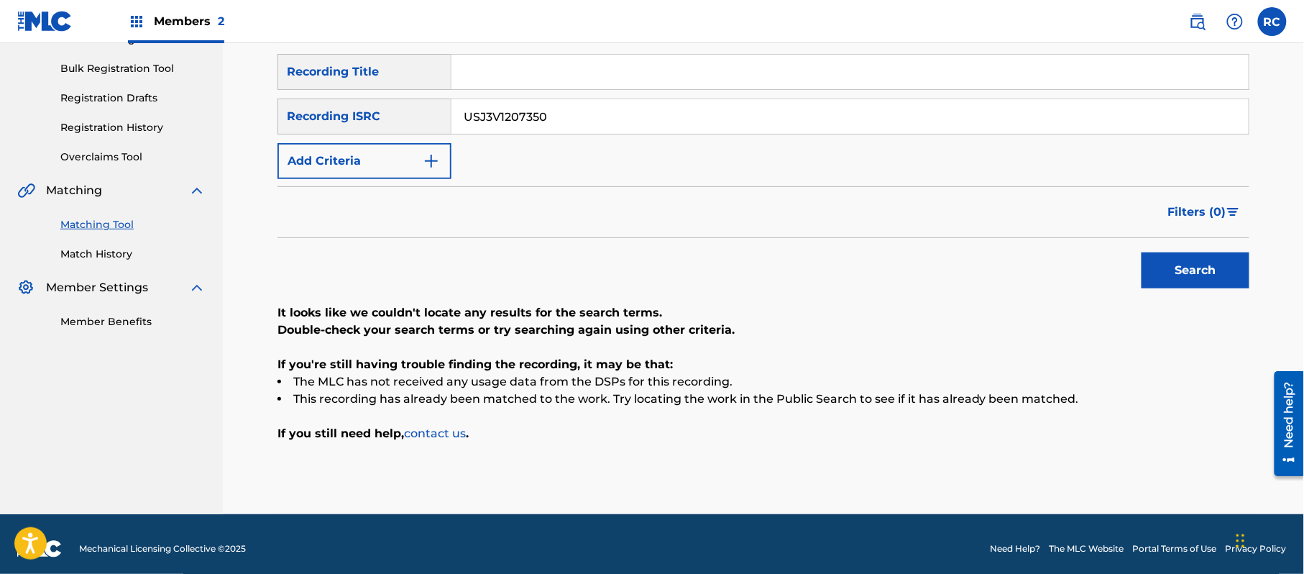
scroll to position [211, 0]
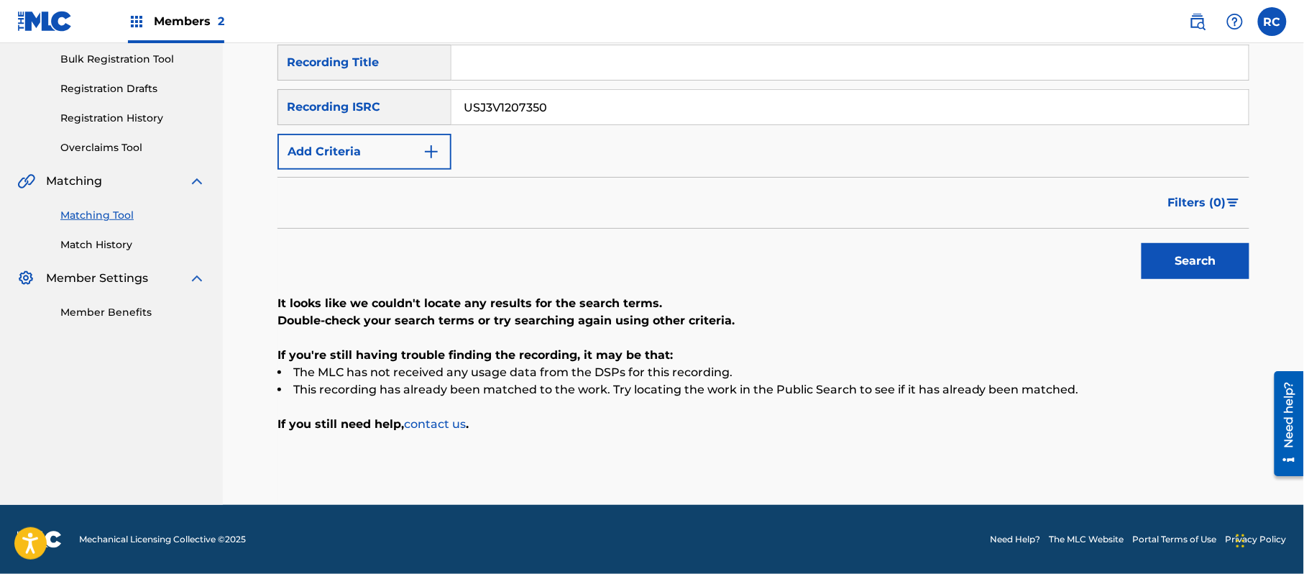
drag, startPoint x: 547, startPoint y: 109, endPoint x: 406, endPoint y: 111, distance: 140.9
drag, startPoint x: 1213, startPoint y: 257, endPoint x: 893, endPoint y: 280, distance: 321.3
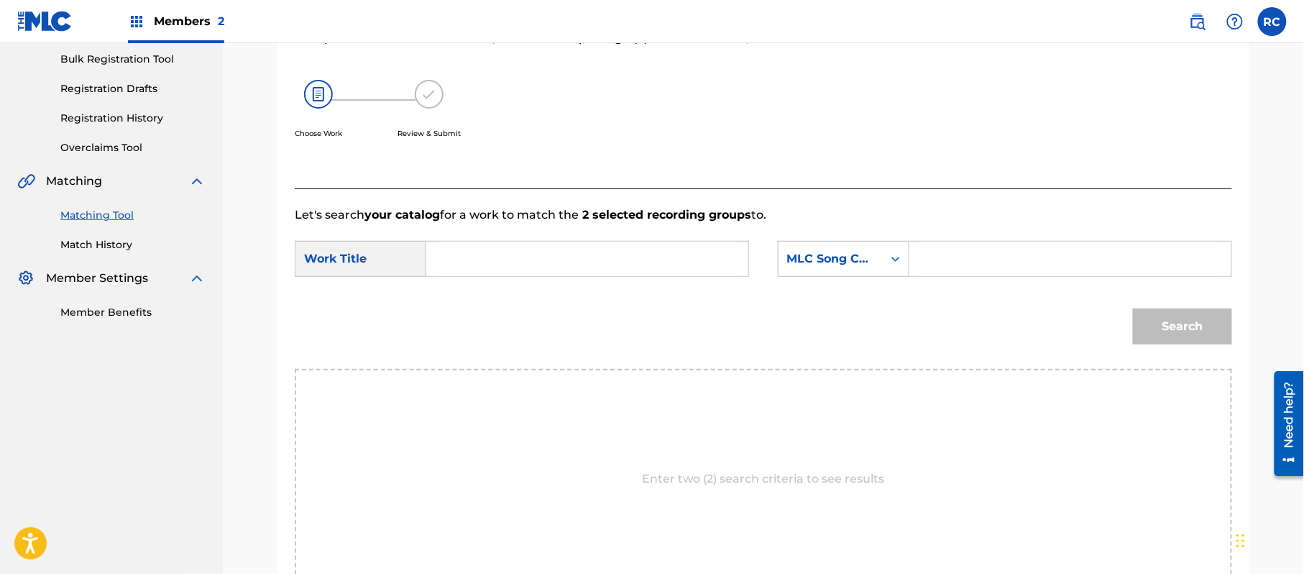
drag, startPoint x: 644, startPoint y: 124, endPoint x: 413, endPoint y: 24, distance: 252.1
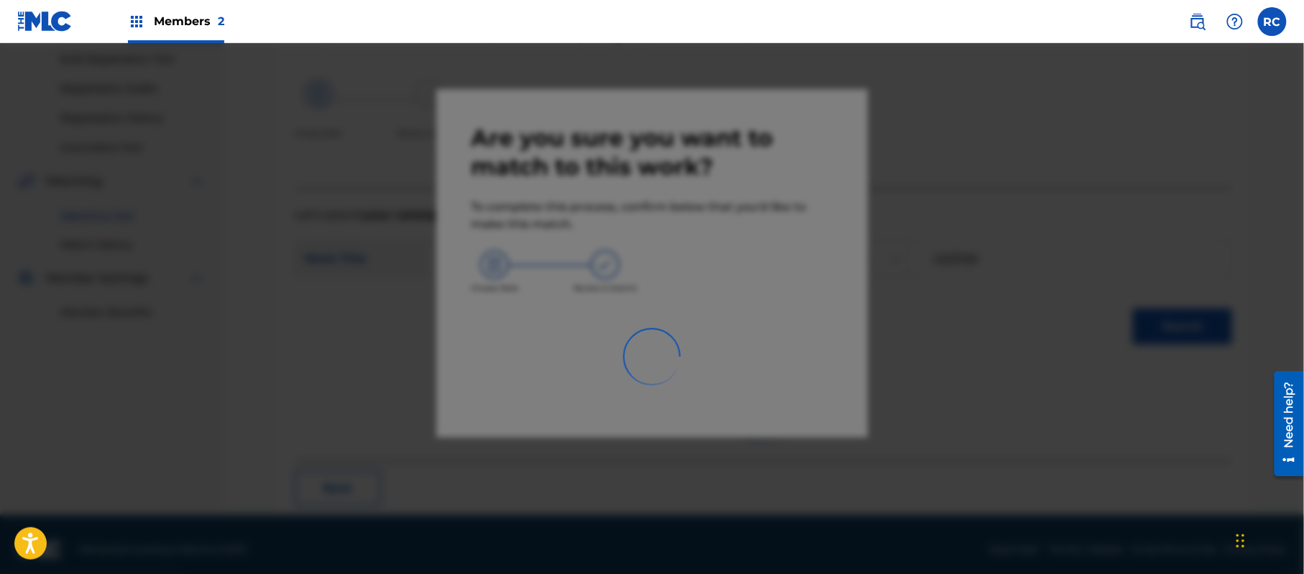
scroll to position [57, 0]
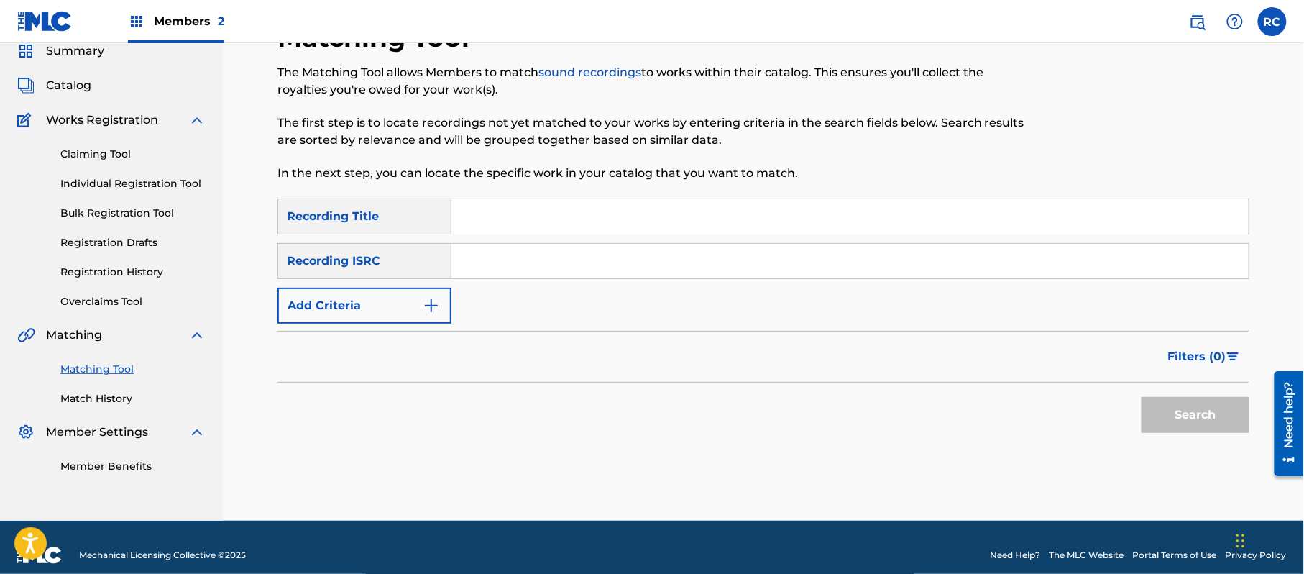
drag, startPoint x: 548, startPoint y: 263, endPoint x: 584, endPoint y: 271, distance: 37.5
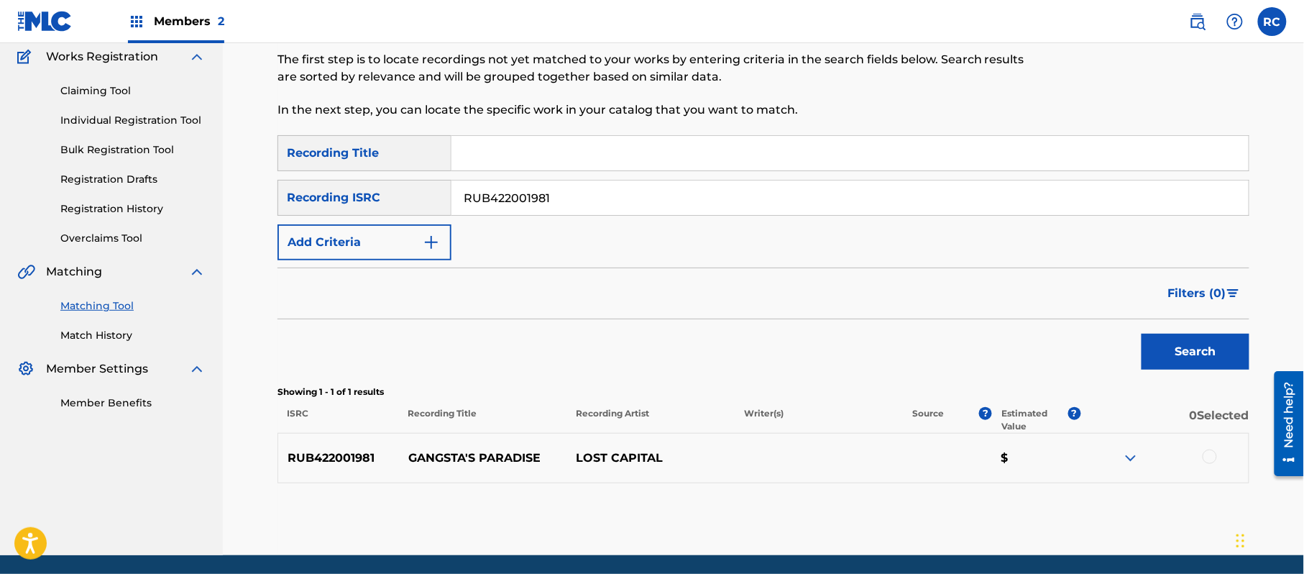
scroll to position [153, 0]
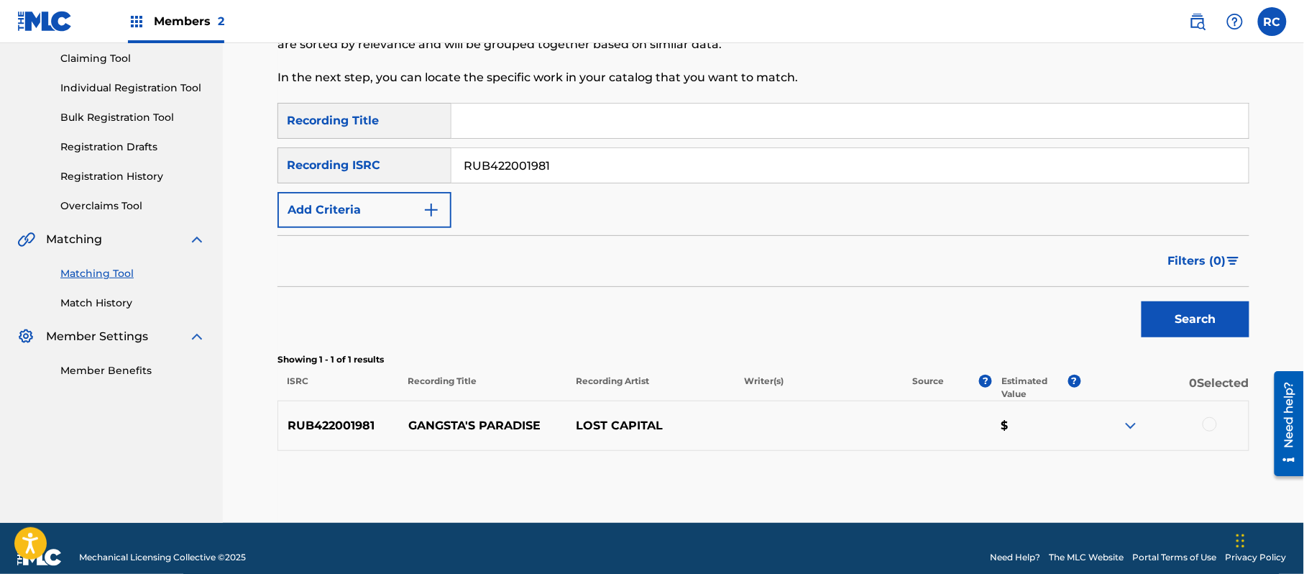
drag, startPoint x: 1214, startPoint y: 426, endPoint x: 1150, endPoint y: 426, distance: 64.0
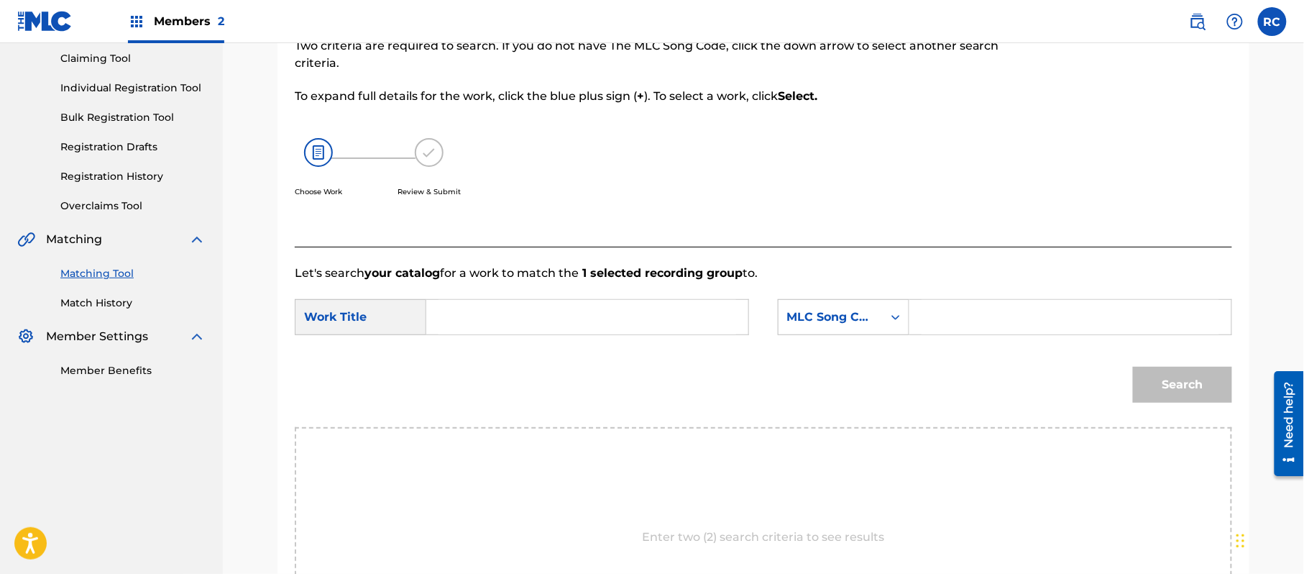
drag, startPoint x: 681, startPoint y: 183, endPoint x: 610, endPoint y: 159, distance: 75.0
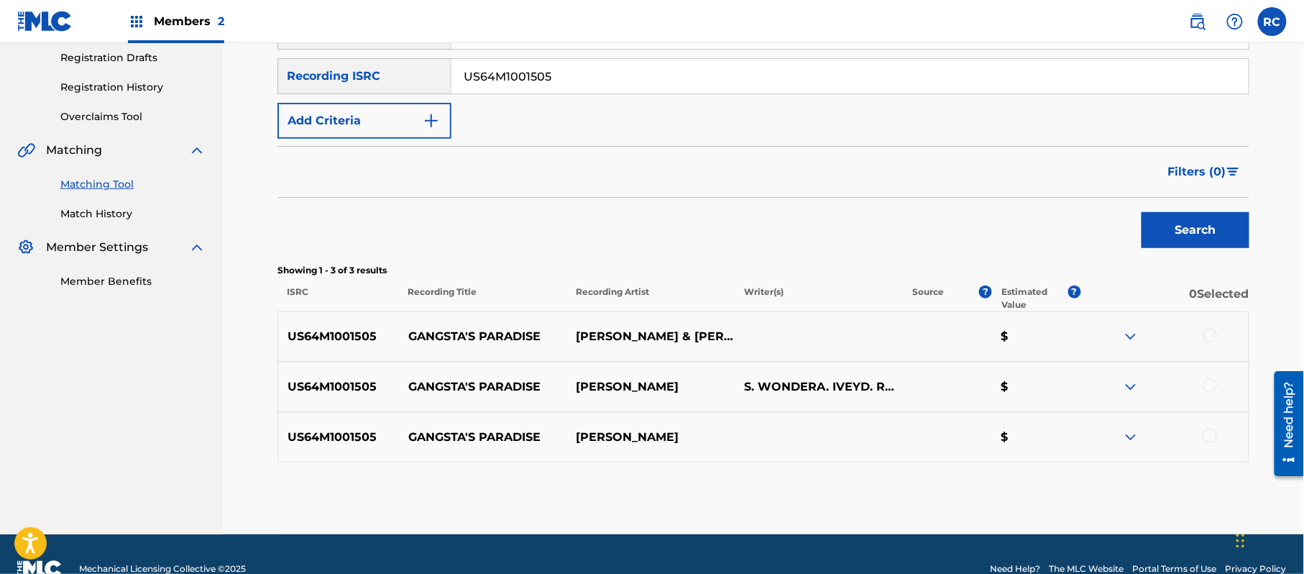
scroll to position [262, 0]
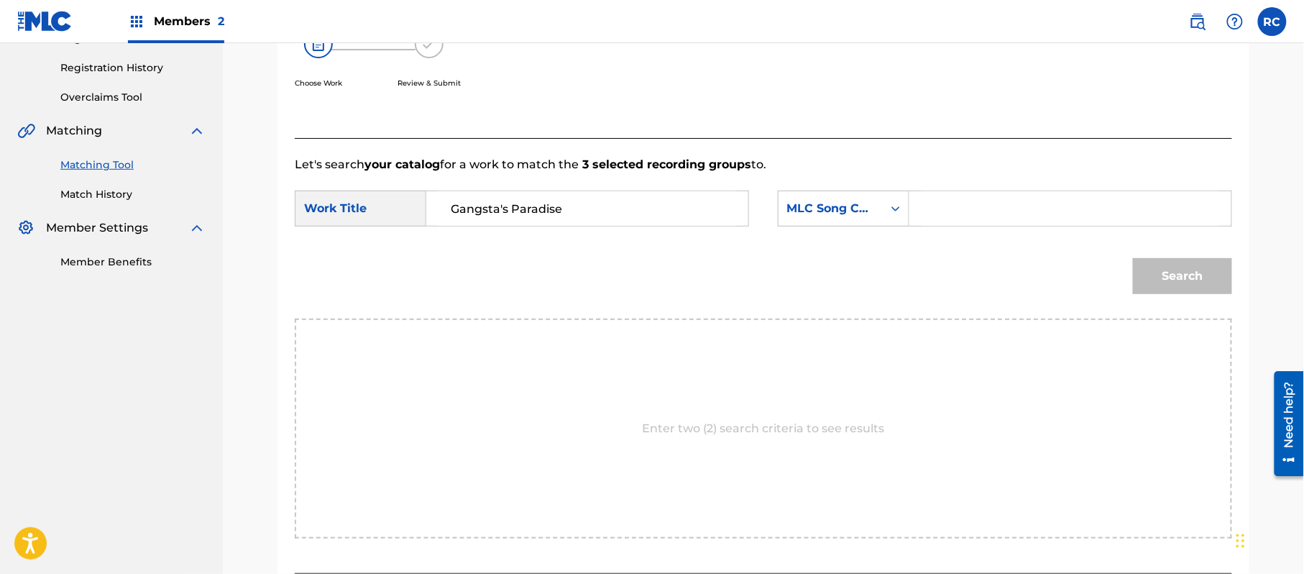
drag, startPoint x: 967, startPoint y: 210, endPoint x: 986, endPoint y: 217, distance: 20.0
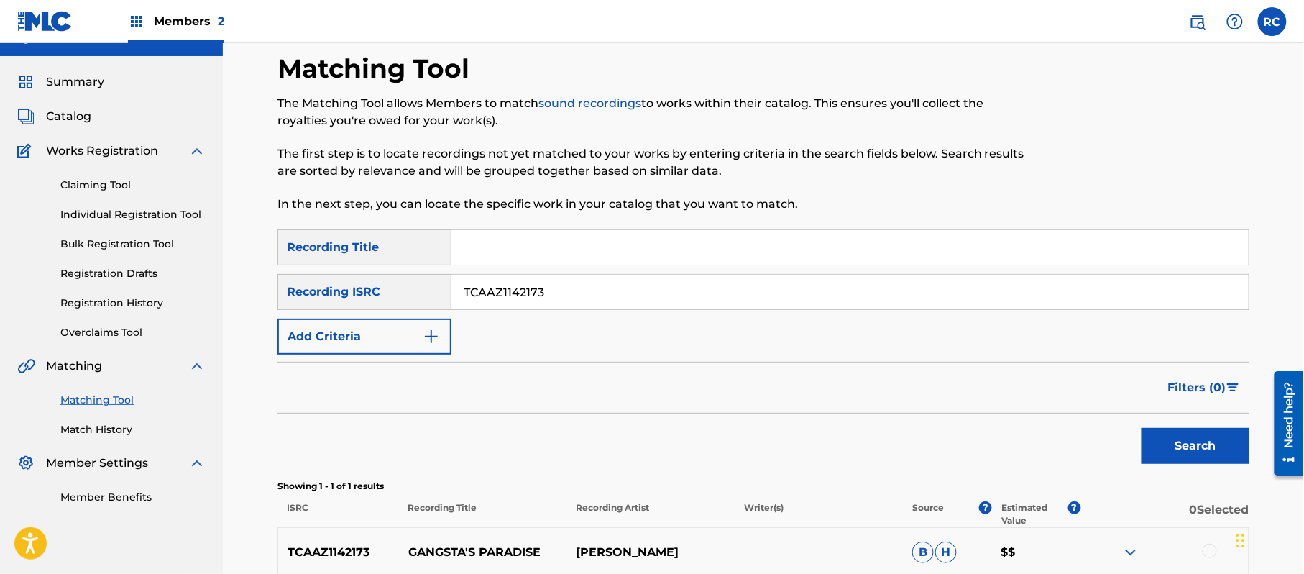
scroll to position [96, 0]
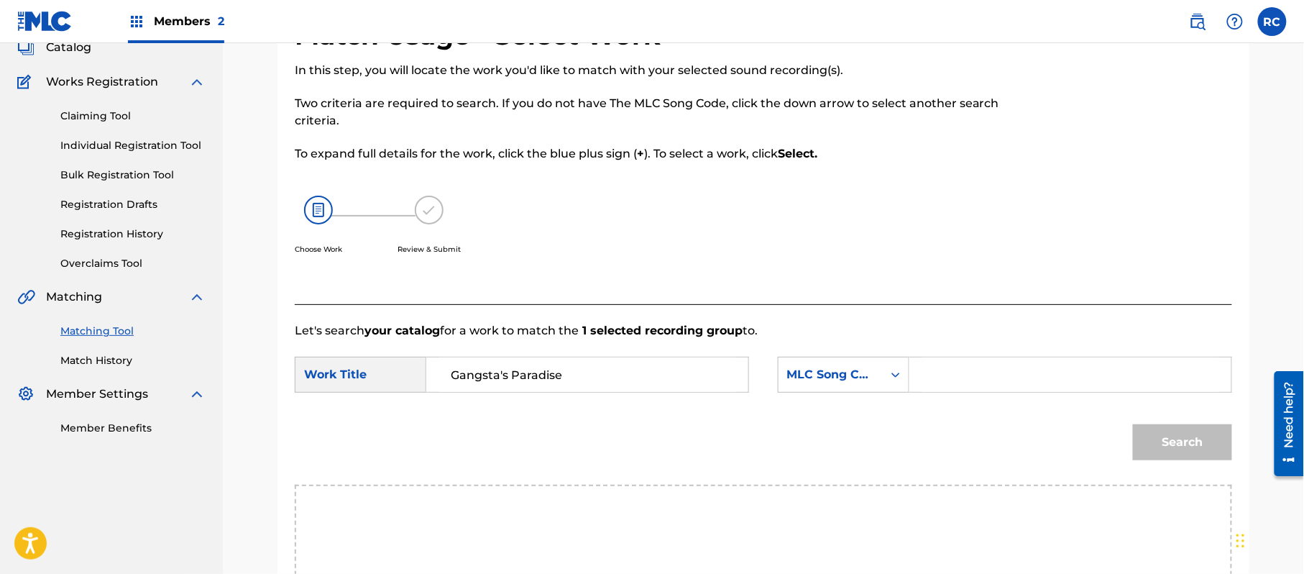
drag, startPoint x: 949, startPoint y: 380, endPoint x: 985, endPoint y: 386, distance: 35.7
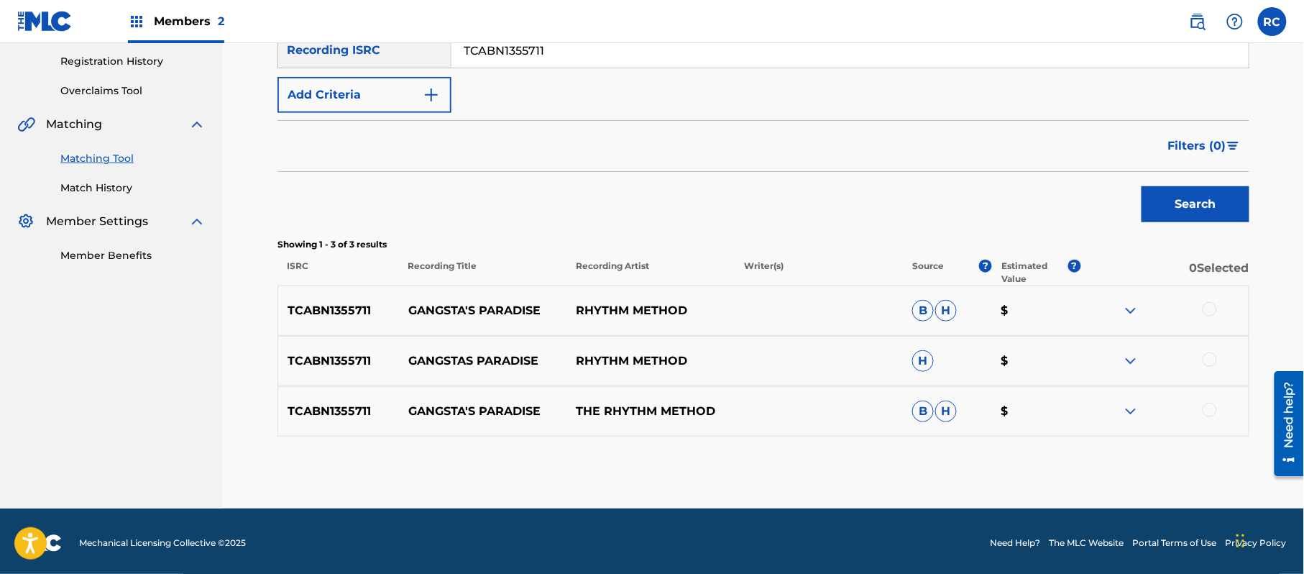
scroll to position [272, 0]
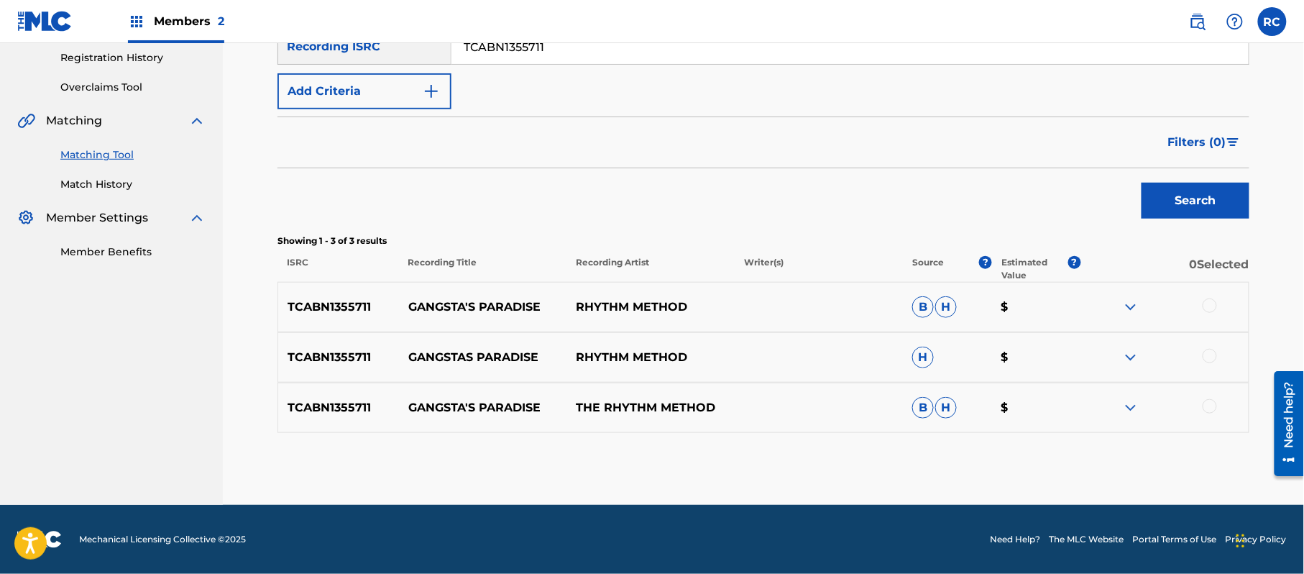
drag, startPoint x: 1211, startPoint y: 305, endPoint x: 1205, endPoint y: 317, distance: 13.5
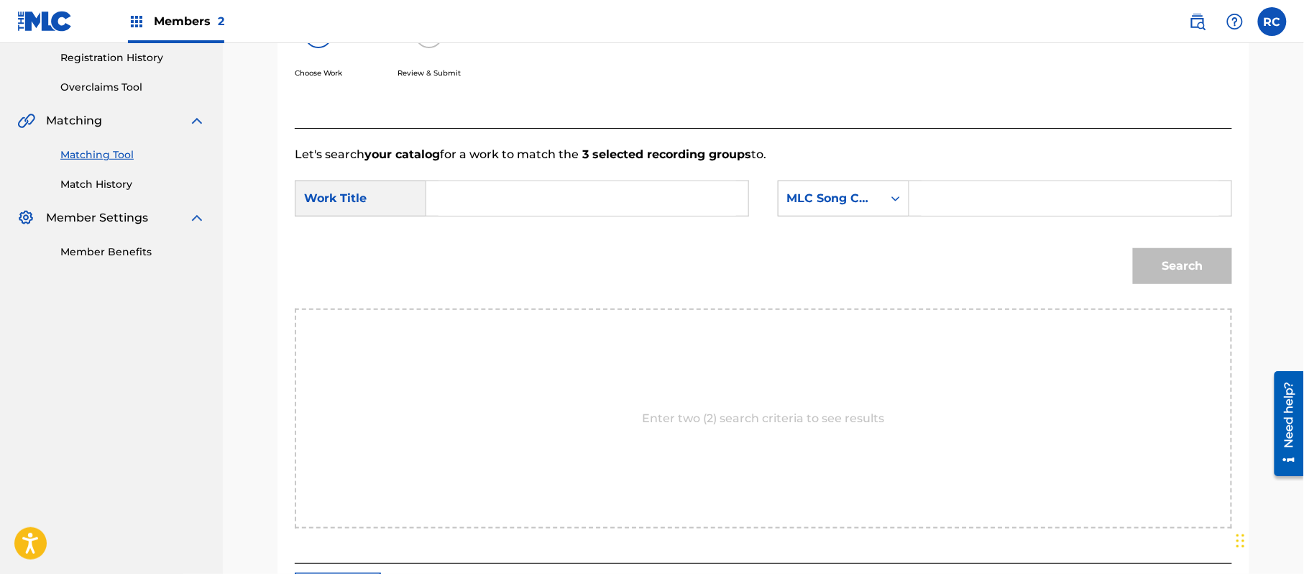
drag, startPoint x: 542, startPoint y: 92, endPoint x: 443, endPoint y: 70, distance: 101.5
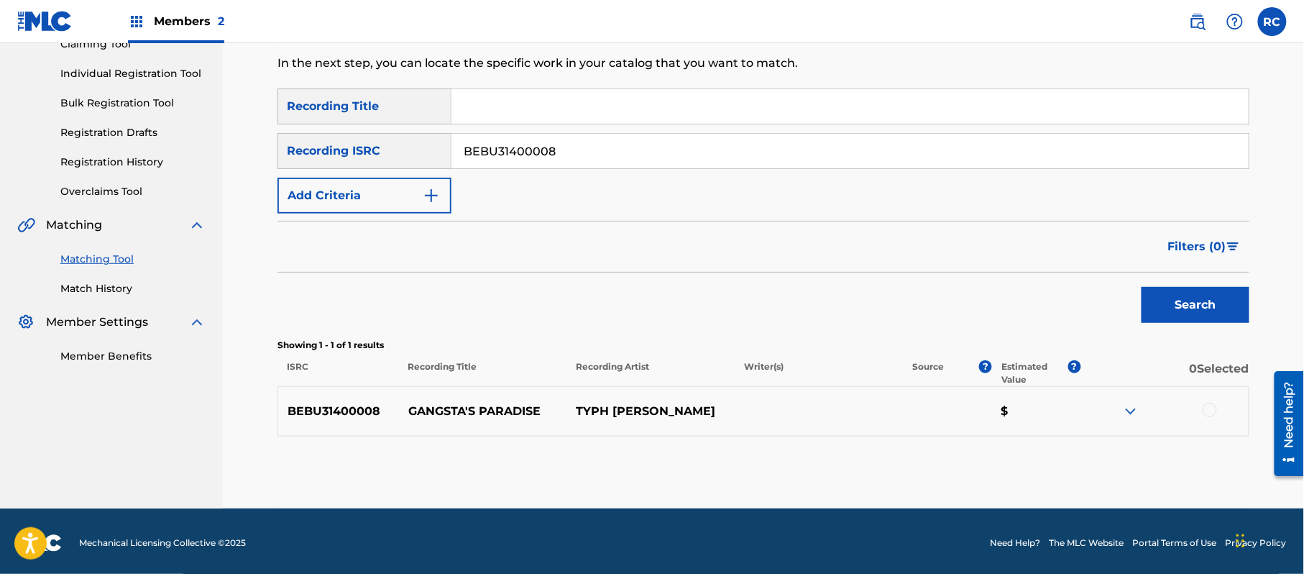
scroll to position [171, 0]
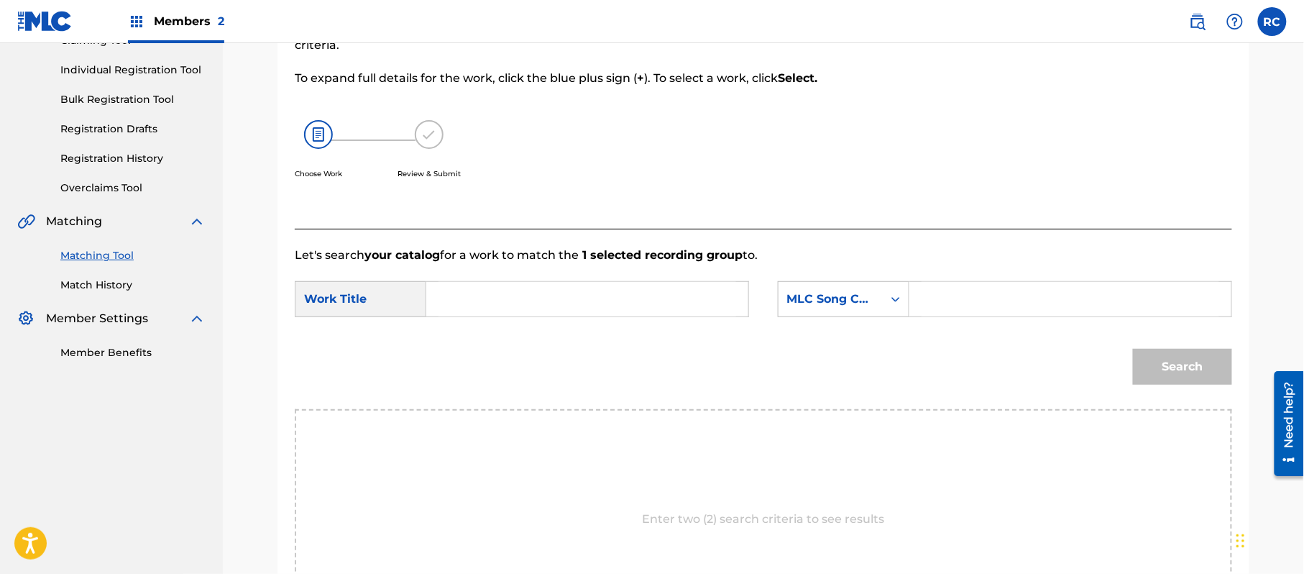
drag, startPoint x: 630, startPoint y: 296, endPoint x: 584, endPoint y: 308, distance: 46.9
drag, startPoint x: 970, startPoint y: 293, endPoint x: 1003, endPoint y: 315, distance: 40.1
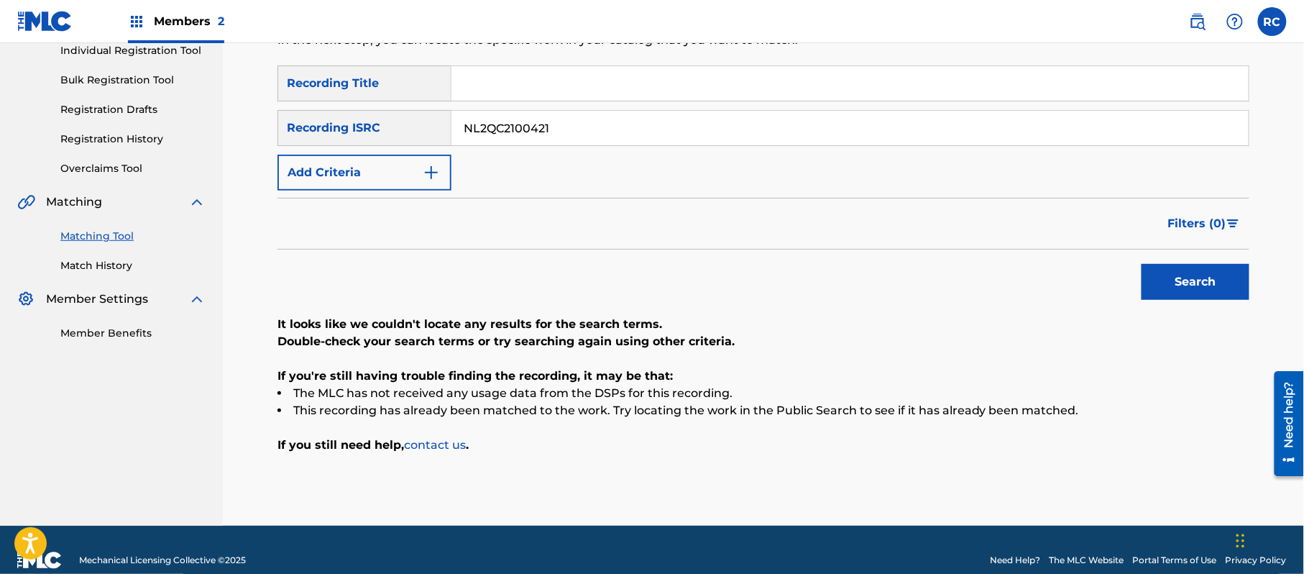
scroll to position [211, 0]
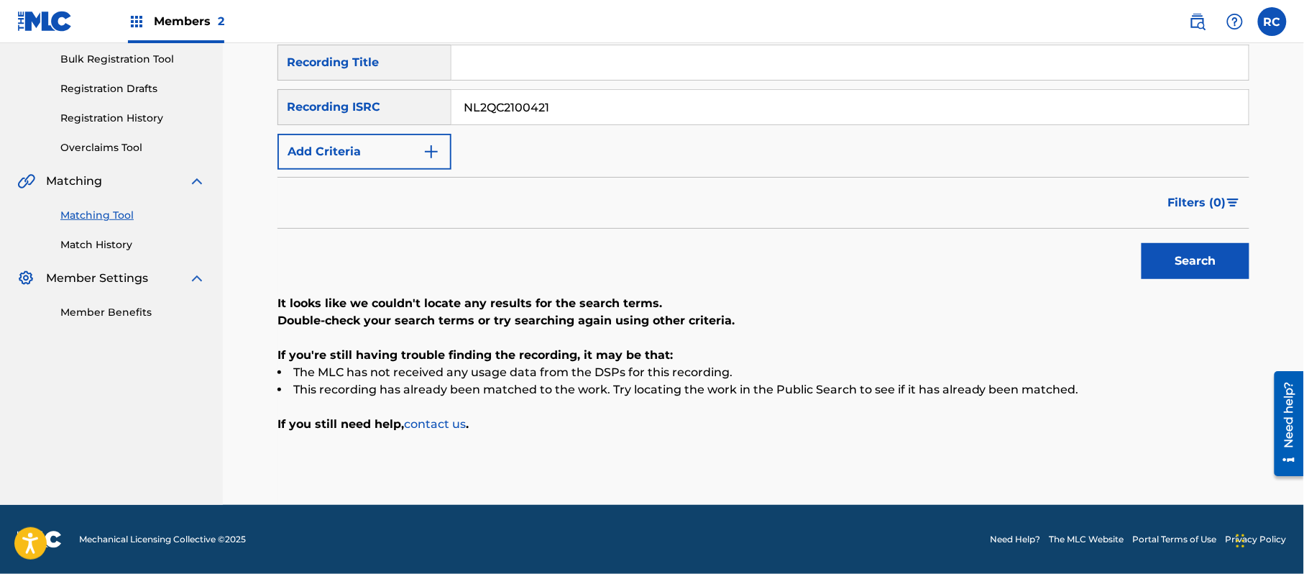
drag, startPoint x: 510, startPoint y: 102, endPoint x: 469, endPoint y: 114, distance: 42.6
drag, startPoint x: 1176, startPoint y: 259, endPoint x: 1160, endPoint y: 268, distance: 18.4
drag, startPoint x: 561, startPoint y: 115, endPoint x: 441, endPoint y: 113, distance: 120.1
drag, startPoint x: 556, startPoint y: 110, endPoint x: 630, endPoint y: 165, distance: 91.9
drag, startPoint x: 1205, startPoint y: 270, endPoint x: 1125, endPoint y: 285, distance: 81.1
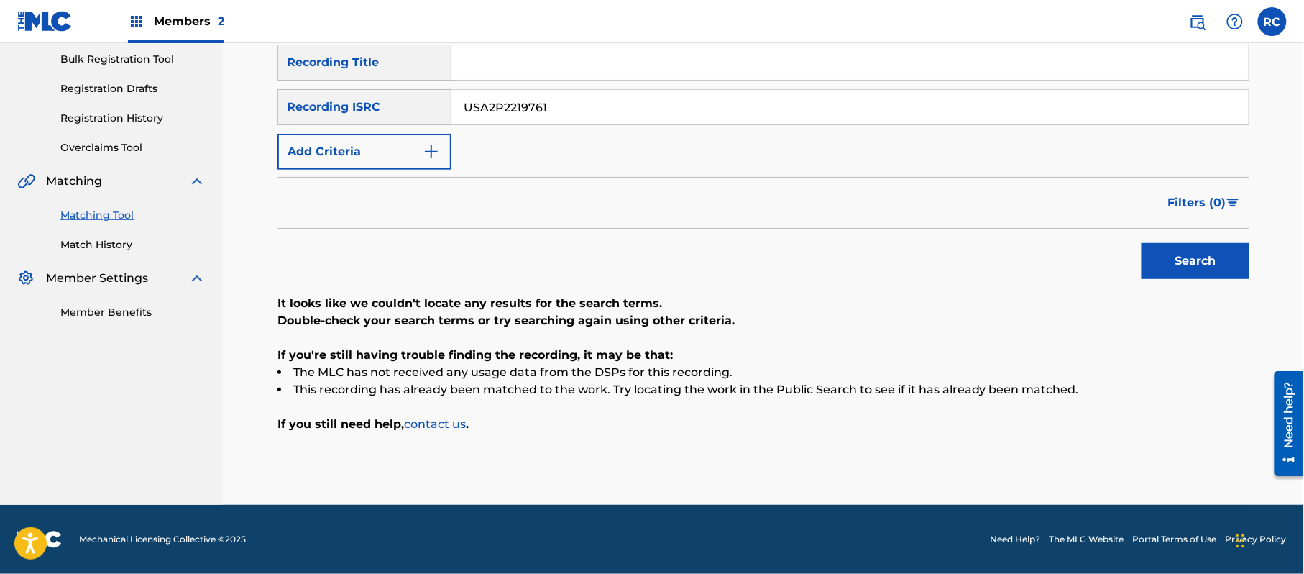
drag, startPoint x: 556, startPoint y: 104, endPoint x: 561, endPoint y: 112, distance: 9.4
drag, startPoint x: 1223, startPoint y: 264, endPoint x: 1072, endPoint y: 296, distance: 154.2
drag, startPoint x: 429, startPoint y: 108, endPoint x: 397, endPoint y: 108, distance: 31.6
drag, startPoint x: 1182, startPoint y: 257, endPoint x: 1169, endPoint y: 265, distance: 15.5
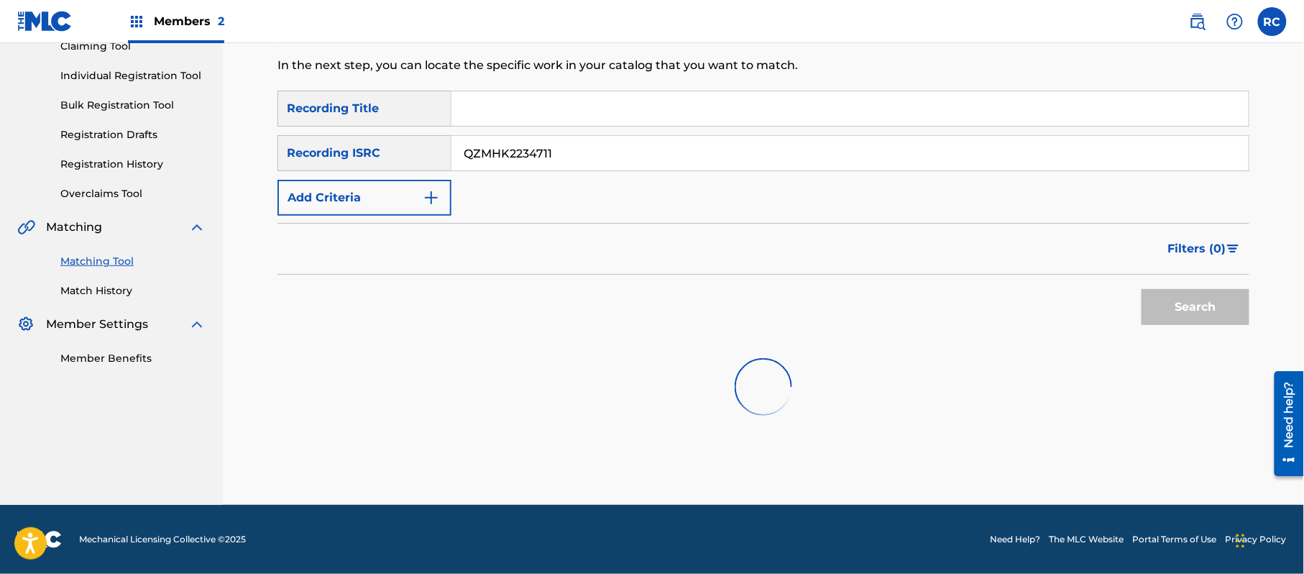
scroll to position [171, 0]
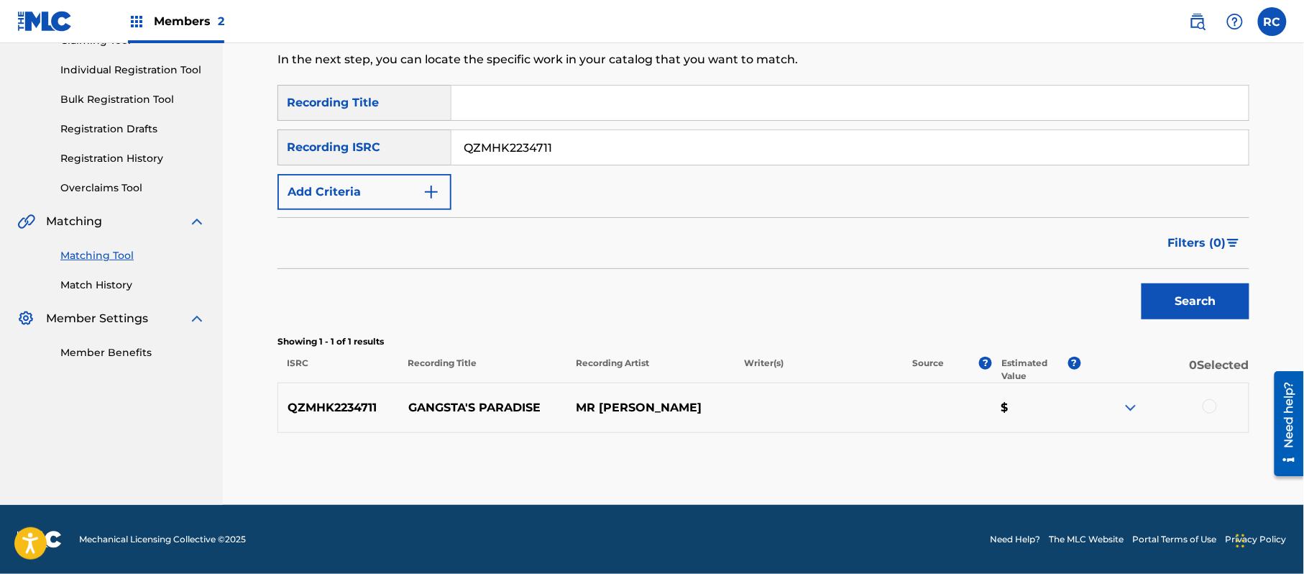
drag, startPoint x: 601, startPoint y: 308, endPoint x: 757, endPoint y: 319, distance: 156.3
drag, startPoint x: 1210, startPoint y: 406, endPoint x: 1189, endPoint y: 408, distance: 21.7
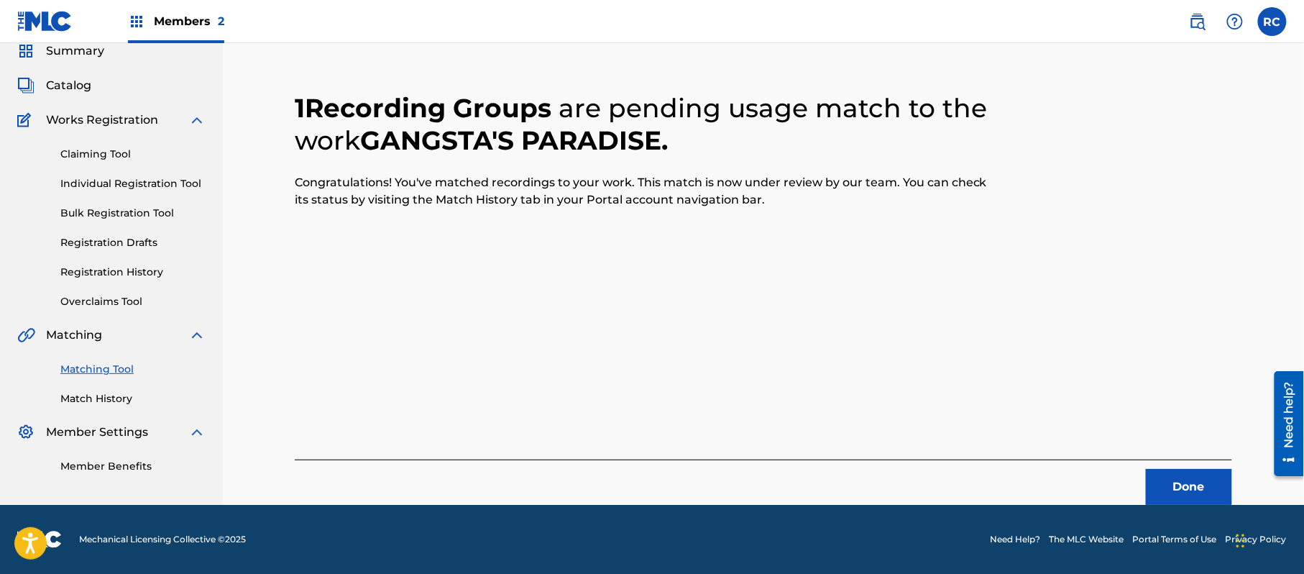
scroll to position [57, 0]
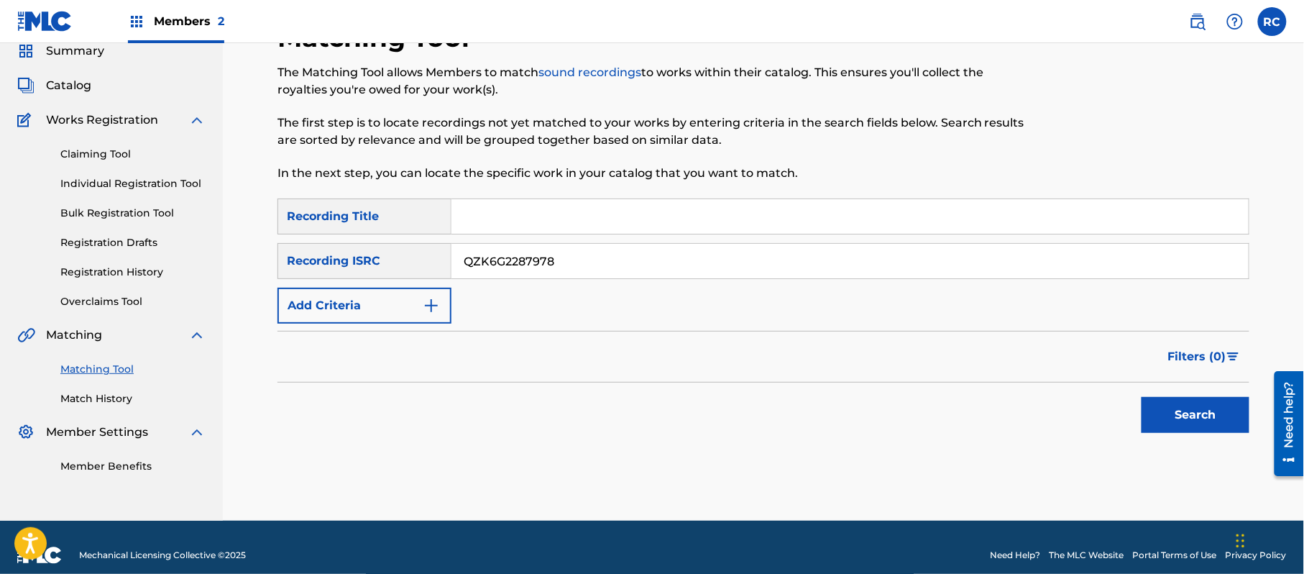
drag, startPoint x: 1182, startPoint y: 409, endPoint x: 903, endPoint y: 365, distance: 281.6
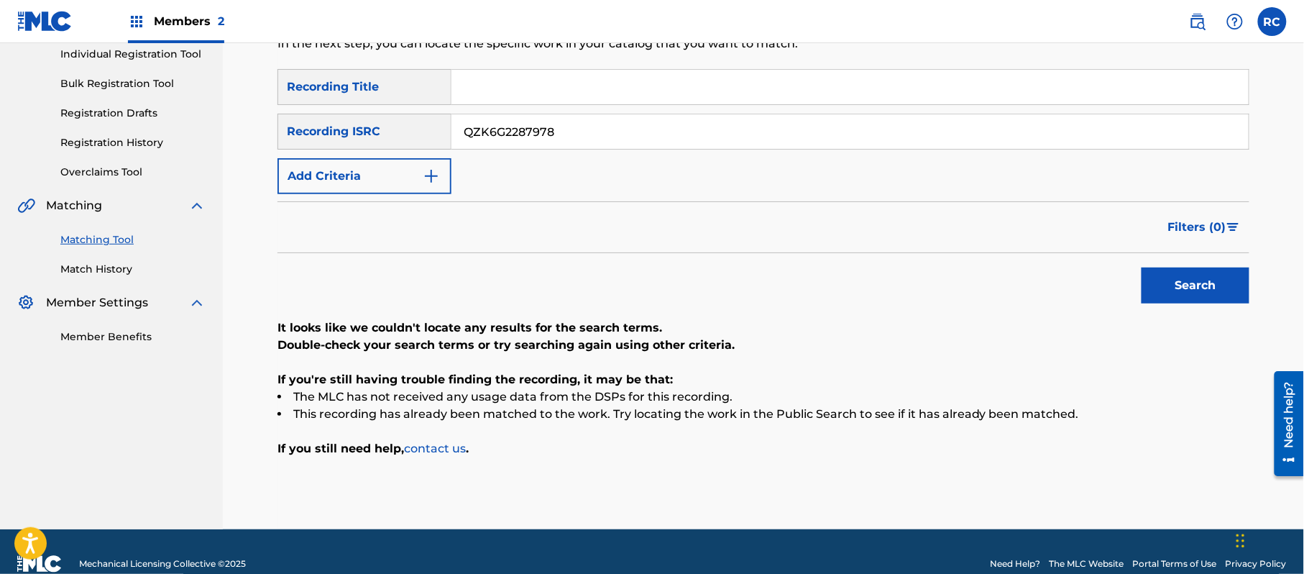
scroll to position [211, 0]
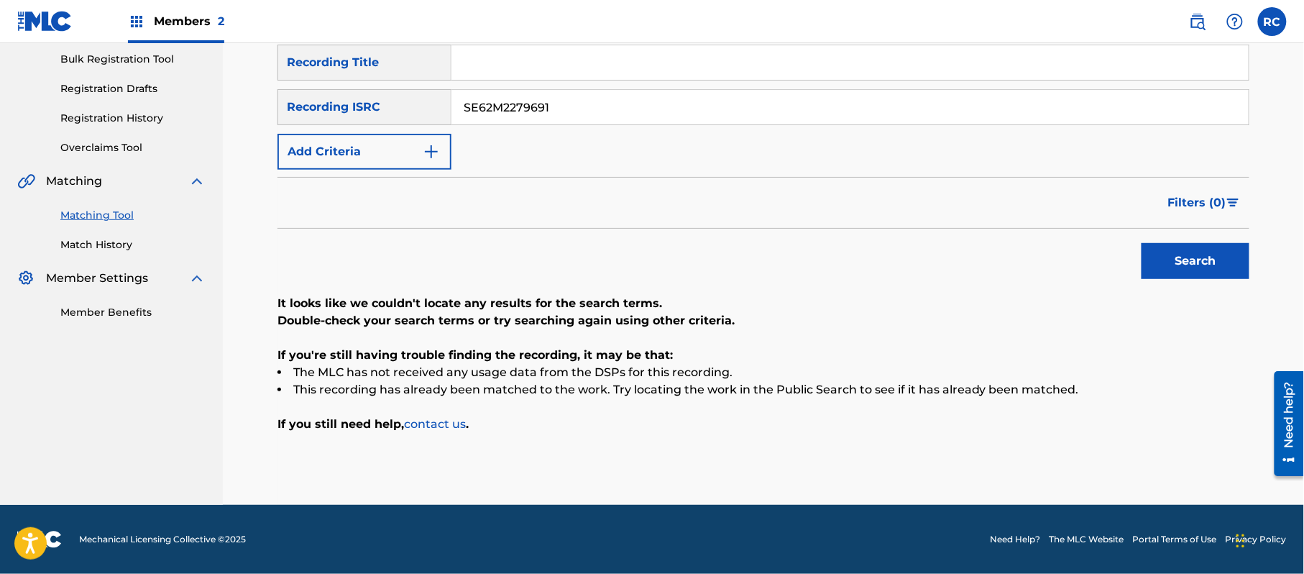
drag, startPoint x: 552, startPoint y: 104, endPoint x: 351, endPoint y: 116, distance: 200.9
drag, startPoint x: 1157, startPoint y: 259, endPoint x: 927, endPoint y: 282, distance: 231.1
drag, startPoint x: 1208, startPoint y: 262, endPoint x: 1115, endPoint y: 267, distance: 92.9
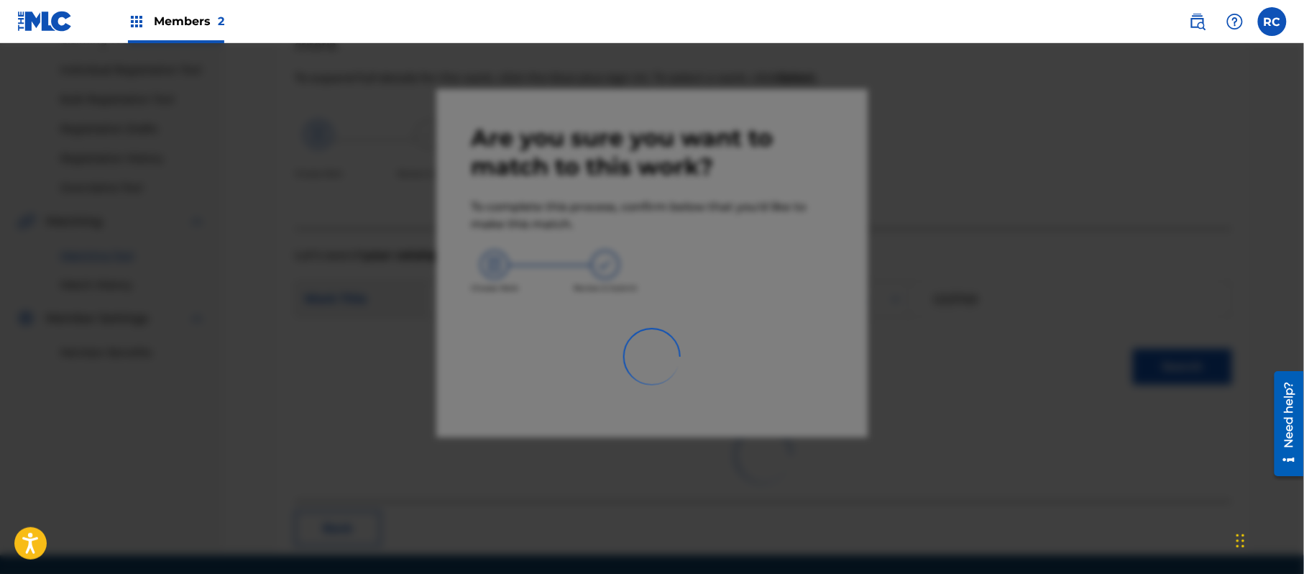
scroll to position [57, 0]
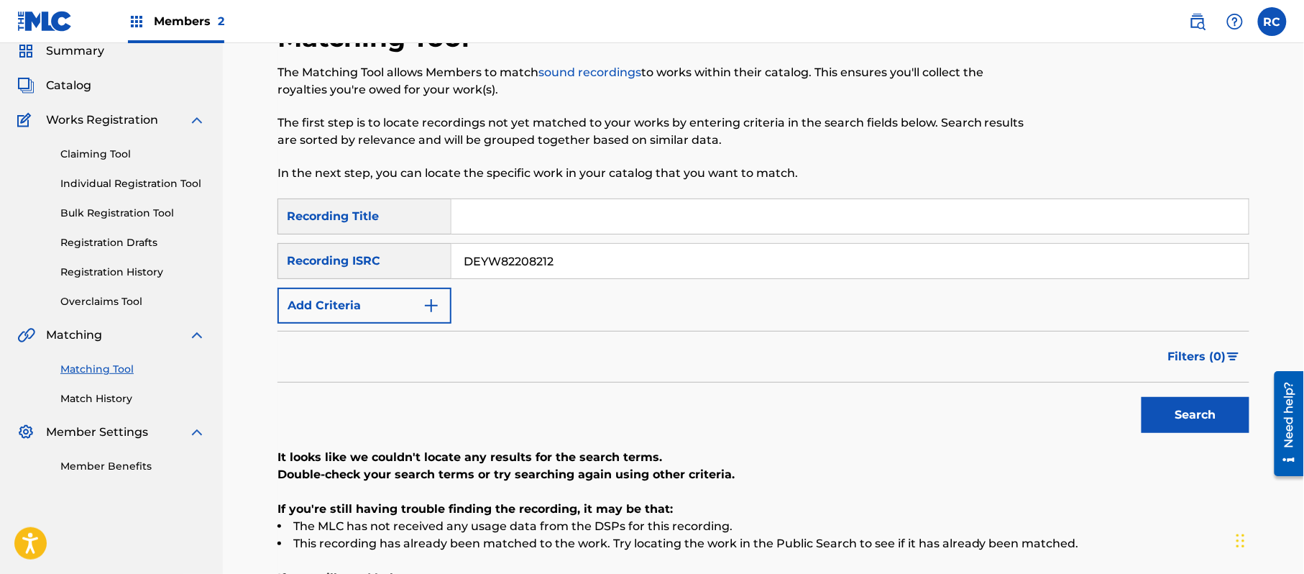
drag, startPoint x: 569, startPoint y: 269, endPoint x: 407, endPoint y: 300, distance: 165.5
drag, startPoint x: 1174, startPoint y: 424, endPoint x: 944, endPoint y: 437, distance: 230.4
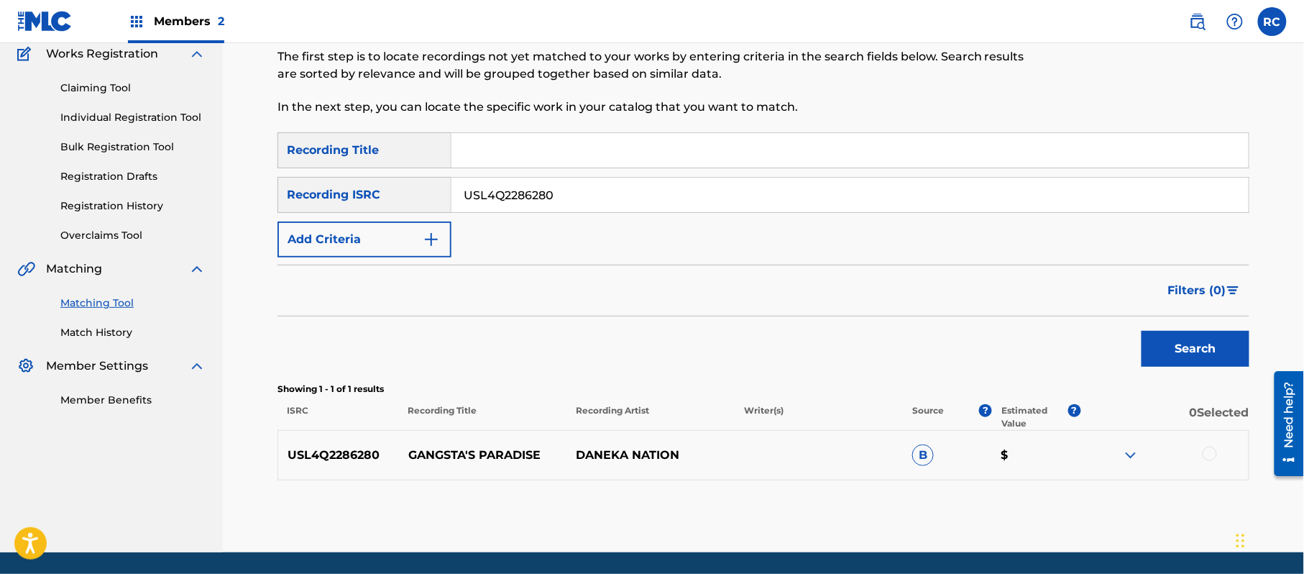
scroll to position [171, 0]
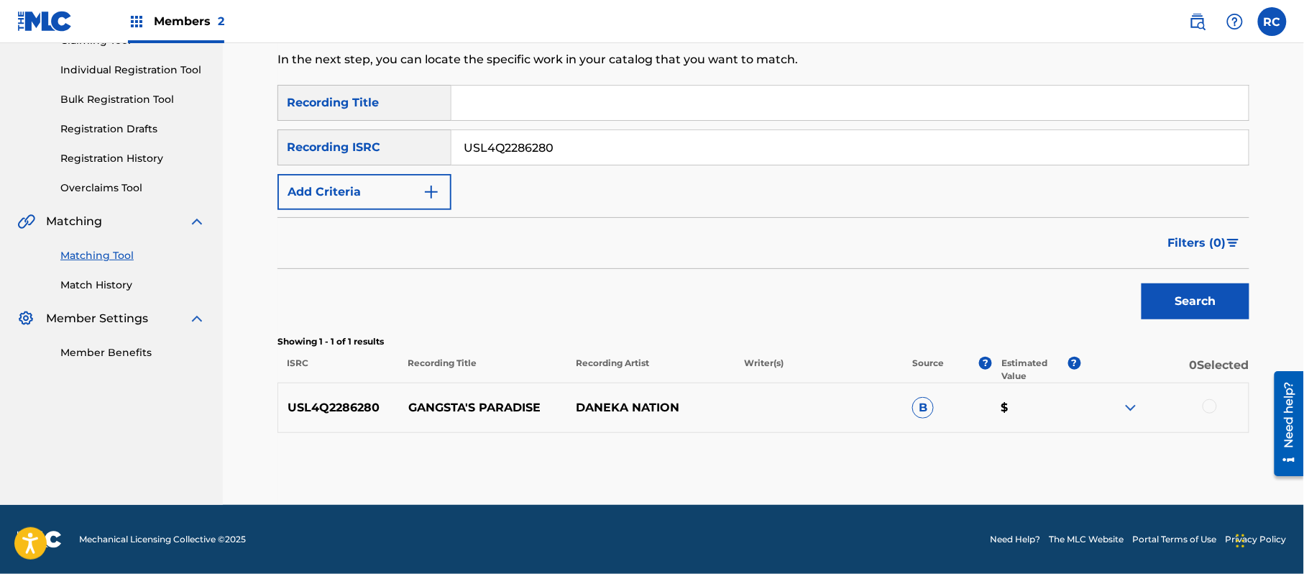
drag, startPoint x: 1216, startPoint y: 405, endPoint x: 1169, endPoint y: 420, distance: 49.6
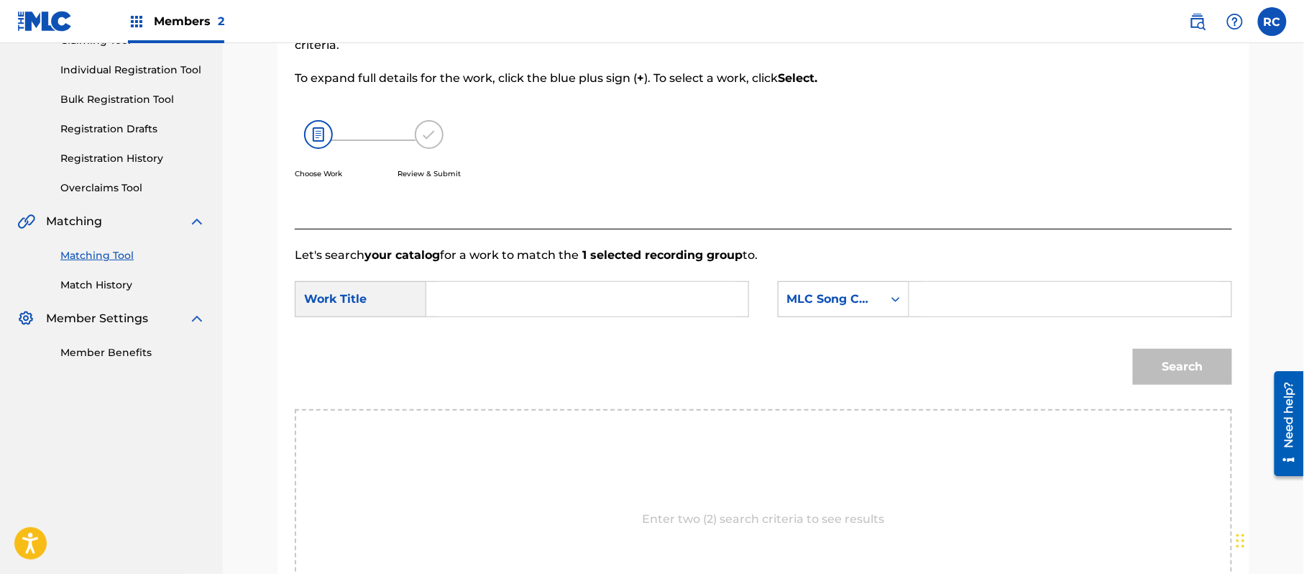
drag, startPoint x: 707, startPoint y: 154, endPoint x: 584, endPoint y: 139, distance: 123.8
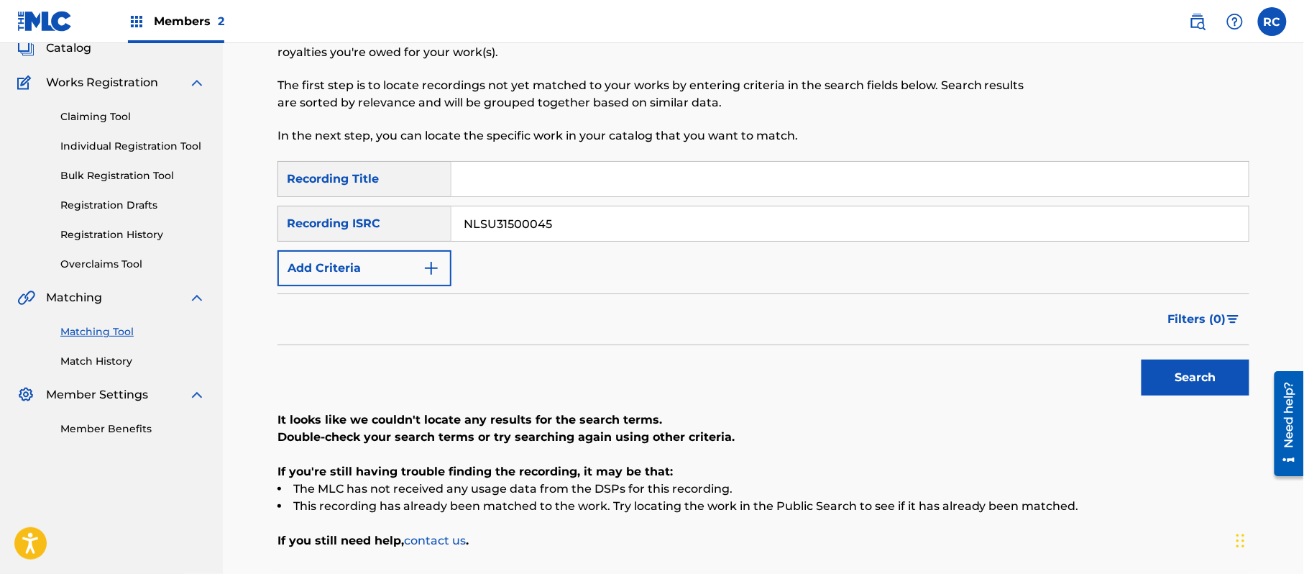
scroll to position [96, 0]
drag, startPoint x: 450, startPoint y: 231, endPoint x: 418, endPoint y: 236, distance: 31.9
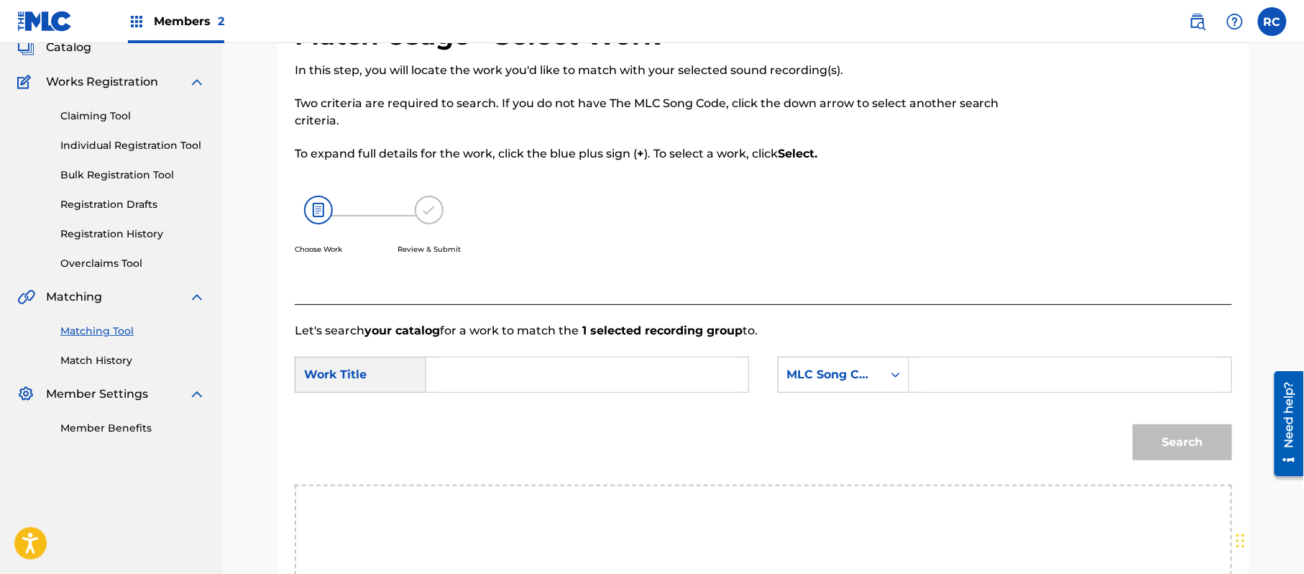
drag, startPoint x: 625, startPoint y: 203, endPoint x: 567, endPoint y: 191, distance: 58.6
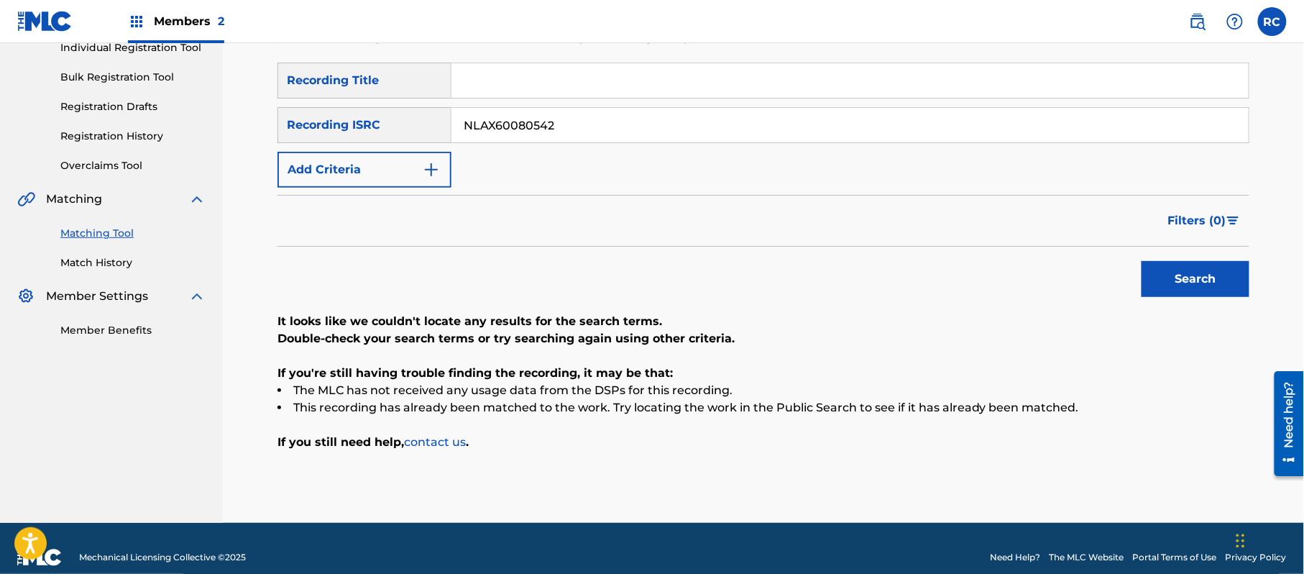
scroll to position [211, 0]
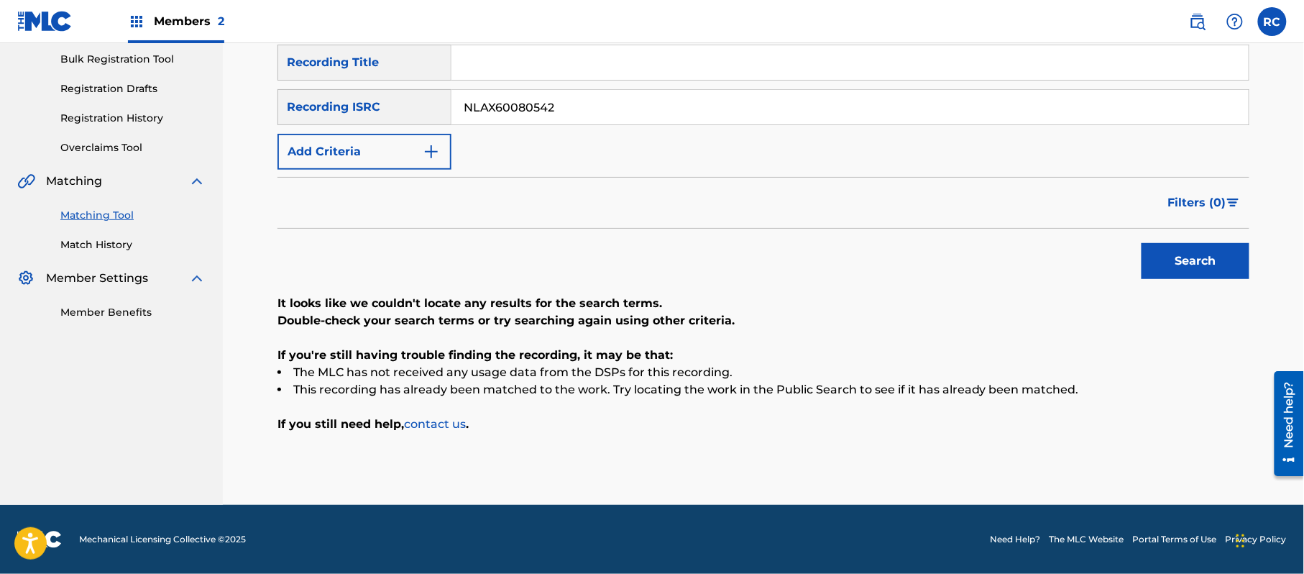
drag, startPoint x: 573, startPoint y: 104, endPoint x: 397, endPoint y: 109, distance: 175.4
drag, startPoint x: 1186, startPoint y: 257, endPoint x: 908, endPoint y: 337, distance: 288.7
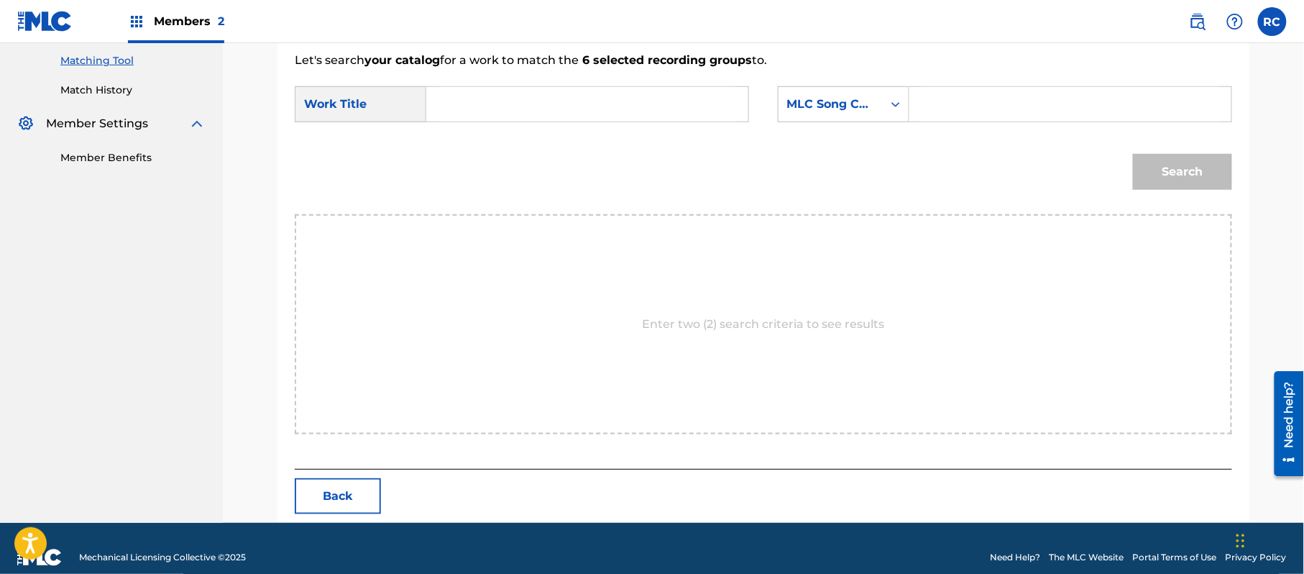
scroll to position [384, 0]
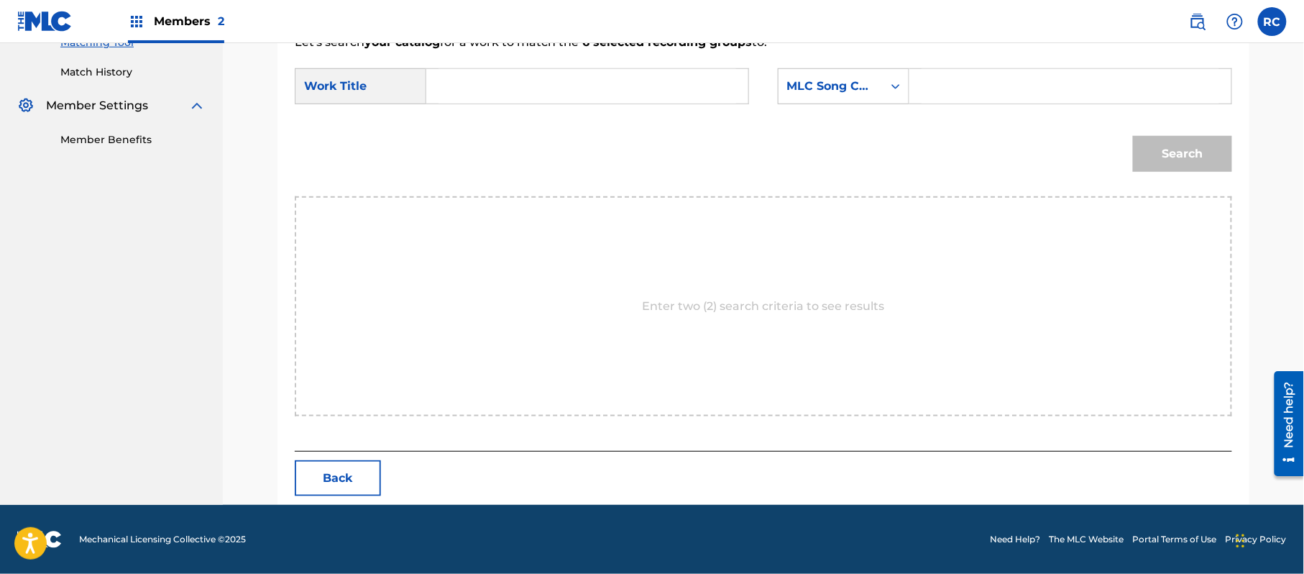
drag, startPoint x: 582, startPoint y: 121, endPoint x: 550, endPoint y: 115, distance: 32.9
drag, startPoint x: 987, startPoint y: 78, endPoint x: 1027, endPoint y: 103, distance: 47.8
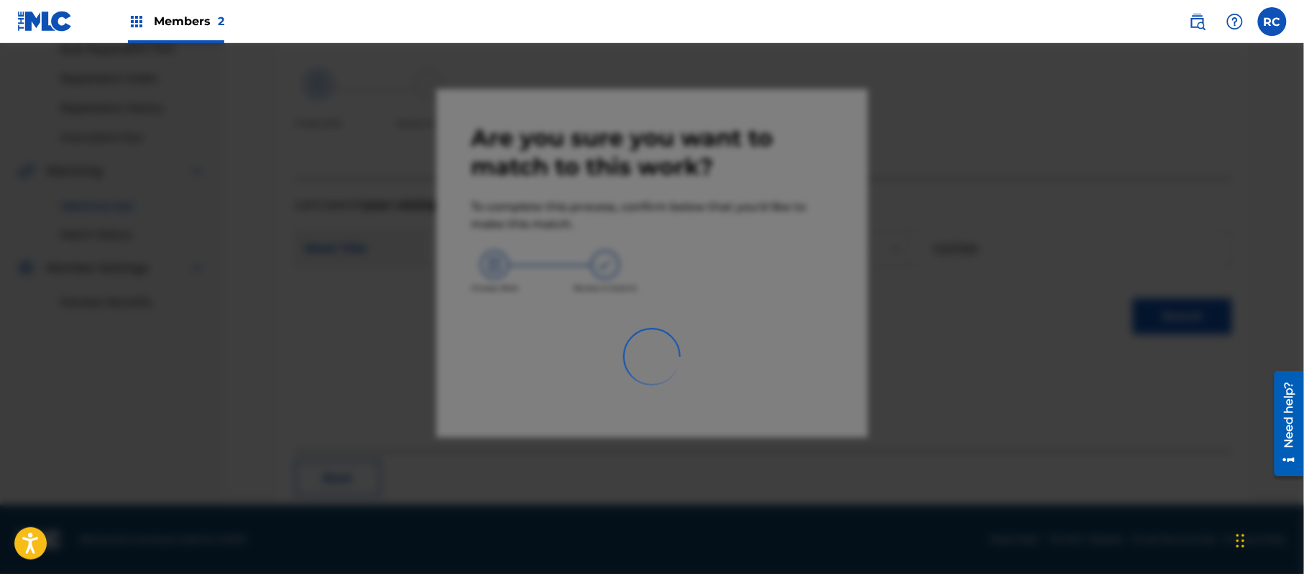
scroll to position [57, 0]
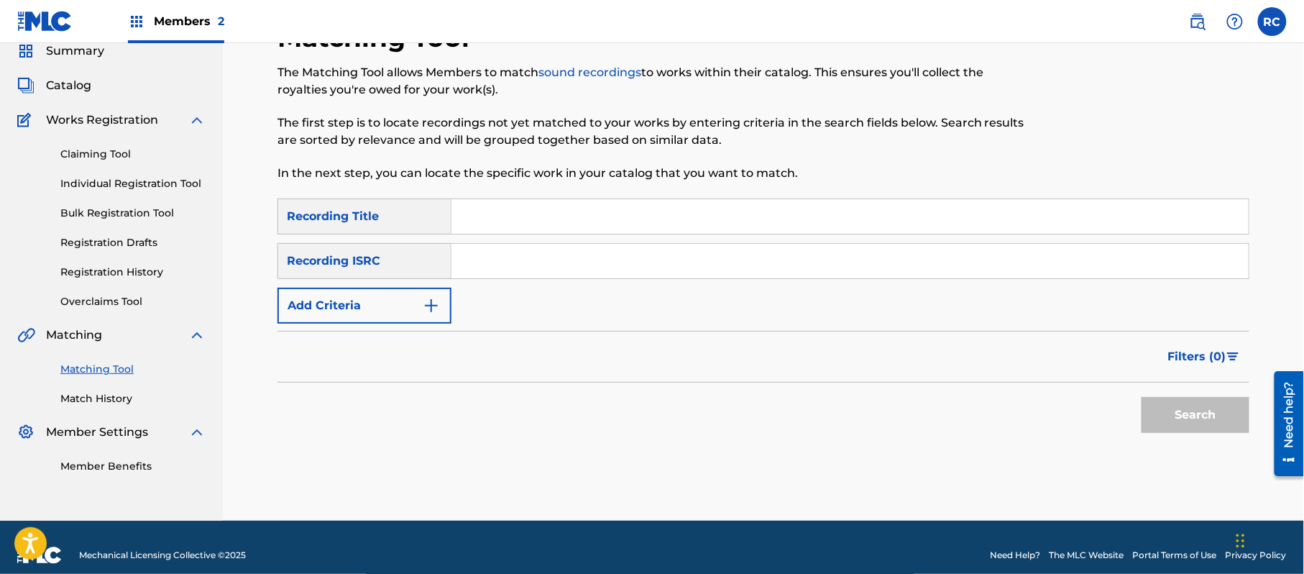
drag, startPoint x: 501, startPoint y: 257, endPoint x: 536, endPoint y: 259, distance: 35.2
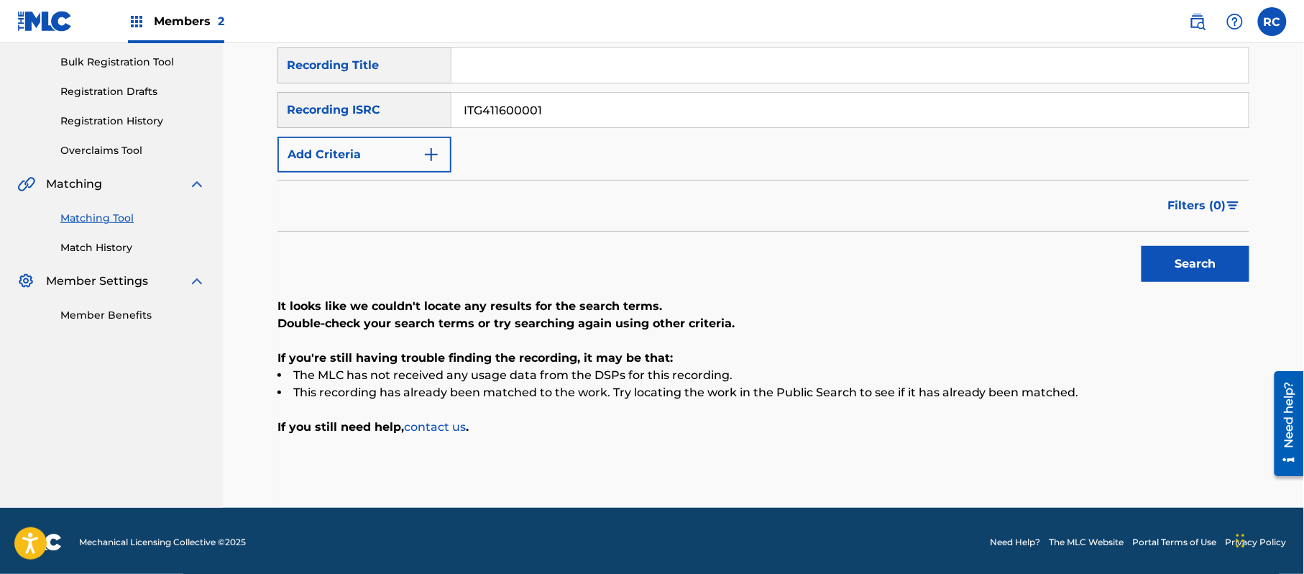
scroll to position [211, 0]
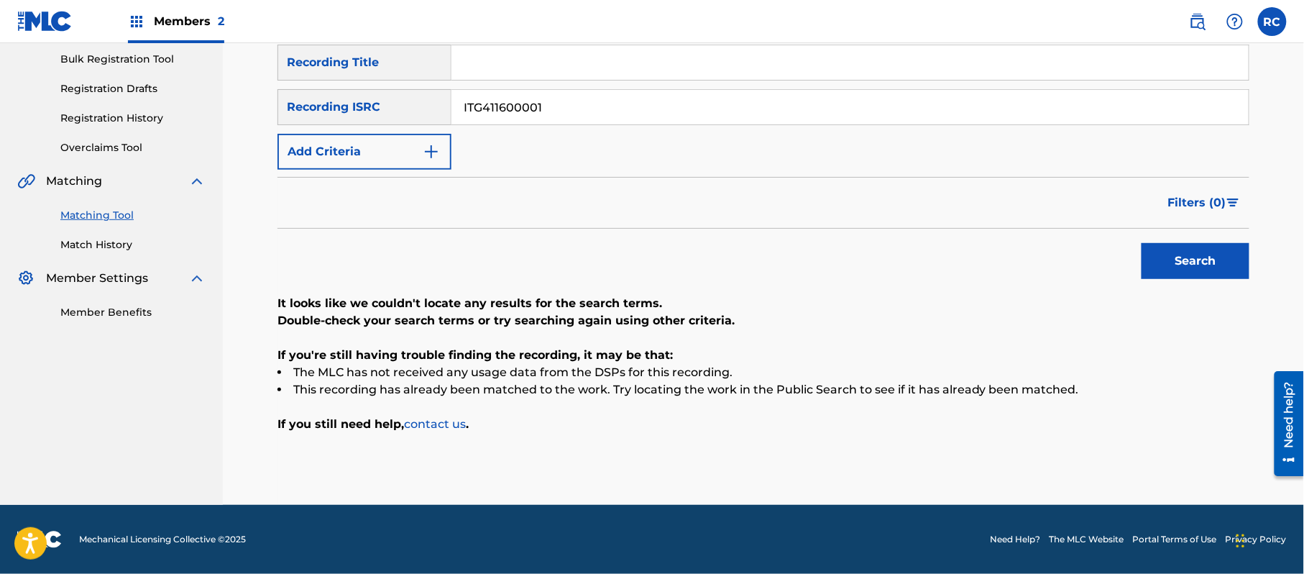
drag, startPoint x: 466, startPoint y: 116, endPoint x: 378, endPoint y: 116, distance: 87.7
drag, startPoint x: 1174, startPoint y: 270, endPoint x: 1119, endPoint y: 292, distance: 59.4
drag, startPoint x: 553, startPoint y: 105, endPoint x: 409, endPoint y: 105, distance: 144.5
drag, startPoint x: 1159, startPoint y: 262, endPoint x: 1136, endPoint y: 275, distance: 26.7
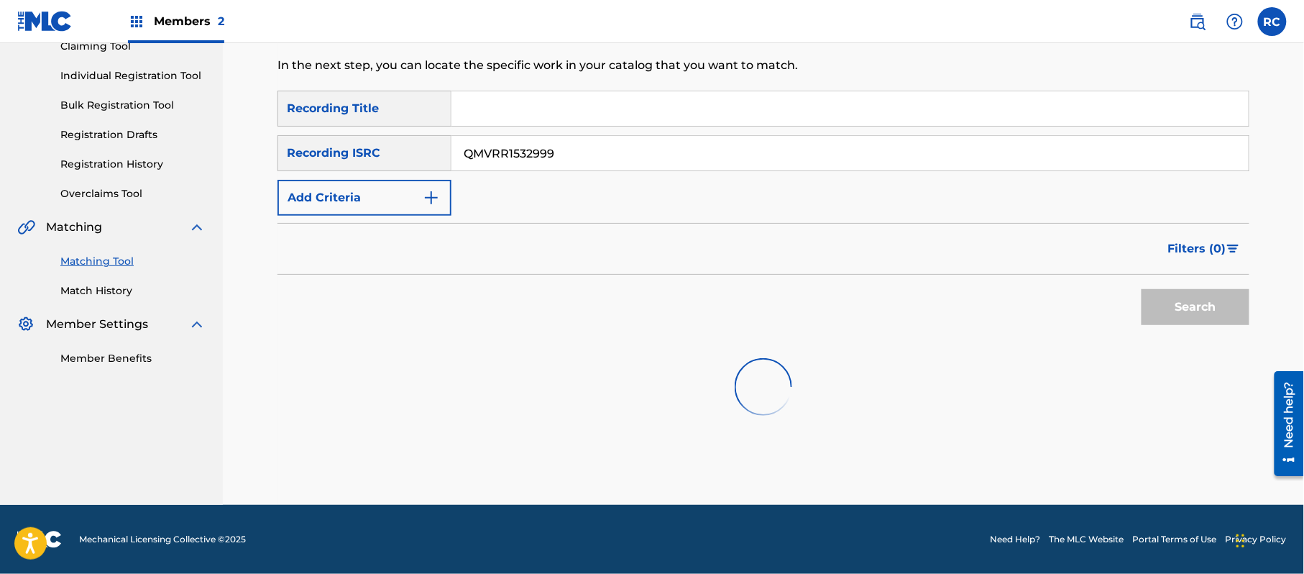
scroll to position [171, 0]
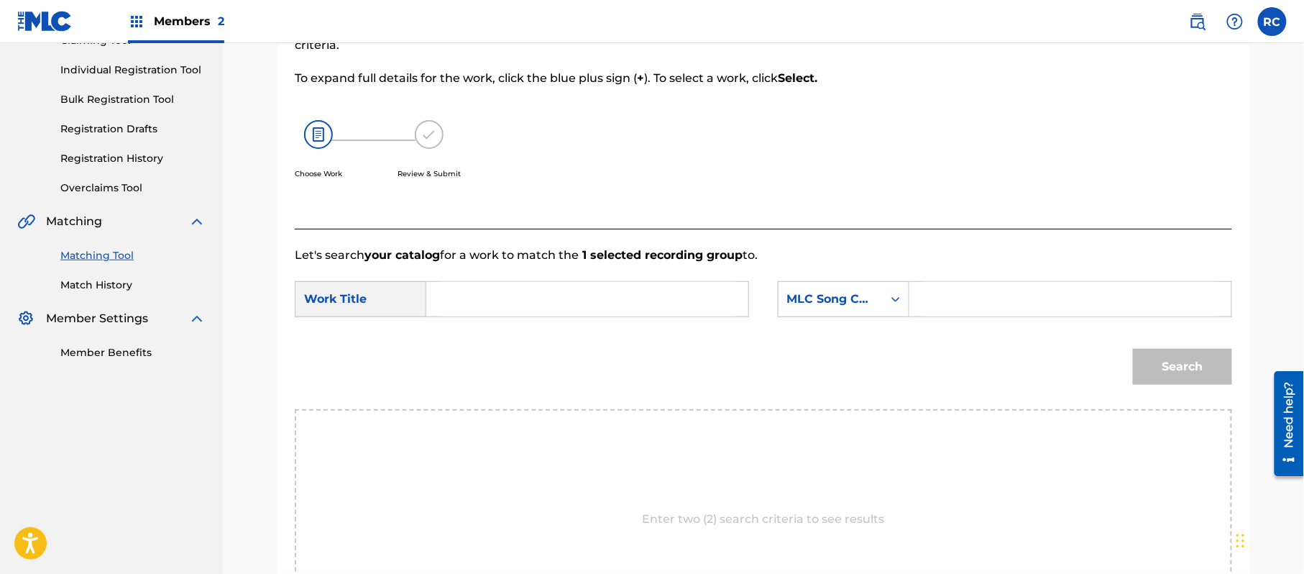
drag, startPoint x: 664, startPoint y: 144, endPoint x: 382, endPoint y: 27, distance: 305.1
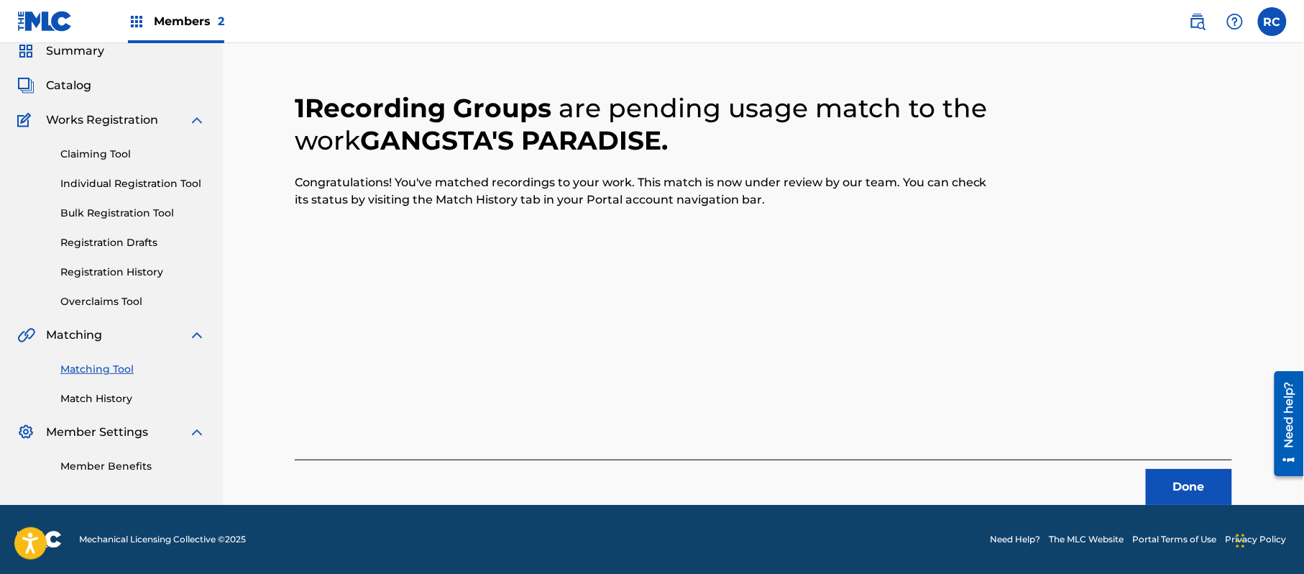
scroll to position [57, 0]
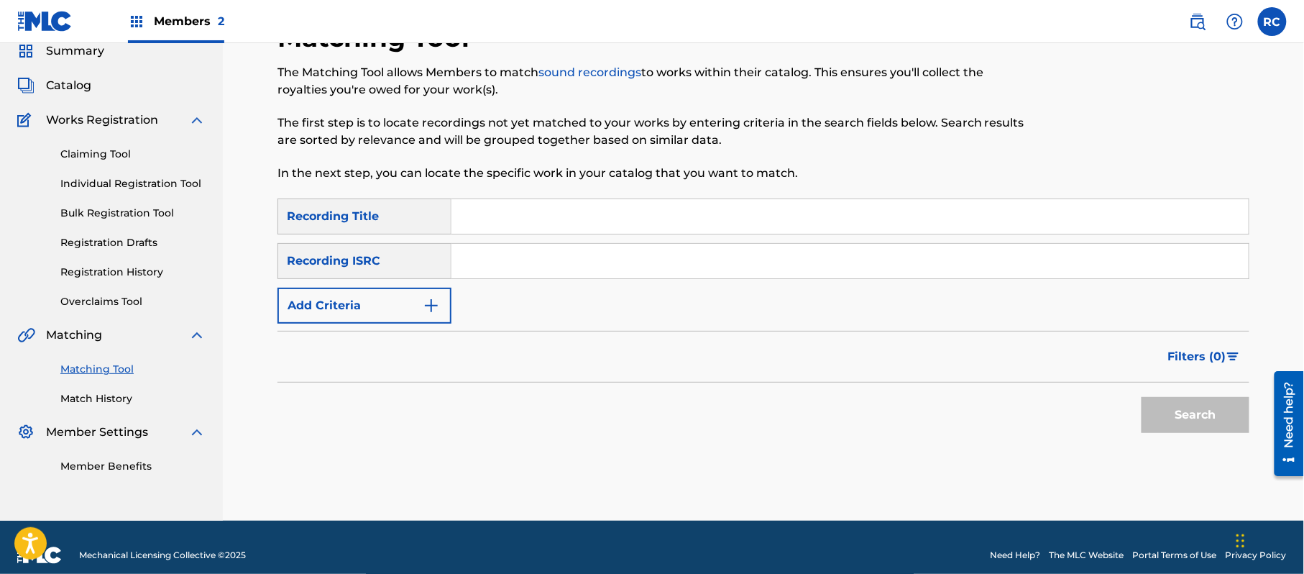
drag, startPoint x: 631, startPoint y: 443, endPoint x: 668, endPoint y: 423, distance: 42.2
